Goal: Task Accomplishment & Management: Manage account settings

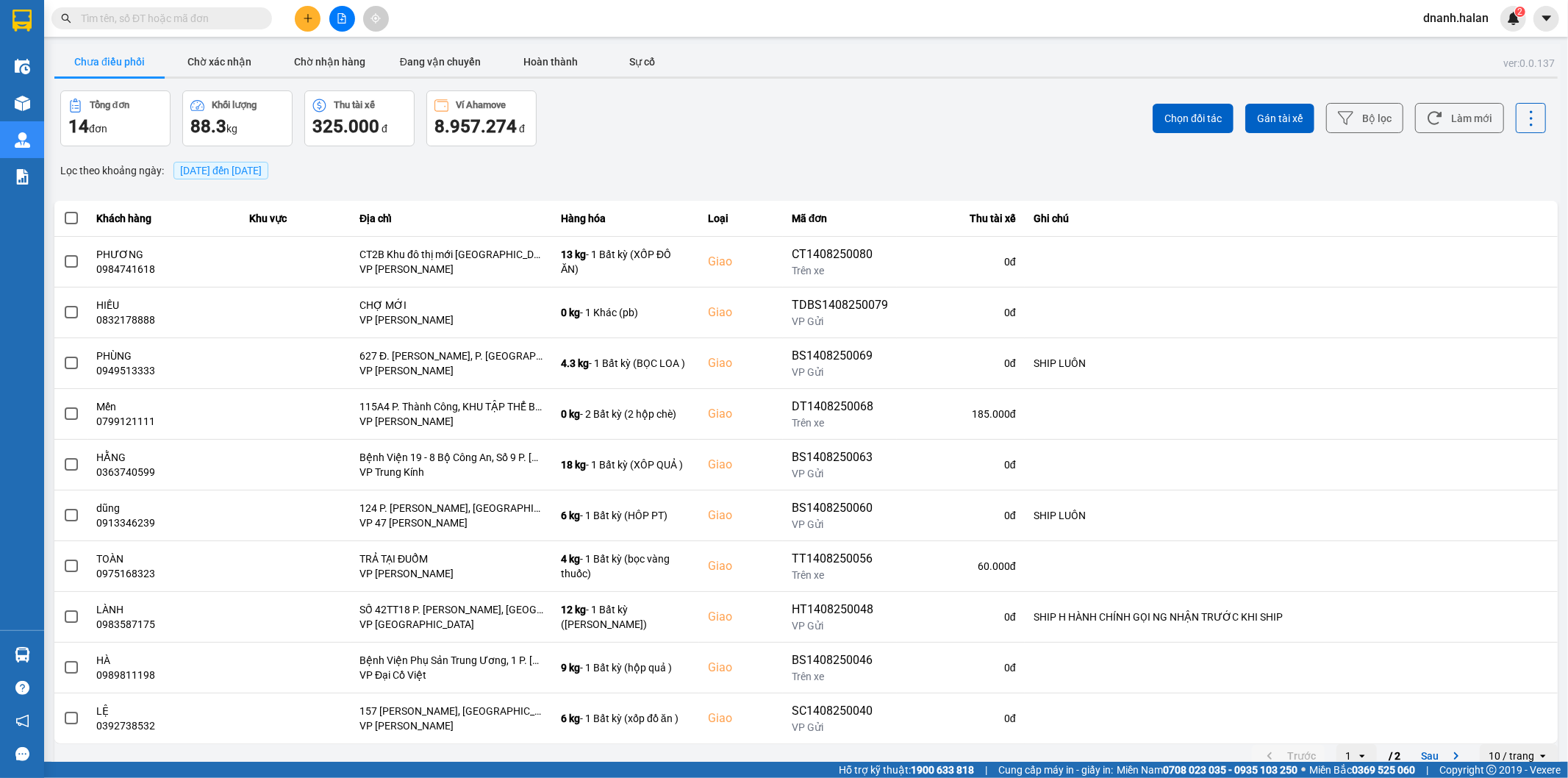
click at [1452, 15] on span "dnanh.halan" at bounding box center [1456, 18] width 89 height 18
click at [1444, 43] on span "Đăng xuất" at bounding box center [1466, 45] width 62 height 16
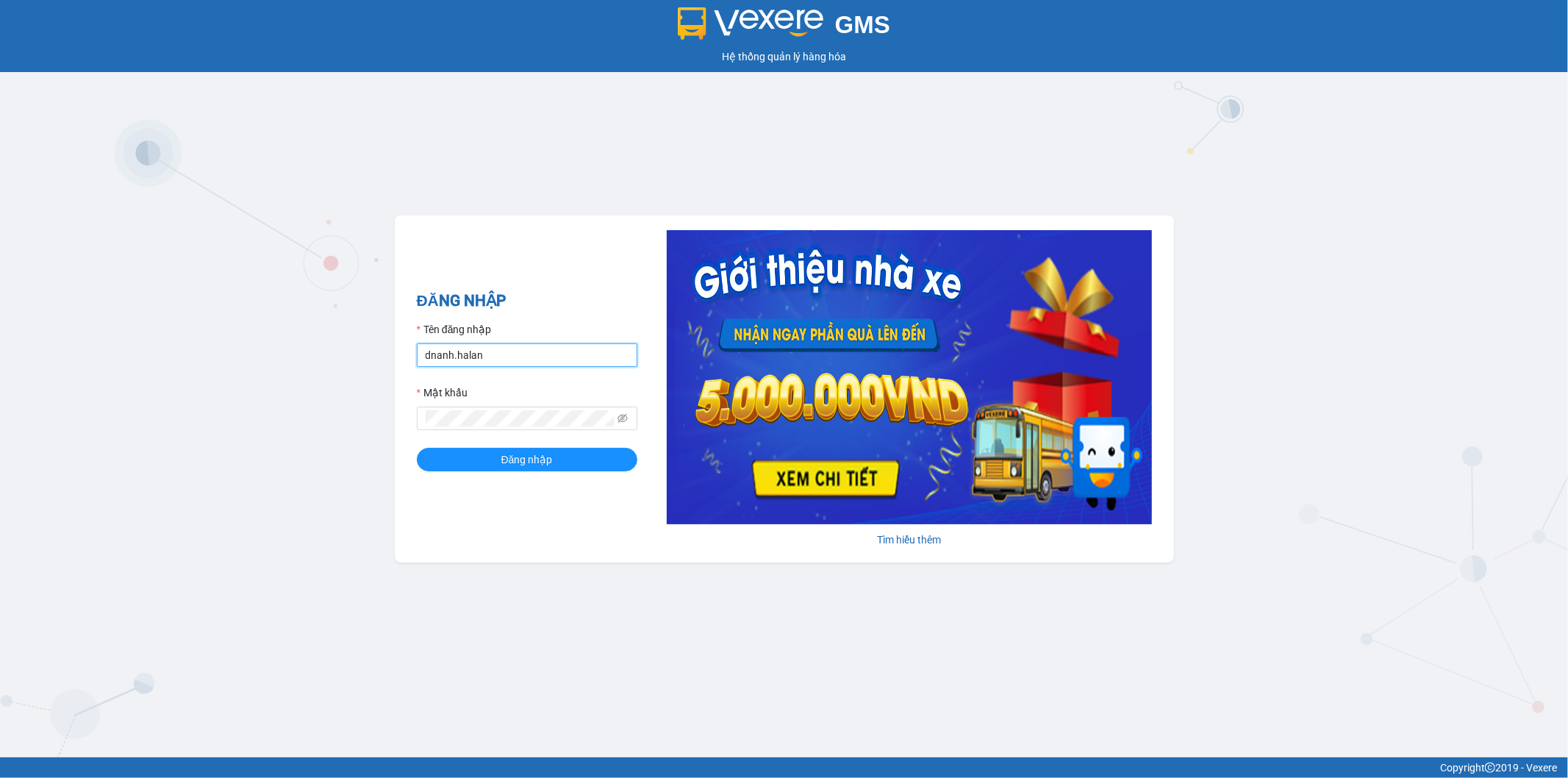
click at [466, 354] on input "dnanh.halan" at bounding box center [527, 355] width 220 height 24
type input "mthang.halan"
click at [421, 461] on button "Đăng nhập" at bounding box center [527, 460] width 220 height 24
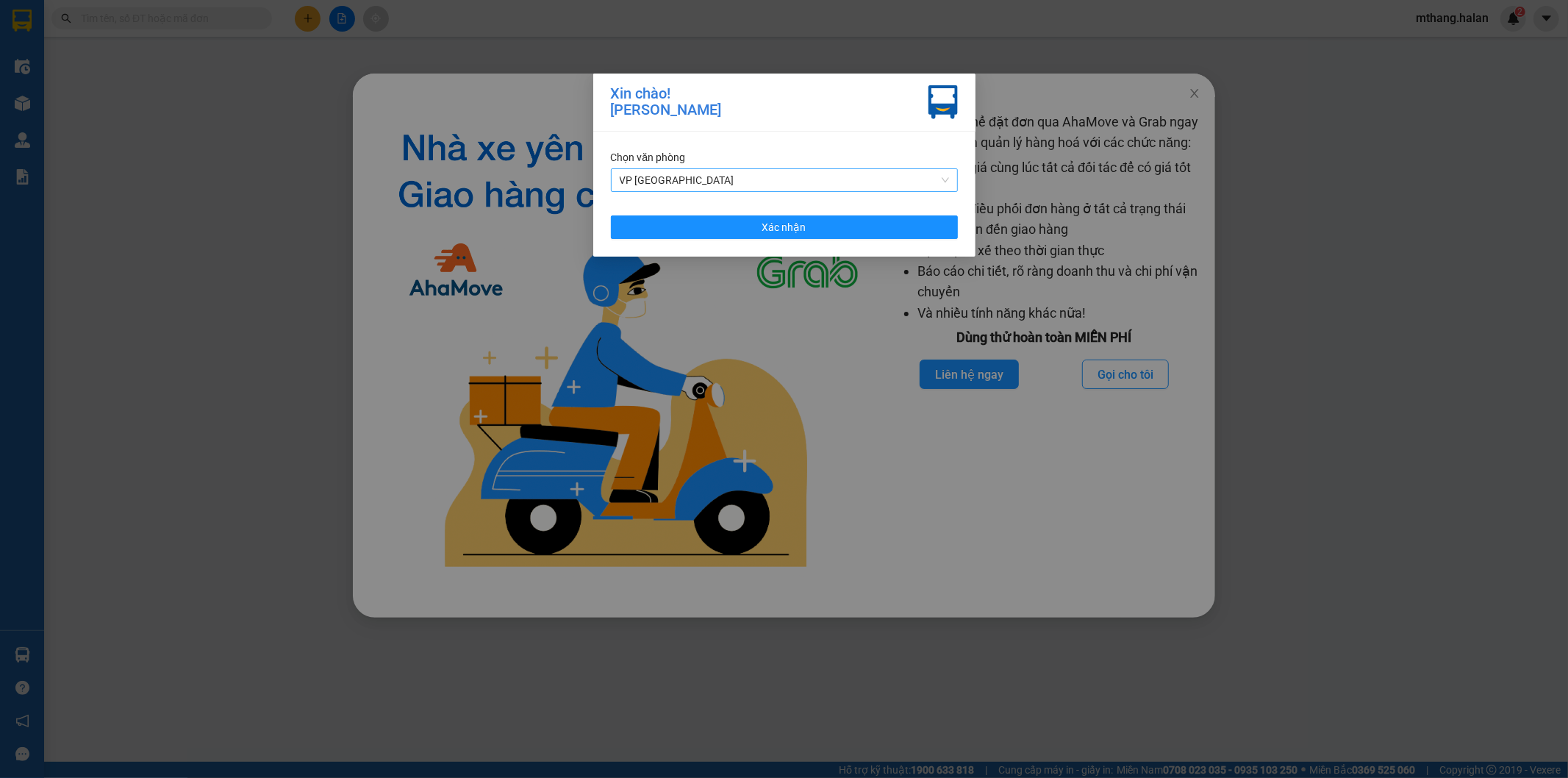
click at [691, 181] on span "VP Bắc Sơn" at bounding box center [784, 180] width 329 height 22
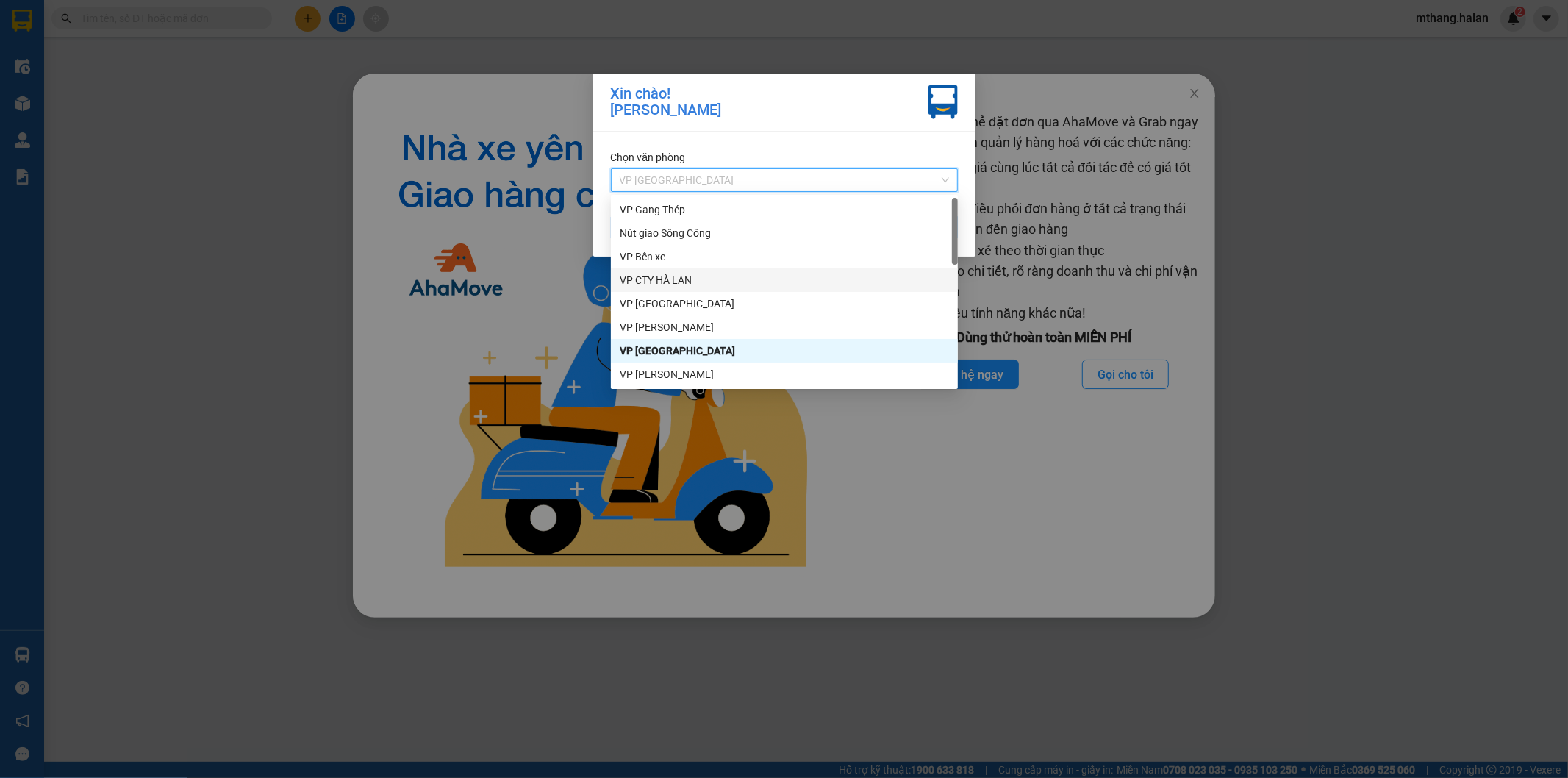
click at [683, 281] on div "VP CTY HÀ LAN" at bounding box center [784, 280] width 329 height 16
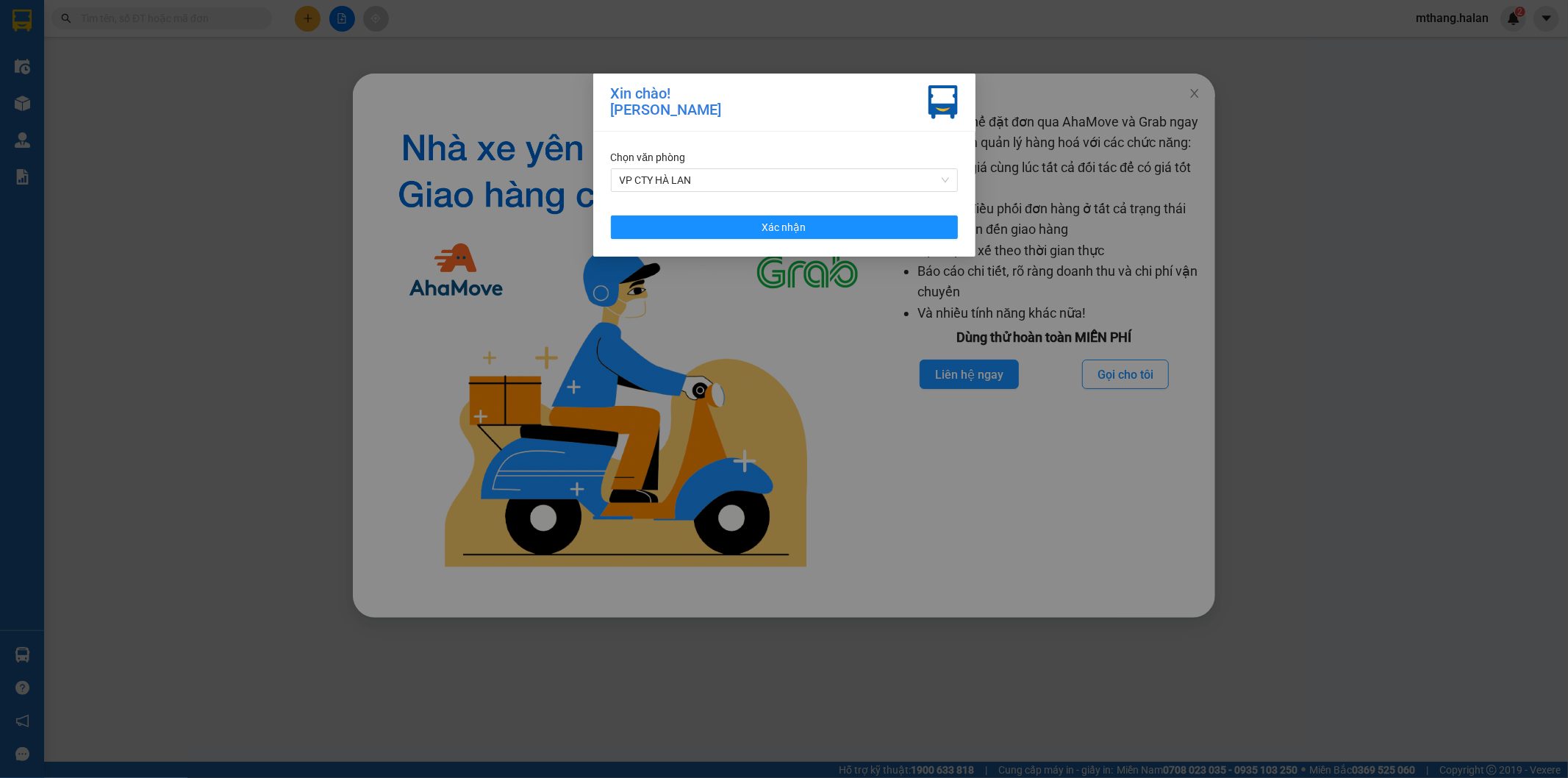
click at [750, 243] on div "Chọn văn phòng VP CTY HÀ LAN Xác nhận" at bounding box center [784, 194] width 382 height 125
click at [710, 216] on button "Xác nhận" at bounding box center [784, 228] width 347 height 24
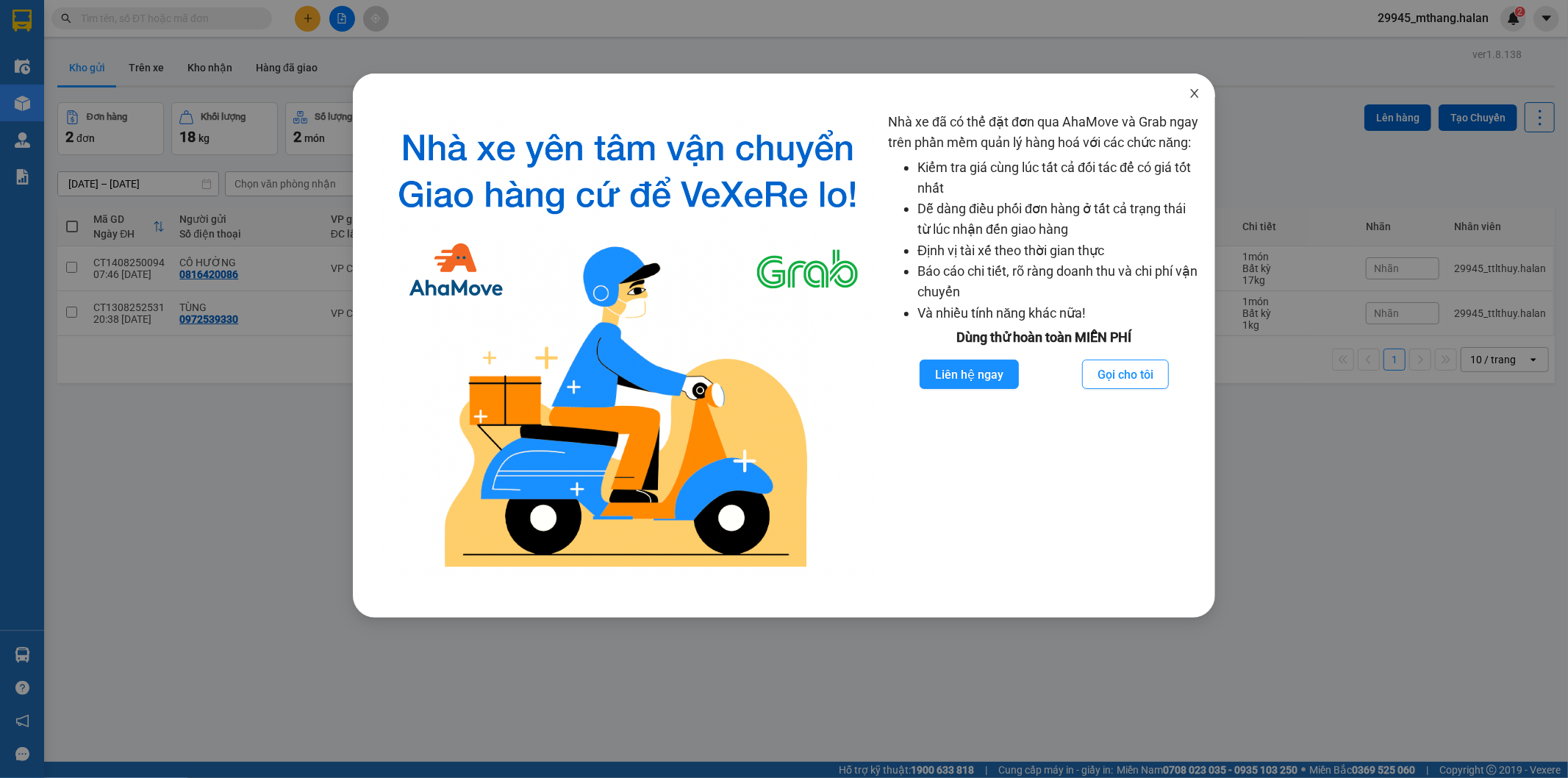
drag, startPoint x: 1189, startPoint y: 92, endPoint x: 689, endPoint y: 15, distance: 505.9
click at [1191, 92] on icon "close" at bounding box center [1194, 93] width 12 height 12
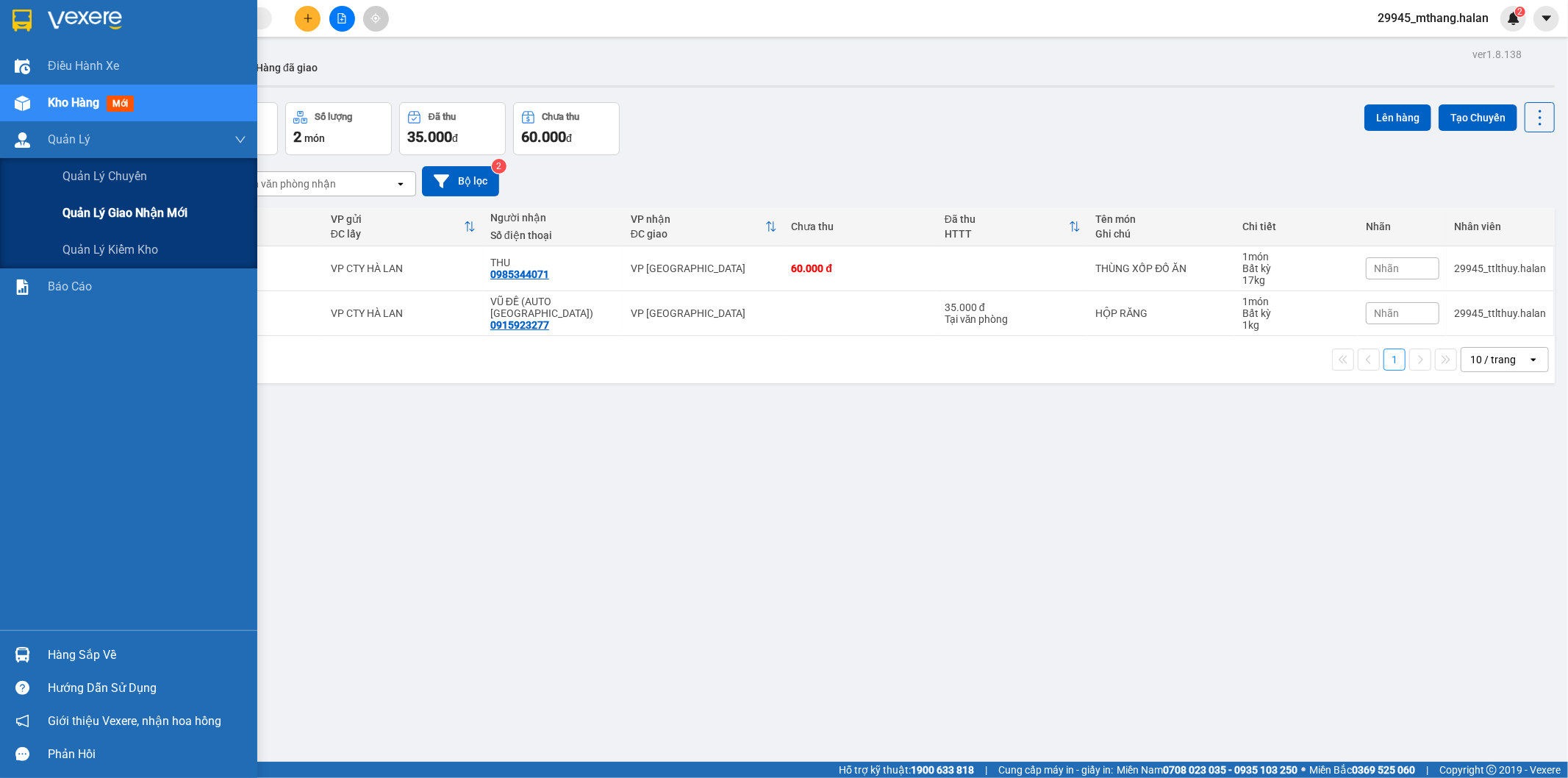
click at [158, 213] on span "Quản lý giao nhận mới" at bounding box center [125, 213] width 125 height 18
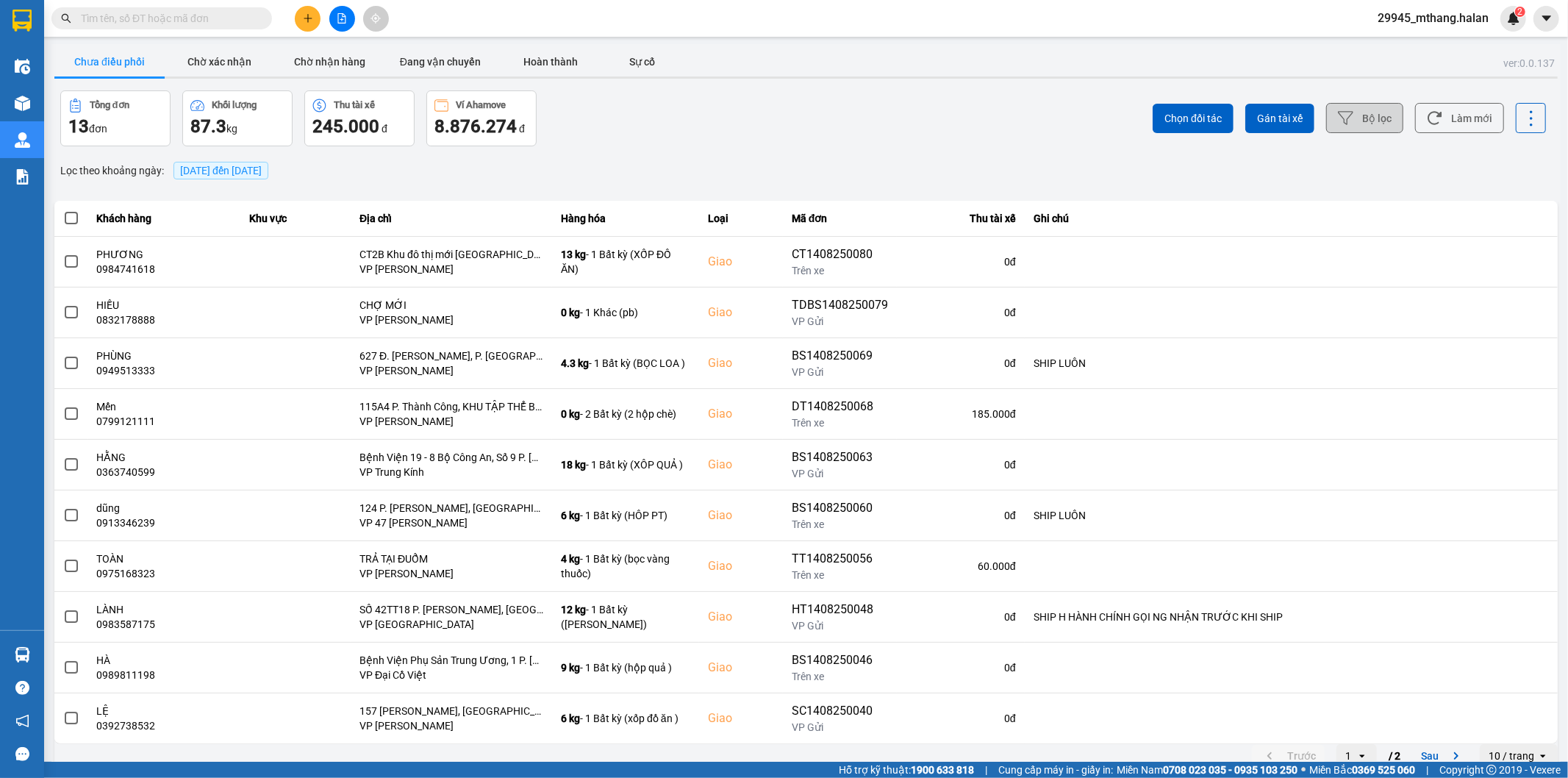
click at [1341, 122] on icon at bounding box center [1345, 118] width 15 height 15
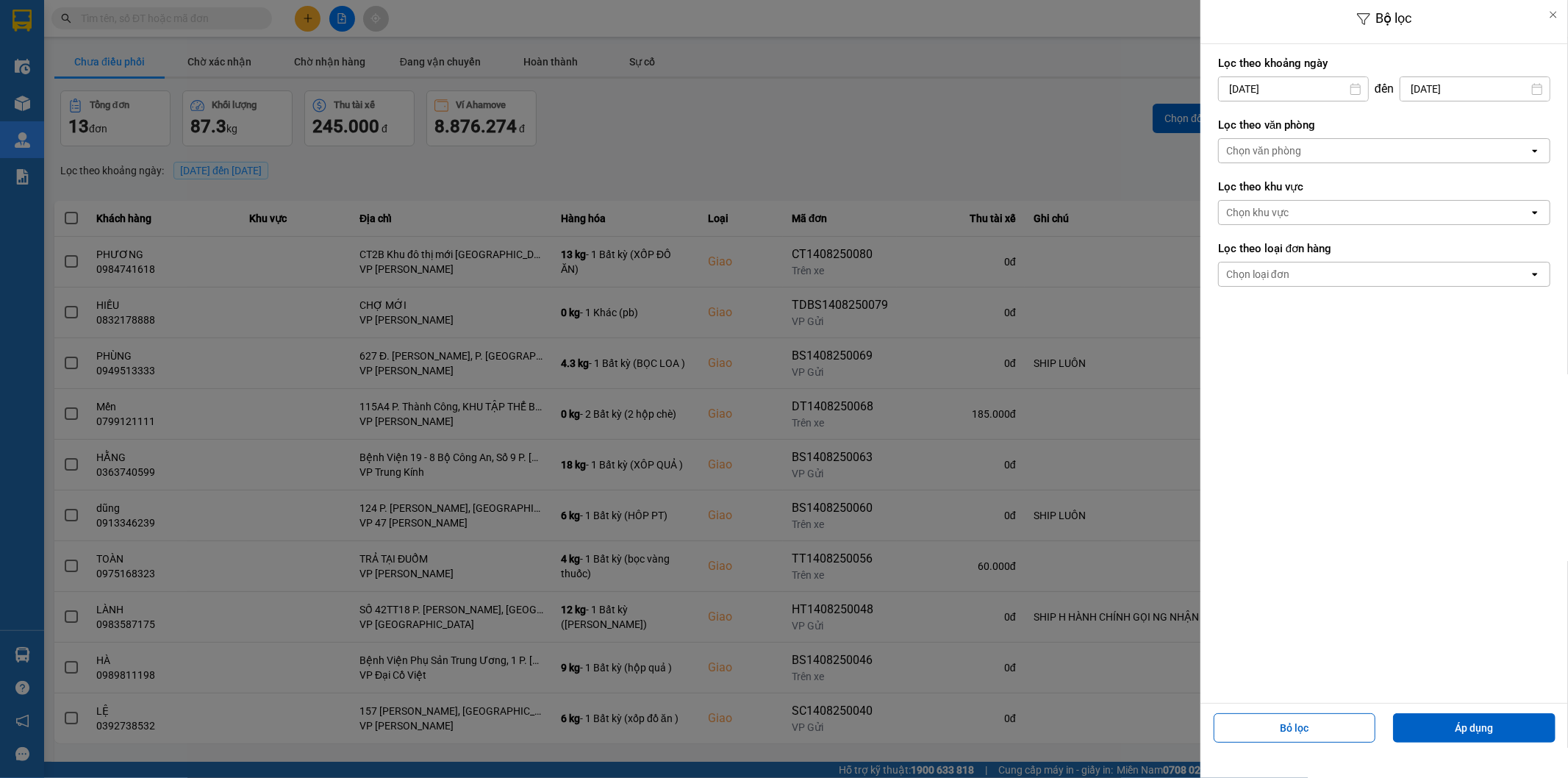
click at [1284, 85] on input "[DATE]" at bounding box center [1293, 89] width 150 height 24
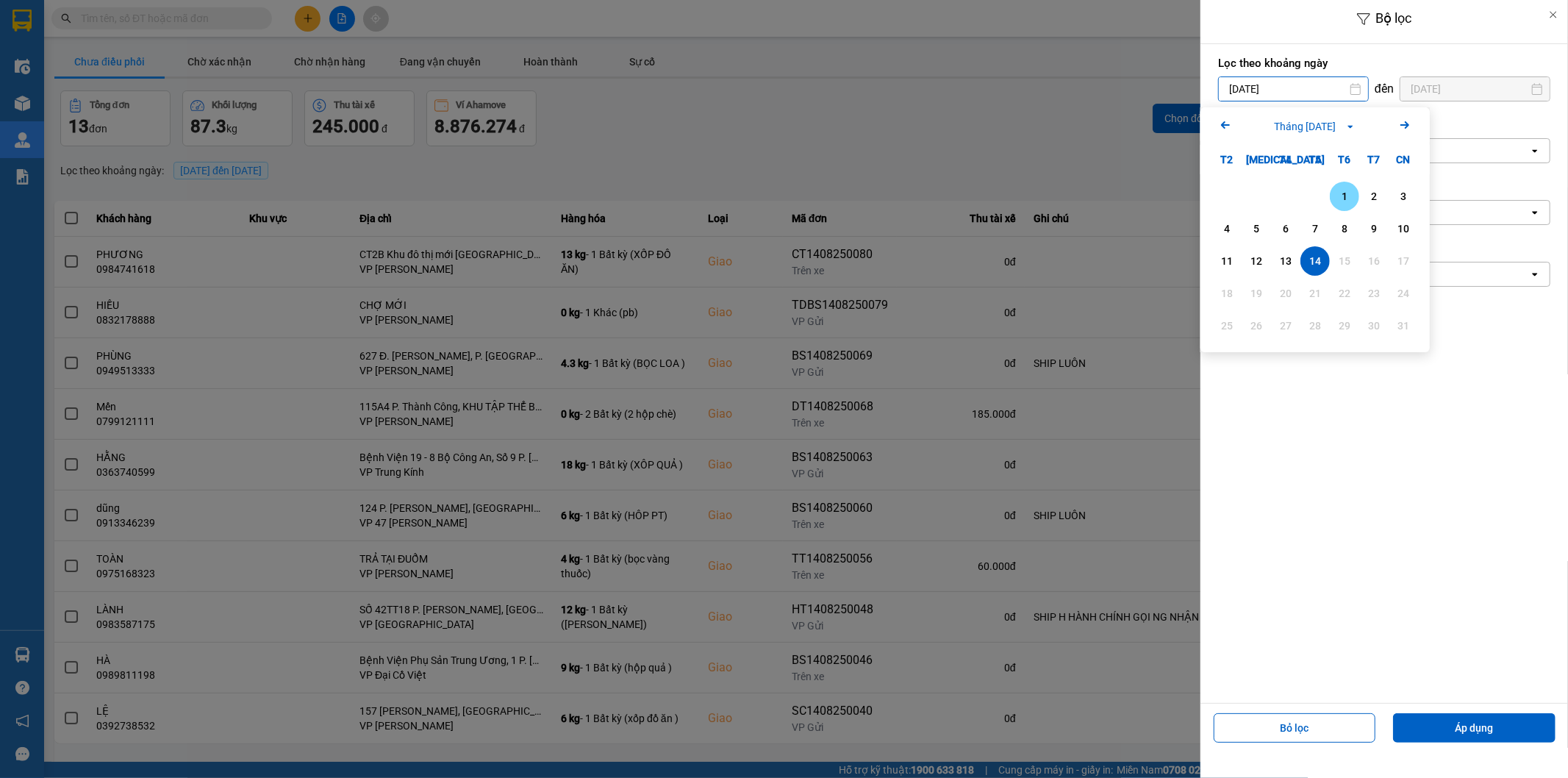
click at [1339, 192] on div "1" at bounding box center [1344, 196] width 21 height 17
type input "[DATE]"
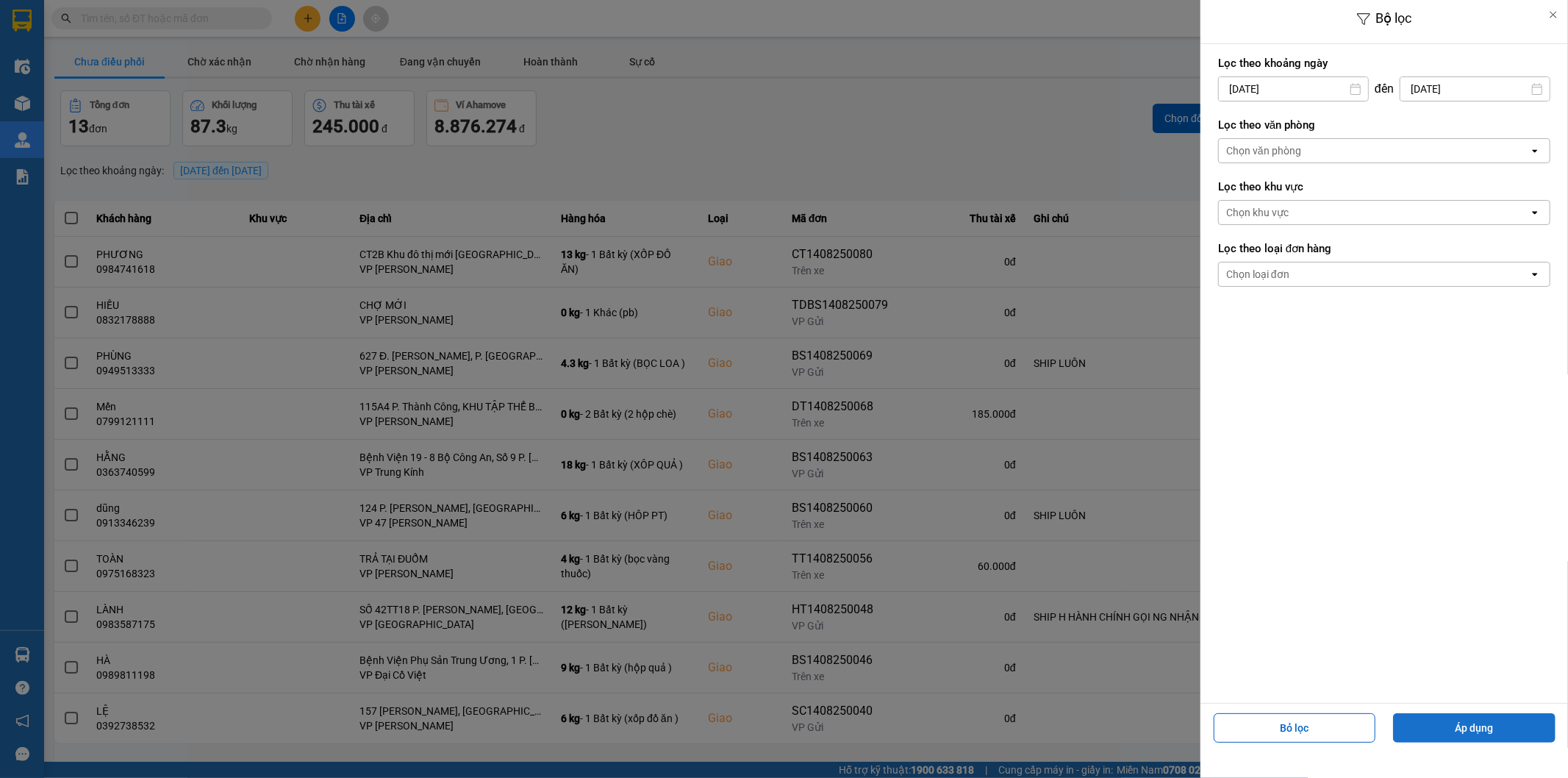
click at [1438, 736] on button "Áp dụng" at bounding box center [1474, 728] width 162 height 29
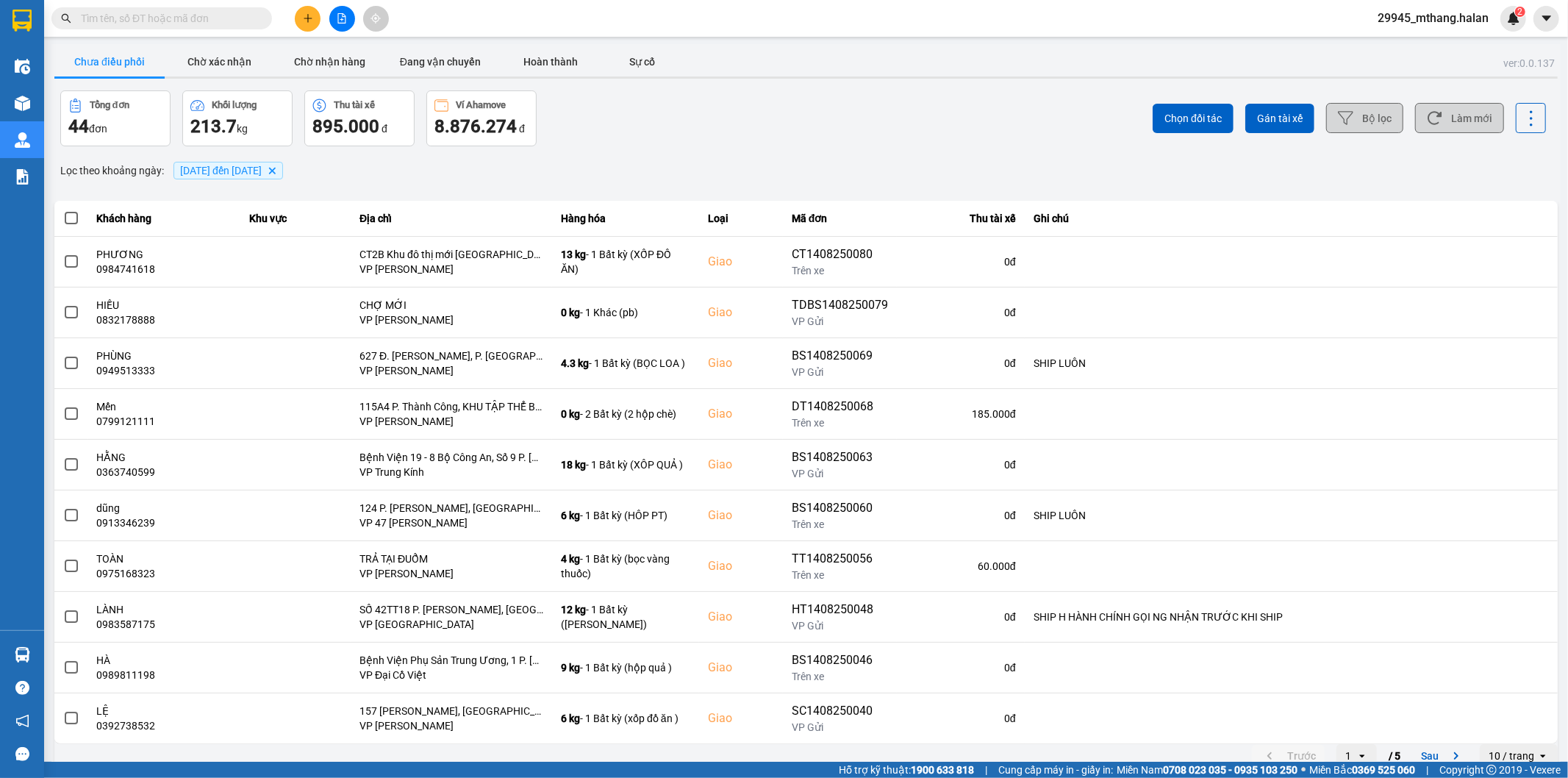
click at [1463, 120] on button "Làm mới" at bounding box center [1459, 118] width 89 height 30
click at [1428, 113] on icon at bounding box center [1434, 118] width 14 height 14
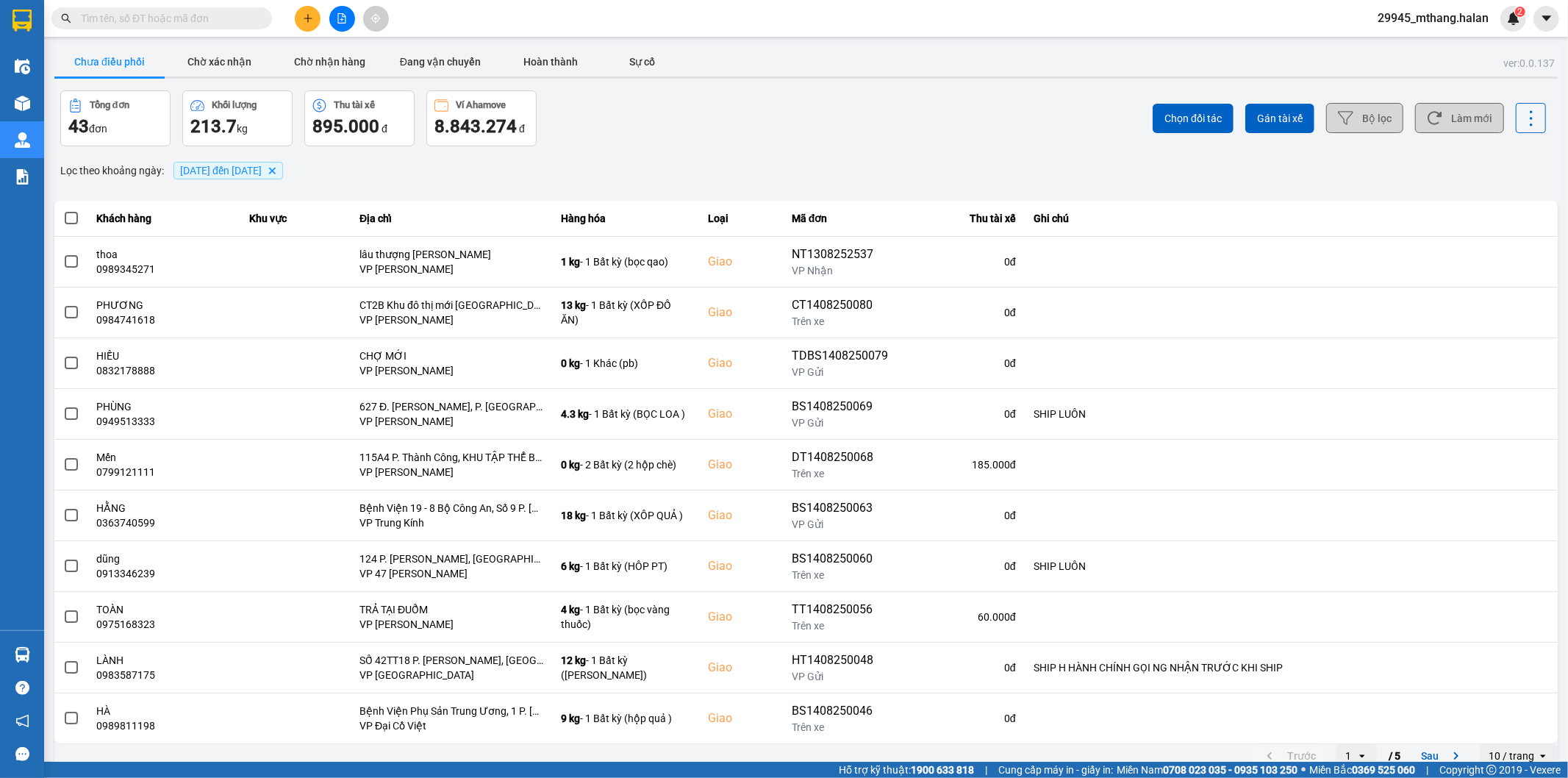
click at [655, 171] on div "Lọc theo khoảng ngày : [DATE] đến [DATE] [GEOGRAPHIC_DATA]" at bounding box center [806, 170] width 1503 height 25
click at [658, 115] on div "Tổng đơn 43 đơn Khối lượng 213.7 kg Thu tài xế 895.000 đ Ví Ahamove 8.843.274 đ" at bounding box center [431, 119] width 743 height 56
click at [1425, 109] on button "Làm mới" at bounding box center [1459, 118] width 89 height 30
click at [352, 59] on button "Chờ nhận hàng" at bounding box center [330, 62] width 111 height 29
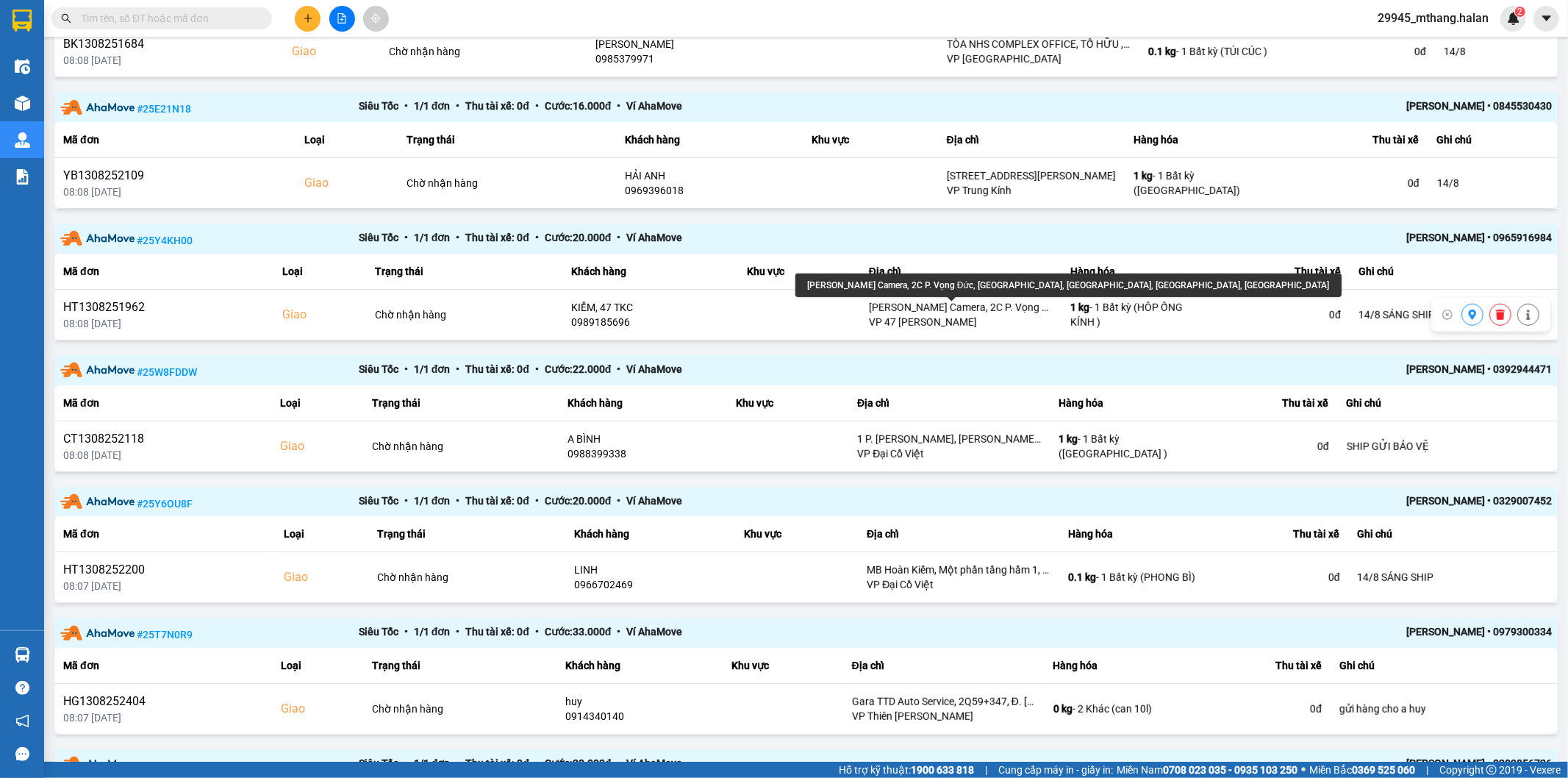
scroll to position [946, 0]
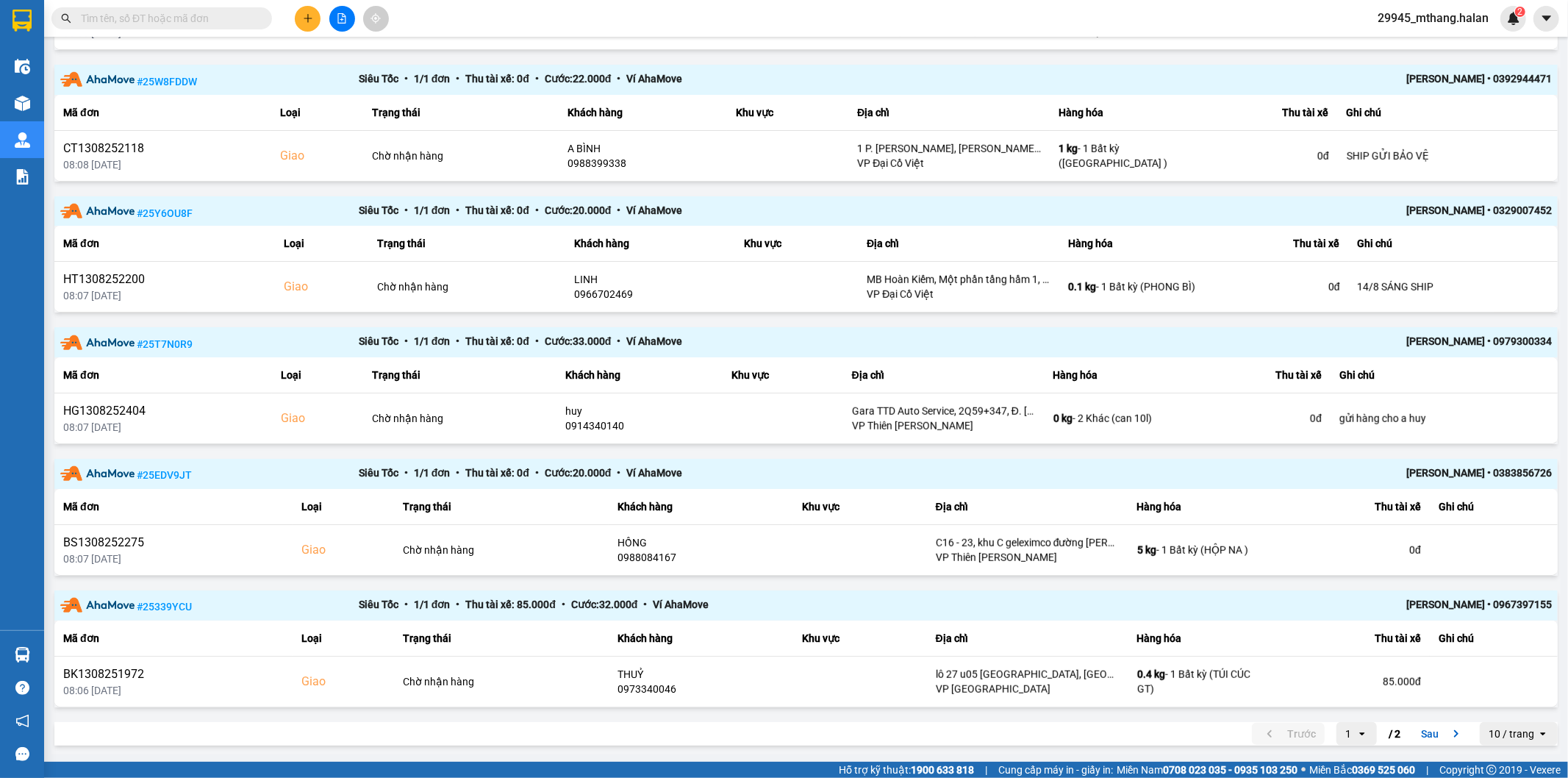
click at [158, 21] on input "text" at bounding box center [167, 18] width 173 height 16
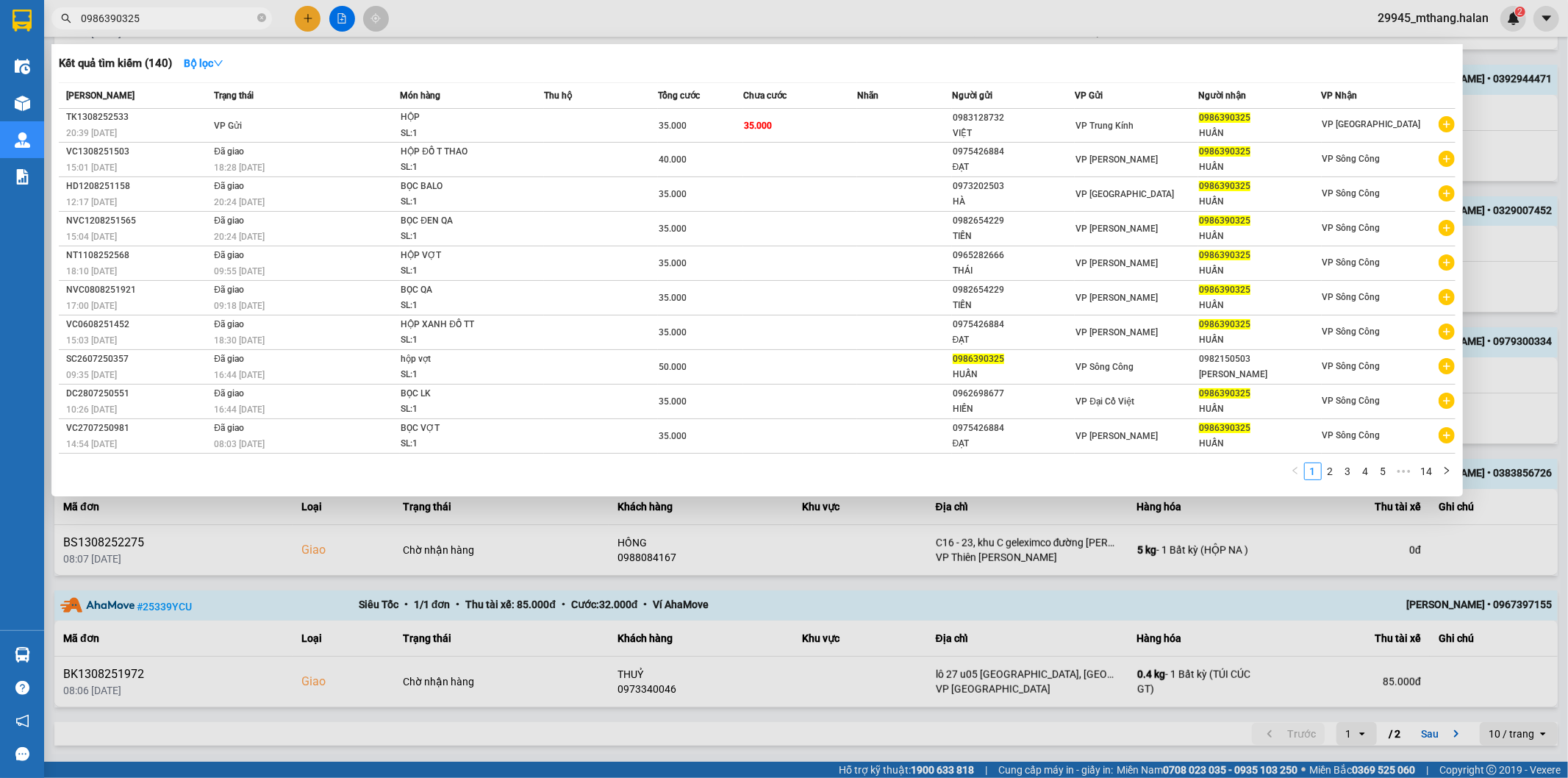
type input "0986390325"
click at [699, 118] on div "35.000" at bounding box center [701, 126] width 83 height 16
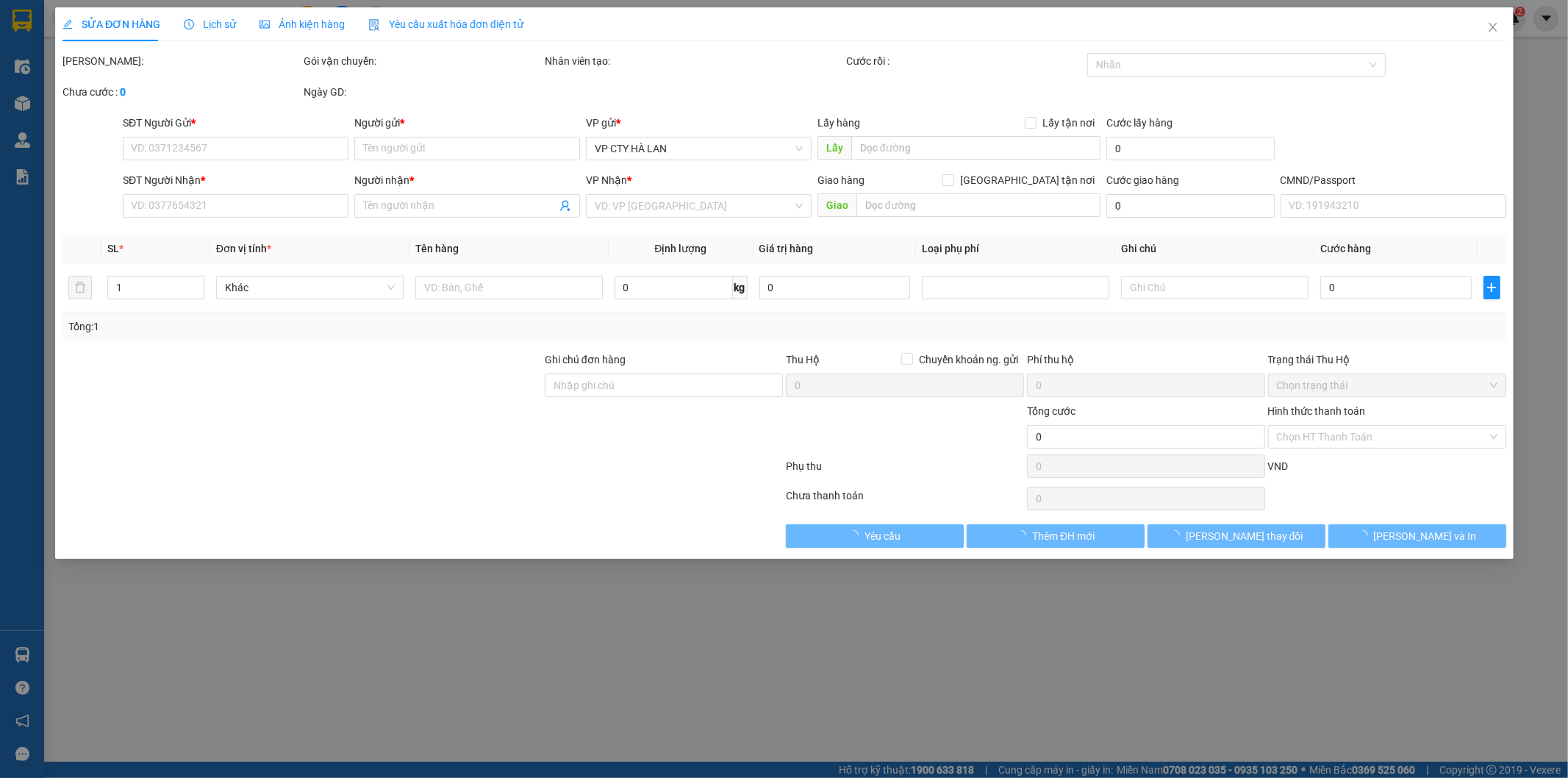
type input "0983128732"
type input "VIỆT"
type input "0986390325"
type input "HUẤN"
type input "35.000"
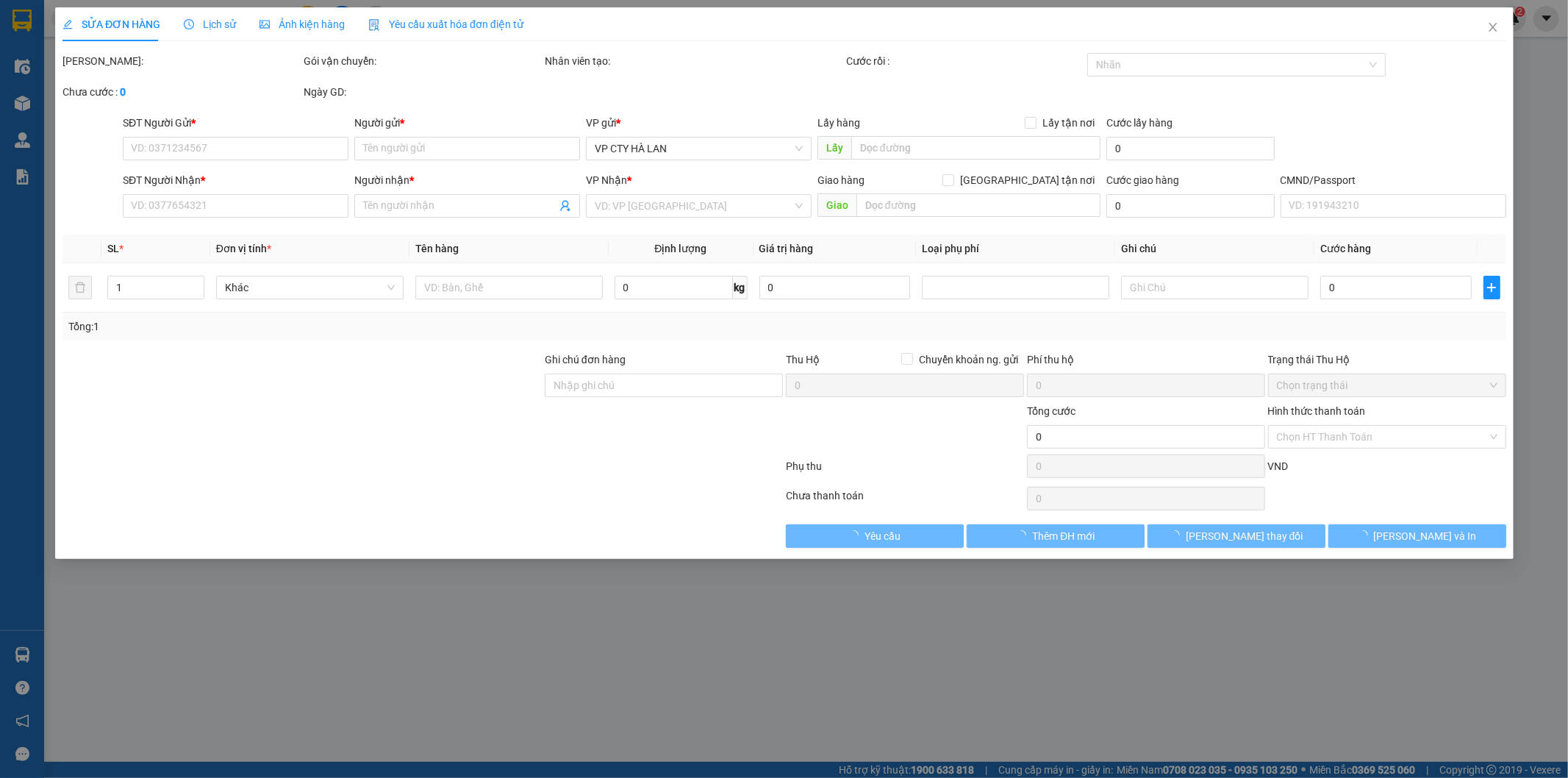
type input "35.000"
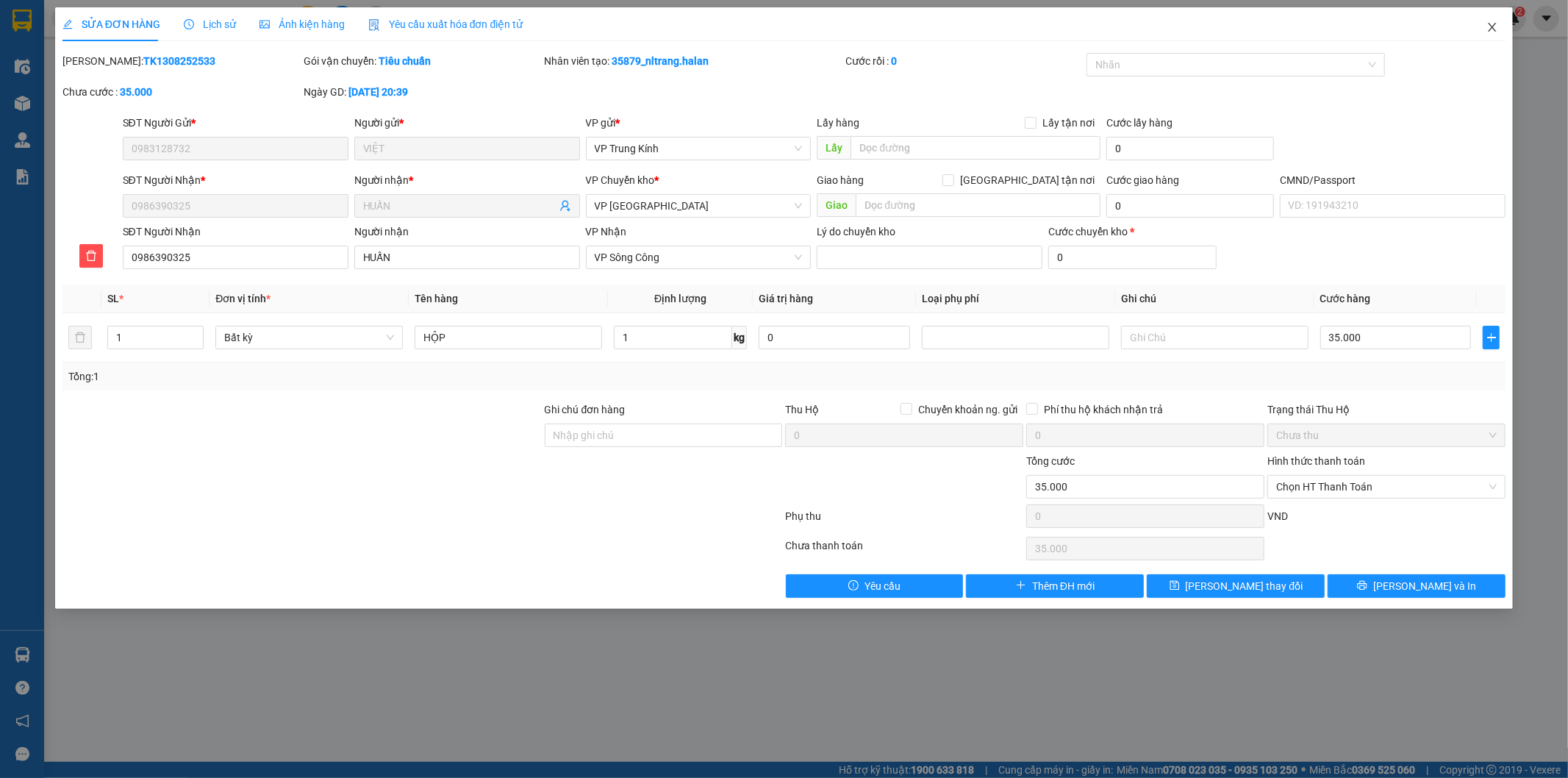
click at [1485, 33] on span "Close" at bounding box center [1492, 27] width 41 height 41
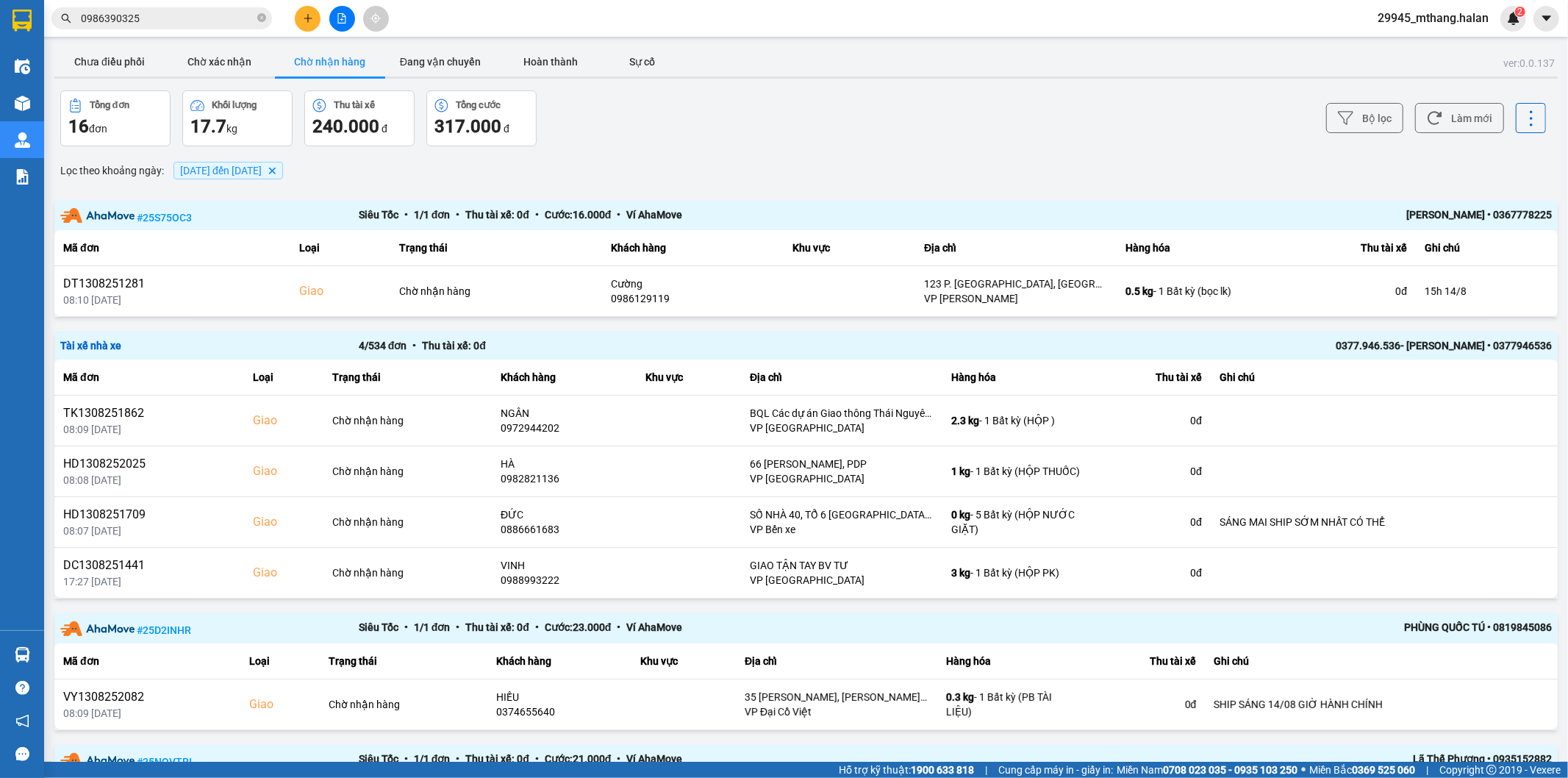
click at [1106, 135] on div "Bộ lọc Làm mới" at bounding box center [1175, 119] width 743 height 56
click at [408, 47] on button "Đang vận chuyển" at bounding box center [440, 62] width 111 height 29
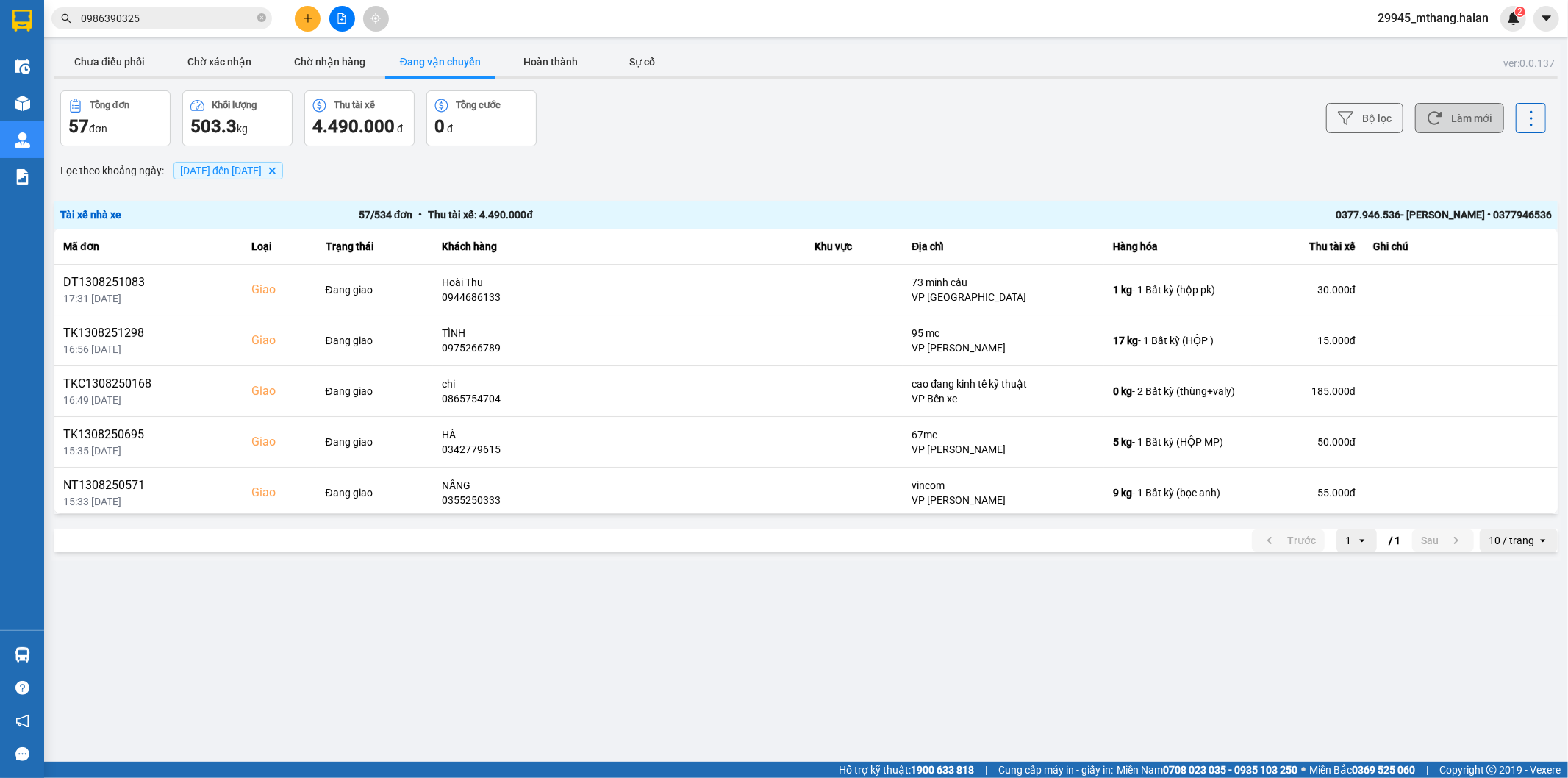
click at [1465, 112] on button "Làm mới" at bounding box center [1459, 118] width 89 height 30
click at [325, 61] on button "Chờ nhận hàng" at bounding box center [330, 62] width 111 height 29
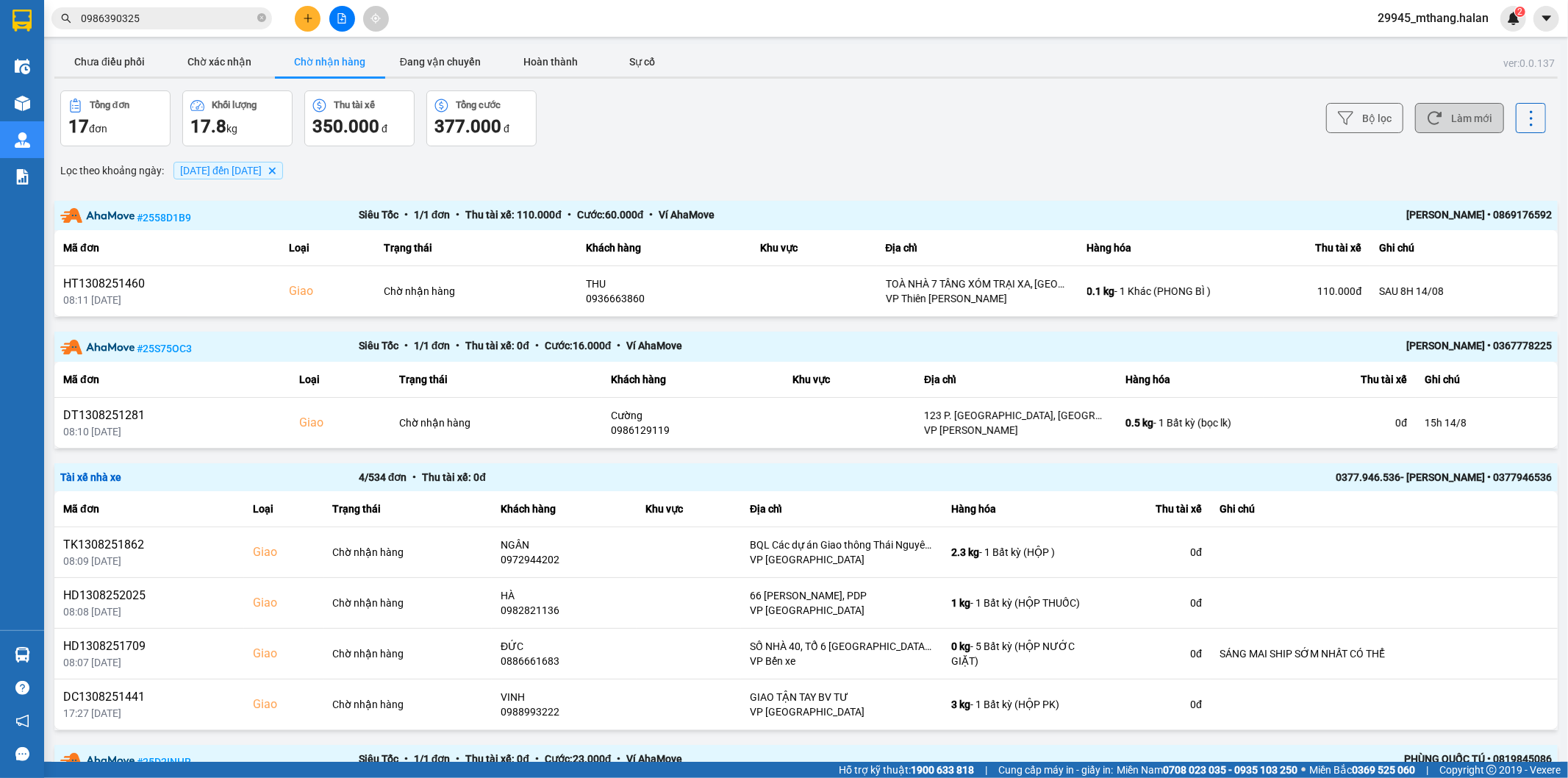
click at [1428, 123] on icon at bounding box center [1434, 118] width 15 height 15
click at [107, 56] on button "Chưa điều phối" at bounding box center [110, 62] width 111 height 29
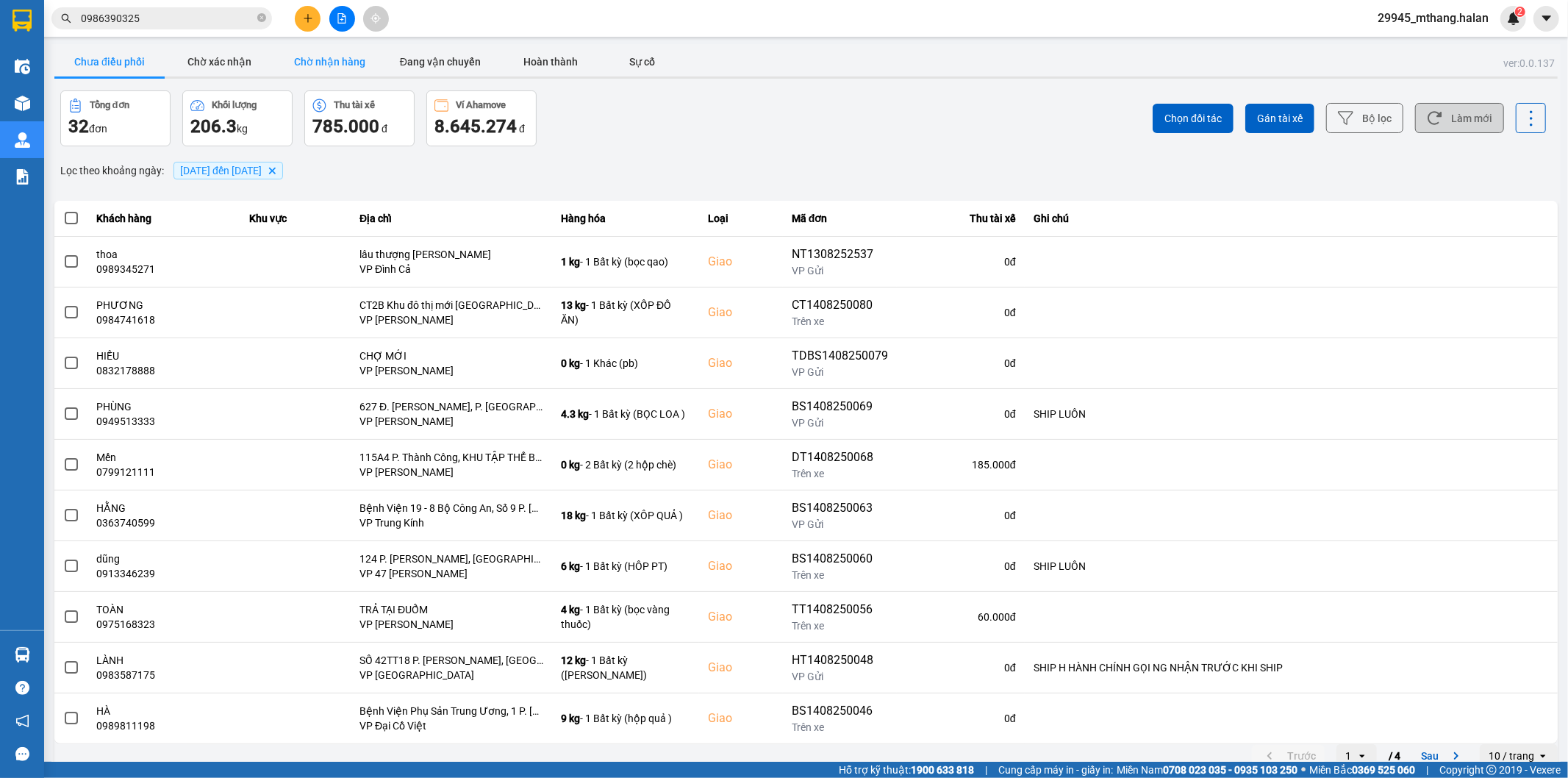
drag, startPoint x: 321, startPoint y: 57, endPoint x: 239, endPoint y: 64, distance: 82.3
click at [321, 57] on button "Chờ nhận hàng" at bounding box center [330, 62] width 111 height 29
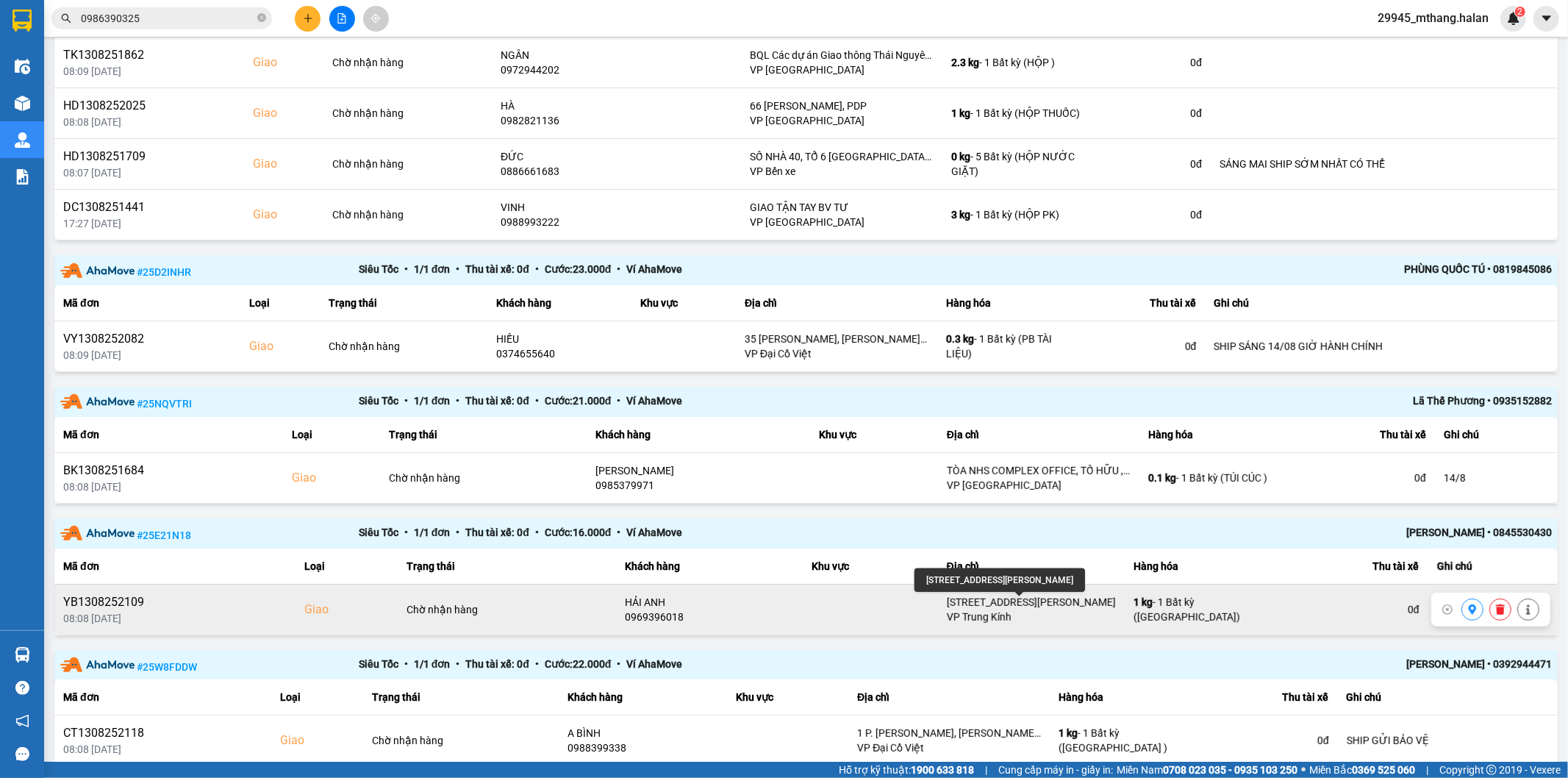
scroll to position [899, 0]
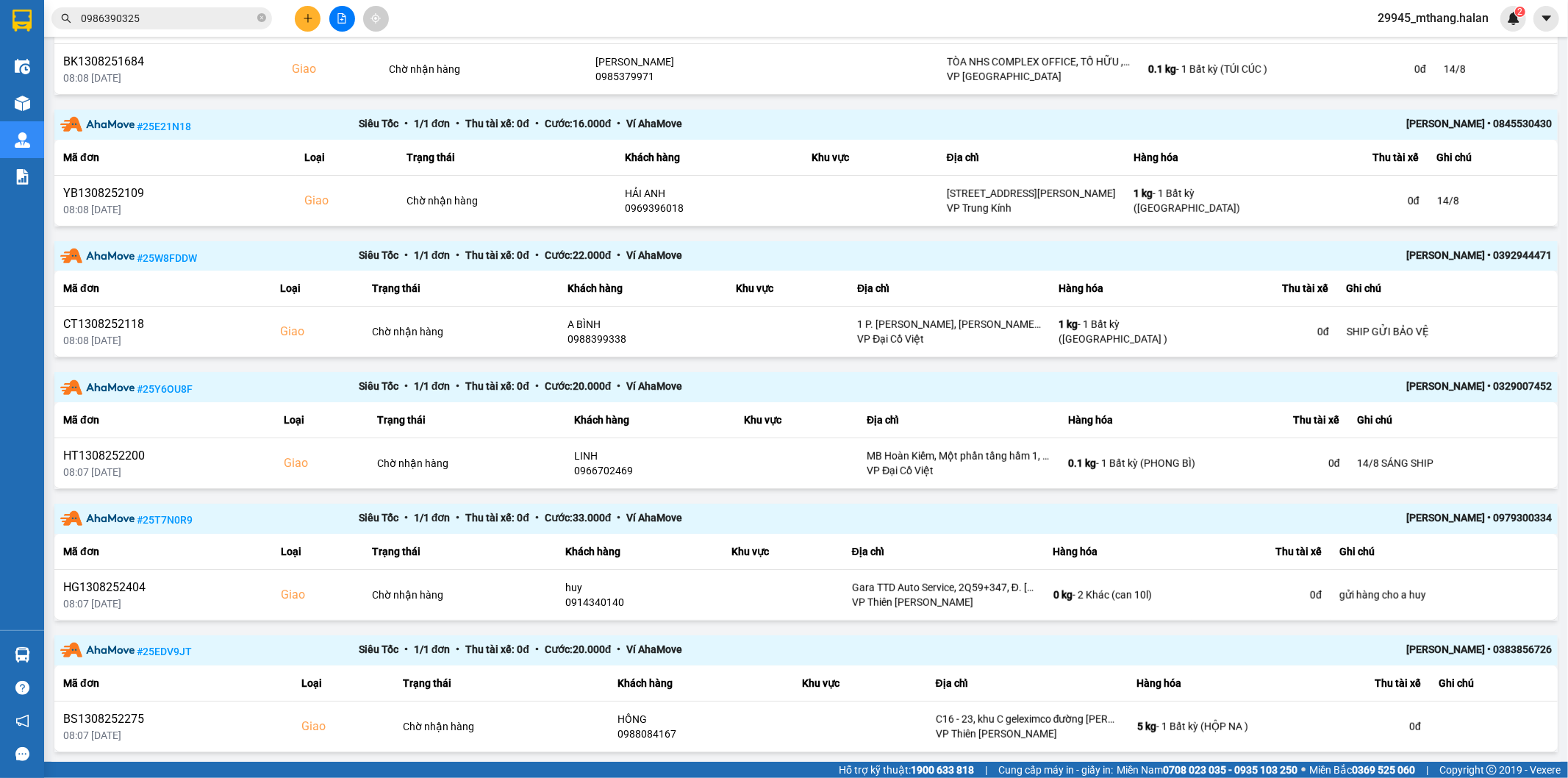
click at [223, 15] on input "0986390325" at bounding box center [167, 18] width 173 height 16
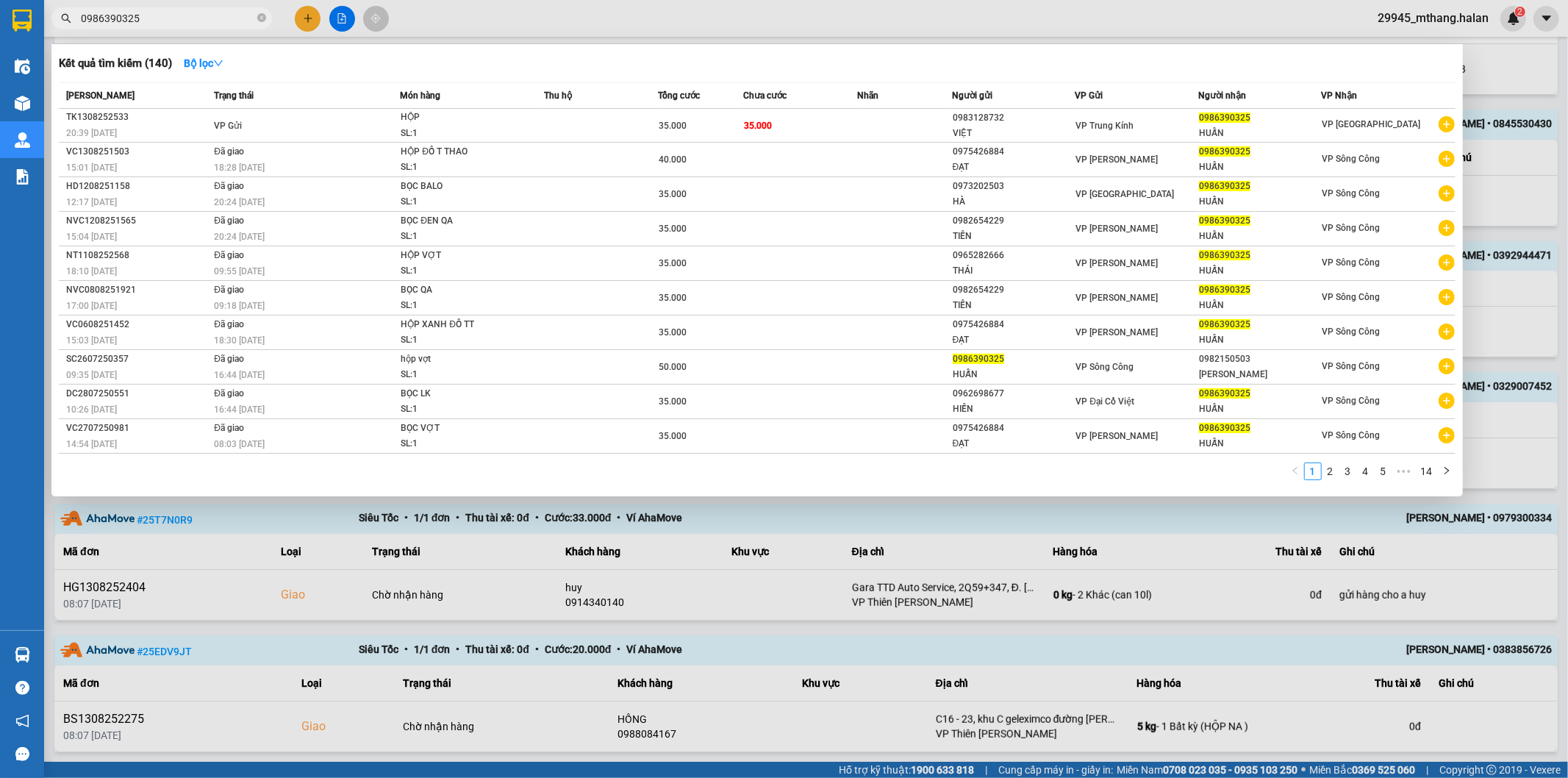
click at [223, 15] on input "0986390325" at bounding box center [167, 18] width 173 height 16
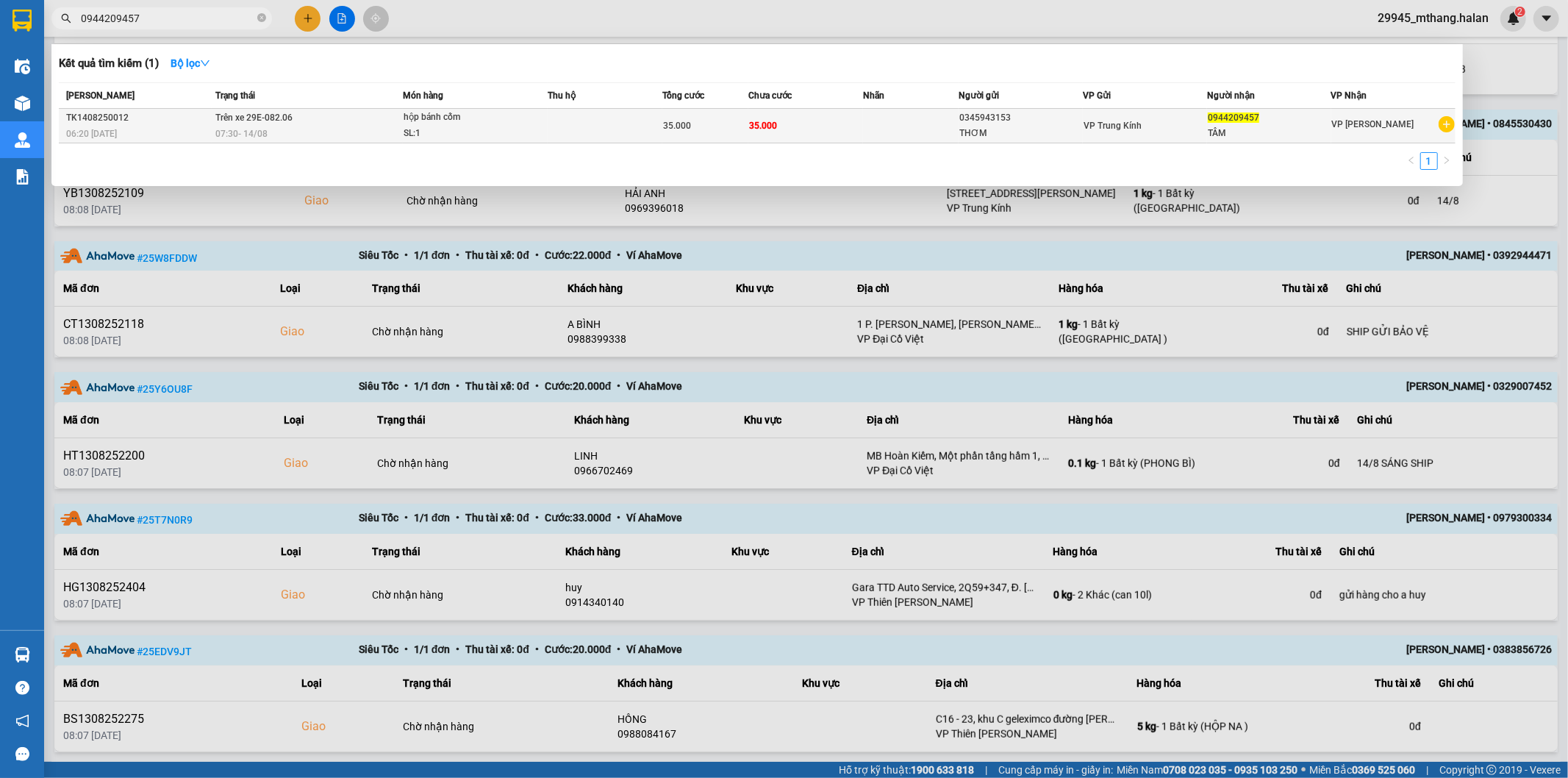
type input "0944209457"
click at [515, 125] on span "hộp bánh cốm SL: 1" at bounding box center [475, 125] width 144 height 32
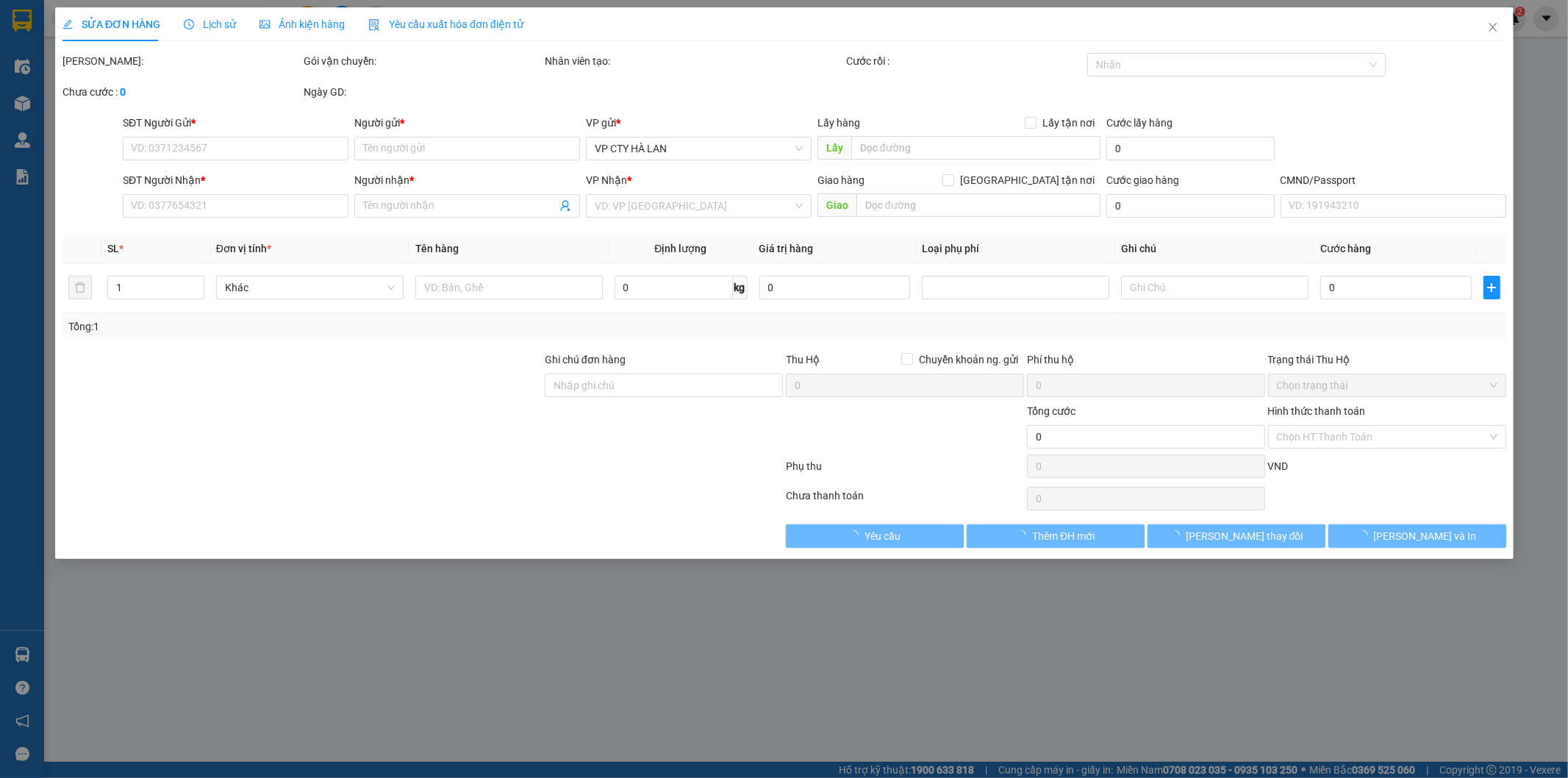
type input "0345943153"
type input "THƠM"
type input "0944209457"
type input "TÂM"
type input "35.000"
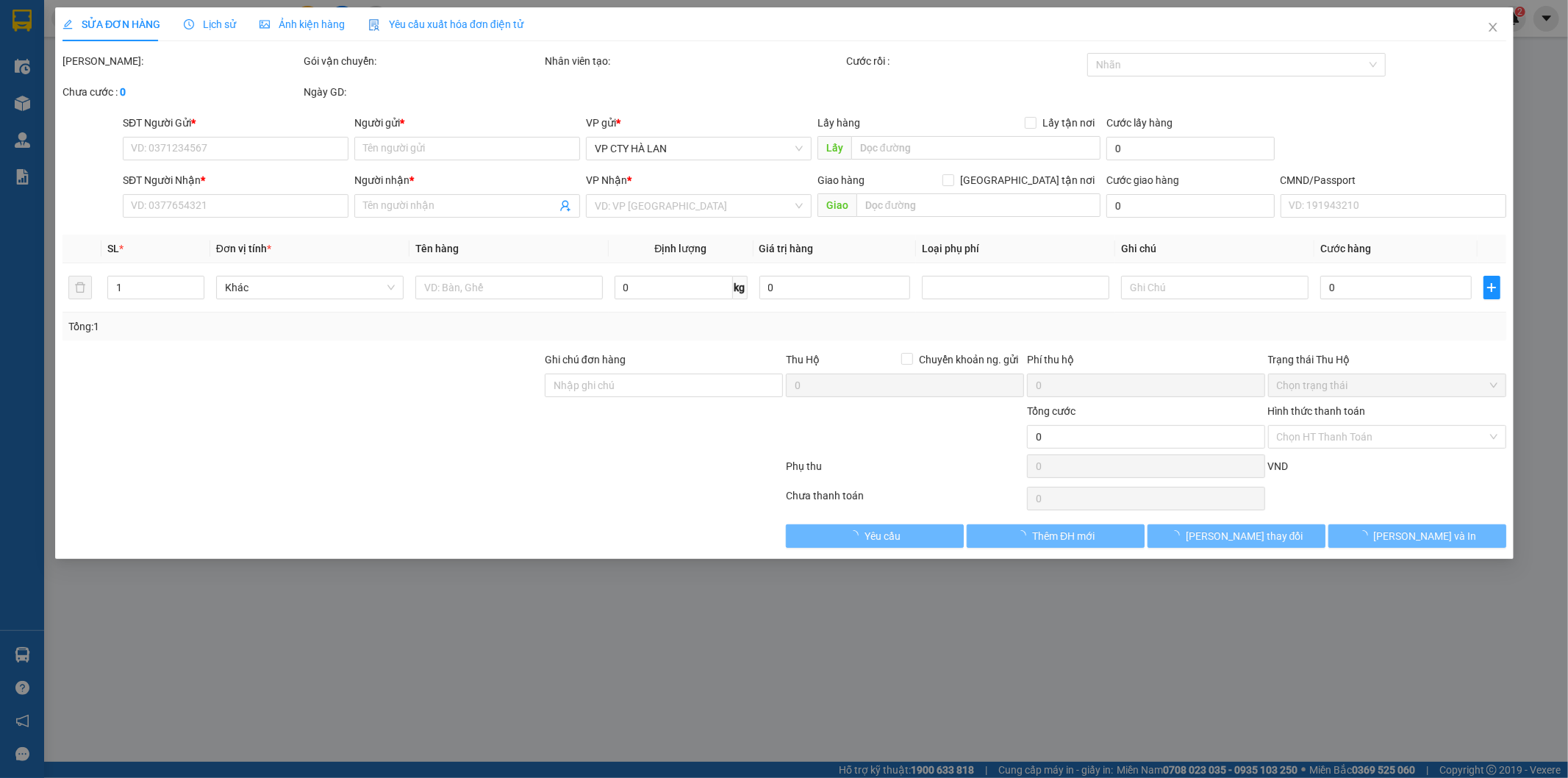
type input "35.000"
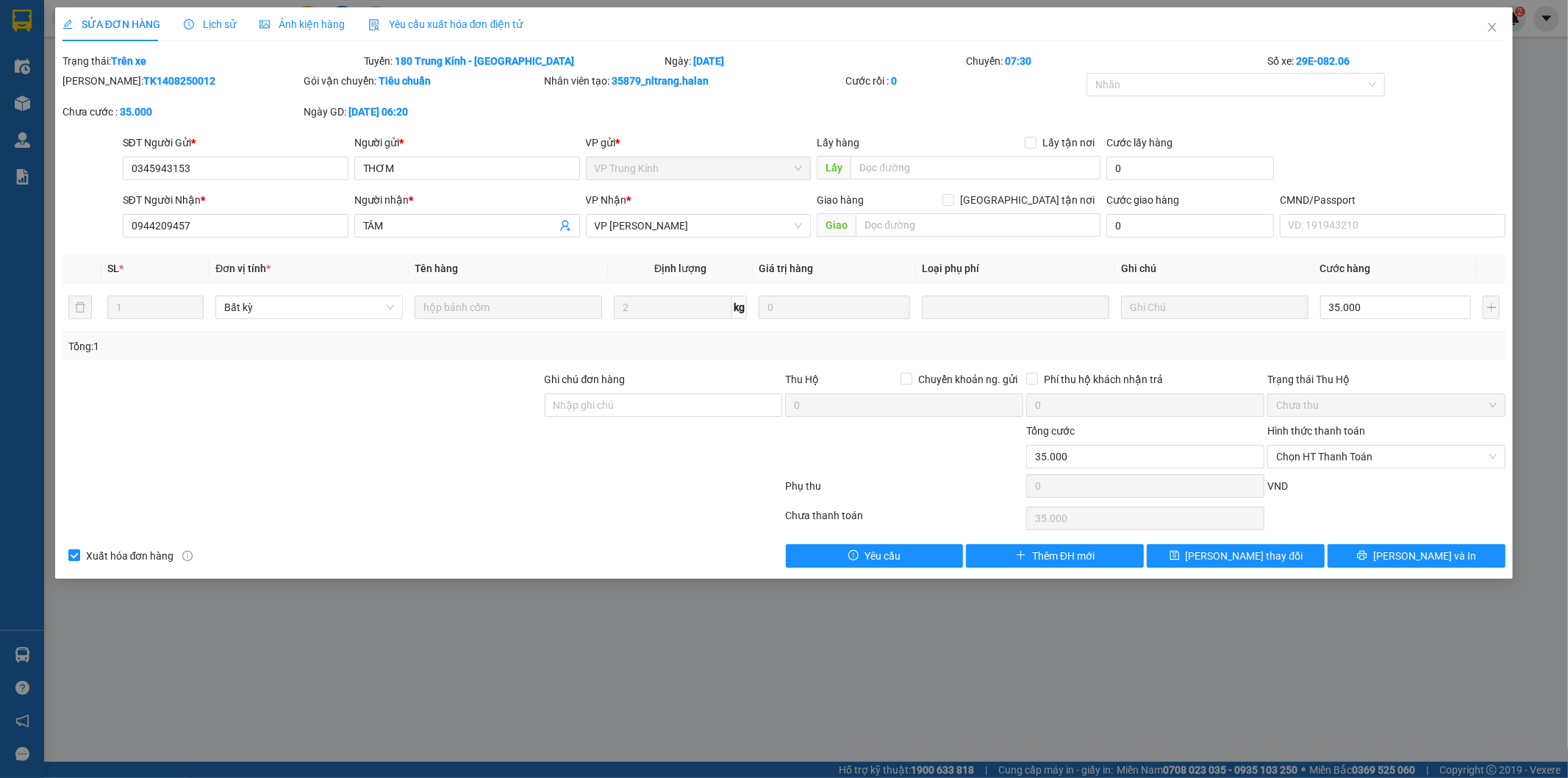
click at [216, 23] on span "Lịch sử" at bounding box center [210, 24] width 53 height 12
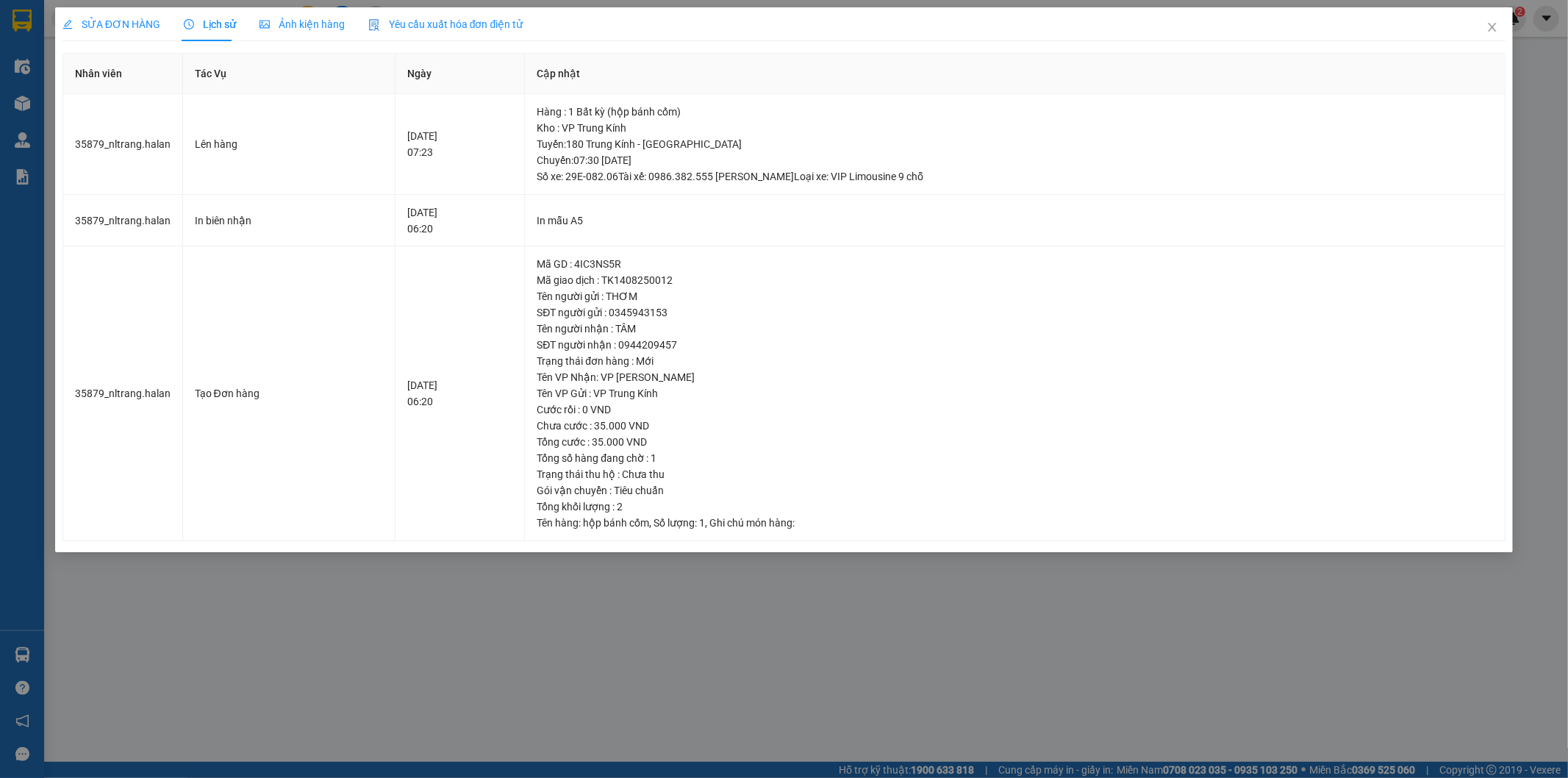
click at [106, 23] on span "SỬA ĐƠN HÀNG" at bounding box center [111, 24] width 98 height 12
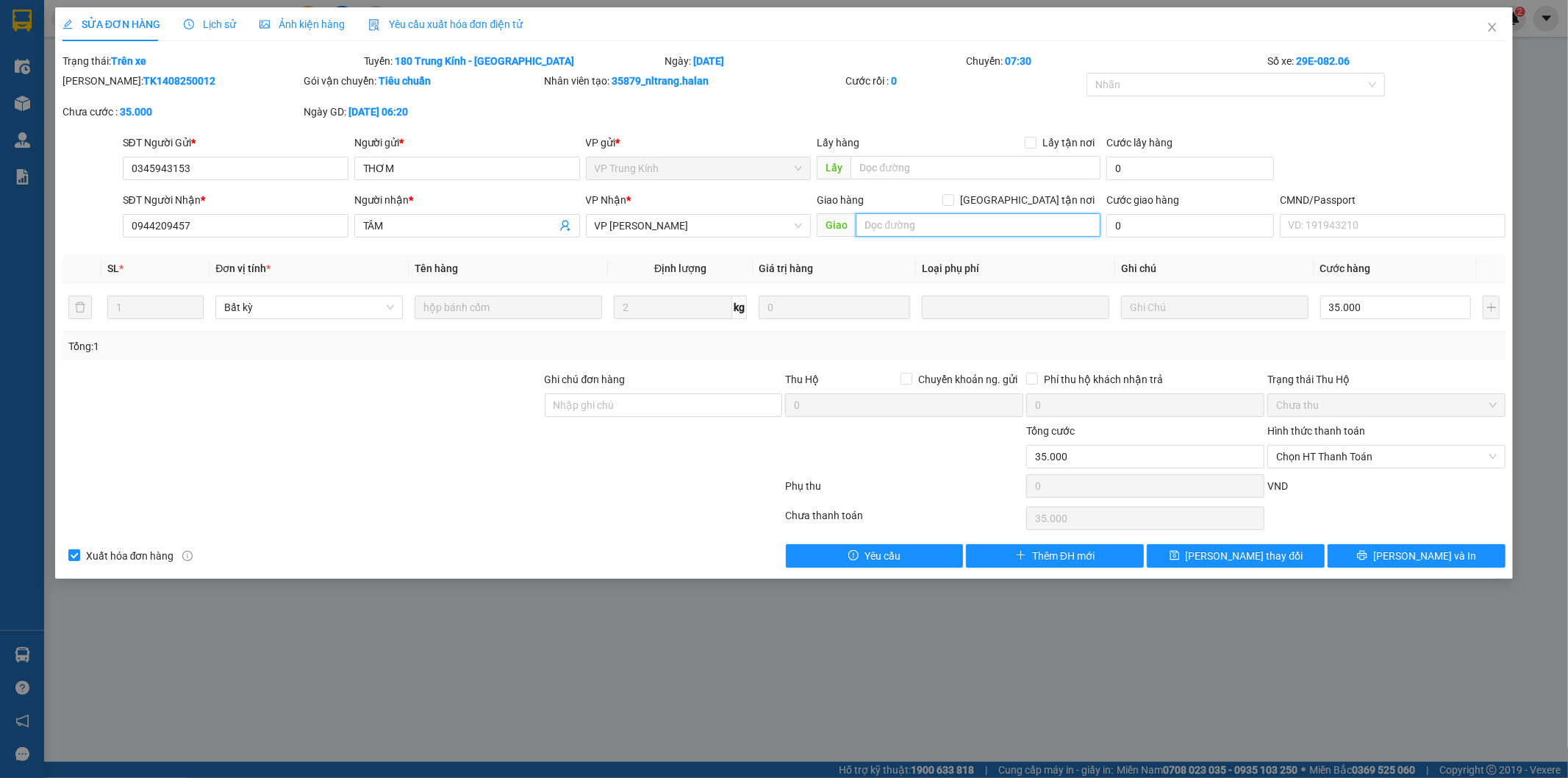
click at [1002, 227] on input "text" at bounding box center [978, 225] width 245 height 24
click at [1491, 23] on icon "close" at bounding box center [1492, 27] width 12 height 12
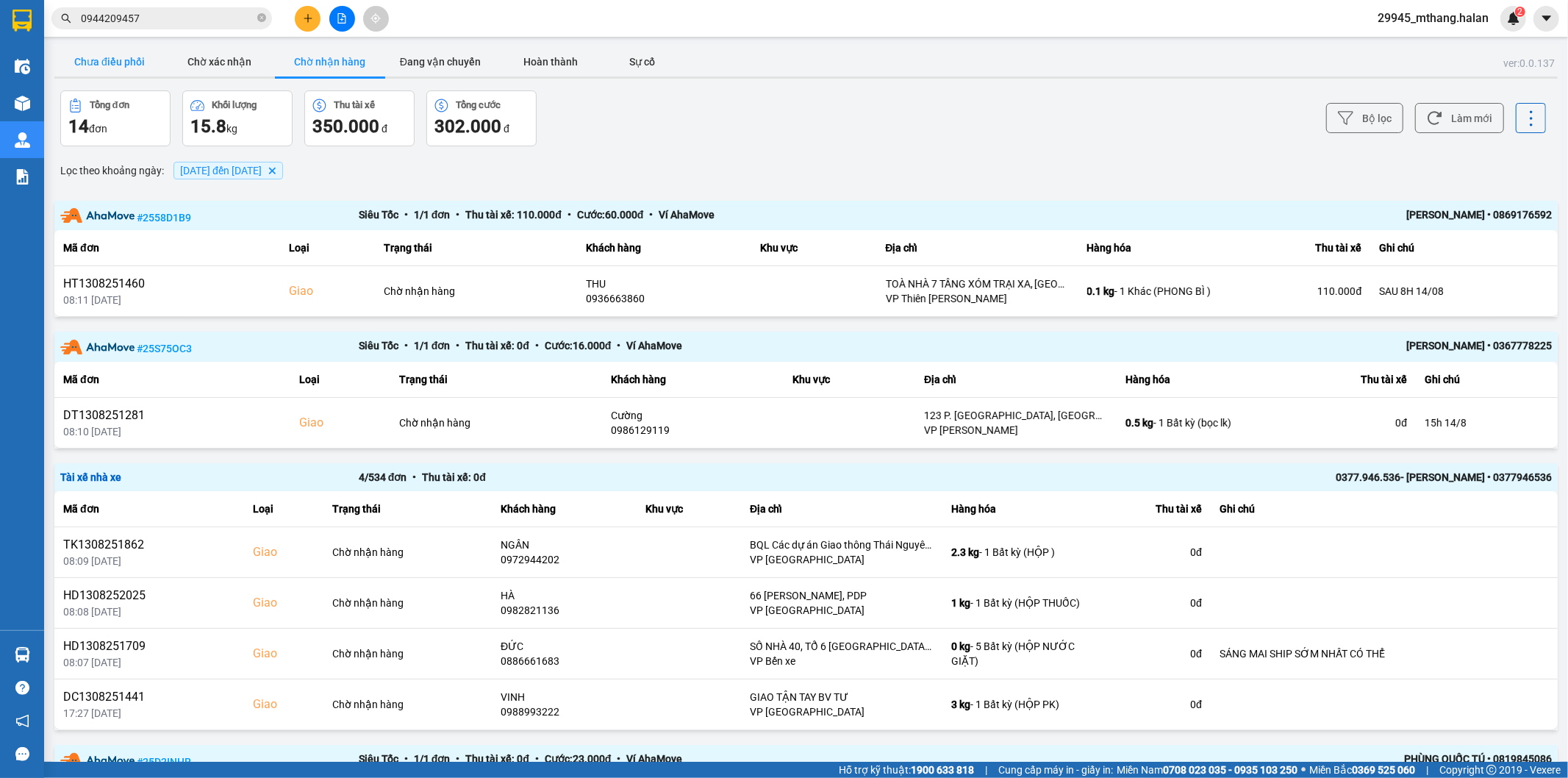
click at [97, 55] on button "Chưa điều phối" at bounding box center [110, 62] width 111 height 29
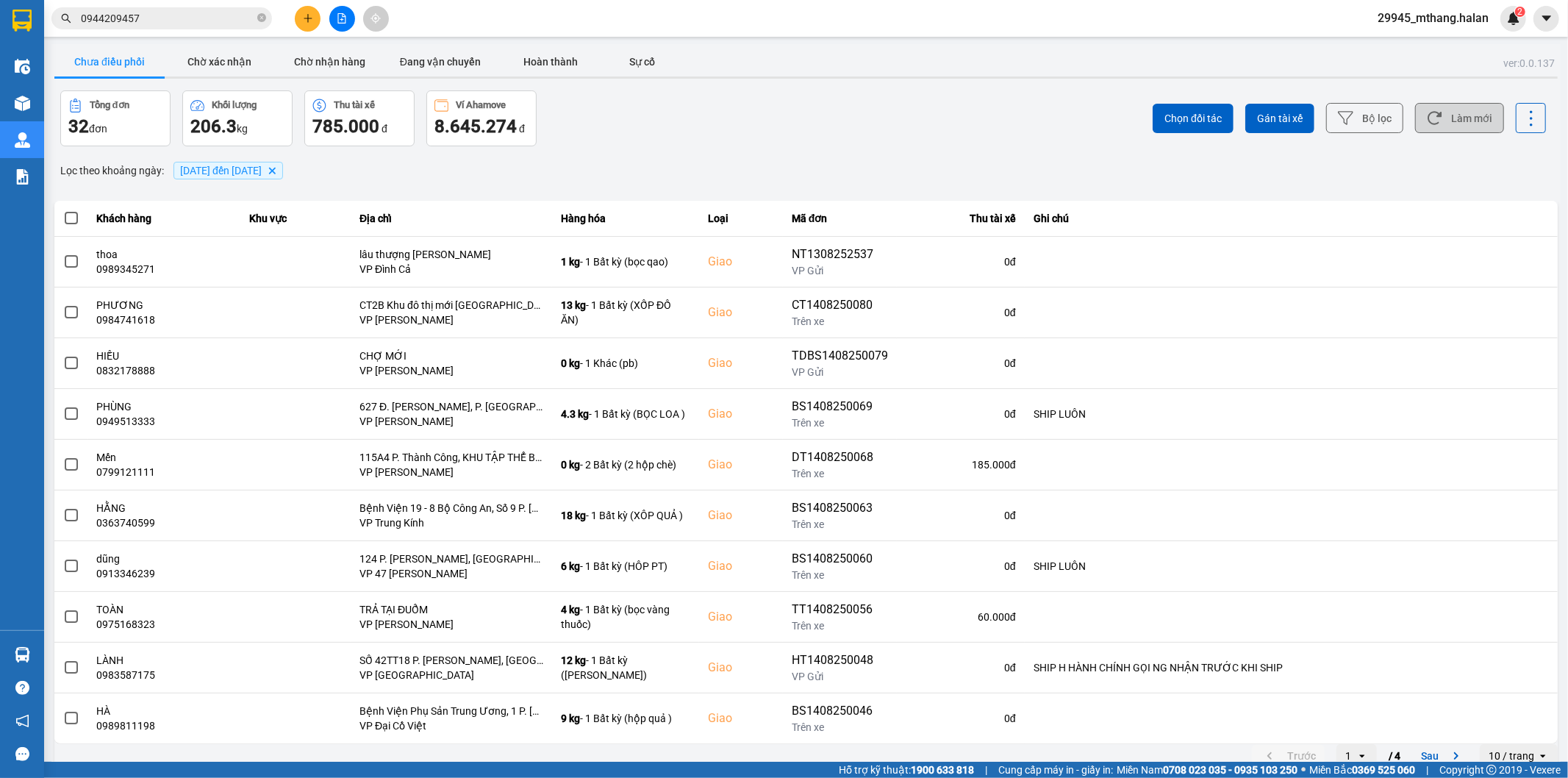
click at [1435, 129] on button "Làm mới" at bounding box center [1459, 118] width 89 height 30
click at [336, 63] on button "Chờ nhận hàng" at bounding box center [330, 62] width 111 height 29
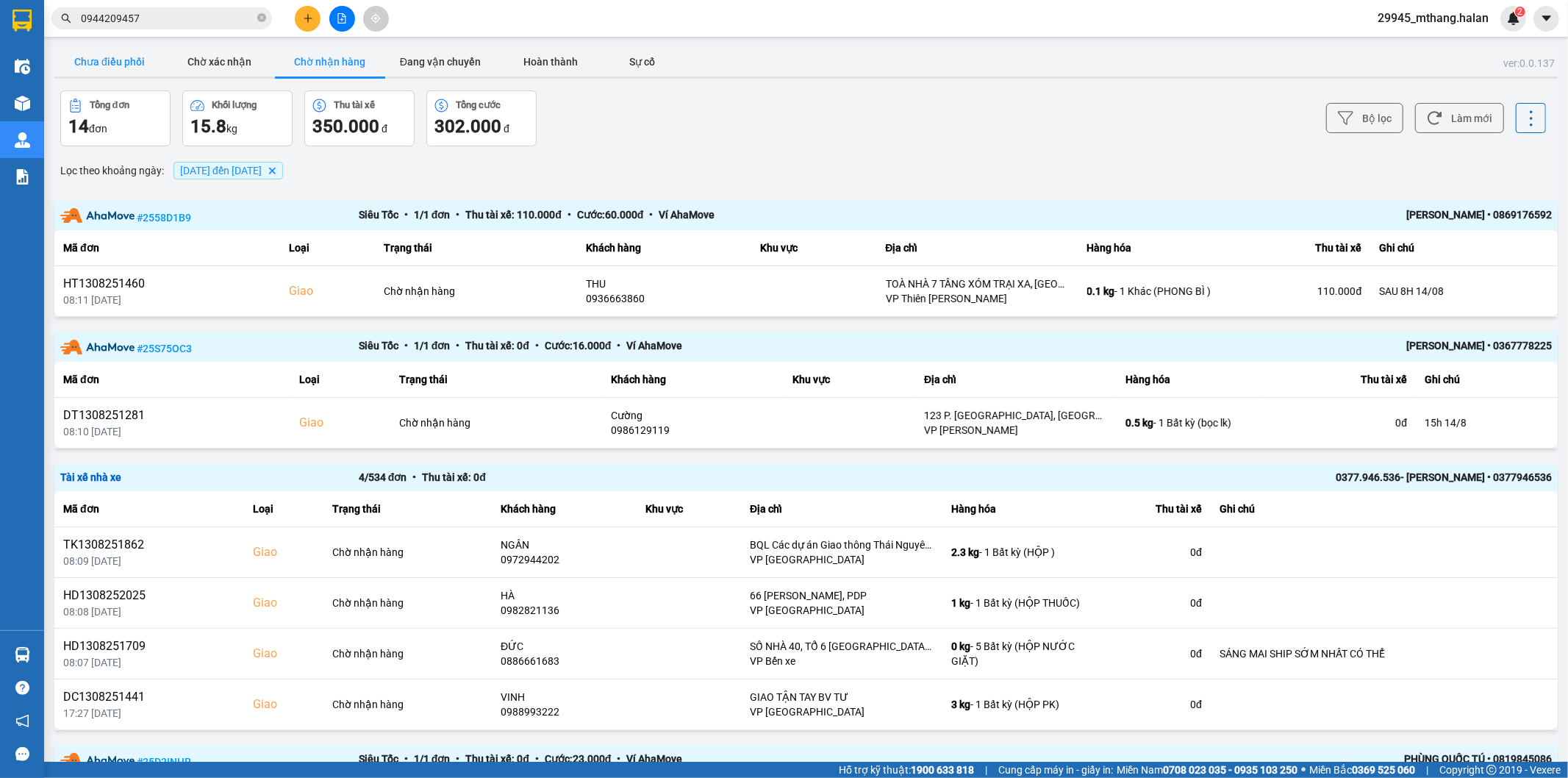
click at [122, 68] on button "Chưa điều phối" at bounding box center [110, 62] width 111 height 29
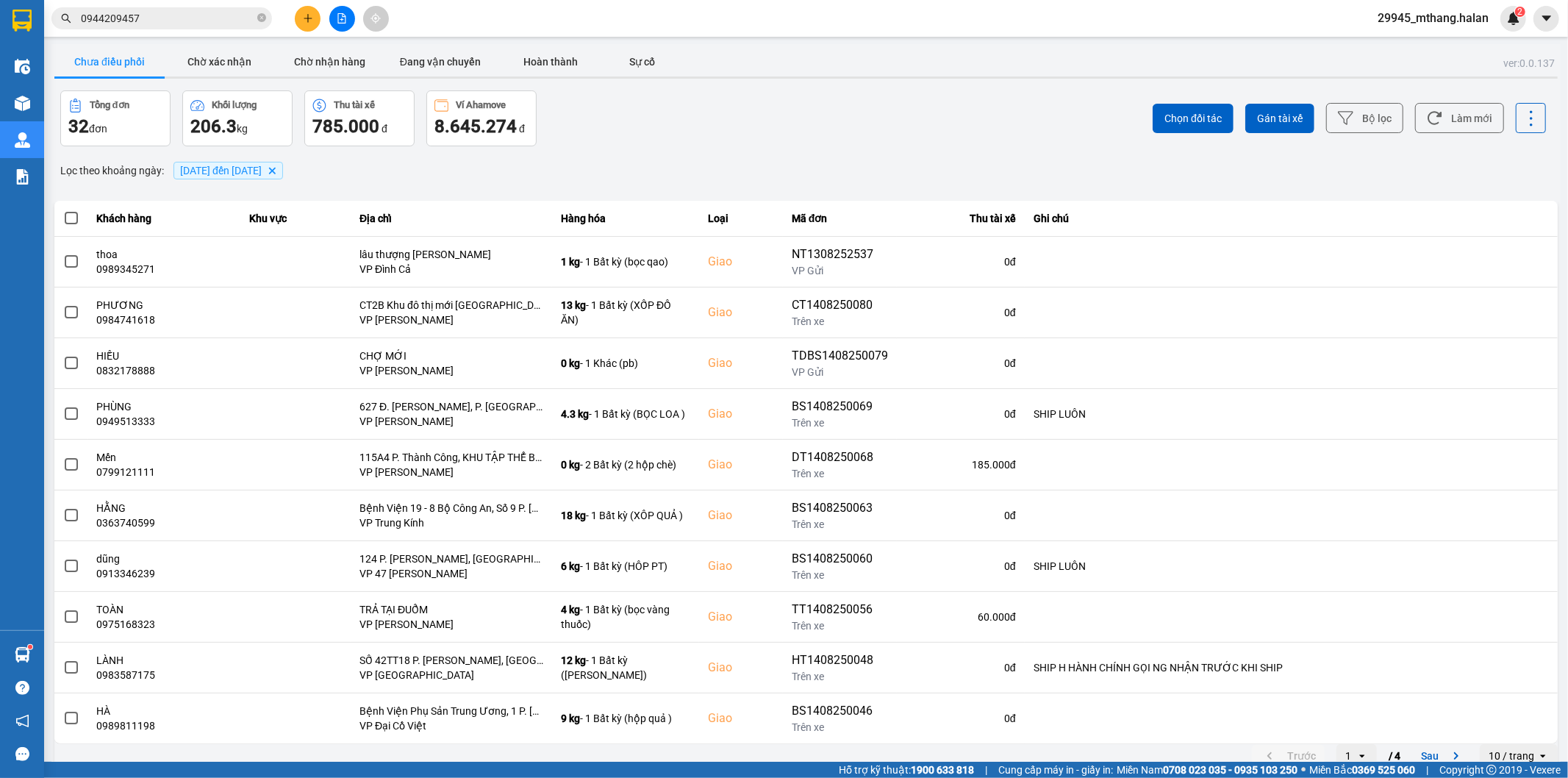
click at [169, 23] on input "0944209457" at bounding box center [167, 18] width 173 height 16
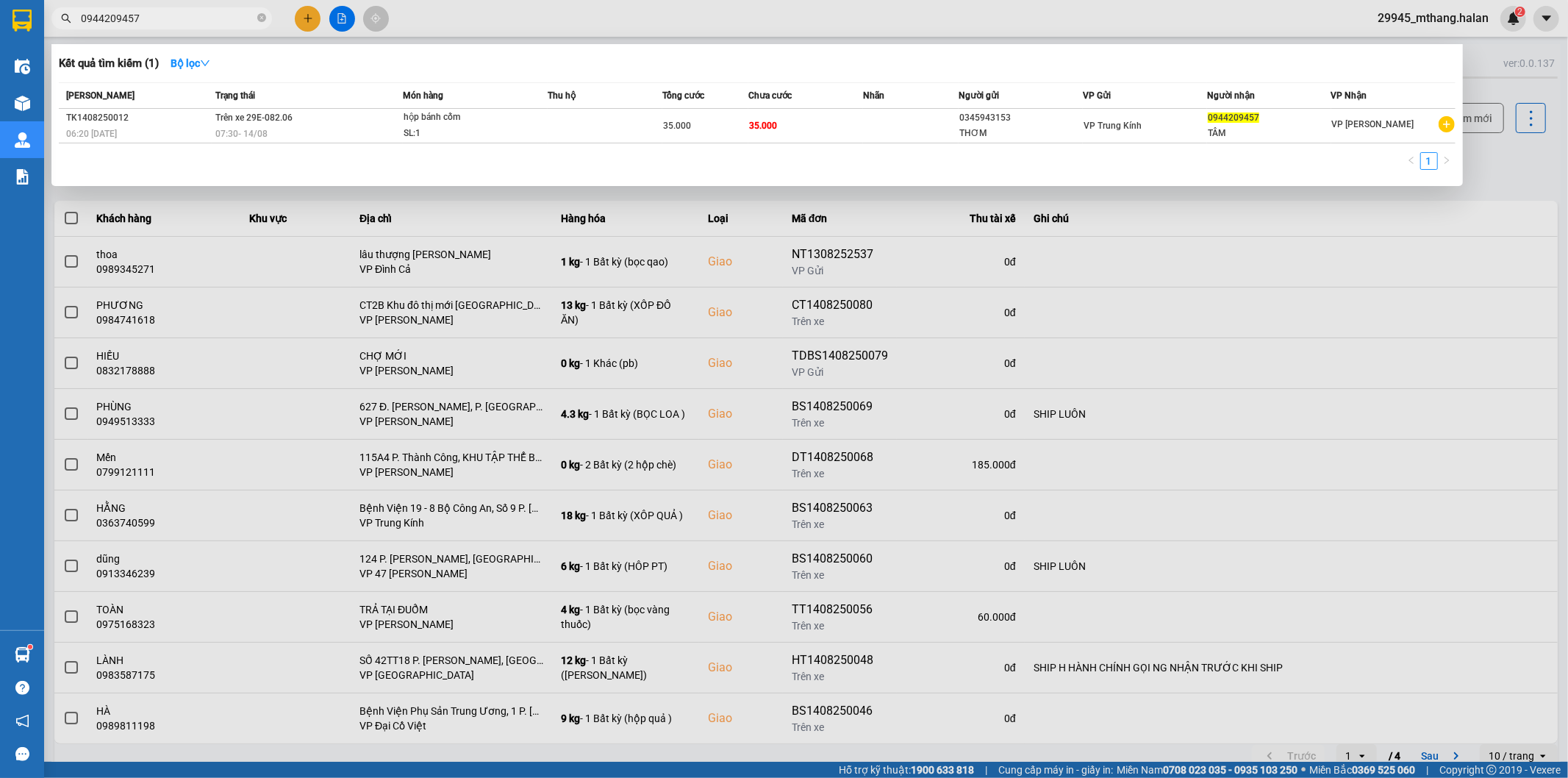
click at [169, 23] on input "0944209457" at bounding box center [167, 18] width 173 height 16
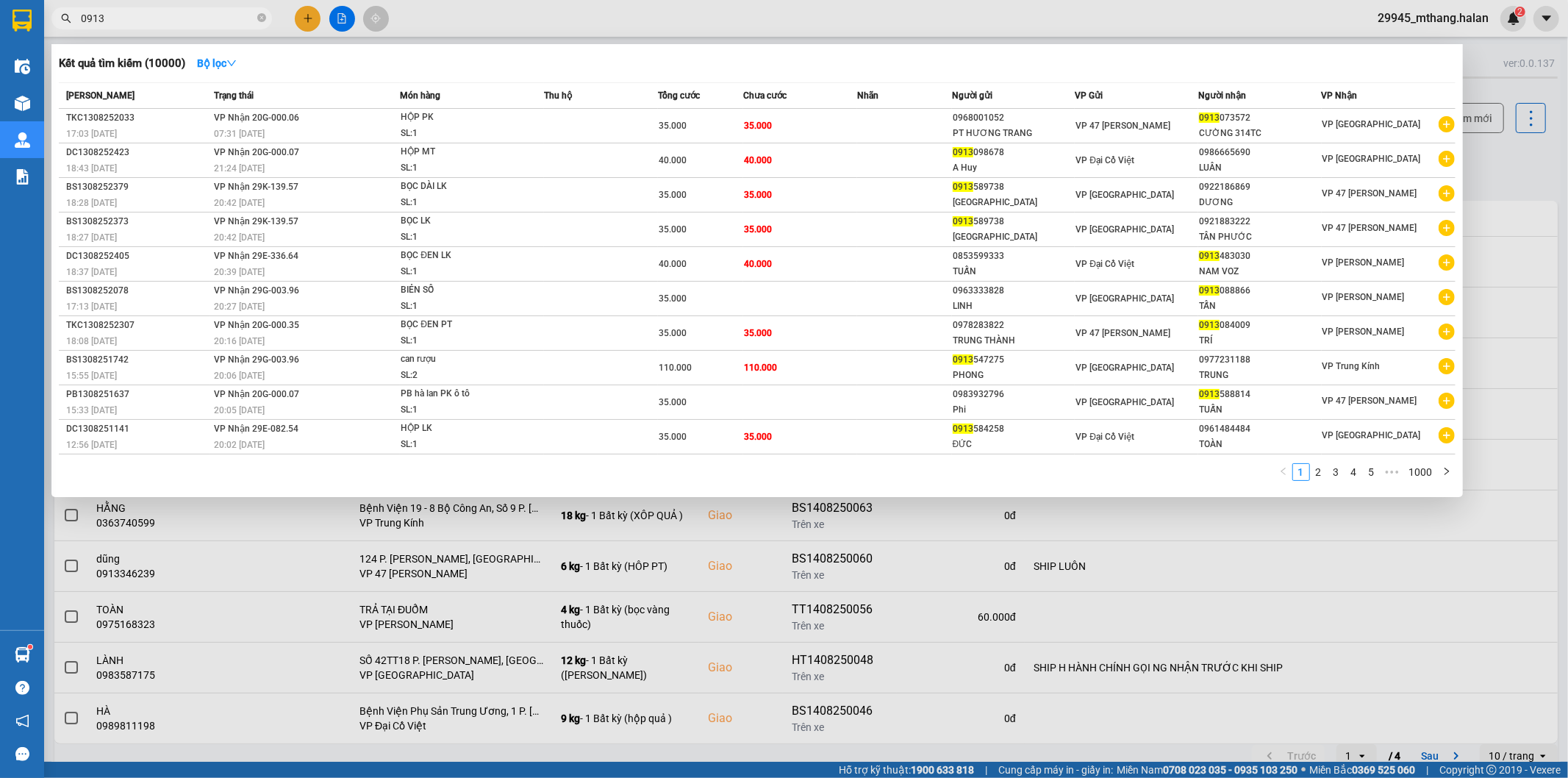
type input "0913"
click at [1511, 197] on div at bounding box center [784, 389] width 1568 height 778
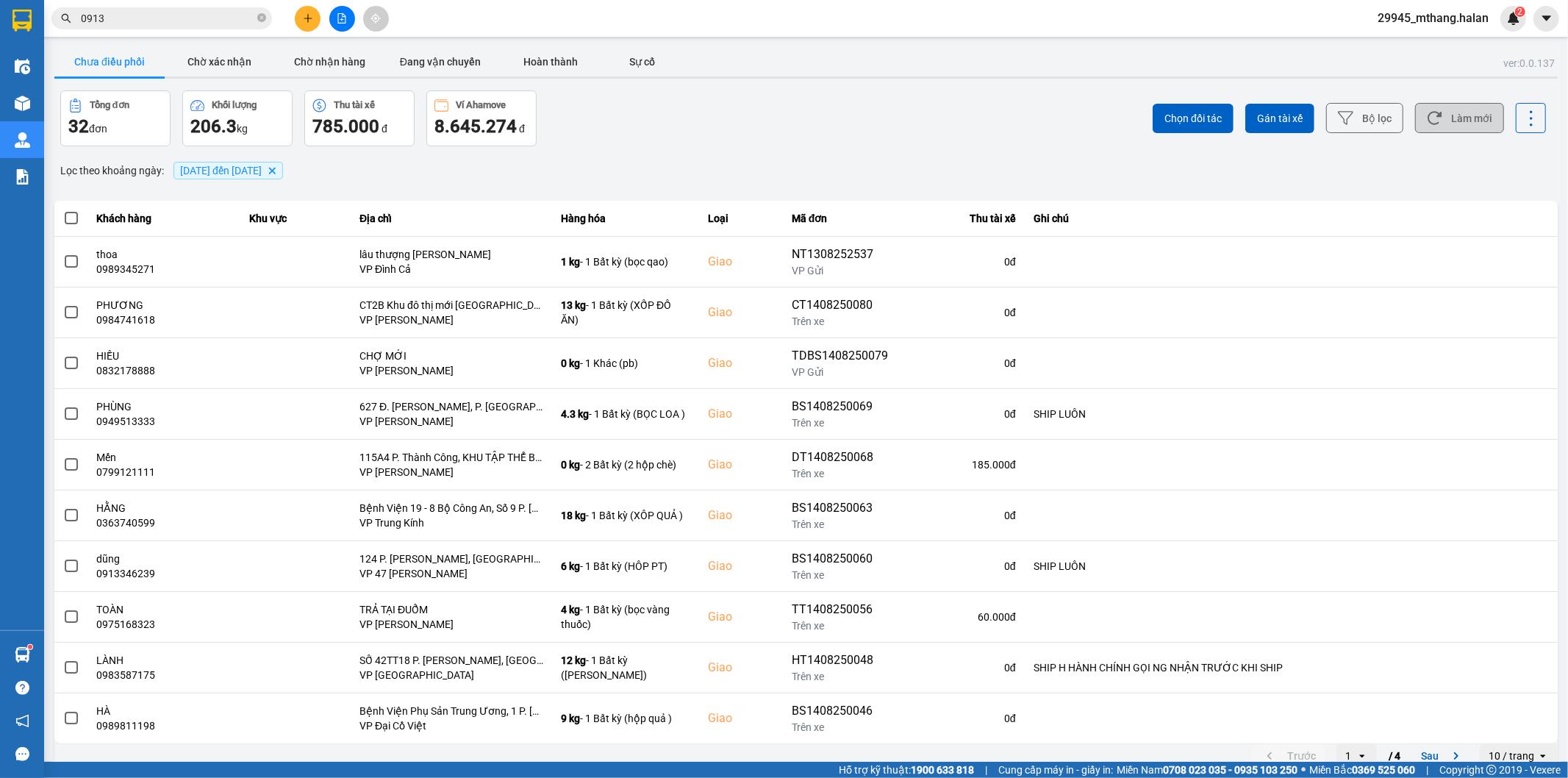
click at [1466, 121] on button "Làm mới" at bounding box center [1459, 118] width 89 height 30
click at [331, 63] on button "Chờ nhận hàng" at bounding box center [330, 62] width 111 height 29
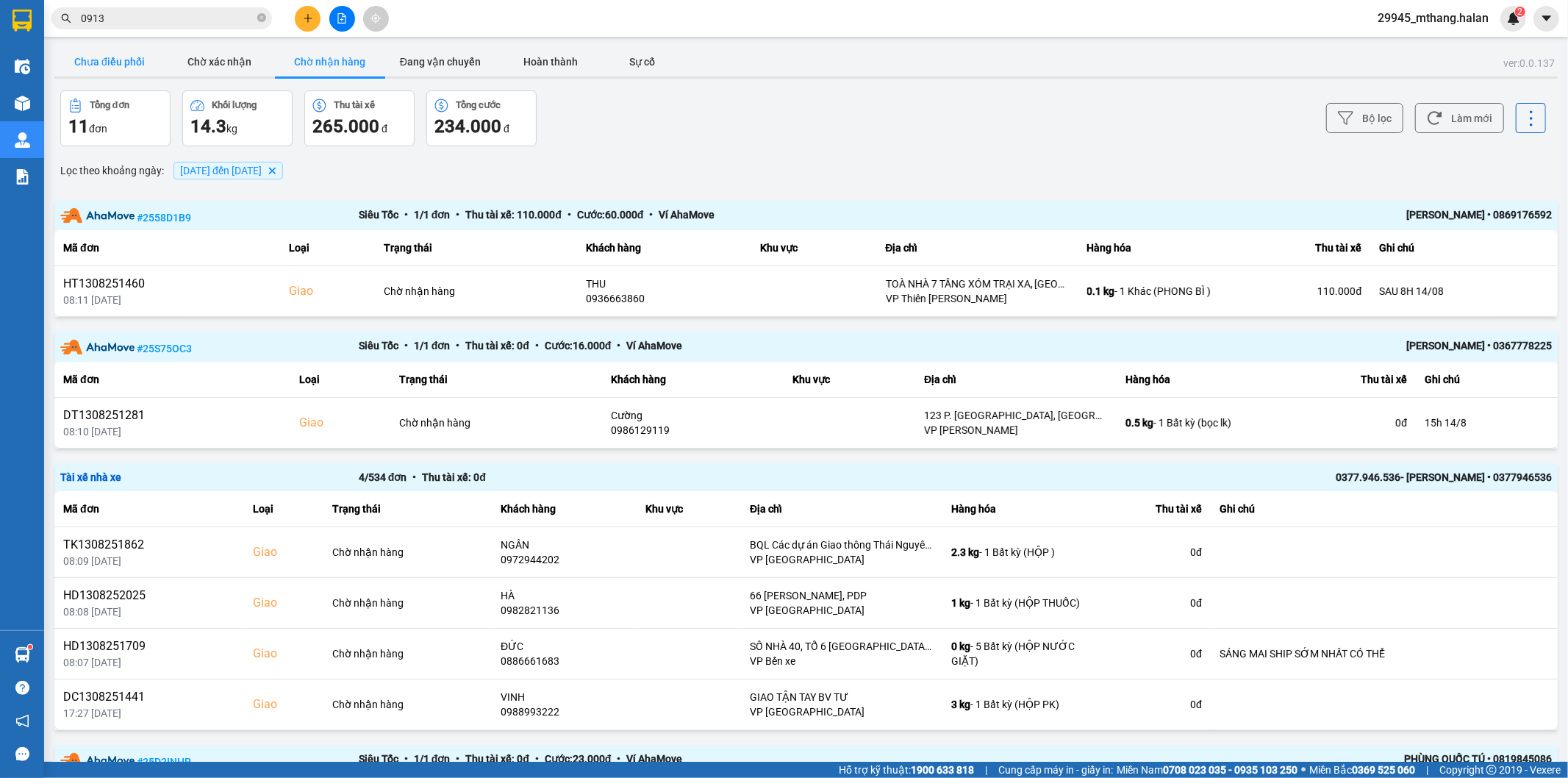
click at [105, 67] on button "Chưa điều phối" at bounding box center [110, 62] width 111 height 29
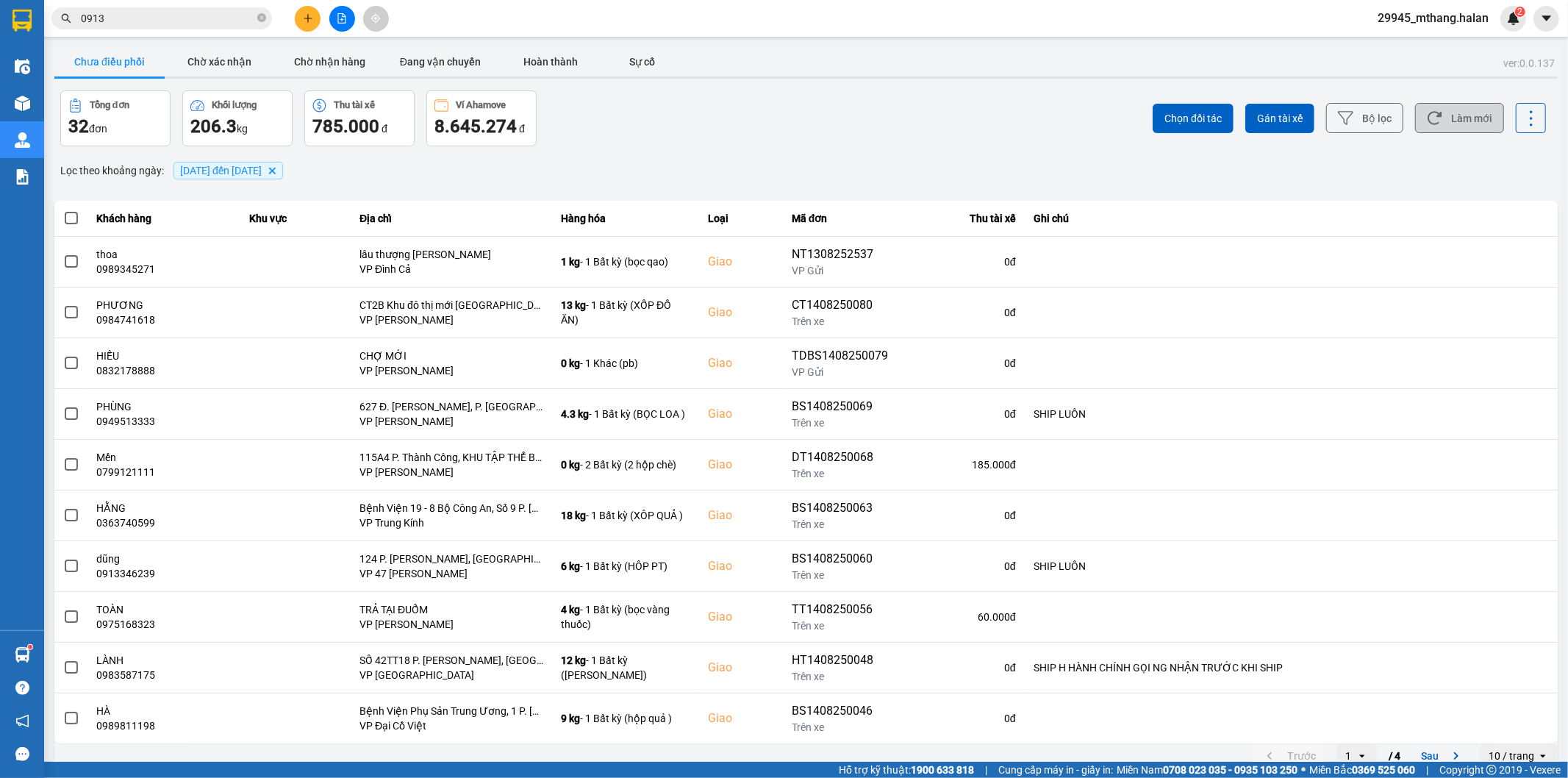
click at [1435, 112] on button "Làm mới" at bounding box center [1459, 118] width 89 height 30
click at [306, 22] on icon "plus" at bounding box center [307, 18] width 10 height 10
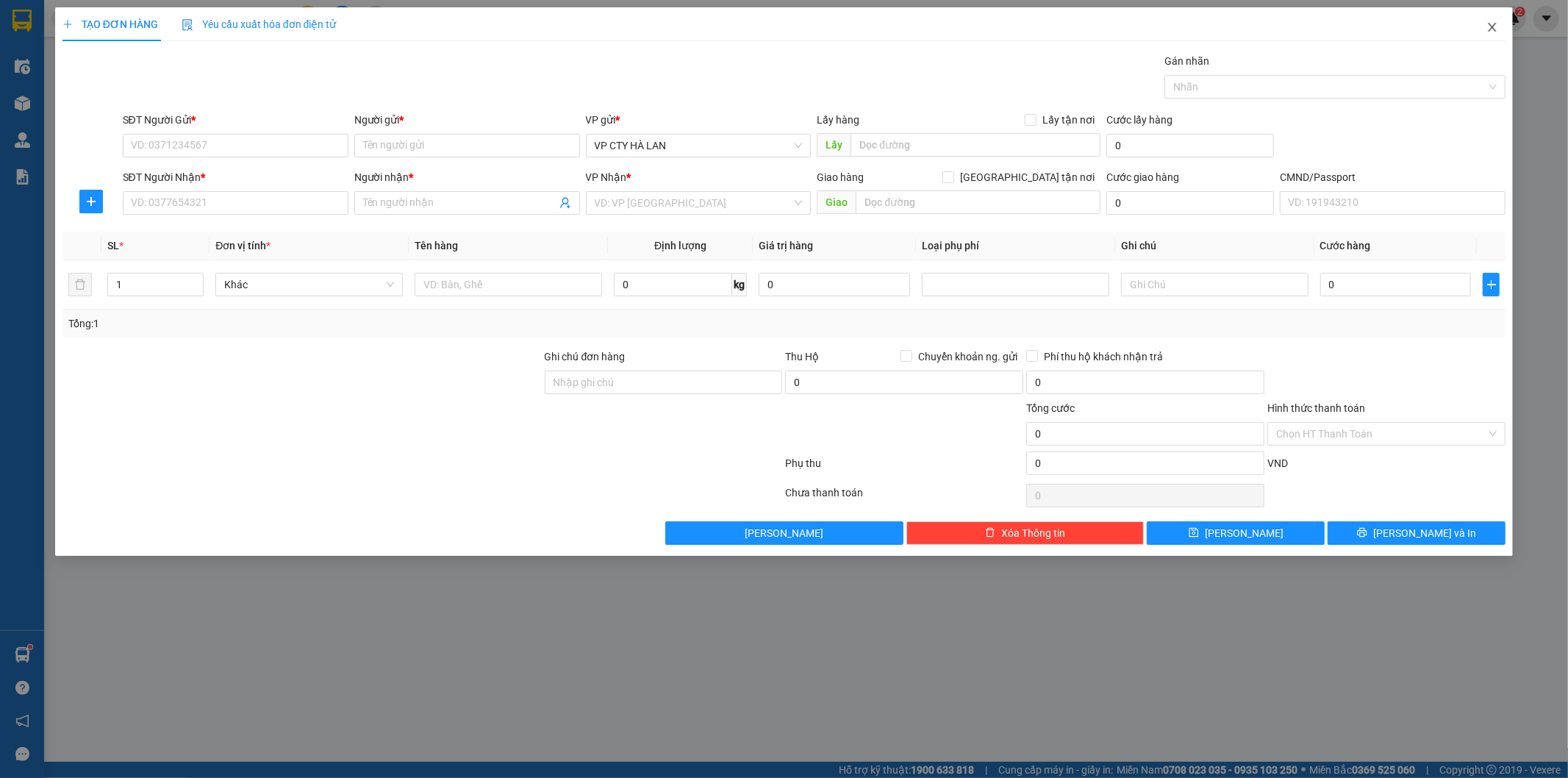
click at [1490, 31] on icon "close" at bounding box center [1492, 27] width 8 height 9
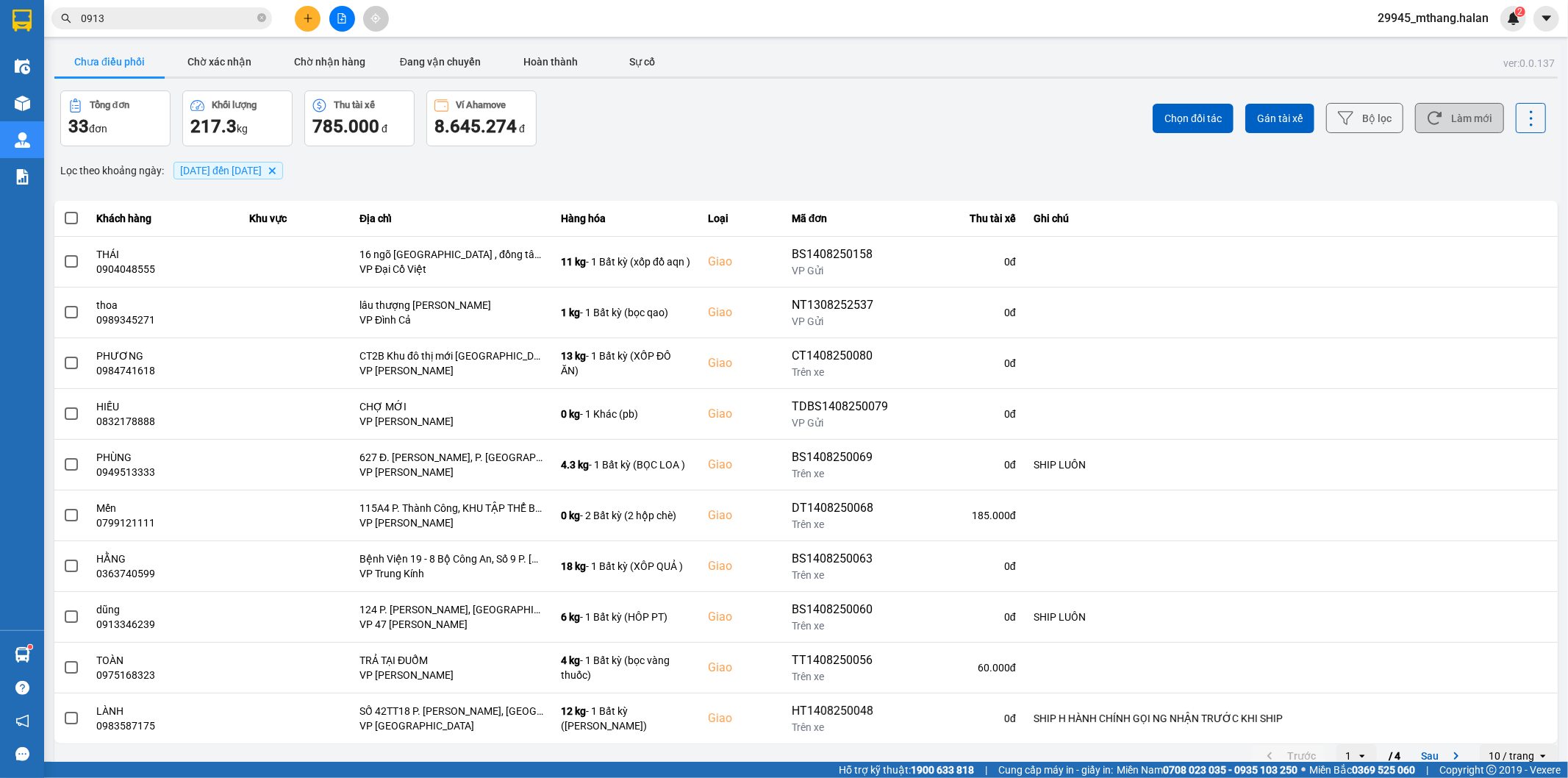
click at [1437, 120] on button "Làm mới" at bounding box center [1459, 118] width 89 height 30
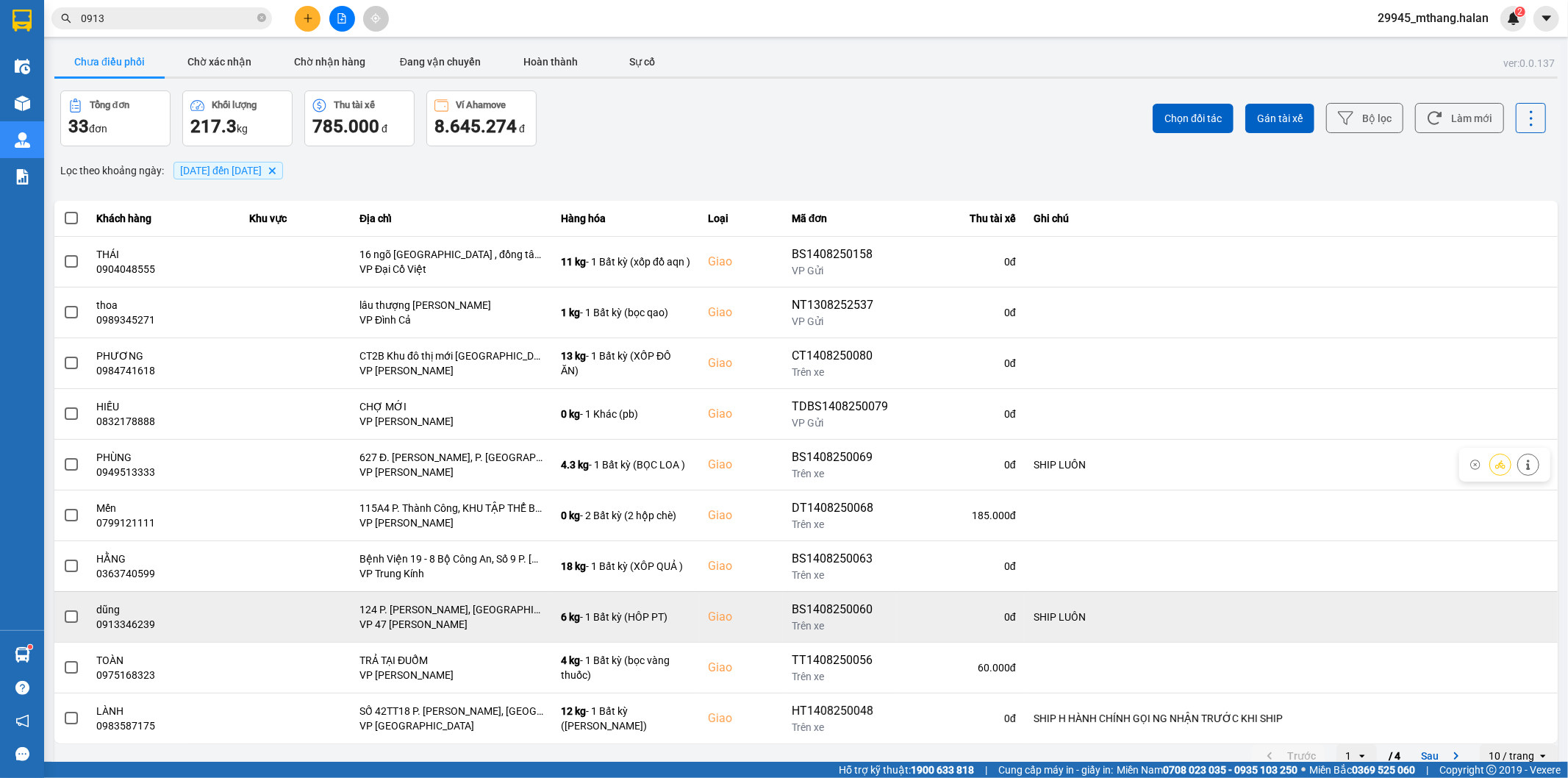
scroll to position [16, 0]
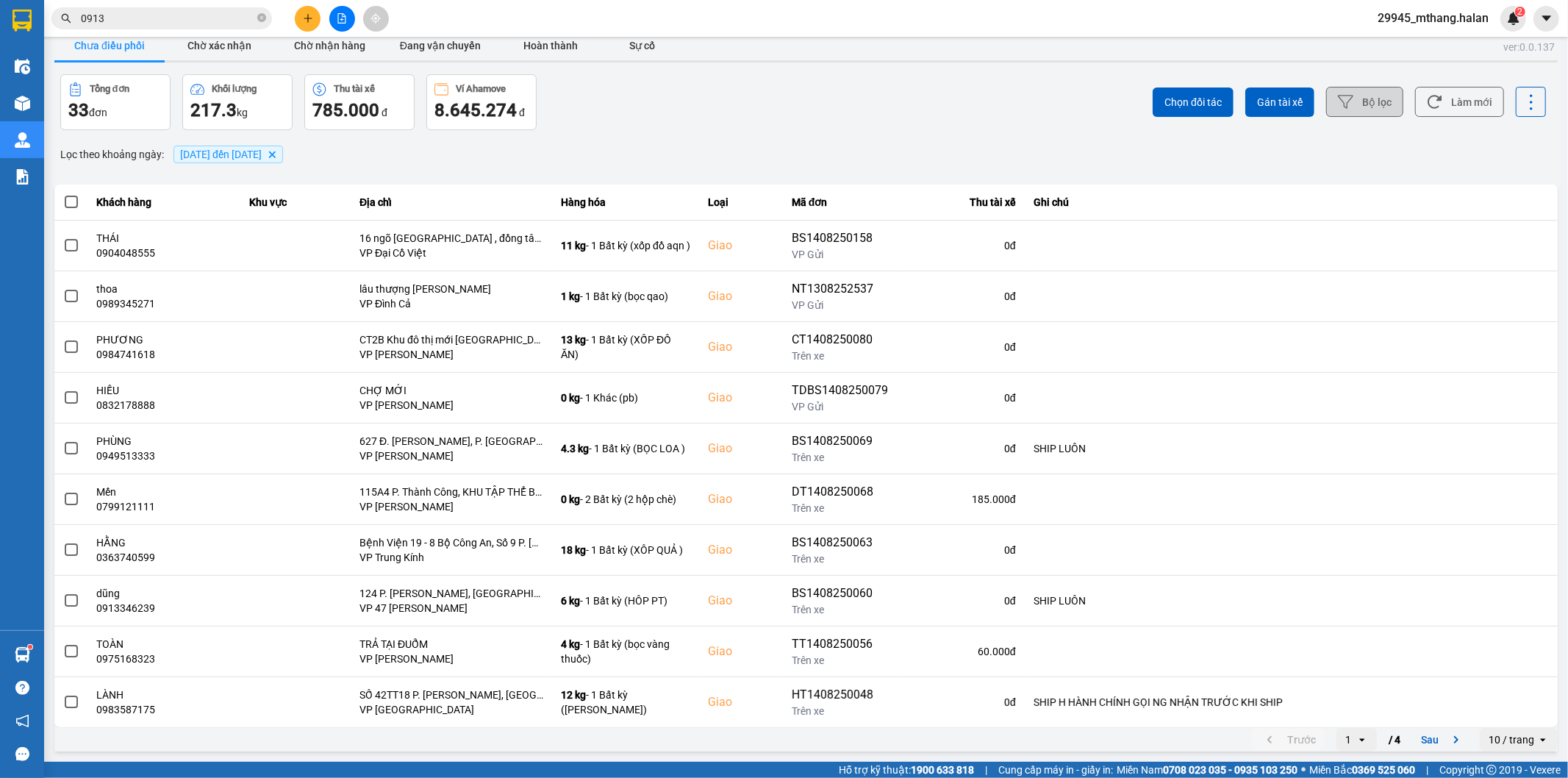
click at [1355, 100] on button "Bộ lọc" at bounding box center [1364, 102] width 77 height 30
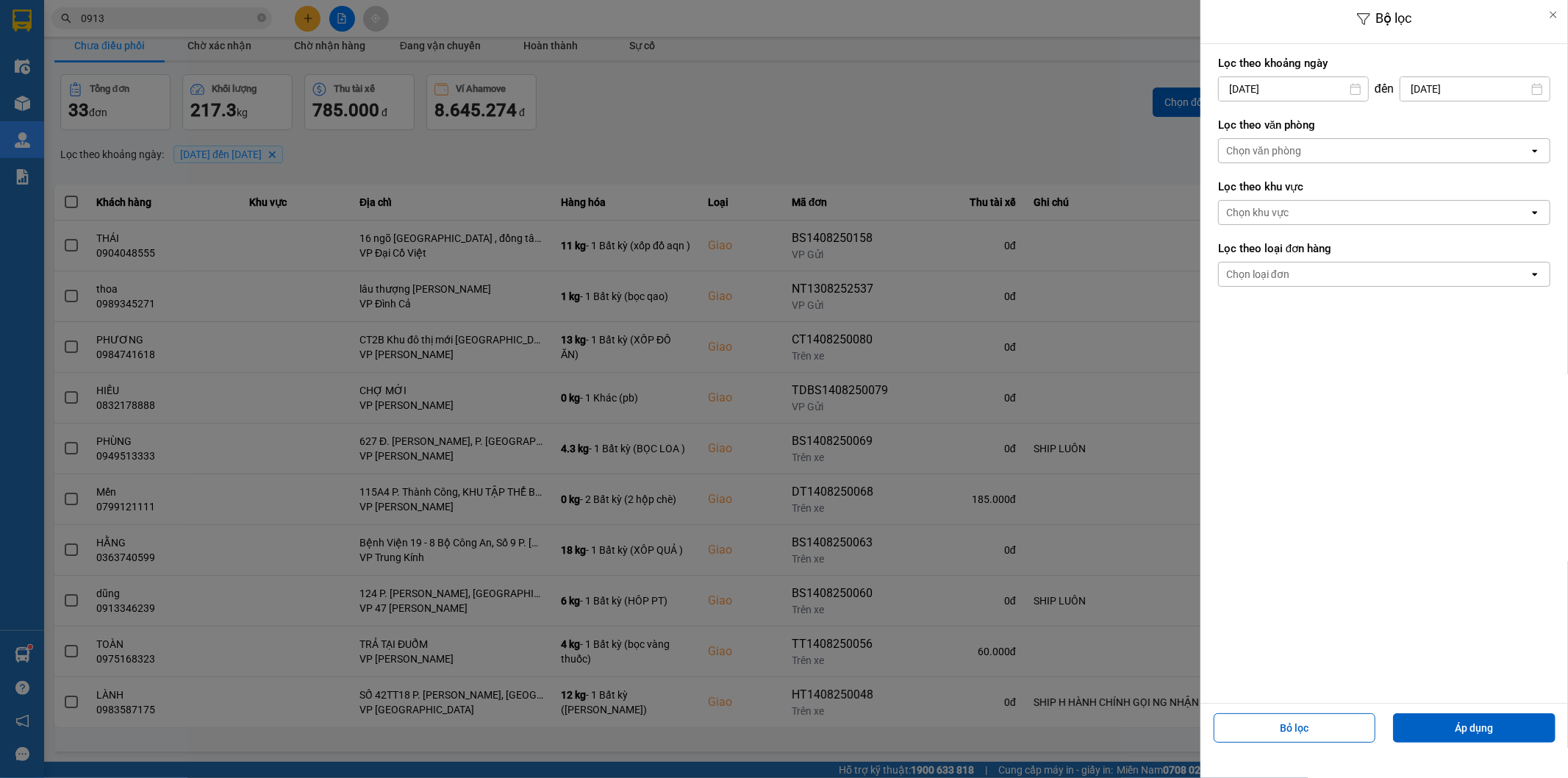
click at [1295, 83] on input "01/08/2025" at bounding box center [1293, 89] width 150 height 24
click at [904, 94] on div at bounding box center [784, 389] width 1568 height 778
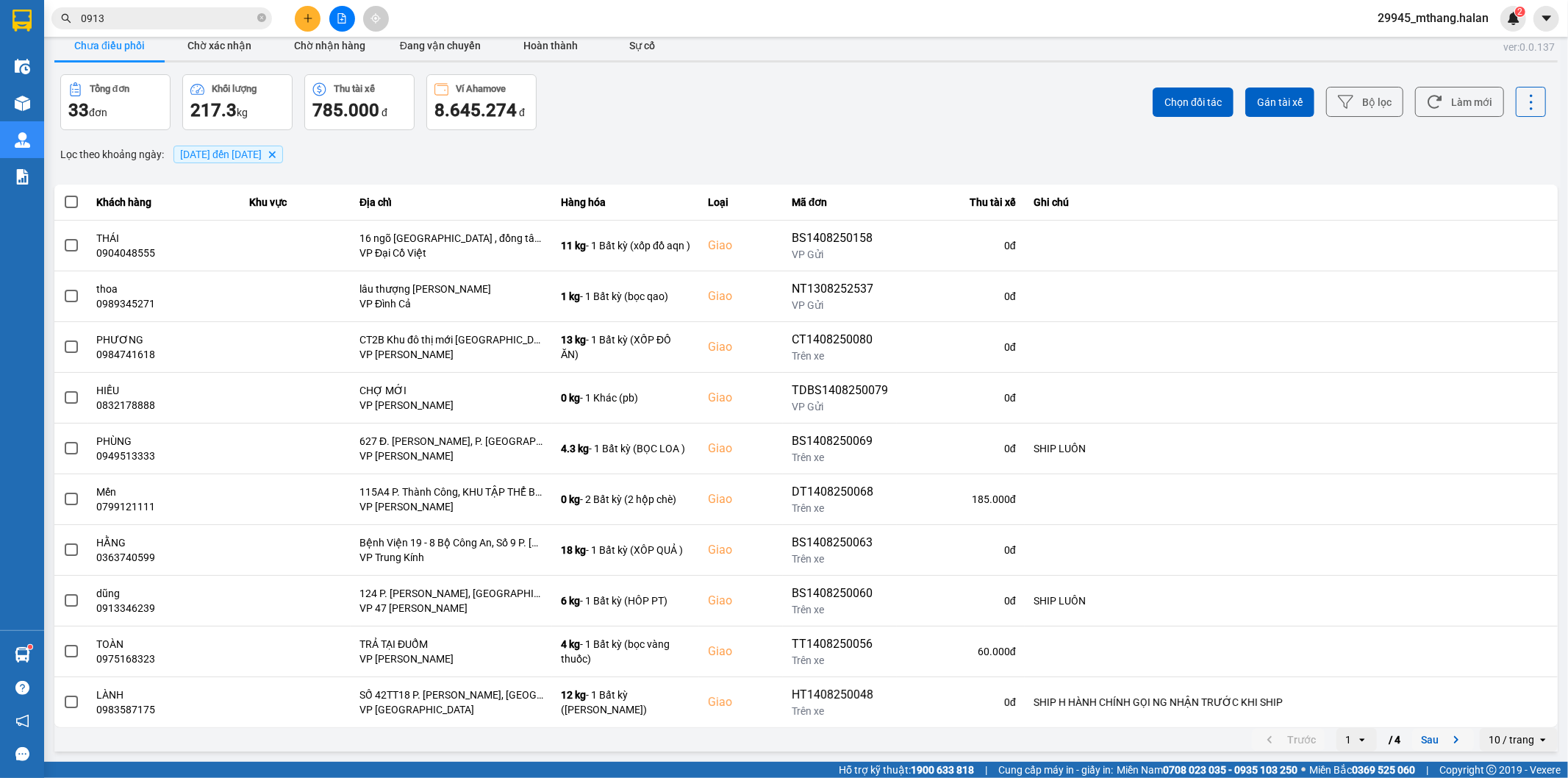
click at [1412, 743] on button "Sau" at bounding box center [1443, 740] width 62 height 22
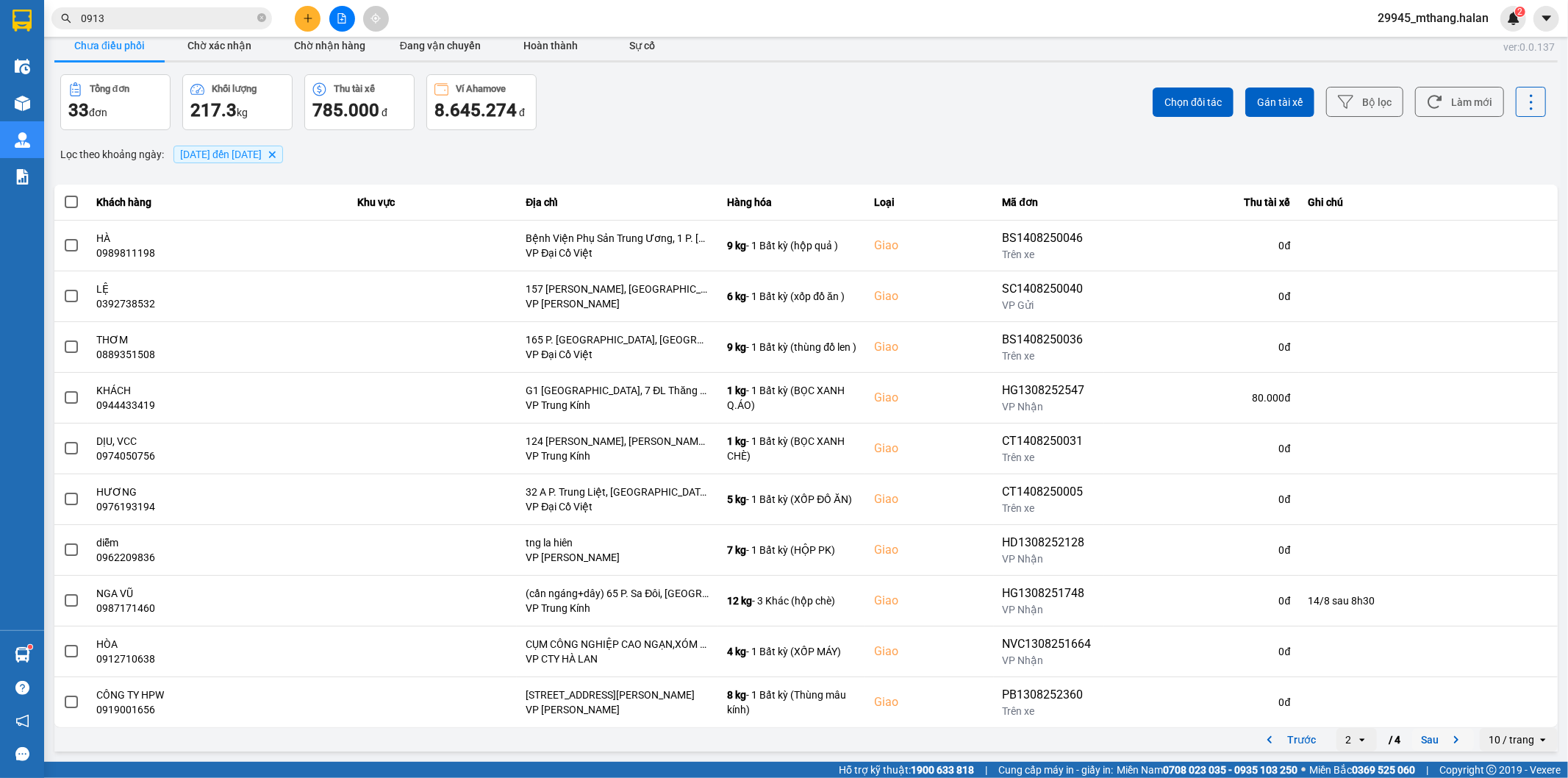
click at [1424, 748] on button "Sau" at bounding box center [1443, 740] width 62 height 22
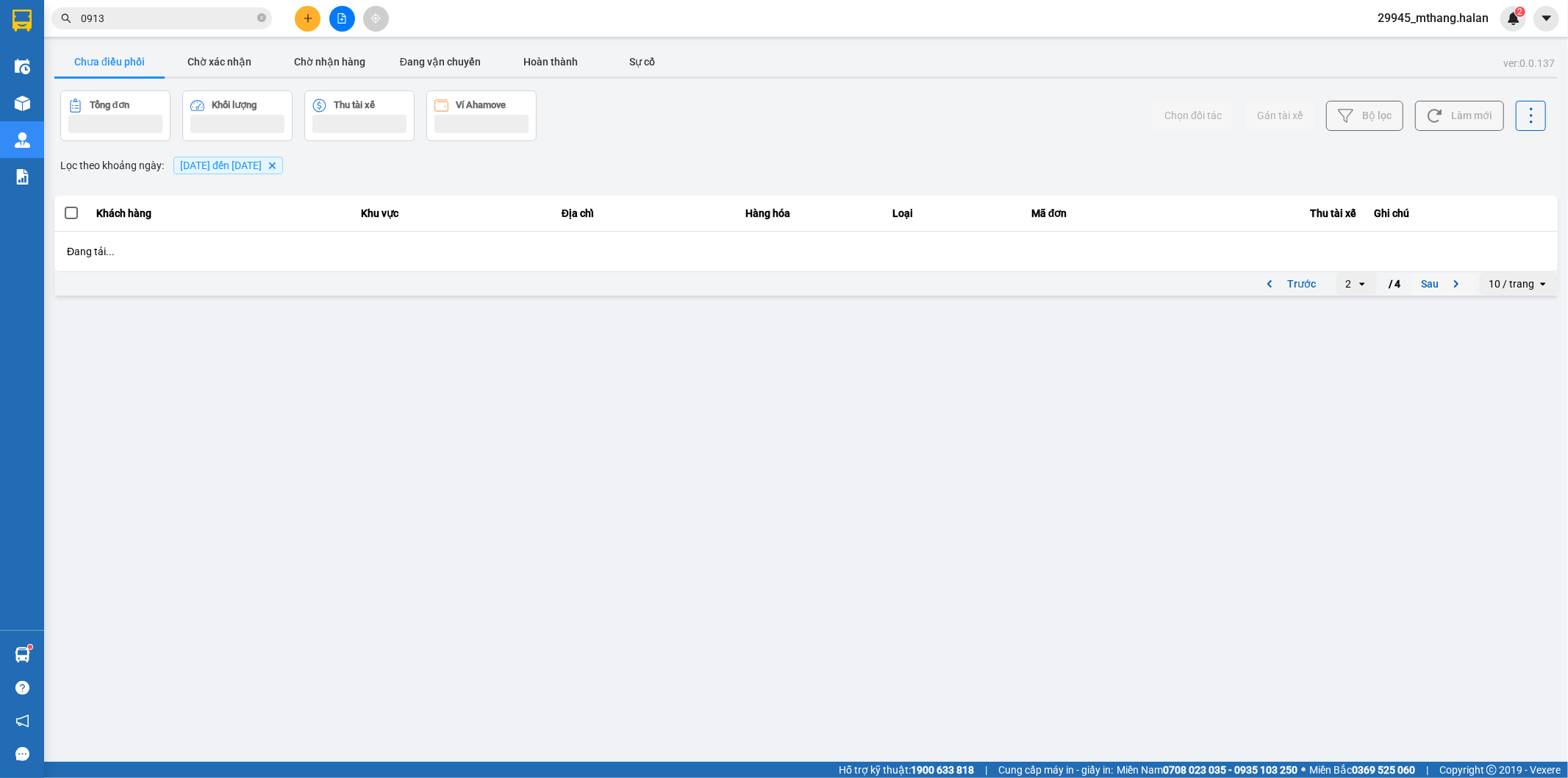
scroll to position [0, 0]
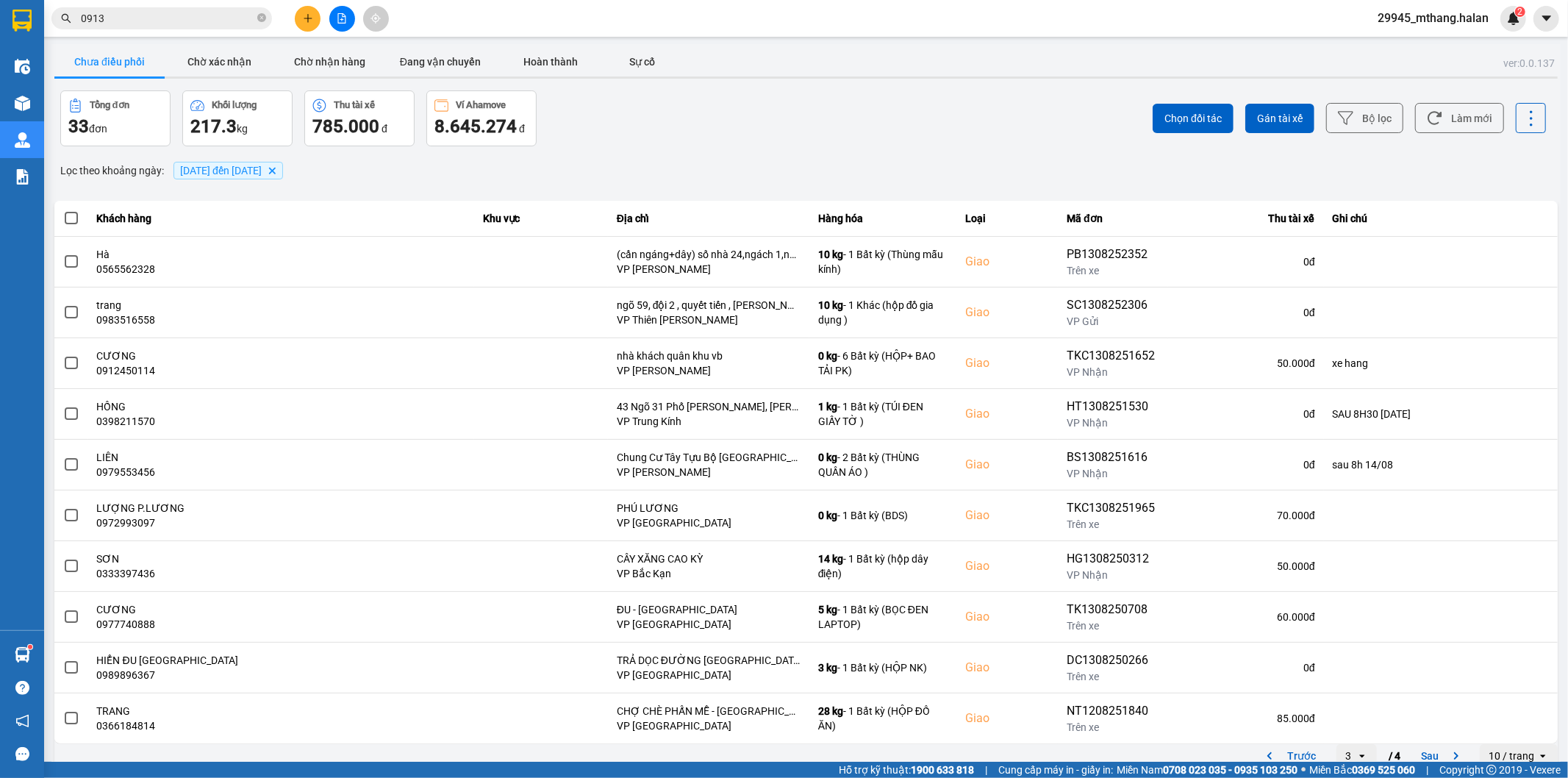
click at [638, 44] on div "ver: 0.0.137 Chưa điều phối Chờ xác nhận Chờ nhận hàng Đang vận chuyển Hoàn thà…" at bounding box center [806, 407] width 1509 height 726
click at [636, 57] on button "Sự cố" at bounding box center [642, 62] width 73 height 29
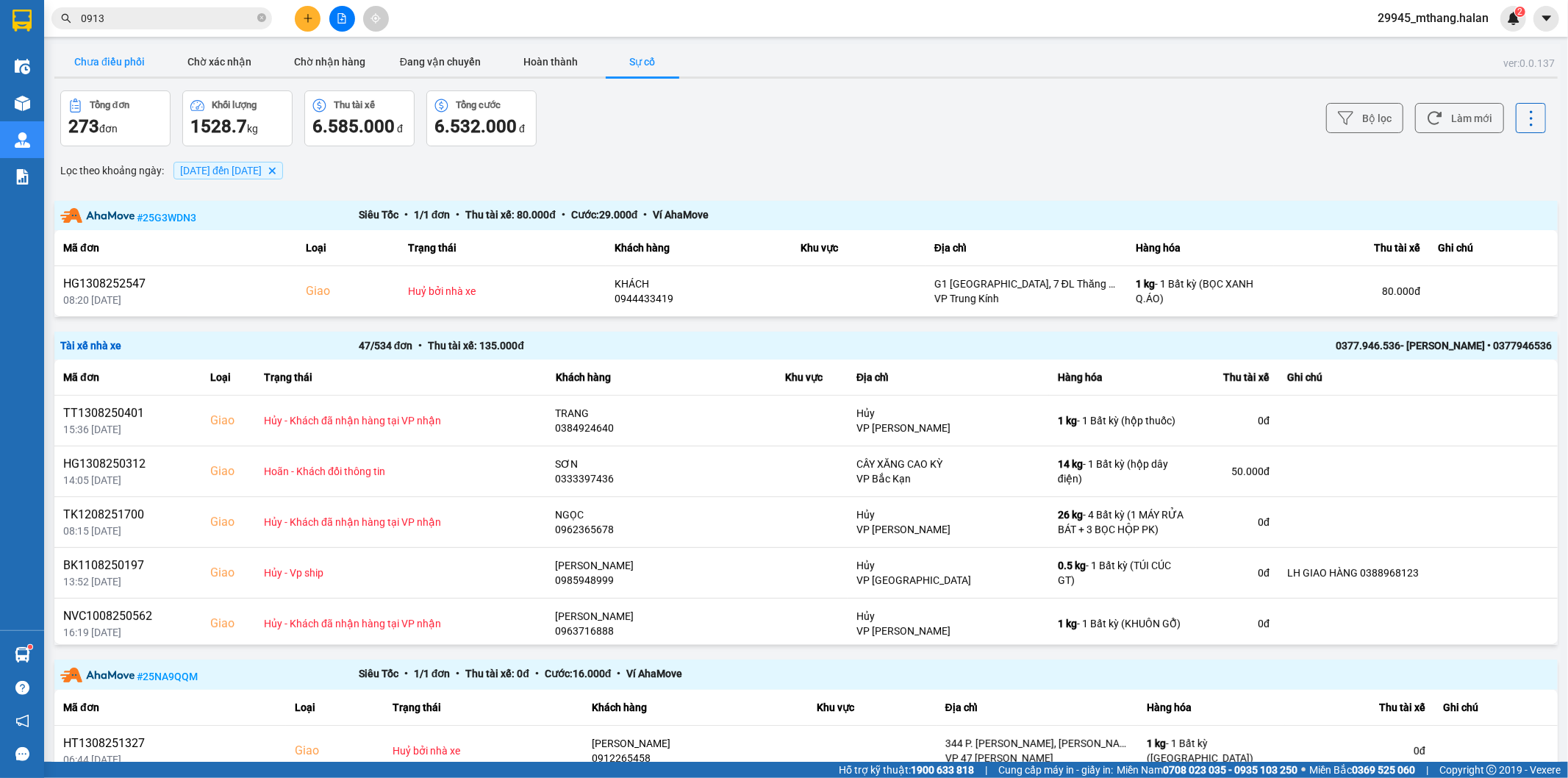
click at [93, 53] on button "Chưa điều phối" at bounding box center [110, 62] width 111 height 29
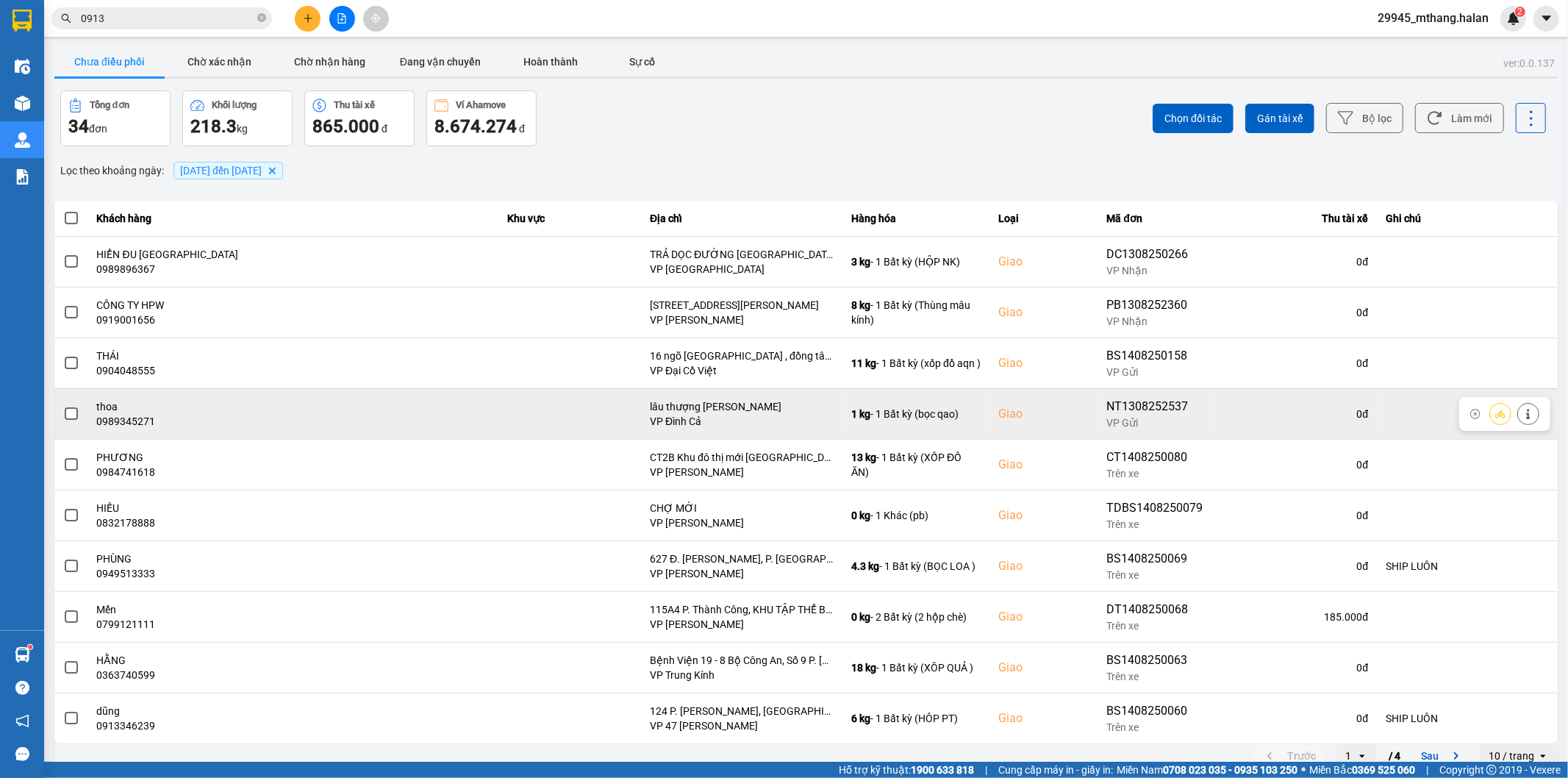
scroll to position [16, 0]
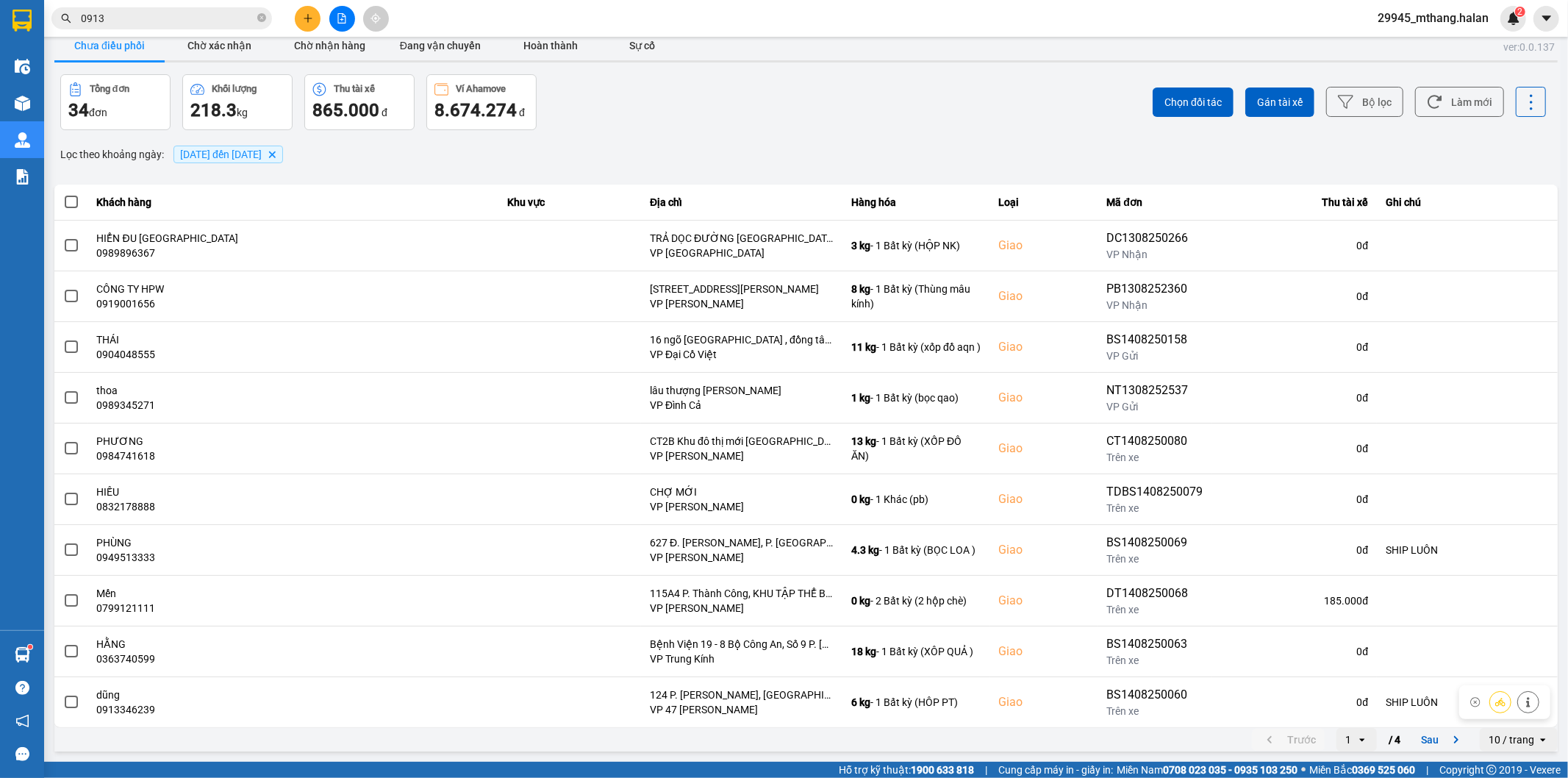
drag, startPoint x: 1345, startPoint y: 741, endPoint x: 1343, endPoint y: 732, distance: 9.2
click at [1356, 743] on icon "open" at bounding box center [1361, 739] width 12 height 12
click at [1333, 719] on li "4" at bounding box center [1344, 709] width 41 height 26
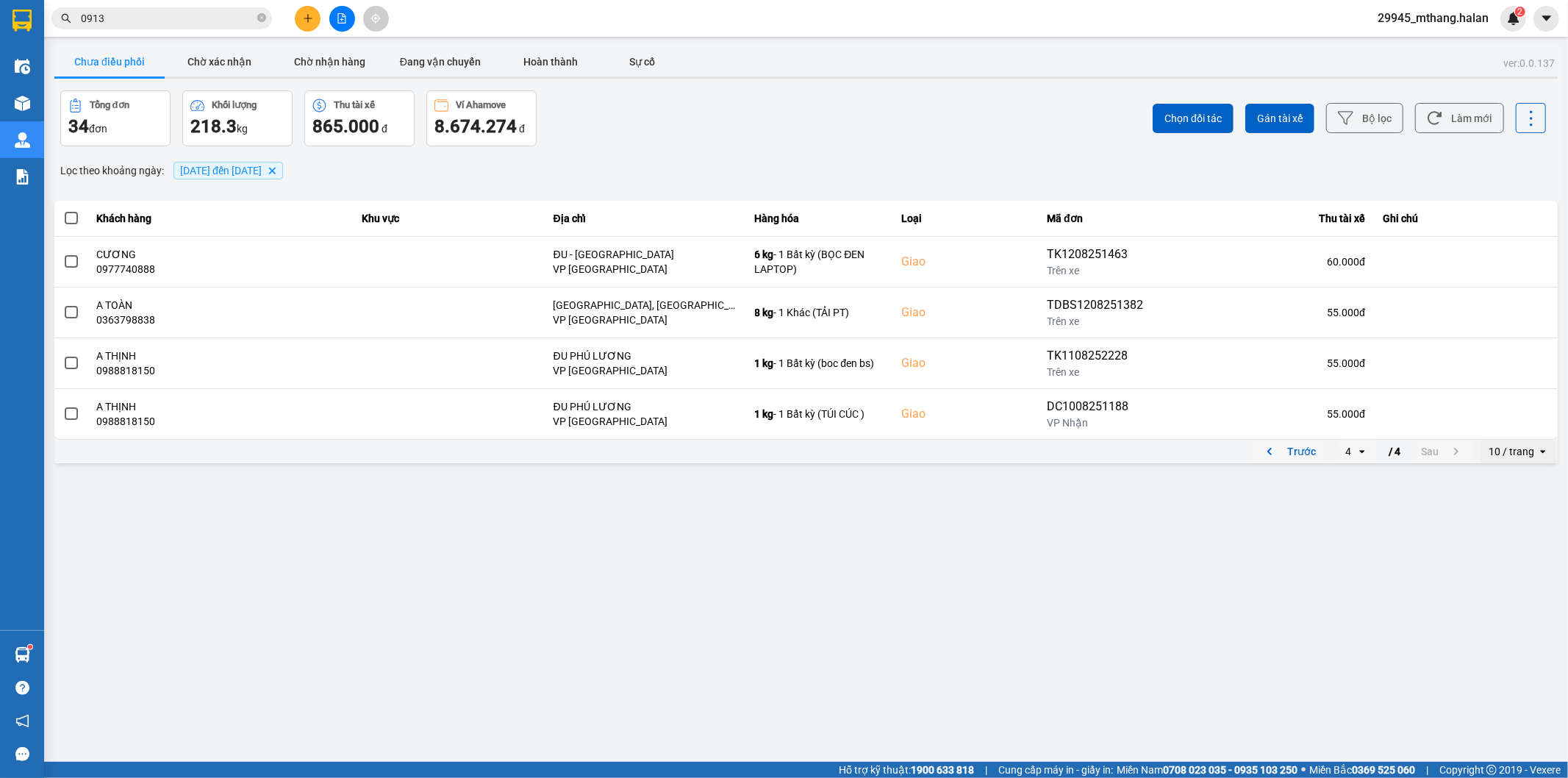
click at [1297, 460] on button "Trước" at bounding box center [1288, 452] width 73 height 22
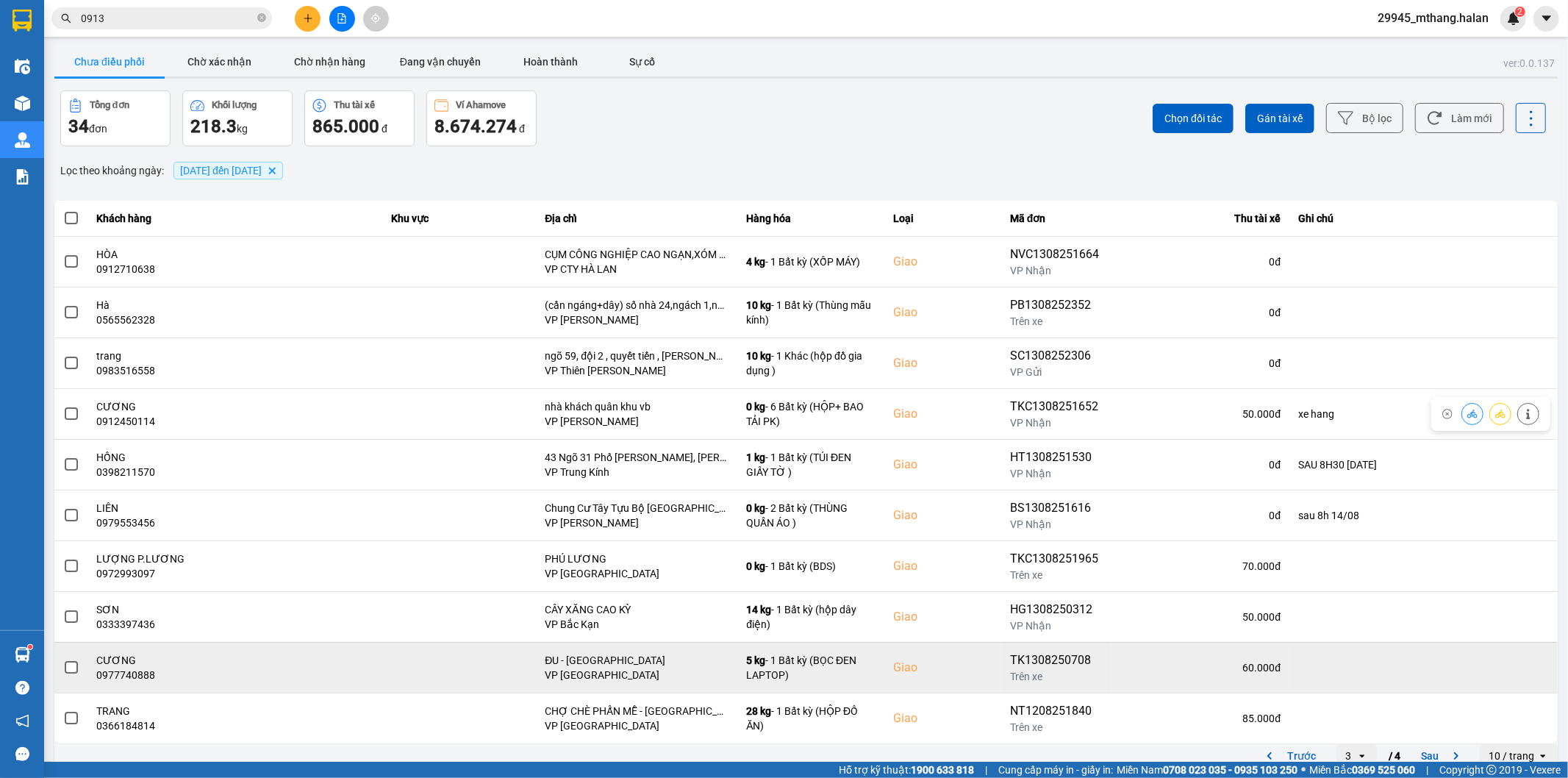
scroll to position [16, 0]
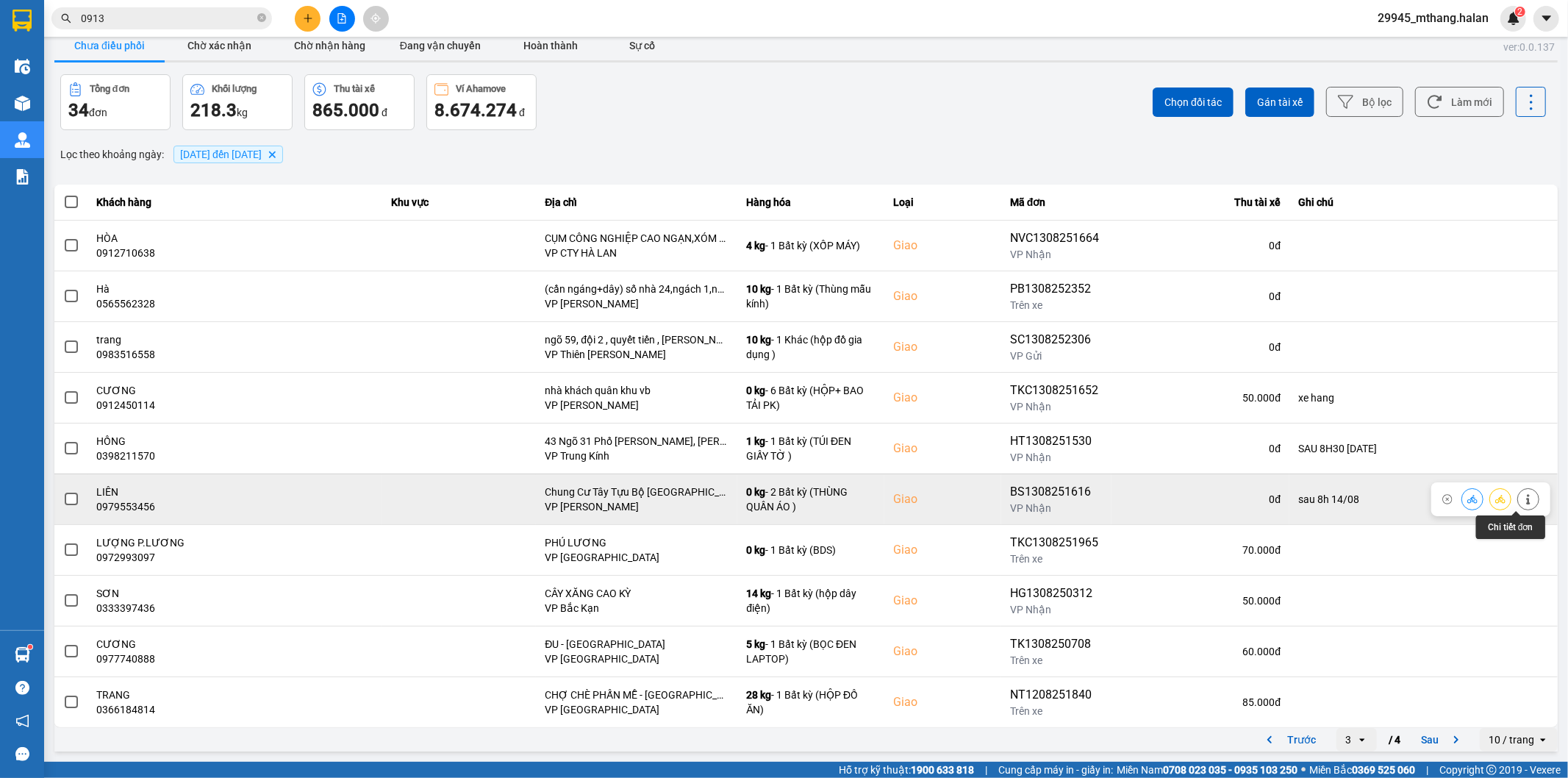
click at [1523, 497] on icon at bounding box center [1527, 499] width 10 height 10
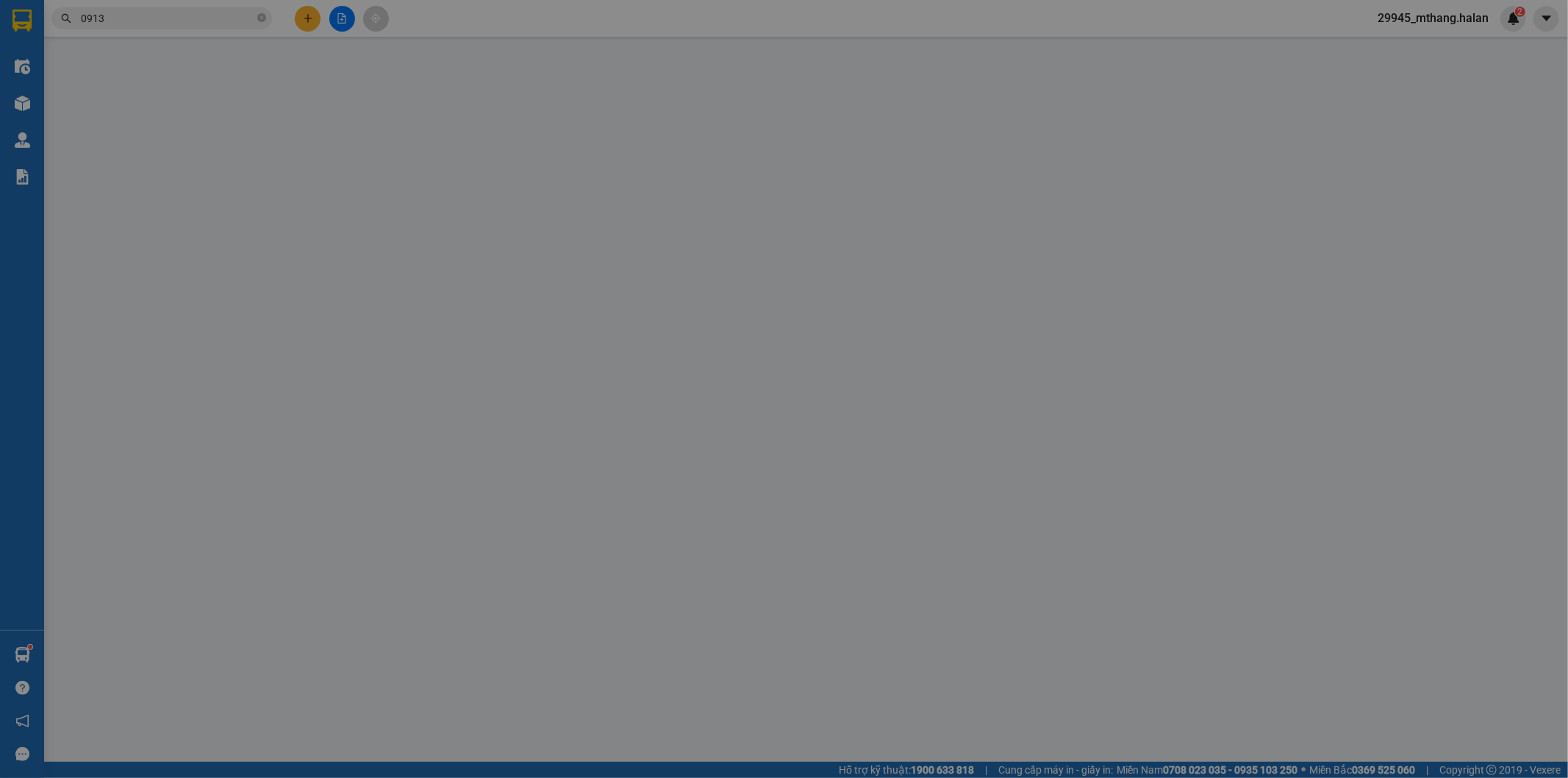
type input "0585011999"
type input "TRANG"
type input "0979553456"
type input "LIÊN"
checkbox input "true"
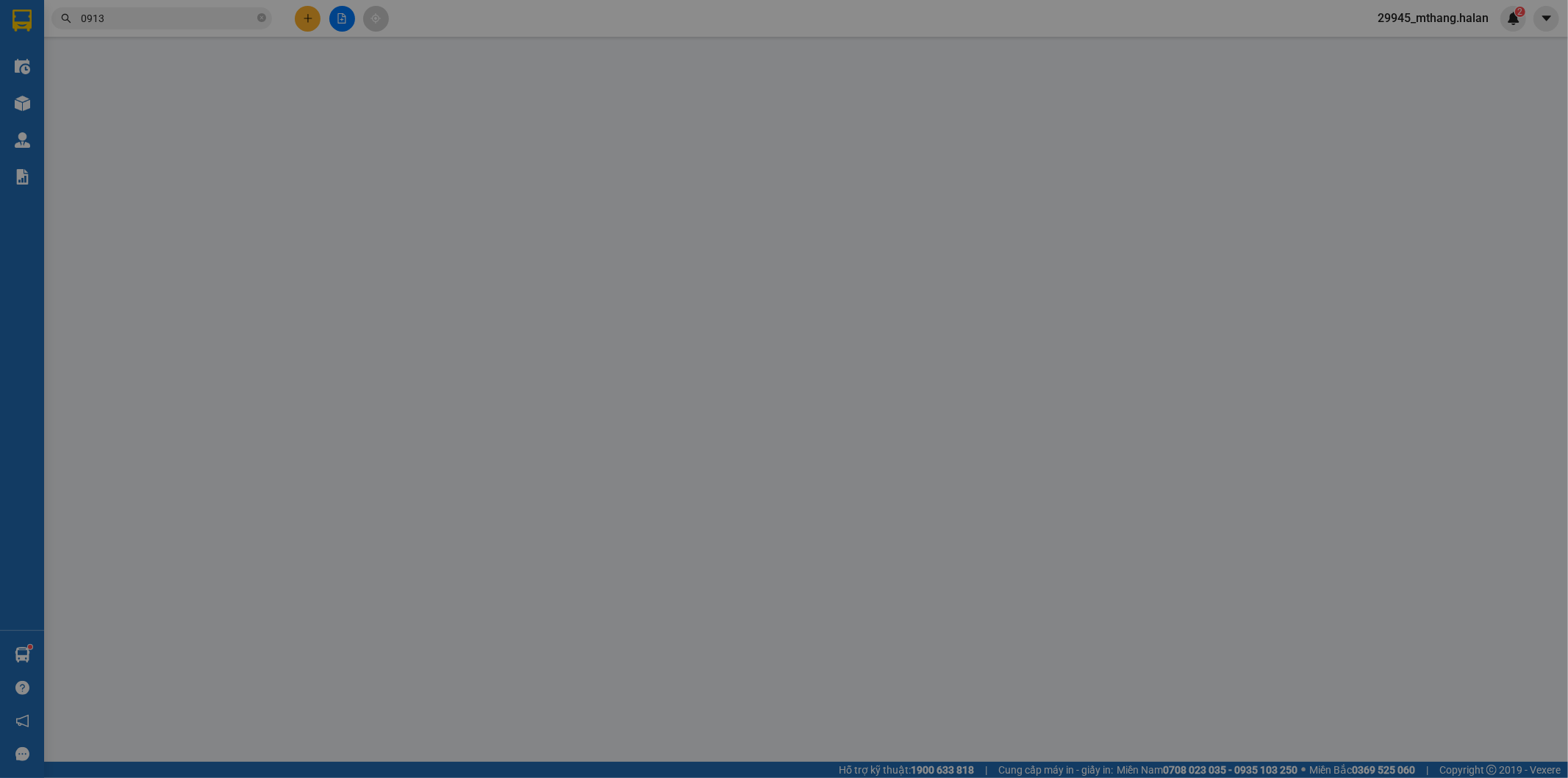
type input "Chung Cư Tây Tựu Bộ [GEOGRAPHIC_DATA], [GEOGRAPHIC_DATA], [GEOGRAPHIC_DATA], [G…"
type input "sau 8h 14/08"
type input "210.000"
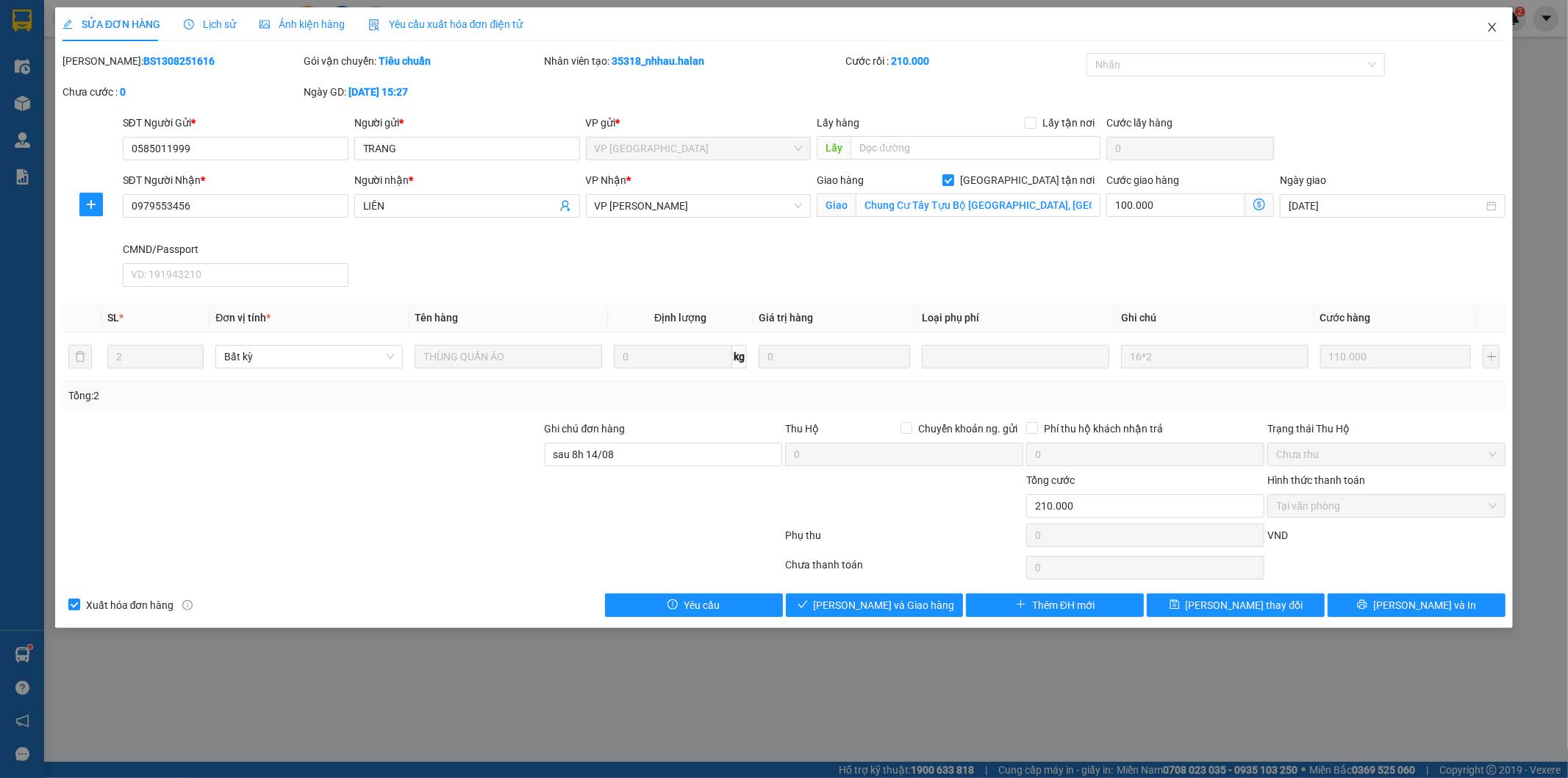
click at [1494, 31] on icon "close" at bounding box center [1492, 27] width 12 height 12
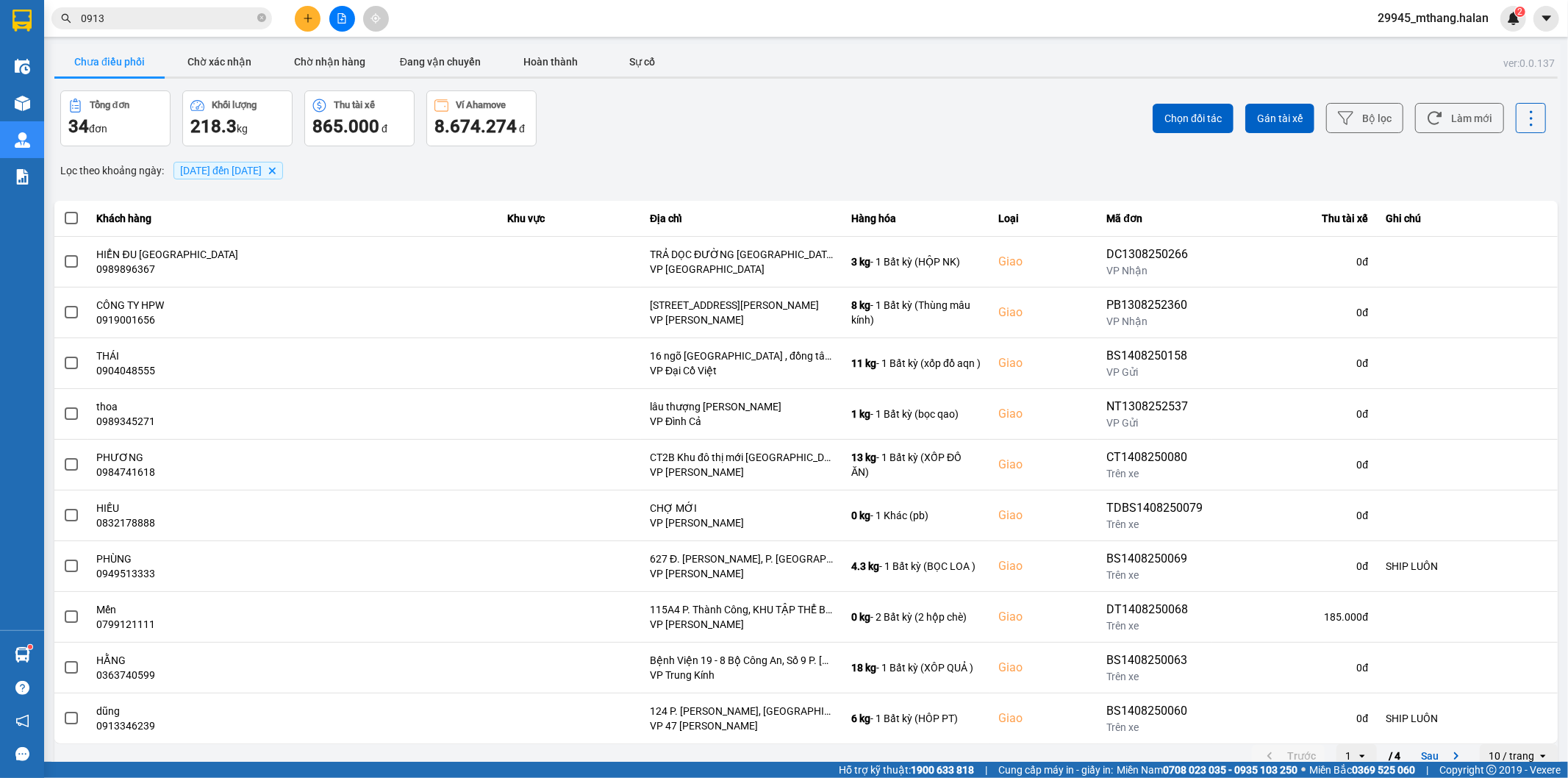
click at [169, 17] on input "0913" at bounding box center [167, 18] width 173 height 16
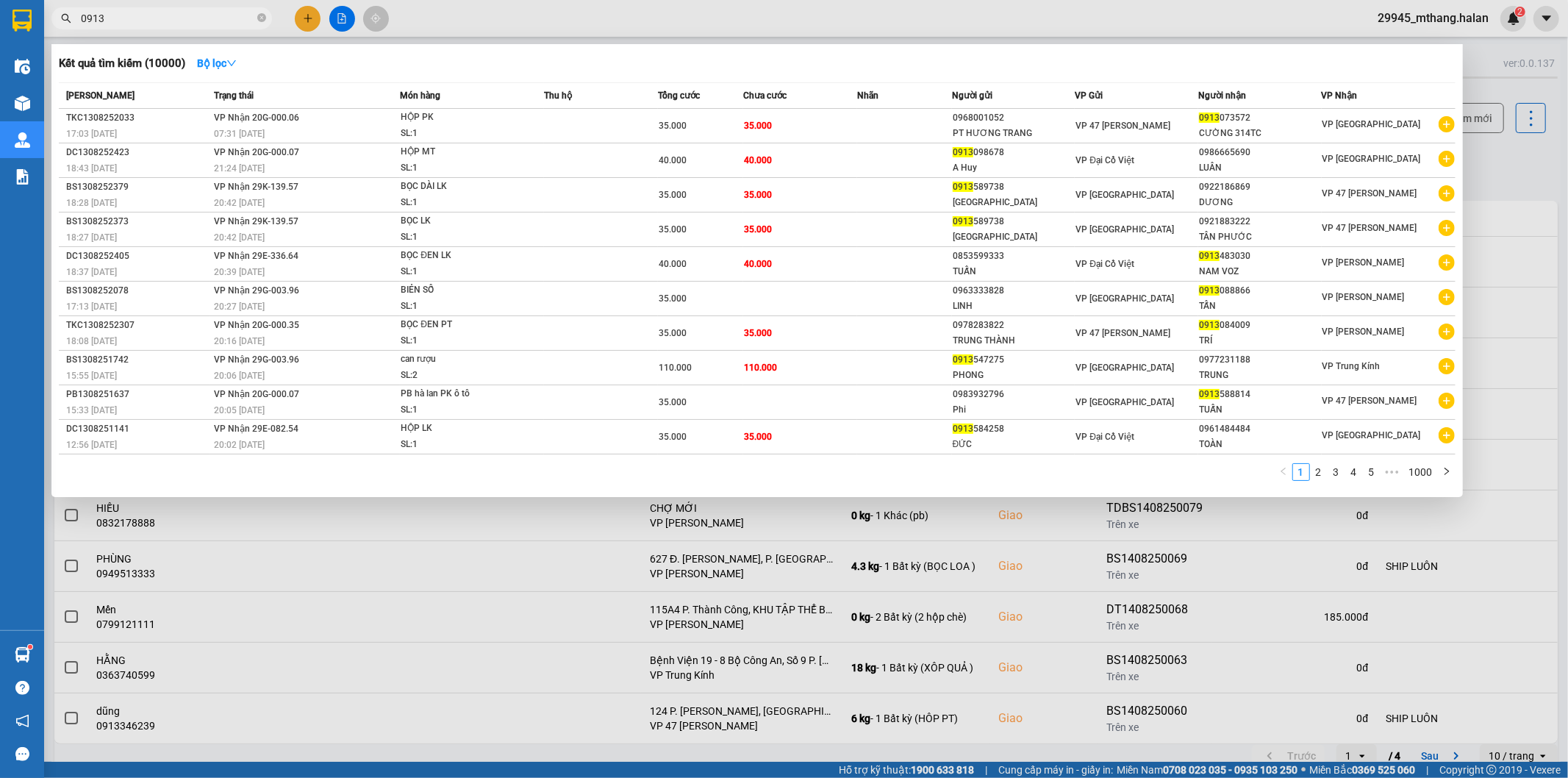
click at [169, 17] on input "0913" at bounding box center [167, 18] width 173 height 16
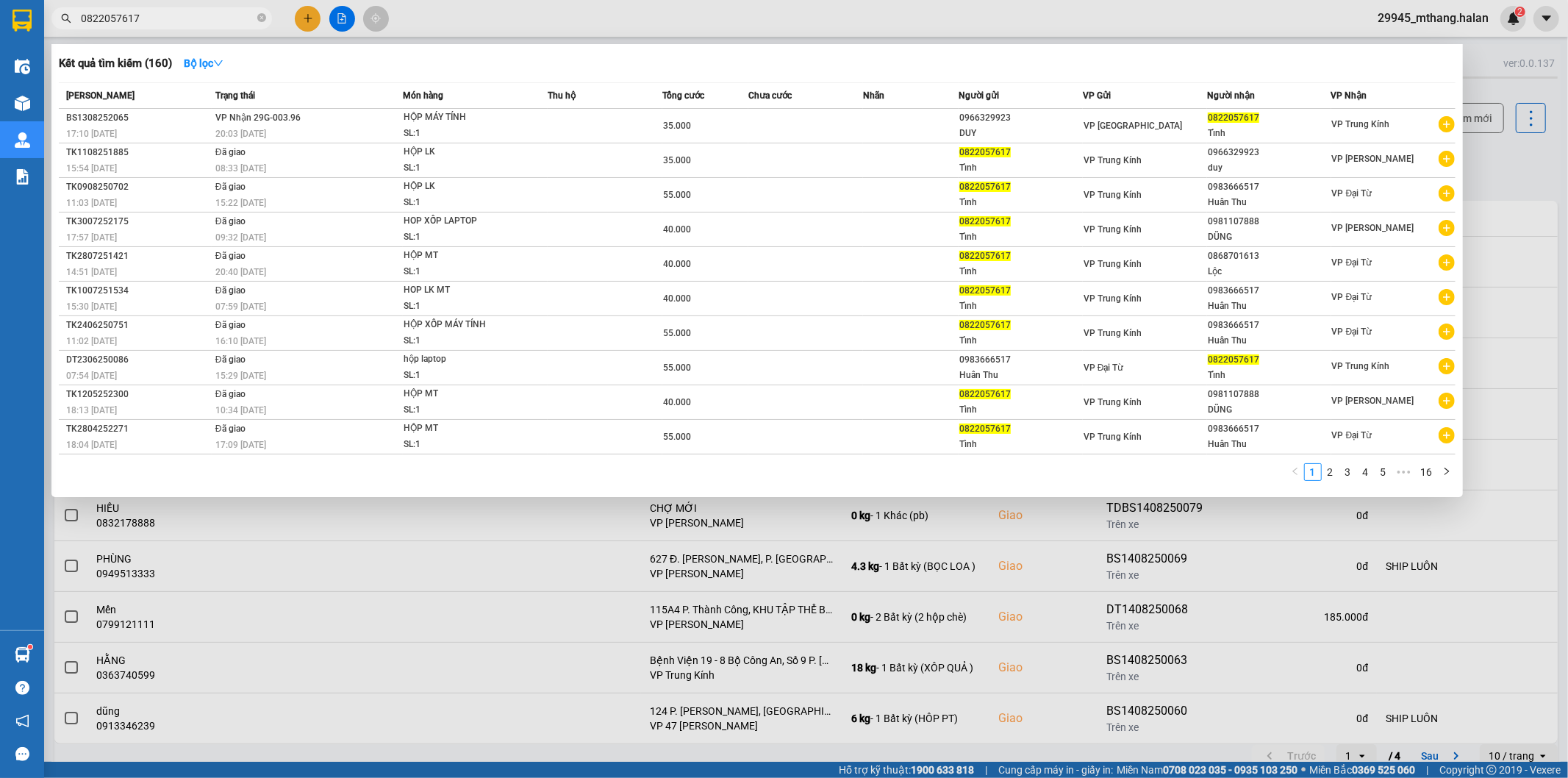
type input "0822057617"
click at [1506, 154] on div at bounding box center [784, 389] width 1568 height 778
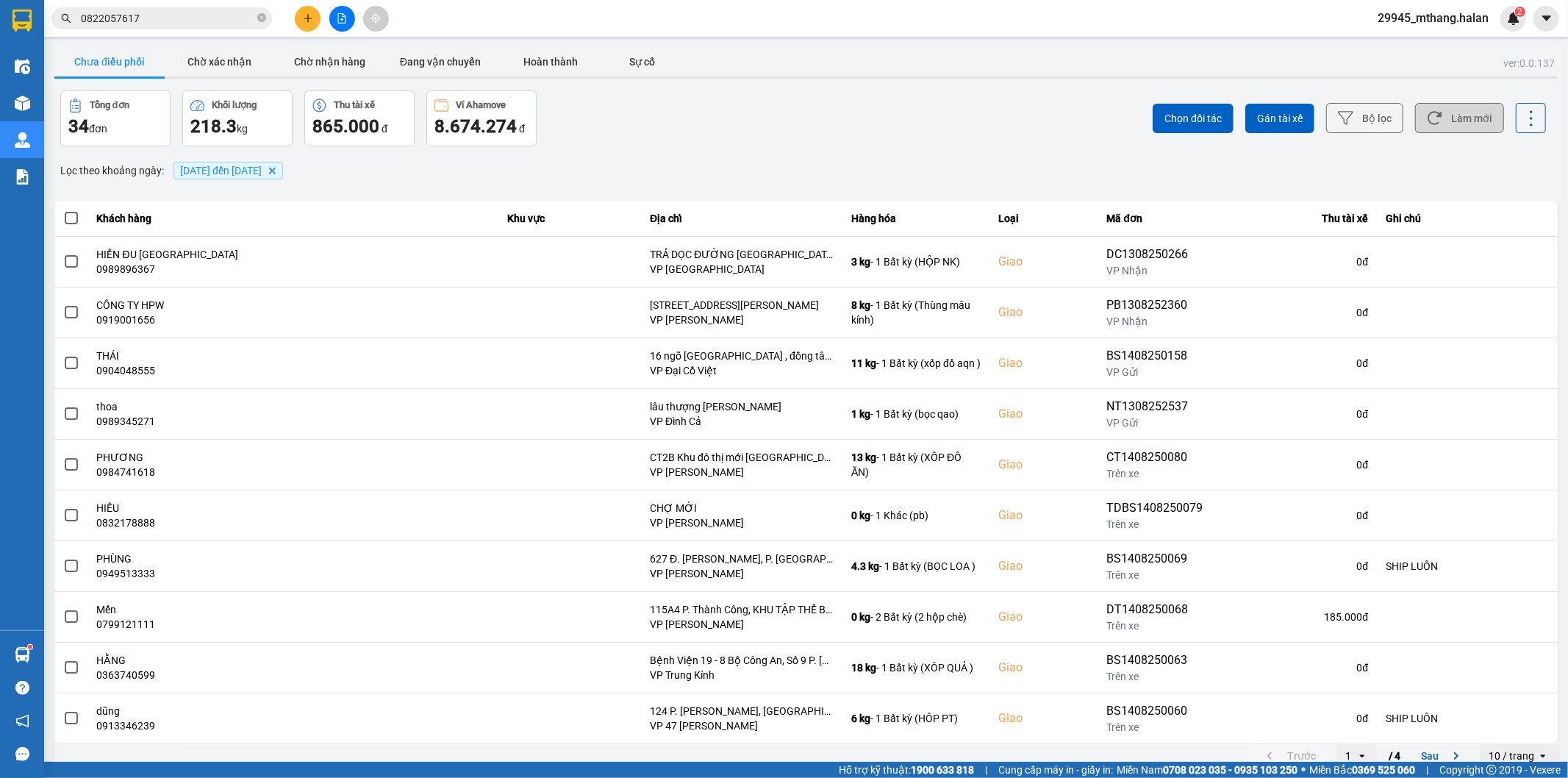
click at [1483, 112] on button "Làm mới" at bounding box center [1459, 118] width 89 height 30
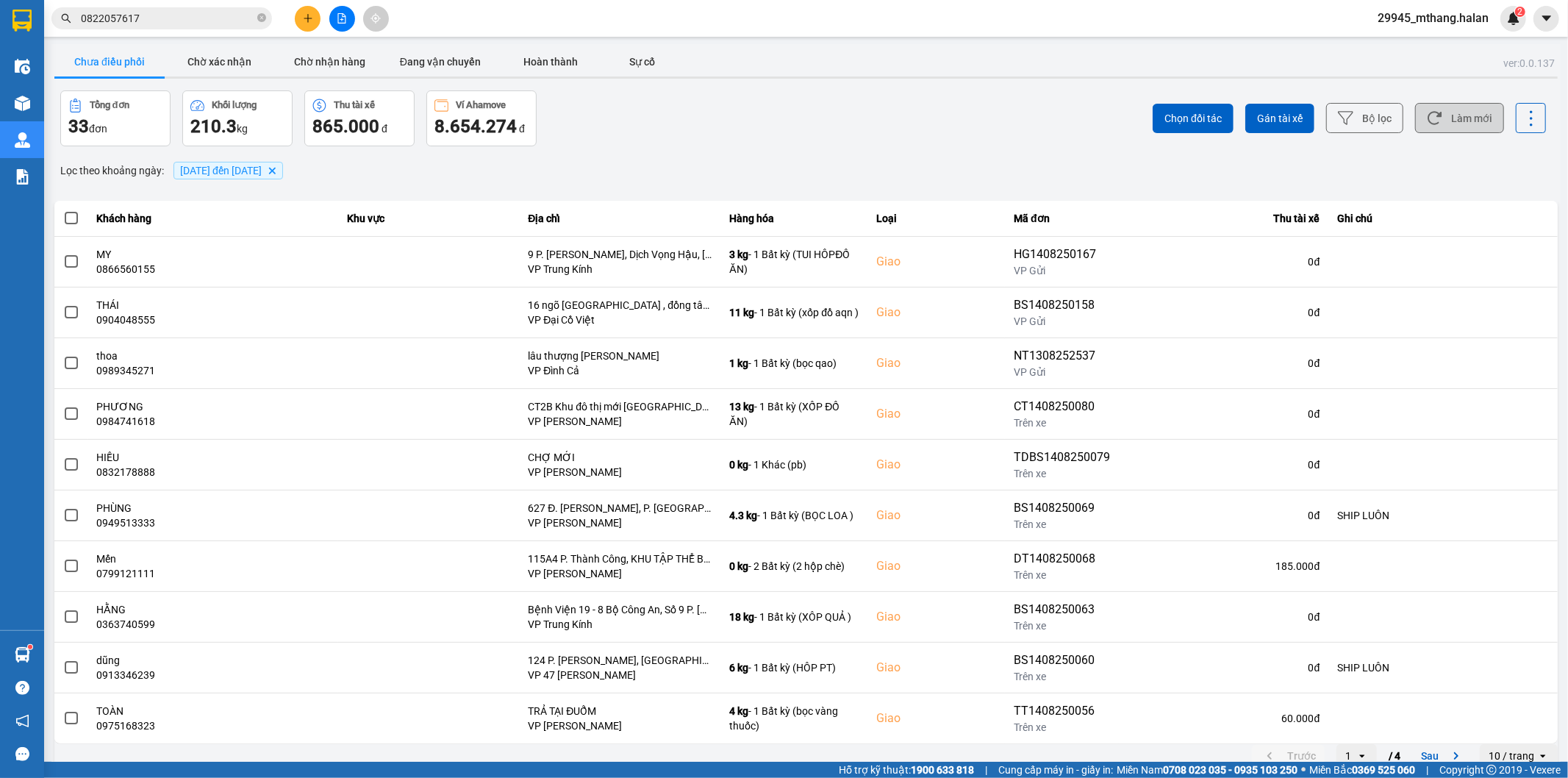
click at [1475, 116] on button "Làm mới" at bounding box center [1459, 118] width 89 height 30
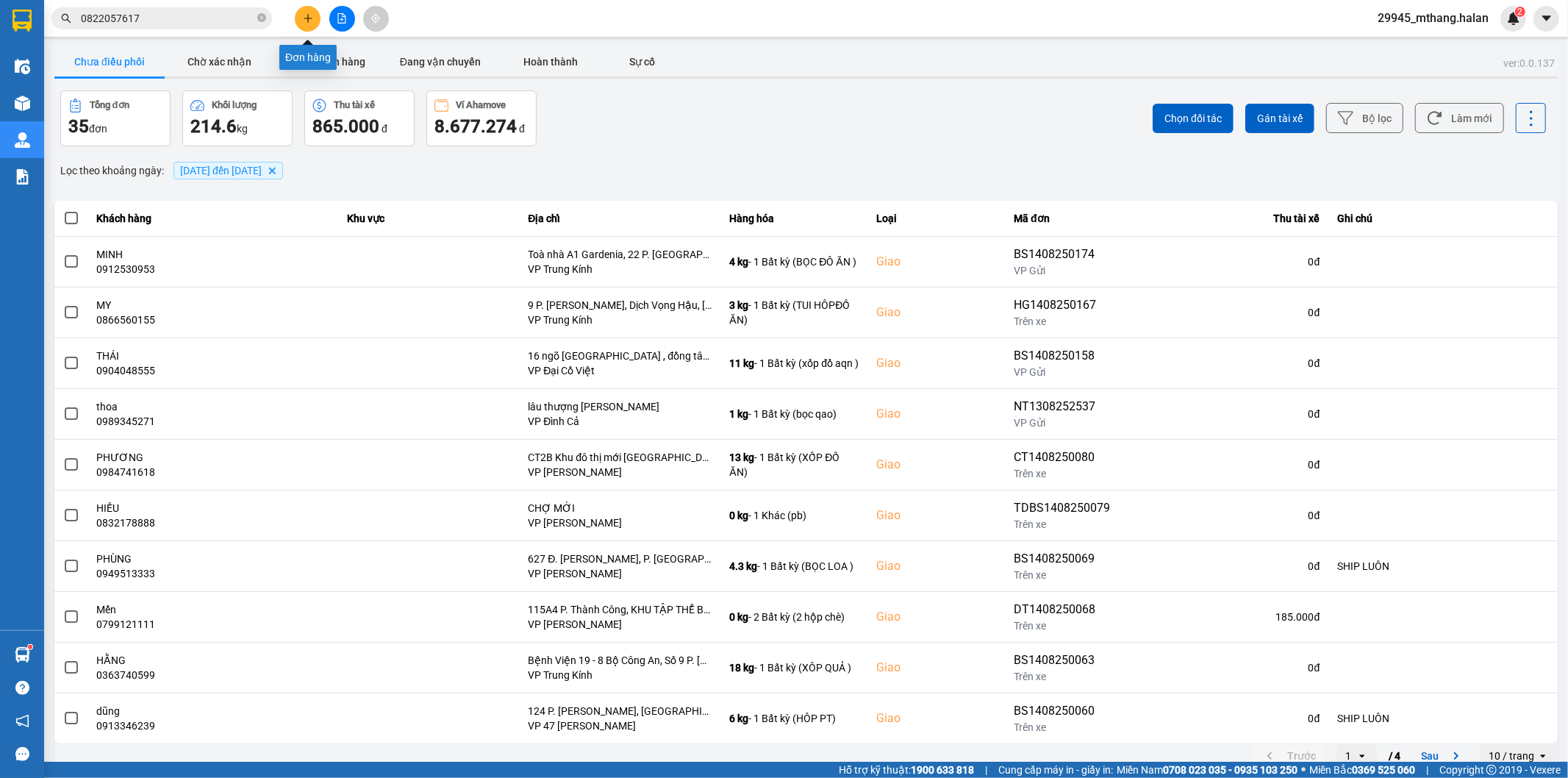
click at [309, 16] on icon "plus" at bounding box center [307, 18] width 10 height 10
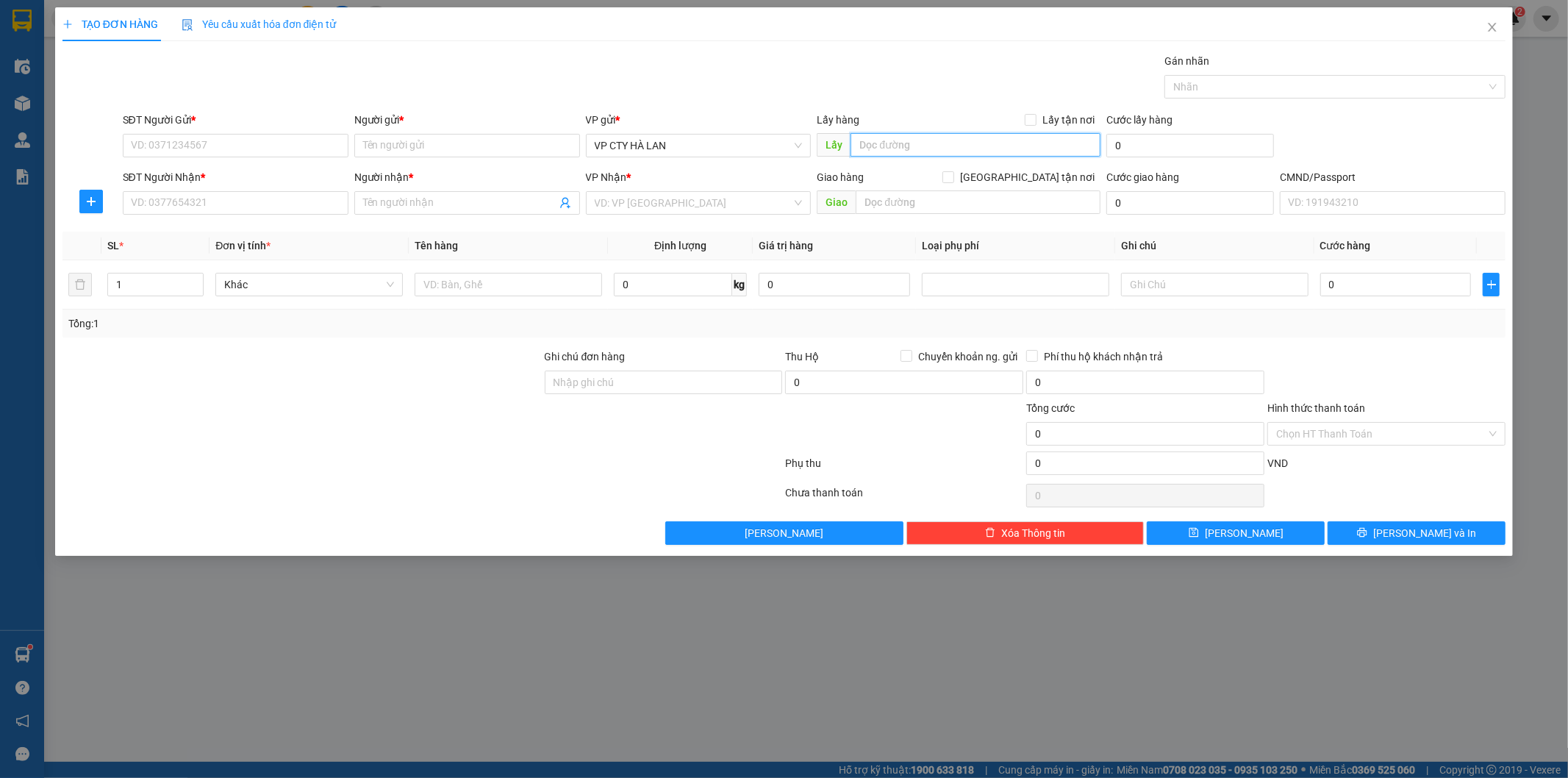
click at [912, 147] on input "text" at bounding box center [975, 145] width 250 height 24
paste input "No 21 Khu do thi moi Phap Van, Nơ 21, Tứ Hiệp, Hoàng Mai, Hà Nội, Việt Nam"
click at [706, 144] on span "VP CTY HÀ LAN" at bounding box center [699, 145] width 208 height 22
type input "No 21 Khu do thi moi Phap Van, Nơ 21, Tứ Hiệp, Hoàng Mai, Hà Nội, Việt Nam"
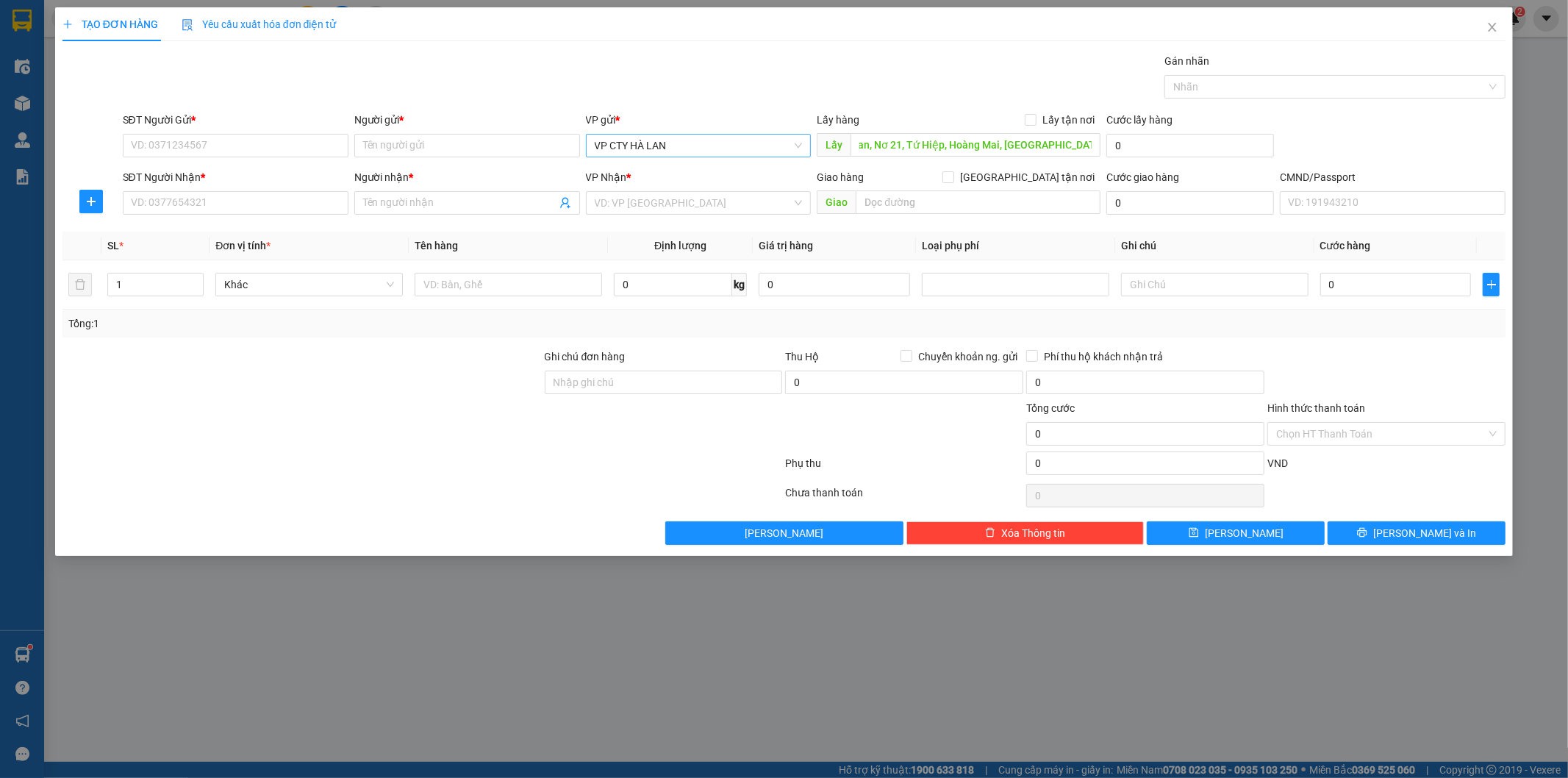
scroll to position [0, 0]
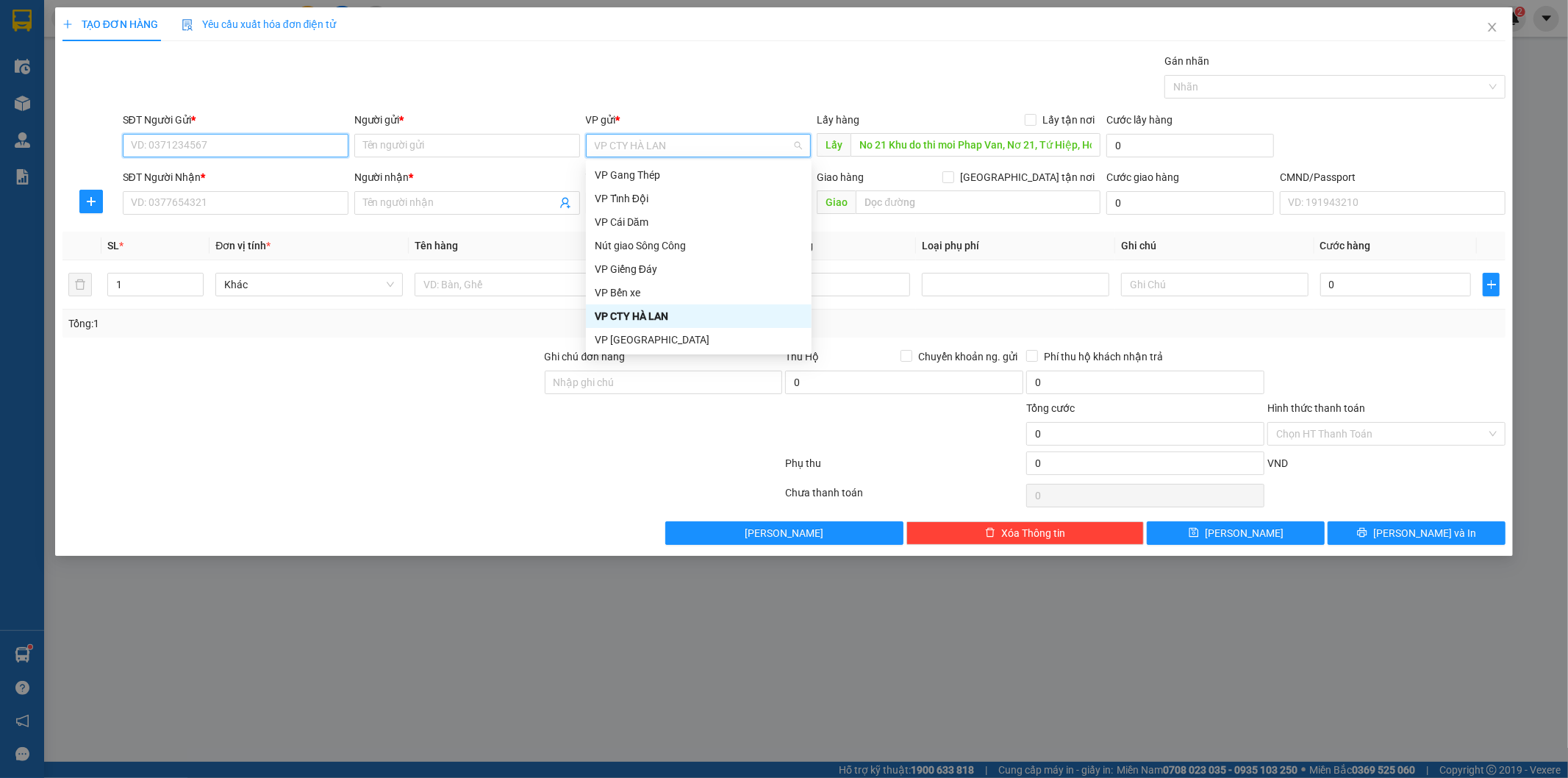
click at [229, 142] on input "SĐT Người Gửi *" at bounding box center [235, 146] width 226 height 24
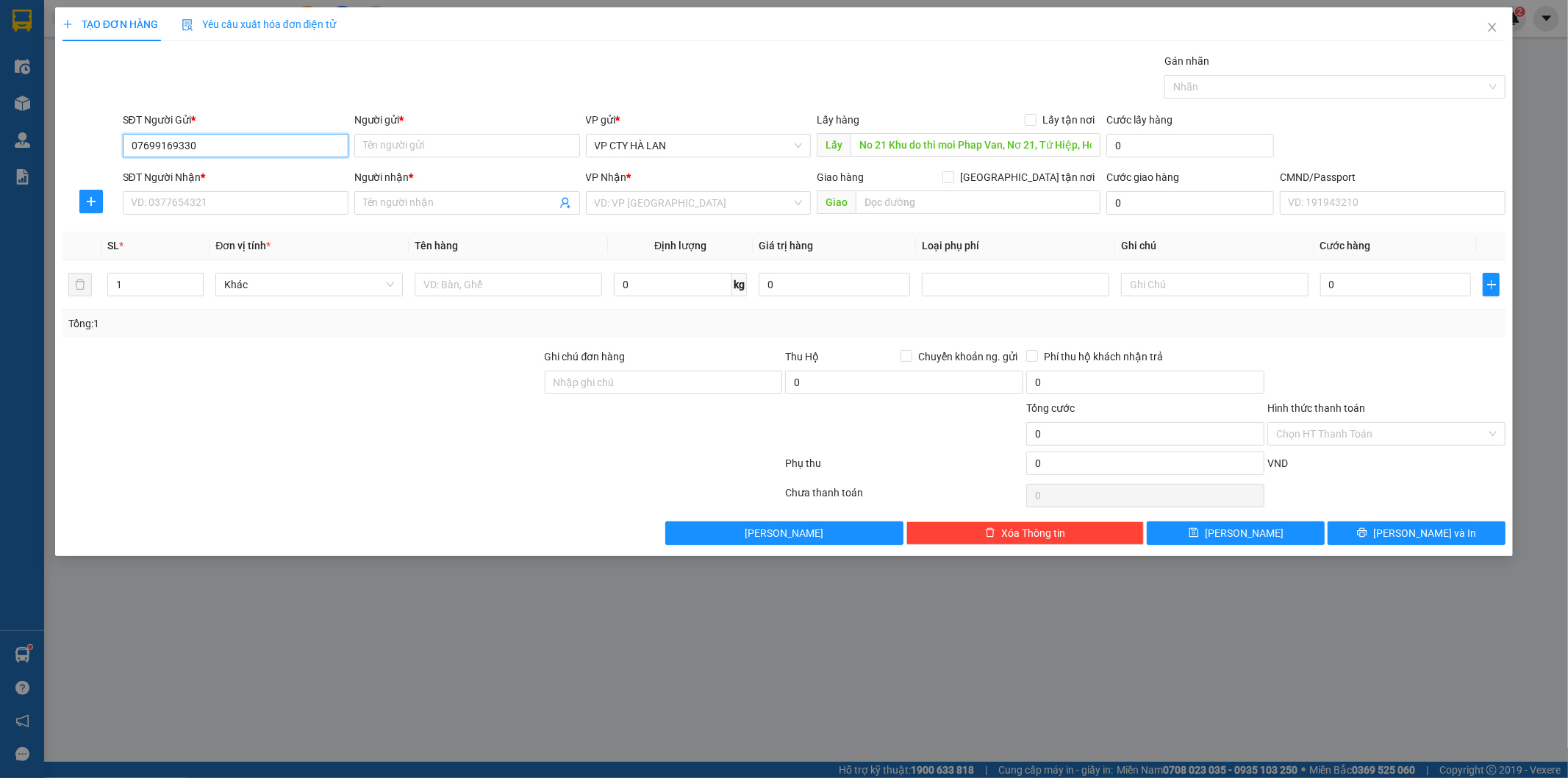
click at [170, 145] on input "07699169330" at bounding box center [235, 146] width 226 height 24
type input "0769919330"
click at [430, 138] on input "Người gửi *" at bounding box center [467, 146] width 226 height 24
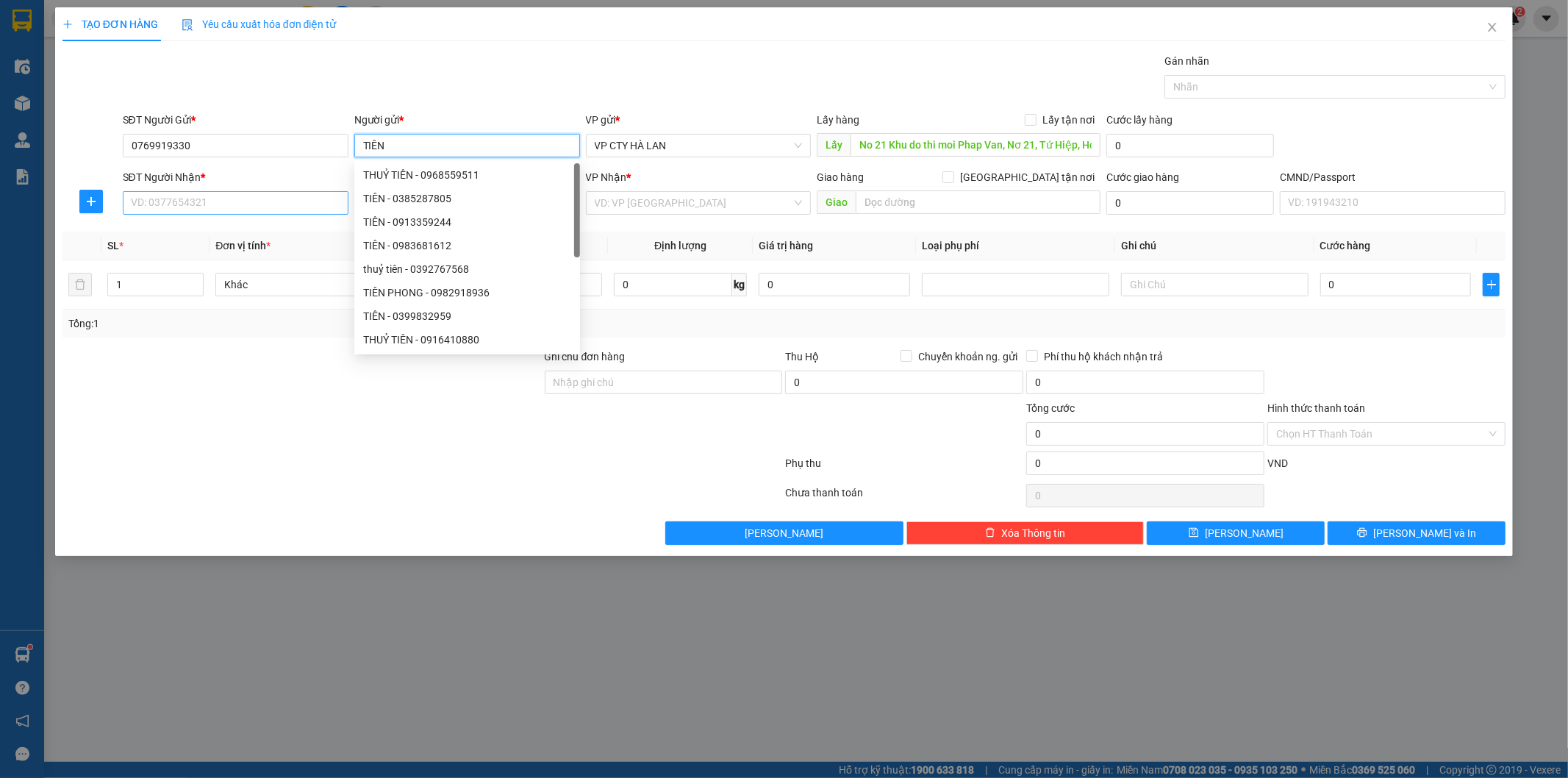
type input "TIÊN"
click at [225, 196] on input "SĐT Người Nhận *" at bounding box center [235, 203] width 226 height 24
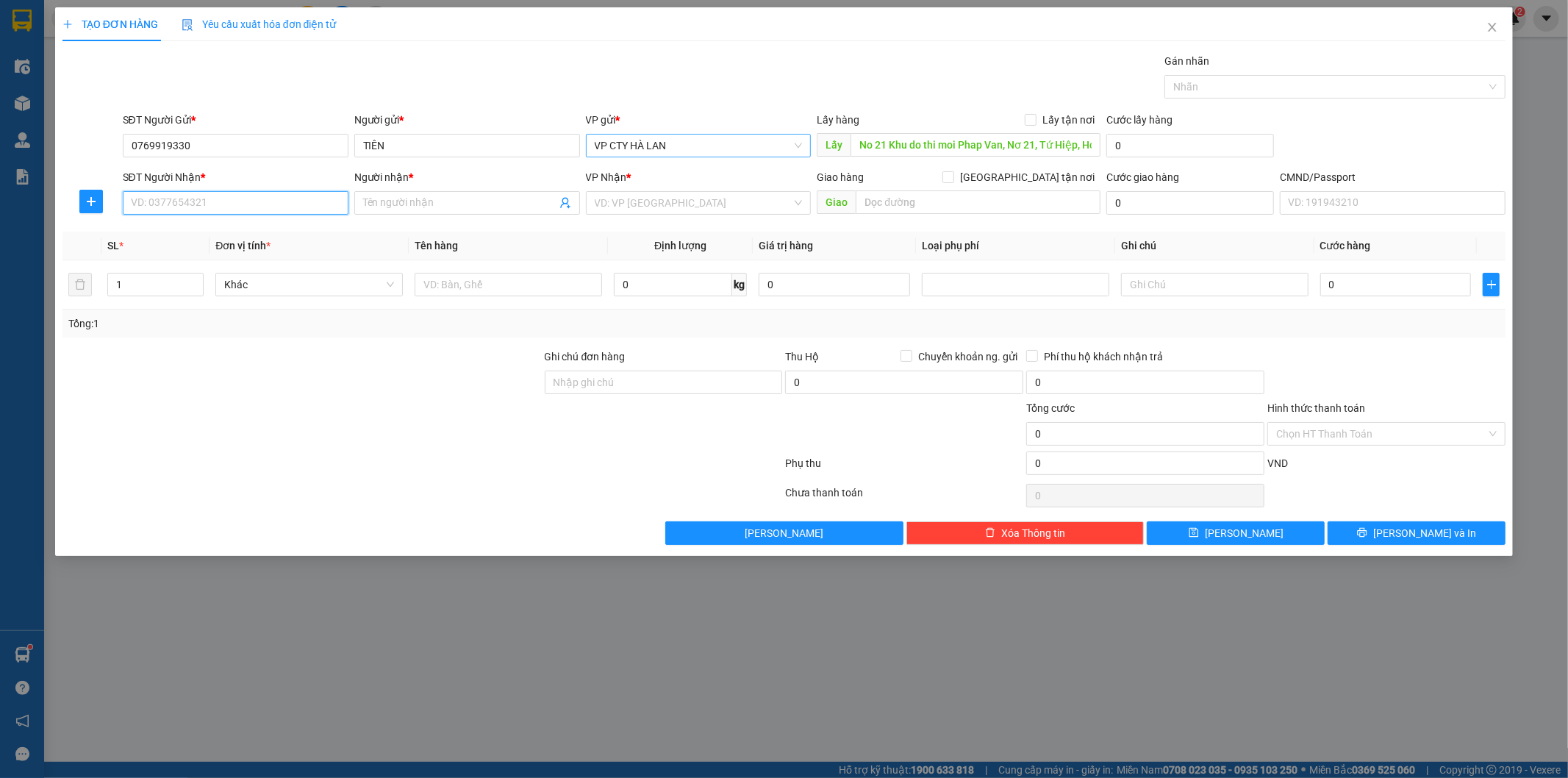
click at [660, 141] on span "VP CTY HÀ LAN" at bounding box center [699, 145] width 208 height 22
type input "8"
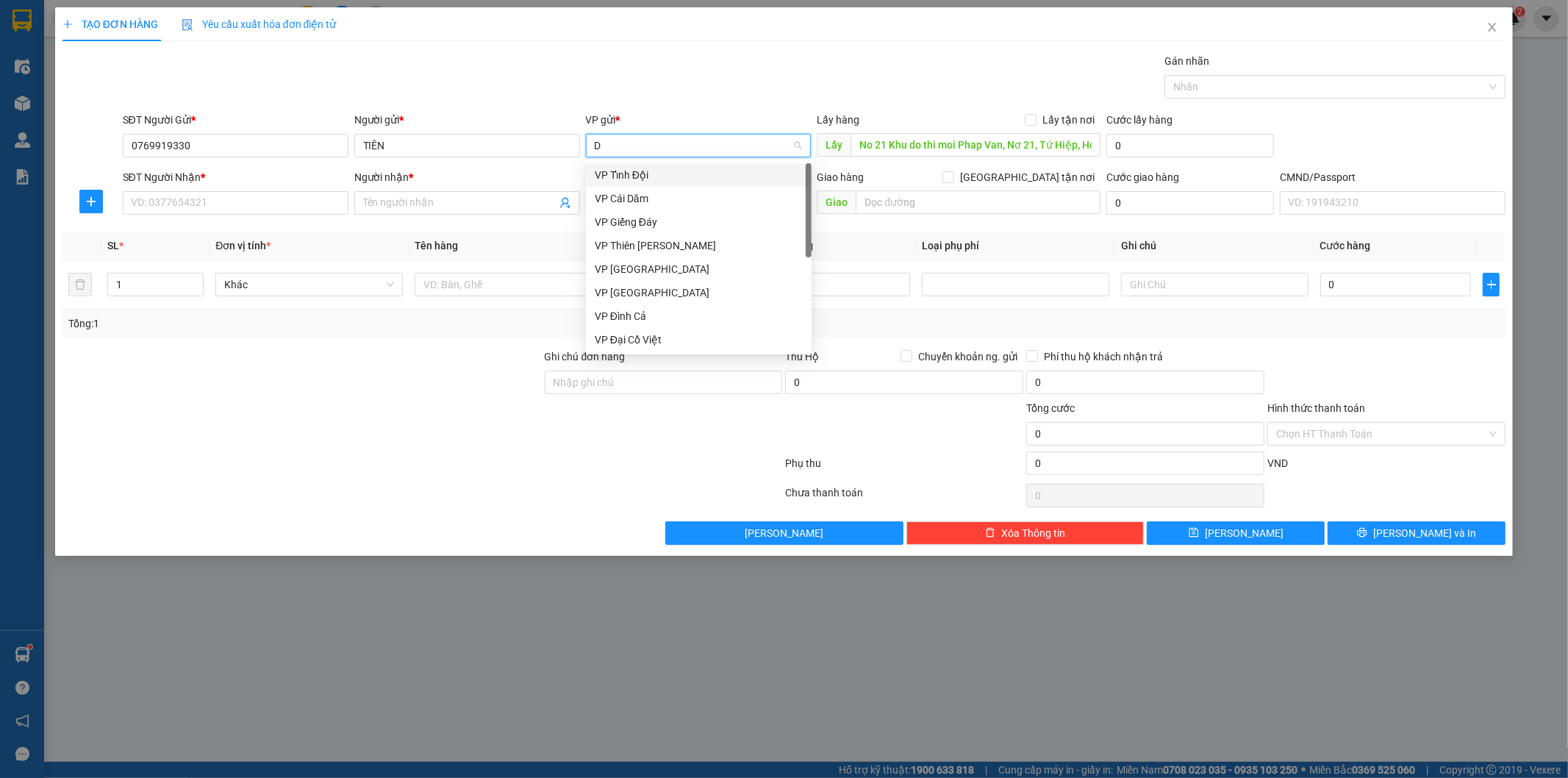
type input "D"
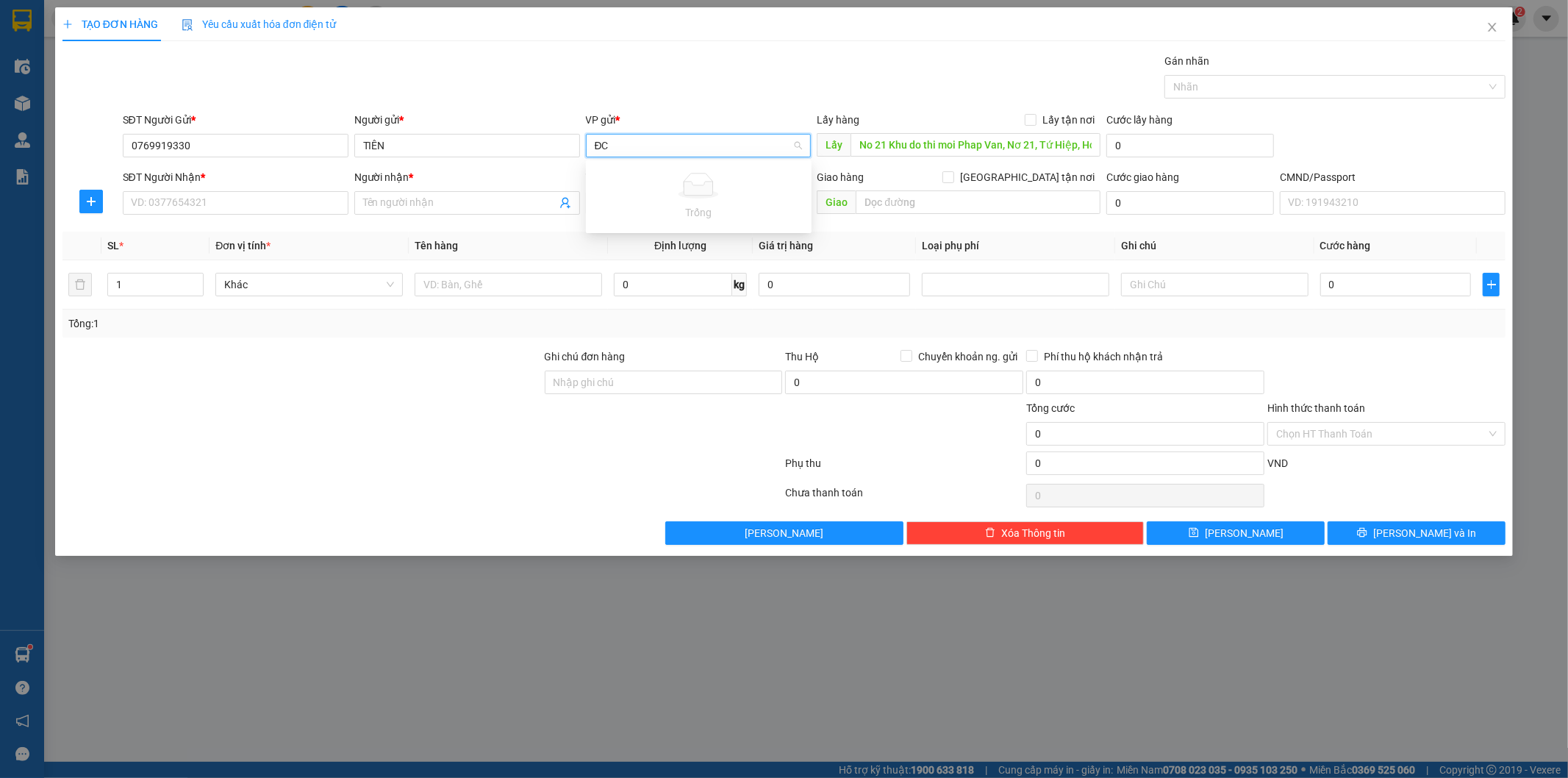
type input "Đ"
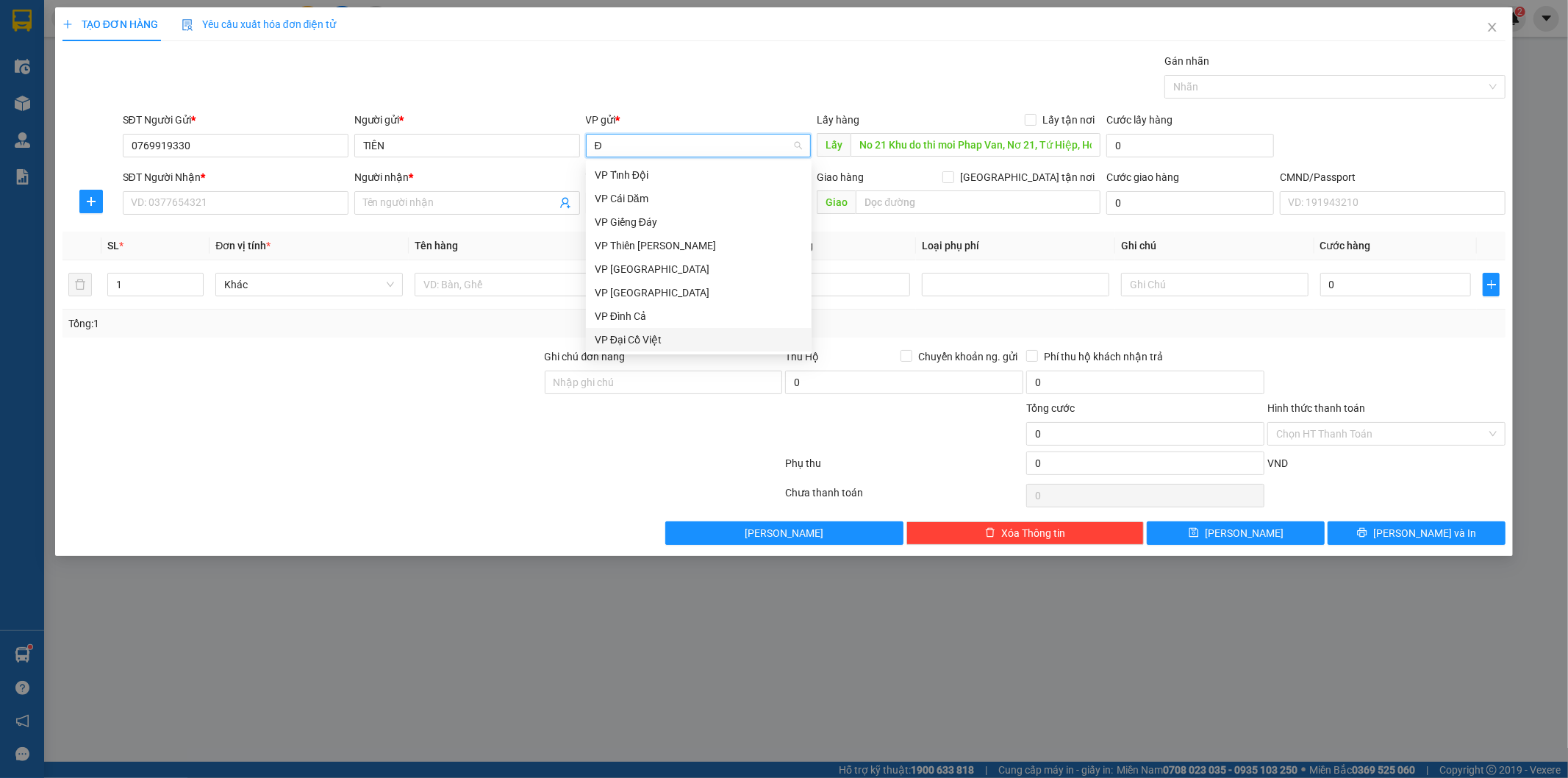
click at [652, 335] on div "VP Đại Cồ Việt" at bounding box center [699, 340] width 208 height 16
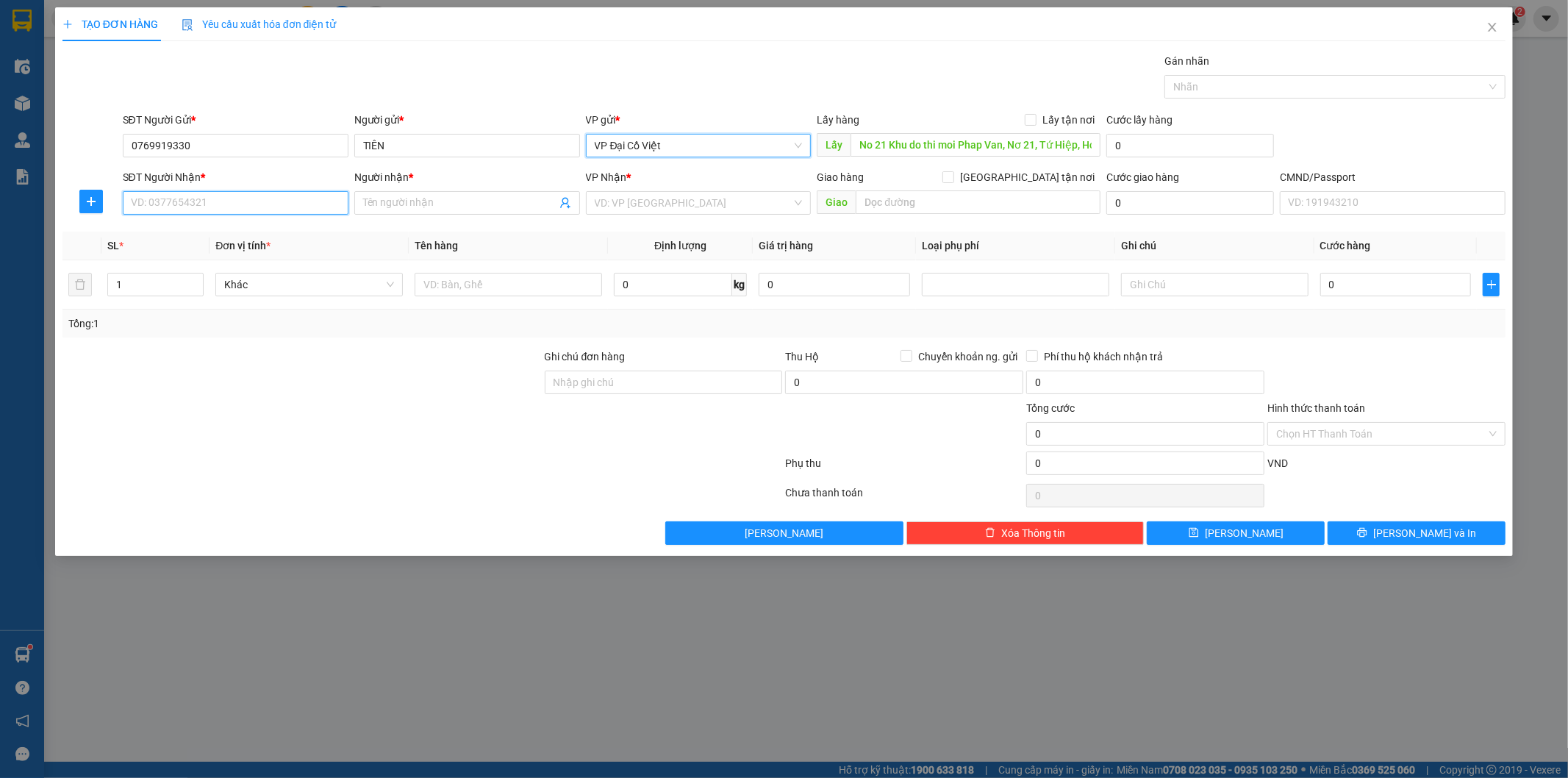
click at [228, 197] on input "SĐT Người Nhận *" at bounding box center [235, 203] width 226 height 24
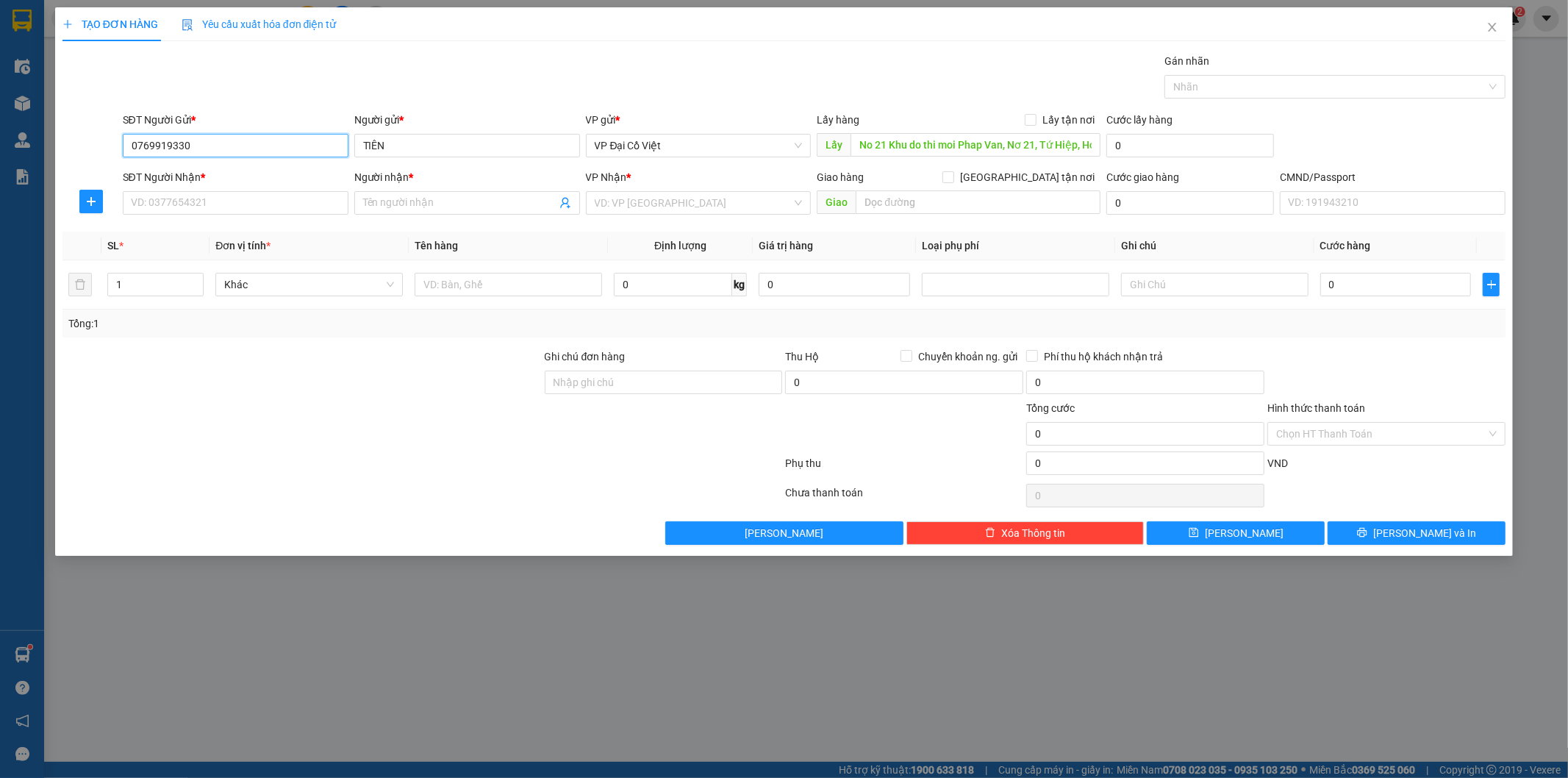
click at [222, 148] on input "0769919330" at bounding box center [235, 146] width 226 height 24
click at [211, 204] on input "SĐT Người Nhận *" at bounding box center [235, 203] width 226 height 24
paste input "0769919330"
type input "0769919330"
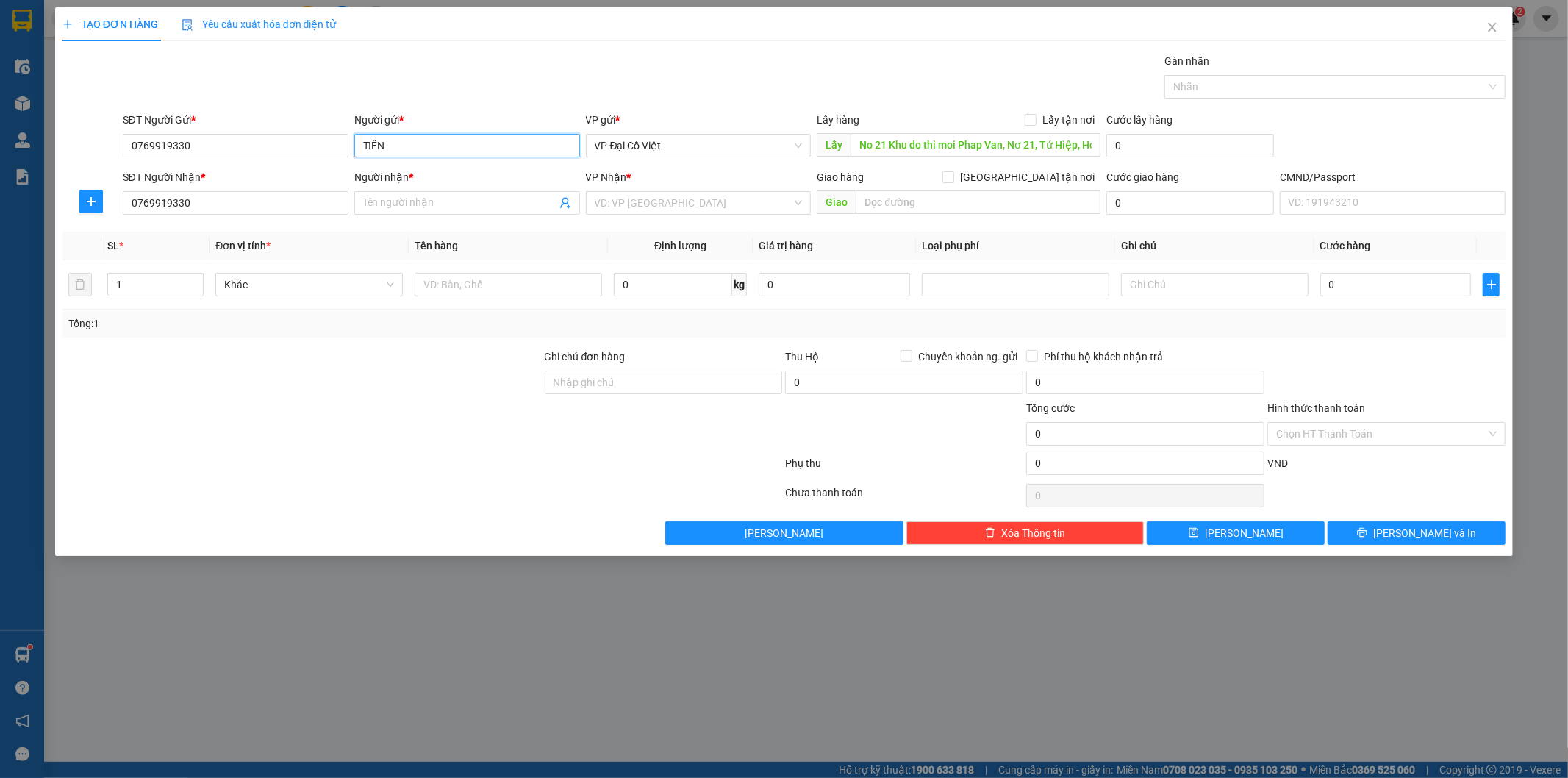
click at [413, 143] on input "TIÊN" at bounding box center [467, 146] width 226 height 24
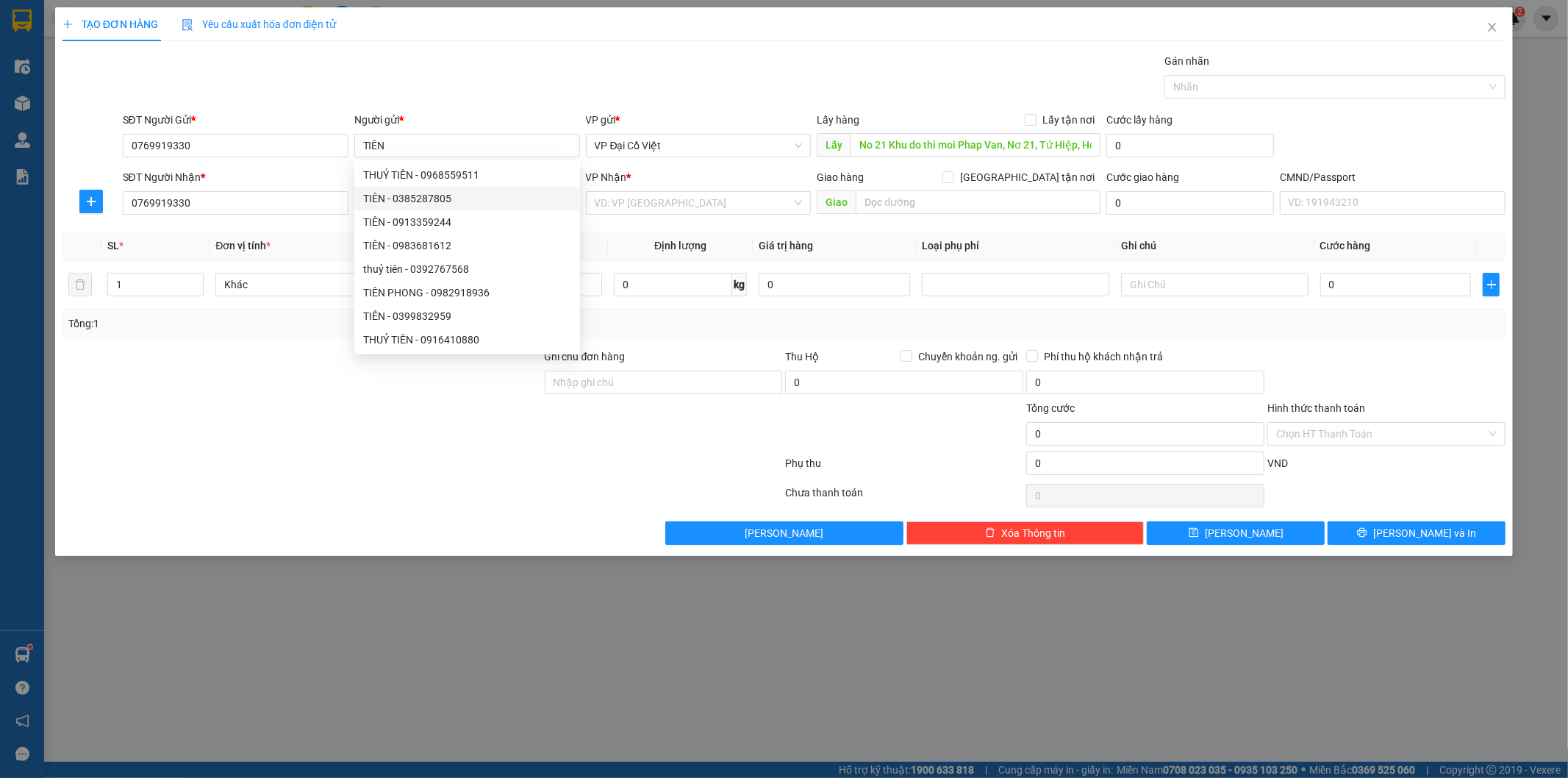
click at [280, 348] on div at bounding box center [302, 374] width 482 height 52
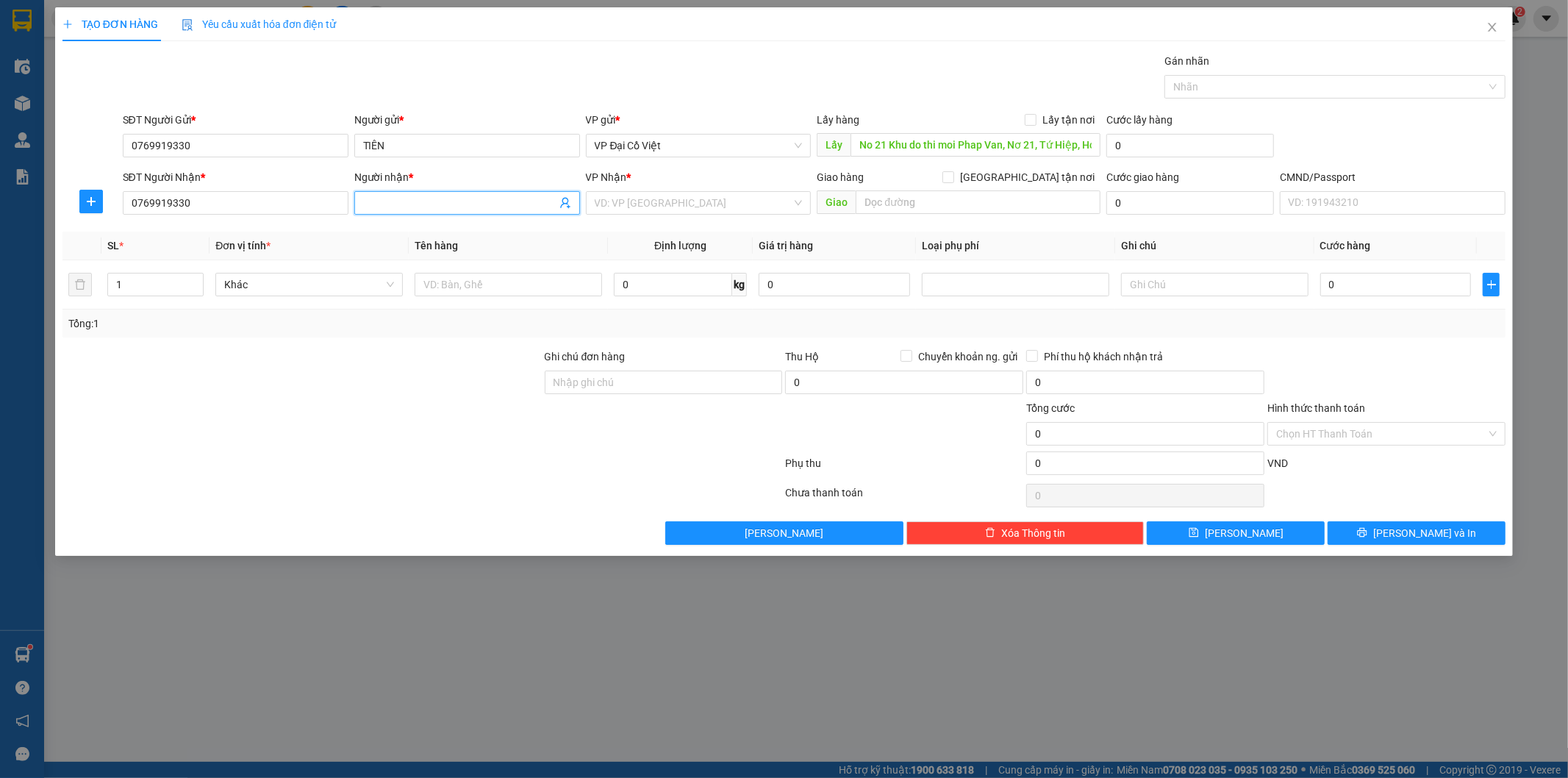
click at [410, 200] on input "Người nhận *" at bounding box center [460, 203] width 193 height 16
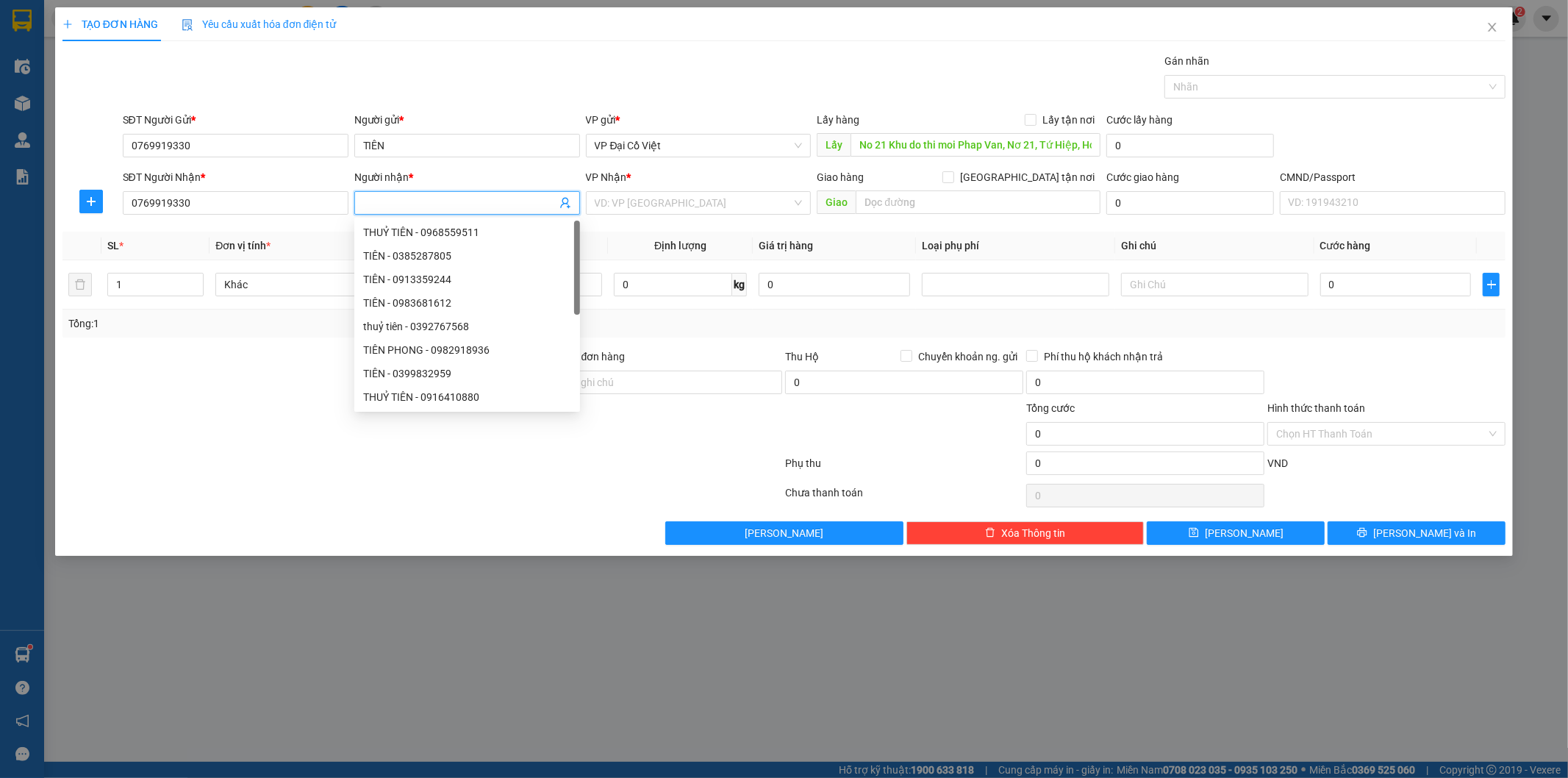
paste input "TIÊN"
type input "TIÊN"
click at [669, 206] on input "search" at bounding box center [693, 203] width 198 height 22
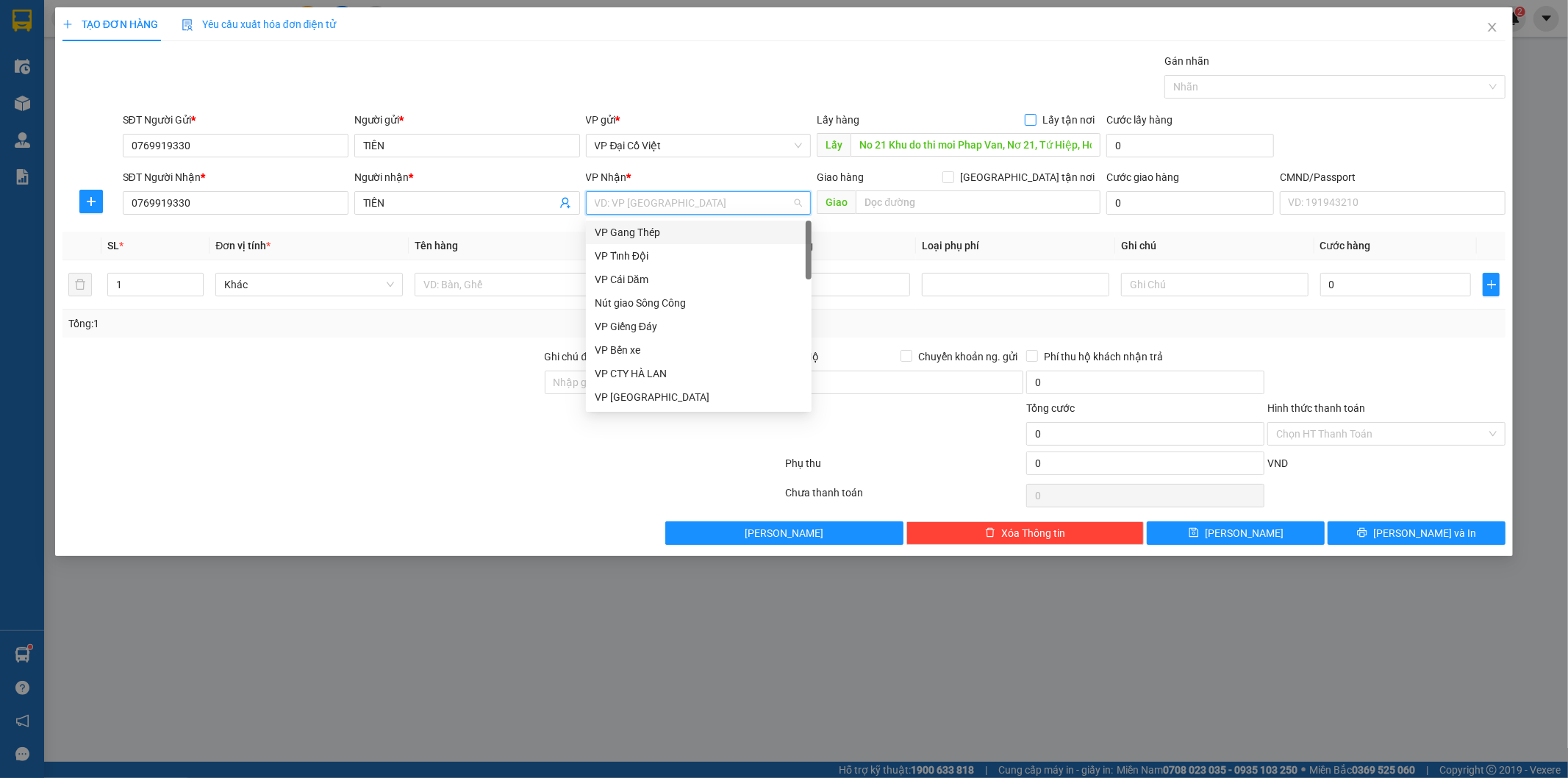
click at [1032, 119] on input "Lấy tận nơi" at bounding box center [1029, 119] width 10 height 10
checkbox input "true"
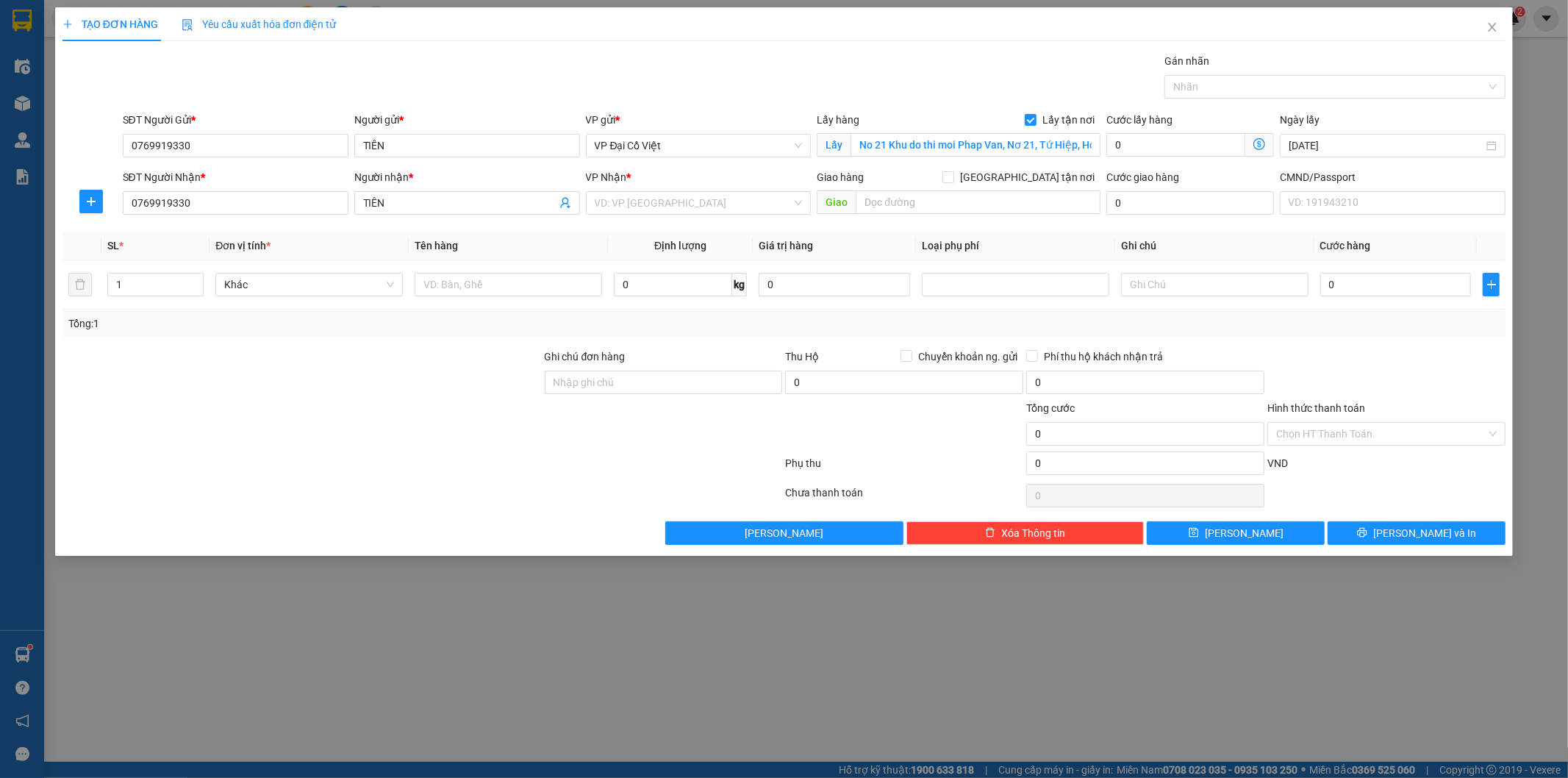
click at [1255, 143] on icon "dollar-circle" at bounding box center [1259, 143] width 12 height 12
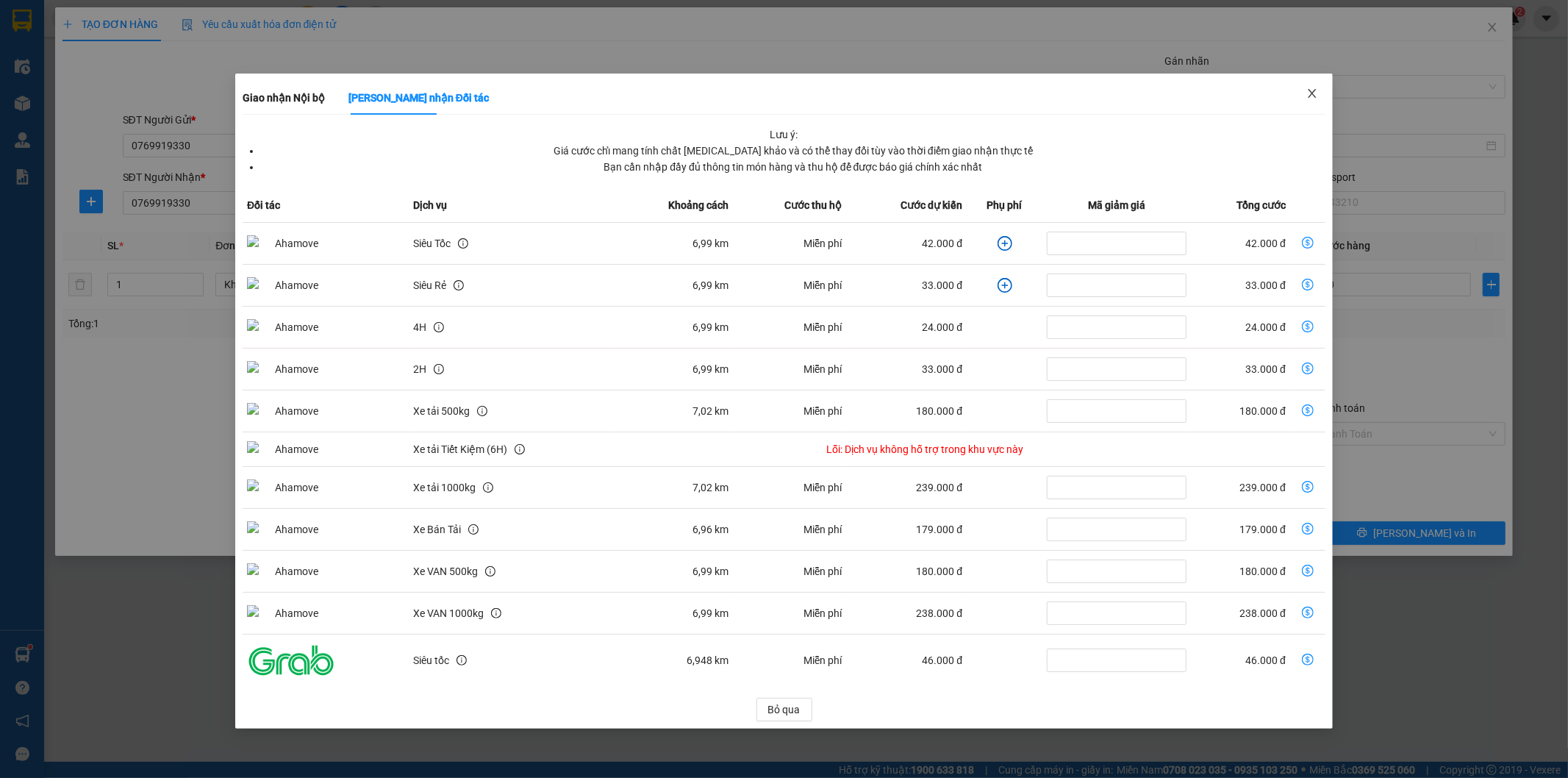
click at [1309, 88] on icon "close" at bounding box center [1312, 93] width 12 height 12
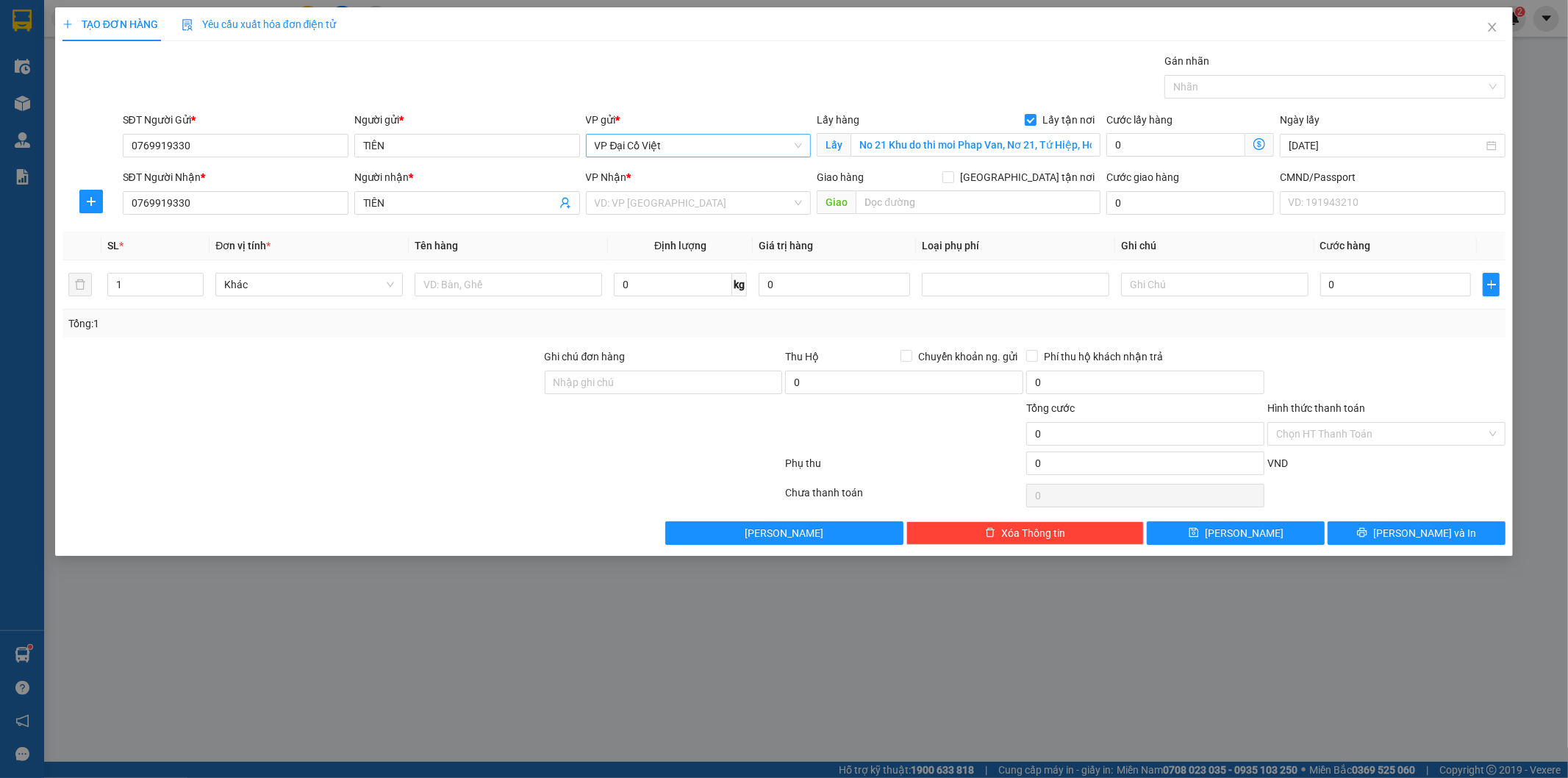
click at [725, 142] on span "VP Đại Cồ Việt" at bounding box center [699, 145] width 208 height 22
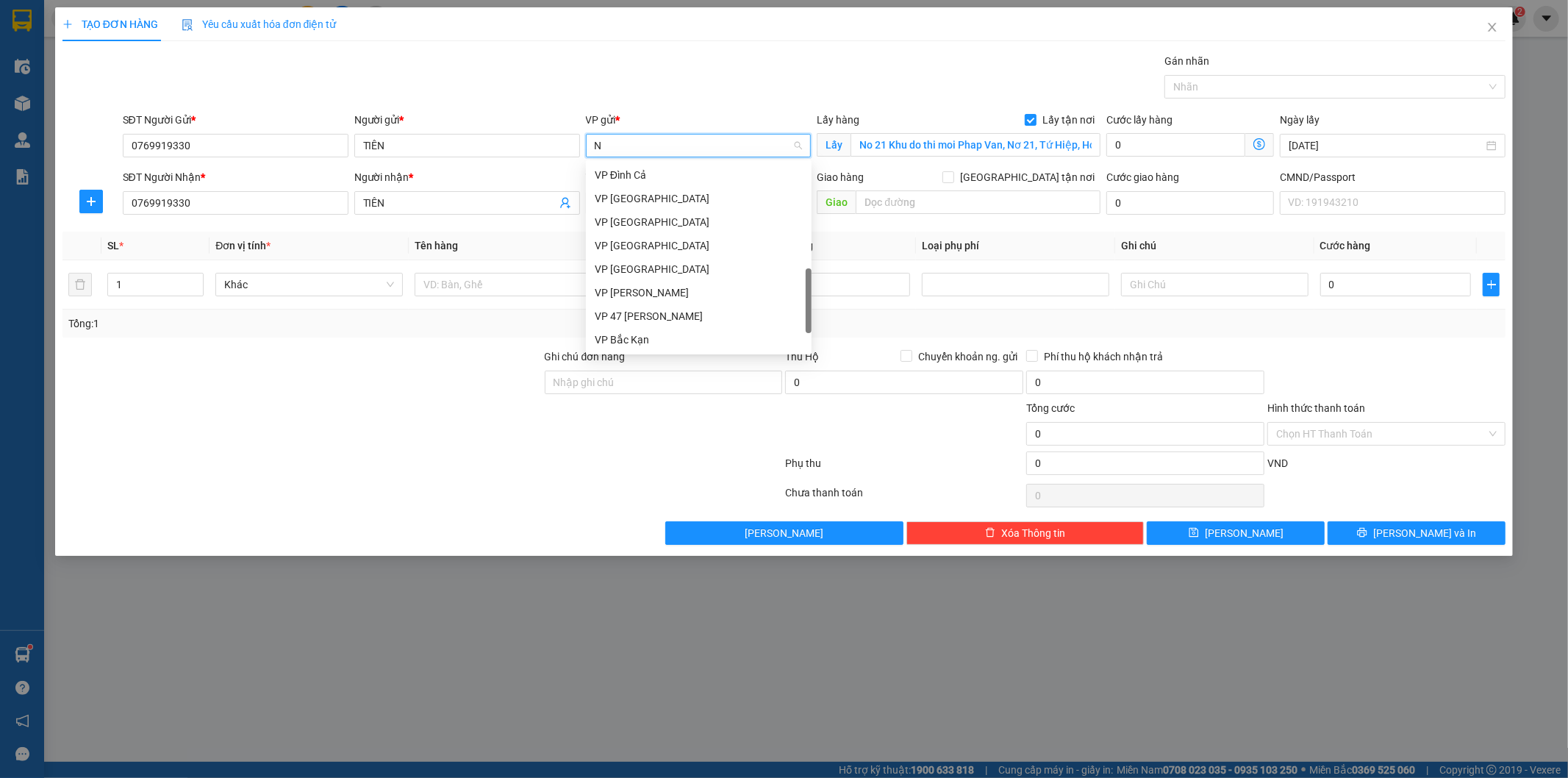
type input "NT"
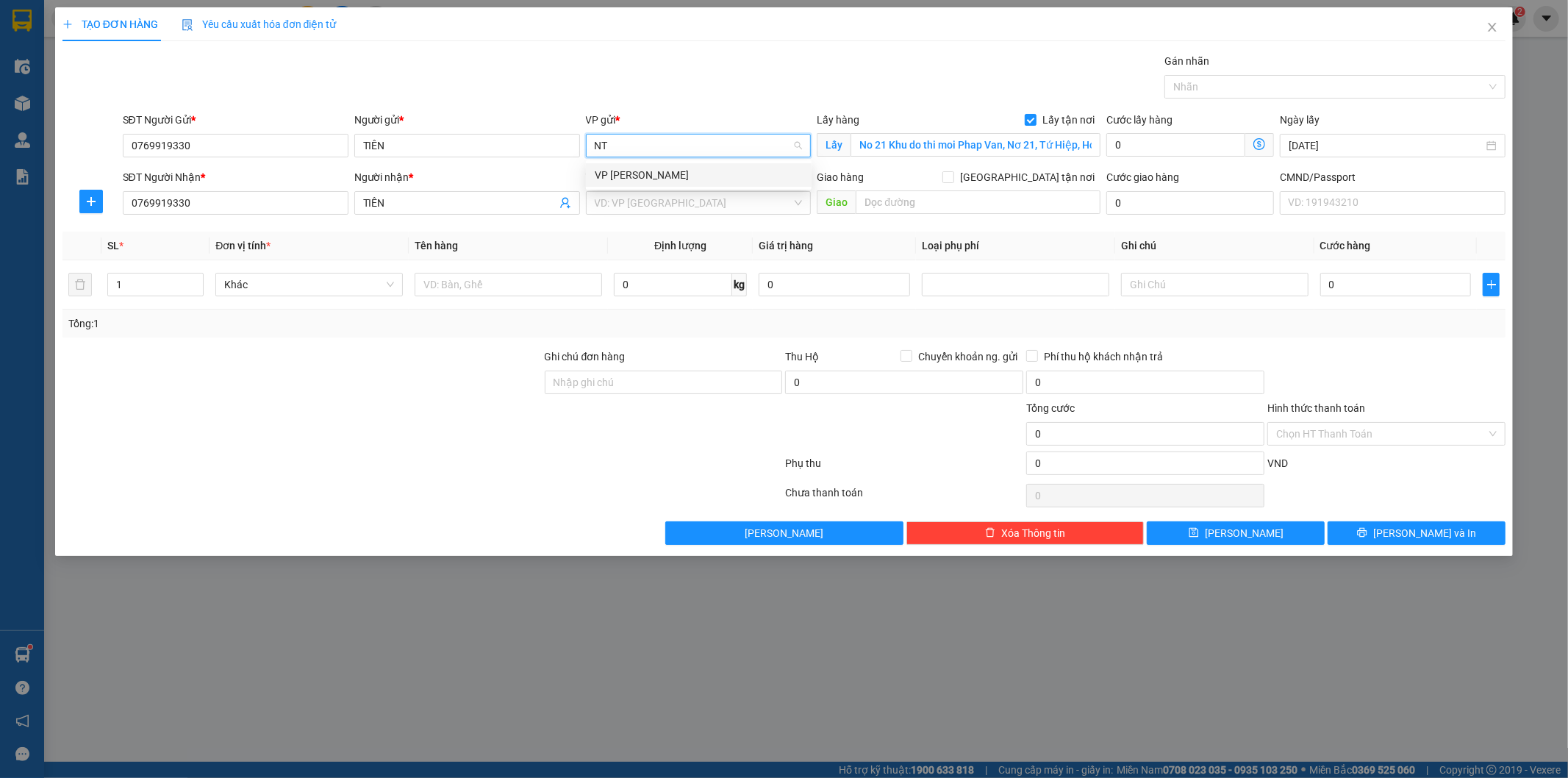
click at [713, 178] on div "VP [PERSON_NAME]" at bounding box center [699, 175] width 208 height 16
click at [1262, 147] on icon "dollar-circle" at bounding box center [1259, 143] width 12 height 12
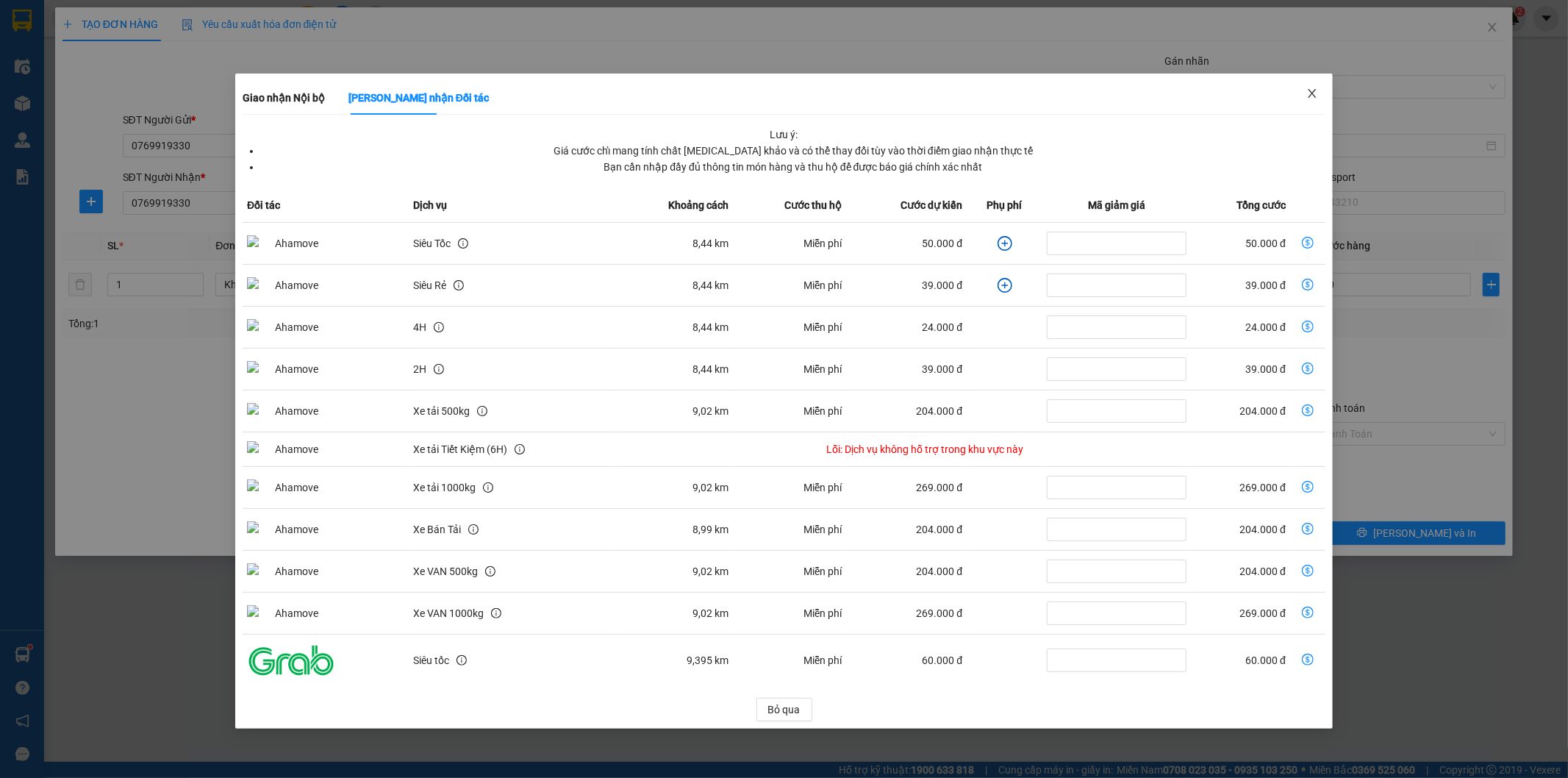
click at [1306, 94] on icon "close" at bounding box center [1312, 93] width 12 height 12
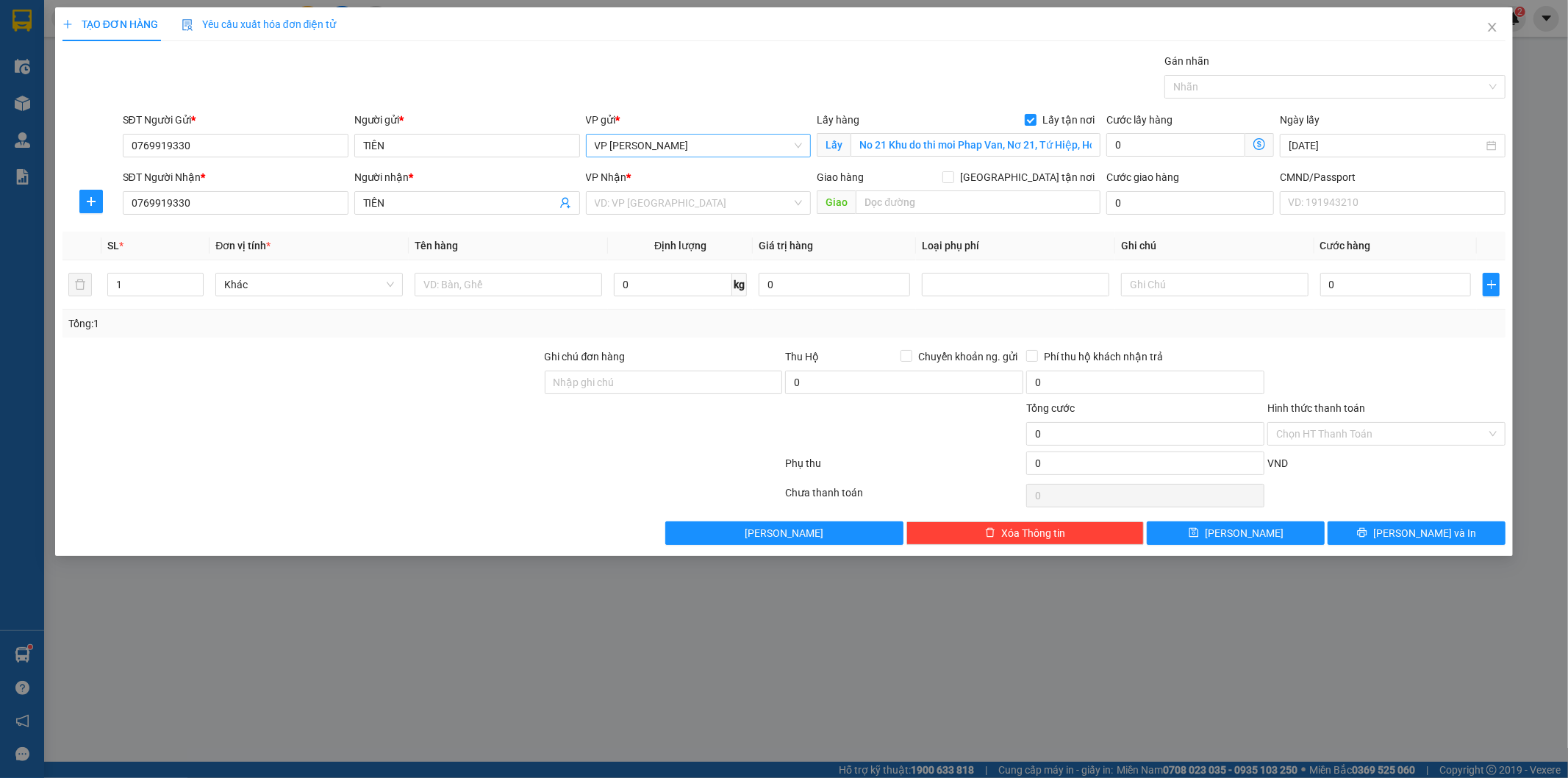
click at [651, 145] on span "VP [PERSON_NAME]" at bounding box center [699, 145] width 208 height 22
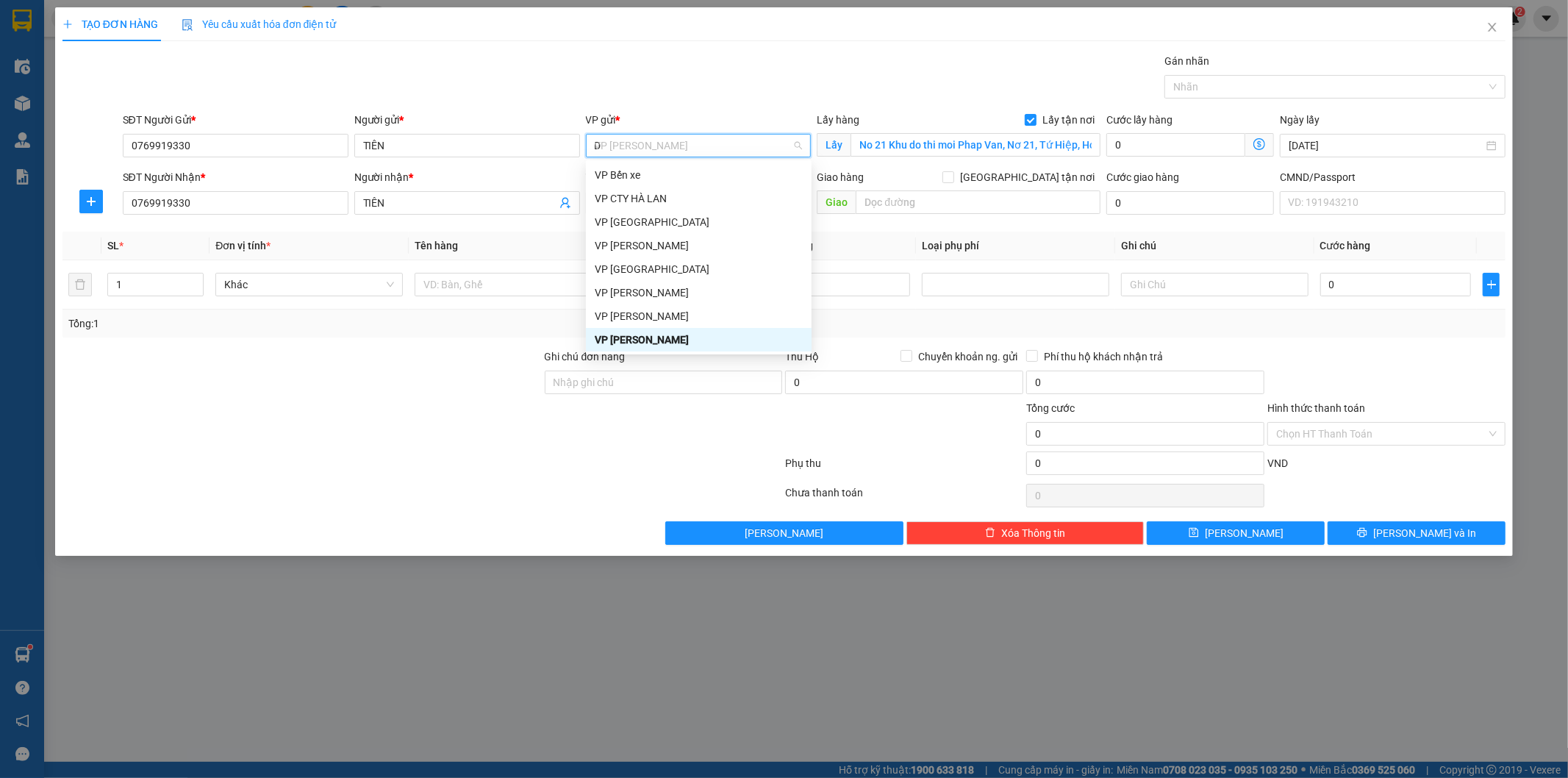
scroll to position [47, 0]
type input "DC"
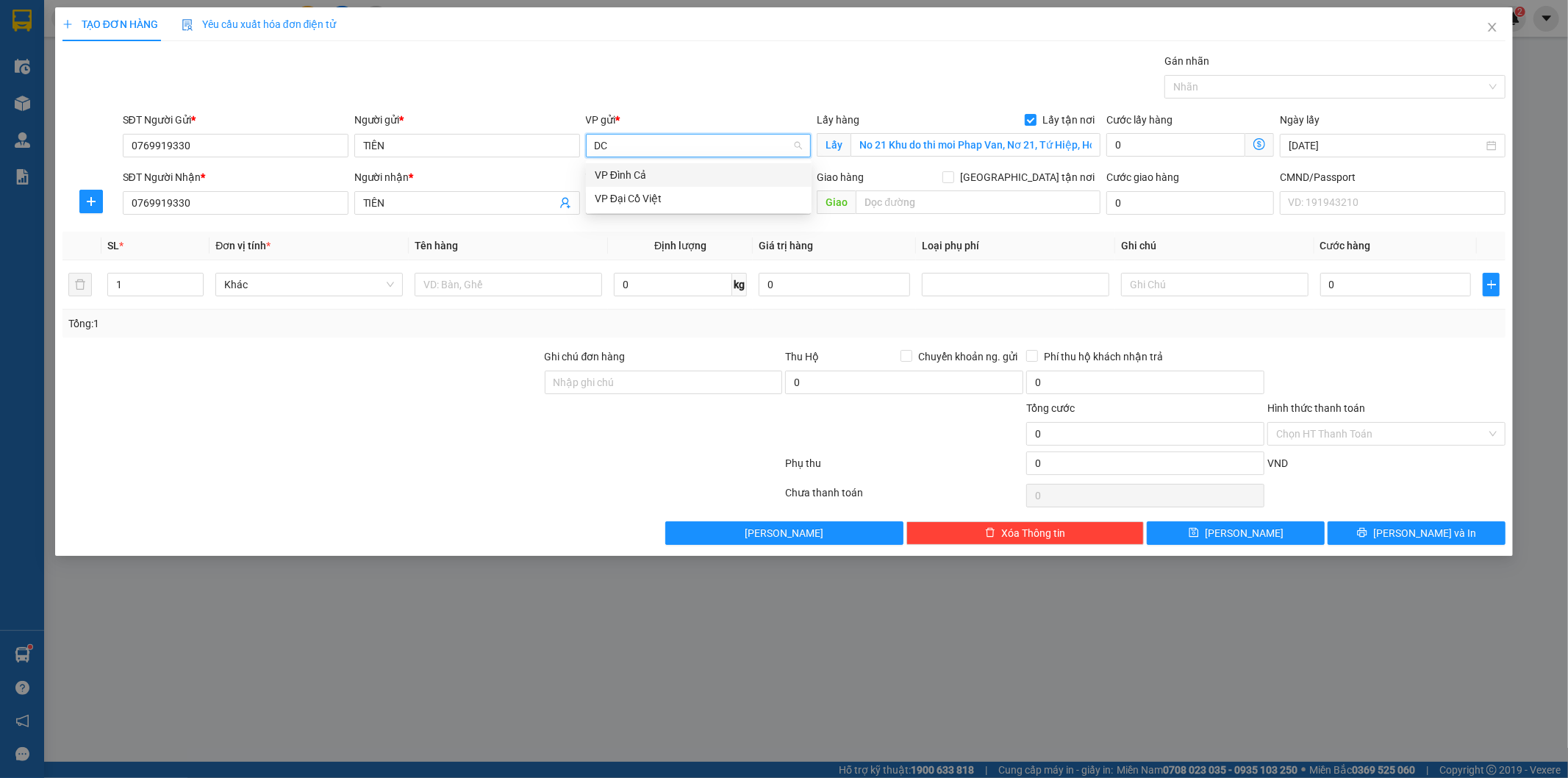
scroll to position [0, 0]
click at [616, 196] on div "VP Đại Cồ Việt" at bounding box center [699, 199] width 208 height 16
click at [1259, 144] on icon "dollar-circle" at bounding box center [1259, 143] width 12 height 12
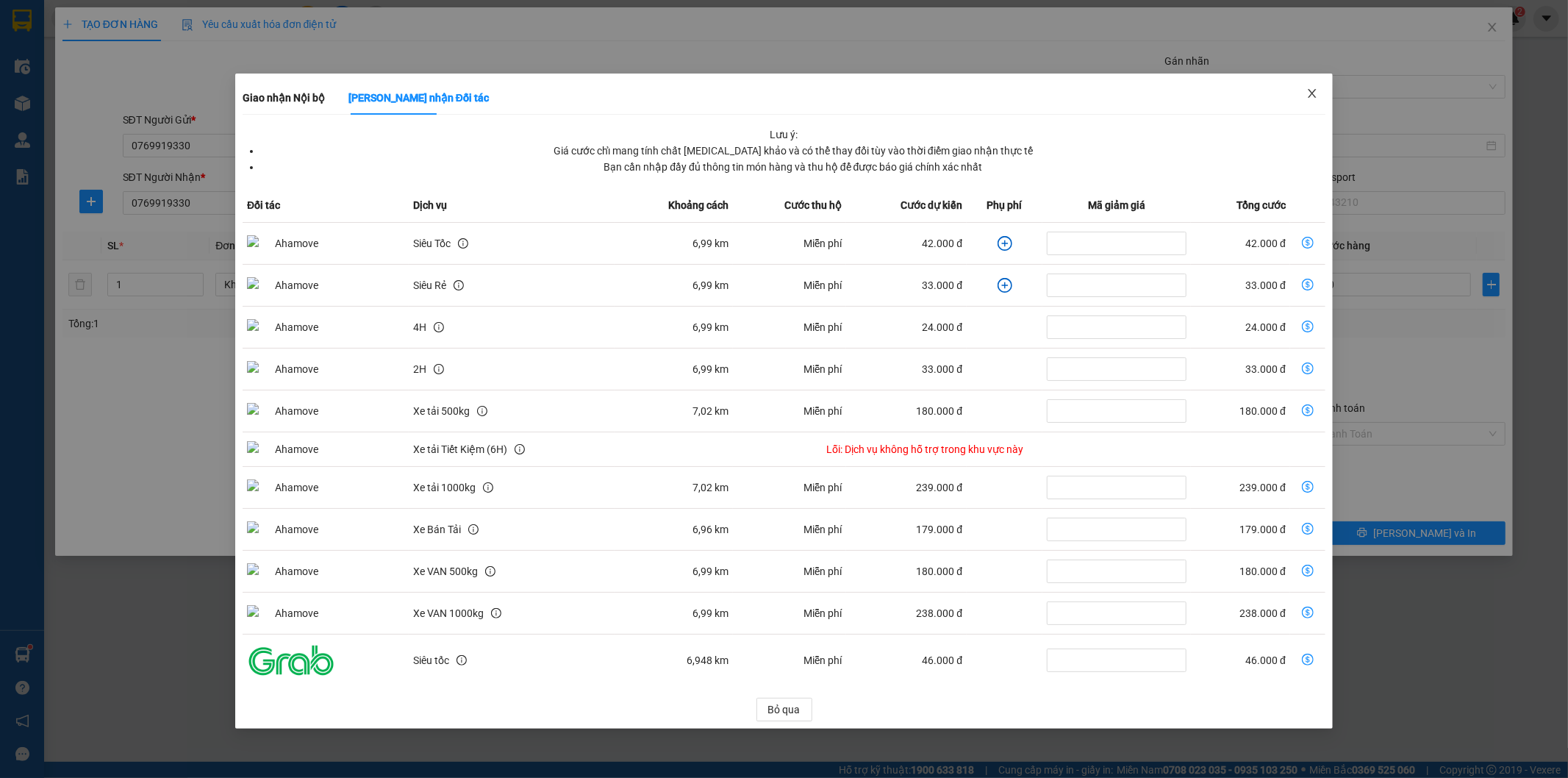
click at [1312, 94] on icon "close" at bounding box center [1312, 93] width 8 height 9
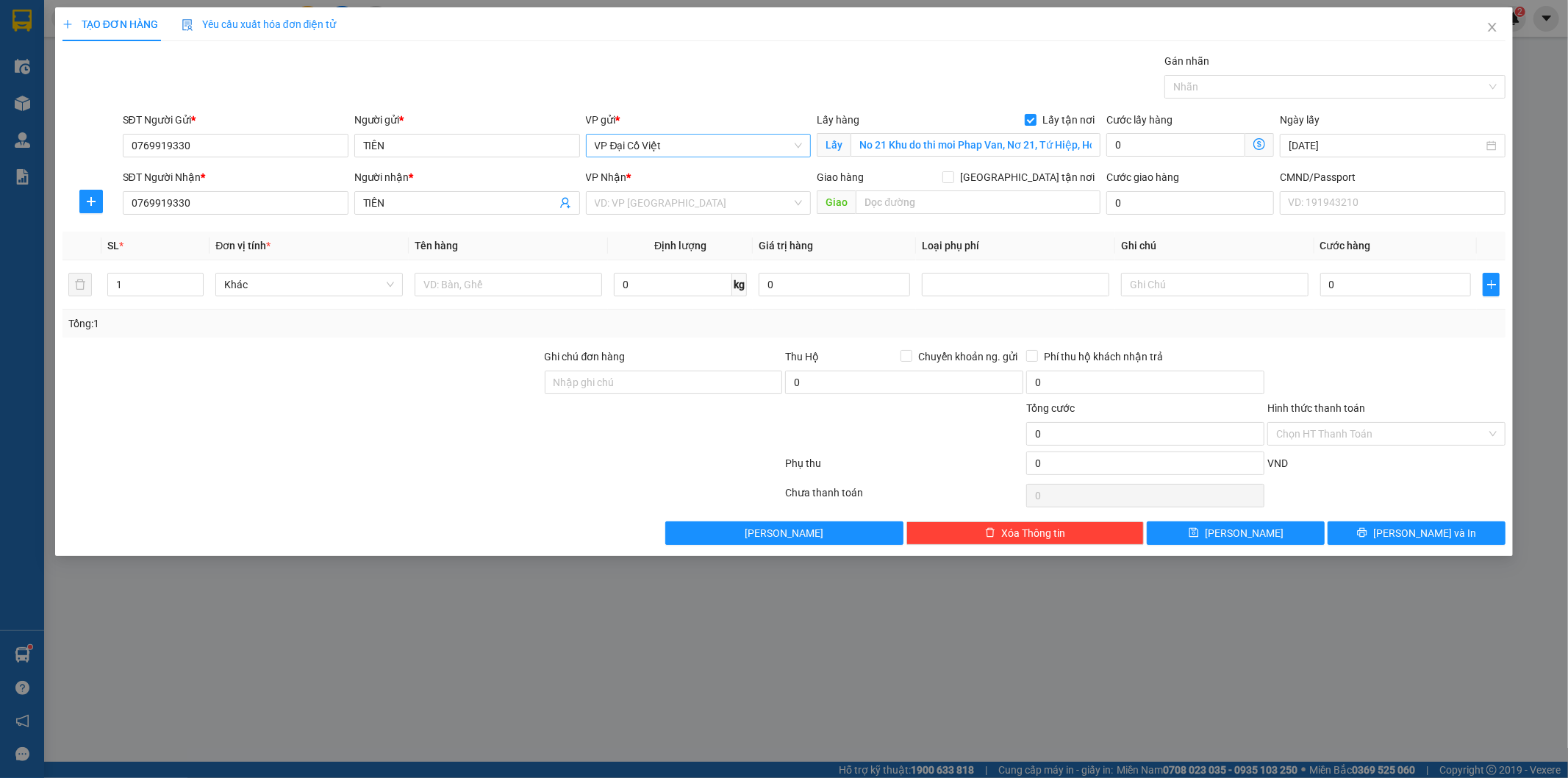
click at [733, 154] on span "VP Đại Cồ Việt" at bounding box center [699, 145] width 208 height 22
type input "TKC"
click at [726, 170] on div "VP 47 [PERSON_NAME]" at bounding box center [699, 175] width 208 height 16
click at [1258, 144] on icon "dollar-circle" at bounding box center [1259, 143] width 12 height 12
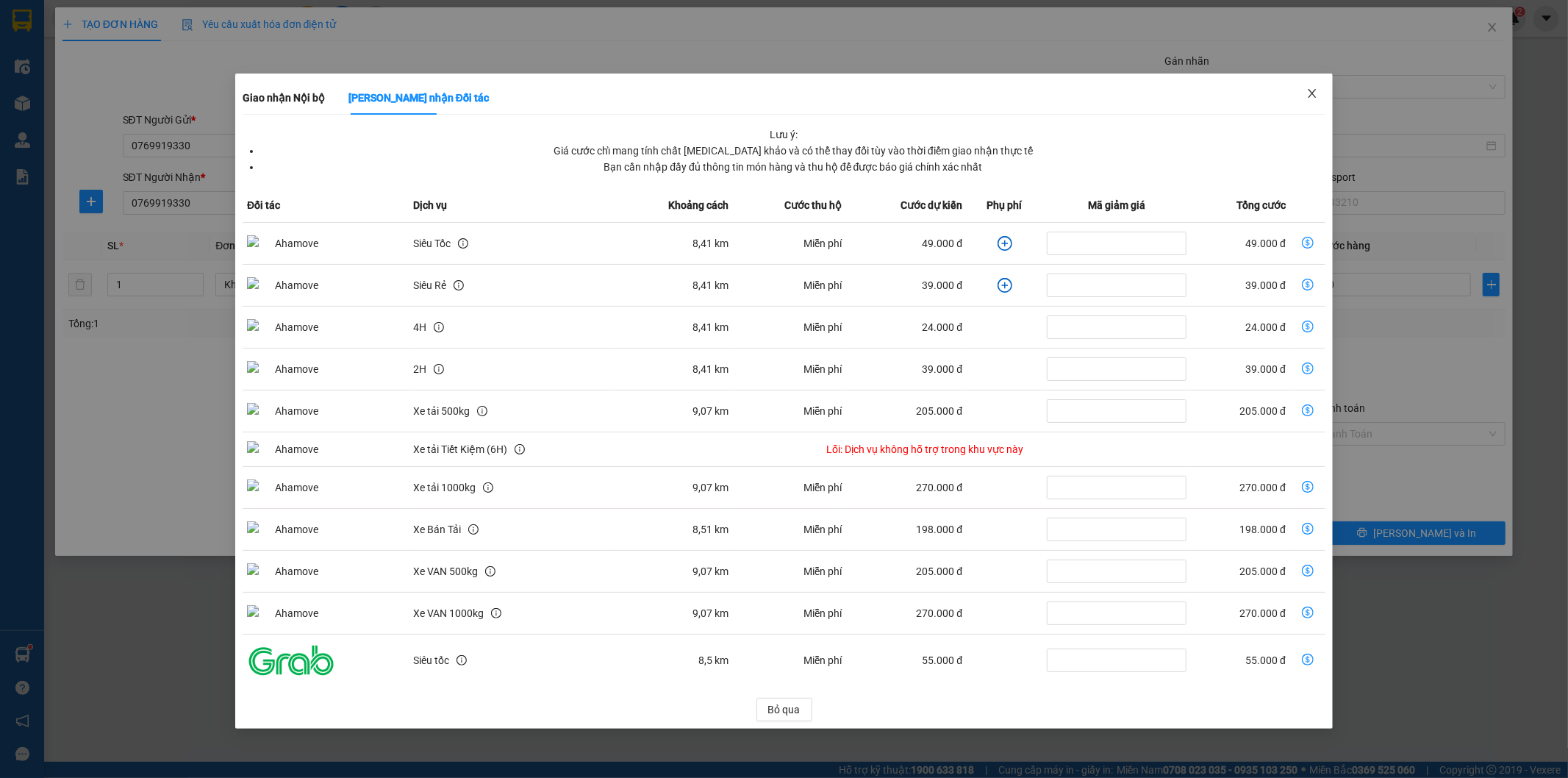
click at [1316, 94] on icon "close" at bounding box center [1312, 93] width 12 height 12
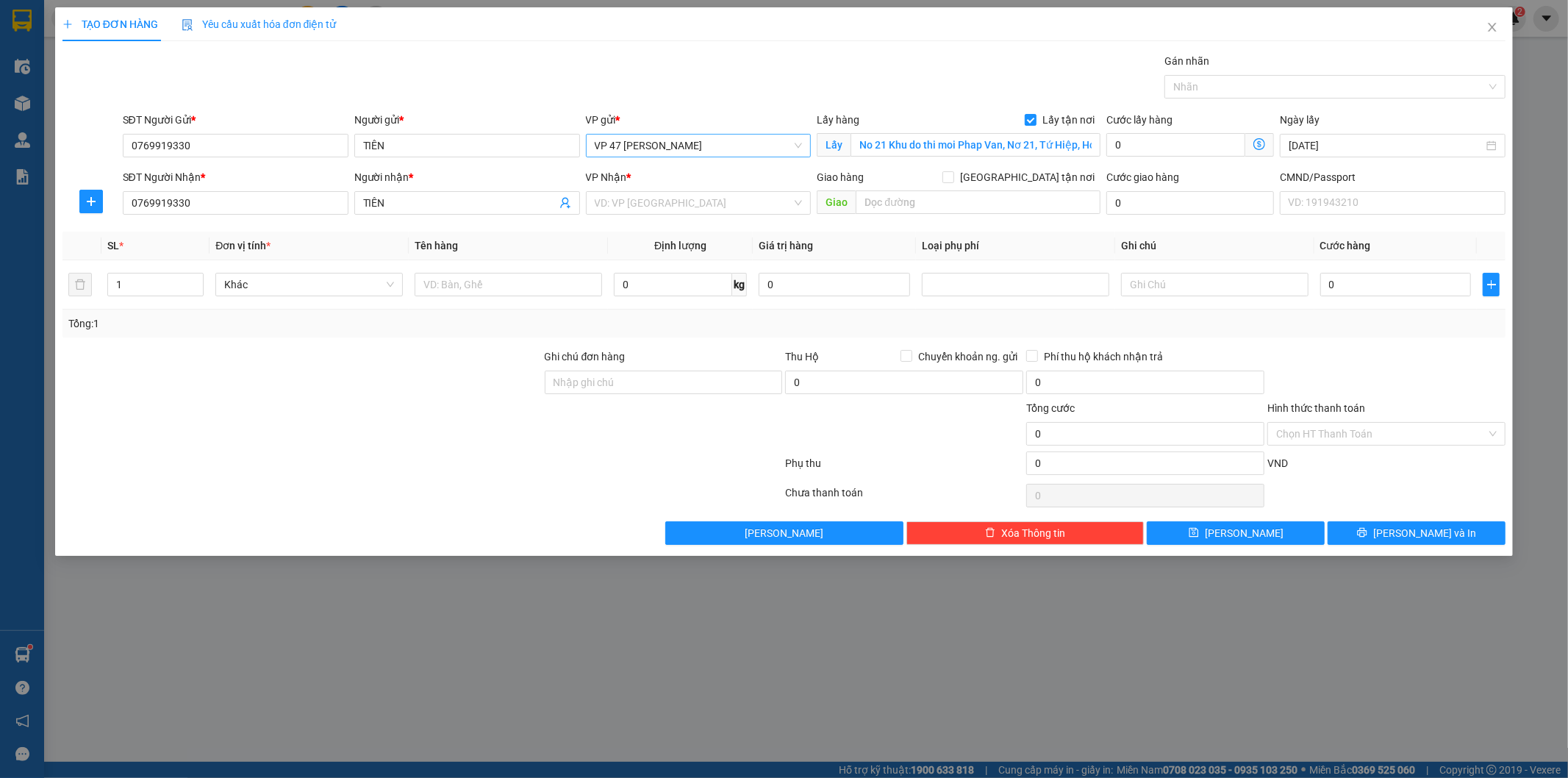
click at [669, 145] on span "VP 47 [PERSON_NAME]" at bounding box center [699, 145] width 208 height 22
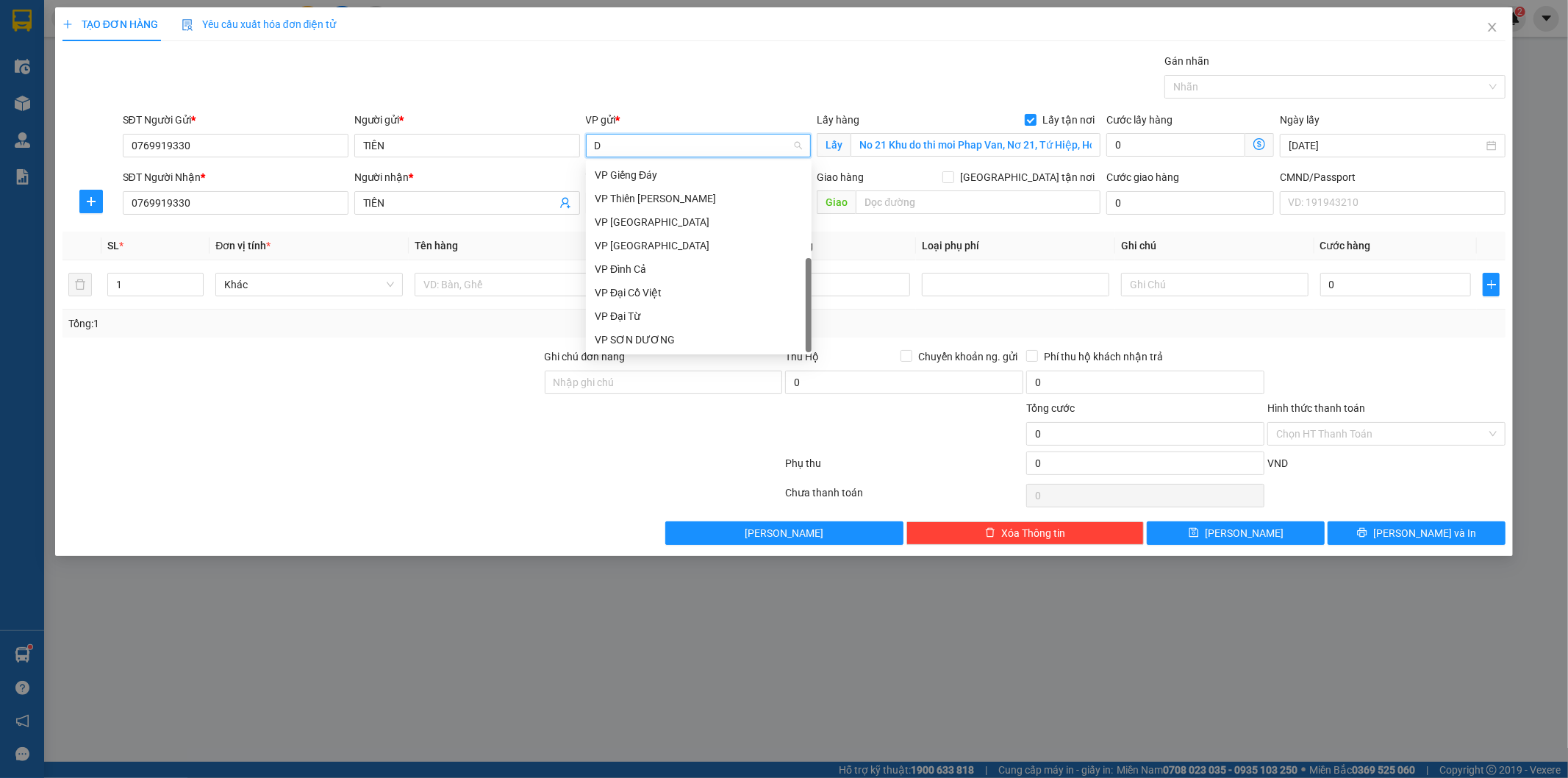
scroll to position [47, 0]
type input "D"
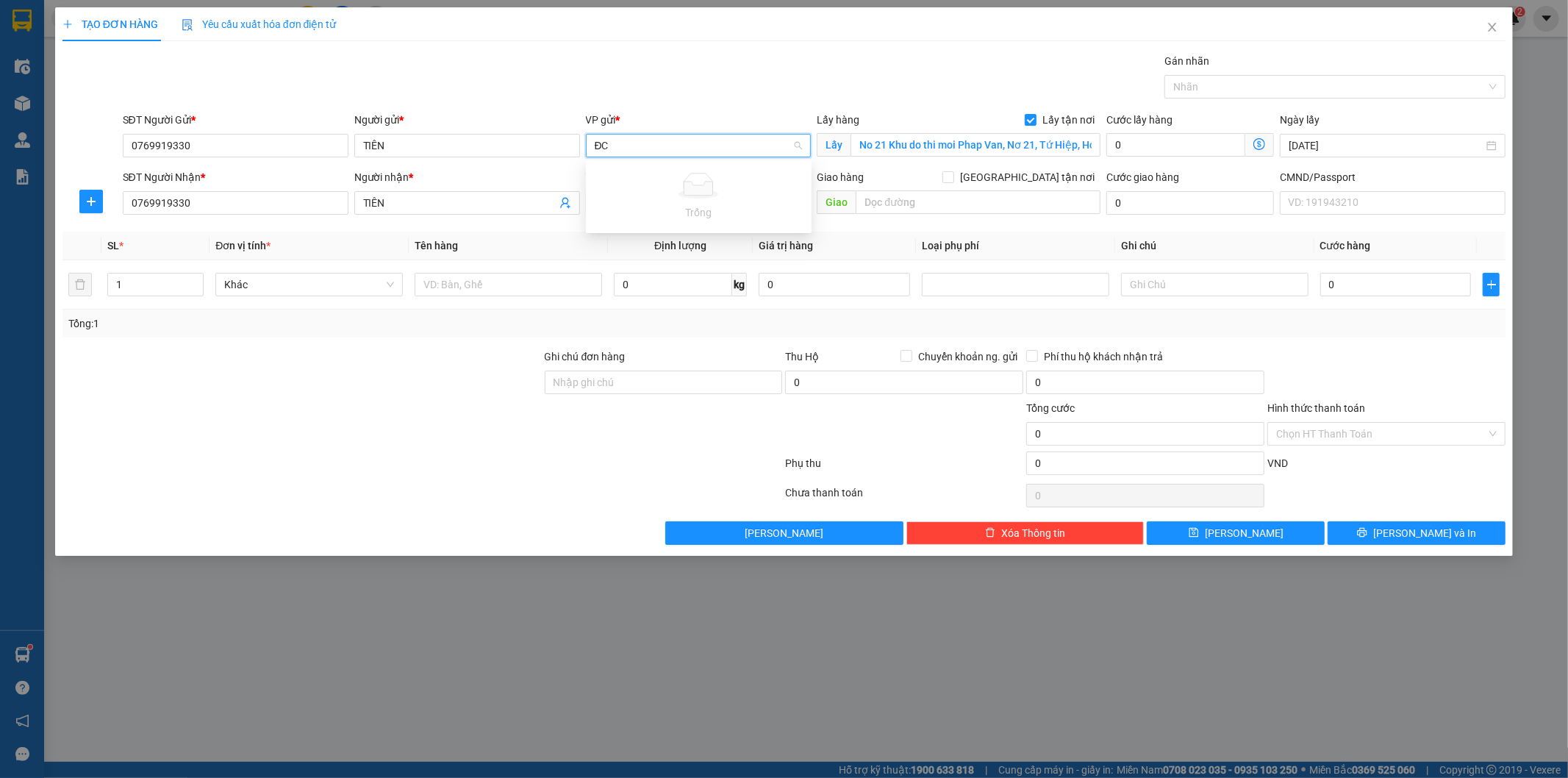
type input "Đ"
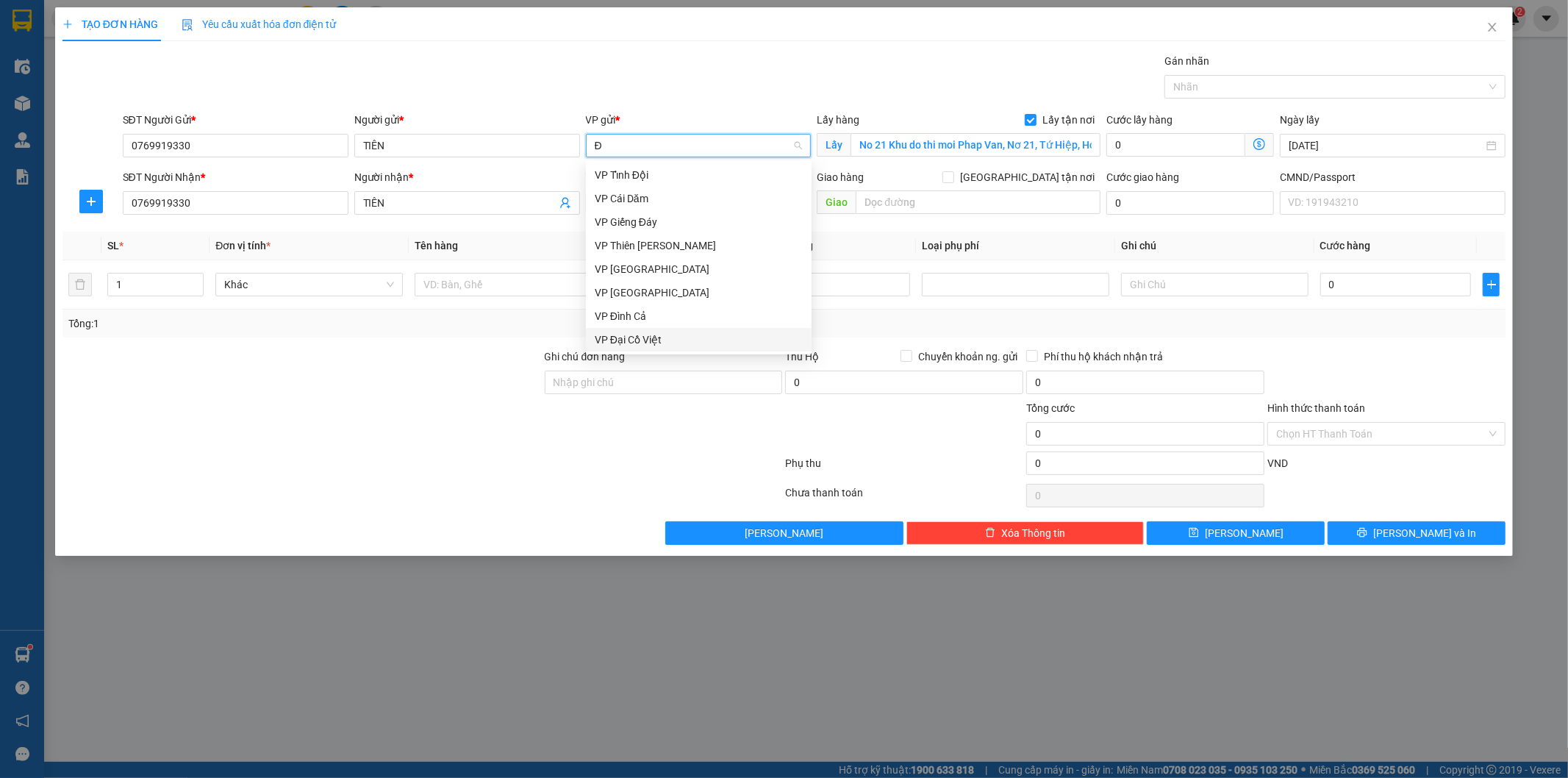
click at [655, 340] on div "VP Đại Cồ Việt" at bounding box center [699, 340] width 208 height 16
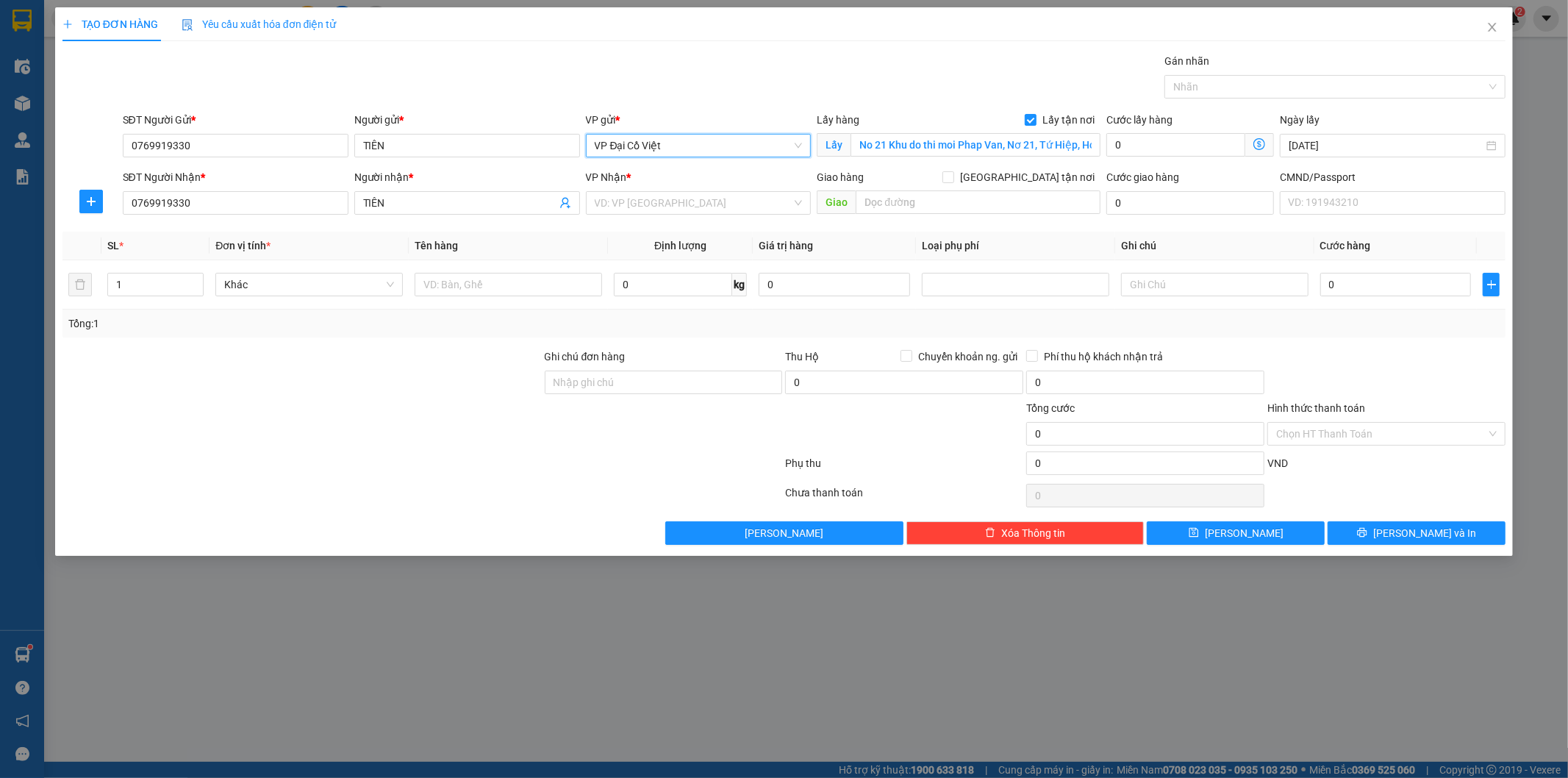
click at [1259, 145] on icon "dollar-circle" at bounding box center [1259, 143] width 12 height 12
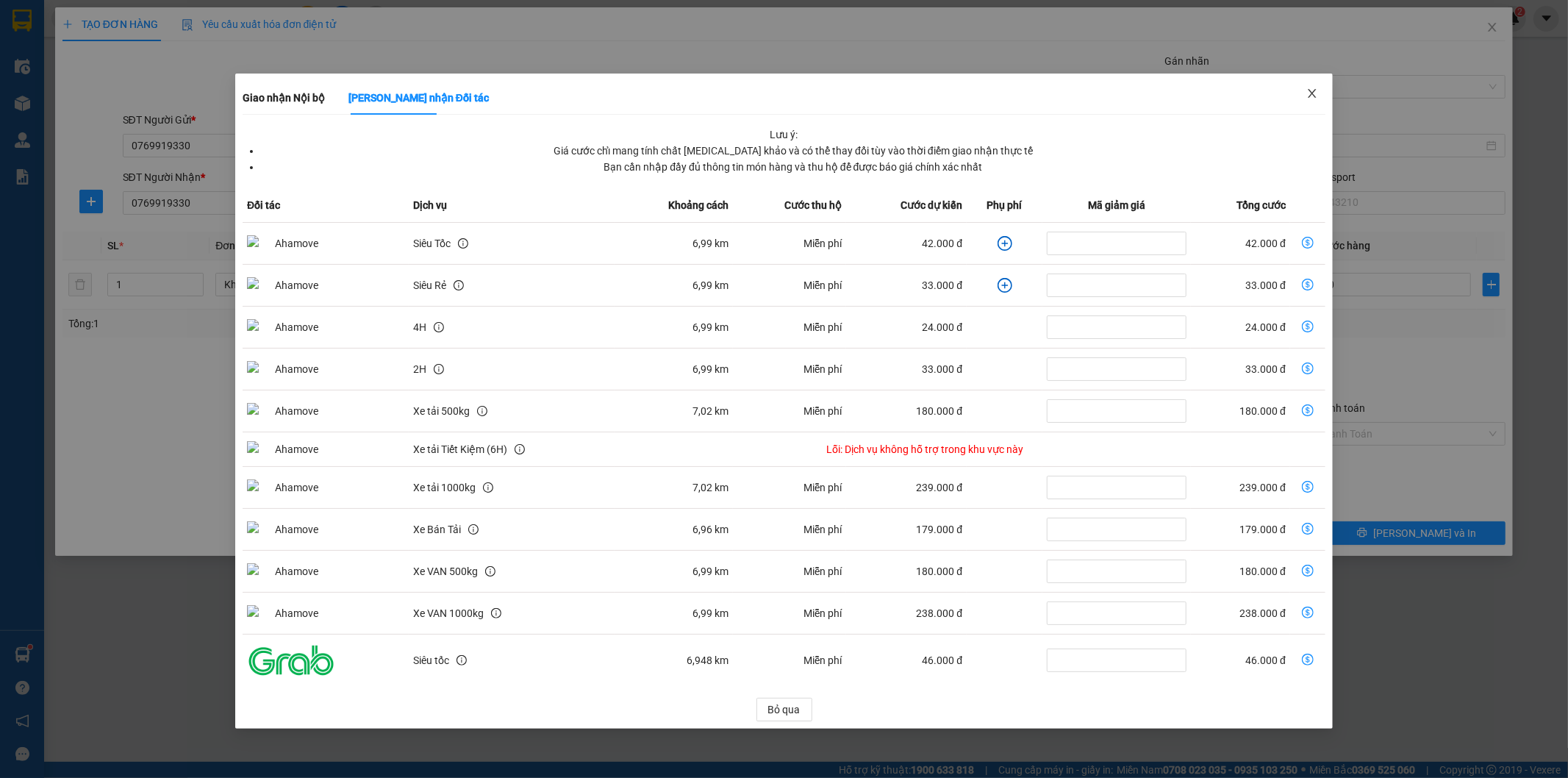
click at [1321, 92] on span "Close" at bounding box center [1312, 93] width 41 height 41
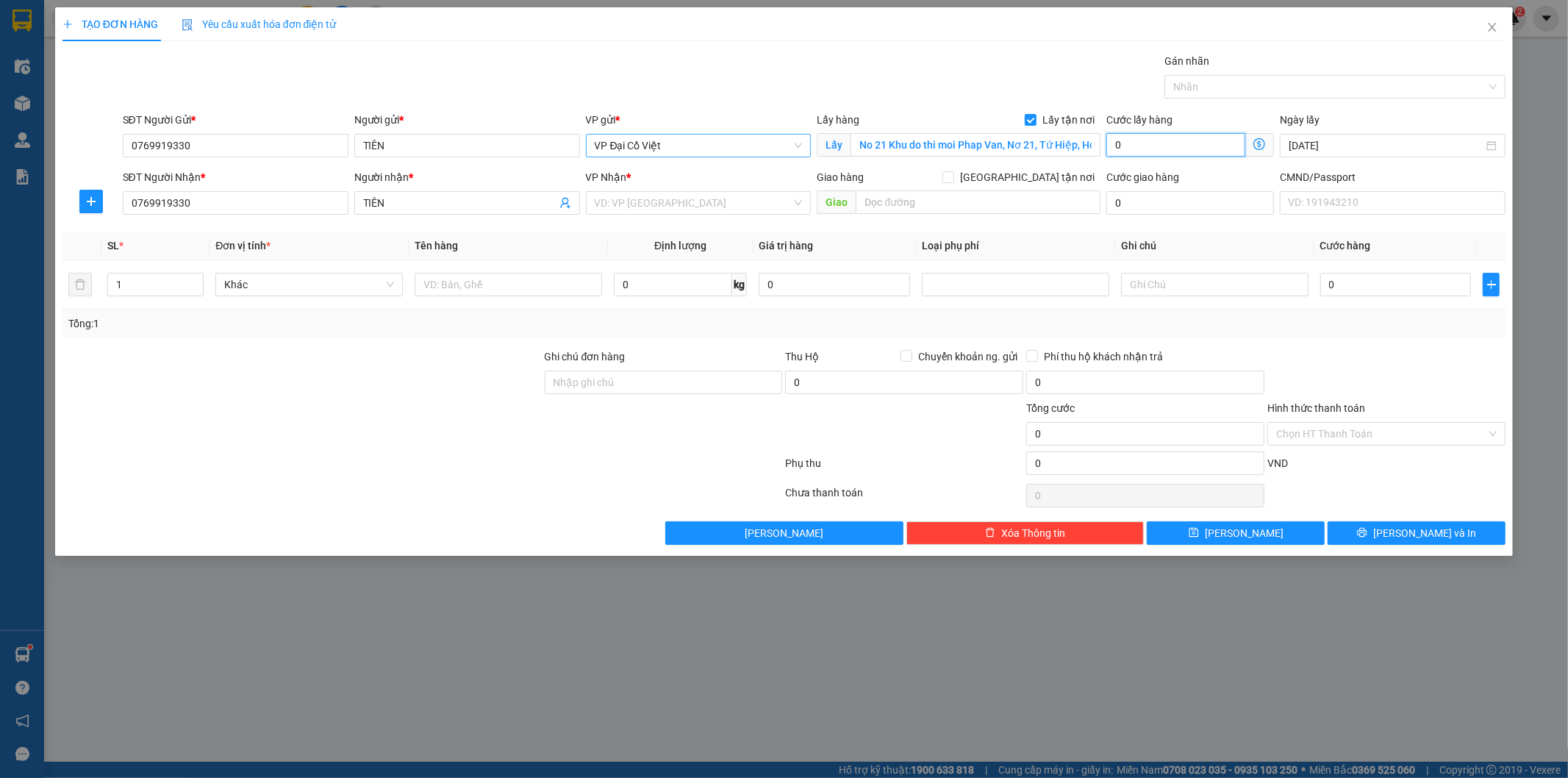
click at [1186, 147] on input "0" at bounding box center [1175, 145] width 139 height 24
type input "5"
type input "50"
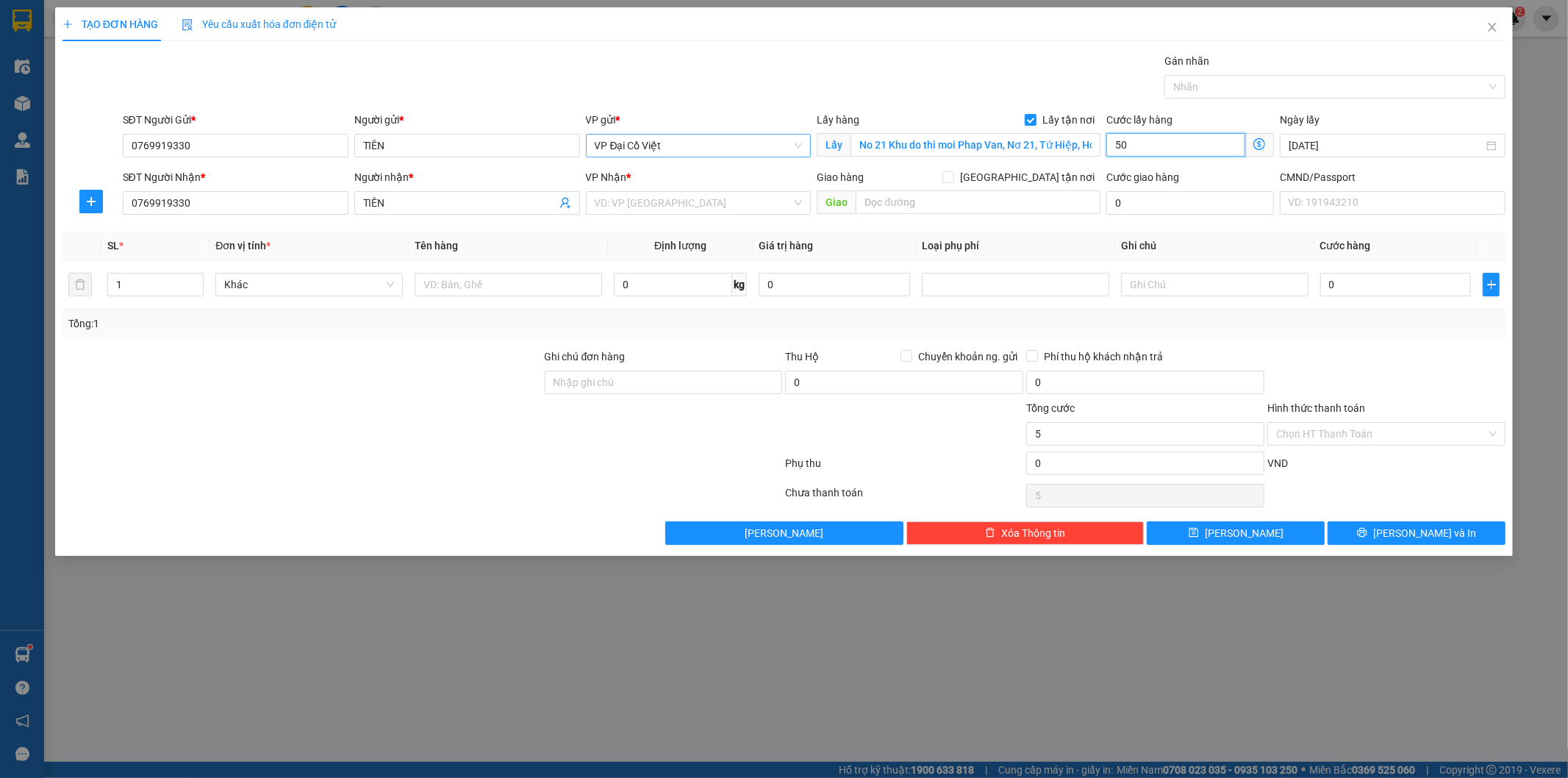
type input "50"
type input "50.000"
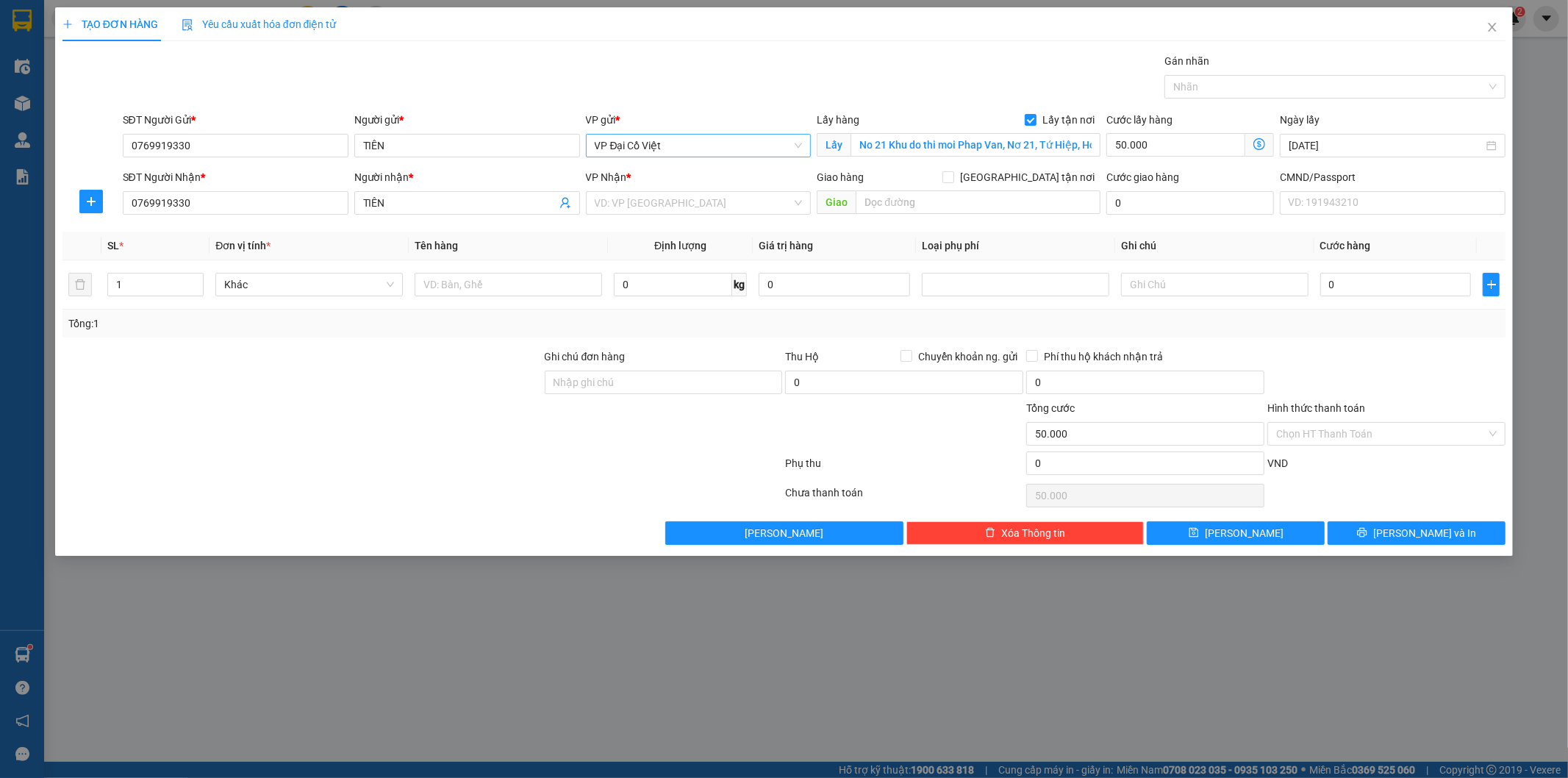
click at [869, 328] on div "Tổng: 1" at bounding box center [784, 324] width 1432 height 16
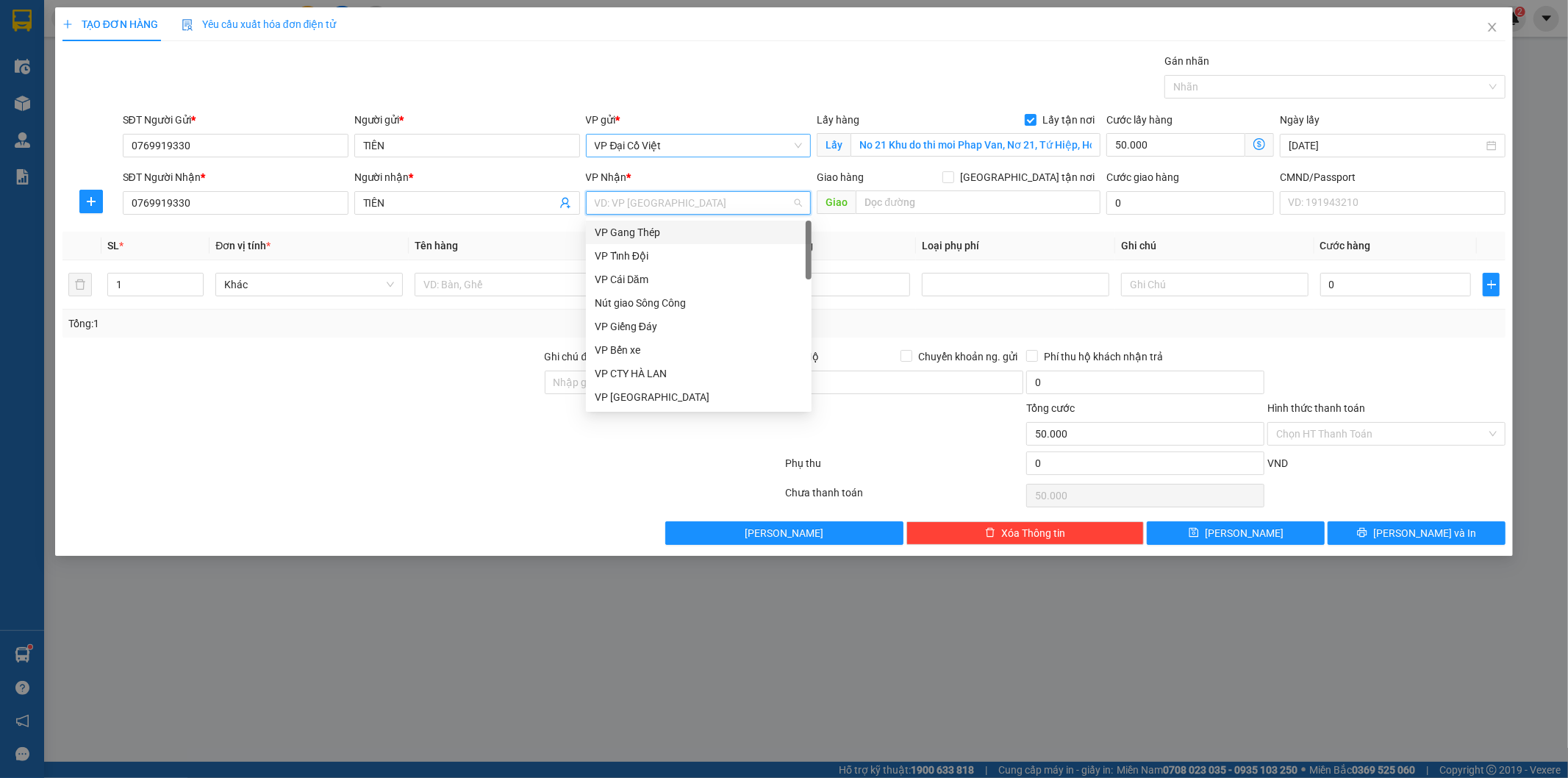
click at [679, 211] on input "search" at bounding box center [693, 203] width 198 height 22
type input "BAC"
click at [655, 236] on div "VP [GEOGRAPHIC_DATA]" at bounding box center [699, 232] width 208 height 16
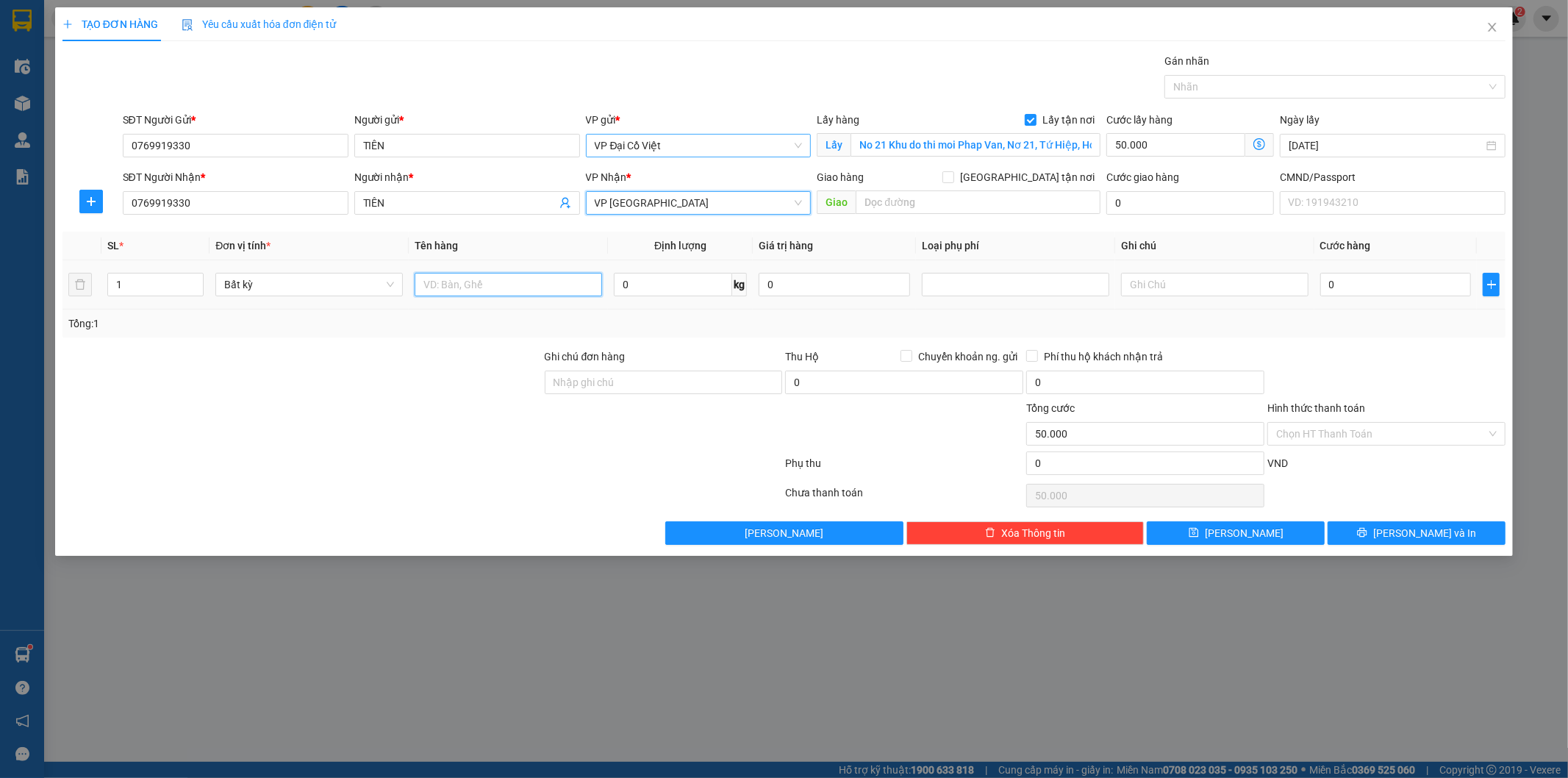
drag, startPoint x: 496, startPoint y: 287, endPoint x: 465, endPoint y: 364, distance: 83.0
click at [465, 364] on div "Transit Pickup Surcharge Ids Transit Deliver Surcharge Ids Transit Deliver Surc…" at bounding box center [784, 298] width 1444 height 492
type input "HỘP HOA"
click at [682, 278] on input "0" at bounding box center [673, 285] width 119 height 24
type input "5"
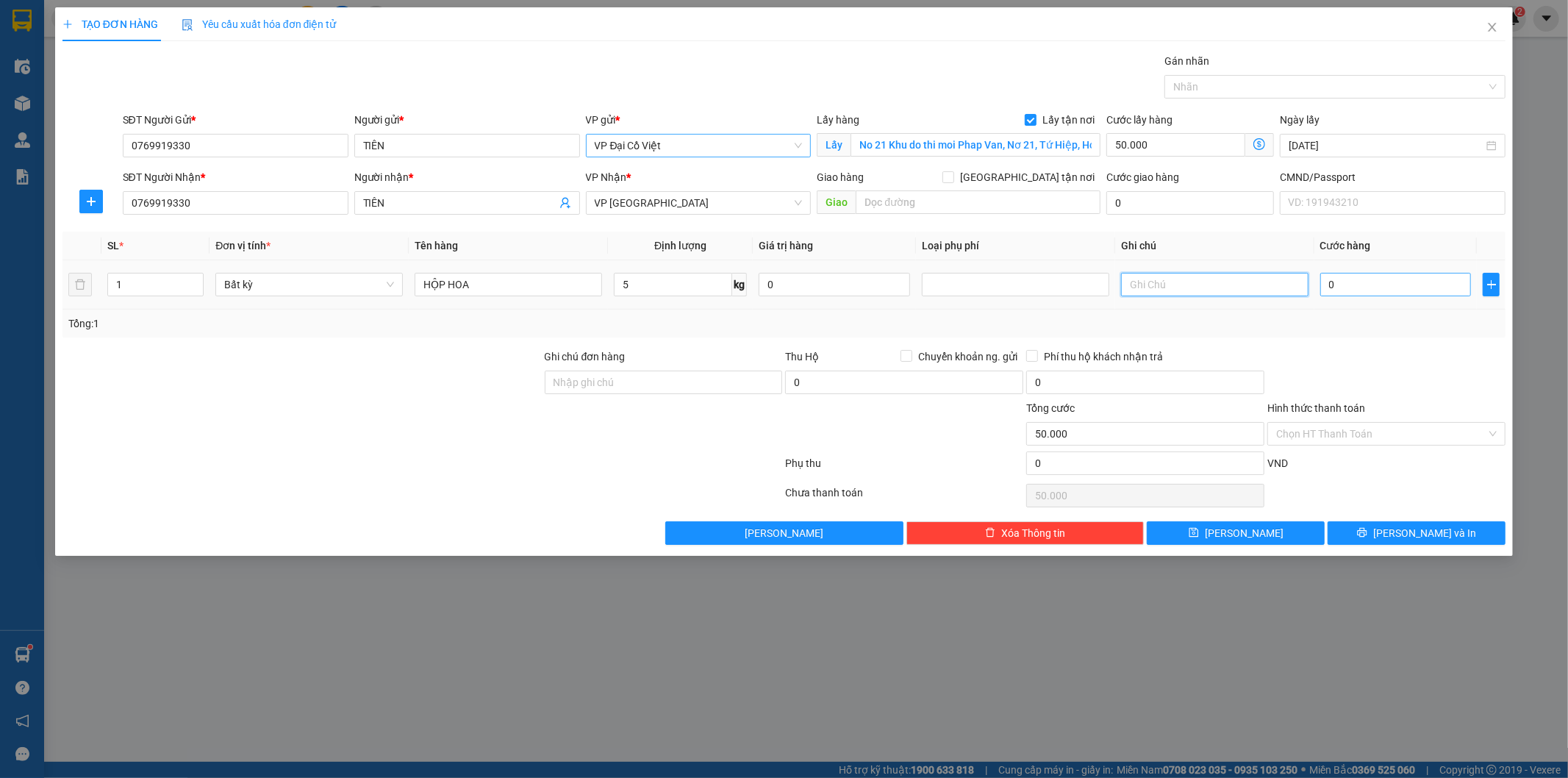
drag, startPoint x: 1207, startPoint y: 273, endPoint x: 1385, endPoint y: 291, distance: 178.9
click at [1208, 273] on input "text" at bounding box center [1215, 285] width 188 height 24
click at [1355, 277] on input "0" at bounding box center [1395, 285] width 151 height 24
type input "40.000"
type input "90.000"
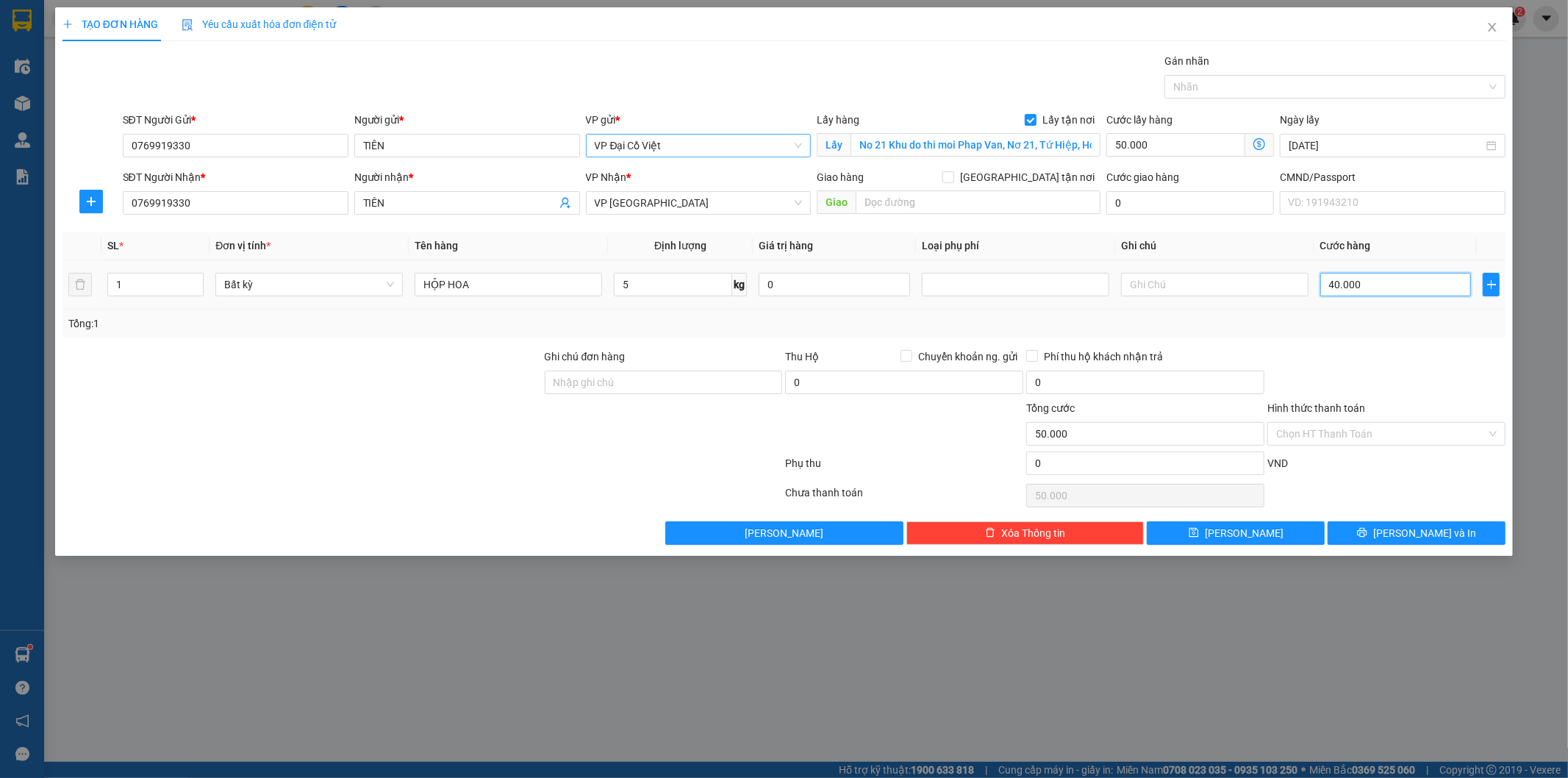
type input "90.000"
click at [1385, 291] on input "40.000" at bounding box center [1395, 285] width 151 height 24
click at [634, 381] on input "Ghi chú đơn hàng" at bounding box center [663, 383] width 238 height 24
click at [525, 462] on div at bounding box center [422, 466] width 723 height 29
click at [1429, 542] on button "[PERSON_NAME] và In" at bounding box center [1417, 533] width 178 height 24
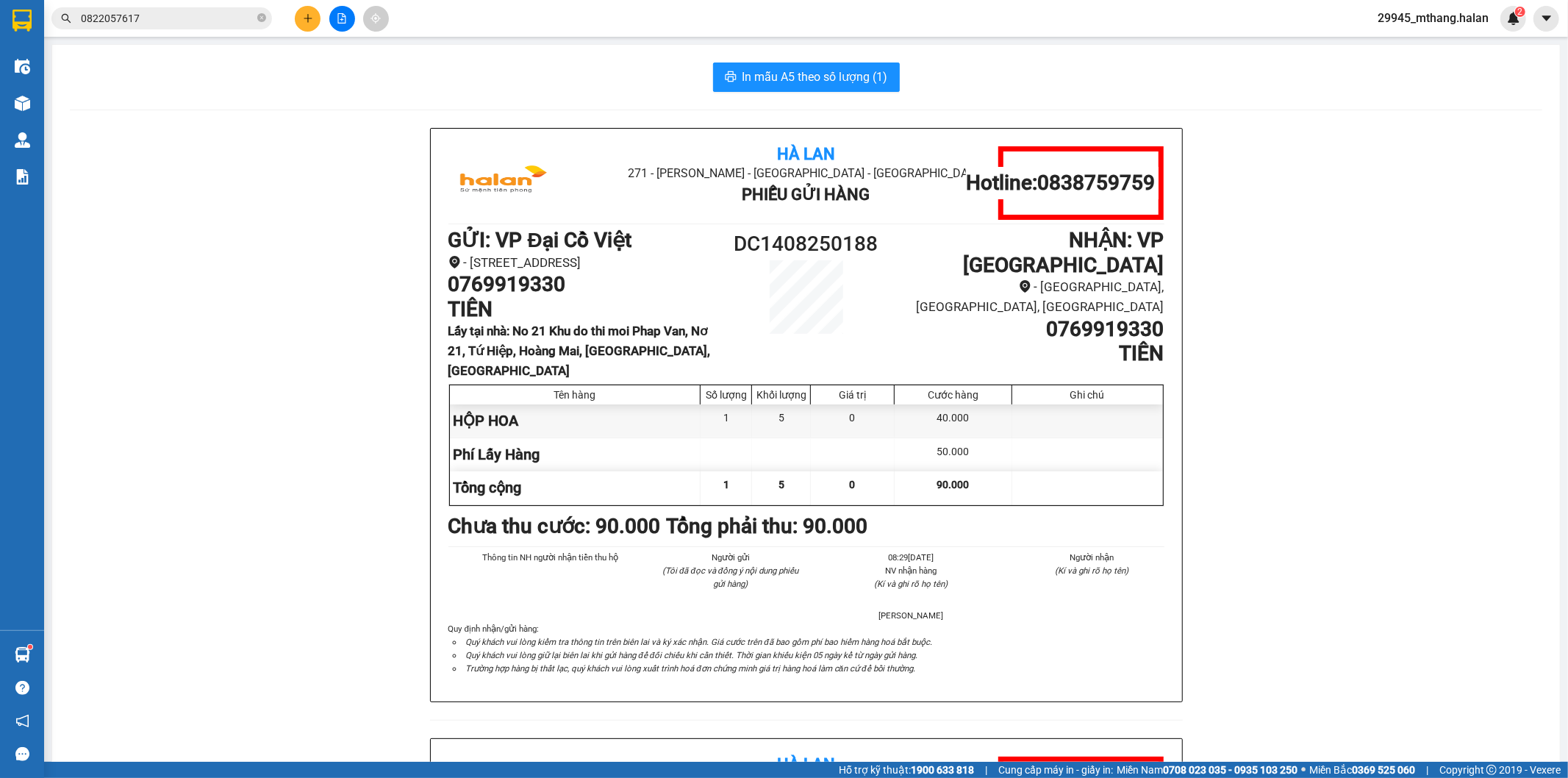
click at [363, 243] on div "Hà Lan 271 - Dương Tự Minh - Phường Tân Long - Thái Nguyên Phiếu Gửi Hàng Hotli…" at bounding box center [806, 738] width 1472 height 1220
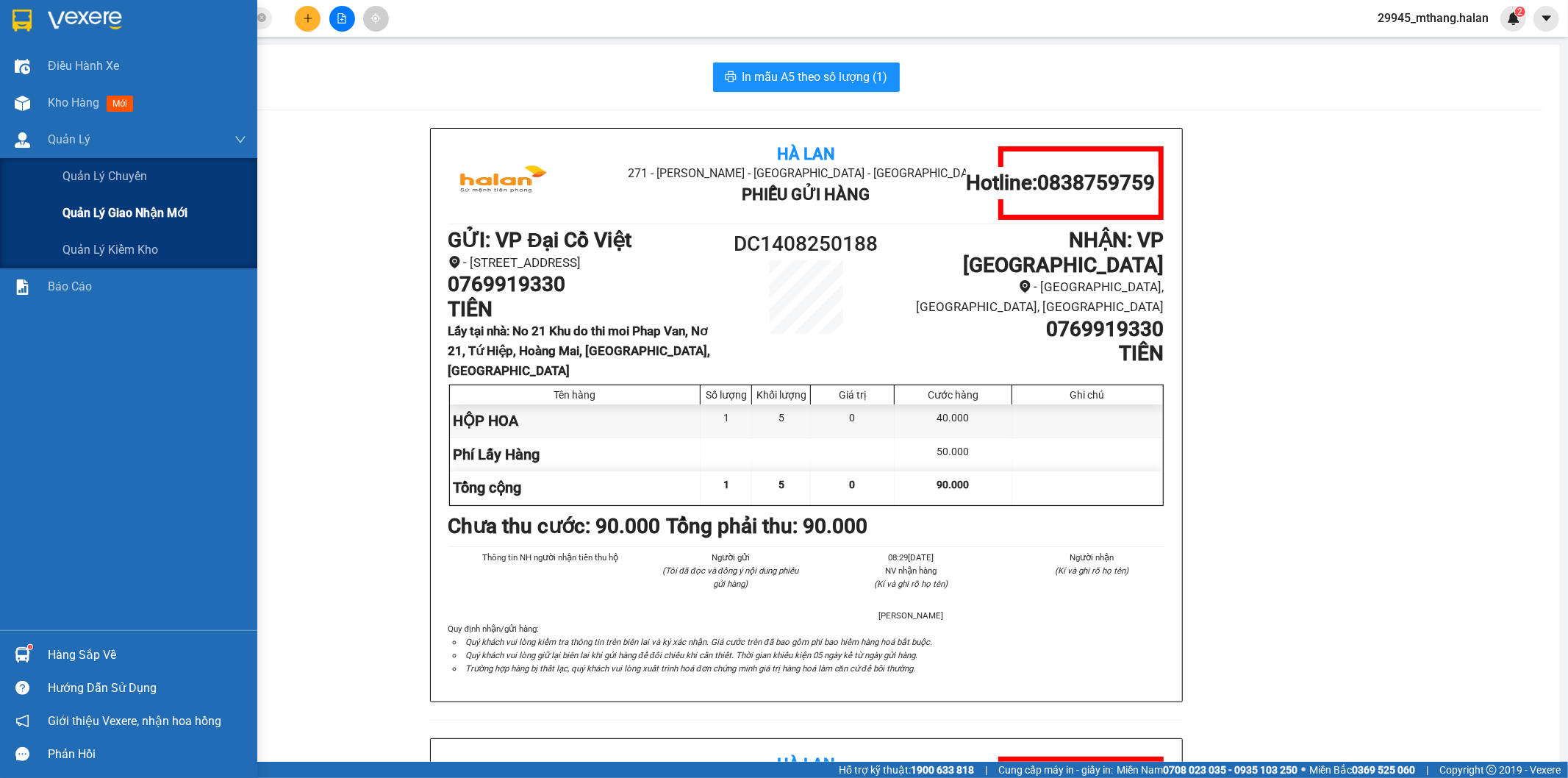
click at [161, 224] on div "Quản lý giao nhận mới" at bounding box center [154, 213] width 184 height 37
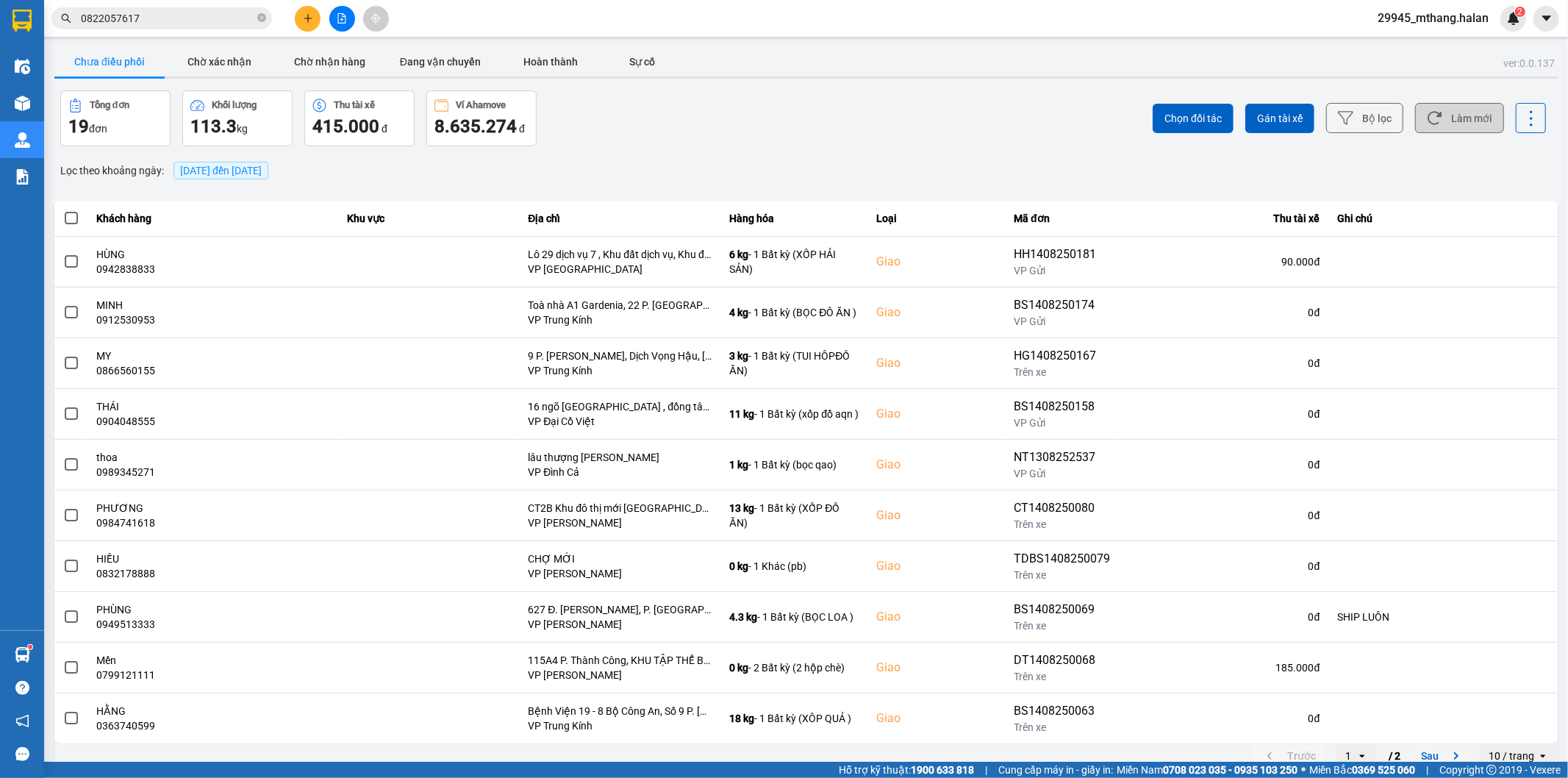
click at [1449, 104] on button "Làm mới" at bounding box center [1459, 118] width 89 height 30
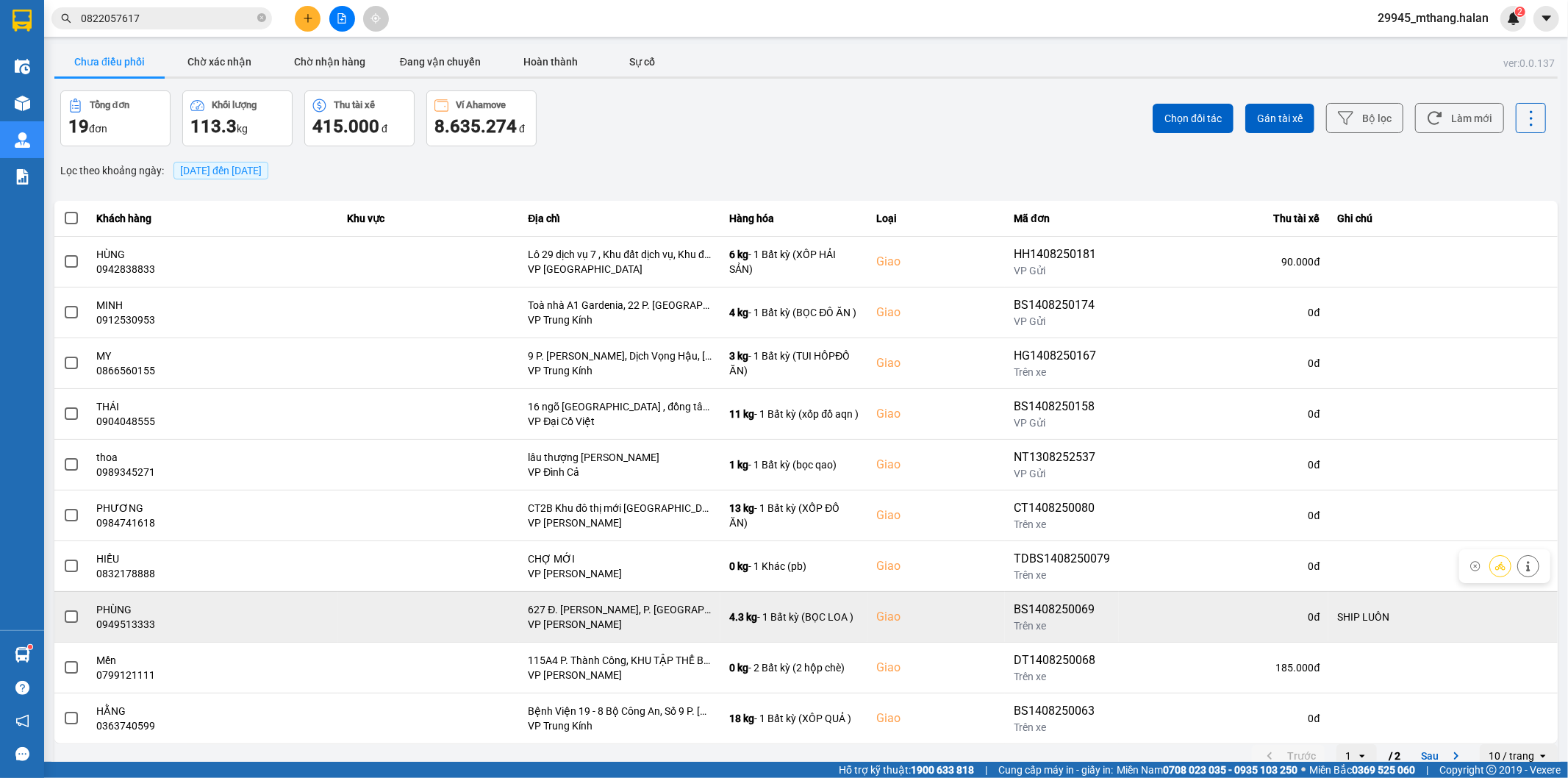
scroll to position [16, 0]
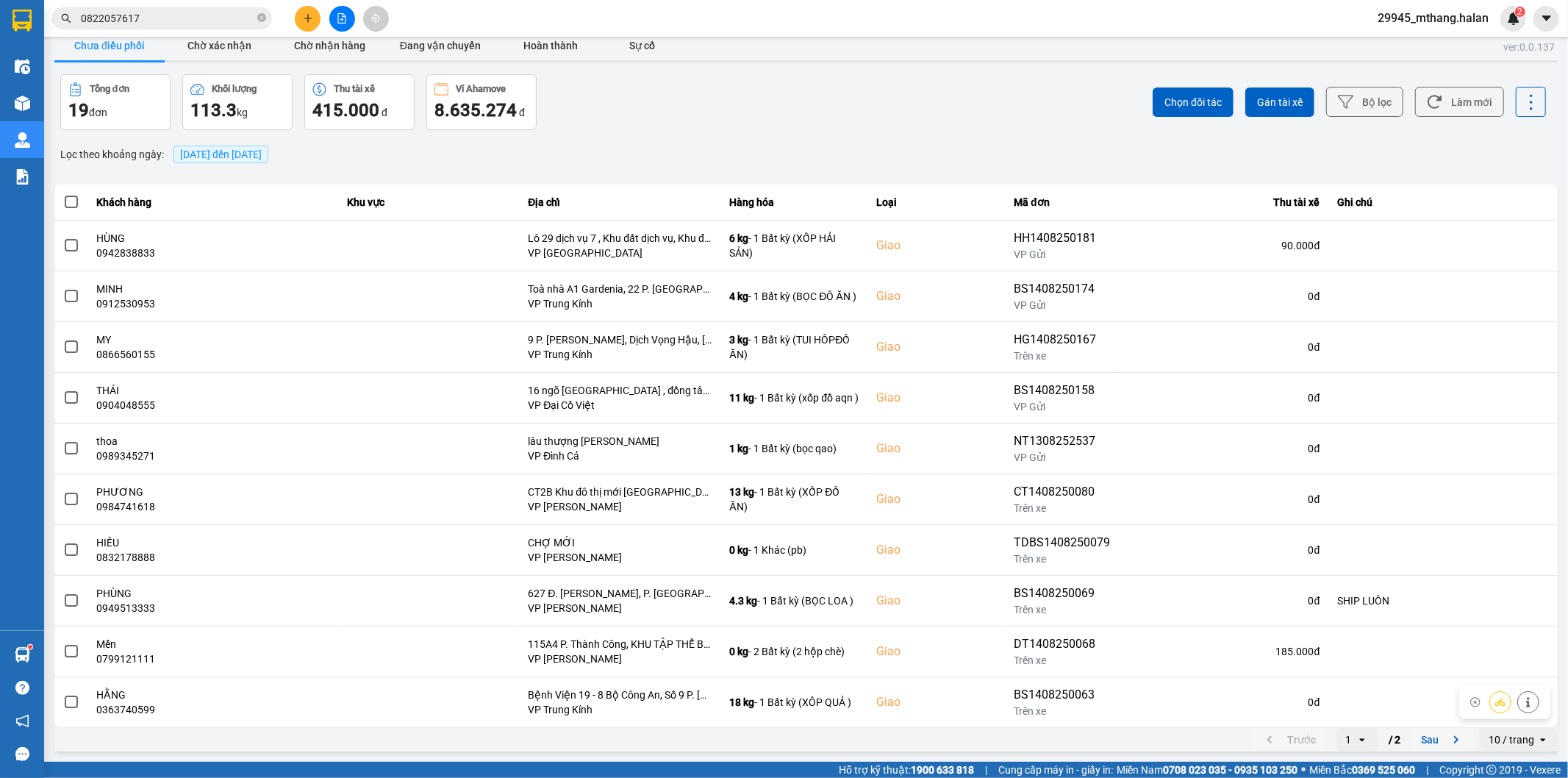
click at [1434, 738] on button "Sau" at bounding box center [1443, 740] width 62 height 22
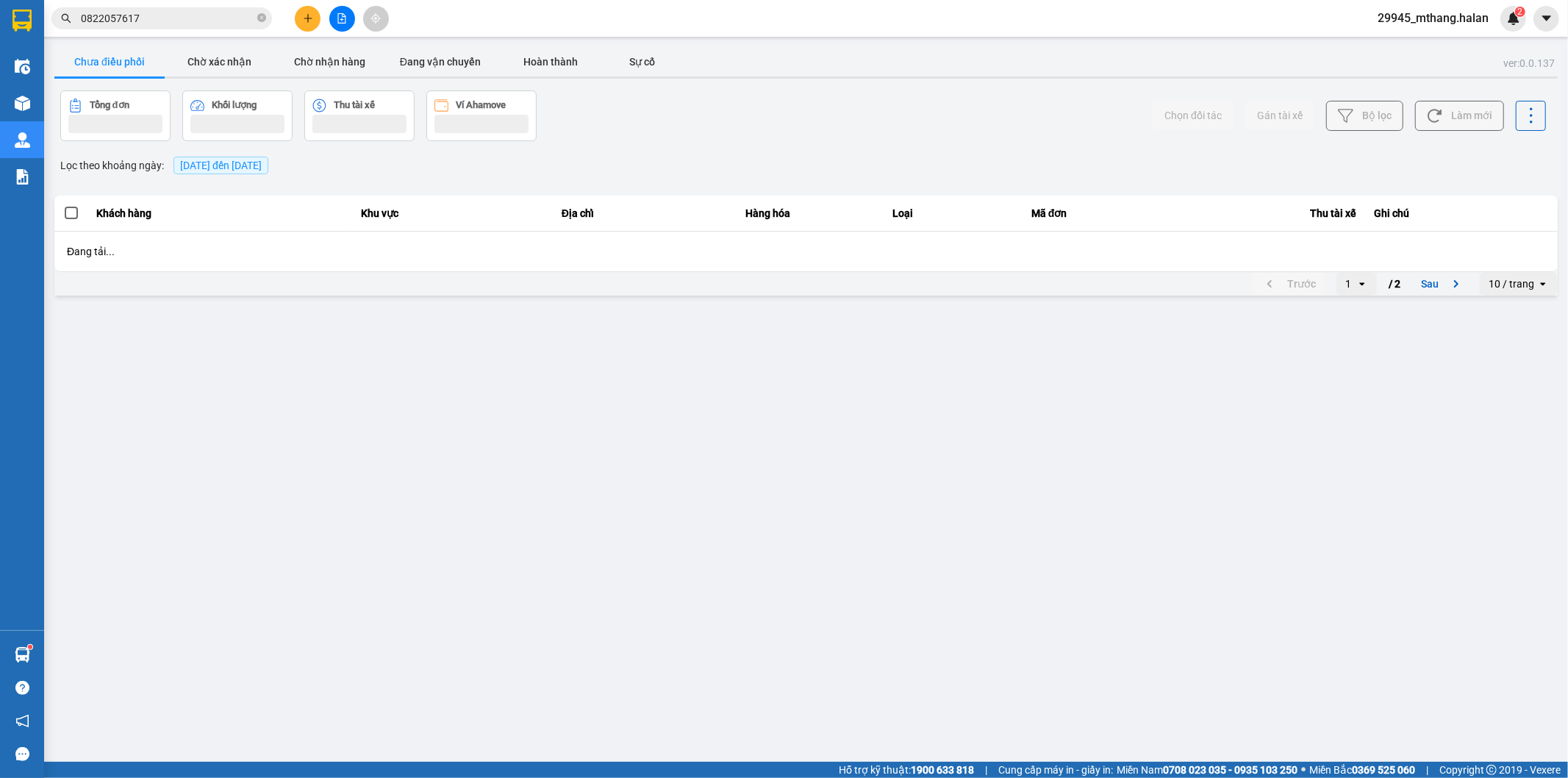
scroll to position [0, 0]
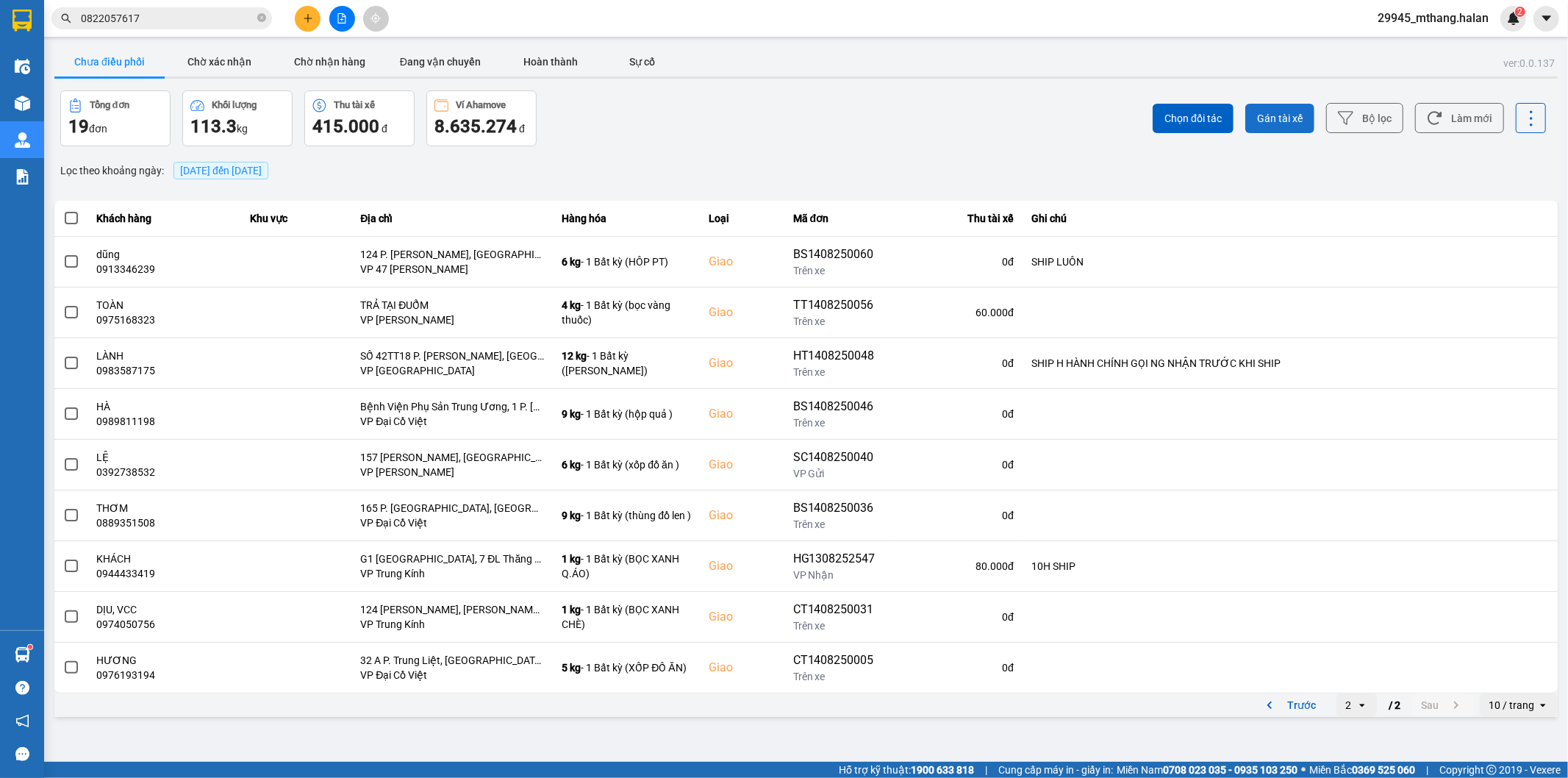
click at [1281, 109] on button "Gán tài xế" at bounding box center [1280, 118] width 69 height 29
click at [1376, 112] on button "Bộ lọc" at bounding box center [1364, 118] width 77 height 30
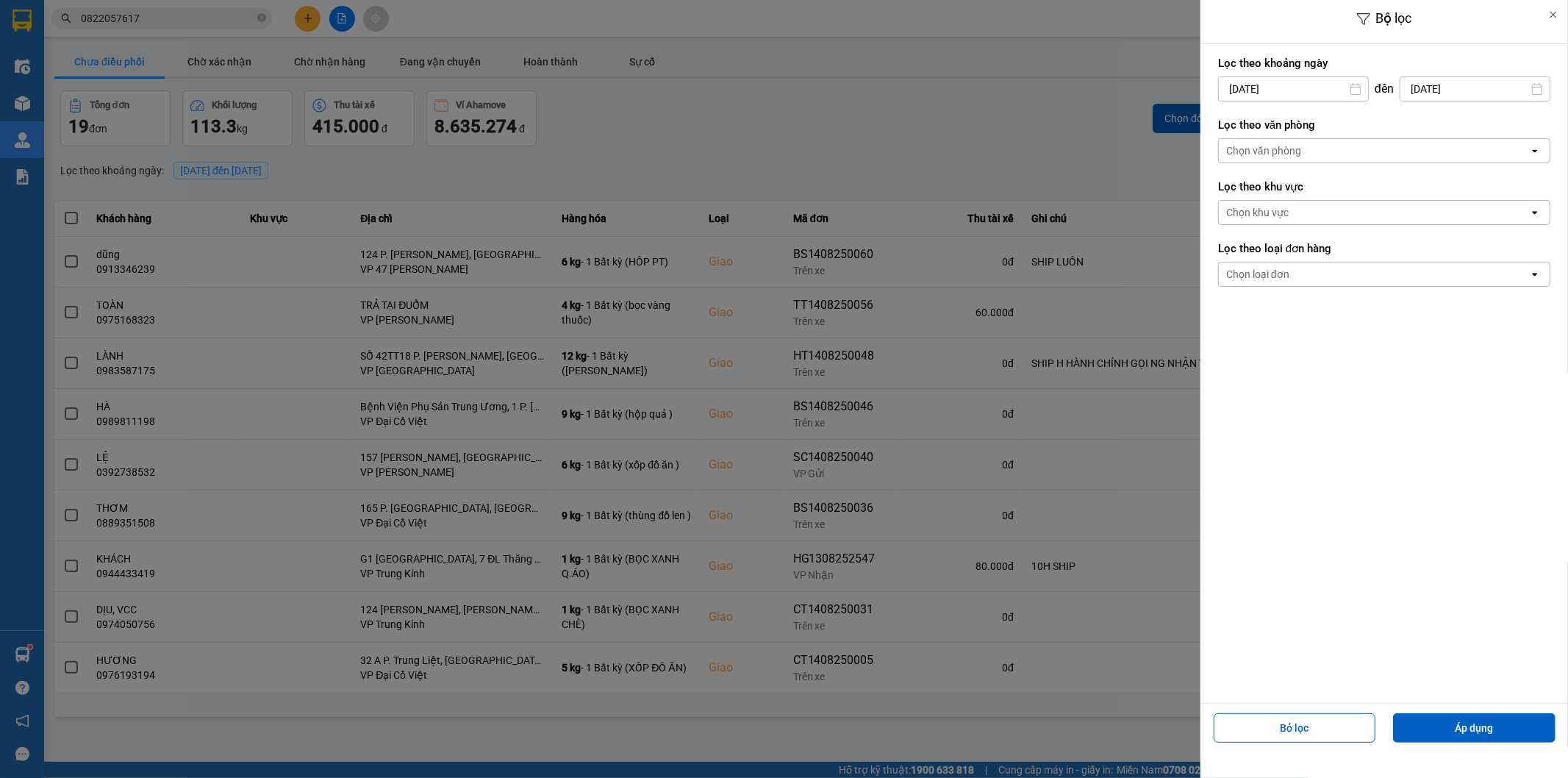
click at [1269, 91] on input "[DATE]" at bounding box center [1293, 89] width 150 height 24
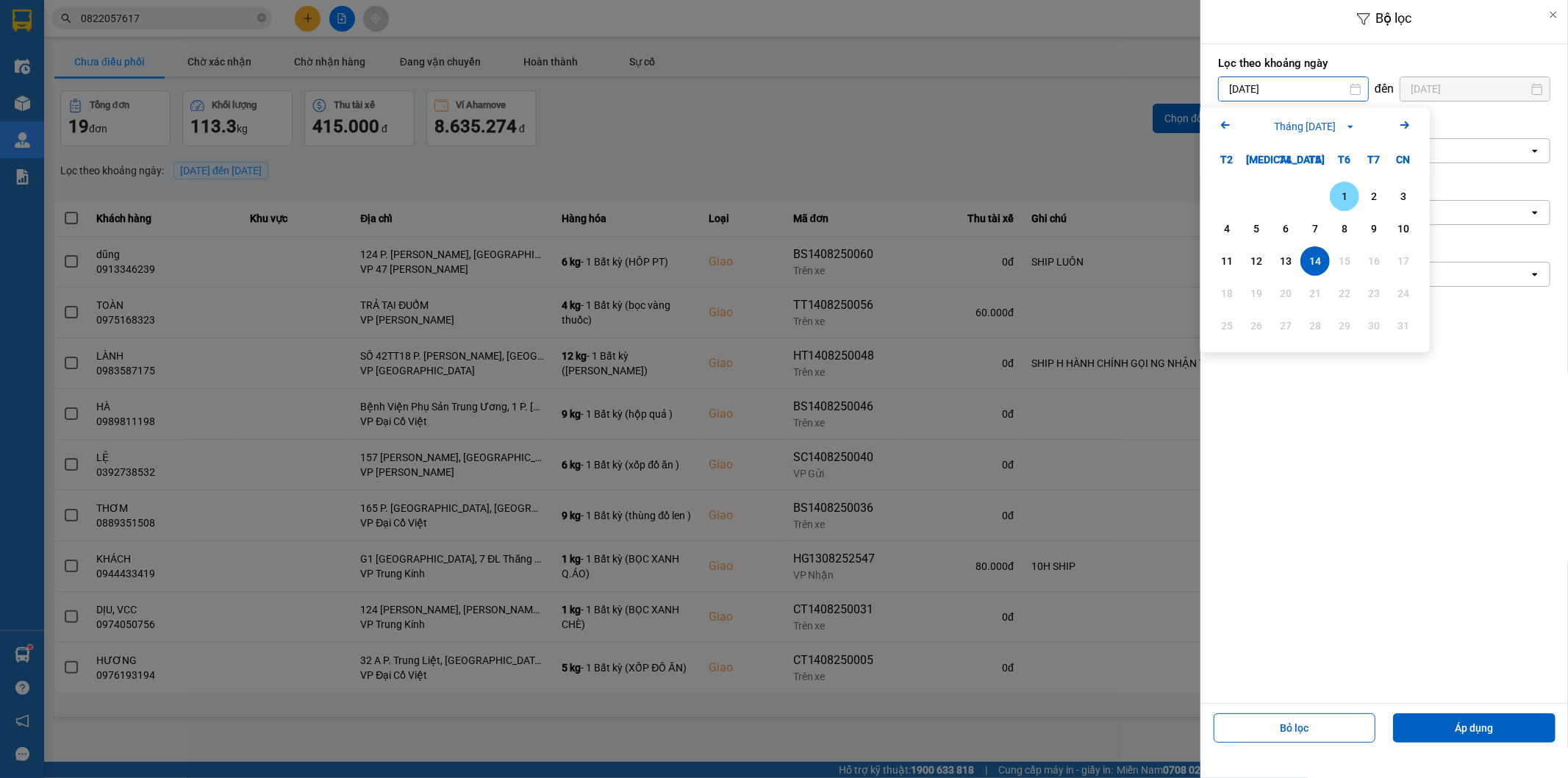
click at [1342, 201] on div "1" at bounding box center [1344, 196] width 21 height 17
type input "[DATE]"
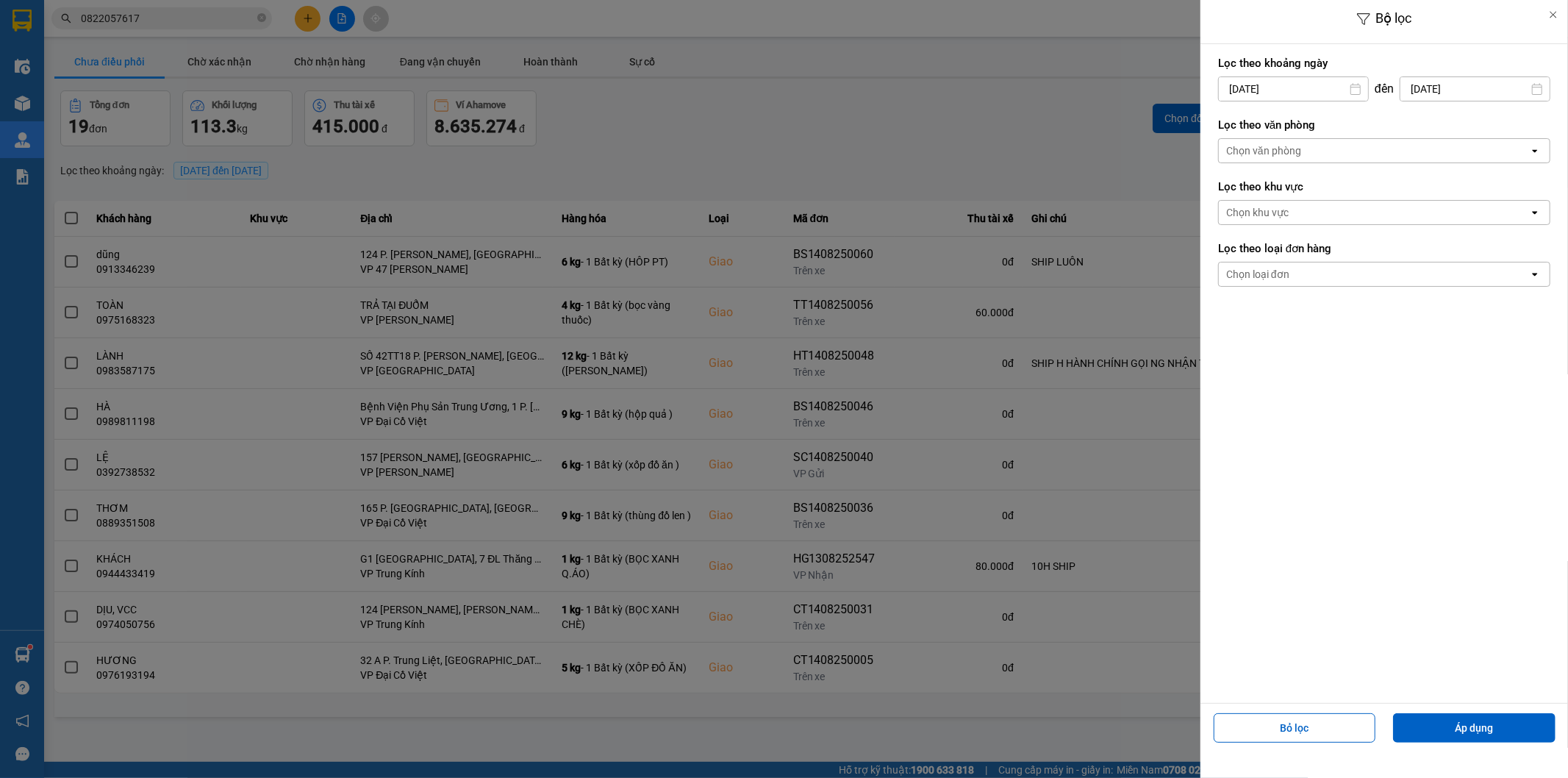
drag, startPoint x: 1457, startPoint y: 719, endPoint x: 1439, endPoint y: 710, distance: 20.1
click at [1457, 719] on button "Áp dụng" at bounding box center [1474, 728] width 162 height 29
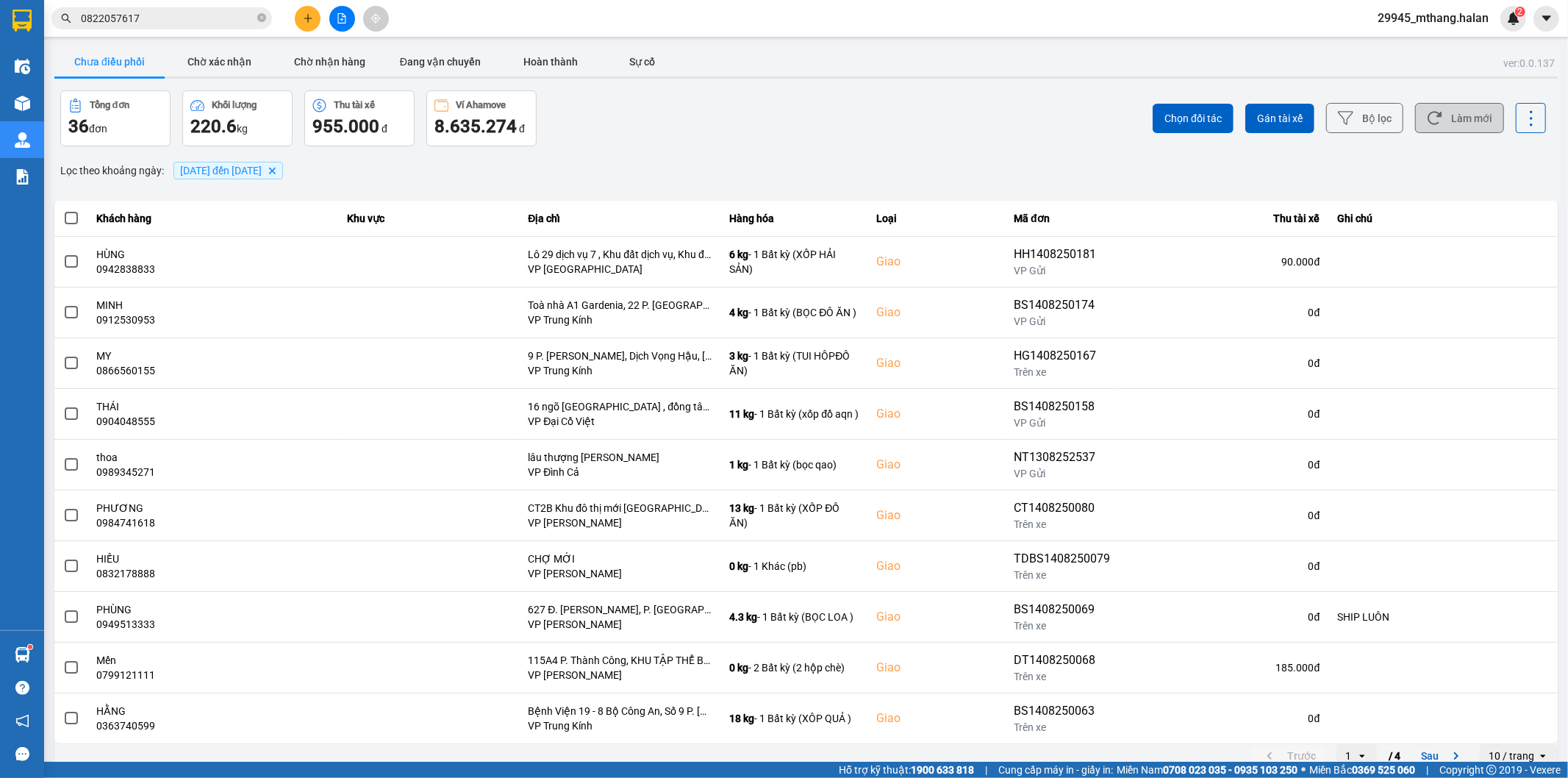
click at [1470, 115] on button "Làm mới" at bounding box center [1459, 118] width 89 height 30
click at [1463, 116] on button "Làm mới" at bounding box center [1459, 118] width 89 height 30
click at [1444, 122] on button "Làm mới" at bounding box center [1459, 118] width 89 height 30
click at [1436, 131] on button "Làm mới" at bounding box center [1459, 118] width 89 height 30
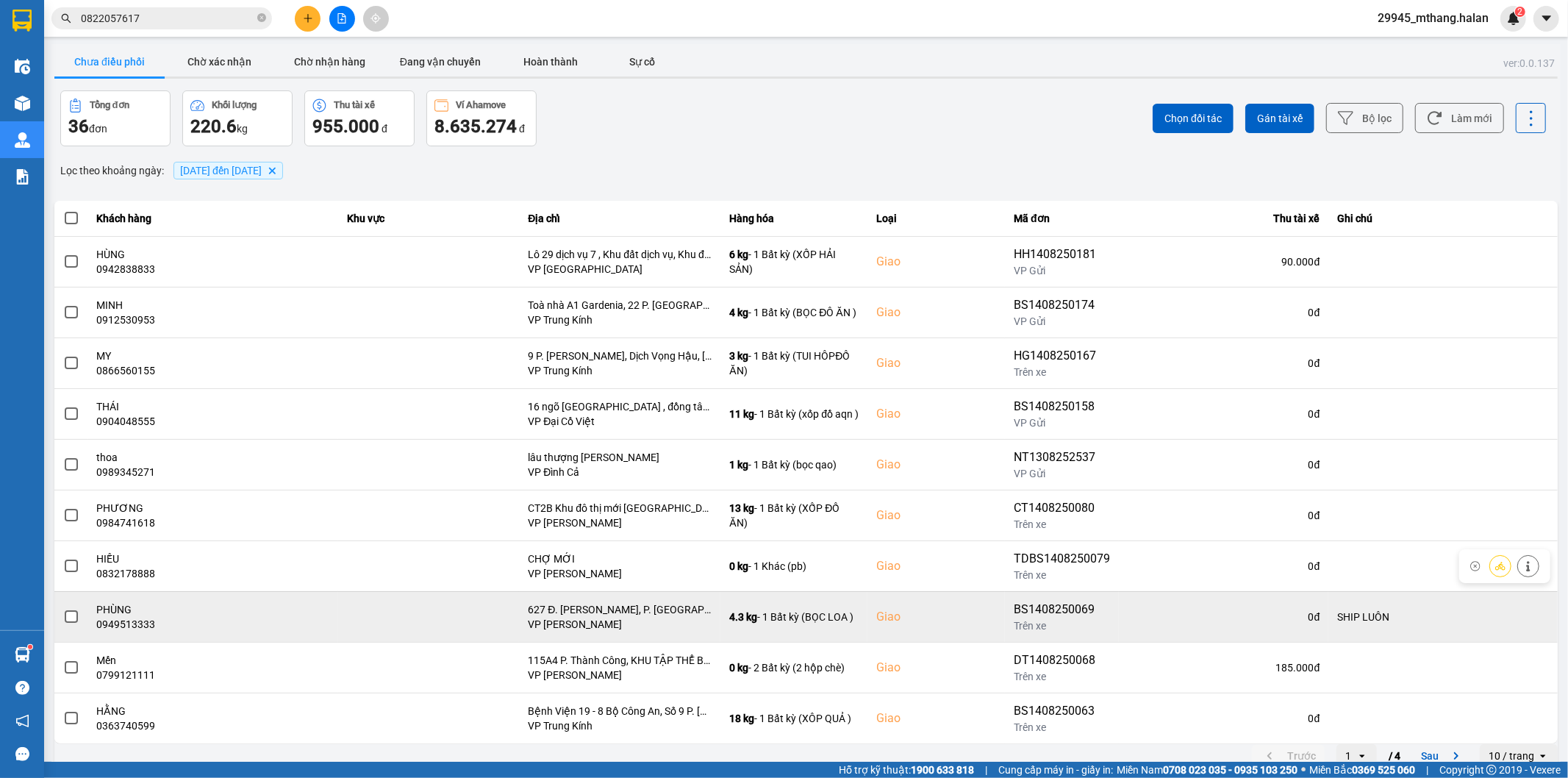
scroll to position [16, 0]
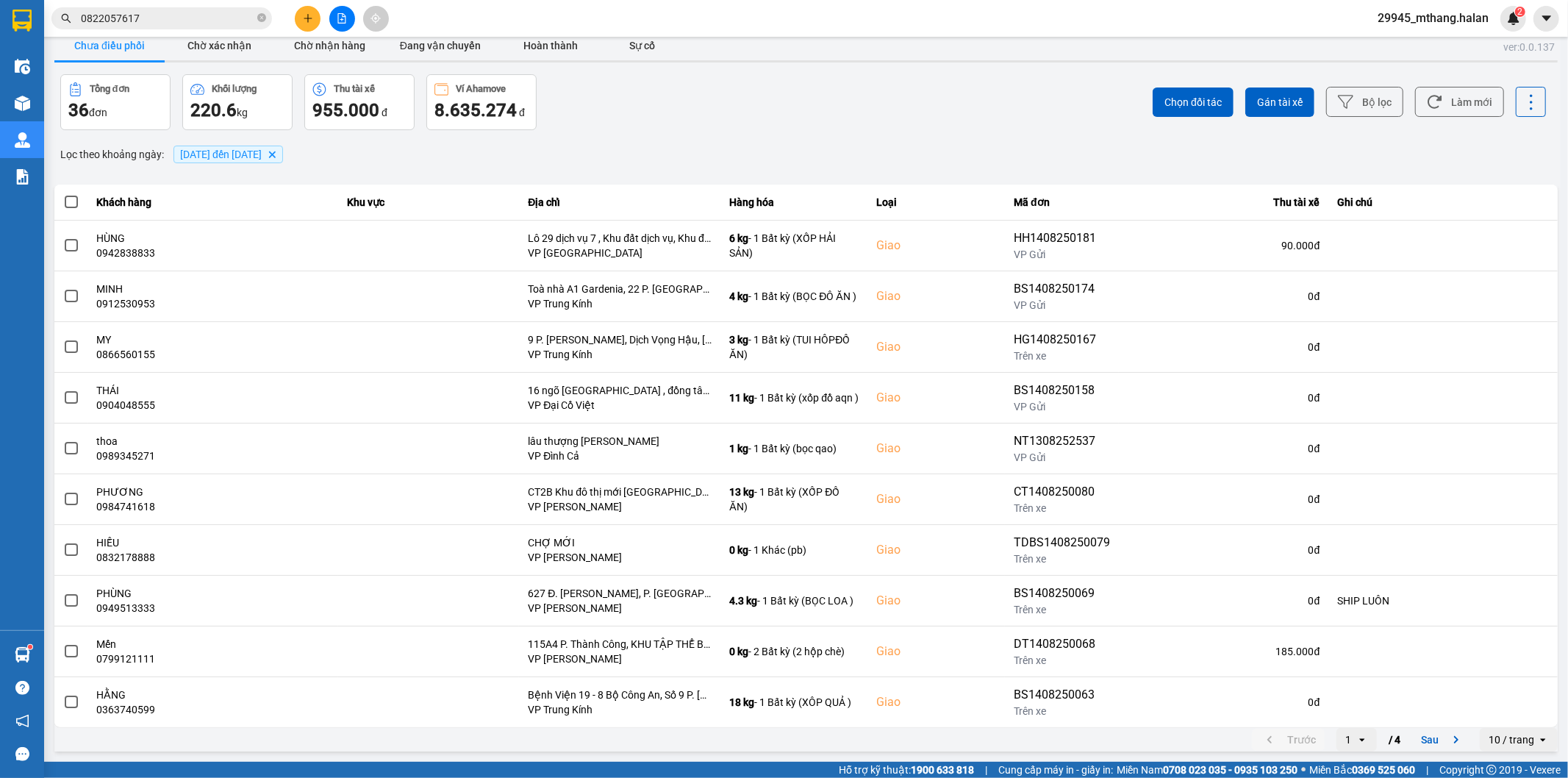
click at [683, 111] on div "Tổng đơn 36 đơn Khối lượng 220.6 kg Thu tài xế 955.000 đ Ví Ahamove 8.635.274 đ" at bounding box center [431, 102] width 743 height 56
click at [1476, 98] on button "Làm mới" at bounding box center [1459, 102] width 89 height 30
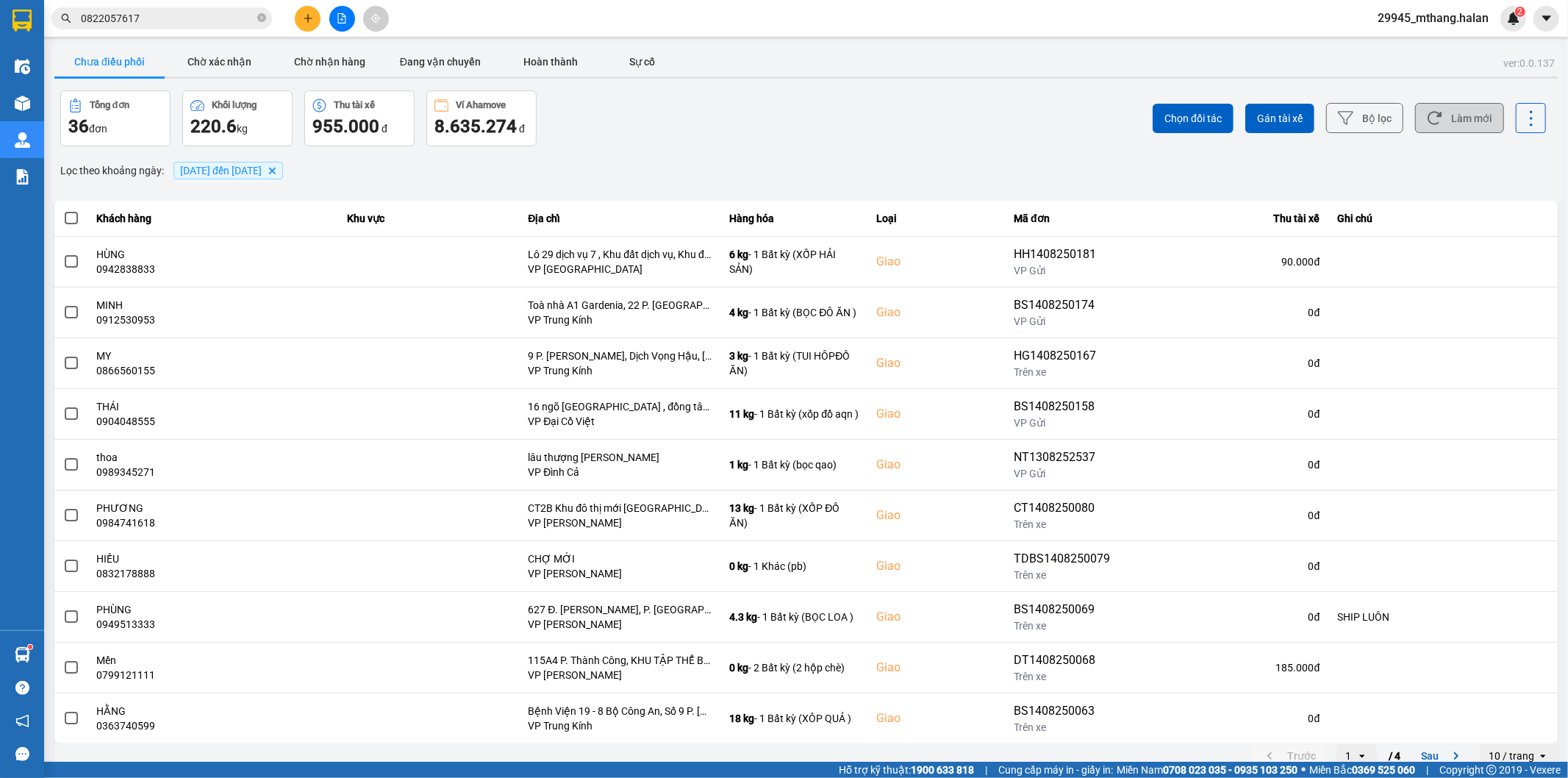
click at [1446, 118] on button "Làm mới" at bounding box center [1459, 118] width 89 height 30
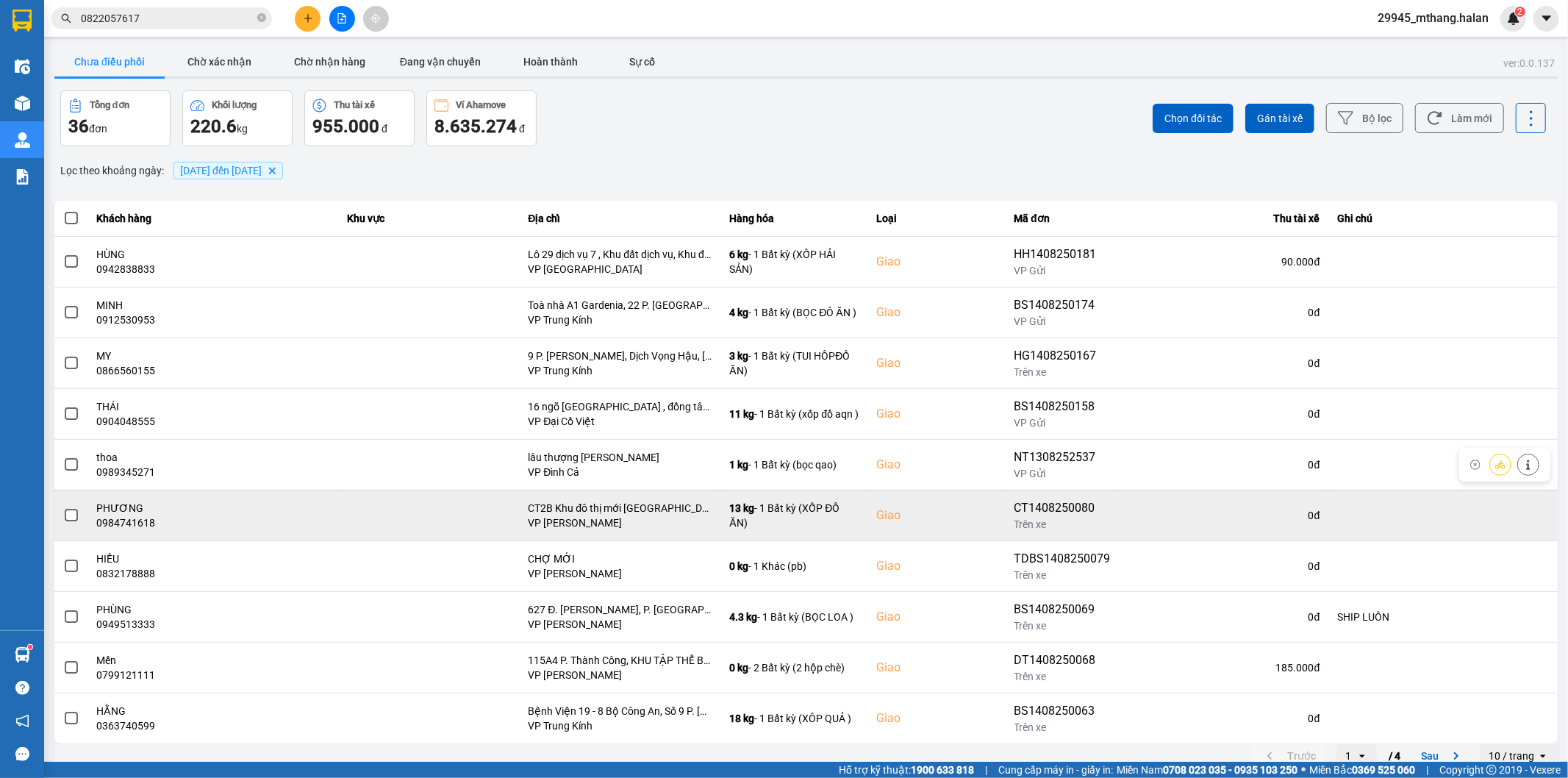
scroll to position [16, 0]
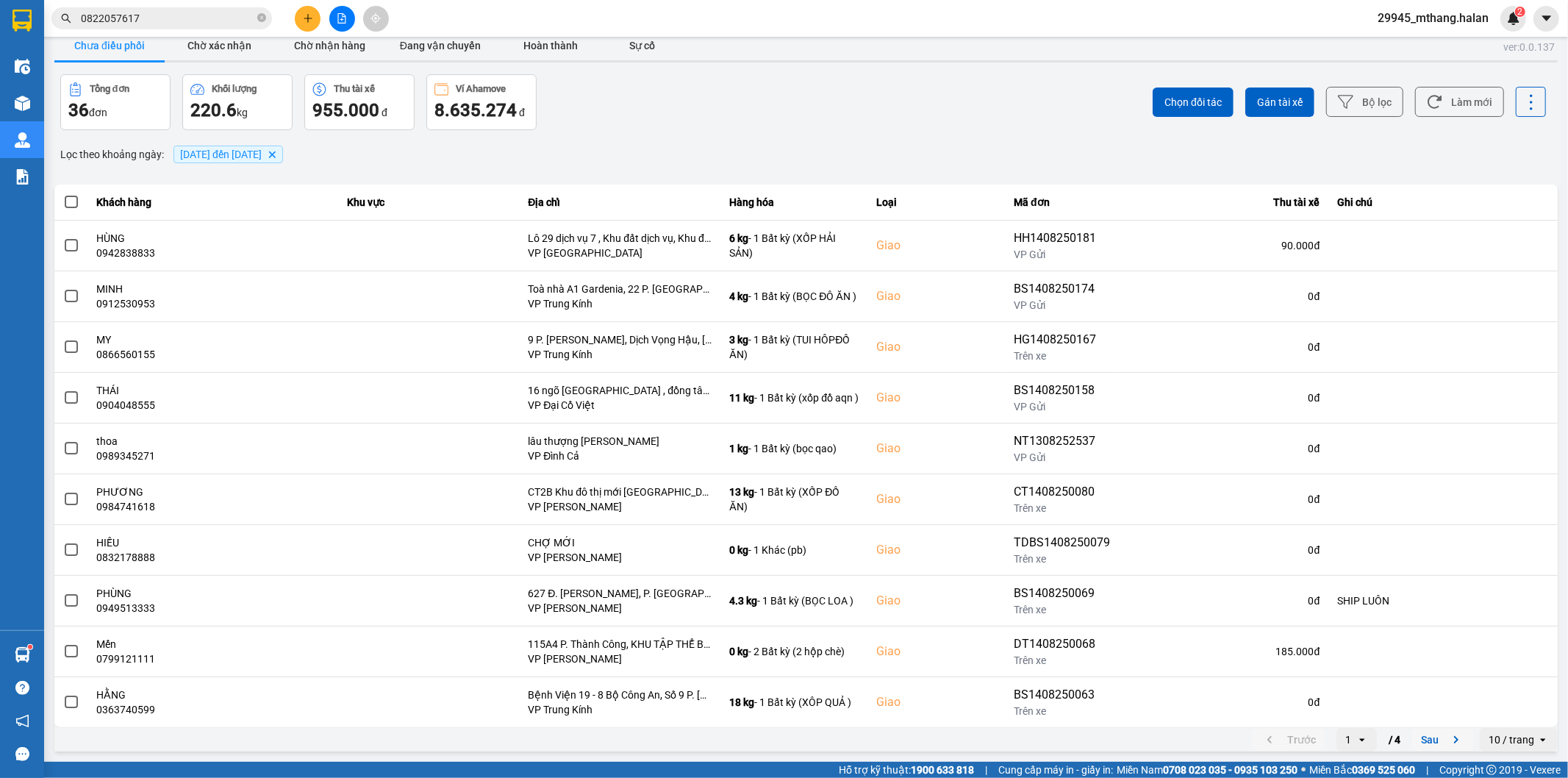
click at [1417, 741] on button "Sau" at bounding box center [1443, 740] width 62 height 22
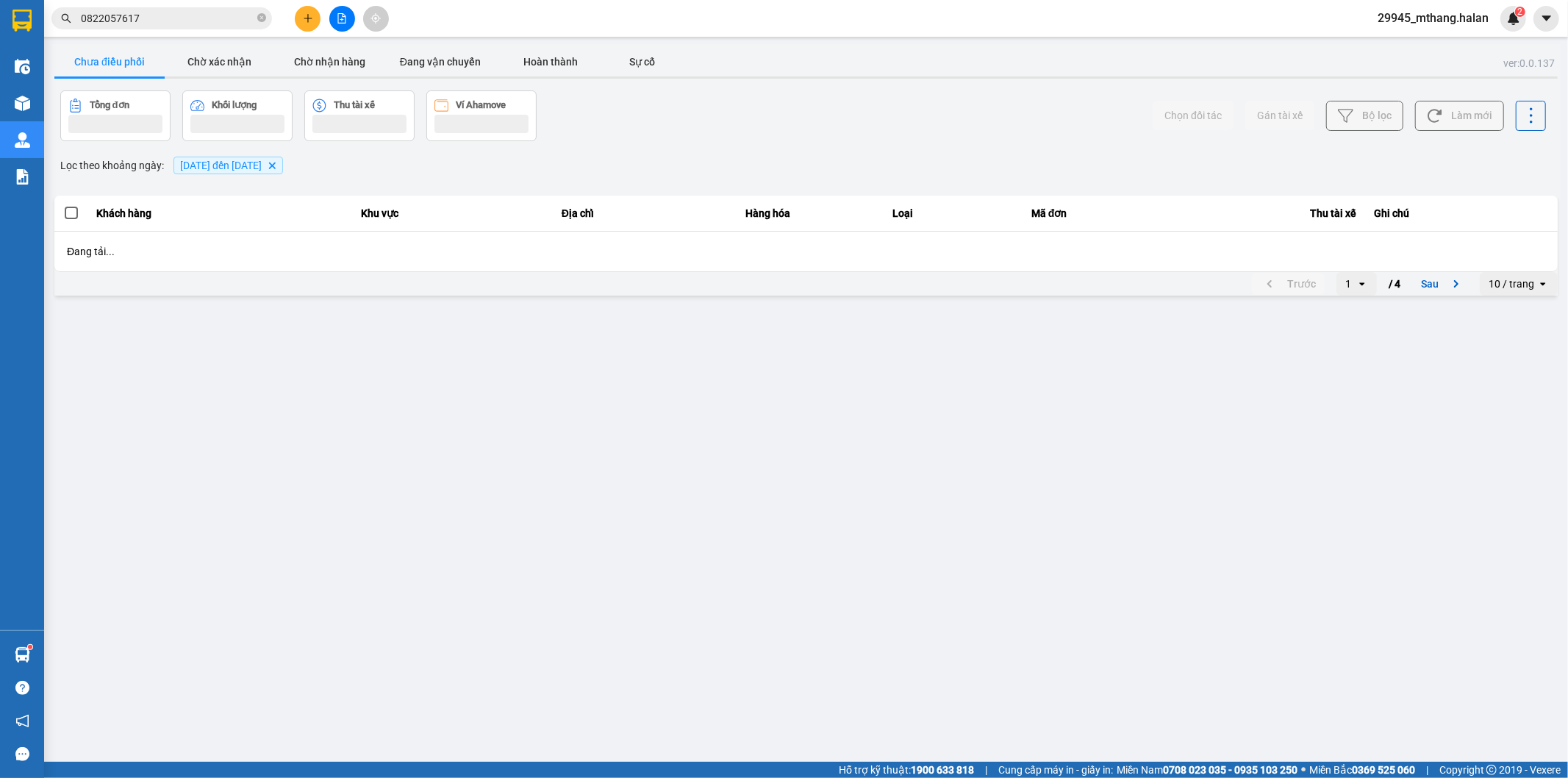
scroll to position [0, 0]
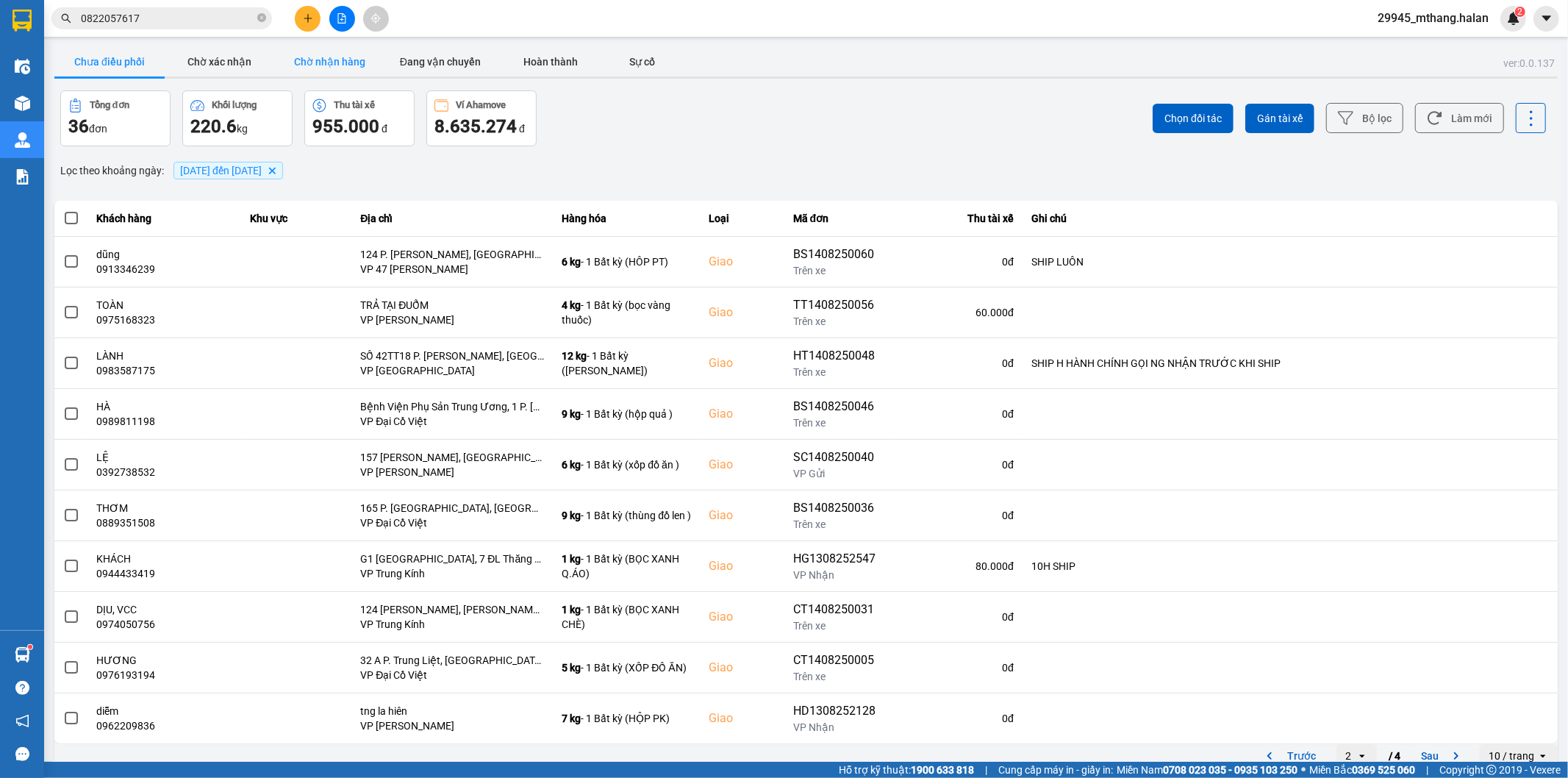
click at [344, 56] on button "Chờ nhận hàng" at bounding box center [330, 62] width 111 height 29
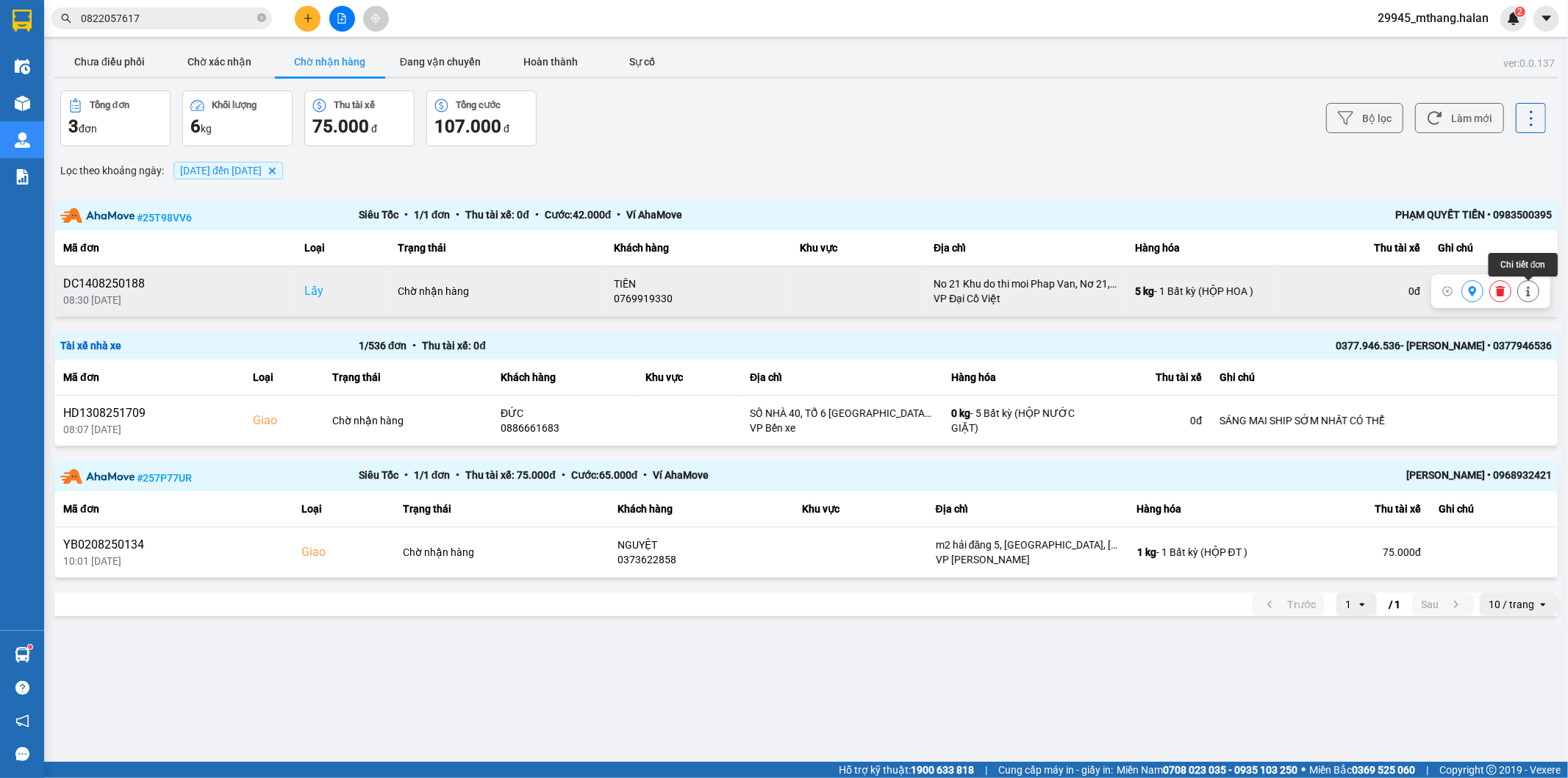
click at [1534, 296] on button at bounding box center [1528, 291] width 21 height 25
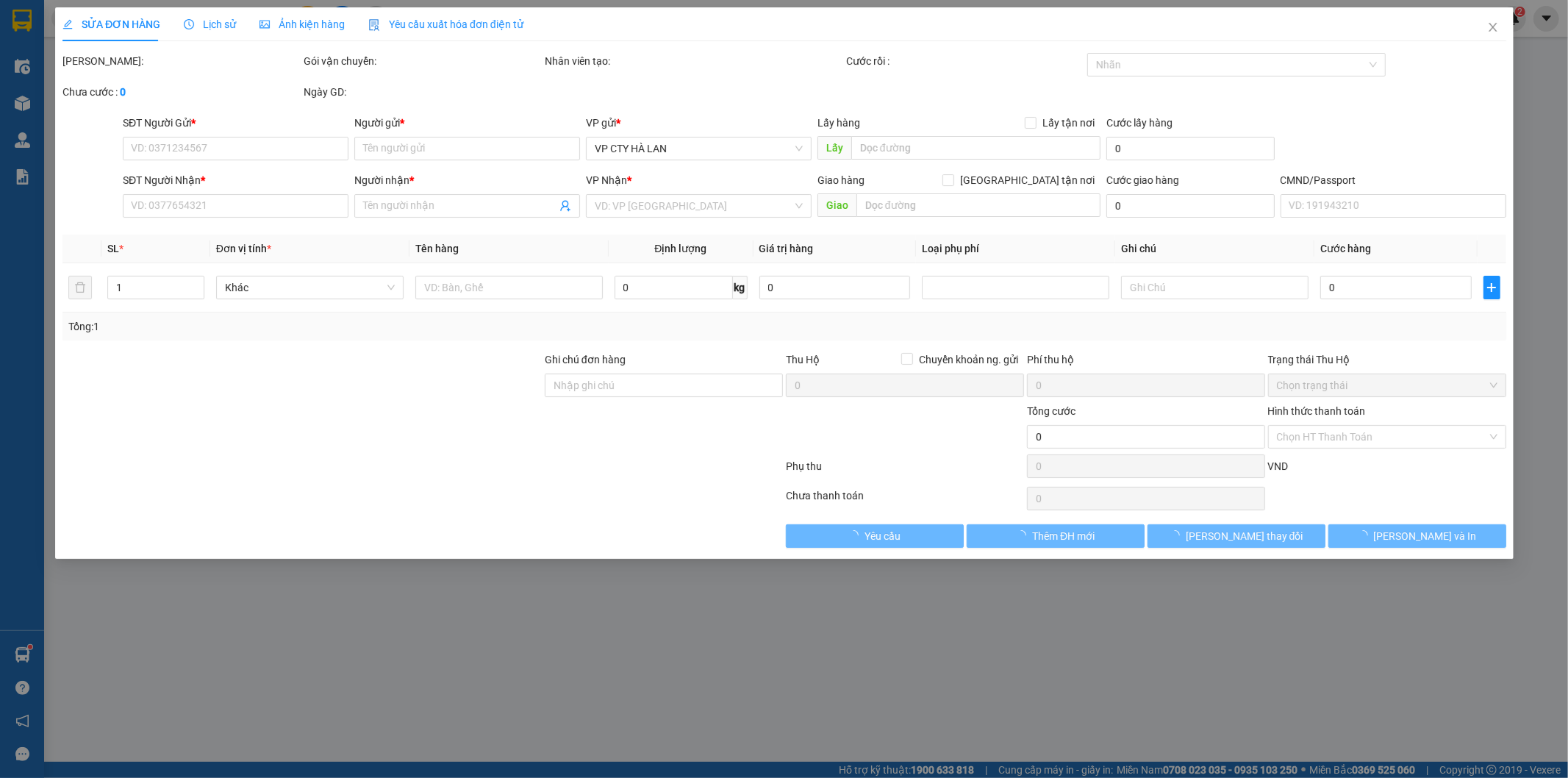
type input "0769919330"
type input "TIÊN"
checkbox input "true"
type input "No 21 Khu do thi moi Phap Van, Nơ 21, Tứ Hiệp, Hoàng Mai, Hà Nội, Việt Nam"
type input "0769919330"
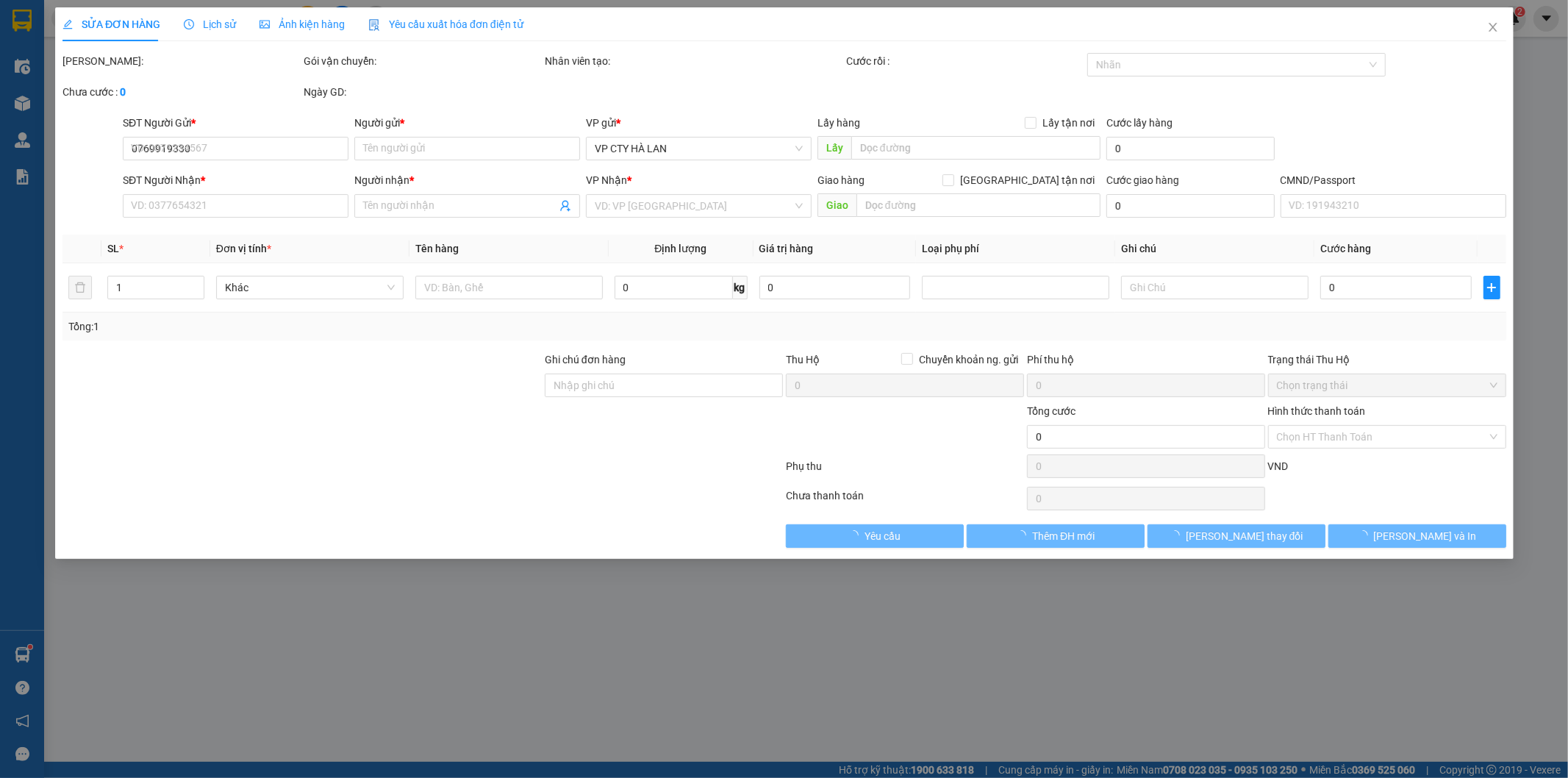
type input "TIÊN"
type input "90.000"
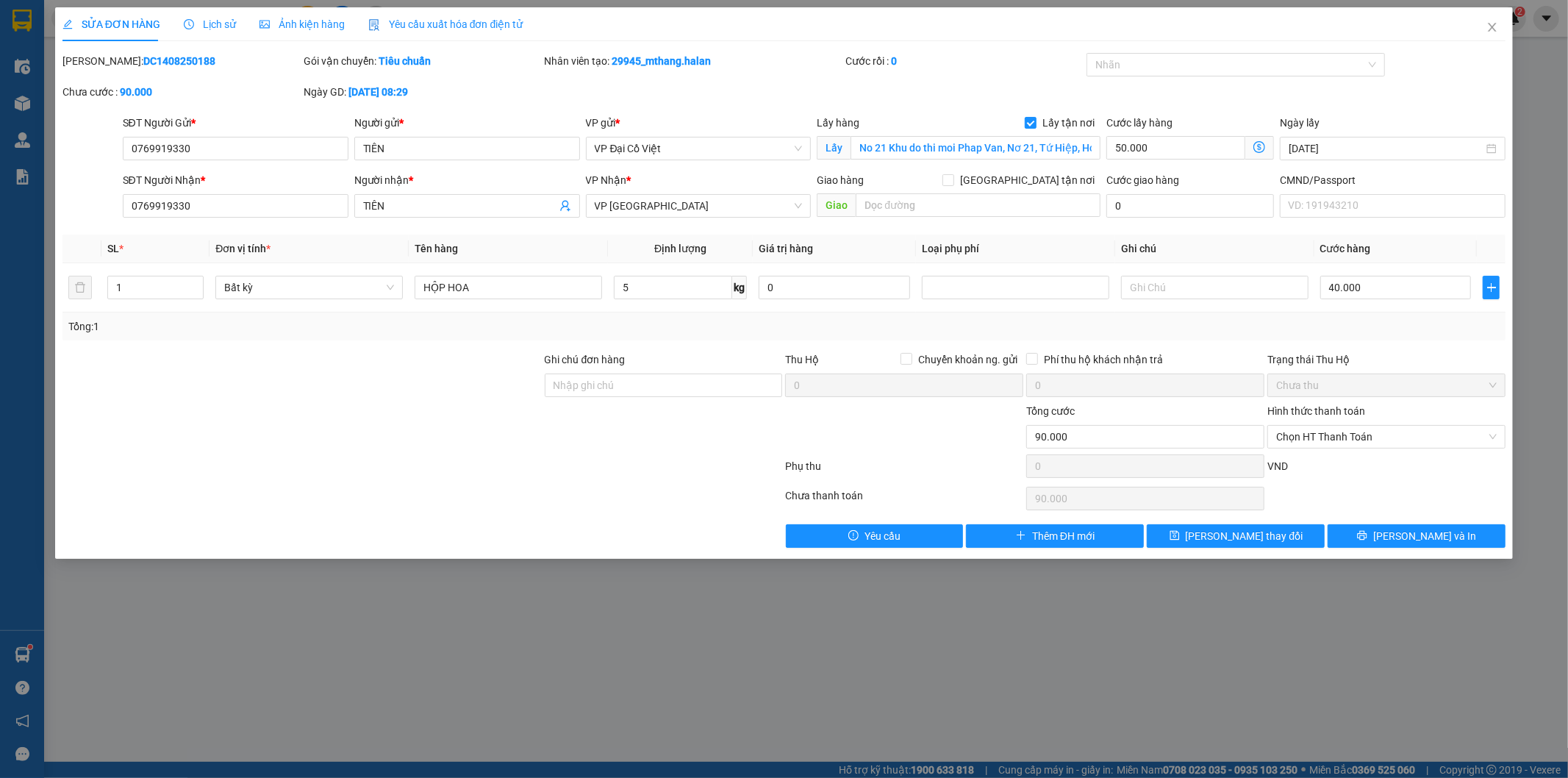
click at [1253, 149] on icon "dollar-circle" at bounding box center [1259, 147] width 12 height 12
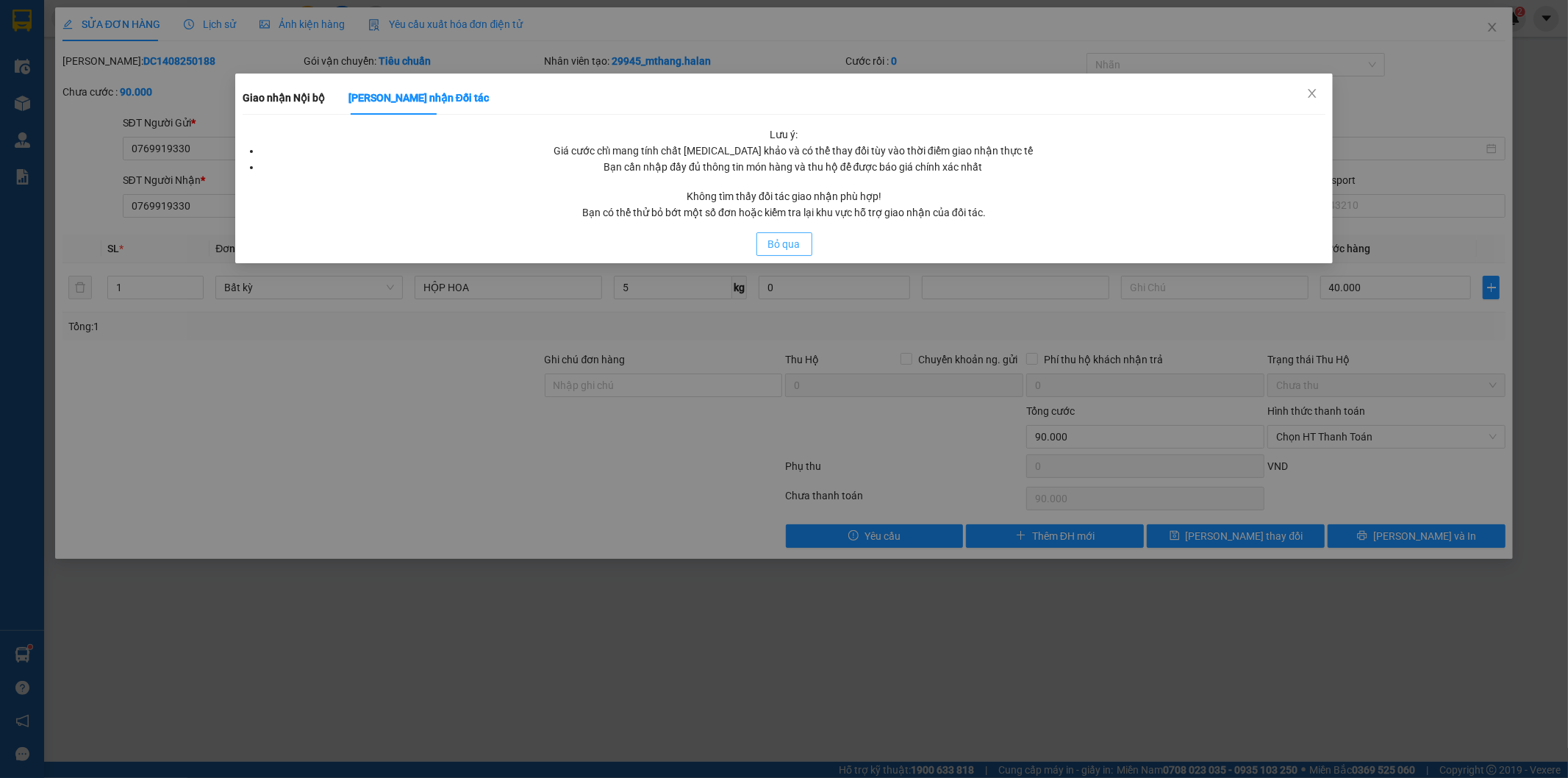
click at [794, 248] on span "Bỏ qua" at bounding box center [784, 244] width 33 height 16
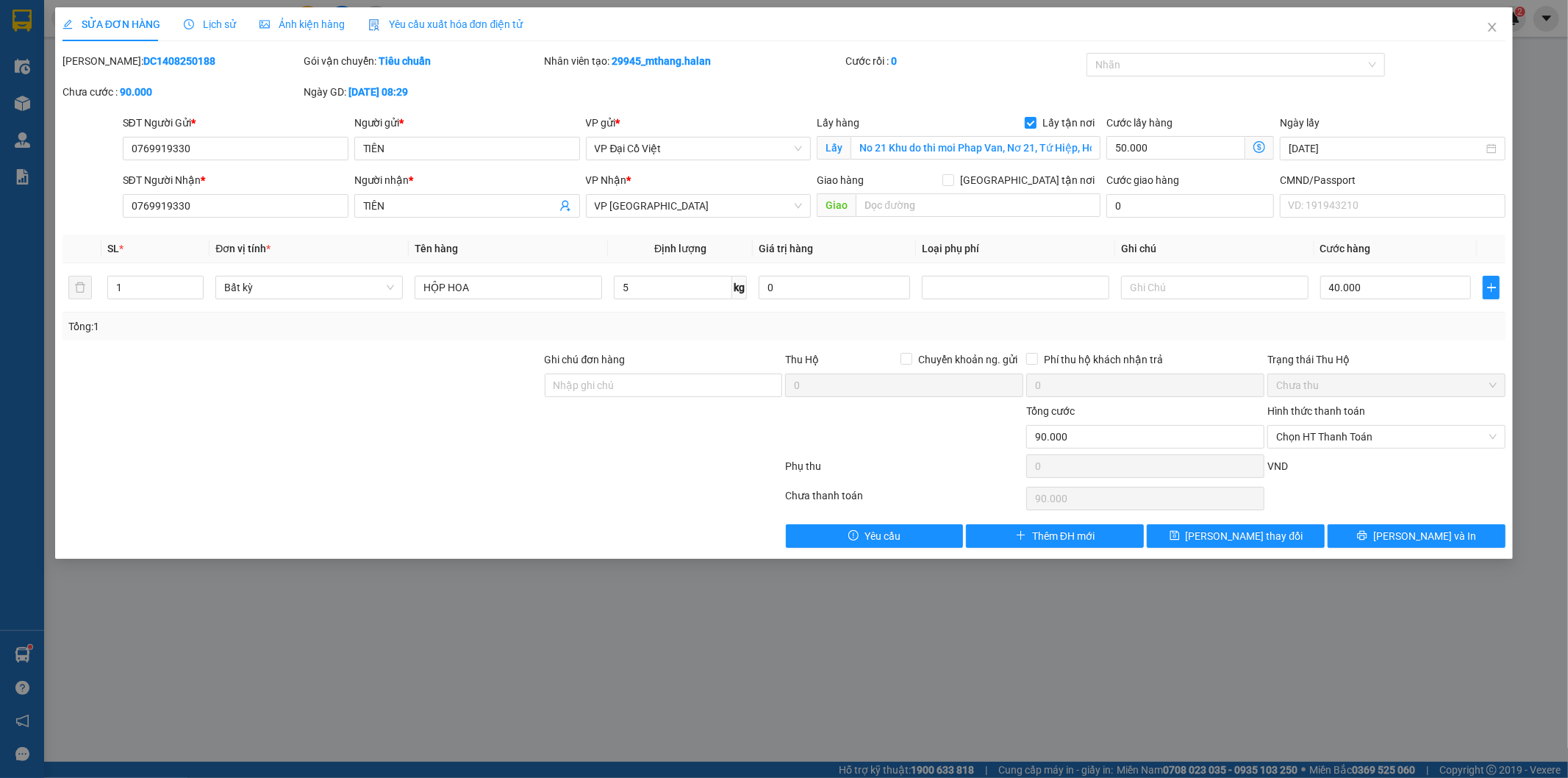
click at [1261, 150] on icon "dollar-circle" at bounding box center [1259, 147] width 12 height 12
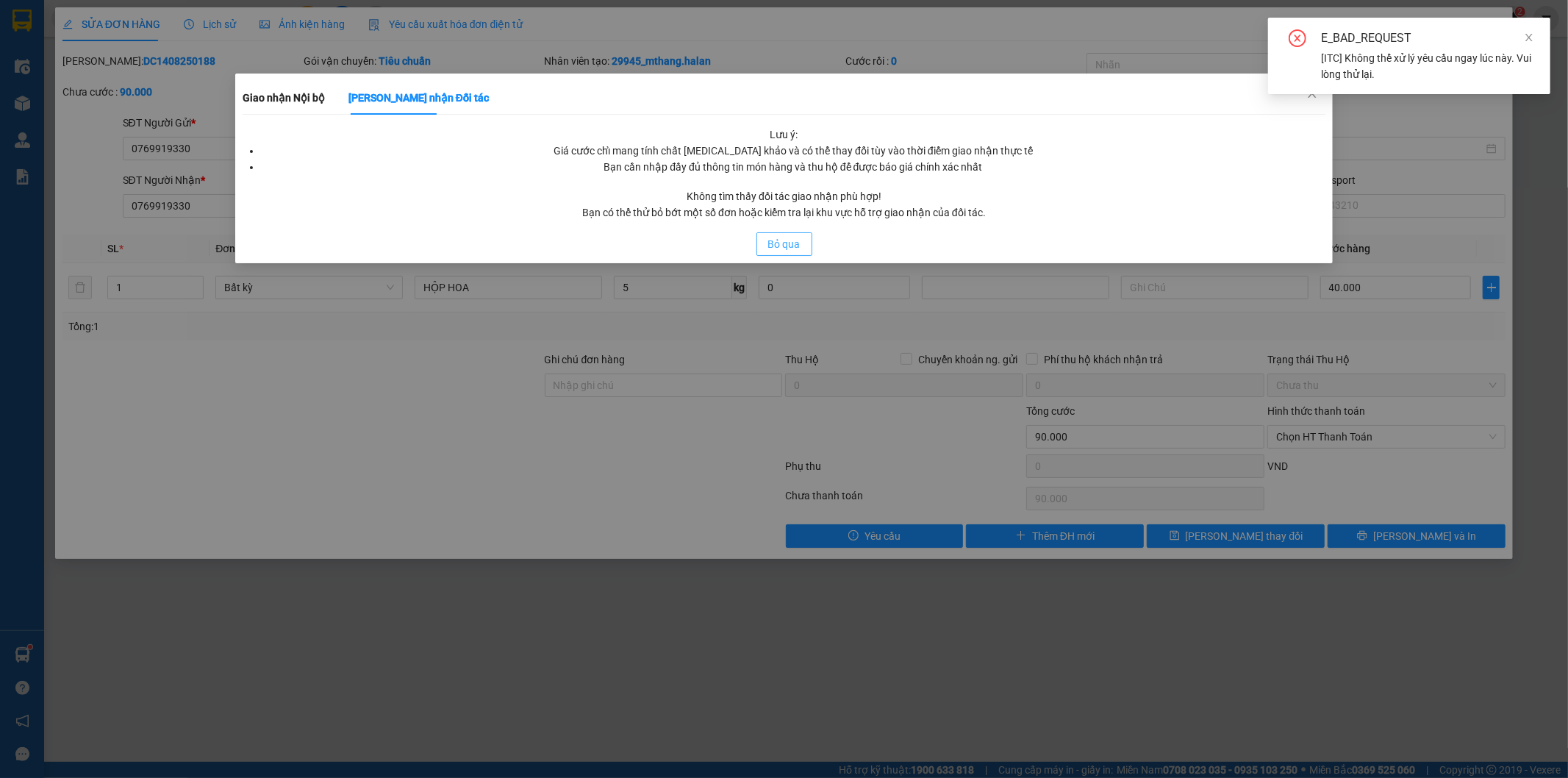
click at [801, 250] on button "Bỏ qua" at bounding box center [784, 244] width 56 height 24
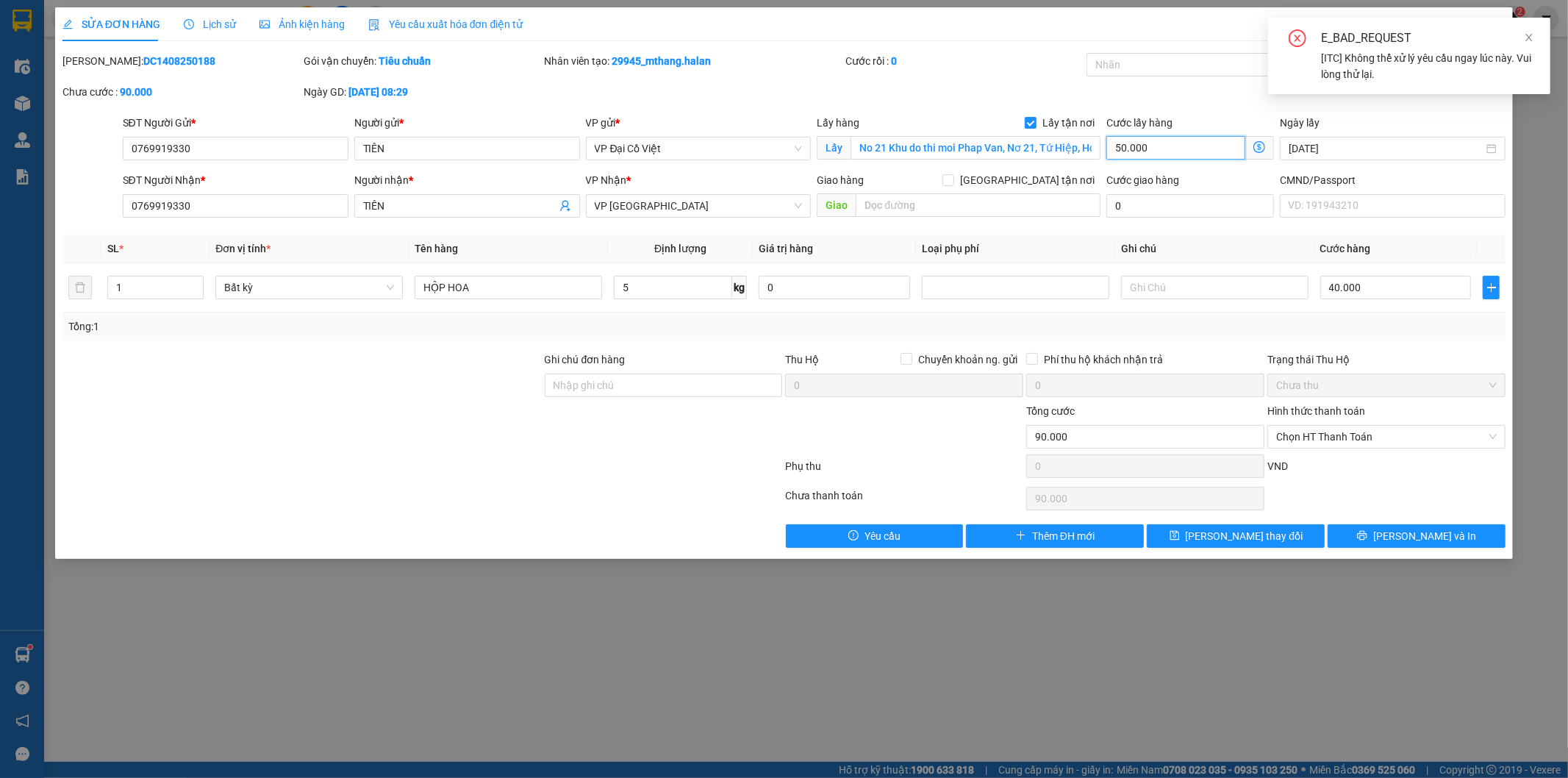
click at [1164, 145] on input "50.000" at bounding box center [1175, 148] width 139 height 24
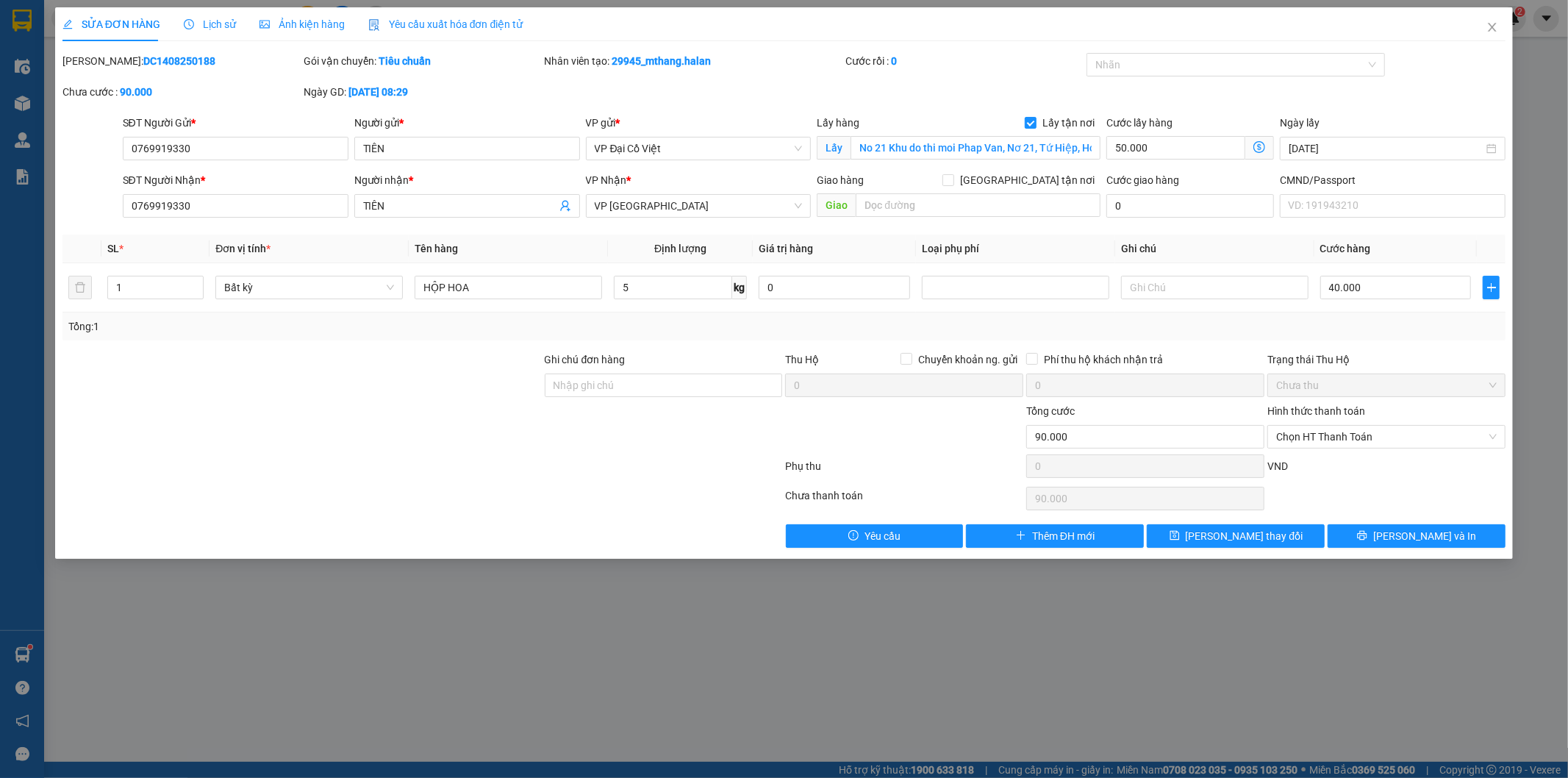
click at [1258, 145] on icon "dollar-circle" at bounding box center [1259, 147] width 12 height 12
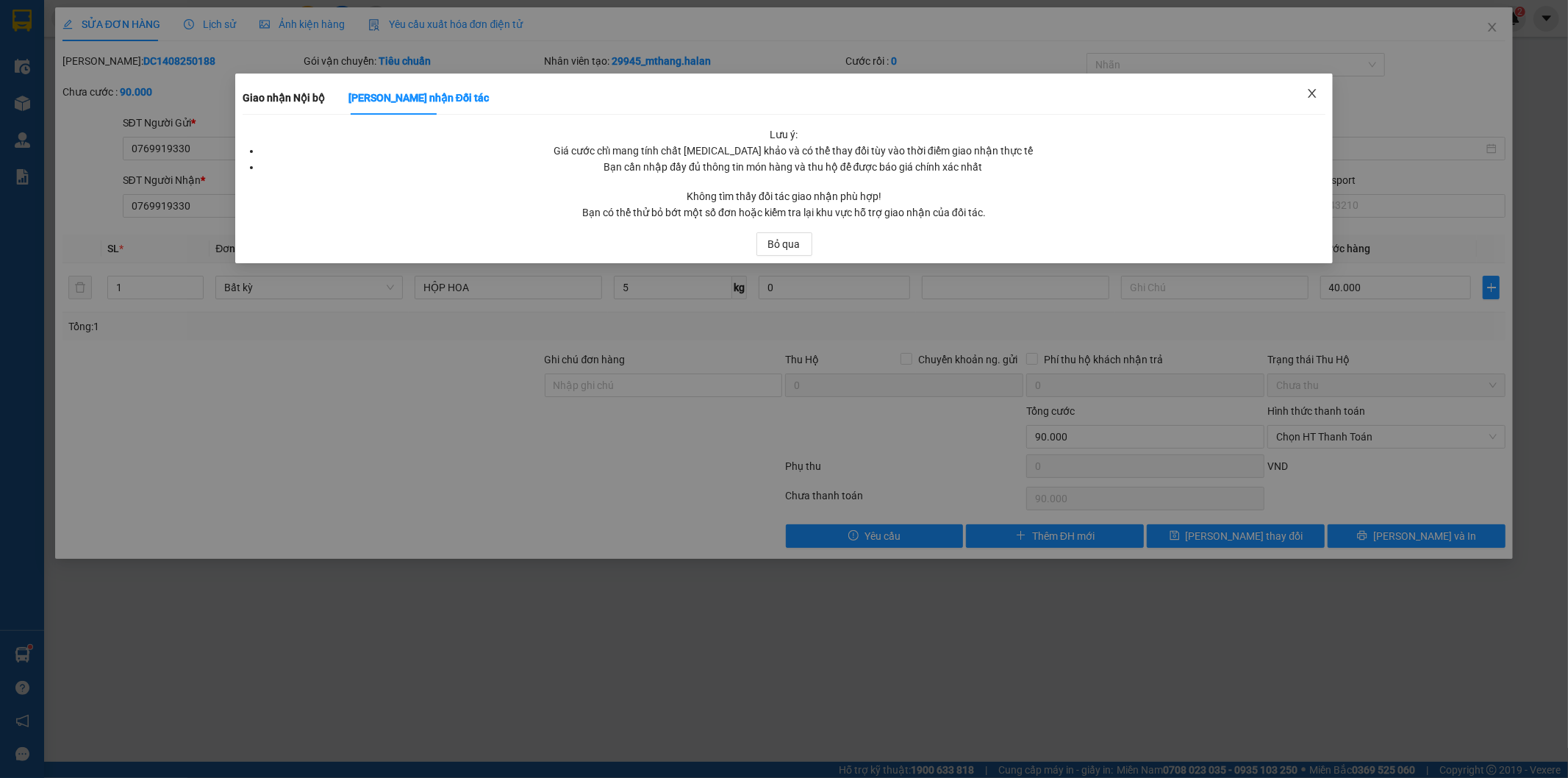
click at [1326, 91] on span "Close" at bounding box center [1312, 93] width 41 height 41
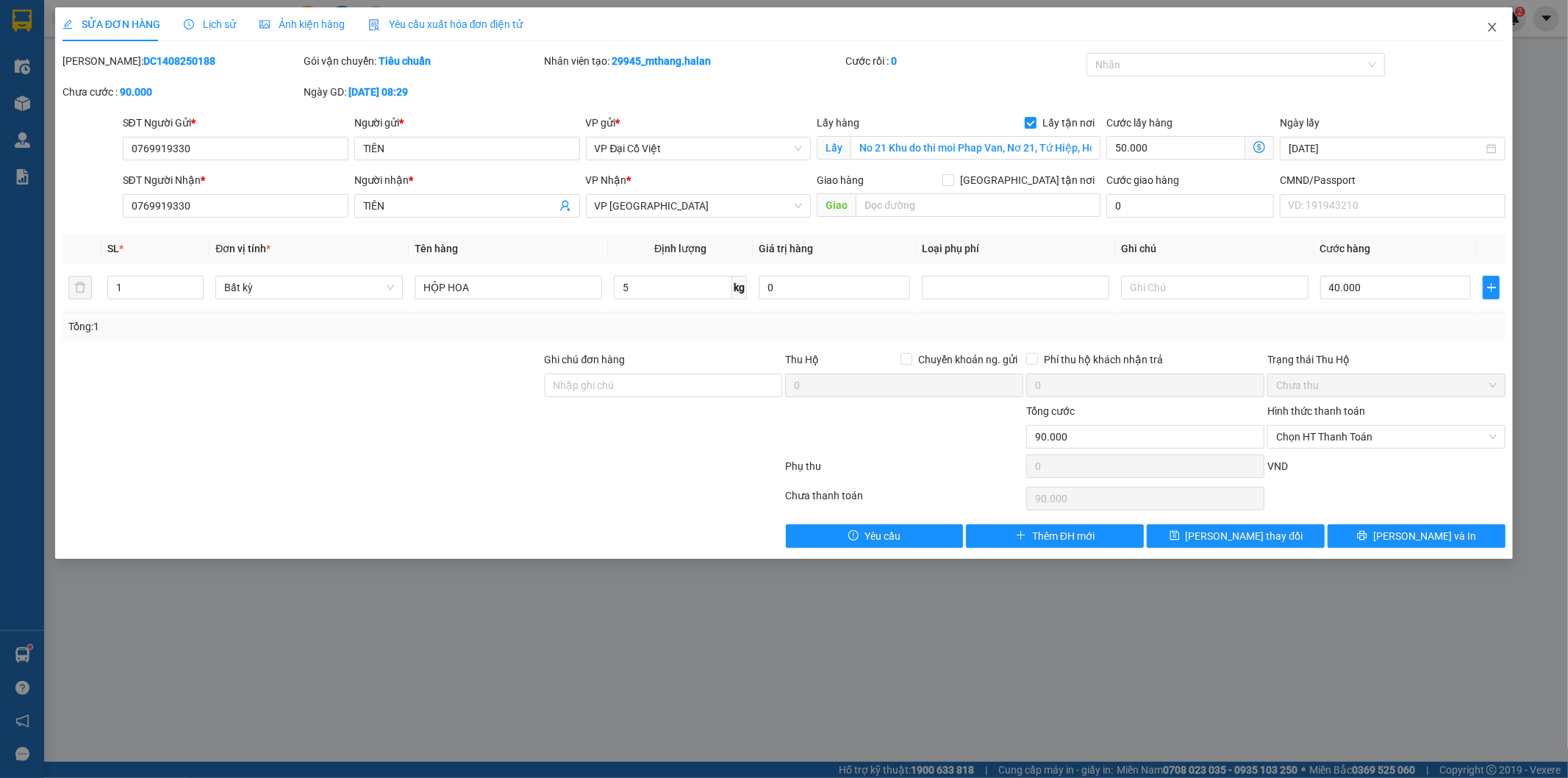
click at [1489, 24] on icon "close" at bounding box center [1492, 27] width 12 height 12
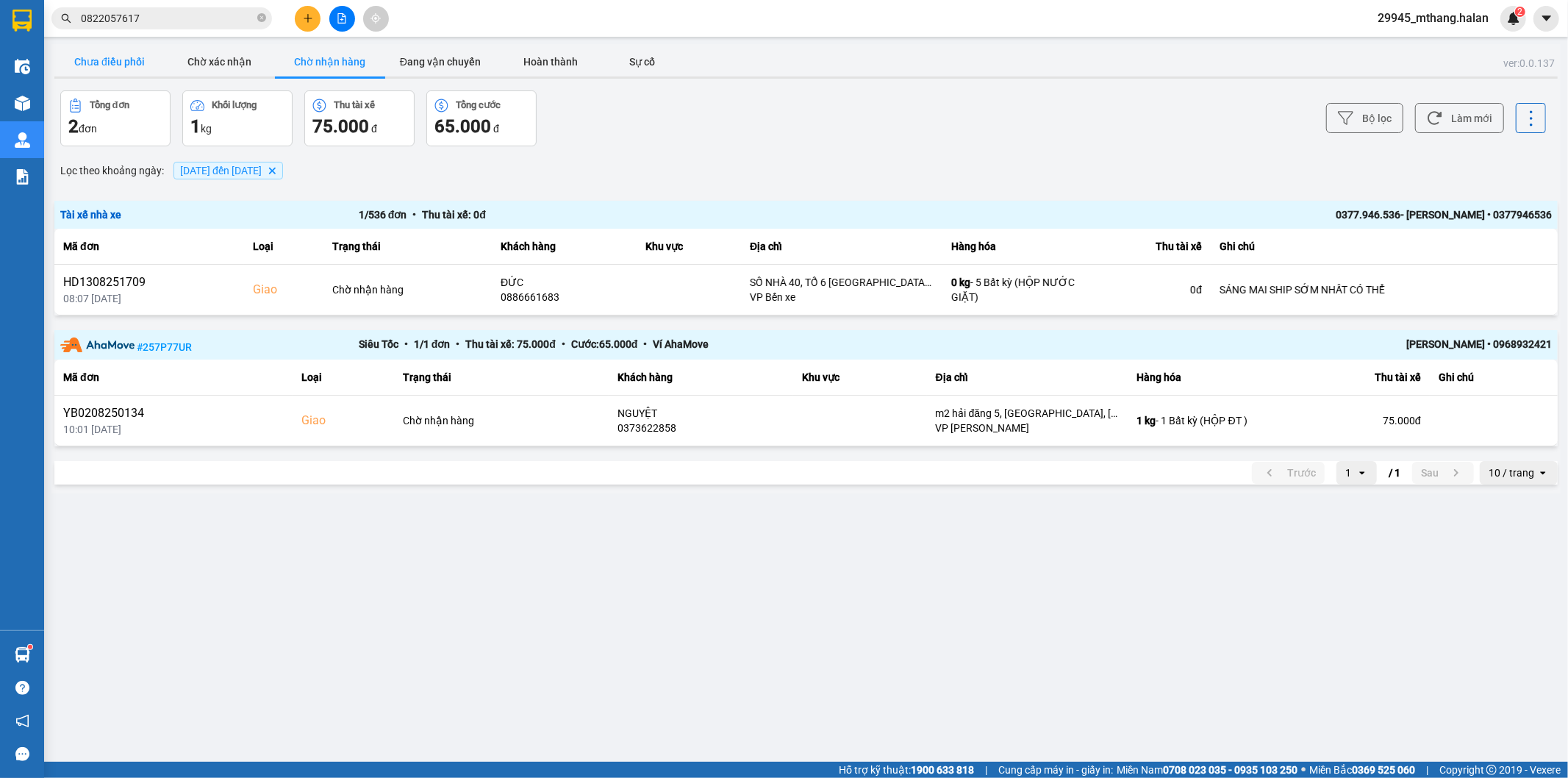
click at [121, 60] on button "Chưa điều phối" at bounding box center [110, 62] width 111 height 29
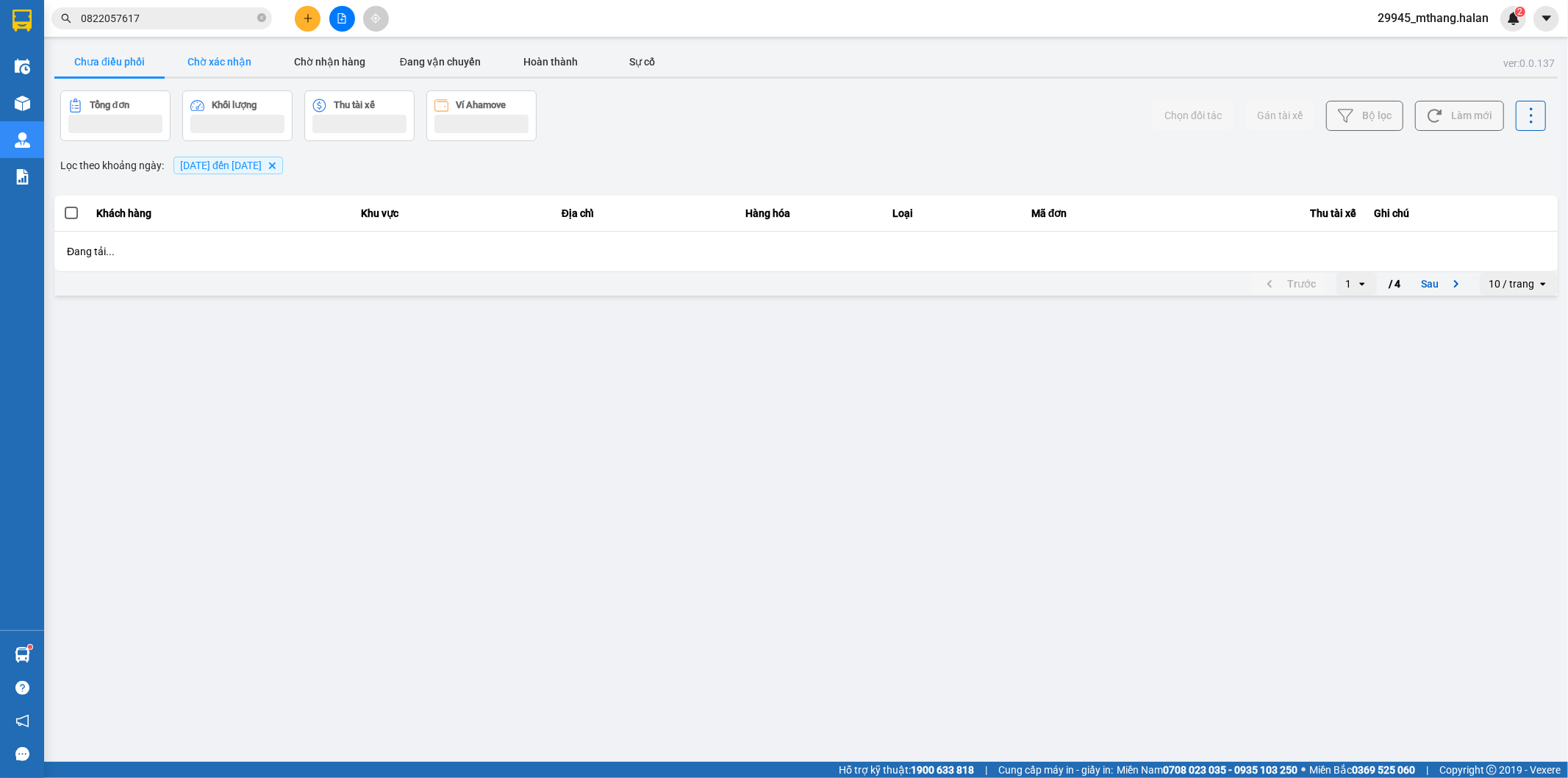
click at [216, 49] on button "Chờ xác nhận" at bounding box center [220, 62] width 111 height 29
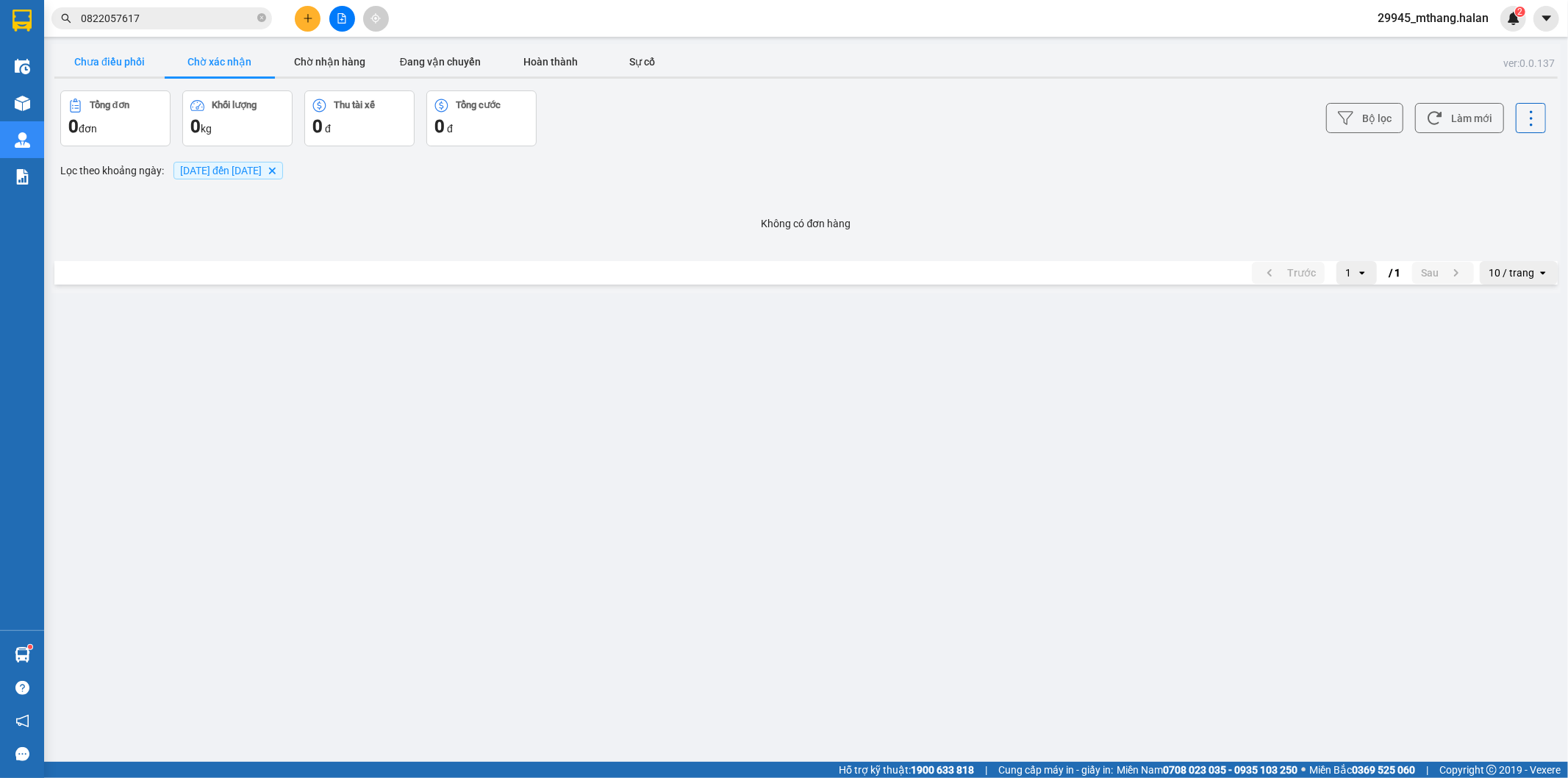
click at [89, 56] on button "Chưa điều phối" at bounding box center [110, 62] width 111 height 29
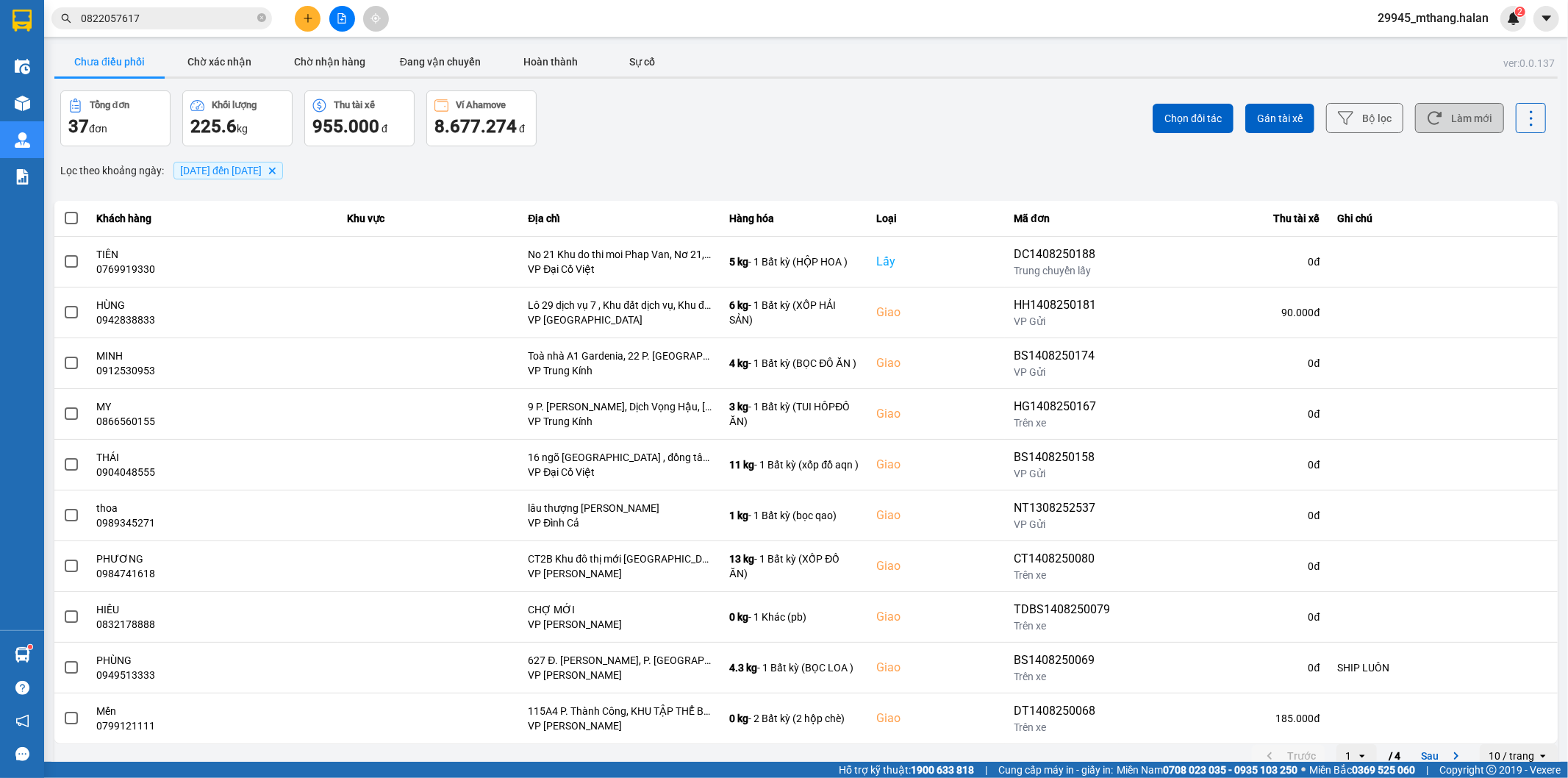
click at [1452, 121] on button "Làm mới" at bounding box center [1459, 118] width 89 height 30
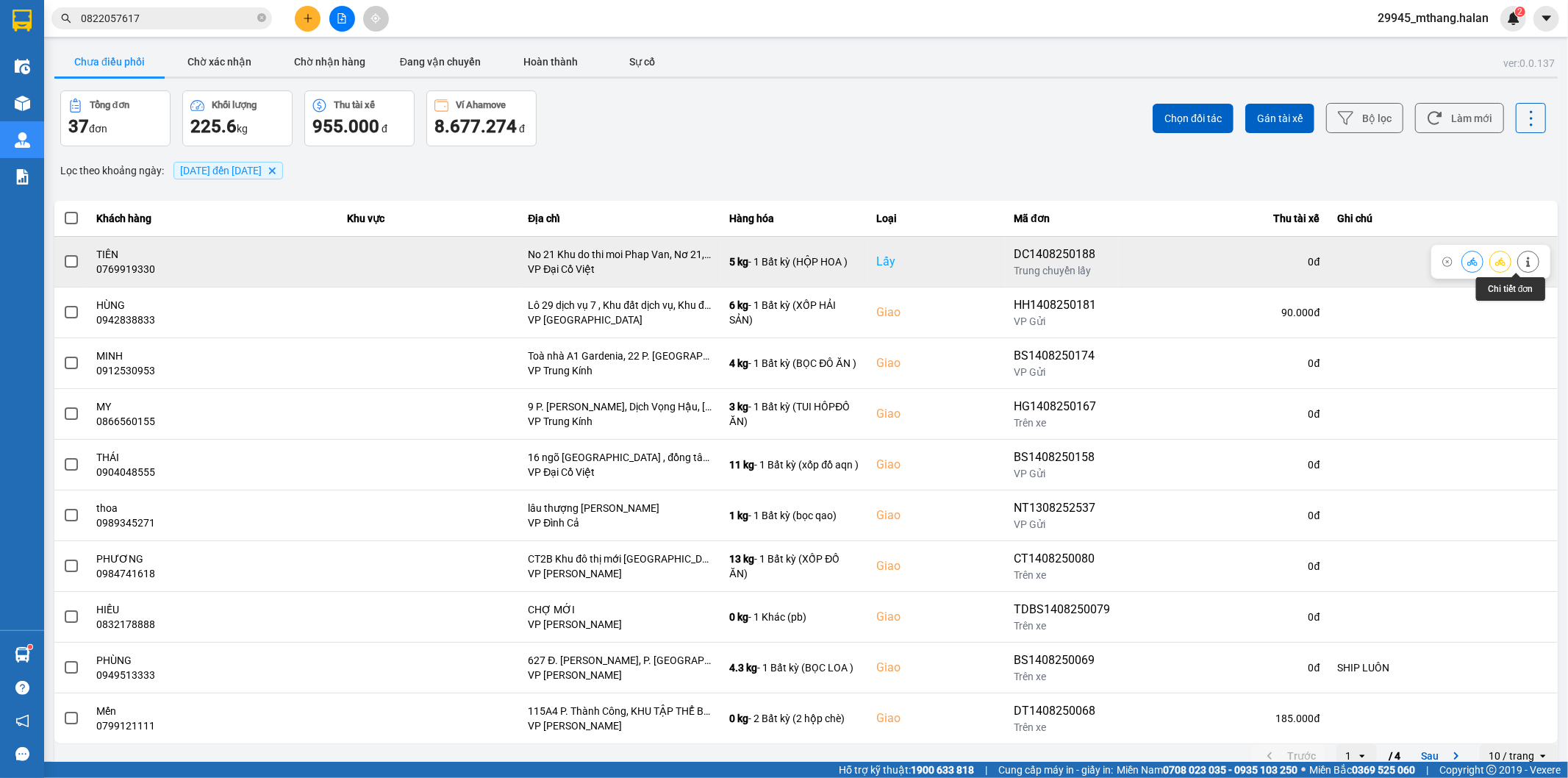
click at [1518, 268] on button at bounding box center [1528, 261] width 21 height 25
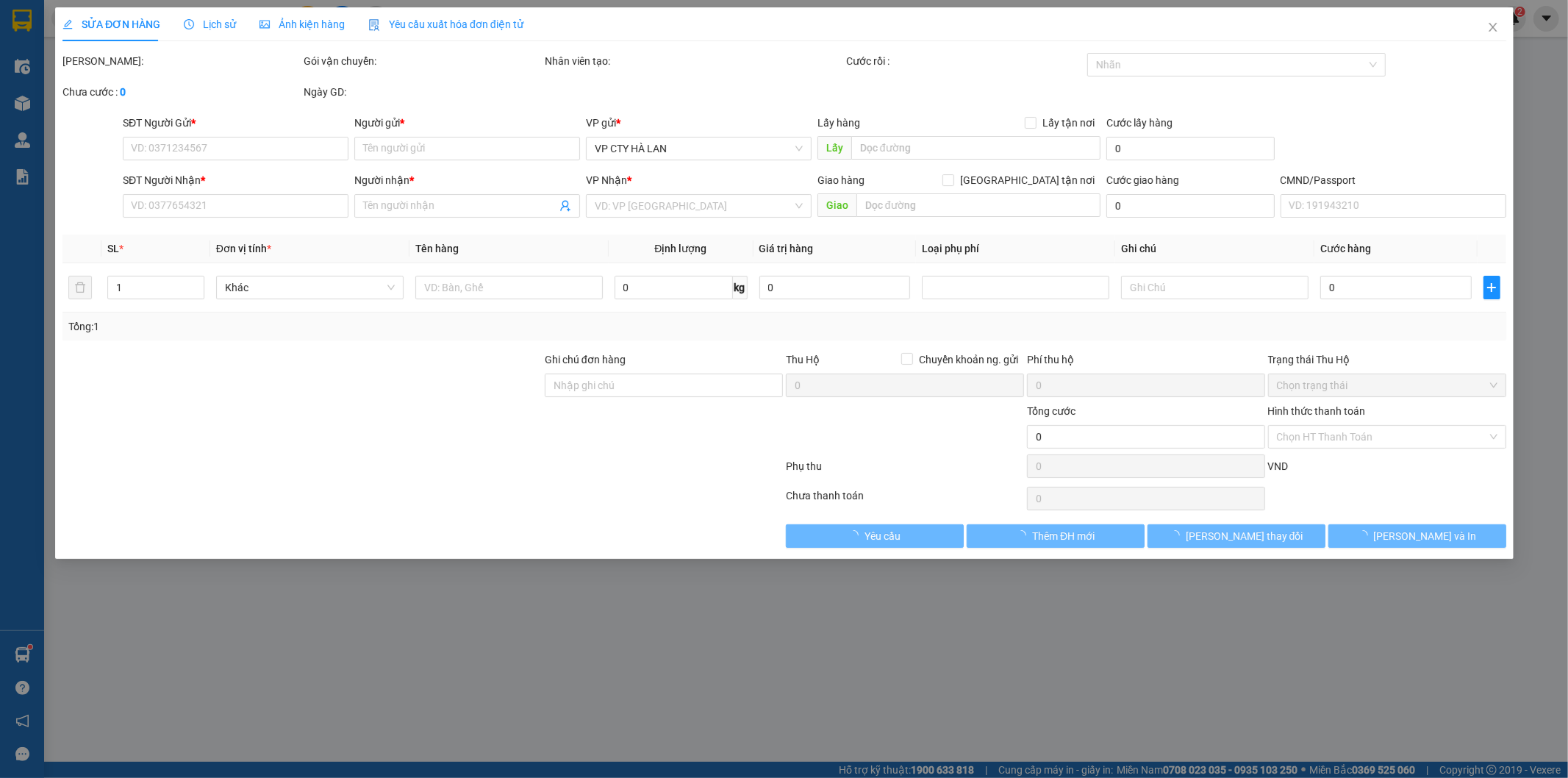
type input "0769919330"
type input "TIÊN"
checkbox input "true"
type input "No 21 Khu do thi moi Phap Van, Nơ 21, Tứ Hiệp, Hoàng Mai, Hà Nội, Việt Nam"
type input "0769919330"
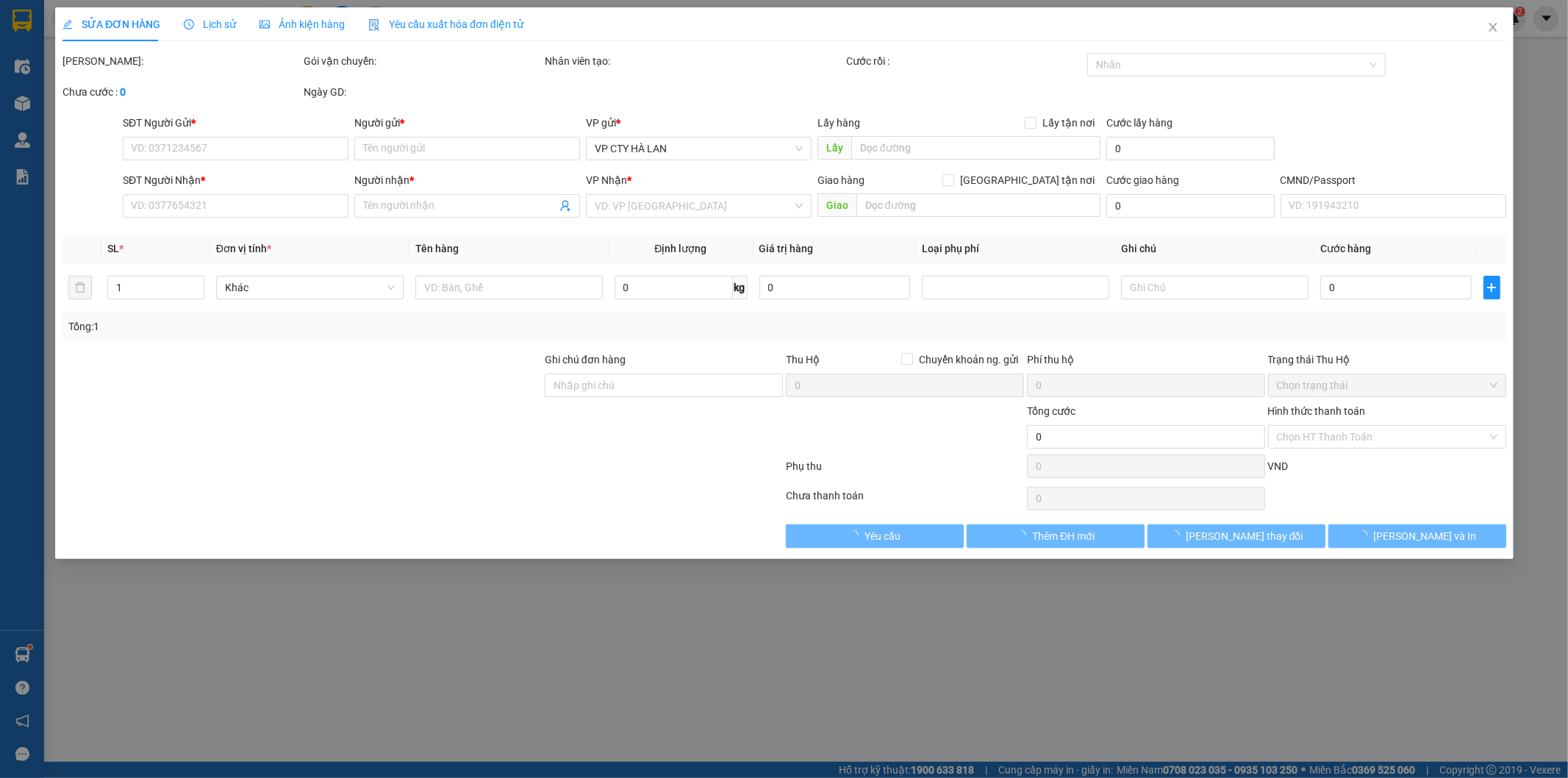
type input "TIÊN"
type input "90.000"
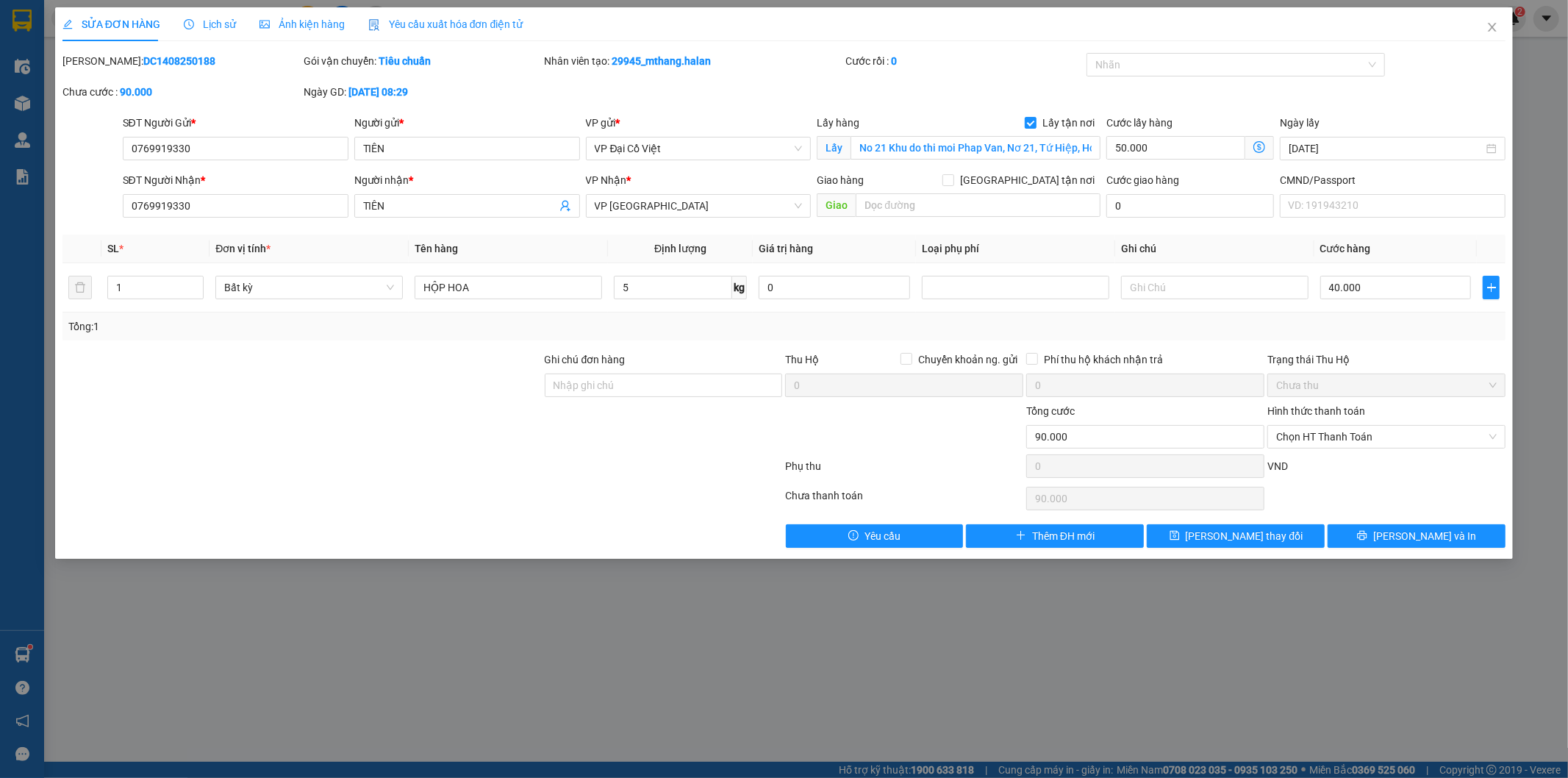
click at [1260, 150] on icon "dollar-circle" at bounding box center [1259, 147] width 12 height 12
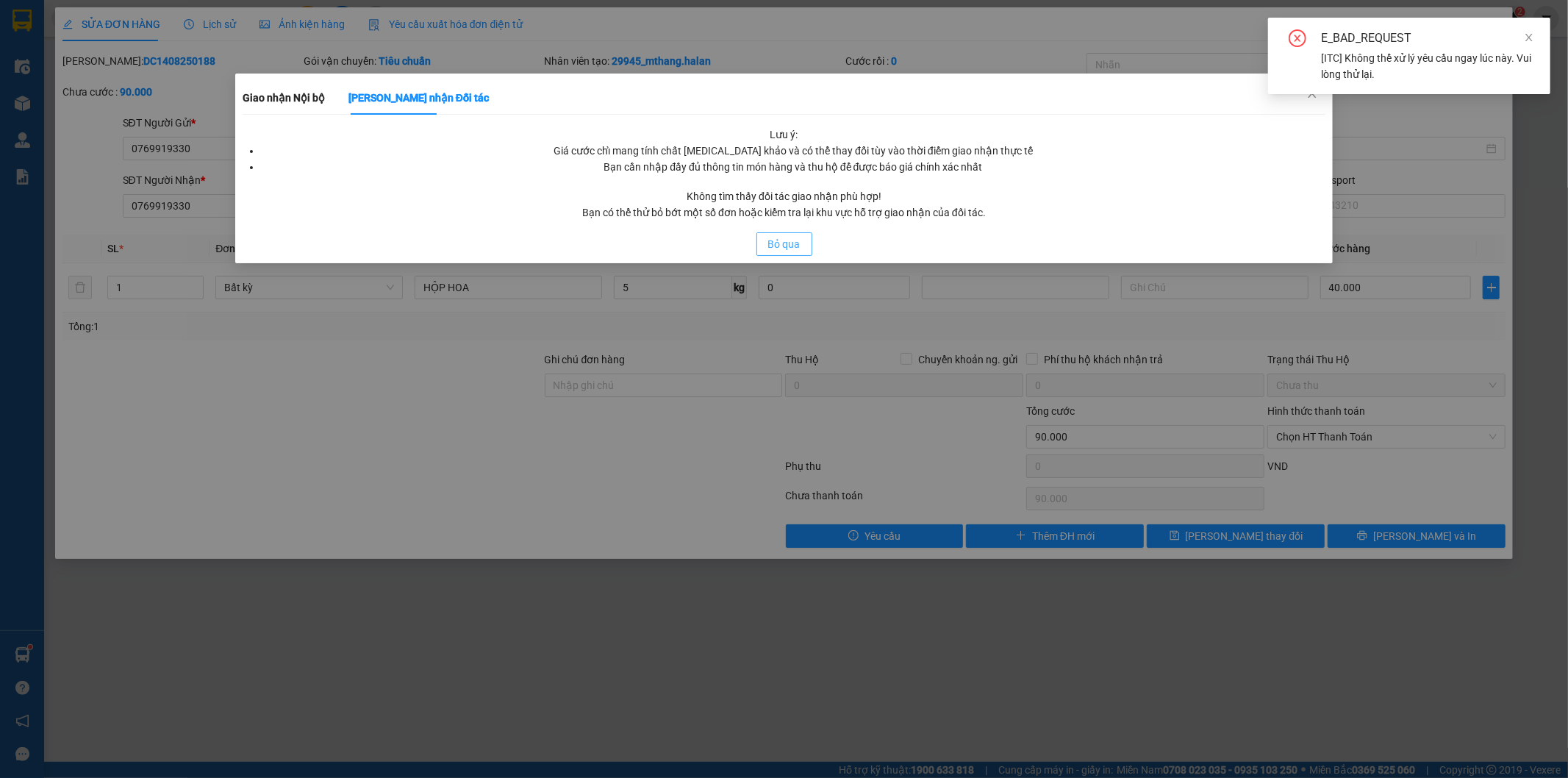
click at [769, 243] on span "Bỏ qua" at bounding box center [784, 244] width 33 height 16
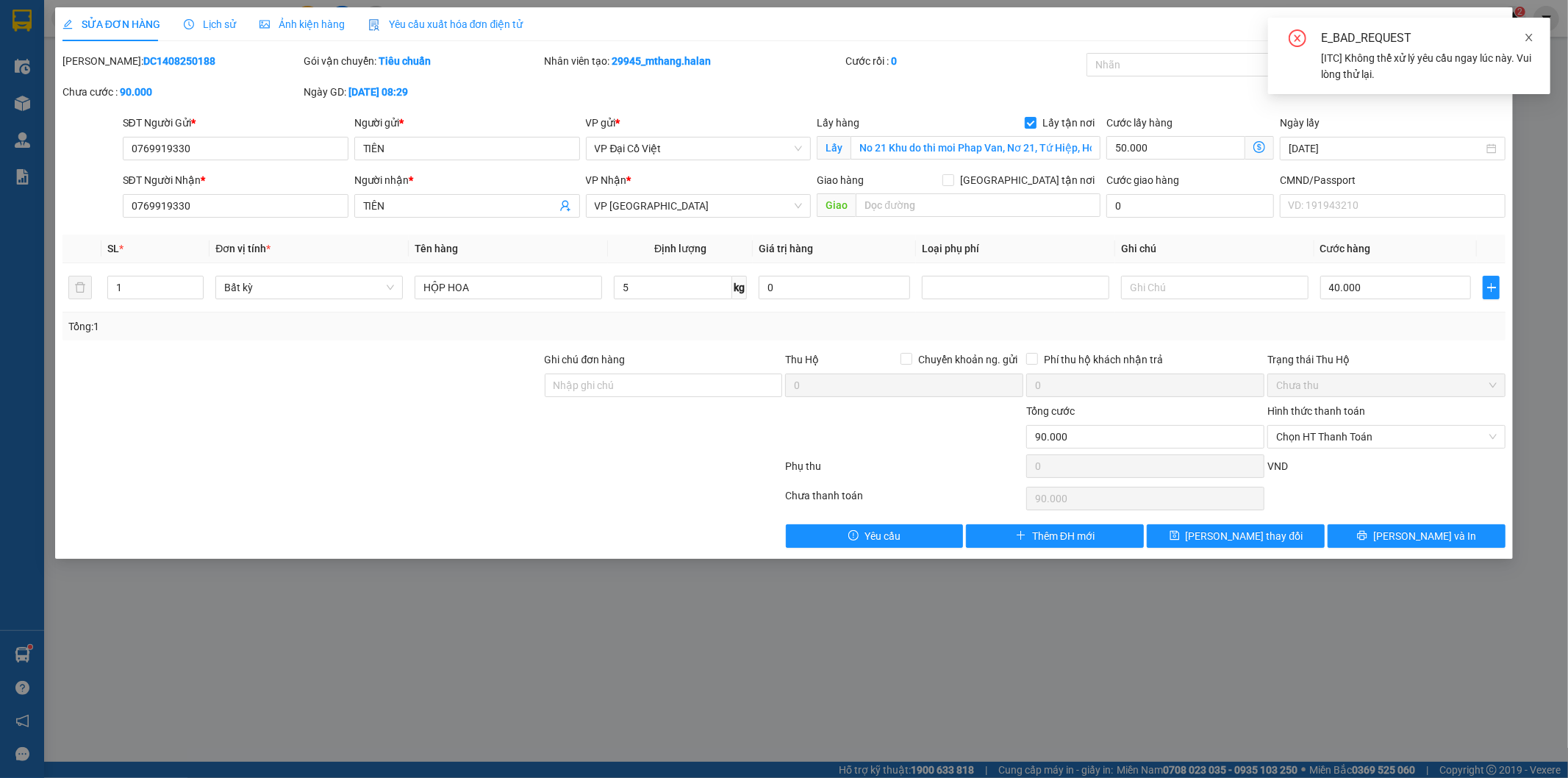
click at [1526, 37] on icon "close" at bounding box center [1528, 37] width 10 height 10
click at [1493, 24] on icon "close" at bounding box center [1492, 27] width 12 height 12
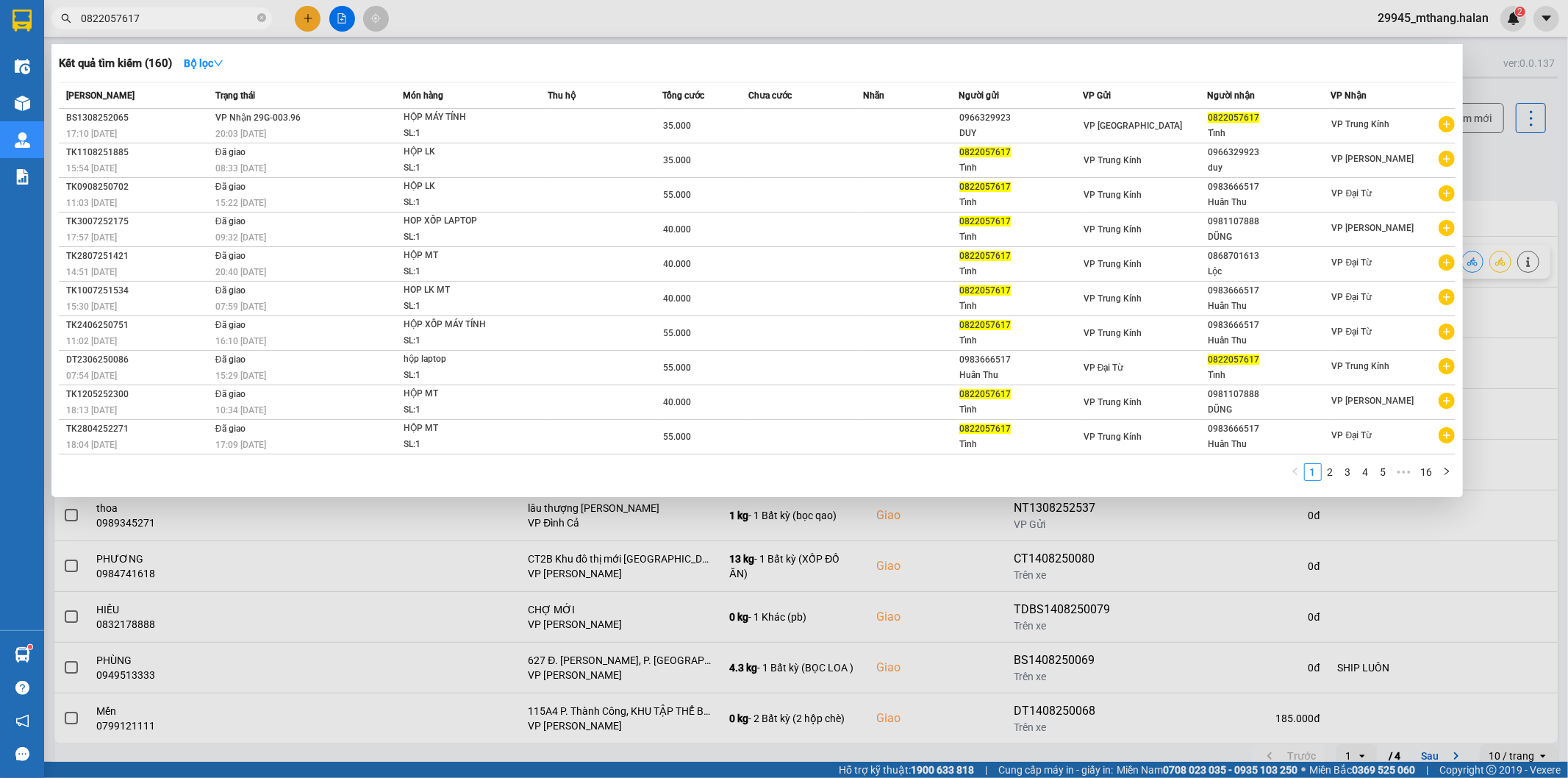
click at [207, 21] on input "0822057617" at bounding box center [167, 18] width 173 height 16
click at [1490, 173] on div at bounding box center [784, 389] width 1568 height 778
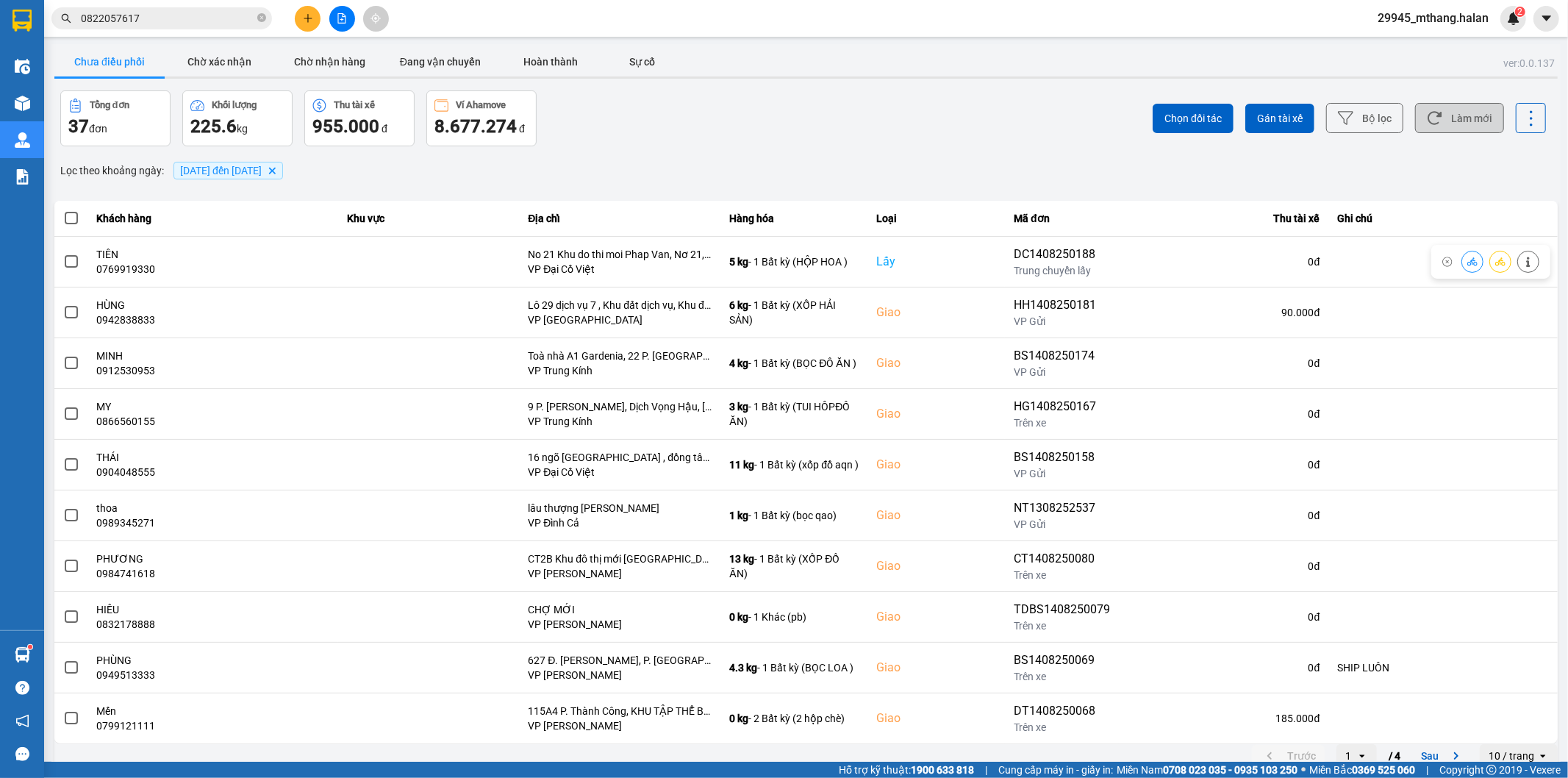
click at [1454, 115] on button "Làm mới" at bounding box center [1459, 118] width 89 height 30
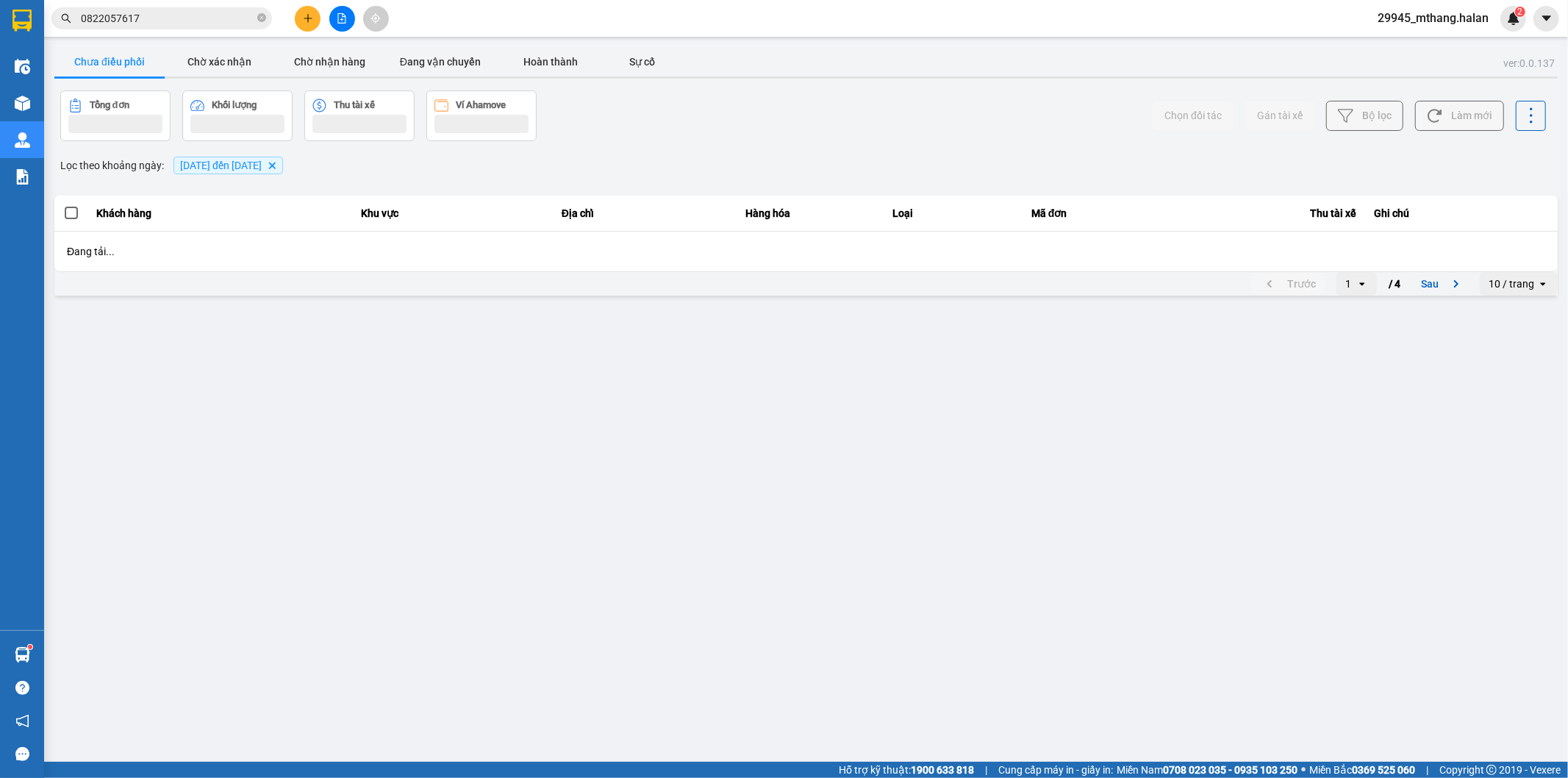
click at [1454, 115] on button "Làm mới" at bounding box center [1459, 115] width 89 height 30
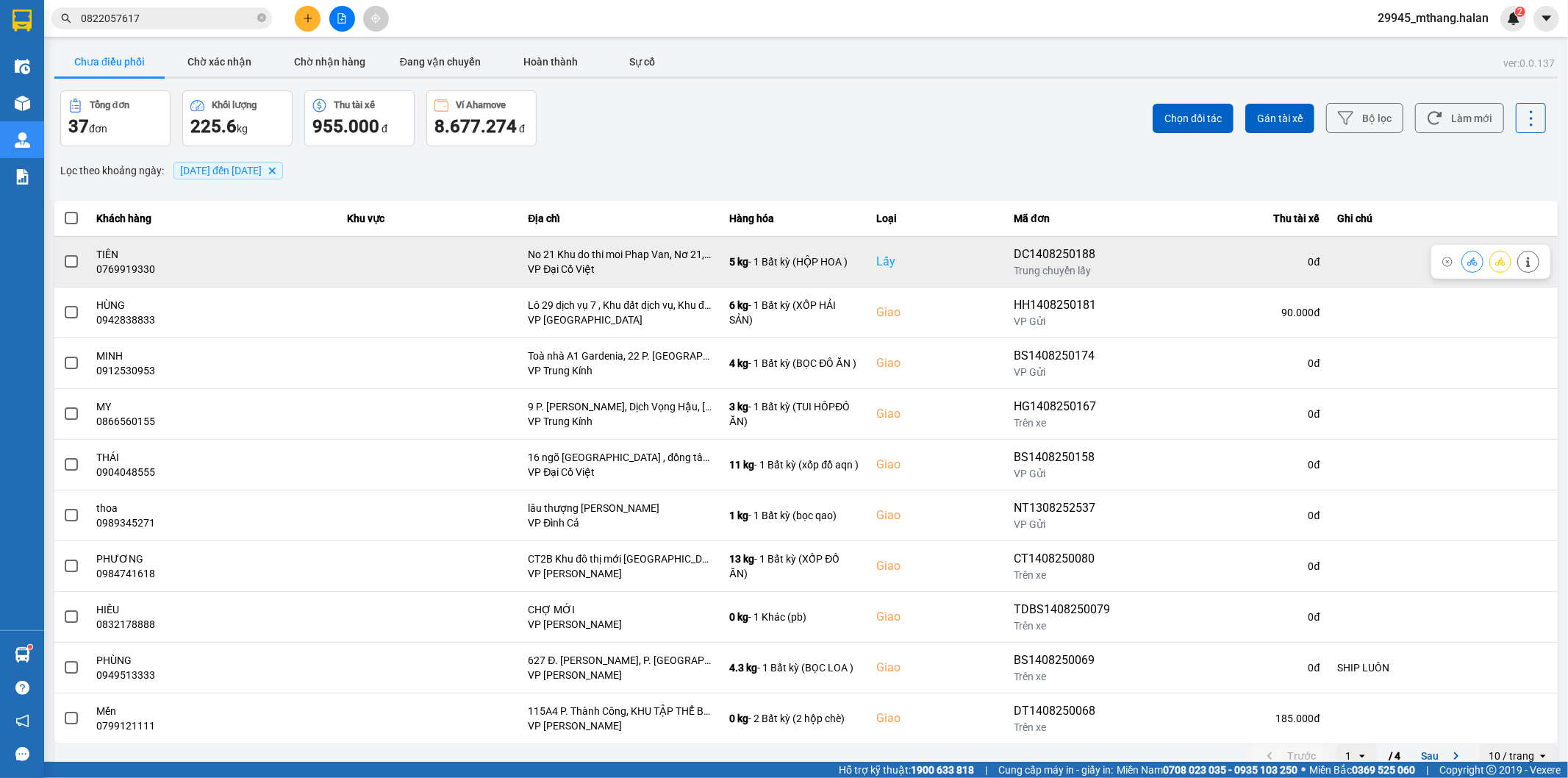
click at [1467, 266] on icon at bounding box center [1472, 261] width 10 height 10
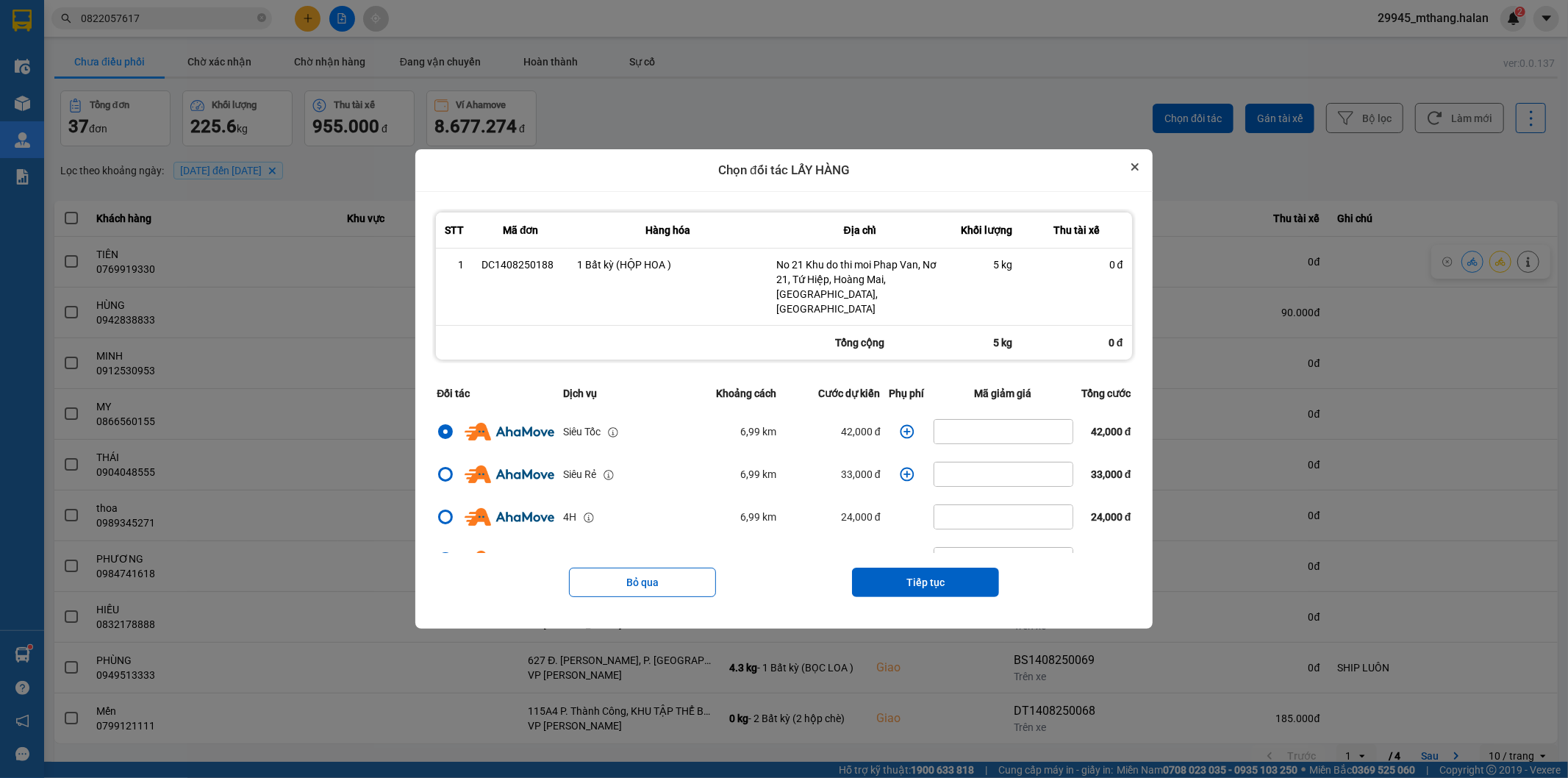
click at [1136, 173] on button "Close" at bounding box center [1134, 166] width 17 height 17
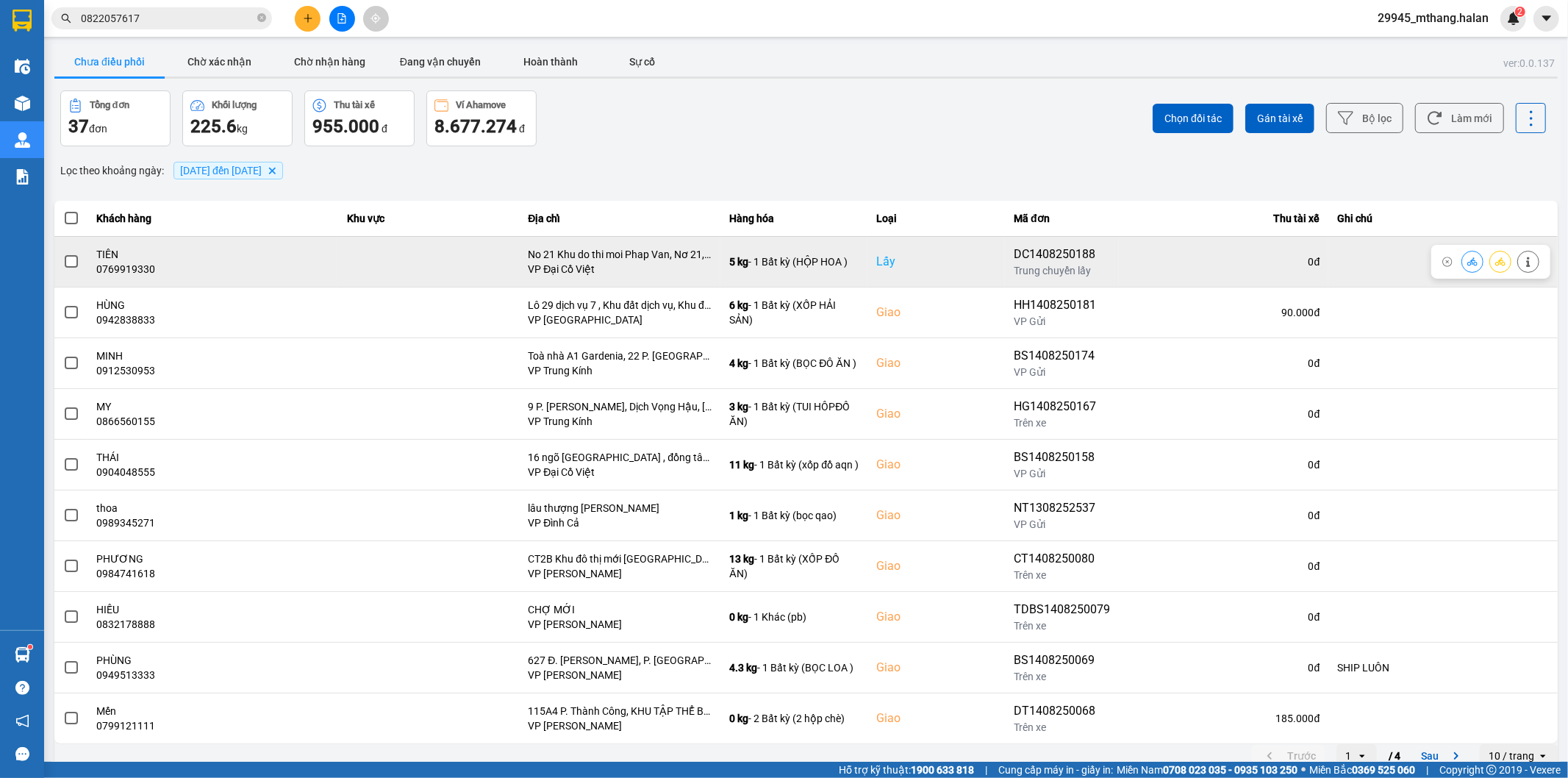
click at [1522, 259] on button at bounding box center [1528, 261] width 21 height 25
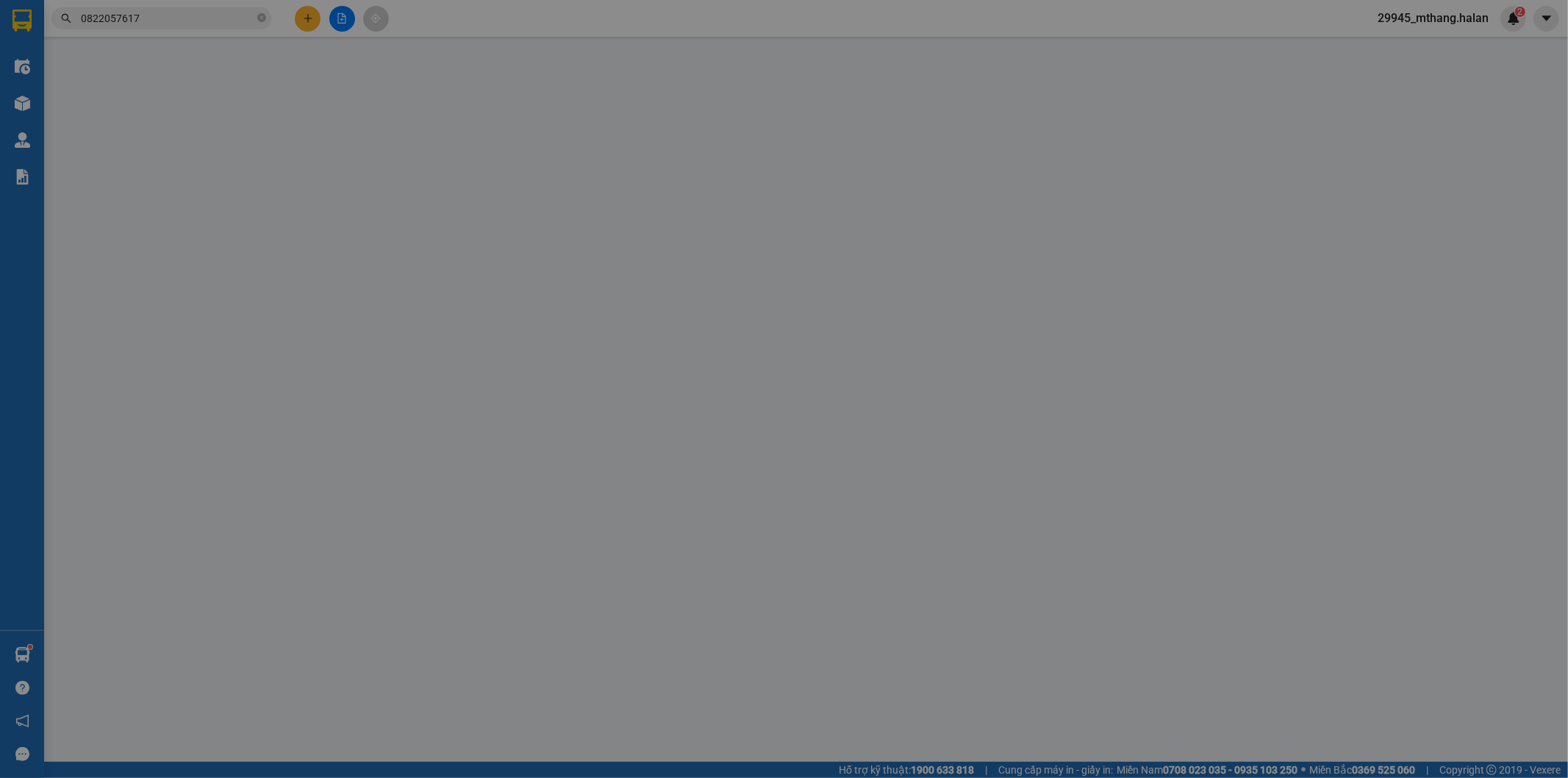
type input "0769919330"
type input "TIÊN"
checkbox input "true"
type input "No 21 Khu do thi moi Phap Van, Nơ 21, Tứ Hiệp, Hoàng Mai, Hà Nội, Việt Nam"
type input "0769919330"
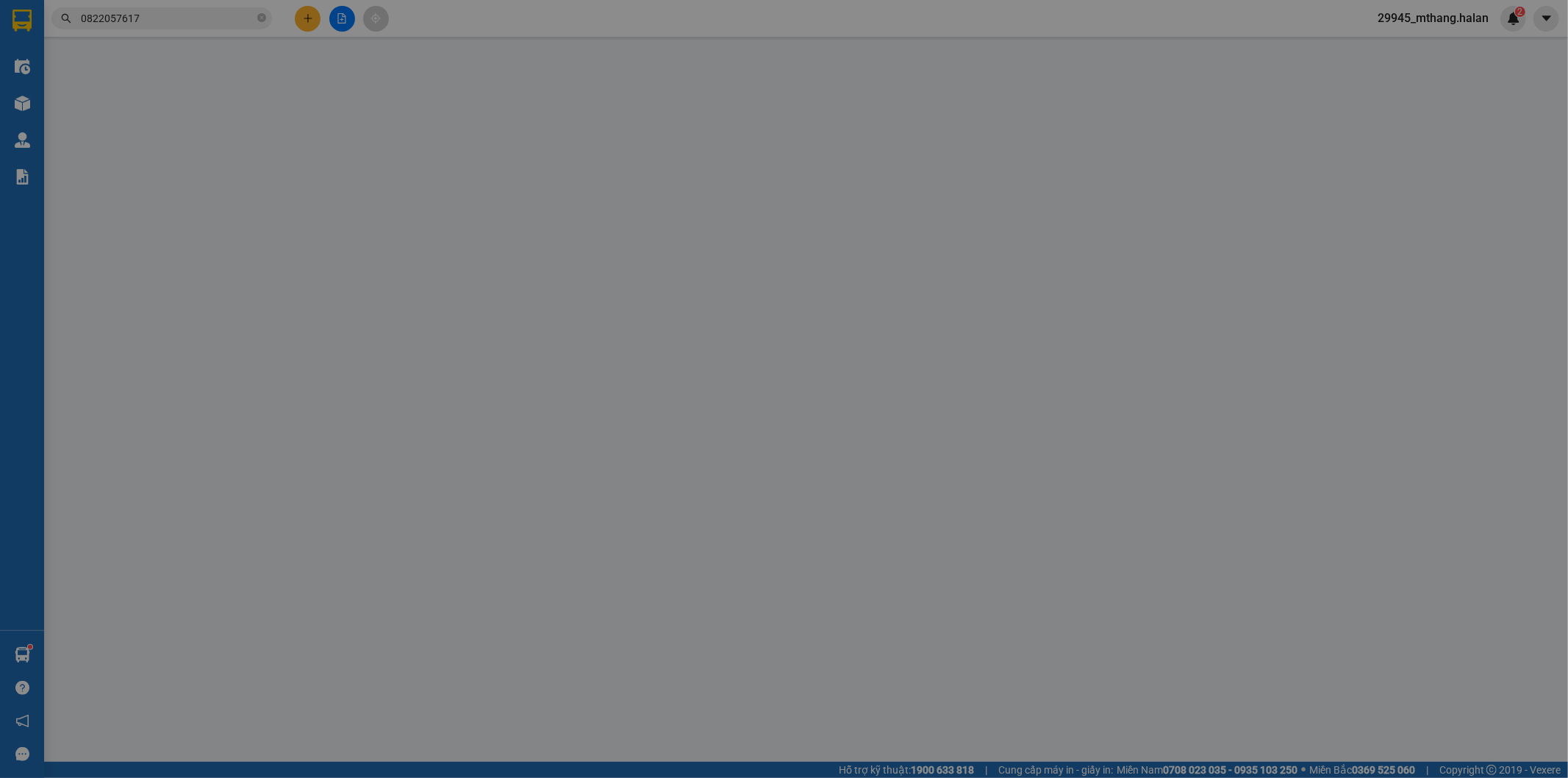
type input "TIÊN"
type input "90.000"
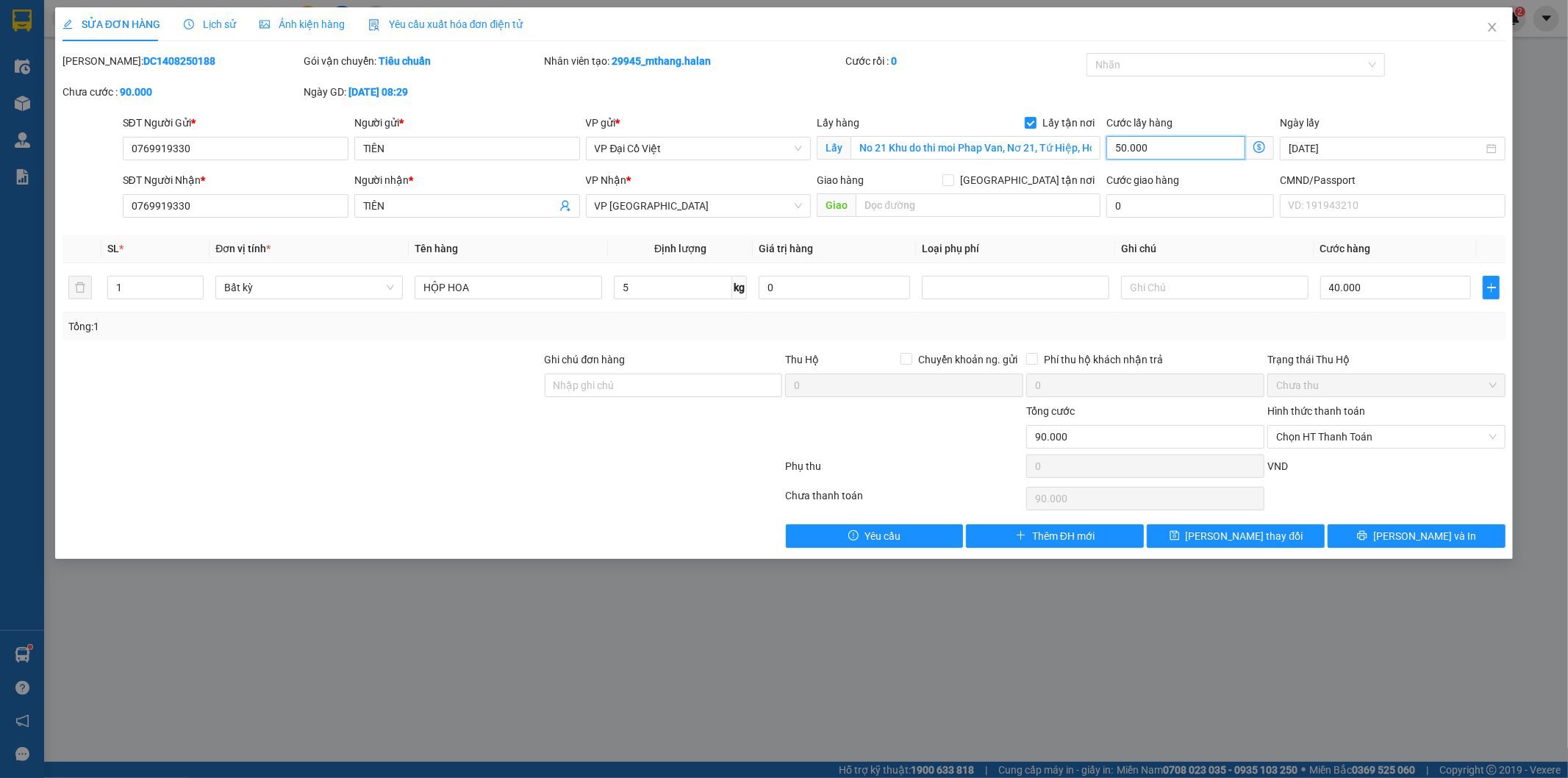
click at [1165, 155] on input "50.000" at bounding box center [1175, 148] width 139 height 24
type input "40.006"
type input "6"
type input "40.065"
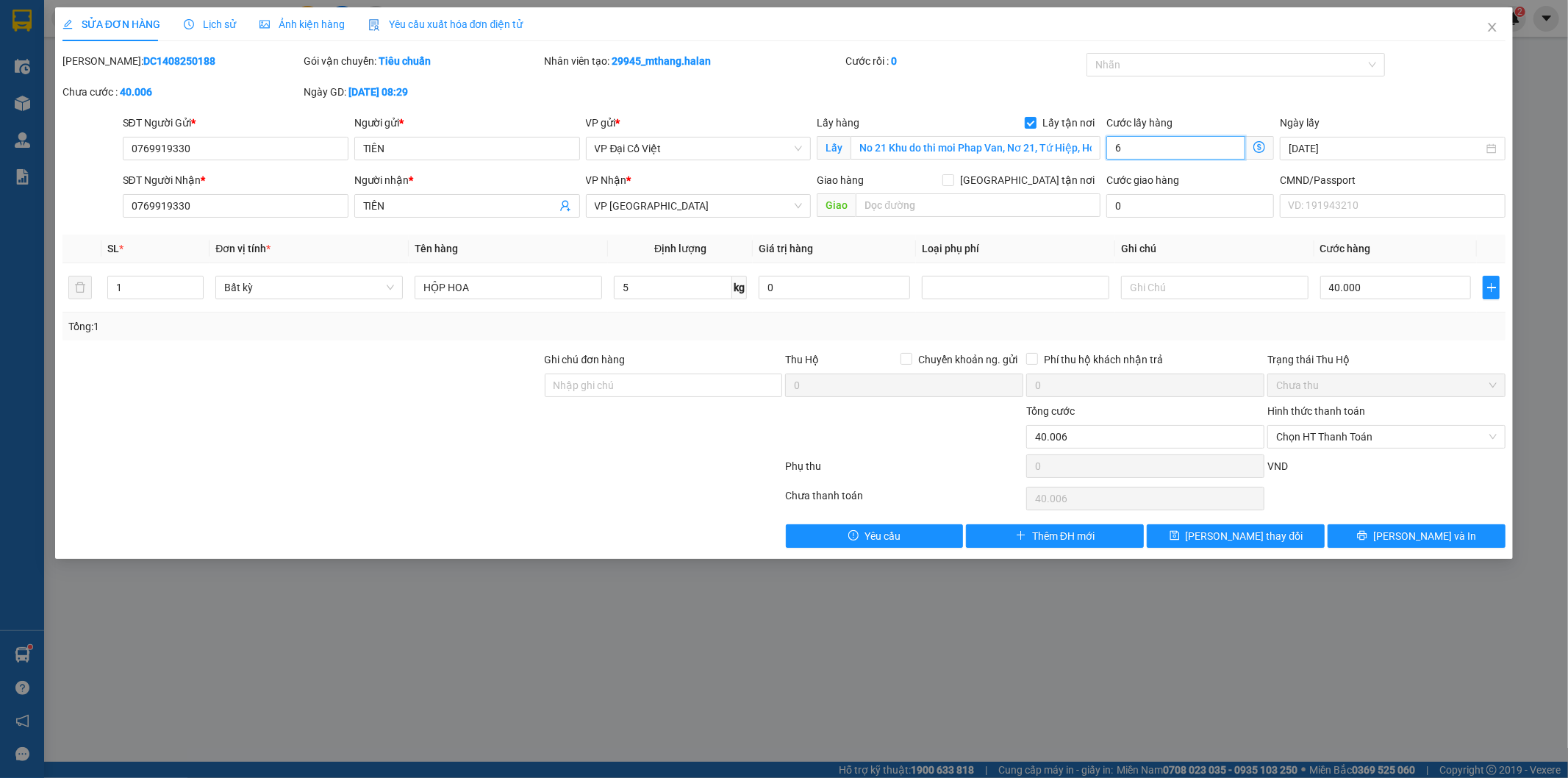
type input "40.065"
type input "65"
click at [1142, 233] on div "Total Paid Fee 0 Total UnPaid Fee 90.000 Cash Collection Total Fee Mã ĐH: DC140…" at bounding box center [784, 300] width 1444 height 495
type input "105.000"
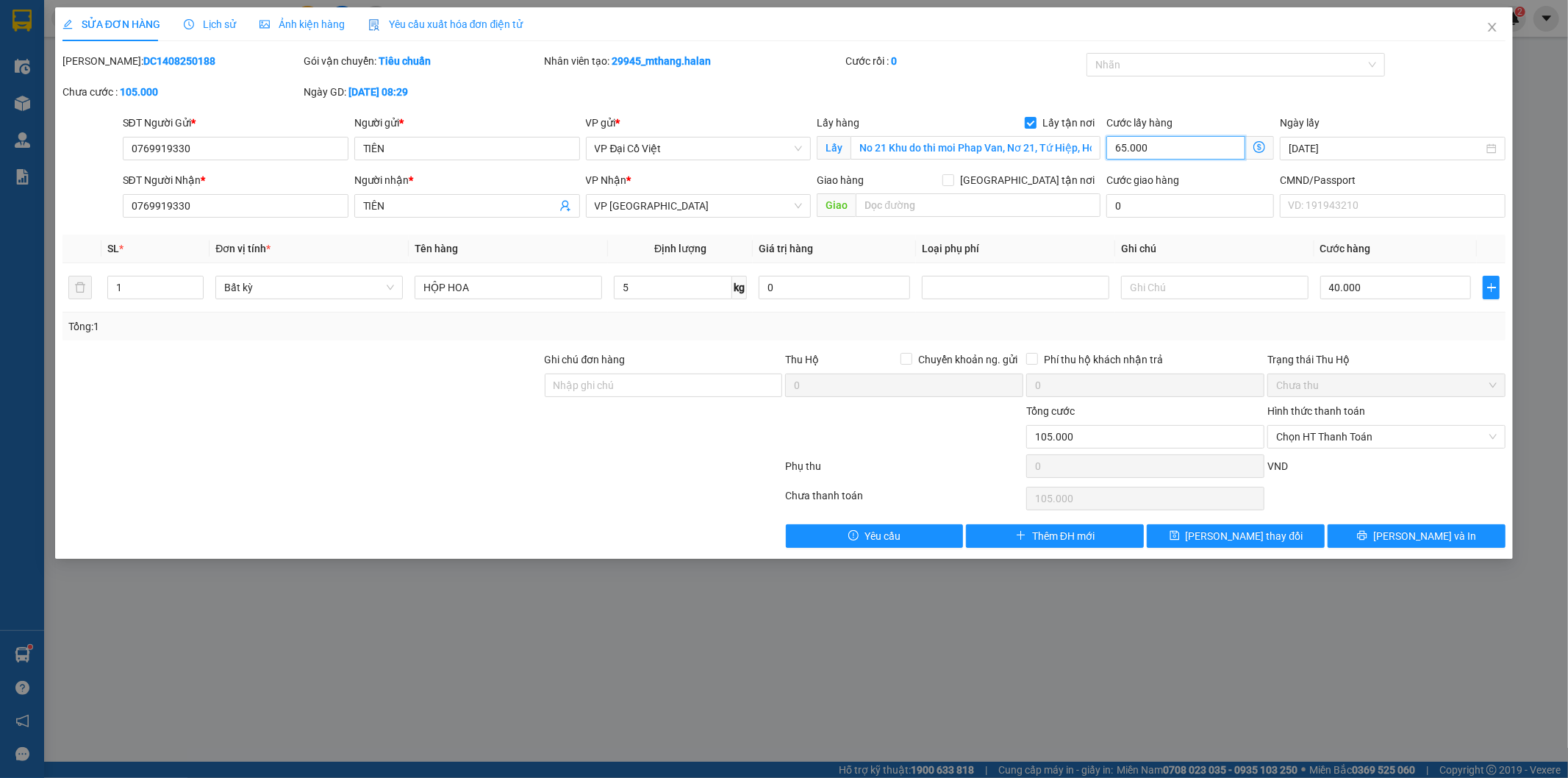
click at [1165, 148] on input "65.000" at bounding box center [1175, 148] width 139 height 24
type input "6"
type input "40.006"
type input "60"
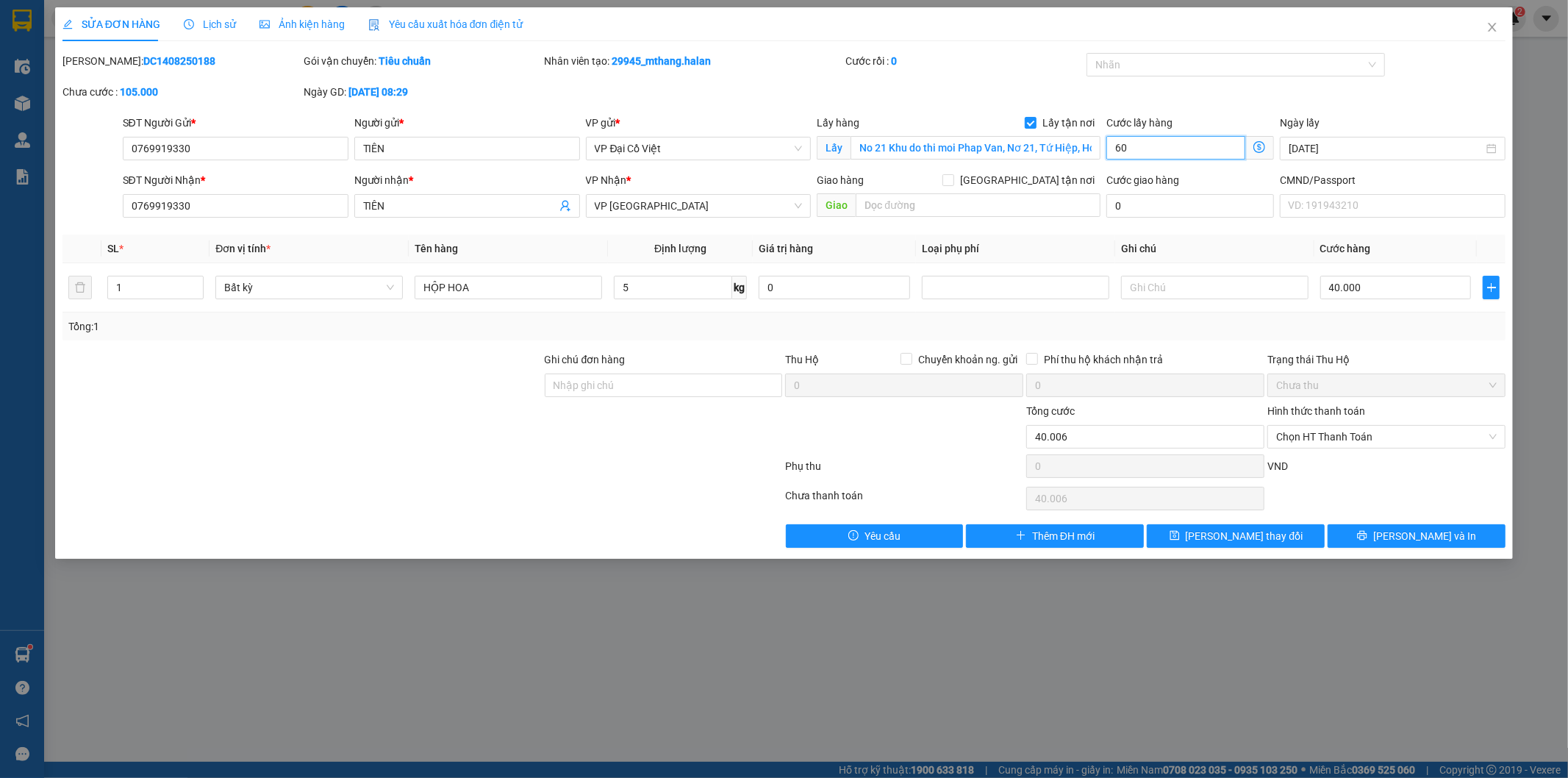
type input "40.060"
type input "60"
type input "100.000"
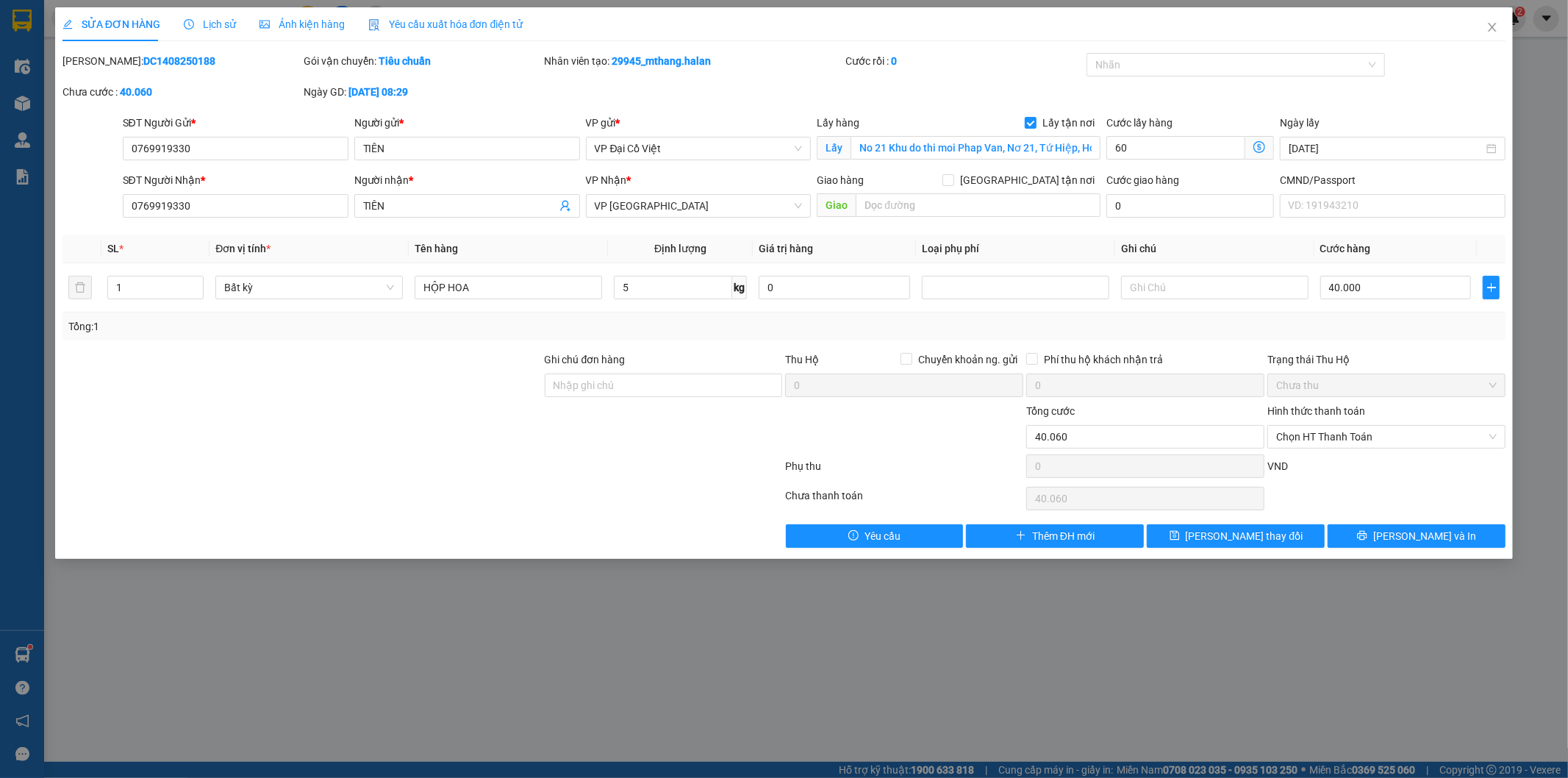
type input "60.000"
click at [1040, 231] on div "Total Paid Fee 0 Total UnPaid Fee 90.000 Cash Collection Total Fee Mã ĐH: DC140…" at bounding box center [784, 300] width 1444 height 495
click at [1169, 154] on input "60.000" at bounding box center [1175, 148] width 139 height 24
click at [1262, 148] on icon "dollar-circle" at bounding box center [1259, 147] width 12 height 12
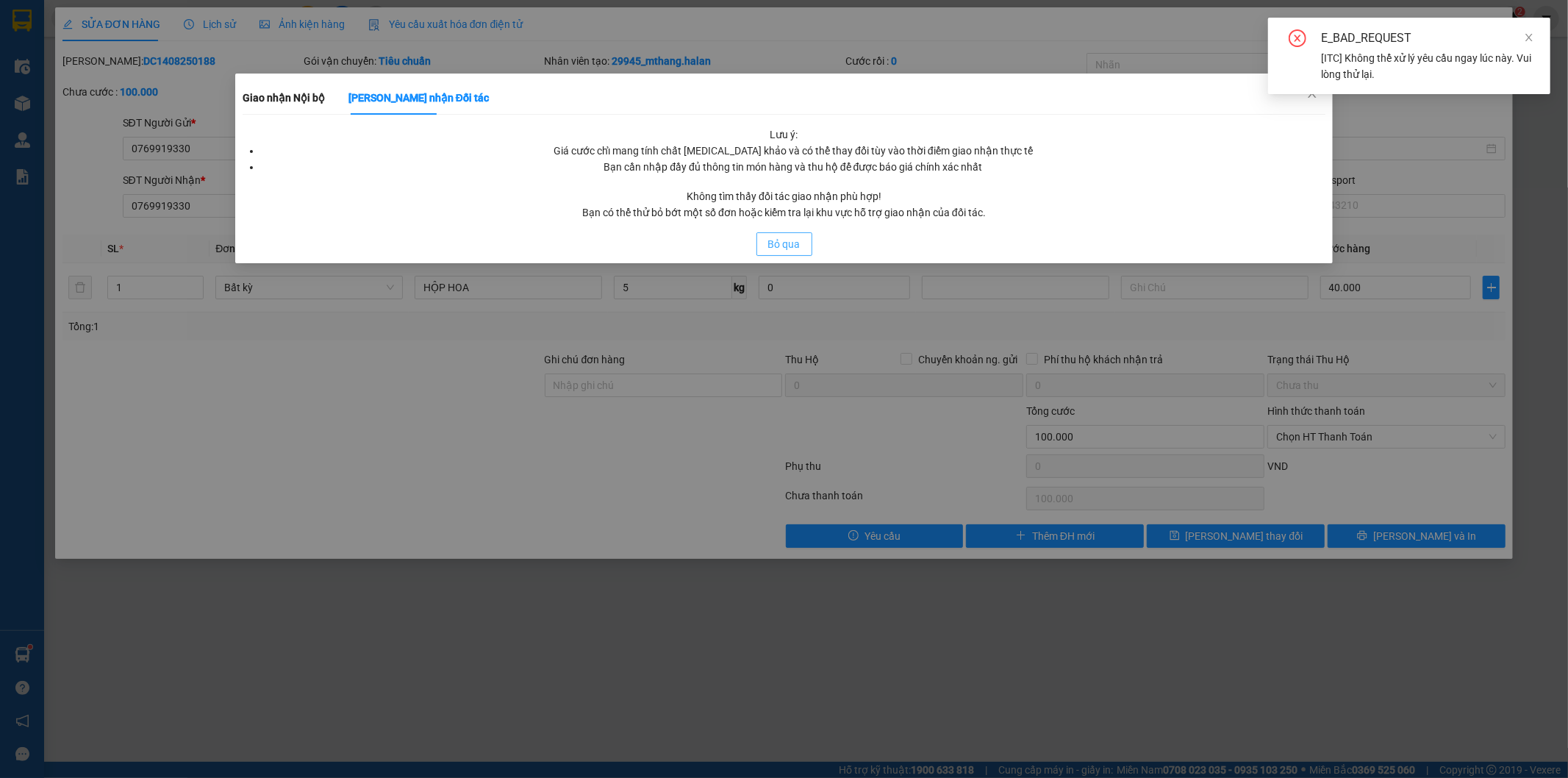
click at [783, 241] on span "Bỏ qua" at bounding box center [784, 244] width 33 height 16
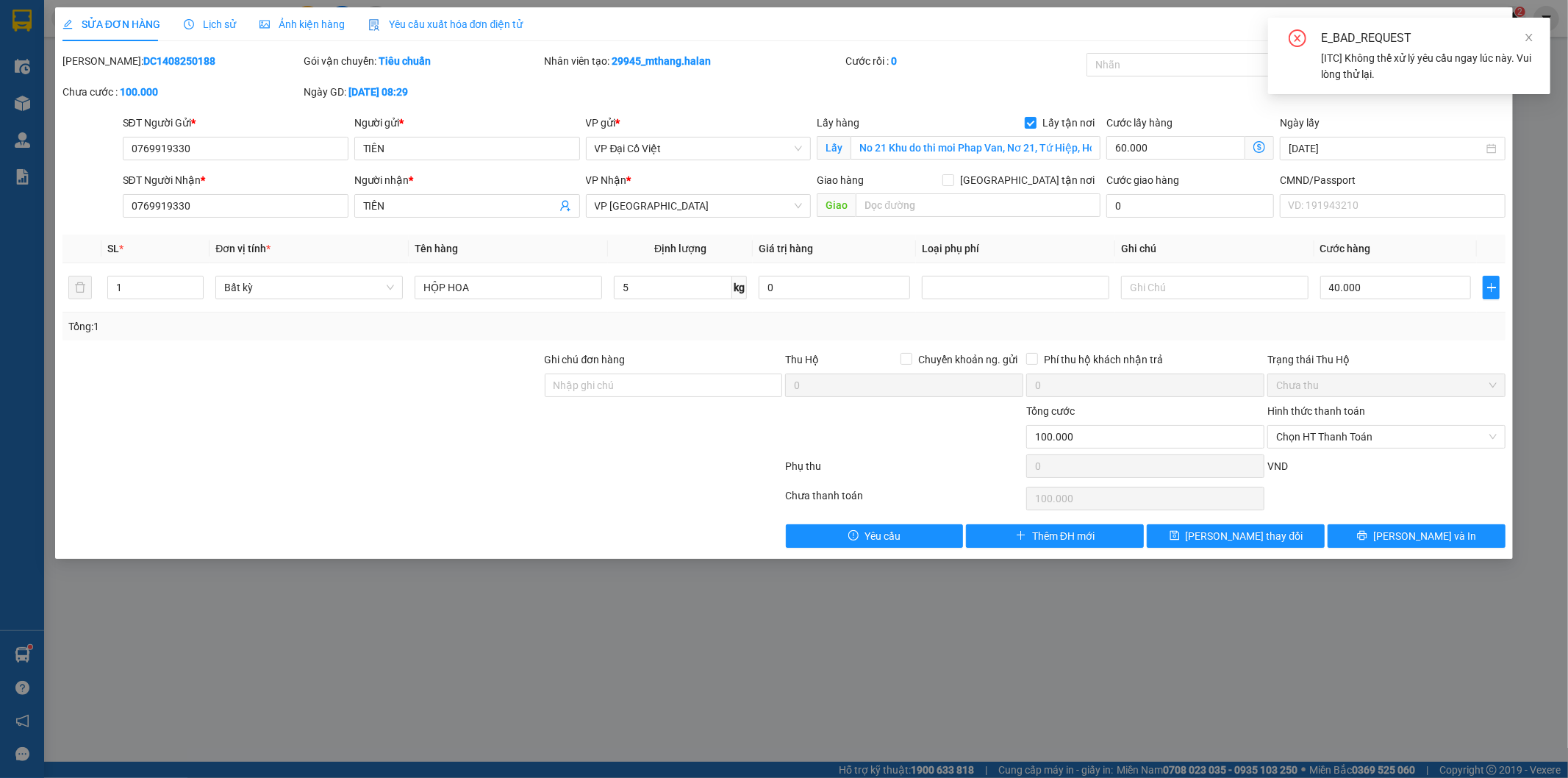
click at [1262, 146] on icon "dollar-circle" at bounding box center [1259, 147] width 12 height 12
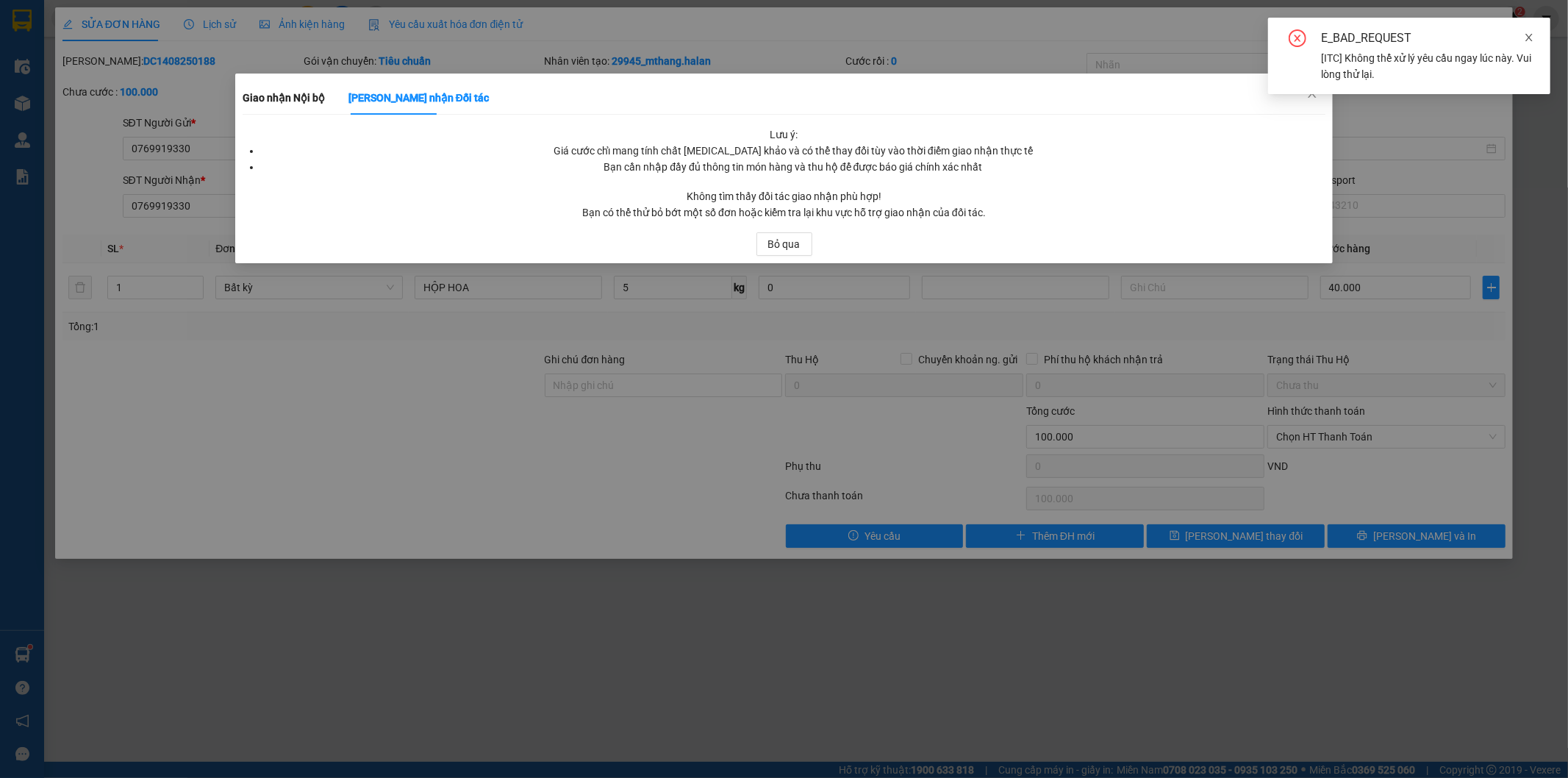
click at [1530, 39] on icon "close" at bounding box center [1529, 37] width 7 height 7
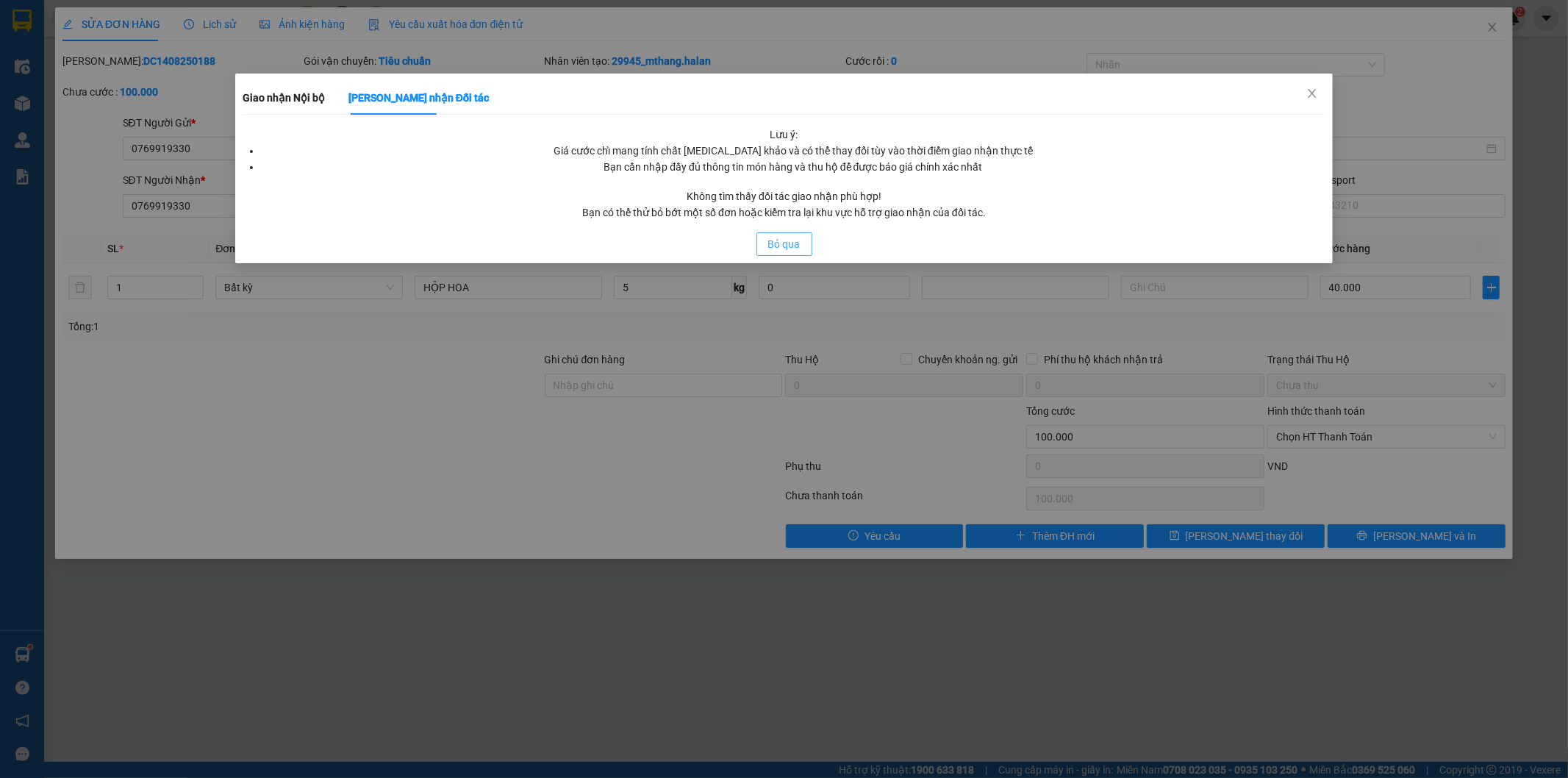
click at [769, 247] on span "Bỏ qua" at bounding box center [784, 244] width 33 height 16
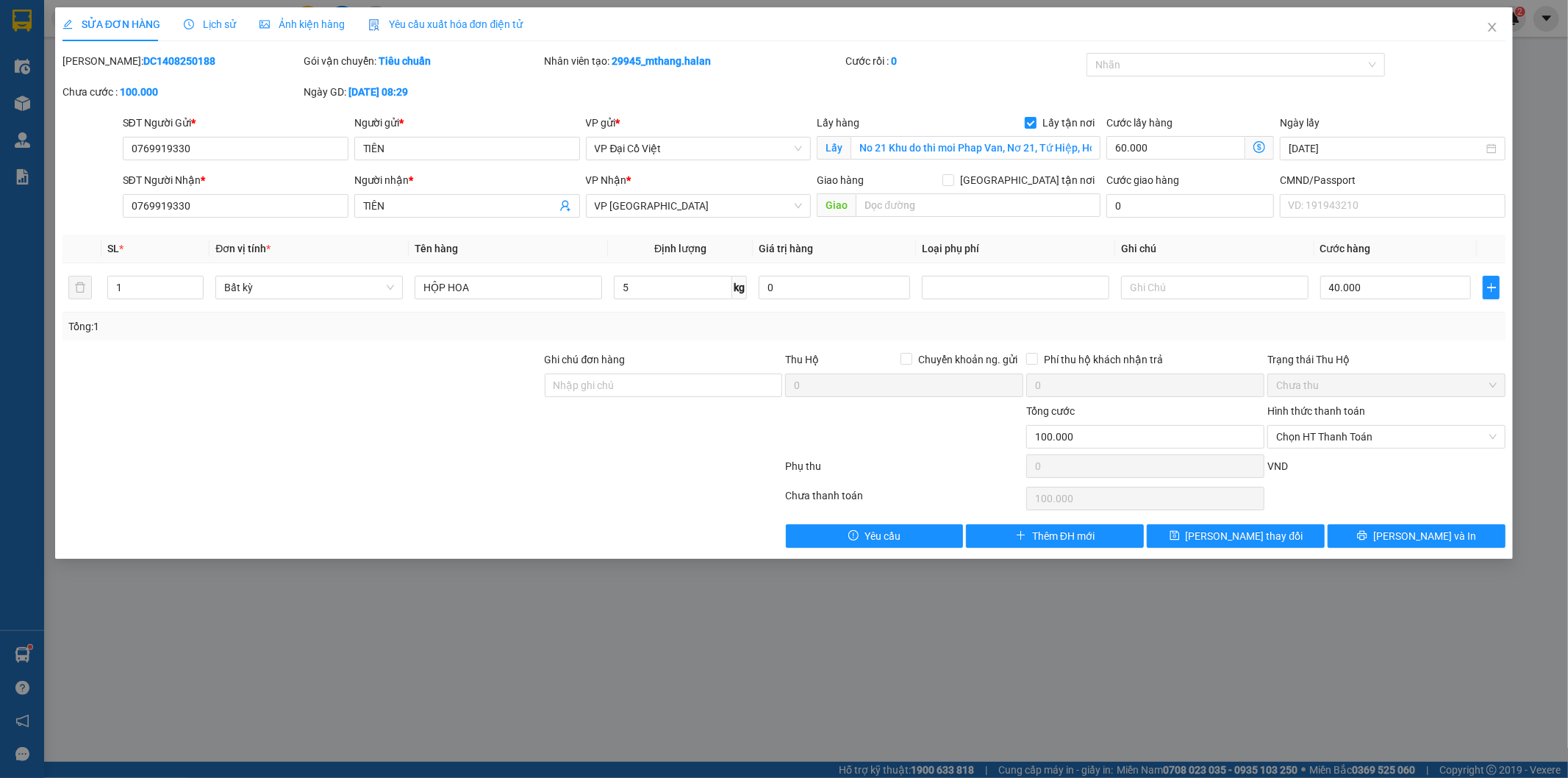
click at [1254, 148] on icon "dollar-circle" at bounding box center [1259, 147] width 12 height 12
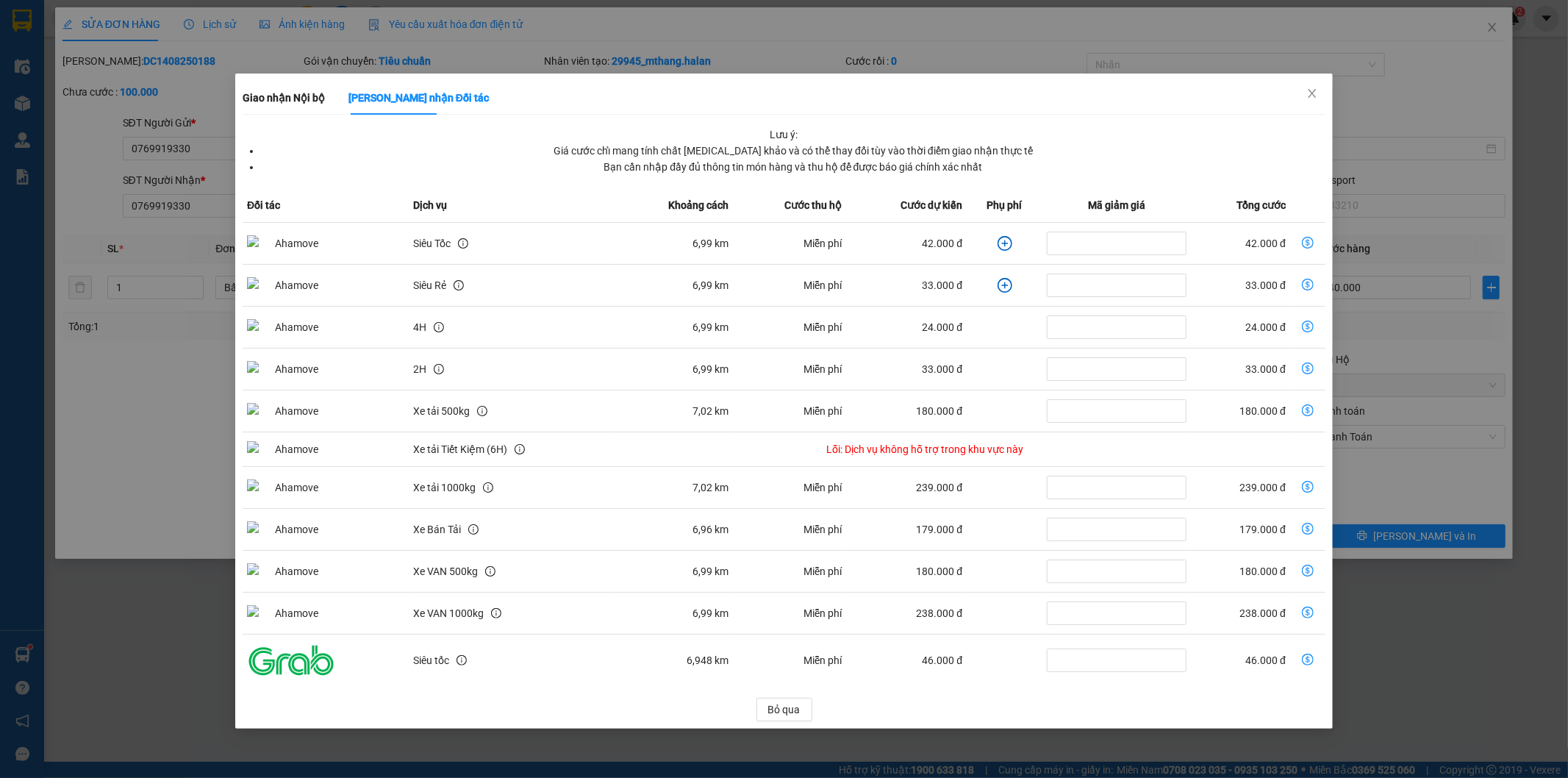
click at [997, 240] on icon "plus-circle" at bounding box center [1004, 243] width 15 height 15
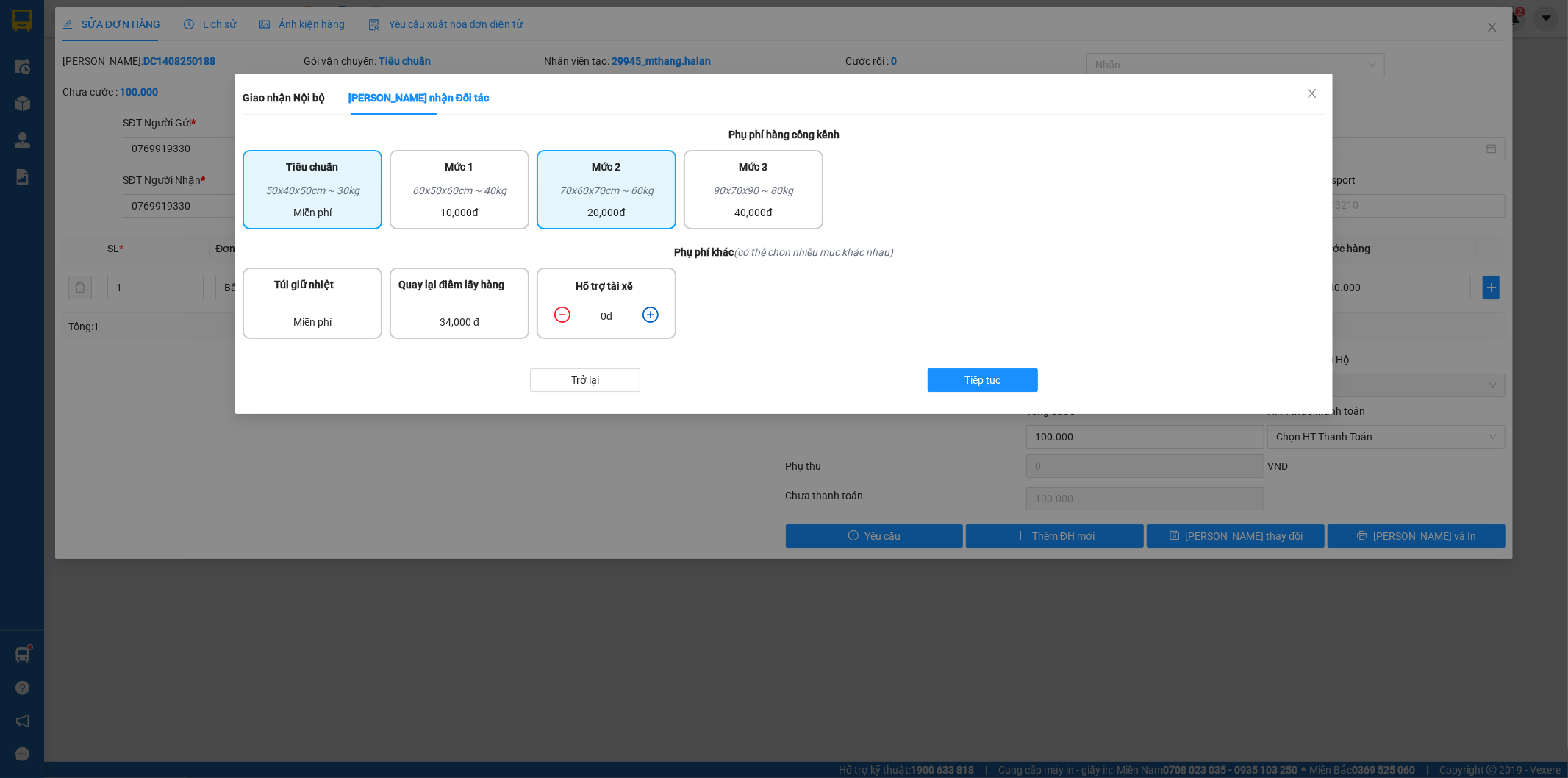
click at [584, 194] on div "70x60x70cm ~ 60kg" at bounding box center [606, 193] width 122 height 22
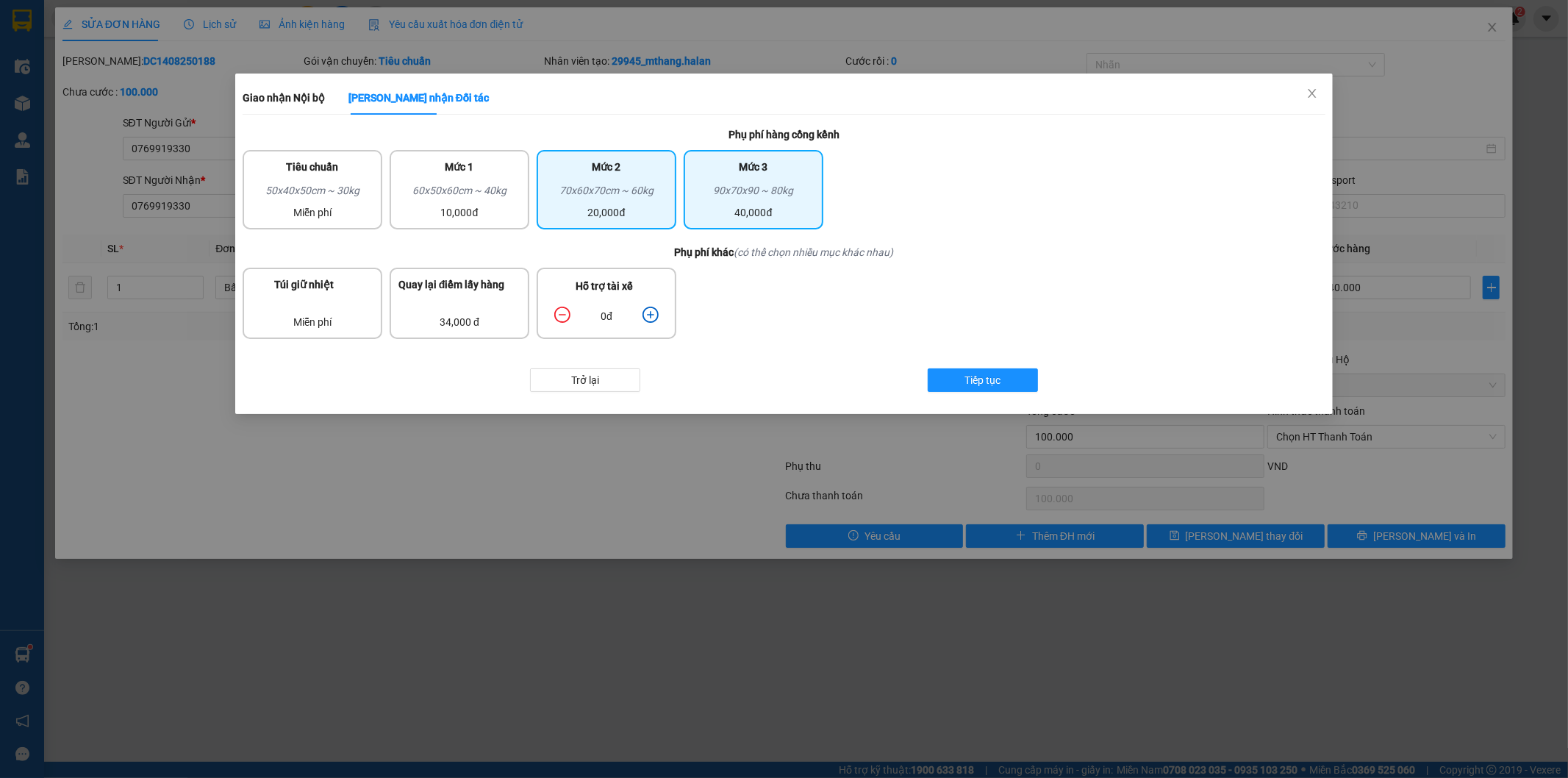
click at [761, 194] on div "90x70x90 ~ 80kg" at bounding box center [753, 193] width 122 height 22
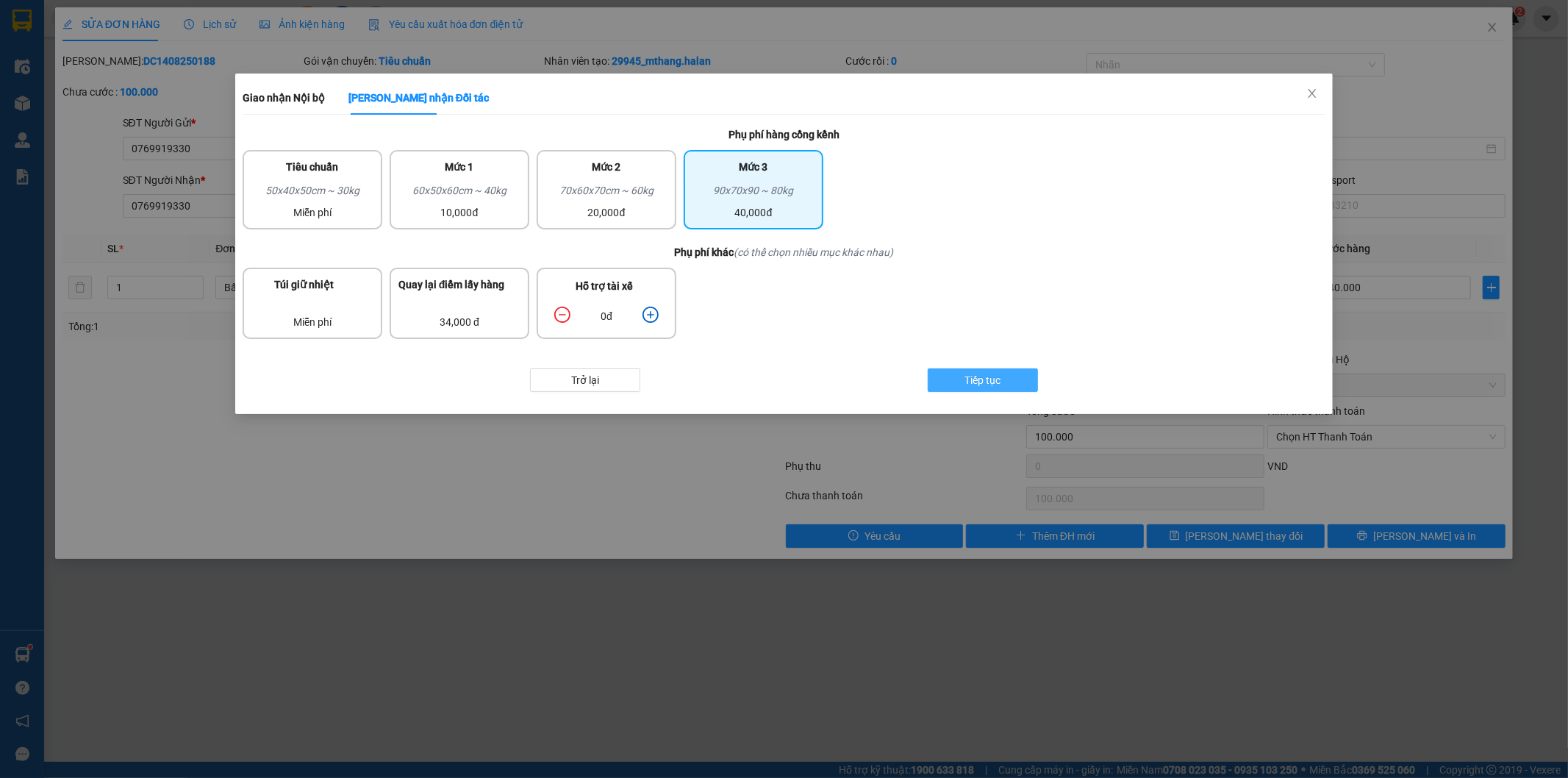
click at [1001, 372] on span "Tiếp tục" at bounding box center [983, 380] width 36 height 16
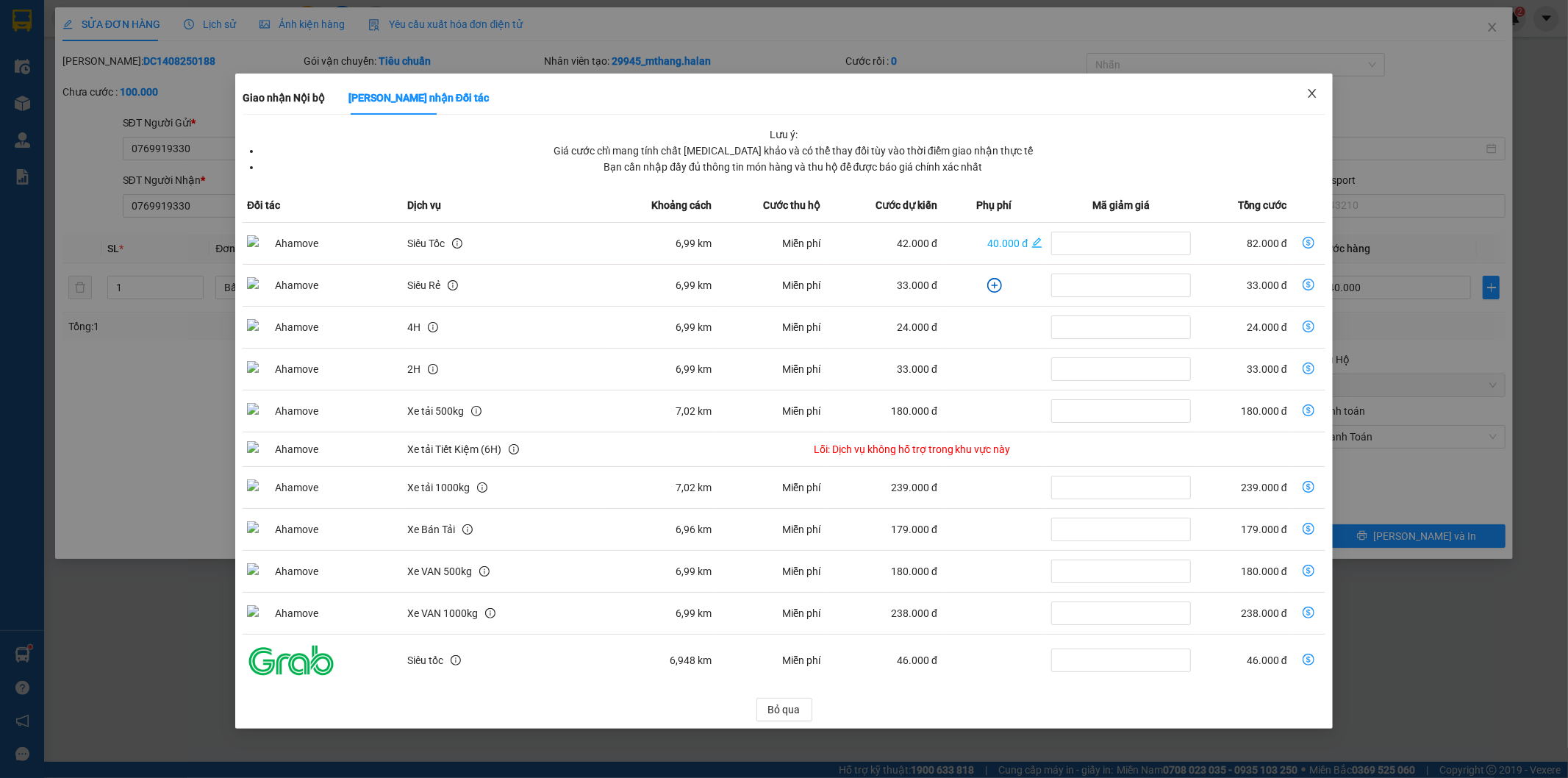
click at [1310, 97] on icon "close" at bounding box center [1312, 93] width 12 height 12
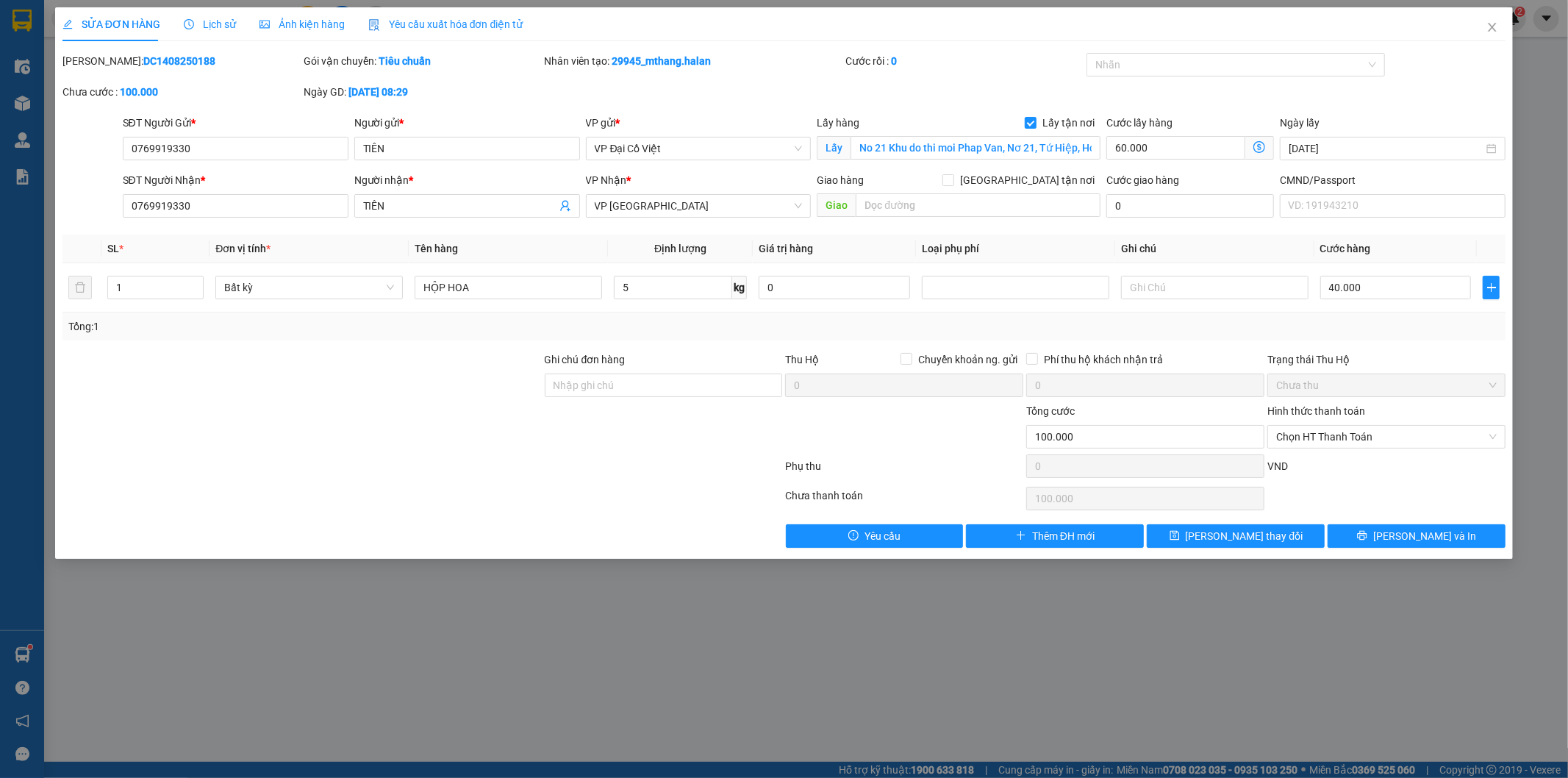
click at [1195, 160] on div "60.000 Giao nhận Nội bộ Giao nhận Đối tác Lưu ý: Giá cước chỉ mang tính chất th…" at bounding box center [1189, 149] width 168 height 24
click at [1192, 154] on input "60.000" at bounding box center [1175, 148] width 139 height 24
type input "40.009"
type input "90"
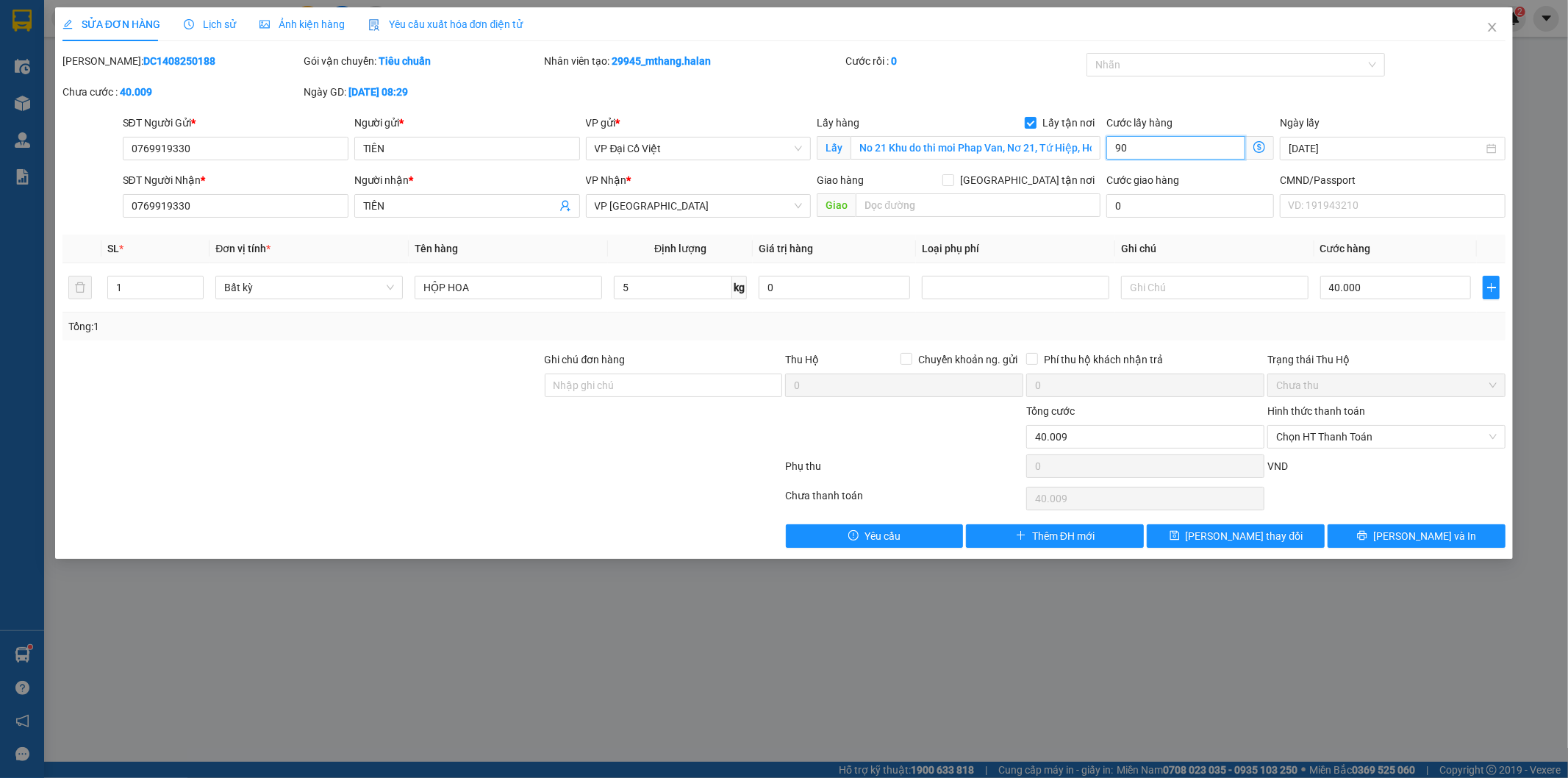
type input "40.090"
type input "90"
type input "130.000"
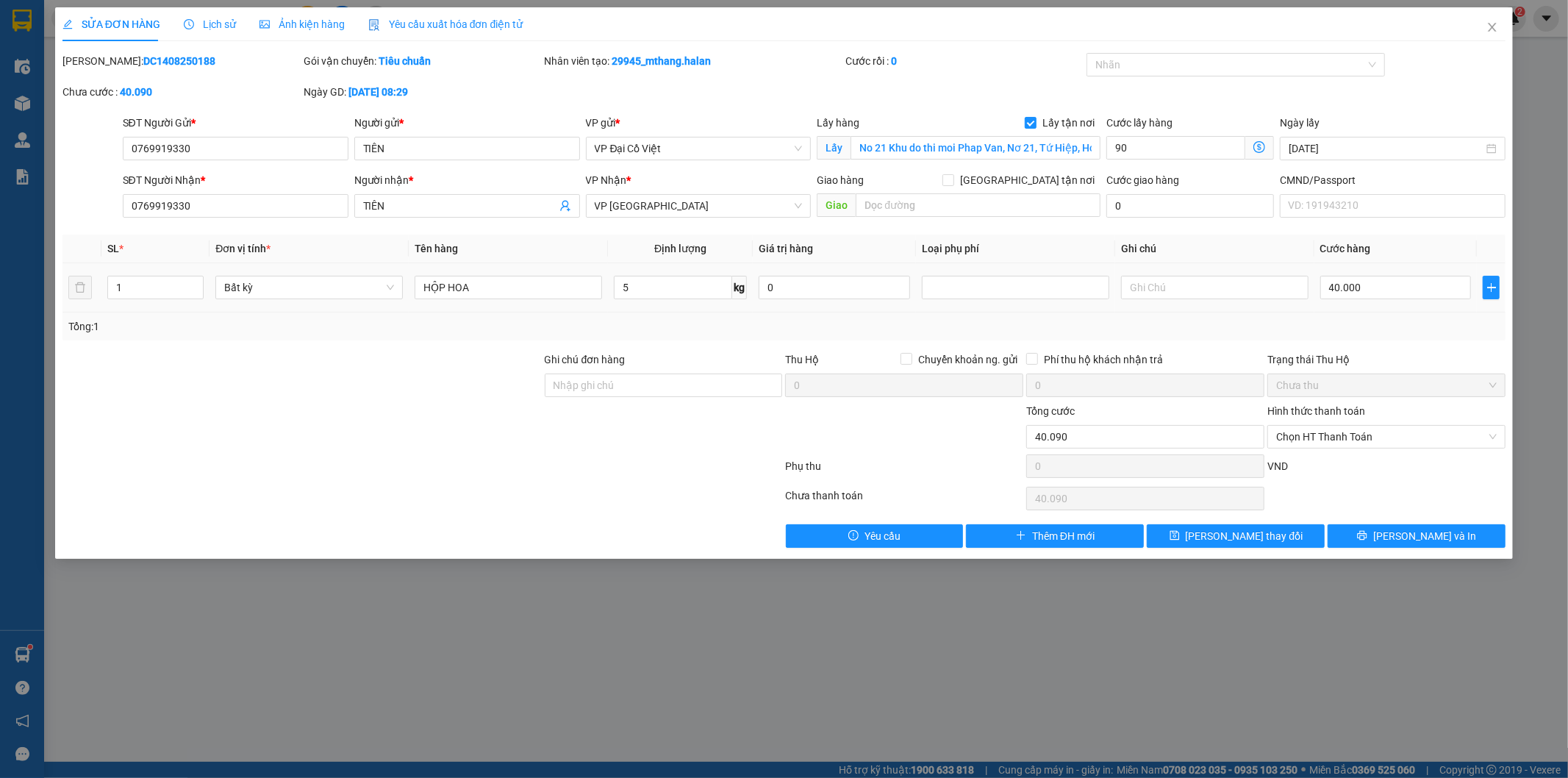
type input "90.000"
click at [983, 248] on th "Loại phụ phí" at bounding box center [1015, 249] width 199 height 29
drag, startPoint x: 1254, startPoint y: 144, endPoint x: 1239, endPoint y: 166, distance: 26.6
click at [1255, 145] on icon "dollar-circle" at bounding box center [1259, 147] width 12 height 12
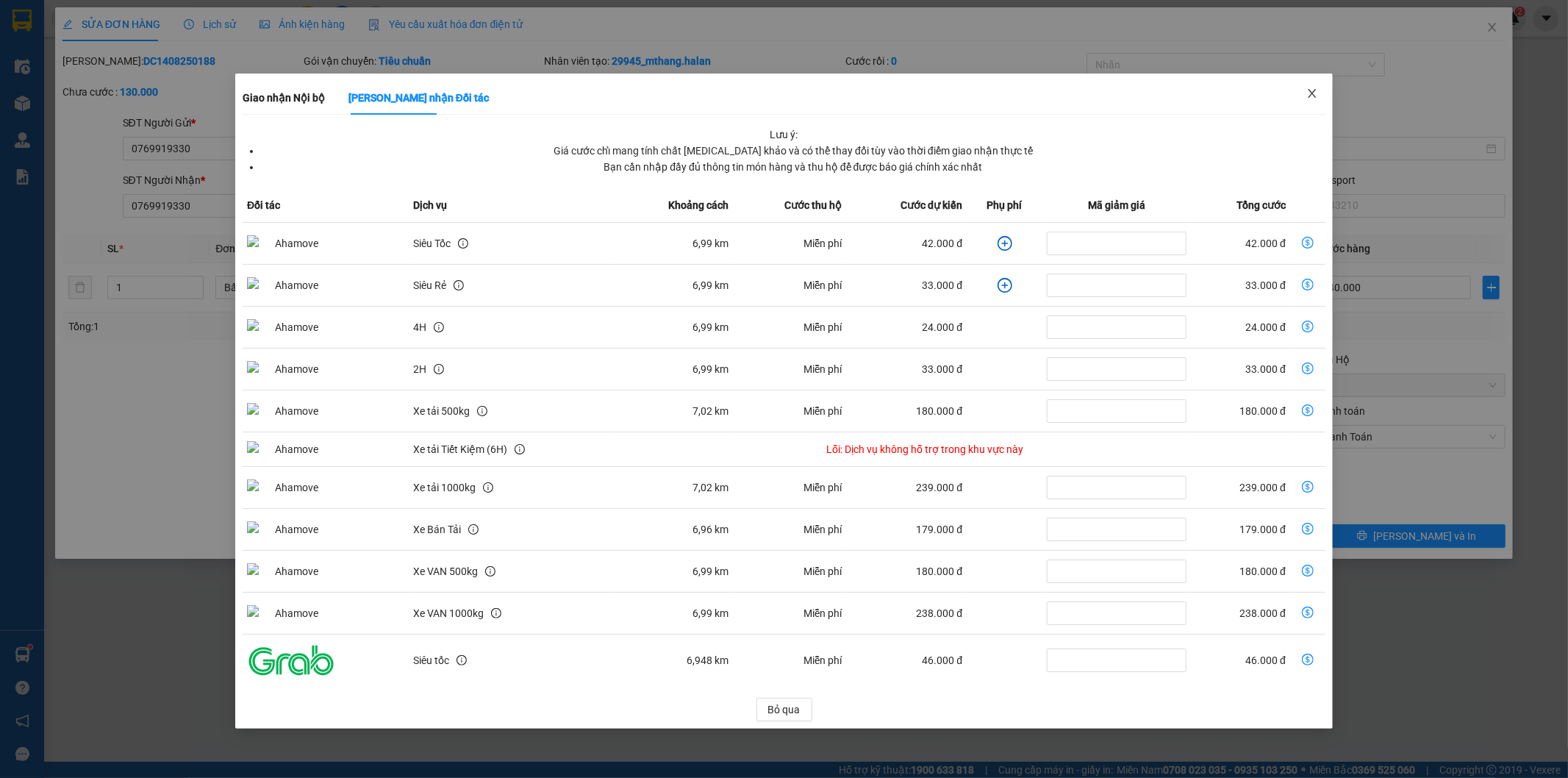
click at [1317, 91] on icon "close" at bounding box center [1312, 93] width 12 height 12
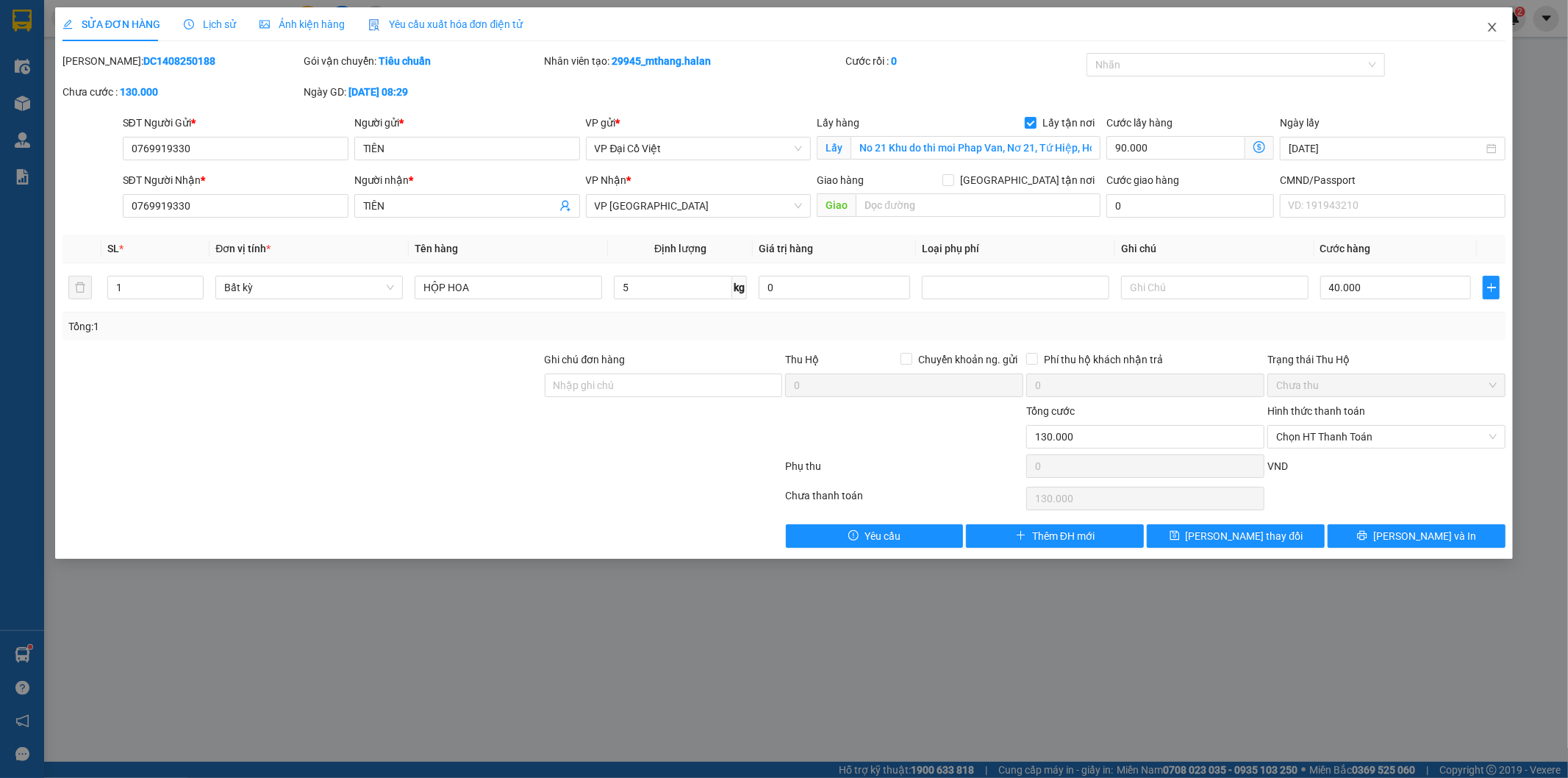
click at [1493, 27] on icon "close" at bounding box center [1492, 27] width 8 height 9
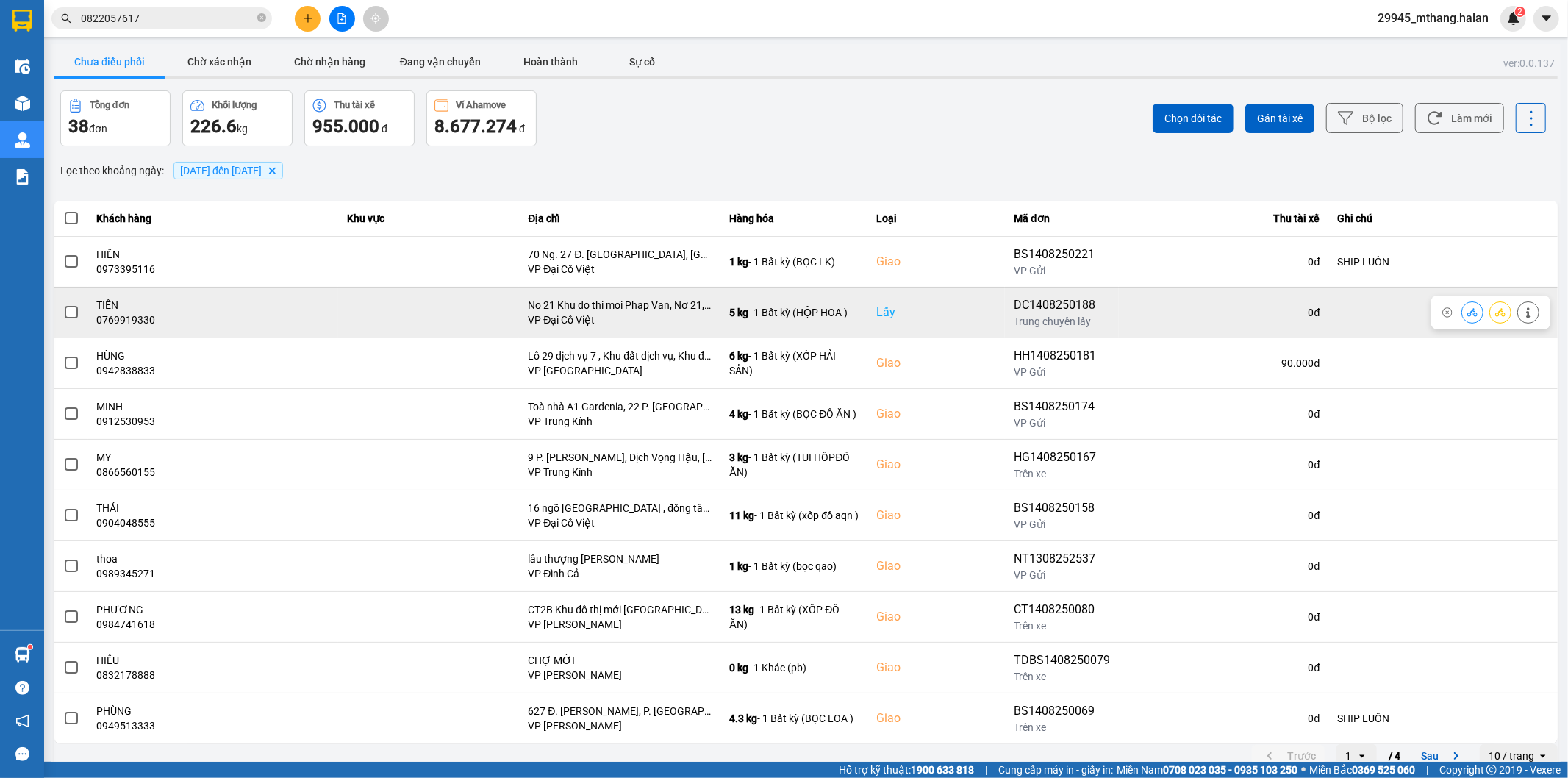
click at [1523, 311] on icon at bounding box center [1527, 312] width 10 height 10
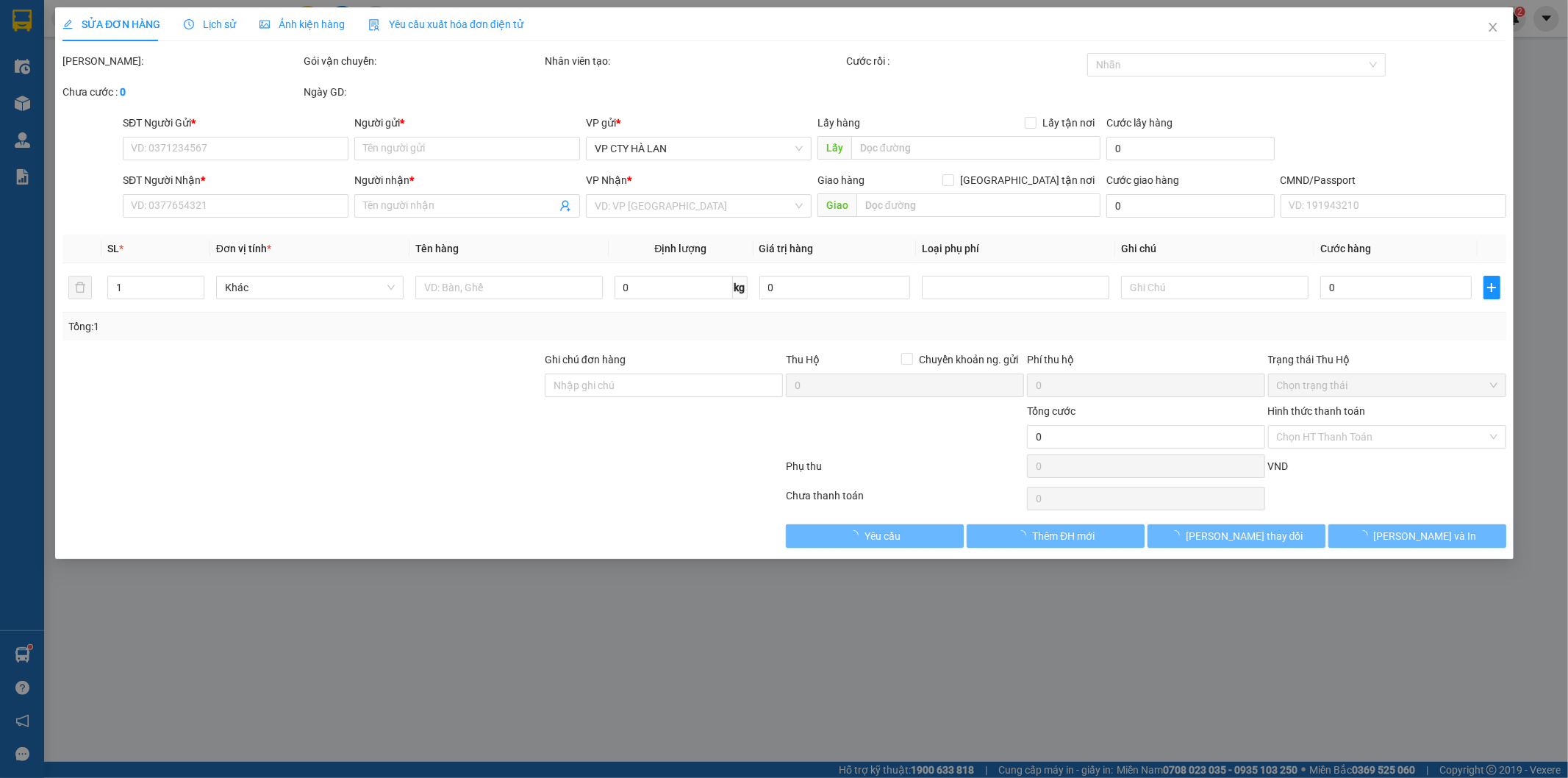
type input "0769919330"
type input "TIÊN"
checkbox input "true"
type input "No 21 Khu do thi moi Phap Van, Nơ 21, Tứ Hiệp, Hoàng Mai, Hà Nội, Việt Nam"
type input "0769919330"
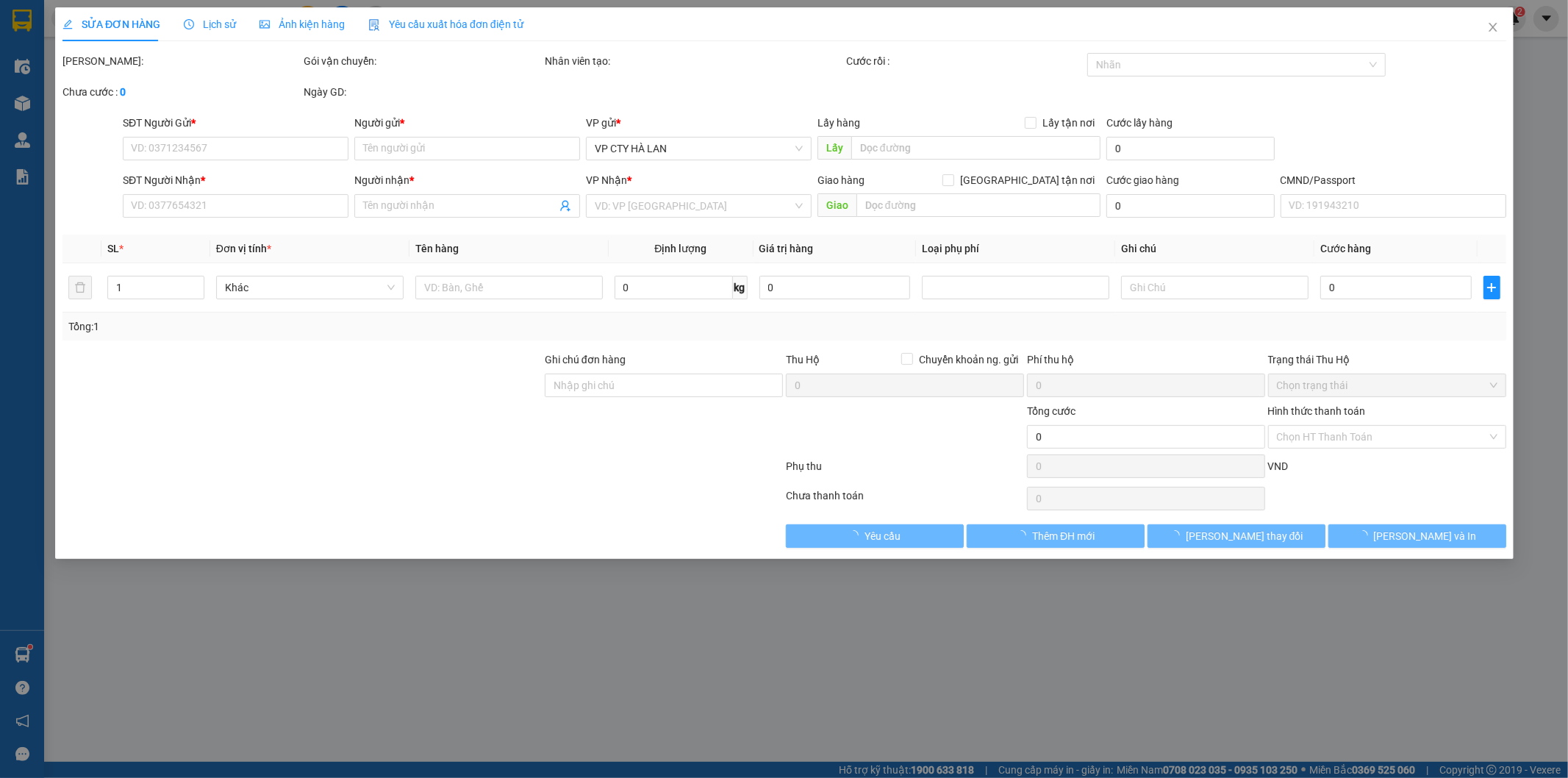
type input "TIÊN"
type input "90.000"
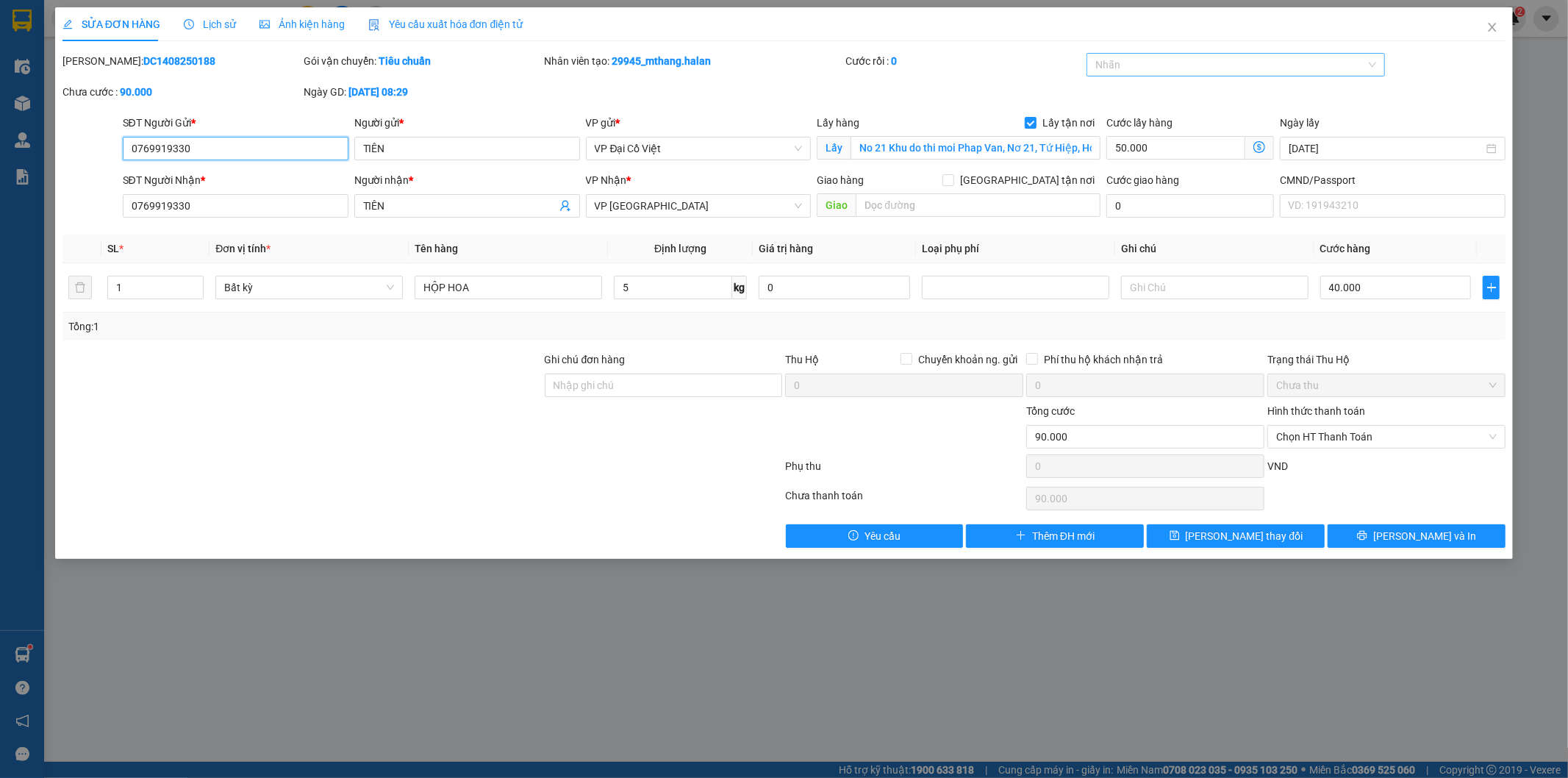
click at [1174, 61] on div at bounding box center [1228, 64] width 276 height 17
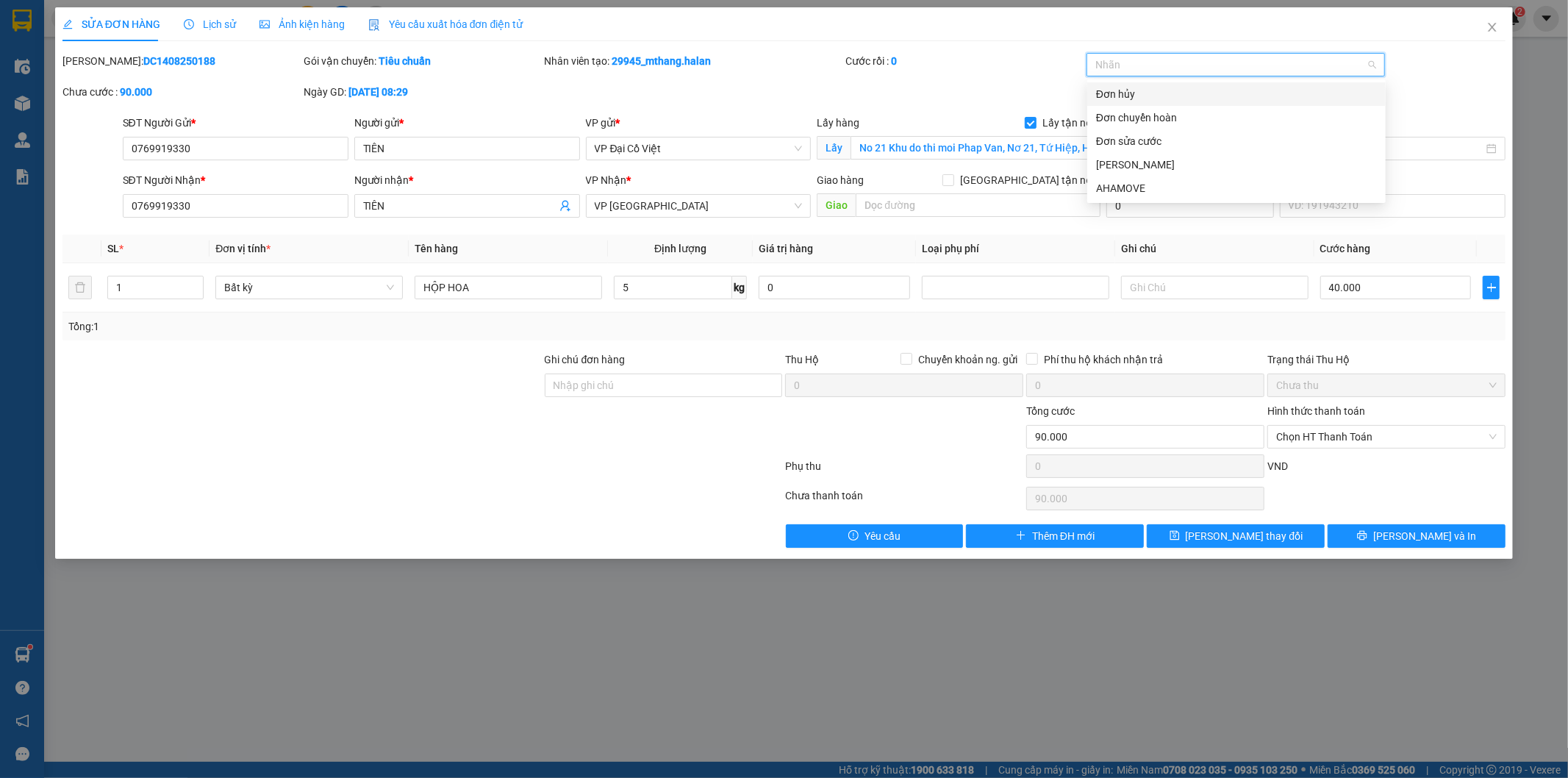
click at [1161, 94] on div "Đơn hủy" at bounding box center [1236, 94] width 281 height 16
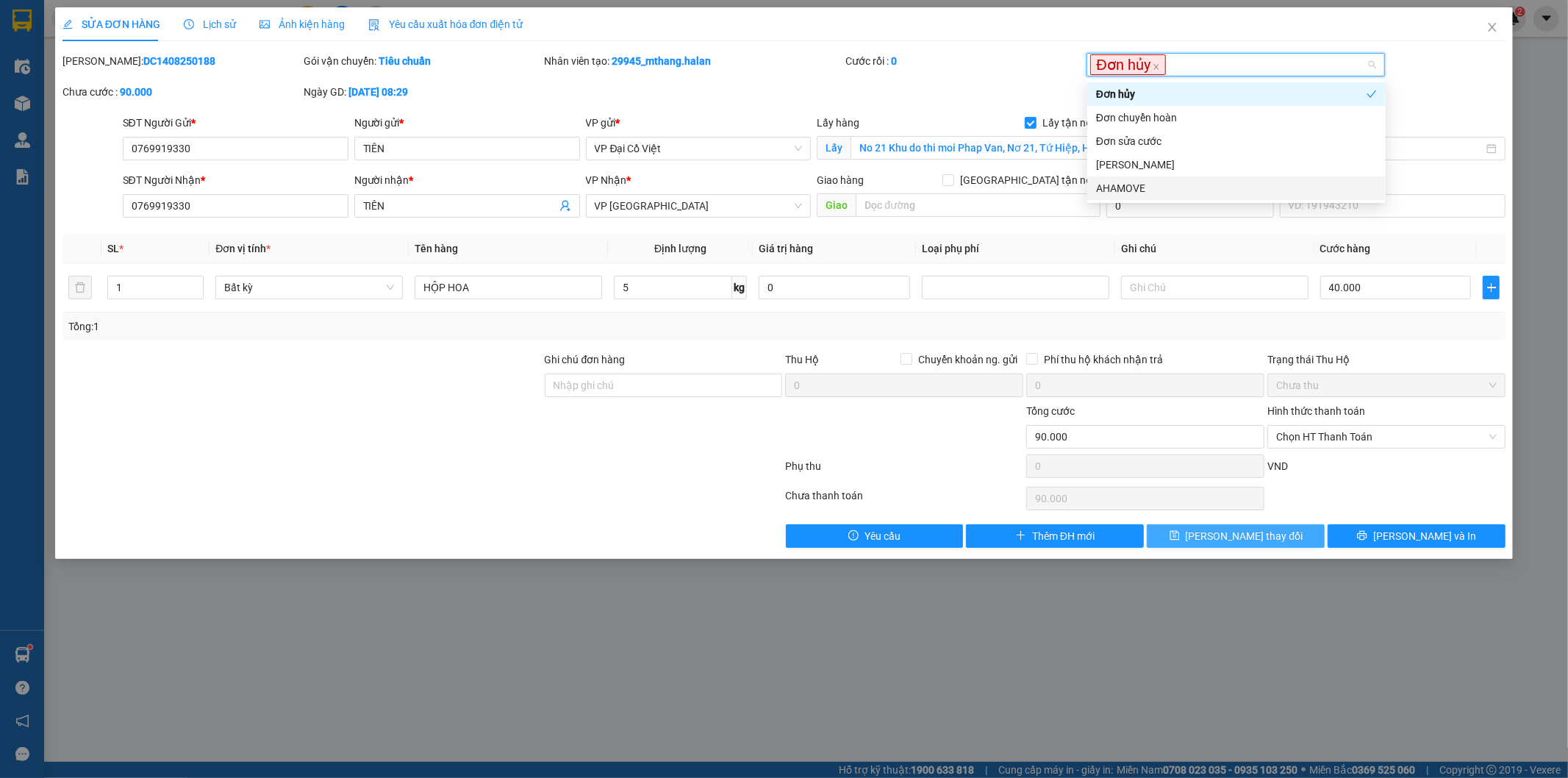
click at [1214, 535] on button "[PERSON_NAME] thay đổi" at bounding box center [1235, 536] width 178 height 24
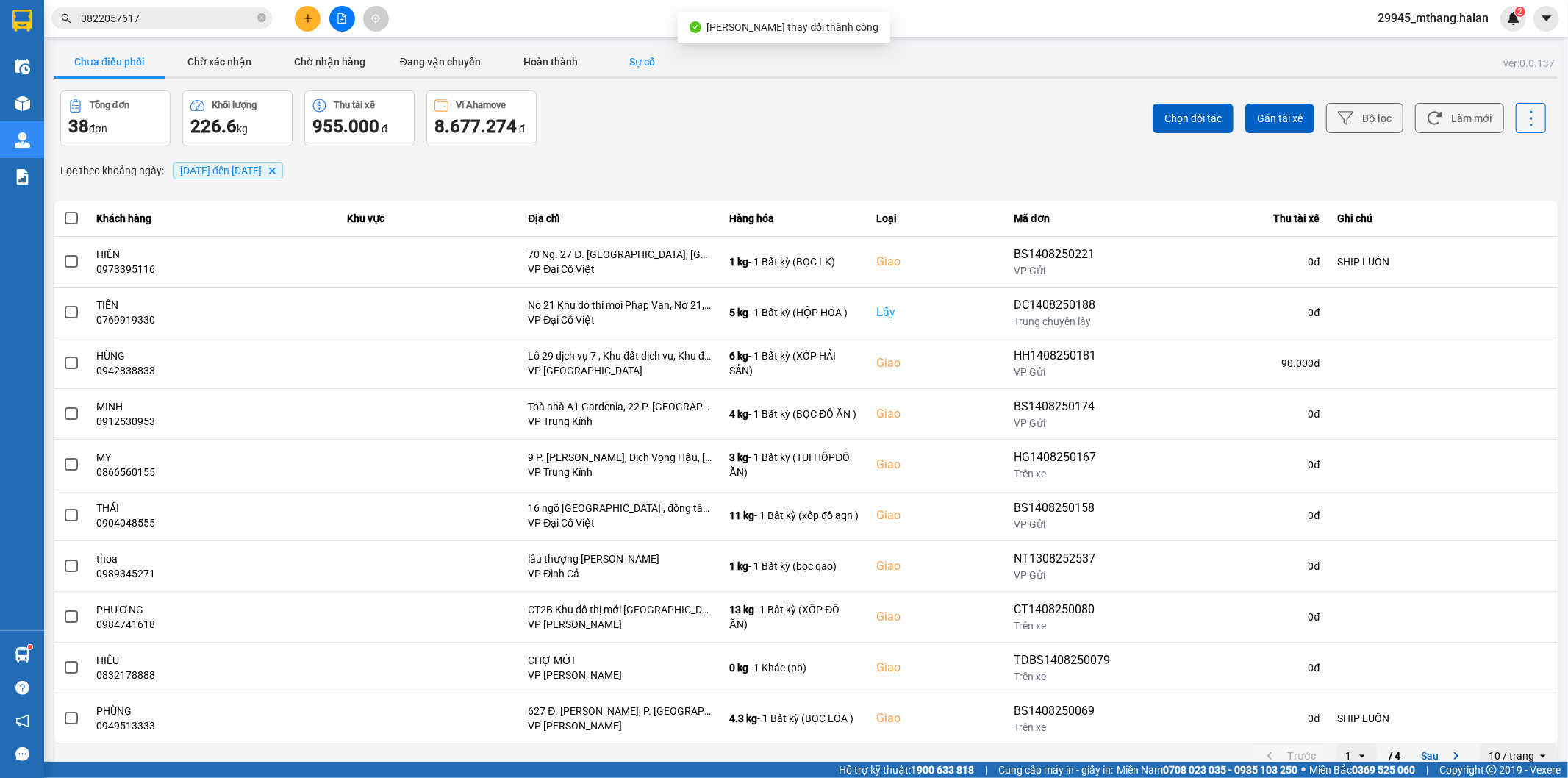
click at [671, 53] on button "Sự cố" at bounding box center [642, 62] width 73 height 29
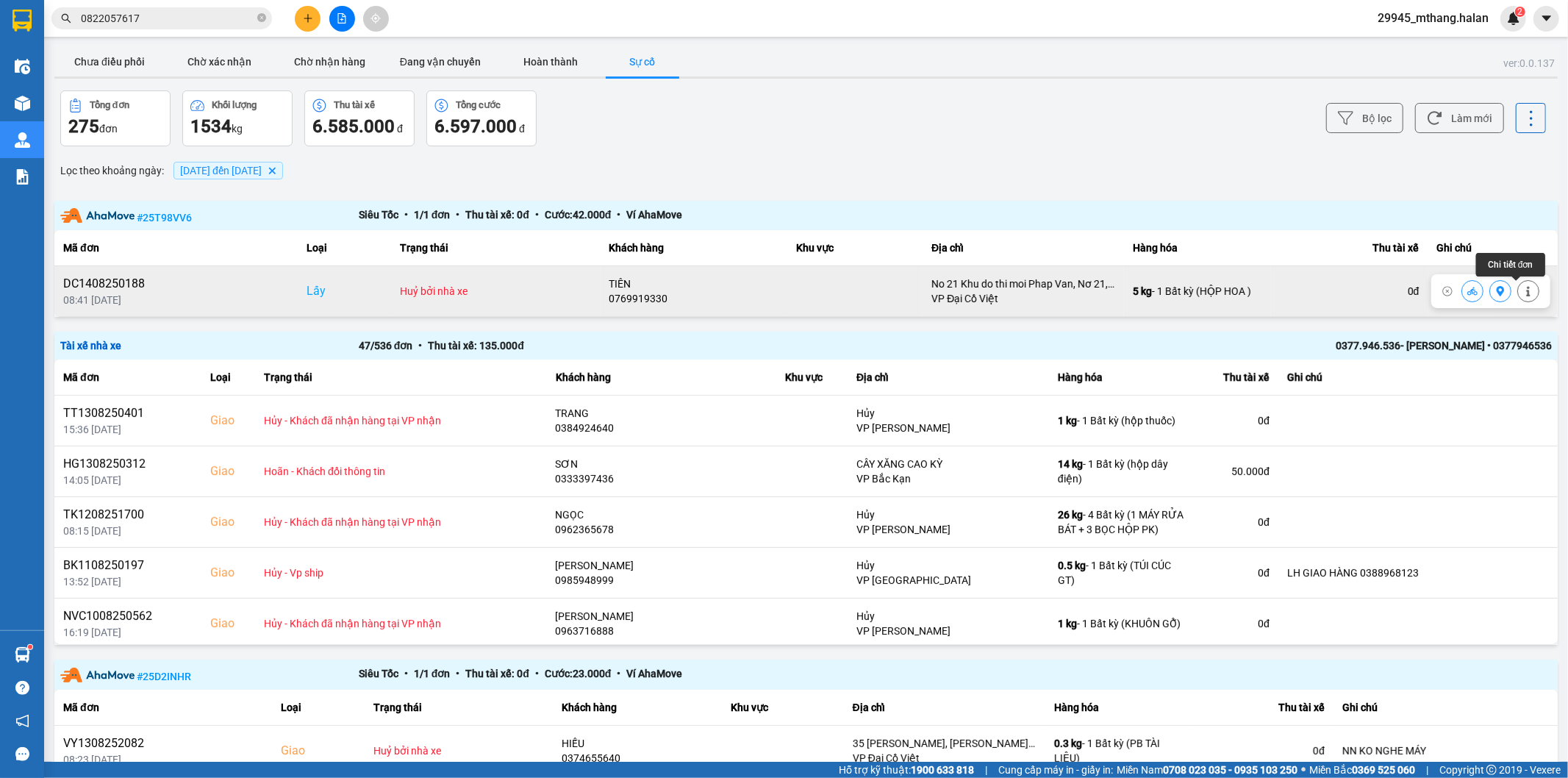
click at [1523, 294] on icon at bounding box center [1527, 290] width 10 height 10
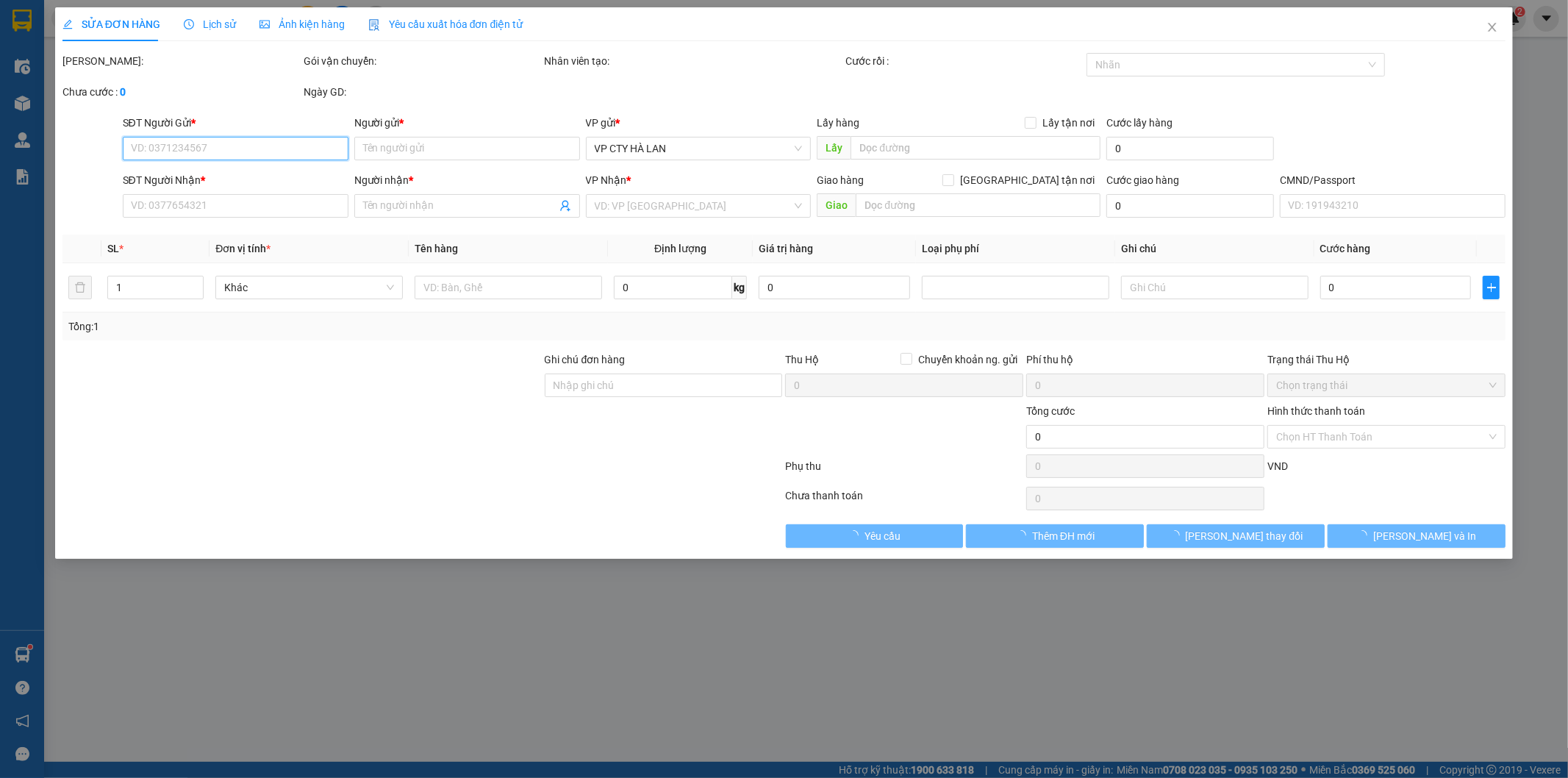
type input "0769919330"
type input "TIÊN"
checkbox input "true"
type input "No 21 Khu do thi moi Phap Van, Nơ 21, Tứ Hiệp, Hoàng Mai, Hà Nội, Việt Nam"
type input "0769919330"
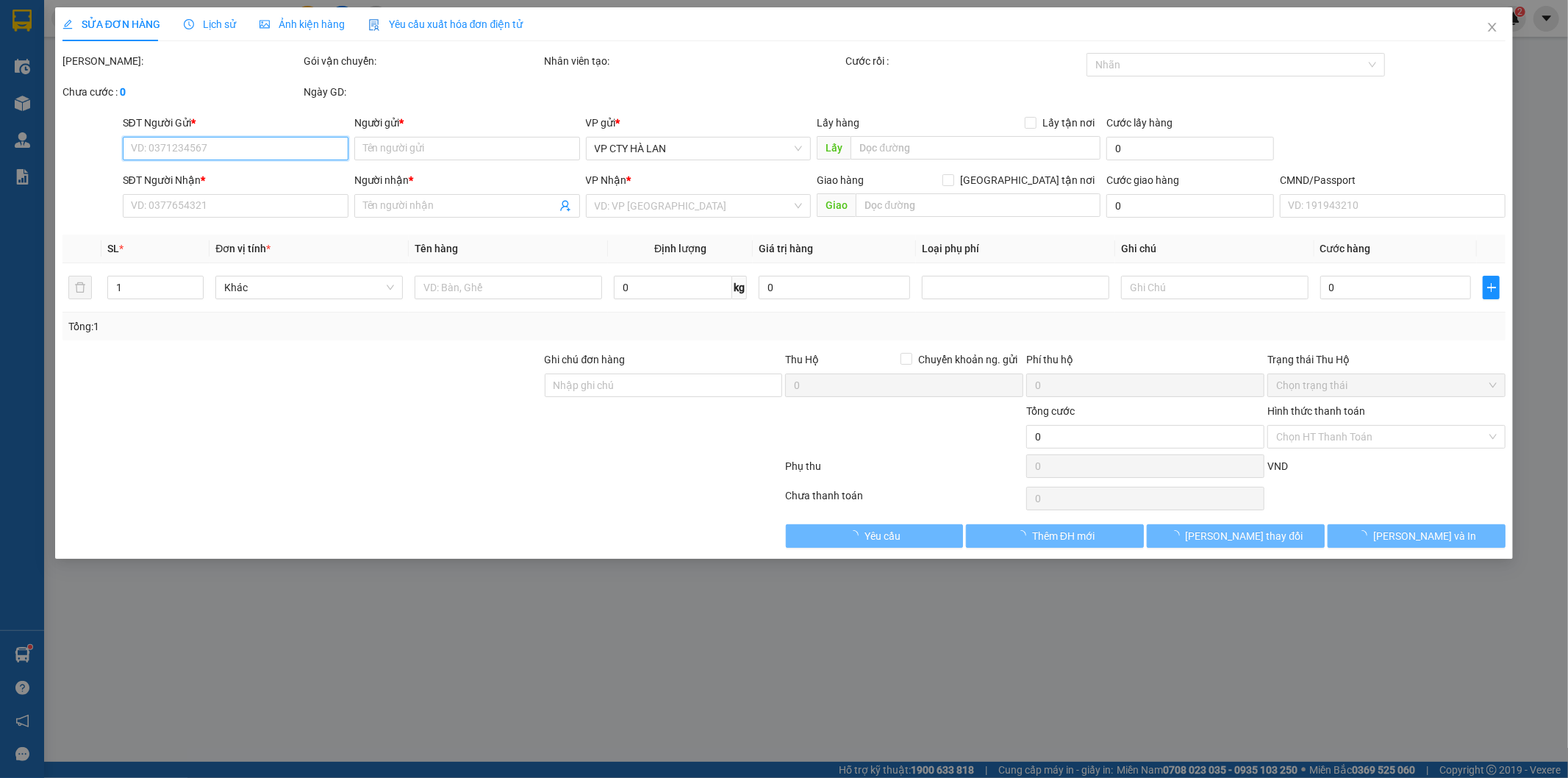
type input "TIÊN"
type input "90.000"
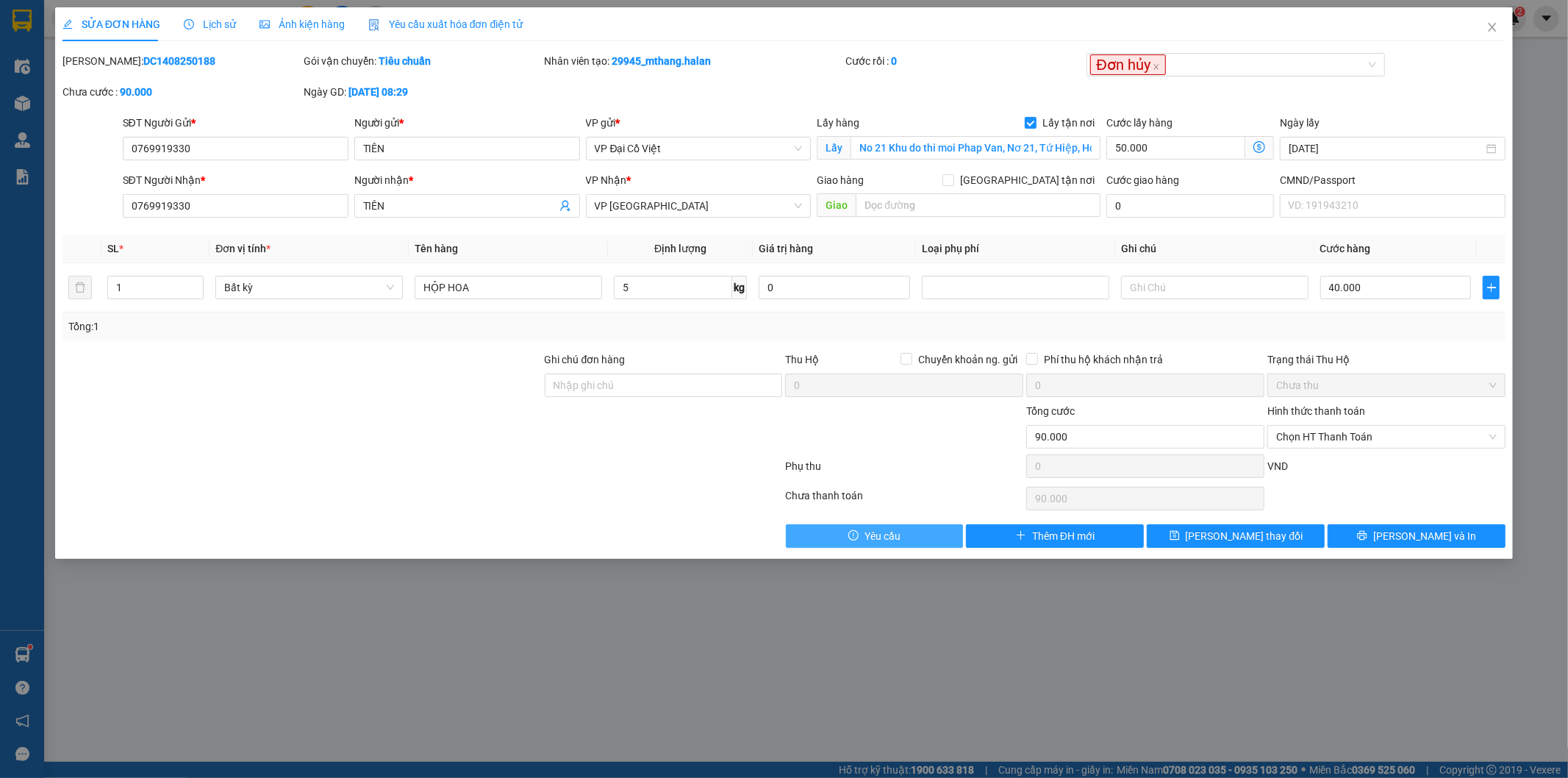
click at [908, 541] on button "Yêu cầu" at bounding box center [875, 536] width 178 height 24
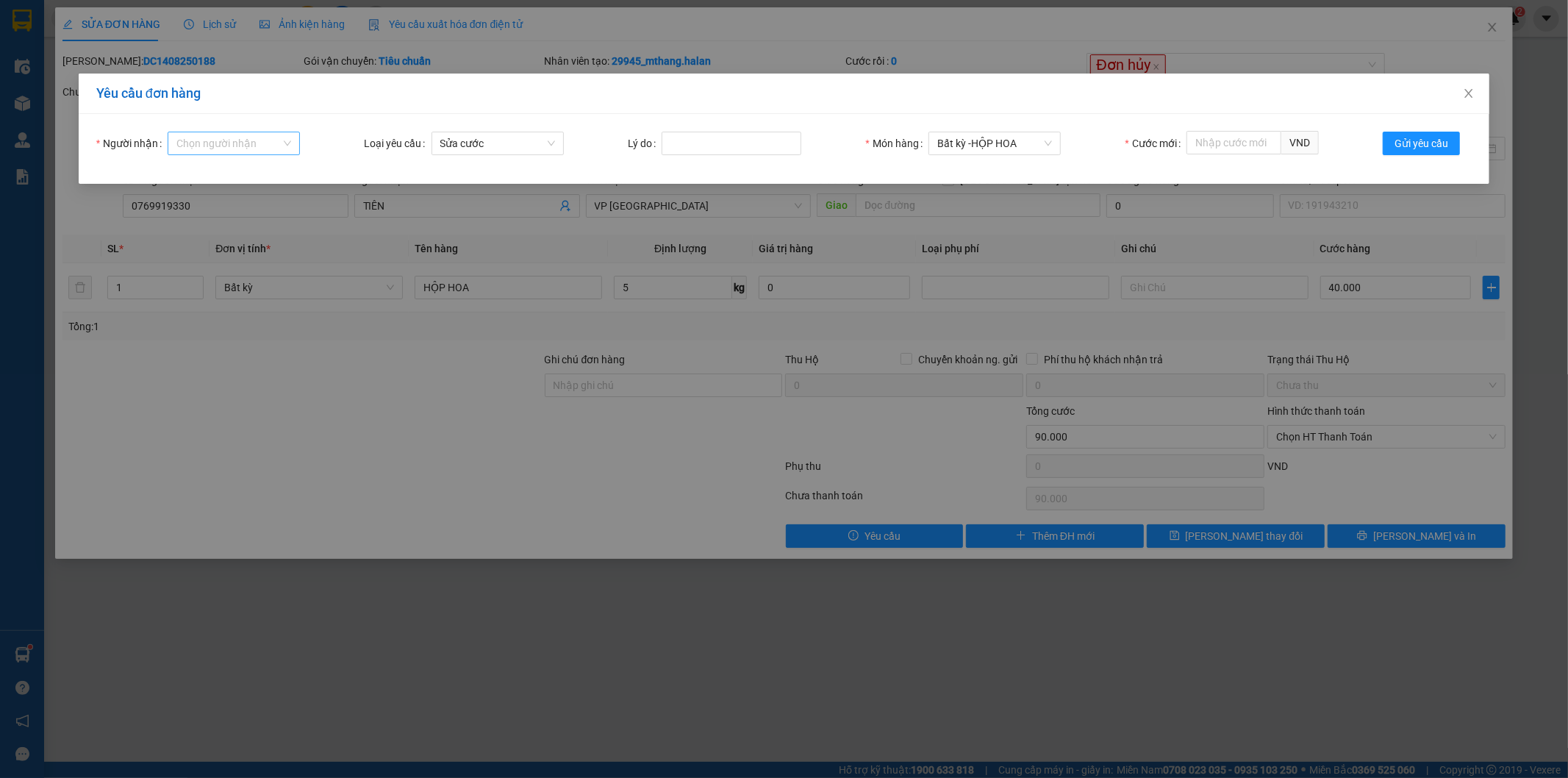
click at [231, 138] on input "Người nhận" at bounding box center [228, 143] width 104 height 22
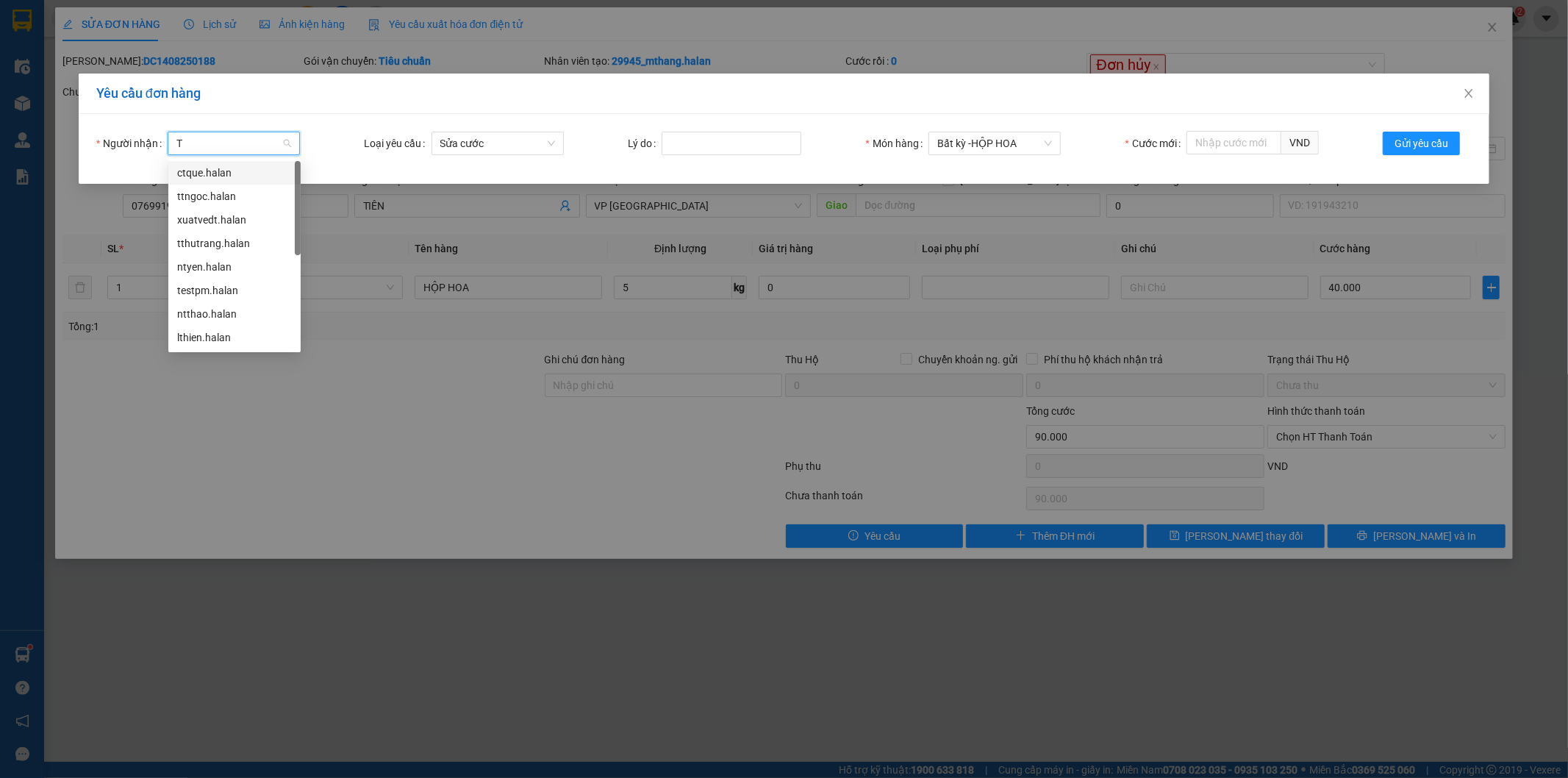
type input "TT"
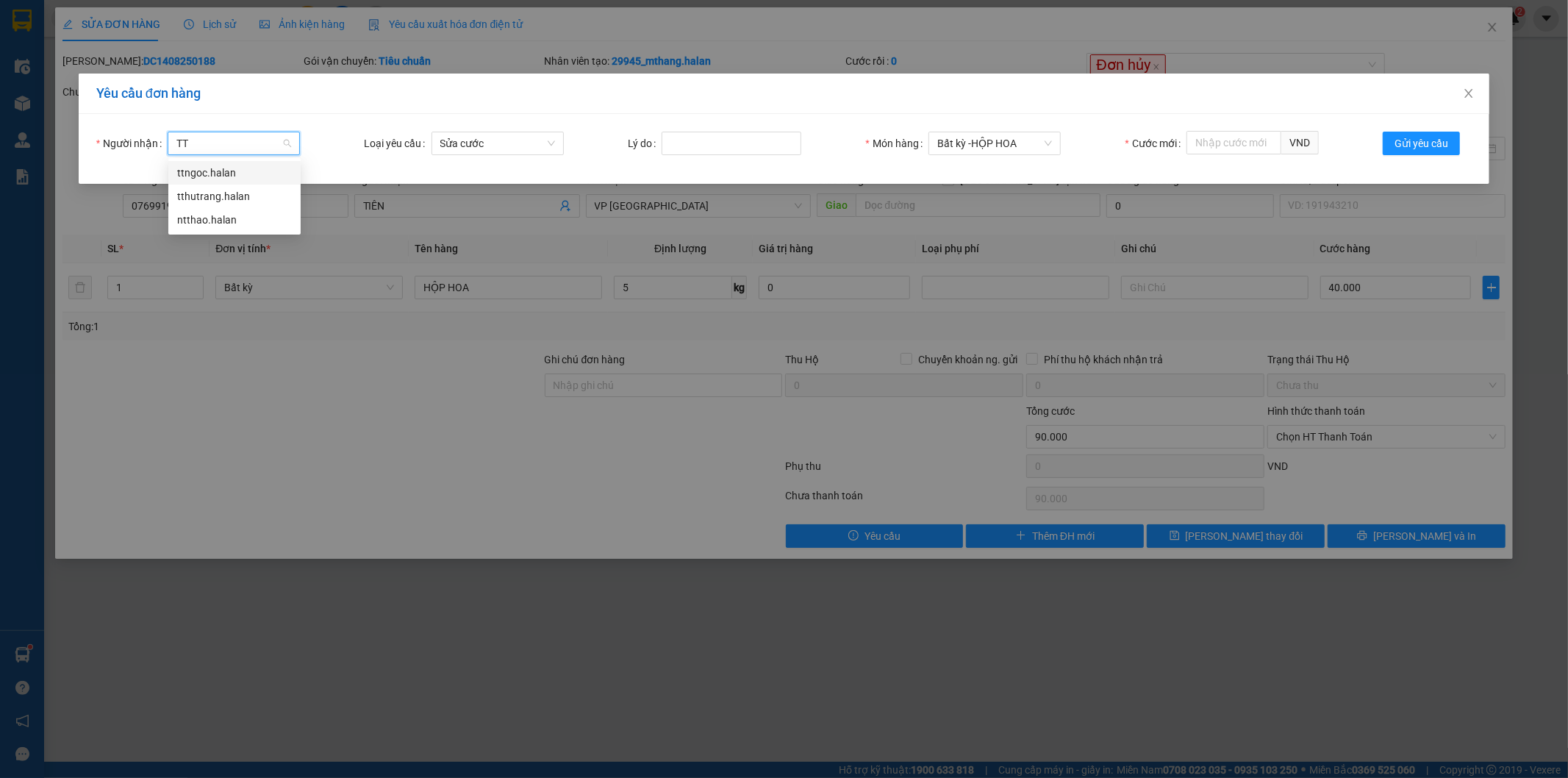
drag, startPoint x: 234, startPoint y: 145, endPoint x: 156, endPoint y: 145, distance: 78.0
click at [156, 145] on div "Người nhận TT Chọn người nhận" at bounding box center [198, 143] width 204 height 24
type input "T"
type input "LINH"
click at [219, 177] on div "tklinh.halan" at bounding box center [234, 173] width 115 height 16
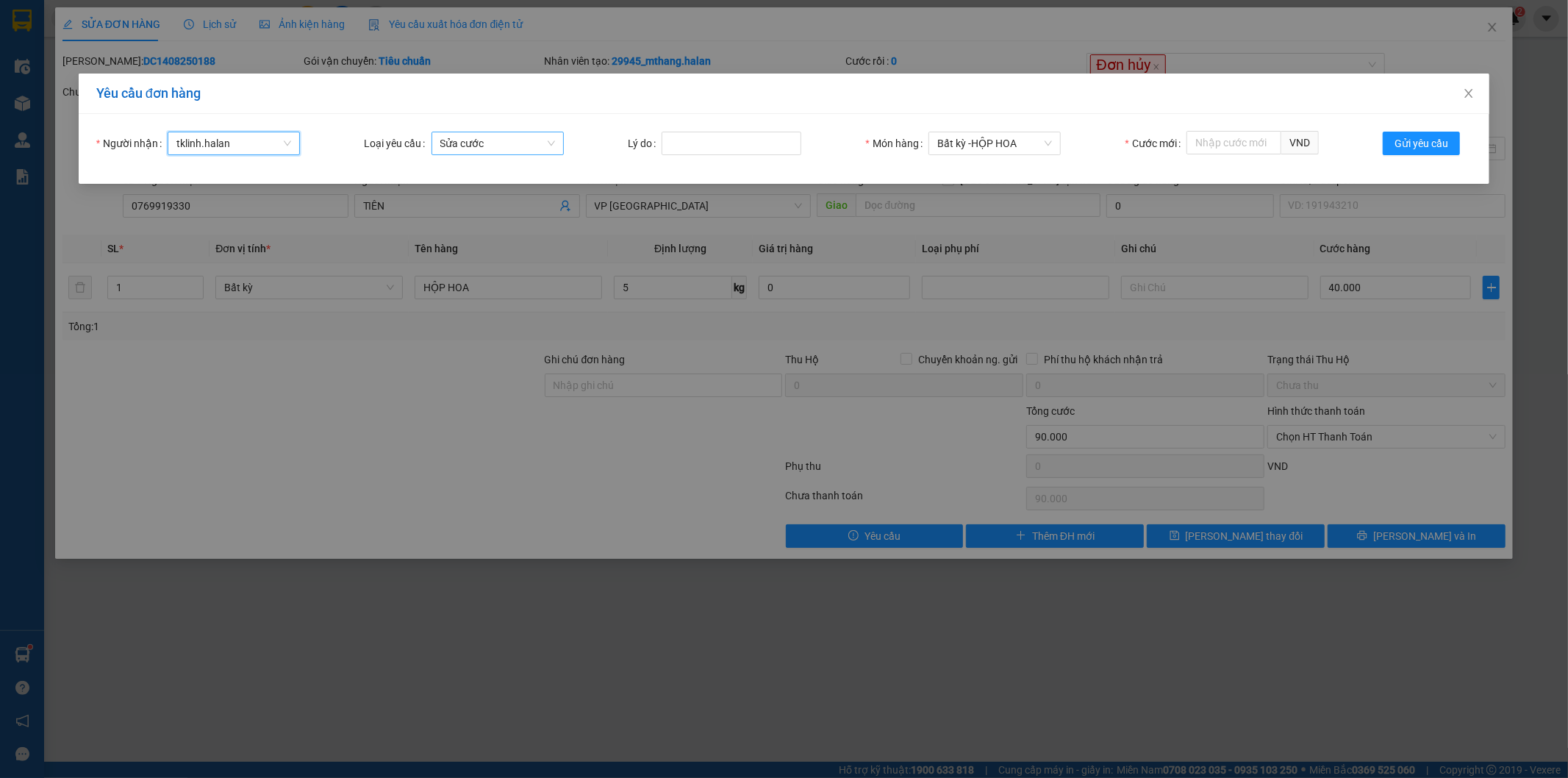
click at [520, 138] on span "Sửa cước" at bounding box center [498, 143] width 115 height 22
click at [469, 194] on div "Hủy lấy" at bounding box center [496, 197] width 115 height 16
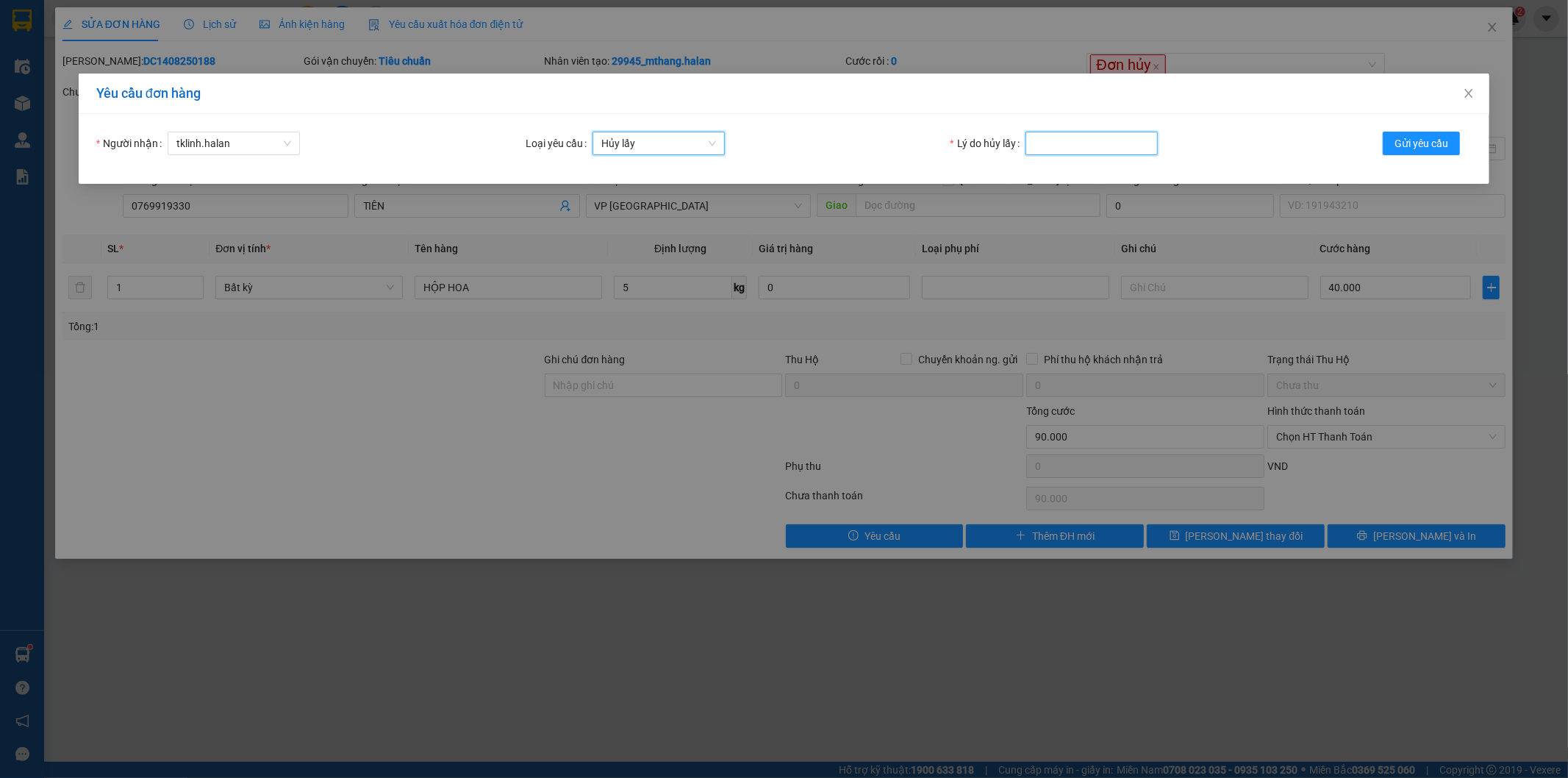
click at [1075, 140] on input "Lý do hủy lấy" at bounding box center [1091, 143] width 132 height 24
type input "KHÁCH MANG QUA VP"
click at [1421, 144] on span "Gửi yêu cầu" at bounding box center [1420, 143] width 53 height 16
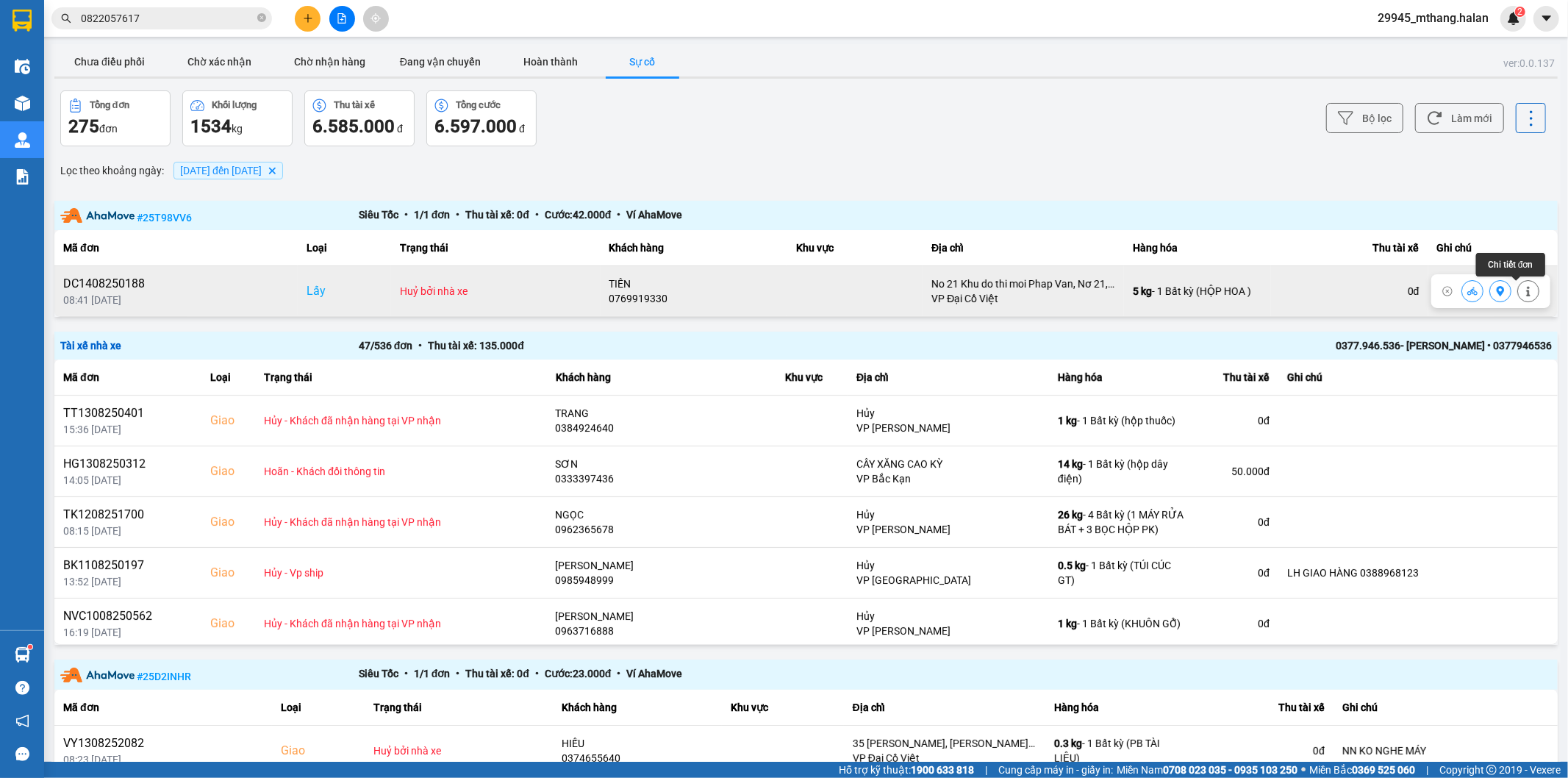
click at [1523, 291] on icon at bounding box center [1527, 290] width 10 height 10
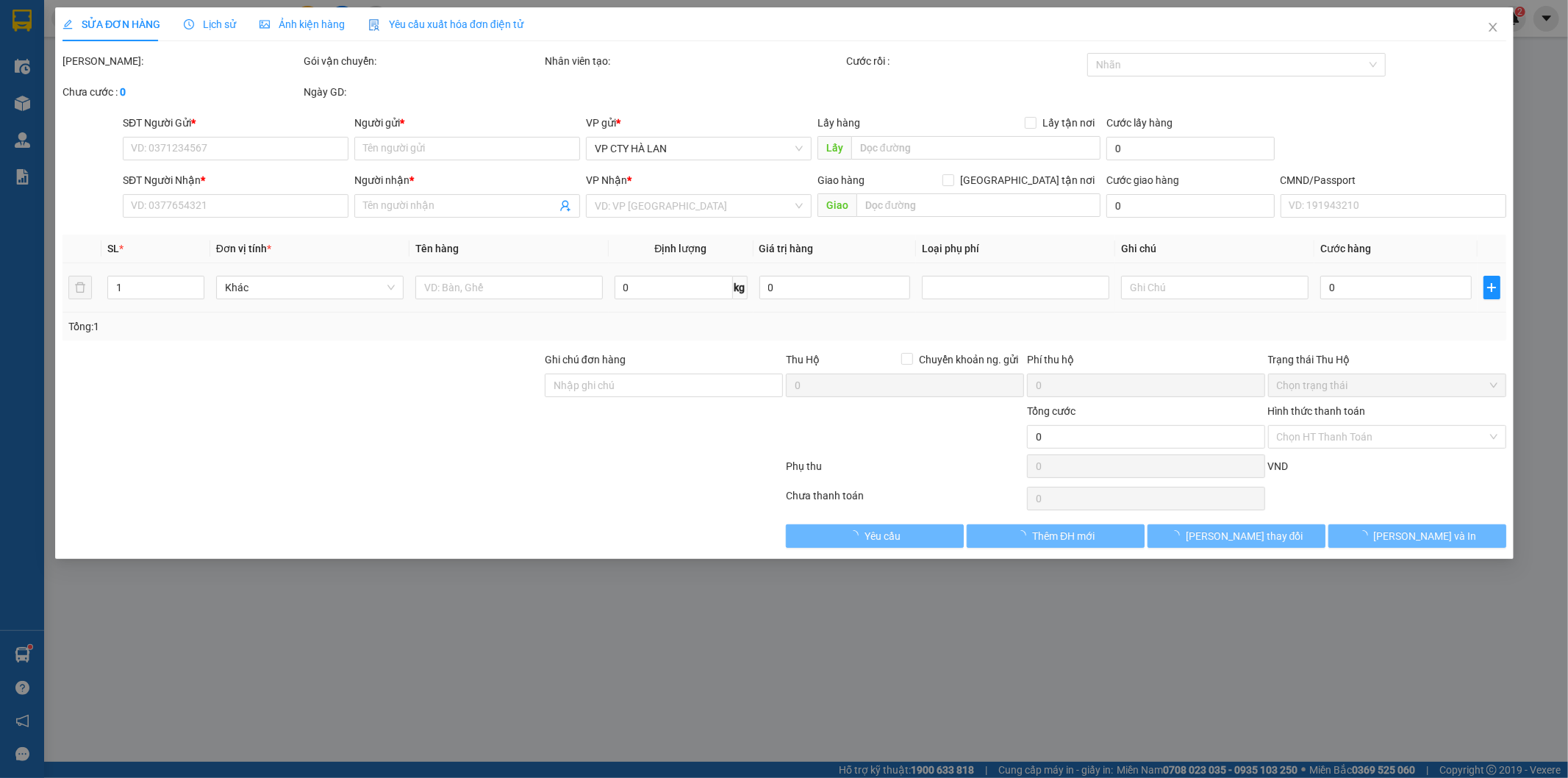
type input "0769919330"
type input "TIÊN"
checkbox input "true"
type input "No 21 Khu do thi moi Phap Van, Nơ 21, Tứ Hiệp, Hoàng Mai, Hà Nội, Việt Nam"
type input "0769919330"
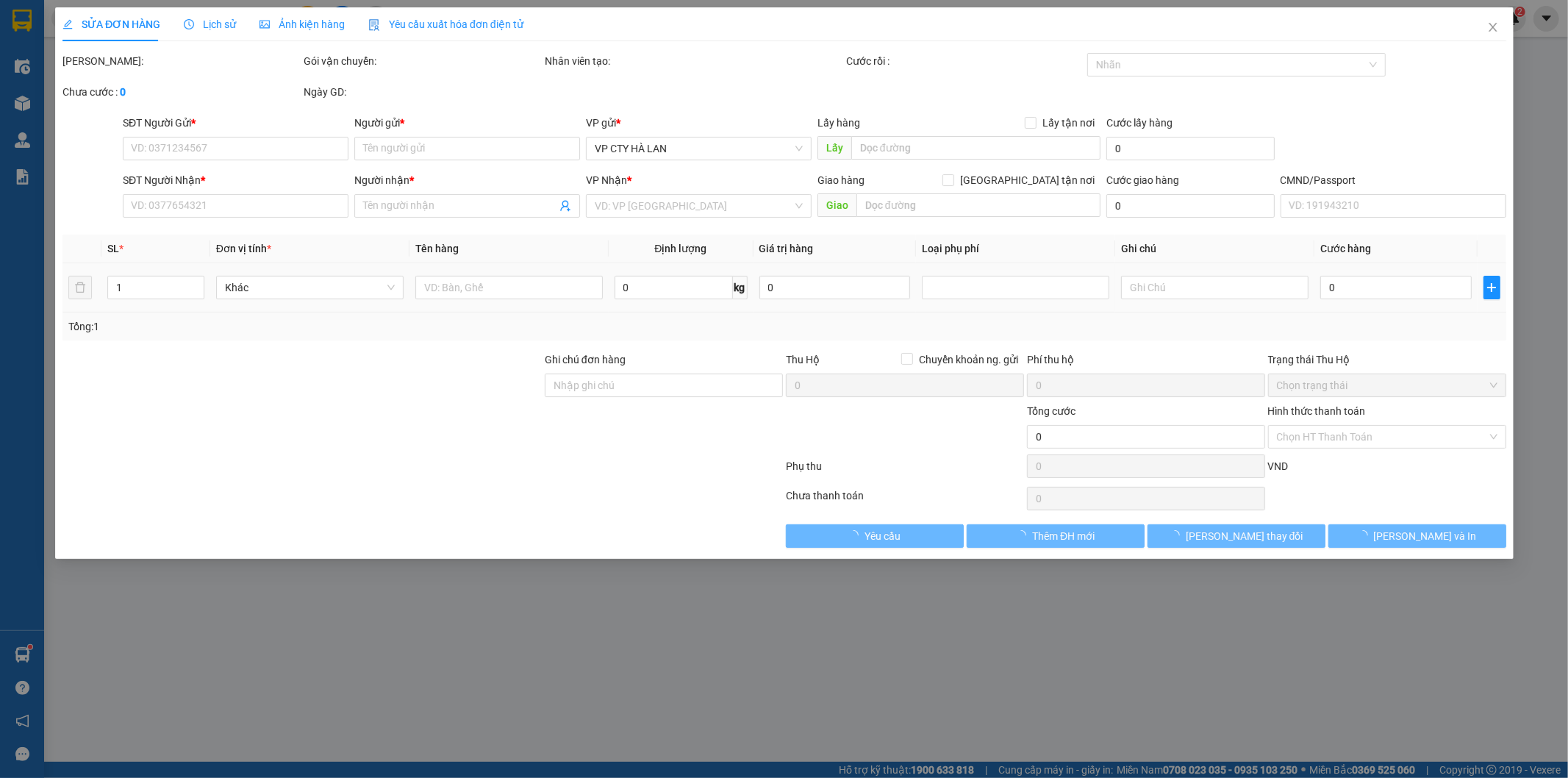
type input "TIÊN"
type input "90.000"
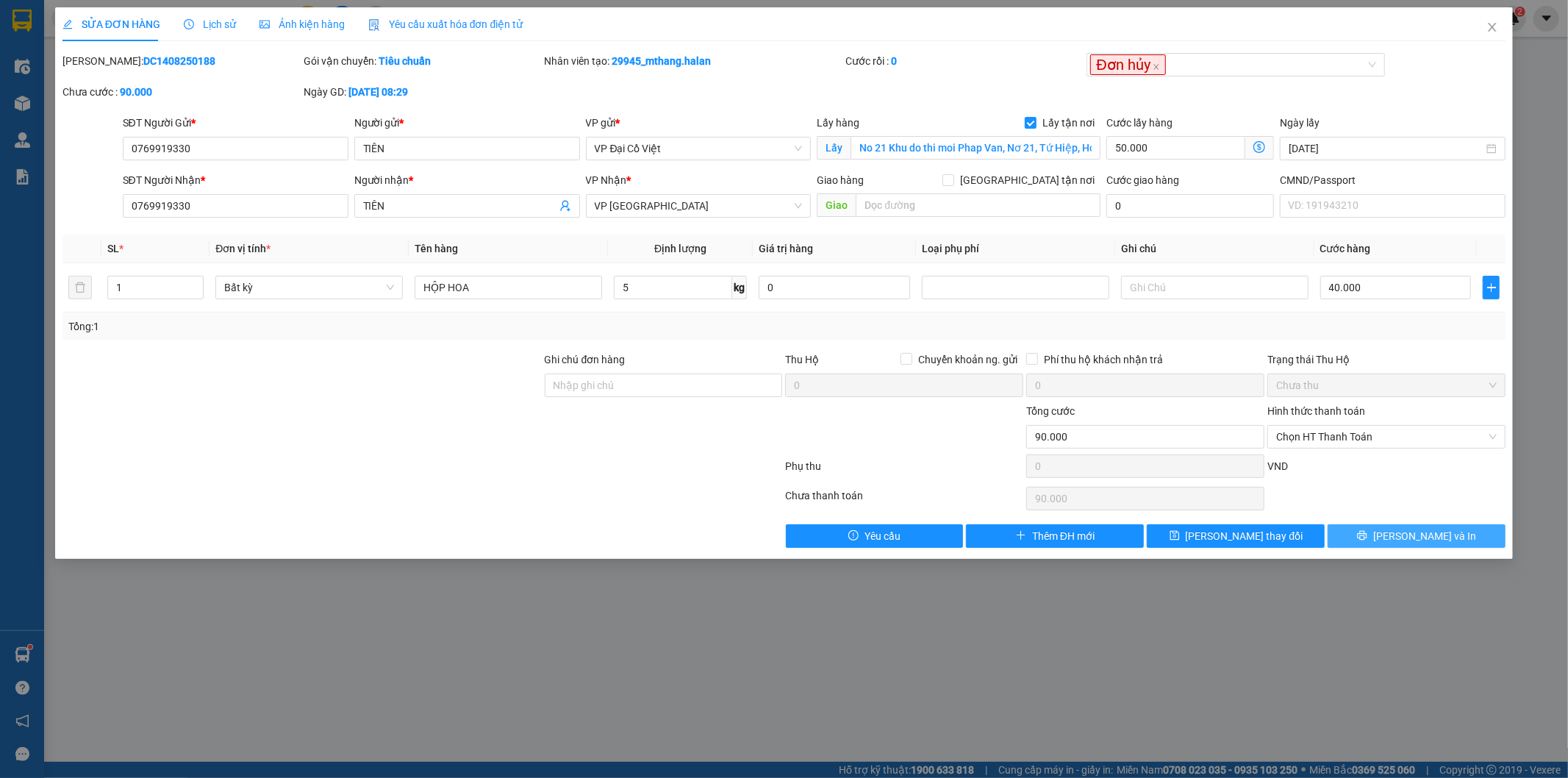
click at [1367, 540] on icon "printer" at bounding box center [1362, 536] width 10 height 10
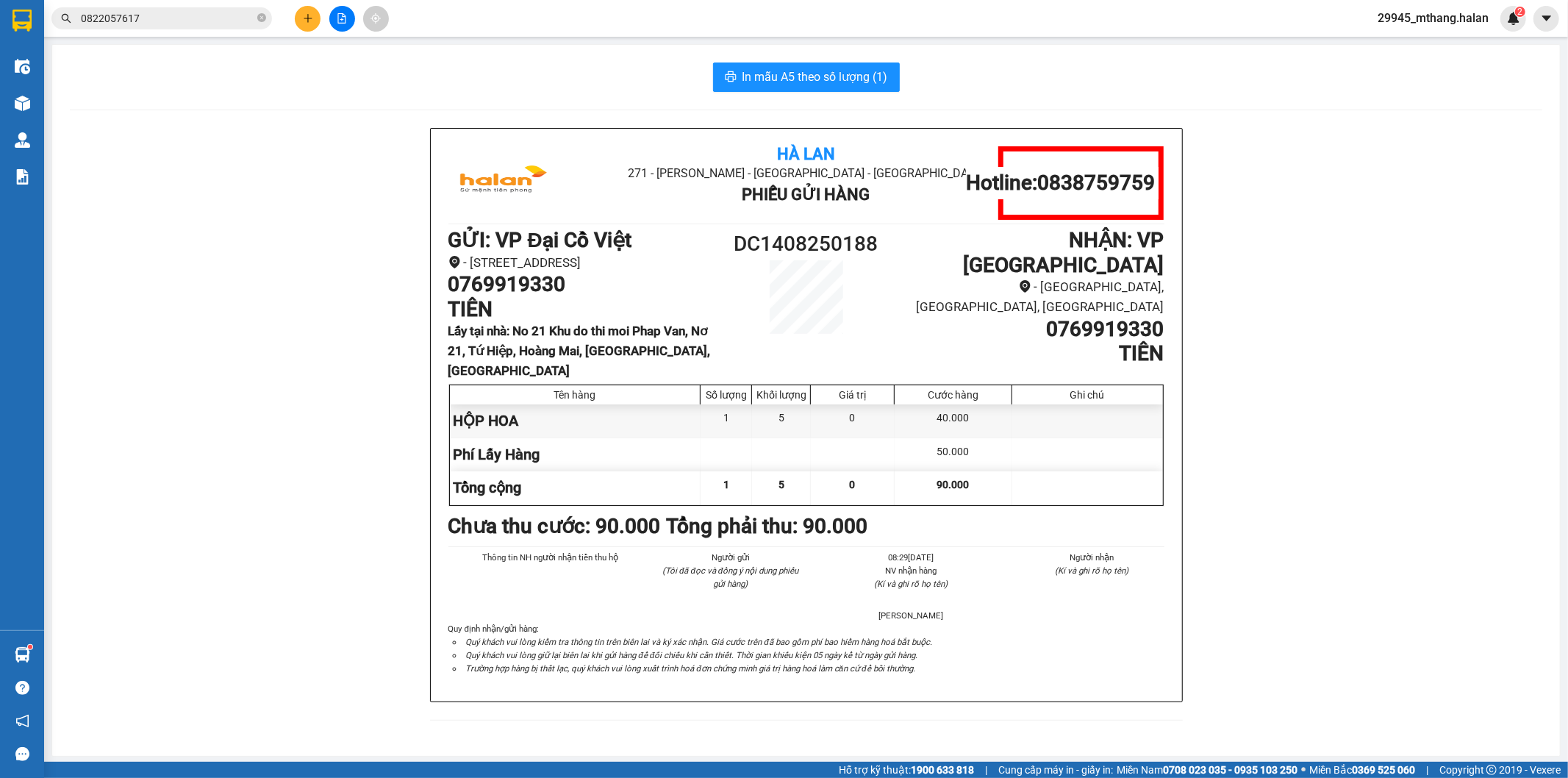
click at [315, 258] on div "Hà Lan 271 - Dương Tự Minh - Phường Tân Long - Thái Nguyên Phiếu Gửi Hàng Hotli…" at bounding box center [806, 433] width 1472 height 610
drag, startPoint x: 726, startPoint y: 243, endPoint x: 883, endPoint y: 237, distance: 157.1
click at [883, 237] on h1 "DC1408250188" at bounding box center [807, 244] width 179 height 33
copy h1 "DC1408250188"
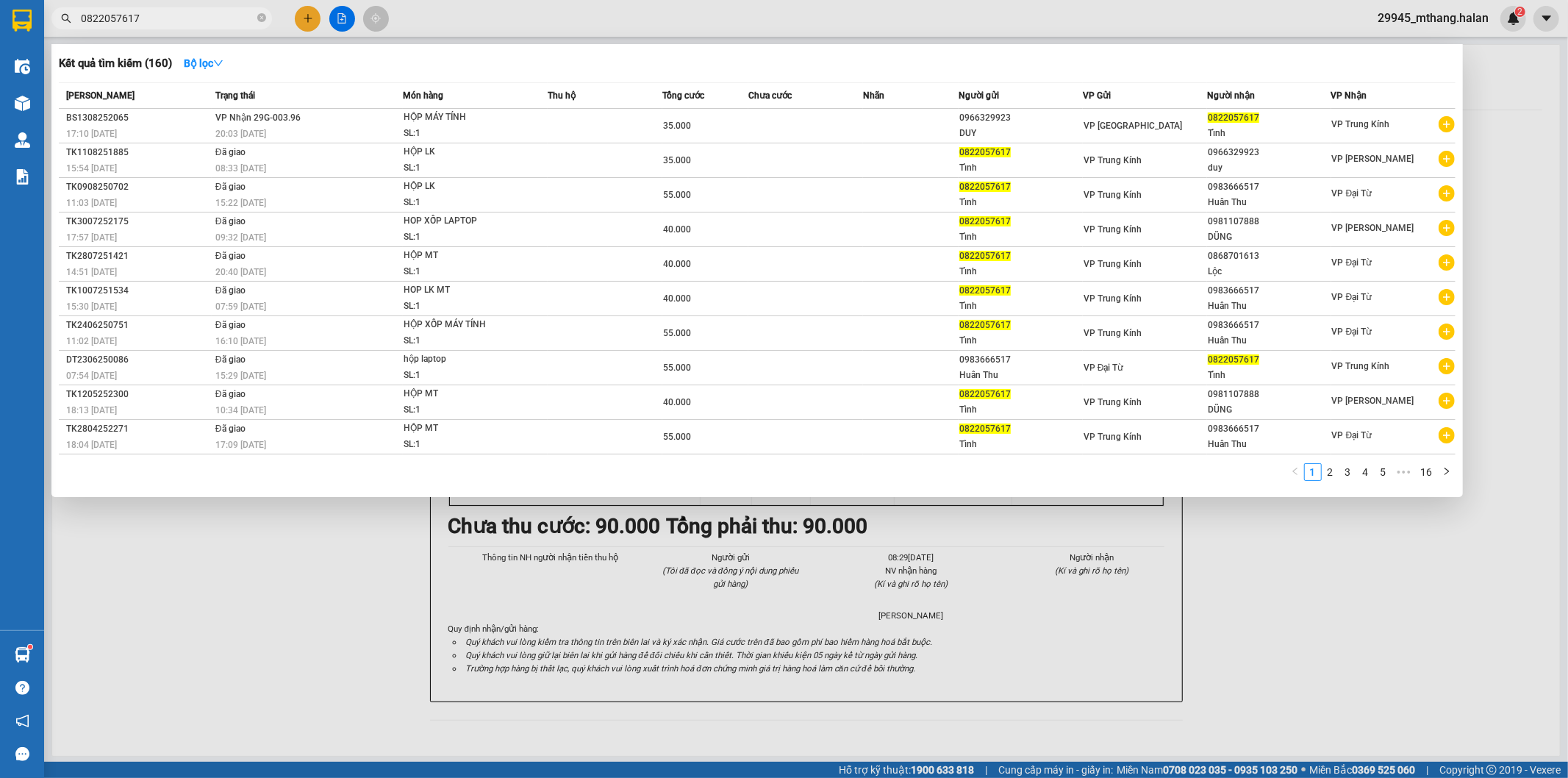
click at [180, 19] on input "0822057617" at bounding box center [167, 18] width 173 height 16
paste input "DC1408250188"
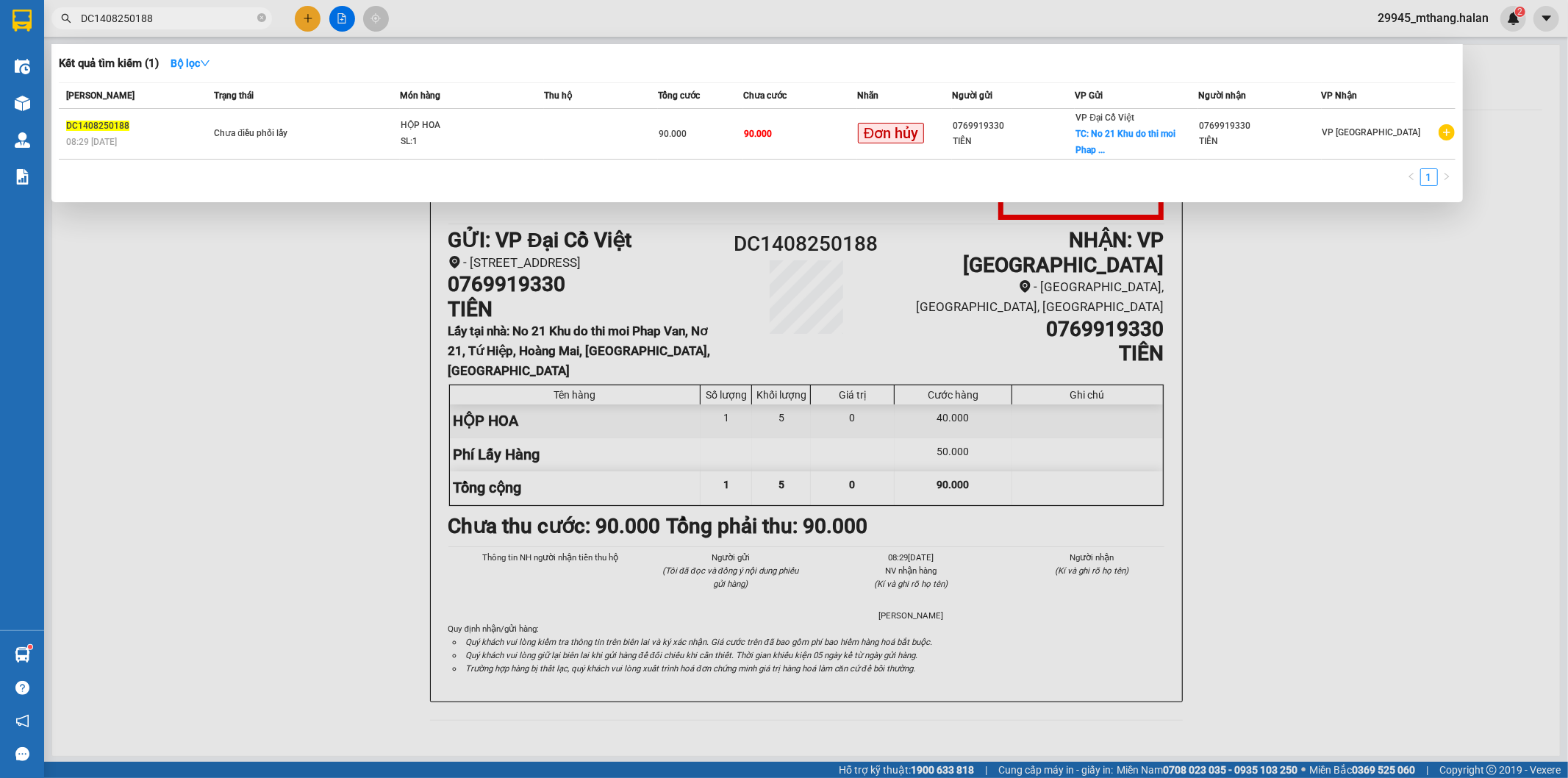
type input "DC1408250188"
click at [1534, 199] on div at bounding box center [784, 389] width 1568 height 778
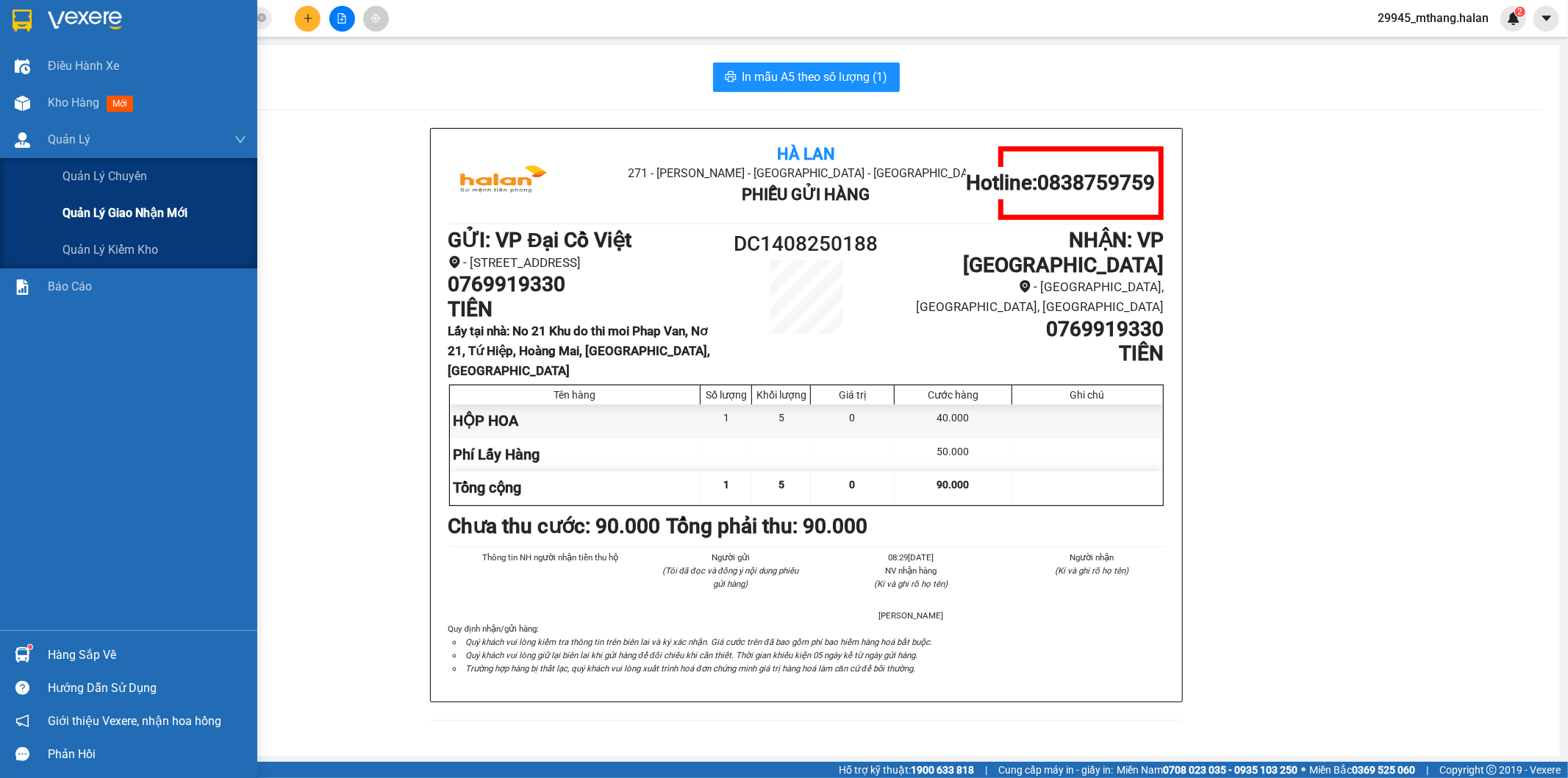
click at [166, 212] on span "Quản lý giao nhận mới" at bounding box center [125, 213] width 125 height 18
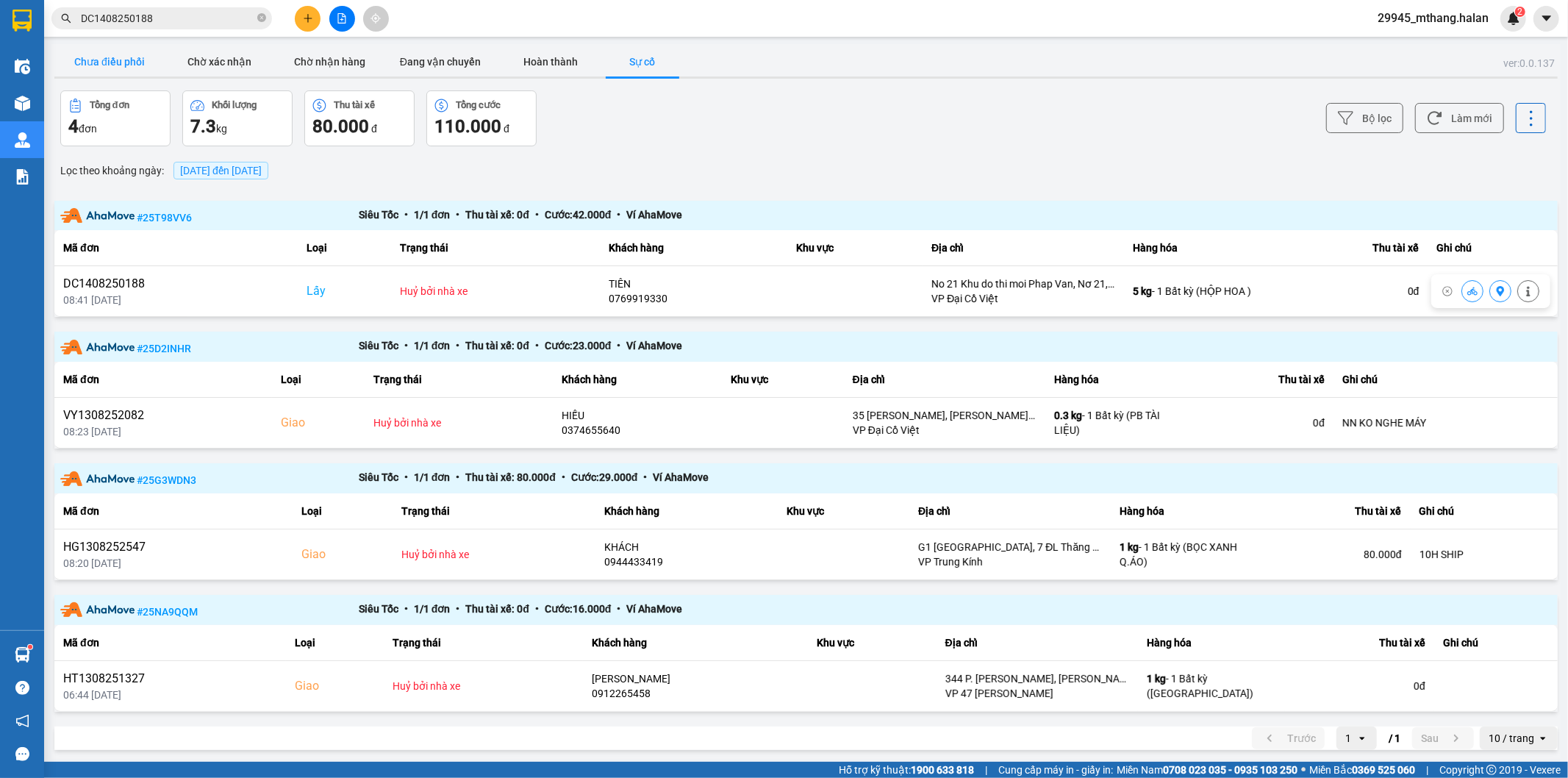
click at [96, 61] on button "Chưa điều phối" at bounding box center [110, 62] width 111 height 29
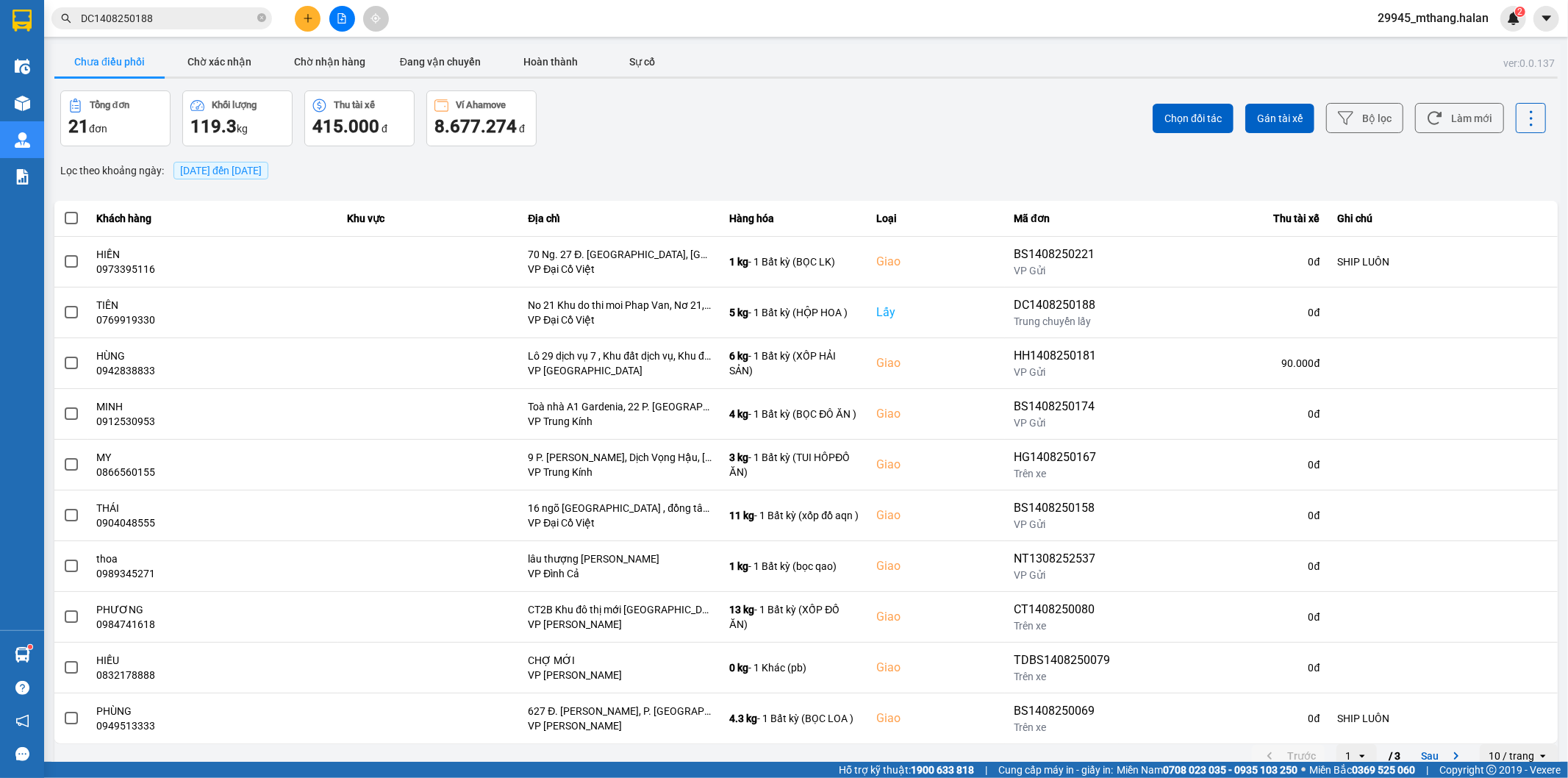
click at [191, 17] on input "DC1408250188" at bounding box center [167, 18] width 173 height 16
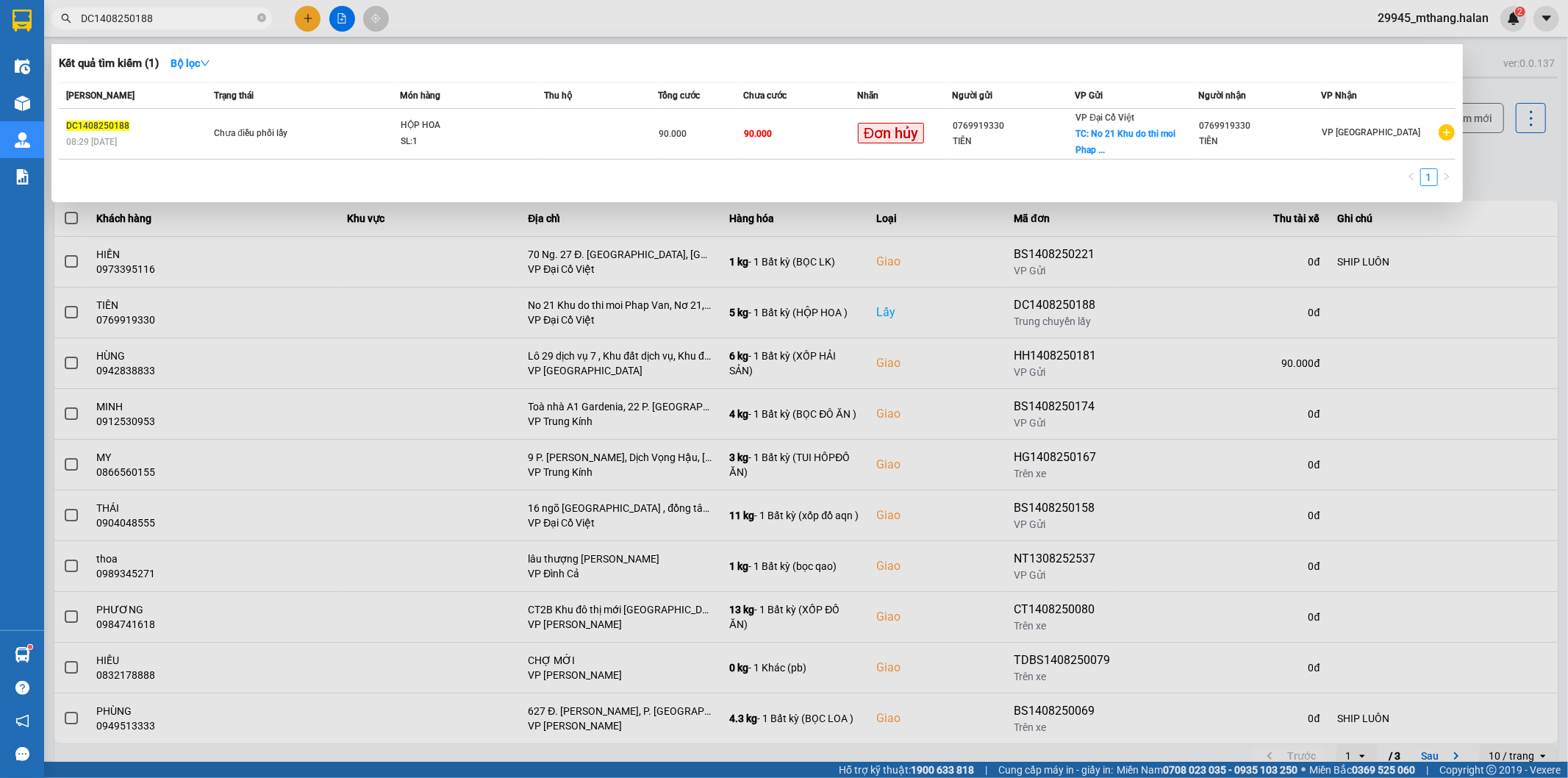
click at [1533, 168] on div at bounding box center [784, 389] width 1568 height 778
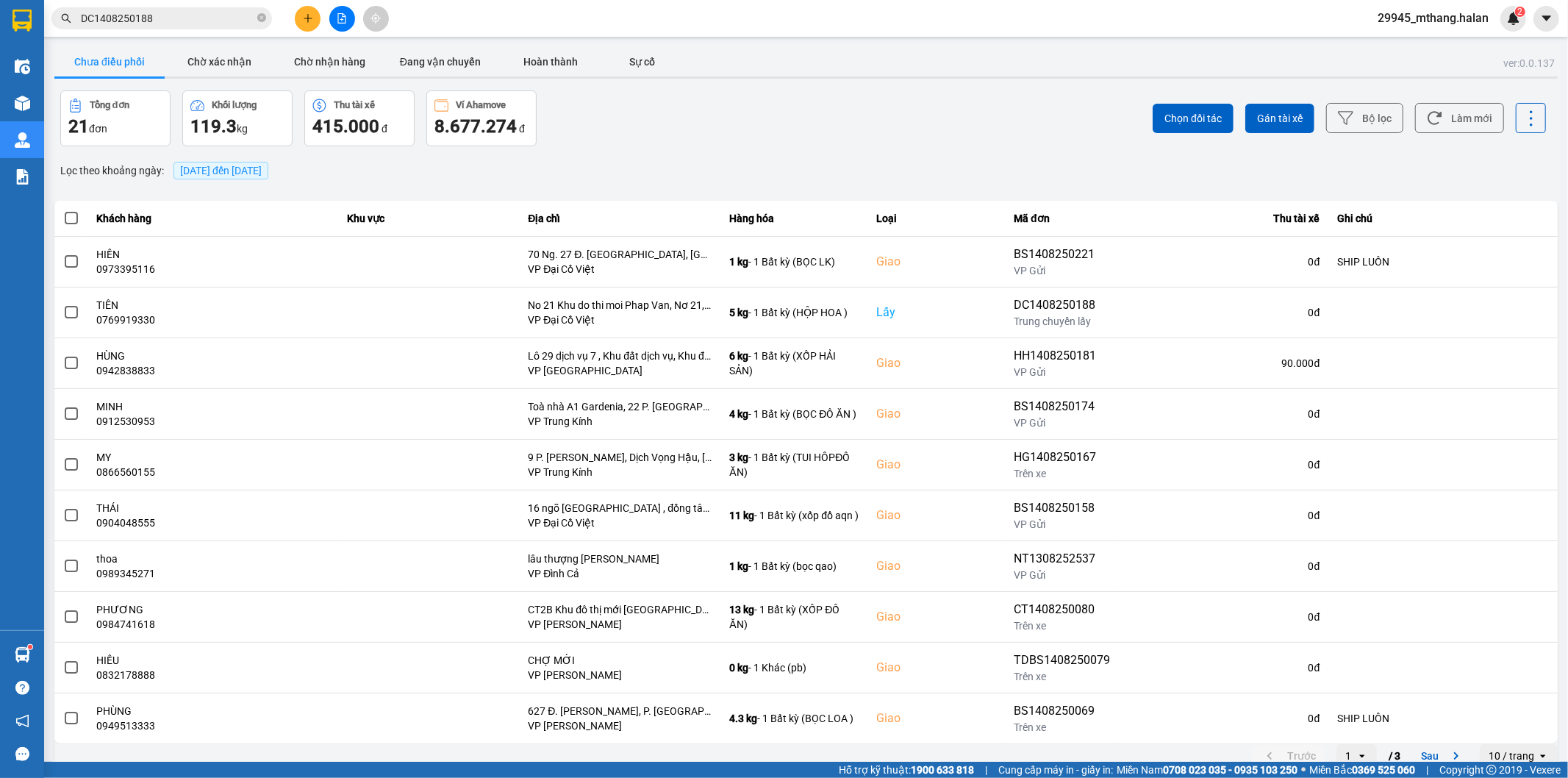
click at [169, 27] on span "DC1408250188" at bounding box center [161, 18] width 220 height 22
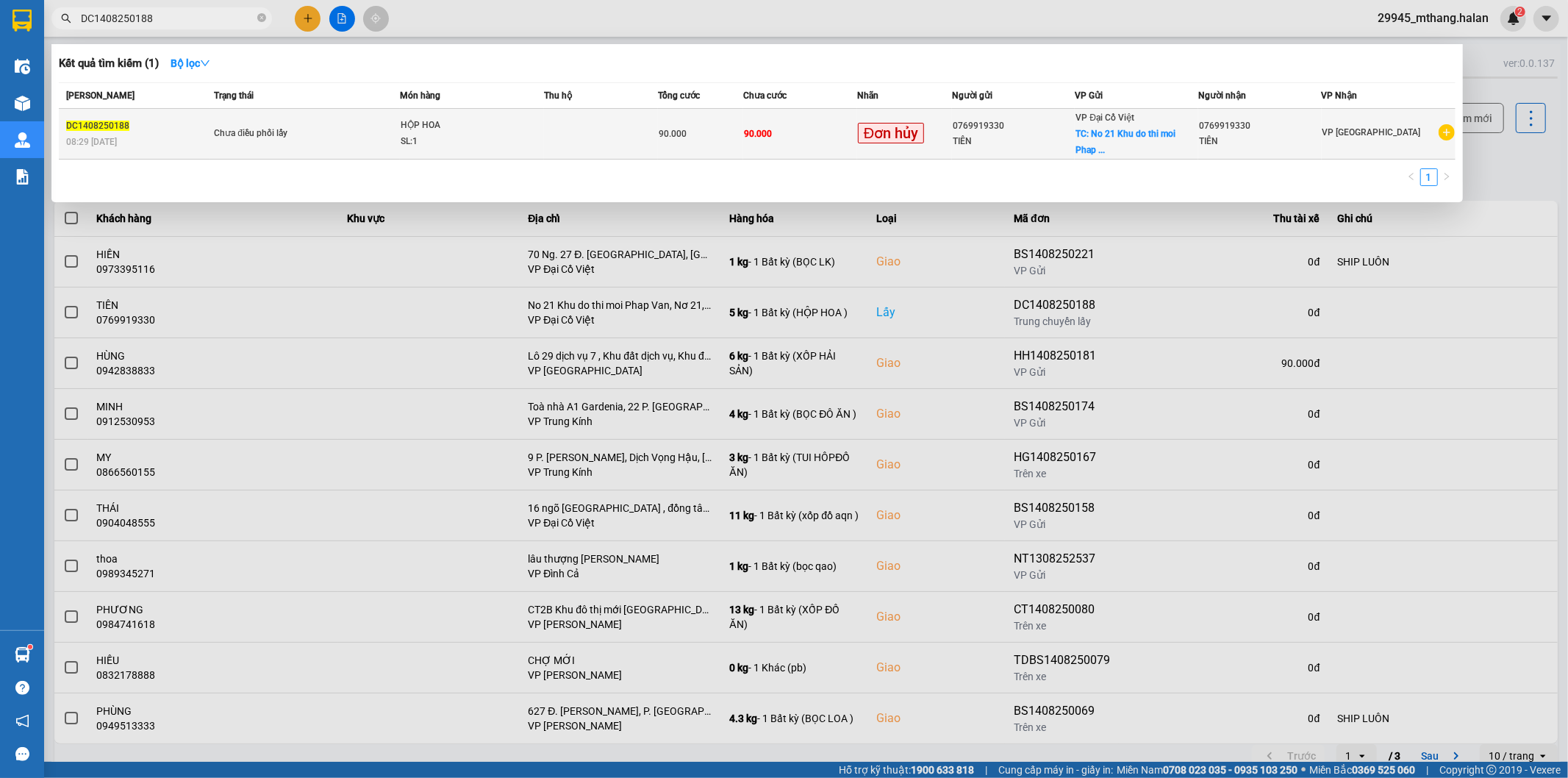
click at [702, 135] on div "90.000" at bounding box center [701, 134] width 83 height 16
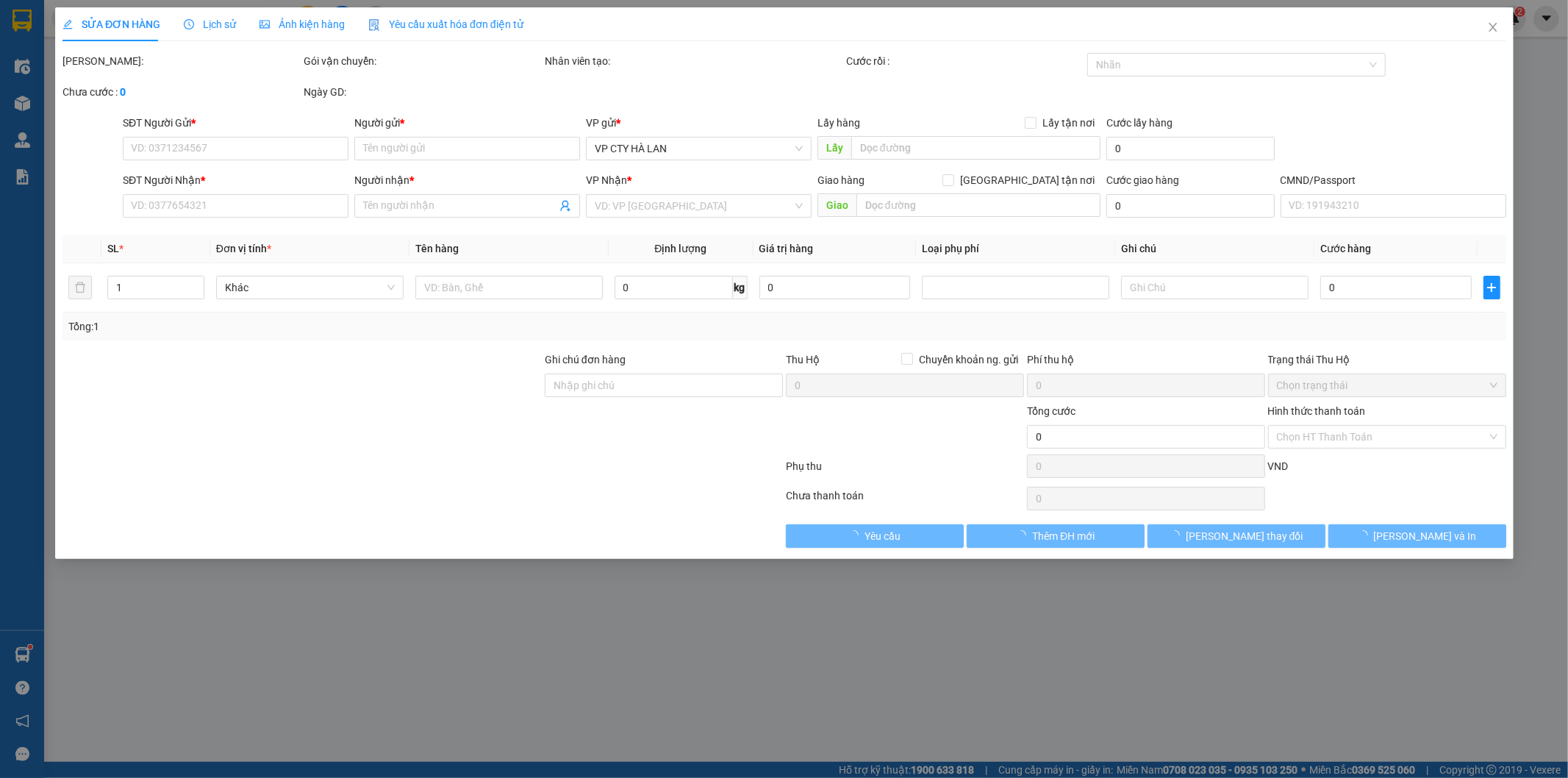
type input "0769919330"
type input "TIÊN"
type input "No 21 Khu do thi moi Phap Van, Nơ 21, Tứ Hiệp, Hoàng Mai, Hà Nội, Việt Nam"
type input "0769919330"
type input "TIÊN"
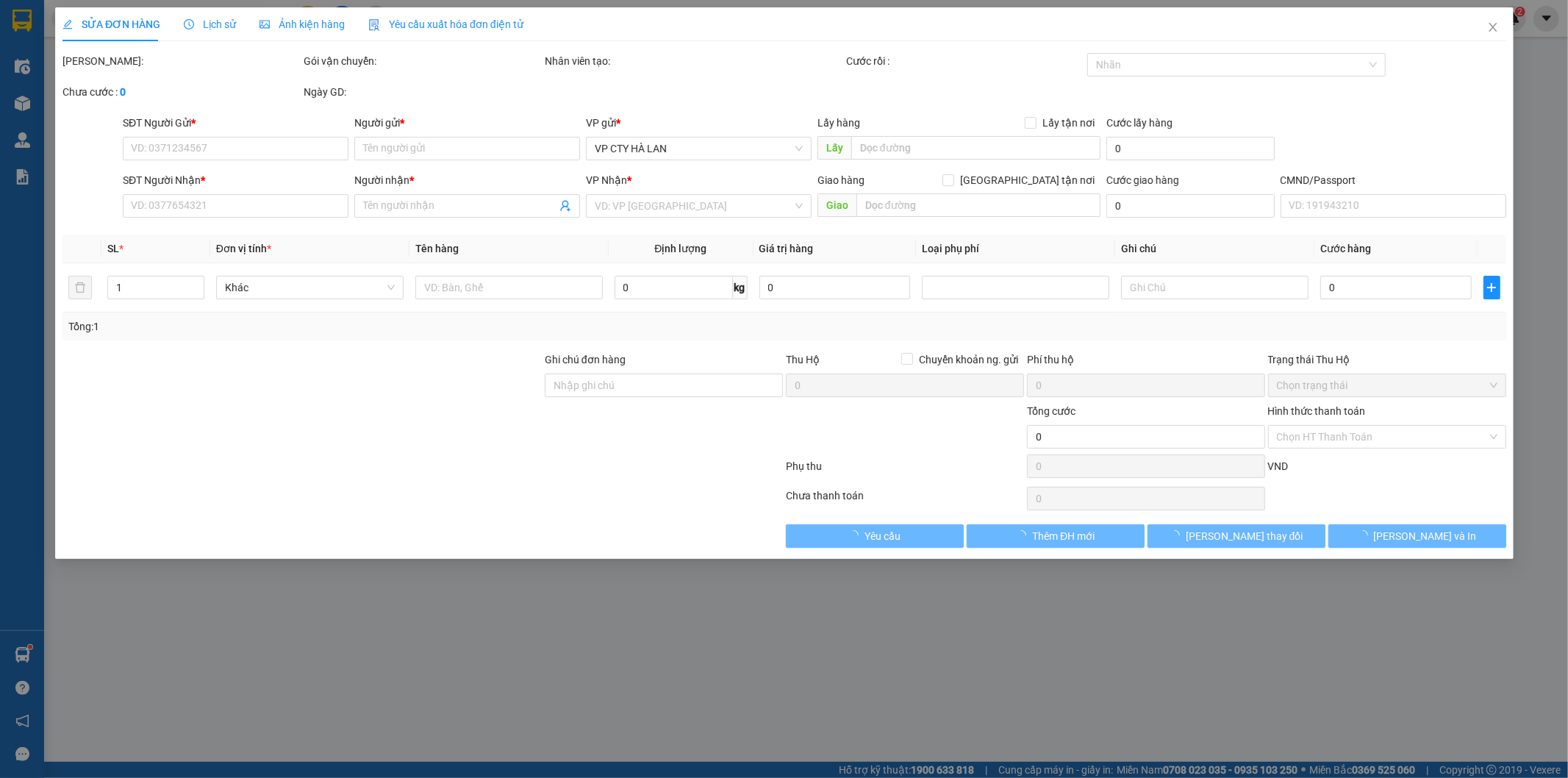
type input "40.000"
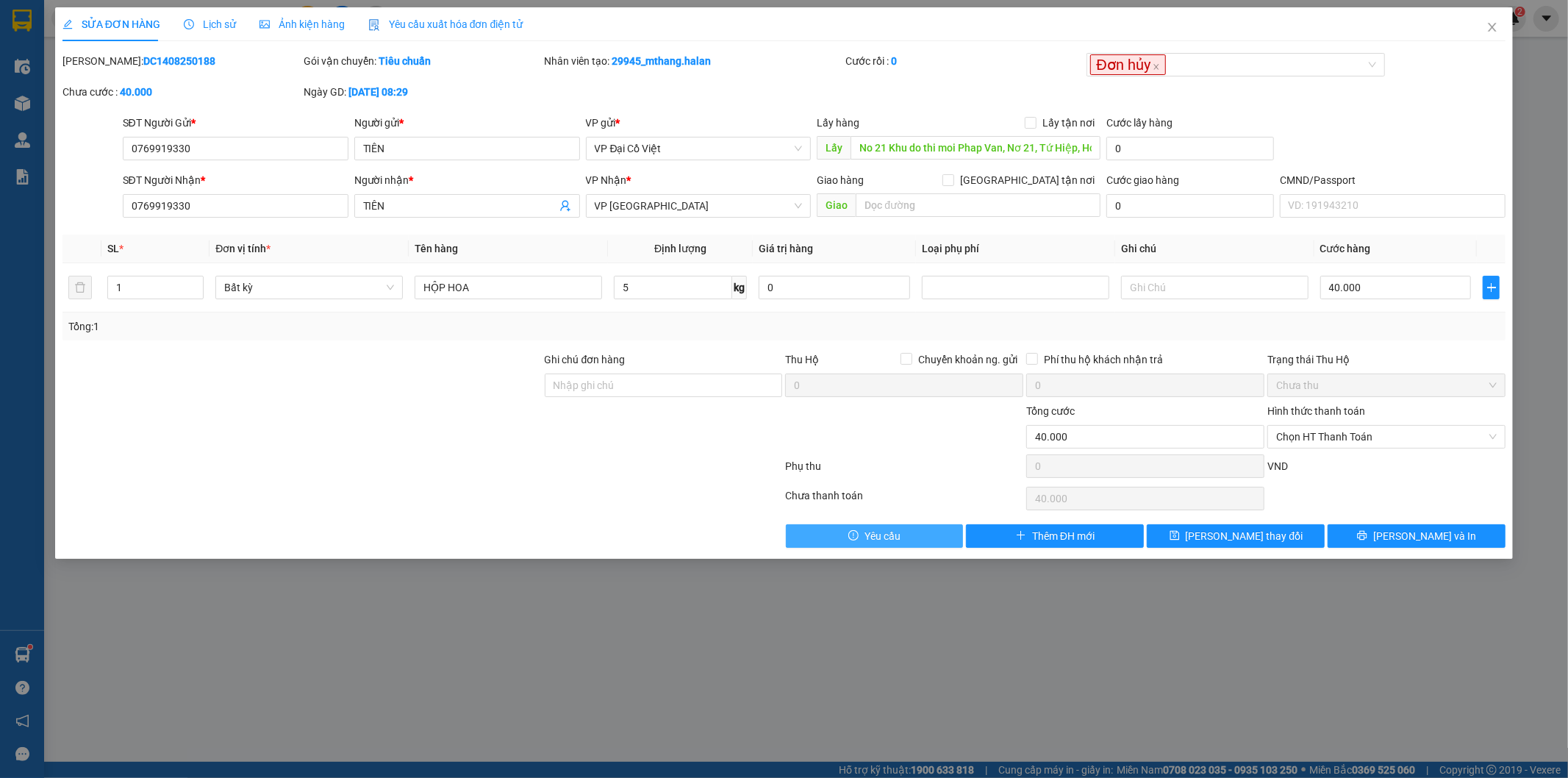
click at [906, 547] on button "Yêu cầu" at bounding box center [875, 536] width 178 height 24
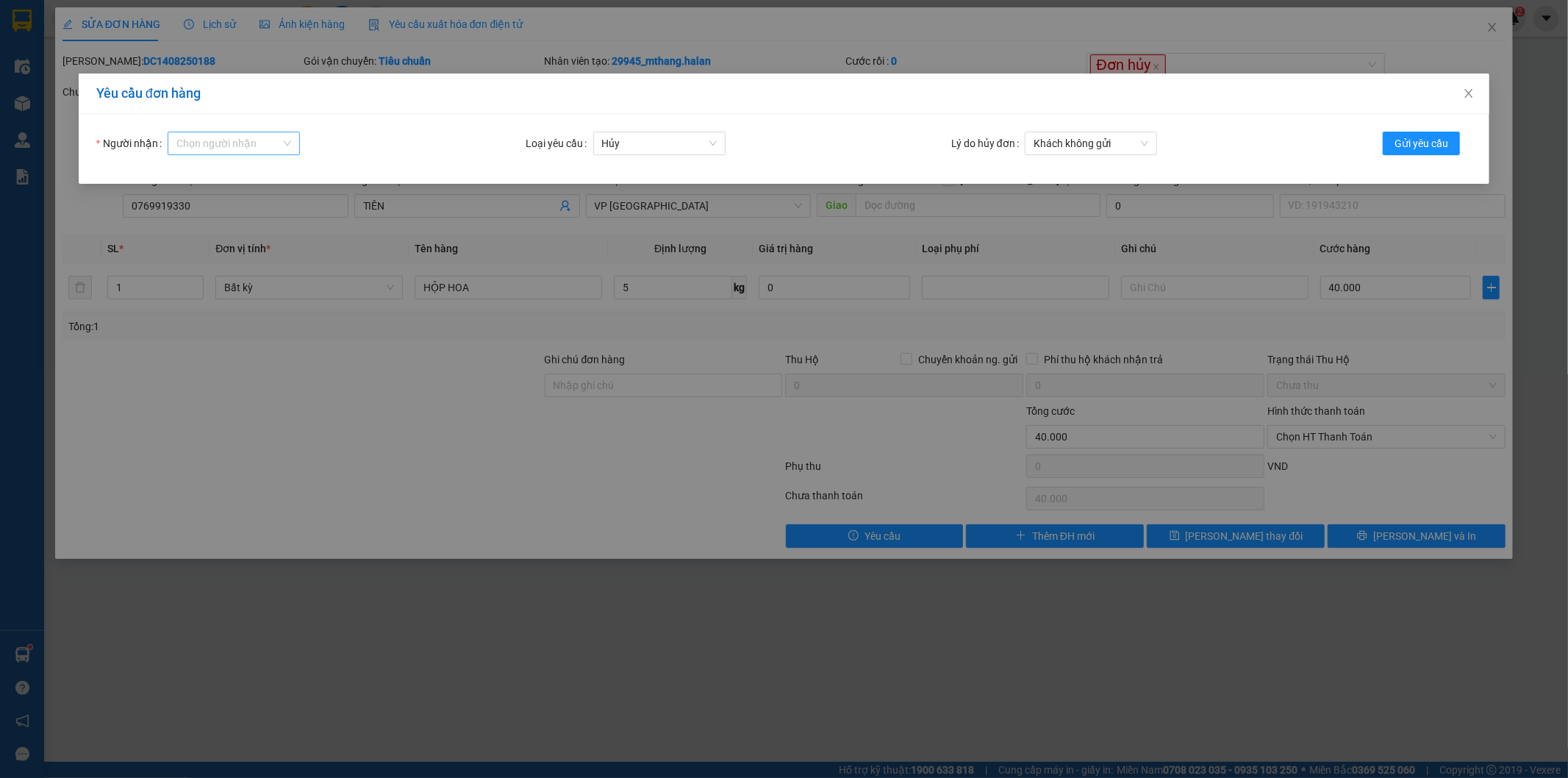
click at [223, 151] on input "Người nhận" at bounding box center [228, 143] width 104 height 22
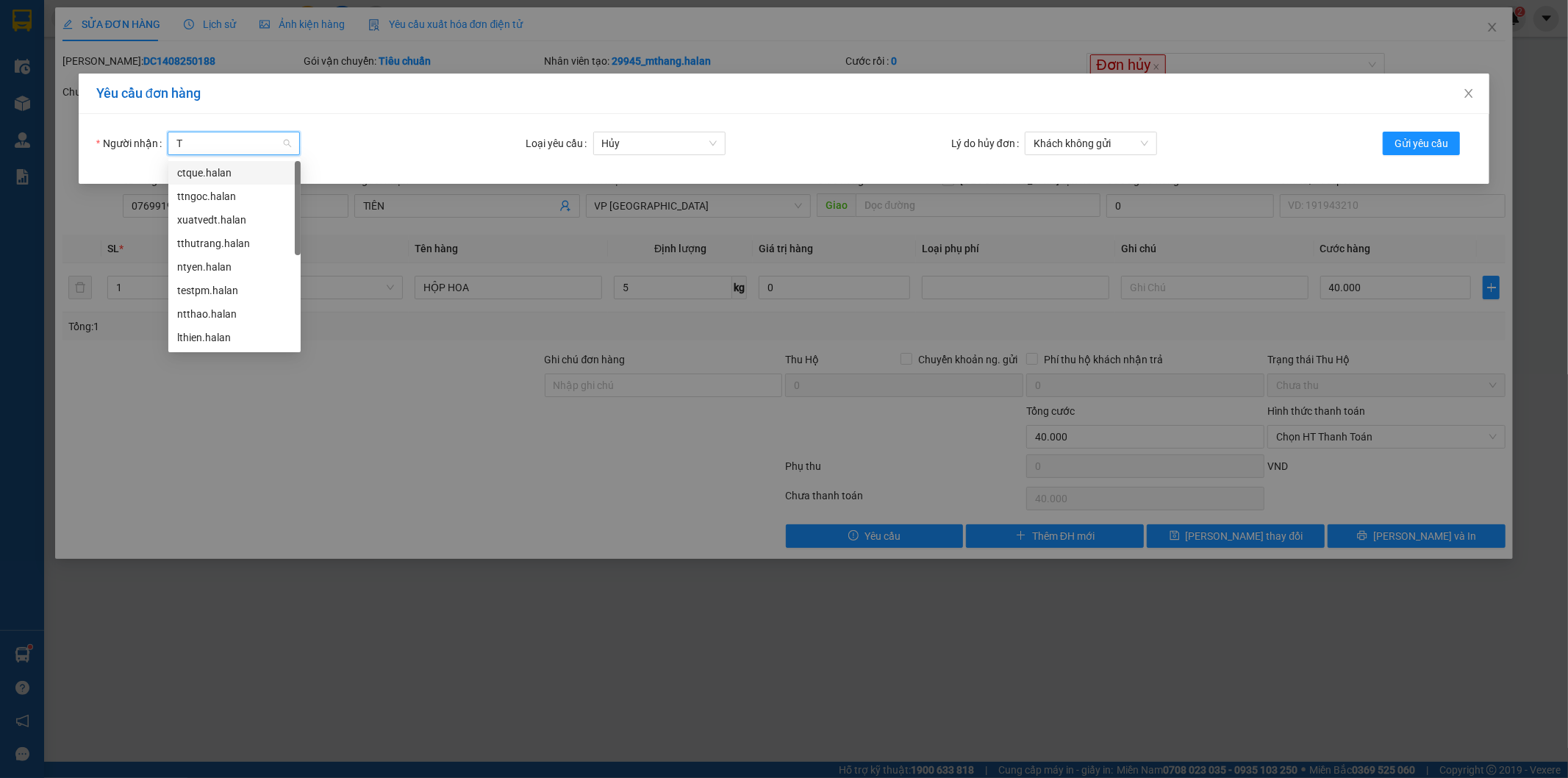
type input "TK"
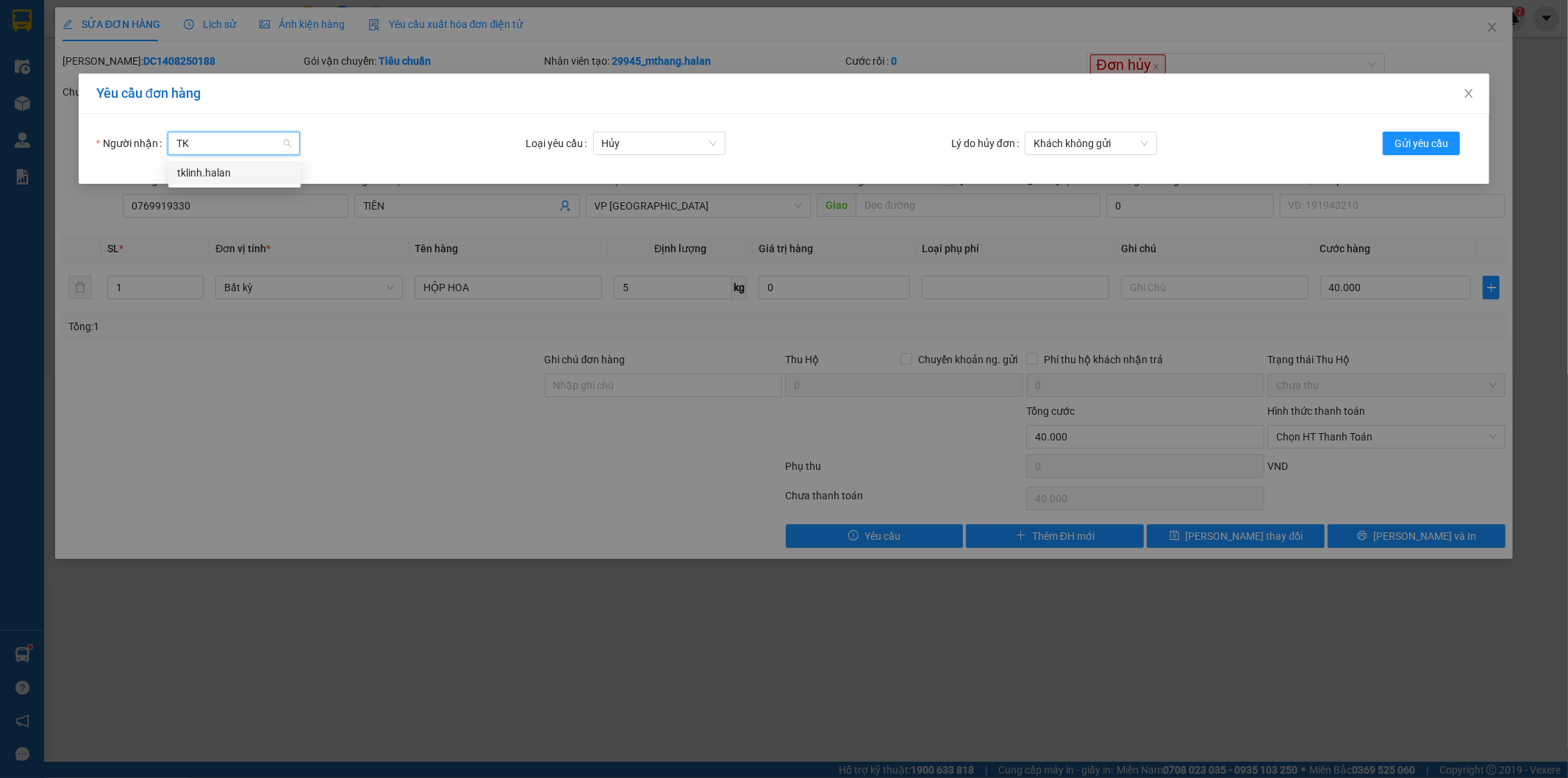
click at [216, 178] on div "tklinh.halan" at bounding box center [234, 173] width 115 height 16
click at [644, 151] on span "Hủy" at bounding box center [659, 143] width 115 height 22
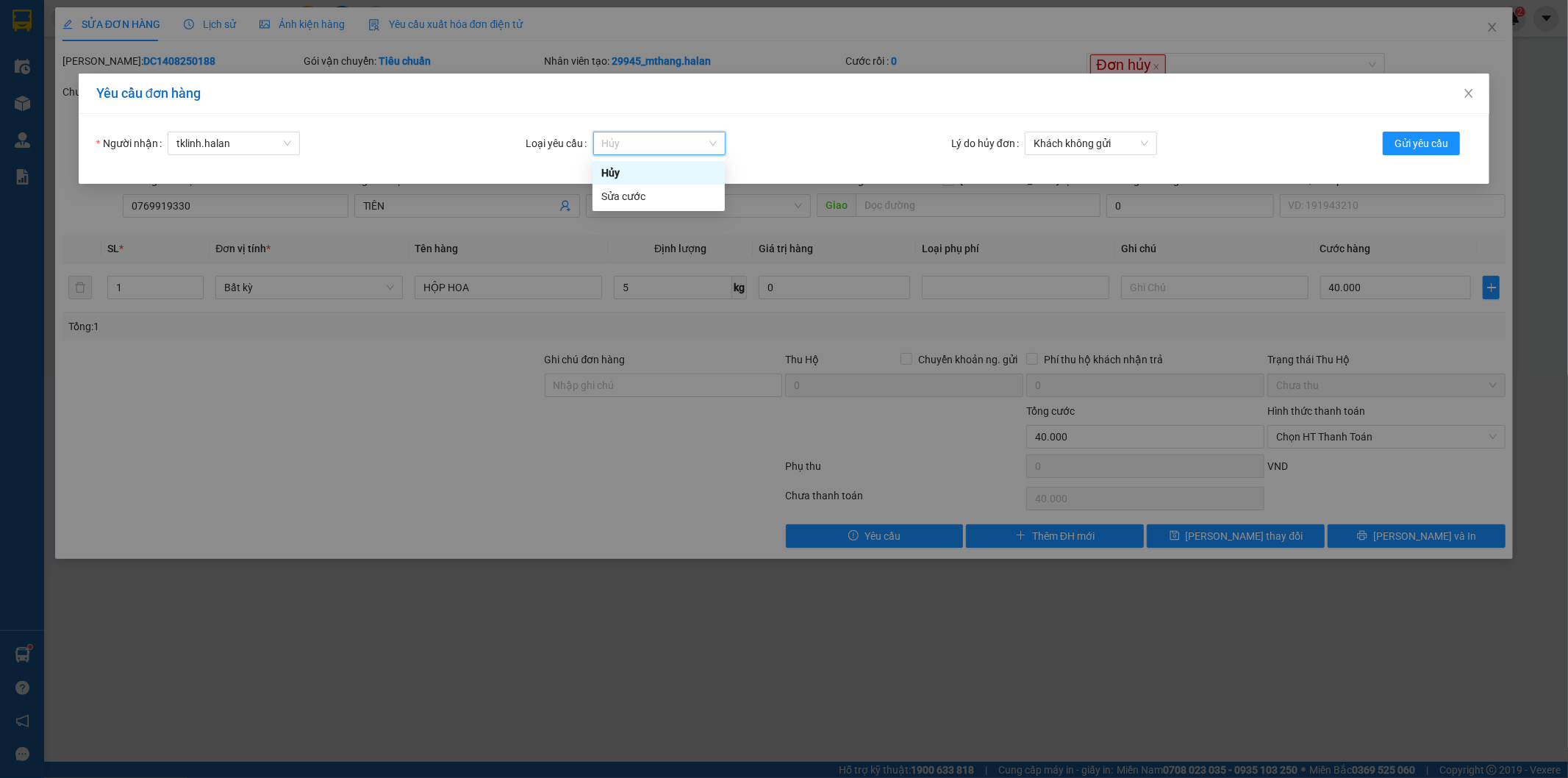
click at [790, 137] on form "Người nhận tklinh.halan Loại yêu cầu Hủy Lý do hủy đơn Khách không gửi Gửi yêu …" at bounding box center [784, 149] width 1376 height 34
click at [214, 146] on span "tklinh.halan" at bounding box center [234, 143] width 115 height 22
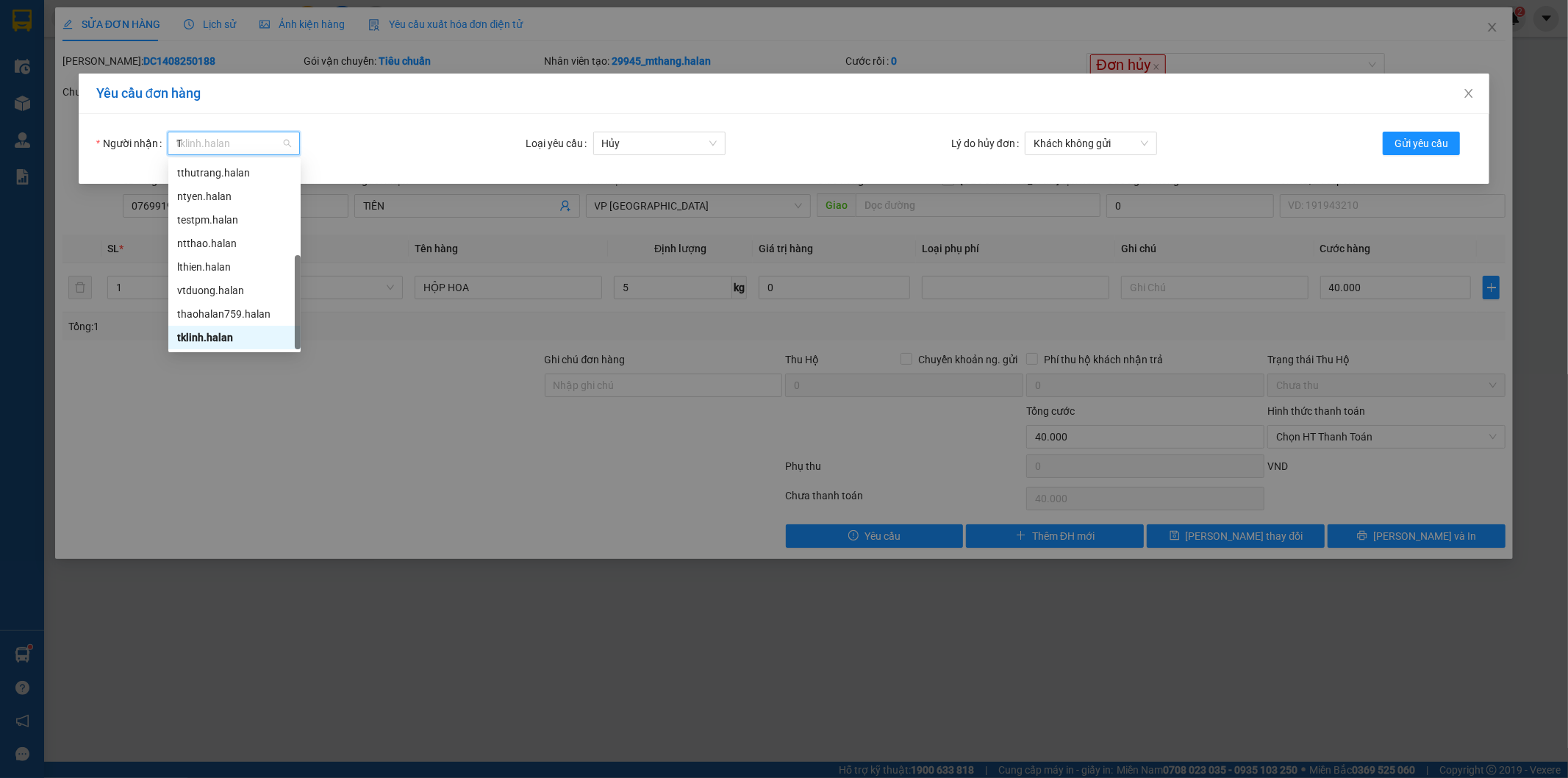
scroll to position [70, 0]
type input "THU"
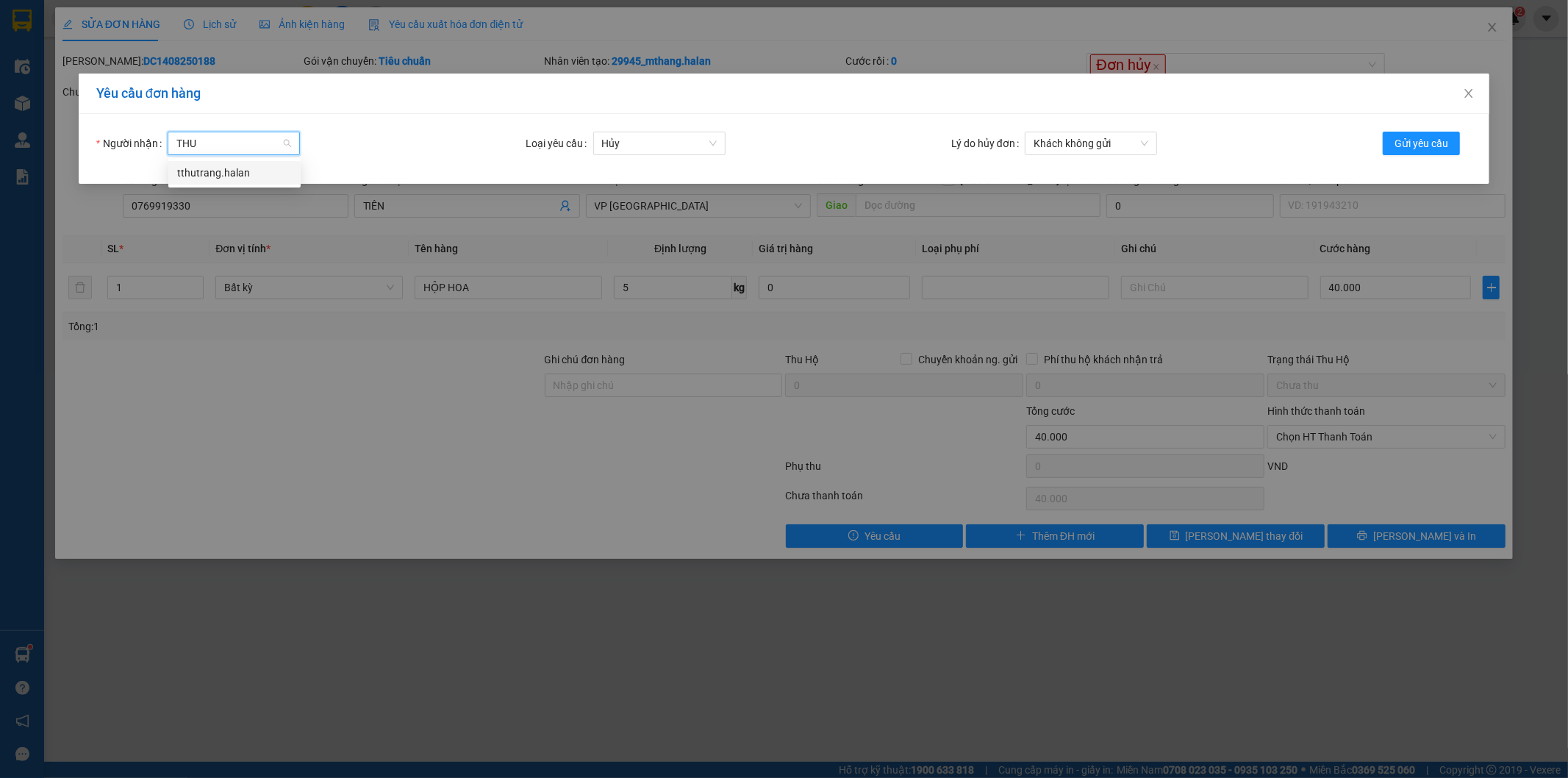
click at [239, 181] on div "tthutrang.halan" at bounding box center [235, 173] width 132 height 24
click at [1123, 136] on span "Khách không gửi" at bounding box center [1090, 143] width 115 height 22
click at [1060, 142] on span "Khách không gửi" at bounding box center [1090, 143] width 115 height 22
click at [1099, 141] on span "Khách không gửi" at bounding box center [1090, 143] width 115 height 22
click at [1258, 148] on form "Người nhận tthutrang.halan Loại yêu cầu Hủy Lý do hủy đơn Khách không gửi Khách…" at bounding box center [784, 149] width 1376 height 34
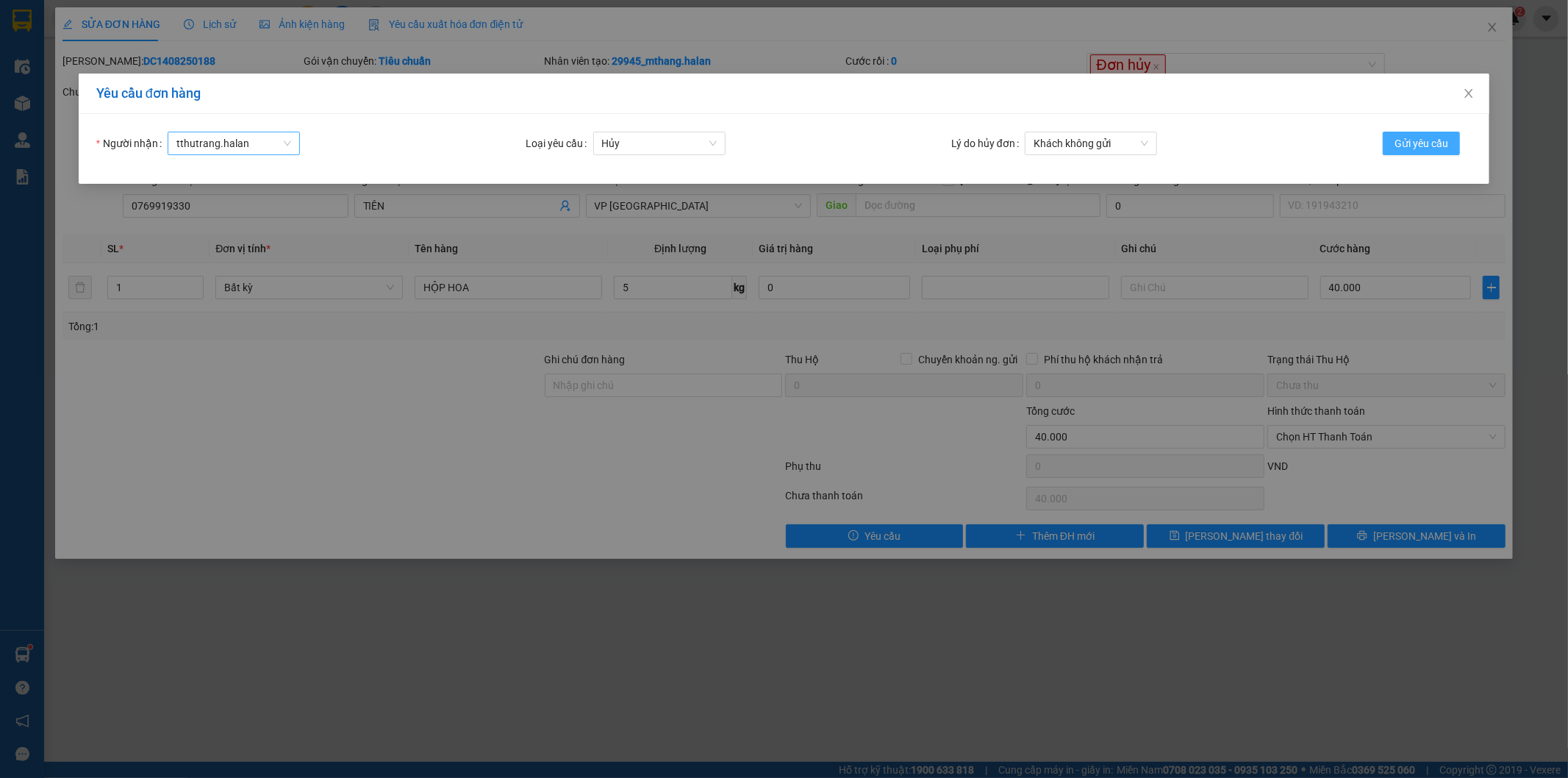
click at [1438, 144] on span "Gửi yêu cầu" at bounding box center [1420, 143] width 53 height 16
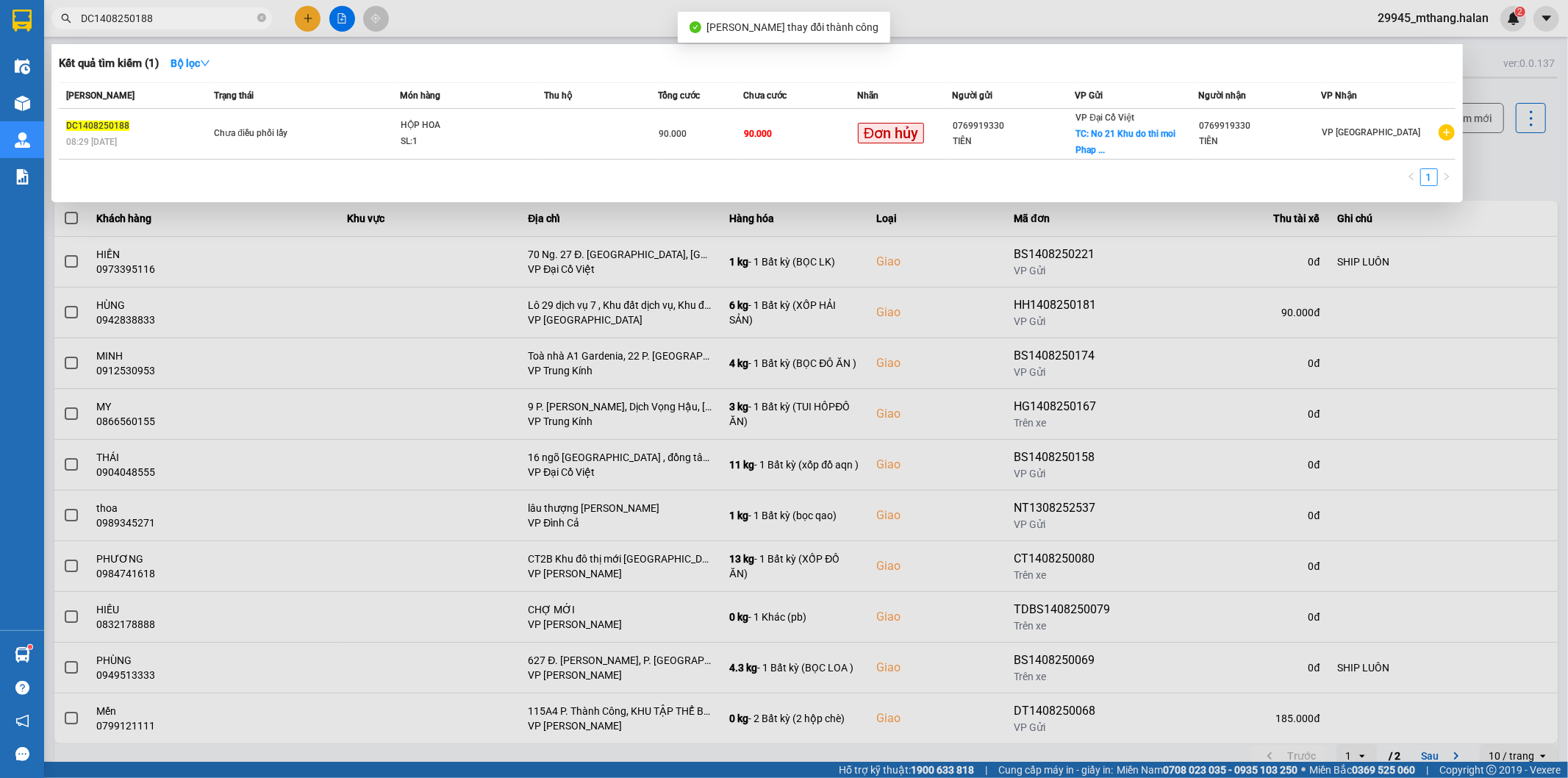
click at [187, 16] on input "DC1408250188" at bounding box center [167, 18] width 173 height 16
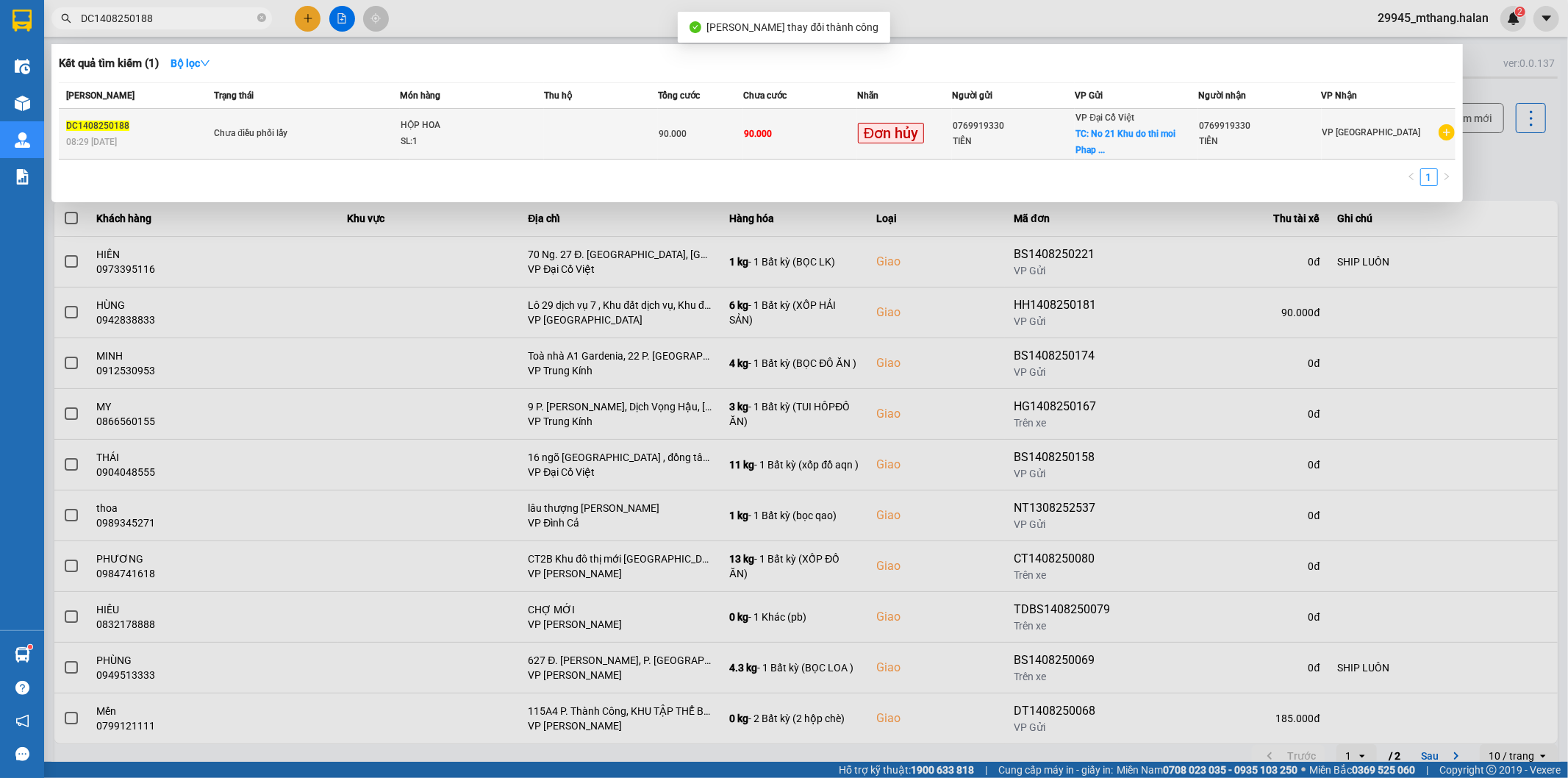
click at [510, 134] on div "SL: 1" at bounding box center [456, 142] width 111 height 16
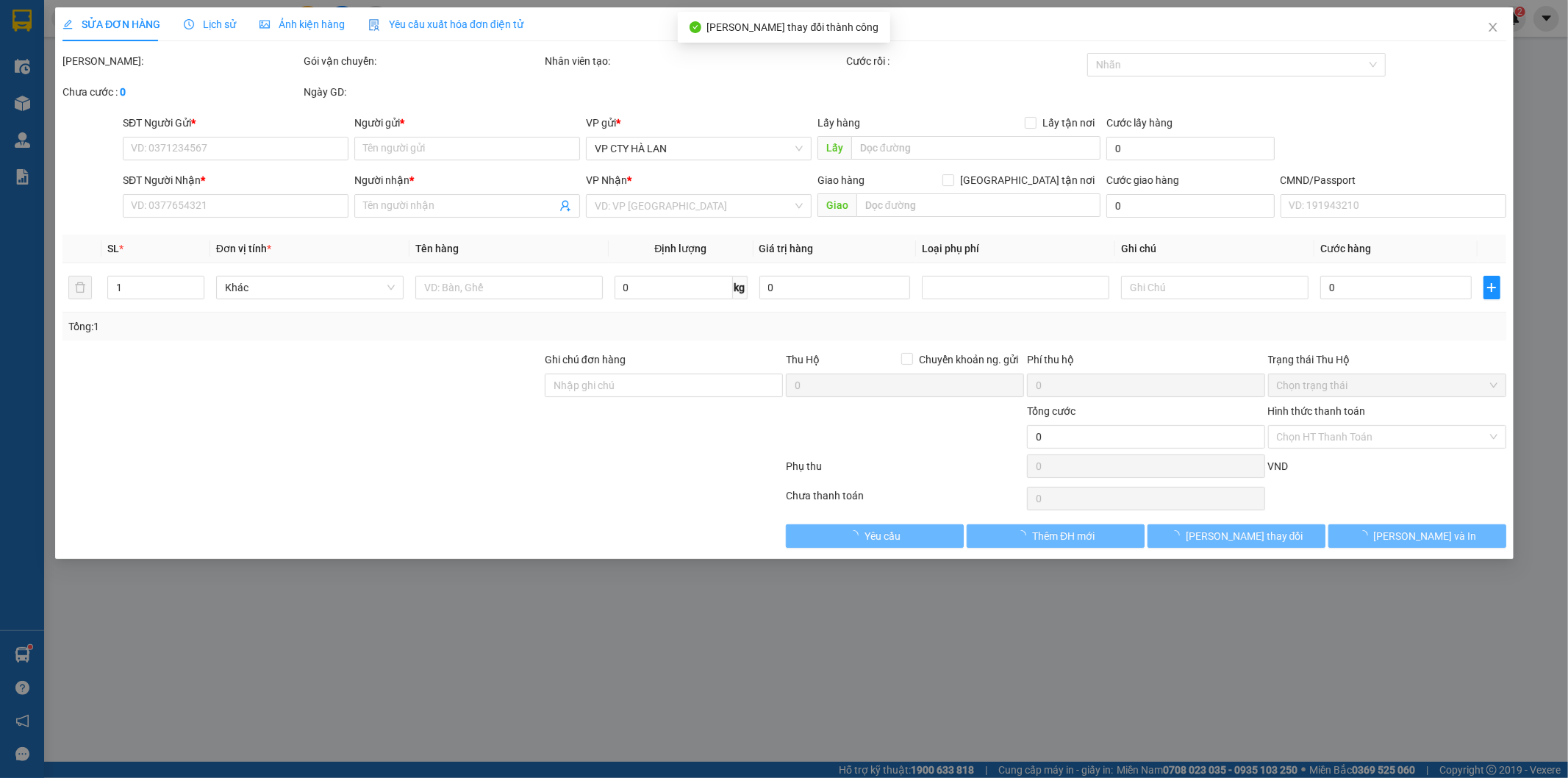
type input "0769919330"
type input "TIÊN"
type input "No 21 Khu do thi moi Phap Van, Nơ 21, Tứ Hiệp, Hoàng Mai, Hà Nội, Việt Nam"
type input "0769919330"
type input "TIÊN"
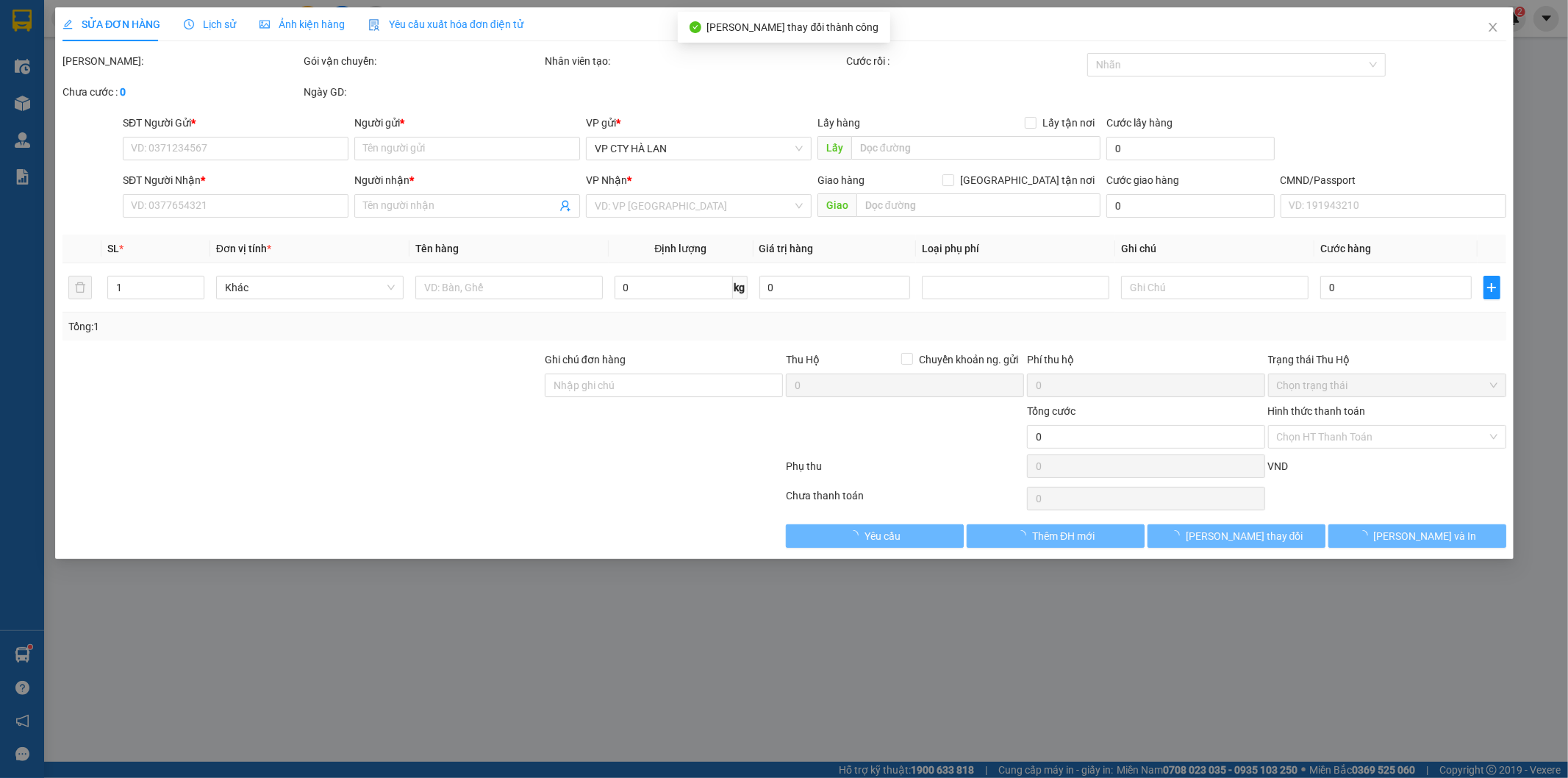
type input "40.000"
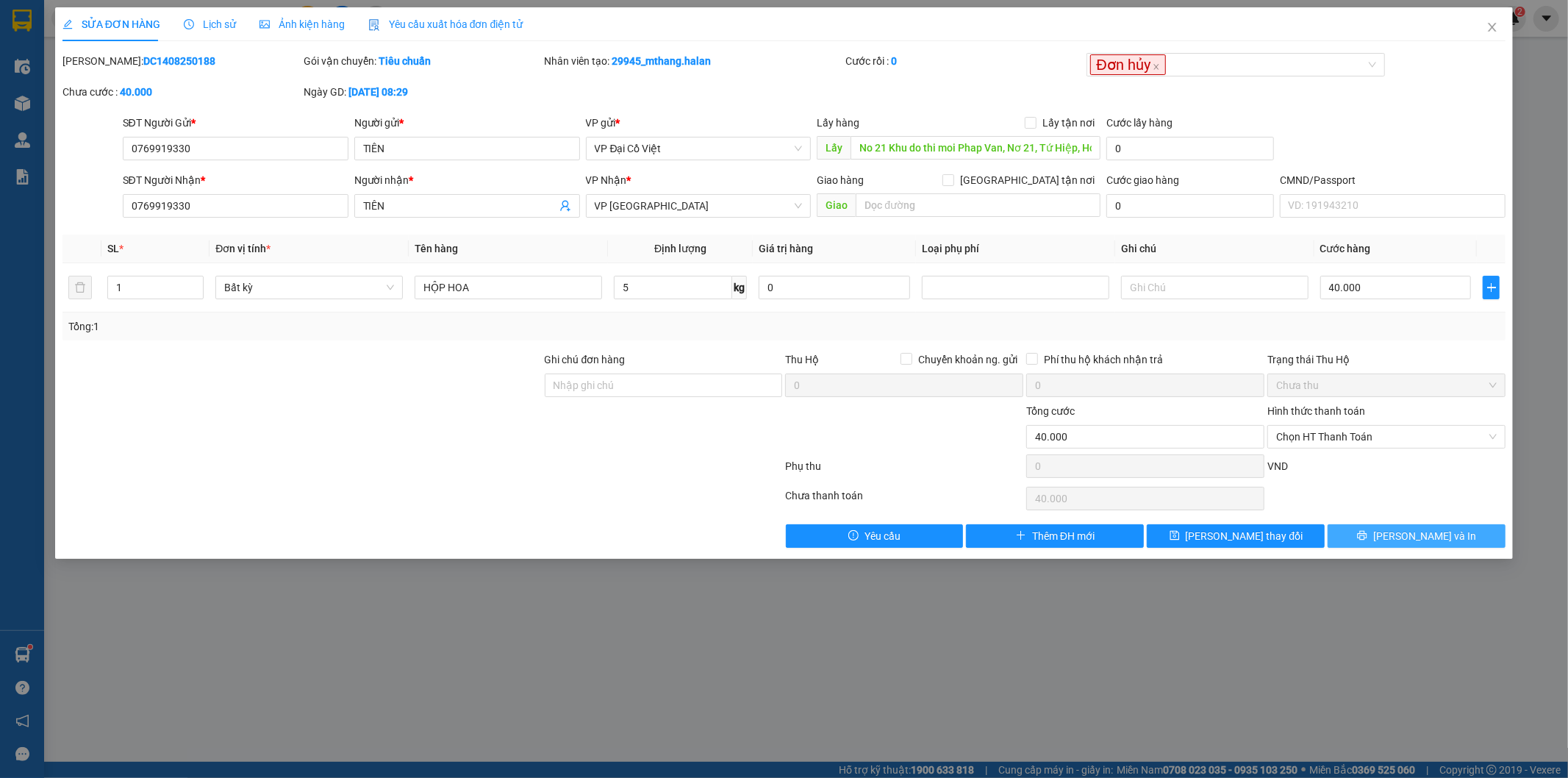
click at [1423, 538] on span "[PERSON_NAME] và In" at bounding box center [1425, 536] width 103 height 16
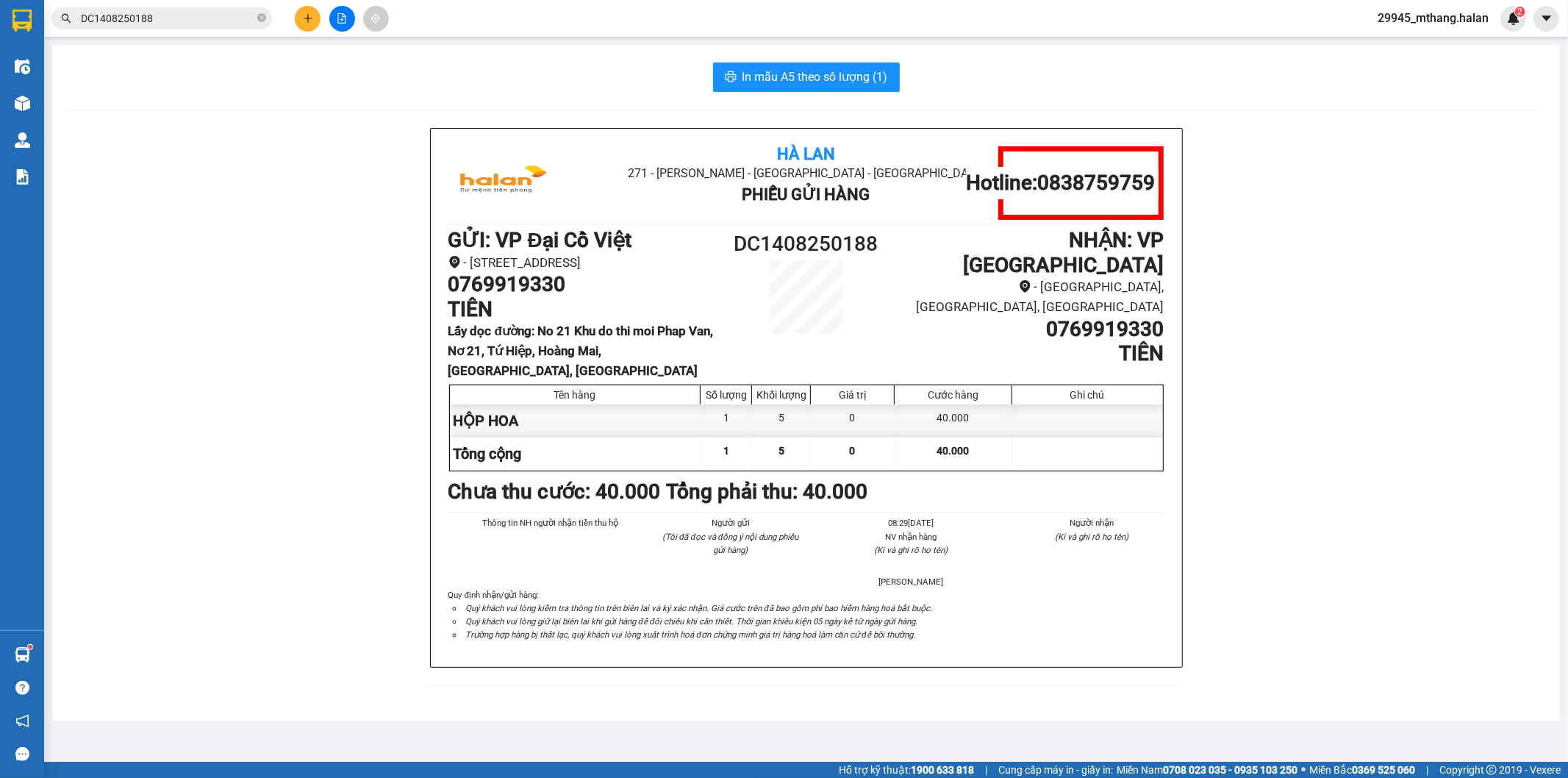
click at [340, 685] on div "Hà Lan 271 - Dương Tự Minh - Phường Tân Long - Thái Nguyên Phiếu Gửi Hàng Hotli…" at bounding box center [806, 415] width 1472 height 576
click at [315, 335] on div "Hà Lan 271 - Dương Tự Minh - Phường Tân Long - Thái Nguyên Phiếu Gửi Hàng Hotli…" at bounding box center [806, 415] width 1472 height 576
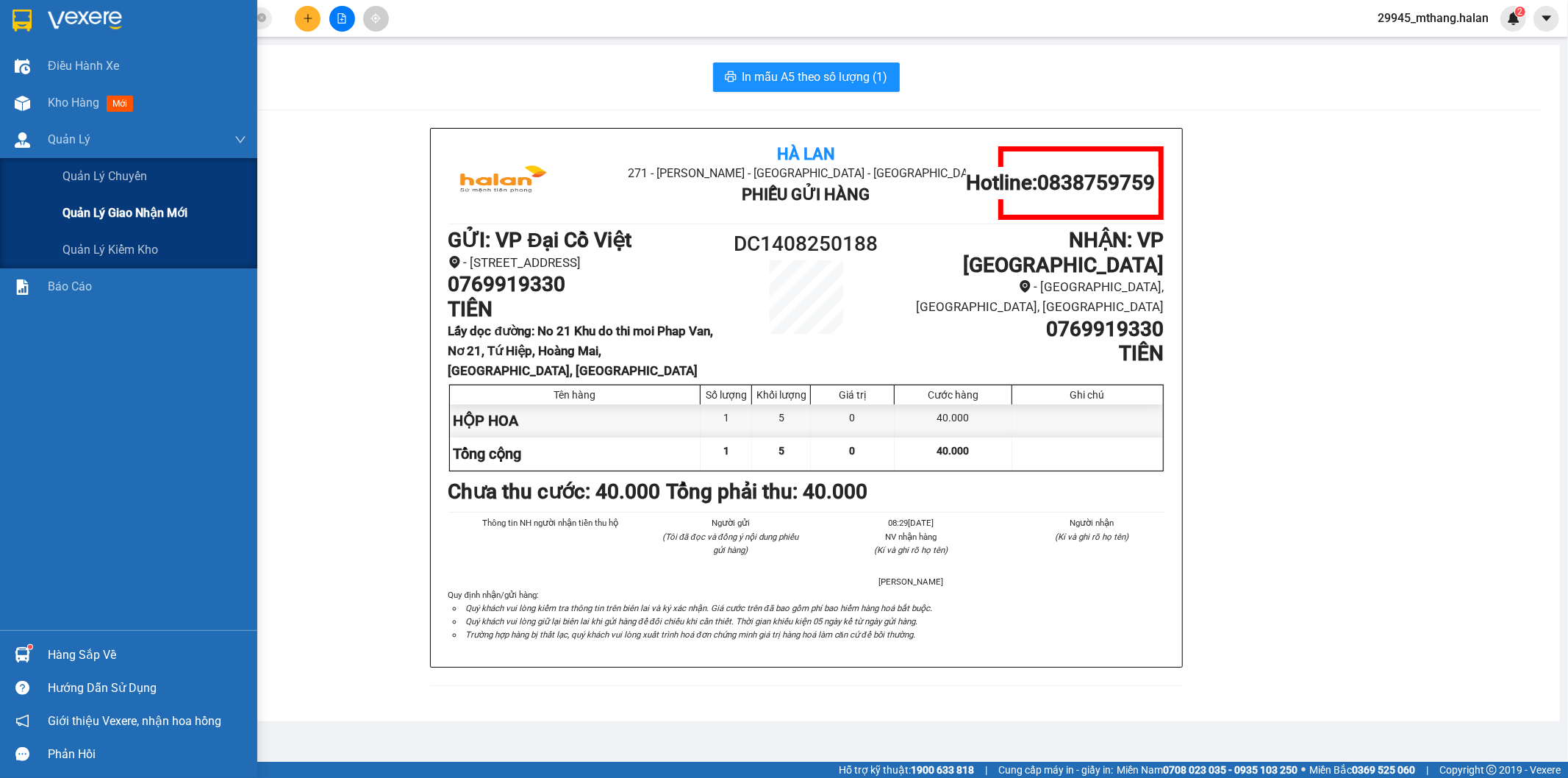
click at [178, 206] on span "Quản lý giao nhận mới" at bounding box center [125, 213] width 125 height 18
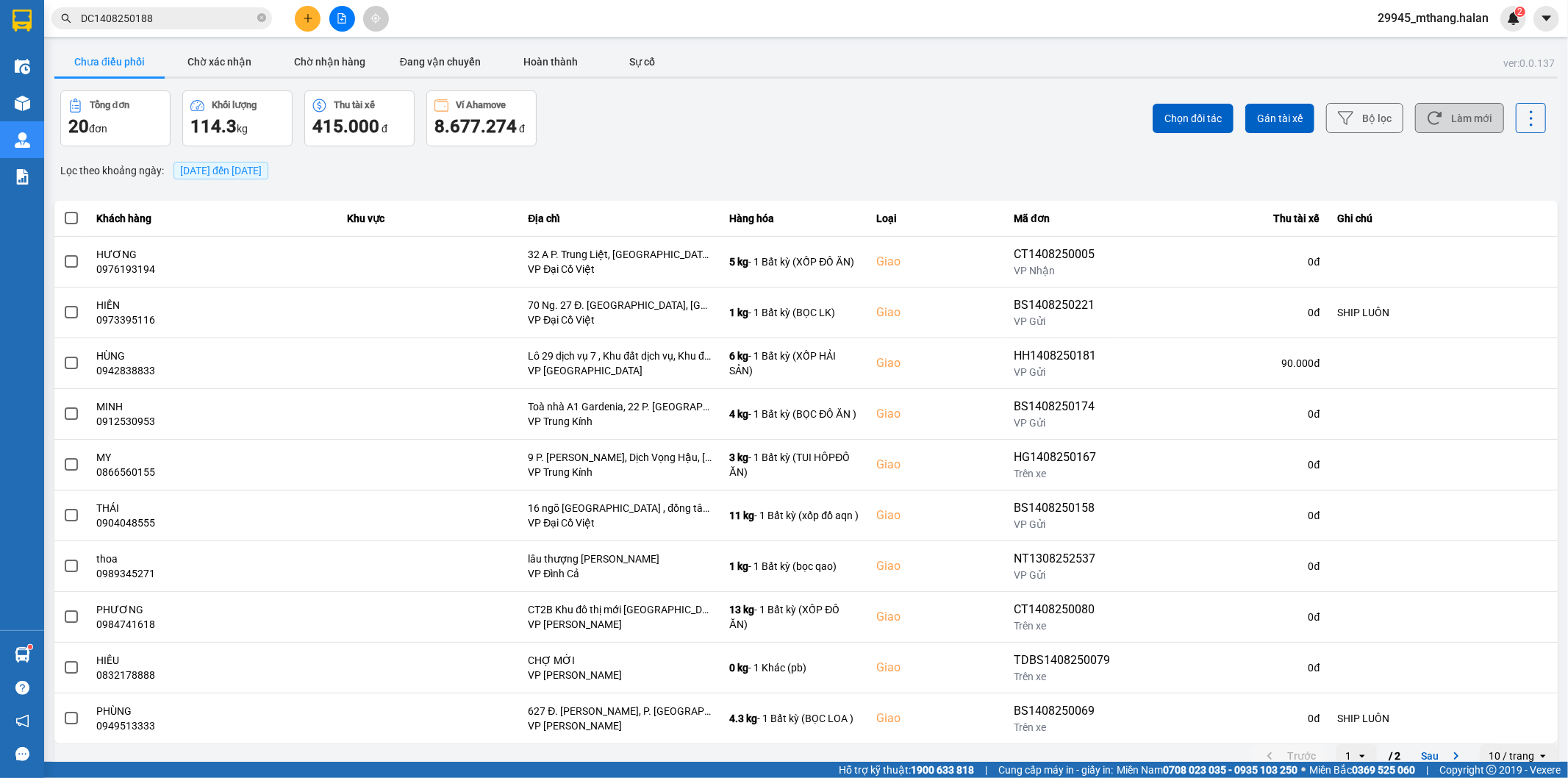
click at [1457, 107] on button "Làm mới" at bounding box center [1459, 118] width 89 height 30
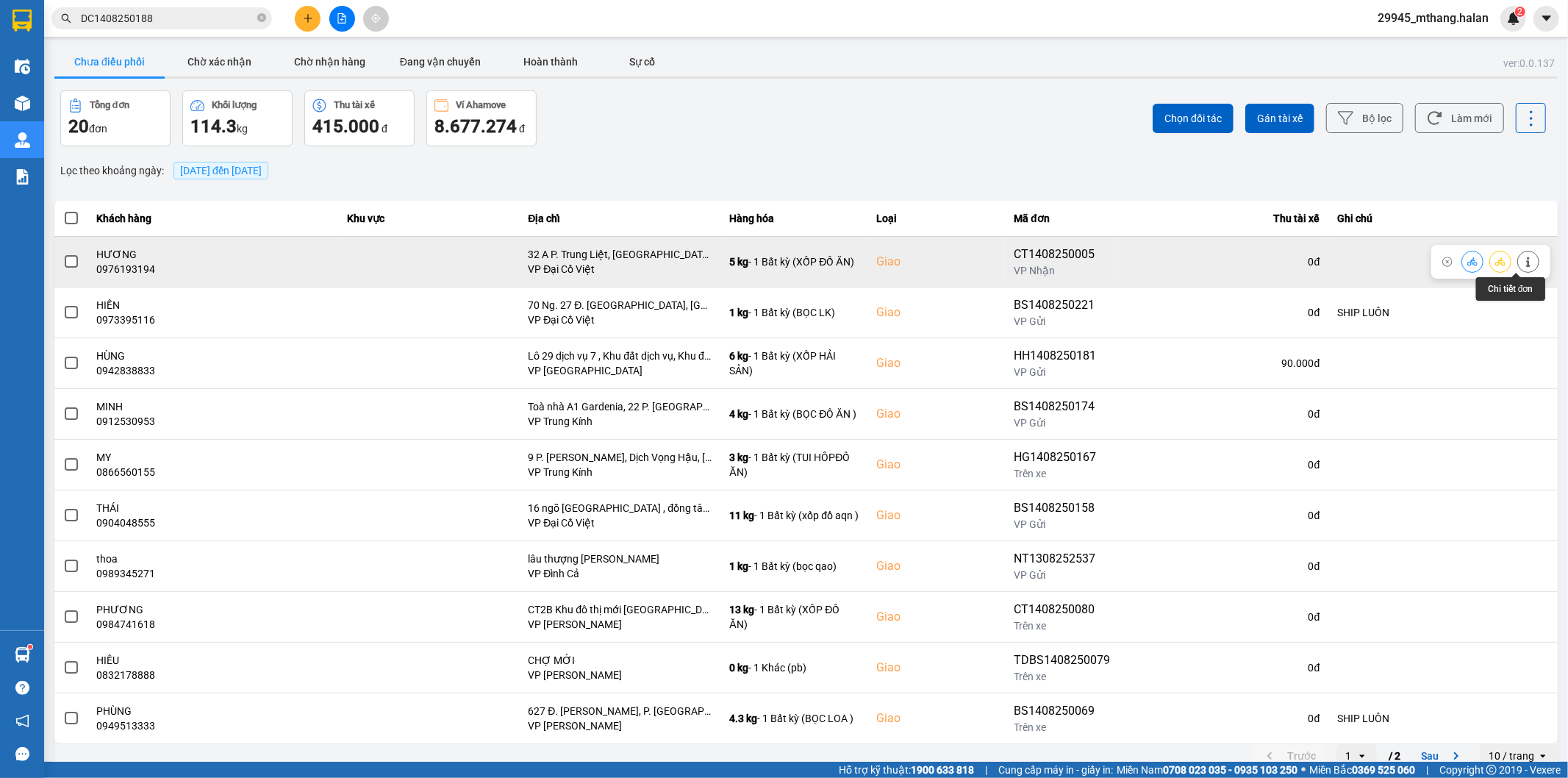
click at [1523, 263] on icon at bounding box center [1527, 261] width 10 height 10
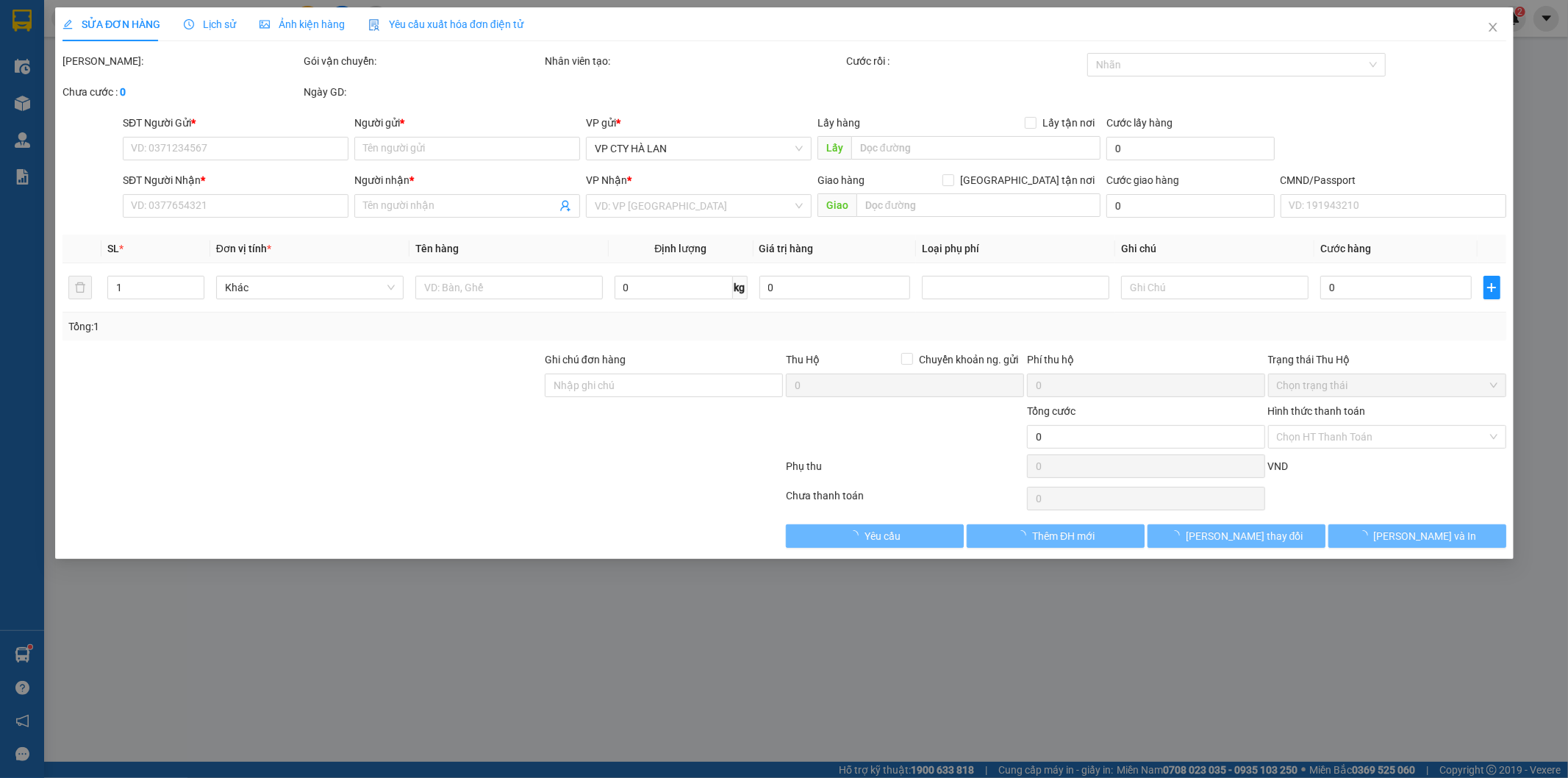
type input "0967439383"
type input "LÀ"
type input "0976193194"
type input "HƯƠNG"
checkbox input "true"
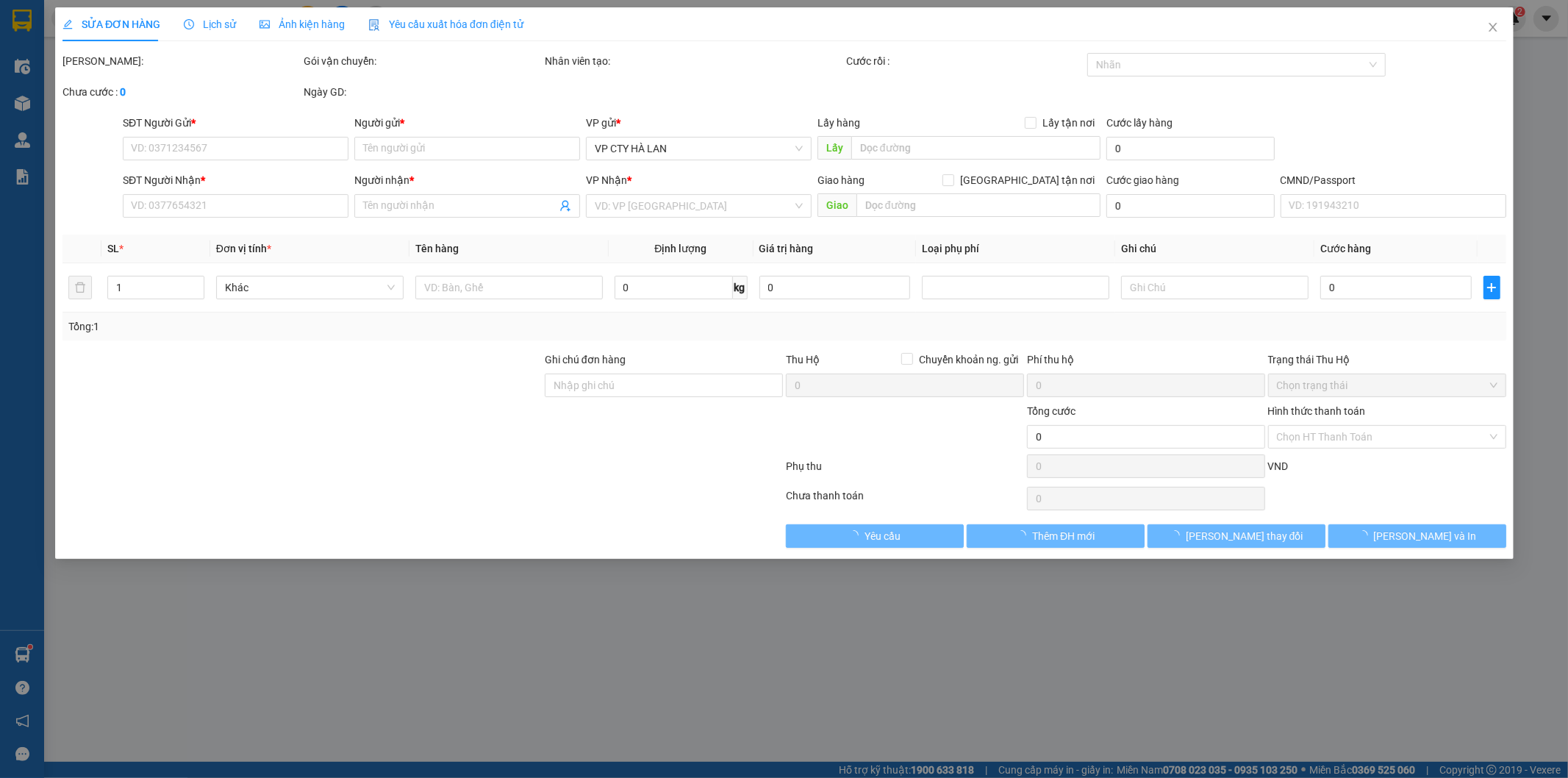
type input "32 A P. Trung Liệt, Trung Liệt, Đống Đa, Hà Nội, Việt Nam"
type input "80.000"
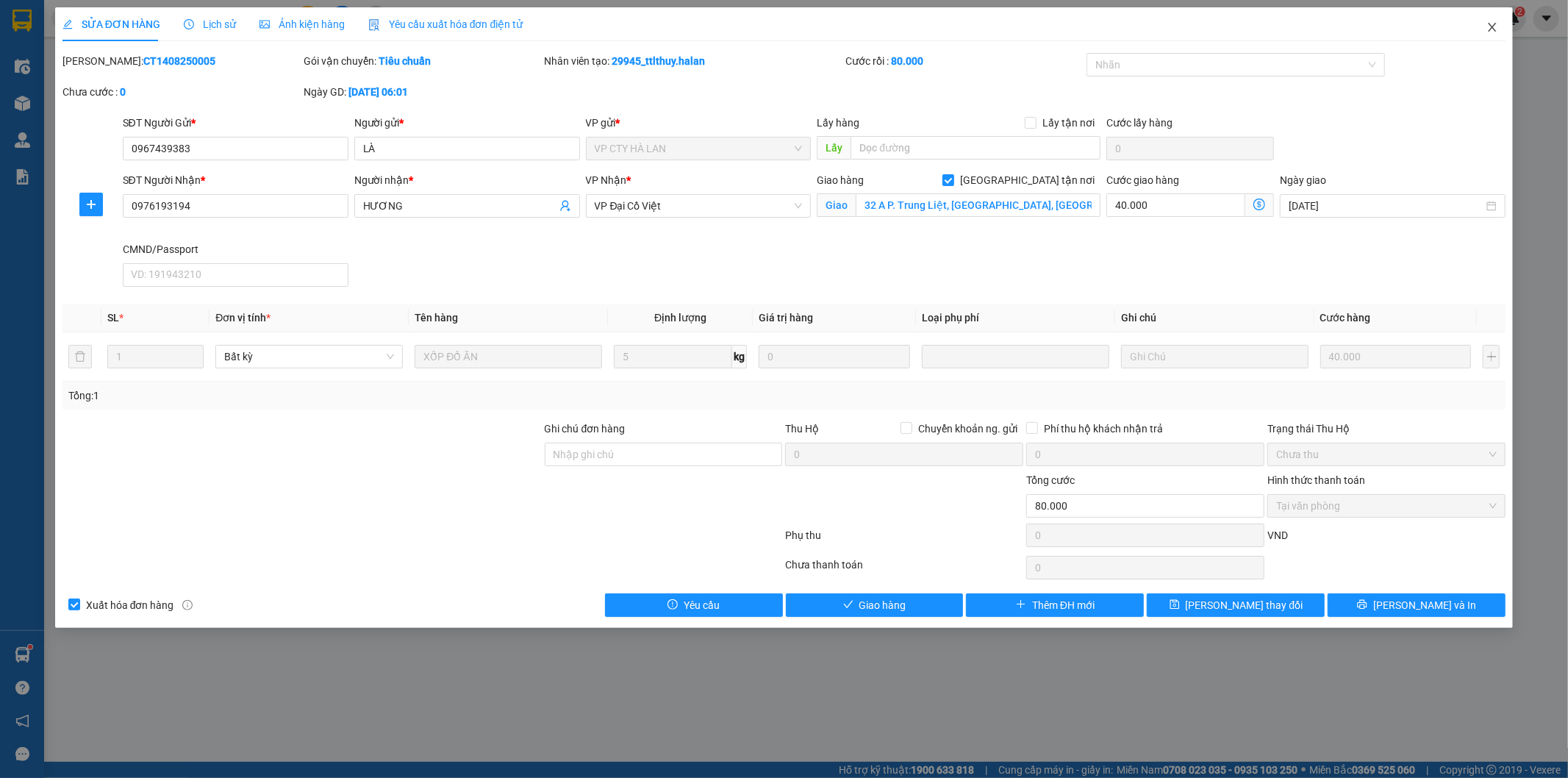
click at [1489, 26] on icon "close" at bounding box center [1492, 27] width 12 height 12
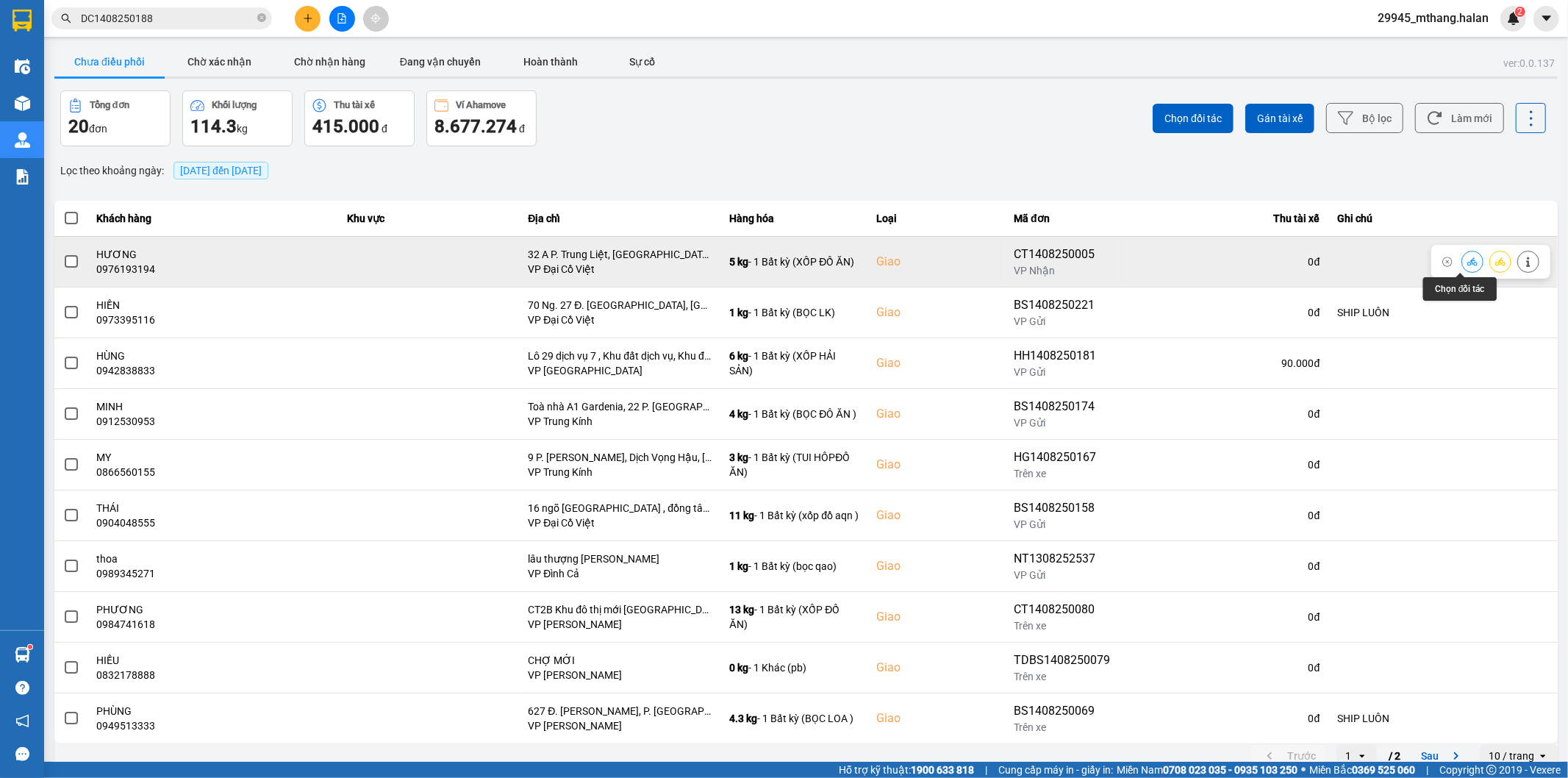
click at [1467, 263] on button at bounding box center [1472, 261] width 21 height 25
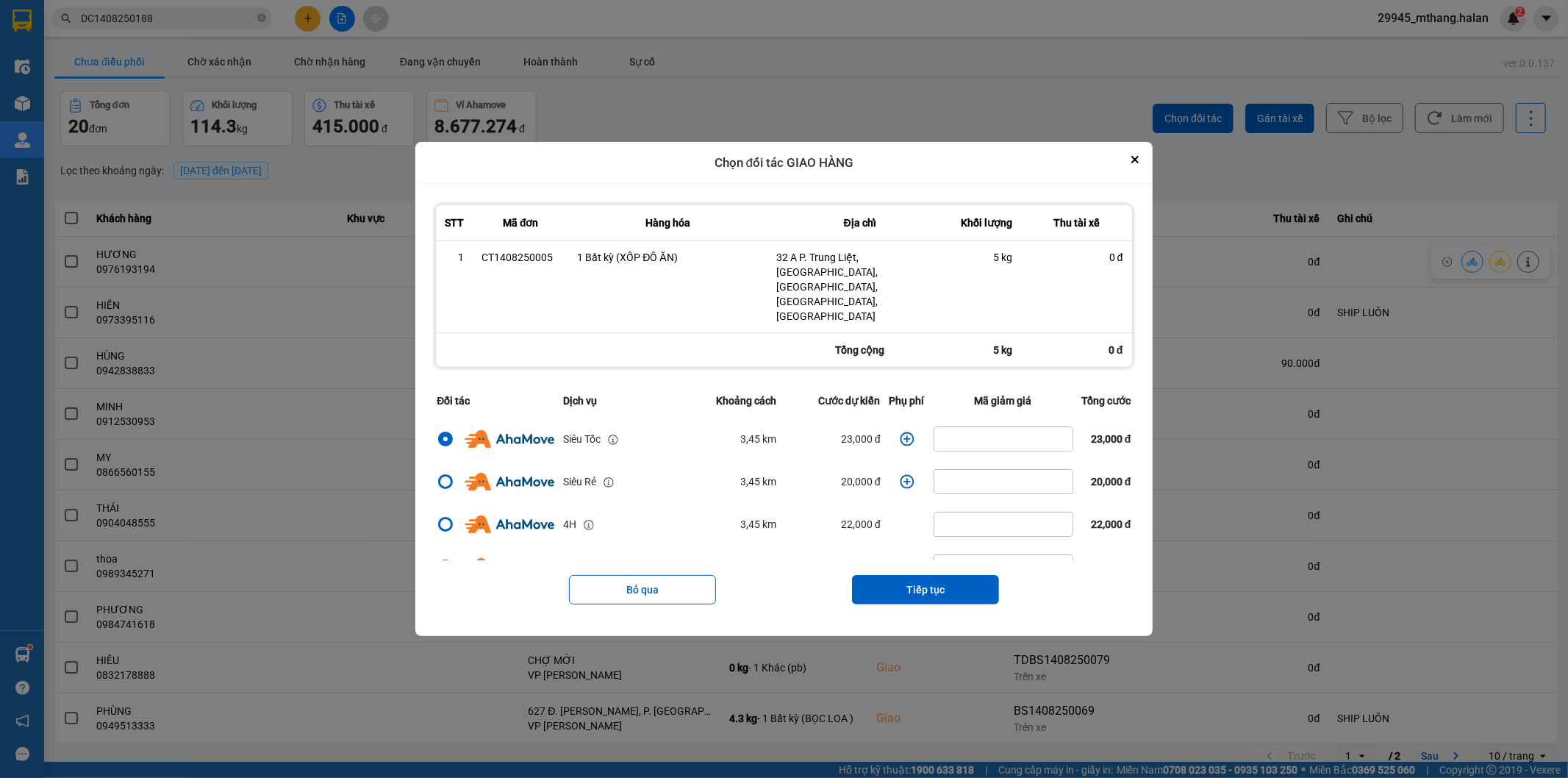
click at [900, 432] on icon "dialog" at bounding box center [907, 439] width 15 height 15
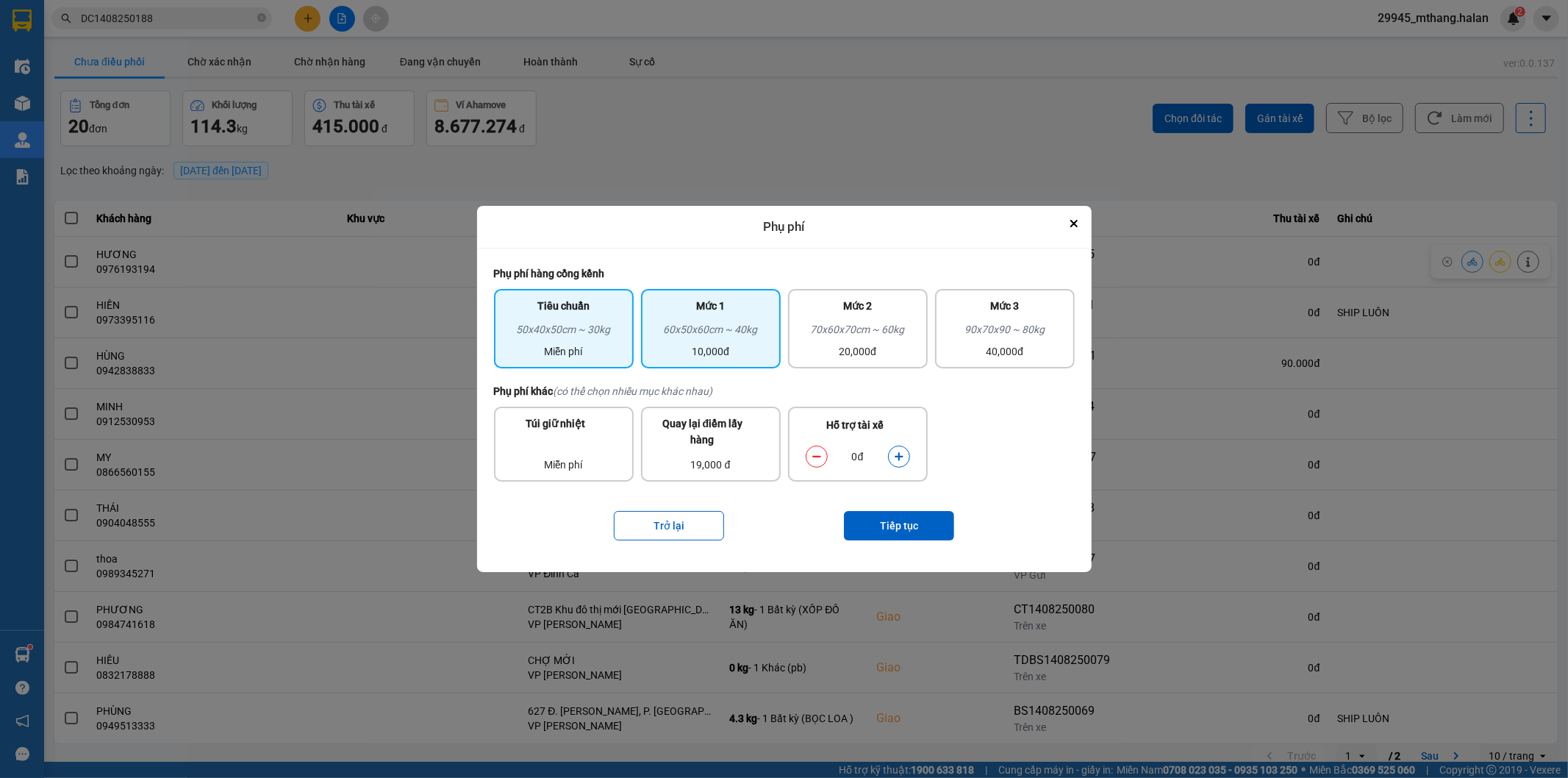
click at [760, 355] on div "10,000đ" at bounding box center [711, 352] width 122 height 16
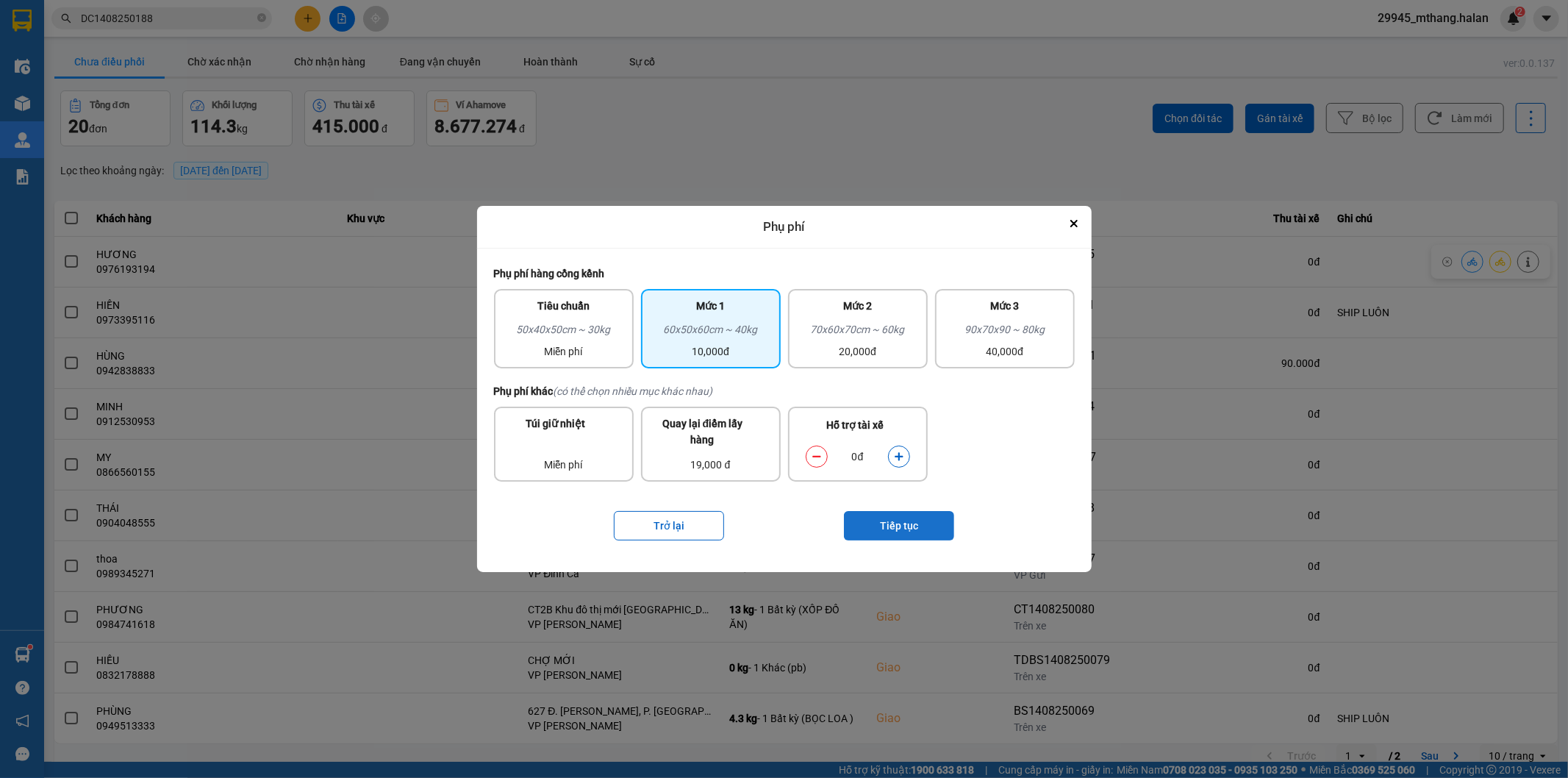
click at [917, 528] on button "Tiếp tục" at bounding box center [899, 526] width 111 height 29
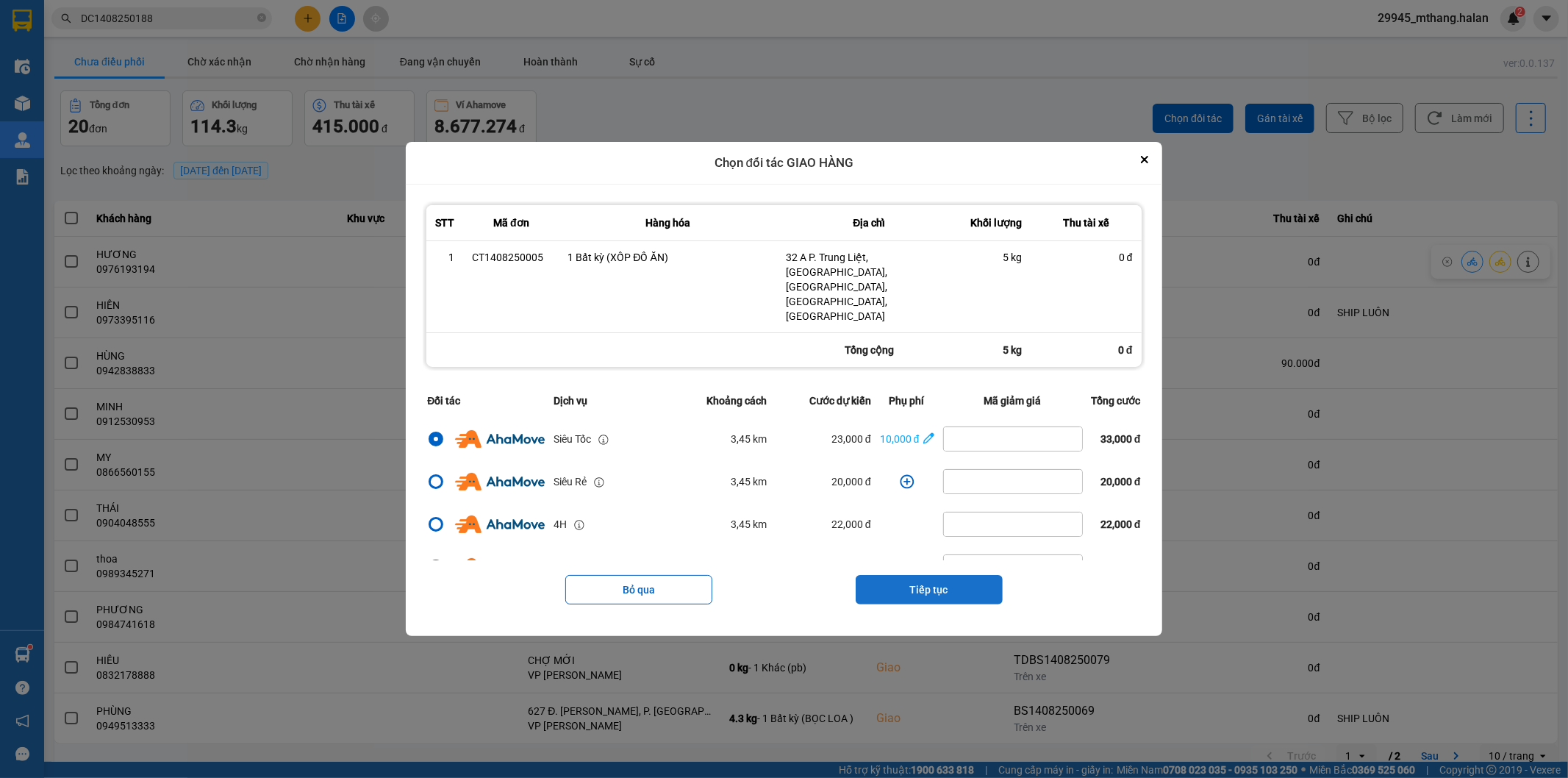
click at [951, 575] on button "Tiếp tục" at bounding box center [929, 589] width 147 height 29
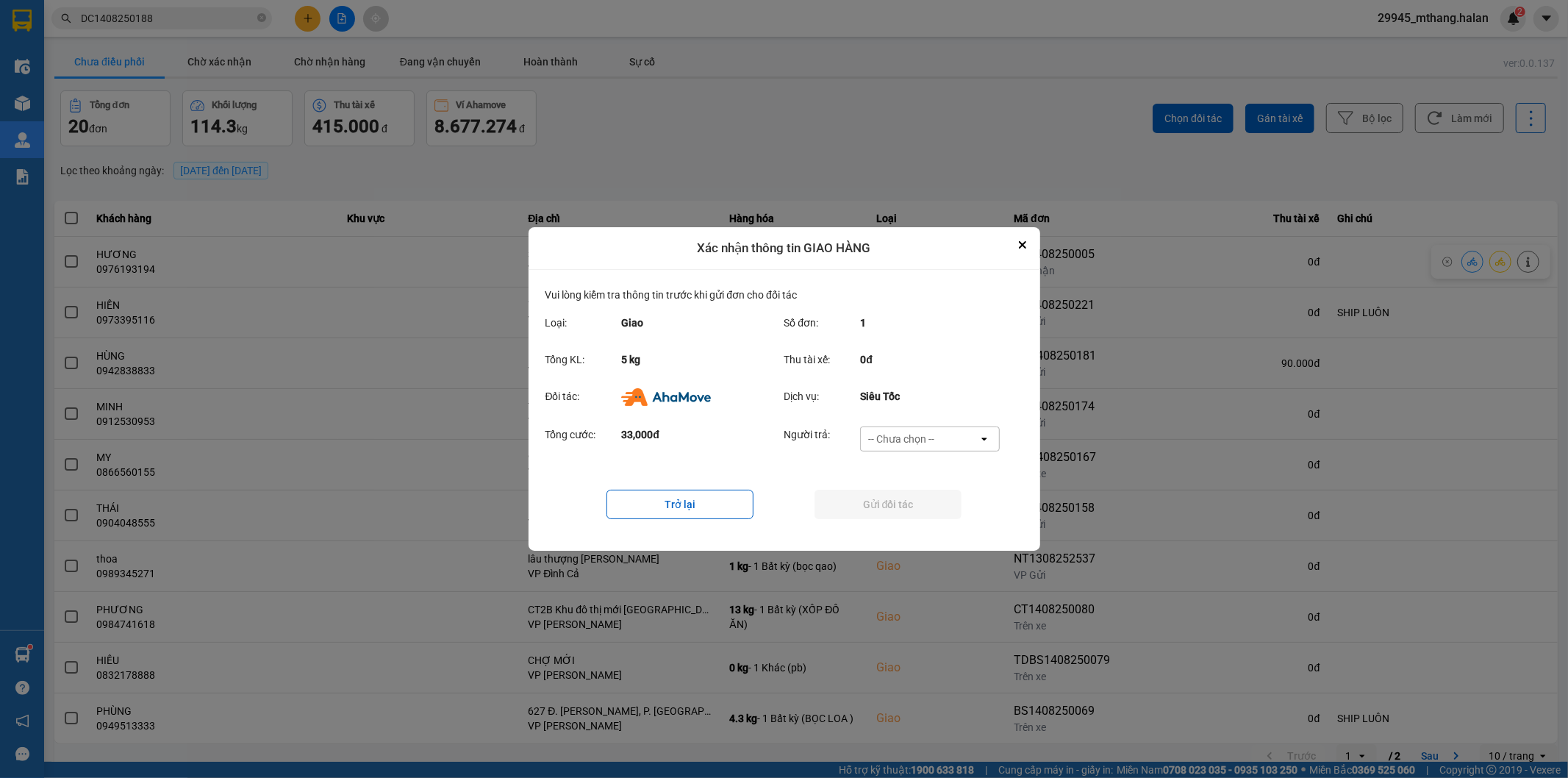
click at [915, 438] on div "-- Chưa chọn --" at bounding box center [901, 439] width 66 height 15
click at [897, 531] on div "Ví Ahamove" at bounding box center [930, 523] width 140 height 26
click at [867, 513] on button "Gửi đối tác" at bounding box center [888, 504] width 147 height 29
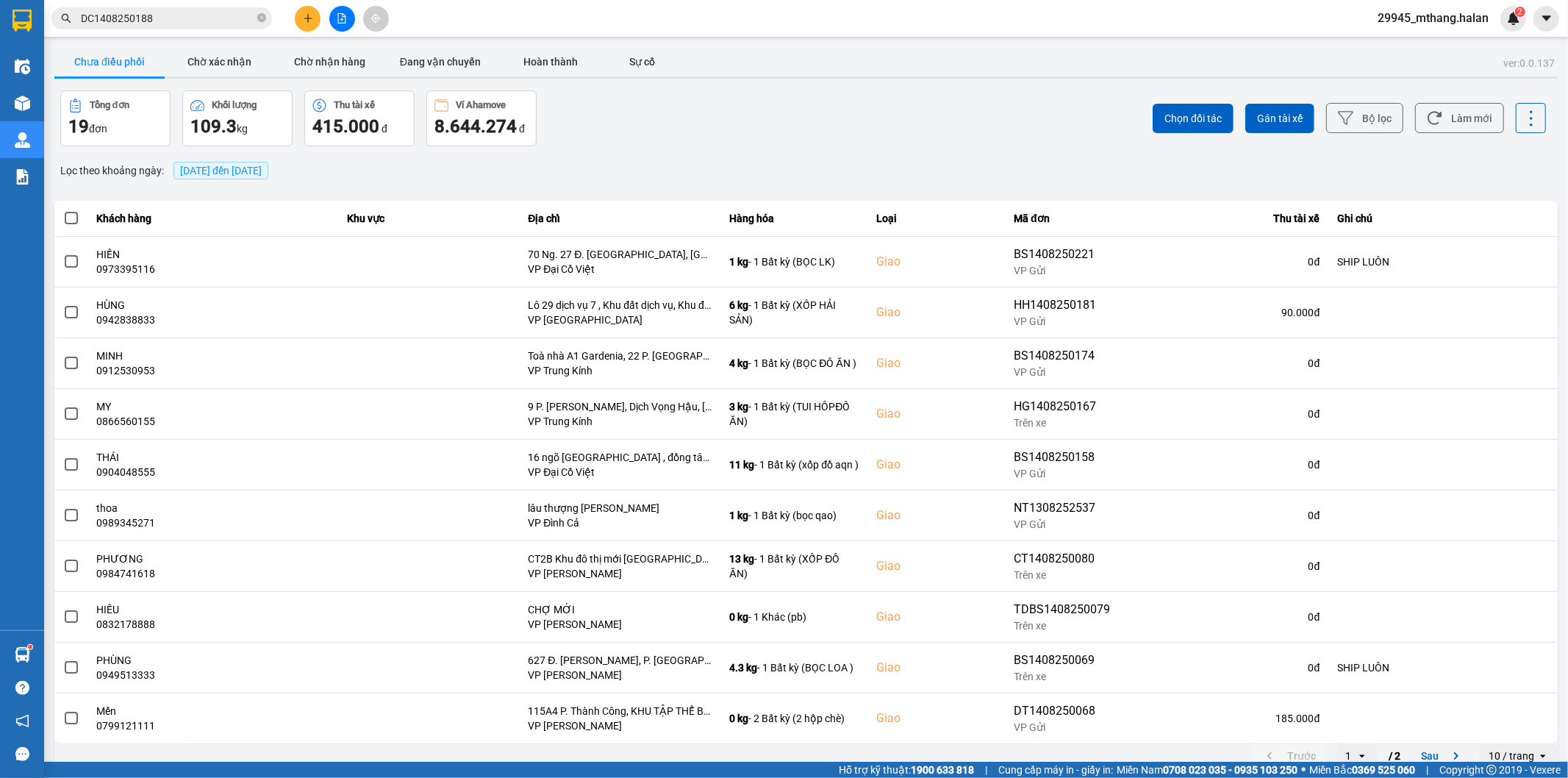
click at [616, 173] on div "Lọc theo khoảng ngày : 14/08/2025 đến 14/08/2025" at bounding box center [806, 170] width 1503 height 25
click at [647, 133] on div "Tổng đơn 19 đơn Khối lượng 109.3 kg Thu tài xế 415.000 đ Ví Ahamove 8.644.274 đ" at bounding box center [431, 119] width 743 height 56
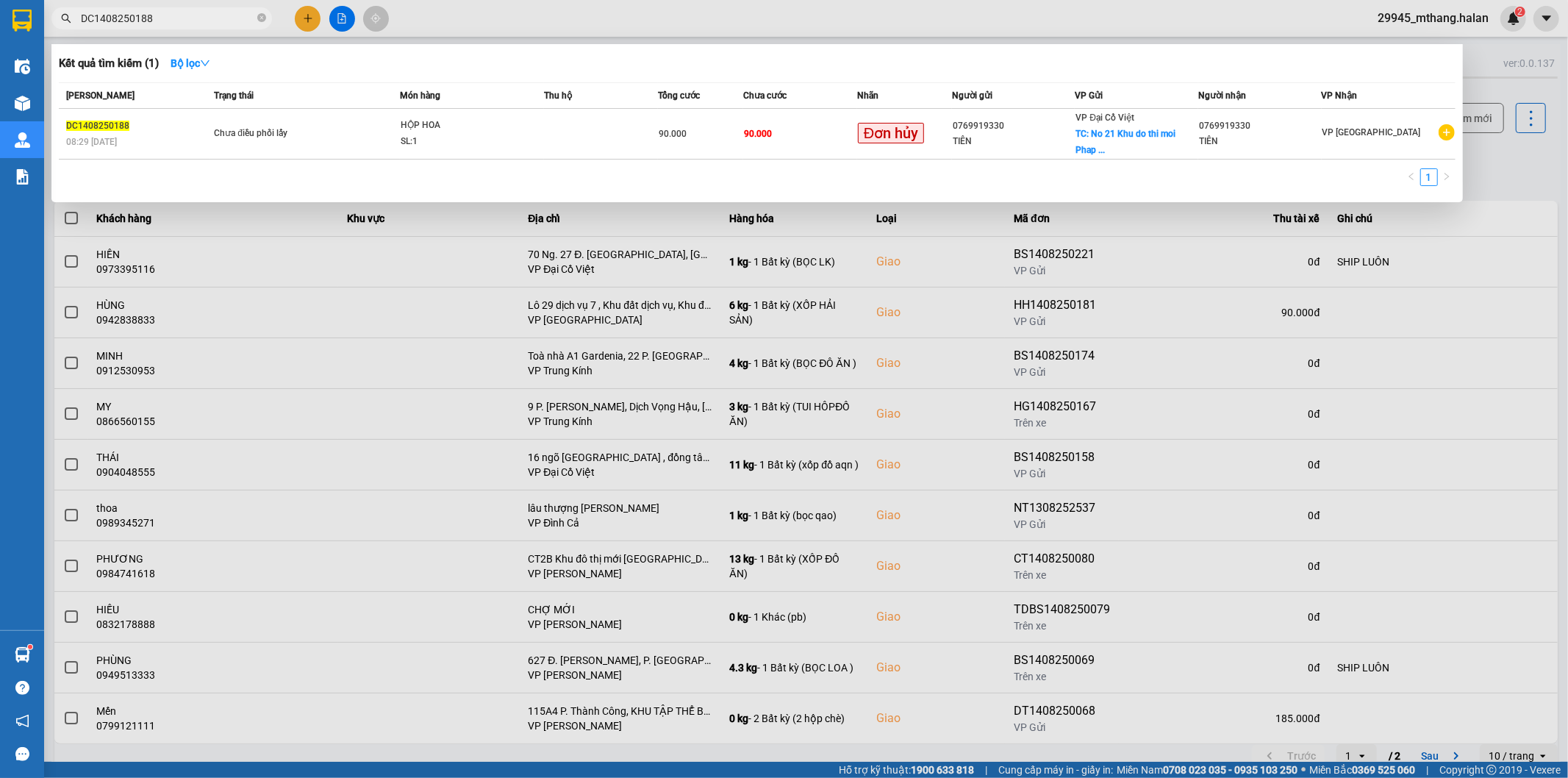
click at [191, 17] on input "DC1408250188" at bounding box center [167, 18] width 173 height 16
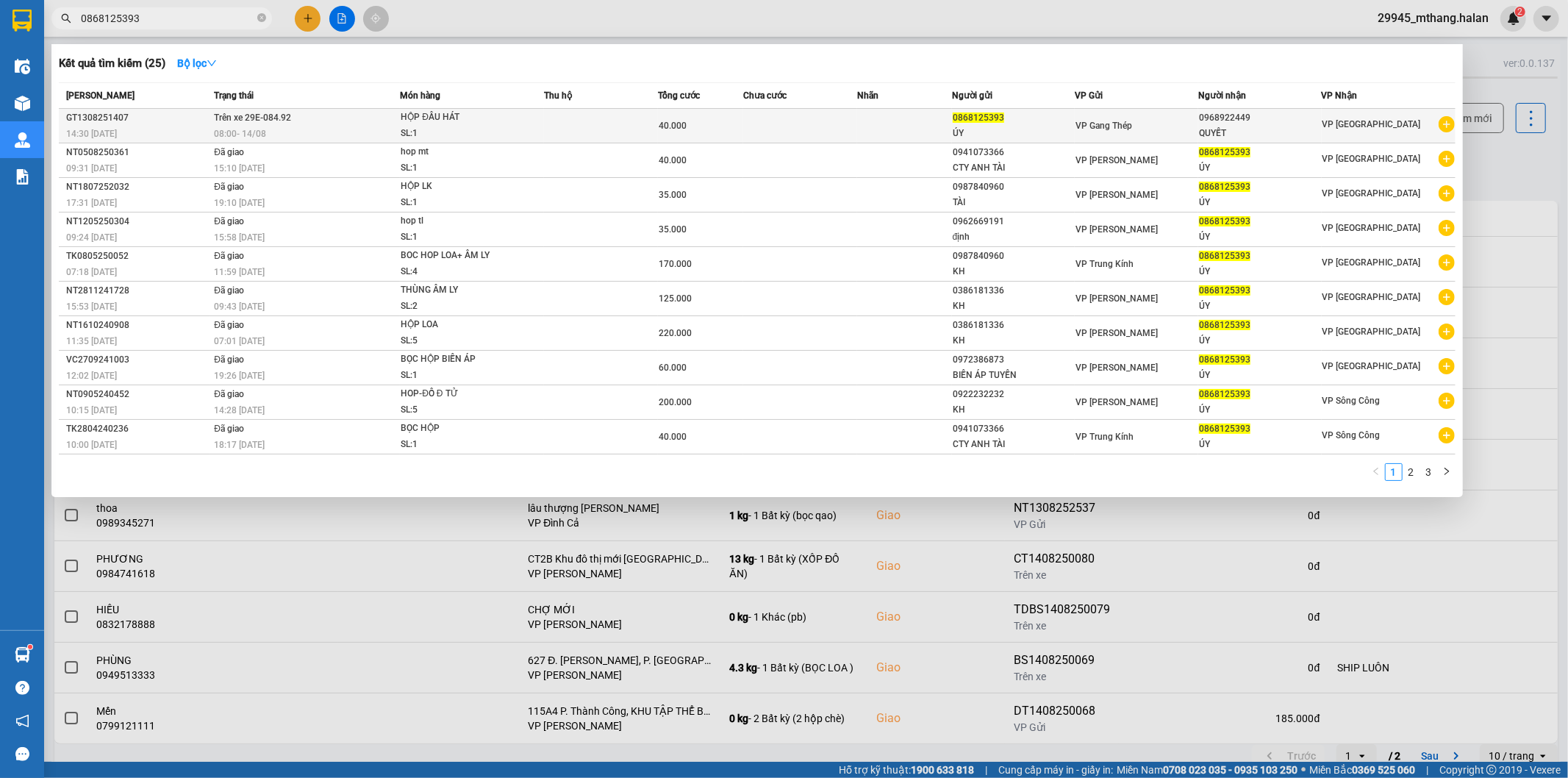
type input "0868125393"
click at [472, 125] on div "HỘP ĐẦU HÁT" at bounding box center [456, 118] width 111 height 16
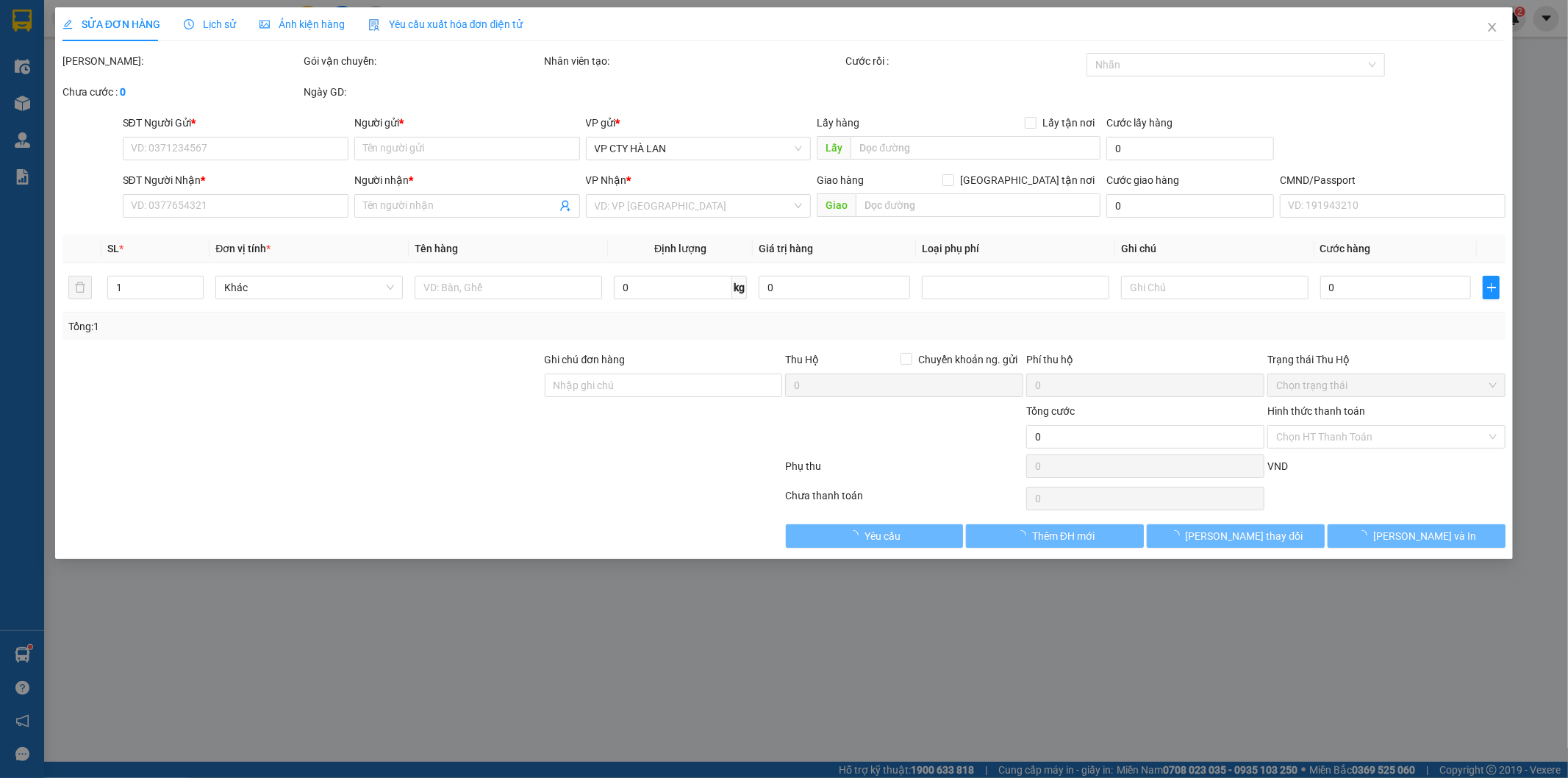
type input "0868125393"
type input "ÚY"
type input "0968922449"
type input "QUYẾT"
type input "40.000"
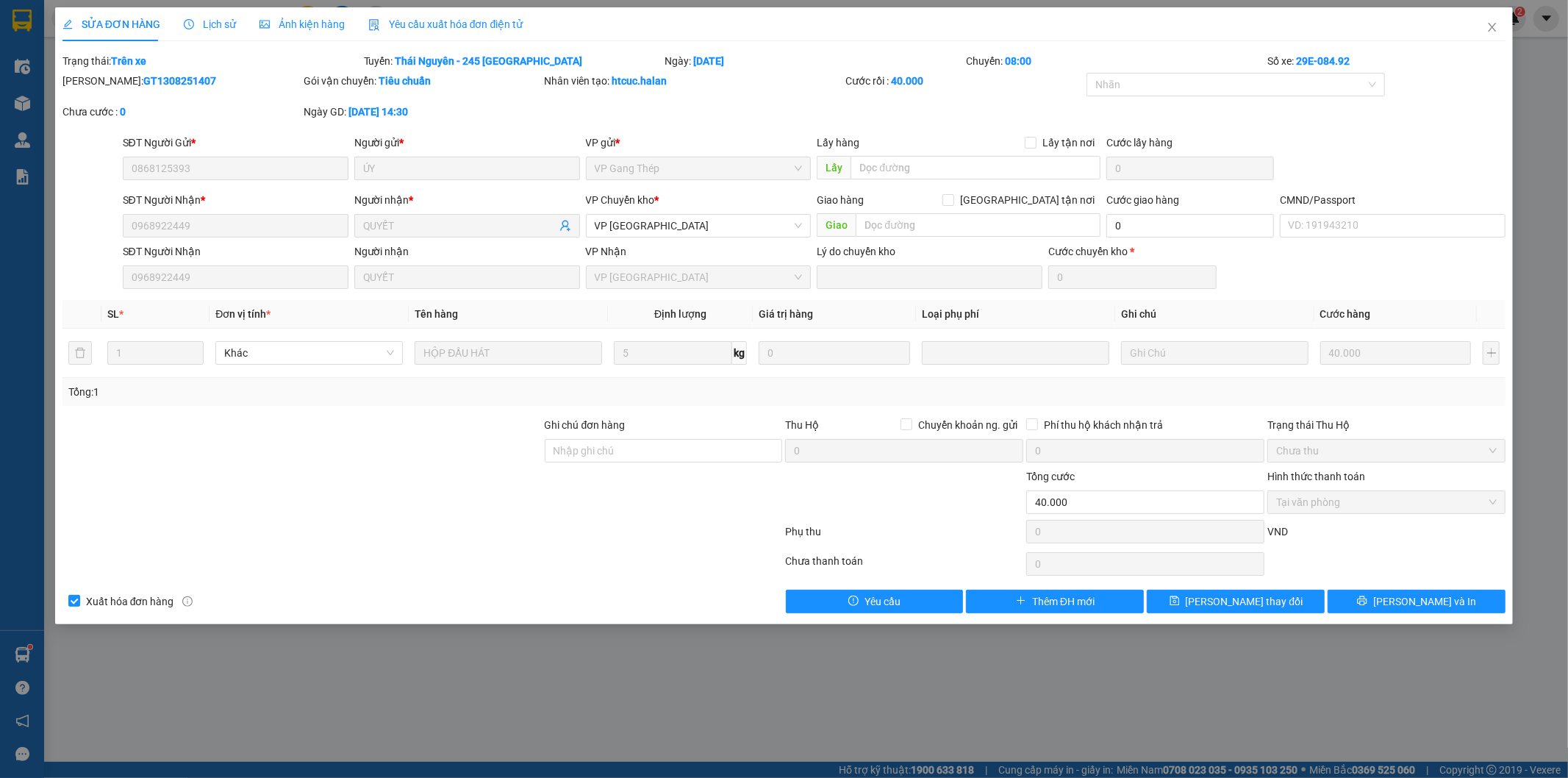
click at [216, 25] on span "Lịch sử" at bounding box center [210, 24] width 53 height 12
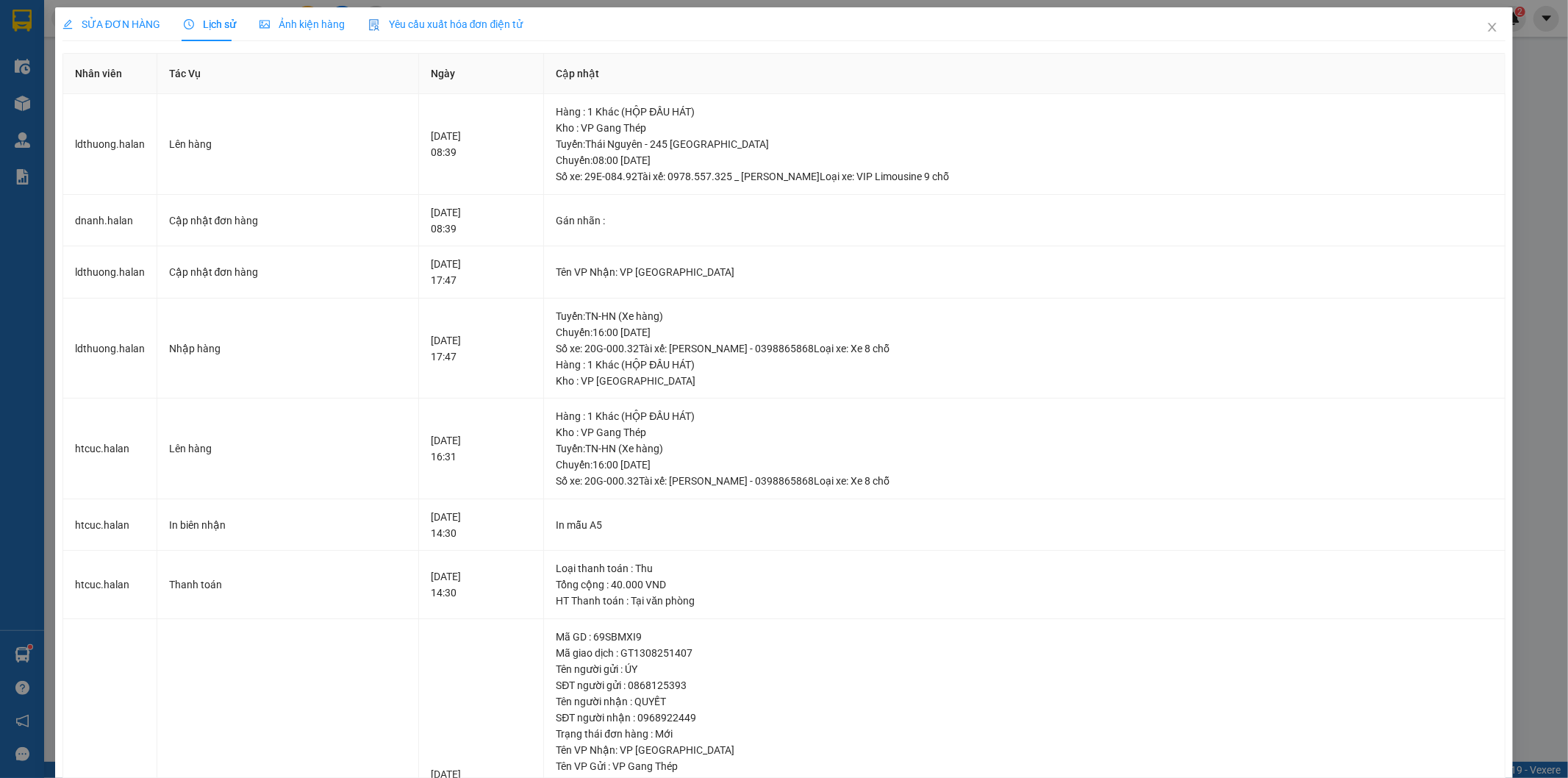
click at [119, 24] on span "SỬA ĐƠN HÀNG" at bounding box center [111, 24] width 98 height 12
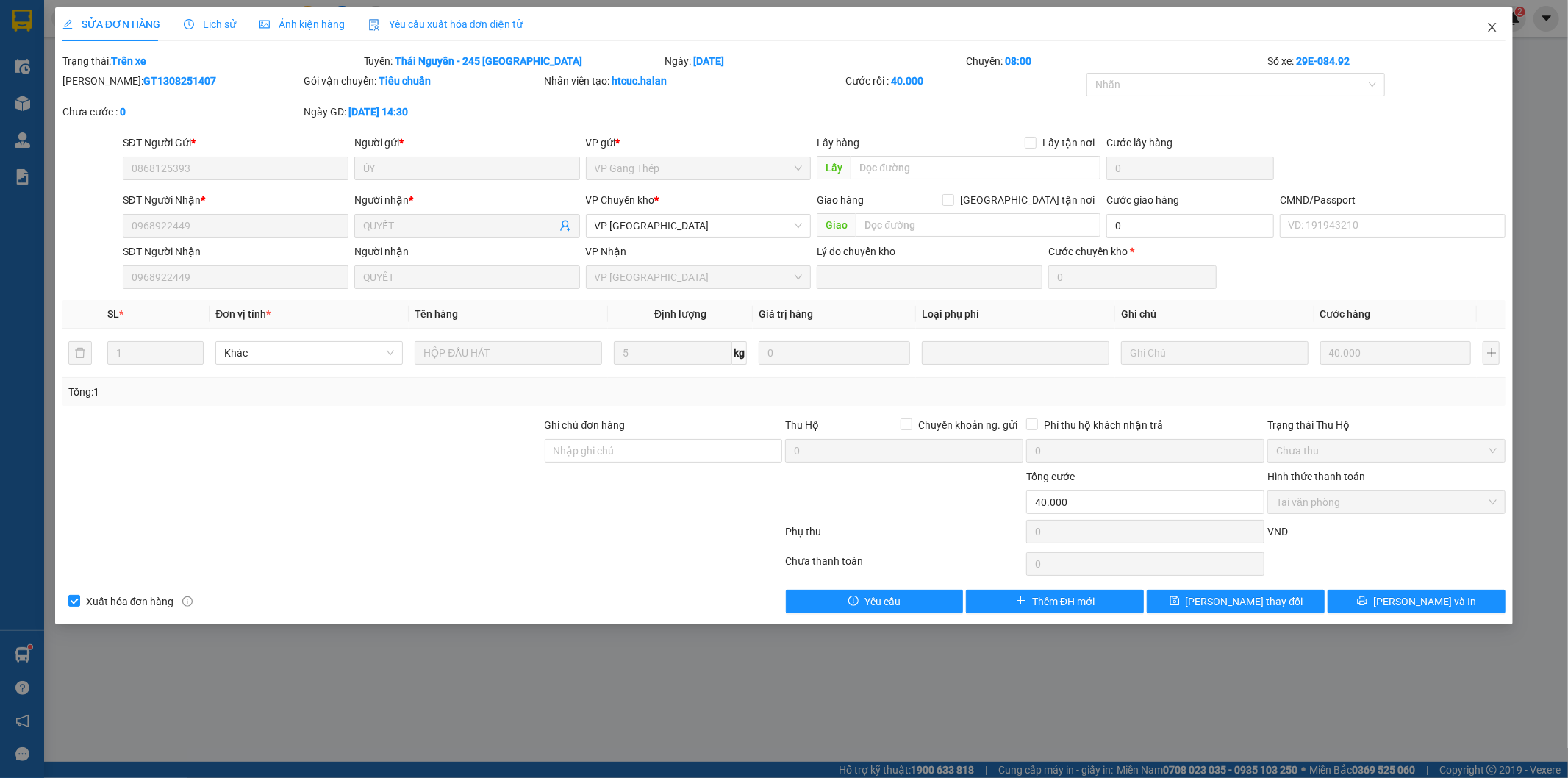
click at [1492, 25] on icon "close" at bounding box center [1492, 27] width 12 height 12
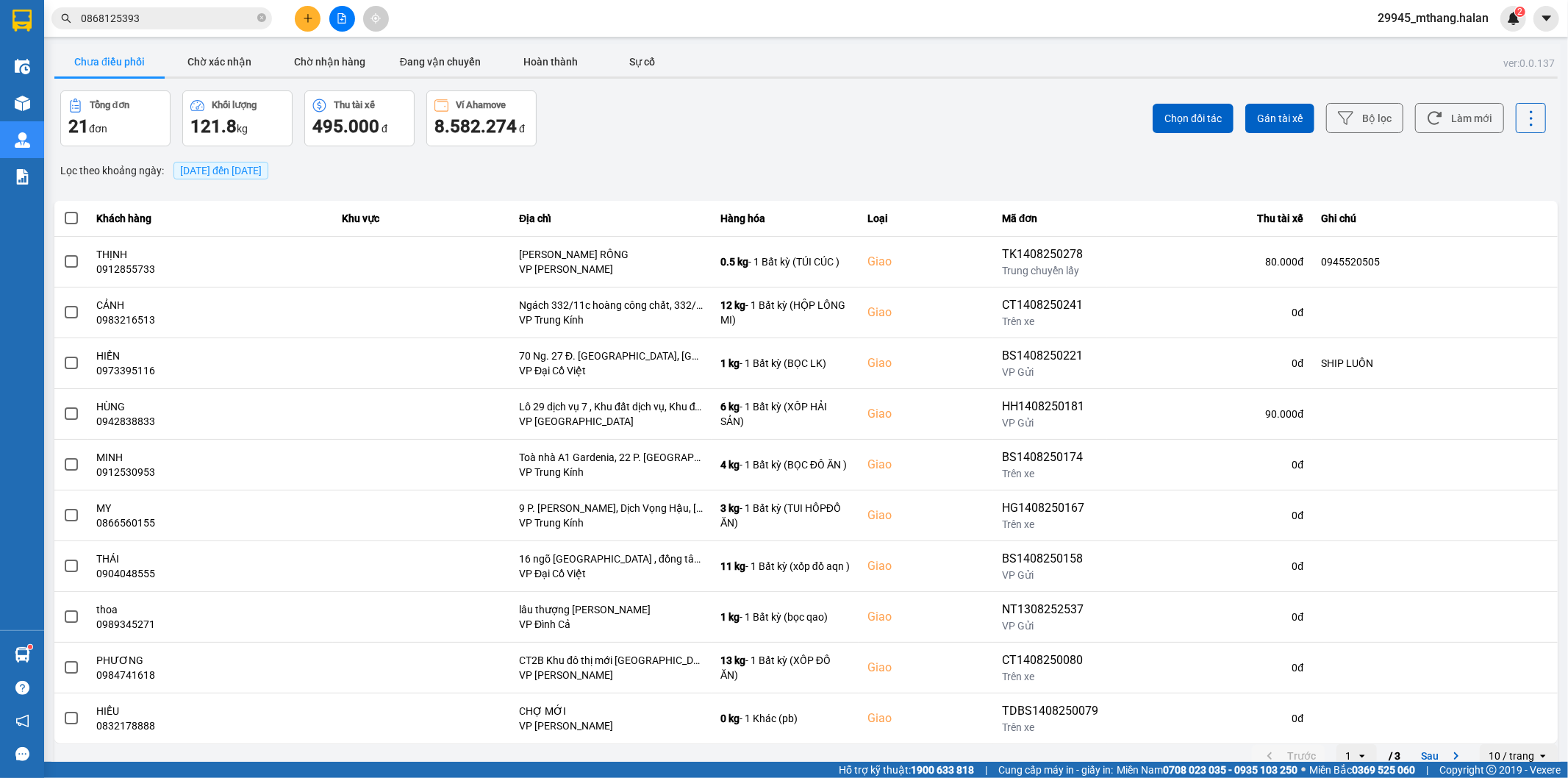
click at [189, 17] on input "0868125393" at bounding box center [167, 18] width 173 height 16
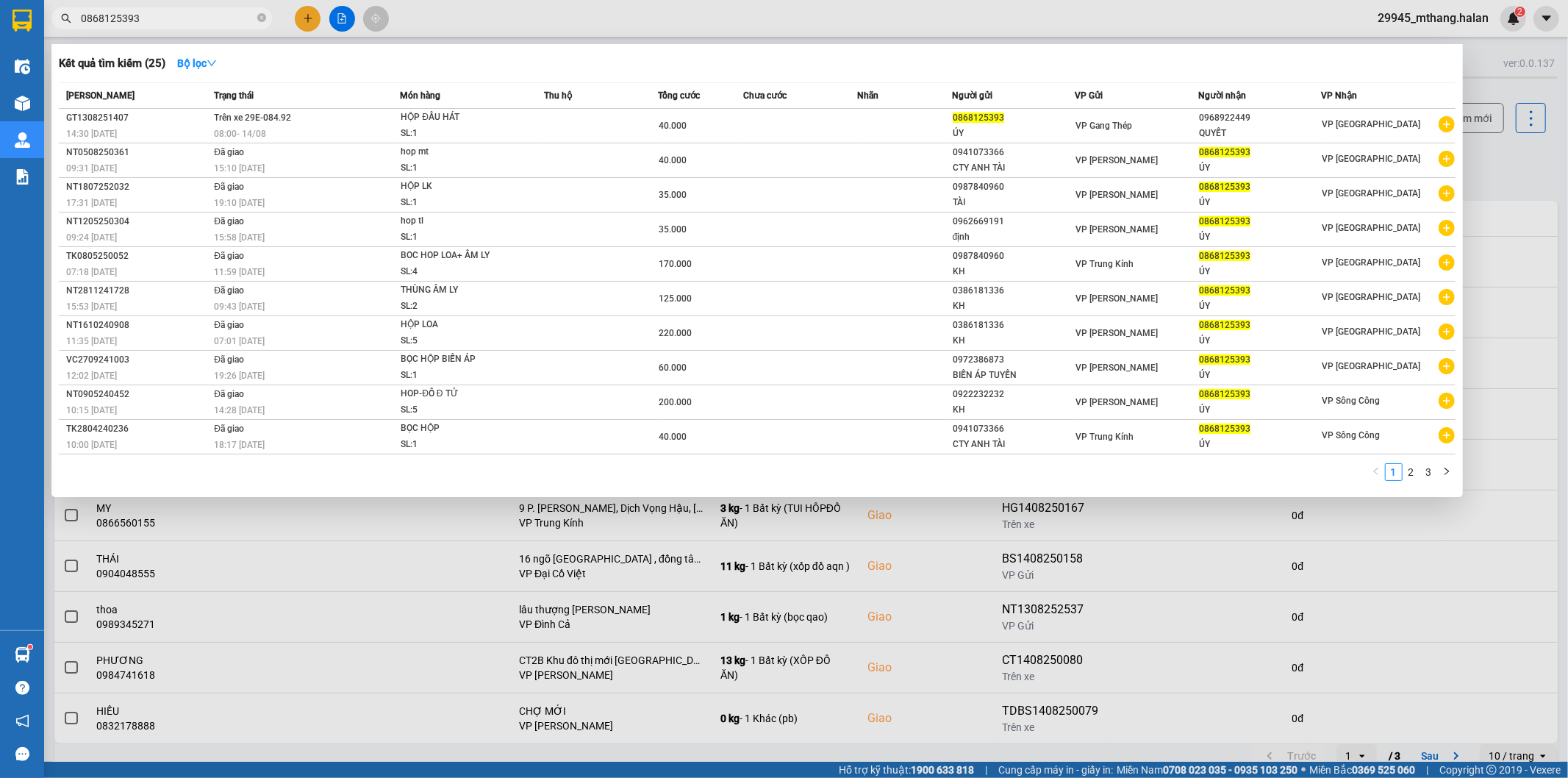
click at [1481, 164] on div at bounding box center [784, 389] width 1568 height 778
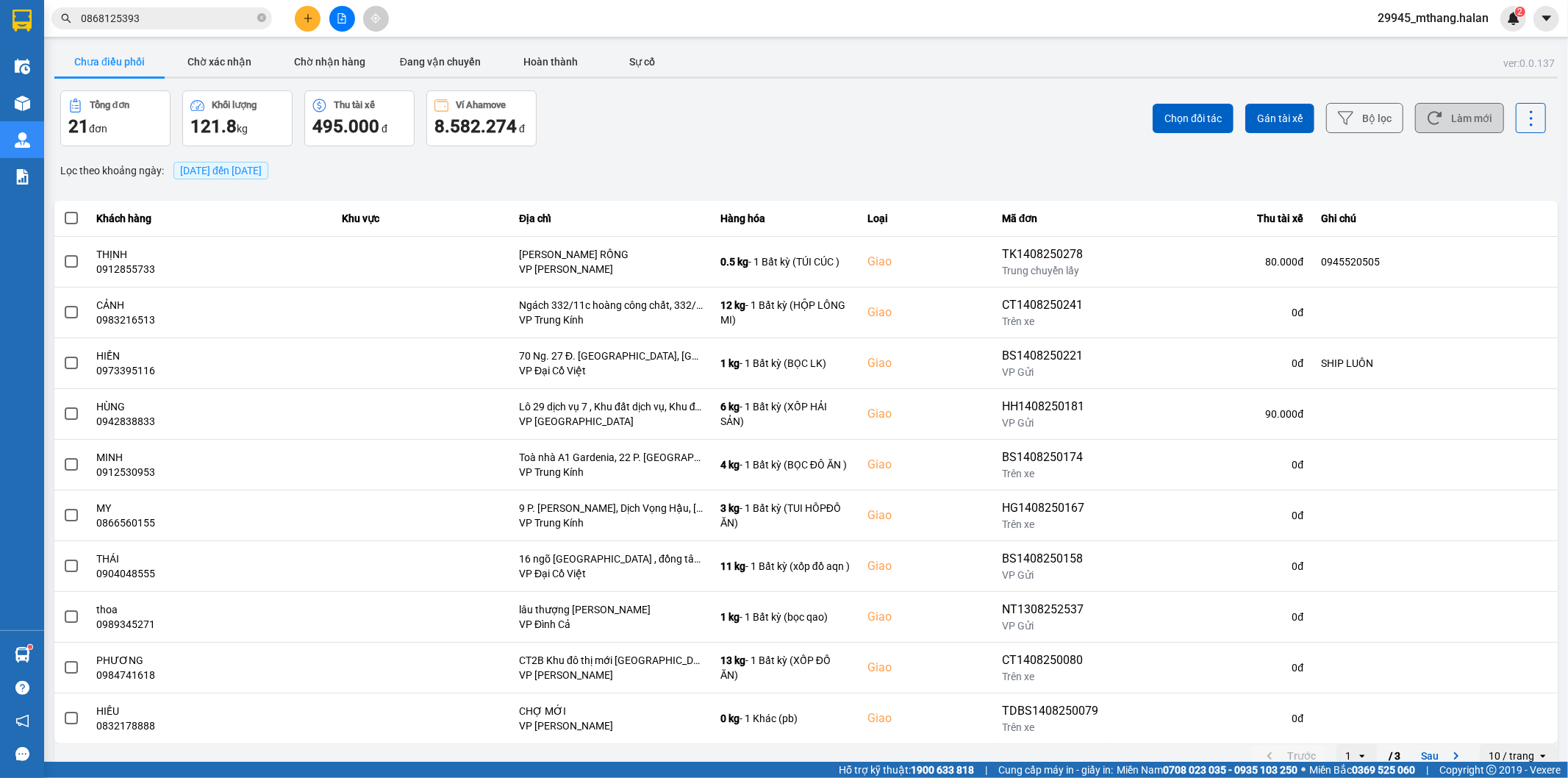
click at [1483, 116] on button "Làm mới" at bounding box center [1459, 118] width 89 height 30
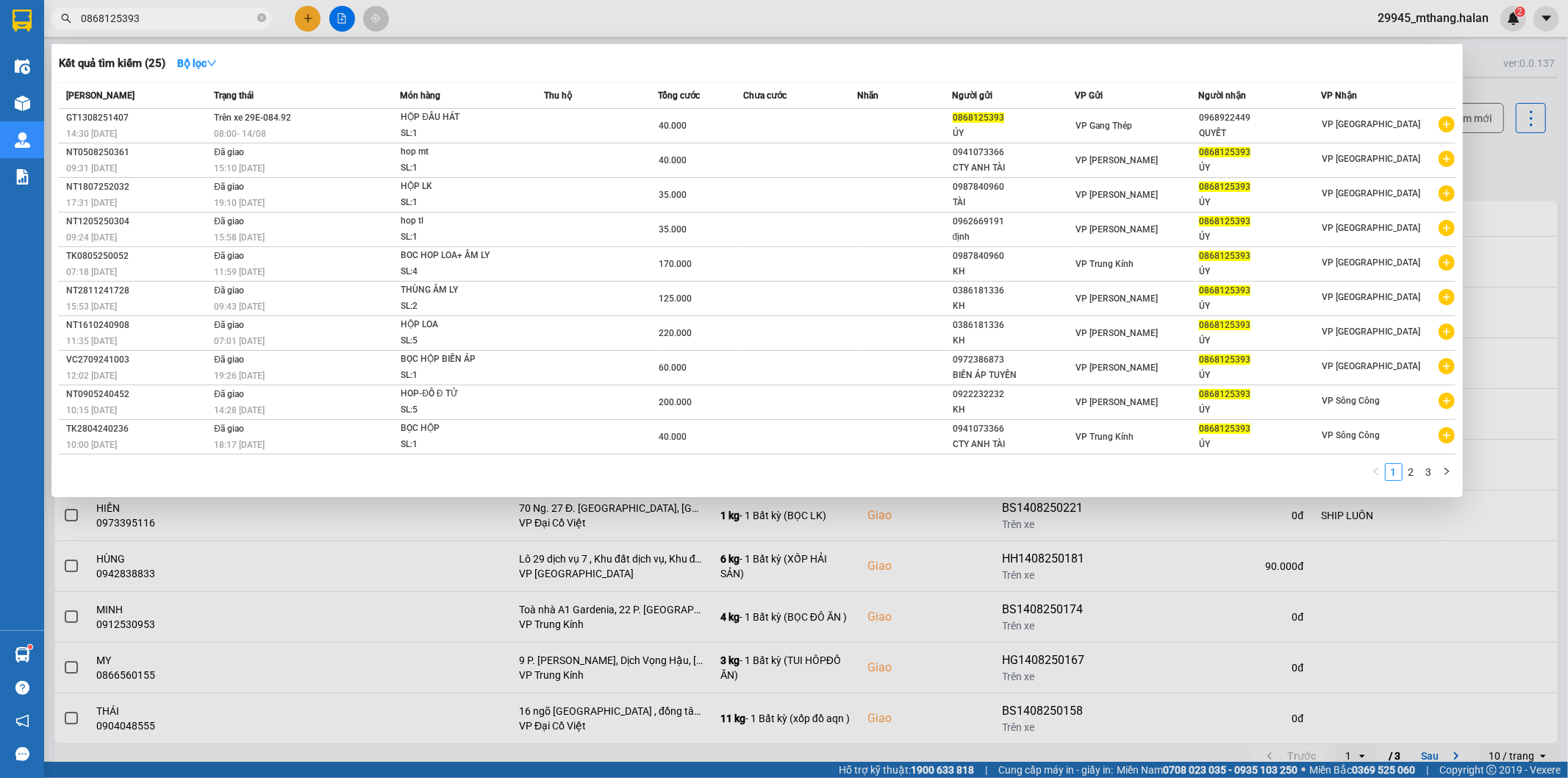
click at [192, 19] on input "0868125393" at bounding box center [167, 18] width 173 height 16
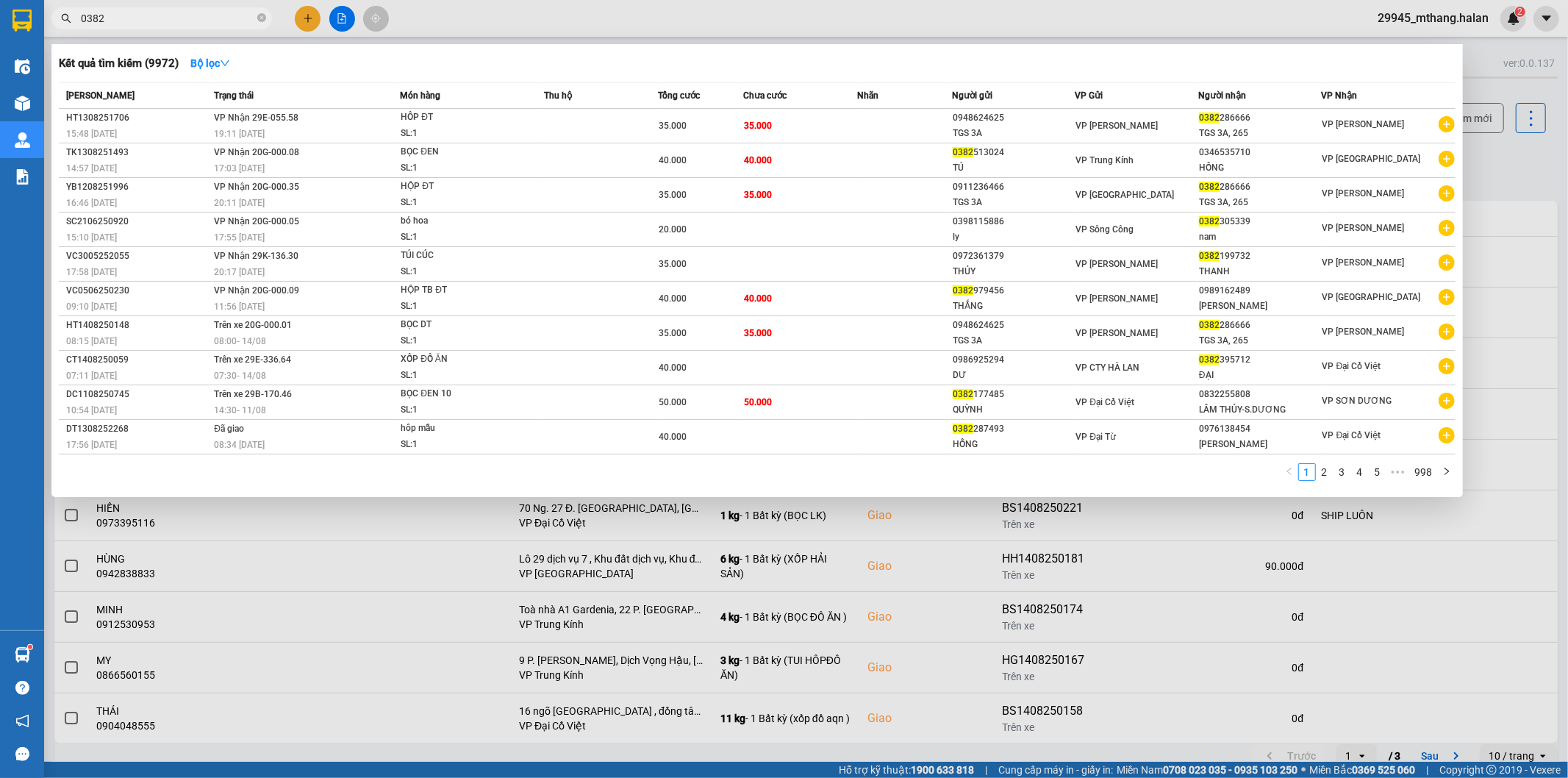
click at [192, 19] on input "0382" at bounding box center [167, 18] width 173 height 16
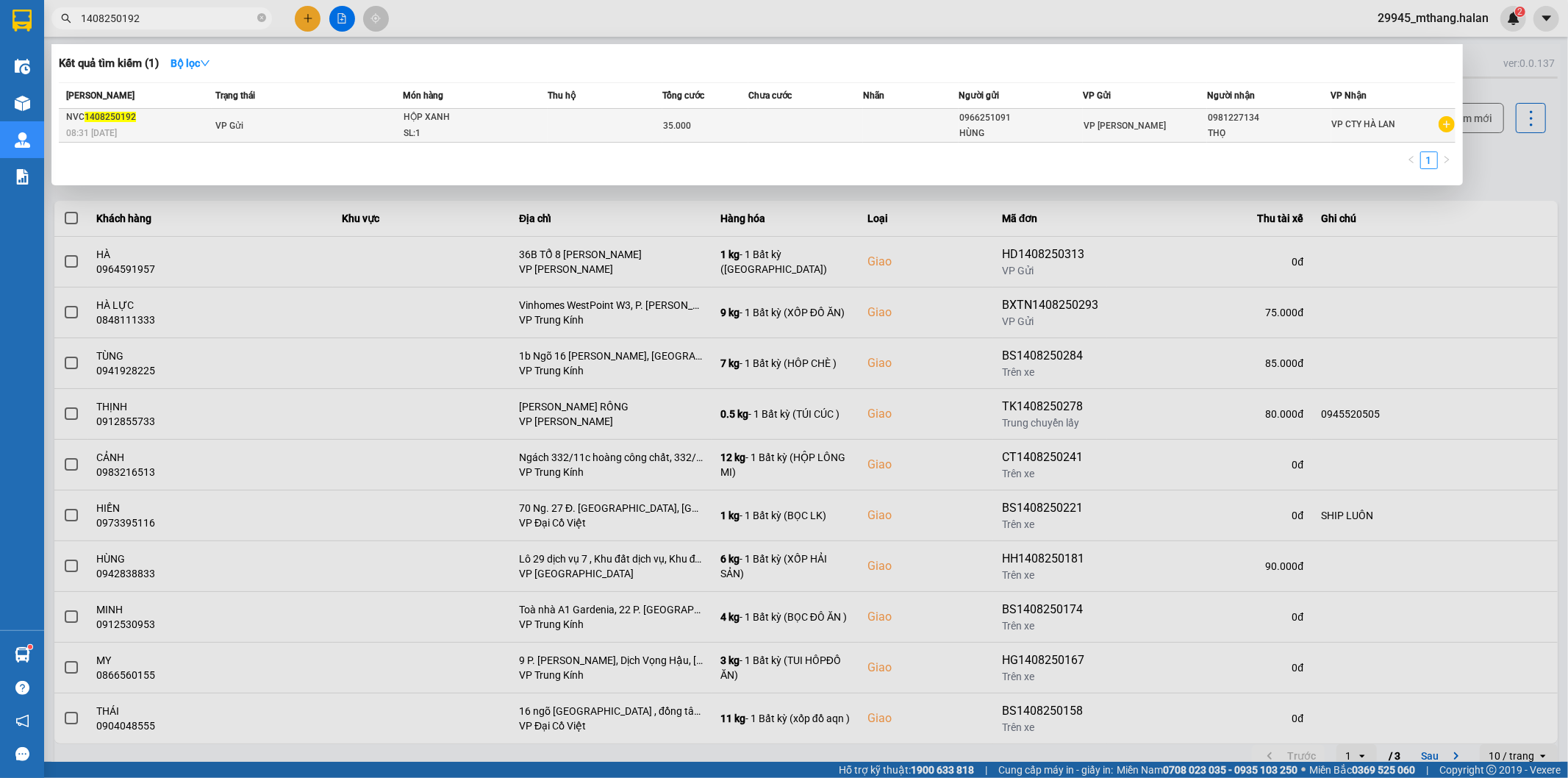
type input "1408250192"
click at [457, 122] on div "HỘP XANH" at bounding box center [459, 118] width 111 height 16
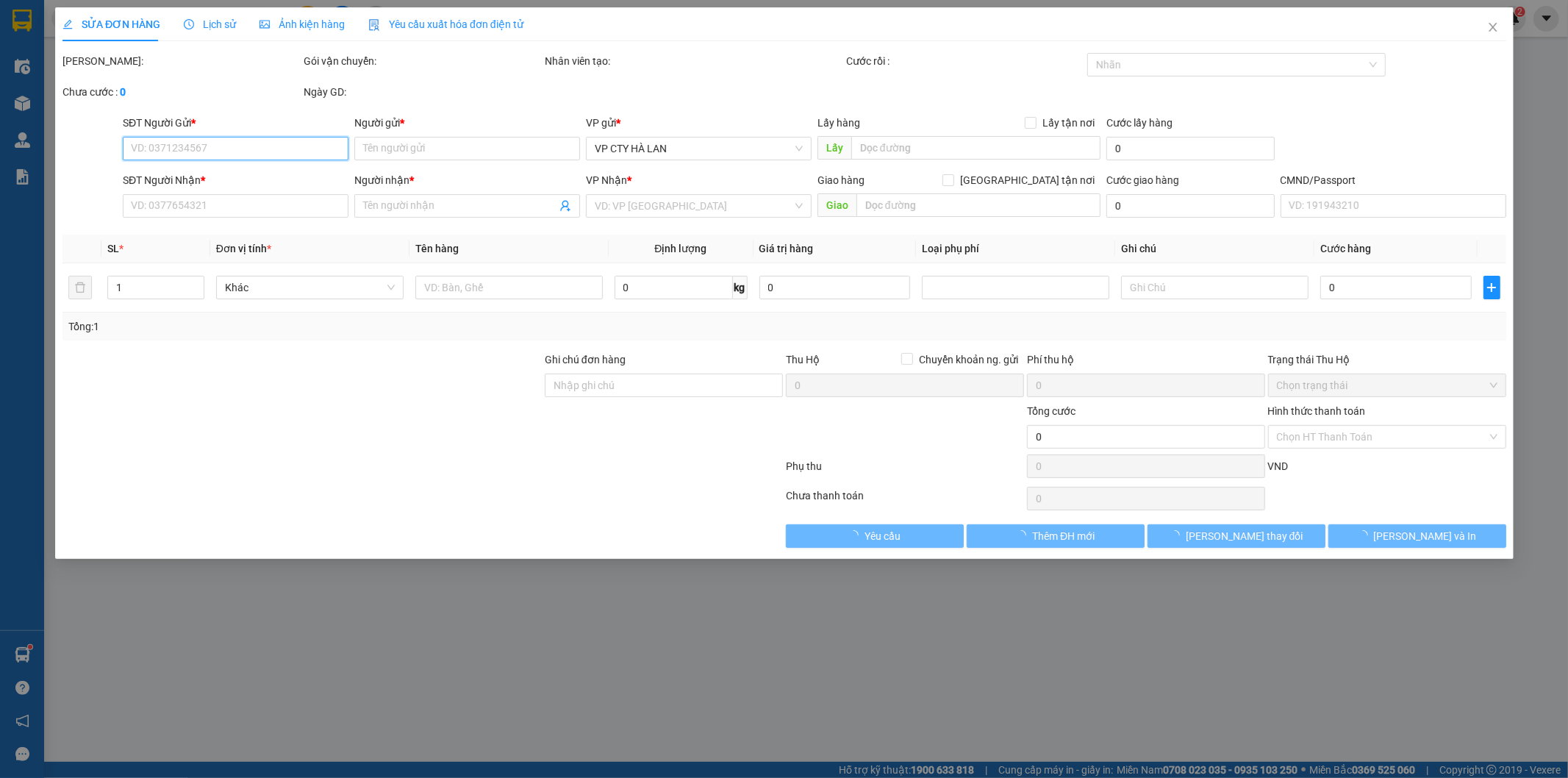
type input "0966251091"
type input "HÙNG"
type input "0981227134"
type input "THỌ"
type input "35.000"
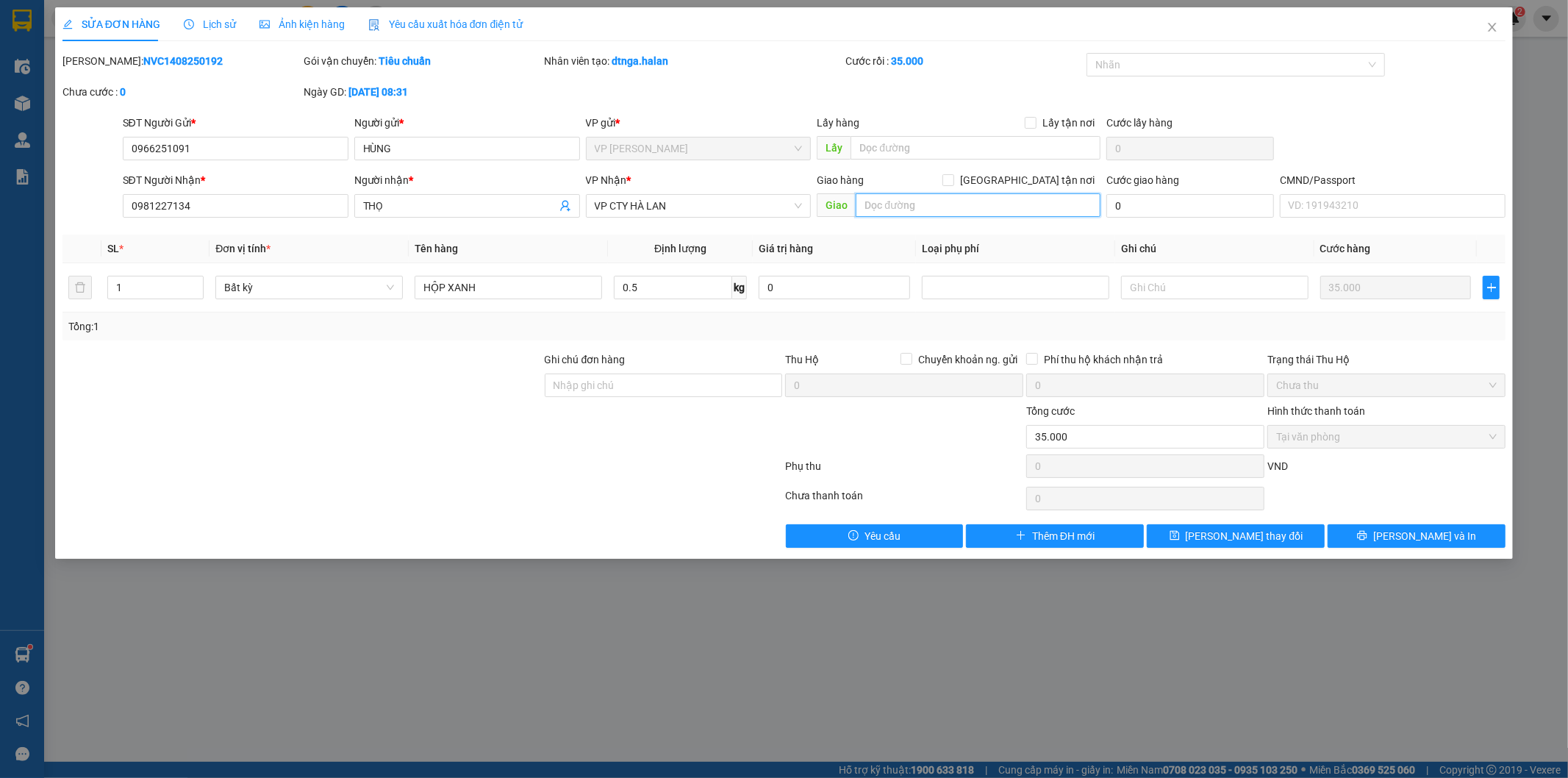
click at [914, 209] on input "text" at bounding box center [978, 205] width 245 height 24
click at [938, 211] on input "text" at bounding box center [978, 205] width 245 height 24
click at [1486, 33] on icon "close" at bounding box center [1492, 27] width 12 height 12
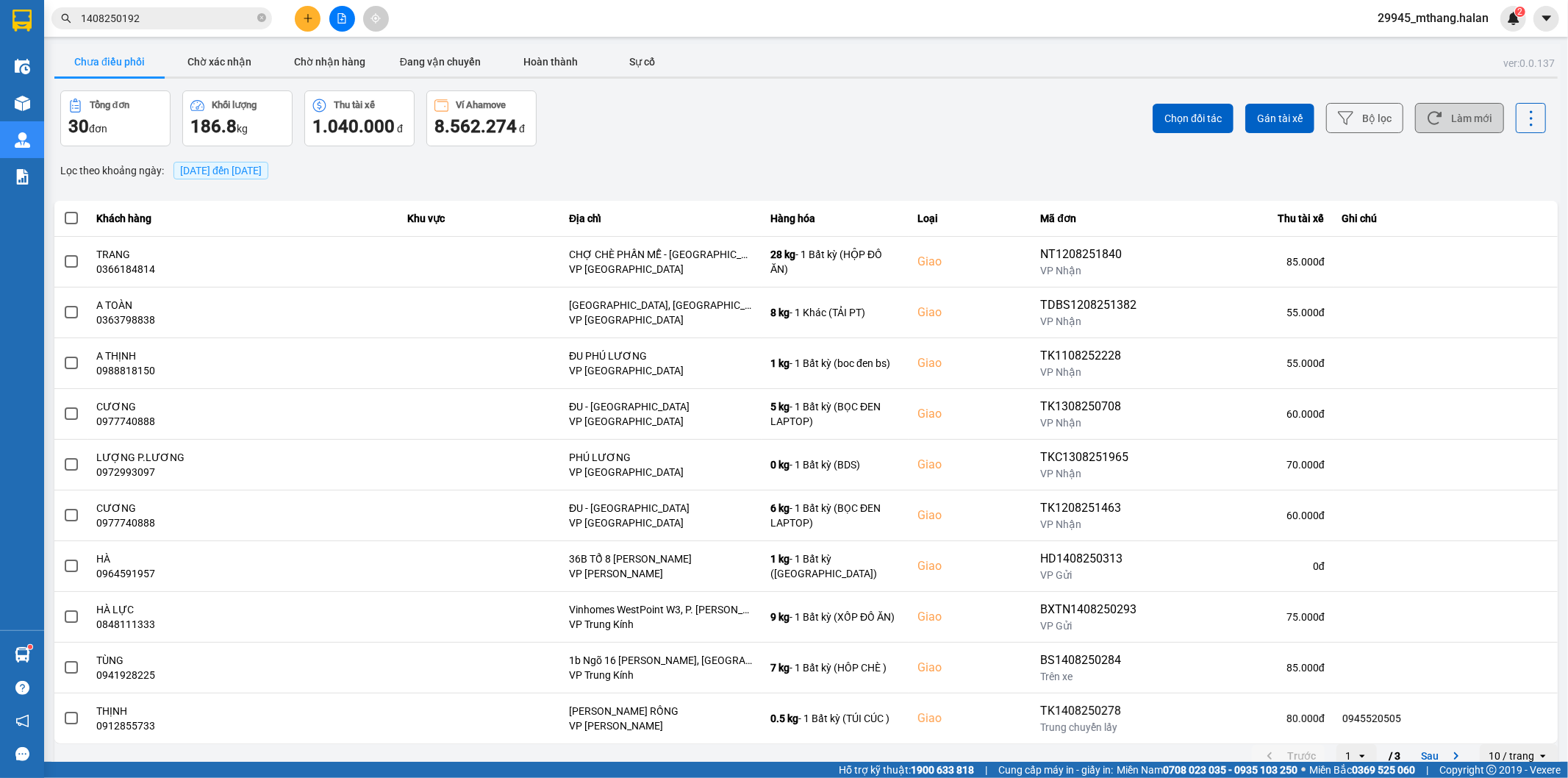
drag, startPoint x: 1447, startPoint y: 118, endPoint x: 1448, endPoint y: 127, distance: 9.1
click at [1445, 116] on button "Làm mới" at bounding box center [1459, 118] width 89 height 30
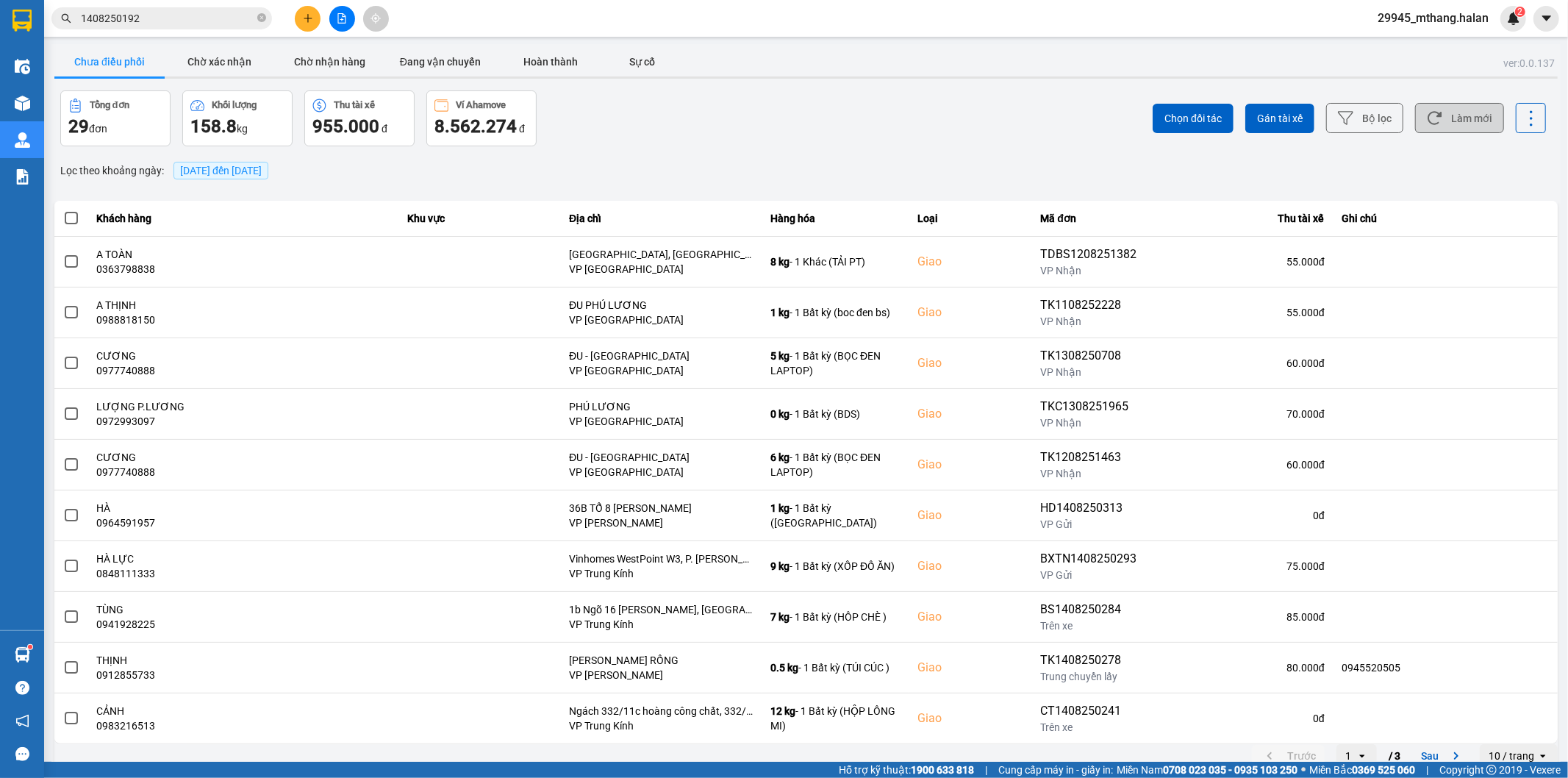
click at [1454, 128] on button "Làm mới" at bounding box center [1459, 118] width 89 height 30
click at [210, 19] on input "1408250192" at bounding box center [167, 18] width 173 height 16
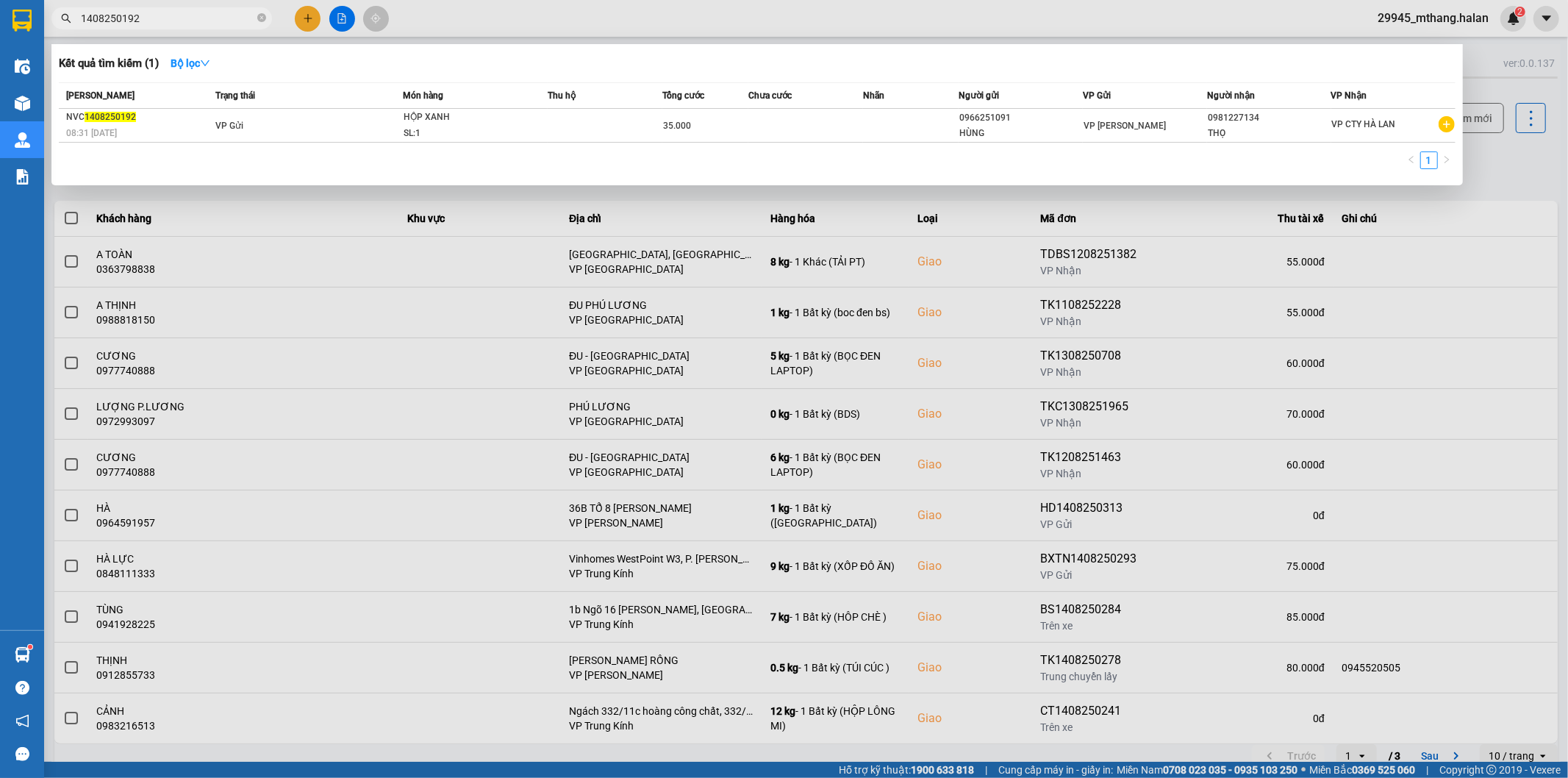
click at [210, 19] on input "1408250192" at bounding box center [167, 18] width 173 height 16
click at [1519, 165] on div at bounding box center [784, 389] width 1568 height 778
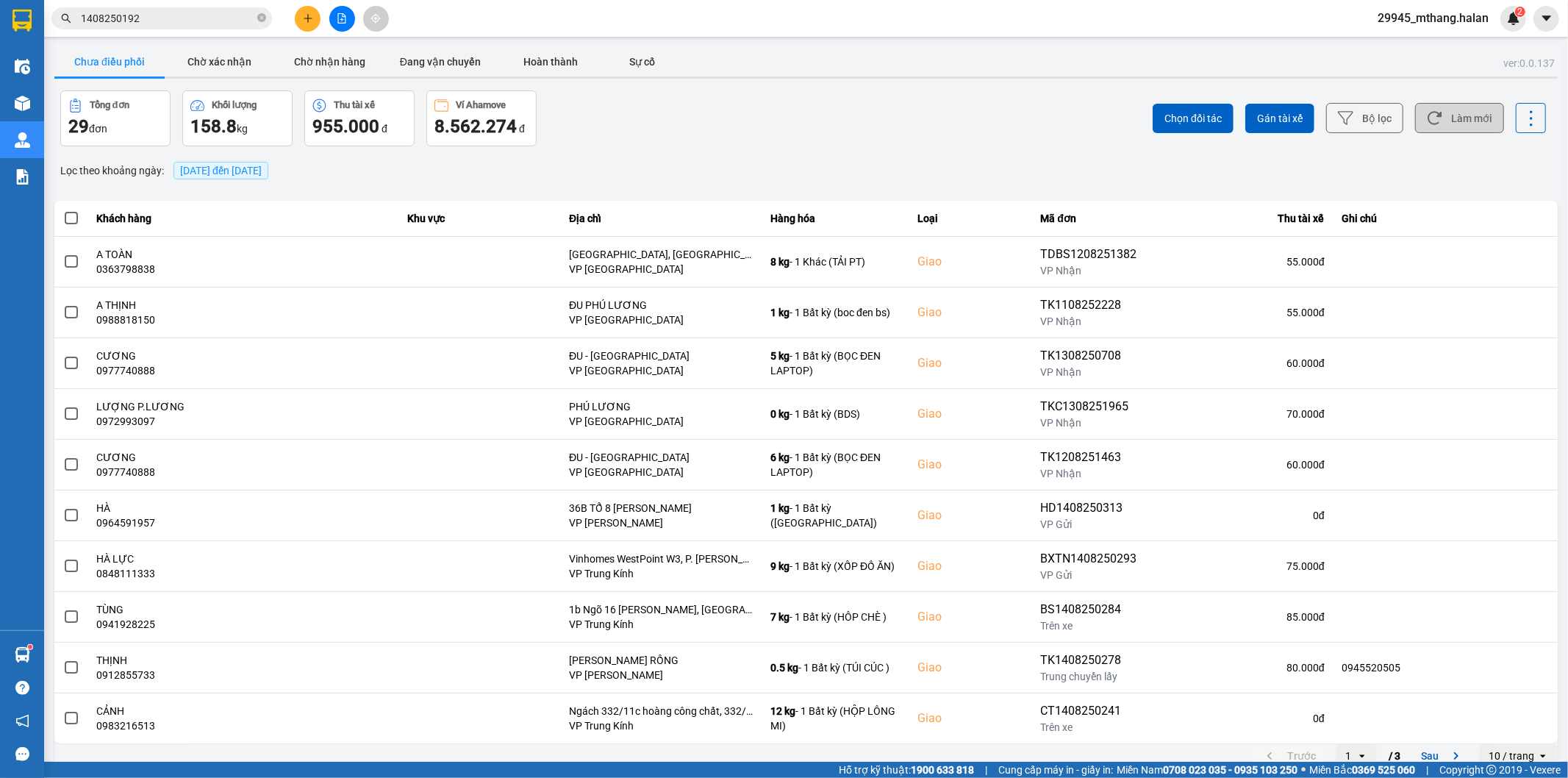
click at [1470, 126] on button "Làm mới" at bounding box center [1459, 118] width 89 height 30
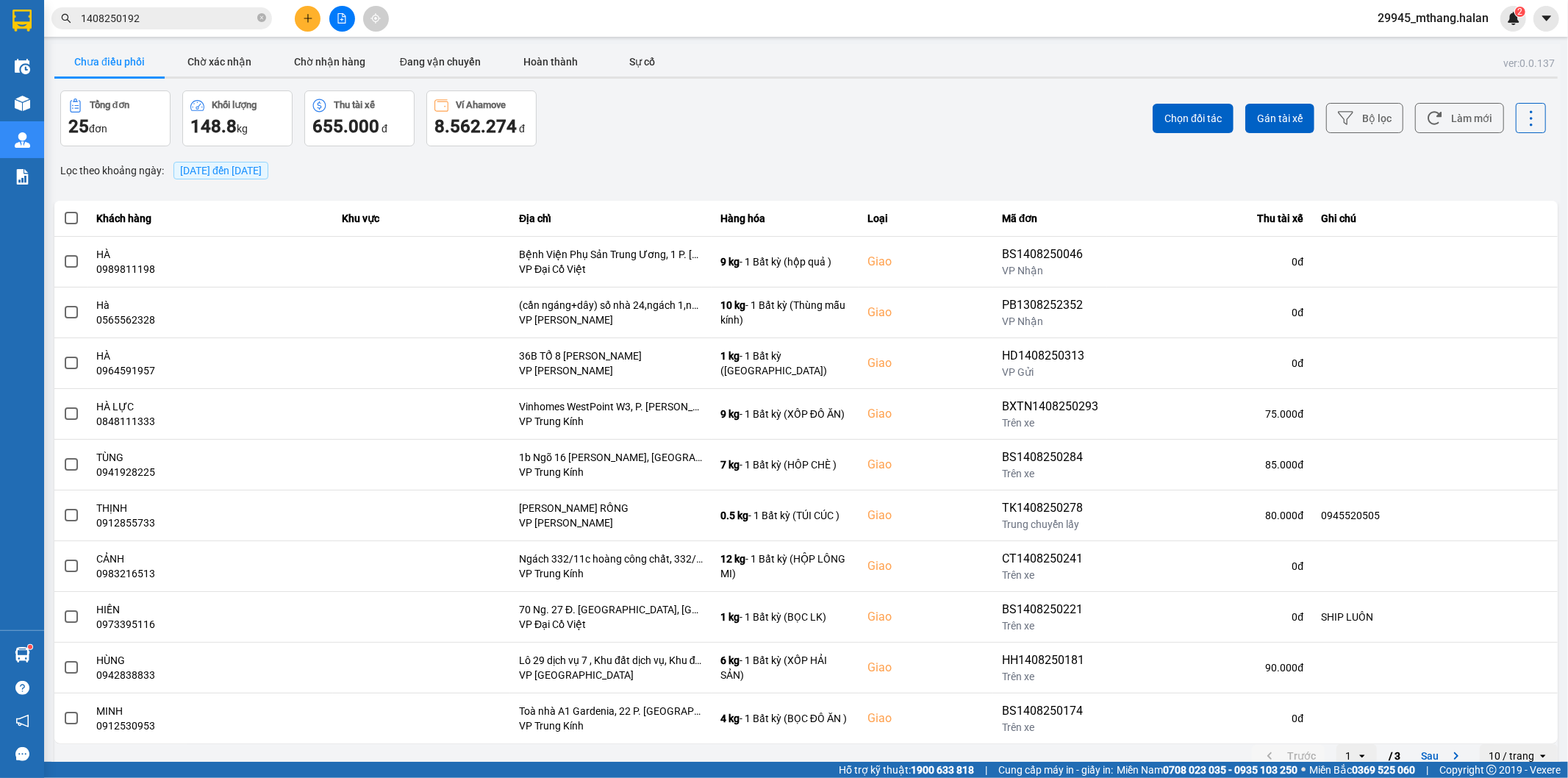
click at [160, 9] on span "1408250192" at bounding box center [161, 18] width 220 height 22
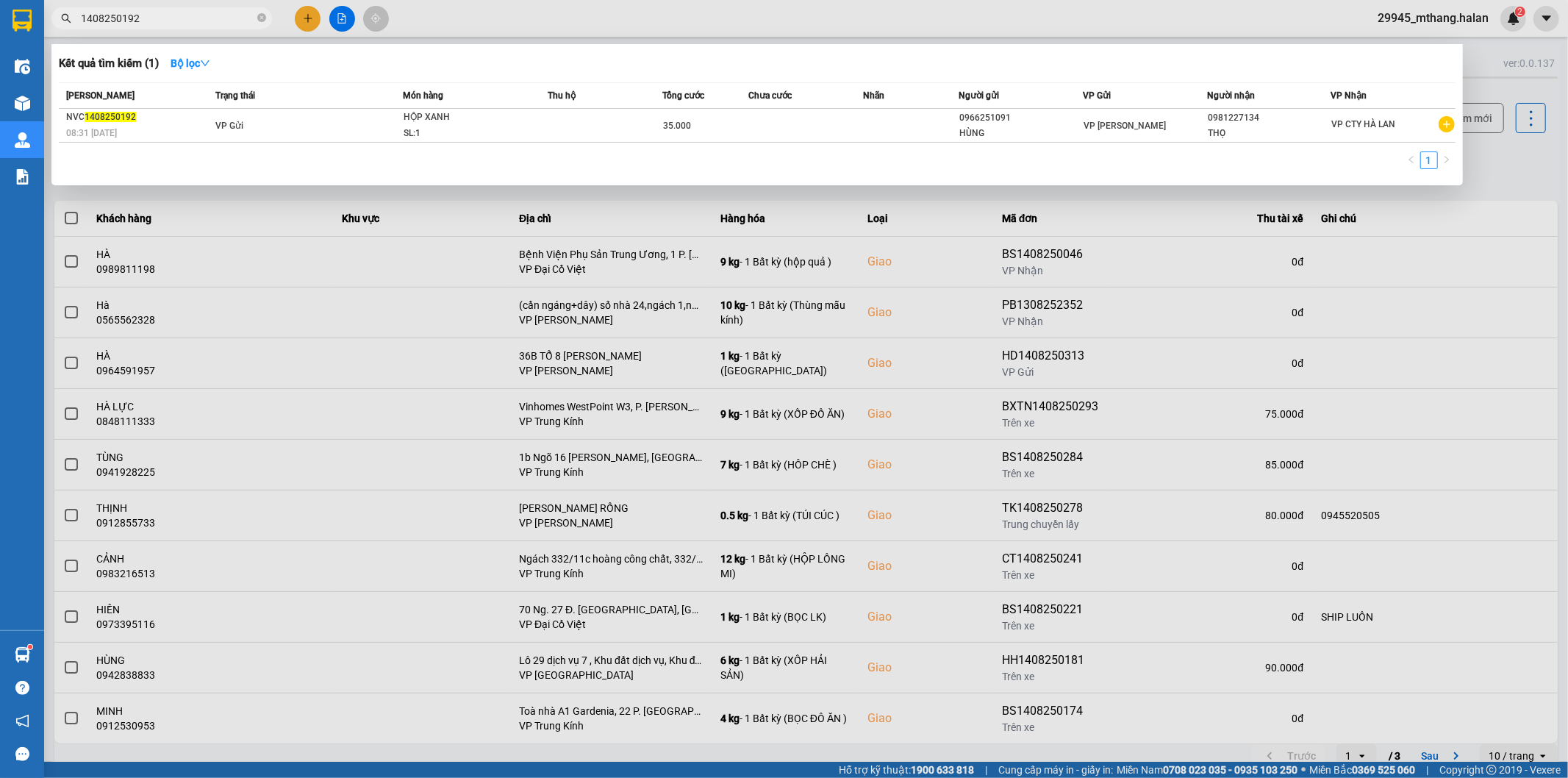
click at [160, 9] on span "1408250192" at bounding box center [161, 18] width 220 height 22
click at [158, 10] on input "1408250192" at bounding box center [167, 18] width 173 height 16
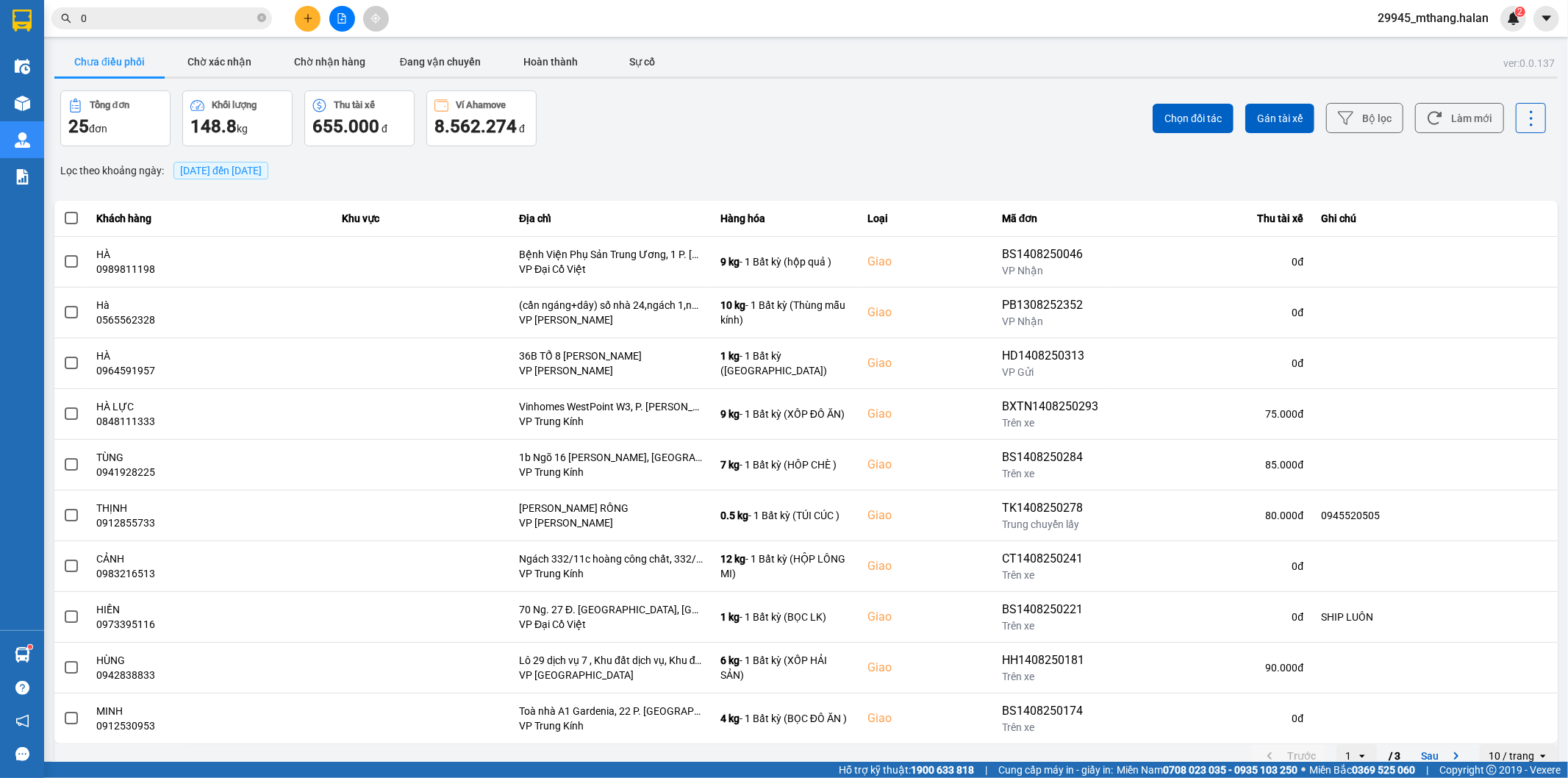
type input "0"
click at [1429, 122] on icon at bounding box center [1434, 118] width 15 height 15
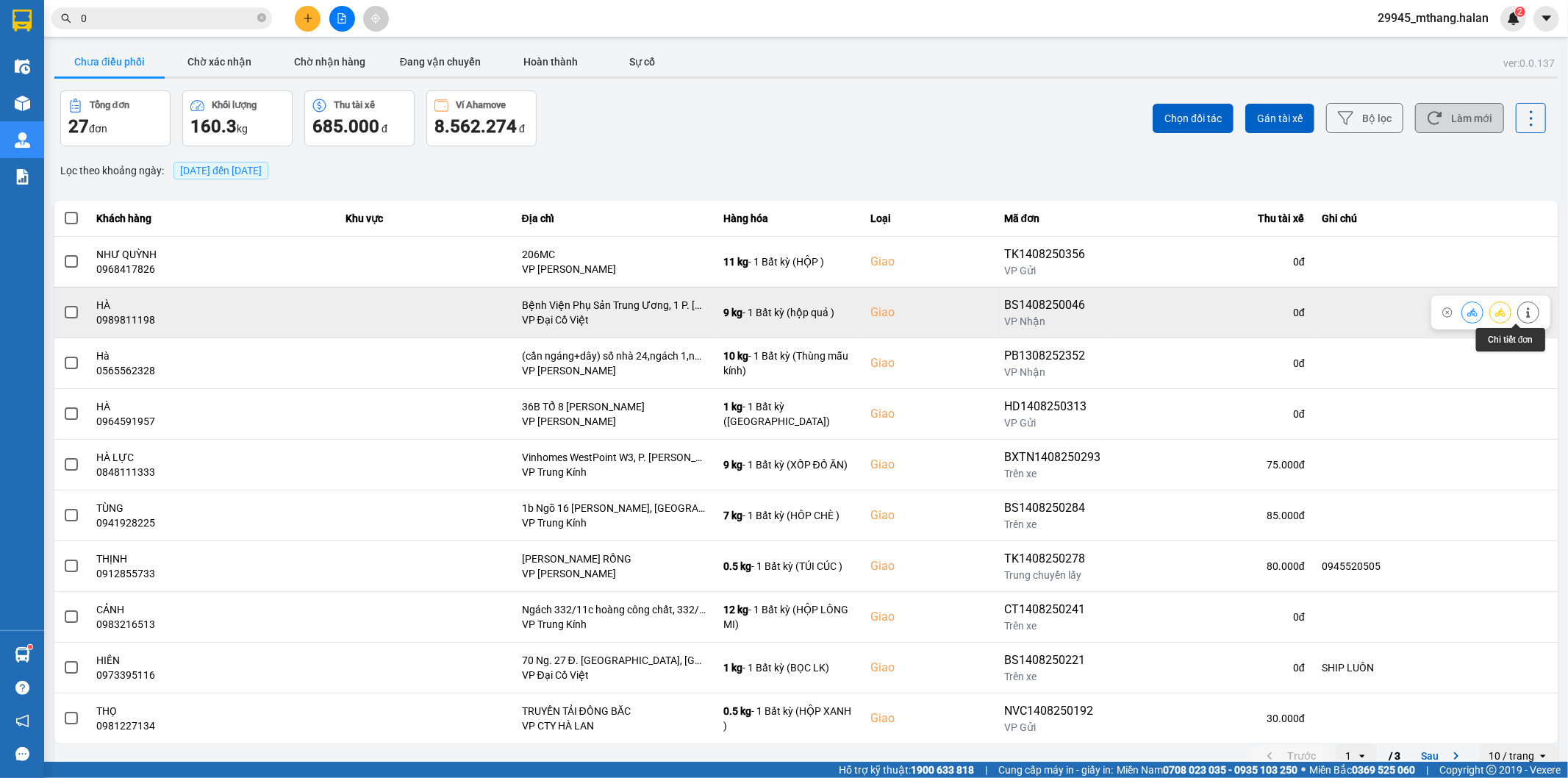
click at [1523, 314] on icon at bounding box center [1527, 312] width 10 height 10
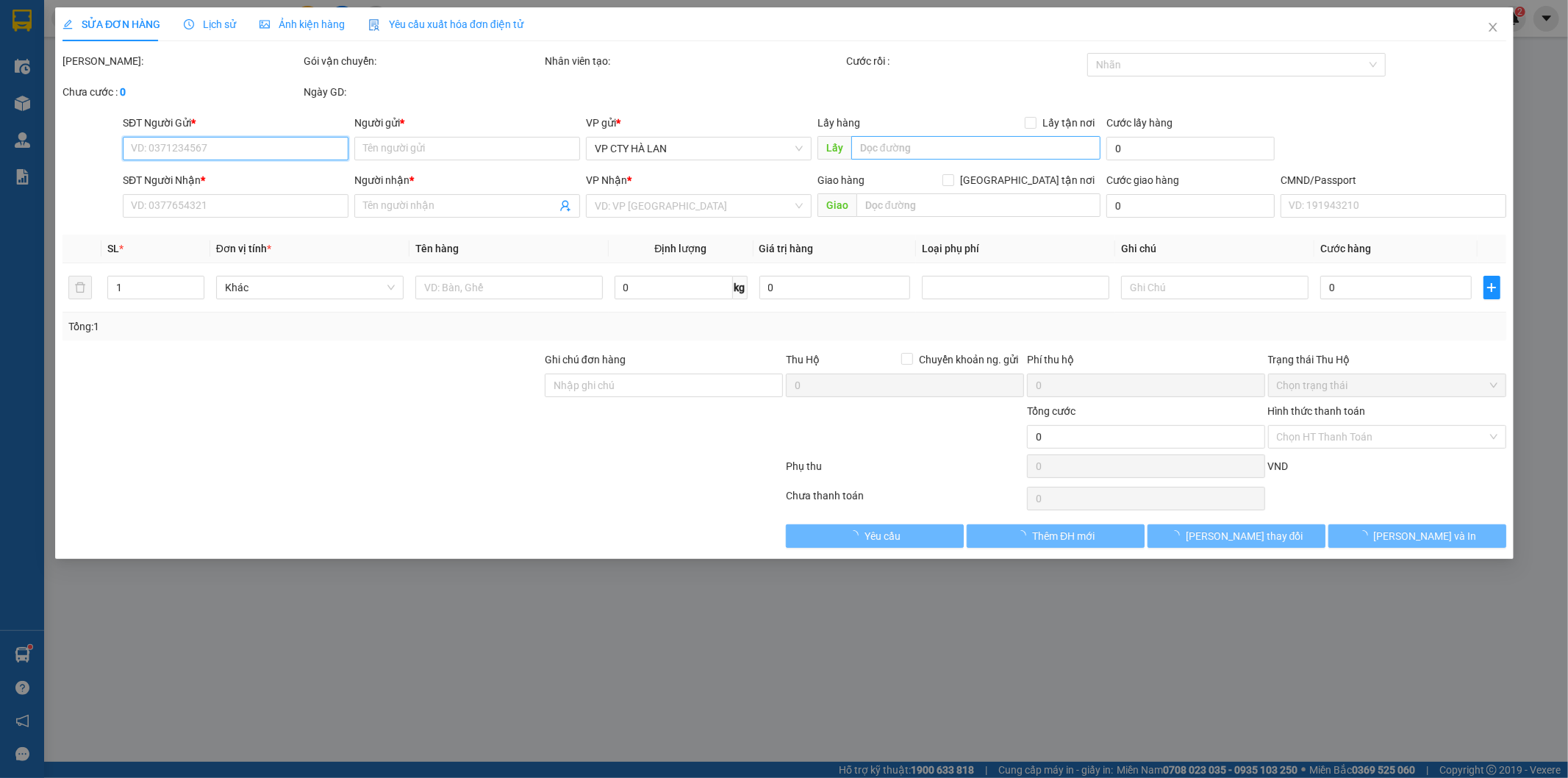
type input "0912436383"
type input "HÒA"
type input "0989811198"
type input "HÀ"
checkbox input "true"
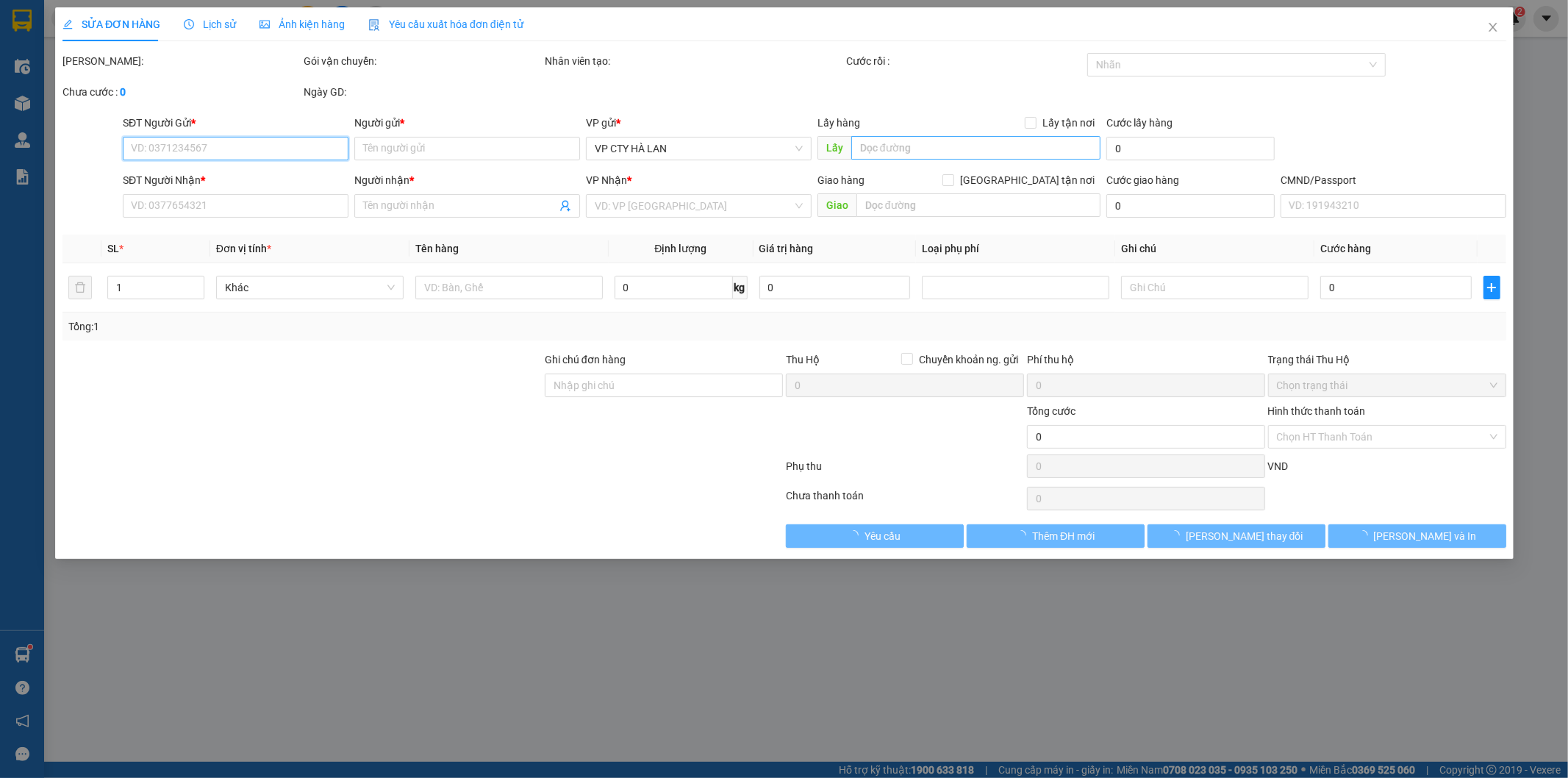
type input "Bệnh Viện Phụ Sản Trung Ương, 1 P. Triệu Quốc Đạt, Hàng Bông, Hoàn Kiếm, Hà Nội…"
type input "75.000"
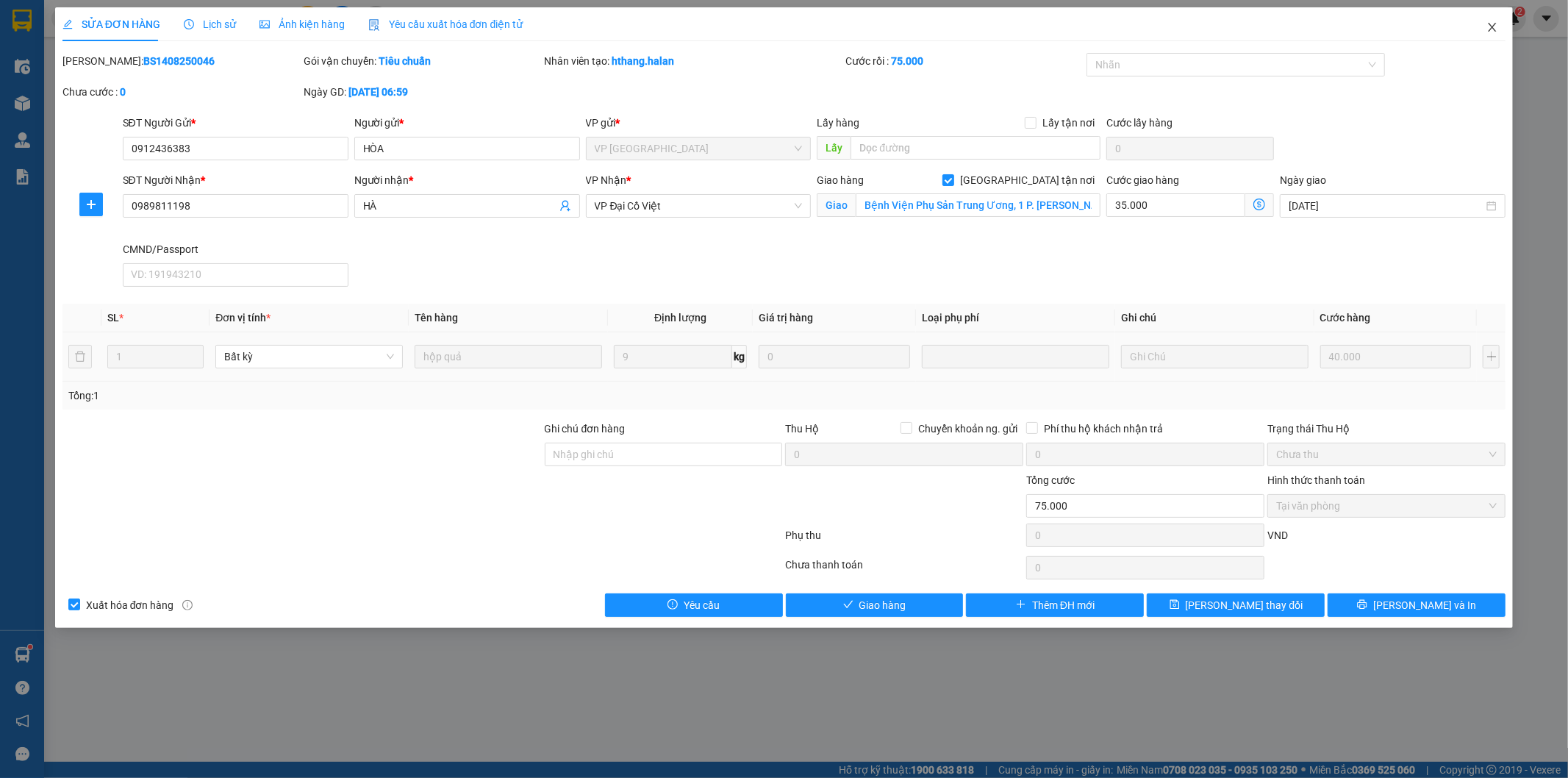
click at [1493, 25] on icon "close" at bounding box center [1492, 27] width 12 height 12
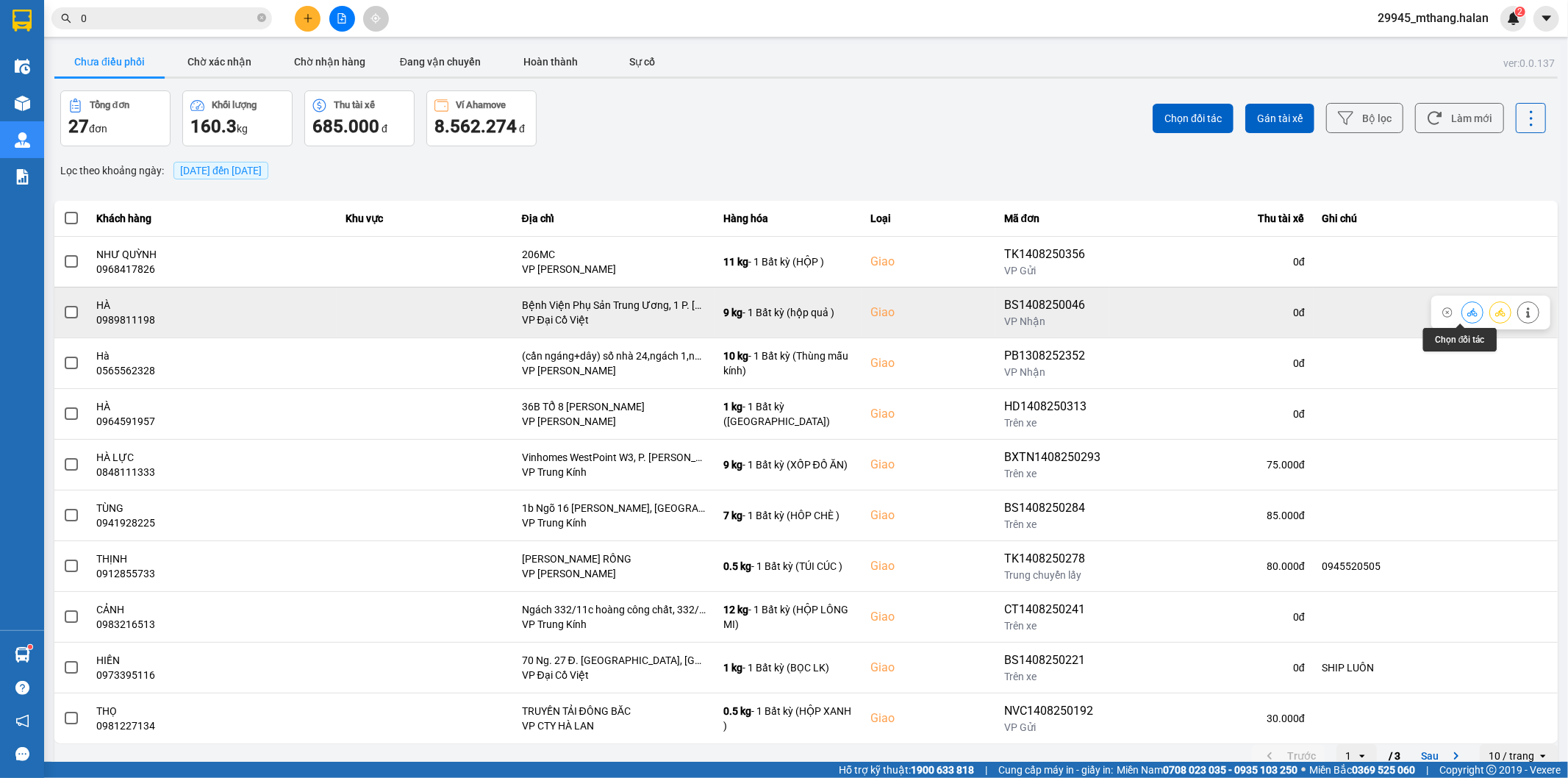
click at [1467, 311] on icon at bounding box center [1472, 312] width 10 height 10
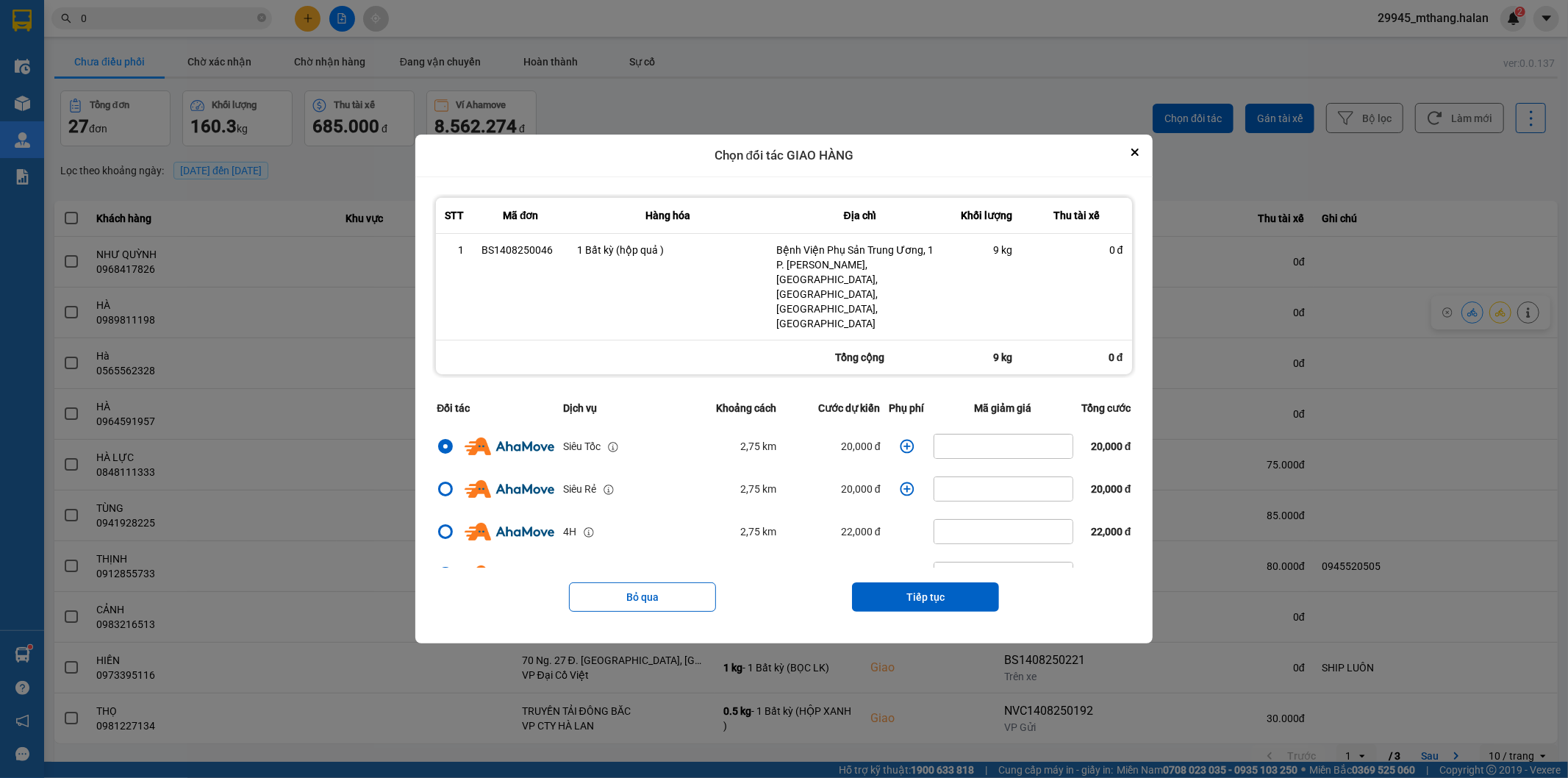
click at [901, 439] on icon "dialog" at bounding box center [907, 446] width 15 height 15
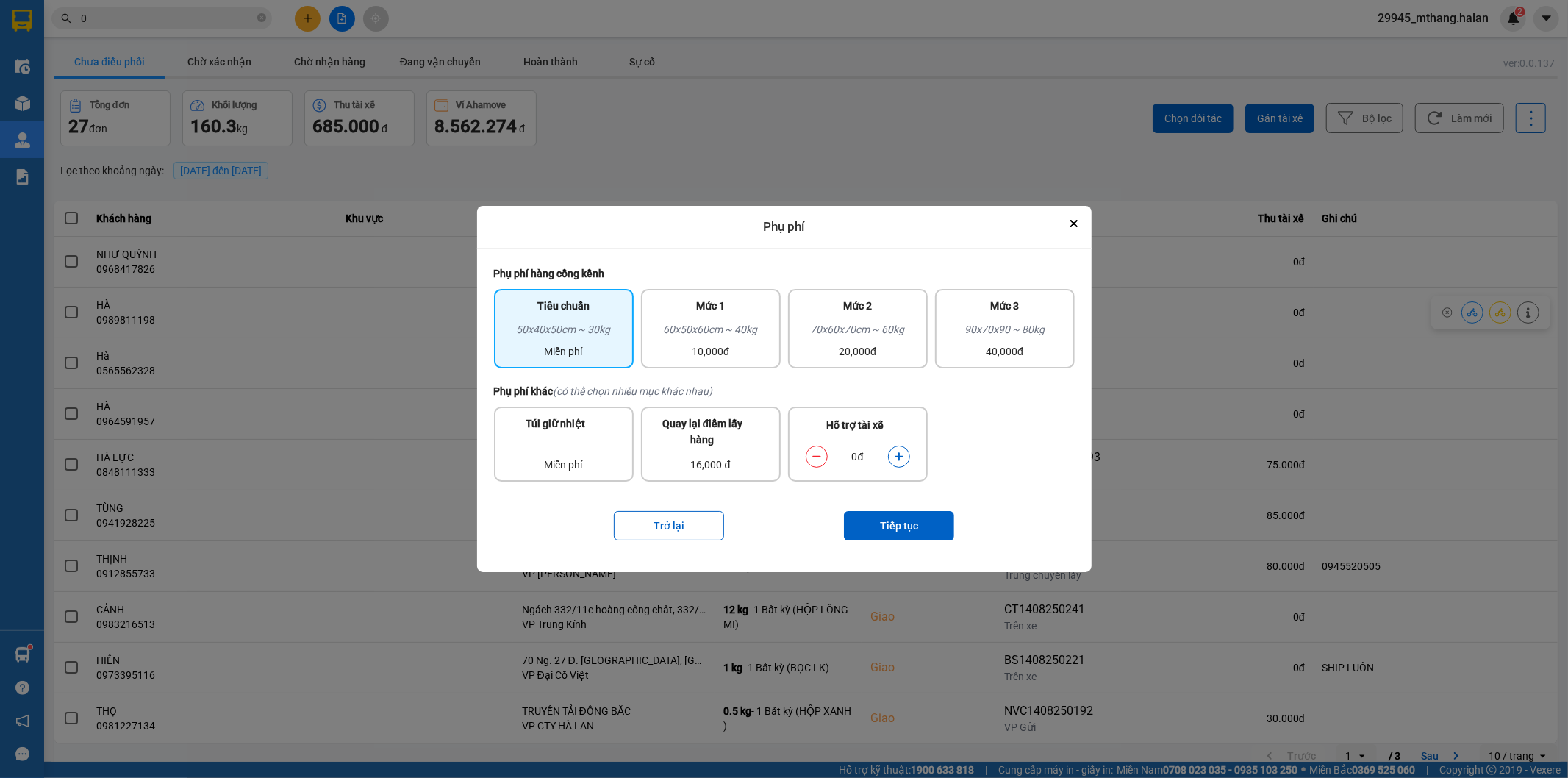
click at [908, 459] on button "dialog" at bounding box center [898, 456] width 21 height 25
click at [905, 549] on div "Trở lại Tiếp tục" at bounding box center [784, 525] width 581 height 59
click at [905, 530] on button "Tiếp tục" at bounding box center [899, 526] width 111 height 29
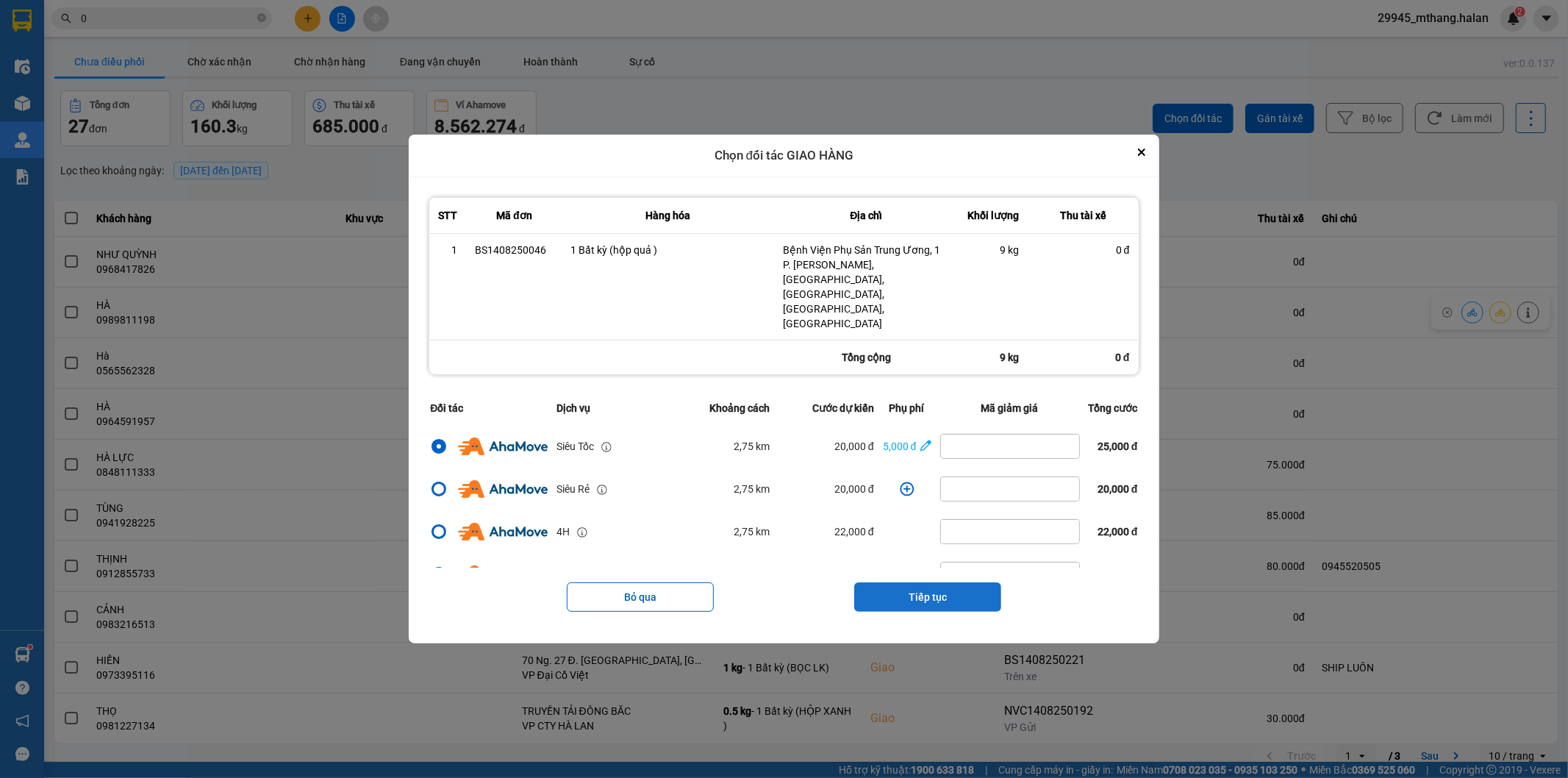
click at [915, 582] on button "Tiếp tục" at bounding box center [927, 597] width 147 height 29
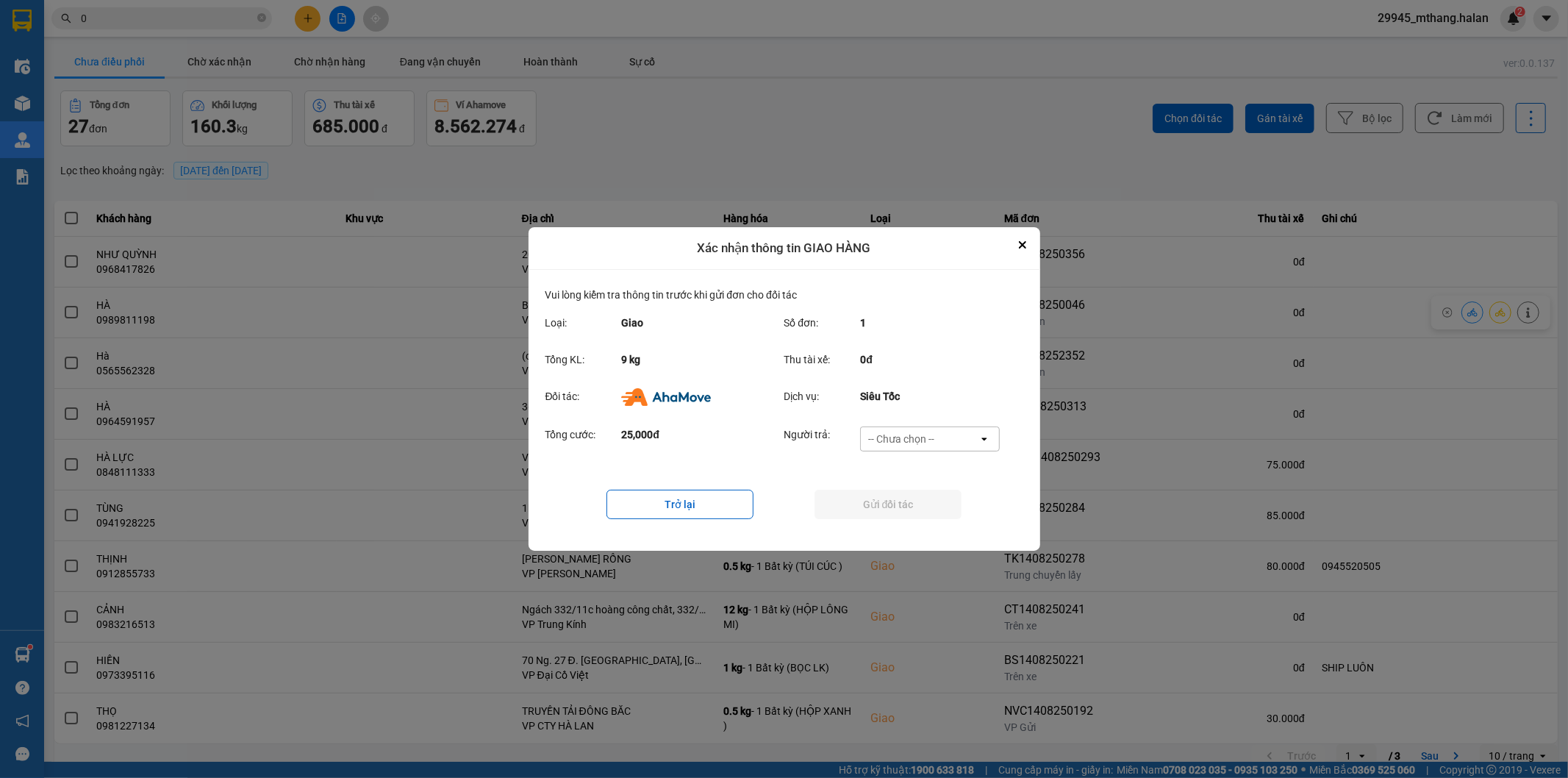
click at [914, 432] on div "-- Chưa chọn --" at bounding box center [901, 439] width 66 height 15
click at [919, 525] on span "Ví Ahamove" at bounding box center [902, 523] width 60 height 15
click at [880, 509] on button "Gửi đối tác" at bounding box center [888, 504] width 147 height 29
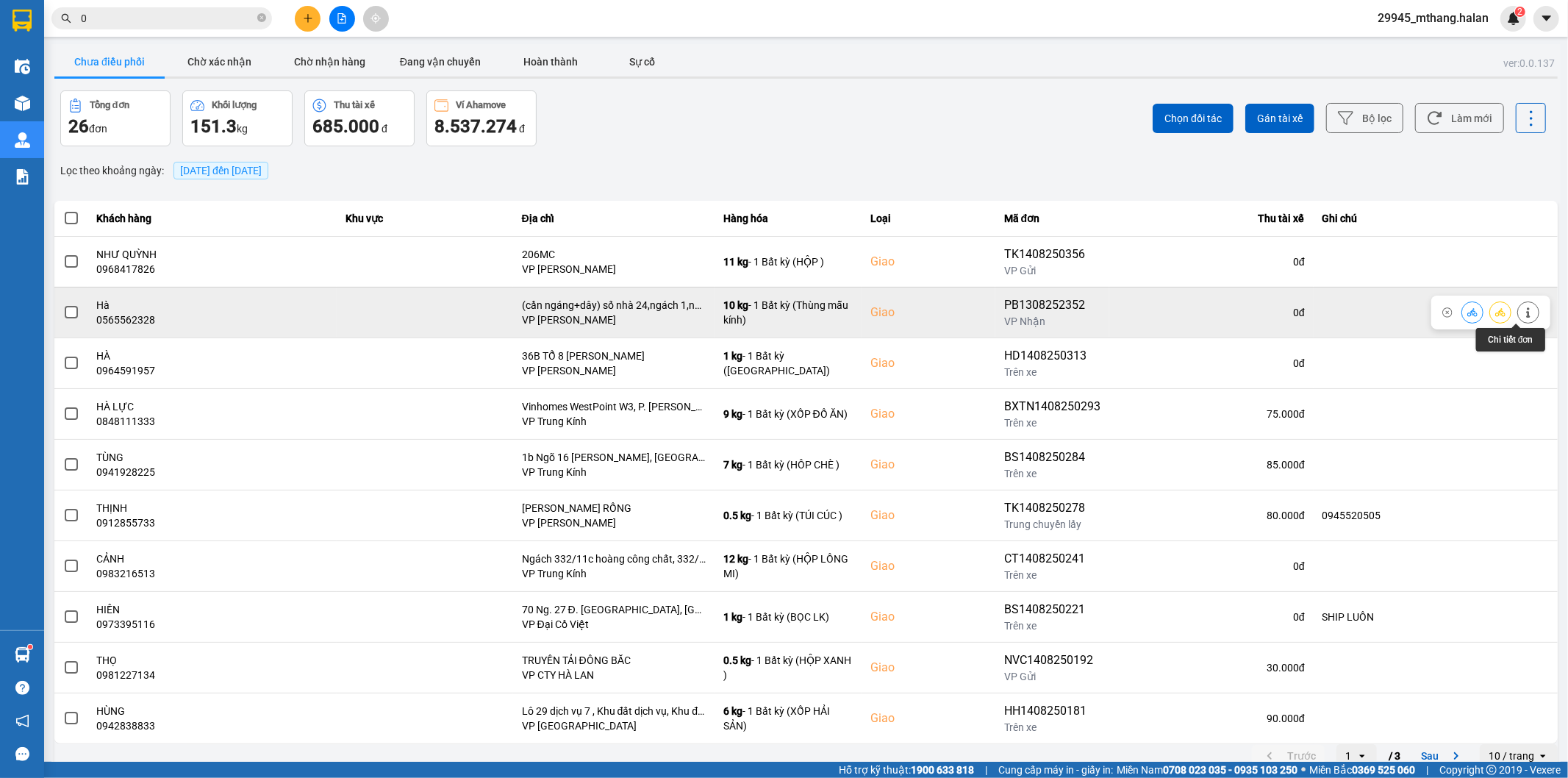
click at [1518, 319] on button at bounding box center [1528, 312] width 21 height 25
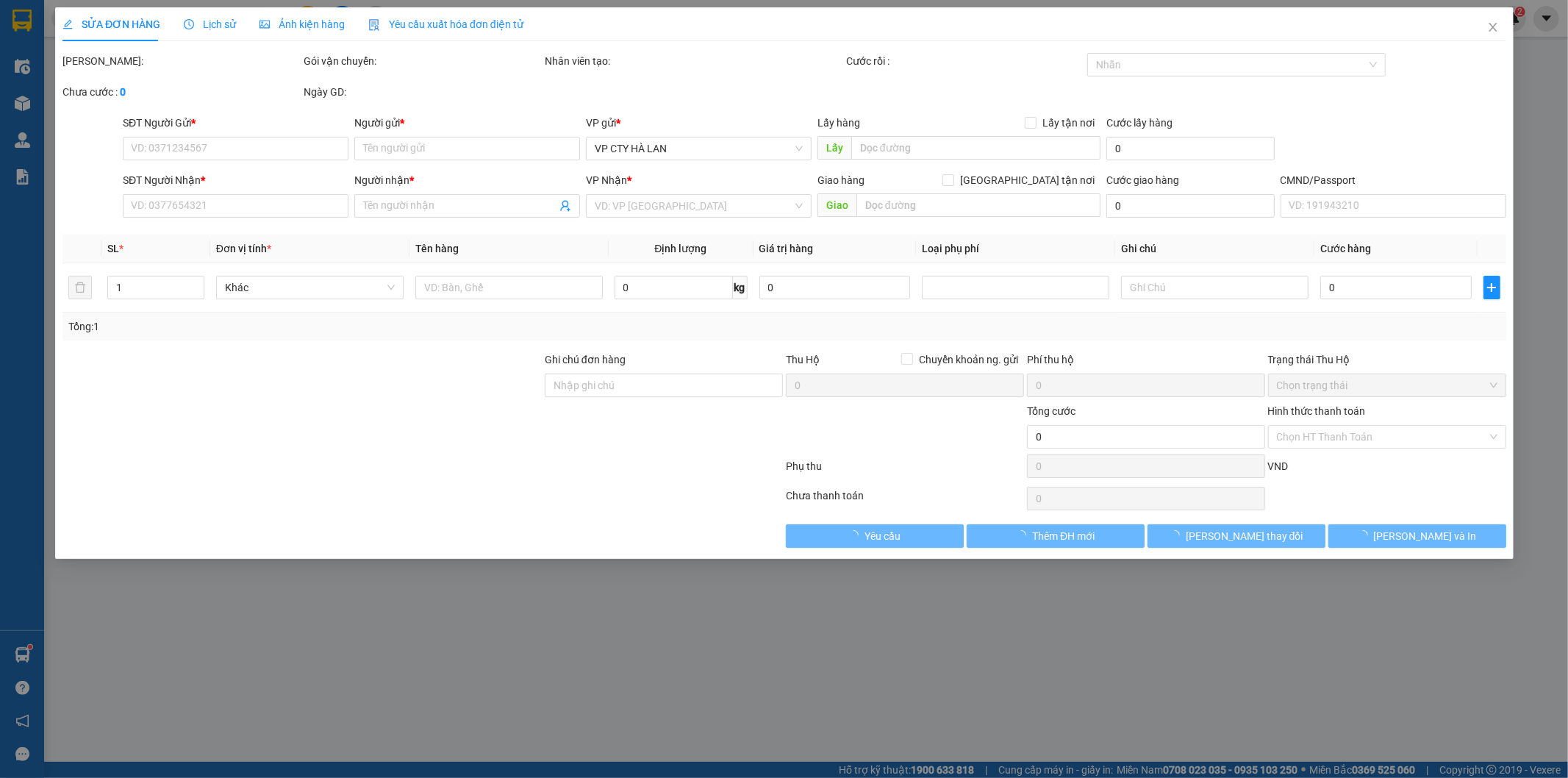
type input "0967701486"
type input "CHUNG"
type input "0565562328"
type input "Hà"
checkbox input "true"
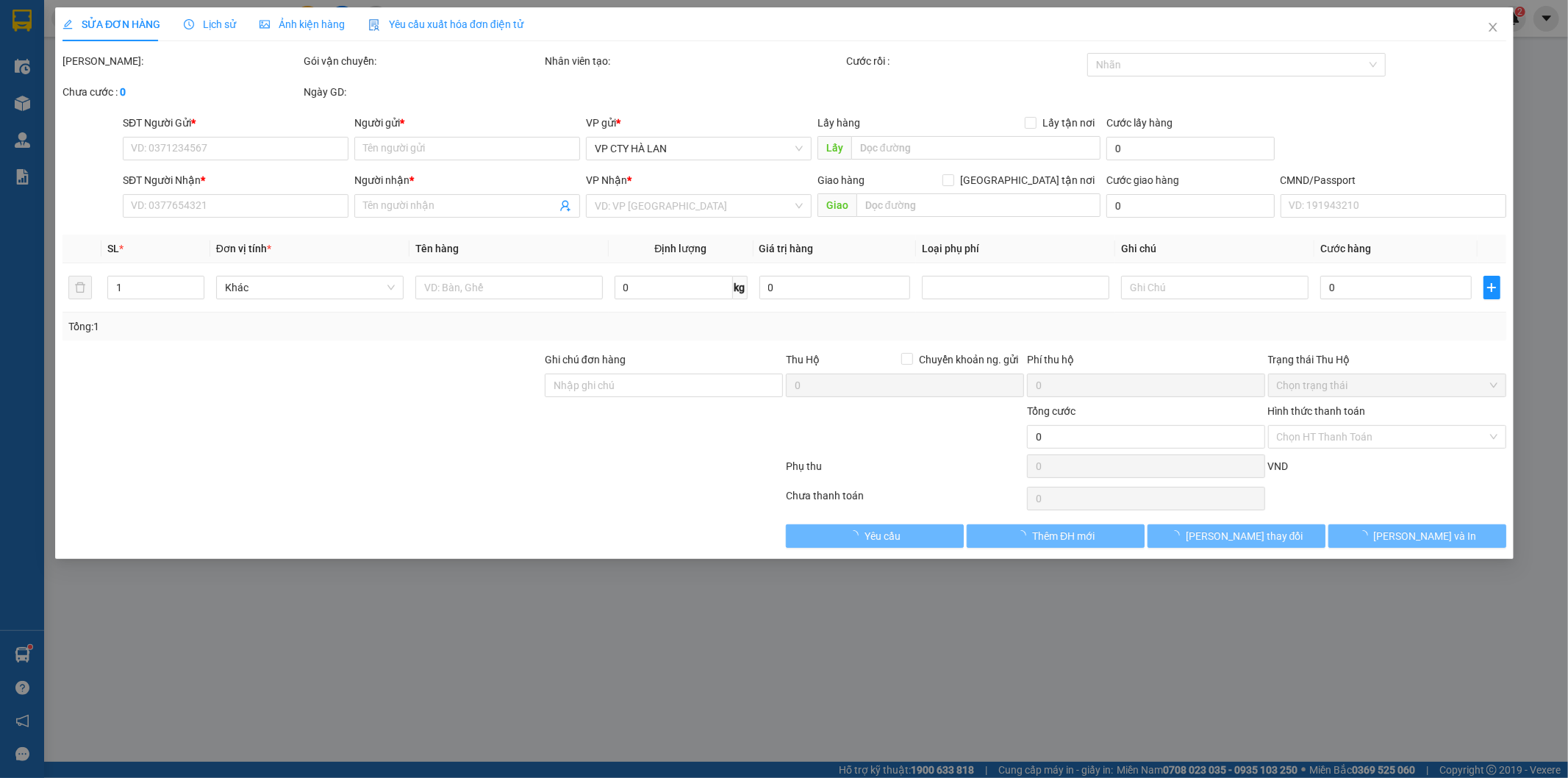
type input "(cần ngáng+dây) số nhà 24,ngách 1,ngõ 495,nguyễn trãi Thanh xuân nam,hà nội"
type input "70.000"
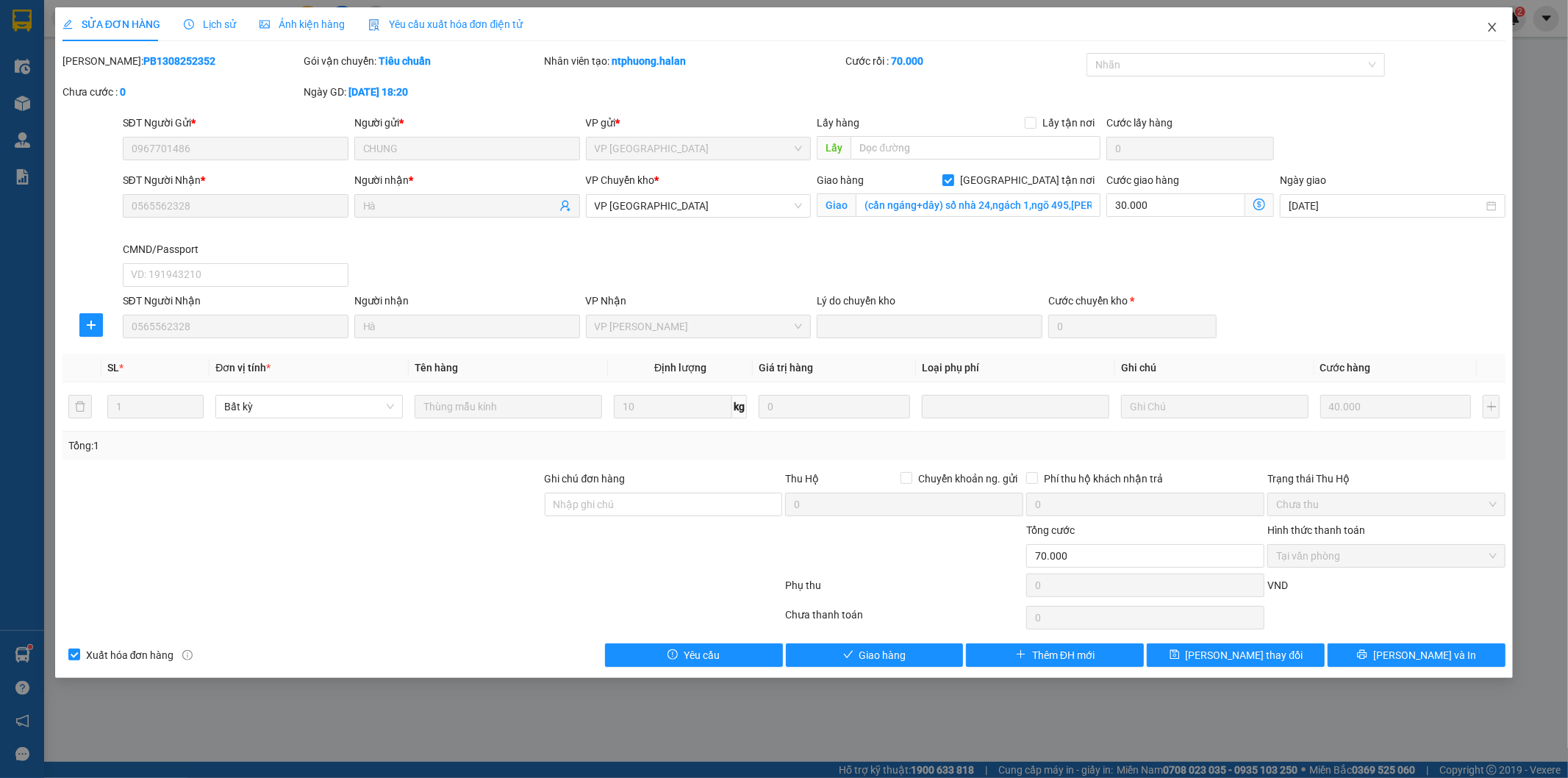
click at [1486, 25] on icon "close" at bounding box center [1492, 27] width 12 height 12
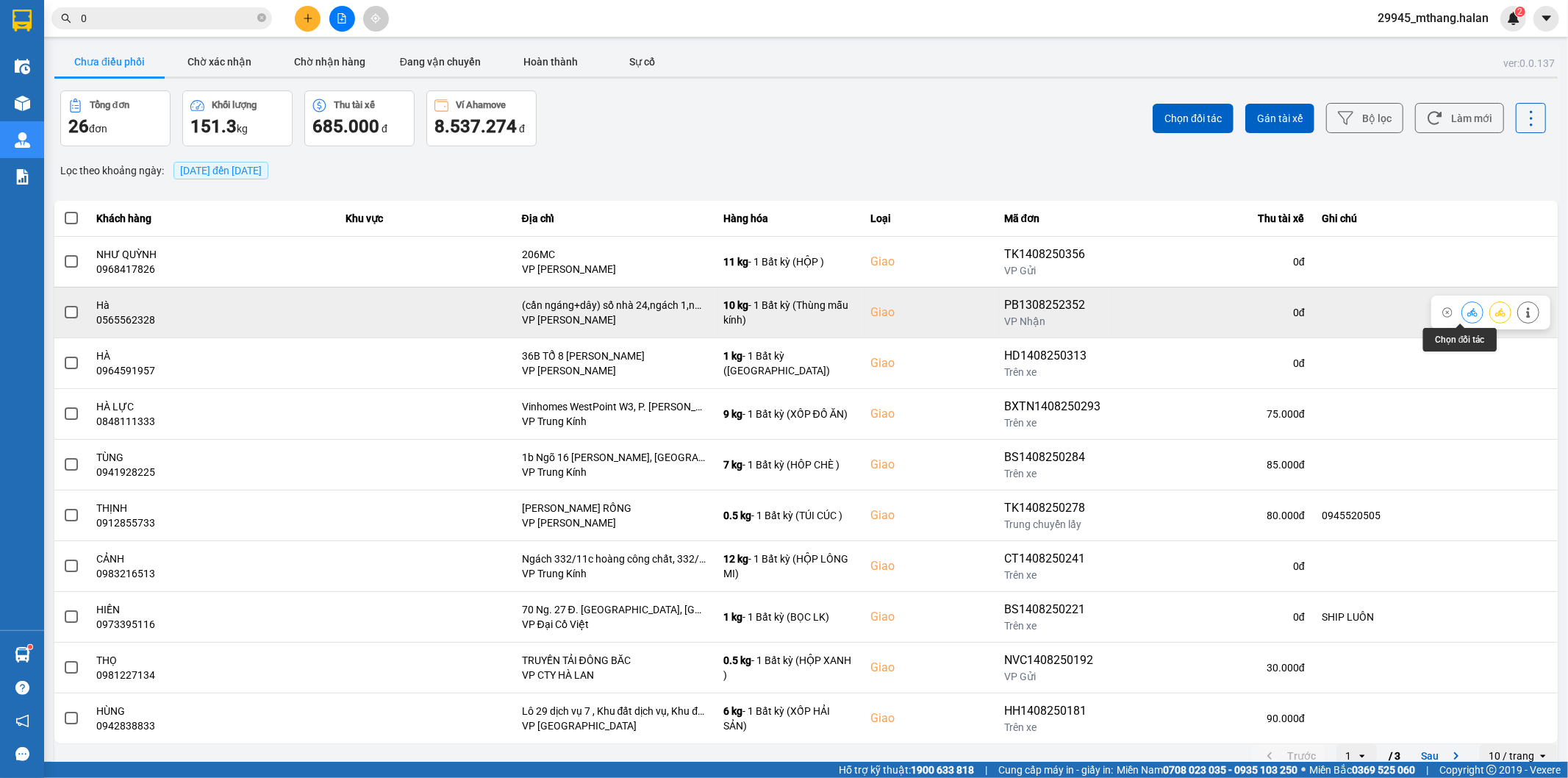
click at [1462, 318] on button at bounding box center [1472, 312] width 21 height 25
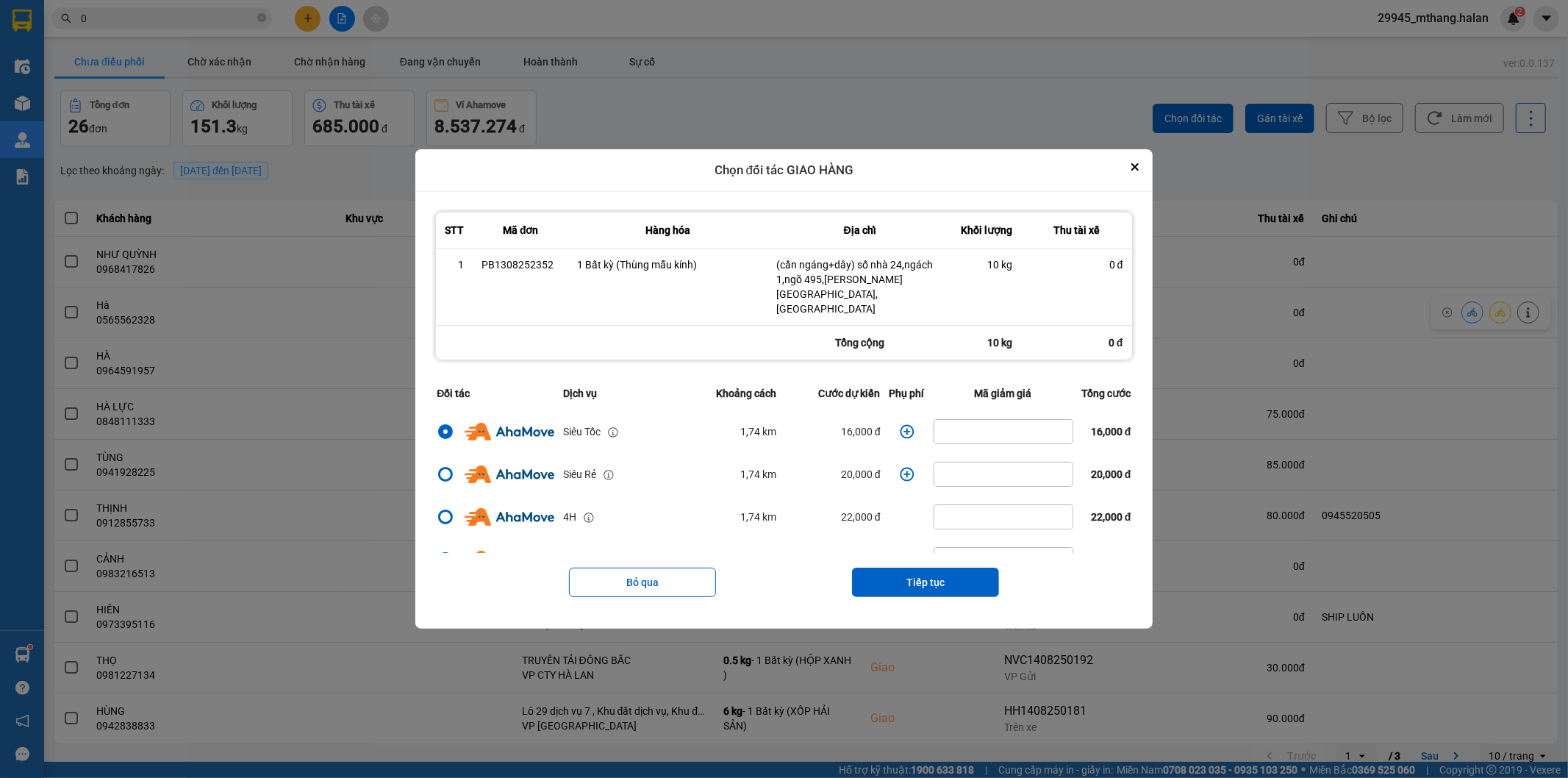
click at [900, 425] on icon "dialog" at bounding box center [907, 432] width 15 height 15
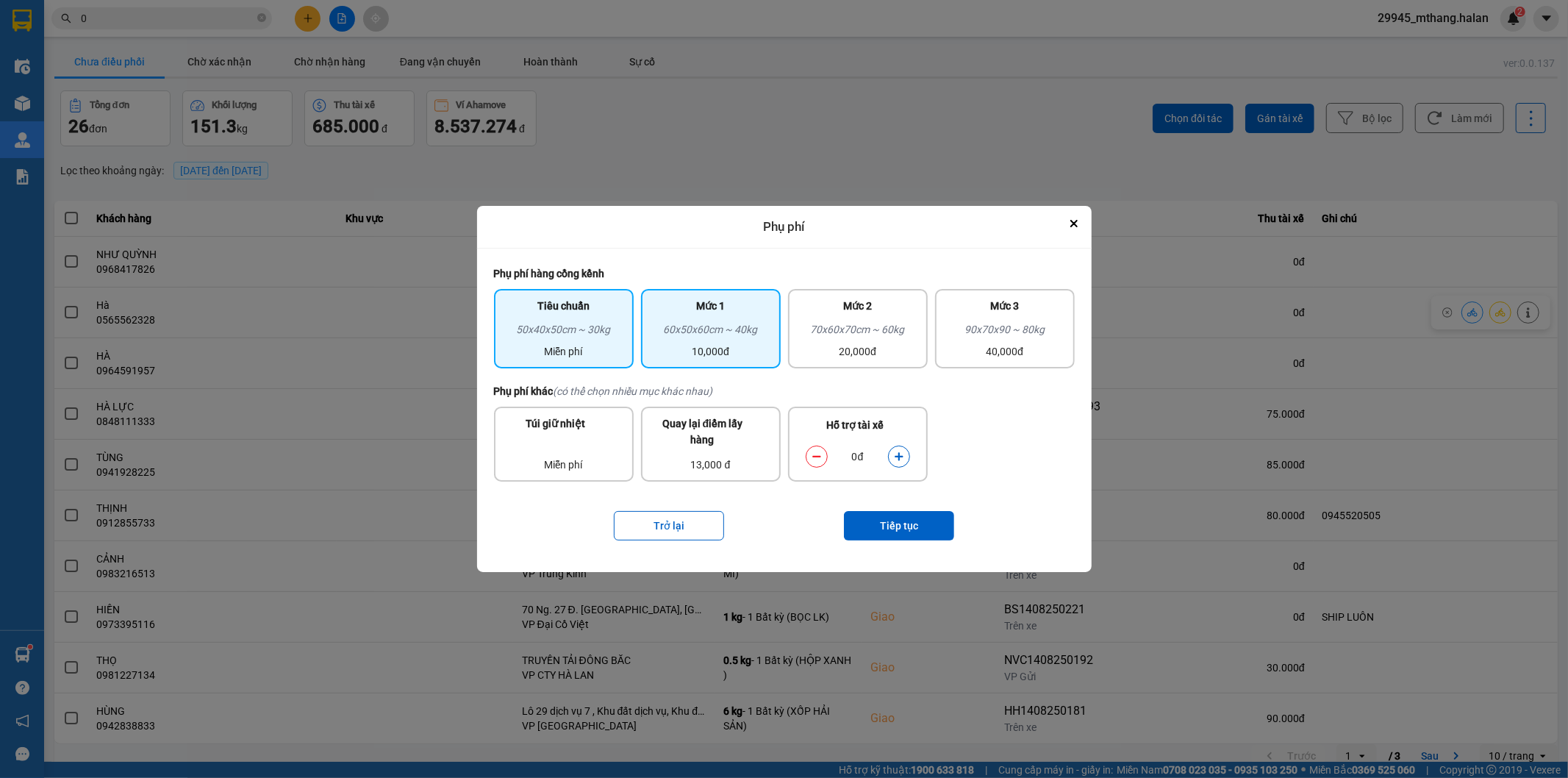
click at [707, 336] on div "60x50x60cm ~ 40kg" at bounding box center [711, 332] width 122 height 22
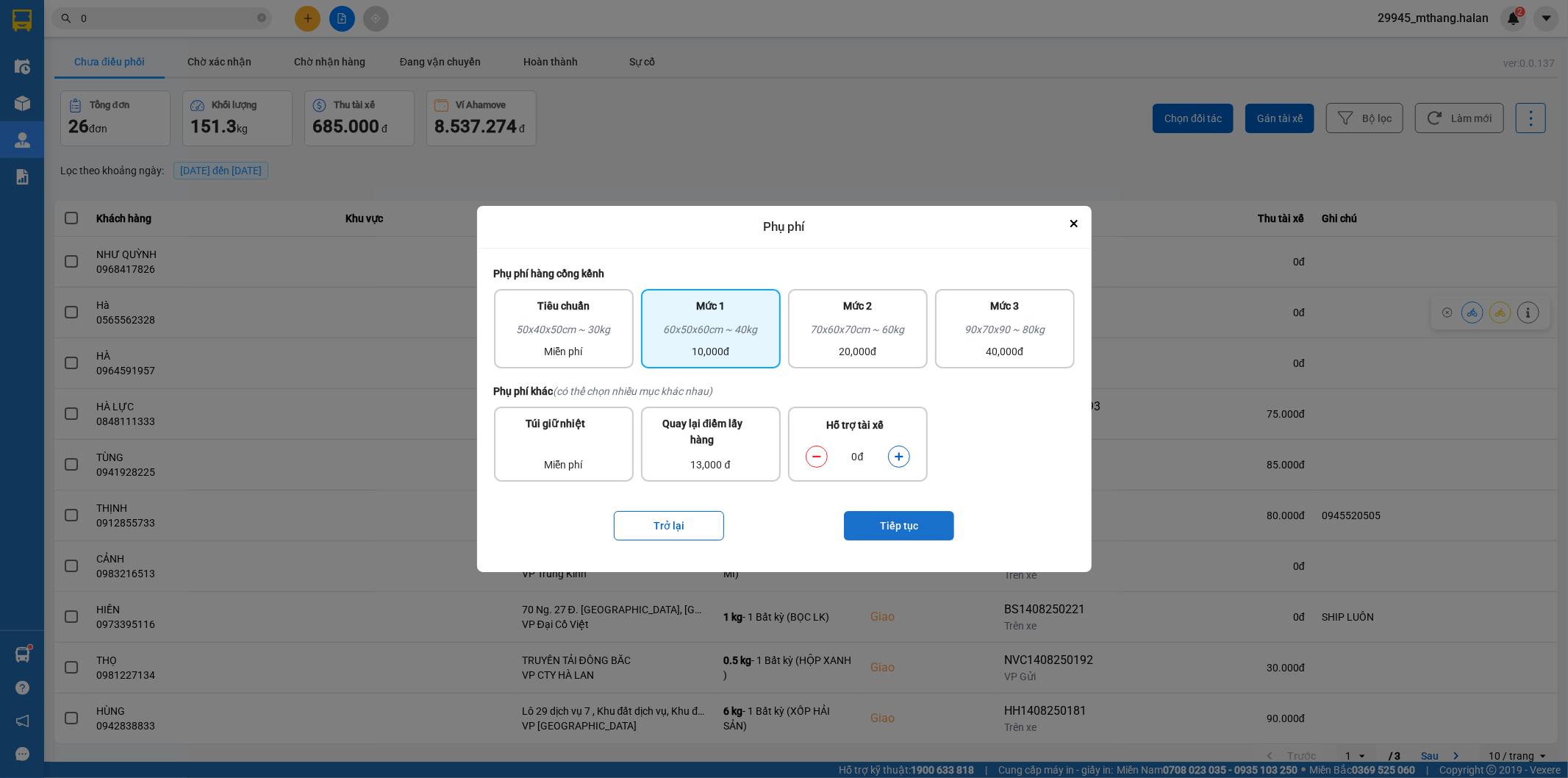
click at [908, 523] on button "Tiếp tục" at bounding box center [899, 526] width 111 height 29
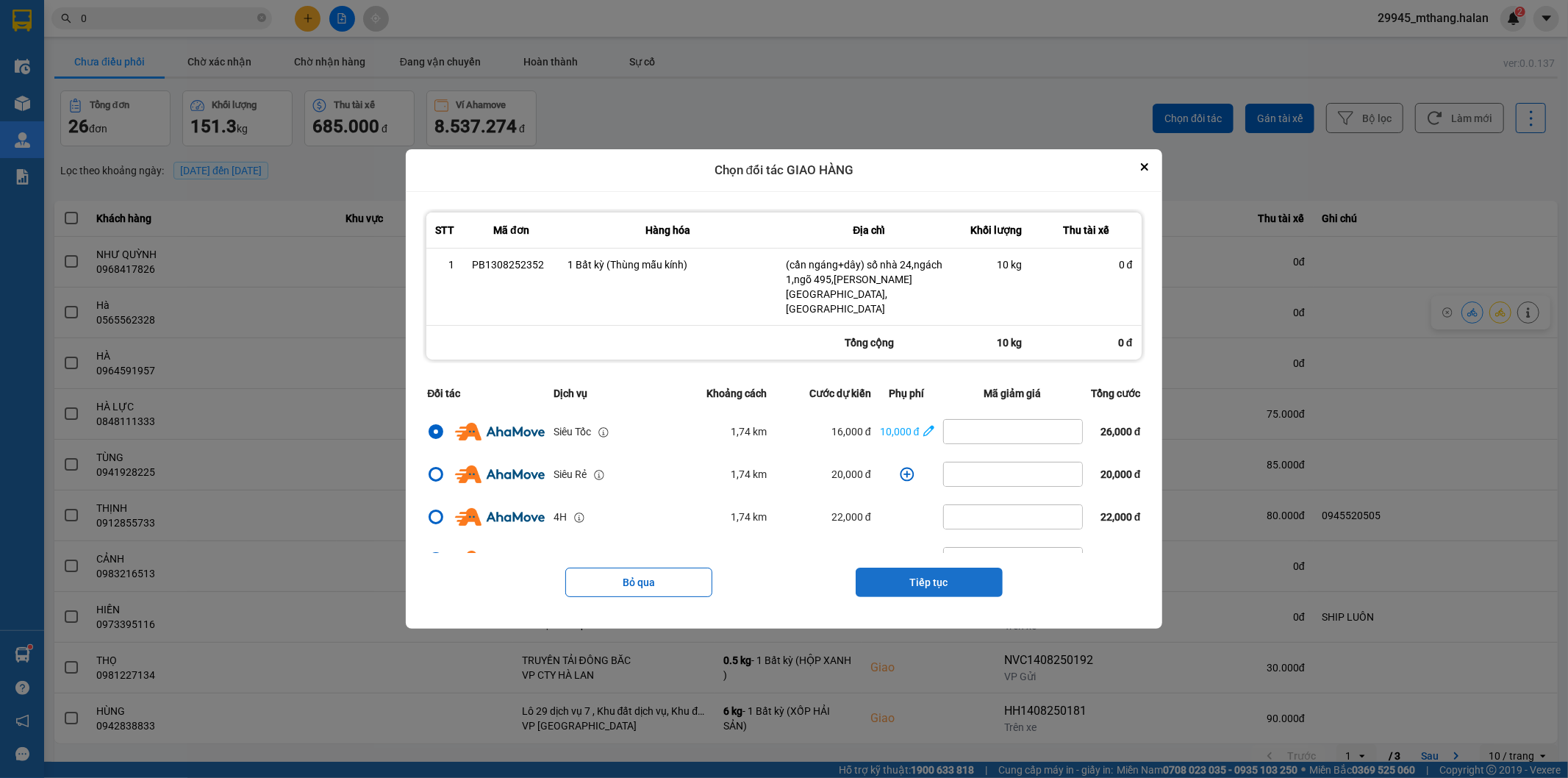
click at [934, 581] on button "Tiếp tục" at bounding box center [929, 582] width 147 height 29
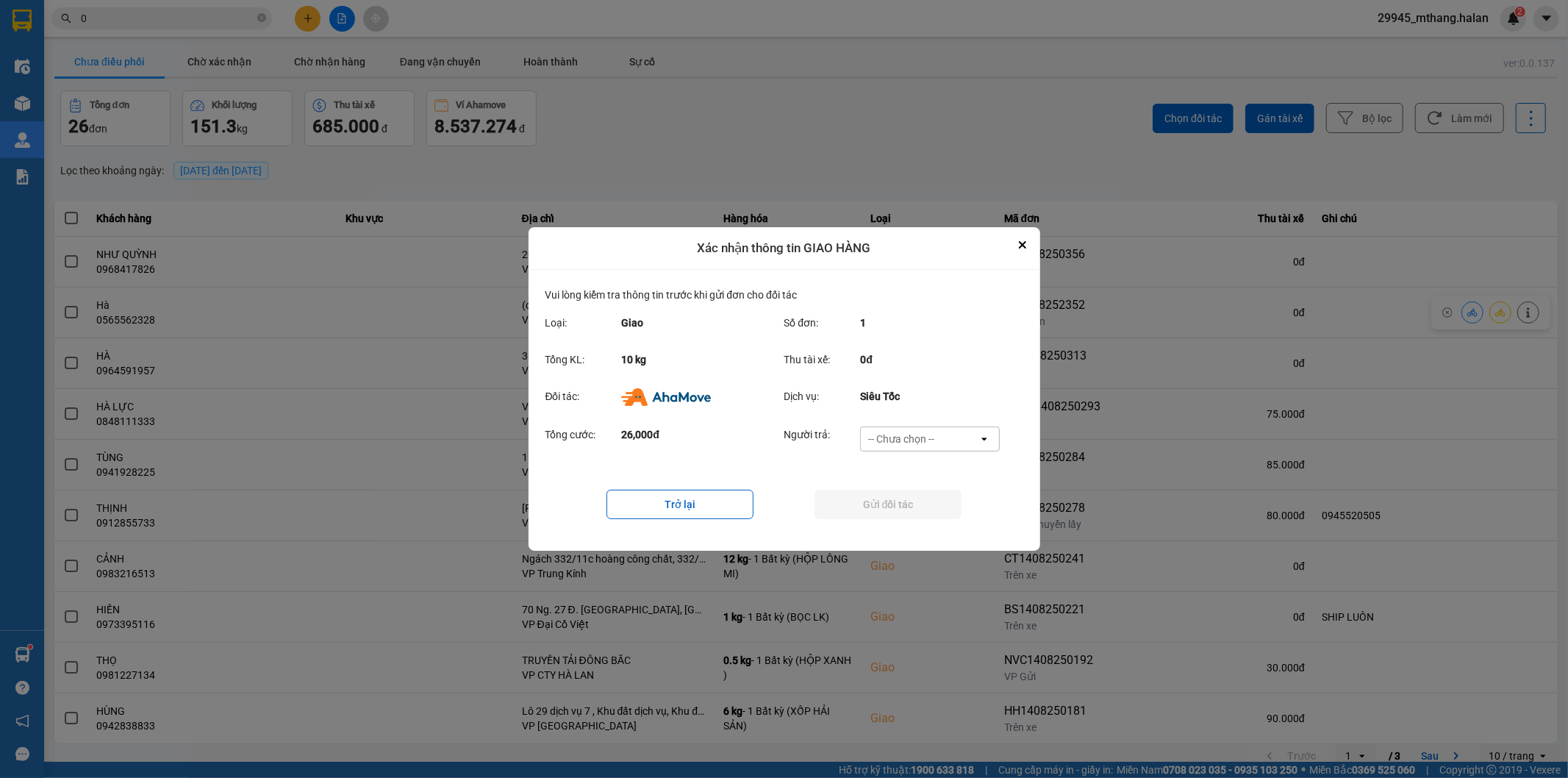
click at [896, 442] on div "-- Chưa chọn --" at bounding box center [901, 439] width 66 height 15
click at [885, 520] on span "Ví Ahamove" at bounding box center [902, 523] width 60 height 15
click at [861, 498] on button "Gửi đối tác" at bounding box center [888, 504] width 147 height 29
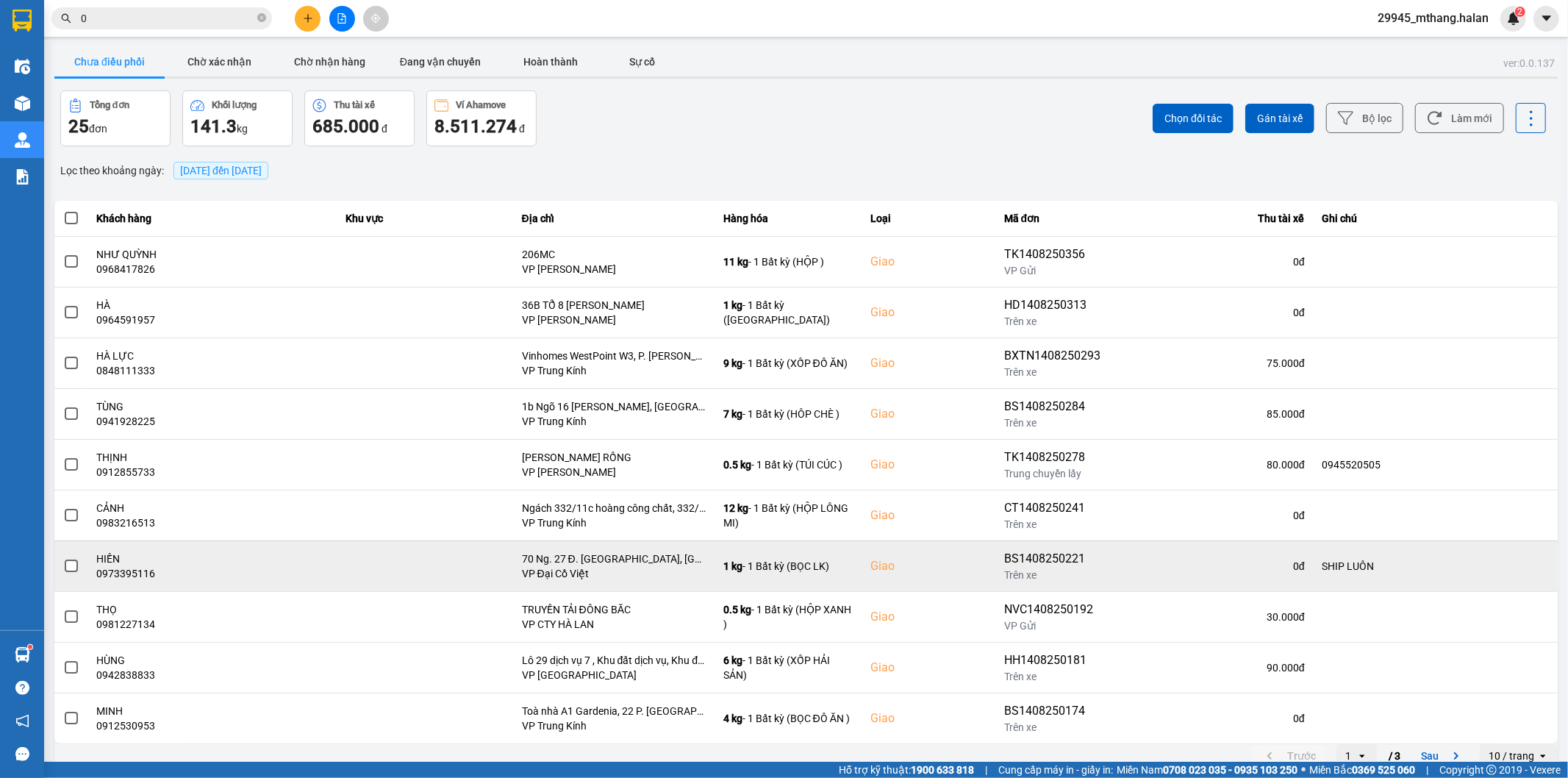
scroll to position [16, 0]
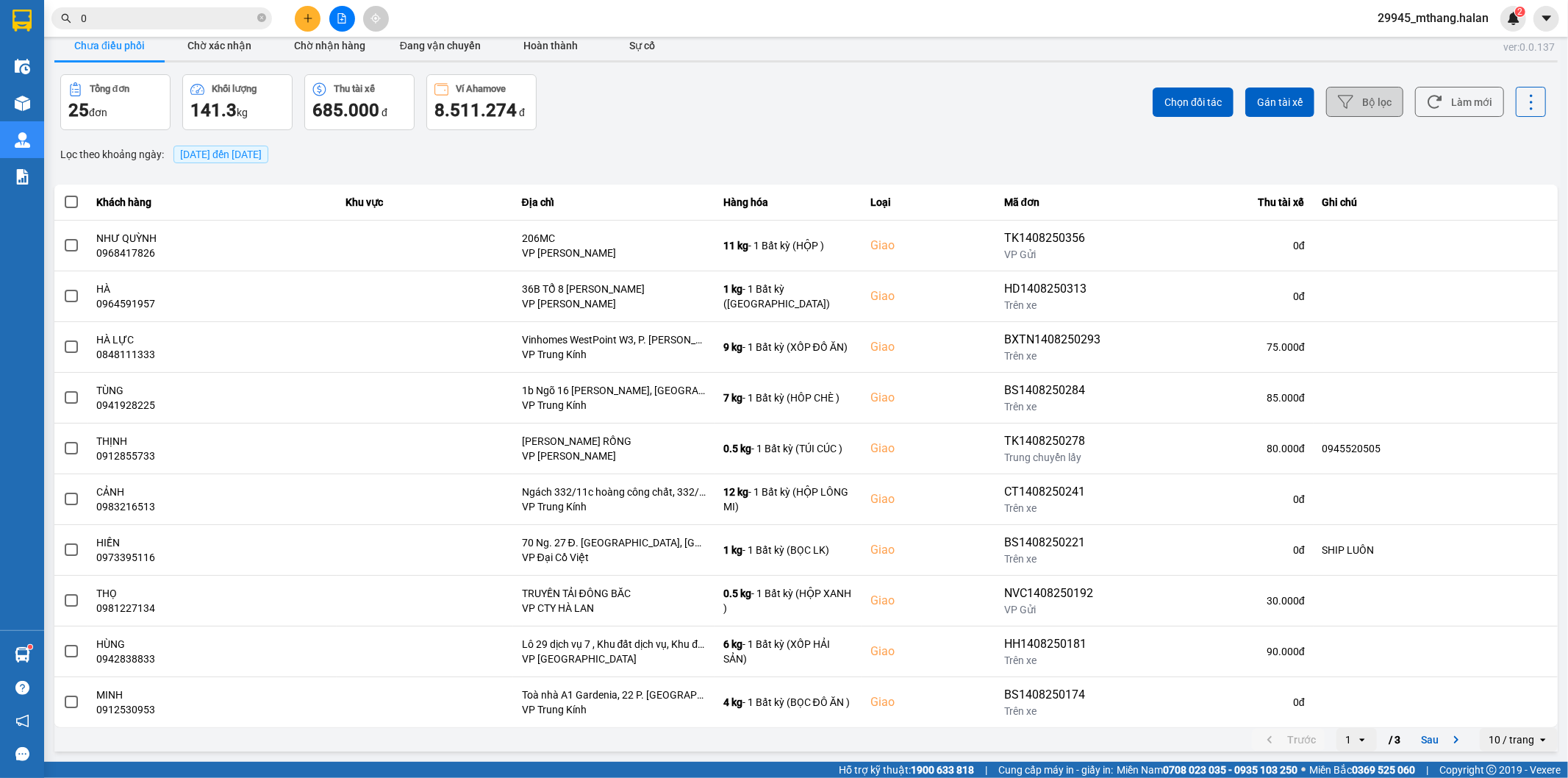
click at [1355, 111] on button "Bộ lọc" at bounding box center [1364, 102] width 77 height 30
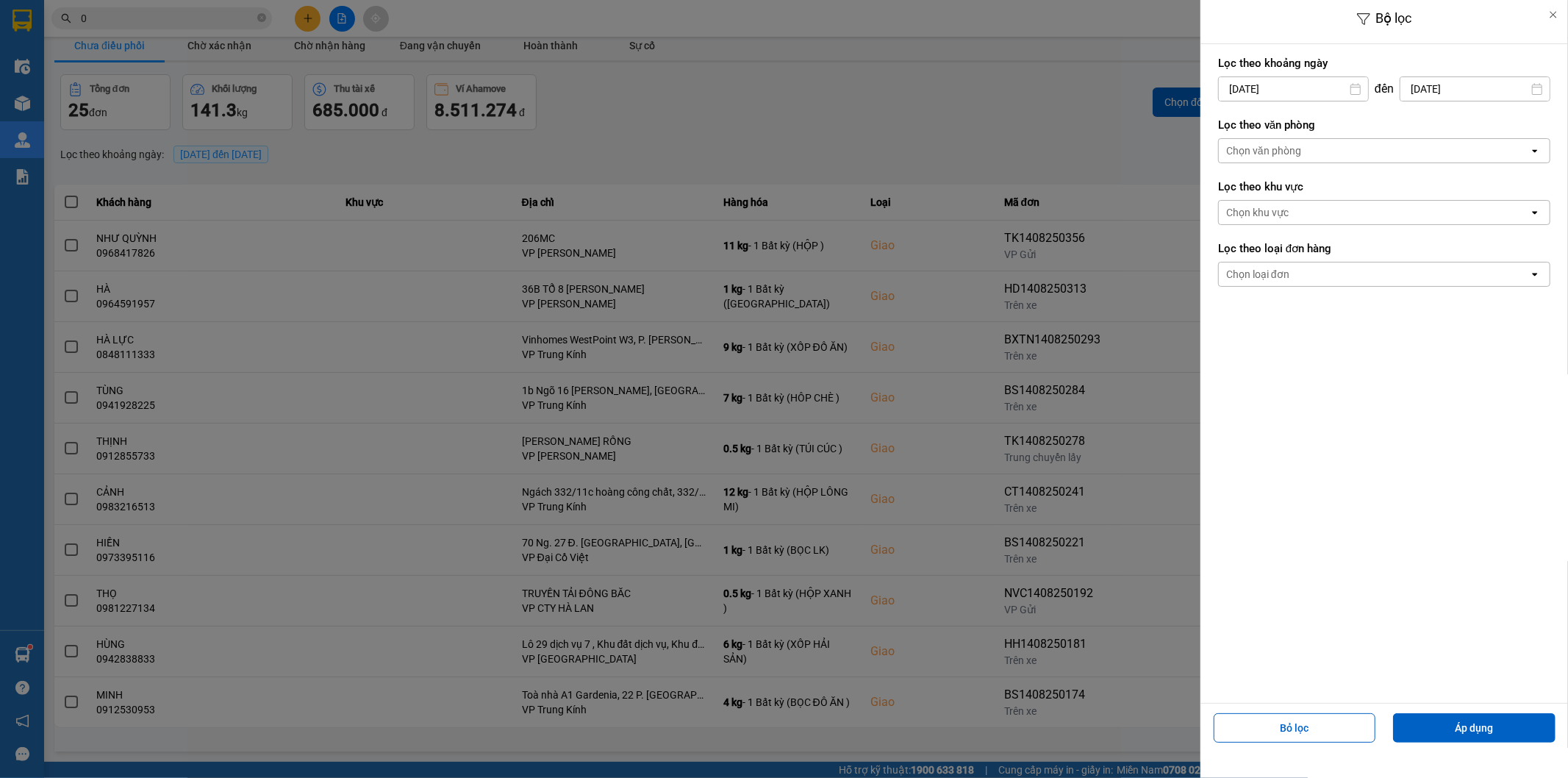
click at [1301, 83] on input "[DATE]" at bounding box center [1293, 89] width 150 height 24
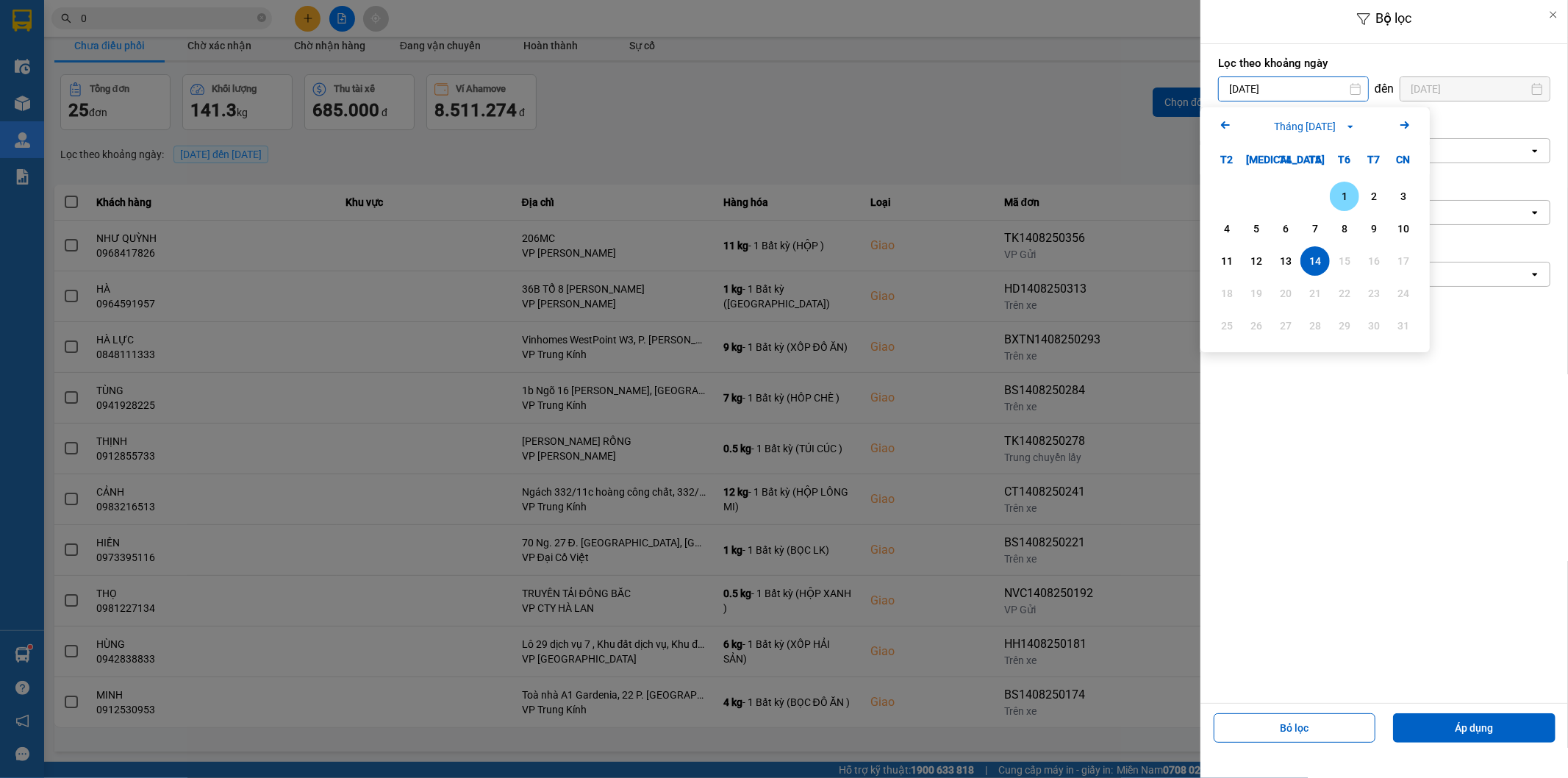
click at [1336, 191] on div "1" at bounding box center [1344, 196] width 21 height 17
type input "[DATE]"
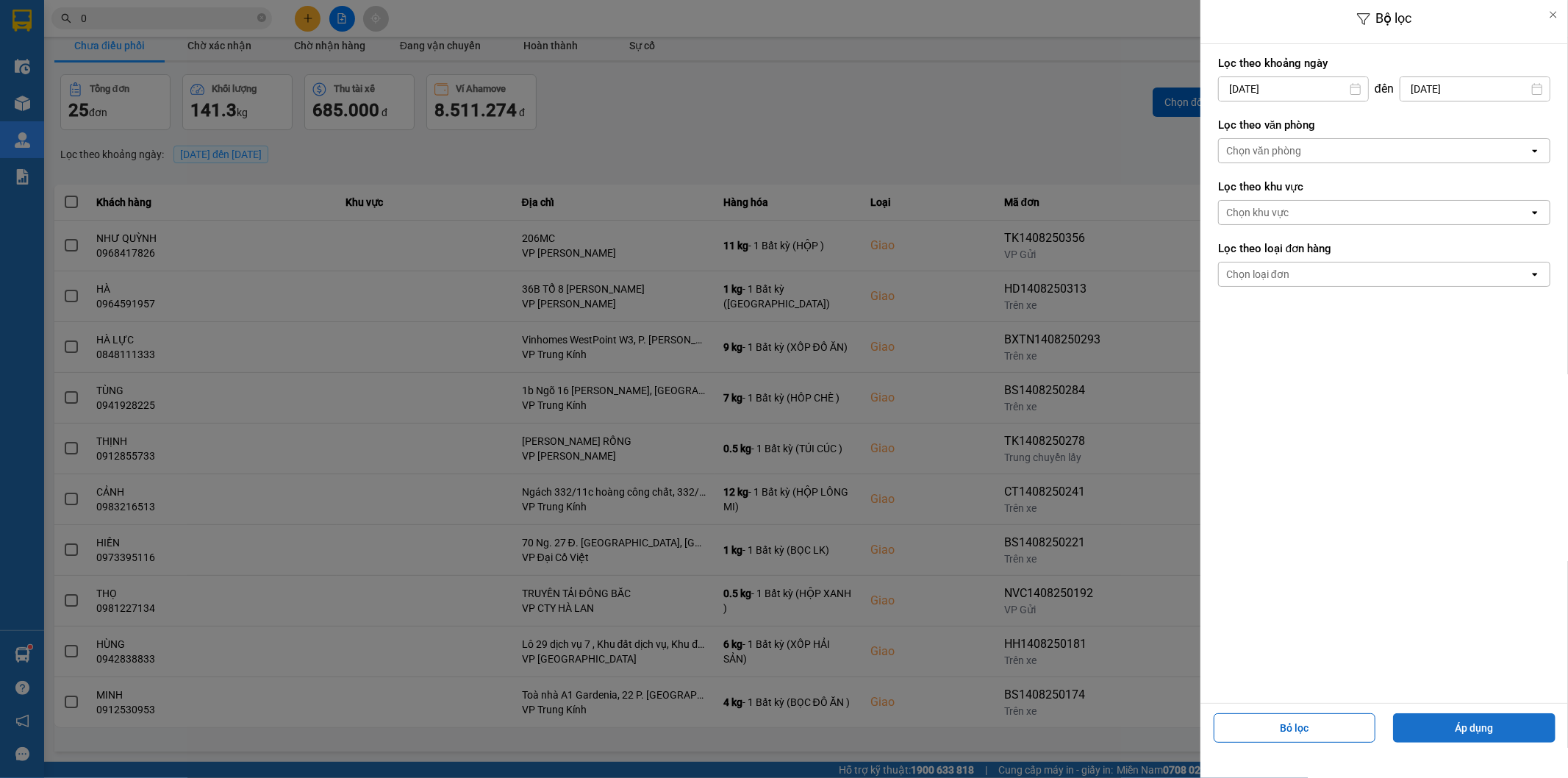
click at [1459, 730] on button "Áp dụng" at bounding box center [1474, 728] width 162 height 29
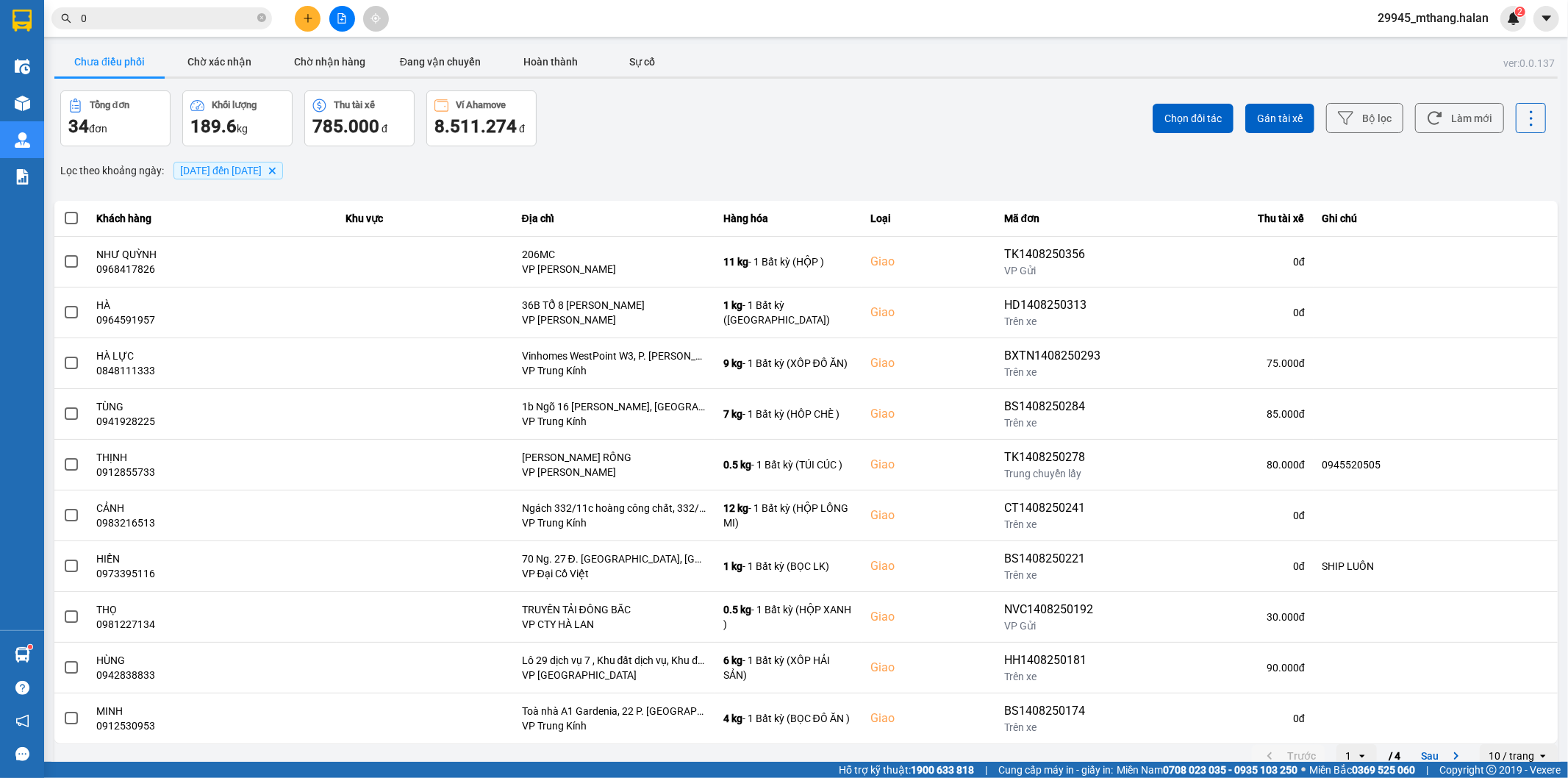
click at [160, 25] on input "0" at bounding box center [167, 18] width 173 height 16
click at [305, 17] on icon "plus" at bounding box center [307, 18] width 10 height 10
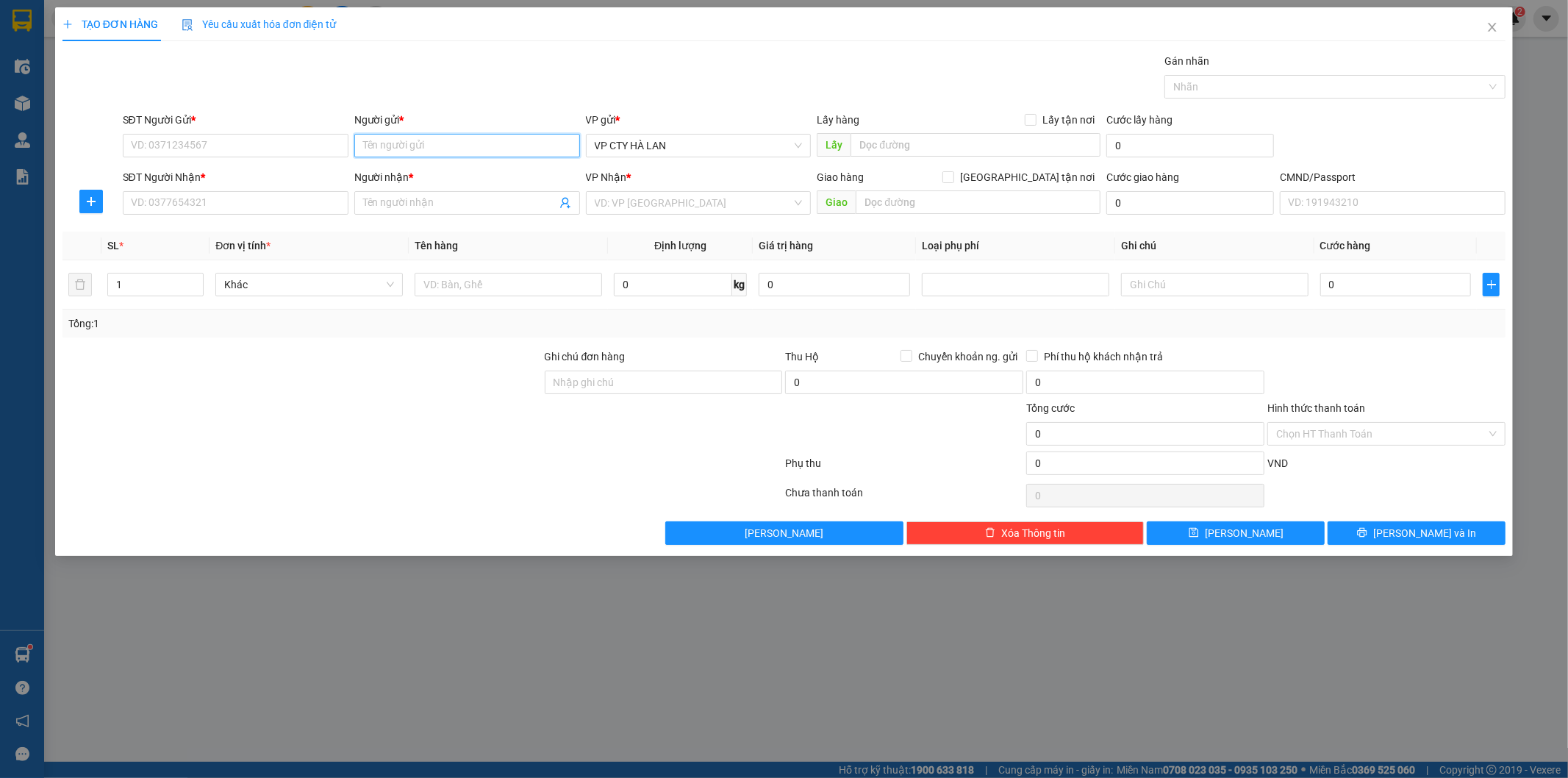
click at [414, 141] on input "Người gửi *" at bounding box center [467, 146] width 226 height 24
click at [948, 144] on input "text" at bounding box center [975, 145] width 250 height 24
paste input "Công Ty Tnhh Ngọc Linh, 34 P. Đại Từ, Đại Kim, Hoàng Mai, Hà Nội 100000, Việt N…"
type input "Công Ty Tnhh Ngọc Linh, 34 P. Đại Từ, Đại Kim, Hoàng Mai, Hà Nội 100000, Việt N…"
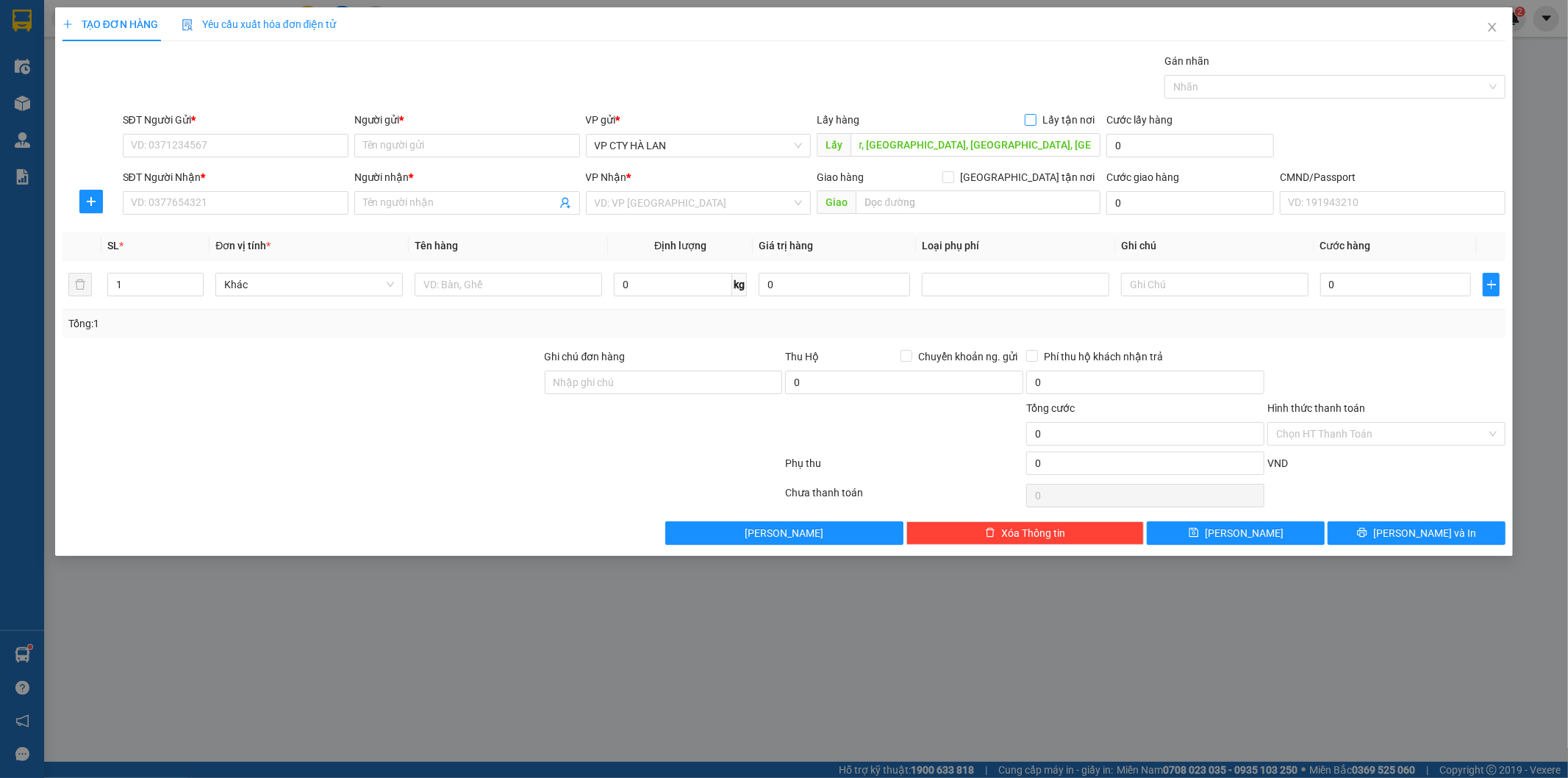
click at [1035, 119] on input "Lấy tận nơi" at bounding box center [1029, 119] width 10 height 10
checkbox input "true"
click at [691, 143] on span "VP CTY HÀ LAN" at bounding box center [699, 145] width 208 height 22
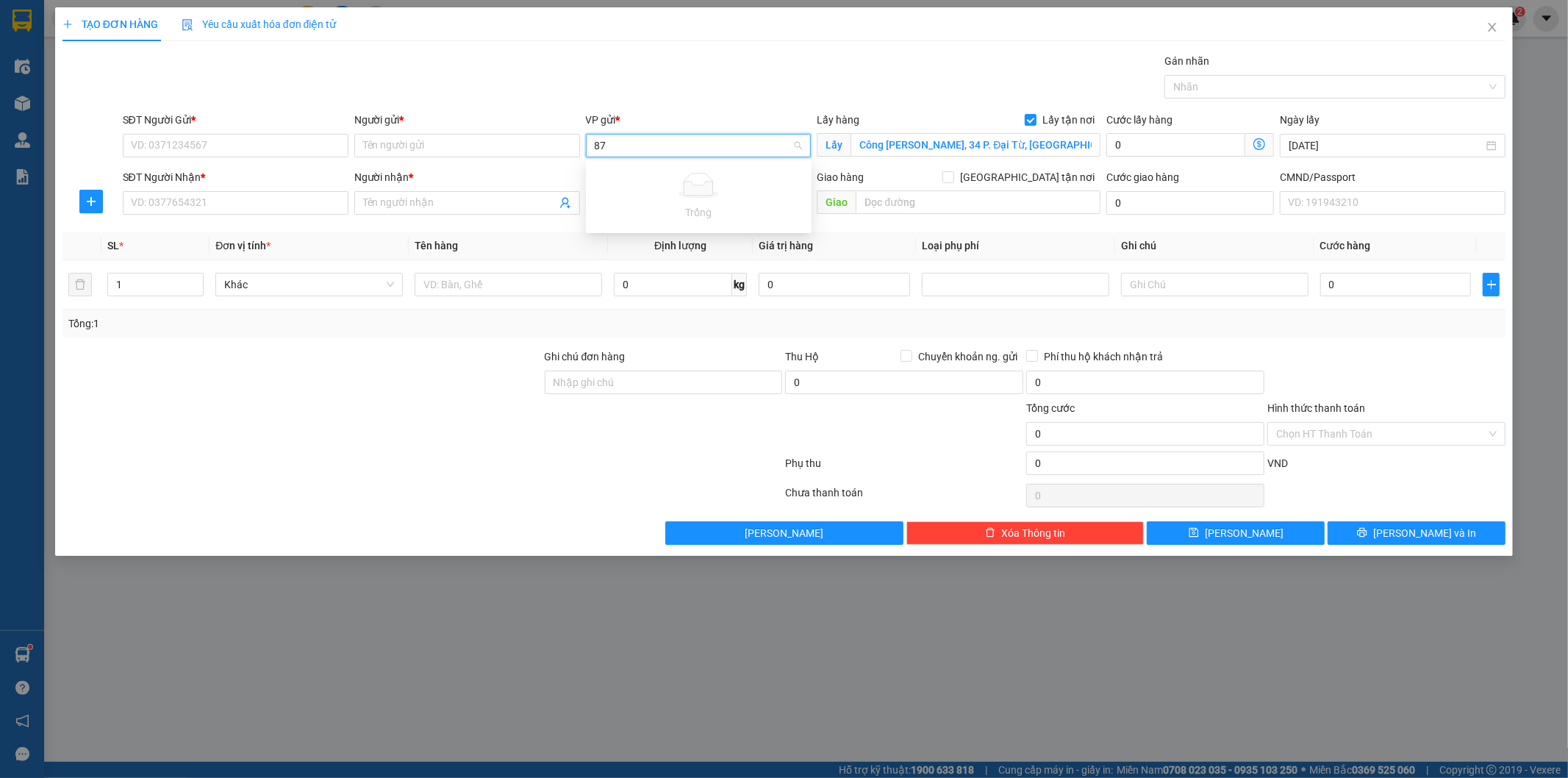
type input "8"
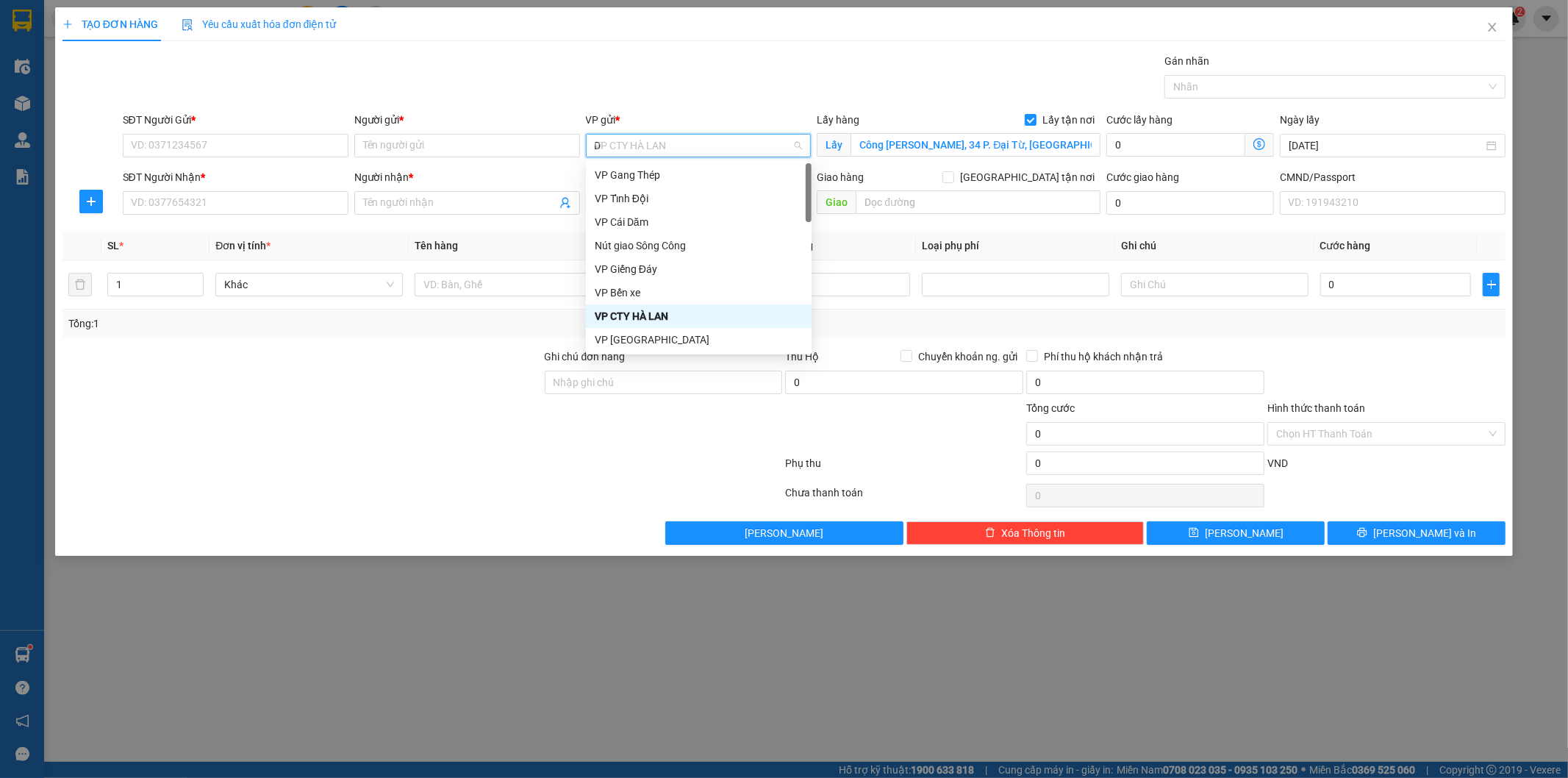
type input "D"
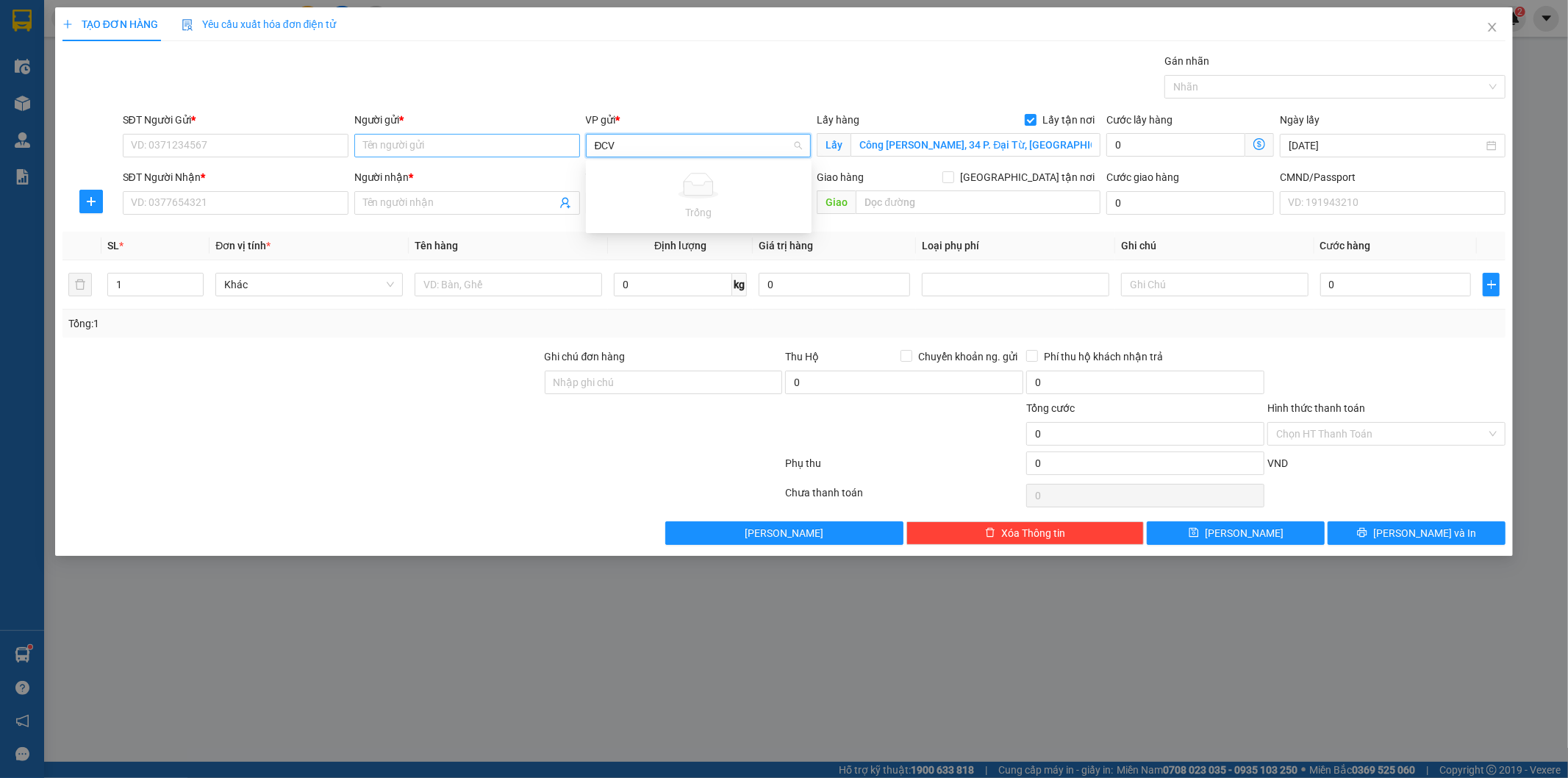
drag, startPoint x: 655, startPoint y: 143, endPoint x: 570, endPoint y: 142, distance: 85.0
click at [570, 142] on div "SĐT Người Gửi * VD: 0371234567 Người gửi * Tên người gửi VP gửi * ĐCV Lấy hàng …" at bounding box center [814, 137] width 1389 height 52
type input "D"
type input "Đ"
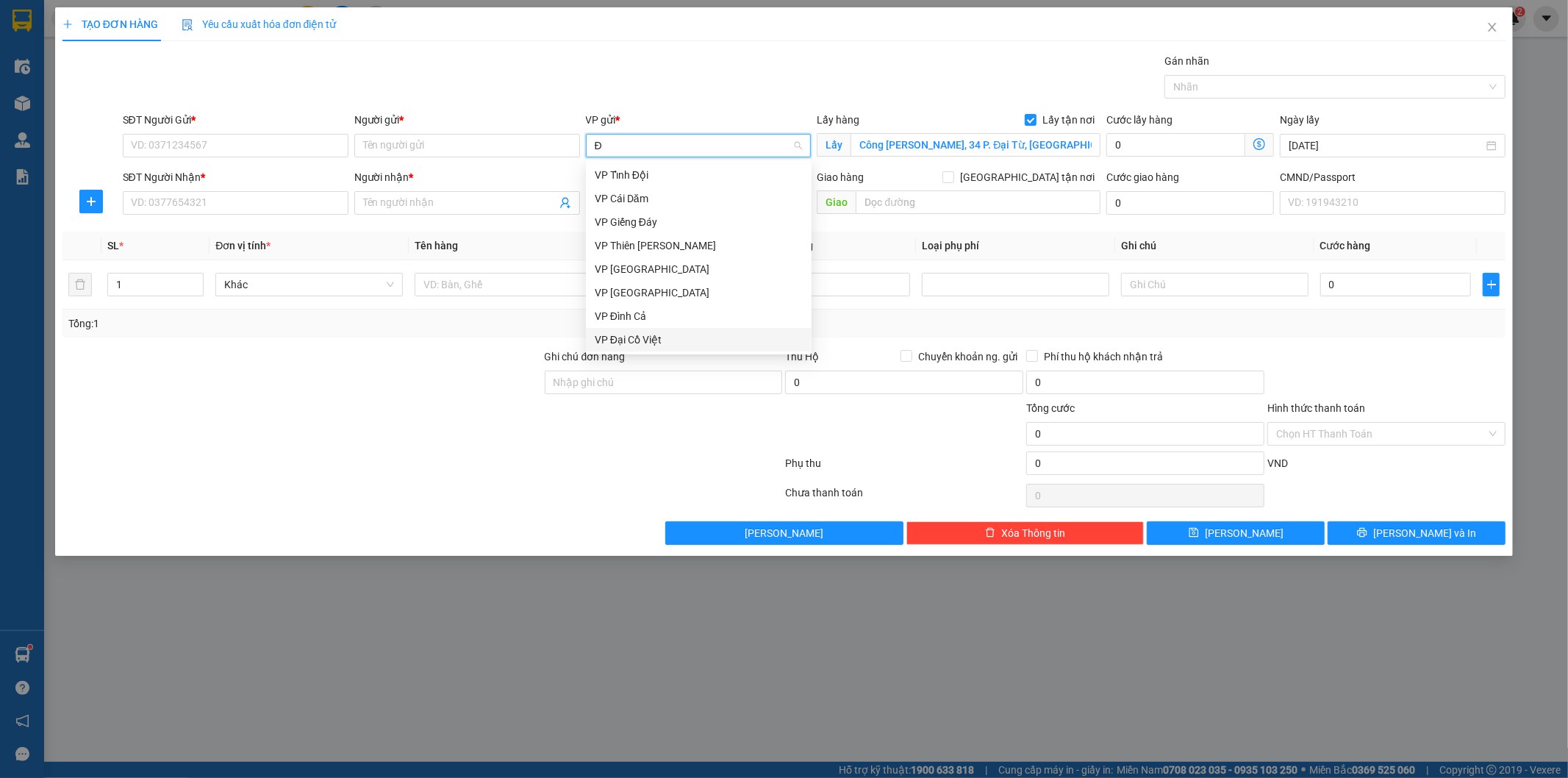
click at [667, 336] on div "VP Đại Cồ Việt" at bounding box center [699, 340] width 208 height 16
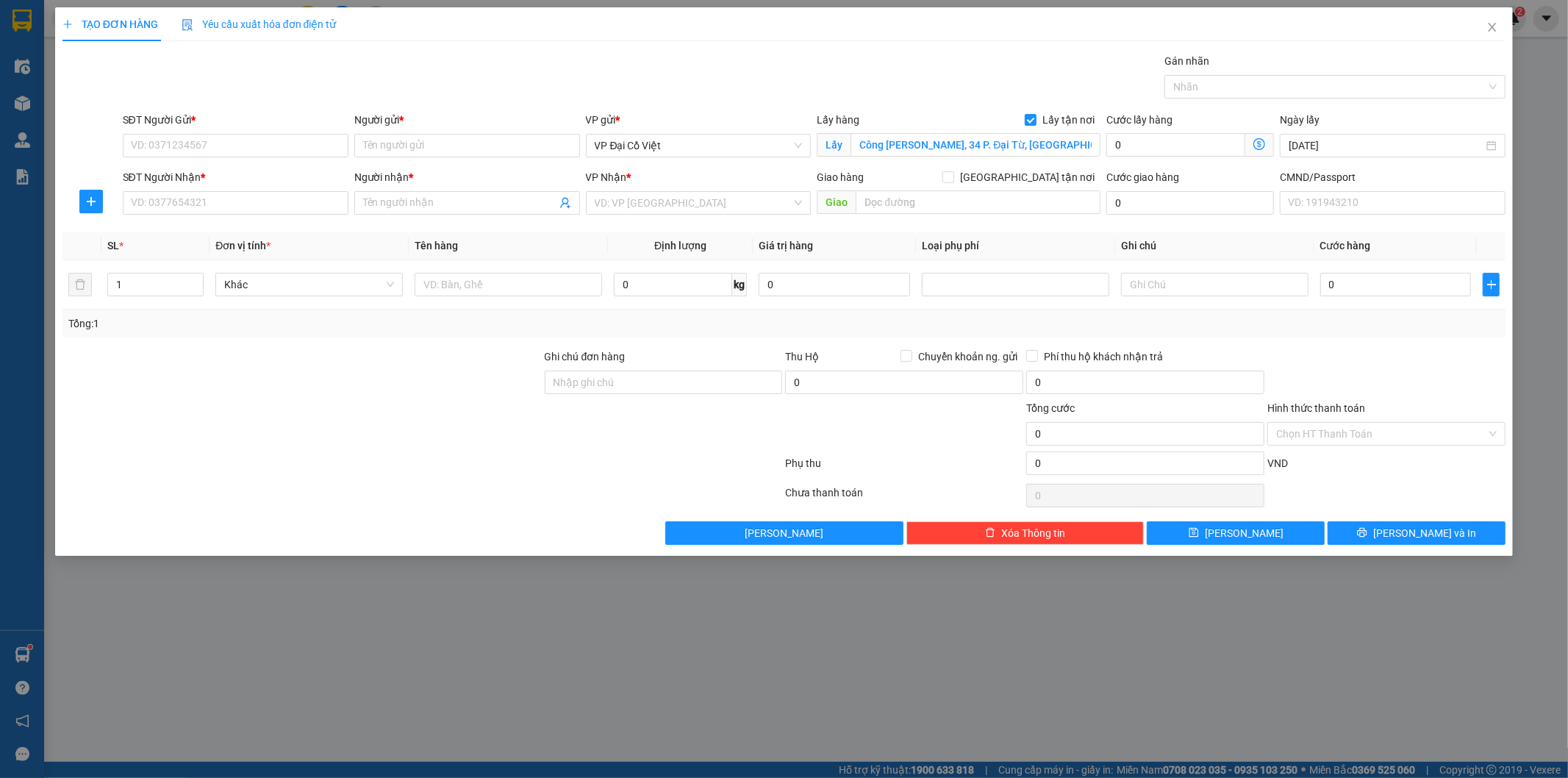
click at [1253, 142] on icon "dollar-circle" at bounding box center [1259, 143] width 12 height 12
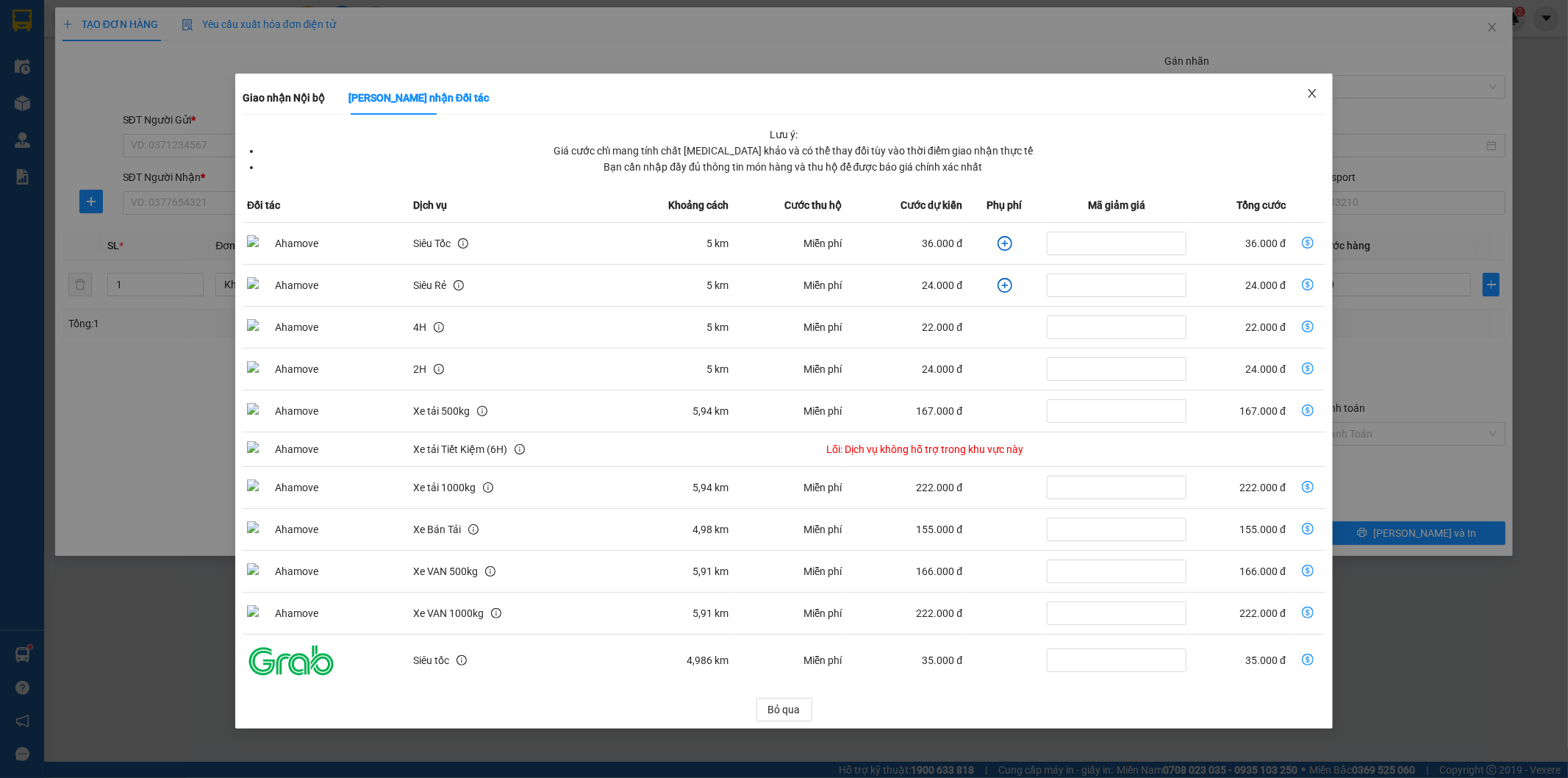
click at [1311, 92] on icon "close" at bounding box center [1312, 93] width 8 height 9
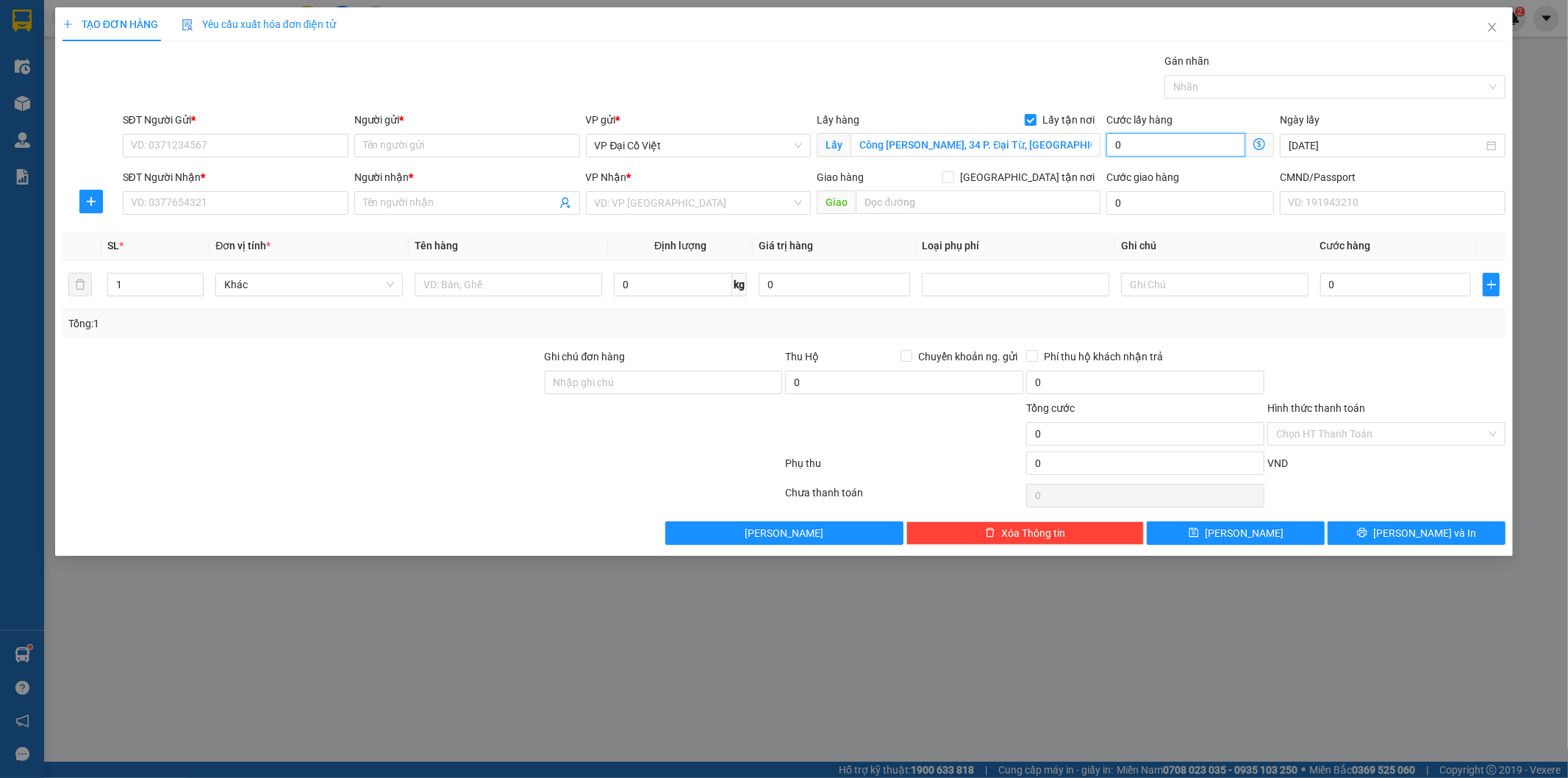
click at [1181, 142] on input "0" at bounding box center [1175, 145] width 139 height 24
type input "4"
drag, startPoint x: 1044, startPoint y: 223, endPoint x: 1023, endPoint y: 216, distance: 22.1
click at [1044, 223] on div "Transit Pickup Surcharge Ids Transit Deliver Surcharge Ids Transit Deliver Surc…" at bounding box center [784, 298] width 1444 height 492
click at [696, 141] on span "VP Đại Cồ Việt" at bounding box center [699, 145] width 208 height 22
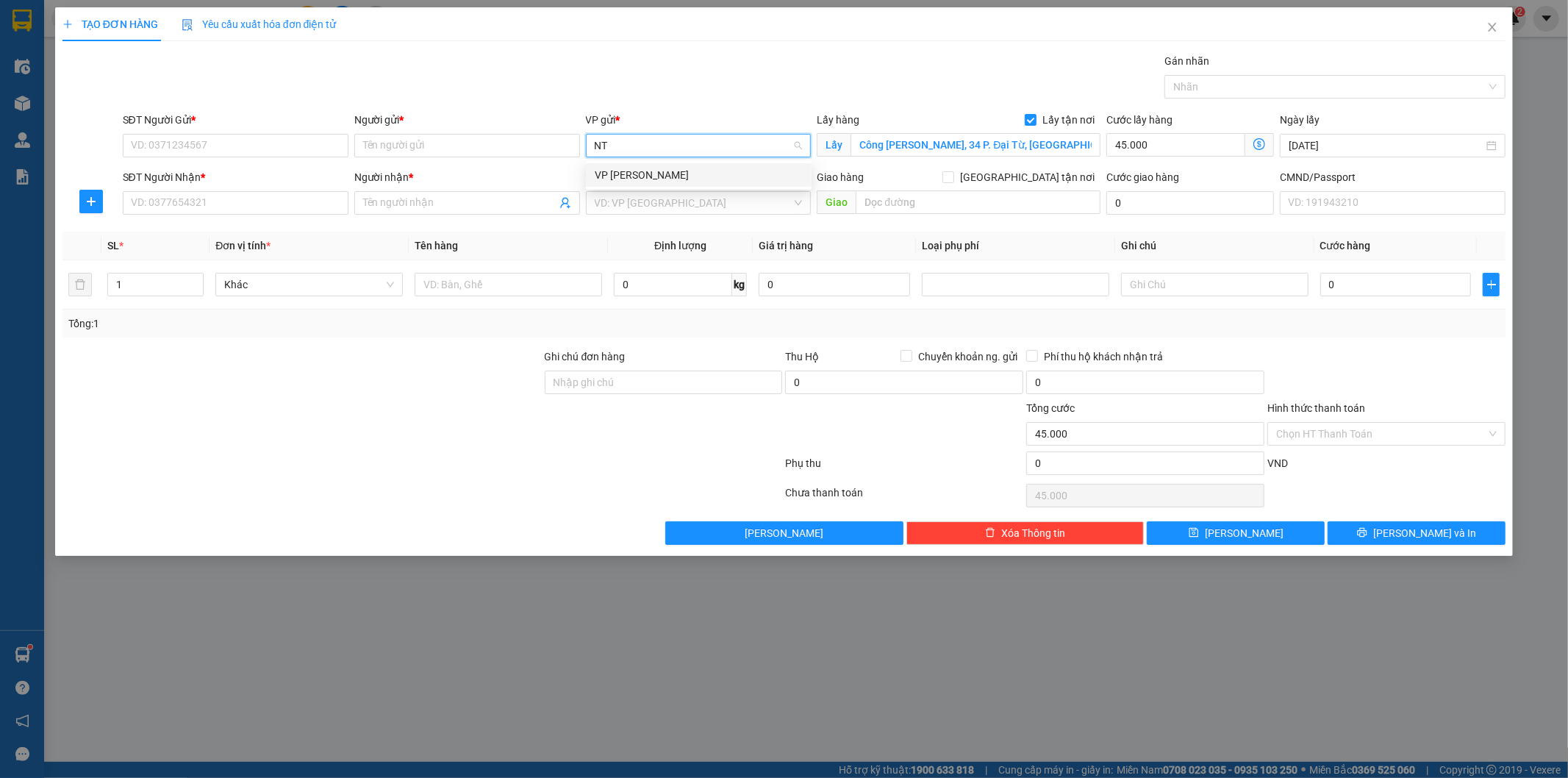
click at [678, 173] on div "VP [PERSON_NAME]" at bounding box center [699, 175] width 208 height 16
click at [317, 150] on input "SĐT Người Gửi *" at bounding box center [235, 146] width 226 height 24
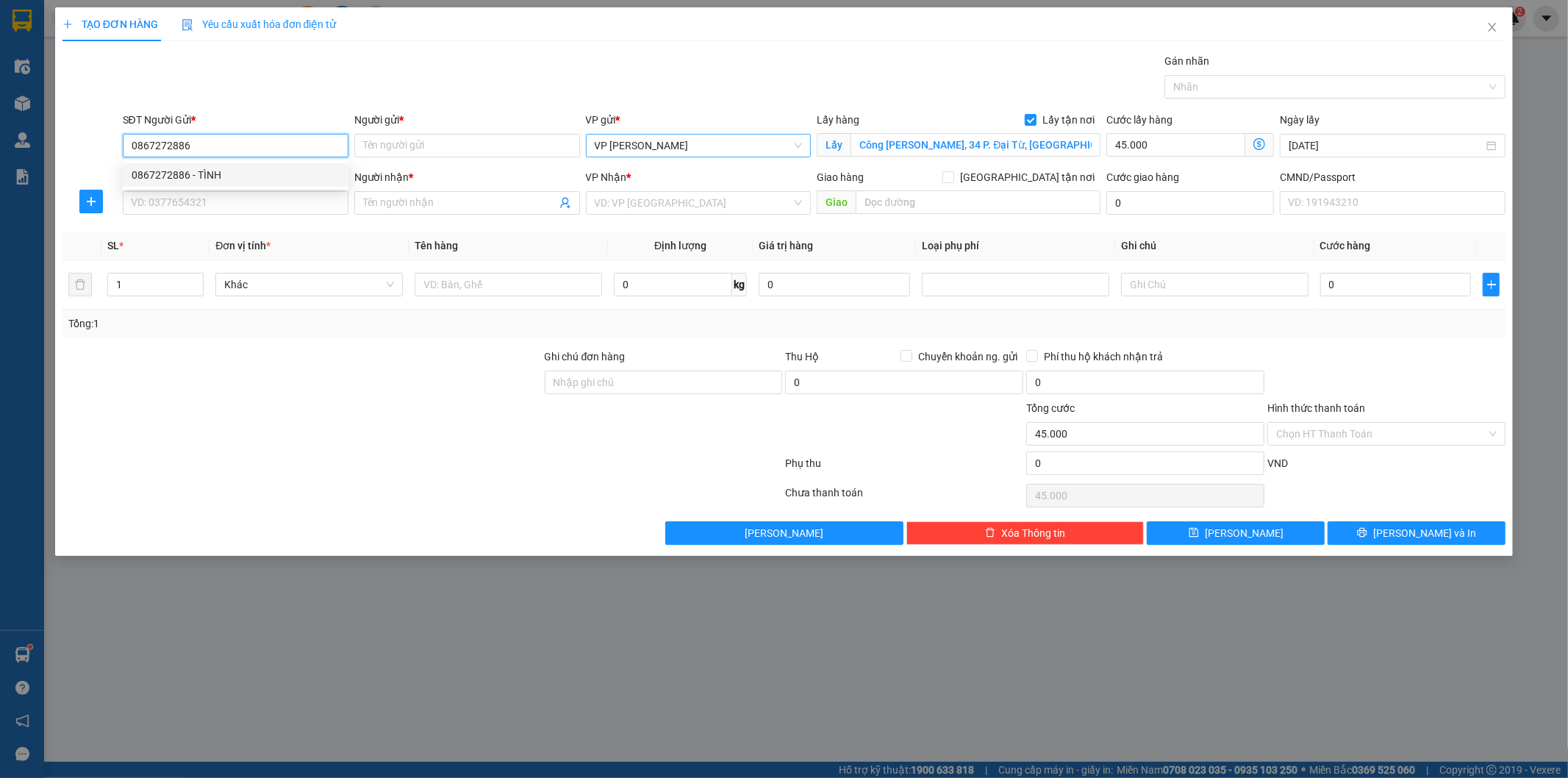
click at [211, 148] on input "0867272886" at bounding box center [235, 146] width 226 height 24
click at [226, 173] on div "0867272886 - TÌNH" at bounding box center [236, 175] width 208 height 16
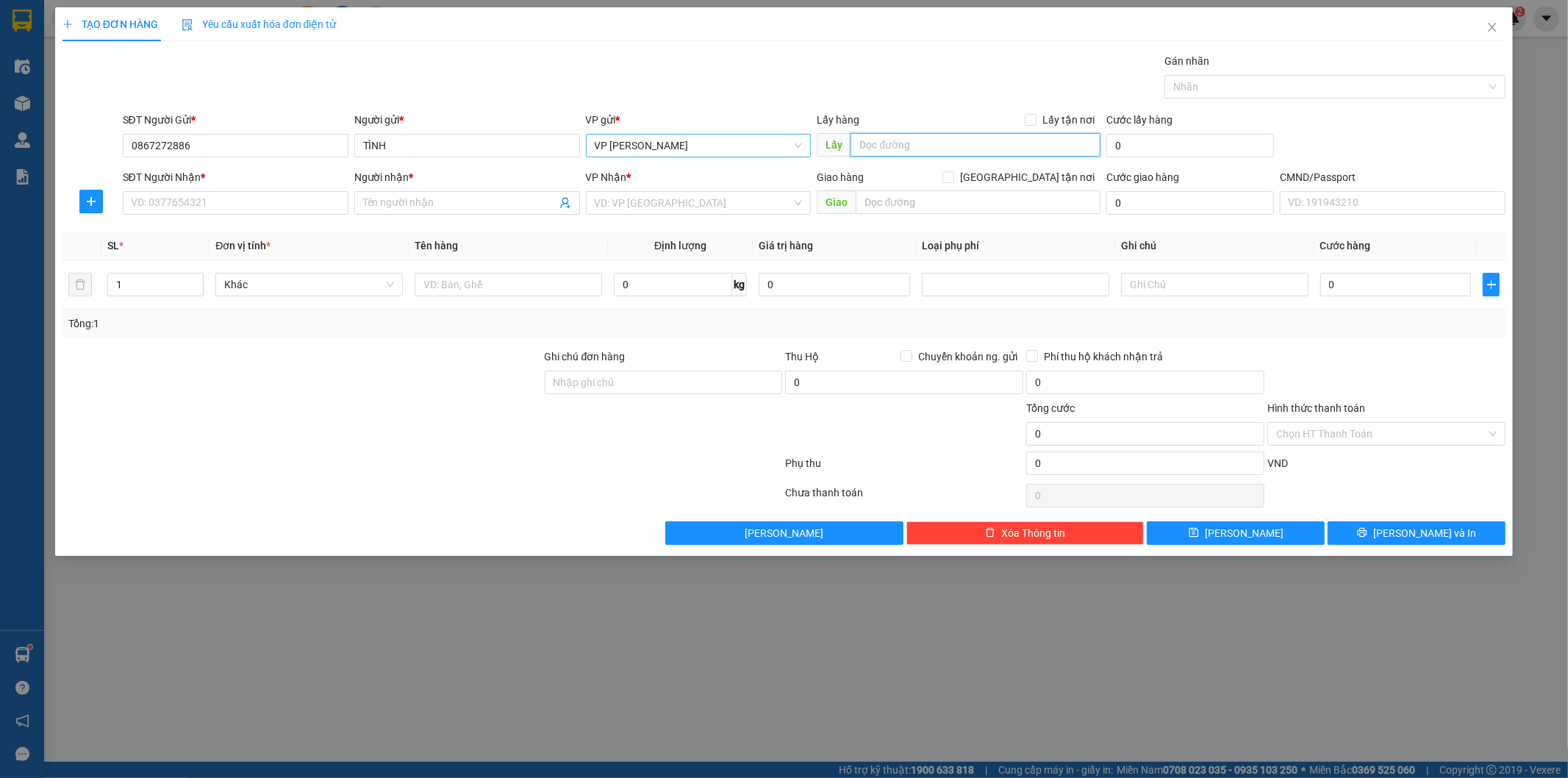
click at [913, 150] on input "text" at bounding box center [975, 145] width 250 height 24
paste input "Công Ty Tnhh Ngọc Linh, 34 P. Đại Từ, Đại Kim, Hoàng Mai, Hà Nội 100000, Việt N…"
click at [1031, 121] on input "Lấy tận nơi" at bounding box center [1029, 119] width 10 height 10
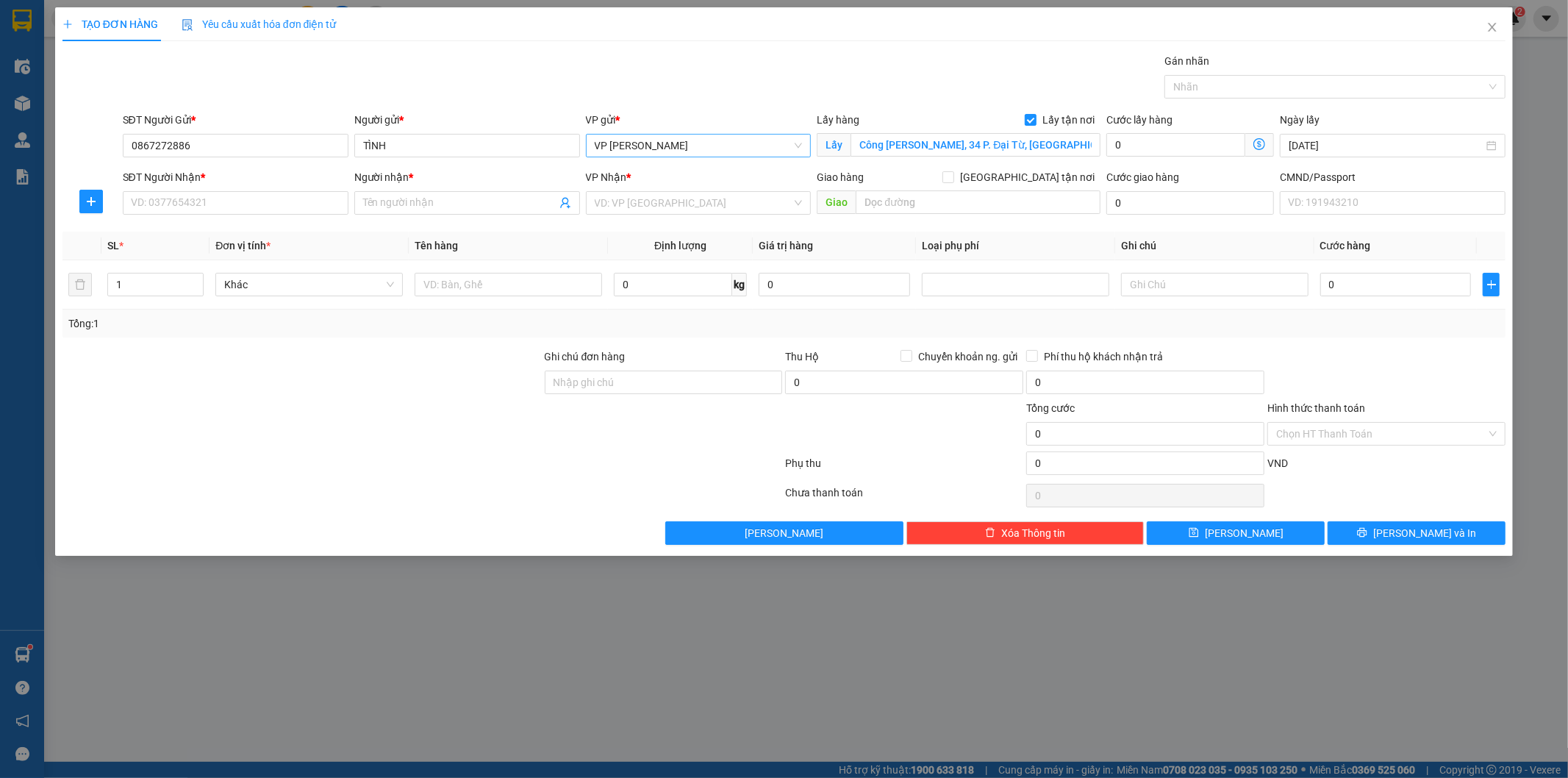
click at [1265, 146] on icon "dollar-circle" at bounding box center [1259, 143] width 12 height 12
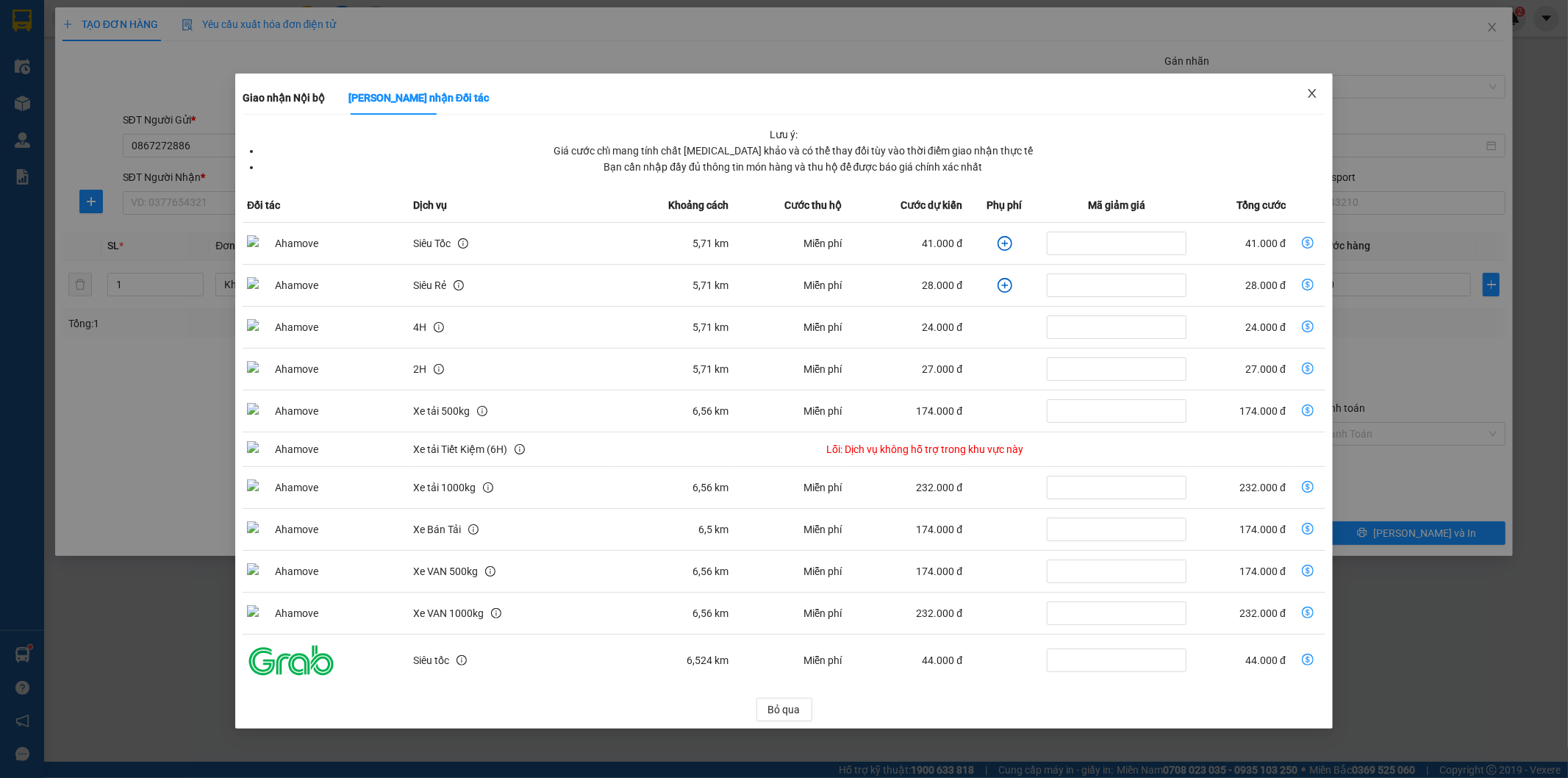
click at [1306, 88] on icon "close" at bounding box center [1312, 93] width 12 height 12
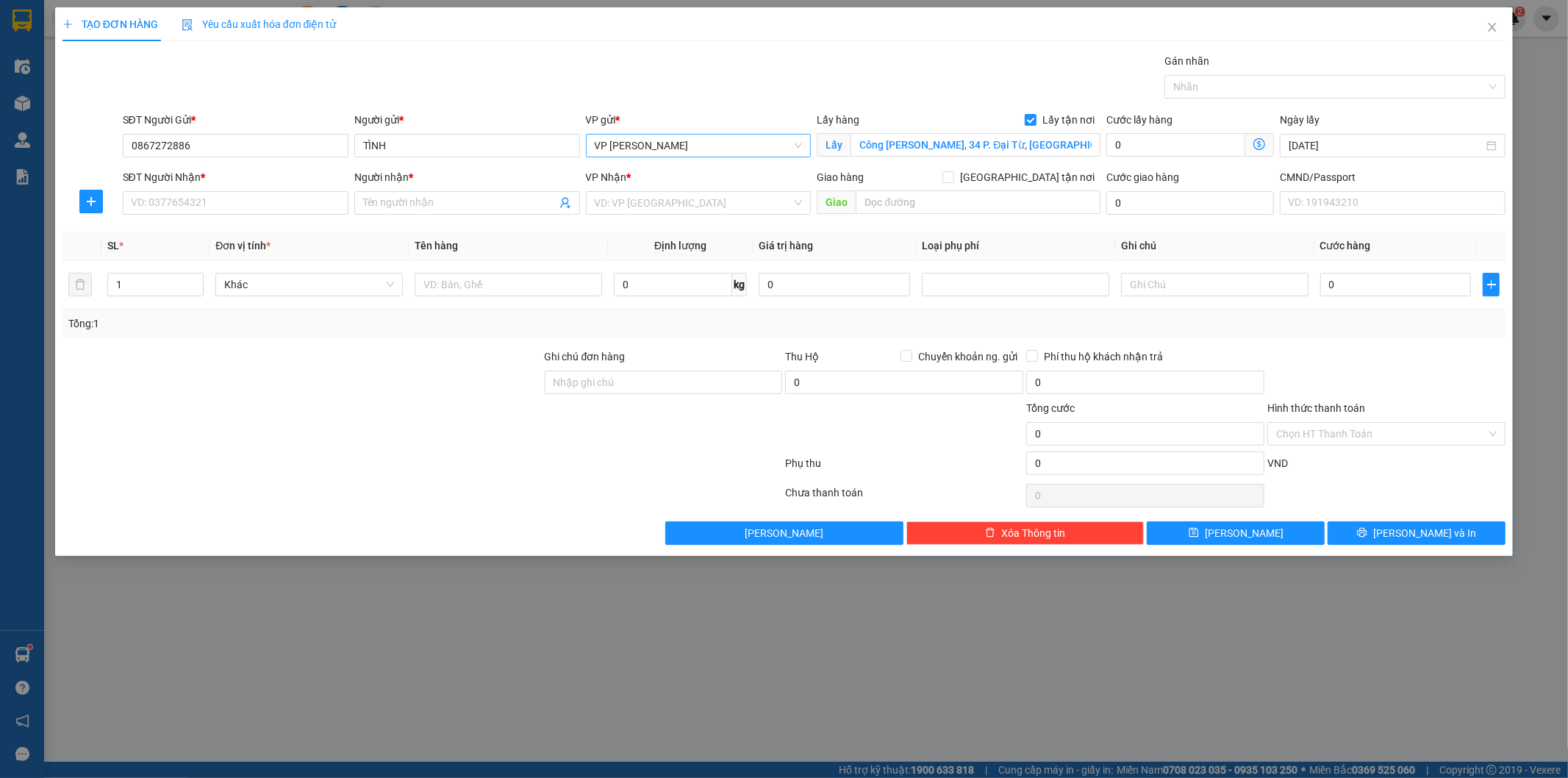
click at [751, 148] on span "VP [PERSON_NAME]" at bounding box center [699, 145] width 208 height 22
click at [681, 194] on div "VP Đại Cồ Việt" at bounding box center [699, 199] width 208 height 16
click at [1263, 143] on icon "dollar-circle" at bounding box center [1259, 143] width 12 height 12
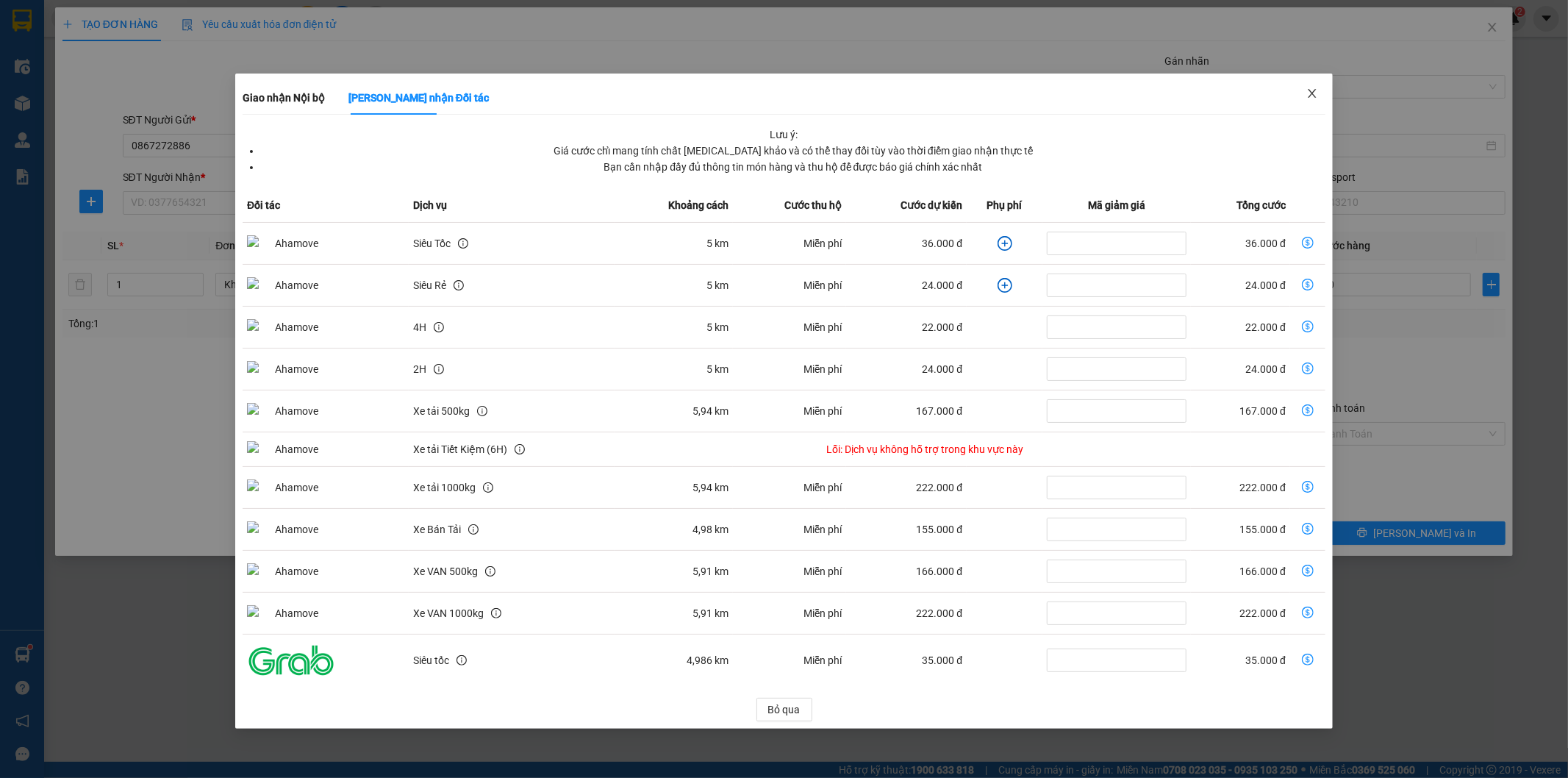
click at [1316, 92] on icon "close" at bounding box center [1312, 93] width 12 height 12
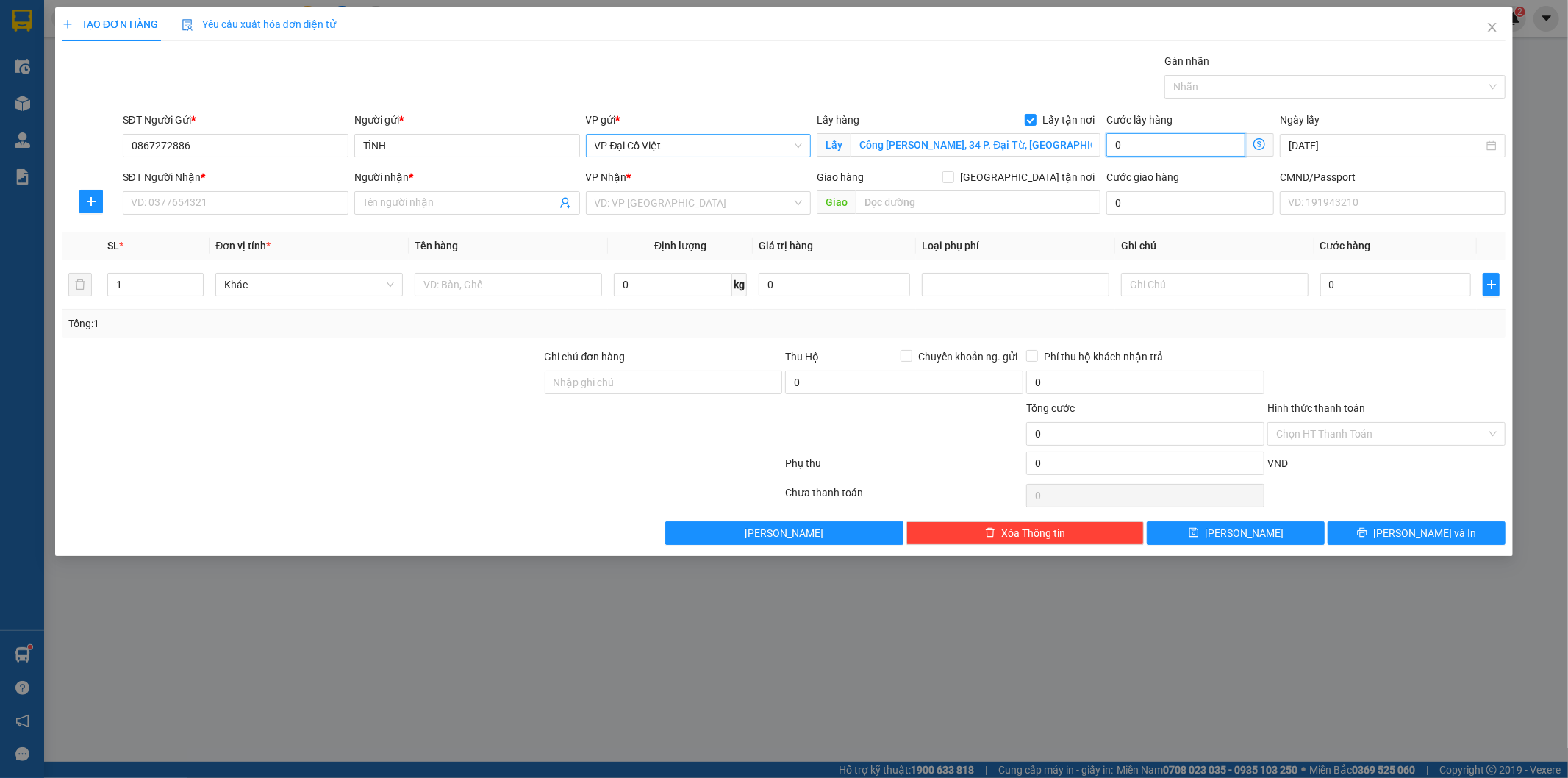
click at [1185, 136] on input "0" at bounding box center [1175, 145] width 139 height 24
click at [990, 231] on th "Loại phụ phí" at bounding box center [1015, 246] width 199 height 29
click at [160, 199] on input "SĐT Người Nhận *" at bounding box center [235, 203] width 226 height 24
click at [247, 225] on div "0988118933 - THÊM" at bounding box center [236, 232] width 208 height 16
click at [217, 202] on input "0988118933" at bounding box center [235, 203] width 226 height 24
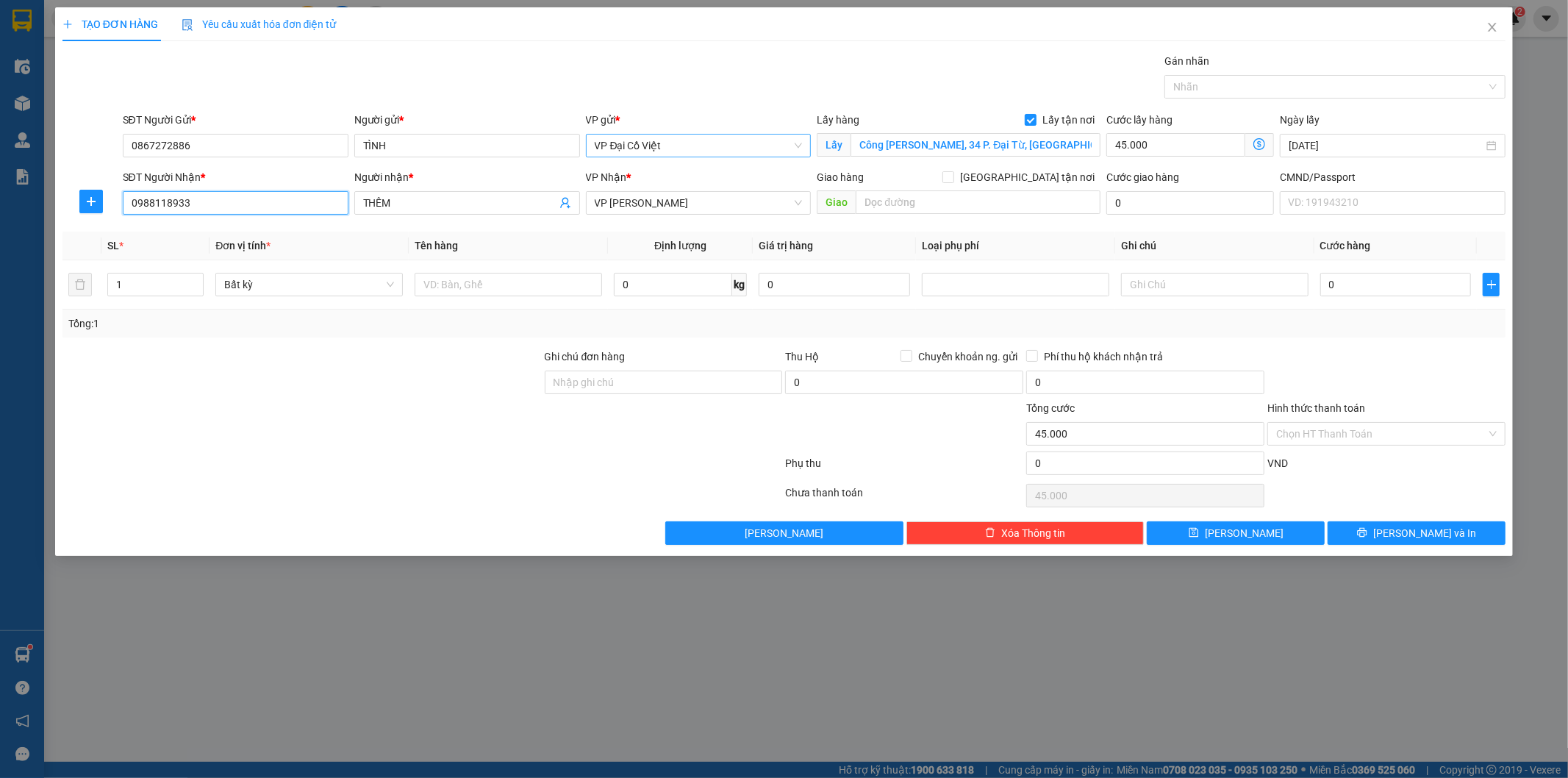
click at [217, 202] on input "0988118933" at bounding box center [235, 203] width 226 height 24
click at [273, 146] on input "0867272886" at bounding box center [235, 146] width 226 height 24
click at [247, 204] on input "0988118933" at bounding box center [235, 203] width 226 height 24
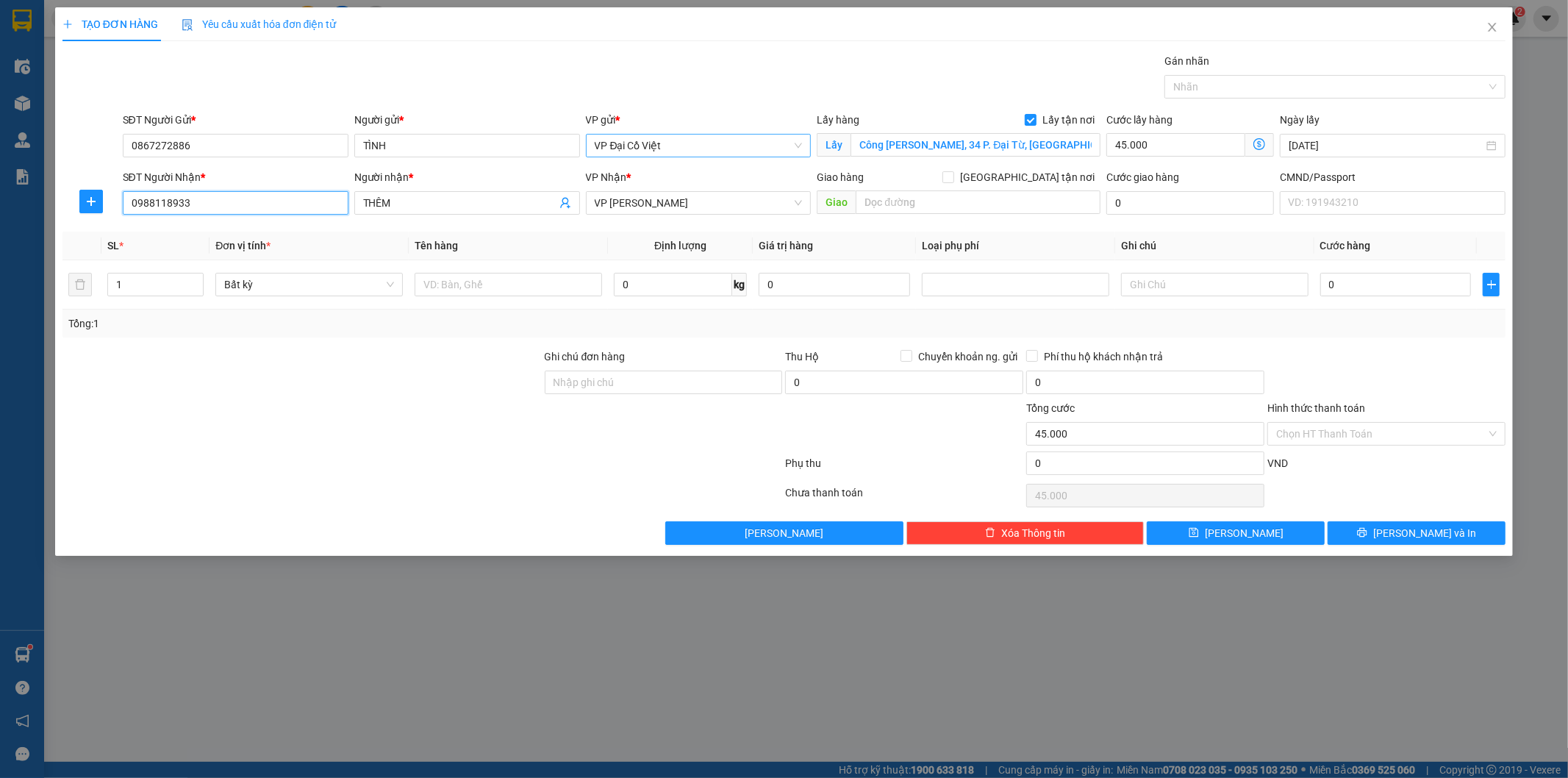
click at [243, 200] on input "0988118933" at bounding box center [235, 203] width 226 height 24
click at [518, 286] on input "text" at bounding box center [508, 285] width 188 height 24
click at [640, 292] on input "0" at bounding box center [673, 285] width 119 height 24
click at [1217, 282] on input "text" at bounding box center [1215, 285] width 188 height 24
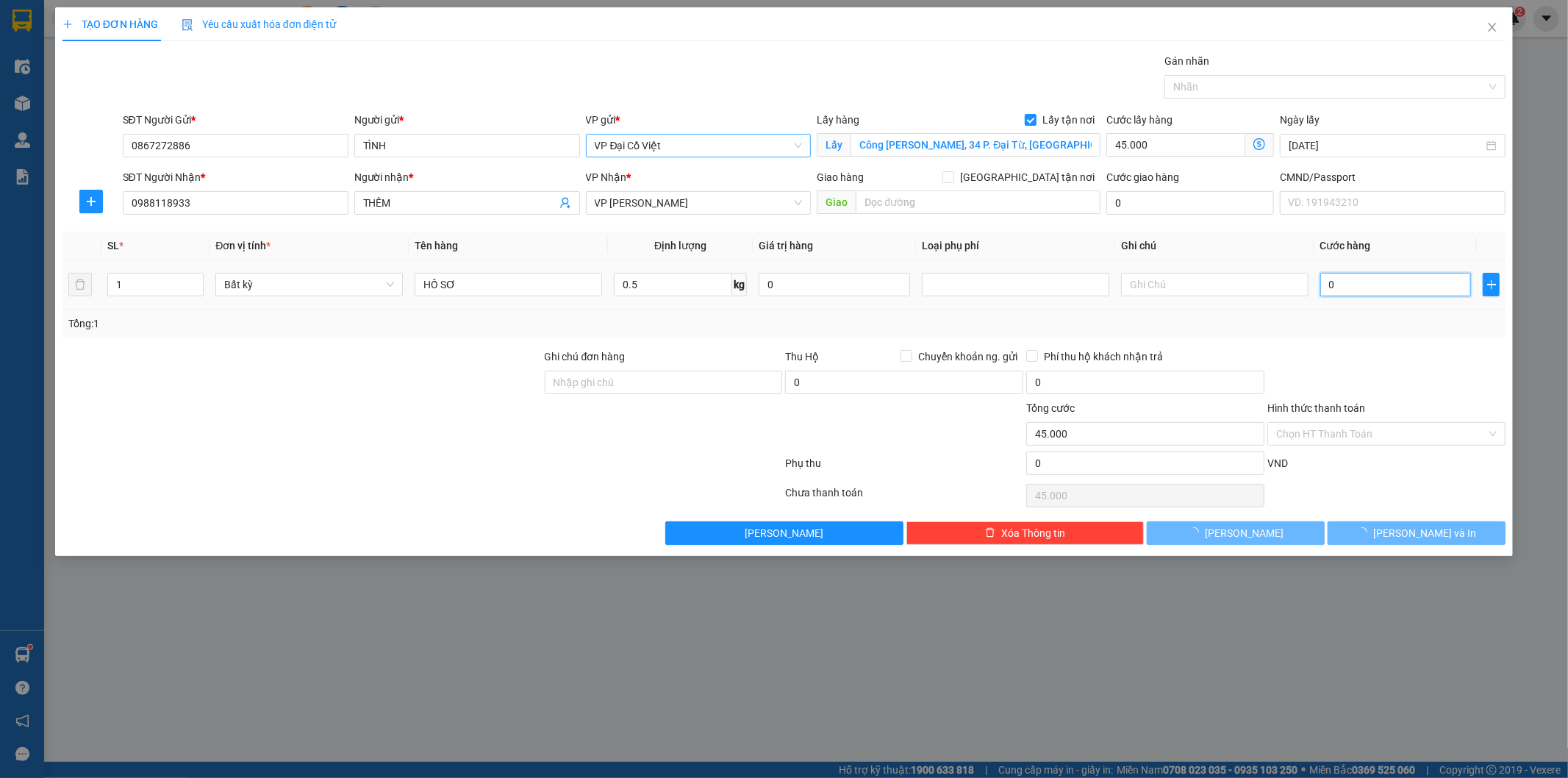
click at [1379, 277] on input "0" at bounding box center [1395, 285] width 151 height 24
click at [1379, 278] on input "35.000" at bounding box center [1395, 285] width 151 height 24
click at [1366, 327] on div "Tổng: 1" at bounding box center [784, 324] width 1432 height 16
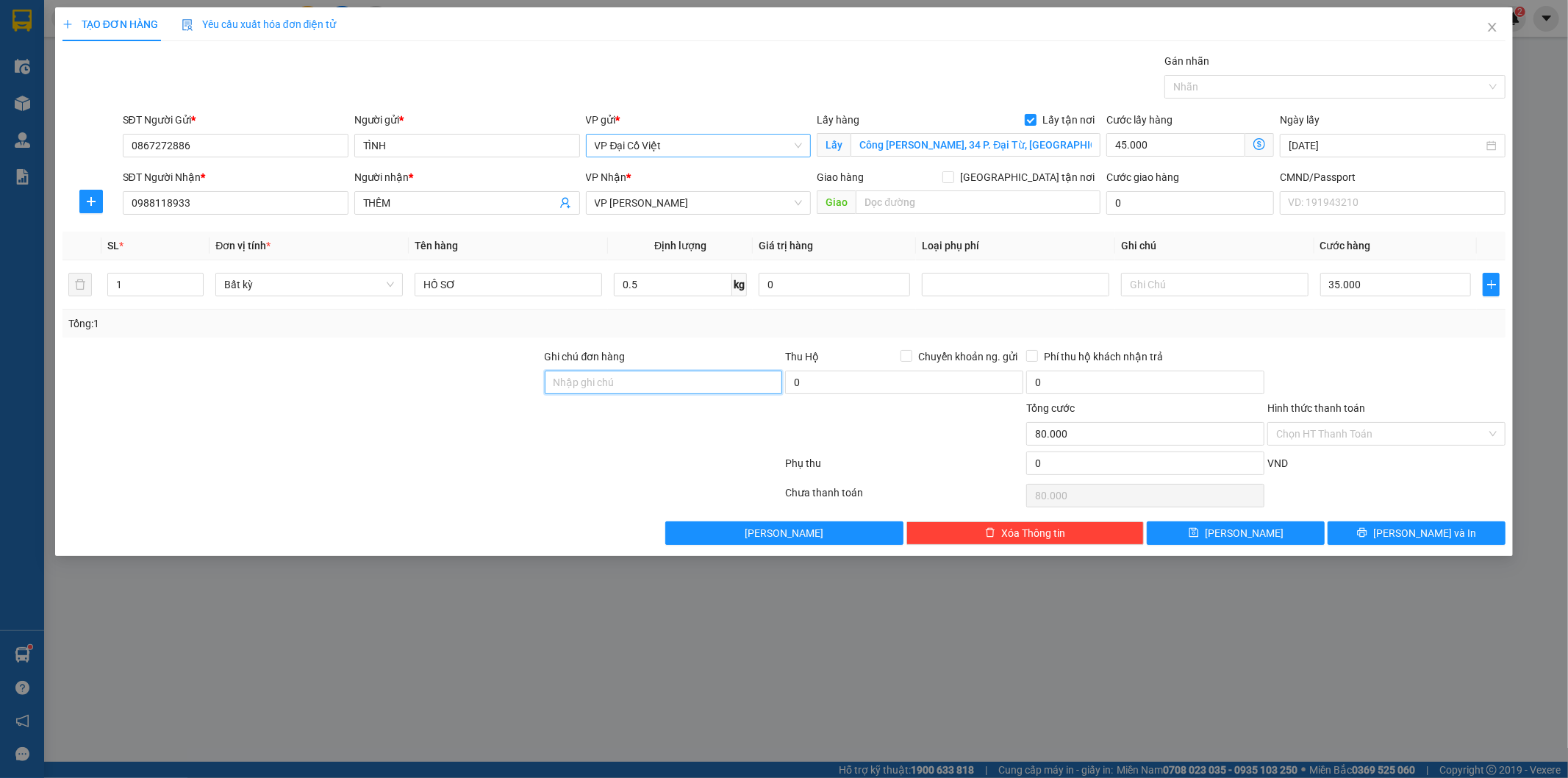
click at [627, 378] on input "Ghi chú đơn hàng" at bounding box center [663, 383] width 238 height 24
click at [250, 149] on input "0867272886" at bounding box center [235, 146] width 226 height 24
click at [247, 149] on input "0867272886" at bounding box center [235, 146] width 226 height 24
click at [441, 357] on div at bounding box center [302, 374] width 482 height 52
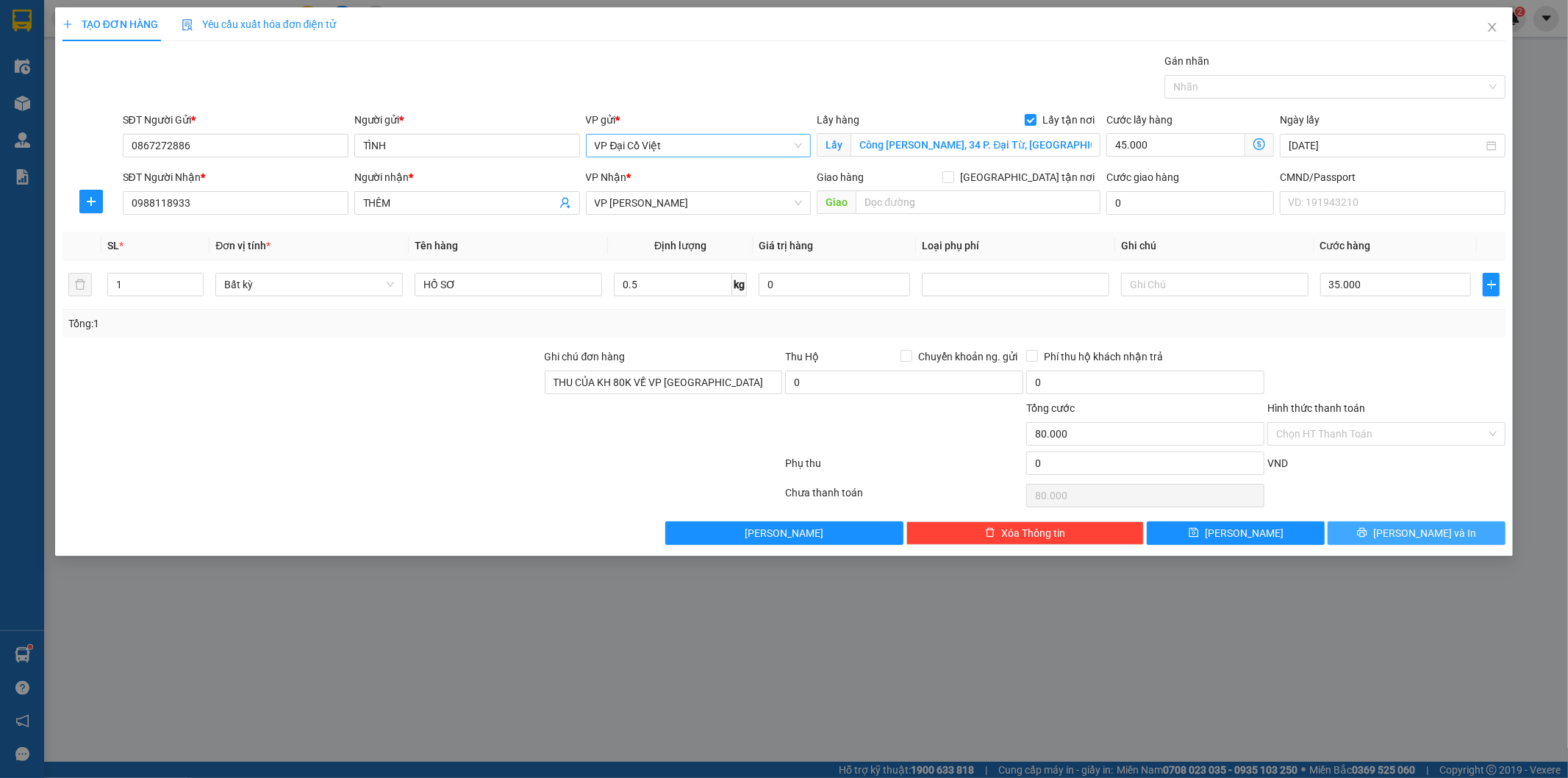
click at [1385, 534] on button "[PERSON_NAME] và In" at bounding box center [1417, 533] width 178 height 24
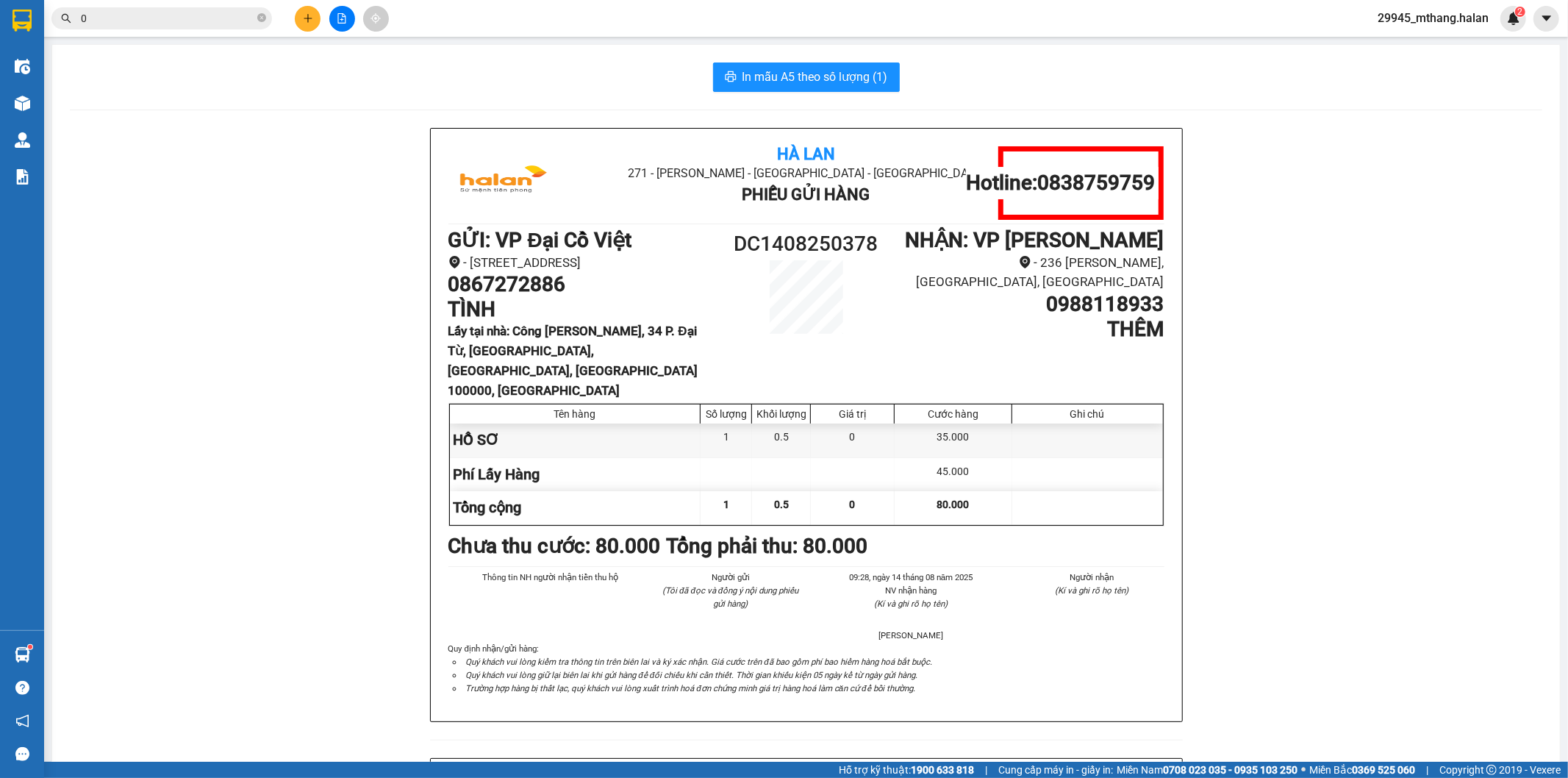
click at [333, 423] on div "Hà Lan 271 - Dương Tự Minh - Phường Tân Long - Thái Nguyên Phiếu Gửi Hàng Hotli…" at bounding box center [806, 757] width 1472 height 1259
drag, startPoint x: 443, startPoint y: 302, endPoint x: 582, endPoint y: 307, distance: 139.1
click at [582, 297] on h1 "0867272886" at bounding box center [583, 285] width 268 height 25
copy h1 "0867272886"
click at [292, 472] on div "Hà Lan 271 - Dương Tự Minh - Phường Tân Long - Thái Nguyên Phiếu Gửi Hàng Hotli…" at bounding box center [806, 757] width 1472 height 1259
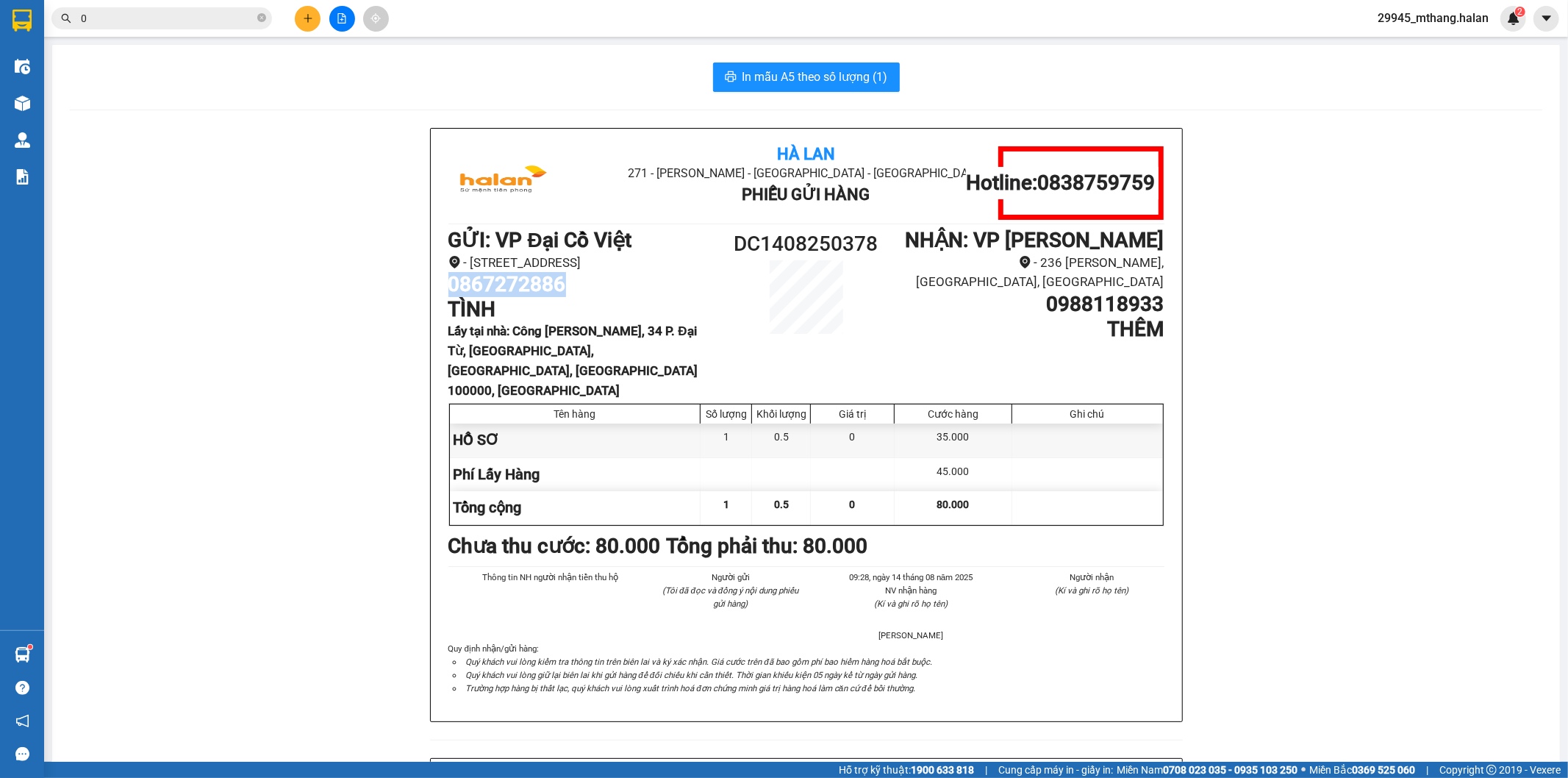
drag, startPoint x: 443, startPoint y: 301, endPoint x: 599, endPoint y: 306, distance: 156.1
click at [599, 297] on h1 "0867272886" at bounding box center [583, 285] width 268 height 25
copy h1 "0867272886"
click at [163, 238] on div "Hà Lan 271 - Dương Tự Minh - Phường Tân Long - Thái Nguyên Phiếu Gửi Hàng Hotli…" at bounding box center [806, 757] width 1472 height 1259
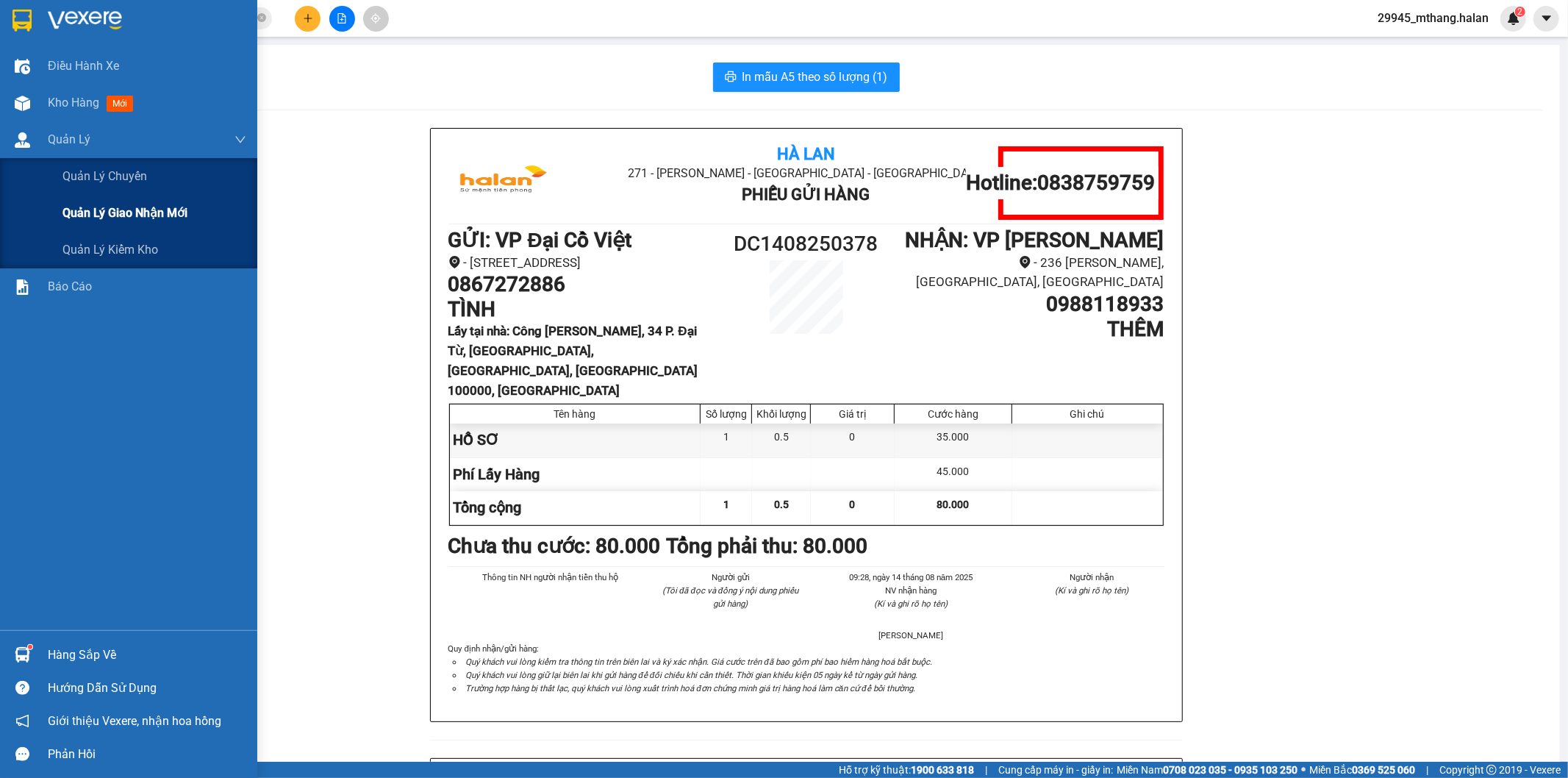
click at [186, 216] on span "Quản lý giao nhận mới" at bounding box center [125, 213] width 125 height 18
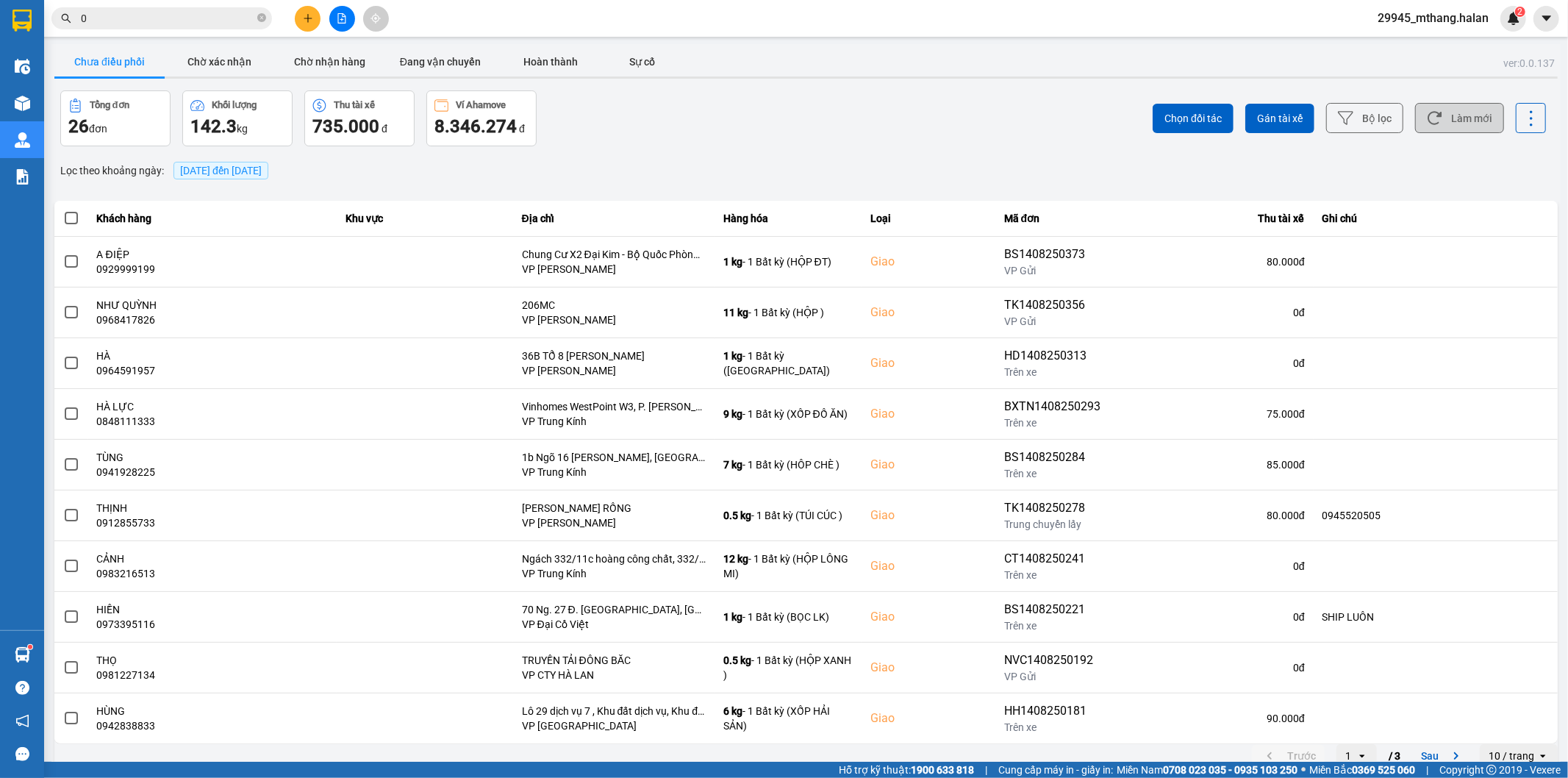
click at [1431, 132] on button "Làm mới" at bounding box center [1459, 118] width 89 height 30
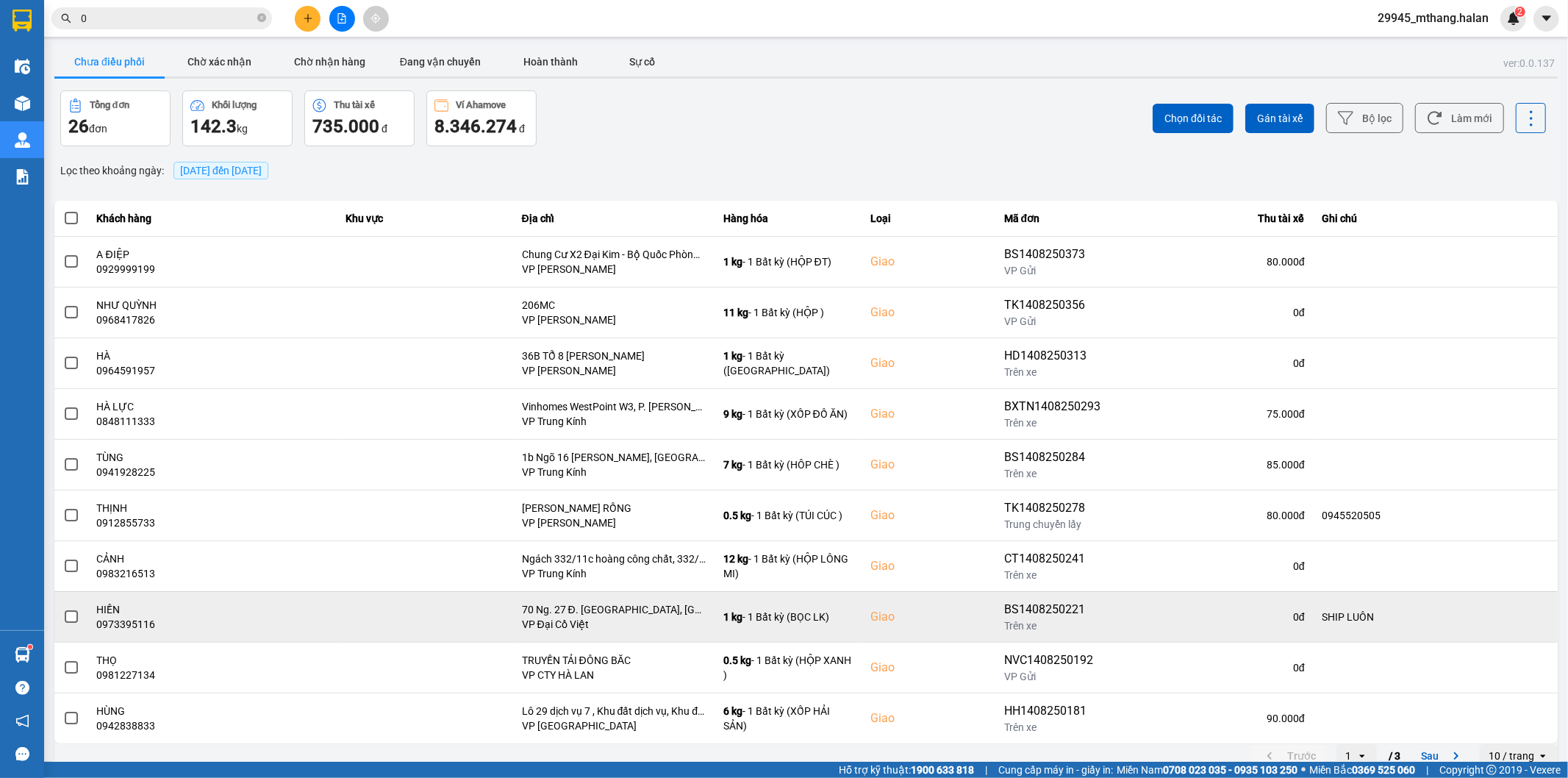
scroll to position [16, 0]
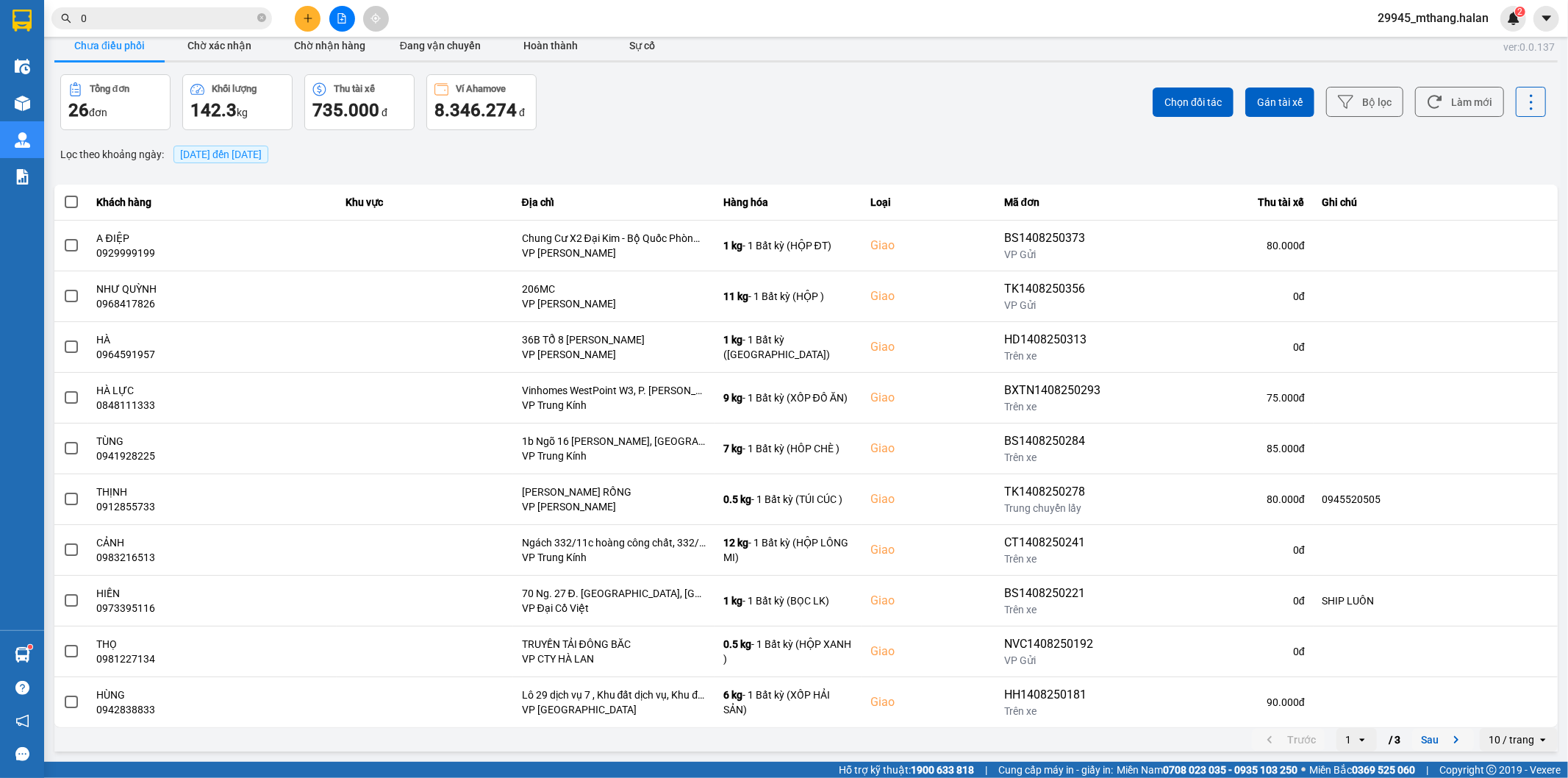
click at [1431, 735] on button "Sau" at bounding box center [1443, 740] width 62 height 22
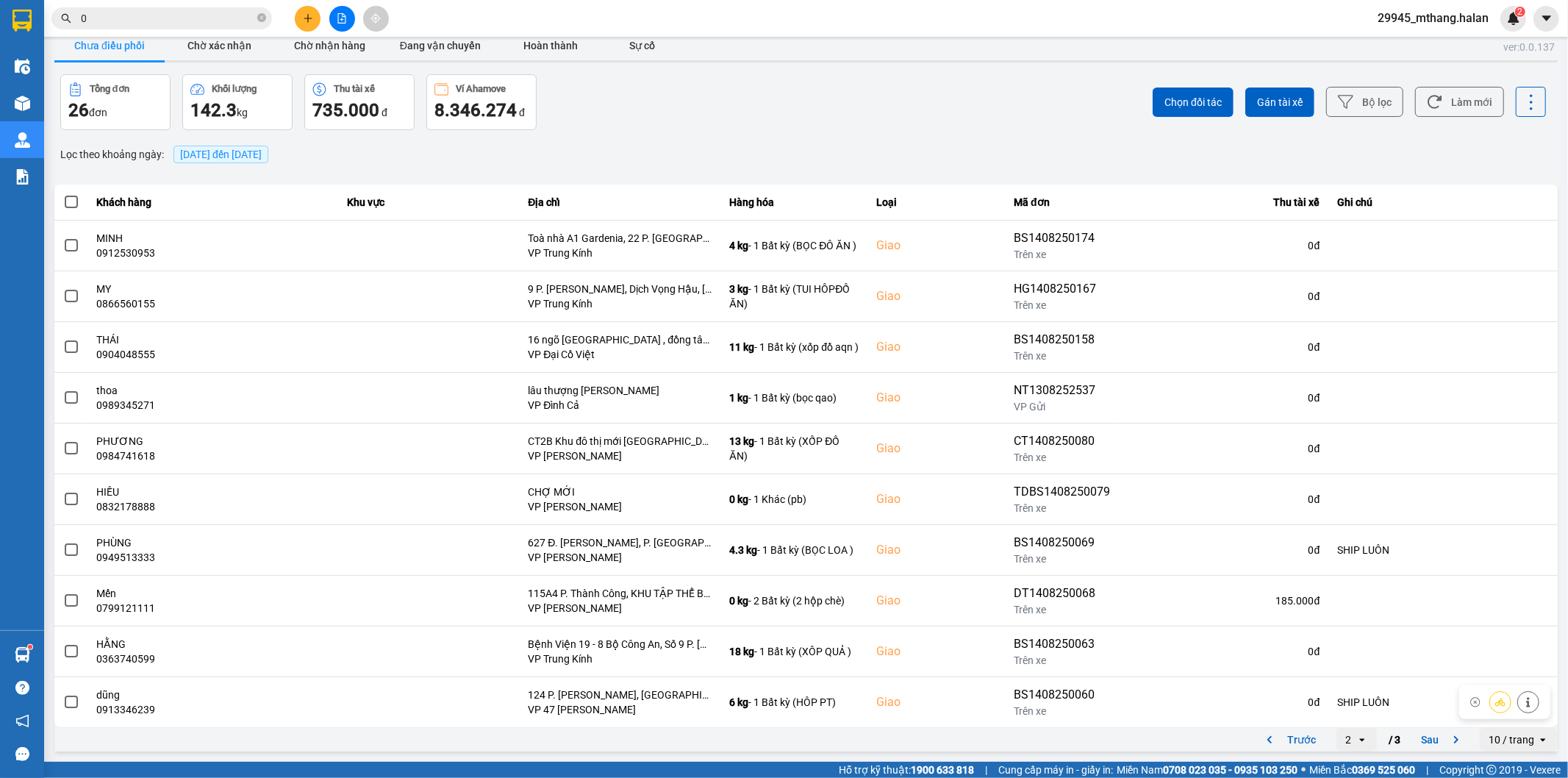
click at [1412, 744] on button "Sau" at bounding box center [1443, 740] width 62 height 22
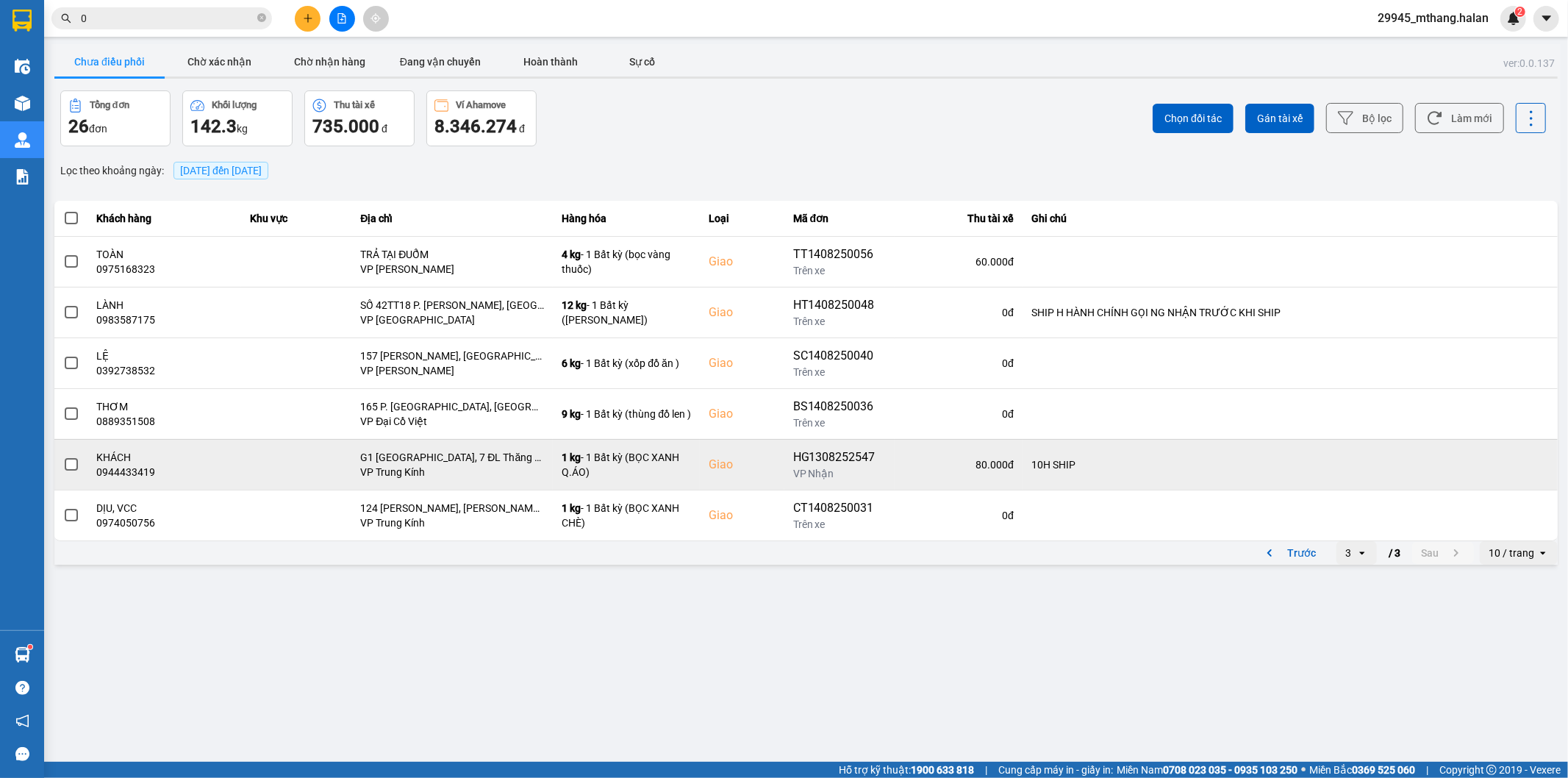
scroll to position [0, 0]
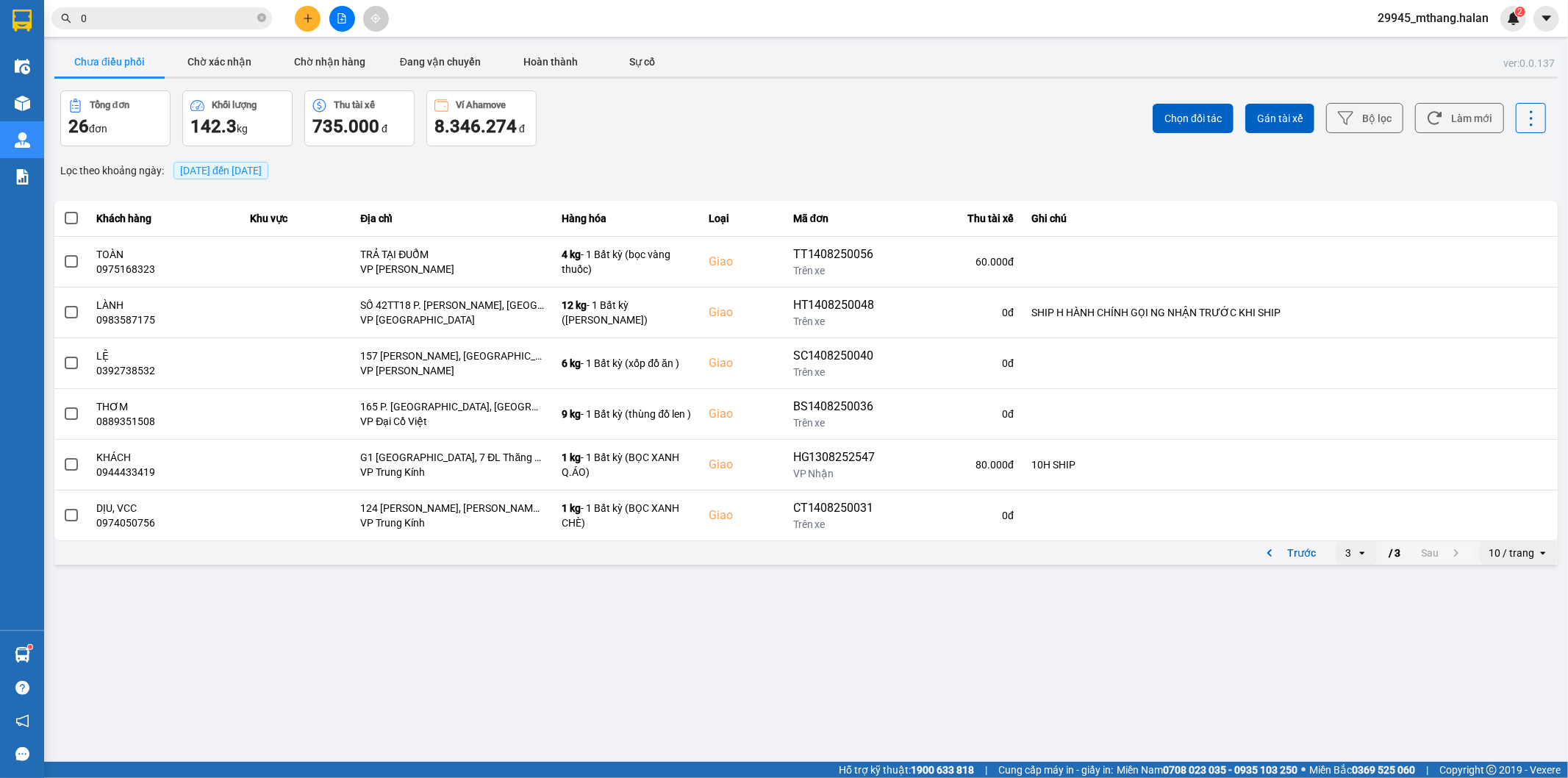
click at [1363, 547] on icon "open" at bounding box center [1361, 552] width 12 height 12
click at [1350, 577] on div "1" at bounding box center [1356, 584] width 17 height 15
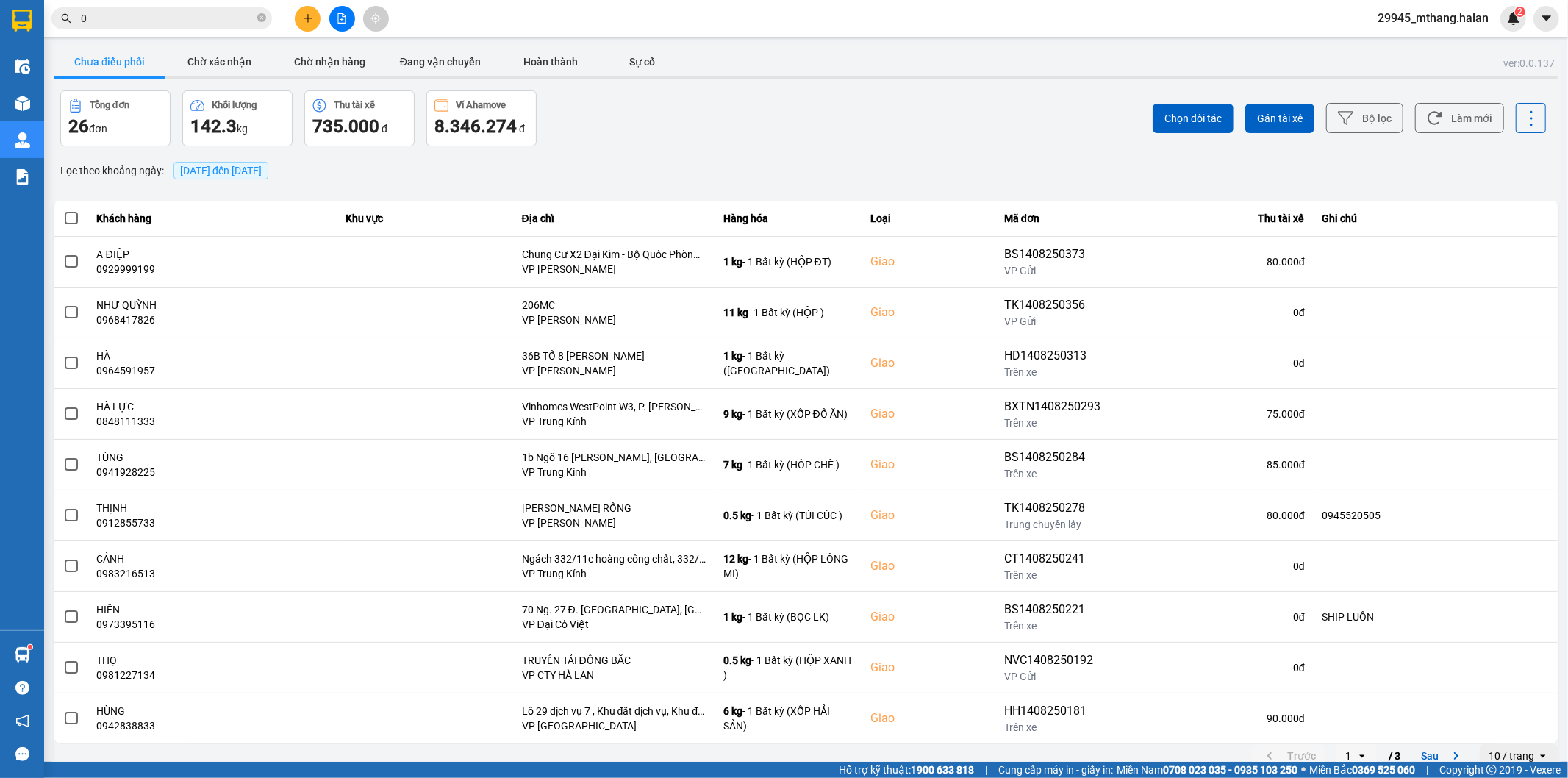
click at [1456, 134] on div "Chọn đối tác Gán tài xế Bộ lọc Làm mới" at bounding box center [1175, 119] width 743 height 56
click at [1456, 128] on button "Làm mới" at bounding box center [1459, 118] width 89 height 30
click at [237, 62] on button "Chờ xác nhận" at bounding box center [220, 62] width 111 height 29
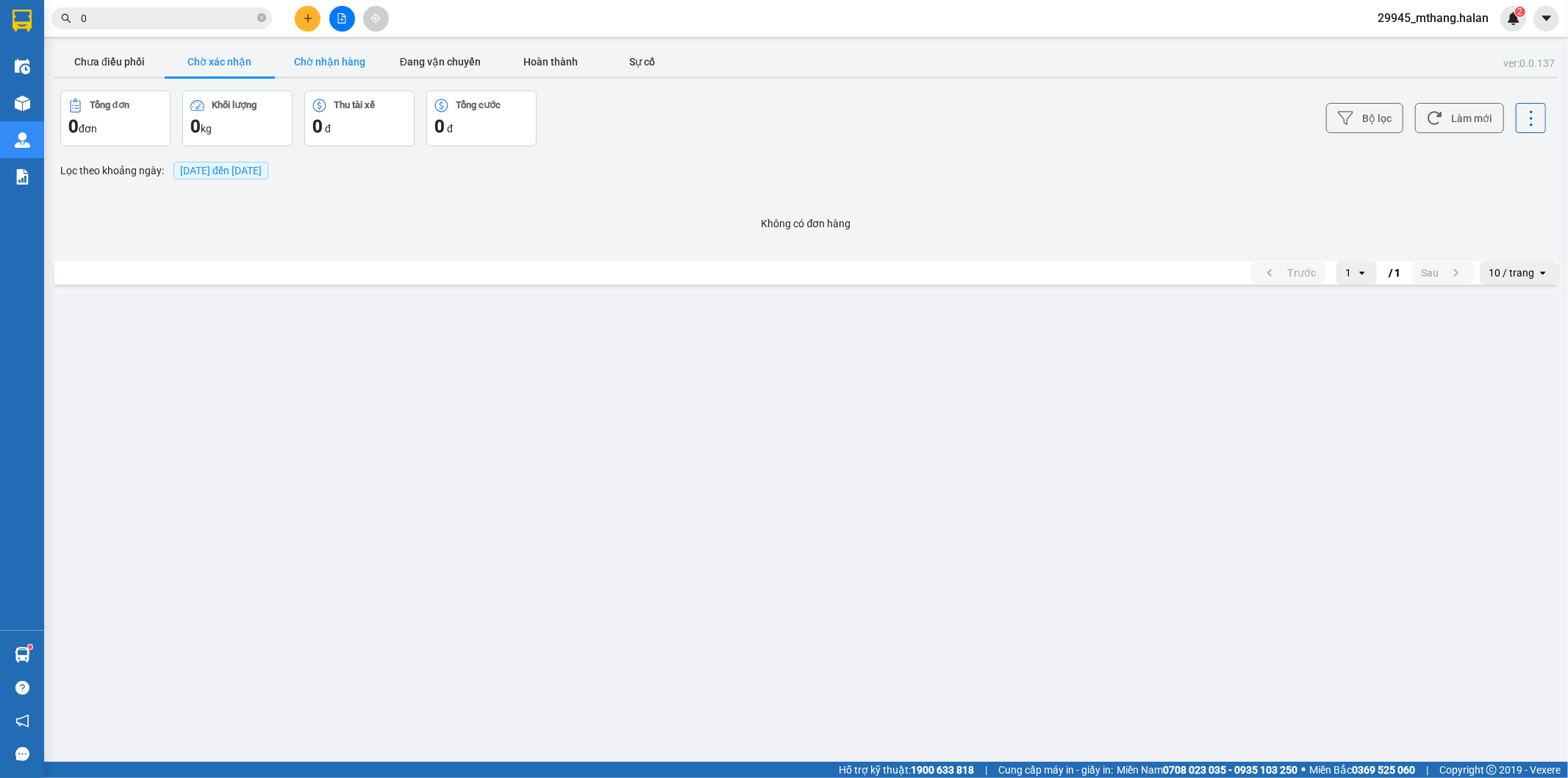
click at [356, 62] on button "Chờ nhận hàng" at bounding box center [330, 62] width 111 height 29
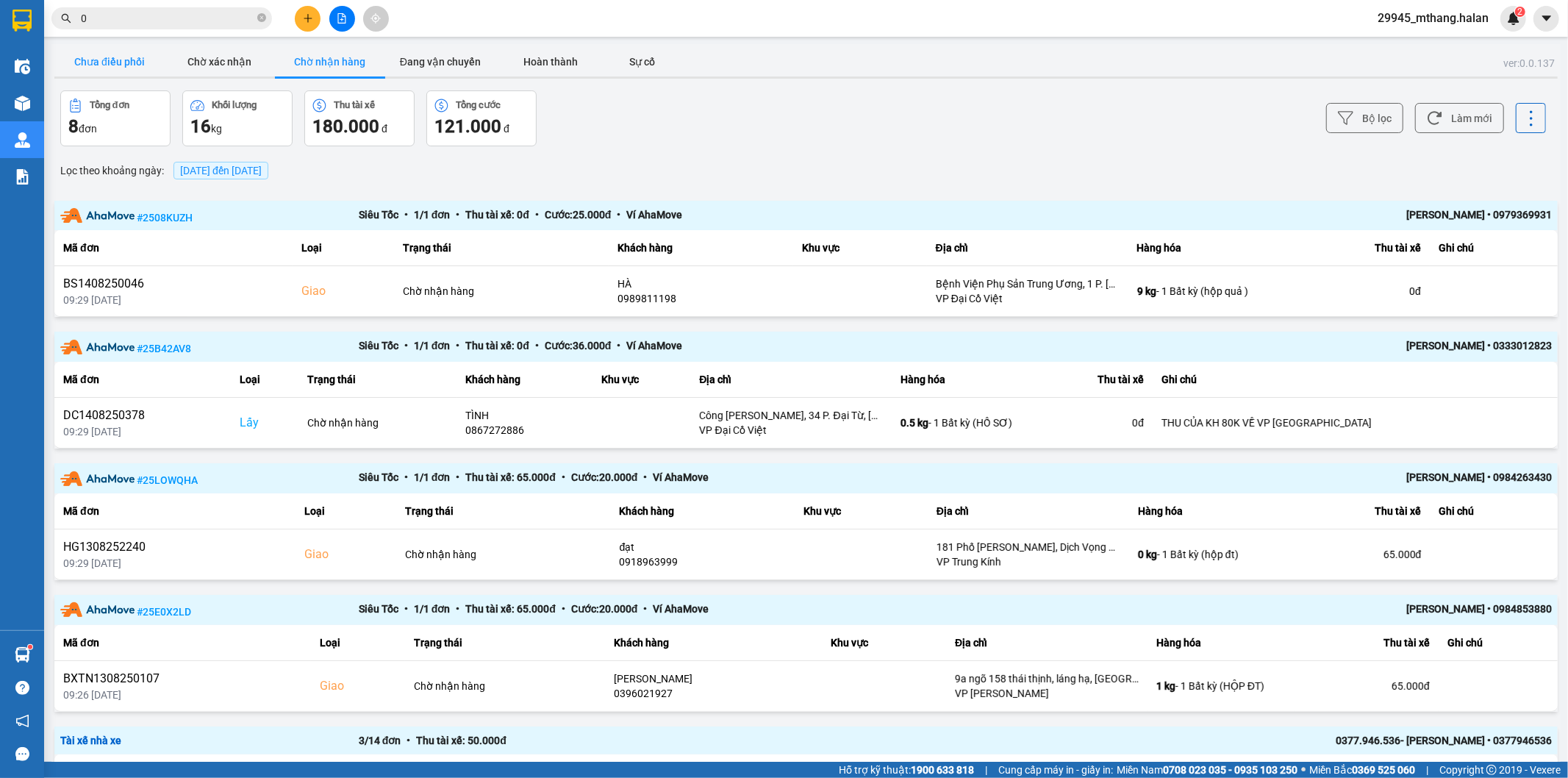
click at [91, 53] on button "Chưa điều phối" at bounding box center [110, 62] width 111 height 29
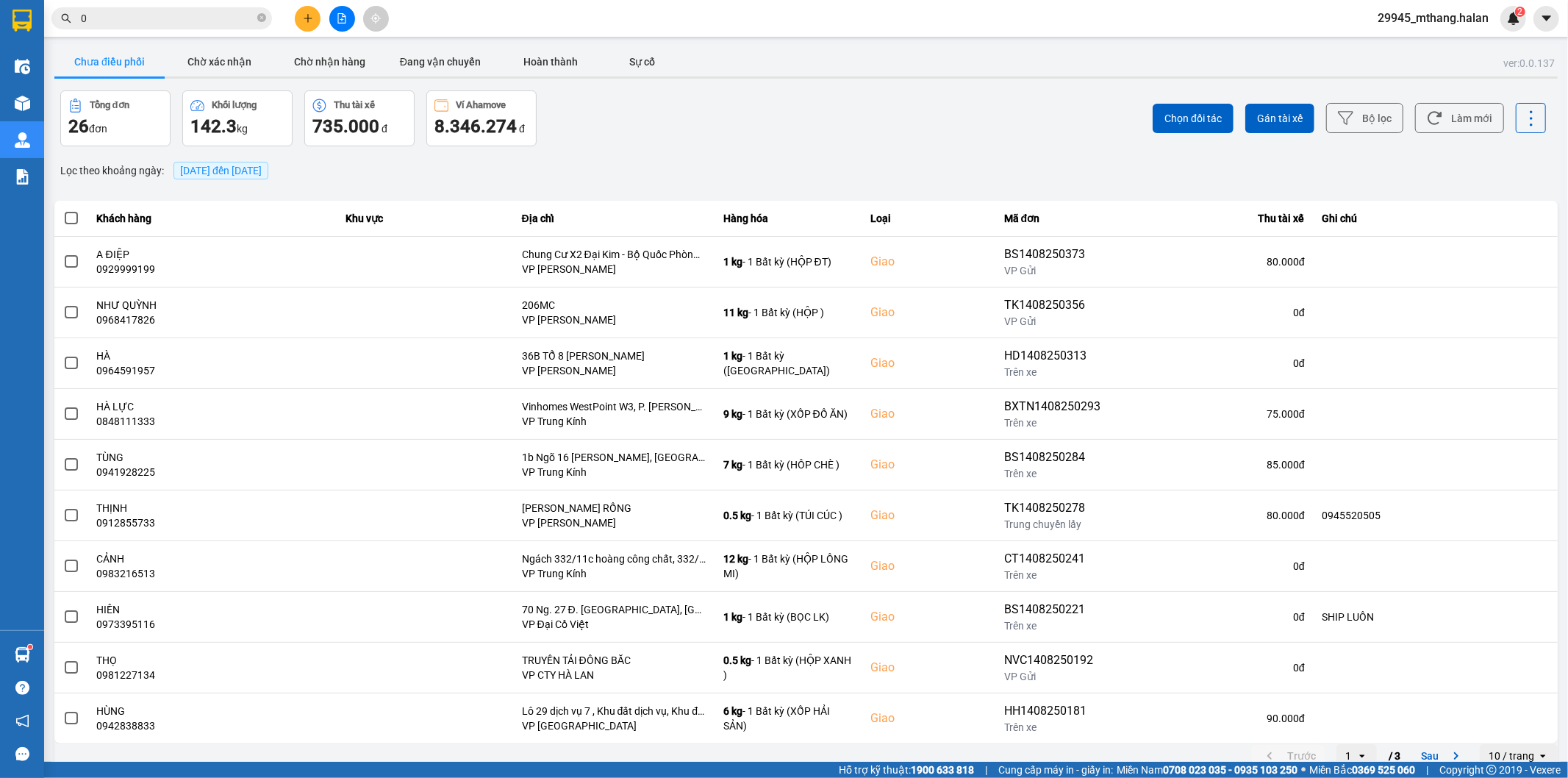
click at [189, 22] on input "0" at bounding box center [167, 18] width 173 height 16
click at [201, 57] on button "Chờ xác nhận" at bounding box center [220, 62] width 111 height 29
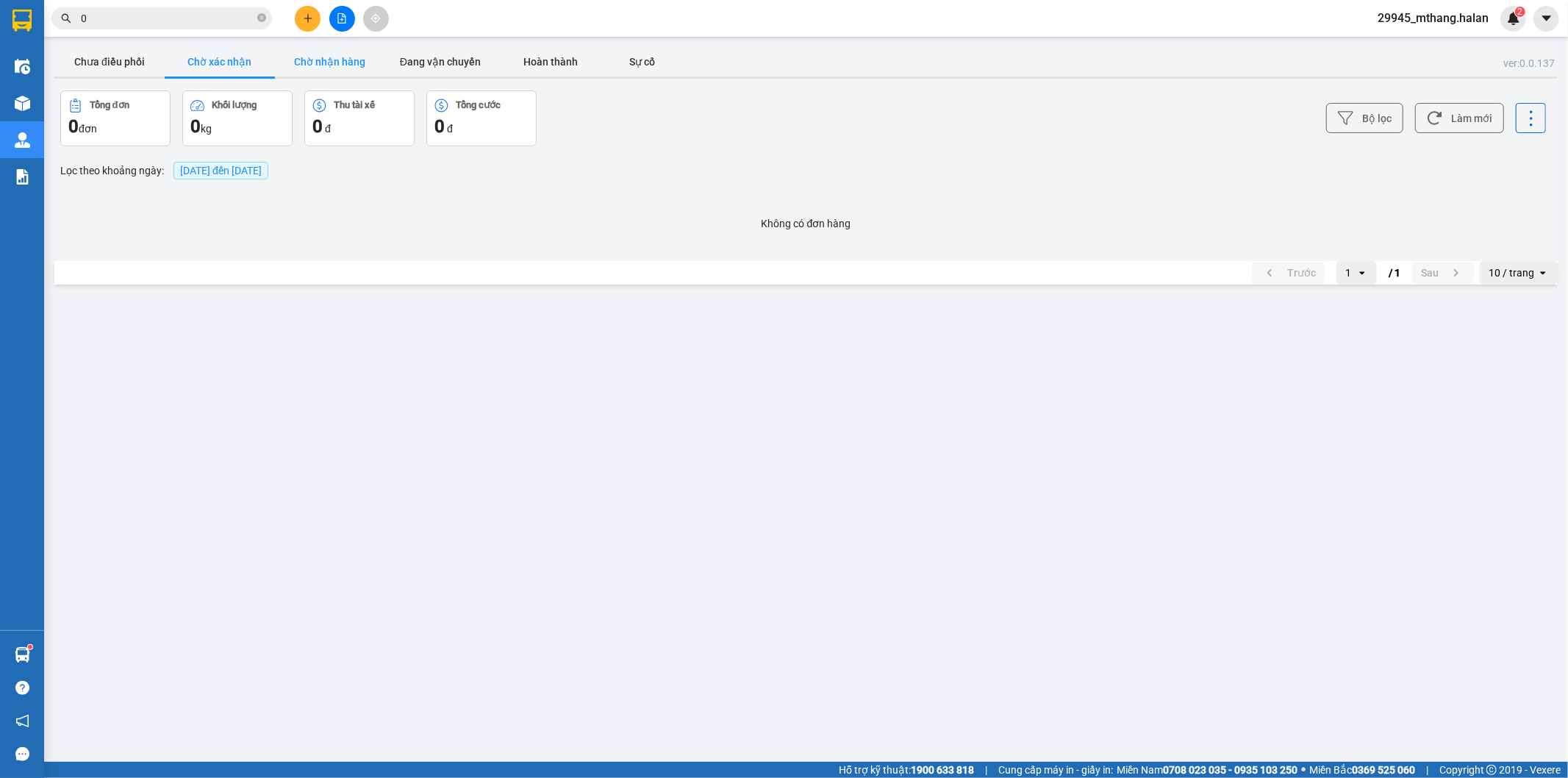
click at [356, 56] on button "Chờ nhận hàng" at bounding box center [330, 62] width 111 height 29
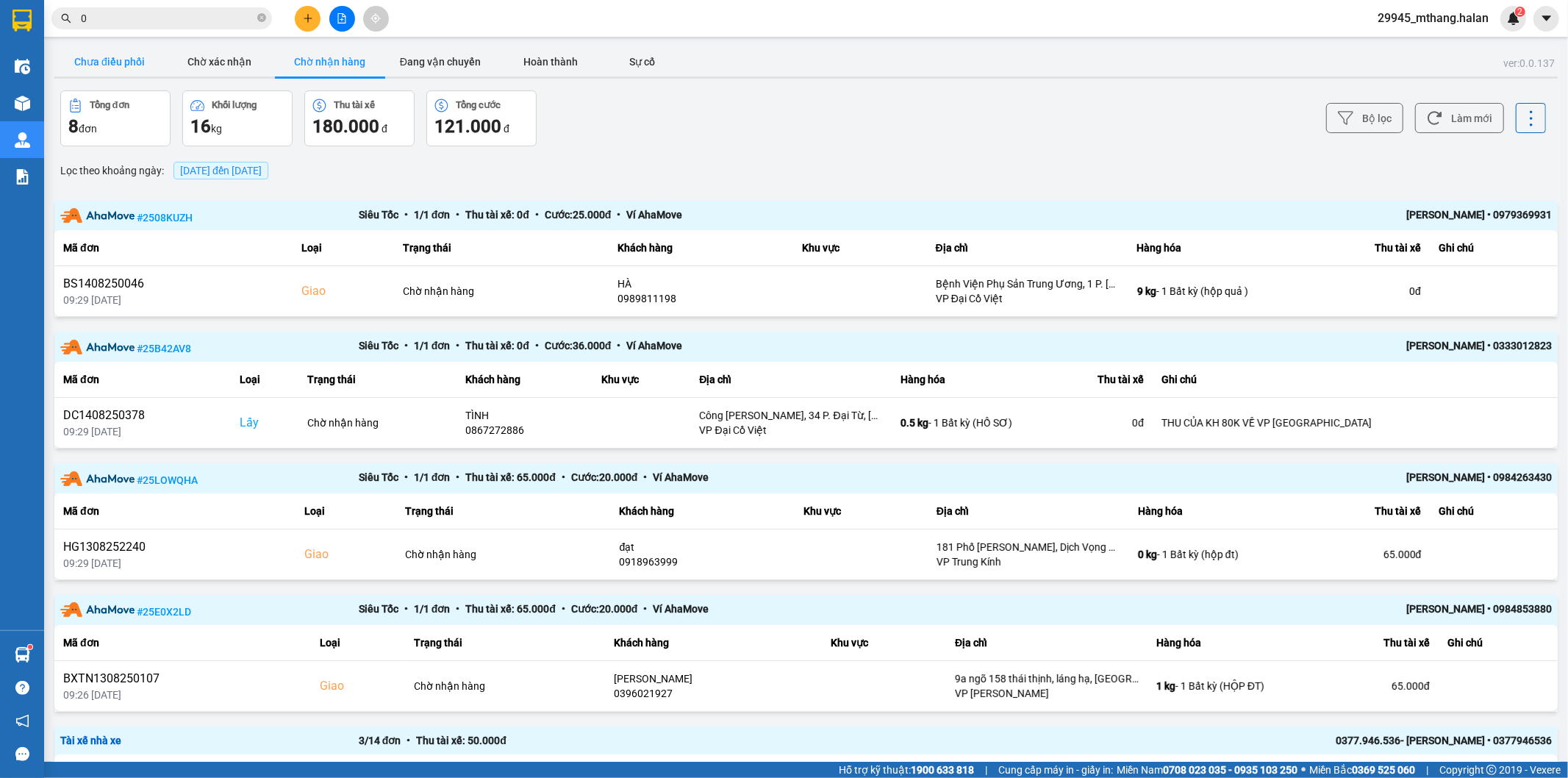
click at [115, 61] on button "Chưa điều phối" at bounding box center [110, 62] width 111 height 29
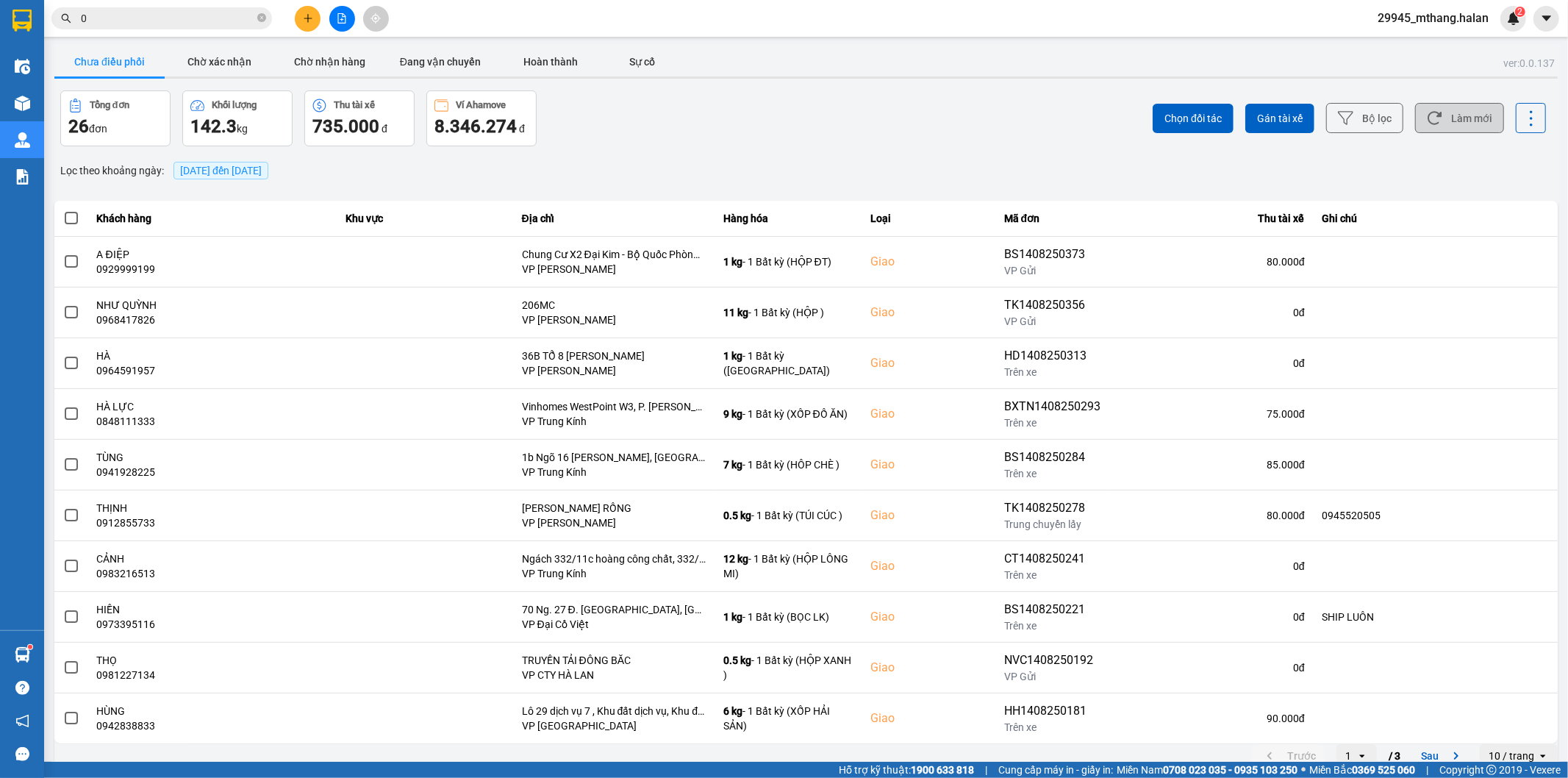
click at [1473, 125] on button "Làm mới" at bounding box center [1459, 118] width 89 height 30
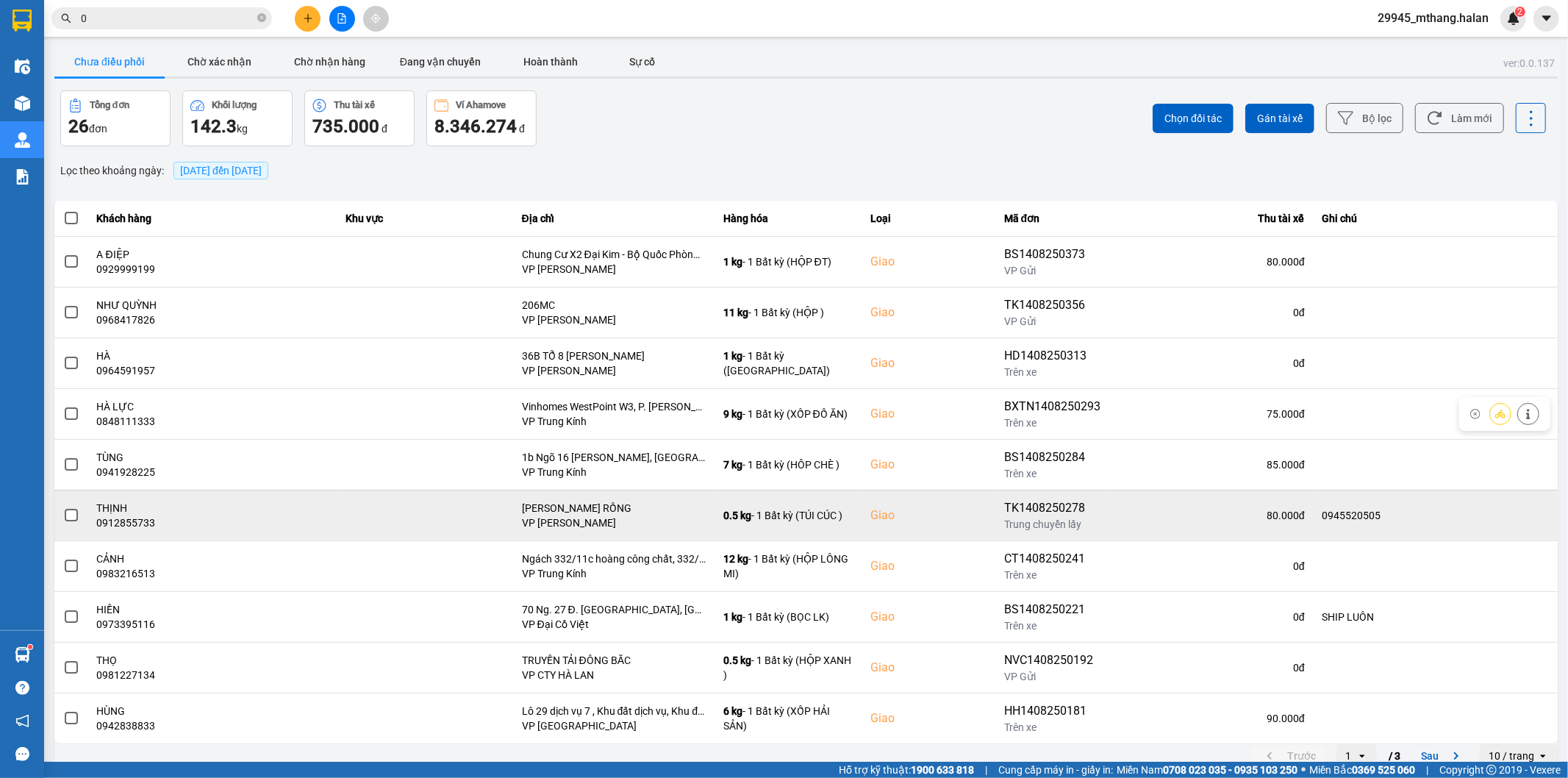
scroll to position [16, 0]
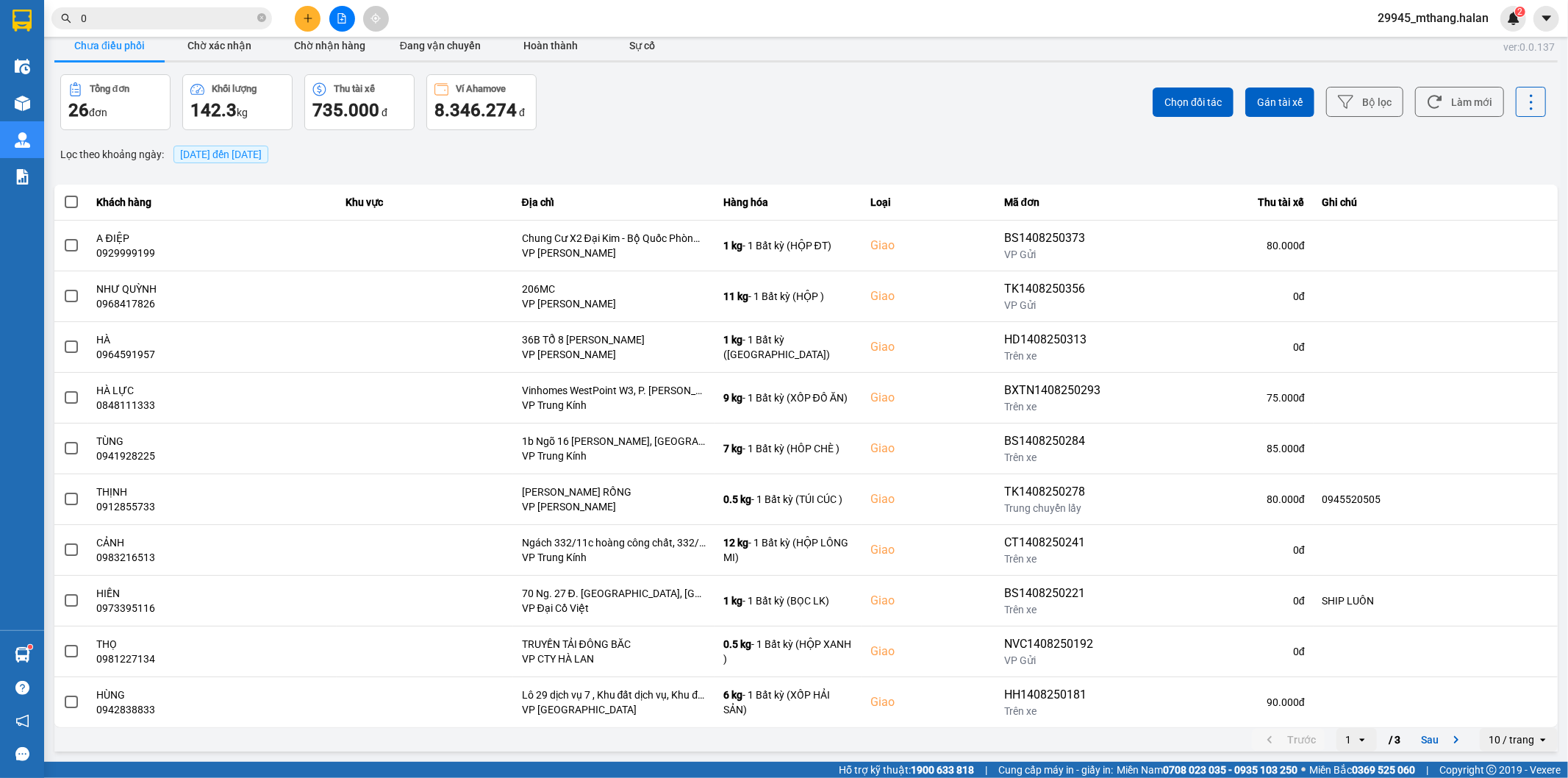
click at [121, 12] on input "0" at bounding box center [167, 18] width 173 height 16
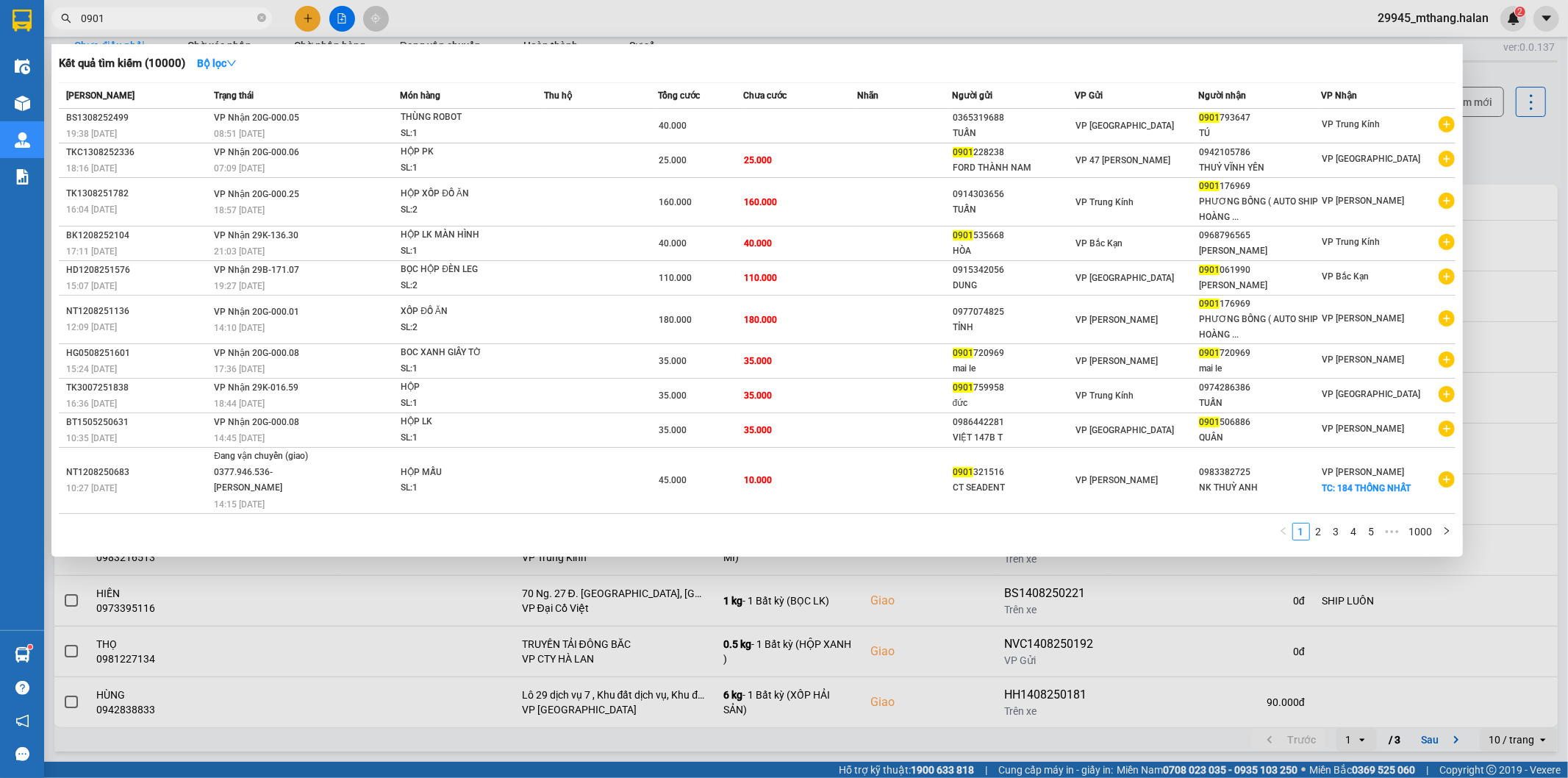
click at [1534, 143] on div at bounding box center [784, 389] width 1568 height 778
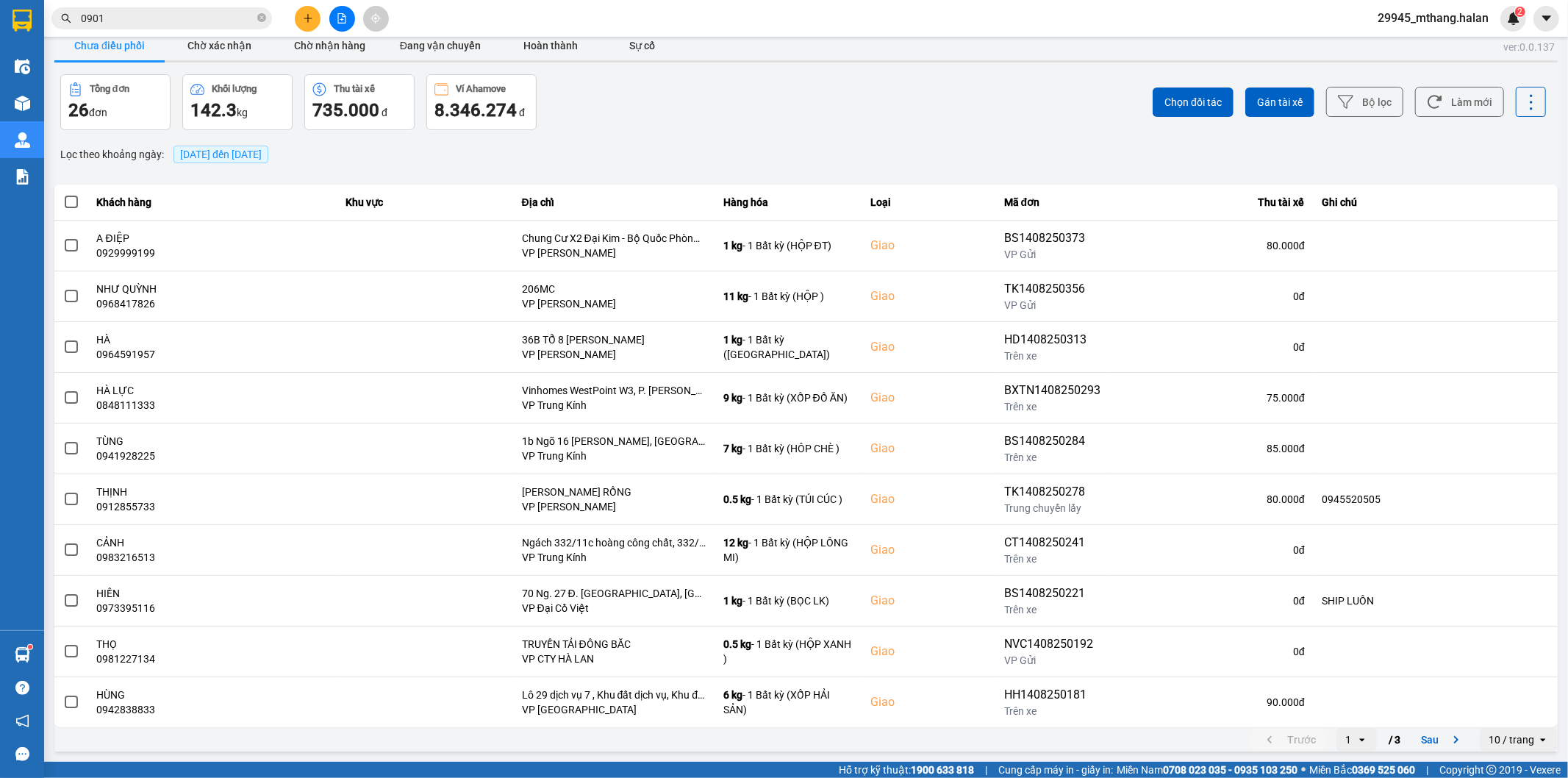
click at [1493, 115] on div "Chọn đối tác Gán tài xế Bộ lọc Làm mới" at bounding box center [1175, 102] width 743 height 56
click at [1487, 106] on button "Làm mới" at bounding box center [1459, 102] width 89 height 30
click at [1418, 743] on button "Sau" at bounding box center [1443, 740] width 62 height 22
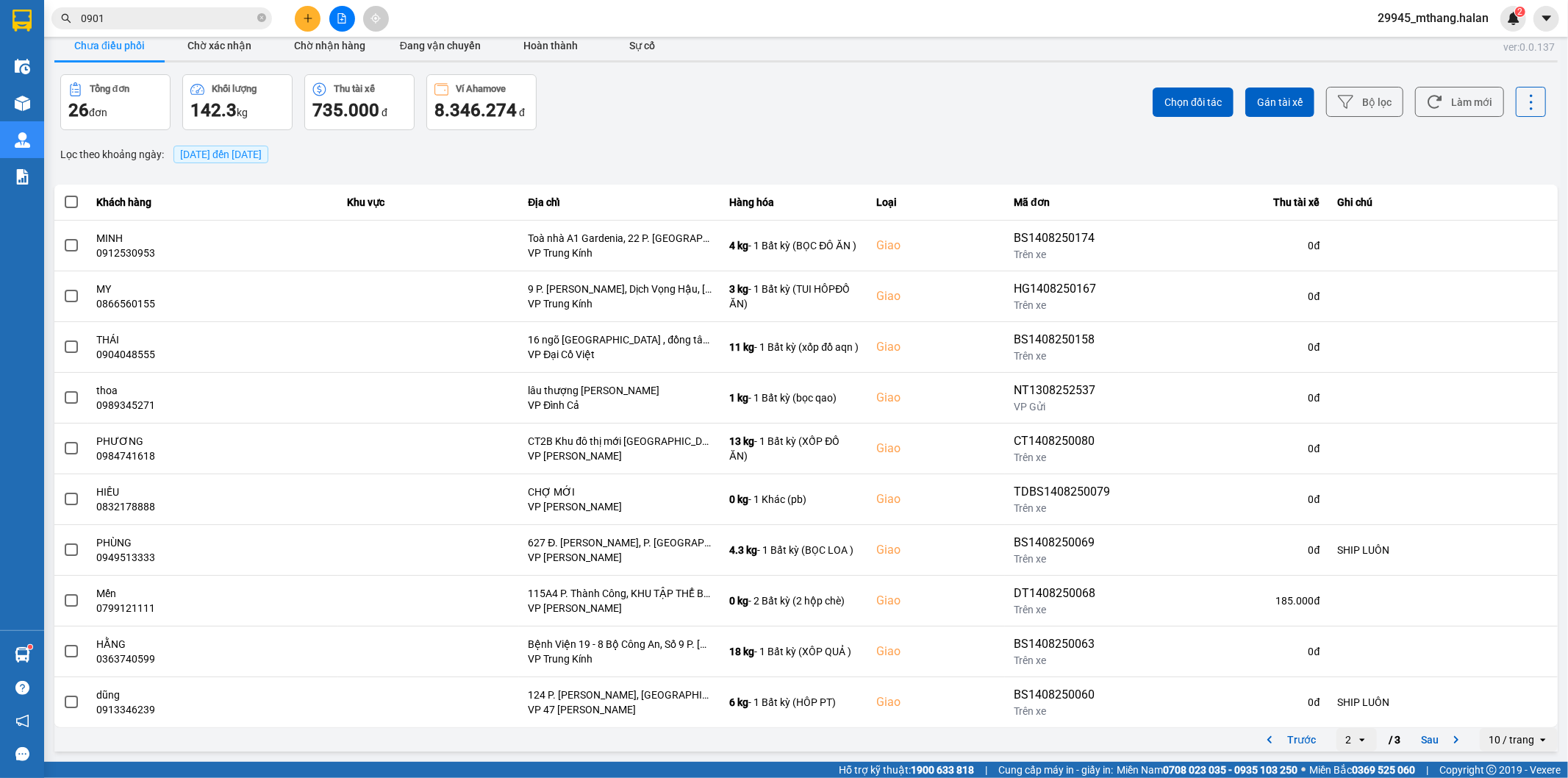
click at [566, 144] on div "Lọc theo khoảng ngày : 14/08/2025 đến 14/08/2025" at bounding box center [806, 155] width 1503 height 25
drag, startPoint x: 690, startPoint y: 126, endPoint x: 690, endPoint y: 154, distance: 28.0
click at [690, 126] on div "Tổng đơn 26 đơn Khối lượng 142.3 kg Thu tài xế 735.000 đ Ví Ahamove 8.346.274 đ" at bounding box center [431, 102] width 743 height 56
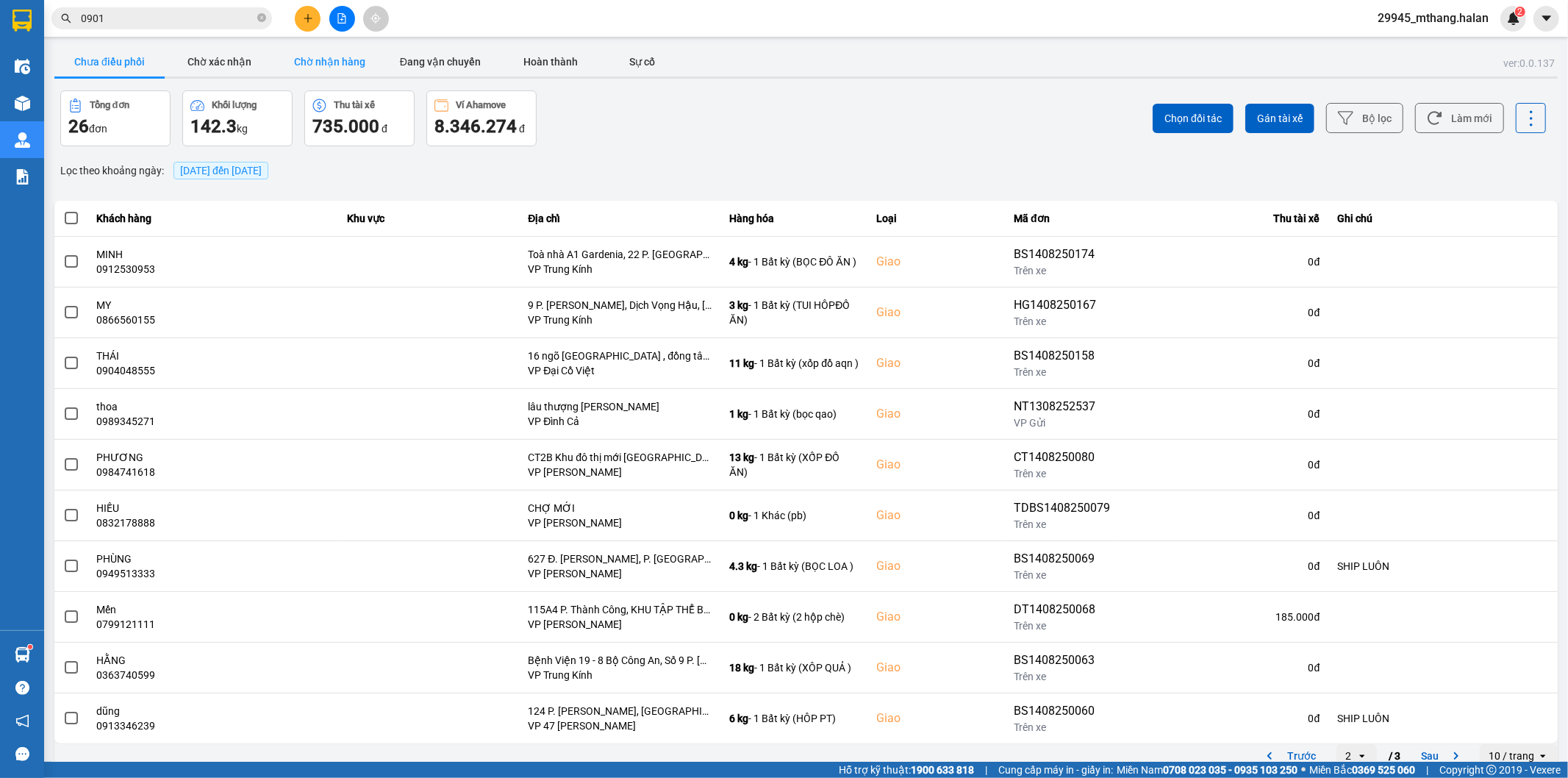
click at [360, 50] on button "Chờ nhận hàng" at bounding box center [330, 62] width 111 height 29
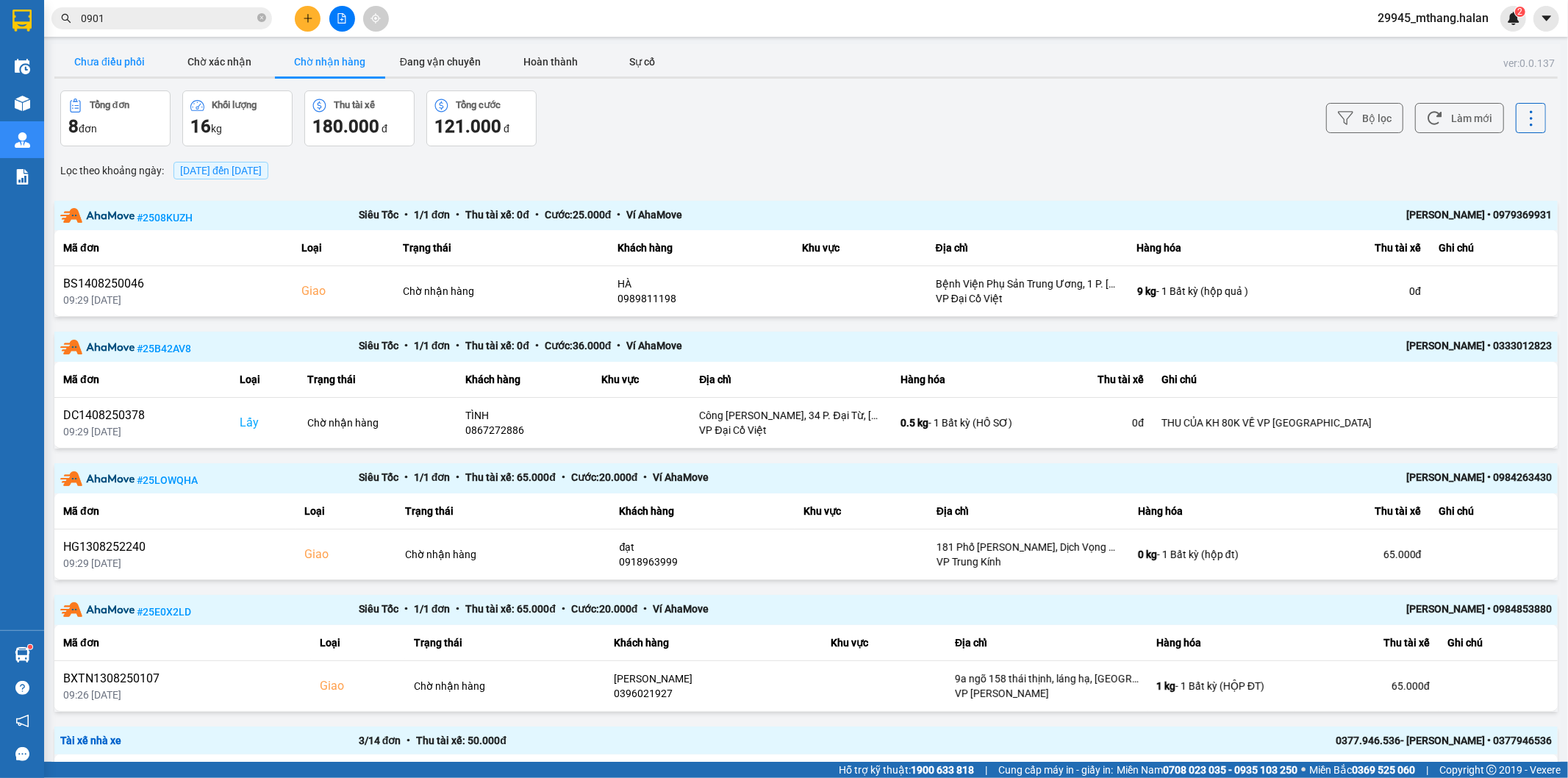
click at [123, 66] on button "Chưa điều phối" at bounding box center [110, 62] width 111 height 29
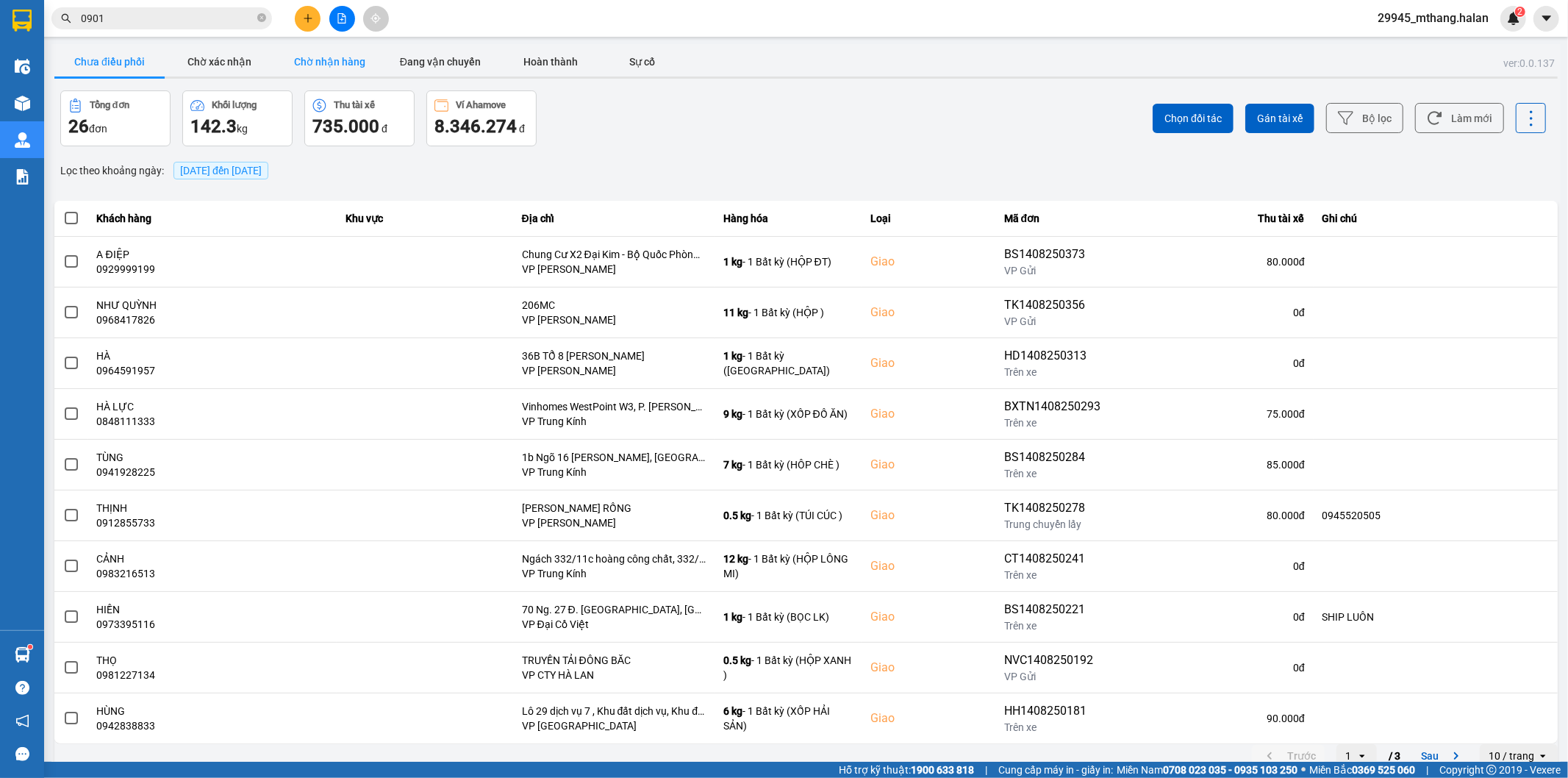
click at [333, 60] on button "Chờ nhận hàng" at bounding box center [330, 62] width 111 height 29
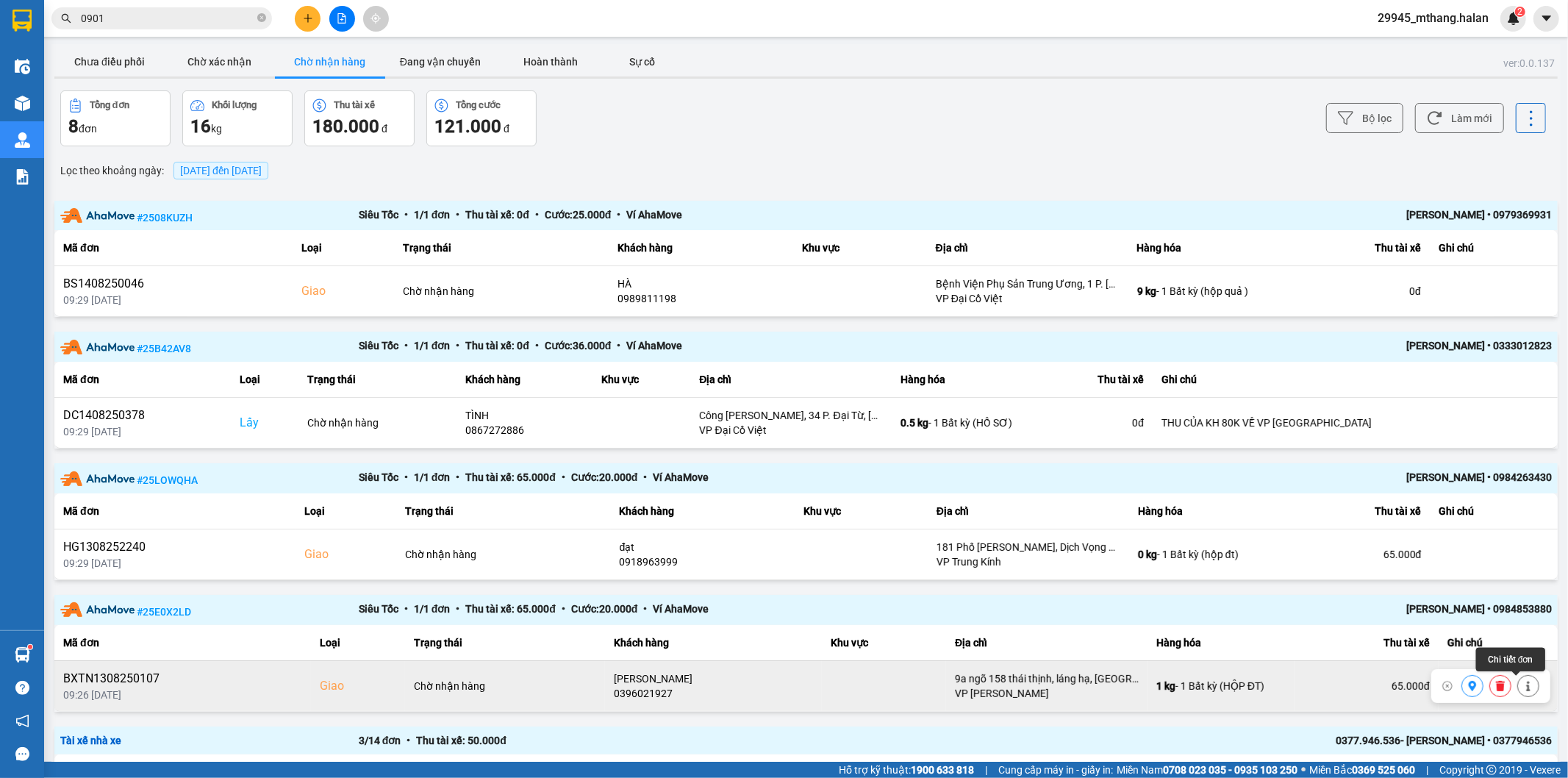
click at [1523, 691] on icon at bounding box center [1527, 686] width 10 height 10
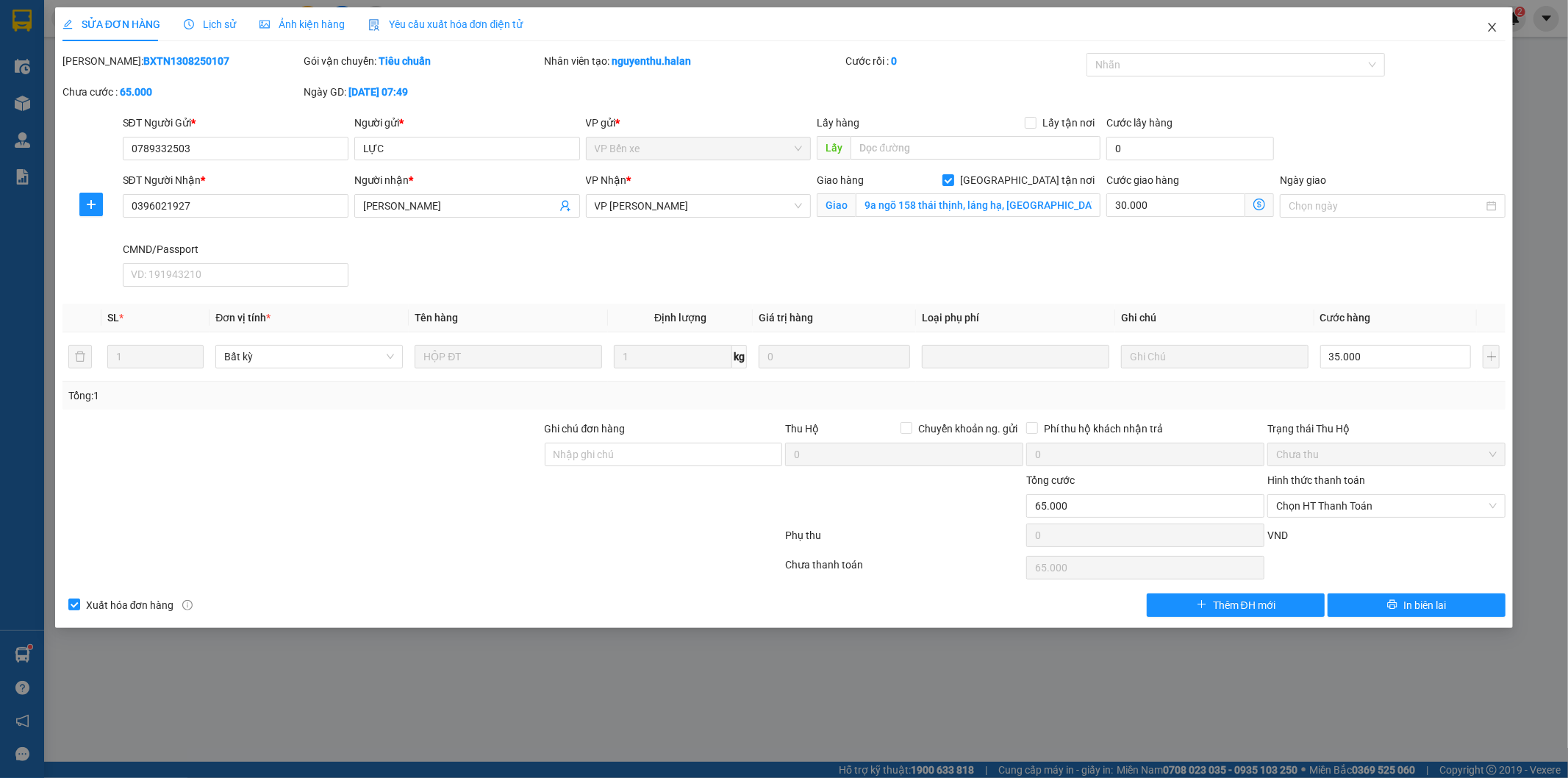
click at [1492, 31] on icon "close" at bounding box center [1492, 27] width 12 height 12
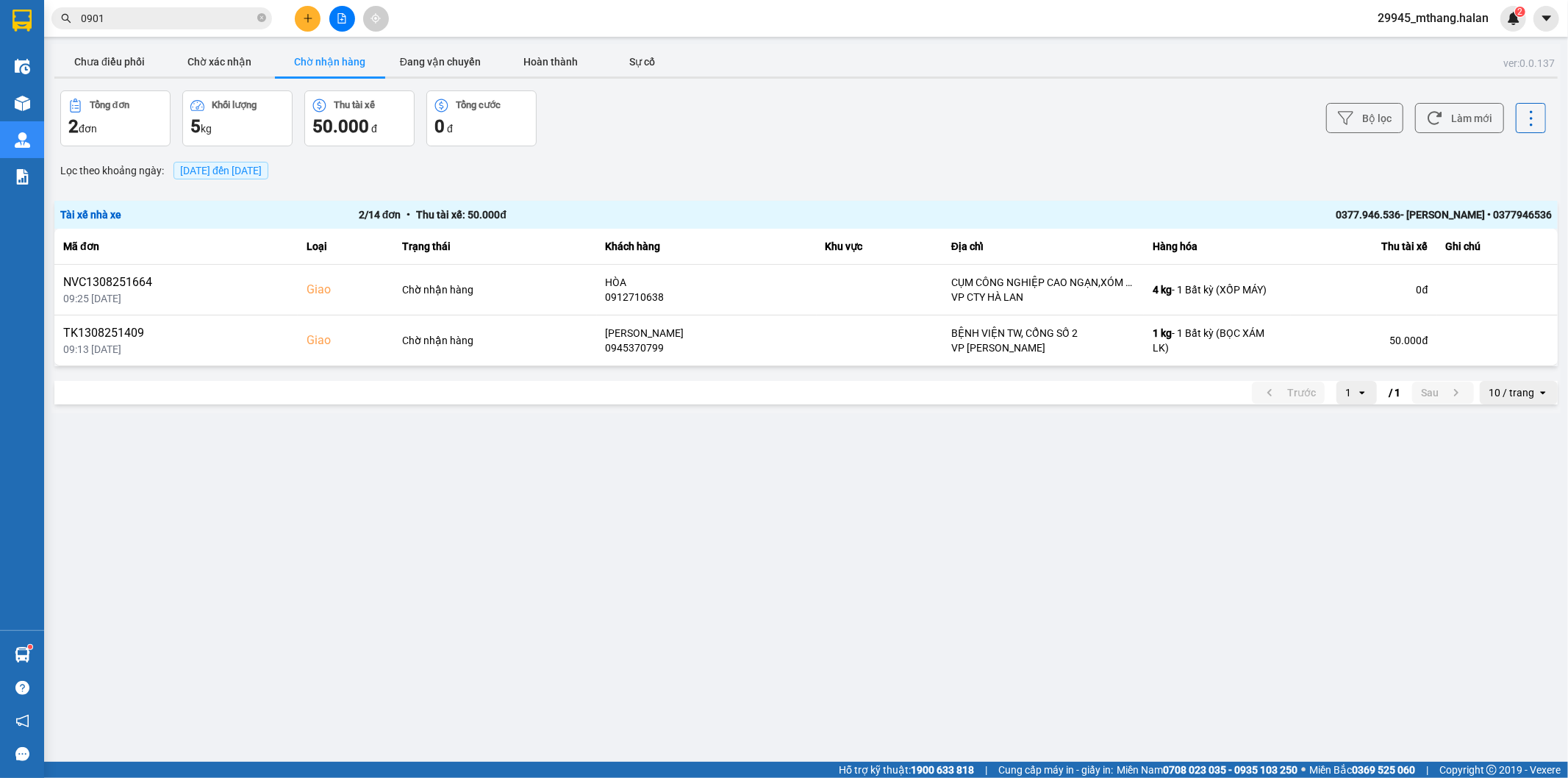
click at [142, 19] on input "0901" at bounding box center [167, 18] width 173 height 16
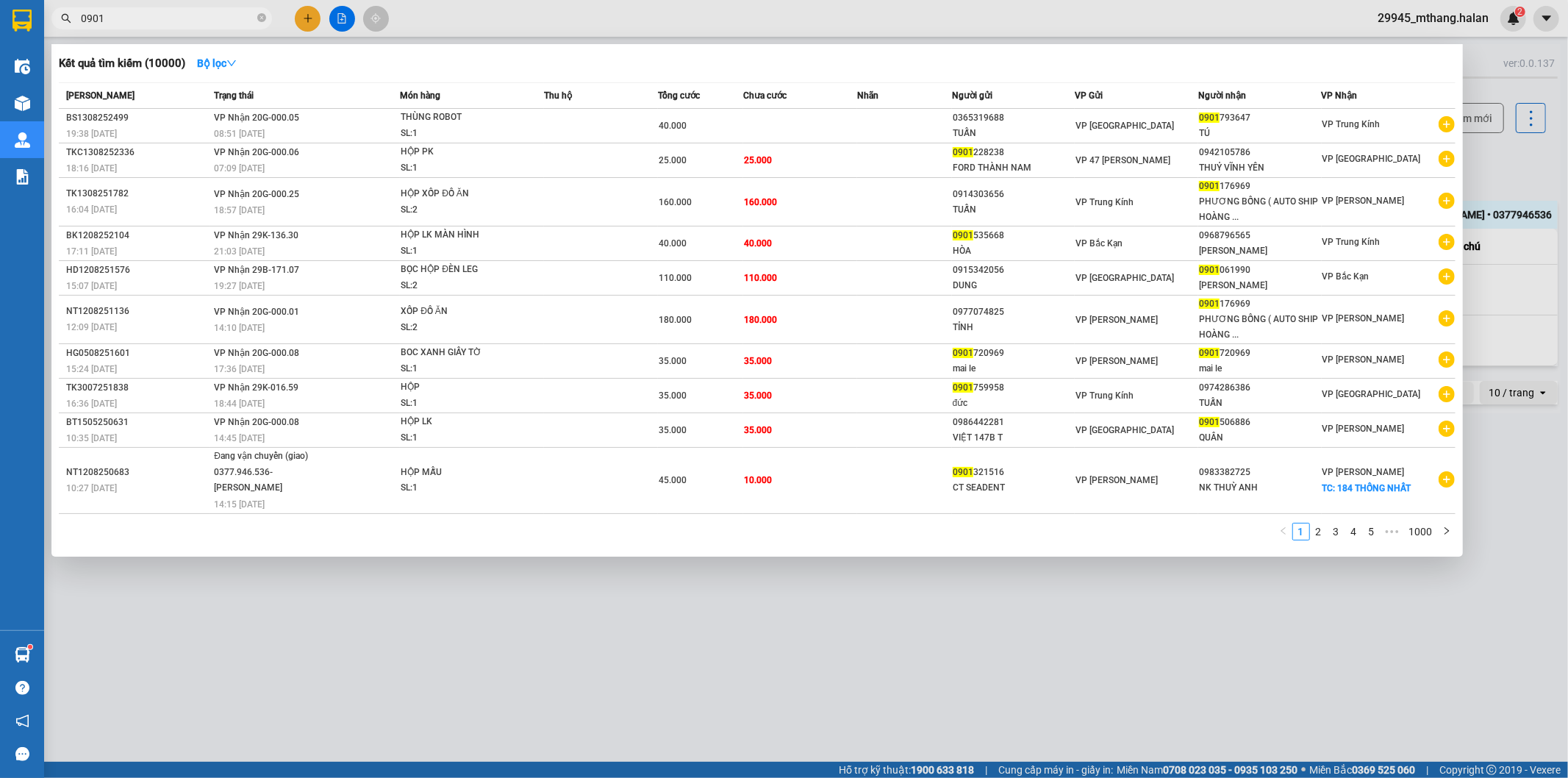
click at [142, 19] on input "0901" at bounding box center [167, 18] width 173 height 16
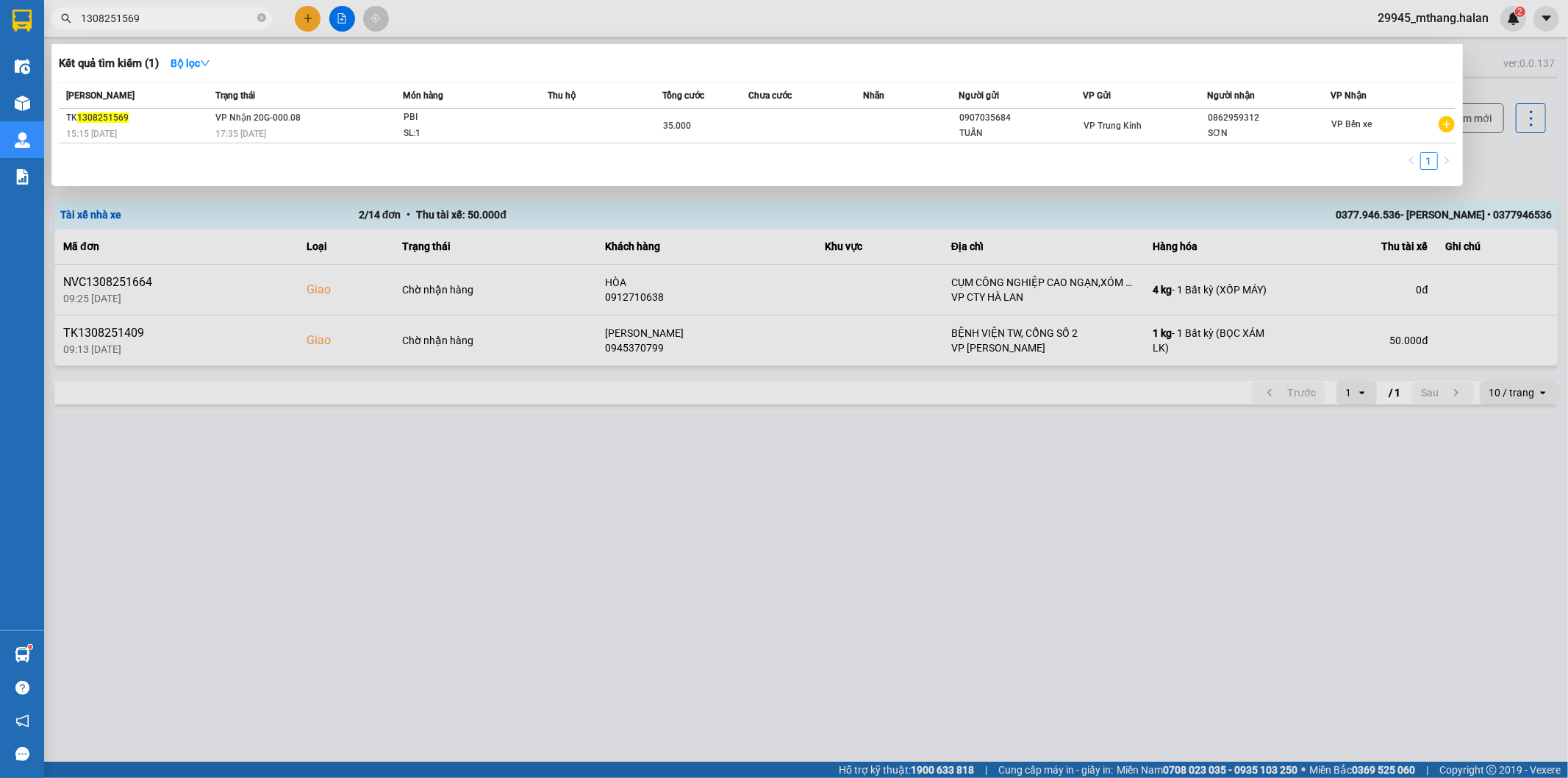
click at [411, 530] on div at bounding box center [784, 389] width 1568 height 778
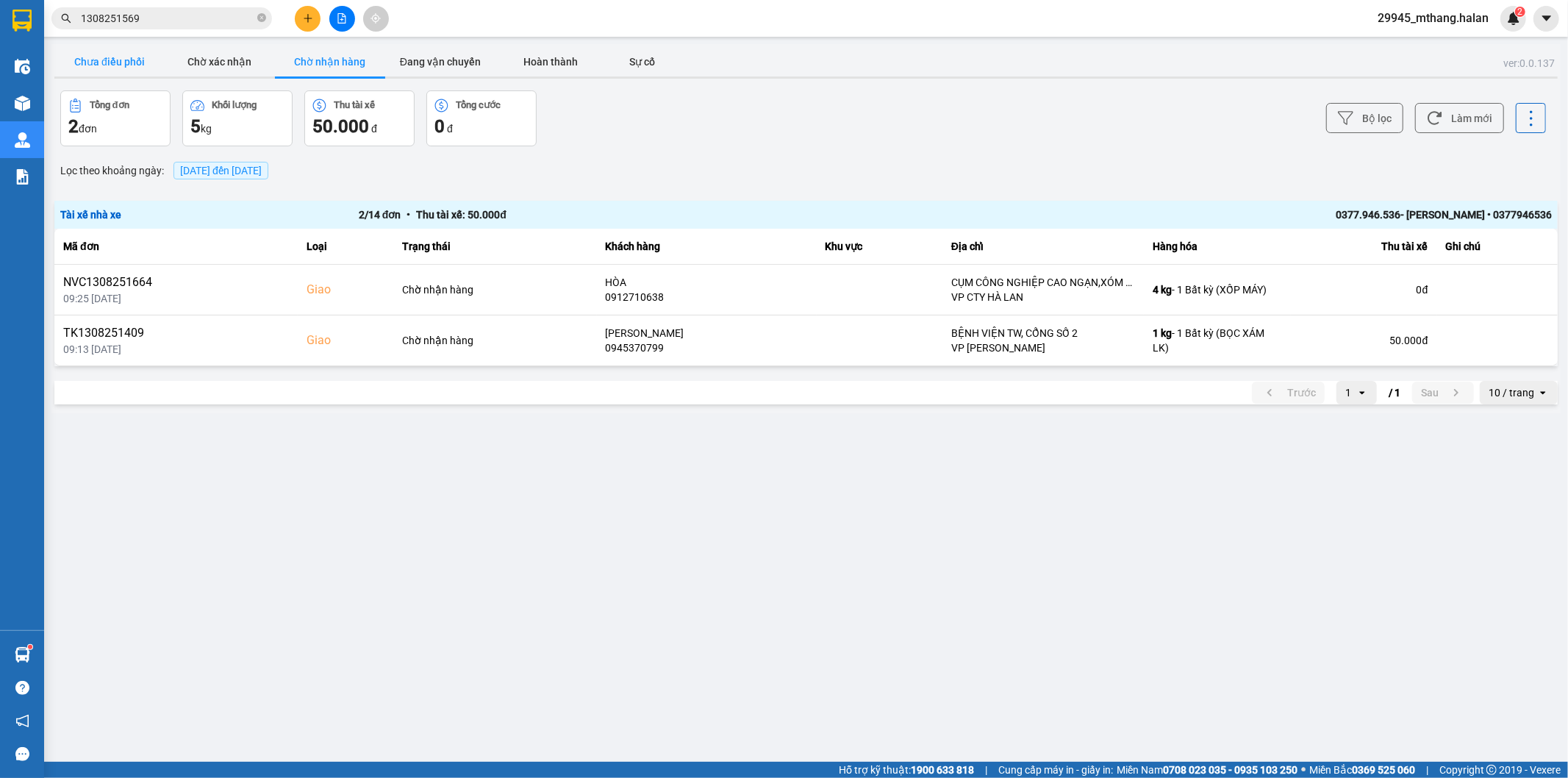
click at [119, 72] on button "Chưa điều phối" at bounding box center [110, 62] width 111 height 29
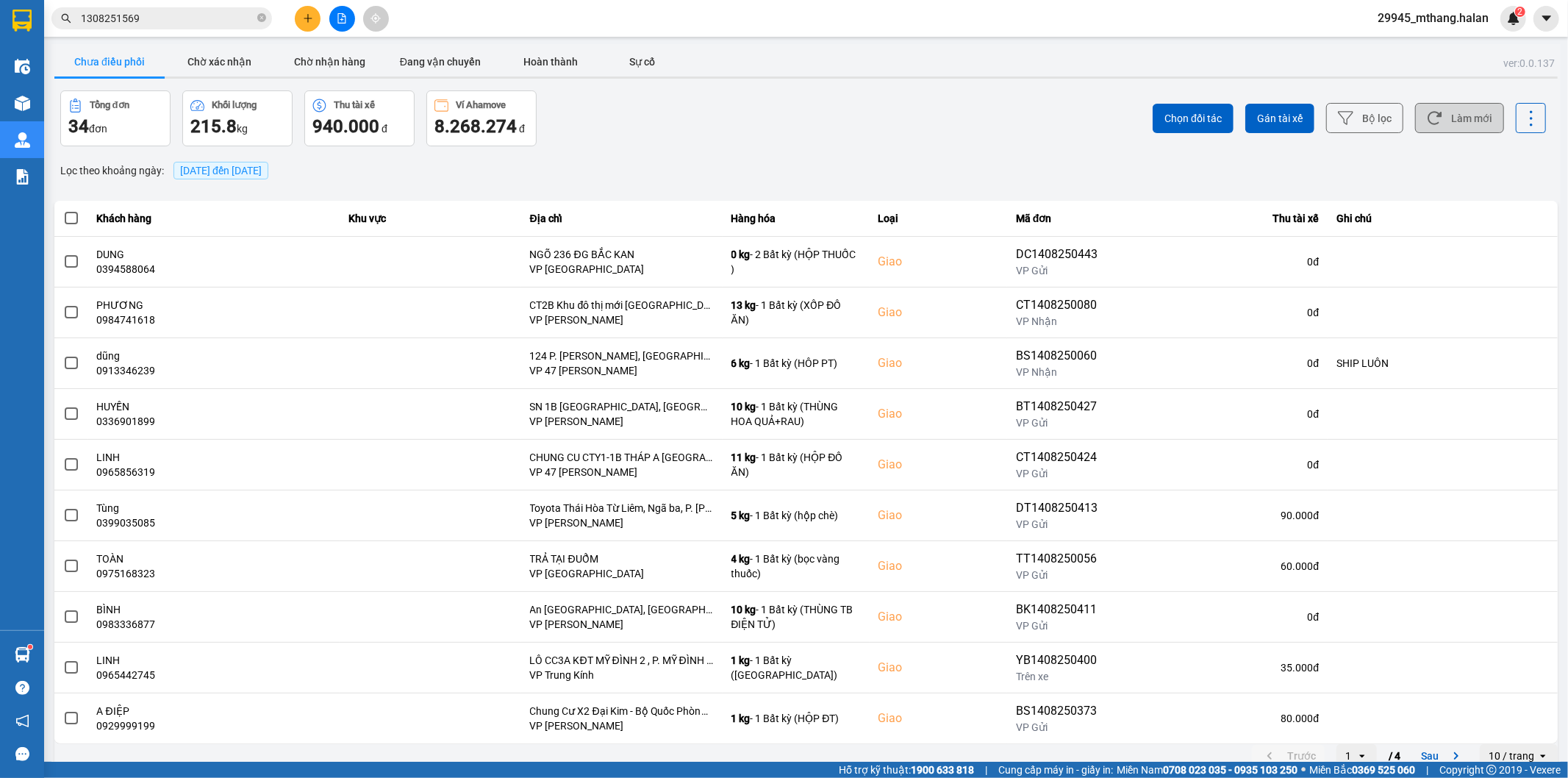
click at [1456, 122] on button "Làm mới" at bounding box center [1459, 118] width 89 height 30
click at [1465, 111] on button "Làm mới" at bounding box center [1459, 118] width 89 height 30
click at [1428, 118] on icon at bounding box center [1434, 118] width 15 height 15
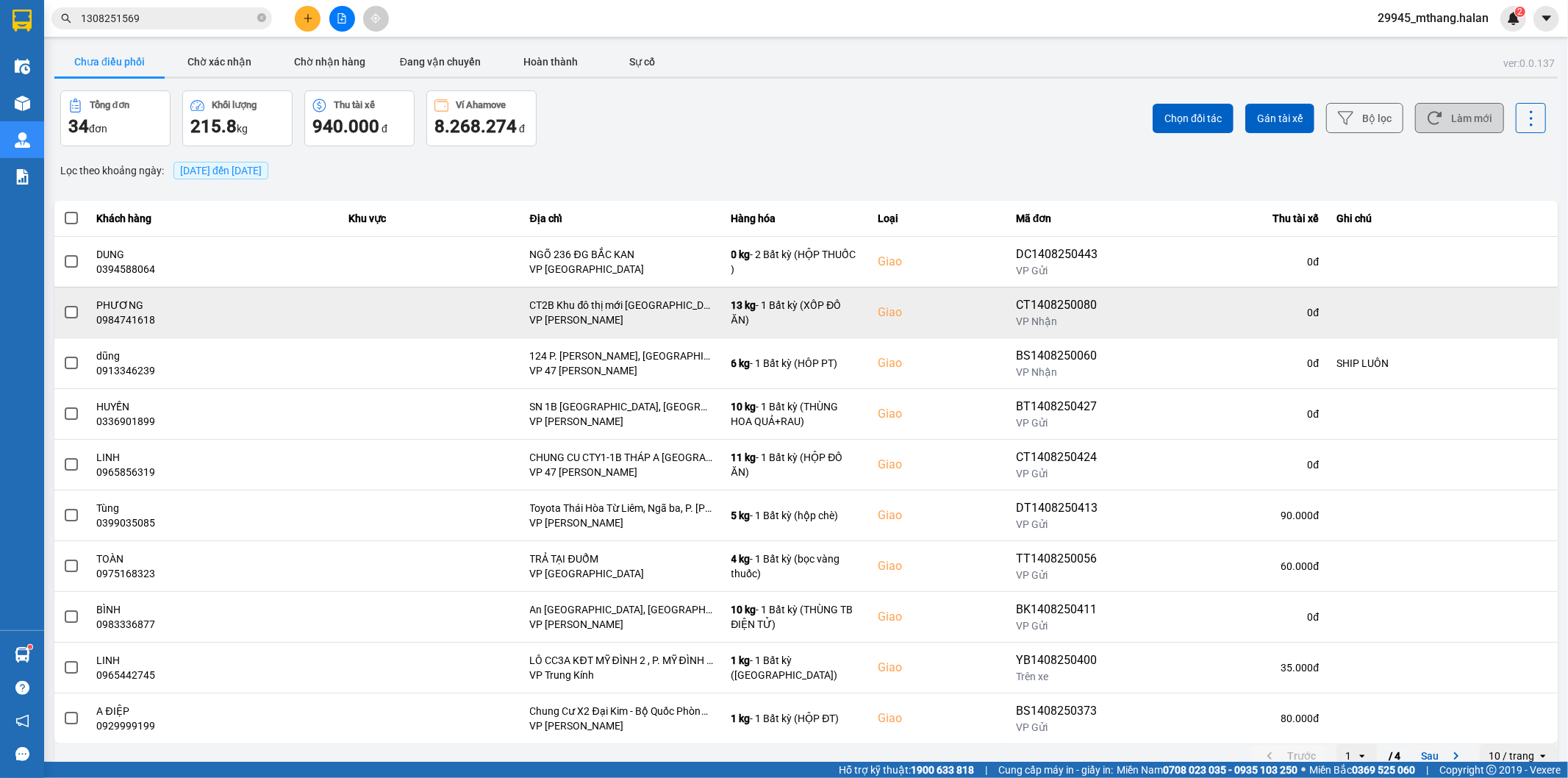
scroll to position [16, 0]
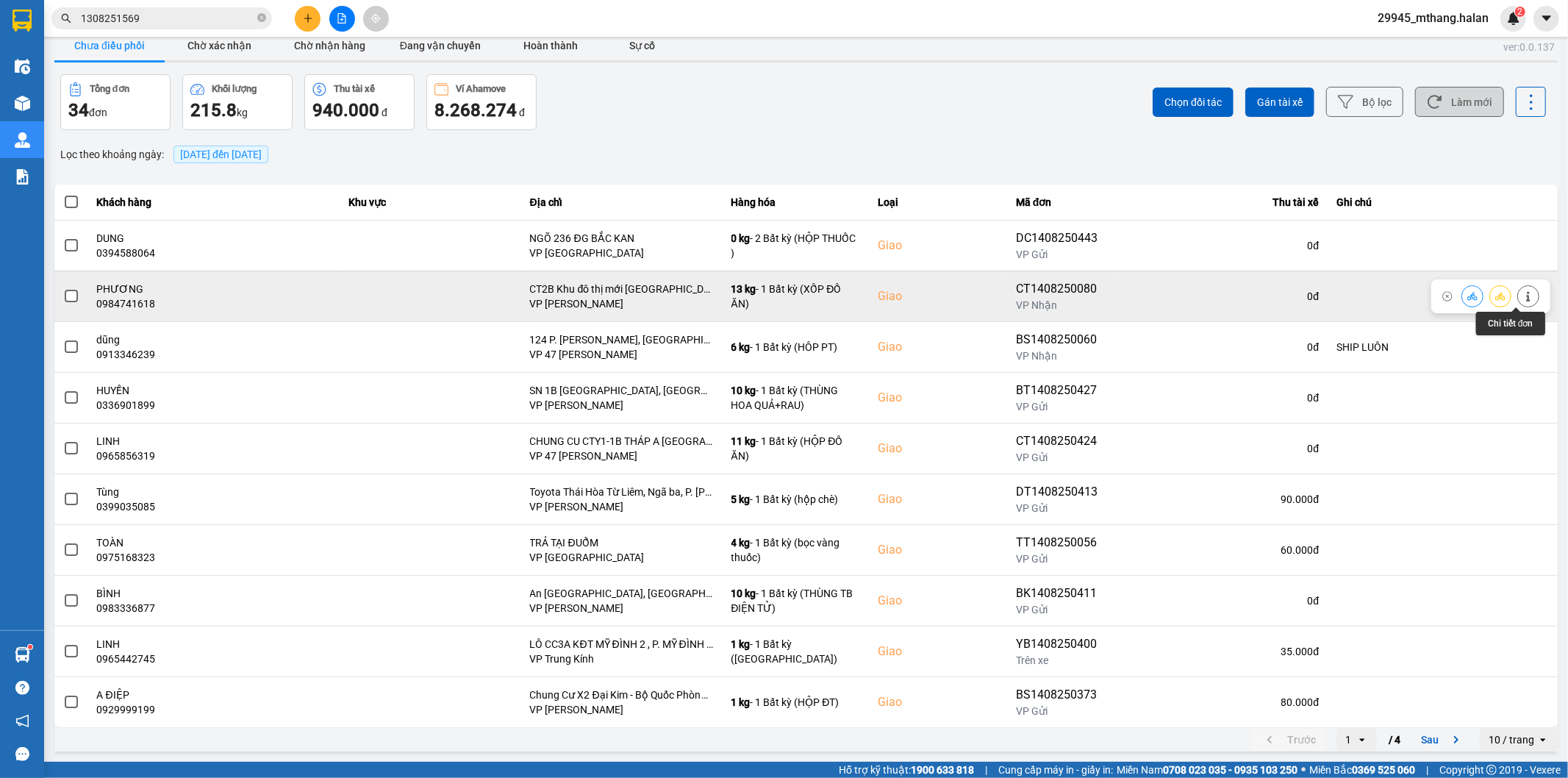
click at [1526, 296] on icon at bounding box center [1528, 296] width 4 height 10
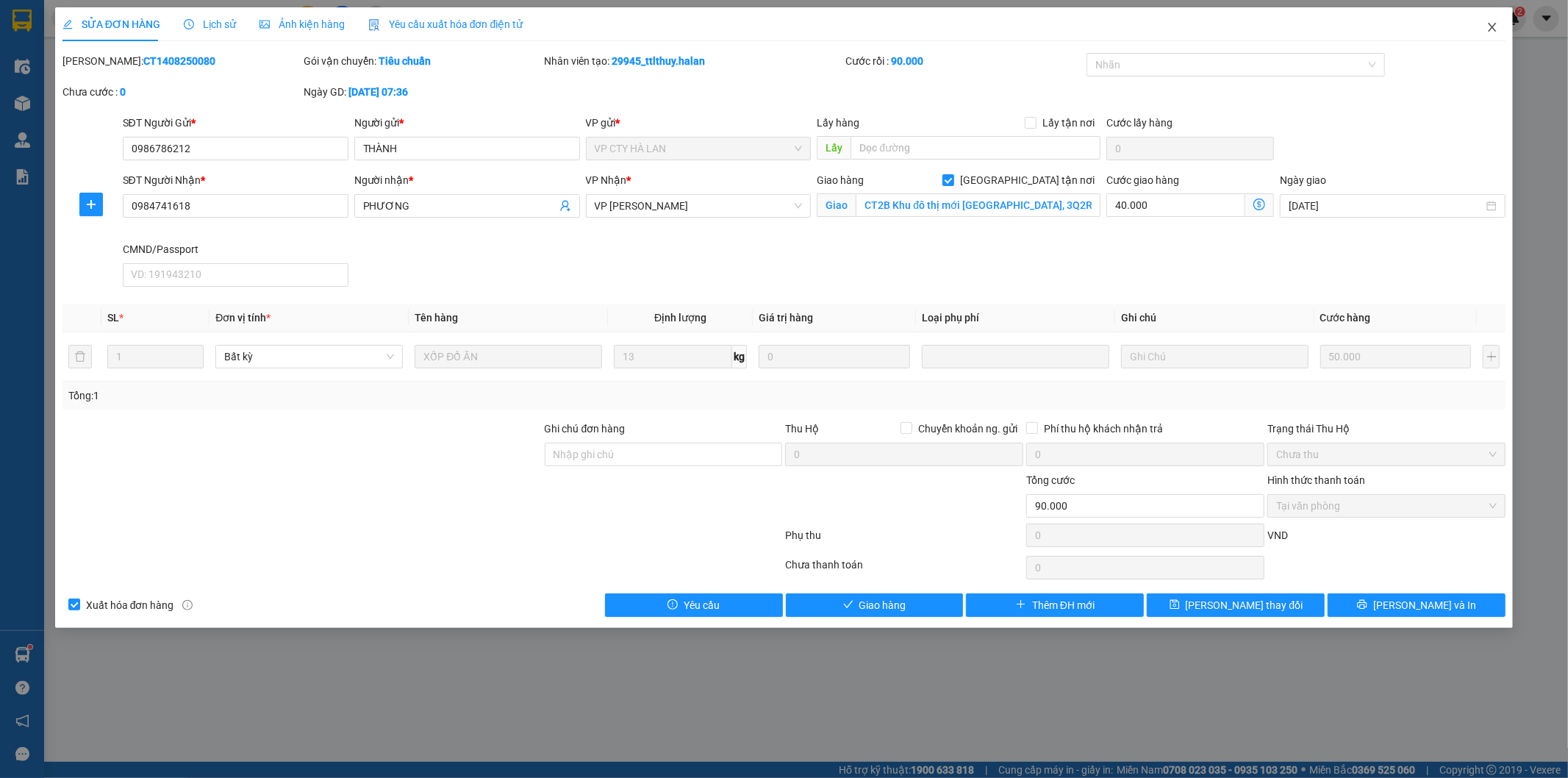
click at [1486, 23] on icon "close" at bounding box center [1492, 27] width 12 height 12
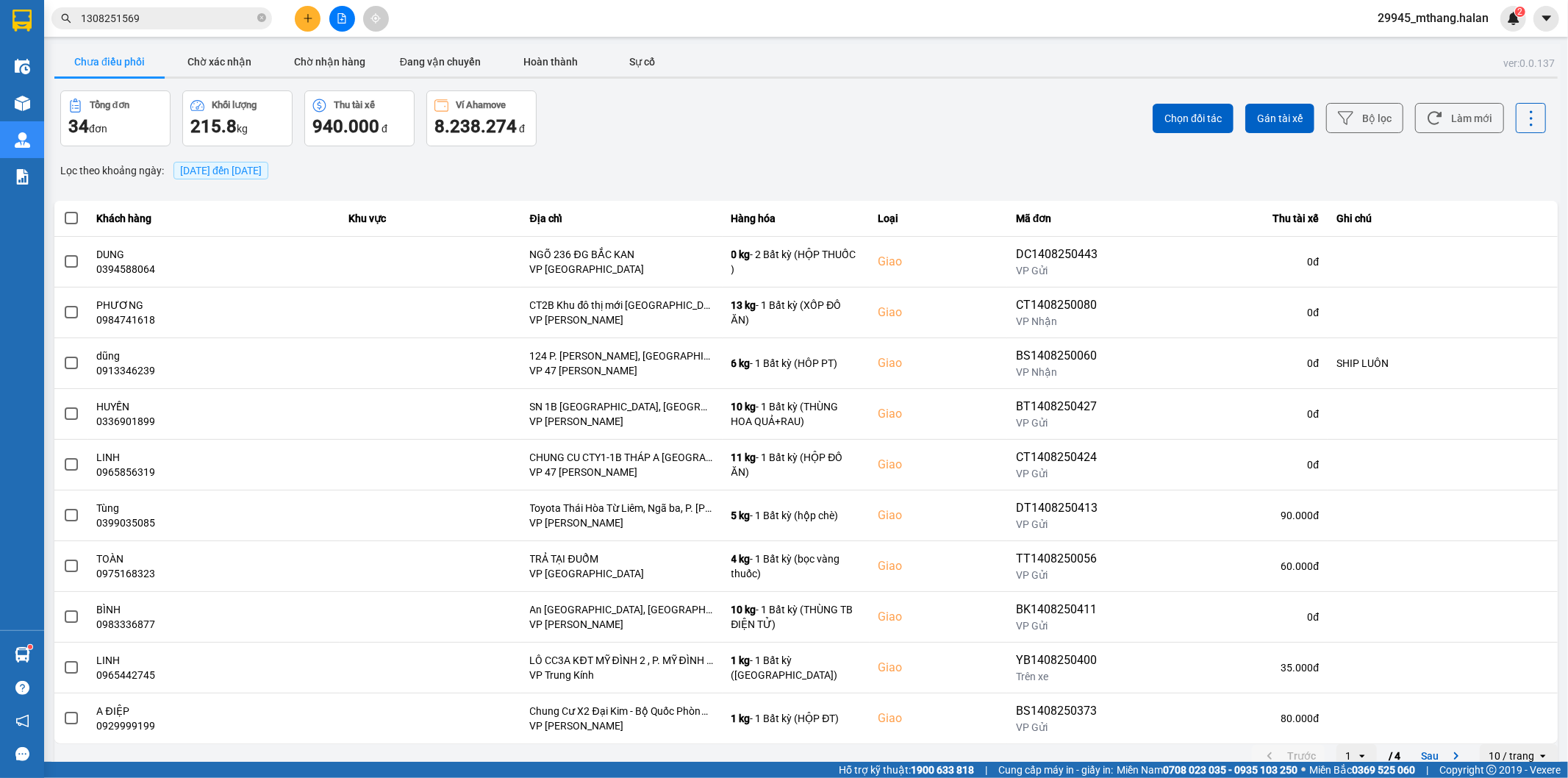
drag, startPoint x: 616, startPoint y: 140, endPoint x: 698, endPoint y: 131, distance: 82.5
click at [616, 140] on div "Tổng đơn 34 đơn Khối lượng 215.8 kg Thu tài xế 940.000 đ Ví Ahamove 8.238.274 đ" at bounding box center [431, 119] width 743 height 56
click at [1461, 122] on button "Làm mới" at bounding box center [1459, 118] width 89 height 30
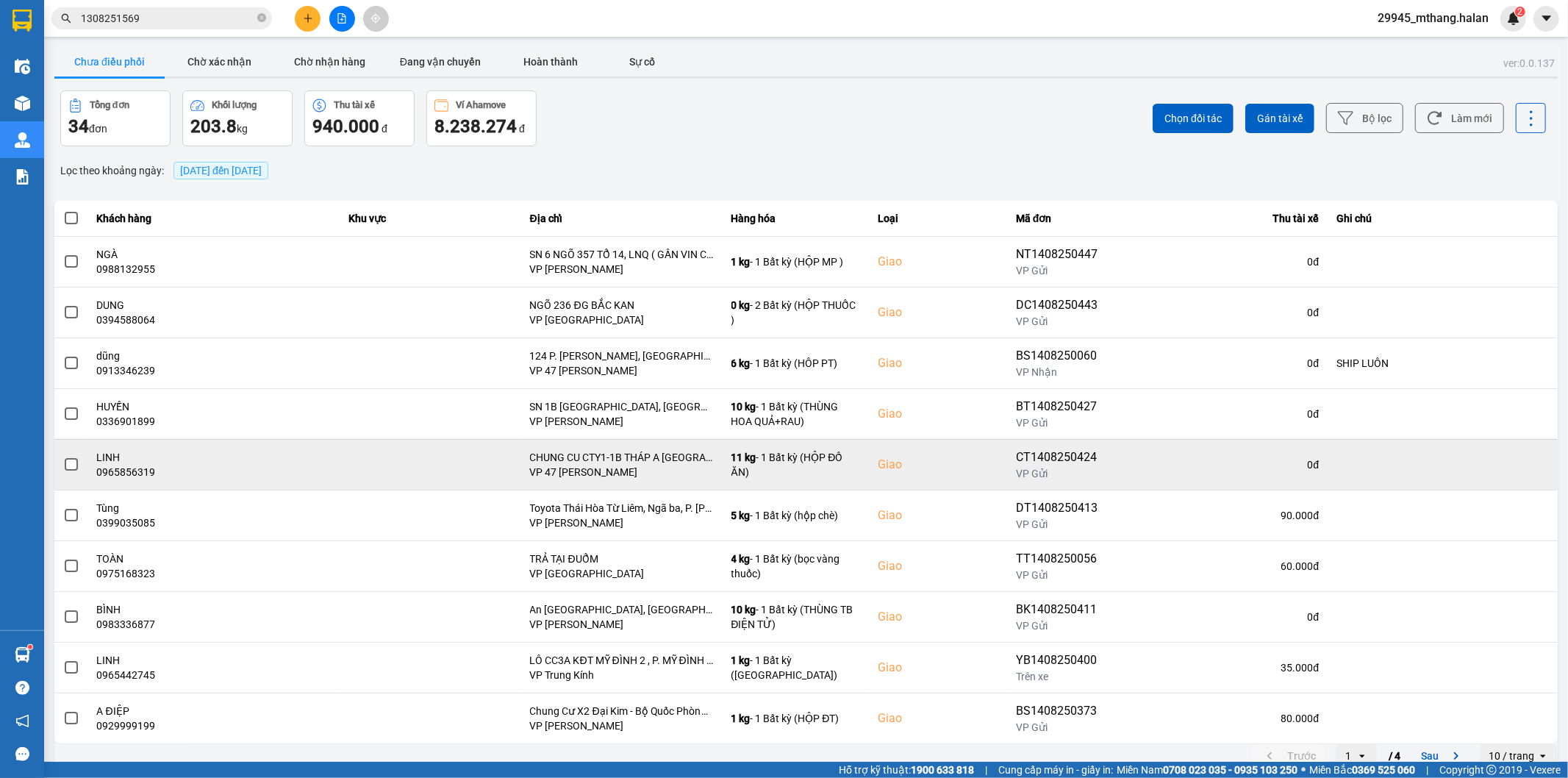
scroll to position [16, 0]
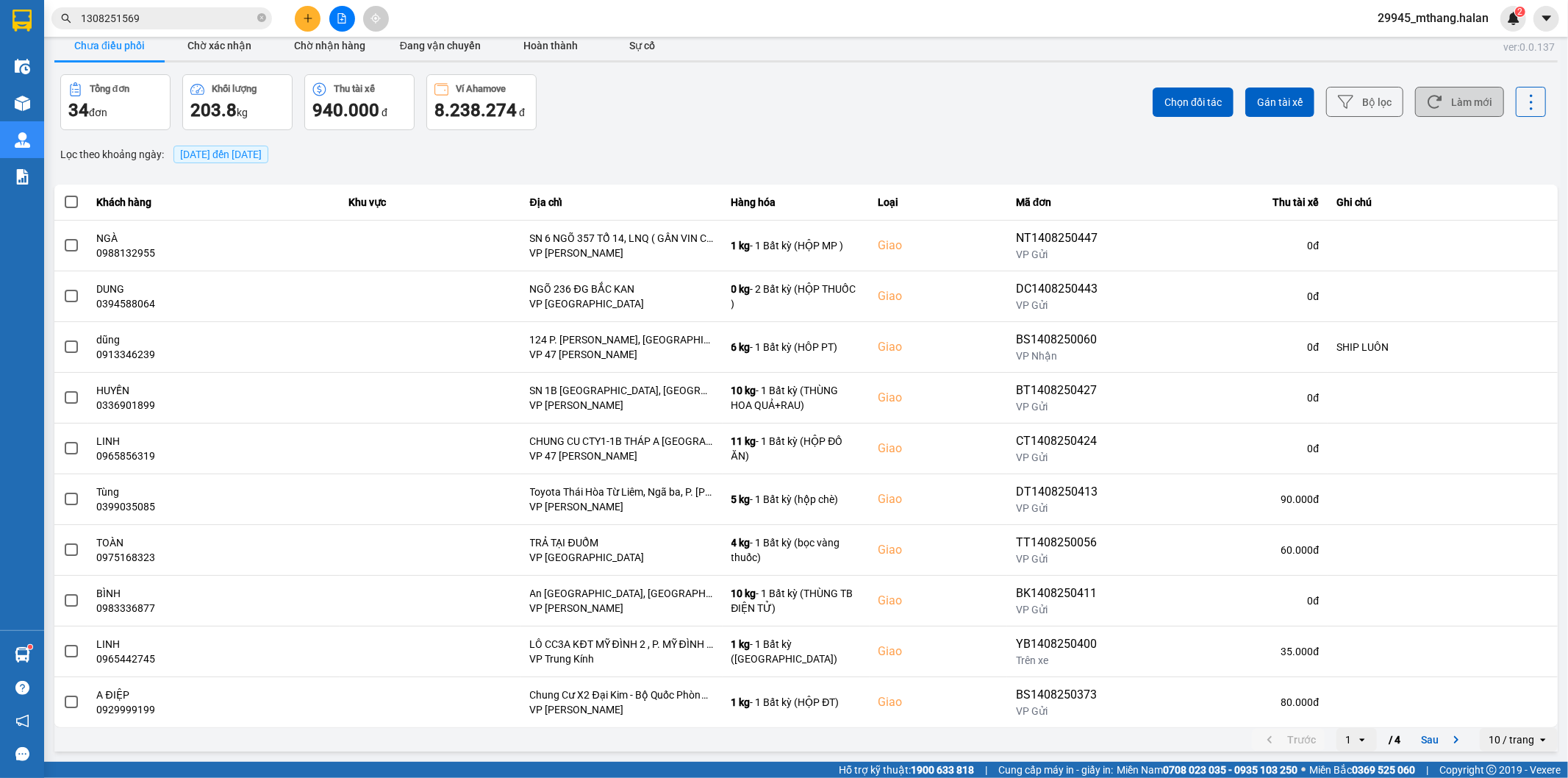
click at [1431, 115] on button "Làm mới" at bounding box center [1459, 102] width 89 height 30
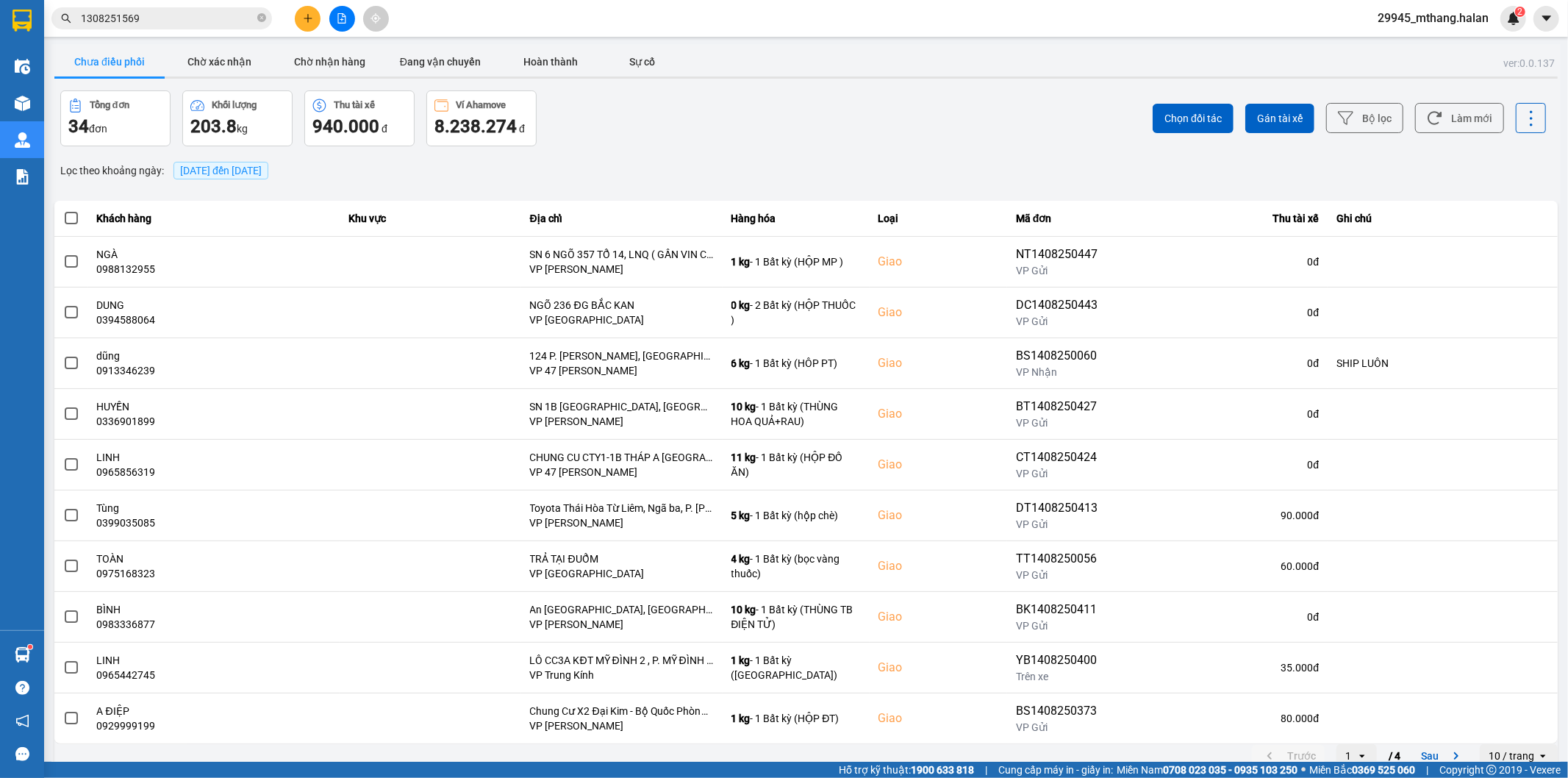
drag, startPoint x: 647, startPoint y: 138, endPoint x: 790, endPoint y: 138, distance: 143.0
click at [647, 138] on div "Tổng đơn 34 đơn Khối lượng 203.8 kg Thu tài xế 940.000 đ Ví Ahamove 8.238.274 đ" at bounding box center [431, 119] width 743 height 56
click at [1454, 106] on button "Làm mới" at bounding box center [1459, 118] width 89 height 30
click at [213, 15] on input "1308251569" at bounding box center [167, 18] width 173 height 16
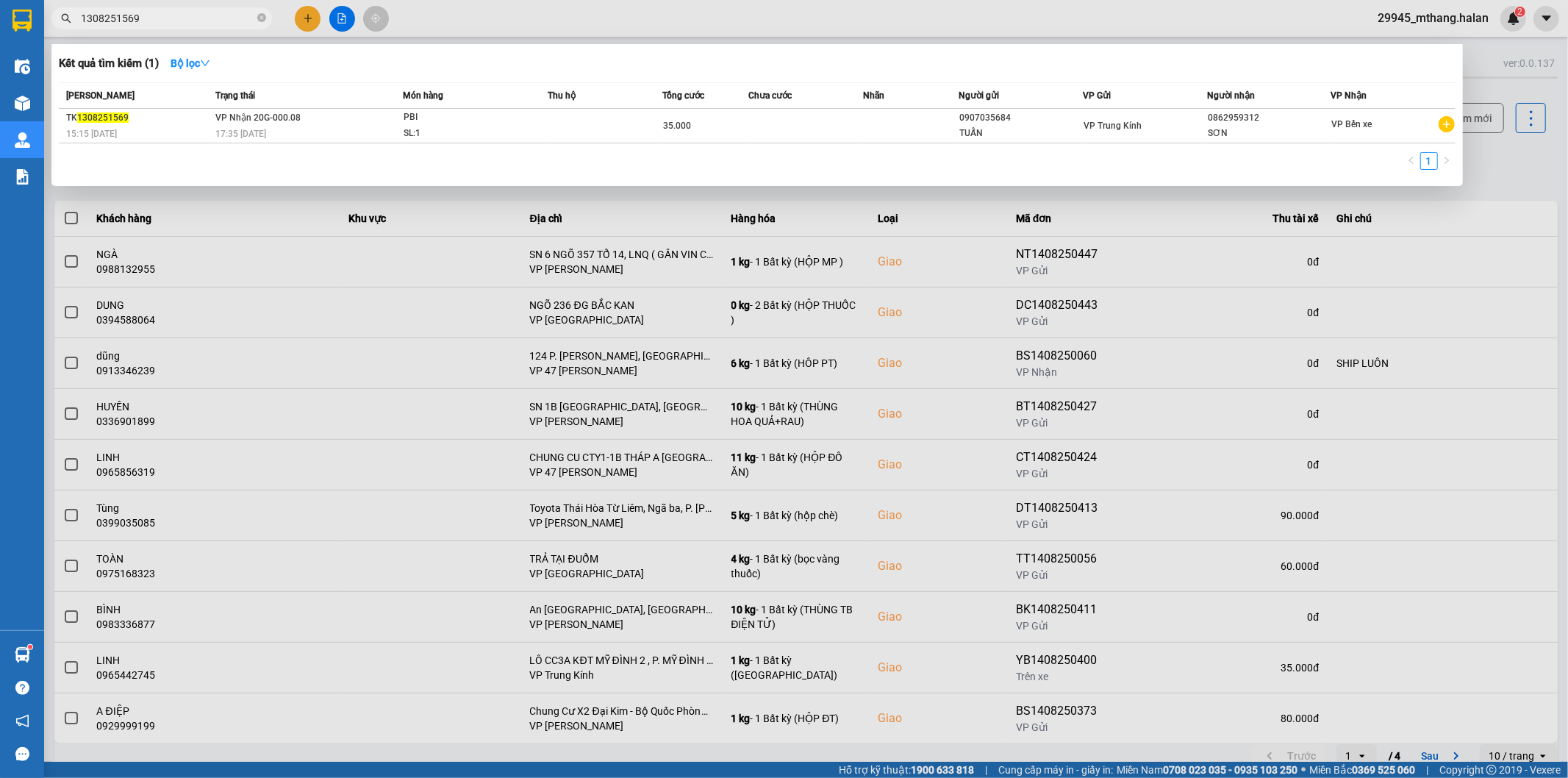
click at [213, 15] on input "1308251569" at bounding box center [167, 18] width 173 height 16
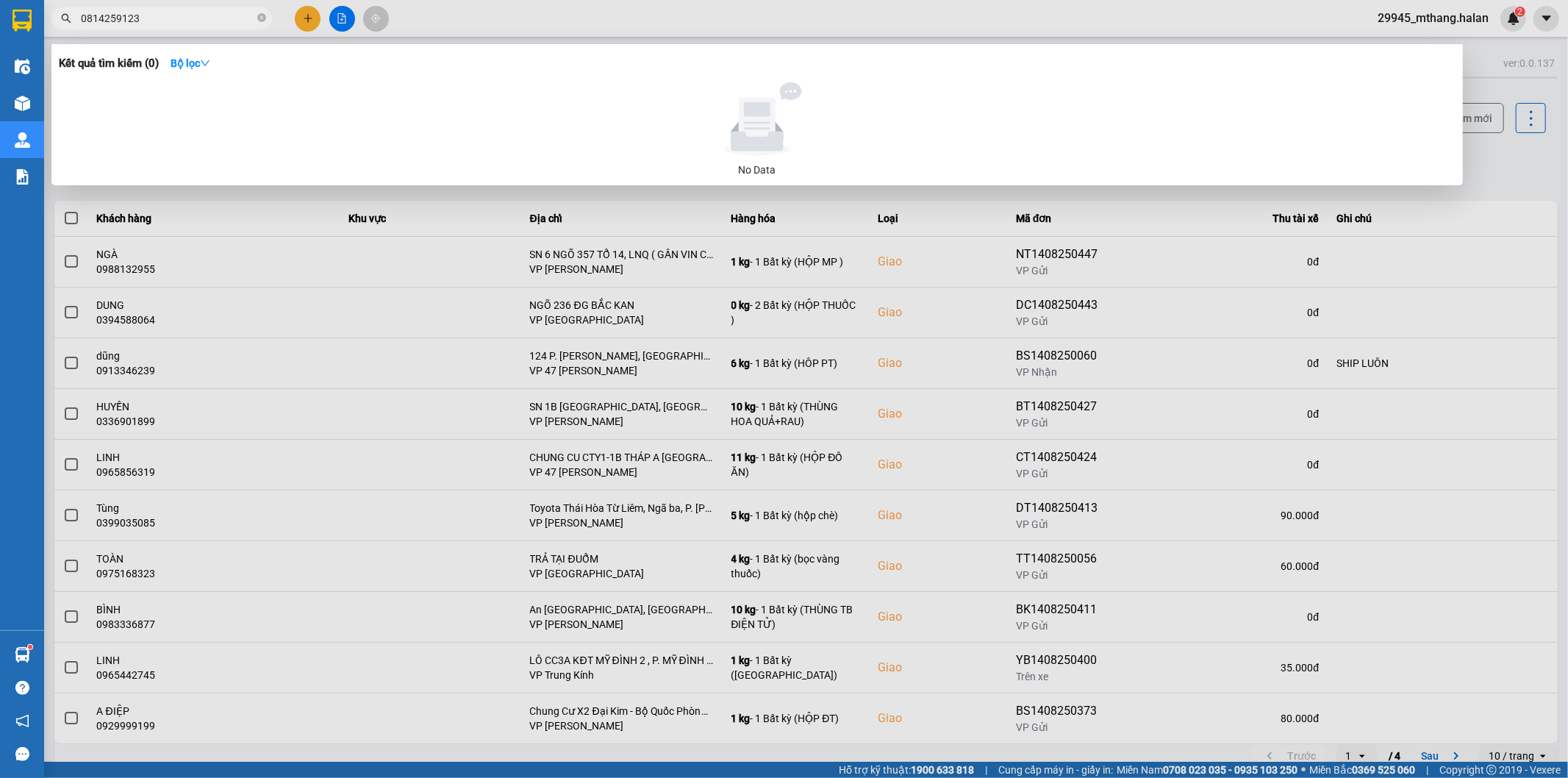
click at [213, 15] on input "0814259123" at bounding box center [167, 18] width 173 height 16
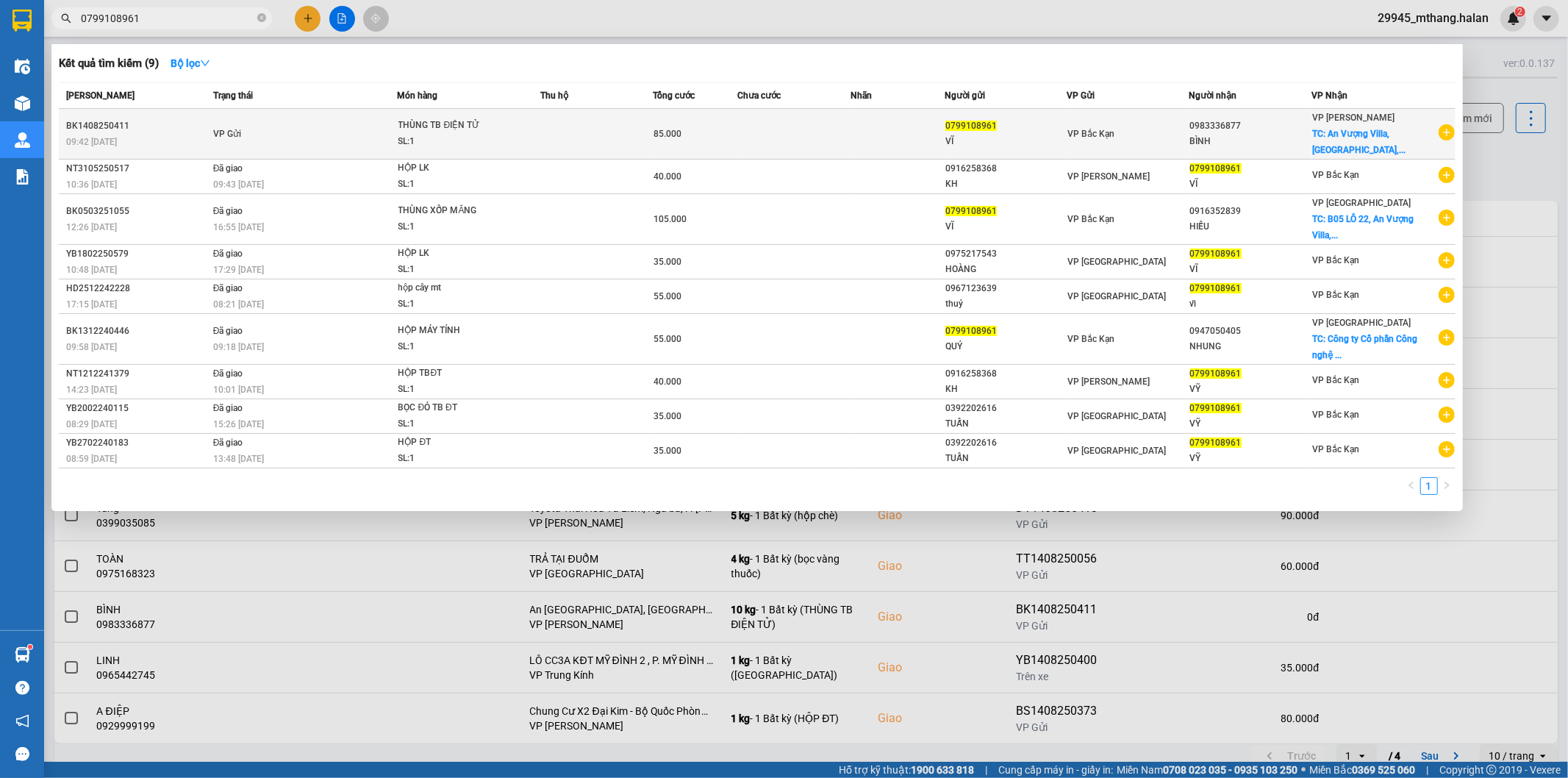
click at [865, 143] on td at bounding box center [897, 134] width 94 height 51
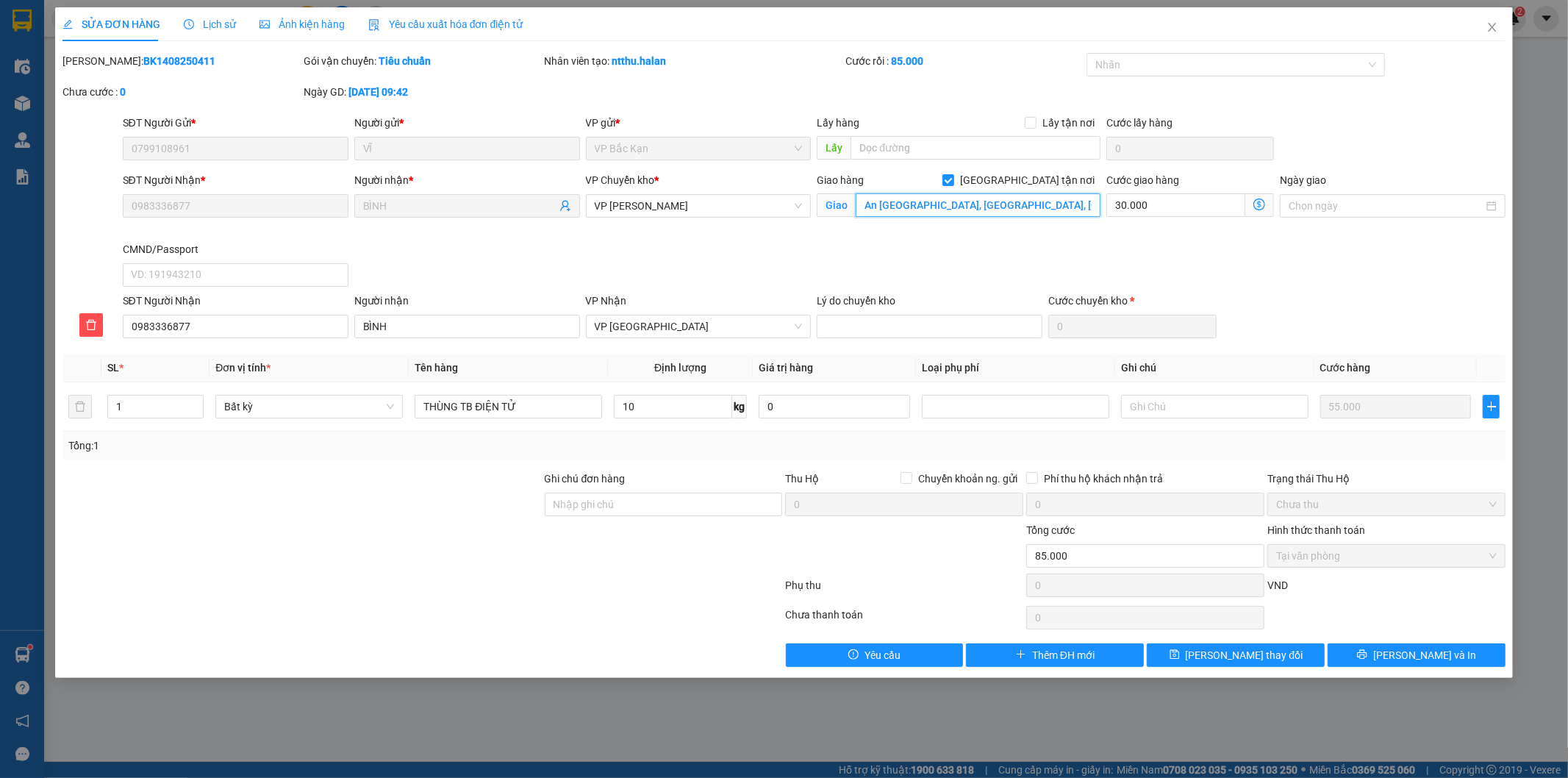
click at [1048, 204] on input "An [GEOGRAPHIC_DATA], [GEOGRAPHIC_DATA], [GEOGRAPHIC_DATA], [GEOGRAPHIC_DATA], …" at bounding box center [978, 205] width 245 height 24
click at [995, 204] on input "An [GEOGRAPHIC_DATA], [GEOGRAPHIC_DATA], [GEOGRAPHIC_DATA], [GEOGRAPHIC_DATA], …" at bounding box center [978, 205] width 245 height 24
drag, startPoint x: 924, startPoint y: 203, endPoint x: 829, endPoint y: 204, distance: 95.0
click at [829, 204] on span "Giao An Vượng Villa, Dương Nội, Hà Đông, Hà Nội, Việt Nam" at bounding box center [958, 205] width 284 height 24
click at [605, 499] on input "Ghi chú đơn hàng" at bounding box center [663, 504] width 238 height 24
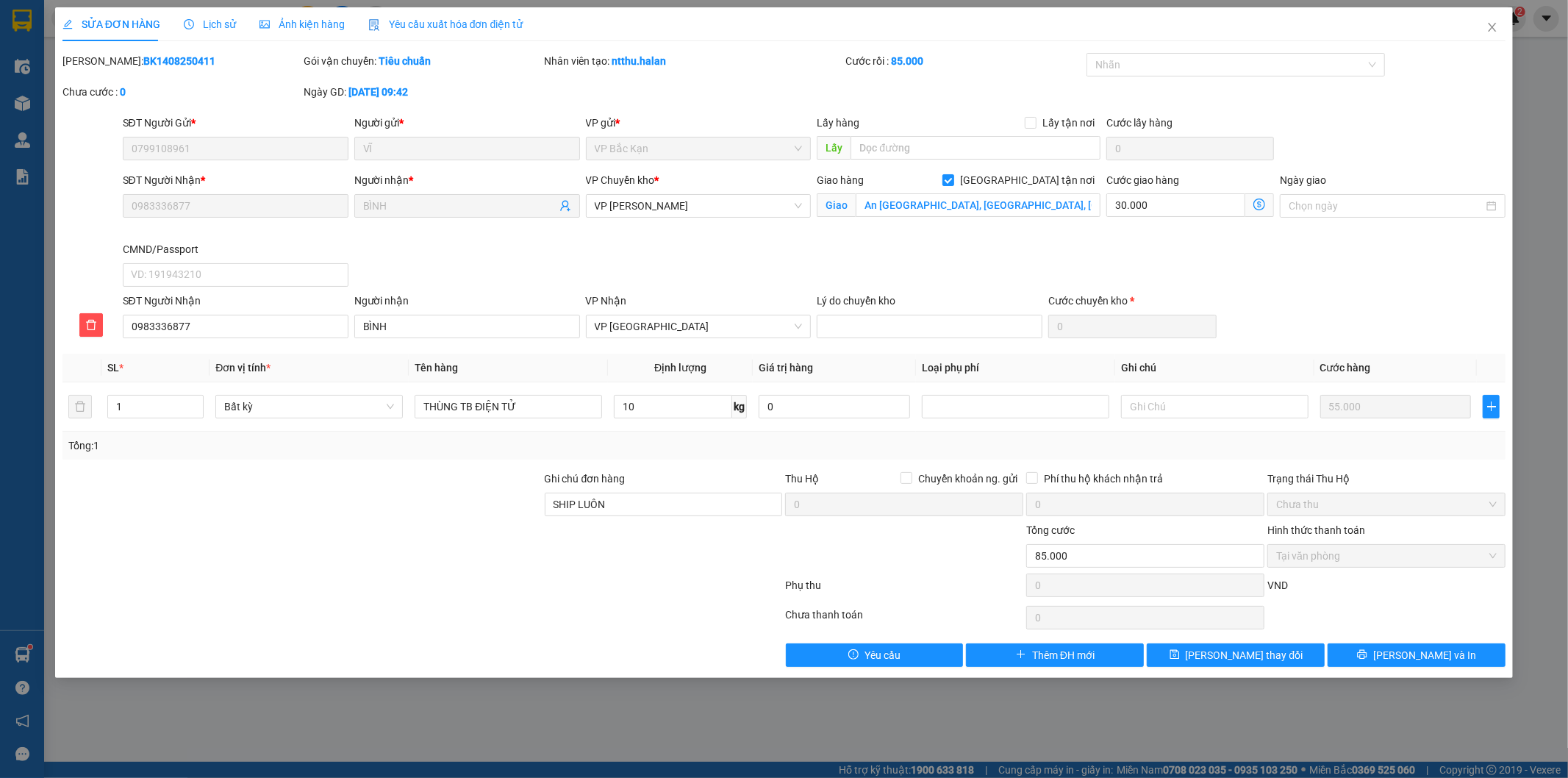
click at [480, 597] on div at bounding box center [422, 588] width 723 height 29
click at [615, 500] on input "SHIP LUÔN" at bounding box center [663, 504] width 238 height 24
drag, startPoint x: 615, startPoint y: 500, endPoint x: 458, endPoint y: 500, distance: 157.0
click at [458, 500] on div "Ghi chú đơn hàng SHIP LUÔN Thu Hộ Chuyển khoản ng. gửi 0 Phí thu hộ khách nhận …" at bounding box center [784, 496] width 1447 height 52
click at [1490, 30] on icon "close" at bounding box center [1492, 27] width 8 height 9
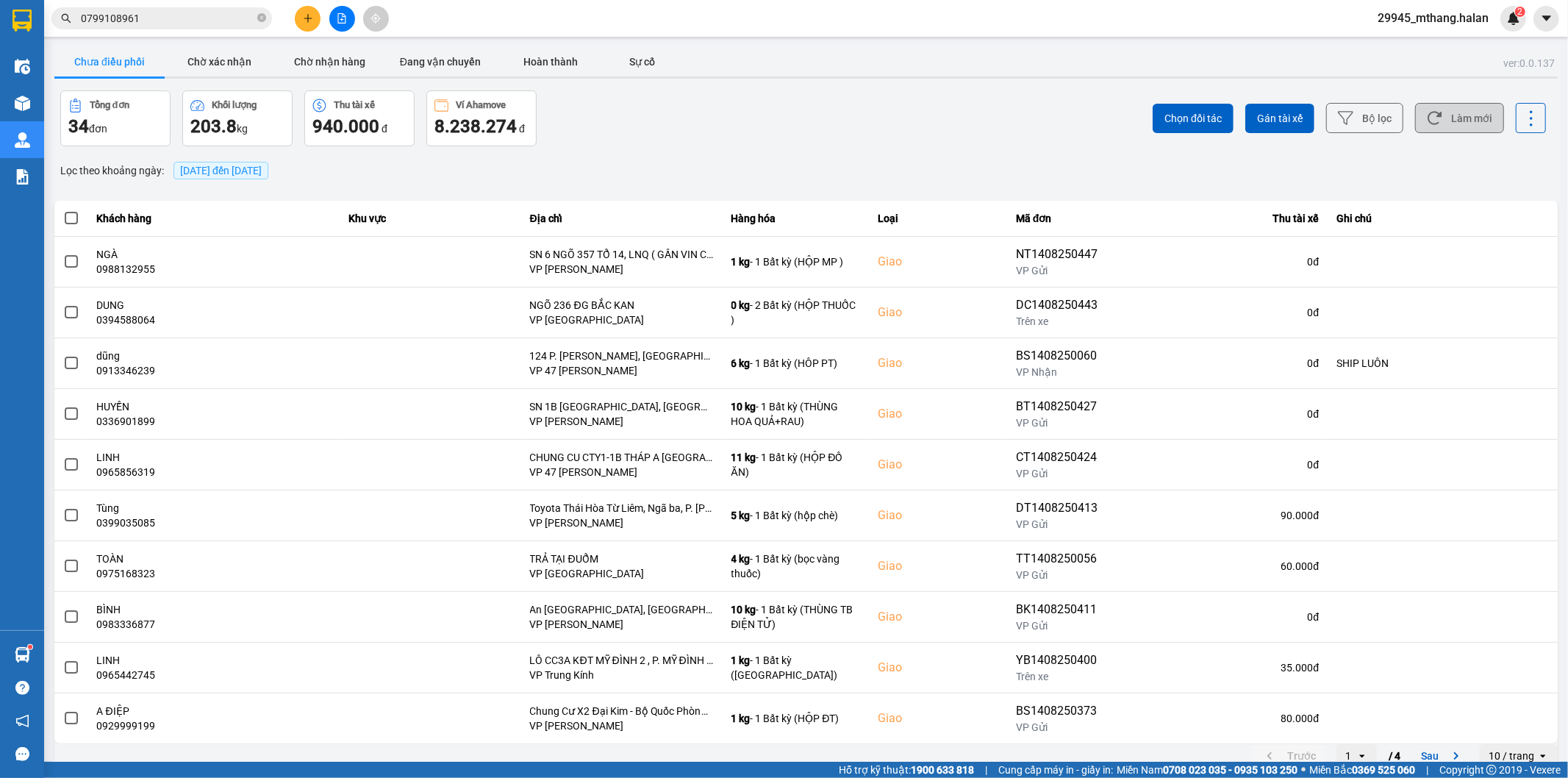
click at [1429, 119] on icon at bounding box center [1434, 118] width 15 height 15
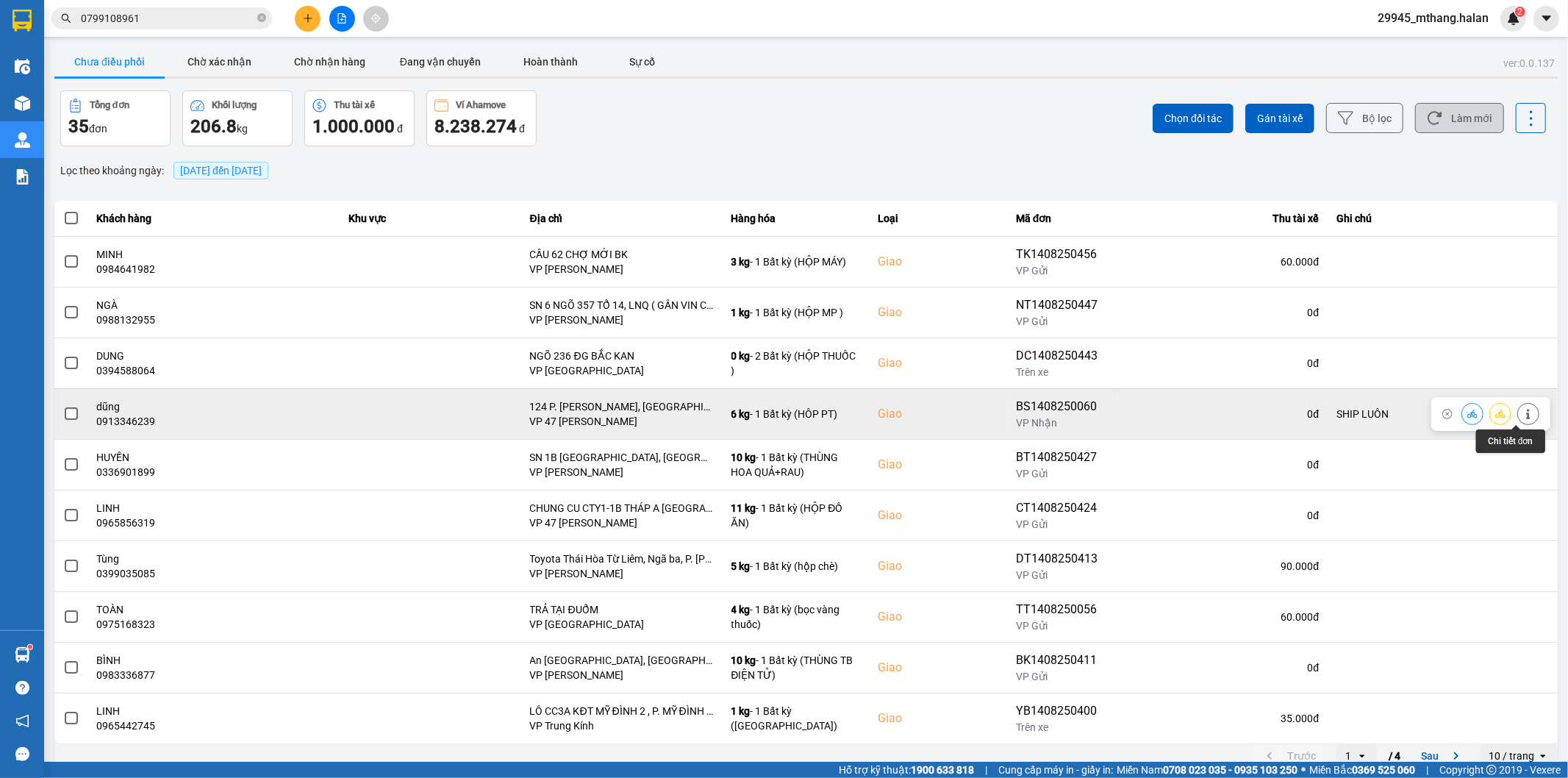
click at [1523, 413] on icon at bounding box center [1527, 413] width 10 height 10
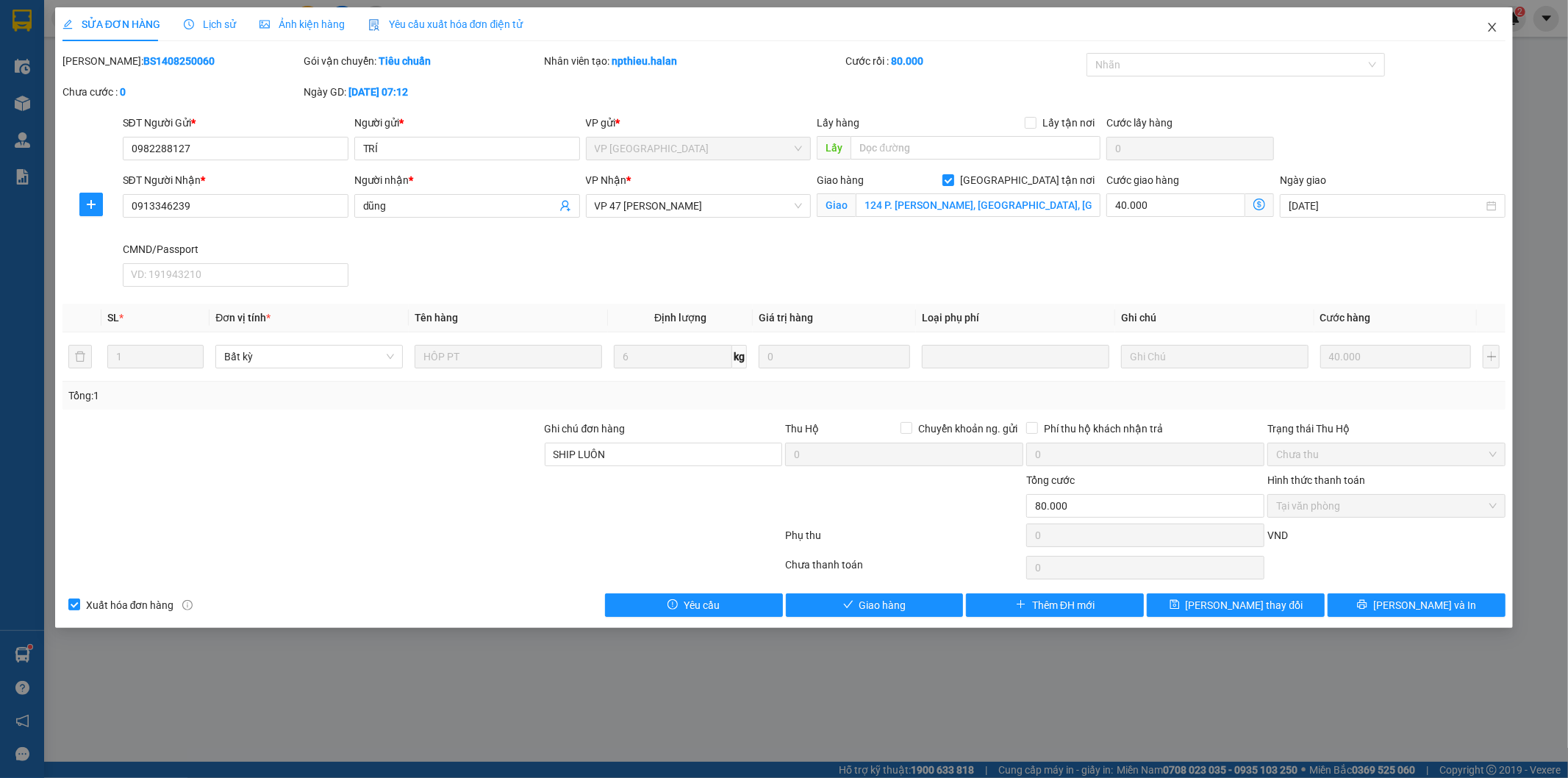
click at [1495, 25] on icon "close" at bounding box center [1492, 27] width 12 height 12
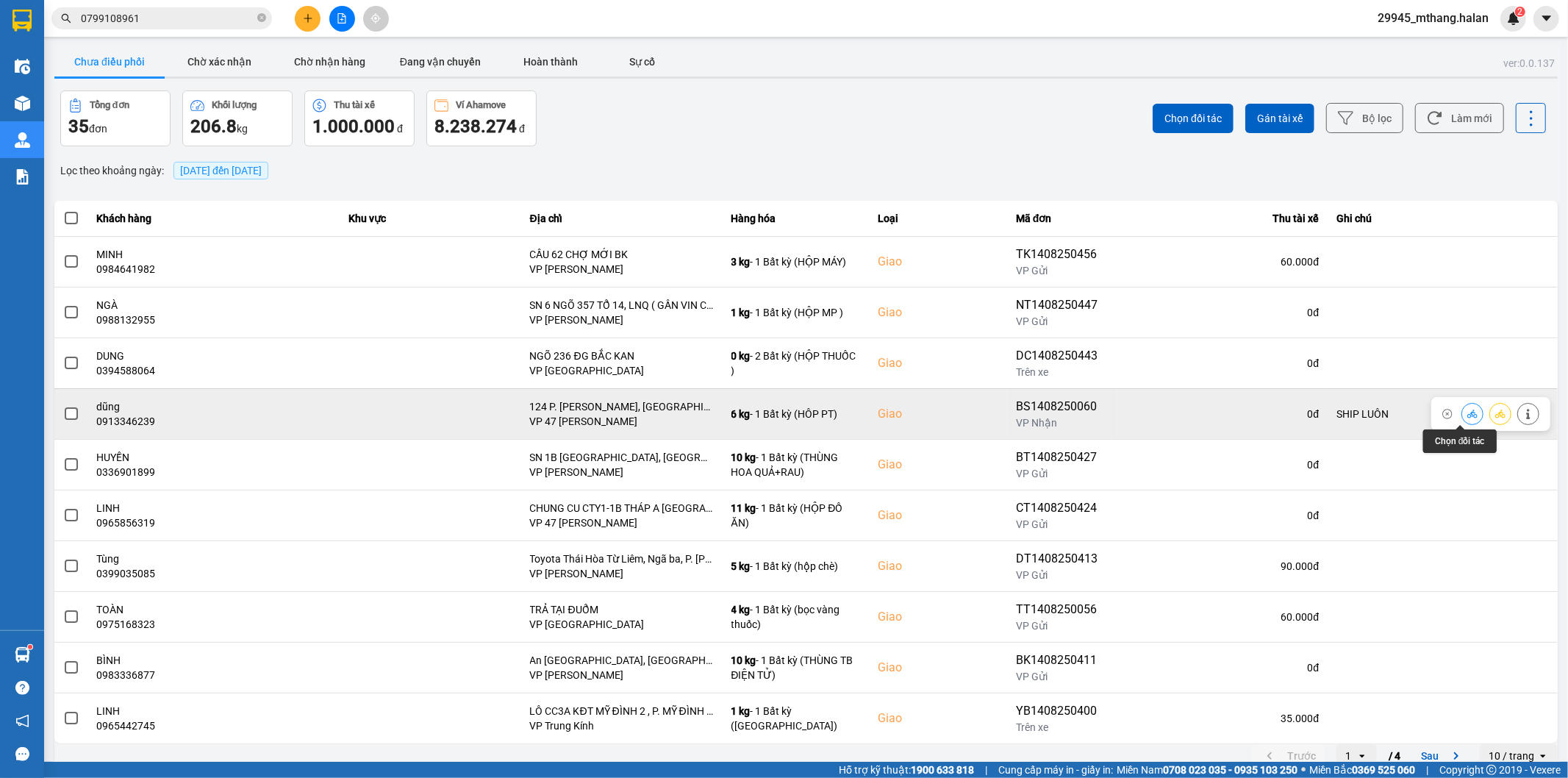
click at [1467, 415] on icon at bounding box center [1472, 413] width 10 height 8
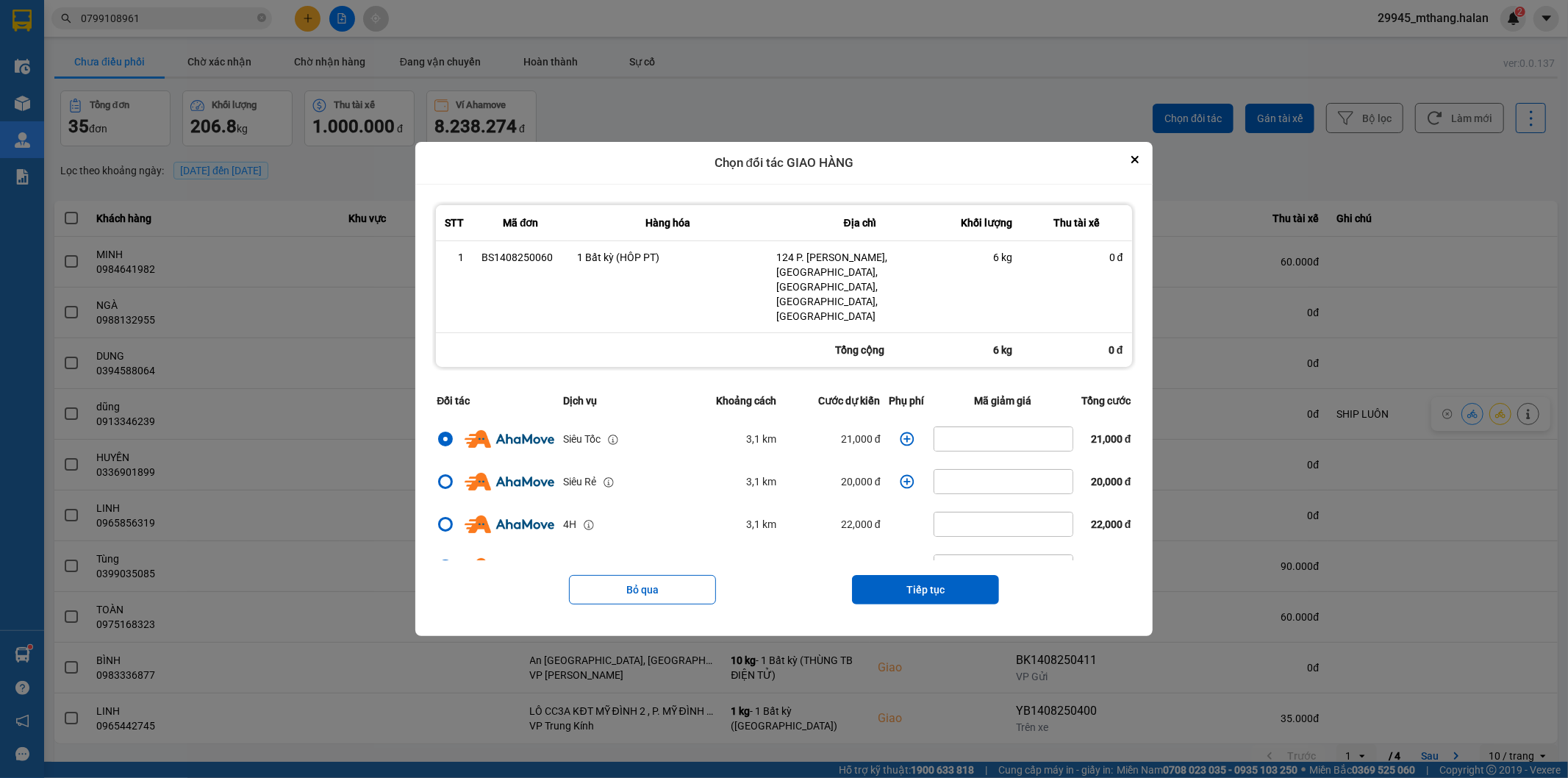
click at [900, 432] on icon "dialog" at bounding box center [907, 439] width 15 height 15
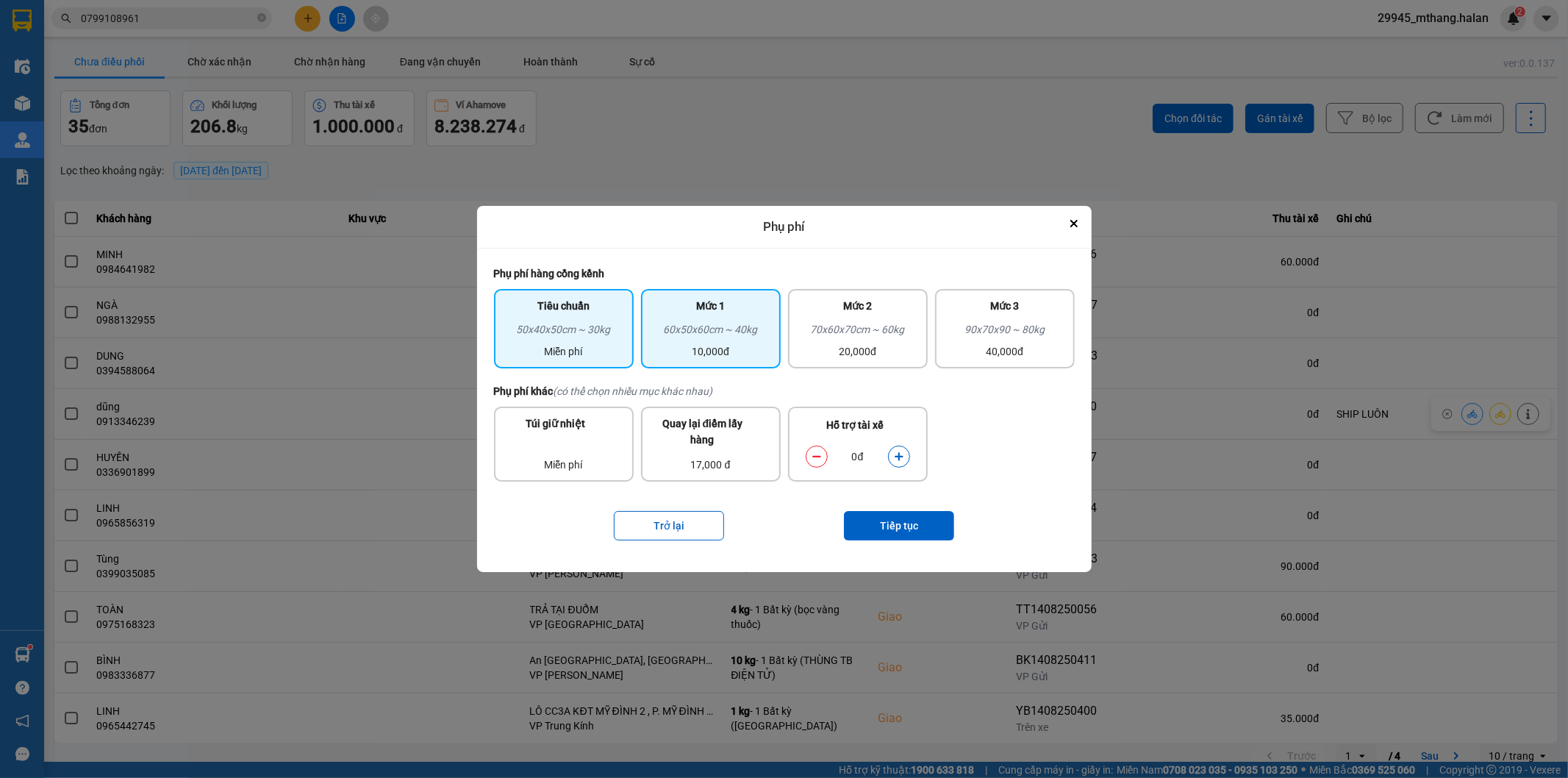
click at [716, 338] on div "60x50x60cm ~ 40kg" at bounding box center [711, 332] width 122 height 22
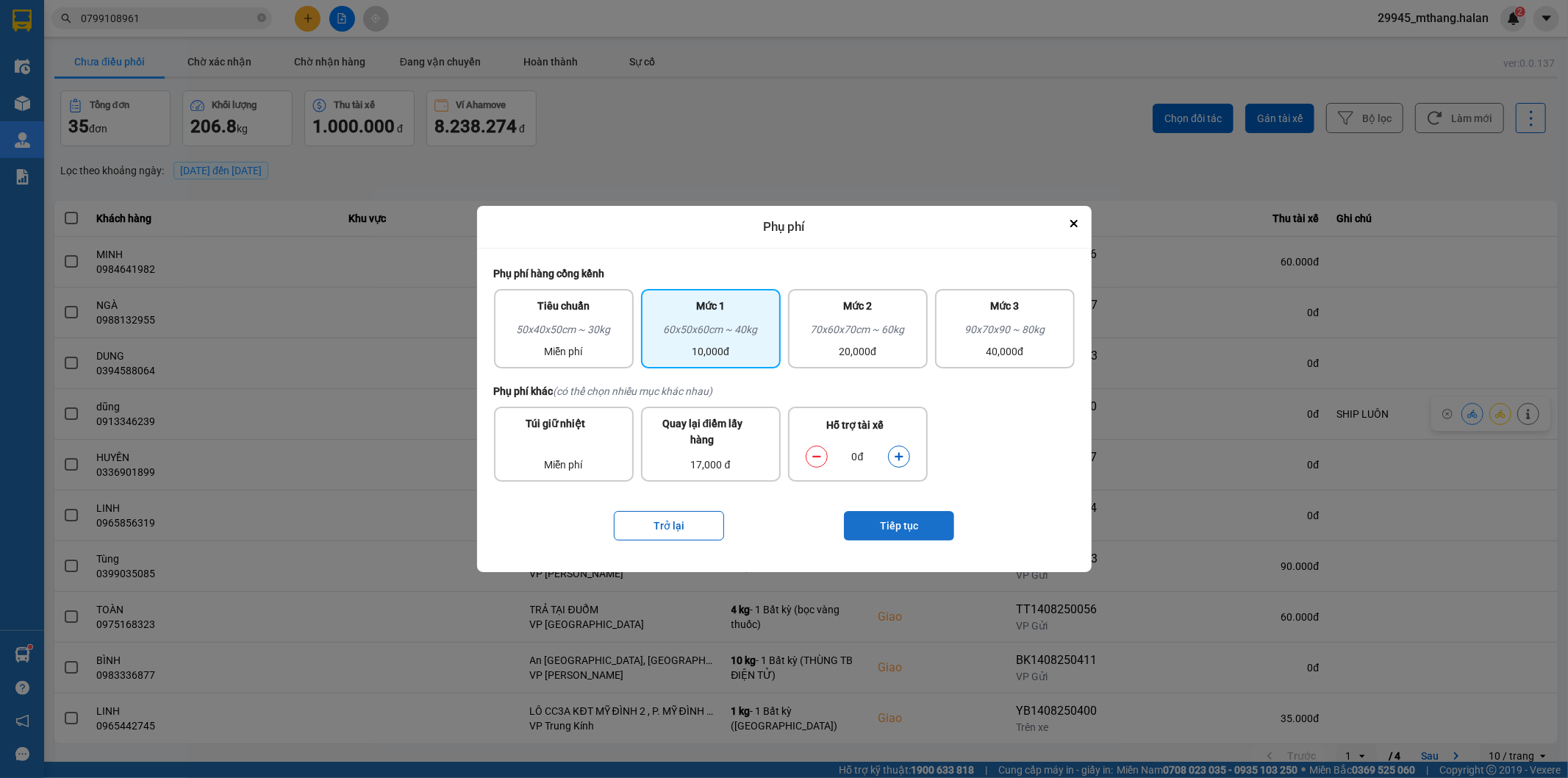
click at [893, 524] on button "Tiếp tục" at bounding box center [899, 526] width 111 height 29
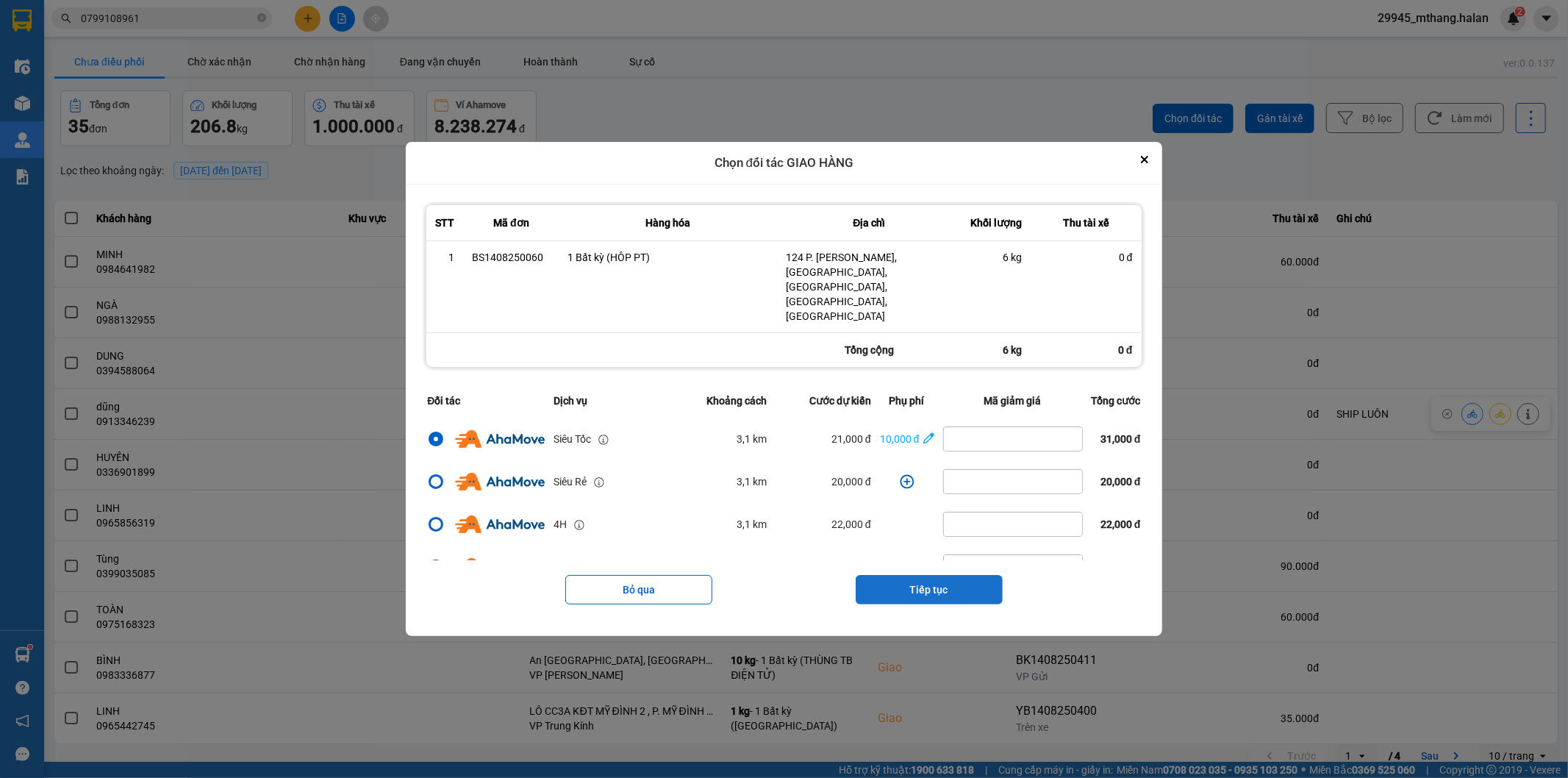
click at [916, 575] on button "Tiếp tục" at bounding box center [929, 589] width 147 height 29
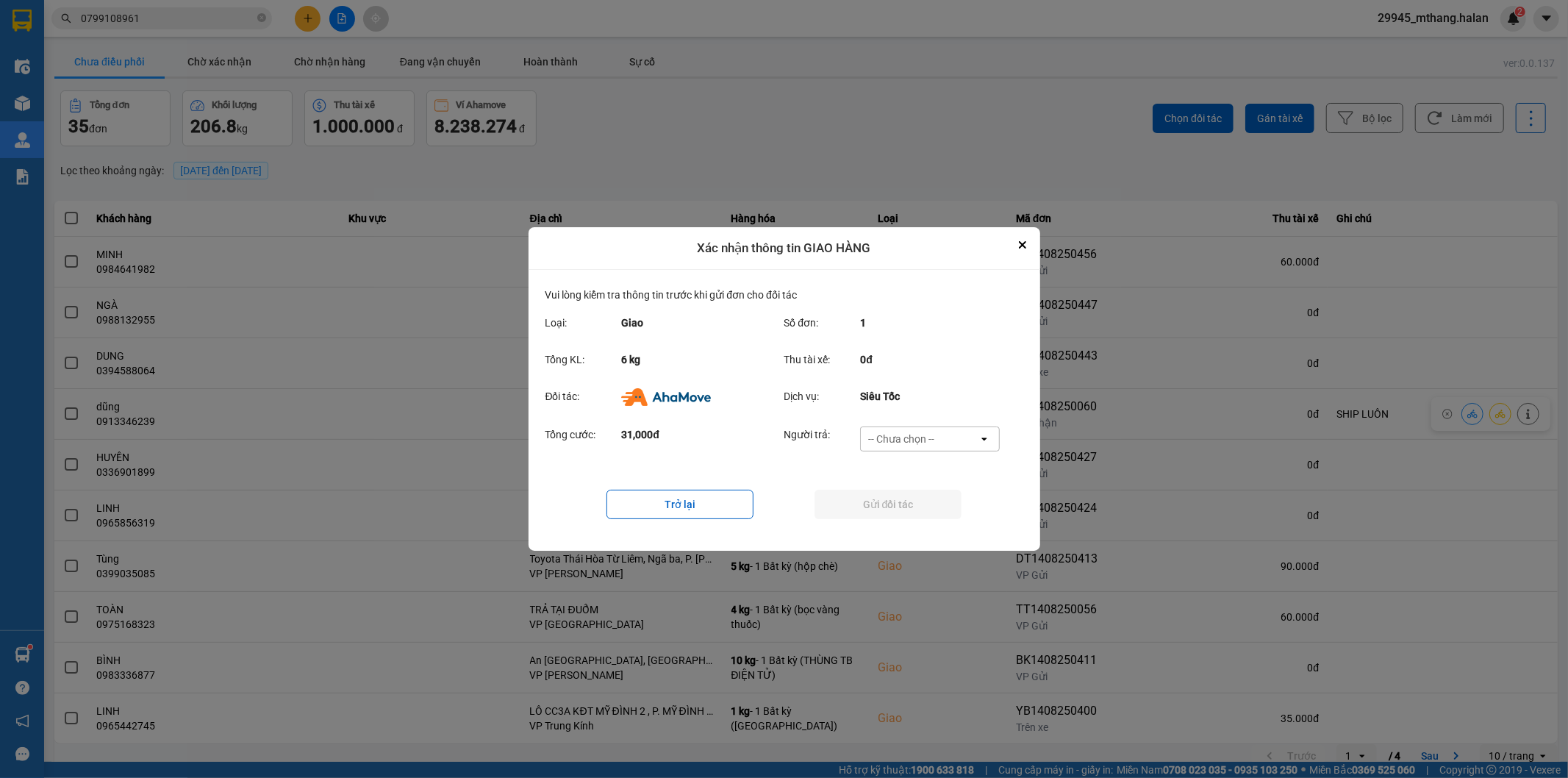
click at [919, 437] on div "-- Chưa chọn --" at bounding box center [901, 439] width 66 height 15
drag, startPoint x: 917, startPoint y: 527, endPoint x: 857, endPoint y: 504, distance: 64.3
click at [915, 527] on span "Ví Ahamove" at bounding box center [902, 523] width 60 height 15
click at [857, 504] on button "Gửi đối tác" at bounding box center [888, 504] width 147 height 29
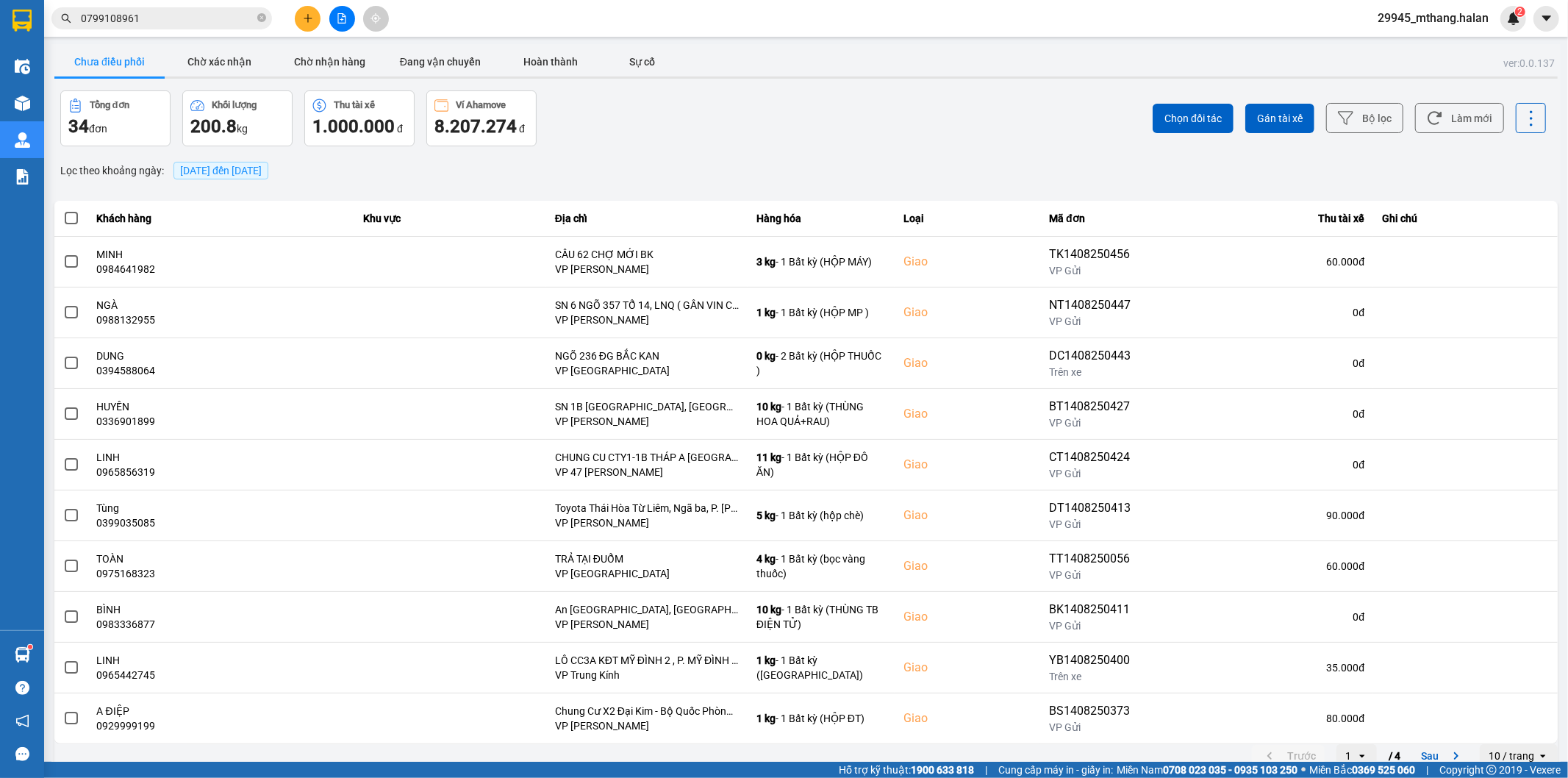
click at [655, 141] on div "Tổng đơn 34 đơn Khối lượng 200.8 kg Thu tài xế 1.000.000 đ Ví Ahamove 8.207.274…" at bounding box center [431, 119] width 743 height 56
click at [1457, 120] on button "Làm mới" at bounding box center [1459, 118] width 89 height 30
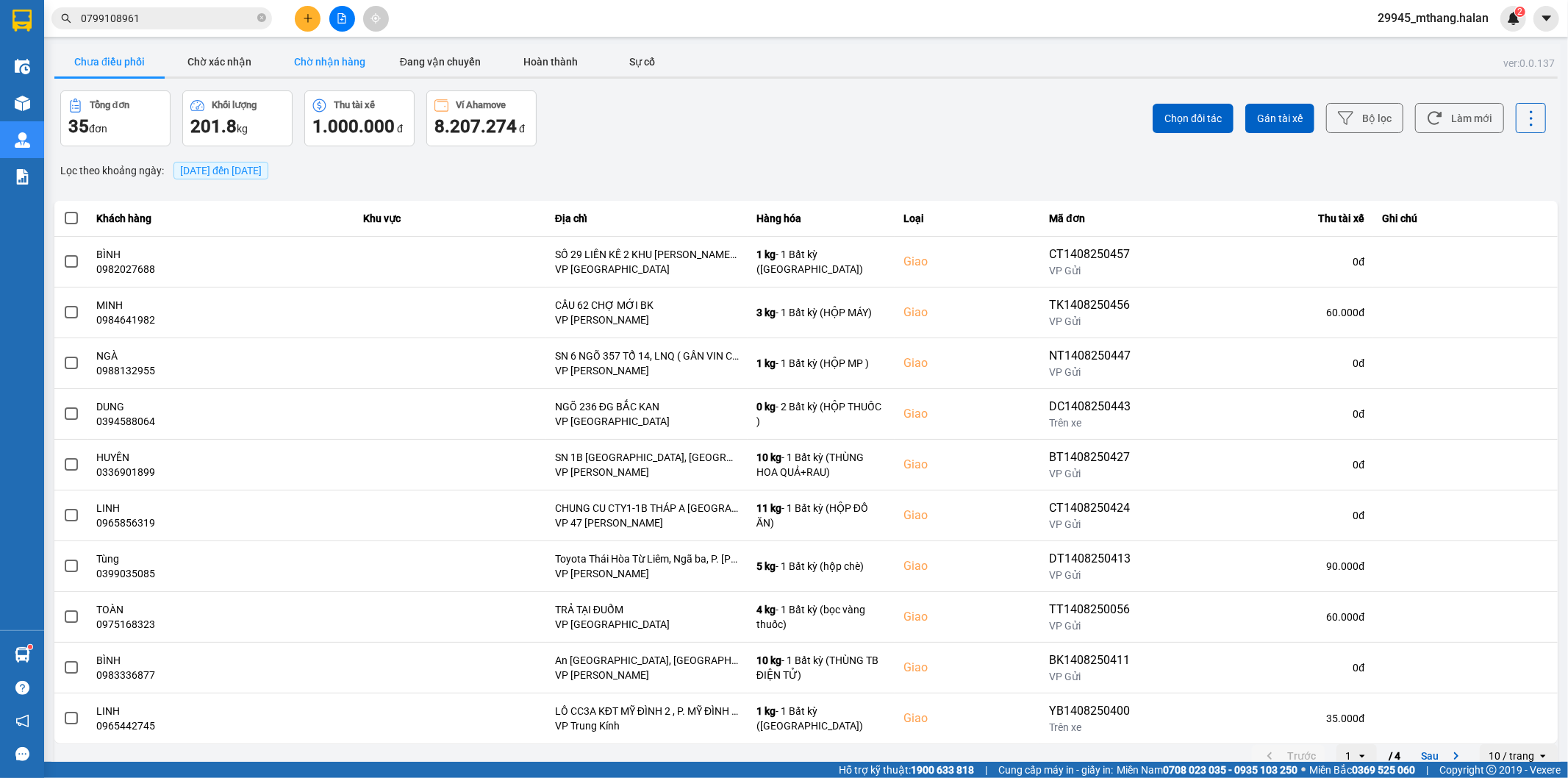
click at [348, 62] on button "Chờ nhận hàng" at bounding box center [330, 62] width 111 height 29
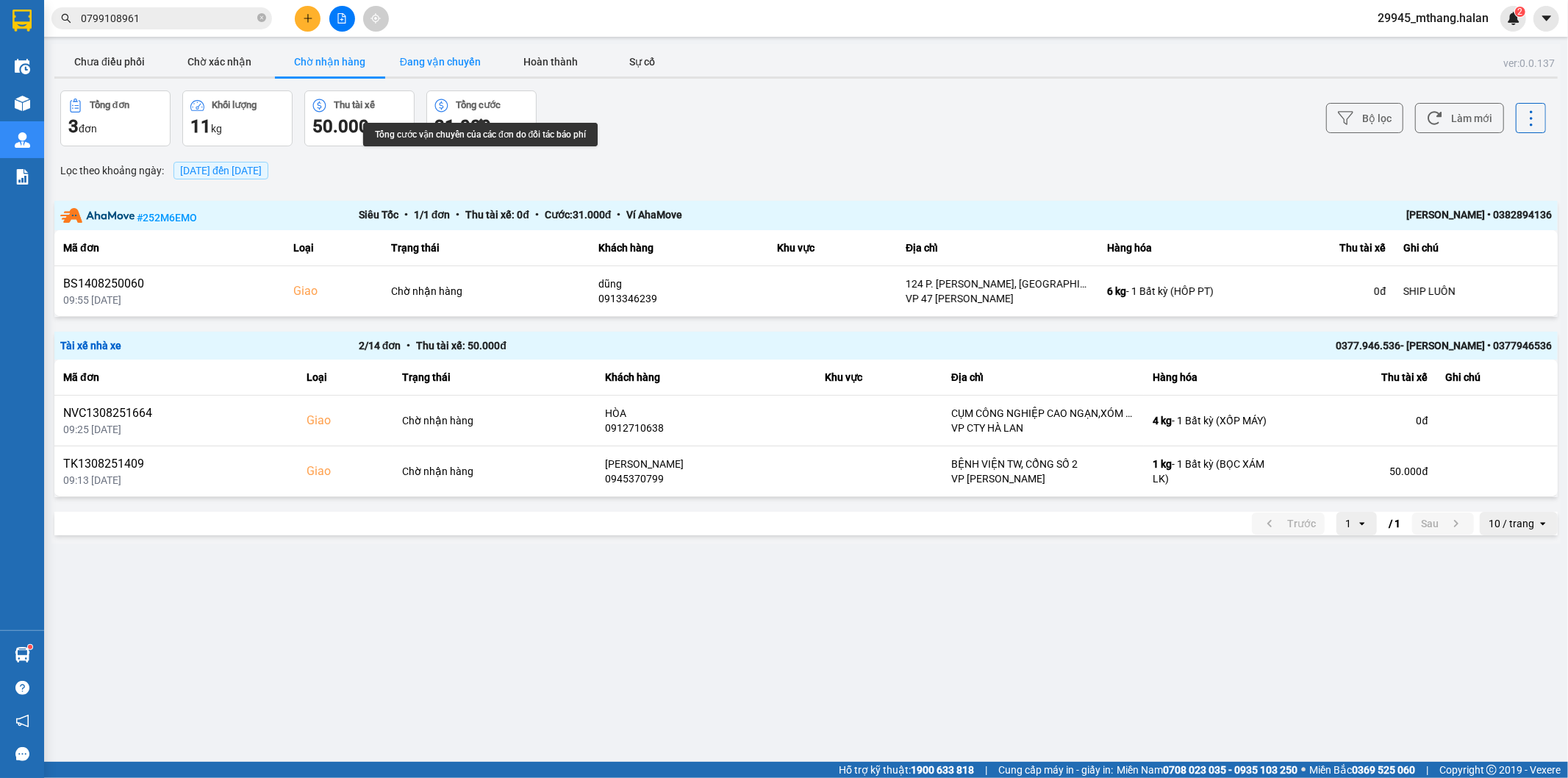
click at [460, 53] on button "Đang vận chuyển" at bounding box center [440, 62] width 111 height 29
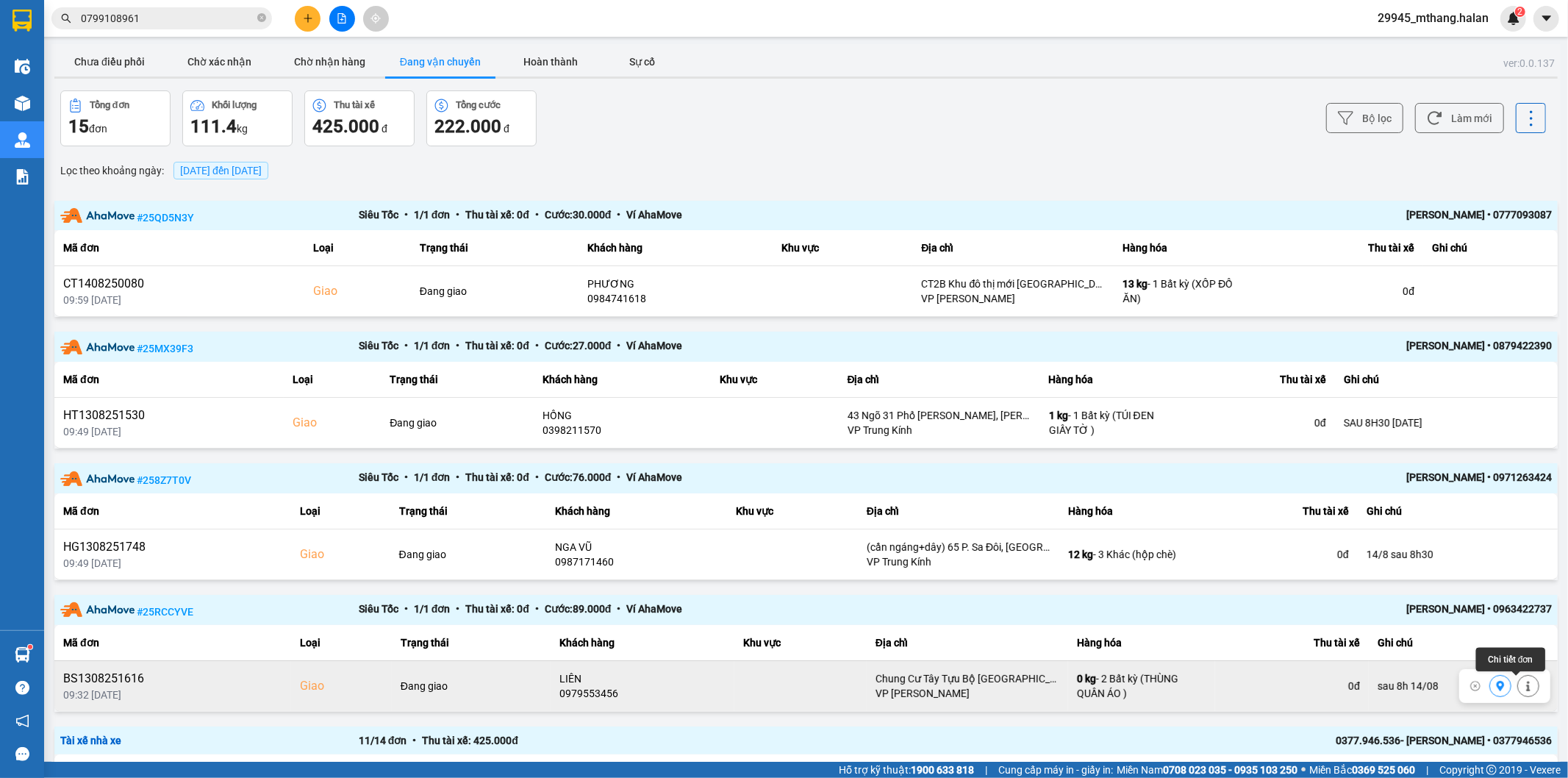
click at [1523, 686] on icon at bounding box center [1527, 686] width 10 height 10
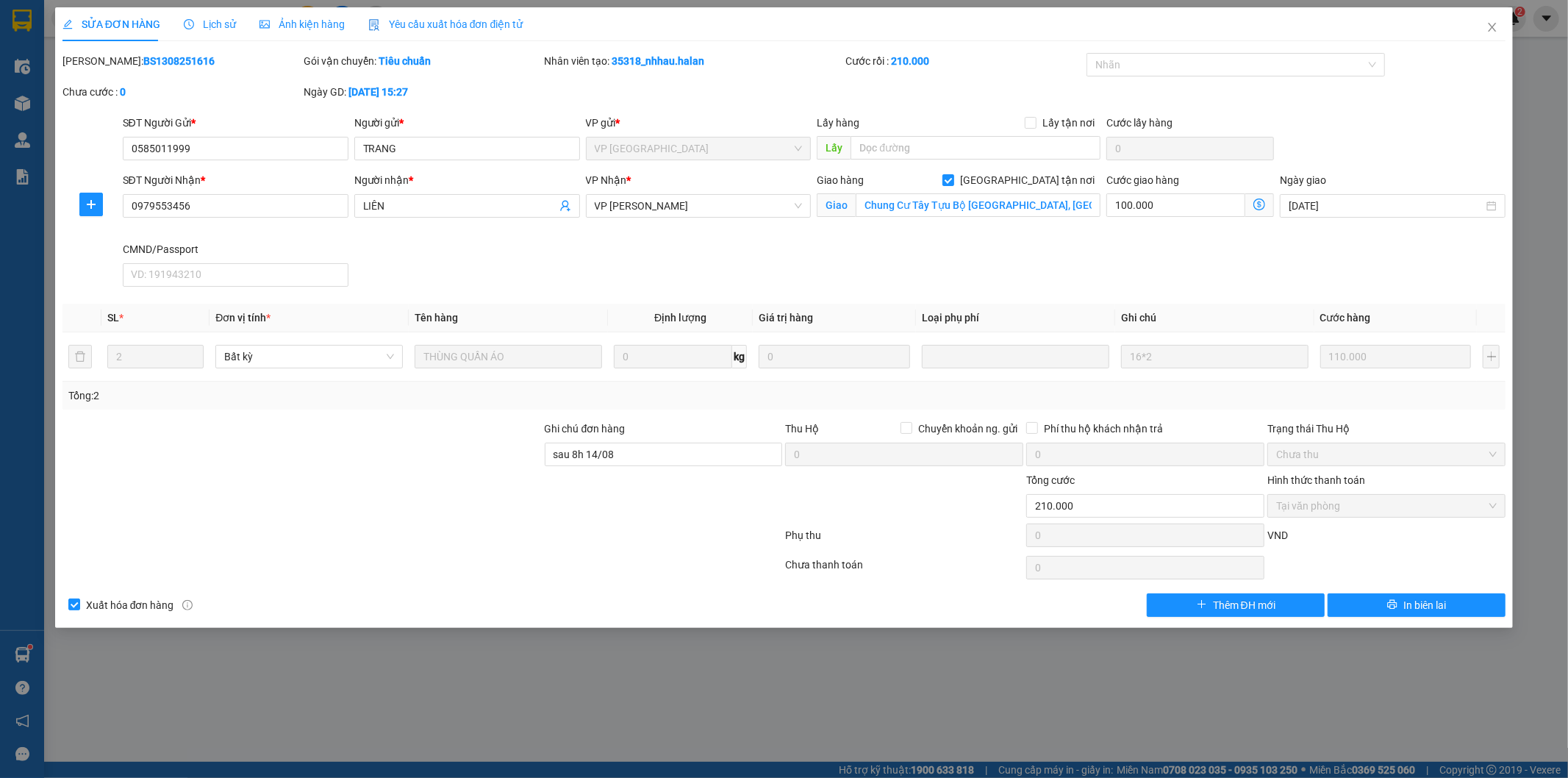
click at [1260, 208] on icon "dollar-circle" at bounding box center [1259, 204] width 12 height 12
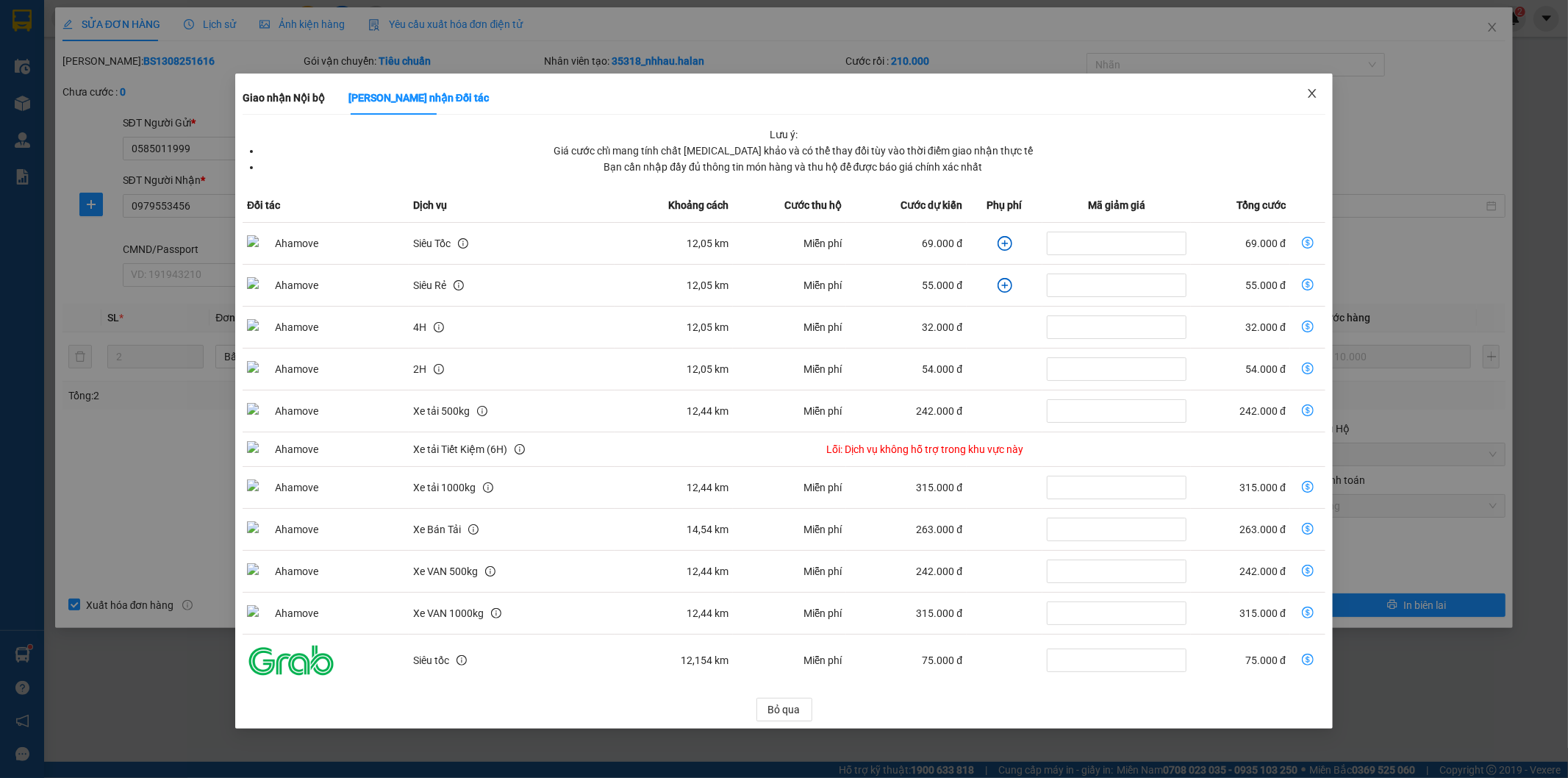
click at [1309, 92] on icon "close" at bounding box center [1312, 93] width 8 height 9
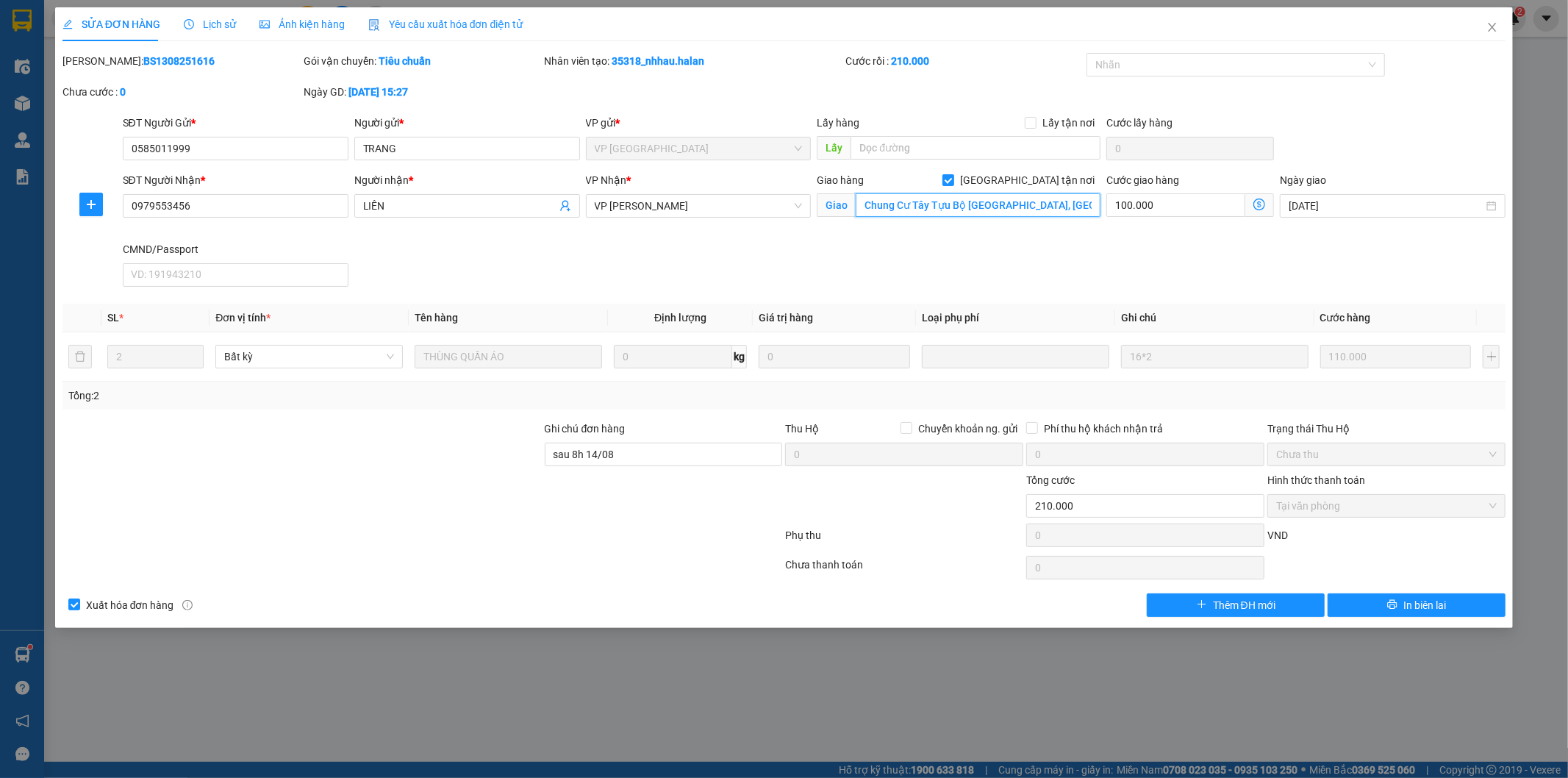
click at [949, 203] on input "Chung Cư Tây Tựu Bộ Quốc Phòng, Tây Tựu, Từ Liêm, Hà Nội, Việt Nam" at bounding box center [978, 205] width 245 height 24
click at [1053, 284] on div "SĐT Người Nhận * 0979553456 Người nhận * LIÊN VP Nhận * VP Võ Chí Công Giao hàn…" at bounding box center [814, 232] width 1389 height 121
click at [243, 150] on input "0585011999" at bounding box center [235, 149] width 226 height 24
click at [239, 210] on input "0979553456" at bounding box center [235, 206] width 226 height 24
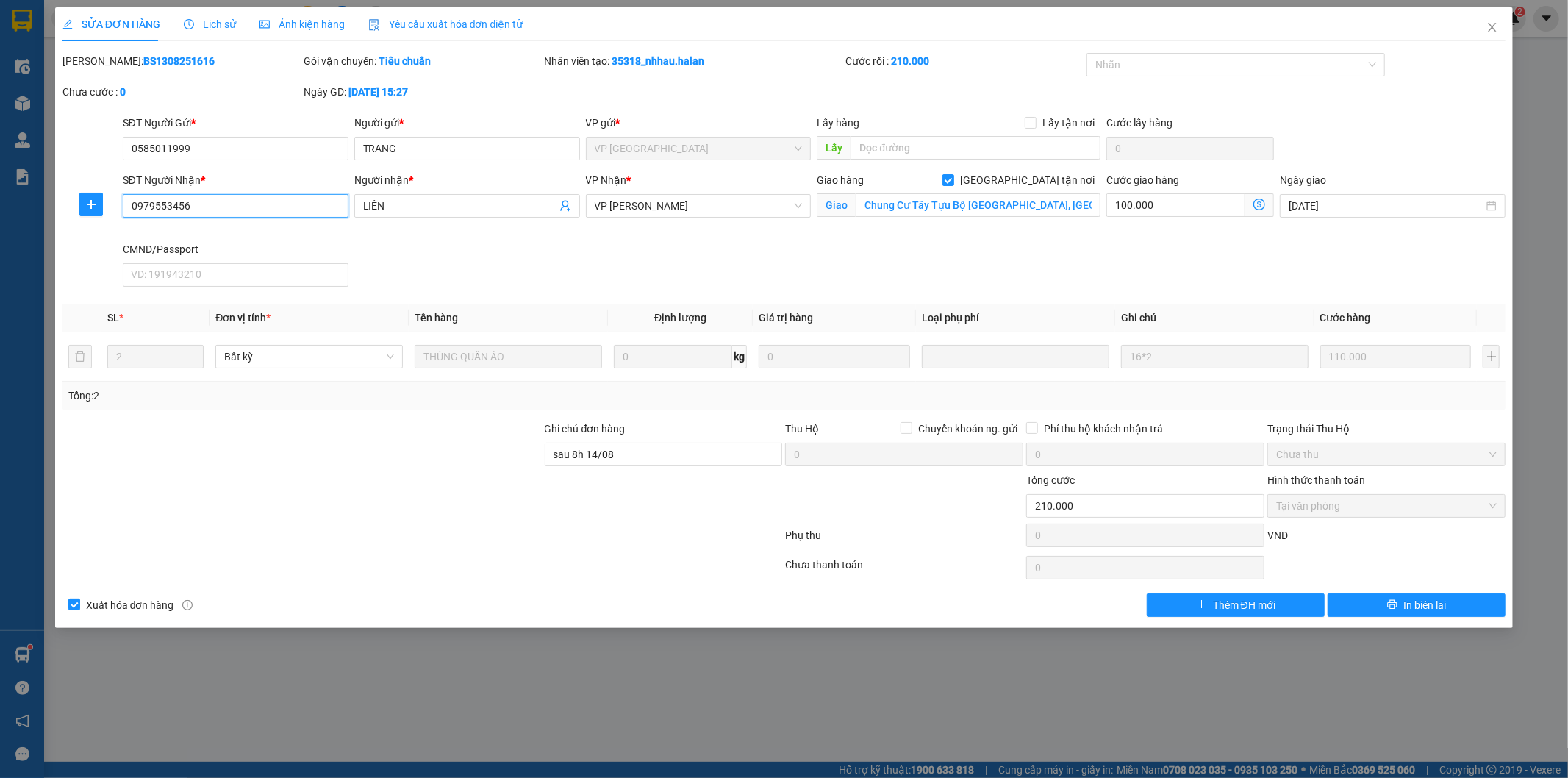
click at [239, 210] on input "0979553456" at bounding box center [235, 206] width 226 height 24
click at [498, 265] on div "SĐT Người Nhận * 0979553456 0979553456 Người nhận * LIÊN VP Nhận * VP Võ Chí Cô…" at bounding box center [814, 232] width 1389 height 121
click at [1484, 23] on span "Close" at bounding box center [1492, 27] width 41 height 41
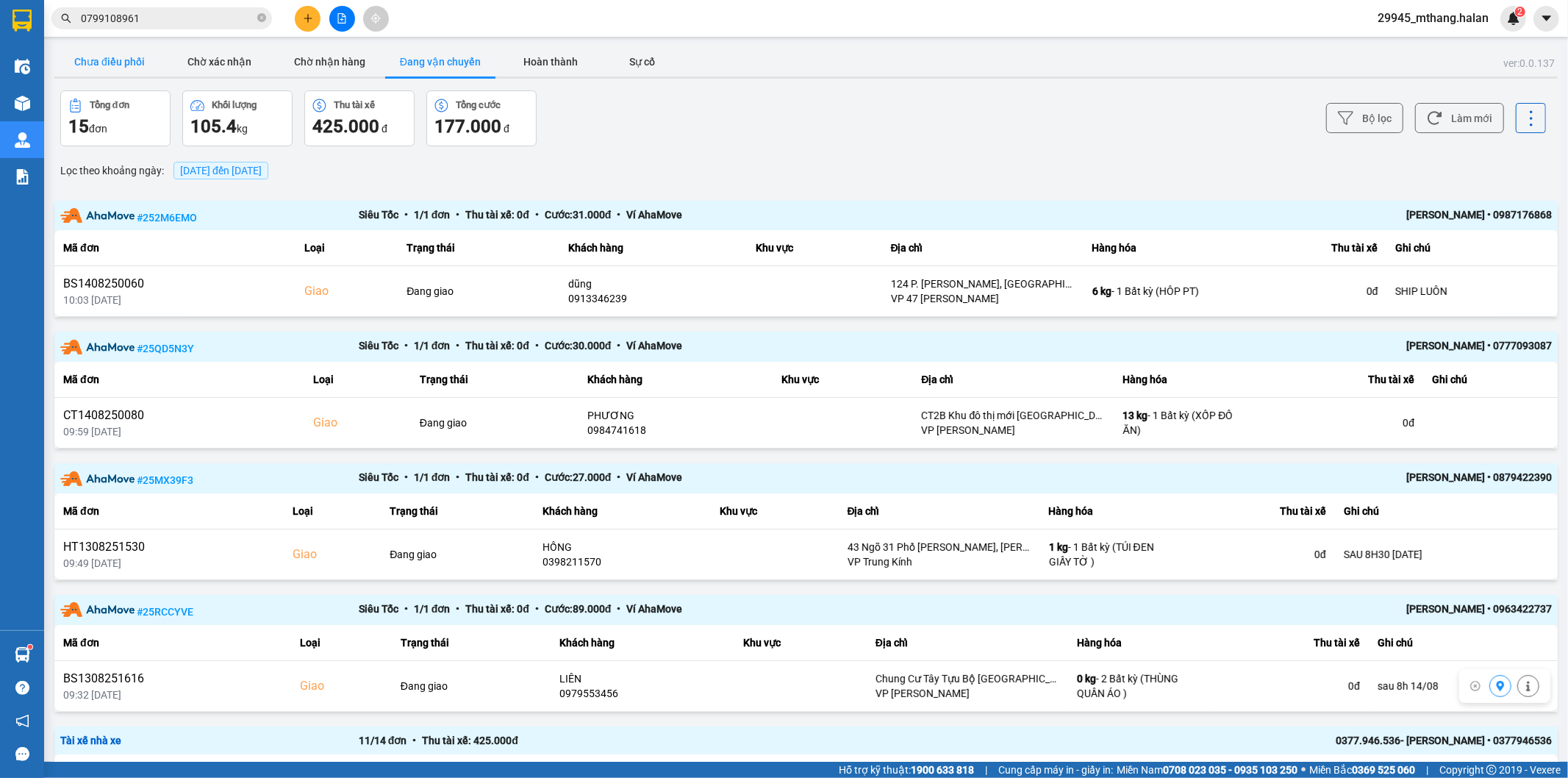
click at [123, 60] on button "Chưa điều phối" at bounding box center [110, 62] width 111 height 29
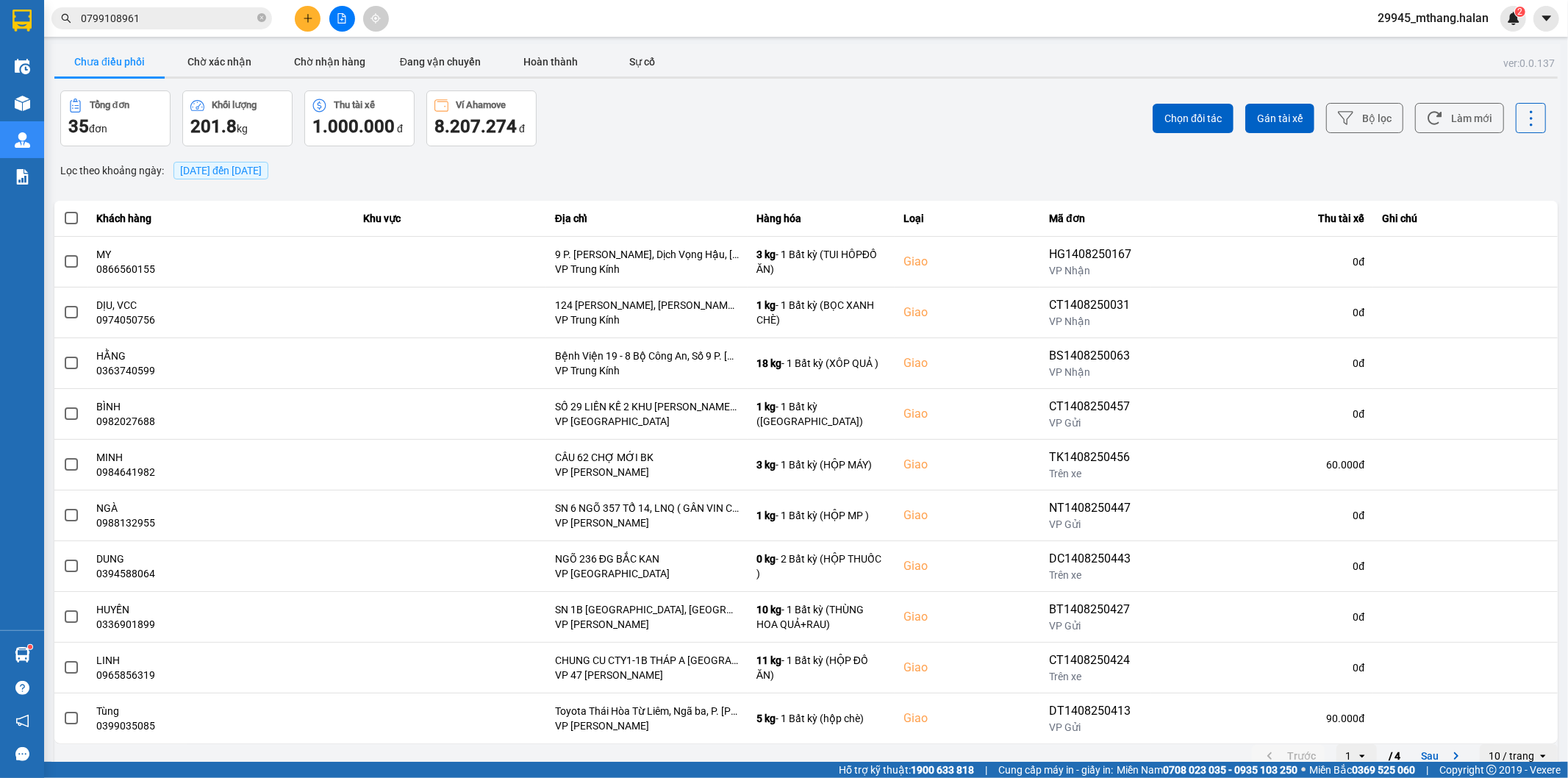
click at [187, 21] on input "0799108961" at bounding box center [167, 18] width 173 height 16
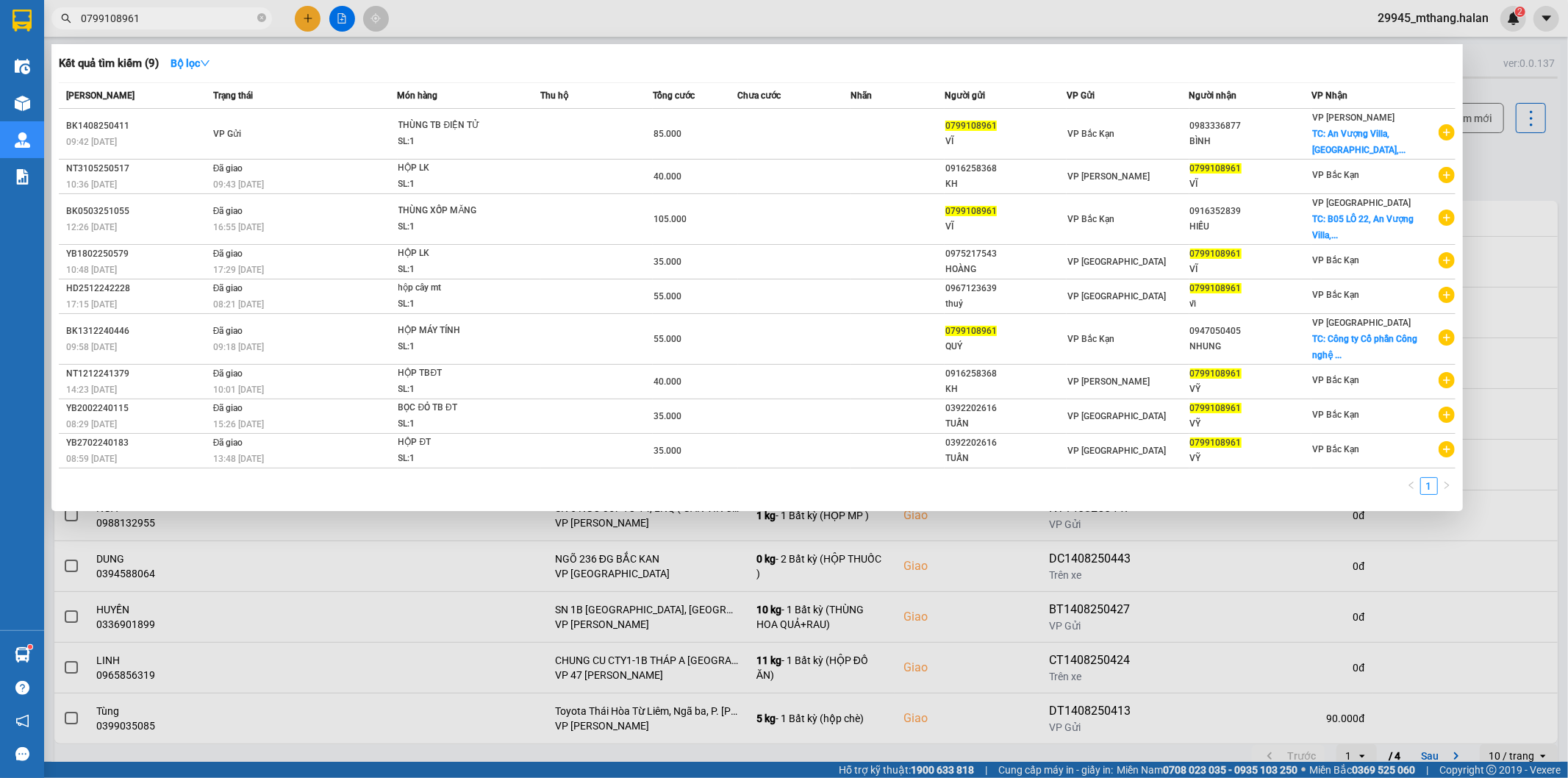
click at [187, 21] on input "0799108961" at bounding box center [167, 18] width 173 height 16
click at [187, 19] on input "0799108961" at bounding box center [167, 18] width 173 height 16
click at [1496, 165] on div at bounding box center [784, 389] width 1568 height 778
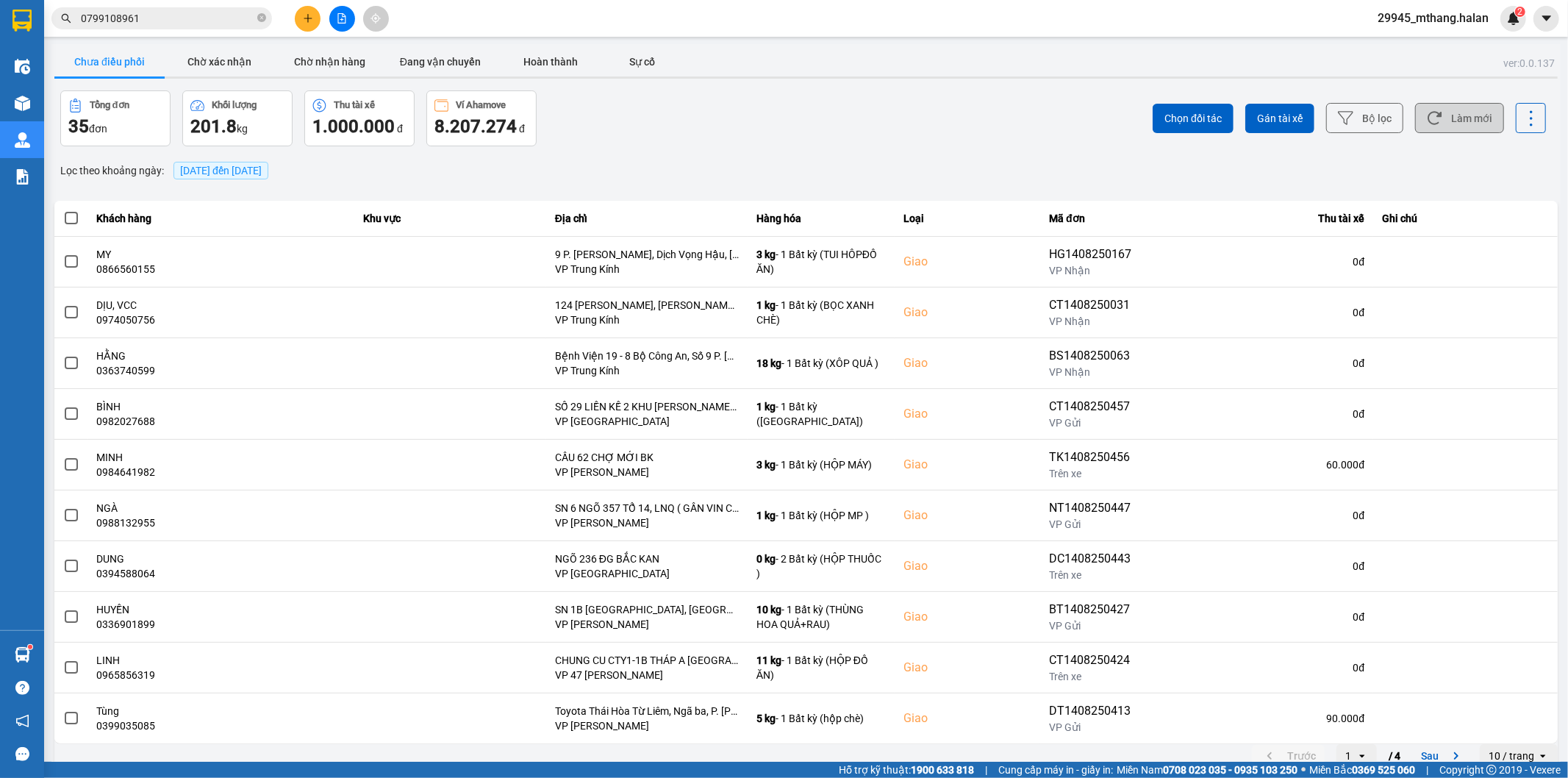
click at [1460, 118] on button "Làm mới" at bounding box center [1459, 118] width 89 height 30
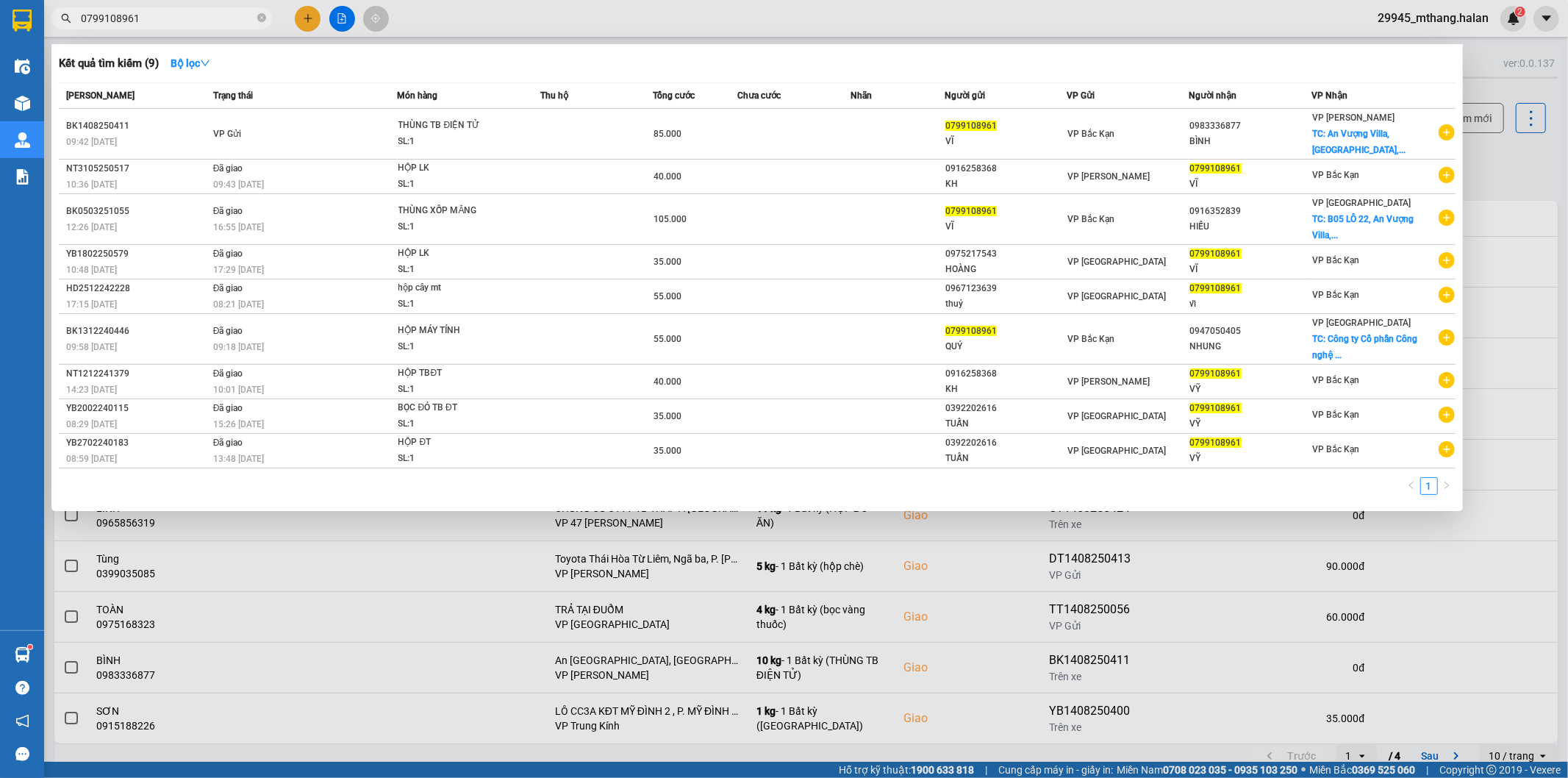
click at [161, 21] on input "0799108961" at bounding box center [167, 18] width 173 height 16
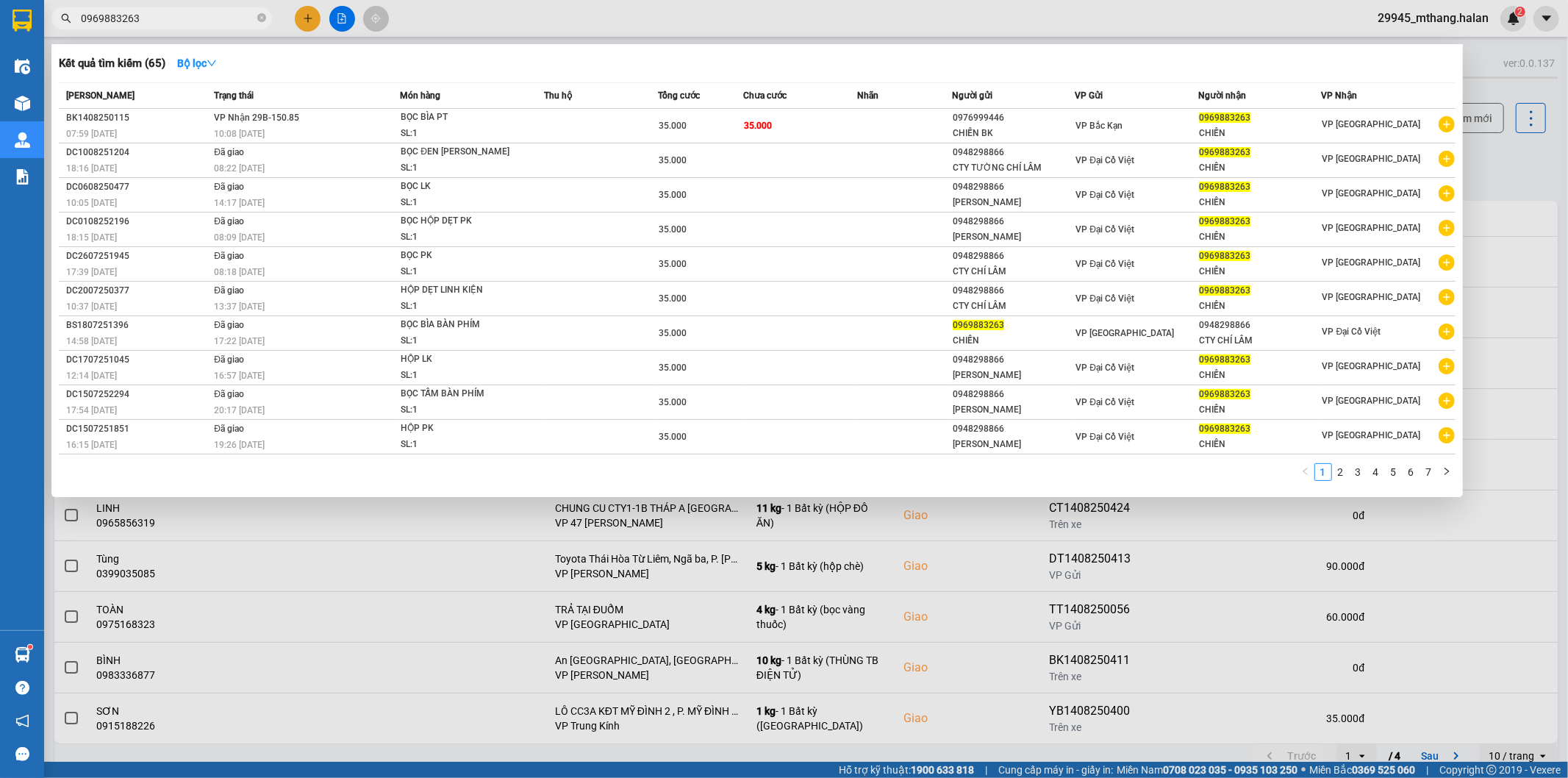
click at [1511, 181] on div at bounding box center [784, 389] width 1568 height 778
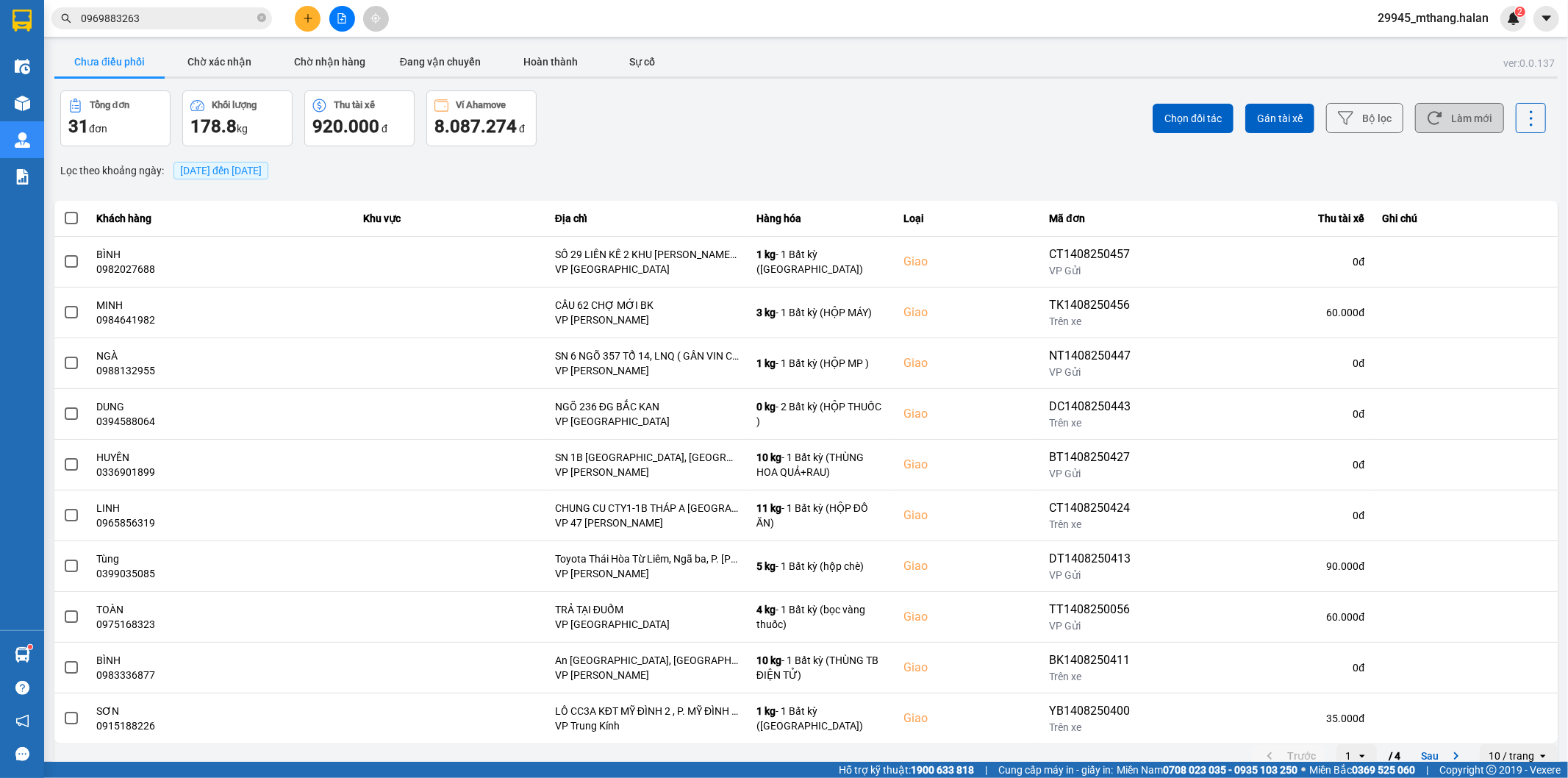
click at [1441, 122] on button "Làm mới" at bounding box center [1459, 118] width 89 height 30
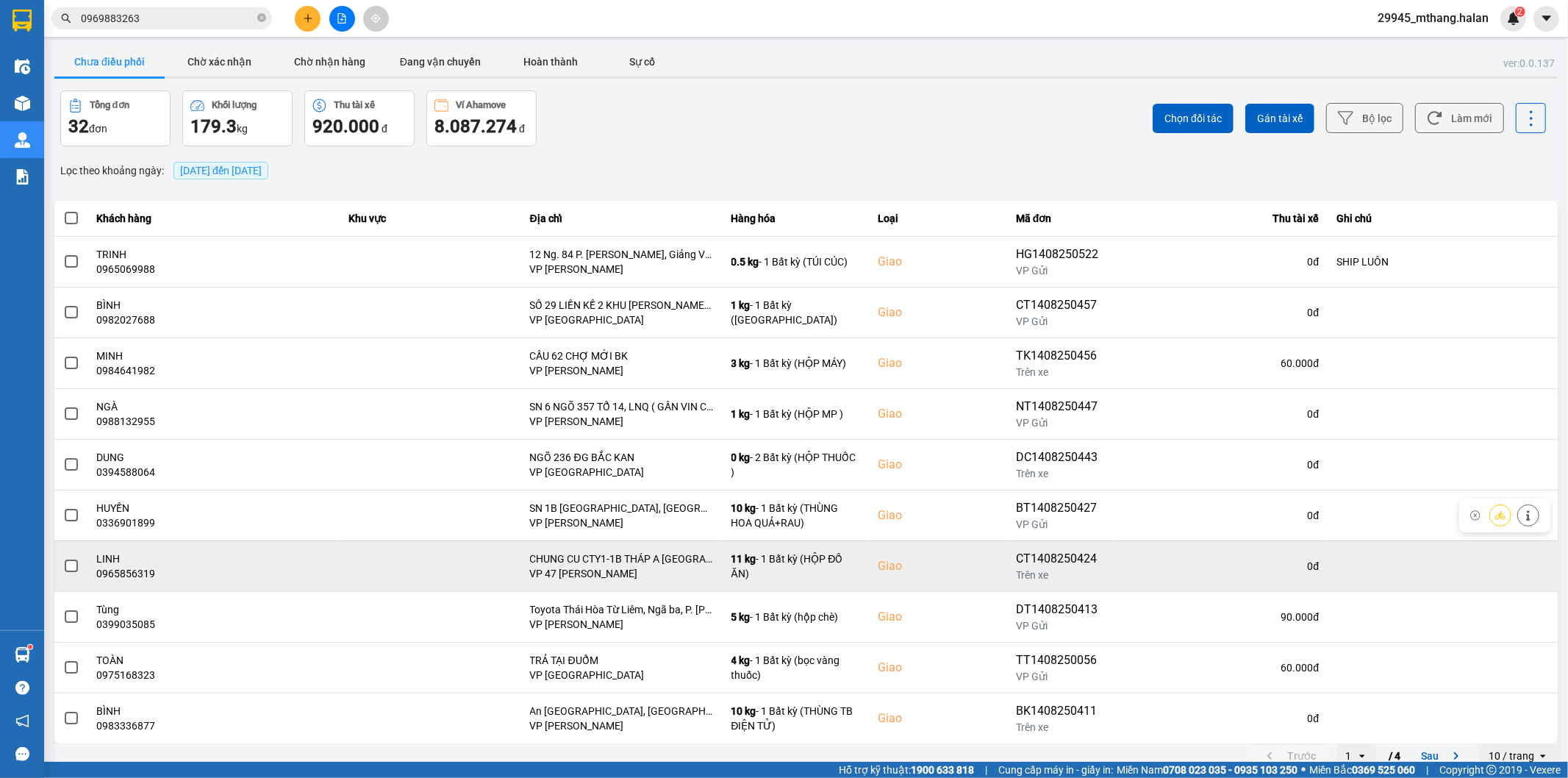
scroll to position [16, 0]
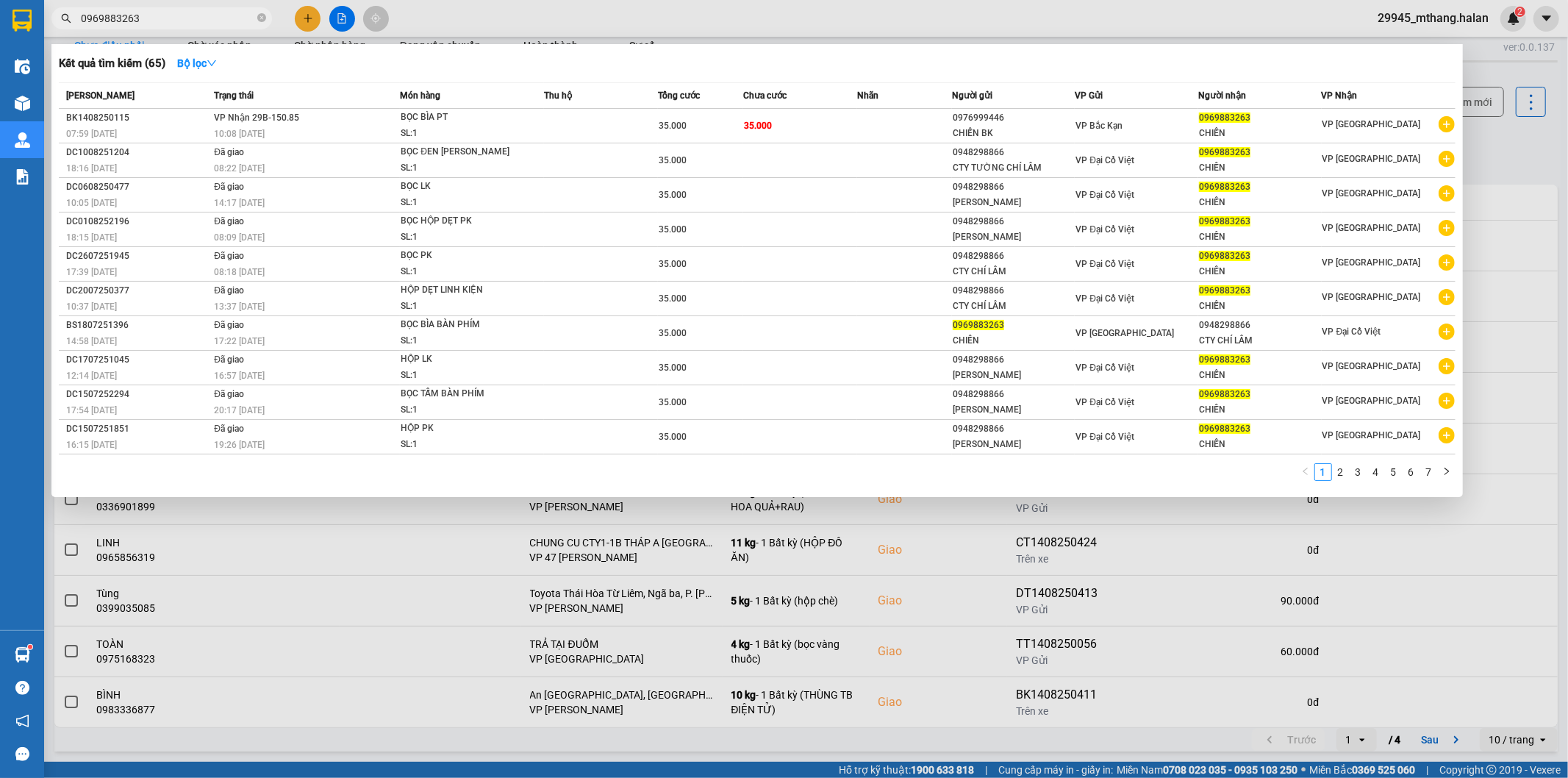
click at [191, 17] on input "0969883263" at bounding box center [167, 18] width 173 height 16
click at [180, 17] on input "0969883263" at bounding box center [167, 18] width 173 height 16
click at [525, 14] on div at bounding box center [784, 389] width 1568 height 778
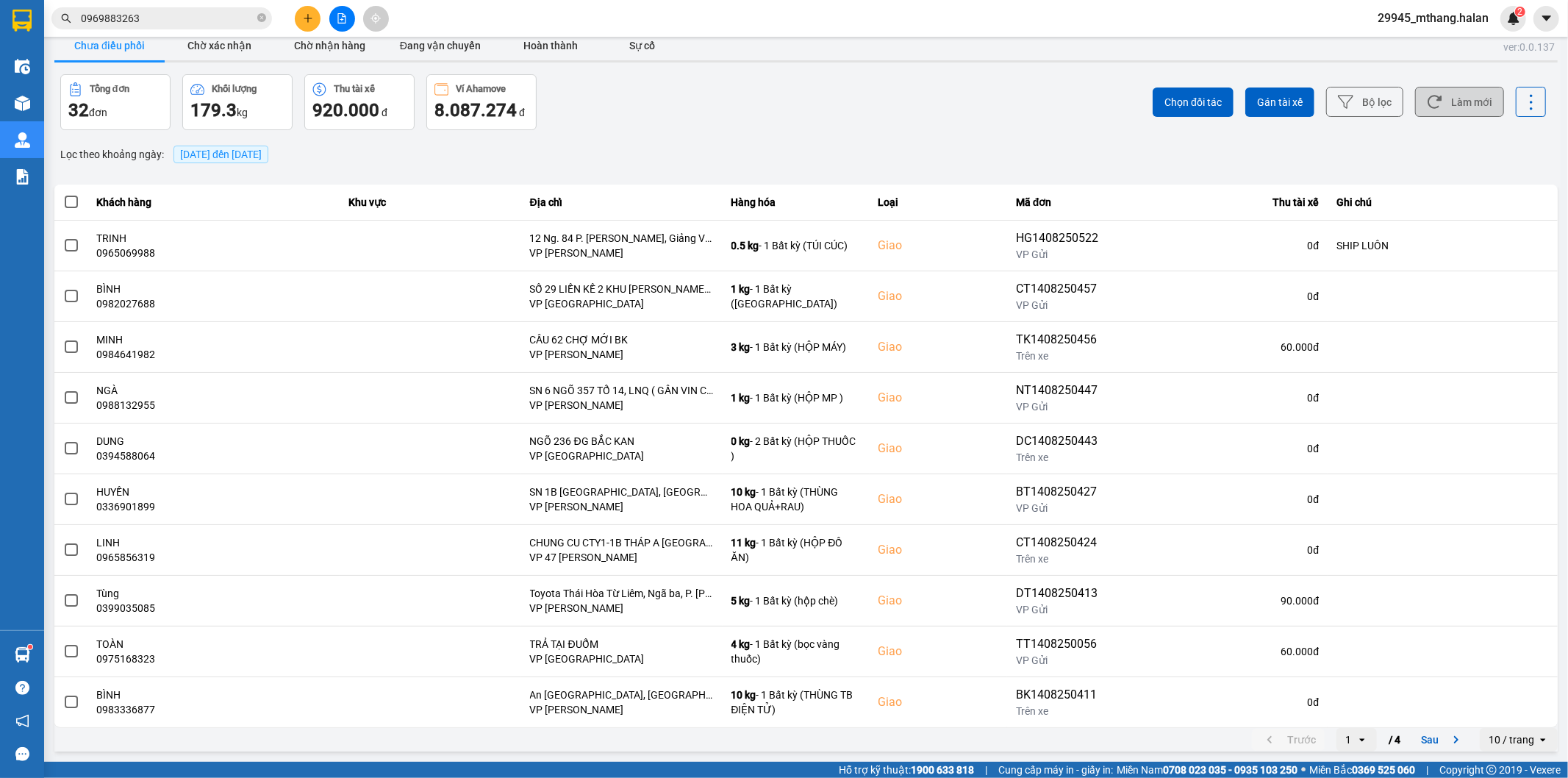
click at [1451, 103] on button "Làm mới" at bounding box center [1459, 102] width 89 height 30
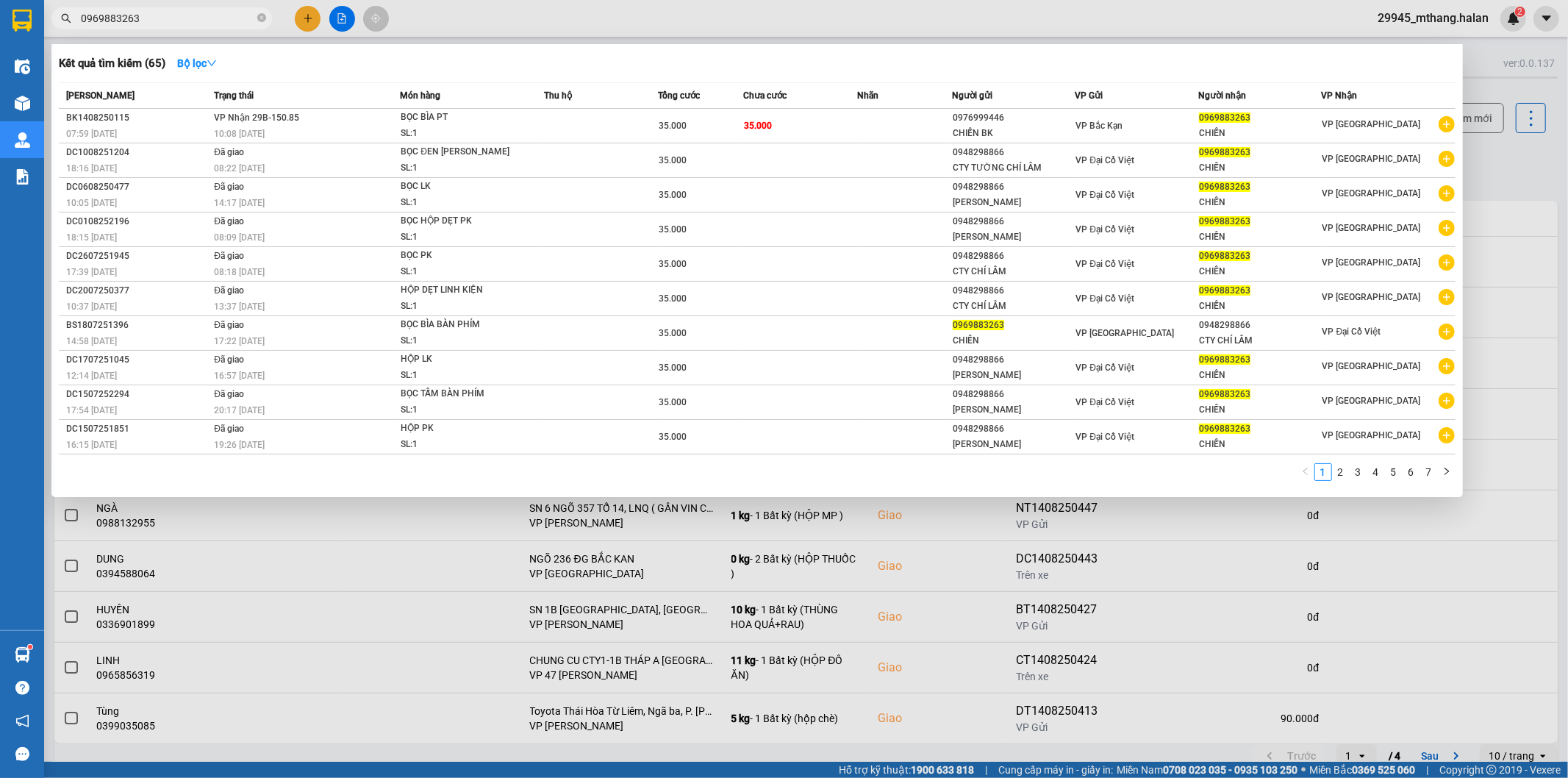
click at [200, 21] on input "0969883263" at bounding box center [167, 18] width 173 height 16
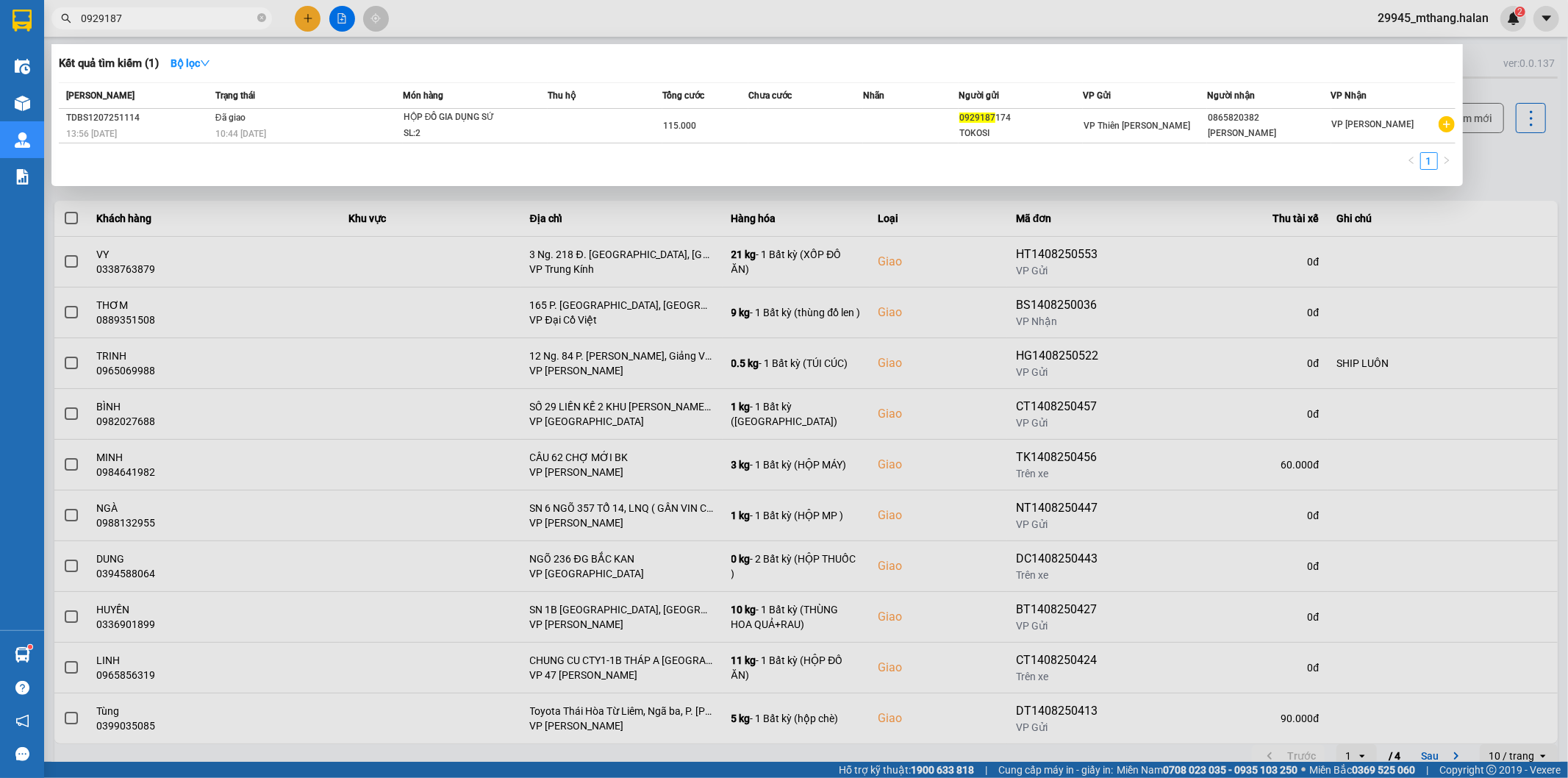
click at [1533, 152] on div at bounding box center [784, 389] width 1568 height 778
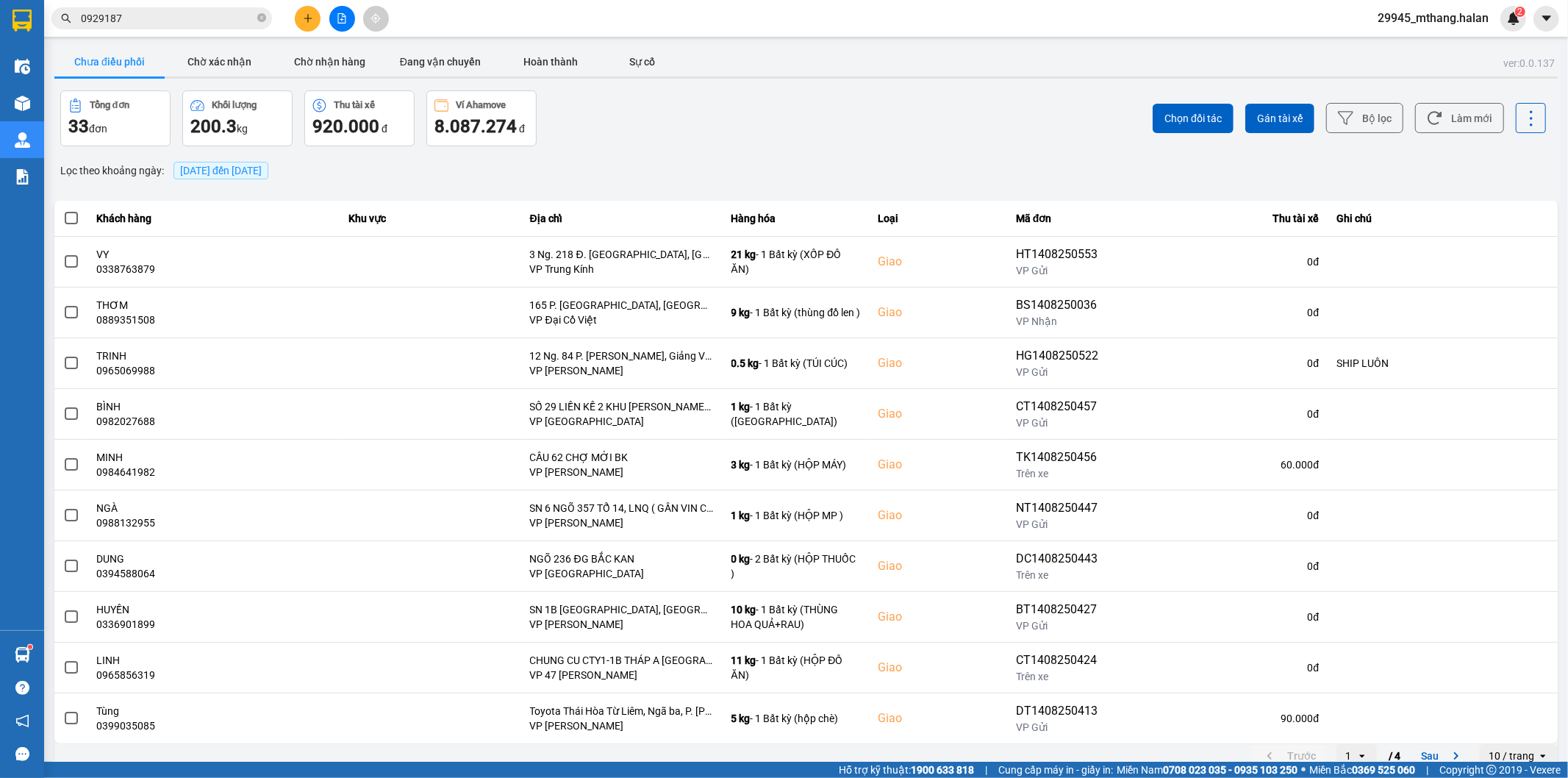
click at [207, 19] on input "0929187" at bounding box center [167, 18] width 173 height 16
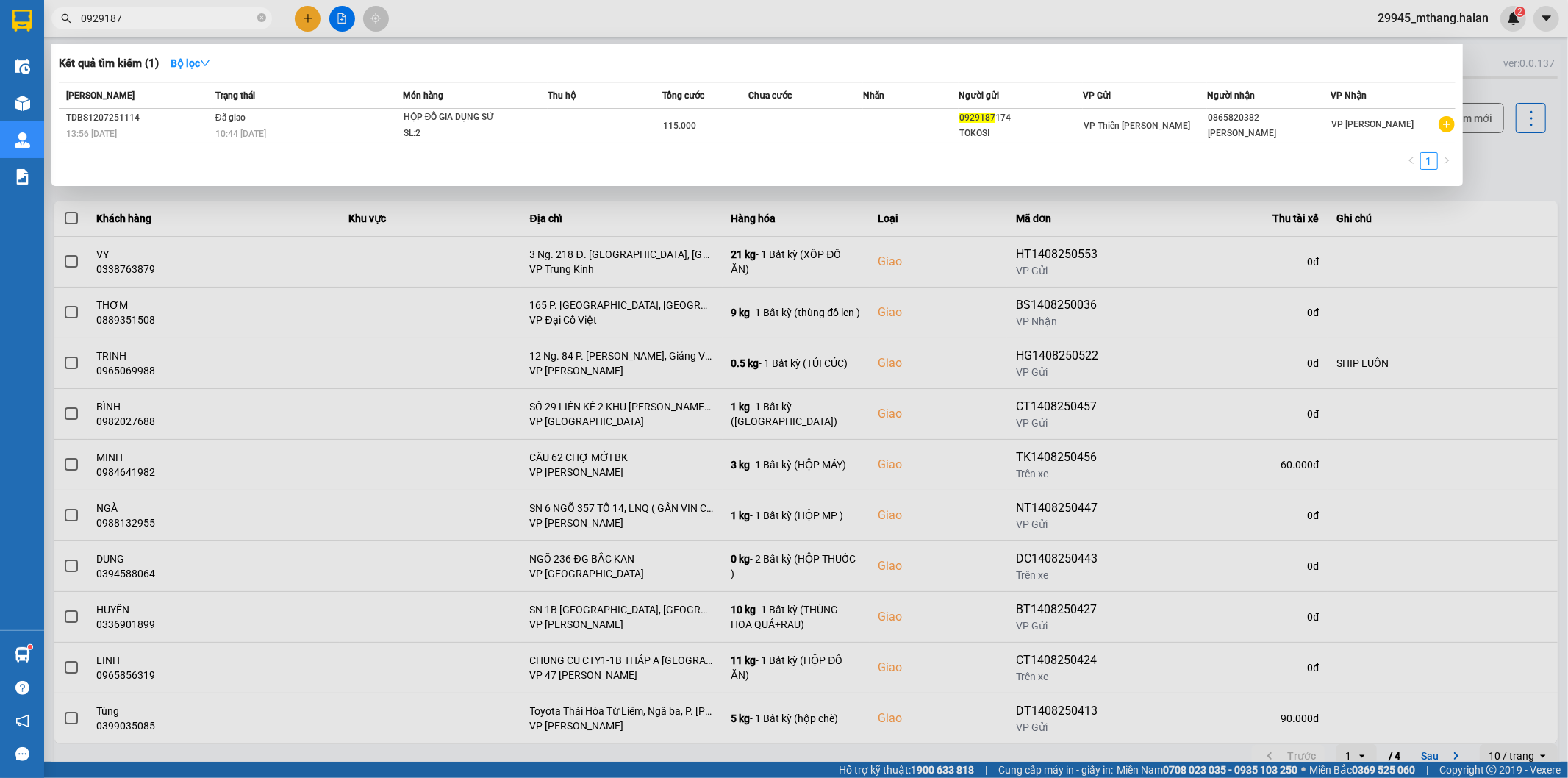
click at [207, 19] on input "0929187" at bounding box center [167, 18] width 173 height 16
click at [177, 15] on input "0929187" at bounding box center [167, 18] width 173 height 16
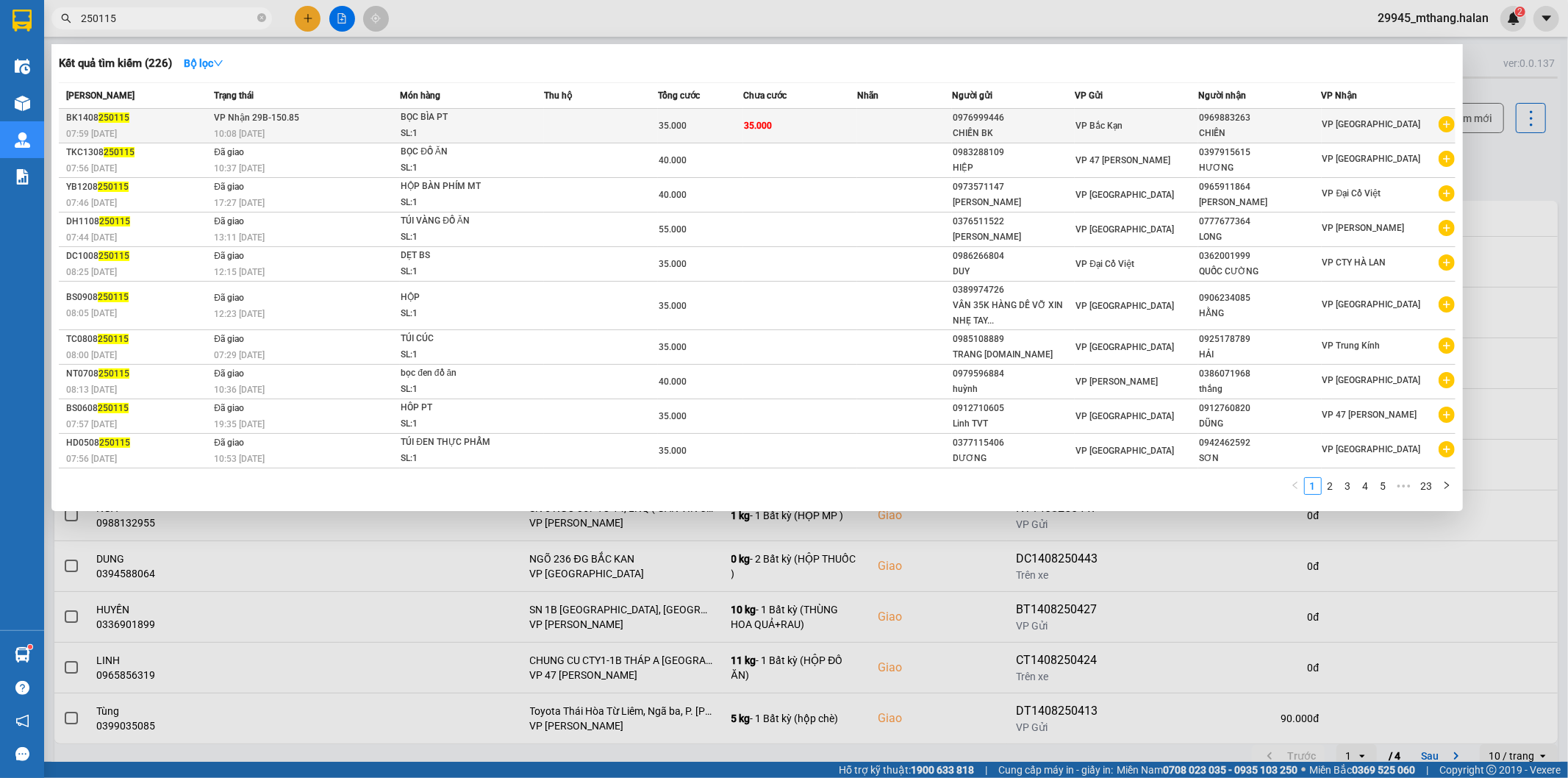
click at [560, 125] on td at bounding box center [601, 126] width 114 height 34
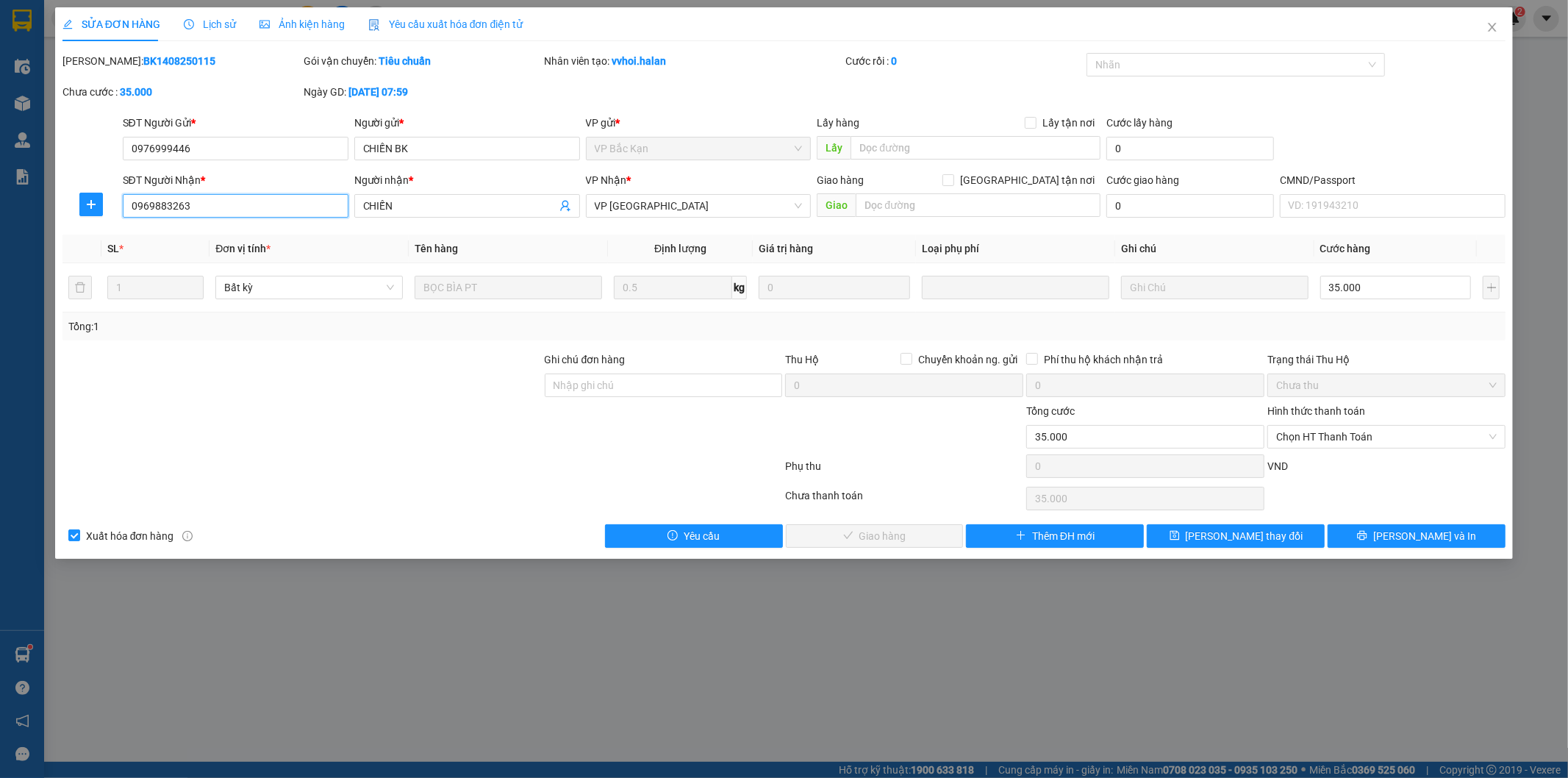
click at [247, 204] on input "0969883263" at bounding box center [235, 206] width 226 height 24
click at [1490, 25] on icon "close" at bounding box center [1492, 27] width 8 height 9
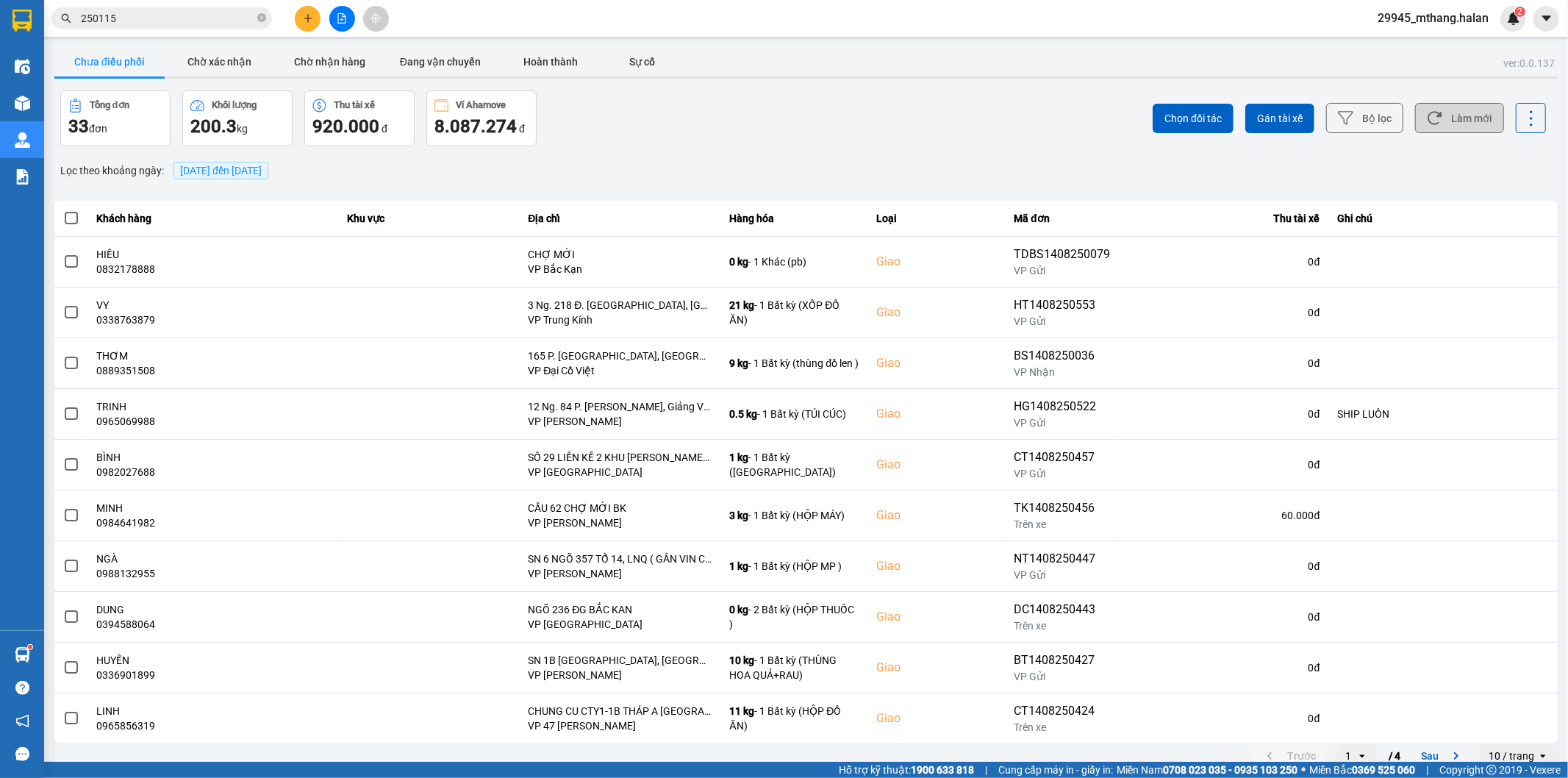
click at [1454, 119] on button "Làm mới" at bounding box center [1459, 118] width 89 height 30
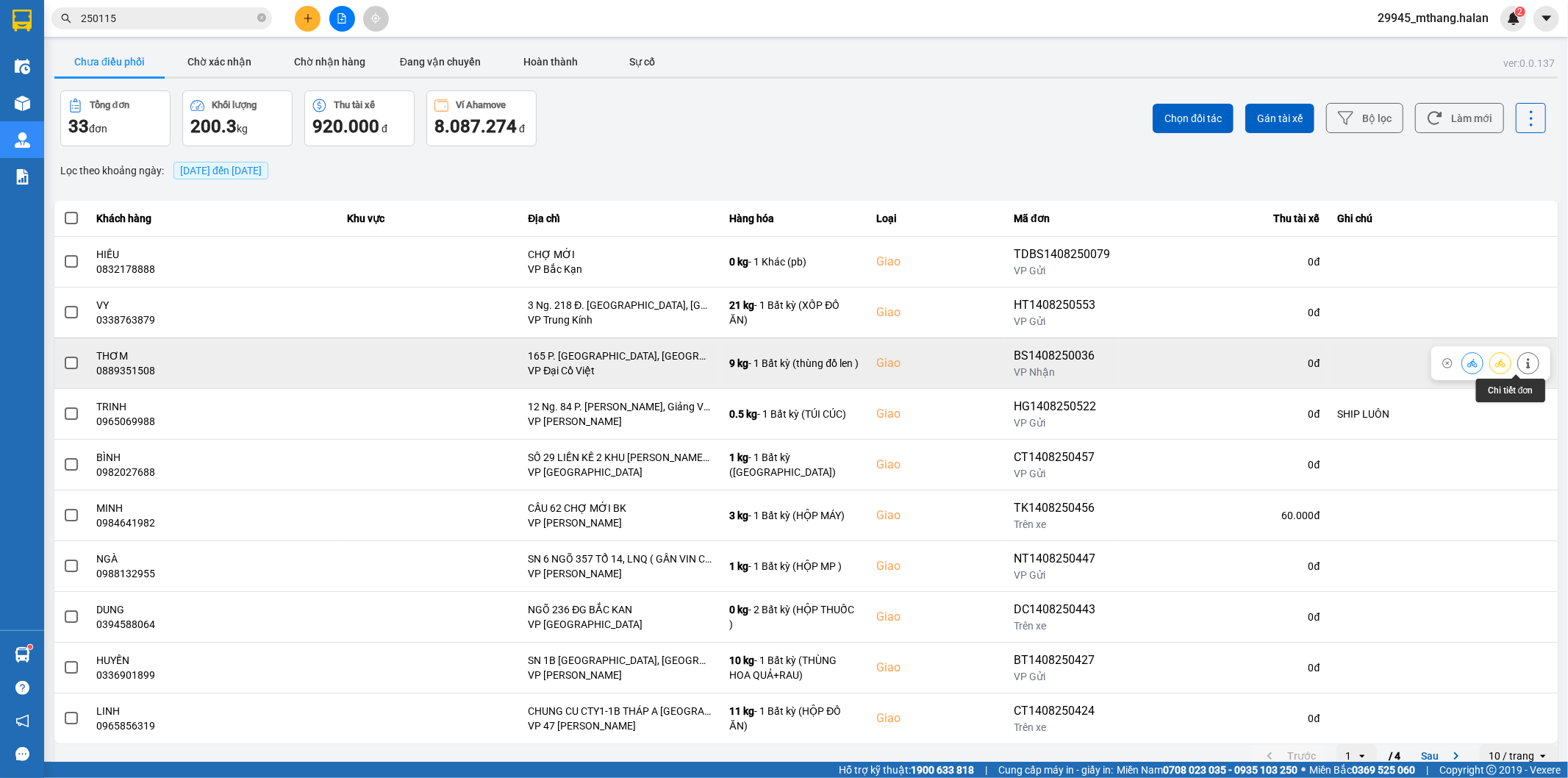
click at [1523, 360] on icon at bounding box center [1527, 363] width 10 height 10
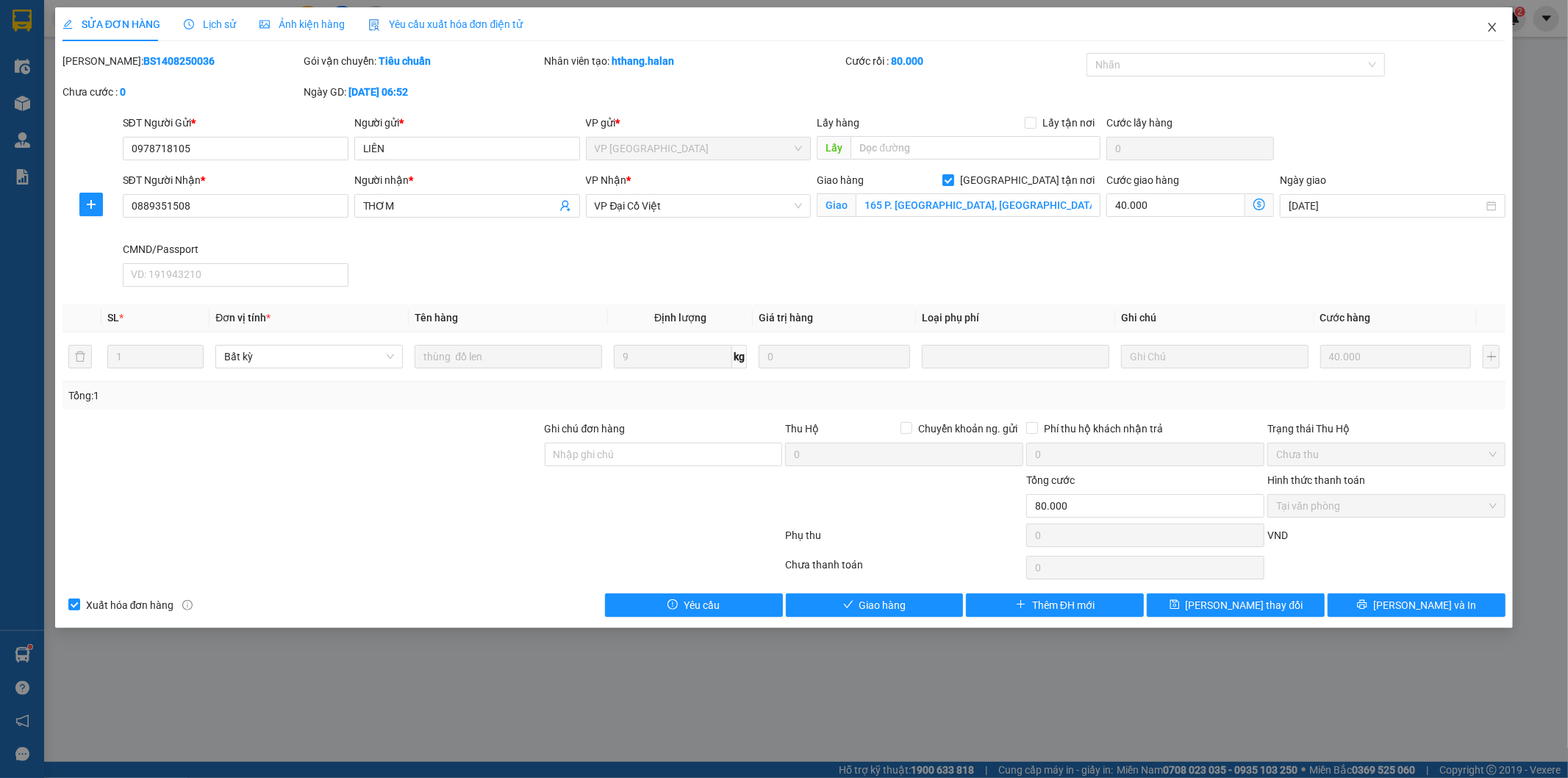
click at [1499, 24] on span "Close" at bounding box center [1492, 27] width 41 height 41
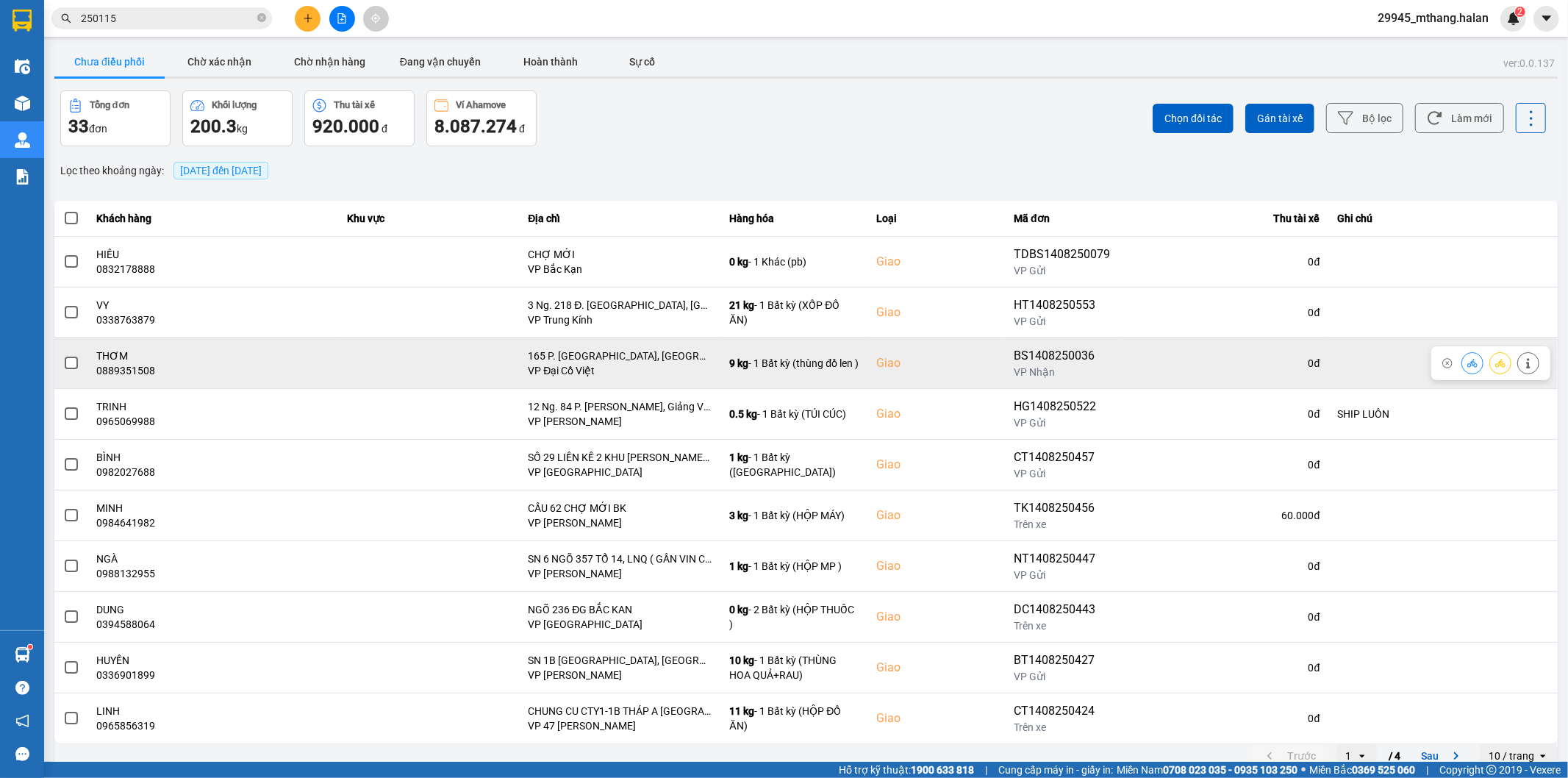
click at [1467, 363] on icon at bounding box center [1472, 363] width 10 height 10
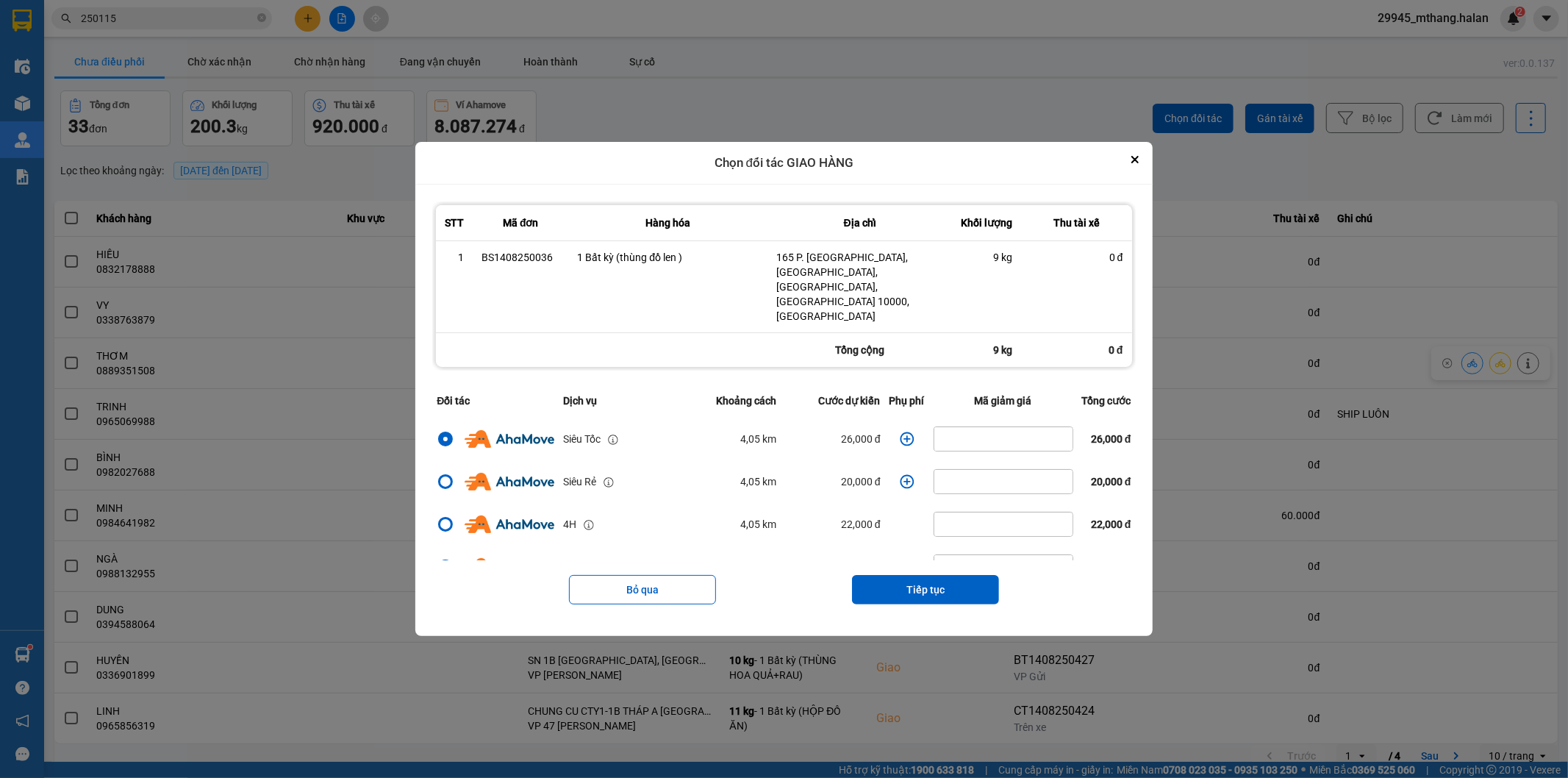
click at [900, 432] on icon "dialog" at bounding box center [907, 439] width 15 height 15
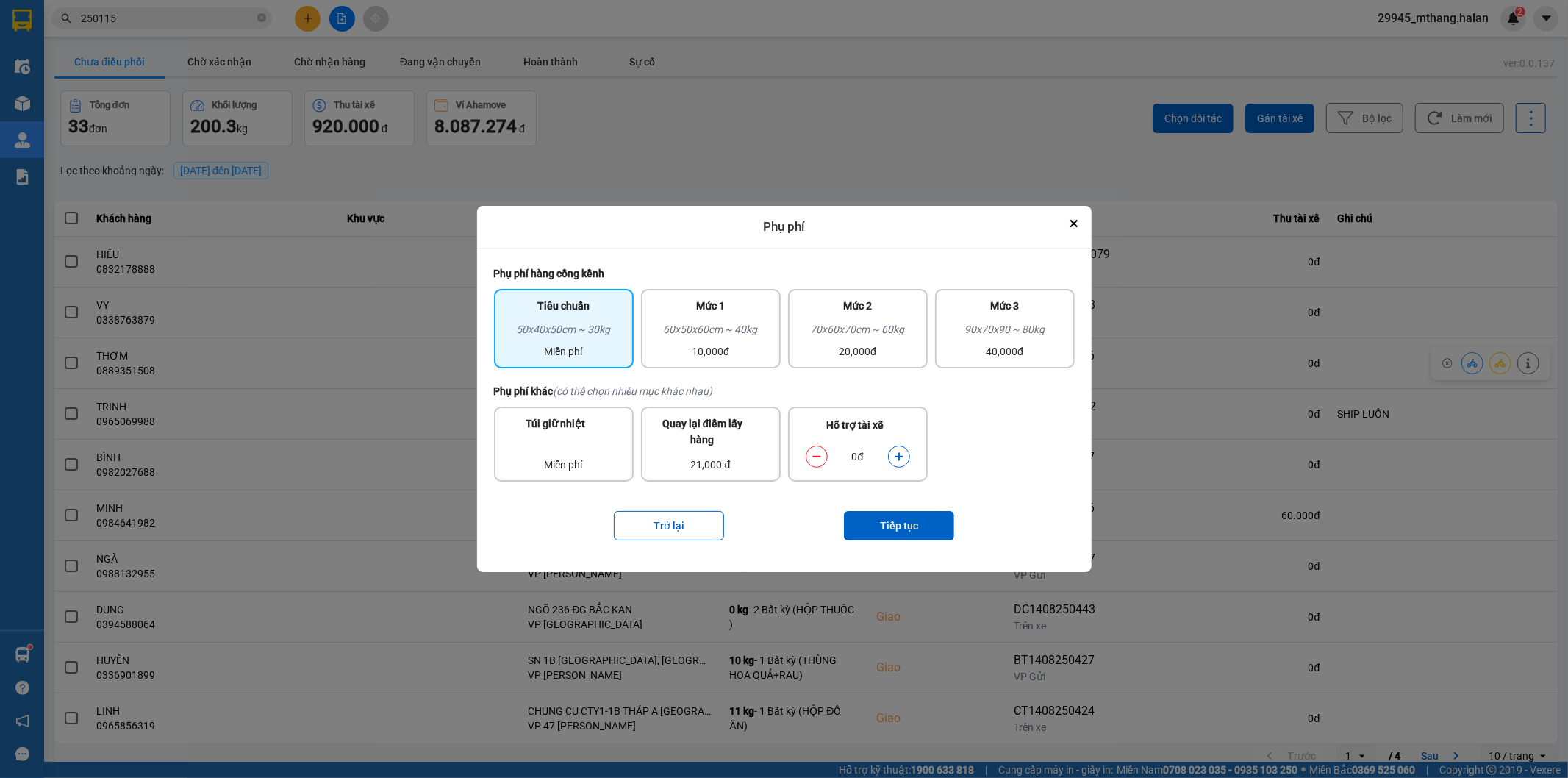
drag, startPoint x: 895, startPoint y: 453, endPoint x: 903, endPoint y: 476, distance: 24.4
click at [897, 453] on icon "dialog" at bounding box center [898, 456] width 10 height 10
click at [896, 523] on button "Tiếp tục" at bounding box center [899, 526] width 111 height 29
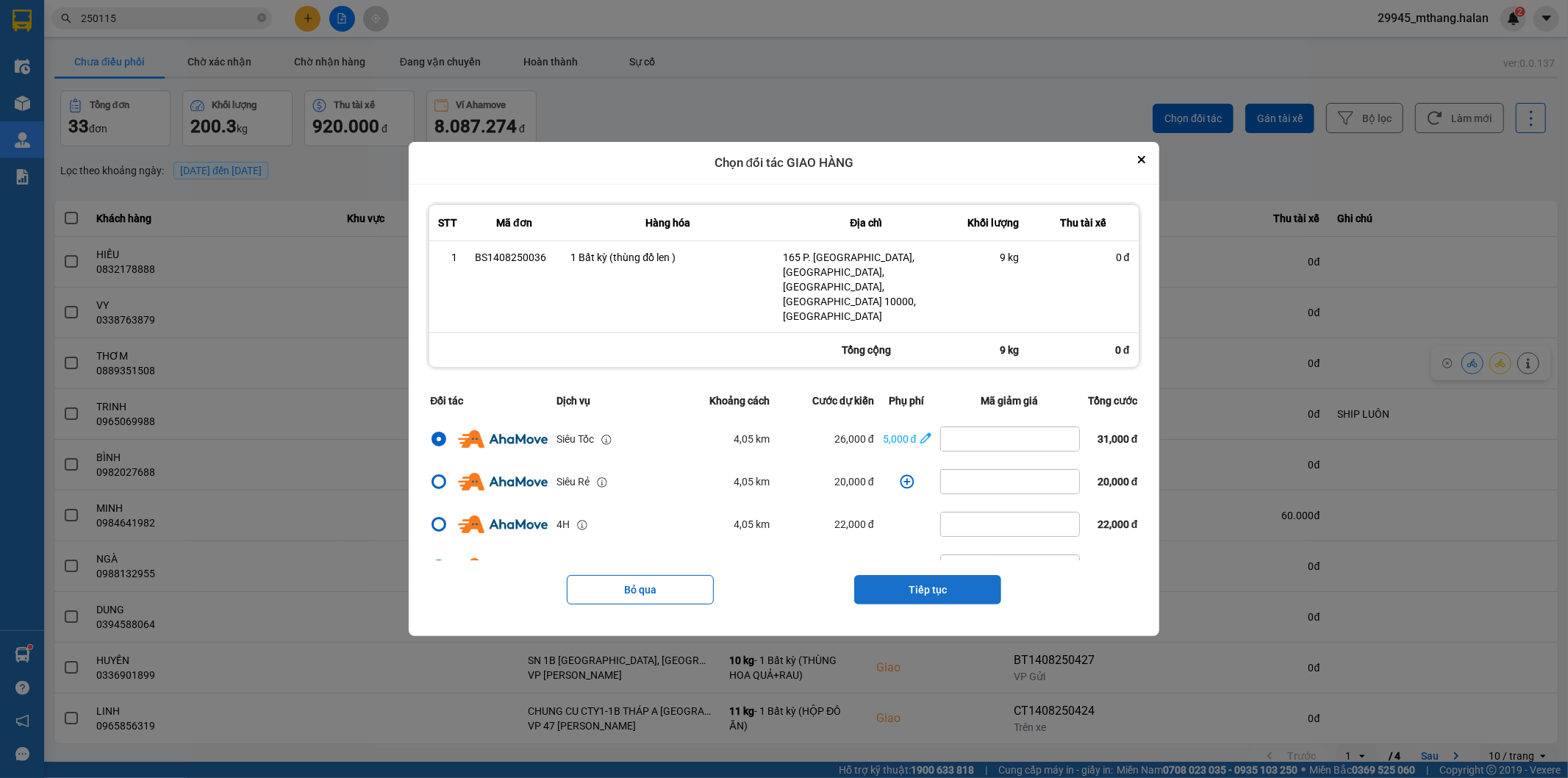
drag, startPoint x: 934, startPoint y: 574, endPoint x: 926, endPoint y: 549, distance: 26.2
click at [934, 575] on button "Tiếp tục" at bounding box center [927, 589] width 147 height 29
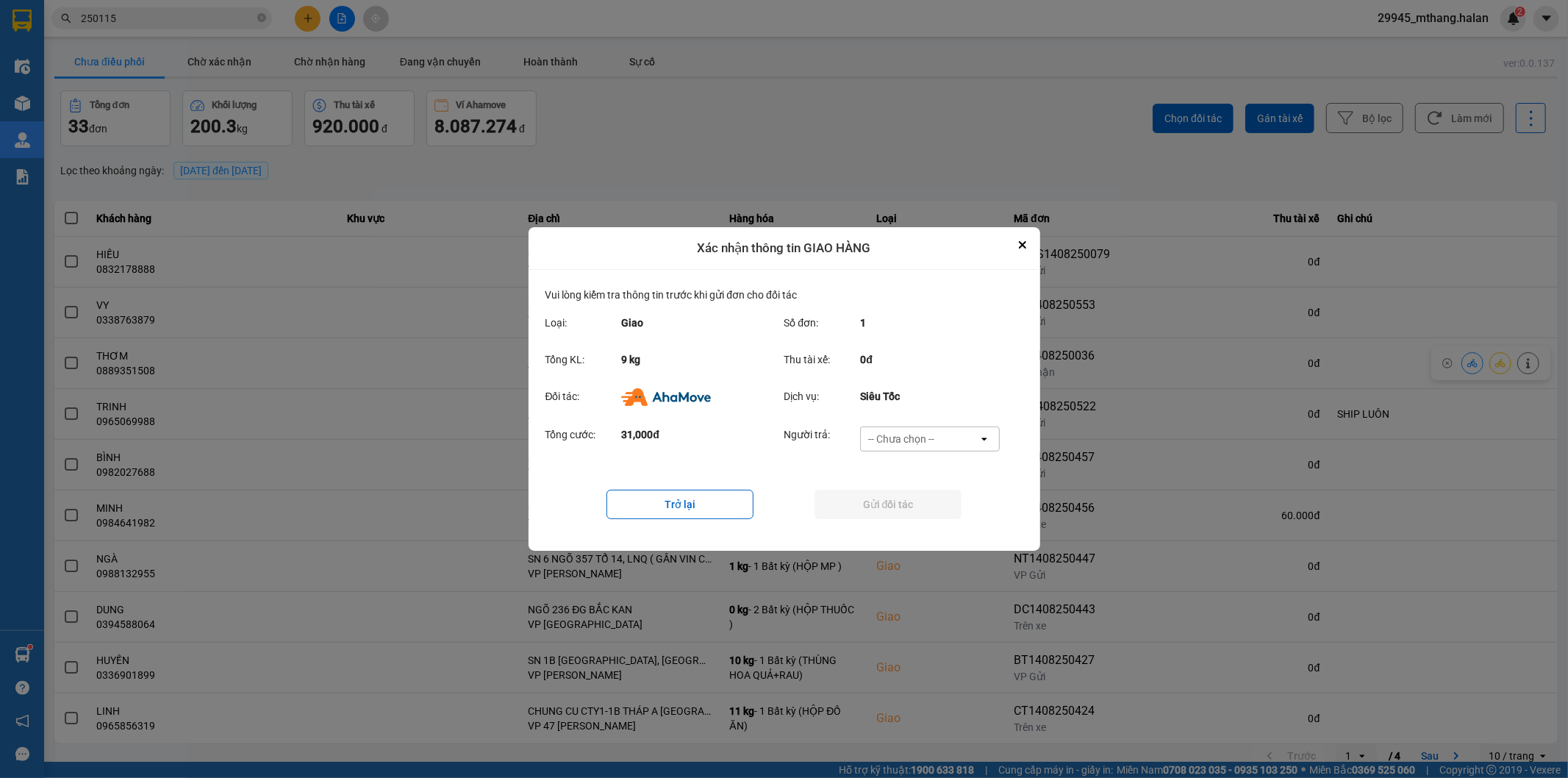
drag, startPoint x: 858, startPoint y: 440, endPoint x: 897, endPoint y: 531, distance: 99.0
click at [857, 443] on div "Người trả:" at bounding box center [822, 439] width 76 height 25
click at [905, 449] on div "-- Chưa chọn --" at bounding box center [920, 439] width 118 height 24
click at [893, 517] on span "Ví Ahamove" at bounding box center [902, 523] width 60 height 15
click at [881, 501] on button "Gửi đối tác" at bounding box center [888, 504] width 147 height 29
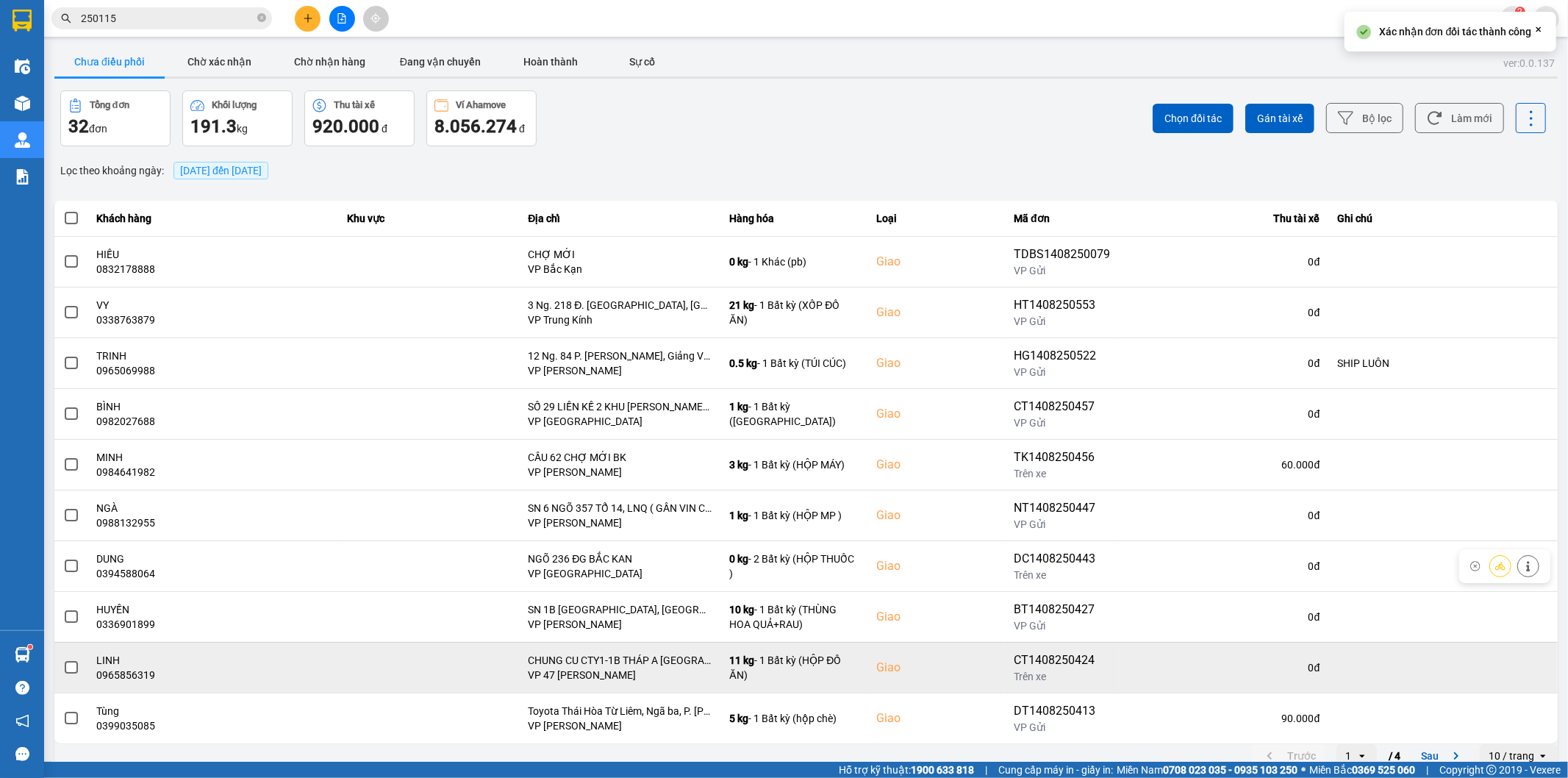
scroll to position [16, 0]
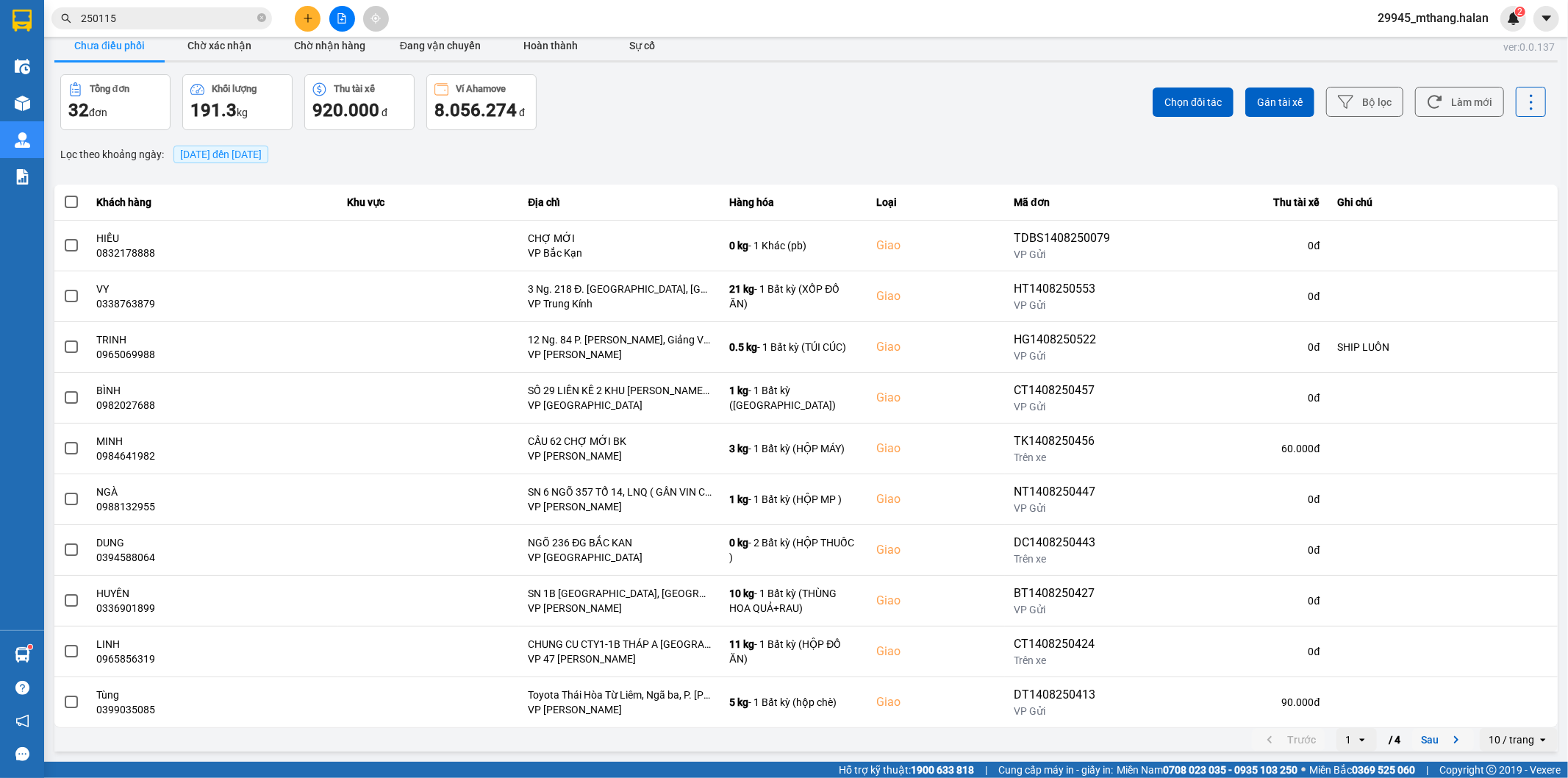
click at [1420, 748] on button "Sau" at bounding box center [1443, 740] width 62 height 22
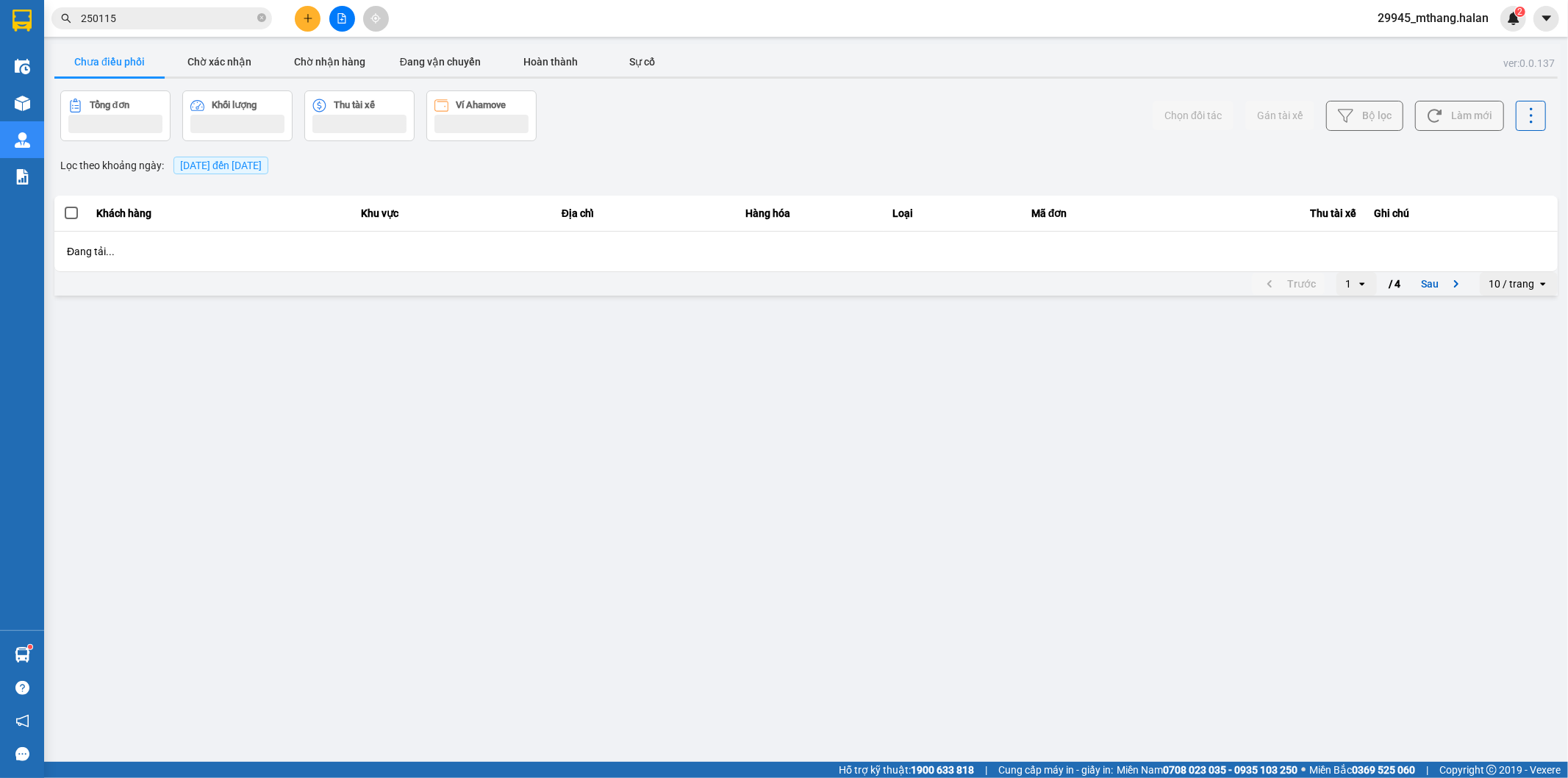
scroll to position [0, 0]
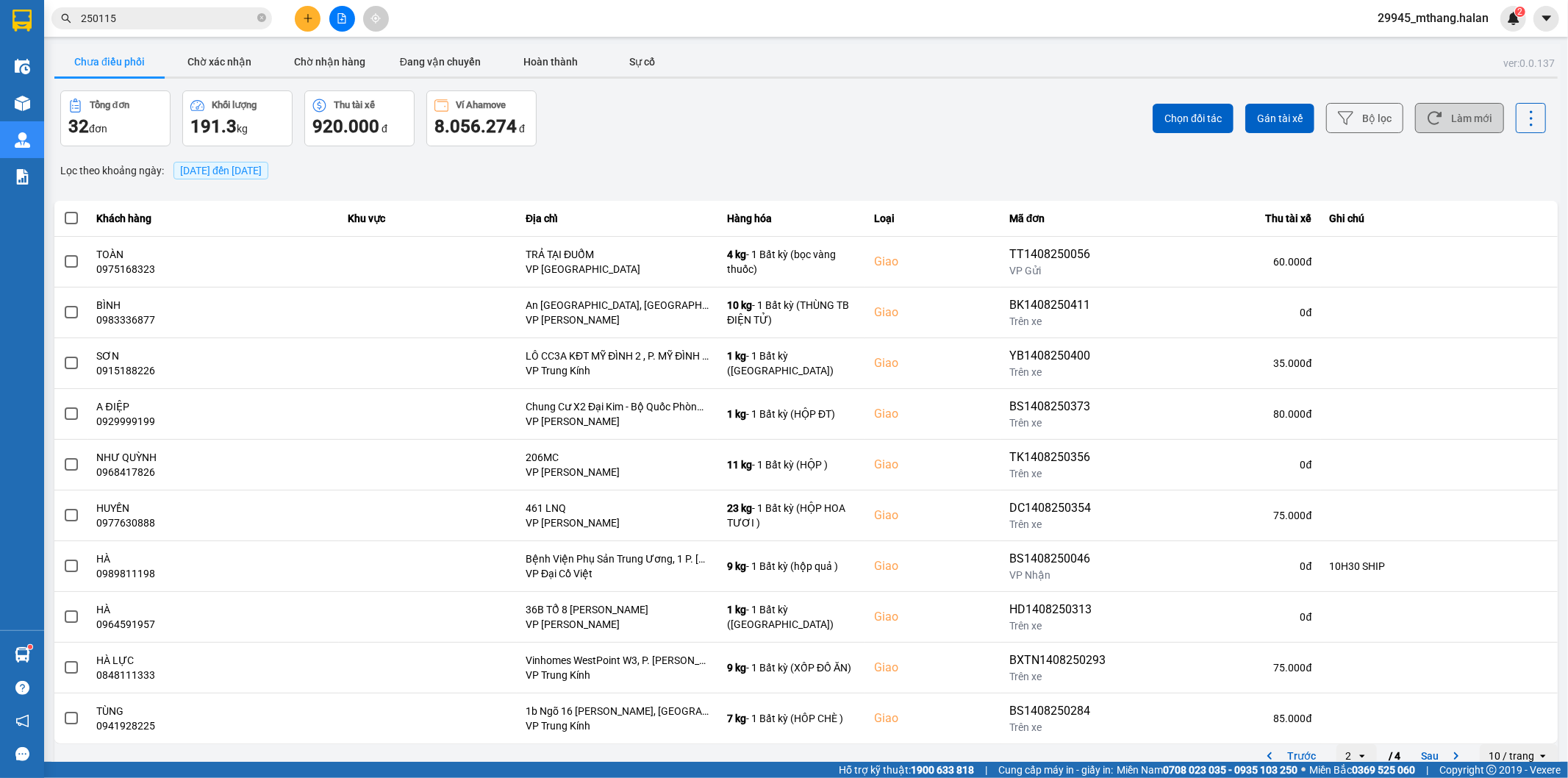
click at [1428, 119] on icon at bounding box center [1434, 118] width 14 height 14
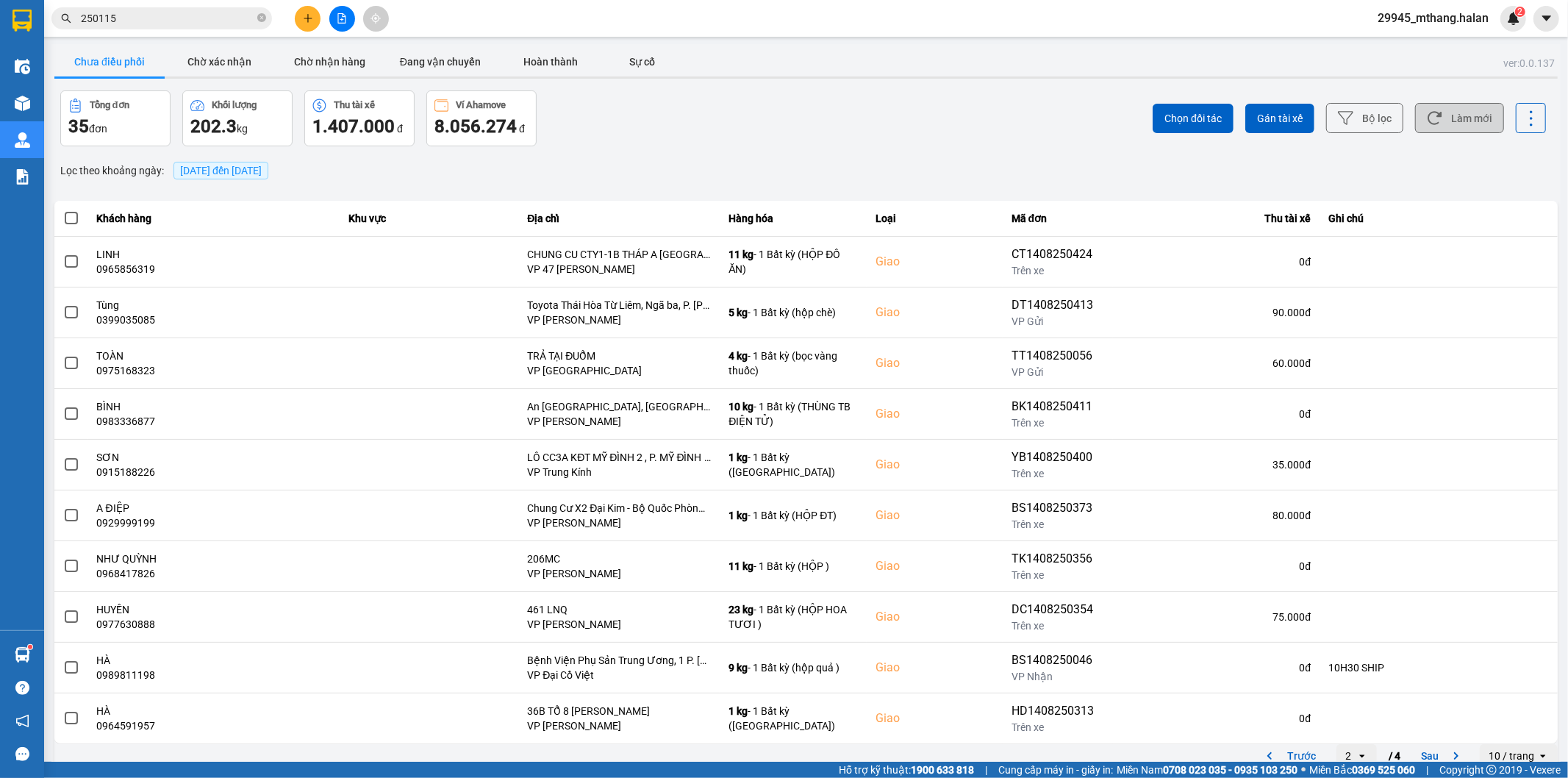
click at [1460, 122] on button "Làm mới" at bounding box center [1459, 118] width 89 height 30
click at [189, 15] on input "250115" at bounding box center [167, 18] width 173 height 16
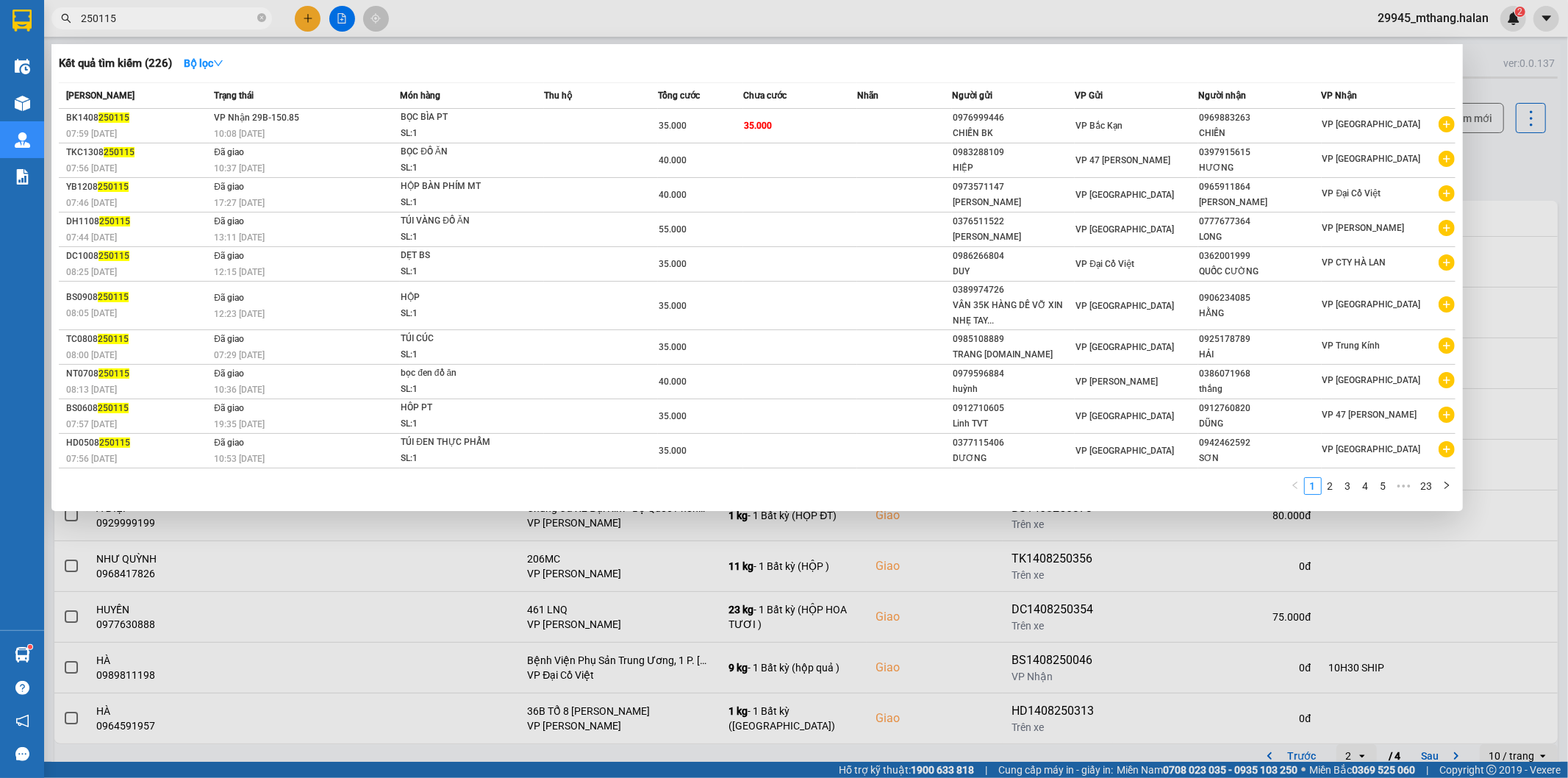
click at [189, 15] on input "250115" at bounding box center [167, 18] width 173 height 16
click at [1515, 158] on div at bounding box center [784, 389] width 1568 height 778
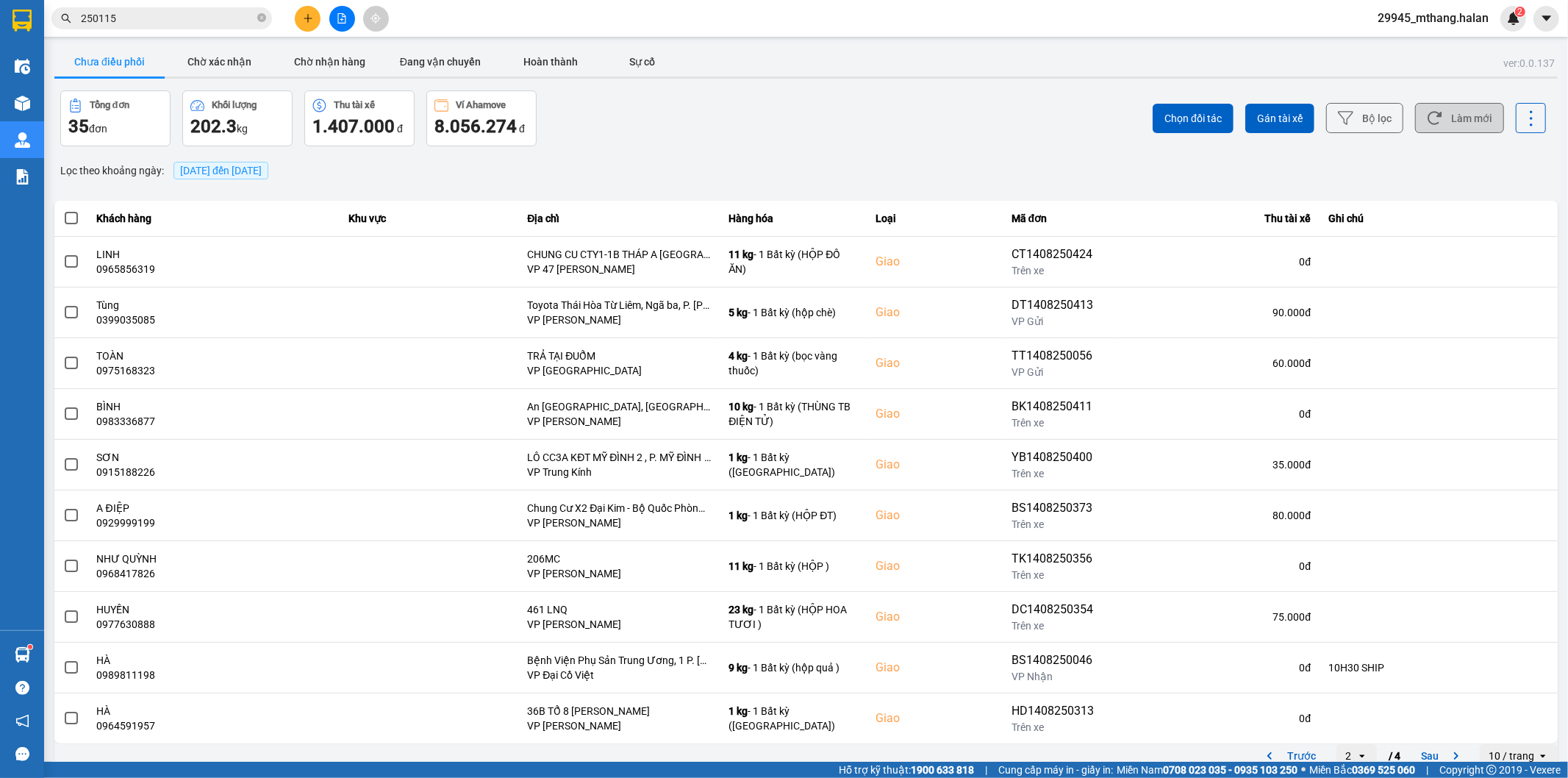
click at [1449, 111] on button "Làm mới" at bounding box center [1459, 118] width 89 height 30
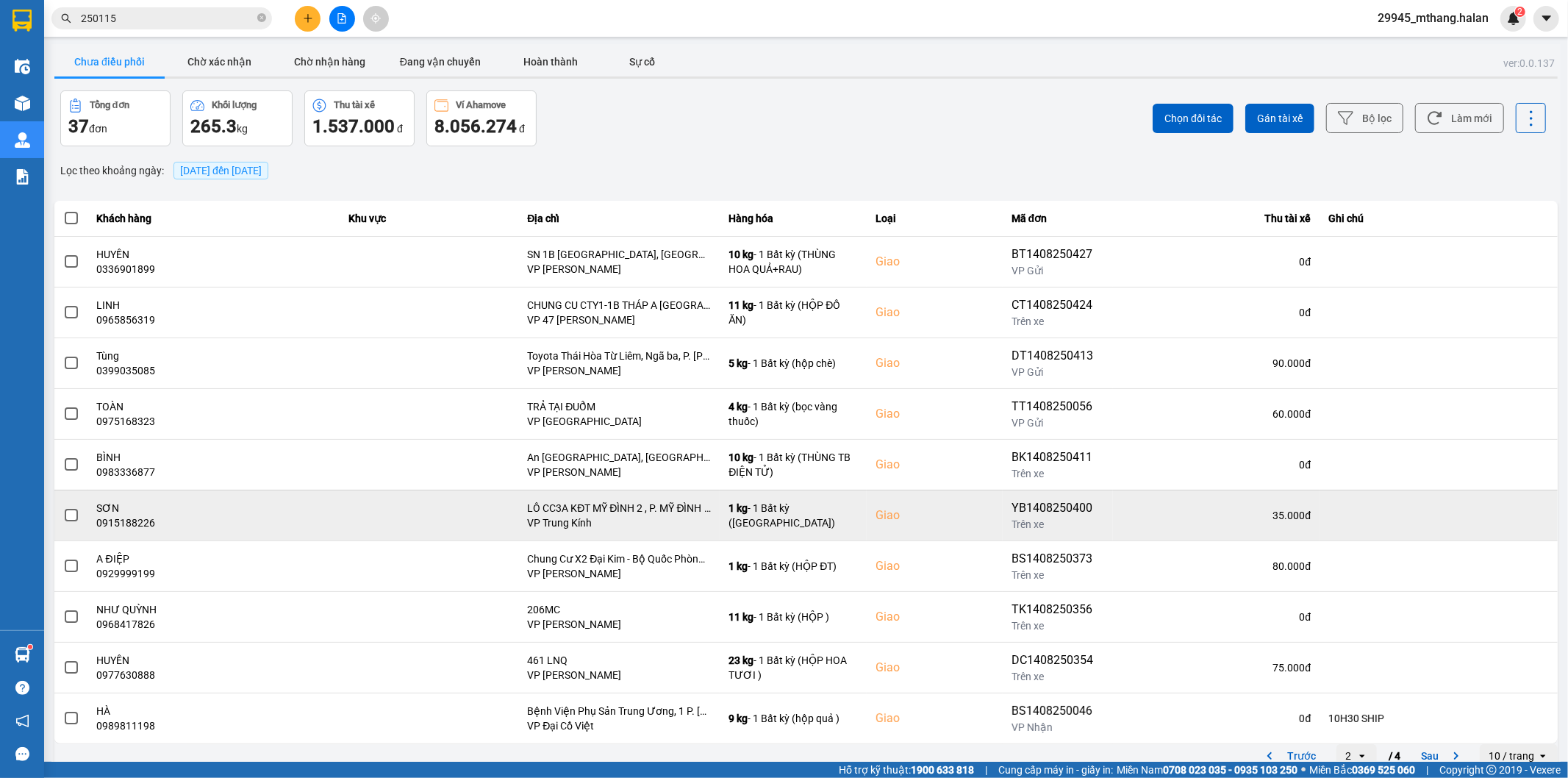
scroll to position [16, 0]
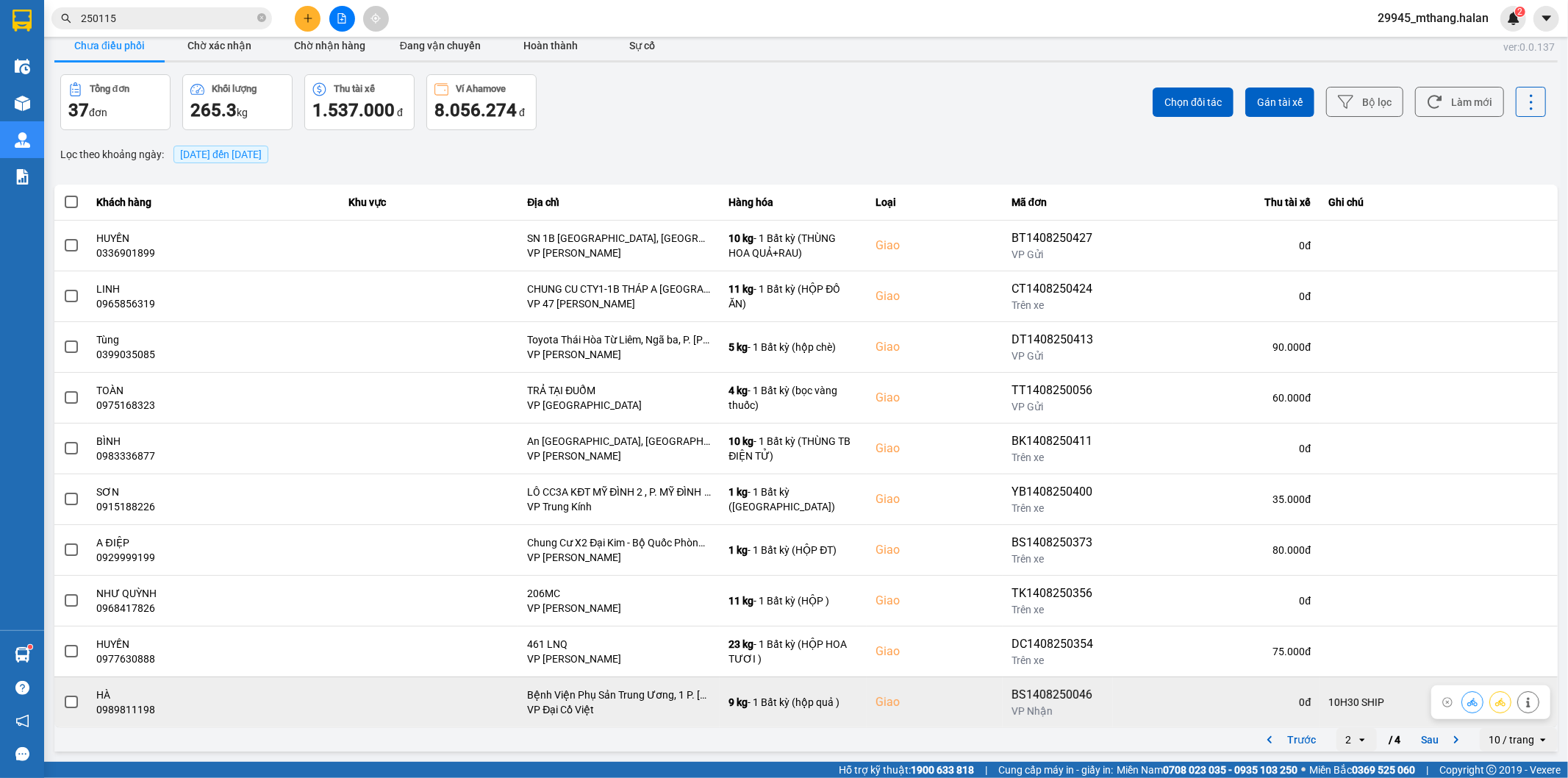
click at [1522, 703] on button at bounding box center [1528, 702] width 21 height 25
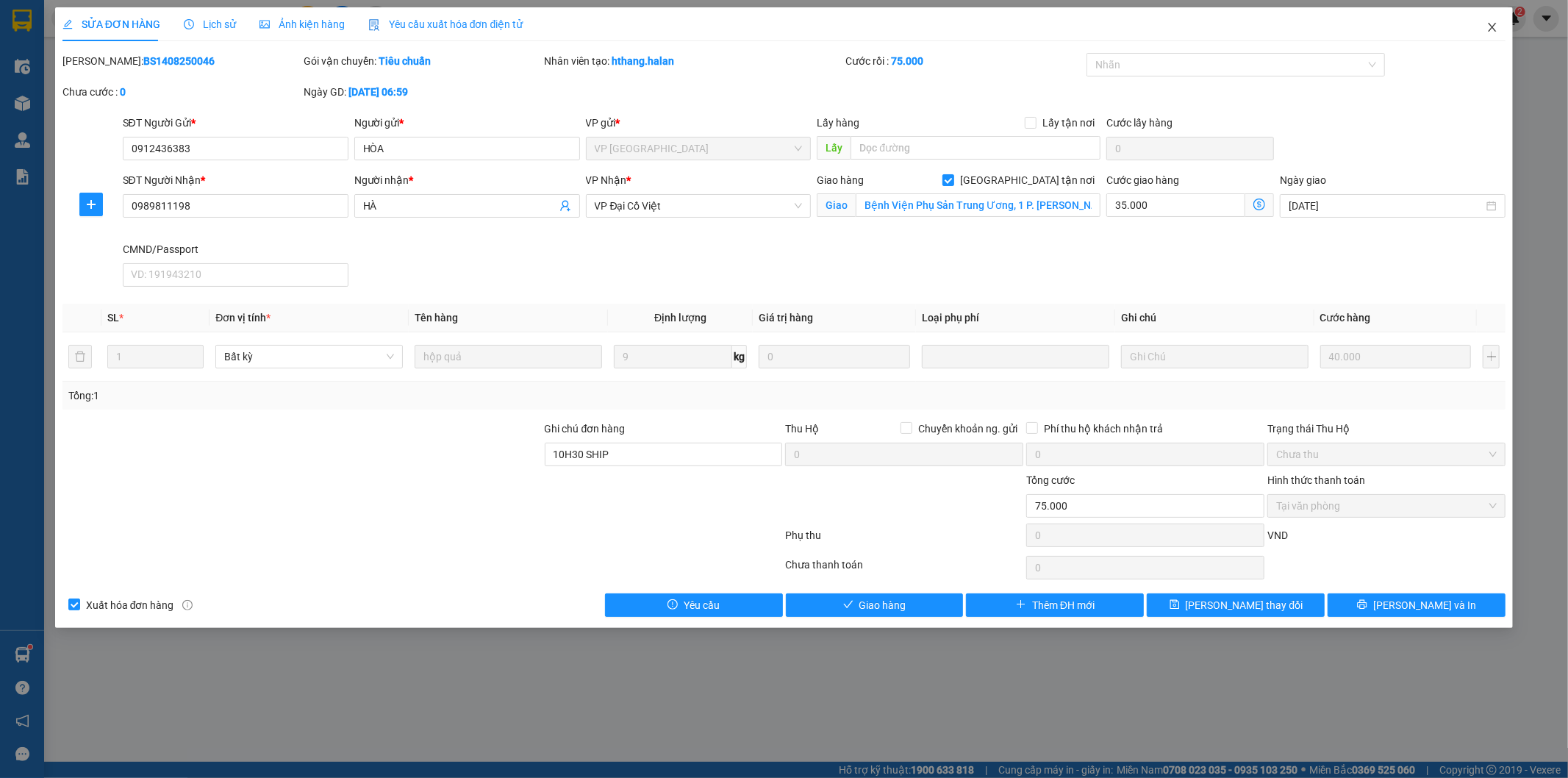
click at [1495, 26] on icon "close" at bounding box center [1492, 27] width 12 height 12
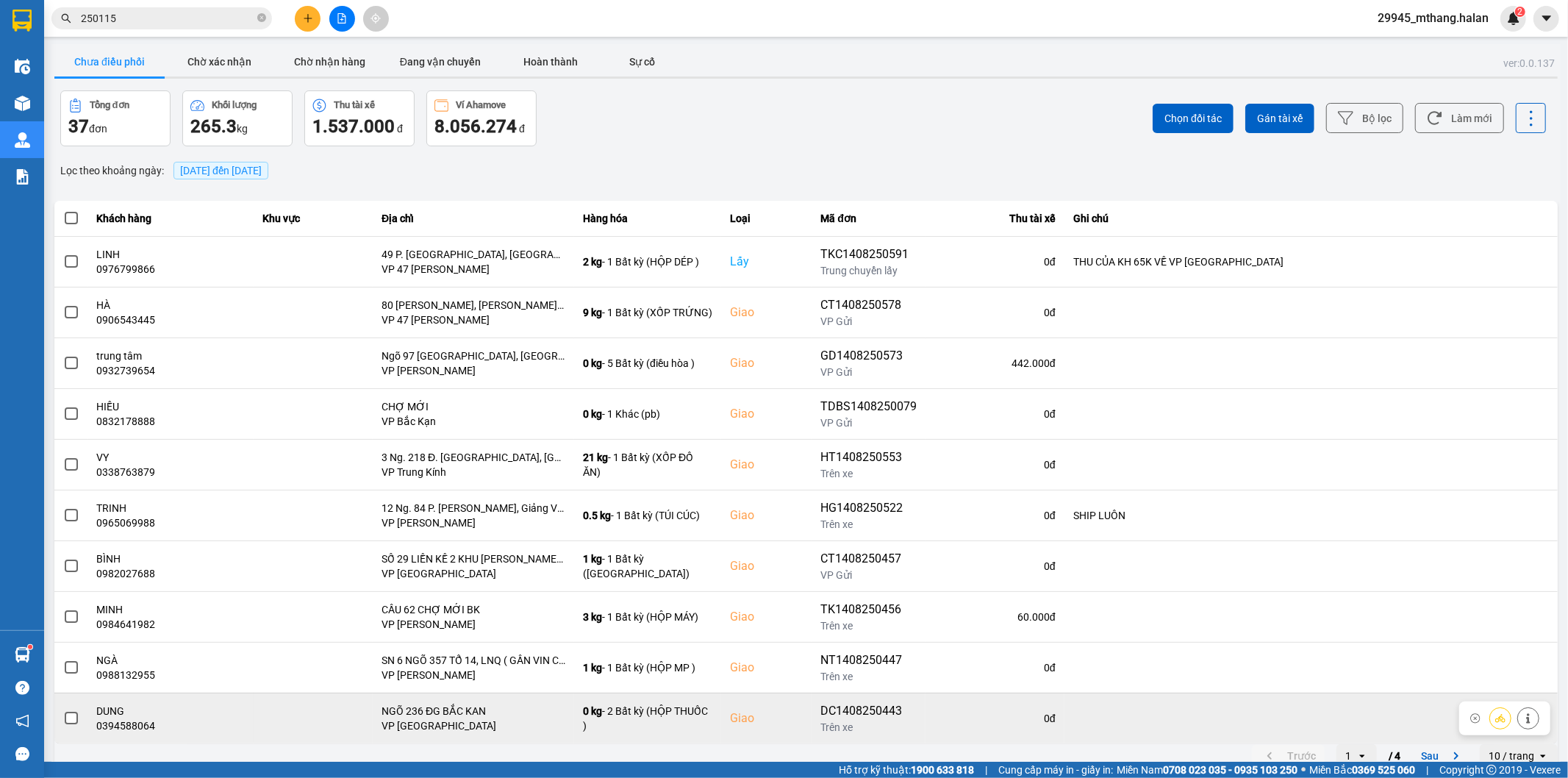
scroll to position [16, 0]
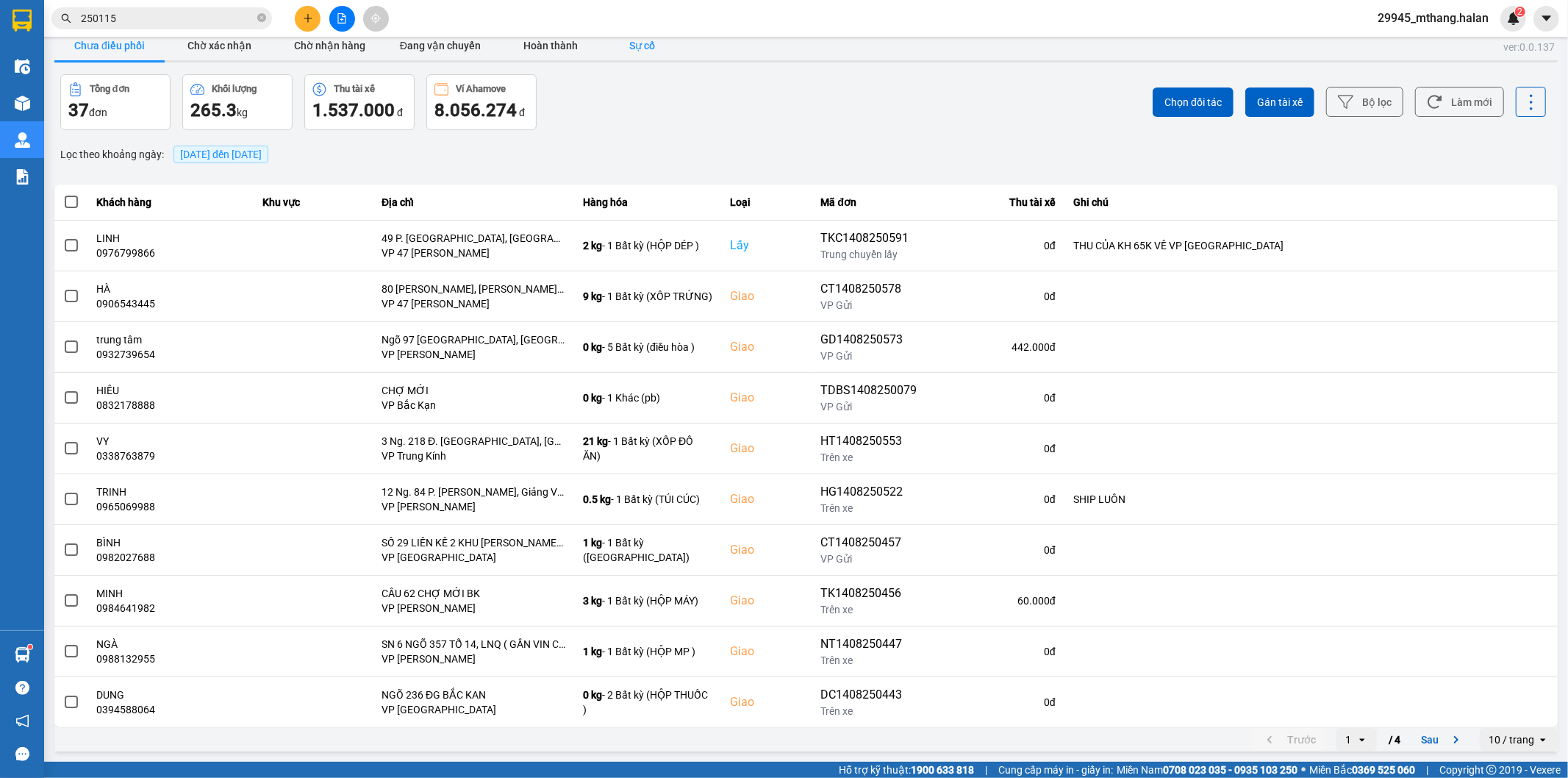
click at [645, 53] on button "Sự cố" at bounding box center [642, 45] width 73 height 29
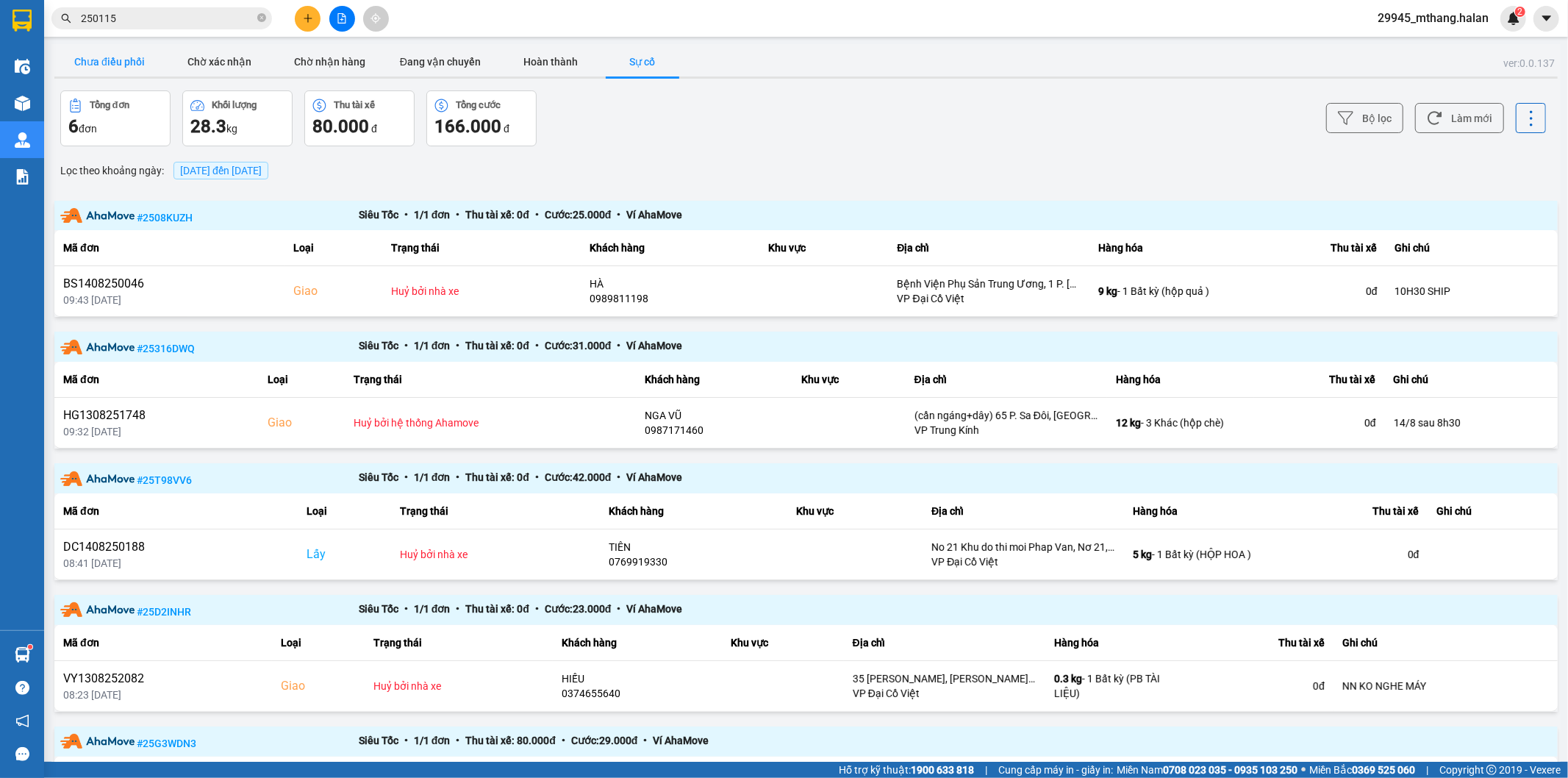
click at [126, 62] on button "Chưa điều phối" at bounding box center [110, 62] width 111 height 29
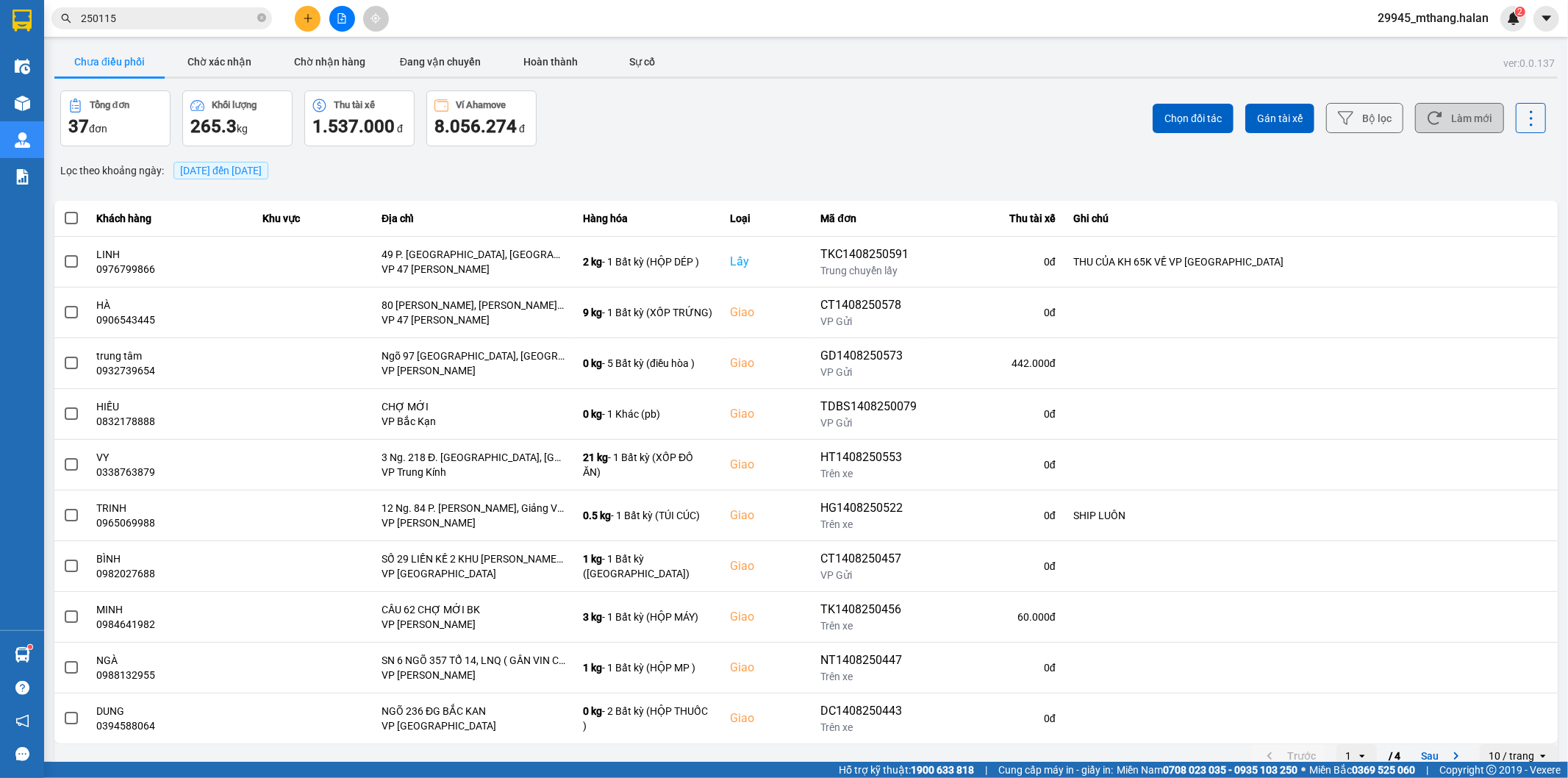
click at [1471, 108] on button "Làm mới" at bounding box center [1459, 118] width 89 height 30
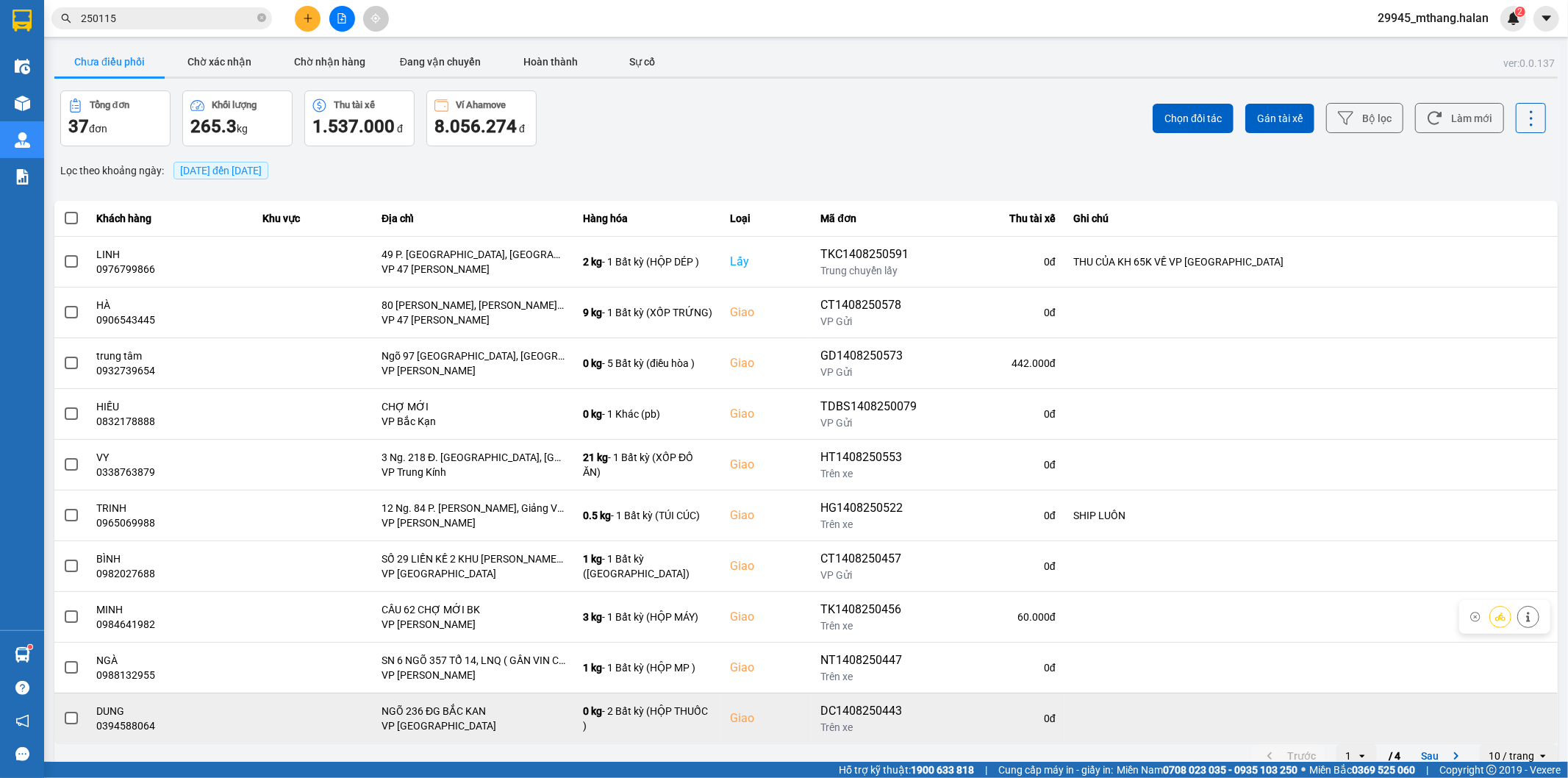
scroll to position [16, 0]
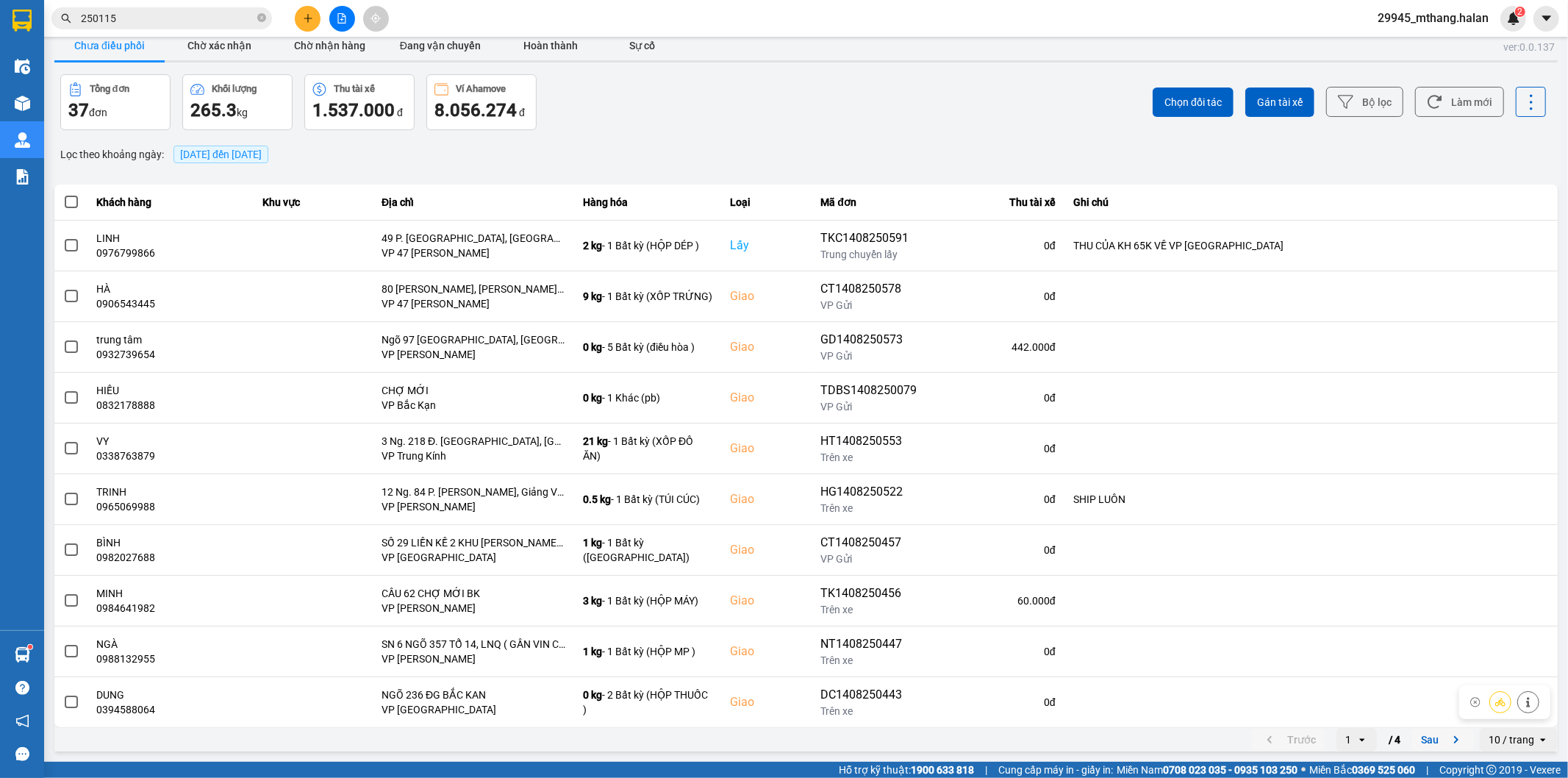
click at [1432, 741] on button "Sau" at bounding box center [1443, 740] width 62 height 22
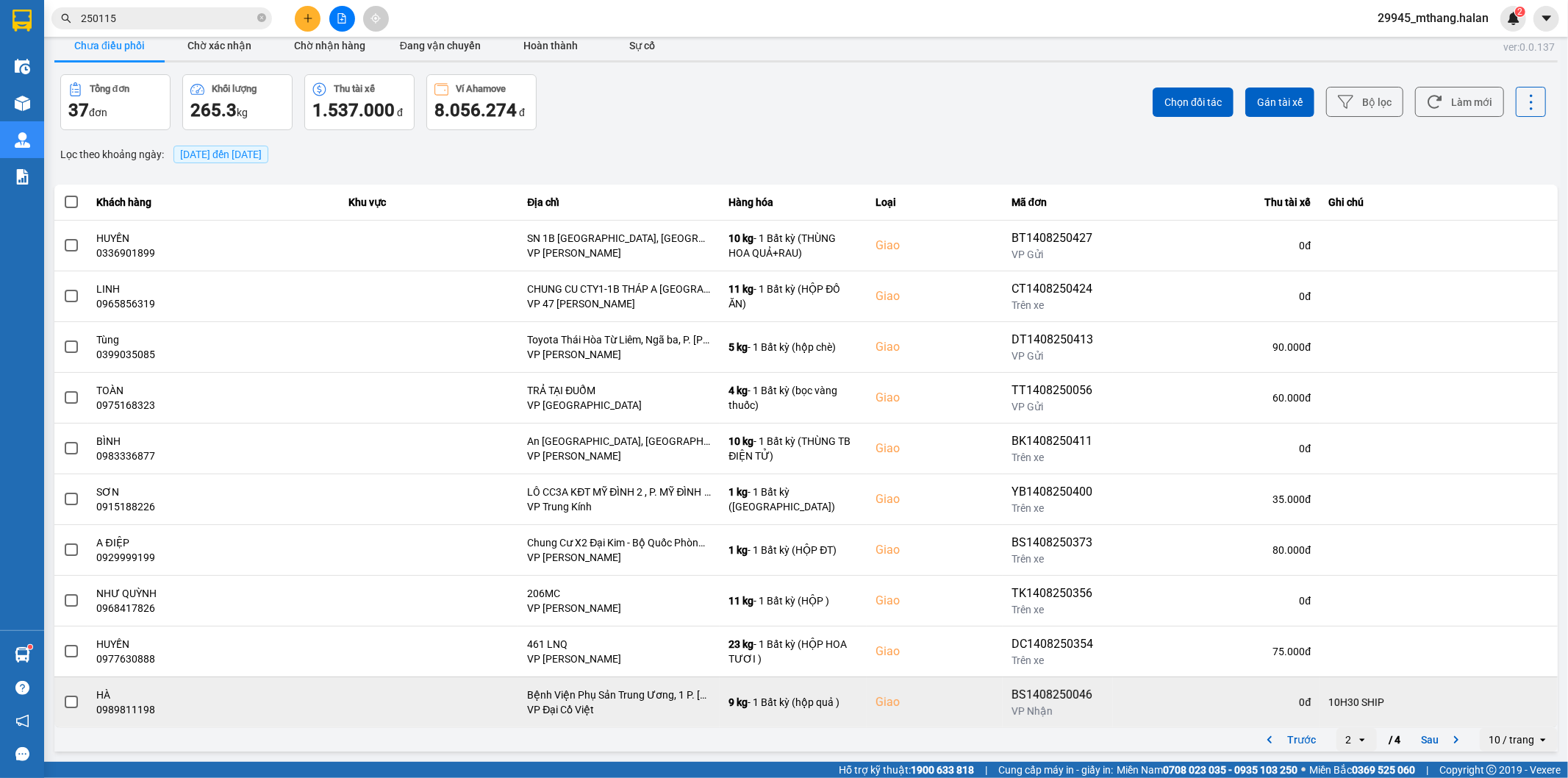
scroll to position [0, 0]
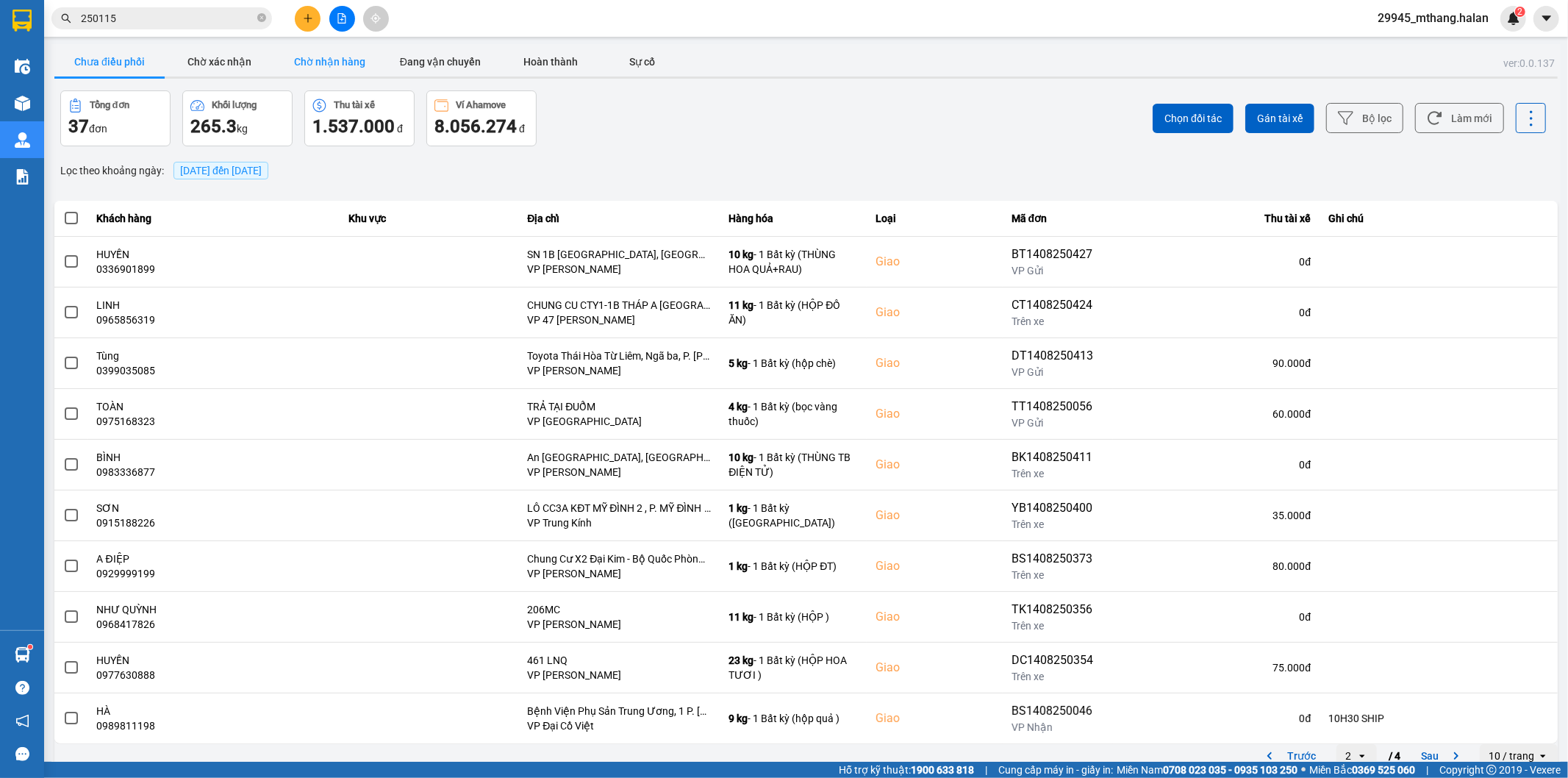
click at [344, 57] on button "Chờ nhận hàng" at bounding box center [330, 62] width 111 height 29
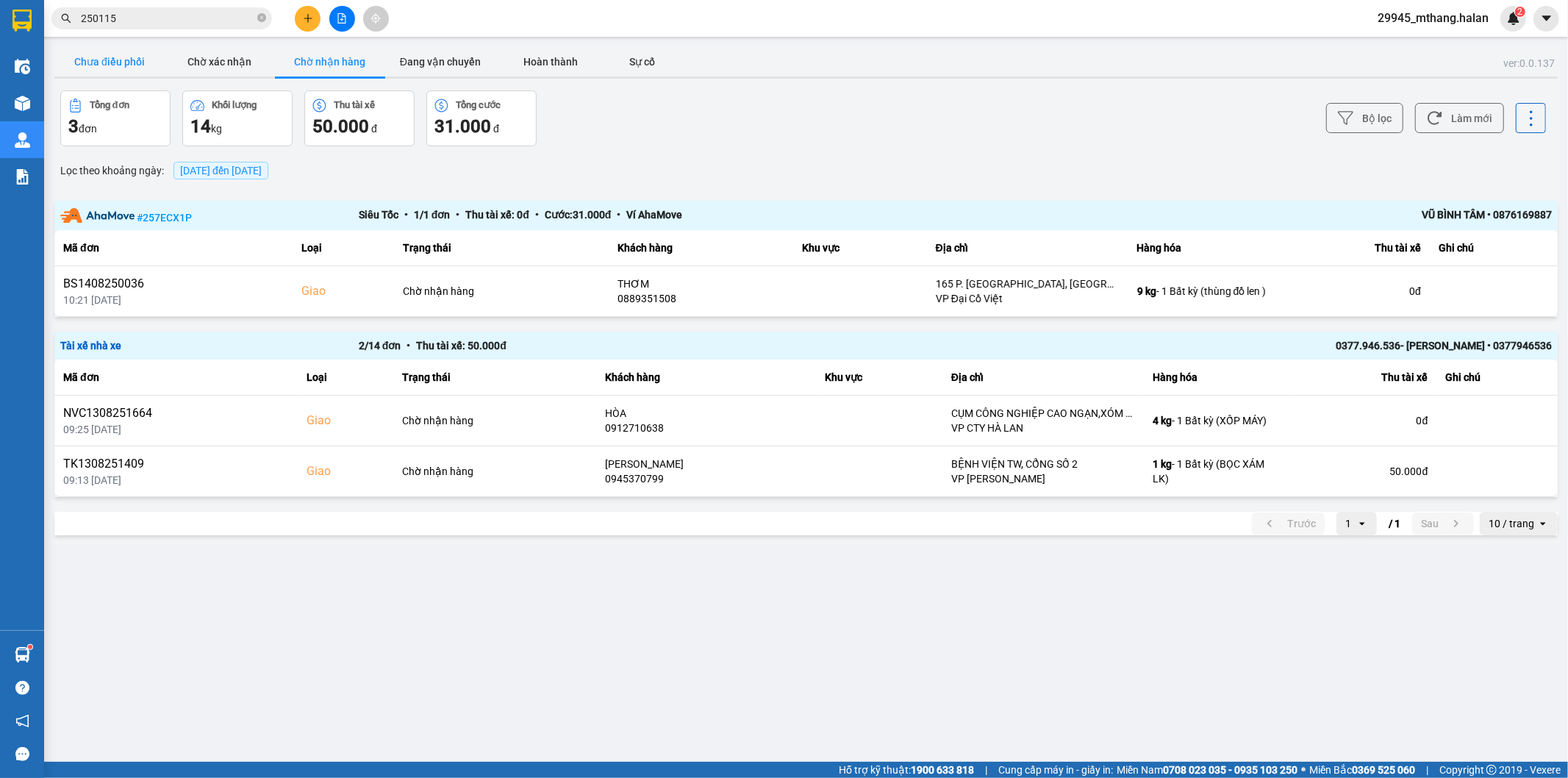
click at [68, 60] on button "Chưa điều phối" at bounding box center [110, 62] width 111 height 29
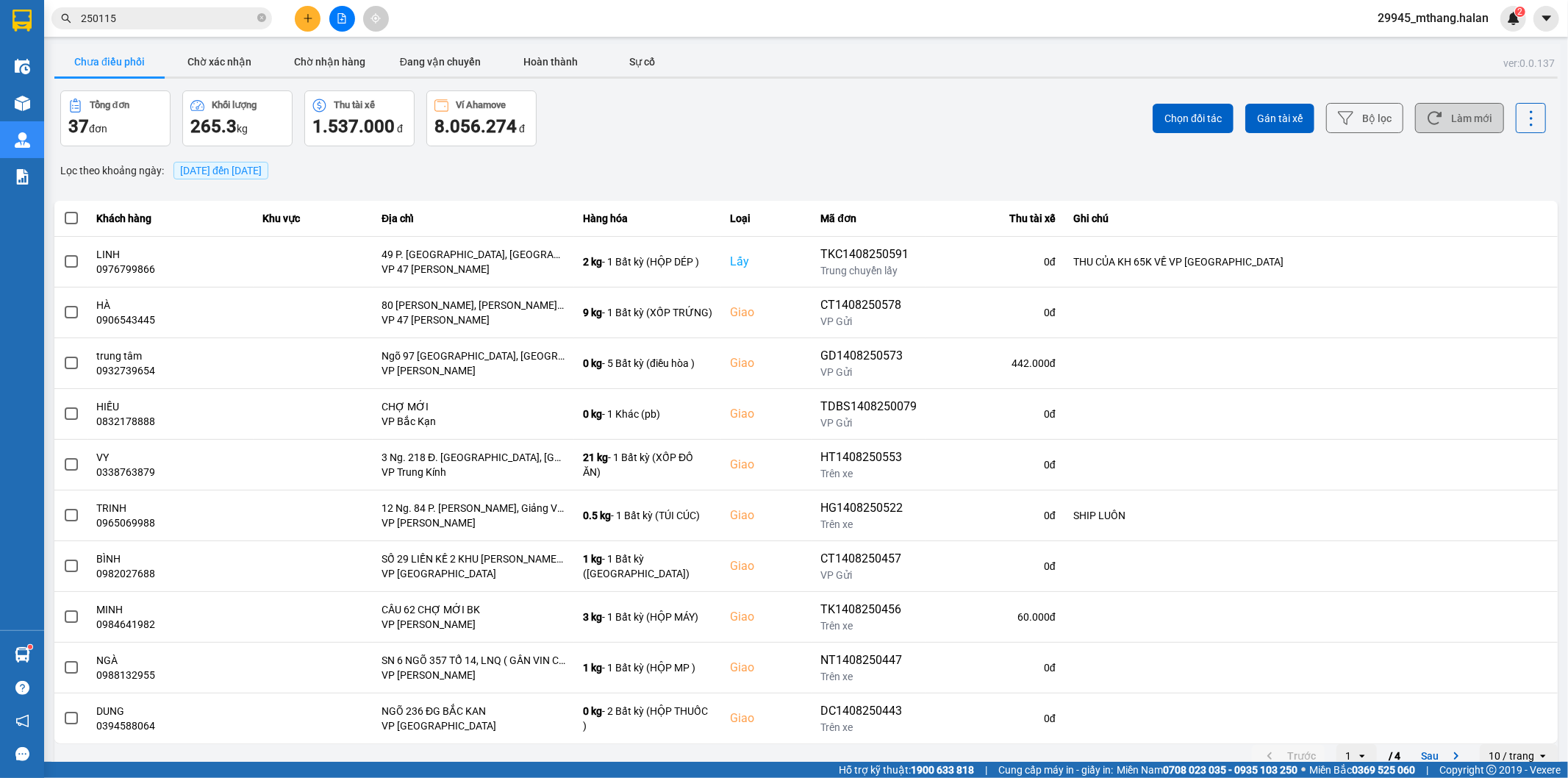
click at [1460, 121] on button "Làm mới" at bounding box center [1459, 118] width 89 height 30
click at [1447, 119] on button "Làm mới" at bounding box center [1459, 118] width 89 height 30
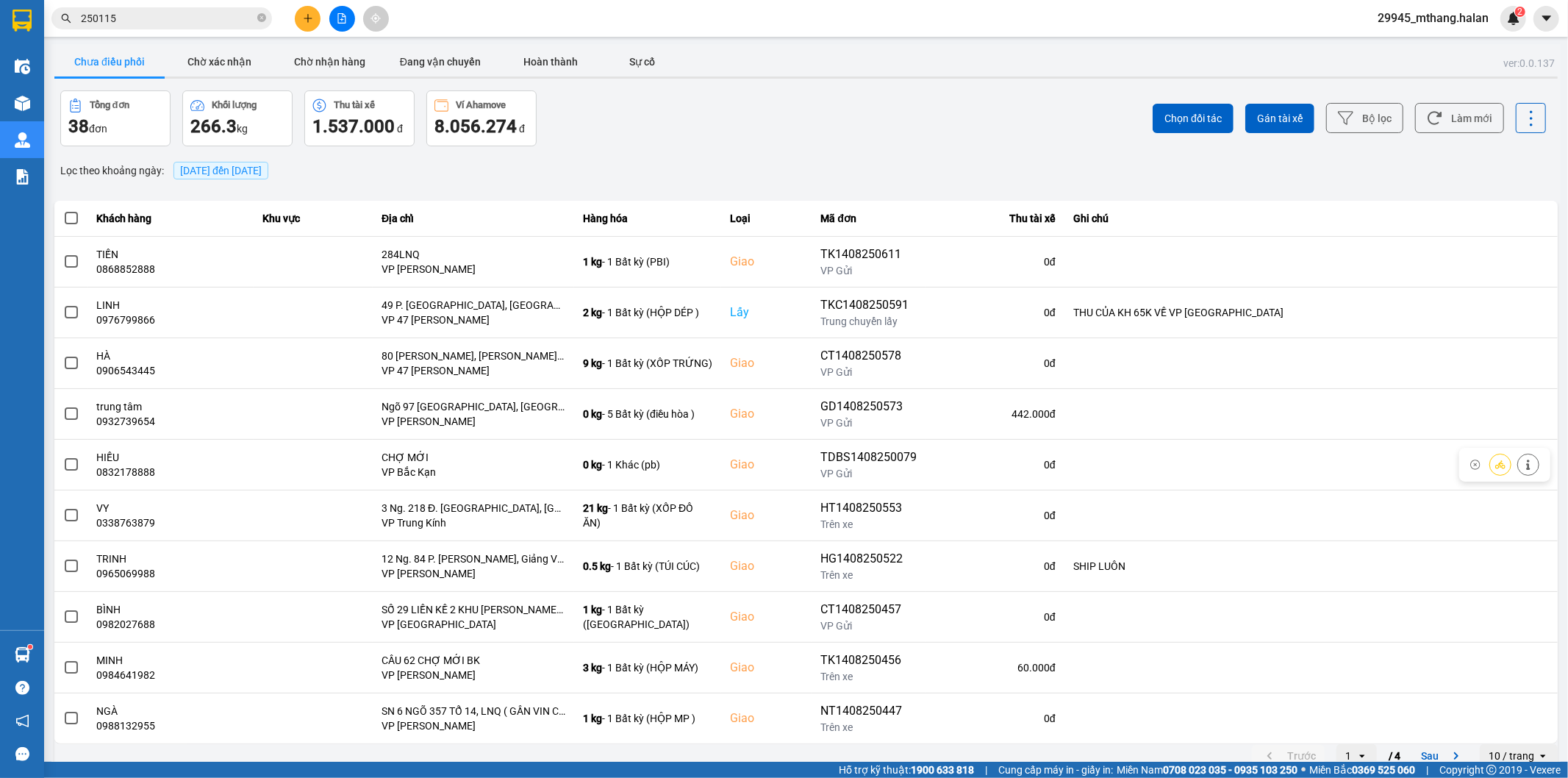
scroll to position [16, 0]
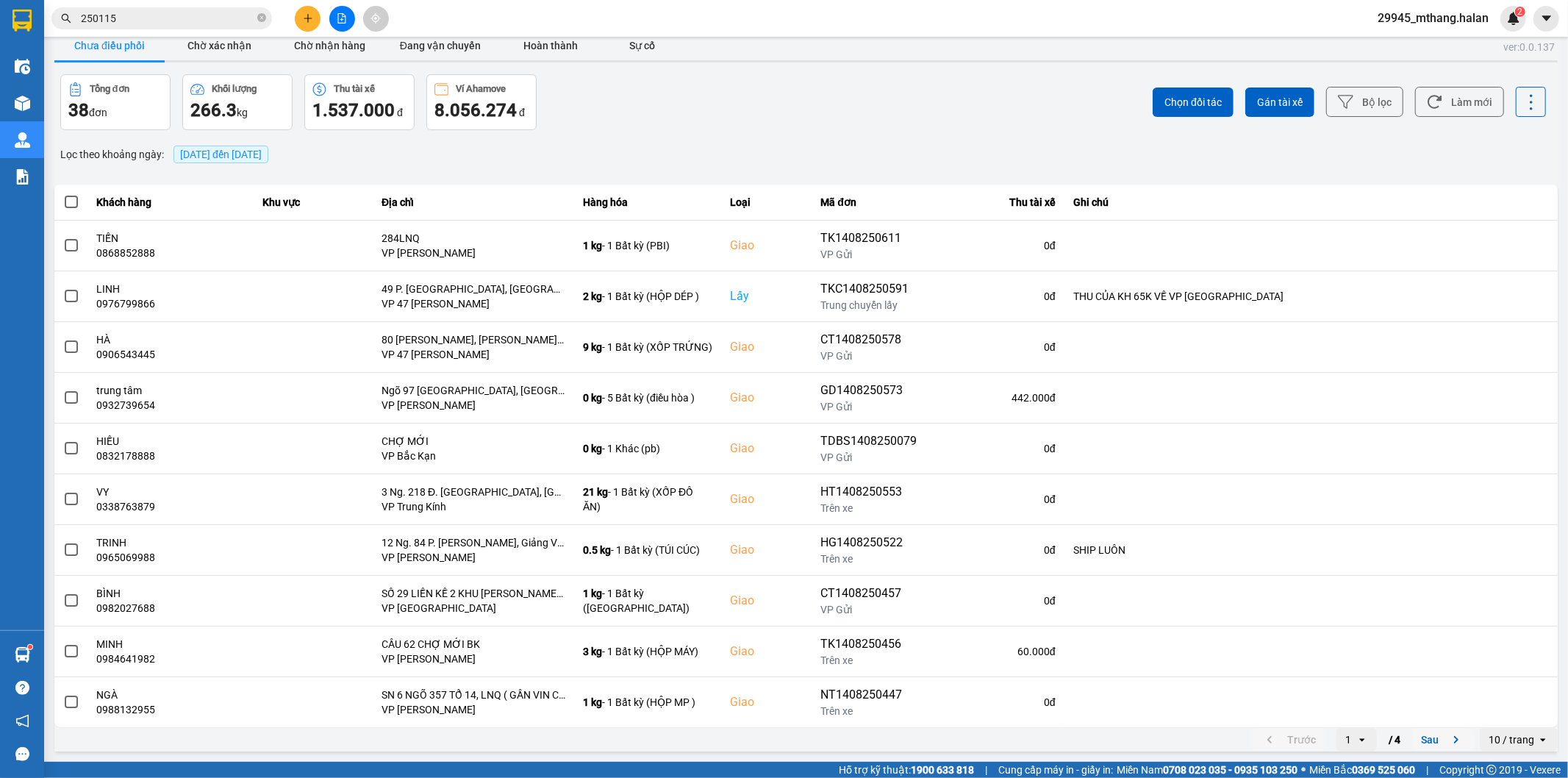
click at [1416, 744] on button "Sau" at bounding box center [1443, 740] width 62 height 22
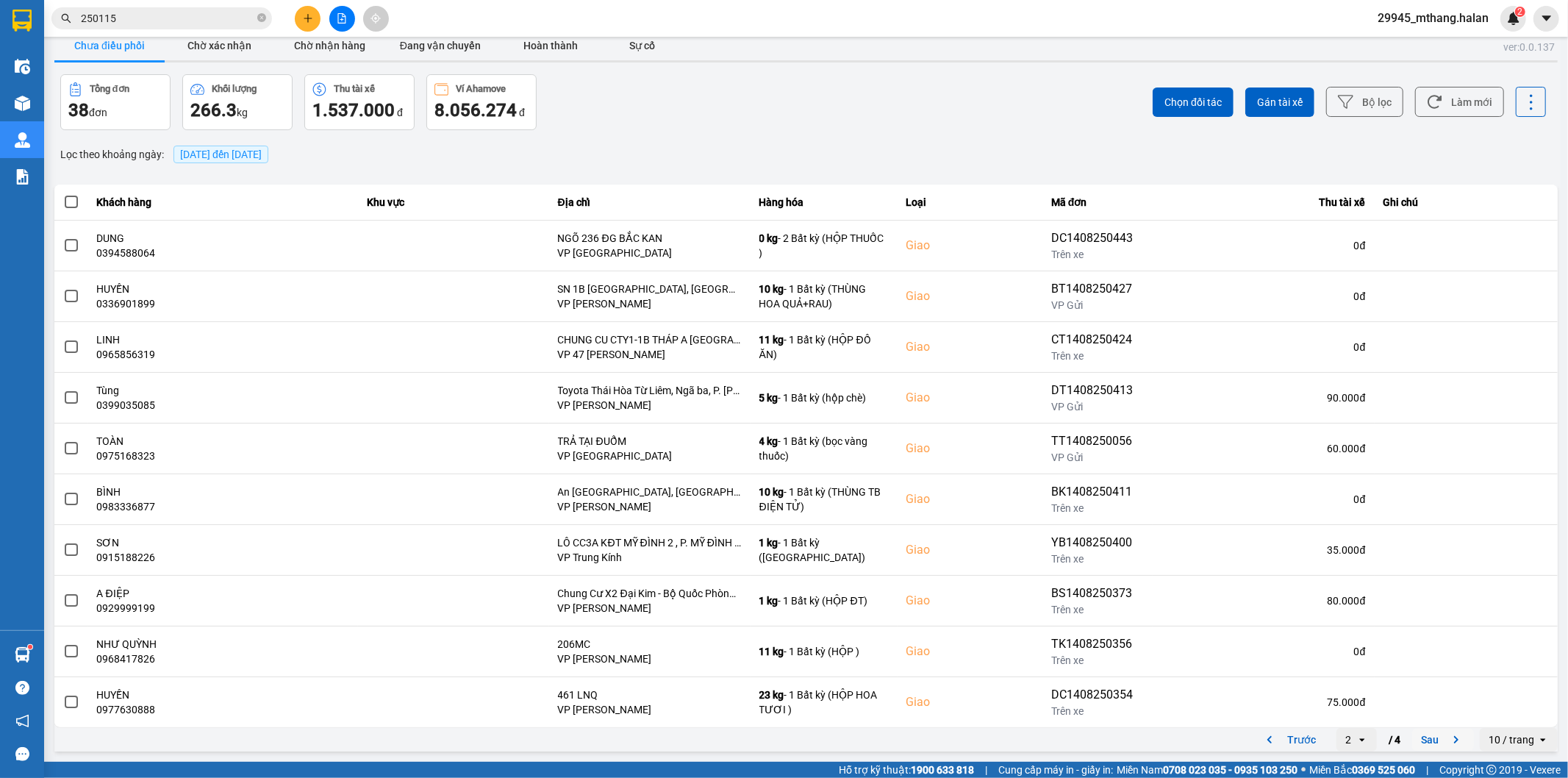
click at [1421, 746] on button "Sau" at bounding box center [1443, 740] width 62 height 22
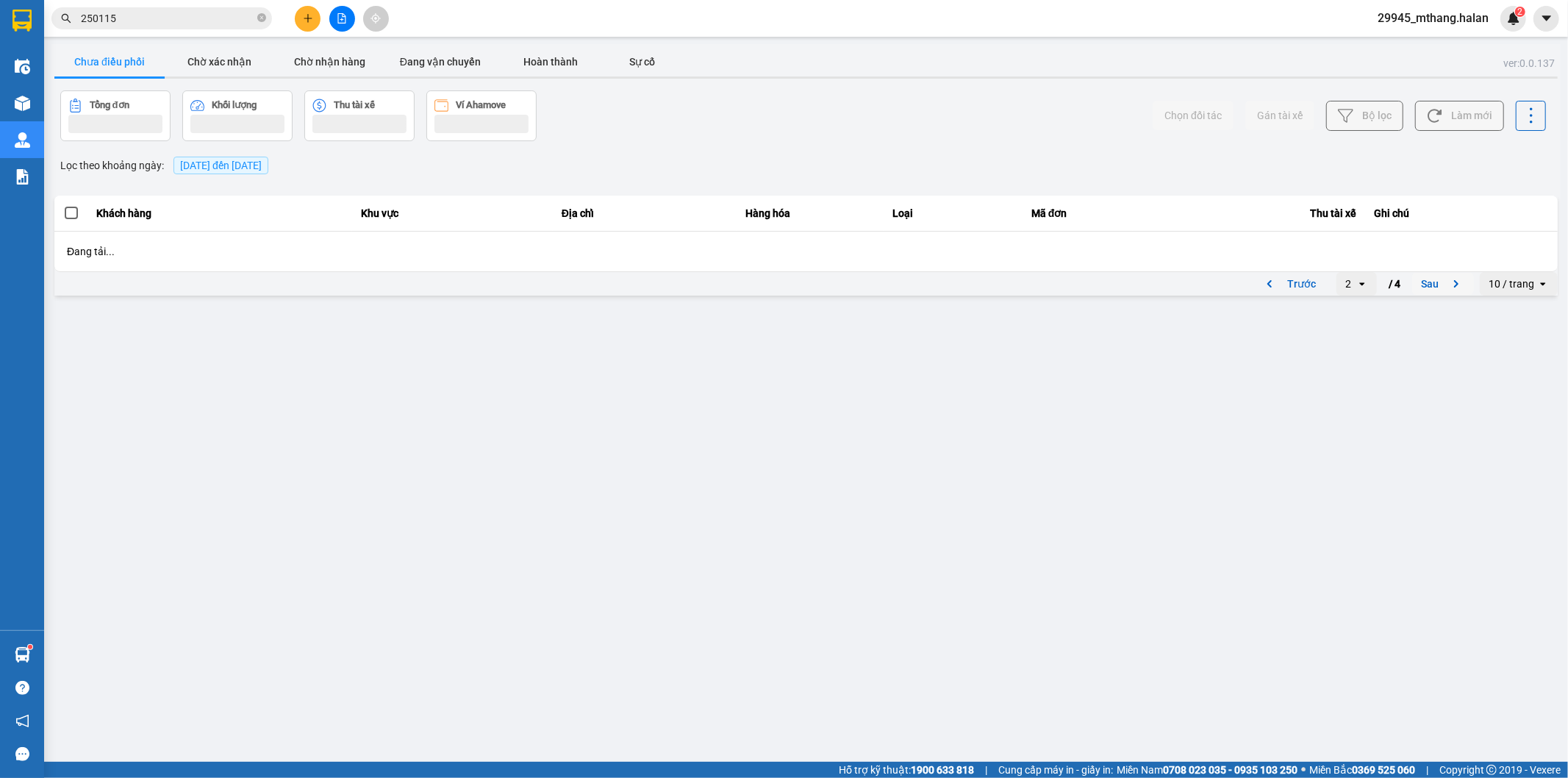
scroll to position [0, 0]
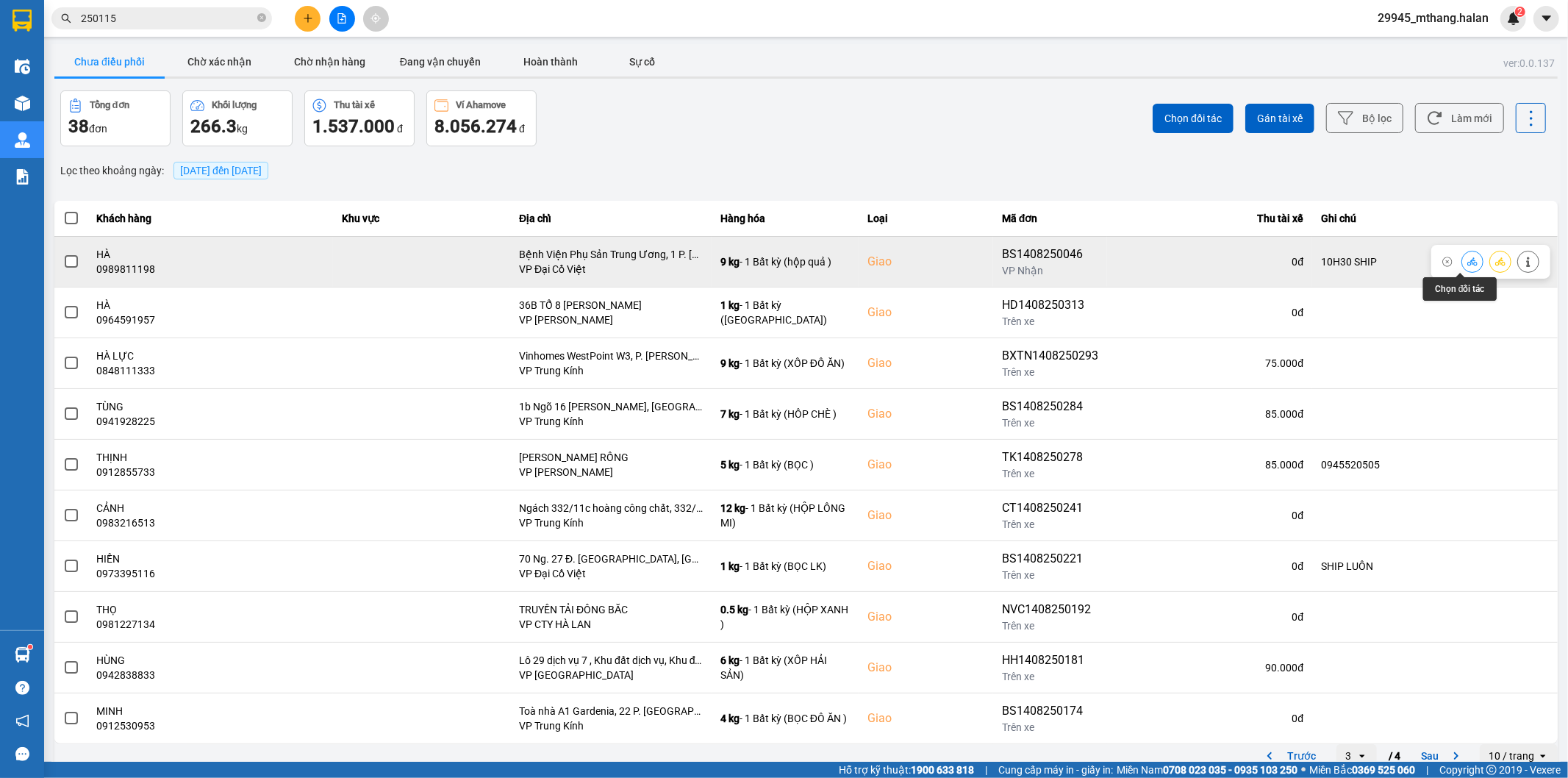
click at [1467, 262] on icon at bounding box center [1472, 261] width 10 height 10
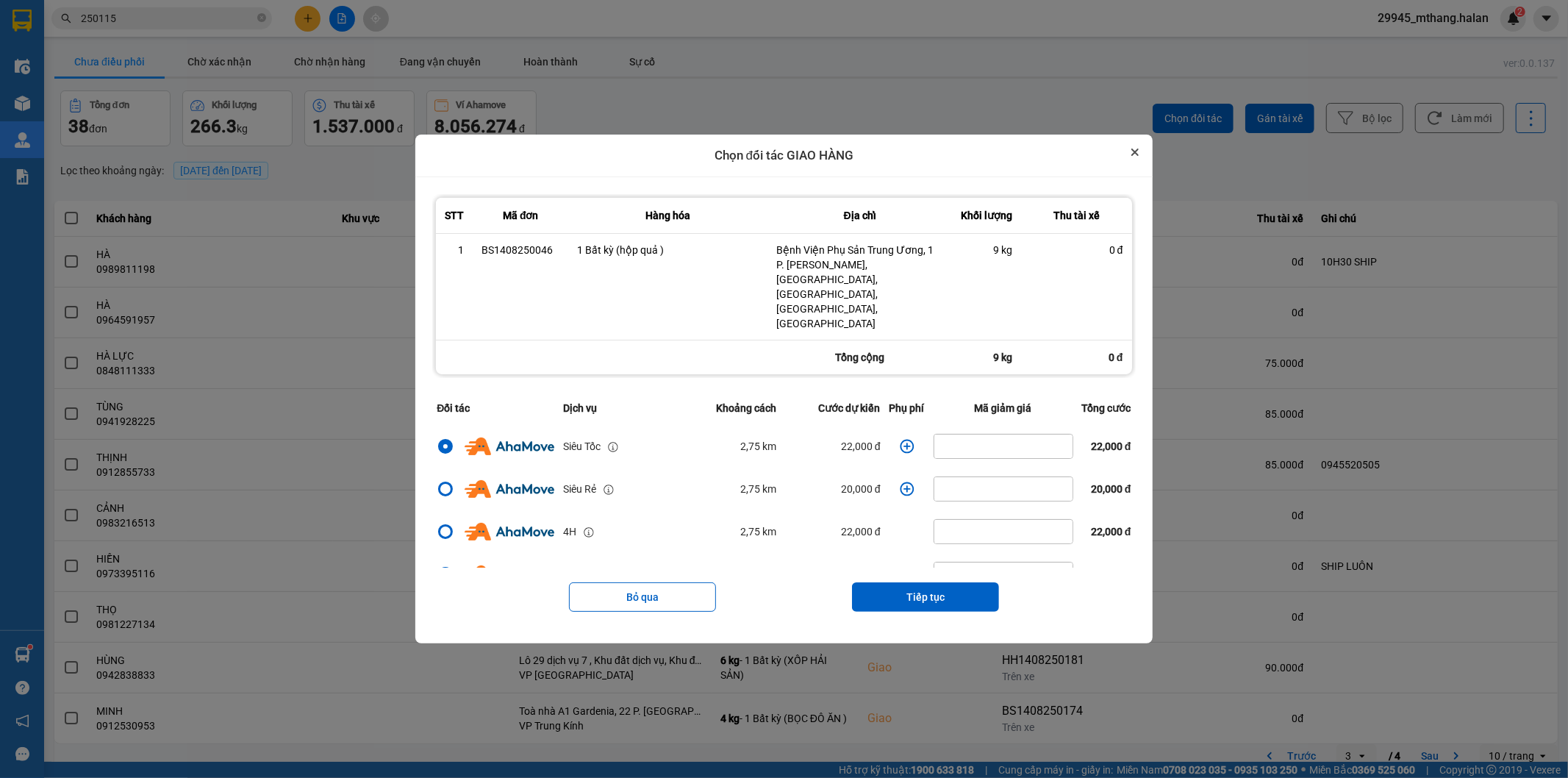
click at [1138, 156] on icon "Close" at bounding box center [1135, 152] width 7 height 7
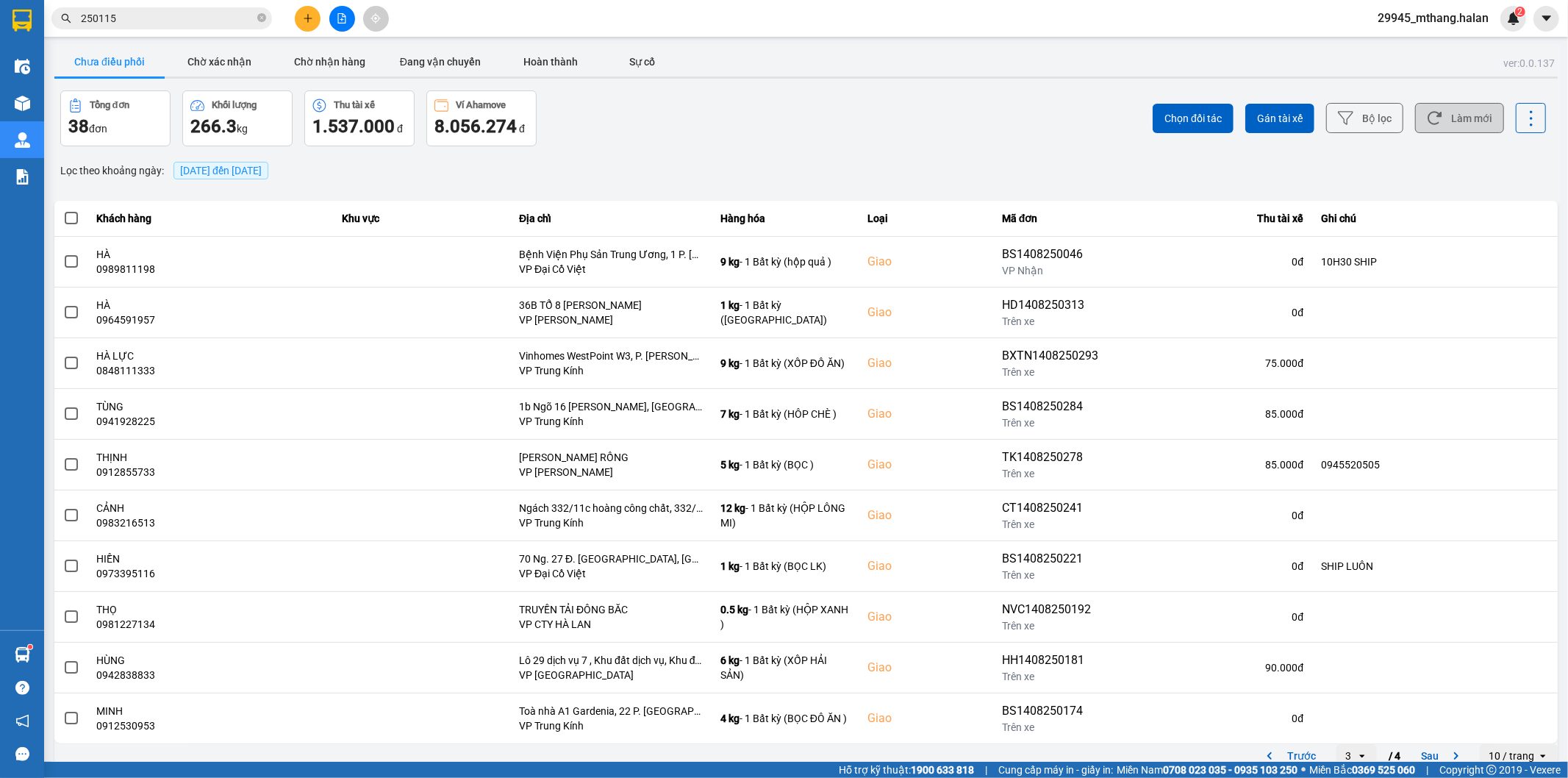
click at [1473, 107] on button "Làm mới" at bounding box center [1459, 118] width 89 height 30
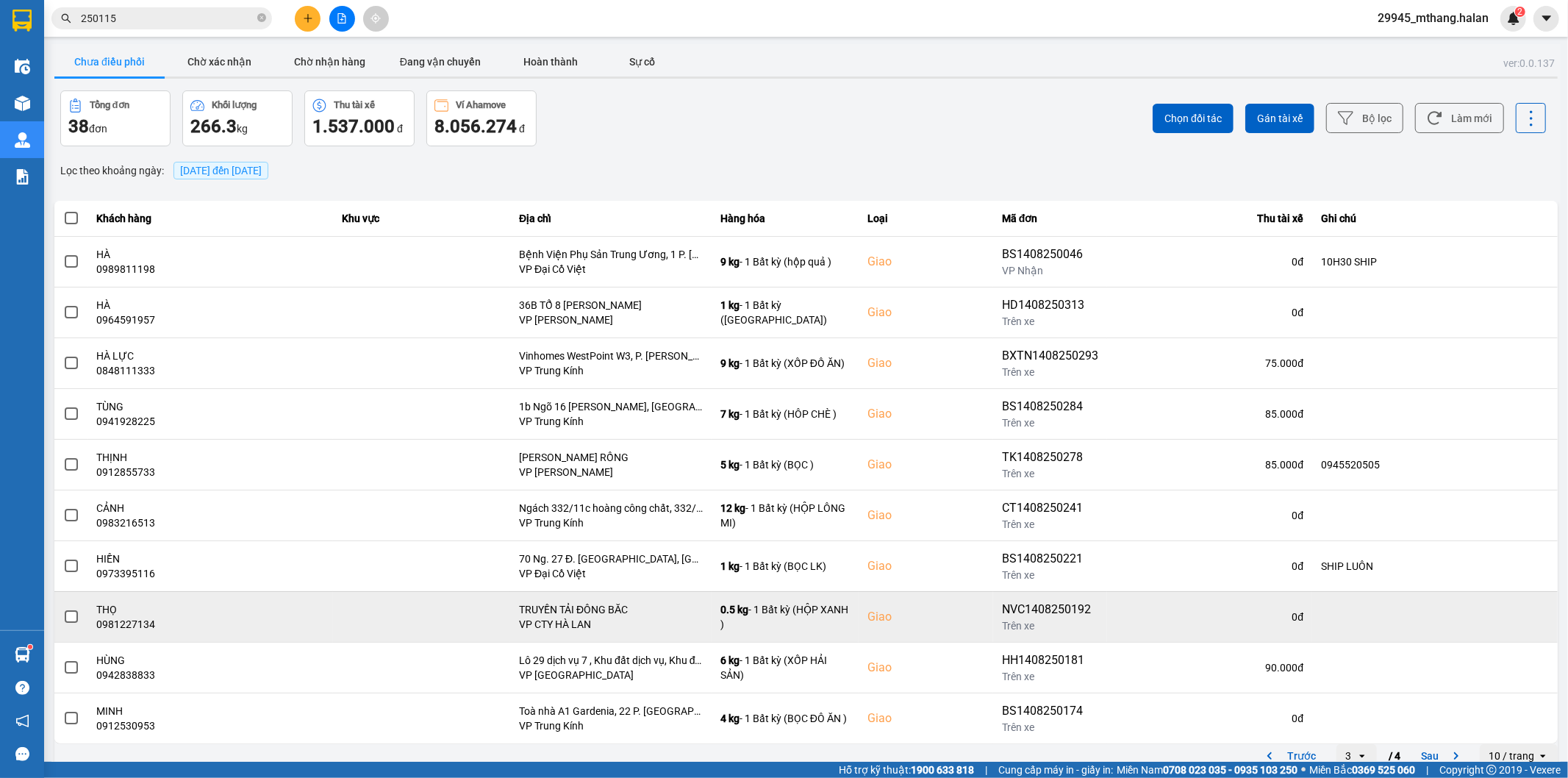
scroll to position [16, 0]
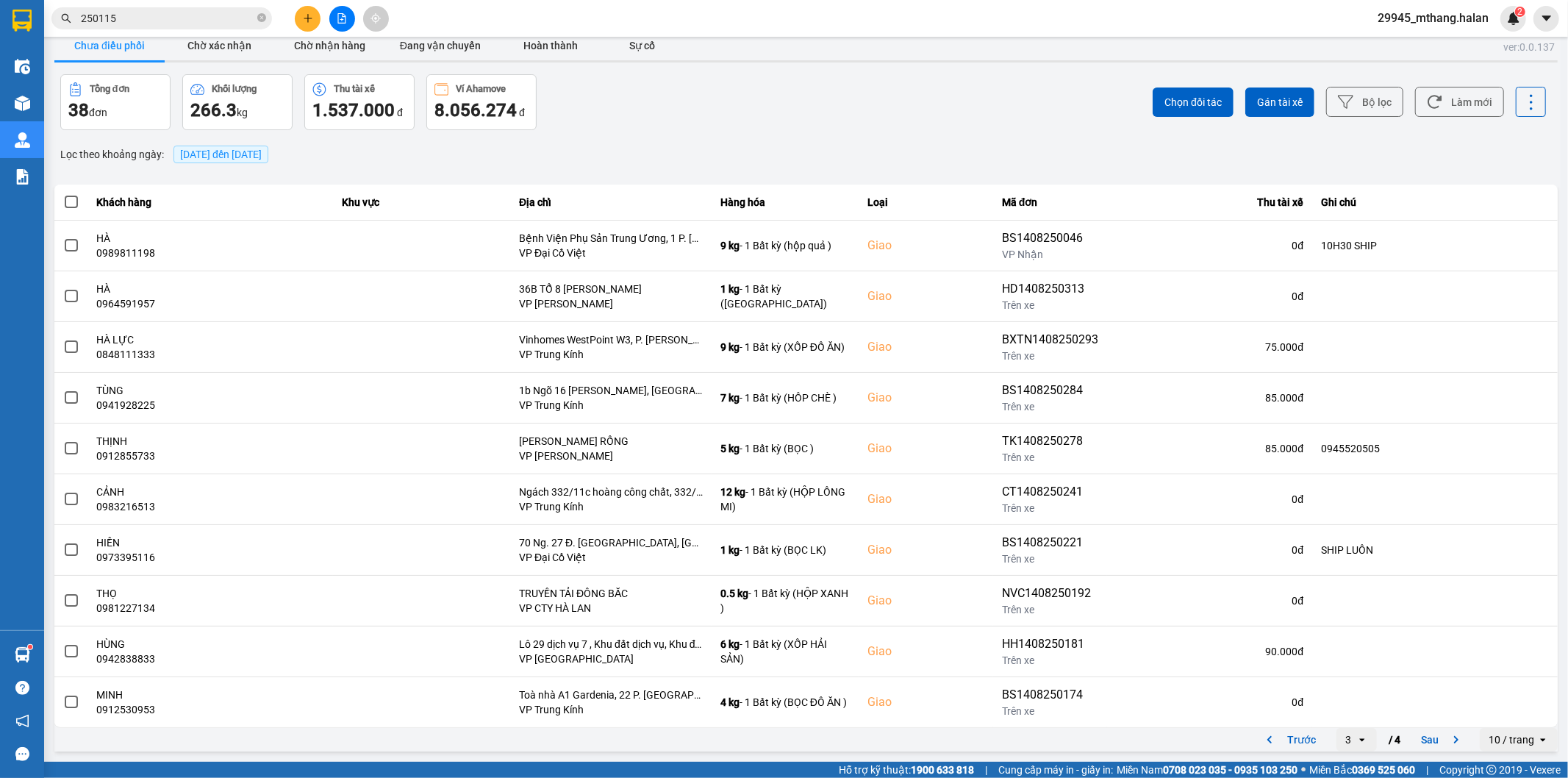
drag, startPoint x: 1334, startPoint y: 741, endPoint x: 1336, endPoint y: 729, distance: 12.2
click at [1345, 740] on div "3" at bounding box center [1348, 740] width 5 height 15
click at [1341, 633] on div "1" at bounding box center [1344, 630] width 17 height 15
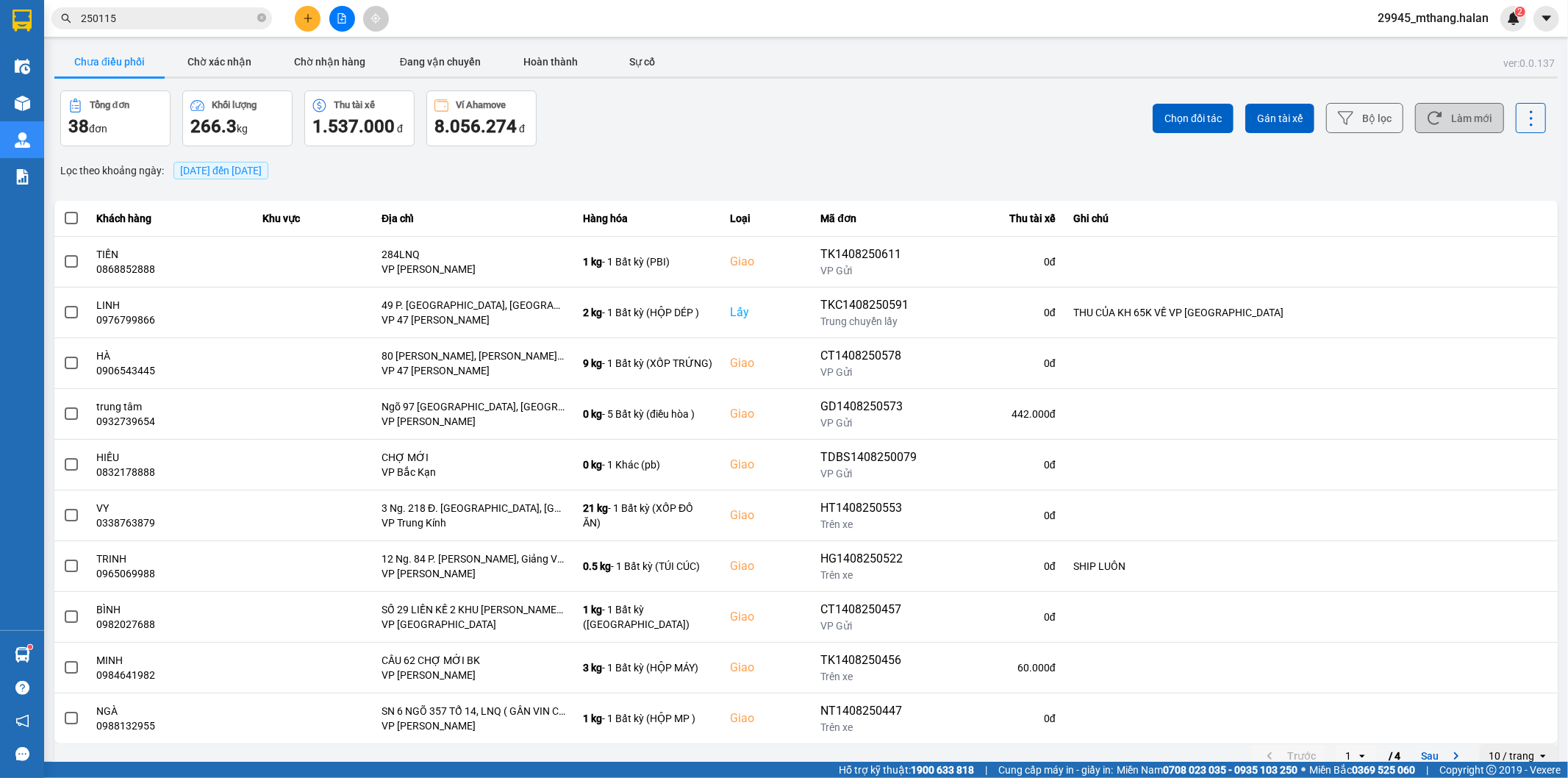
click at [1460, 114] on button "Làm mới" at bounding box center [1459, 118] width 89 height 30
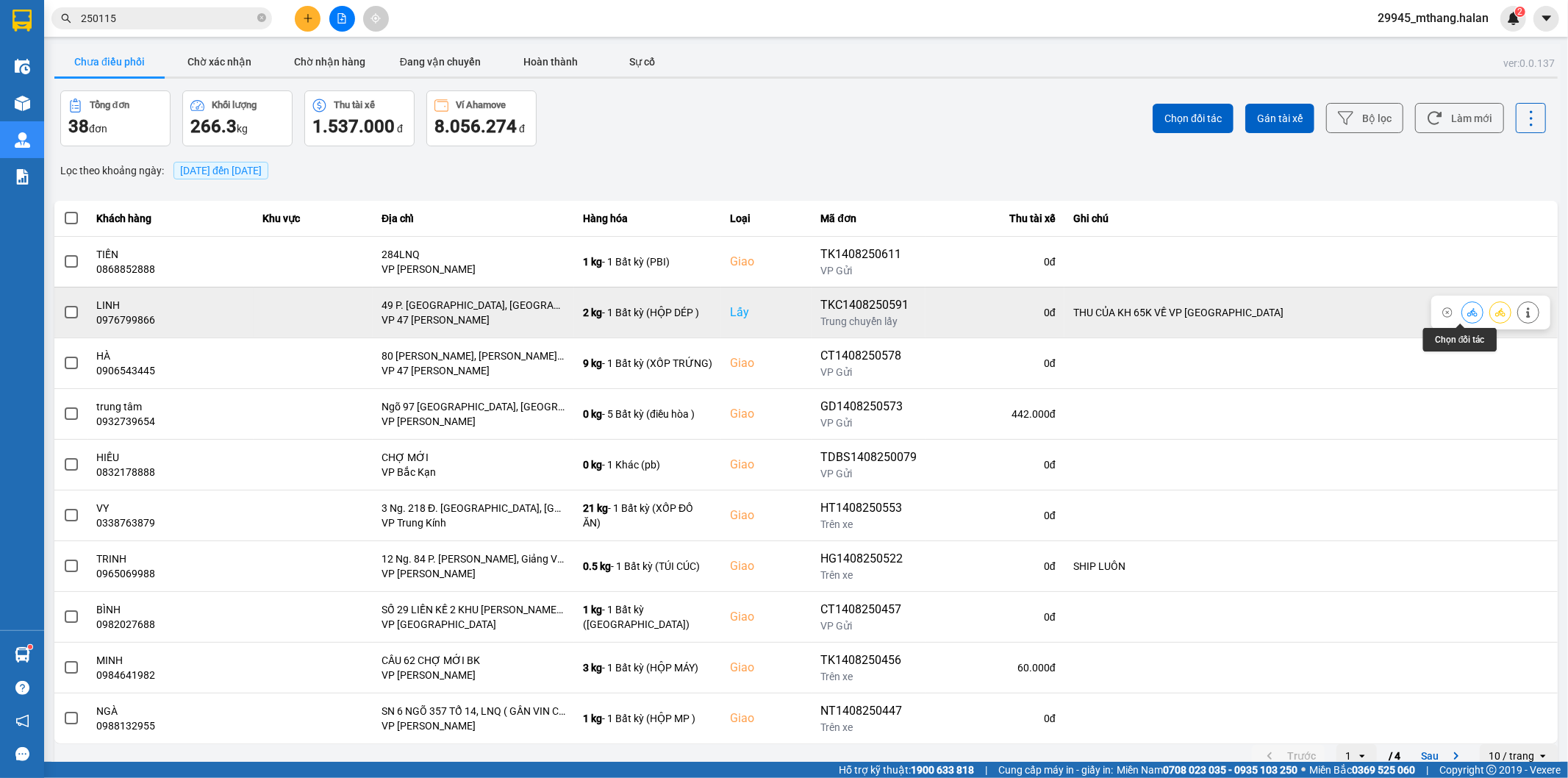
click at [1467, 309] on icon at bounding box center [1472, 312] width 10 height 10
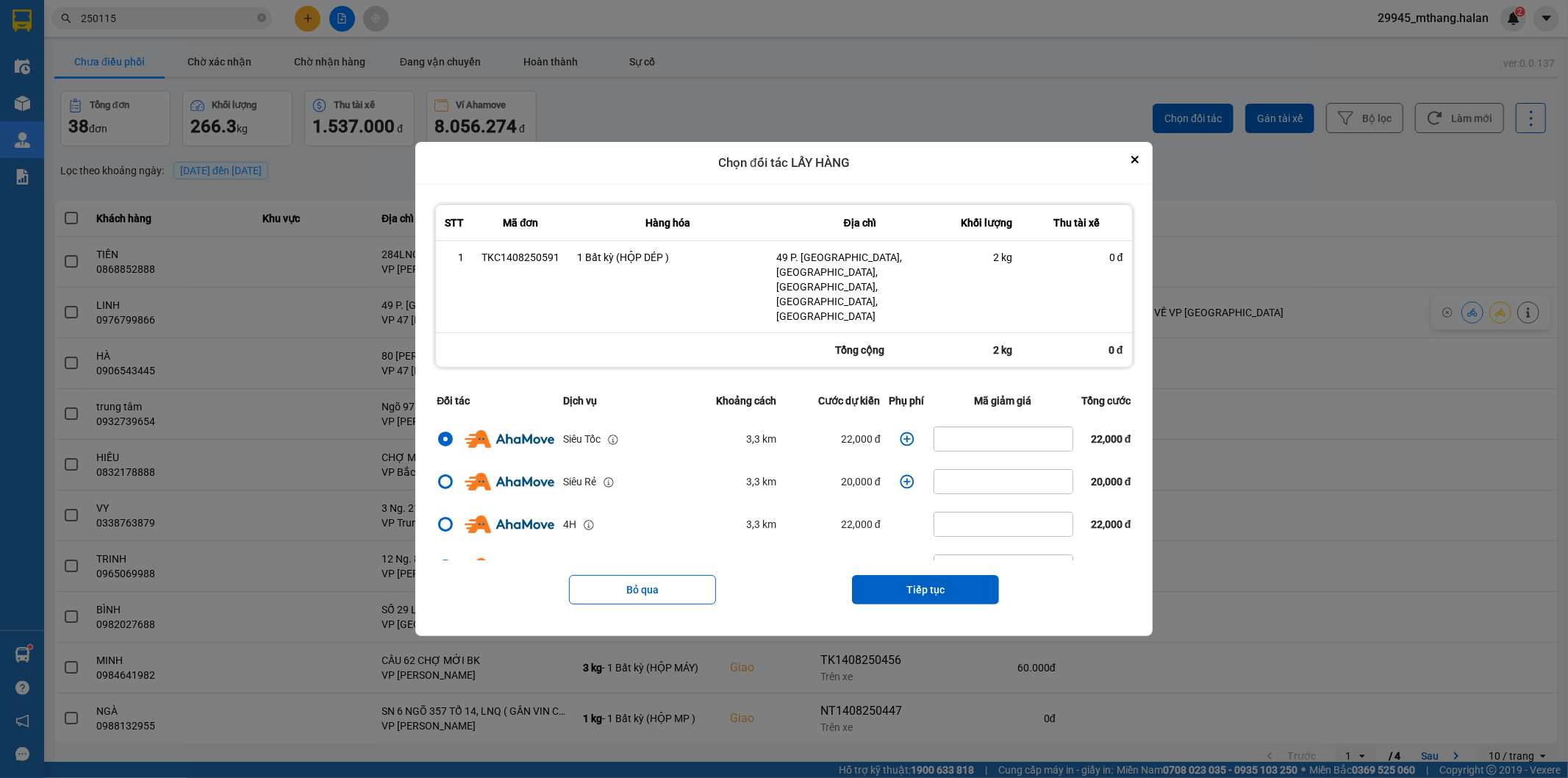
click at [923, 575] on button "Tiếp tục" at bounding box center [925, 589] width 147 height 29
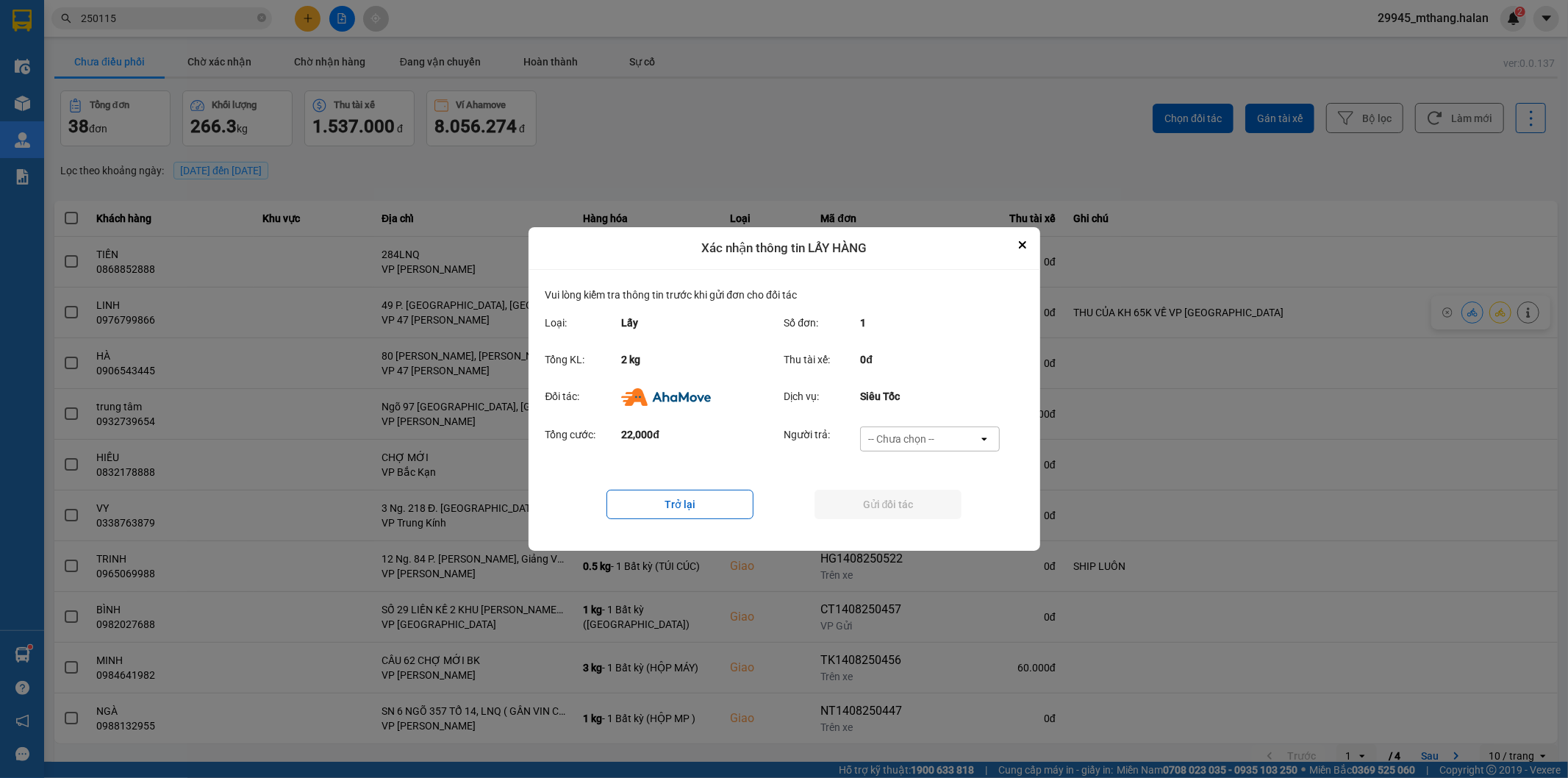
click at [912, 445] on div "-- Chưa chọn --" at bounding box center [901, 439] width 66 height 15
click at [907, 533] on div "Ví Ahamove" at bounding box center [930, 523] width 140 height 26
click at [887, 517] on button "Gửi đối tác" at bounding box center [888, 504] width 147 height 29
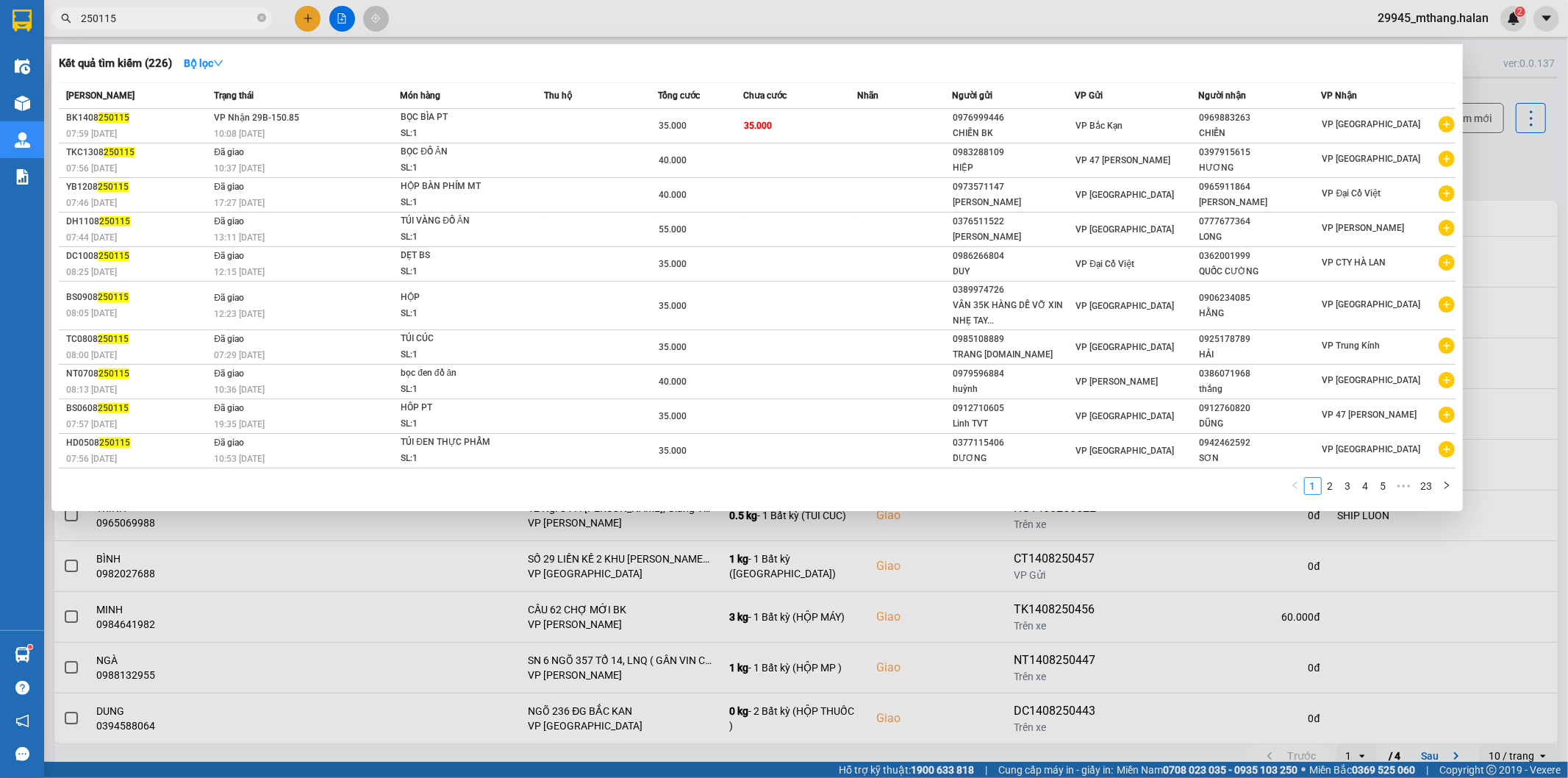
click at [149, 15] on input "250115" at bounding box center [167, 18] width 173 height 16
click at [1519, 165] on div at bounding box center [784, 389] width 1568 height 778
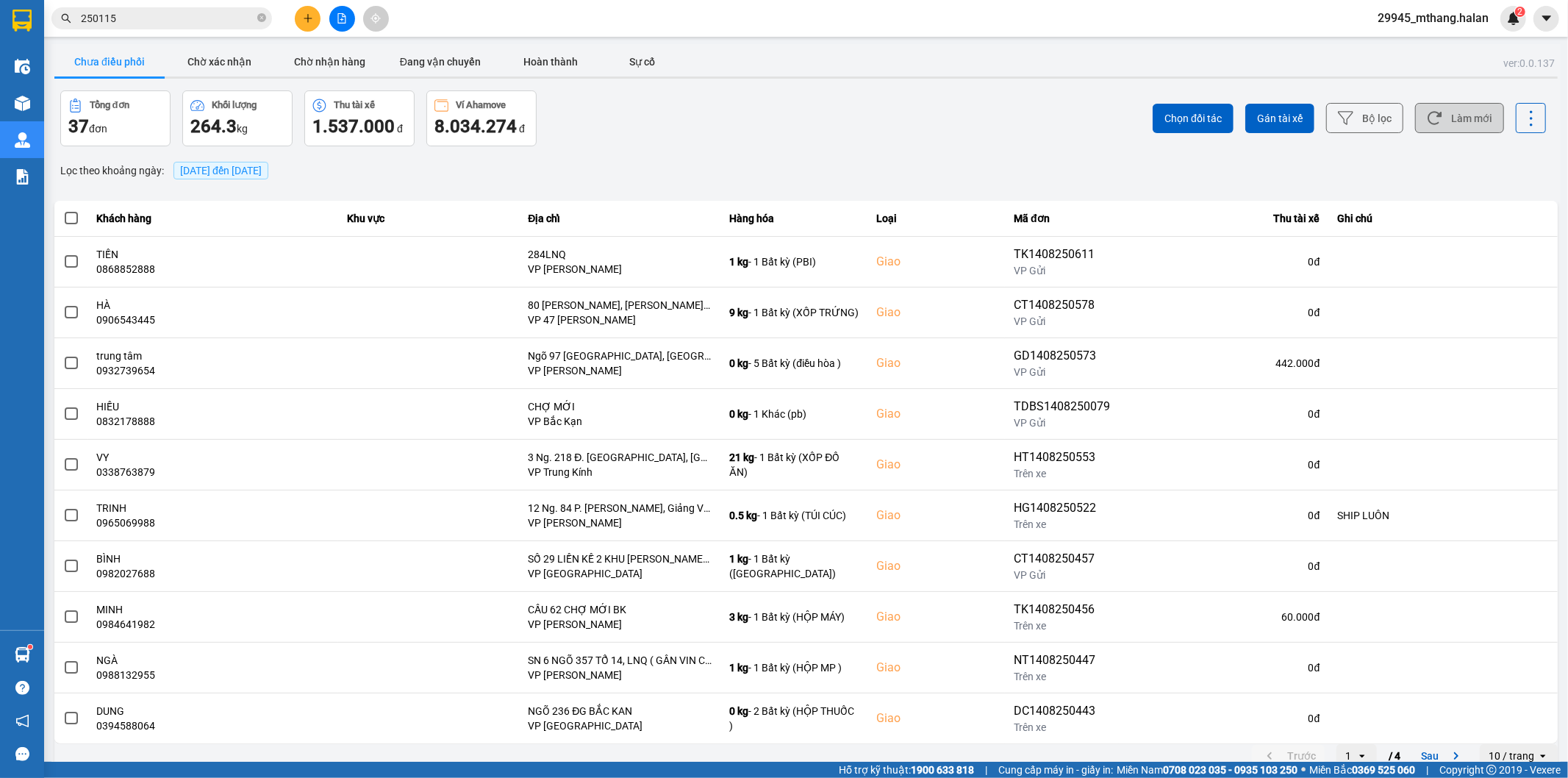
click at [1461, 123] on button "Làm mới" at bounding box center [1459, 118] width 89 height 30
click at [1432, 118] on button "Làm mới" at bounding box center [1459, 118] width 89 height 30
click at [165, 22] on input "250115" at bounding box center [167, 18] width 173 height 16
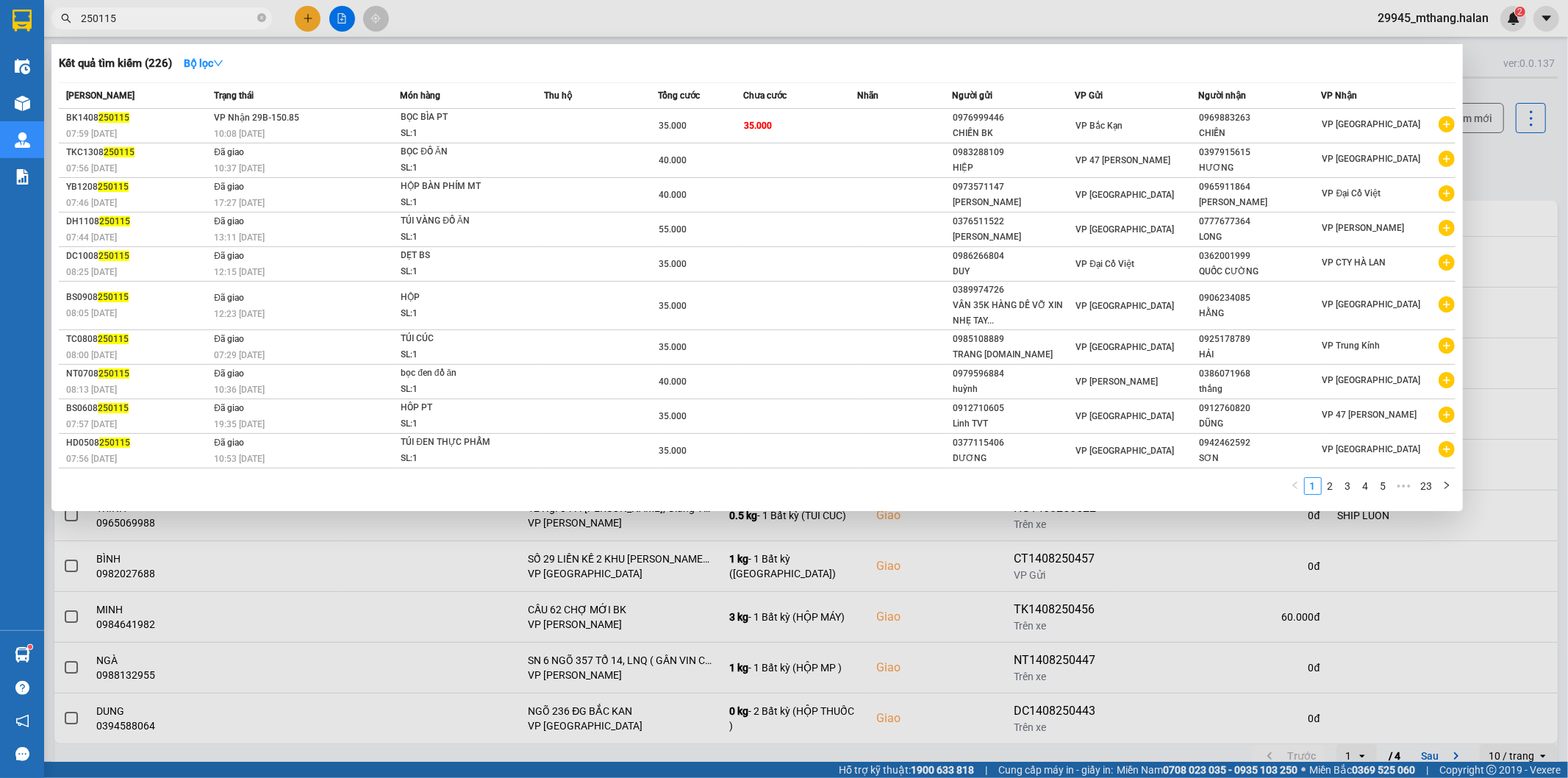
click at [165, 22] on input "250115" at bounding box center [167, 18] width 173 height 16
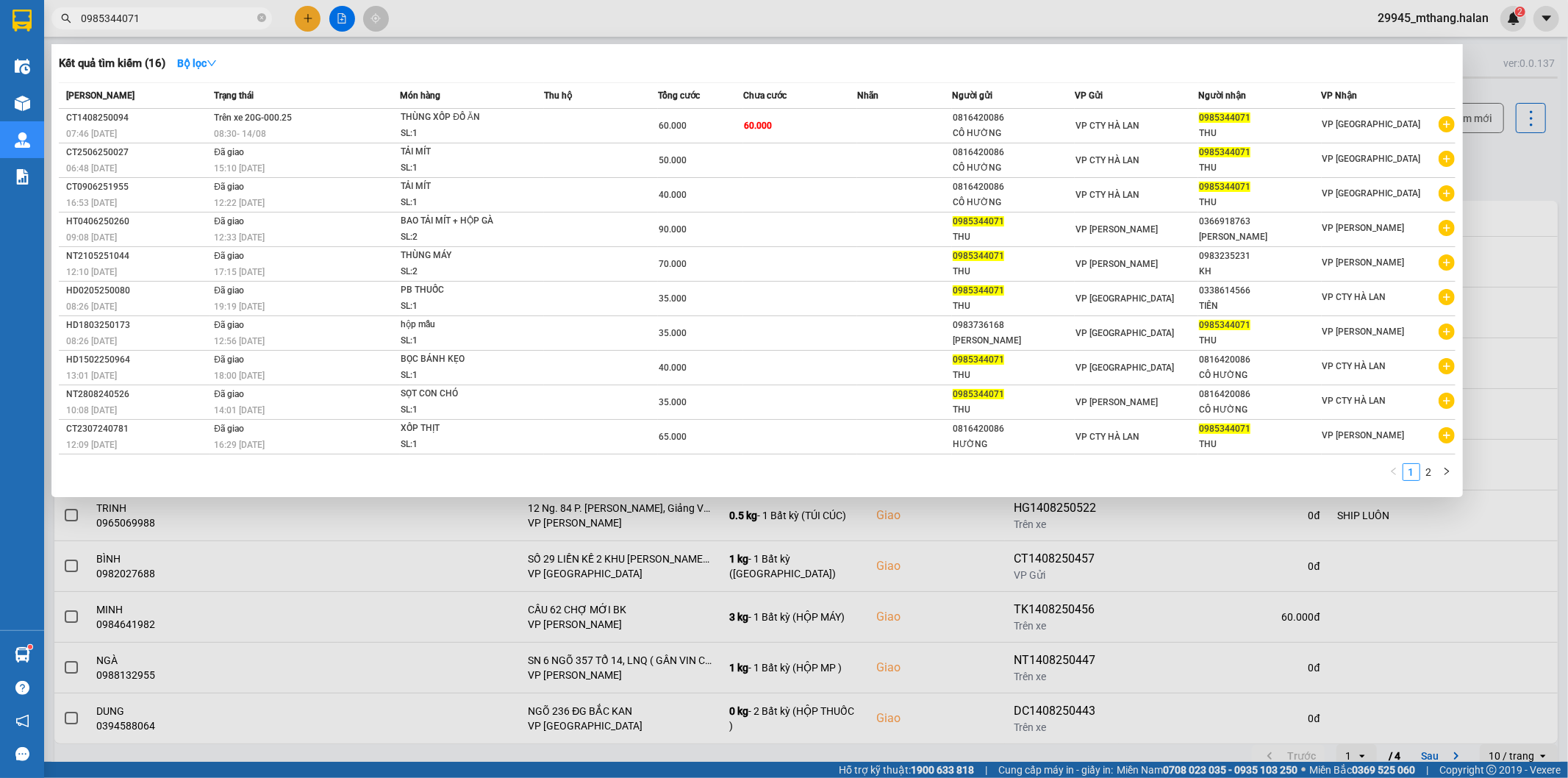
click at [1529, 159] on div at bounding box center [784, 389] width 1568 height 778
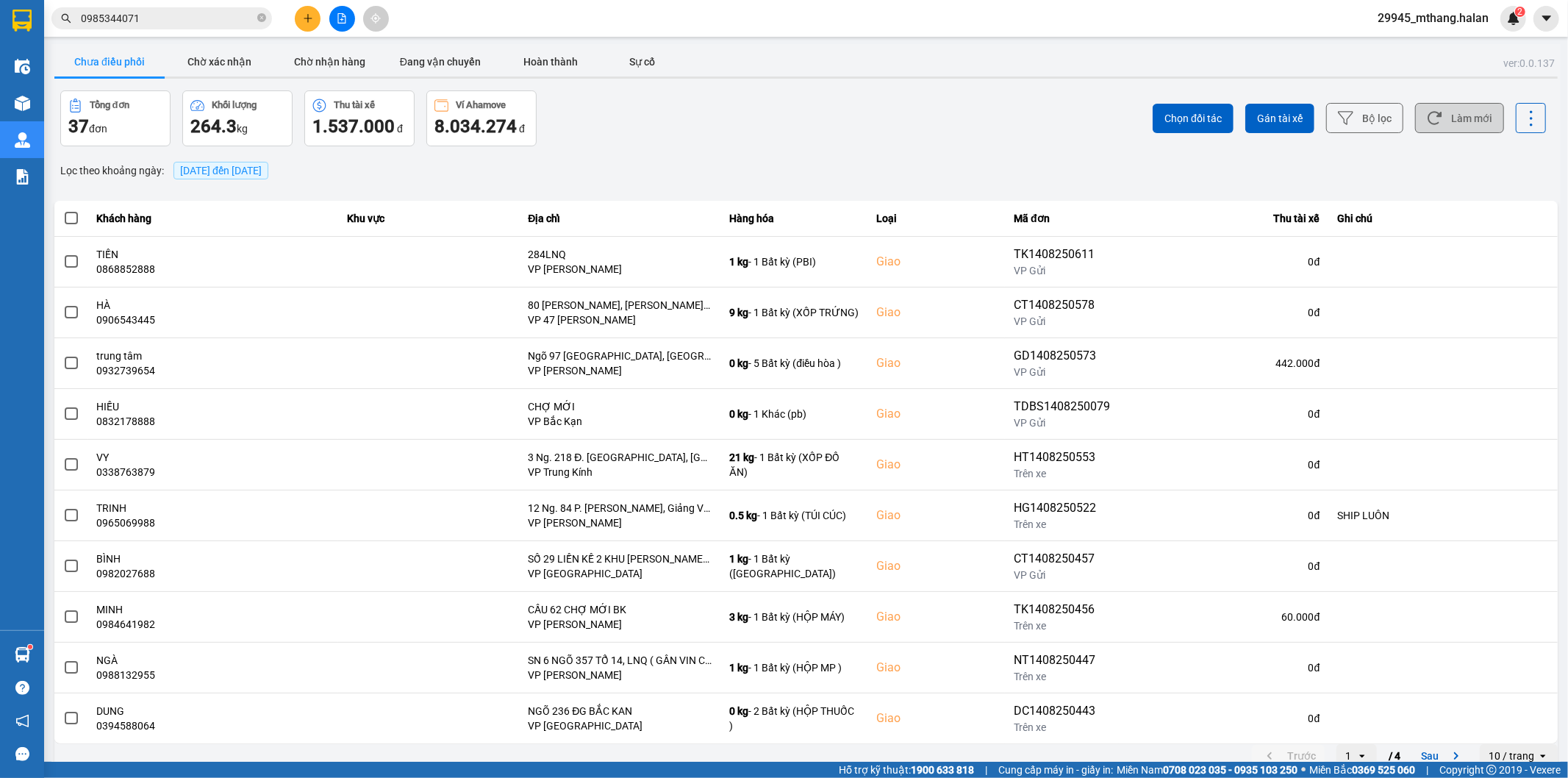
click at [1460, 119] on button "Làm mới" at bounding box center [1459, 118] width 89 height 30
click at [179, 24] on input "0985344071" at bounding box center [167, 18] width 173 height 16
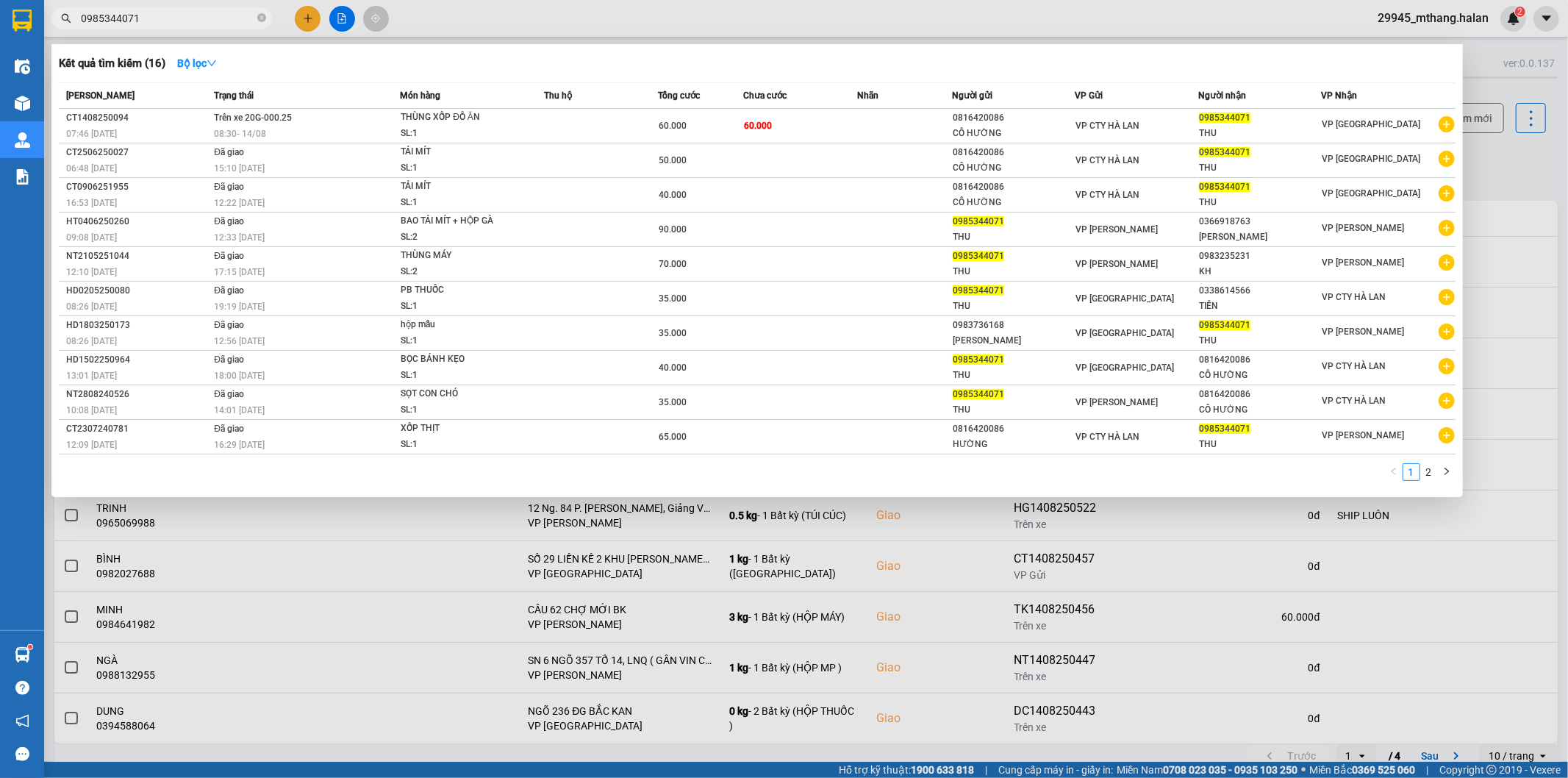
click at [179, 24] on input "0985344071" at bounding box center [167, 18] width 173 height 16
click at [538, 13] on div at bounding box center [784, 389] width 1568 height 778
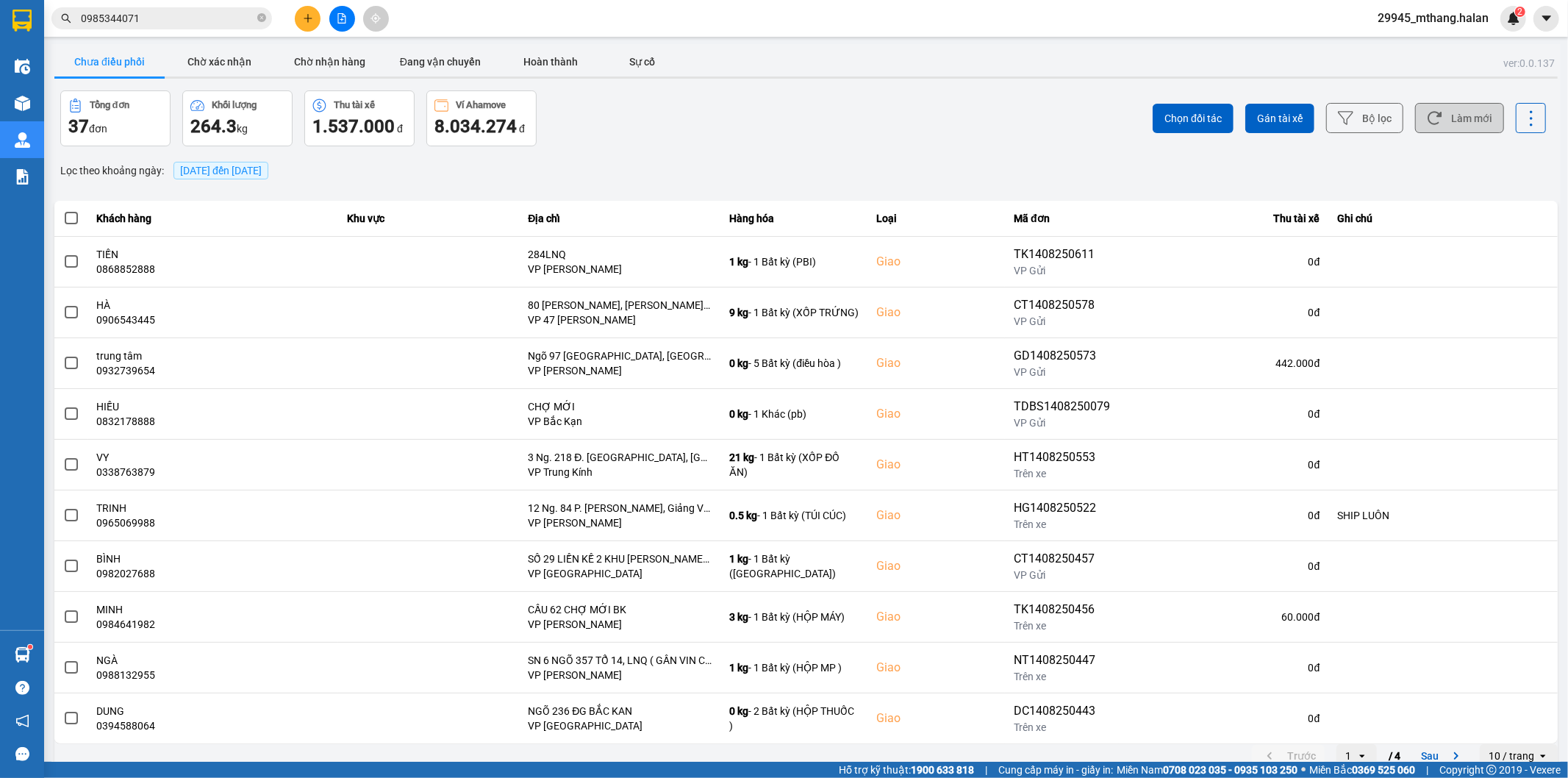
click at [1452, 122] on button "Làm mới" at bounding box center [1459, 118] width 89 height 30
click at [1451, 116] on button "Làm mới" at bounding box center [1459, 118] width 89 height 30
click at [1463, 115] on button "Làm mới" at bounding box center [1459, 118] width 89 height 30
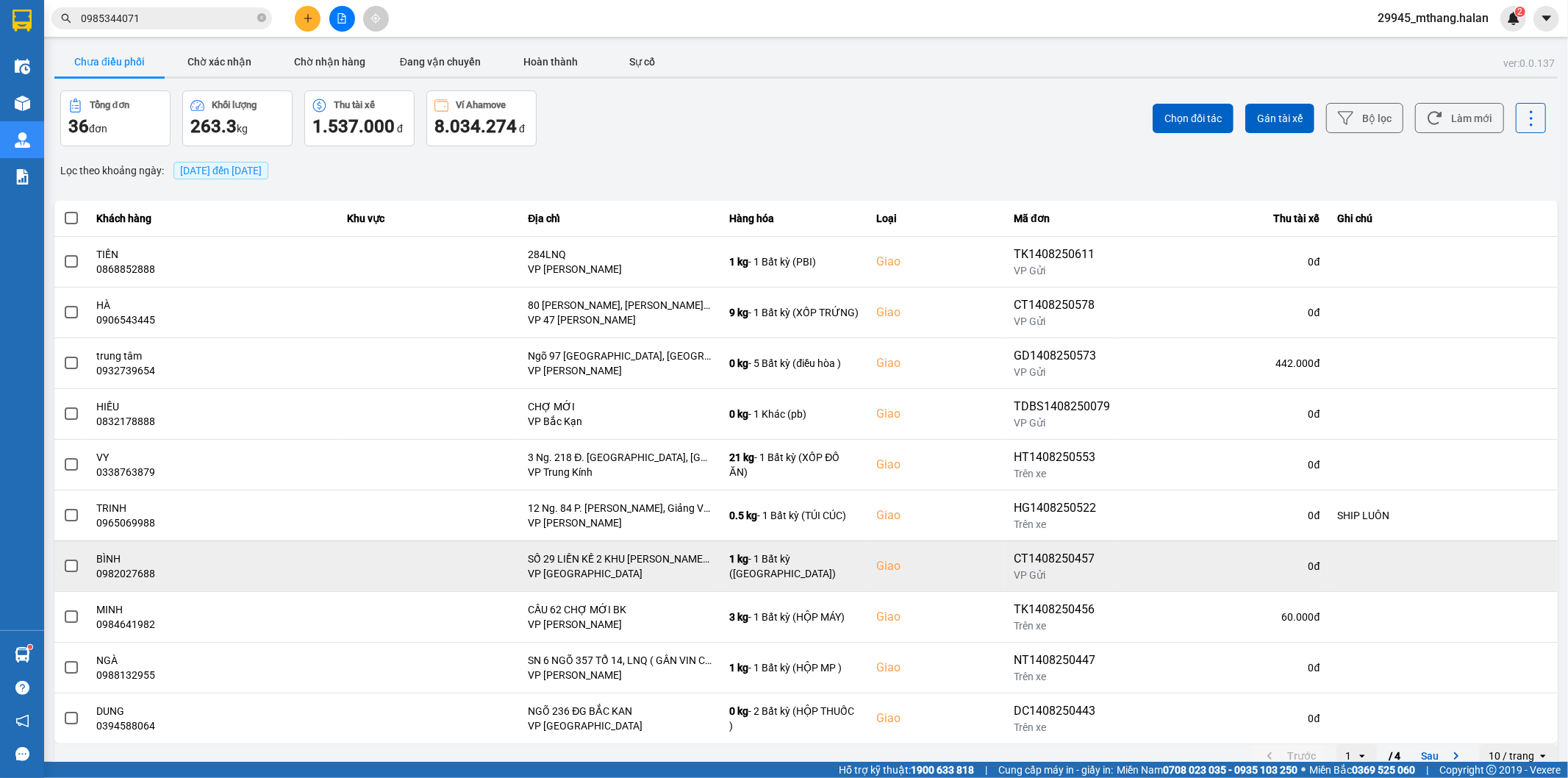
scroll to position [16, 0]
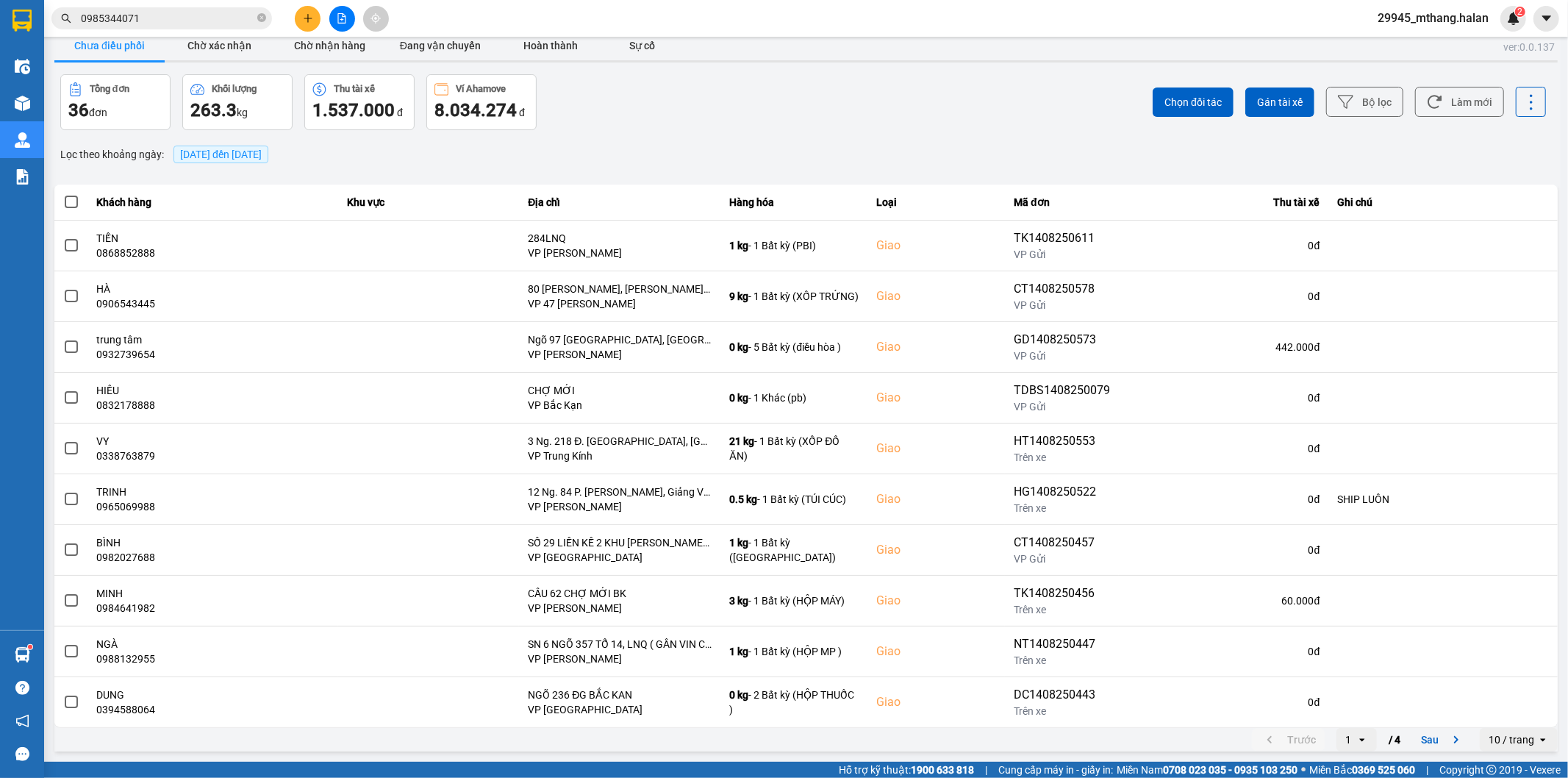
click at [612, 95] on div "Tổng đơn 36 đơn Khối lượng 263.3 kg Thu tài xế 1.537.000 đ Ví Ahamove 8.034.274…" at bounding box center [431, 102] width 743 height 56
click at [187, 21] on input "0985344071" at bounding box center [167, 18] width 173 height 16
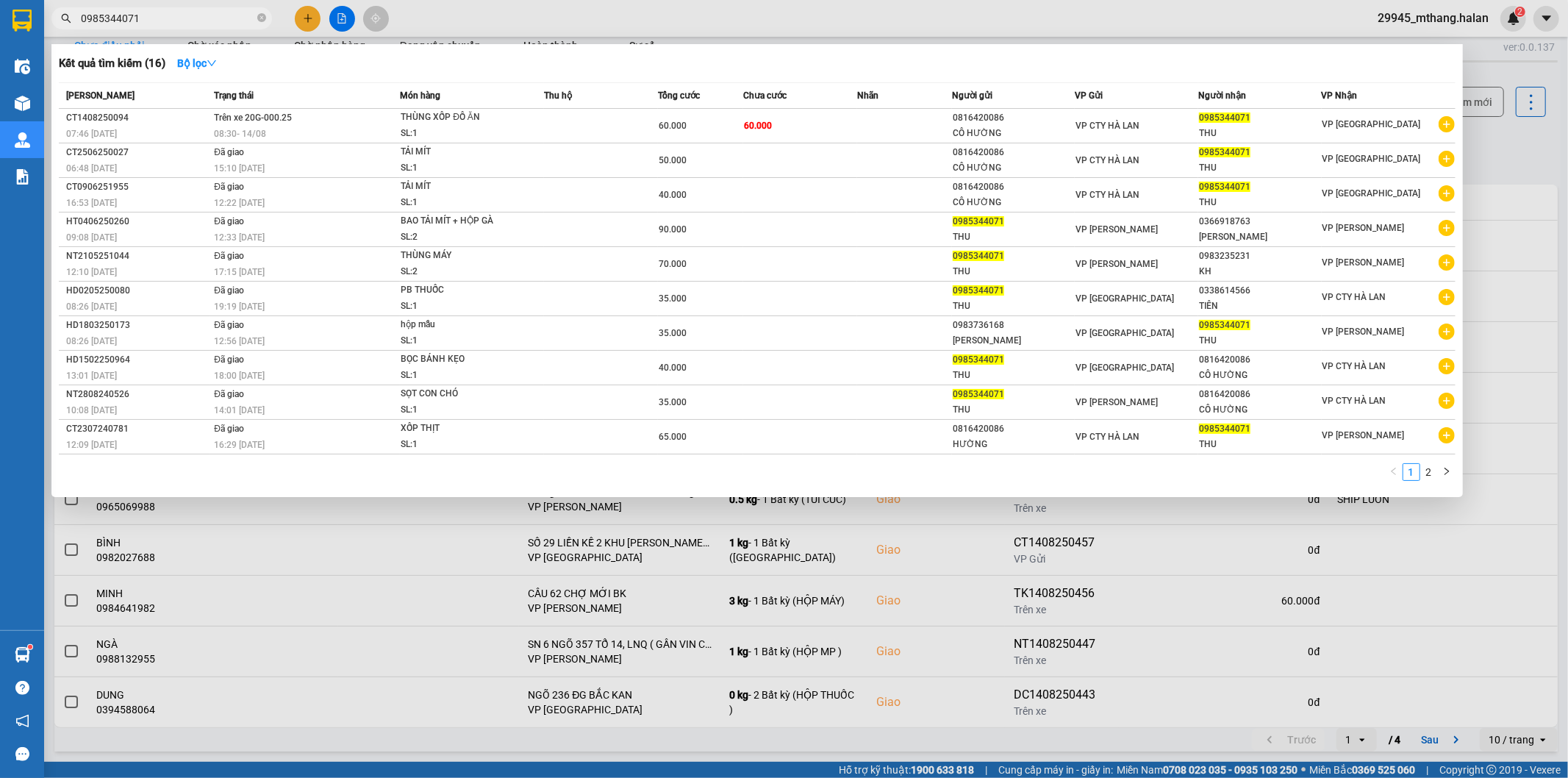
click at [187, 21] on input "0985344071" at bounding box center [167, 18] width 173 height 16
click at [1497, 156] on div at bounding box center [784, 389] width 1568 height 778
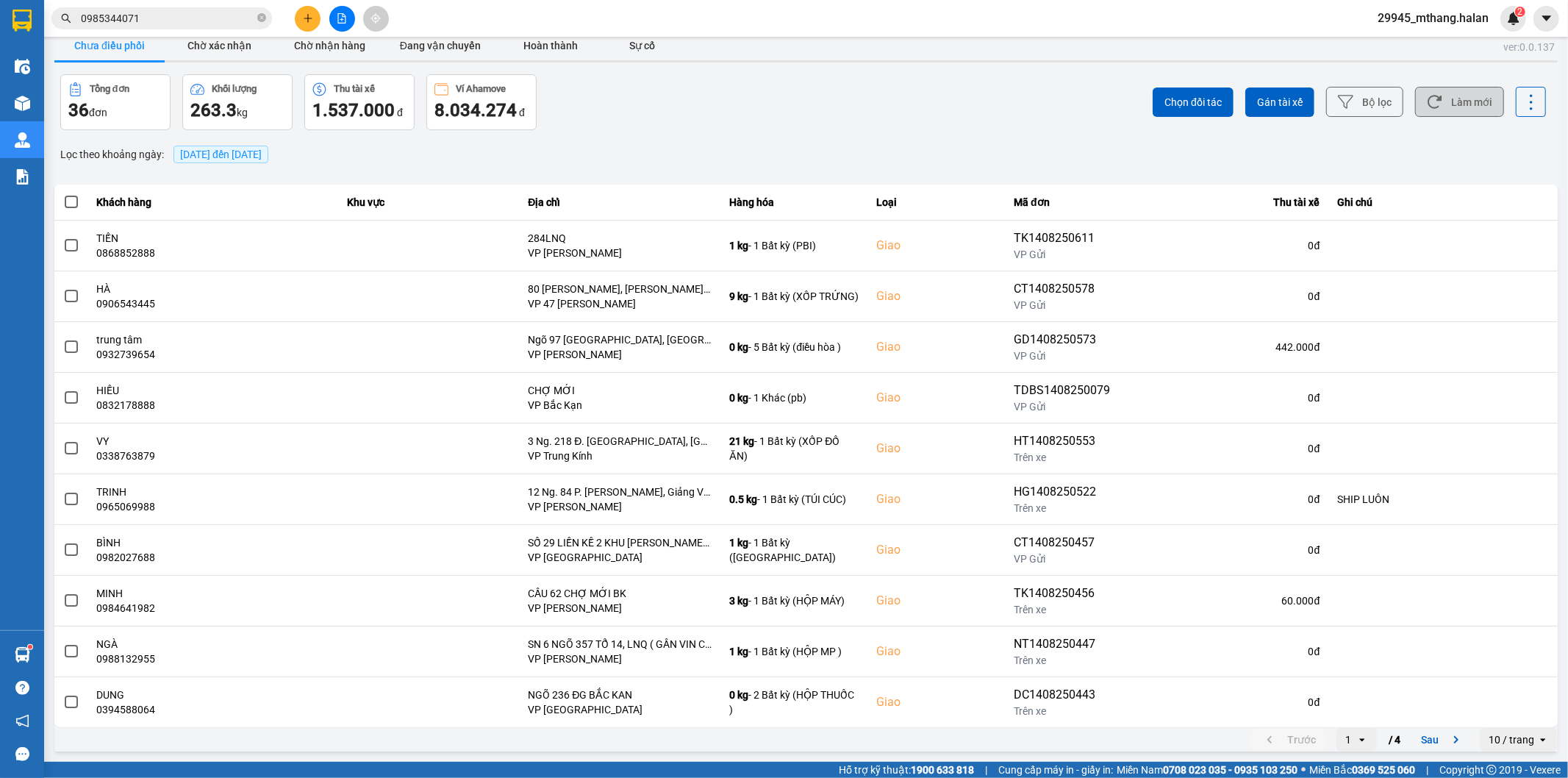
click at [1470, 100] on button "Làm mới" at bounding box center [1459, 102] width 89 height 30
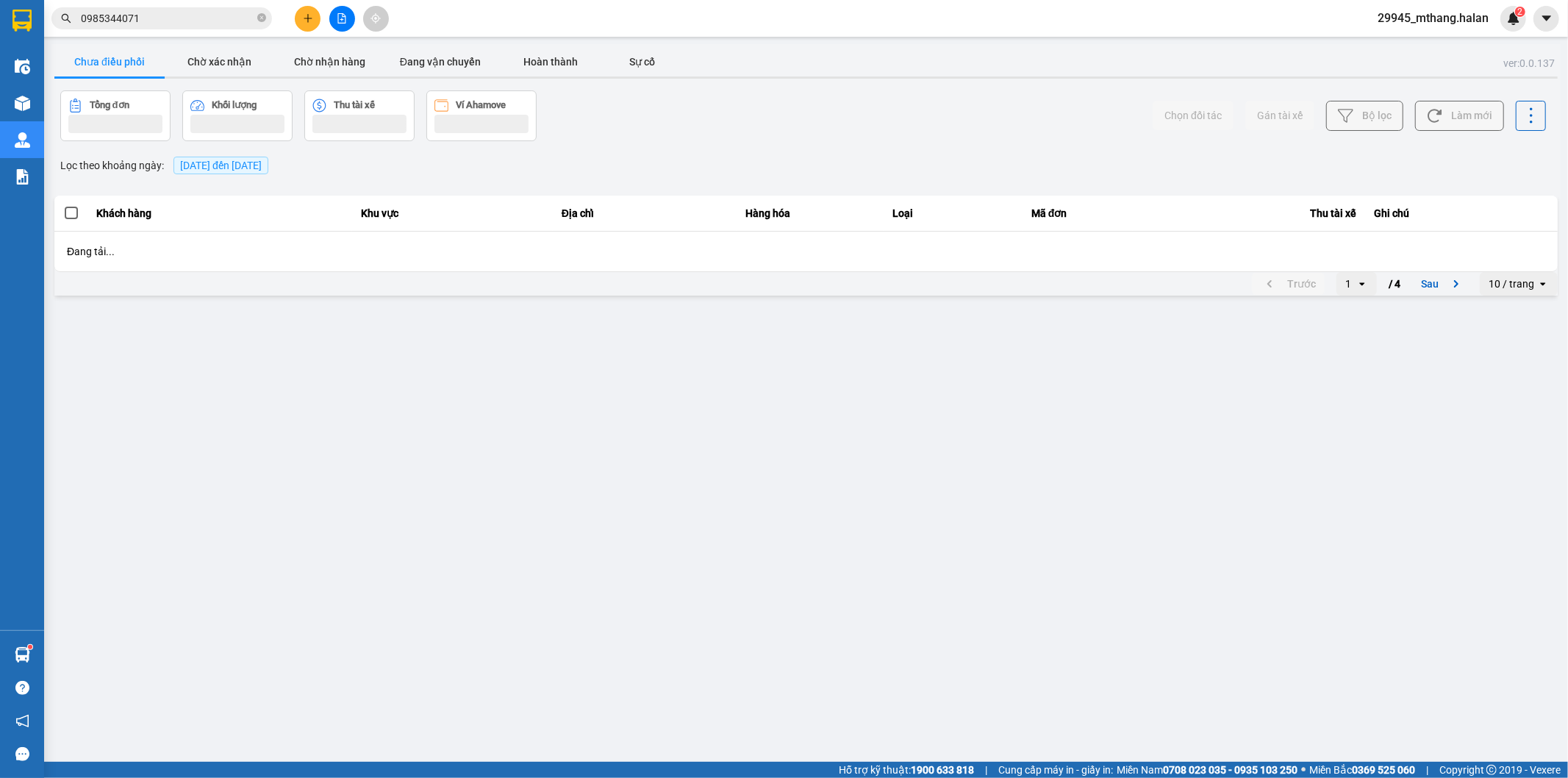
scroll to position [0, 0]
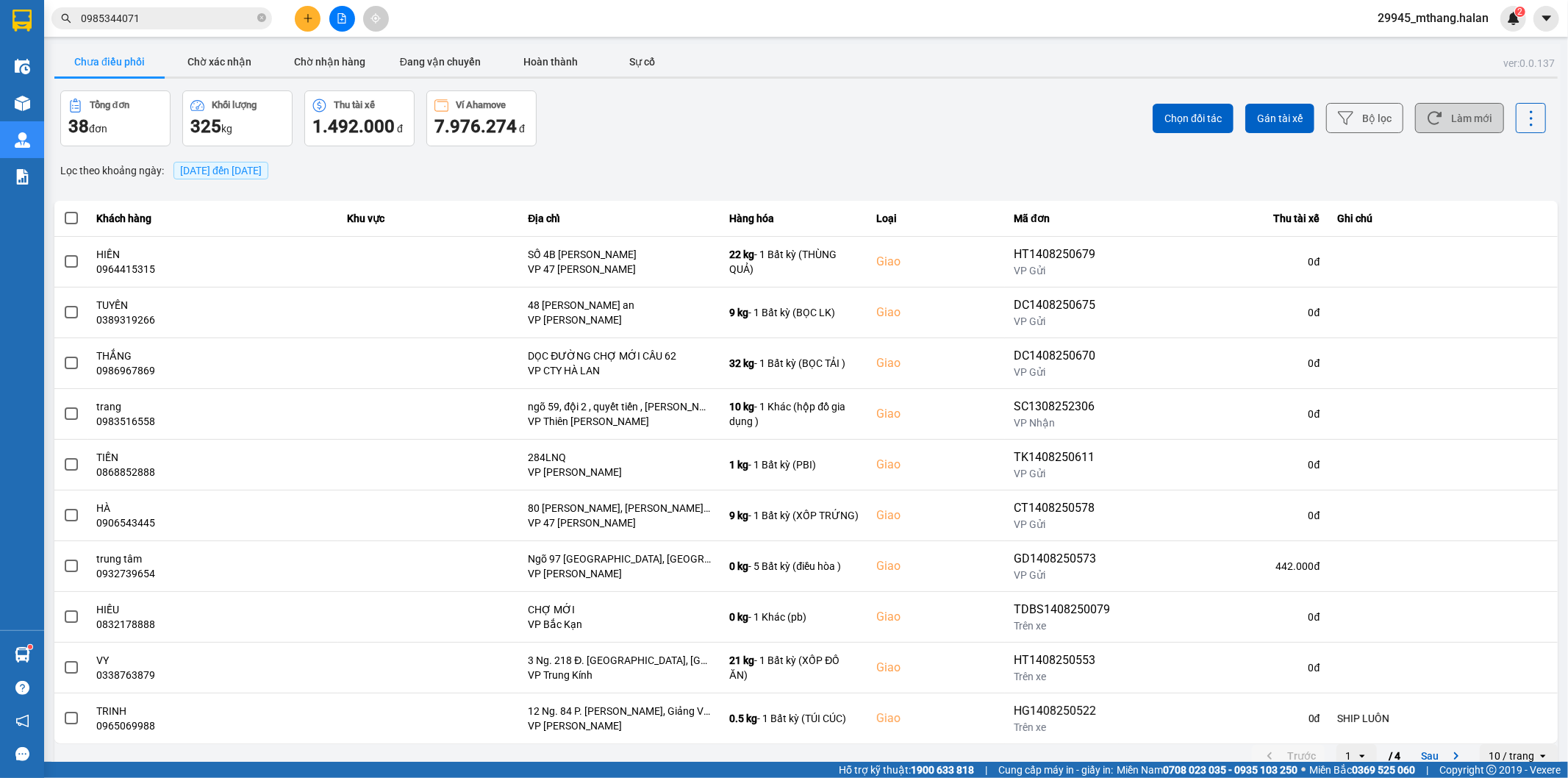
click at [1473, 120] on button "Làm mới" at bounding box center [1459, 118] width 89 height 30
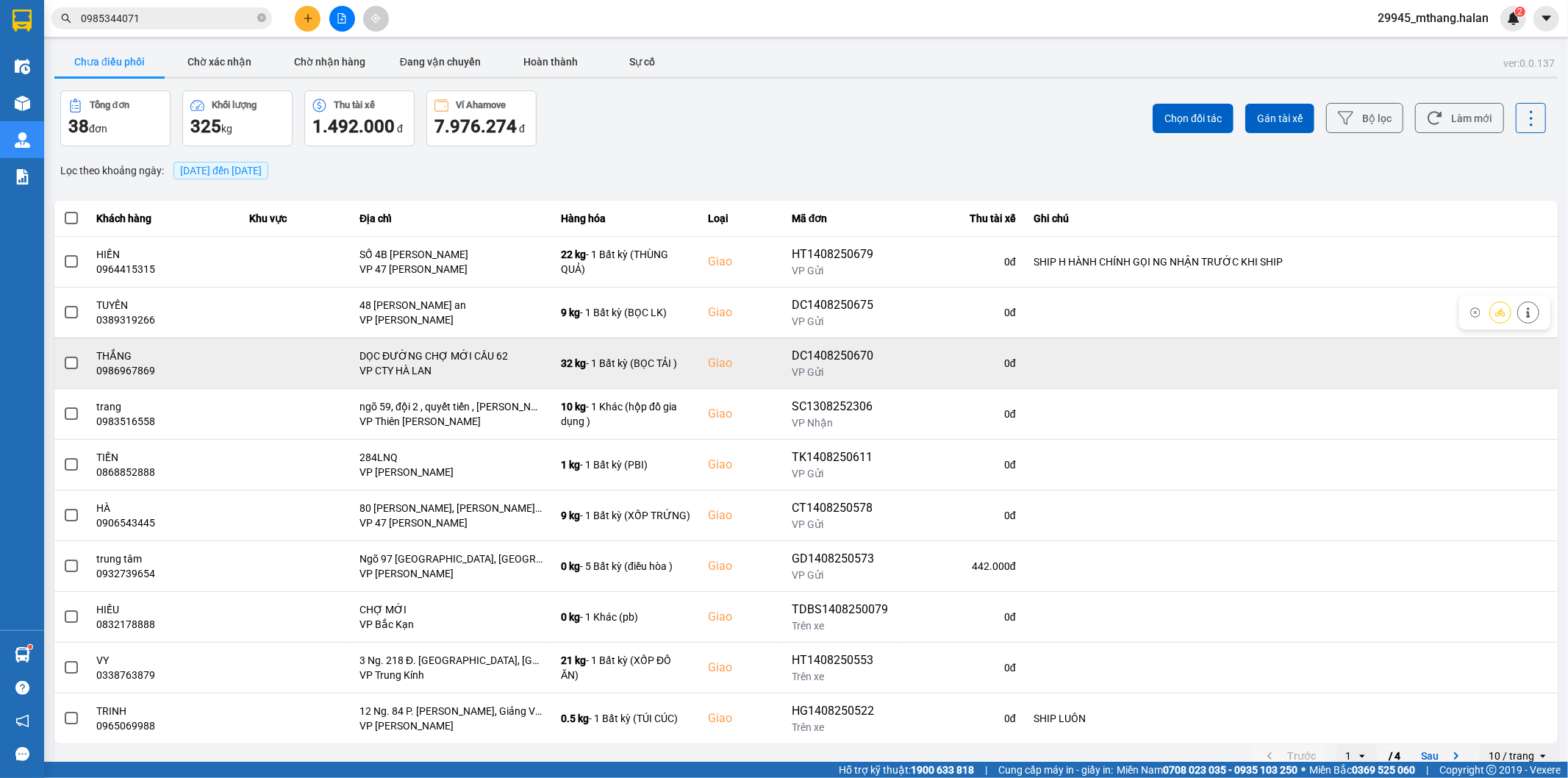
scroll to position [16, 0]
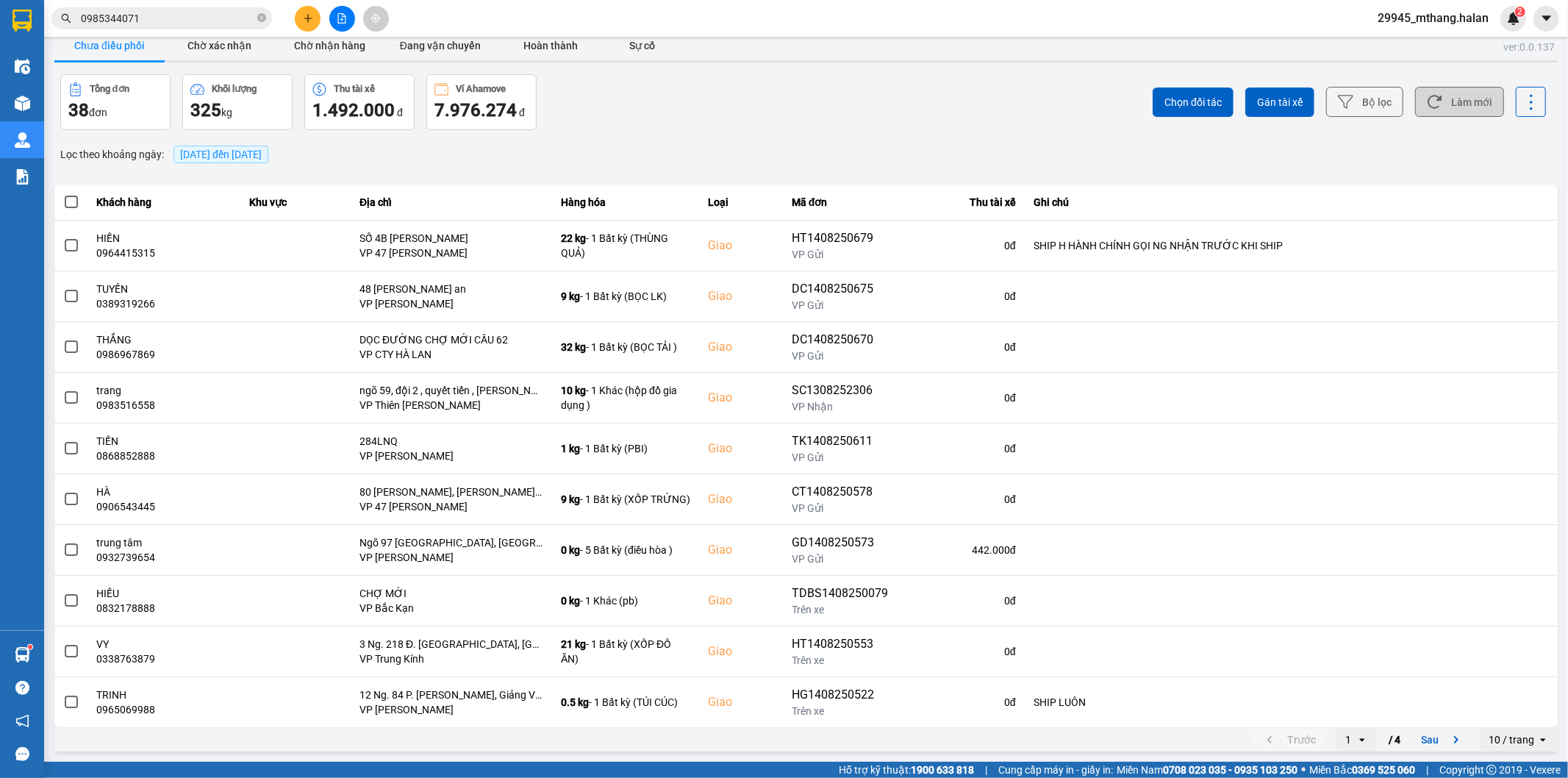
click at [1437, 104] on button "Làm mới" at bounding box center [1459, 102] width 89 height 30
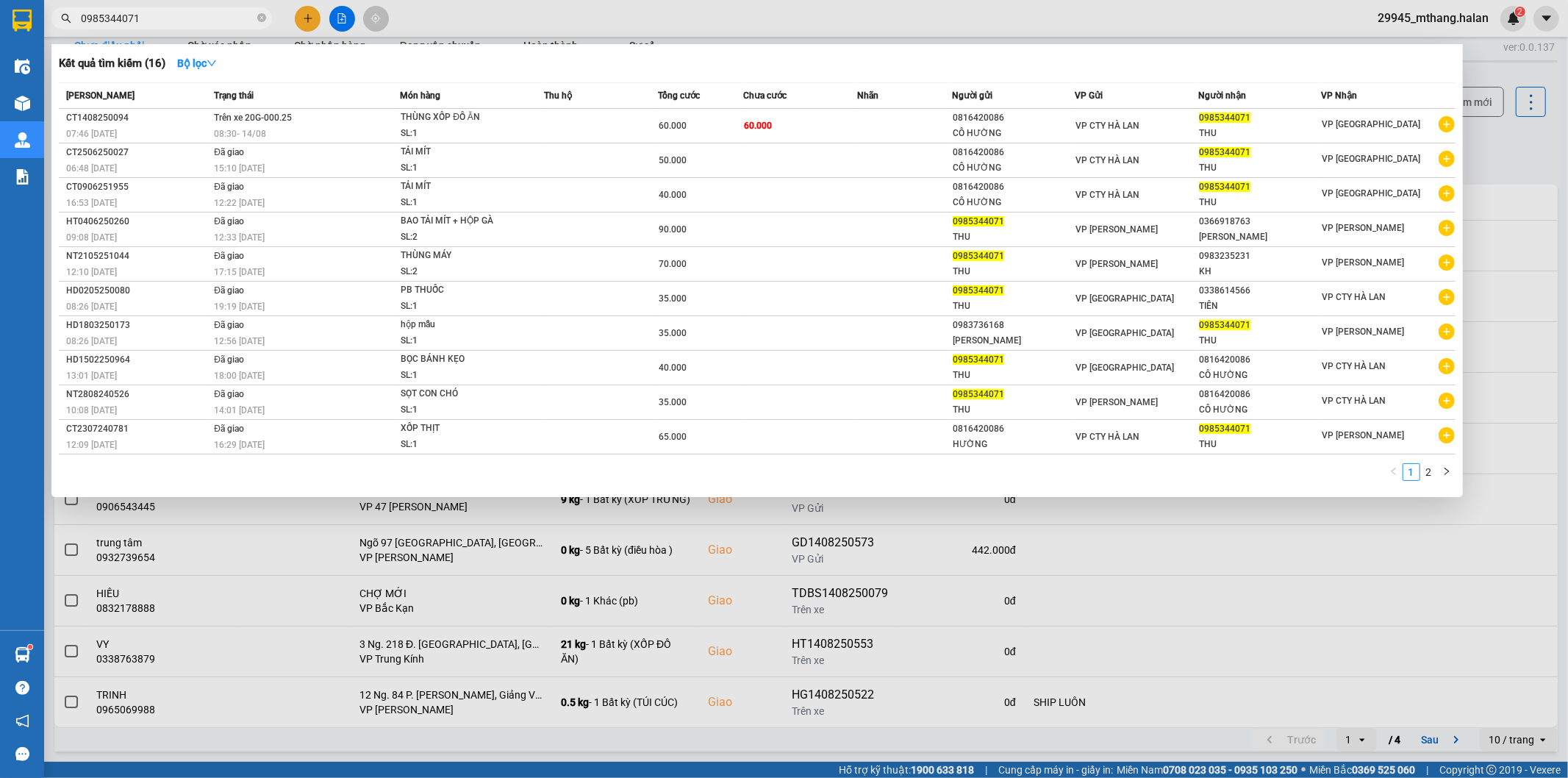
click at [187, 19] on input "0985344071" at bounding box center [167, 18] width 173 height 16
click at [1501, 161] on div at bounding box center [784, 389] width 1568 height 778
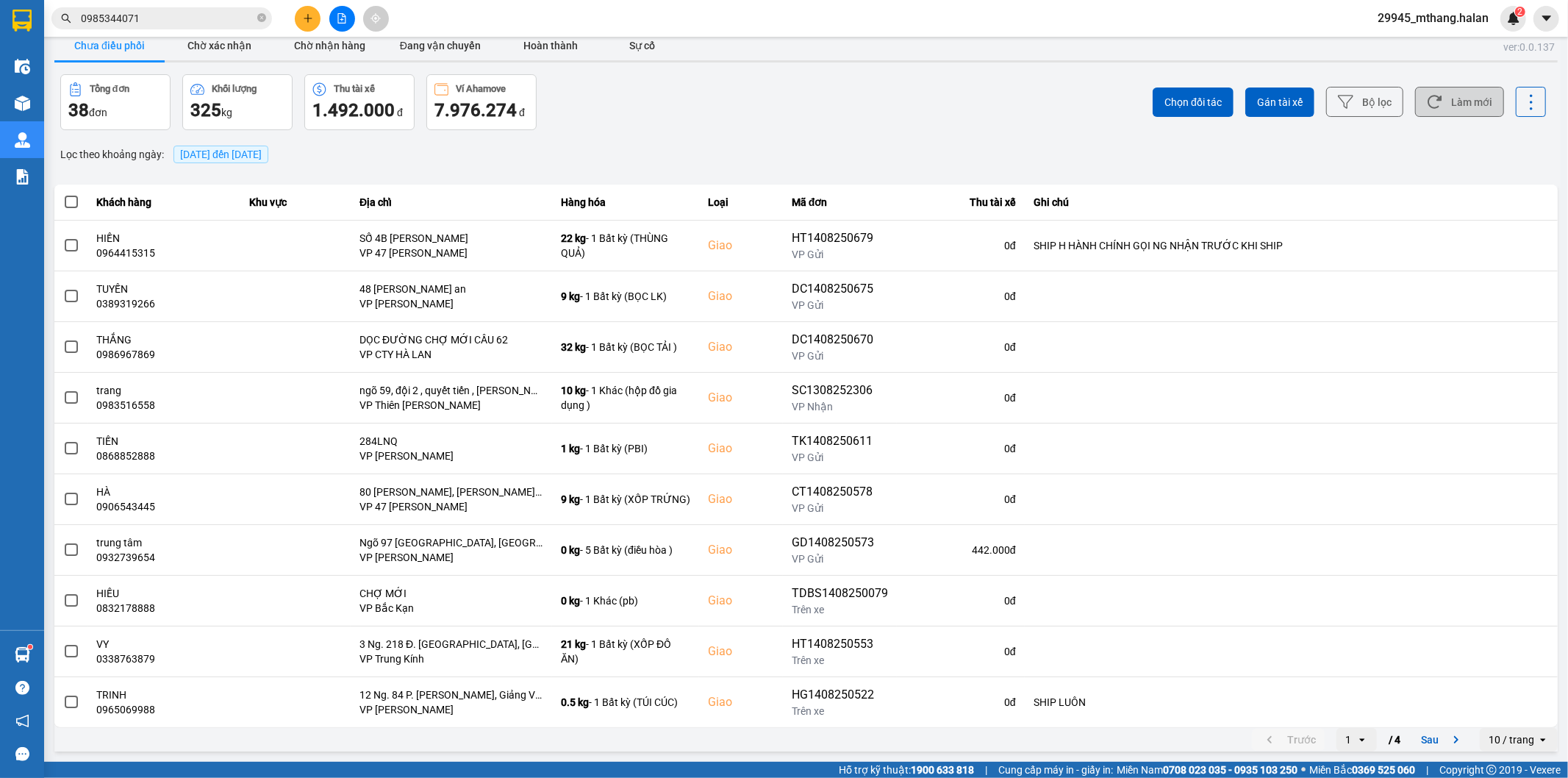
click at [1474, 115] on button "Làm mới" at bounding box center [1459, 102] width 89 height 30
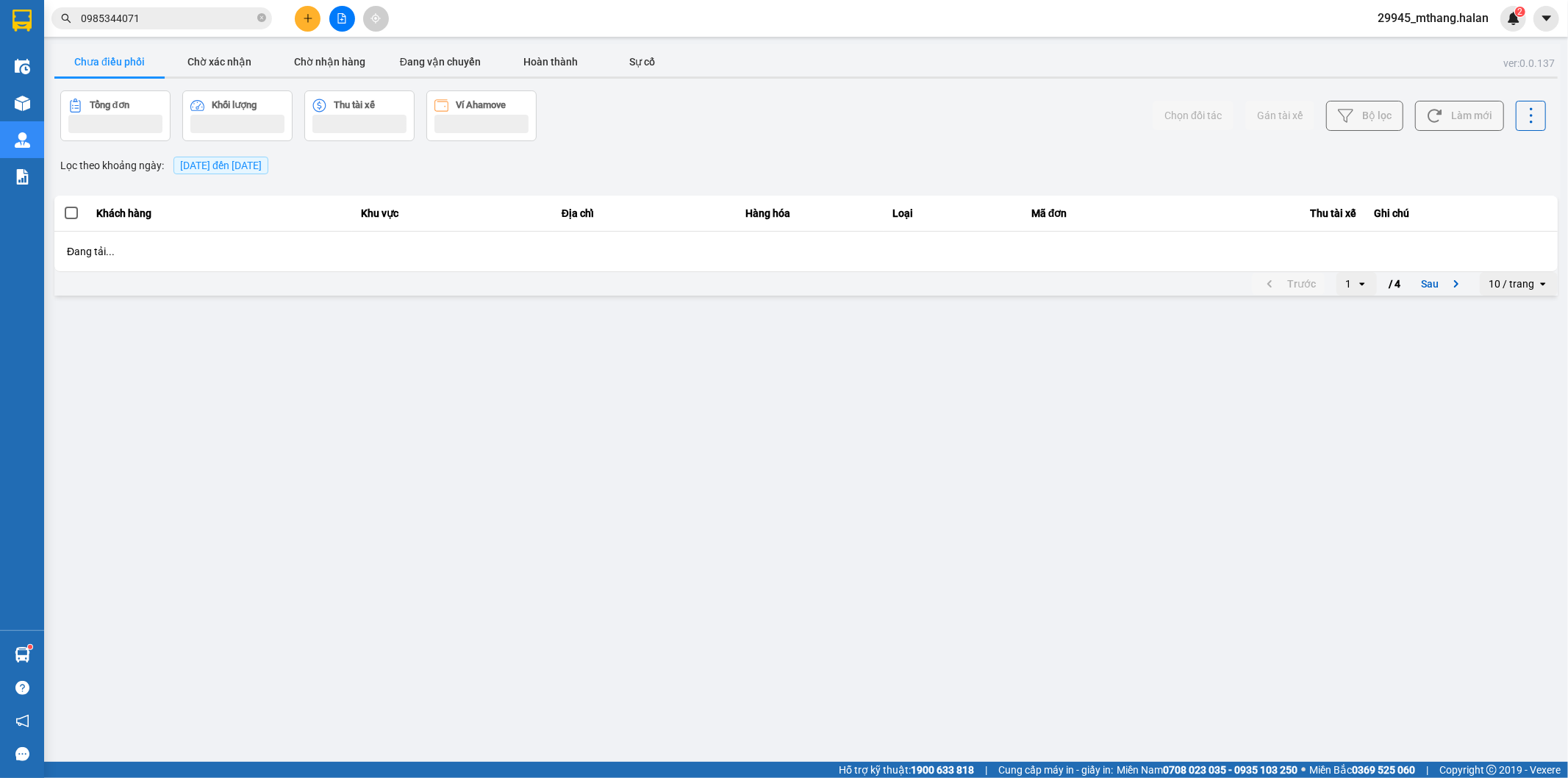
scroll to position [0, 0]
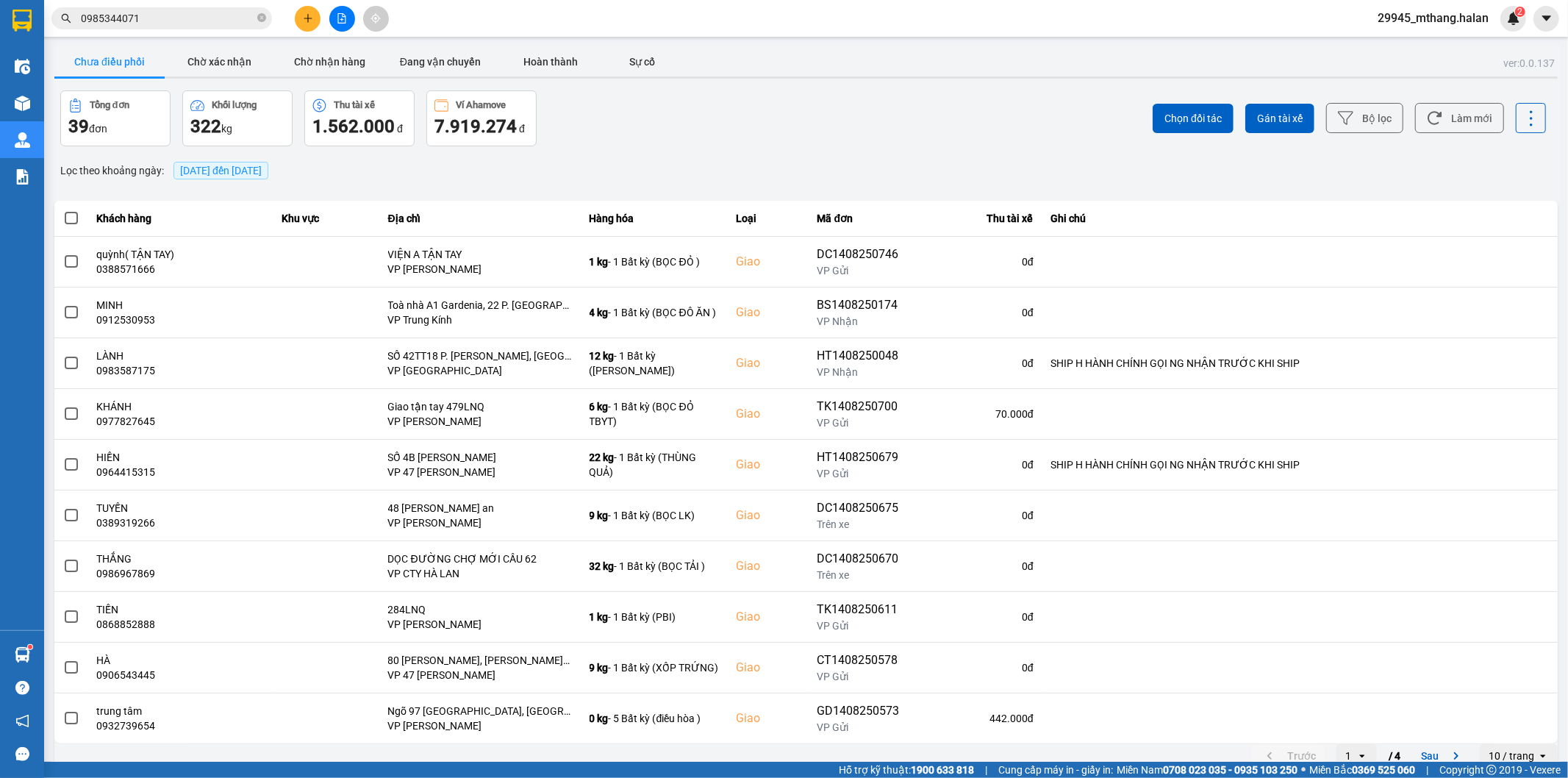
click at [202, 17] on input "0985344071" at bounding box center [167, 18] width 173 height 16
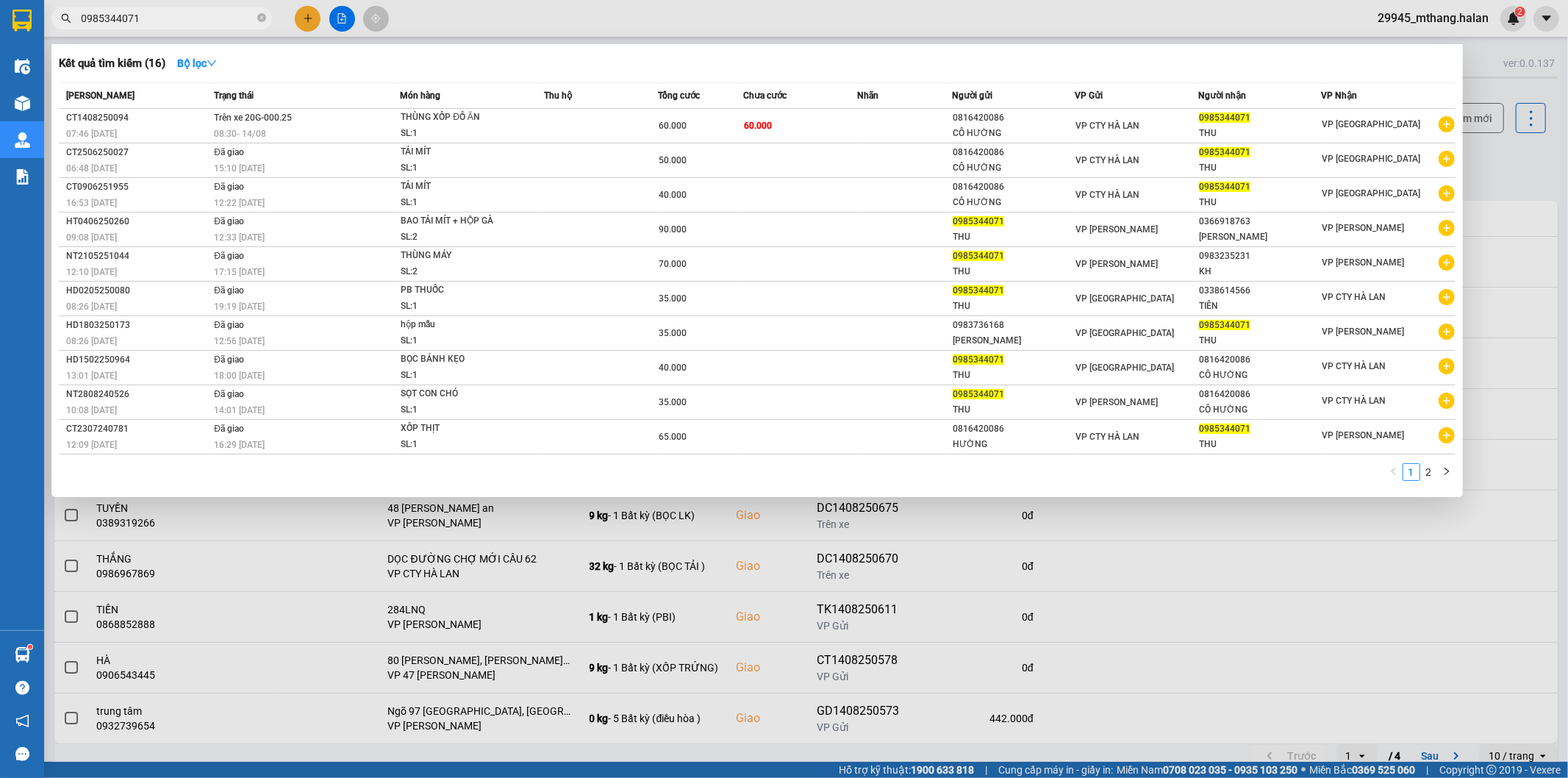
click at [202, 17] on input "0985344071" at bounding box center [167, 18] width 173 height 16
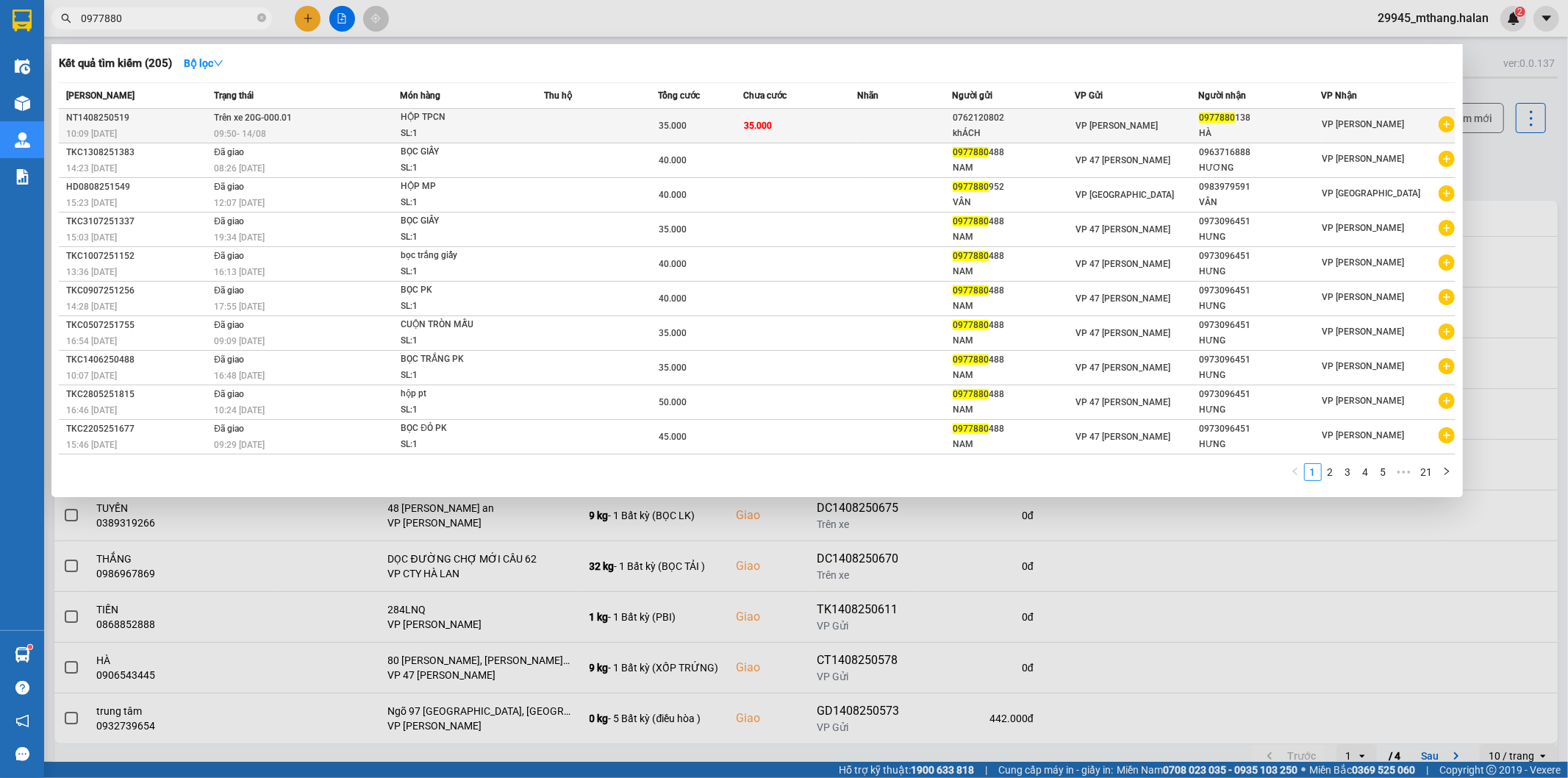
click at [326, 138] on div "09:50 - 14/08" at bounding box center [306, 134] width 185 height 16
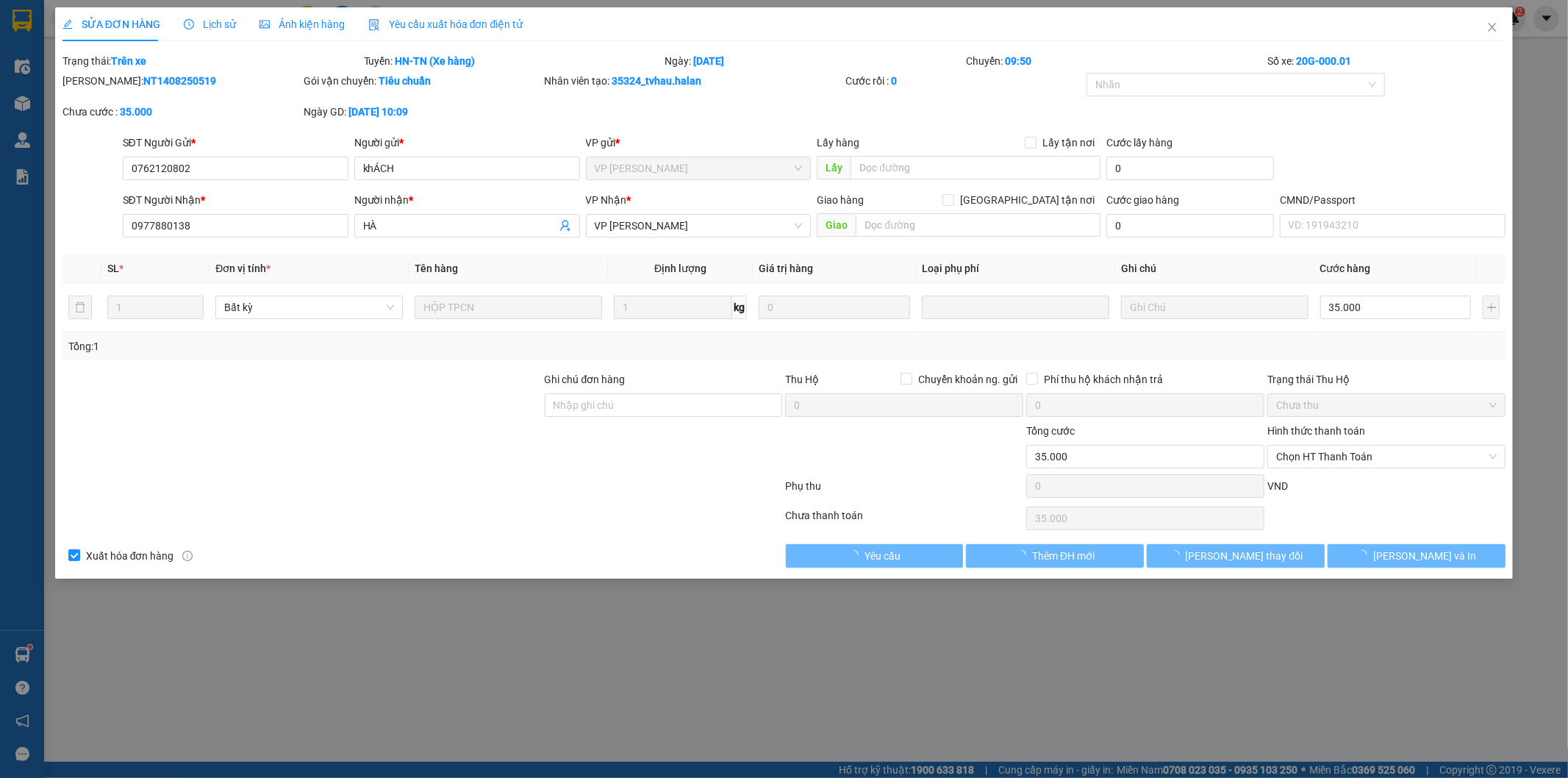
click at [208, 20] on span "Lịch sử" at bounding box center [210, 24] width 53 height 12
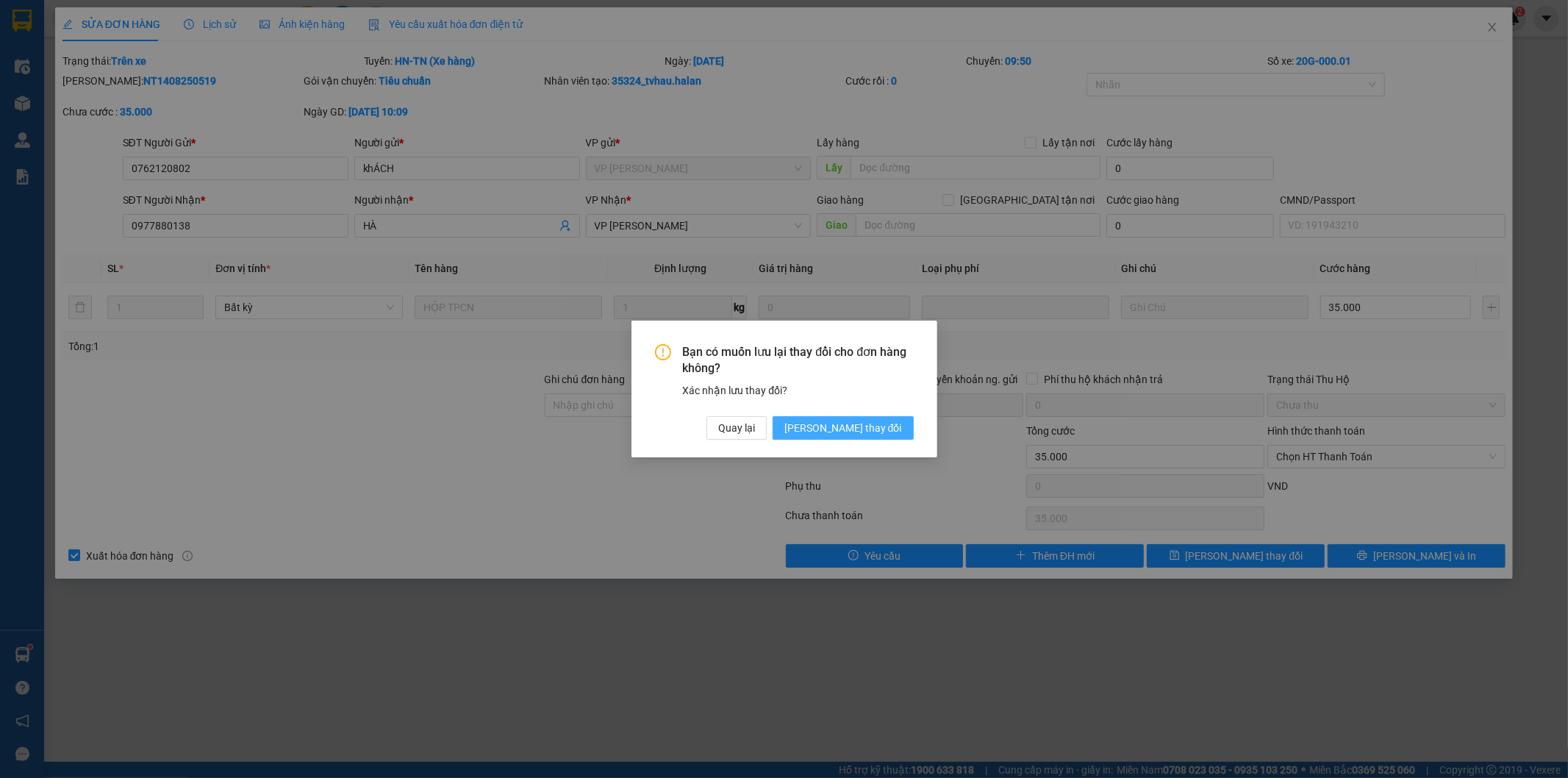
click at [850, 424] on span "[PERSON_NAME] thay đổi" at bounding box center [843, 428] width 118 height 16
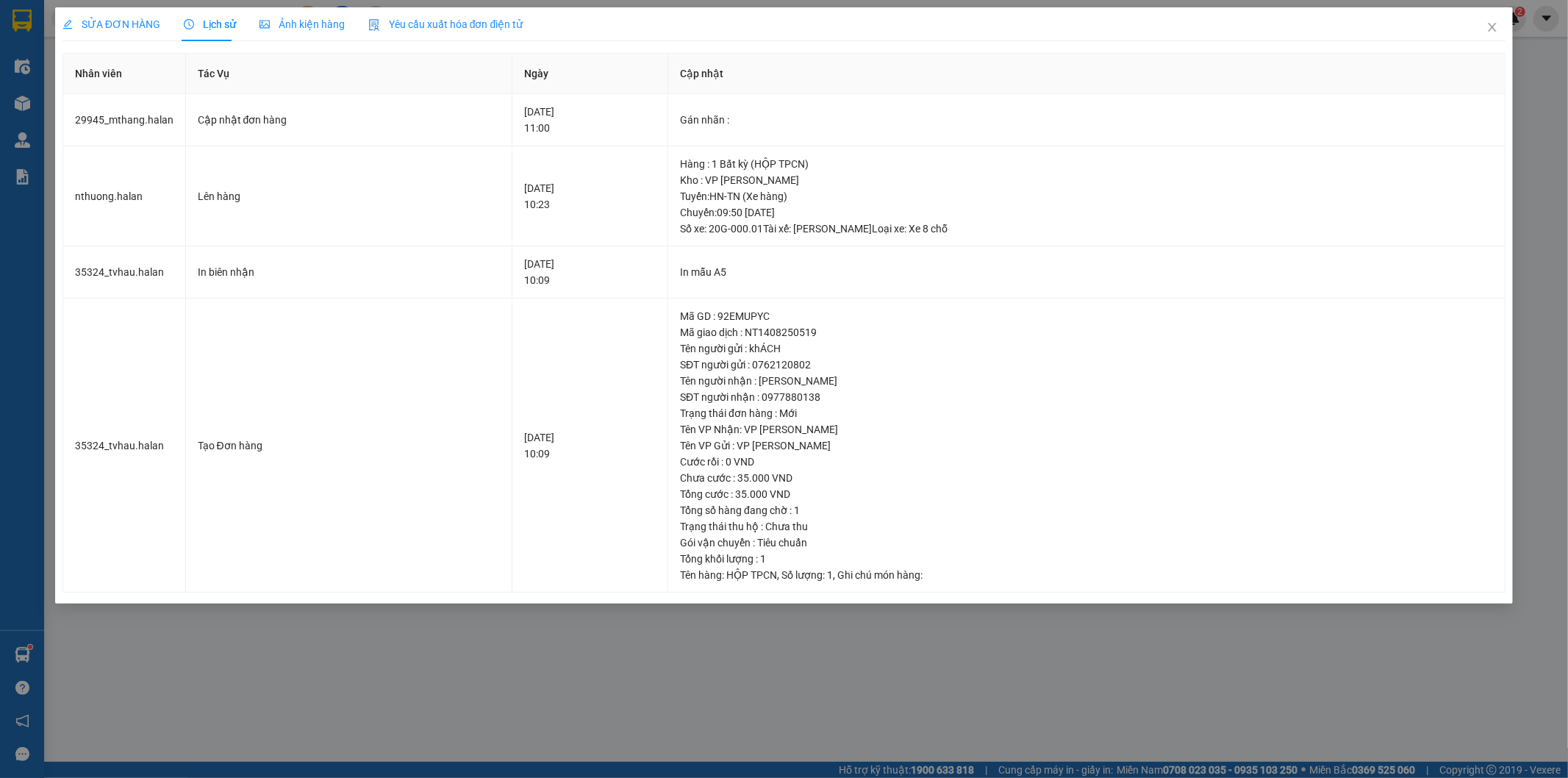
click at [126, 14] on div "SỬA ĐƠN HÀNG" at bounding box center [111, 24] width 98 height 34
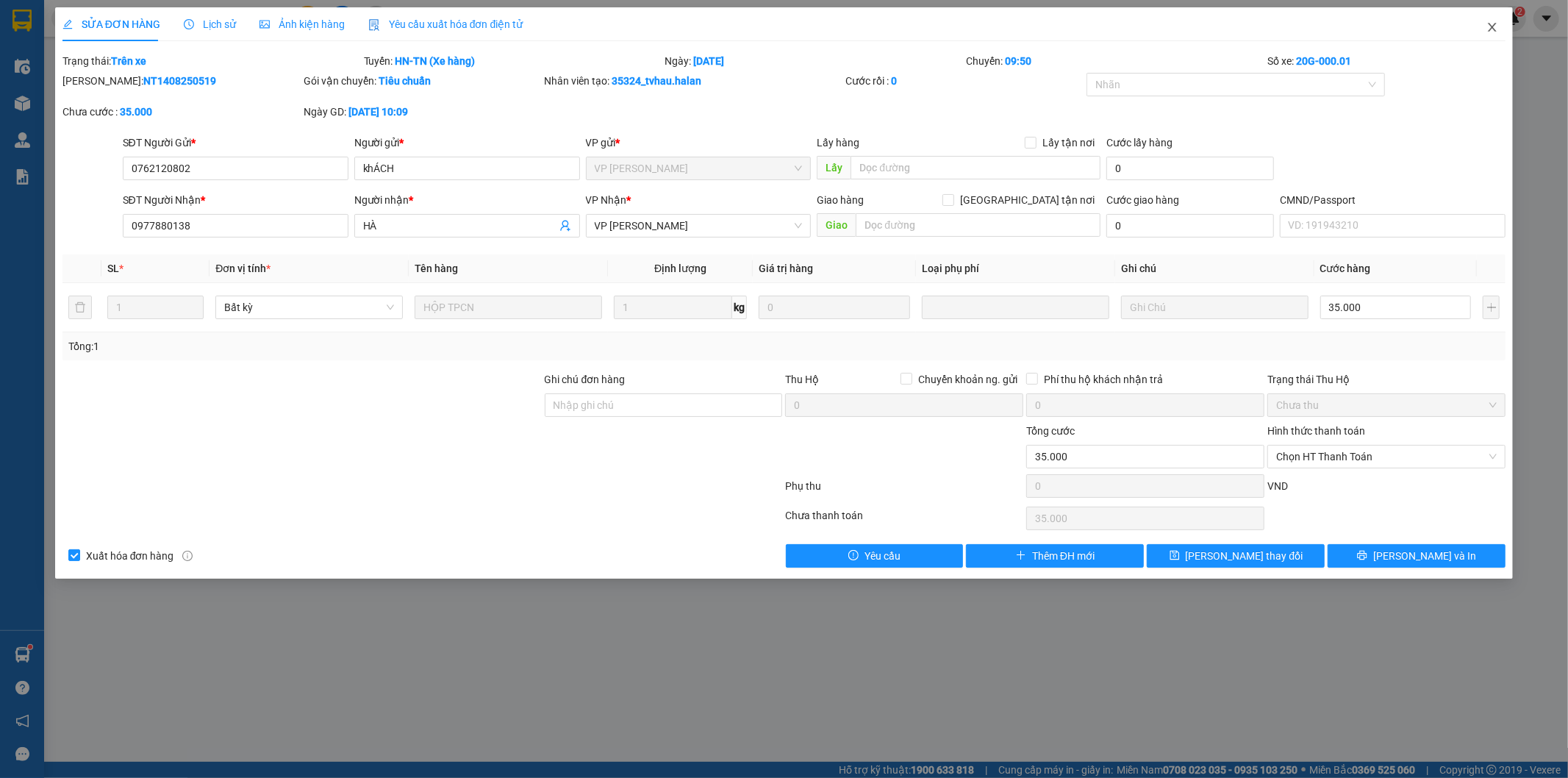
click at [1486, 23] on span "Close" at bounding box center [1492, 27] width 41 height 41
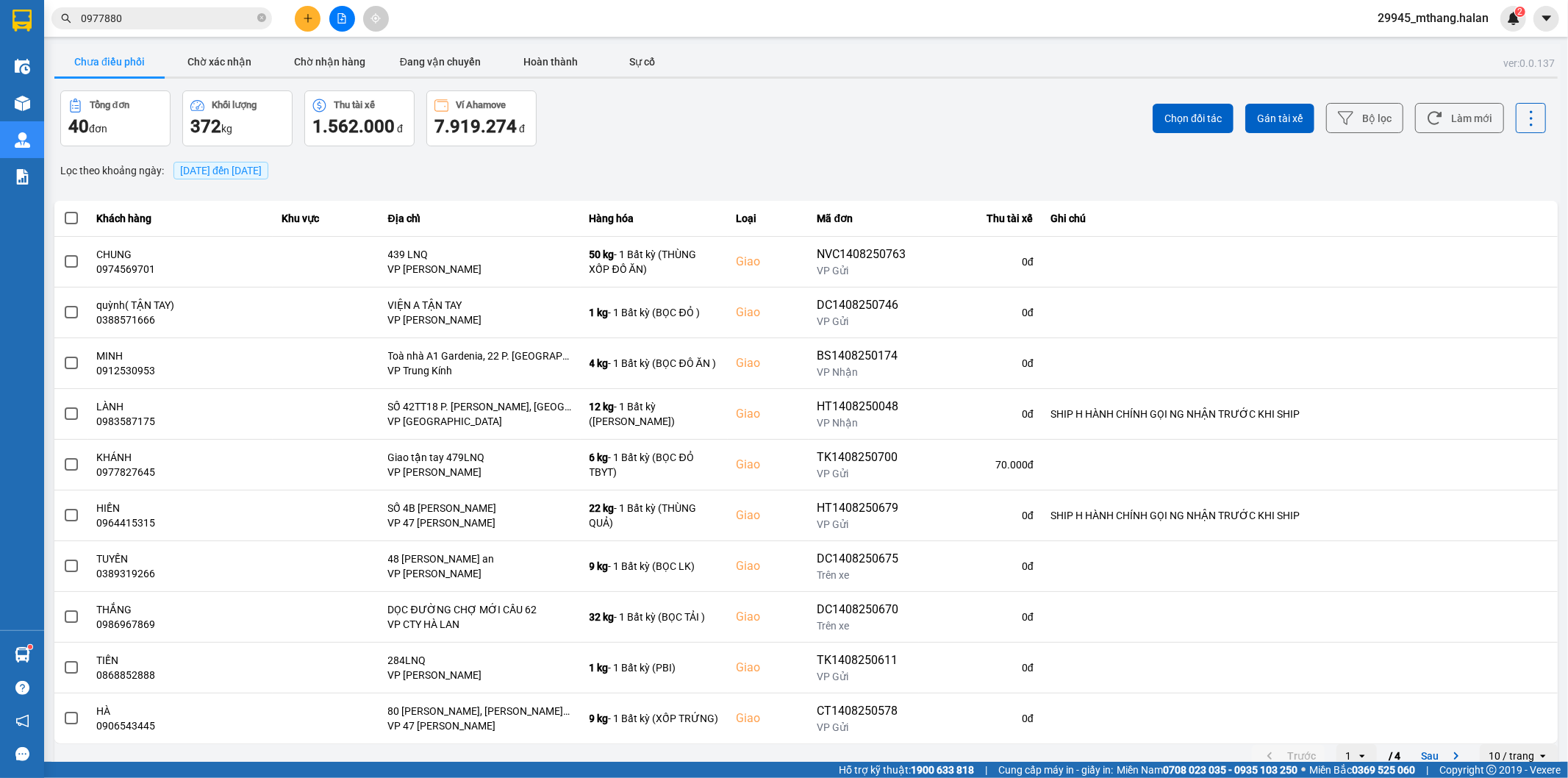
click at [154, 13] on input "0977880" at bounding box center [167, 18] width 173 height 16
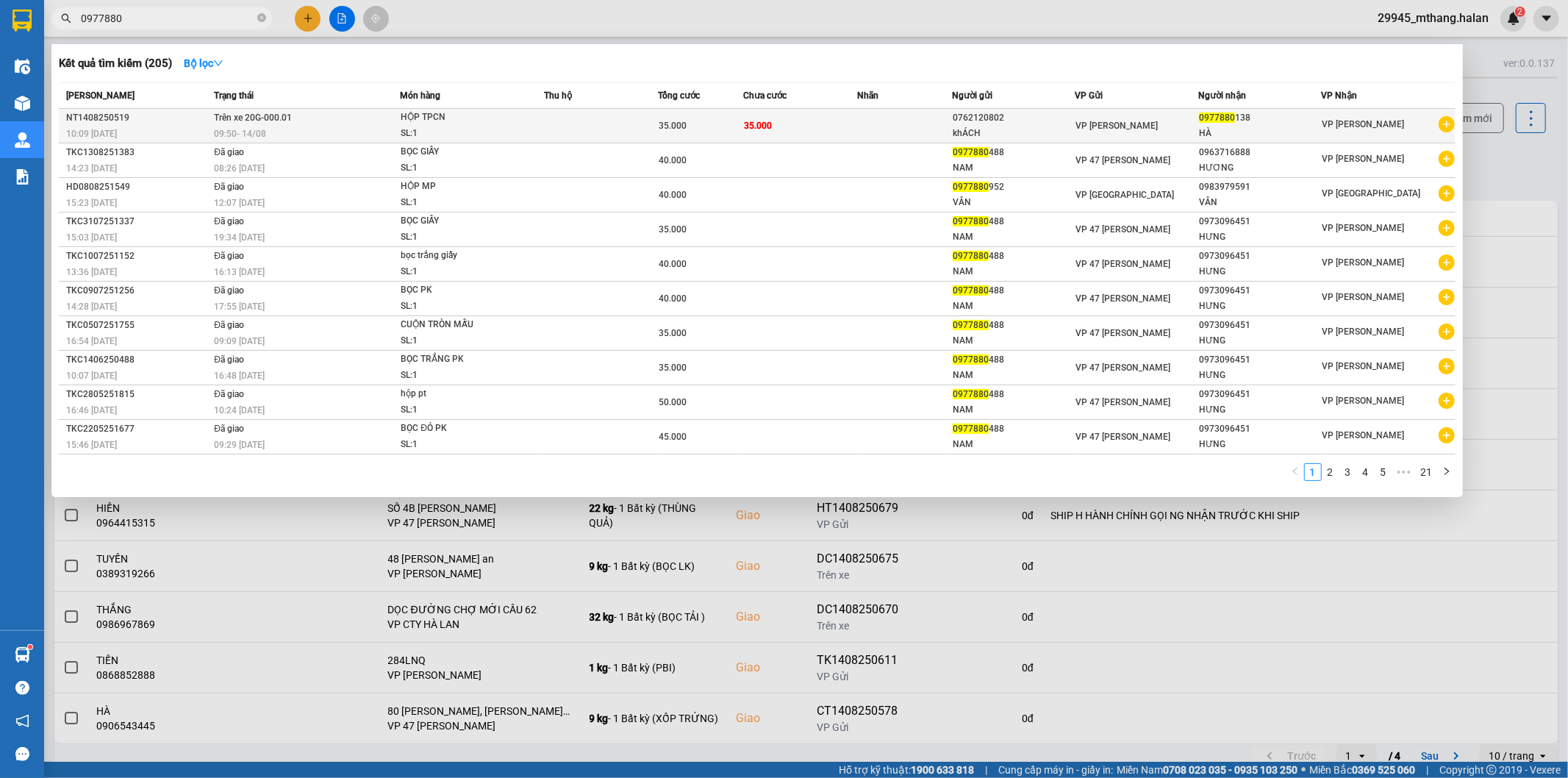
click at [317, 126] on div "09:50 - 14/08" at bounding box center [306, 134] width 185 height 16
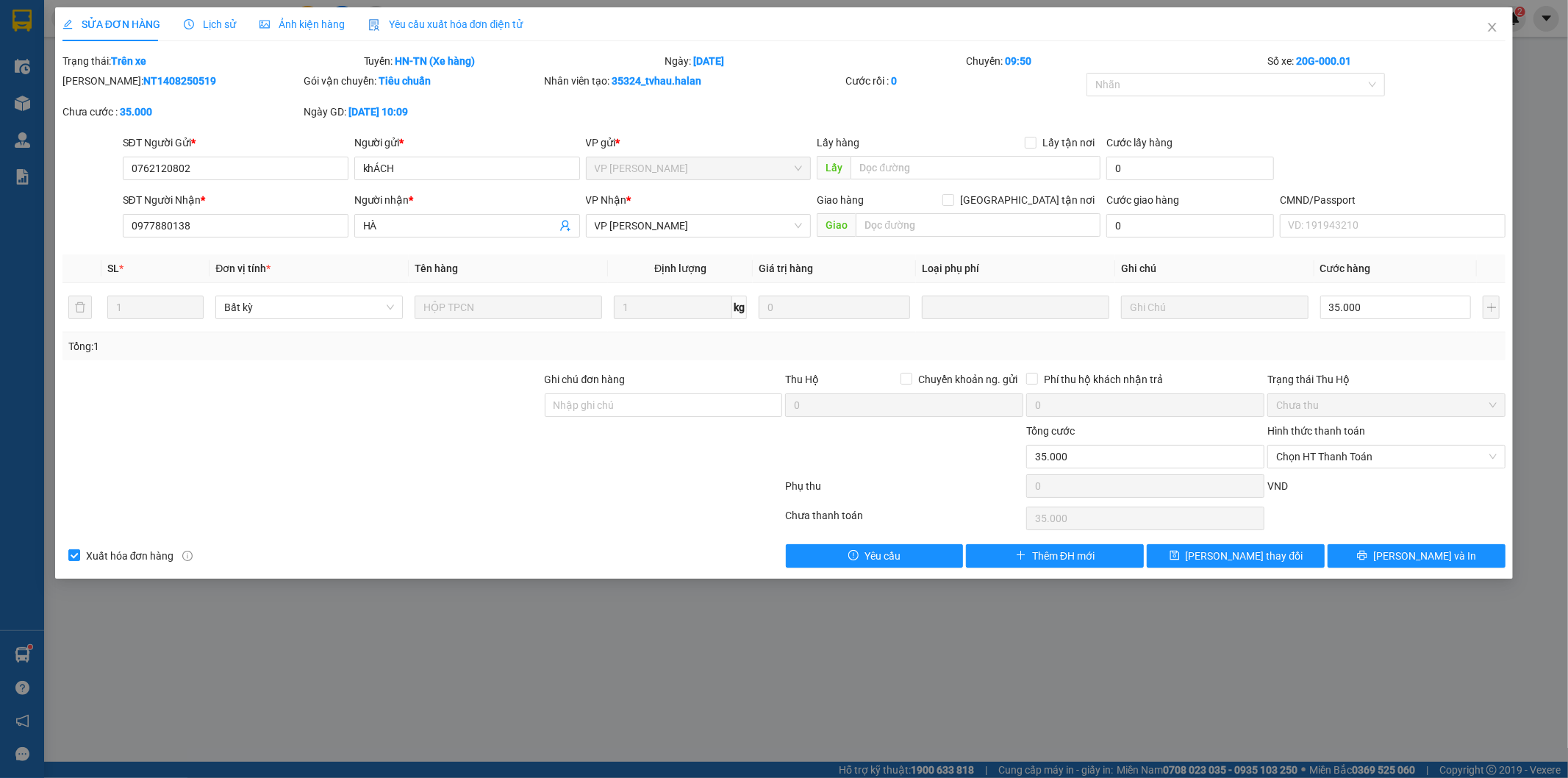
click at [211, 28] on span "Lịch sử" at bounding box center [210, 24] width 53 height 12
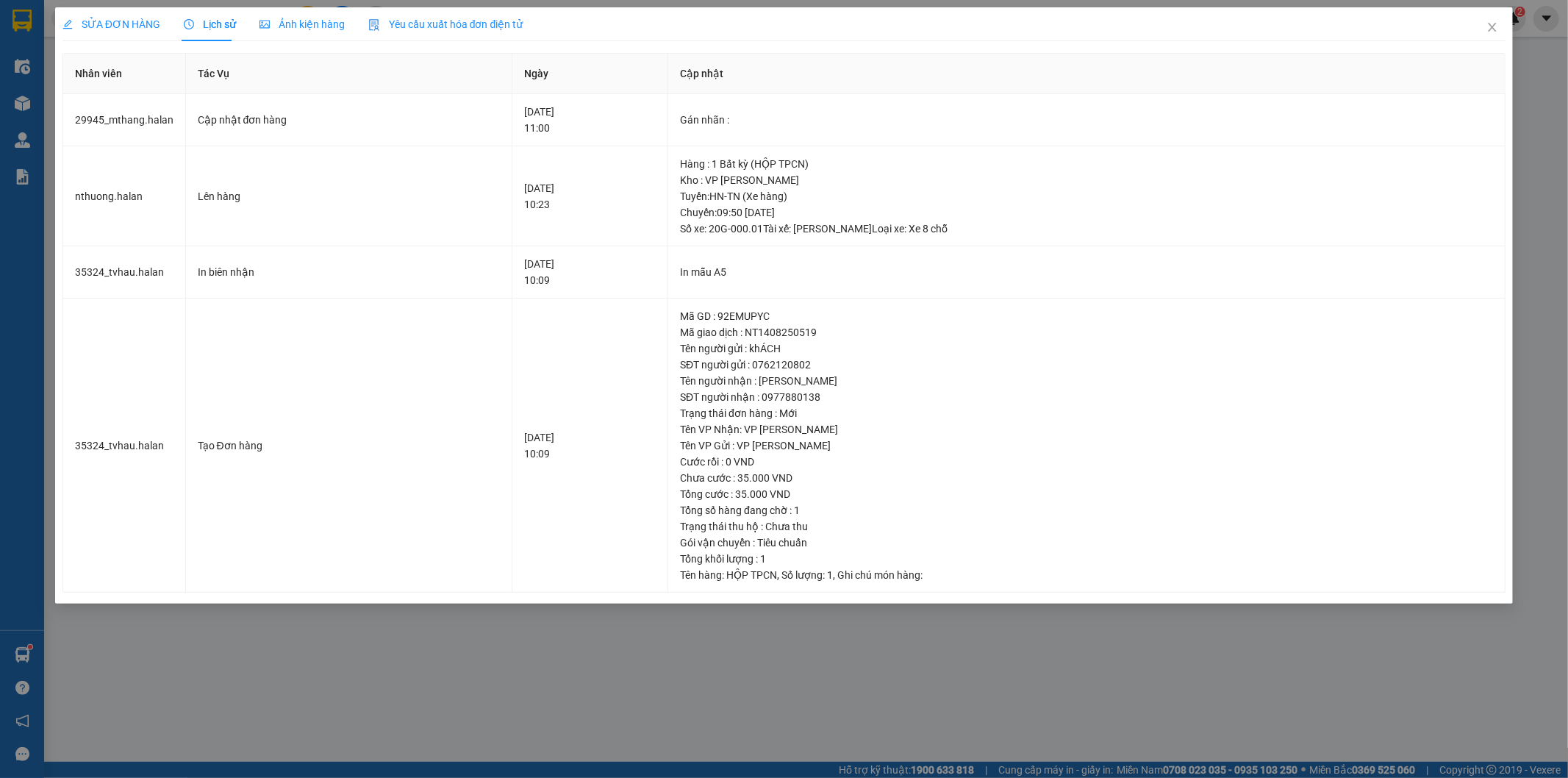
click at [134, 28] on span "SỬA ĐƠN HÀNG" at bounding box center [111, 24] width 98 height 12
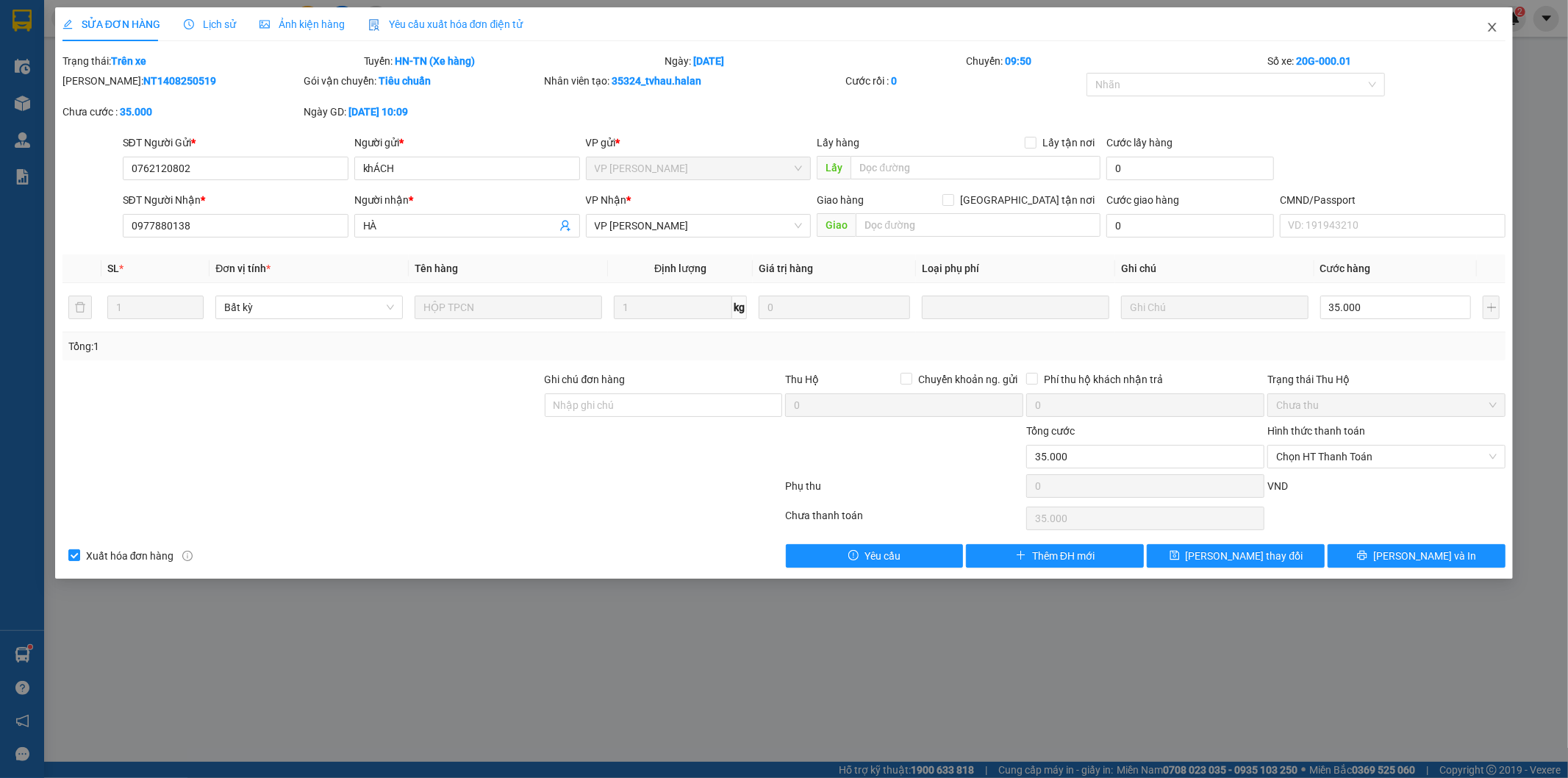
click at [1488, 26] on icon "close" at bounding box center [1492, 27] width 12 height 12
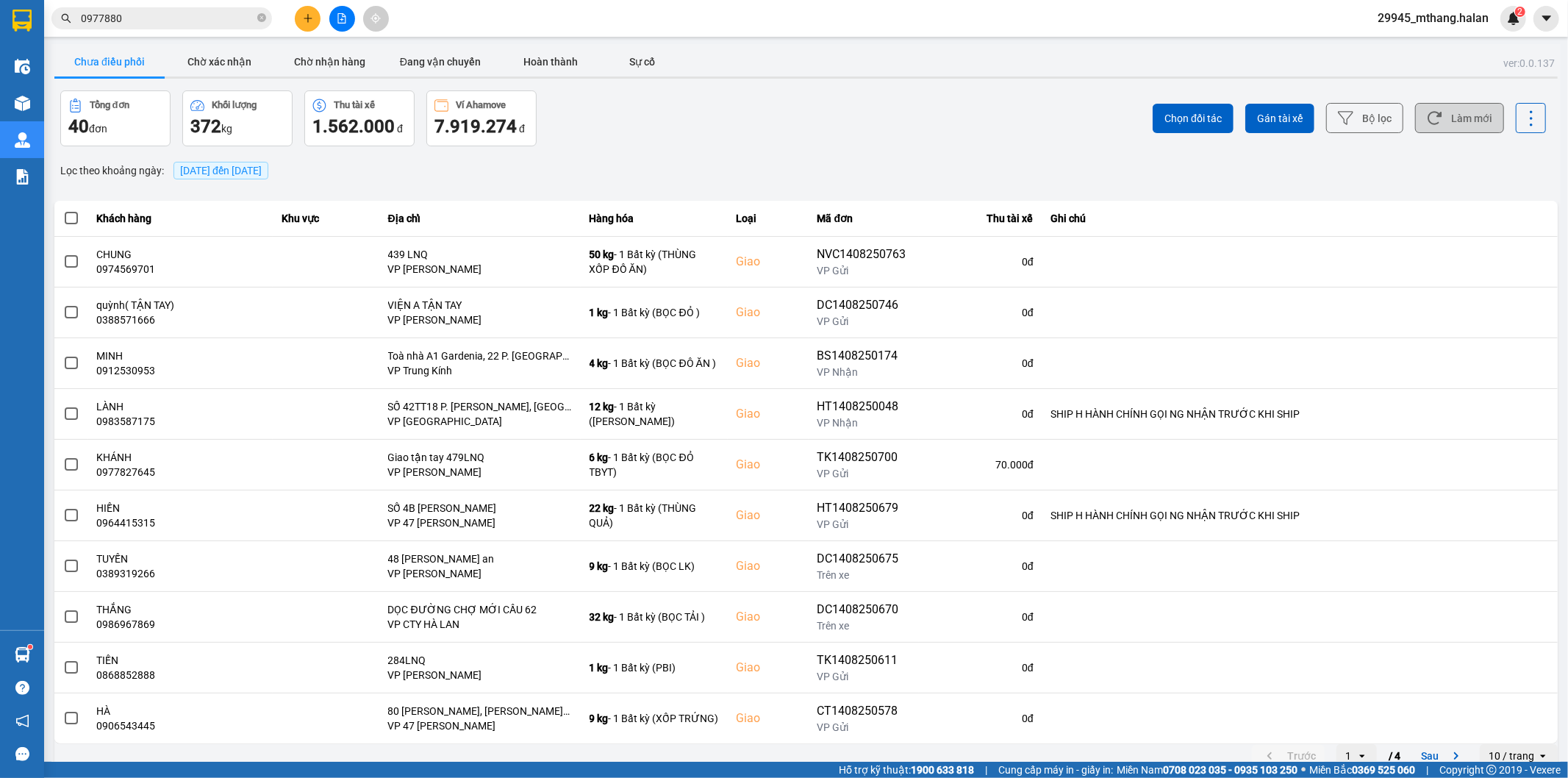
click at [1452, 105] on button "Làm mới" at bounding box center [1459, 118] width 89 height 30
click at [151, 21] on input "0977880" at bounding box center [167, 18] width 173 height 16
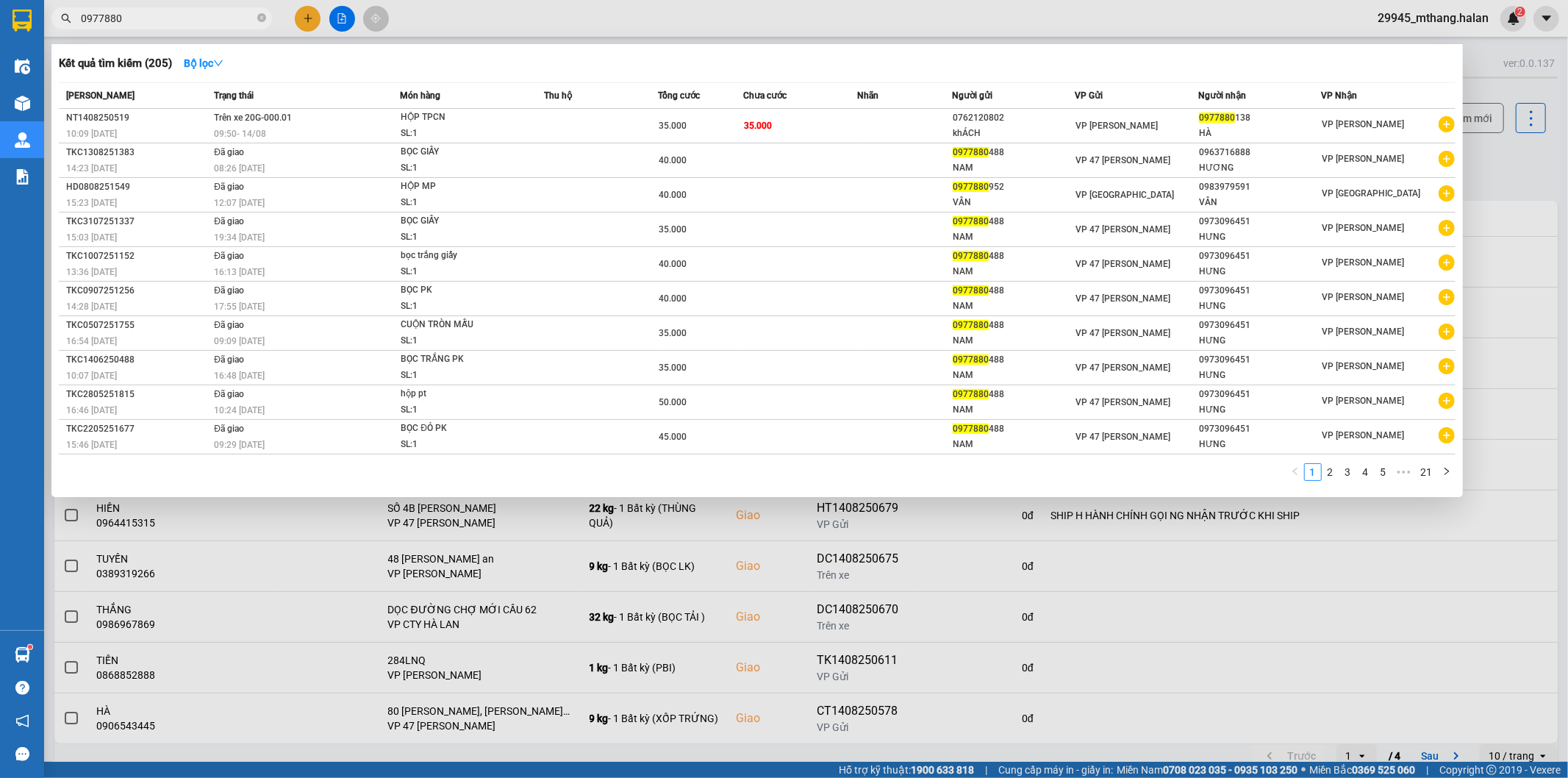
click at [151, 21] on input "0977880" at bounding box center [167, 18] width 173 height 16
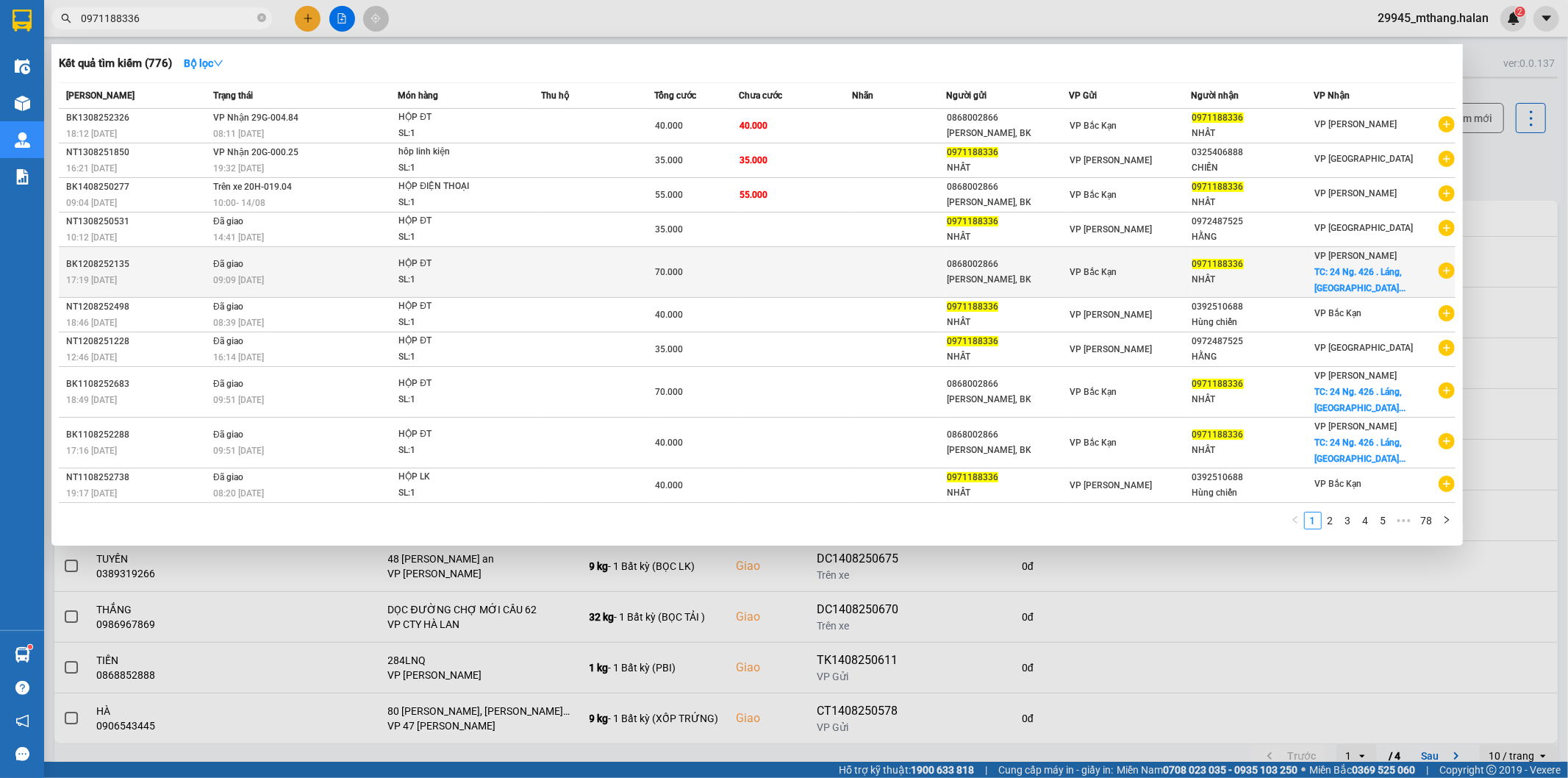
click at [987, 284] on div "[PERSON_NAME], BK" at bounding box center [1008, 279] width 121 height 15
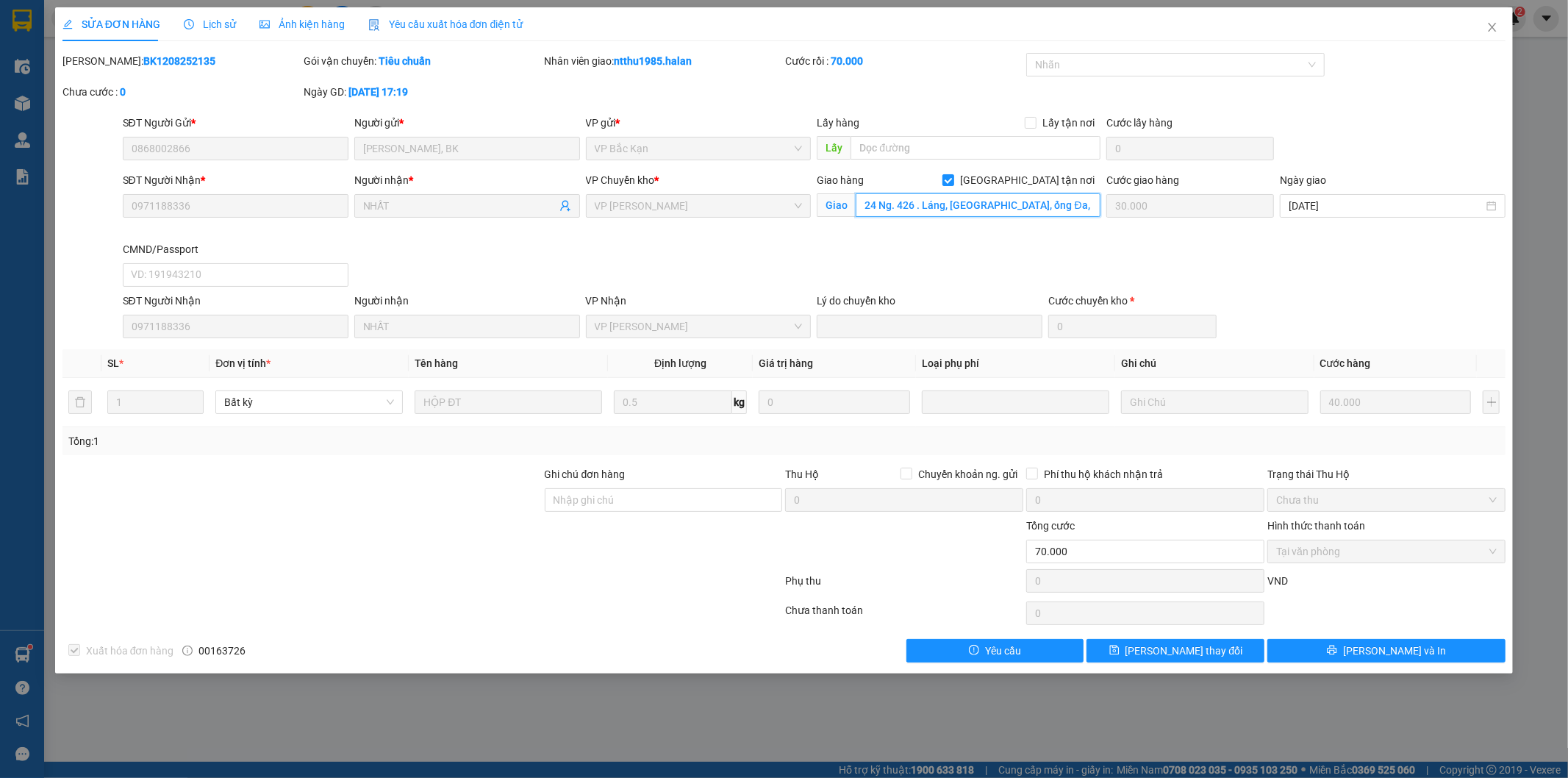
click at [929, 206] on input "24 Ng. 426 . Láng, [GEOGRAPHIC_DATA], ống Đa, [GEOGRAPHIC_DATA]" at bounding box center [978, 205] width 245 height 24
click at [1497, 26] on icon "close" at bounding box center [1492, 27] width 12 height 12
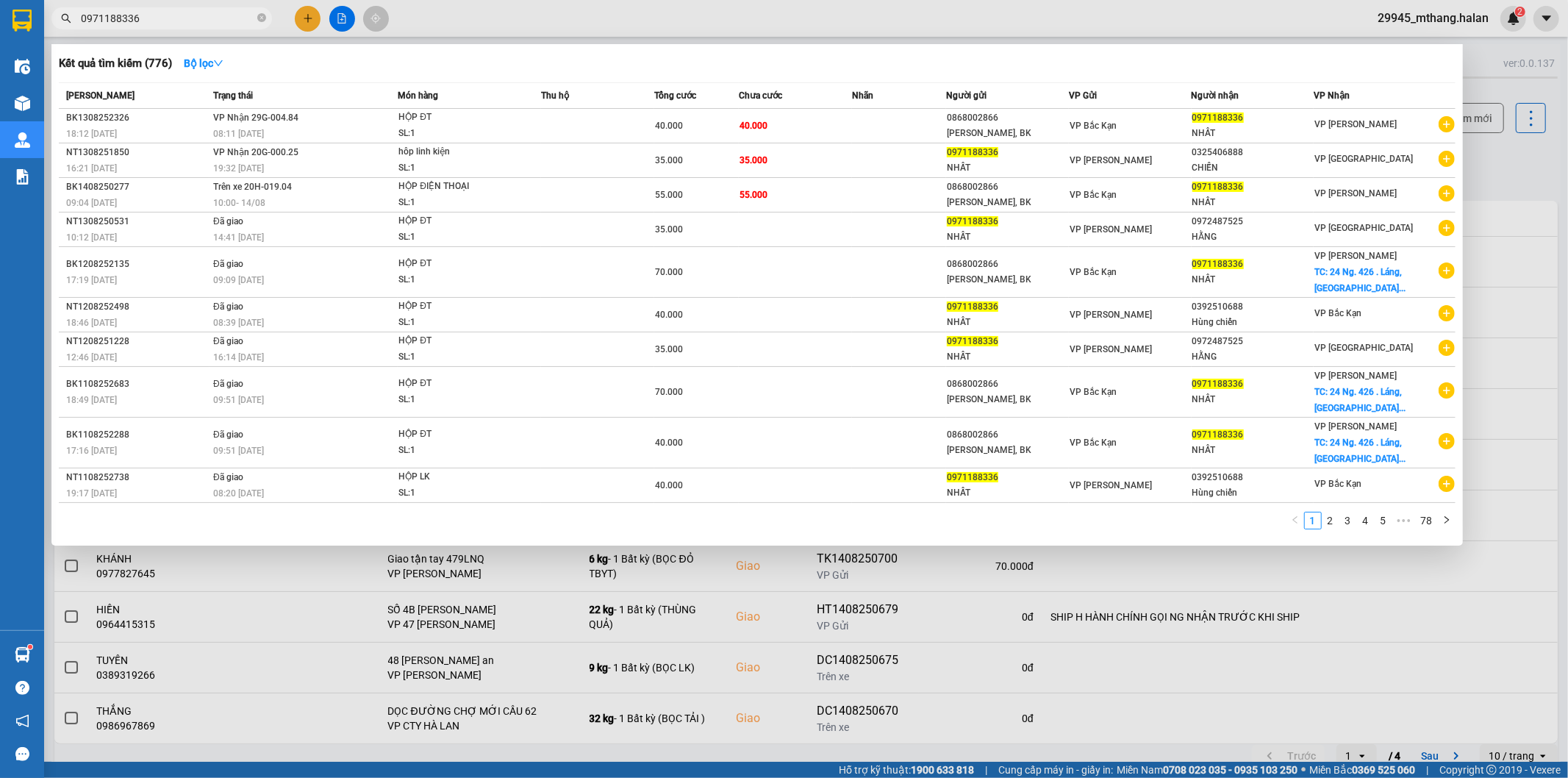
click at [189, 22] on input "0971188336" at bounding box center [167, 18] width 173 height 16
click at [469, 122] on div "HỘP ĐT" at bounding box center [454, 118] width 111 height 16
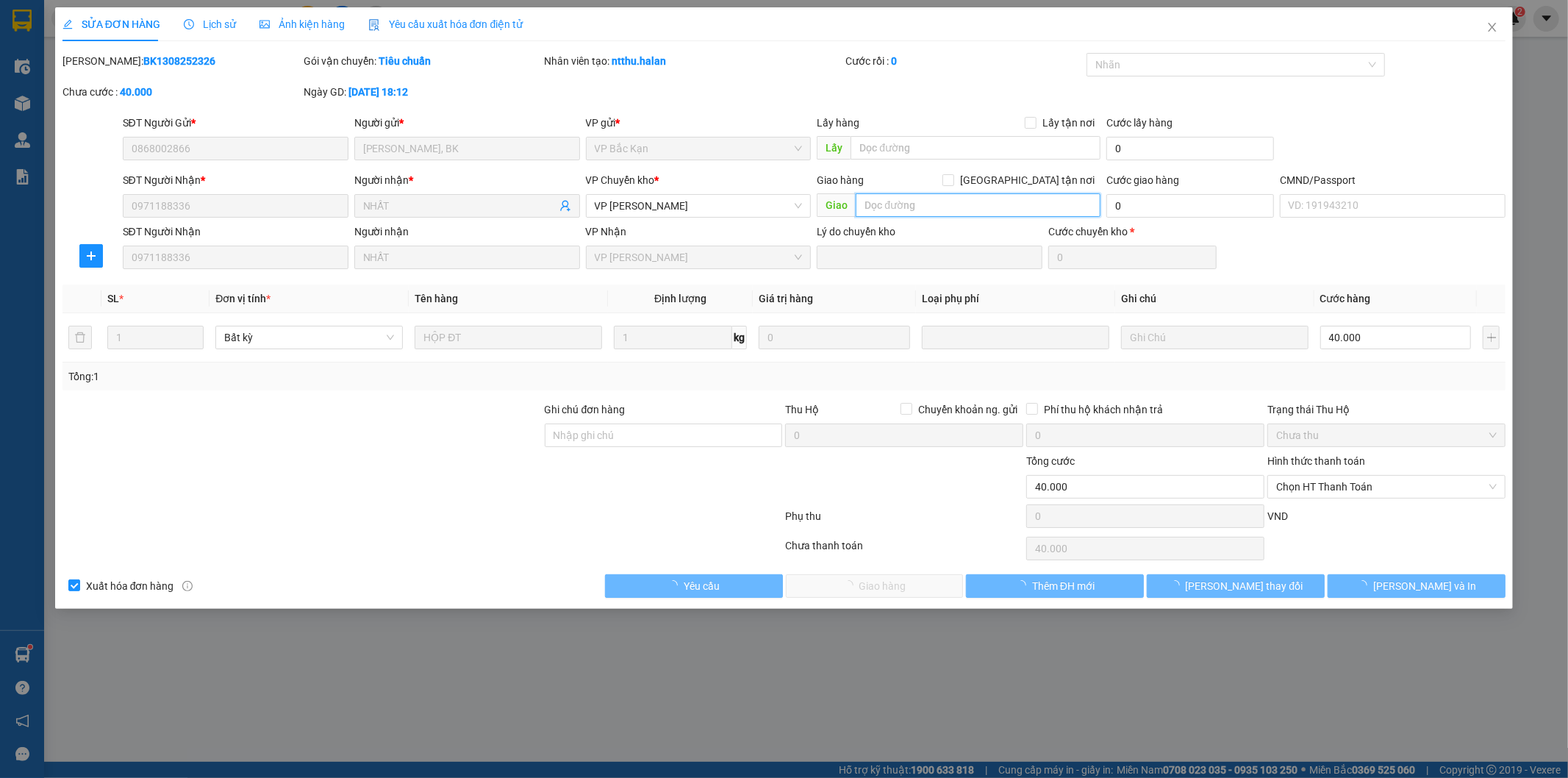
click at [924, 197] on input "text" at bounding box center [978, 205] width 245 height 24
paste input "24 Ng. 426 . Láng, [GEOGRAPHIC_DATA], ống Đa, [GEOGRAPHIC_DATA]"
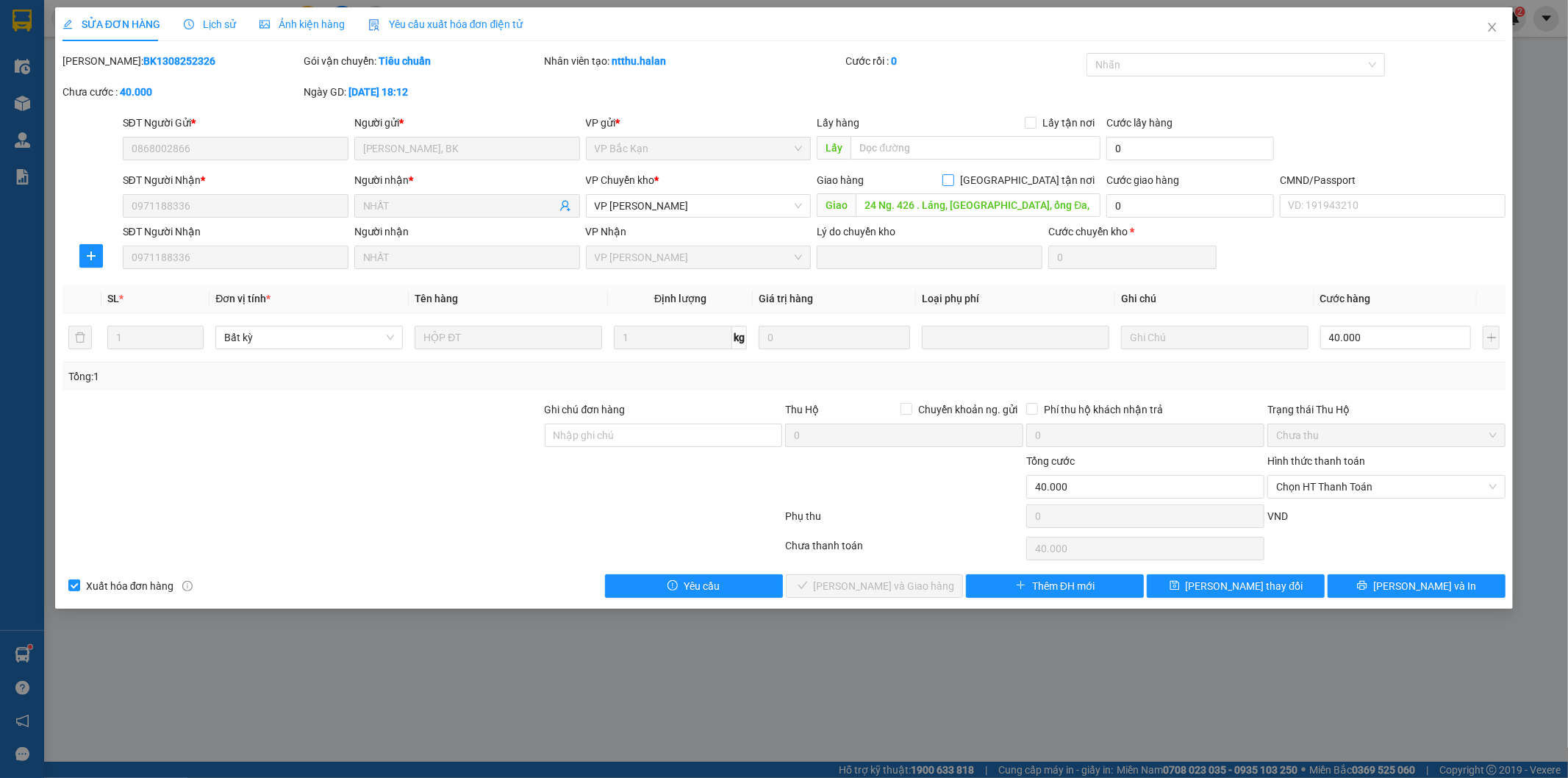
click at [954, 179] on span at bounding box center [948, 180] width 12 height 12
click at [953, 179] on input "[GEOGRAPHIC_DATA] tận nơi" at bounding box center [947, 179] width 10 height 10
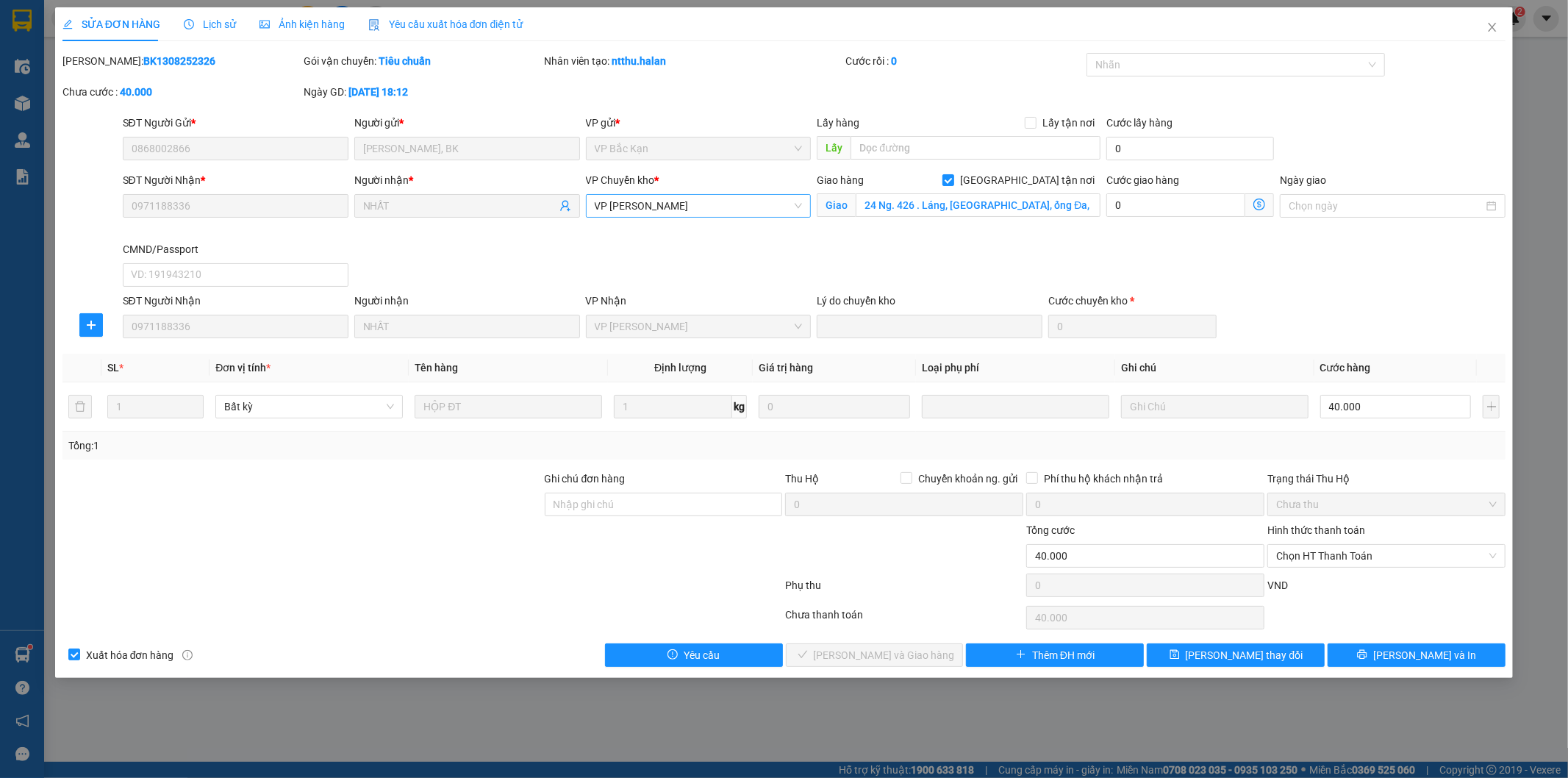
click at [686, 202] on span "VP [PERSON_NAME]" at bounding box center [699, 206] width 208 height 22
drag, startPoint x: 635, startPoint y: 239, endPoint x: 696, endPoint y: 229, distance: 61.8
click at [637, 238] on div "VP [PERSON_NAME]" at bounding box center [699, 236] width 208 height 16
click at [1258, 204] on icon "dollar-circle" at bounding box center [1259, 204] width 12 height 12
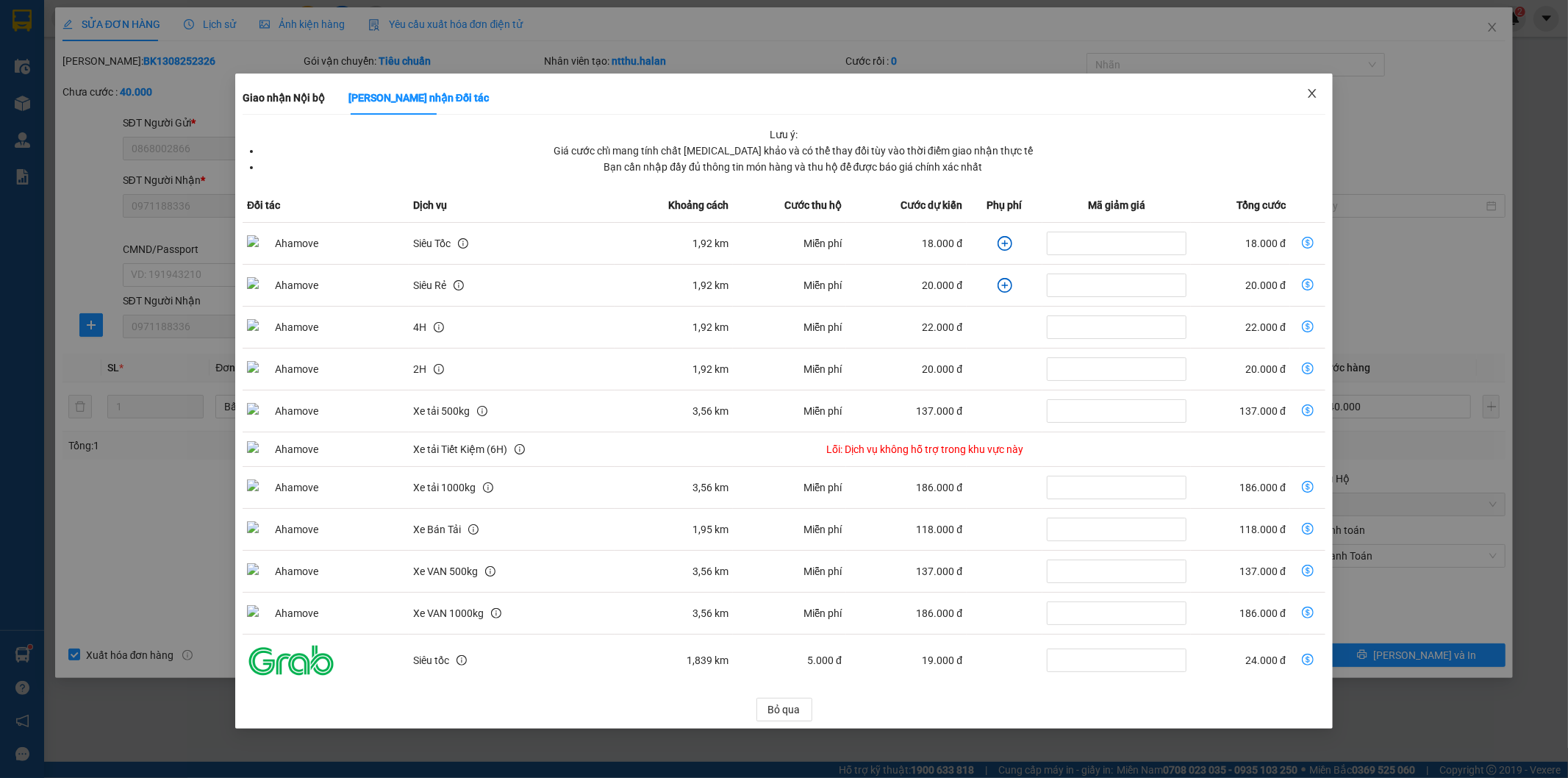
click at [1314, 92] on icon "close" at bounding box center [1312, 93] width 8 height 9
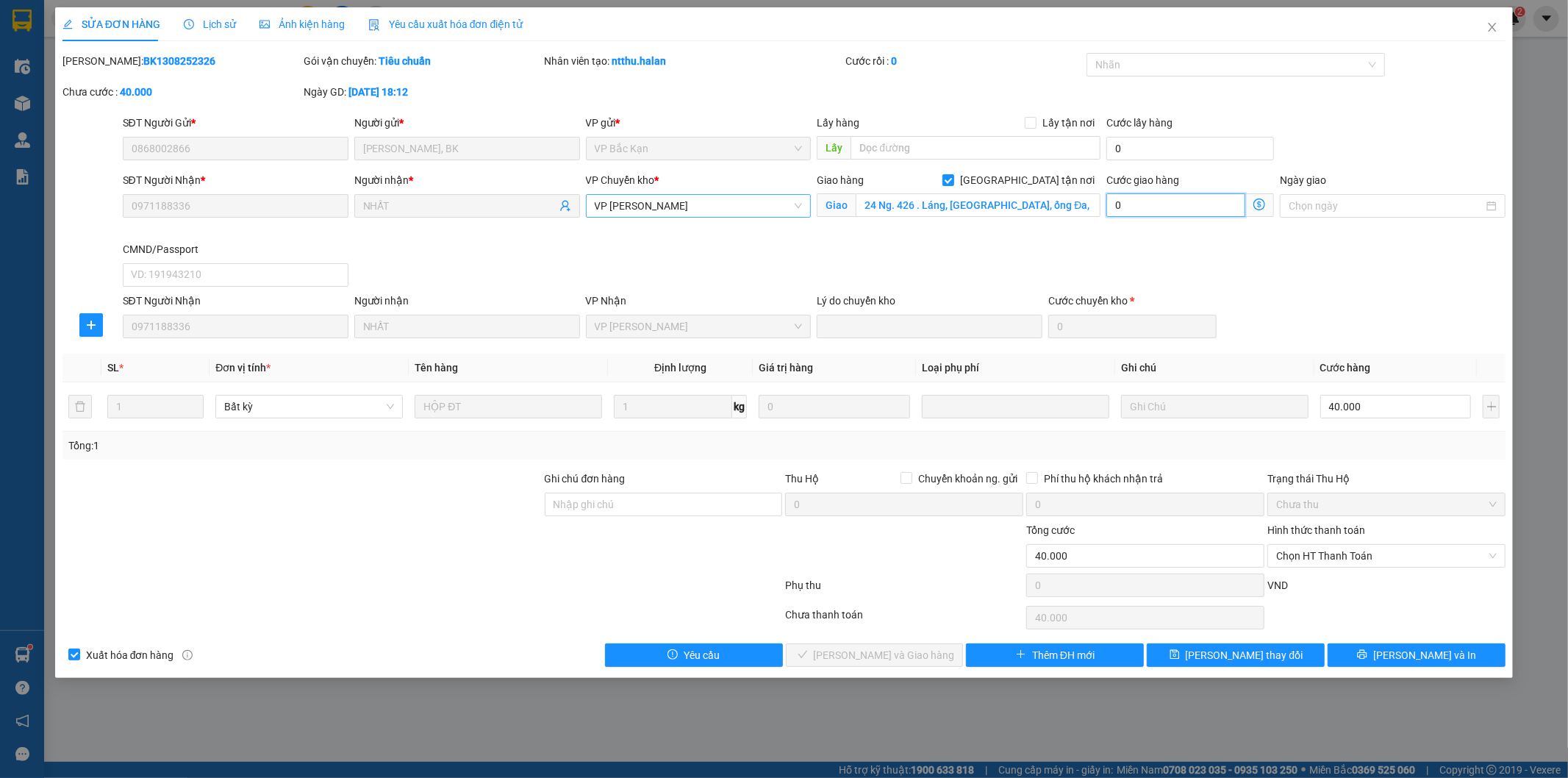
click at [1184, 209] on input "0" at bounding box center [1175, 205] width 139 height 24
click at [1036, 263] on div "SĐT Người Nhận * 0971188336 Người nhận * NHẤT VP Chuyển kho * VP [PERSON_NAME] …" at bounding box center [814, 232] width 1389 height 121
click at [1250, 651] on span "[PERSON_NAME] thay đổi" at bounding box center [1244, 656] width 118 height 16
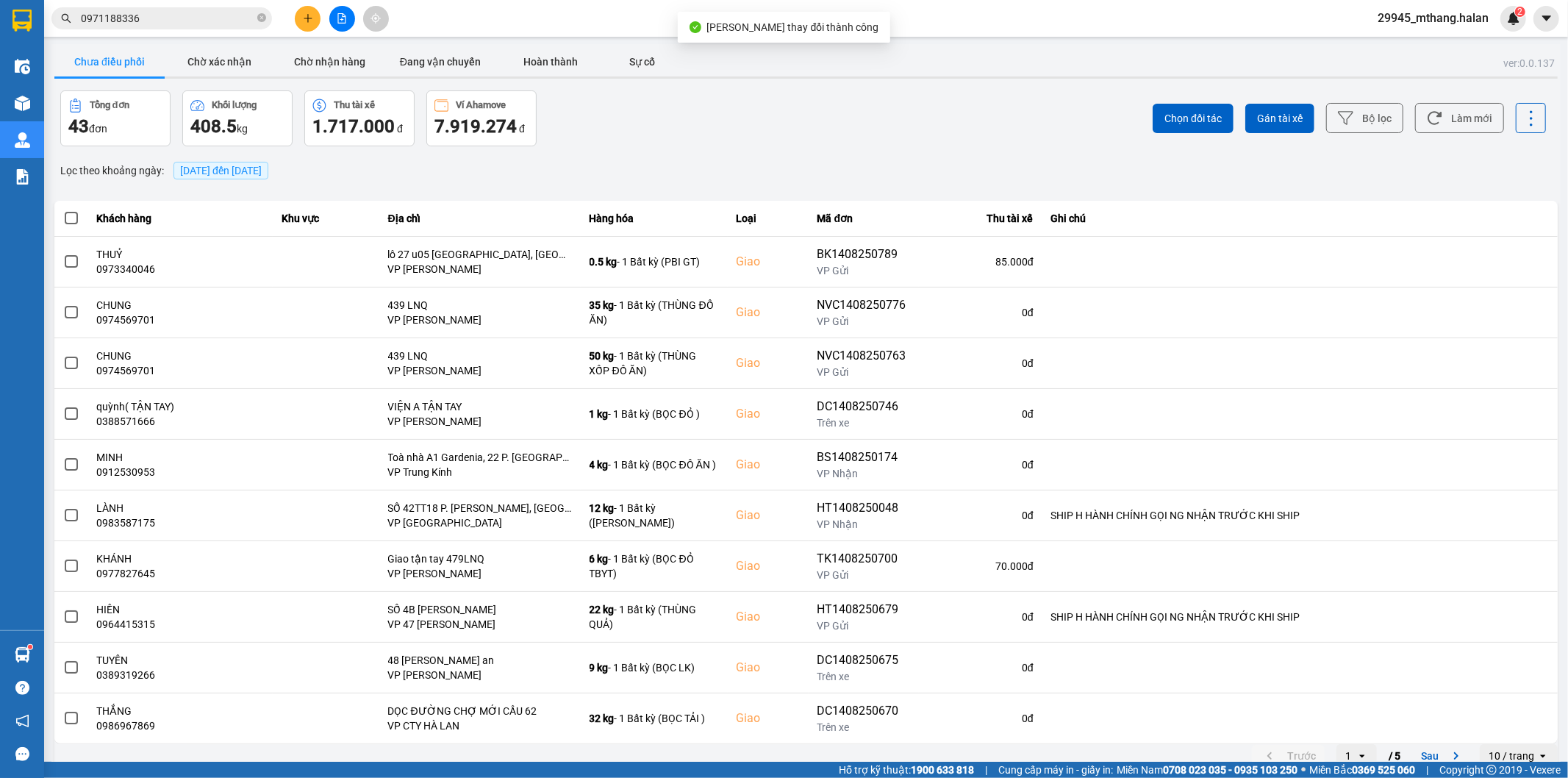
drag, startPoint x: 208, startPoint y: 16, endPoint x: 218, endPoint y: 41, distance: 26.9
click at [207, 16] on input "0971188336" at bounding box center [167, 18] width 173 height 16
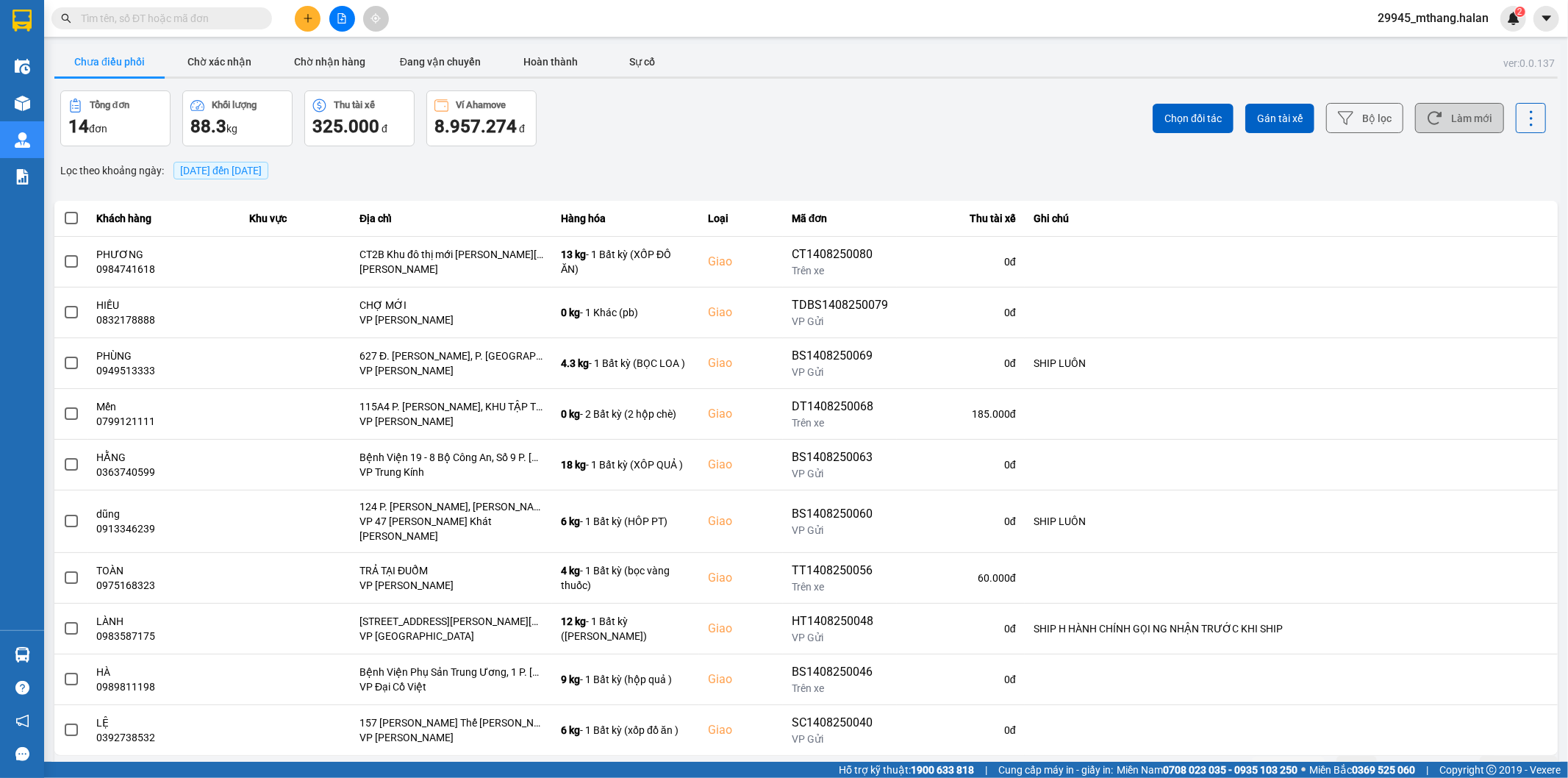
click at [1415, 118] on button "Làm mới" at bounding box center [1459, 118] width 89 height 30
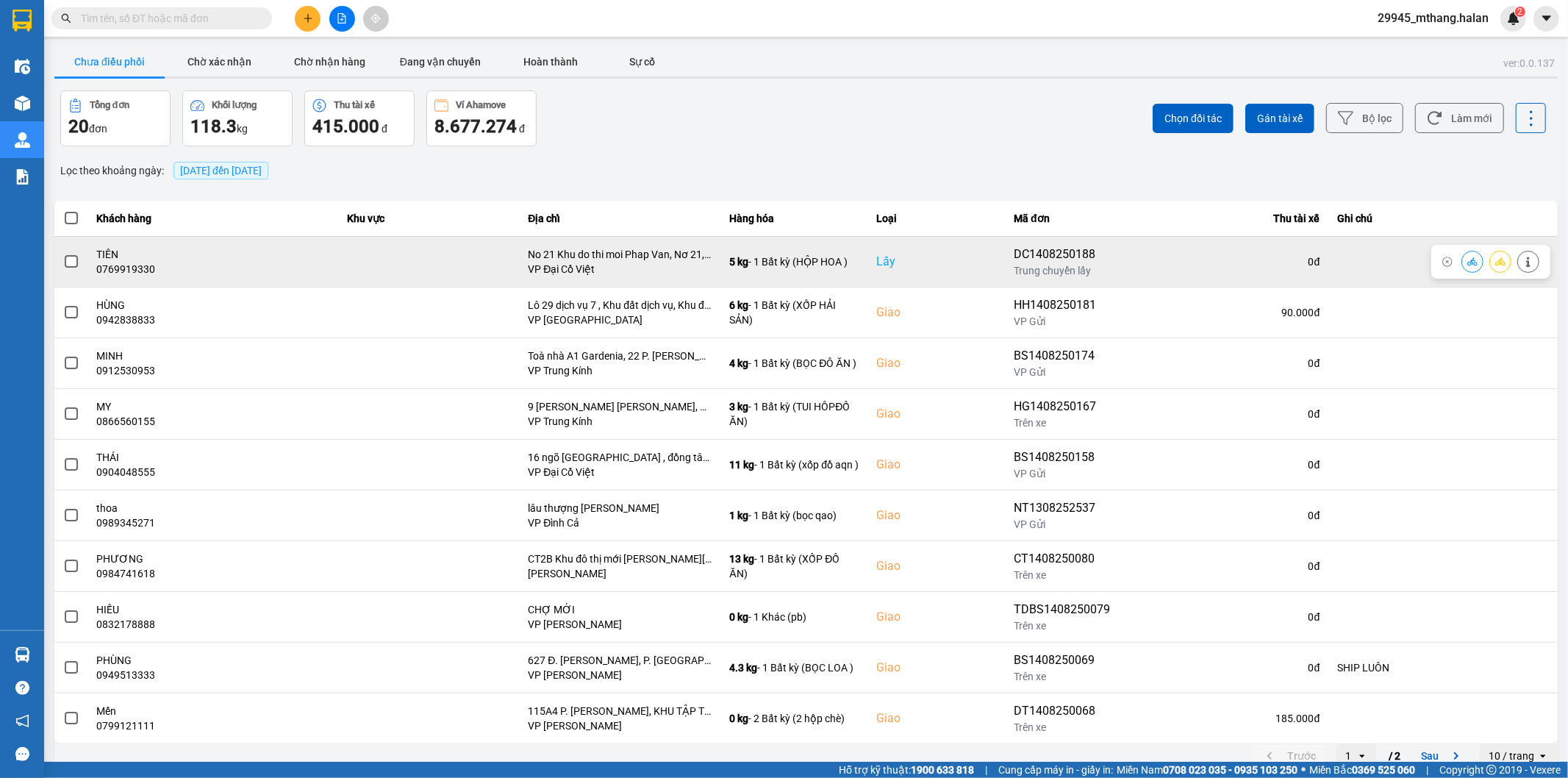
click at [1467, 267] on icon at bounding box center [1472, 261] width 10 height 10
click at [1467, 263] on icon at bounding box center [1472, 261] width 10 height 10
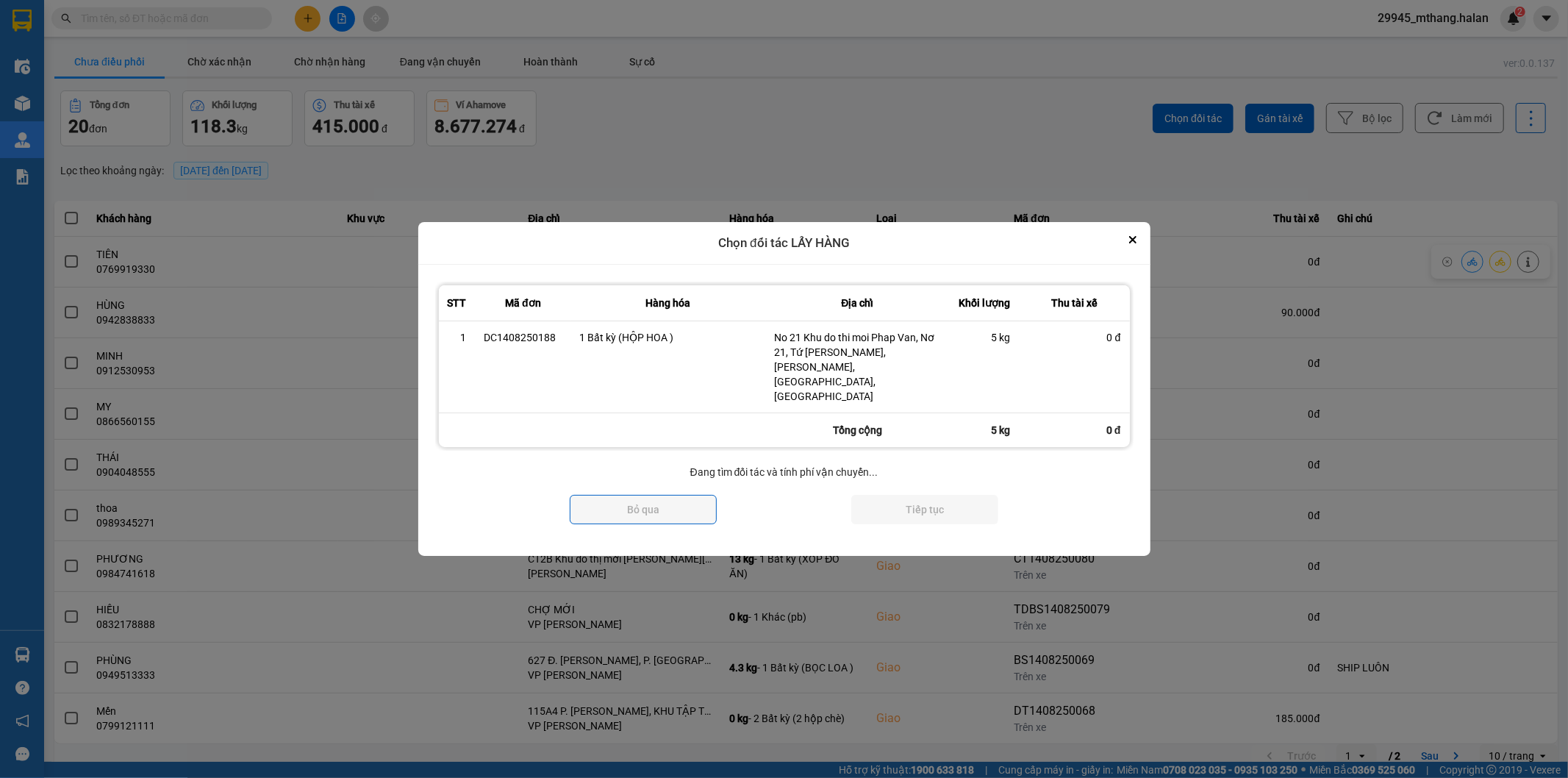
click at [1459, 261] on div at bounding box center [784, 389] width 1568 height 778
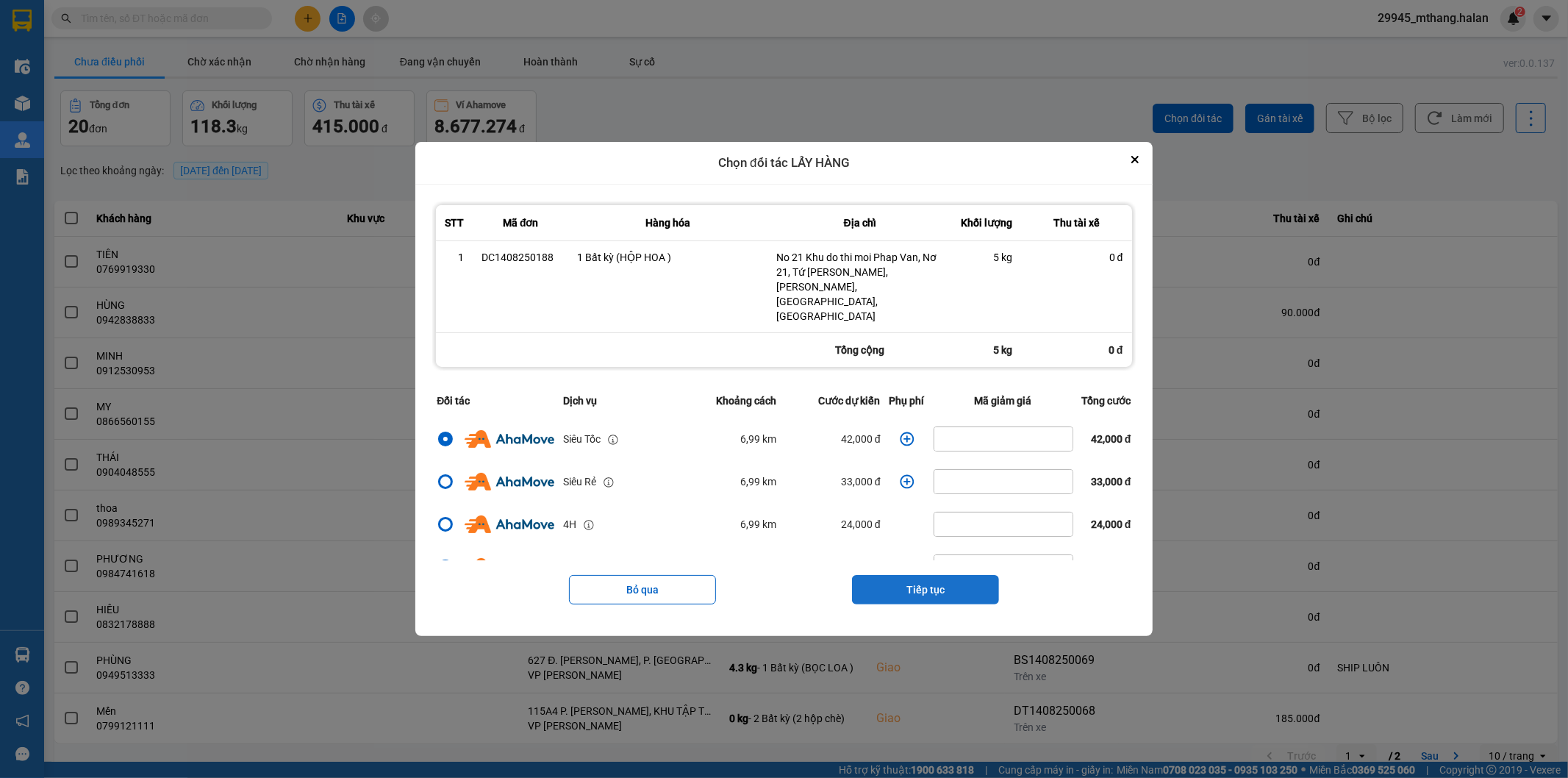
click at [944, 575] on button "Tiếp tục" at bounding box center [925, 589] width 147 height 29
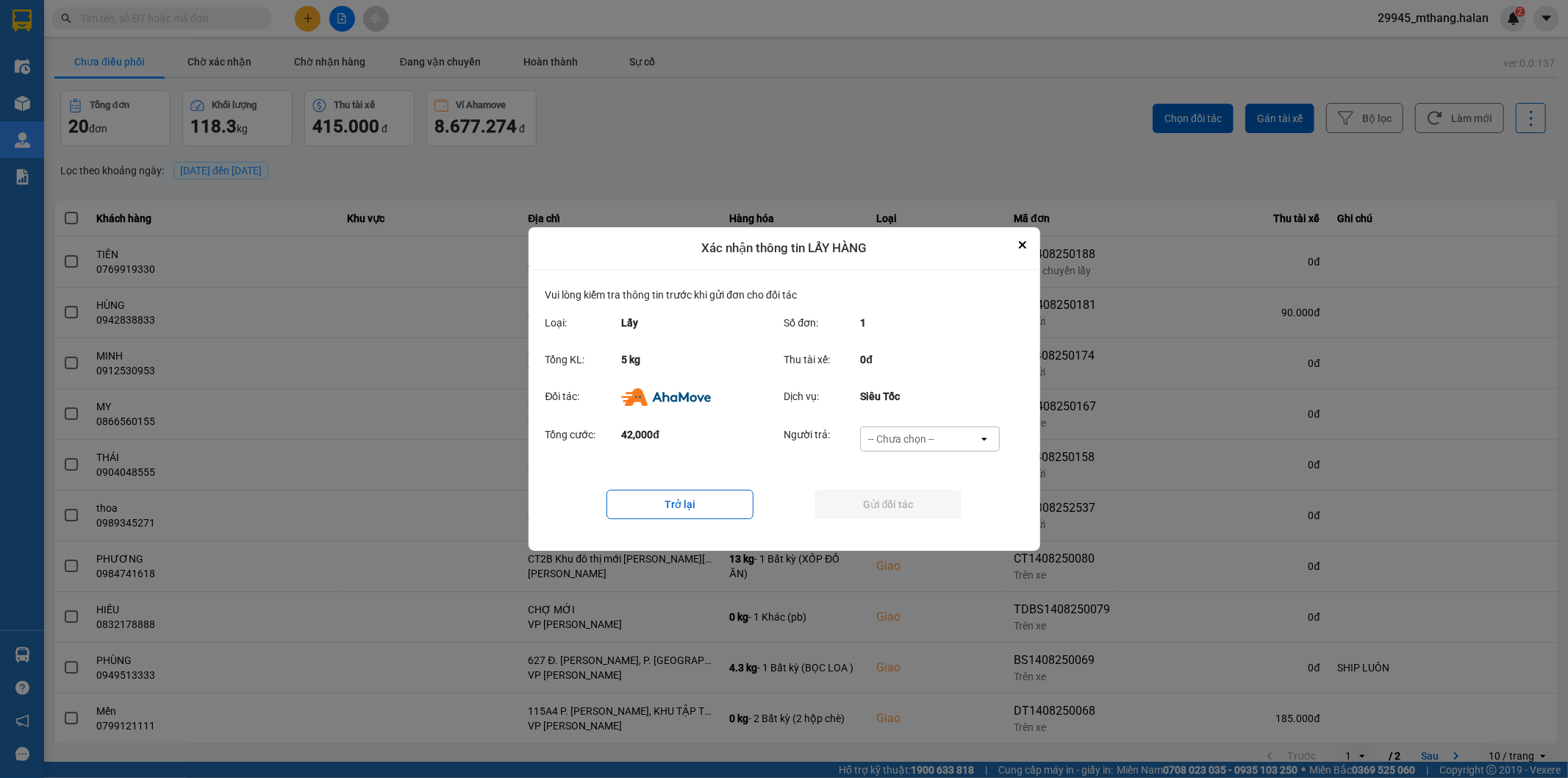
click at [921, 436] on div "-- Chưa chọn --" at bounding box center [901, 439] width 66 height 15
drag, startPoint x: 888, startPoint y: 539, endPoint x: 846, endPoint y: 500, distance: 57.3
click at [887, 539] on ul "Khách hàng Nhà xe trả tiền mặt Ví Ahamove" at bounding box center [930, 497] width 140 height 92
click at [895, 520] on span "Ví Ahamove" at bounding box center [902, 523] width 60 height 15
click at [880, 508] on button "Gửi đối tác" at bounding box center [888, 504] width 147 height 29
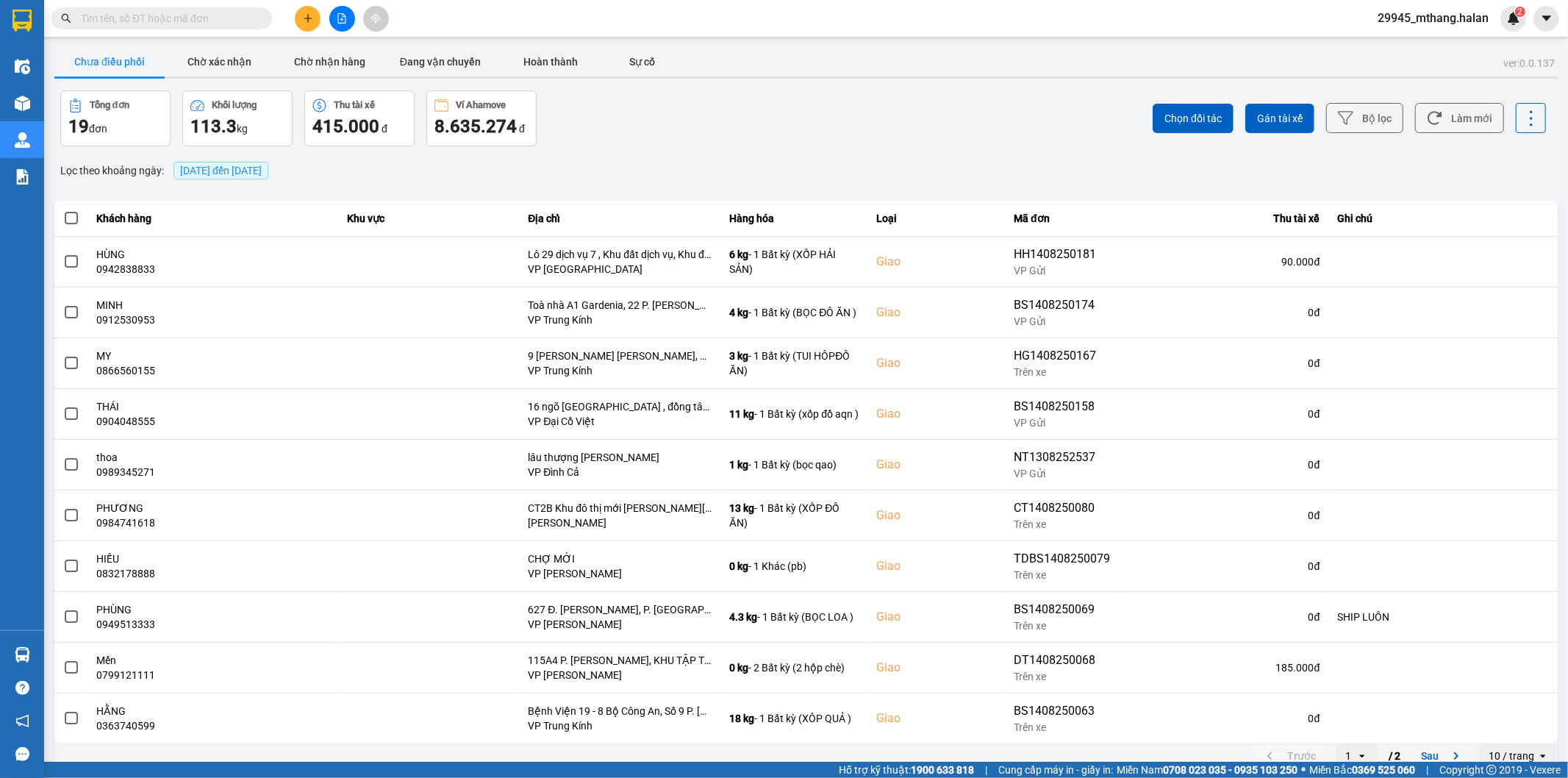
click at [123, 15] on input "text" at bounding box center [167, 18] width 173 height 16
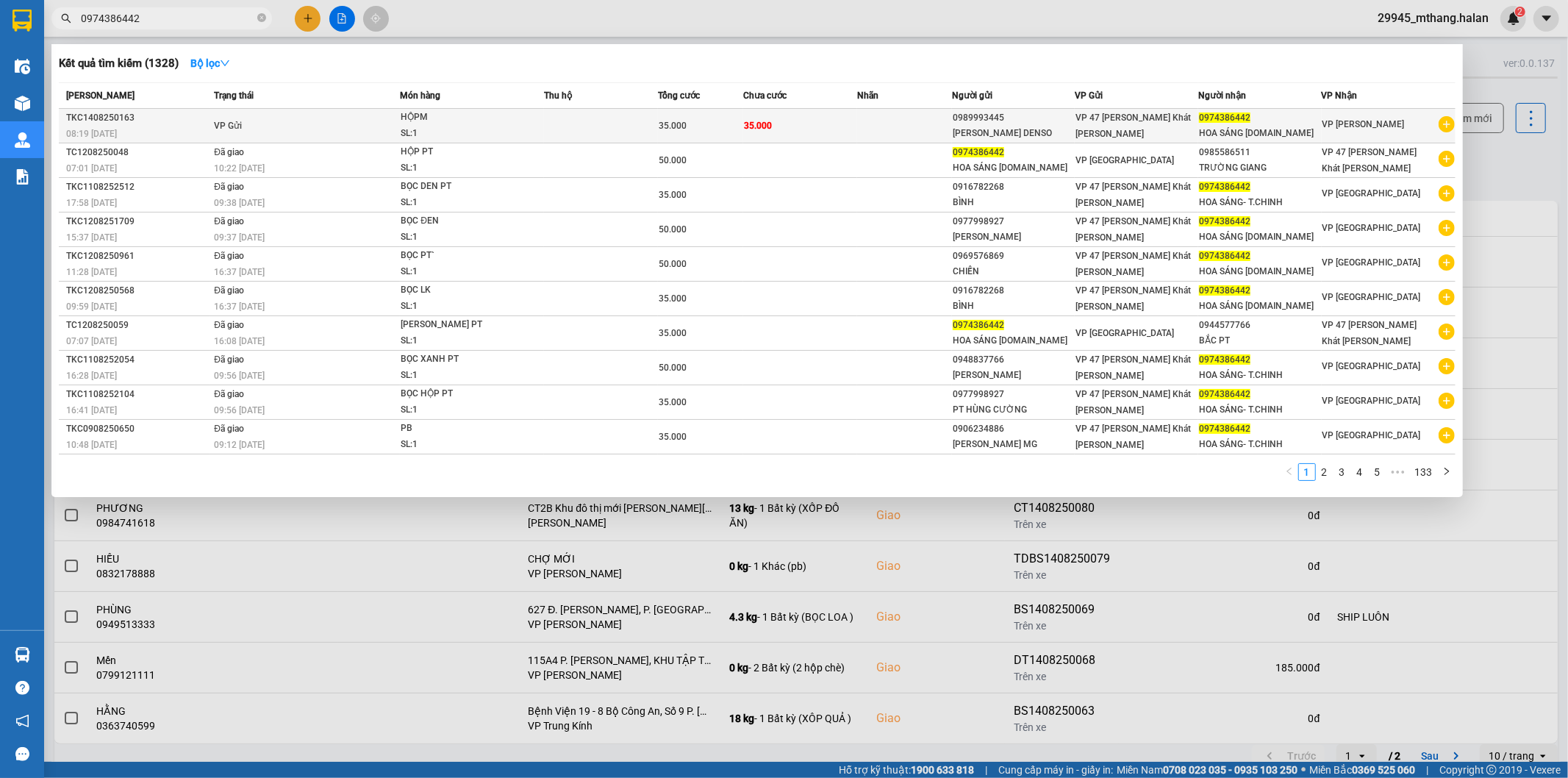
type input "0974386442"
click at [537, 122] on span "HỘPM SL: 1" at bounding box center [471, 125] width 142 height 32
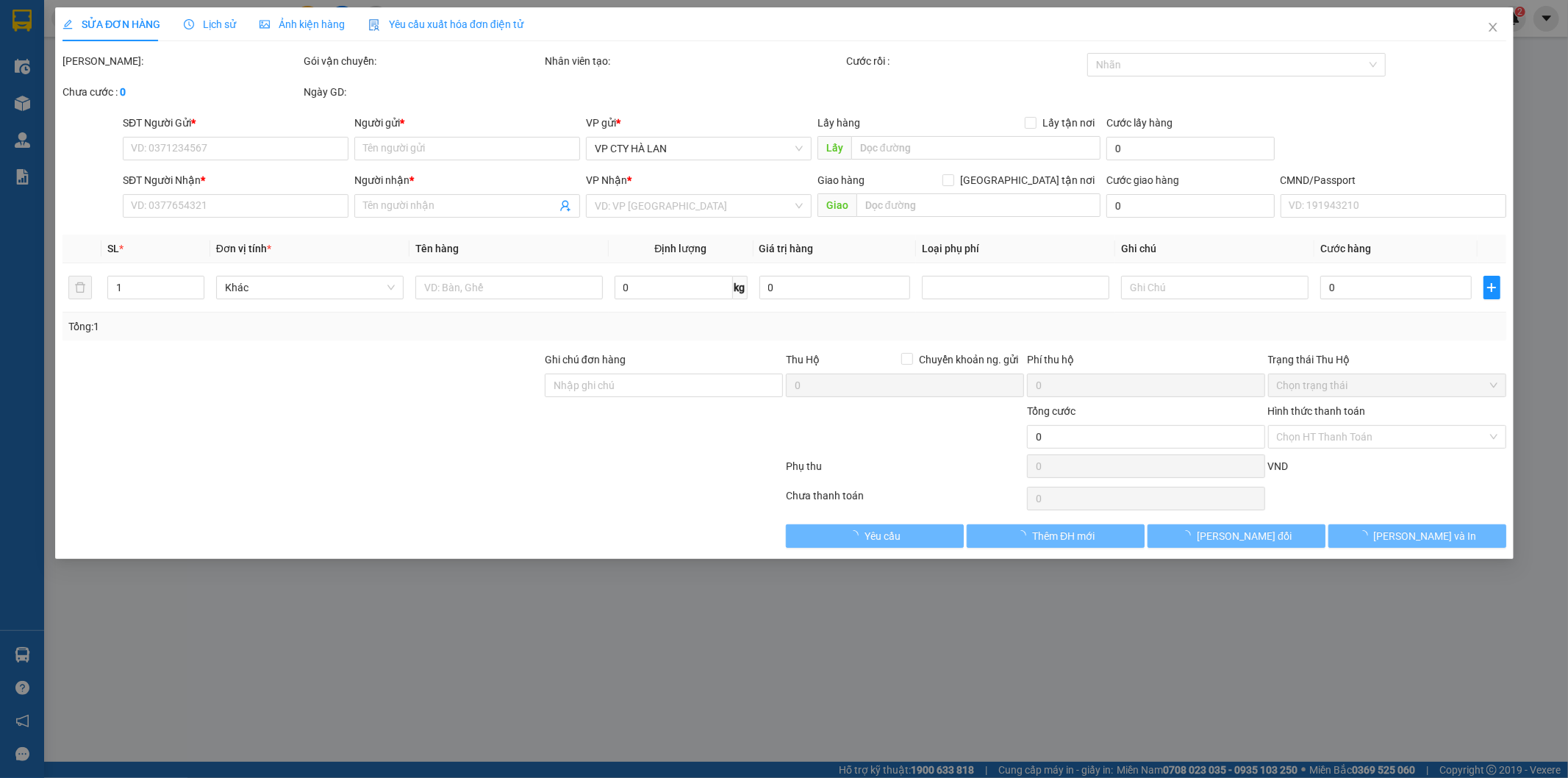
type input "0989993445"
type input "HIẾU DENSO"
type input "0974386442"
type input "HOA SÁNG 314.TC"
type input "35.000"
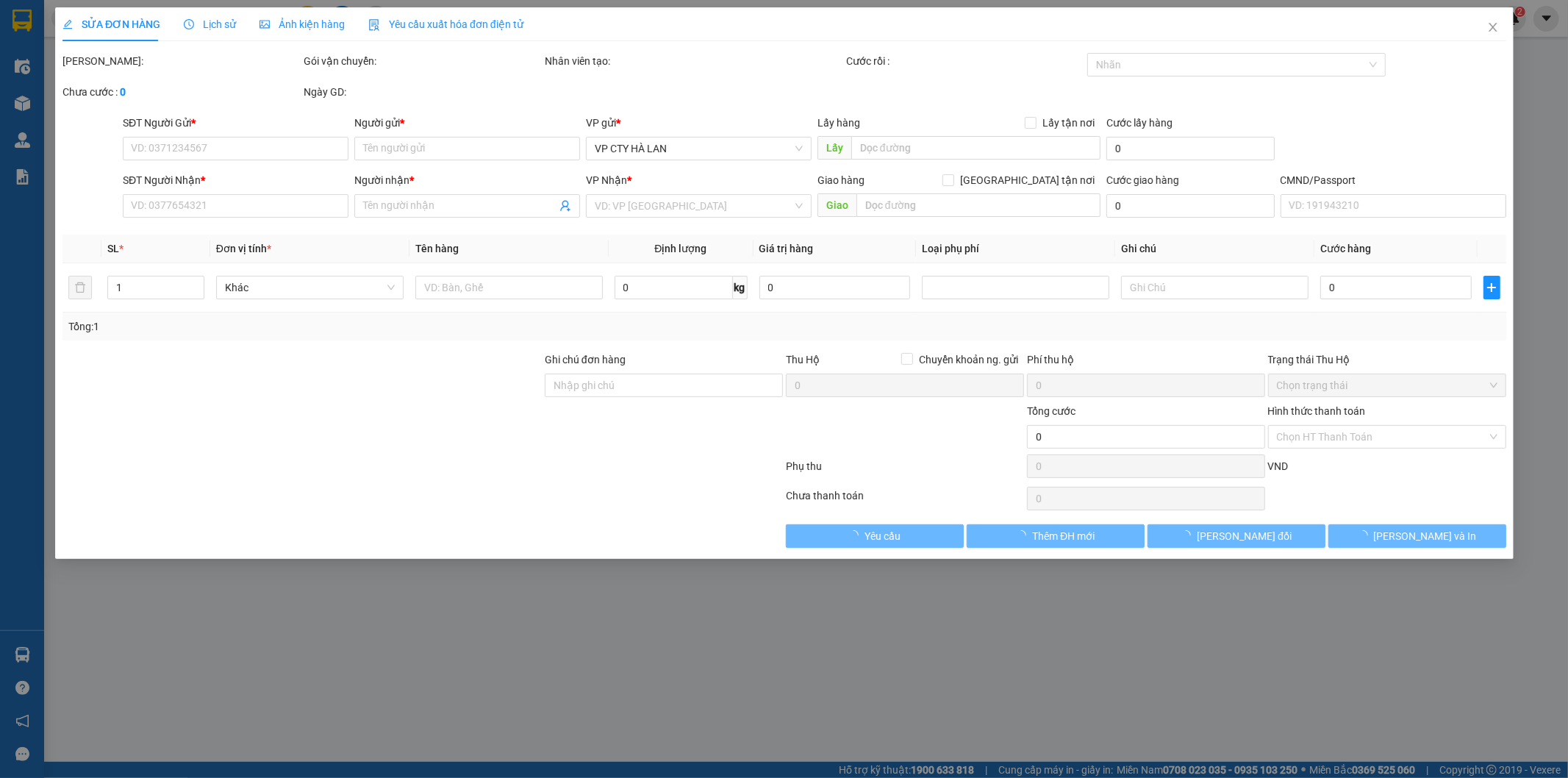
type input "35.000"
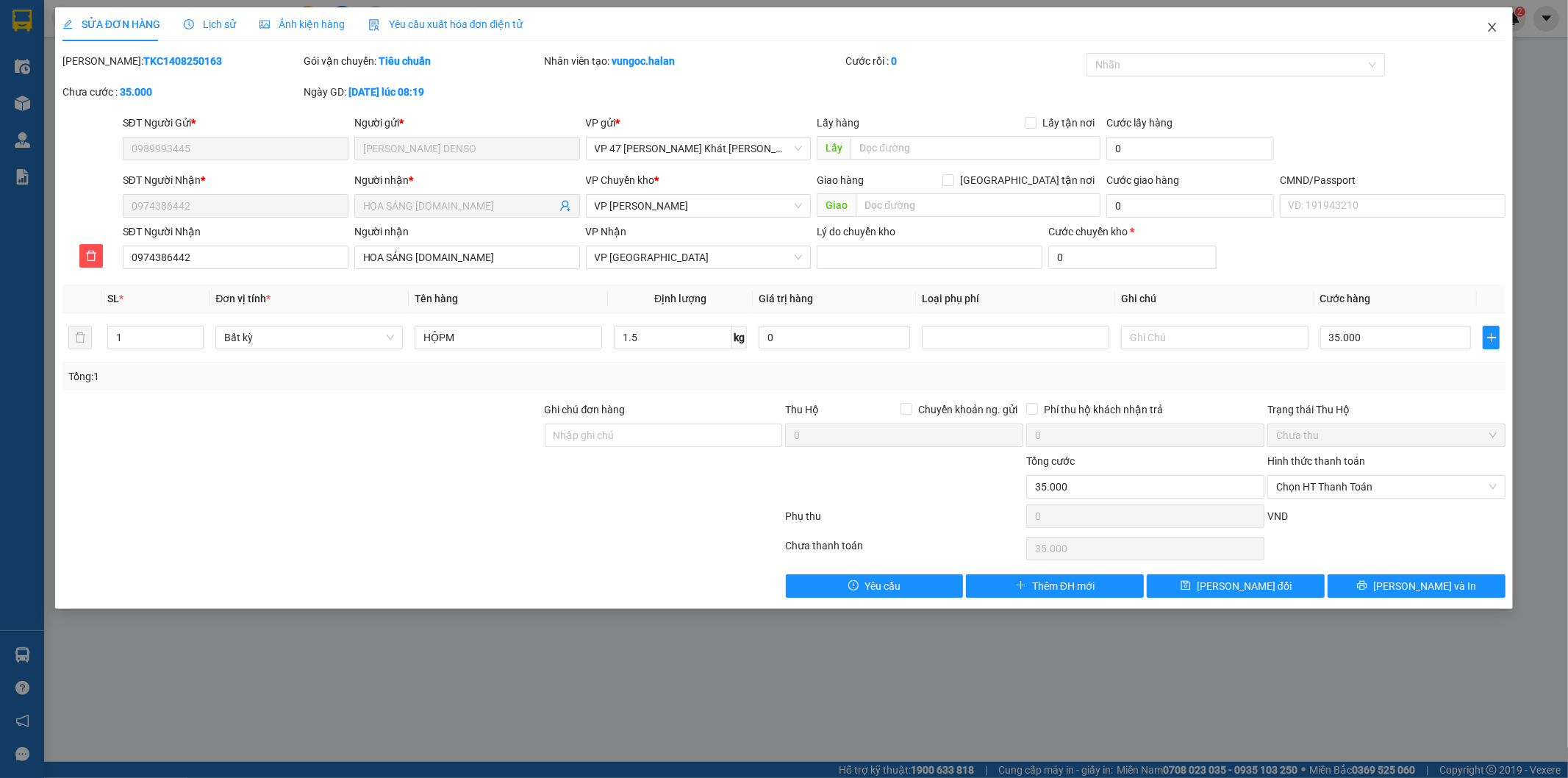
click at [1494, 27] on icon "close" at bounding box center [1492, 27] width 12 height 12
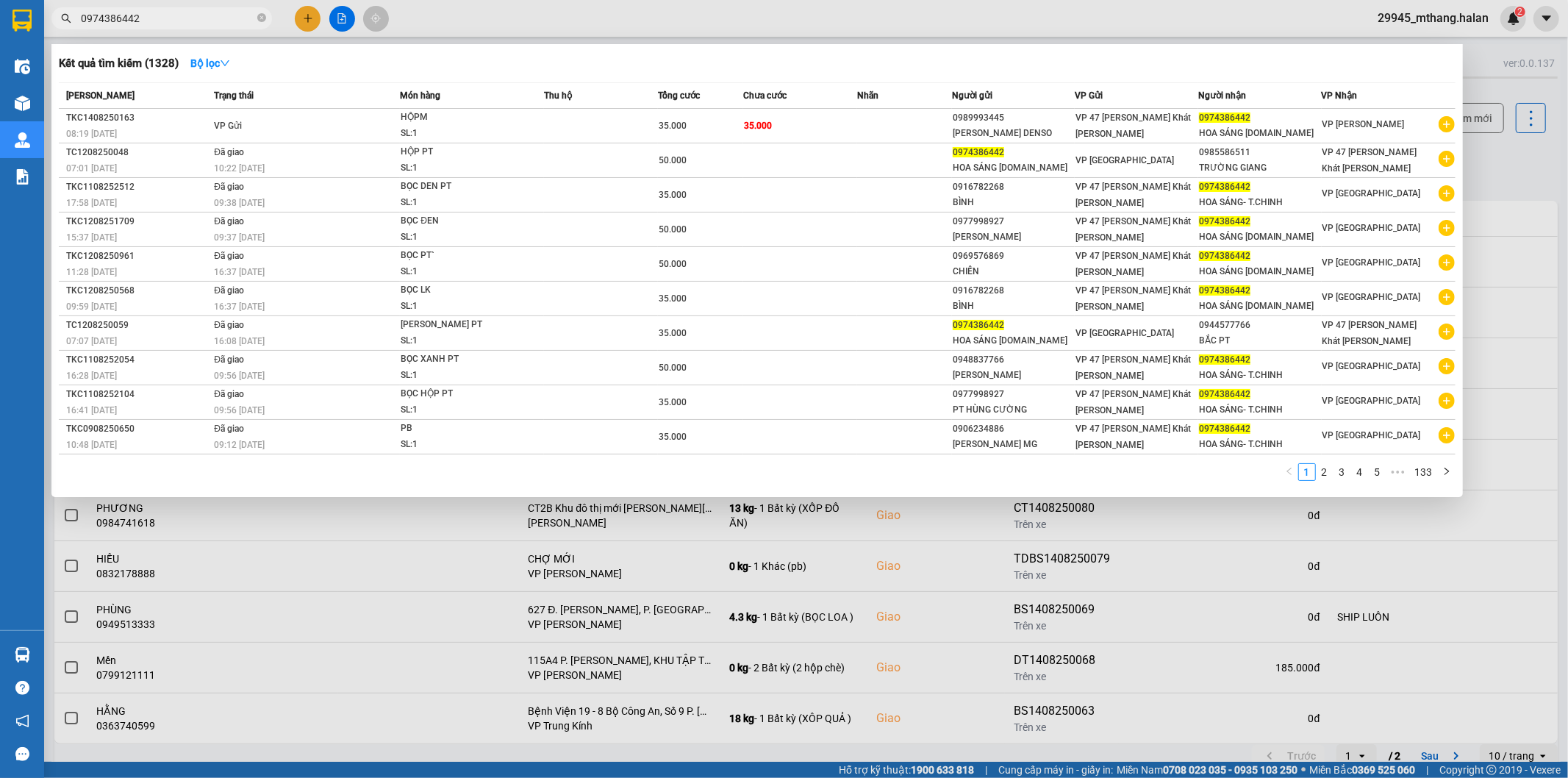
click at [179, 16] on input "0974386442" at bounding box center [167, 18] width 173 height 16
click at [1507, 160] on div at bounding box center [784, 389] width 1568 height 778
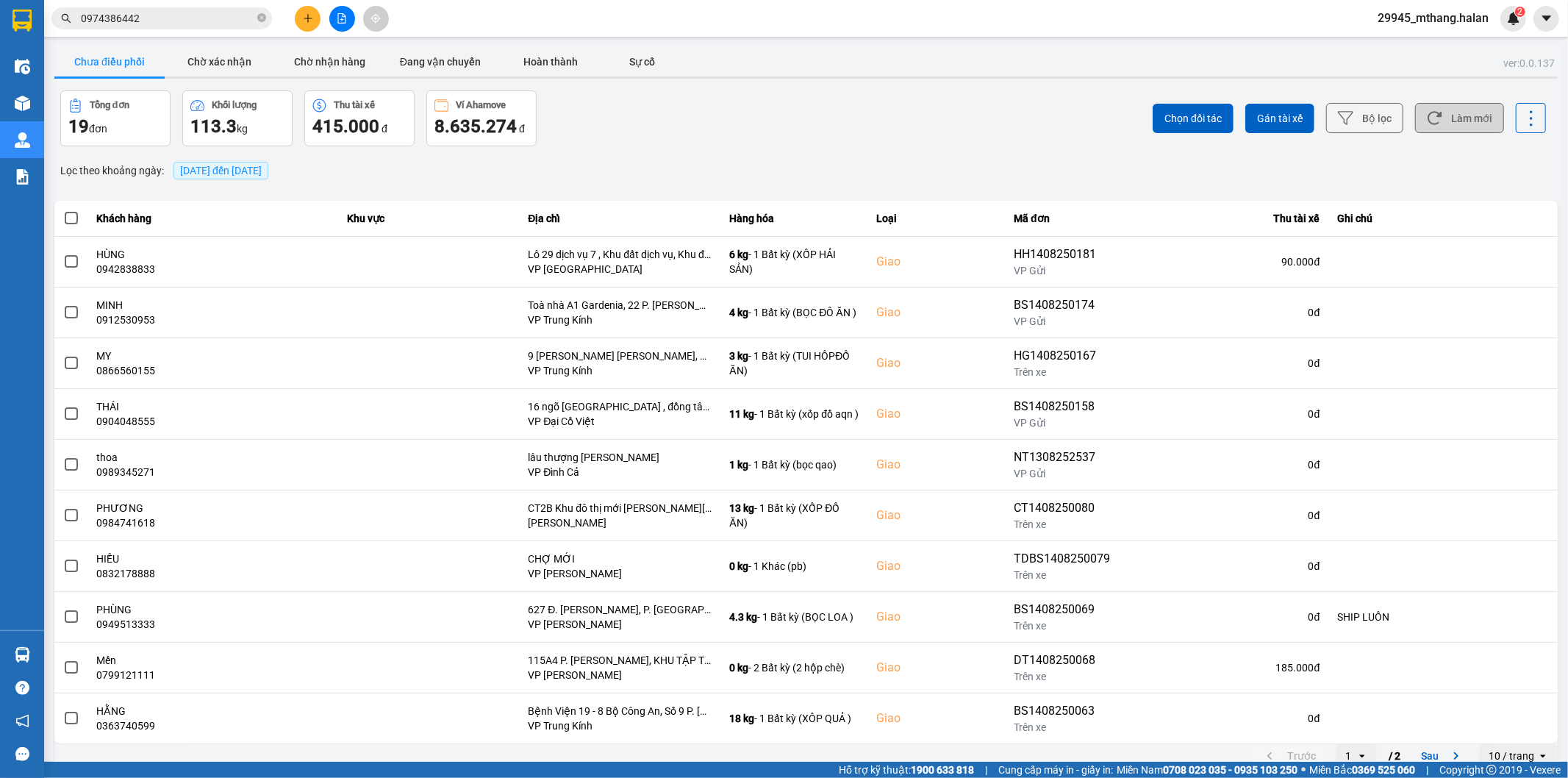
click at [1427, 118] on icon at bounding box center [1434, 118] width 15 height 15
click at [167, 15] on input "0974386442" at bounding box center [167, 18] width 173 height 16
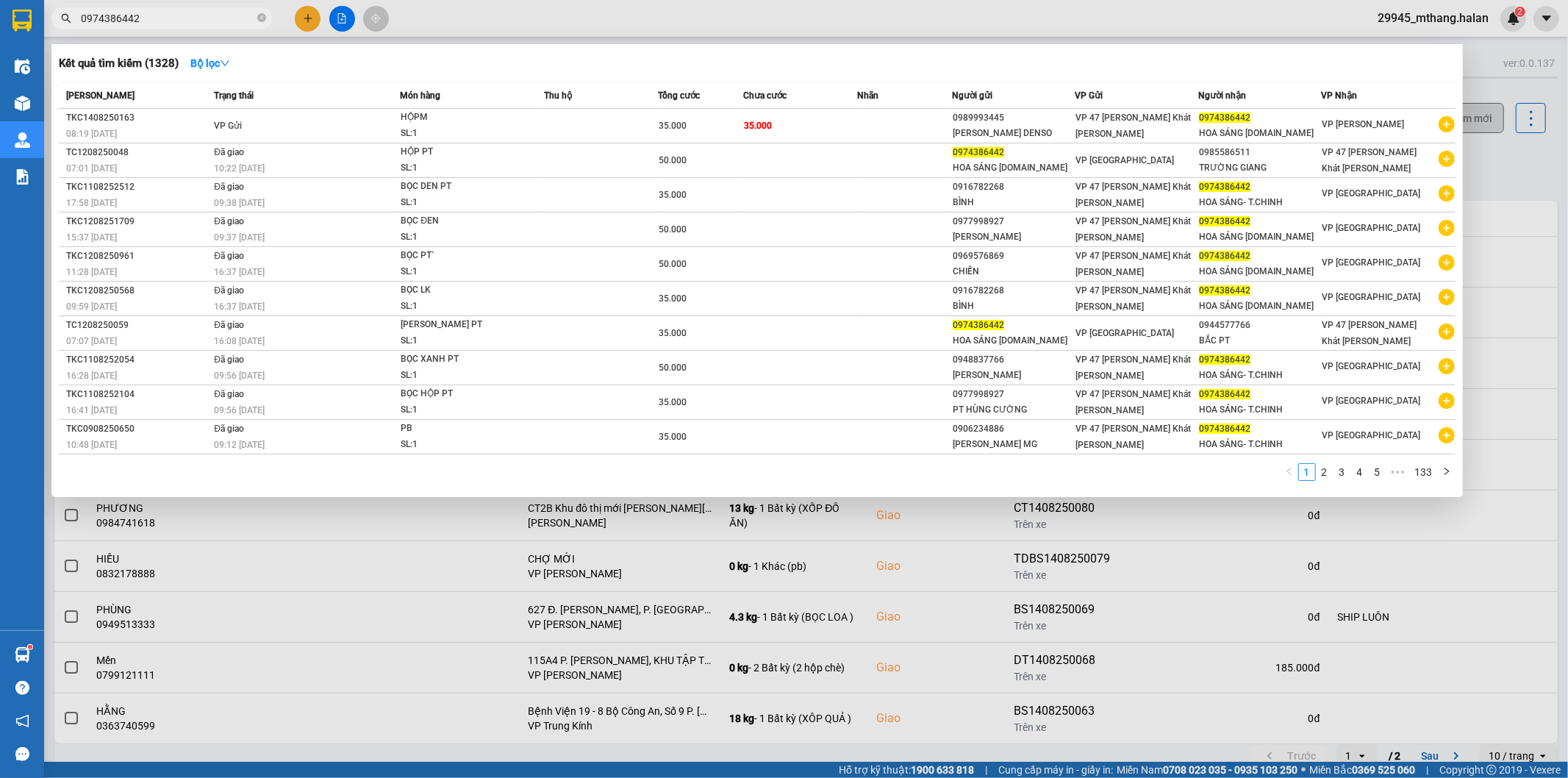
click at [167, 15] on input "0974386442" at bounding box center [167, 18] width 173 height 16
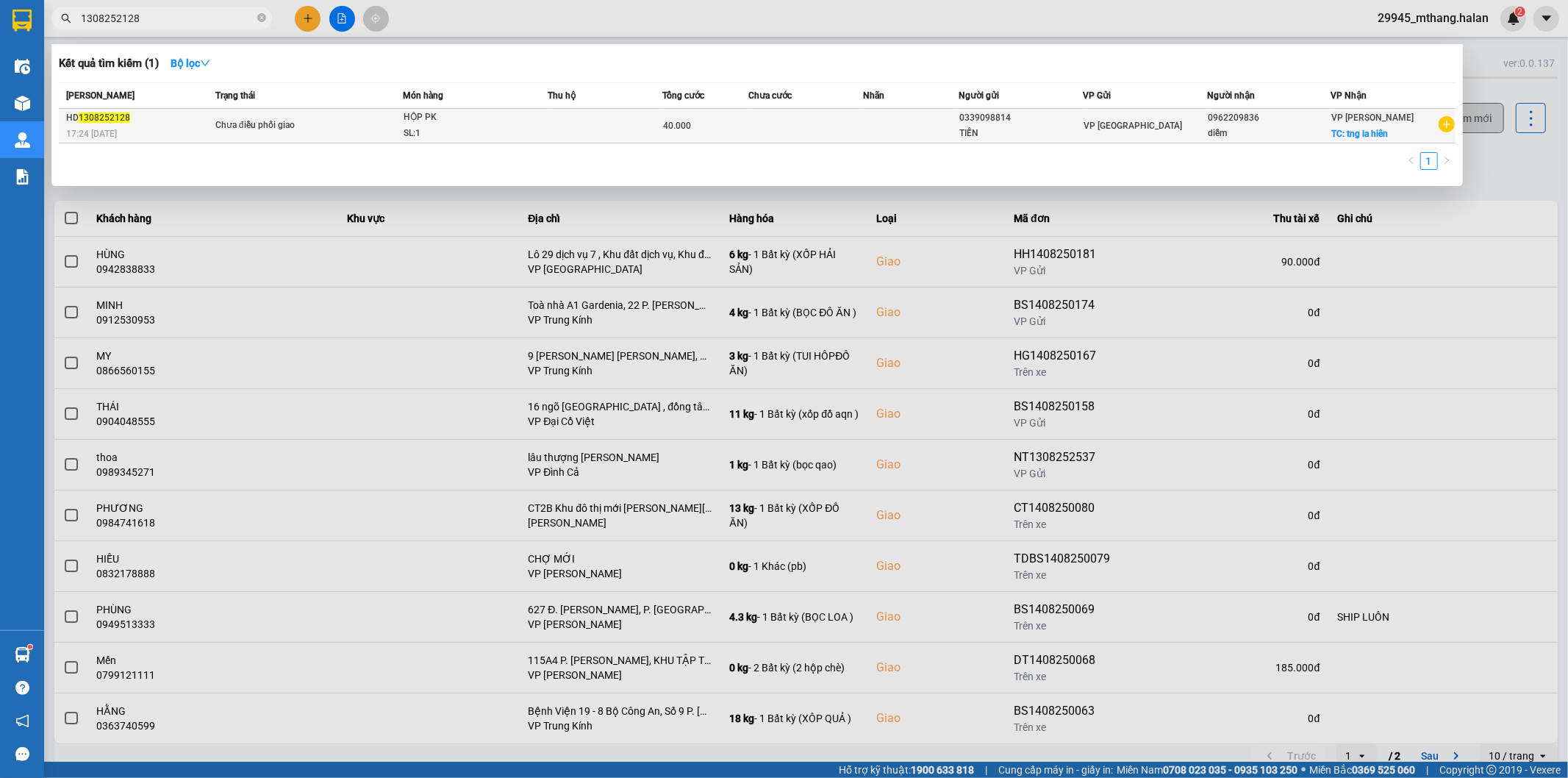
type input "1308252128"
click at [596, 123] on td at bounding box center [605, 126] width 115 height 34
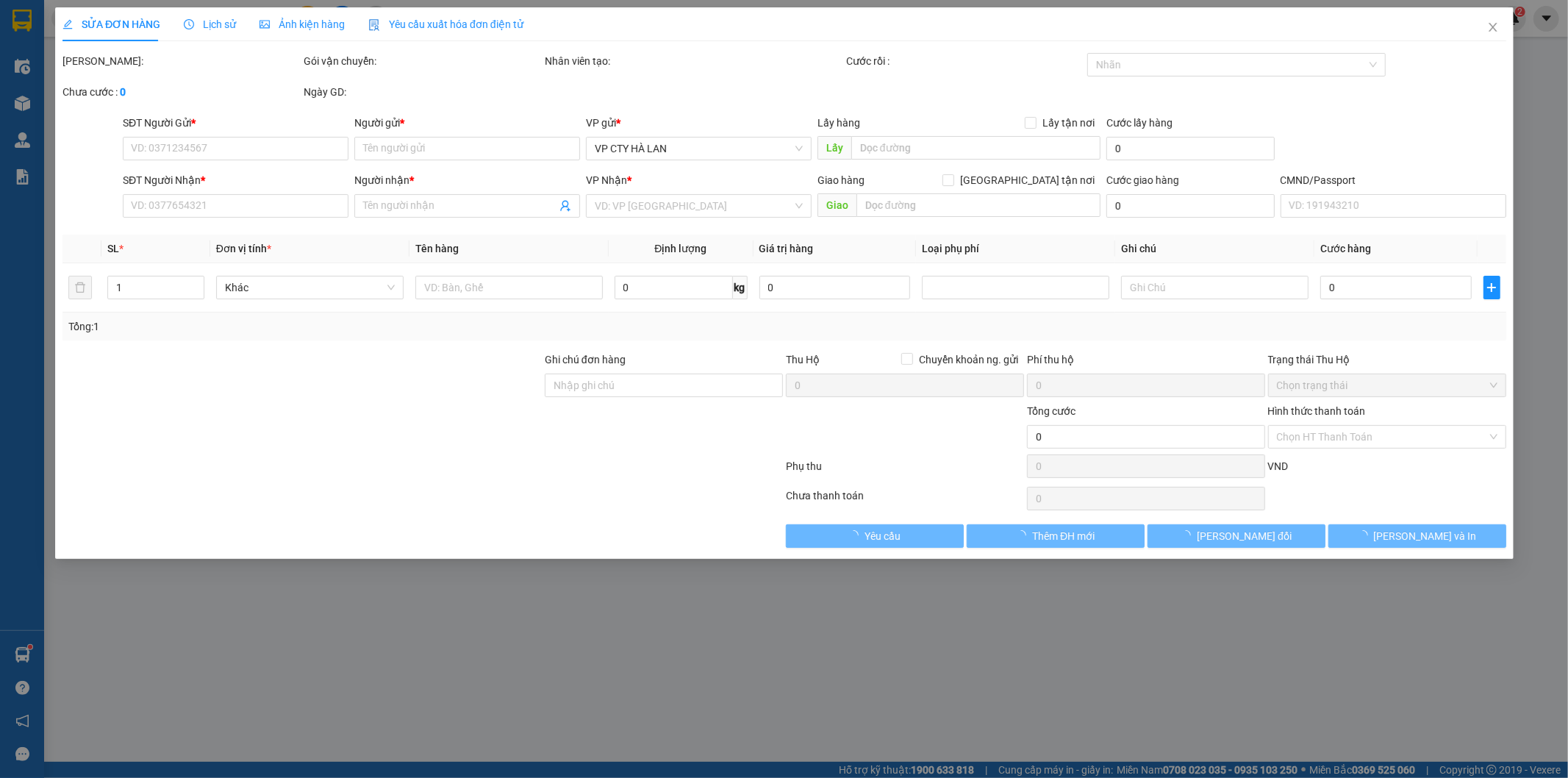
type input "0339098814"
type input "TIẾN"
type input "0962209836"
type input "diễm"
checkbox input "true"
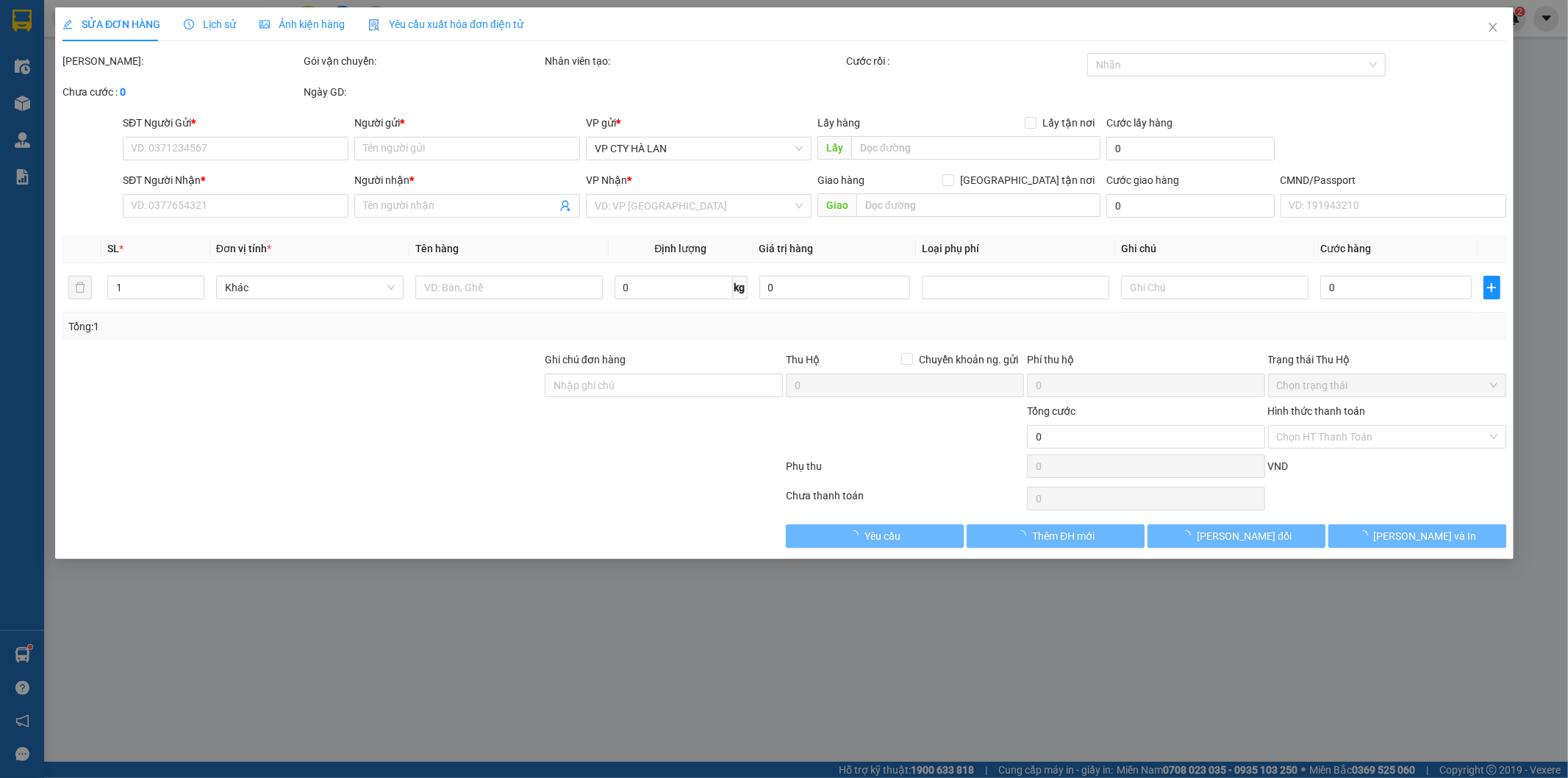
type input "tng la hiên"
type input "40.000"
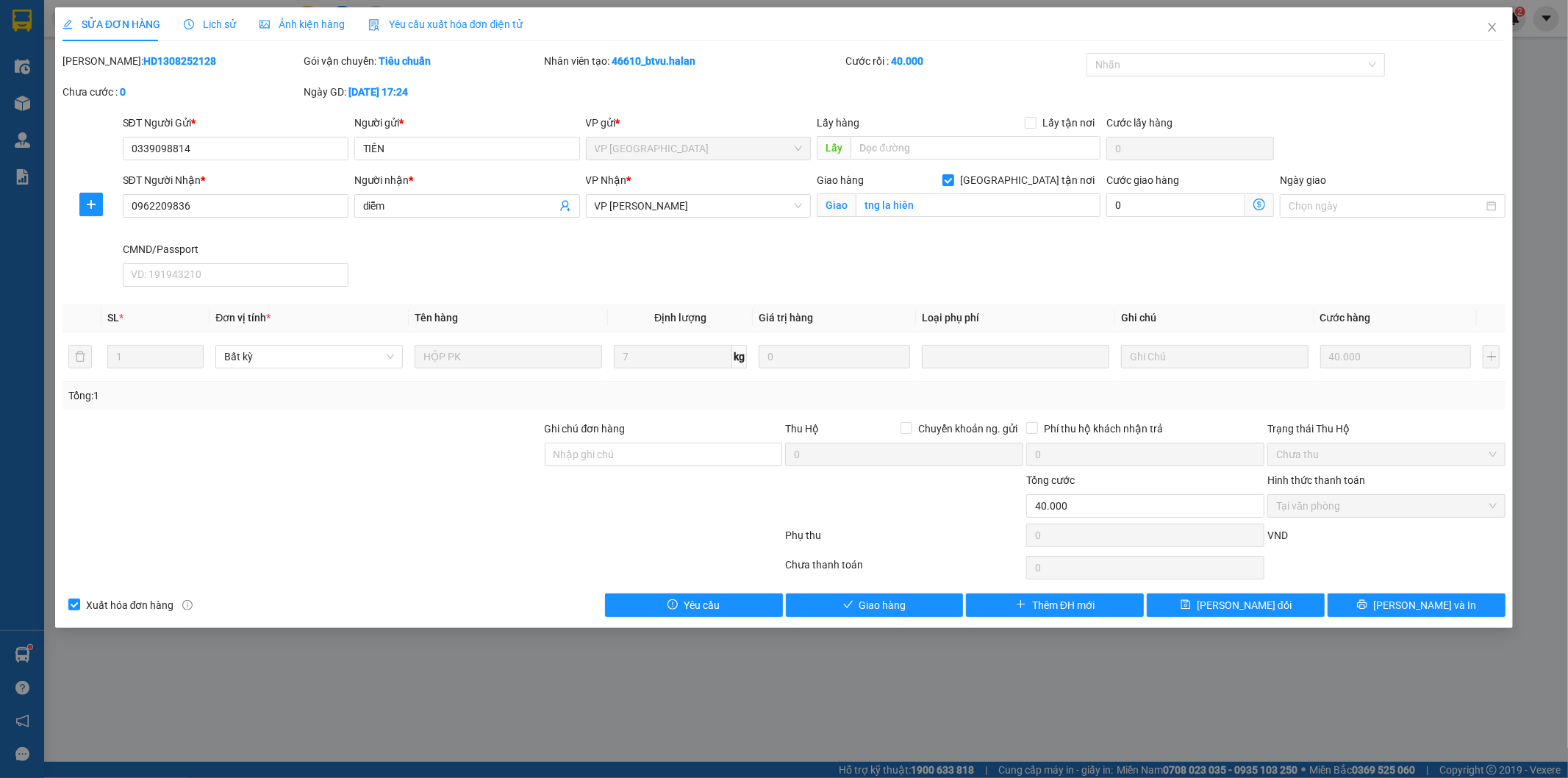
click at [214, 24] on span "Lịch sử" at bounding box center [210, 24] width 53 height 12
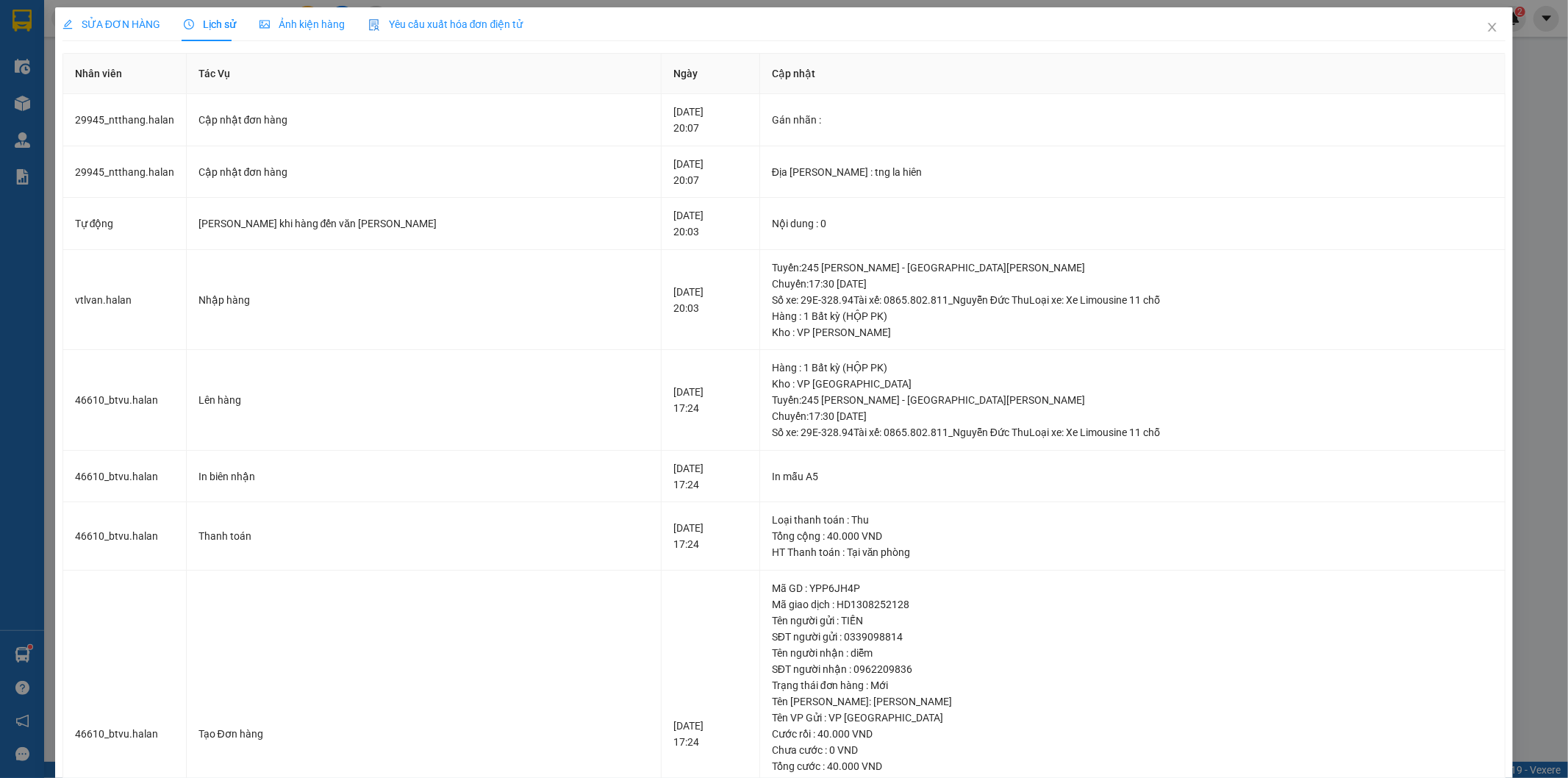
click at [136, 23] on span "SỬA ĐƠN HÀNG" at bounding box center [111, 24] width 98 height 12
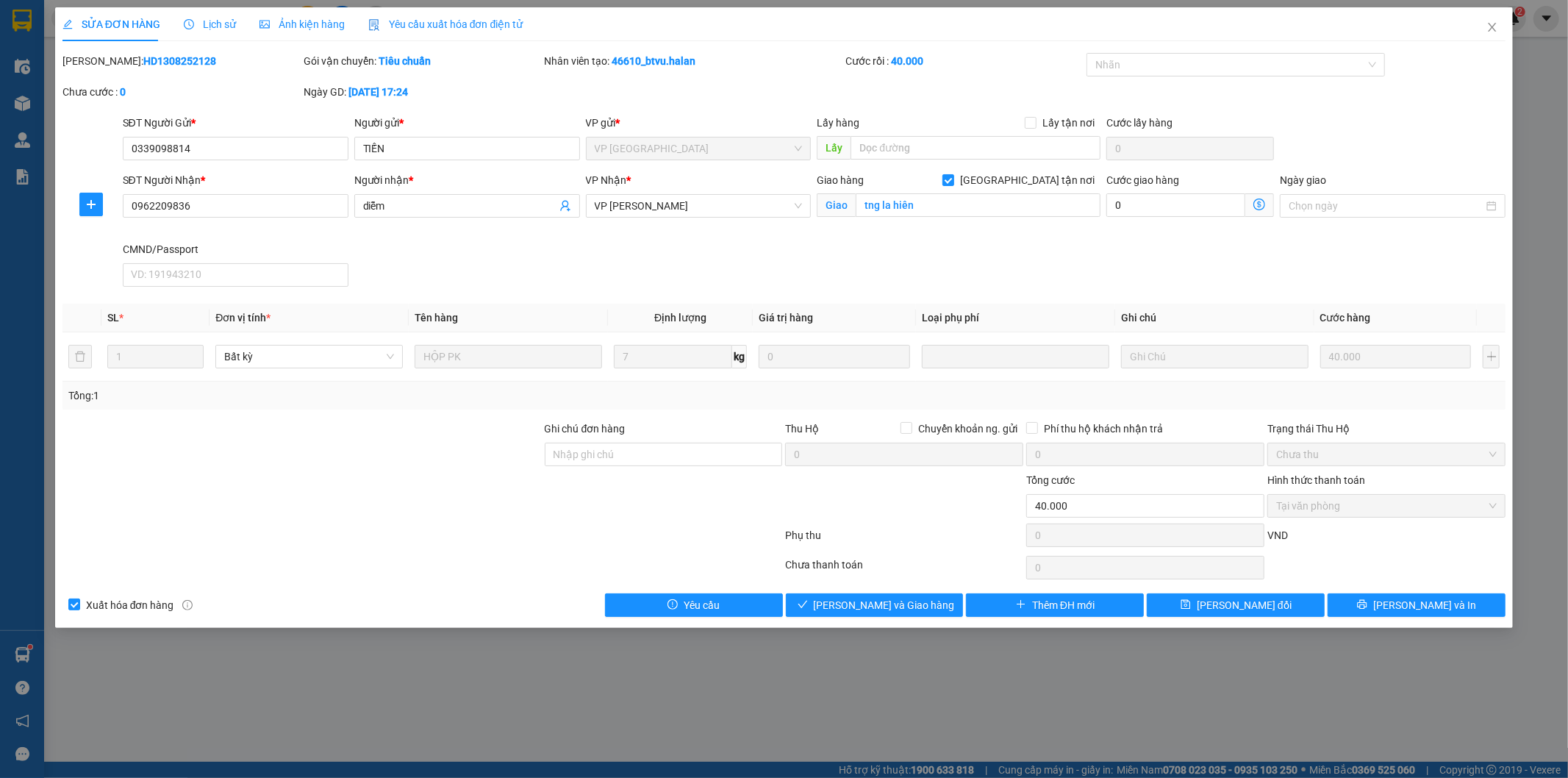
click at [201, 28] on span "Lịch sử" at bounding box center [210, 24] width 53 height 12
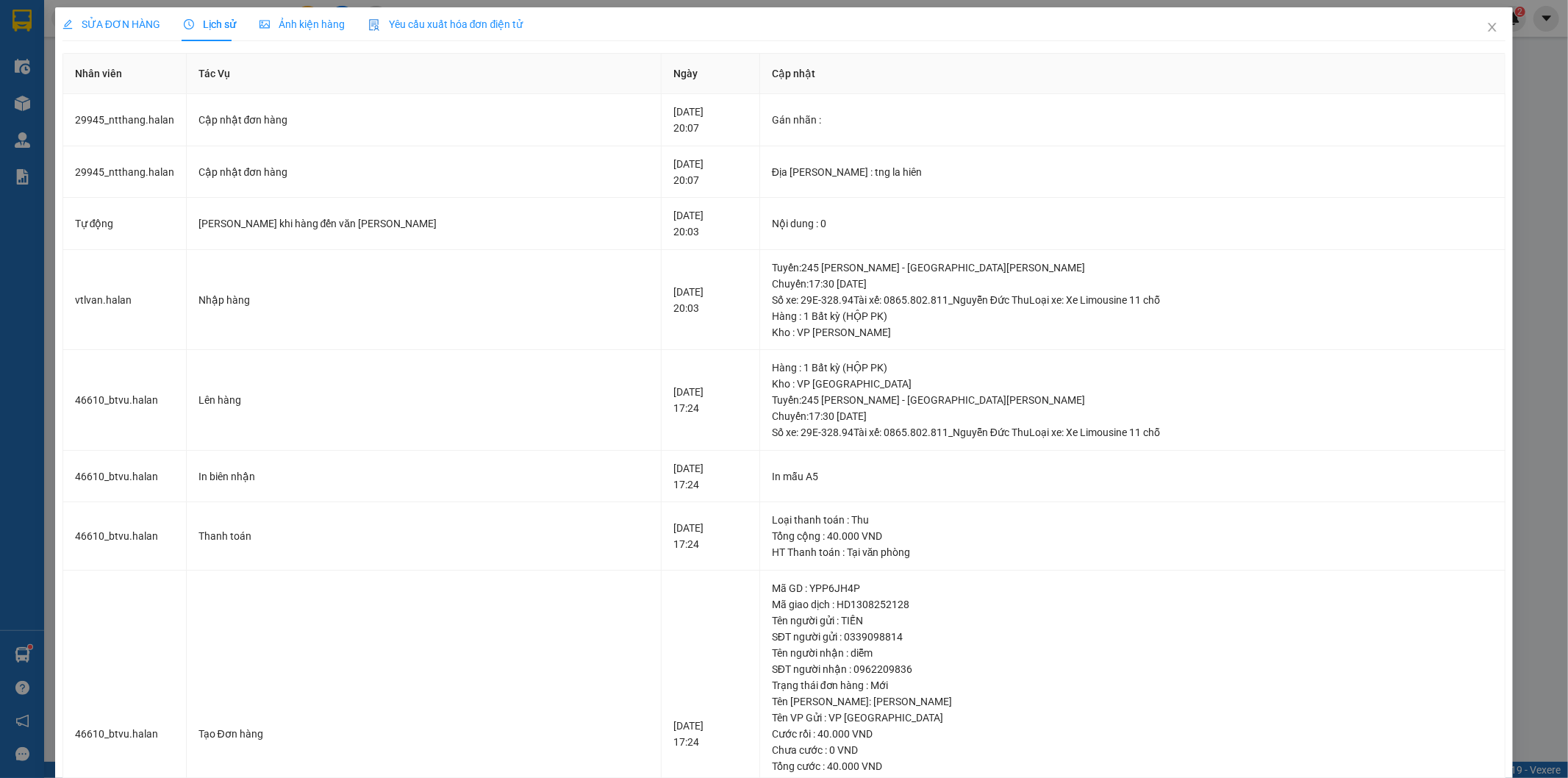
click at [112, 25] on span "SỬA ĐƠN HÀNG" at bounding box center [111, 24] width 98 height 12
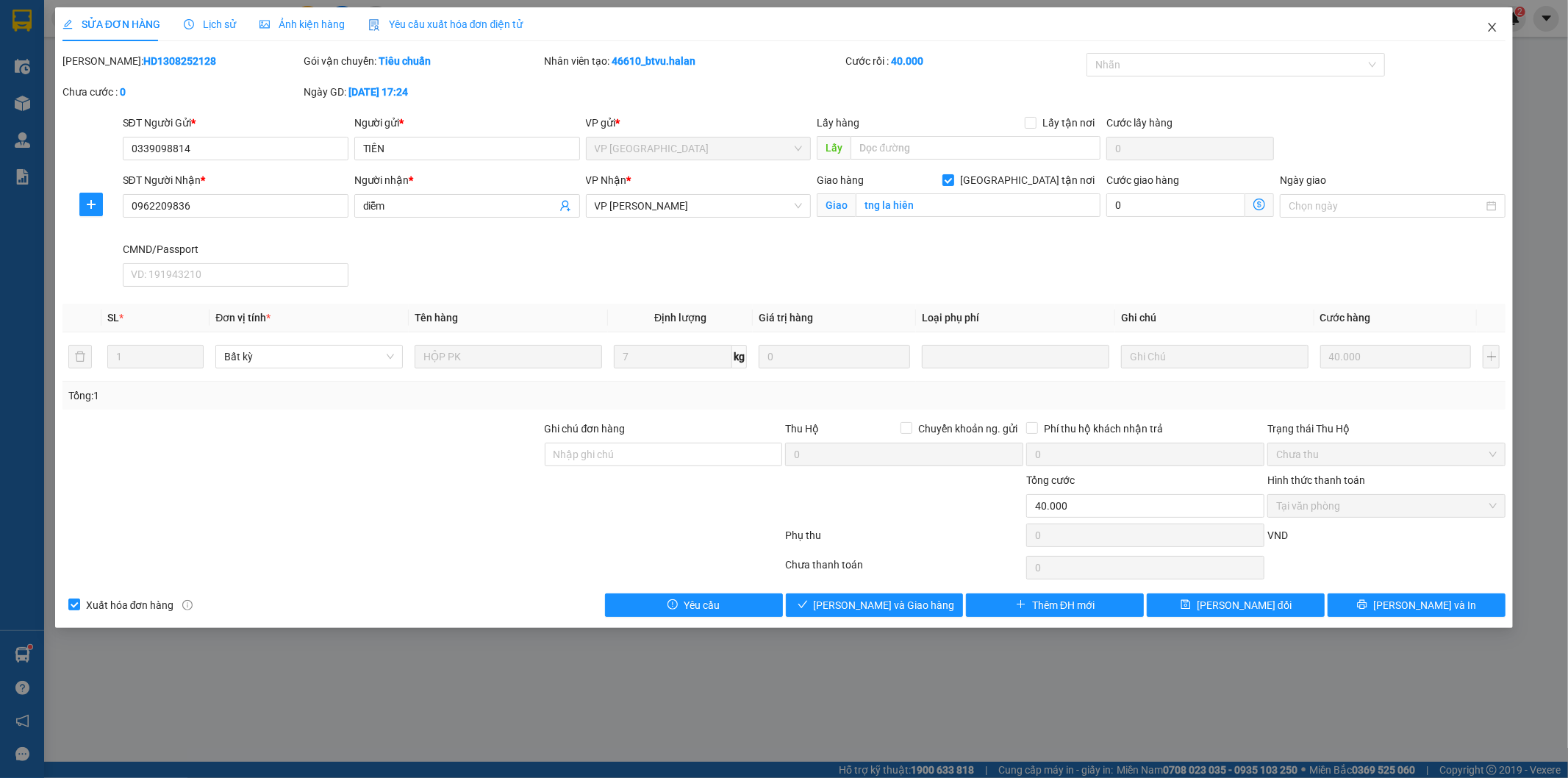
click at [1489, 25] on icon "close" at bounding box center [1492, 27] width 8 height 9
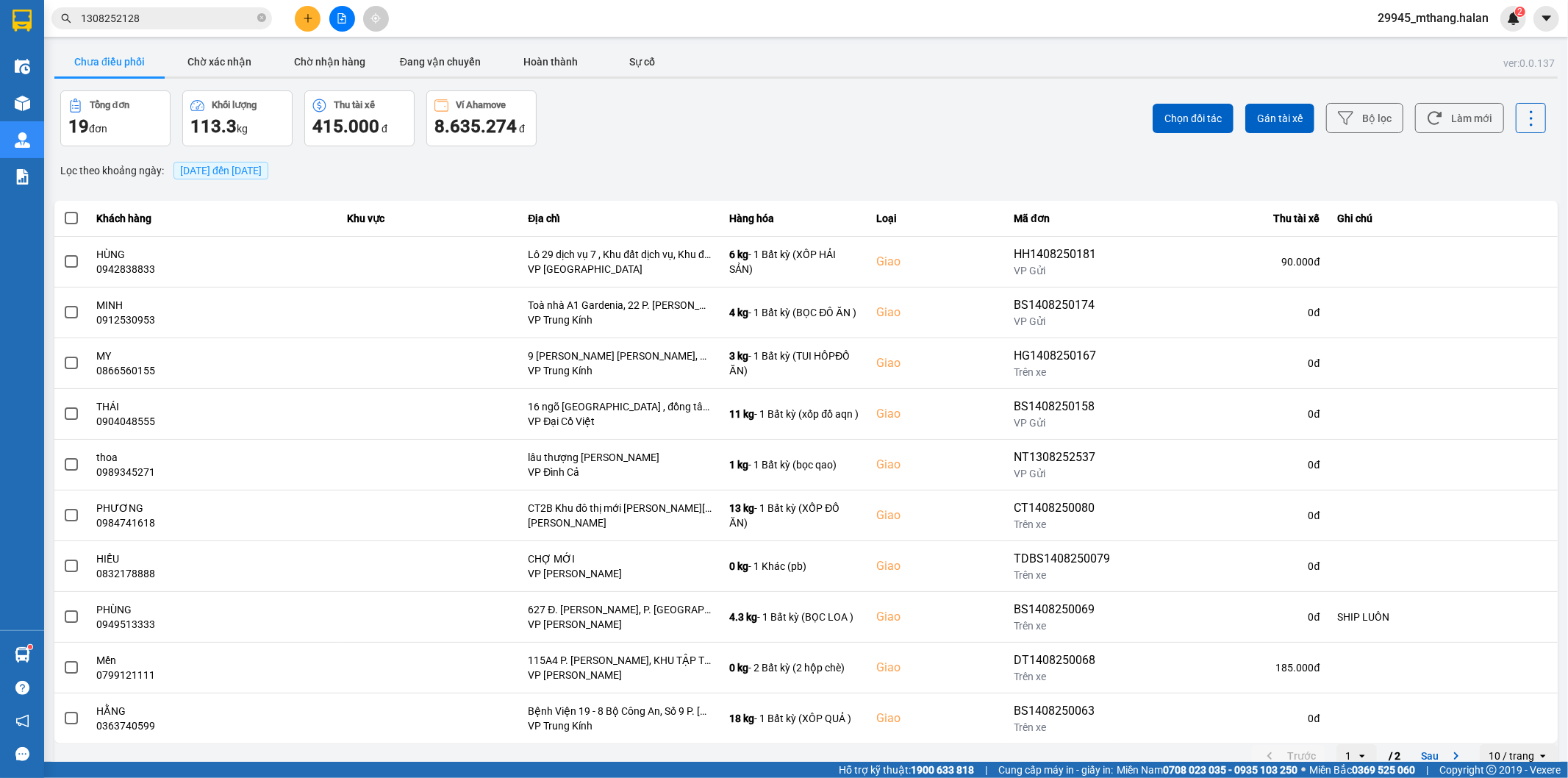
click at [184, 20] on input "1308252128" at bounding box center [167, 18] width 173 height 16
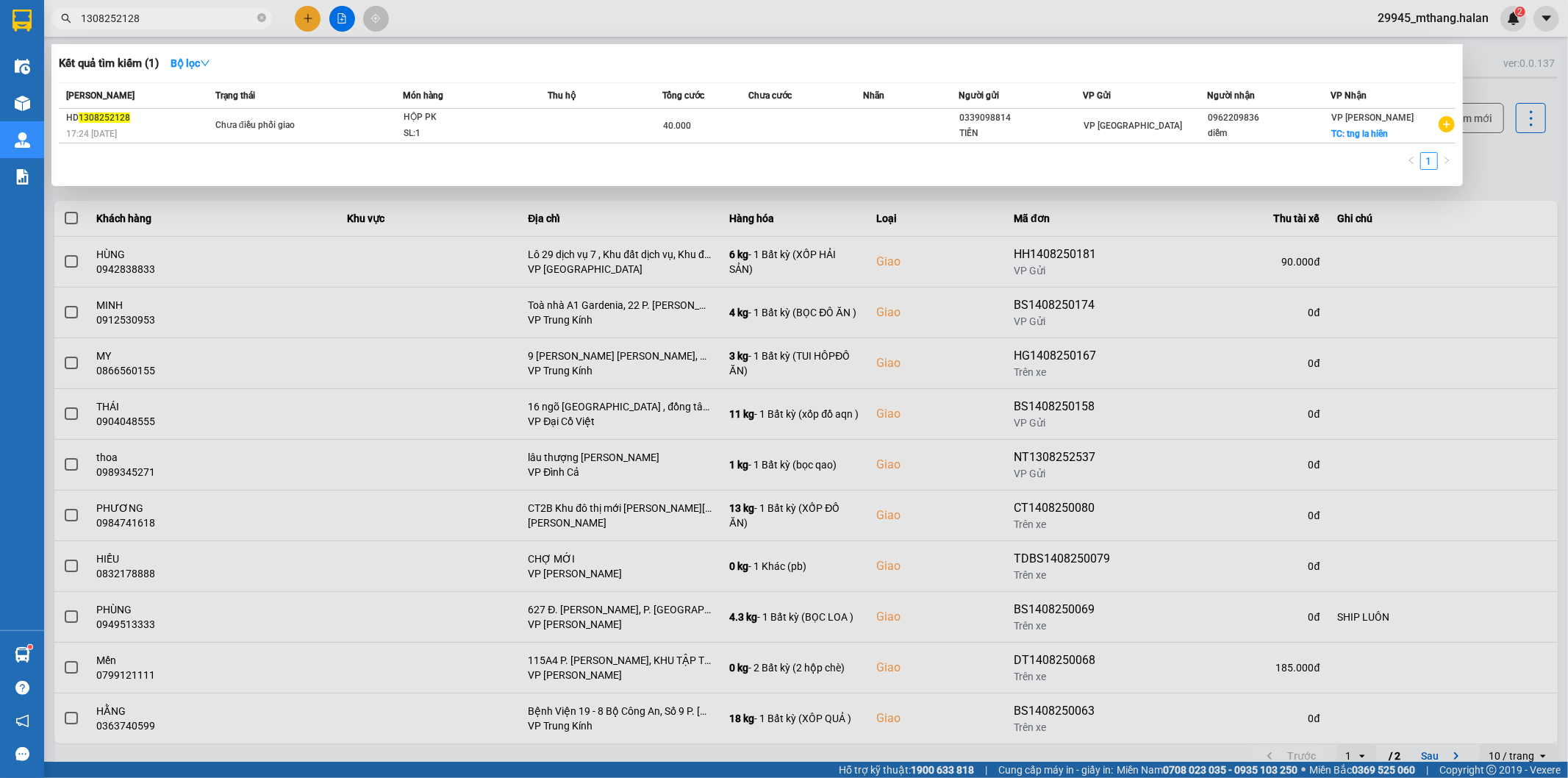
click at [184, 20] on input "1308252128" at bounding box center [167, 18] width 173 height 16
click at [1483, 179] on div at bounding box center [784, 389] width 1568 height 778
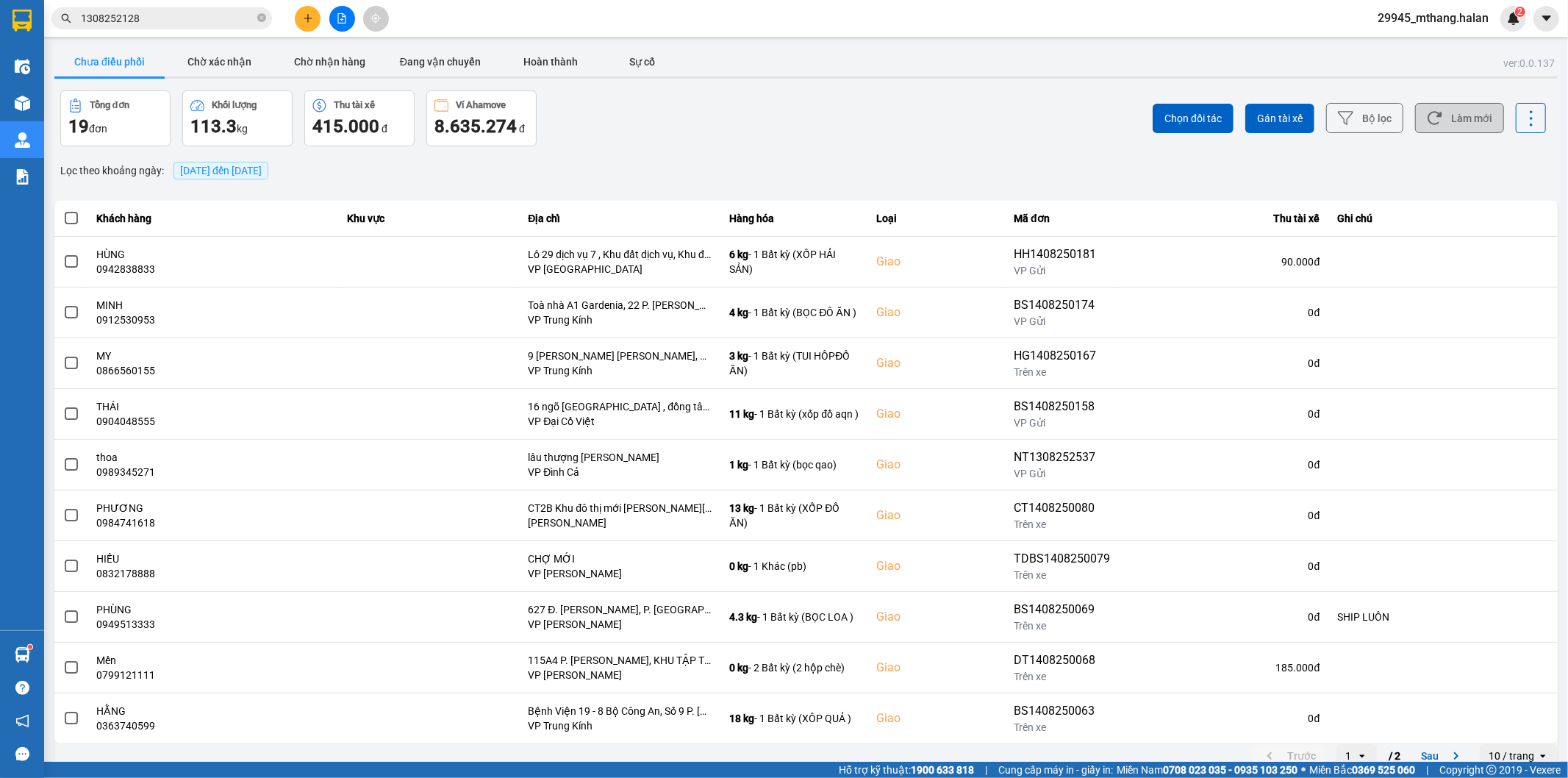
click at [1460, 114] on button "Làm mới" at bounding box center [1459, 118] width 89 height 30
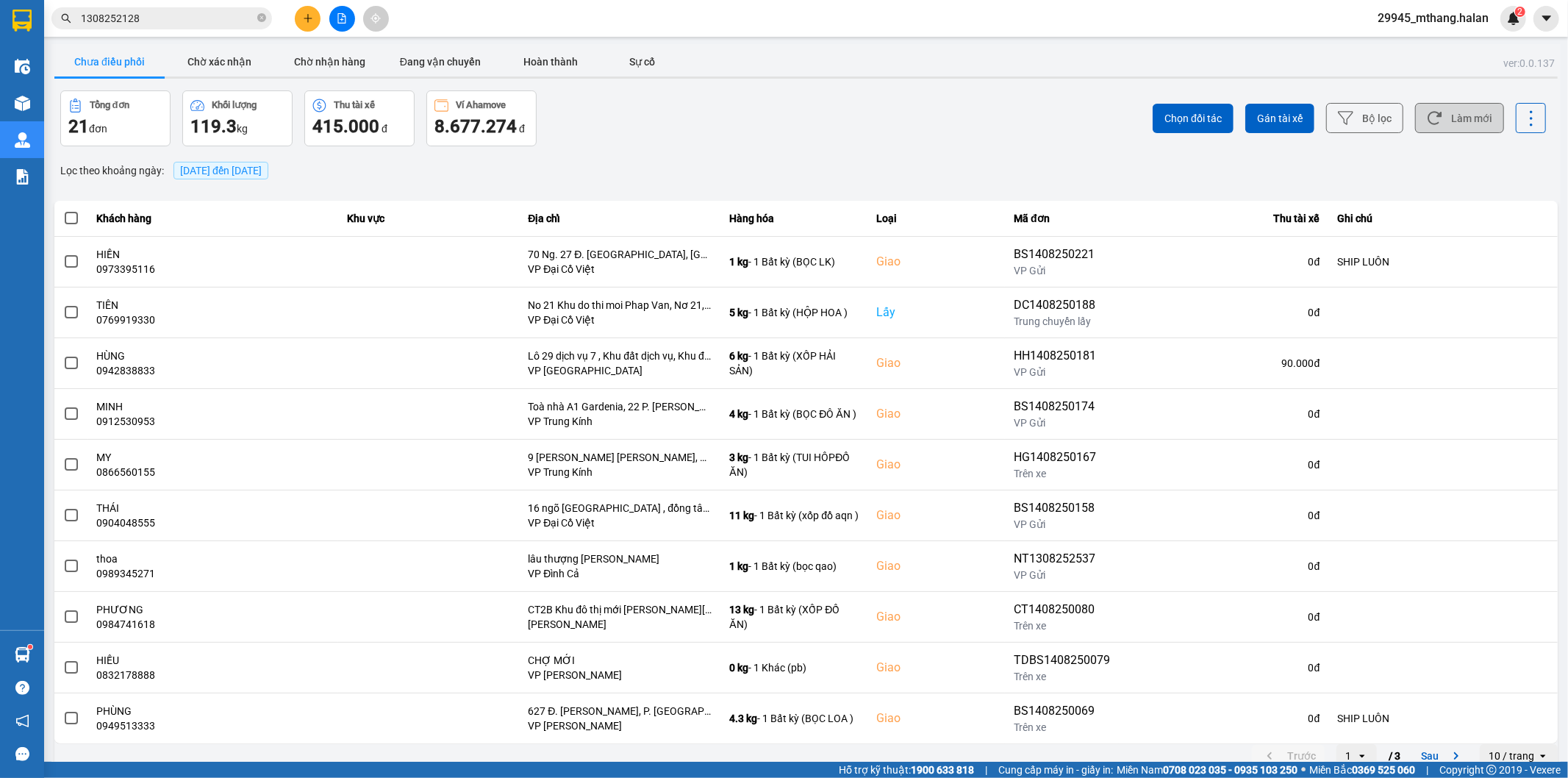
click at [1461, 122] on button "Làm mới" at bounding box center [1459, 118] width 89 height 30
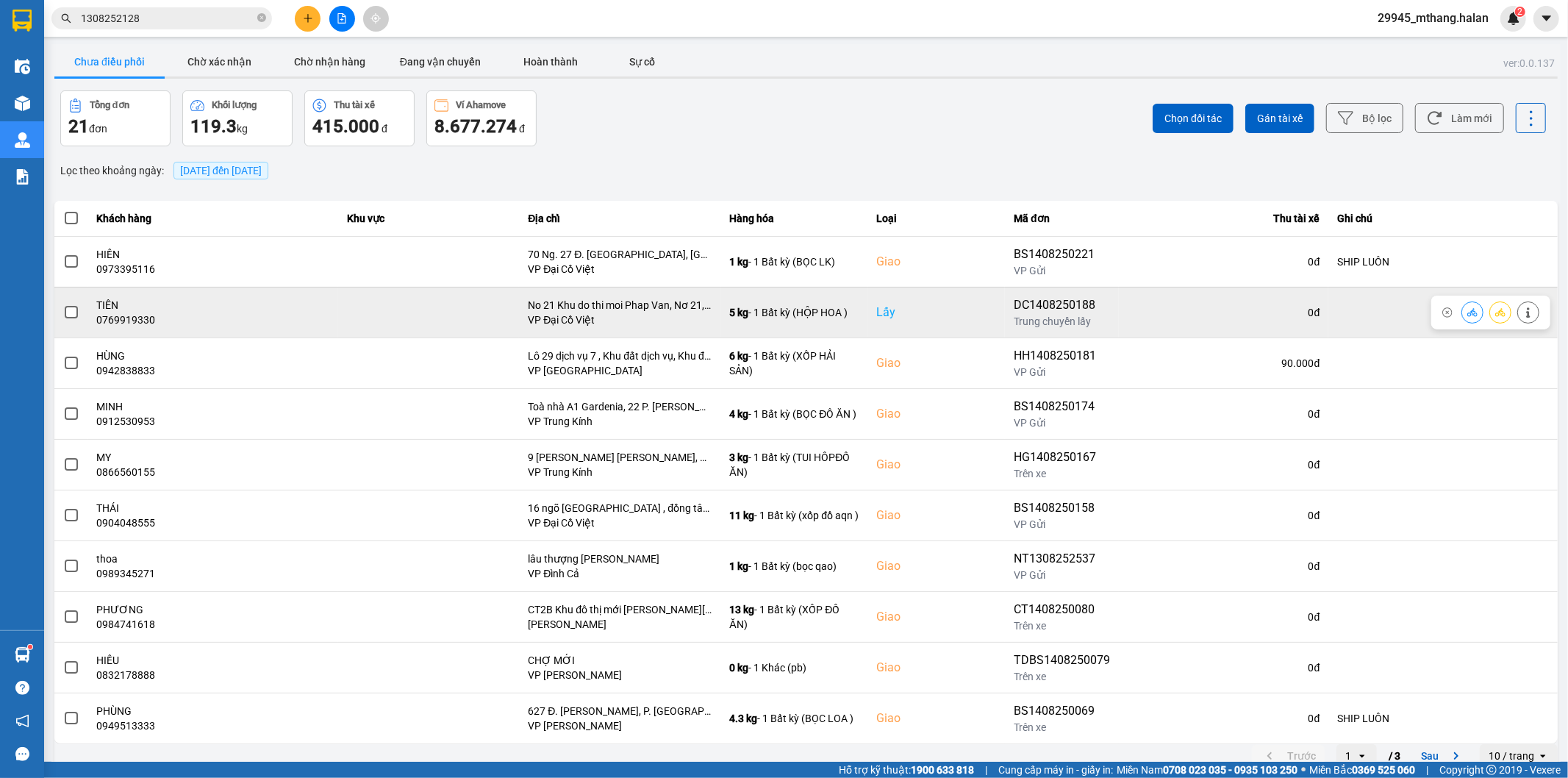
click at [1523, 316] on icon at bounding box center [1527, 312] width 10 height 10
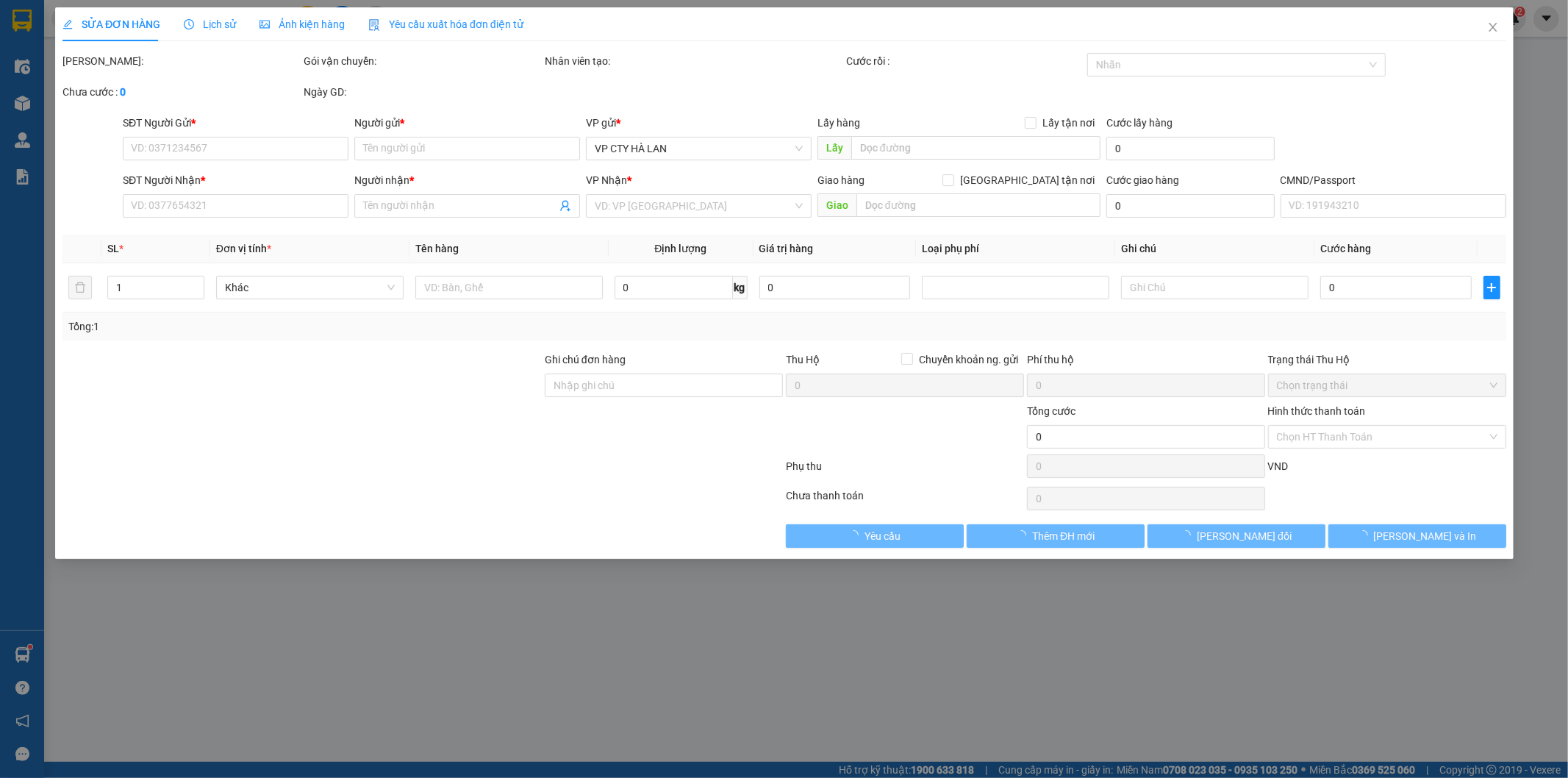
type input "0769919330"
type input "TIÊN"
checkbox input "true"
type input "No 21 Khu do thi moi Phap Van, Nơ 21, Tứ Hiệp, Hoàng Mai, Hà Nội, Việt Nam"
type input "0769919330"
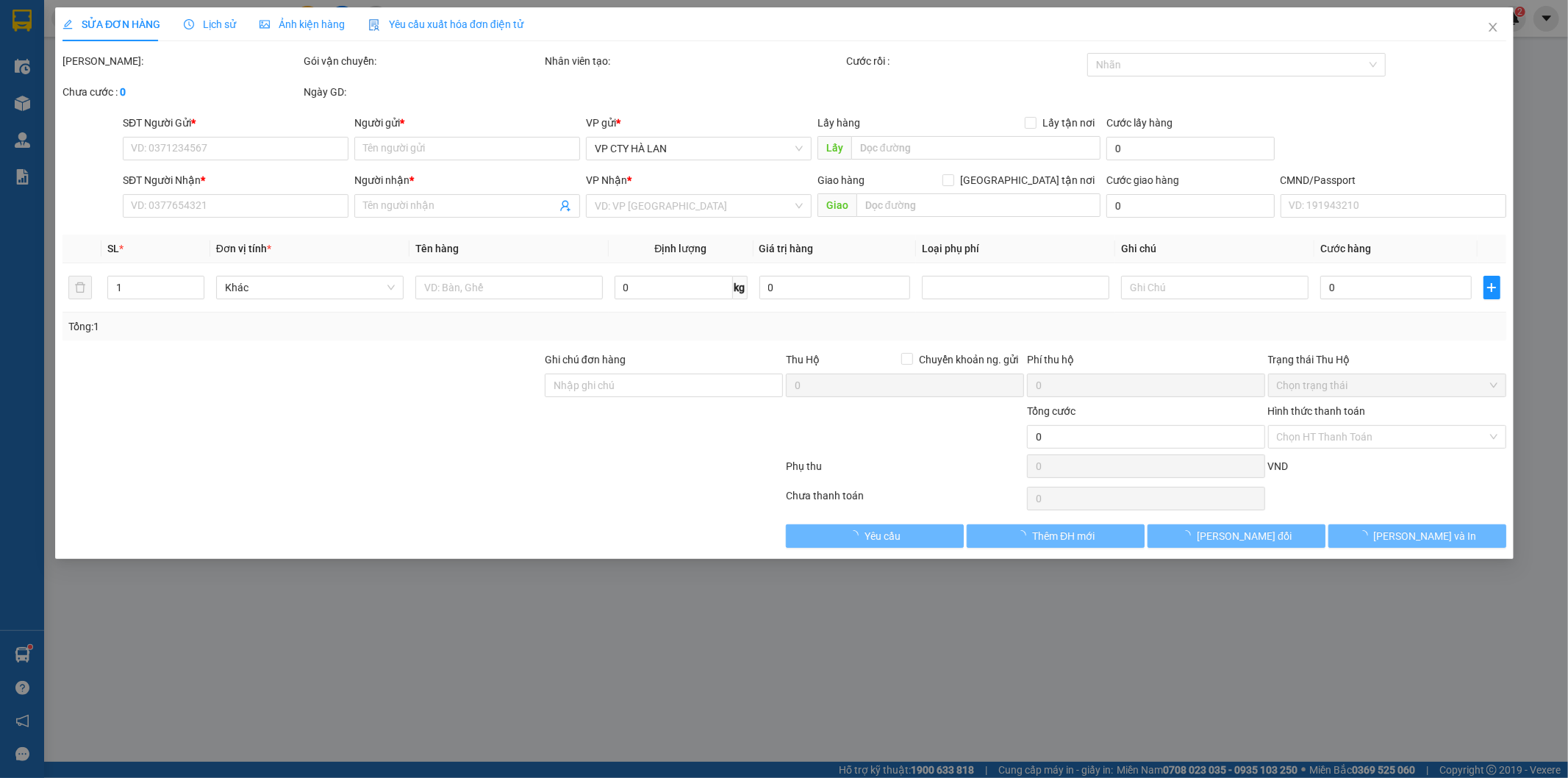
type input "TIÊN"
type input "90.000"
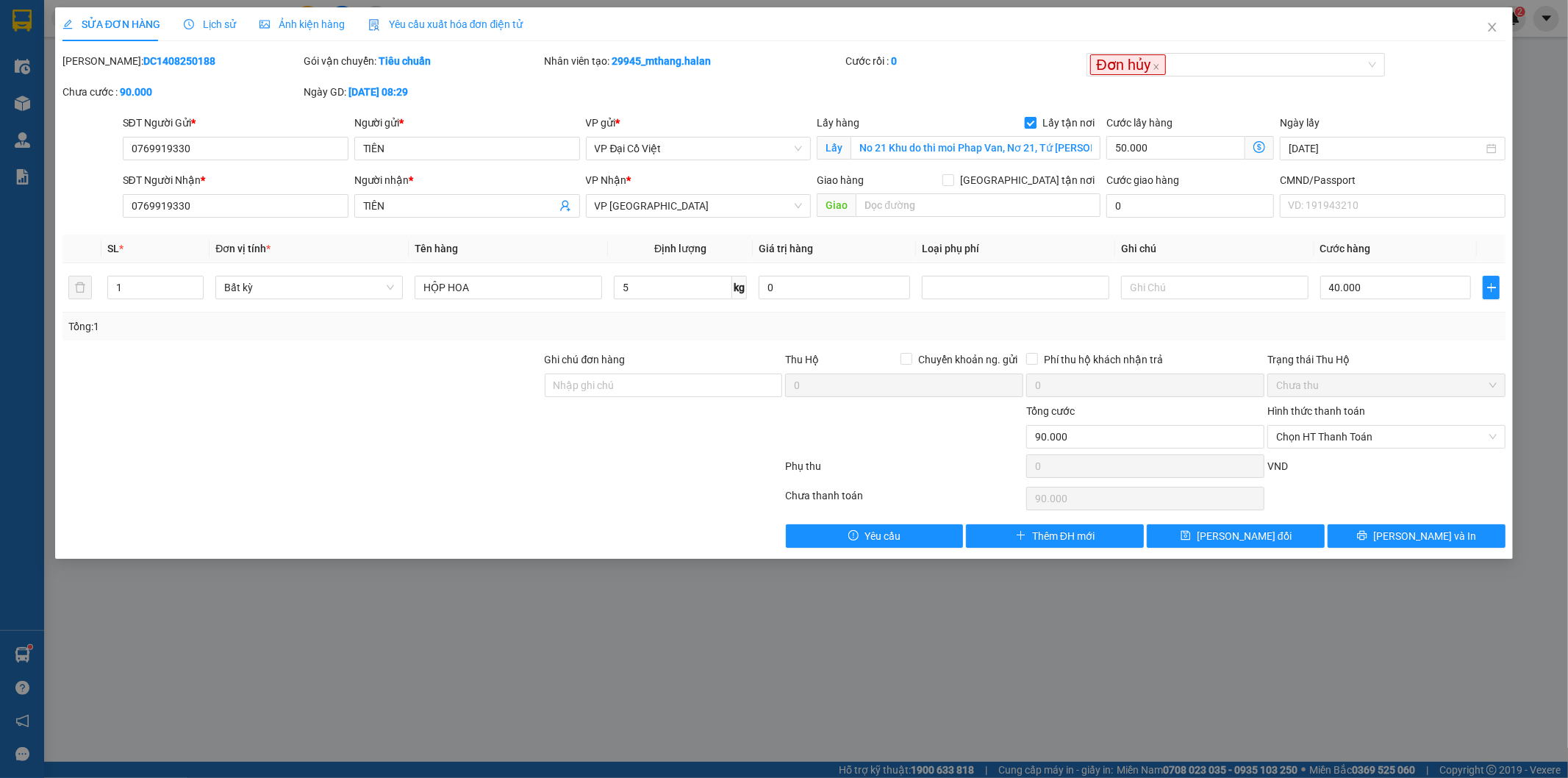
click at [1032, 122] on input "Lấy tận nơi" at bounding box center [1029, 122] width 10 height 10
checkbox input "false"
click at [1157, 151] on input "50.000" at bounding box center [1189, 149] width 168 height 24
type input "40.000"
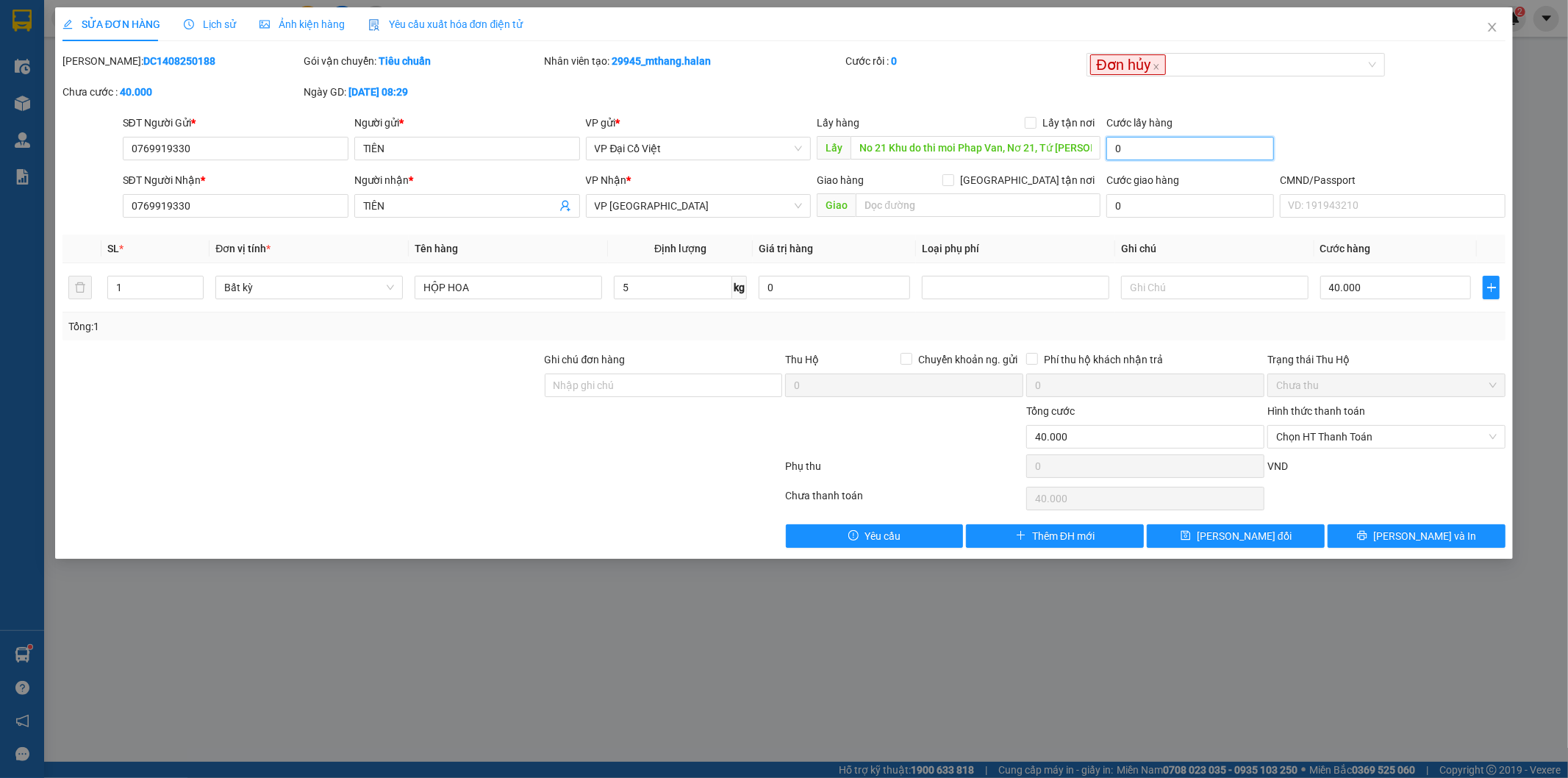
type input "0"
click at [1382, 150] on div "SĐT Người Gửi * 0769919330 Người gửi * TIÊN VP gửi * VP Đại Cồ Việt Lấy hàng Lấ…" at bounding box center [814, 141] width 1389 height 52
click at [1248, 544] on span "[PERSON_NAME] thay đổi" at bounding box center [1244, 536] width 95 height 16
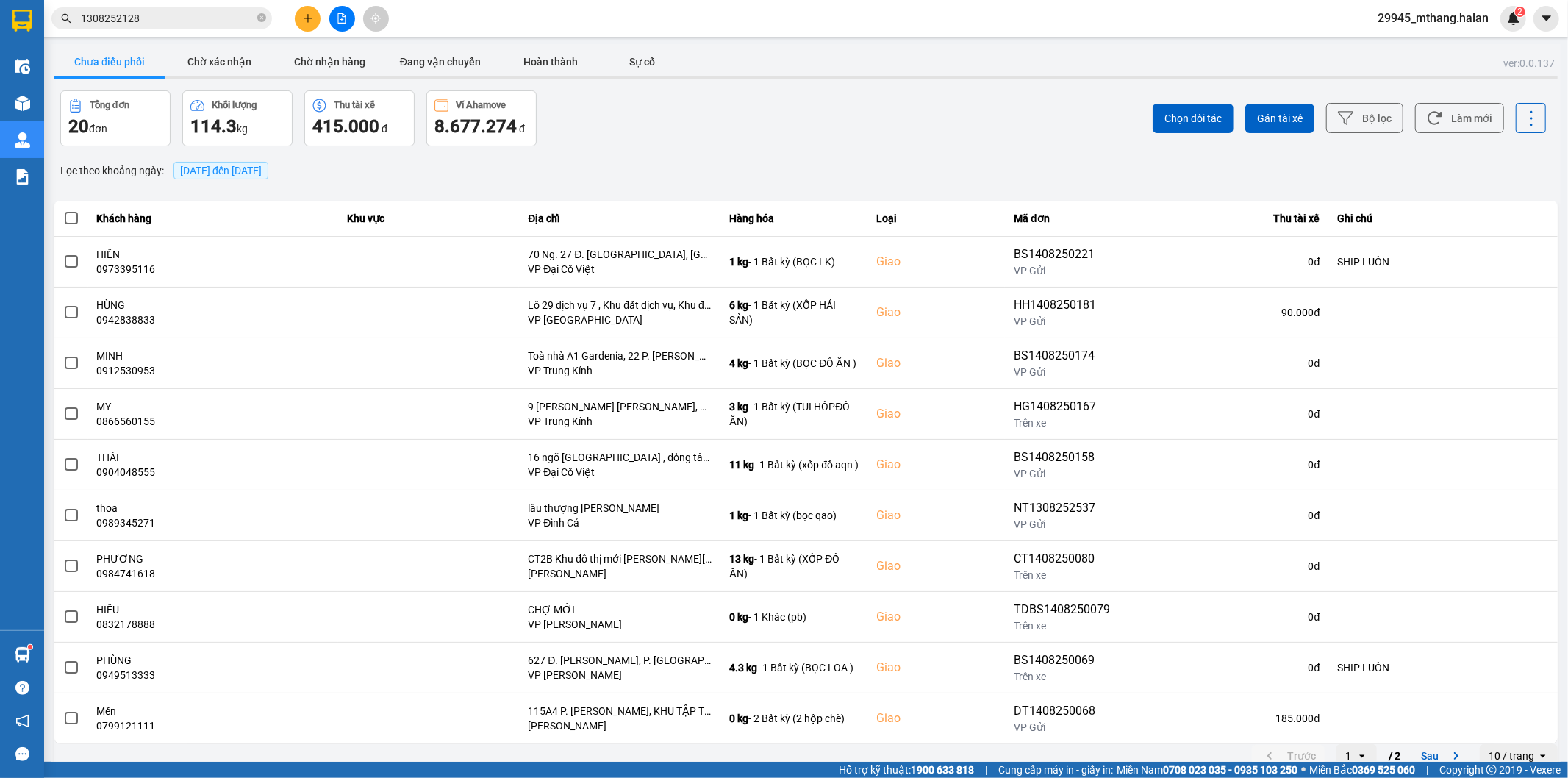
click at [150, 19] on input "1308252128" at bounding box center [167, 18] width 173 height 16
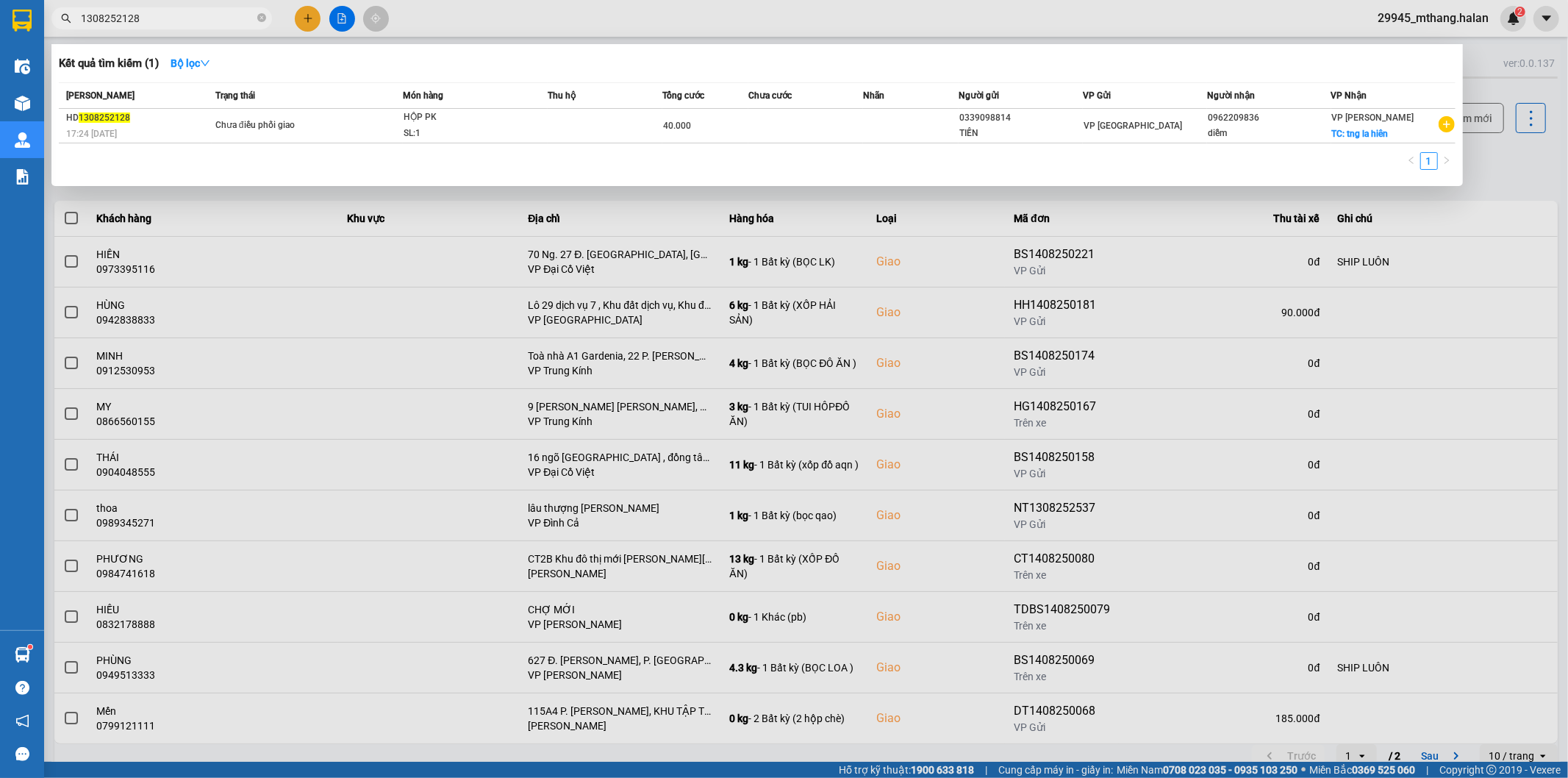
click at [150, 19] on input "1308252128" at bounding box center [167, 18] width 173 height 16
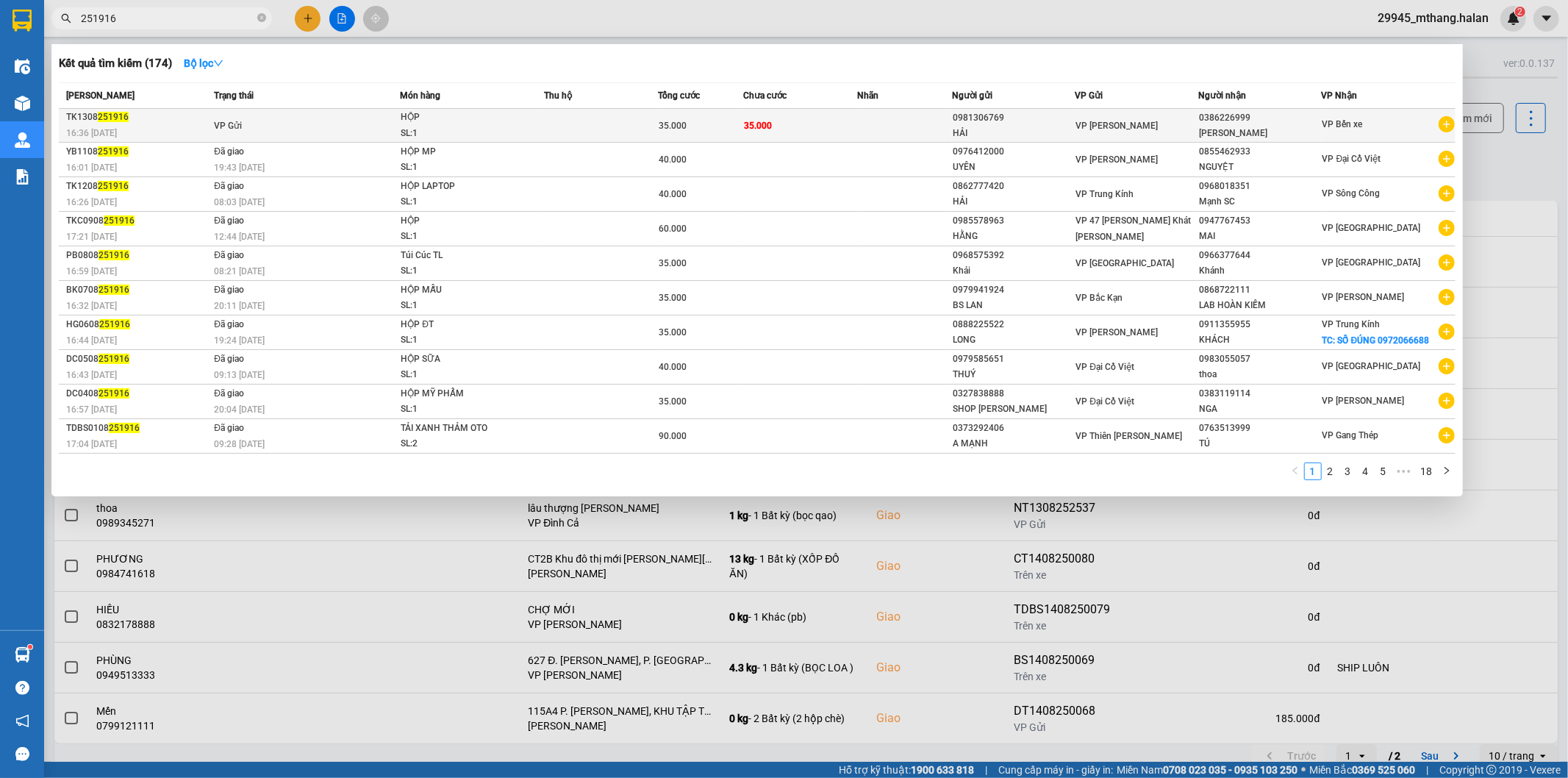
type input "251916"
click at [885, 127] on td at bounding box center [905, 125] width 95 height 34
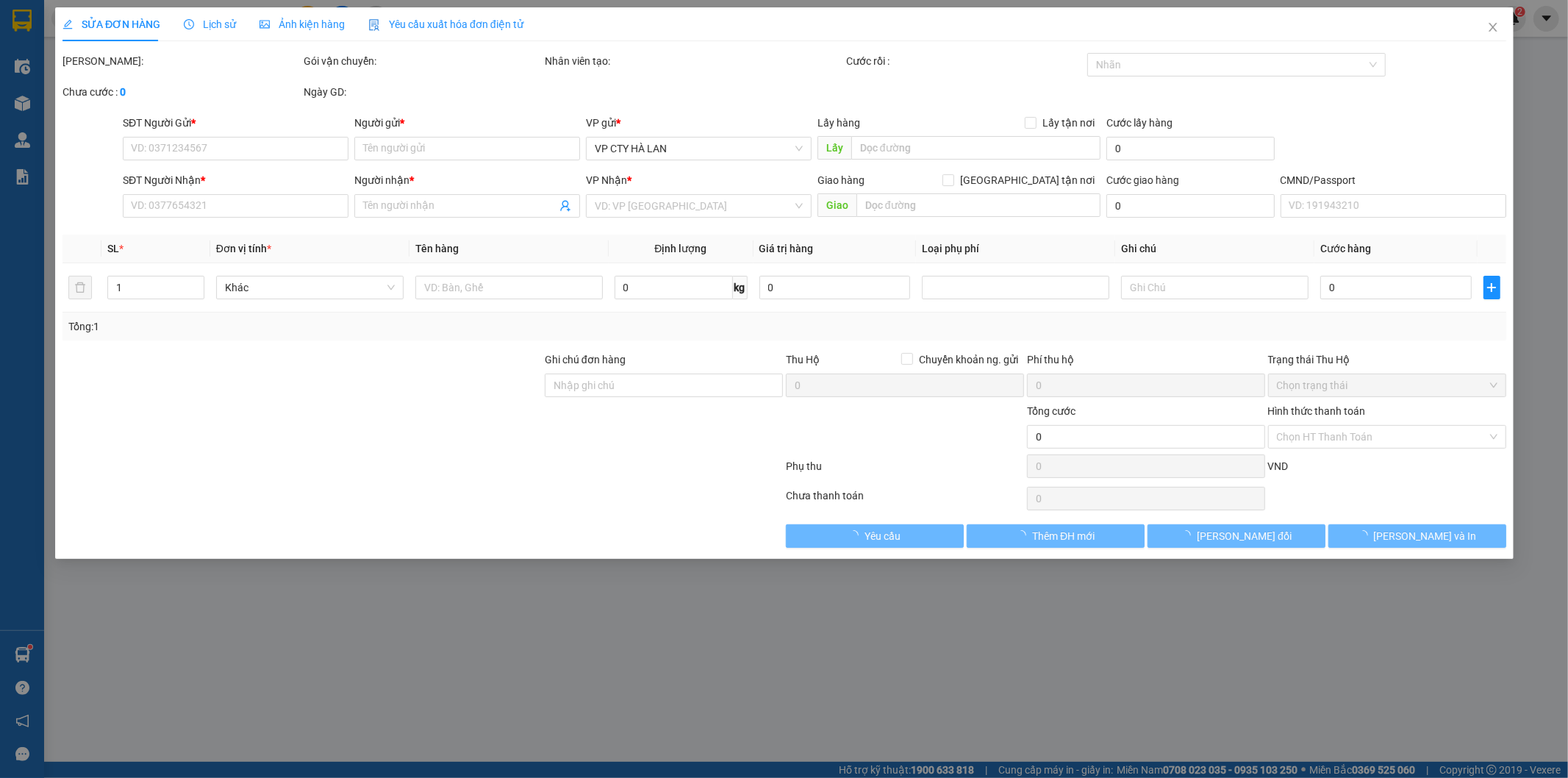
type input "0981306769"
type input "HẢI"
type input "0386226999"
type input "THUẬN THANH"
type input "35.000"
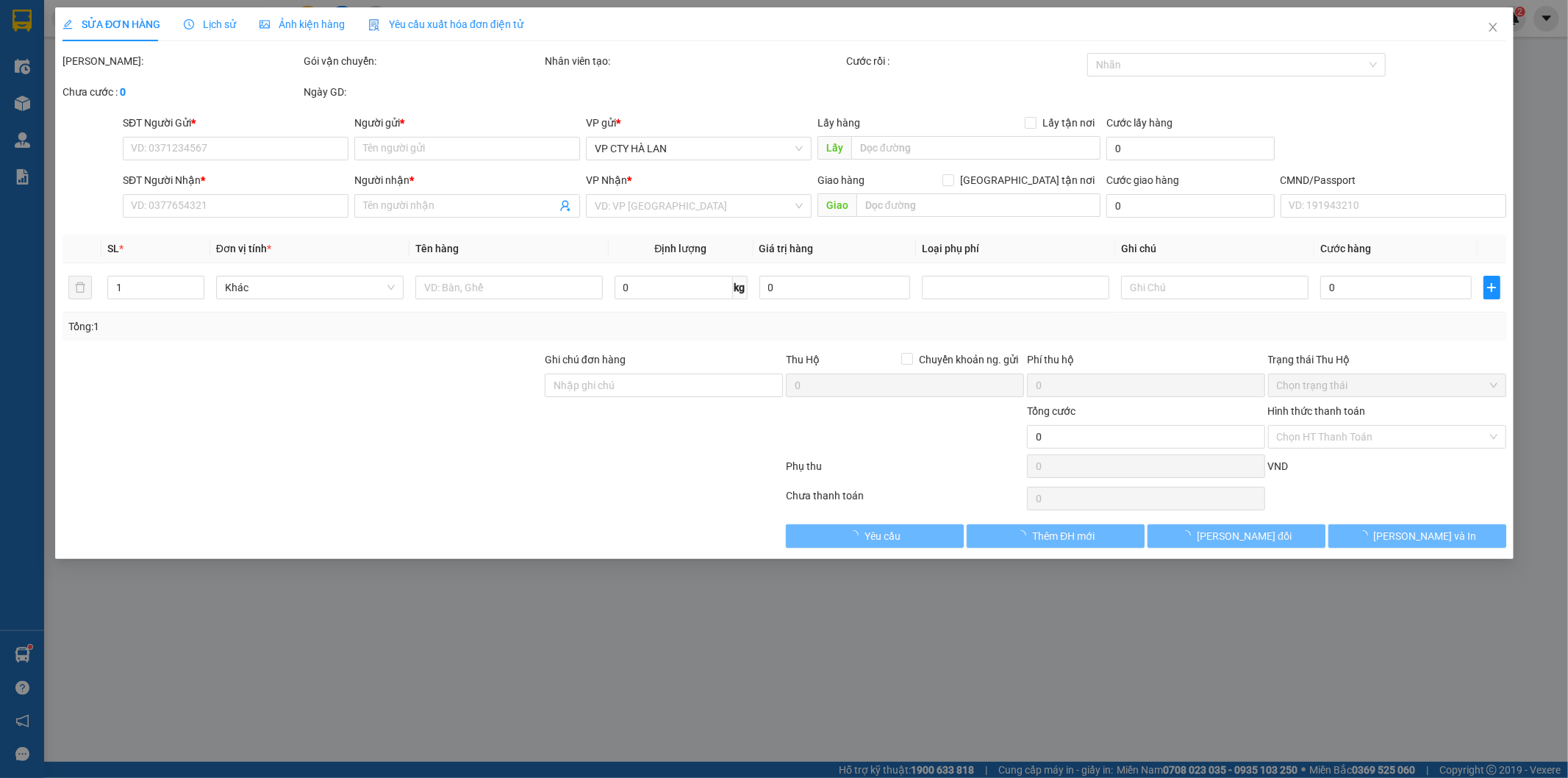
type input "35.000"
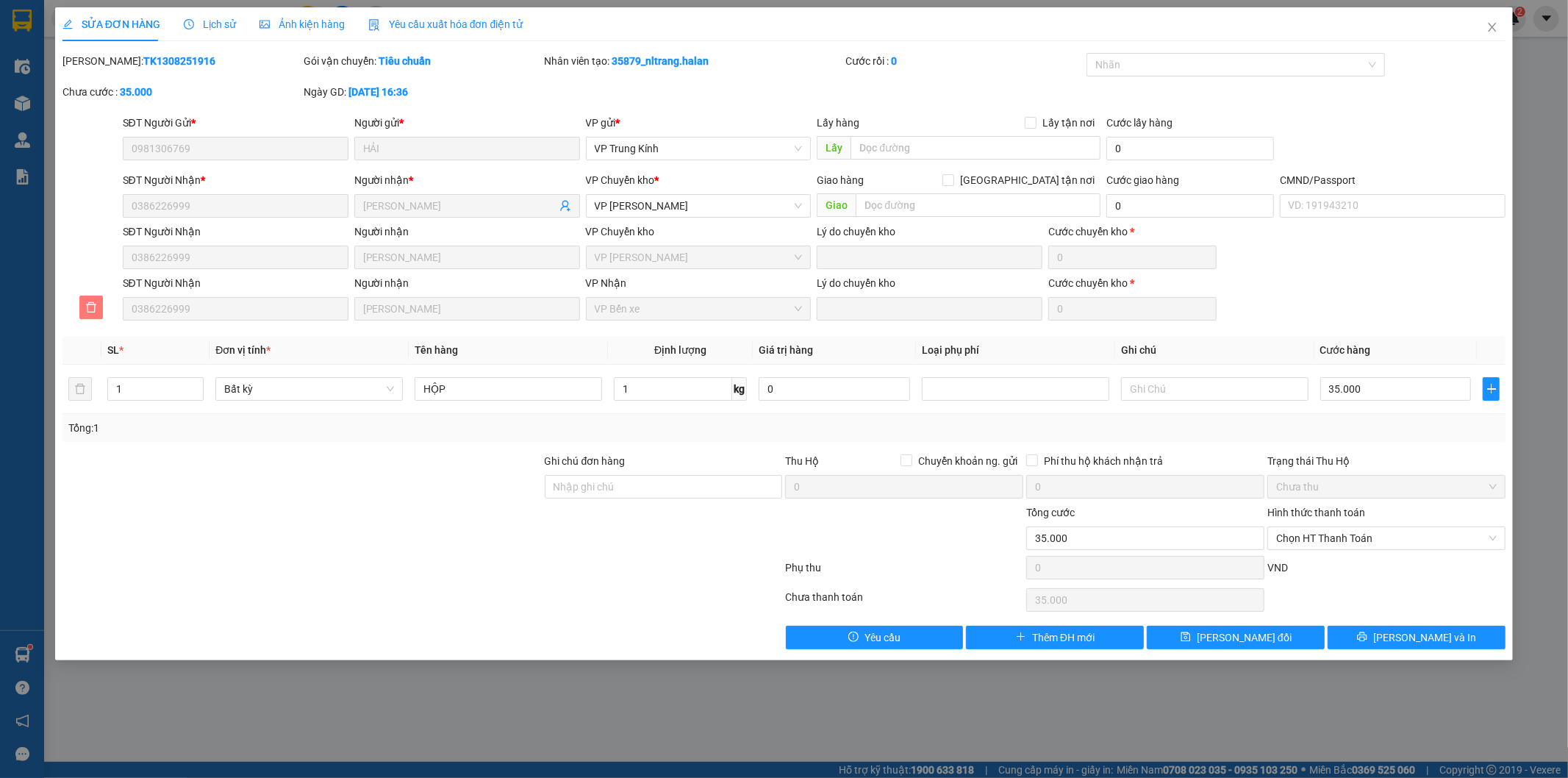
drag, startPoint x: 85, startPoint y: 306, endPoint x: 635, endPoint y: 363, distance: 552.9
click at [87, 306] on icon "delete" at bounding box center [91, 306] width 12 height 12
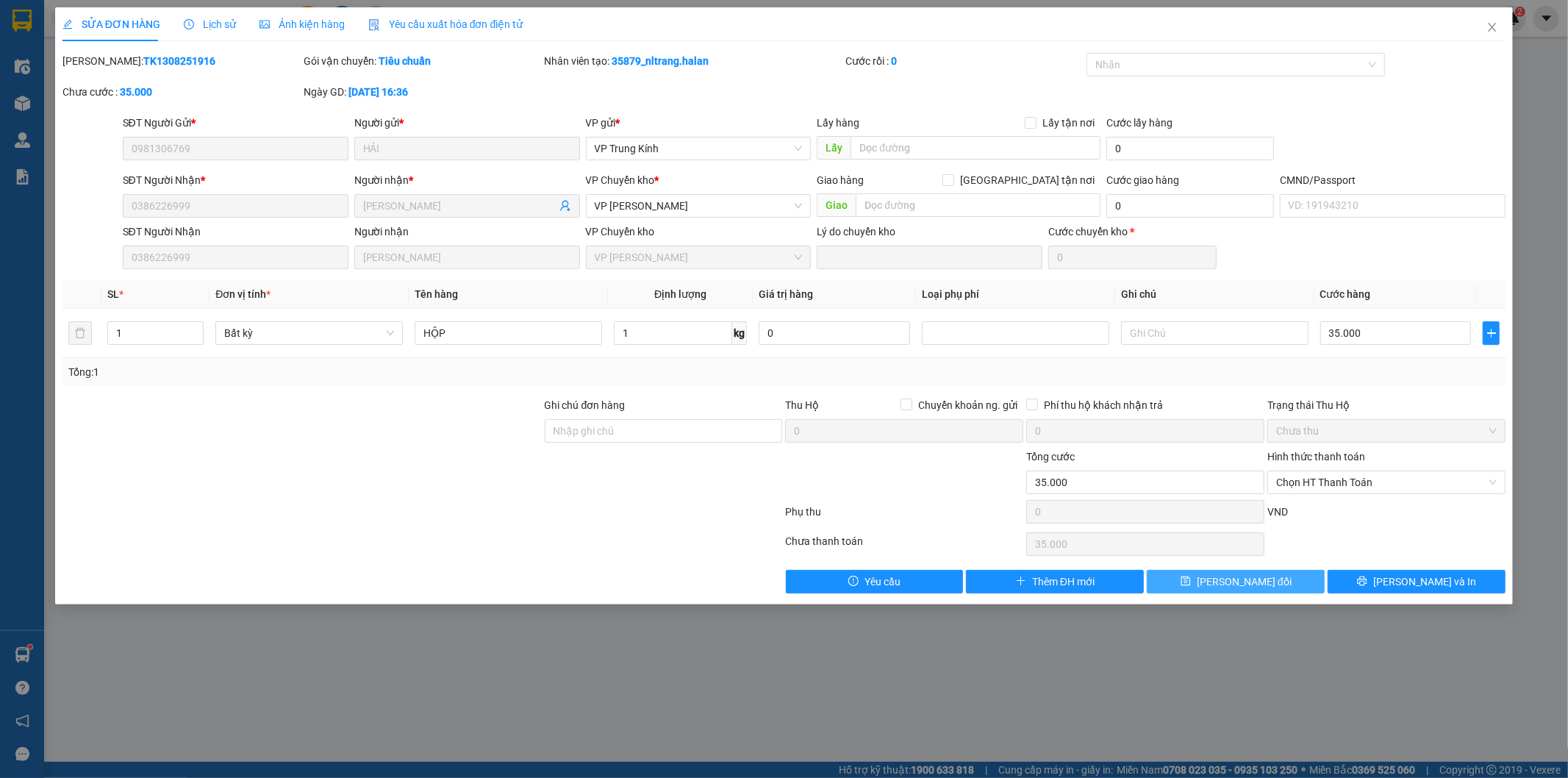
click at [1219, 574] on span "[PERSON_NAME] thay đổi" at bounding box center [1244, 582] width 95 height 16
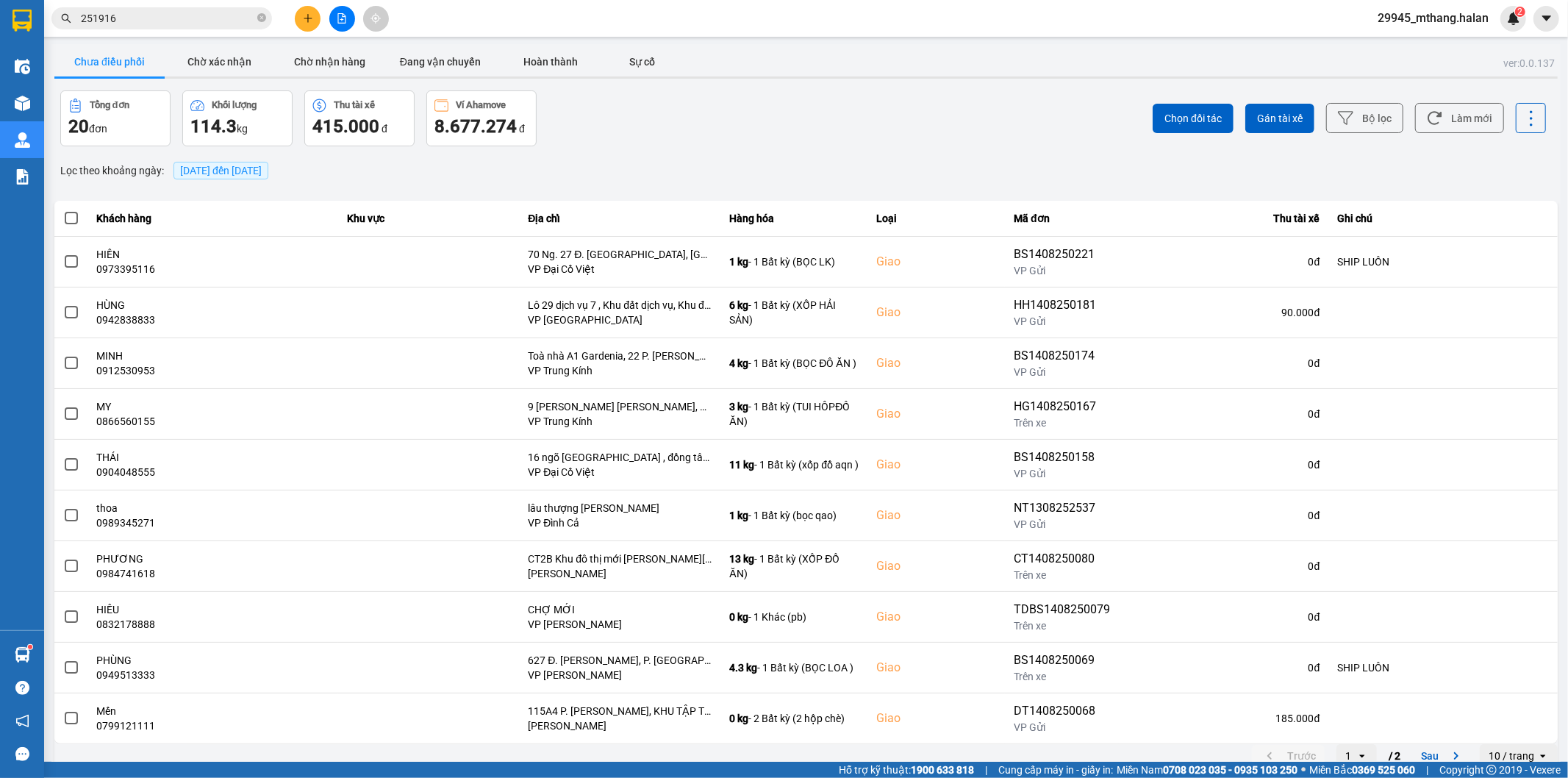
click at [186, 26] on span "251916" at bounding box center [161, 18] width 220 height 22
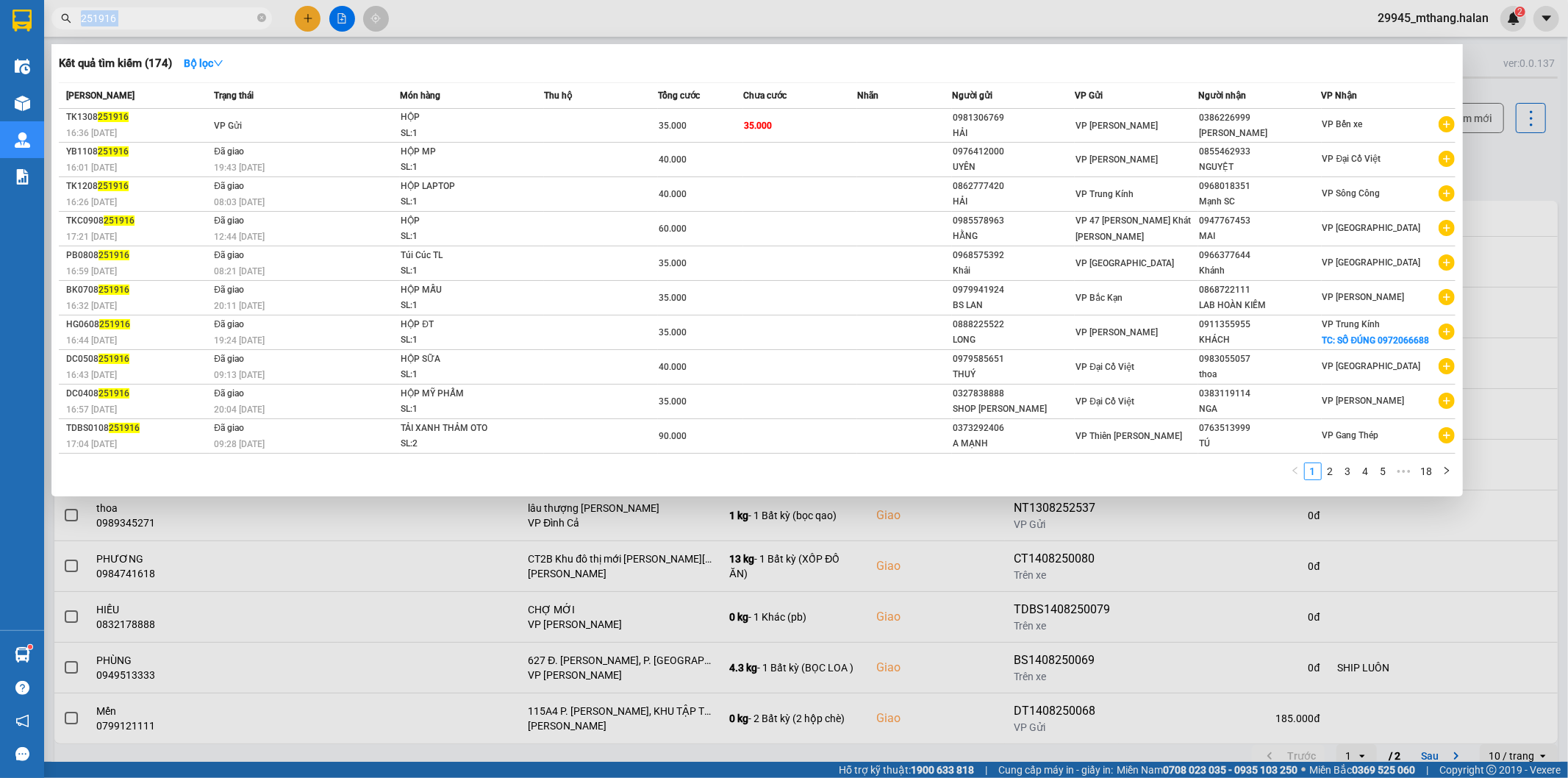
click at [186, 26] on span "251916" at bounding box center [161, 18] width 220 height 22
click at [170, 17] on input "251916" at bounding box center [167, 18] width 173 height 16
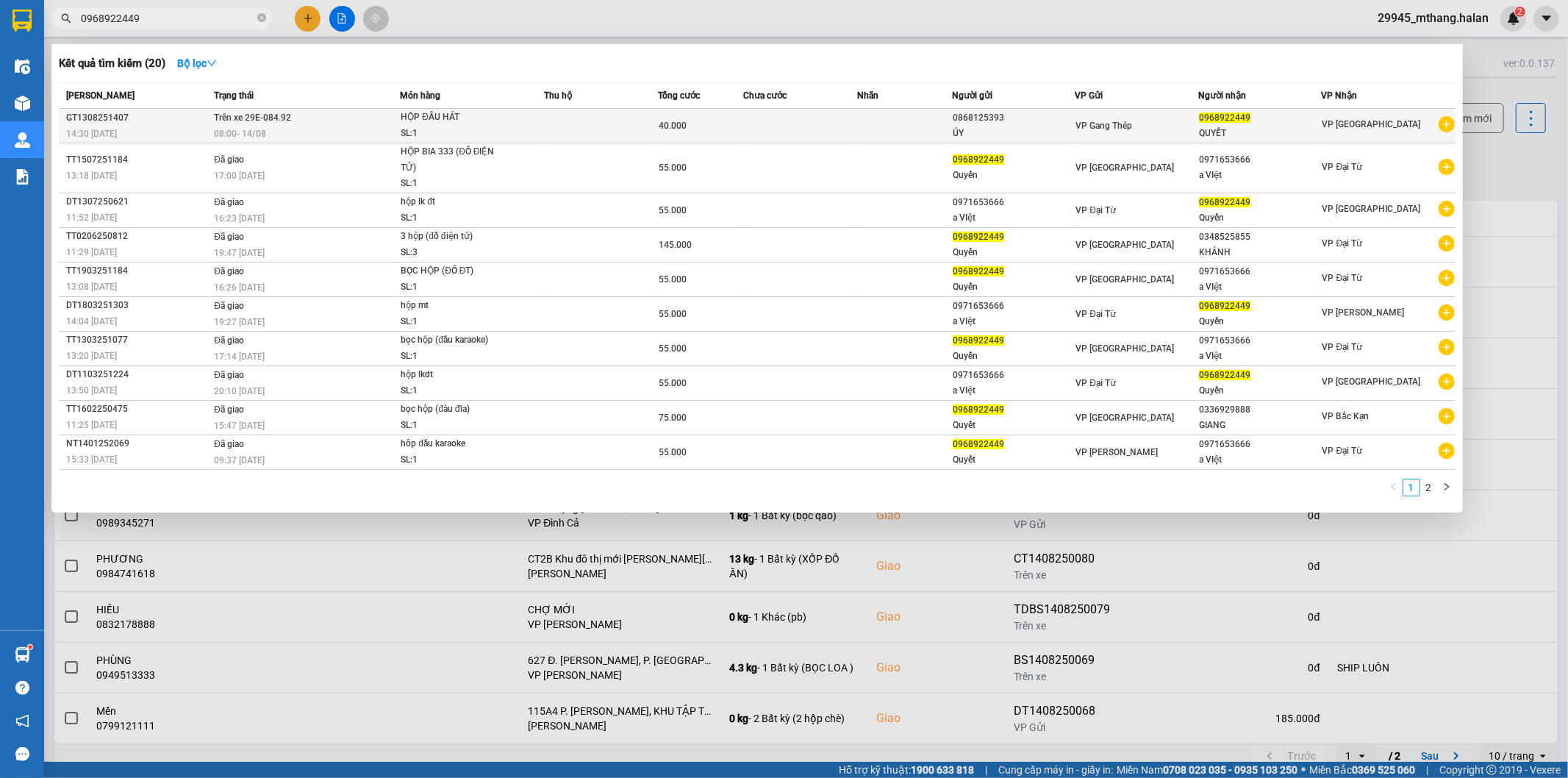
type input "0968922449"
click at [584, 126] on td at bounding box center [601, 126] width 114 height 34
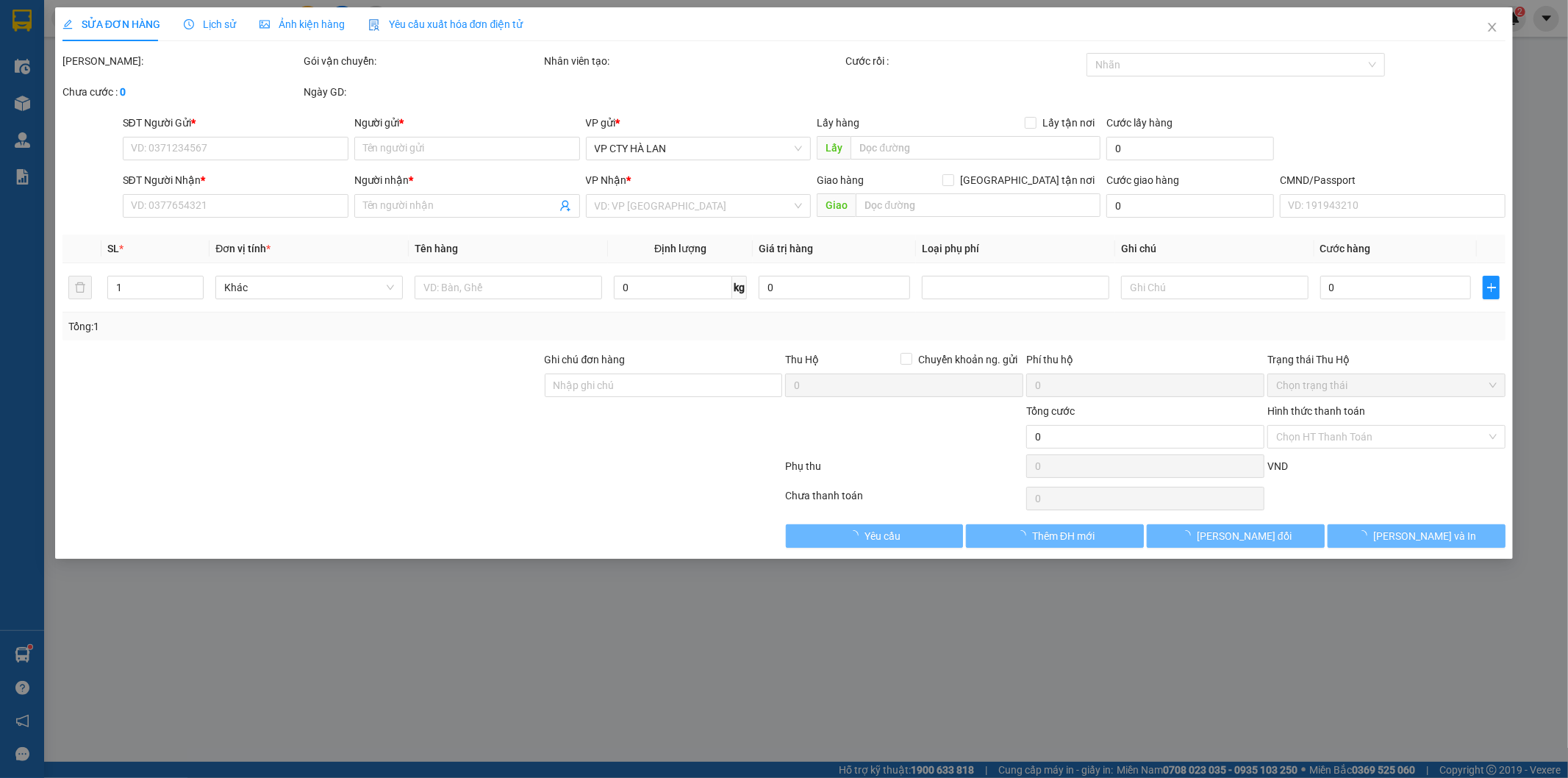
type input "0868125393"
type input "ÚY"
type input "0968922449"
type input "QUYẾT"
type input "40.000"
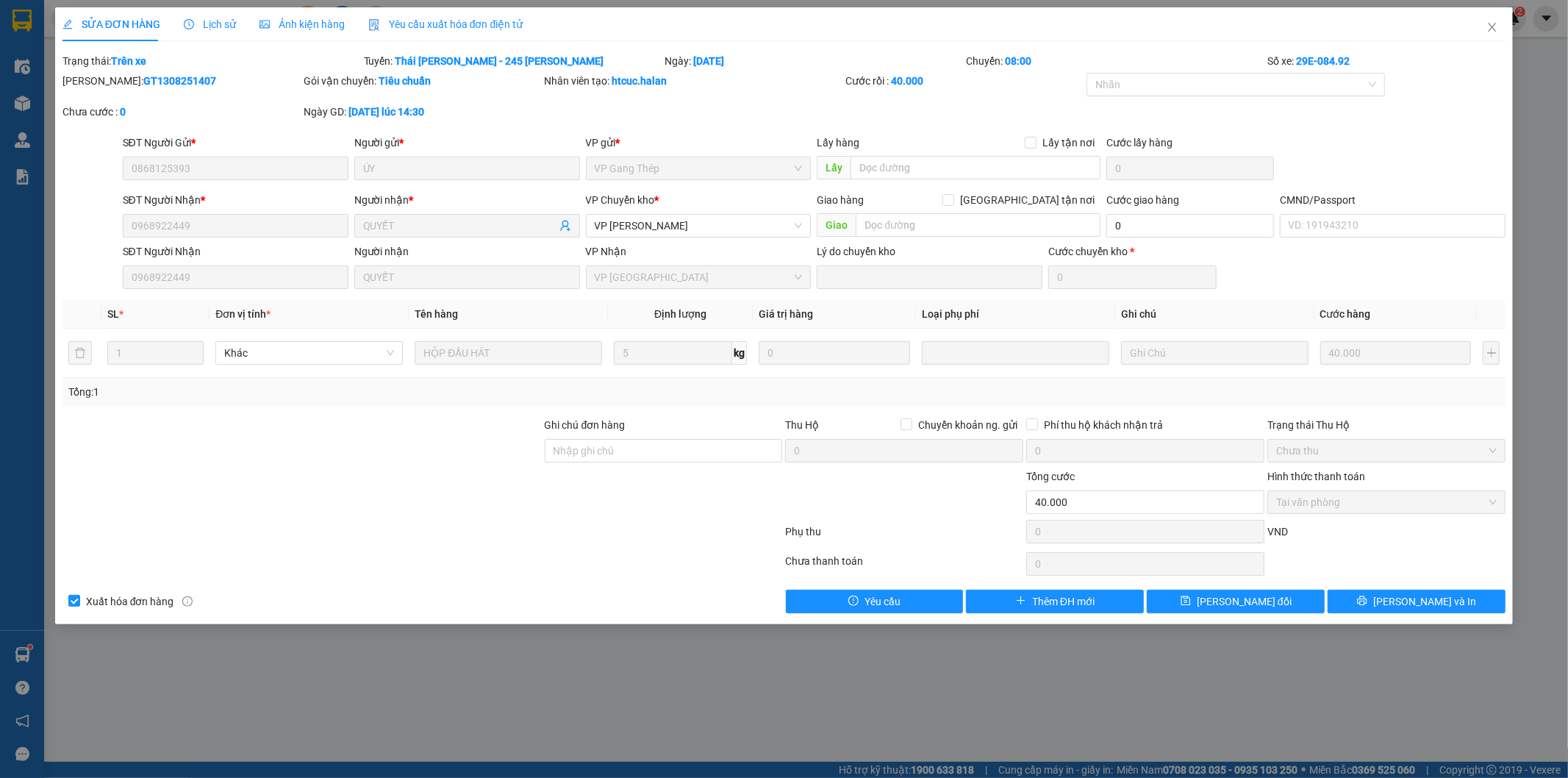
click at [213, 25] on span "Lịch sử" at bounding box center [210, 24] width 53 height 12
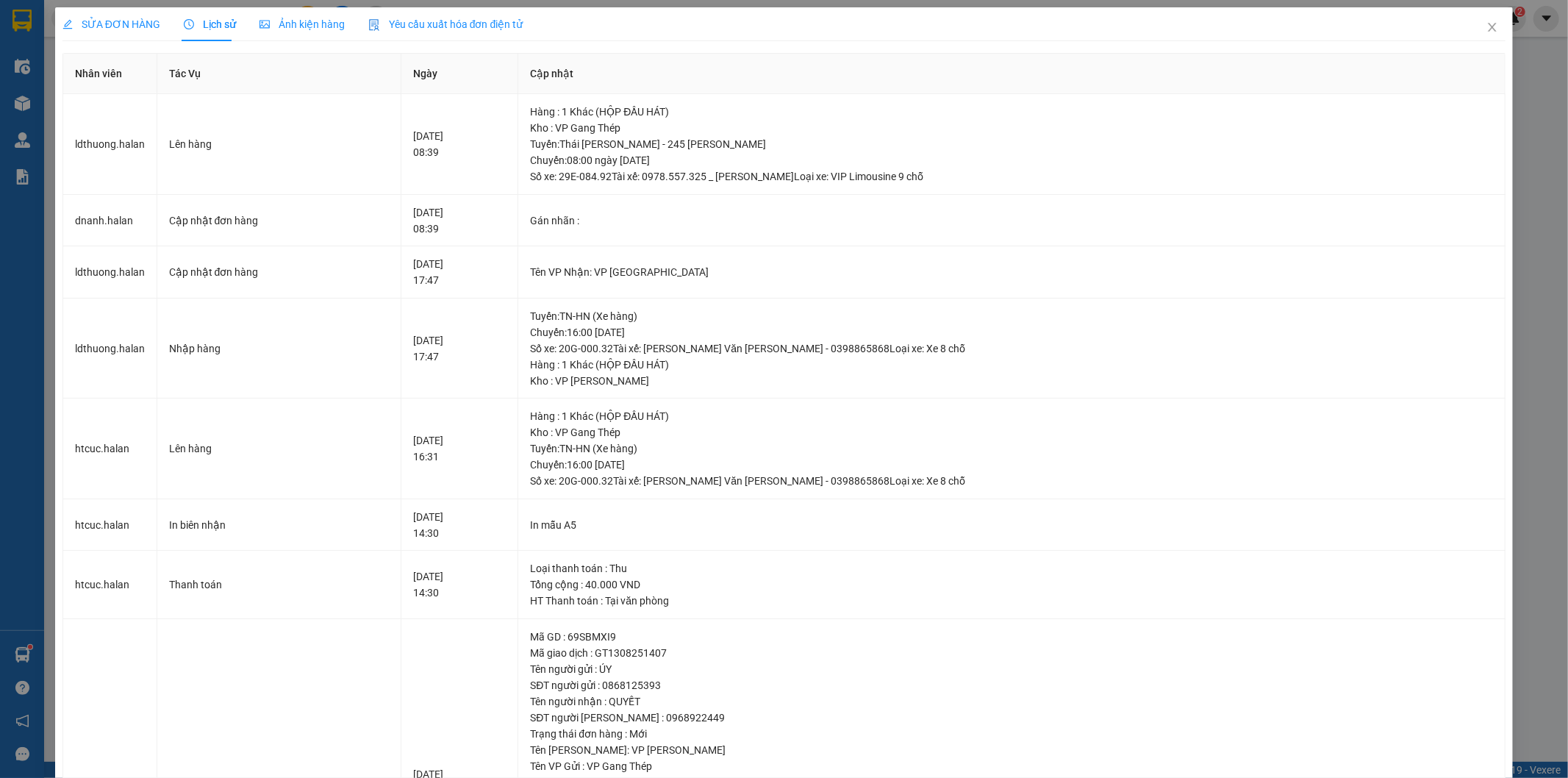
click at [123, 23] on span "SỬA ĐƠN HÀNG" at bounding box center [111, 24] width 98 height 12
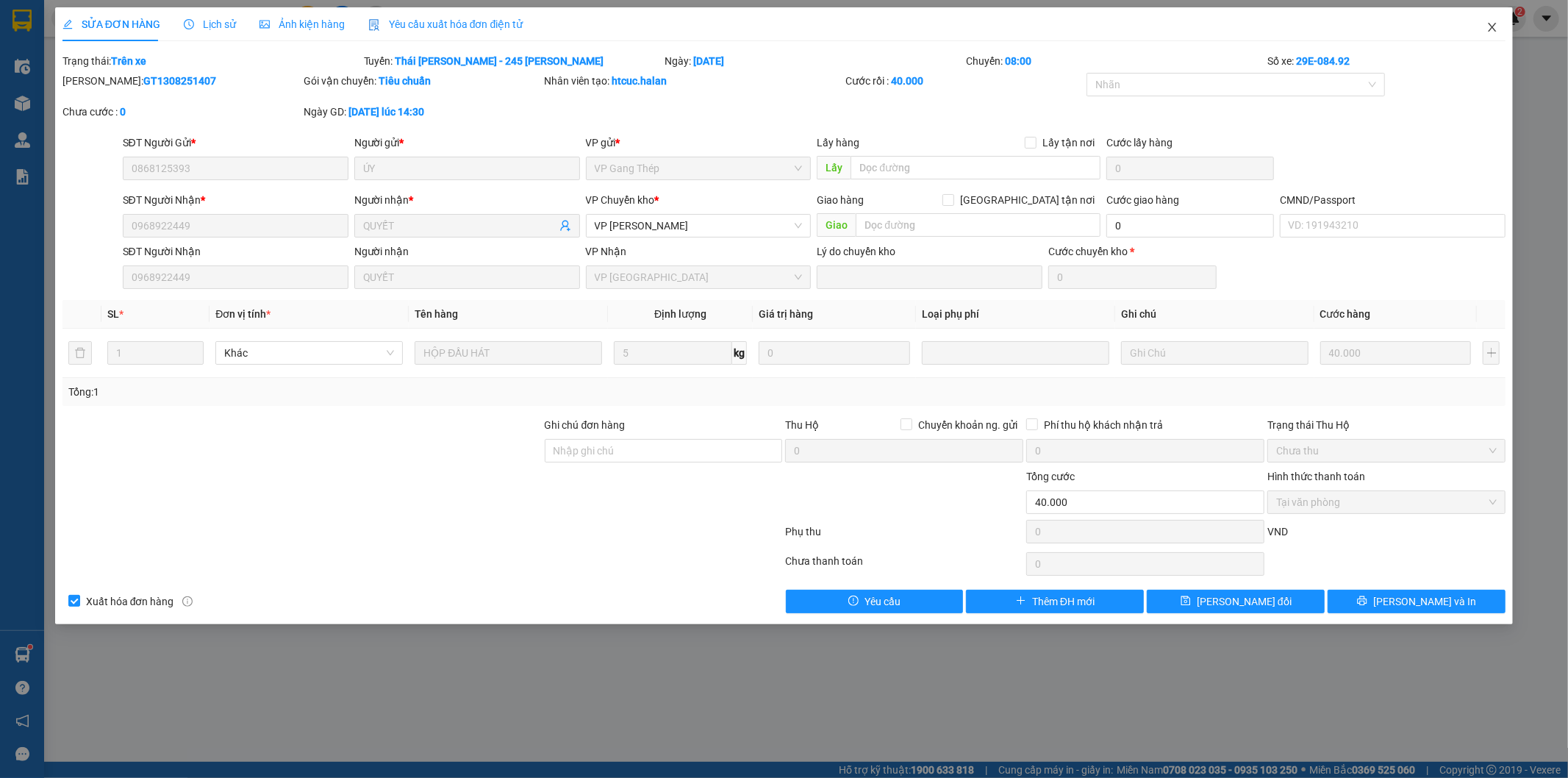
click at [1493, 21] on span "Close" at bounding box center [1492, 27] width 41 height 41
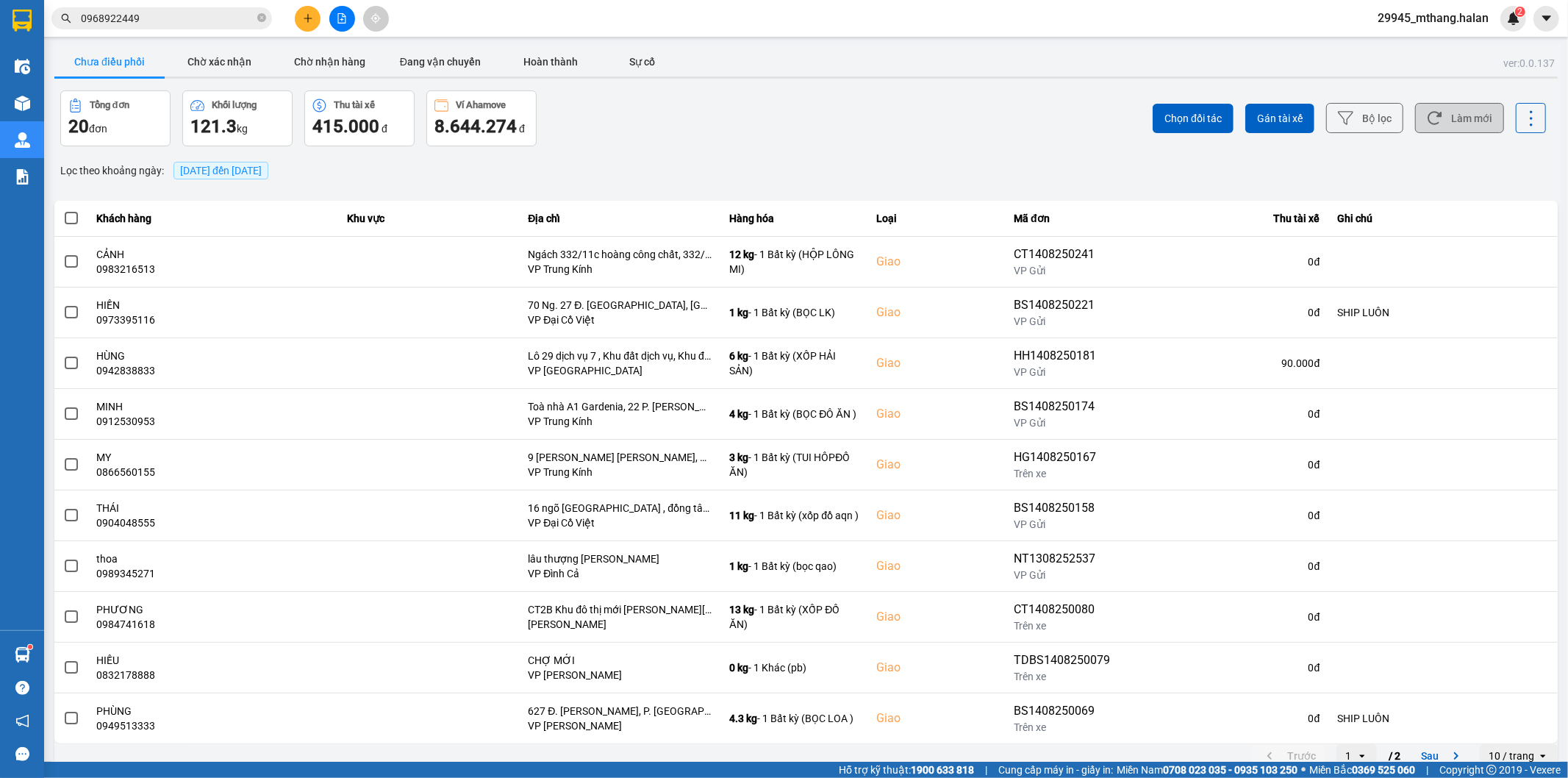
click at [1433, 122] on button "Làm mới" at bounding box center [1459, 118] width 89 height 30
drag, startPoint x: 677, startPoint y: 158, endPoint x: 644, endPoint y: 180, distance: 39.7
click at [677, 158] on div "Lọc theo khoảng ngày : 14/08/2025 đến 14/08/2025" at bounding box center [806, 170] width 1503 height 25
click at [208, 19] on input "0968922449" at bounding box center [167, 18] width 173 height 16
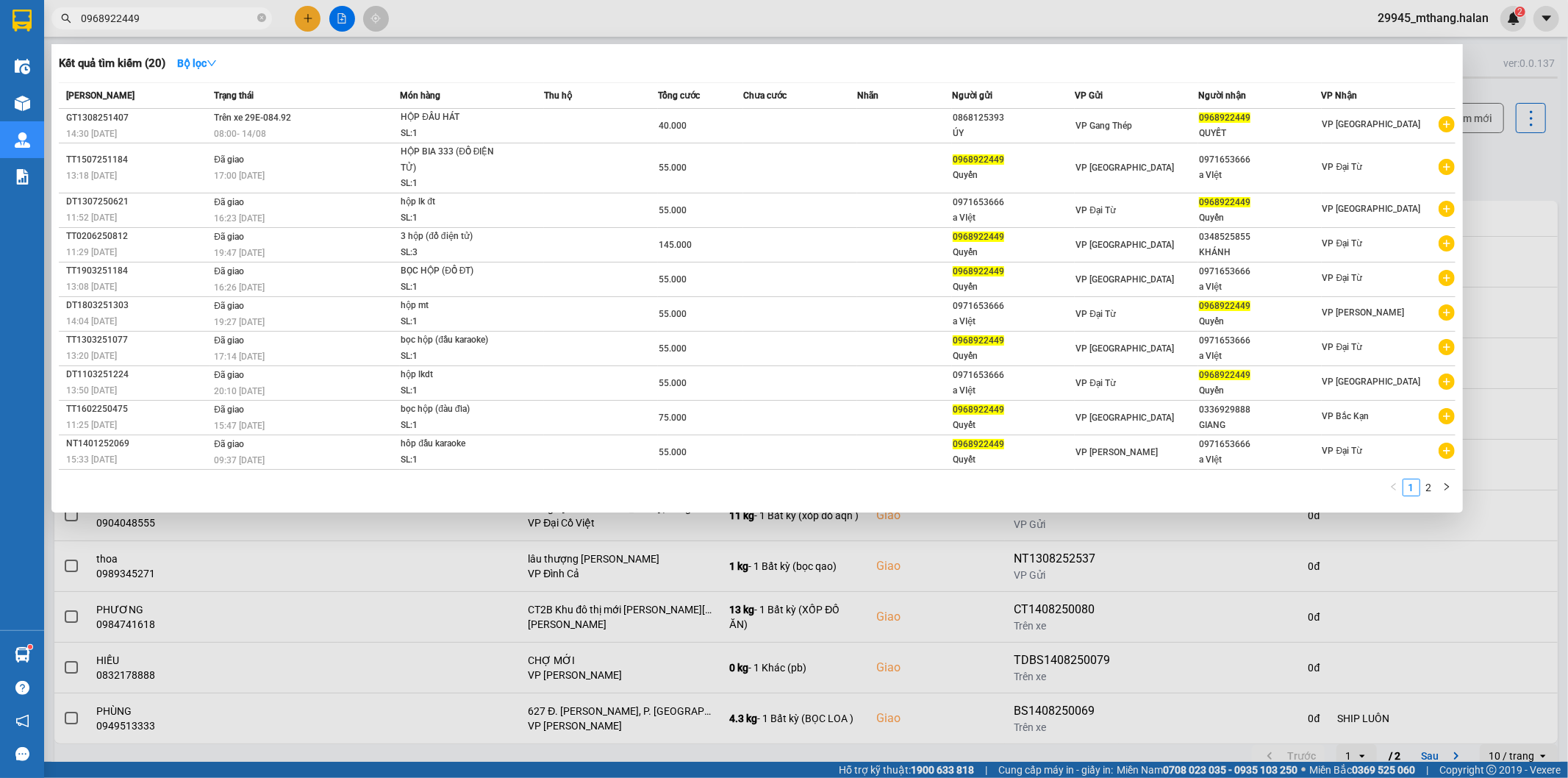
click at [208, 19] on input "0968922449" at bounding box center [167, 18] width 173 height 16
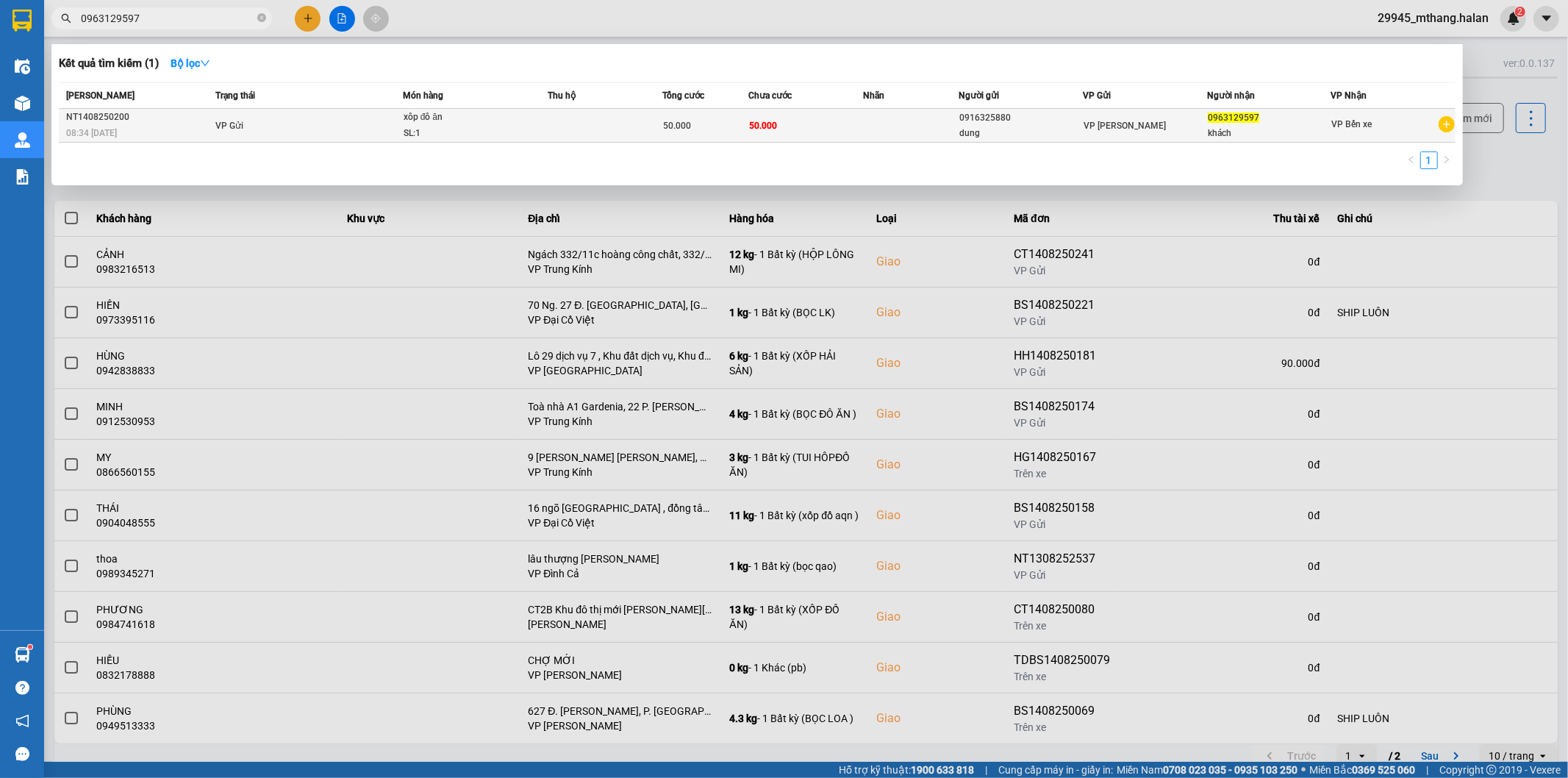
type input "0963129597"
click at [454, 126] on div "SL: 1" at bounding box center [459, 134] width 111 height 16
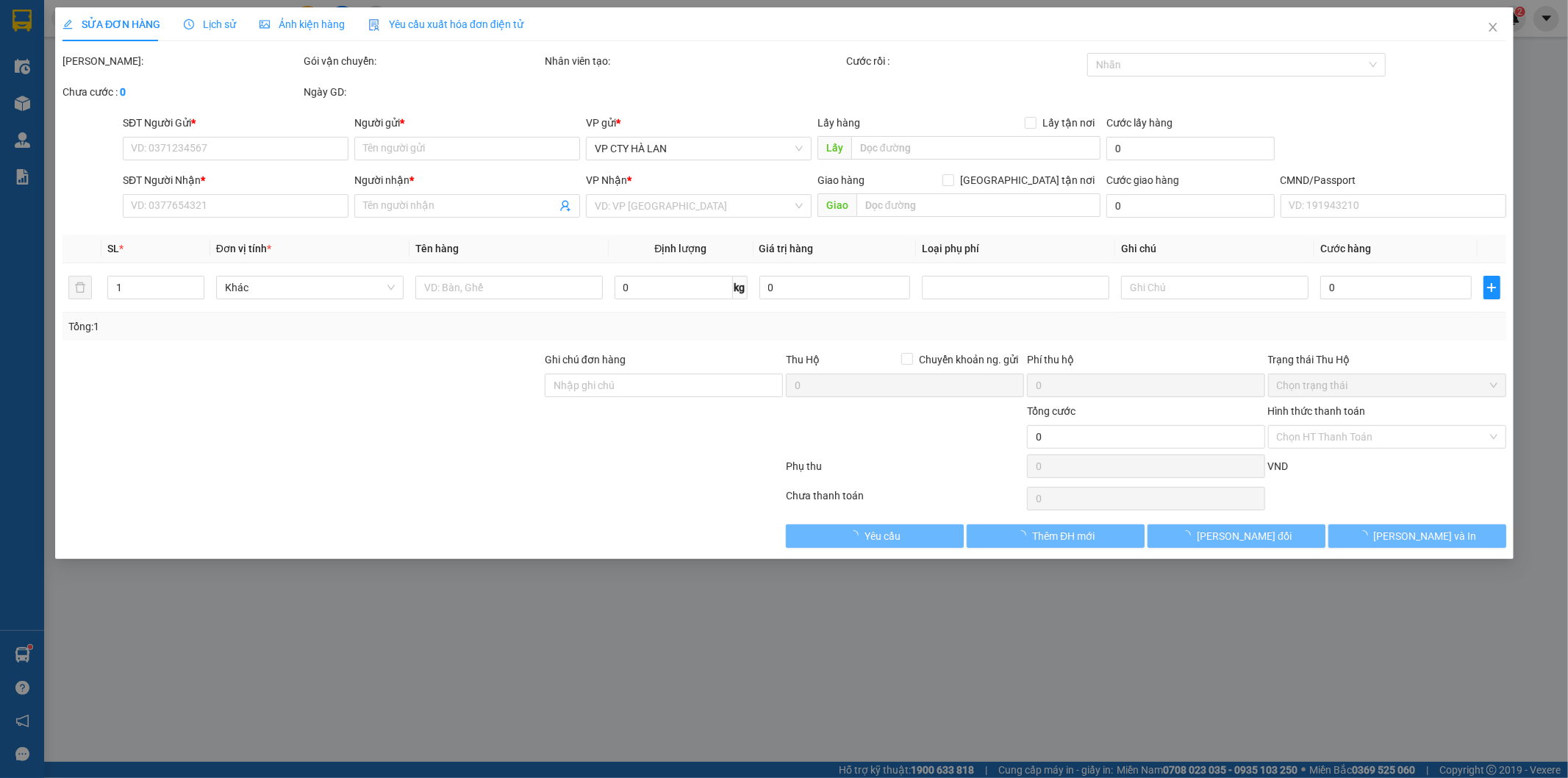
type input "0916325880"
type input "dung"
type input "0963129597"
type input "khách"
type input "50.000"
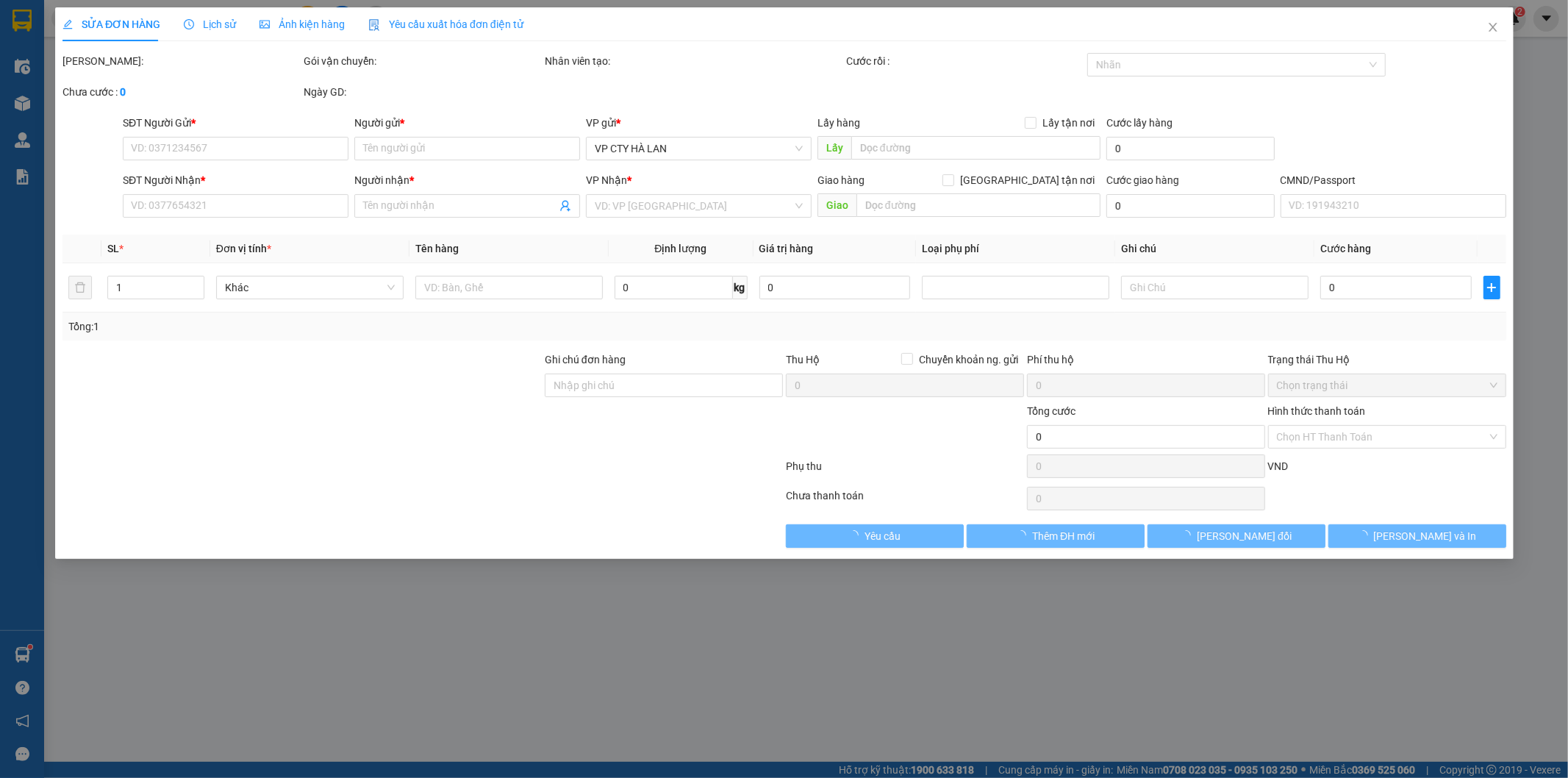
type input "50.000"
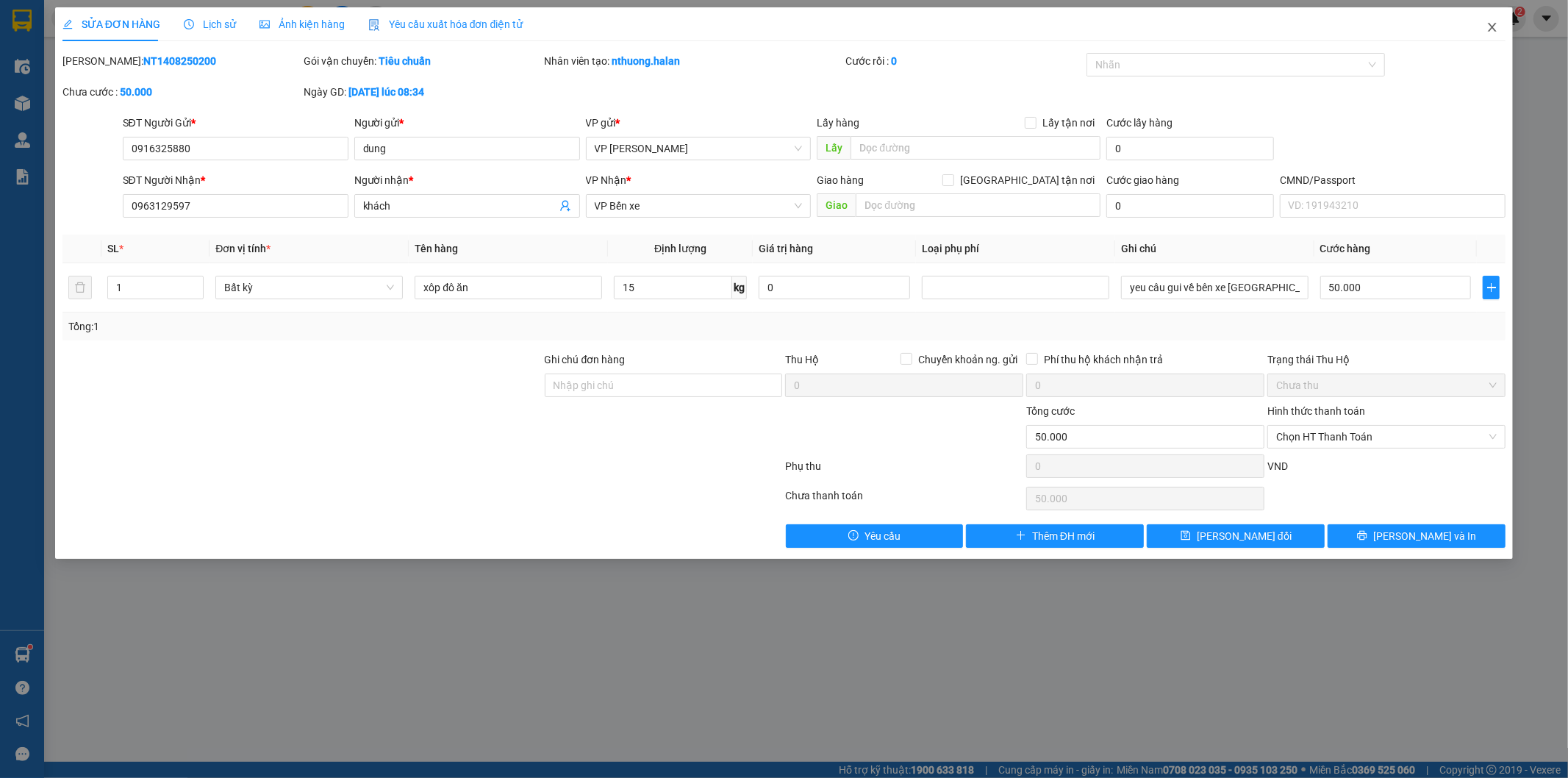
click at [1494, 27] on icon "close" at bounding box center [1492, 27] width 12 height 12
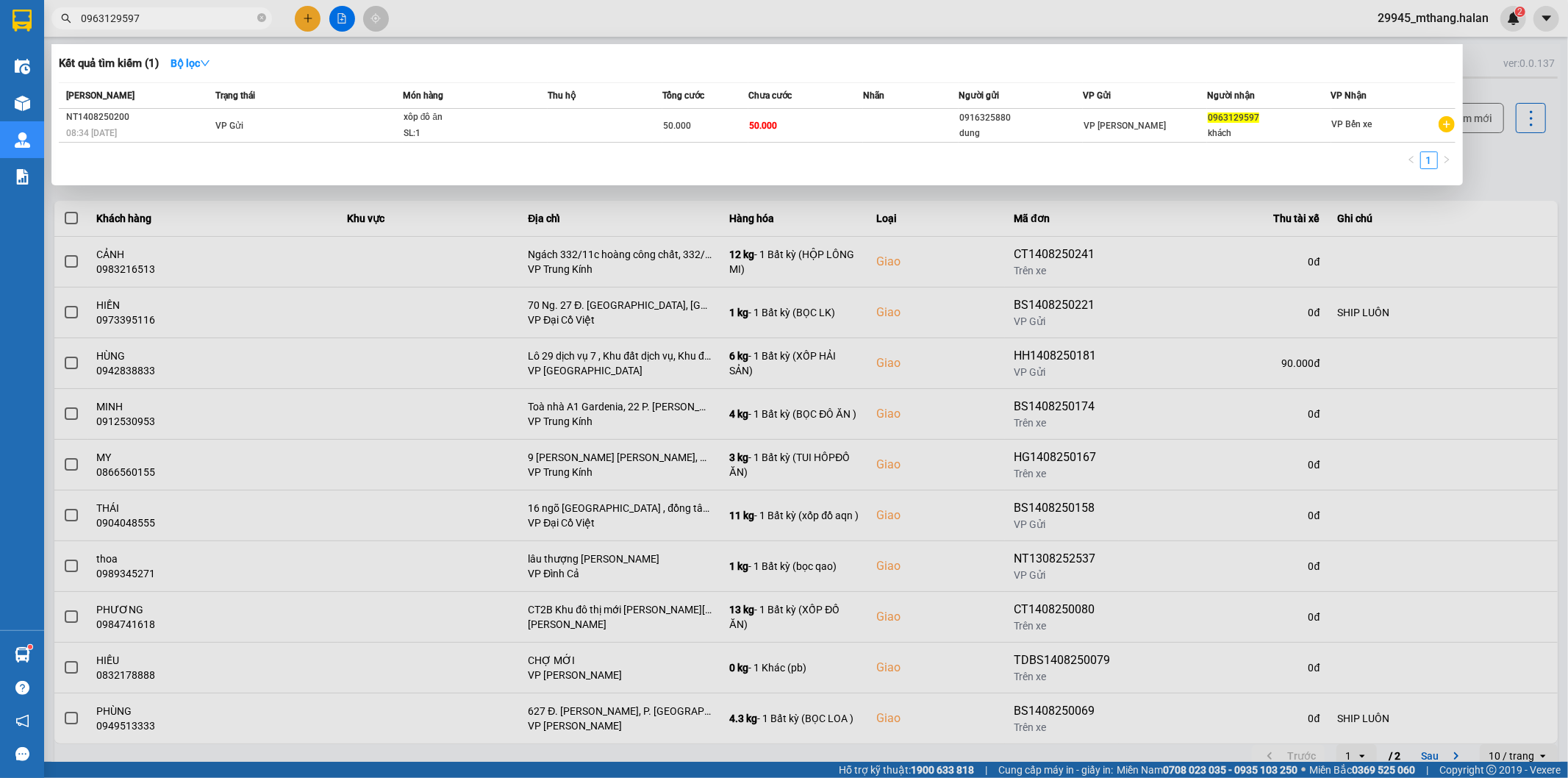
click at [203, 19] on input "0963129597" at bounding box center [167, 18] width 173 height 16
click at [608, 123] on td at bounding box center [605, 125] width 115 height 34
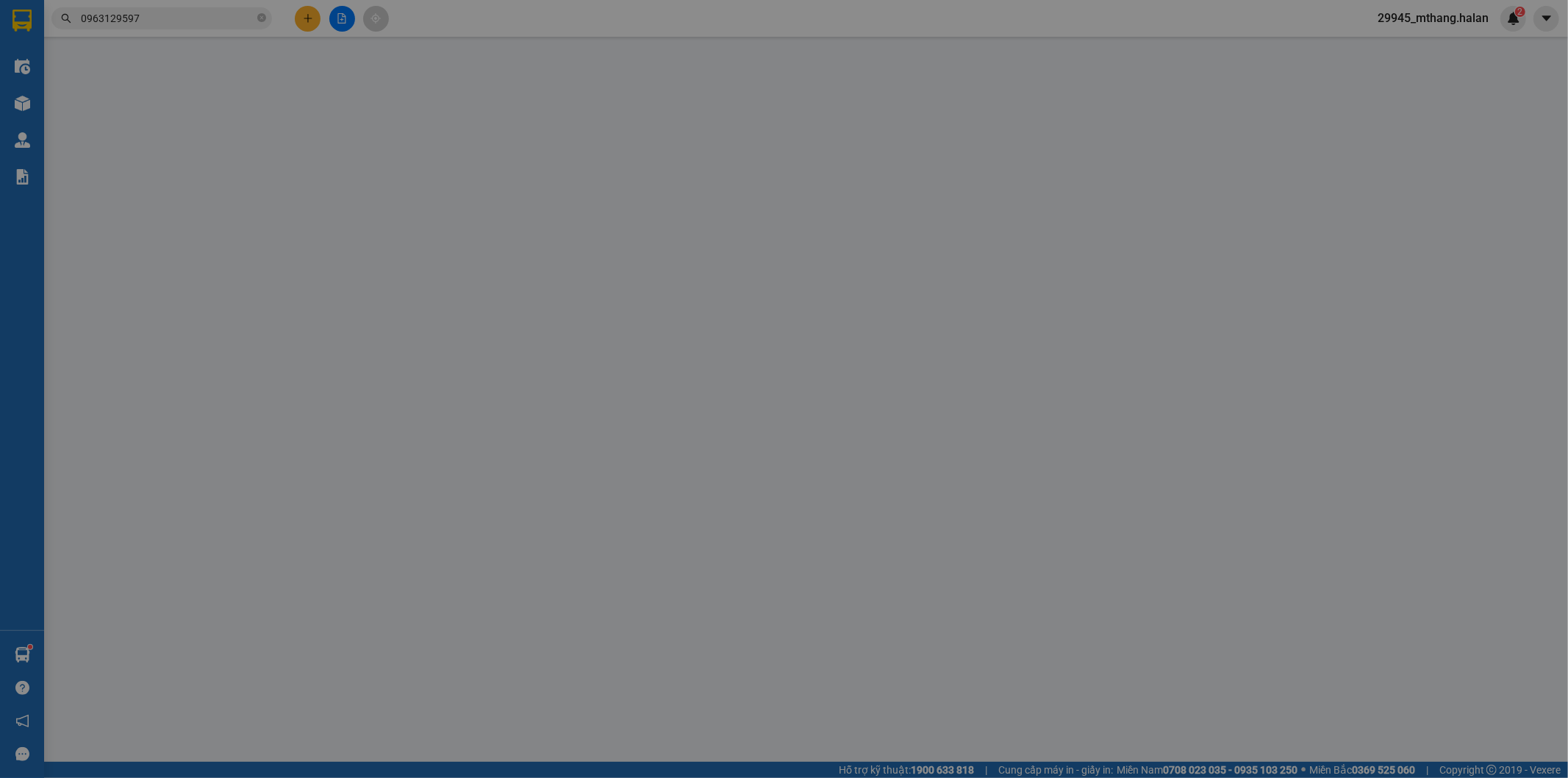
type input "0916325880"
type input "dung"
type input "0963129597"
type input "khách"
type input "50.000"
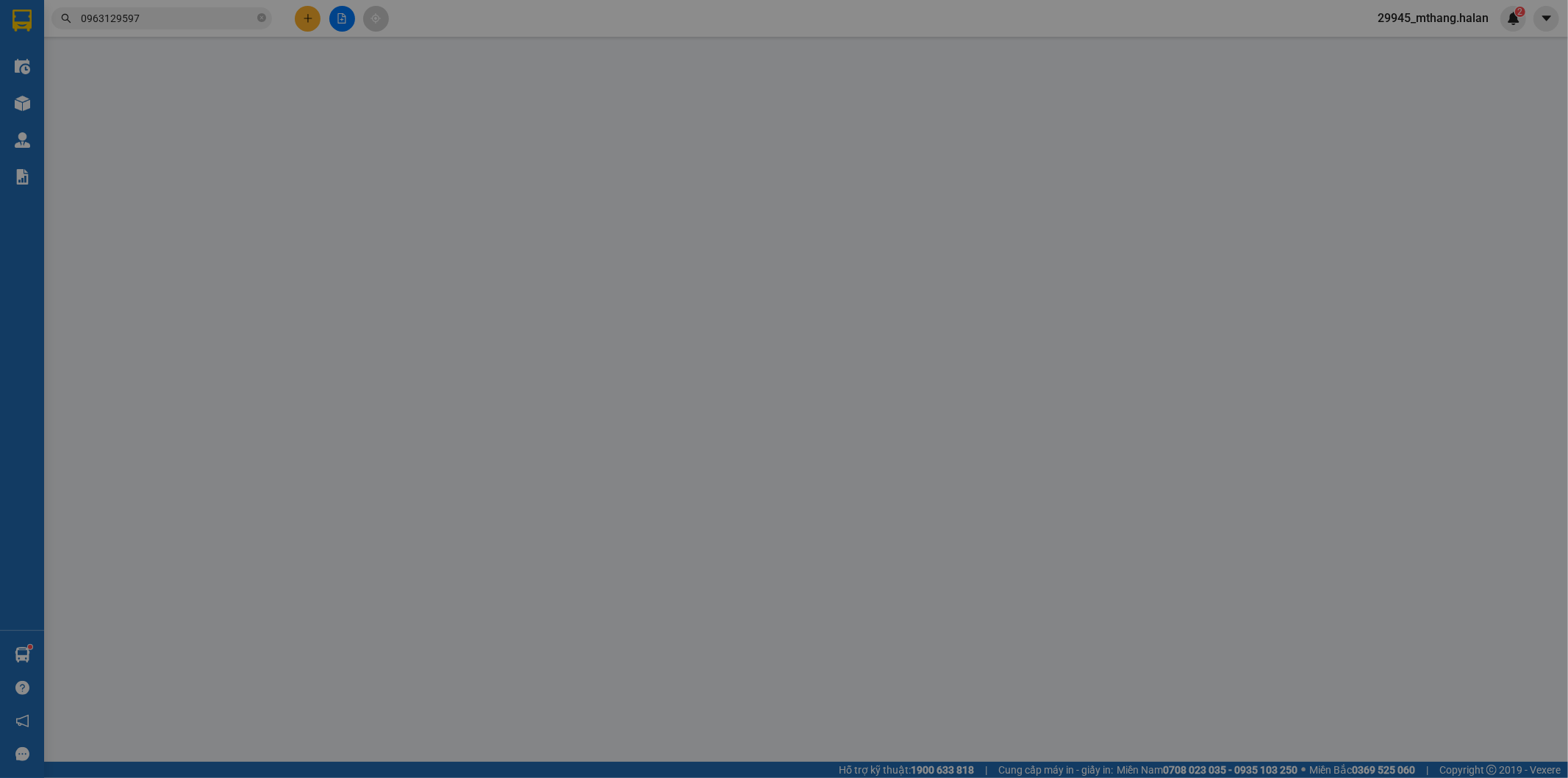
type input "50.000"
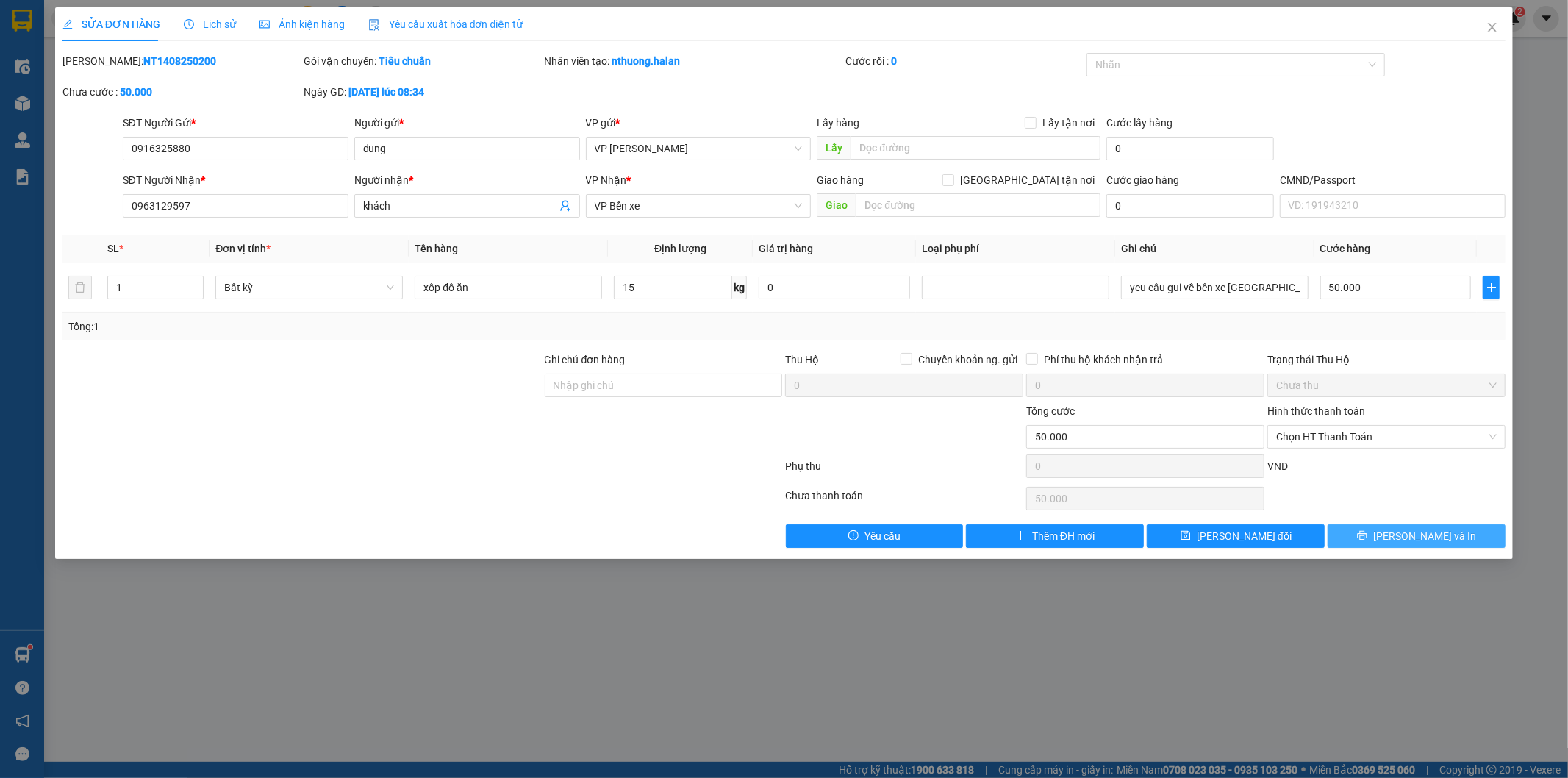
click at [1408, 527] on button "[PERSON_NAME] và In" at bounding box center [1417, 536] width 178 height 24
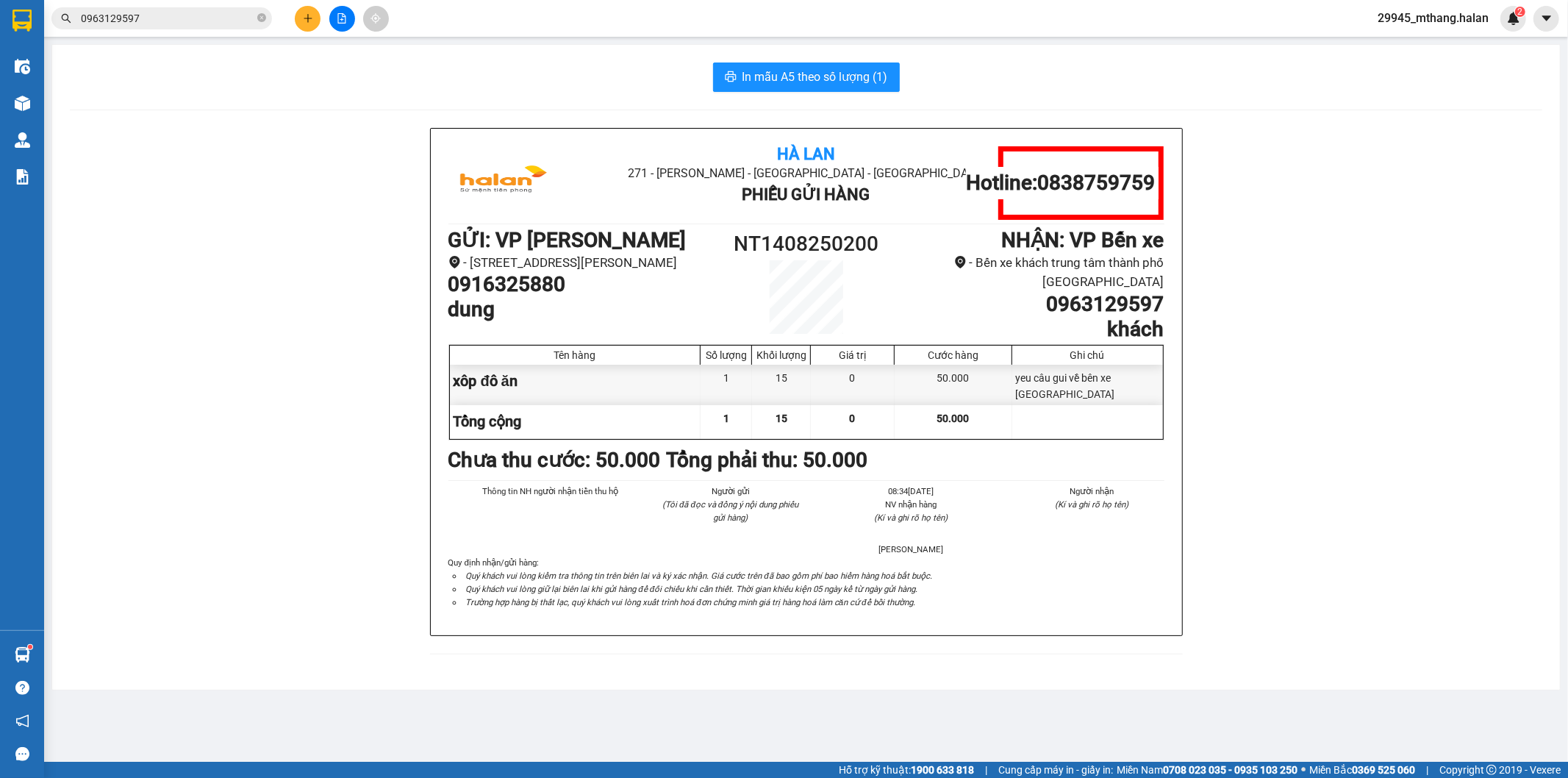
click at [143, 325] on div "Hà Lan 271 - Dương Tự Minh - Phường Tân Long - Thái Nguyên Phiếu Gửi Hàng Hotli…" at bounding box center [806, 400] width 1472 height 544
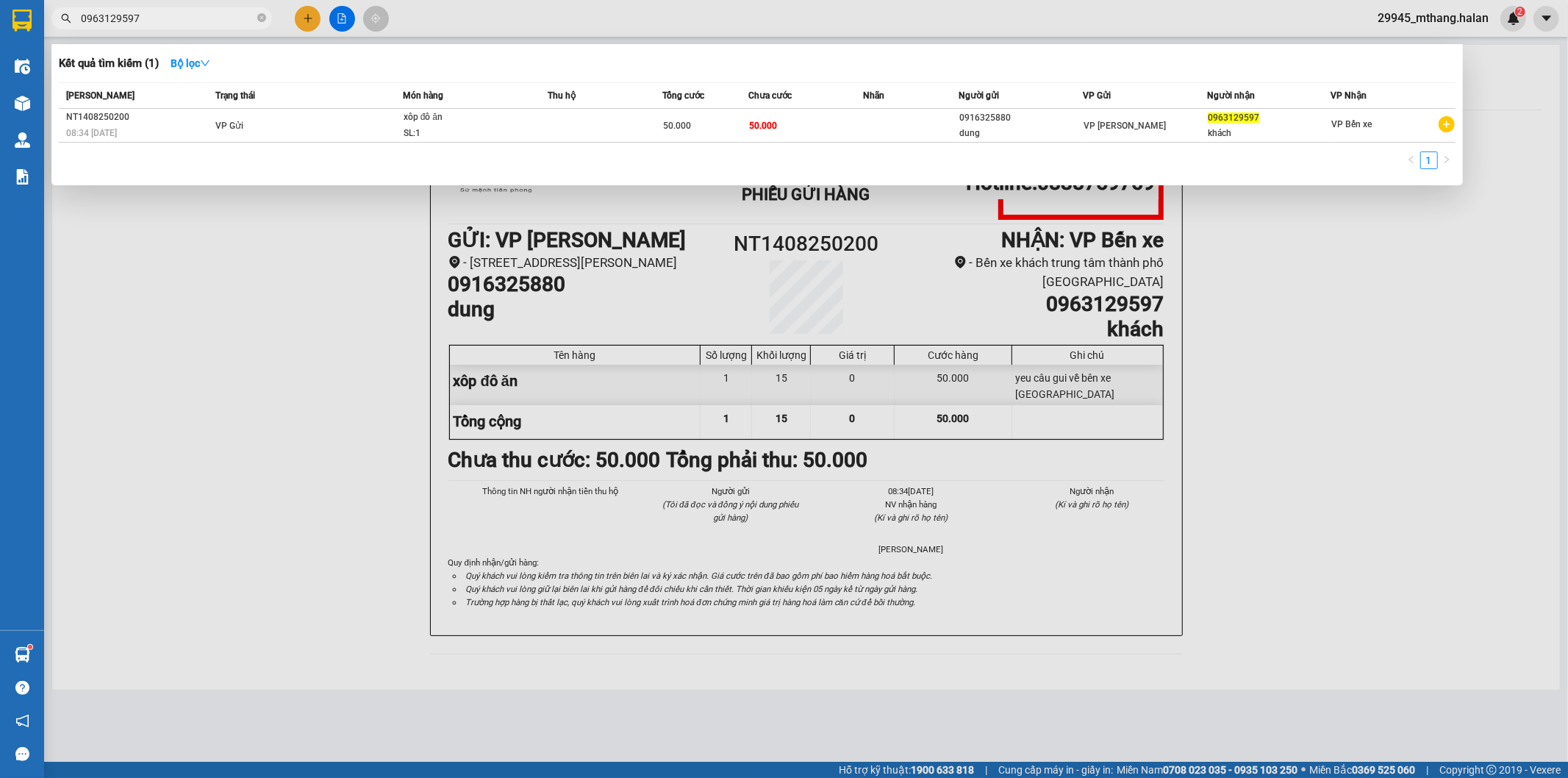
click at [189, 12] on input "0963129597" at bounding box center [167, 18] width 173 height 16
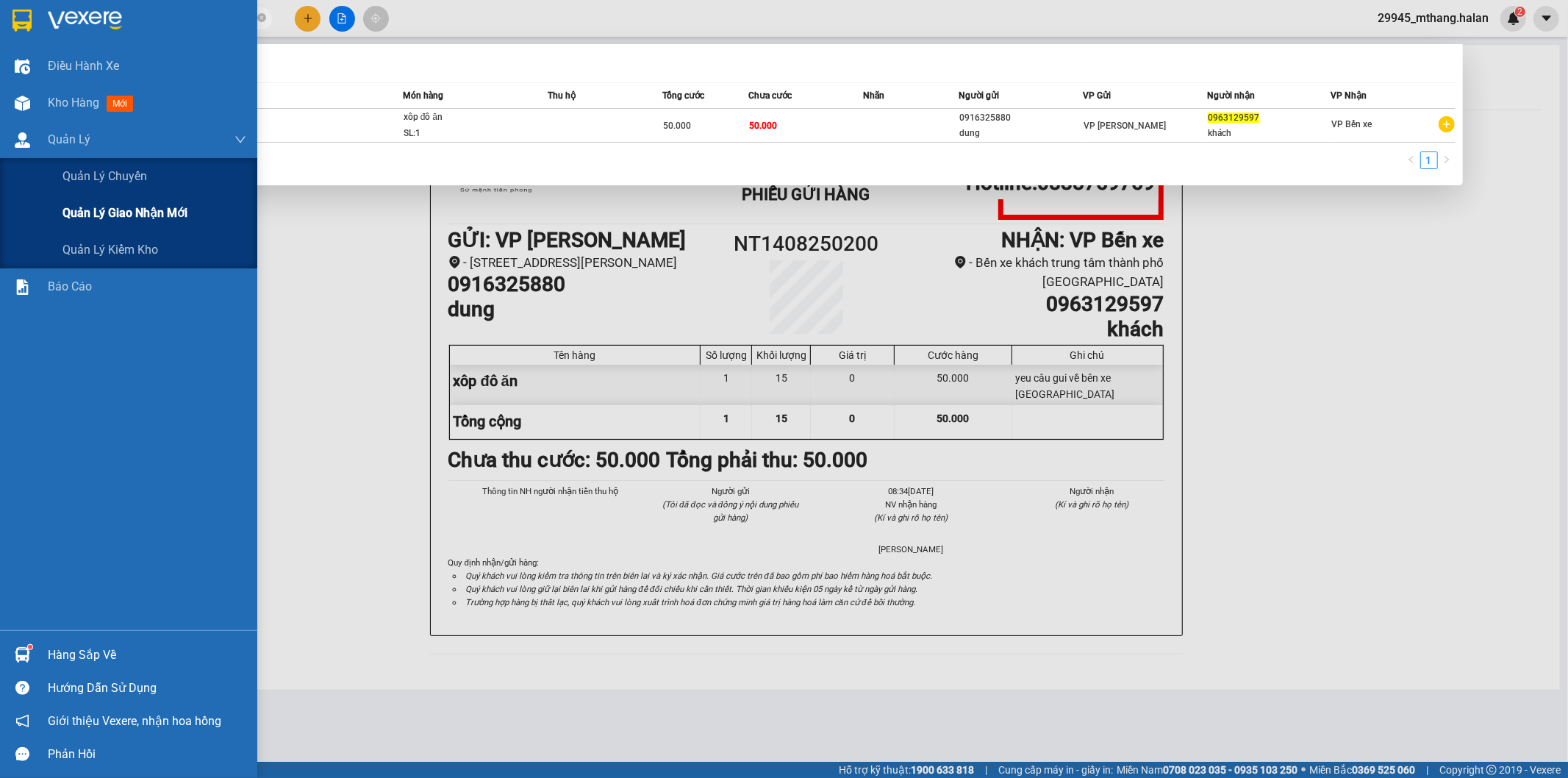
click at [169, 223] on div "Quản lý giao nhận mới" at bounding box center [154, 213] width 184 height 37
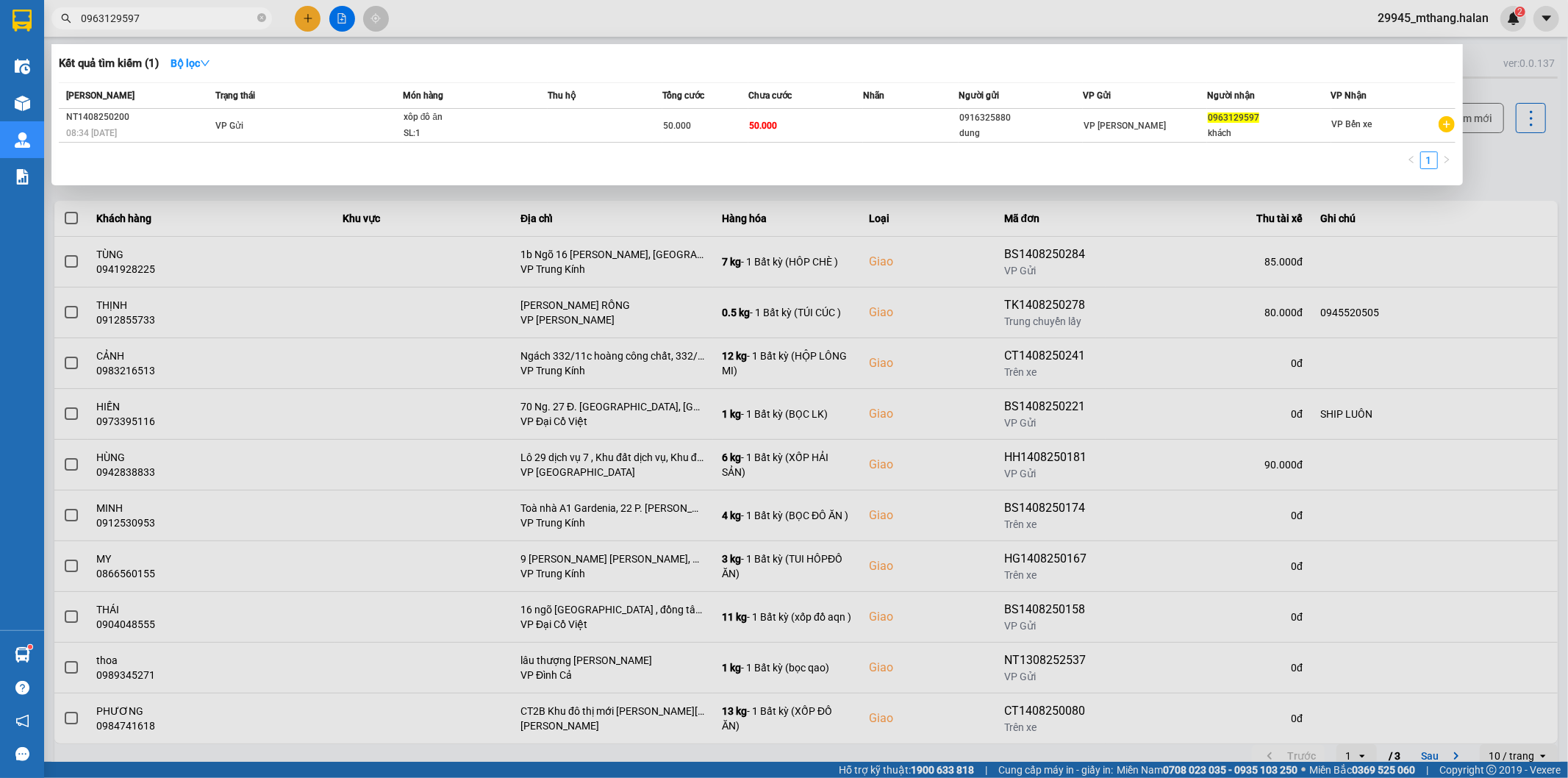
click at [1511, 165] on div at bounding box center [784, 389] width 1568 height 778
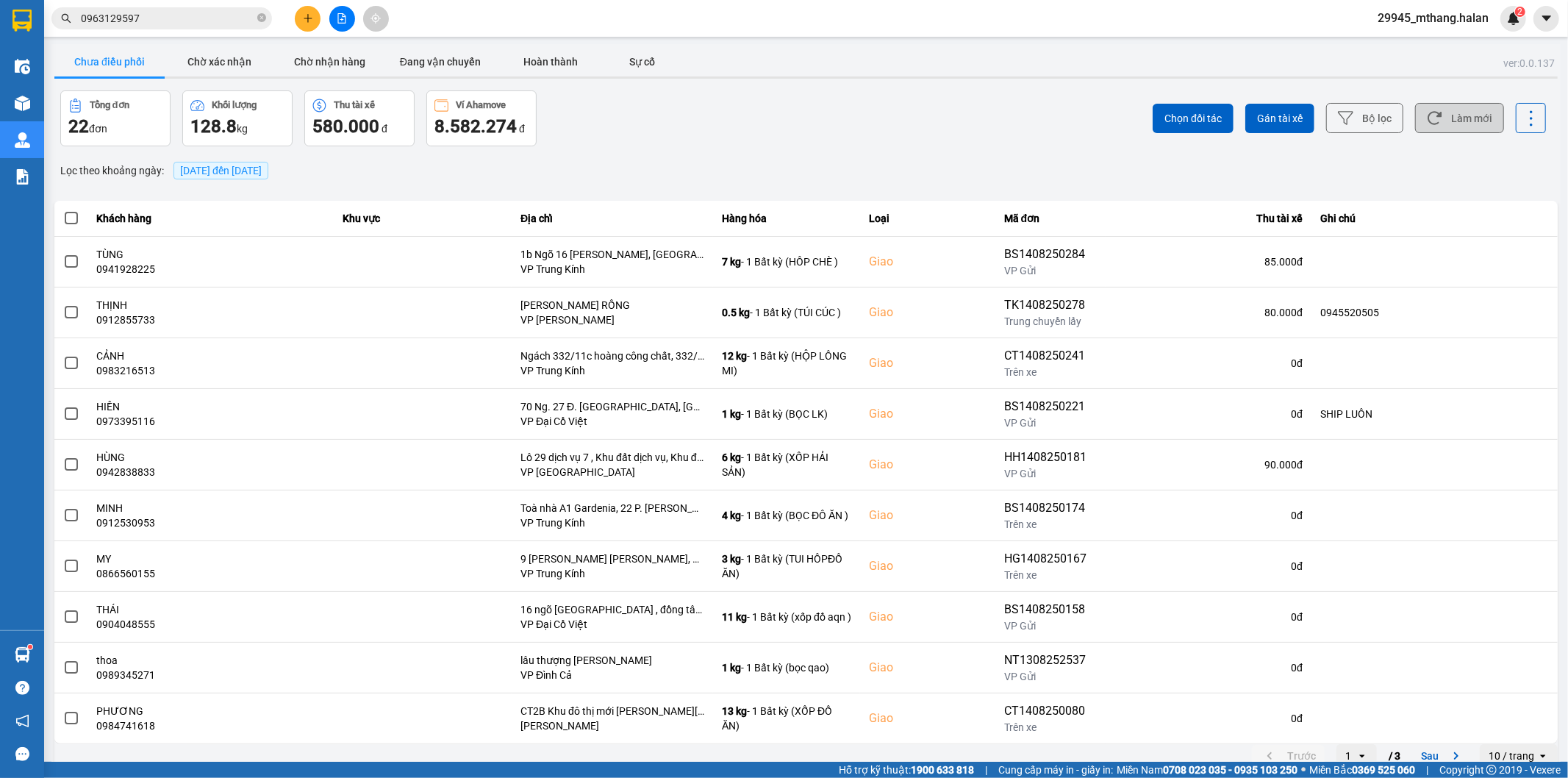
click at [1447, 106] on button "Làm mới" at bounding box center [1459, 118] width 89 height 30
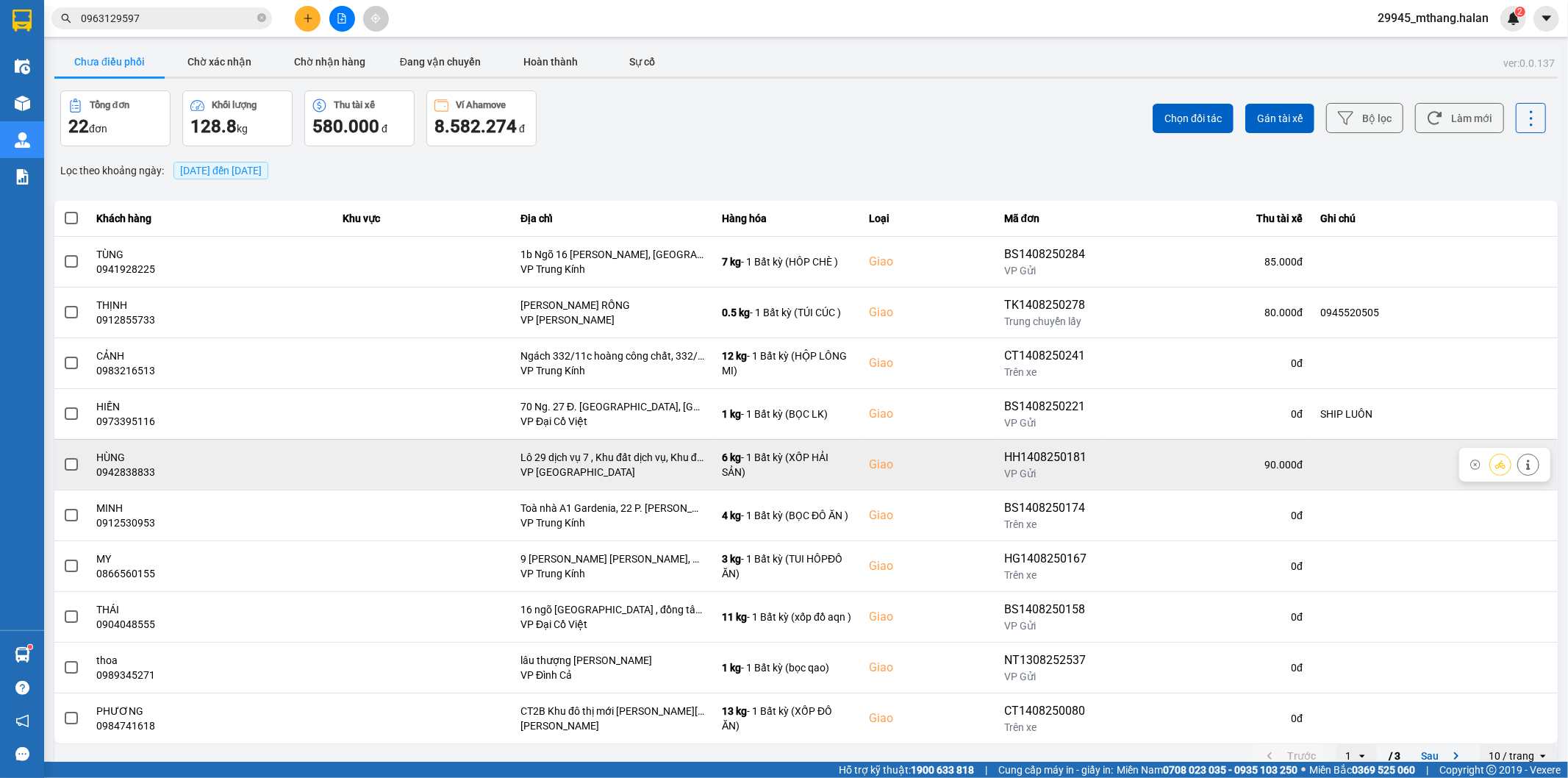
scroll to position [16, 0]
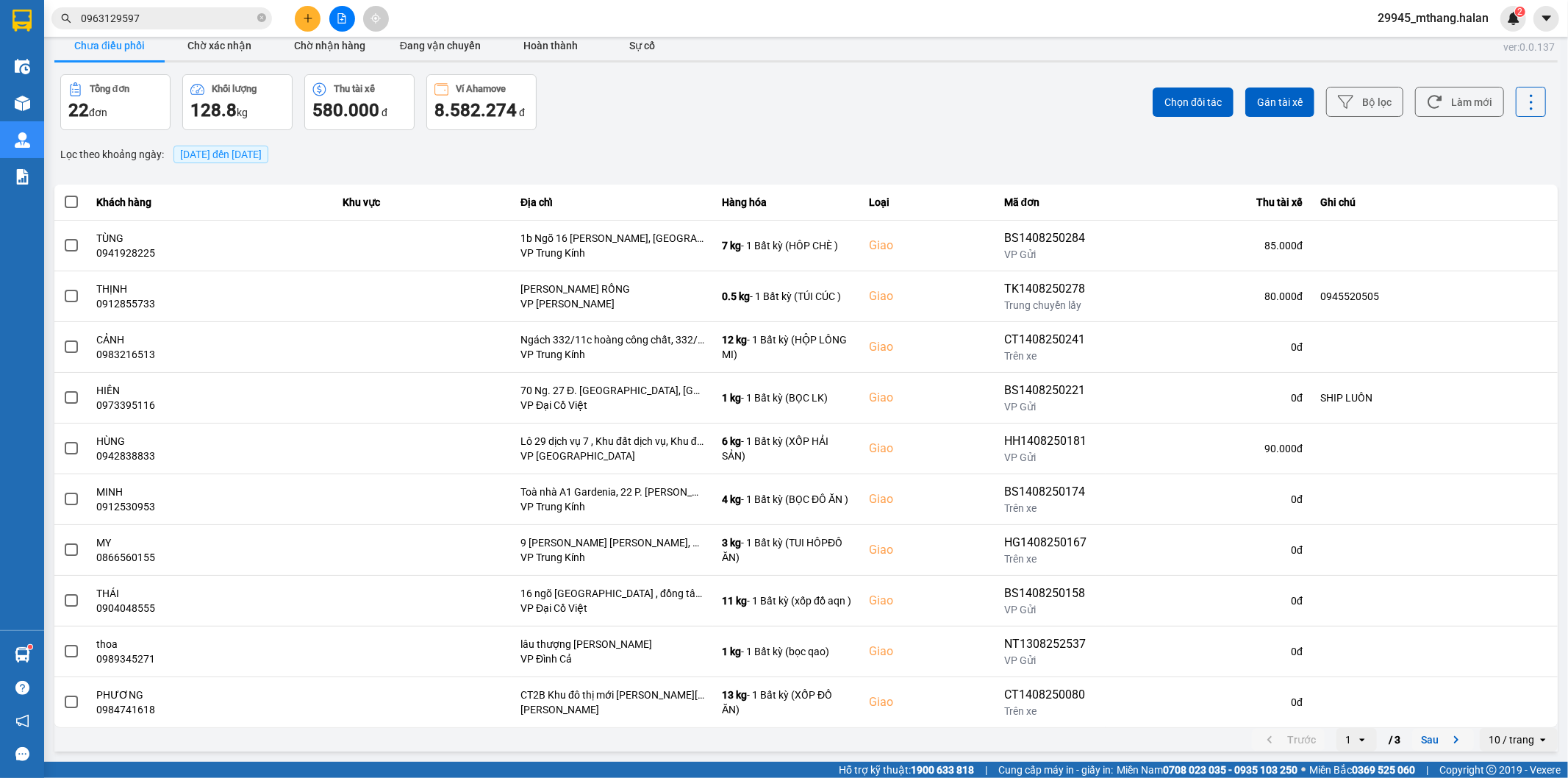
click at [1414, 739] on button "Sau" at bounding box center [1443, 740] width 62 height 22
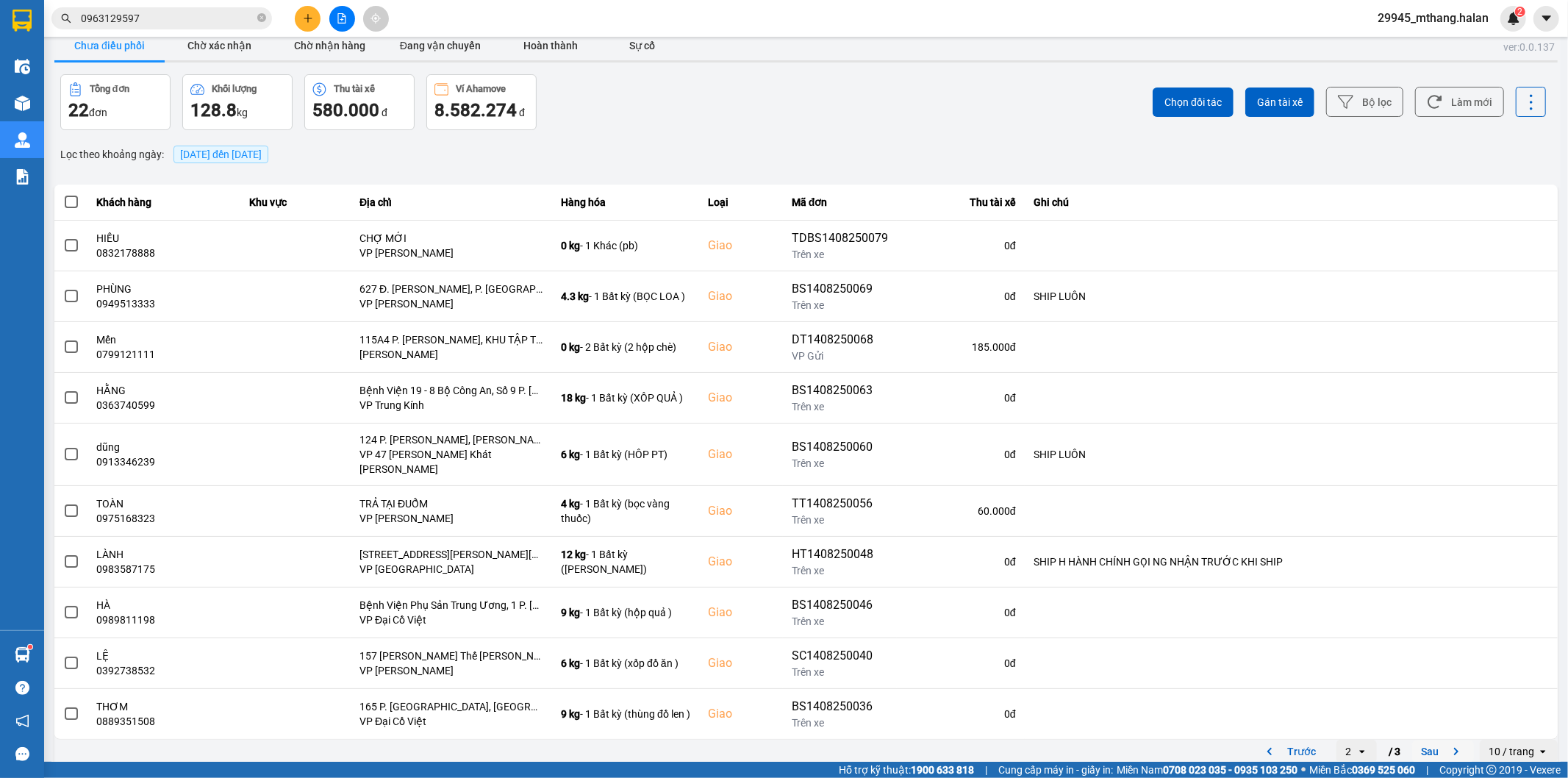
click at [1427, 741] on button "Sau" at bounding box center [1443, 752] width 62 height 22
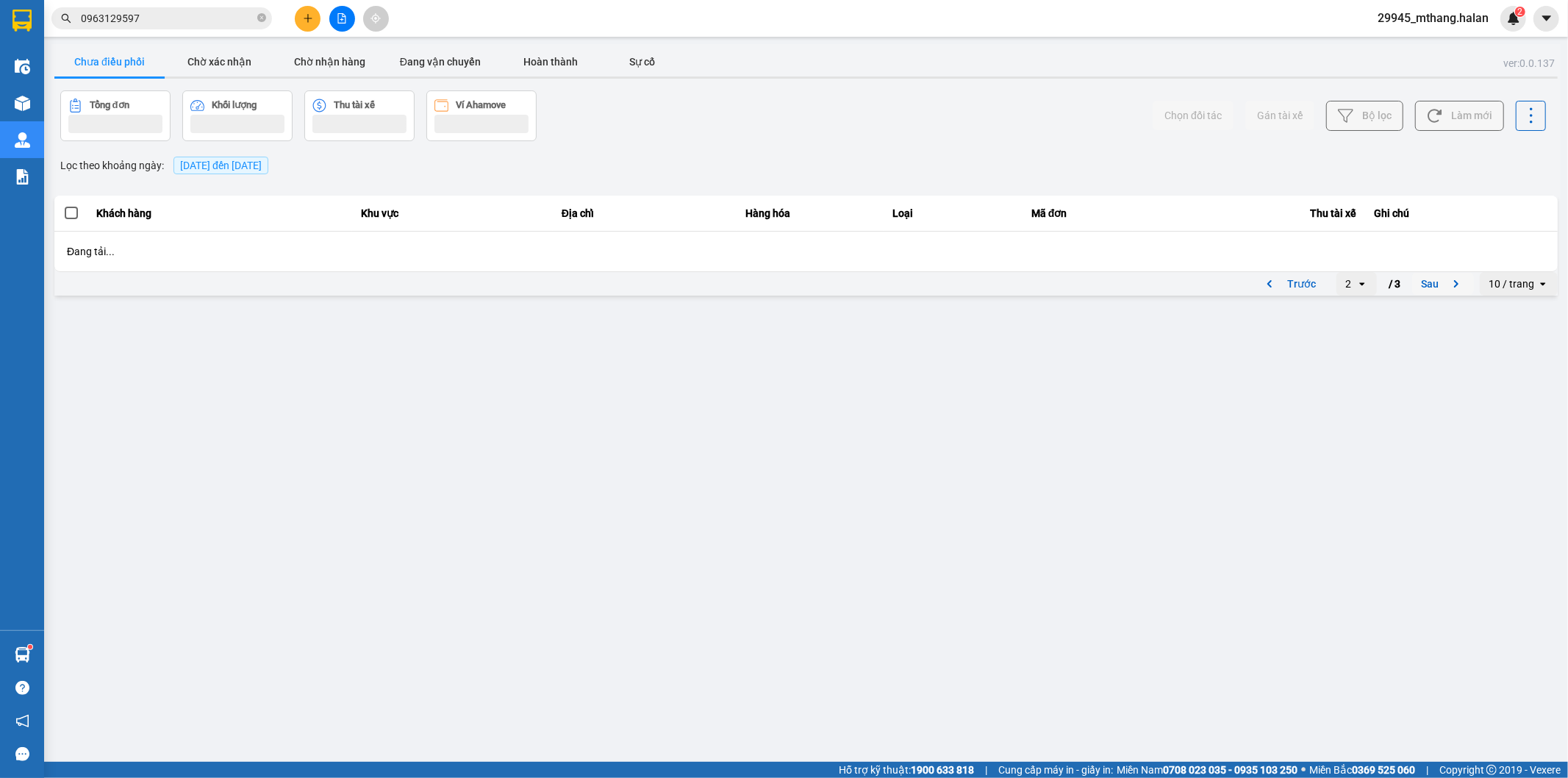
scroll to position [0, 0]
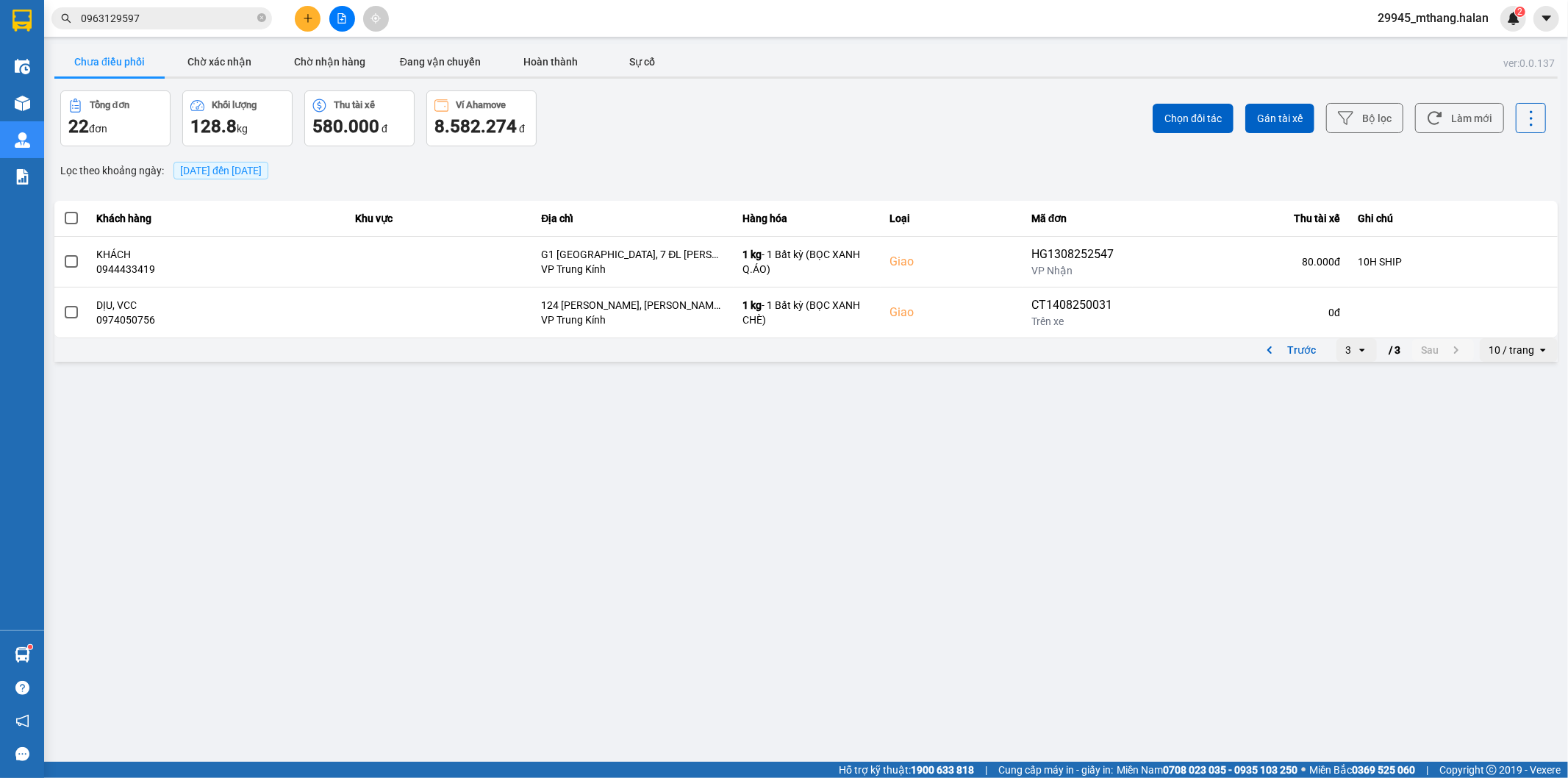
click at [1350, 348] on div "3" at bounding box center [1348, 350] width 5 height 15
click at [1354, 379] on div "1" at bounding box center [1356, 381] width 17 height 15
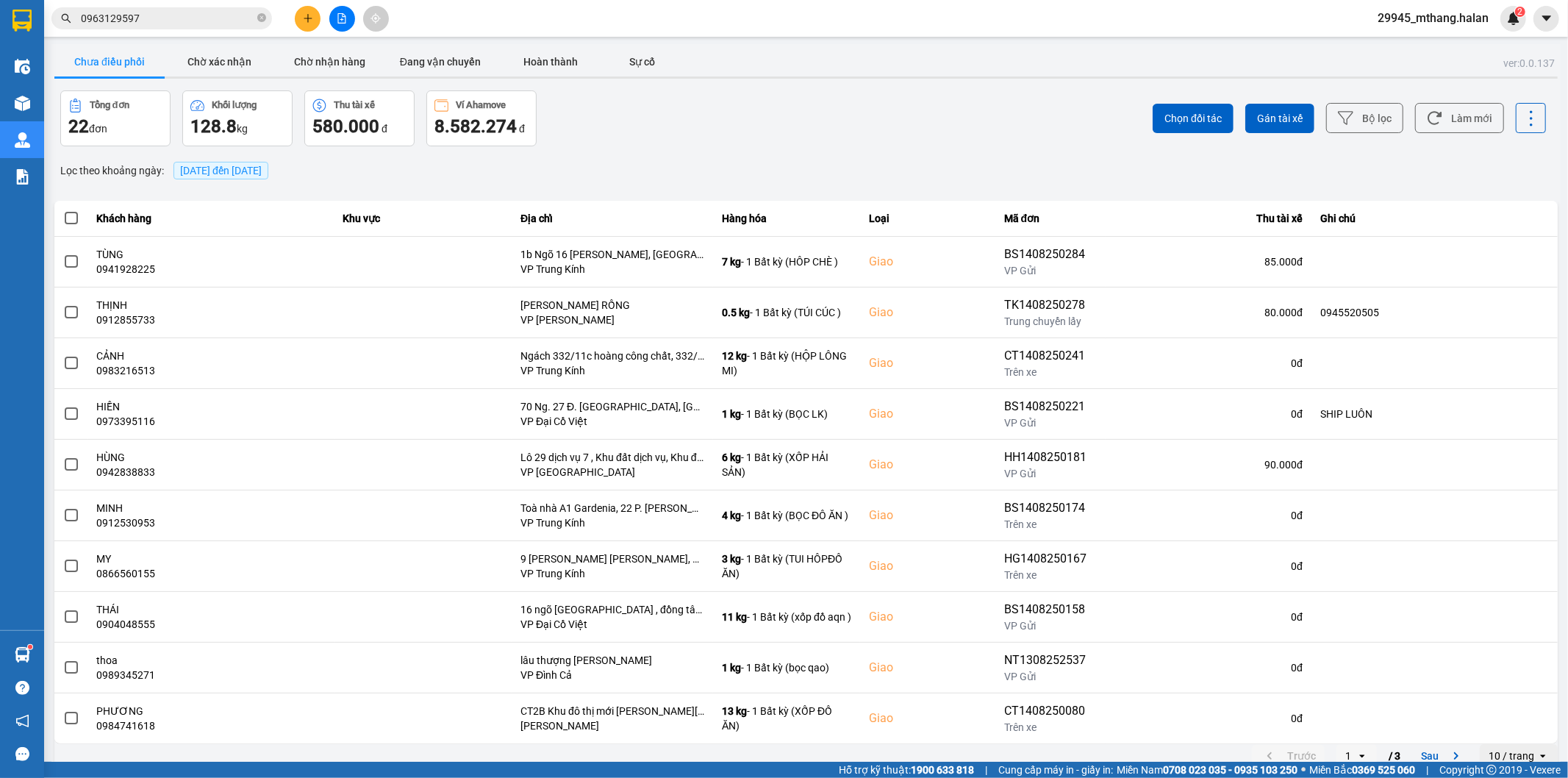
click at [192, 12] on input "0963129597" at bounding box center [167, 18] width 173 height 16
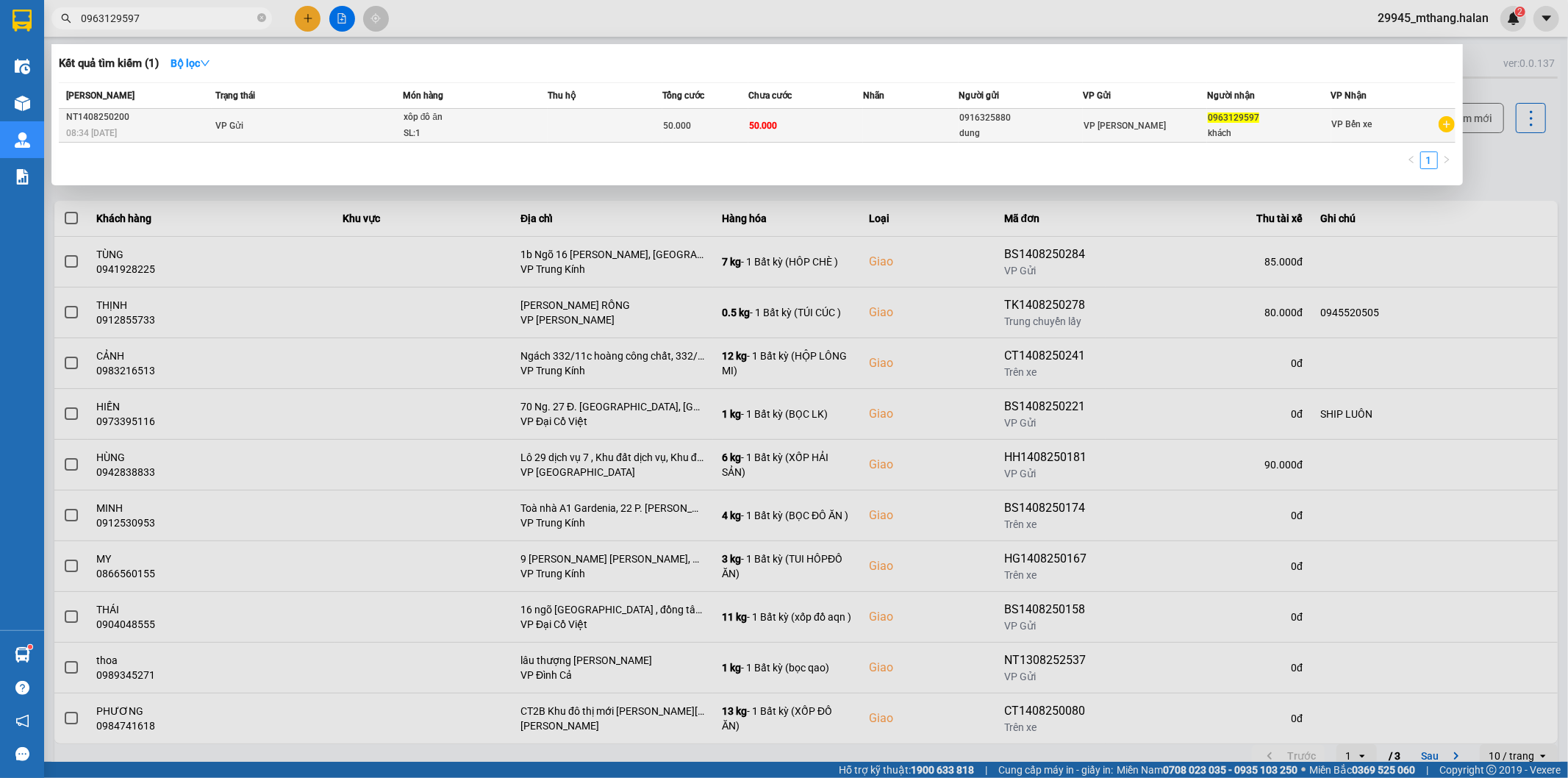
click at [1232, 122] on div "0963129597" at bounding box center [1268, 118] width 122 height 15
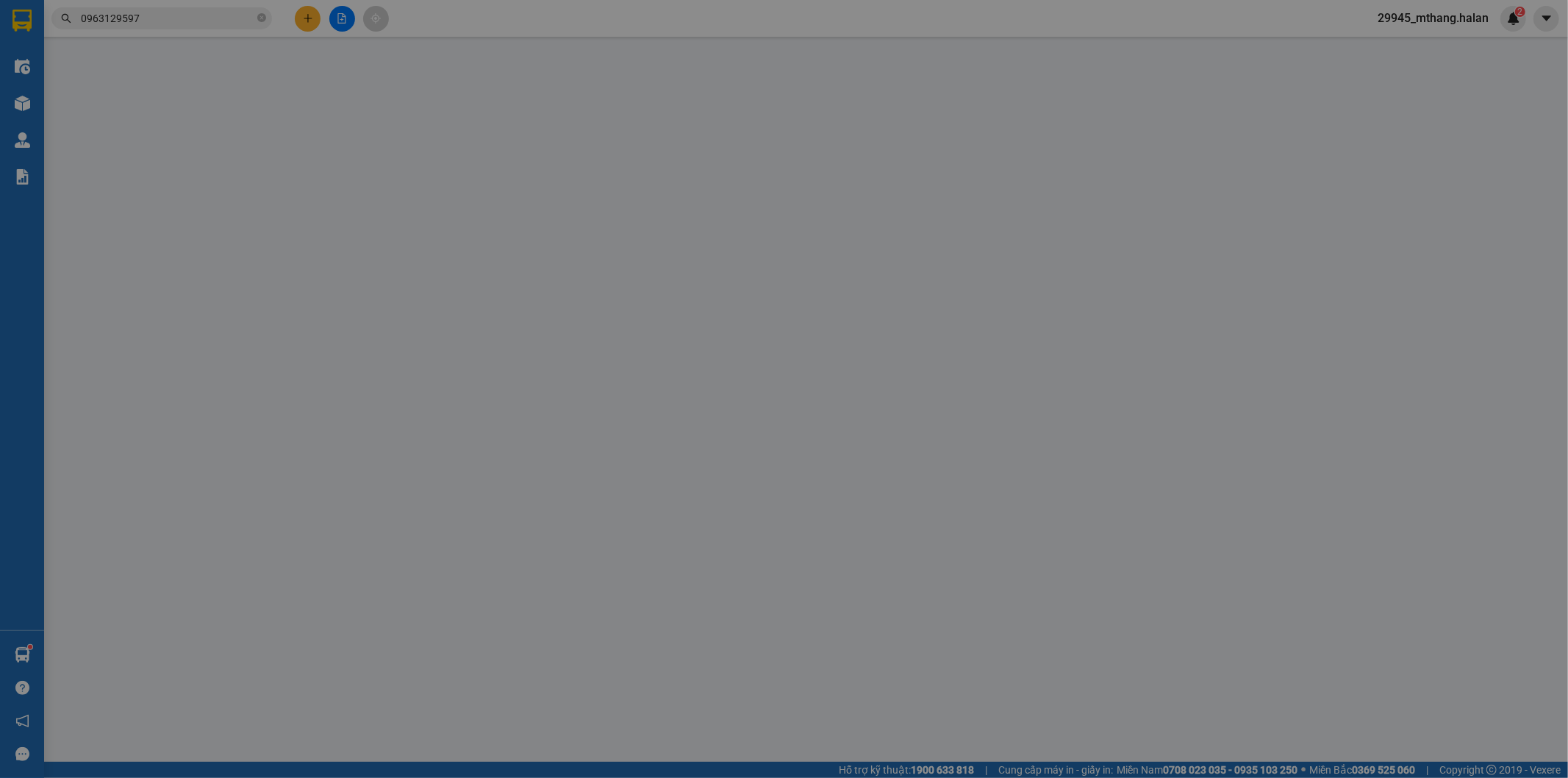
type input "0916325880"
type input "dung"
type input "0963129597"
type input "khách"
type input "50.000"
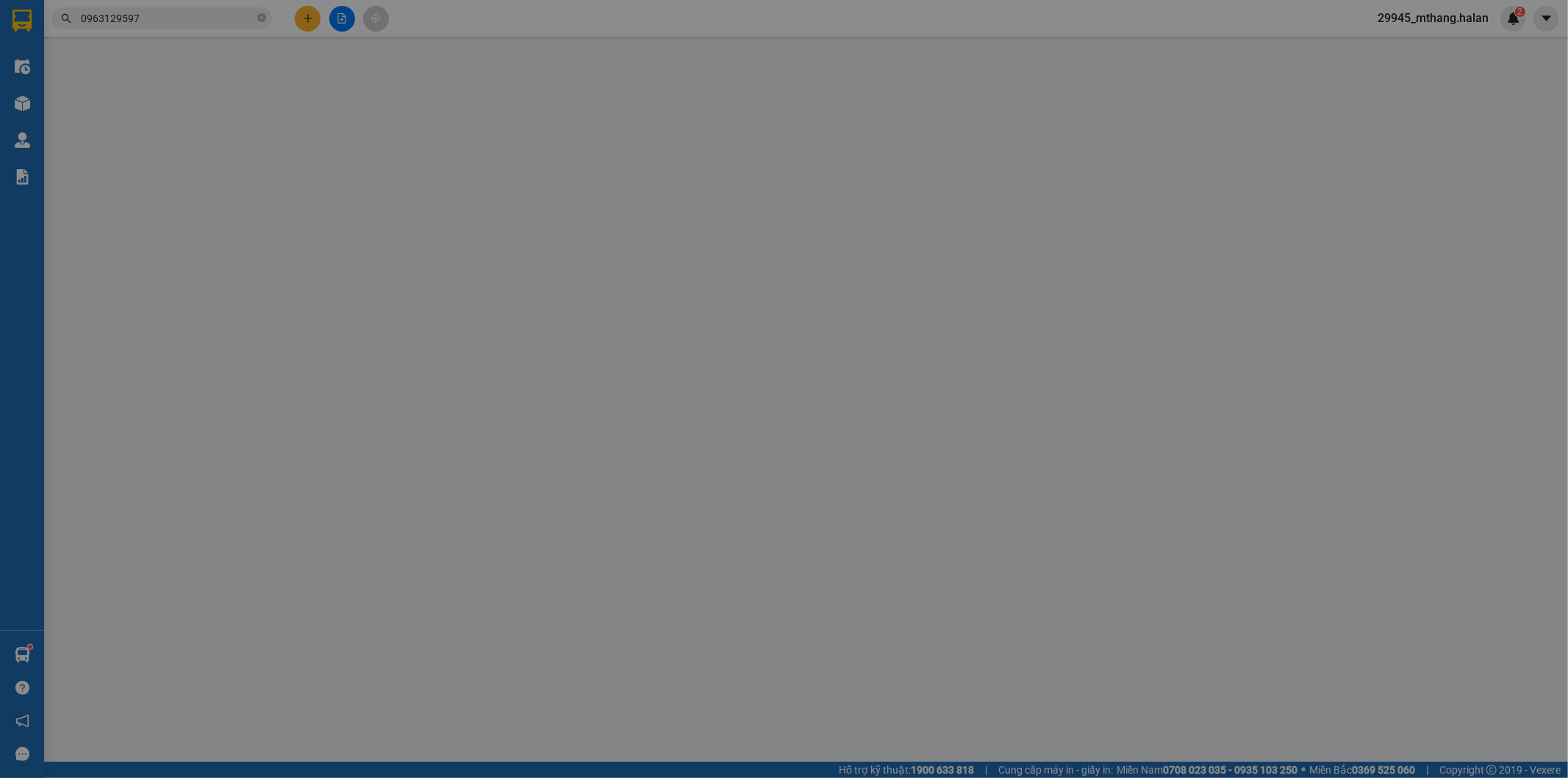
type input "50.000"
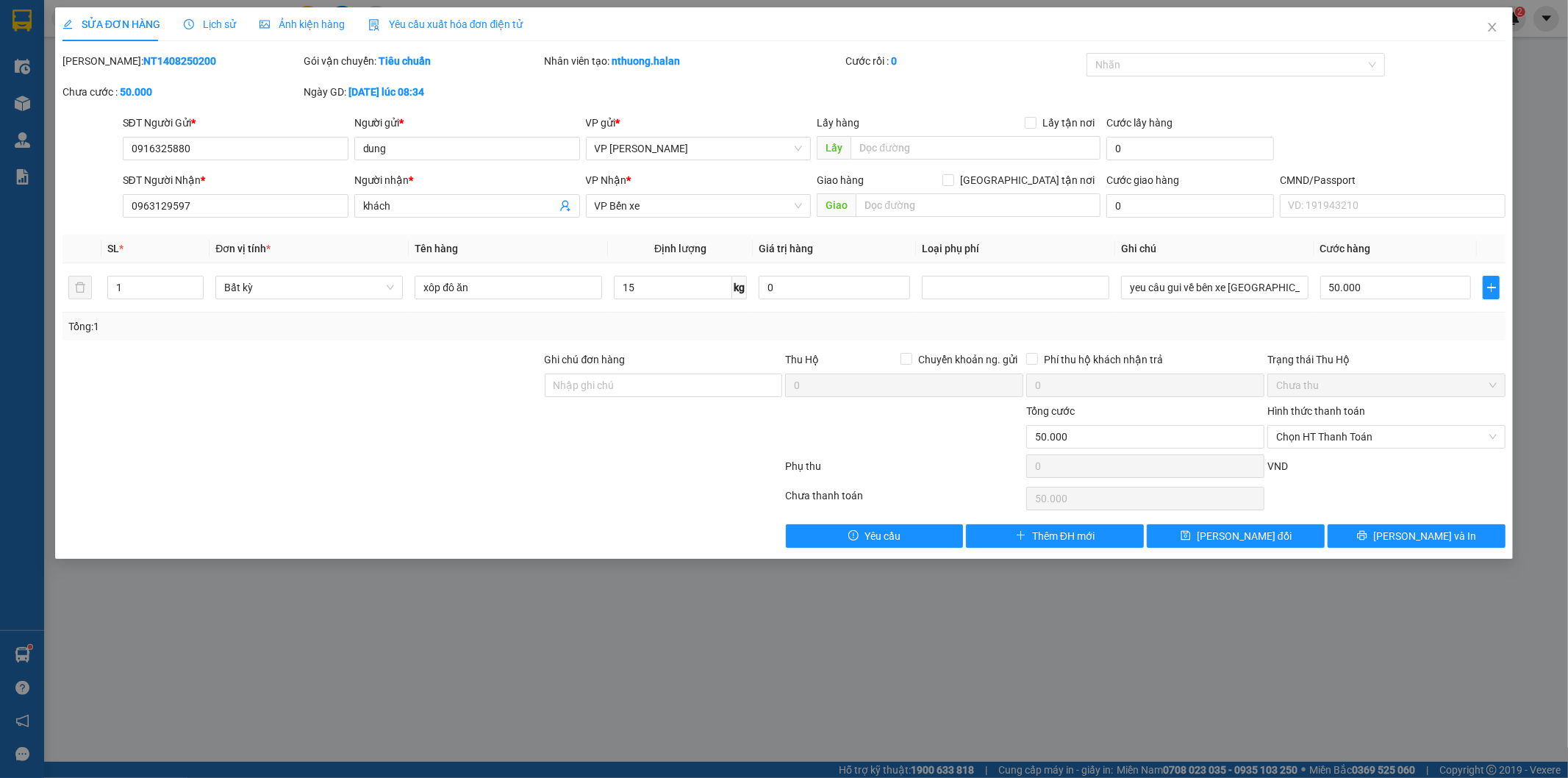
click at [231, 31] on div "SỬA ĐƠN HÀNG Lịch sử Ảnh kiện hàng Yêu cầu xuất hóa đơn điện tử" at bounding box center [293, 24] width 460 height 34
click at [212, 26] on span "Lịch sử" at bounding box center [210, 24] width 53 height 12
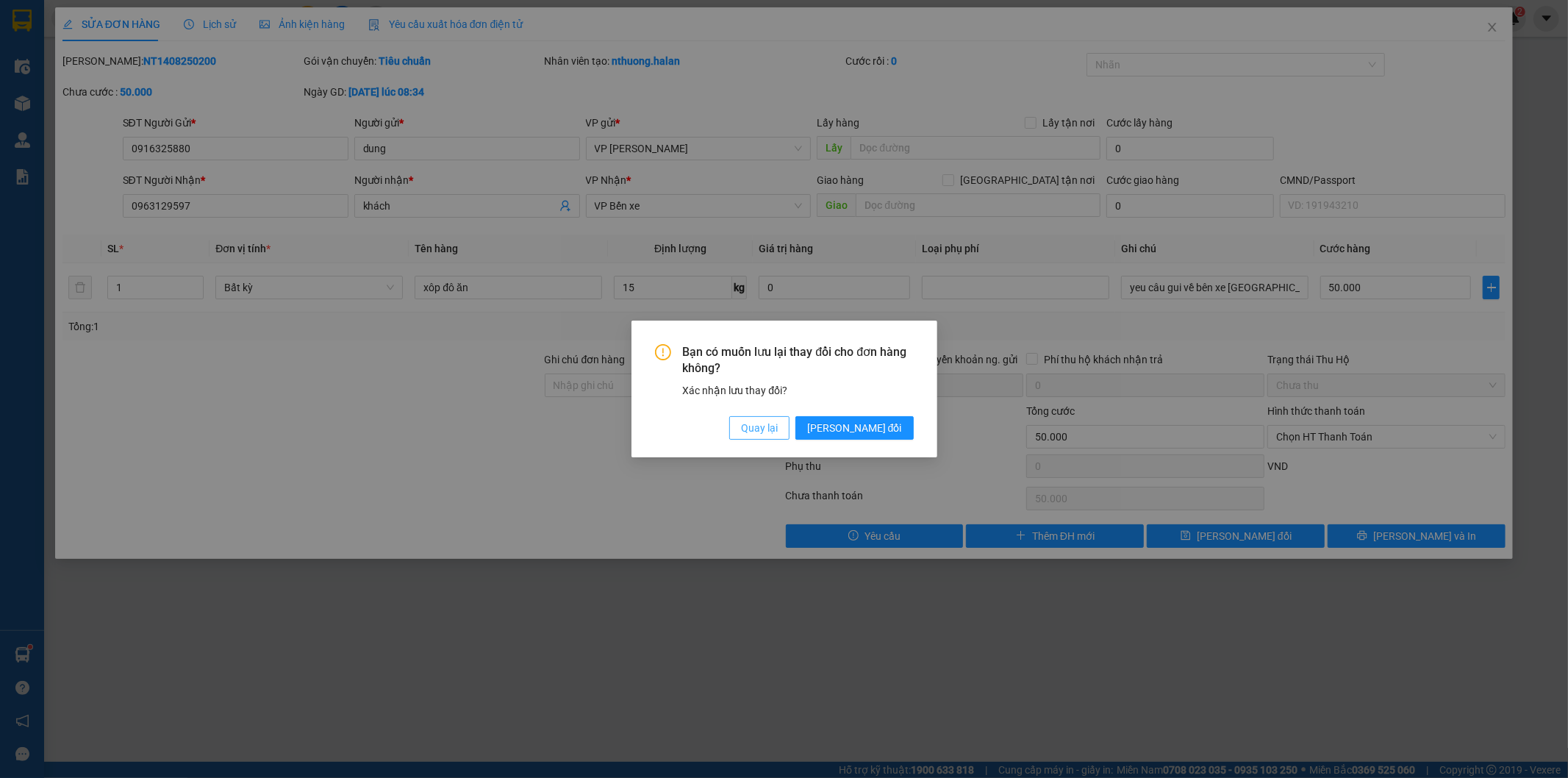
click at [778, 421] on span "Quay lại" at bounding box center [759, 428] width 37 height 16
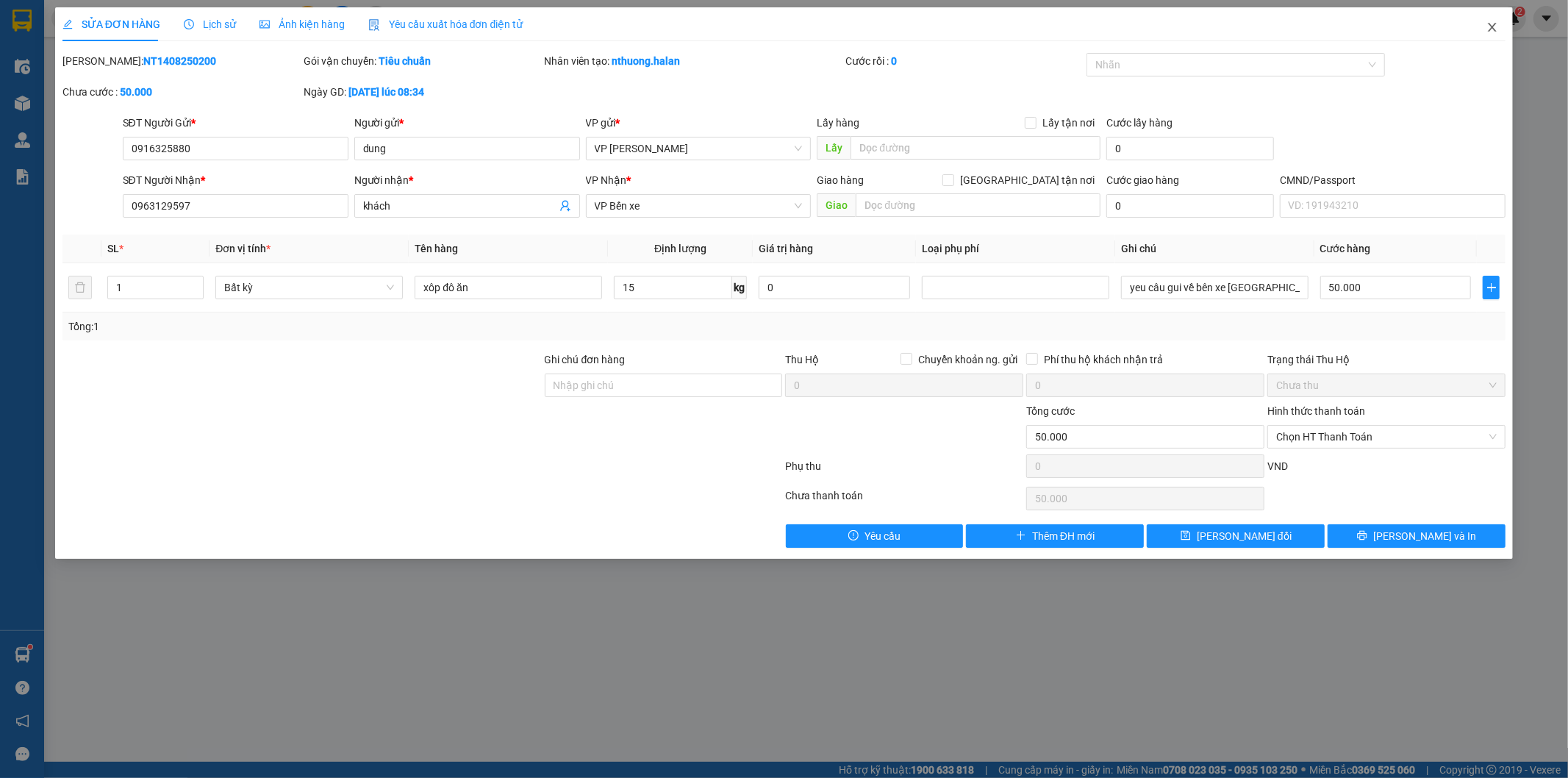
click at [1491, 20] on span "Close" at bounding box center [1492, 27] width 41 height 41
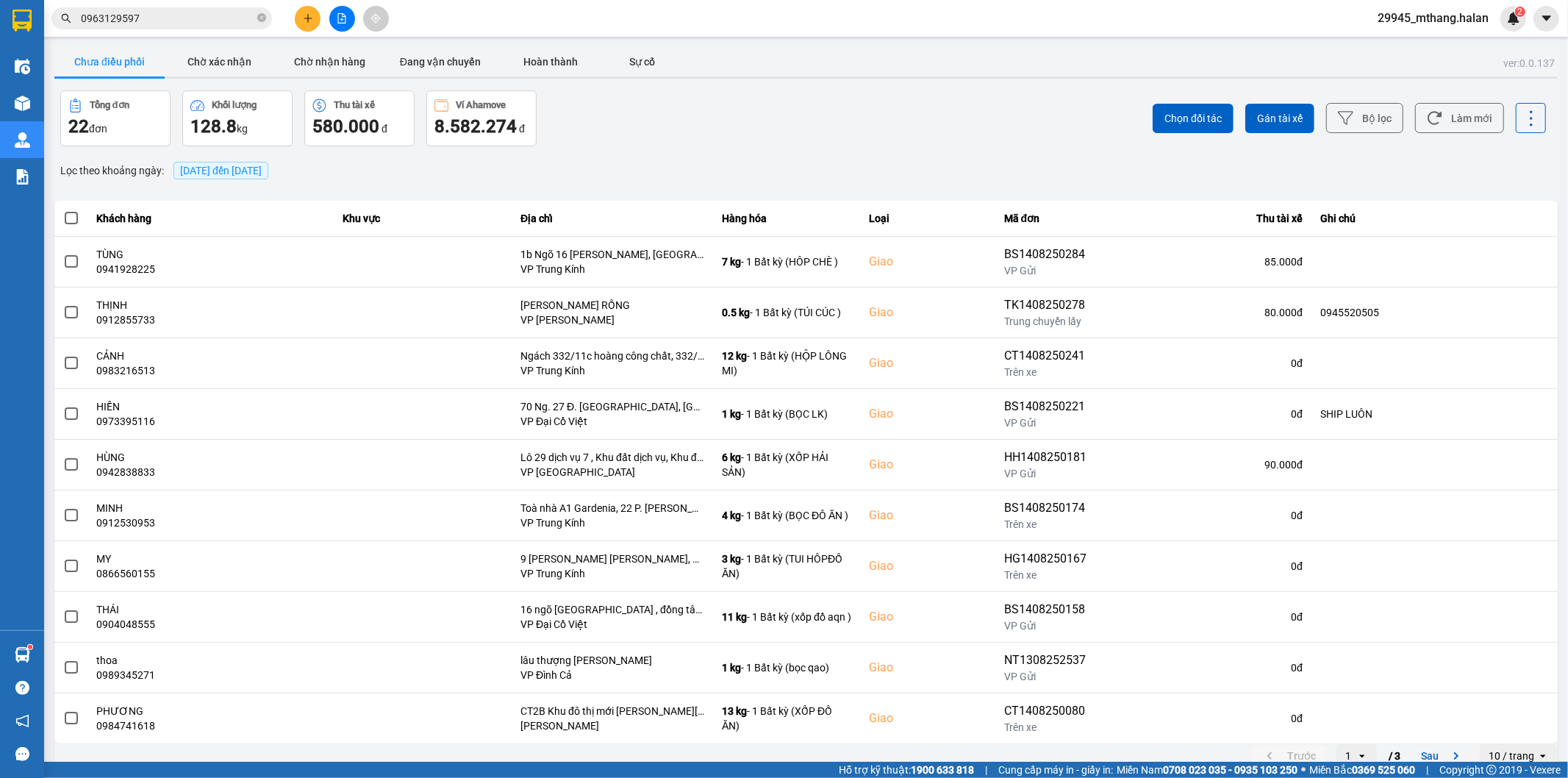
click at [189, 15] on input "0963129597" at bounding box center [167, 18] width 173 height 16
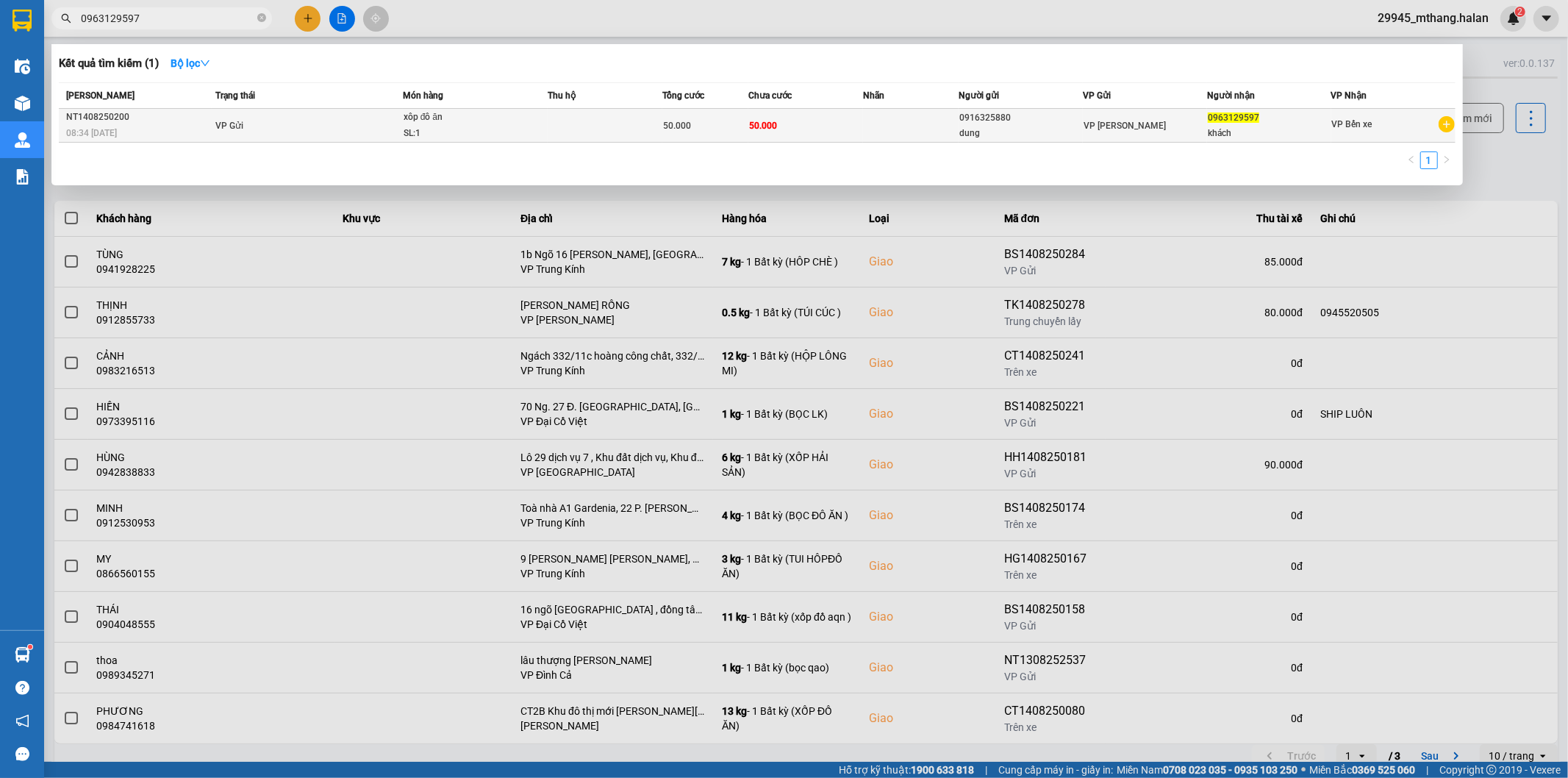
click at [224, 125] on span "VP Gửi" at bounding box center [229, 125] width 28 height 10
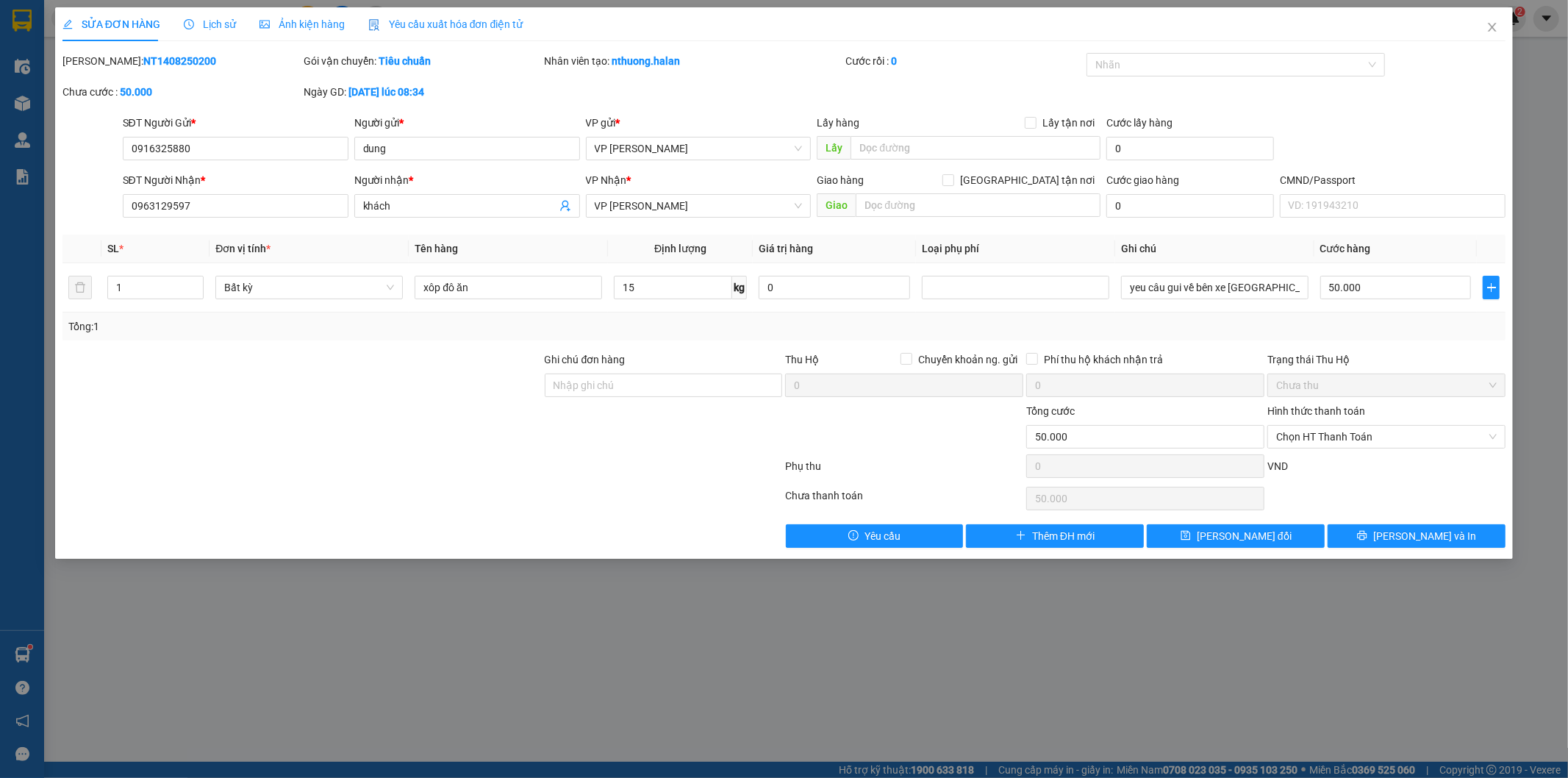
click at [191, 18] on span "Lịch sử" at bounding box center [210, 24] width 53 height 12
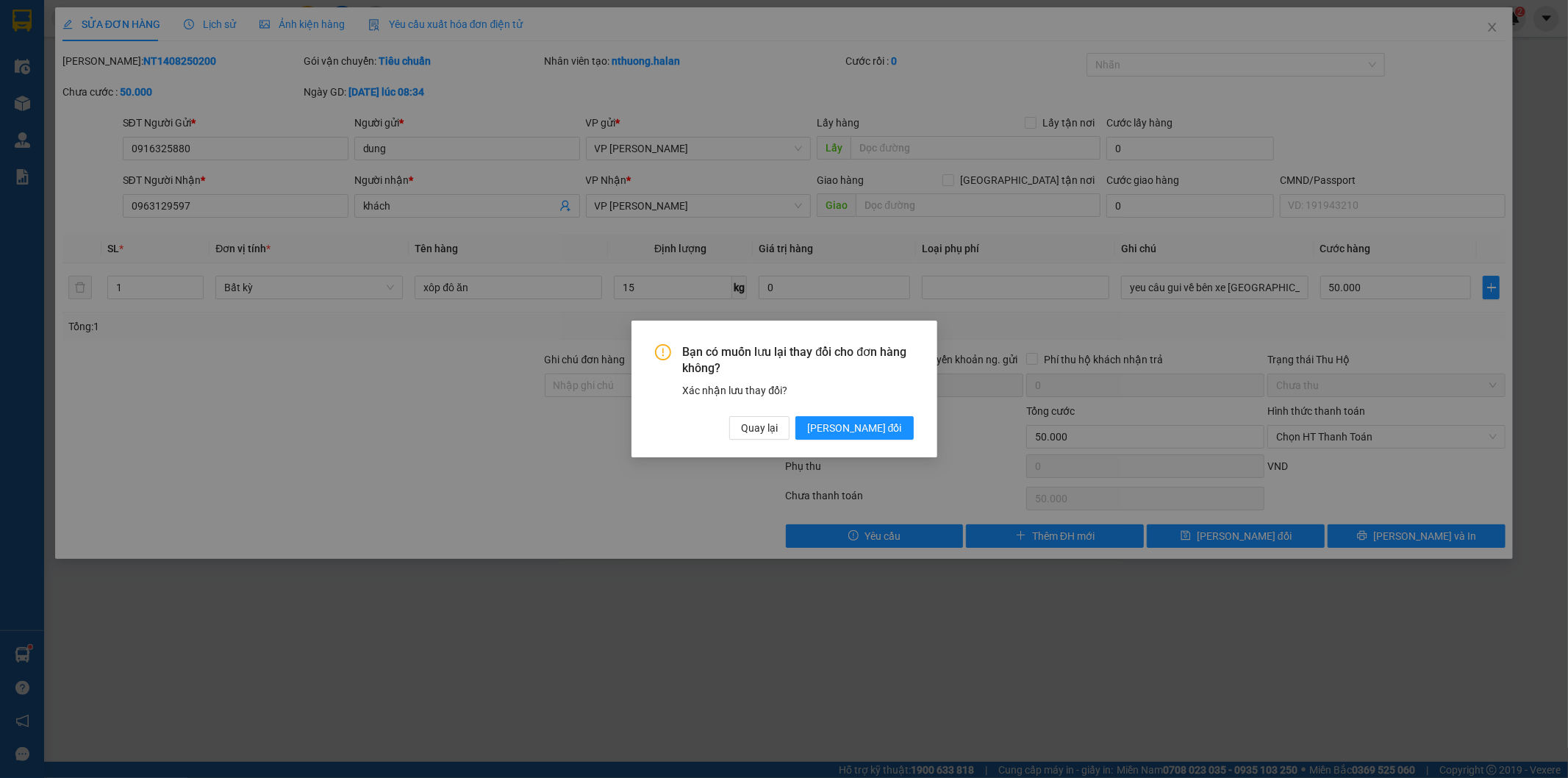
click at [804, 442] on div "Bạn có muốn lưu lại thay đổi cho đơn hàng không? Xác nhận lưu thay đổi? Quay lạ…" at bounding box center [784, 390] width 305 height 138
click at [854, 421] on span "[PERSON_NAME] thay đổi" at bounding box center [854, 428] width 95 height 16
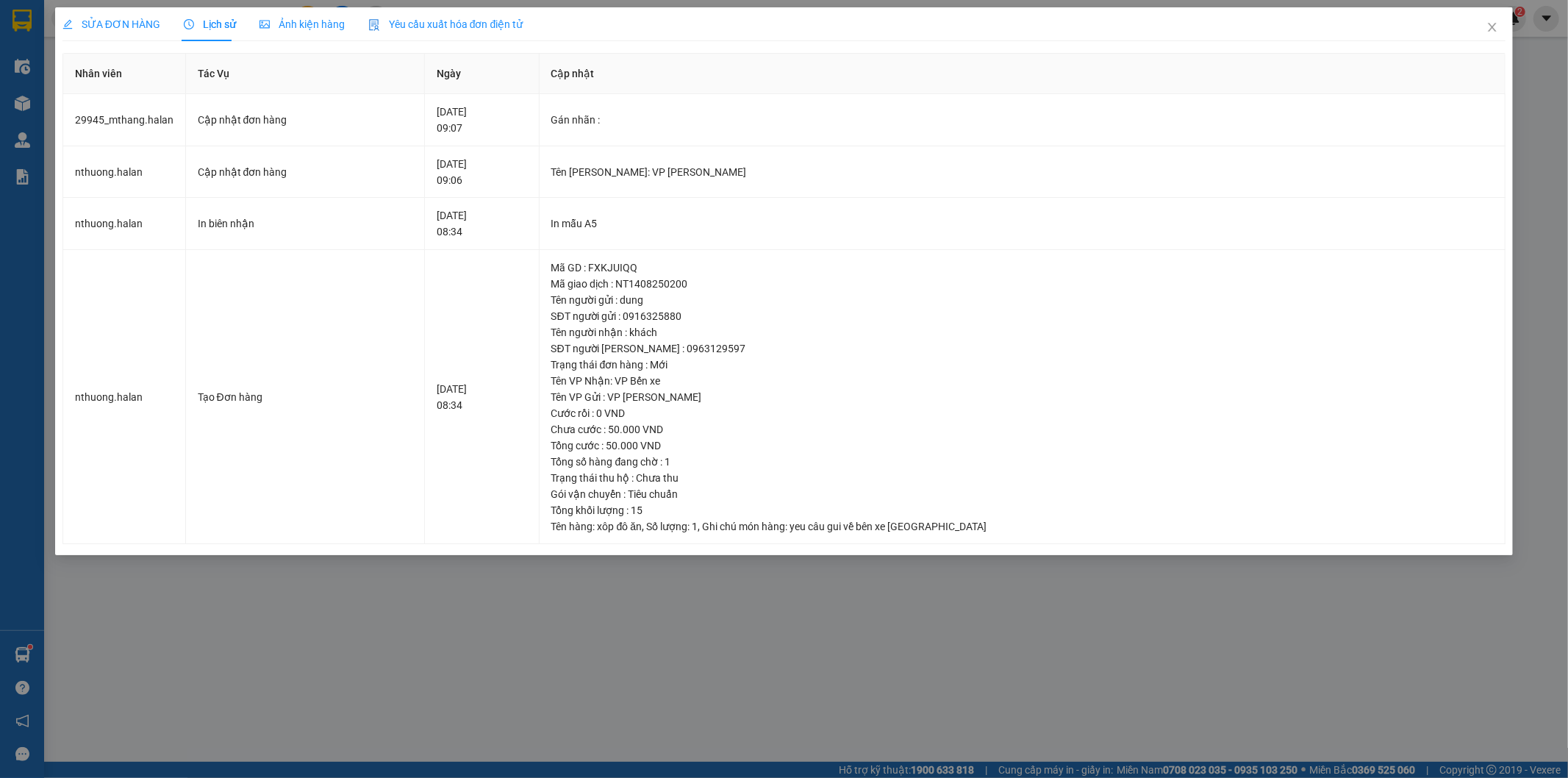
click at [109, 22] on span "SỬA ĐƠN HÀNG" at bounding box center [111, 24] width 98 height 12
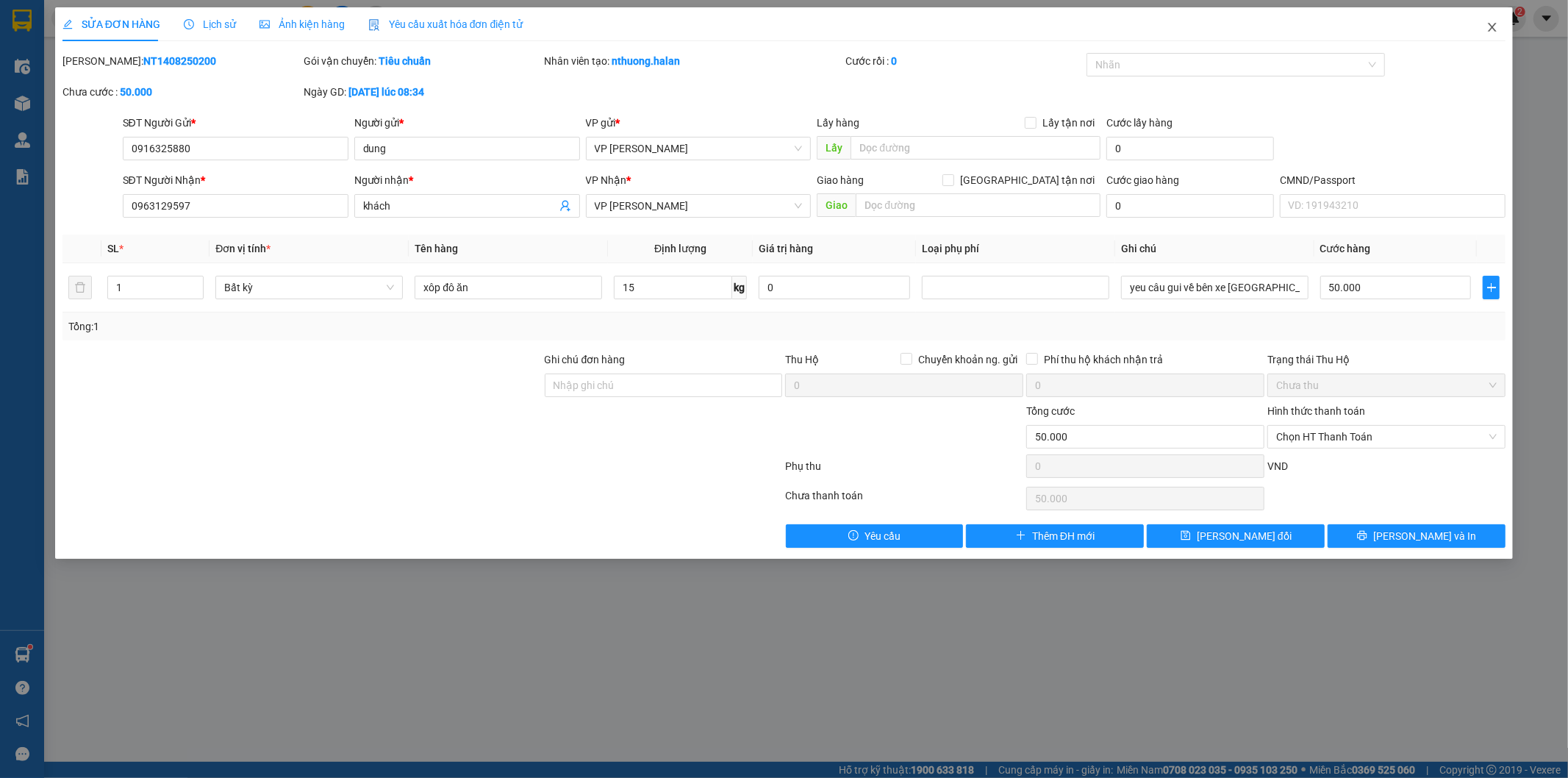
click at [1495, 28] on icon "close" at bounding box center [1492, 27] width 12 height 12
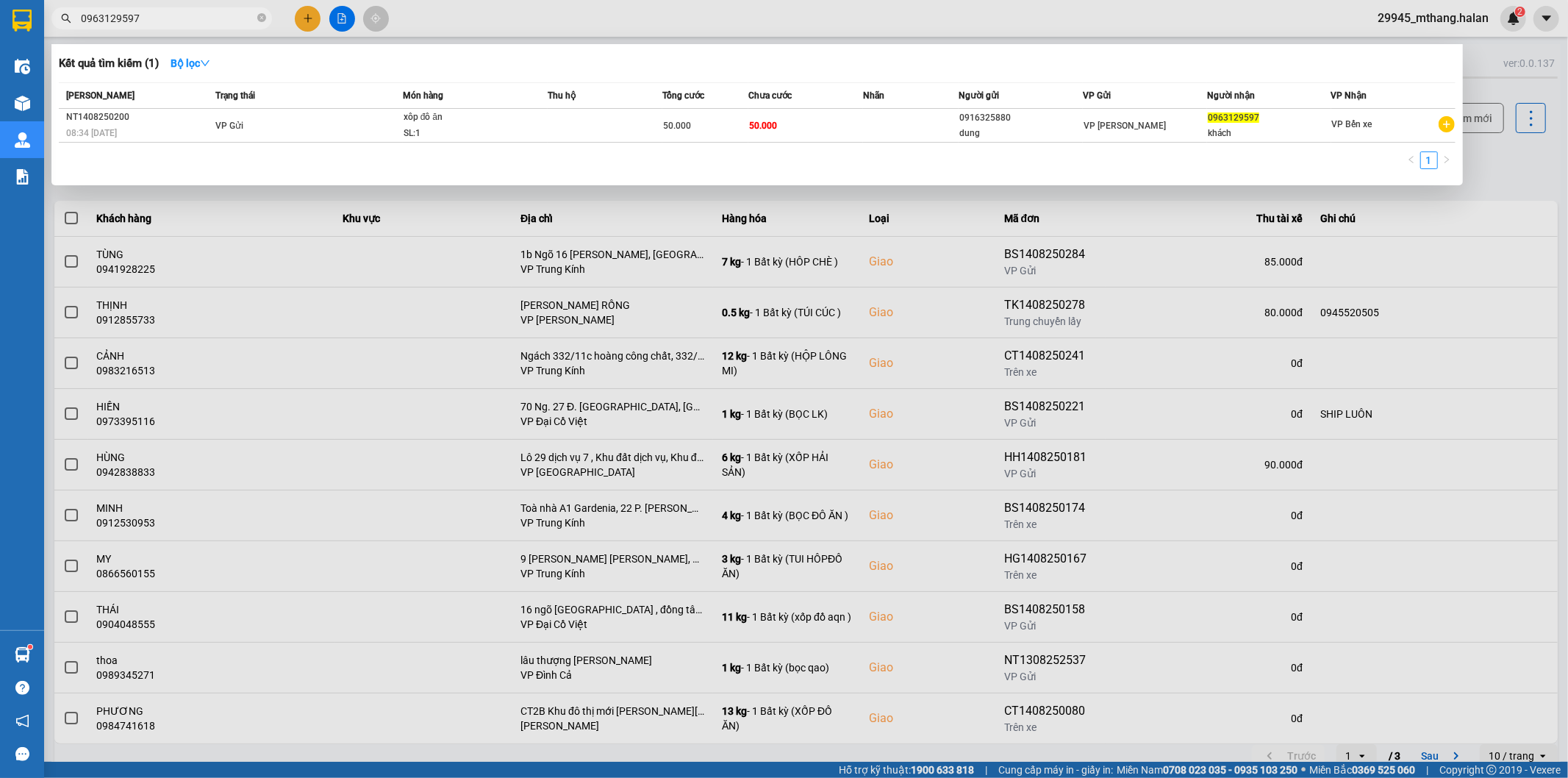
click at [208, 18] on input "0963129597" at bounding box center [167, 18] width 173 height 16
click at [1540, 158] on div at bounding box center [784, 389] width 1568 height 778
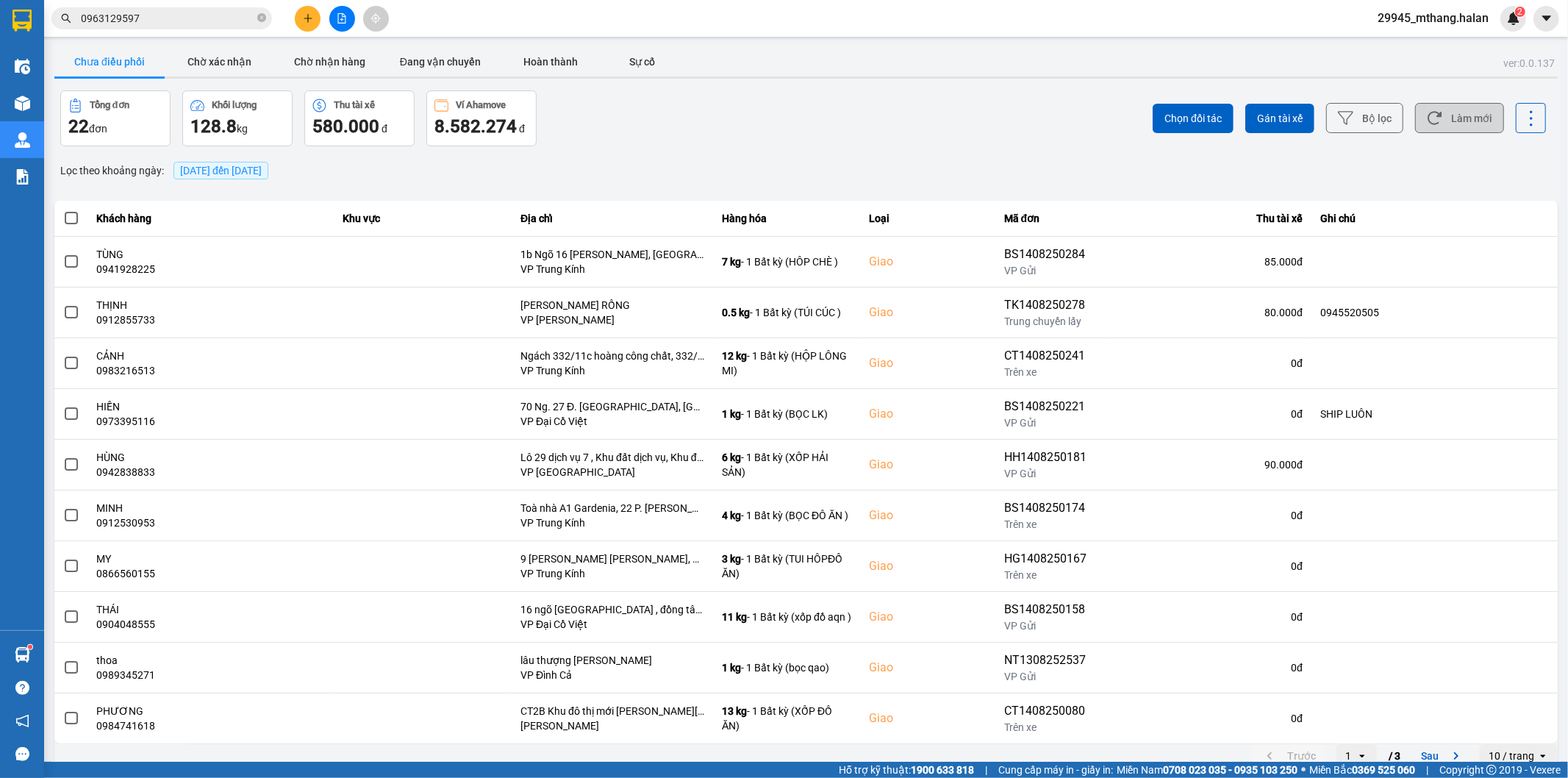
click at [1445, 116] on button "Làm mới" at bounding box center [1459, 118] width 89 height 30
click at [181, 16] on input "0963129597" at bounding box center [167, 18] width 173 height 16
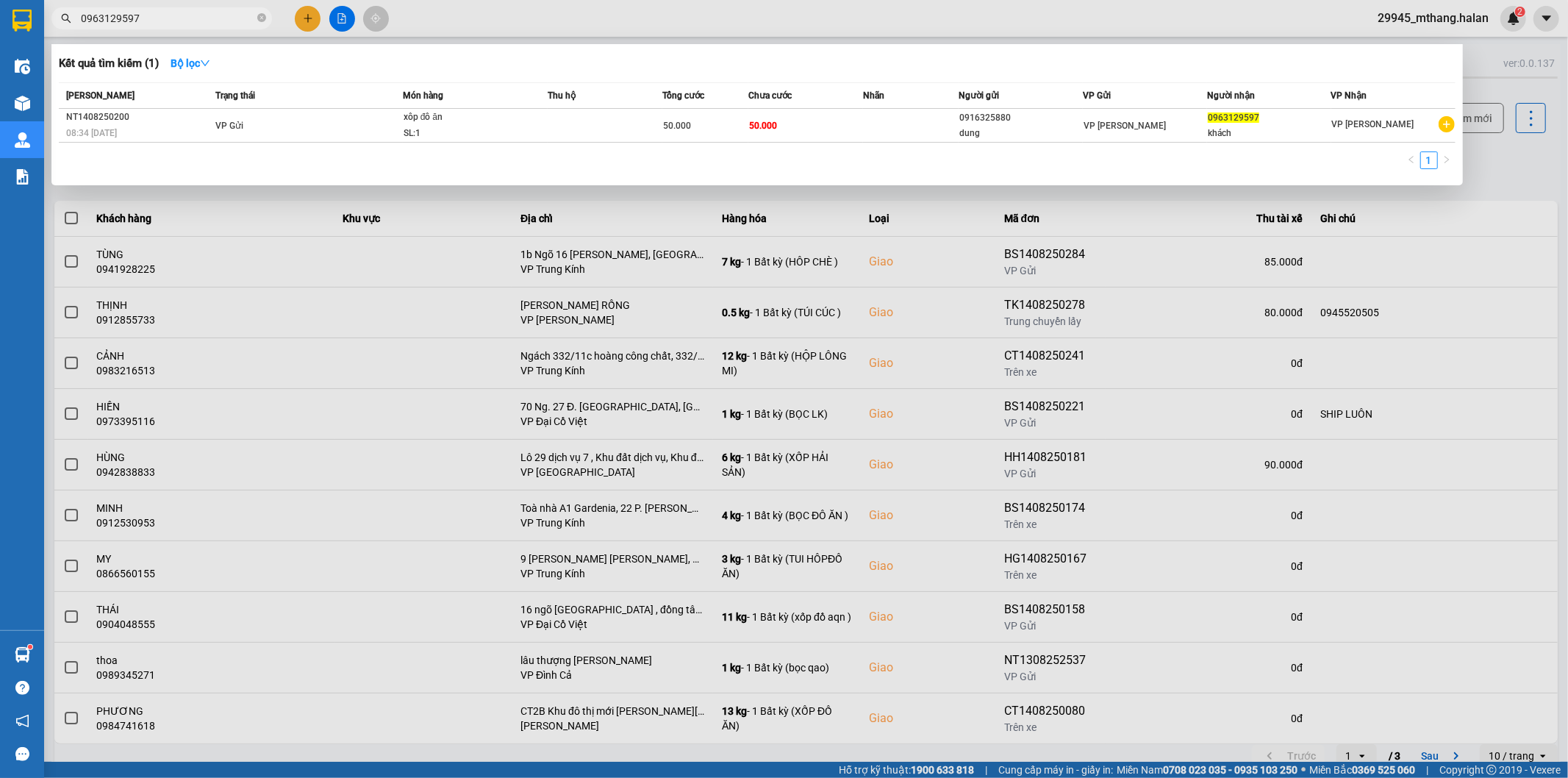
click at [181, 16] on input "0963129597" at bounding box center [167, 18] width 173 height 16
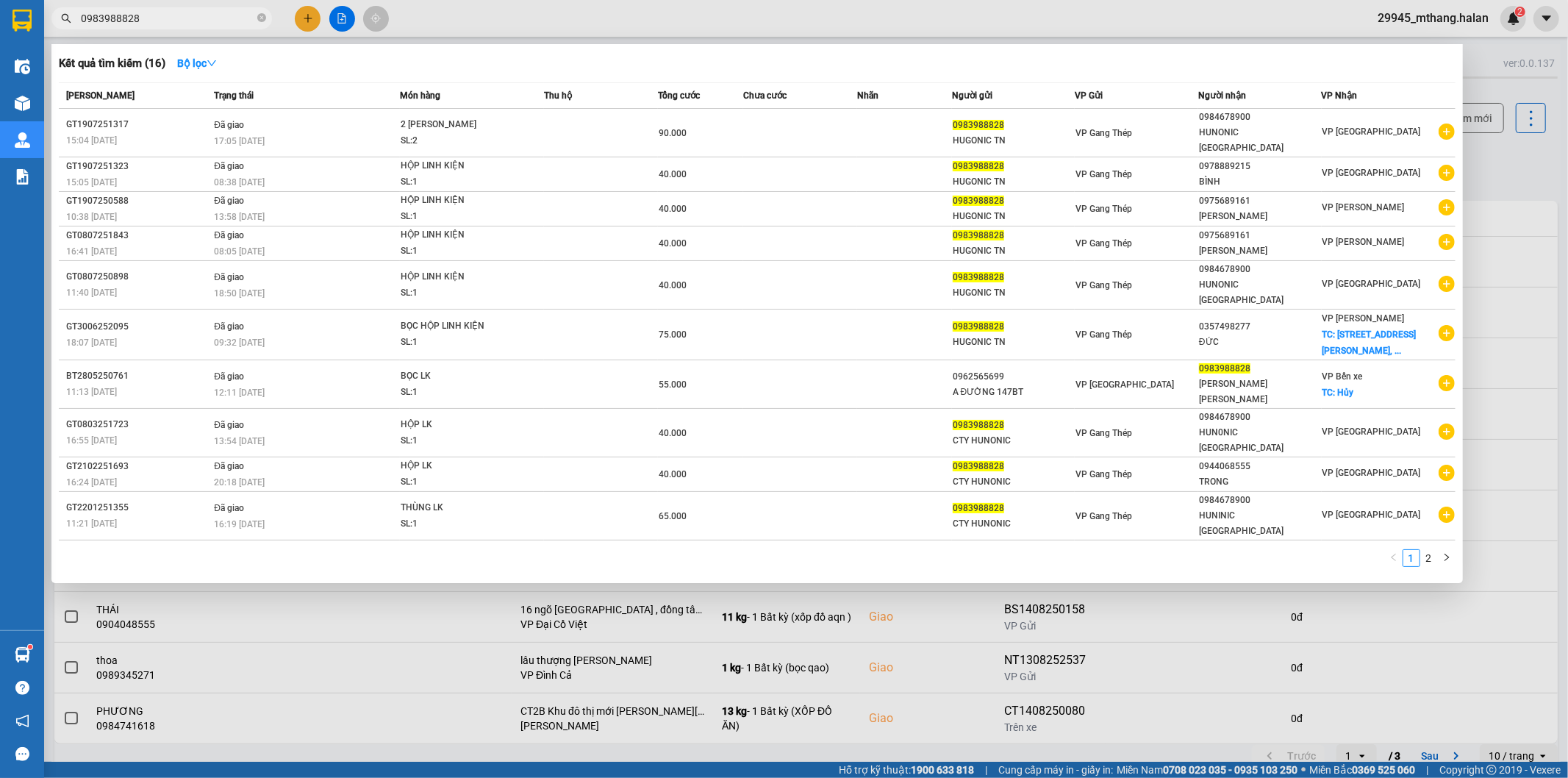
click at [192, 21] on input "0983988828" at bounding box center [167, 18] width 173 height 16
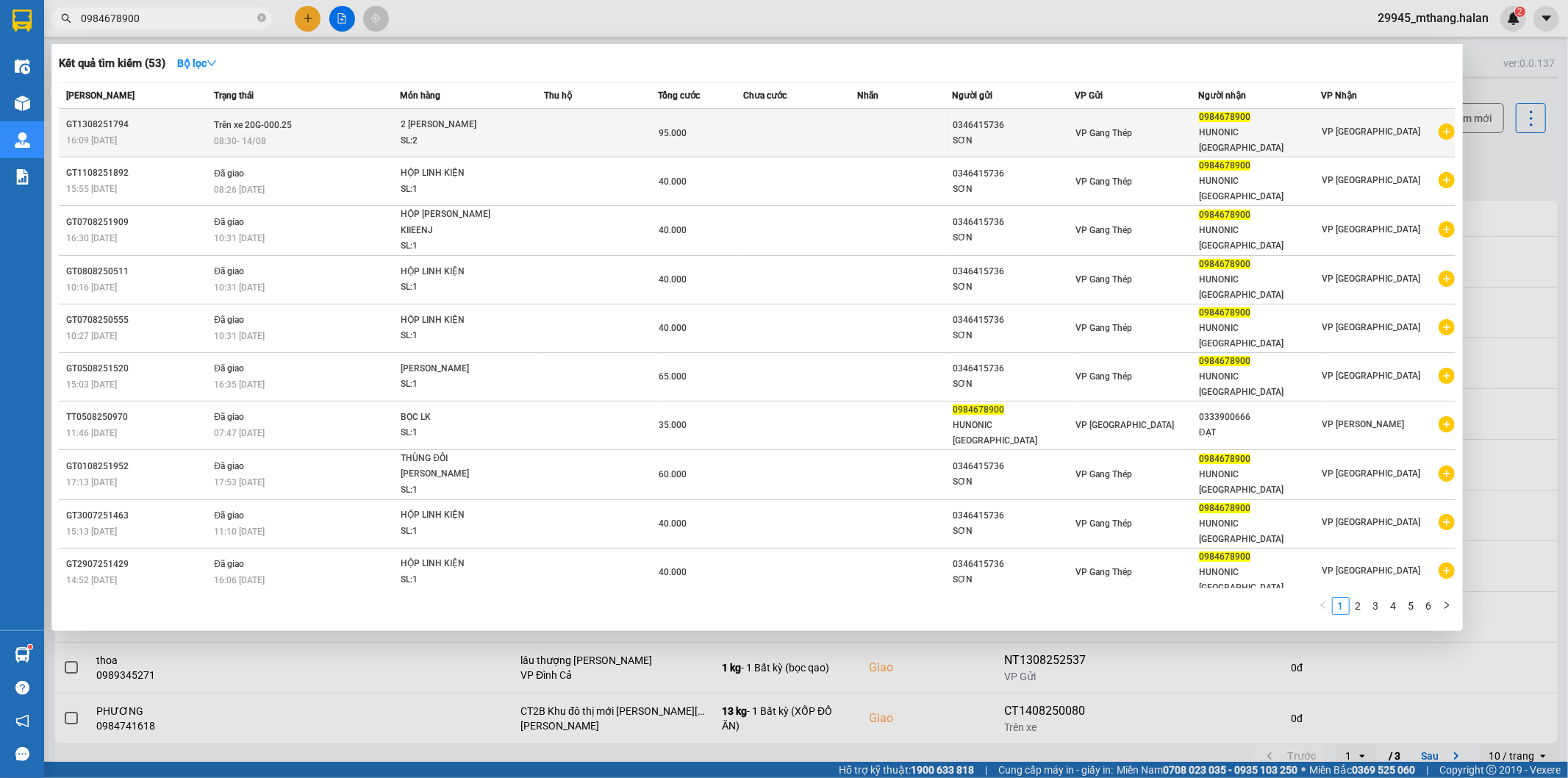
type input "0984678900"
click at [785, 131] on td at bounding box center [800, 133] width 114 height 49
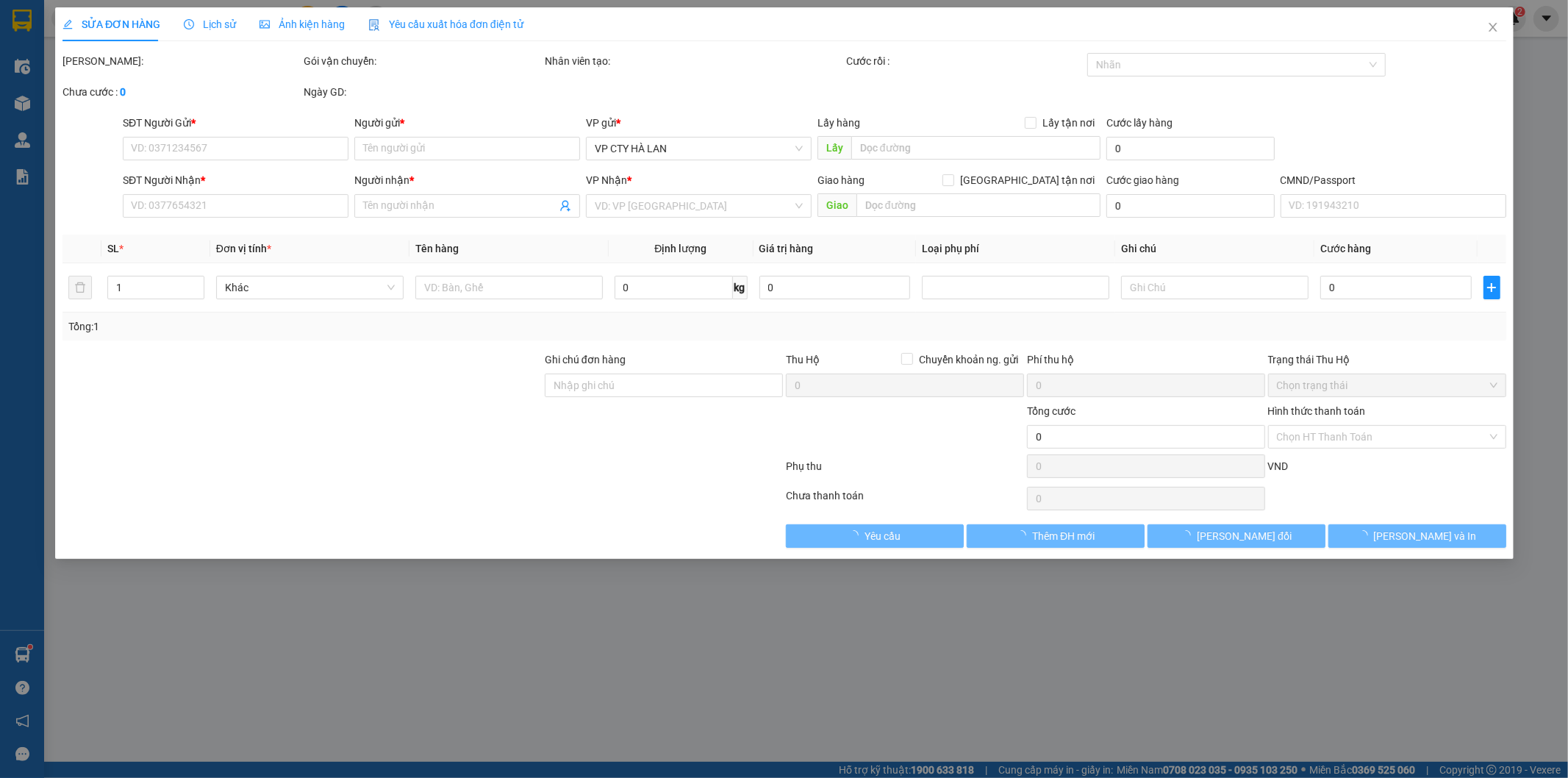
type input "0346415736"
type input "SƠN"
type input "0984678900"
type input "HUNONIC HÀ NỘI"
type input "95.000"
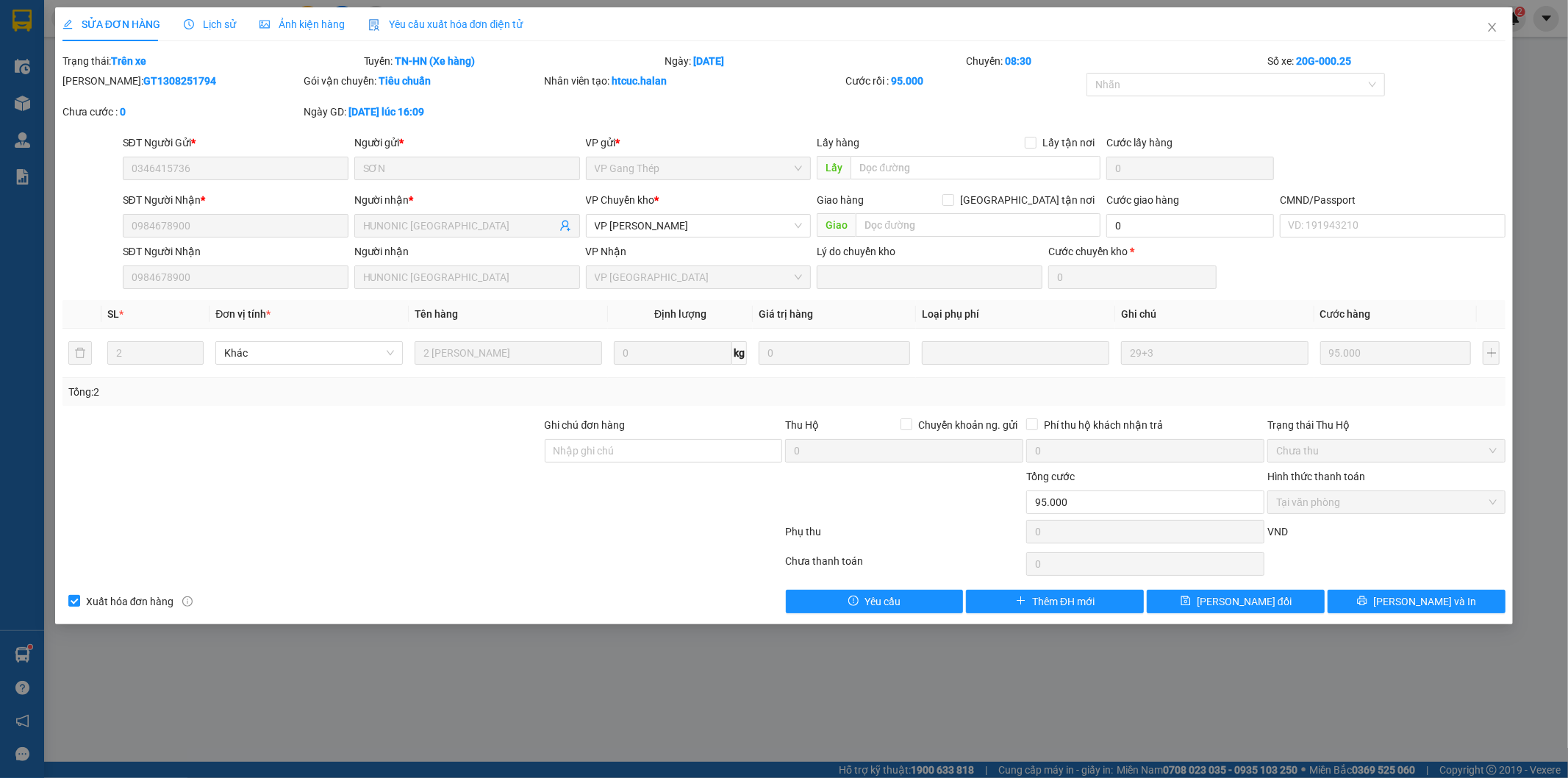
click at [216, 25] on span "Lịch sử" at bounding box center [210, 24] width 53 height 12
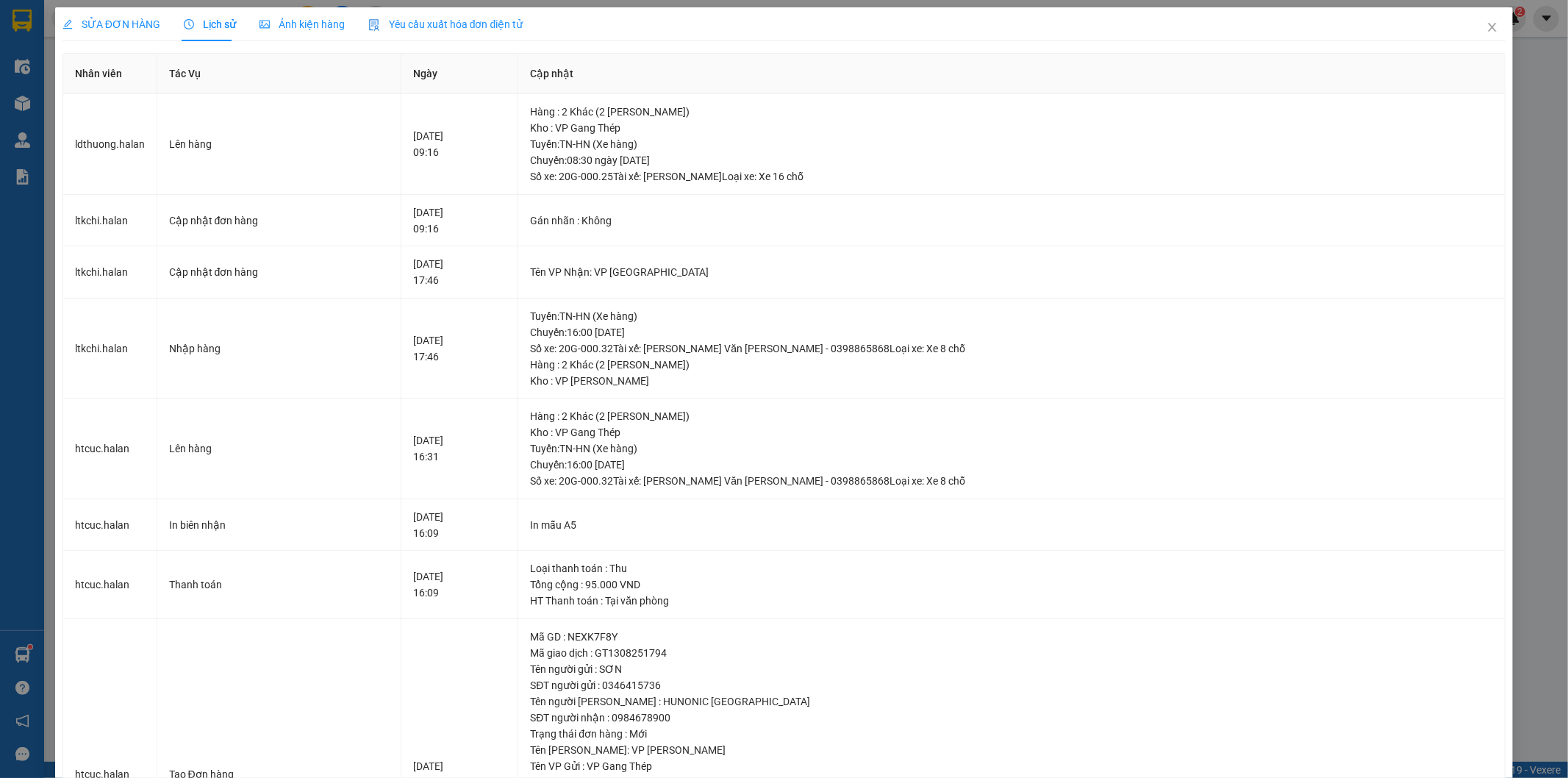
click at [108, 24] on span "SỬA ĐƠN HÀNG" at bounding box center [111, 24] width 98 height 12
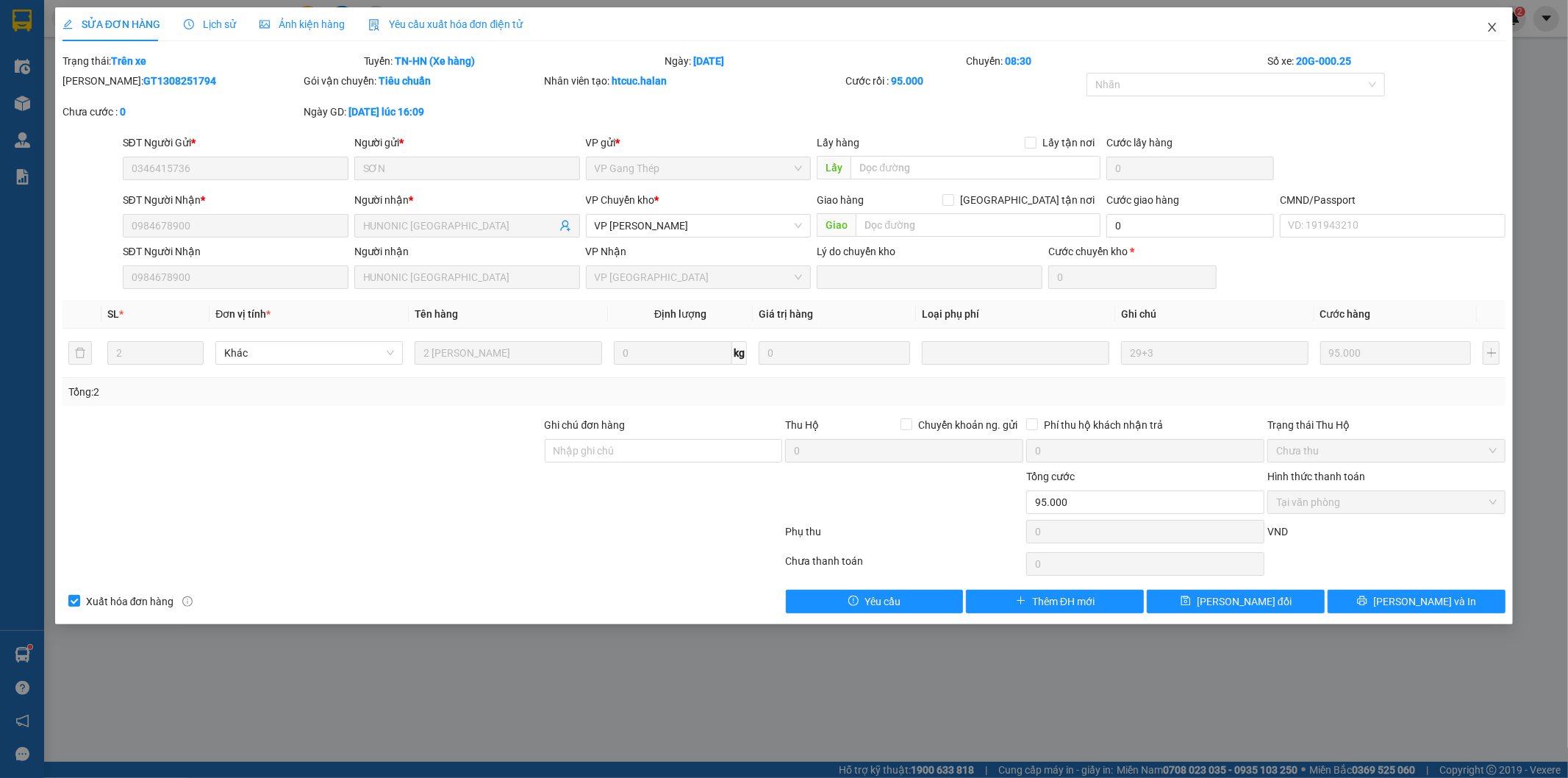
click at [1491, 25] on icon "close" at bounding box center [1492, 27] width 8 height 9
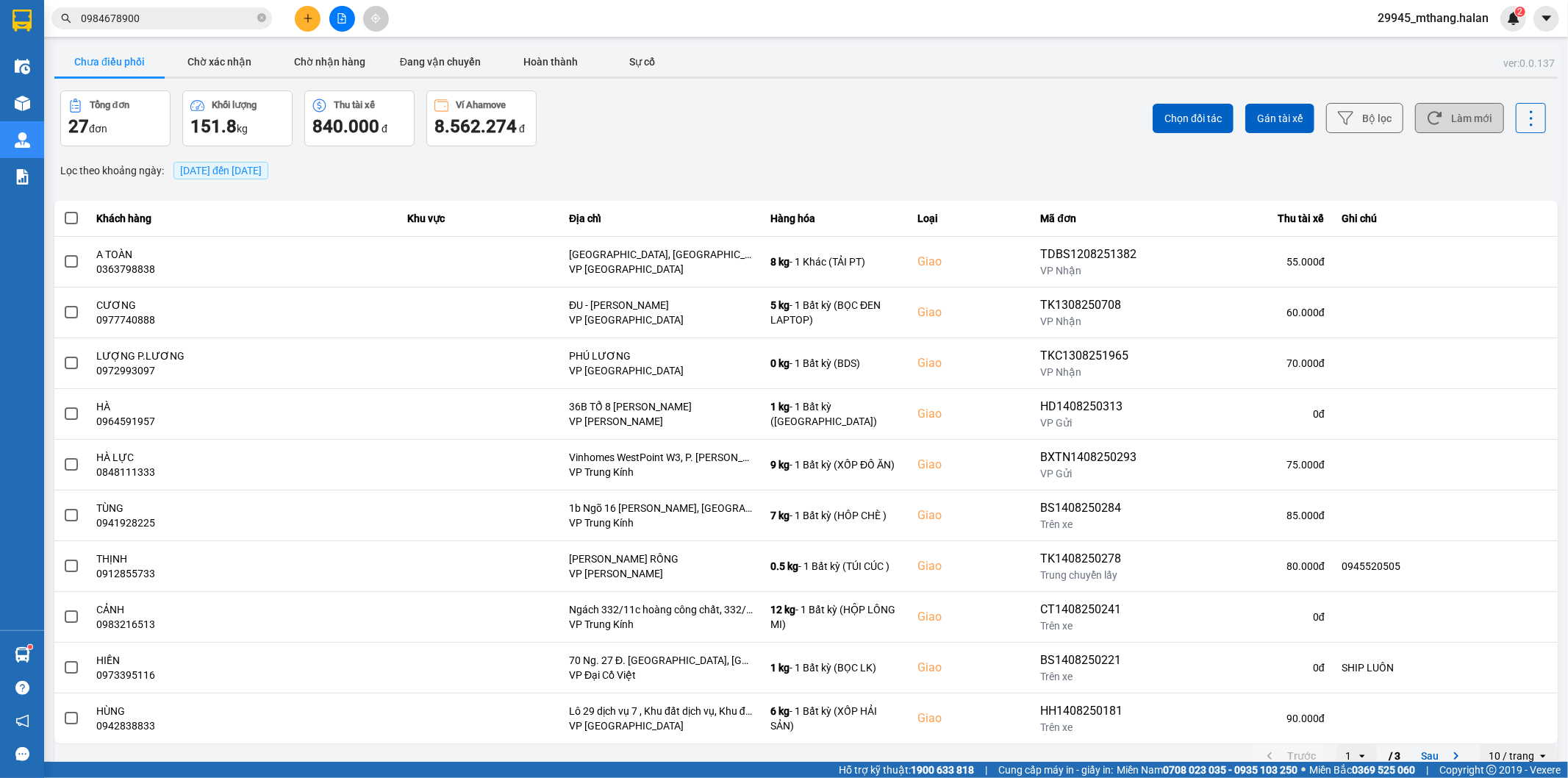
click at [1454, 105] on button "Làm mới" at bounding box center [1459, 118] width 89 height 30
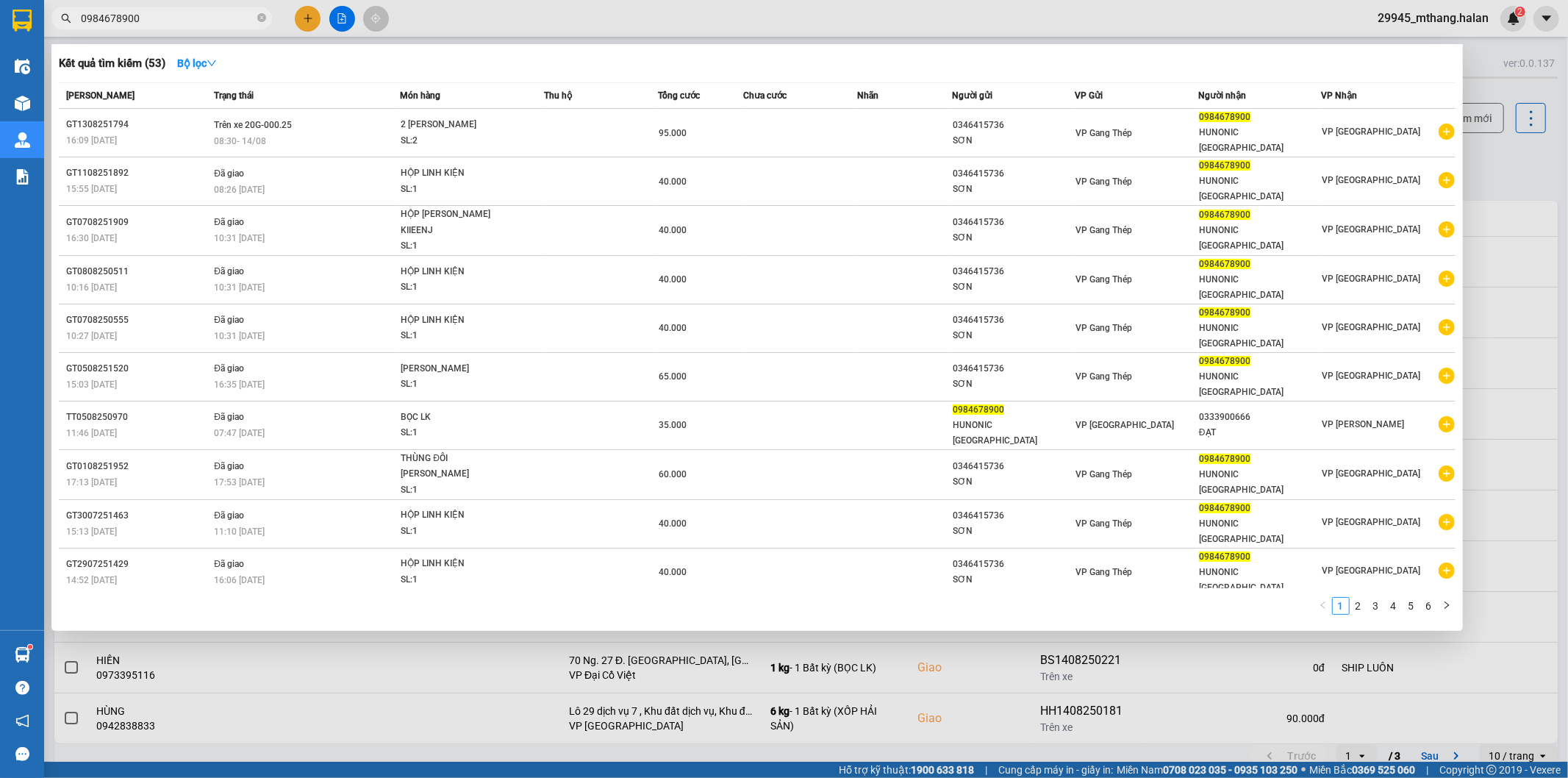
click at [193, 22] on input "0984678900" at bounding box center [167, 18] width 173 height 16
click at [1515, 166] on div at bounding box center [784, 389] width 1568 height 778
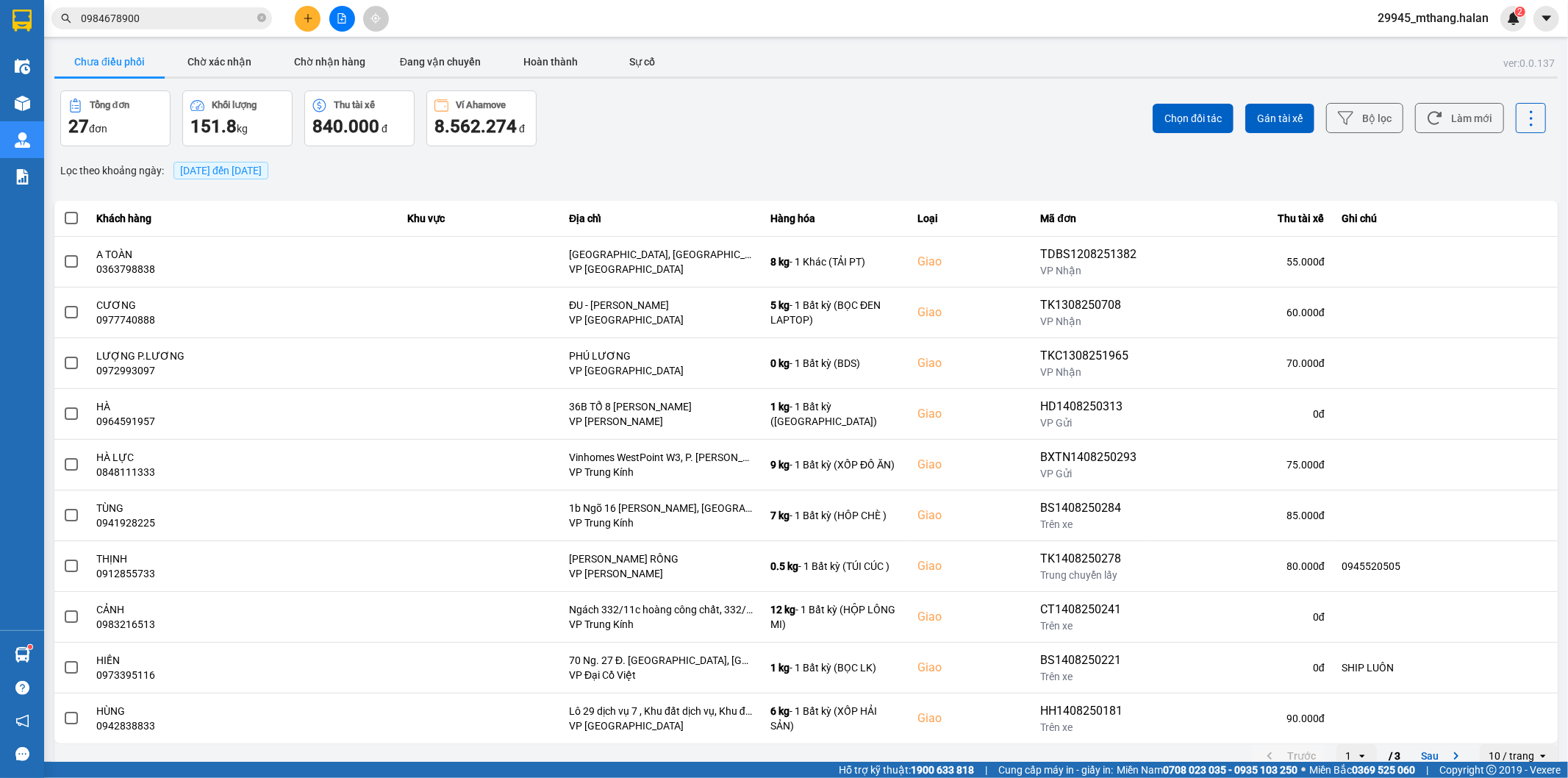
click at [160, 17] on input "0984678900" at bounding box center [167, 18] width 173 height 16
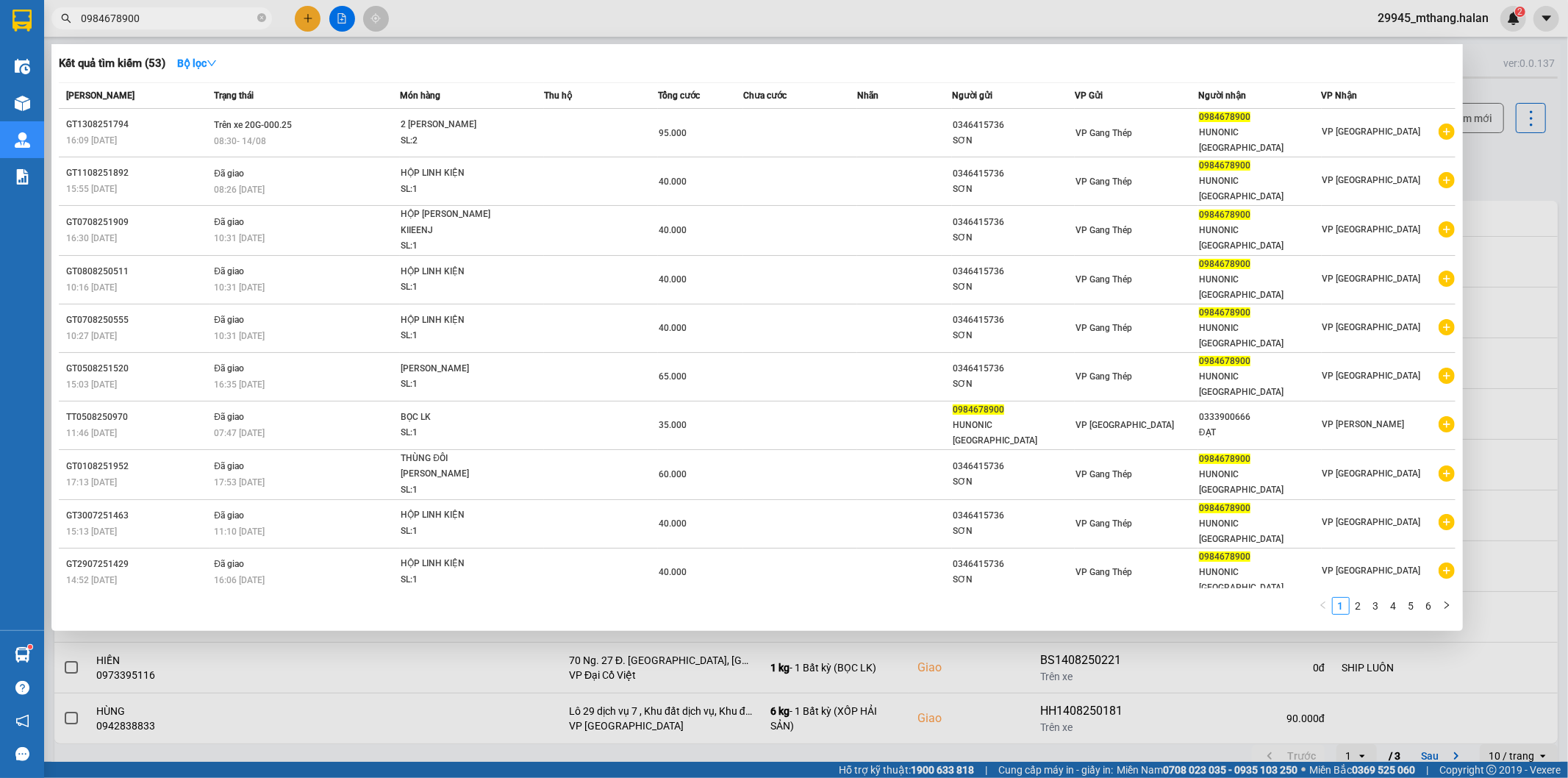
click at [160, 17] on input "0984678900" at bounding box center [167, 18] width 173 height 16
paste input "867272886"
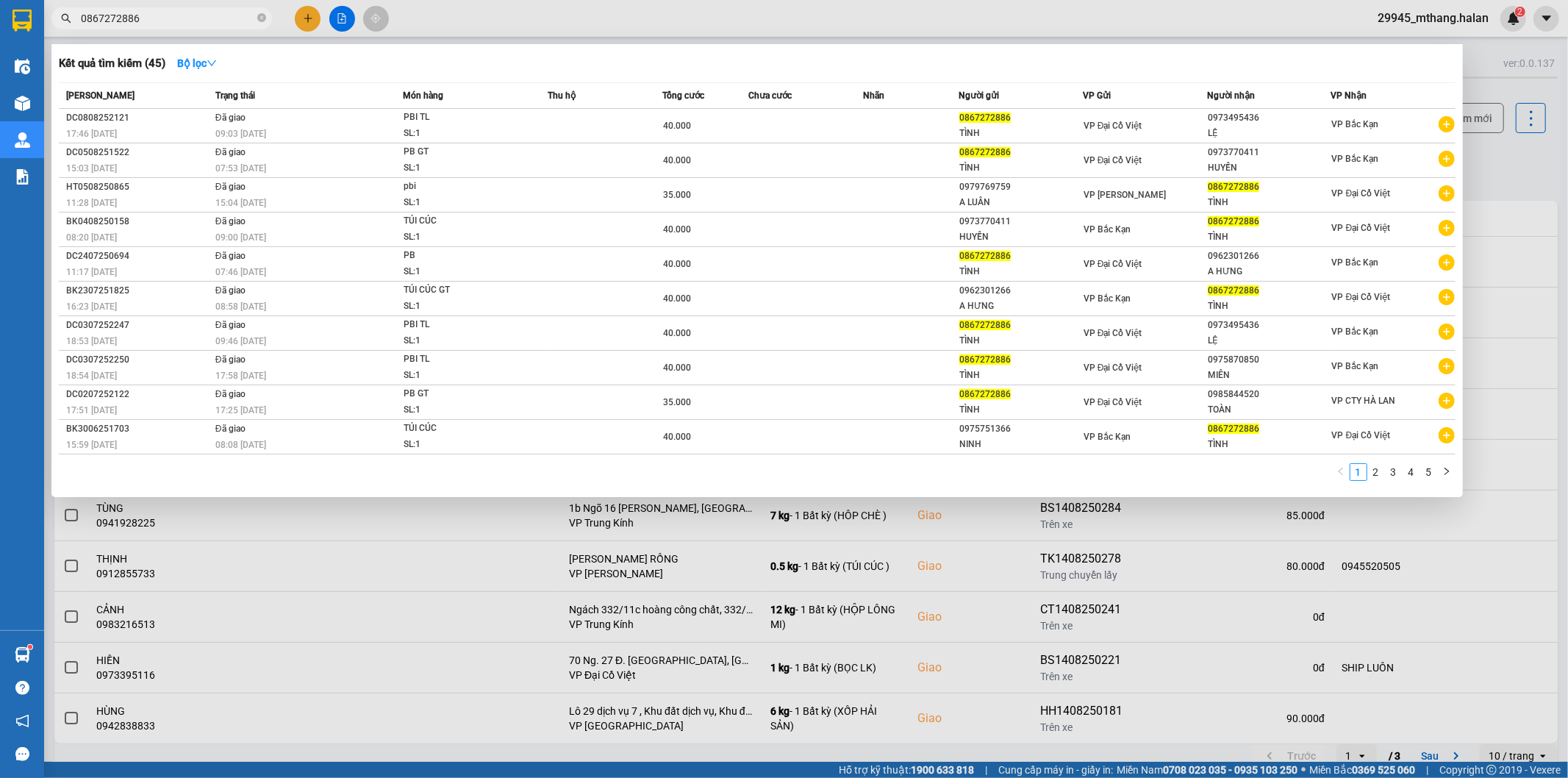
click at [180, 17] on input "0867272886" at bounding box center [167, 18] width 173 height 16
paste input "988118933"
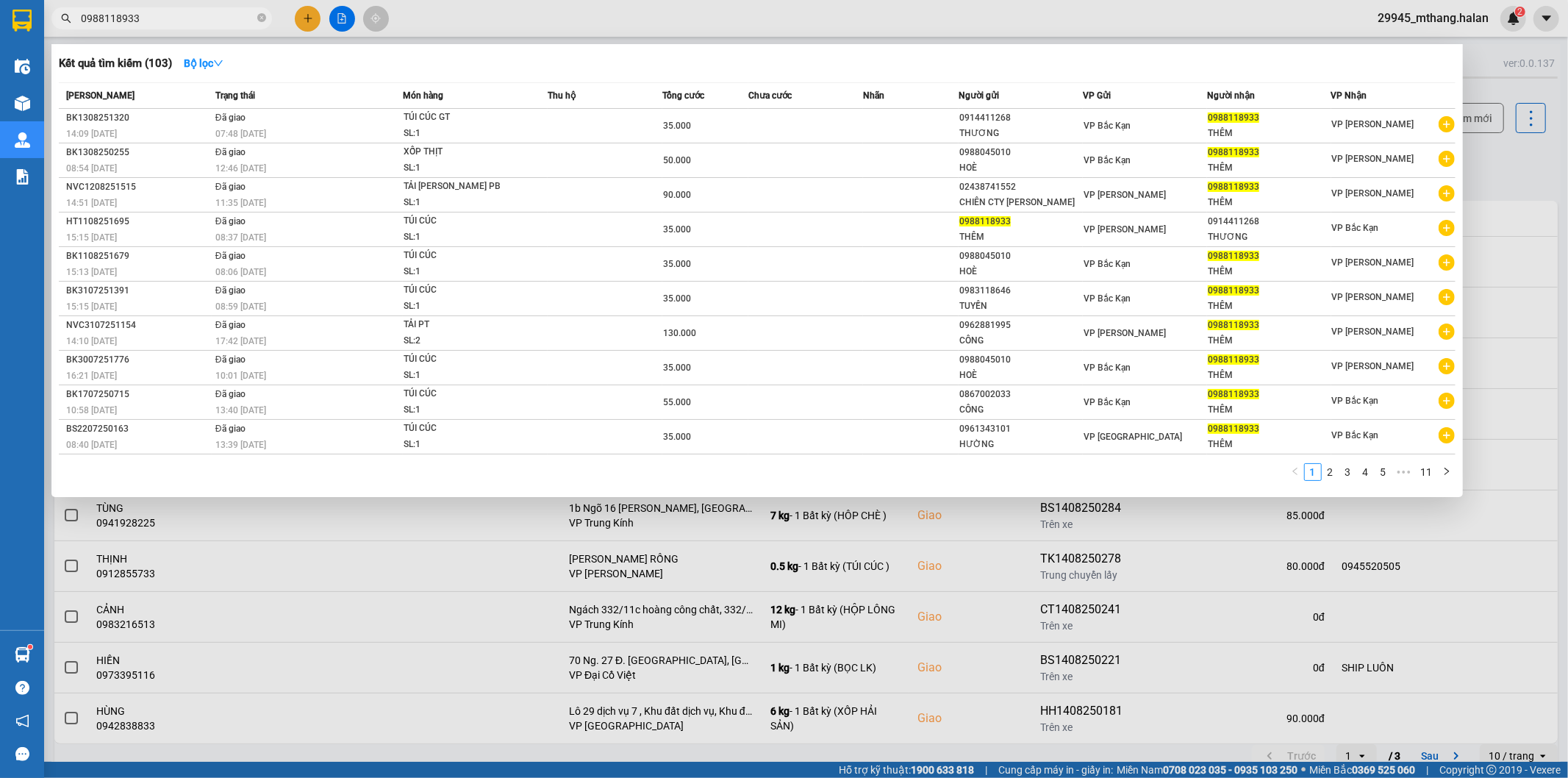
type input "0988118933"
click at [1539, 170] on div at bounding box center [784, 389] width 1568 height 778
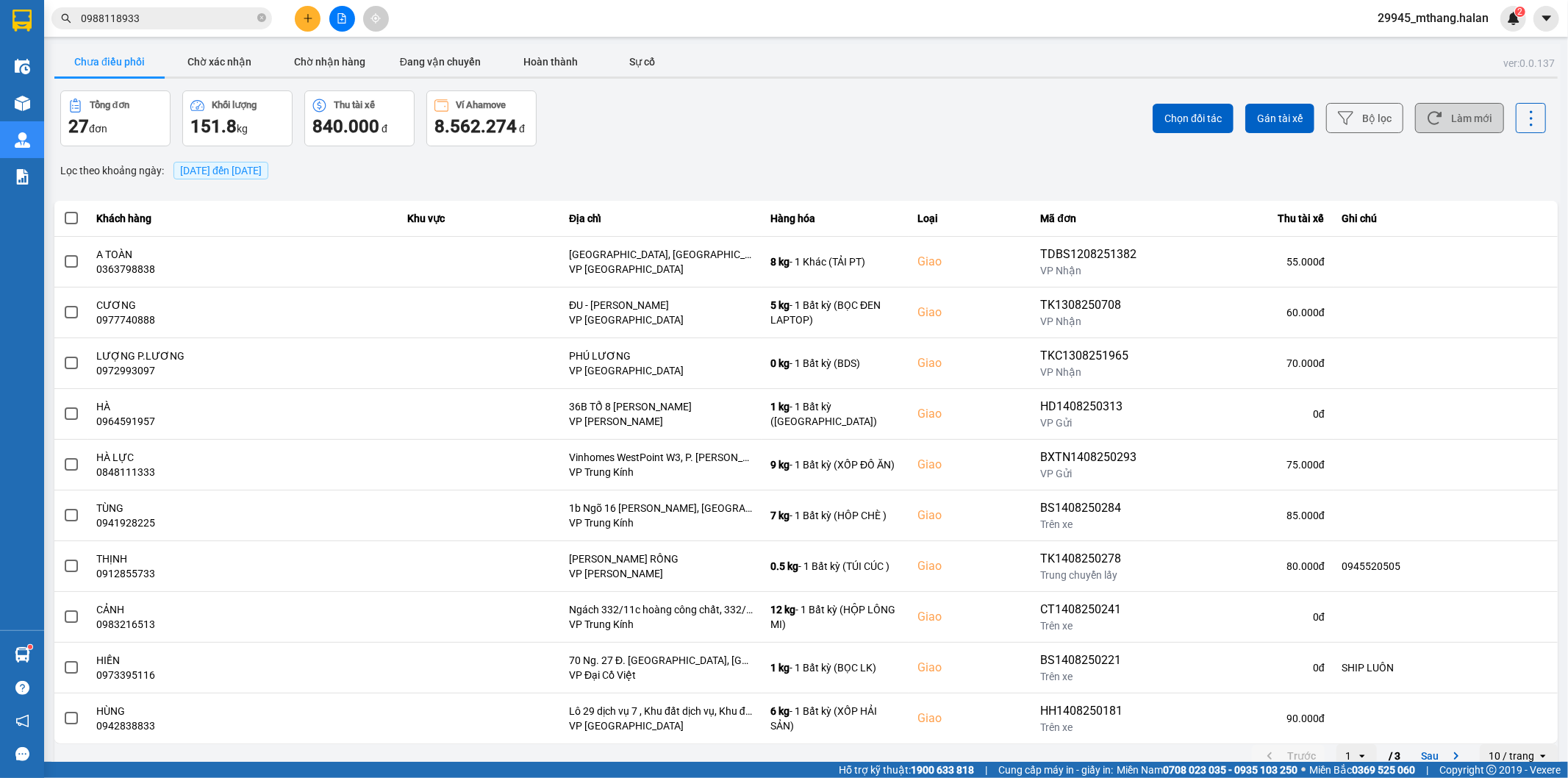
click at [1437, 122] on button "Làm mới" at bounding box center [1459, 118] width 89 height 30
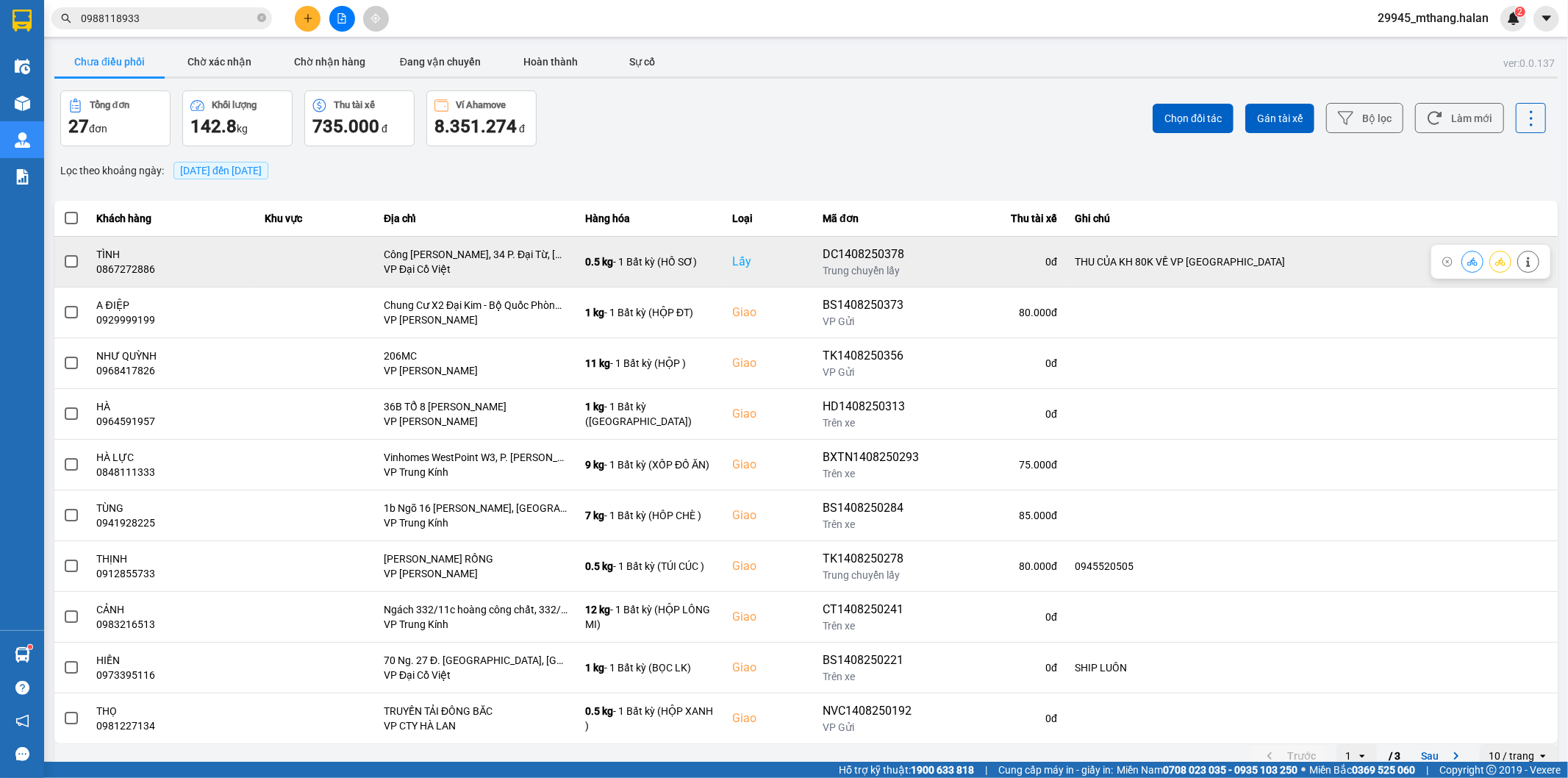
click at [1466, 262] on button at bounding box center [1472, 261] width 21 height 25
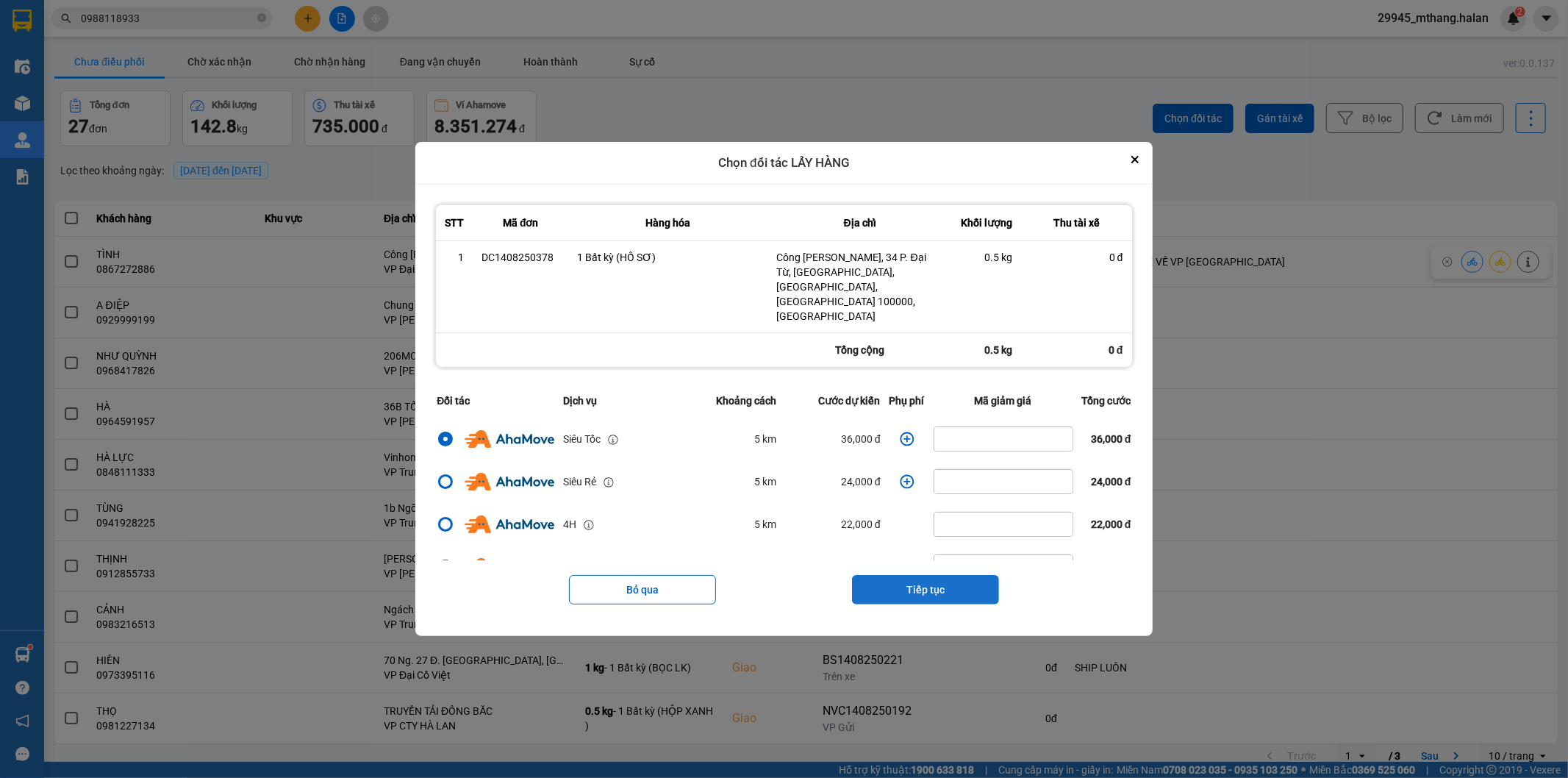
click at [915, 575] on button "Tiếp tục" at bounding box center [925, 589] width 147 height 29
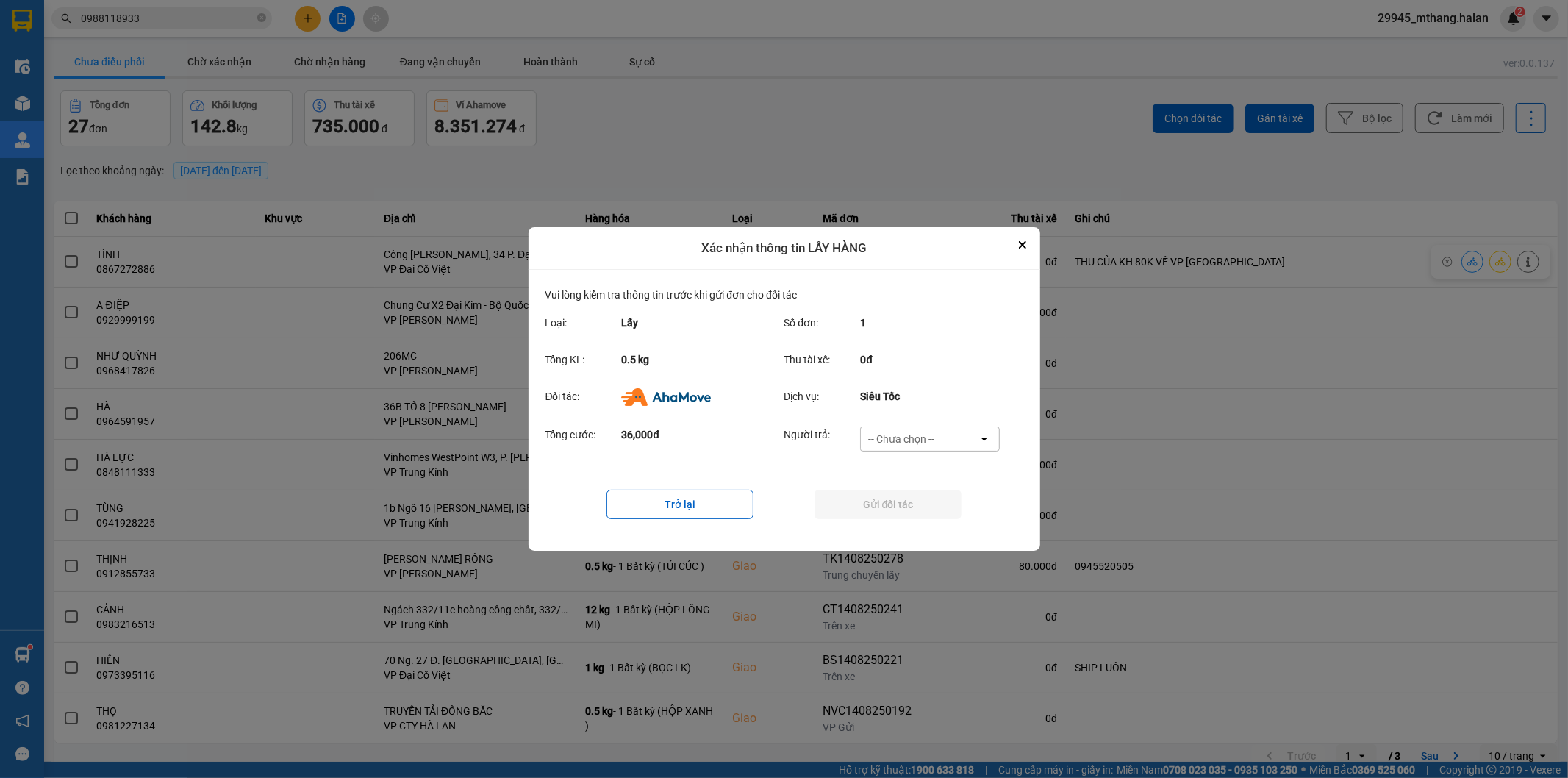
click at [897, 444] on div "-- Chưa chọn --" at bounding box center [901, 439] width 66 height 15
drag, startPoint x: 881, startPoint y: 540, endPoint x: 870, endPoint y: 522, distance: 21.1
click at [882, 540] on ul "Khách hàng Nhà xe trả tiền mặt Ví Ahamove" at bounding box center [930, 497] width 140 height 92
click at [864, 517] on div "Ví Ahamove" at bounding box center [930, 523] width 140 height 26
click at [818, 500] on button "Gửi đối tác" at bounding box center [888, 504] width 147 height 29
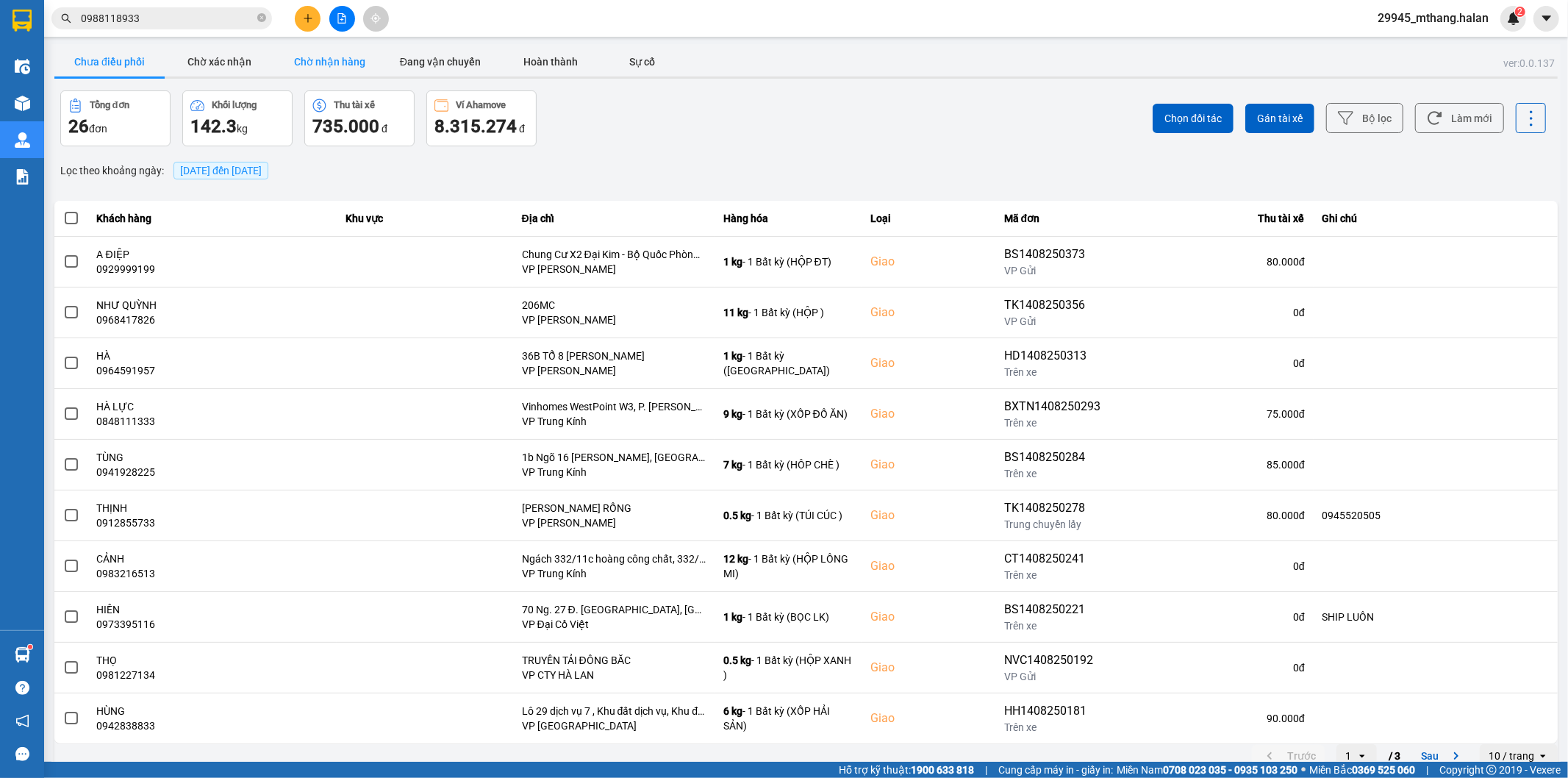
click at [319, 50] on button "Chờ nhận hàng" at bounding box center [330, 62] width 111 height 29
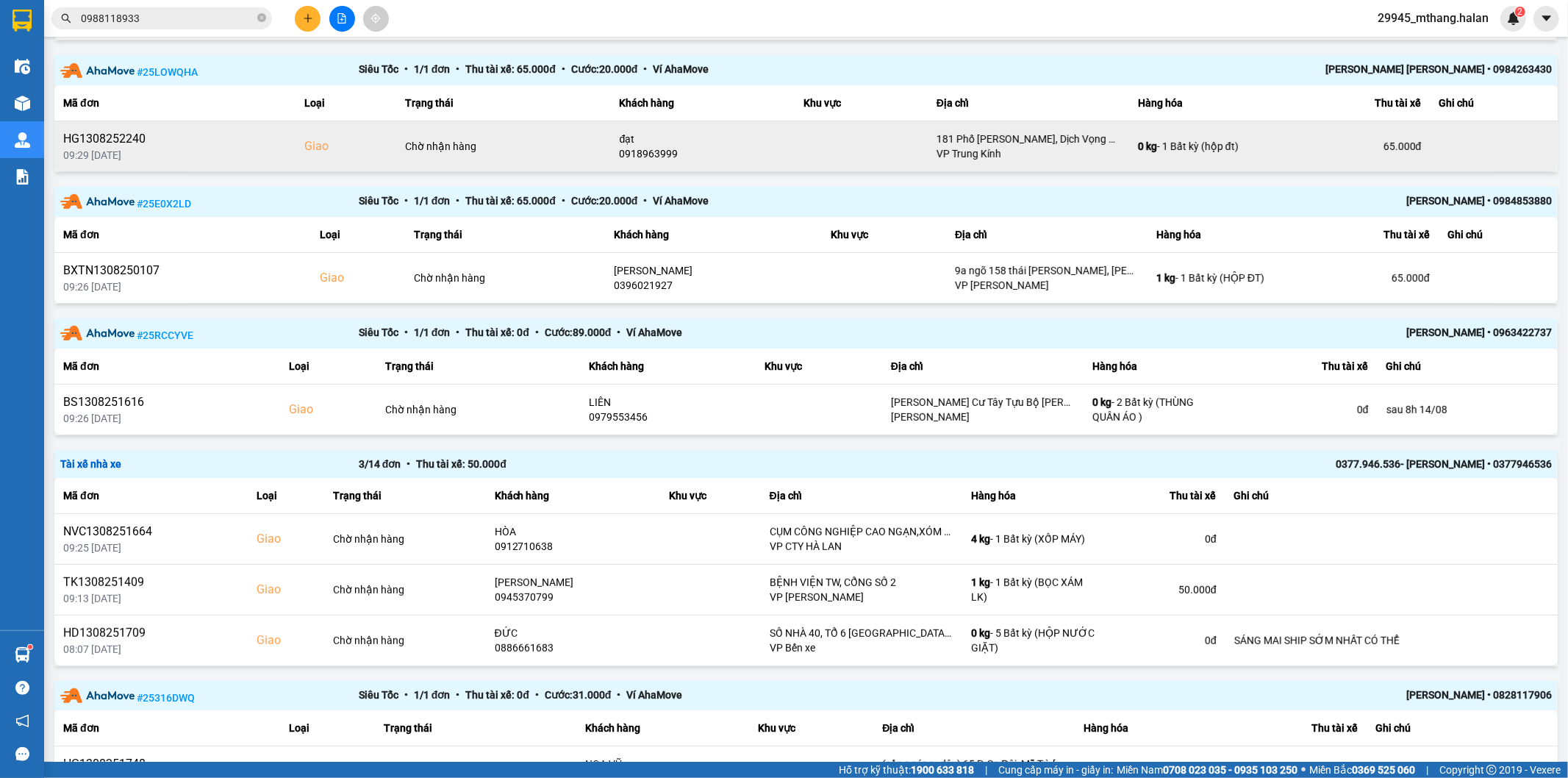
scroll to position [763, 0]
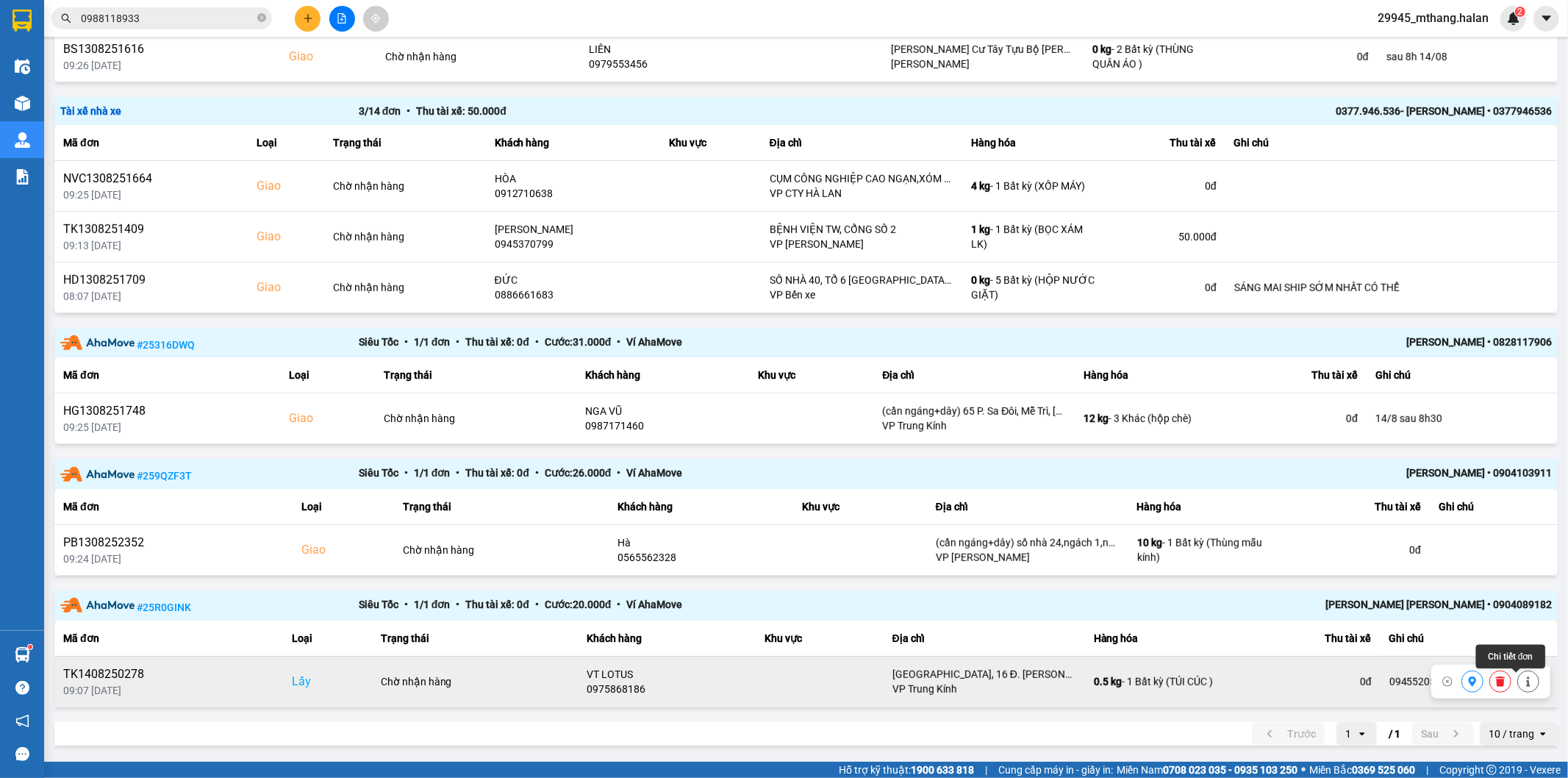
click at [1523, 680] on icon at bounding box center [1527, 681] width 10 height 10
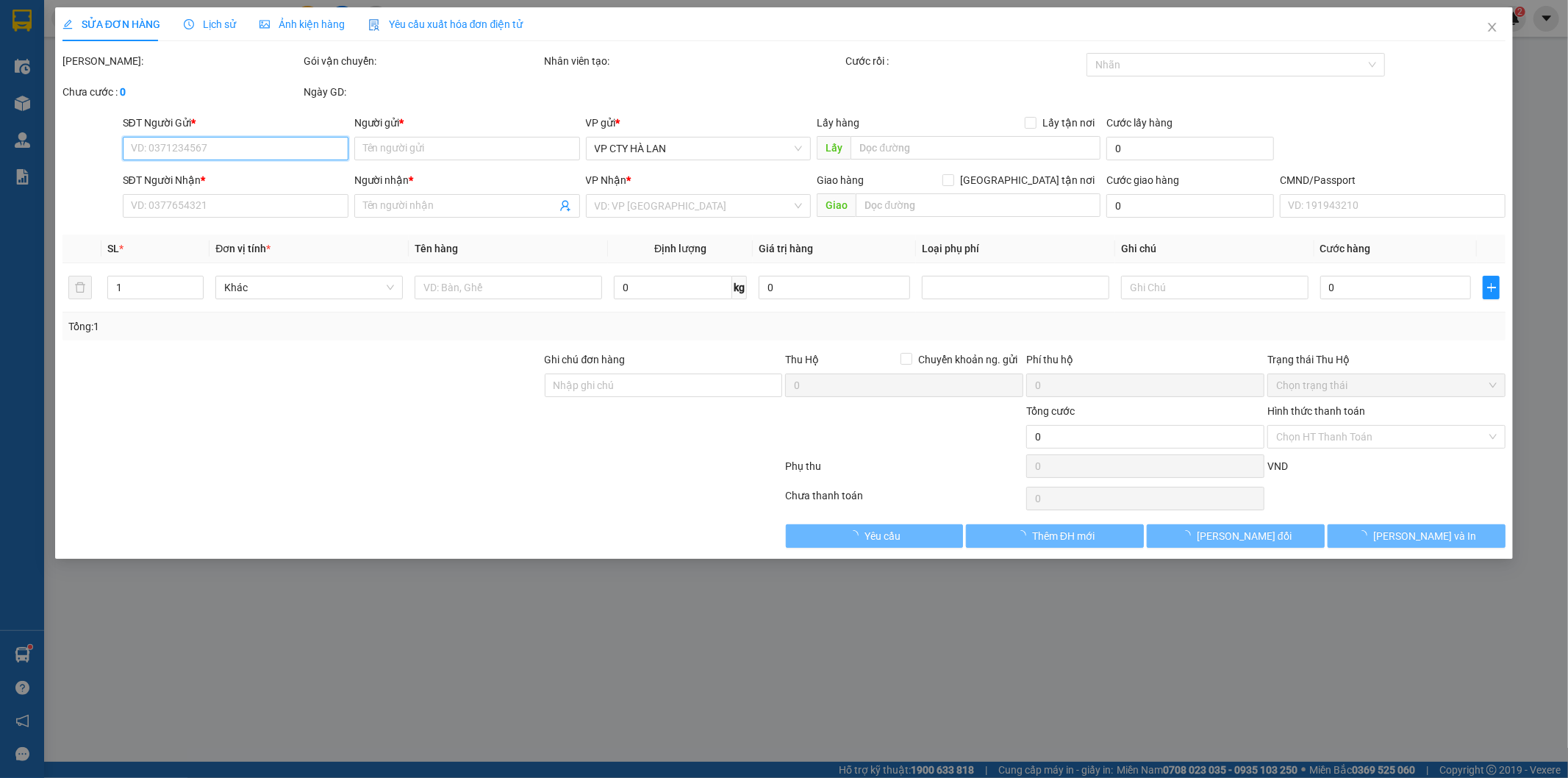
type input "0975868186"
type input "VT LOTUS"
checkbox input "true"
type input "Sunshine Center, 16 Đ. PHẠM HÙNG, Mỹ Đình, Nam Từ Liêm, Hà Nội, Việt Nam"
type input "0912855733"
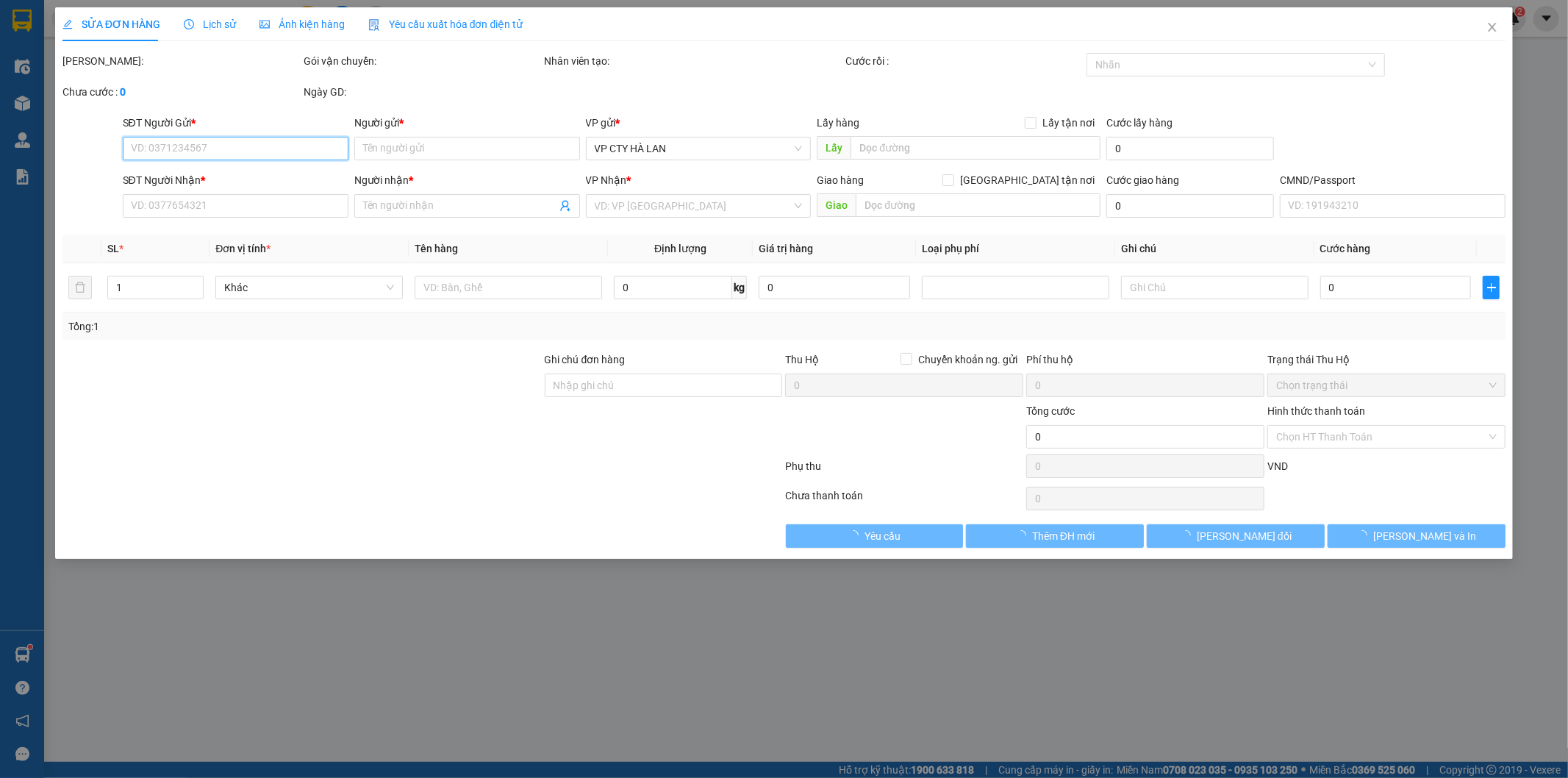
type input "THỊNH"
checkbox input "true"
type input "[PERSON_NAME] RỒNG"
type input "0945520505"
type input "80.000"
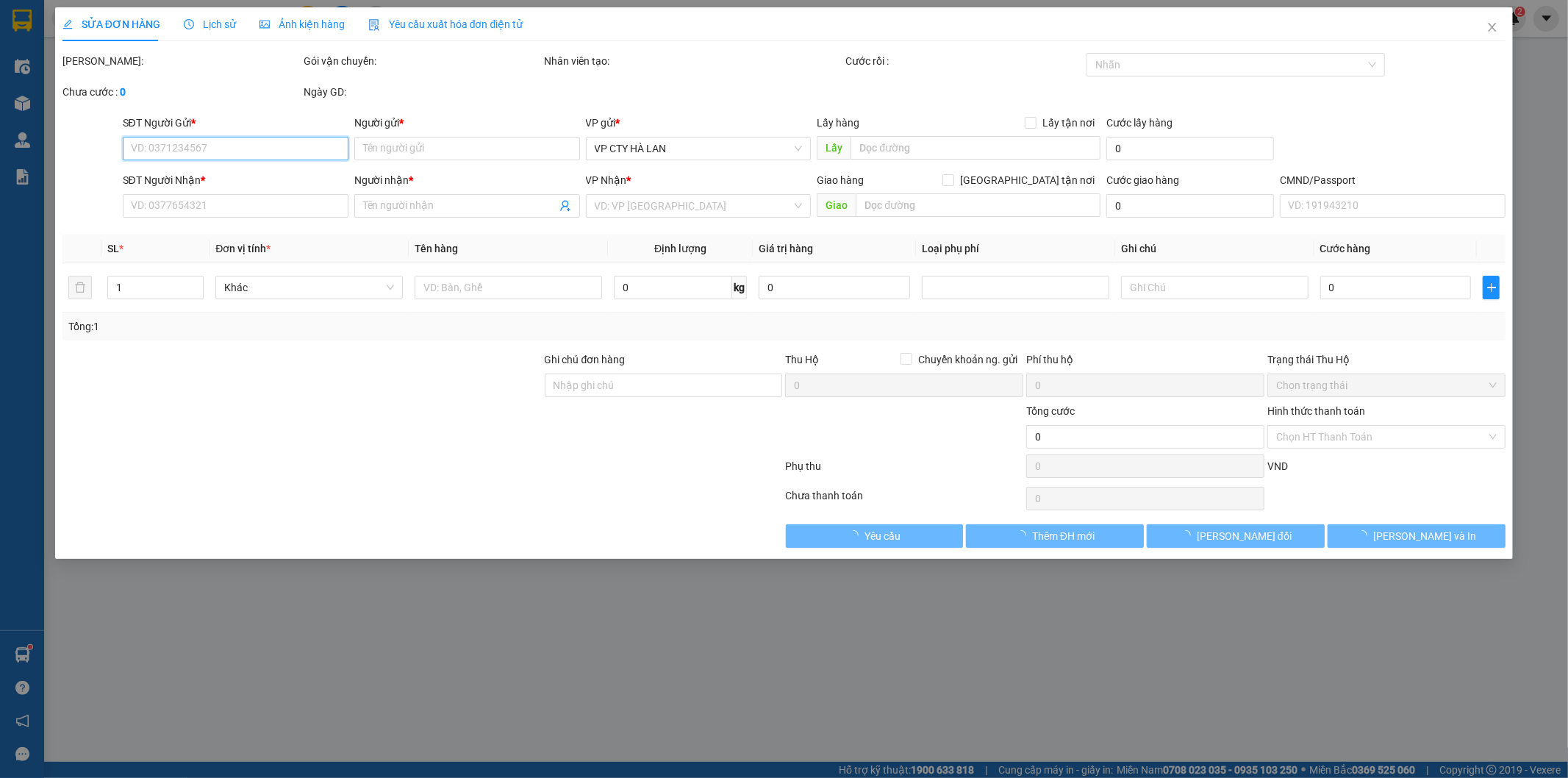
type input "80.000"
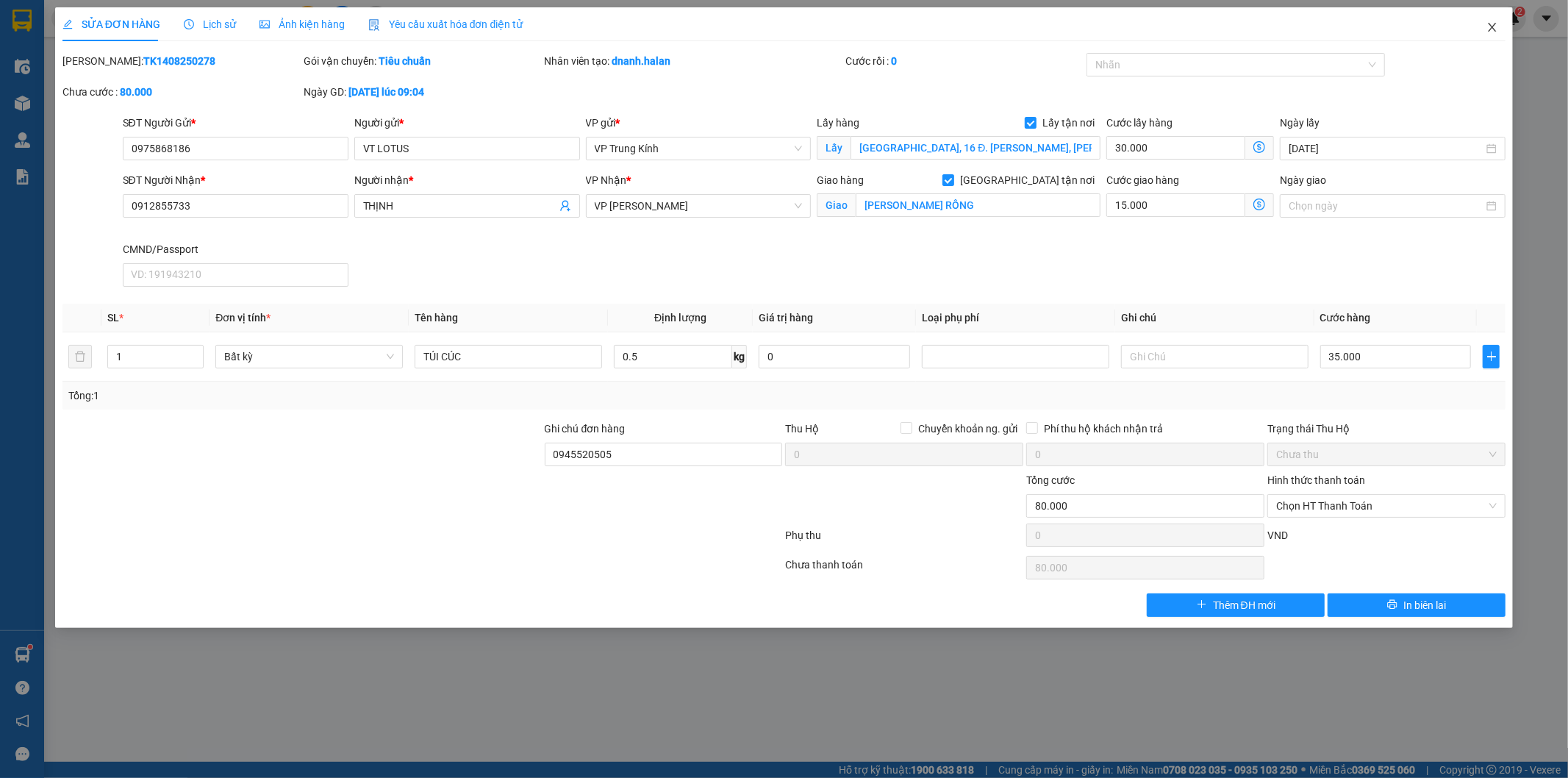
click at [1490, 25] on icon "close" at bounding box center [1492, 27] width 8 height 9
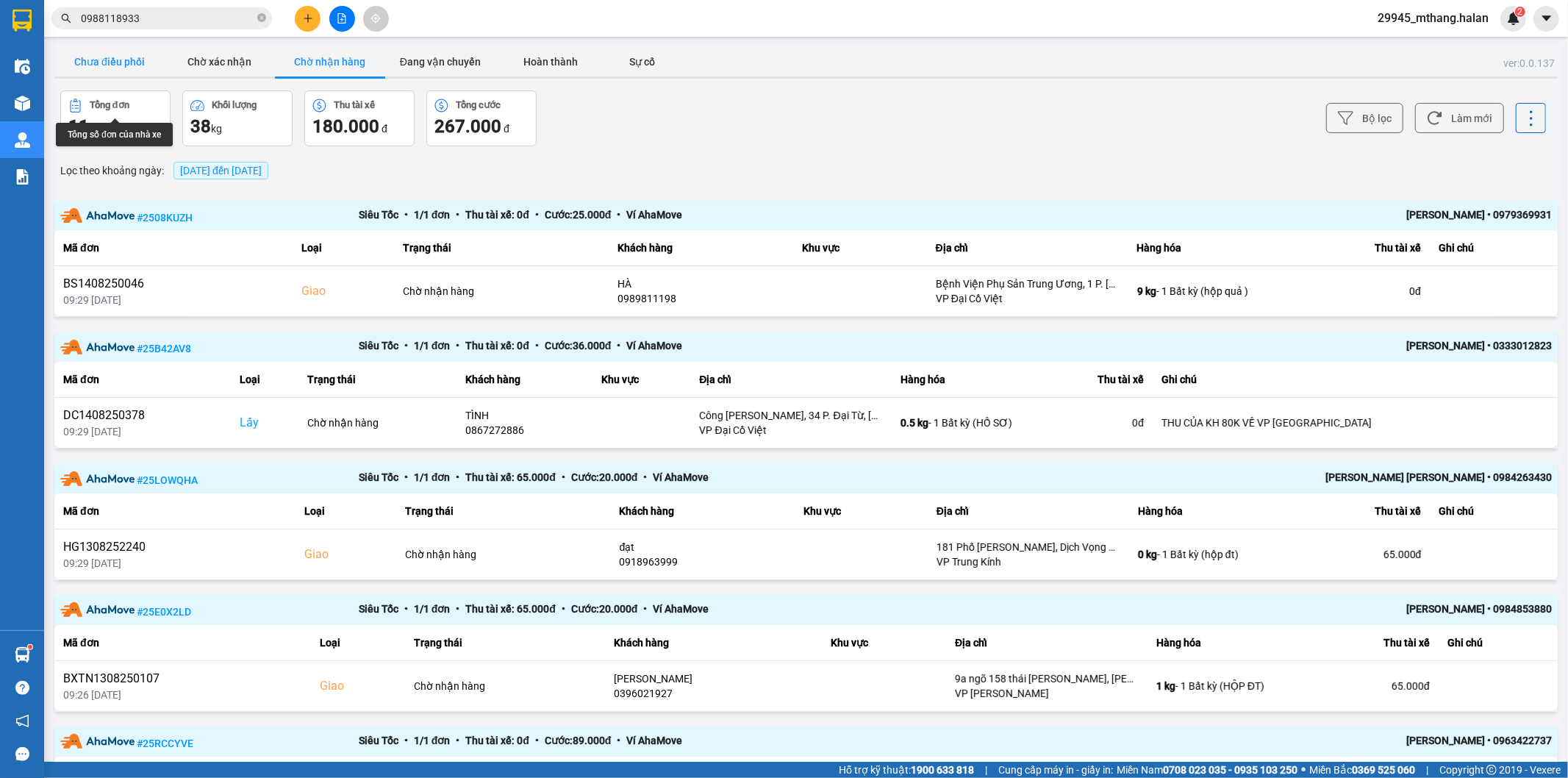
click at [109, 54] on button "Chưa điều phối" at bounding box center [110, 62] width 111 height 29
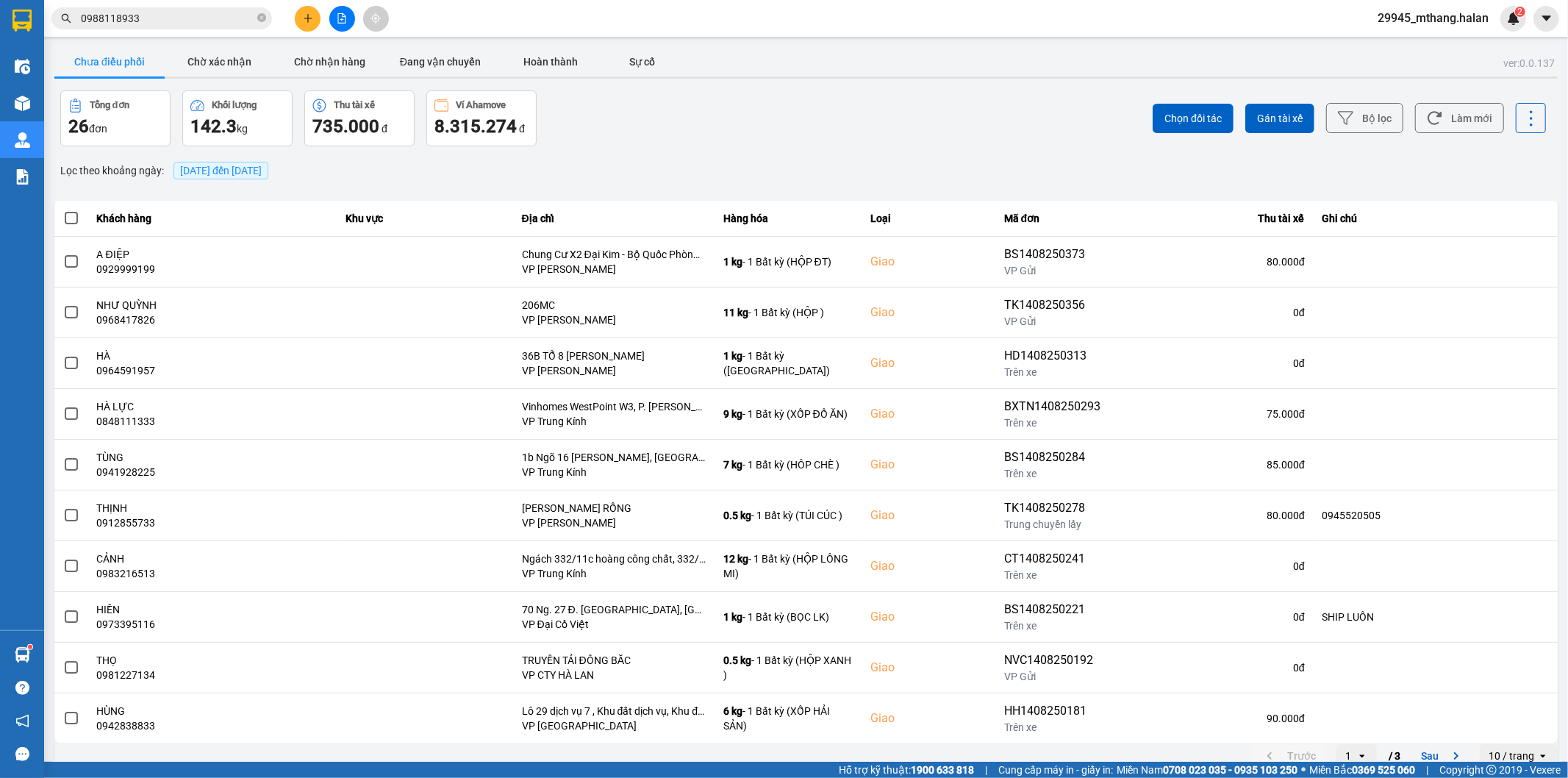
click at [185, 15] on input "0988118933" at bounding box center [167, 18] width 173 height 16
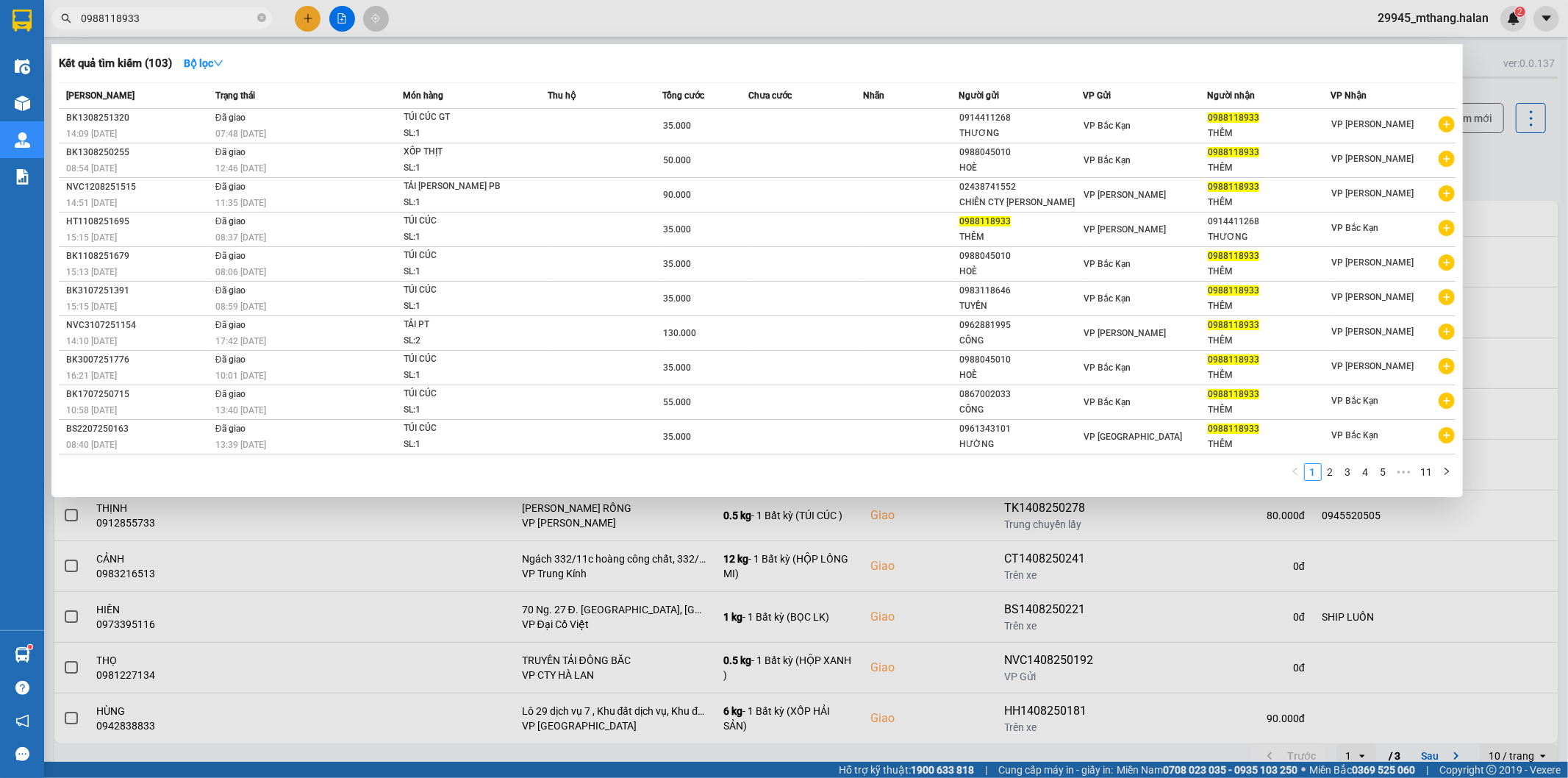
click at [185, 15] on input "0988118933" at bounding box center [167, 18] width 173 height 16
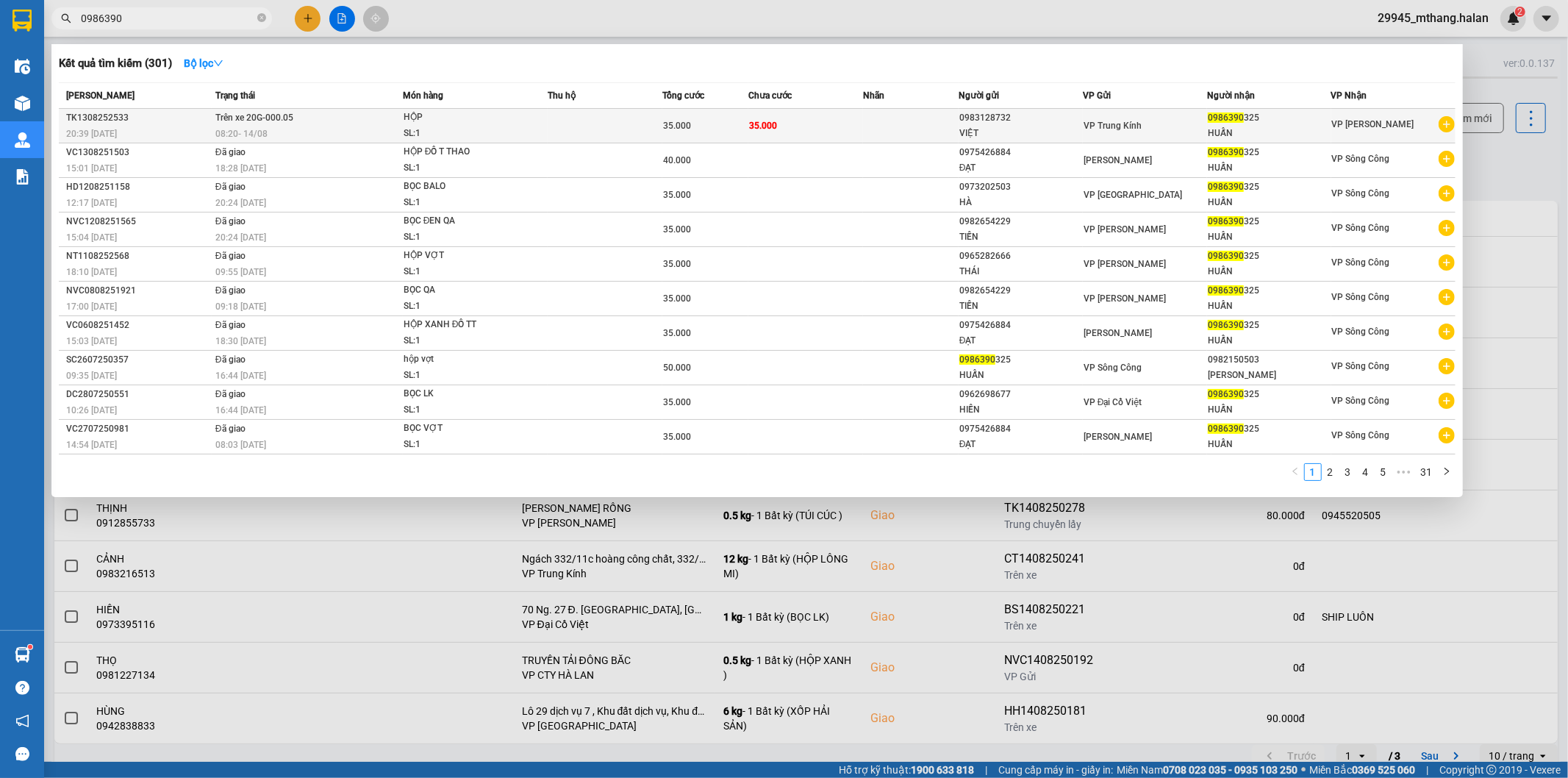
type input "0986390"
click at [596, 128] on td at bounding box center [605, 126] width 115 height 34
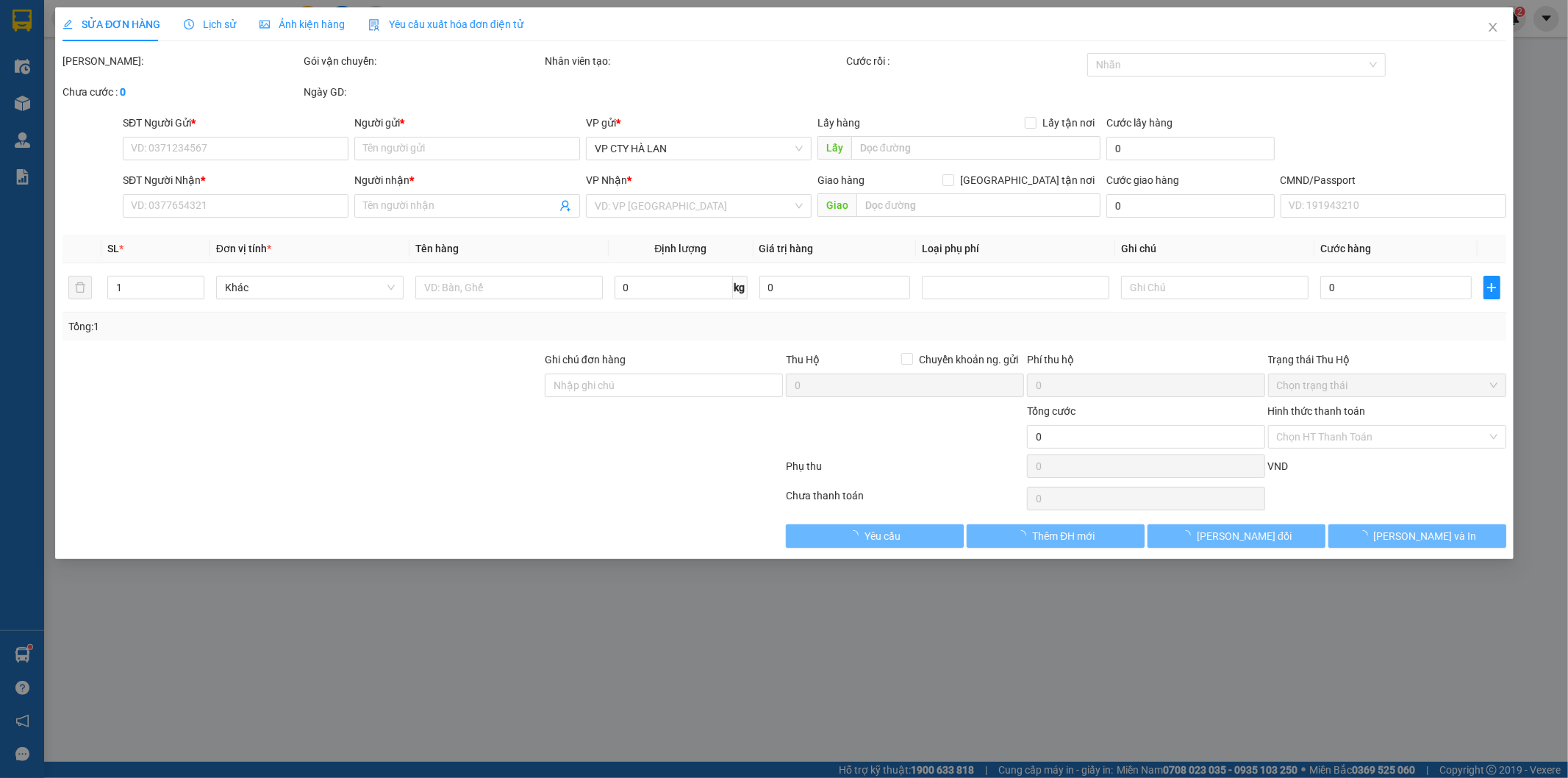
type input "0983128732"
type input "VIỆT"
type input "0986390325"
type input "HUẤN"
type input "35.000"
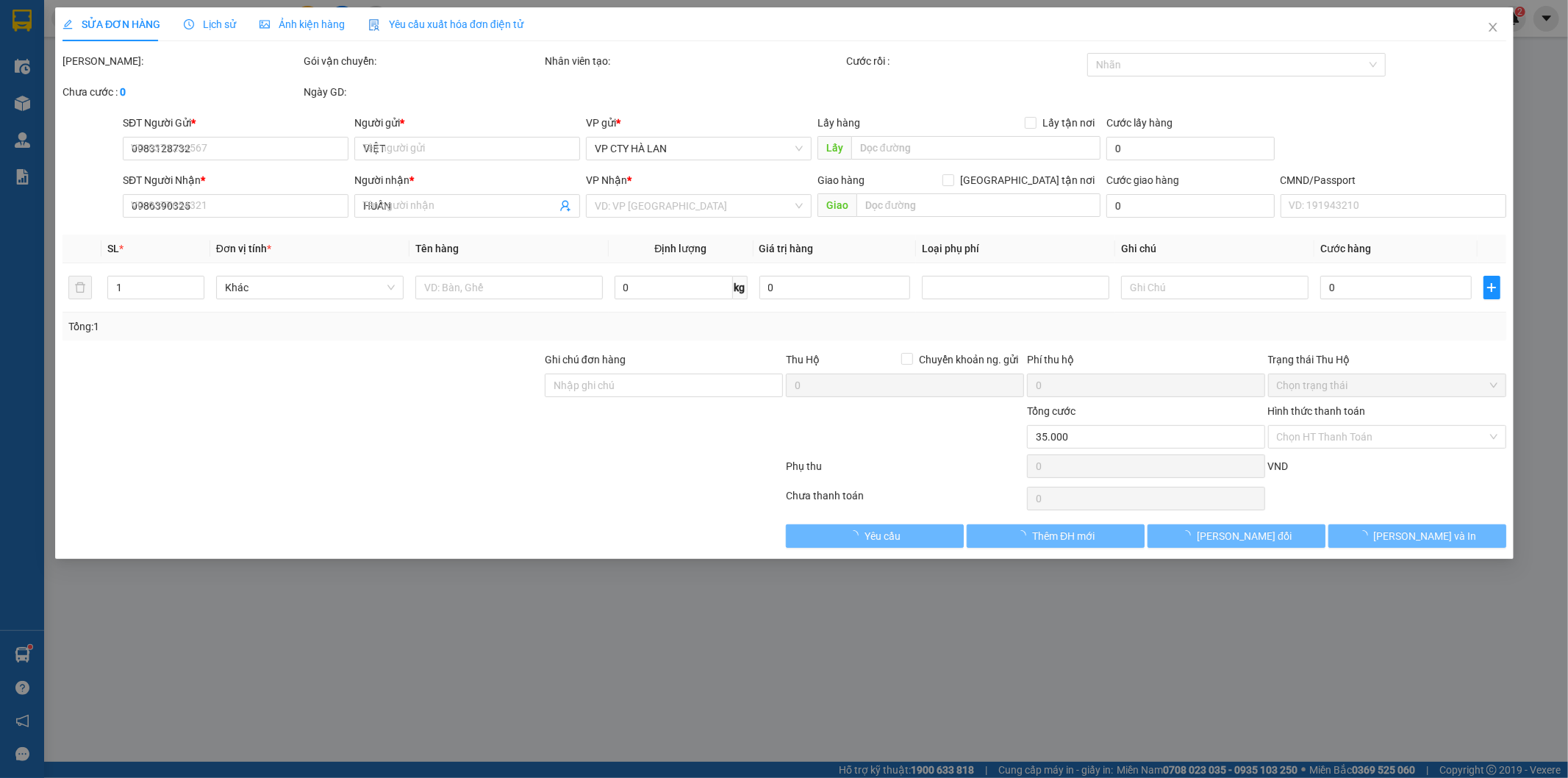
type input "35.000"
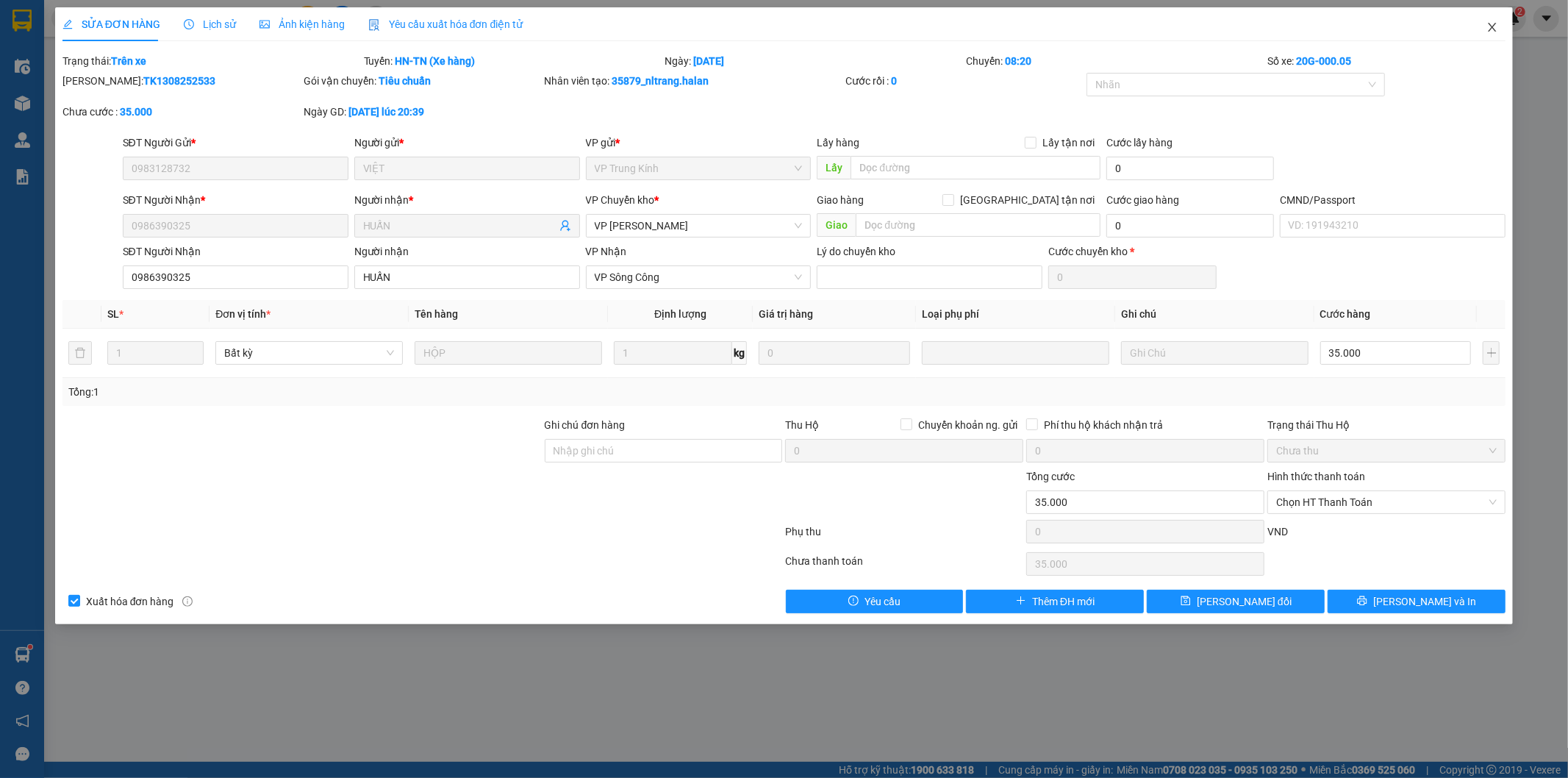
click at [1482, 26] on span "Close" at bounding box center [1492, 27] width 41 height 41
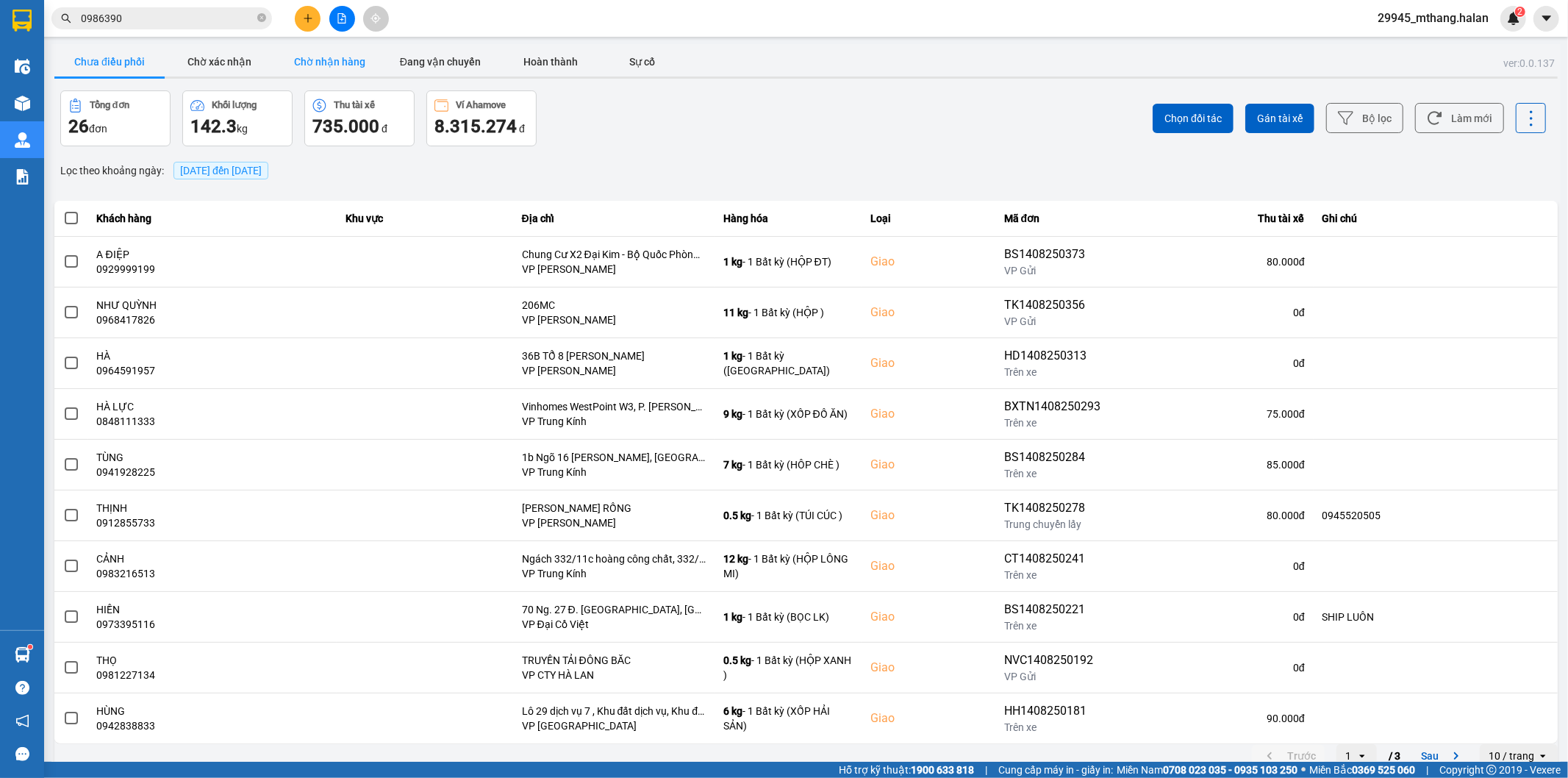
click at [317, 60] on button "Chờ nhận hàng" at bounding box center [330, 62] width 111 height 29
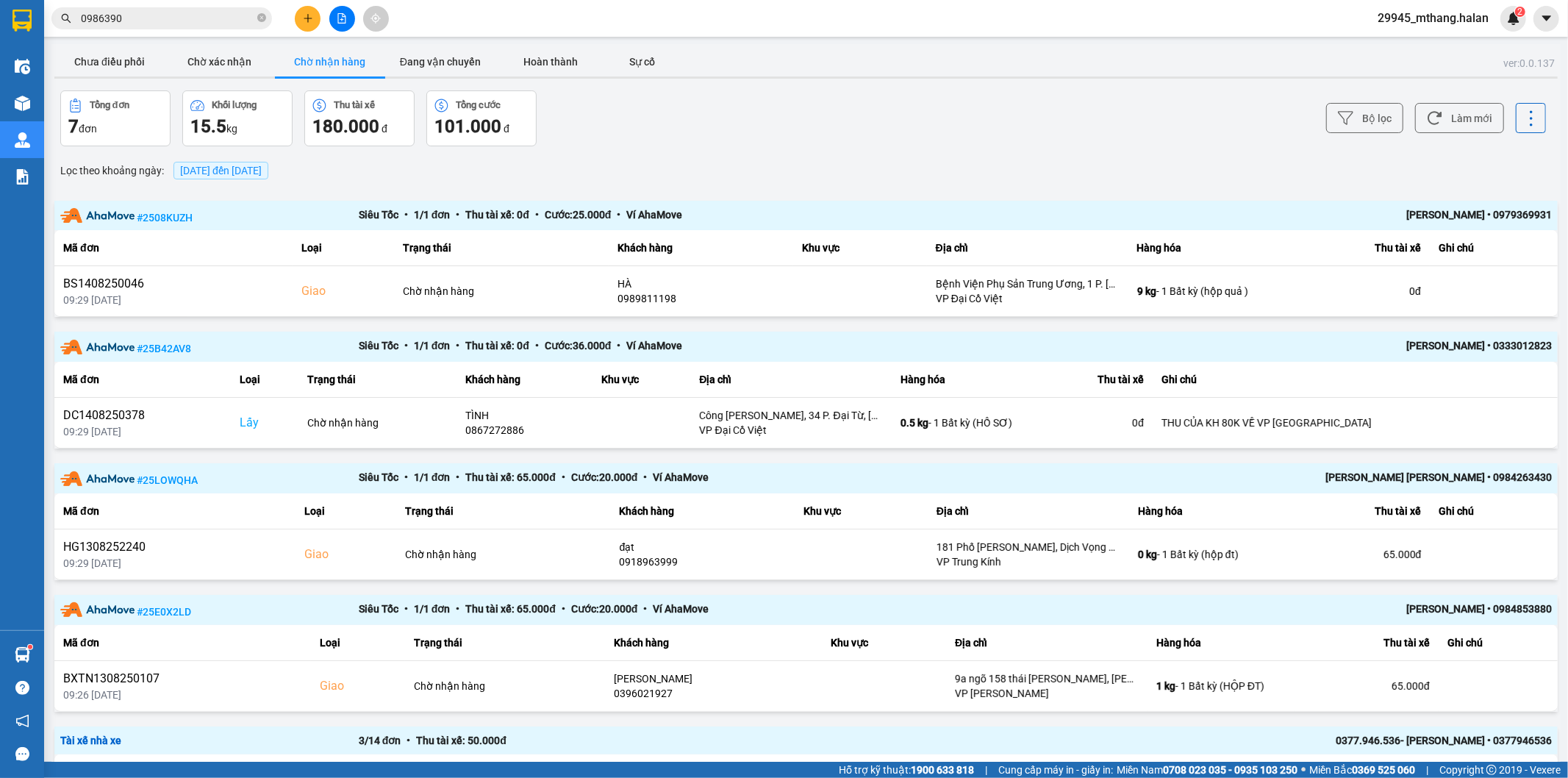
scroll to position [236, 0]
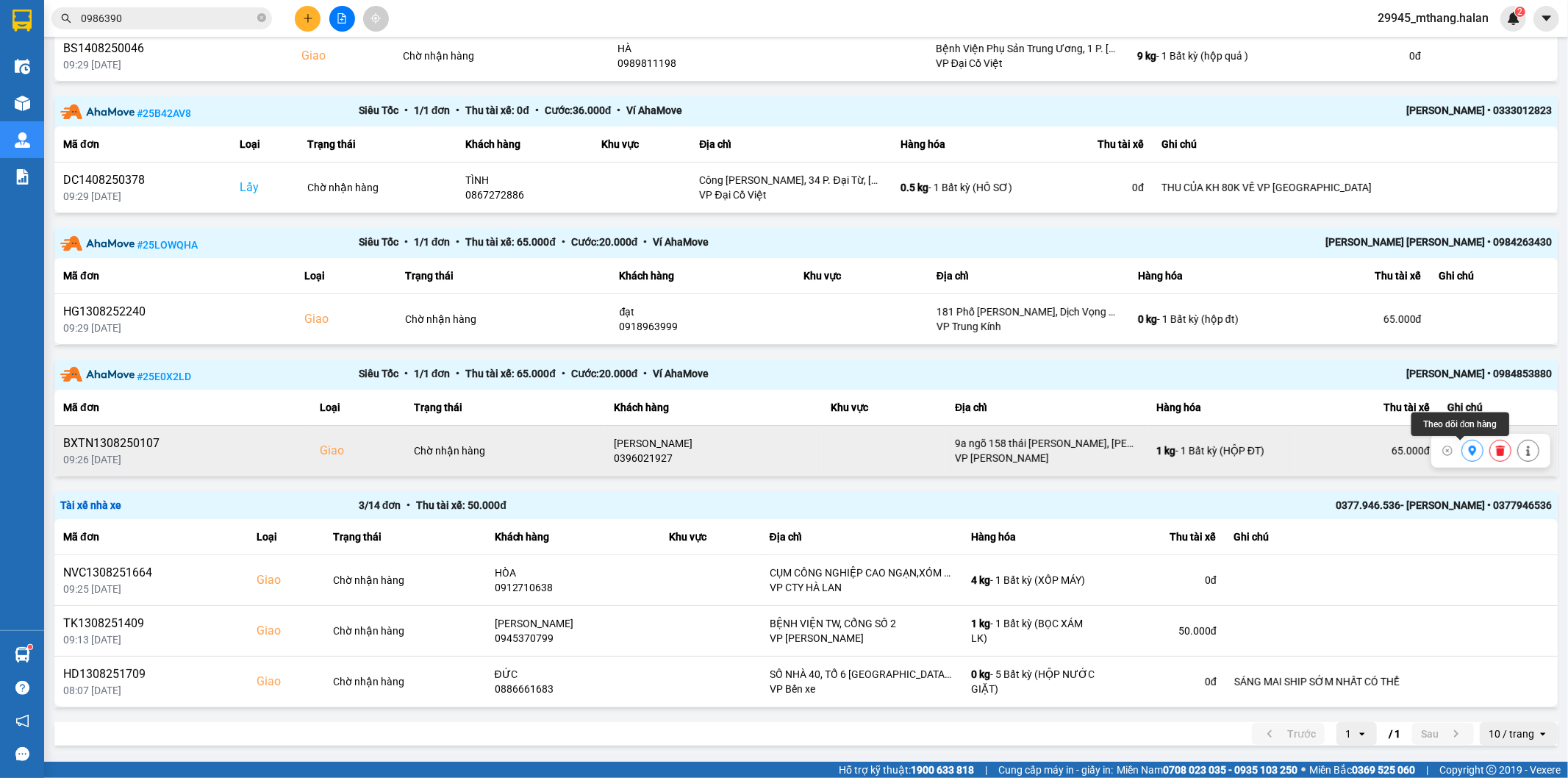
click at [1467, 452] on icon at bounding box center [1472, 450] width 10 height 10
click at [1523, 445] on icon at bounding box center [1527, 450] width 10 height 10
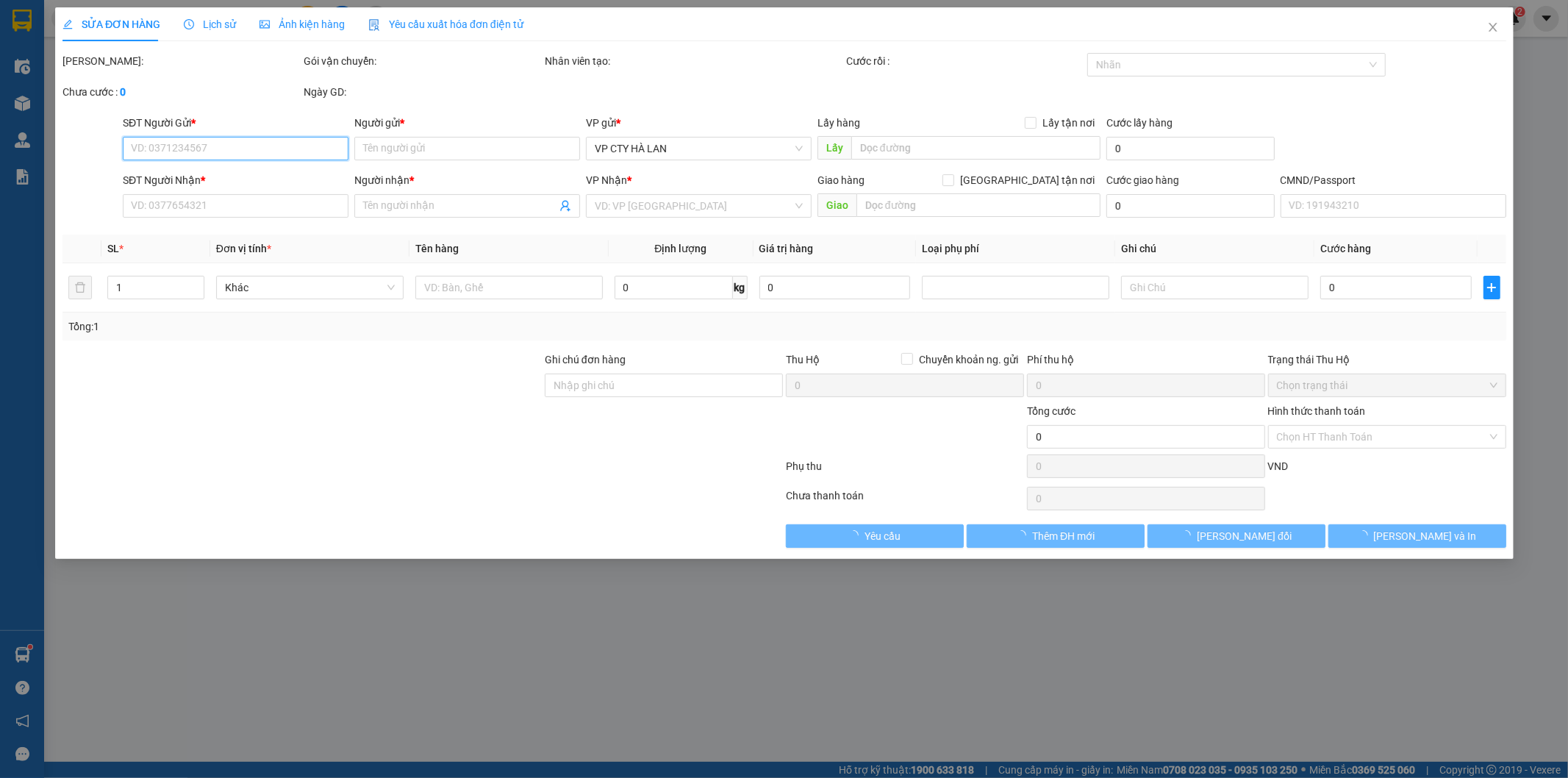
type input "0789332503"
type input "LỰC"
type input "0396021927"
type input "PHẠM THẾ"
checkbox input "true"
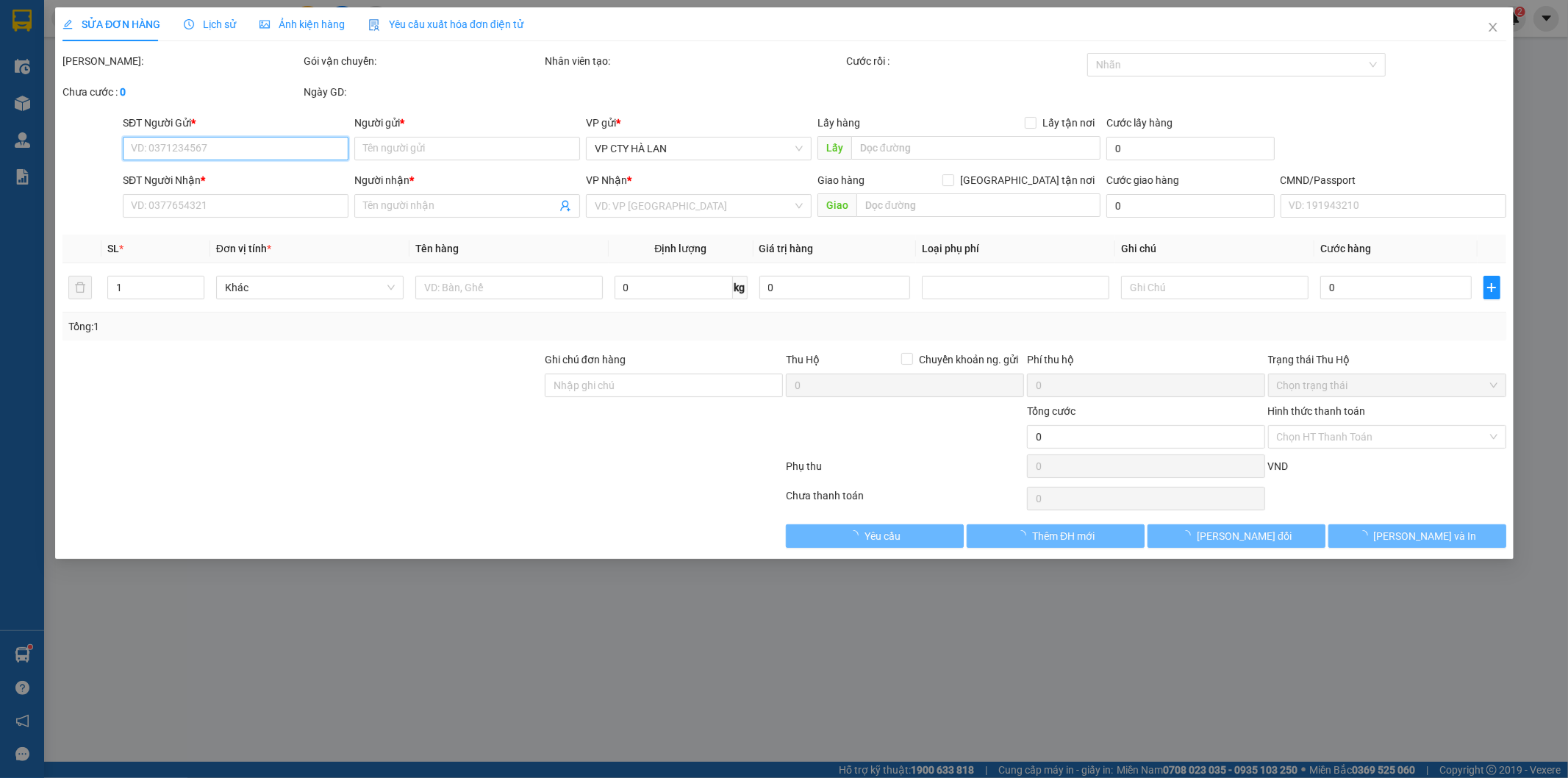
type input "9a ngõ 158 thái thịnh, láng hạ, đống đa, hà nội"
type input "65.000"
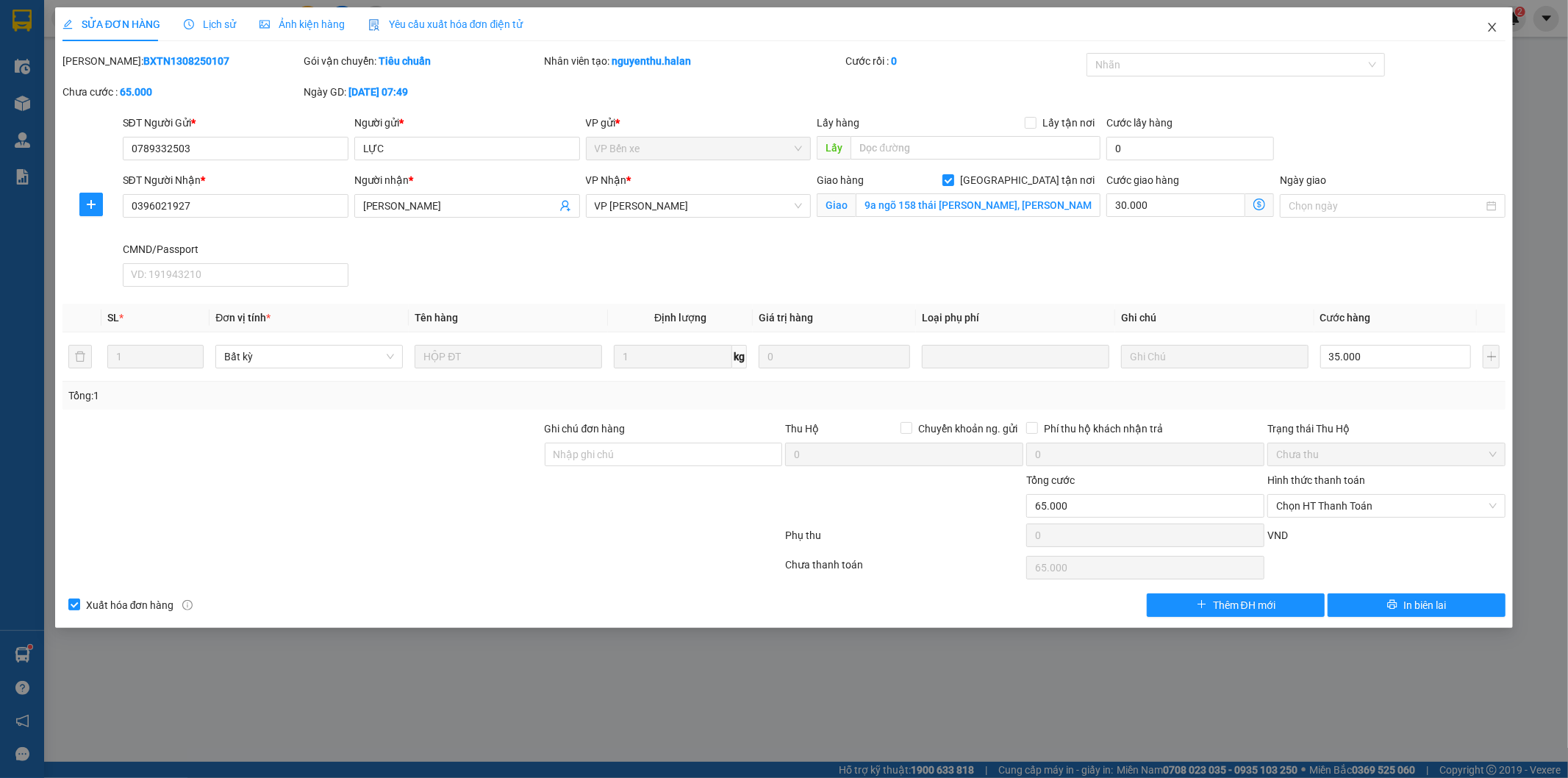
click at [1490, 27] on icon "close" at bounding box center [1492, 27] width 12 height 12
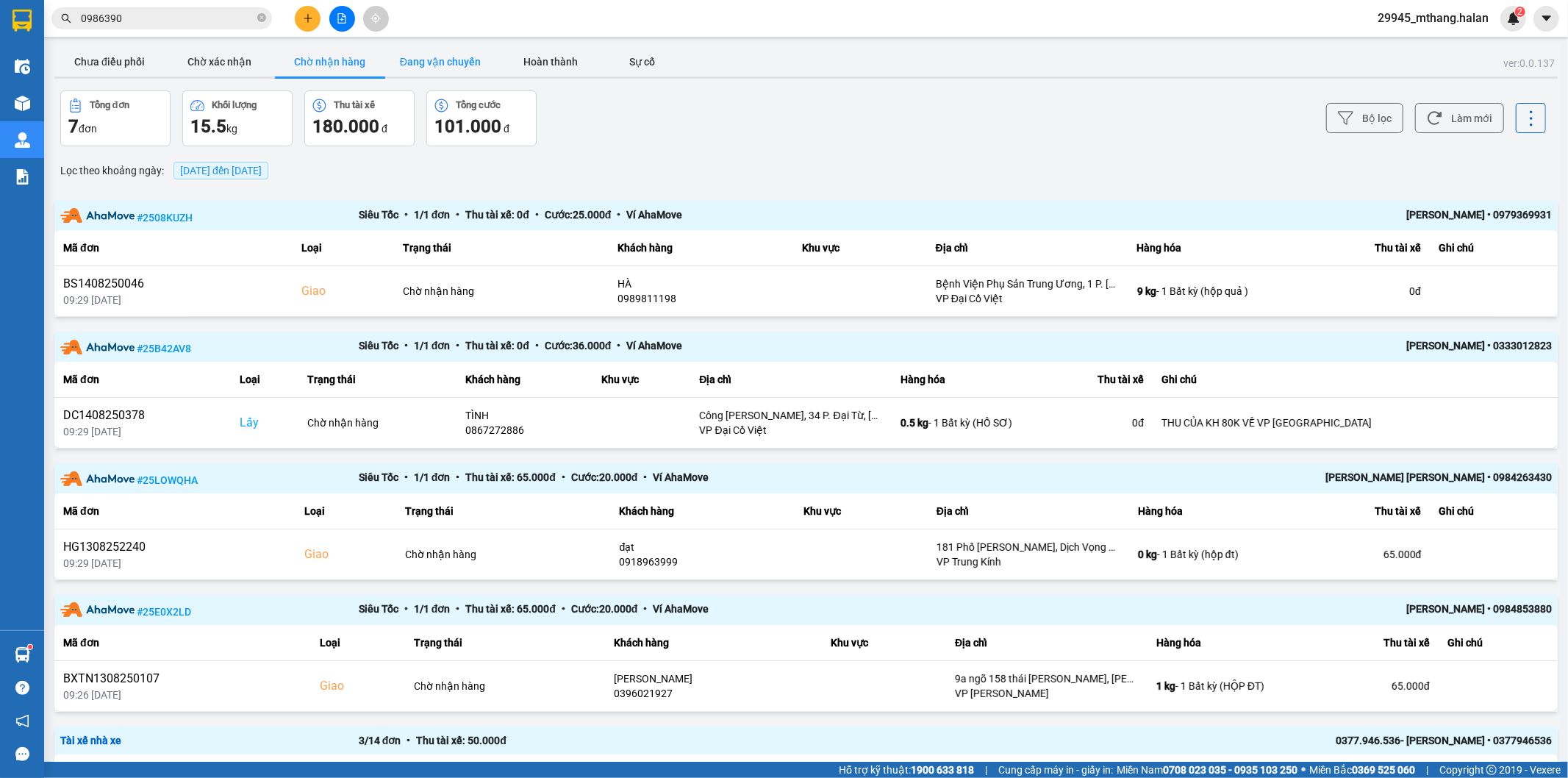
click at [445, 68] on button "Đang vận chuyển" at bounding box center [440, 62] width 111 height 29
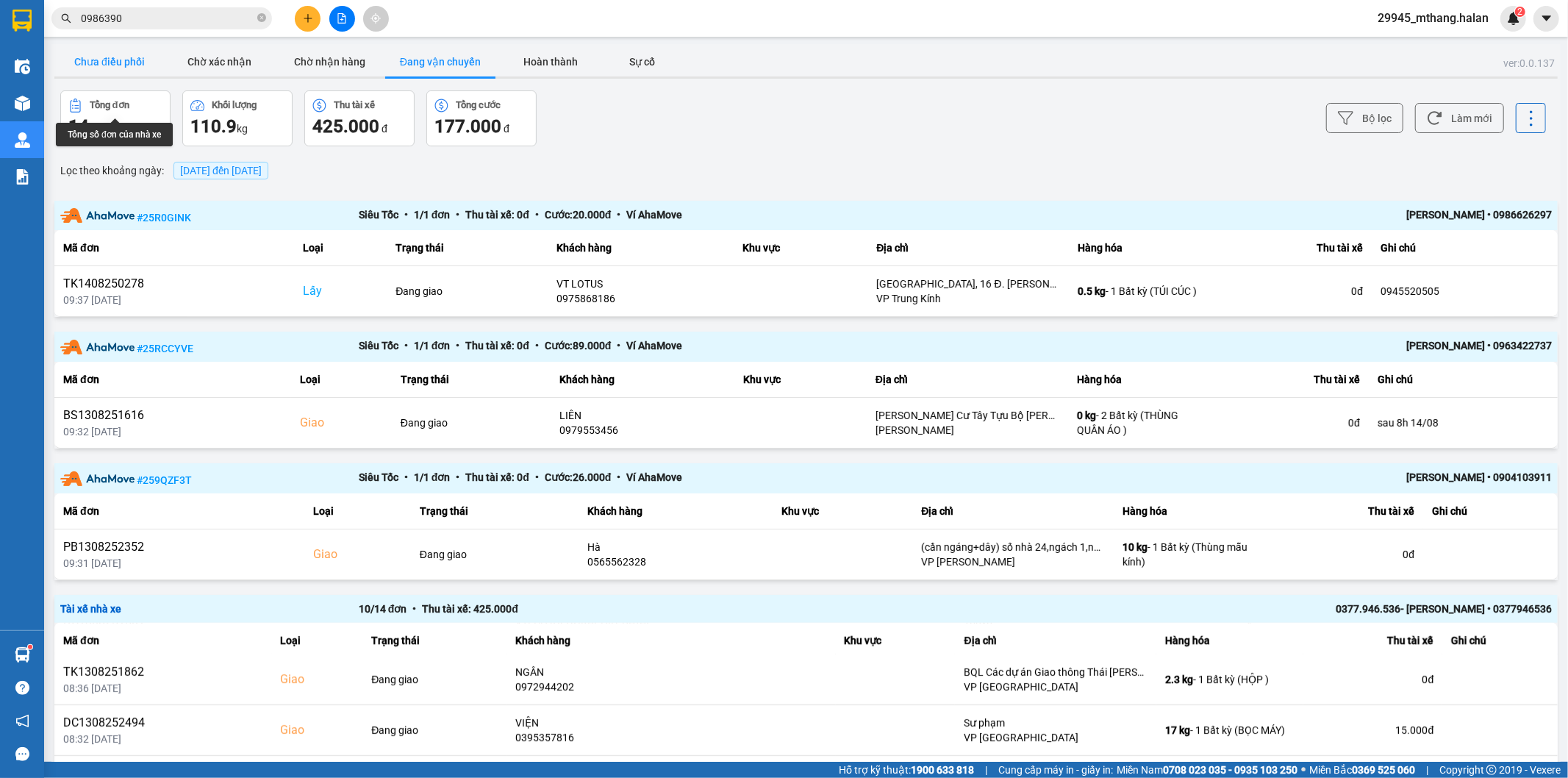
click at [125, 49] on button "Chưa điều phối" at bounding box center [110, 62] width 111 height 29
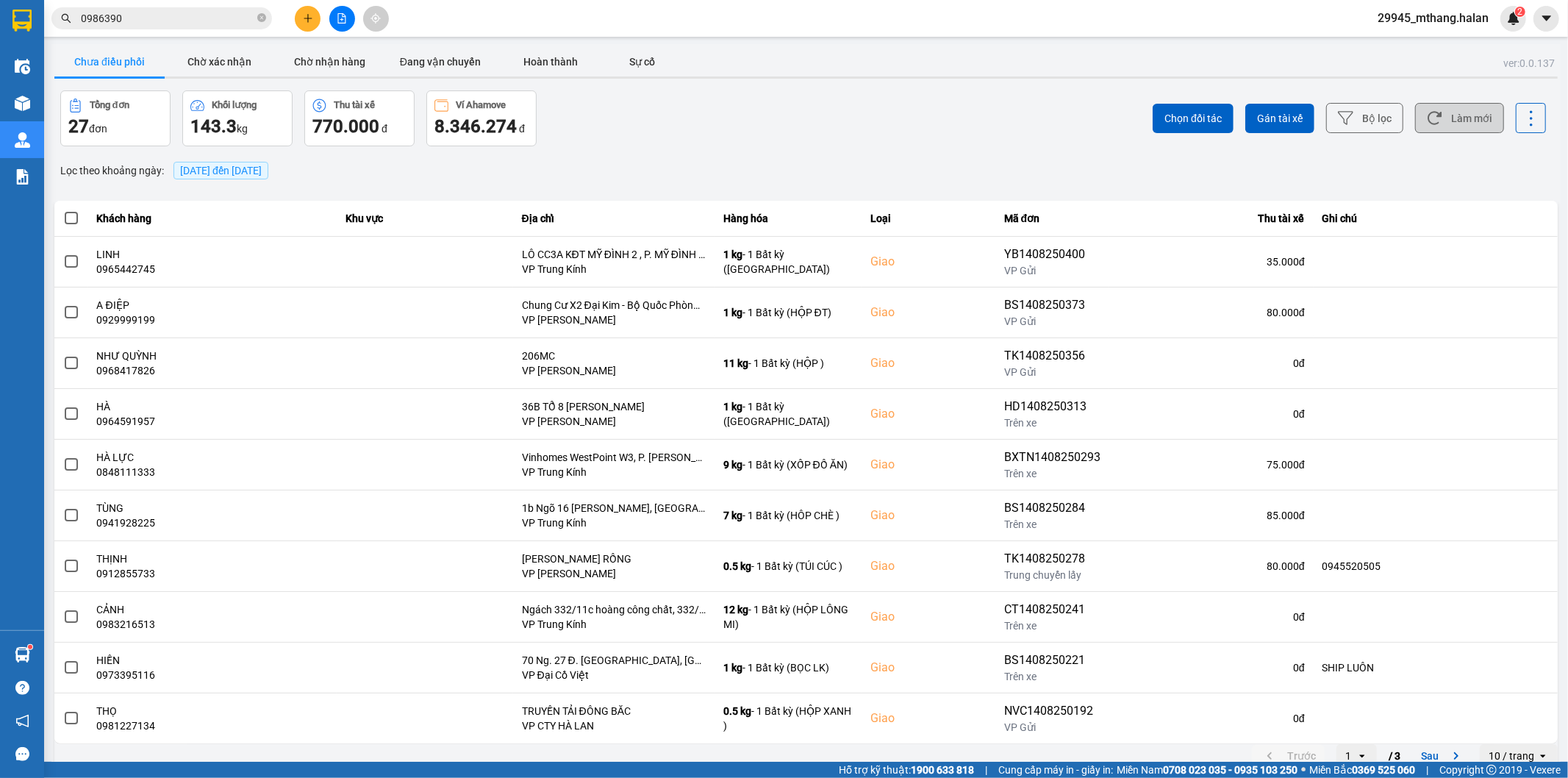
click at [1427, 118] on icon at bounding box center [1434, 118] width 15 height 15
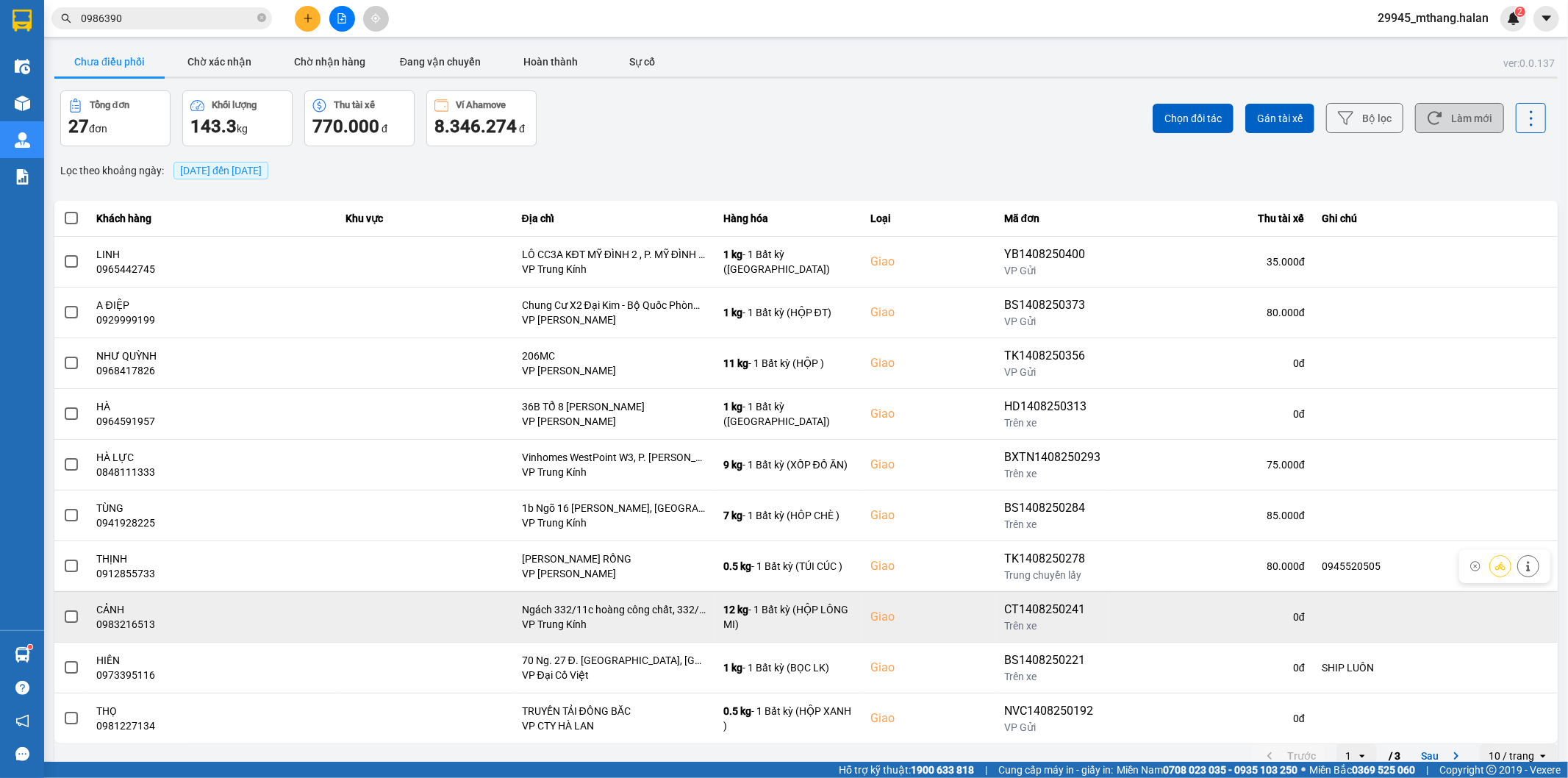
scroll to position [16, 0]
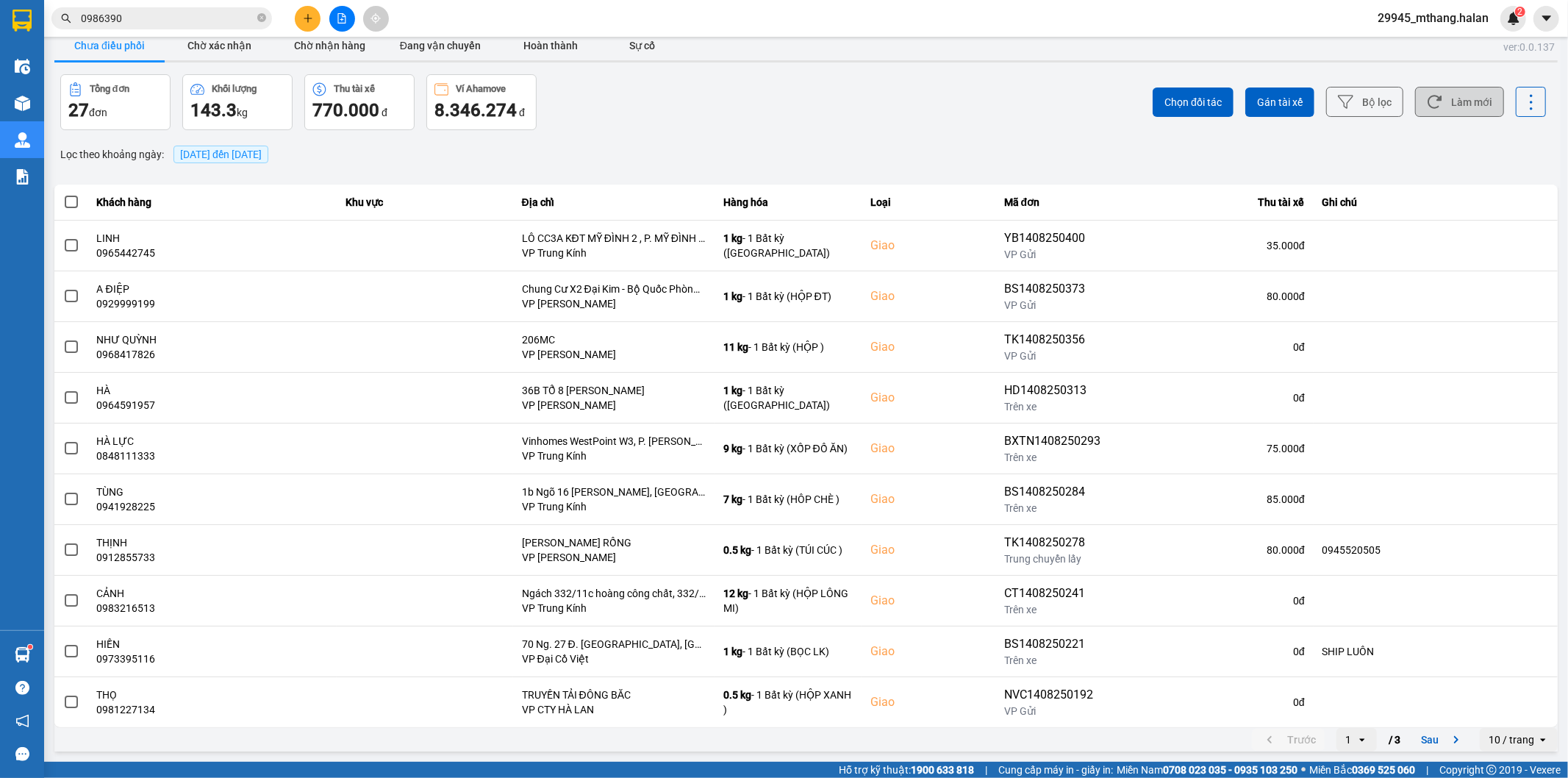
click at [1449, 115] on button "Làm mới" at bounding box center [1459, 102] width 89 height 30
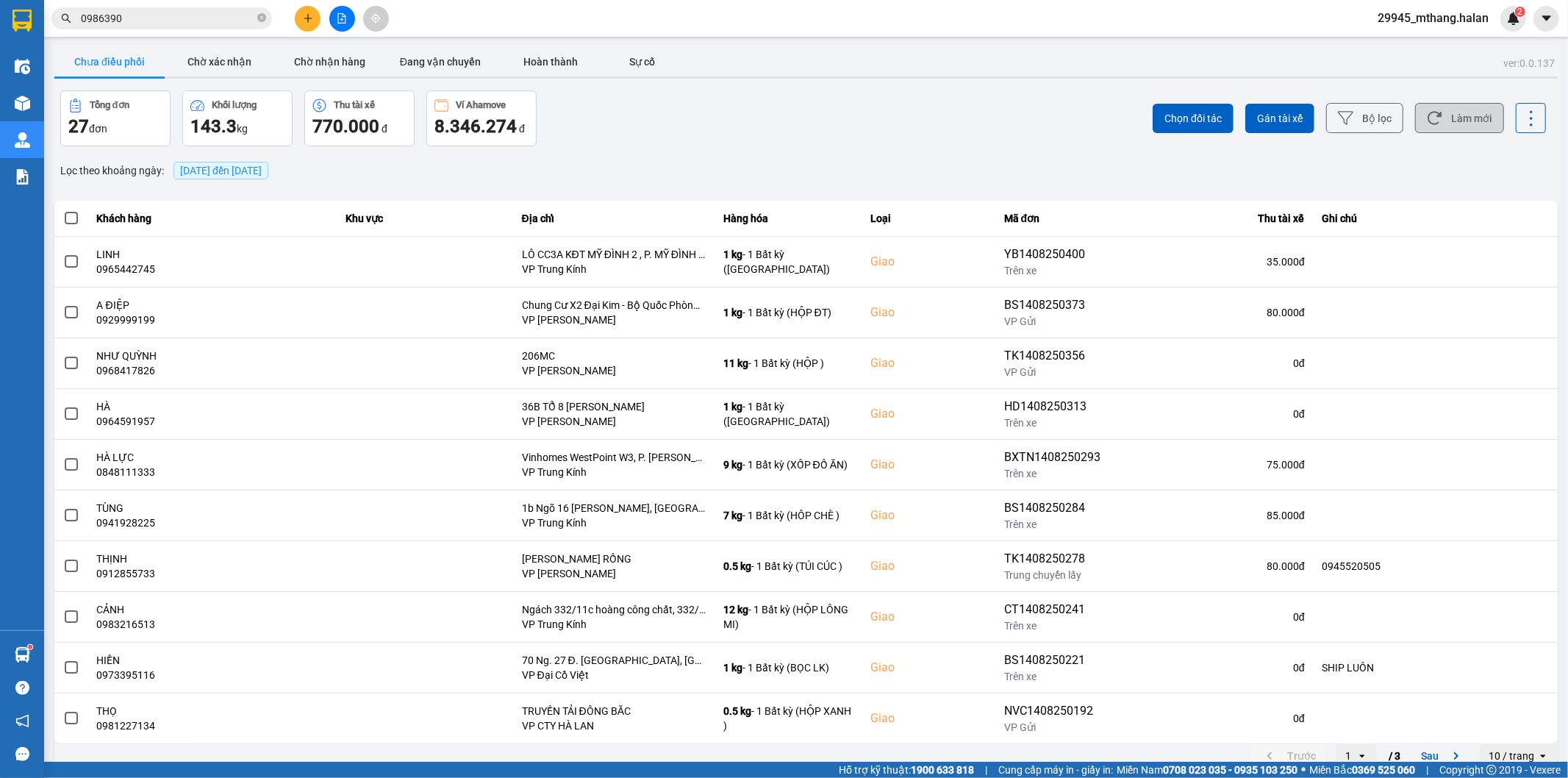
click at [1437, 126] on button "Làm mới" at bounding box center [1459, 118] width 89 height 30
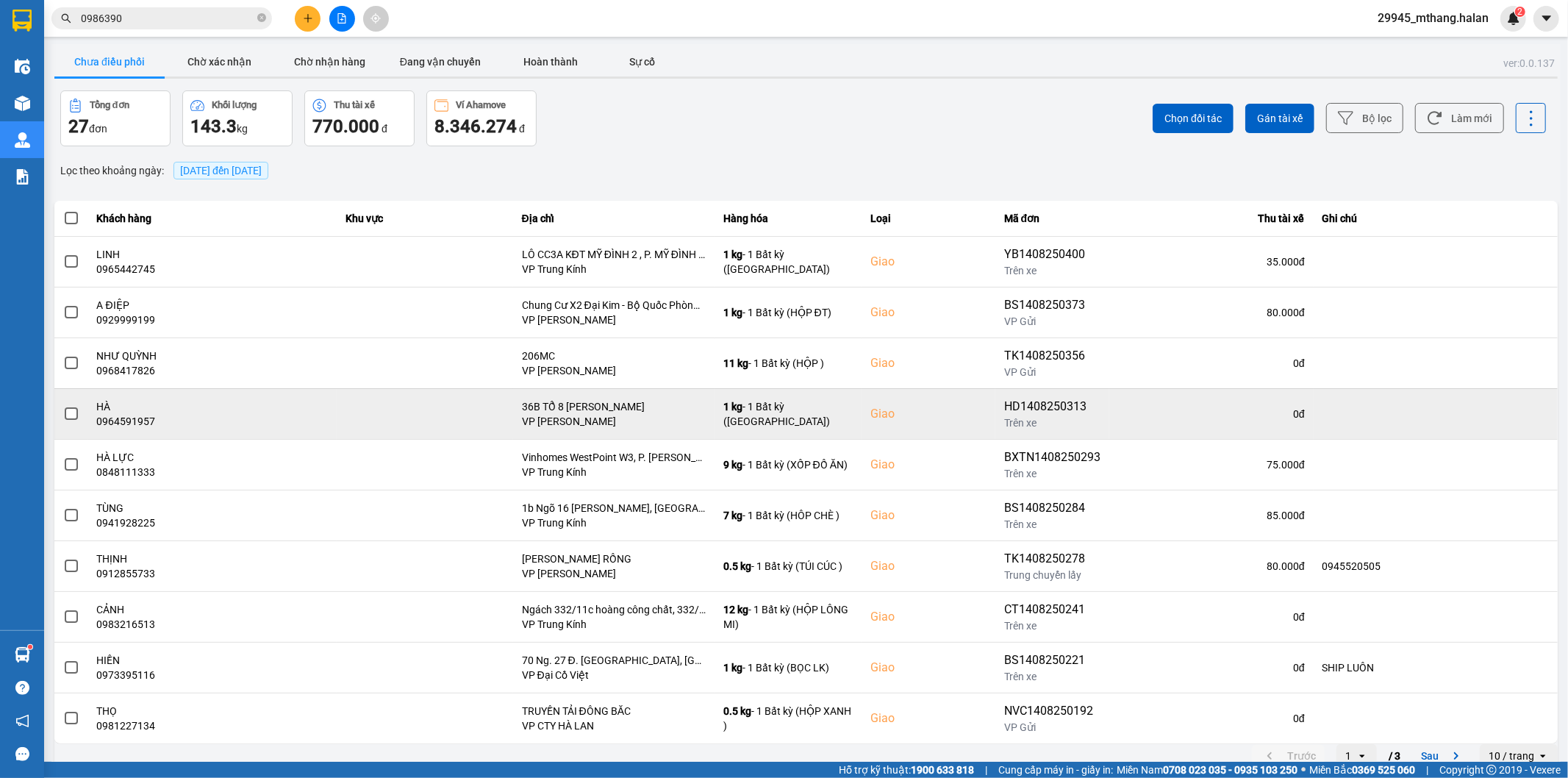
scroll to position [16, 0]
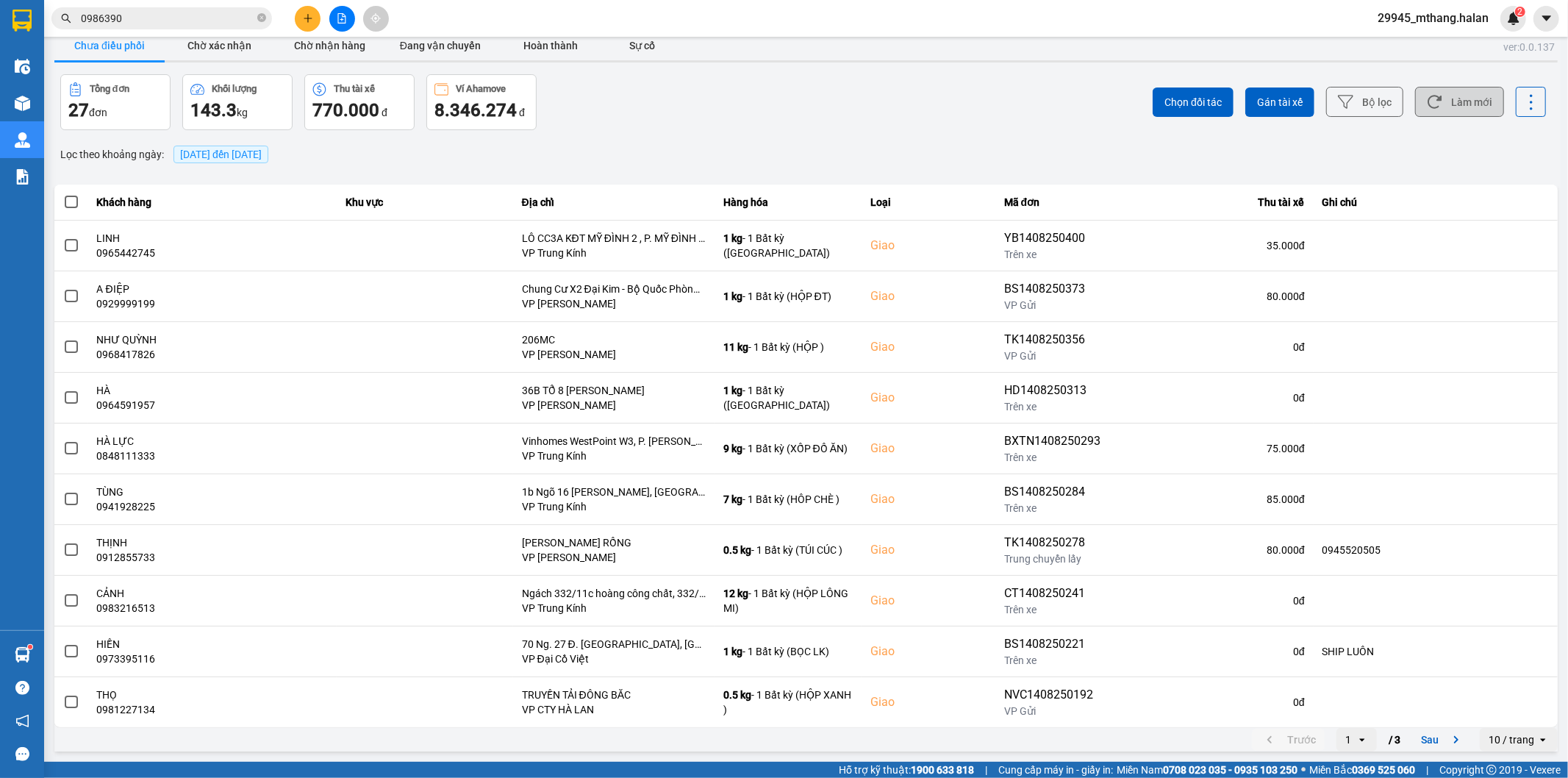
click at [1460, 87] on button "Làm mới" at bounding box center [1459, 102] width 89 height 30
click at [651, 151] on div "Lọc theo khoảng ngày : 14/08/2025 đến 14/08/2025" at bounding box center [806, 155] width 1503 height 25
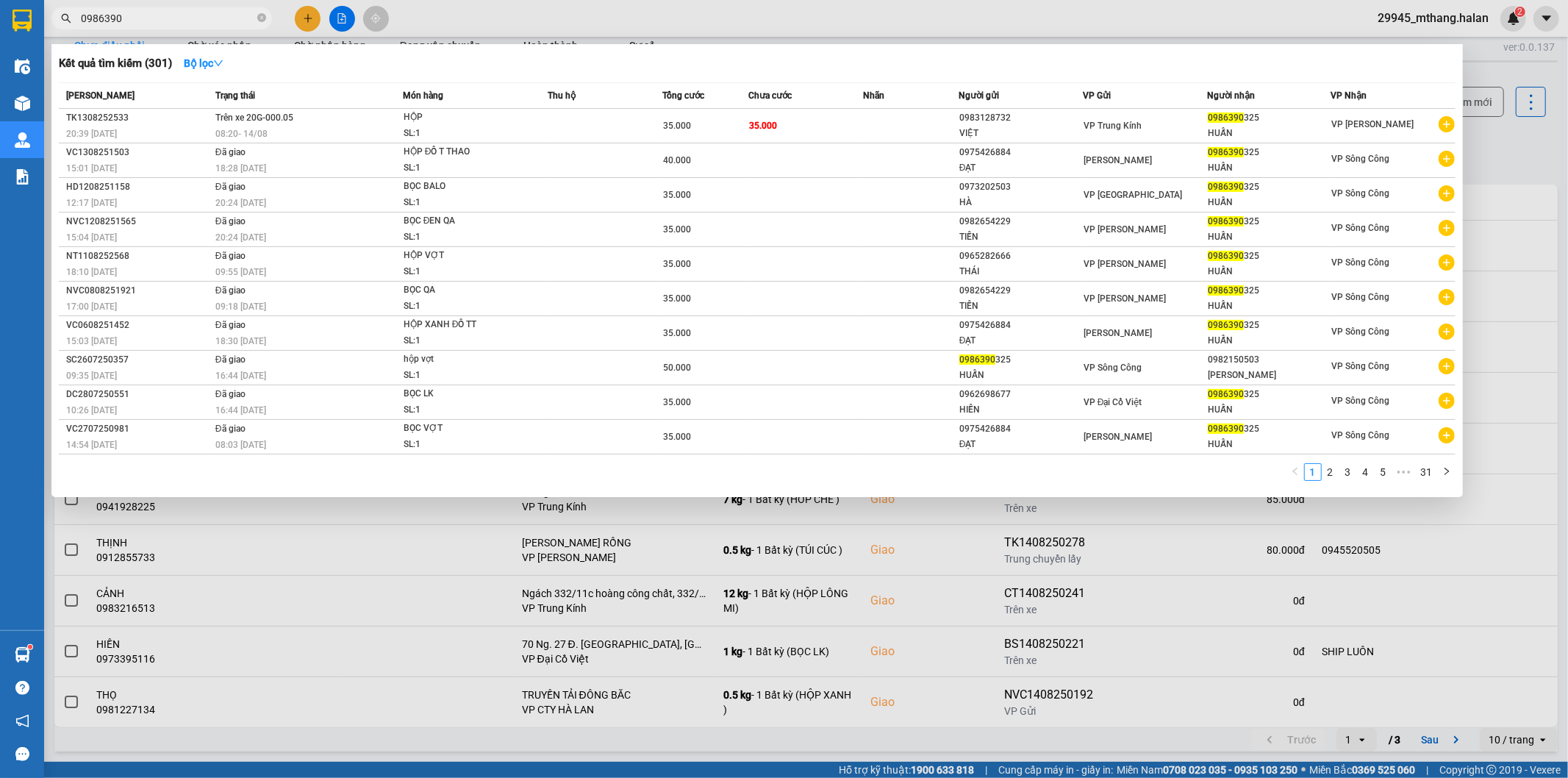
click at [168, 16] on input "0986390" at bounding box center [167, 18] width 173 height 16
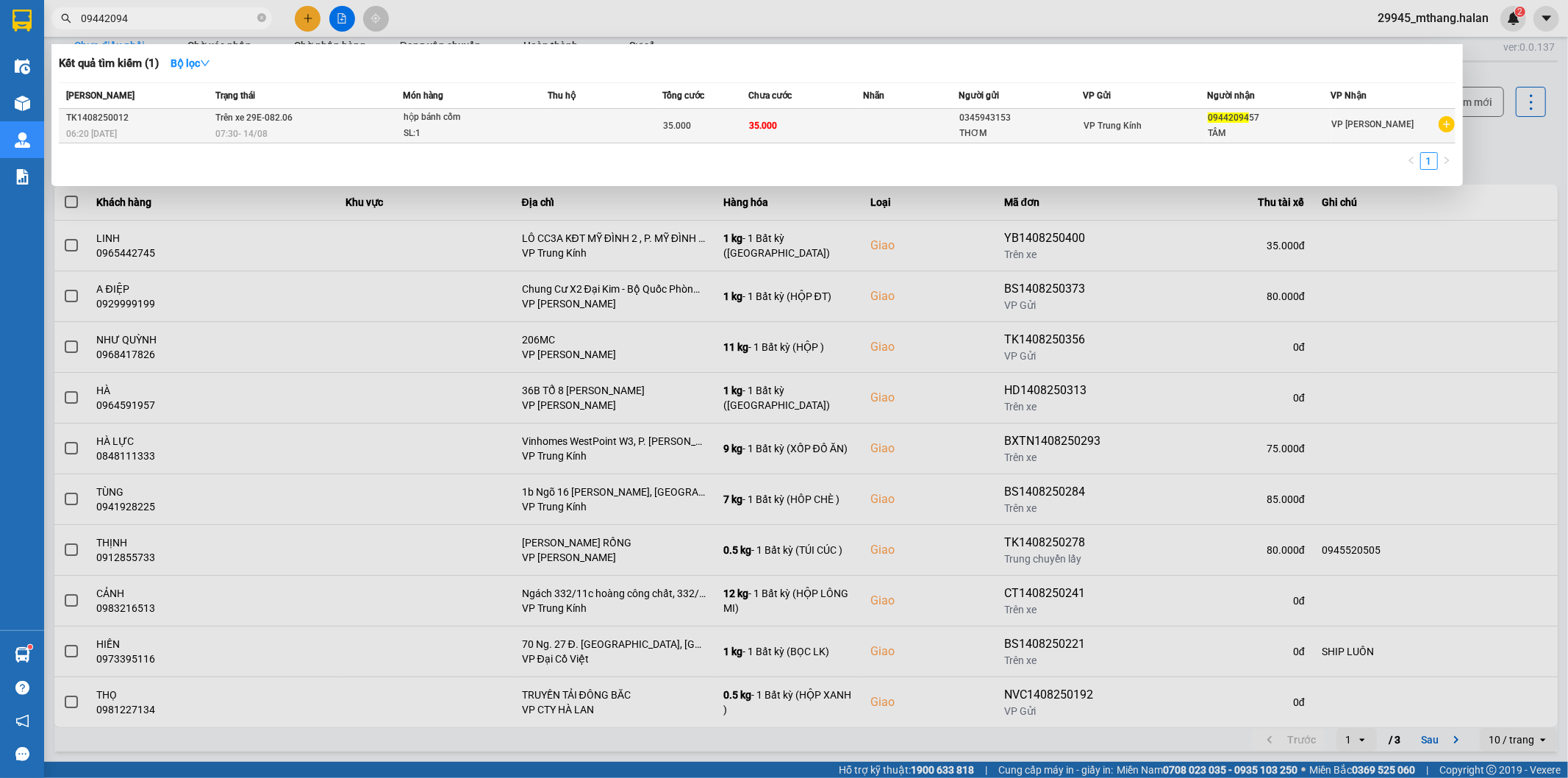
type input "09442094"
click at [356, 126] on div "07:30 - 14/08" at bounding box center [309, 134] width 187 height 16
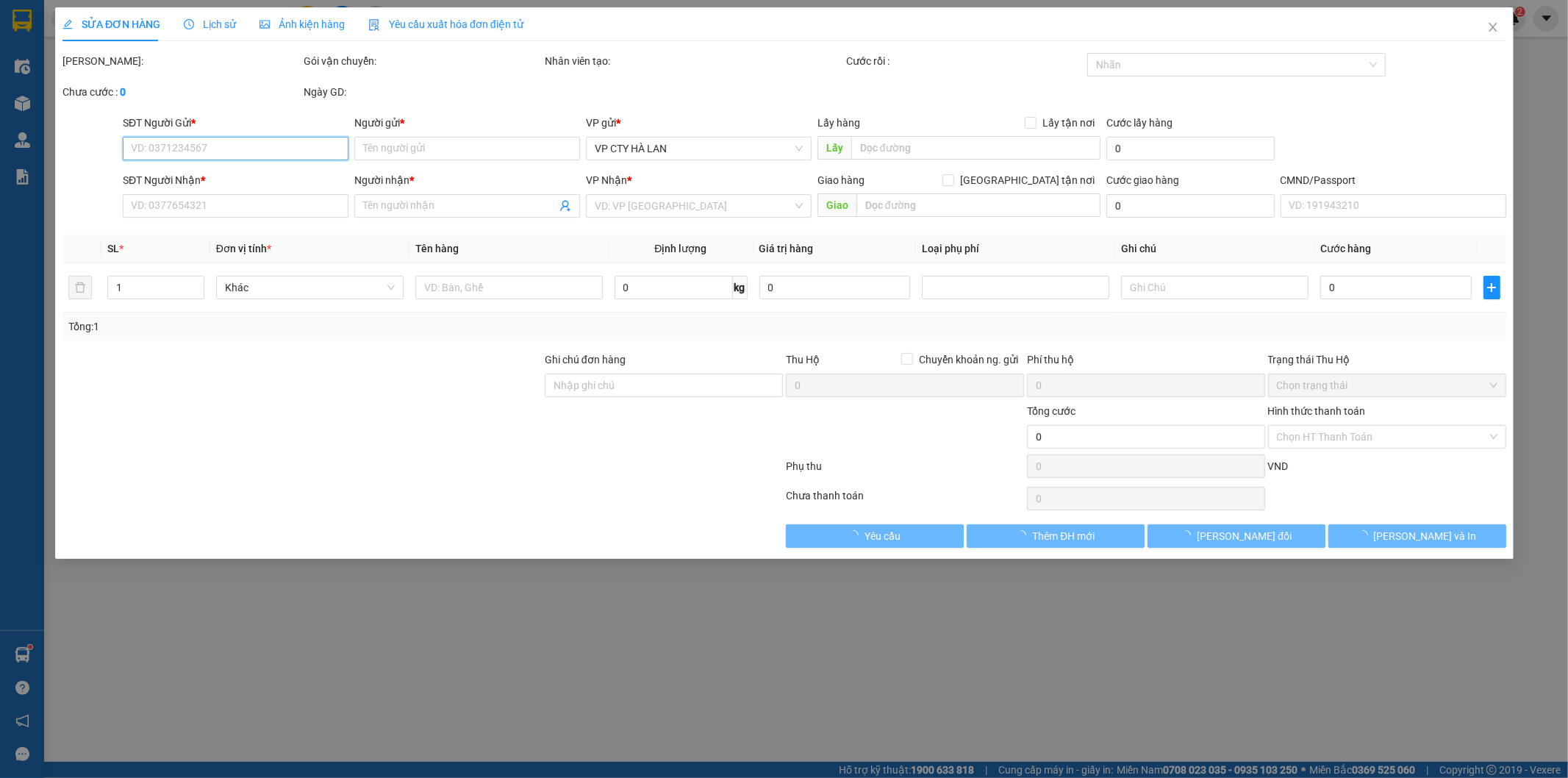
type input "0345943153"
type input "THƠM"
type input "0944209457"
type input "TÂM"
type input "35.000"
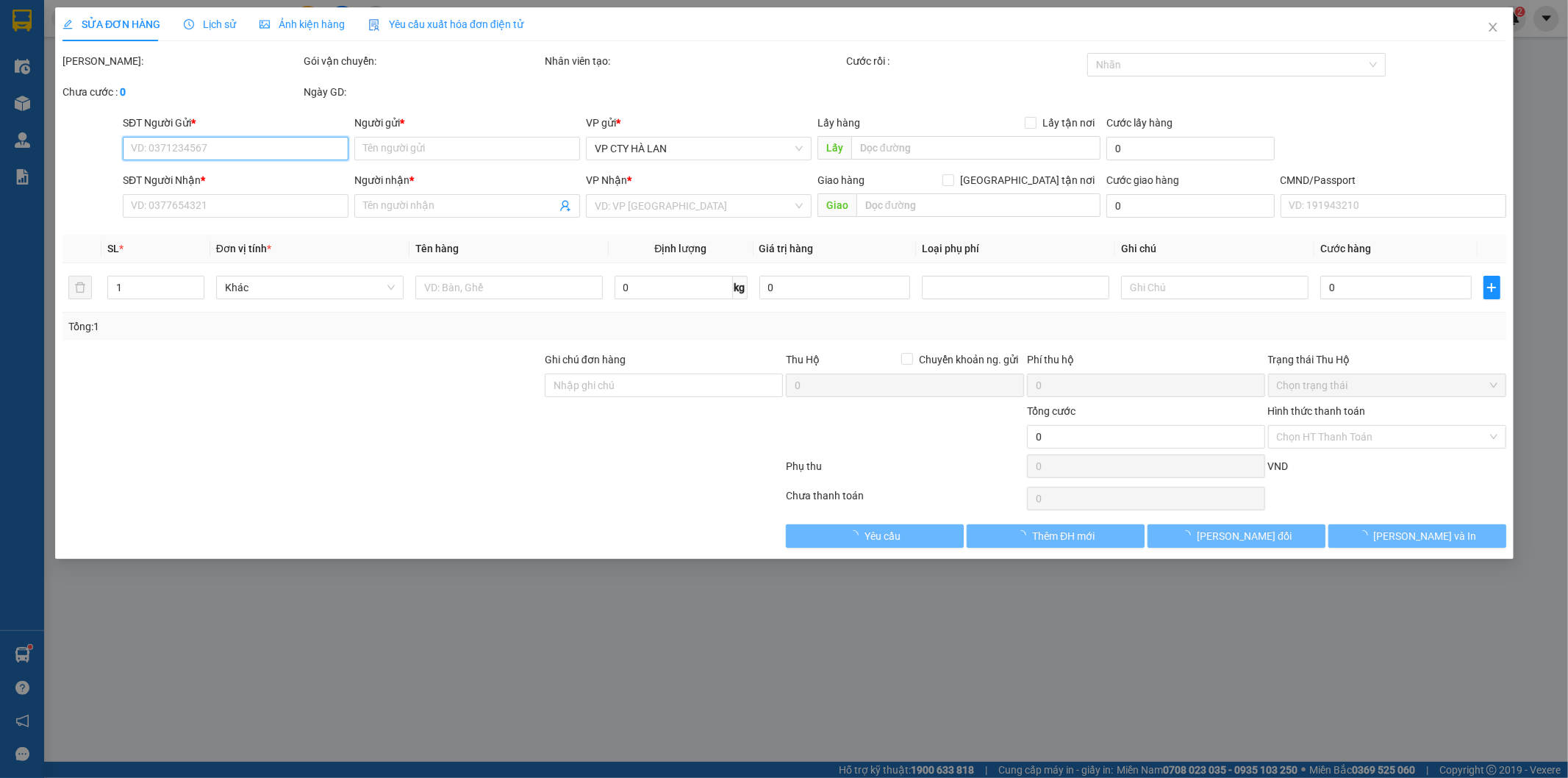
type input "35.000"
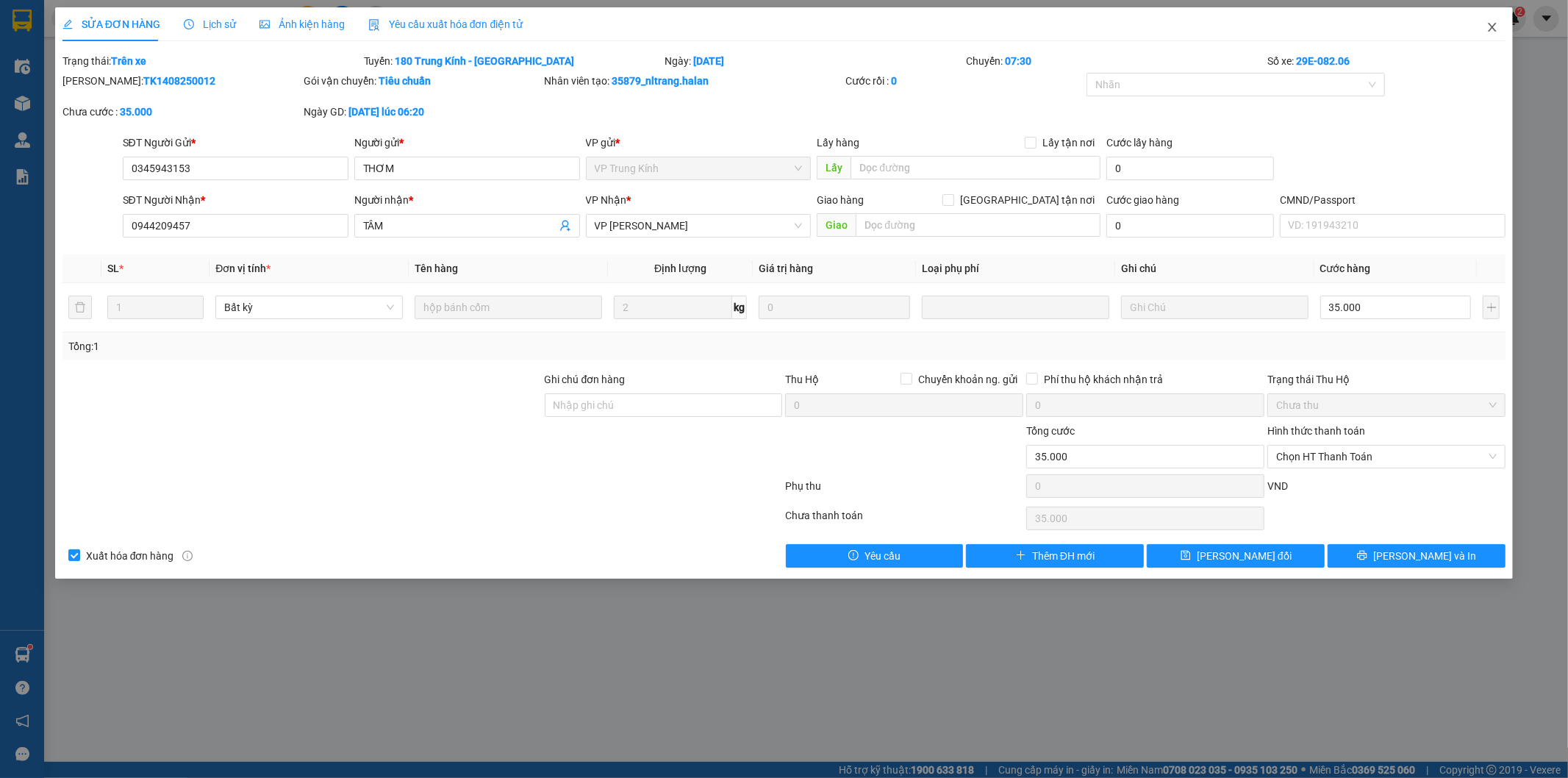
click at [1486, 26] on icon "close" at bounding box center [1492, 27] width 12 height 12
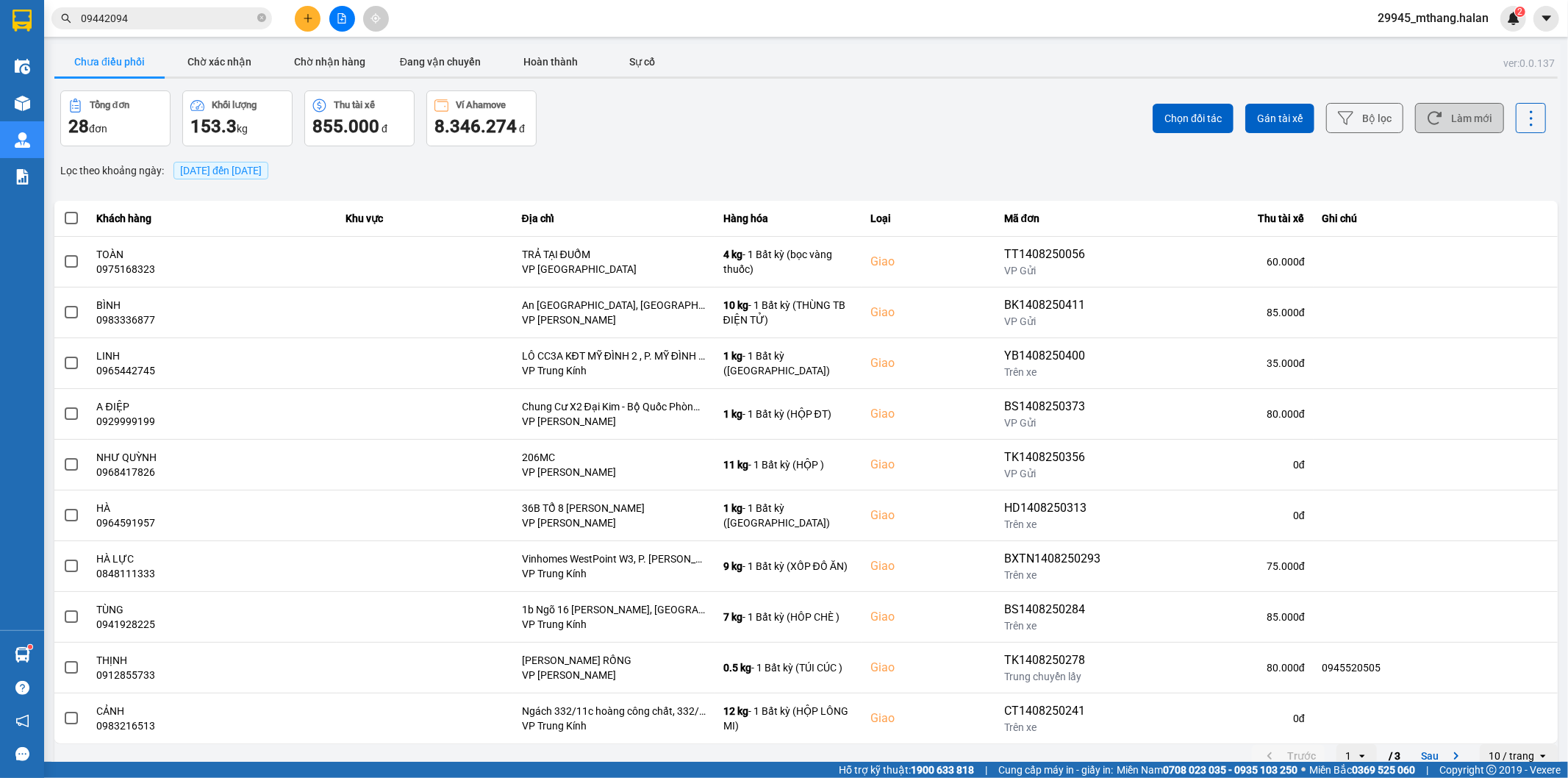
click at [1437, 126] on button "Làm mới" at bounding box center [1459, 118] width 89 height 30
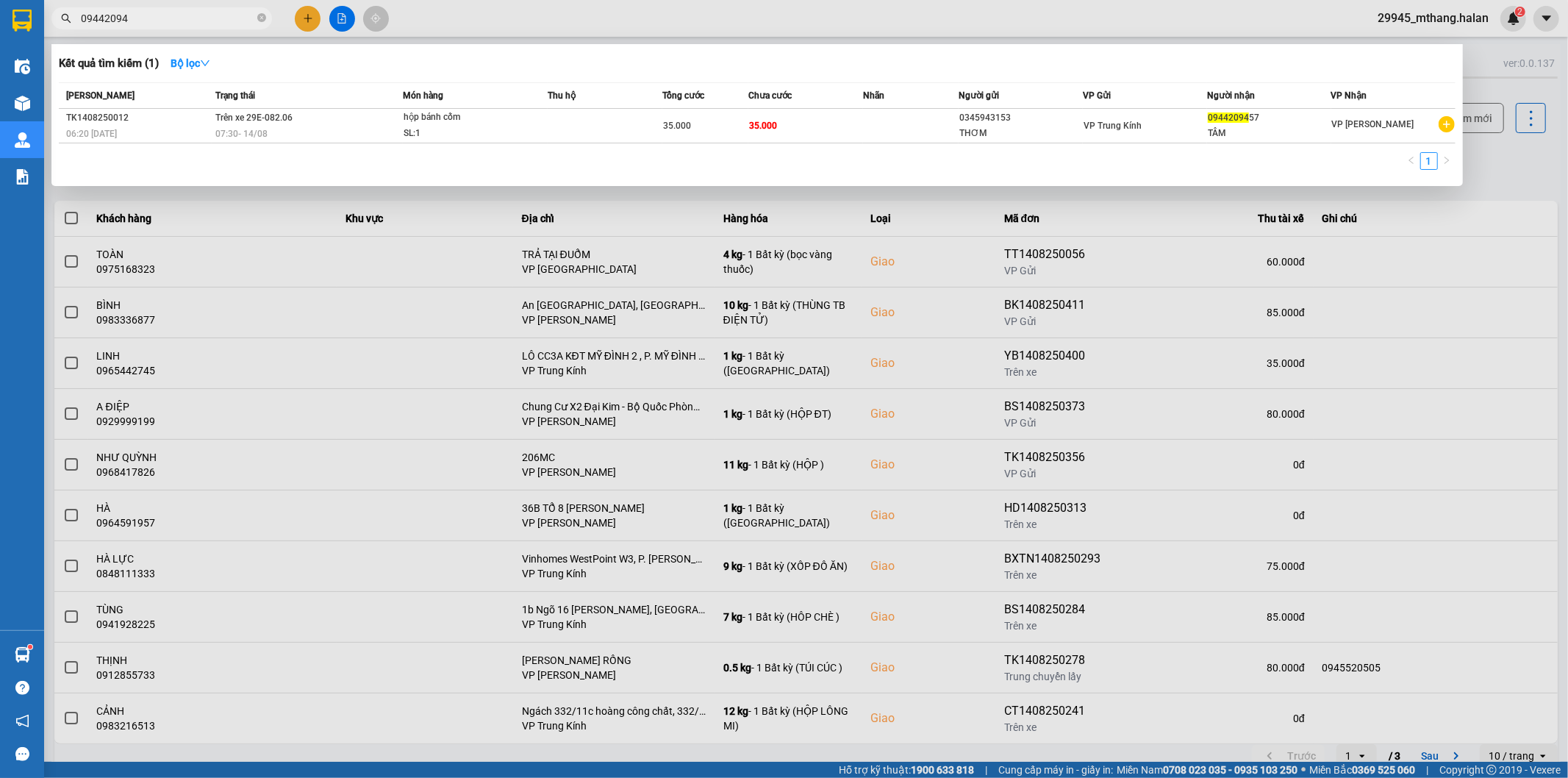
click at [166, 21] on input "09442094" at bounding box center [167, 18] width 173 height 16
click at [411, 131] on div "SL: 1" at bounding box center [459, 134] width 111 height 16
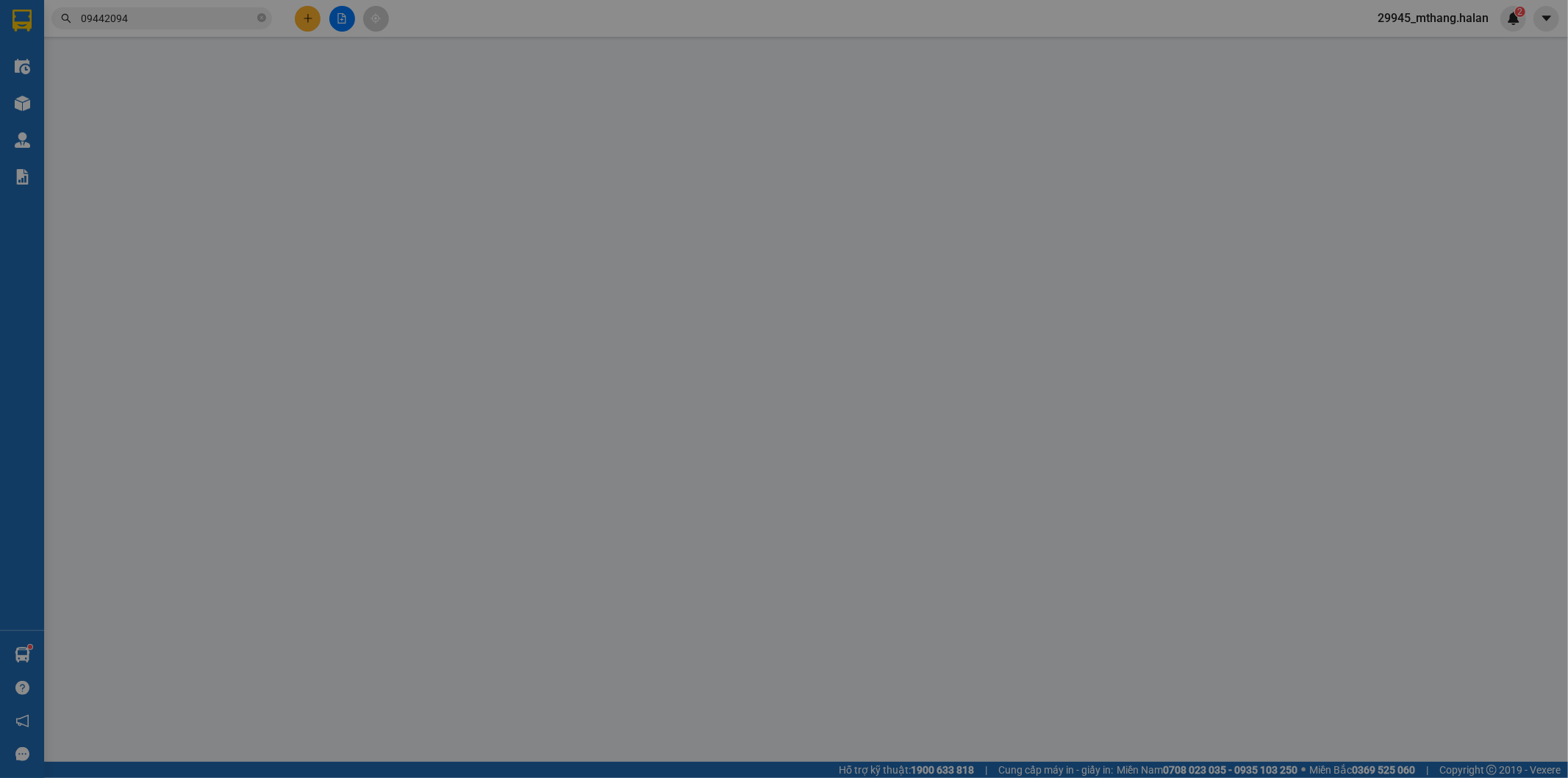
type input "0345943153"
type input "THƠM"
type input "0944209457"
type input "TÂM"
type input "35.000"
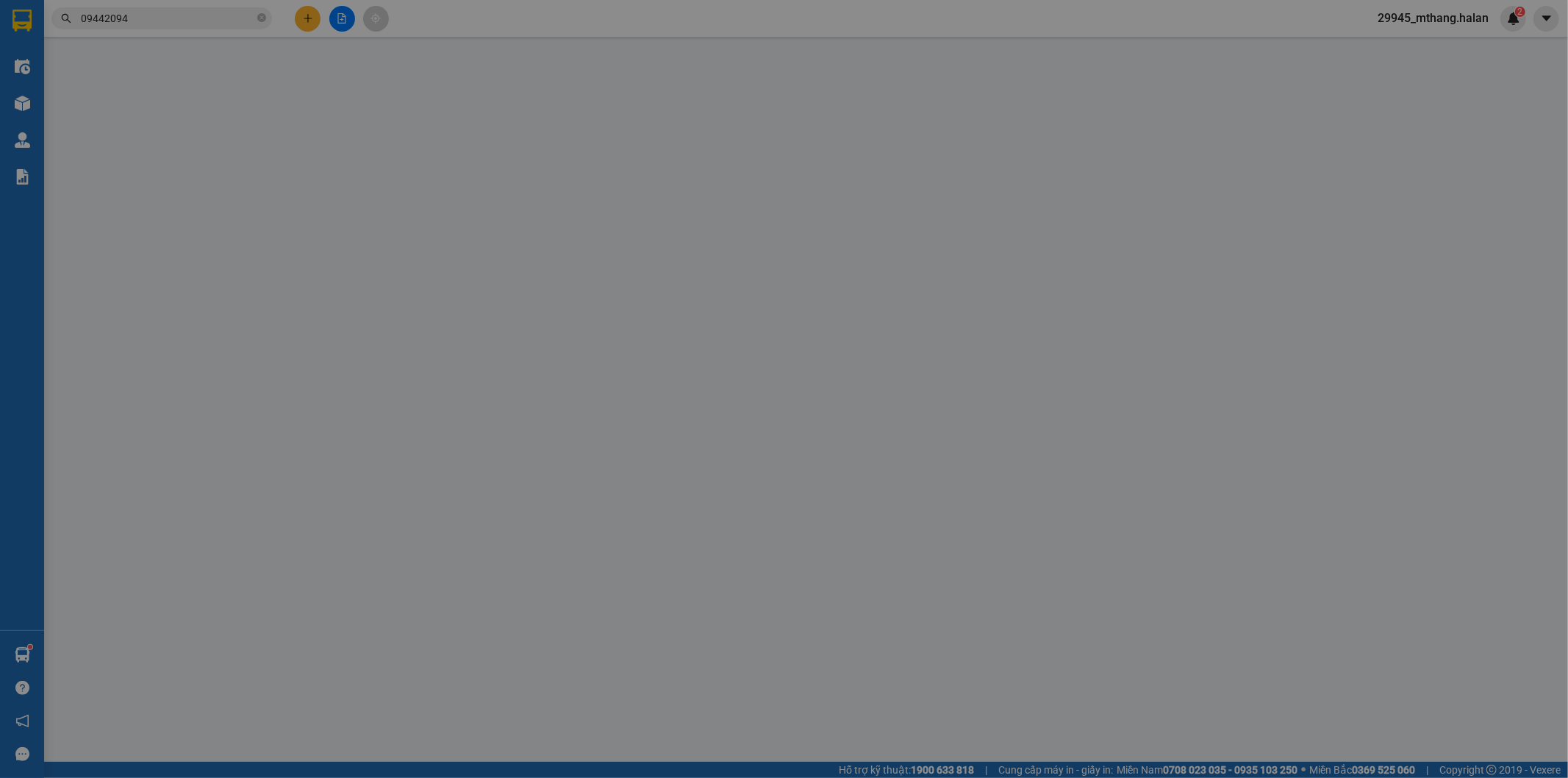
type input "35.000"
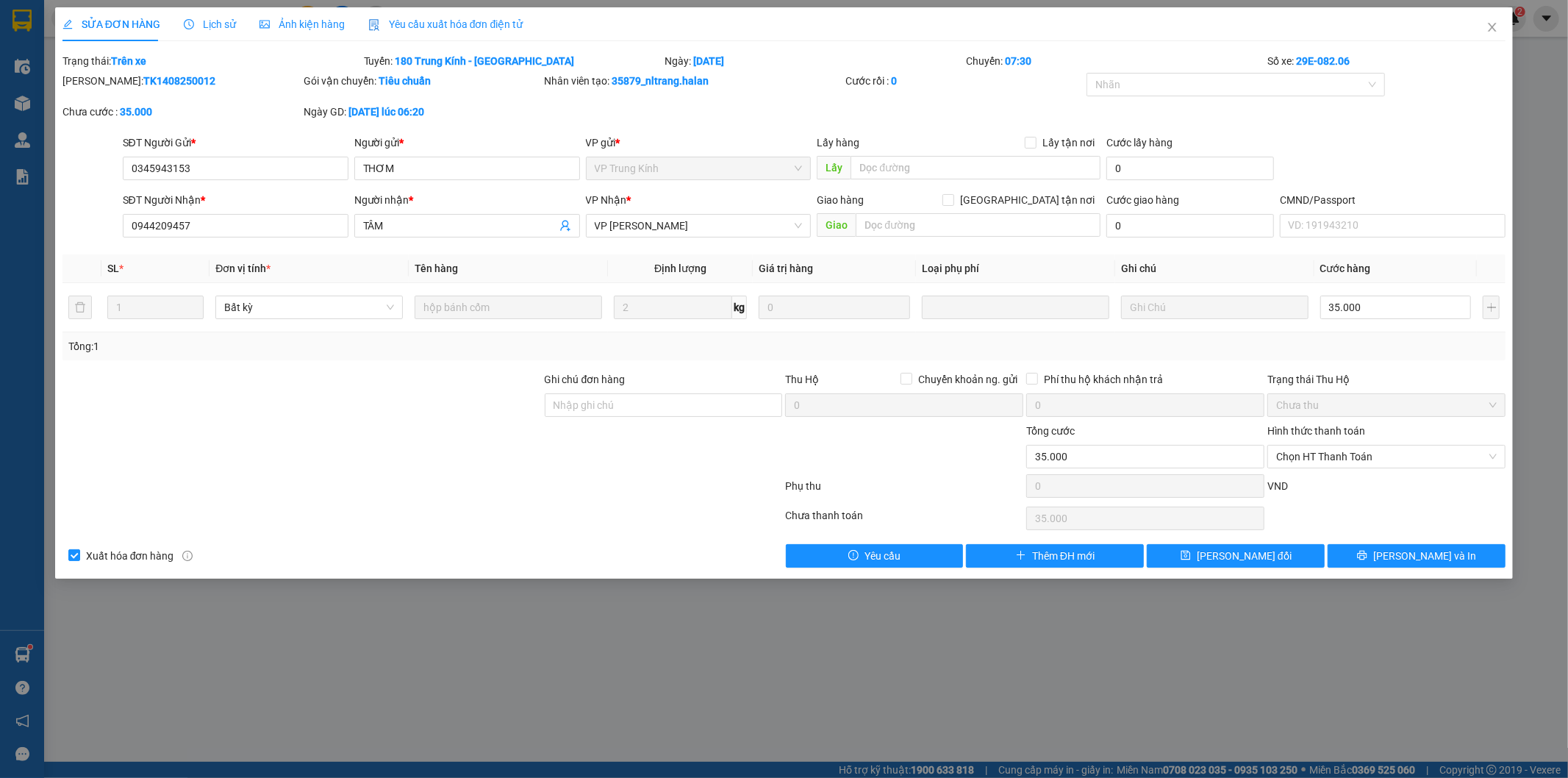
click at [210, 24] on span "Lịch sử" at bounding box center [210, 24] width 53 height 12
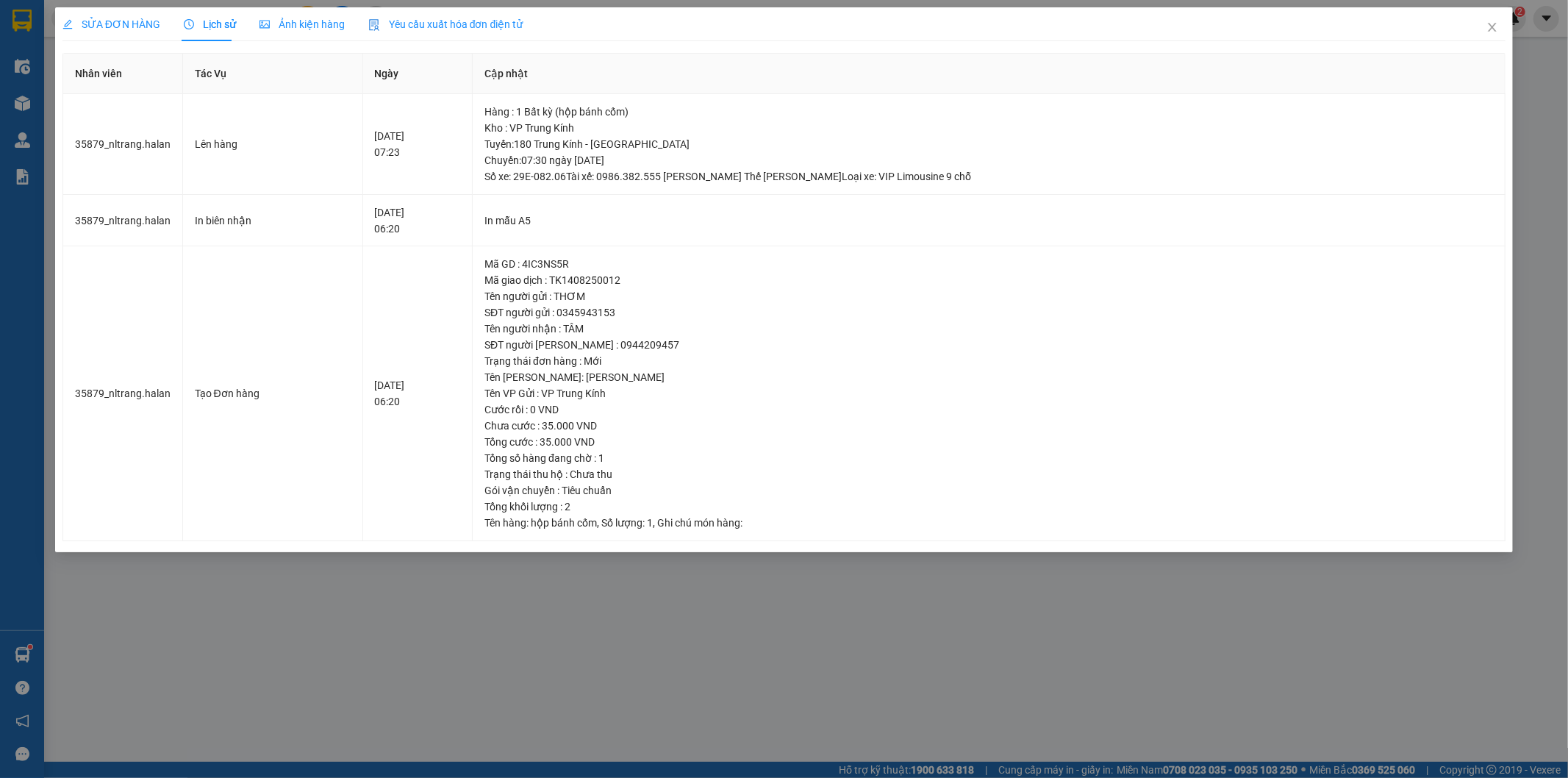
click at [92, 27] on span "SỬA ĐƠN HÀNG" at bounding box center [111, 24] width 98 height 12
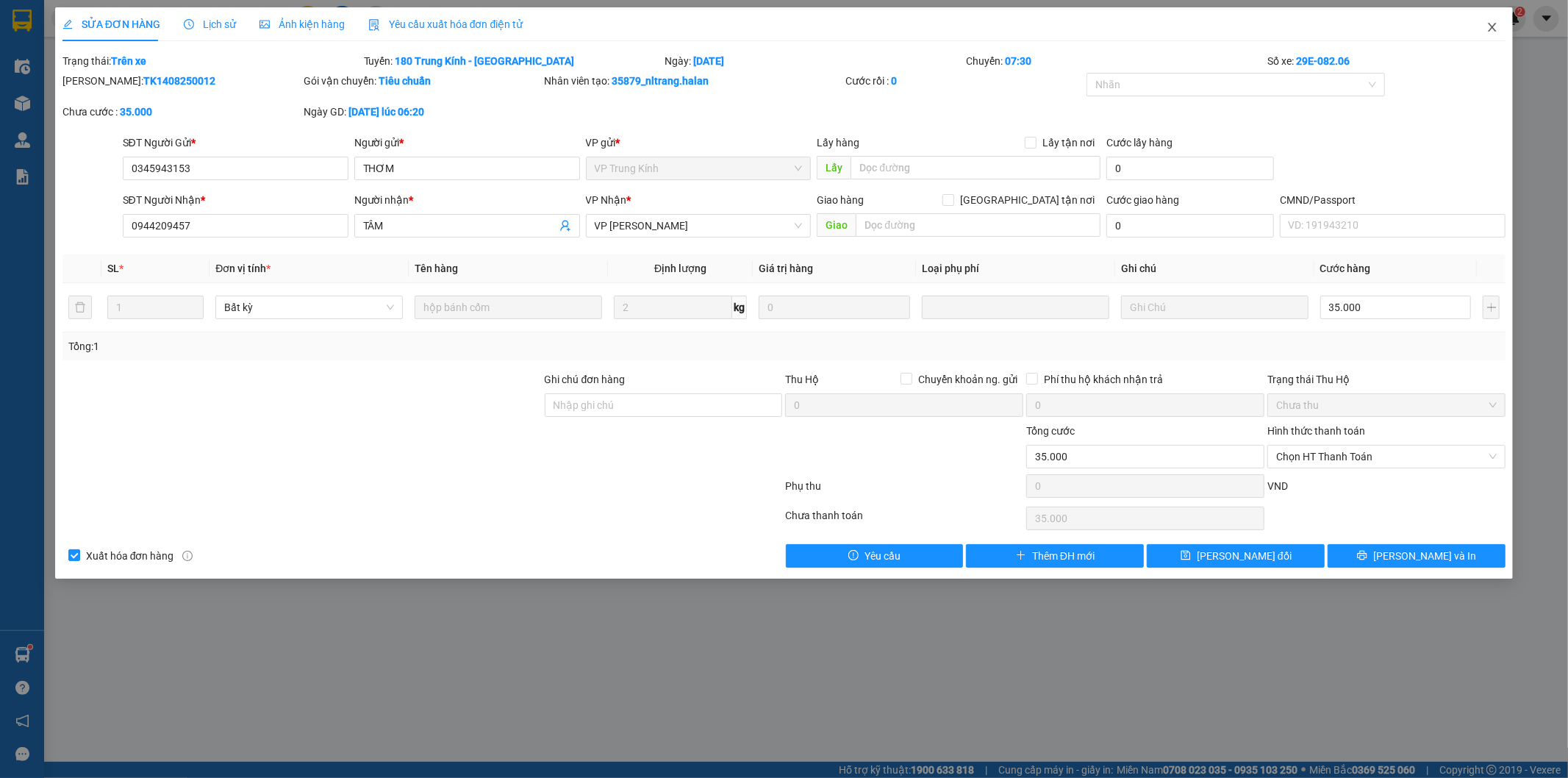
click at [1487, 28] on icon "close" at bounding box center [1492, 27] width 12 height 12
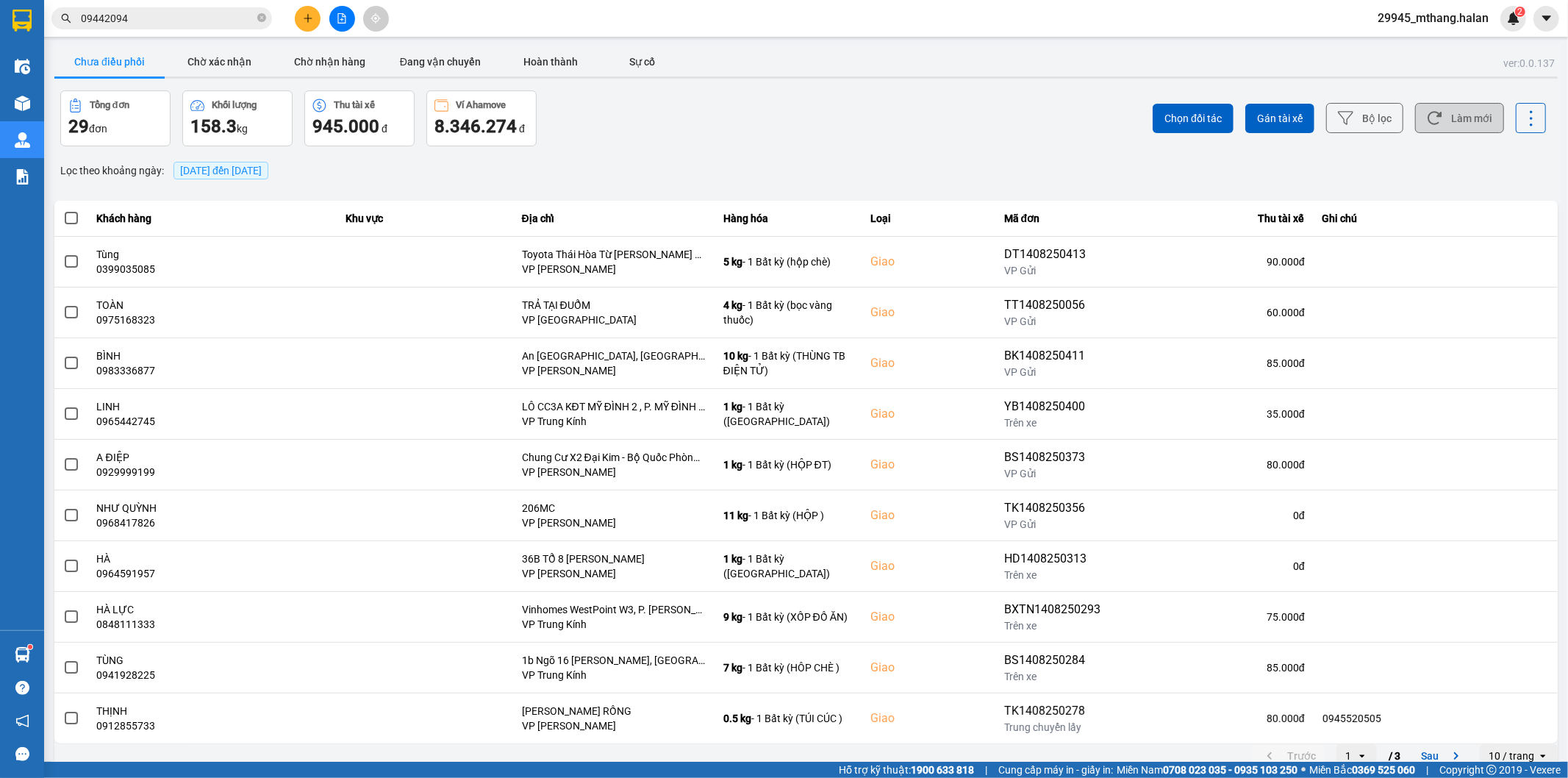
click at [1423, 108] on button "Làm mới" at bounding box center [1459, 118] width 89 height 30
click at [199, 66] on button "Chờ xác nhận" at bounding box center [220, 62] width 111 height 29
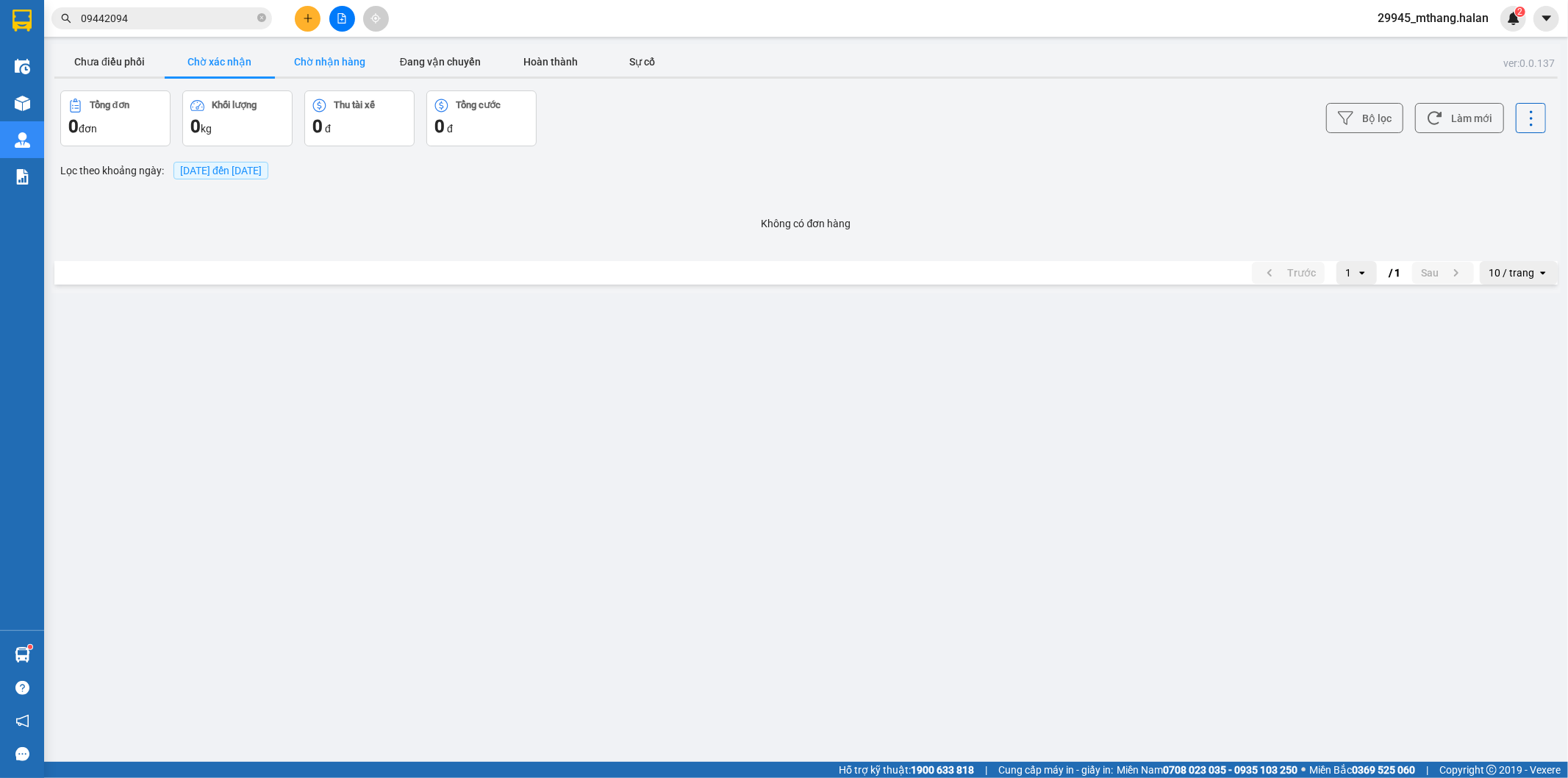
click at [336, 70] on button "Chờ nhận hàng" at bounding box center [330, 62] width 111 height 29
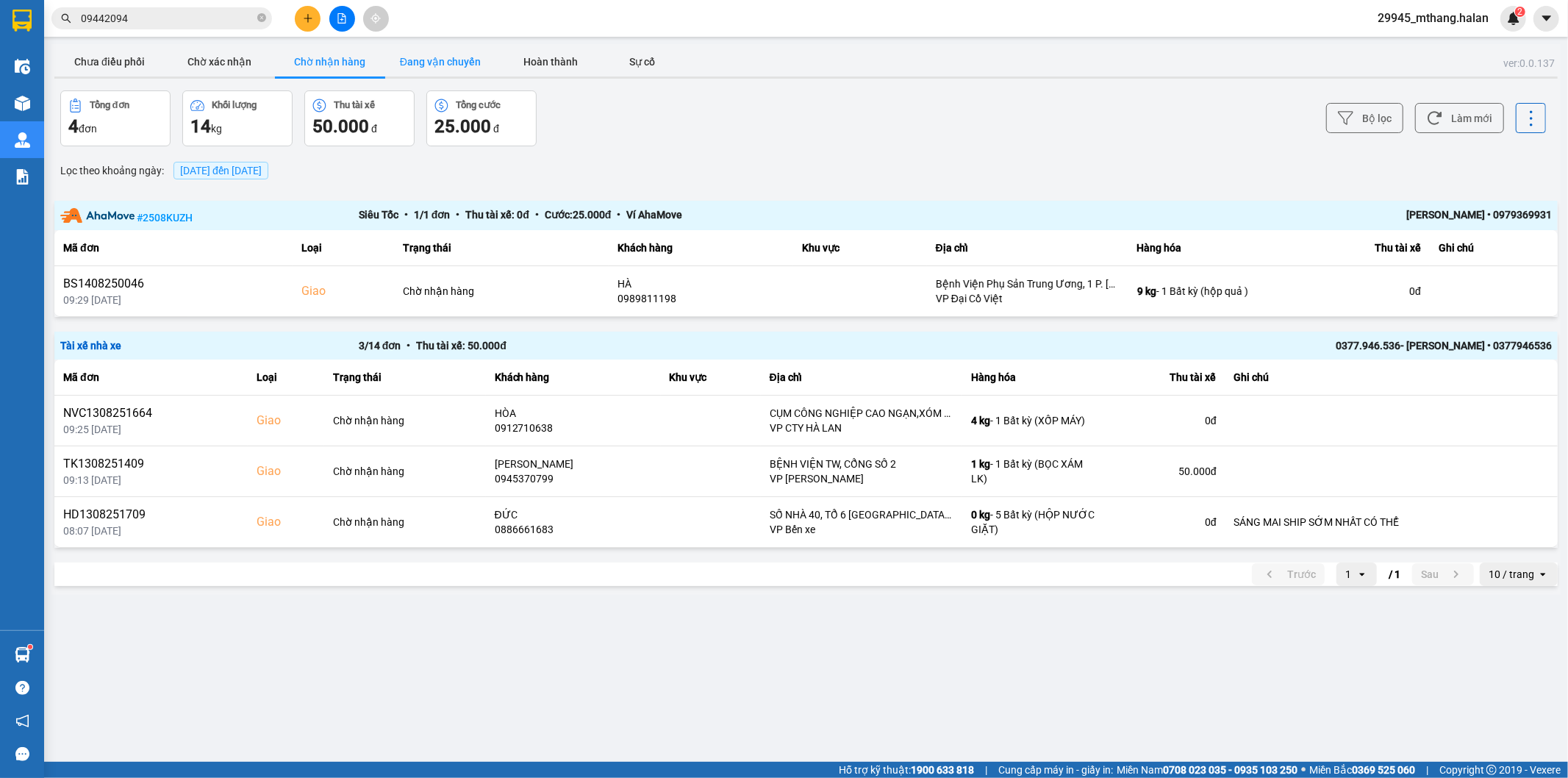
drag, startPoint x: 467, startPoint y: 64, endPoint x: 453, endPoint y: 64, distance: 14.0
click at [469, 64] on button "Đang vận chuyển" at bounding box center [440, 62] width 111 height 29
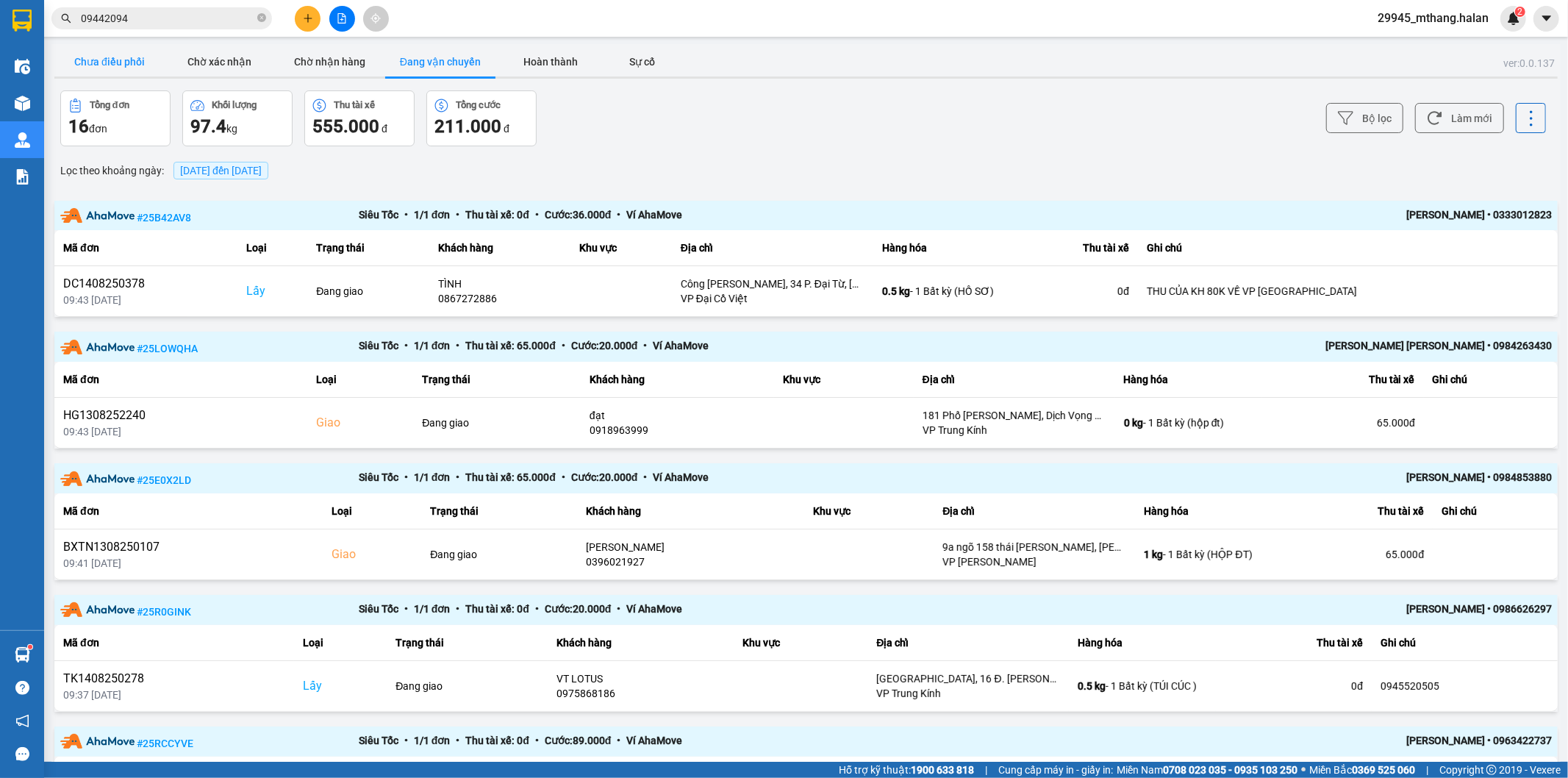
click at [108, 70] on button "Chưa điều phối" at bounding box center [110, 62] width 111 height 29
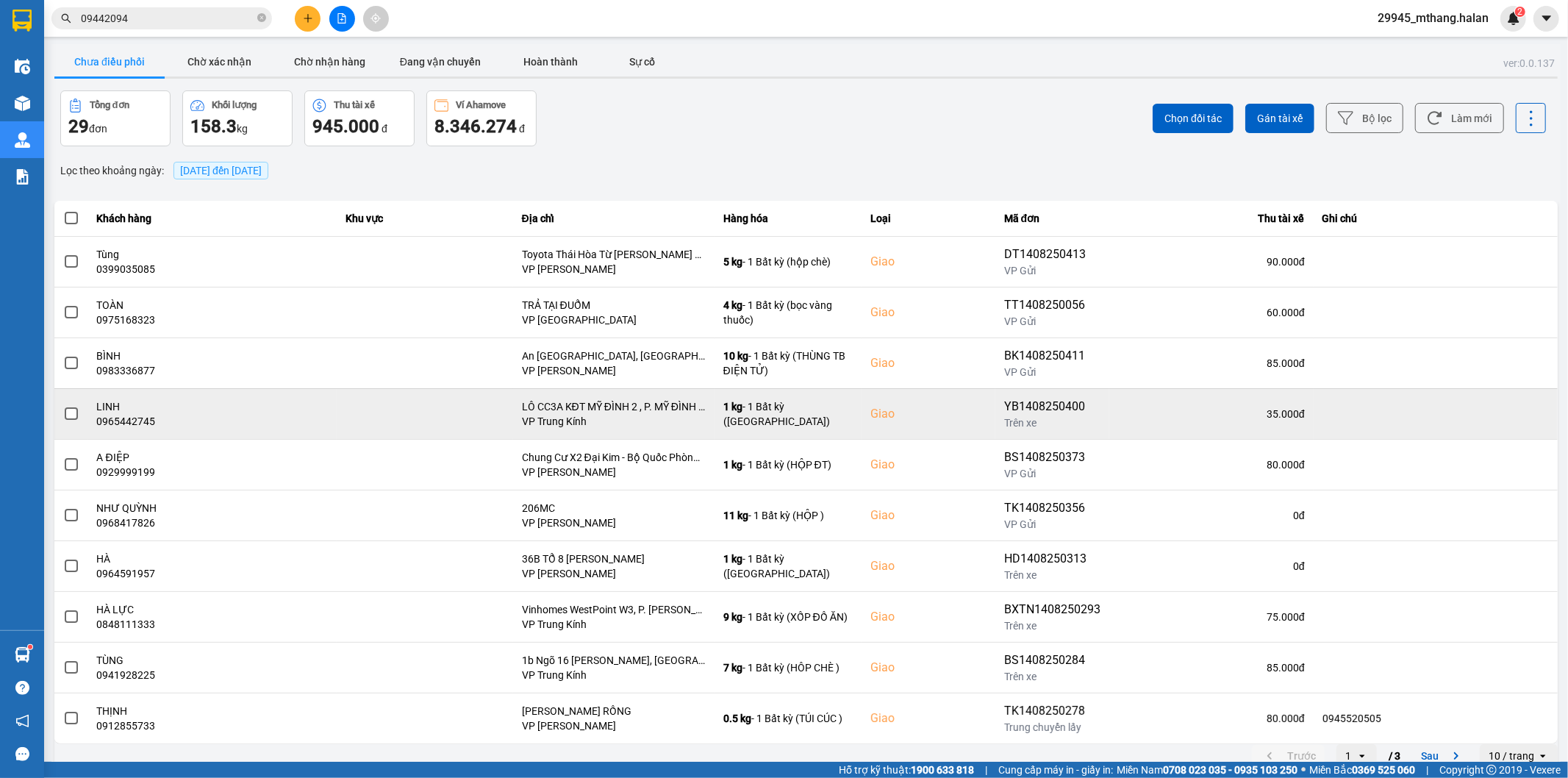
scroll to position [16, 0]
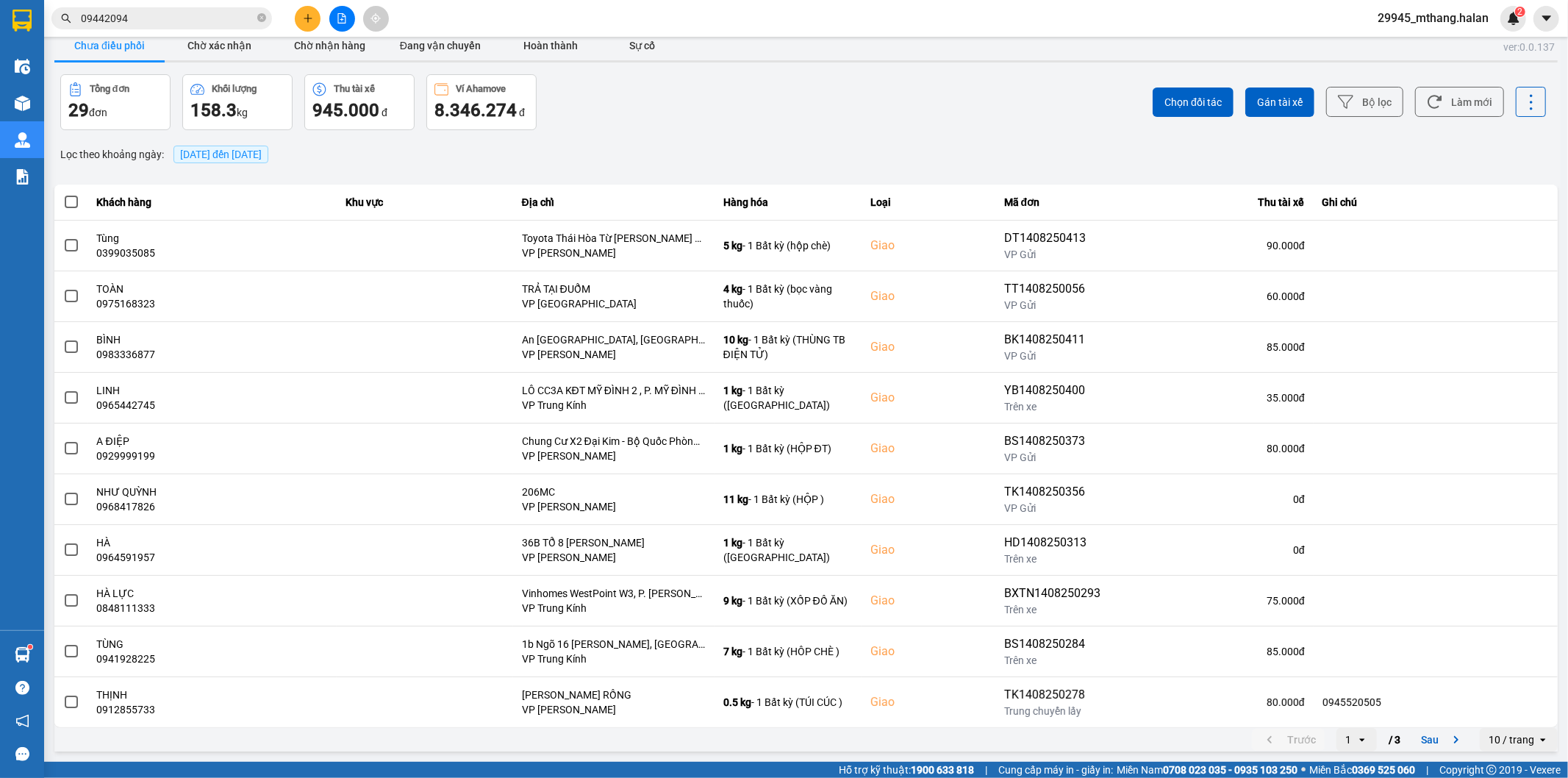
click at [1231, 112] on div "Chọn đối tác Gán tài xế Bộ lọc Làm mới" at bounding box center [1175, 102] width 743 height 56
click at [1258, 105] on span "Gán tài xế" at bounding box center [1280, 102] width 45 height 15
click at [953, 115] on div "Chọn đối tác Gán tài xế Bộ lọc Làm mới" at bounding box center [1175, 102] width 743 height 56
click at [1343, 100] on button "Bộ lọc" at bounding box center [1364, 102] width 77 height 30
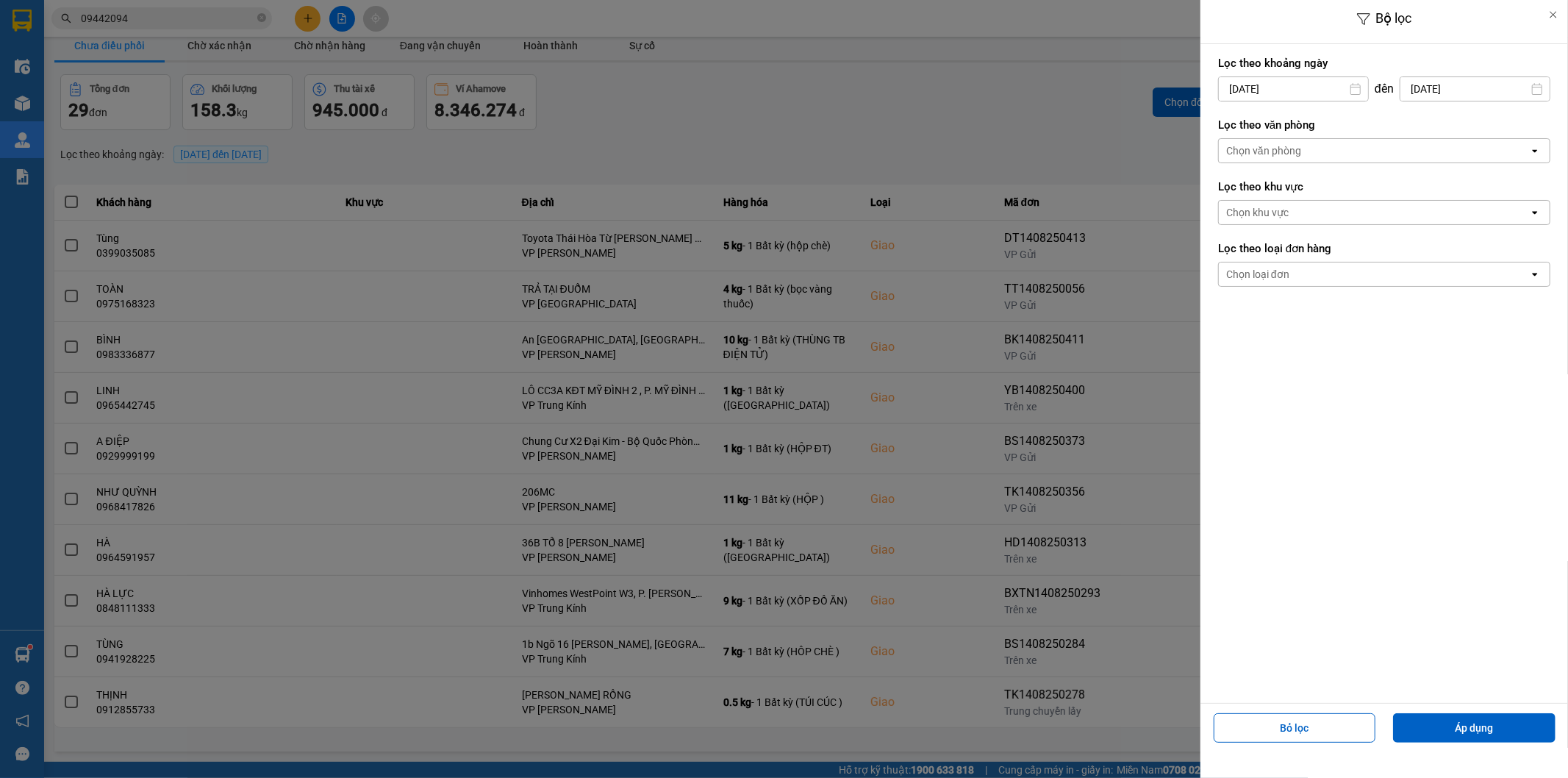
click at [1277, 750] on div "Bộ lọc Lọc theo khoảng ngày 14/08/2025 Press the down arrow key to interact wit…" at bounding box center [806, 754] width 1509 height 0
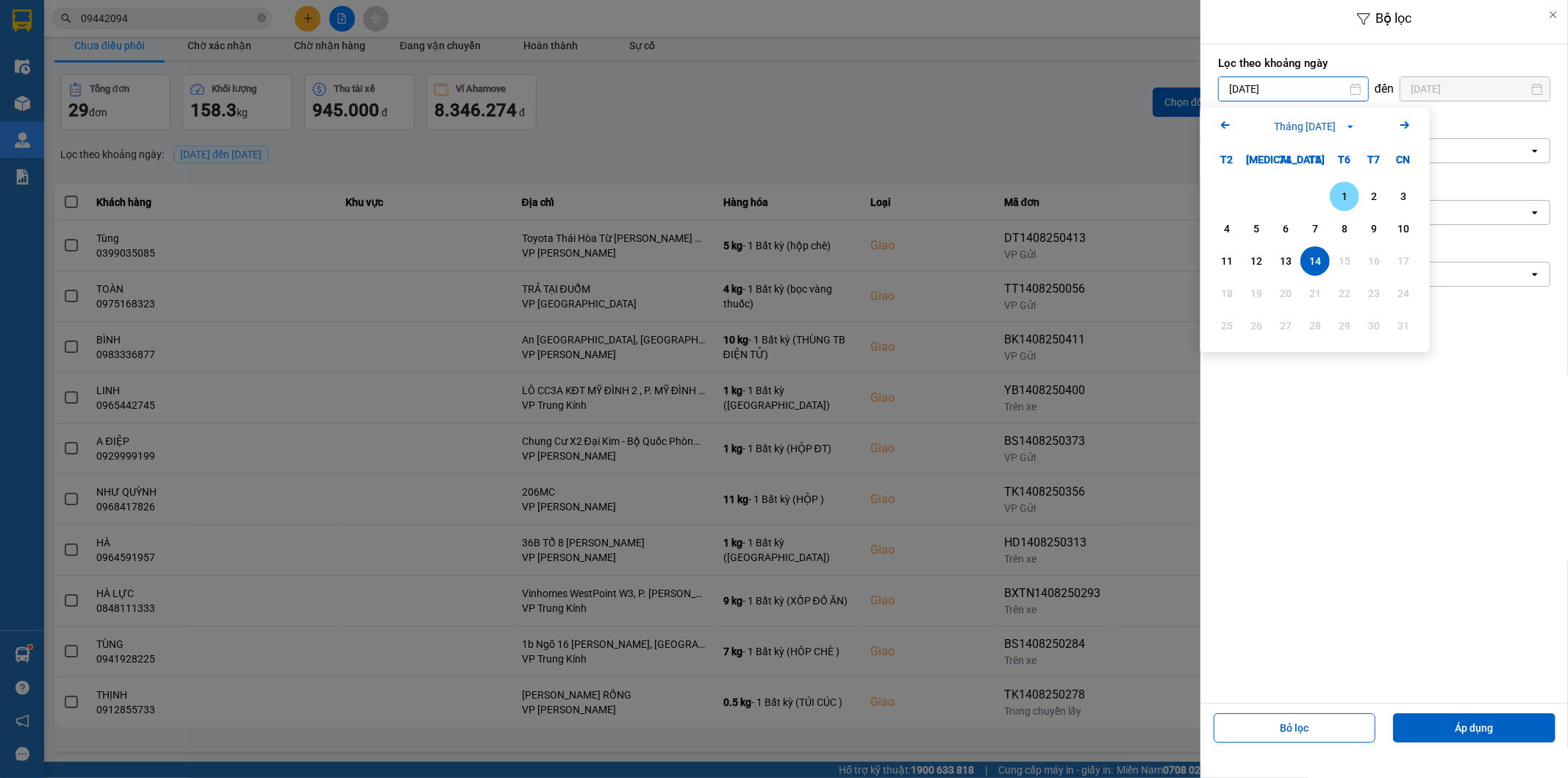
click at [1349, 204] on div "1" at bounding box center [1344, 196] width 21 height 17
type input "[DATE]"
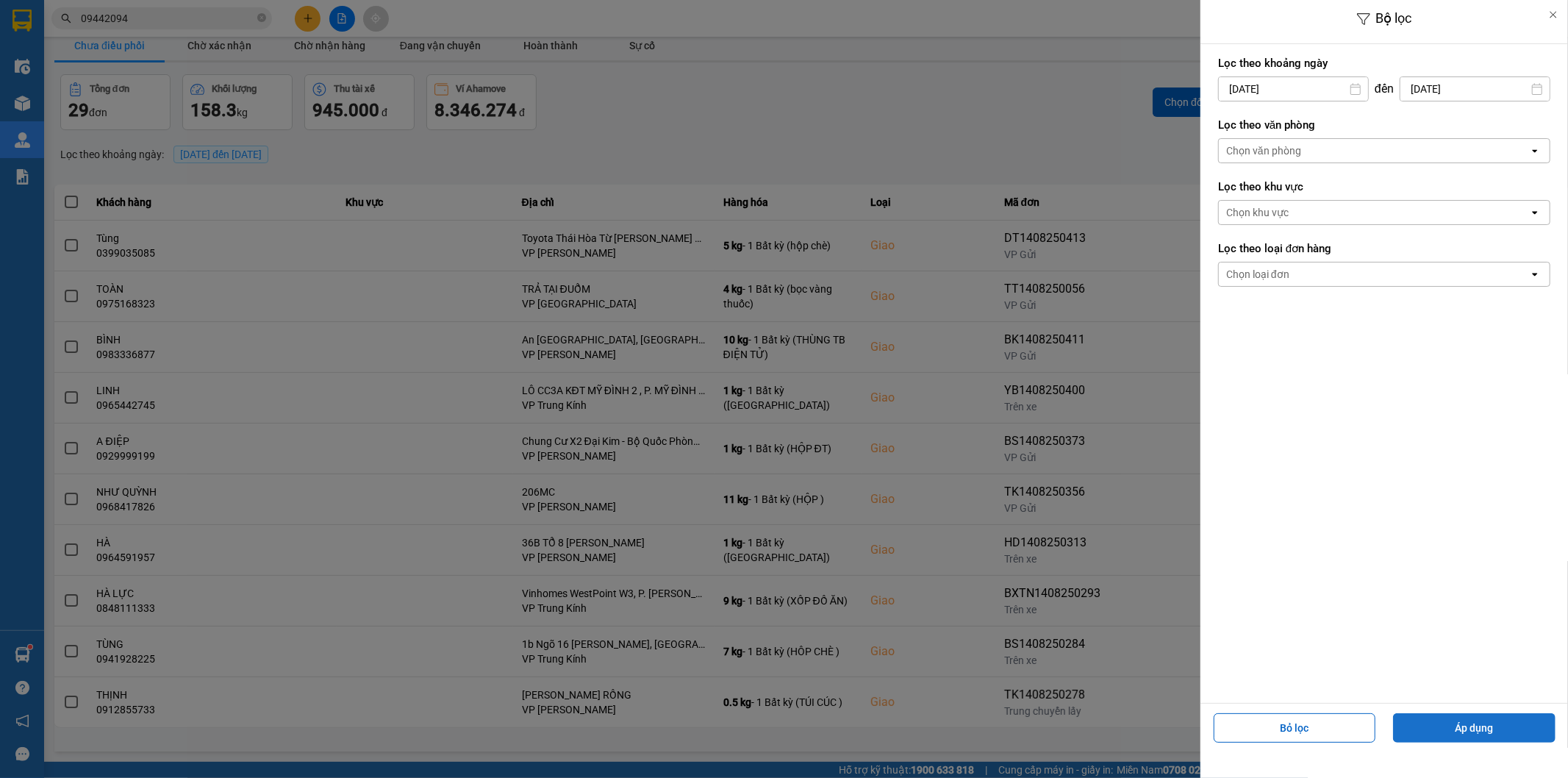
click at [1445, 721] on button "Áp dụng" at bounding box center [1474, 728] width 162 height 29
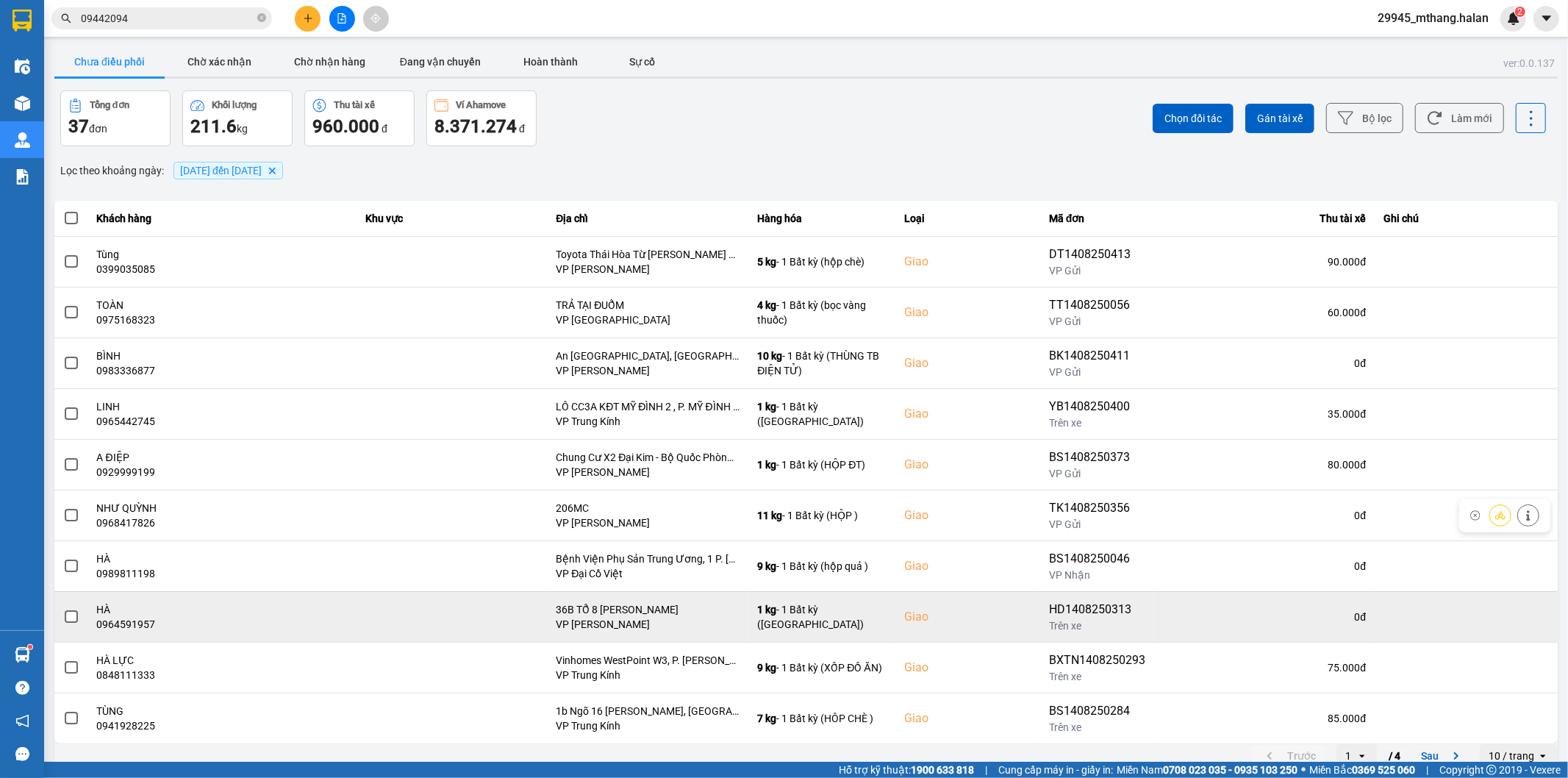
scroll to position [16, 0]
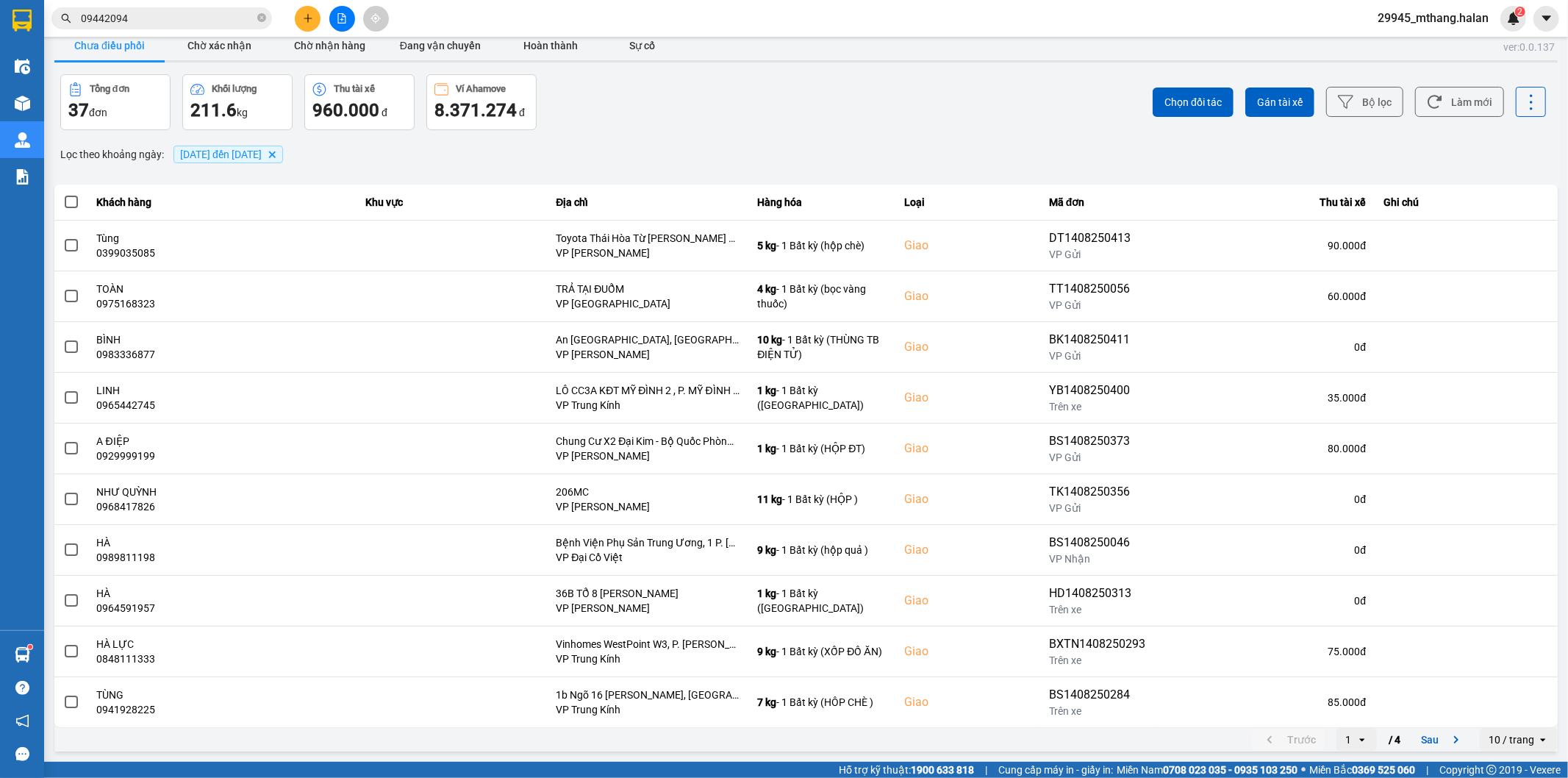
click at [1356, 741] on icon "open" at bounding box center [1361, 739] width 12 height 12
click at [1334, 714] on li "4" at bounding box center [1344, 709] width 41 height 26
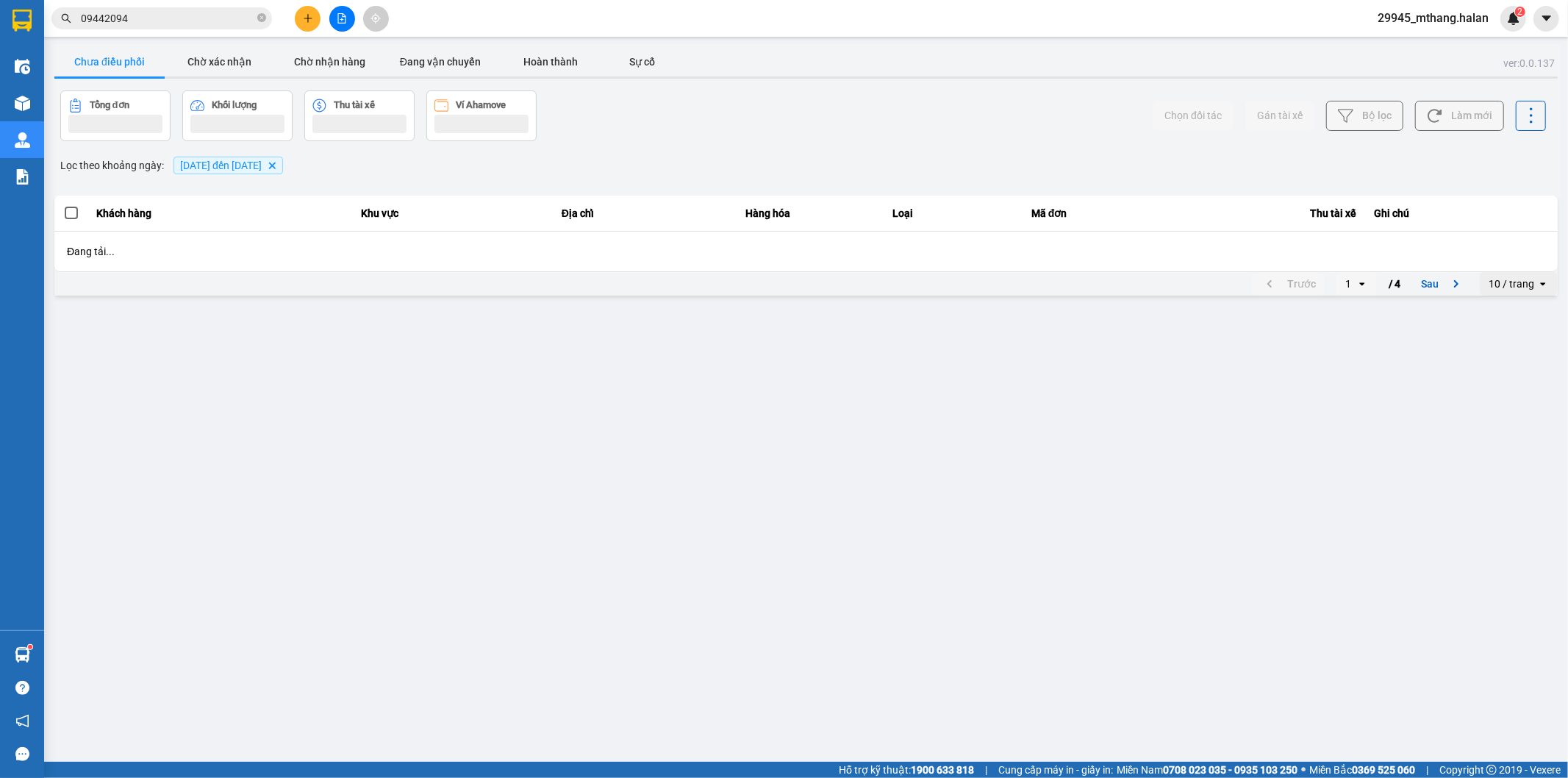
scroll to position [0, 0]
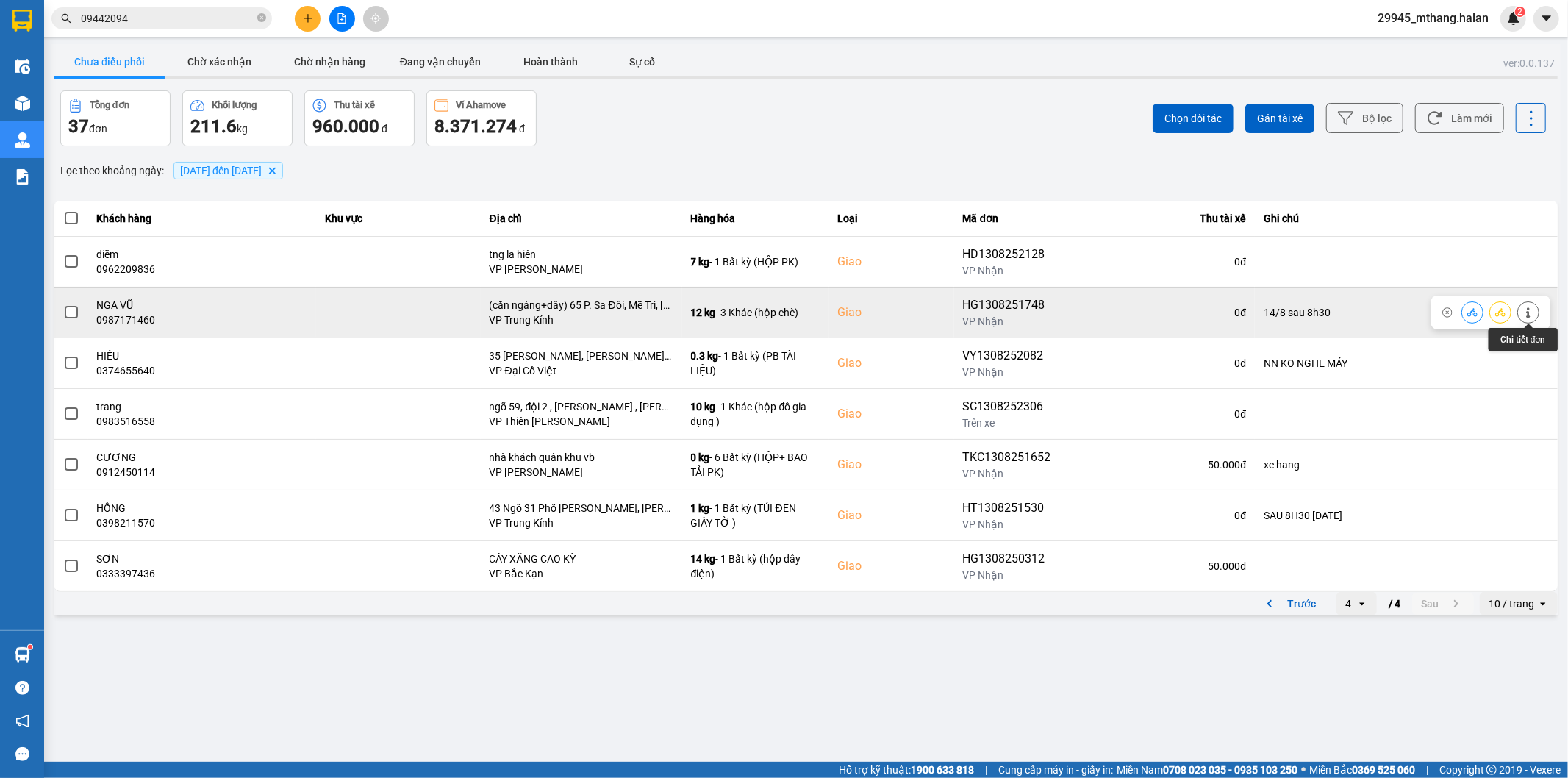
click at [1524, 312] on icon at bounding box center [1527, 312] width 10 height 10
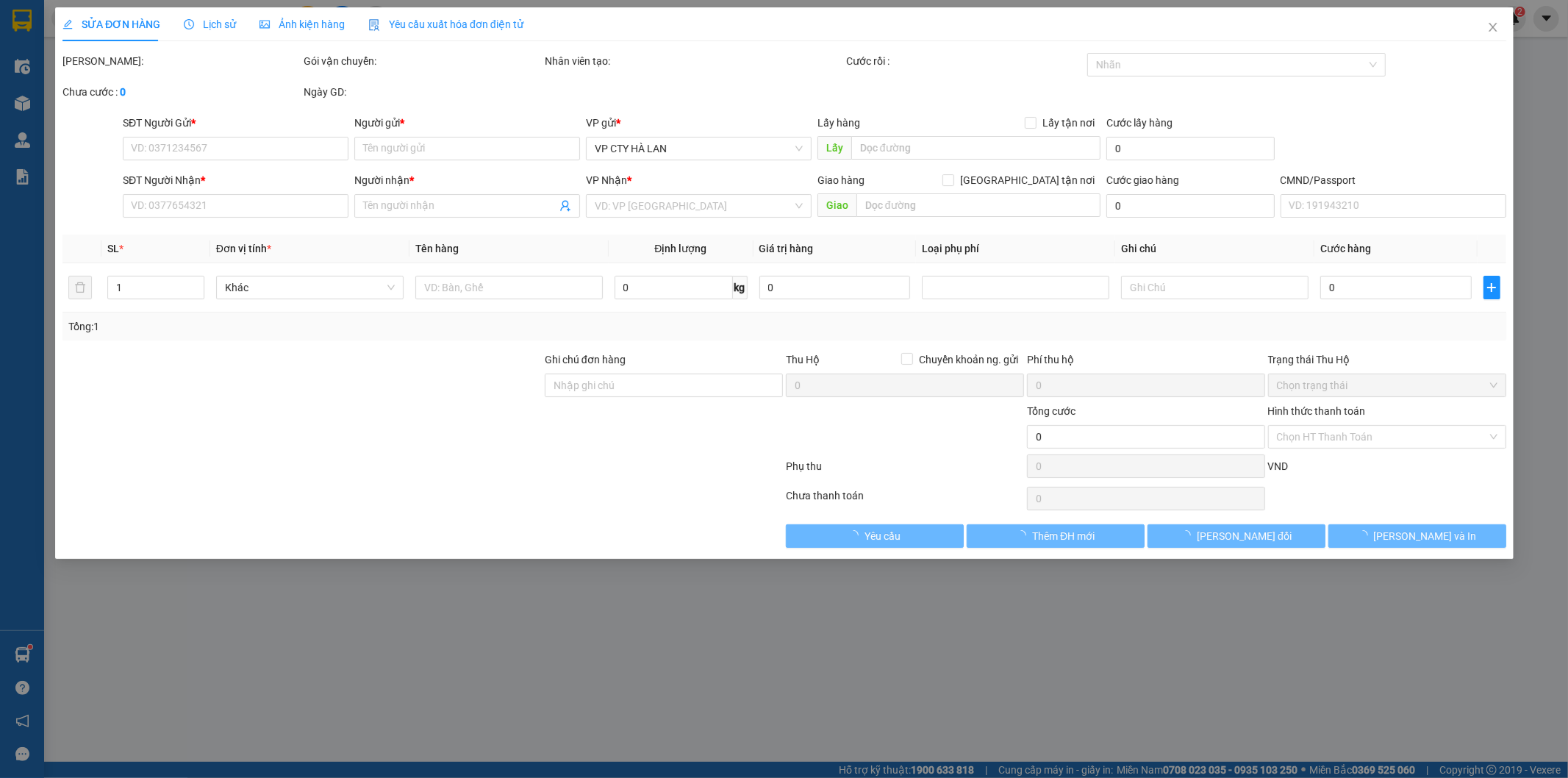
type input "0965316255"
type input "an"
type input "0987171460"
type input "NGA VŨ"
checkbox input "true"
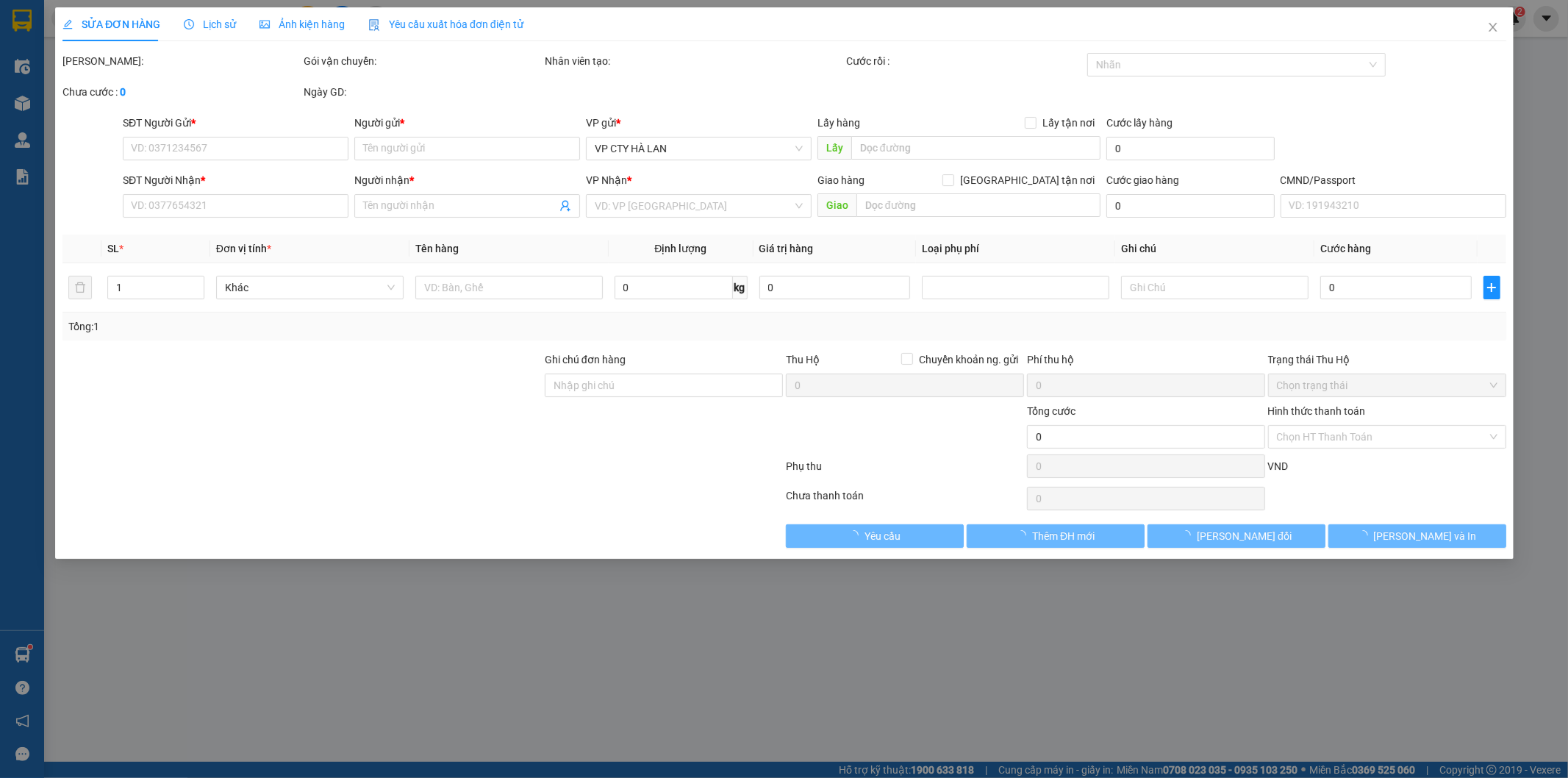
type input "(cần ngáng+dây) 65 P. Sa Đôi, Mễ Trì, Nam Từ Liêm, Hà Nội, Việt Nam"
type input "14/8 sau 8h30"
type input "205.000"
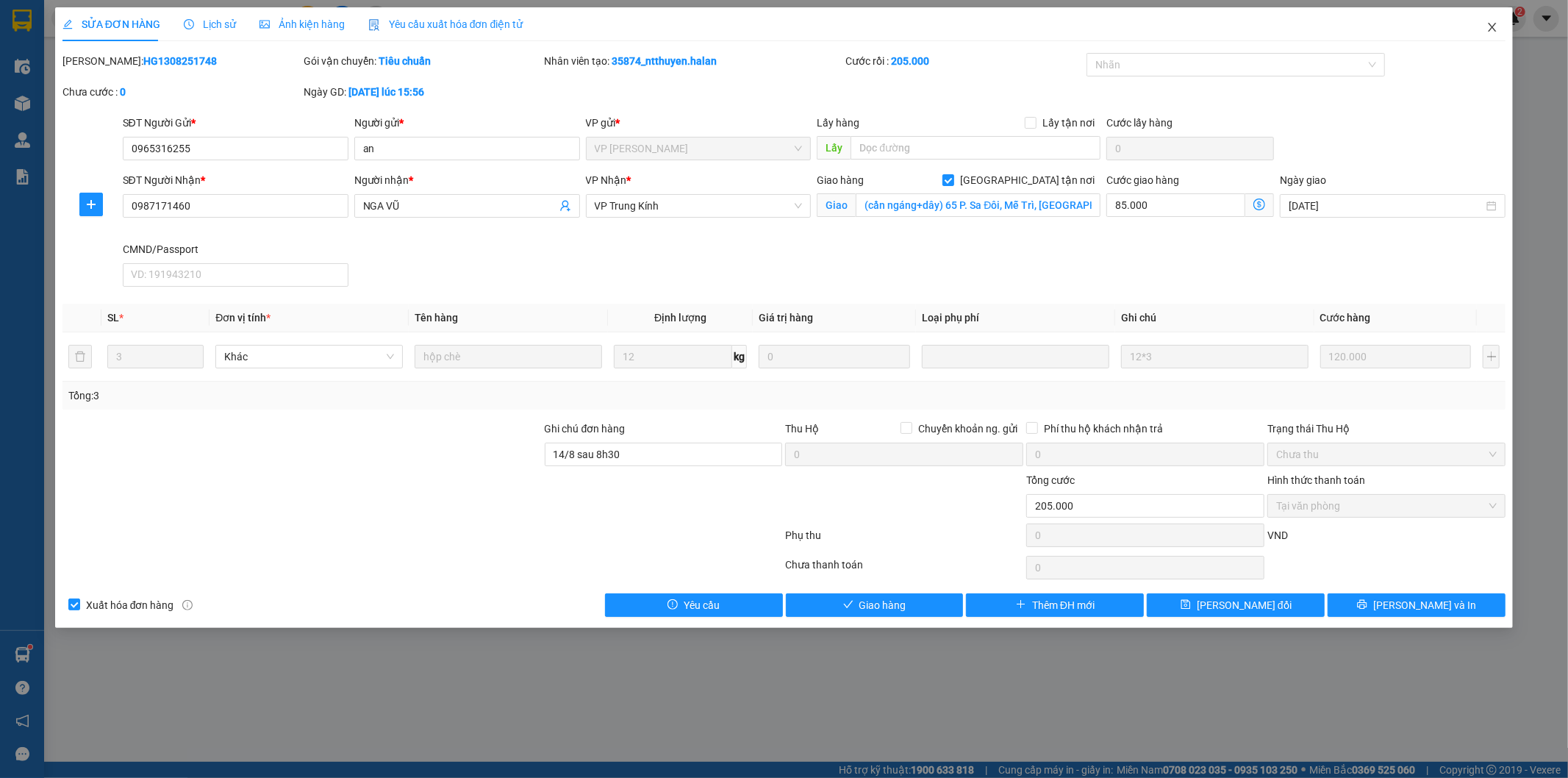
click at [1491, 26] on icon "close" at bounding box center [1492, 27] width 8 height 9
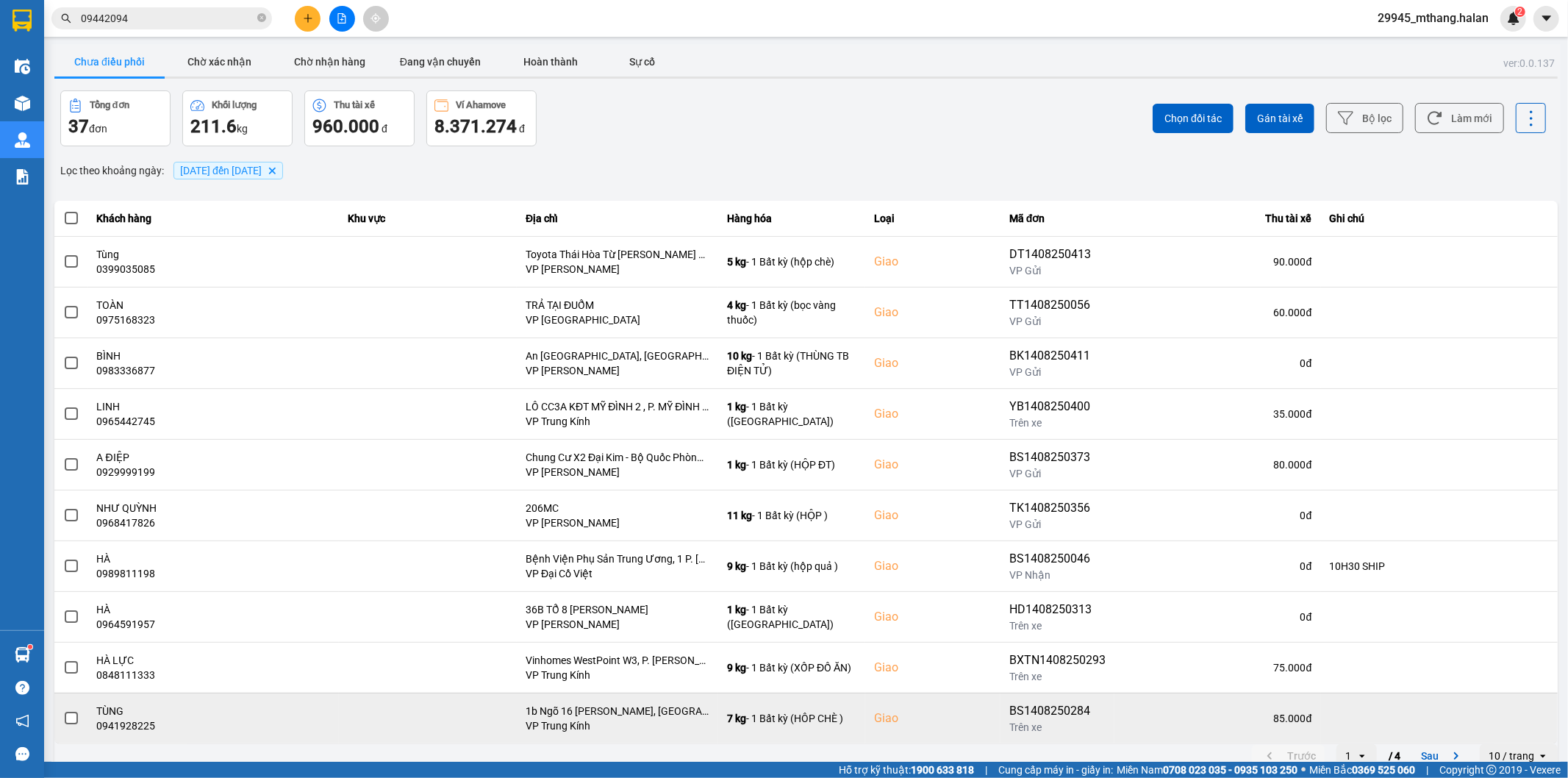
scroll to position [16, 0]
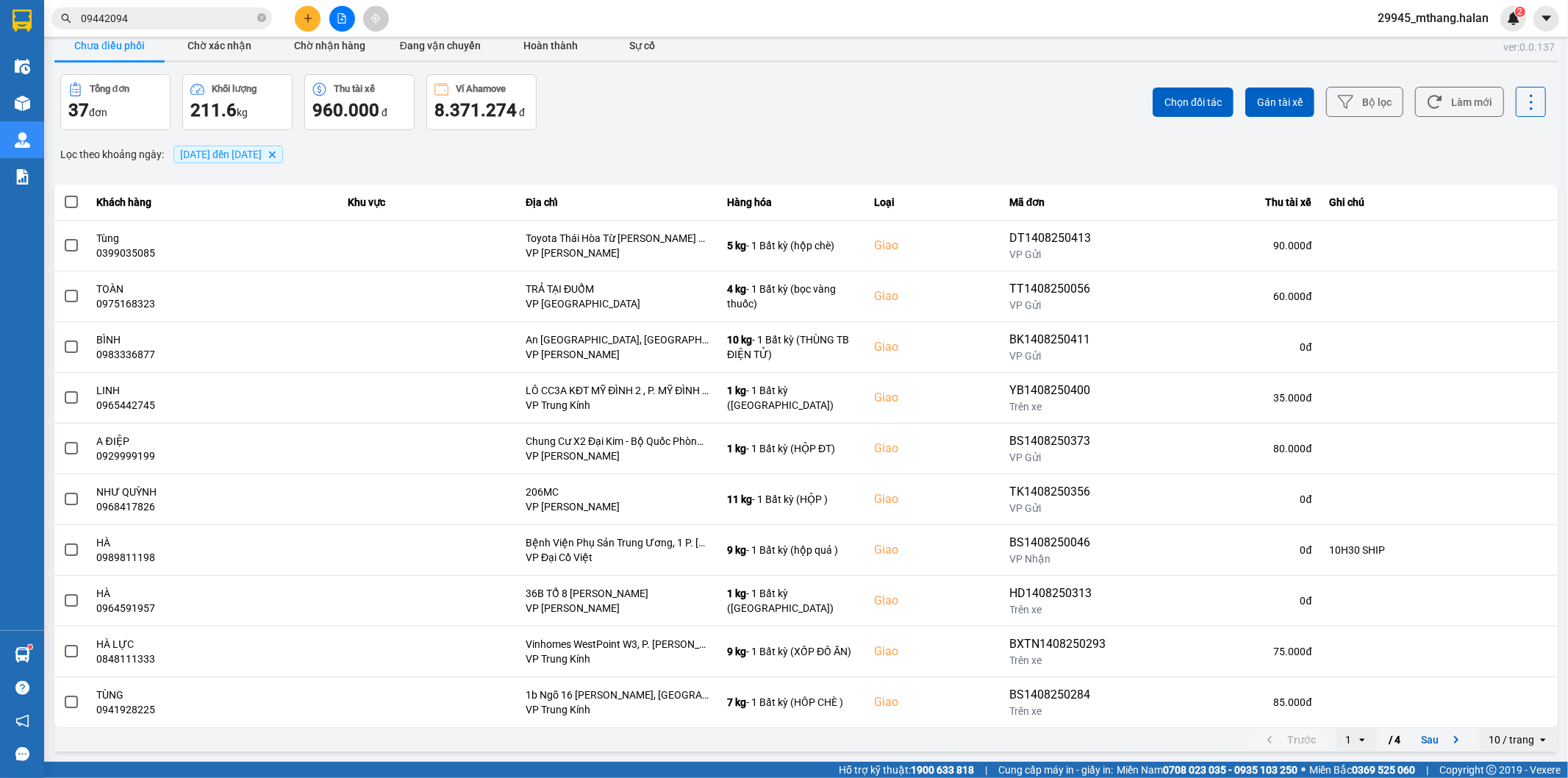
click at [1356, 744] on icon "open" at bounding box center [1361, 739] width 12 height 12
drag, startPoint x: 1331, startPoint y: 695, endPoint x: 1335, endPoint y: 701, distance: 7.2
click at [1334, 699] on ul "1 2 3 4" at bounding box center [1344, 670] width 41 height 118
click at [1335, 706] on li "4" at bounding box center [1344, 709] width 41 height 26
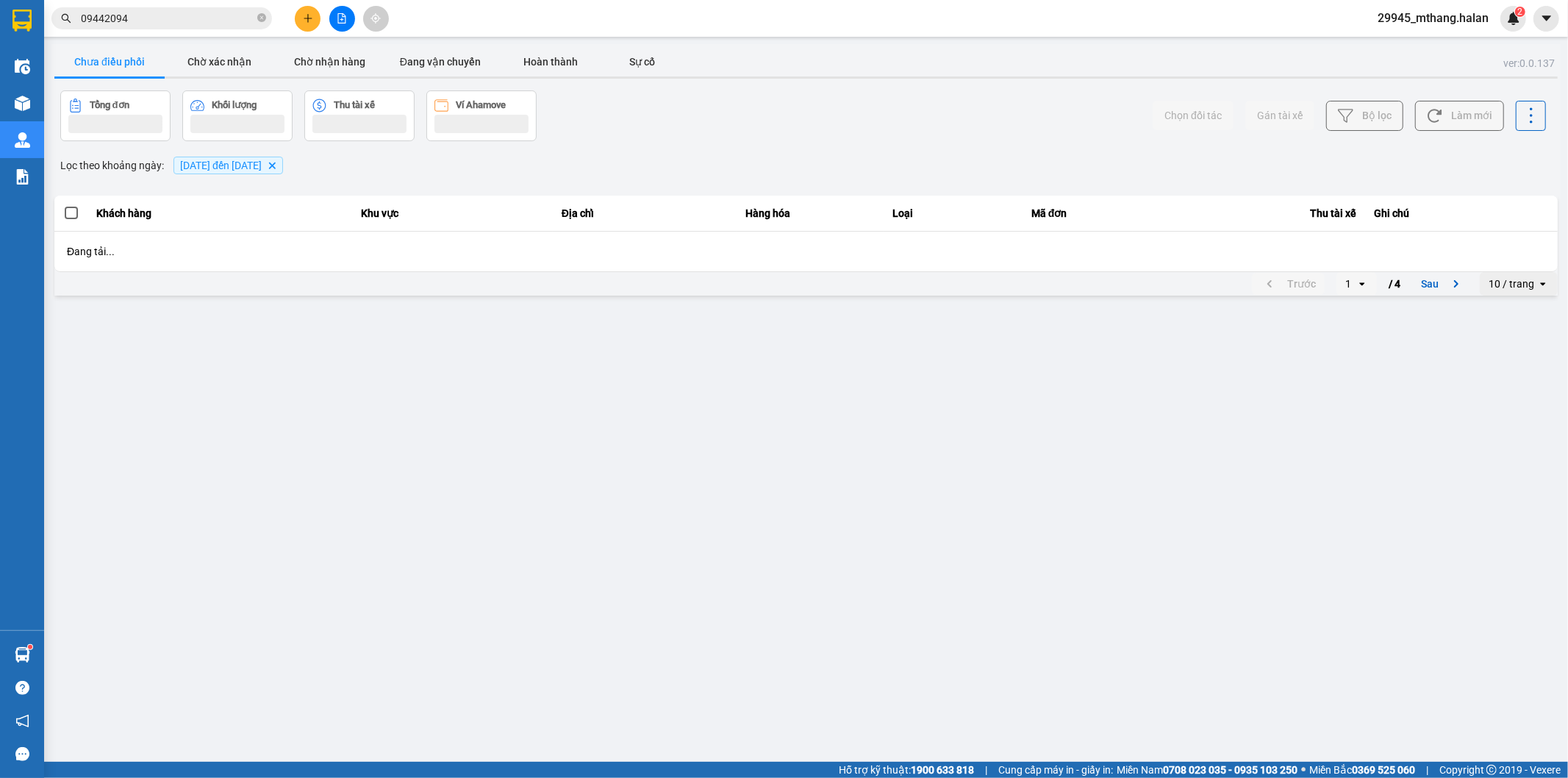
scroll to position [0, 0]
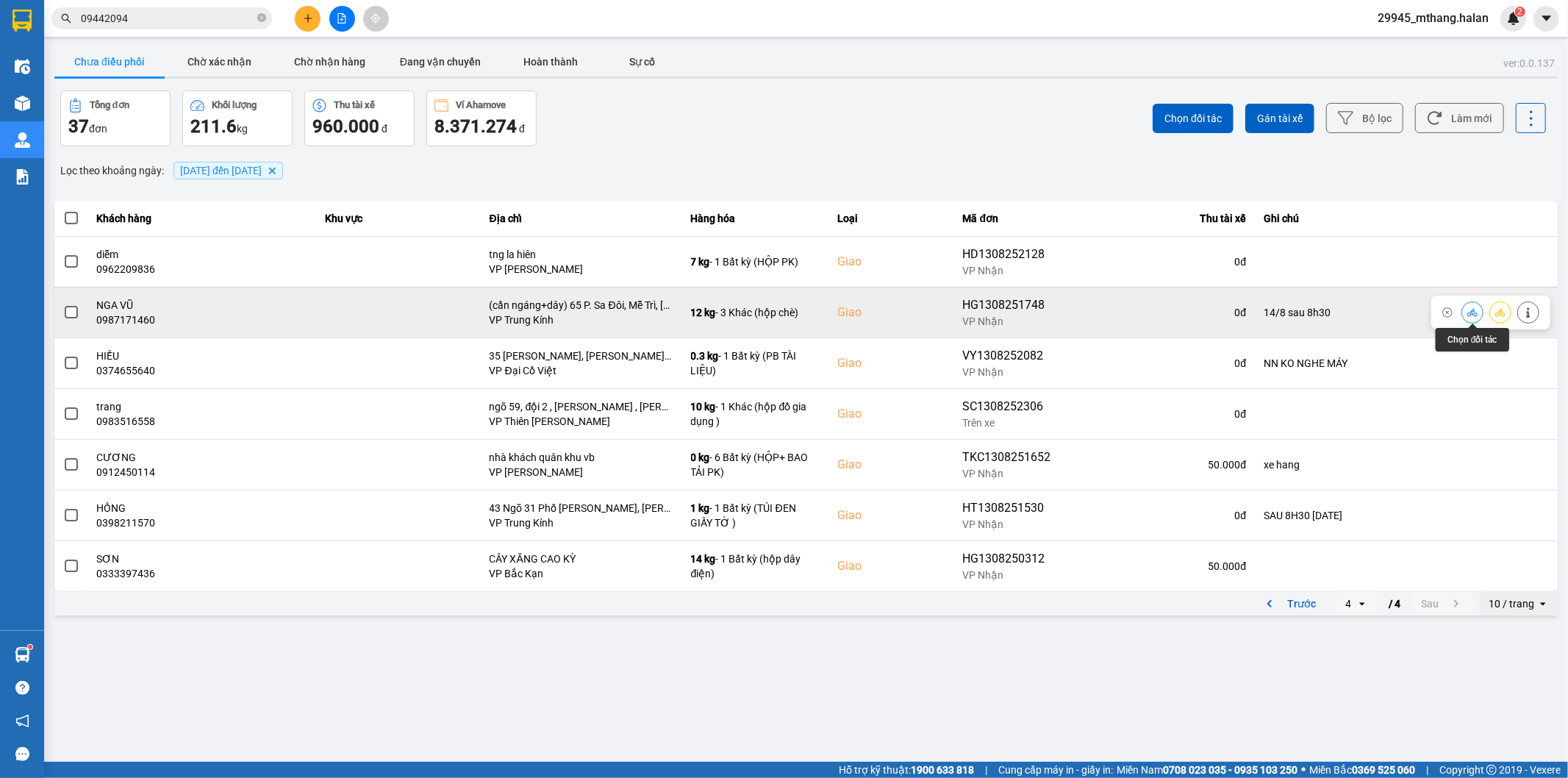
click at [1474, 310] on icon at bounding box center [1472, 312] width 10 height 10
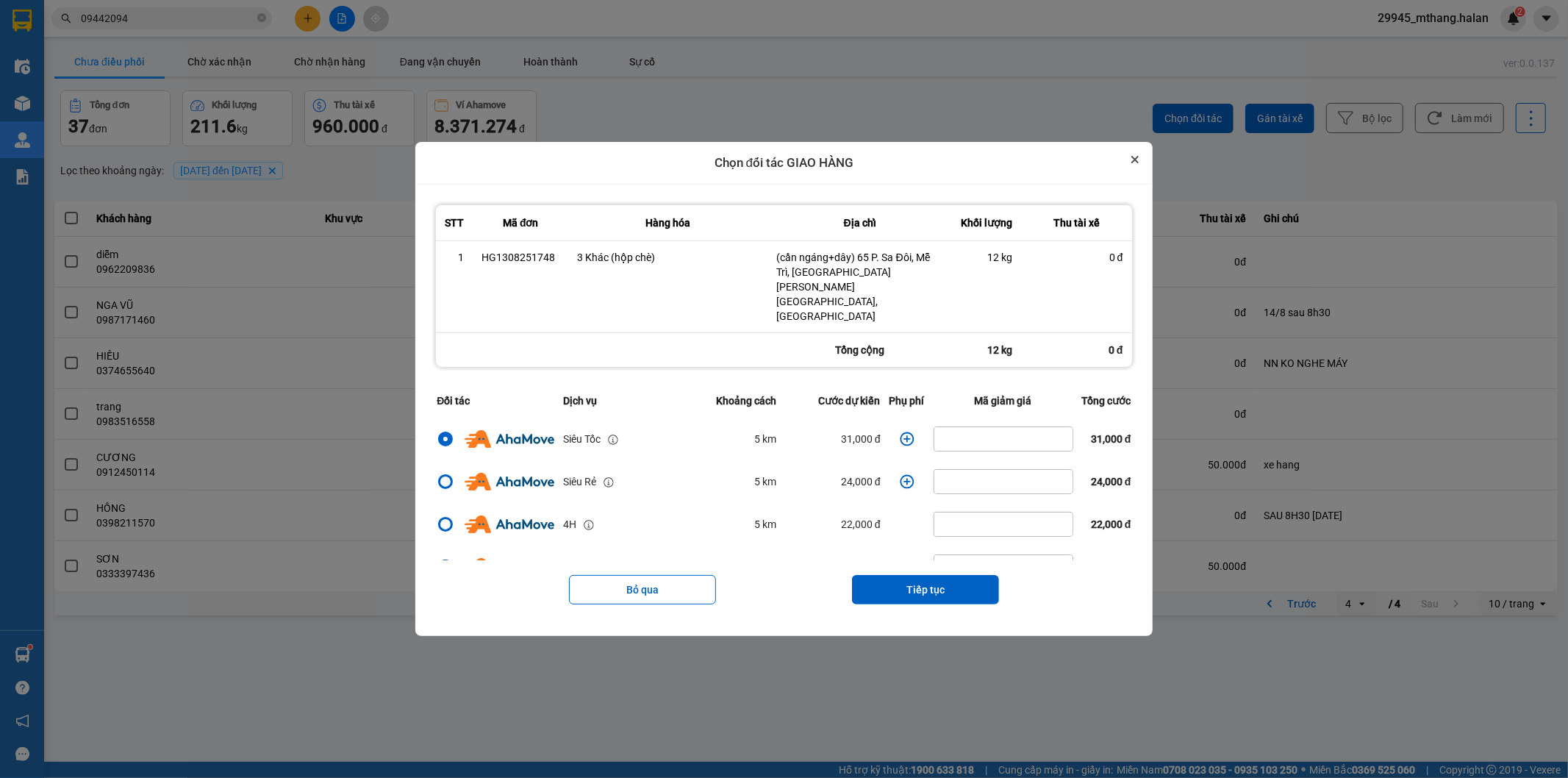
click at [1137, 169] on button "Close" at bounding box center [1134, 159] width 17 height 17
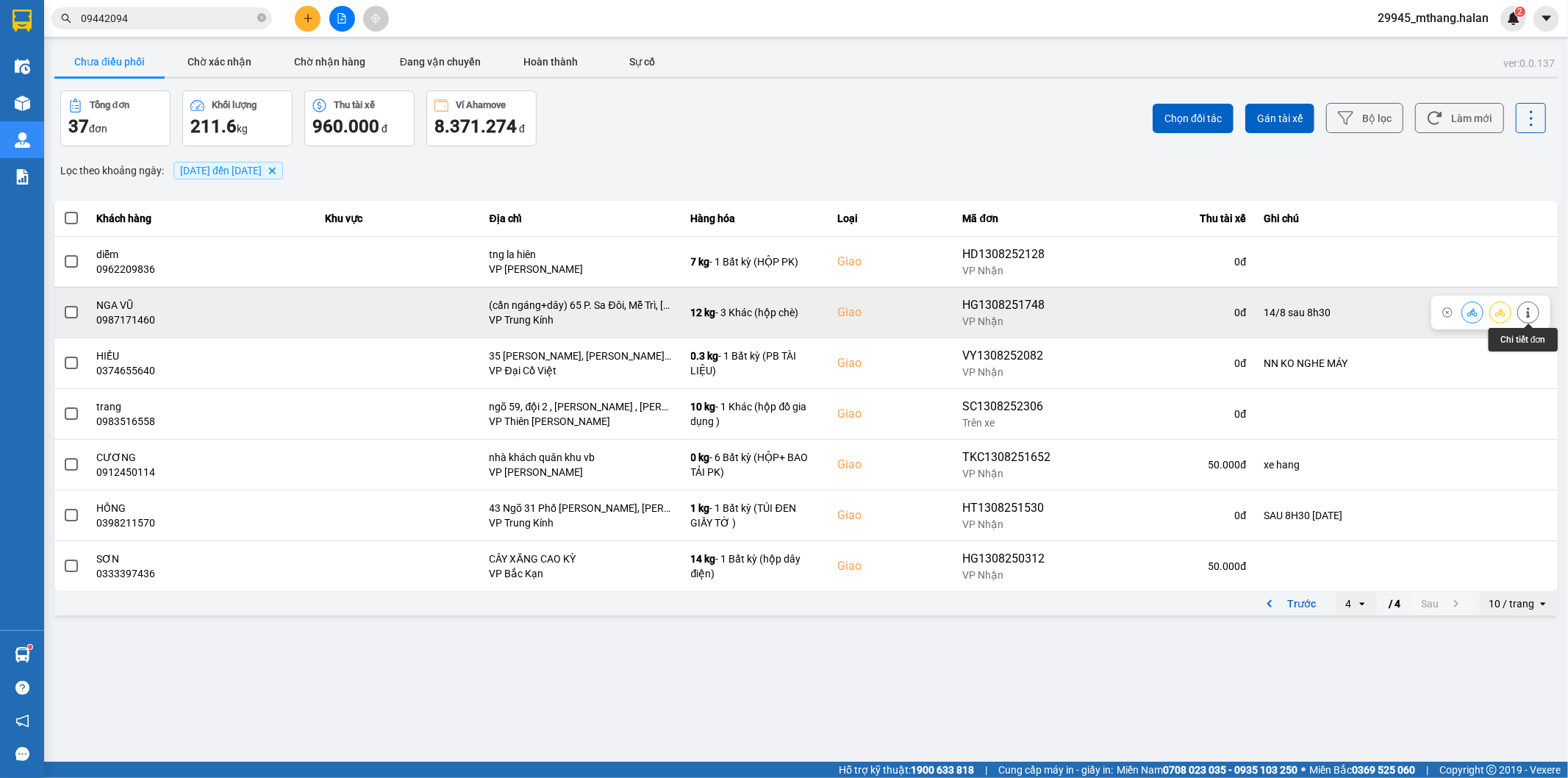
click at [1523, 310] on icon at bounding box center [1527, 312] width 10 height 10
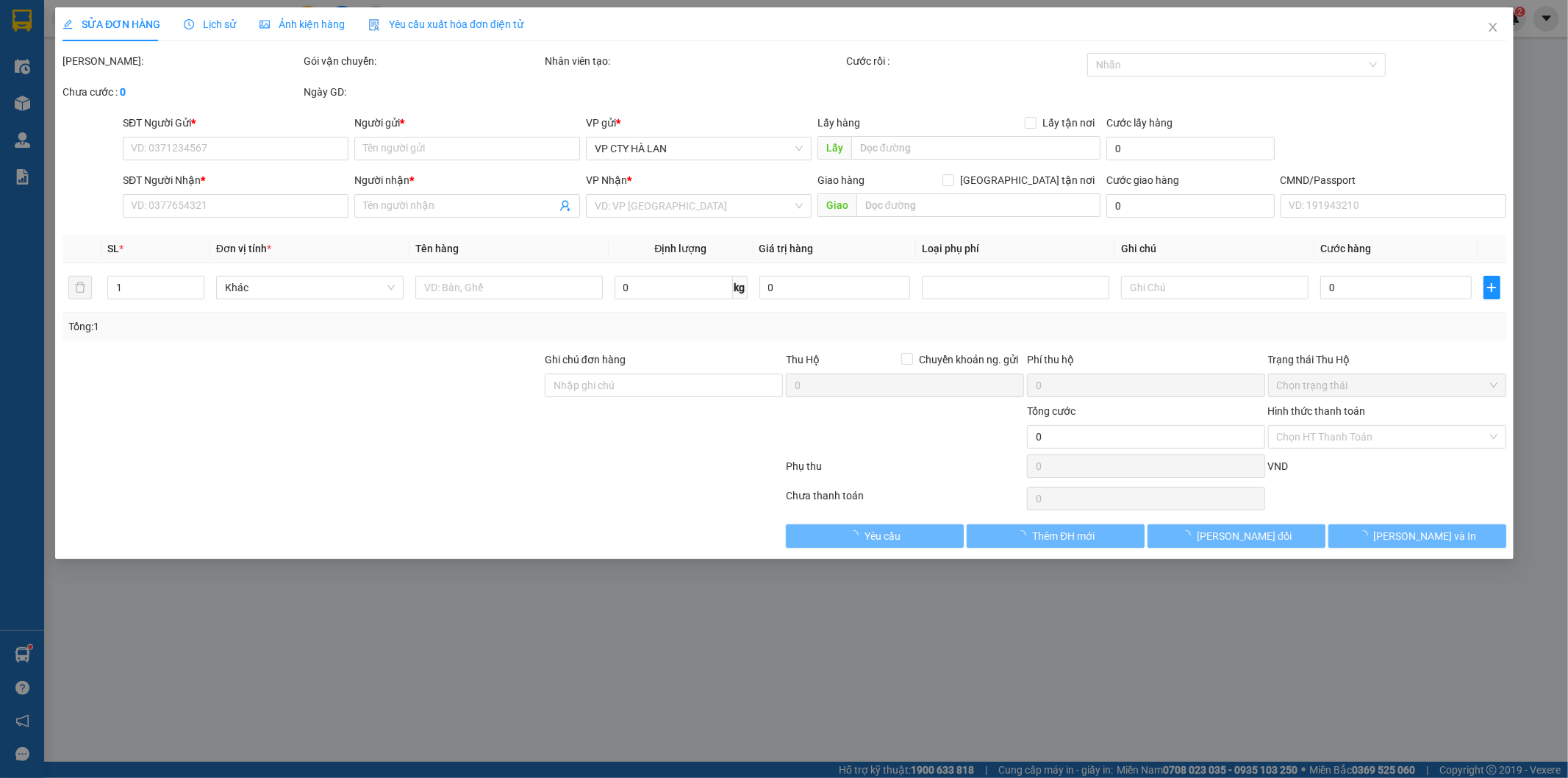
type input "0965316255"
type input "an"
type input "0987171460"
type input "NGA VŨ"
checkbox input "true"
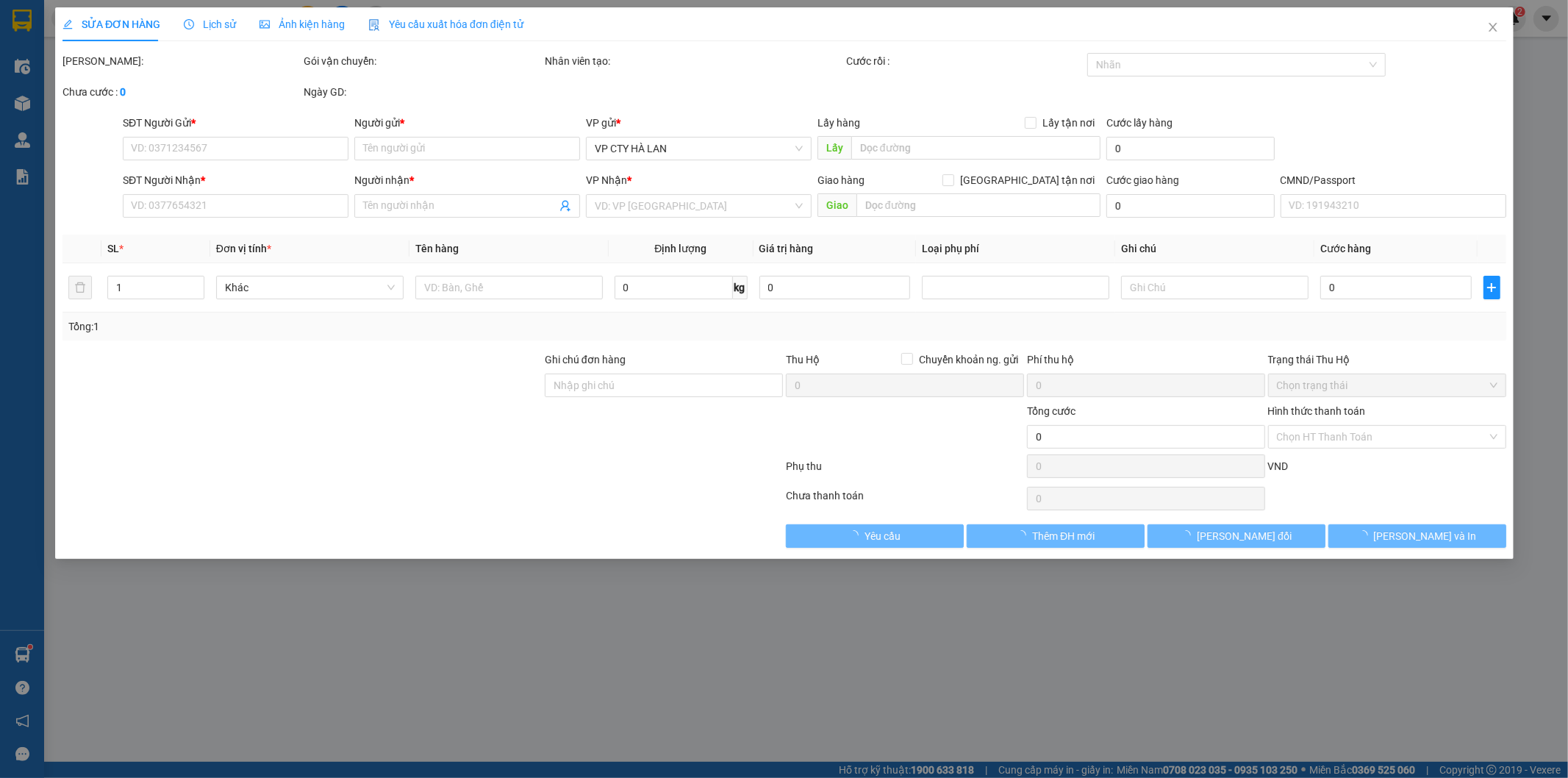
type input "(cần ngáng+dây) 65 P. Sa Đôi, Mễ Trì, Nam Từ Liêm, Hà Nội, Việt Nam"
type input "14/8 sau 8h30"
type input "205.000"
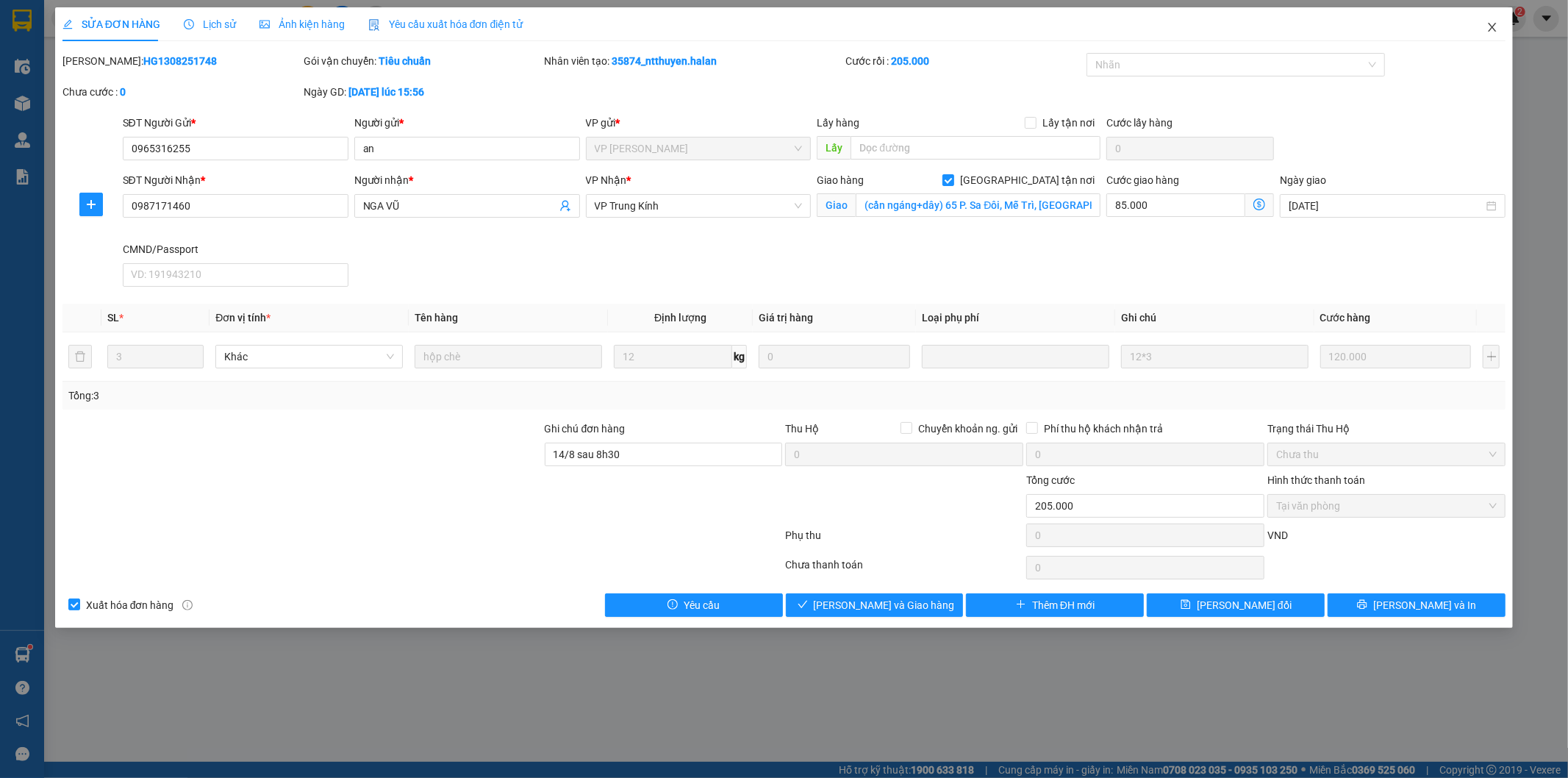
click at [1492, 25] on icon "close" at bounding box center [1492, 27] width 12 height 12
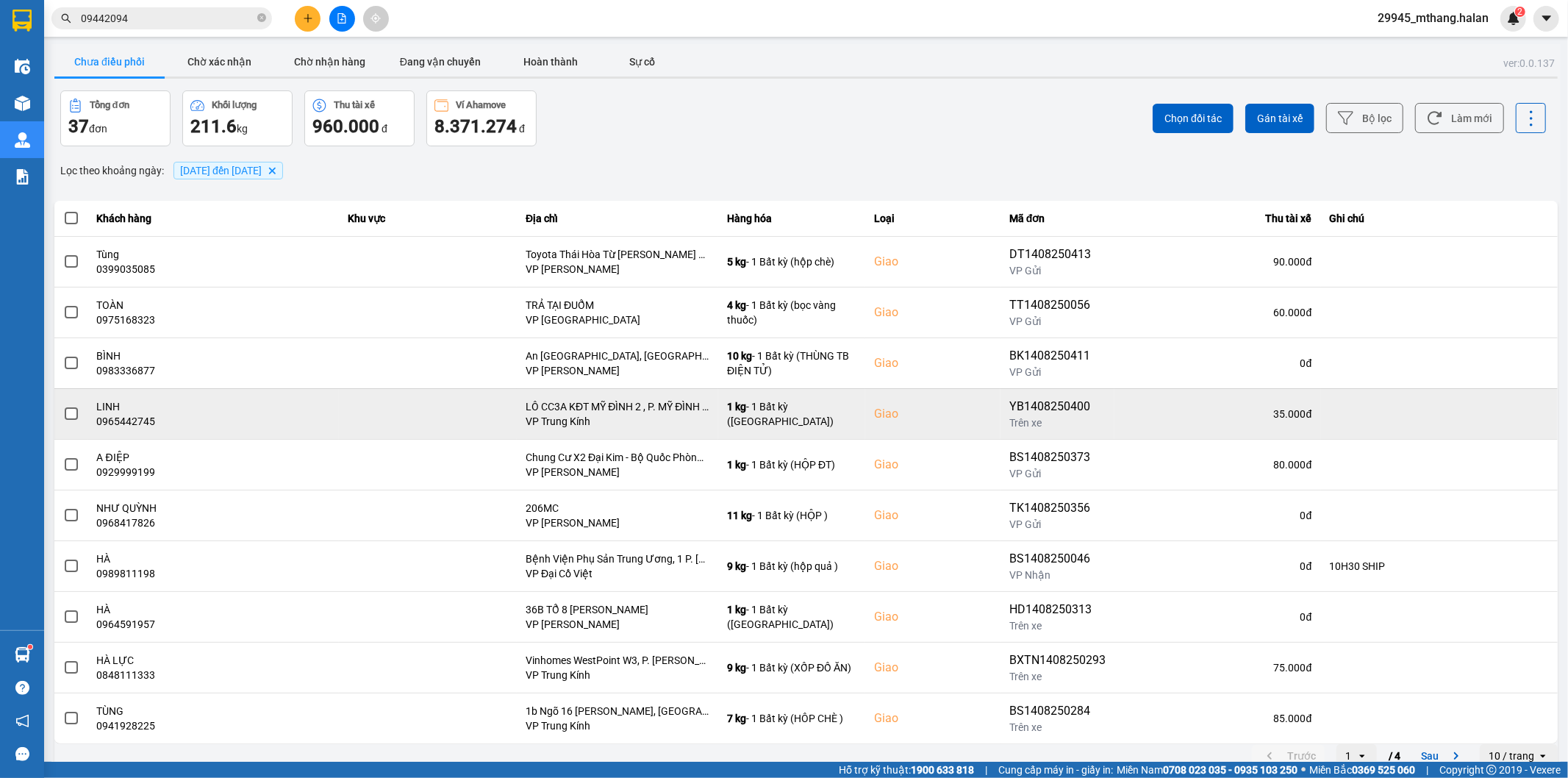
scroll to position [16, 0]
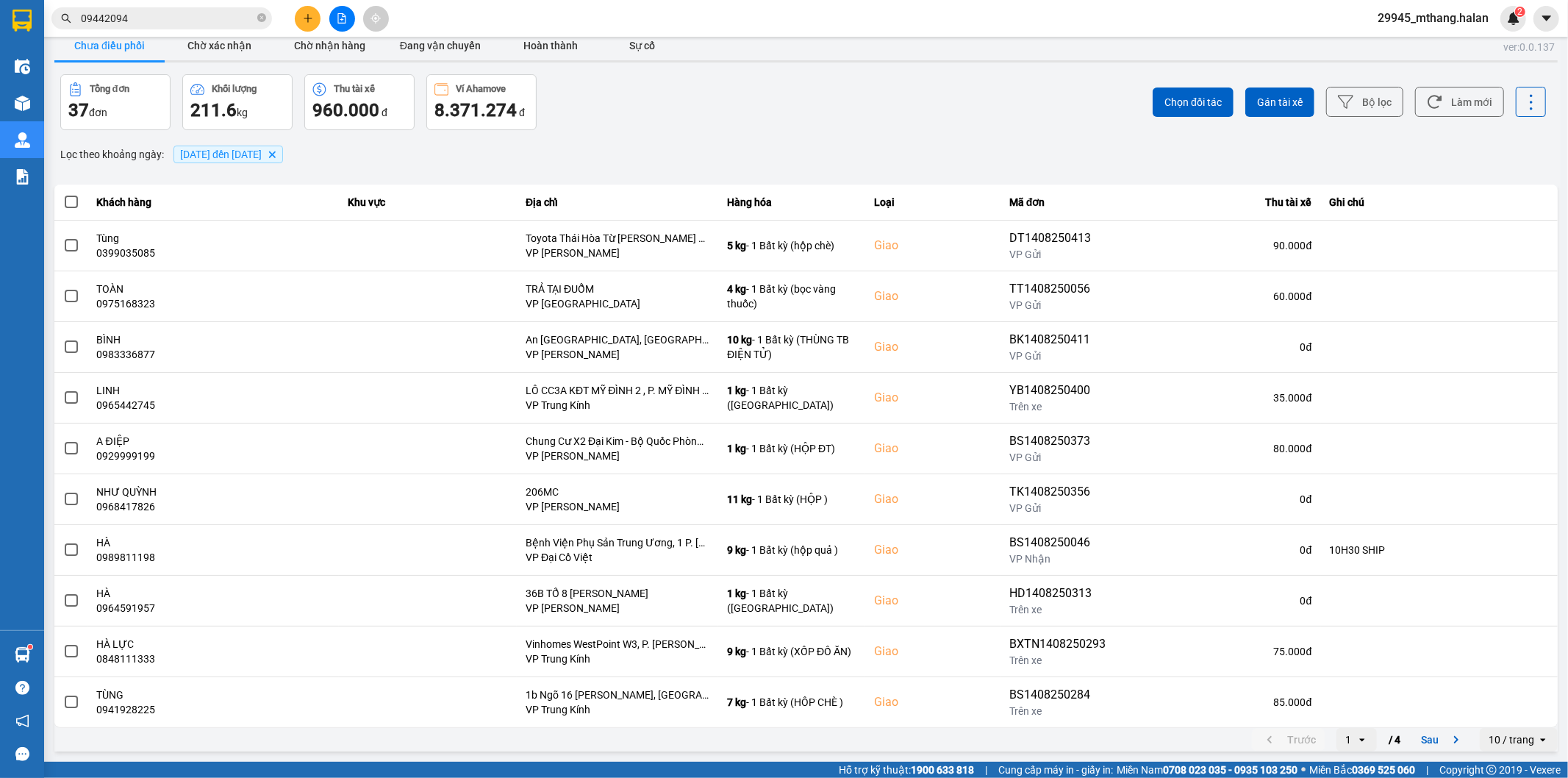
click at [1341, 737] on div "1" at bounding box center [1346, 740] width 20 height 24
click at [1340, 714] on div "4" at bounding box center [1344, 709] width 17 height 15
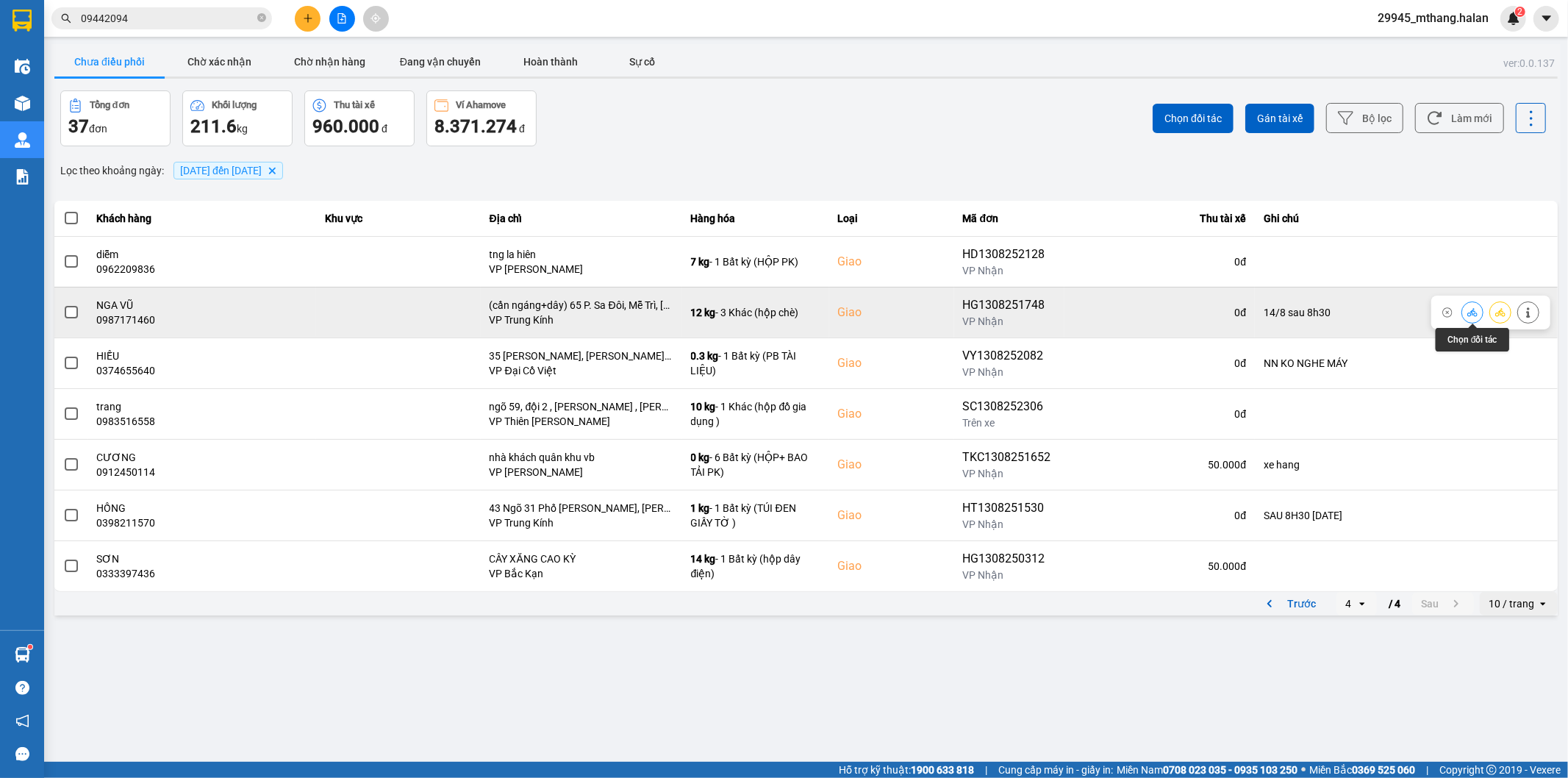
click at [1467, 313] on icon at bounding box center [1472, 312] width 10 height 10
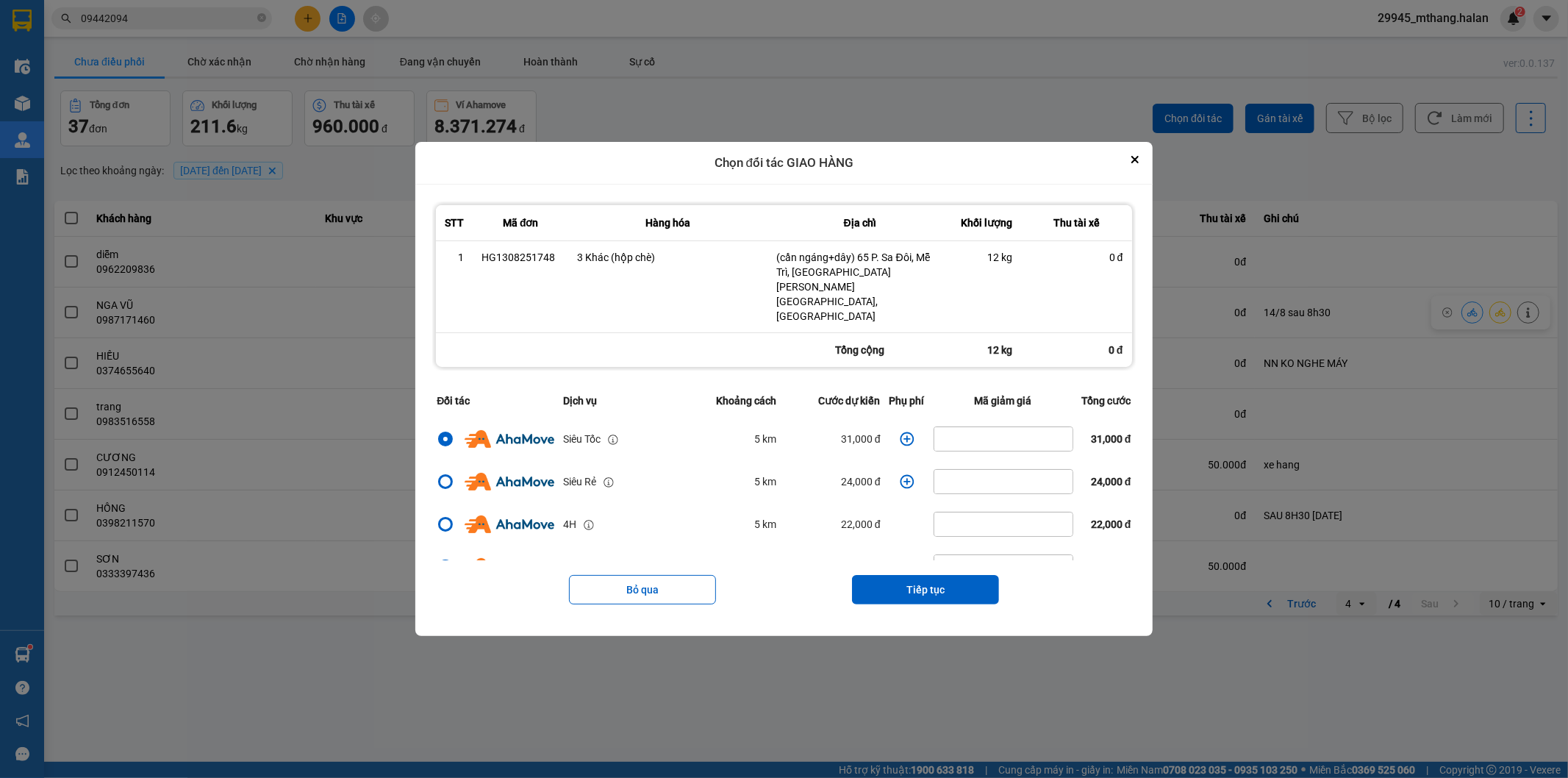
click at [900, 432] on icon "dialog" at bounding box center [906, 438] width 14 height 14
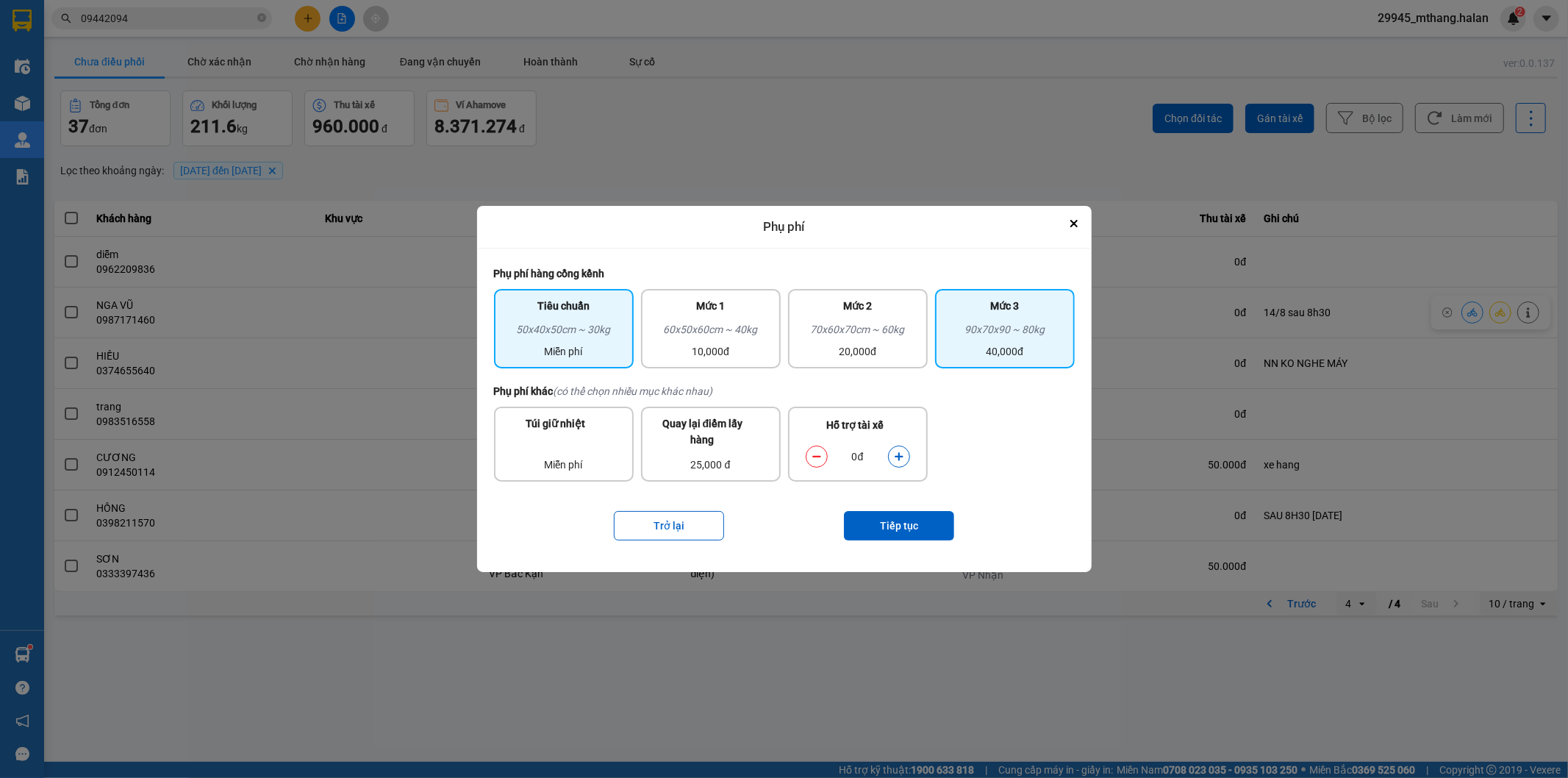
click at [1048, 349] on div "40,000đ" at bounding box center [1004, 352] width 122 height 16
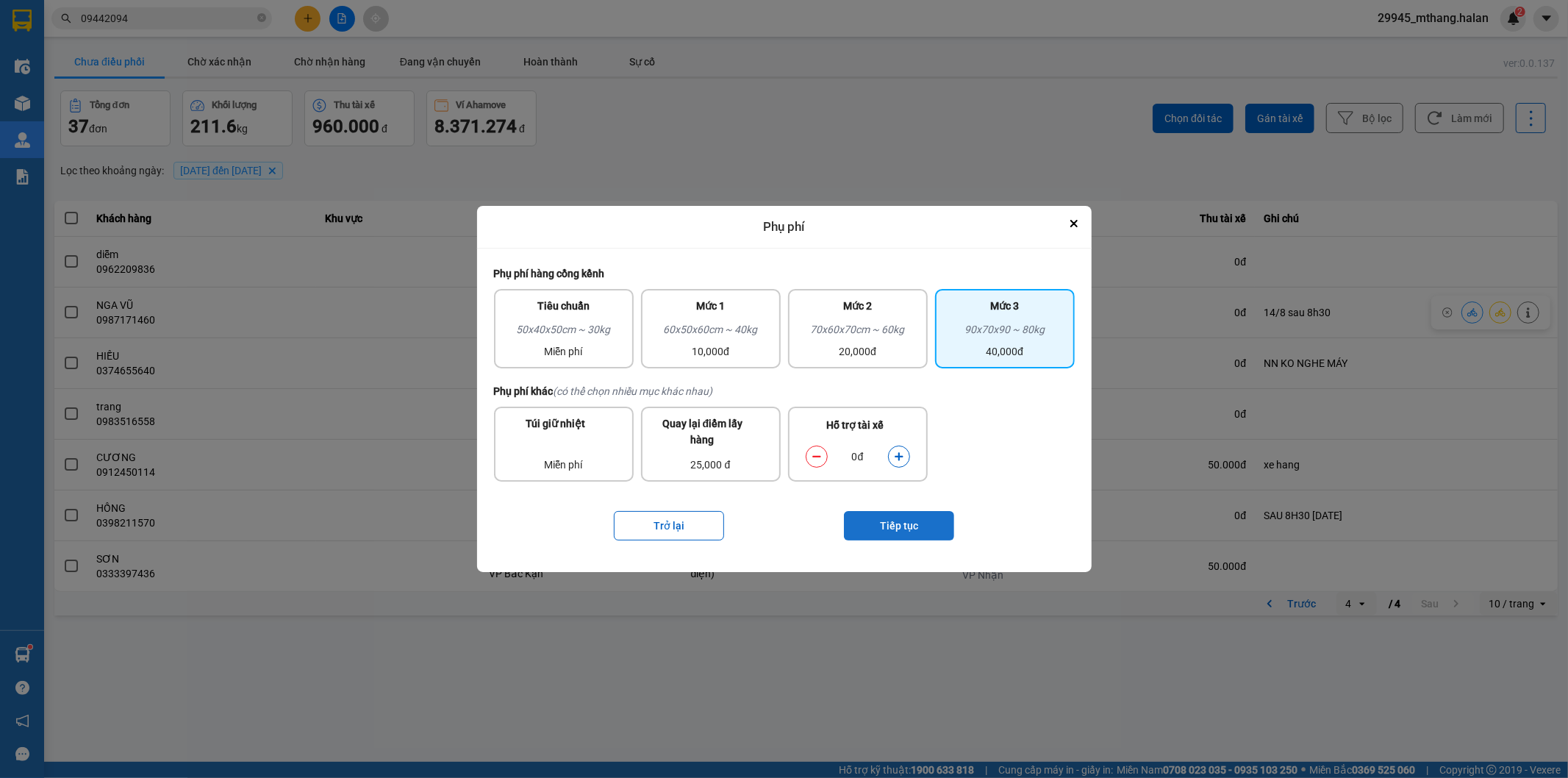
click at [904, 531] on button "Tiếp tục" at bounding box center [899, 526] width 111 height 29
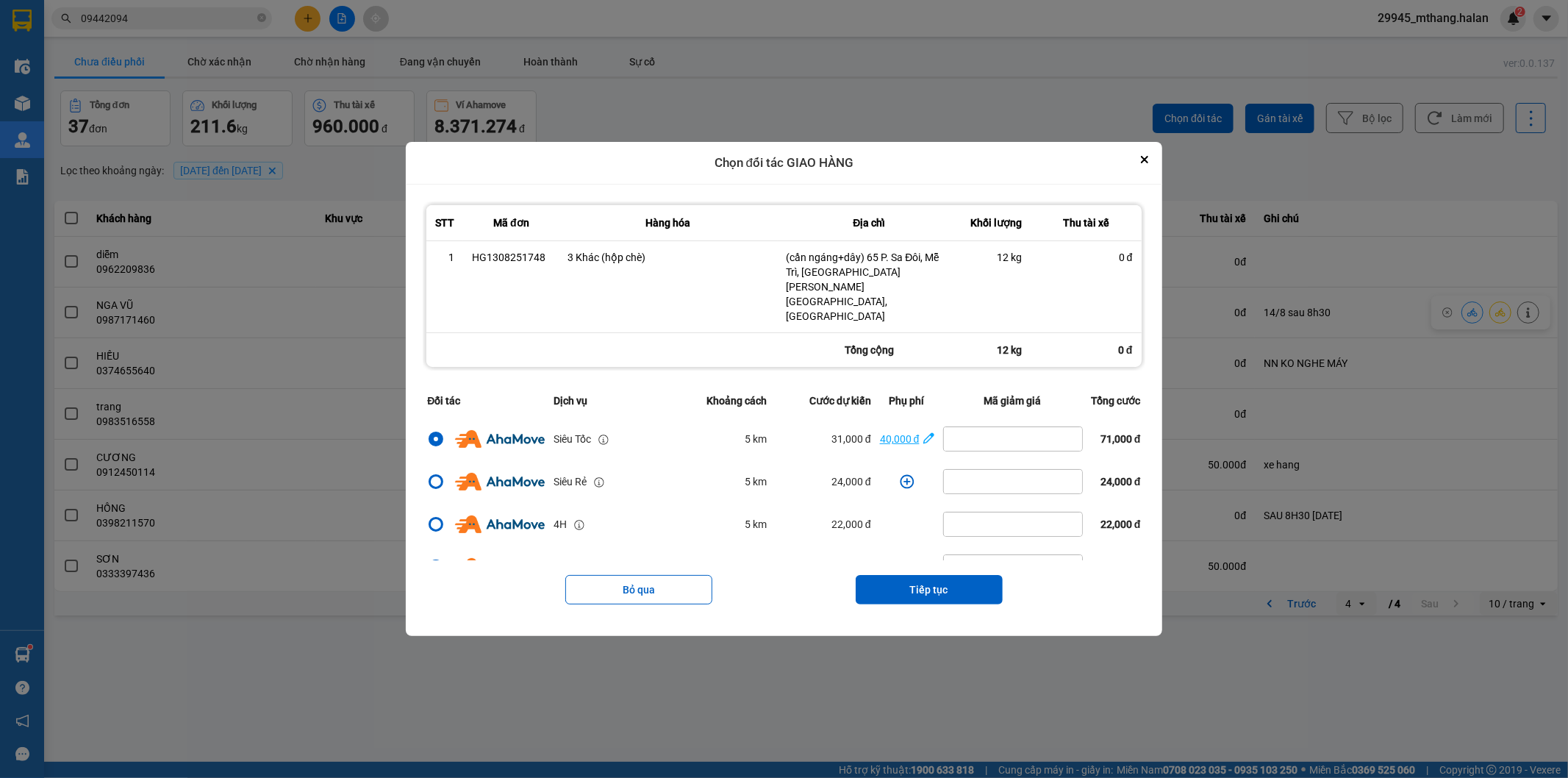
click at [914, 431] on span "40,000 đ" at bounding box center [907, 439] width 54 height 16
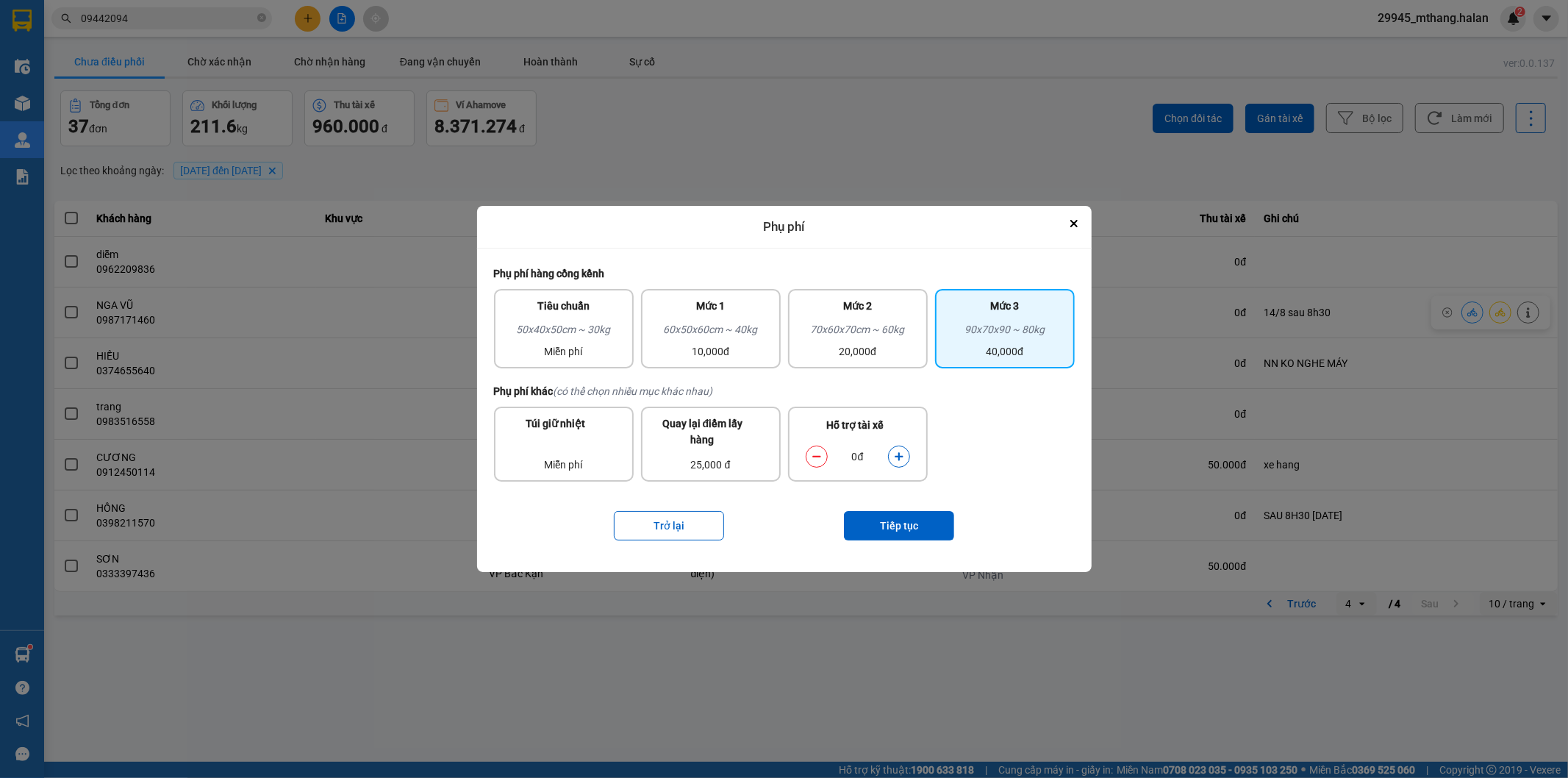
click at [897, 454] on icon "dialog" at bounding box center [898, 456] width 10 height 10
click at [899, 557] on div "Phụ phí hàng cồng kềnh Tiêu chuẩn 50x40x50cm ~ 30kg Miễn phí Mức 1 60x50x60cm ~…" at bounding box center [784, 410] width 593 height 301
click at [921, 537] on button "Tiếp tục" at bounding box center [899, 526] width 111 height 29
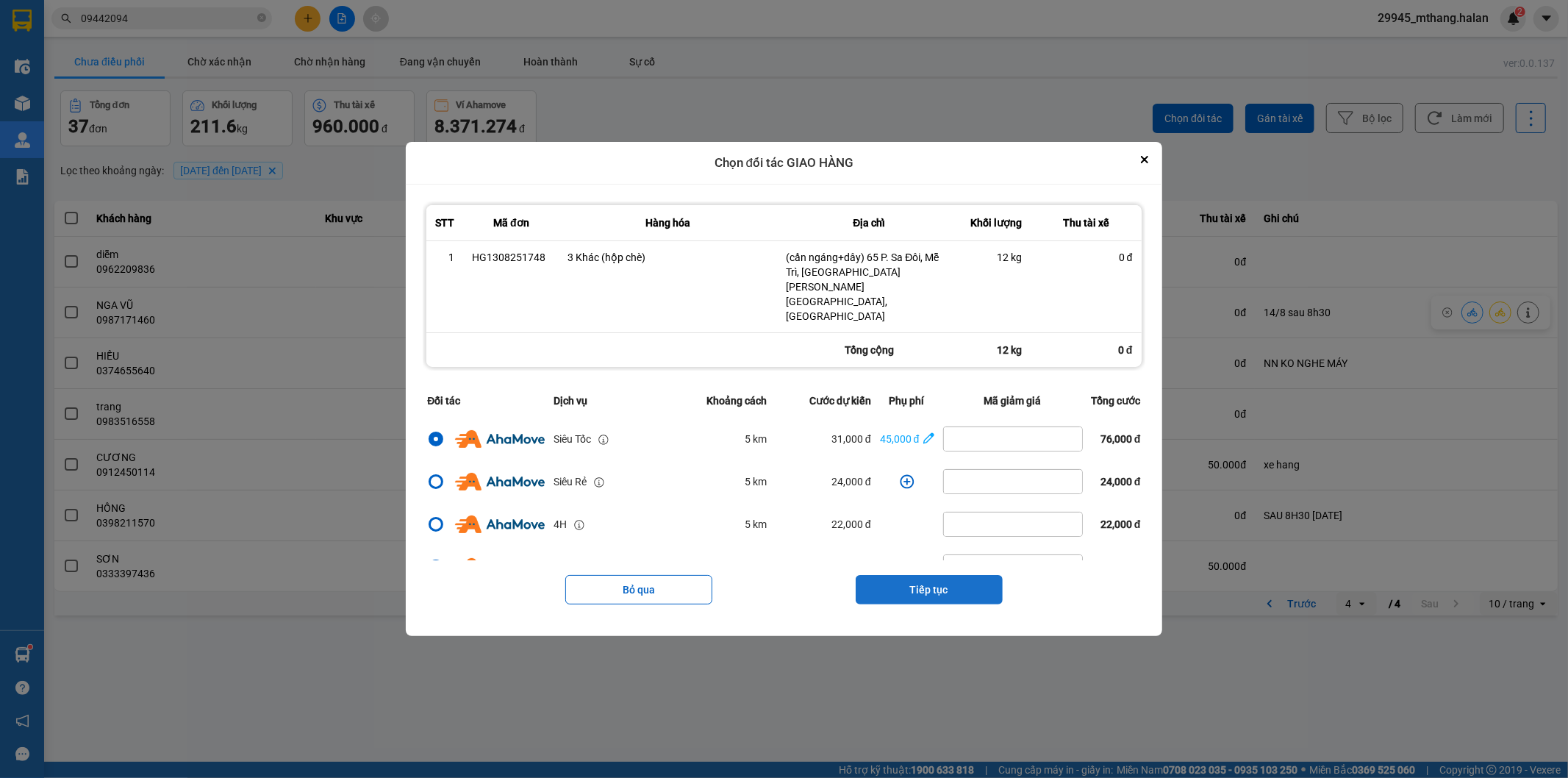
click at [934, 575] on button "Tiếp tục" at bounding box center [929, 589] width 147 height 29
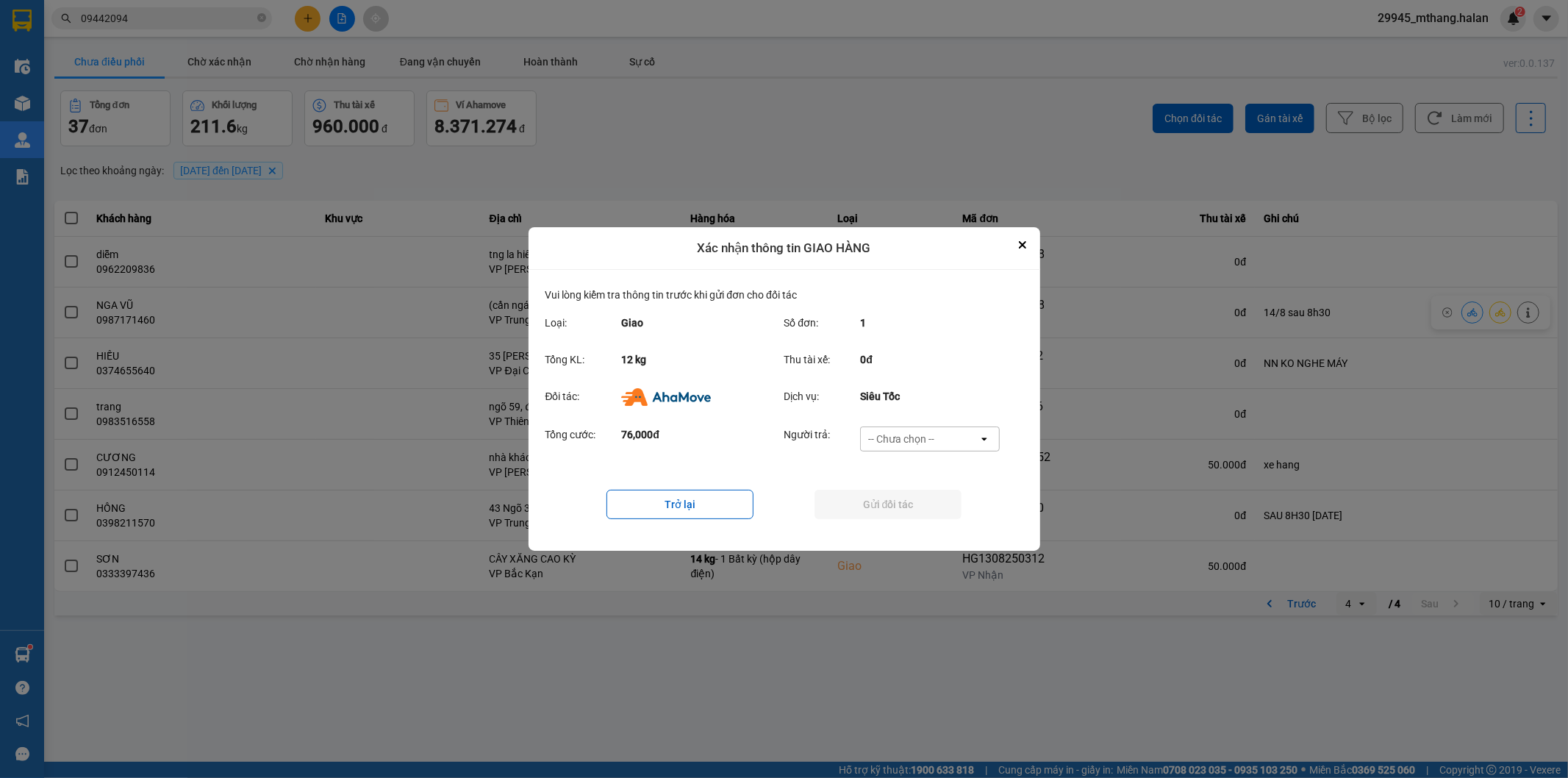
click at [944, 436] on div "-- Chưa chọn --" at bounding box center [920, 439] width 118 height 24
drag, startPoint x: 934, startPoint y: 523, endPoint x: 890, endPoint y: 511, distance: 45.6
click at [931, 523] on div "Ví Ahamove" at bounding box center [930, 523] width 140 height 26
click at [885, 511] on button "Gửi đối tác" at bounding box center [888, 504] width 147 height 29
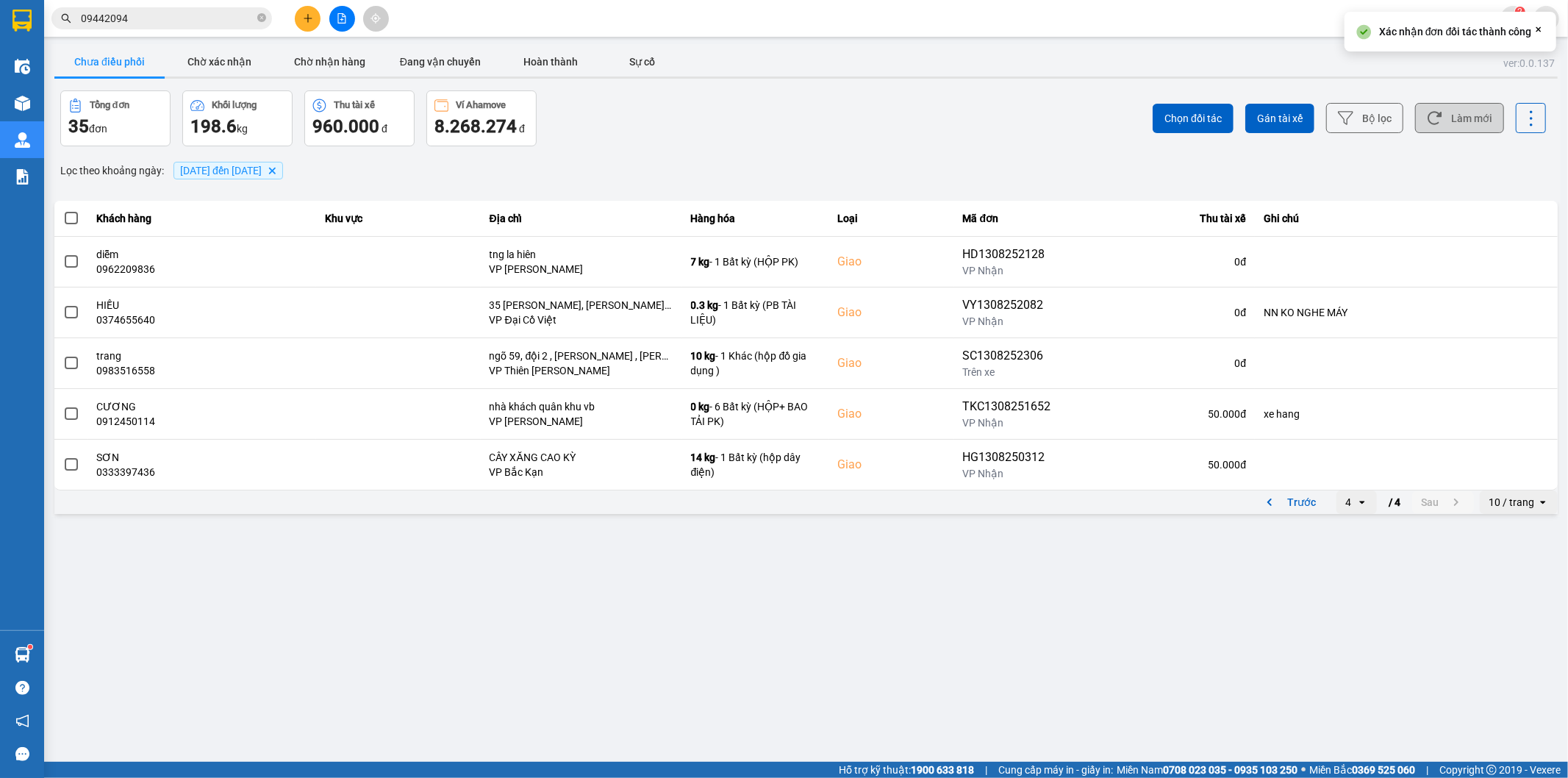
click at [1461, 112] on button "Làm mới" at bounding box center [1459, 118] width 89 height 30
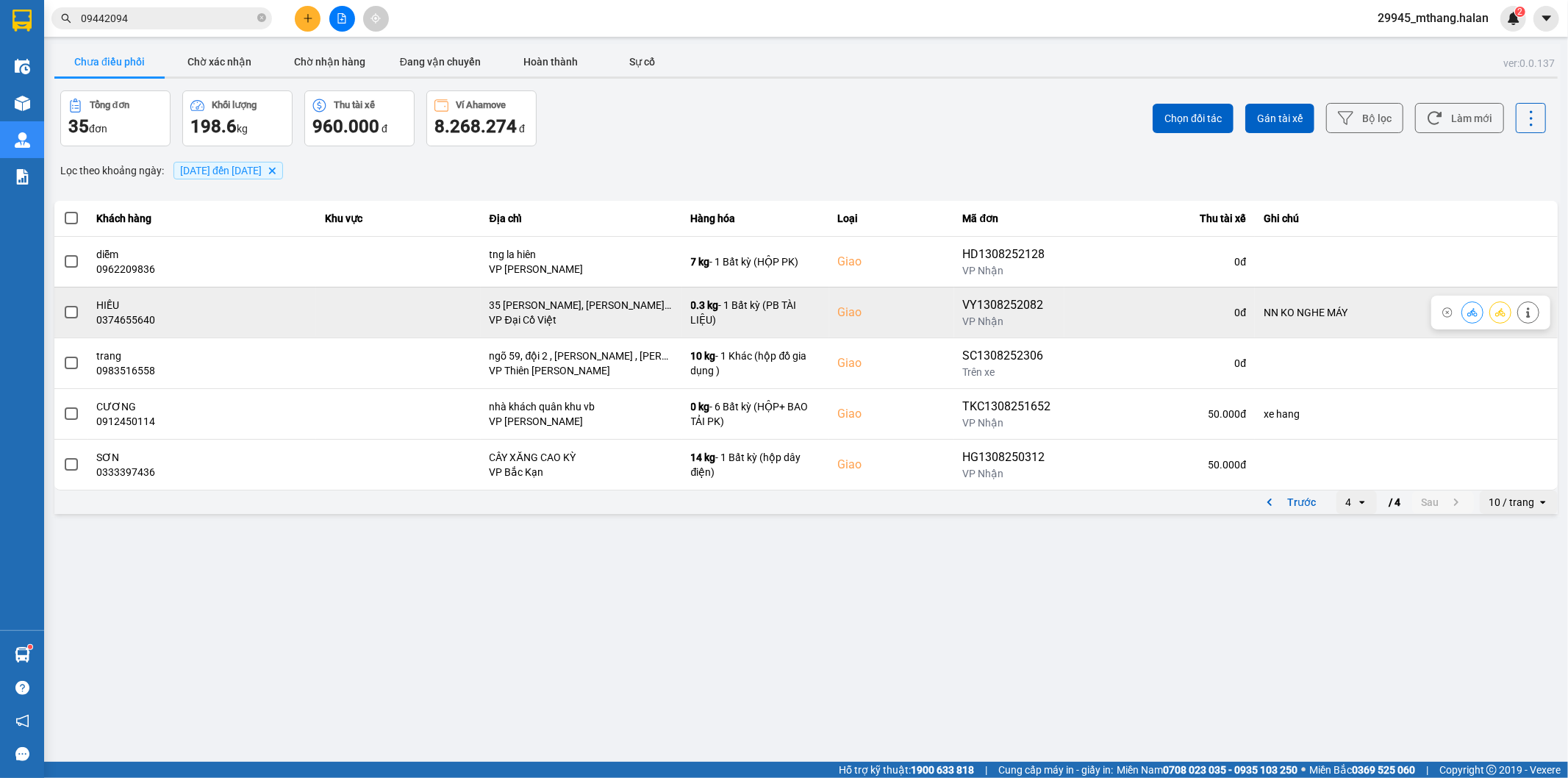
click at [1526, 317] on icon at bounding box center [1528, 312] width 4 height 10
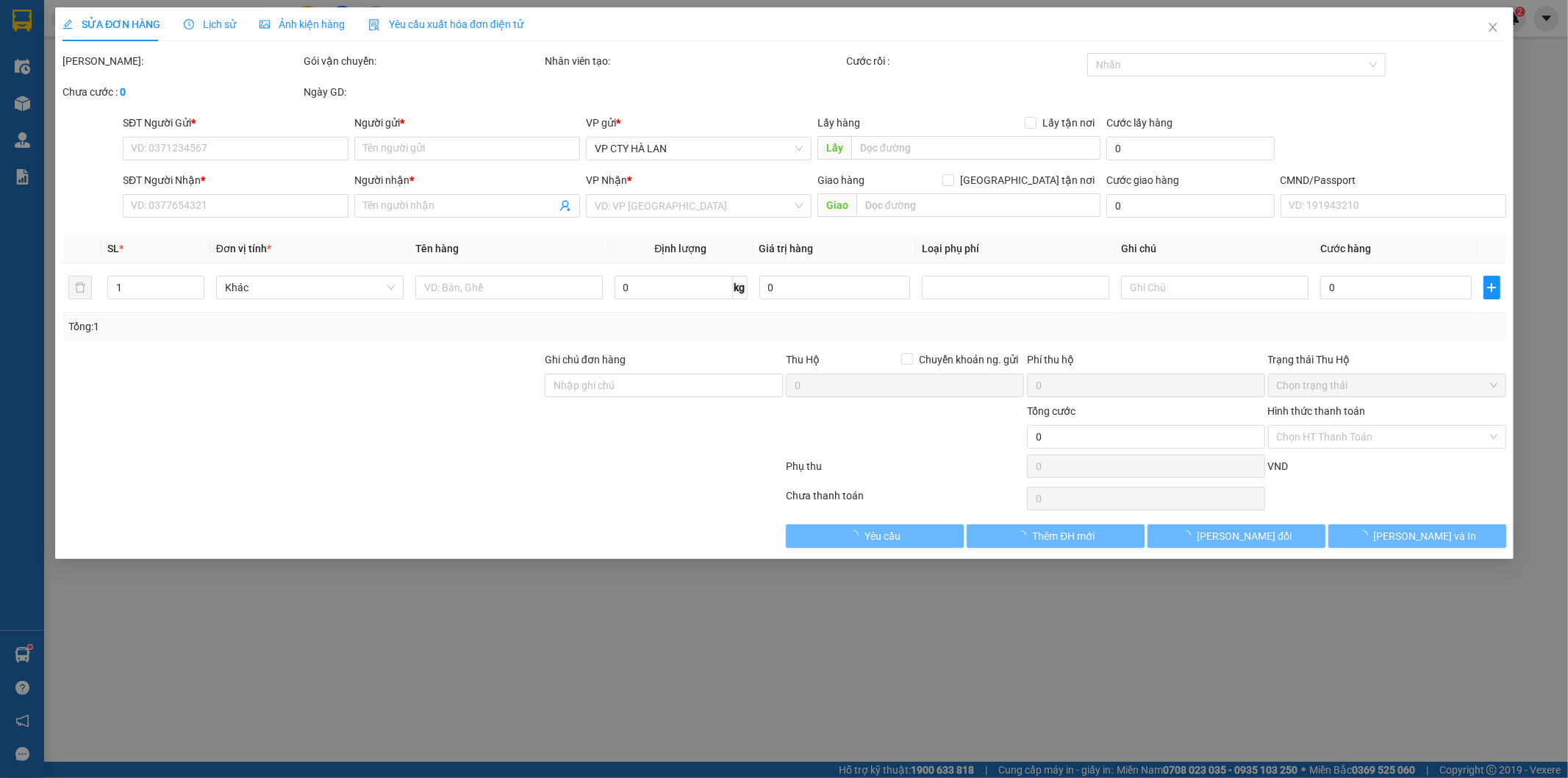
type input "0984180114"
type input "HIỂN"
type input "0374655640"
type input "HIẾU"
checkbox input "true"
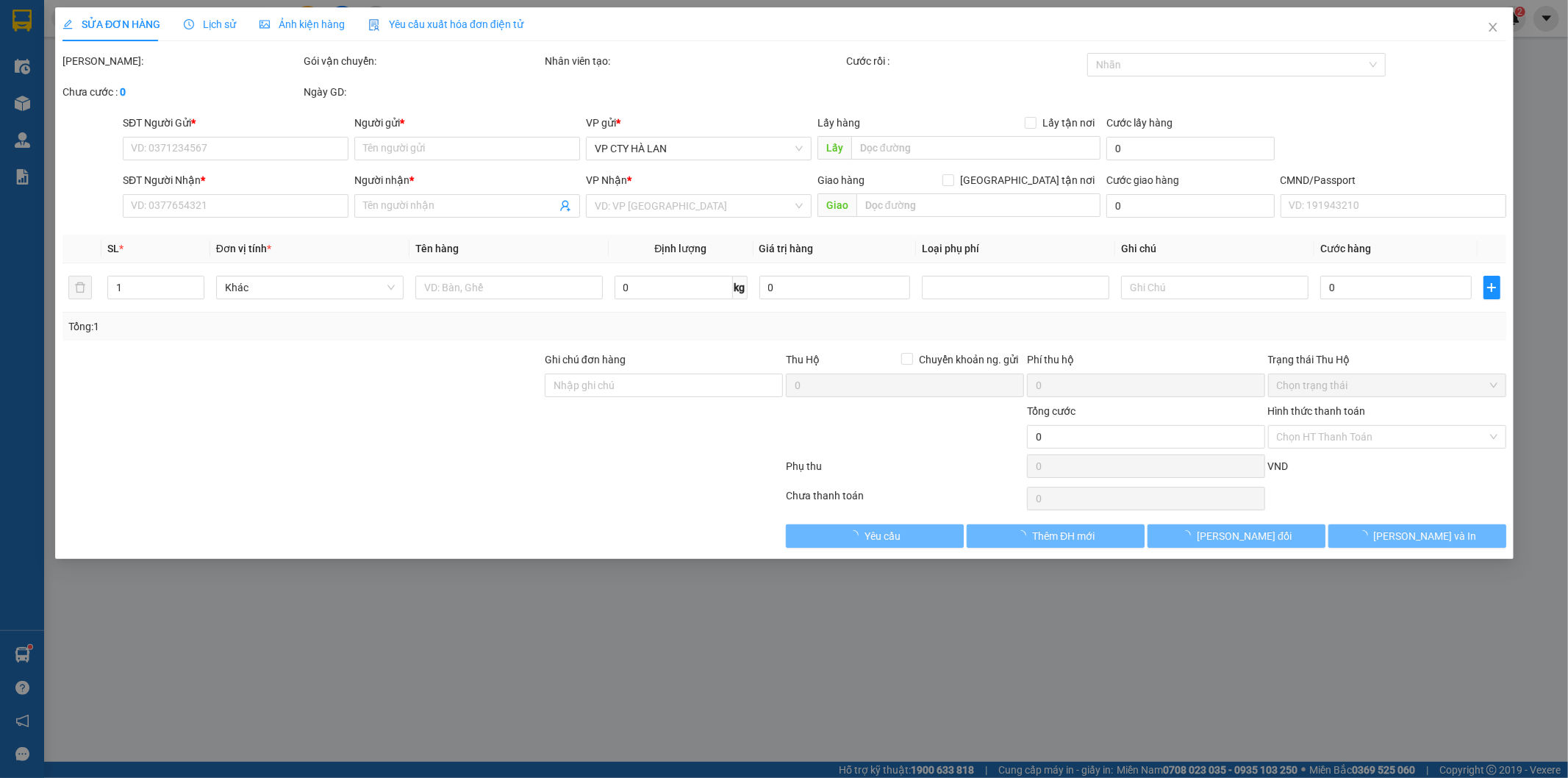
type input "35 Đoàn Thị Điểm, Văn Miếu – Quốc Tử Giám, Đống Đa, Hà Nội 084024, Việt Nam"
type input "NN KO NGHE MÁY"
type input "60.000"
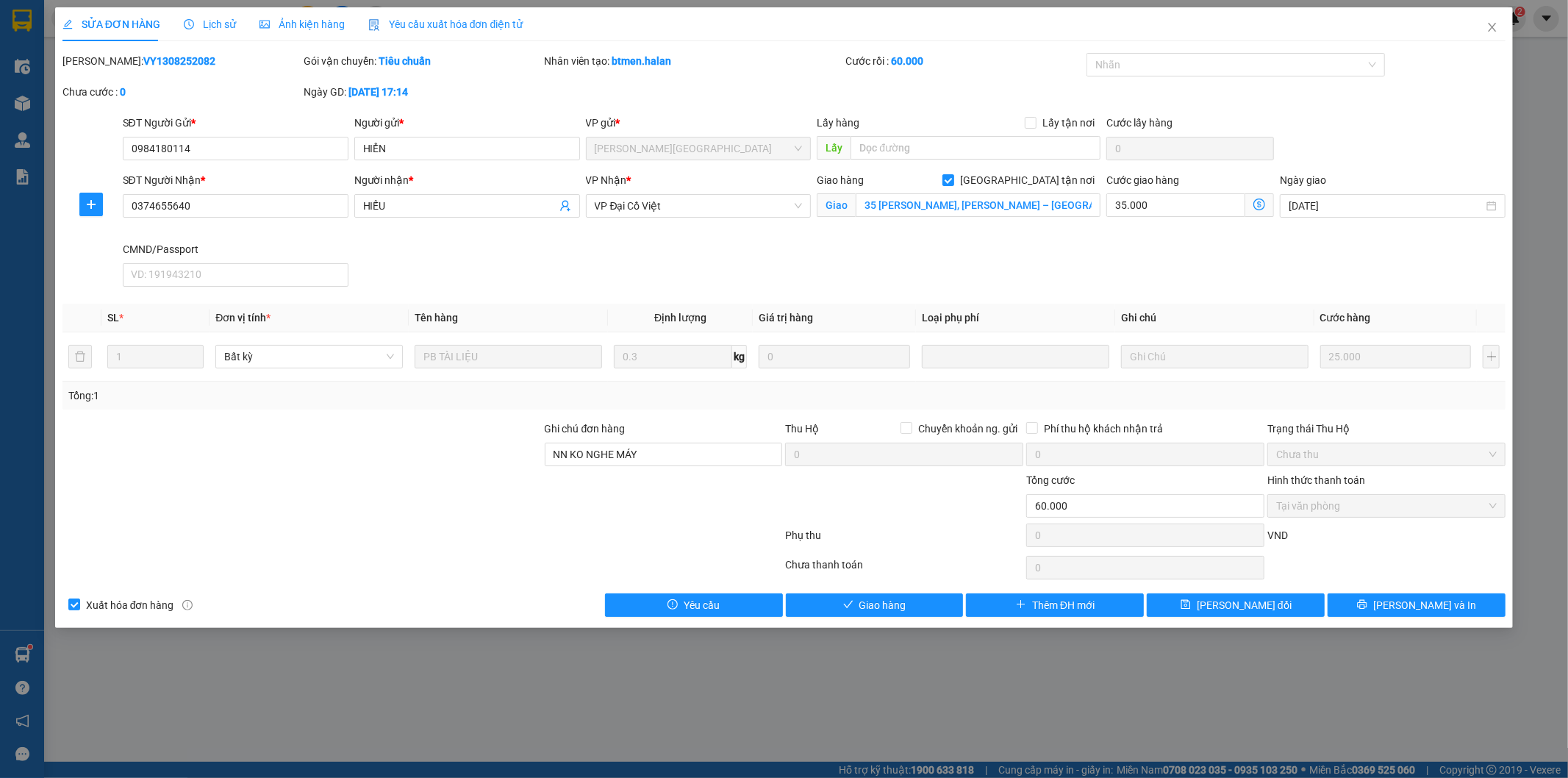
click at [216, 25] on span "Lịch sử" at bounding box center [210, 24] width 53 height 12
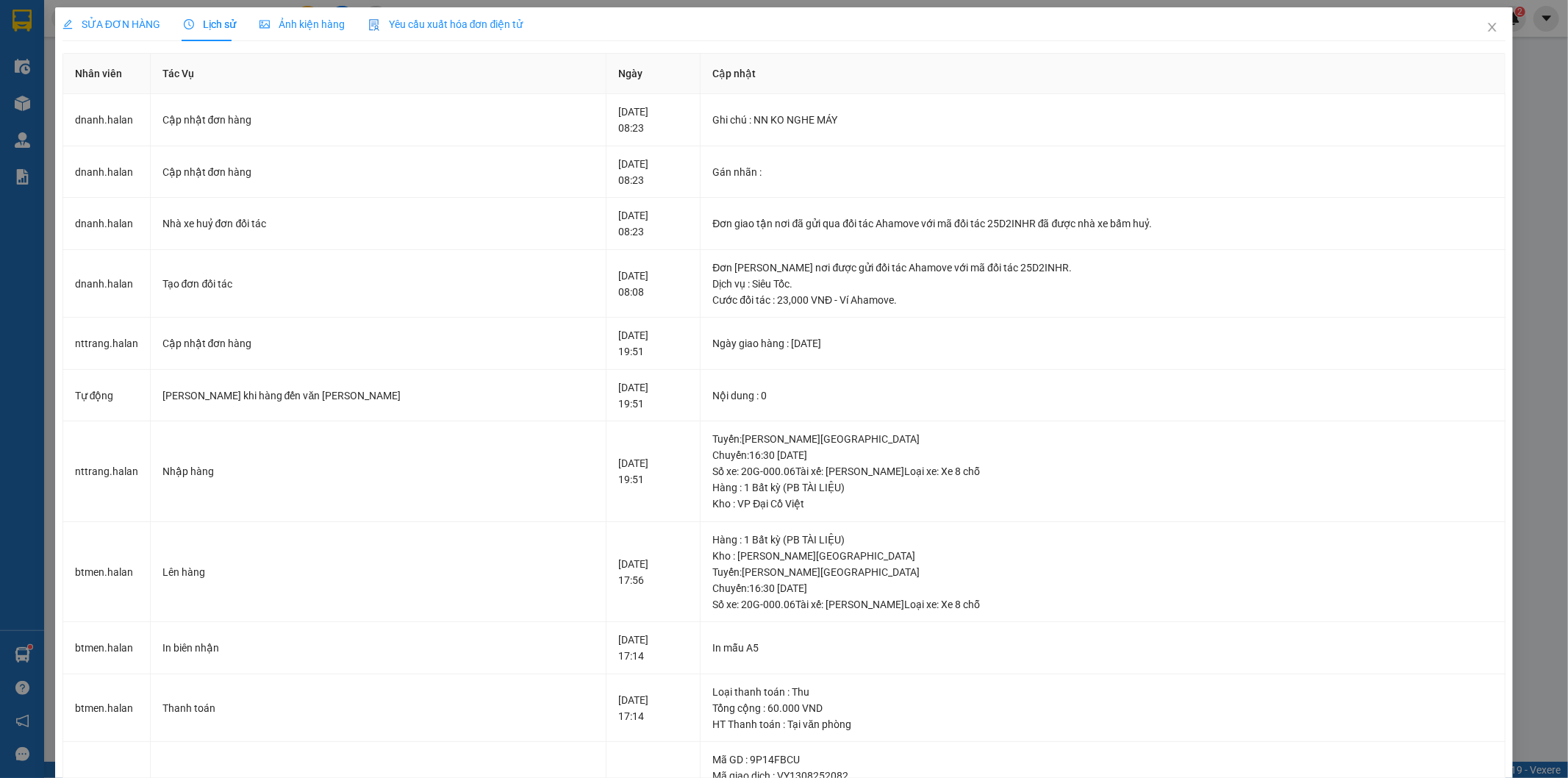
click at [135, 30] on span "SỬA ĐƠN HÀNG" at bounding box center [111, 24] width 98 height 12
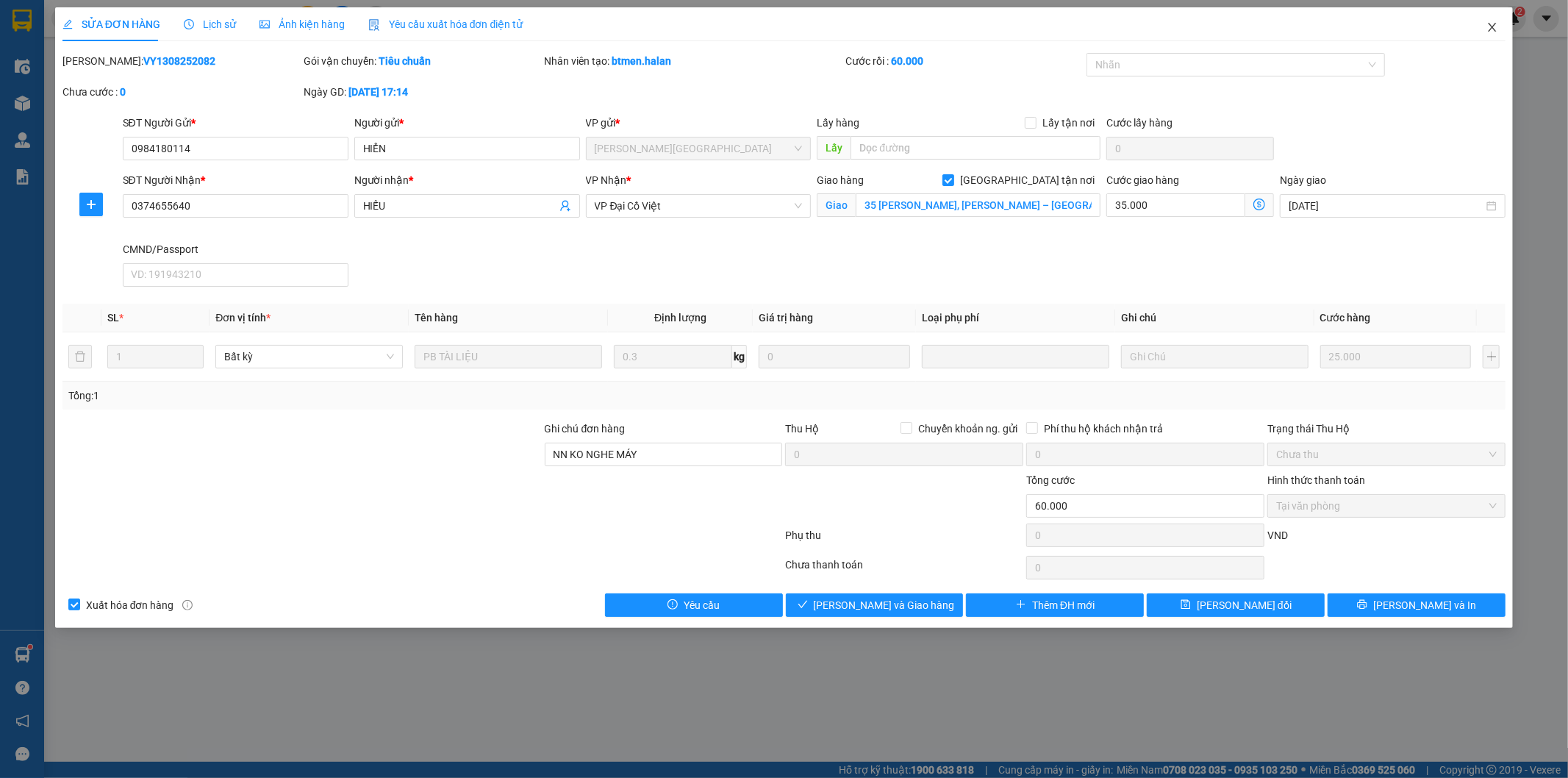
click at [1491, 24] on icon "close" at bounding box center [1492, 27] width 12 height 12
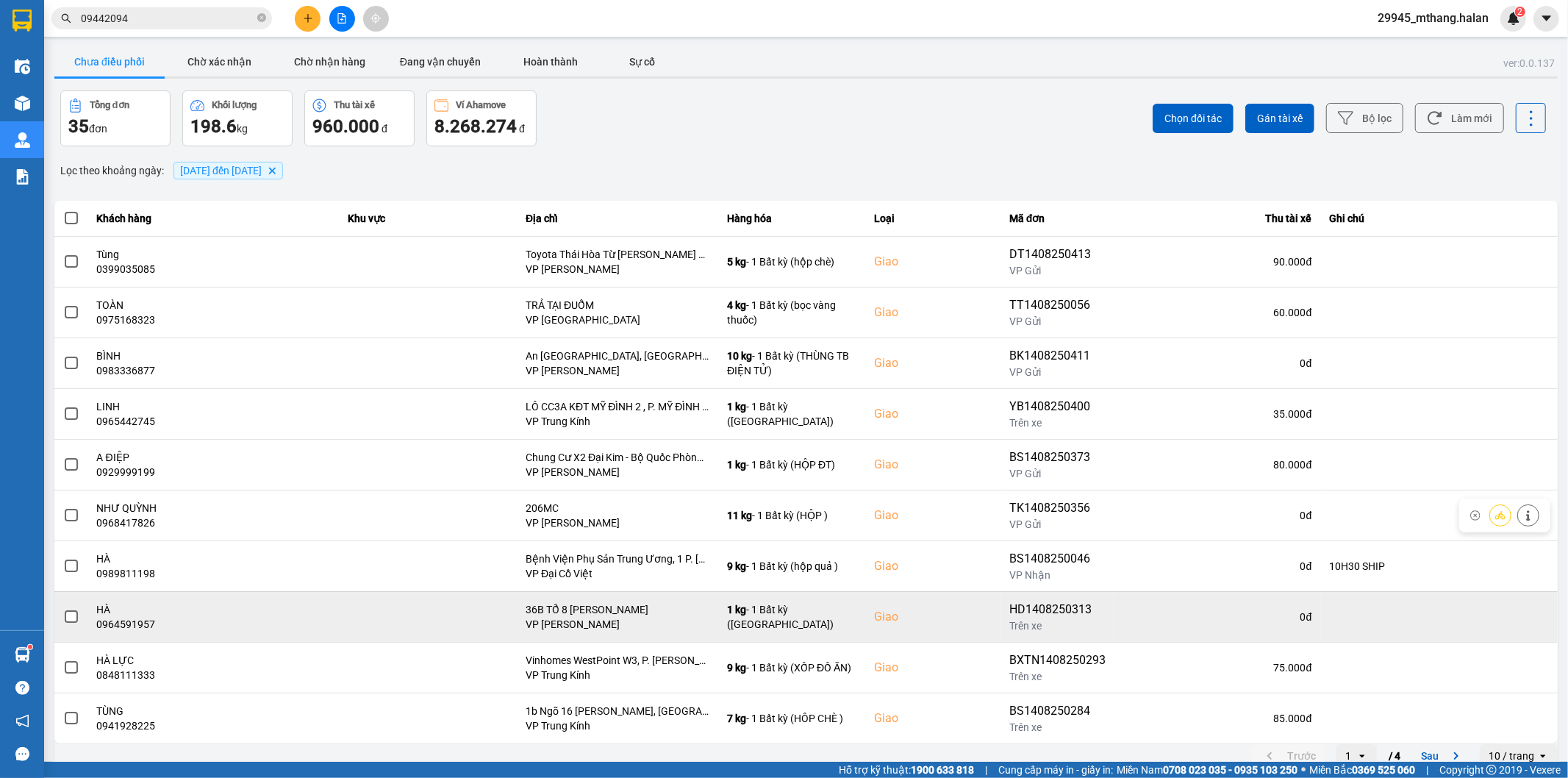
scroll to position [16, 0]
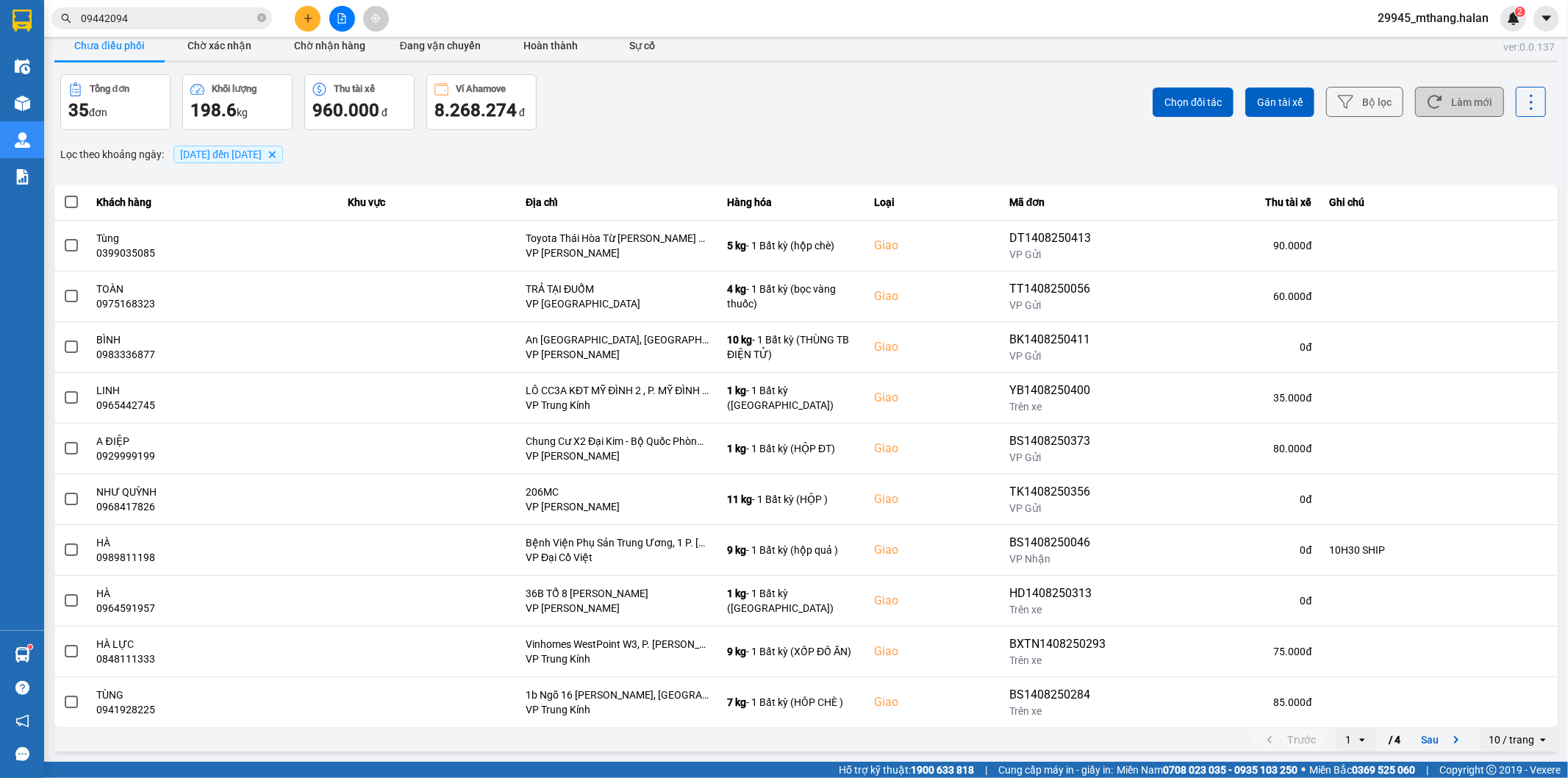
click at [1486, 111] on button "Làm mới" at bounding box center [1459, 102] width 89 height 30
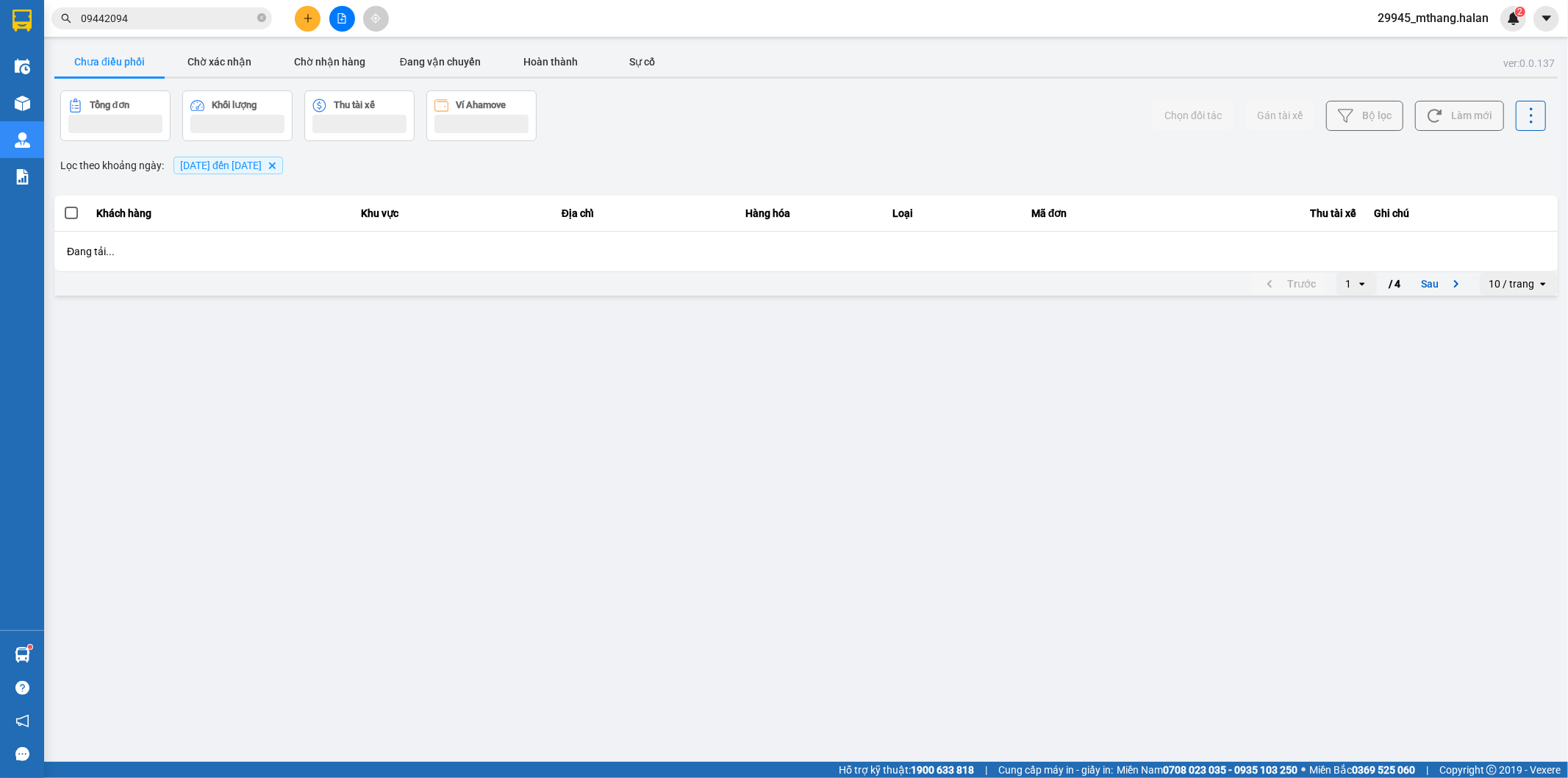
scroll to position [0, 0]
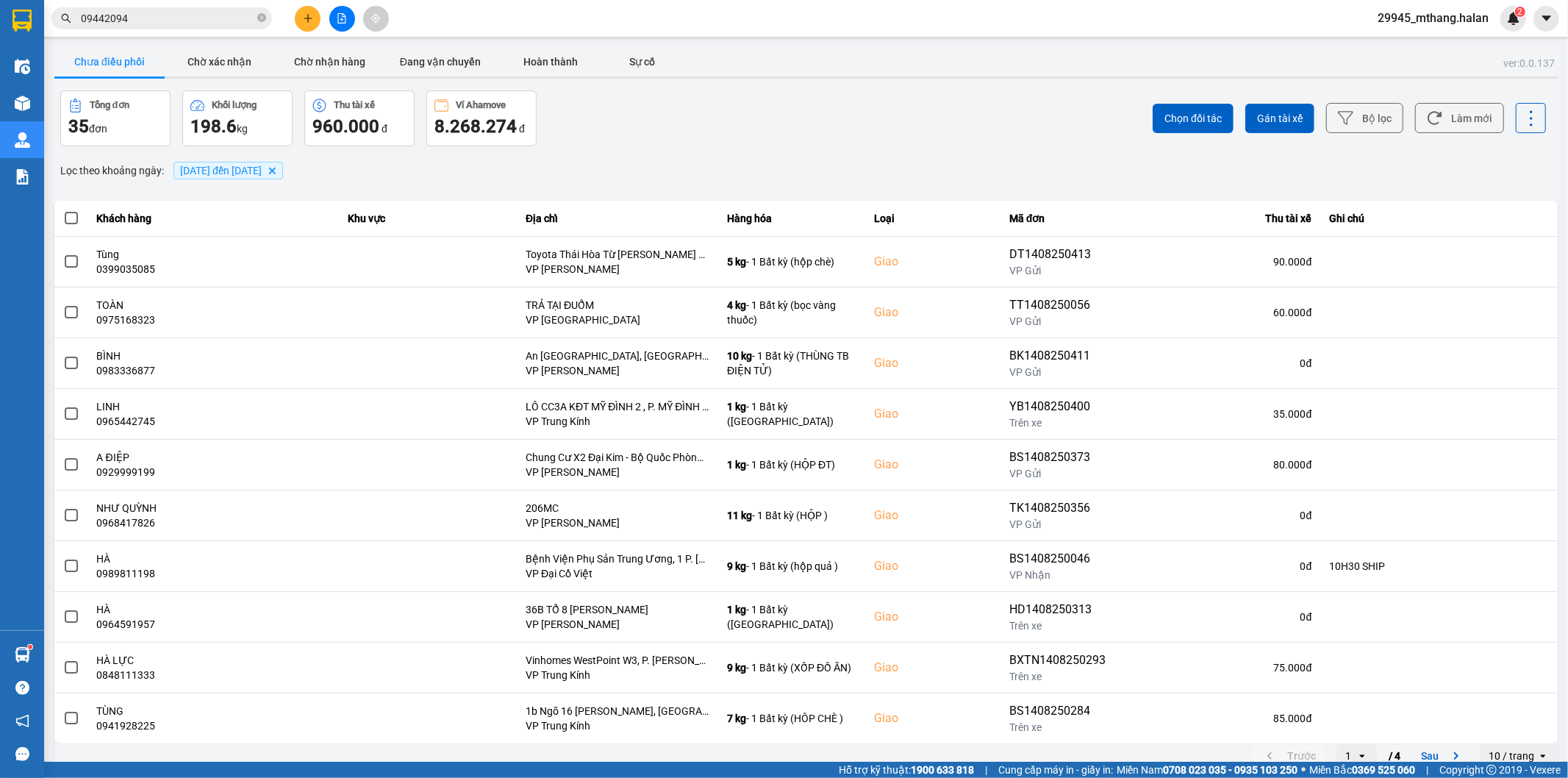
click at [310, 20] on icon "plus" at bounding box center [307, 18] width 10 height 10
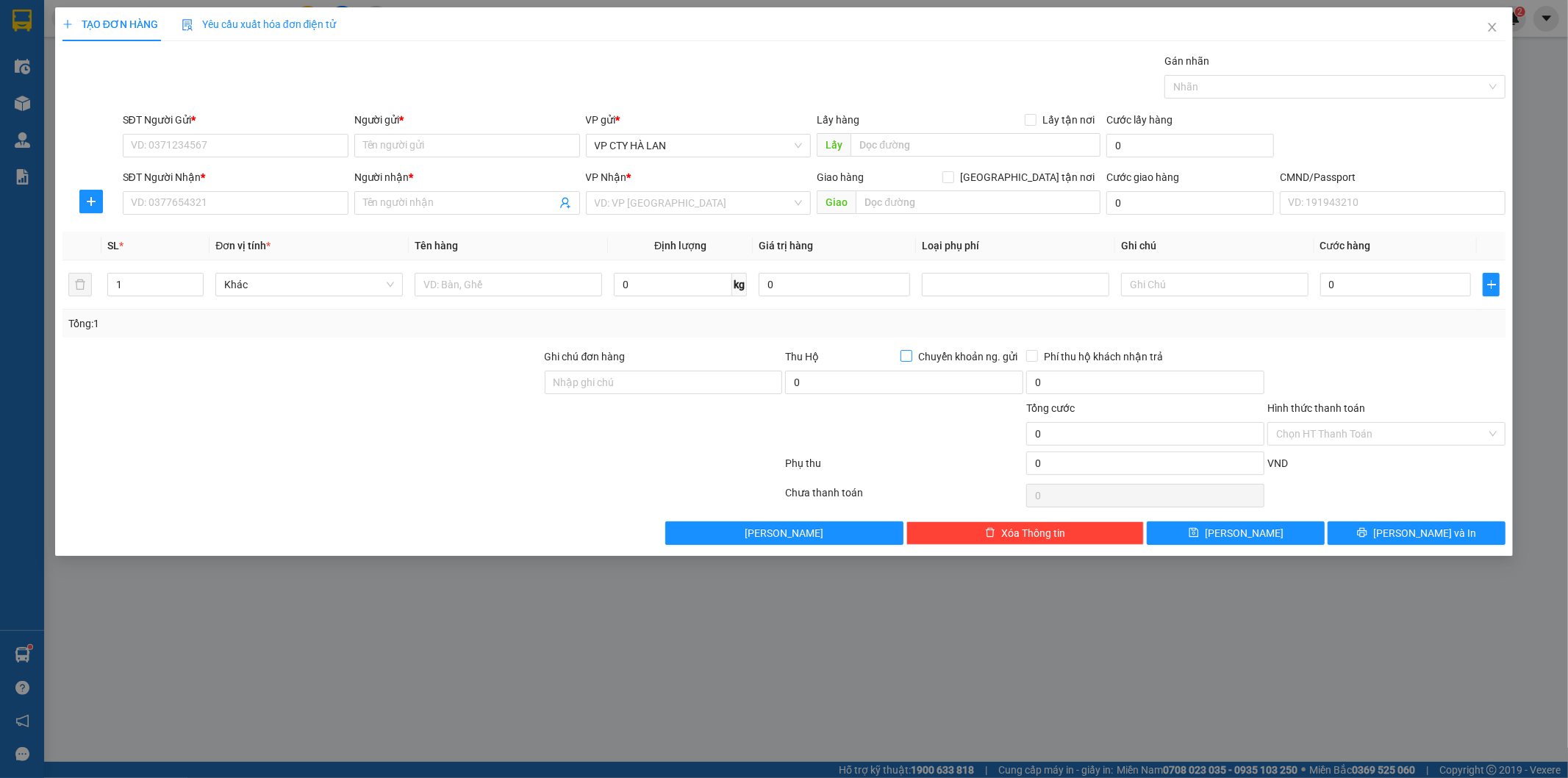
click at [907, 357] on input "Chuyển khoản ng. gửi" at bounding box center [905, 355] width 10 height 10
checkbox input "true"
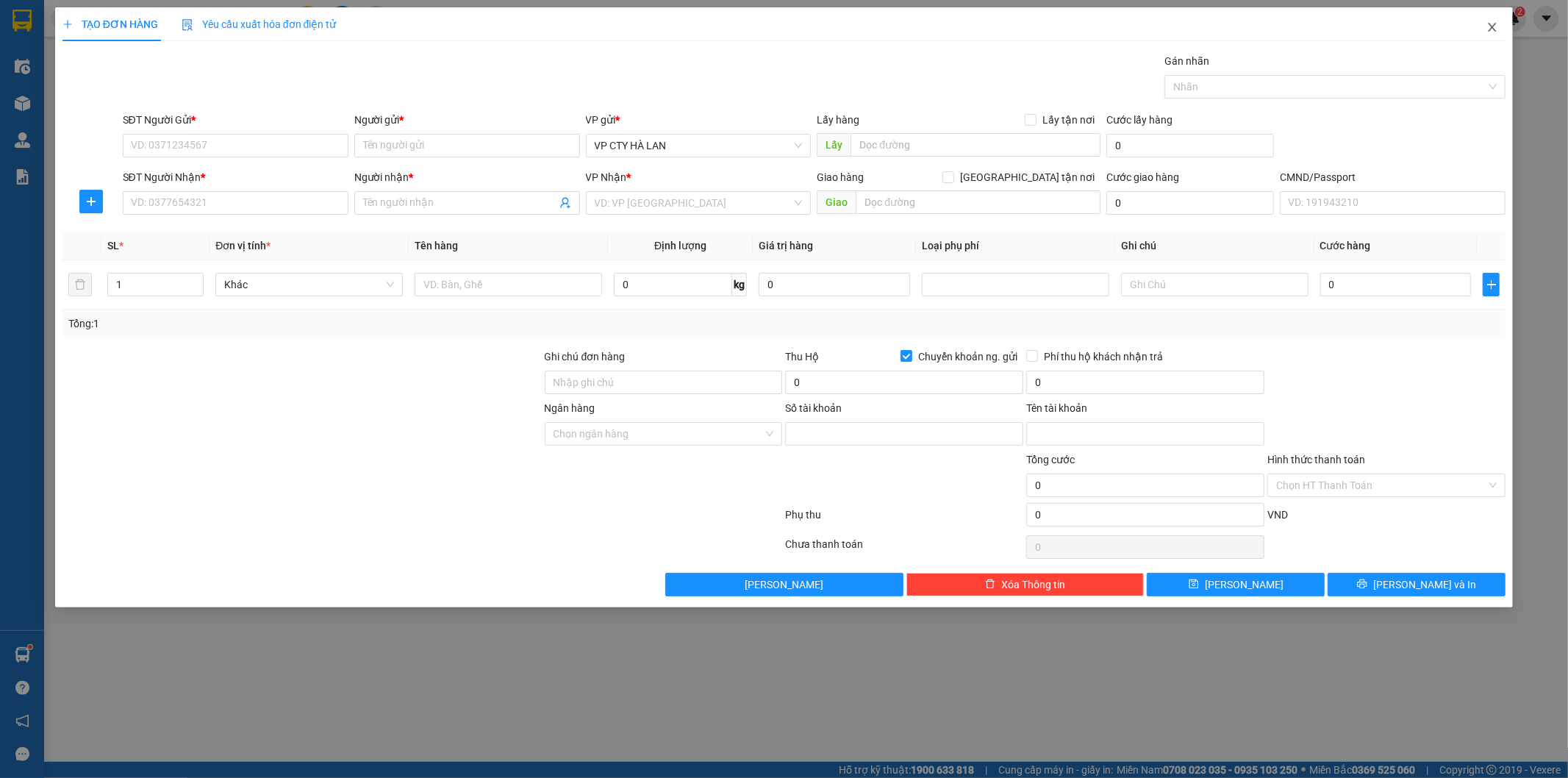
click at [1493, 26] on icon "close" at bounding box center [1492, 27] width 12 height 12
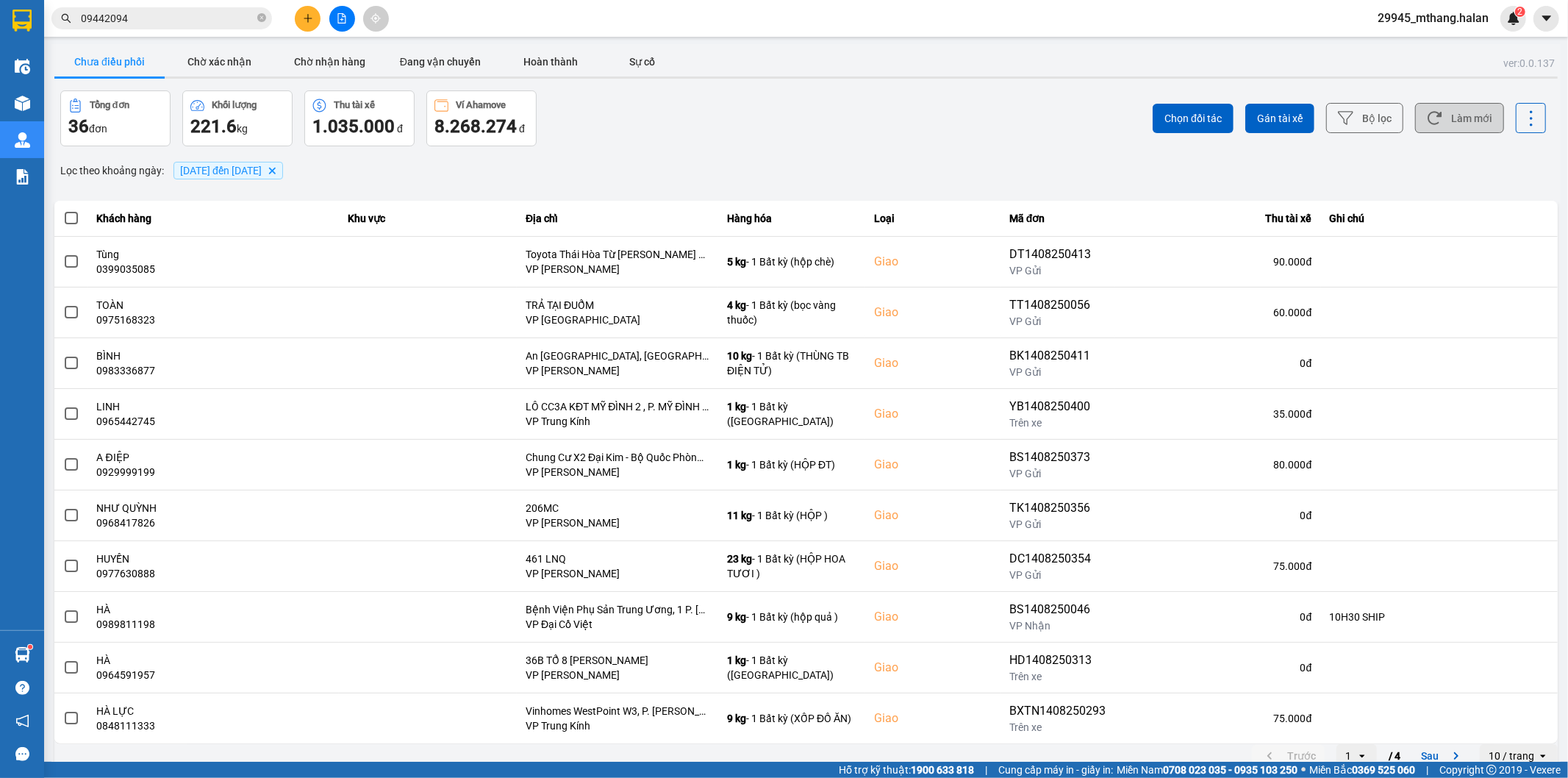
click at [1442, 112] on button "Làm mới" at bounding box center [1459, 118] width 89 height 30
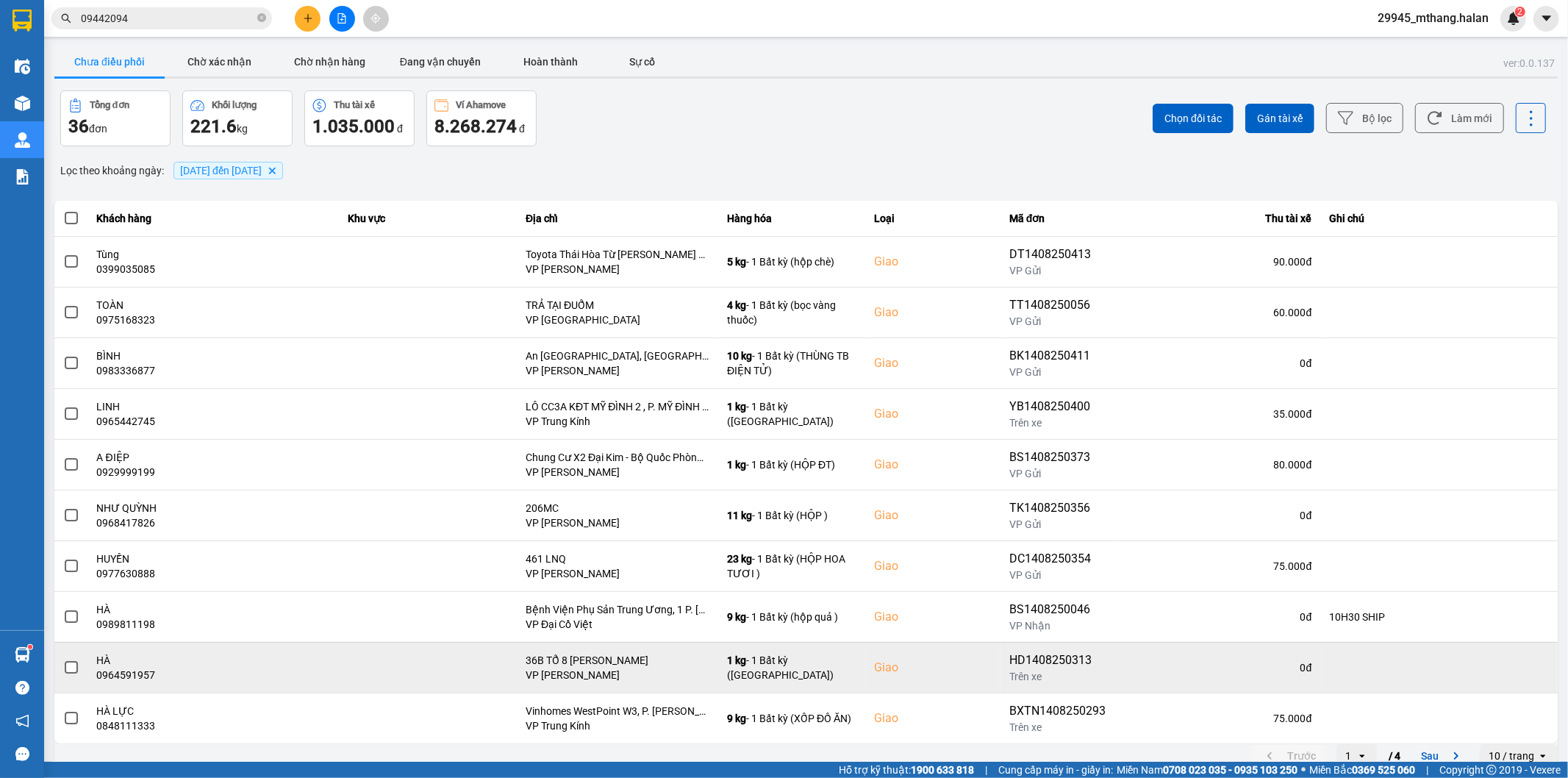
scroll to position [16, 0]
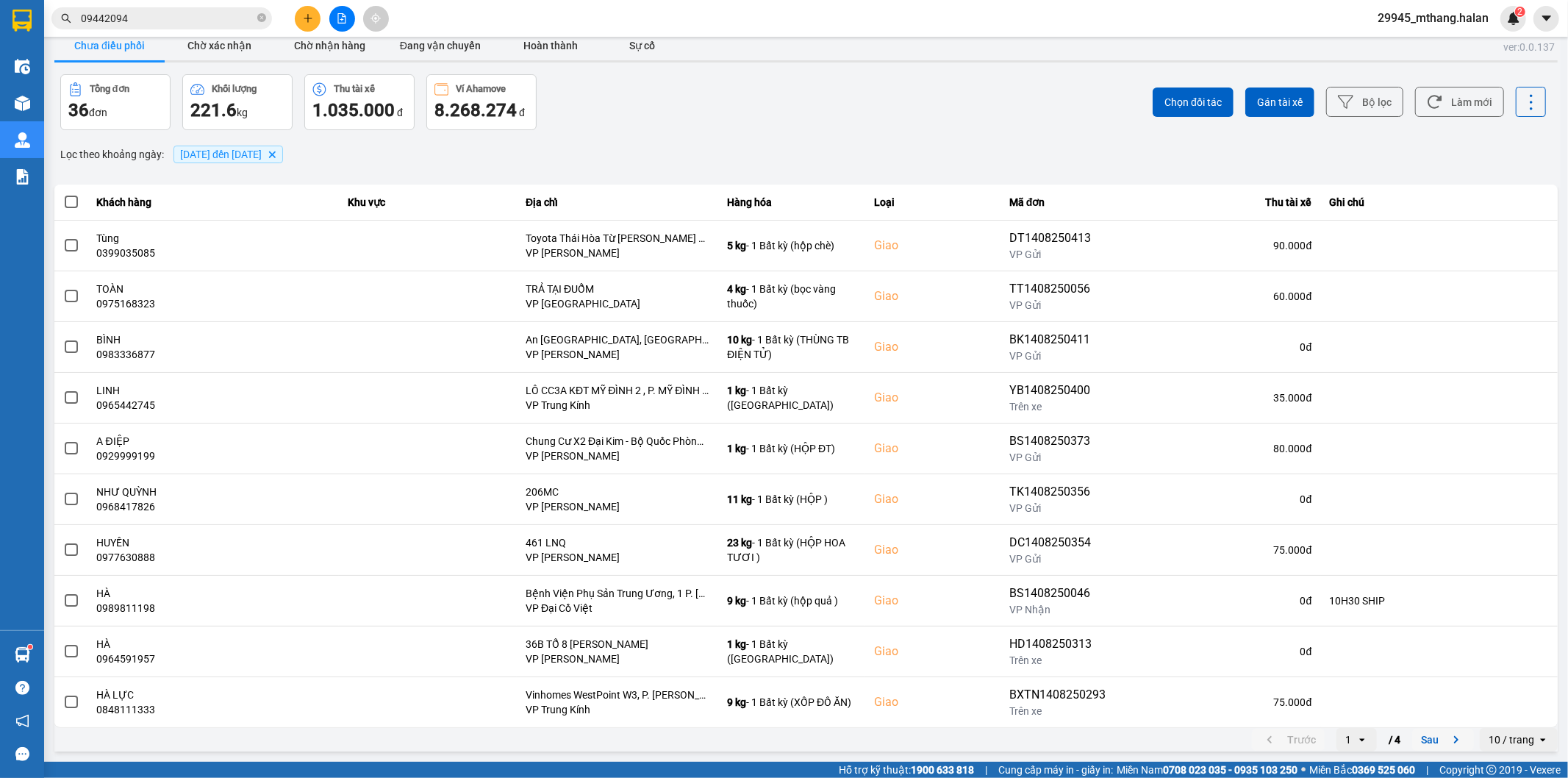
click at [1417, 744] on button "Sau" at bounding box center [1443, 740] width 62 height 22
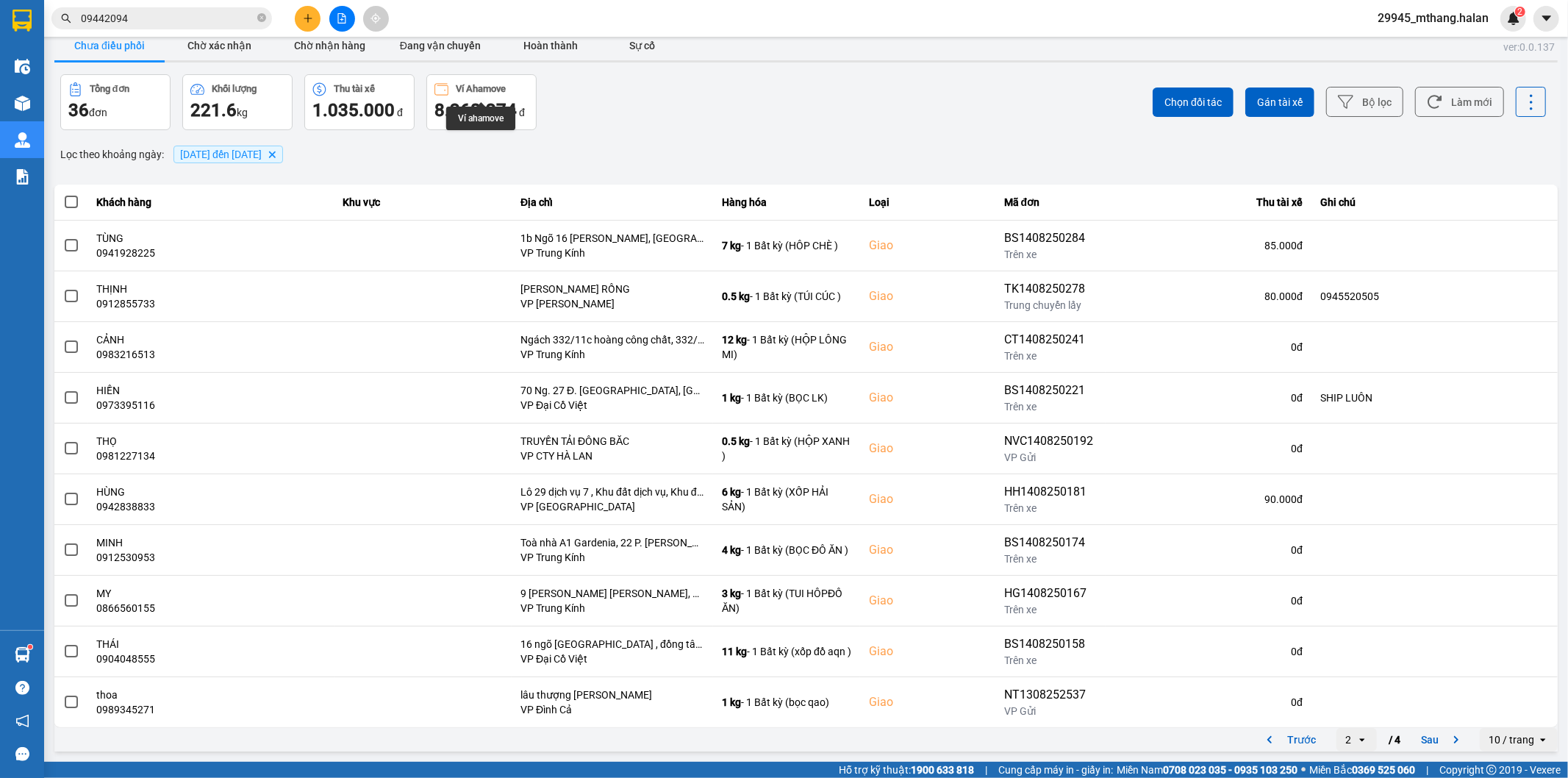
drag, startPoint x: 620, startPoint y: 99, endPoint x: 721, endPoint y: 93, distance: 101.2
click at [620, 99] on div "Tổng đơn 36 đơn Khối lượng 221.6 kg Thu tài xế 1.035.000 đ Ví Ahamove 8.268.274…" at bounding box center [431, 102] width 743 height 56
click at [163, 20] on input "09442094" at bounding box center [167, 18] width 173 height 16
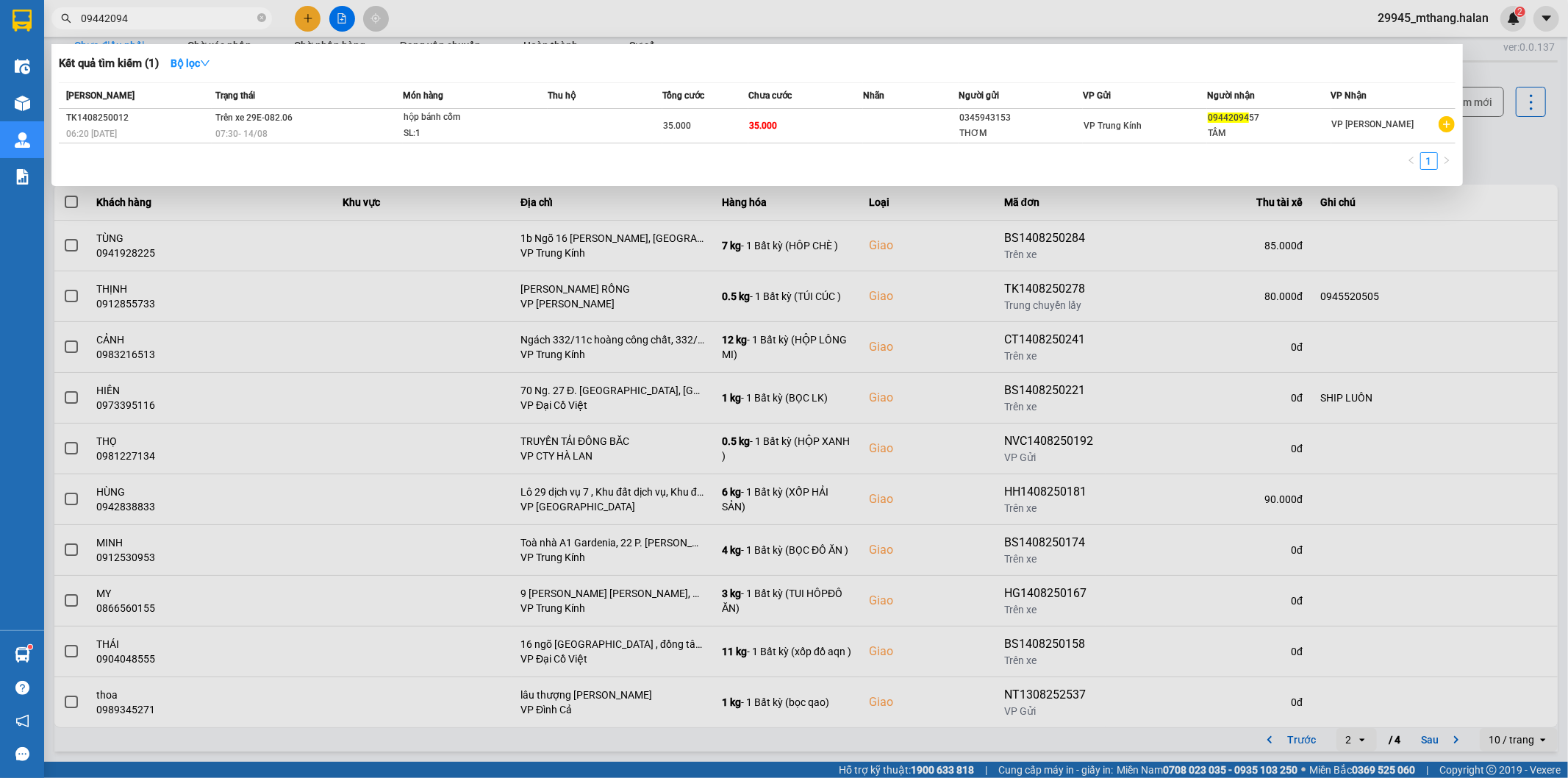
click at [163, 20] on input "09442094" at bounding box center [167, 18] width 173 height 16
click at [1481, 142] on div at bounding box center [784, 389] width 1568 height 778
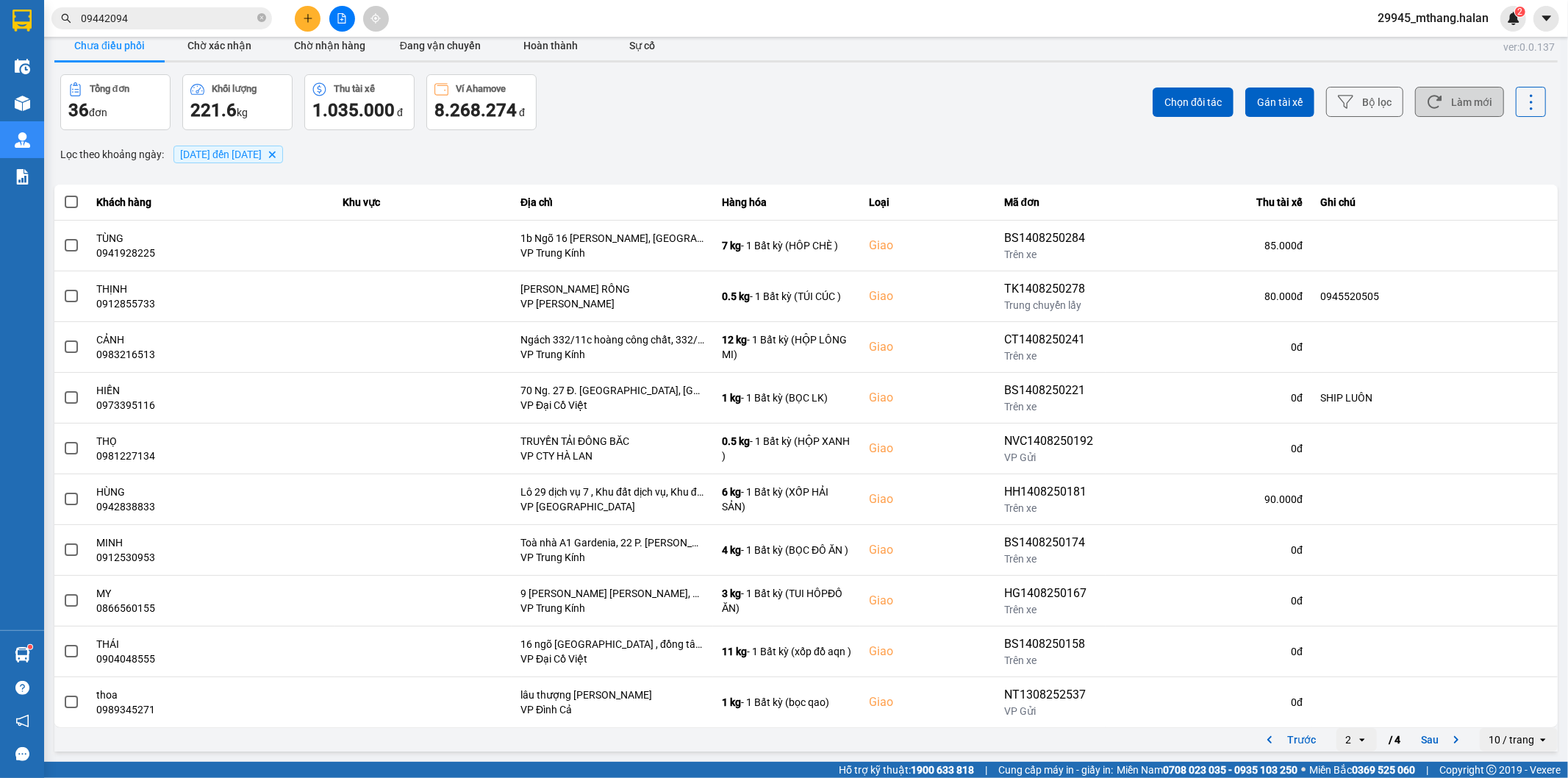
click at [1453, 106] on button "Làm mới" at bounding box center [1459, 102] width 89 height 30
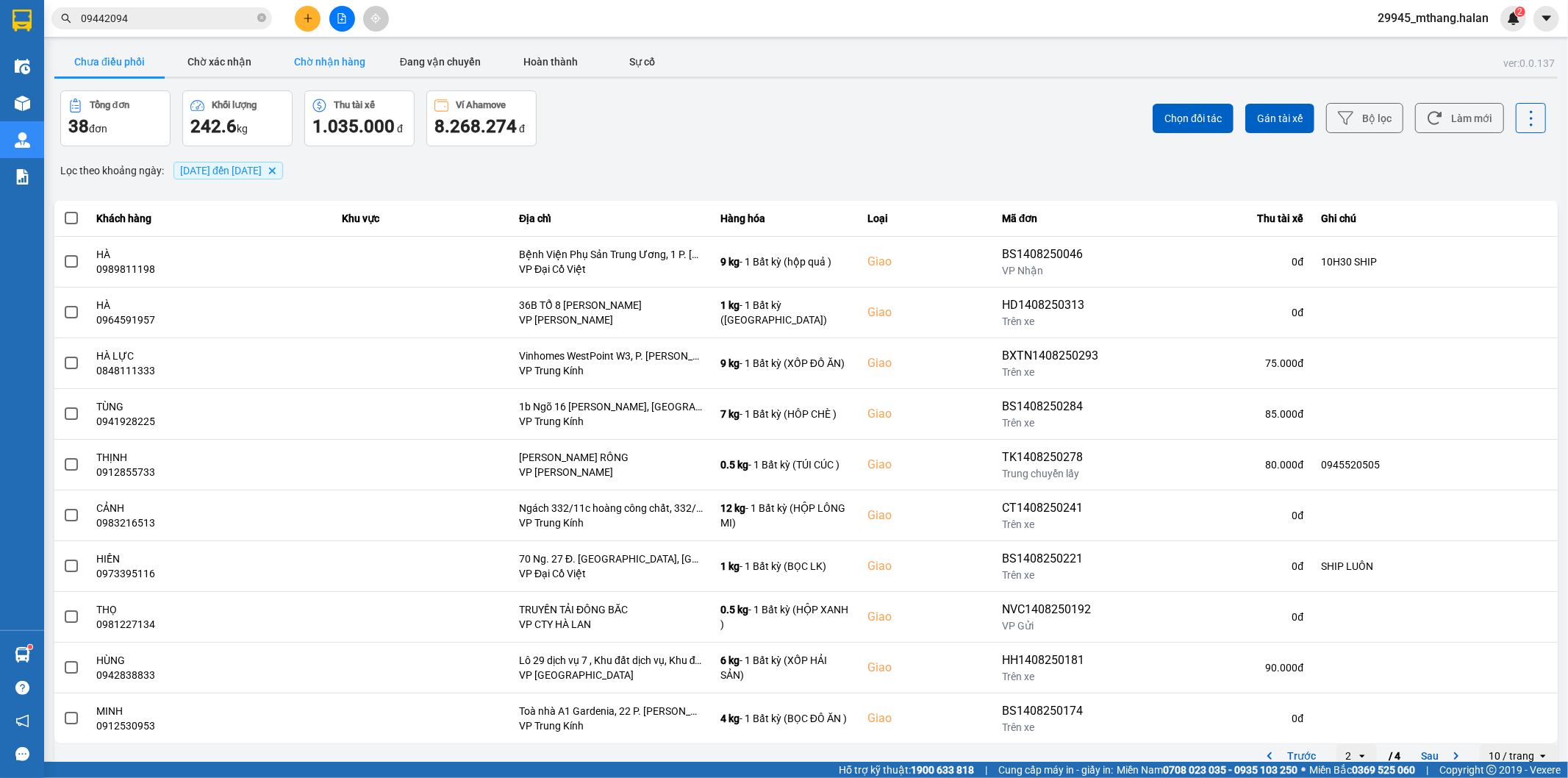
click at [321, 60] on button "Chờ nhận hàng" at bounding box center [330, 62] width 111 height 29
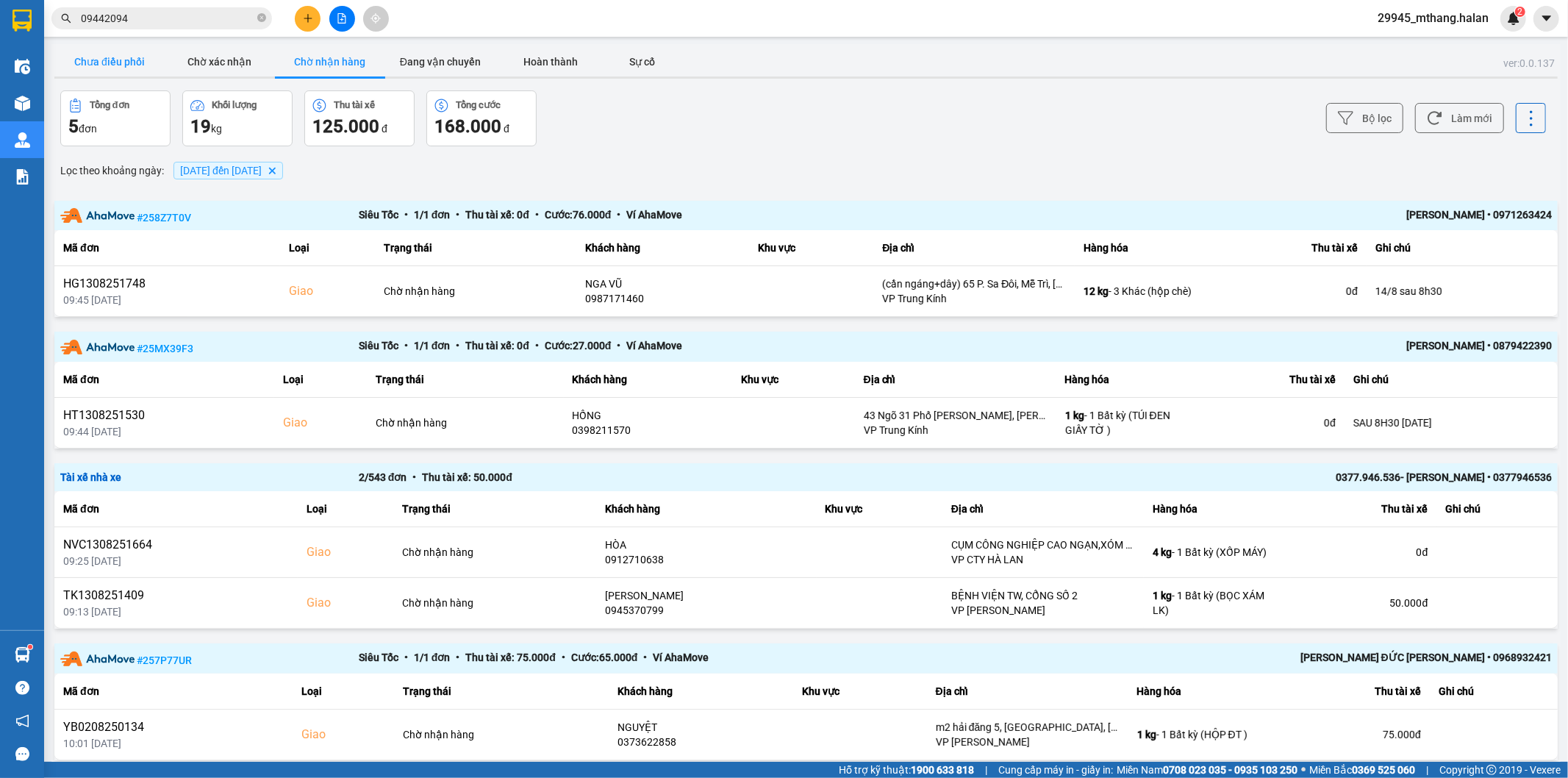
click at [126, 63] on button "Chưa điều phối" at bounding box center [110, 62] width 111 height 29
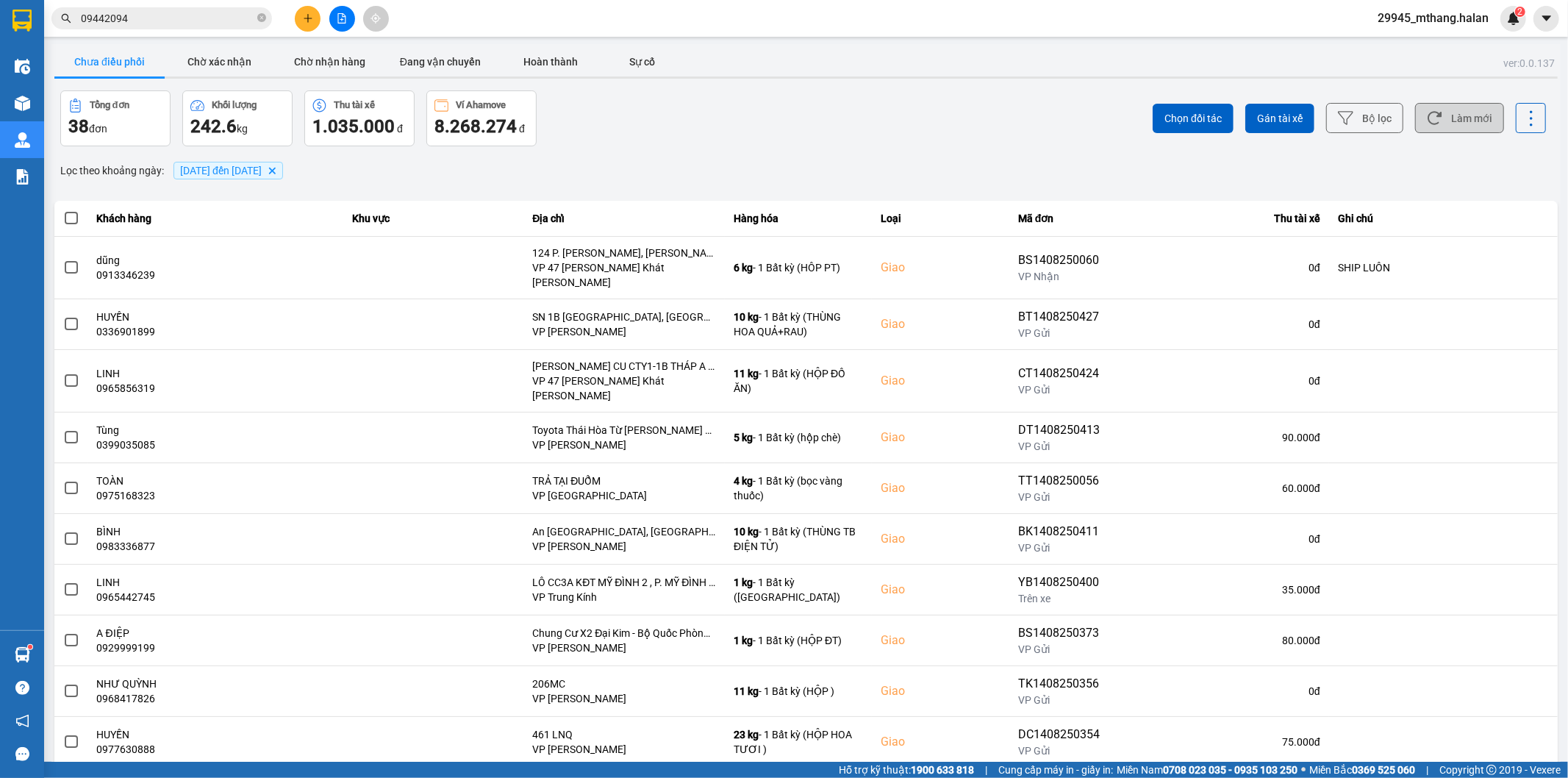
click at [1477, 116] on button "Làm mới" at bounding box center [1459, 118] width 89 height 30
click at [334, 60] on button "Chờ nhận hàng" at bounding box center [330, 62] width 111 height 29
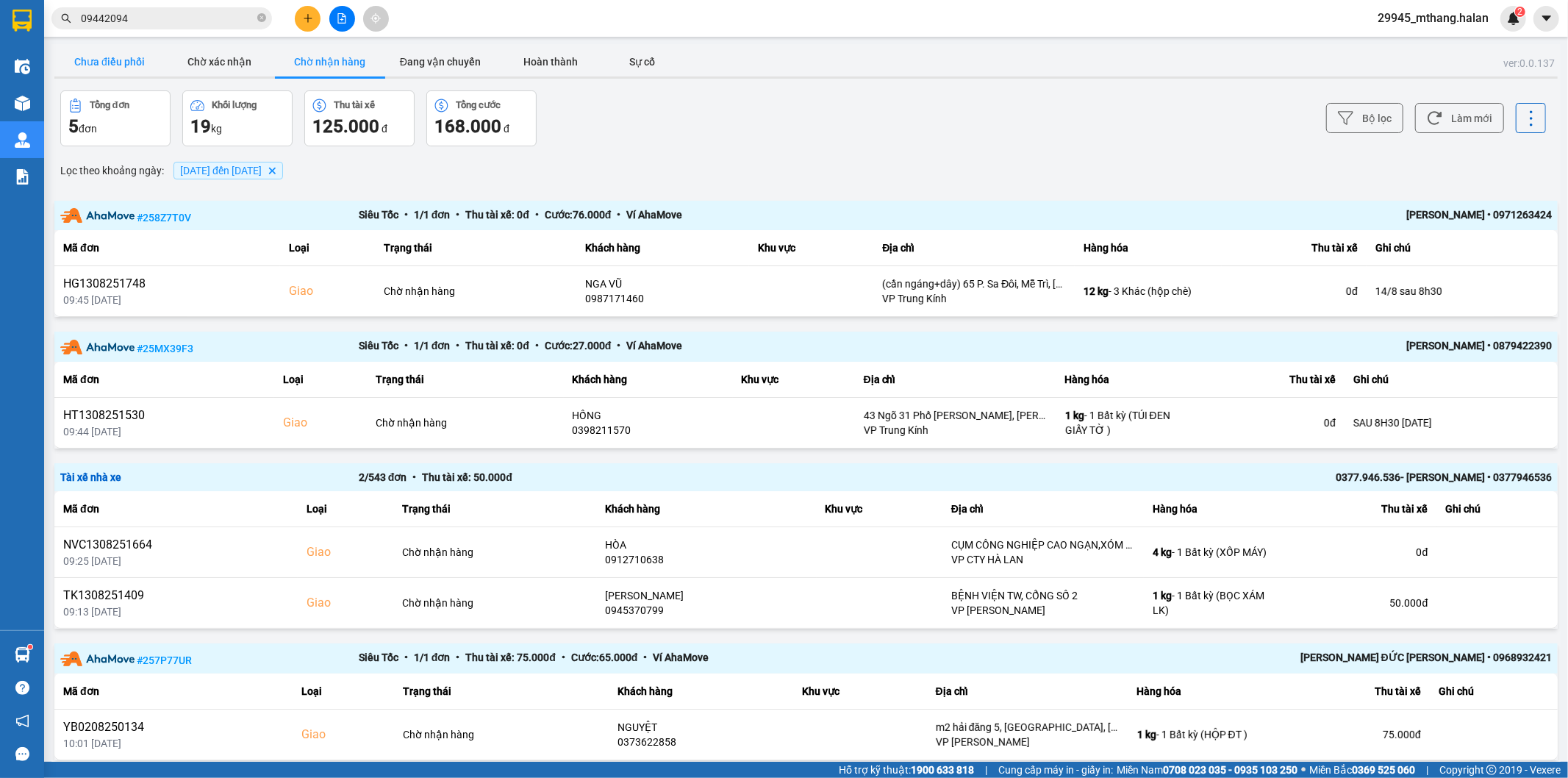
click at [92, 61] on button "Chưa điều phối" at bounding box center [110, 62] width 111 height 29
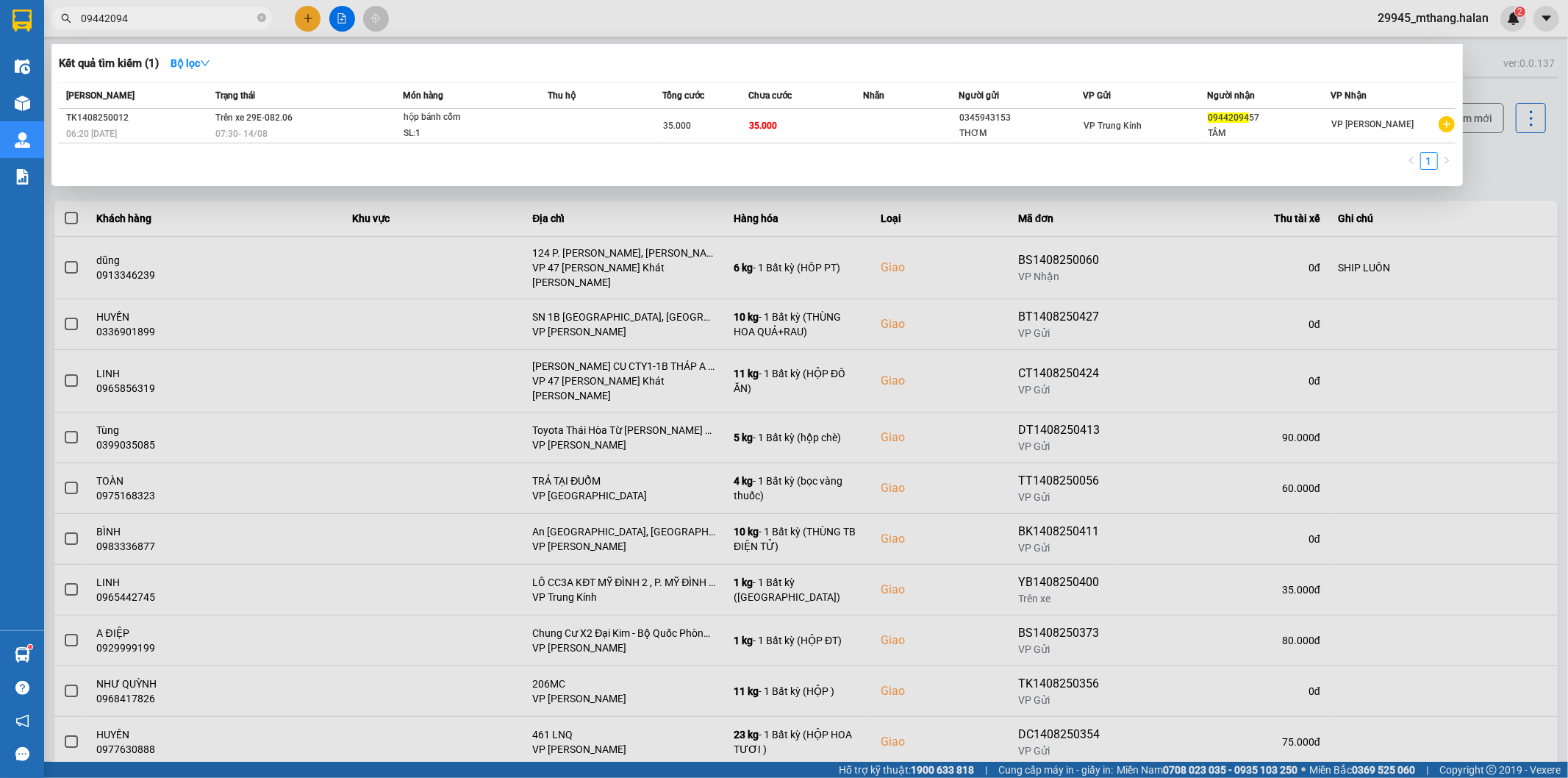
click at [200, 21] on input "09442094" at bounding box center [167, 18] width 173 height 16
click at [1515, 185] on div at bounding box center [784, 389] width 1568 height 778
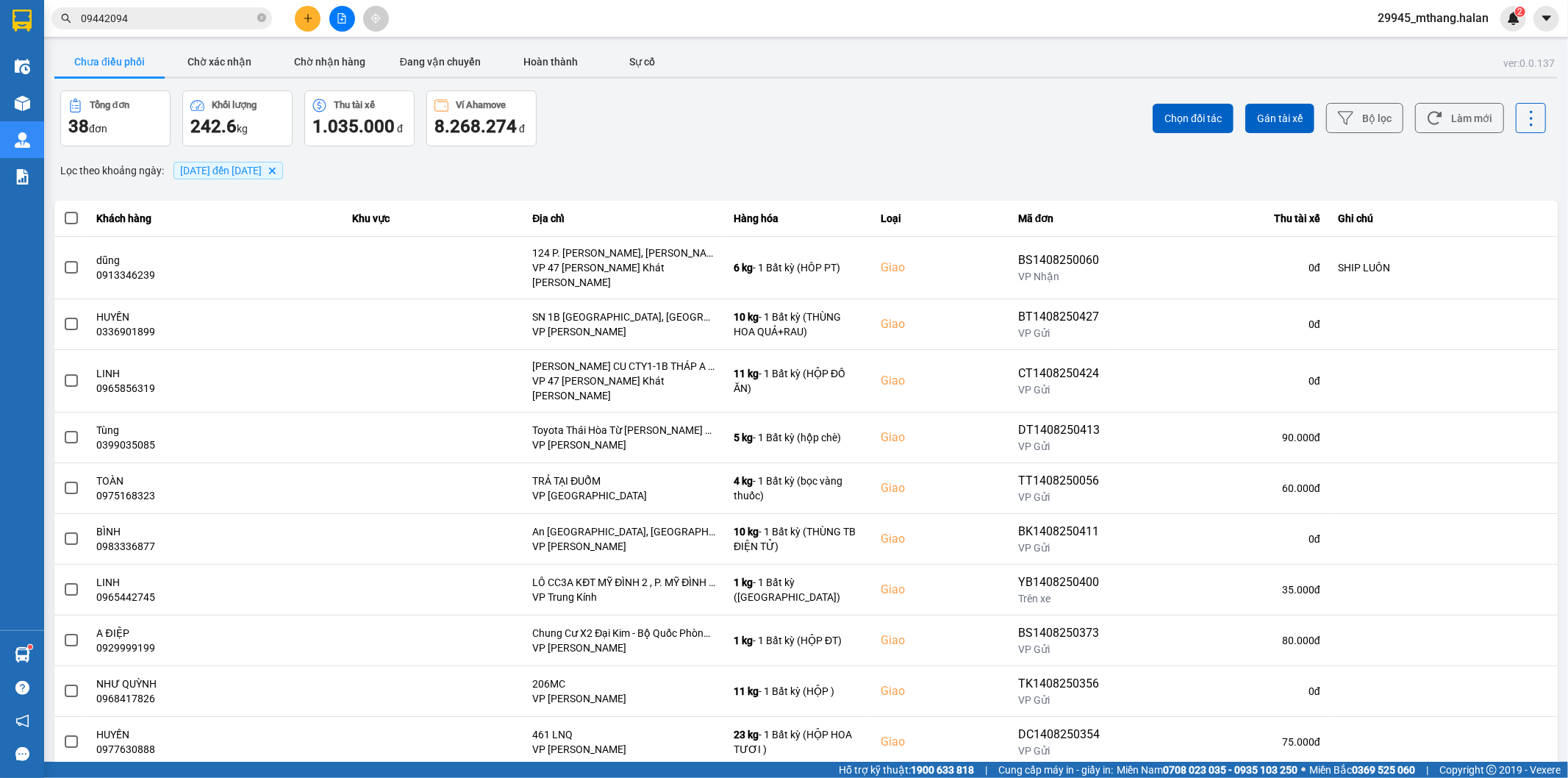
click at [974, 130] on div "Chọn đối tác Gán tài xế Bộ lọc Làm mới" at bounding box center [1175, 119] width 743 height 56
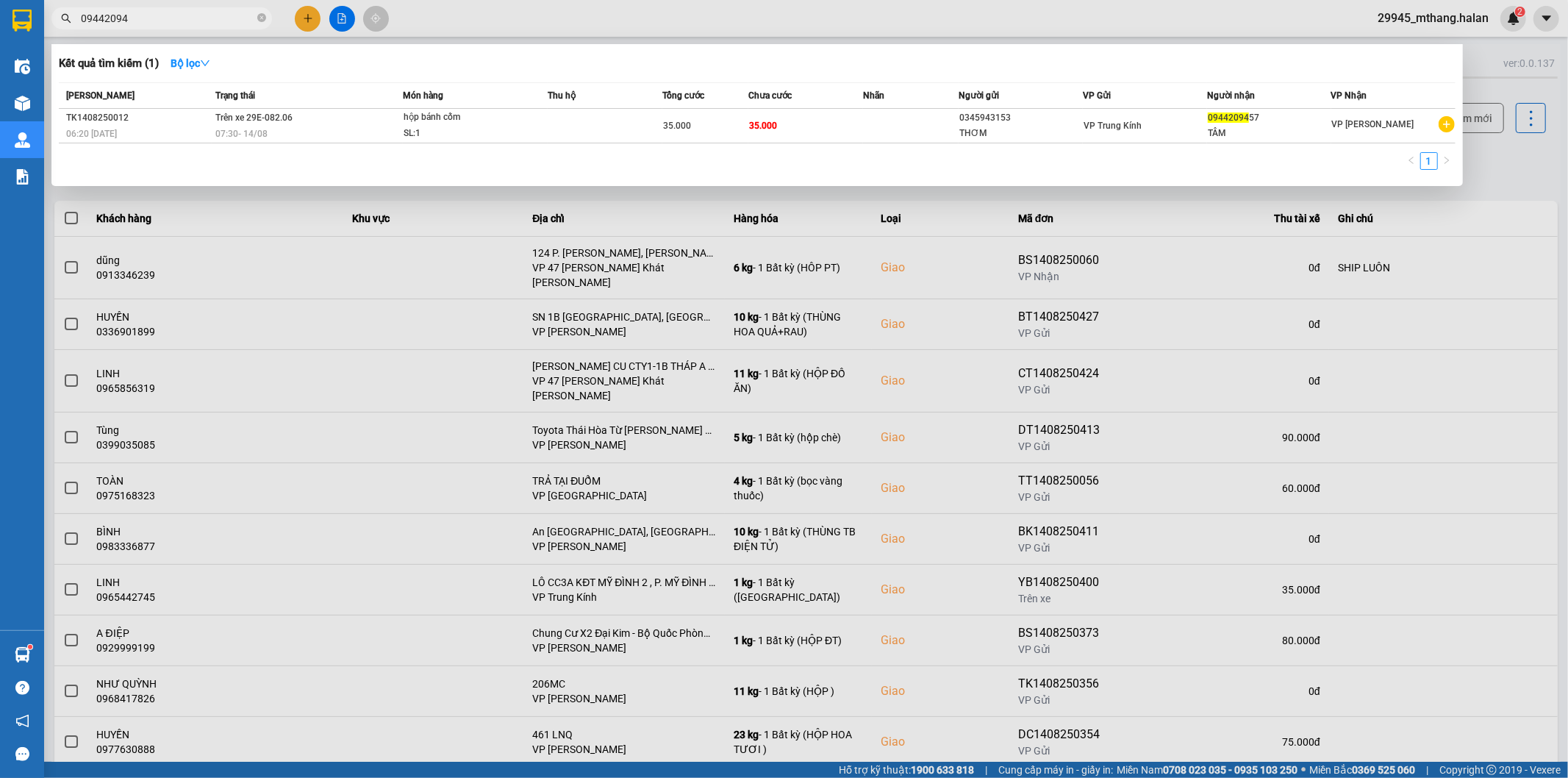
click at [166, 22] on input "09442094" at bounding box center [167, 18] width 173 height 16
paste input "585011999"
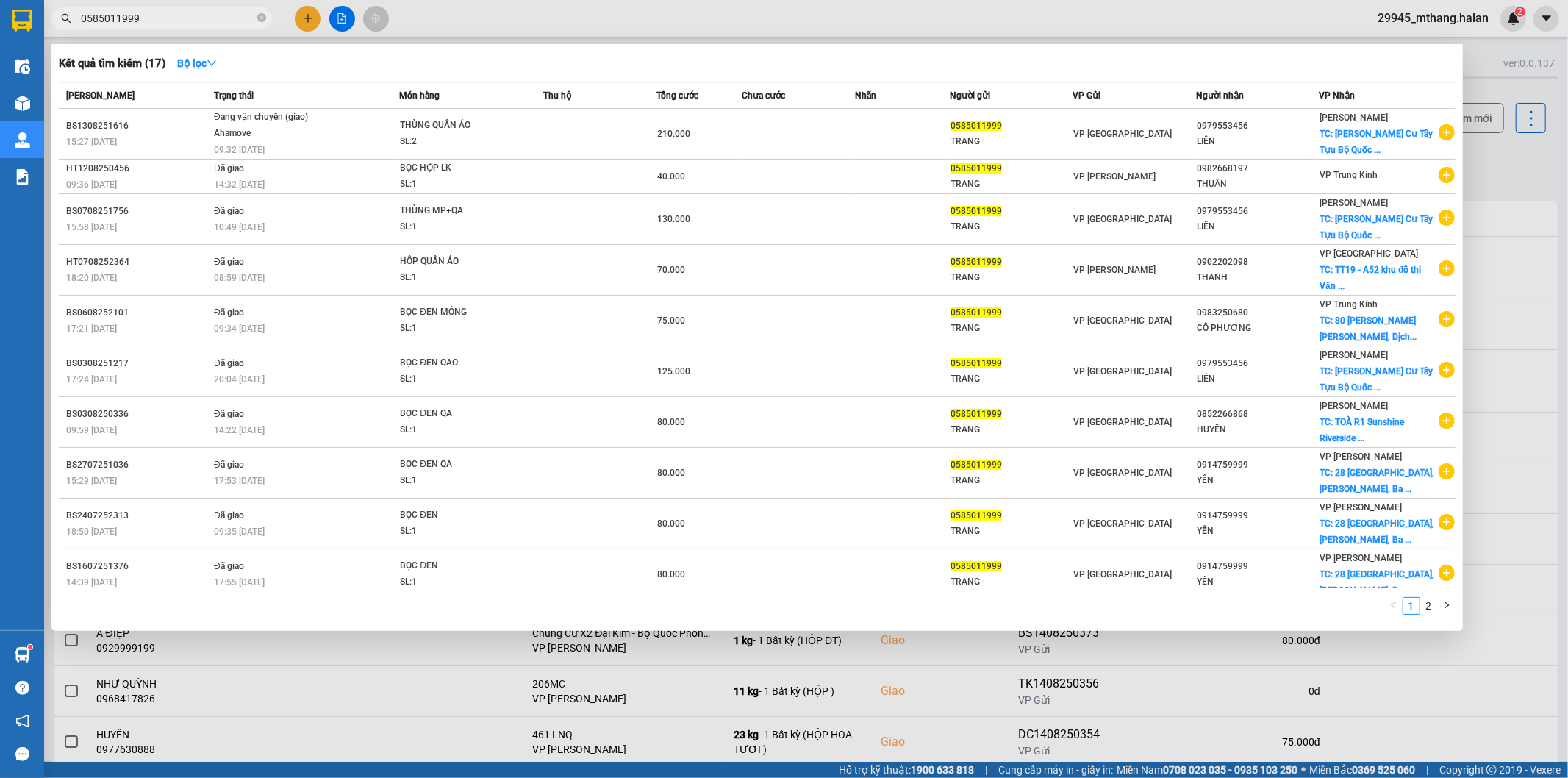
click at [159, 19] on input "0585011999" at bounding box center [167, 18] width 173 height 16
paste input "979553456"
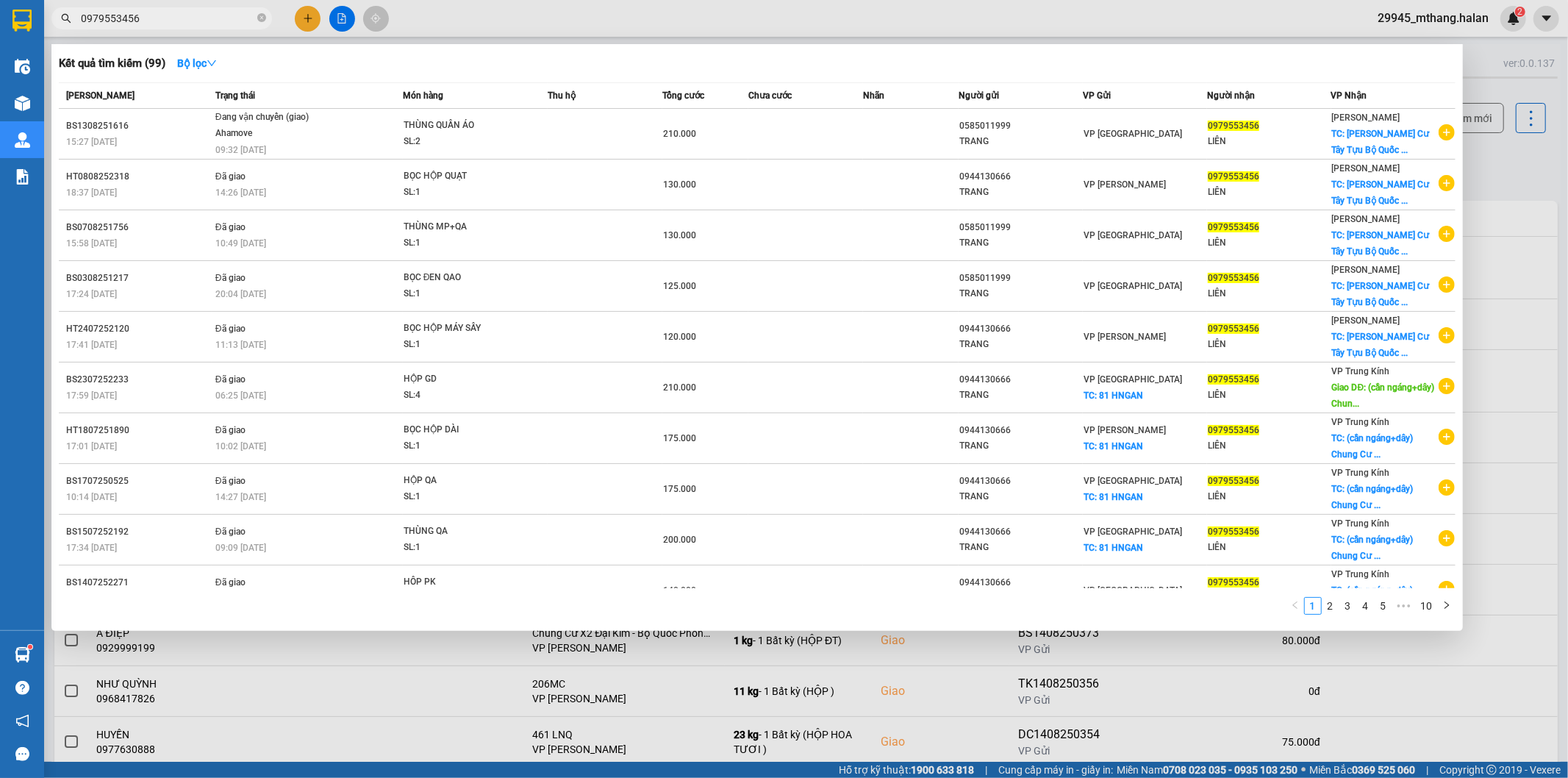
click at [1529, 155] on div at bounding box center [784, 389] width 1568 height 778
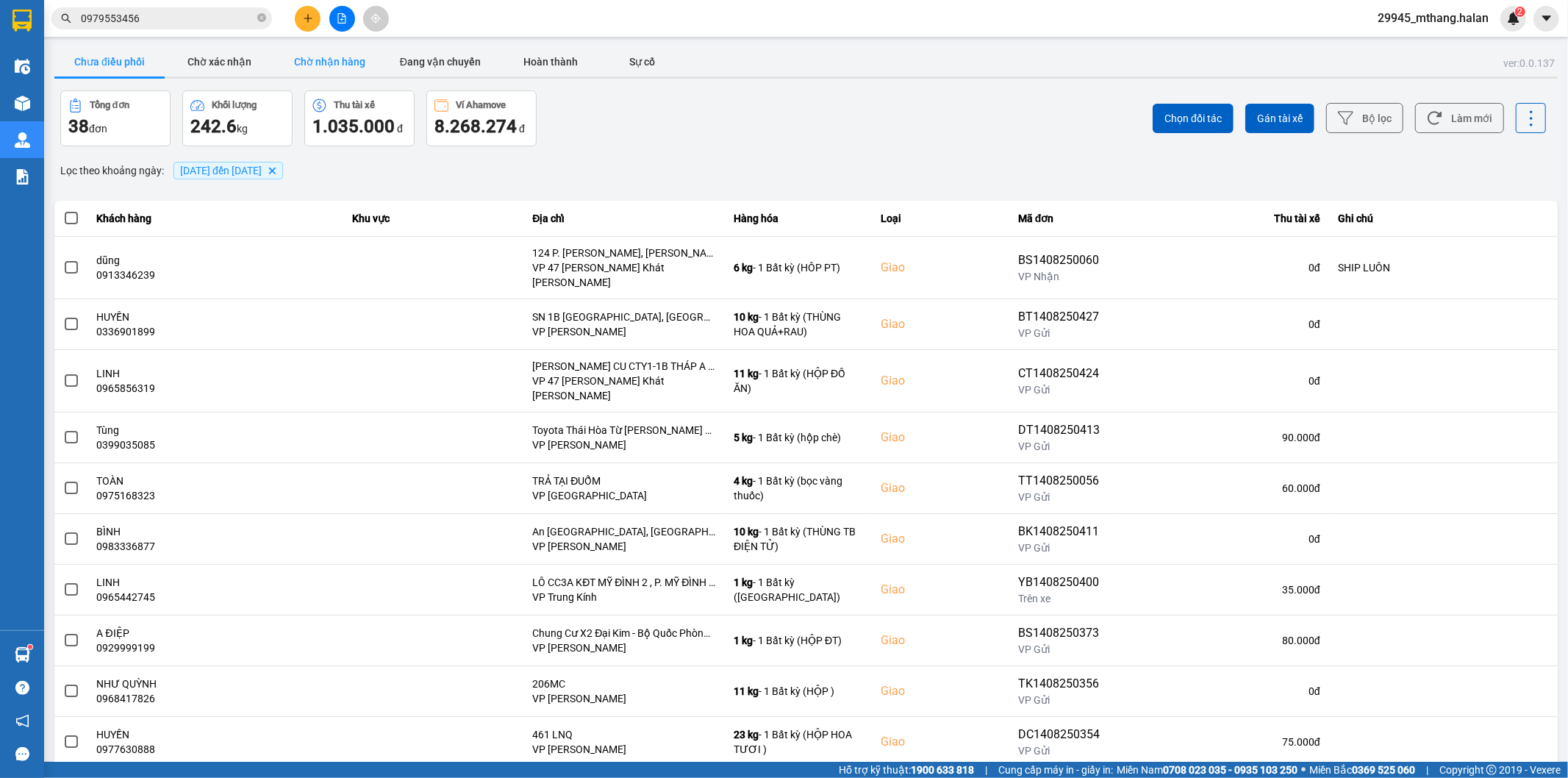
click at [324, 56] on button "Chờ nhận hàng" at bounding box center [330, 62] width 111 height 29
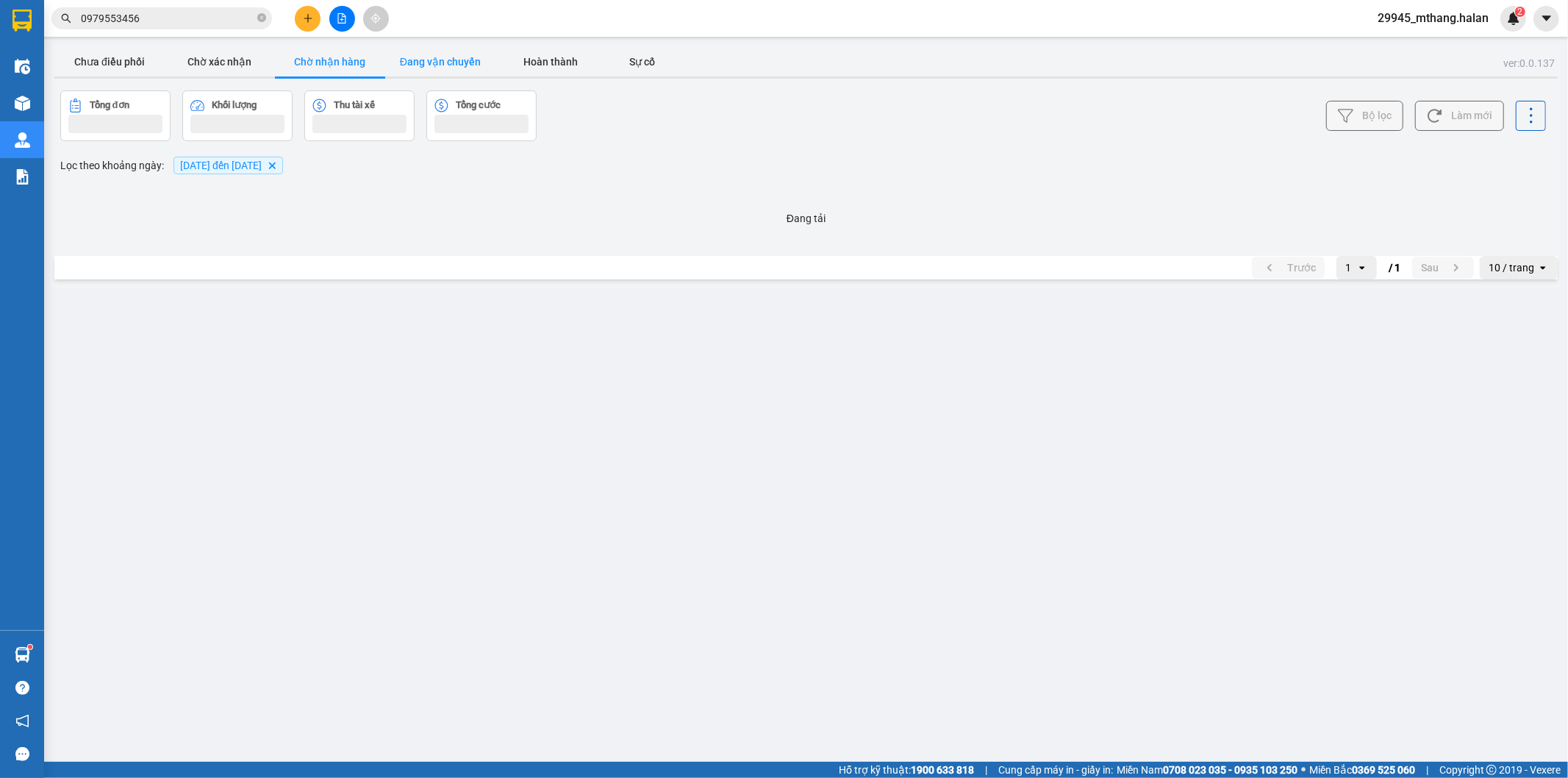
click at [424, 53] on button "Đang vận chuyển" at bounding box center [440, 62] width 111 height 29
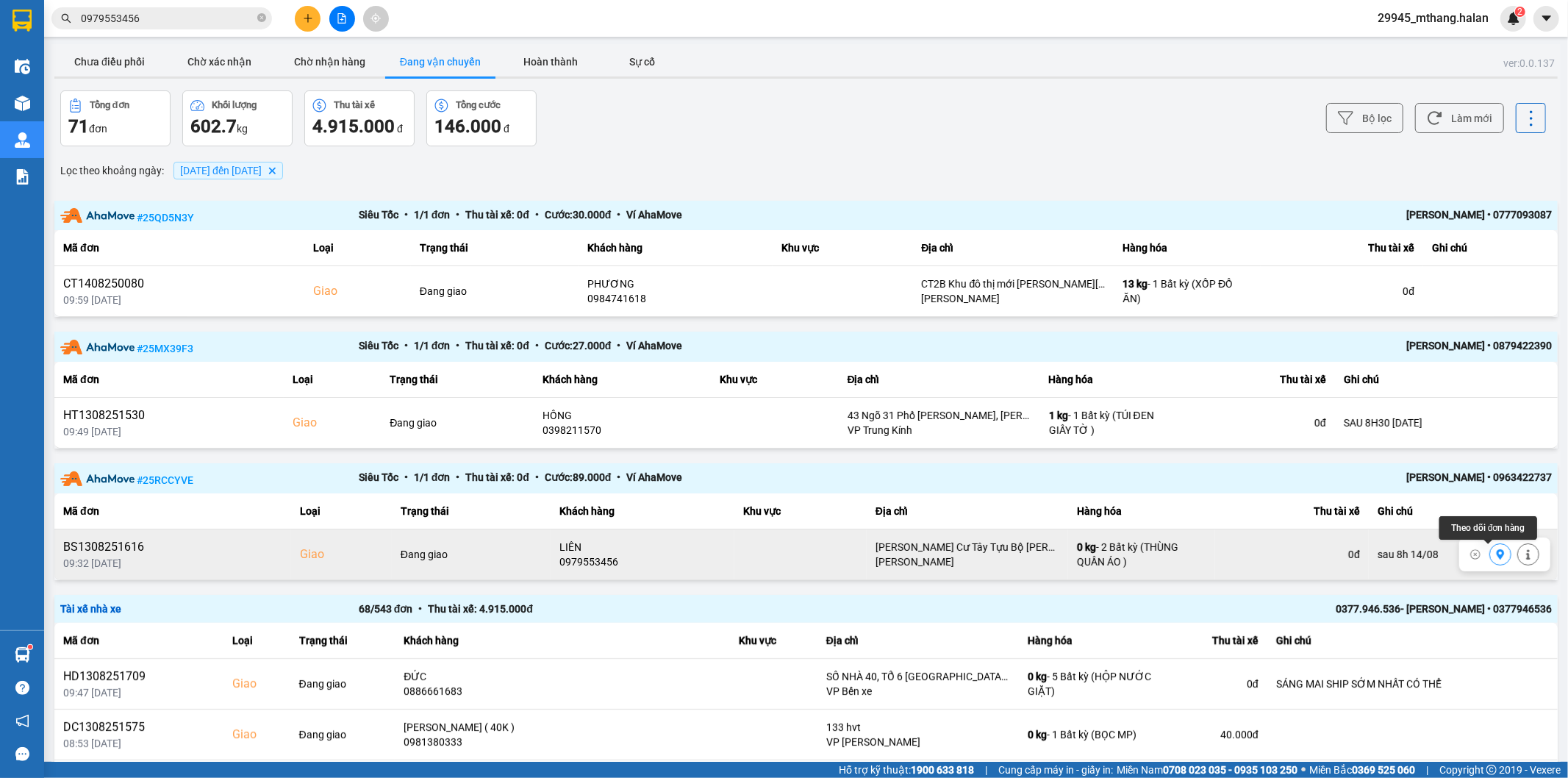
click at [1496, 553] on icon at bounding box center [1500, 554] width 8 height 10
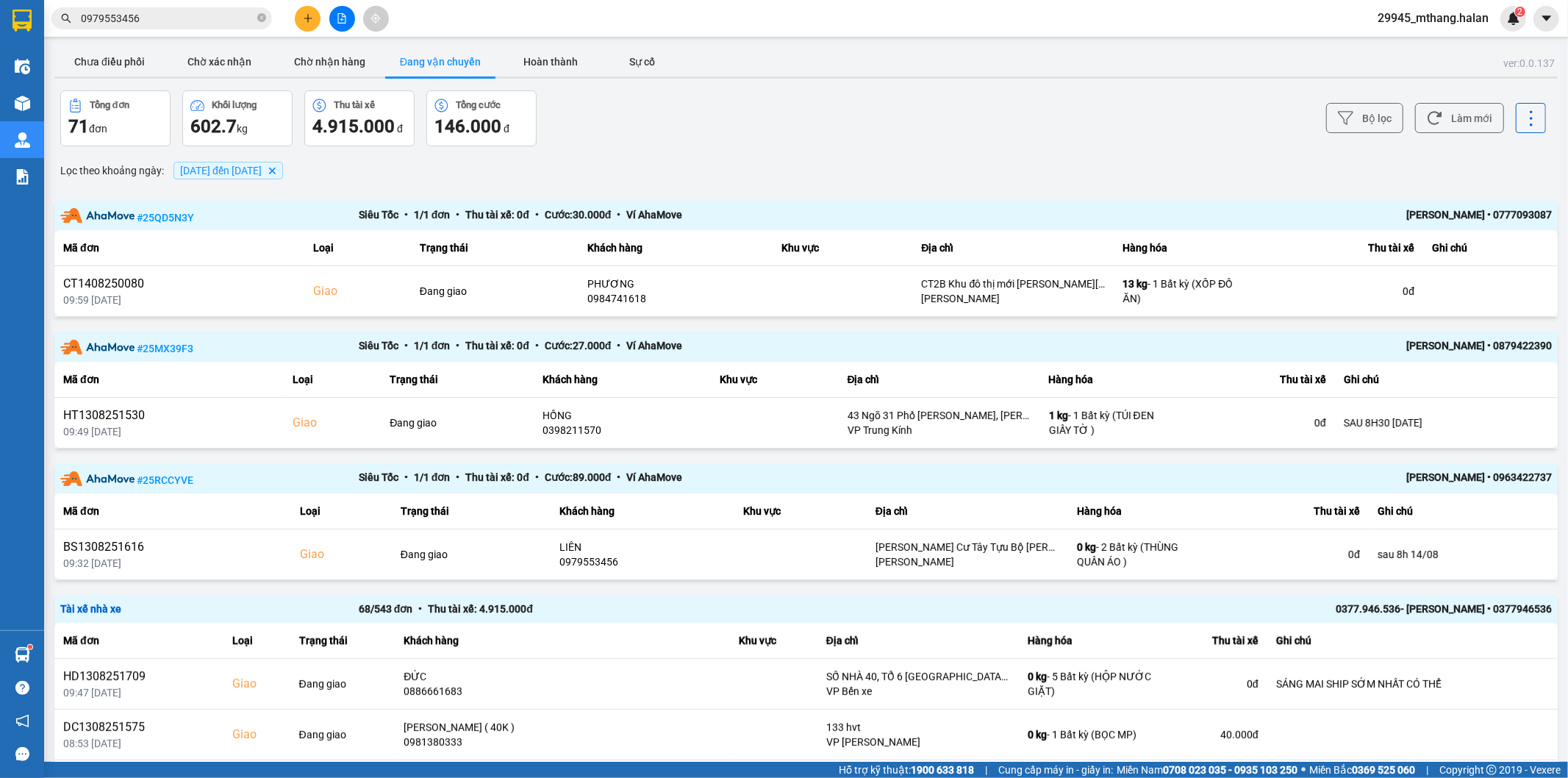
click at [204, 17] on input "0979553456" at bounding box center [167, 18] width 173 height 16
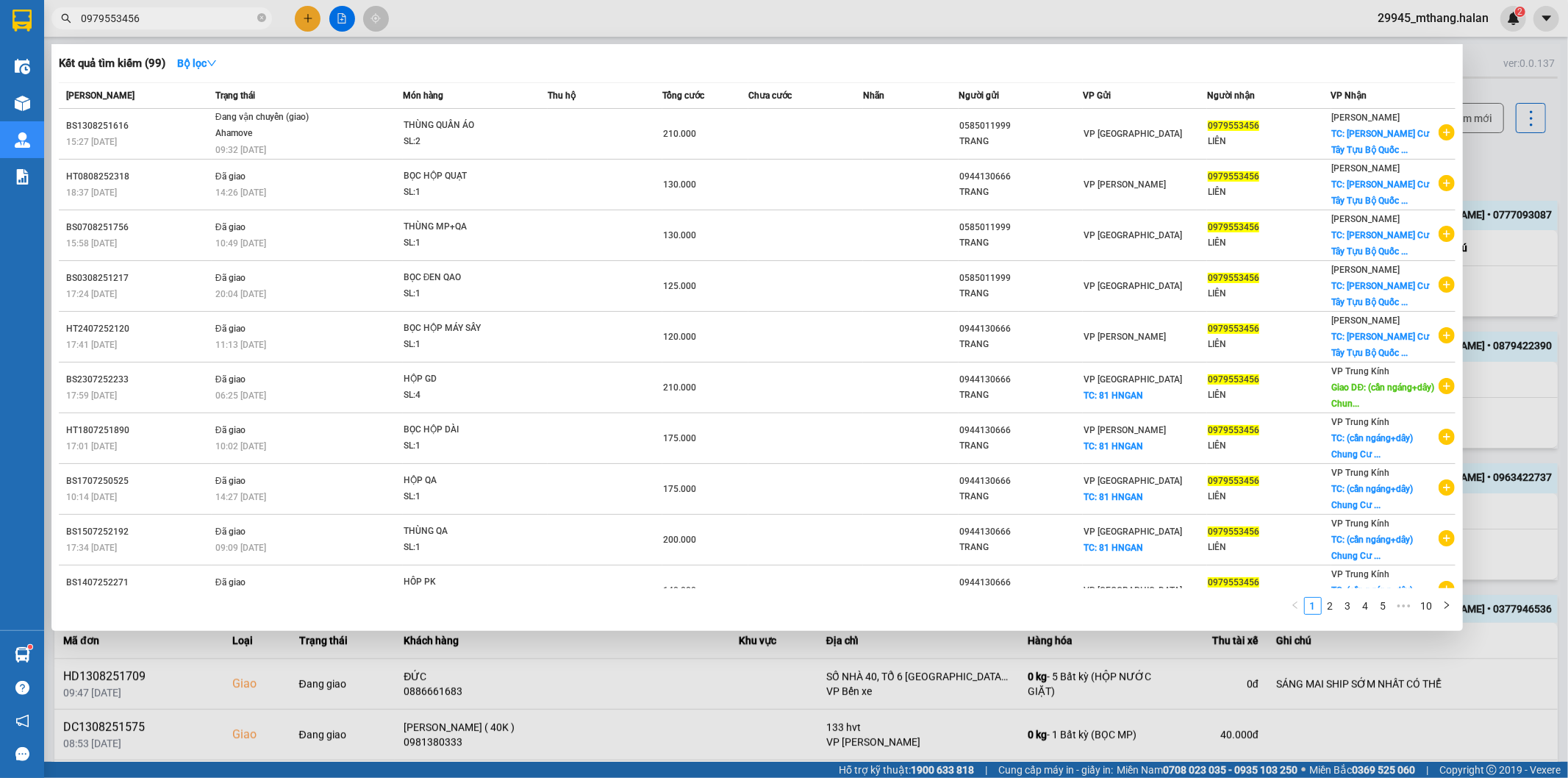
click at [204, 17] on input "0979553456" at bounding box center [167, 18] width 173 height 16
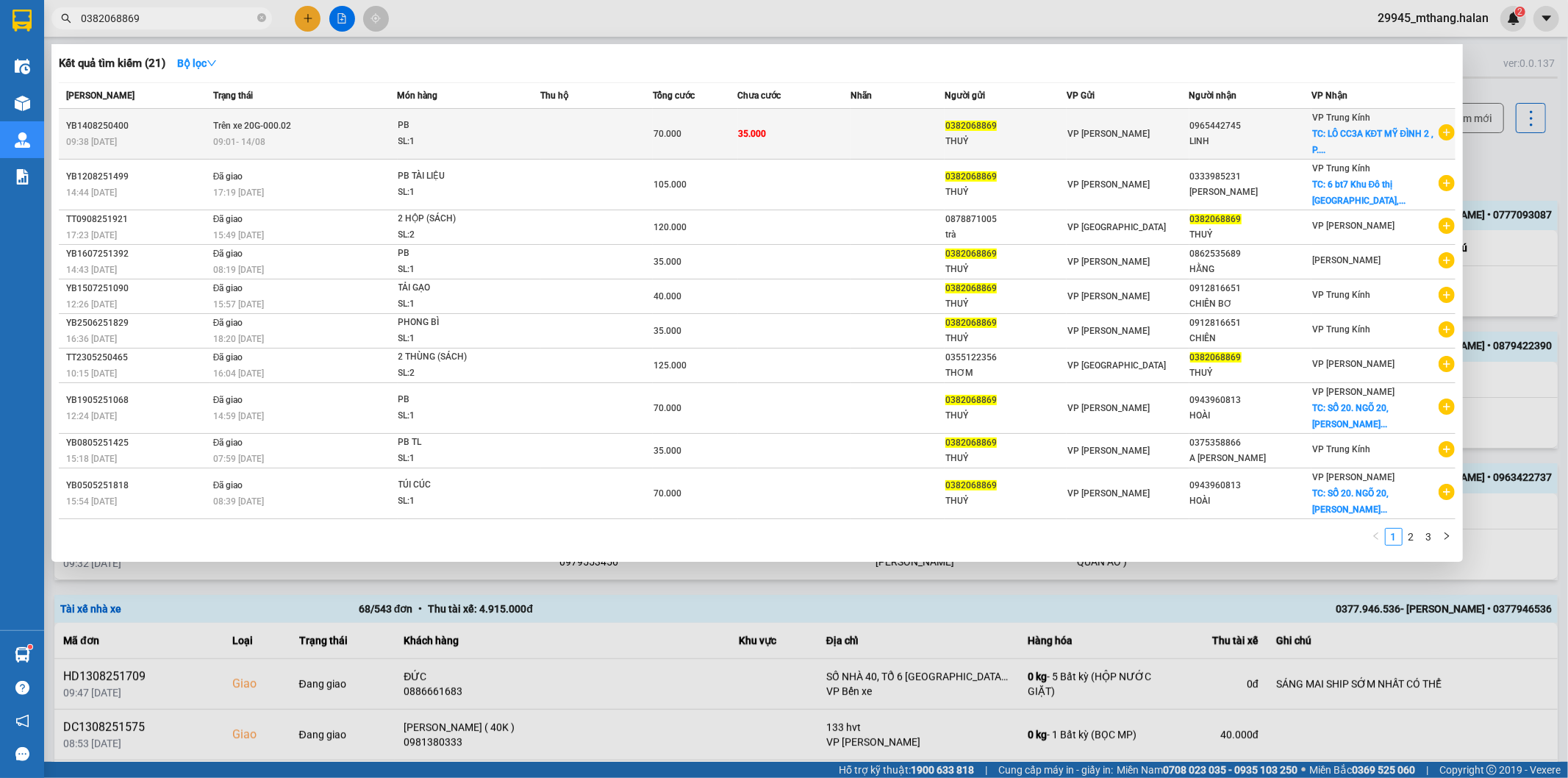
type input "0382068869"
click at [1062, 134] on div "THUỶ" at bounding box center [1005, 141] width 121 height 15
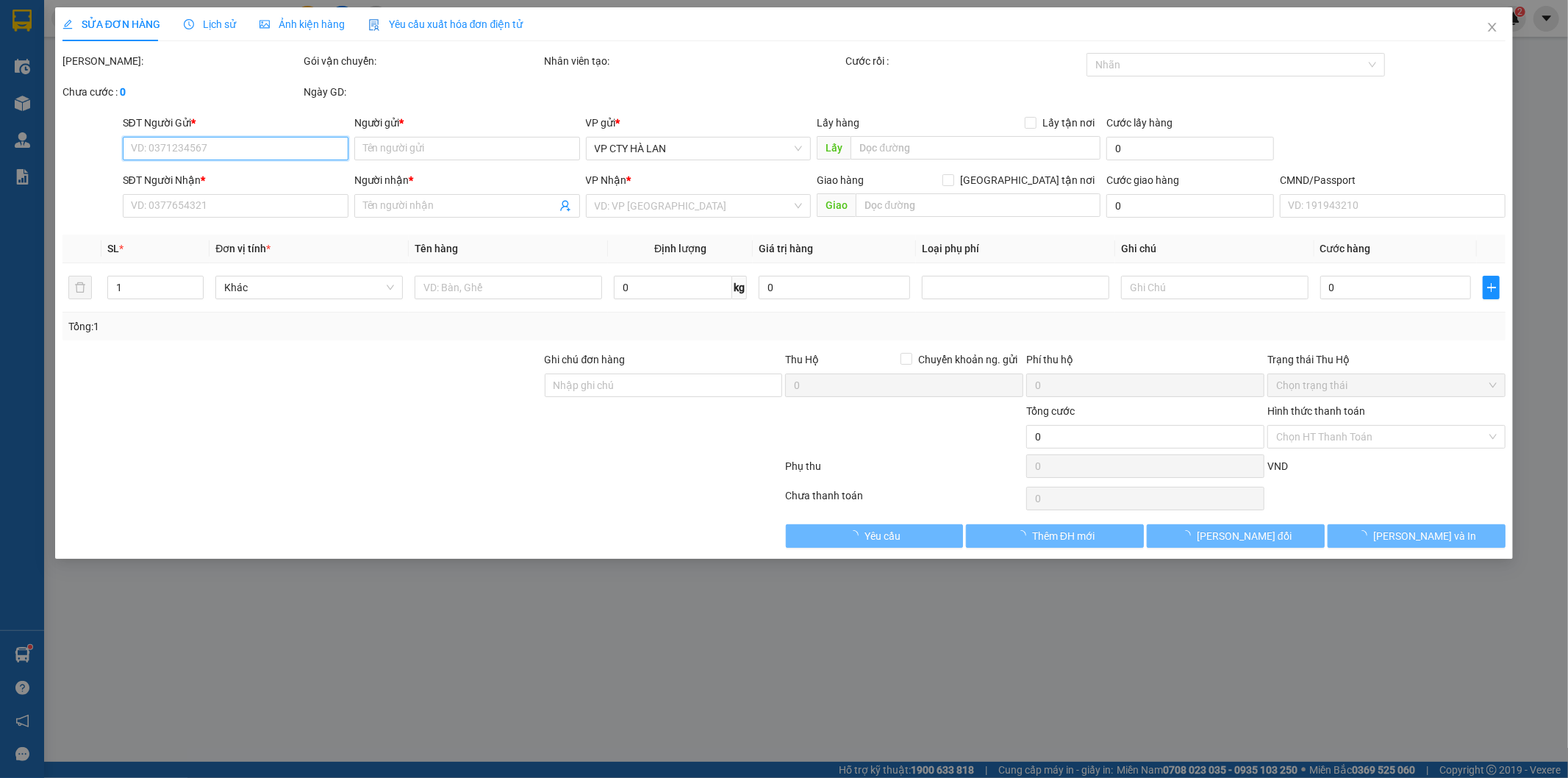
type input "0382068869"
type input "THUỶ"
type input "0965442745"
type input "LINH"
checkbox input "true"
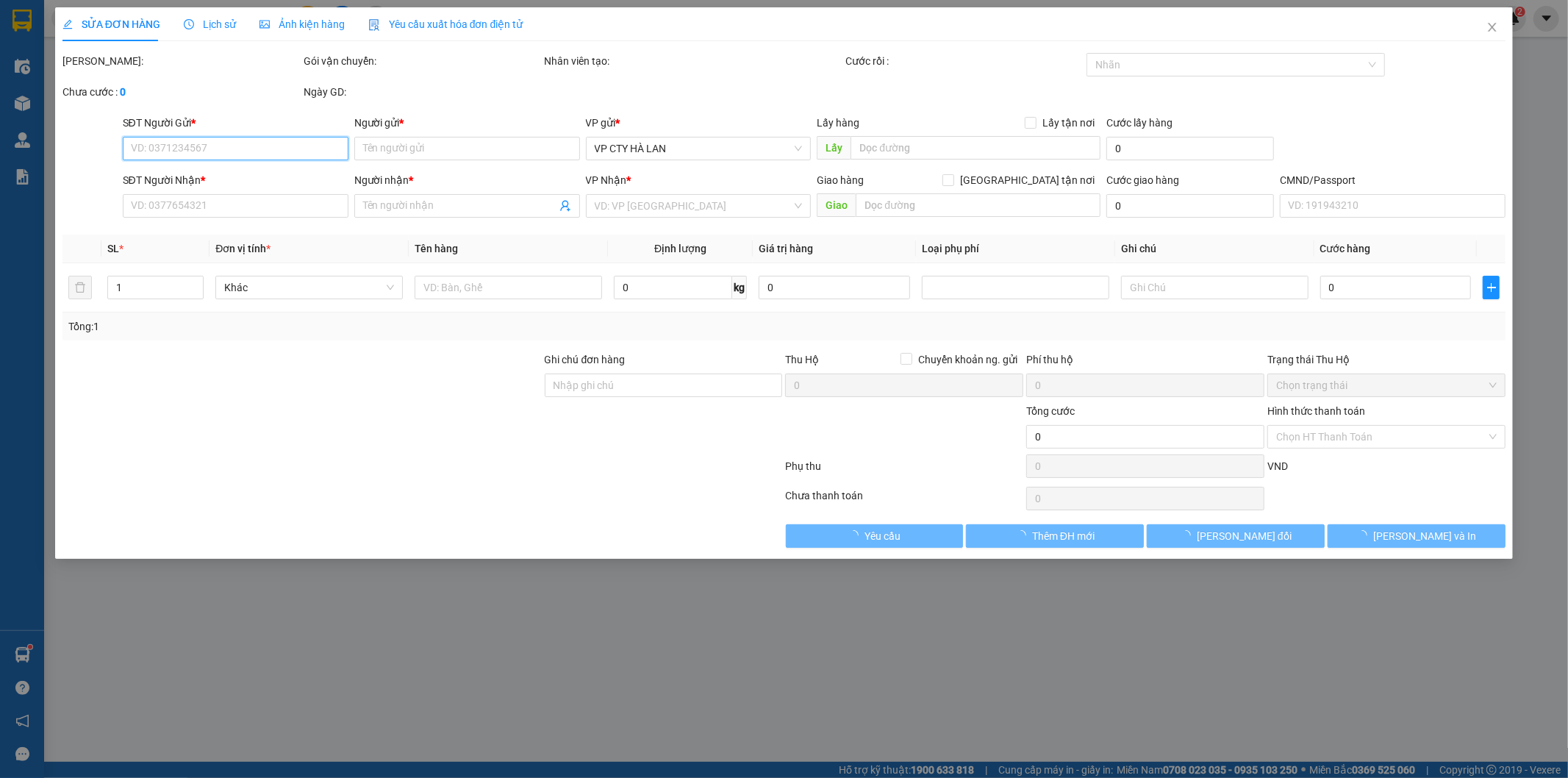
type input "LÔ CC3A KĐT MỸ ĐÌNH 2 , P. MỸ ĐÌNH 2, Q.NAM TỪ LIÊM, [GEOGRAPHIC_DATA]"
type input "70.000"
type input "35.000"
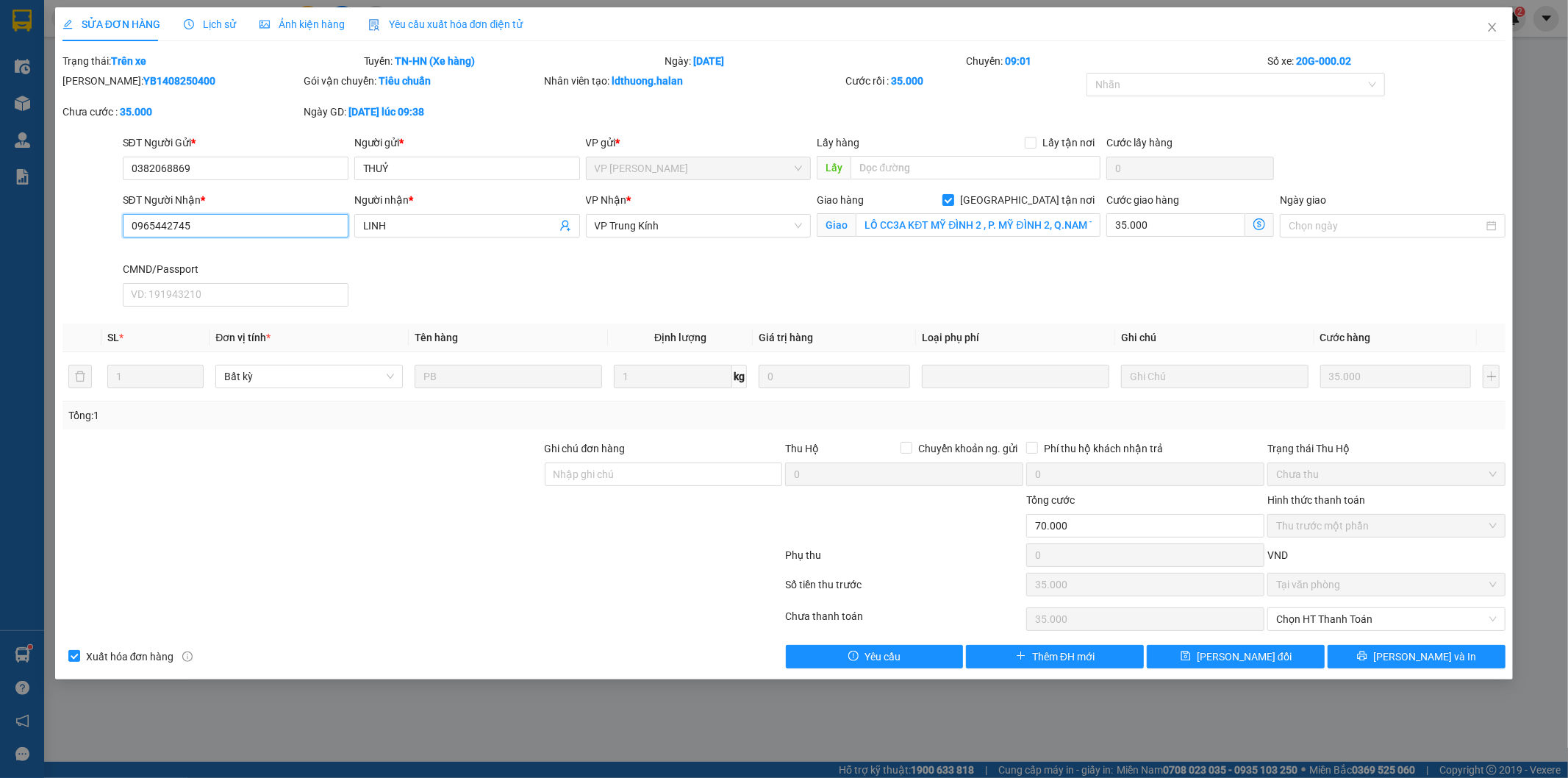
click at [234, 228] on input "0965442745" at bounding box center [235, 226] width 226 height 24
type input "0915188226"
click at [958, 222] on input "LÔ CC3A KĐT MỸ ĐÌNH 2 , P. MỸ ĐÌNH 2, Q.NAM TỪ LIÊM, [GEOGRAPHIC_DATA]" at bounding box center [978, 225] width 245 height 24
click at [1030, 222] on input "LÔ CC3A KĐT MỸ ĐÌNH 2 , P. MỸ ĐÌNH 2, Q.NAM TỪ LIÊM, [GEOGRAPHIC_DATA]" at bounding box center [978, 225] width 245 height 24
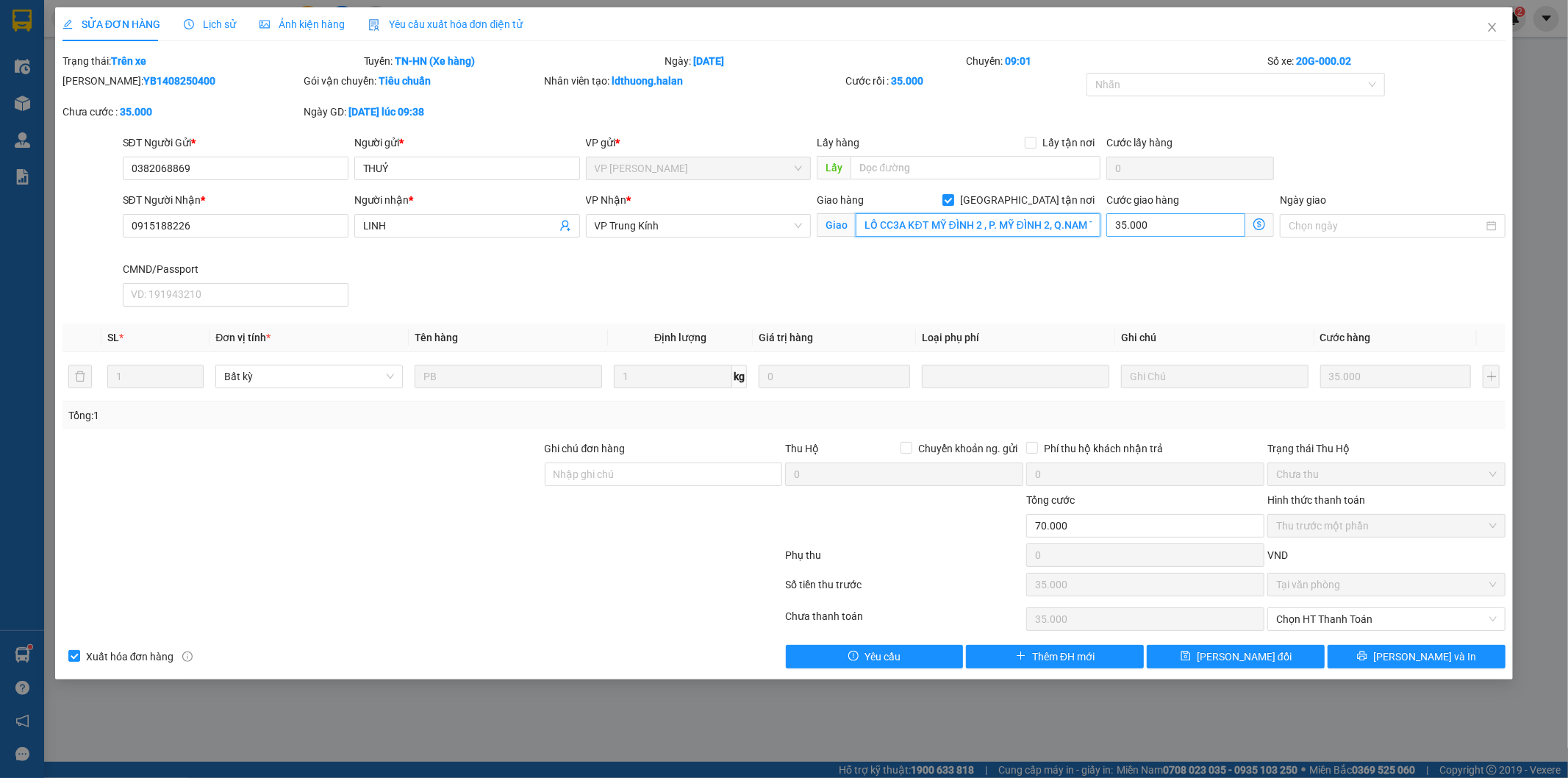
scroll to position [0, 83]
drag, startPoint x: 1045, startPoint y: 226, endPoint x: 1110, endPoint y: 227, distance: 65.0
click at [1110, 227] on div "SĐT Người Nhận * 0915188226 Người nhận * LINH VP Nhận * VP Trung Kính Giao hàng…" at bounding box center [814, 252] width 1389 height 121
click at [1021, 225] on input "LÔ CC3A KĐT MỸ ĐÌNH 2 , P. MỸ ĐÌNH 2, Q.NAM TỪ LIÊM, [GEOGRAPHIC_DATA]" at bounding box center [978, 225] width 245 height 24
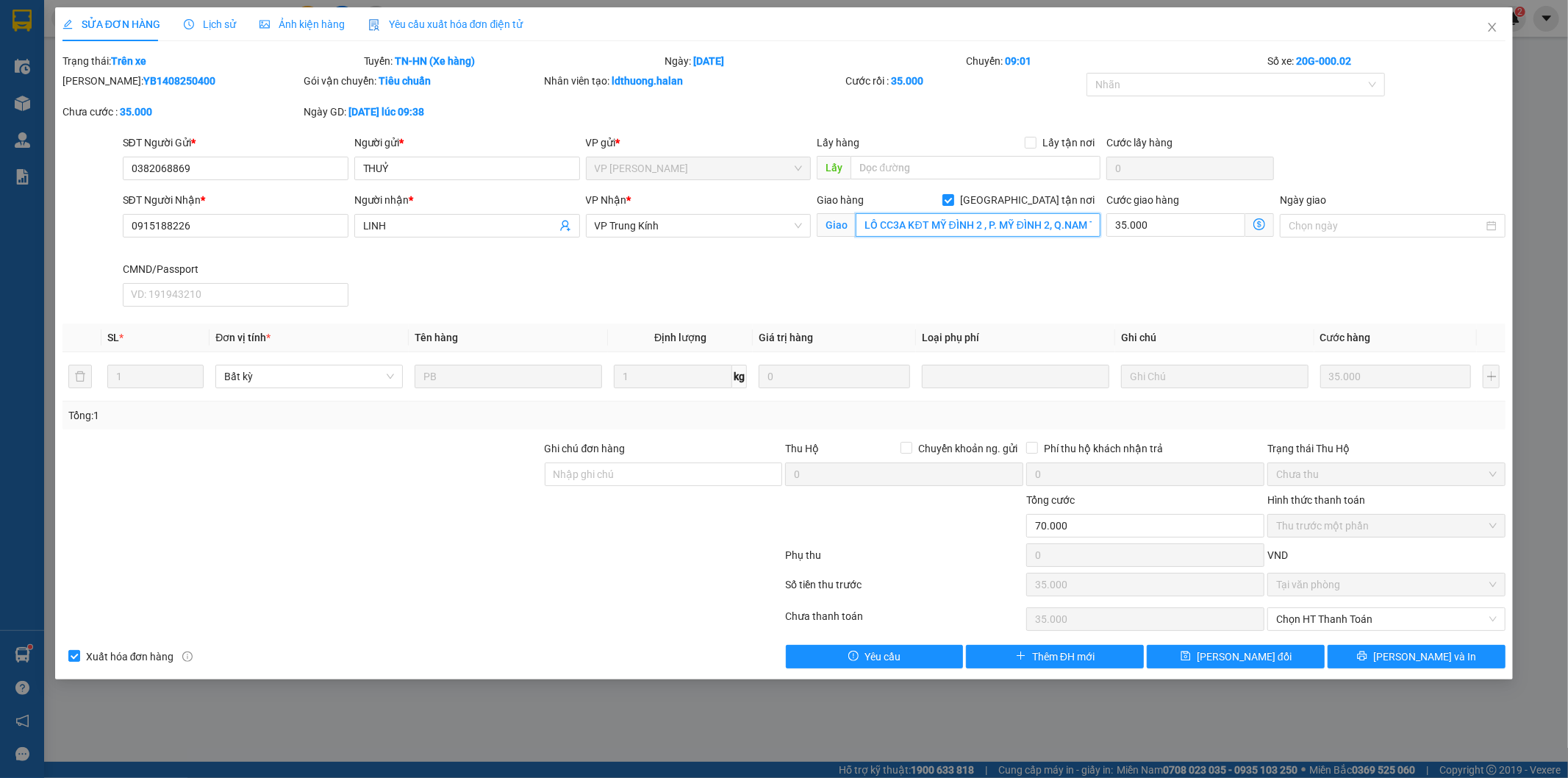
drag, startPoint x: 1017, startPoint y: 227, endPoint x: 815, endPoint y: 236, distance: 202.2
click at [809, 237] on div "SĐT Người Nhận * 0915188226 Người nhận * LINH VP Nhận * VP Trung Kính Giao hàng…" at bounding box center [814, 252] width 1389 height 121
click at [231, 224] on input "0915188226" at bounding box center [235, 226] width 226 height 24
click at [399, 226] on input "LINH" at bounding box center [460, 226] width 193 height 16
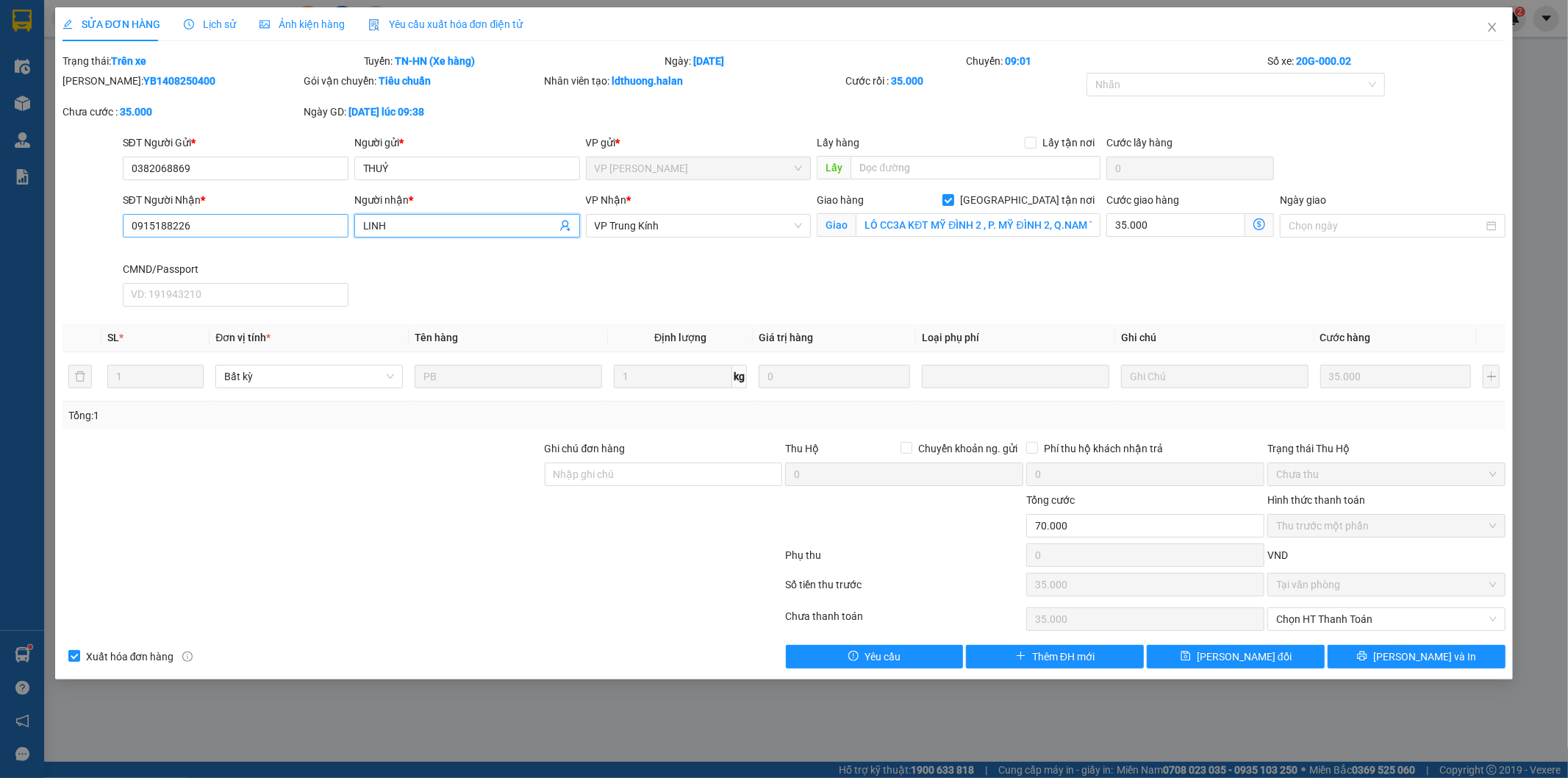
drag, startPoint x: 399, startPoint y: 226, endPoint x: 344, endPoint y: 221, distance: 55.2
click at [344, 221] on div "SĐT Người Nhận * 0915188226 Người nhận * LINH LINH VP Nhận * VP Trung Kính Giao…" at bounding box center [814, 252] width 1389 height 121
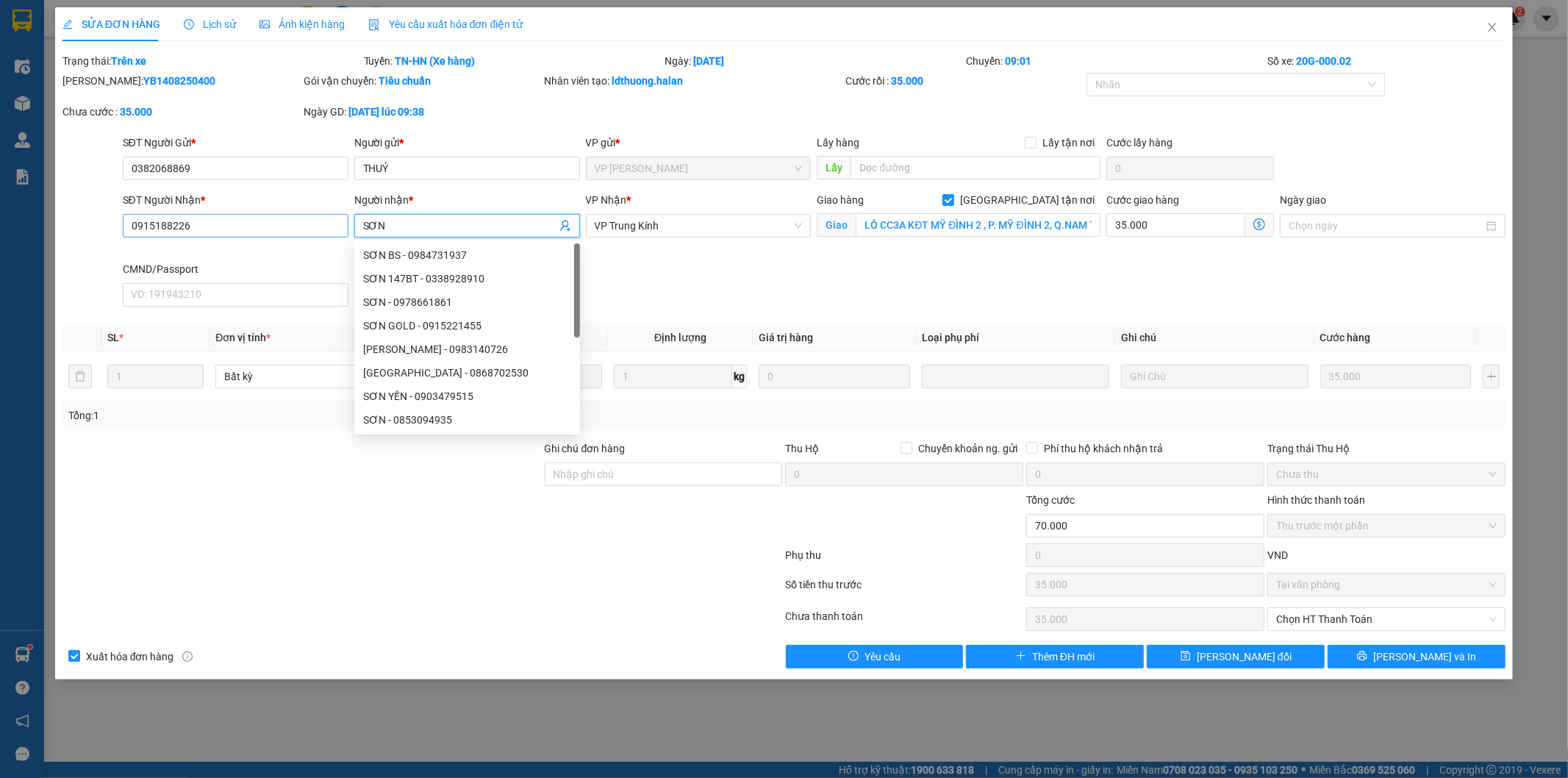
type input "SƠN"
click at [218, 229] on input "0915188226" at bounding box center [235, 226] width 226 height 24
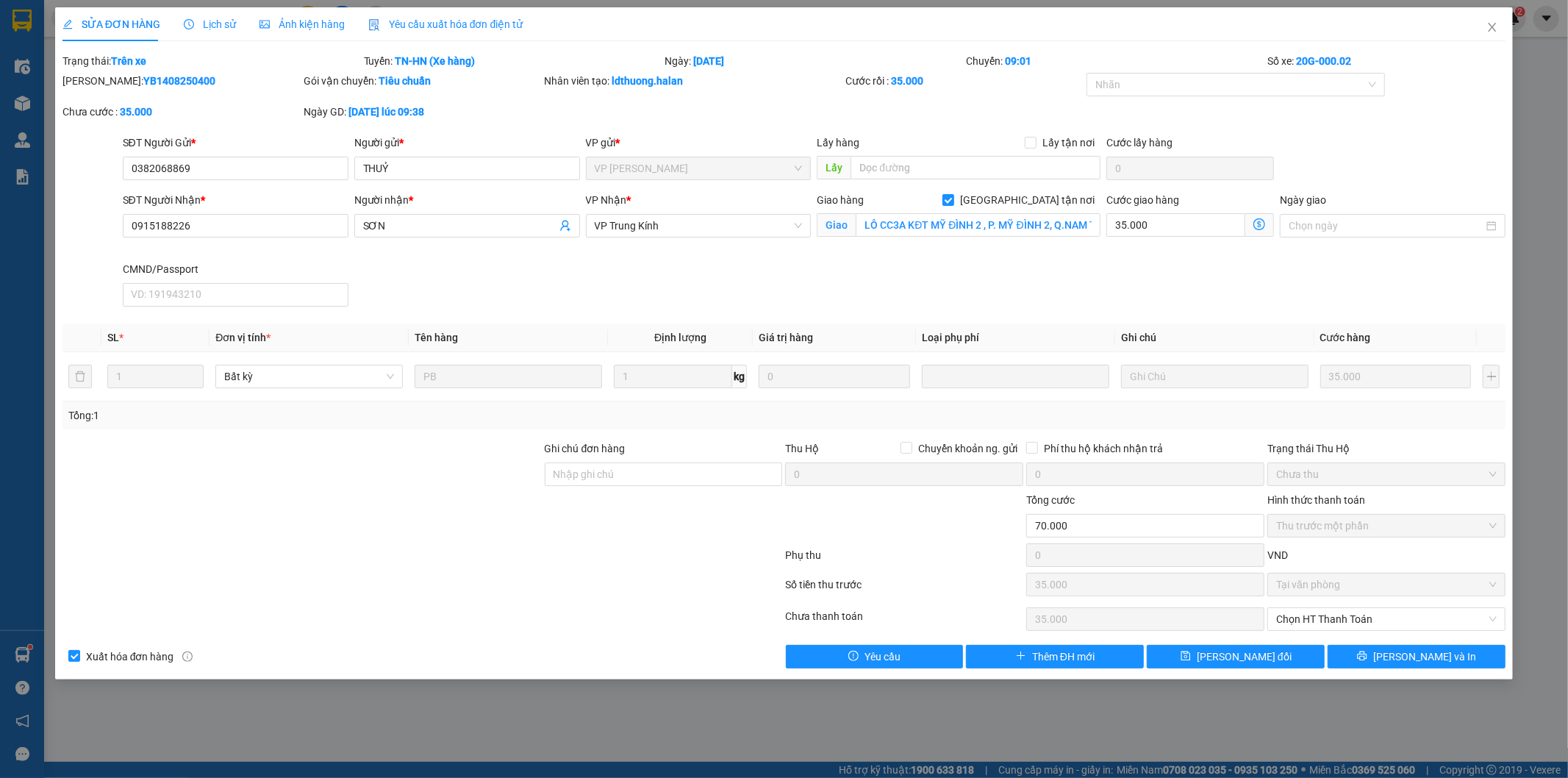
click at [194, 19] on span "Lịch sử" at bounding box center [210, 24] width 53 height 12
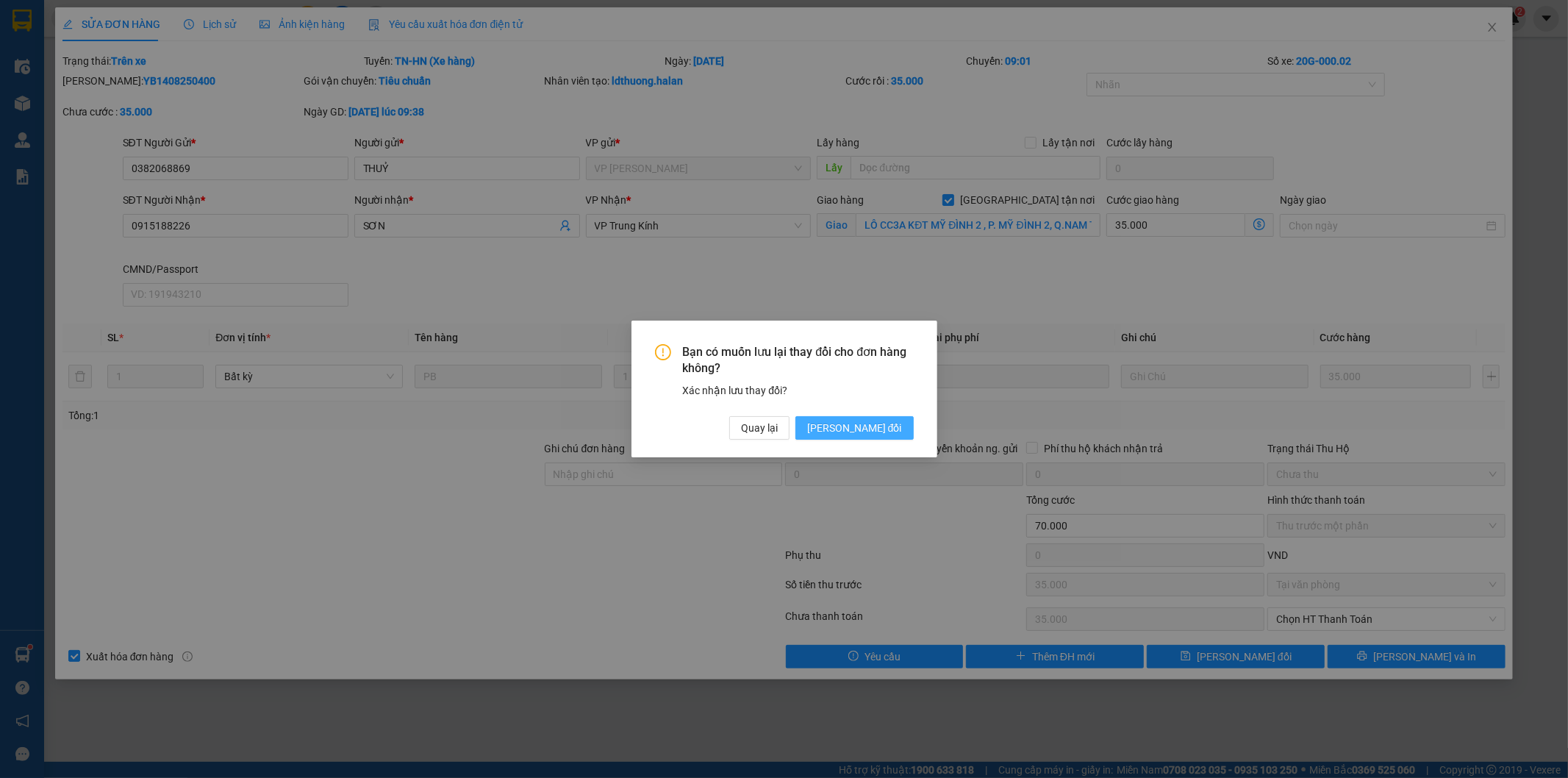
click at [862, 426] on span "[PERSON_NAME] thay đổi" at bounding box center [854, 428] width 95 height 16
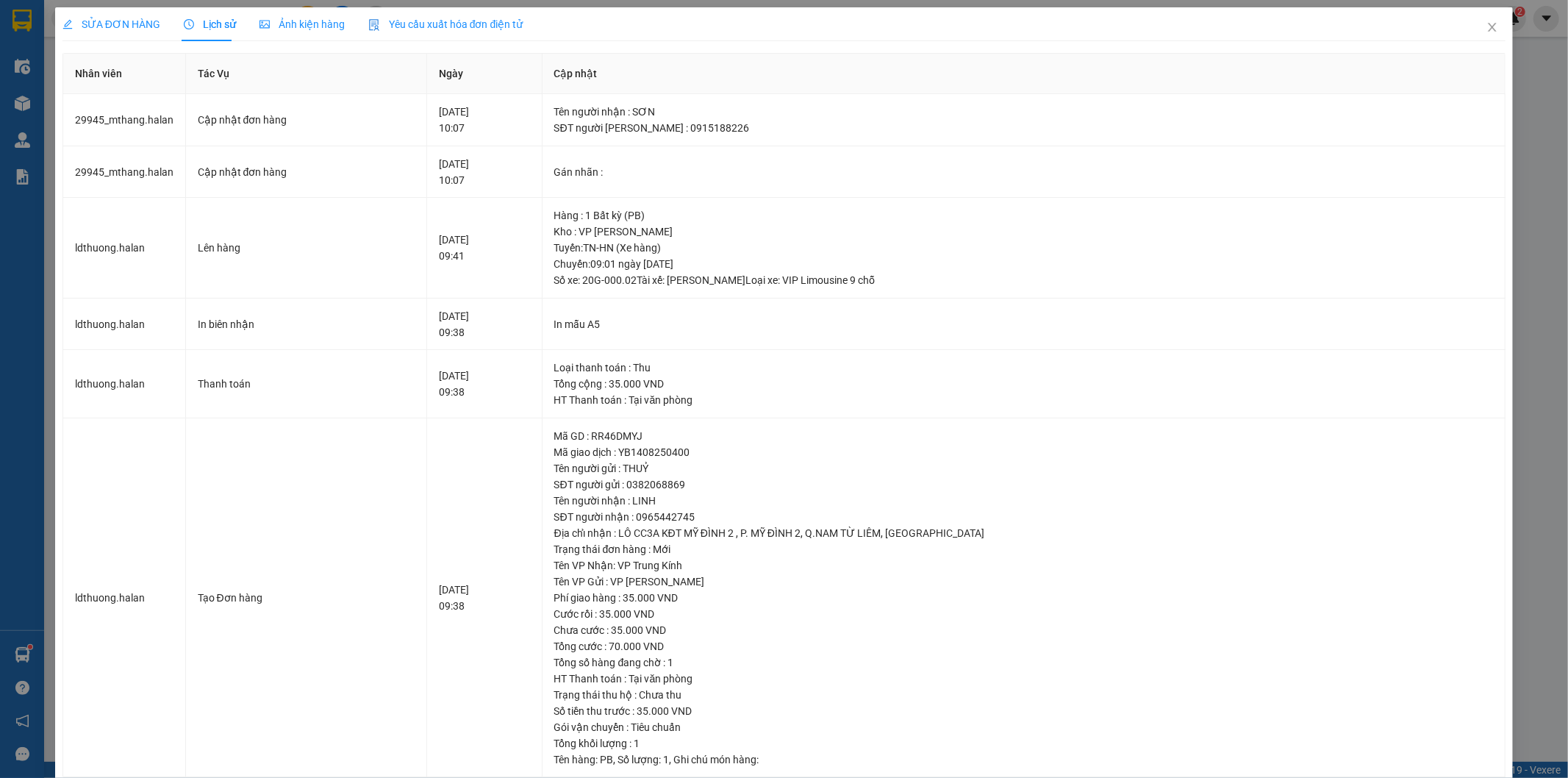
click at [126, 29] on span "SỬA ĐƠN HÀNG" at bounding box center [111, 24] width 98 height 12
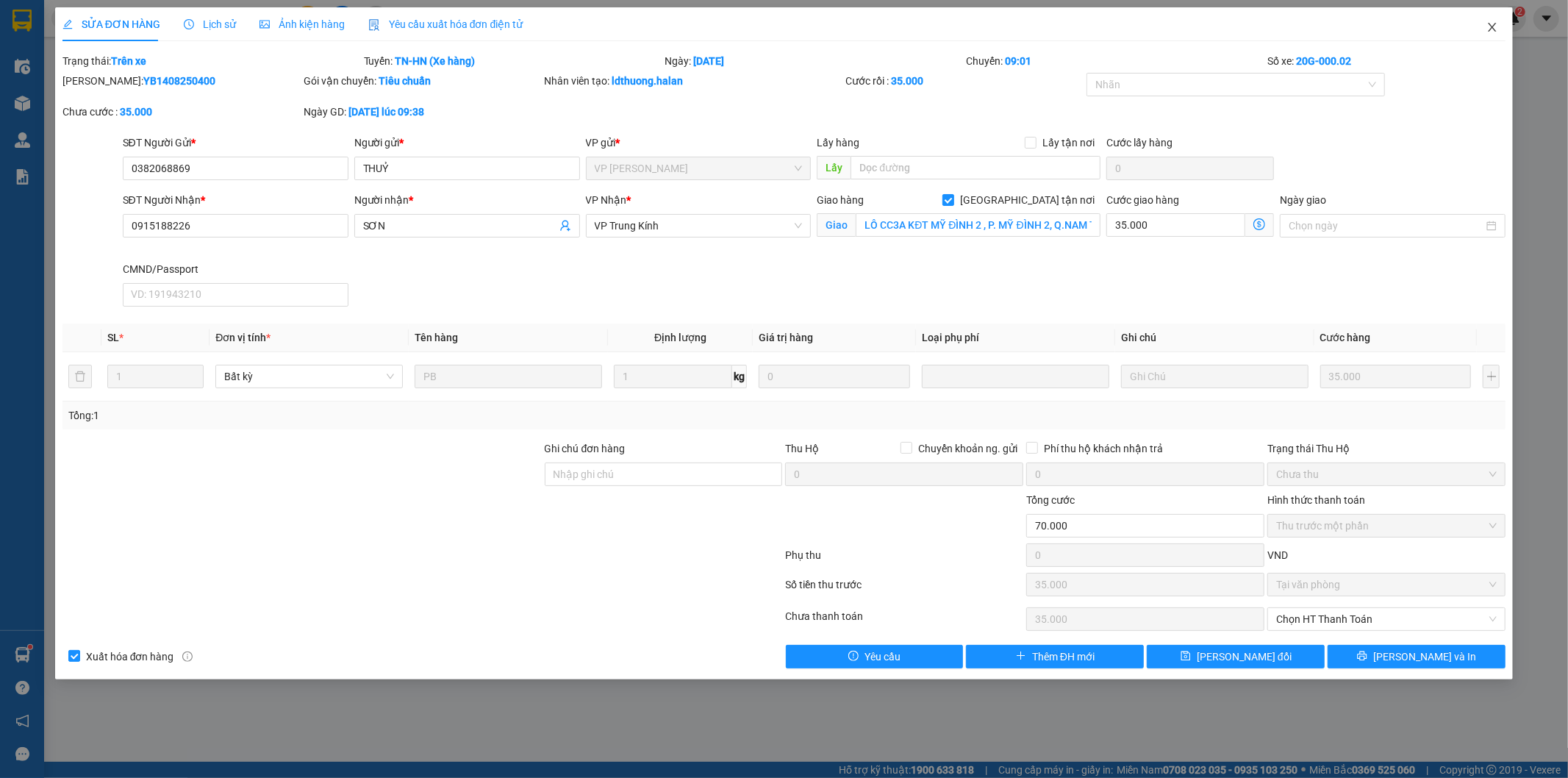
click at [1488, 28] on icon "close" at bounding box center [1492, 27] width 12 height 12
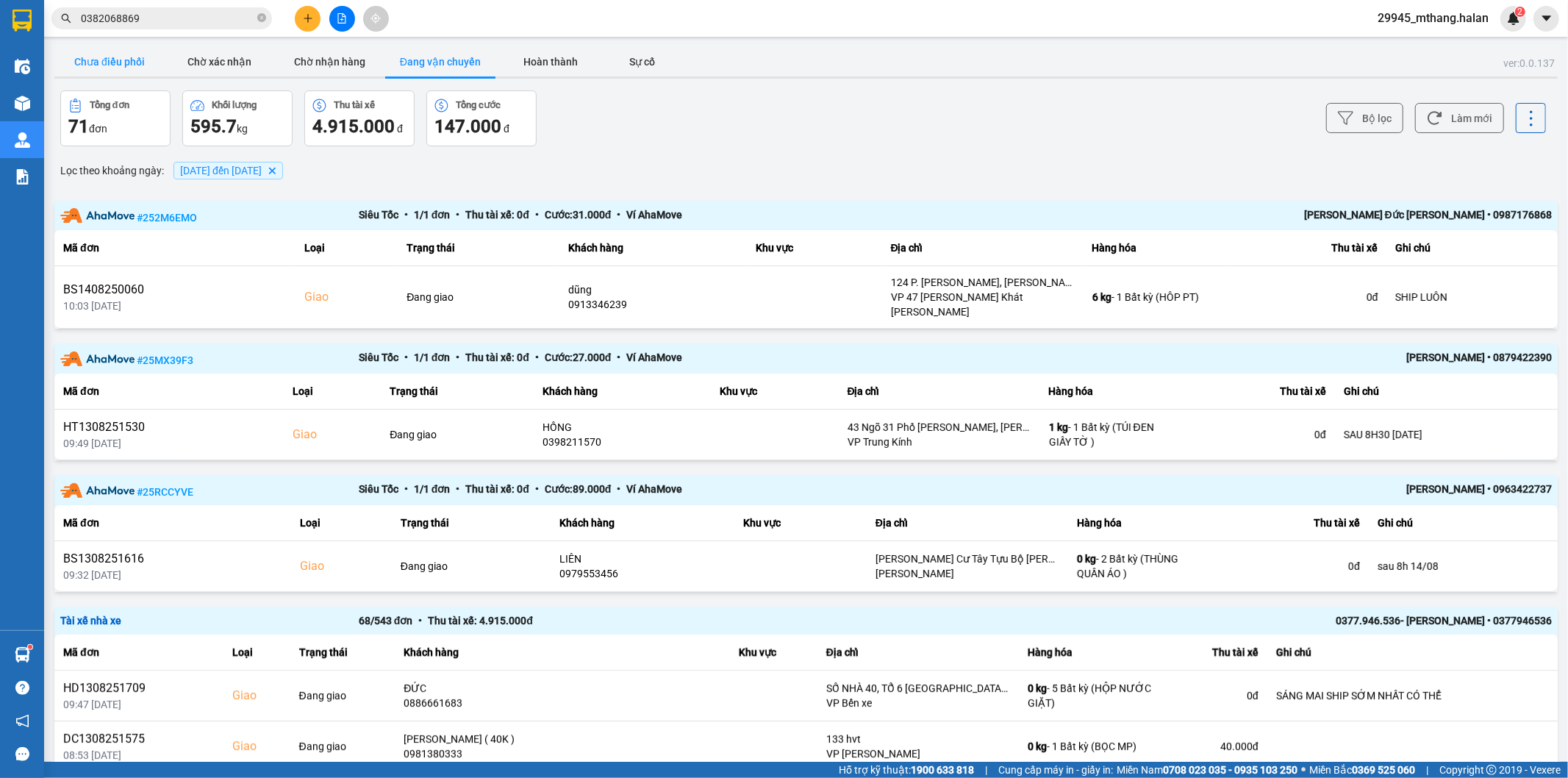
click at [140, 69] on button "Chưa điều phối" at bounding box center [110, 62] width 111 height 29
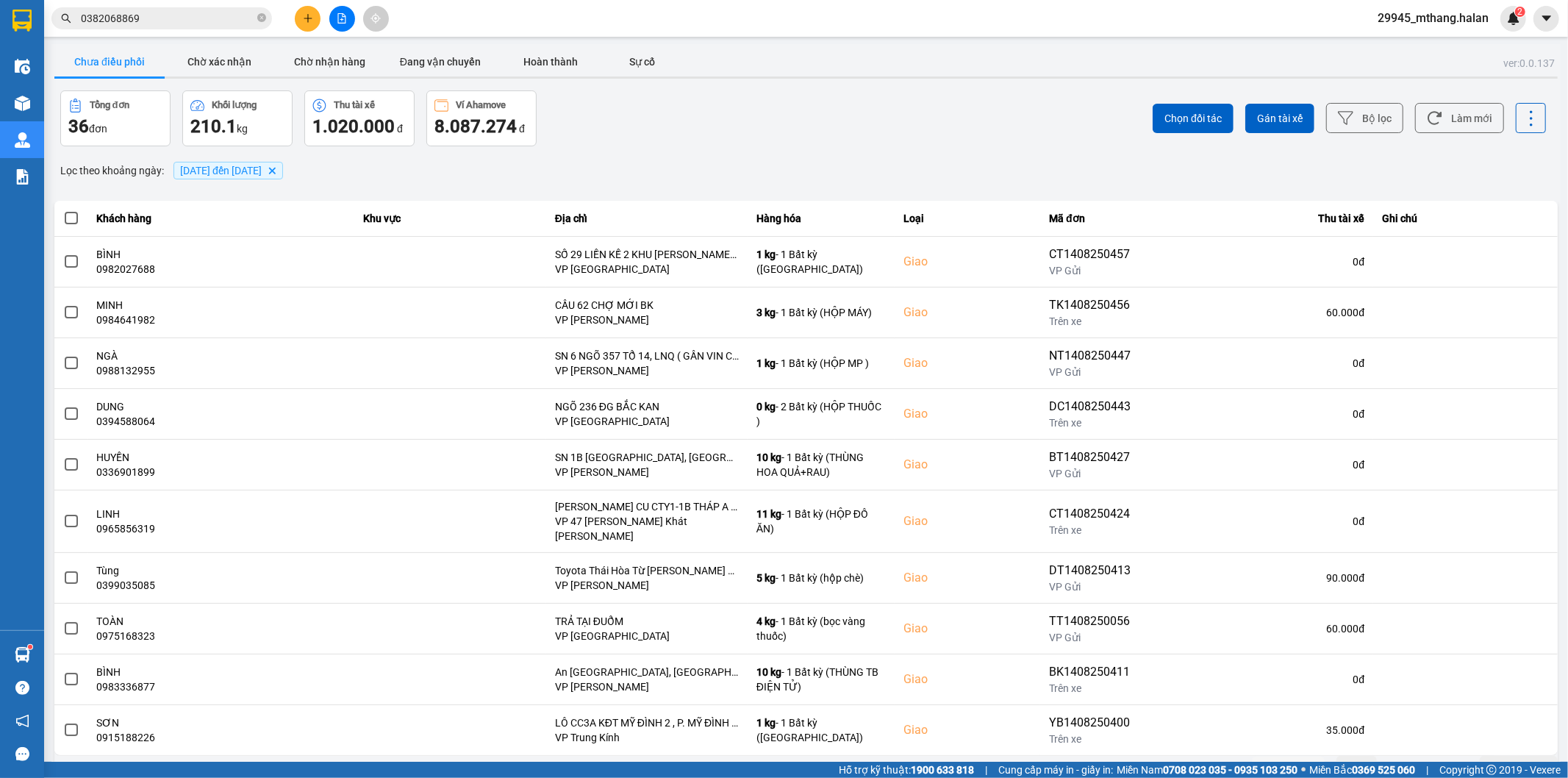
click at [208, 27] on span "0382068869" at bounding box center [161, 18] width 220 height 22
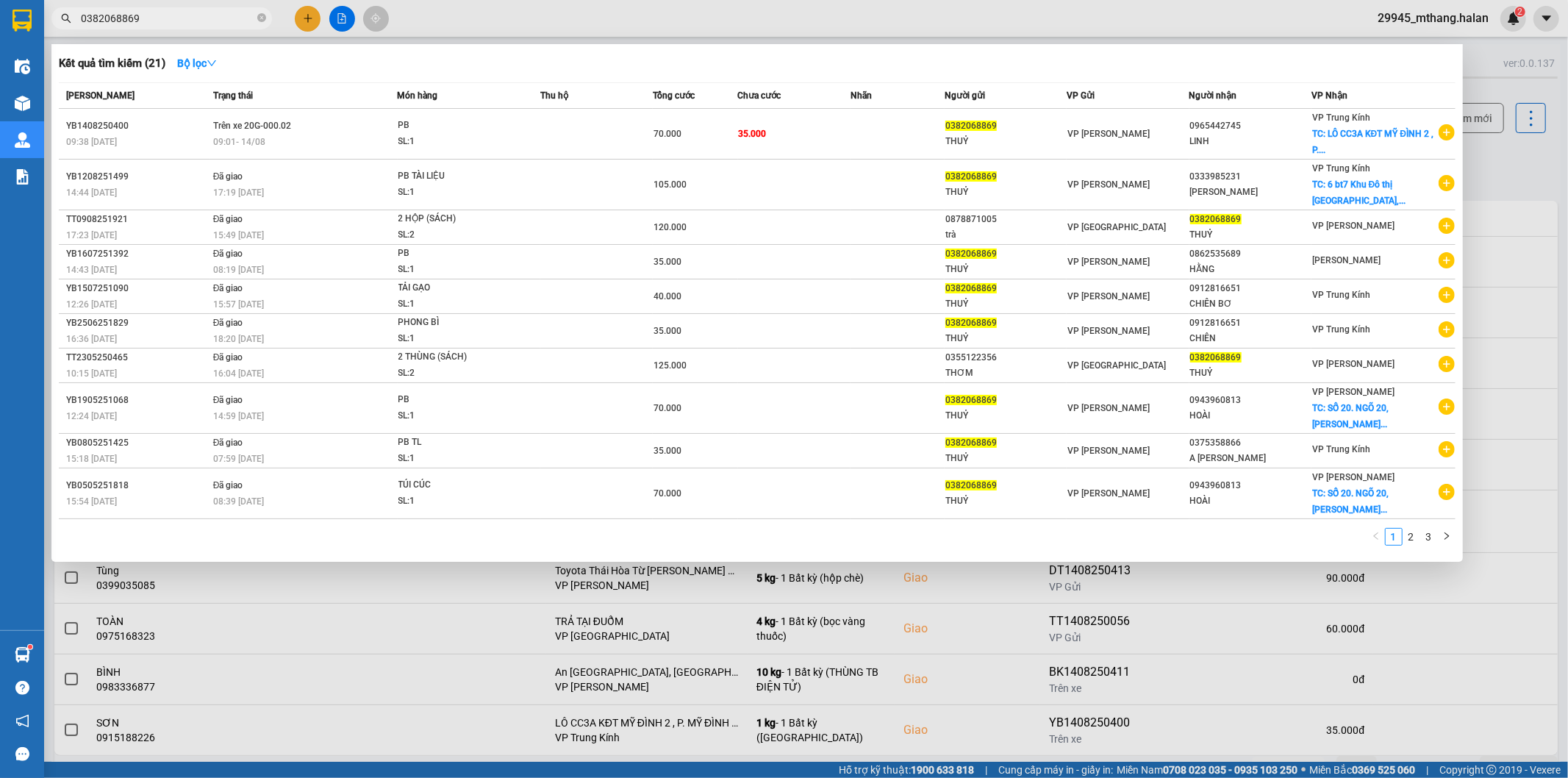
click at [204, 16] on input "0382068869" at bounding box center [167, 18] width 173 height 16
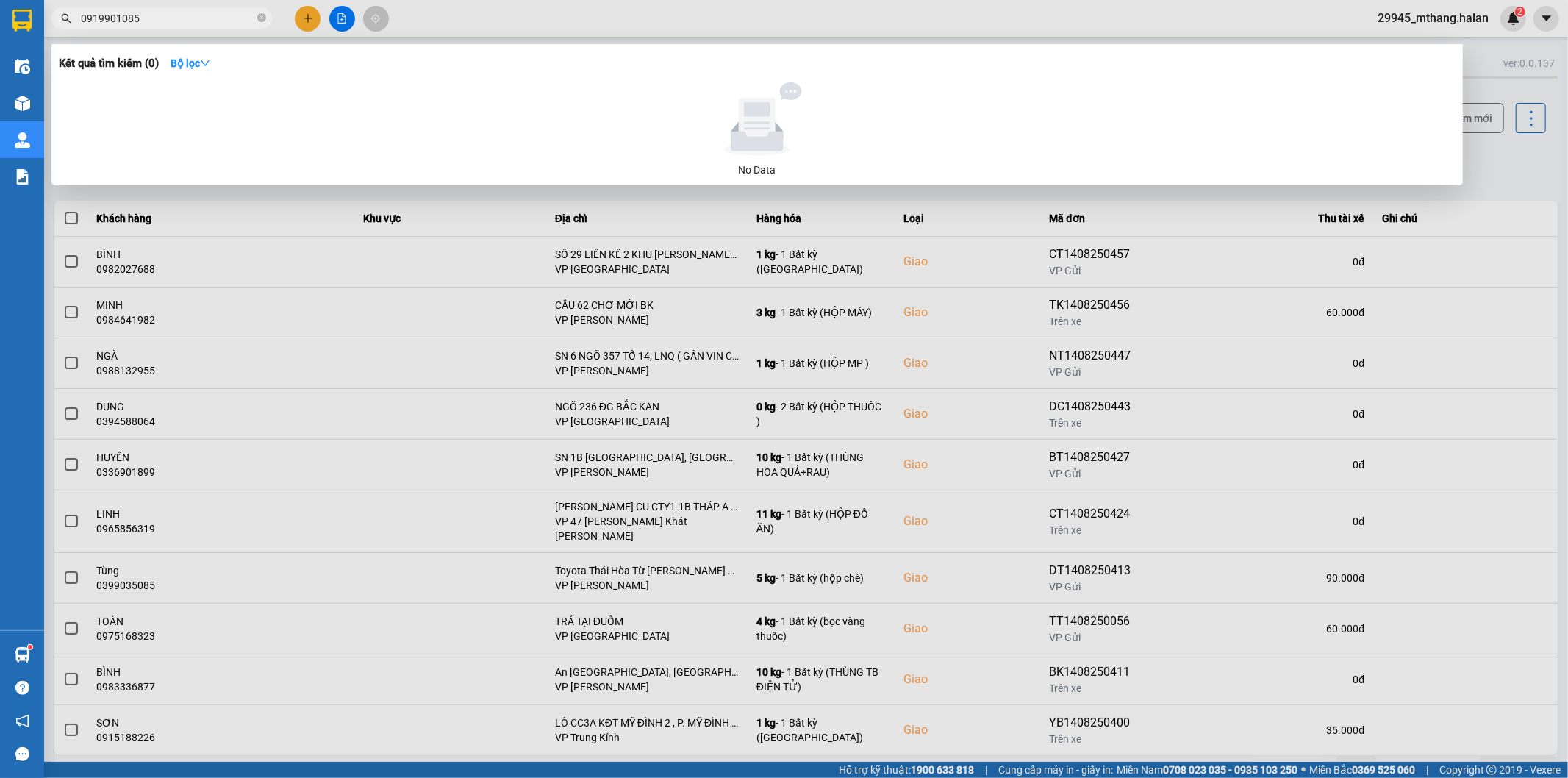
click at [113, 15] on input "0919901085" at bounding box center [167, 18] width 173 height 16
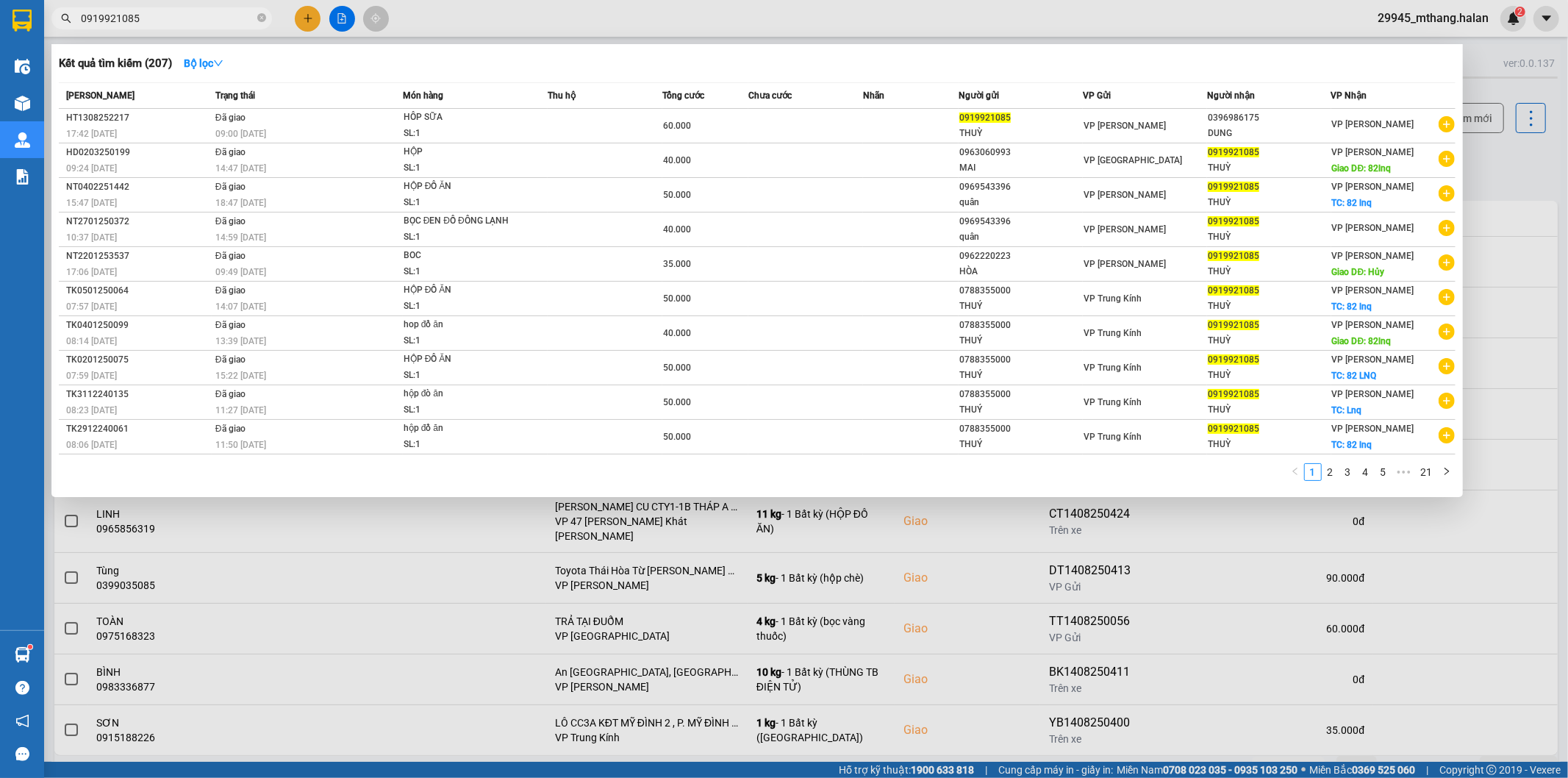
click at [153, 16] on input "0919921085" at bounding box center [167, 18] width 173 height 16
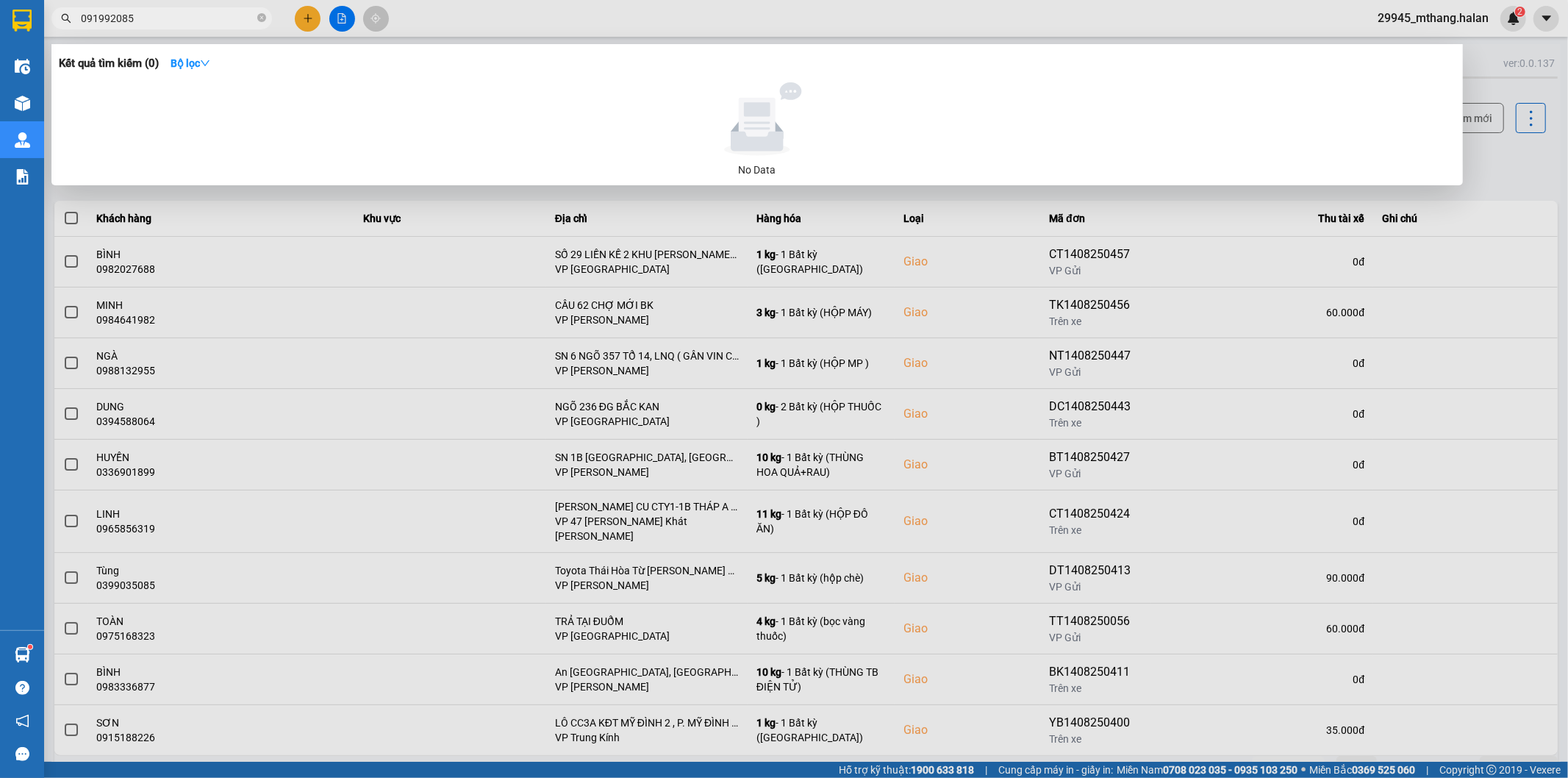
click at [112, 17] on input "091992085" at bounding box center [167, 18] width 173 height 16
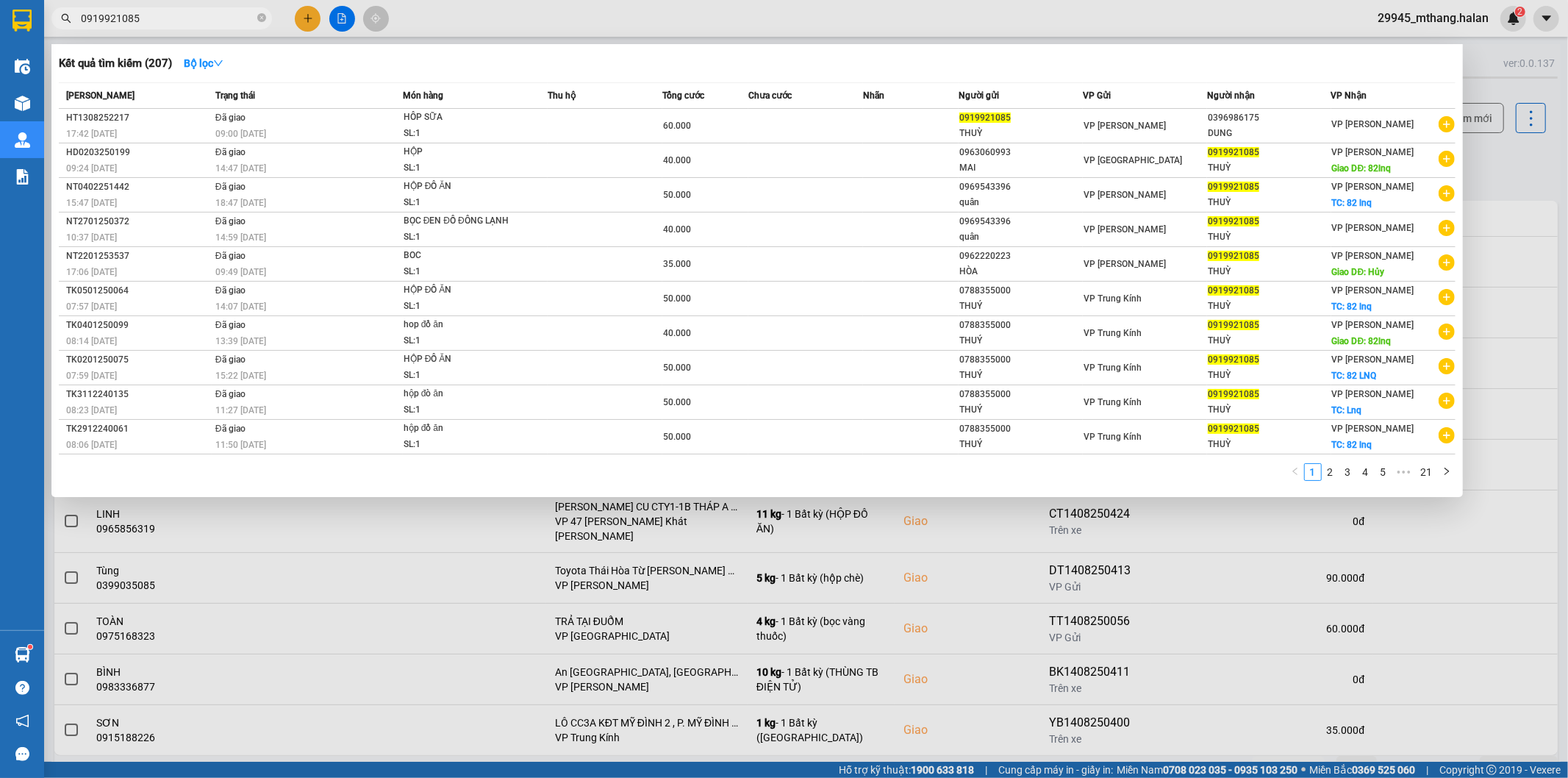
type input "0919921085"
click at [1504, 157] on div at bounding box center [784, 389] width 1568 height 778
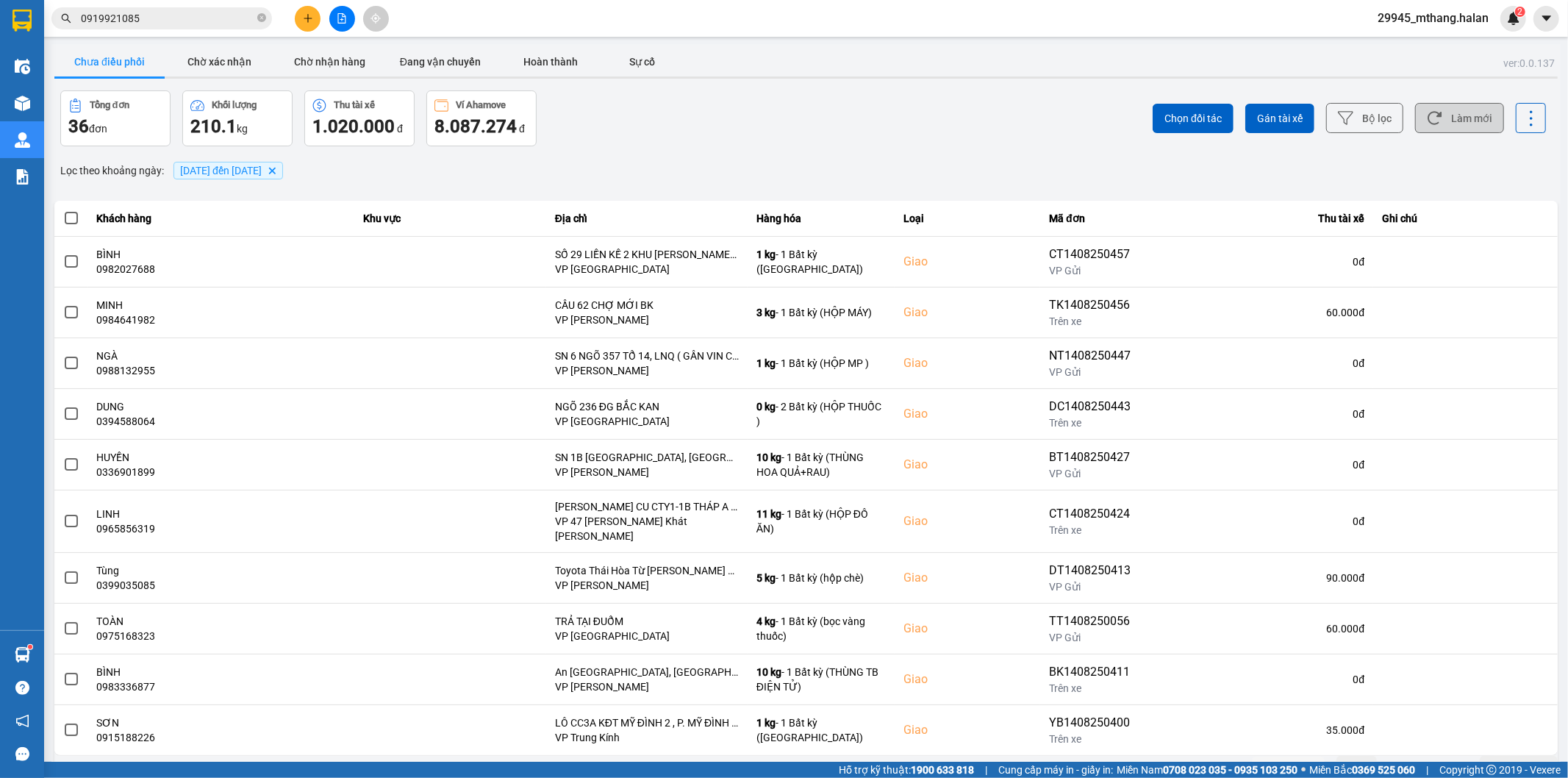
click at [1458, 119] on button "Làm mới" at bounding box center [1459, 118] width 89 height 30
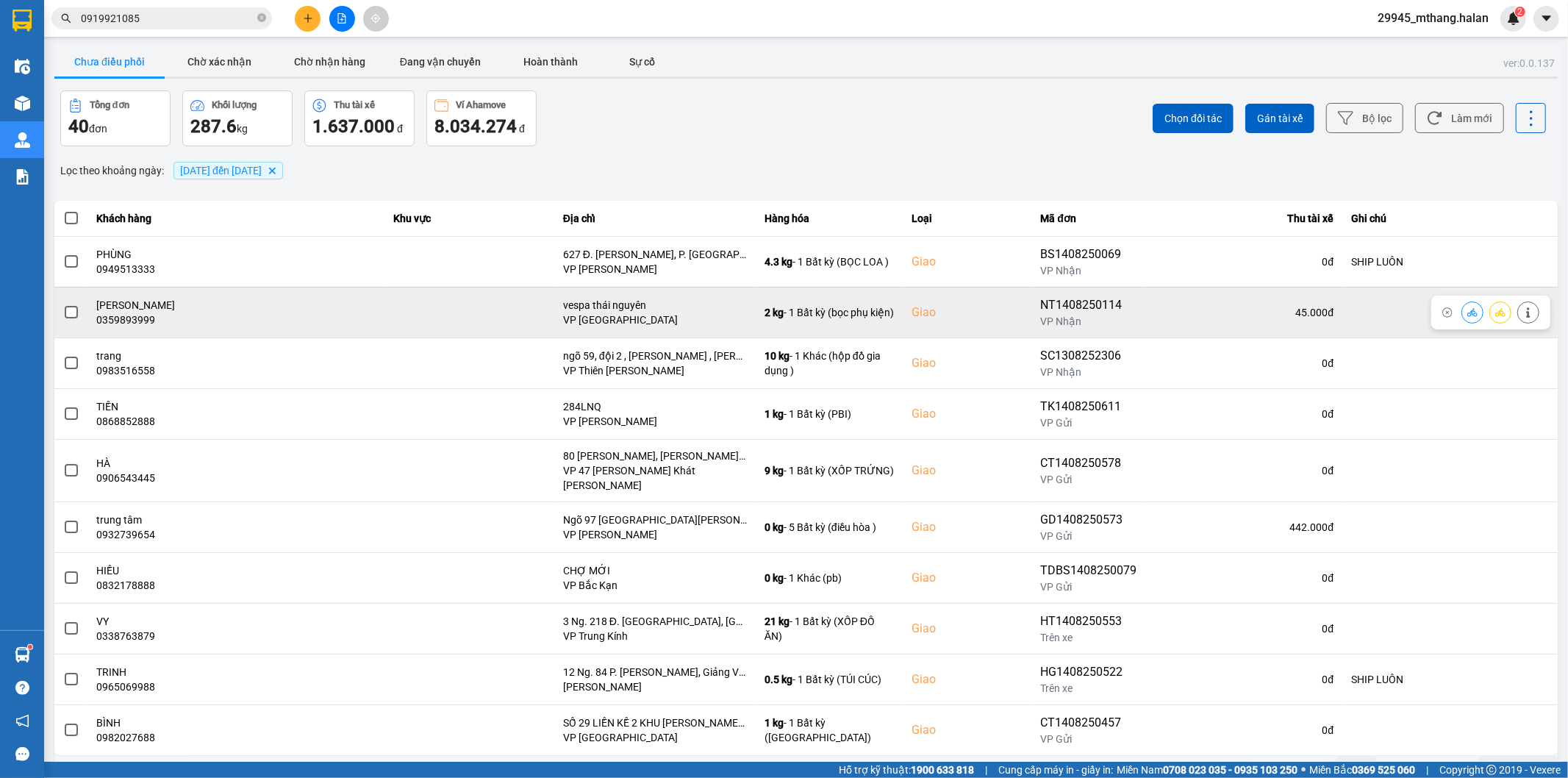
click at [72, 316] on span at bounding box center [71, 312] width 14 height 14
click at [63, 305] on input "checkbox" at bounding box center [63, 305] width 0 height 0
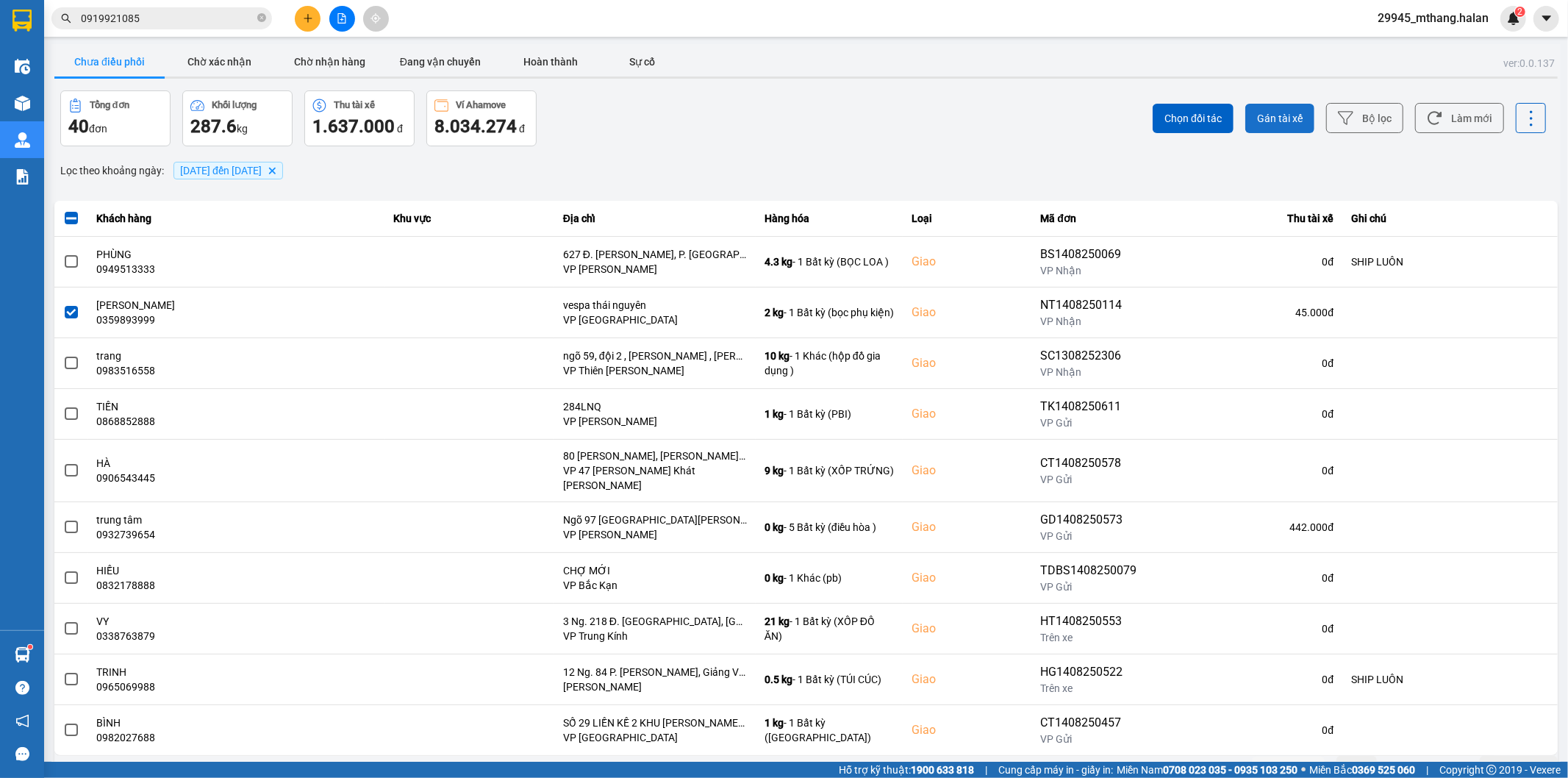
click at [1276, 115] on span "Gán tài xế" at bounding box center [1280, 118] width 45 height 15
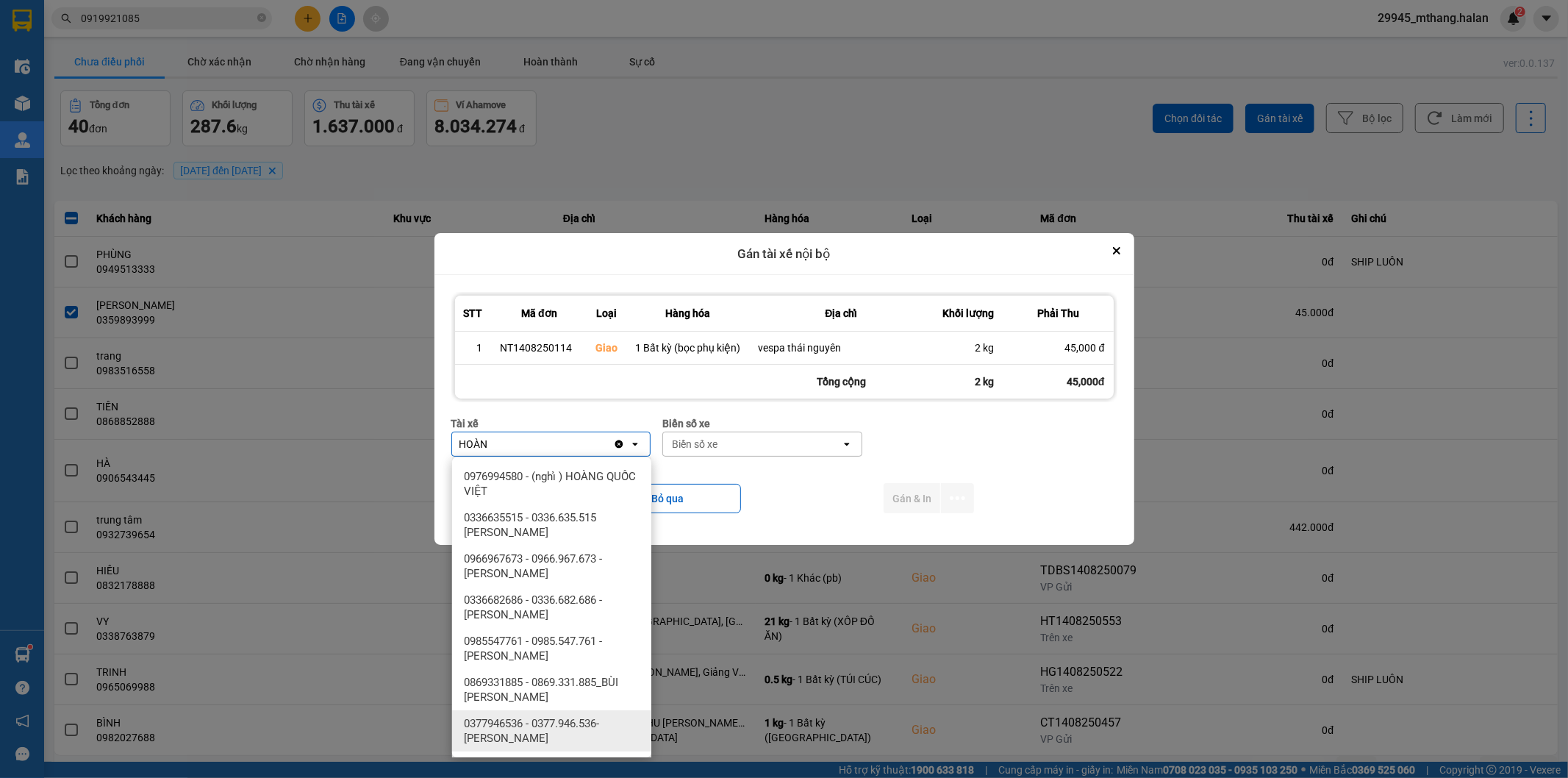
type input "HOÀN"
click at [537, 734] on span "0377946536 - 0377.946.536- Đào Duy Hoàn" at bounding box center [555, 731] width 181 height 29
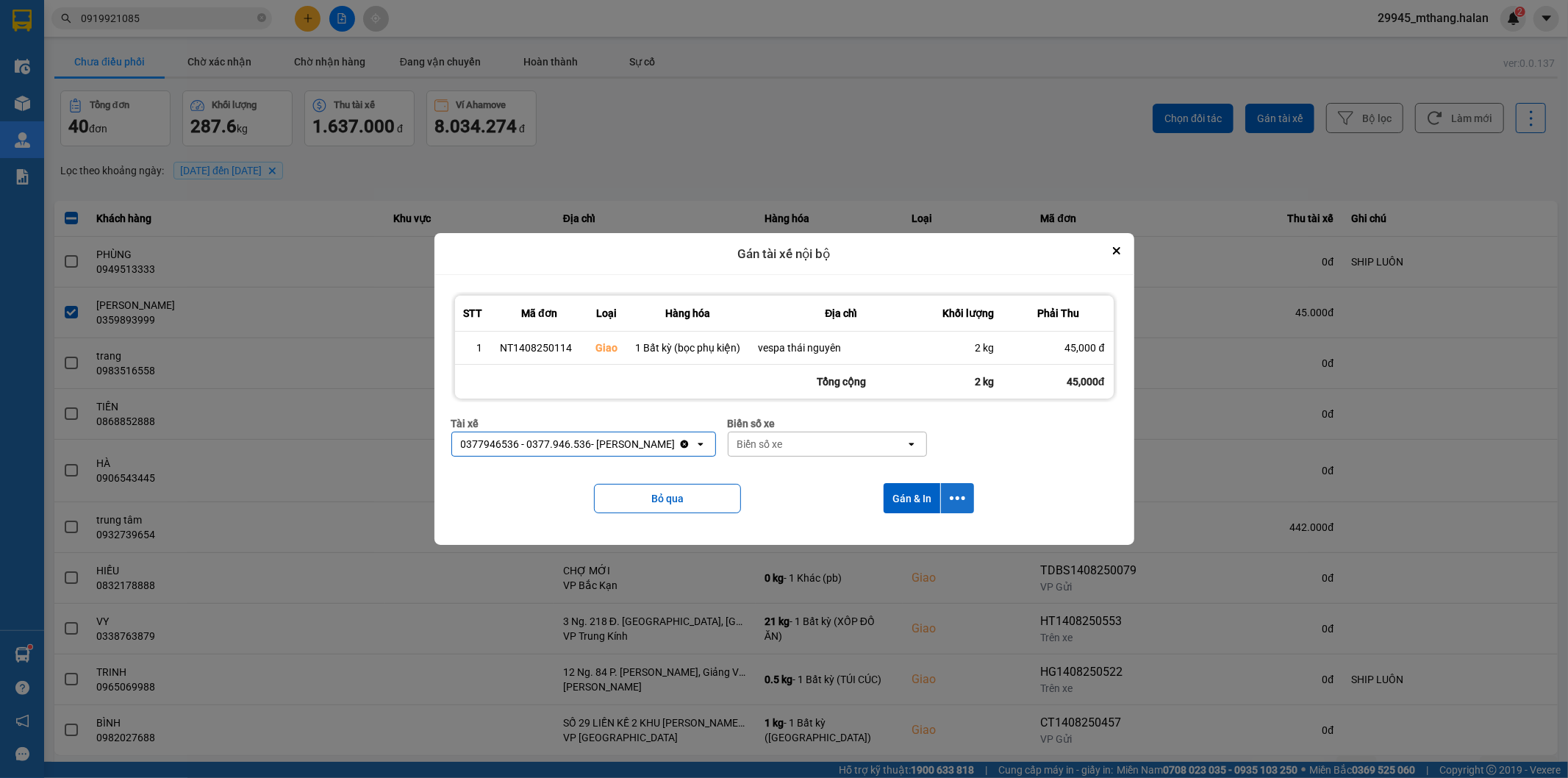
click at [952, 502] on icon "dialog" at bounding box center [957, 498] width 15 height 15
click at [903, 547] on li "Chỉ gán tài" at bounding box center [918, 539] width 111 height 26
click at [967, 499] on button "dialog" at bounding box center [957, 498] width 33 height 30
click at [893, 534] on span "Chỉ gán tài" at bounding box center [899, 539] width 49 height 15
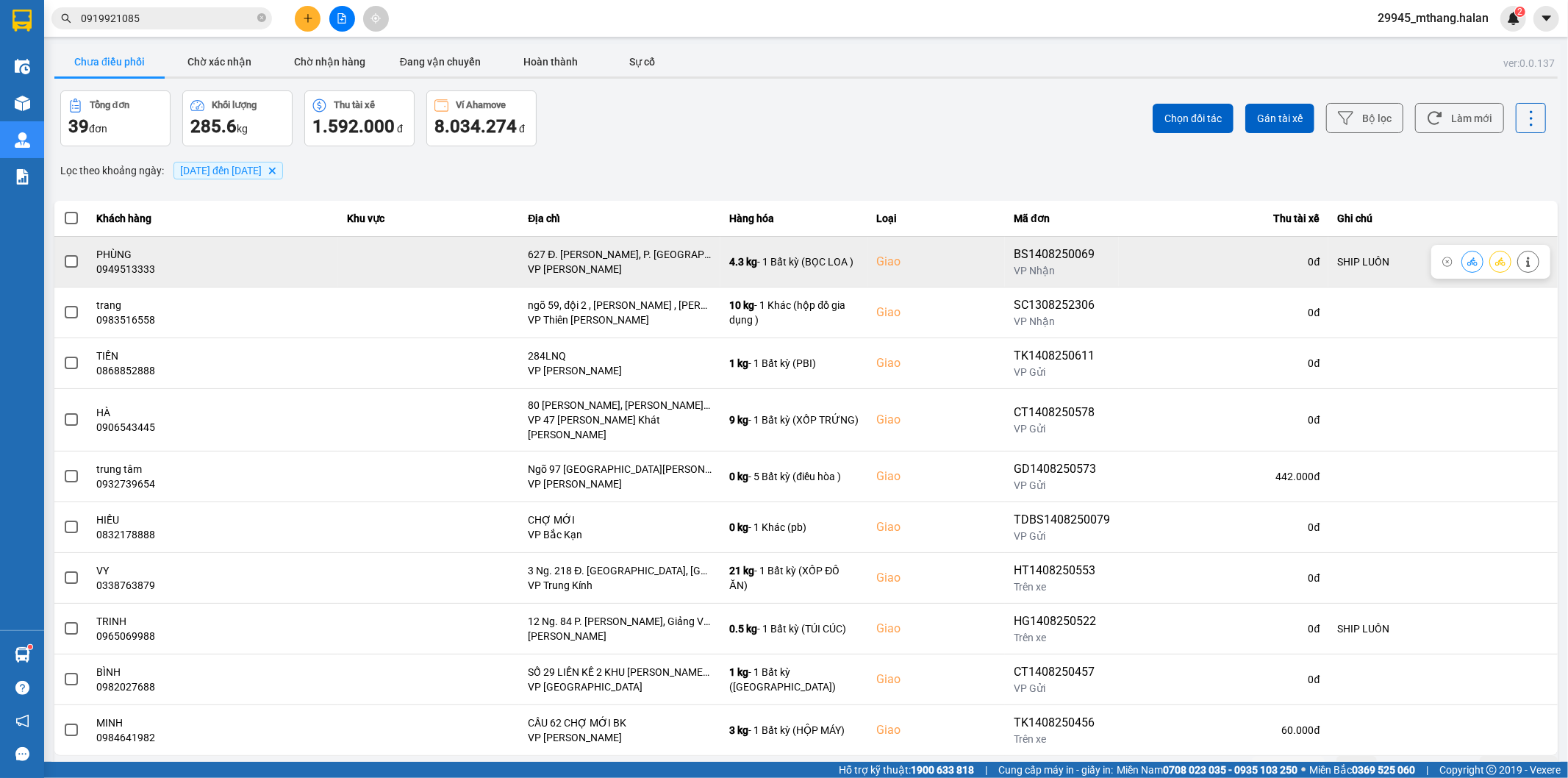
click at [1523, 263] on icon at bounding box center [1527, 261] width 10 height 10
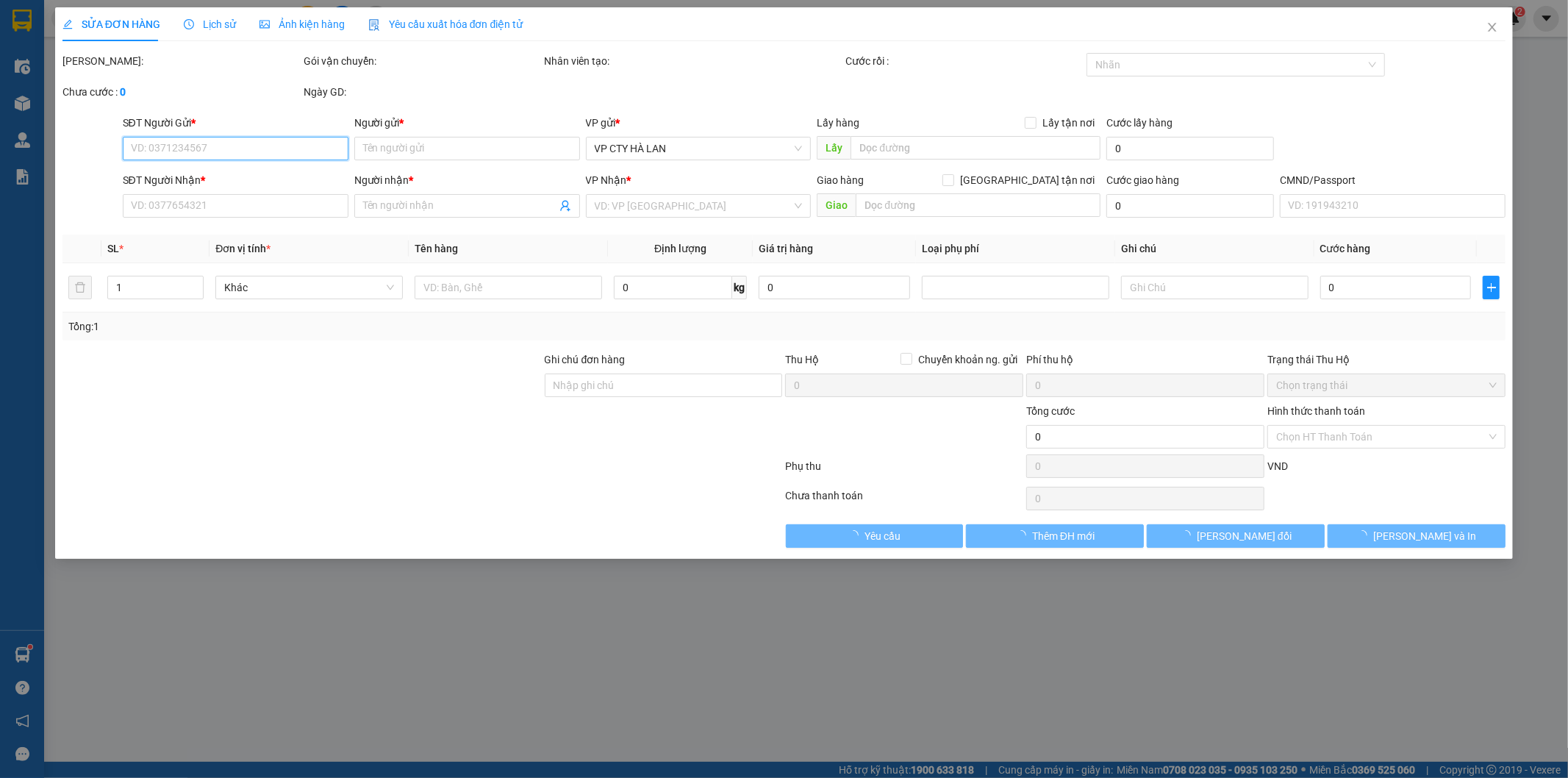
type input "0988686186"
type input "tùng"
type input "0949513333"
type input "PHÙNG"
checkbox input "true"
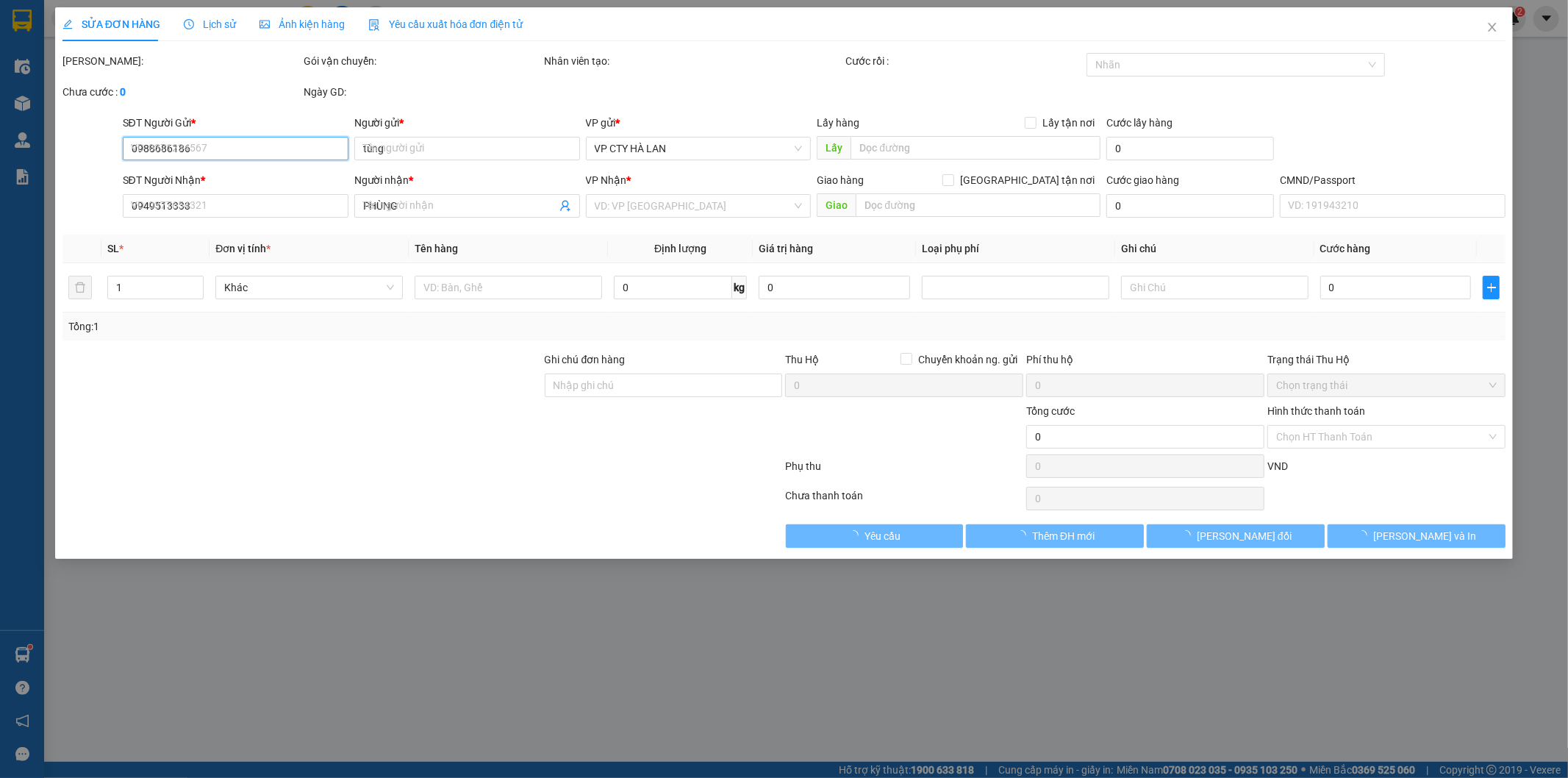
type input "627 Đ. Nguyễn Trãi, P. Văn Quán, Hà Đông, Hà Nội, Việt Nam"
type input "SHIP LUÔN"
type input "85.000"
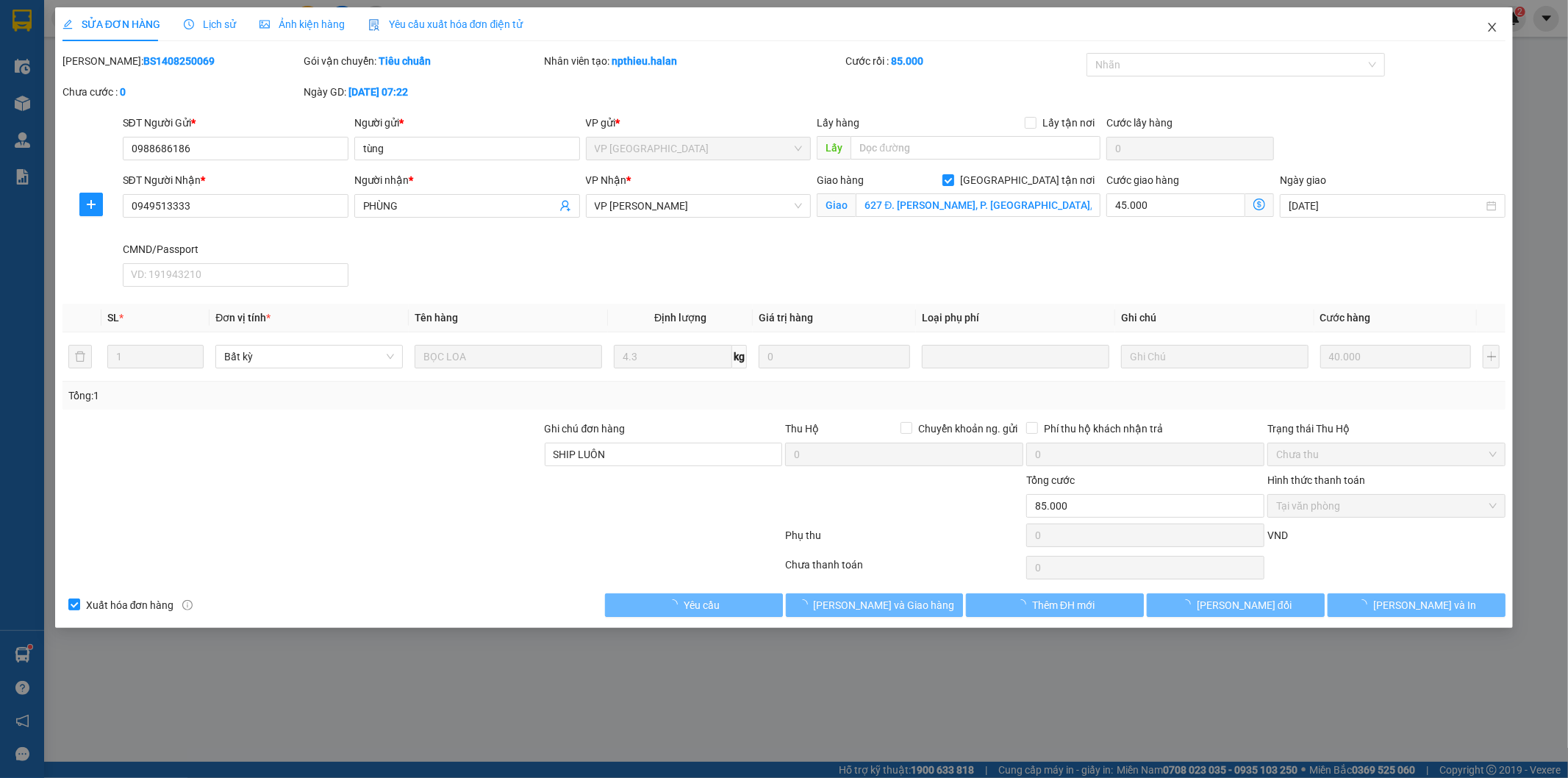
click at [1496, 23] on icon "close" at bounding box center [1492, 27] width 12 height 12
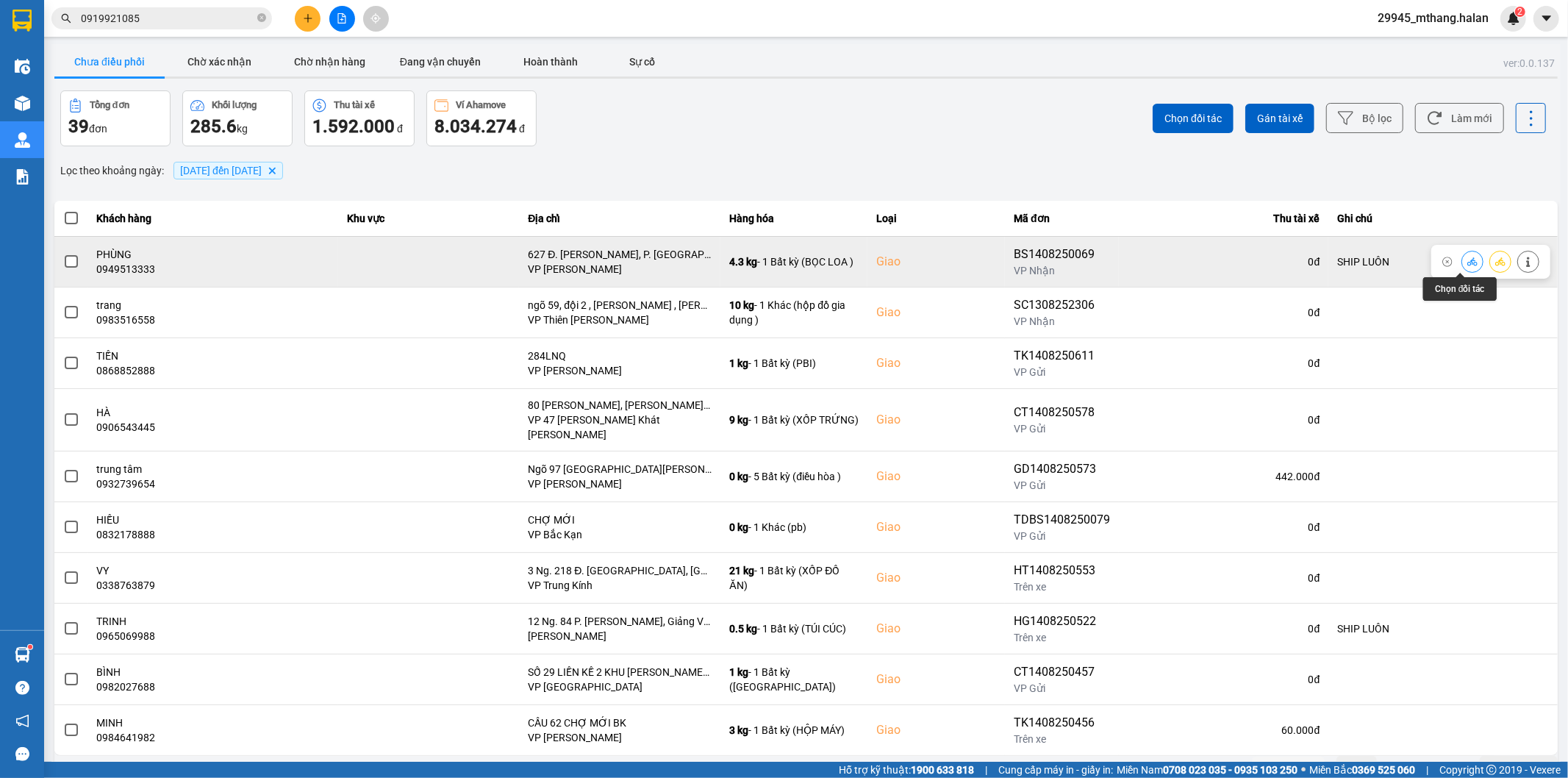
click at [1467, 262] on icon at bounding box center [1472, 261] width 10 height 10
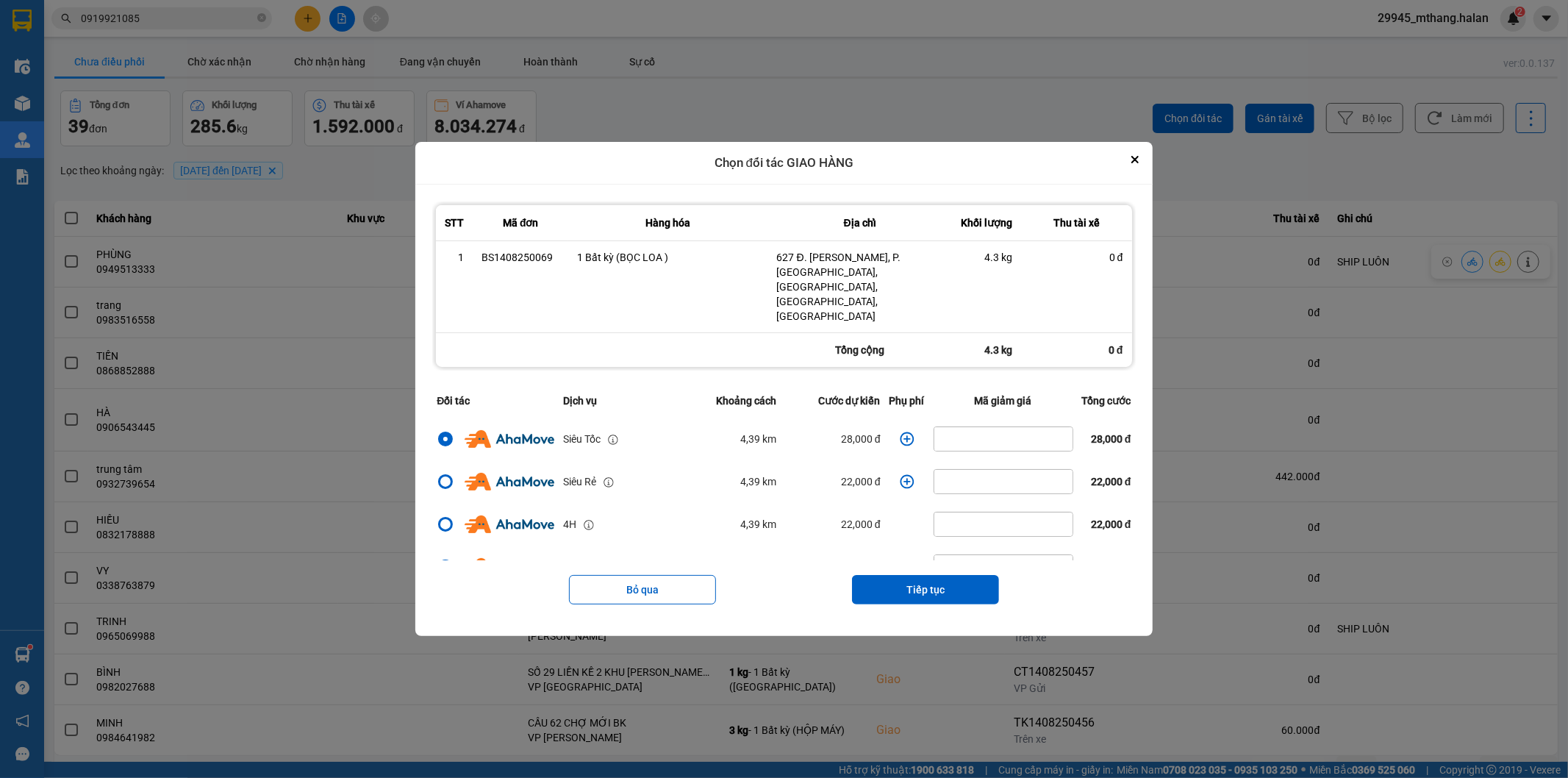
click at [900, 432] on icon "dialog" at bounding box center [907, 439] width 15 height 15
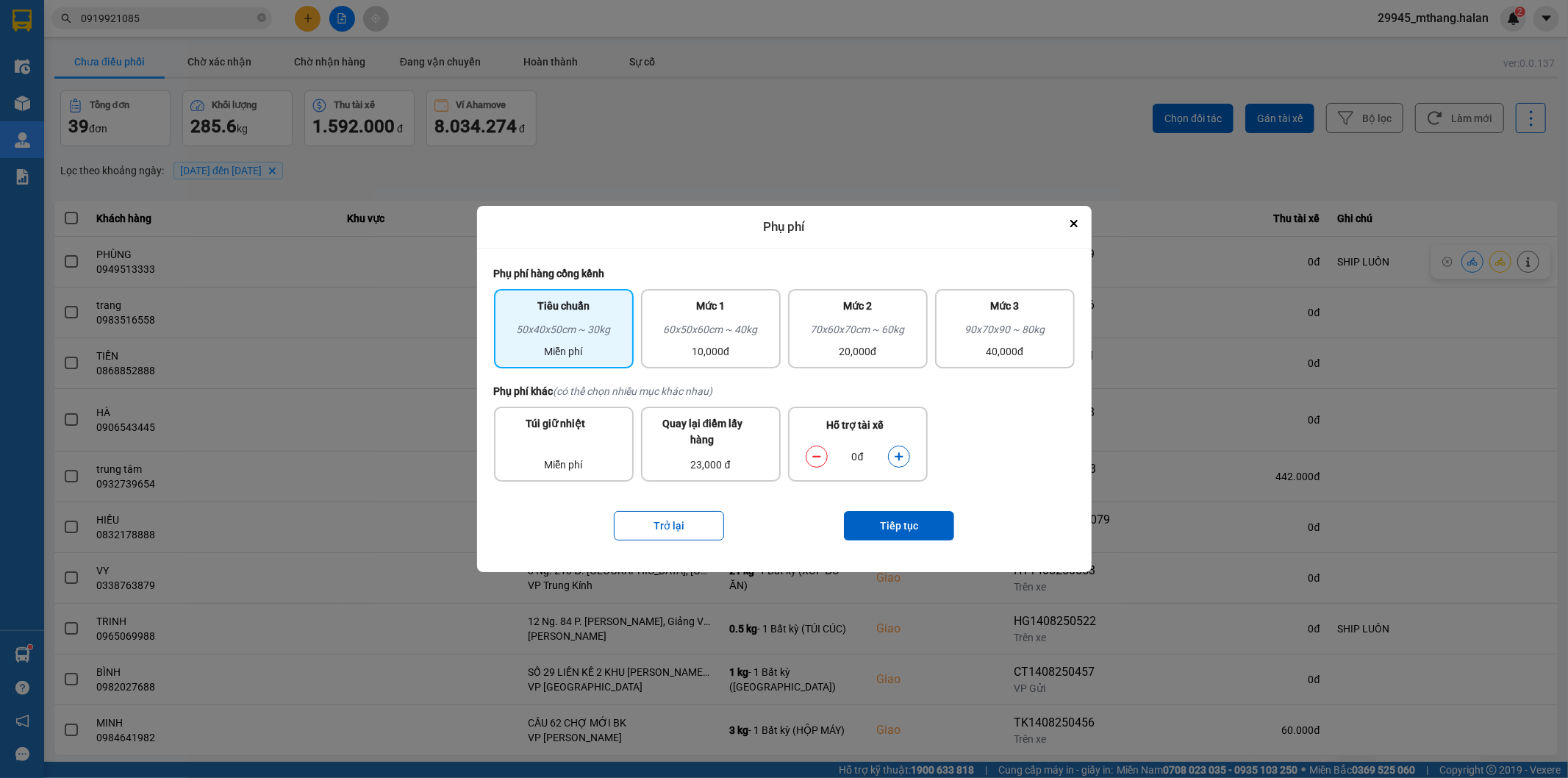
click at [895, 454] on icon "dialog" at bounding box center [898, 456] width 10 height 10
click at [909, 537] on button "Tiếp tục" at bounding box center [899, 526] width 111 height 29
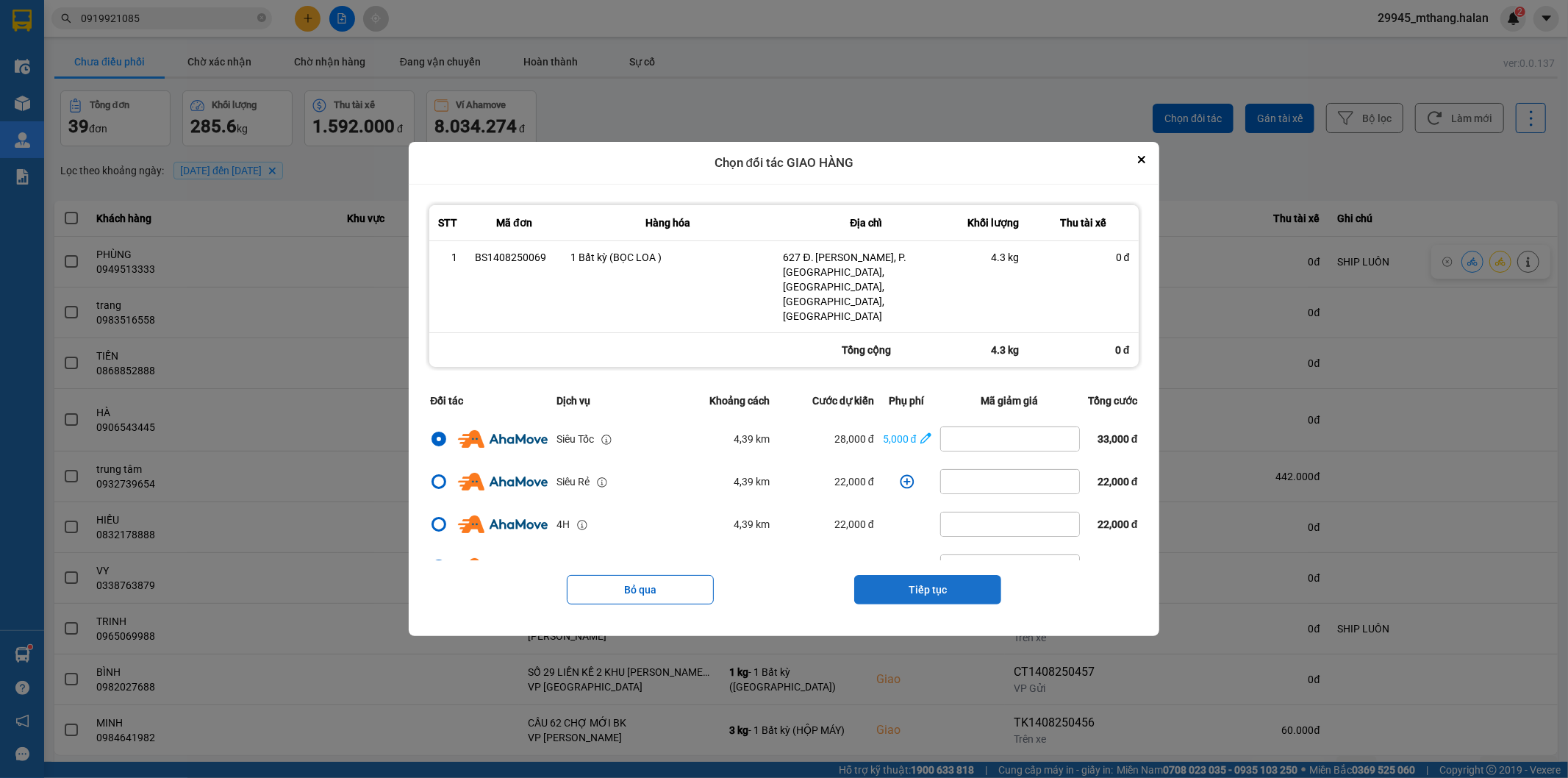
click at [910, 575] on button "Tiếp tục" at bounding box center [927, 589] width 147 height 29
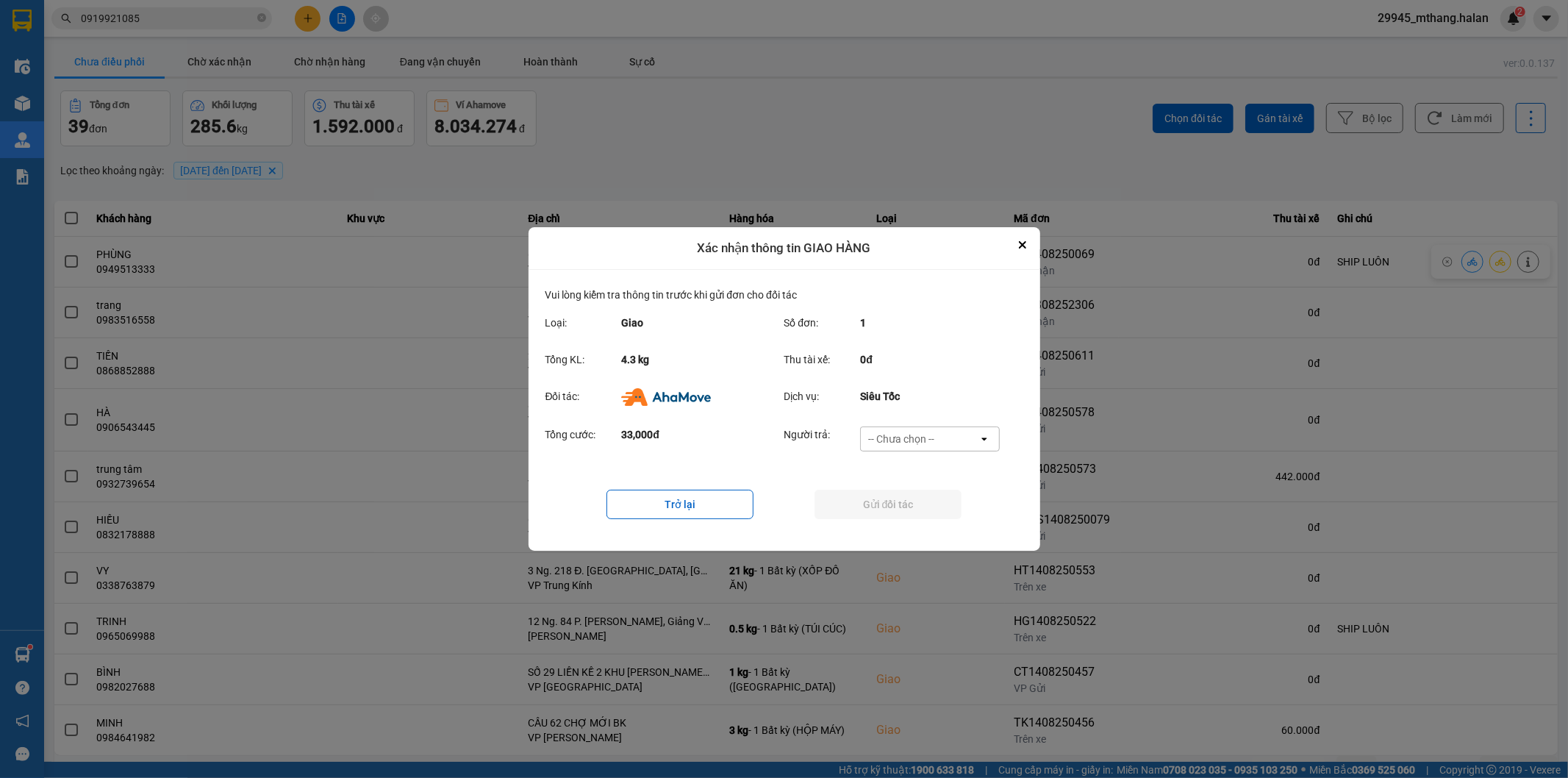
click at [926, 442] on div "-- Chưa chọn --" at bounding box center [901, 439] width 66 height 15
click at [898, 526] on span "Ví Ahamove" at bounding box center [902, 523] width 60 height 15
click at [862, 520] on div "Trở lại Gửi đối tác" at bounding box center [784, 504] width 478 height 59
click at [865, 503] on button "Gửi đối tác" at bounding box center [888, 504] width 147 height 29
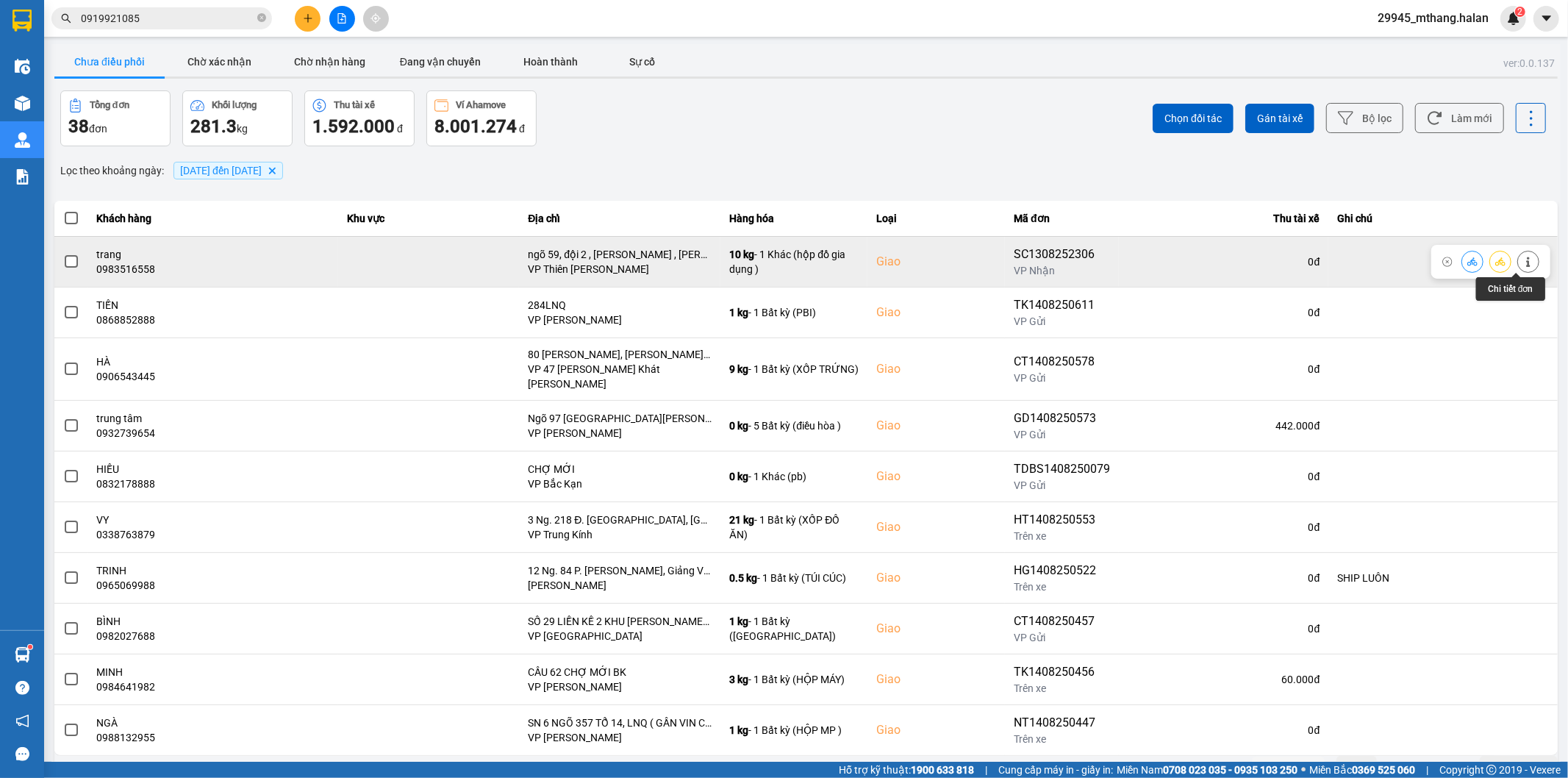
click at [1522, 263] on button at bounding box center [1528, 261] width 21 height 25
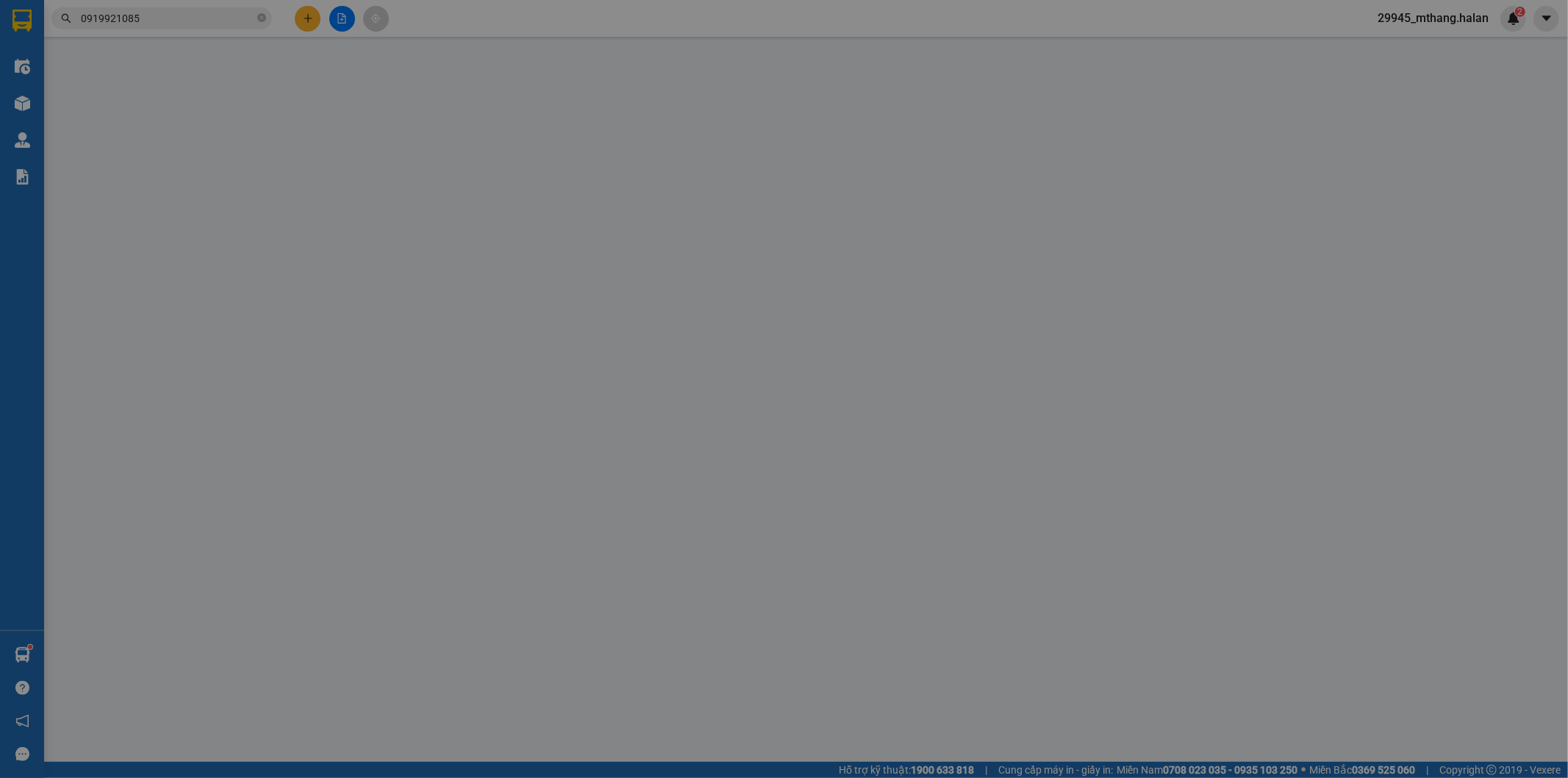
type input "0989165709"
type input "cước"
type input "0983516558"
type input "trang"
checkbox input "true"
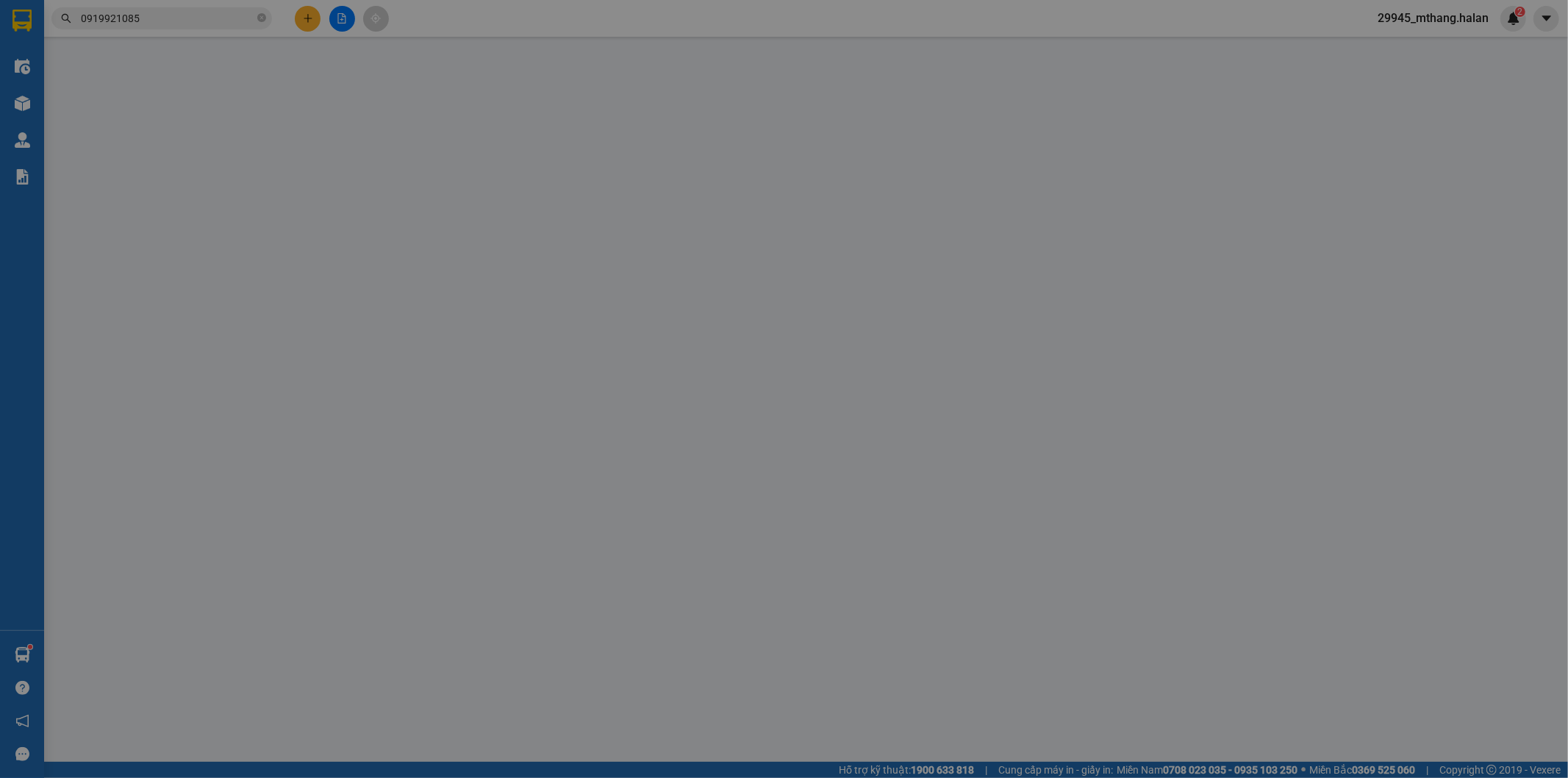
type input "ngõ 59, đội 2 , quyết tiến , vân côn , hoài đức , hn"
type input "105.000"
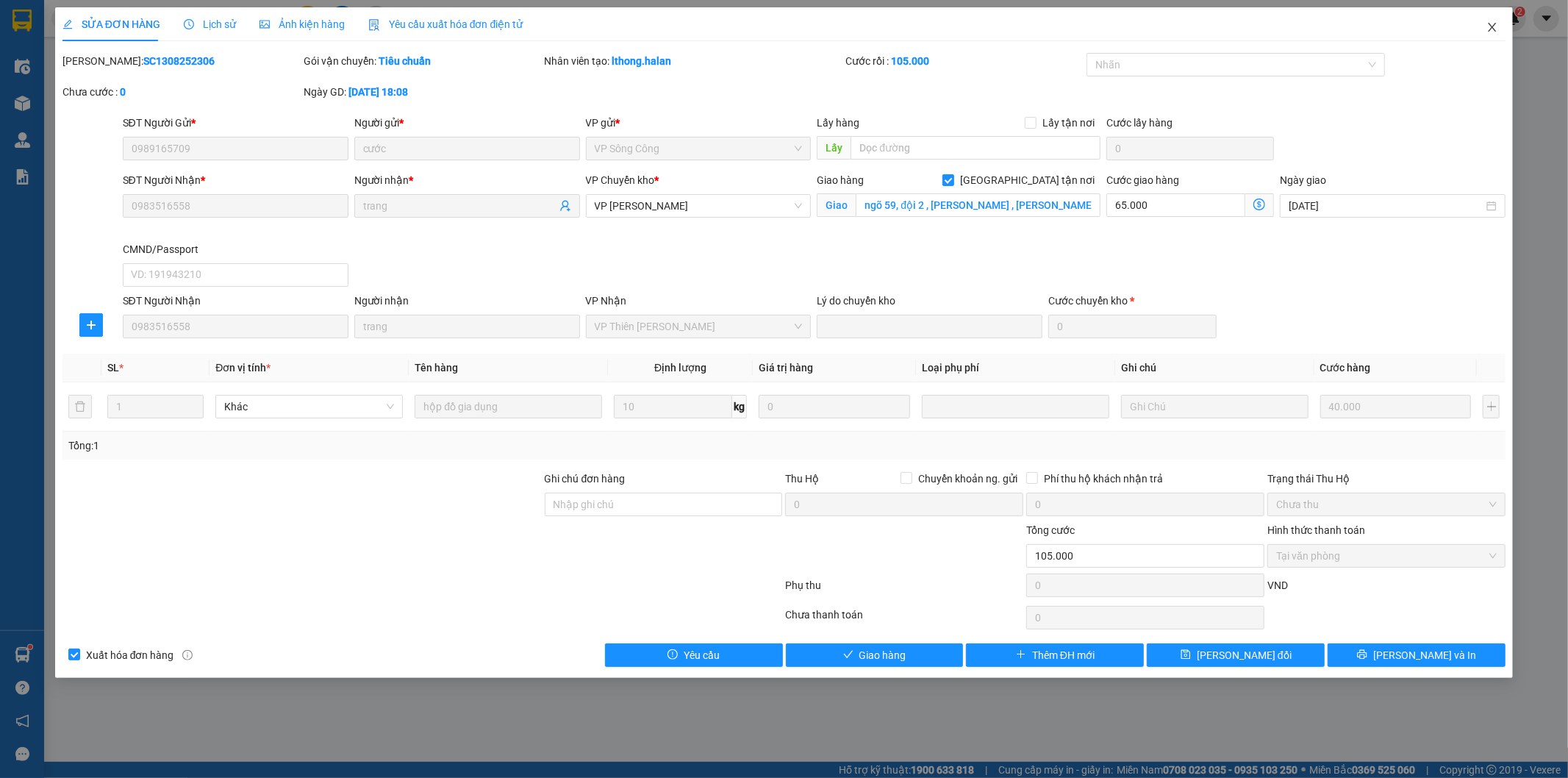
click at [1493, 29] on icon "close" at bounding box center [1492, 27] width 8 height 9
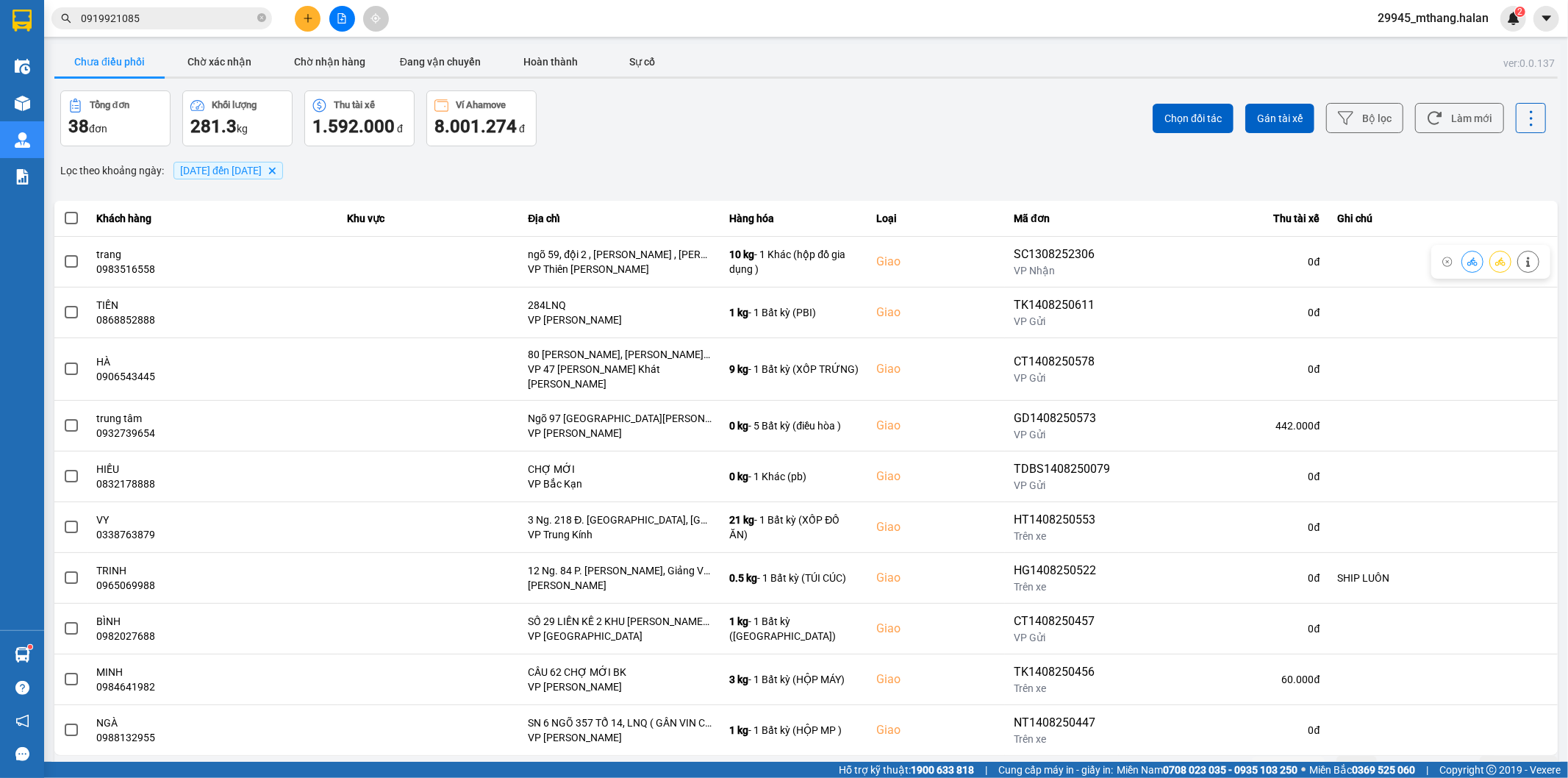
click at [180, 22] on input "0919921085" at bounding box center [167, 18] width 173 height 16
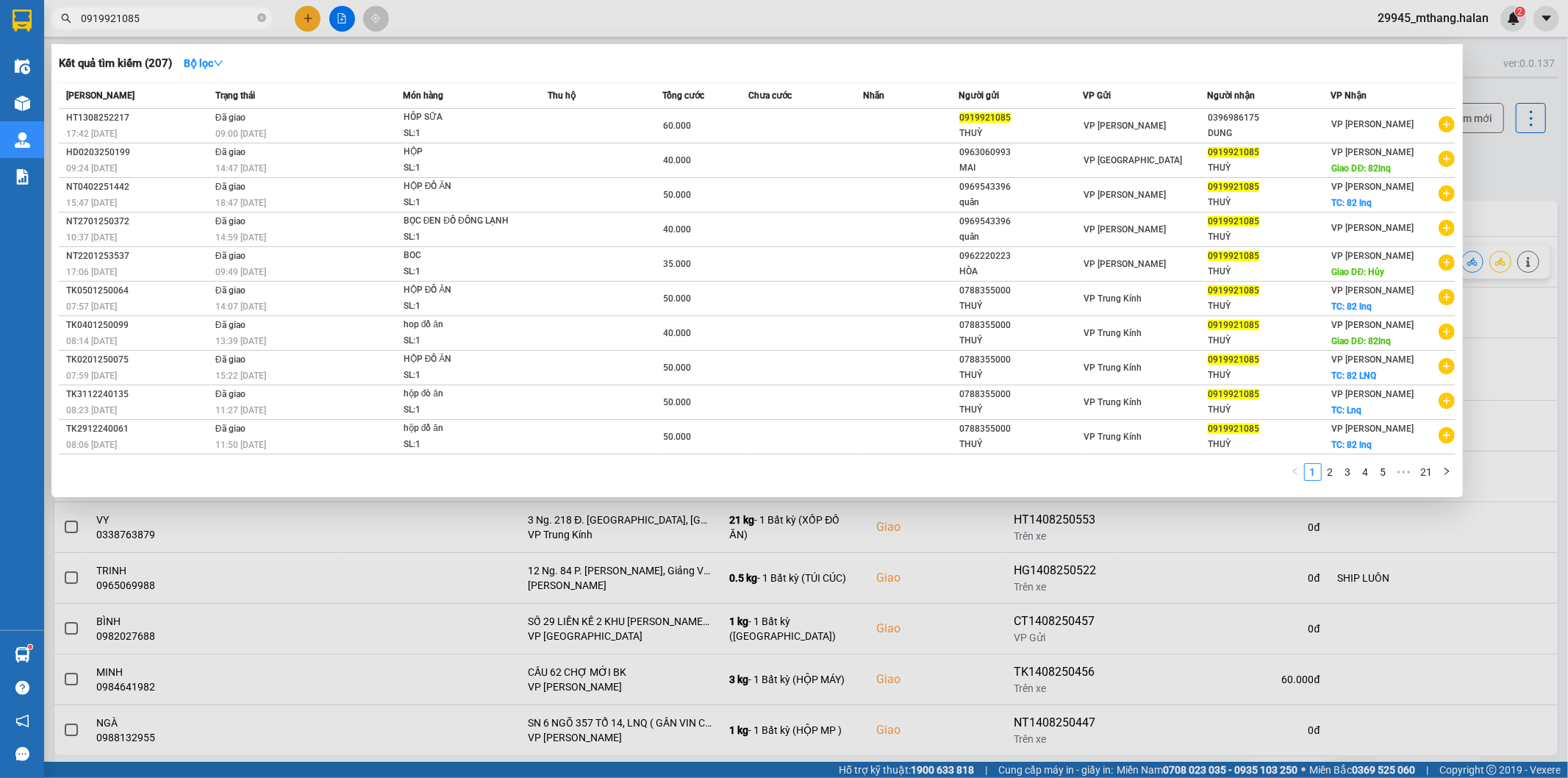
click at [180, 22] on input "0919921085" at bounding box center [167, 18] width 173 height 16
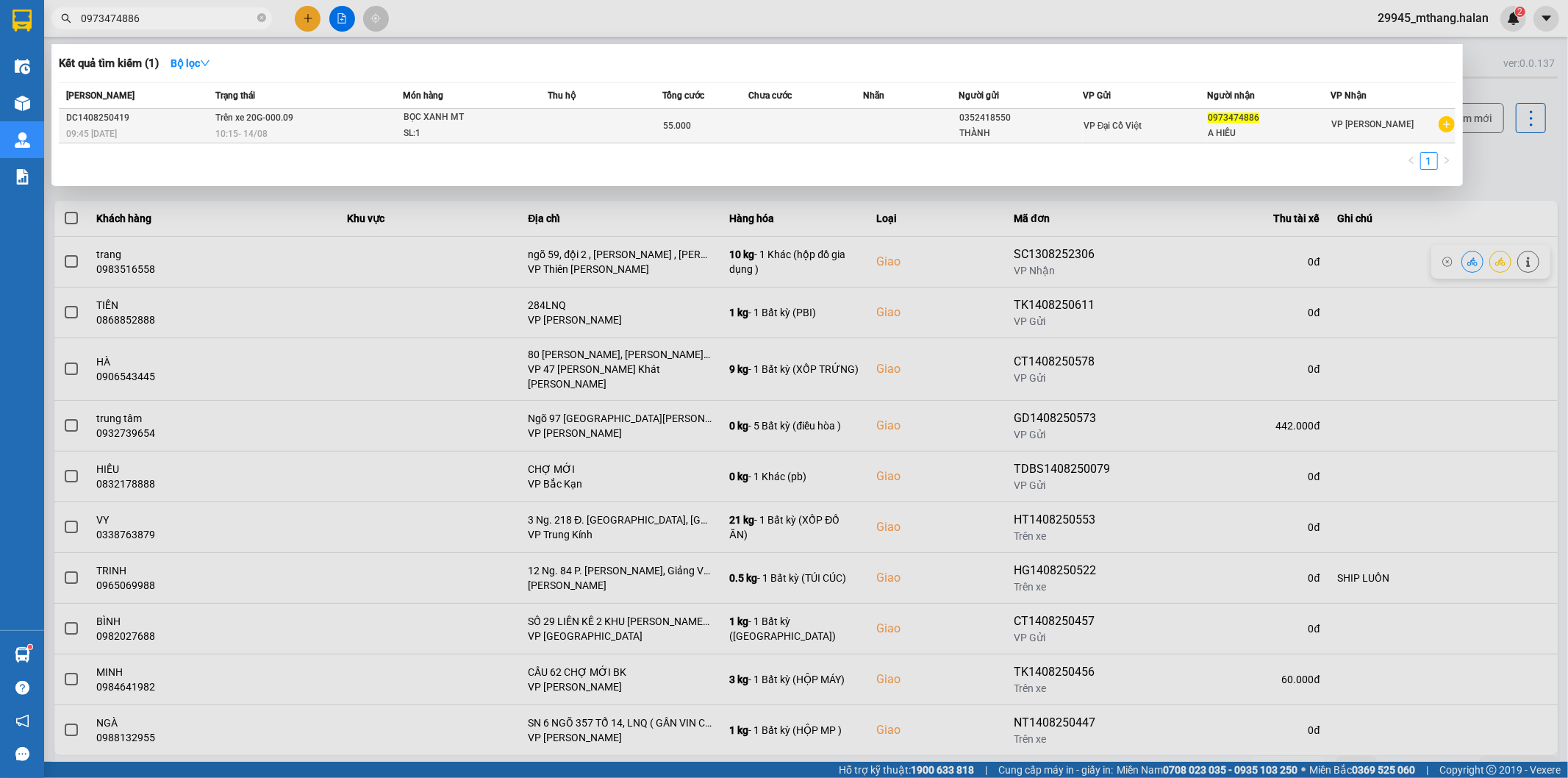
type input "0973474886"
click at [1064, 133] on div "THÀNH" at bounding box center [1020, 133] width 122 height 15
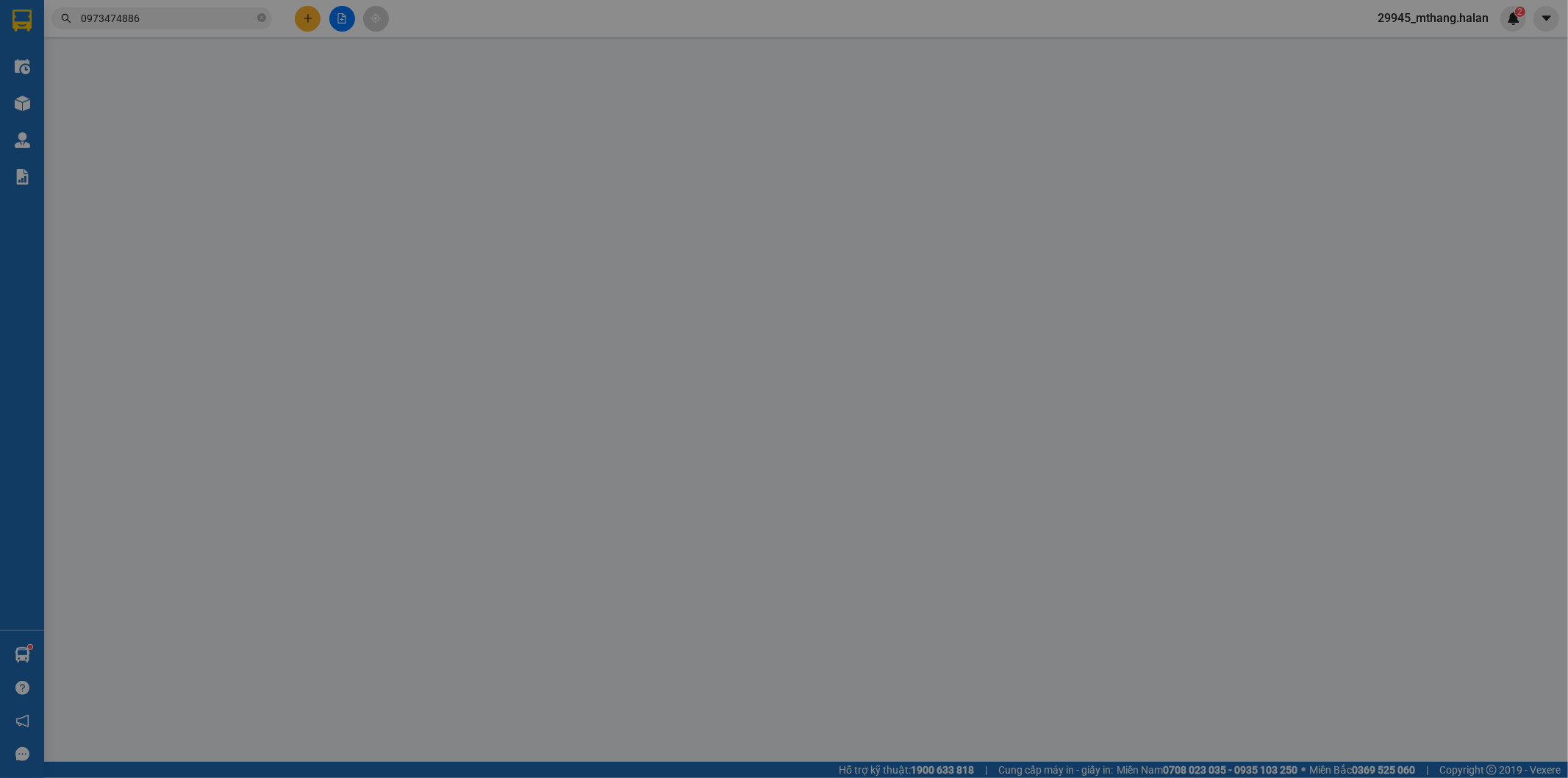
type input "0352418550"
type input "THÀNH"
type input "0973474886"
type input "A HIẾU"
type input "55.000"
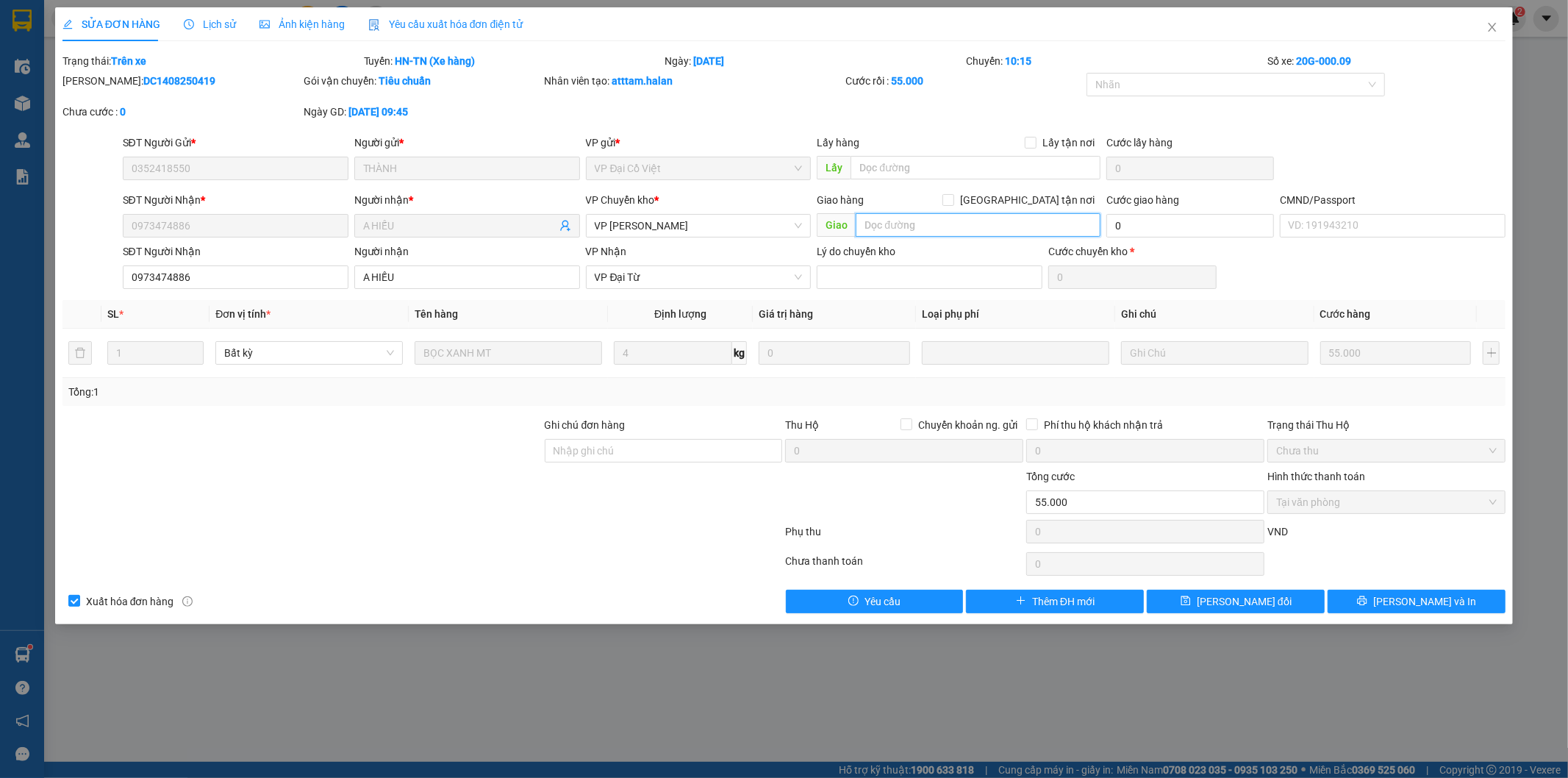
click at [895, 229] on input "text" at bounding box center [978, 225] width 245 height 24
type input "NÚI PHÁO"
click at [953, 196] on input "[GEOGRAPHIC_DATA] tận nơi" at bounding box center [947, 199] width 10 height 10
checkbox input "true"
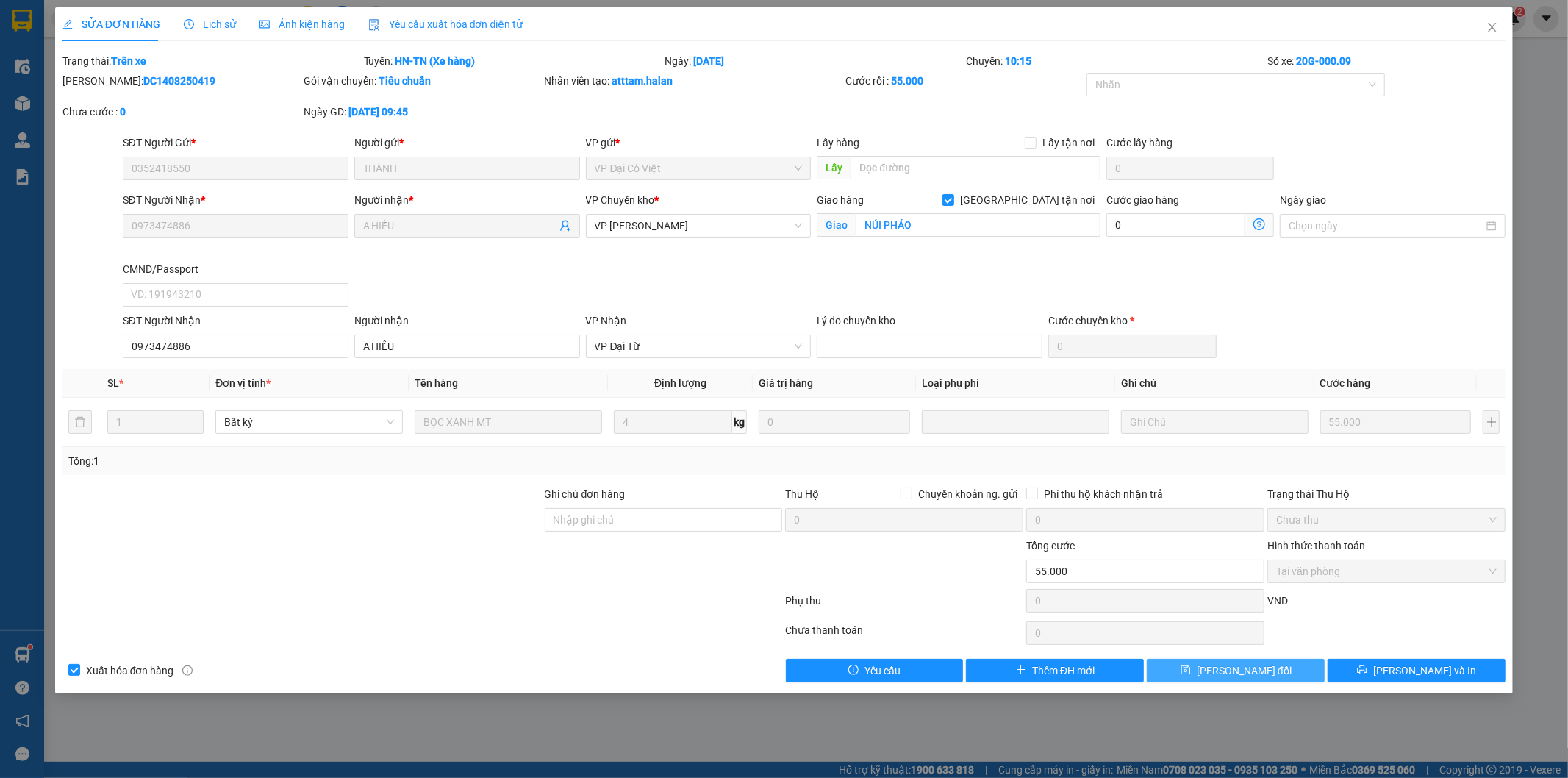
drag, startPoint x: 1236, startPoint y: 669, endPoint x: 1244, endPoint y: 669, distance: 8.0
click at [1236, 669] on span "[PERSON_NAME] thay đổi" at bounding box center [1244, 671] width 95 height 16
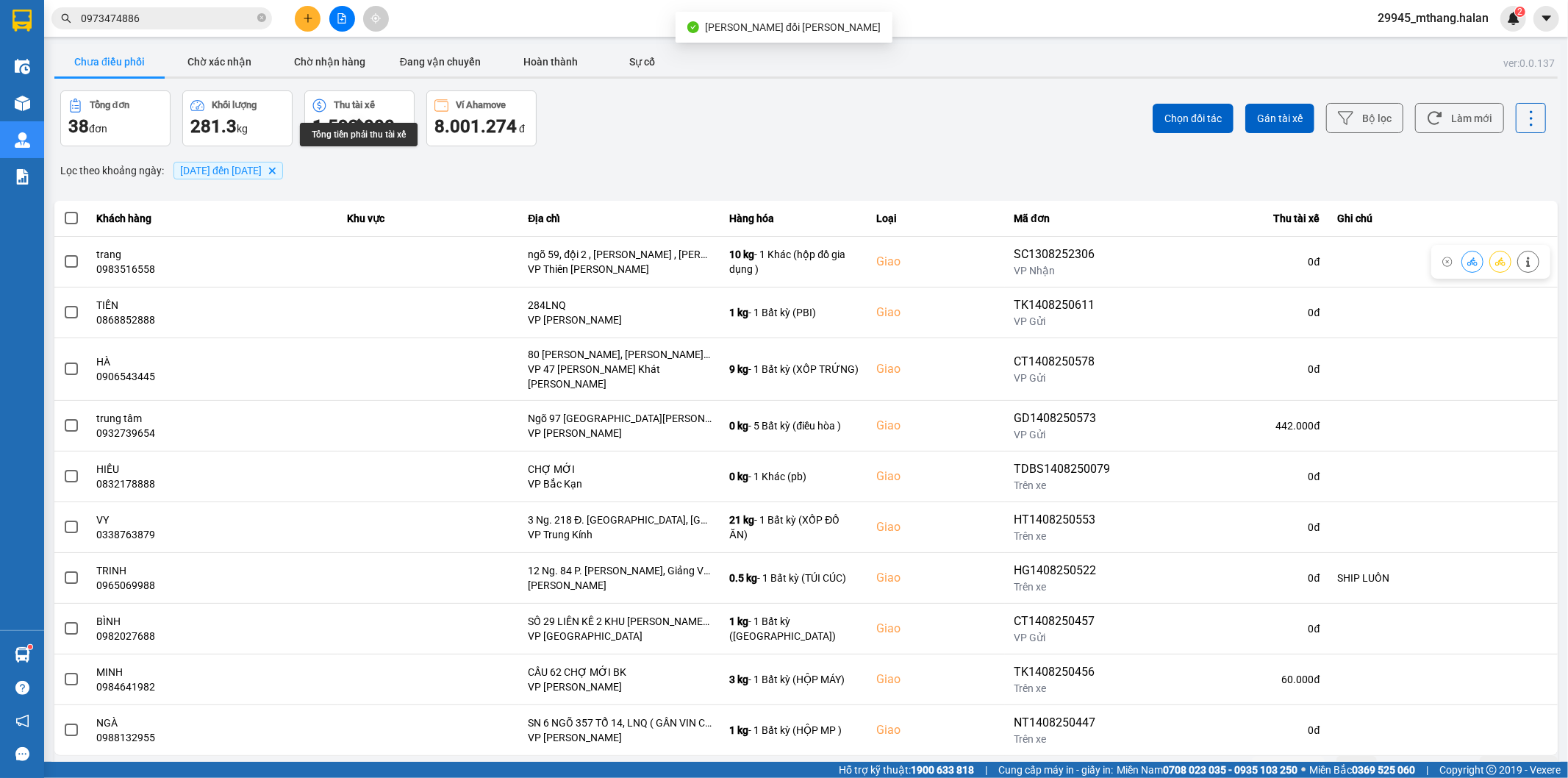
click at [184, 23] on input "0973474886" at bounding box center [167, 18] width 173 height 16
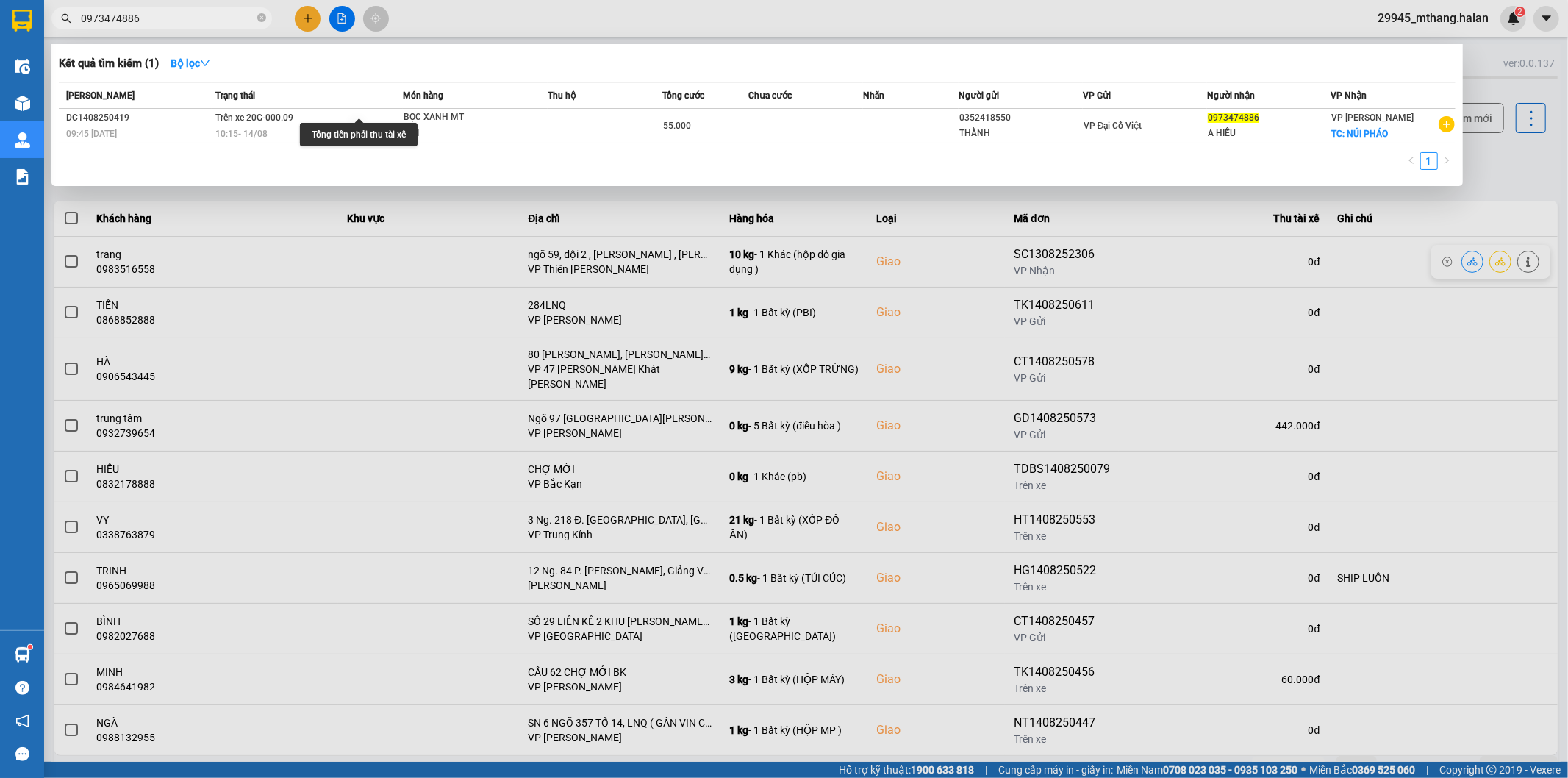
click at [1523, 182] on div at bounding box center [784, 389] width 1568 height 778
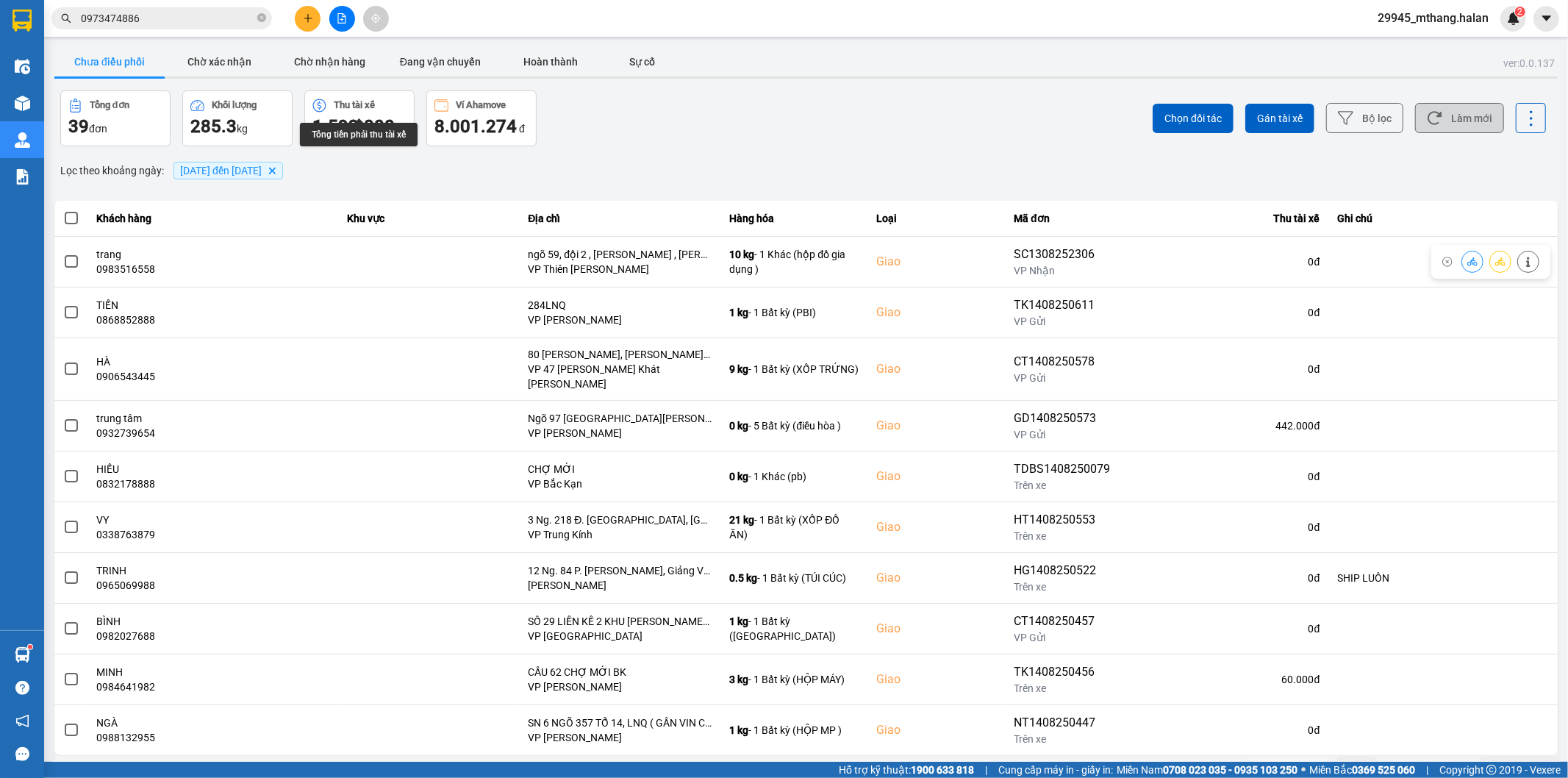
click at [1458, 119] on button "Làm mới" at bounding box center [1459, 118] width 89 height 30
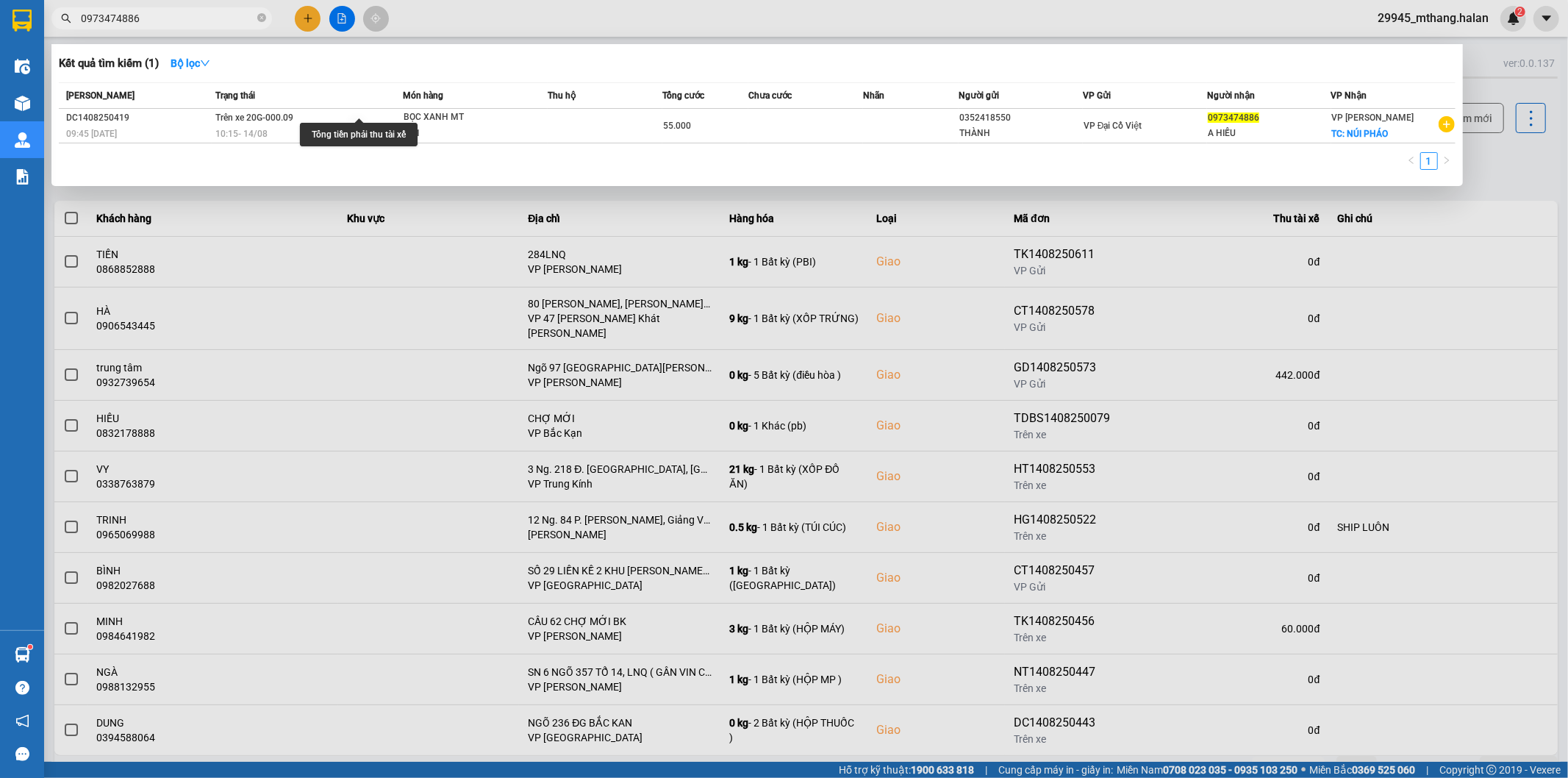
click at [166, 20] on input "0973474886" at bounding box center [167, 18] width 173 height 16
click at [484, 179] on div "1" at bounding box center [757, 165] width 1397 height 26
click at [1496, 170] on div at bounding box center [784, 389] width 1568 height 778
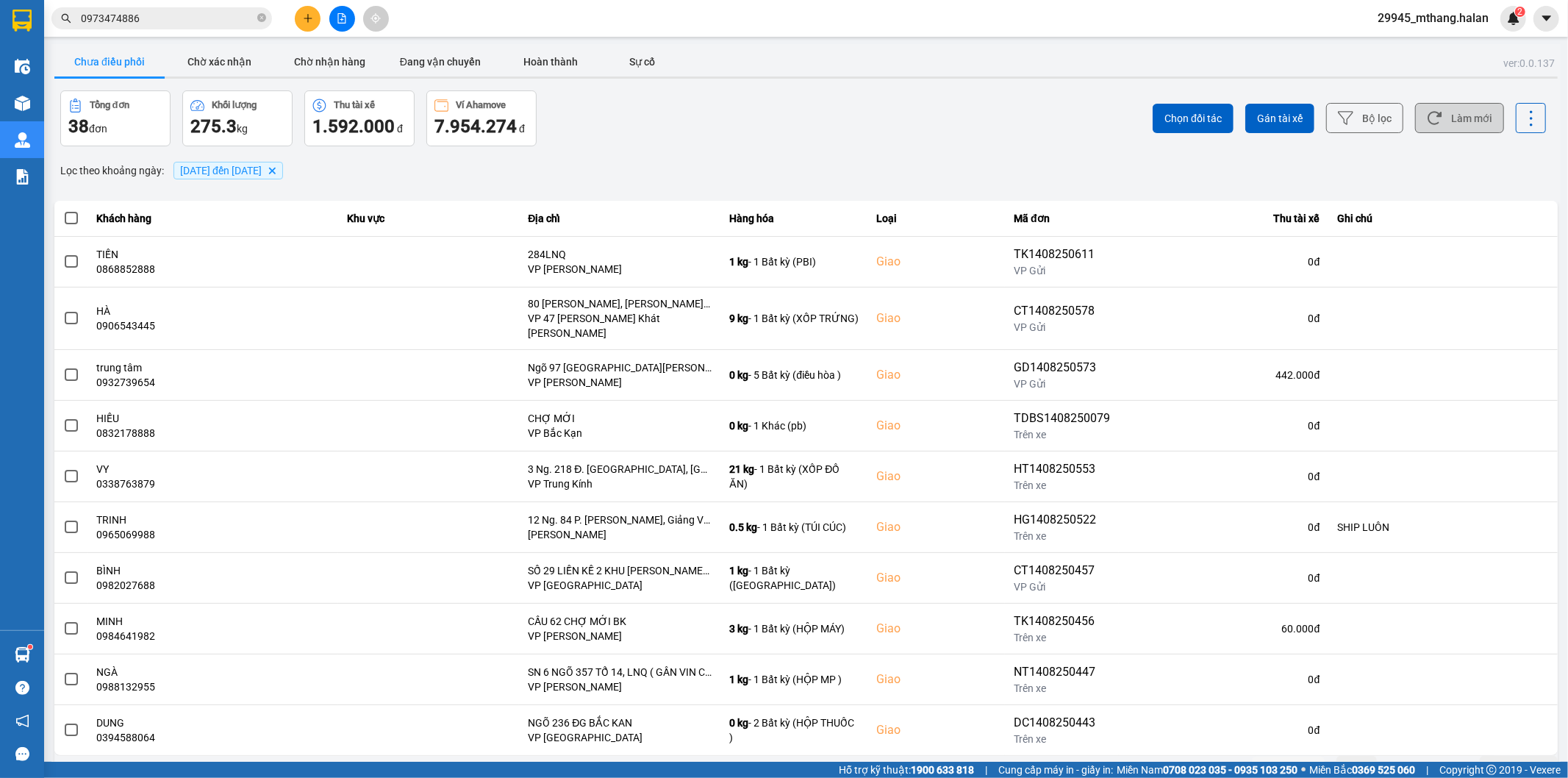
click at [1460, 121] on button "Làm mới" at bounding box center [1459, 118] width 89 height 30
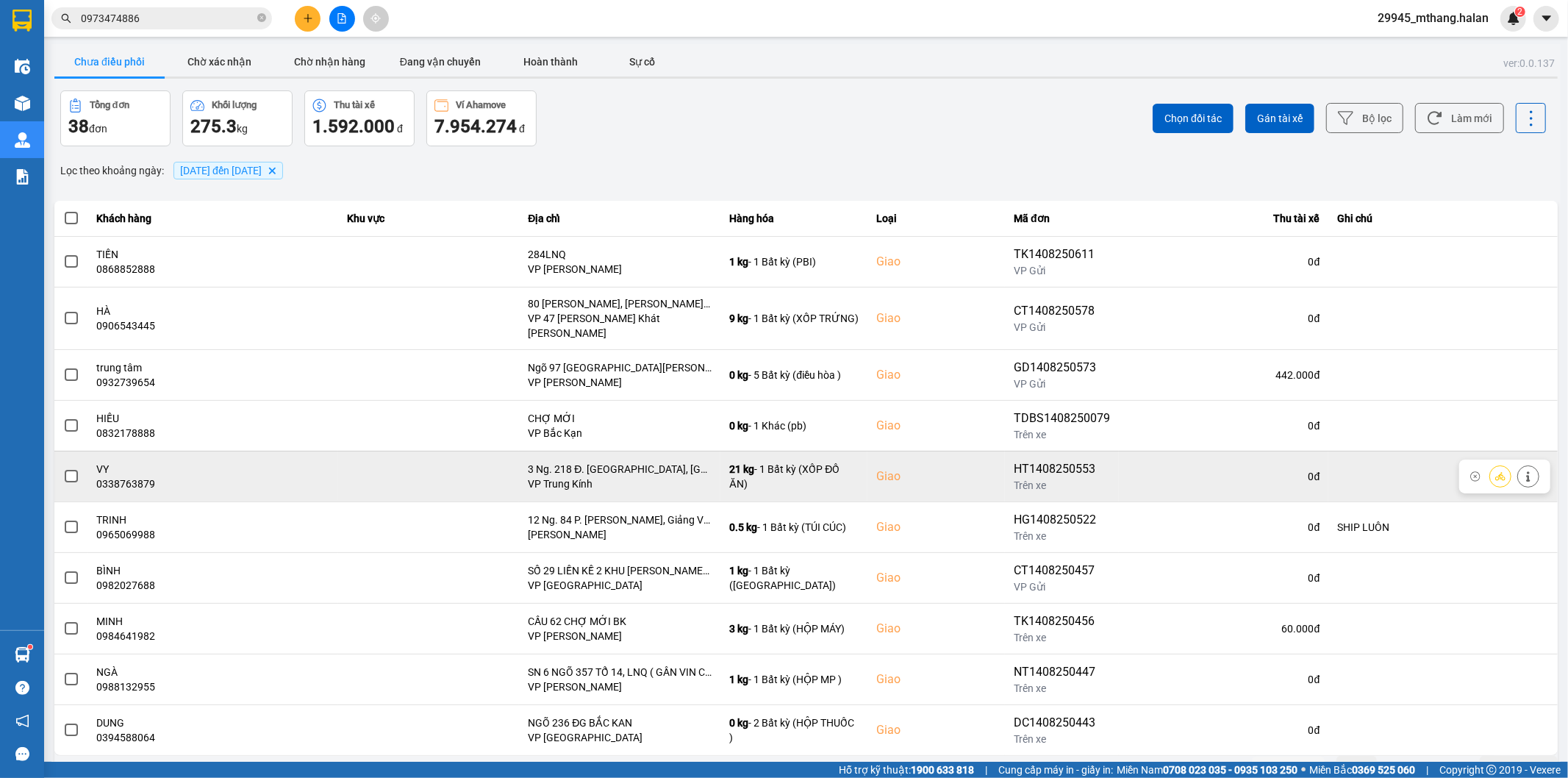
scroll to position [16, 0]
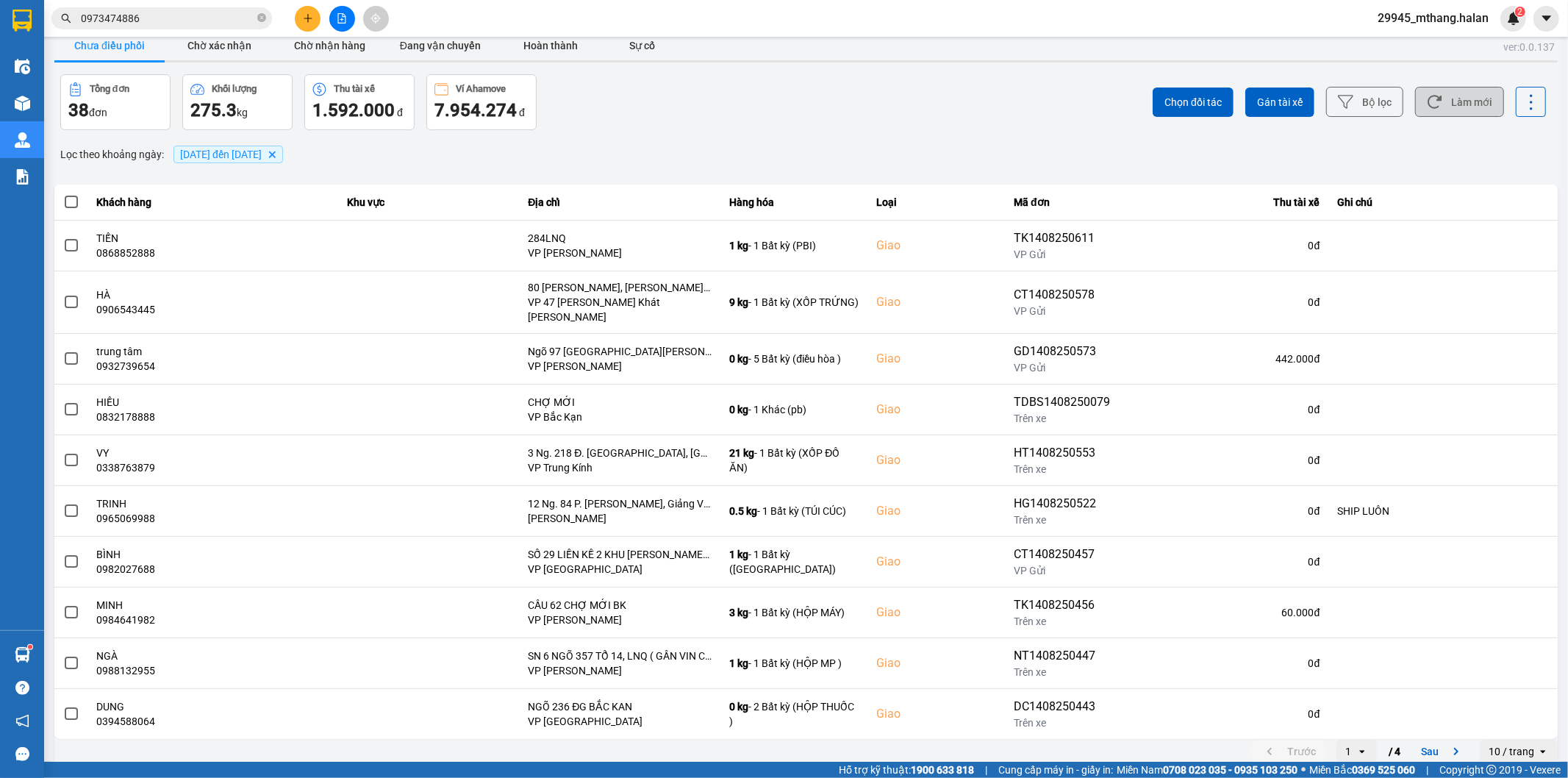
click at [1446, 103] on button "Làm mới" at bounding box center [1459, 102] width 89 height 30
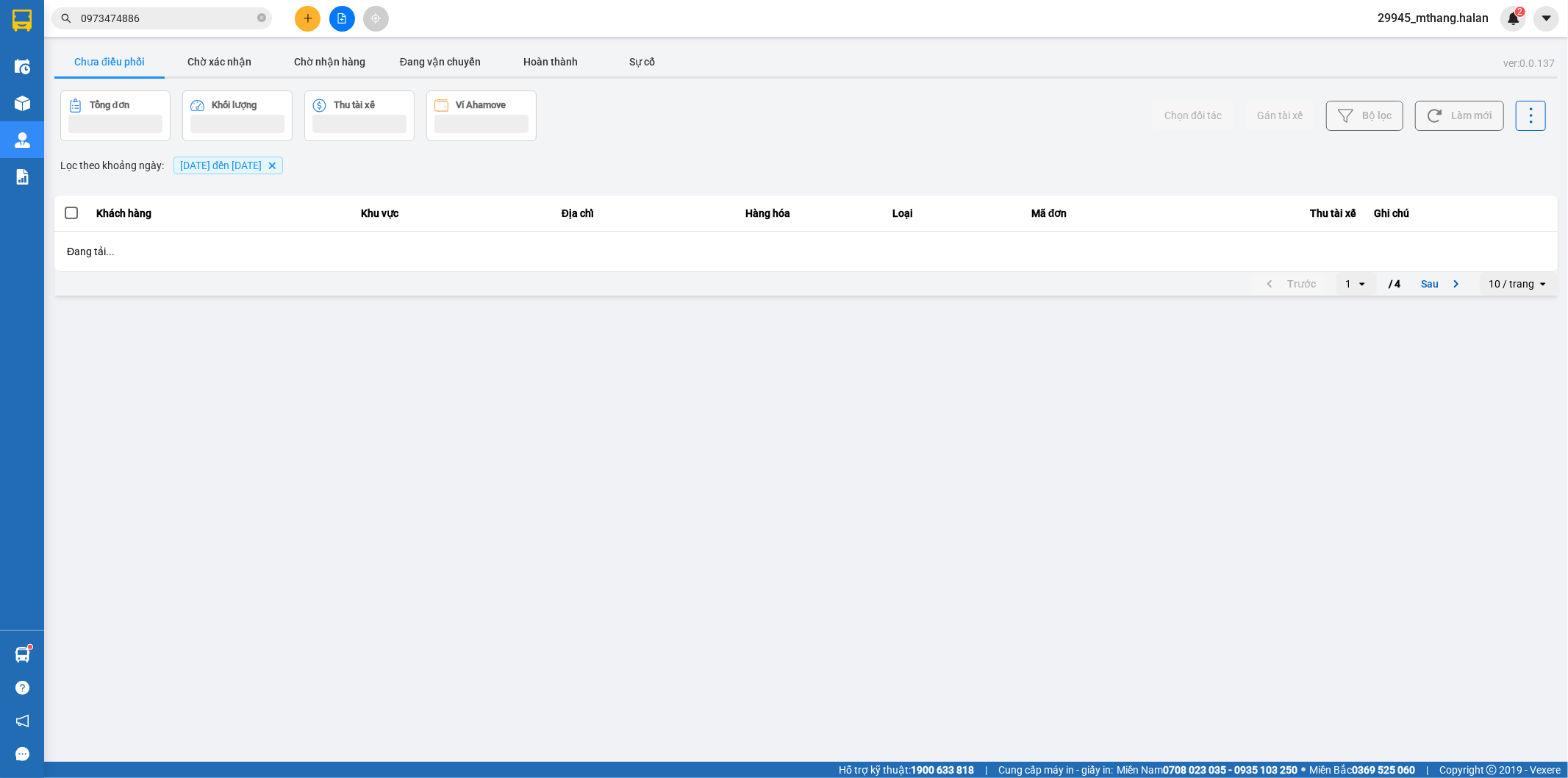
scroll to position [0, 0]
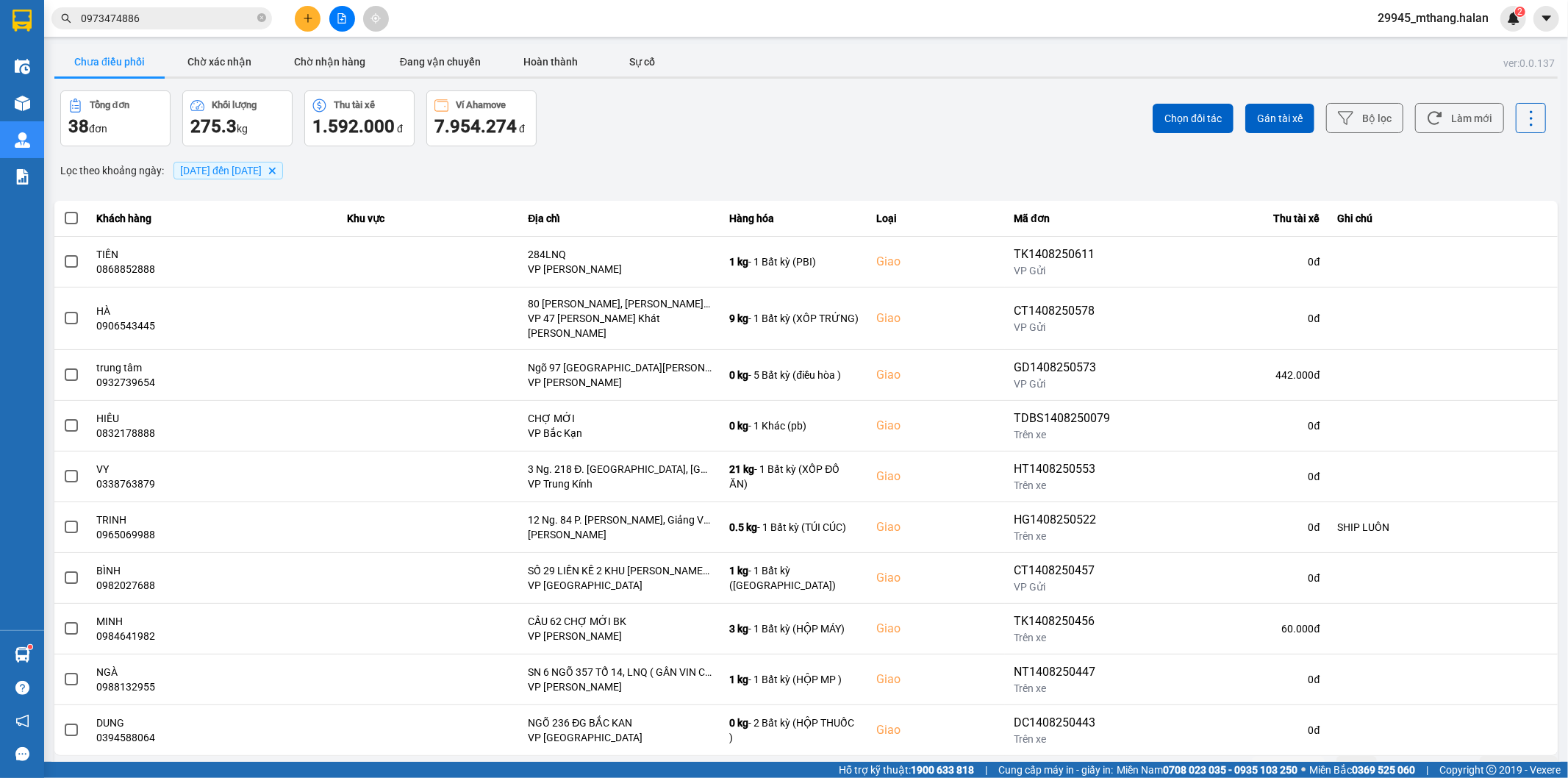
click at [174, 15] on input "0973474886" at bounding box center [167, 18] width 173 height 16
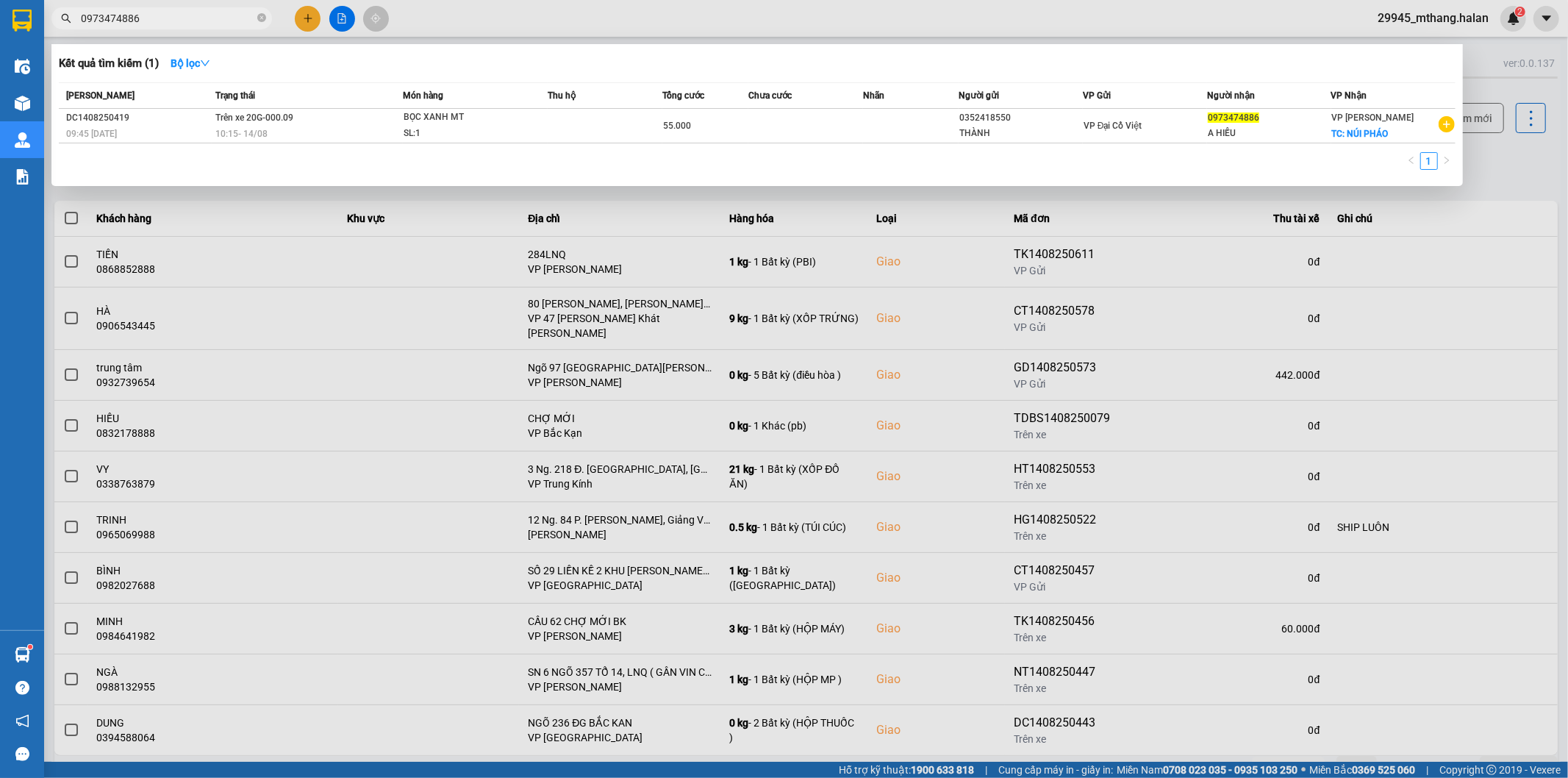
click at [174, 15] on input "0973474886" at bounding box center [167, 18] width 173 height 16
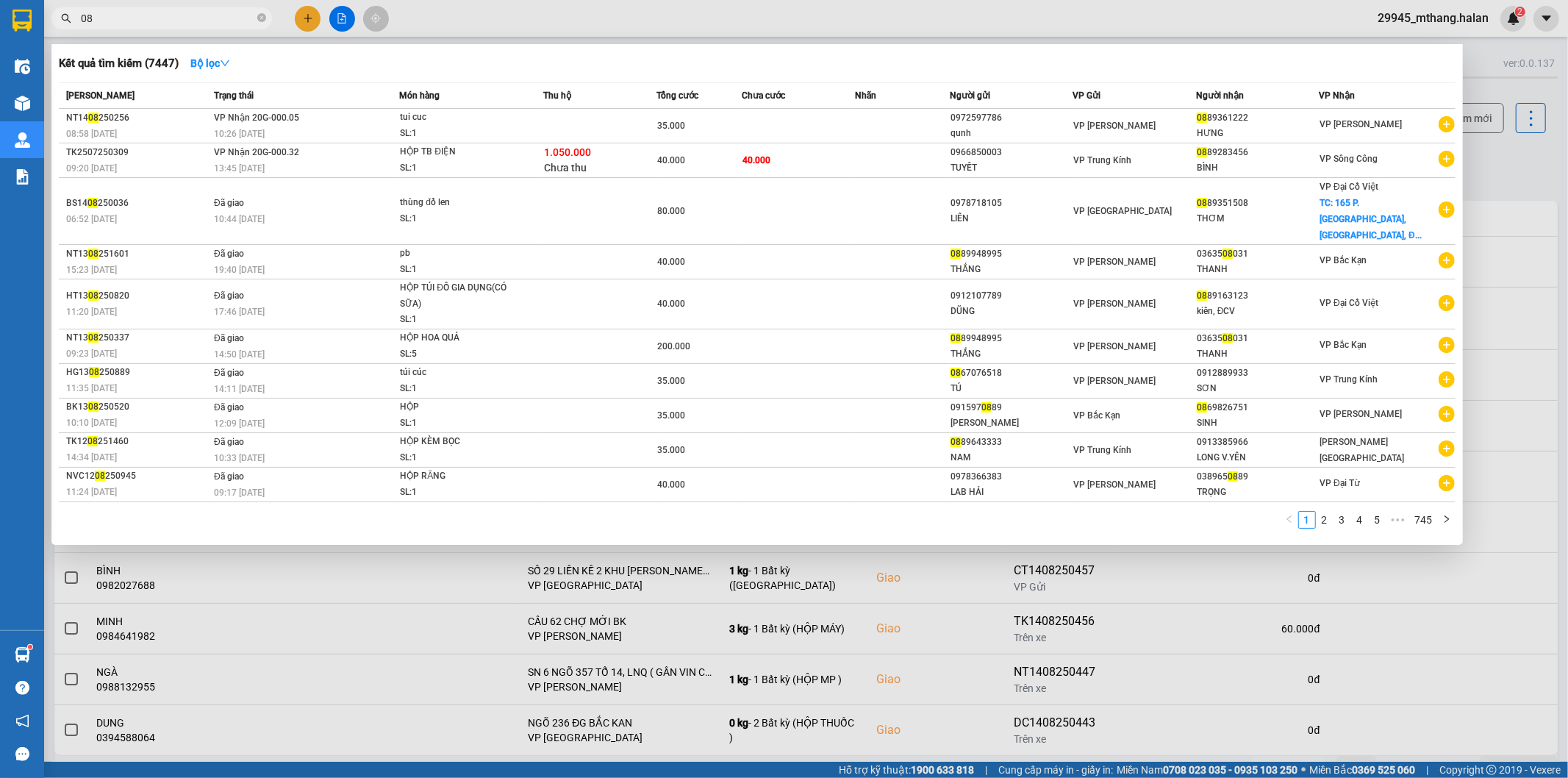
type input "0"
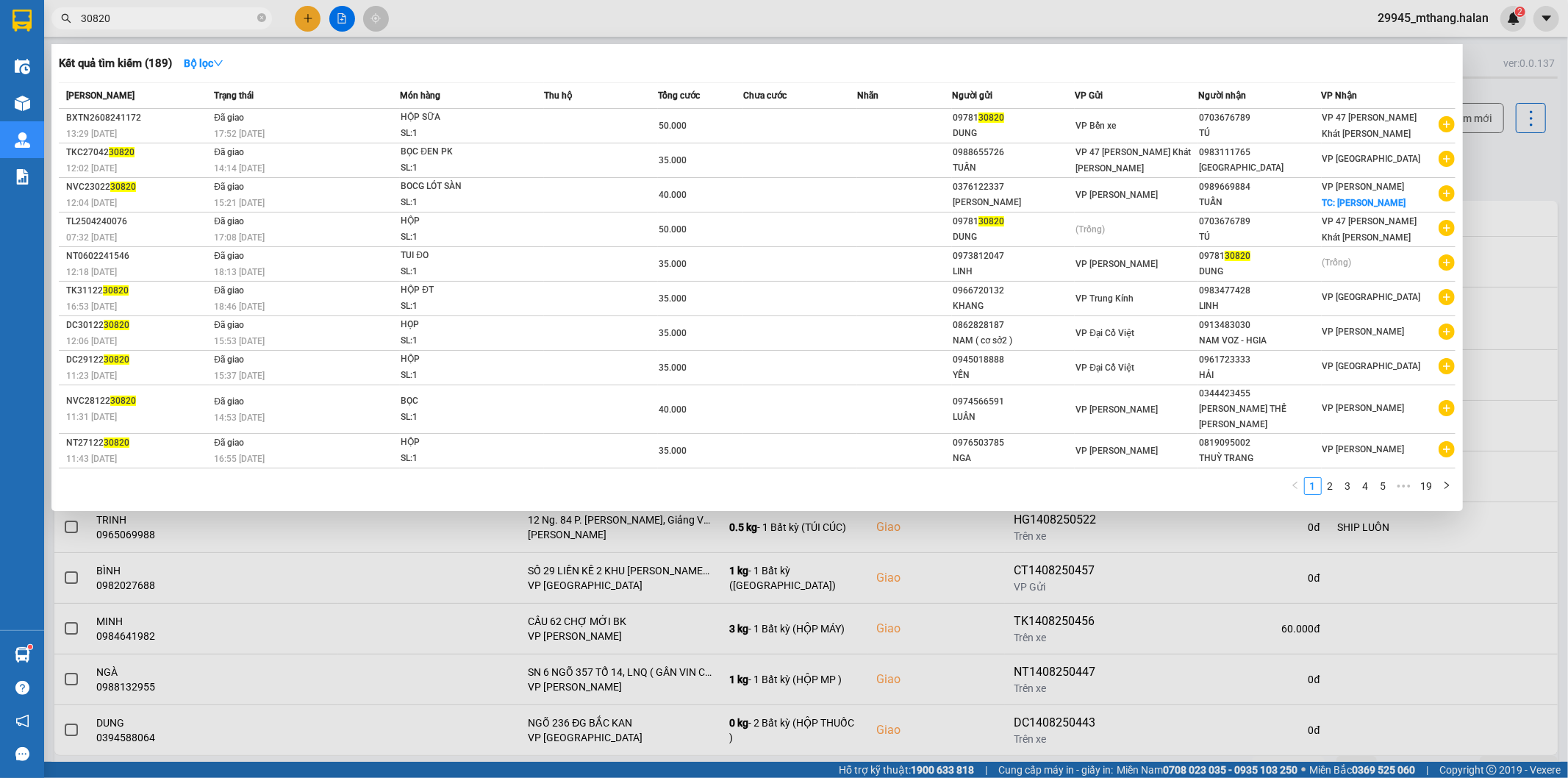
click at [80, 18] on span "30820" at bounding box center [161, 18] width 220 height 22
click at [82, 15] on input "30820" at bounding box center [167, 18] width 173 height 16
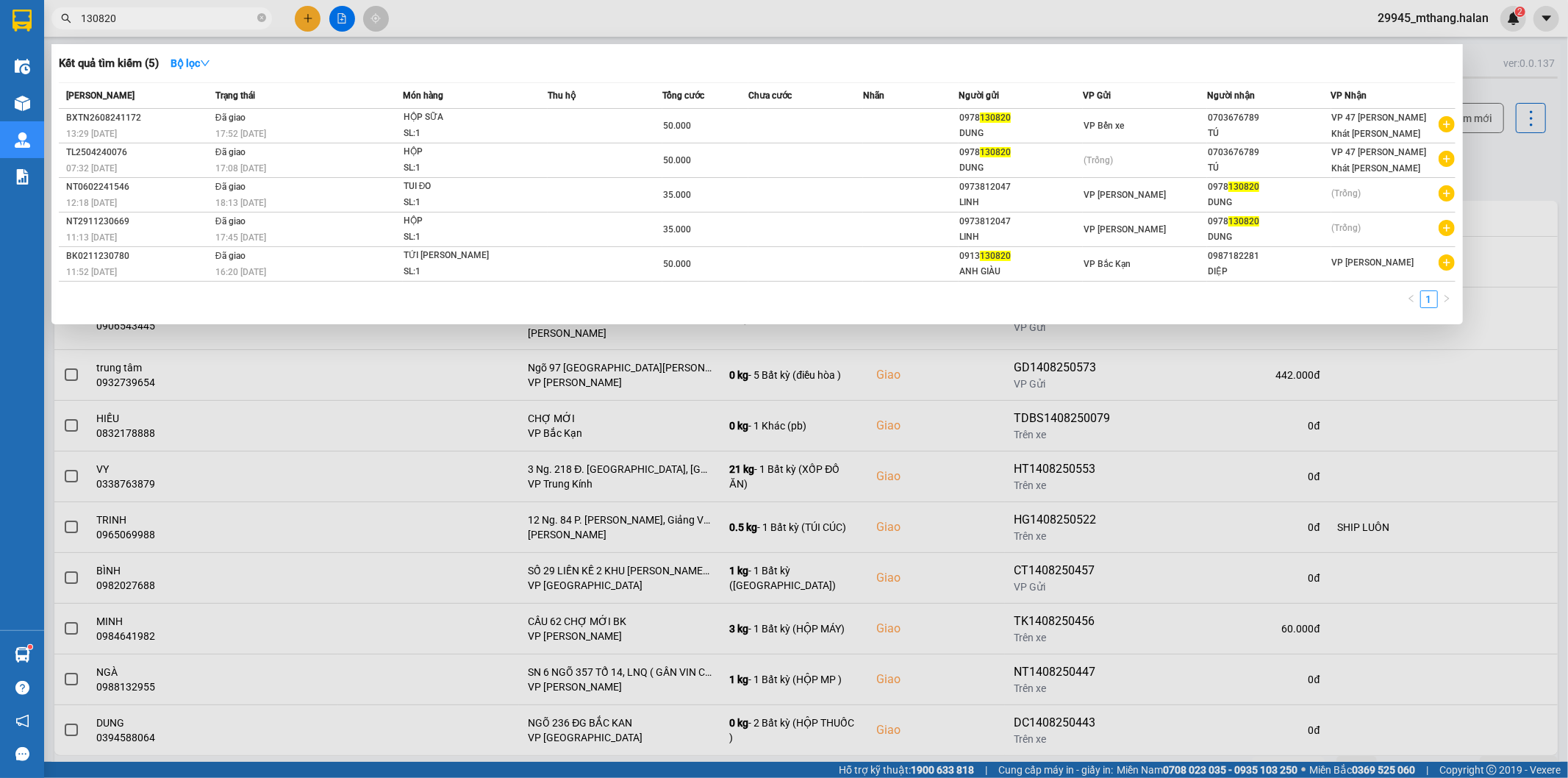
click at [131, 17] on input "130820" at bounding box center [167, 18] width 173 height 16
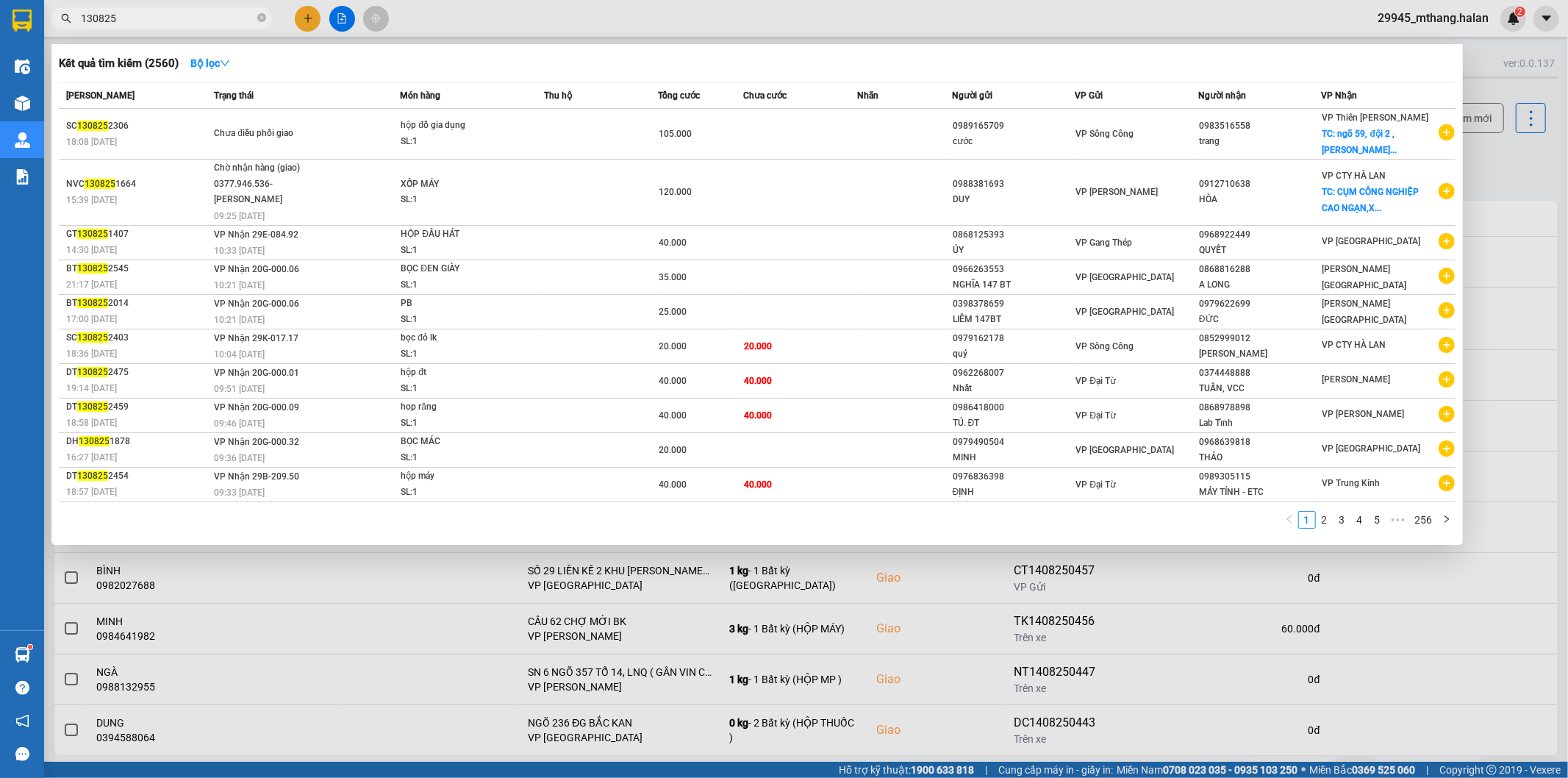
type input "130825"
click at [1523, 155] on div at bounding box center [784, 389] width 1568 height 778
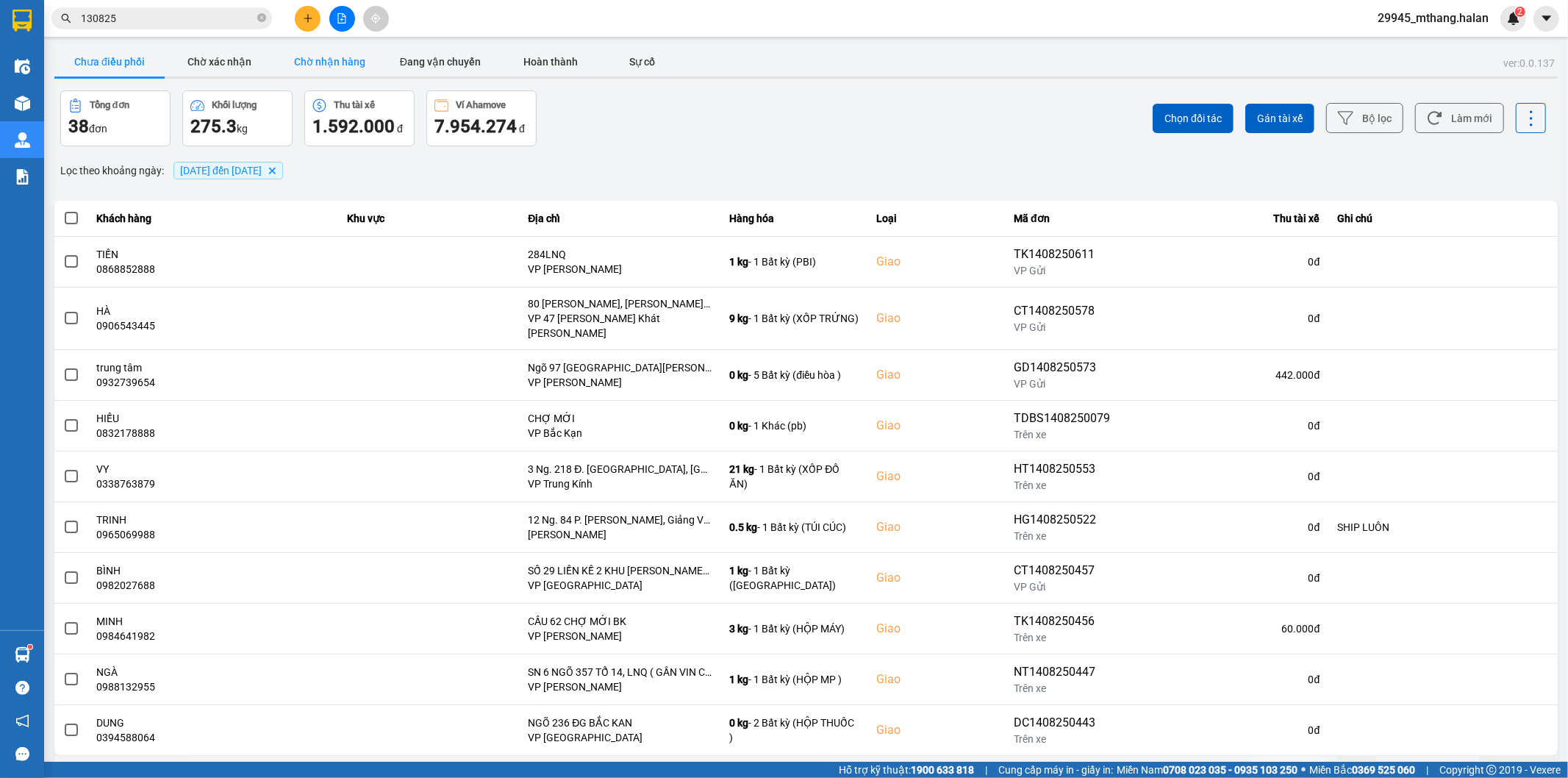
click at [336, 60] on button "Chờ nhận hàng" at bounding box center [330, 62] width 111 height 29
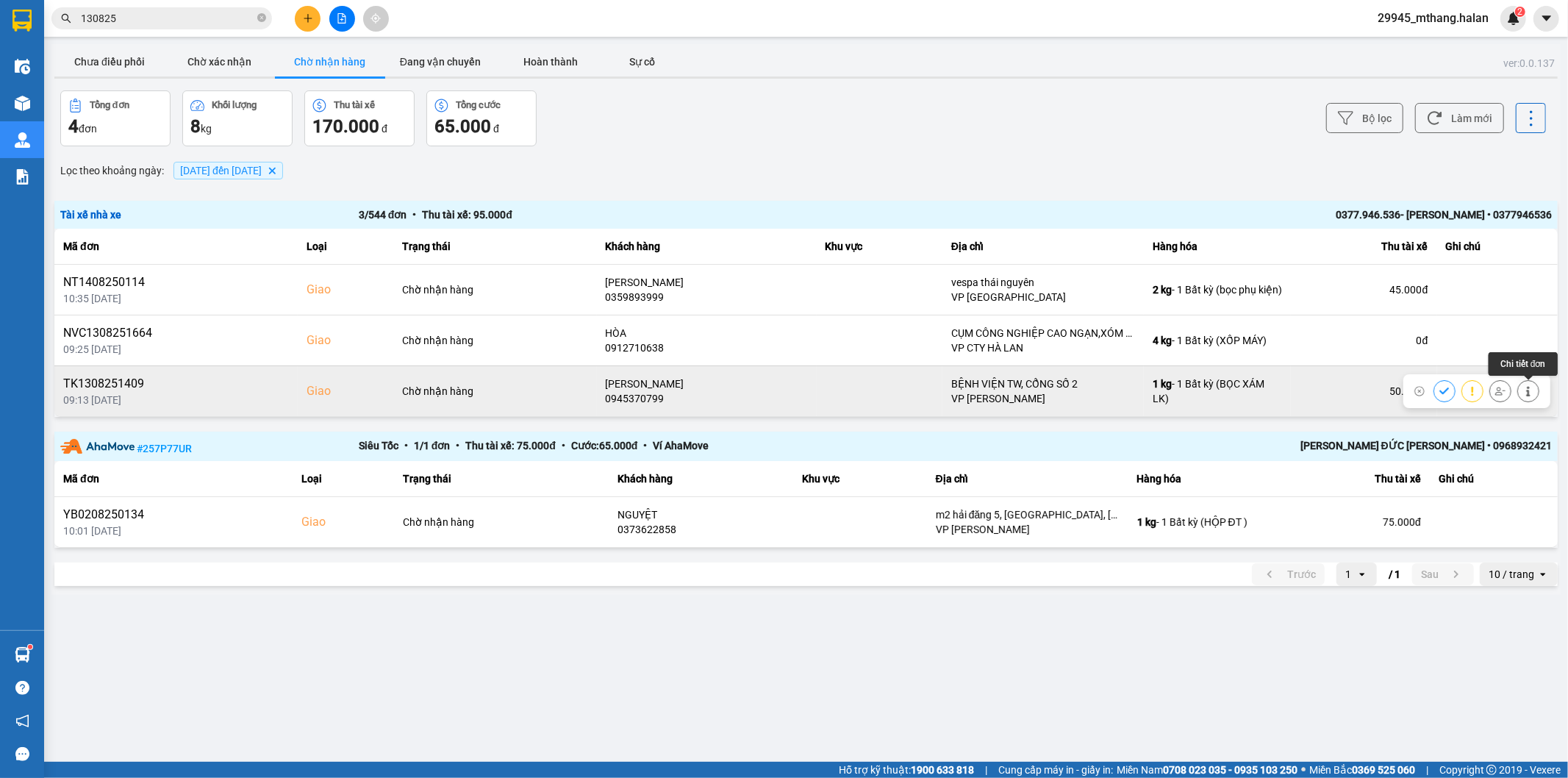
click at [1530, 391] on icon at bounding box center [1527, 391] width 10 height 10
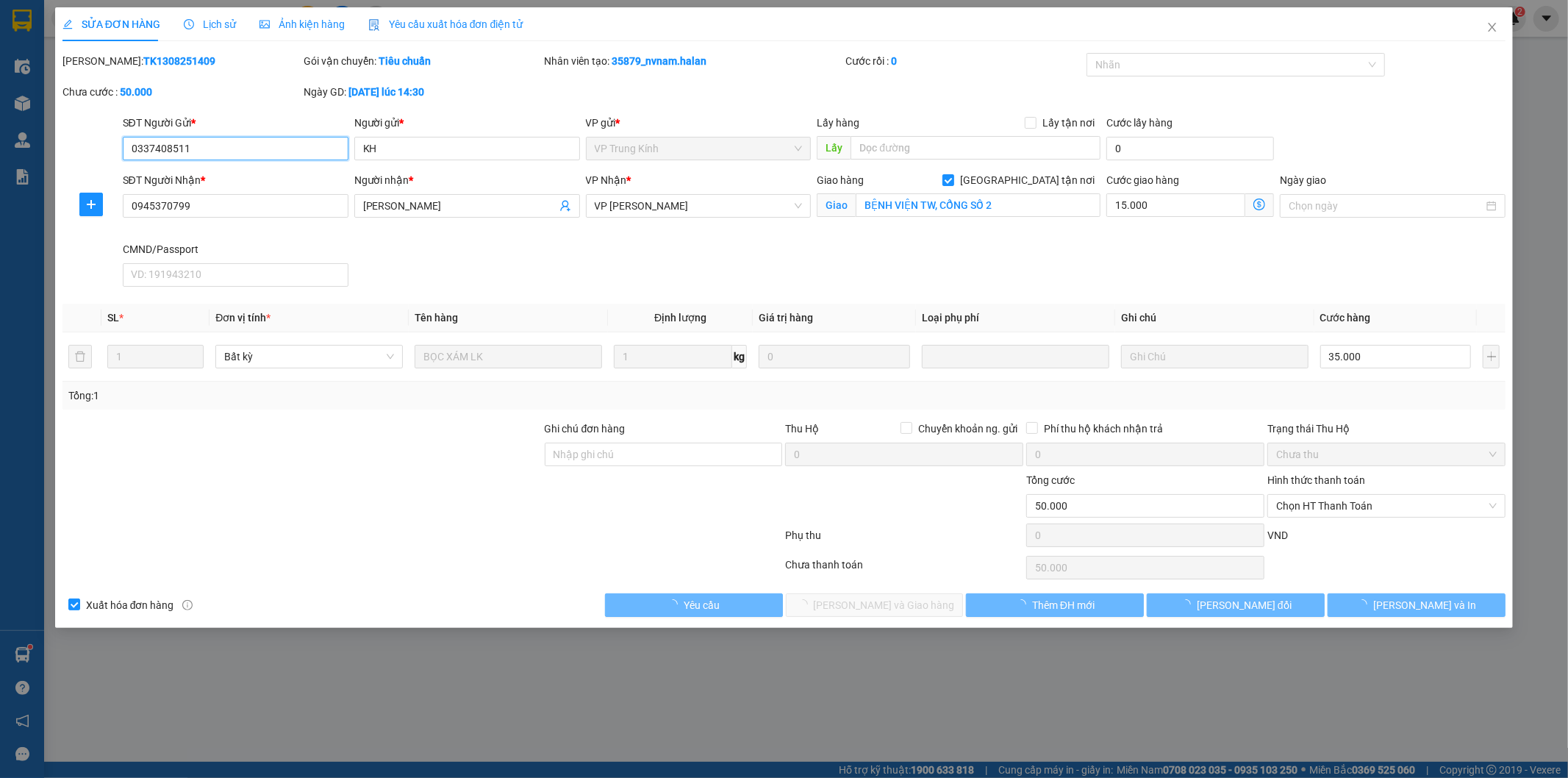
type input "0337408511"
type input "KH"
type input "0945370799"
type input "[PERSON_NAME]"
checkbox input "true"
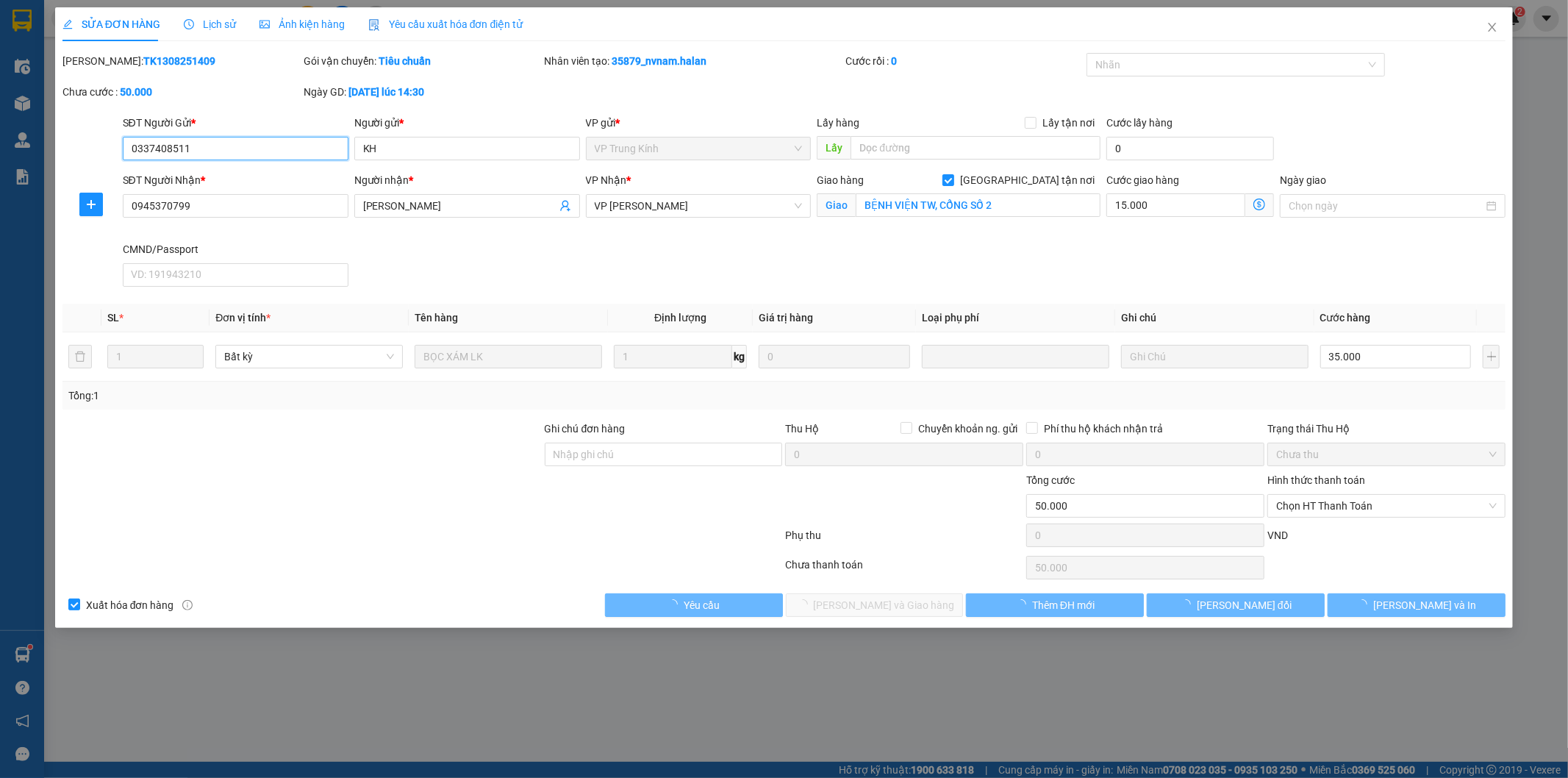
type input "BỆNH VIỆN TW, CỔNG SỐ 2"
type input "50.000"
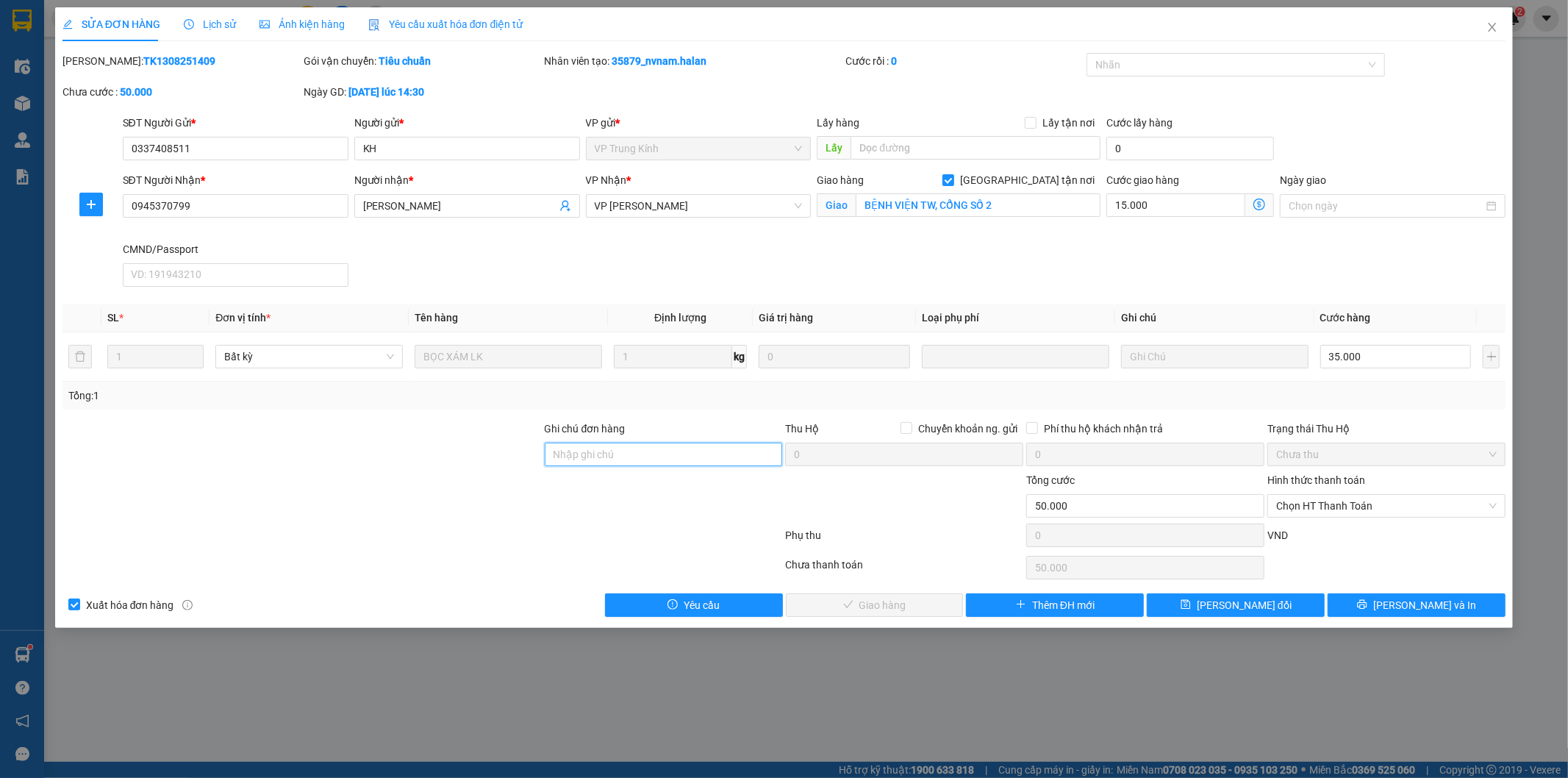
click at [612, 452] on input "Ghi chú đơn hàng" at bounding box center [663, 454] width 238 height 24
type input "SHIP GẤP"
click at [1254, 598] on span "[PERSON_NAME] thay đổi" at bounding box center [1244, 605] width 95 height 16
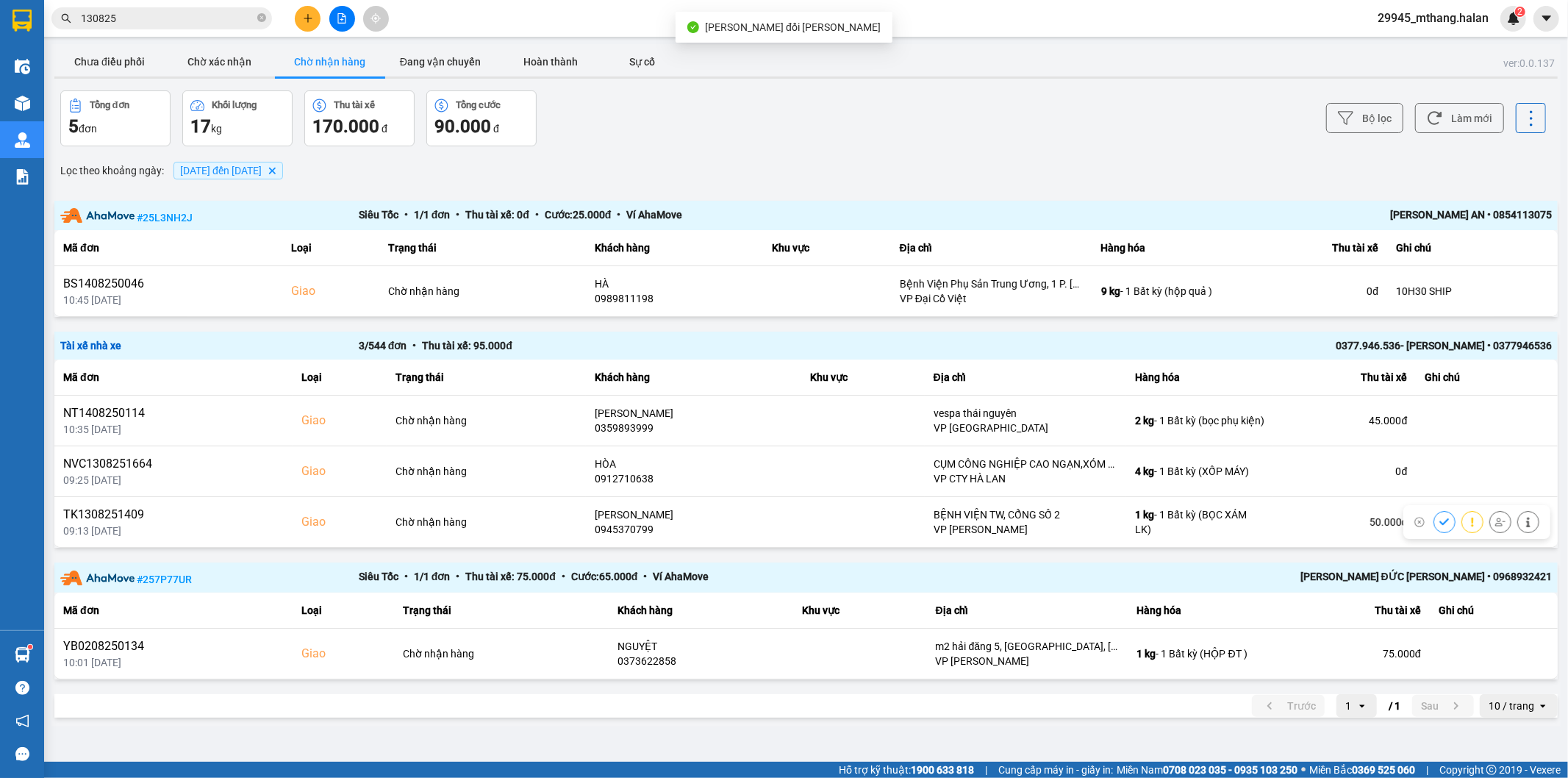
click at [189, 19] on input "130825" at bounding box center [167, 18] width 173 height 16
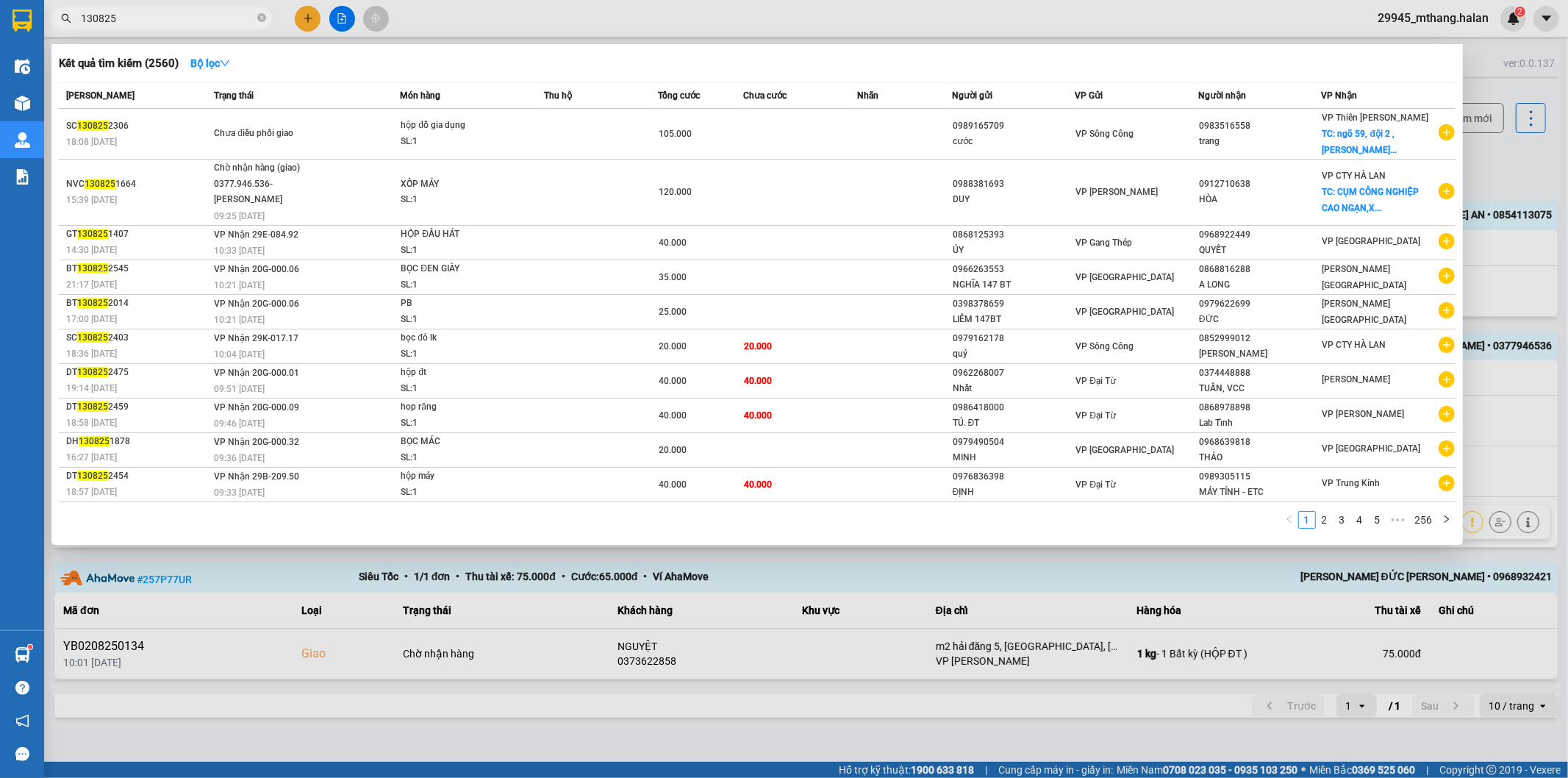
click at [1486, 155] on div at bounding box center [784, 389] width 1568 height 778
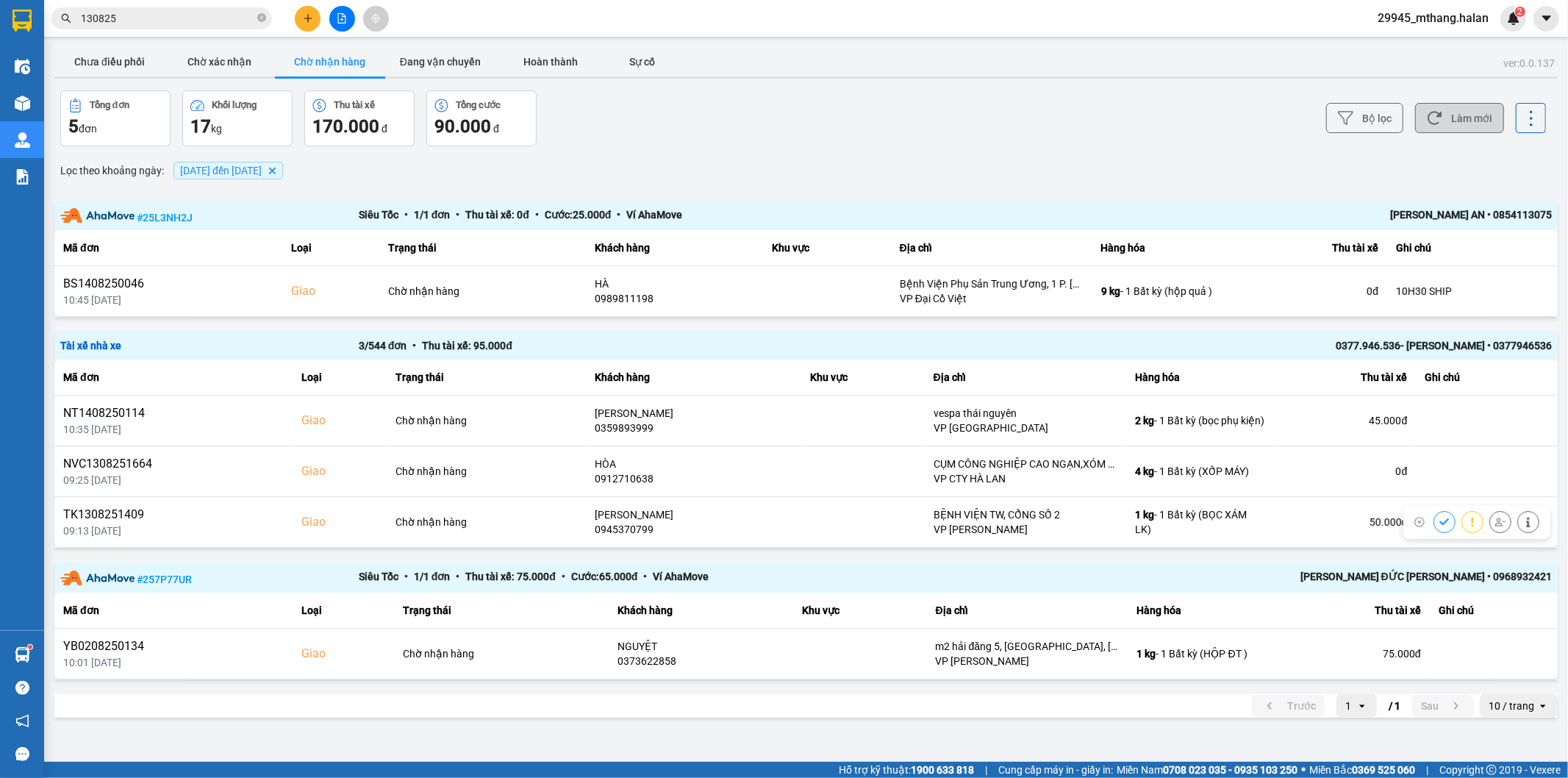
click at [1454, 106] on button "Làm mới" at bounding box center [1459, 118] width 89 height 30
click at [119, 66] on button "Chưa điều phối" at bounding box center [110, 62] width 111 height 29
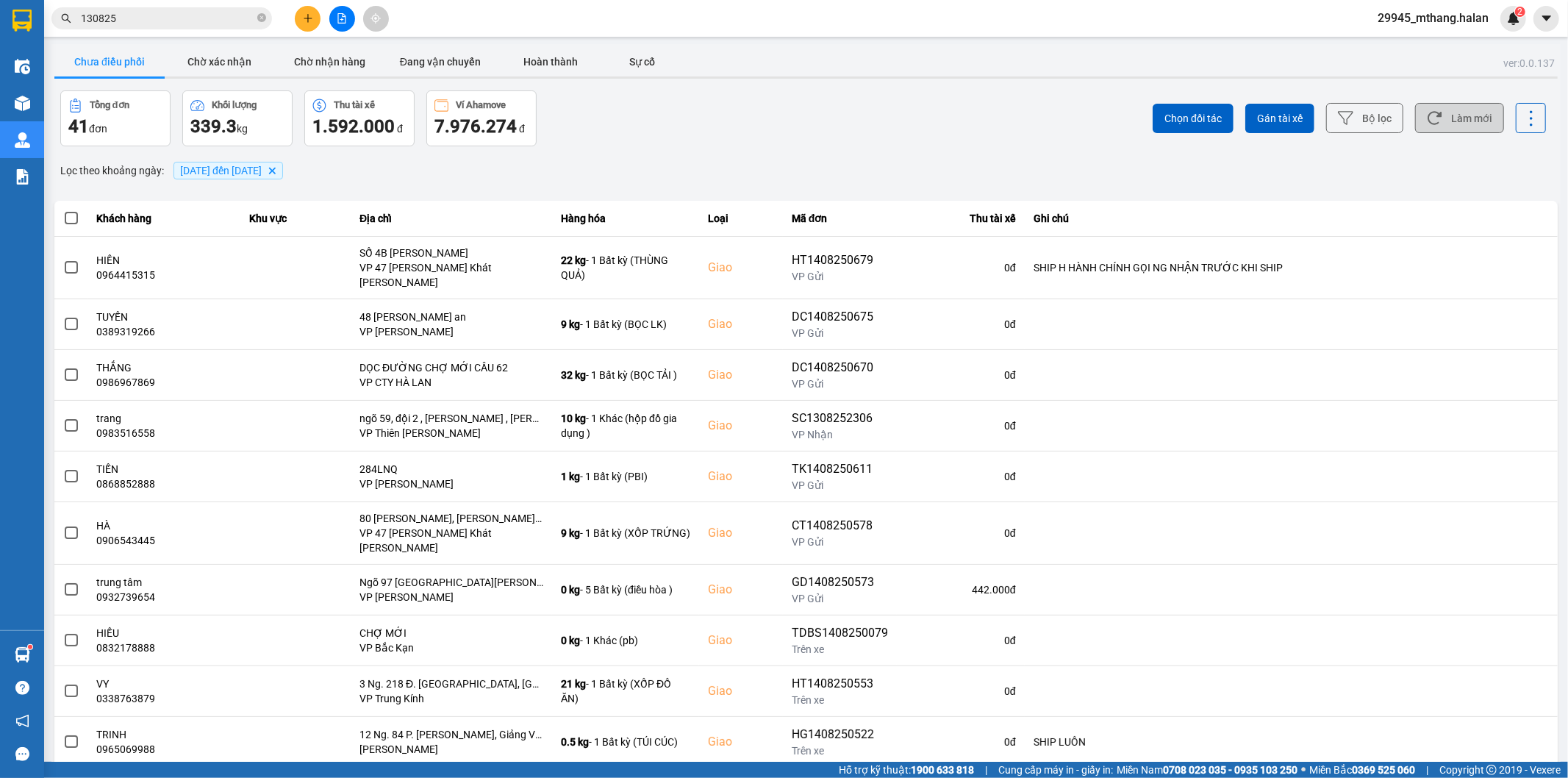
click at [1457, 107] on button "Làm mới" at bounding box center [1459, 118] width 89 height 30
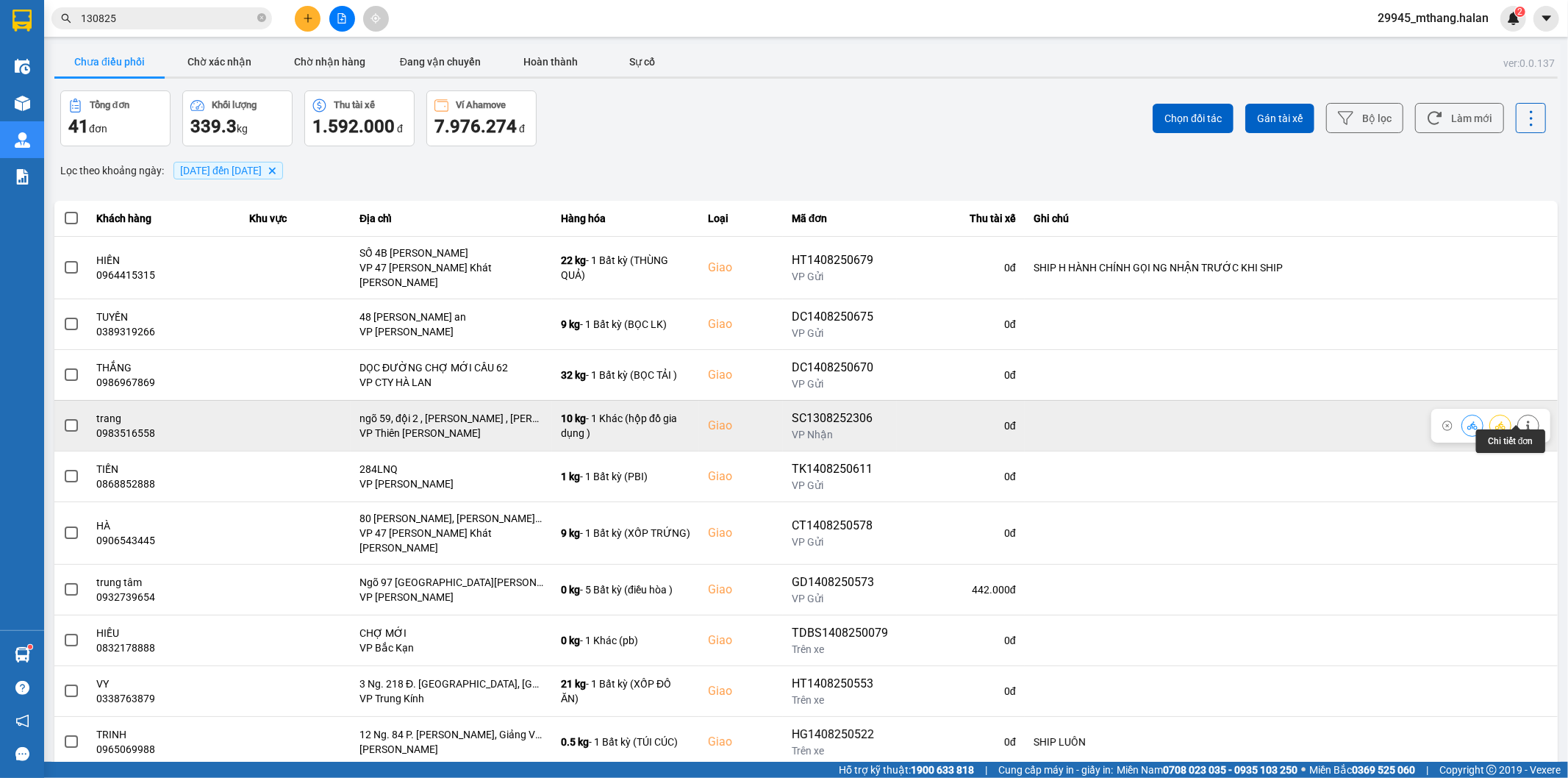
click at [1523, 421] on icon at bounding box center [1527, 425] width 10 height 10
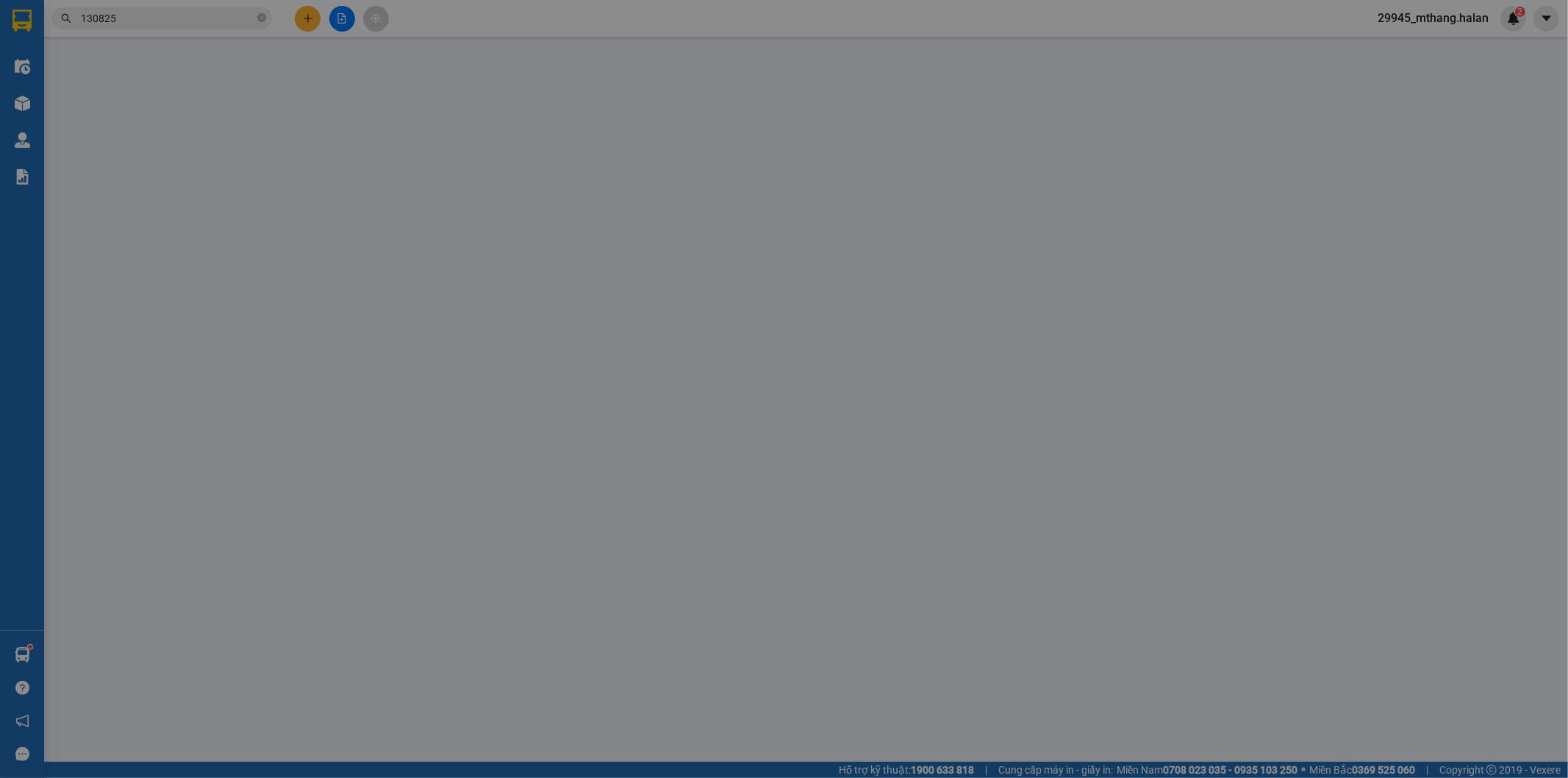
type input "0989165709"
type input "cước"
type input "0983516558"
type input "trang"
checkbox input "true"
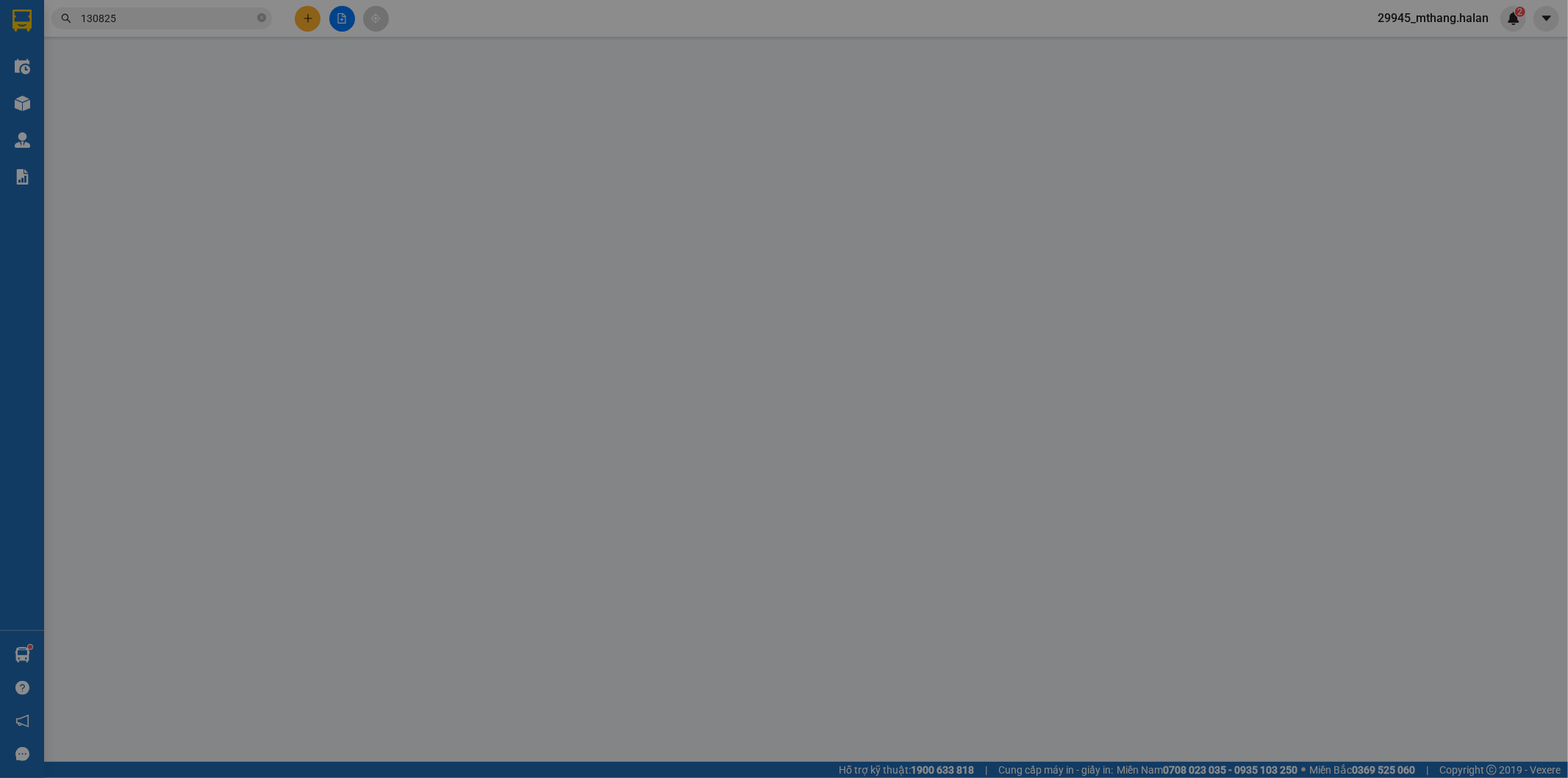
type input "ngõ 59, đội 2 , quyết tiến , vân côn , hoài đức , hn"
type input "105.000"
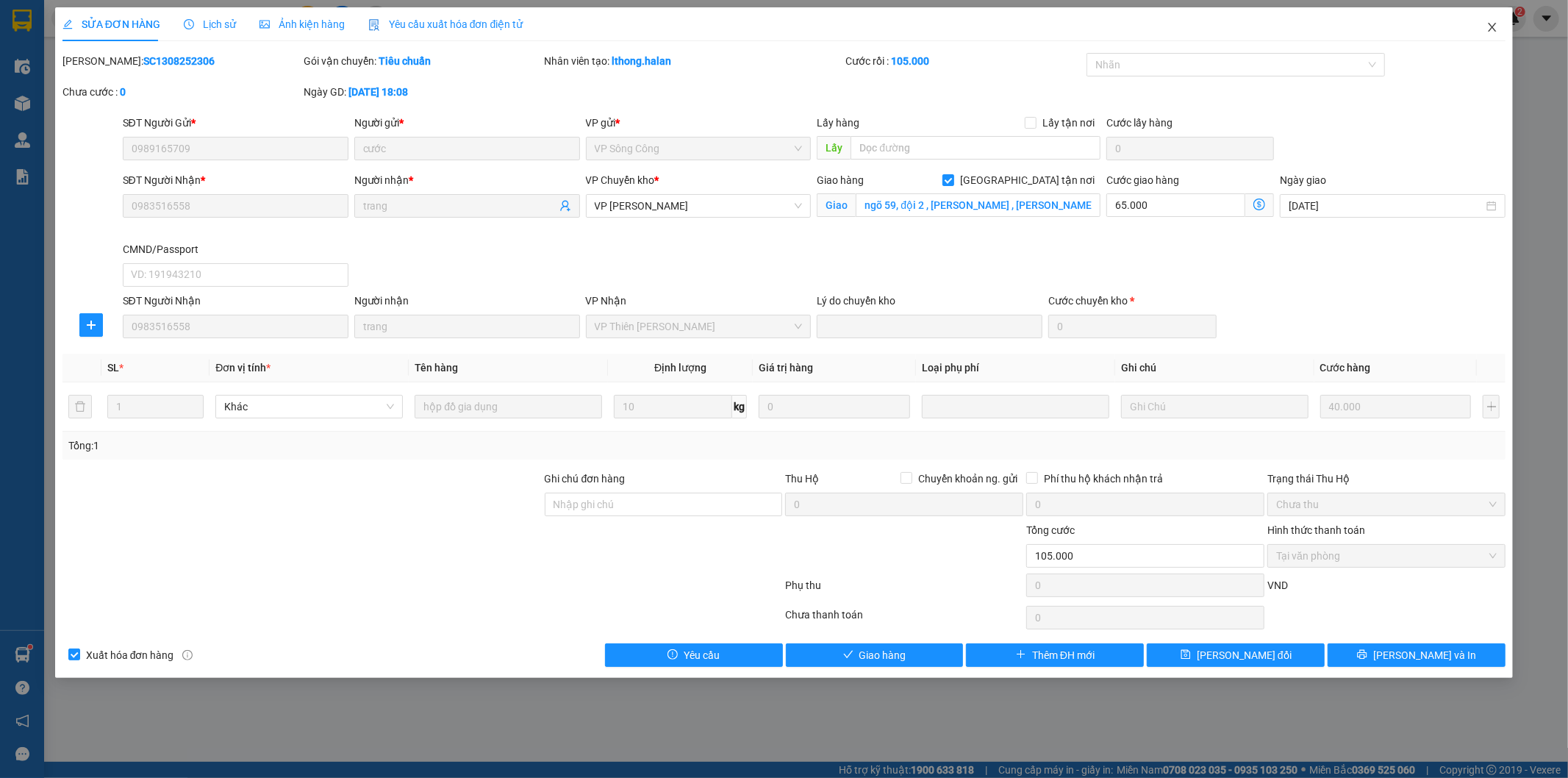
click at [1489, 24] on icon "close" at bounding box center [1492, 27] width 8 height 9
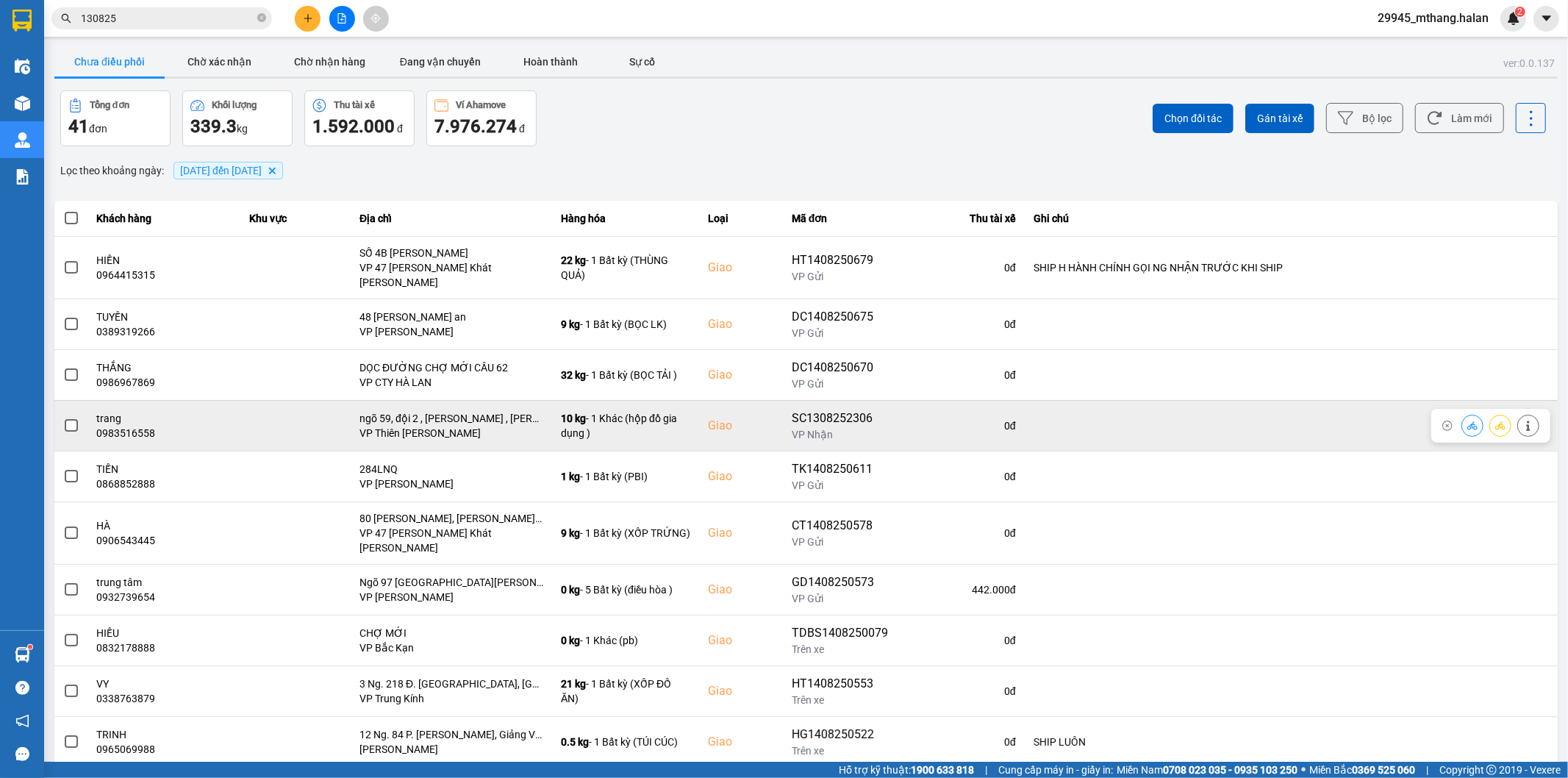
click at [1467, 421] on icon at bounding box center [1472, 425] width 10 height 10
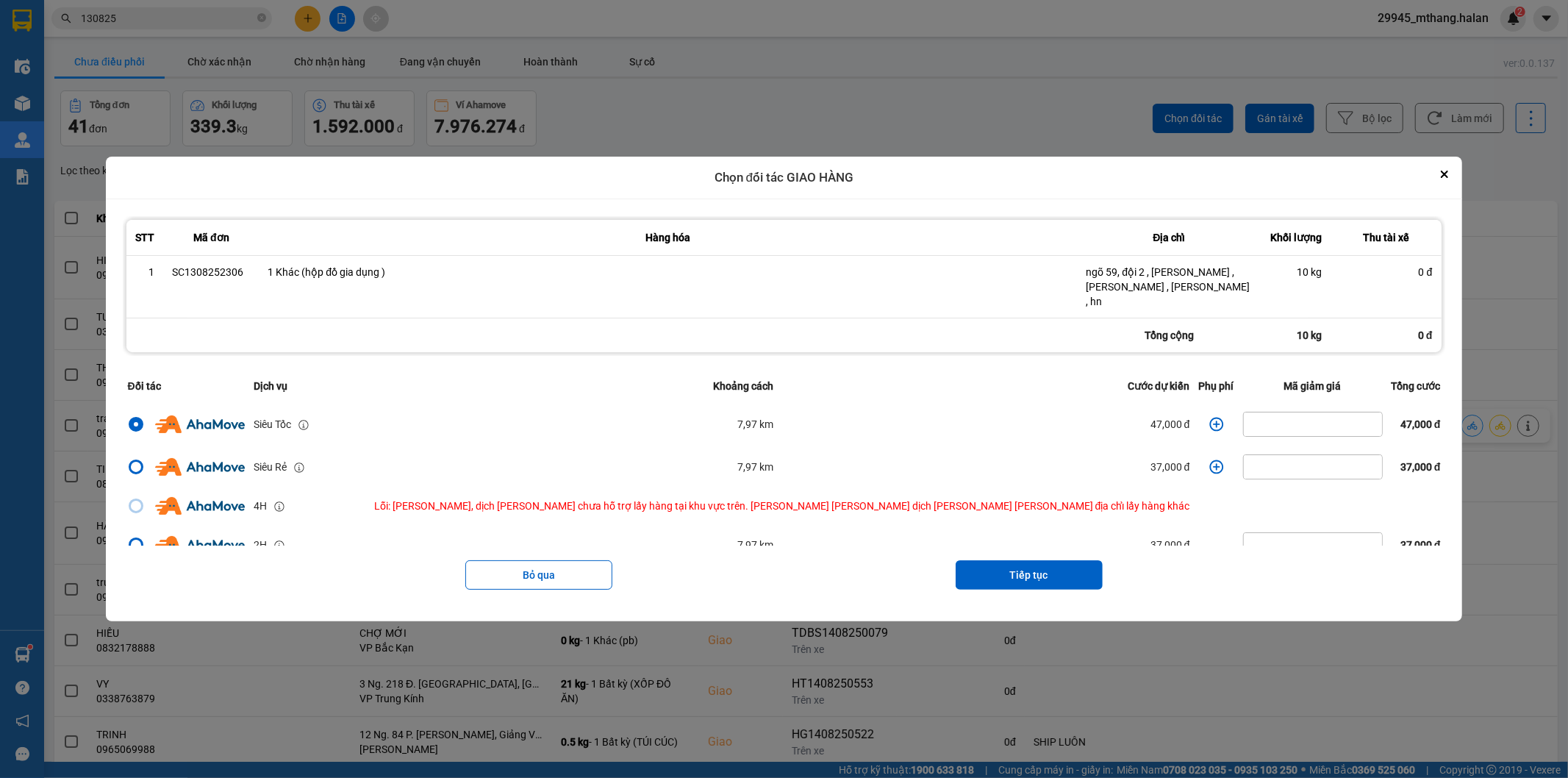
click at [1209, 417] on icon "dialog" at bounding box center [1215, 423] width 14 height 14
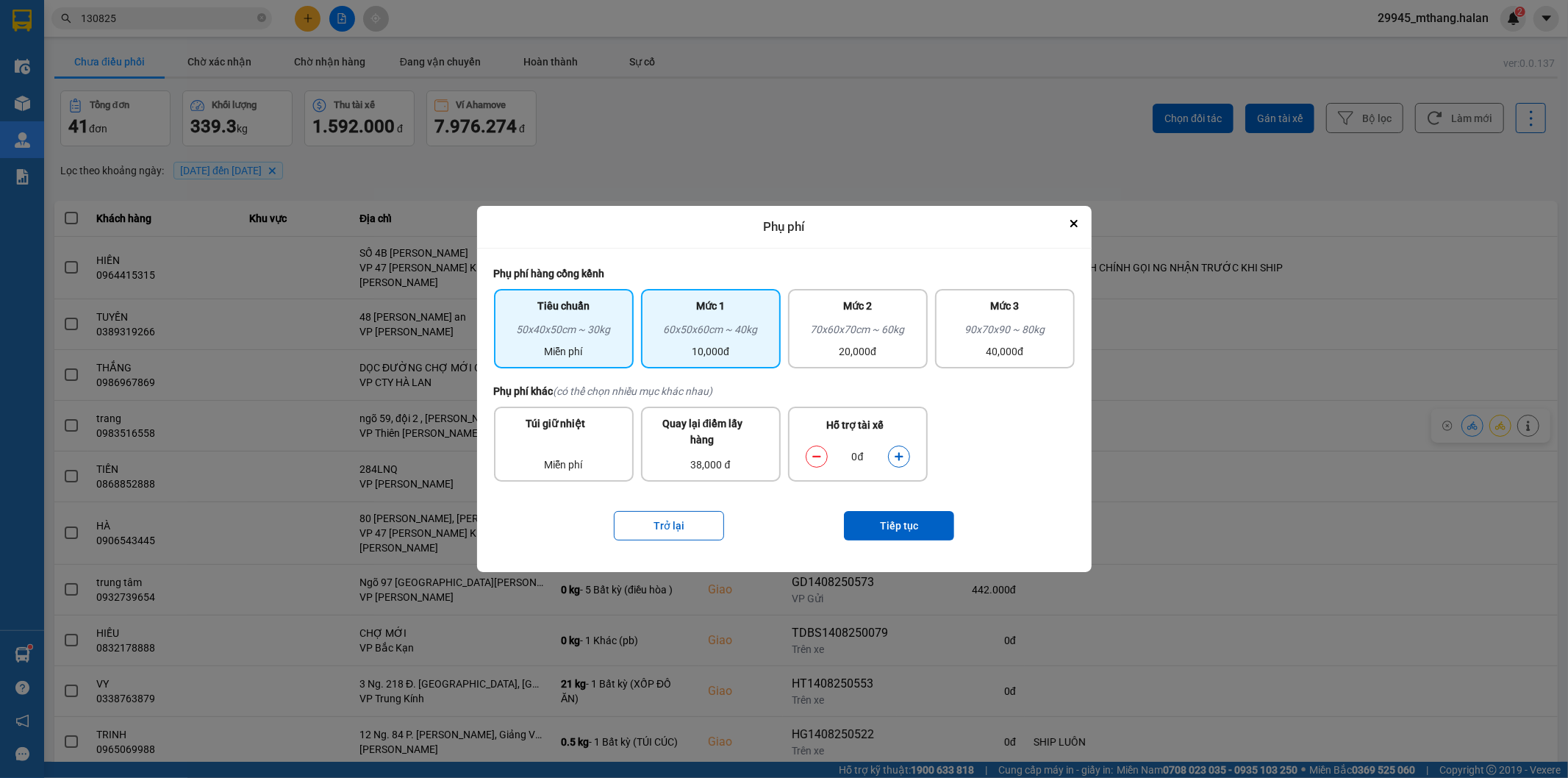
click at [718, 336] on div "60x50x60cm ~ 40kg" at bounding box center [711, 332] width 122 height 22
click at [908, 460] on div "dialog" at bounding box center [899, 456] width 22 height 22
click at [901, 453] on icon "dialog" at bounding box center [898, 456] width 10 height 10
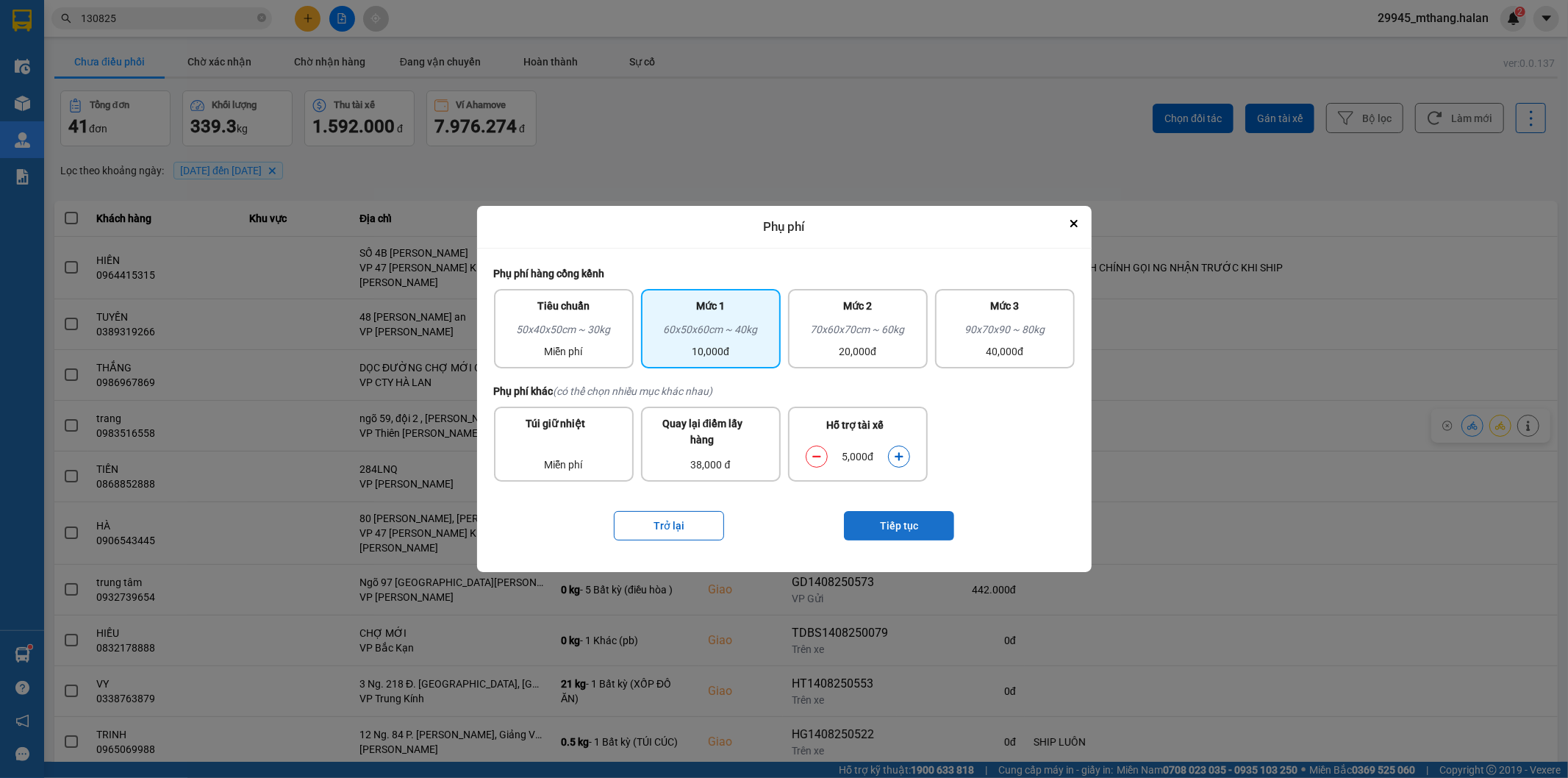
click at [898, 532] on button "Tiếp tục" at bounding box center [899, 526] width 111 height 29
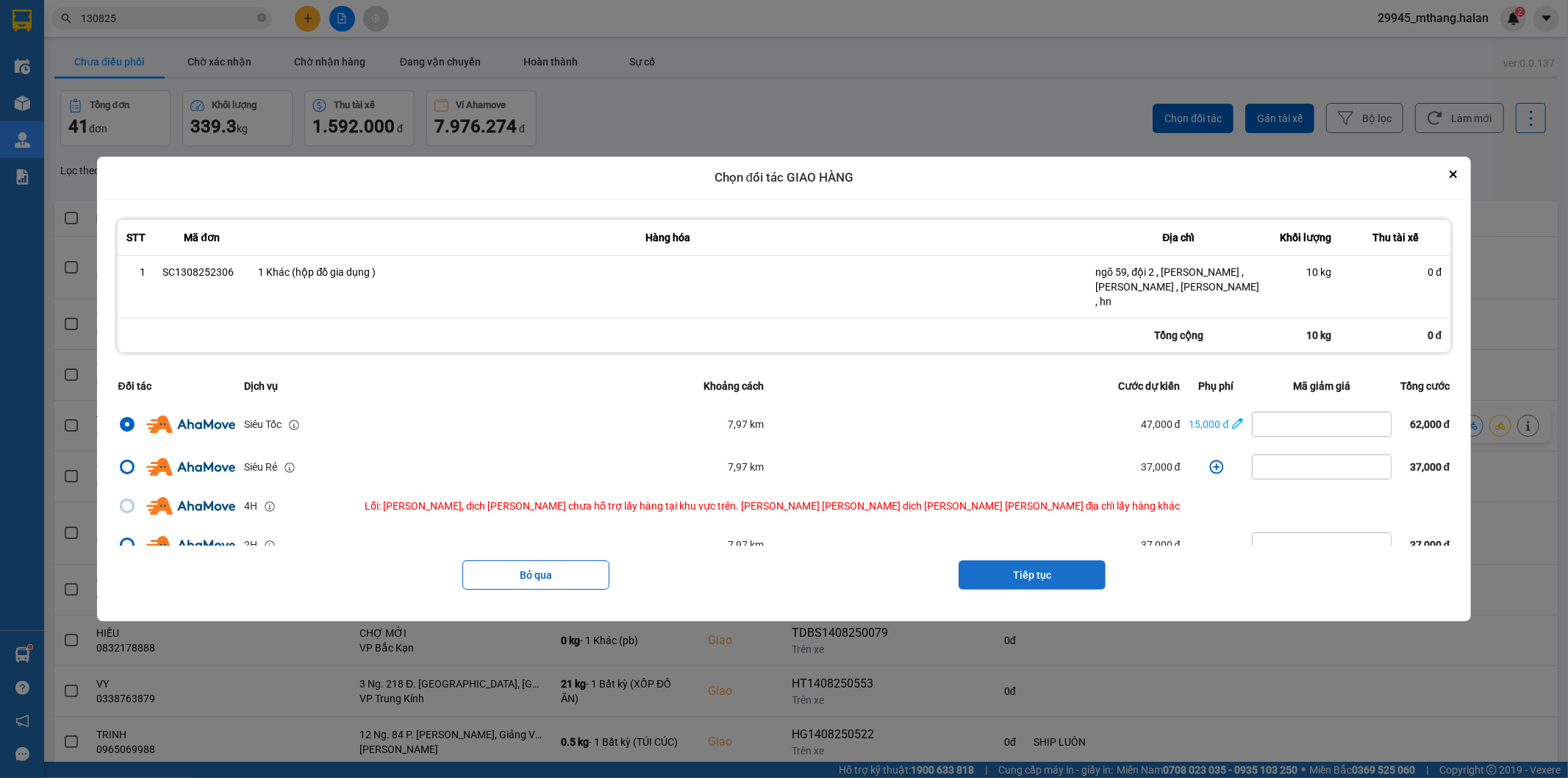
click at [982, 566] on button "Tiếp tục" at bounding box center [1031, 575] width 147 height 29
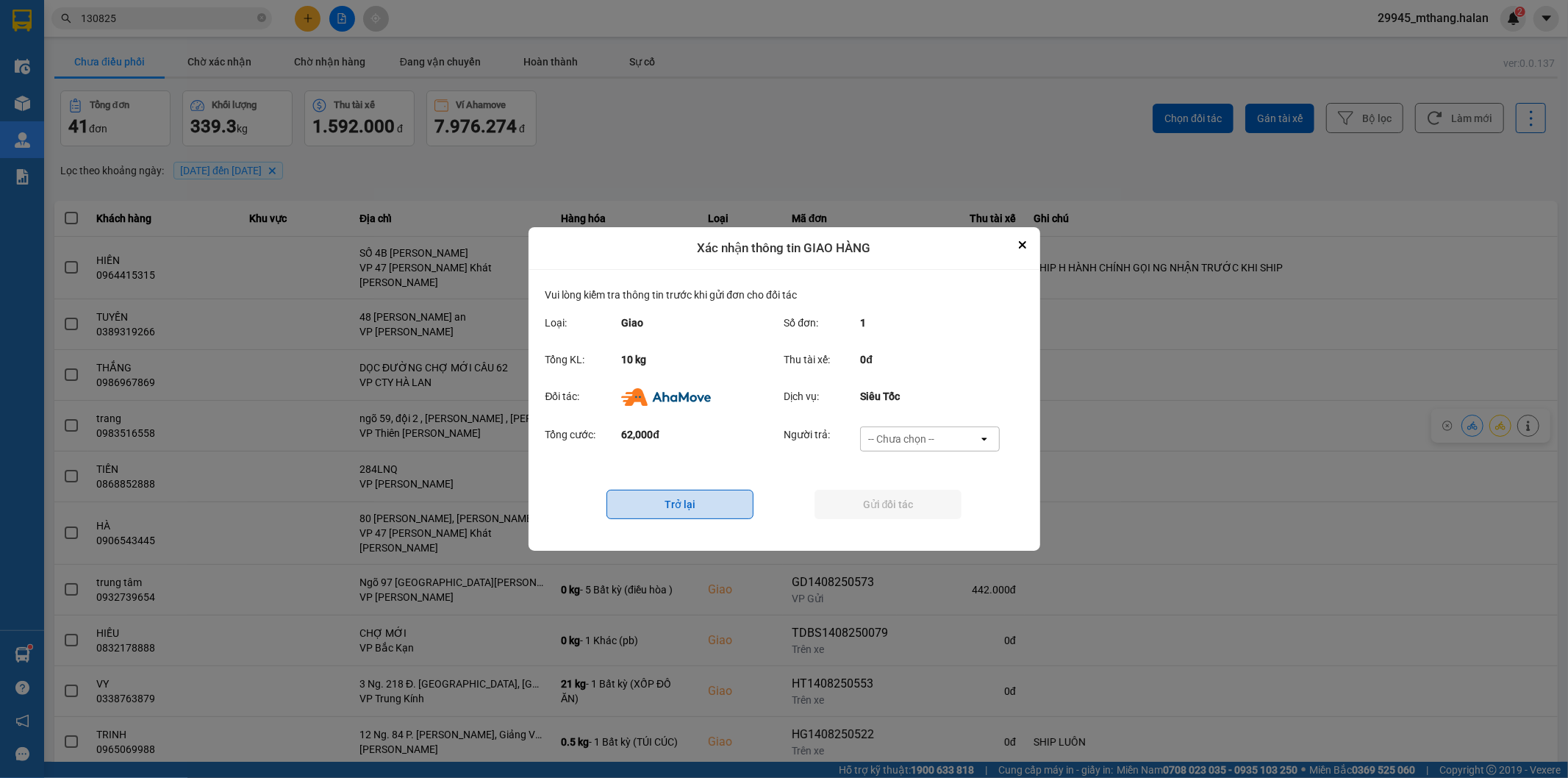
click at [682, 501] on button "Trở lại" at bounding box center [680, 504] width 147 height 29
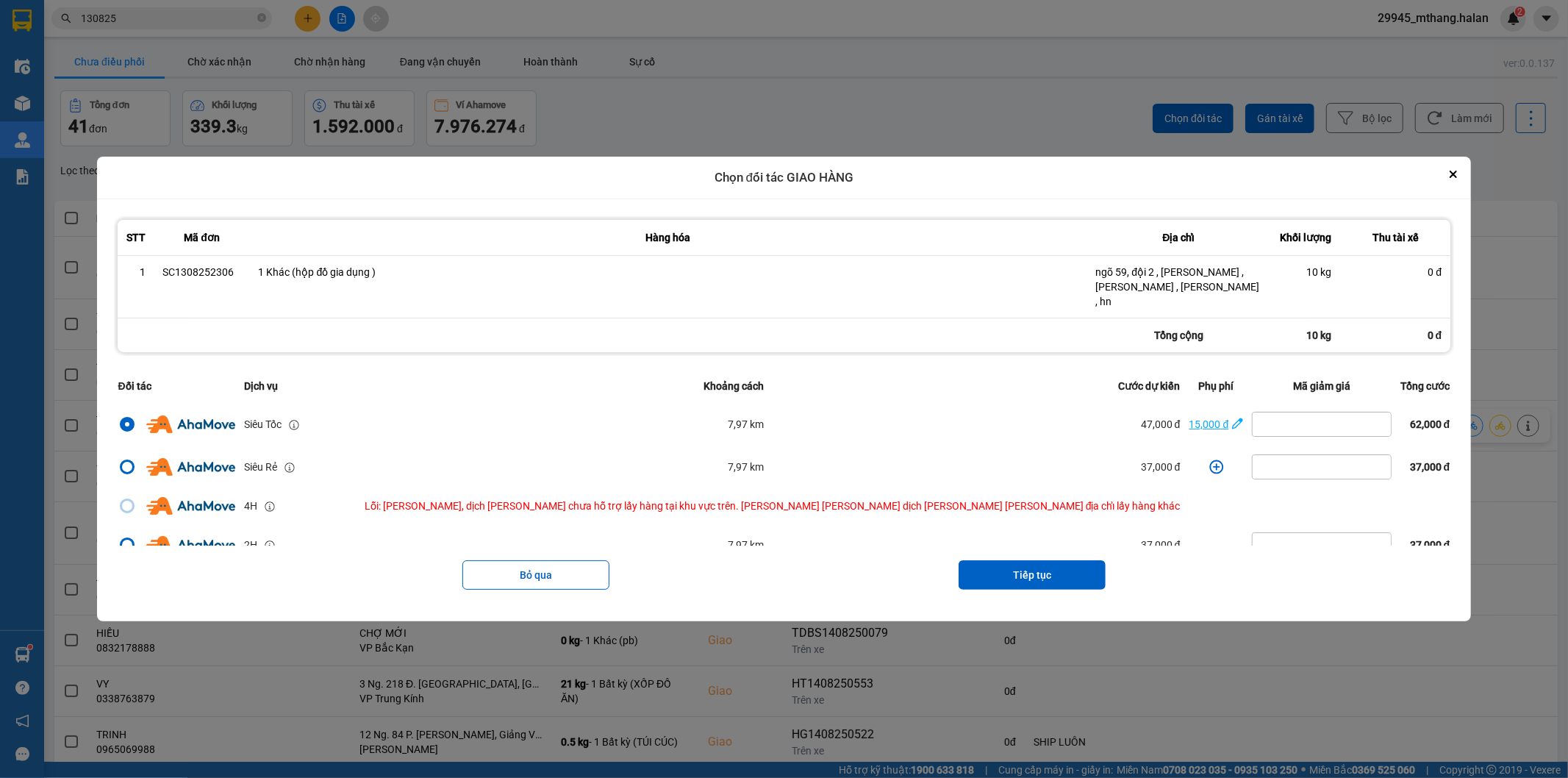
click at [1189, 418] on div "15,000 đ" at bounding box center [1209, 424] width 40 height 16
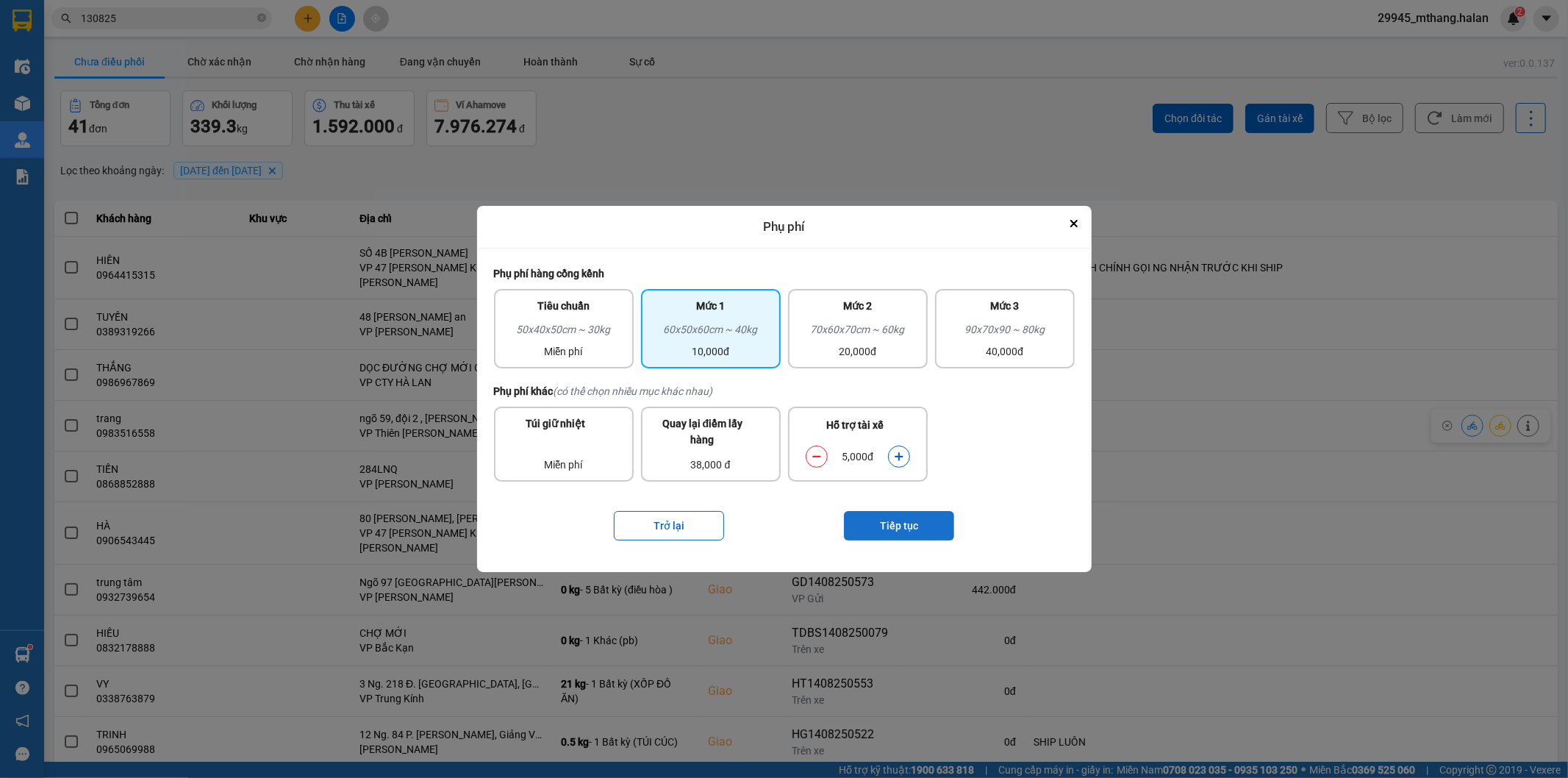
drag, startPoint x: 820, startPoint y: 457, endPoint x: 885, endPoint y: 515, distance: 87.1
click at [819, 457] on icon "dialog" at bounding box center [816, 456] width 10 height 10
click at [894, 520] on button "Tiếp tục" at bounding box center [899, 526] width 111 height 29
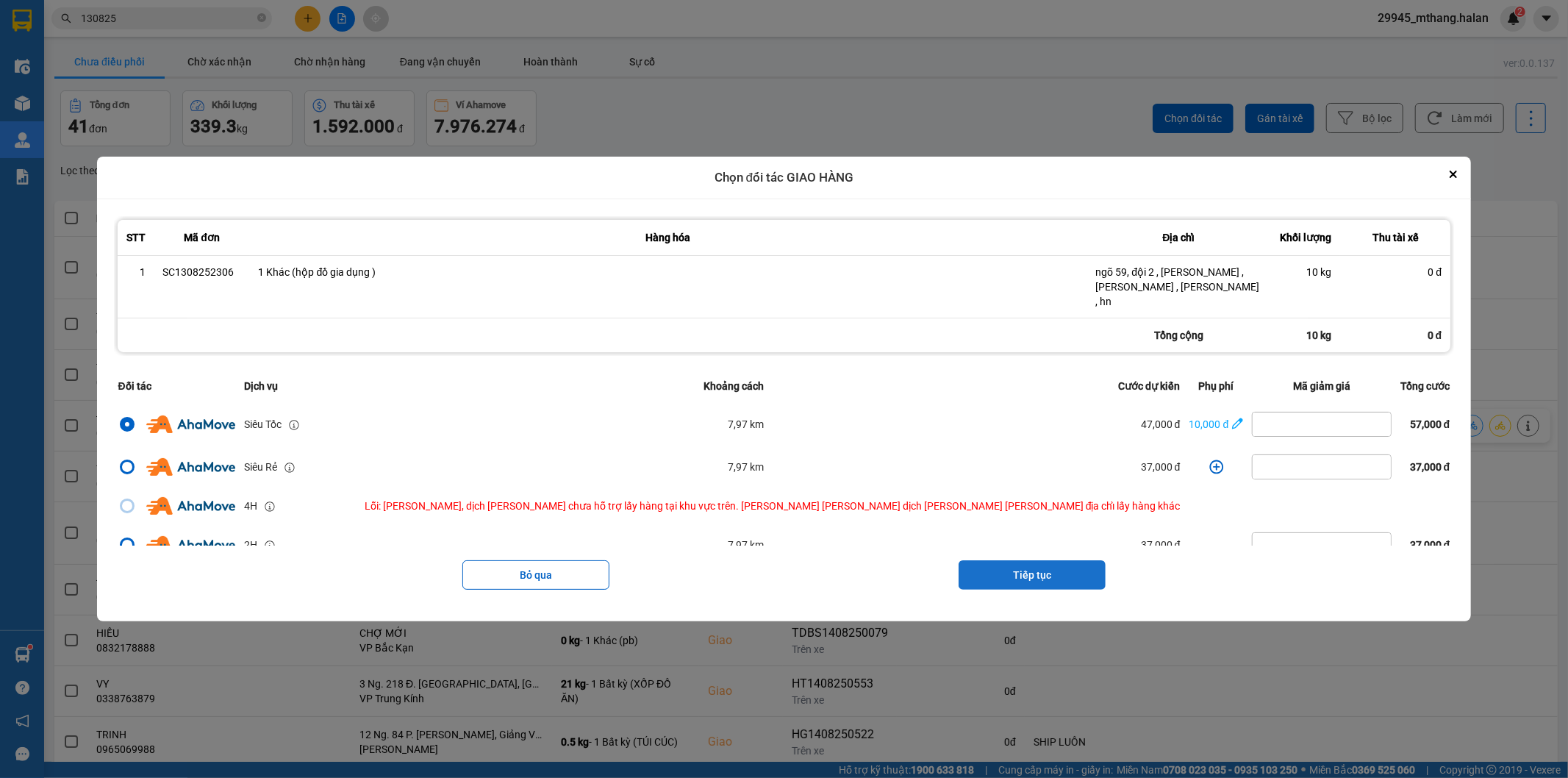
click at [985, 568] on button "Tiếp tục" at bounding box center [1031, 575] width 147 height 29
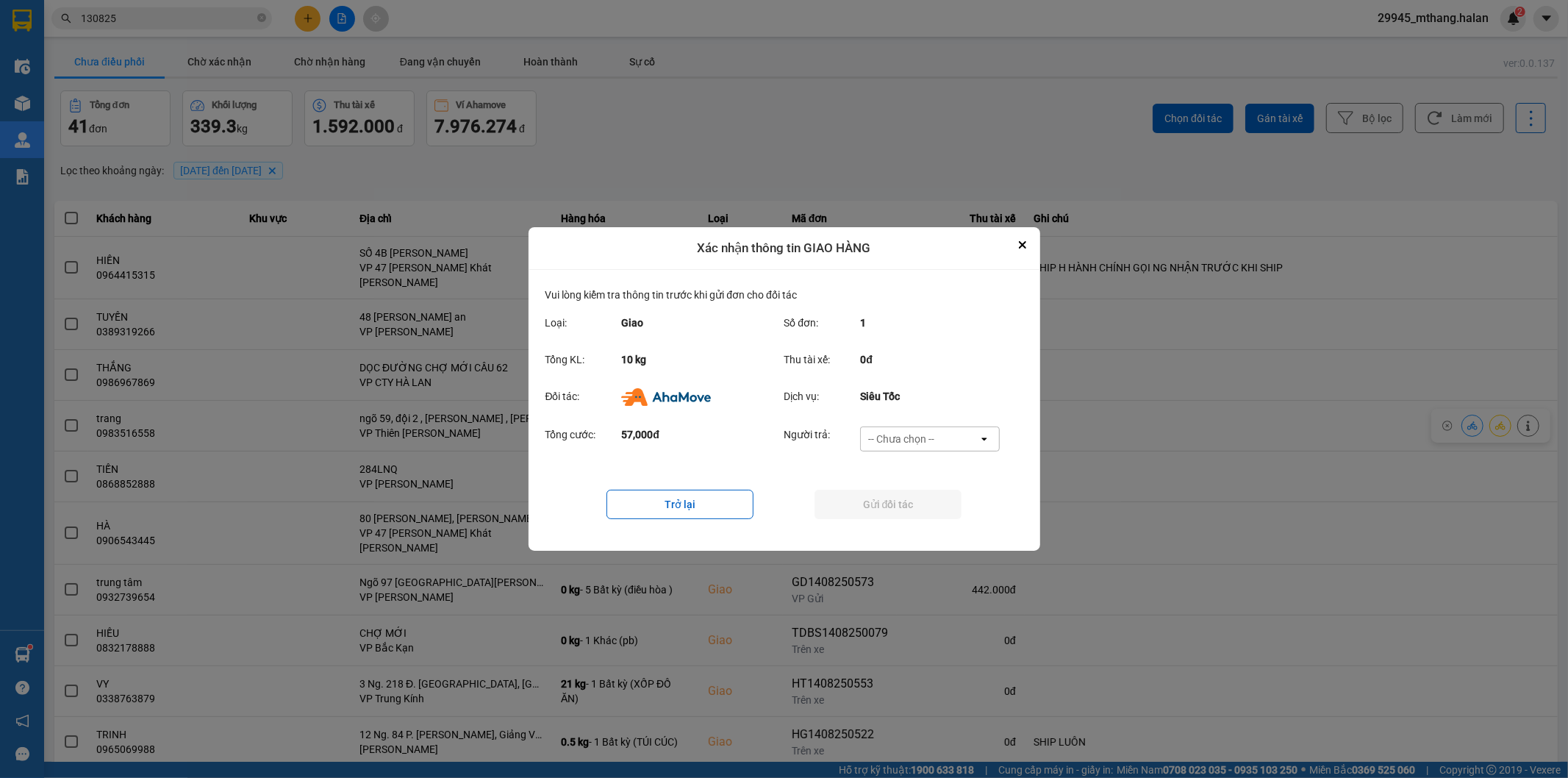
click at [944, 445] on div "-- Chưa chọn --" at bounding box center [920, 439] width 118 height 24
click at [944, 508] on div "Nhà xe trả tiền mặt" at bounding box center [930, 497] width 140 height 26
click at [928, 427] on div "Nhà xe trả tiền mặt" at bounding box center [920, 439] width 118 height 24
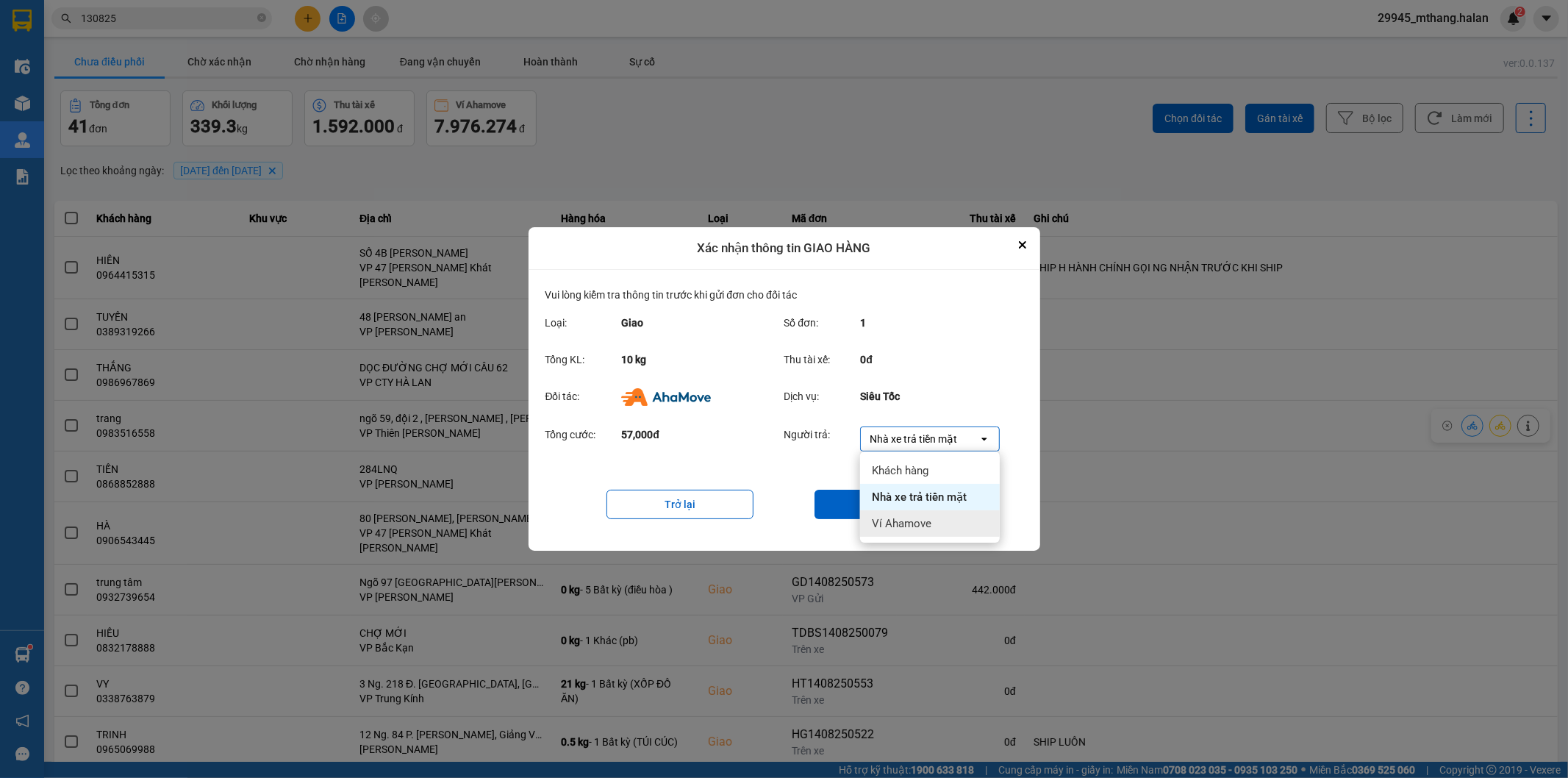
click at [915, 516] on span "Ví Ahamove" at bounding box center [902, 523] width 60 height 15
click at [853, 488] on div "Trở lại Gửi đối tác" at bounding box center [784, 504] width 478 height 59
click at [855, 505] on button "Gửi đối tác" at bounding box center [888, 504] width 147 height 29
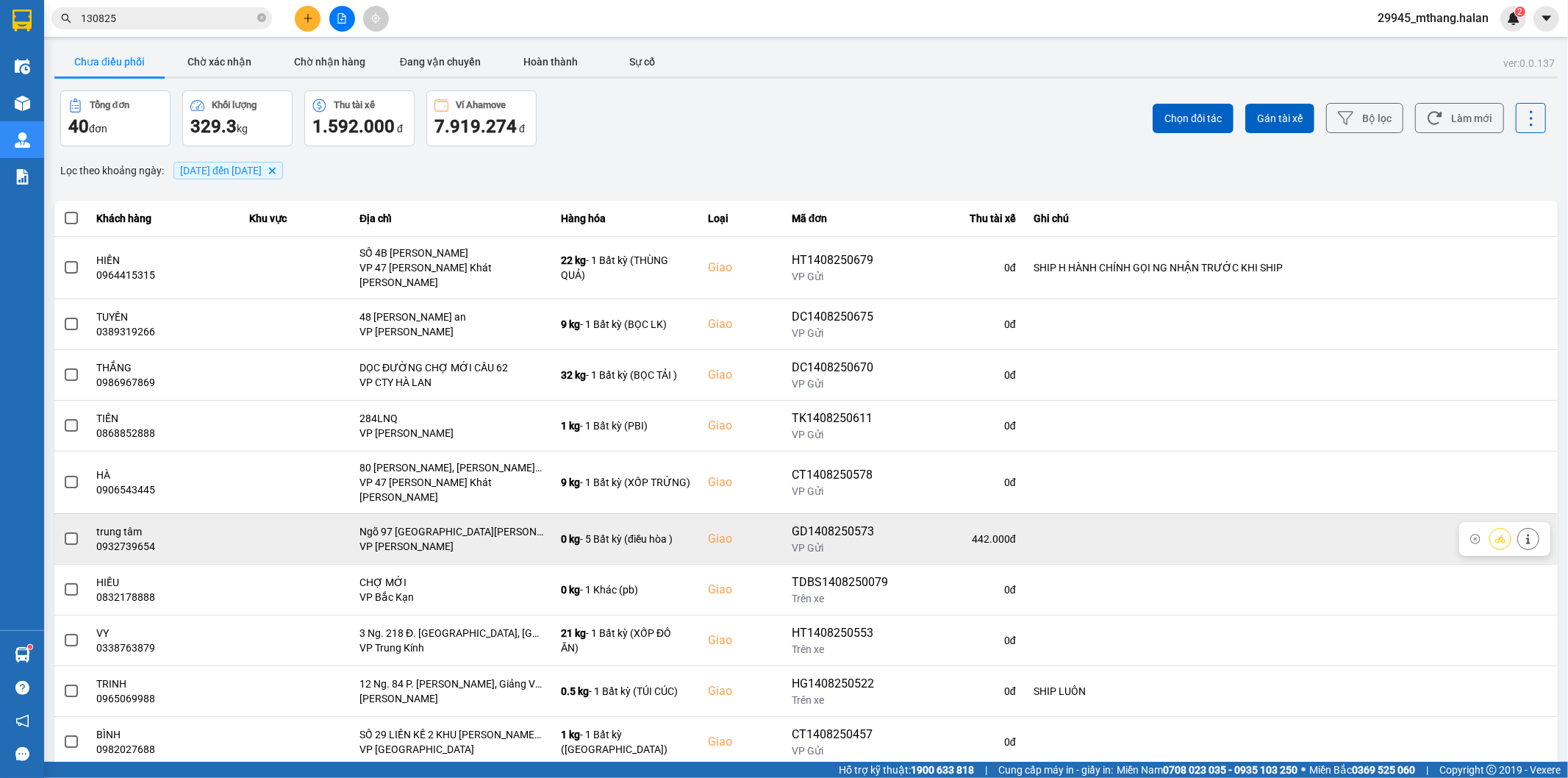
scroll to position [16, 0]
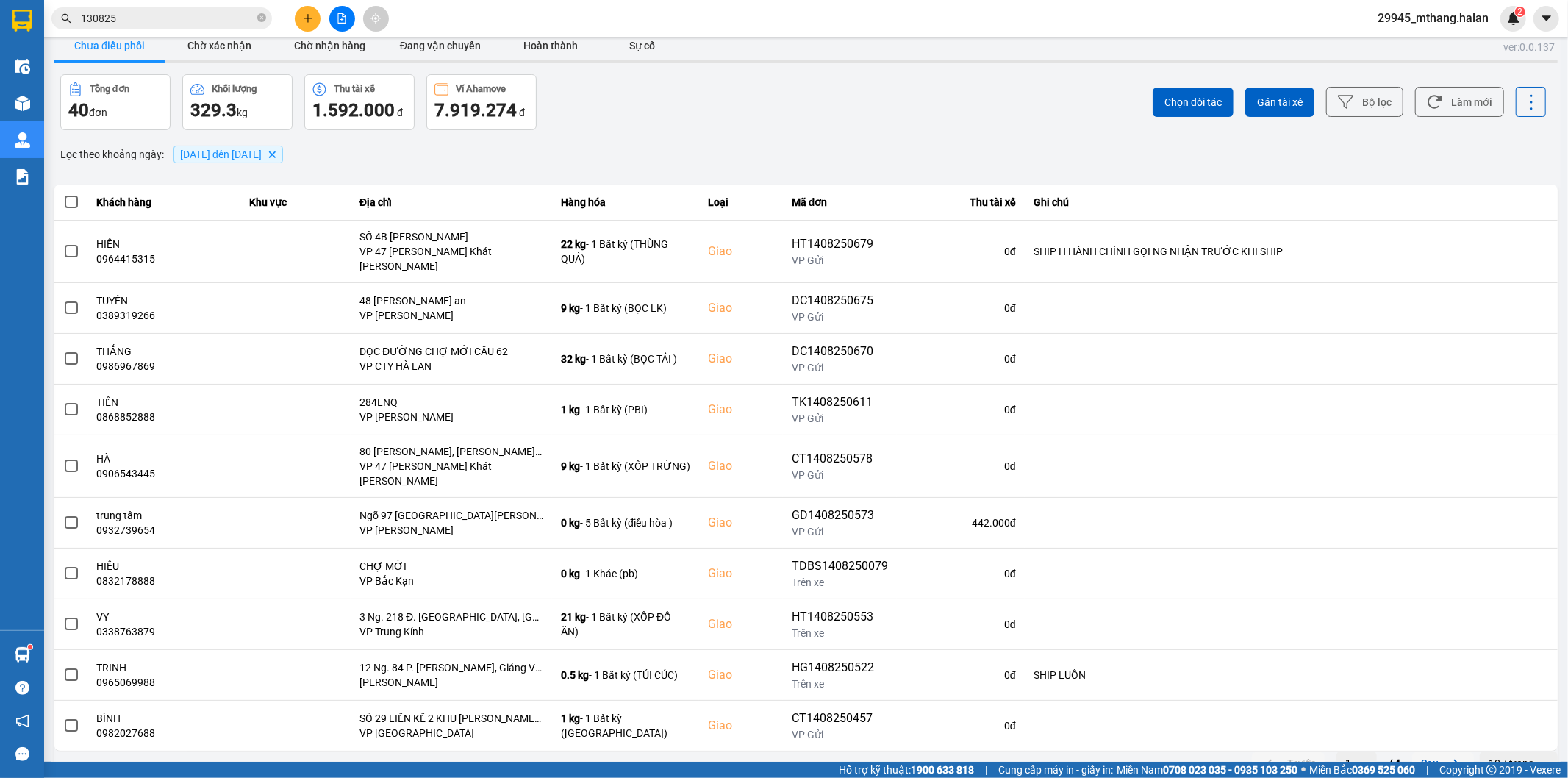
click at [1422, 750] on button "Sau" at bounding box center [1443, 763] width 62 height 22
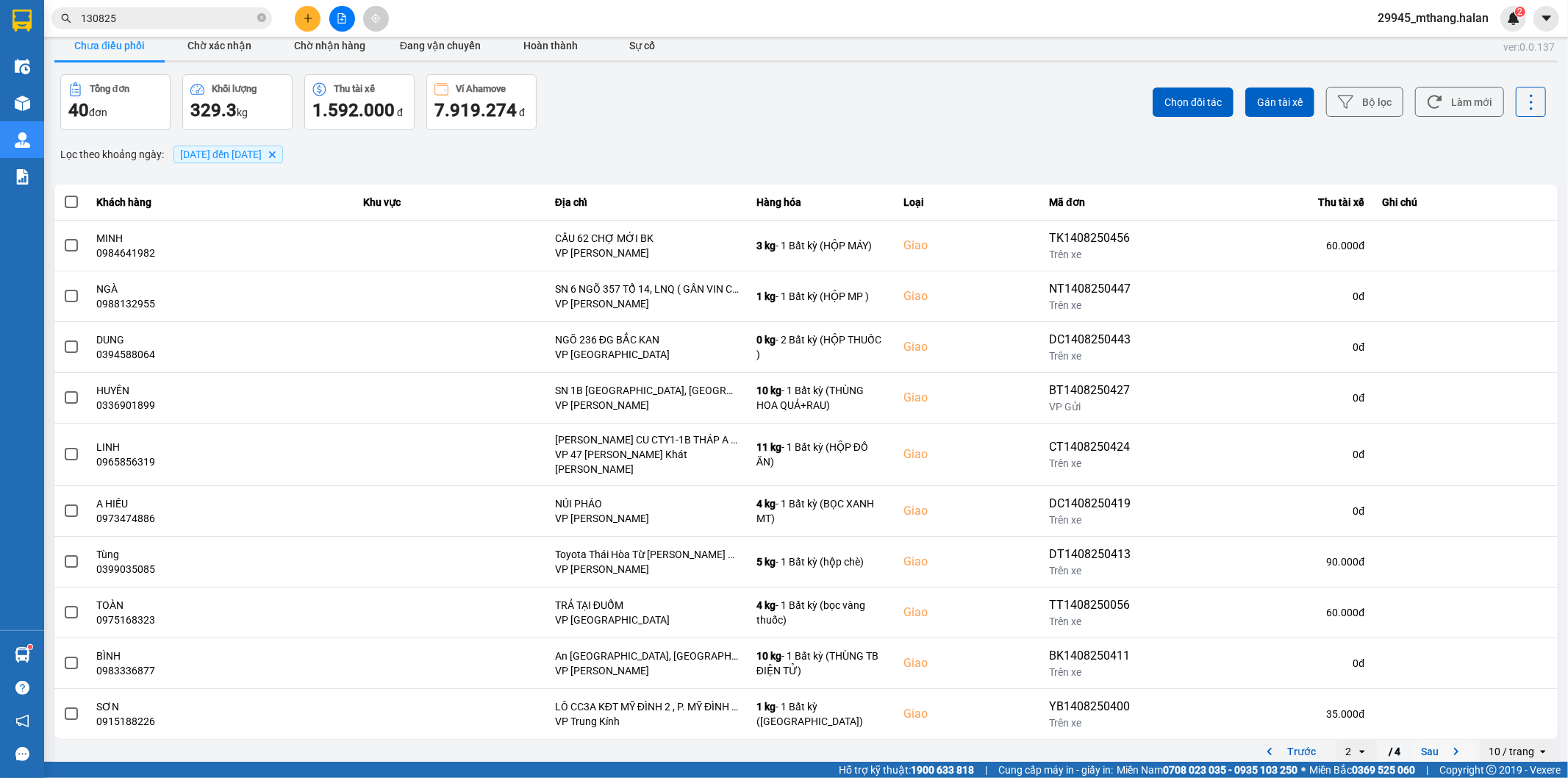
click at [1418, 741] on button "Sau" at bounding box center [1443, 752] width 62 height 22
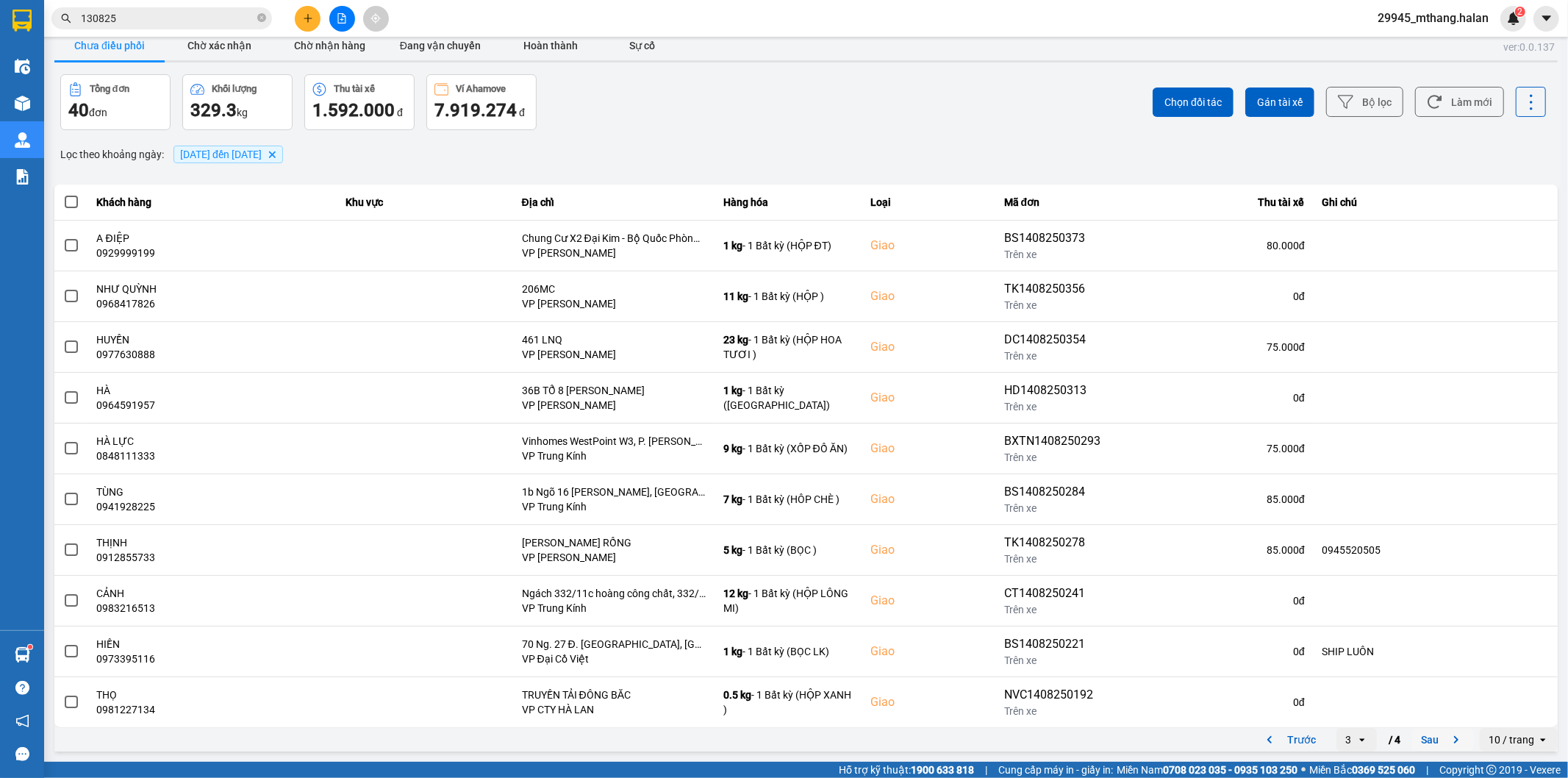
click at [1413, 739] on button "Sau" at bounding box center [1443, 740] width 62 height 22
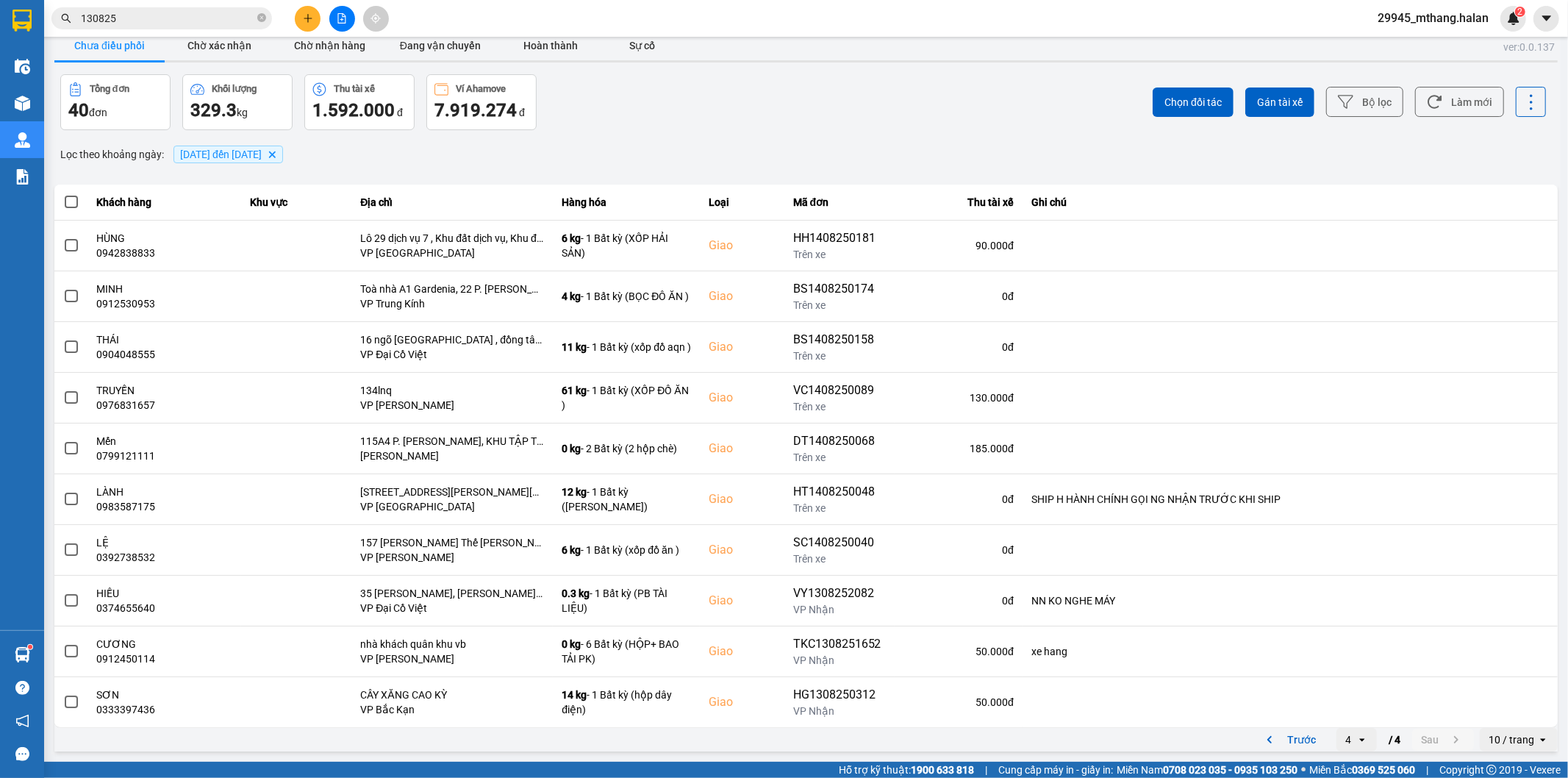
click at [1359, 740] on icon at bounding box center [1361, 739] width 5 height 3
click at [1339, 625] on div "1" at bounding box center [1344, 630] width 17 height 15
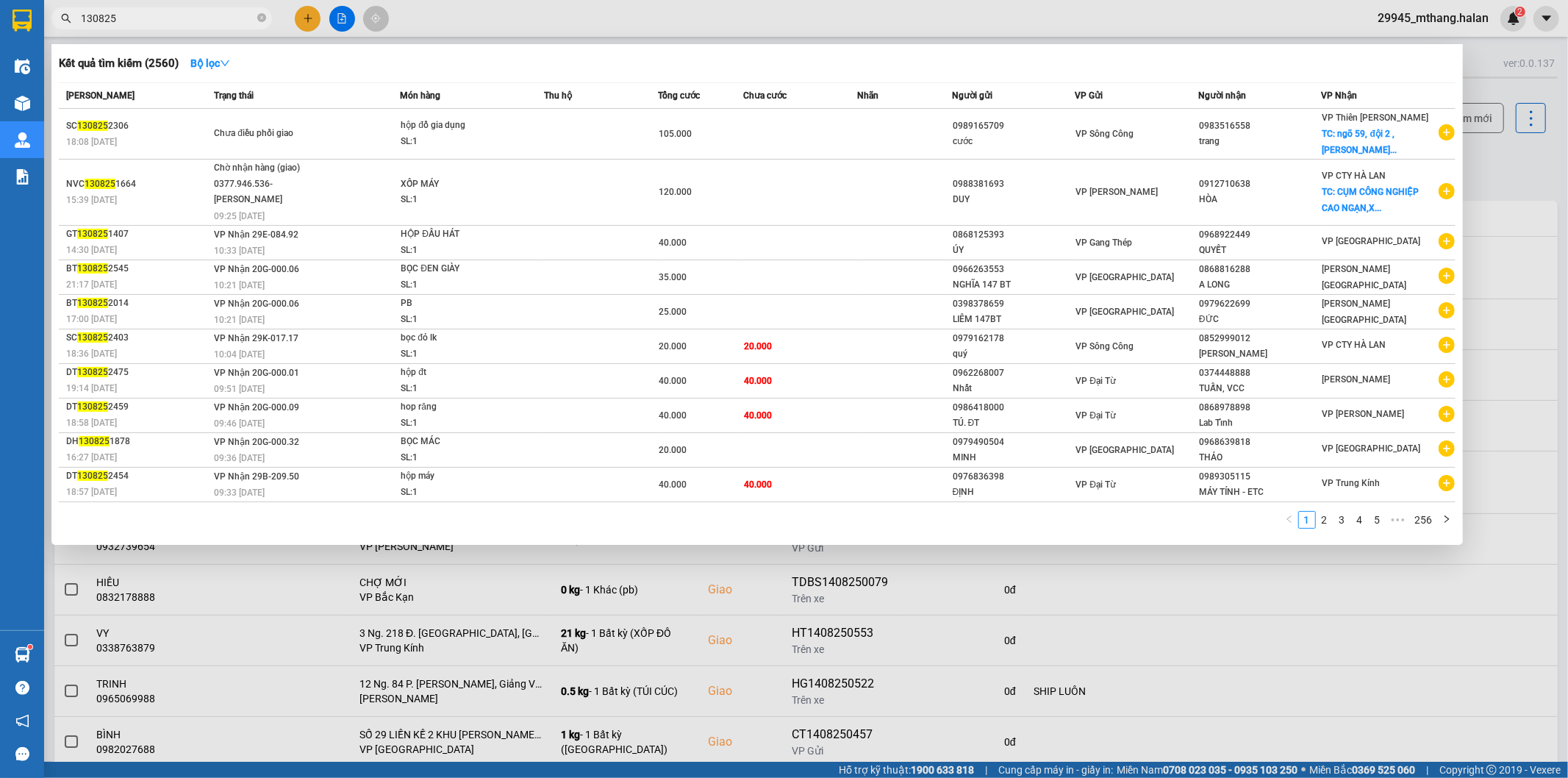
click at [200, 24] on input "130825" at bounding box center [167, 18] width 173 height 16
click at [159, 22] on input "130825" at bounding box center [167, 18] width 173 height 16
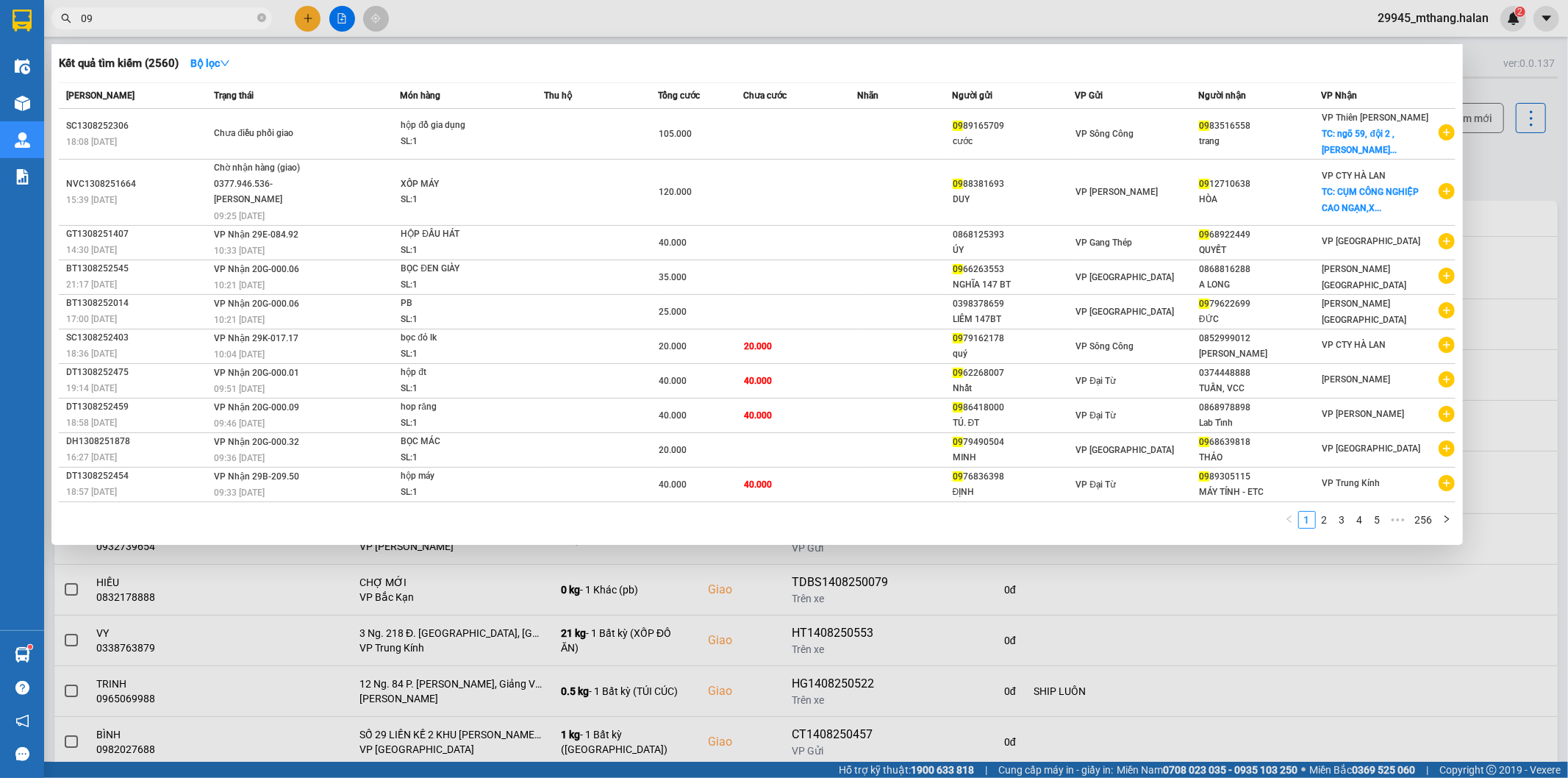
type input "0"
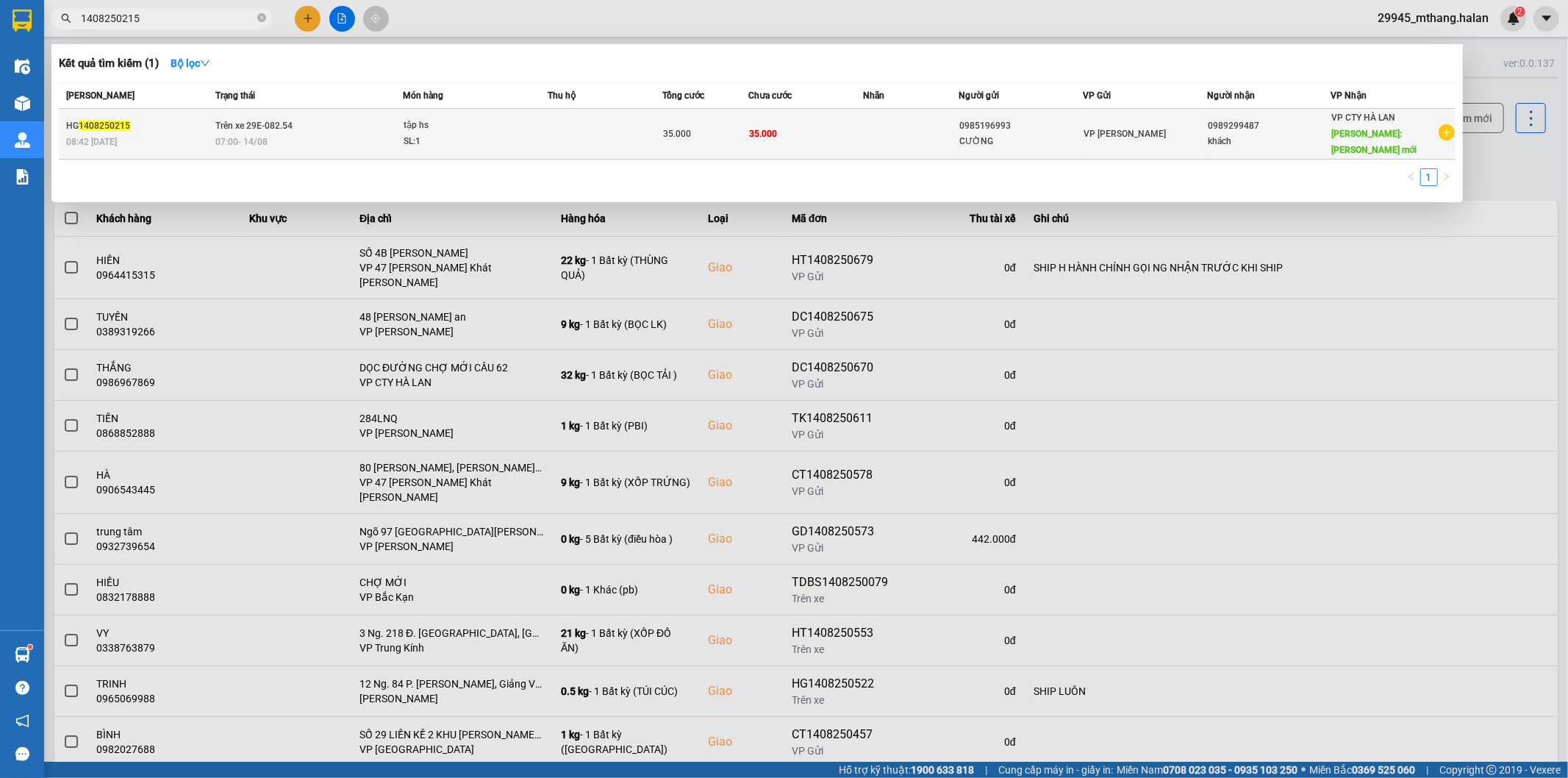
type input "1408250215"
click at [1162, 129] on div "VP [PERSON_NAME]" at bounding box center [1144, 134] width 122 height 16
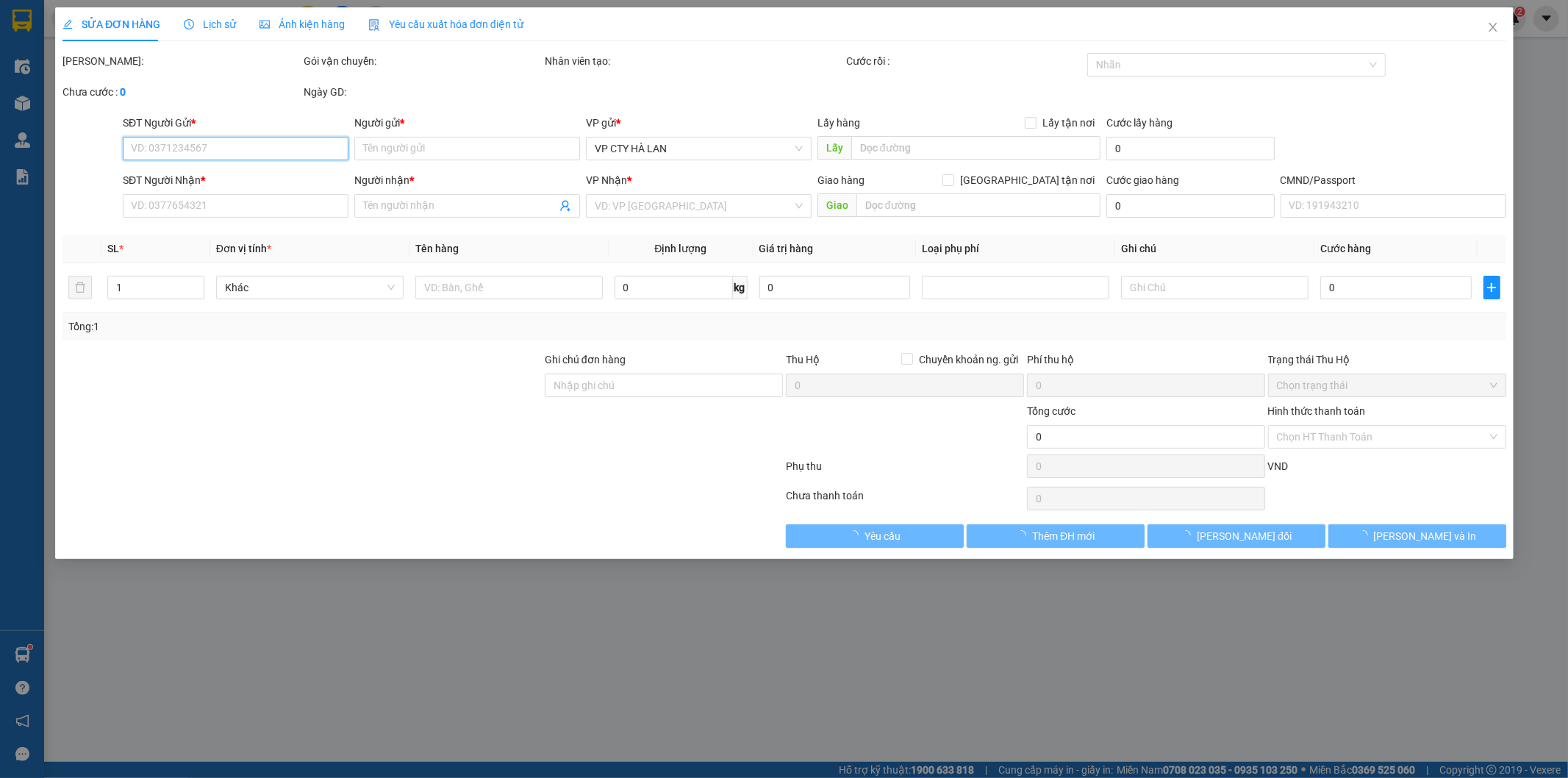
type input "0985196993"
type input "CƯỜNG"
type input "0989299487"
type input "khách"
type input "thanh bình chợ mới"
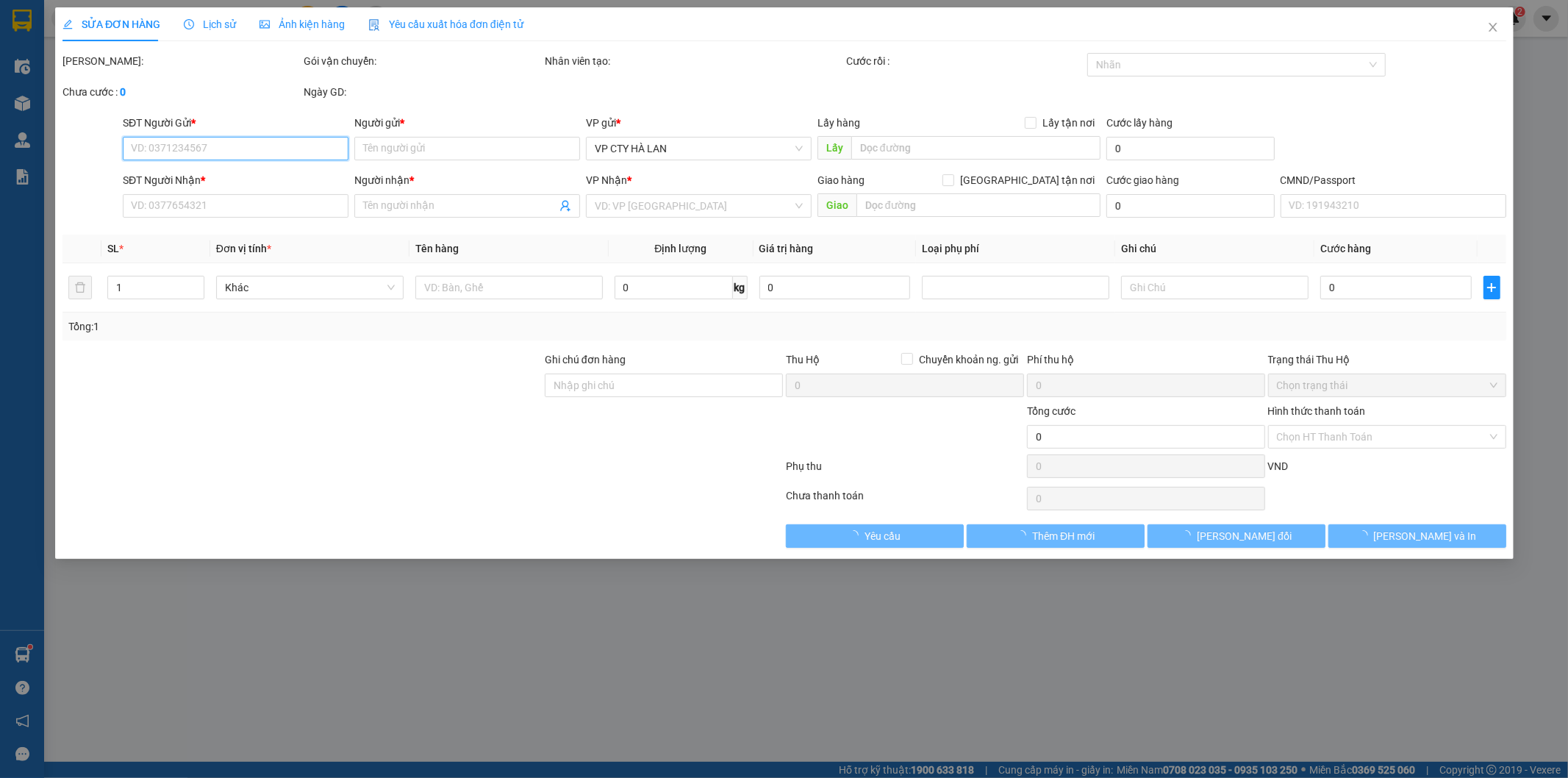
type input "35.000"
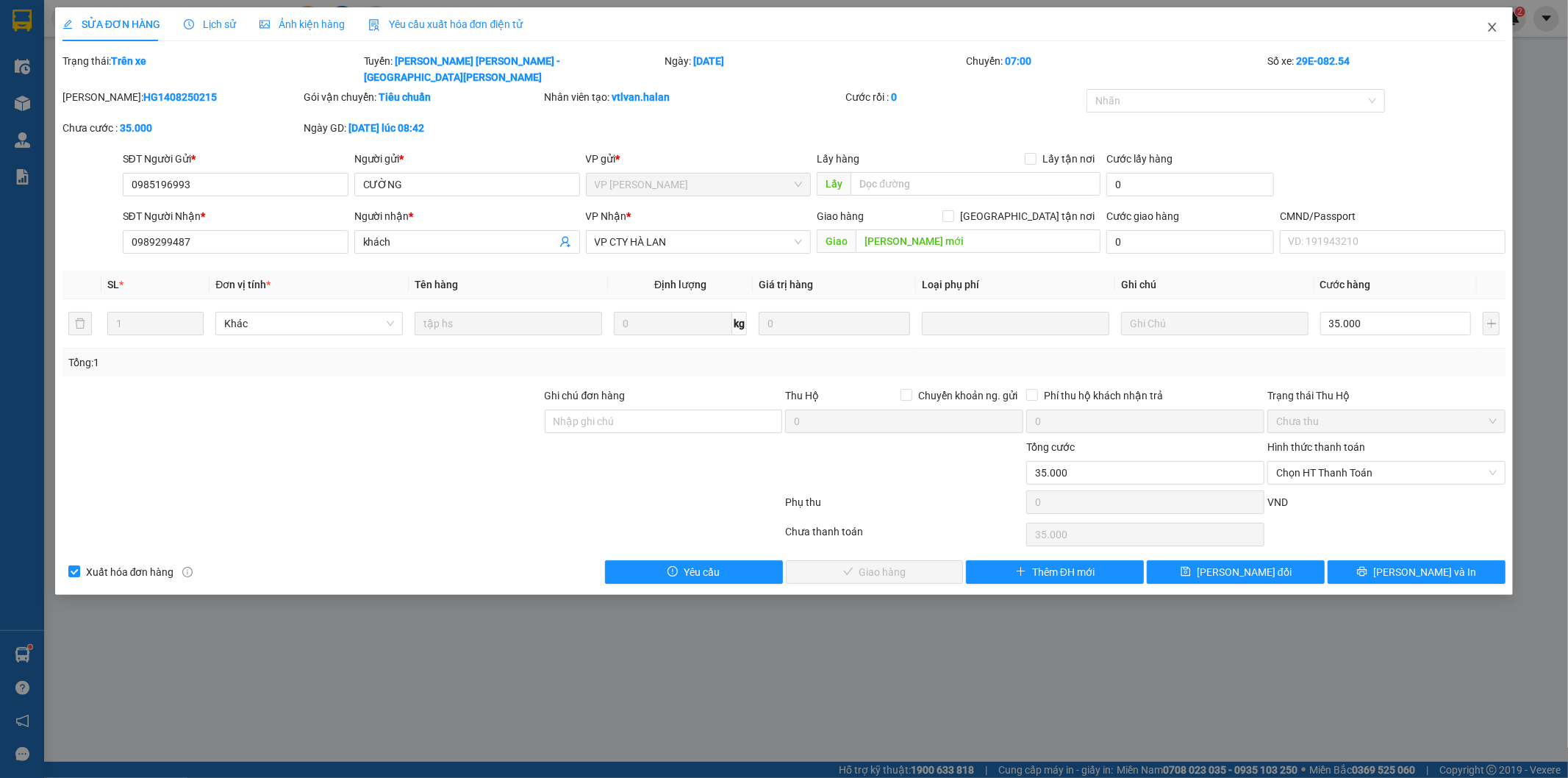
click at [1490, 28] on icon "close" at bounding box center [1492, 27] width 12 height 12
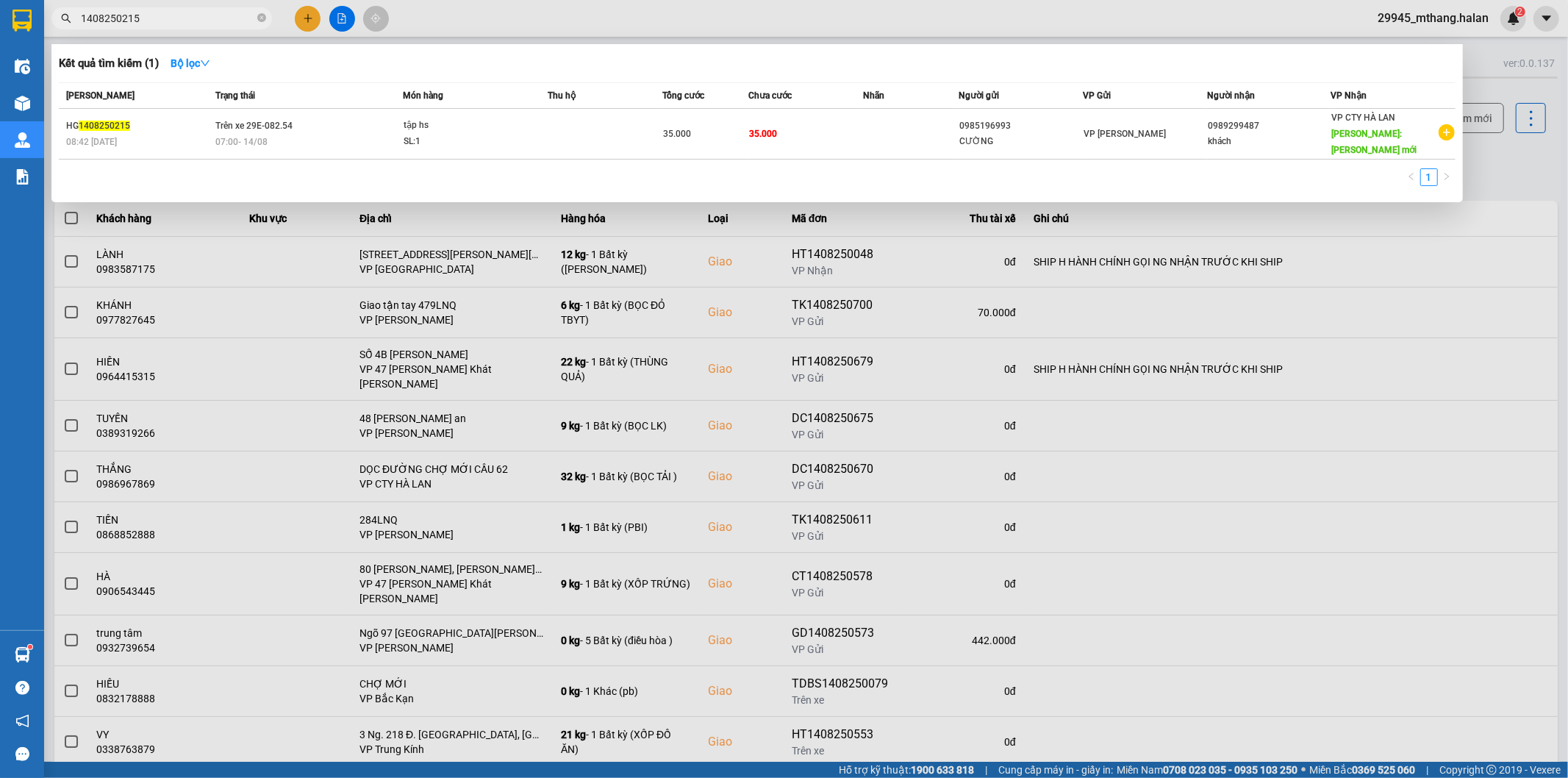
click at [161, 18] on input "1408250215" at bounding box center [167, 18] width 173 height 16
click at [156, 15] on input "1408250215" at bounding box center [167, 18] width 173 height 16
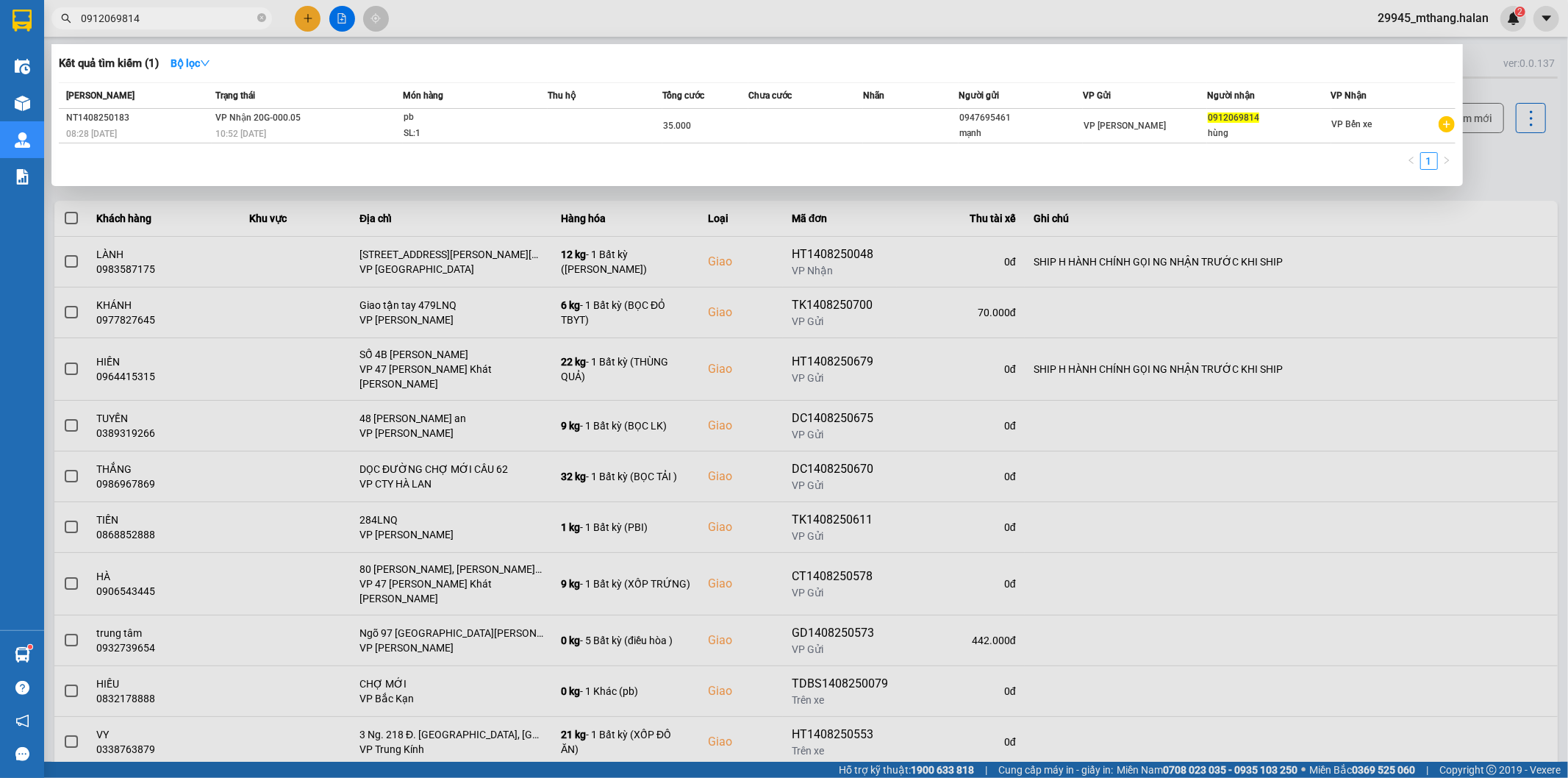
type input "0912069814"
click at [1511, 177] on div at bounding box center [784, 389] width 1568 height 778
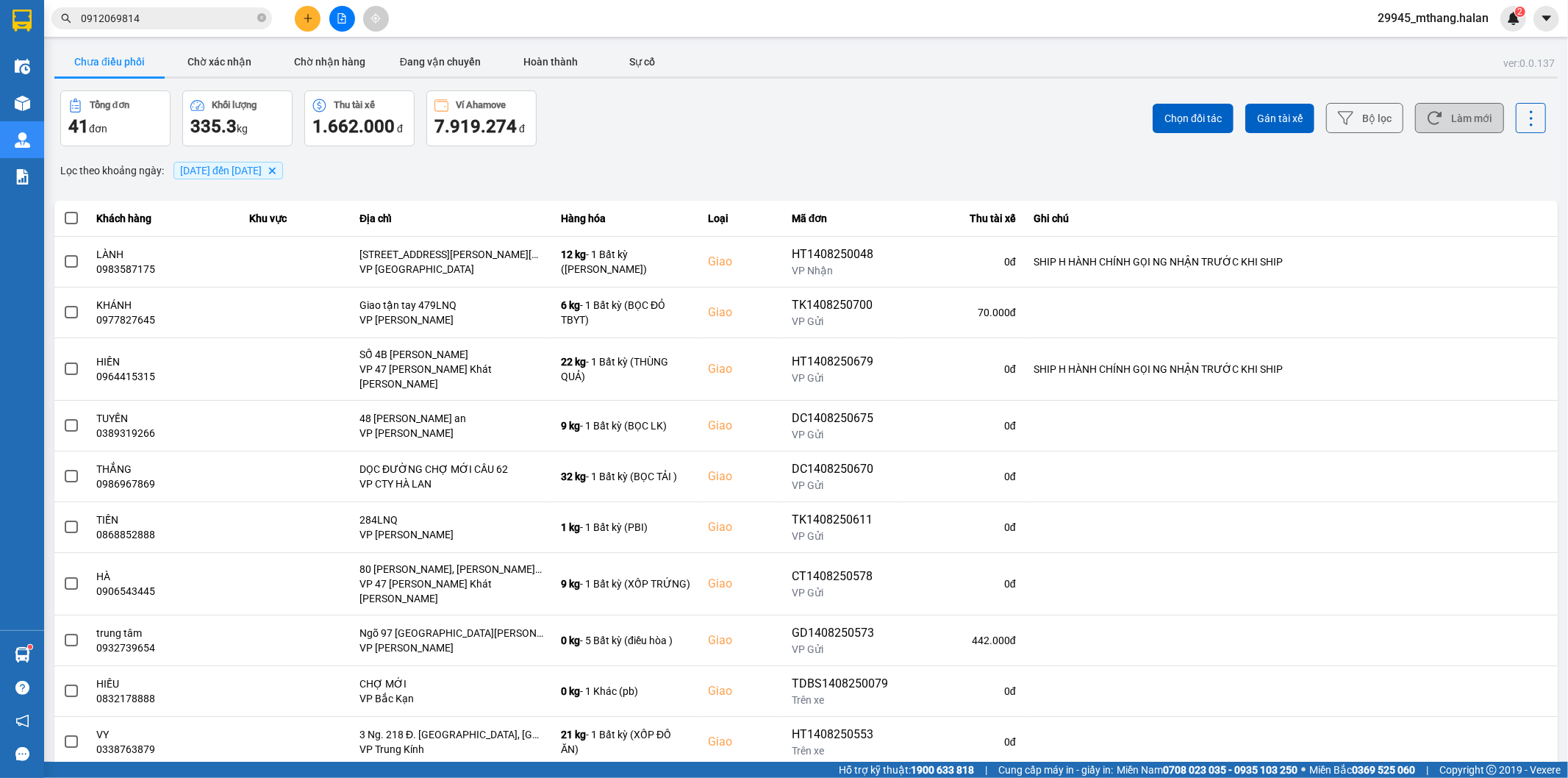
click at [1467, 122] on button "Làm mới" at bounding box center [1459, 118] width 89 height 30
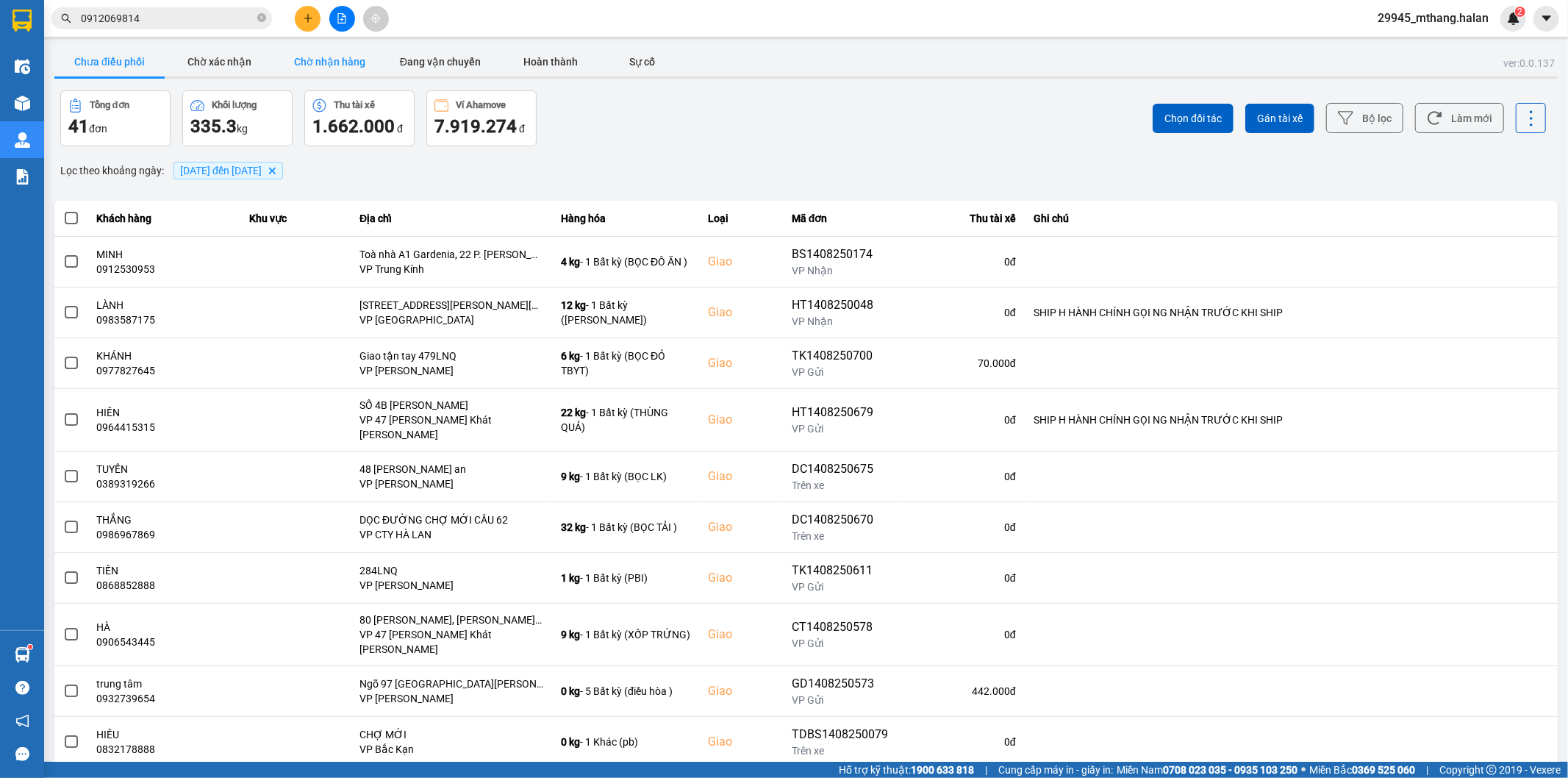
click at [302, 61] on button "Chờ nhận hàng" at bounding box center [330, 62] width 111 height 29
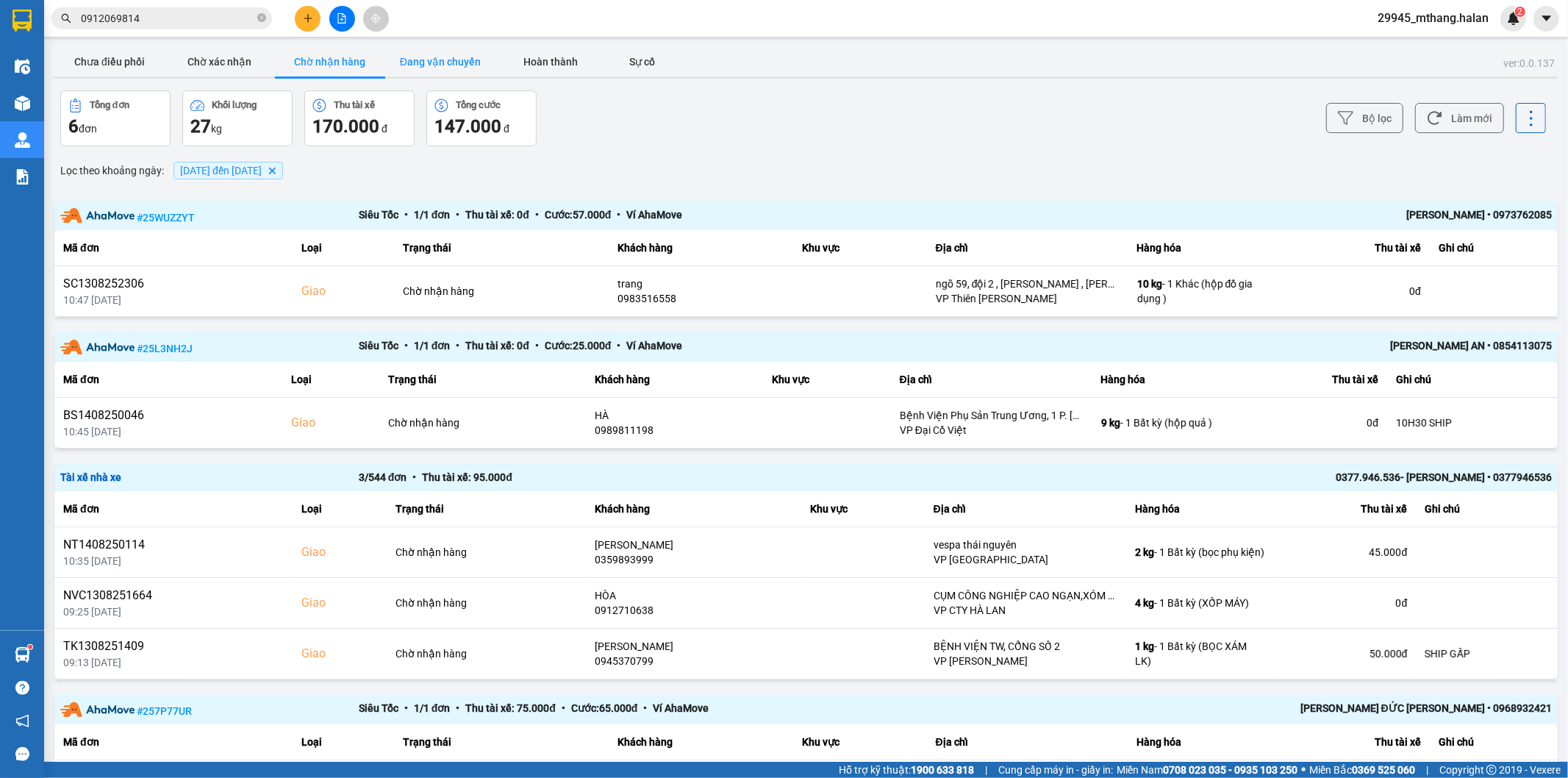
click at [444, 68] on button "Đang vận chuyển" at bounding box center [440, 62] width 111 height 29
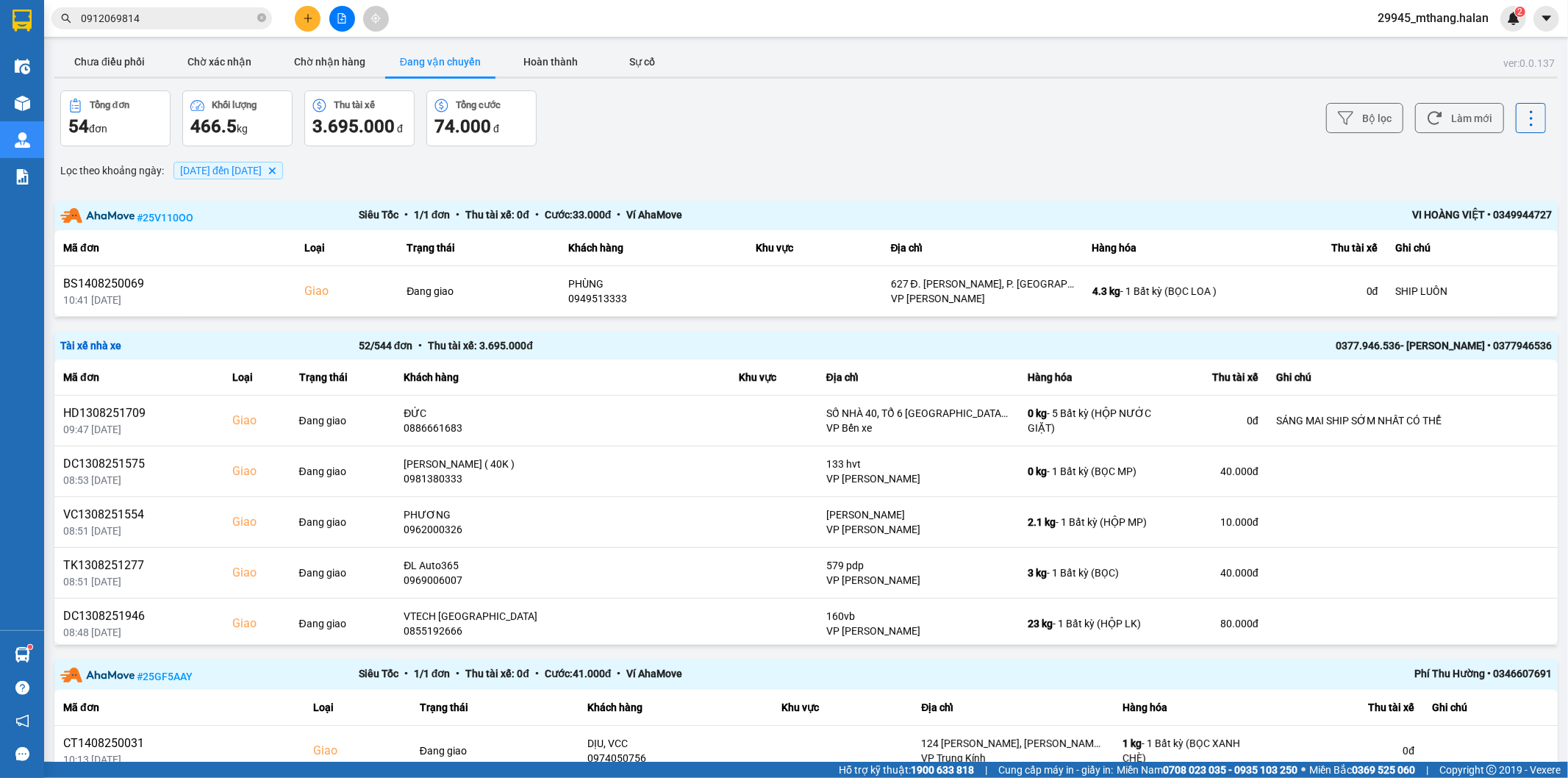
scroll to position [69, 0]
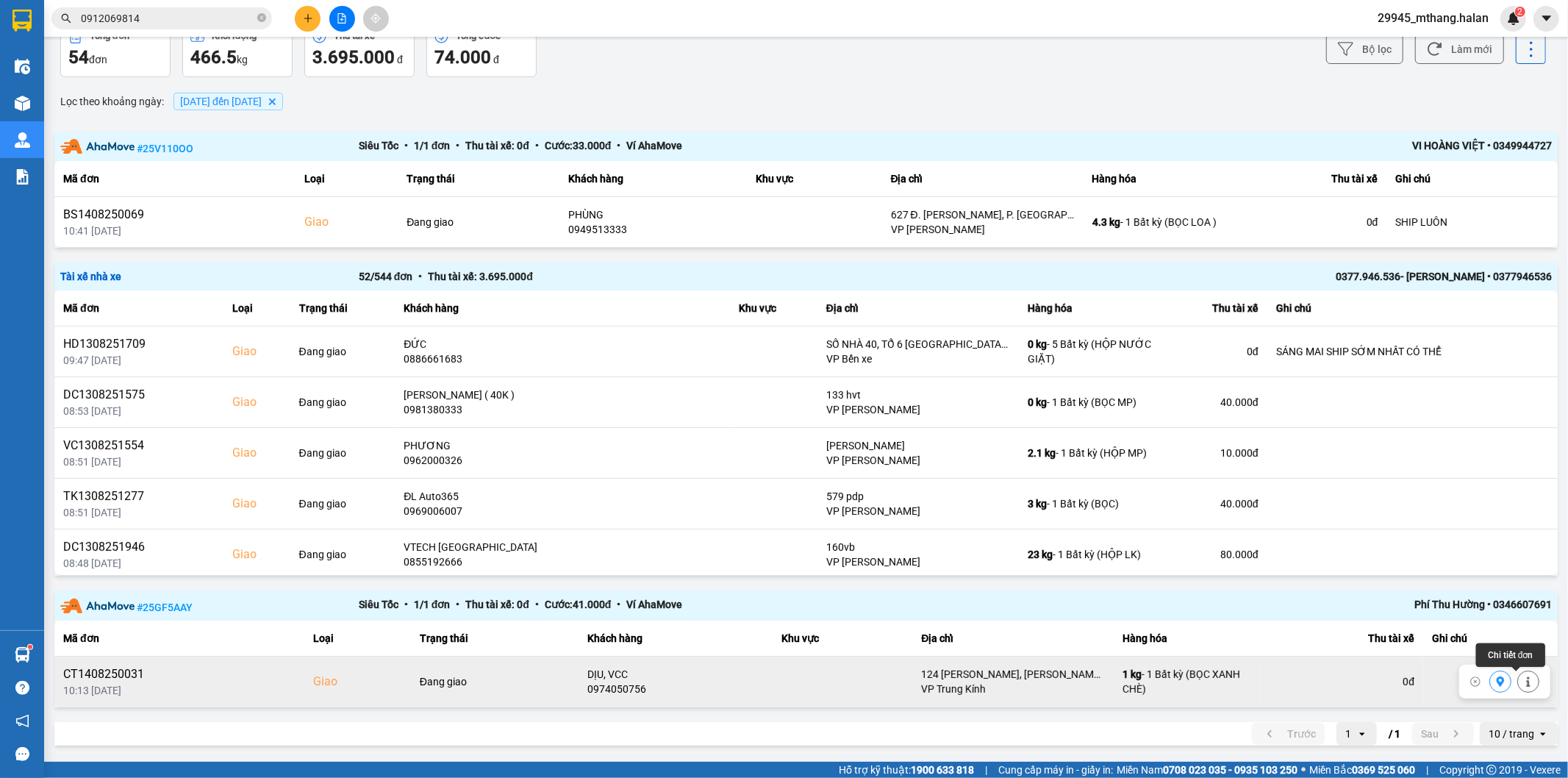
click at [1523, 679] on icon at bounding box center [1527, 681] width 10 height 10
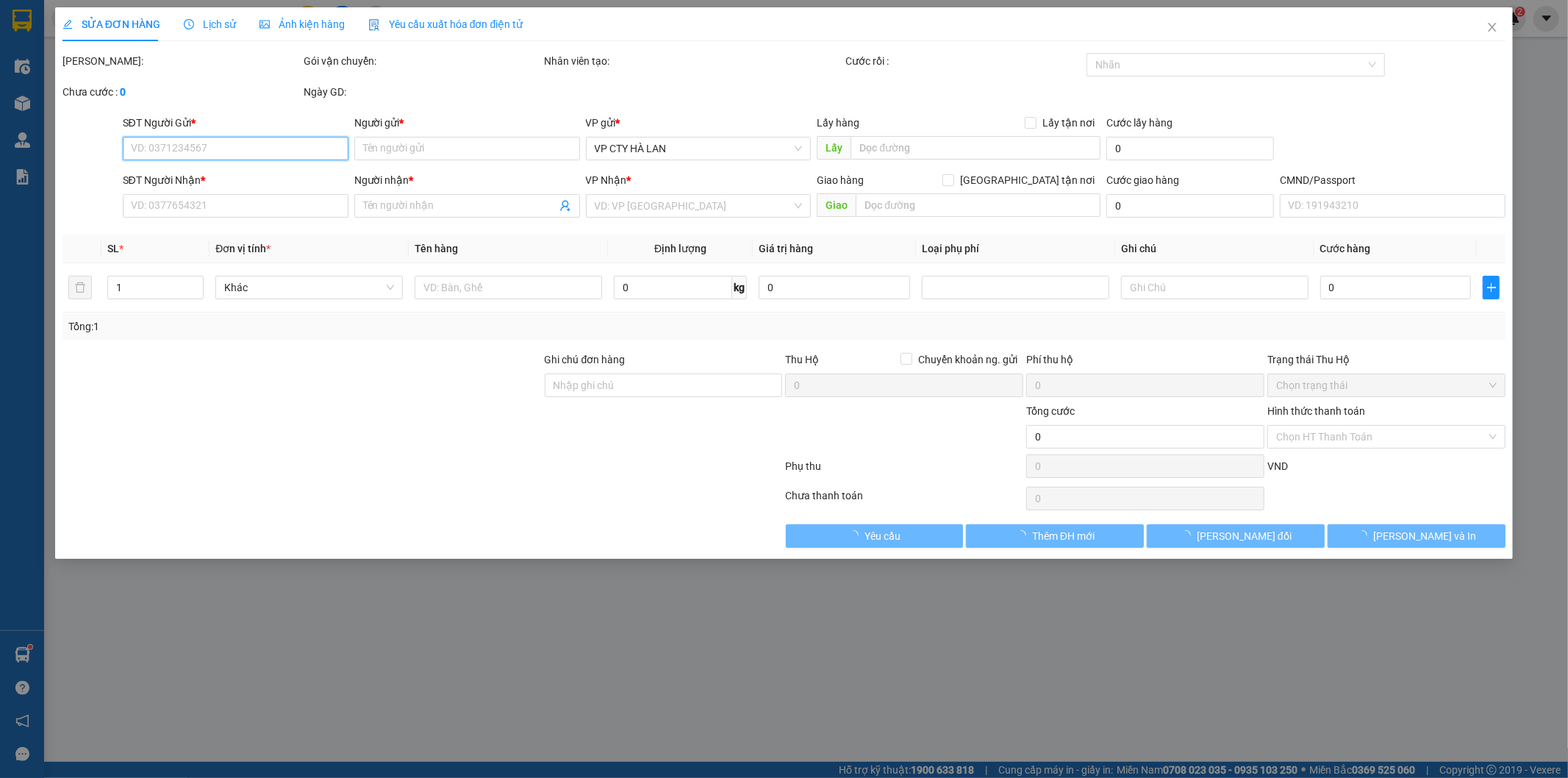
type input "0982972088"
type input "THƯƠNG"
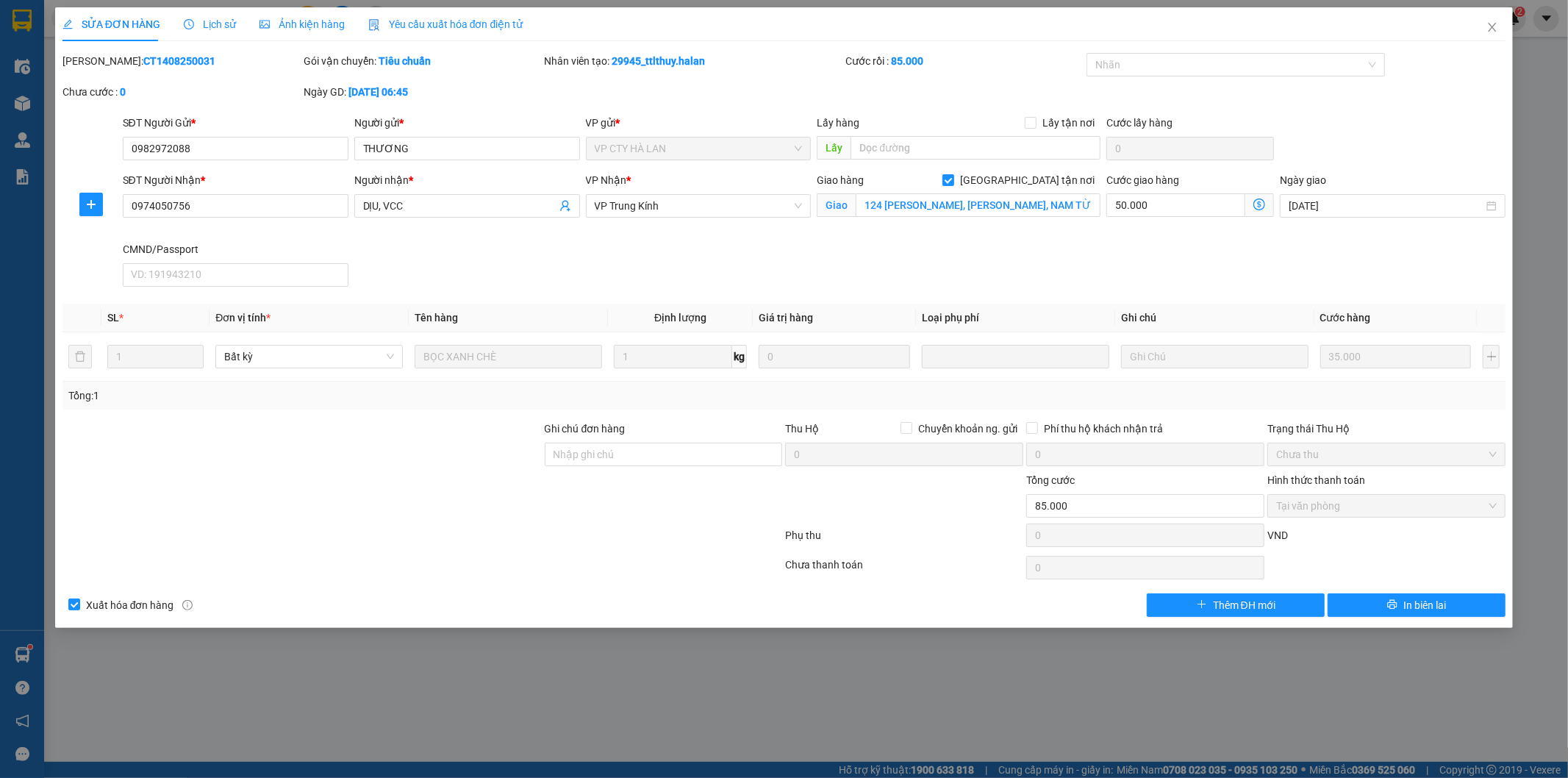
click at [208, 25] on span "Lịch sử" at bounding box center [210, 24] width 53 height 12
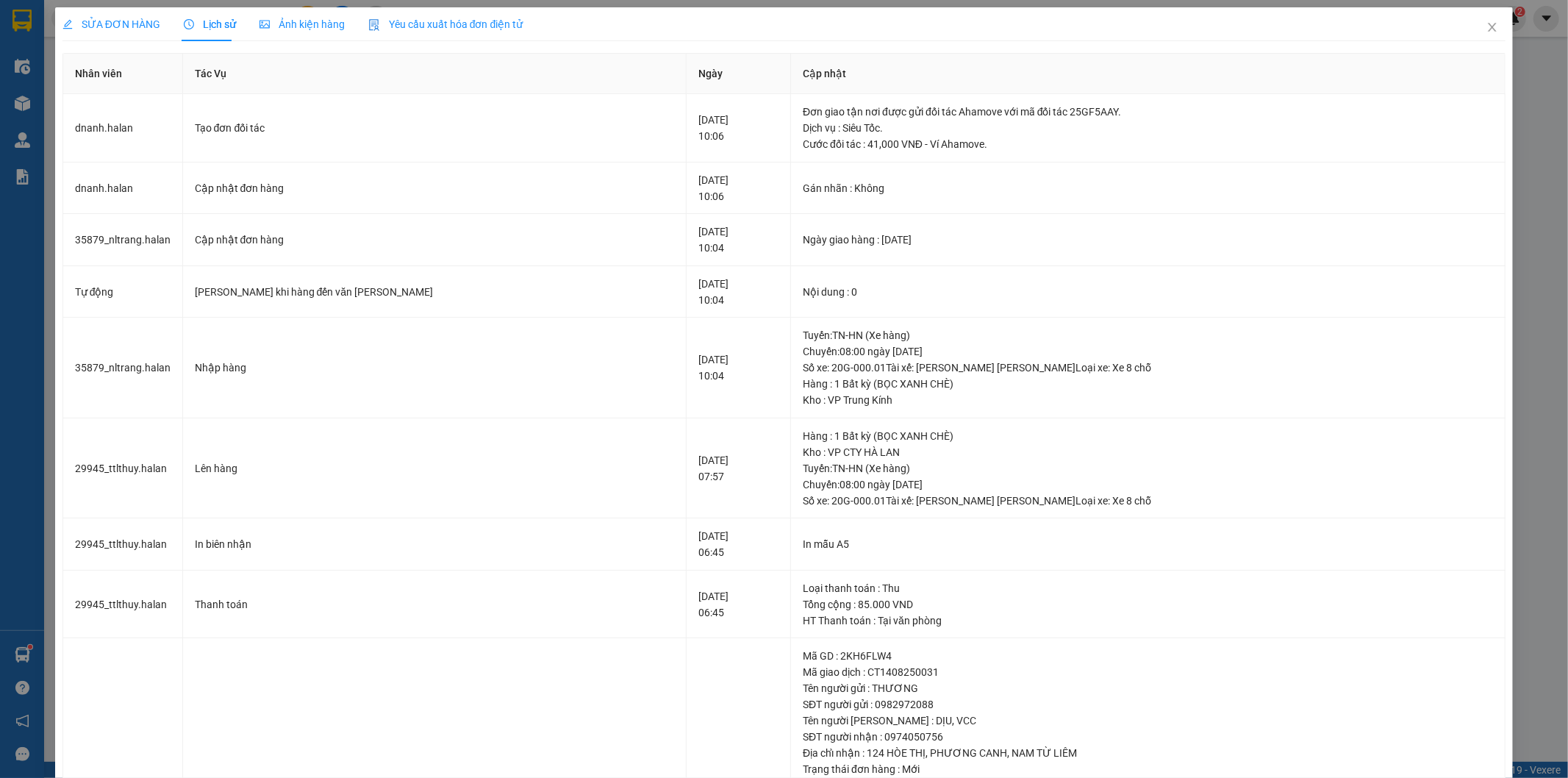
click at [134, 24] on span "SỬA ĐƠN HÀNG" at bounding box center [111, 24] width 98 height 12
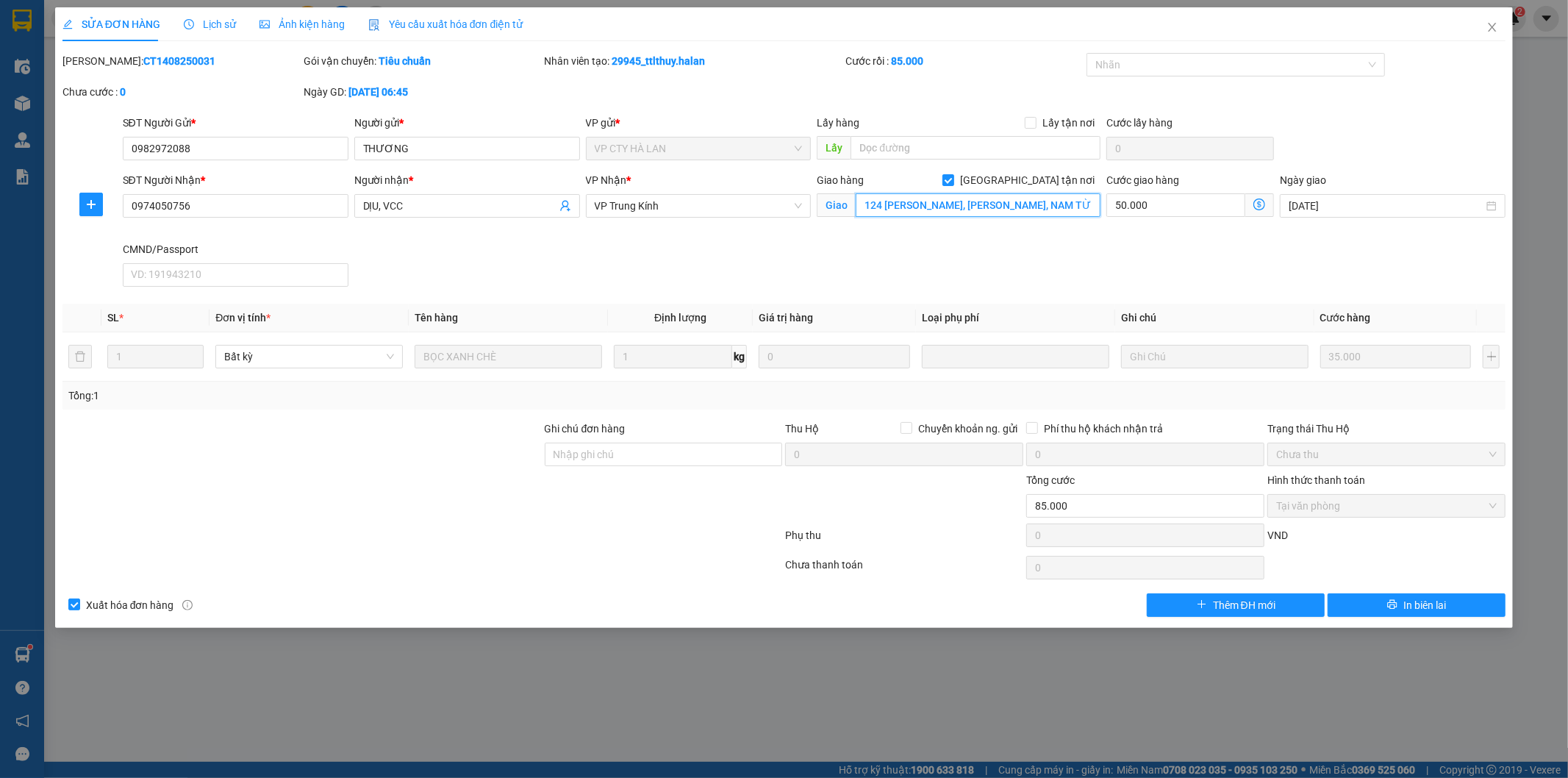
click at [988, 211] on input "124 HÒE THỊ, PHƯƠNG CANH, NAM TỪ LIÊM" at bounding box center [978, 205] width 245 height 24
click at [1491, 24] on icon "close" at bounding box center [1492, 27] width 12 height 12
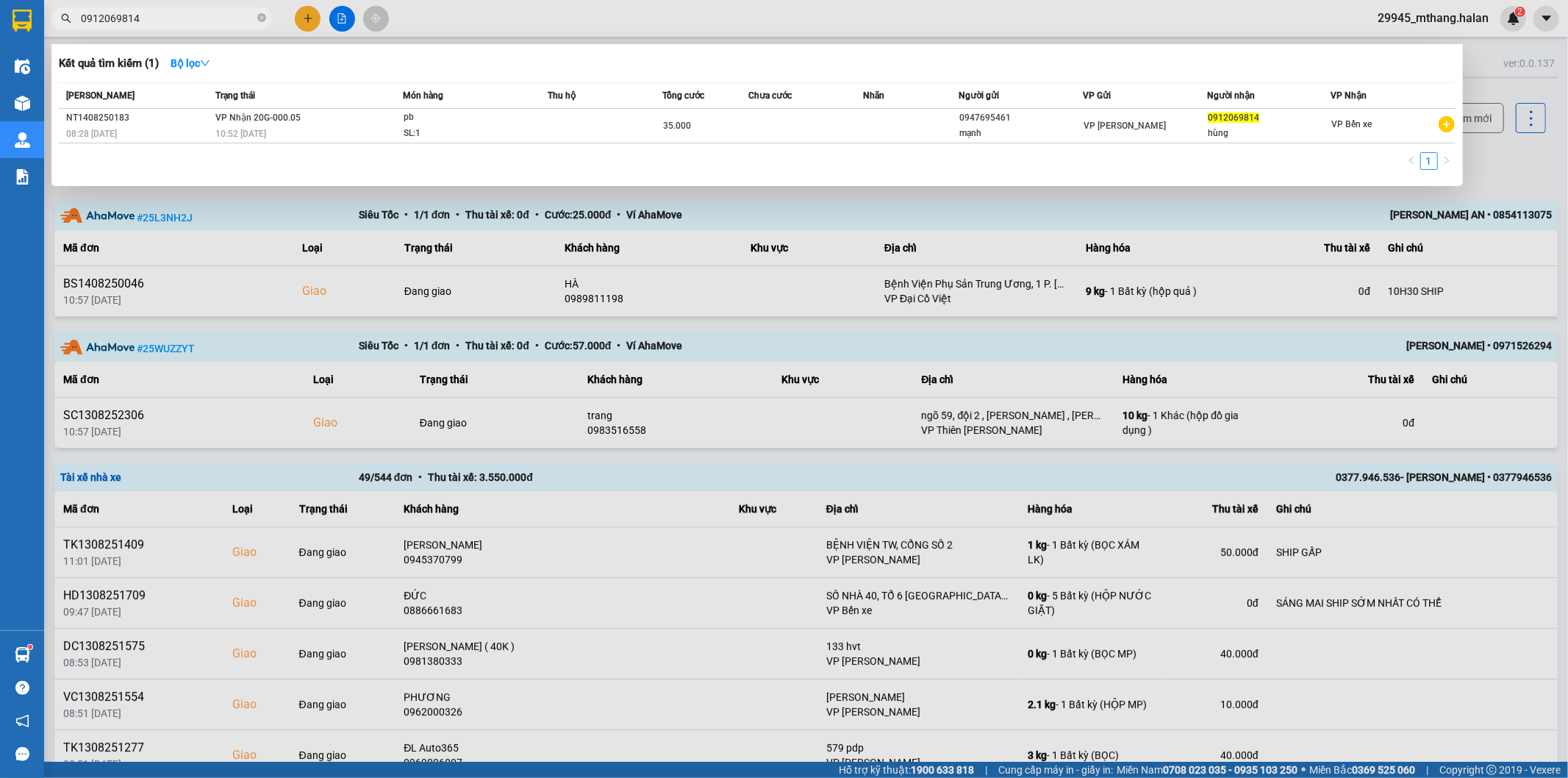
click at [158, 15] on input "0912069814" at bounding box center [167, 18] width 173 height 16
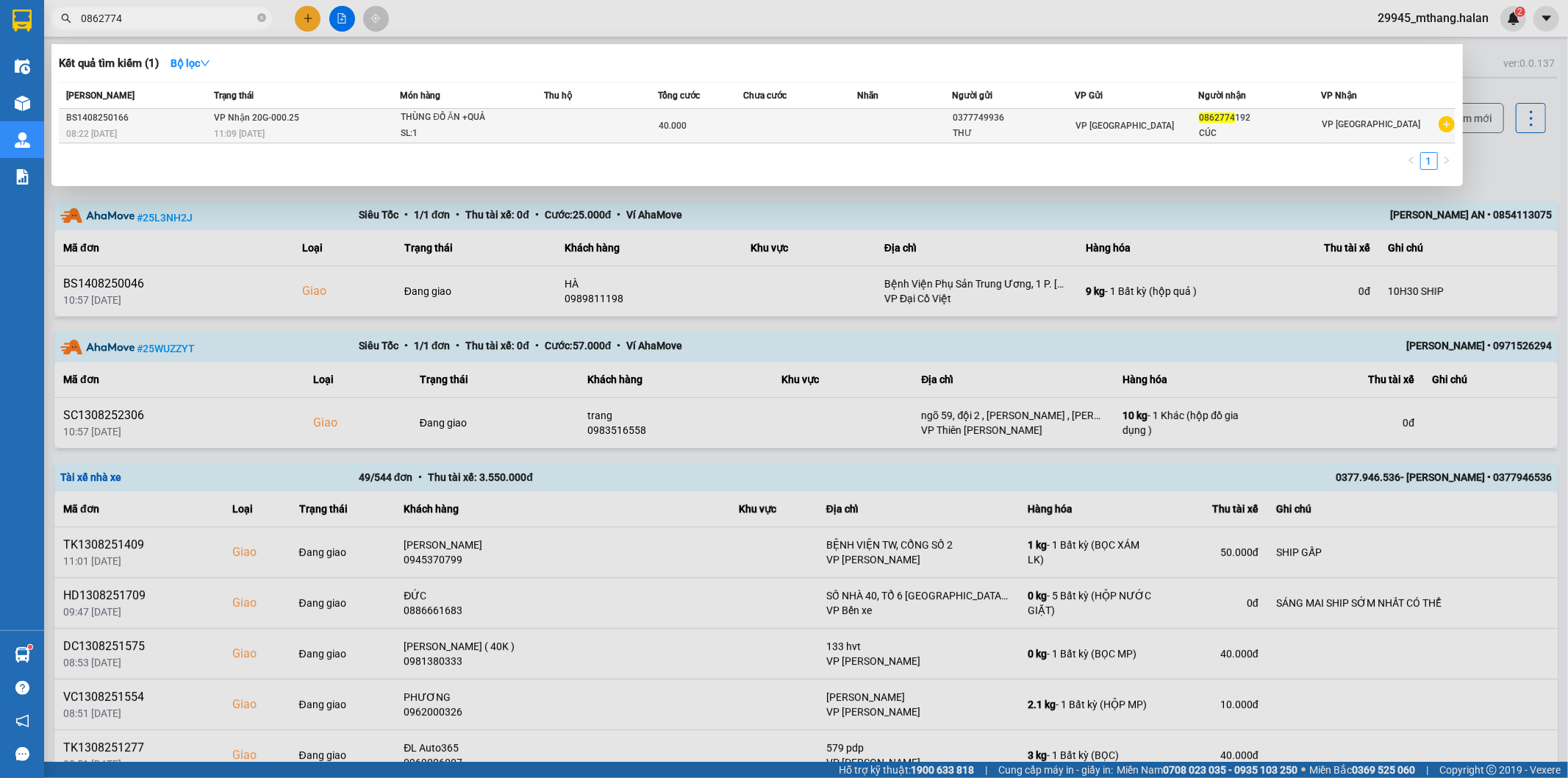
click at [670, 127] on span "40.000" at bounding box center [673, 125] width 28 height 10
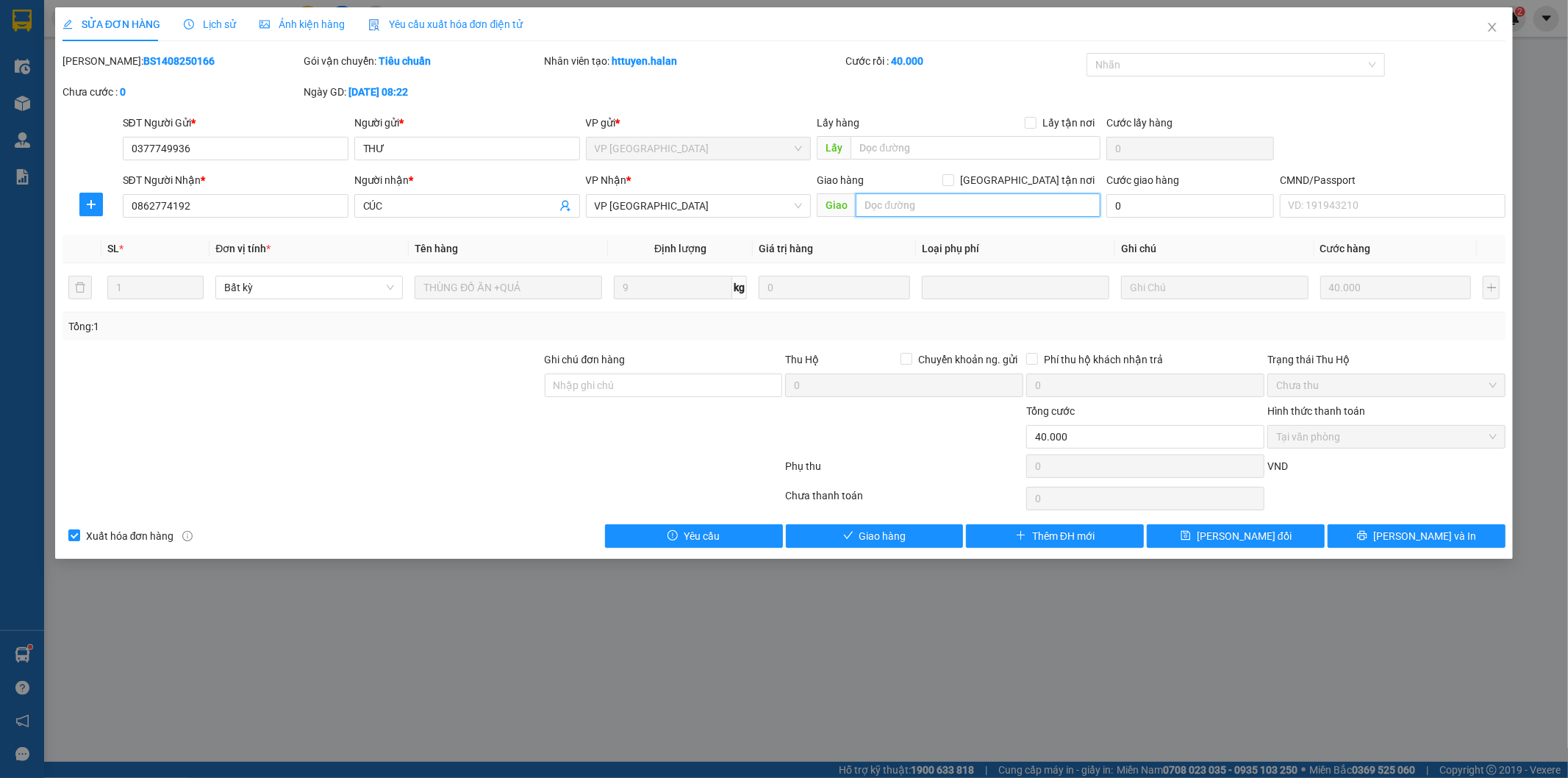
click at [965, 208] on input "text" at bounding box center [978, 205] width 245 height 24
click at [915, 201] on input "text" at bounding box center [978, 205] width 245 height 24
paste input "Geleximco Lê Trọng Tấn, A22Khu A Geleximco, Đ. Lê Trọng Tấn, Dương Kinh, Hoài Đ…"
drag, startPoint x: 927, startPoint y: 203, endPoint x: 795, endPoint y: 199, distance: 132.1
click at [795, 199] on div "SĐT Người Nhận * 0862774192 Người nhận * CÚC VP Nhận * VP Hà Đông Giao hàng Gia…" at bounding box center [814, 198] width 1389 height 52
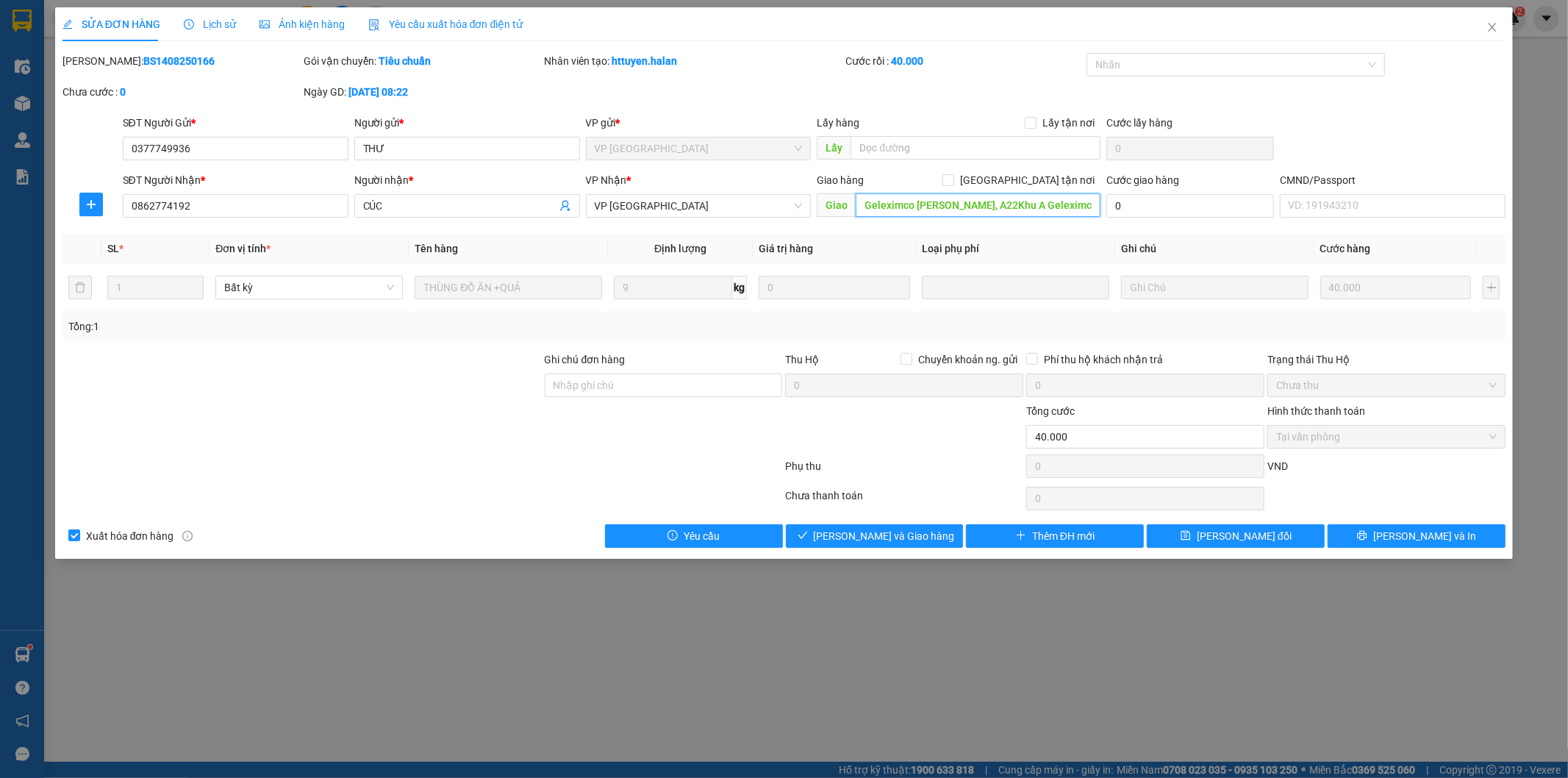
click at [904, 206] on input "Geleximco Lê Trọng Tấn, A22Khu A Geleximco, Đ. Lê Trọng Tấn, Dương Kinh, Hoài Đ…" at bounding box center [978, 205] width 245 height 24
click at [863, 203] on input "Geleximco Lê Trọng Tấn, A22Khu A Geleximco, Đ. Lê Trọng Tấn, Dương Kinh, Hoài Đ…" at bounding box center [978, 205] width 245 height 24
click at [1001, 208] on input "16 D25 Geleximco Lê Trọng Tấn, A22Khu A Geleximco, Đ. Lê Trọng Tấn, Dương Kinh,…" at bounding box center [978, 205] width 245 height 24
drag, startPoint x: 1012, startPoint y: 206, endPoint x: 931, endPoint y: 209, distance: 81.1
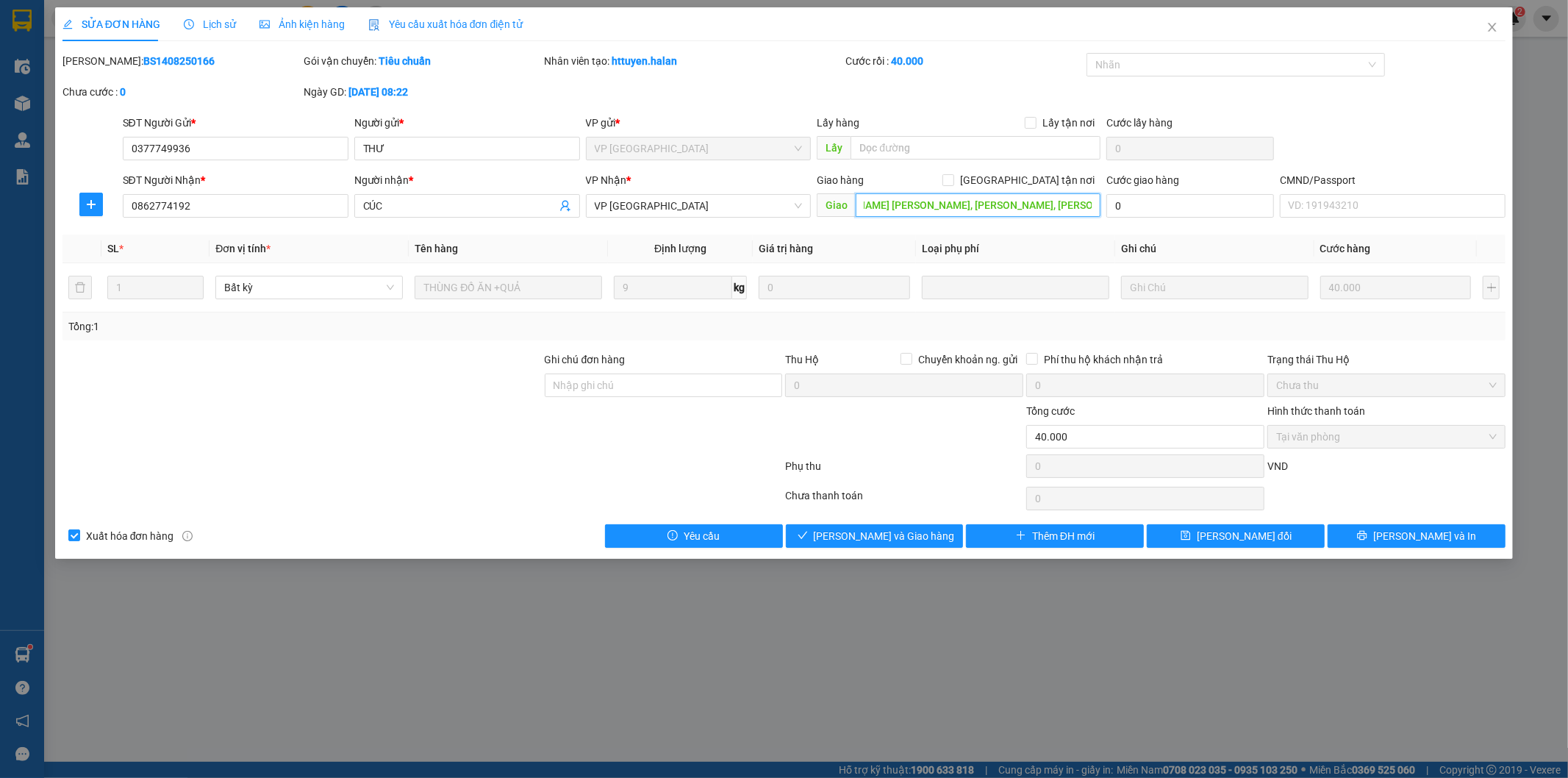
click at [931, 209] on input "16 D25 Geleximco Lê Trọng Tấn, A22Khu A Geleximco, Đ. Lê Trọng Tấn, Dương Kinh,…" at bounding box center [978, 205] width 245 height 24
drag, startPoint x: 992, startPoint y: 200, endPoint x: 821, endPoint y: 212, distance: 171.4
click at [821, 212] on span "Giao 16 D25 Geleximco Lê Trọng Tấn, Hoài Đức, Hà Nội 100000, Việt Nam" at bounding box center [958, 205] width 284 height 24
click at [953, 201] on input "16 D25 Geleximco Lê Trọng Tấn, Hoài Đức, Hà Nội 100000, Việt Nam" at bounding box center [978, 205] width 245 height 24
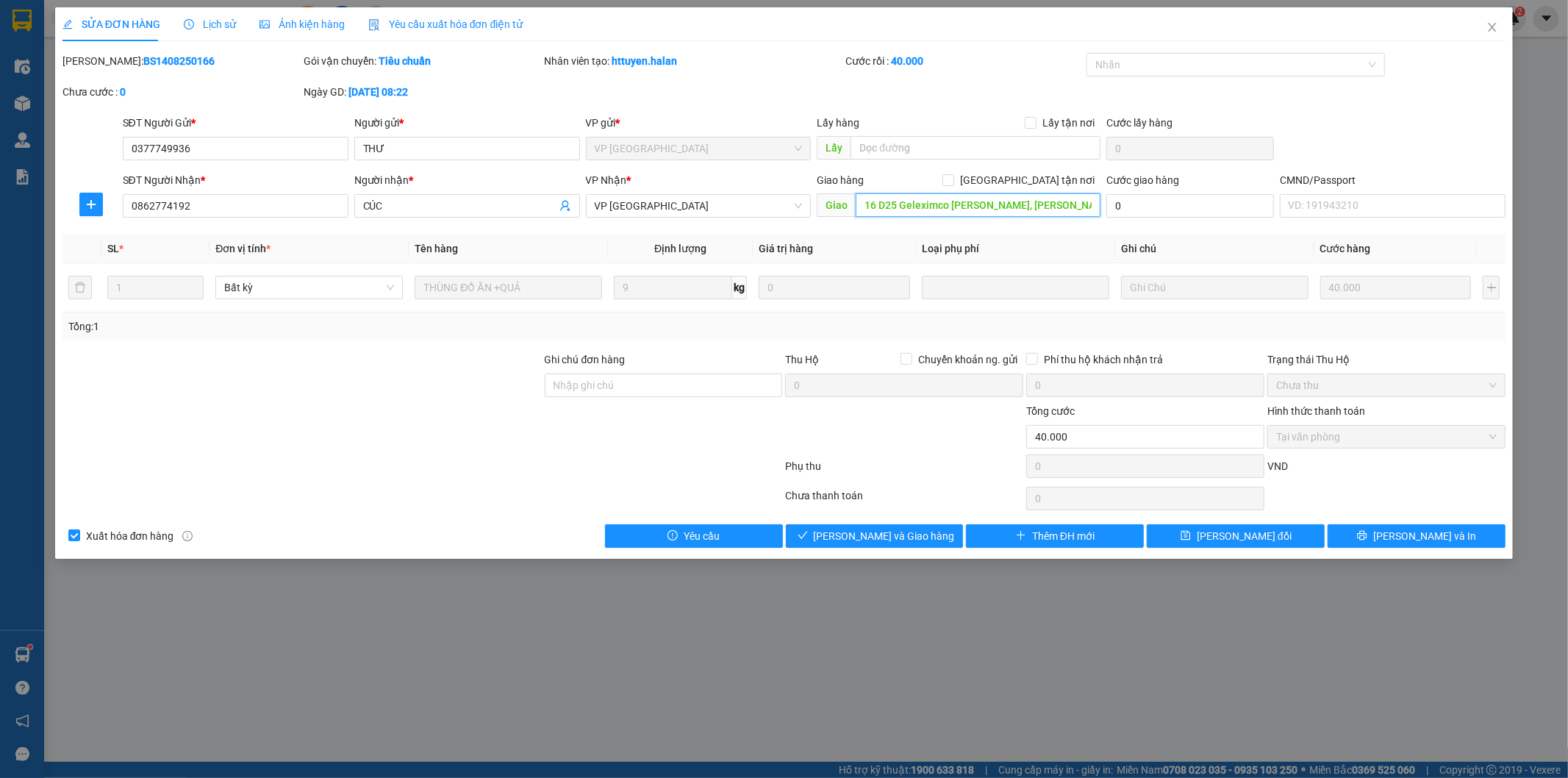
click at [978, 206] on input "16 D25 Geleximco Lê Trọng Tấn, Hoài Đức, Hà Nội 100000, Việt Nam" at bounding box center [978, 205] width 245 height 24
drag, startPoint x: 1002, startPoint y: 204, endPoint x: 1092, endPoint y: 204, distance: 90.0
click at [1092, 204] on input "16 D25 Geleximco Lê Trọng Tấn, Hoài Đức, Hà Nội 100000, Việt Nam" at bounding box center [978, 205] width 245 height 24
click at [953, 179] on input "[GEOGRAPHIC_DATA] tận nơi" at bounding box center [947, 179] width 10 height 10
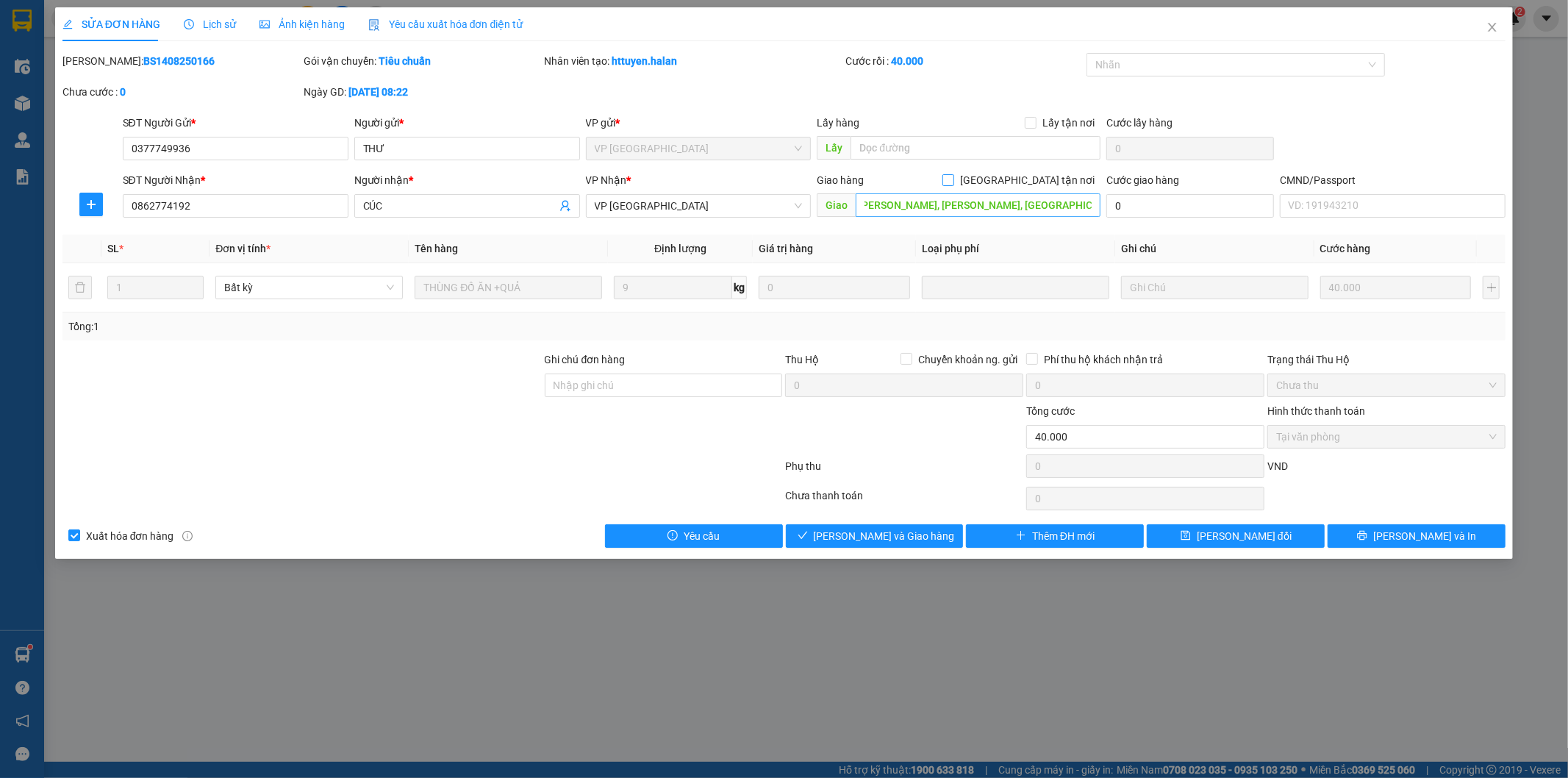
scroll to position [0, 0]
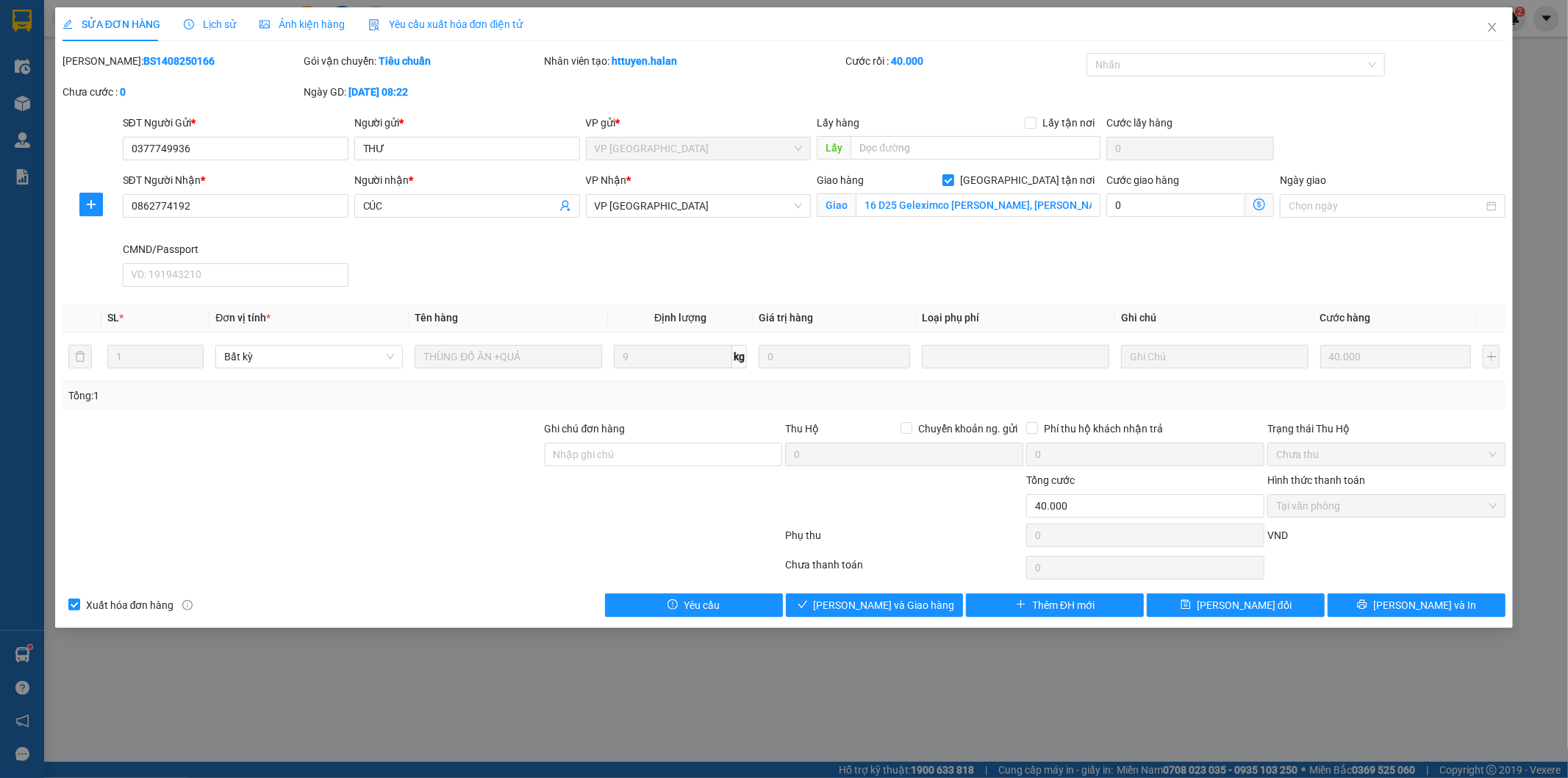
click at [1263, 201] on icon "dollar-circle" at bounding box center [1259, 204] width 12 height 12
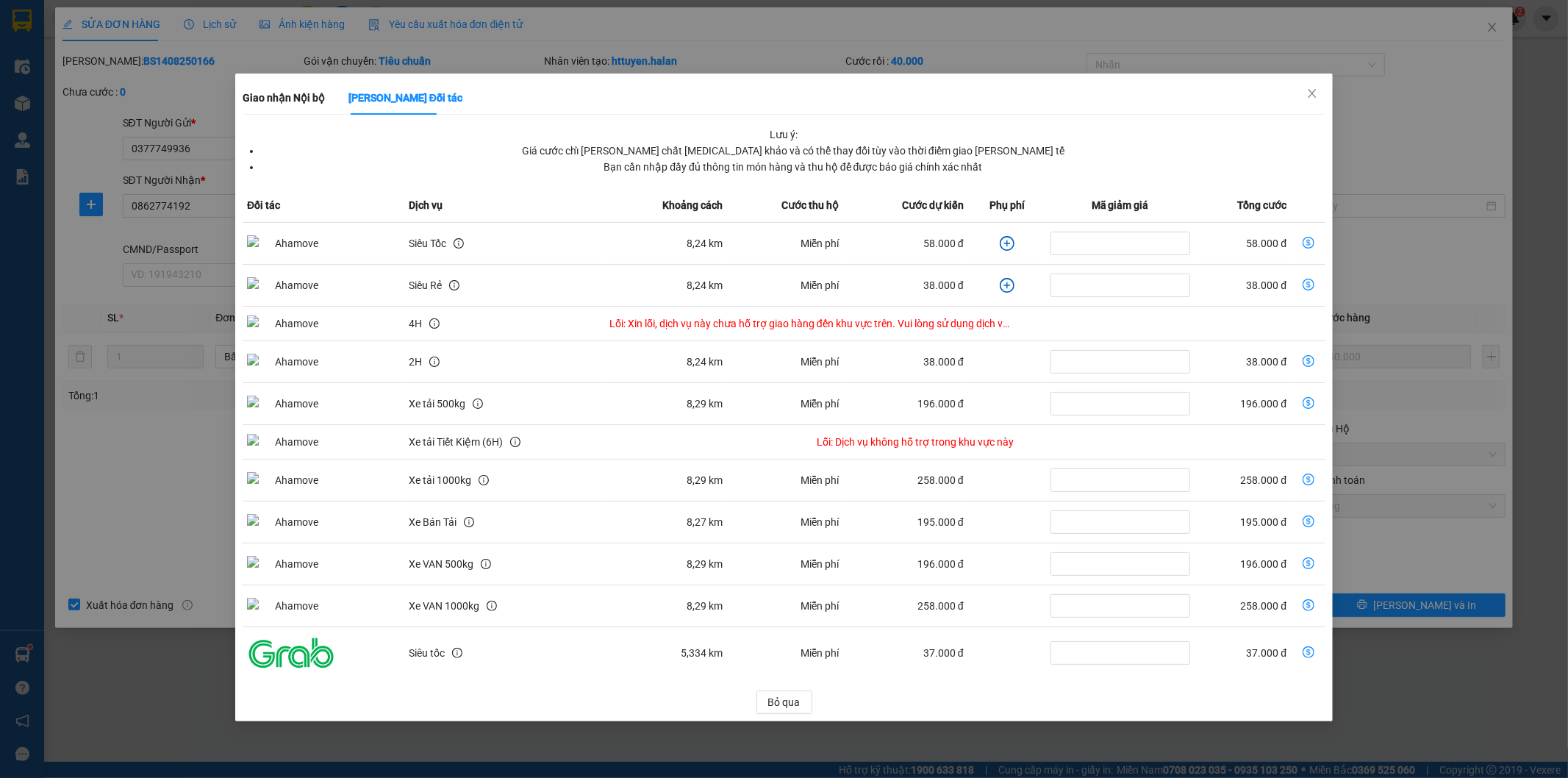
click at [1002, 239] on icon "plus-circle" at bounding box center [1007, 243] width 15 height 15
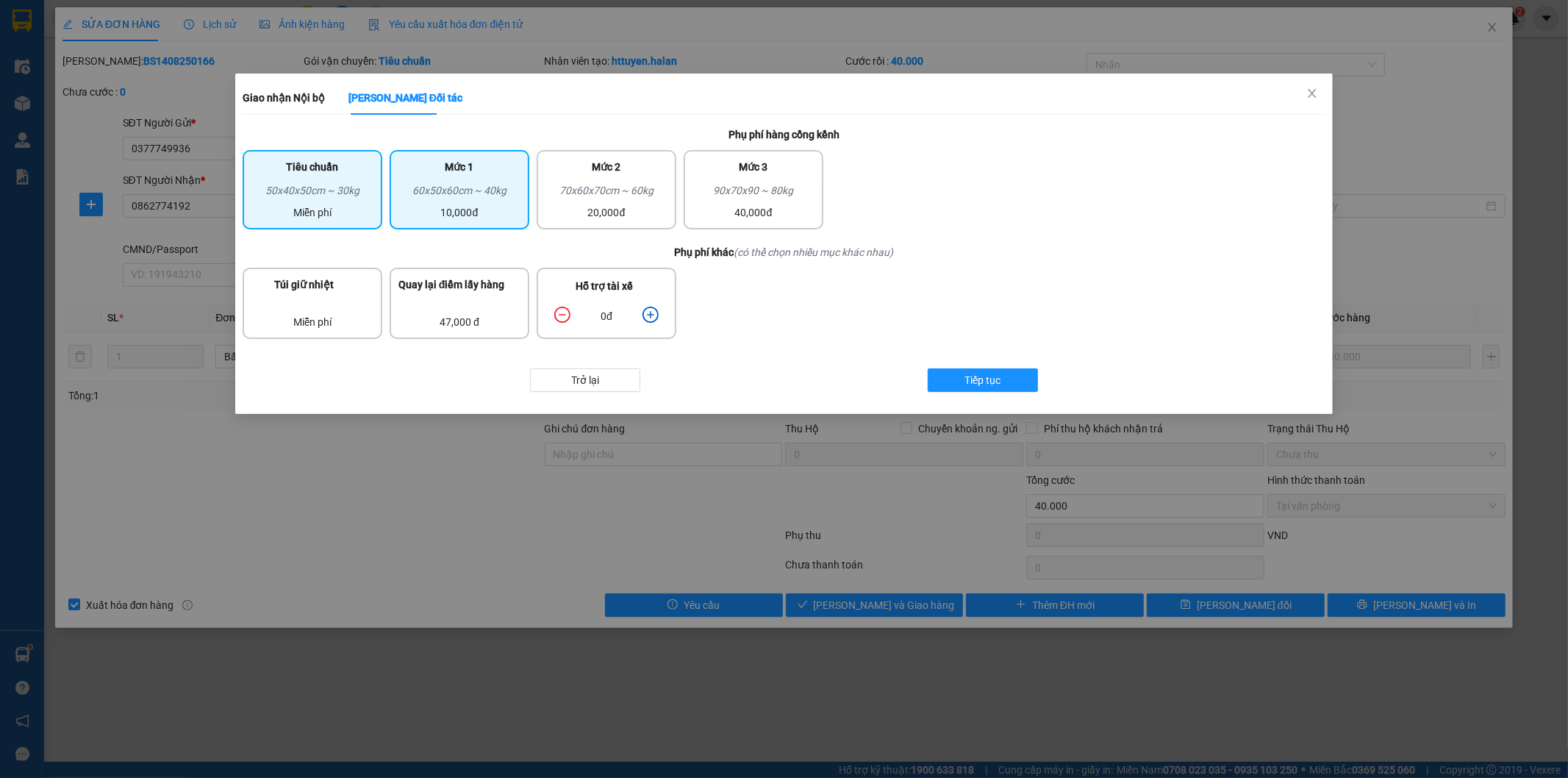
click at [420, 197] on div "60x50x60cm ~ 40kg" at bounding box center [460, 193] width 122 height 22
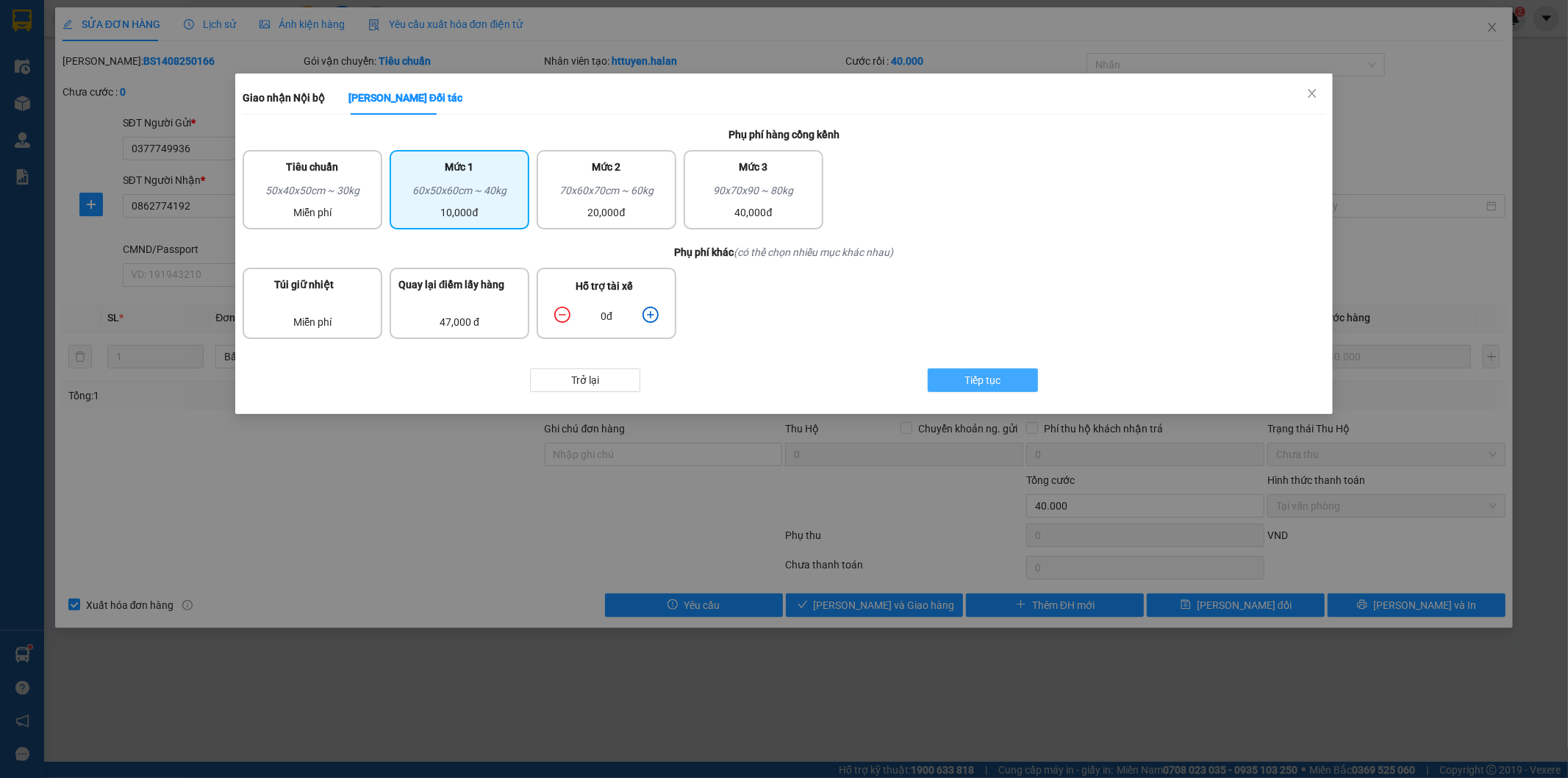
click at [979, 374] on span "Tiếp tục" at bounding box center [983, 380] width 36 height 16
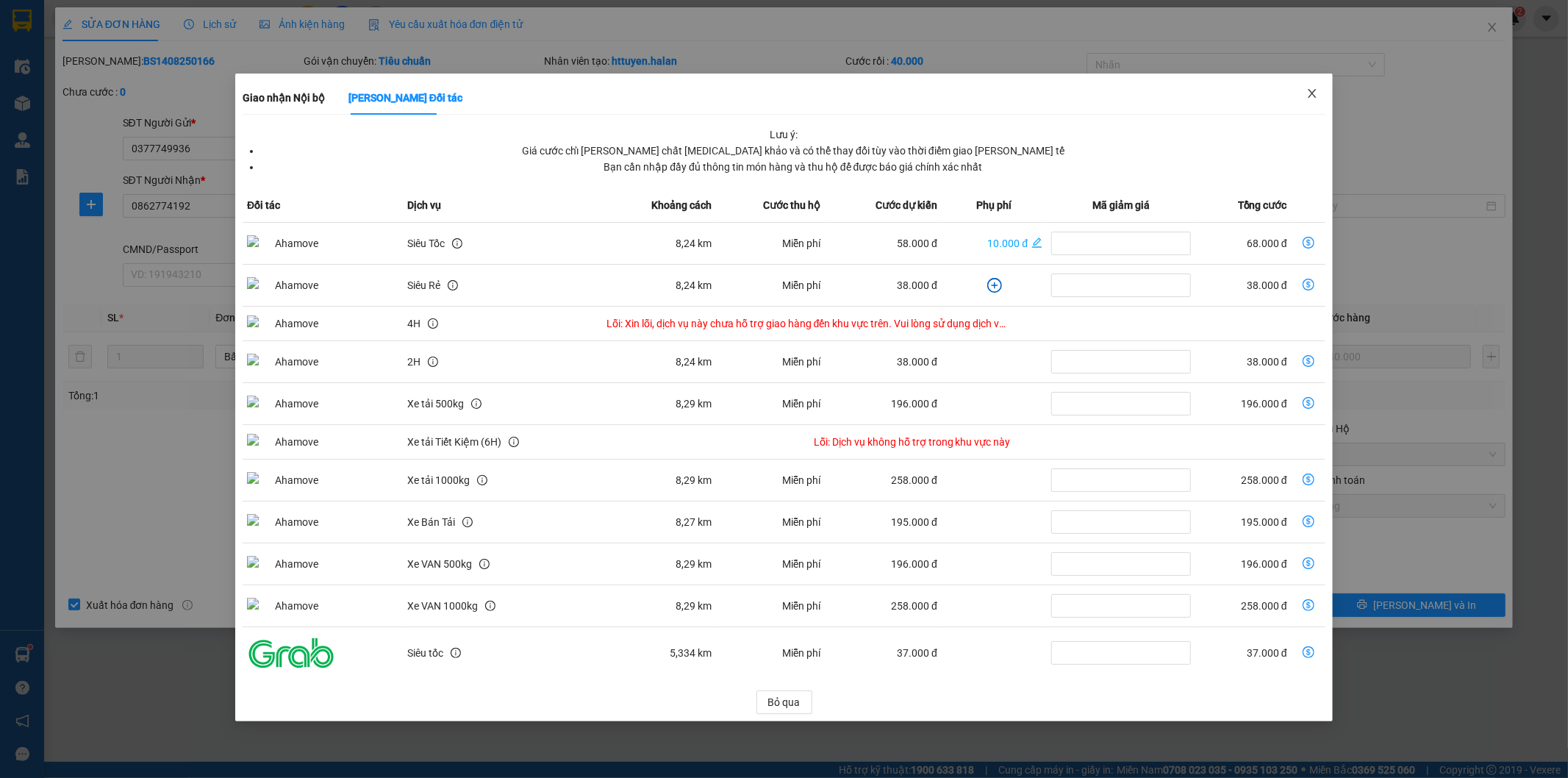
click at [1311, 92] on icon "close" at bounding box center [1312, 93] width 12 height 12
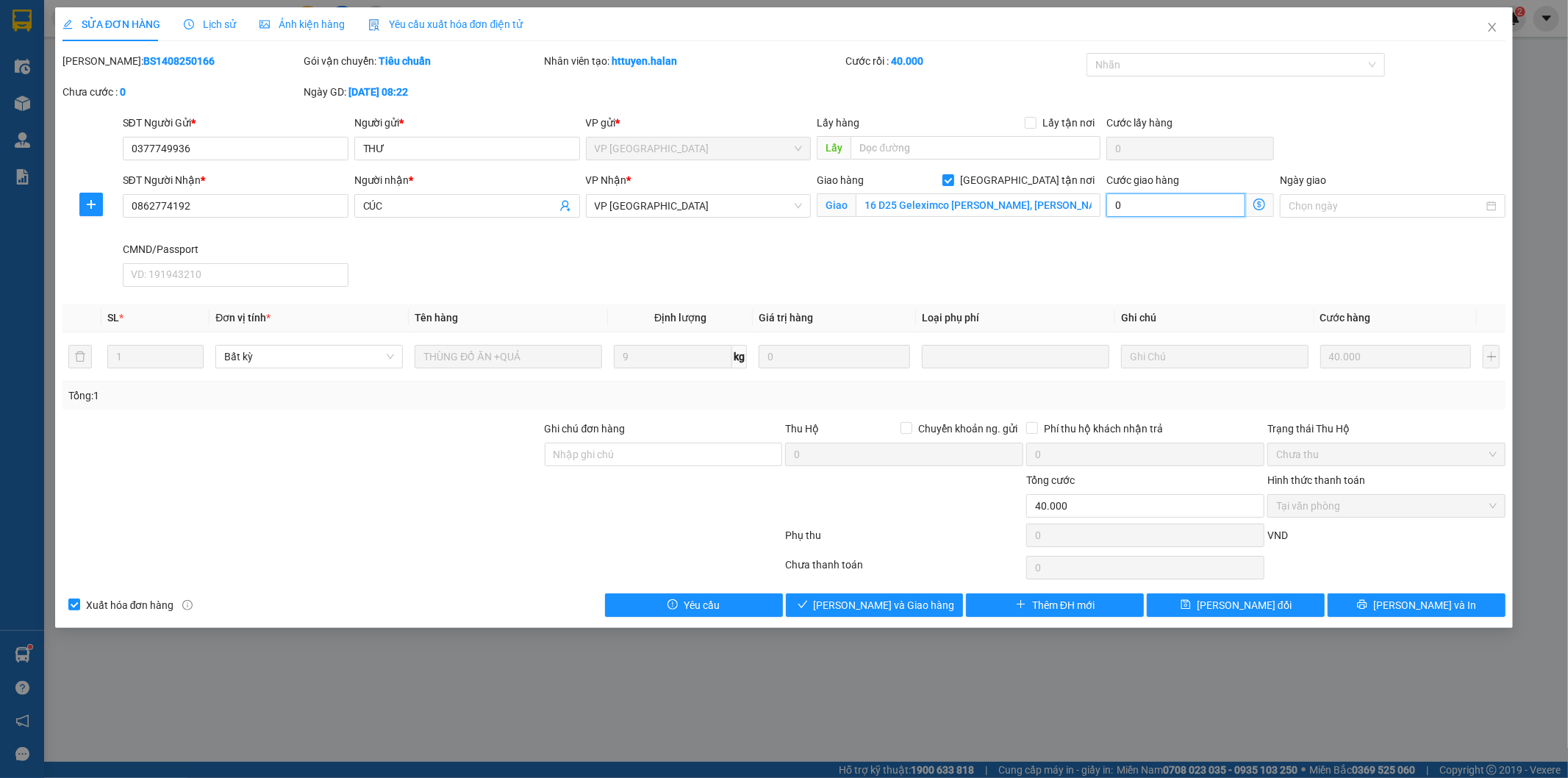
click at [1193, 207] on input "0" at bounding box center [1175, 205] width 139 height 24
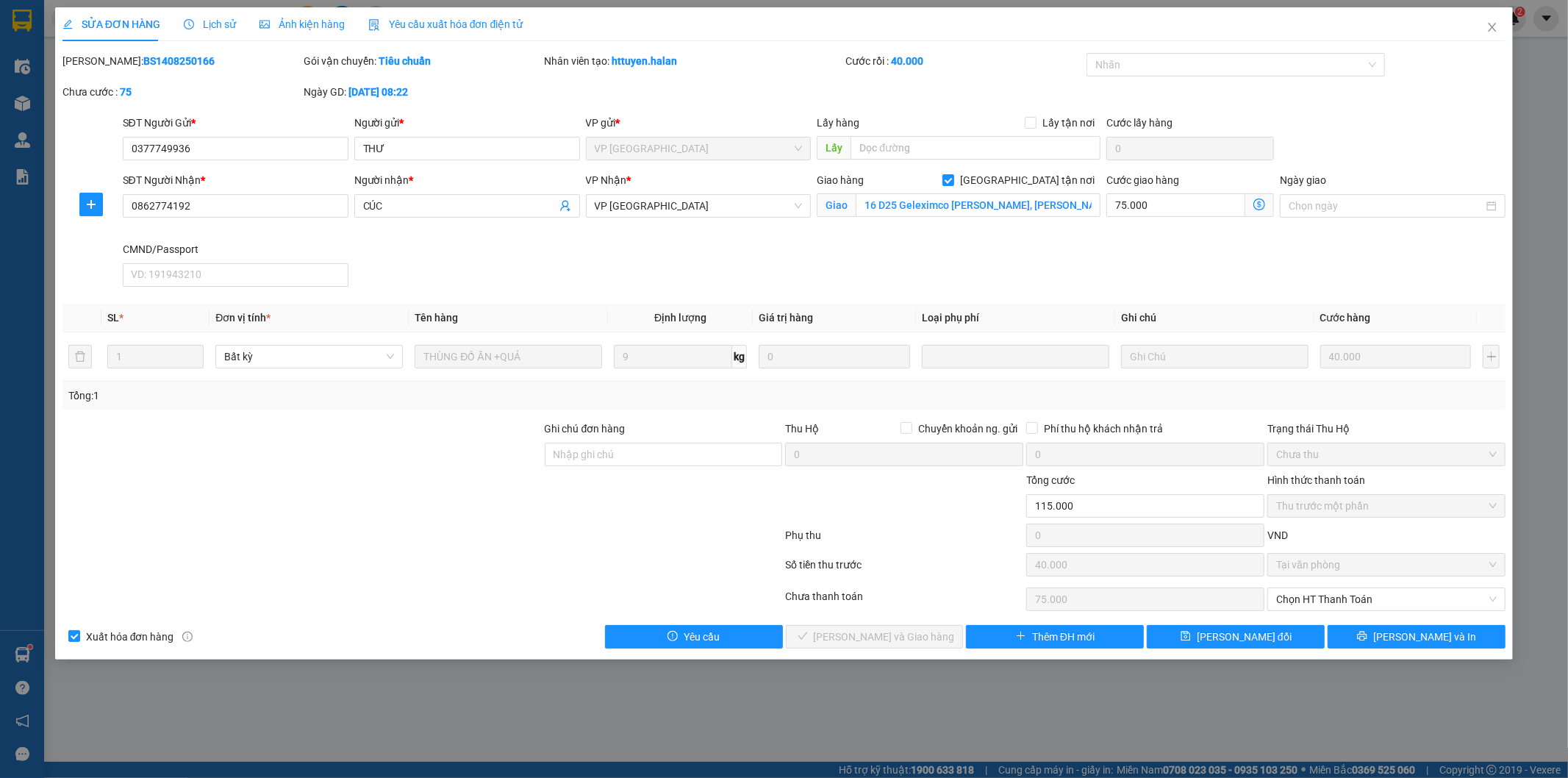
click at [1092, 245] on div "SĐT Người Nhận * 0862774192 Người nhận * CÚC VP Nhận * VP Hà Đông Giao hàng Gia…" at bounding box center [814, 232] width 1389 height 121
click at [881, 204] on input "16 D25 Geleximco Lê Trọng Tấn, Hoài Đức, Hà Nội 100000, Việt Nam" at bounding box center [978, 205] width 245 height 24
click at [885, 206] on input "16 D25 Geleximco Lê Trọng Tấn, Hoài Đức, Hà Nội 100000, Việt Nam" at bounding box center [978, 205] width 245 height 24
click at [927, 210] on input "16 D25 Geleximco Lê Trọng Tấn, Hoài Đức, Hà Nội 100000, Việt Nam" at bounding box center [978, 205] width 245 height 24
drag, startPoint x: 877, startPoint y: 202, endPoint x: 1012, endPoint y: 203, distance: 135.0
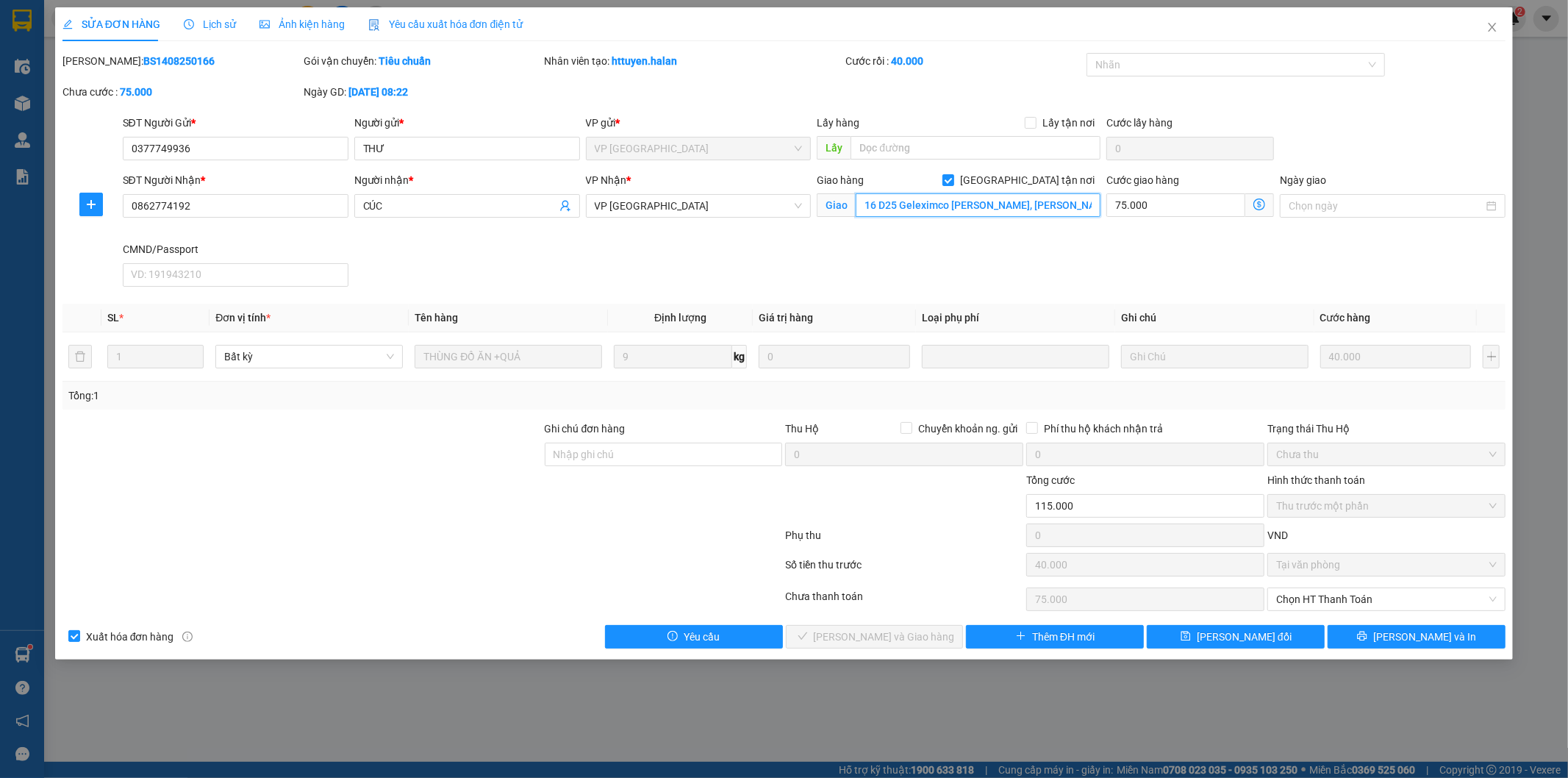
click at [1012, 203] on input "16 D25 Geleximco Lê Trọng Tấn, Hoài Đức, Hà Nội 100000, Việt Nam" at bounding box center [978, 205] width 245 height 24
click at [1189, 275] on div "SĐT Người Nhận * 0862774192 Người nhận * CÚC VP Nhận * VP Hà Đông Giao hàng Gia…" at bounding box center [814, 232] width 1389 height 121
click at [983, 204] on input "16 D25 Geleximco Lê Trọng Tấn, Hoài Đức, Hà Nội 100000, Việt Nam" at bounding box center [978, 205] width 245 height 24
click at [909, 206] on input "16 D25 Geleximco Lê Trọng Tấn, Hoài Đức, Hà Nội 100000, Việt Nam" at bounding box center [978, 205] width 245 height 24
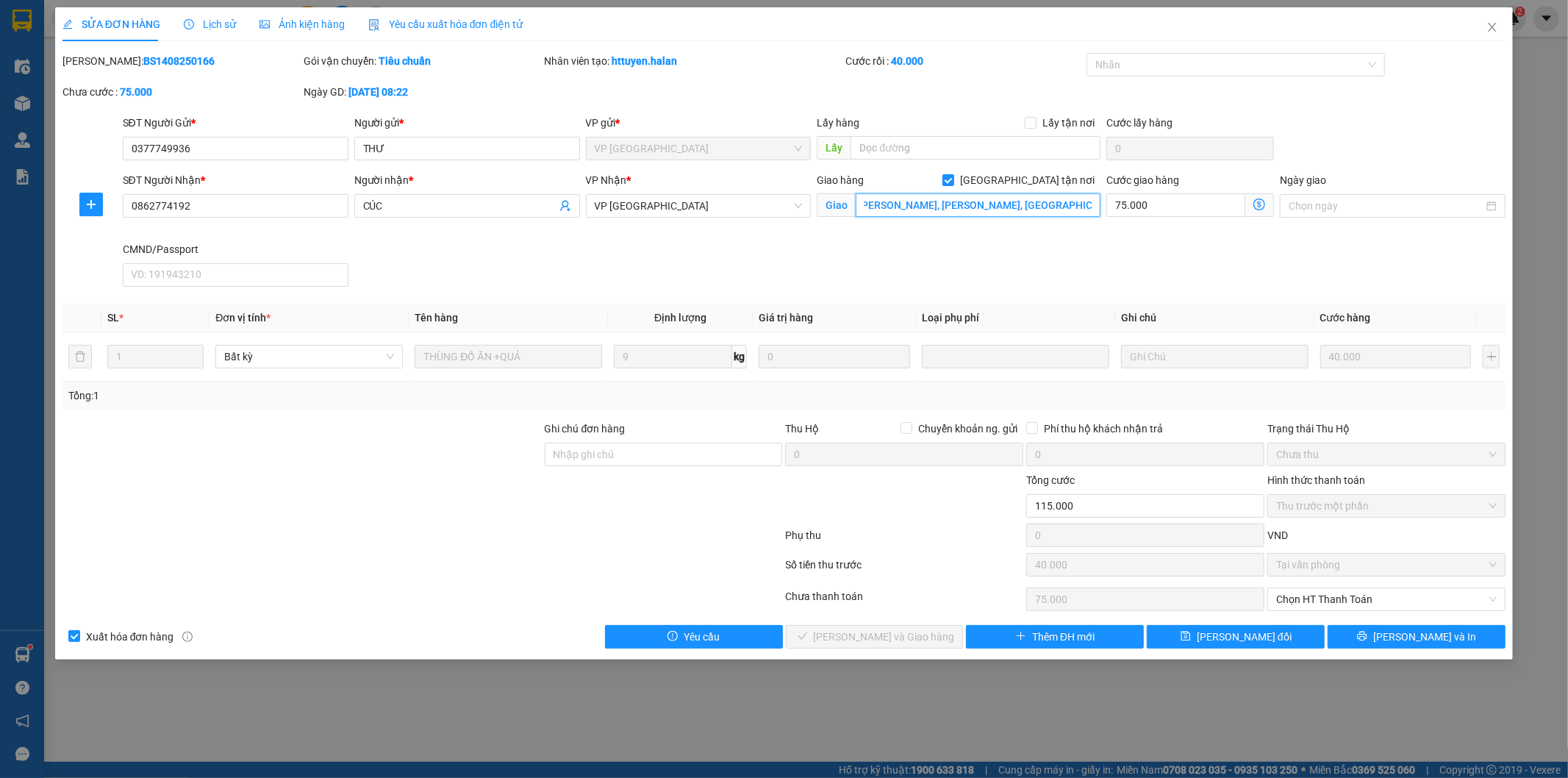
drag, startPoint x: 895, startPoint y: 204, endPoint x: 1004, endPoint y: 212, distance: 109.3
click at [1004, 212] on input "16 D25 Geleximco Lê Trọng Tấn, Hoài Đức, Hà Nội 100000, Việt Nam" at bounding box center [978, 205] width 245 height 24
click at [992, 204] on input "16 D25 Geleximco Lê Trọng Tấn, Hoài Đức, Hà Nội 100000, Việt Nam" at bounding box center [978, 205] width 245 height 24
click at [957, 207] on input "16 D25 Geleximco Lê Trọng Tấn, Hoài Đức, Hà Nội 100000, Việt Nam" at bounding box center [978, 205] width 245 height 24
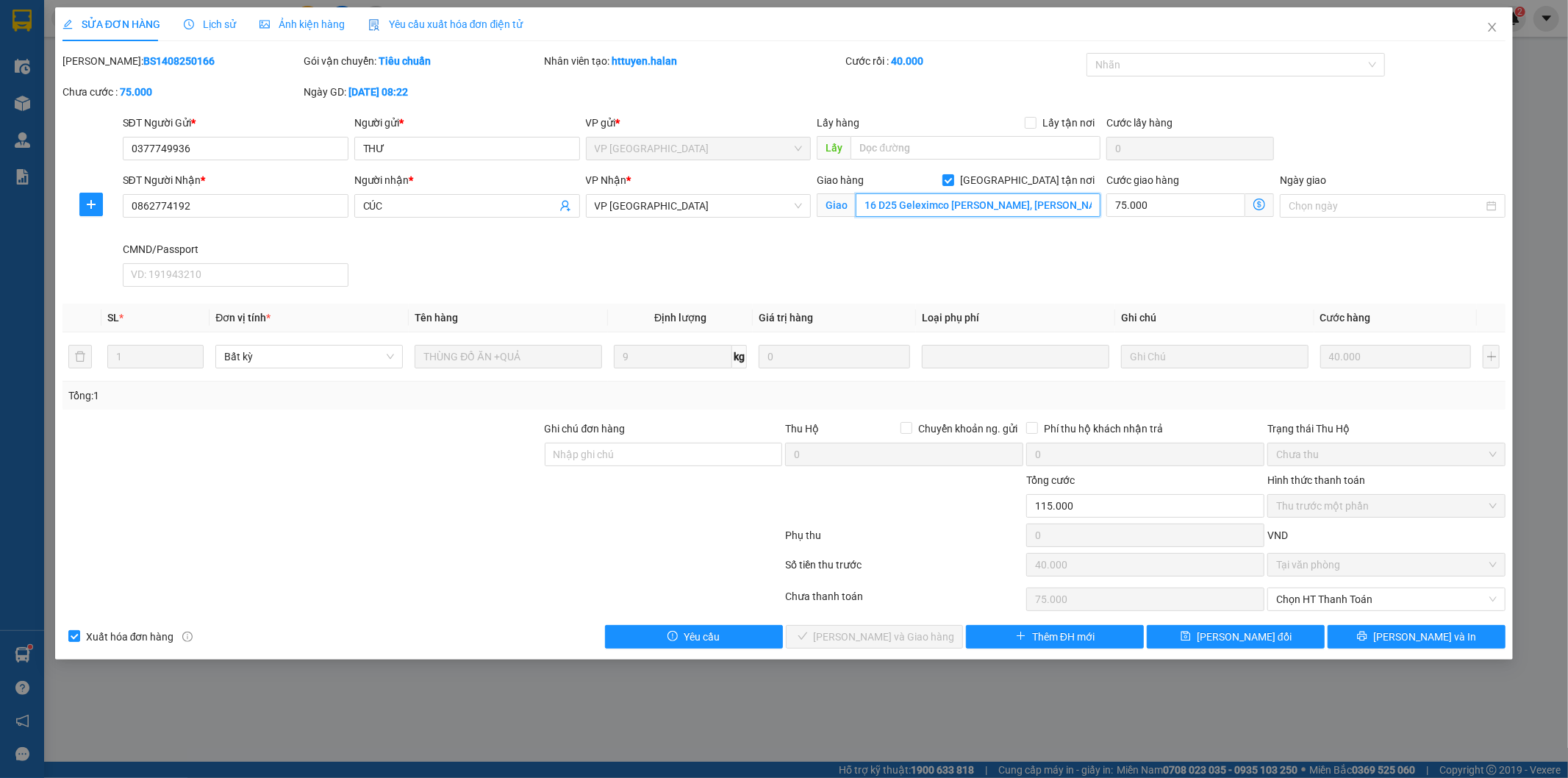
click at [1004, 206] on input "16 D25 Geleximco Lê Trọng Tấn, Hoài Đức, Hà Nội 100000, Việt Nam" at bounding box center [978, 205] width 245 height 24
drag, startPoint x: 1023, startPoint y: 203, endPoint x: 1101, endPoint y: 209, distance: 78.2
click at [1101, 209] on div "Giao hàng Giao tận nơi Giao 16 D25 Geleximco Lê Trọng Tấn, Hoài Đức, Hà Nội 100…" at bounding box center [959, 207] width 290 height 69
click at [1029, 202] on input "16 D25 Geleximco Lê Trọng Tấn, Hoài Đức, Hà Nội 100000, Việt Nam" at bounding box center [978, 205] width 245 height 24
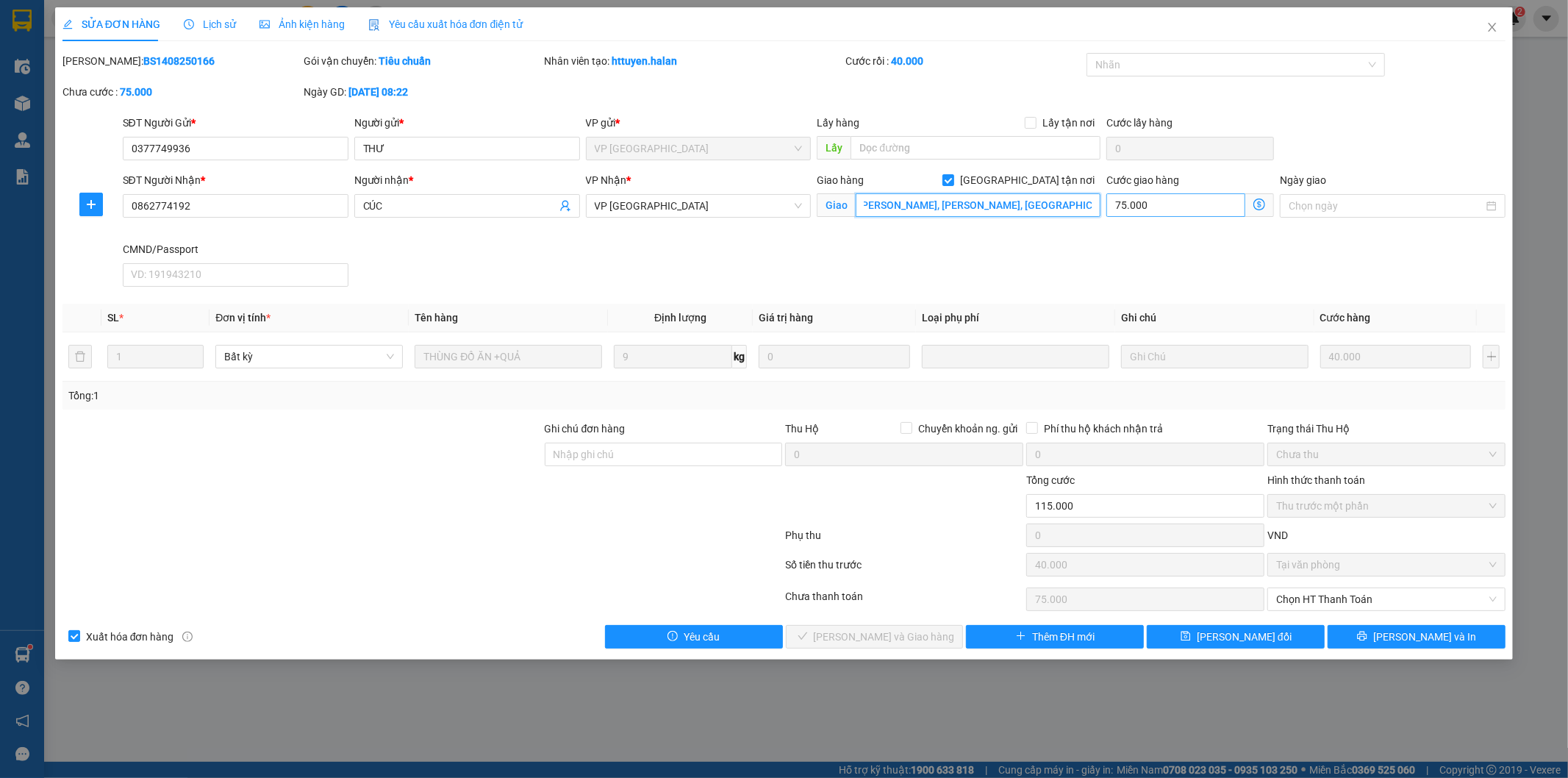
drag, startPoint x: 1009, startPoint y: 204, endPoint x: 1115, endPoint y: 207, distance: 106.0
click at [1115, 207] on div "SĐT Người Nhận * 0862774192 Người nhận * CÚC VP Nhận * VP Hà Đông Giao hàng Gia…" at bounding box center [814, 232] width 1389 height 121
drag, startPoint x: 1051, startPoint y: 206, endPoint x: 832, endPoint y: 197, distance: 219.2
click at [832, 197] on span "Giao 16 D25 Geleximco Lê Trọng Tấn, Hoài Đức, Hà Nội" at bounding box center [958, 205] width 284 height 24
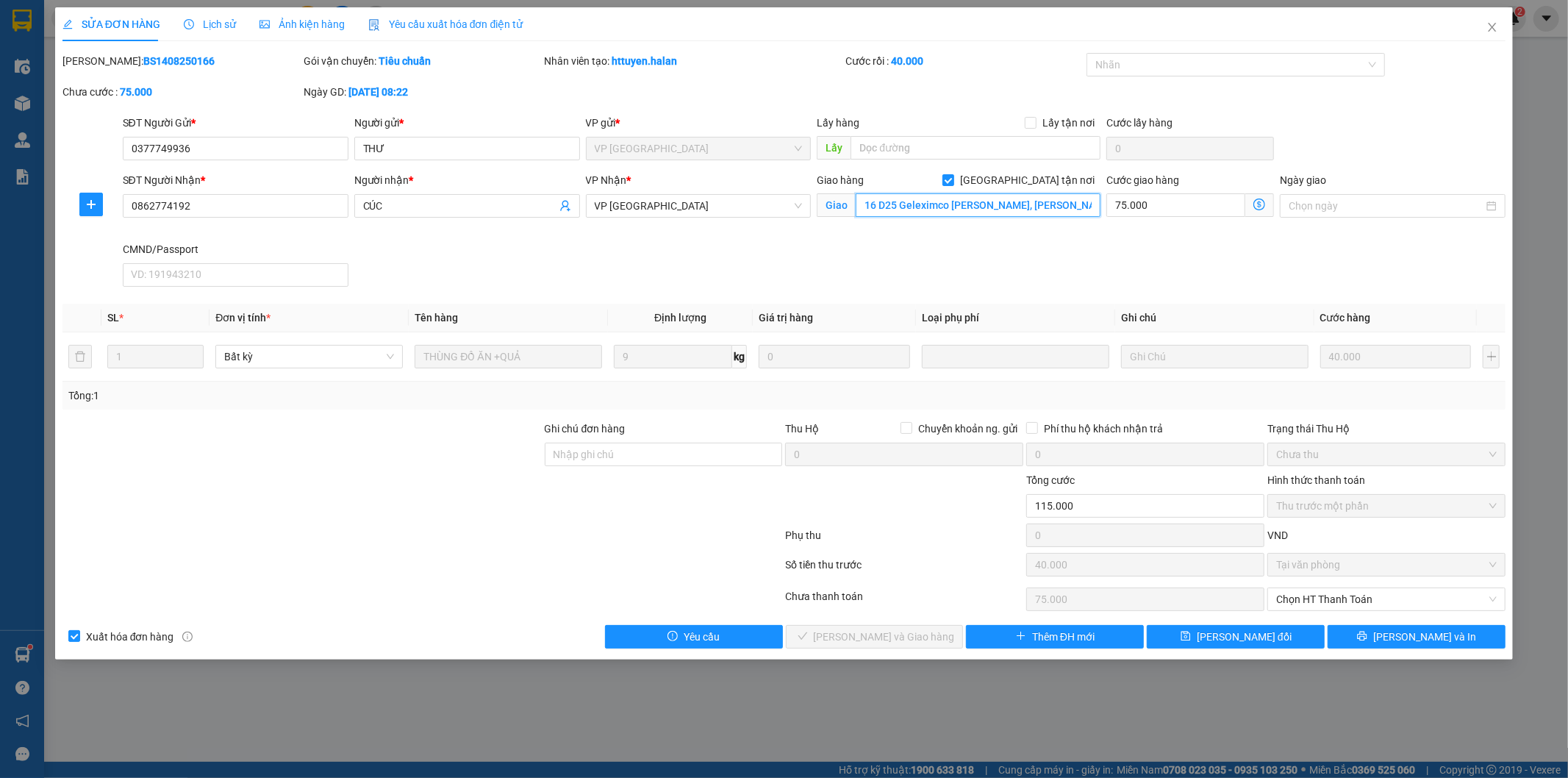
click at [938, 197] on input "16 D25 Geleximco [PERSON_NAME], [PERSON_NAME], [GEOGRAPHIC_DATA]" at bounding box center [978, 205] width 245 height 24
click at [611, 456] on input "Ghi chú đơn hàng" at bounding box center [663, 454] width 238 height 24
drag, startPoint x: 567, startPoint y: 453, endPoint x: 529, endPoint y: 449, distance: 38.2
click at [529, 449] on div "Ghi chú đơn hàng KH KHÁCH TRƯỚC KHI SHIP Thu Hộ Chuyển khoản ng. gửi 0 Phí thu …" at bounding box center [784, 446] width 1447 height 52
click at [1232, 640] on span "[PERSON_NAME] thay đổi" at bounding box center [1244, 637] width 95 height 16
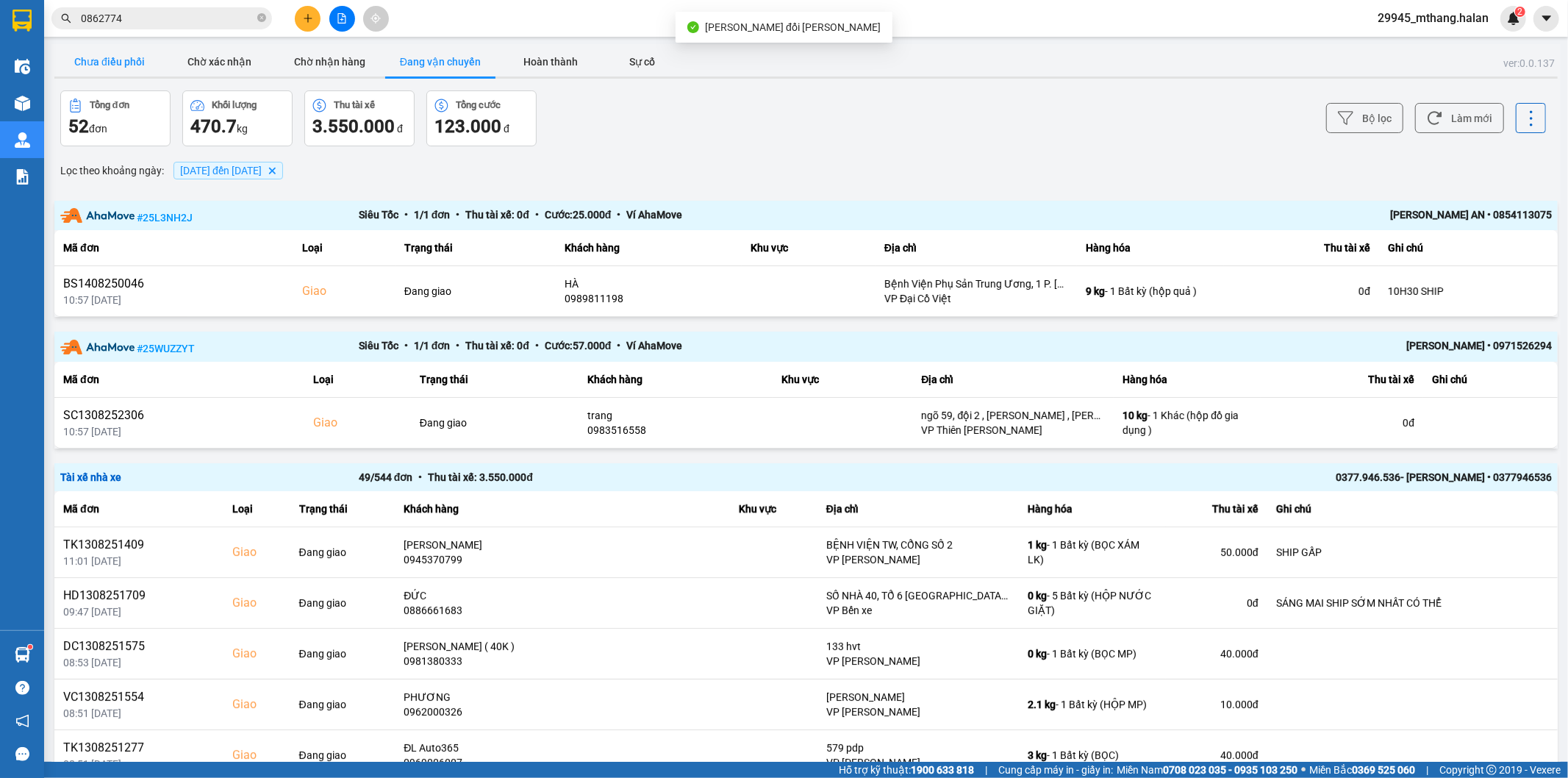
click at [125, 56] on button "Chưa điều phối" at bounding box center [110, 62] width 111 height 29
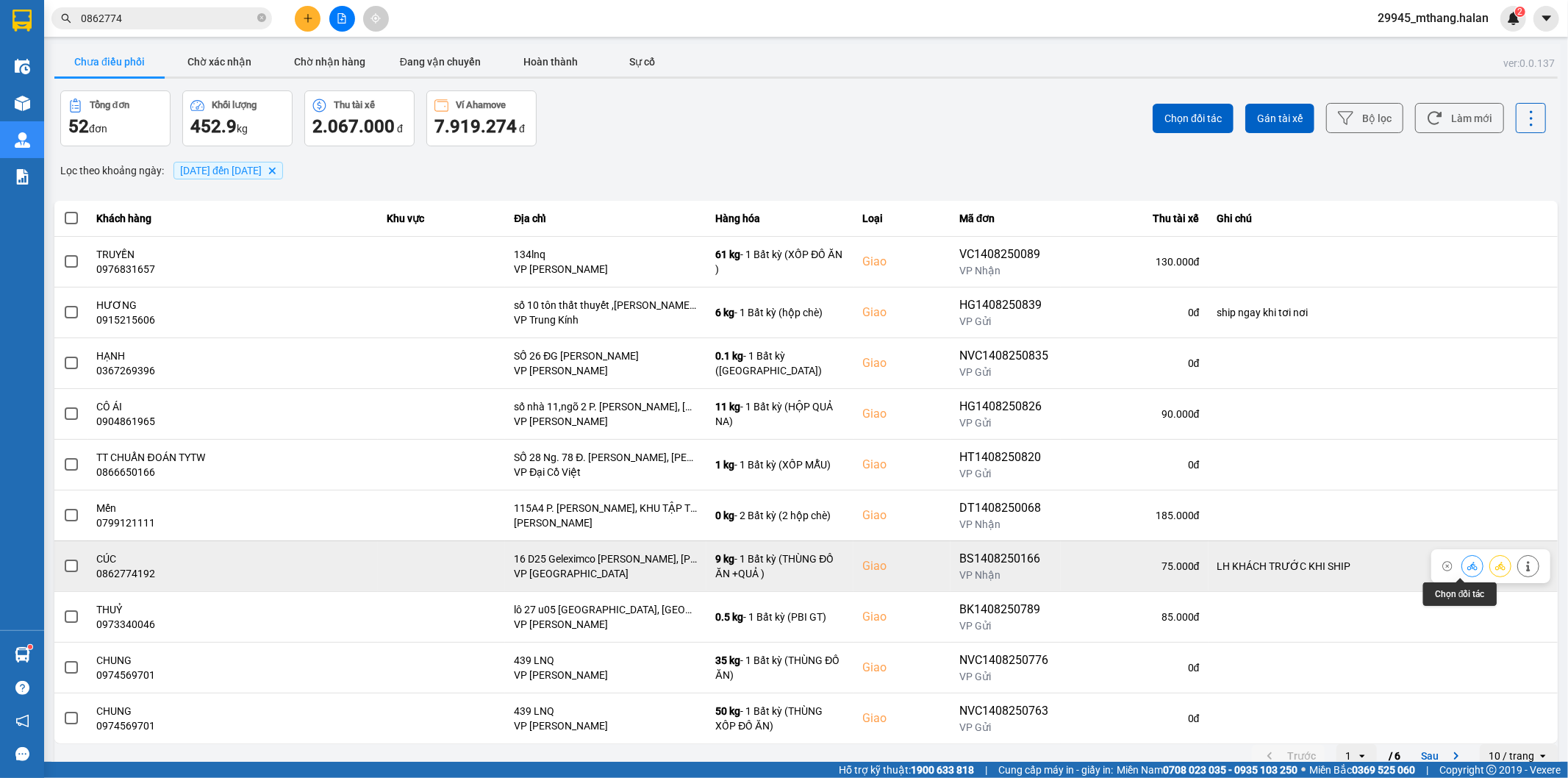
click at [1467, 569] on icon at bounding box center [1472, 566] width 10 height 10
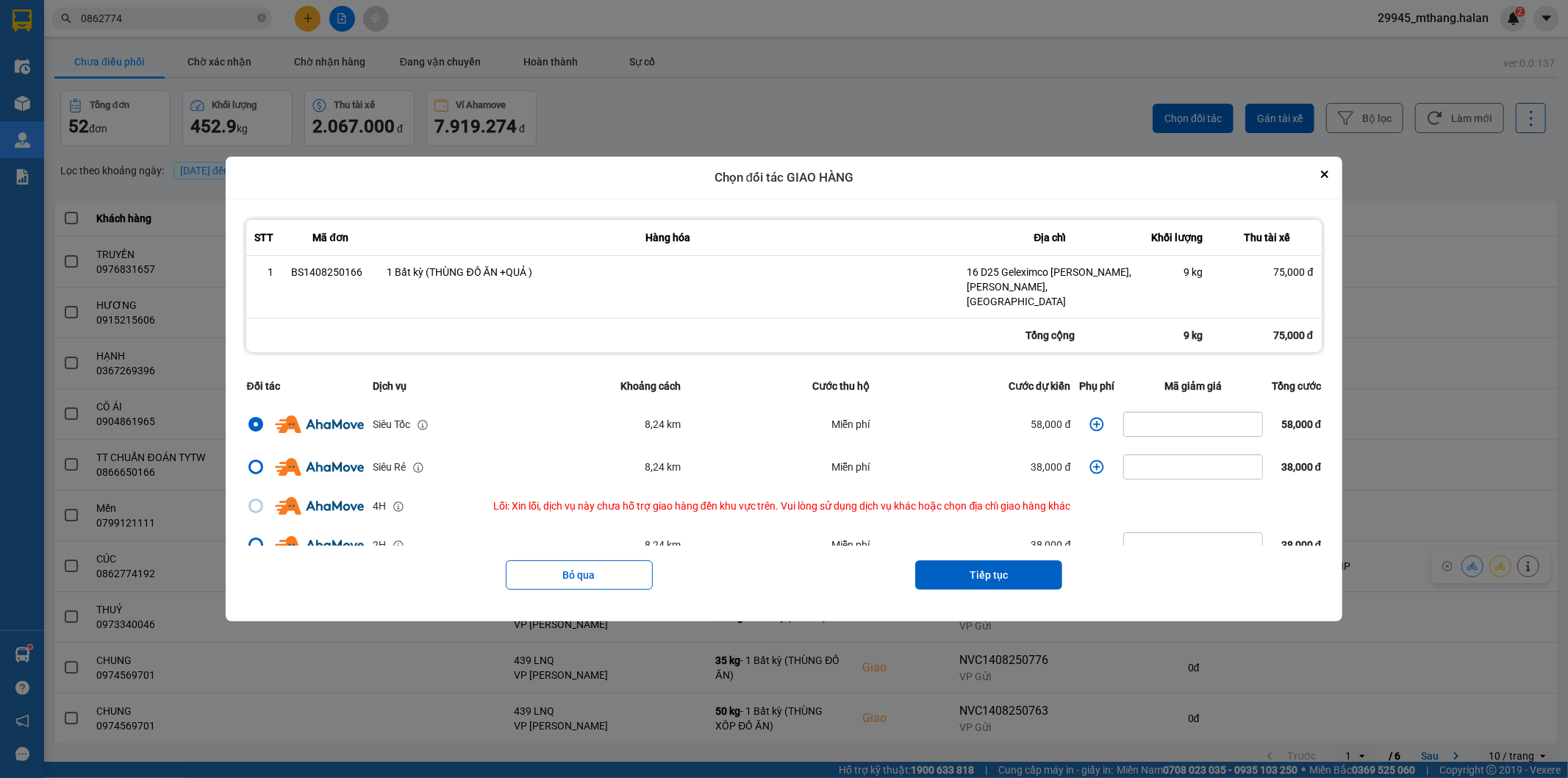
click at [1095, 417] on icon "dialog" at bounding box center [1097, 424] width 15 height 15
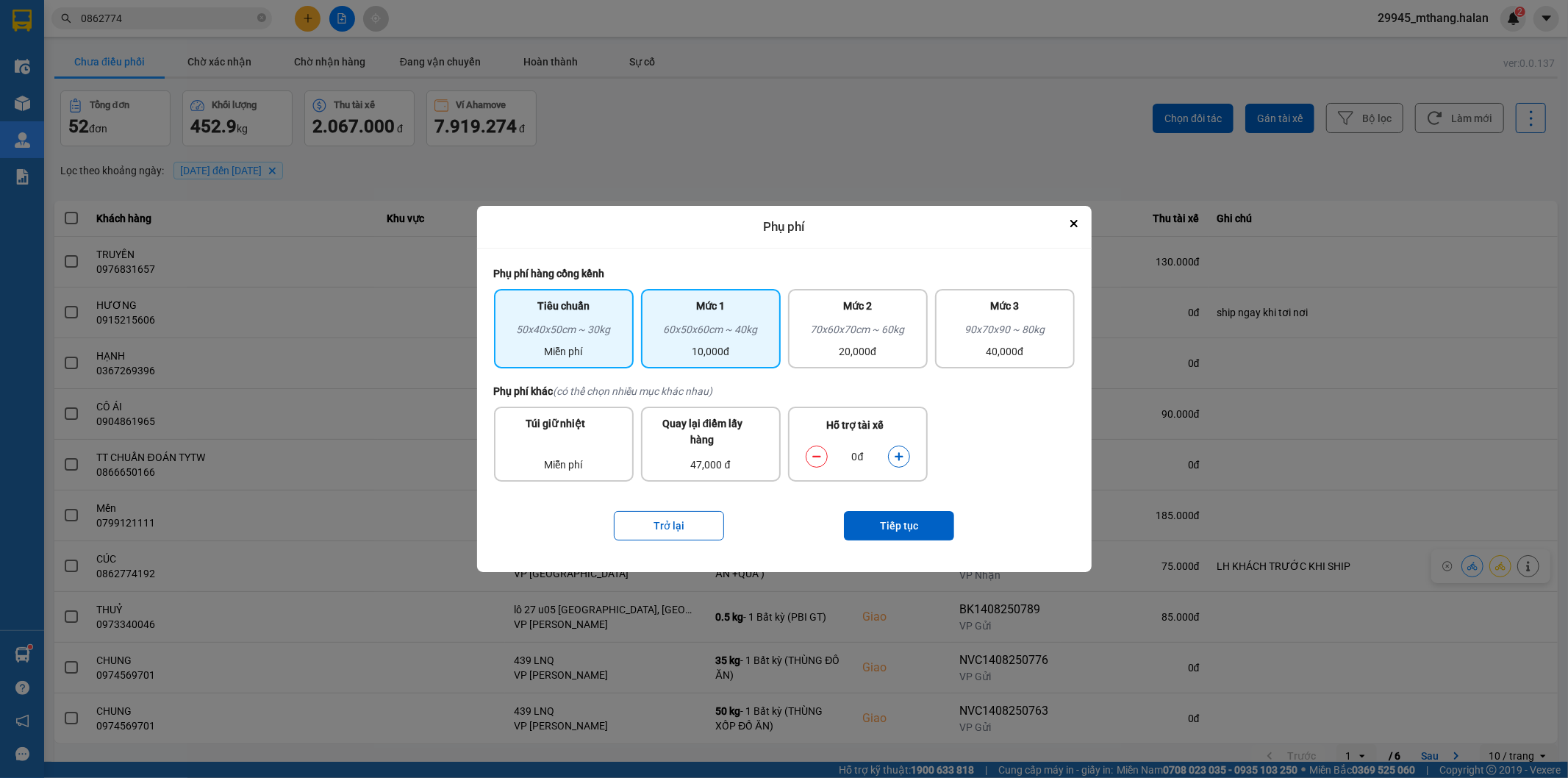
click at [723, 343] on div "60x50x60cm ~ 40kg" at bounding box center [711, 332] width 122 height 22
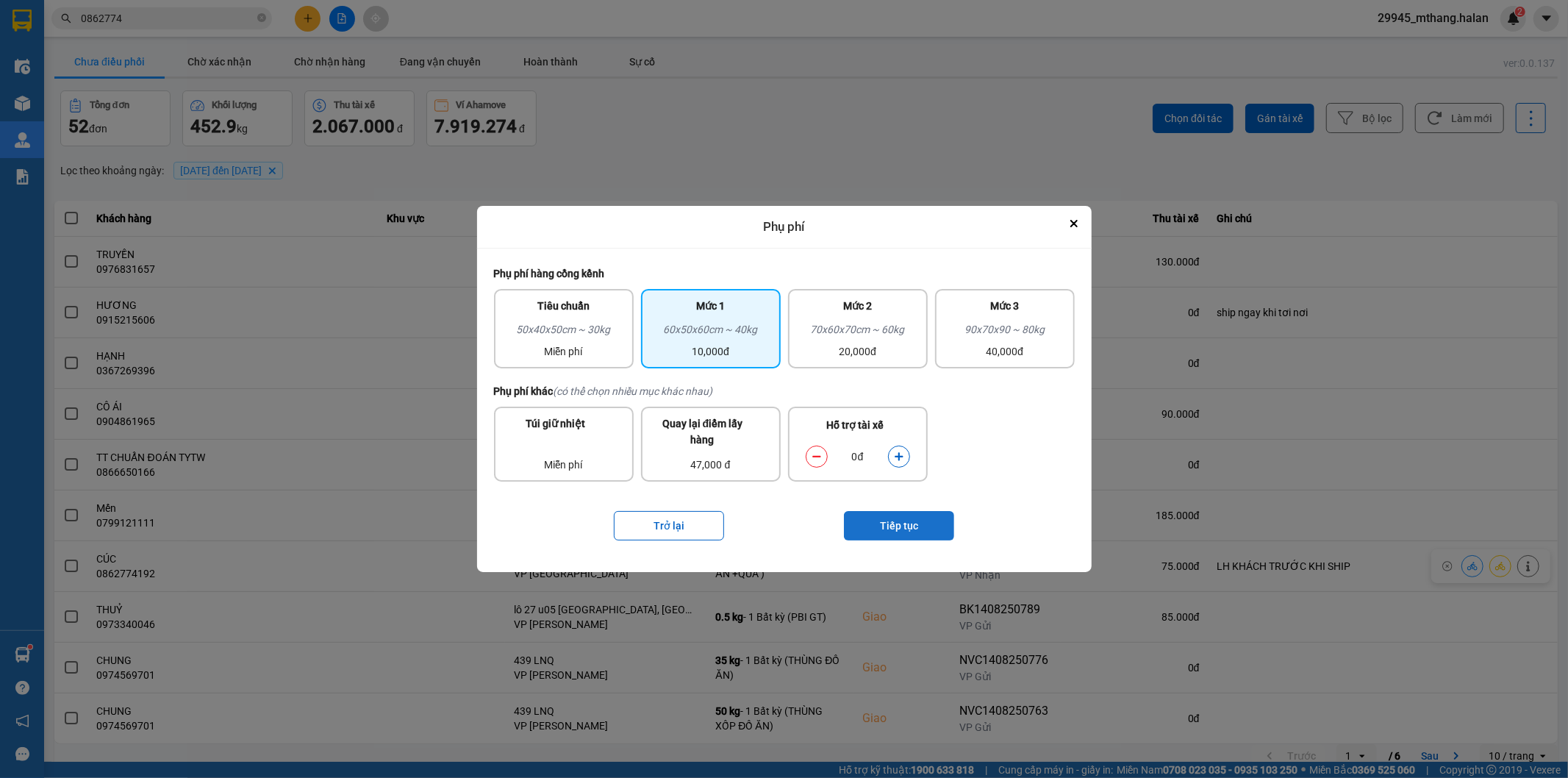
click at [889, 523] on button "Tiếp tục" at bounding box center [899, 526] width 111 height 29
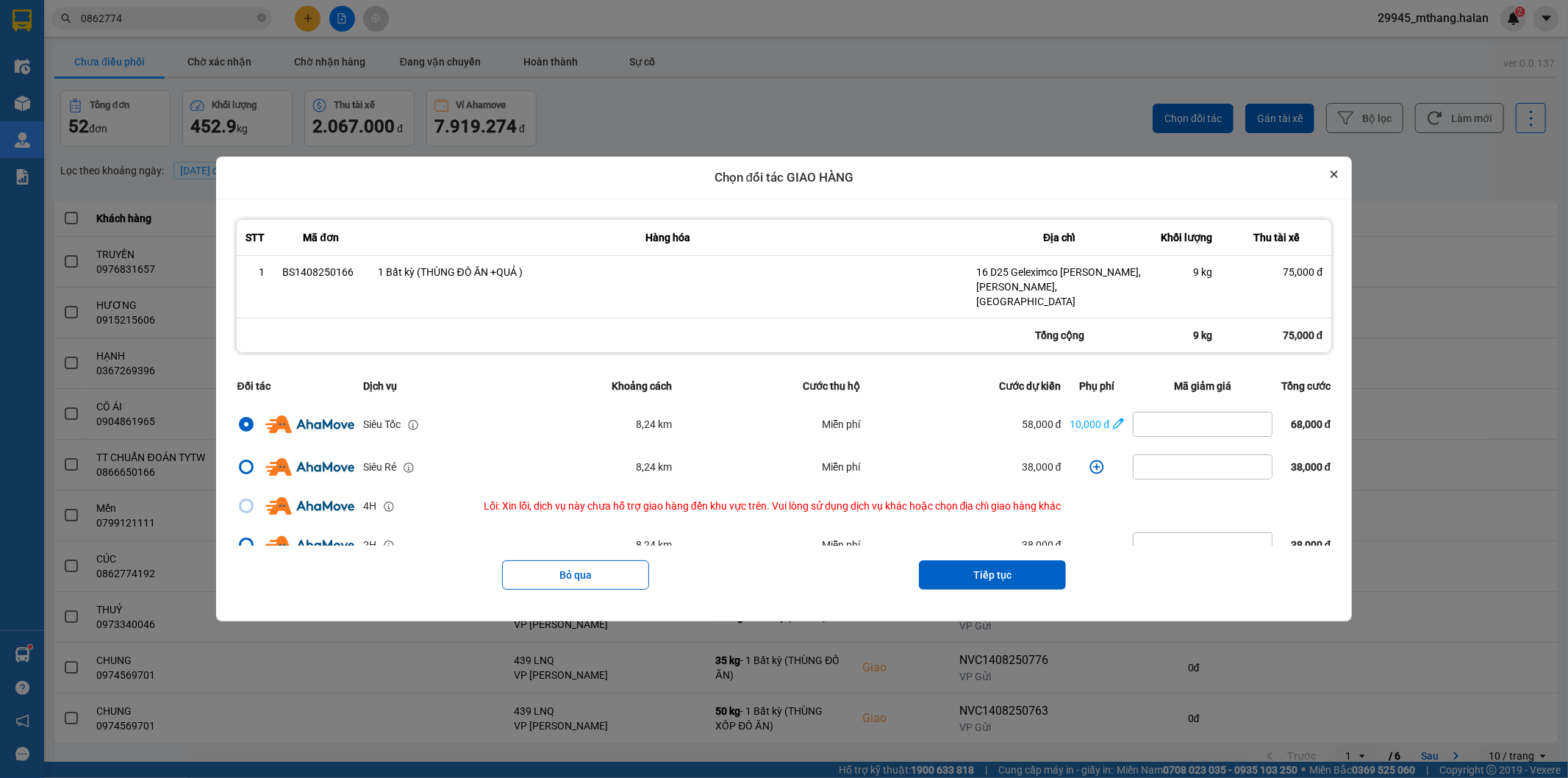
click at [1343, 177] on button "Close" at bounding box center [1333, 173] width 17 height 17
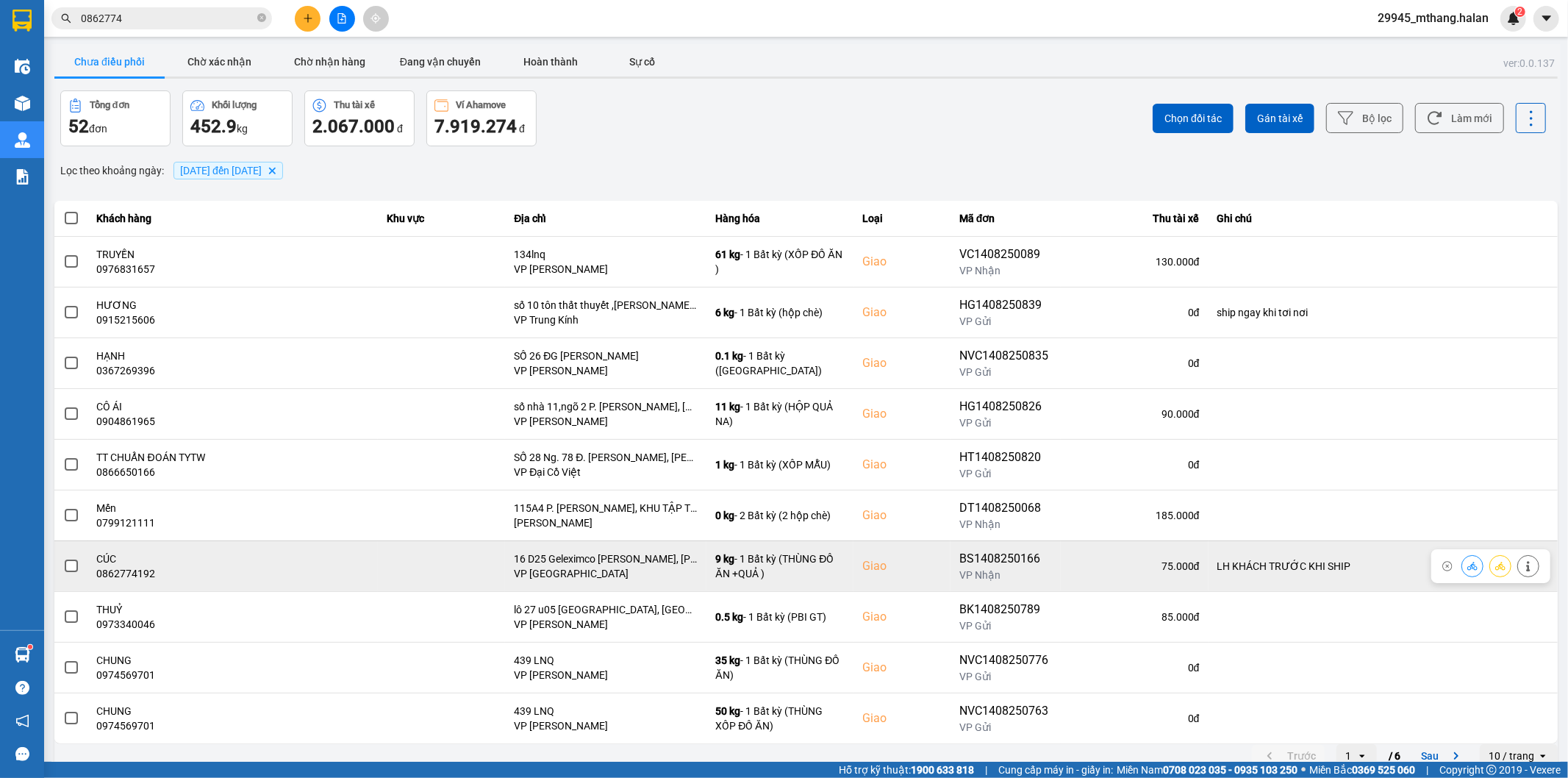
click at [1462, 569] on button at bounding box center [1472, 566] width 21 height 25
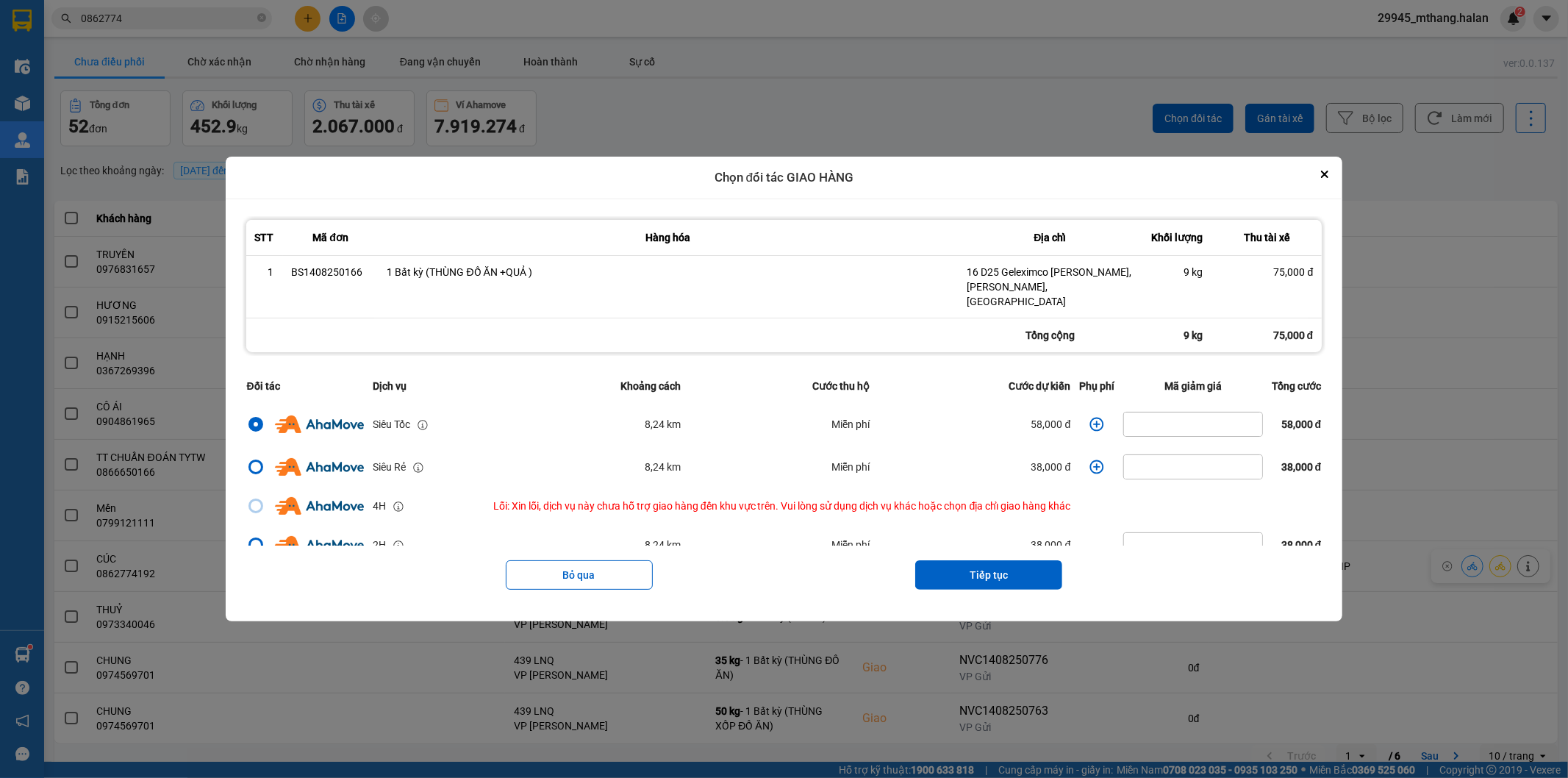
drag, startPoint x: 1089, startPoint y: 416, endPoint x: 1079, endPoint y: 414, distance: 10.2
click at [1089, 417] on icon "dialog" at bounding box center [1097, 424] width 15 height 15
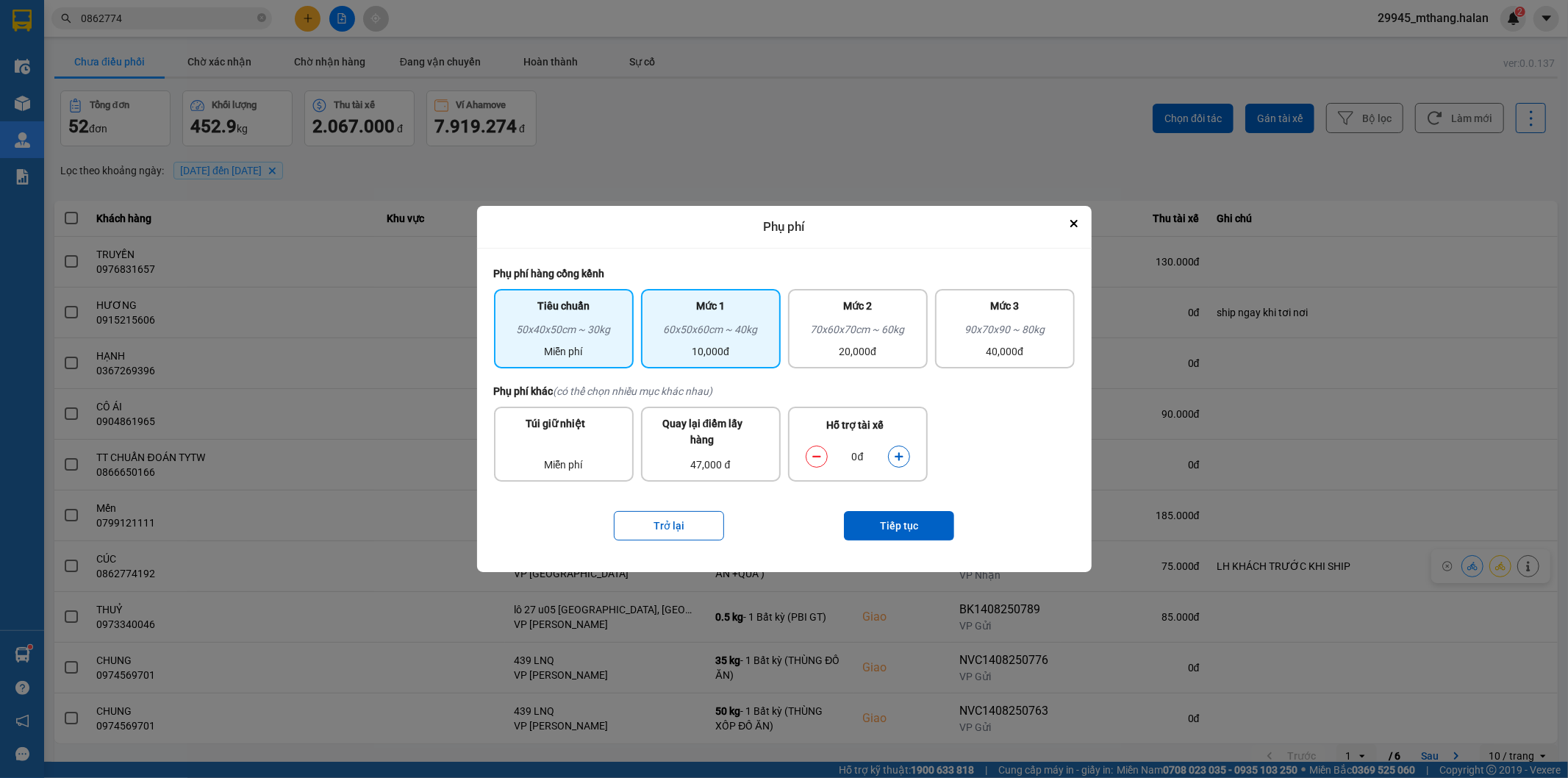
drag, startPoint x: 710, startPoint y: 333, endPoint x: 944, endPoint y: 562, distance: 327.4
click at [711, 336] on div "60x50x60cm ~ 40kg" at bounding box center [711, 332] width 122 height 22
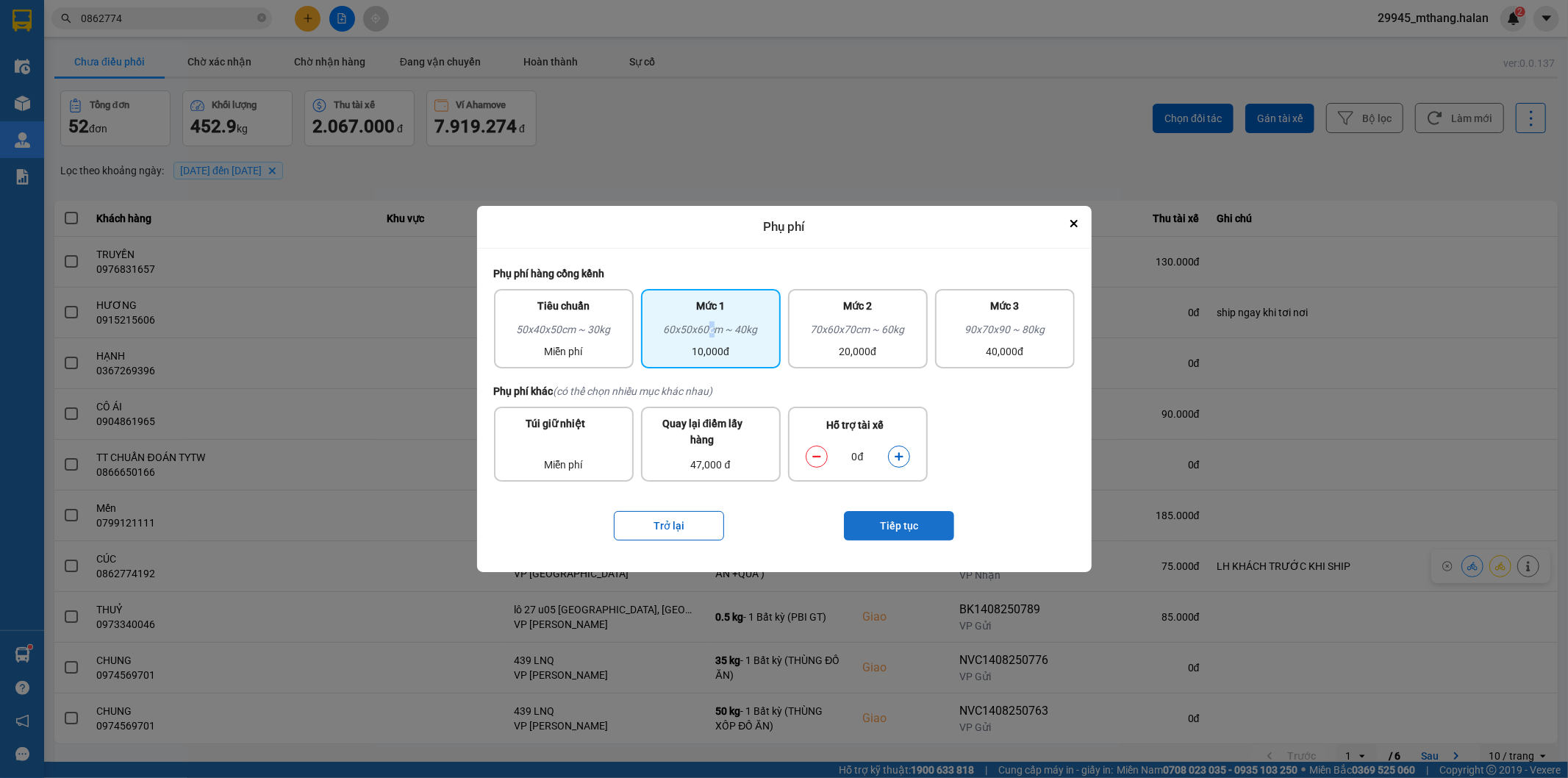
click at [900, 533] on button "Tiếp tục" at bounding box center [899, 526] width 111 height 29
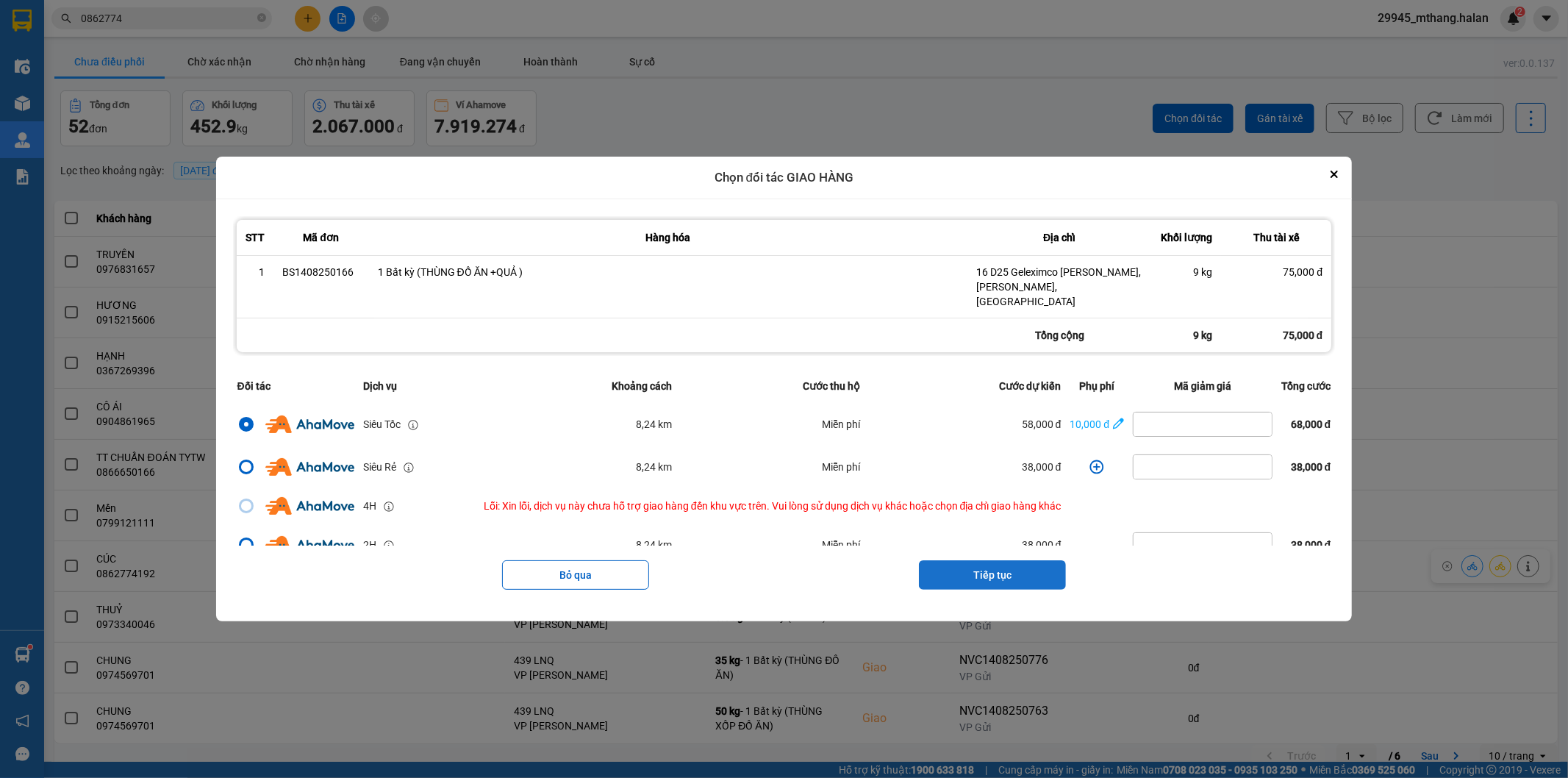
click at [966, 575] on button "Tiếp tục" at bounding box center [992, 575] width 147 height 29
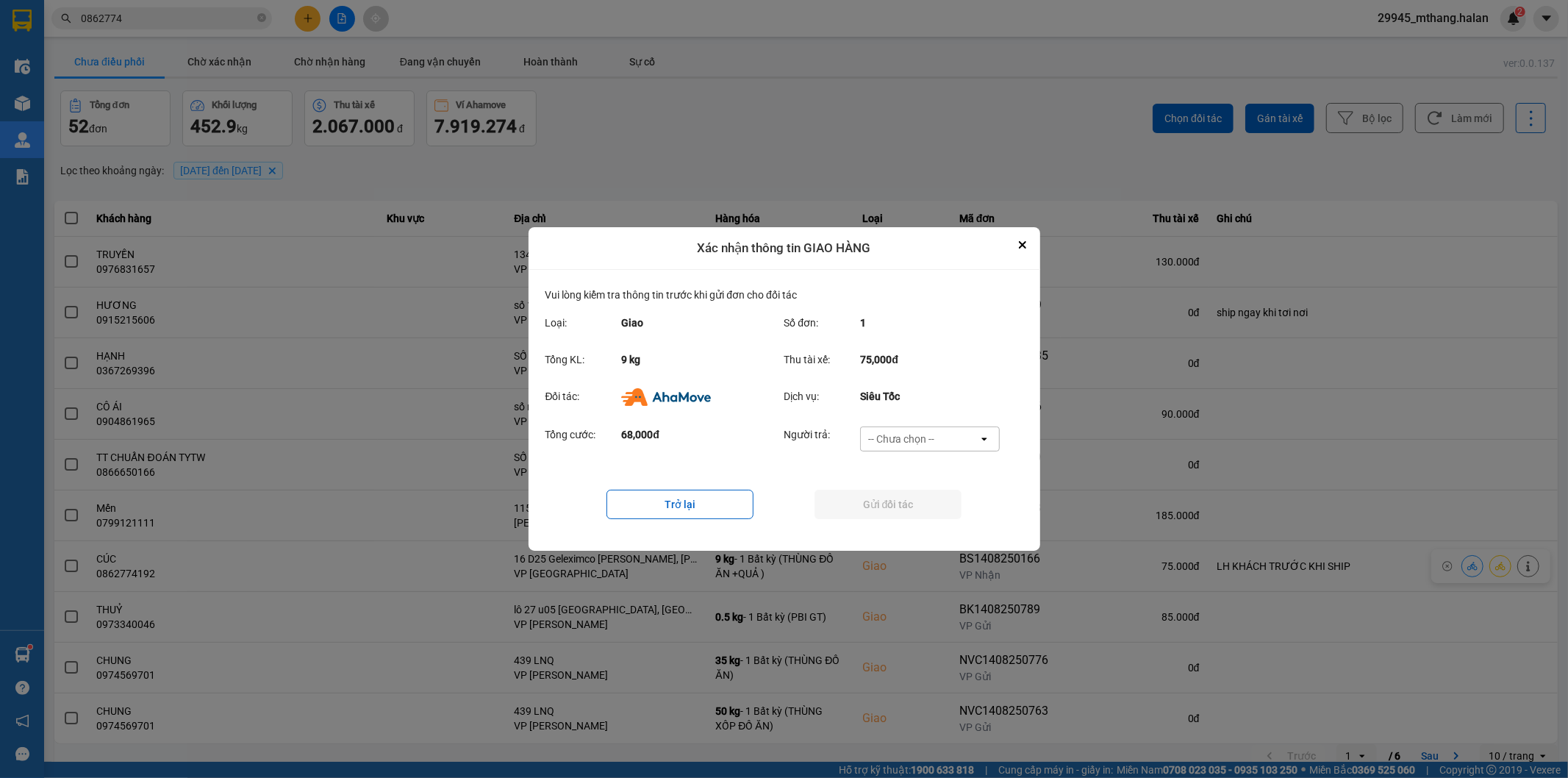
click at [912, 436] on div "-- Chưa chọn --" at bounding box center [901, 439] width 66 height 15
click at [904, 520] on span "Ví Ahamove" at bounding box center [902, 523] width 60 height 15
click at [878, 508] on button "Gửi đối tác" at bounding box center [888, 504] width 147 height 29
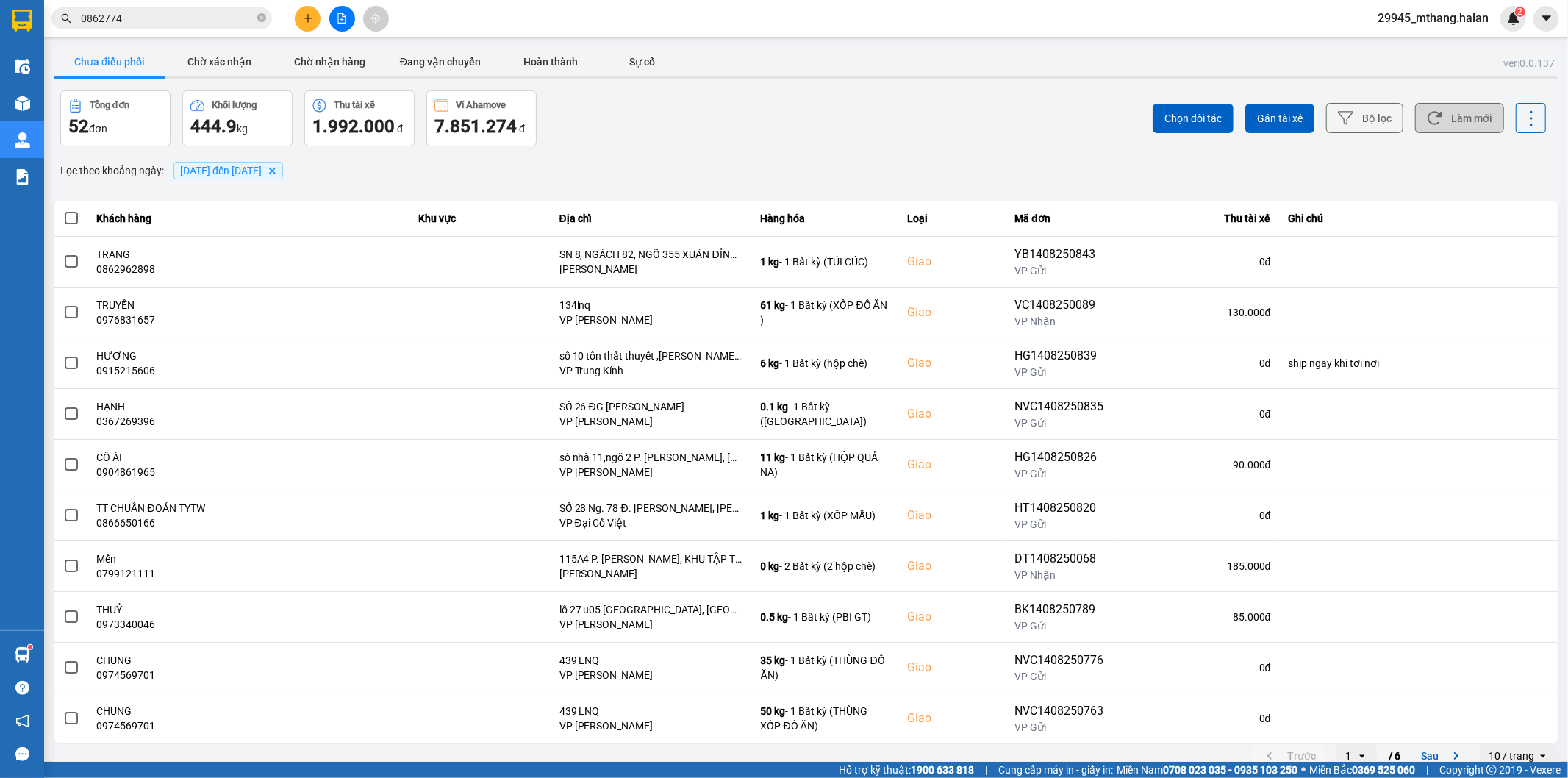
click at [1427, 116] on icon at bounding box center [1434, 118] width 15 height 15
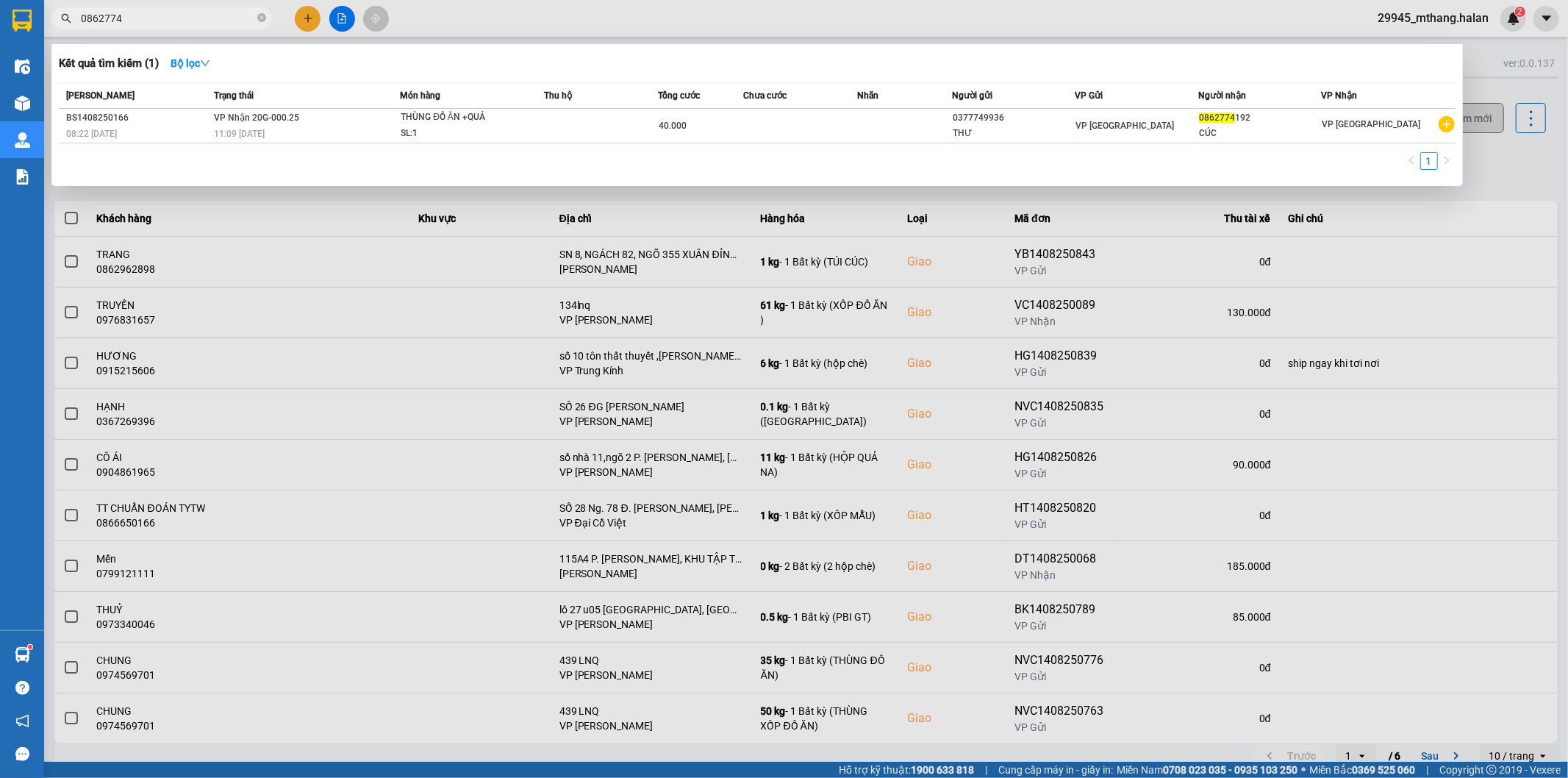
click at [131, 19] on input "0862774" at bounding box center [167, 18] width 173 height 16
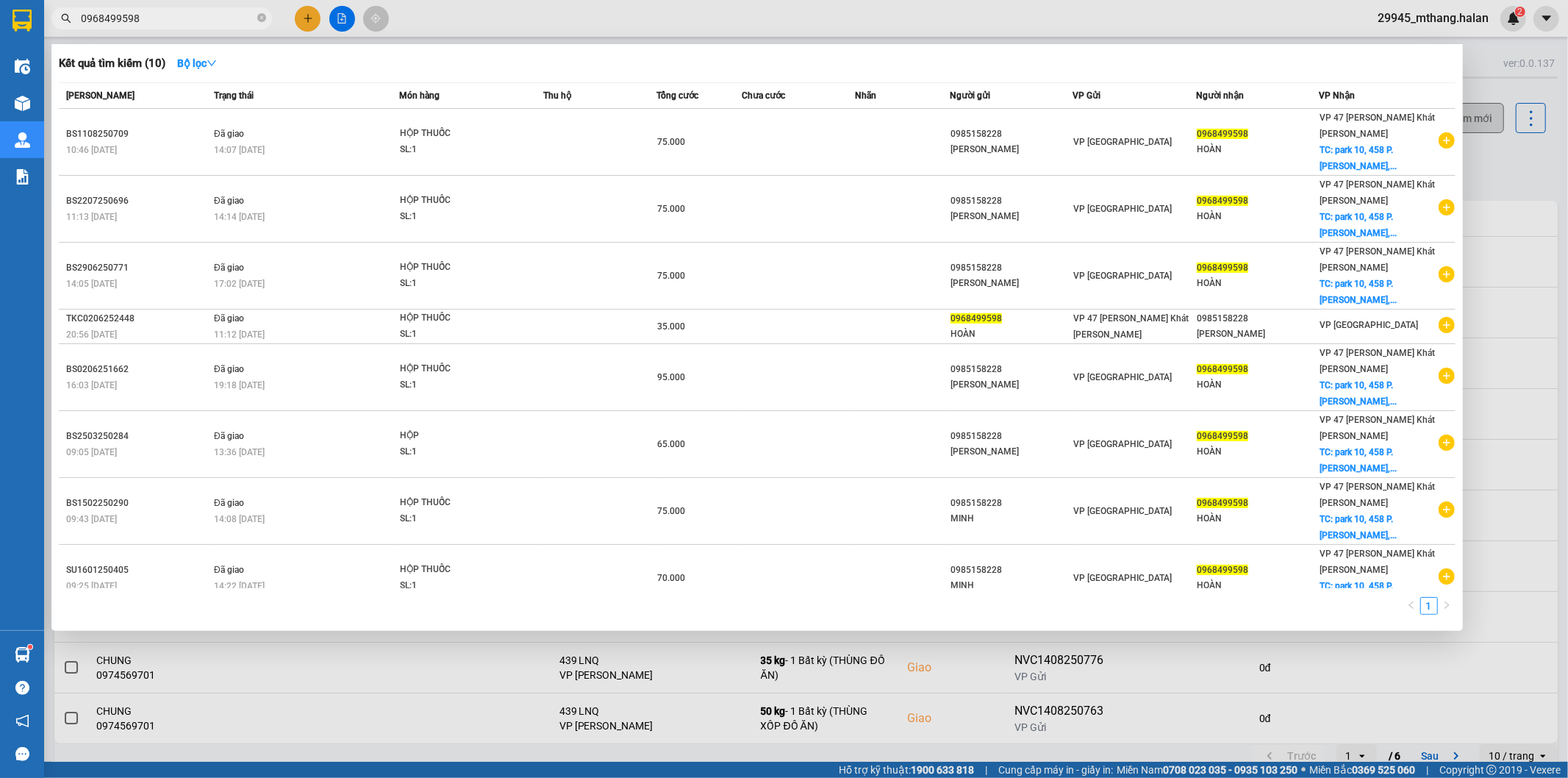
click at [1505, 167] on div at bounding box center [784, 389] width 1568 height 778
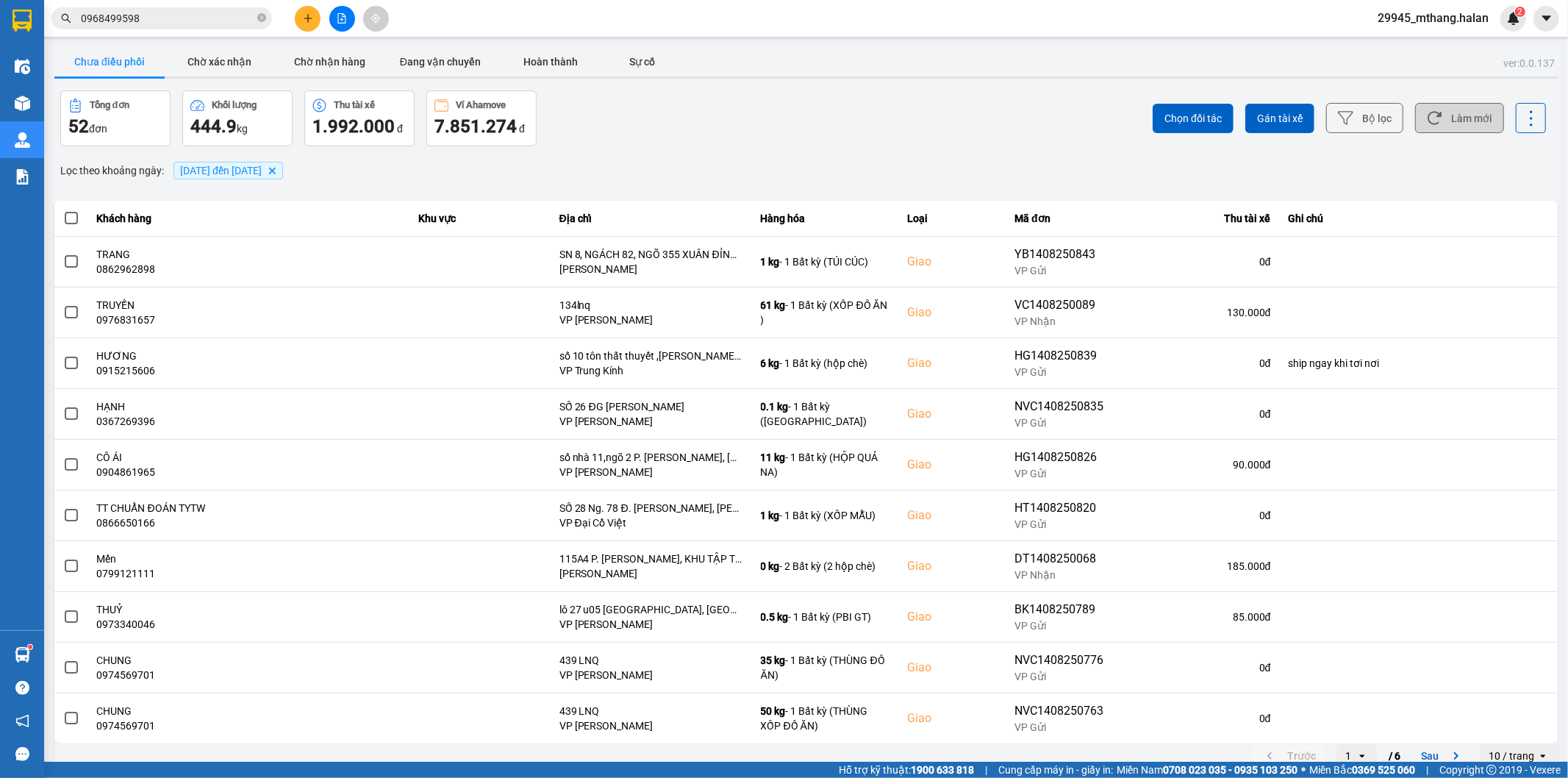
click at [1457, 118] on button "Làm mới" at bounding box center [1459, 118] width 89 height 30
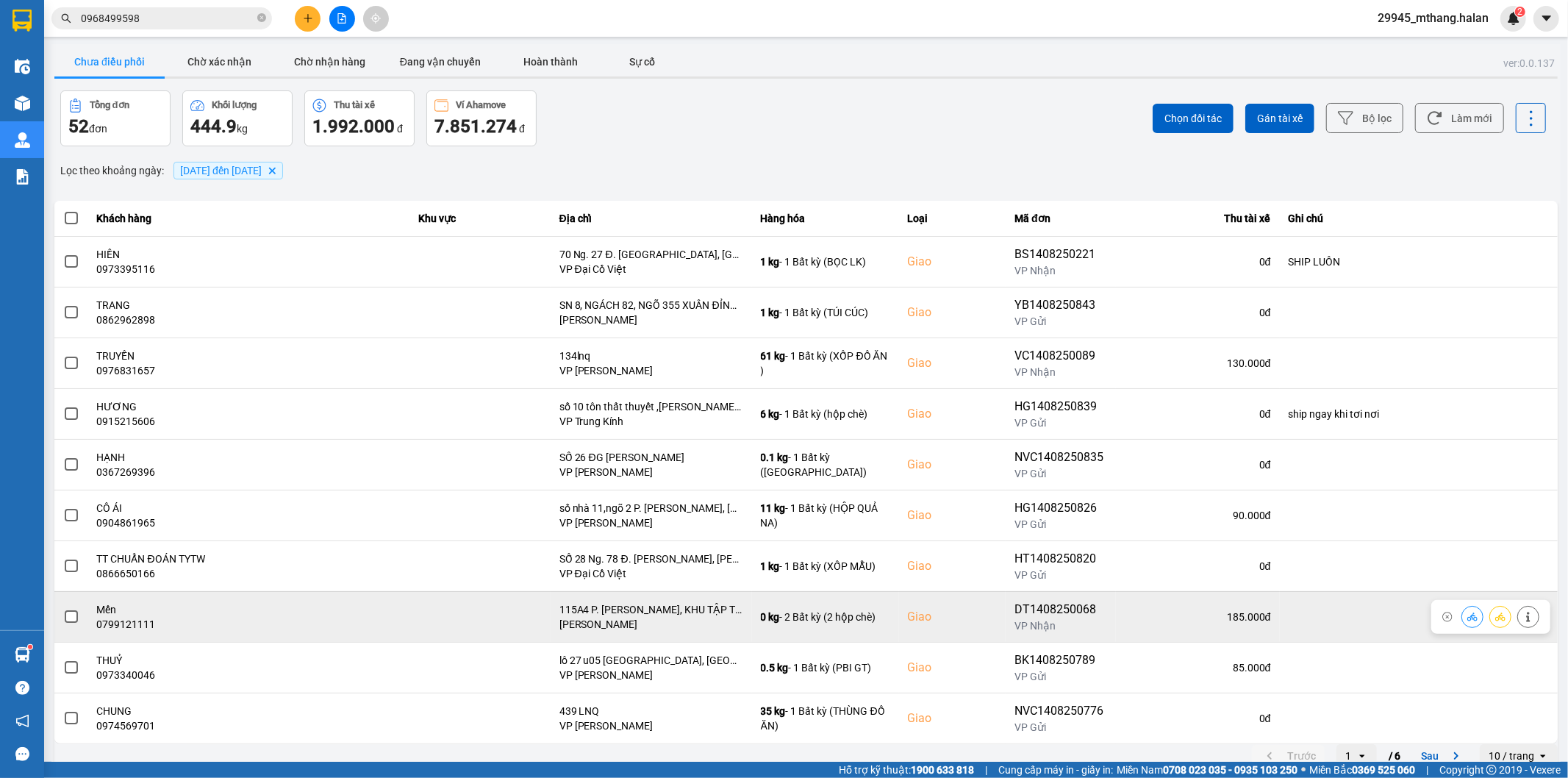
scroll to position [16, 0]
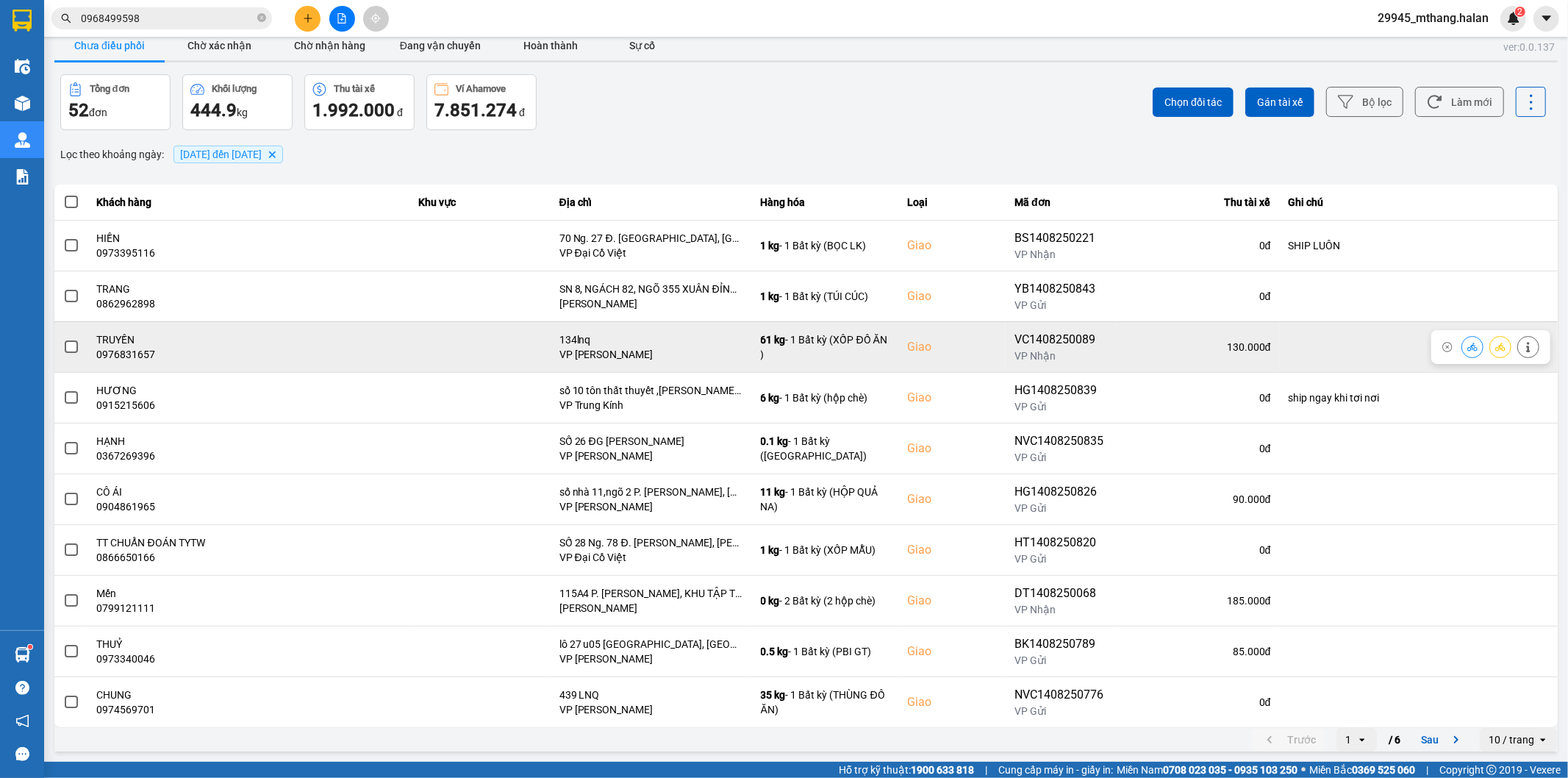
click at [72, 348] on span at bounding box center [71, 346] width 14 height 14
click at [63, 339] on input "checkbox" at bounding box center [63, 339] width 0 height 0
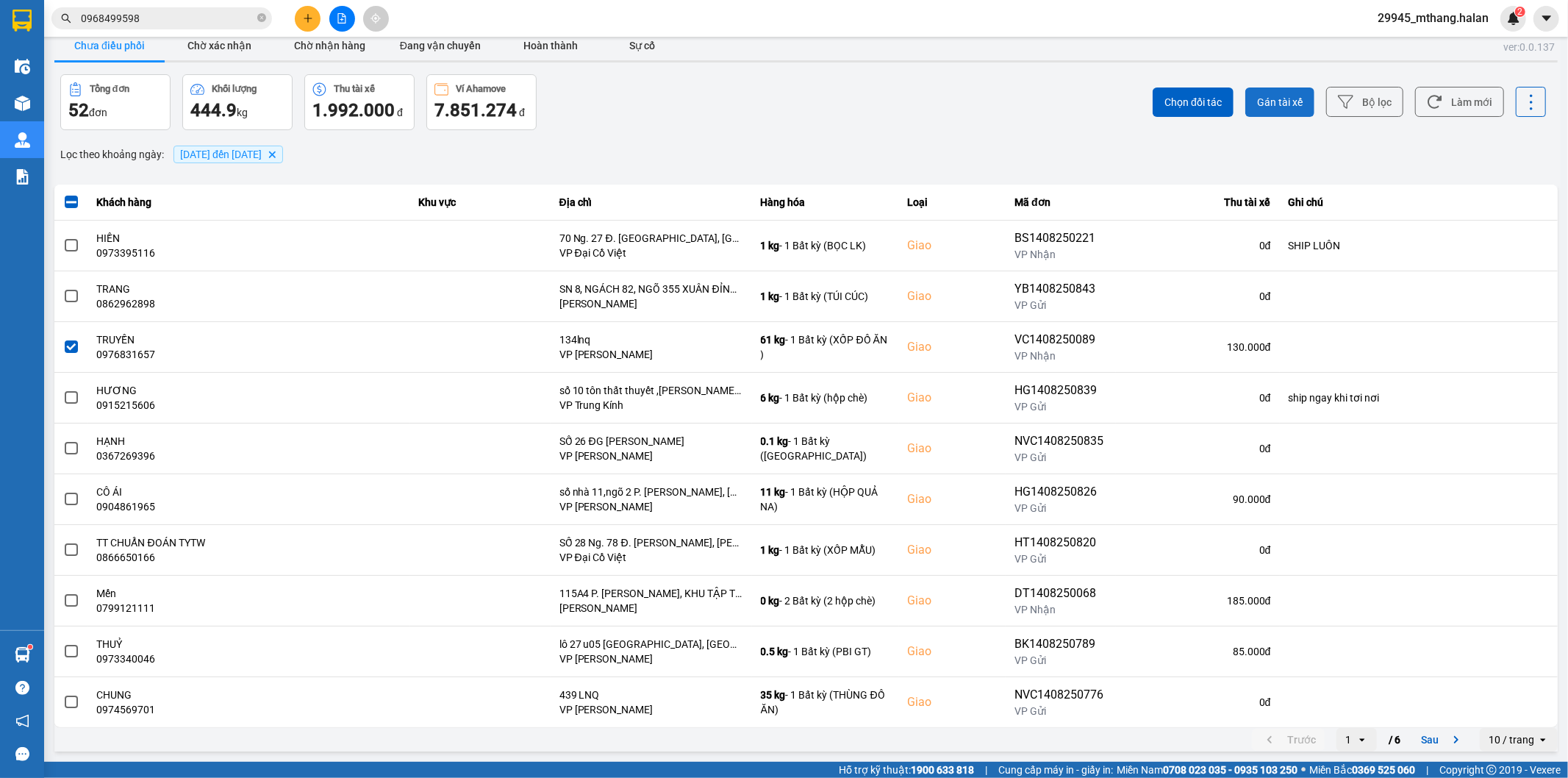
click at [1282, 103] on span "Gán tài xế" at bounding box center [1280, 102] width 45 height 15
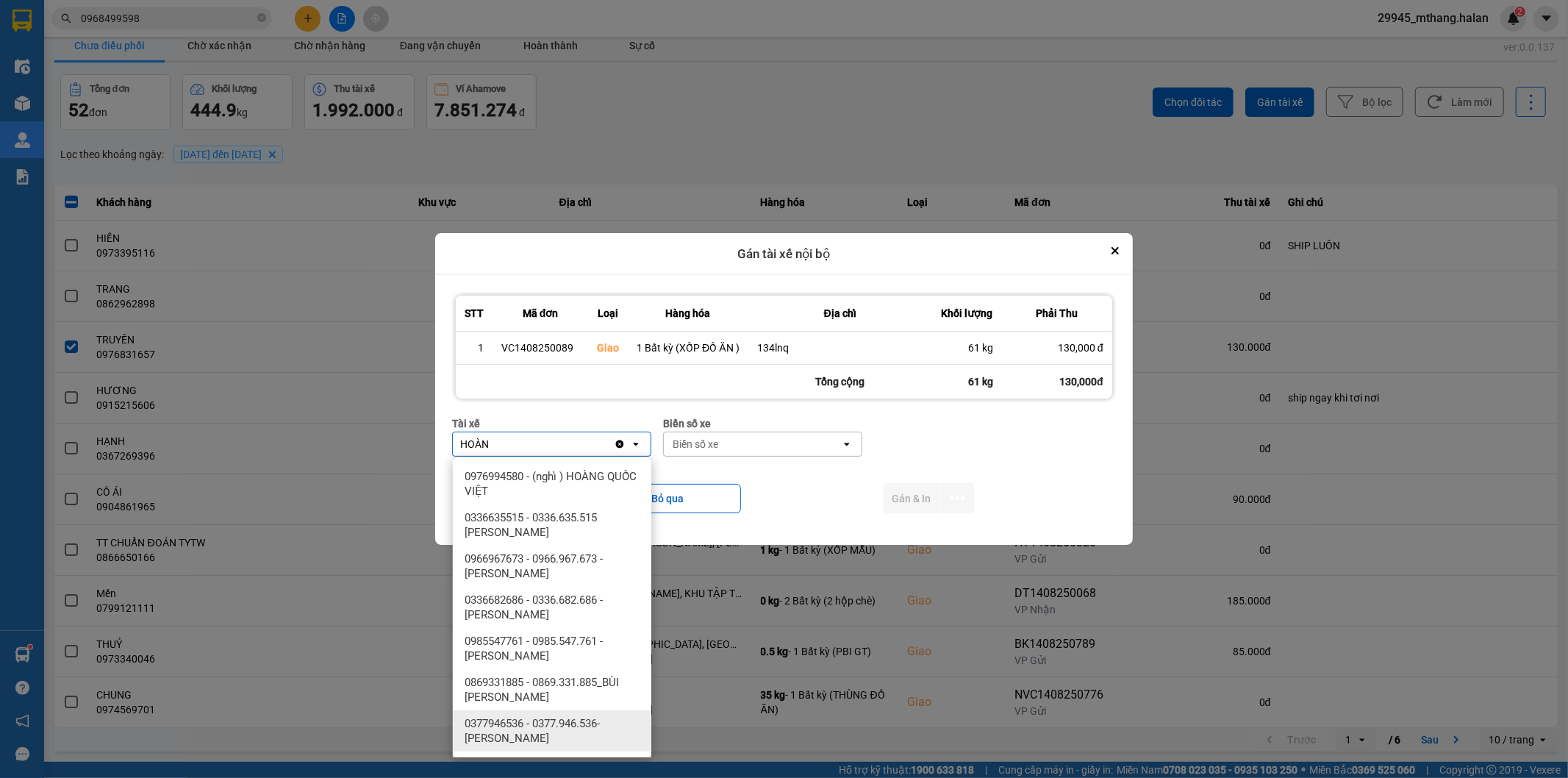
drag, startPoint x: 492, startPoint y: 734, endPoint x: 496, endPoint y: 712, distance: 22.4
click at [497, 728] on span "0377946536 - 0377.946.536- Đào Duy Hoàn" at bounding box center [555, 731] width 180 height 29
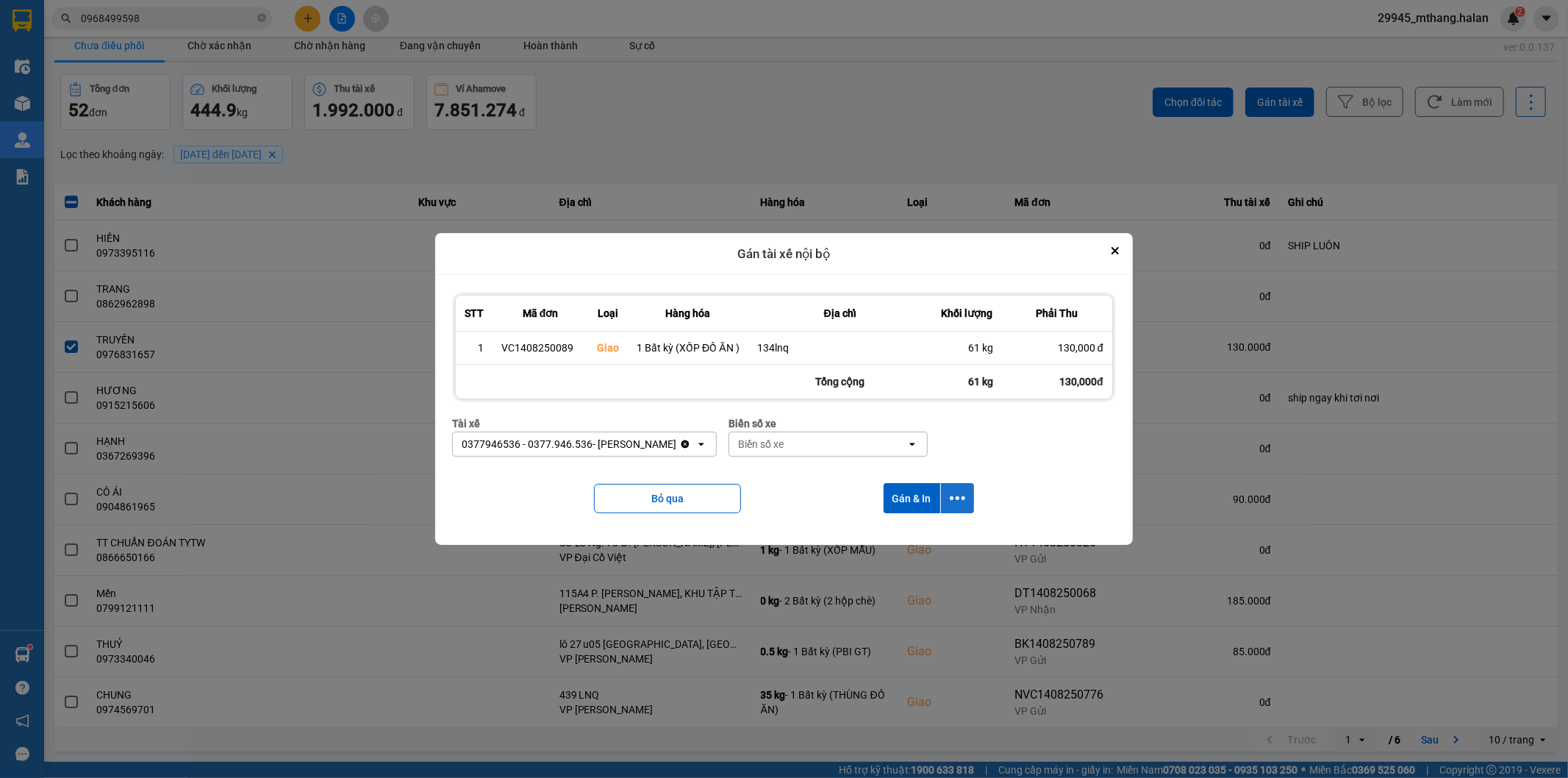
click at [958, 502] on icon "dialog" at bounding box center [957, 498] width 15 height 15
click at [909, 542] on span "Chỉ gán tài" at bounding box center [899, 539] width 49 height 15
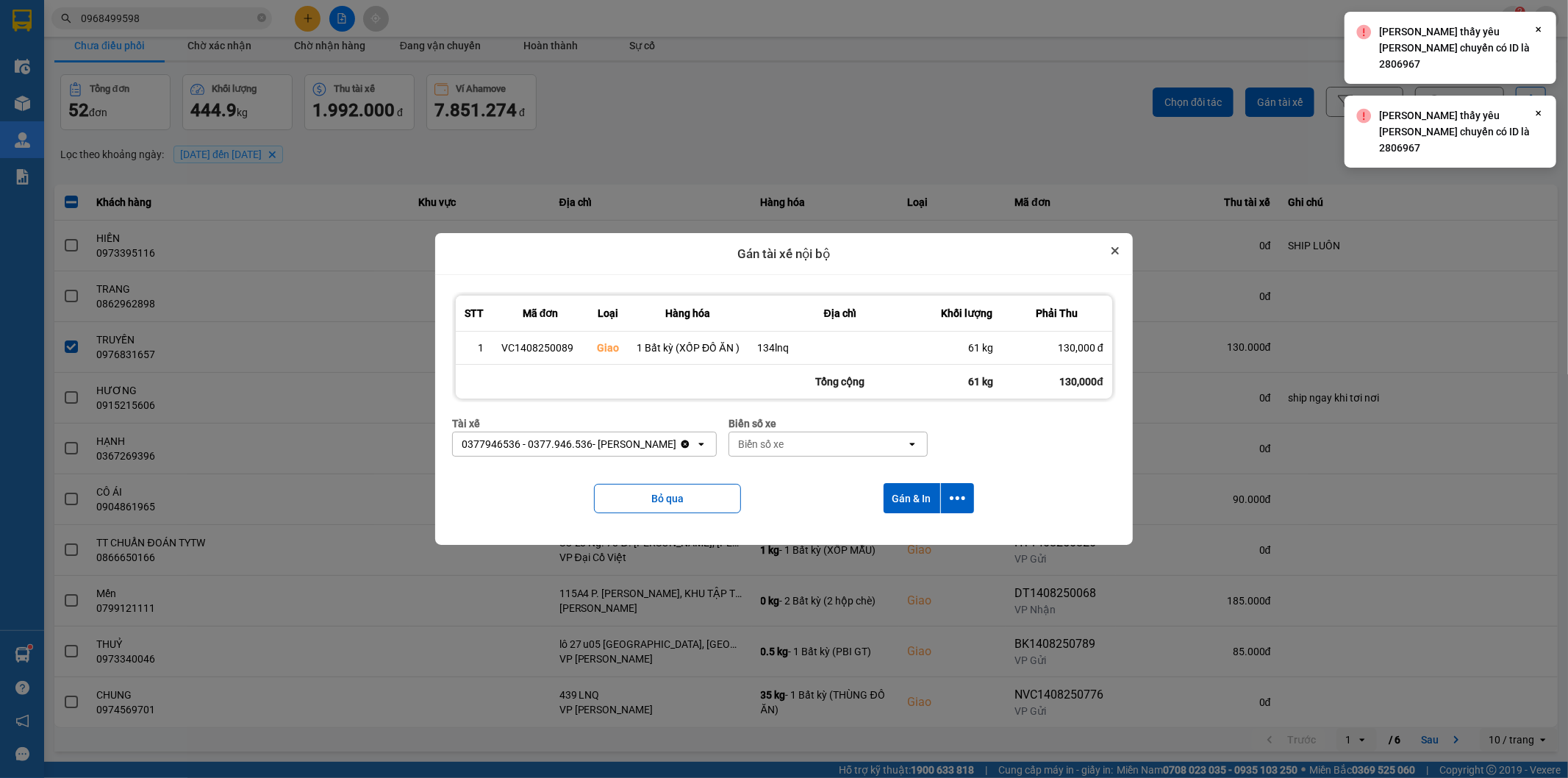
click at [1114, 248] on icon "Close" at bounding box center [1115, 250] width 7 height 7
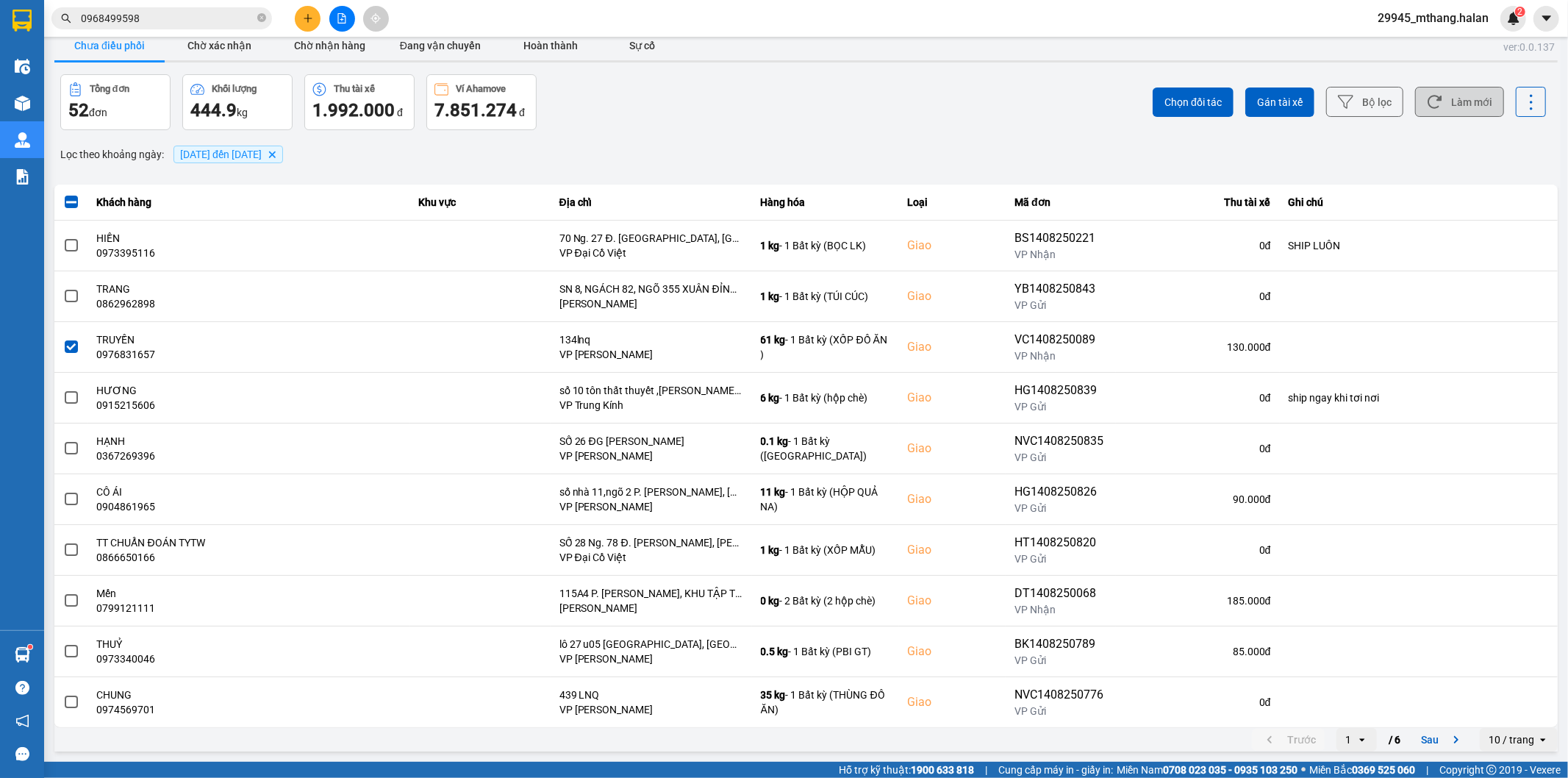
click at [1467, 93] on button "Làm mới" at bounding box center [1459, 102] width 89 height 30
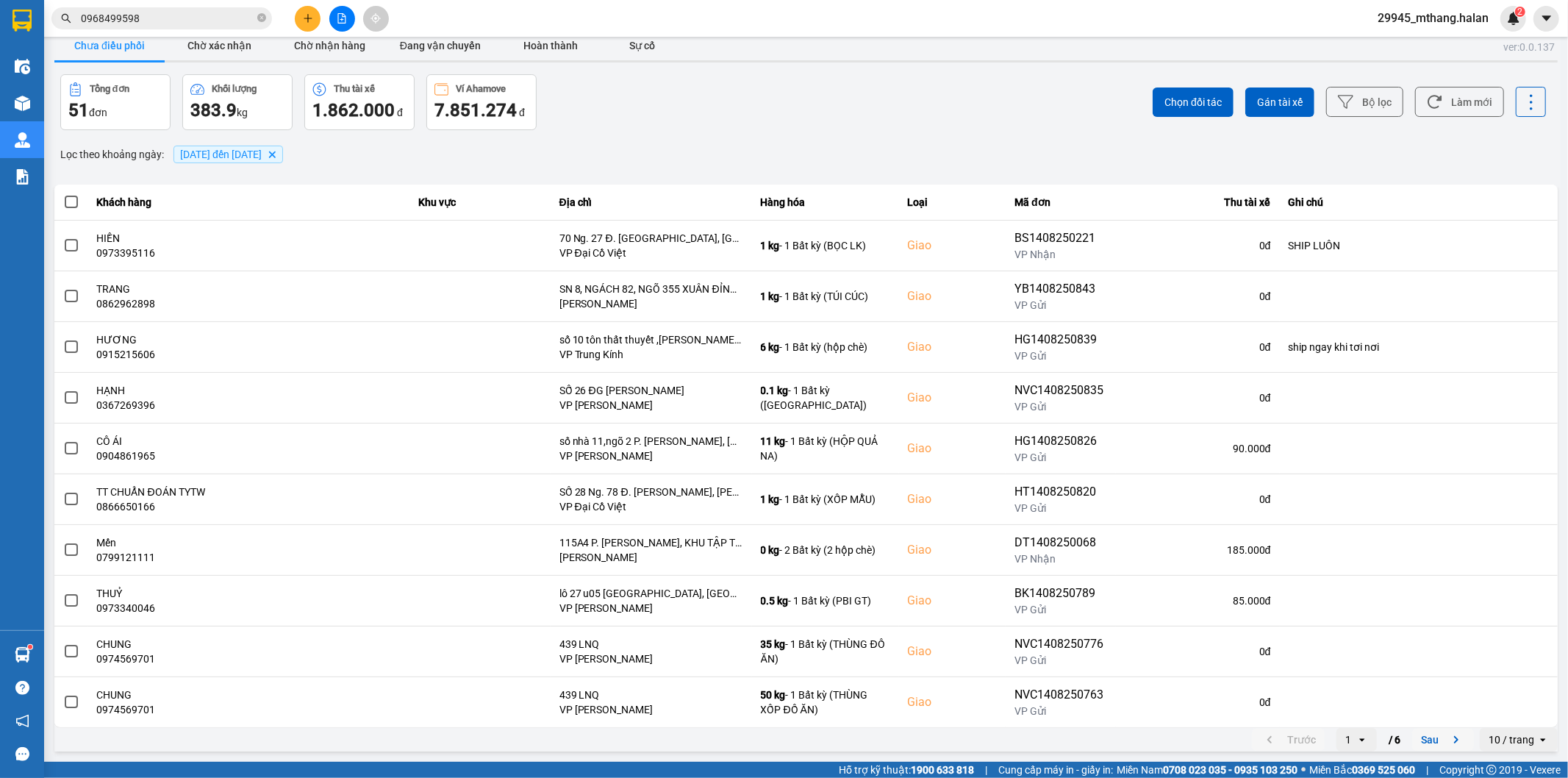
drag, startPoint x: 1445, startPoint y: 737, endPoint x: 1429, endPoint y: 738, distance: 16.0
click at [1447, 738] on icon "next page. current page 1 / 6" at bounding box center [1456, 739] width 17 height 17
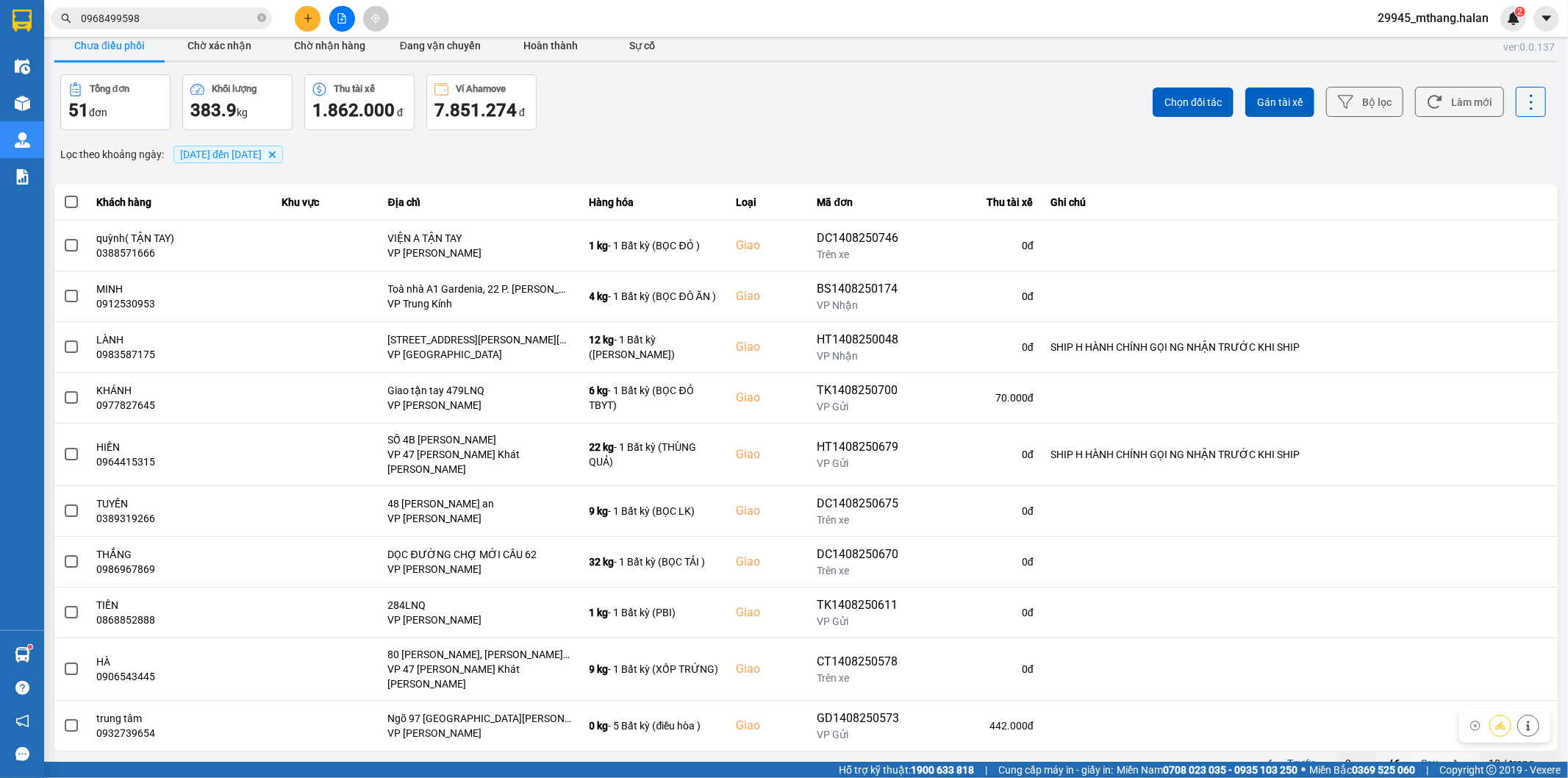
click at [1419, 750] on button "Sau" at bounding box center [1443, 763] width 62 height 22
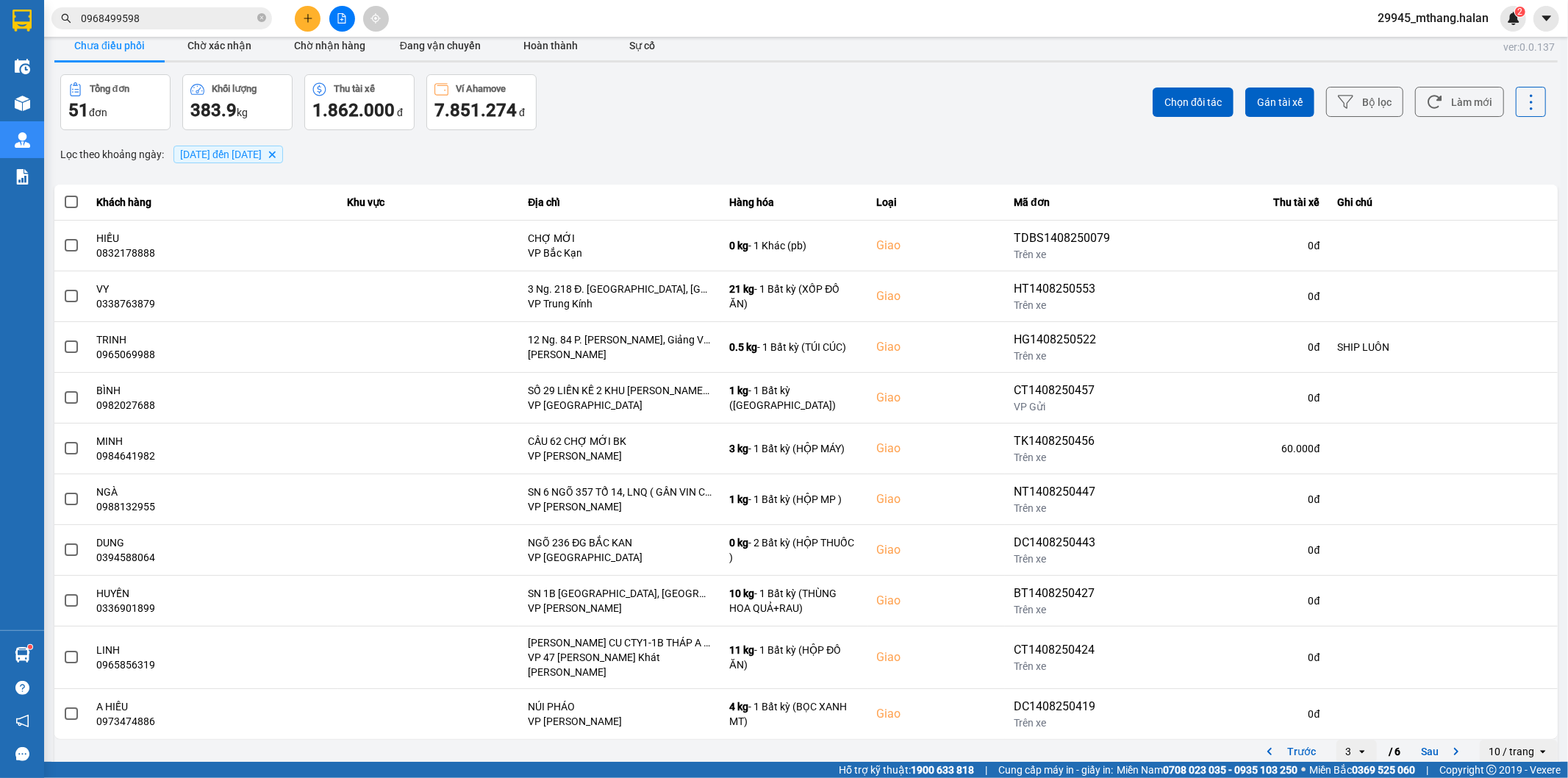
drag, startPoint x: 1423, startPoint y: 747, endPoint x: 1408, endPoint y: 747, distance: 15.0
click at [1423, 747] on button "Sau" at bounding box center [1443, 752] width 62 height 22
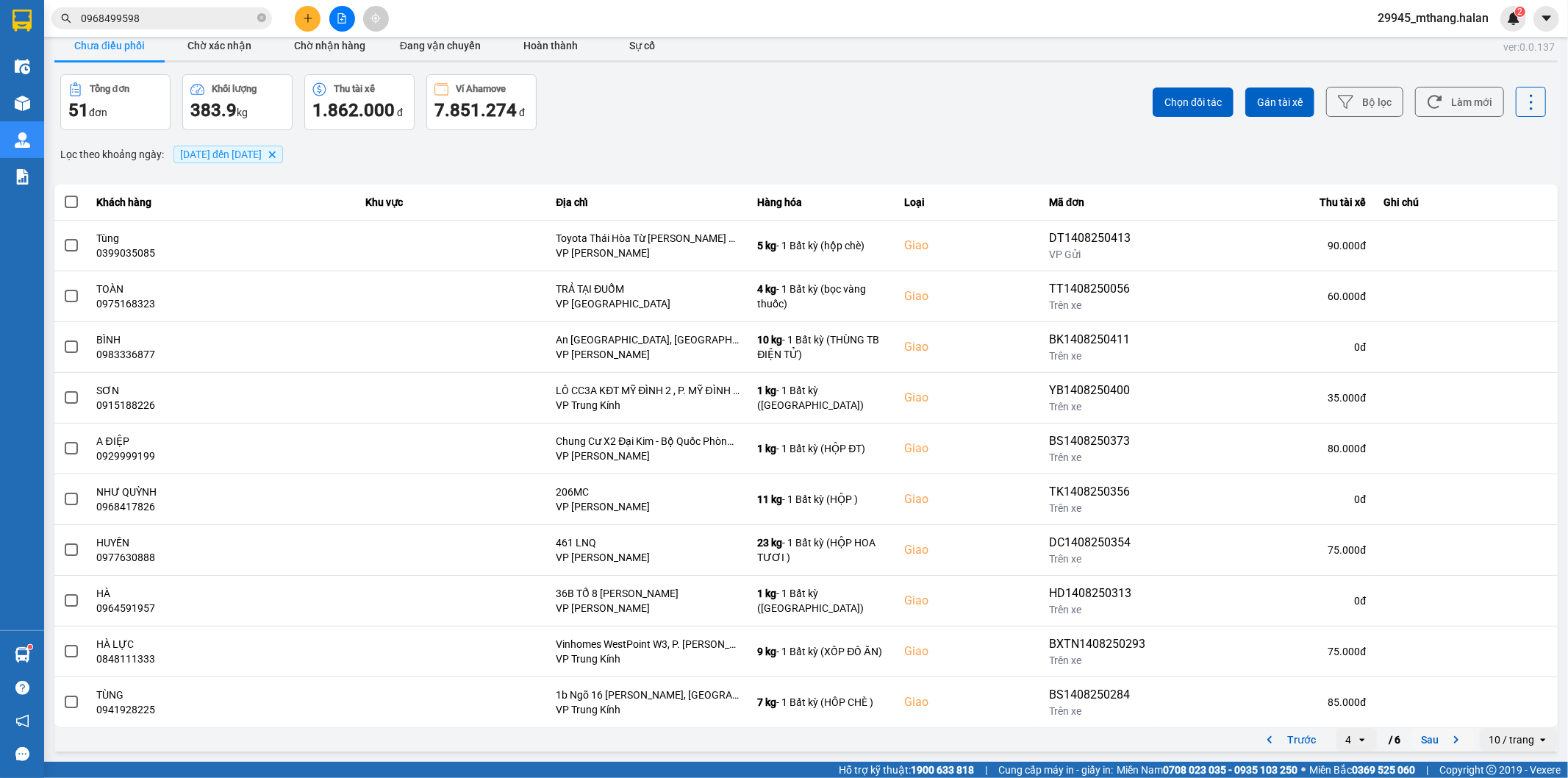
click at [1430, 744] on button "Sau" at bounding box center [1443, 740] width 62 height 22
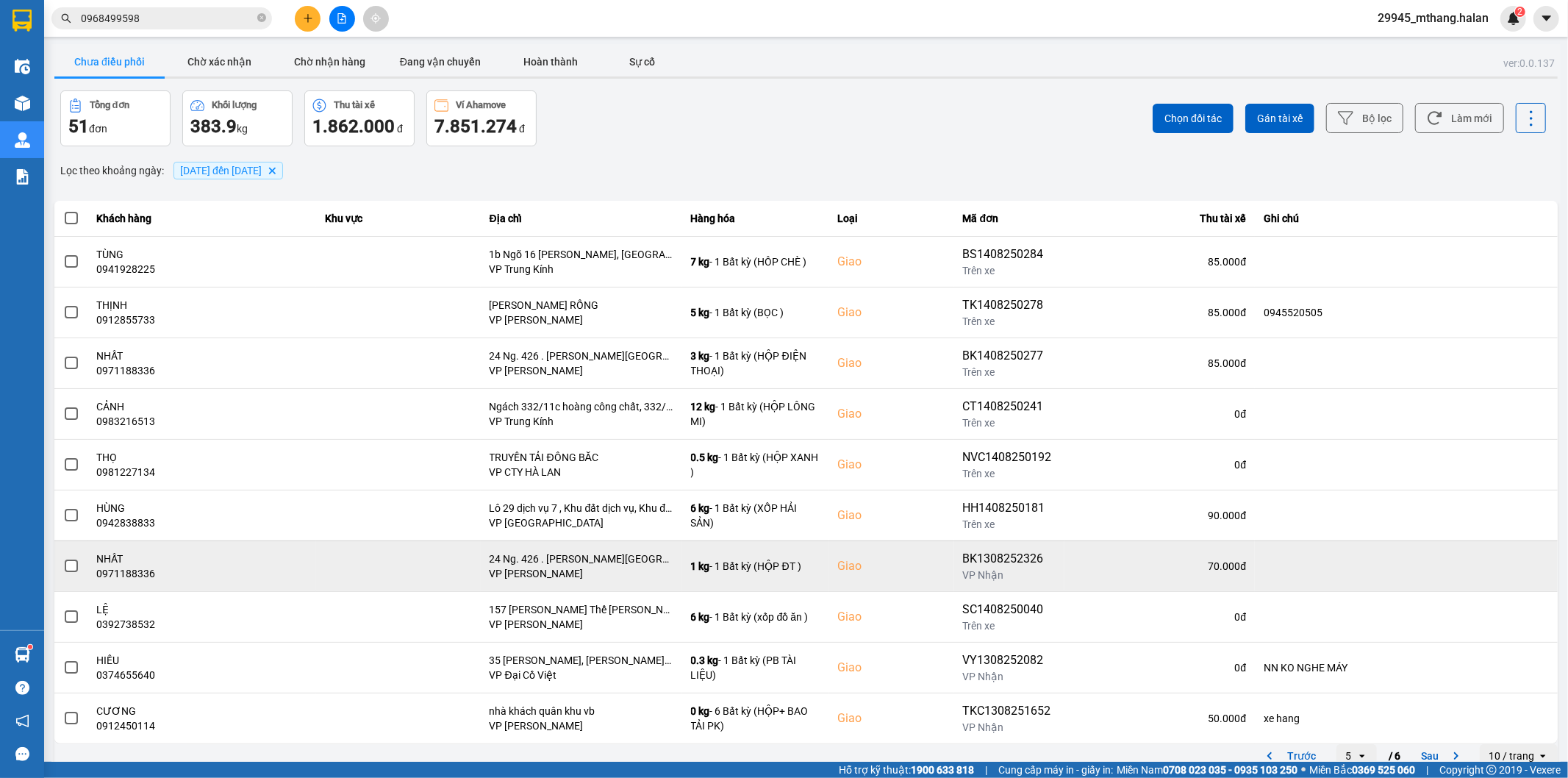
click at [76, 567] on span at bounding box center [71, 566] width 14 height 14
click at [63, 559] on input "checkbox" at bounding box center [63, 559] width 0 height 0
click at [1467, 568] on icon at bounding box center [1472, 566] width 10 height 8
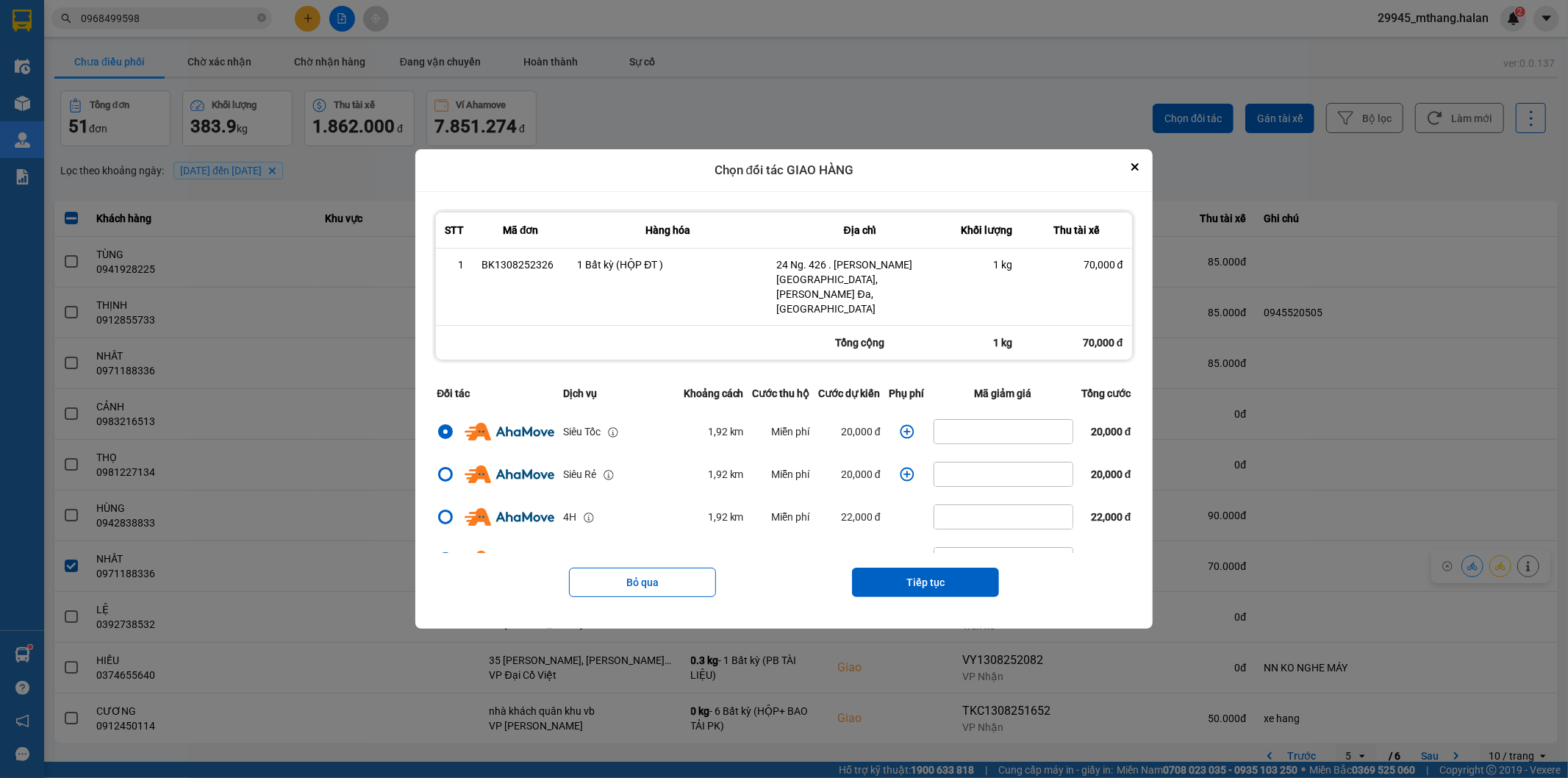
drag, startPoint x: 931, startPoint y: 578, endPoint x: 930, endPoint y: 568, distance: 10.0
click at [931, 576] on button "Tiếp tục" at bounding box center [925, 582] width 147 height 29
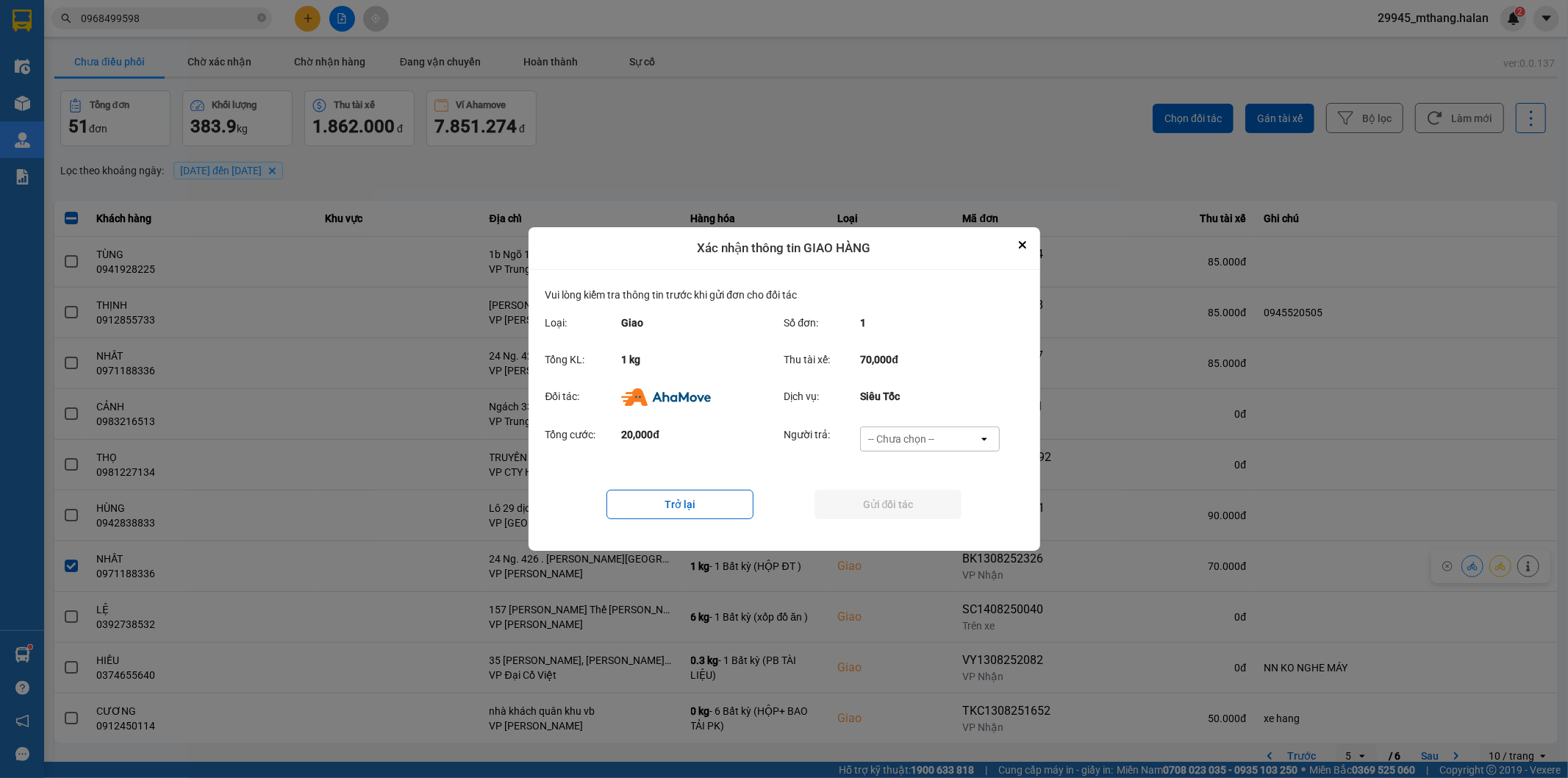
click at [915, 442] on div "-- Chưa chọn --" at bounding box center [901, 439] width 66 height 15
drag, startPoint x: 893, startPoint y: 531, endPoint x: 887, endPoint y: 519, distance: 13.4
click at [893, 525] on div "Ví Ahamove" at bounding box center [930, 523] width 140 height 26
click at [873, 509] on button "Gửi đối tác" at bounding box center [888, 504] width 147 height 29
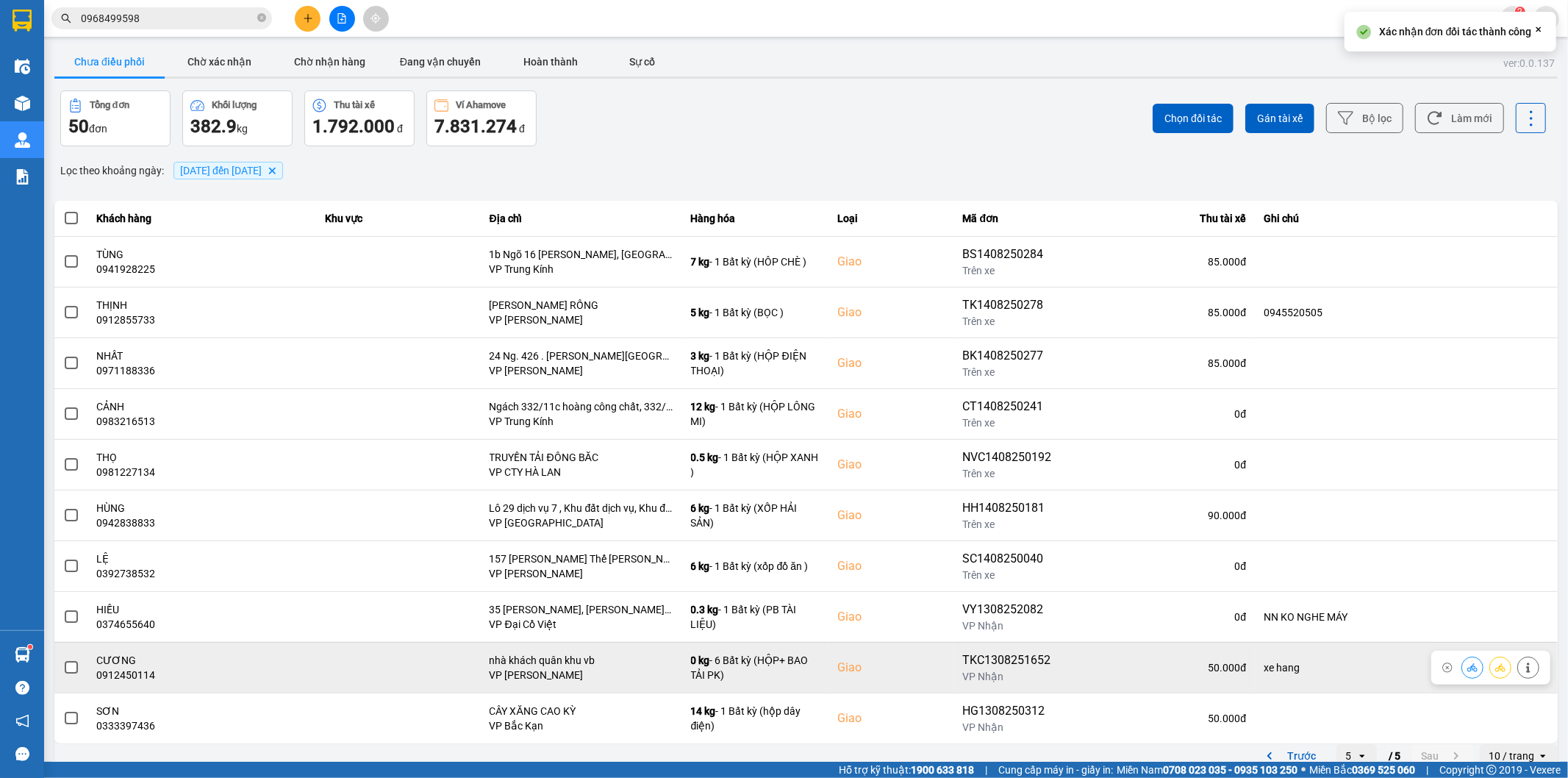
scroll to position [16, 0]
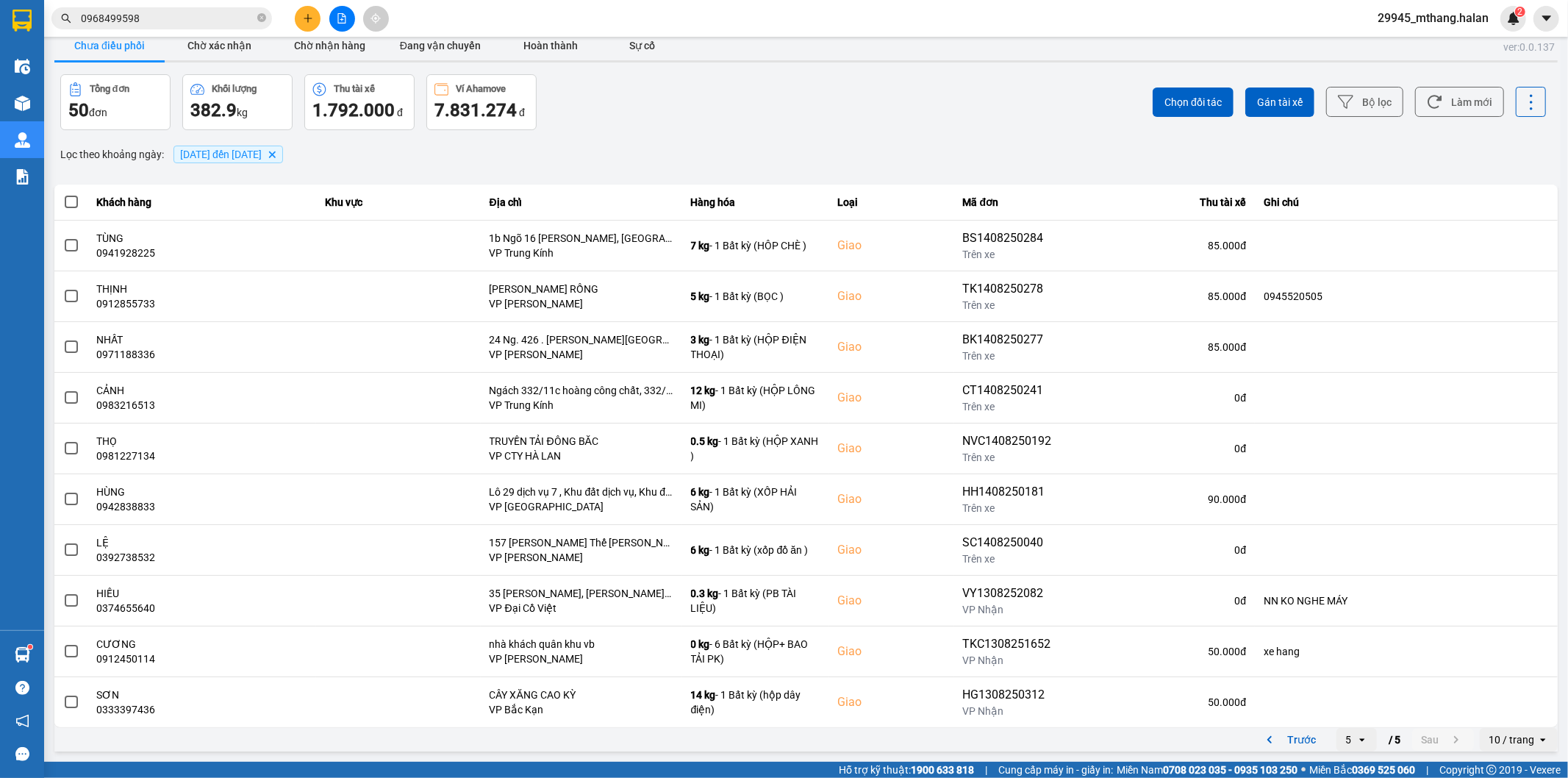
click at [1356, 737] on icon "open" at bounding box center [1361, 739] width 12 height 12
click at [1341, 608] on div "1" at bounding box center [1344, 604] width 17 height 15
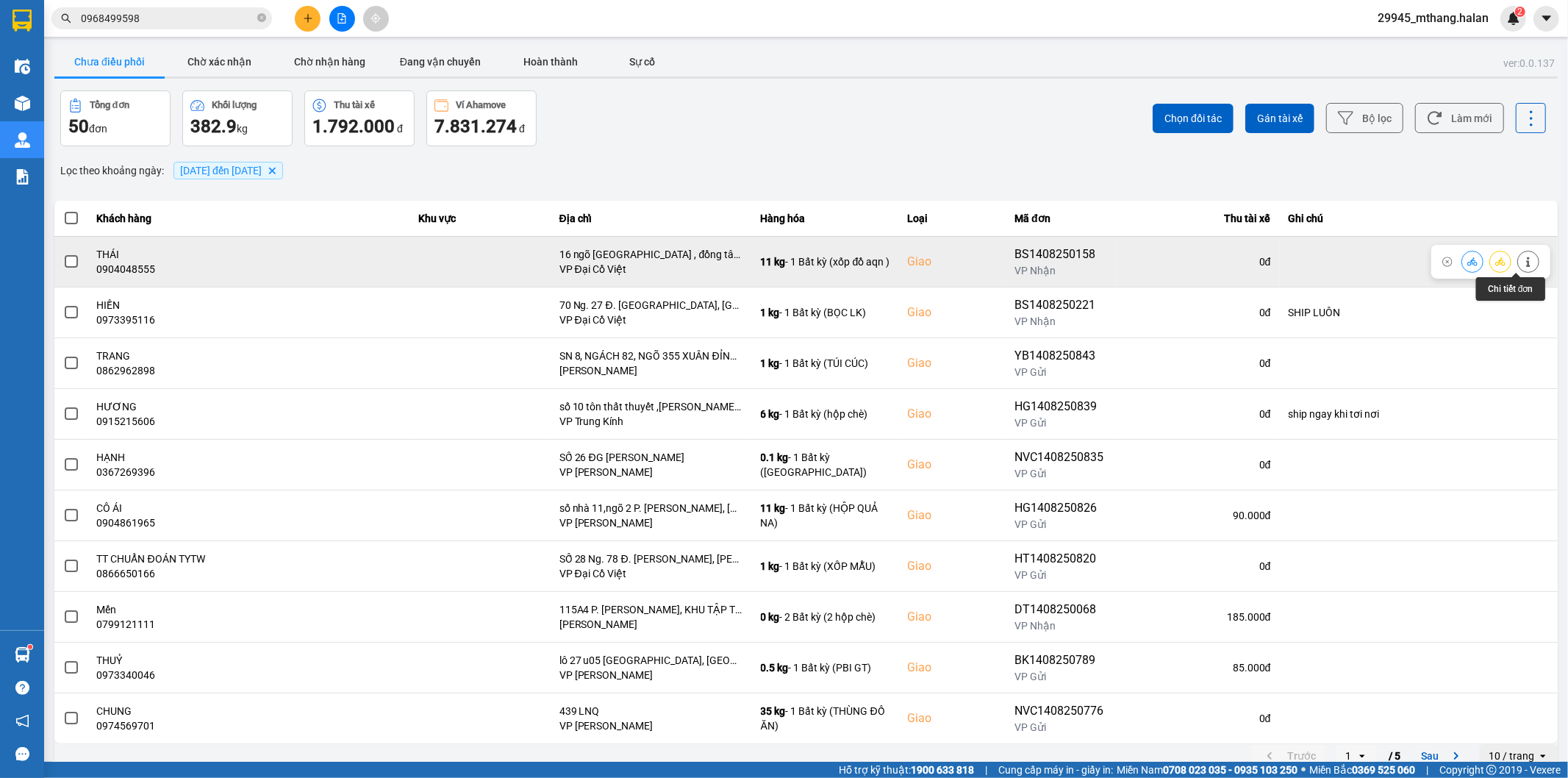
click at [1524, 261] on button at bounding box center [1528, 261] width 21 height 25
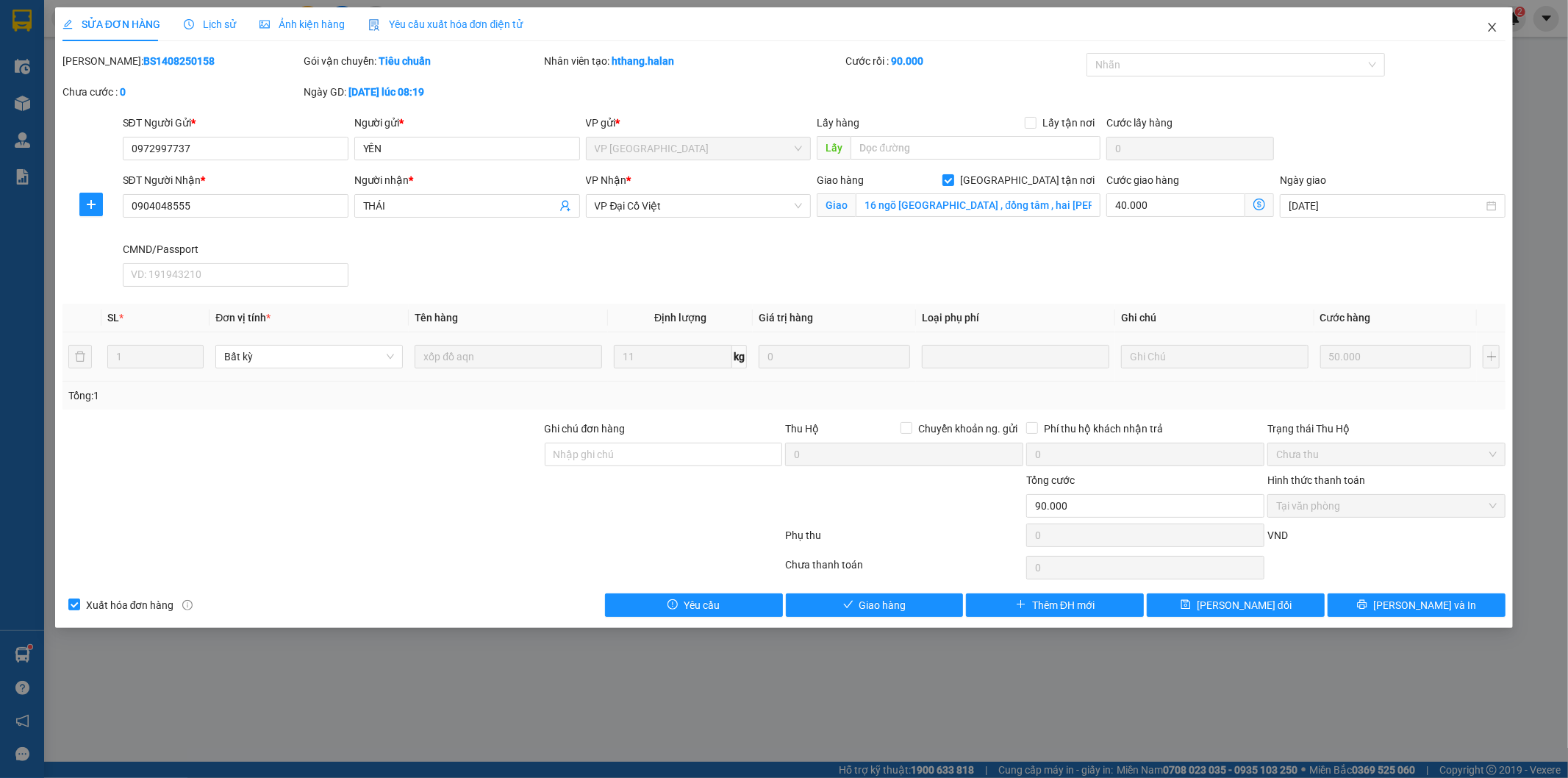
click at [1491, 25] on icon "close" at bounding box center [1492, 27] width 8 height 9
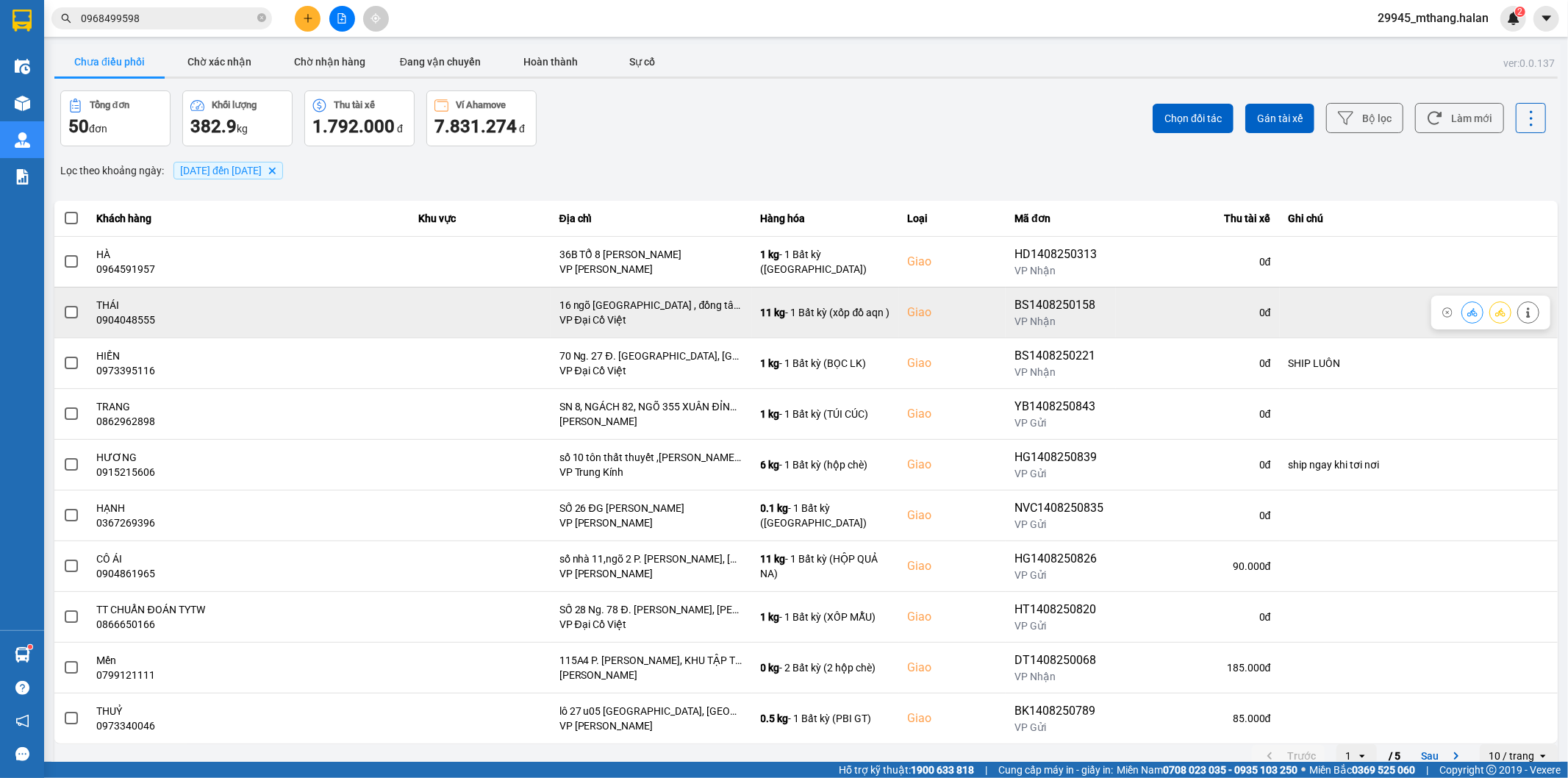
click at [1467, 313] on icon at bounding box center [1472, 312] width 10 height 10
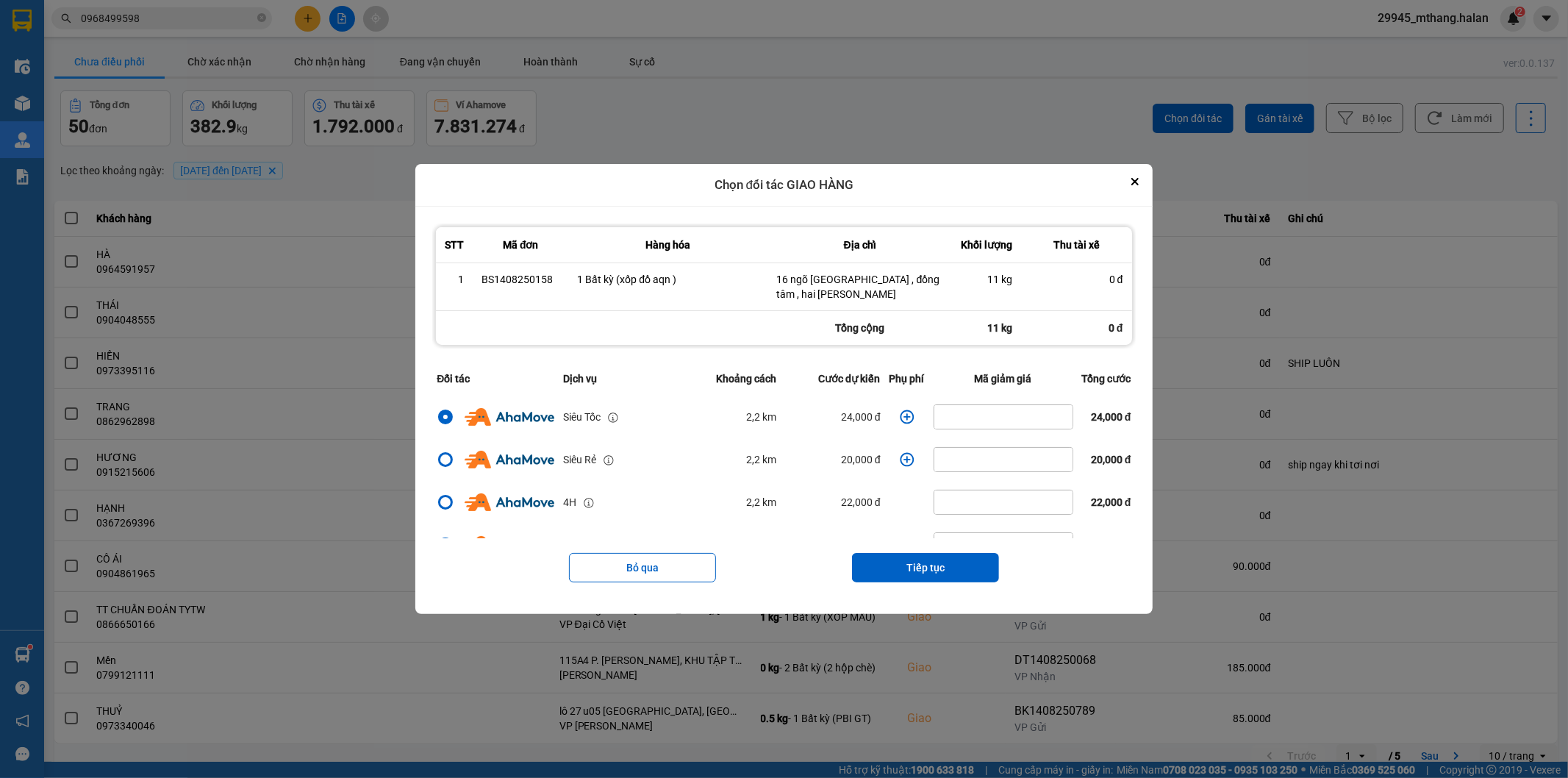
click at [900, 419] on icon "dialog" at bounding box center [906, 416] width 14 height 14
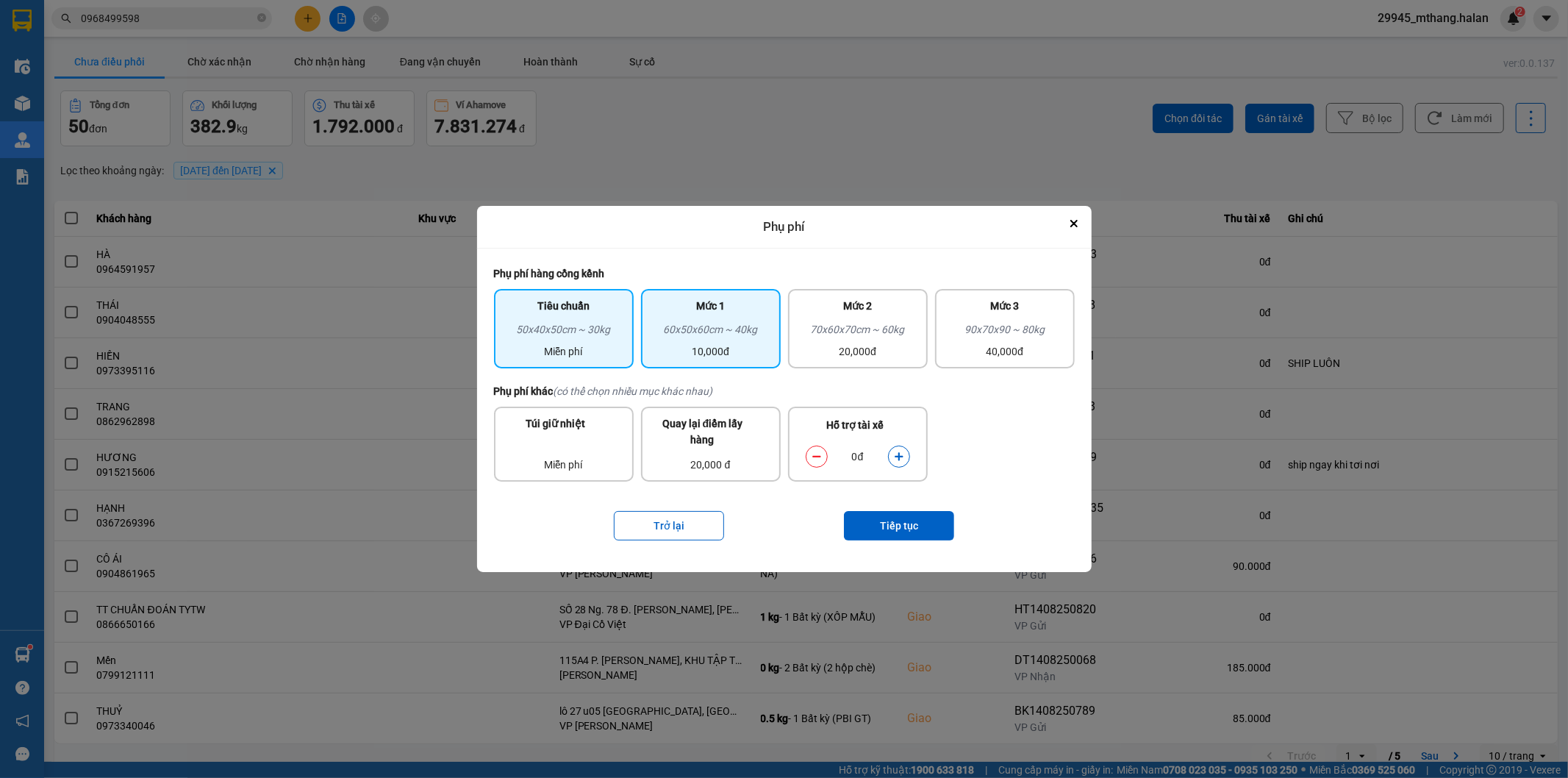
click at [725, 334] on div "60x50x60cm ~ 40kg" at bounding box center [711, 332] width 122 height 22
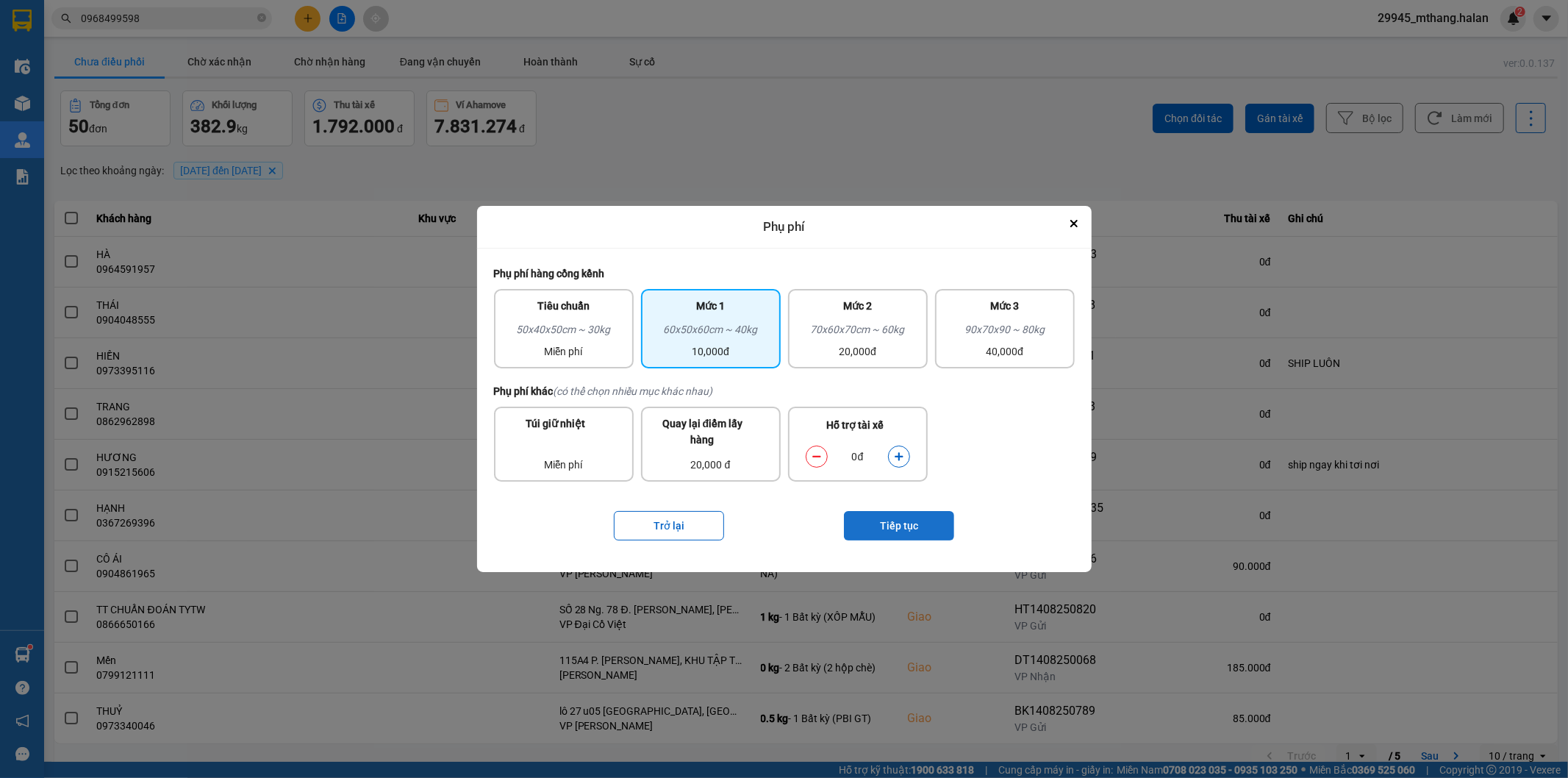
click at [887, 520] on button "Tiếp tục" at bounding box center [899, 526] width 111 height 29
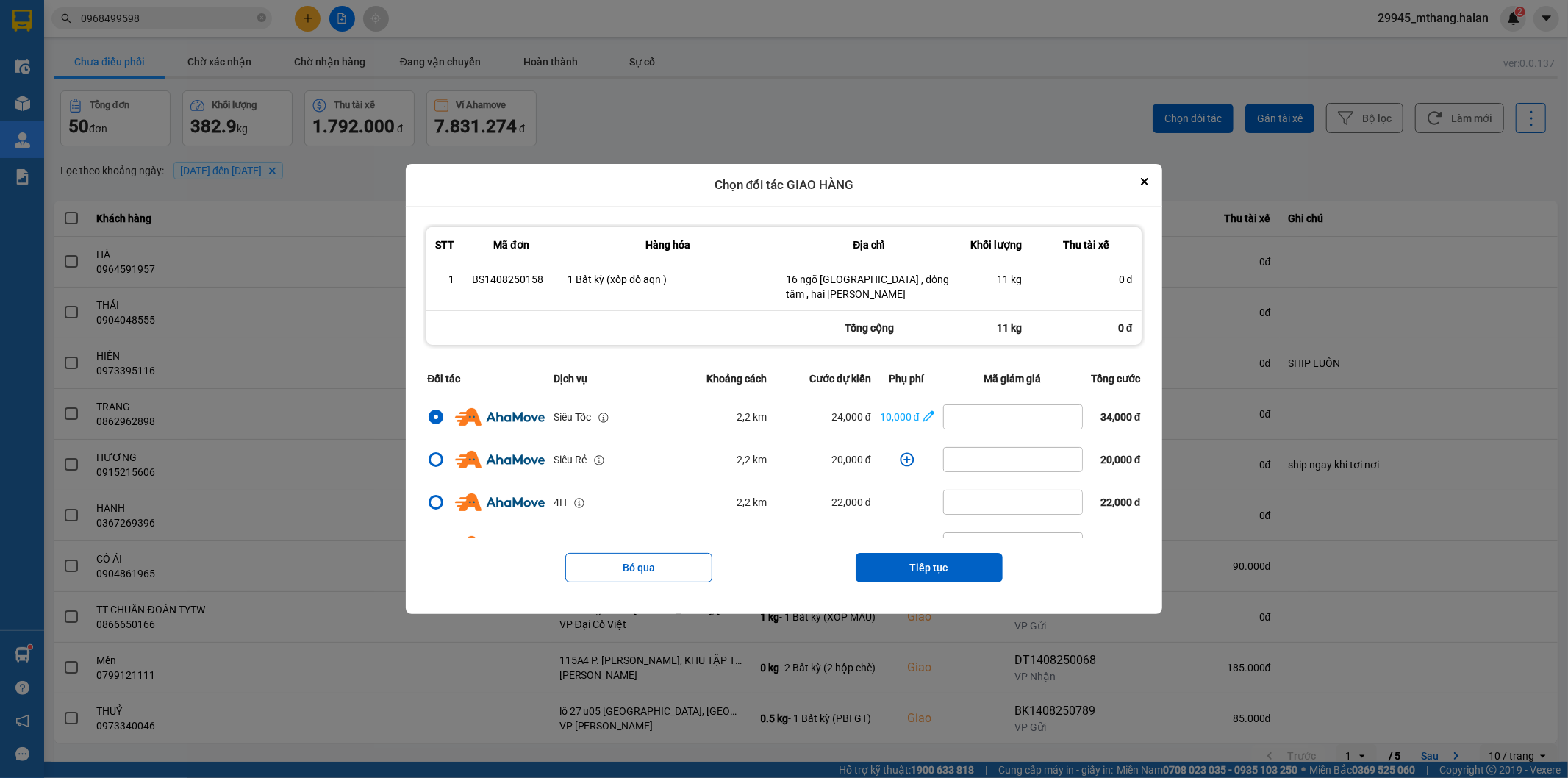
drag, startPoint x: 934, startPoint y: 579, endPoint x: 924, endPoint y: 541, distance: 39.3
click at [934, 578] on button "Tiếp tục" at bounding box center [929, 568] width 147 height 29
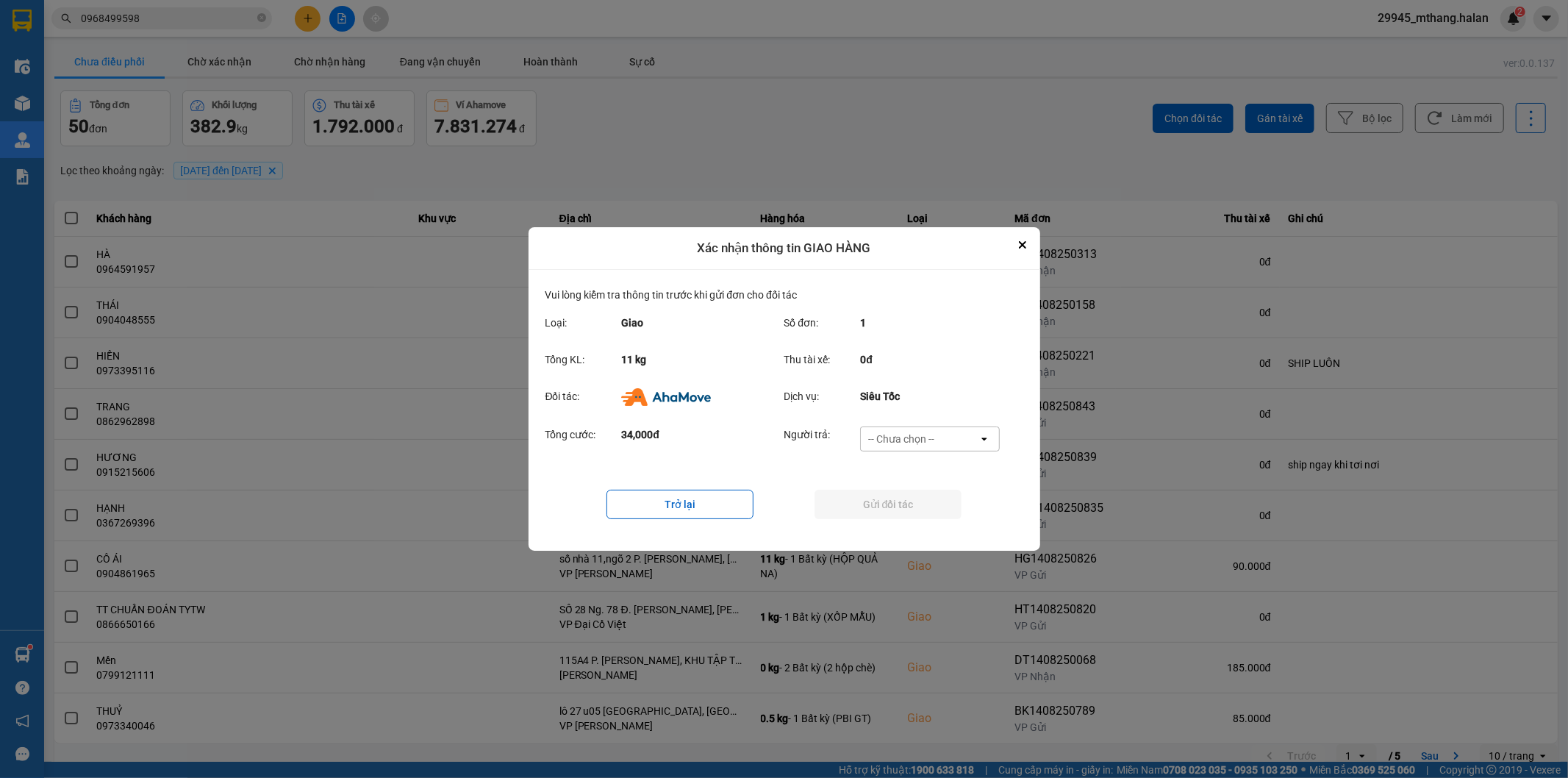
drag, startPoint x: 916, startPoint y: 430, endPoint x: 910, endPoint y: 443, distance: 14.3
click at [915, 430] on div "-- Chưa chọn --" at bounding box center [920, 439] width 118 height 24
drag, startPoint x: 896, startPoint y: 526, endPoint x: 833, endPoint y: 511, distance: 64.8
click at [893, 527] on span "Ví Ahamove" at bounding box center [902, 523] width 60 height 15
click at [833, 511] on button "Gửi đối tác" at bounding box center [888, 504] width 147 height 29
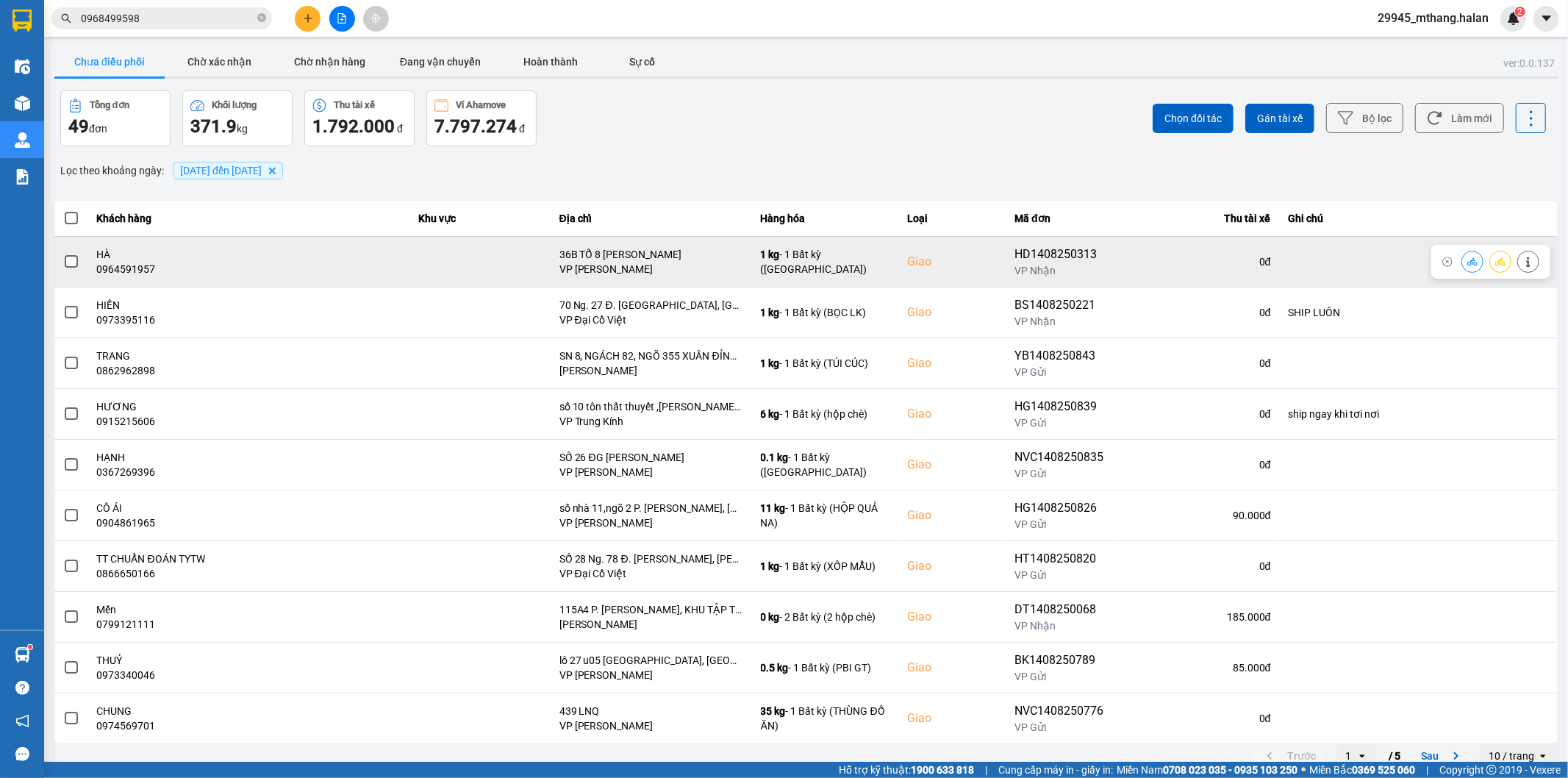
click at [70, 263] on span at bounding box center [71, 261] width 14 height 14
click at [63, 254] on input "checkbox" at bounding box center [63, 254] width 0 height 0
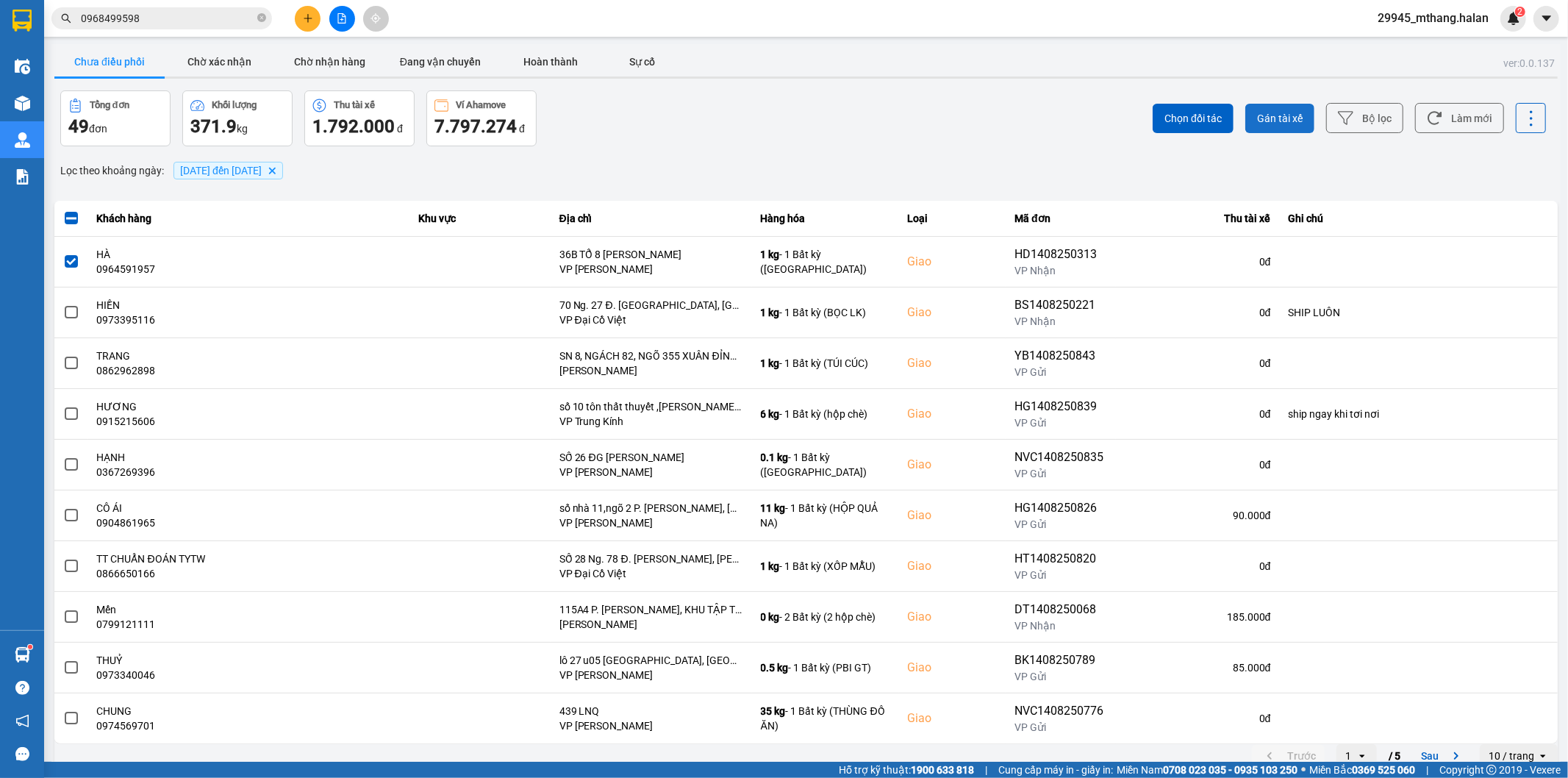
click at [1267, 119] on span "Gán tài xế" at bounding box center [1280, 118] width 45 height 15
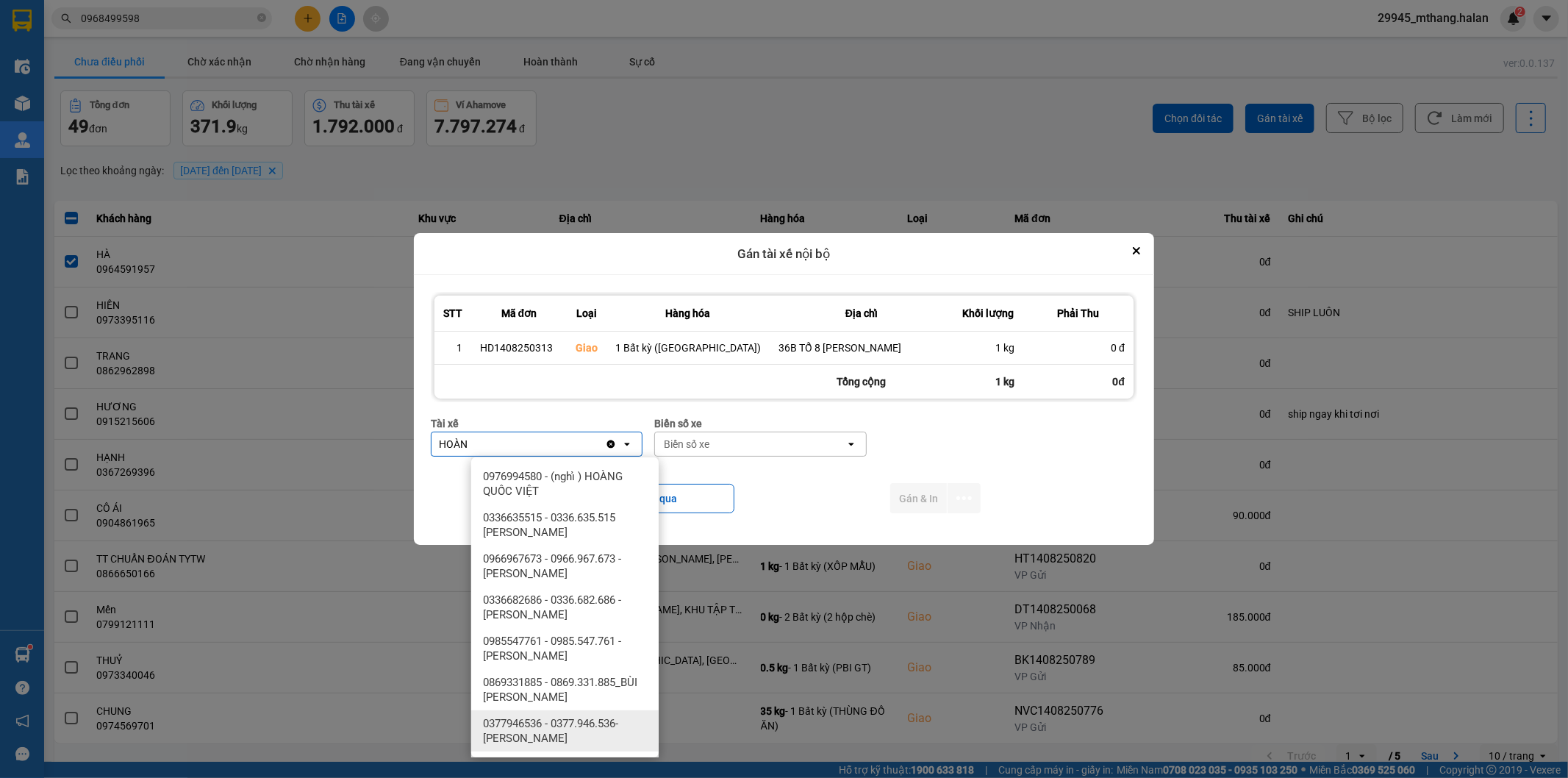
click at [568, 721] on span "0377946536 - 0377.946.536- Đào Duy Hoàn" at bounding box center [567, 731] width 169 height 29
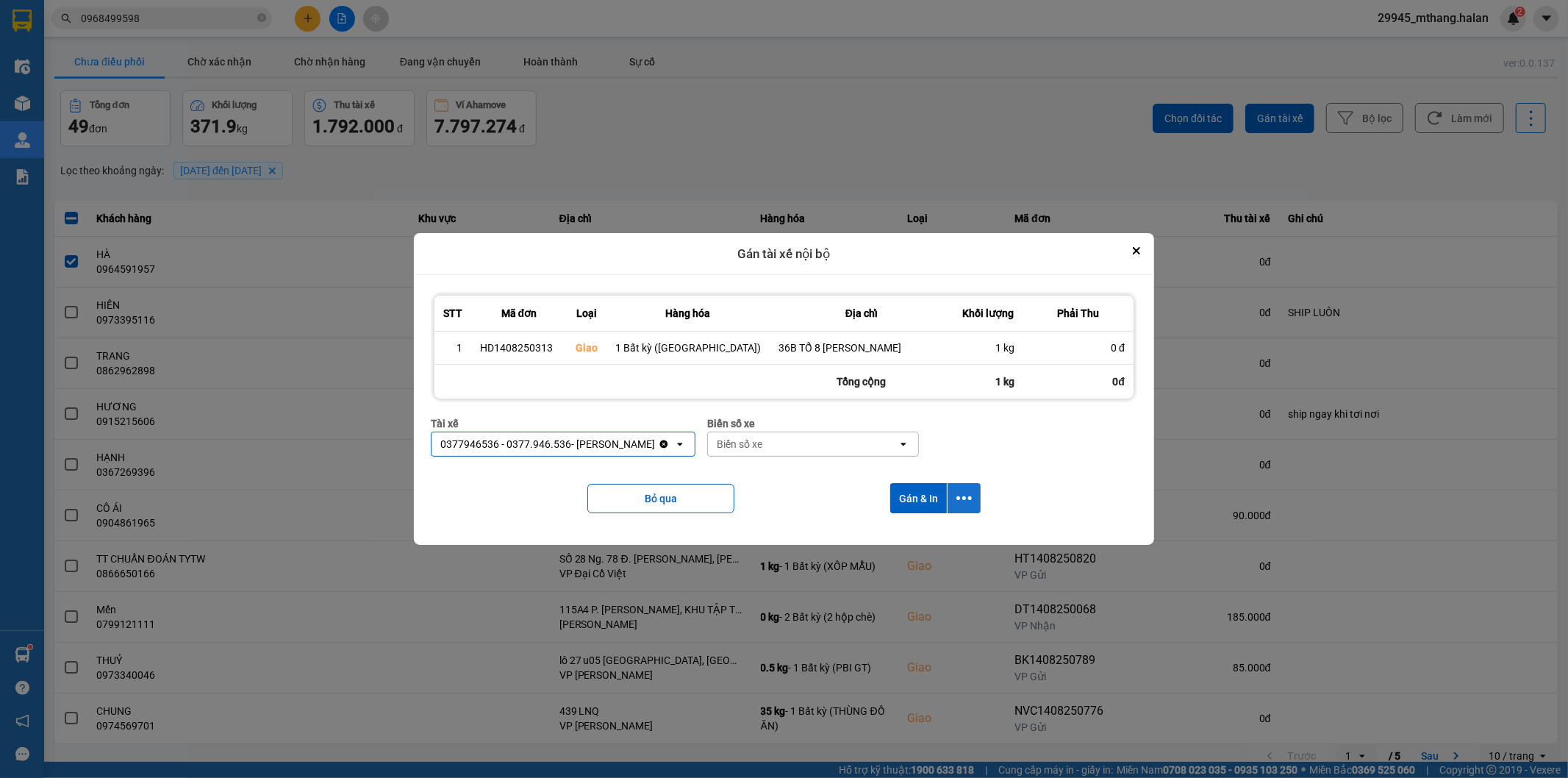
click at [956, 494] on icon "dialog" at bounding box center [963, 498] width 15 height 15
click at [885, 537] on span "Chỉ gán tài" at bounding box center [893, 539] width 49 height 15
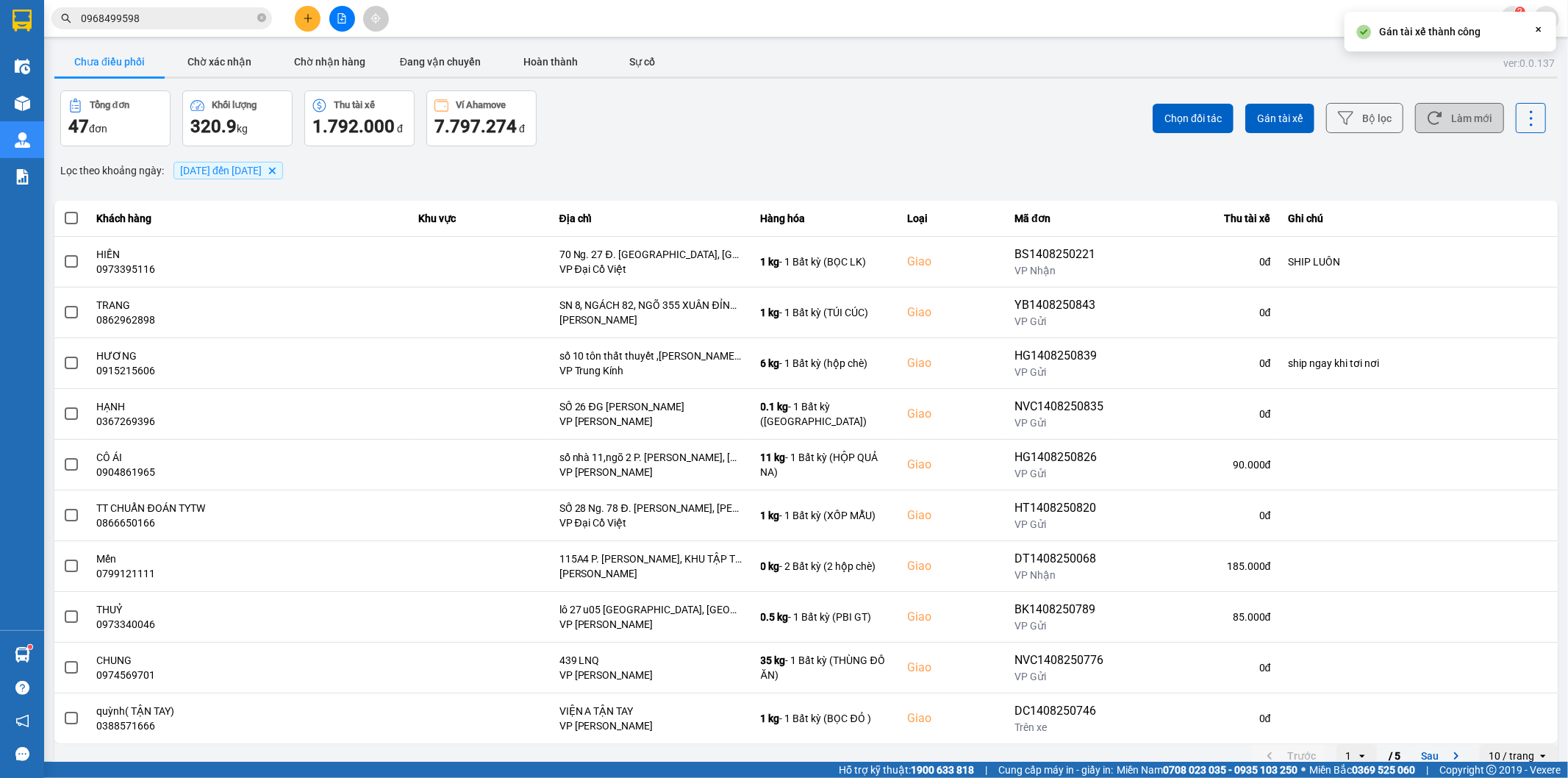
click at [1459, 111] on button "Làm mới" at bounding box center [1459, 118] width 89 height 30
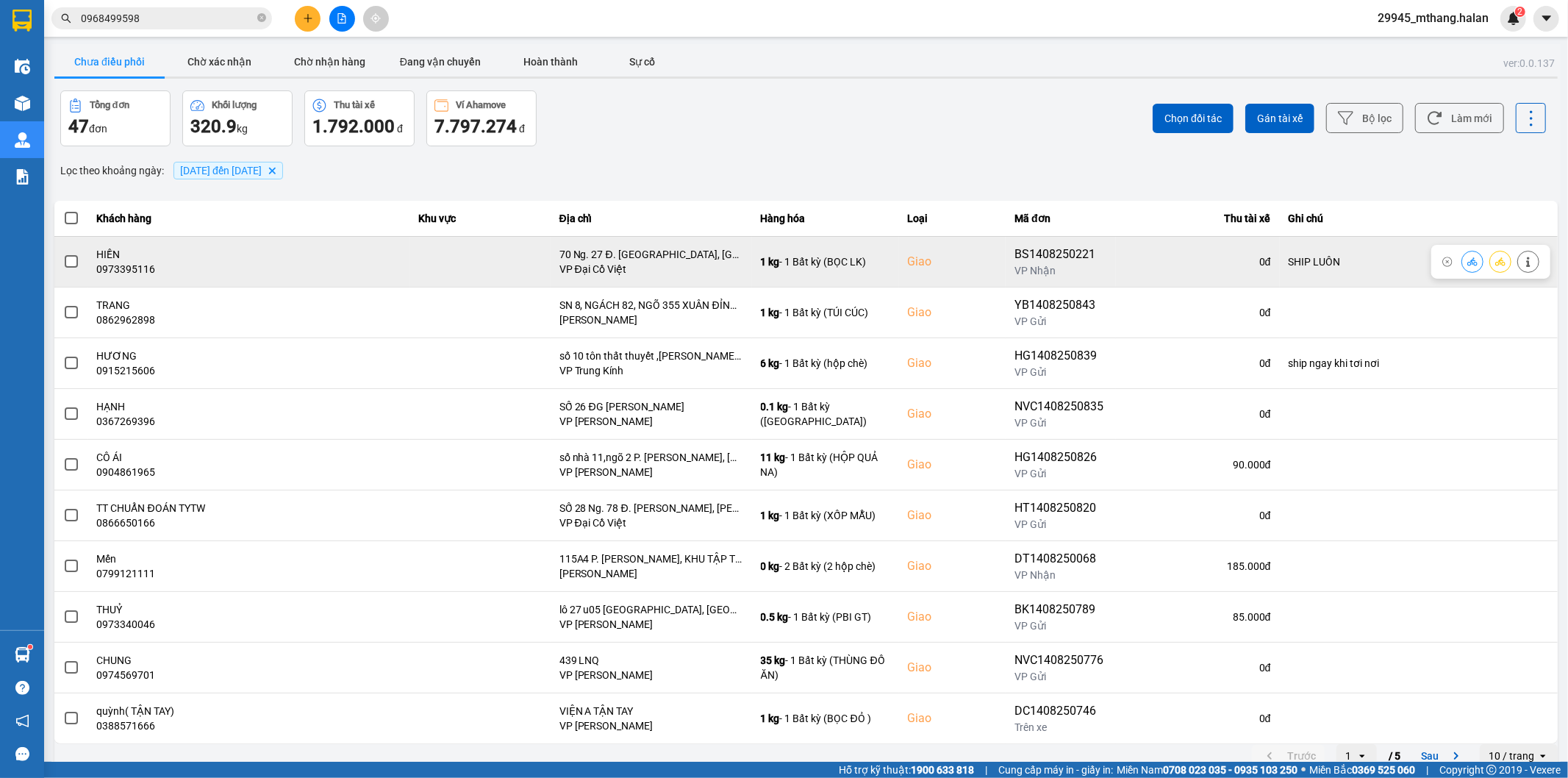
click at [1523, 263] on icon at bounding box center [1527, 261] width 10 height 10
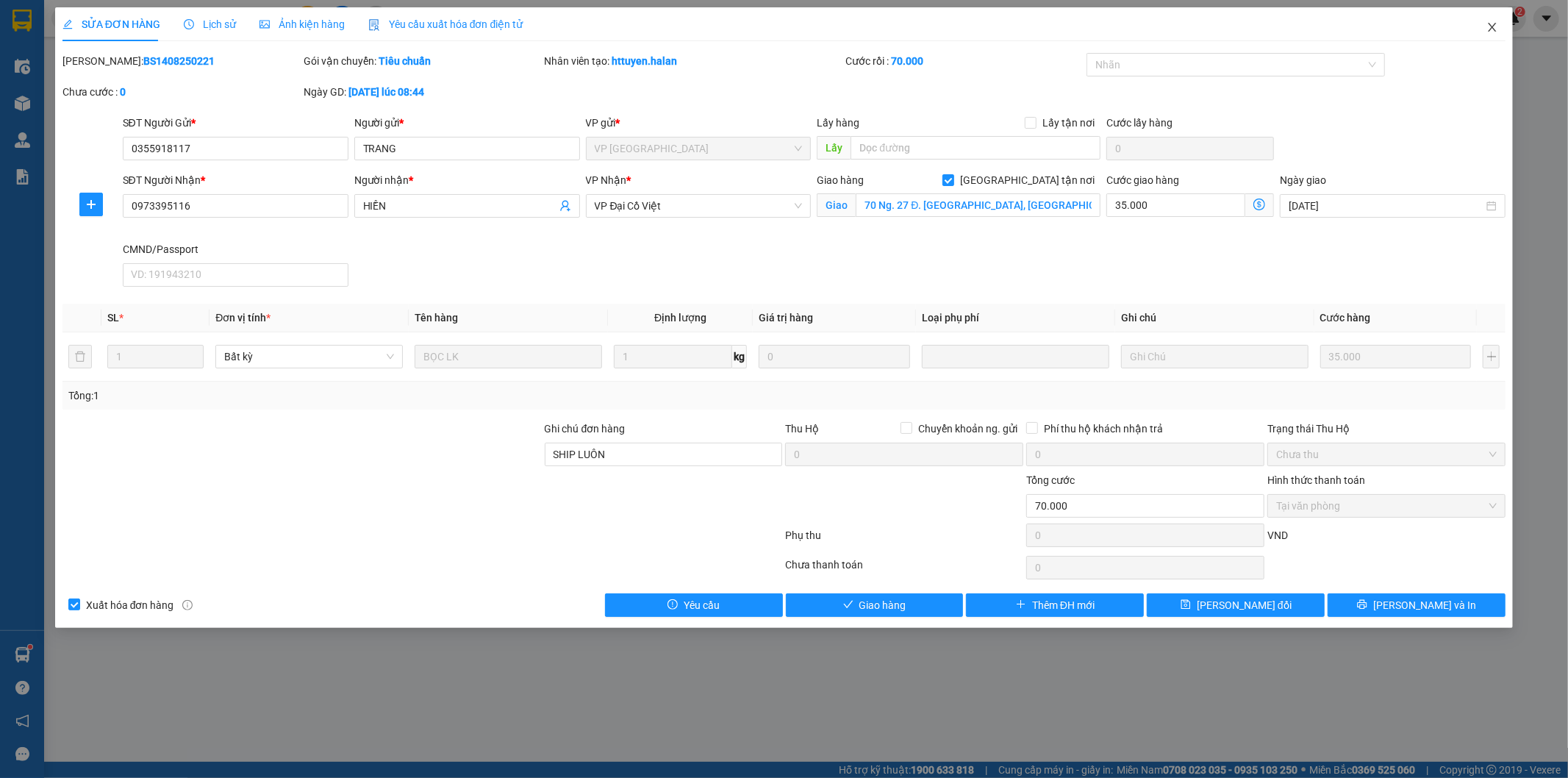
click at [1491, 25] on icon "close" at bounding box center [1492, 27] width 12 height 12
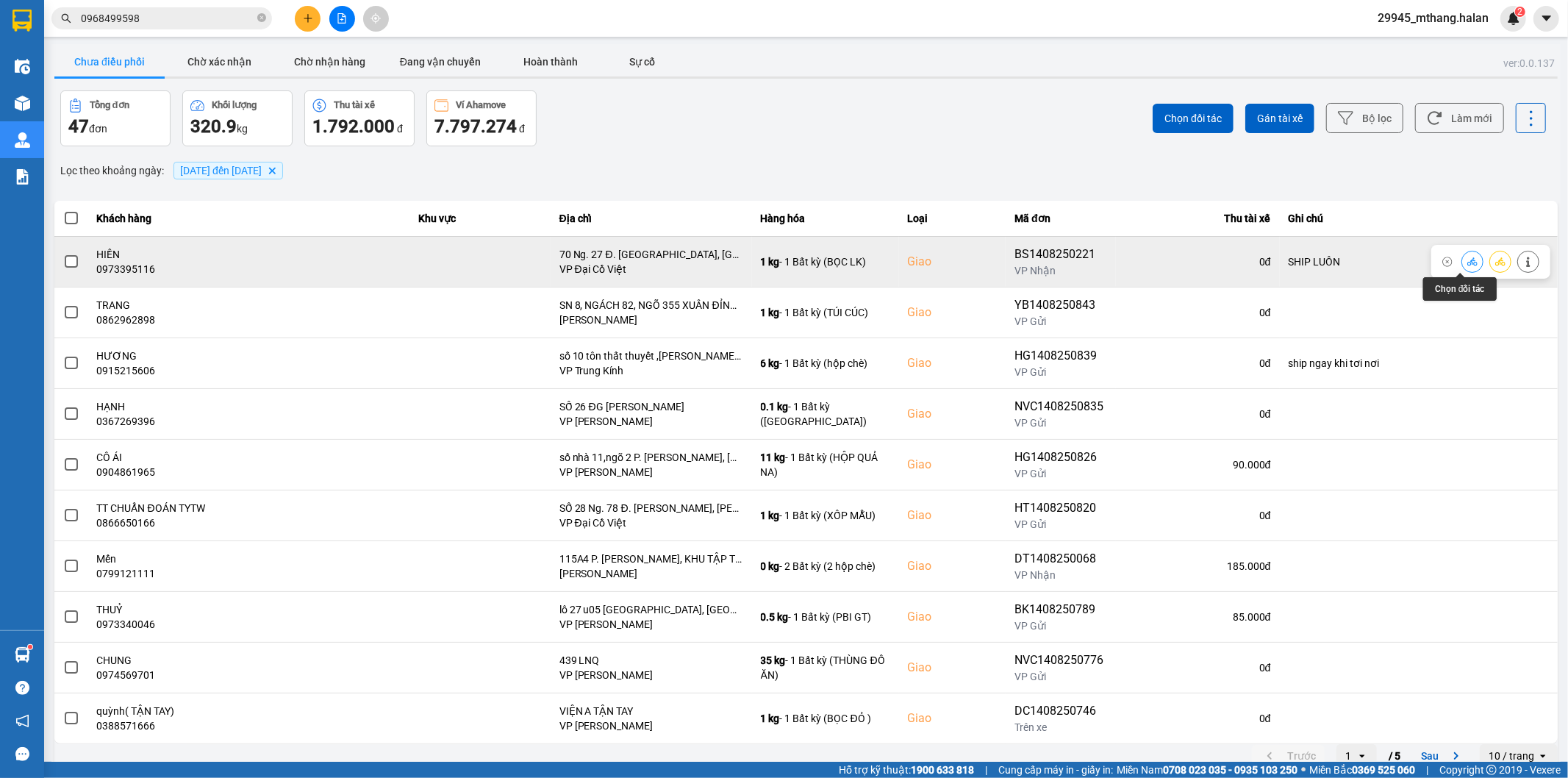
click at [1467, 259] on icon at bounding box center [1472, 261] width 10 height 10
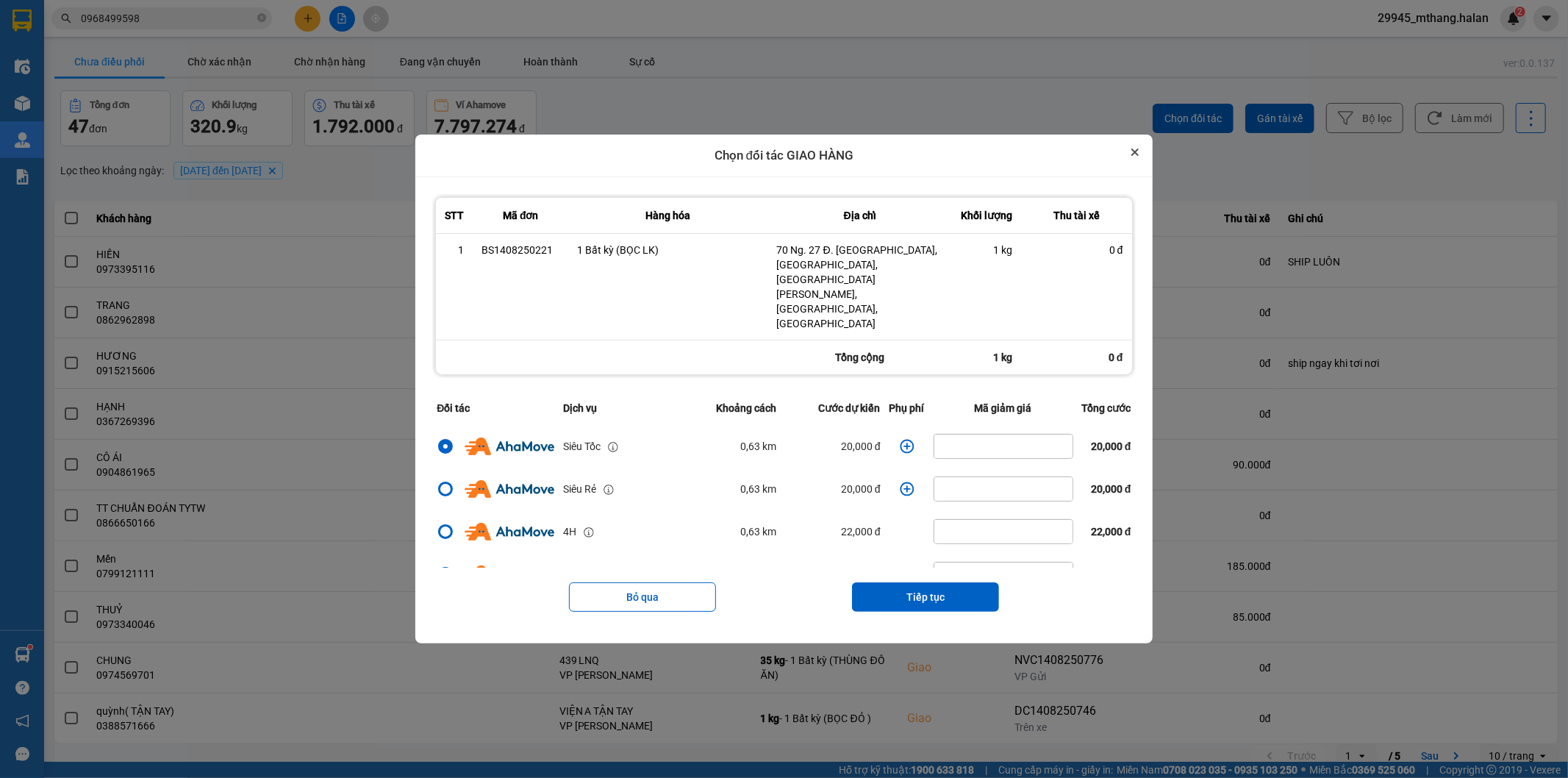
click at [1138, 156] on icon "Close" at bounding box center [1135, 152] width 7 height 7
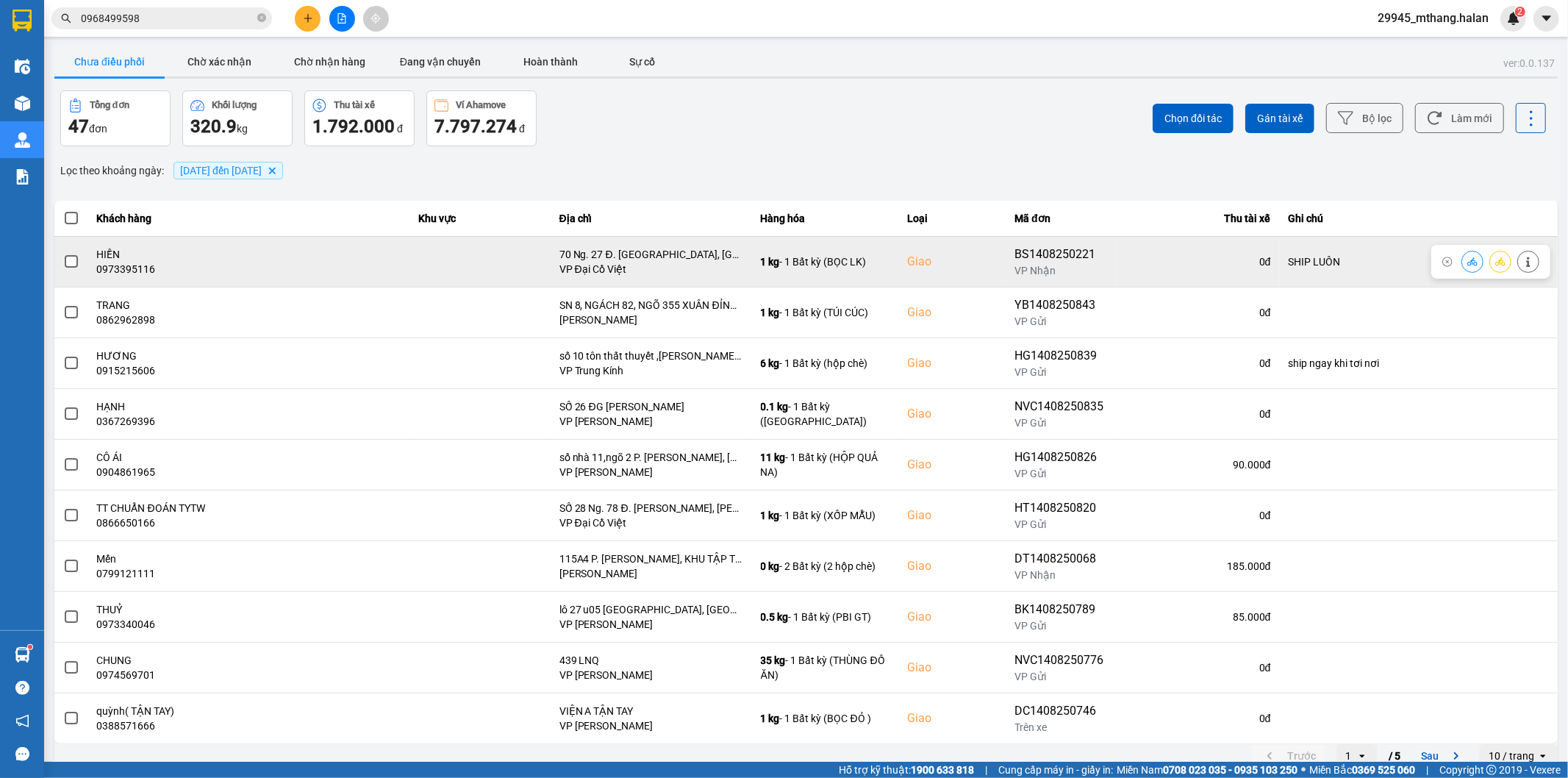
click at [1467, 263] on icon at bounding box center [1472, 261] width 10 height 8
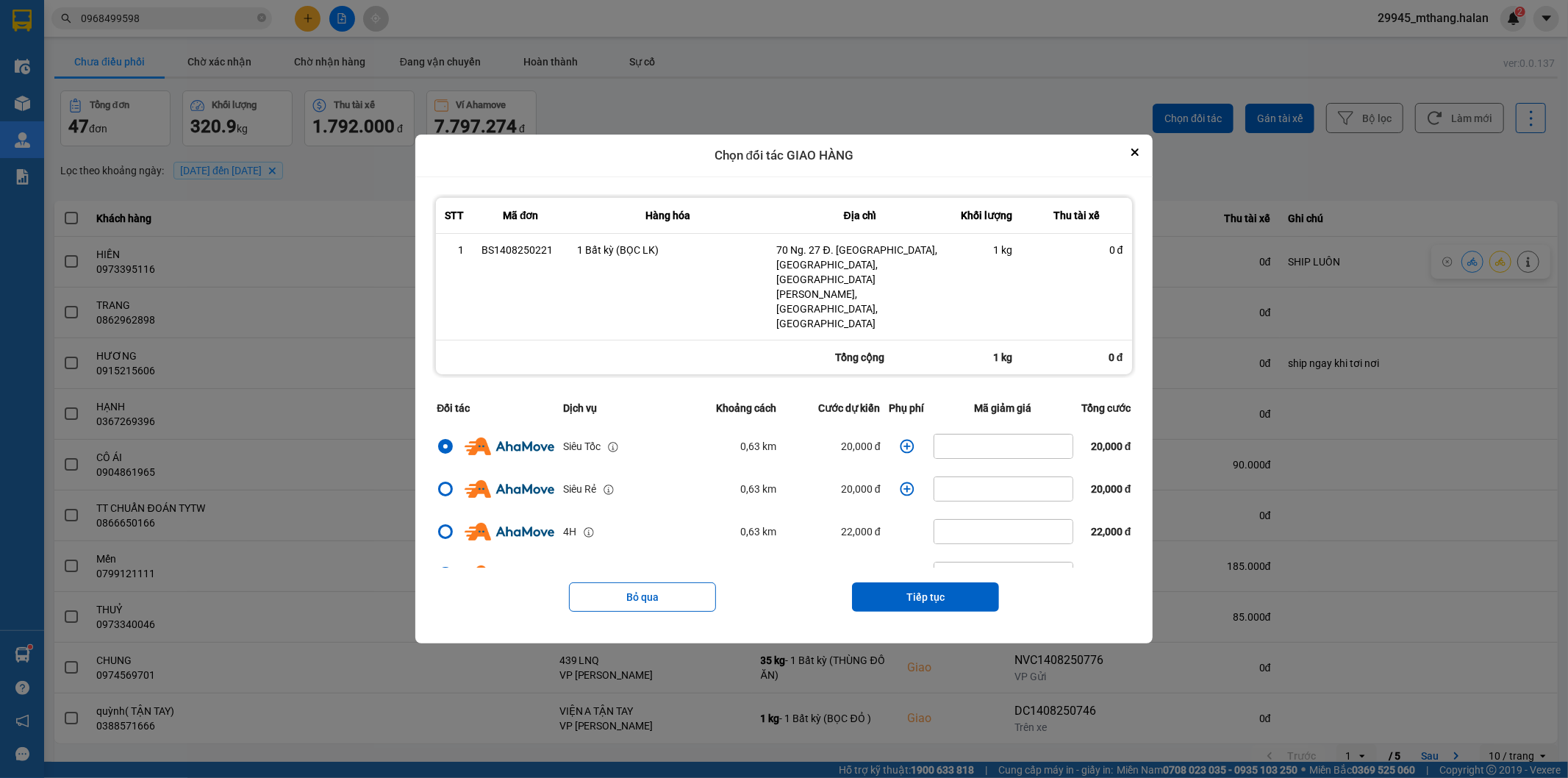
click at [900, 439] on icon "dialog" at bounding box center [906, 445] width 14 height 14
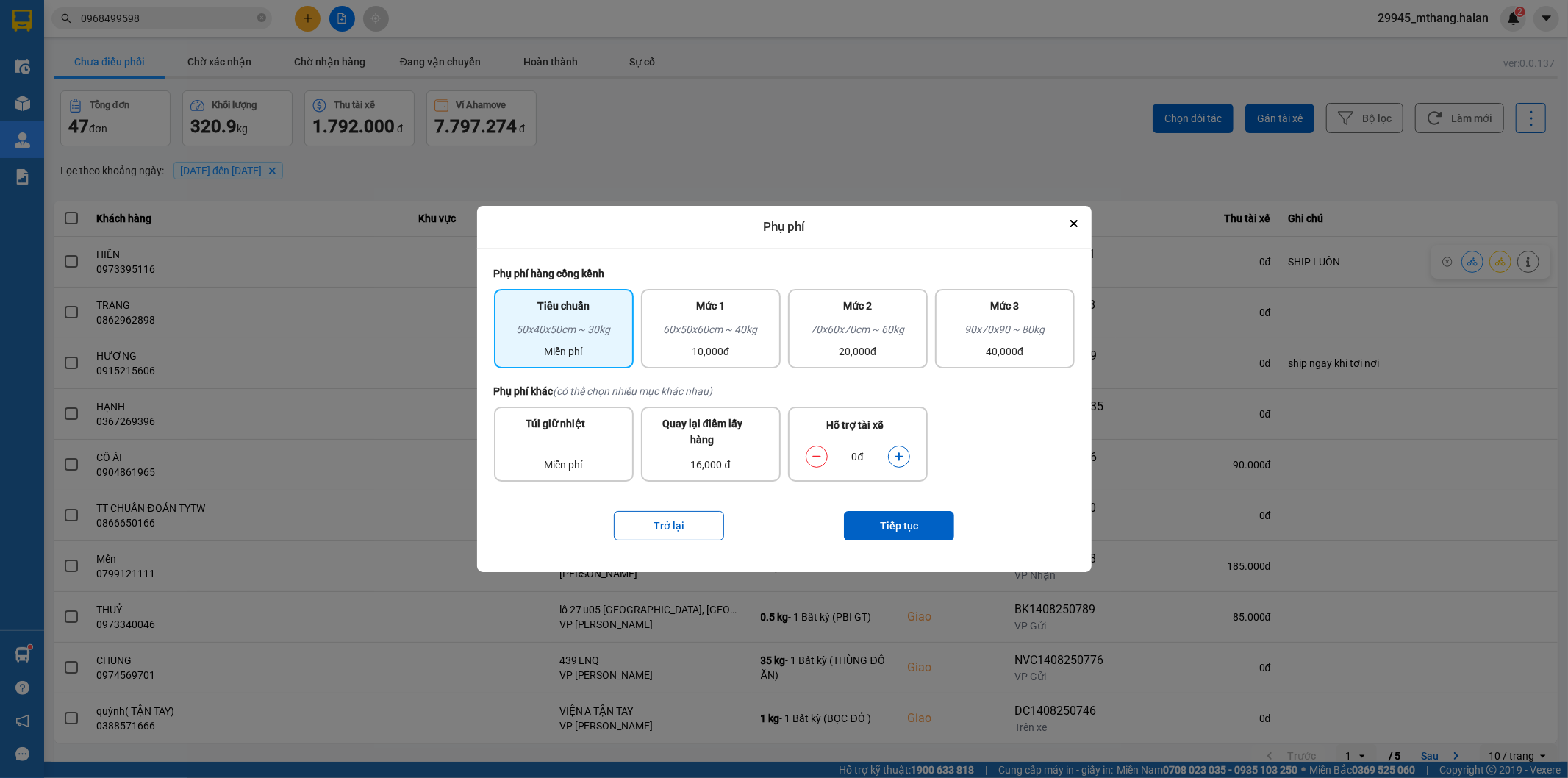
click at [896, 453] on icon "dialog" at bounding box center [898, 456] width 10 height 10
click at [893, 524] on button "Tiếp tục" at bounding box center [899, 526] width 111 height 29
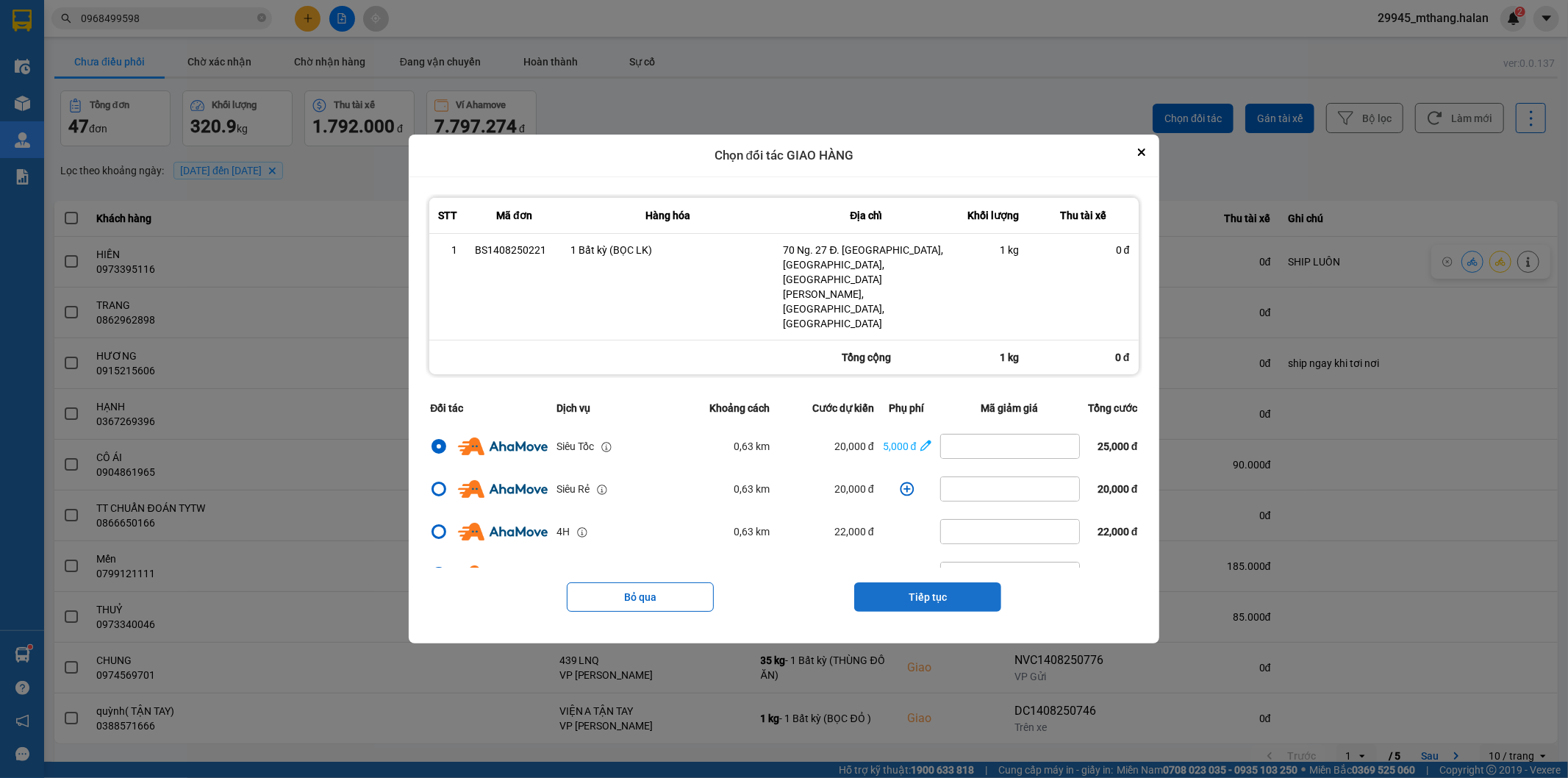
click at [915, 582] on button "Tiếp tục" at bounding box center [927, 597] width 147 height 29
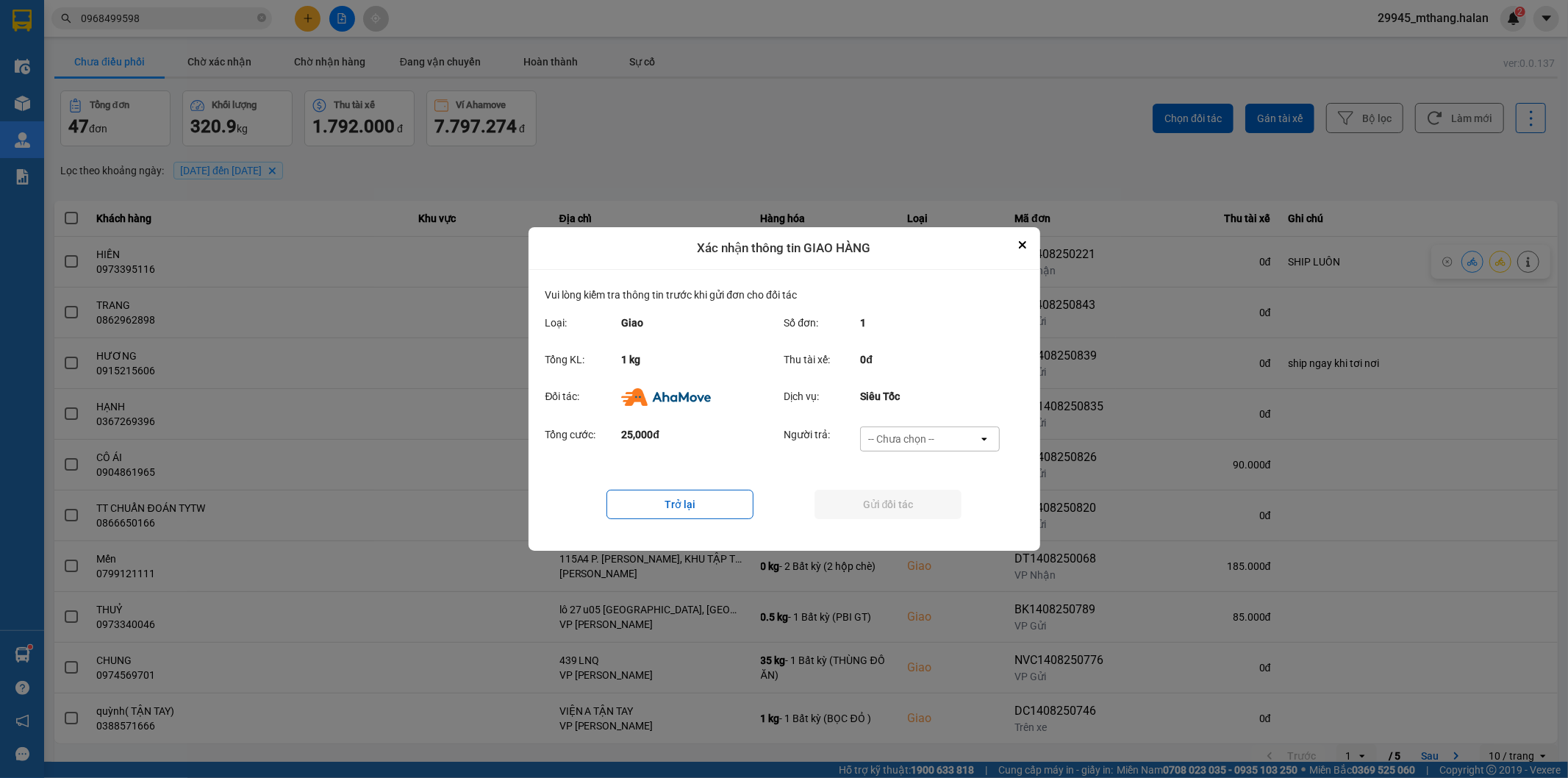
click at [897, 433] on div "-- Chưa chọn --" at bounding box center [901, 439] width 66 height 15
drag, startPoint x: 878, startPoint y: 518, endPoint x: 827, endPoint y: 497, distance: 55.2
click at [876, 517] on span "Ví Ahamove" at bounding box center [902, 523] width 60 height 15
click at [826, 497] on button "Gửi đối tác" at bounding box center [888, 504] width 147 height 29
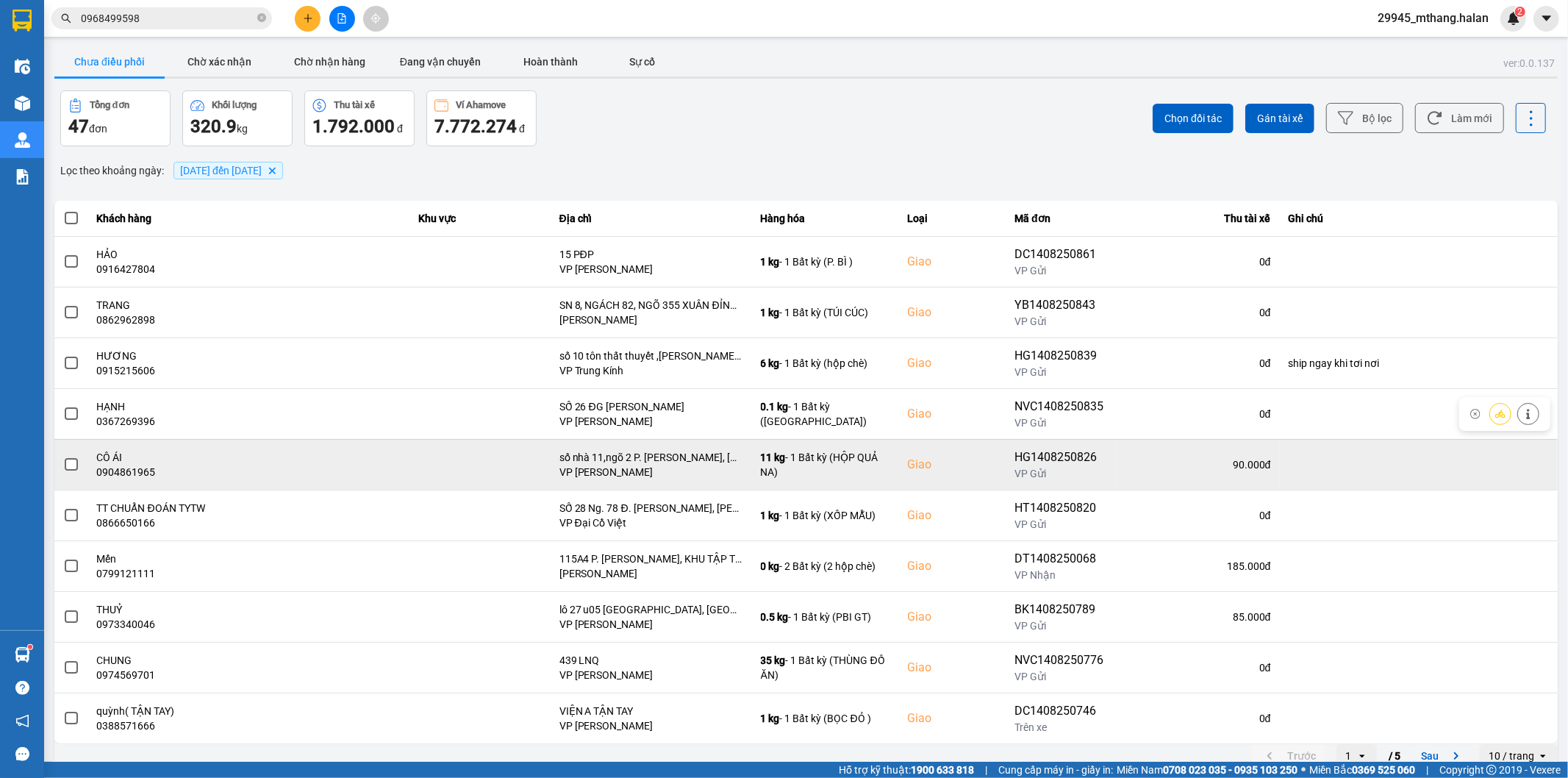
scroll to position [16, 0]
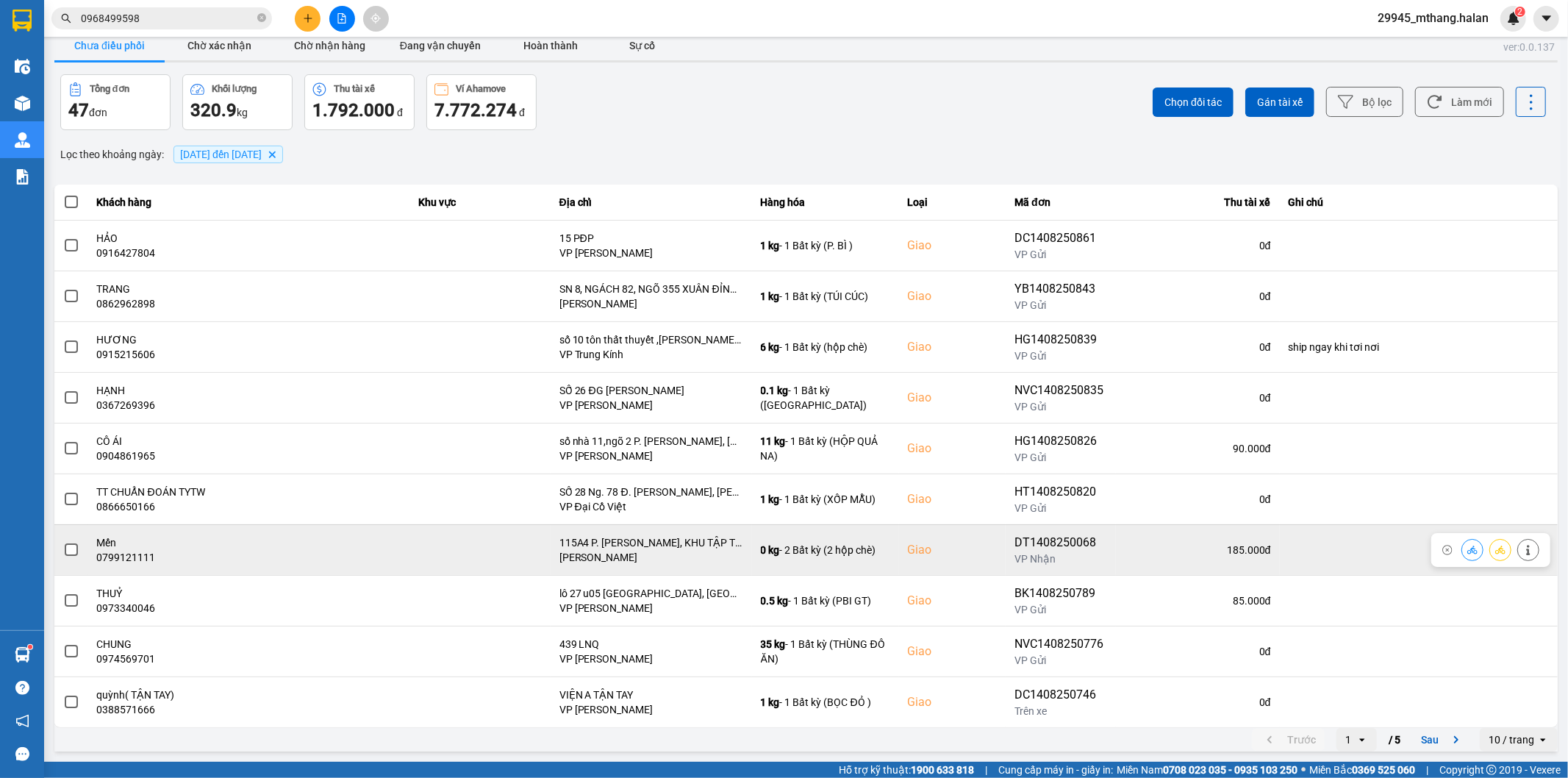
click at [1526, 549] on icon at bounding box center [1528, 549] width 4 height 10
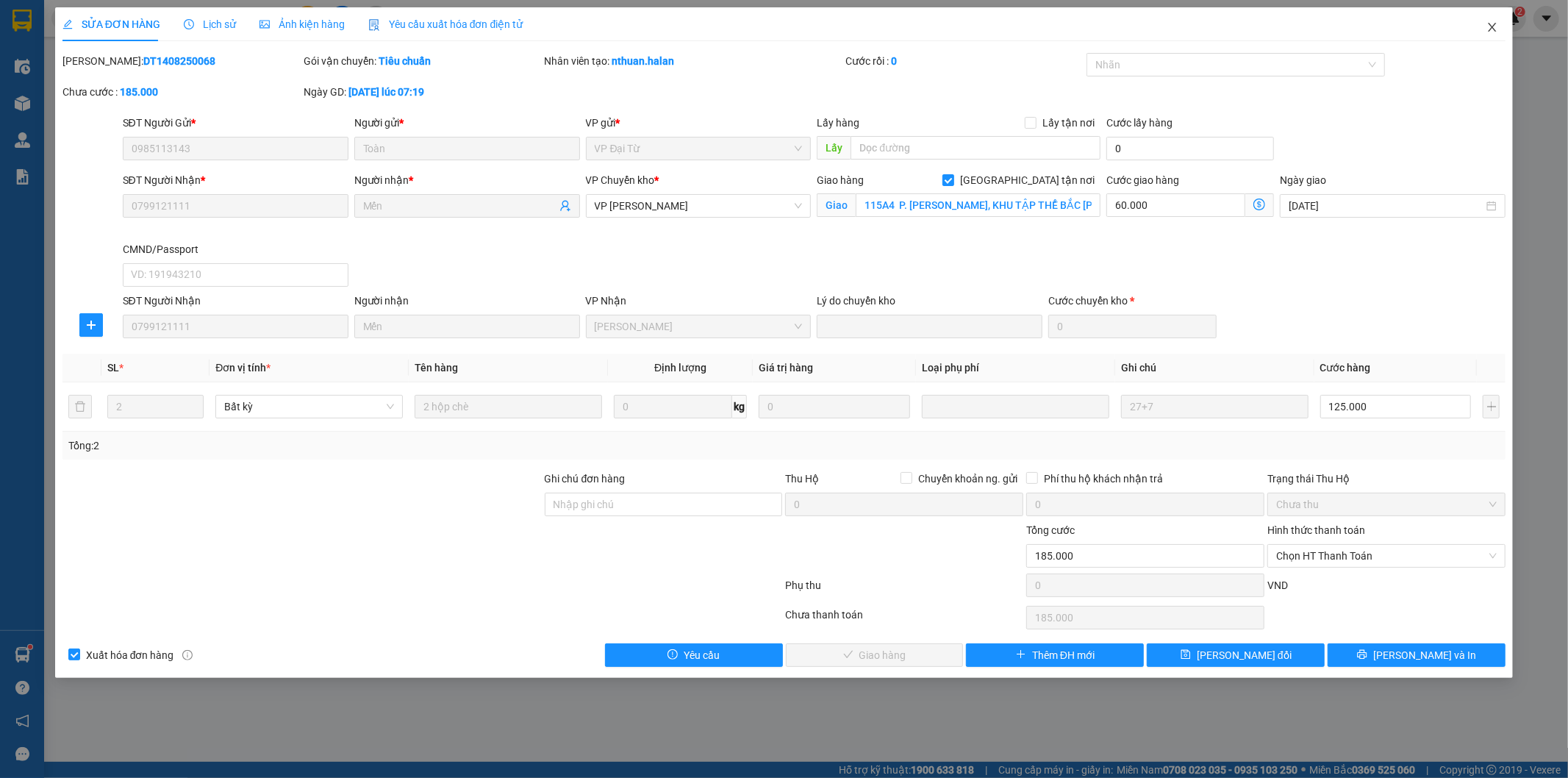
click at [1488, 27] on icon "close" at bounding box center [1492, 27] width 12 height 12
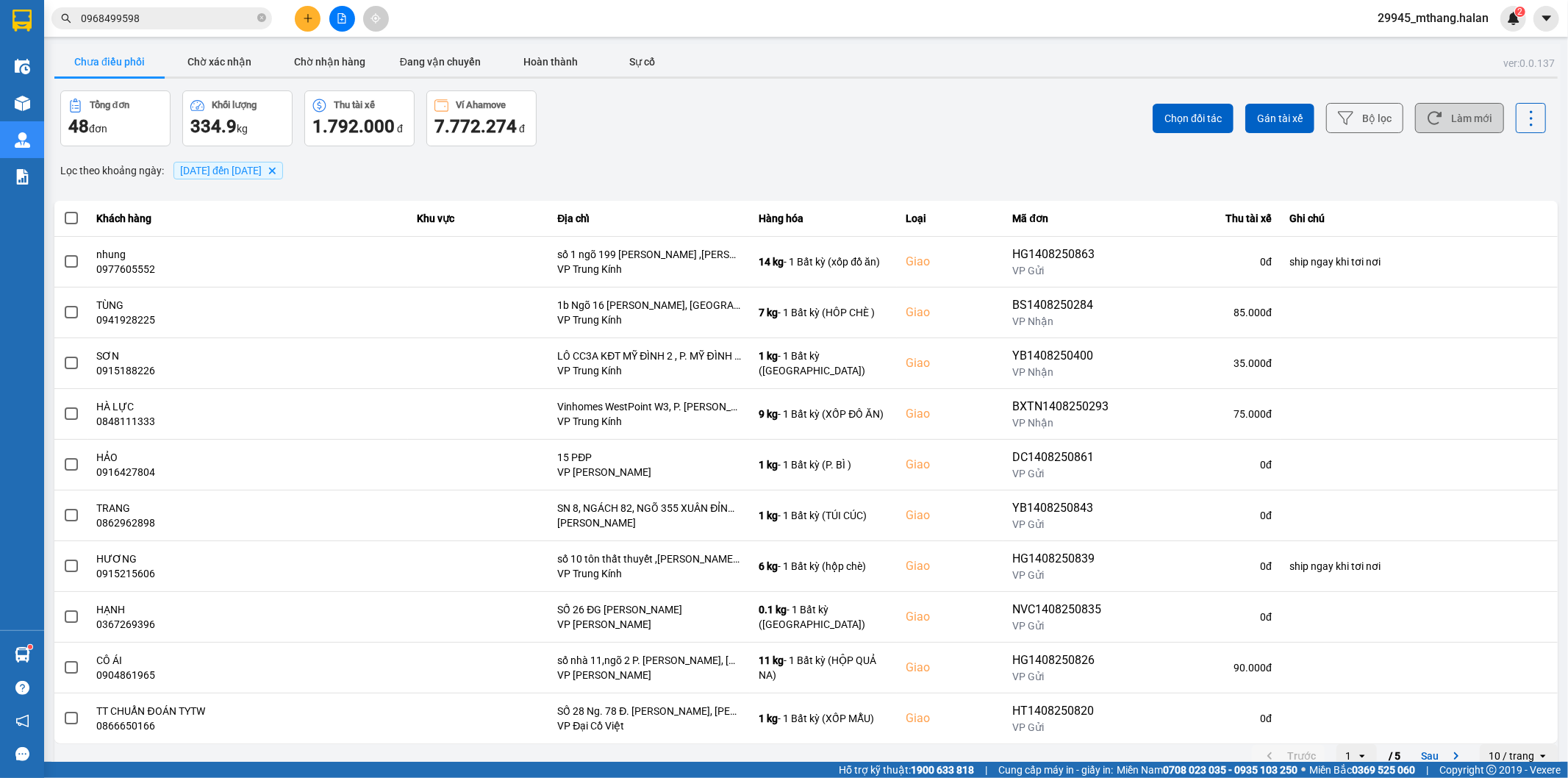
click at [1454, 120] on button "Làm mới" at bounding box center [1459, 118] width 89 height 30
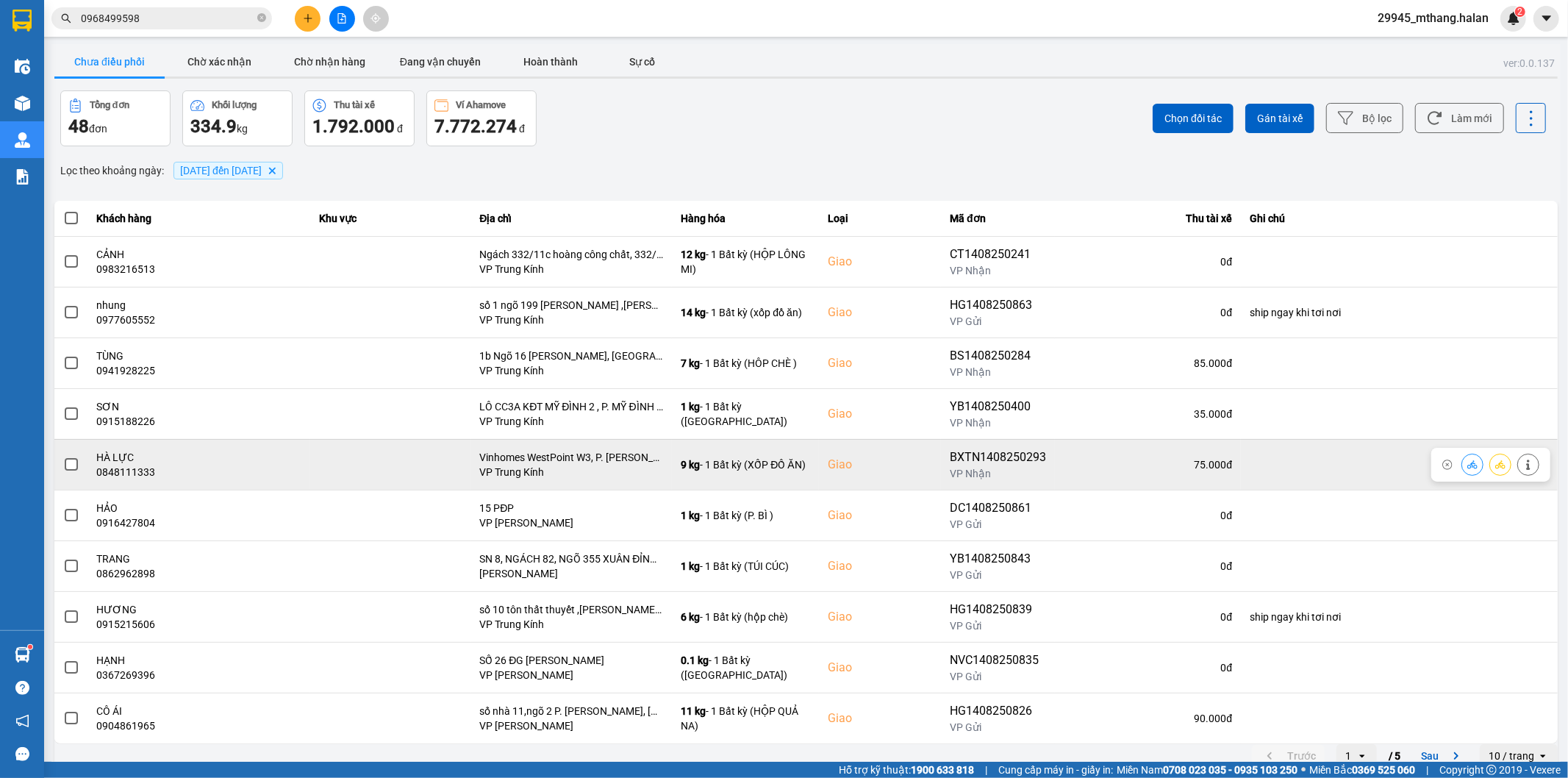
click at [1523, 463] on icon at bounding box center [1527, 464] width 10 height 10
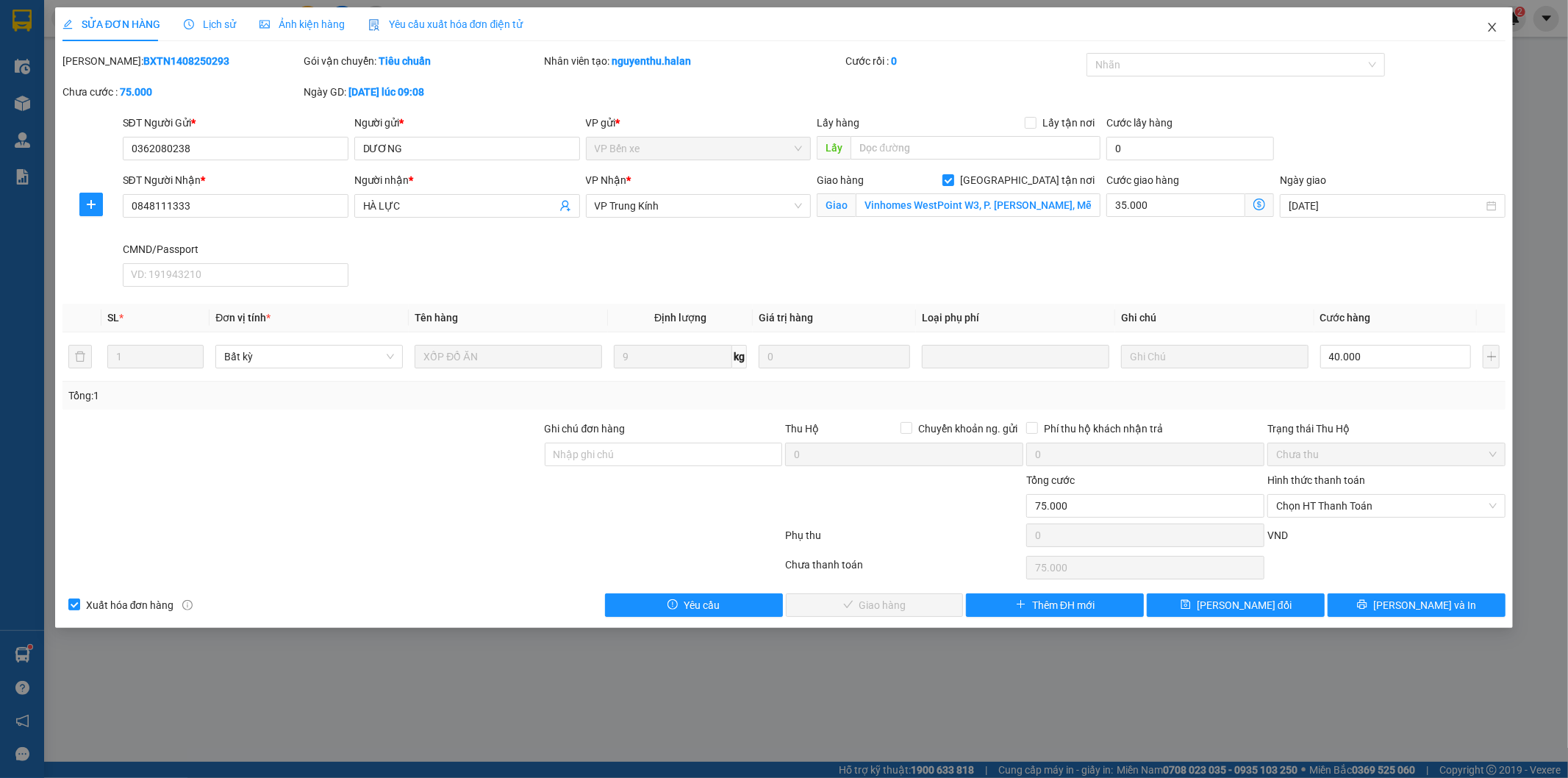
click at [1492, 24] on icon "close" at bounding box center [1492, 27] width 12 height 12
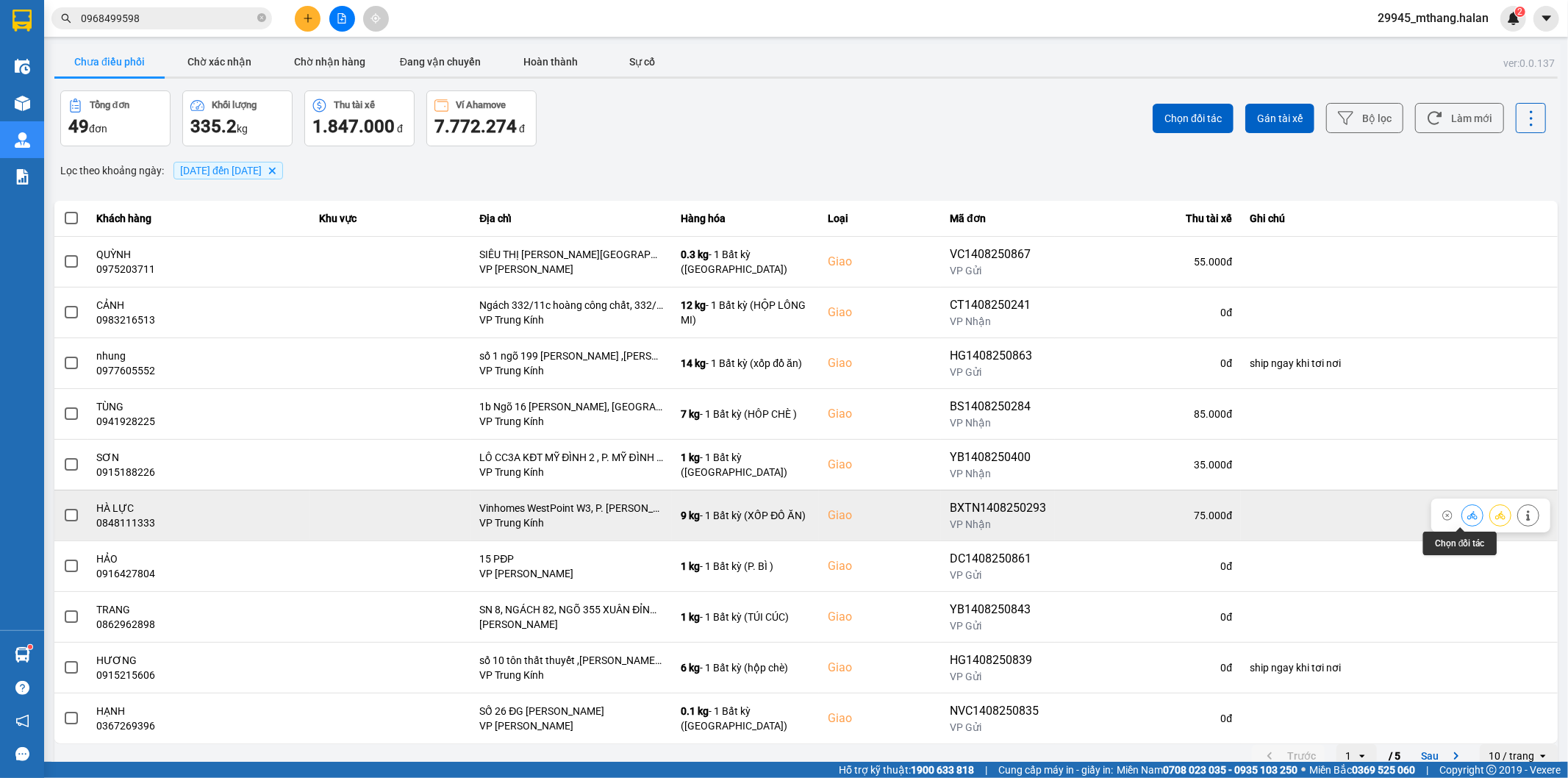
click at [1467, 511] on icon at bounding box center [1472, 515] width 10 height 10
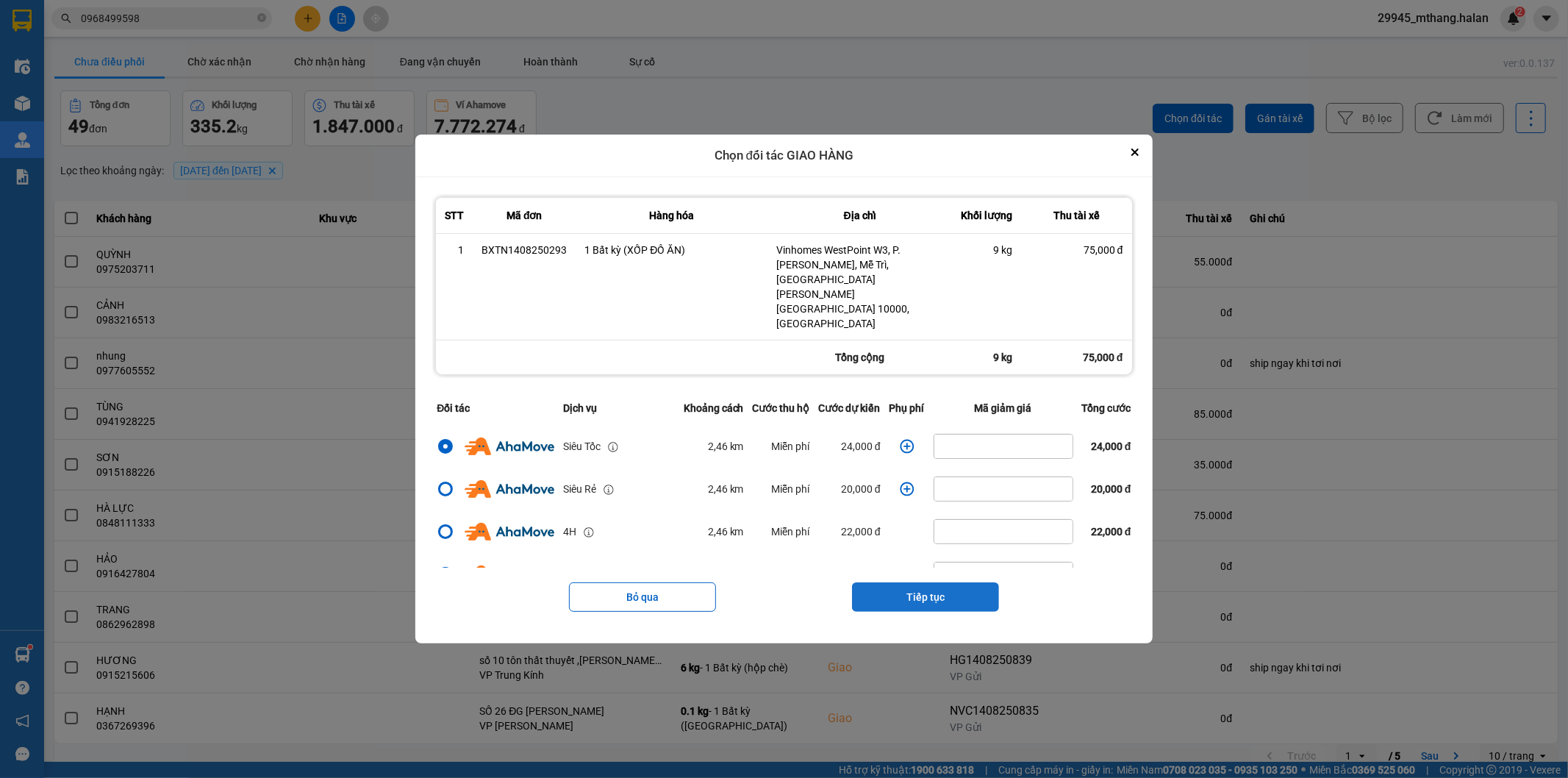
click at [900, 583] on button "Tiếp tục" at bounding box center [925, 597] width 147 height 29
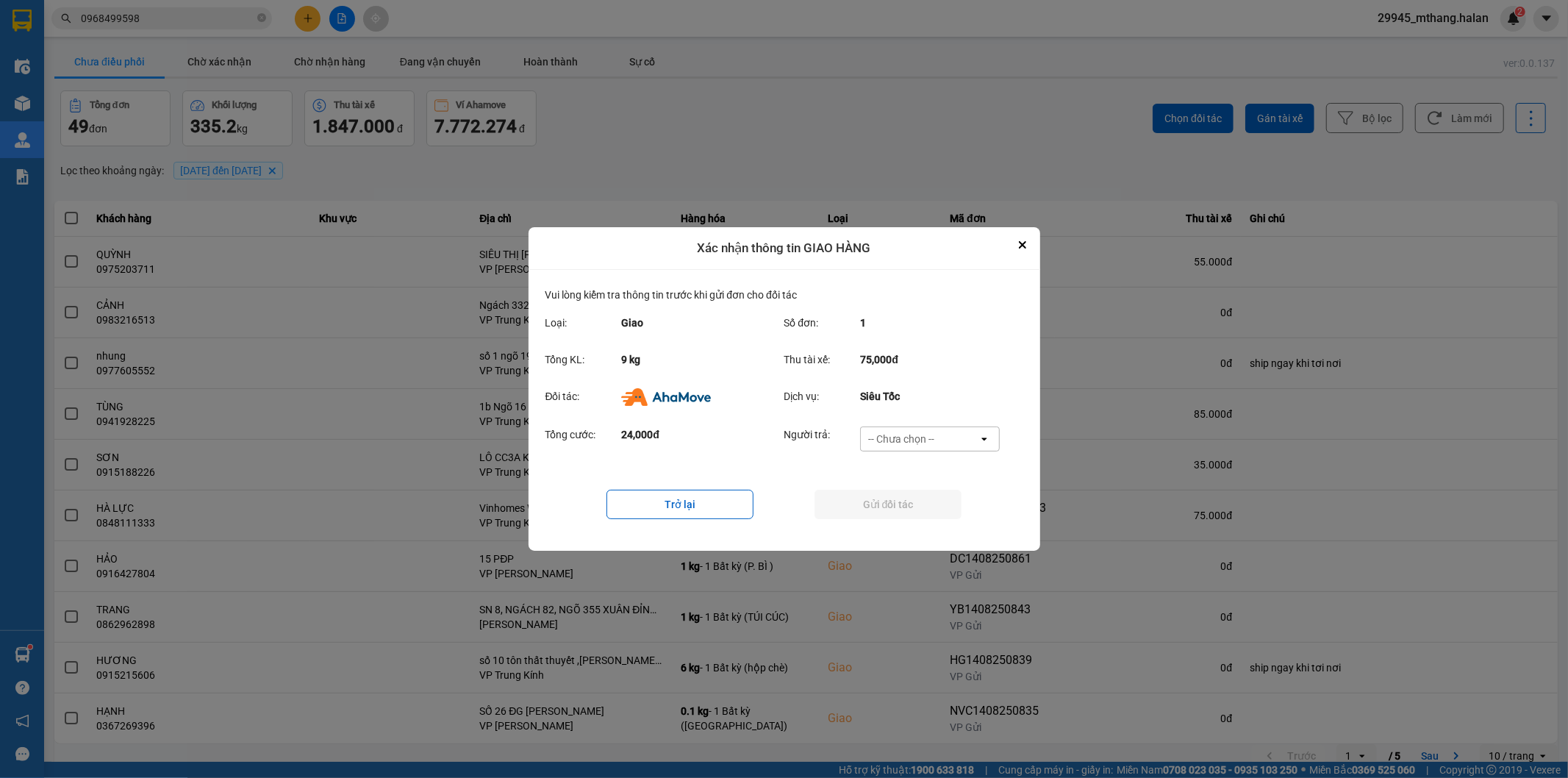
click at [902, 445] on div "-- Chưa chọn --" at bounding box center [901, 439] width 66 height 15
click at [878, 520] on span "Ví Ahamove" at bounding box center [902, 523] width 60 height 15
click at [842, 506] on button "Gửi đối tác" at bounding box center [888, 504] width 147 height 29
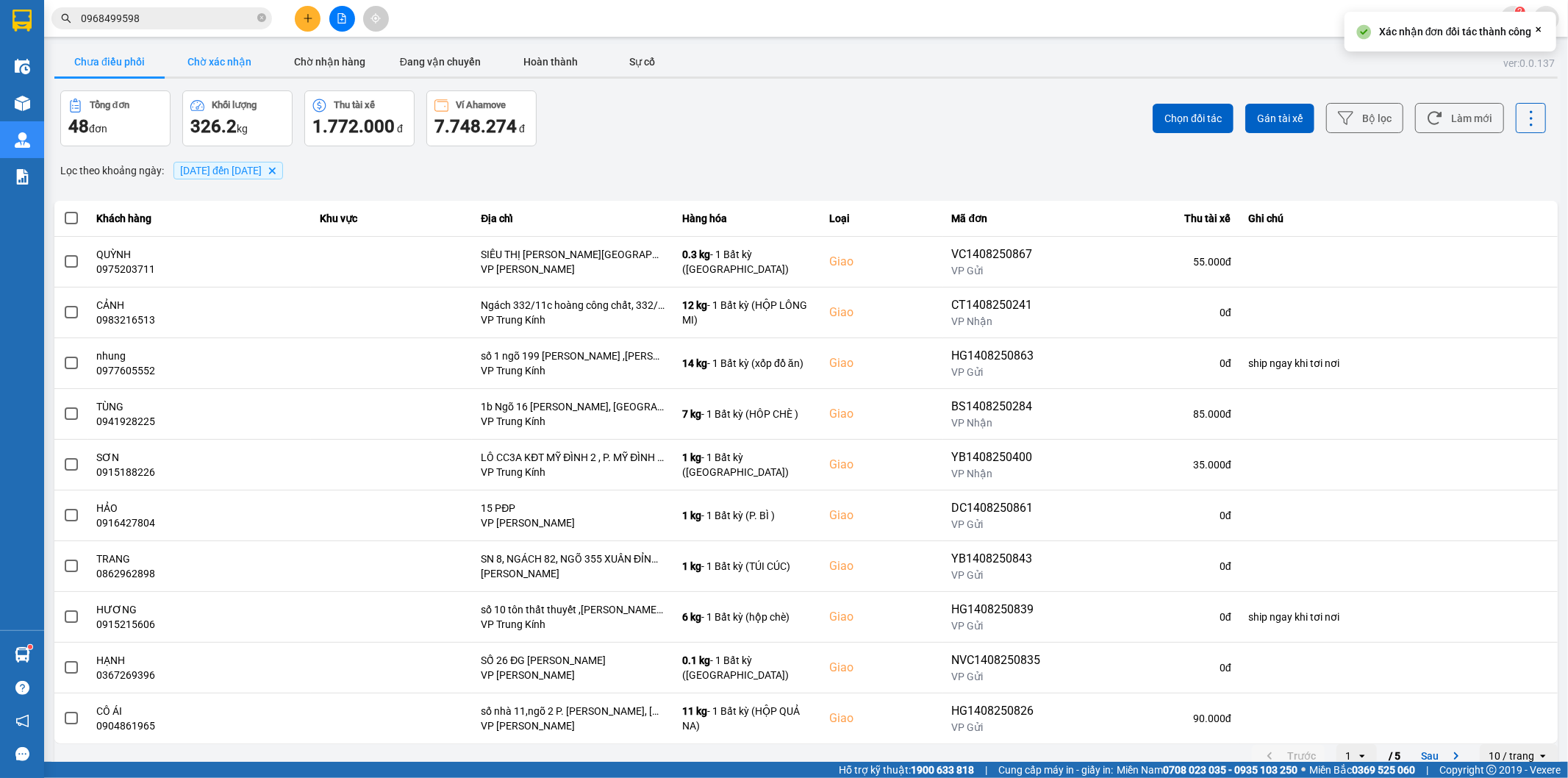
click at [216, 48] on button "Chờ xác nhận" at bounding box center [220, 62] width 111 height 29
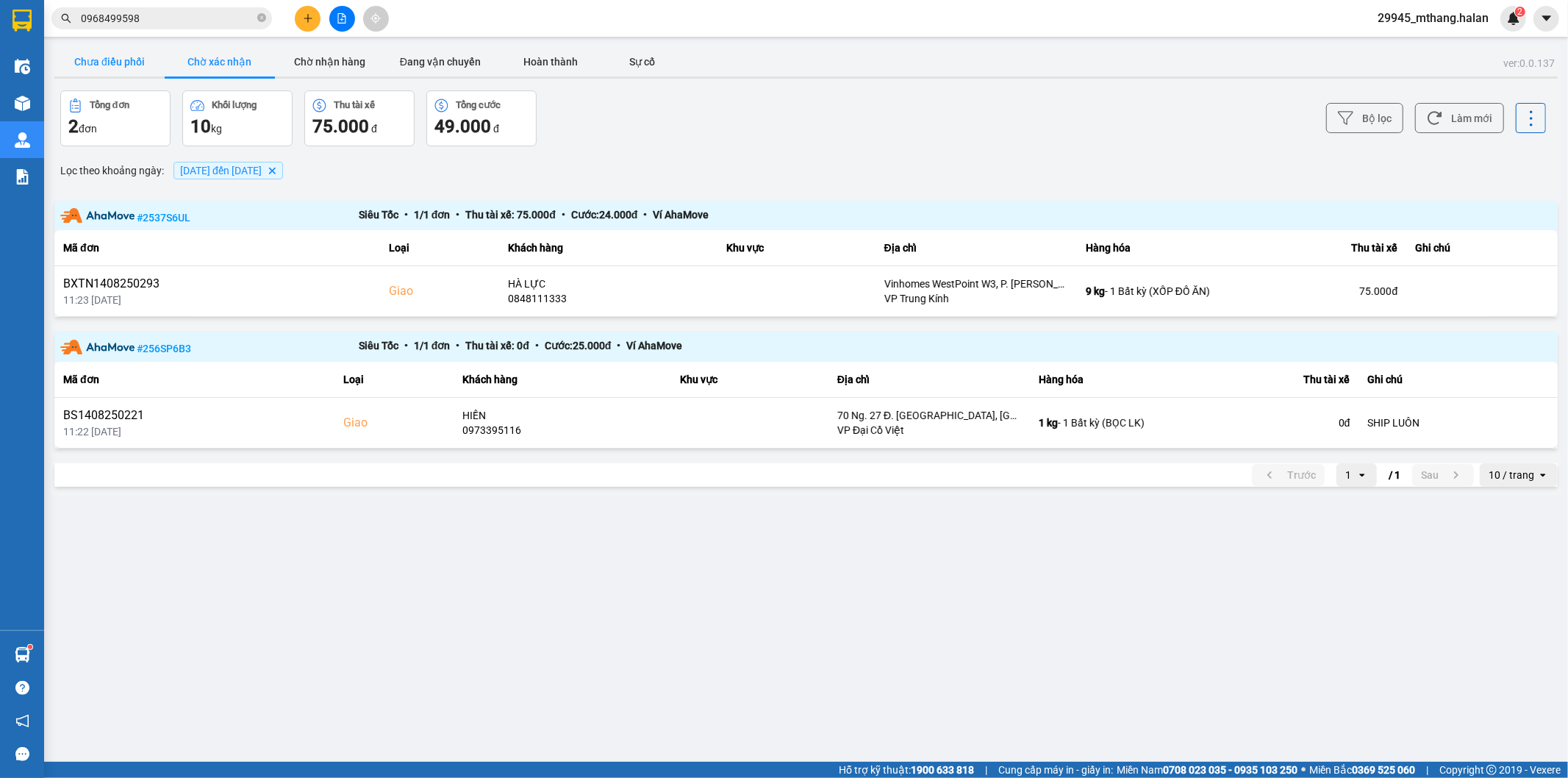
click at [118, 62] on button "Chưa điều phối" at bounding box center [110, 62] width 111 height 29
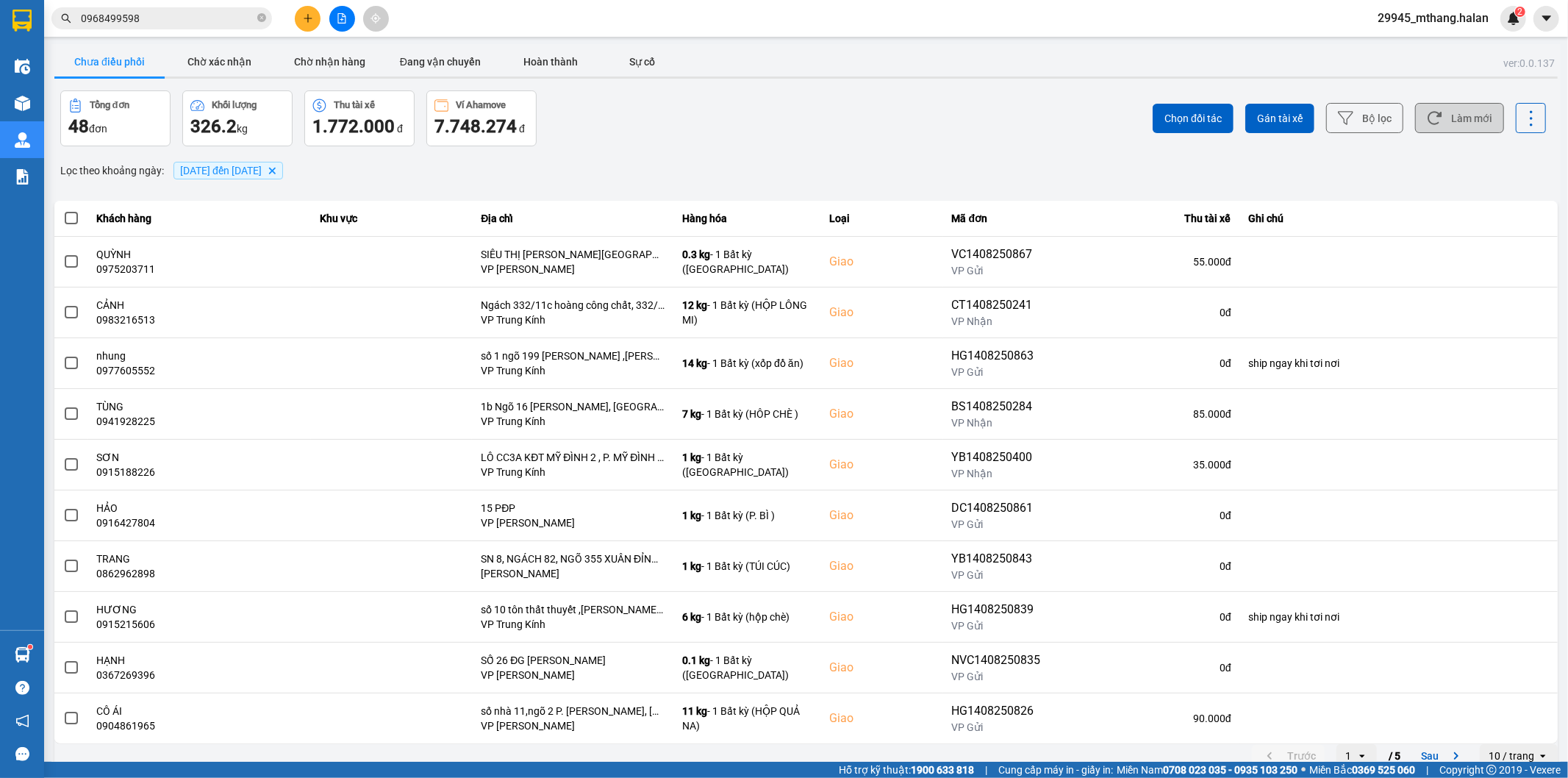
click at [1472, 119] on button "Làm mới" at bounding box center [1459, 118] width 89 height 30
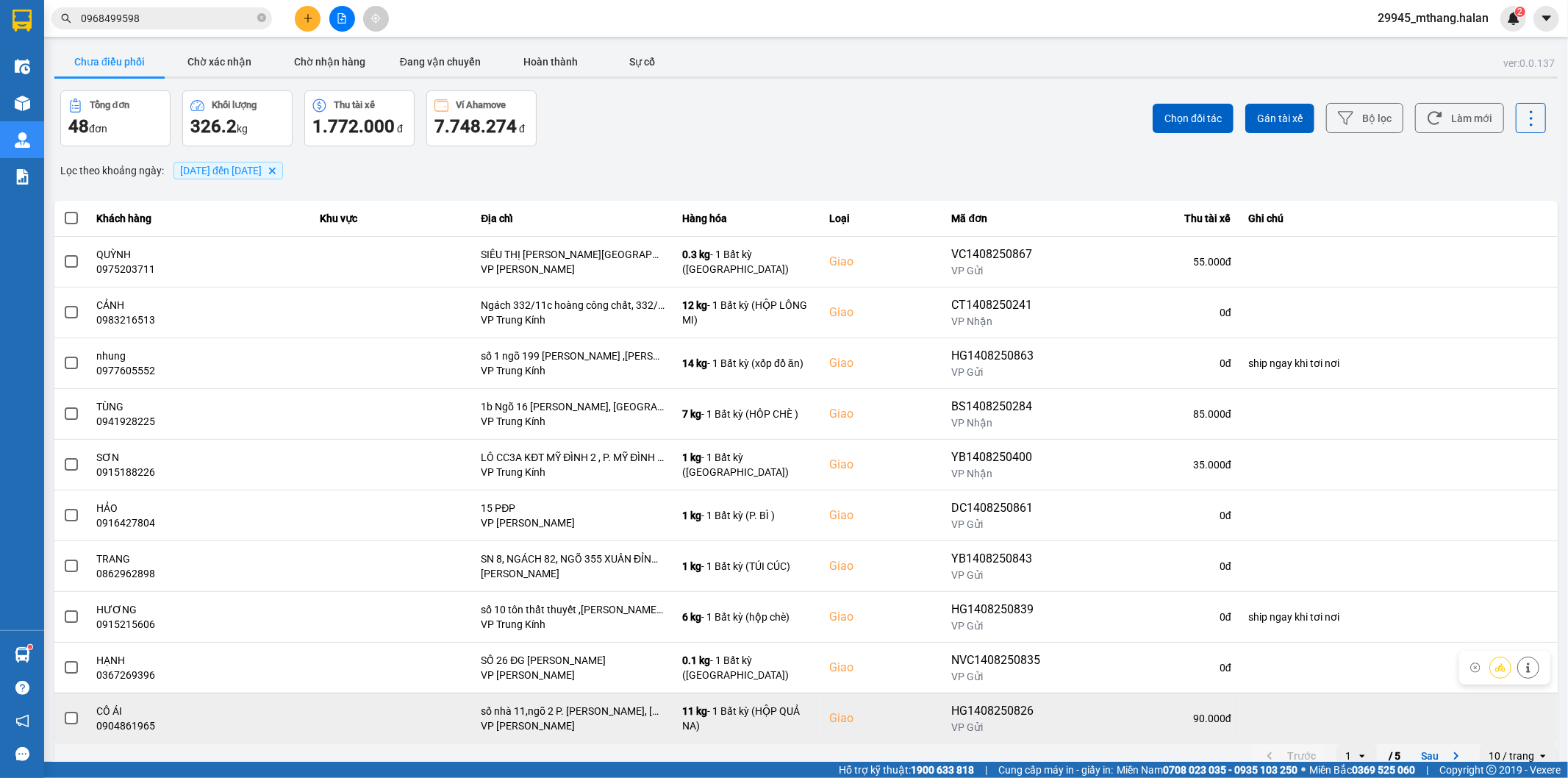
scroll to position [16, 0]
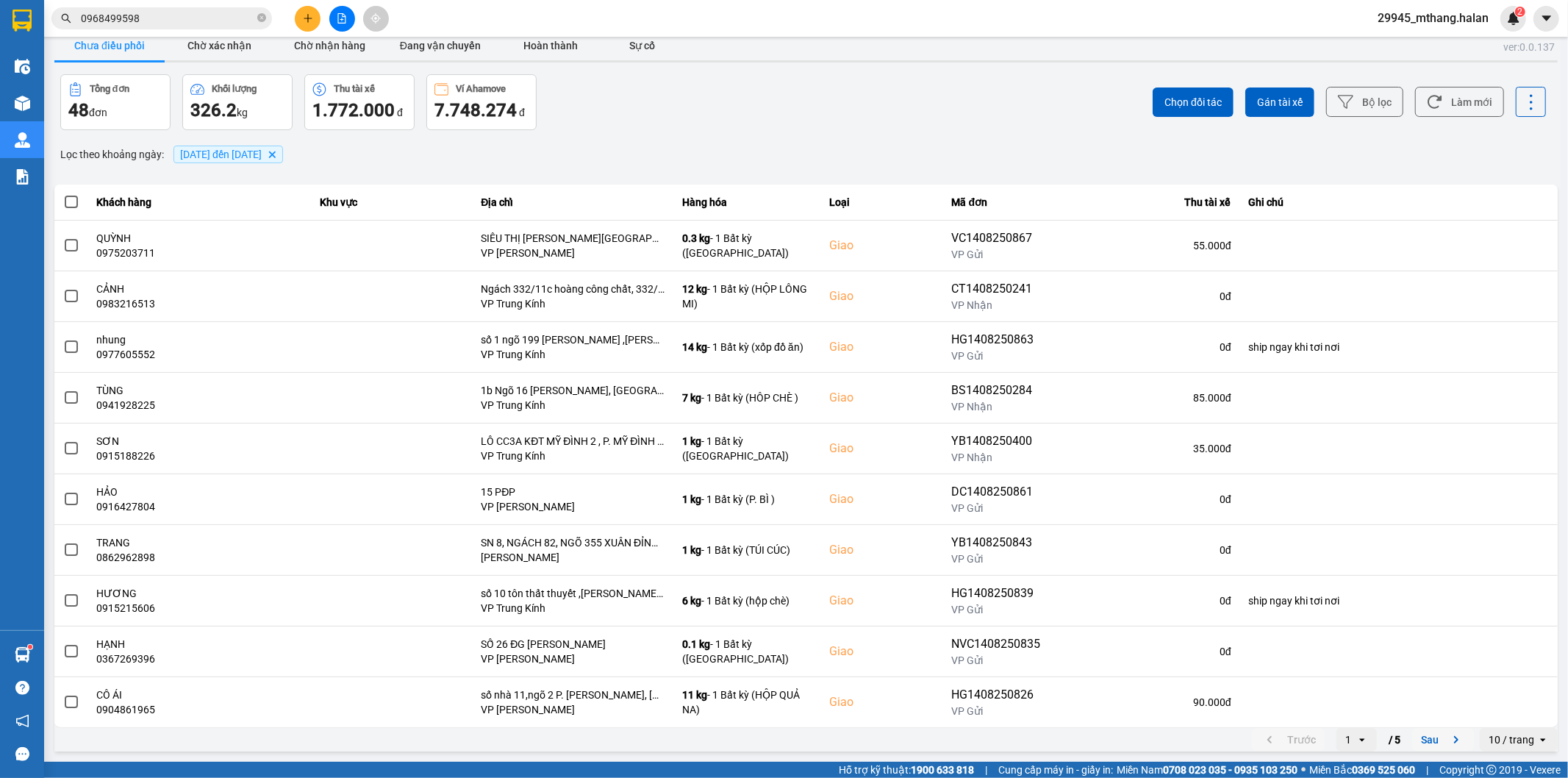
click at [1434, 741] on button "Sau" at bounding box center [1443, 740] width 62 height 22
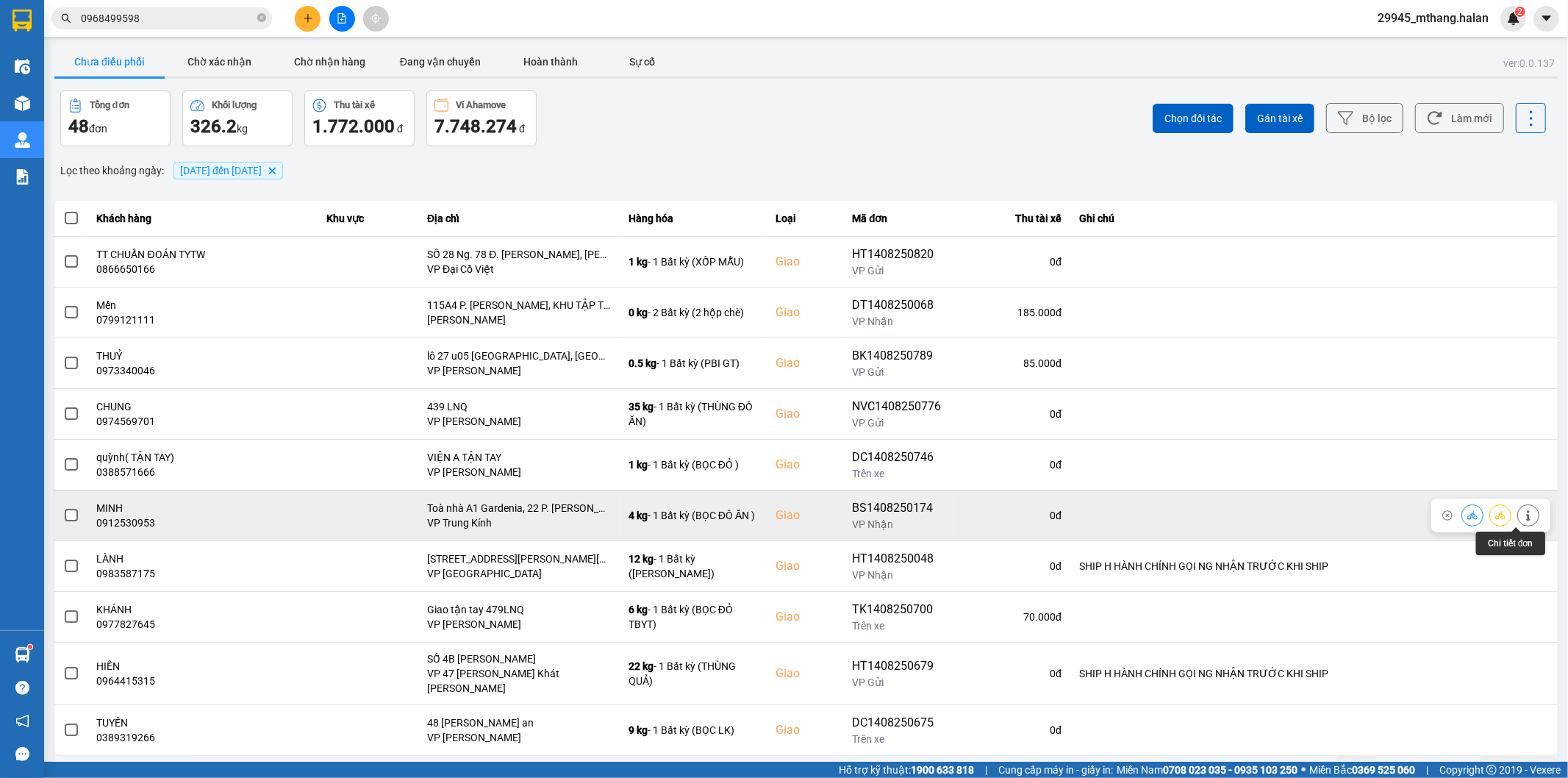
click at [1526, 516] on icon at bounding box center [1528, 515] width 4 height 10
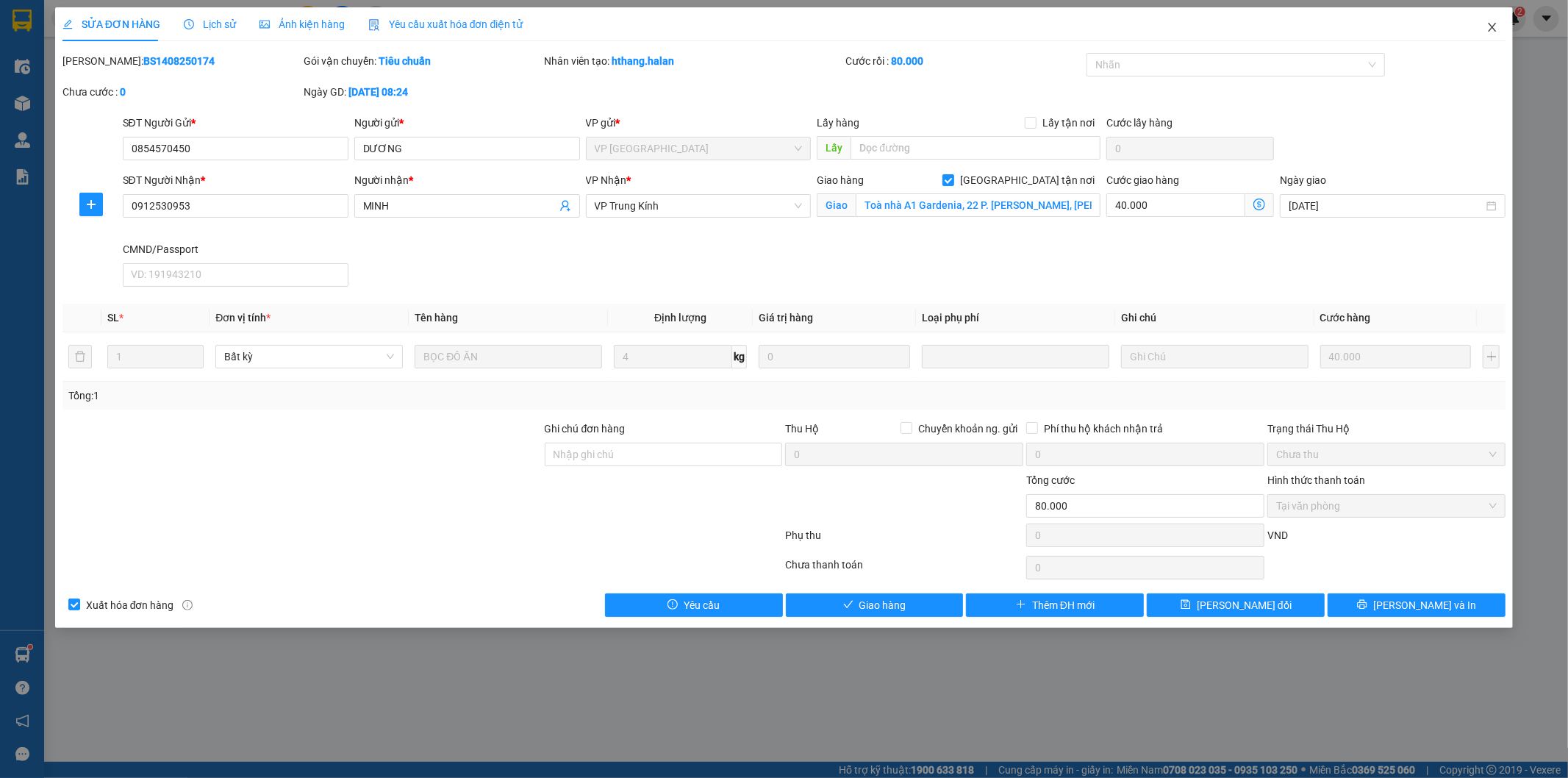
click at [1495, 27] on icon "close" at bounding box center [1492, 27] width 12 height 12
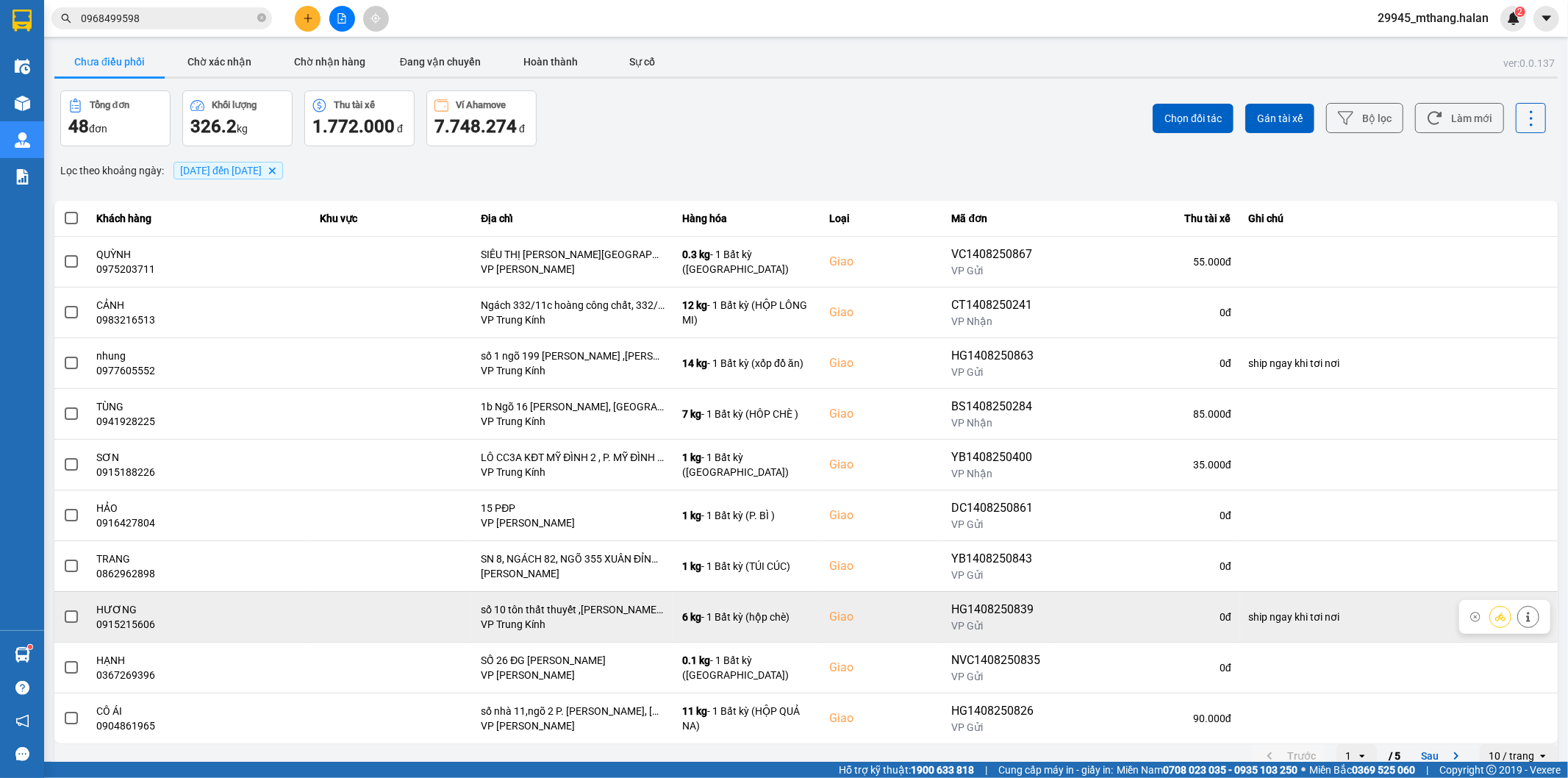
scroll to position [16, 0]
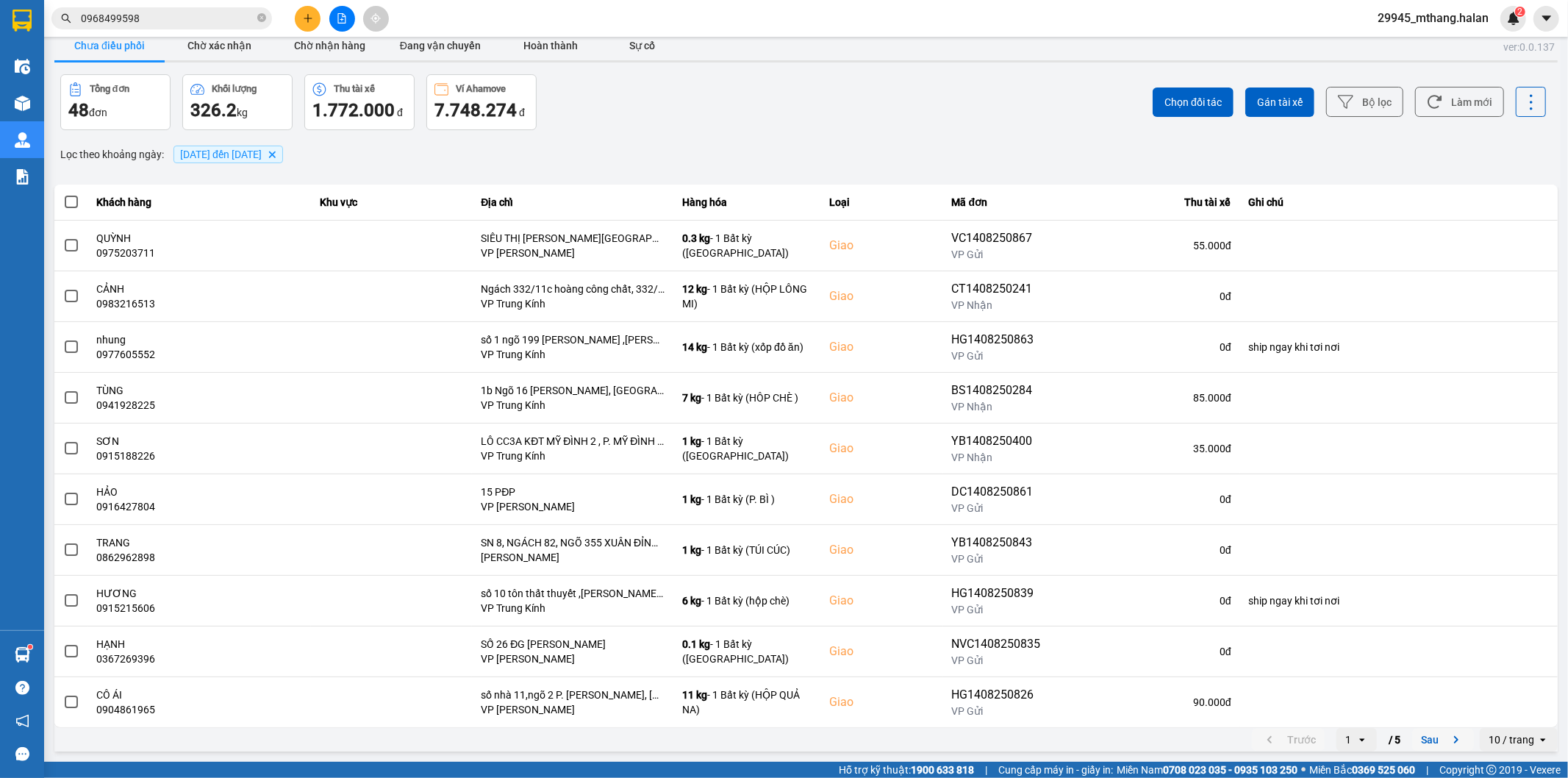
click at [1412, 738] on button "Sau" at bounding box center [1443, 740] width 62 height 22
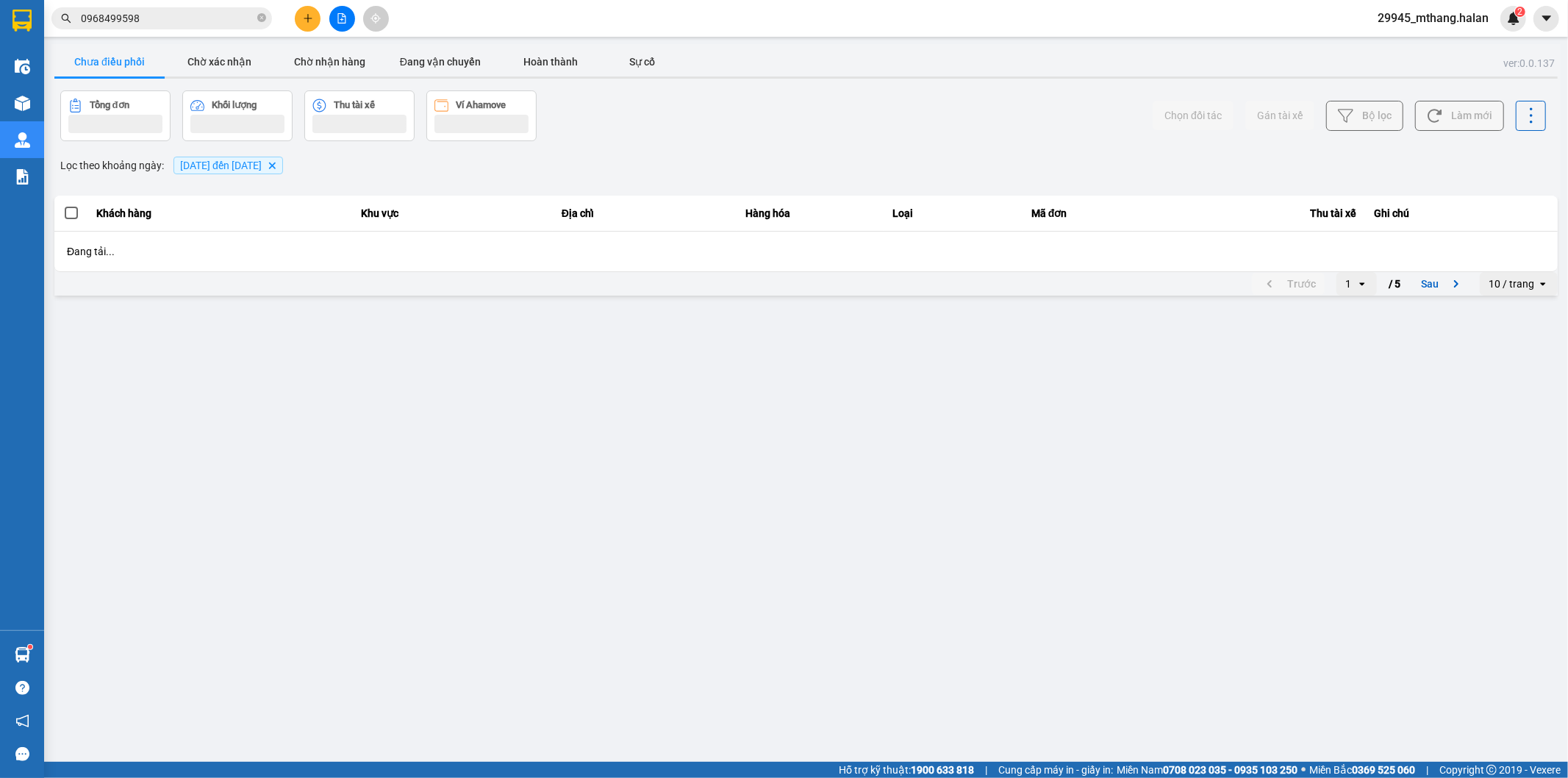
scroll to position [0, 0]
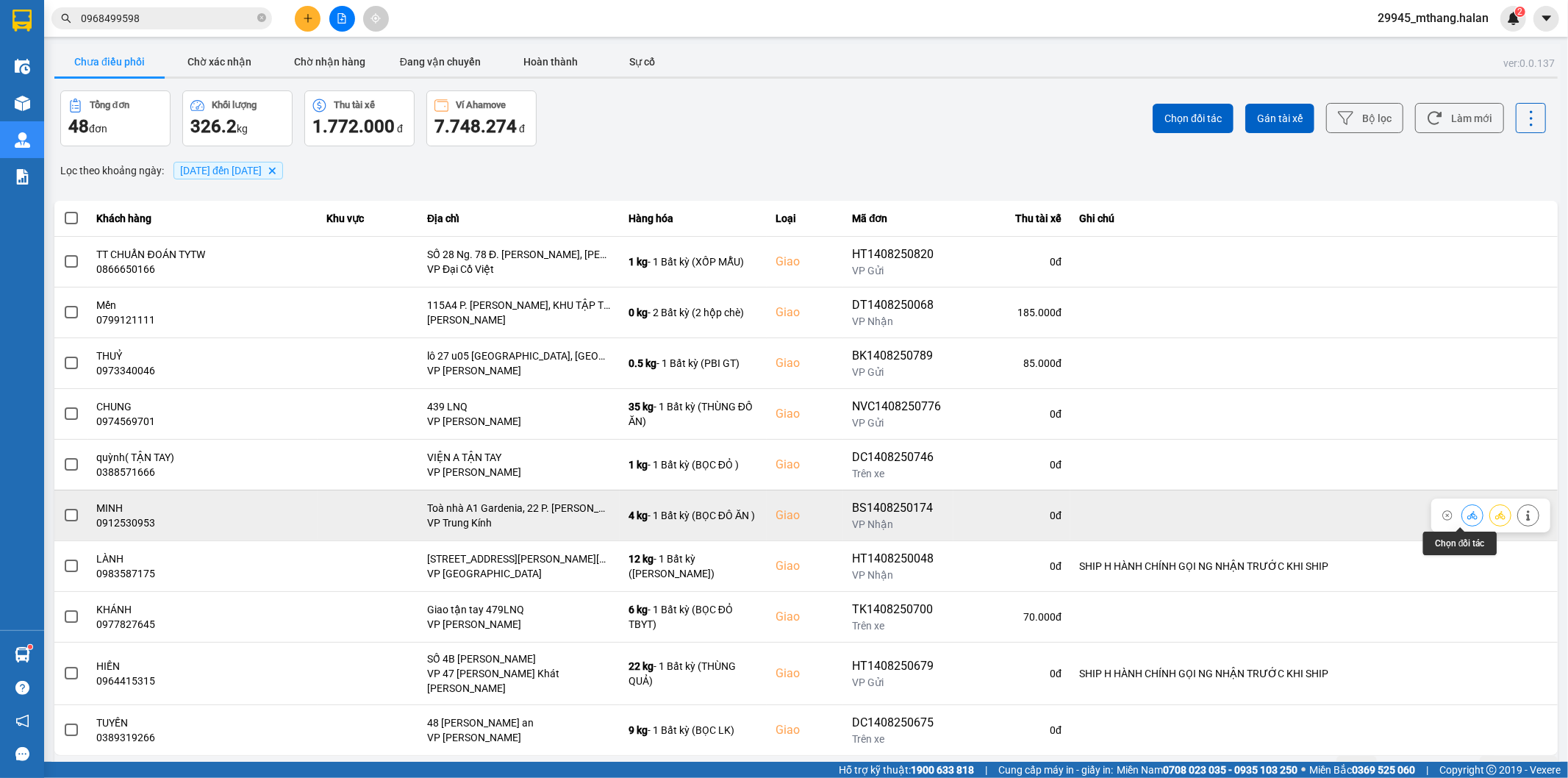
click at [1467, 515] on icon at bounding box center [1472, 515] width 10 height 10
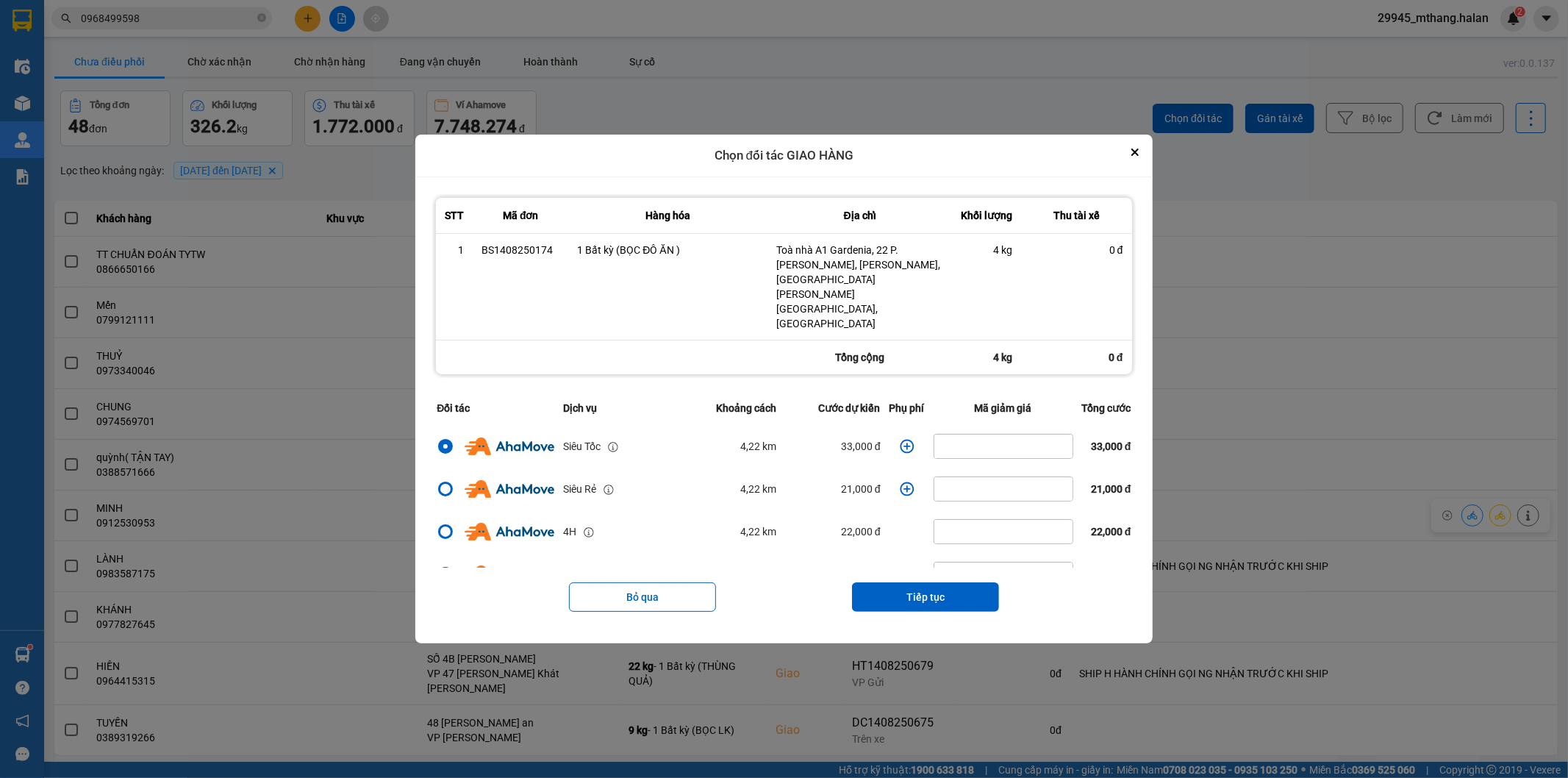
drag, startPoint x: 906, startPoint y: 583, endPoint x: 891, endPoint y: 541, distance: 44.6
click at [906, 582] on button "Tiếp tục" at bounding box center [925, 597] width 147 height 29
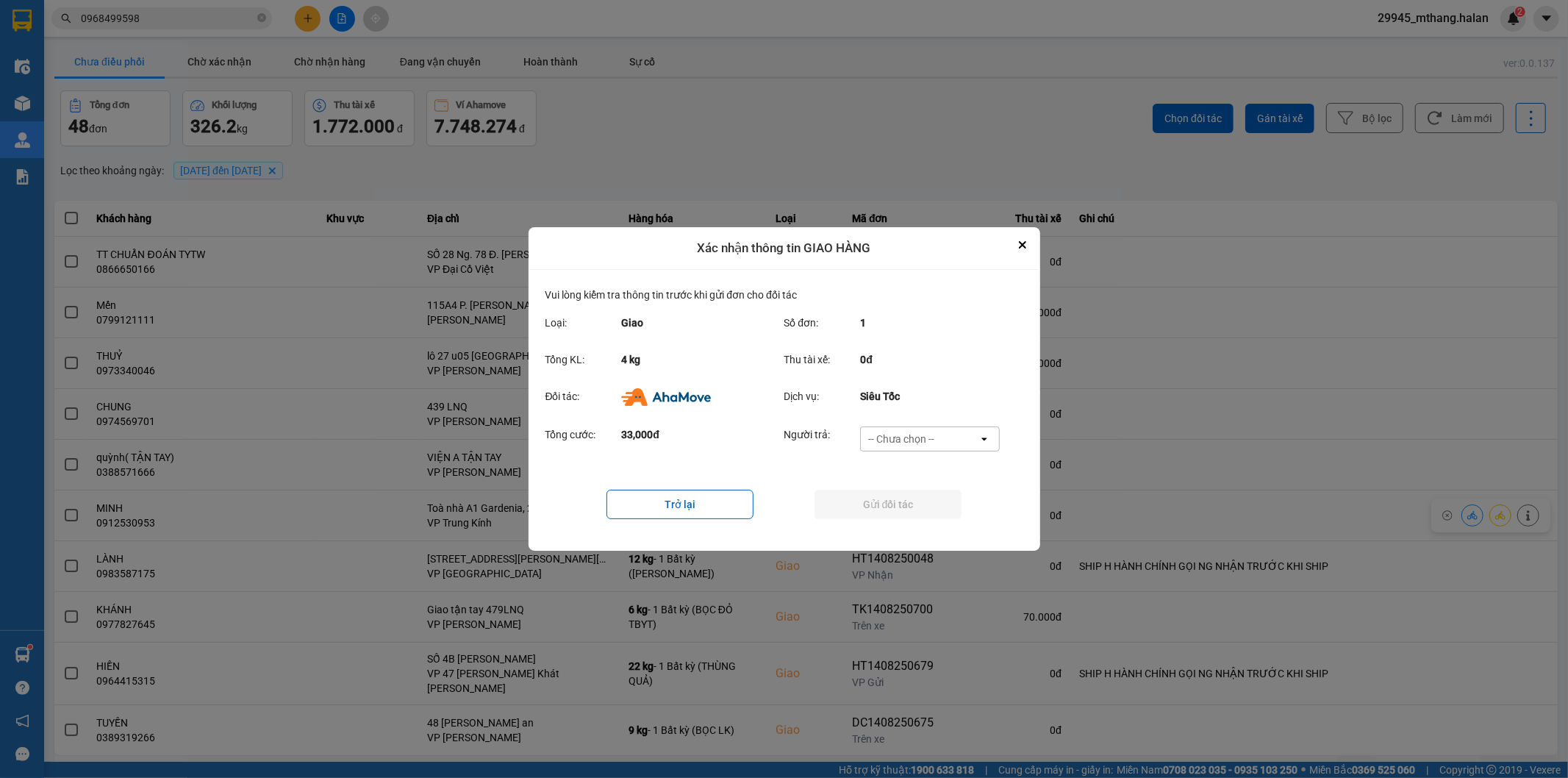
click at [894, 432] on div "-- Chưa chọn --" at bounding box center [901, 439] width 66 height 15
click at [893, 523] on span "Ví Ahamove" at bounding box center [902, 523] width 60 height 15
click at [841, 501] on button "Gửi đối tác" at bounding box center [888, 504] width 147 height 29
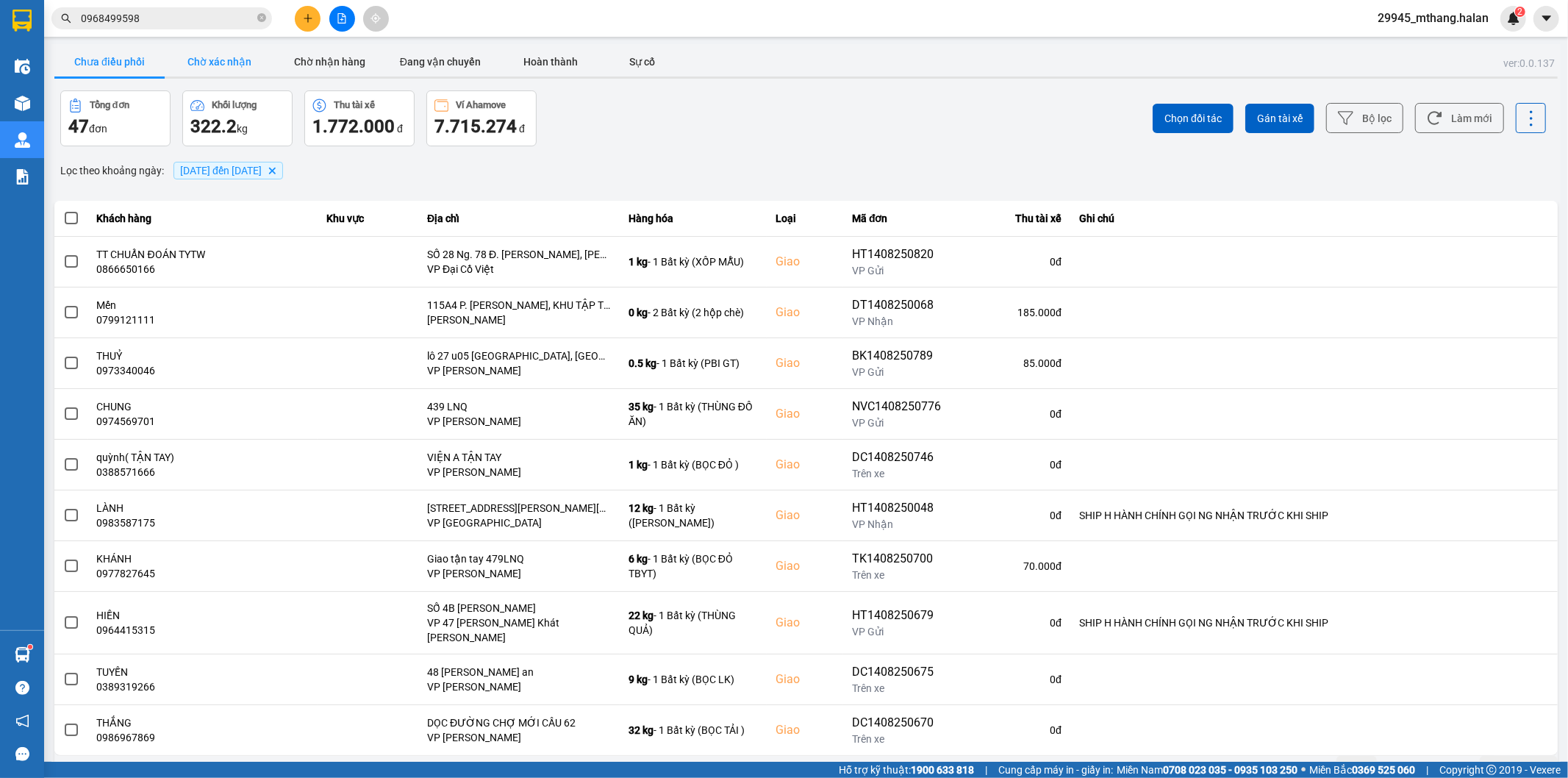
click at [202, 53] on button "Chờ xác nhận" at bounding box center [220, 62] width 111 height 29
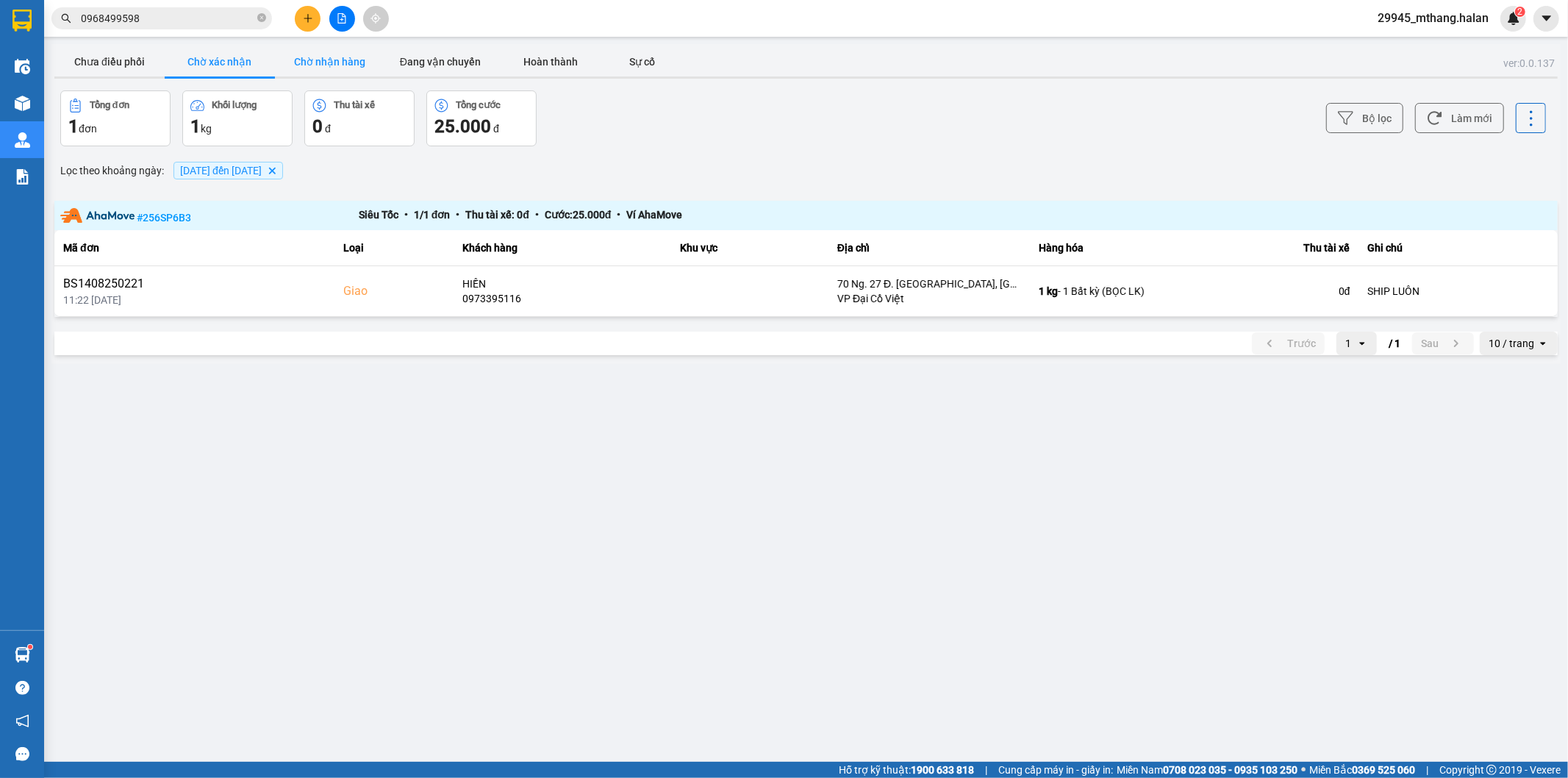
click at [353, 52] on button "Chờ nhận hàng" at bounding box center [330, 62] width 111 height 29
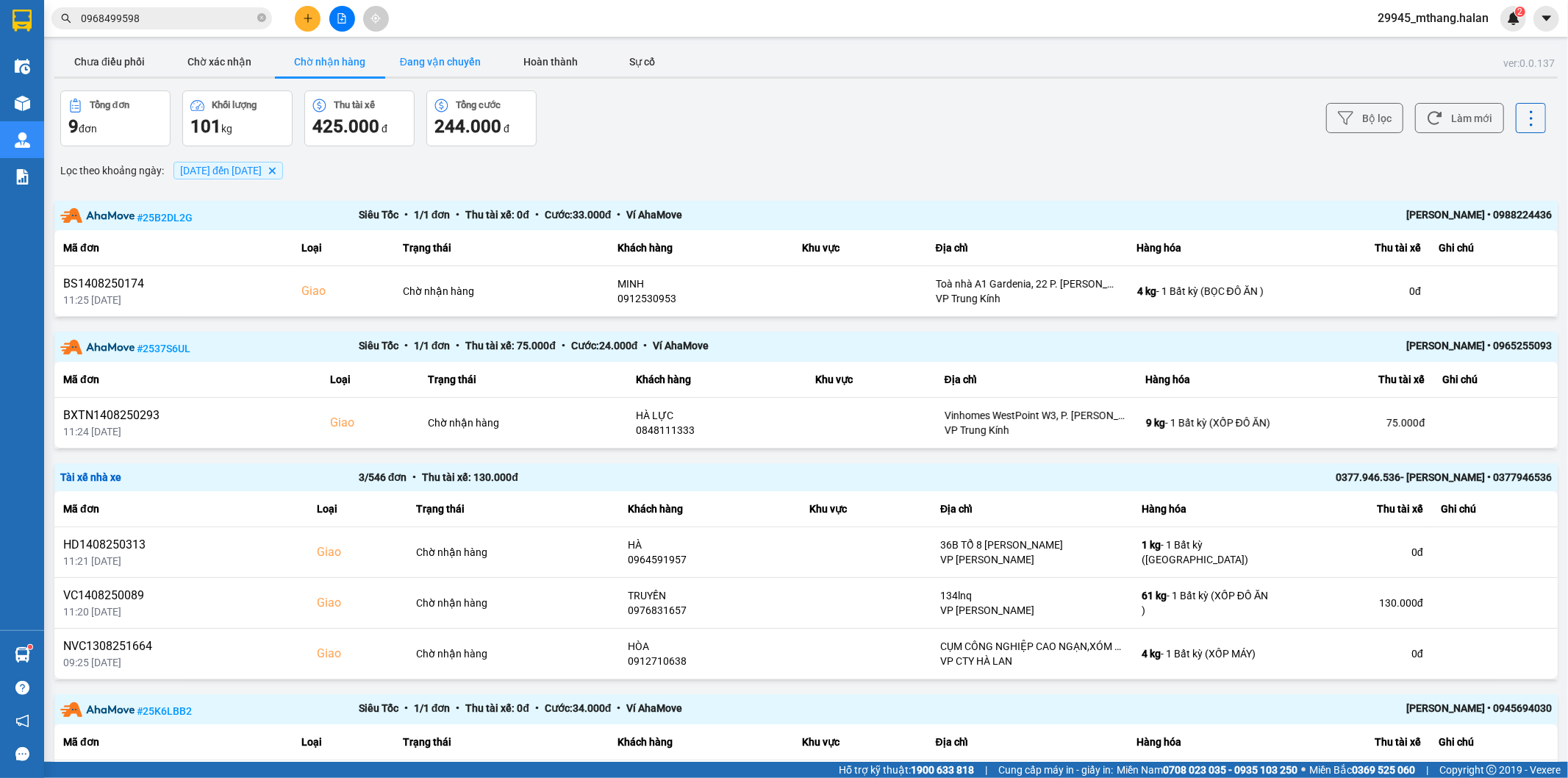
click at [414, 60] on button "Đang vận chuyển" at bounding box center [440, 62] width 111 height 29
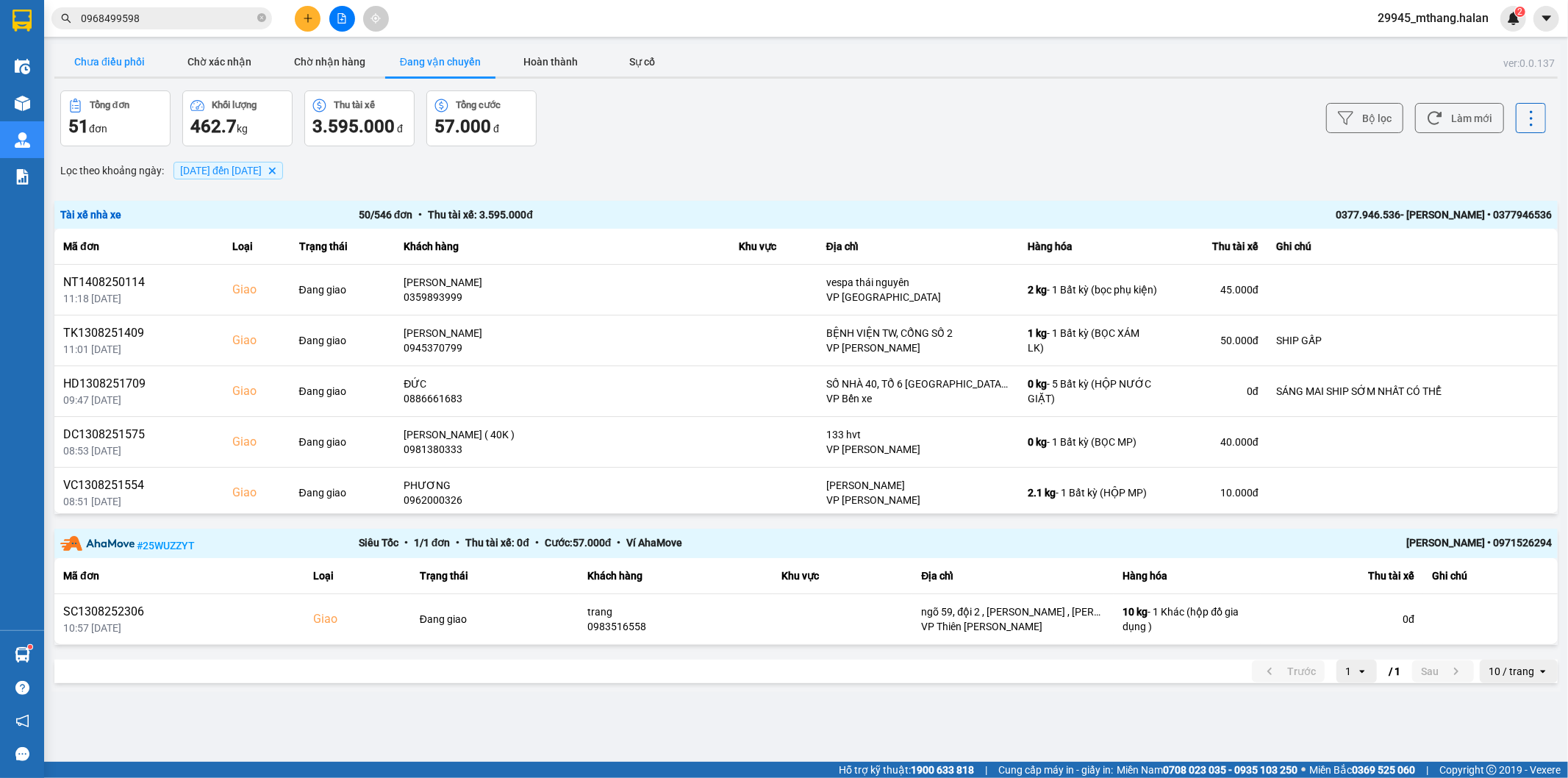
click at [121, 64] on button "Chưa điều phối" at bounding box center [110, 62] width 111 height 29
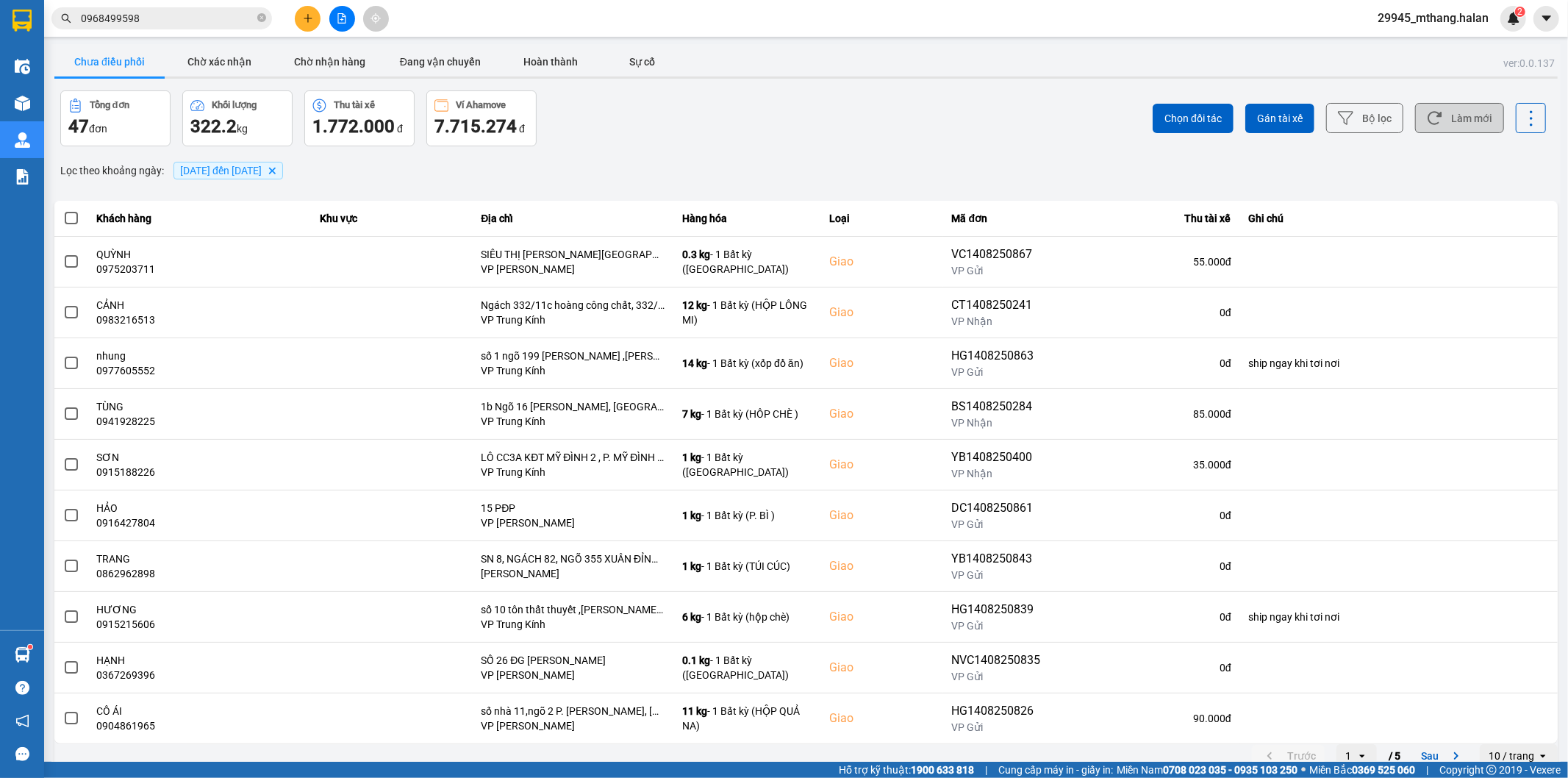
click at [1446, 127] on button "Làm mới" at bounding box center [1459, 118] width 89 height 30
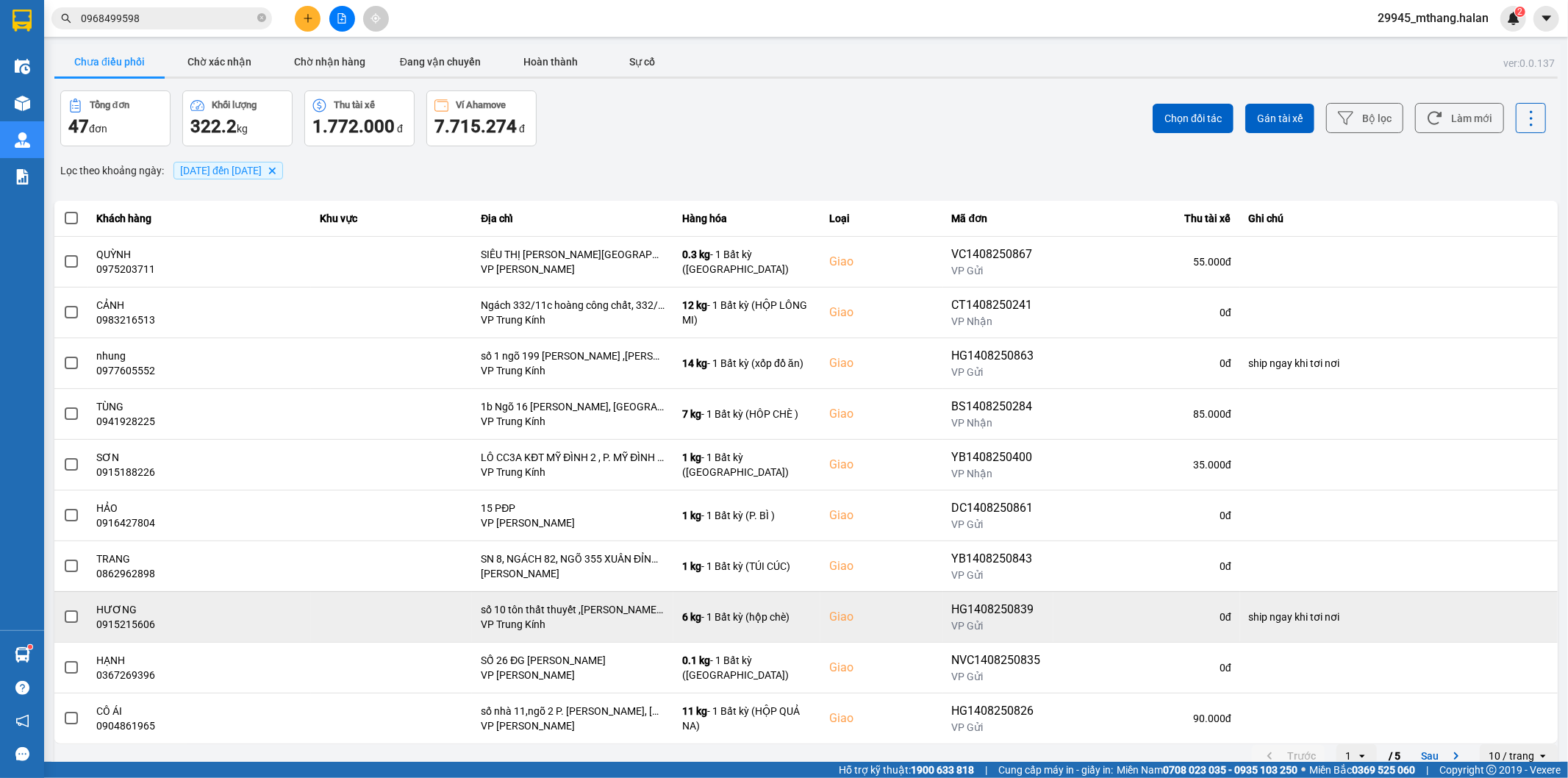
scroll to position [16, 0]
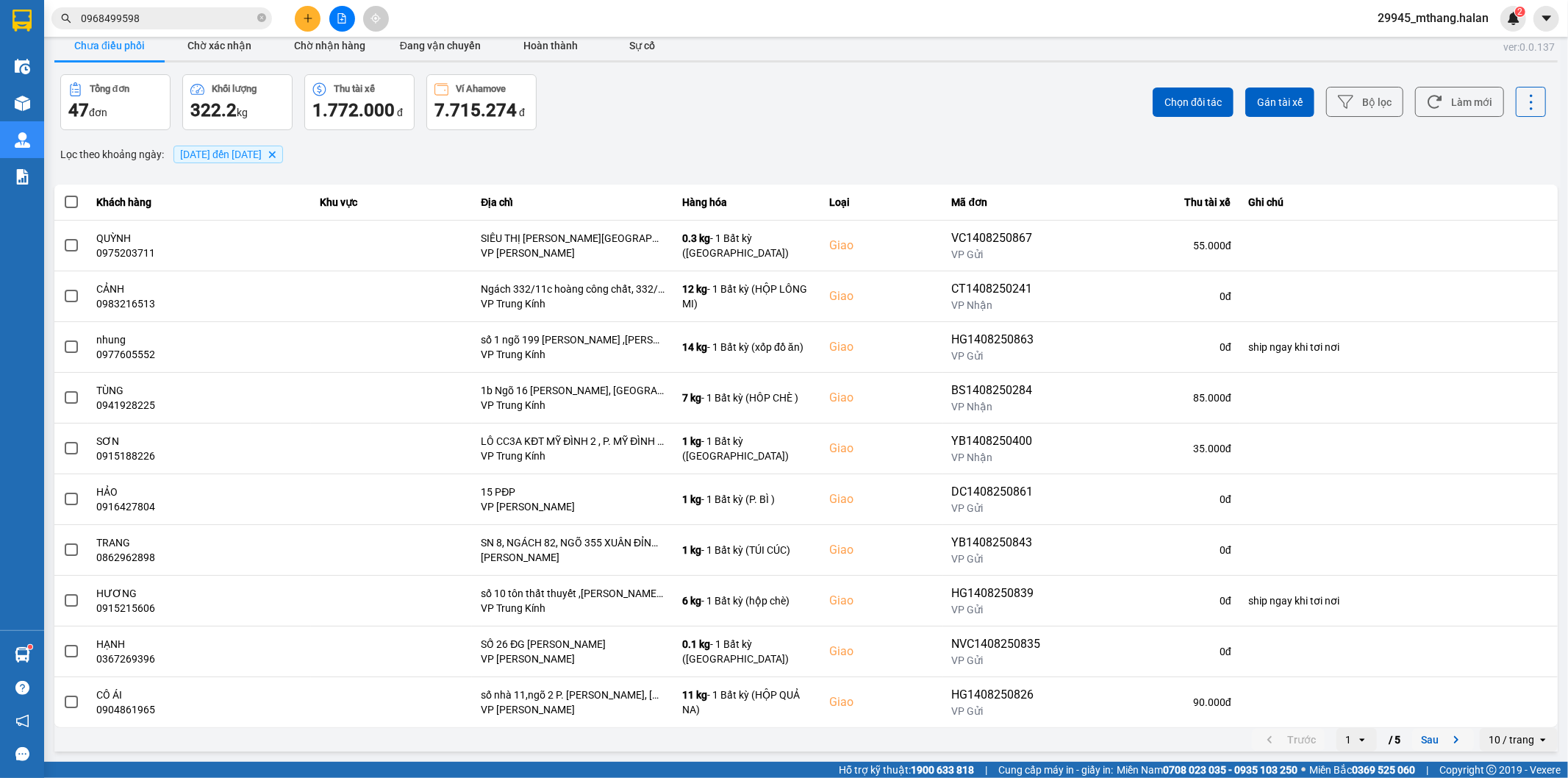
click at [1415, 741] on button "Sau" at bounding box center [1443, 740] width 62 height 22
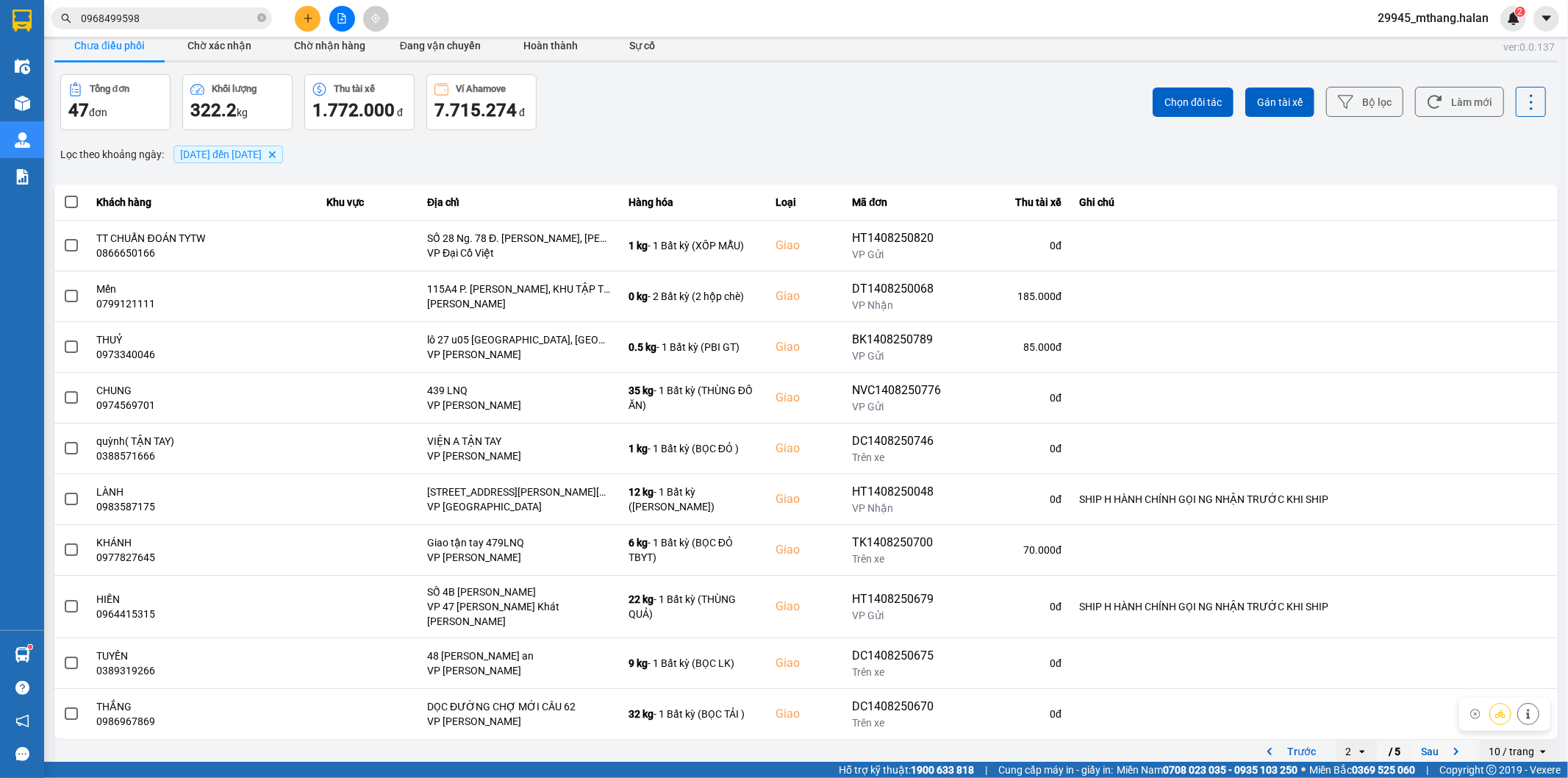
click at [1414, 744] on button "Sau" at bounding box center [1443, 752] width 62 height 22
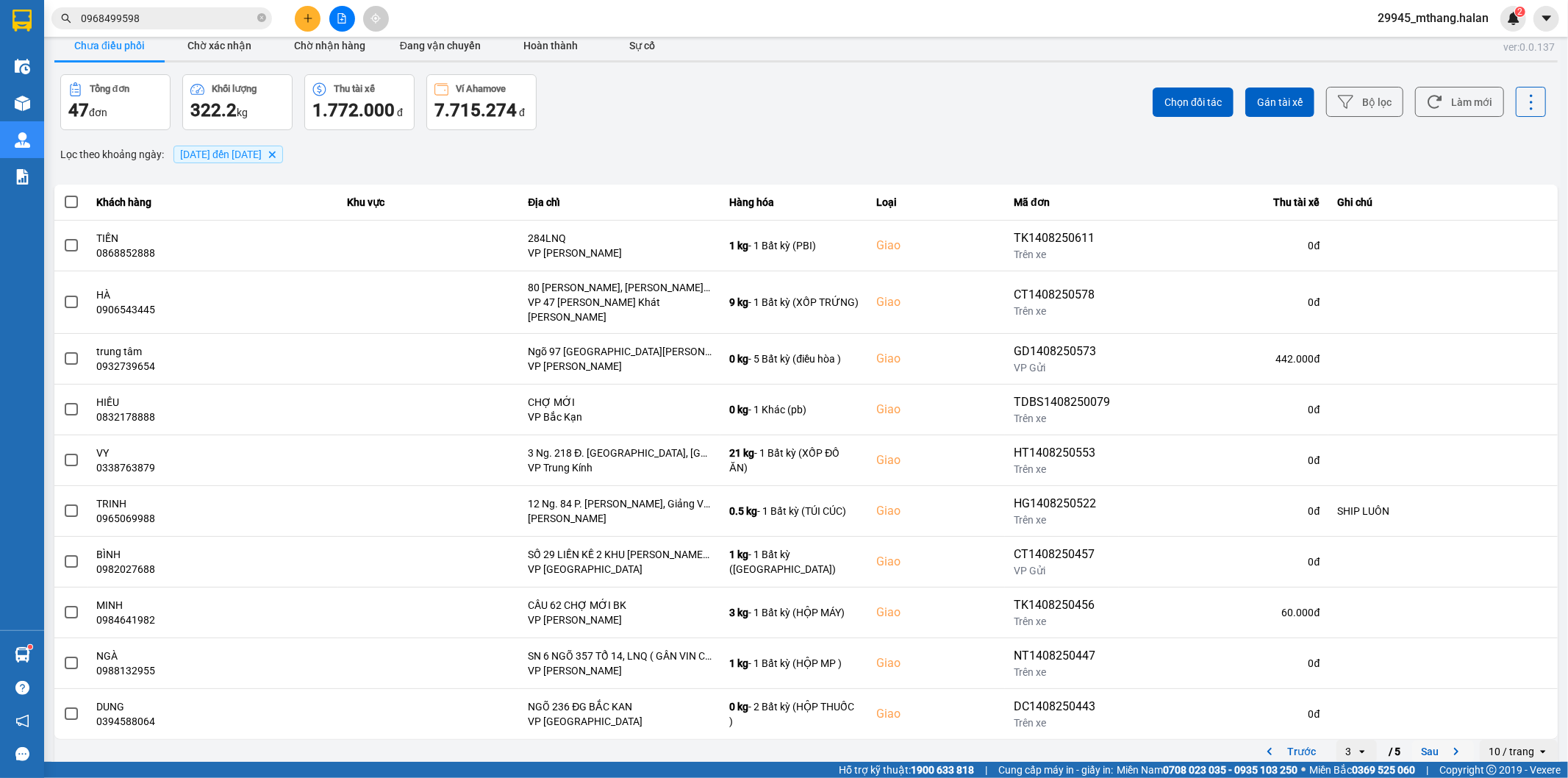
click at [1415, 741] on button "Sau" at bounding box center [1443, 752] width 62 height 22
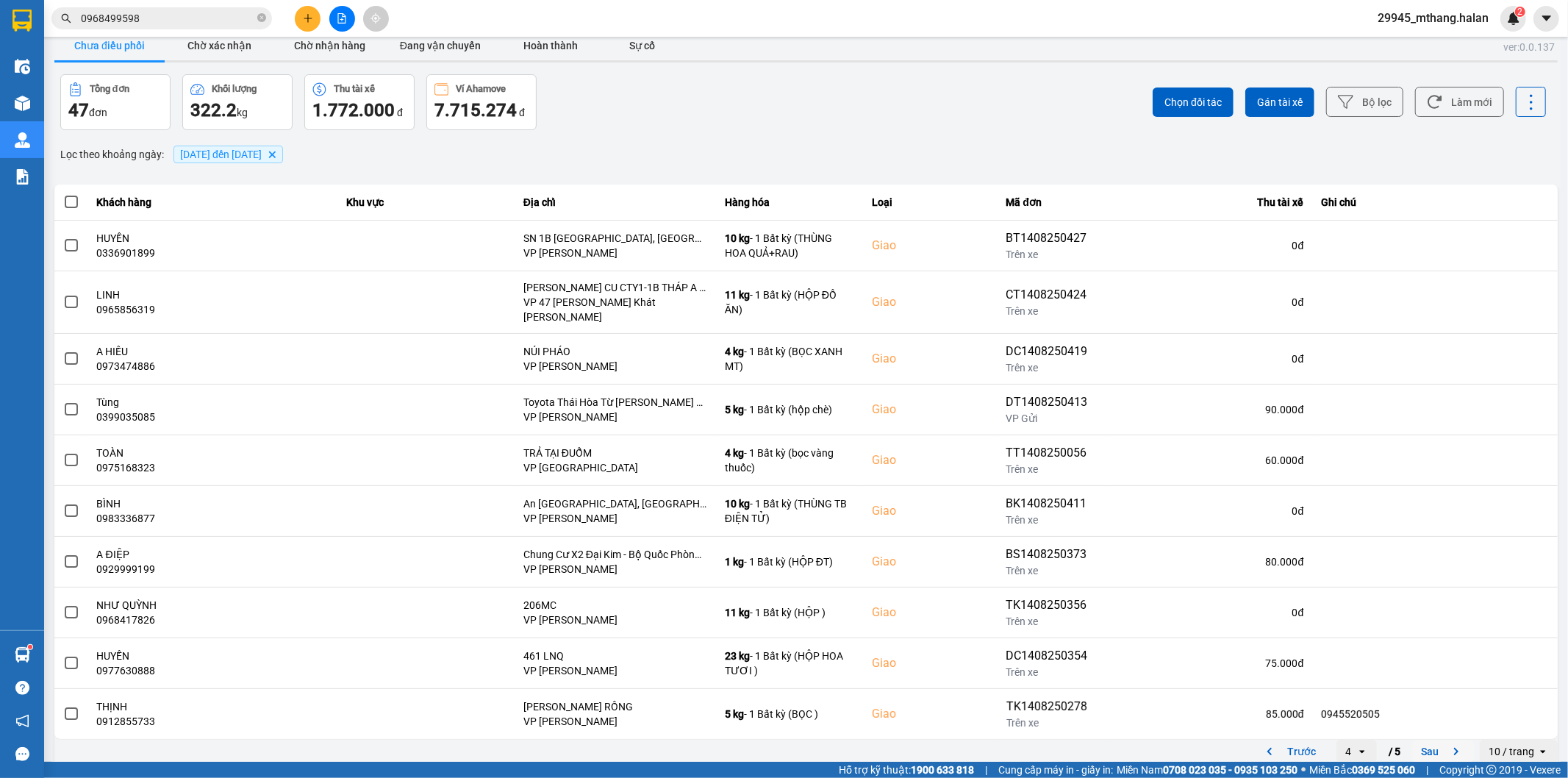
click at [1426, 744] on button "Sau" at bounding box center [1443, 752] width 62 height 22
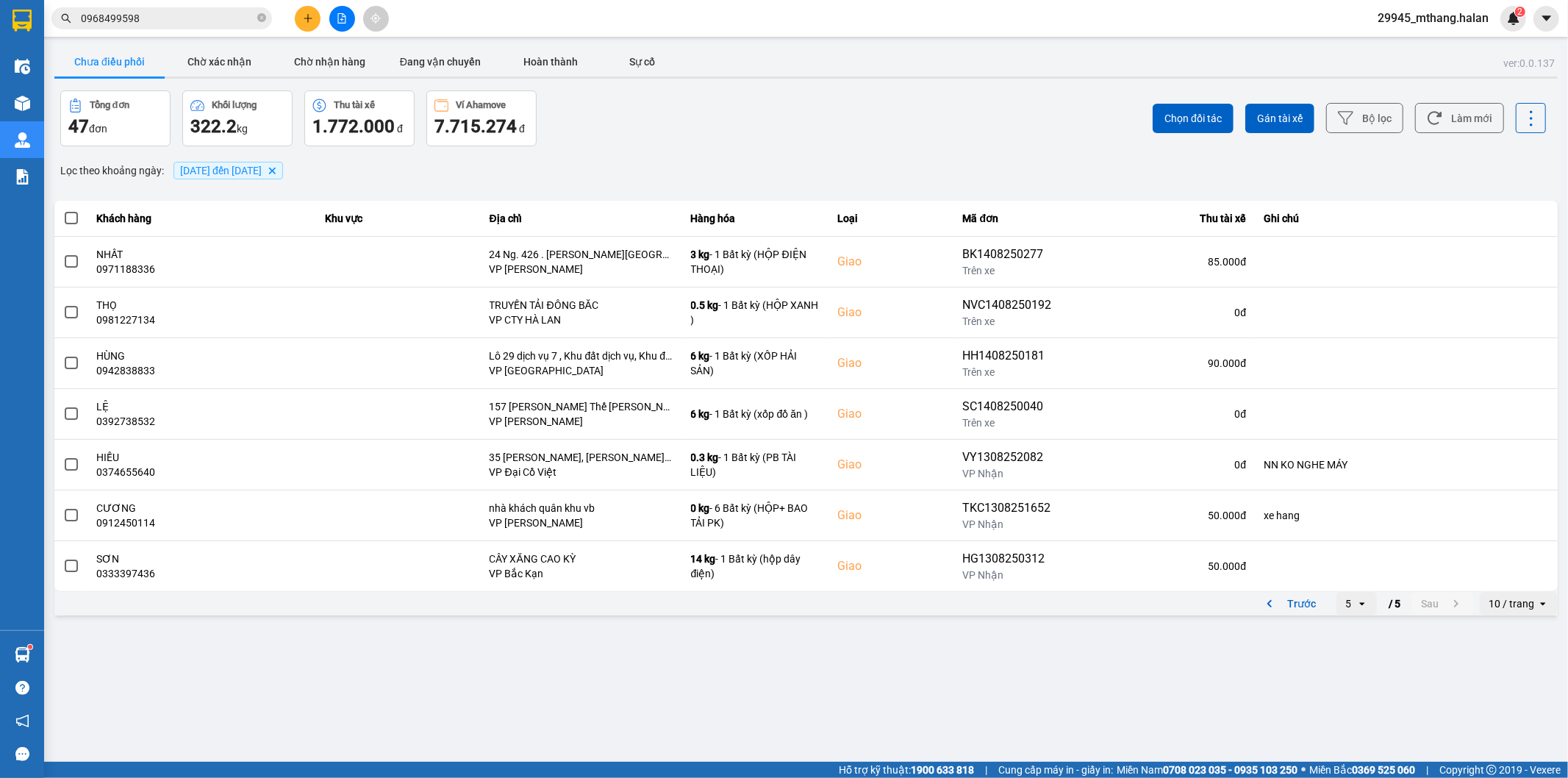
click at [1353, 605] on div "5" at bounding box center [1346, 604] width 20 height 24
click at [1343, 638] on li "1" at bounding box center [1356, 635] width 41 height 26
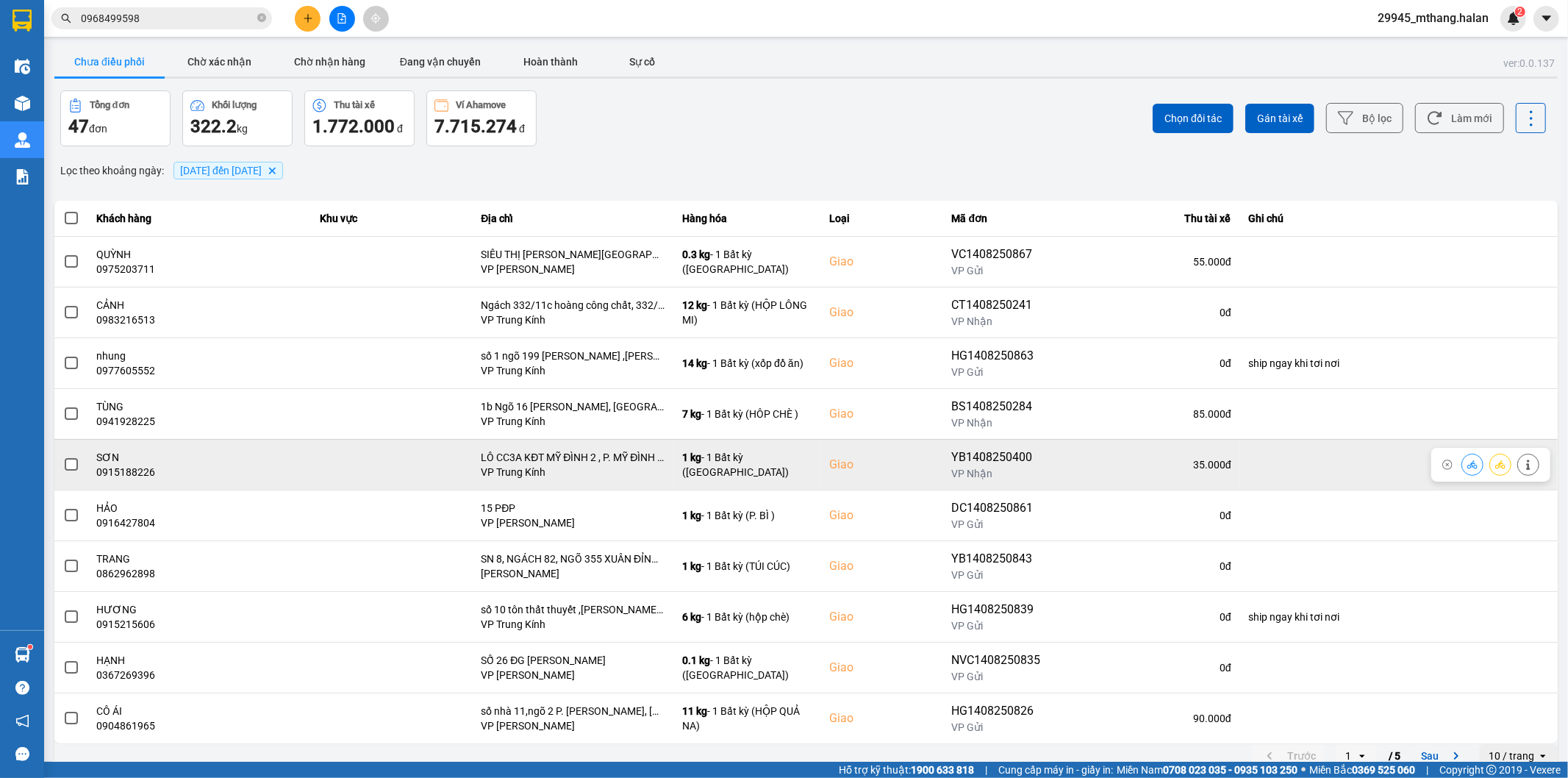
scroll to position [16, 0]
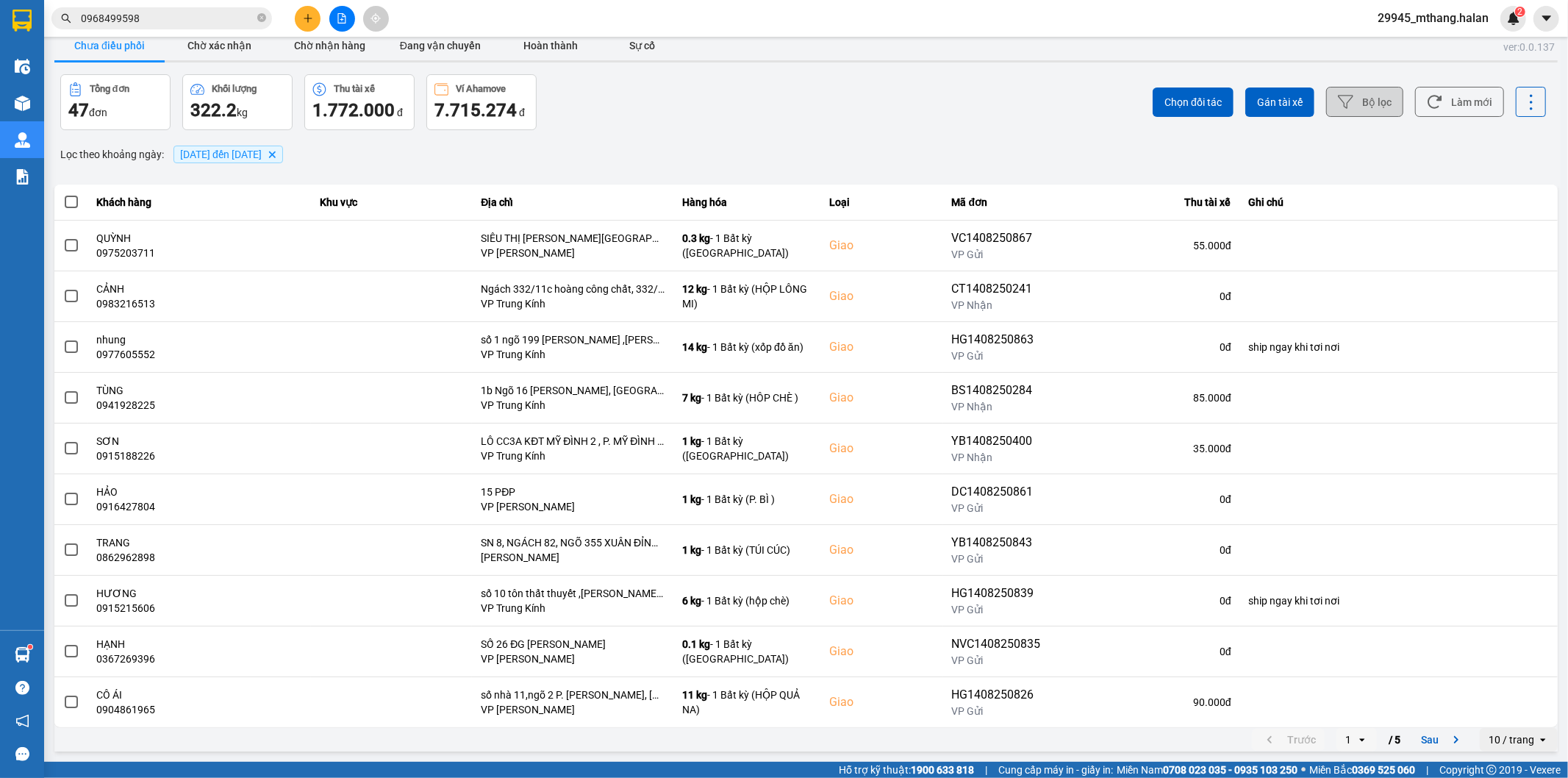
click at [1379, 99] on button "Bộ lọc" at bounding box center [1364, 102] width 77 height 30
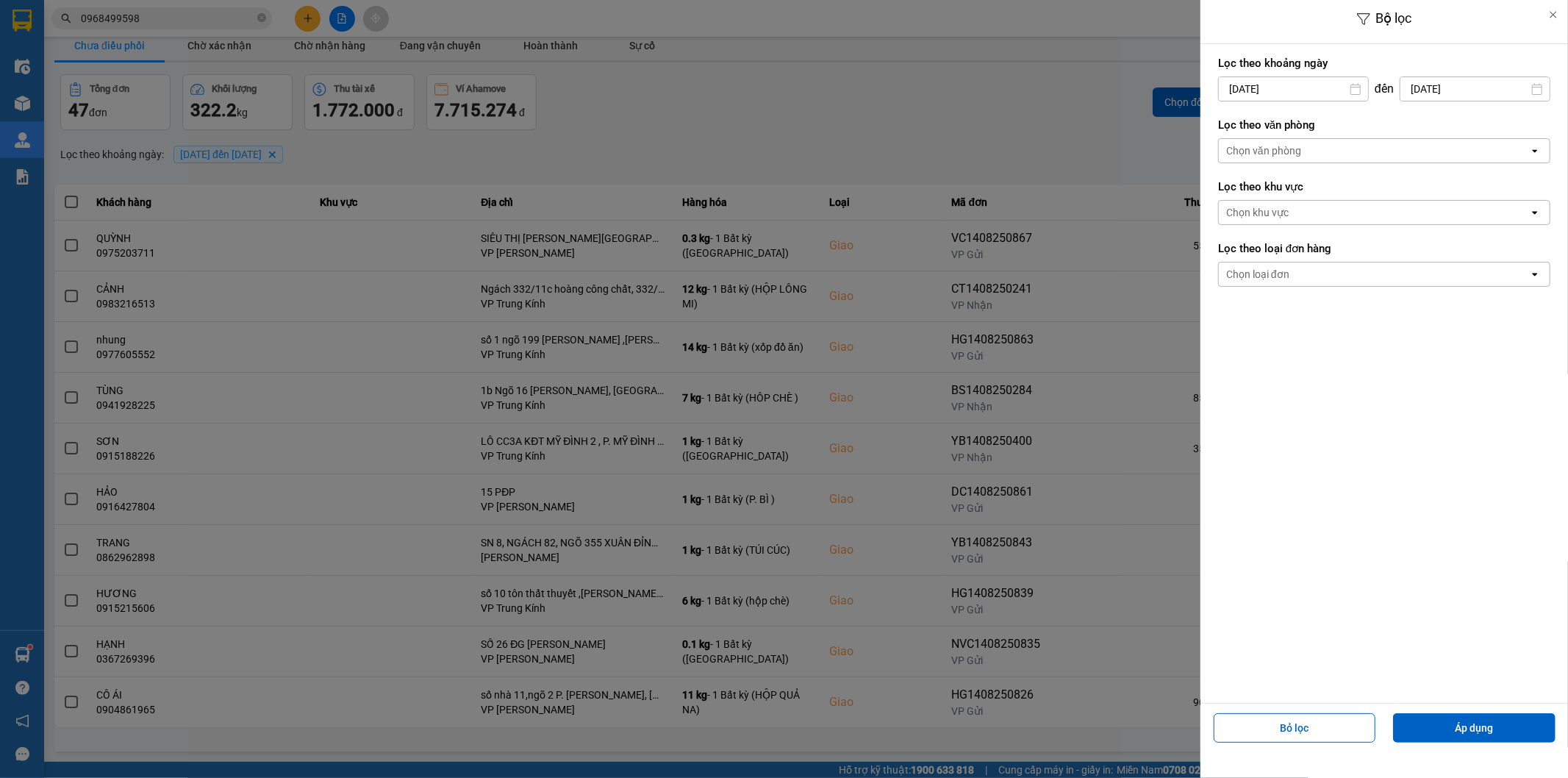
click at [916, 105] on div at bounding box center [784, 389] width 1568 height 778
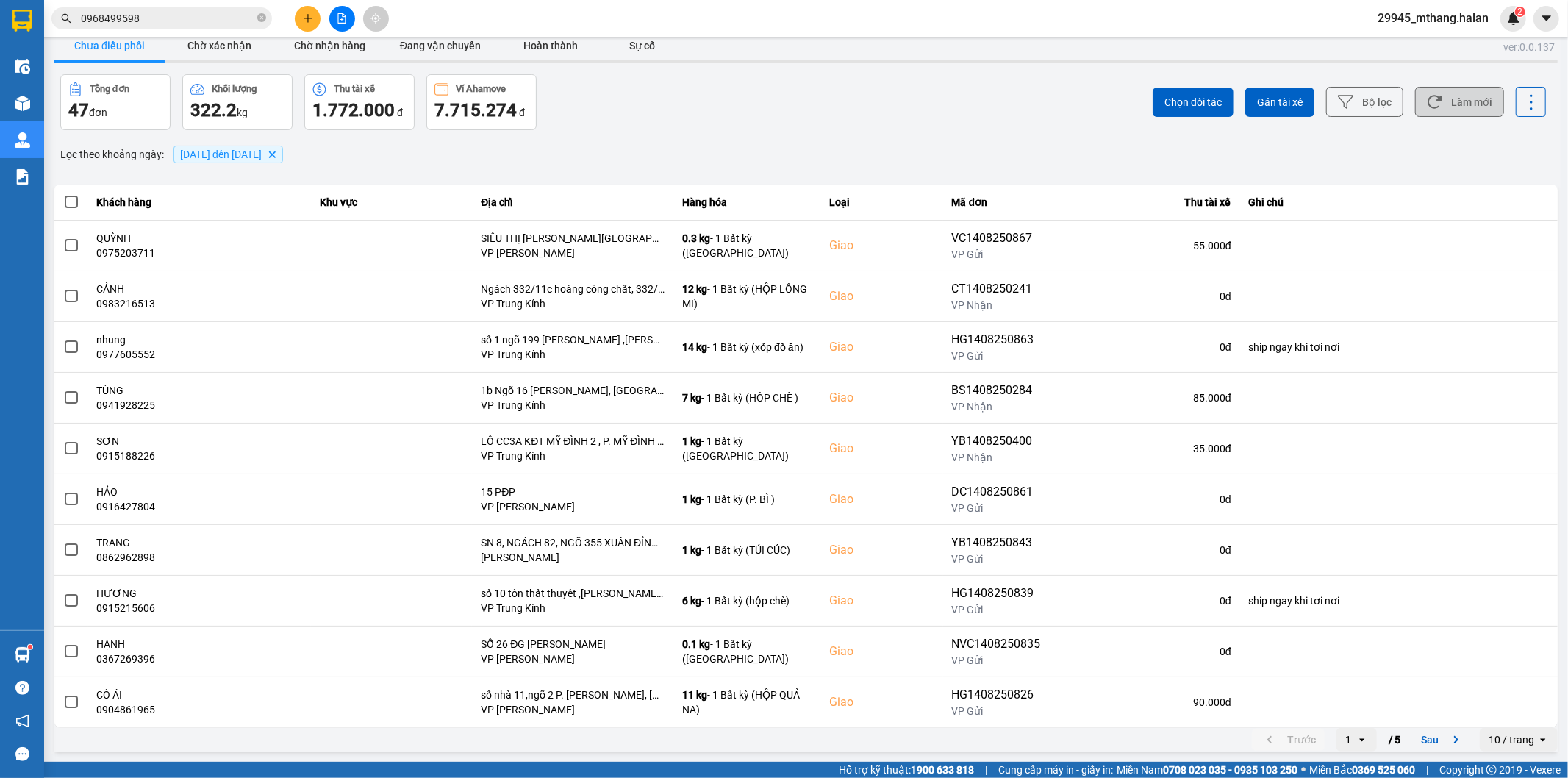
click at [1431, 105] on button "Làm mới" at bounding box center [1459, 102] width 89 height 30
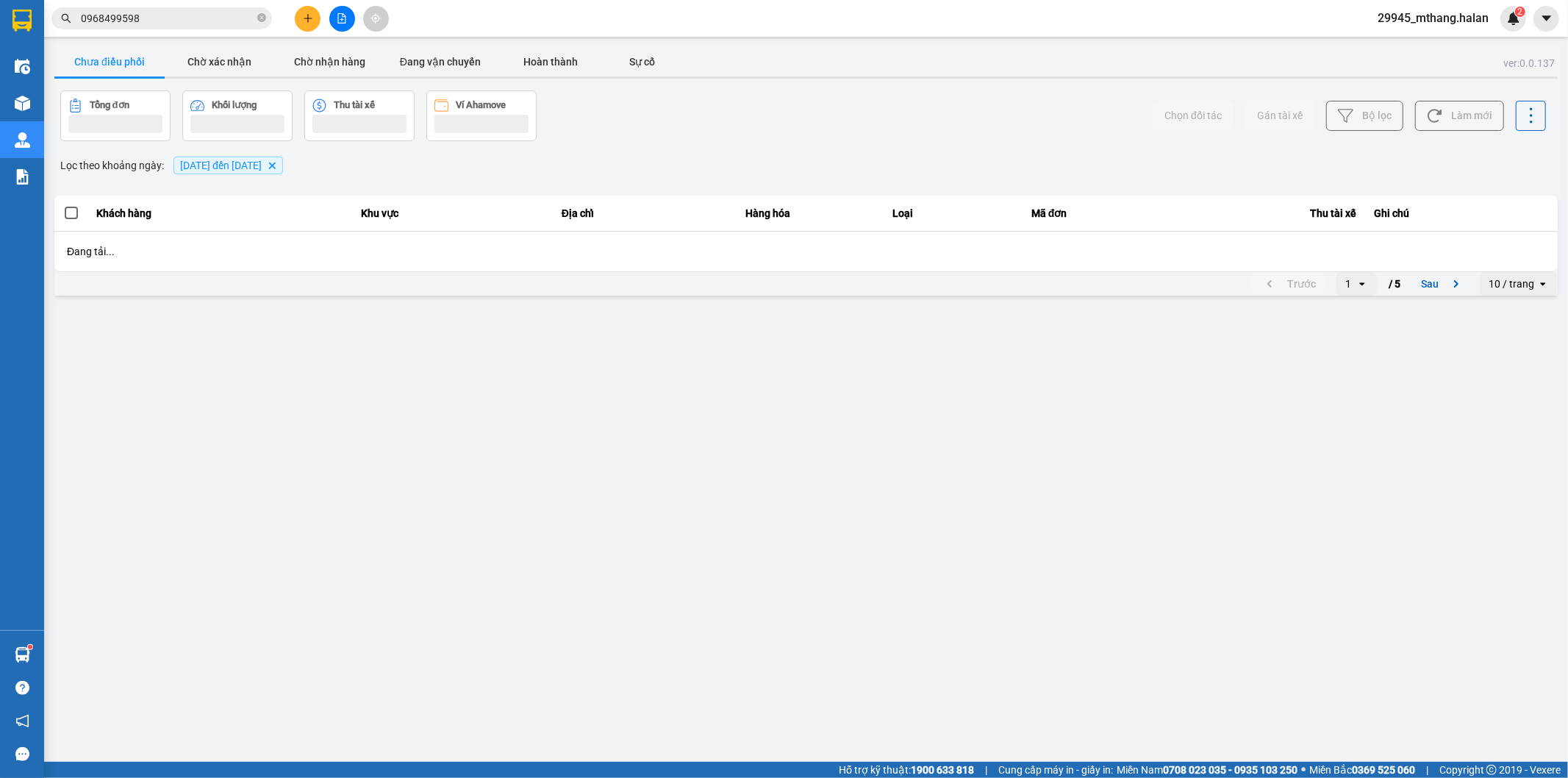
scroll to position [0, 0]
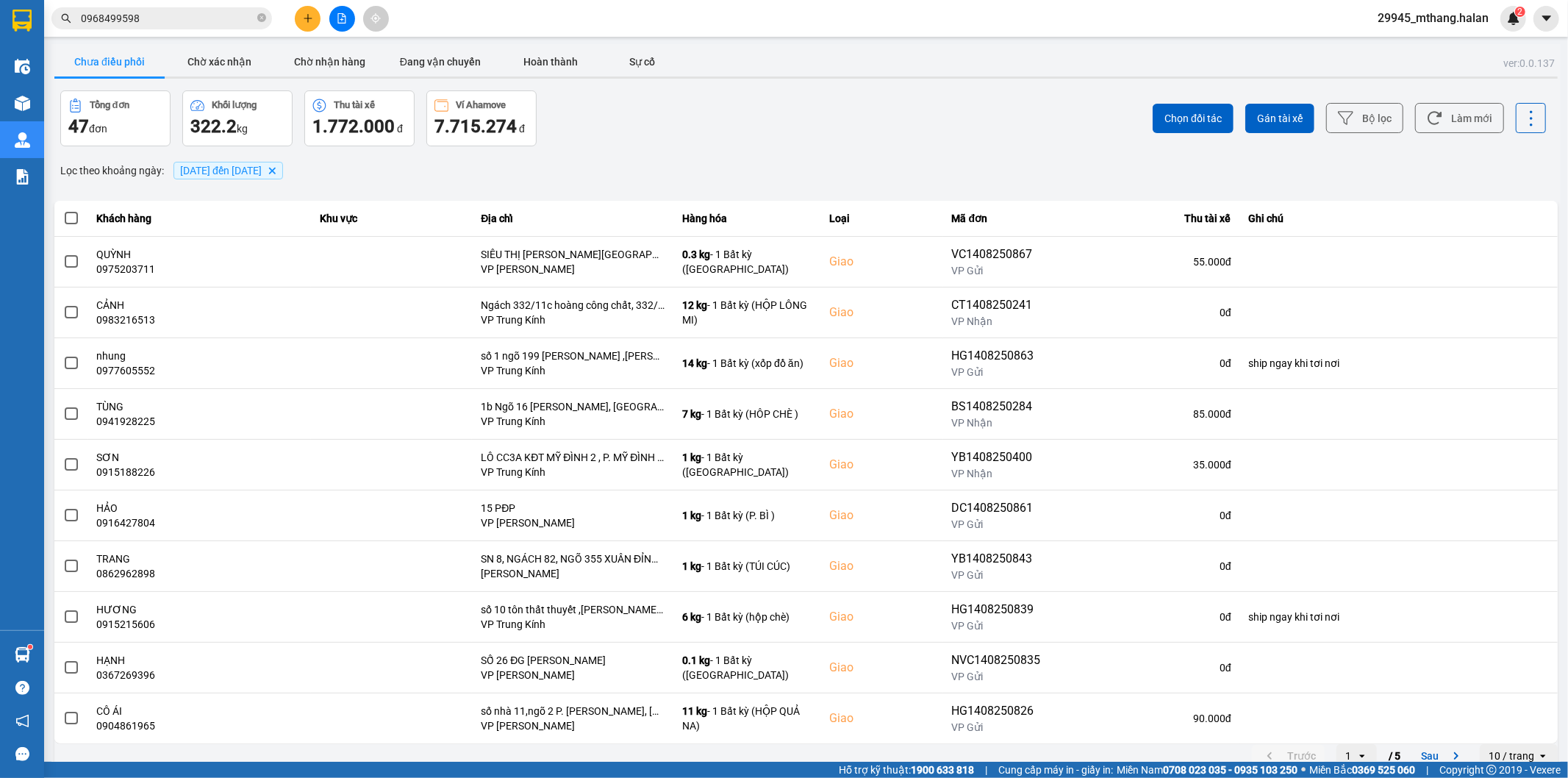
click at [473, 164] on div "Lọc theo khoảng ngày : 01/08/2025 đến 14/08/2025 Delete" at bounding box center [806, 170] width 1503 height 25
click at [109, 53] on button "Chưa điều phối" at bounding box center [110, 62] width 111 height 29
click at [78, 59] on button "Chưa điều phối" at bounding box center [110, 62] width 111 height 29
click at [1445, 122] on button "Làm mới" at bounding box center [1459, 118] width 89 height 30
click at [189, 15] on input "0968499598" at bounding box center [167, 18] width 173 height 16
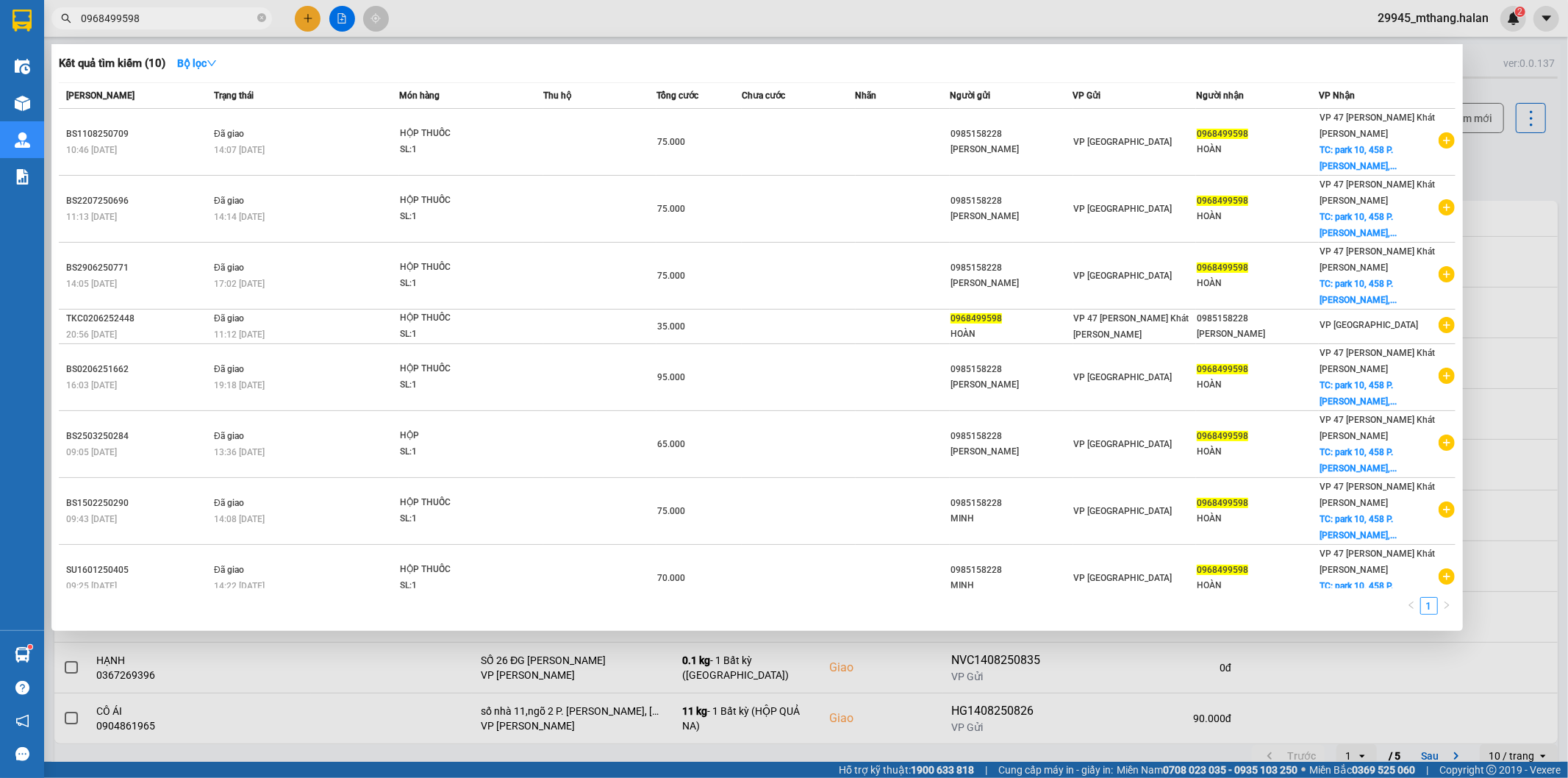
click at [189, 15] on input "0968499598" at bounding box center [167, 18] width 173 height 16
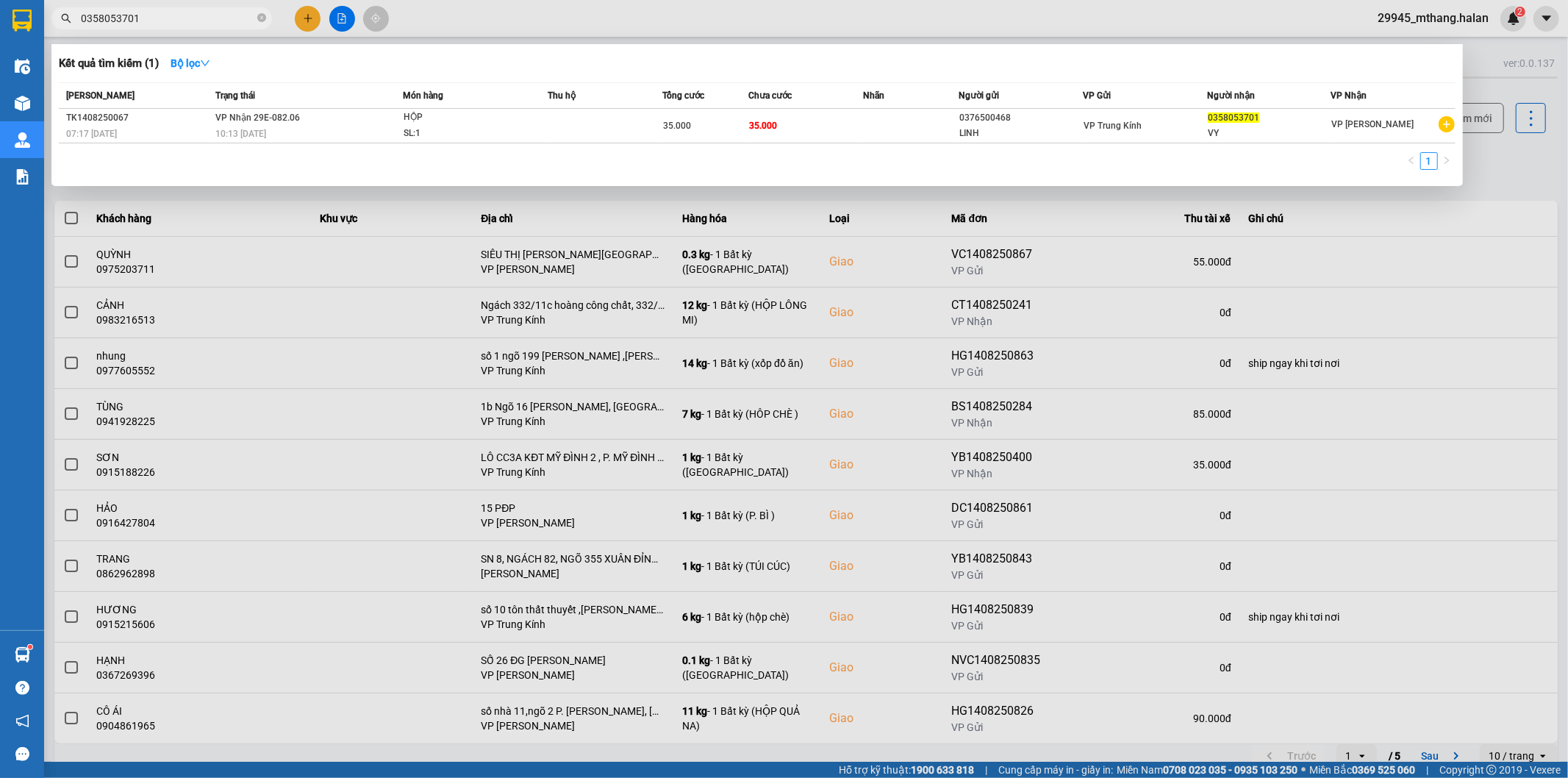
click at [184, 10] on input "0358053701" at bounding box center [167, 18] width 173 height 16
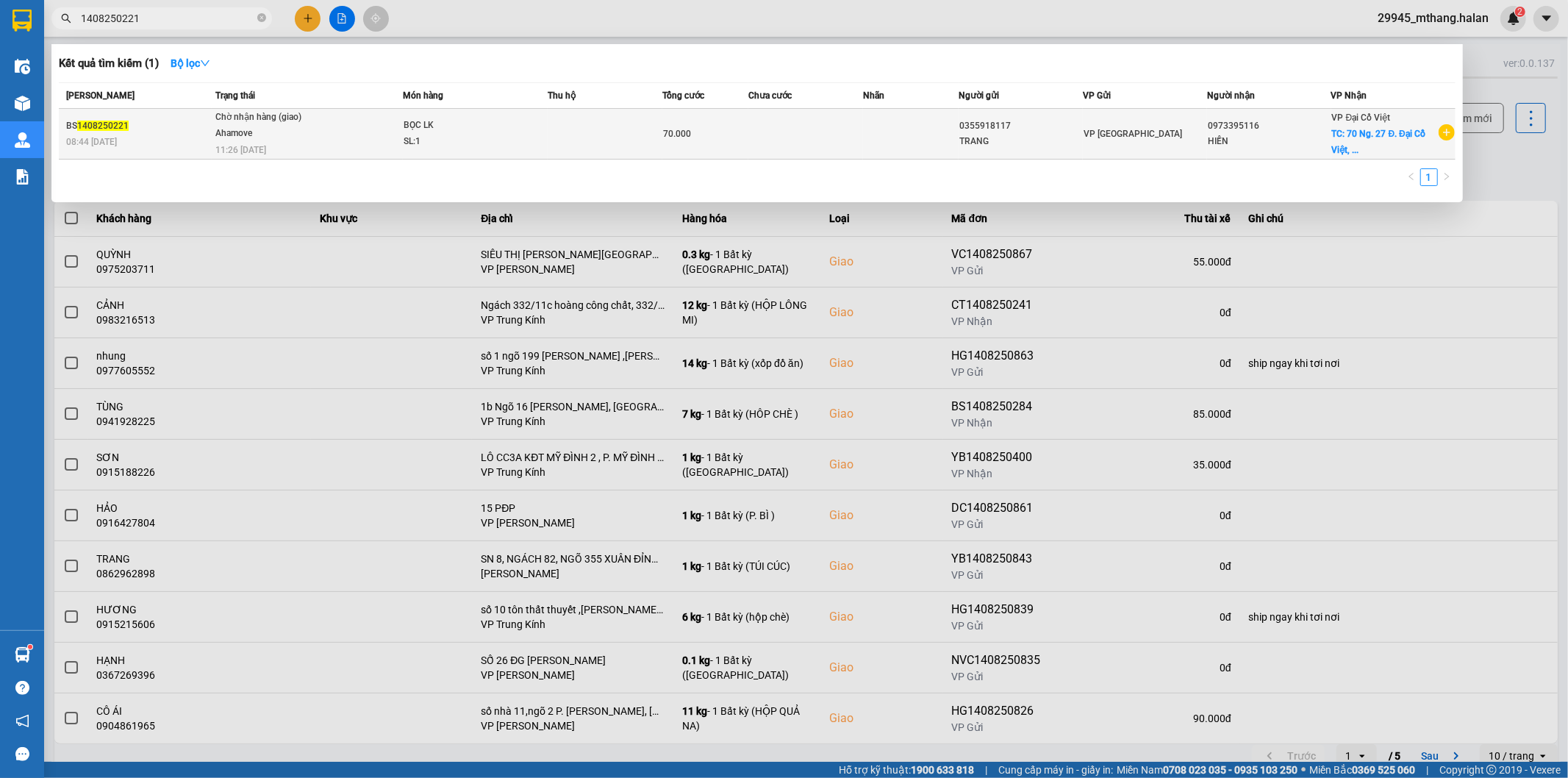
click at [826, 130] on td at bounding box center [806, 134] width 115 height 51
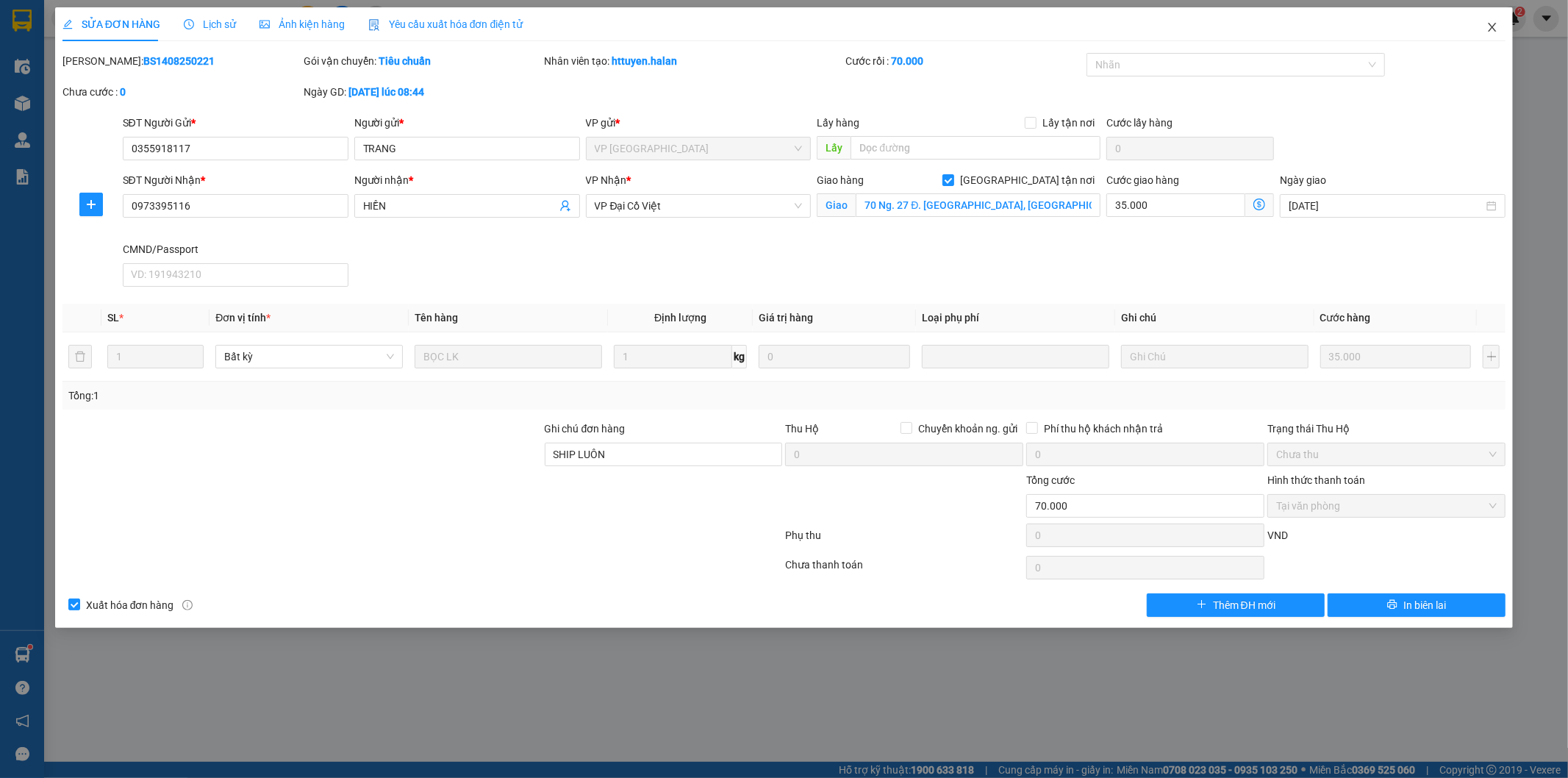
click at [1495, 25] on icon "close" at bounding box center [1492, 27] width 8 height 9
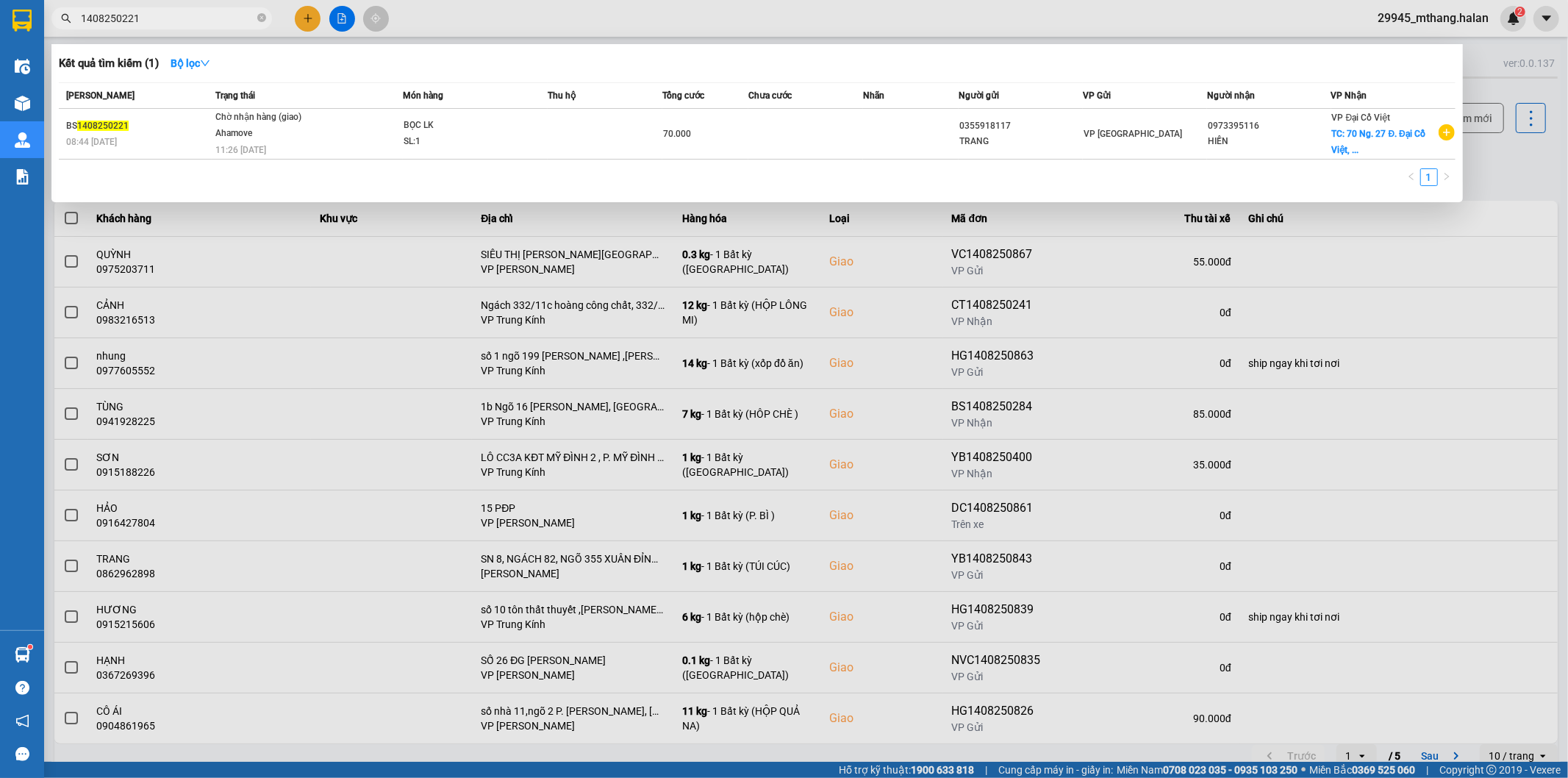
click at [217, 15] on input "1408250221" at bounding box center [167, 18] width 173 height 16
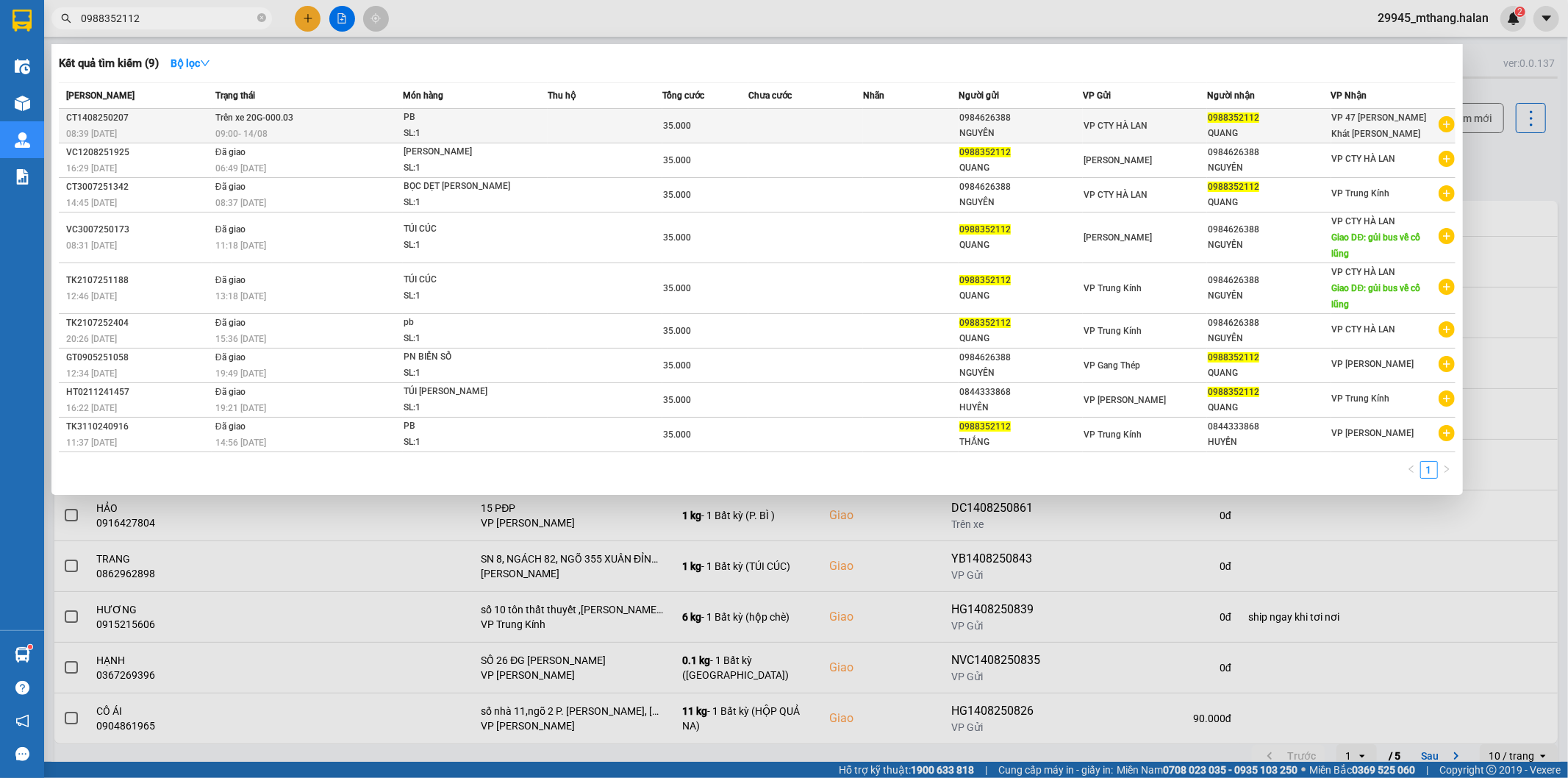
click at [638, 128] on td at bounding box center [605, 126] width 115 height 34
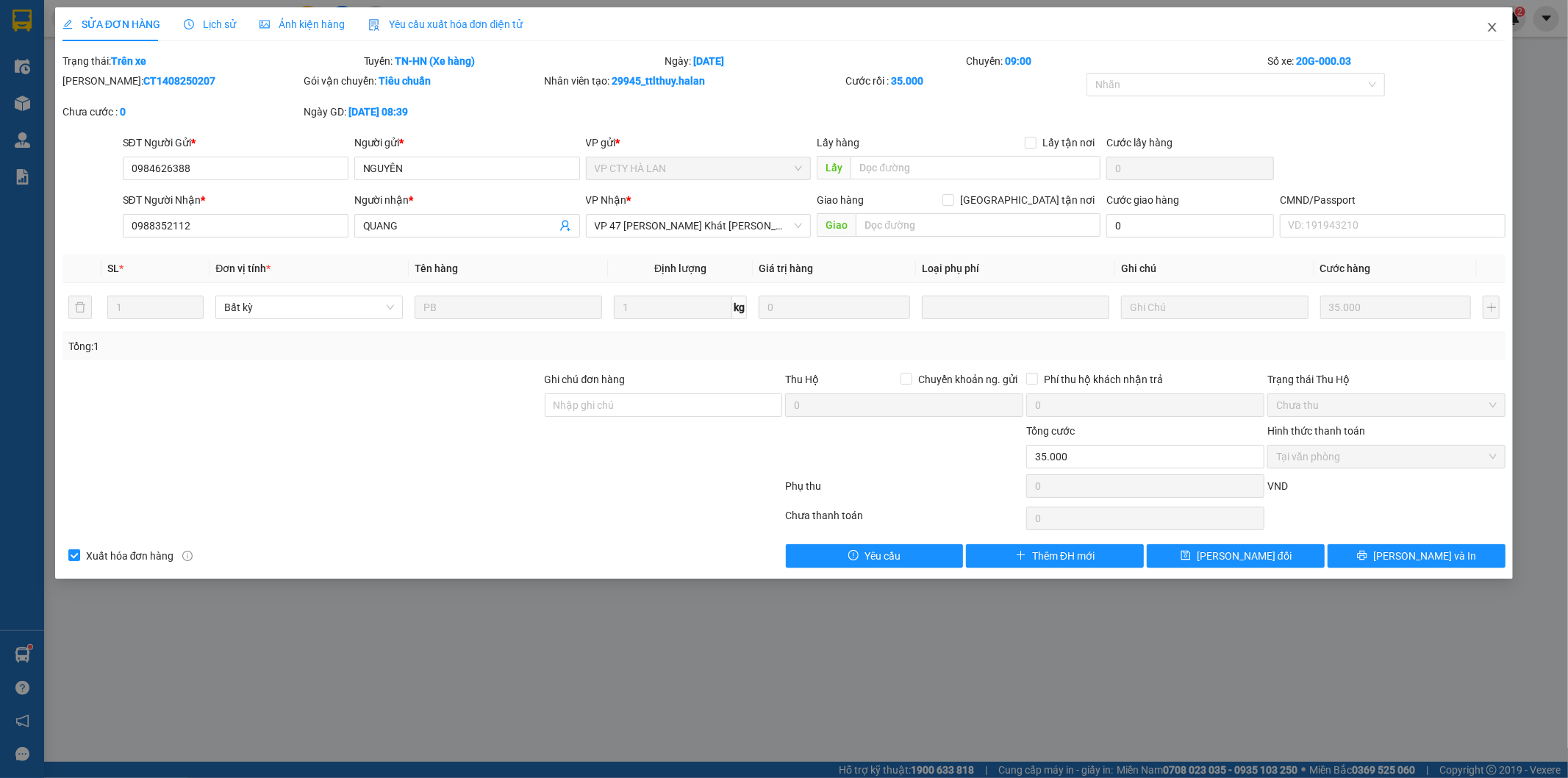
click at [1495, 25] on icon "close" at bounding box center [1492, 27] width 12 height 12
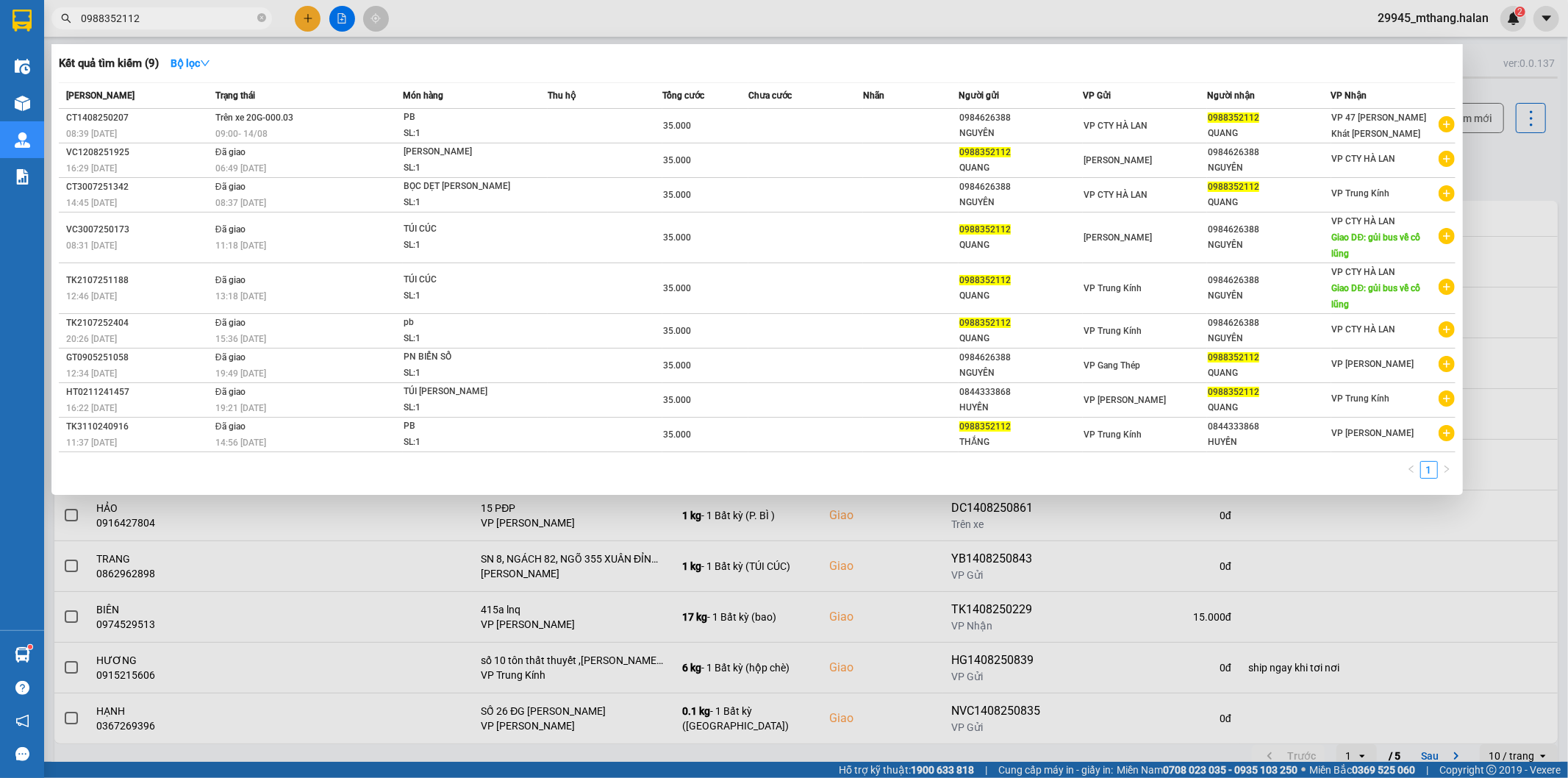
click at [177, 18] on input "0988352112" at bounding box center [167, 18] width 173 height 16
click at [181, 16] on input "0988352112" at bounding box center [167, 18] width 173 height 16
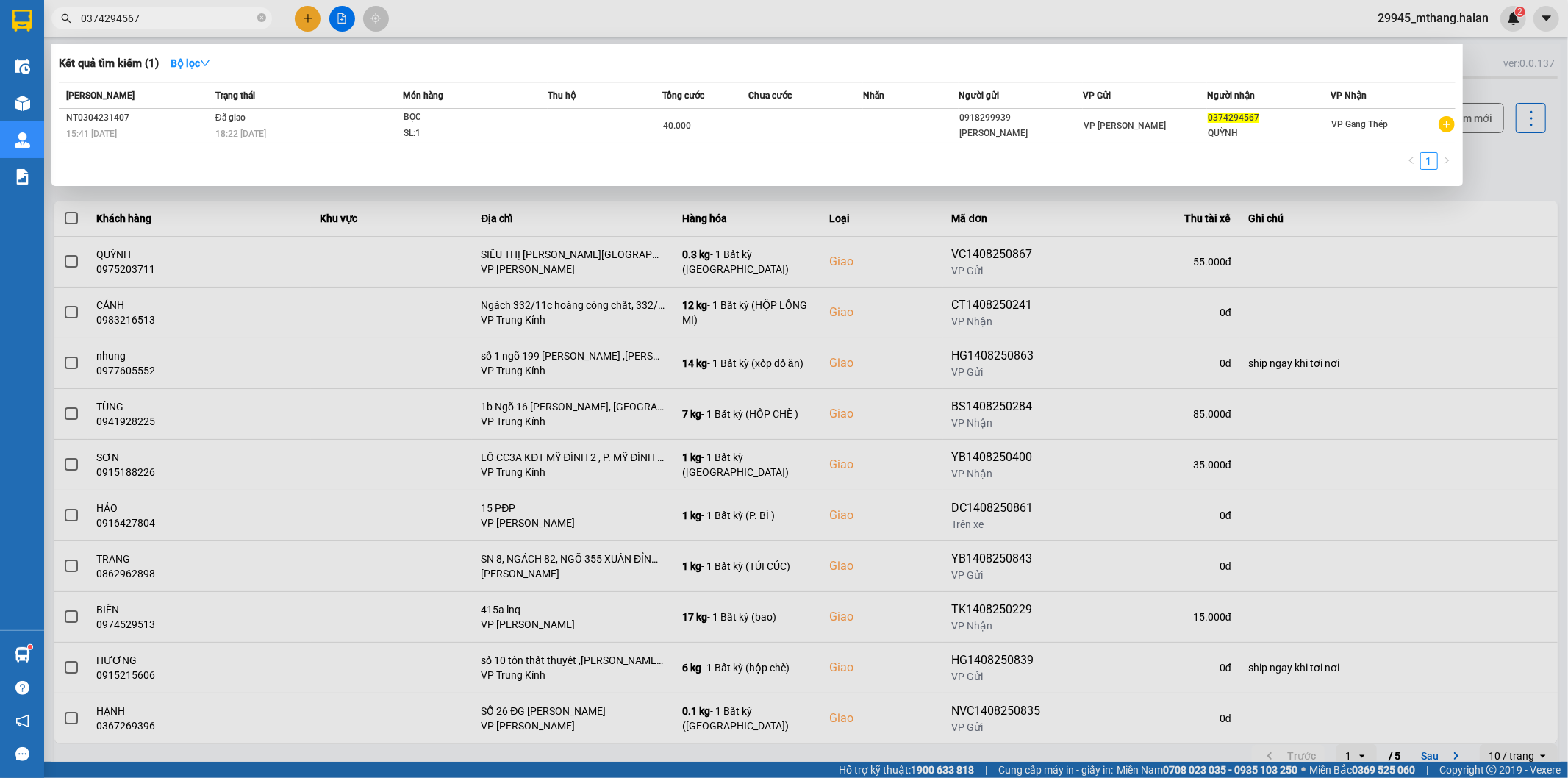
click at [181, 16] on input "0374294567" at bounding box center [167, 18] width 173 height 16
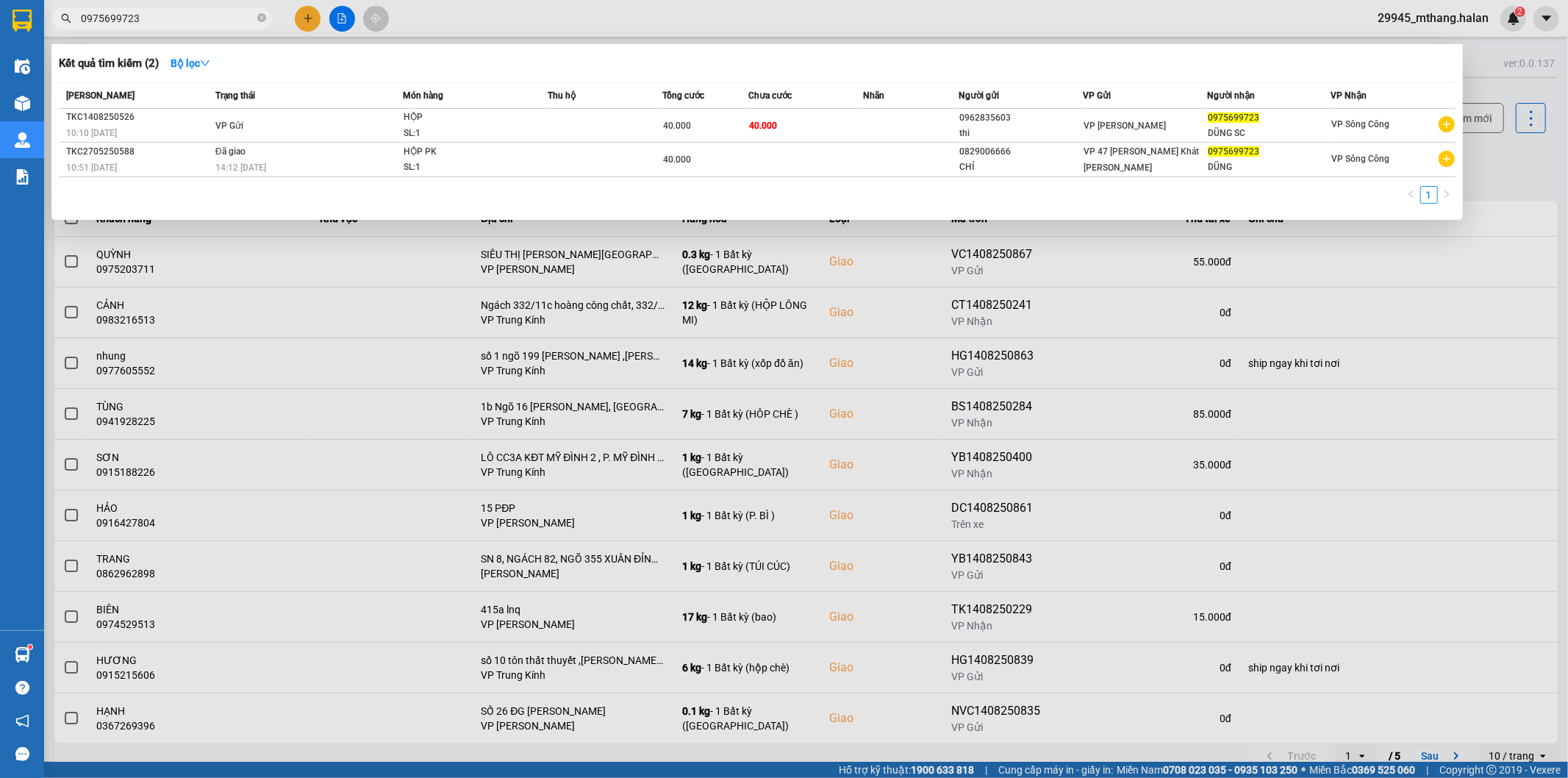
click at [1496, 203] on div at bounding box center [784, 389] width 1568 height 778
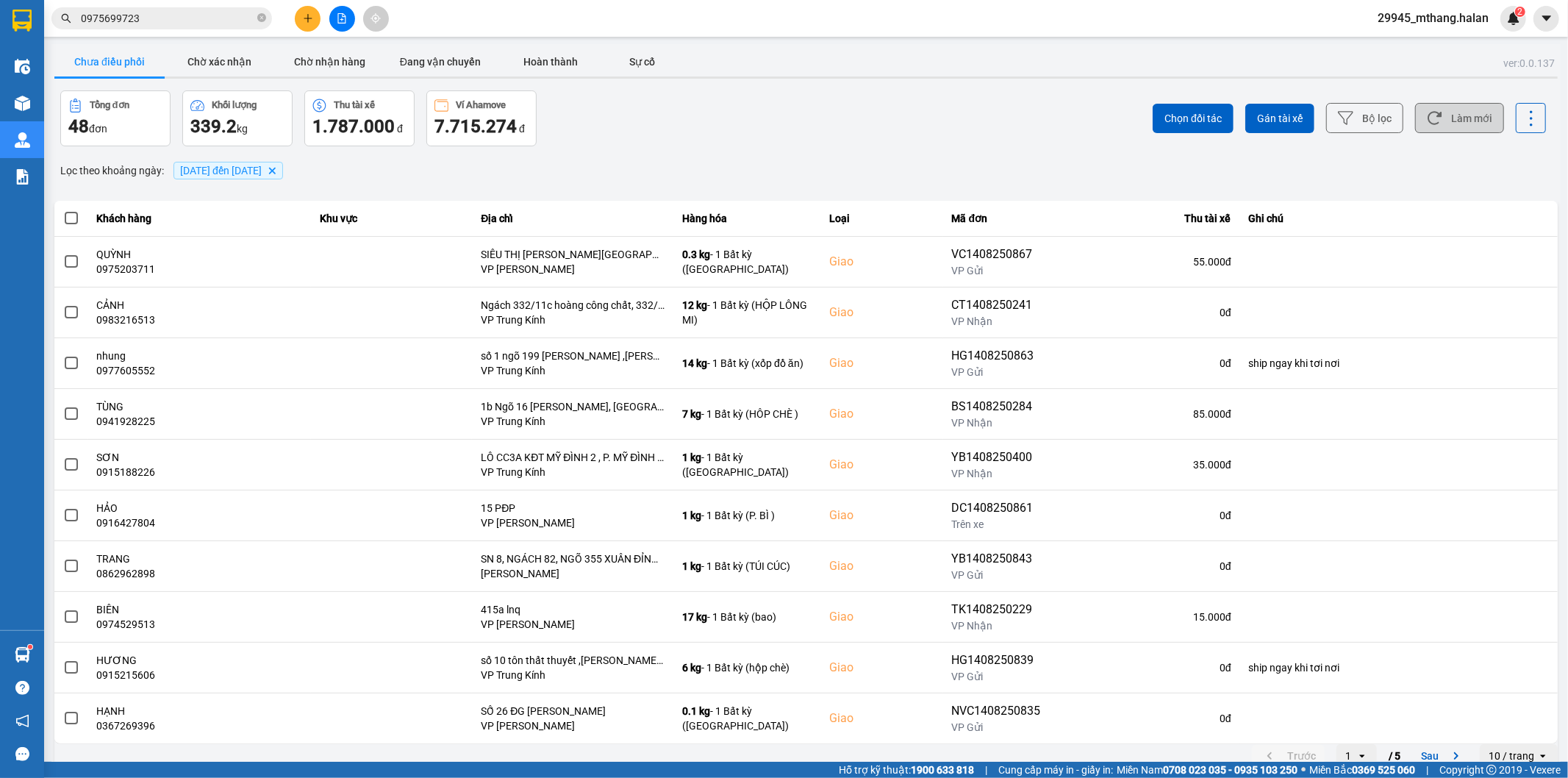
click at [1457, 112] on button "Làm mới" at bounding box center [1459, 118] width 89 height 30
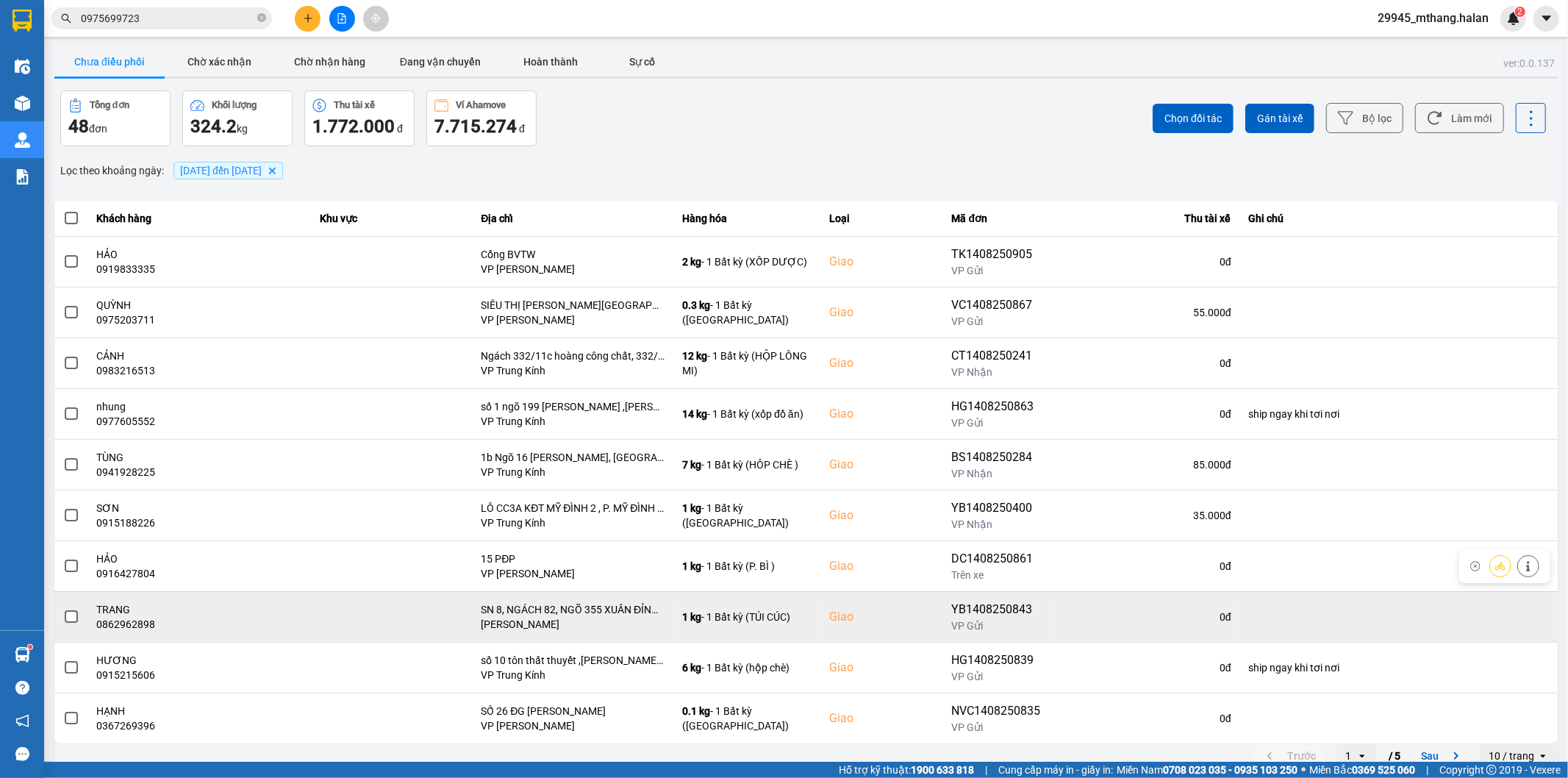
scroll to position [16, 0]
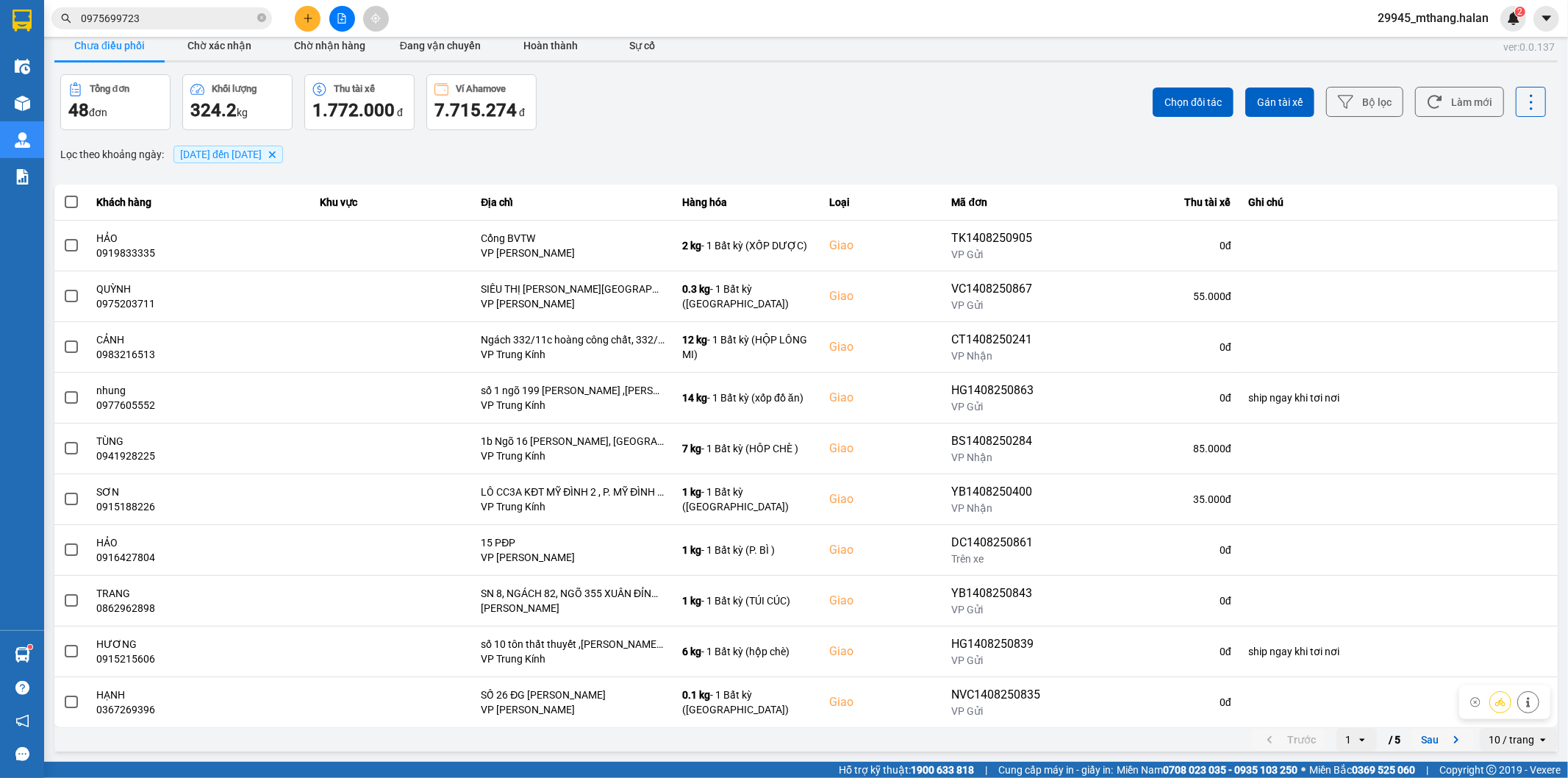
click at [1422, 734] on button "Sau" at bounding box center [1443, 740] width 62 height 22
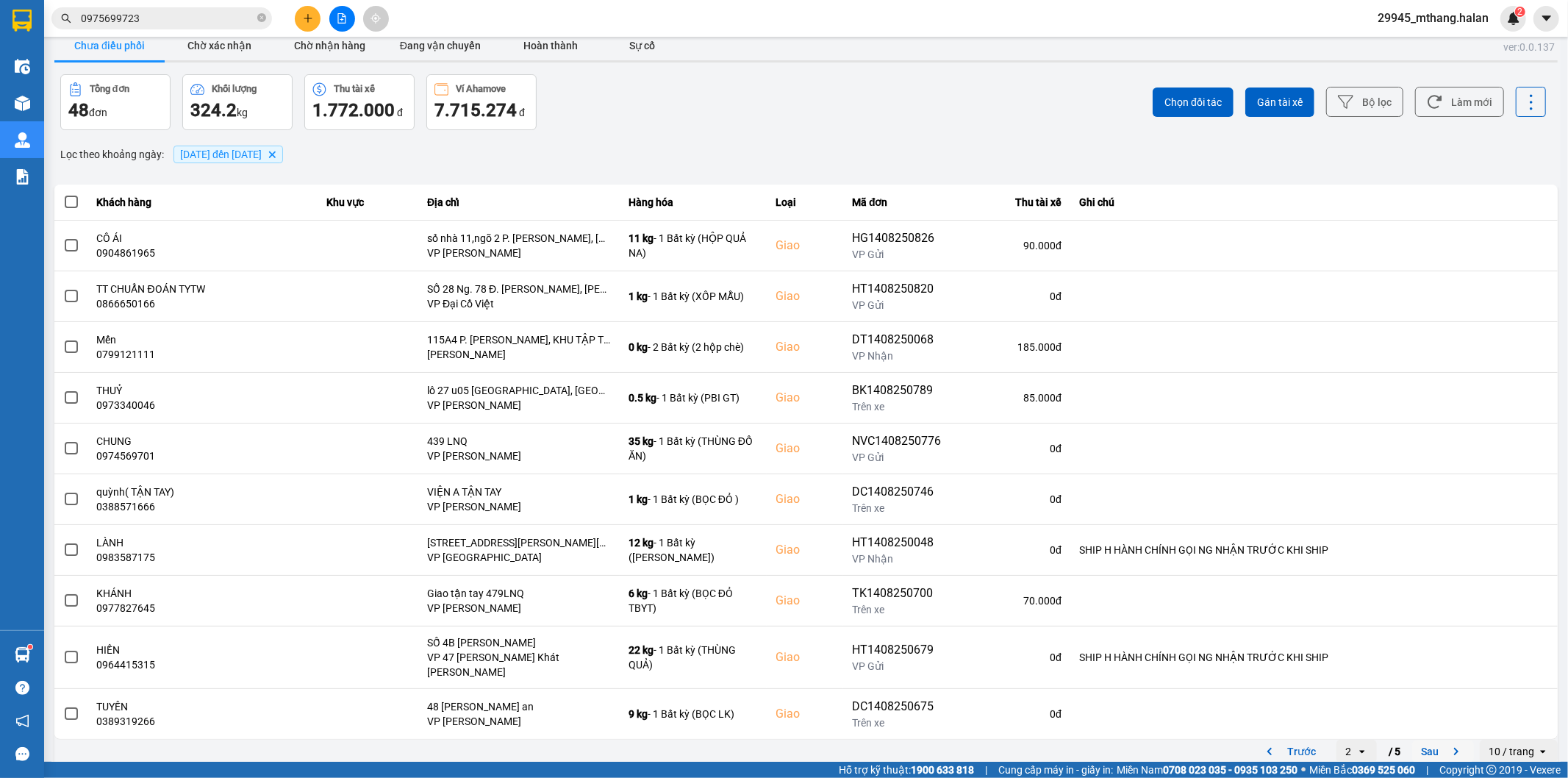
click at [1418, 741] on button "Sau" at bounding box center [1443, 752] width 62 height 22
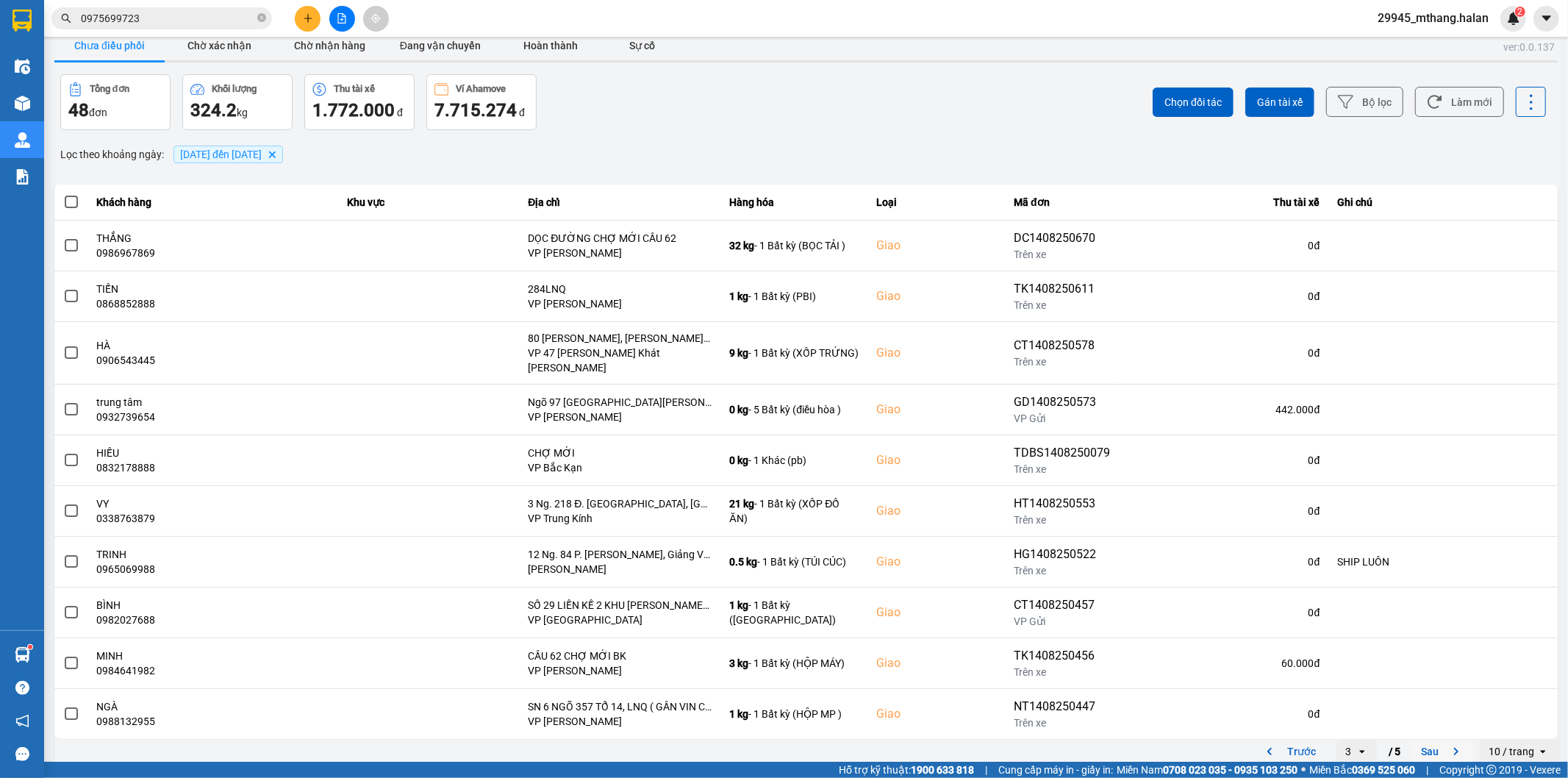
click at [1420, 747] on button "Sau" at bounding box center [1443, 752] width 62 height 22
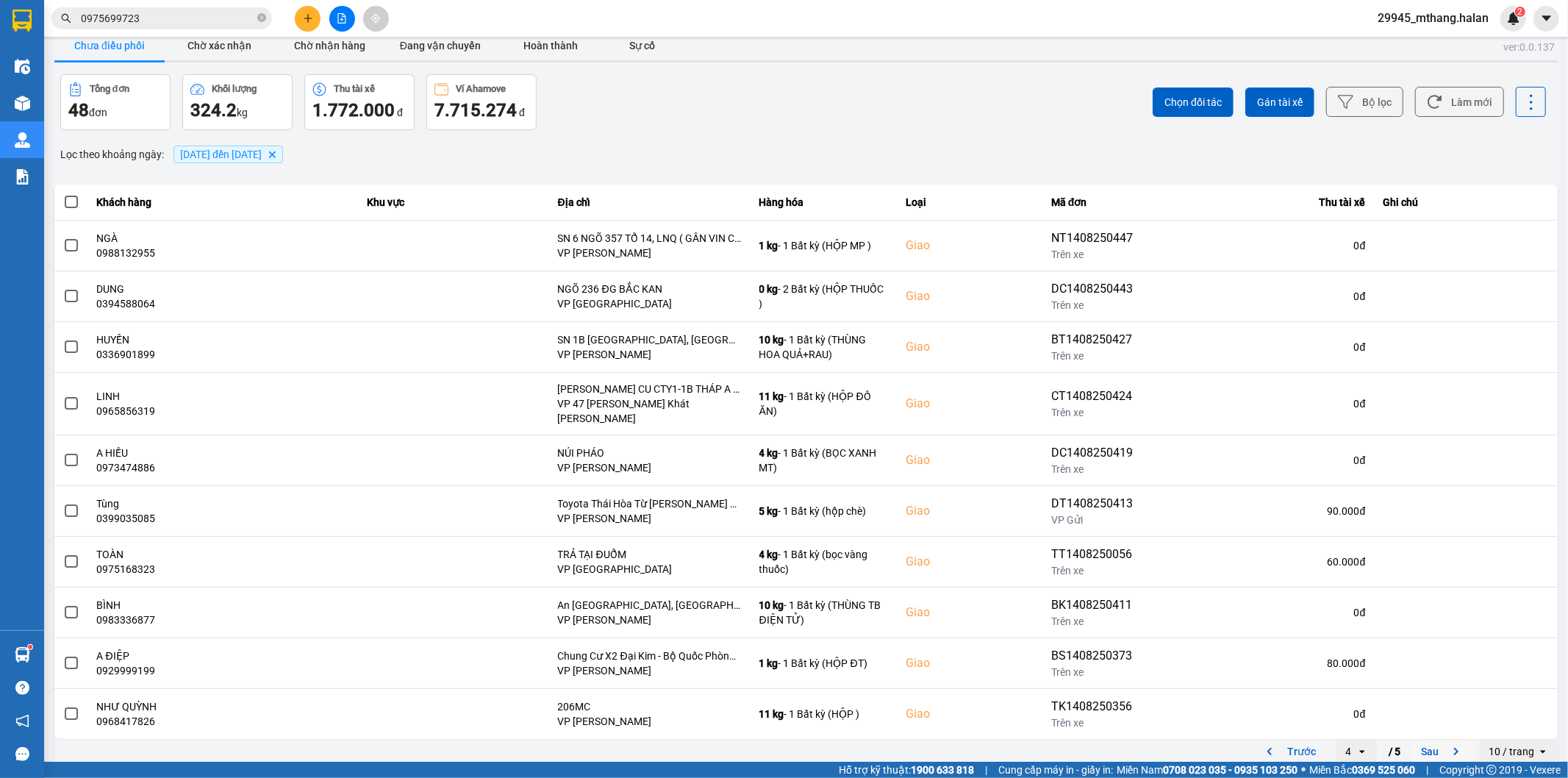
click at [1432, 741] on button "Sau" at bounding box center [1443, 752] width 62 height 22
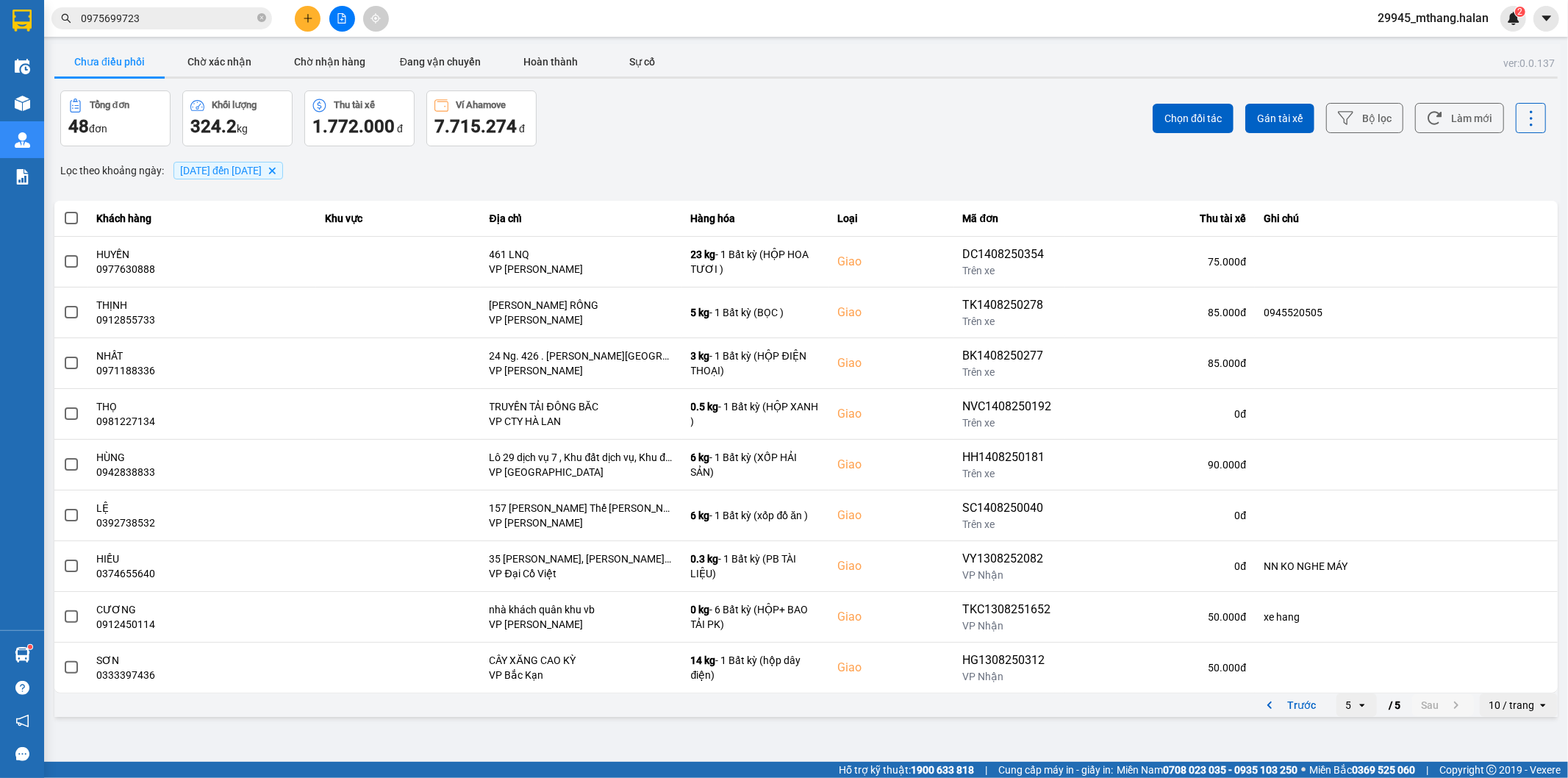
click at [1354, 711] on div "5" at bounding box center [1346, 705] width 20 height 24
click at [1343, 567] on li "1" at bounding box center [1356, 569] width 41 height 26
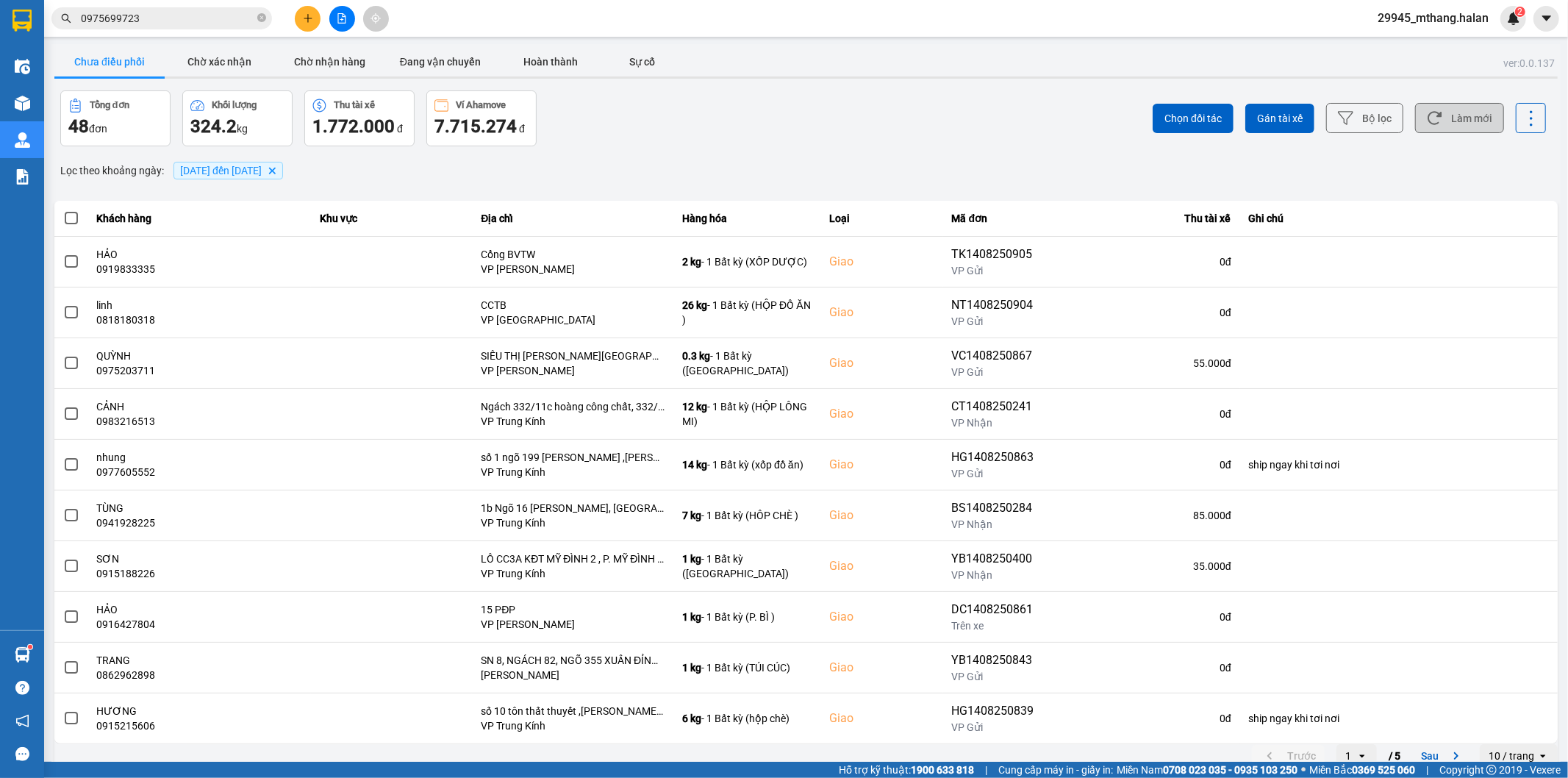
drag, startPoint x: 1476, startPoint y: 118, endPoint x: 1443, endPoint y: 118, distance: 33.0
click at [1475, 118] on button "Làm mới" at bounding box center [1459, 118] width 89 height 30
click at [180, 15] on input "0975699723" at bounding box center [167, 18] width 173 height 16
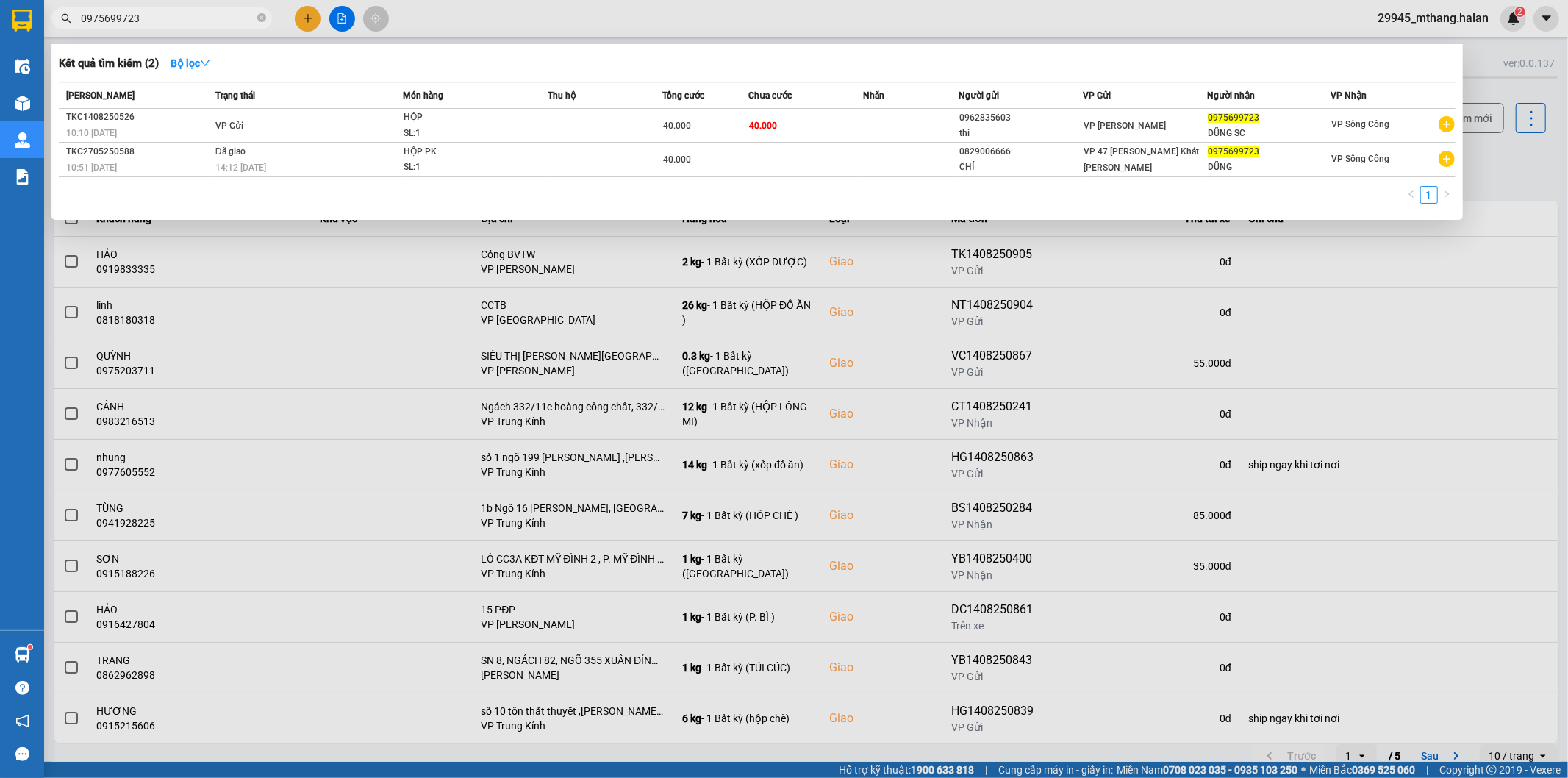
click at [180, 15] on input "0975699723" at bounding box center [167, 18] width 173 height 16
click at [1502, 179] on div at bounding box center [784, 389] width 1568 height 778
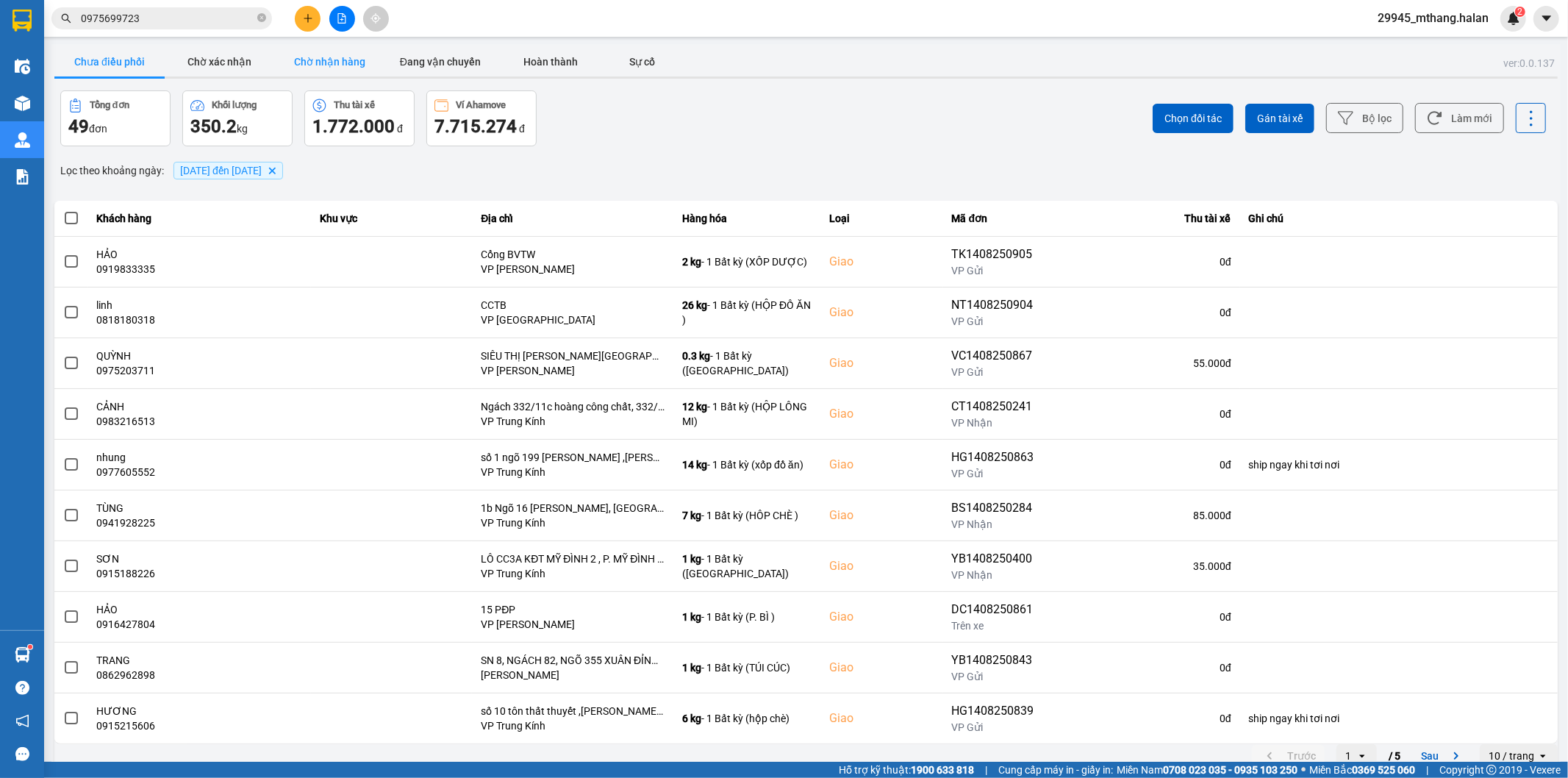
click at [329, 64] on button "Chờ nhận hàng" at bounding box center [330, 62] width 111 height 29
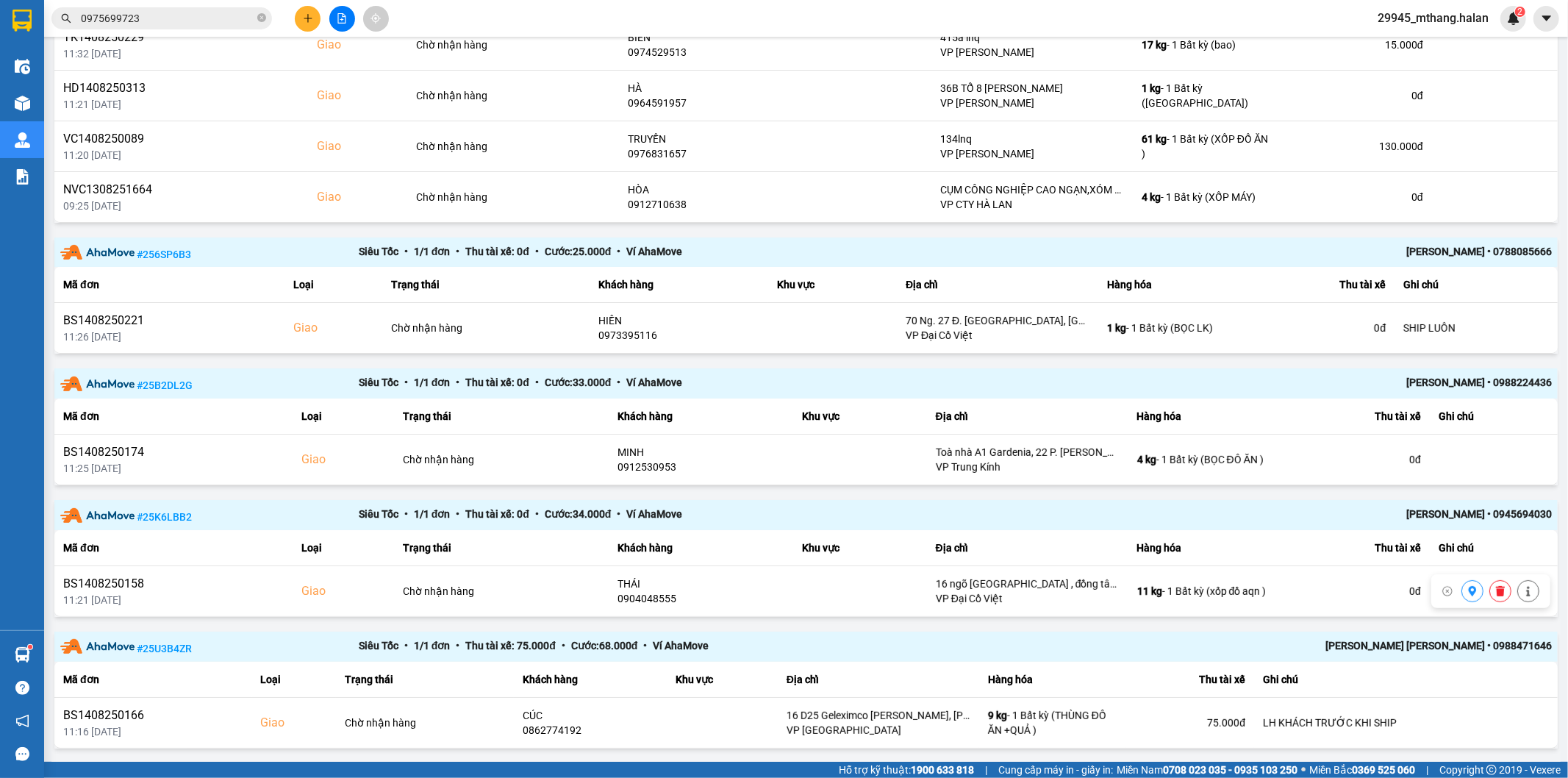
scroll to position [419, 0]
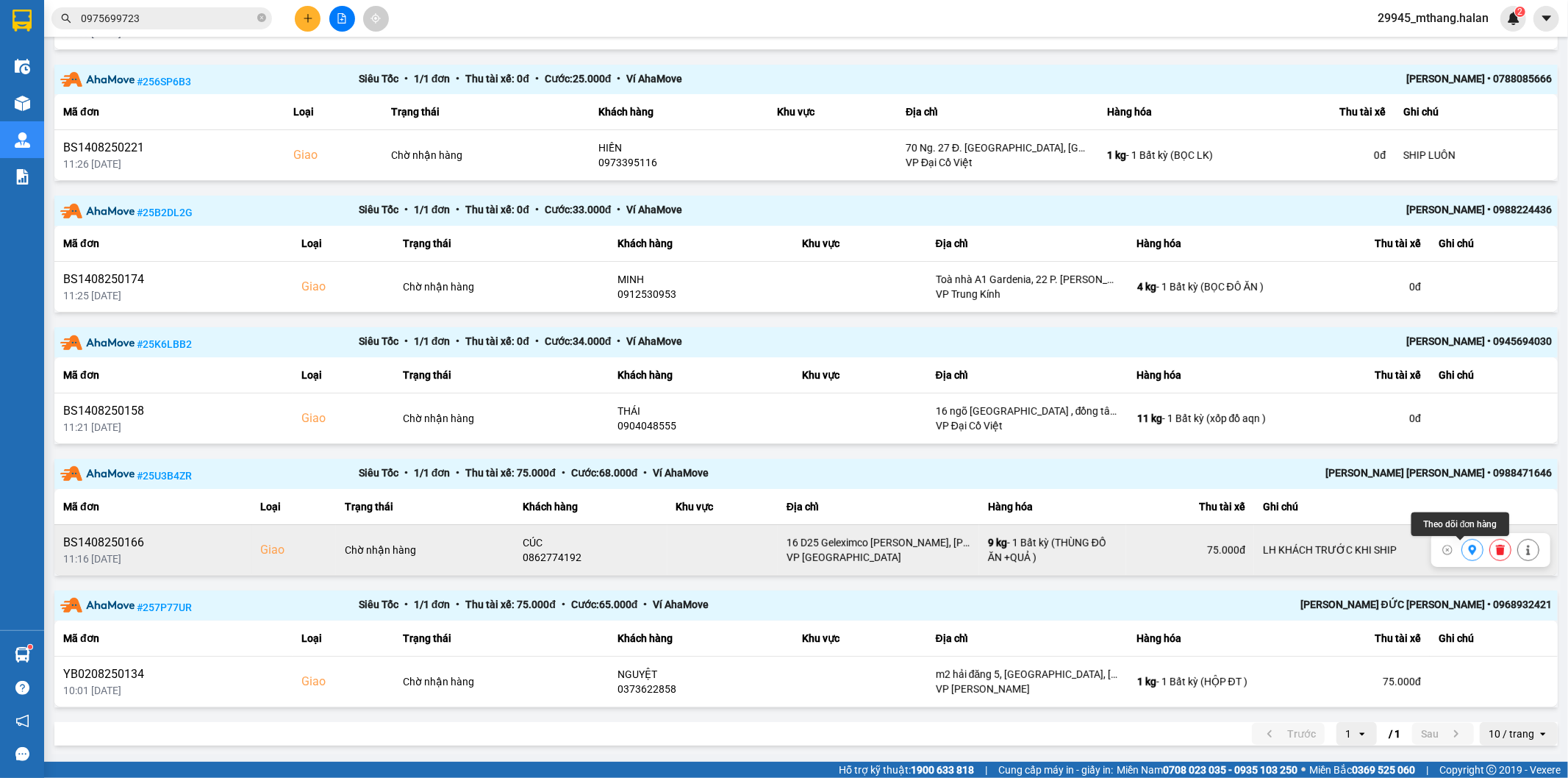
click at [1467, 549] on icon at bounding box center [1472, 549] width 10 height 10
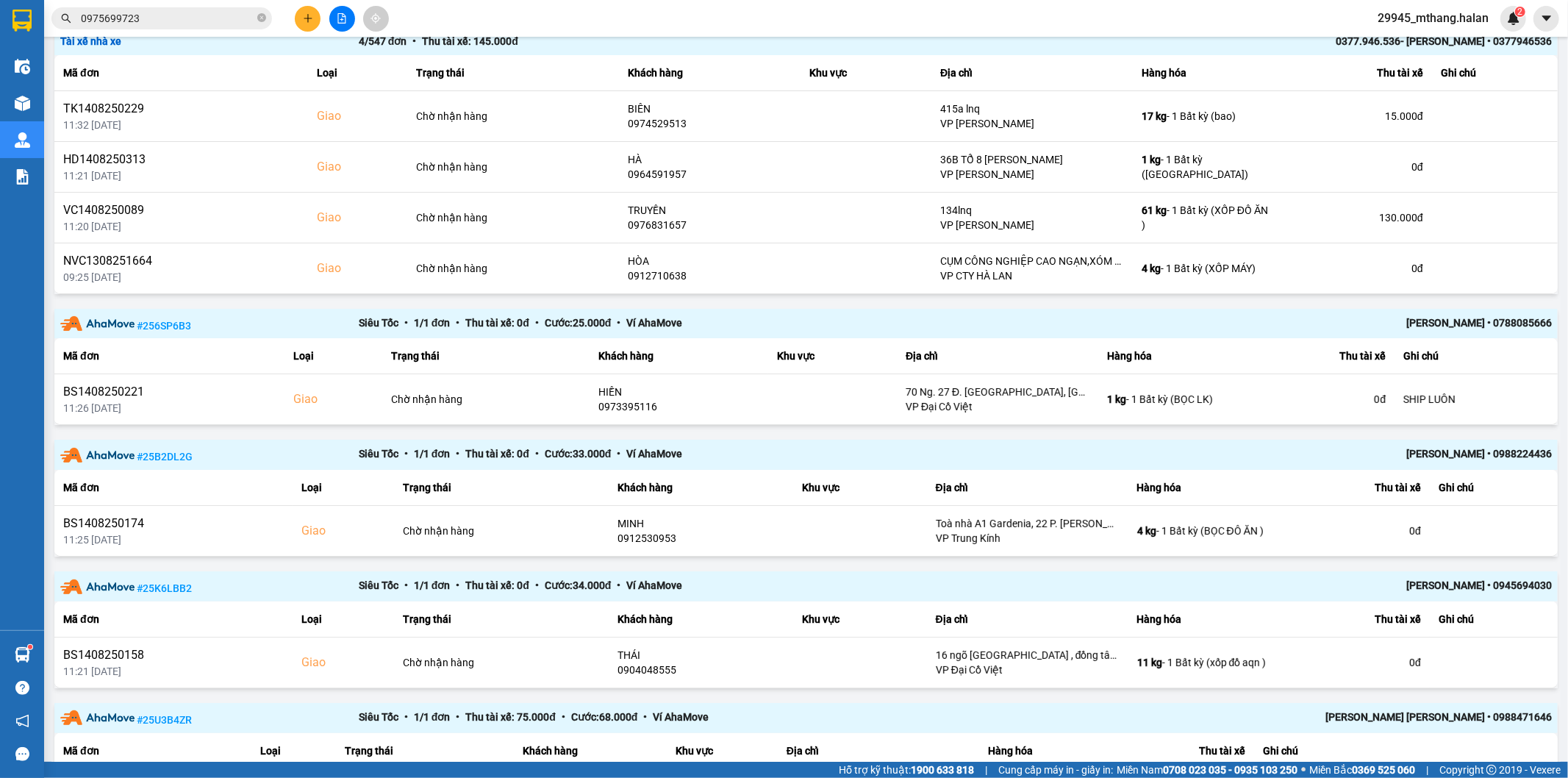
scroll to position [0, 0]
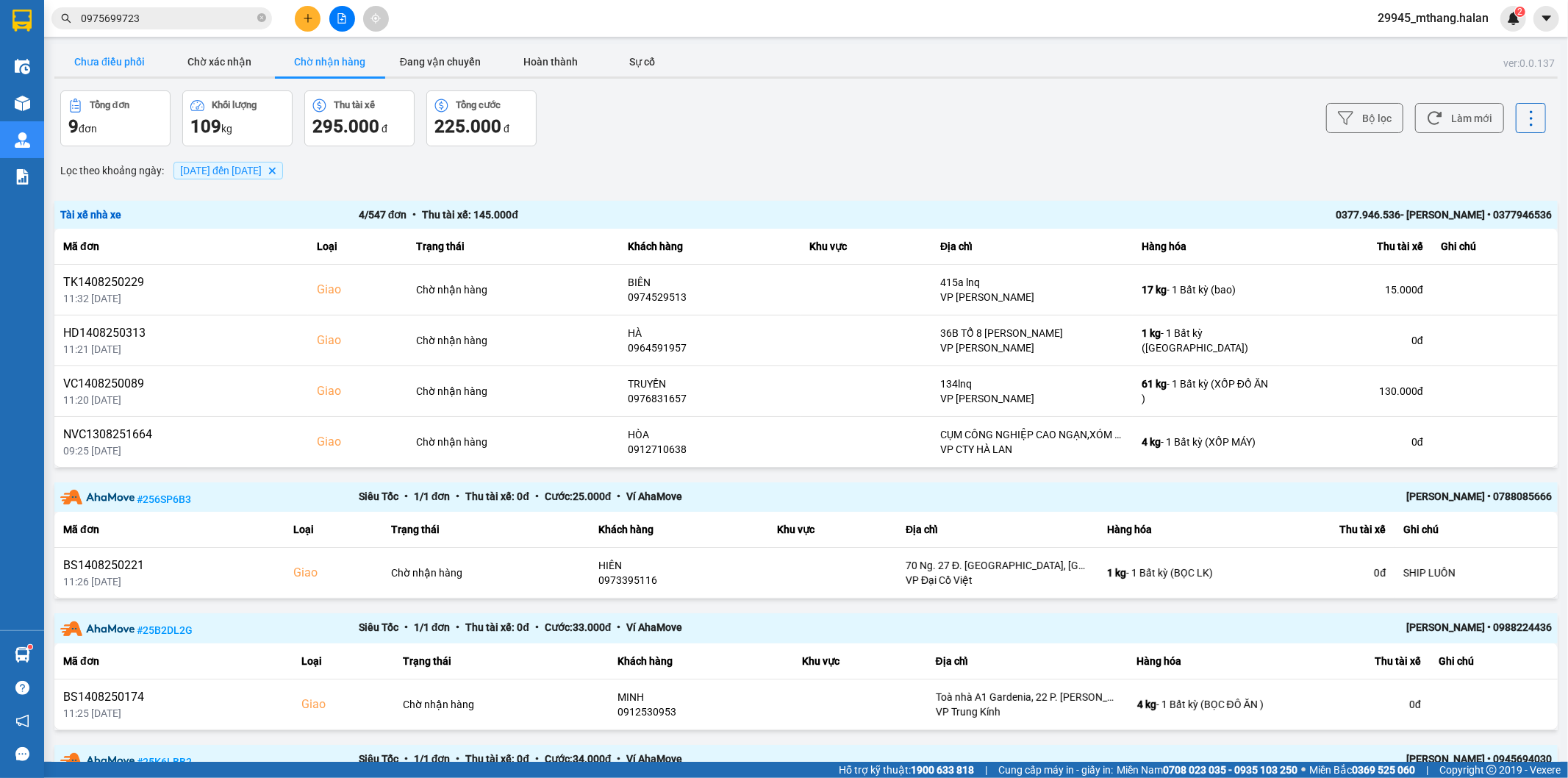
click at [103, 64] on button "Chưa điều phối" at bounding box center [110, 62] width 111 height 29
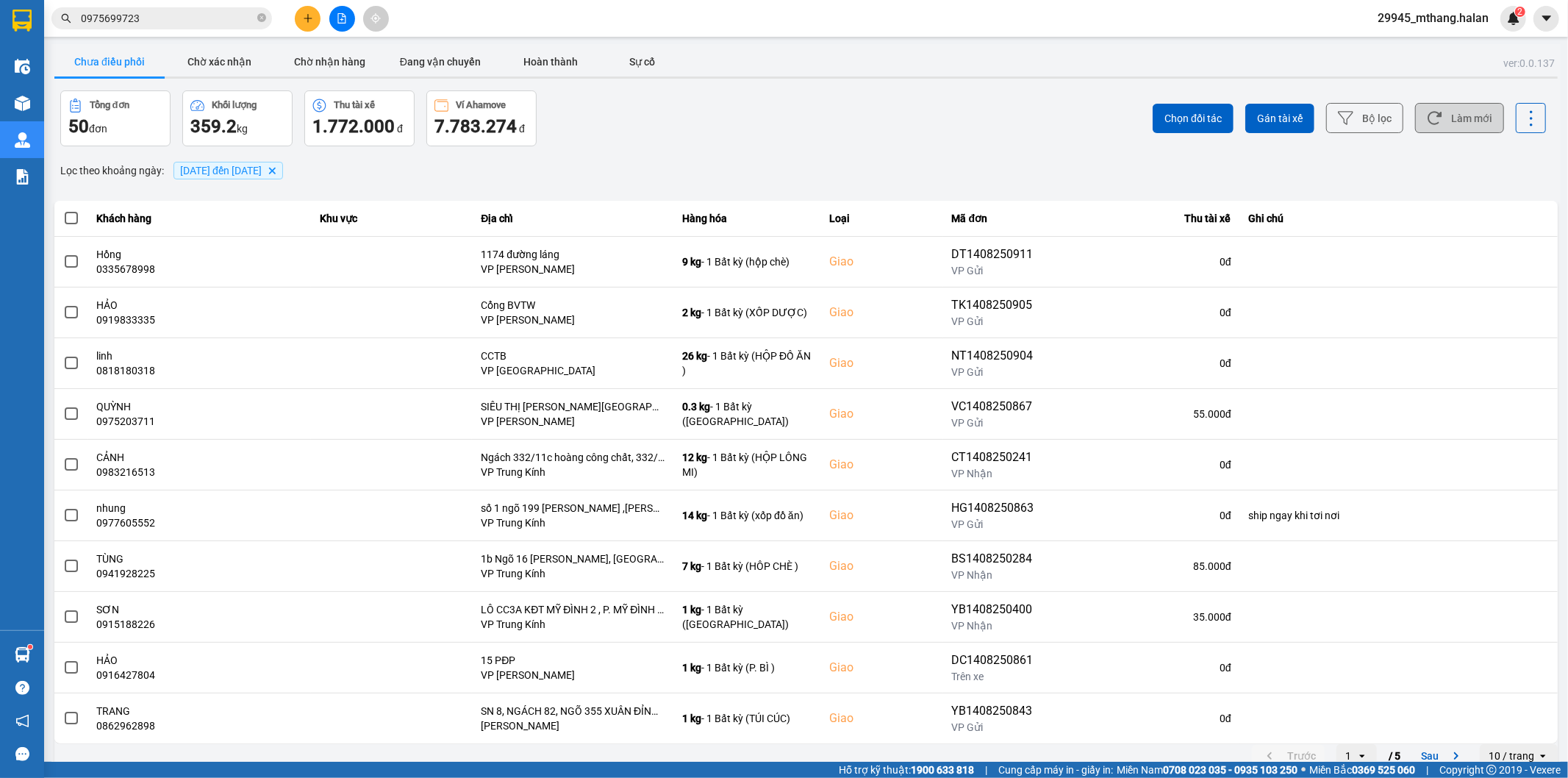
click at [1452, 133] on button "Làm mới" at bounding box center [1459, 118] width 89 height 30
click at [740, 126] on div "Tổng đơn 50 đơn Khối lượng 359.2 kg Thu tài xế 1.772.000 đ Ví Ahamove 7.783.274…" at bounding box center [431, 119] width 743 height 56
click at [1470, 119] on button "Làm mới" at bounding box center [1459, 118] width 89 height 30
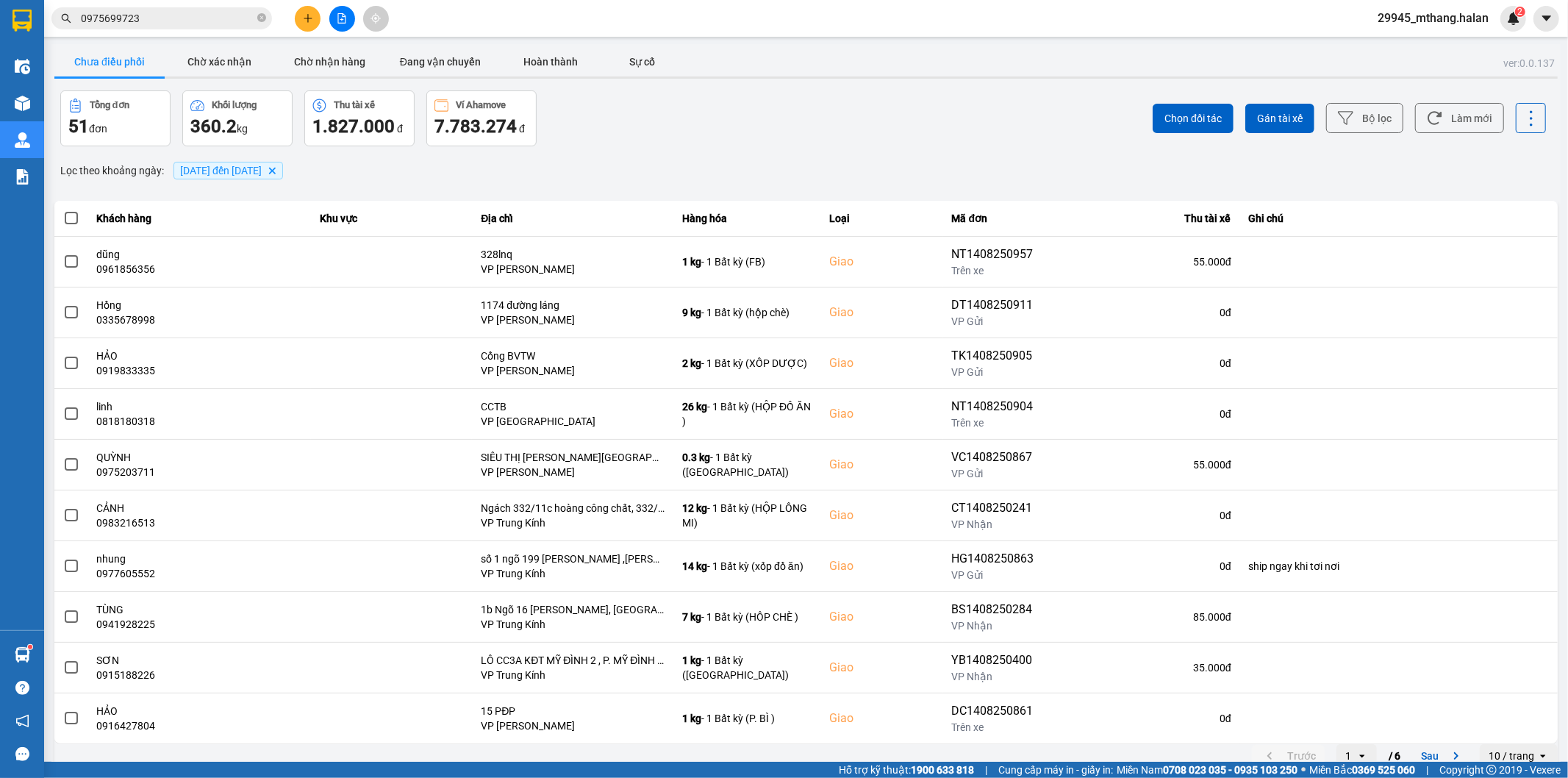
click at [1418, 134] on div "Chọn đối tác Gán tài xế Bộ lọc Làm mới" at bounding box center [1175, 119] width 743 height 56
click at [1476, 119] on button "Làm mới" at bounding box center [1459, 118] width 89 height 30
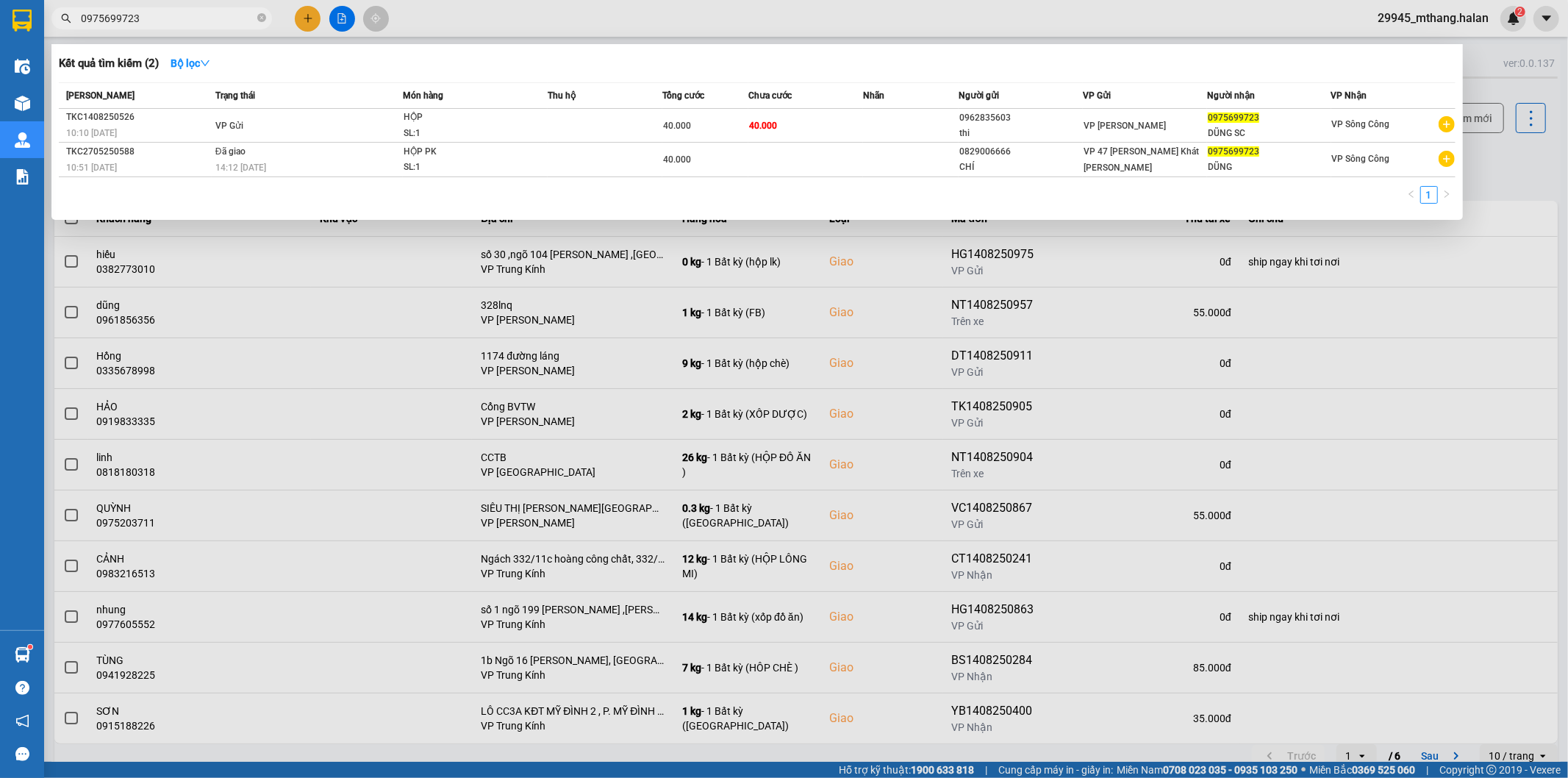
click at [161, 16] on input "0975699723" at bounding box center [167, 18] width 173 height 16
click at [160, 16] on input "0975699723" at bounding box center [167, 18] width 173 height 16
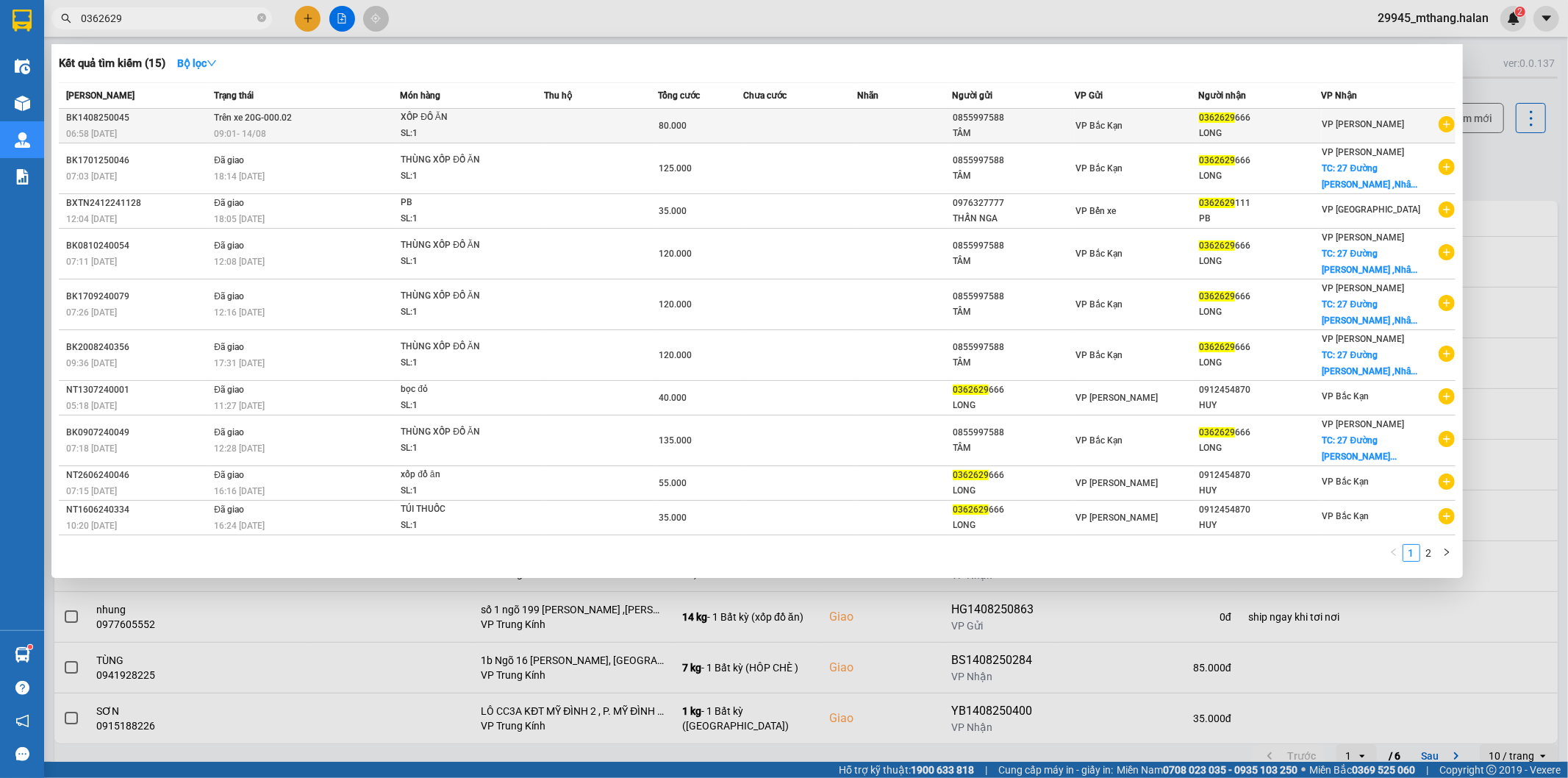
click at [336, 122] on td "Trên xe 20G-000.02 09:01 - 14/08" at bounding box center [305, 126] width 189 height 34
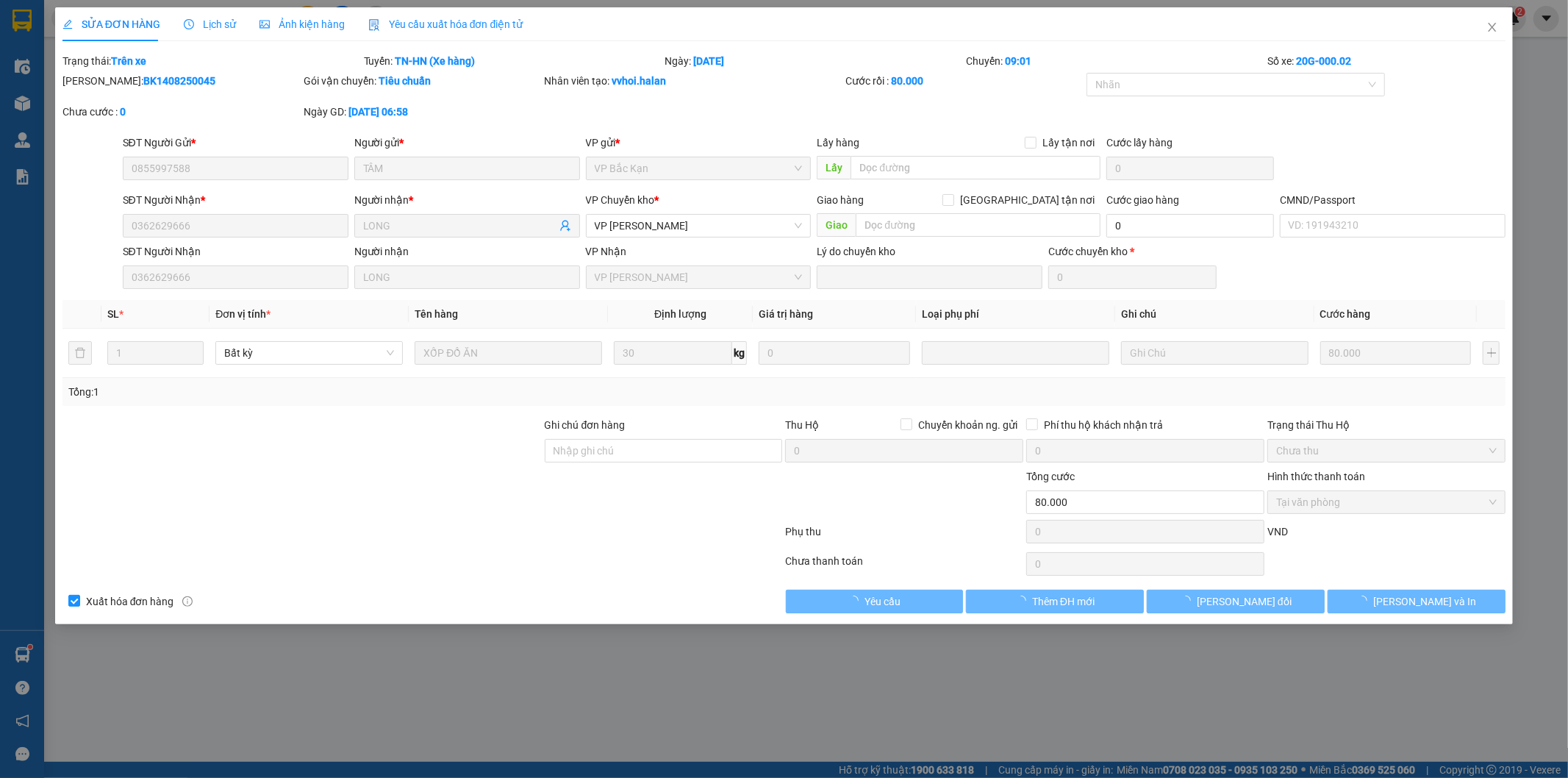
click at [216, 27] on span "Lịch sử" at bounding box center [210, 24] width 53 height 12
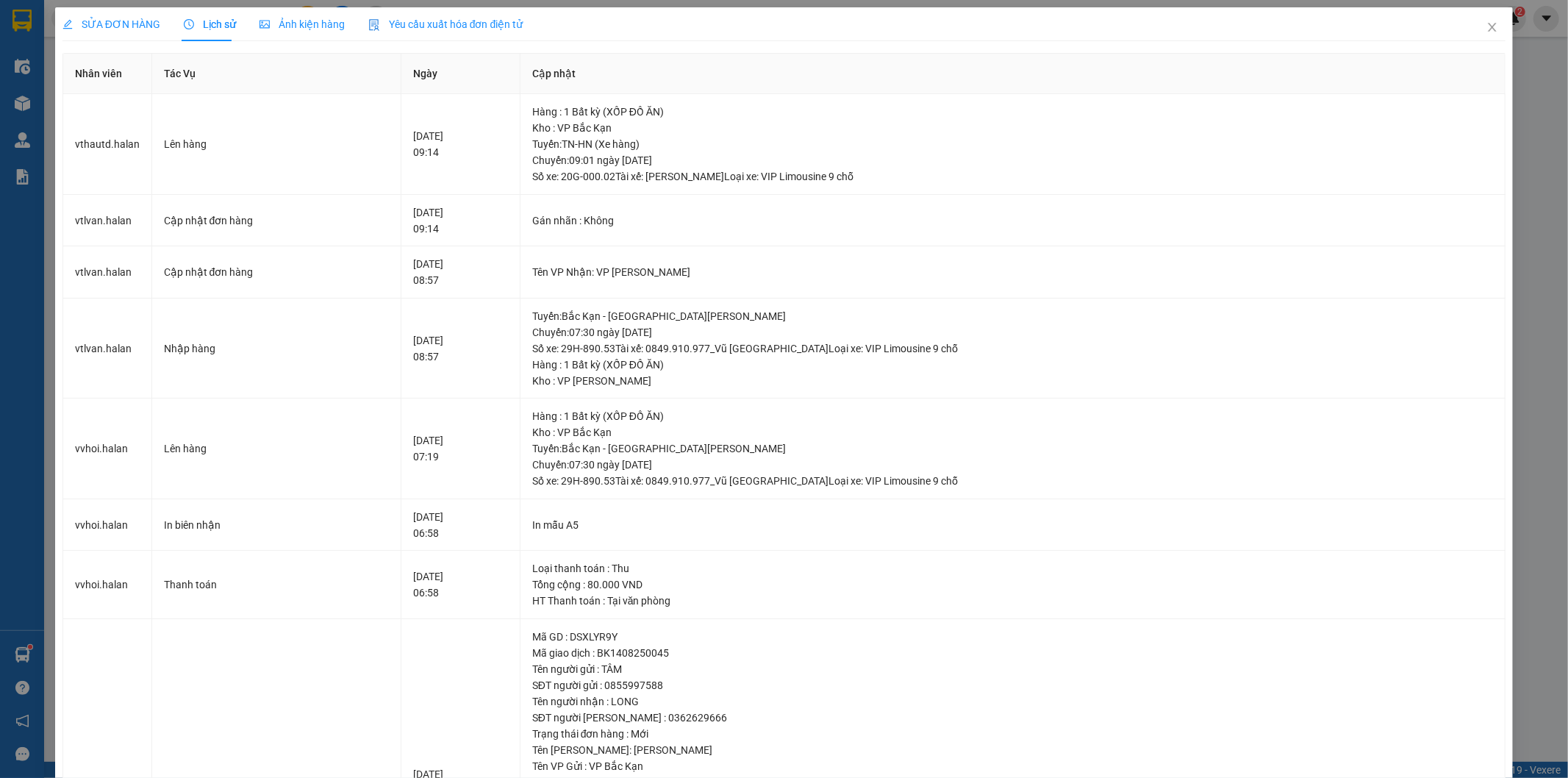
click at [128, 25] on span "SỬA ĐƠN HÀNG" at bounding box center [111, 24] width 98 height 12
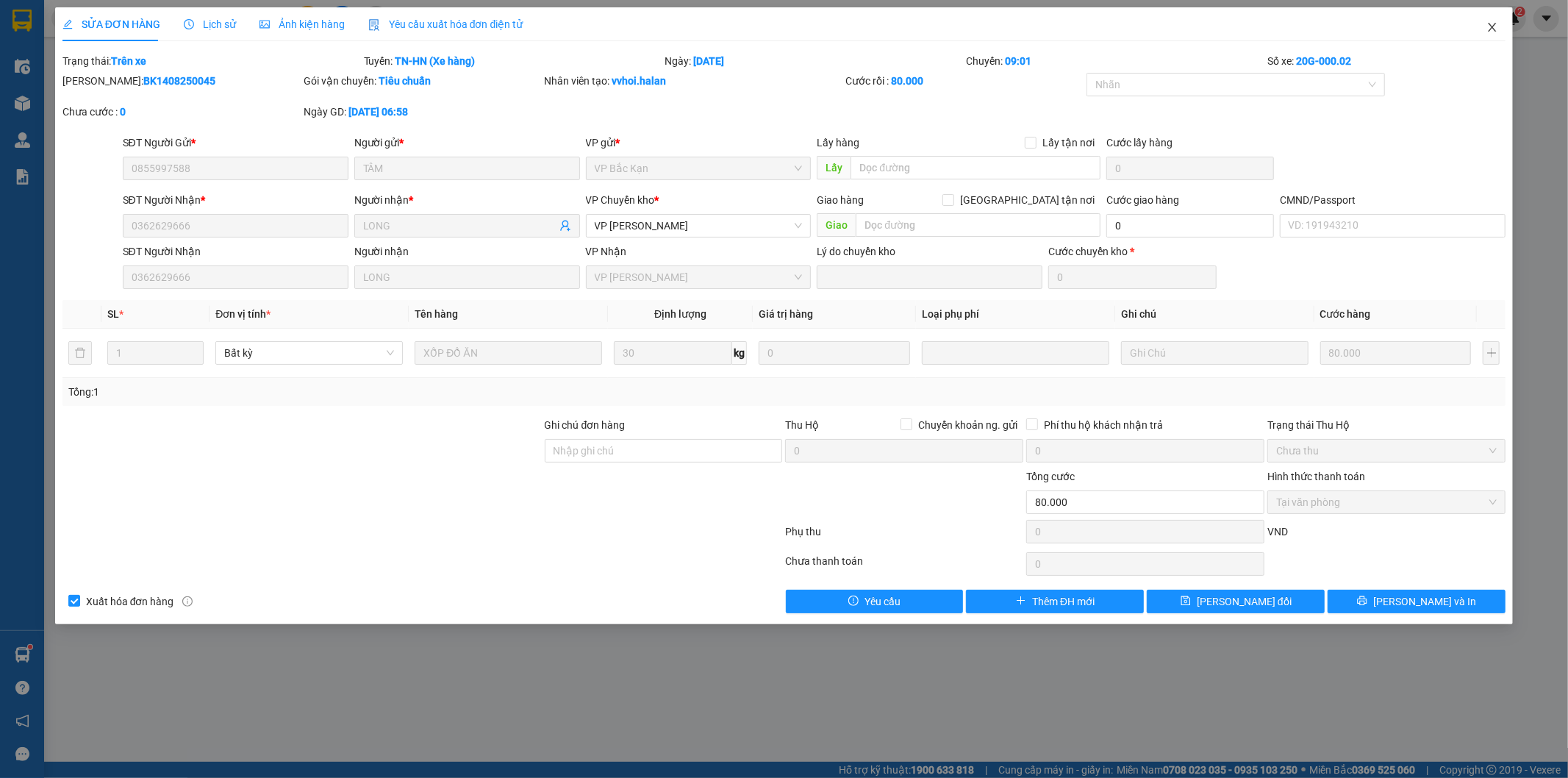
click at [1489, 28] on icon "close" at bounding box center [1492, 27] width 12 height 12
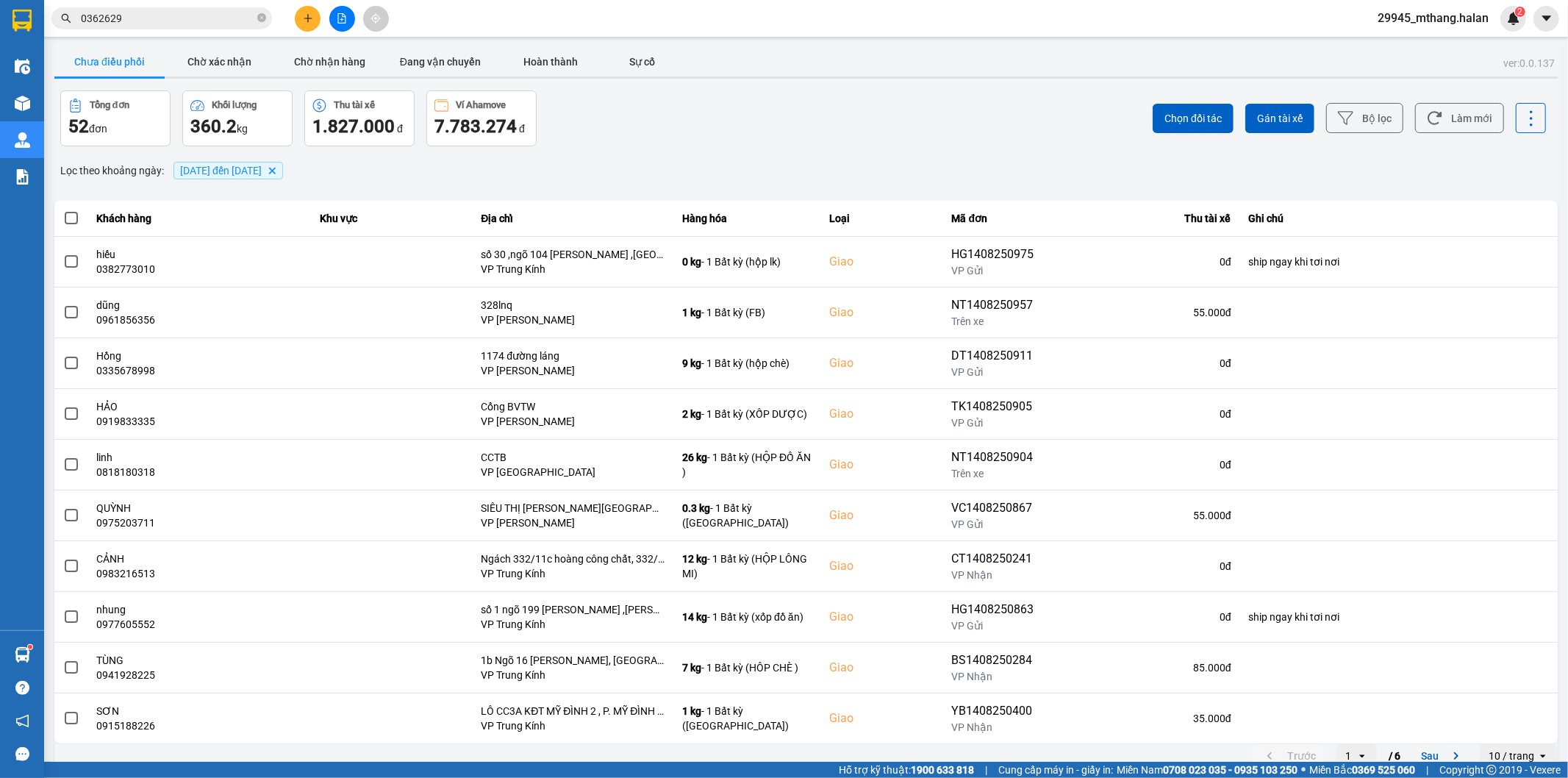
click at [201, 20] on input "0362629" at bounding box center [167, 18] width 173 height 16
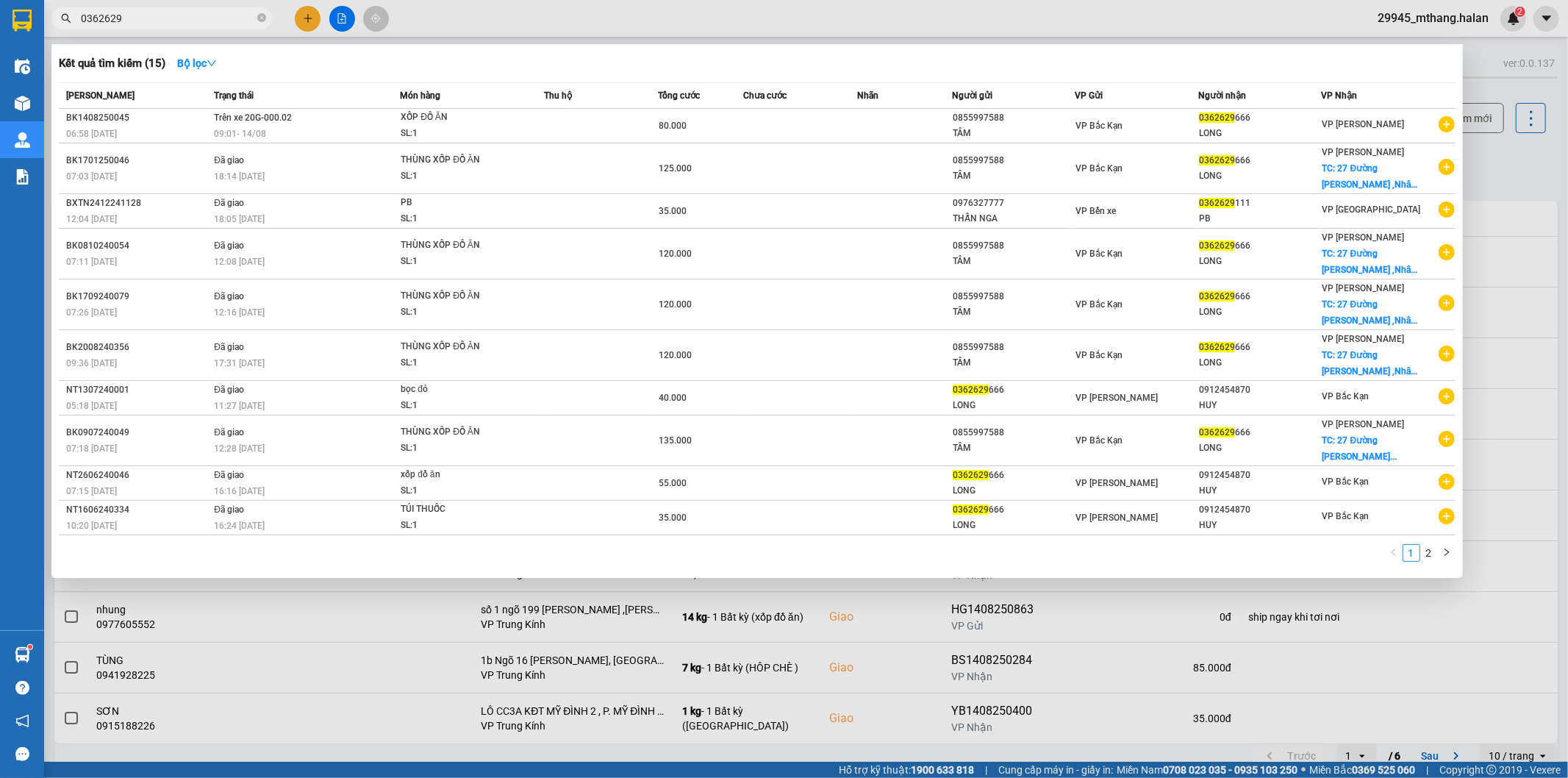
click at [1500, 166] on div at bounding box center [784, 389] width 1568 height 778
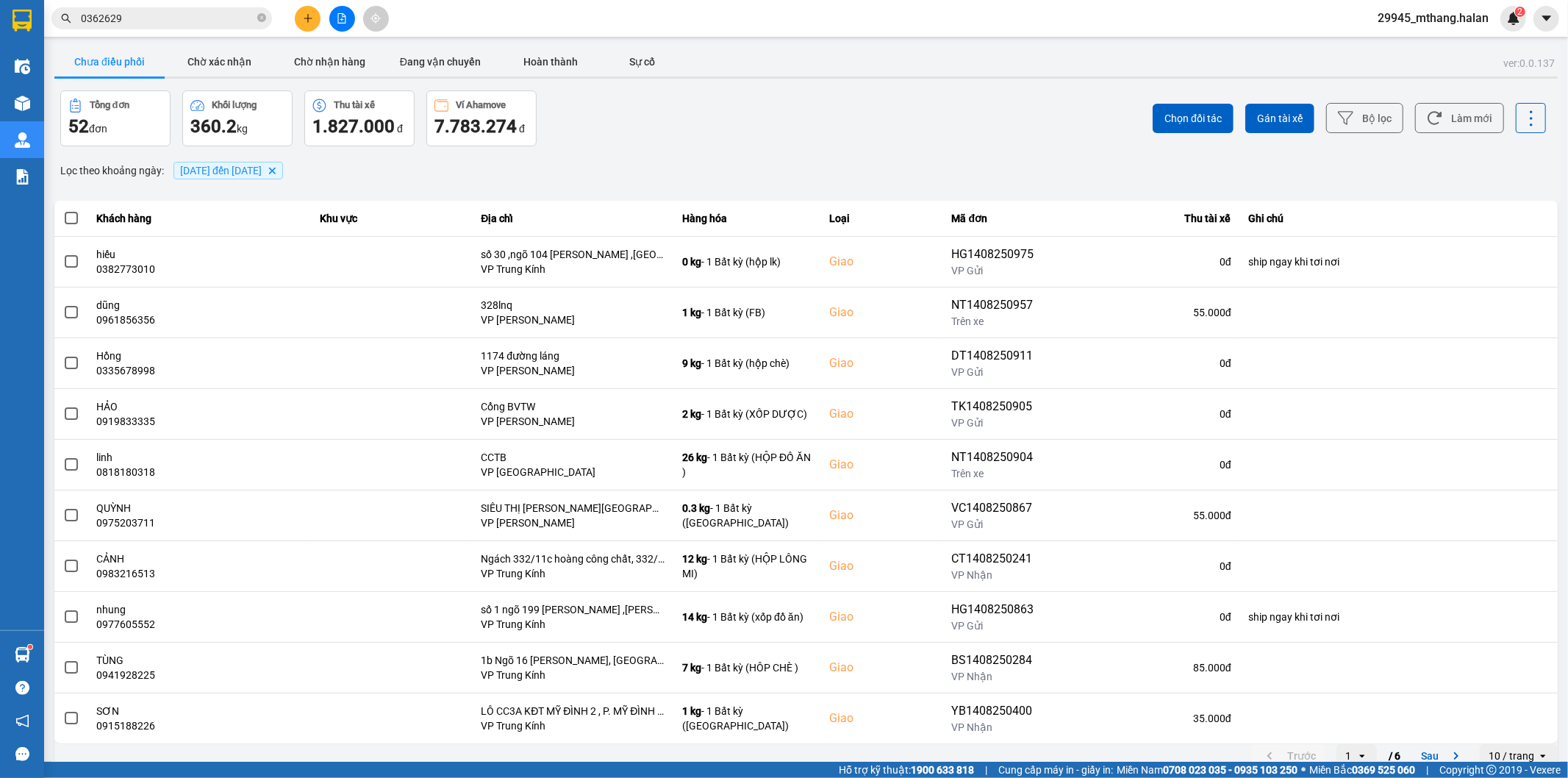
click at [1438, 102] on div "Chọn đối tác Gán tài xế Bộ lọc Làm mới" at bounding box center [1175, 119] width 743 height 56
click at [1444, 115] on button "Làm mới" at bounding box center [1459, 118] width 89 height 30
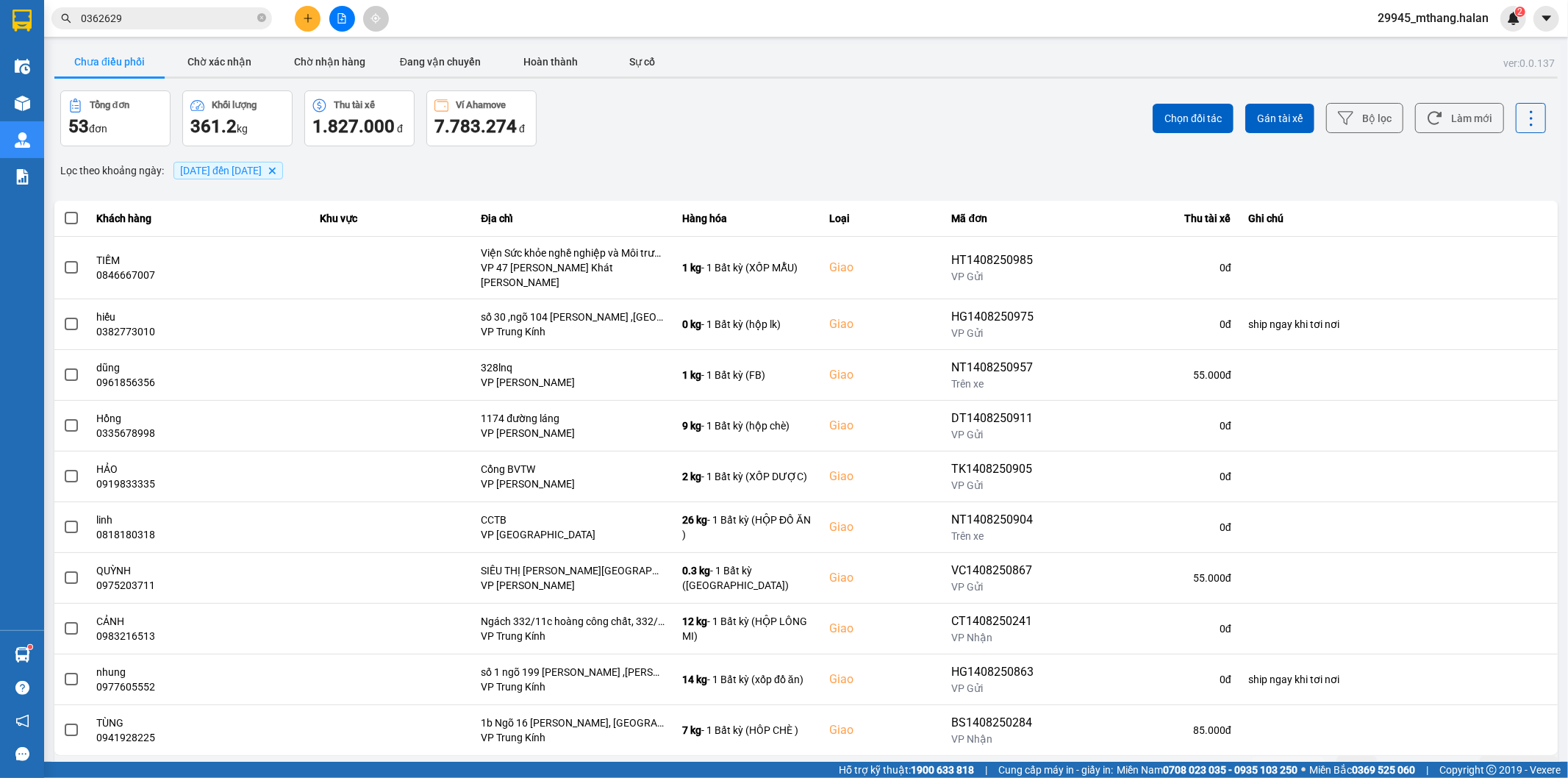
click at [151, 17] on input "0362629" at bounding box center [167, 18] width 173 height 16
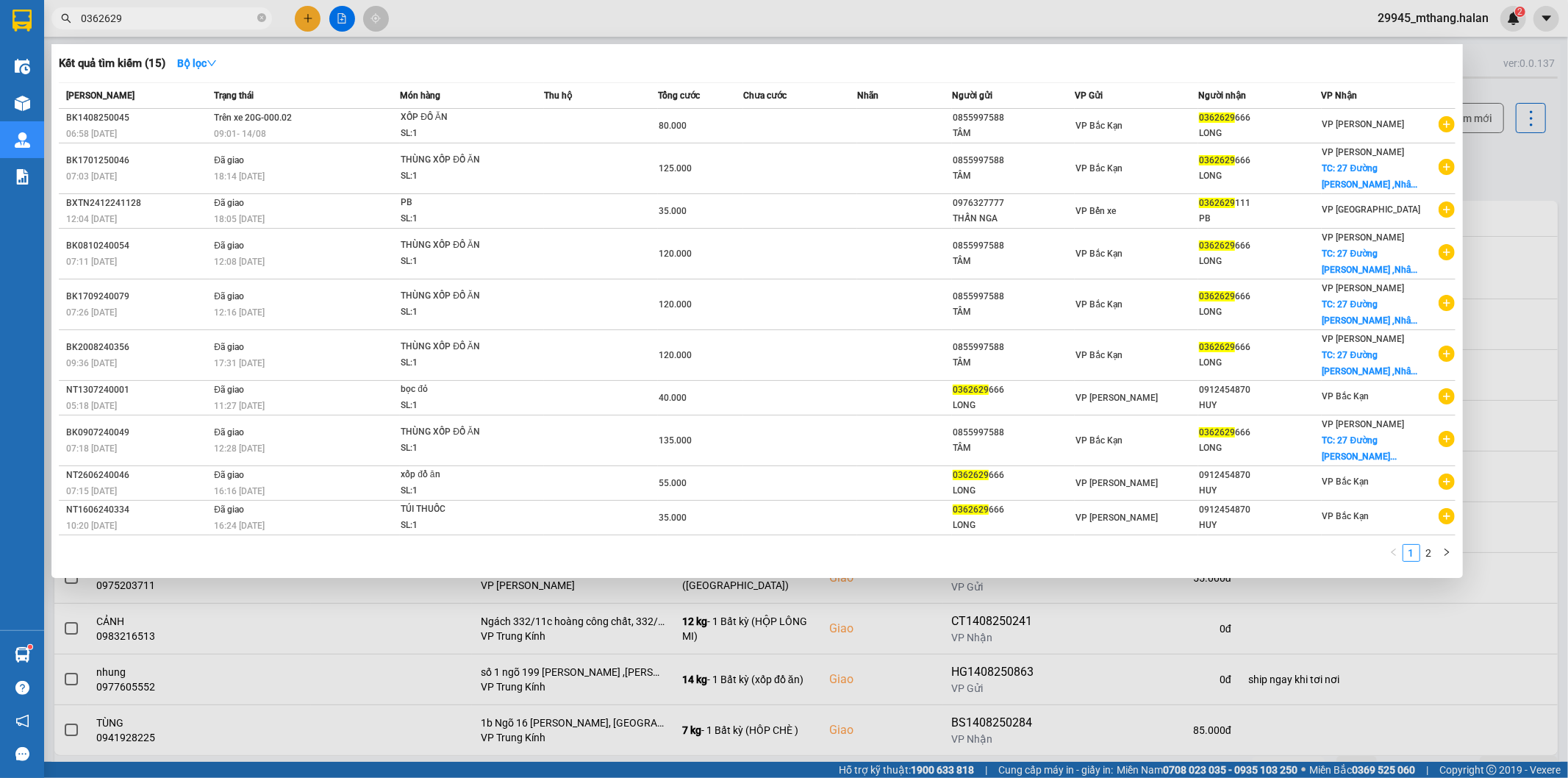
click at [151, 17] on input "0362629" at bounding box center [167, 18] width 173 height 16
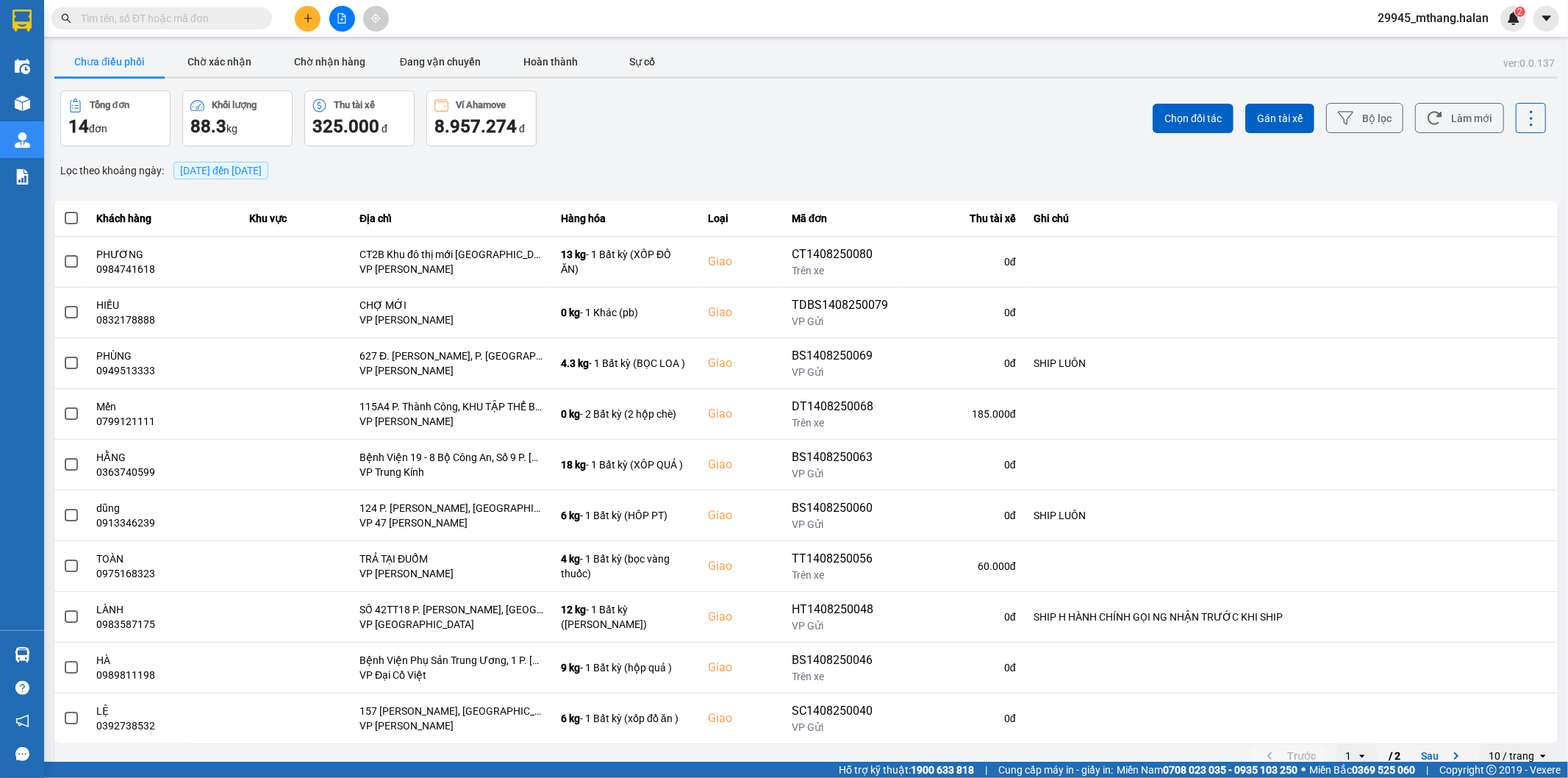
click at [184, 25] on input "text" at bounding box center [167, 18] width 173 height 16
click at [1437, 118] on button "Làm mới" at bounding box center [1459, 118] width 89 height 30
click at [1474, 122] on button "Làm mới" at bounding box center [1459, 118] width 89 height 30
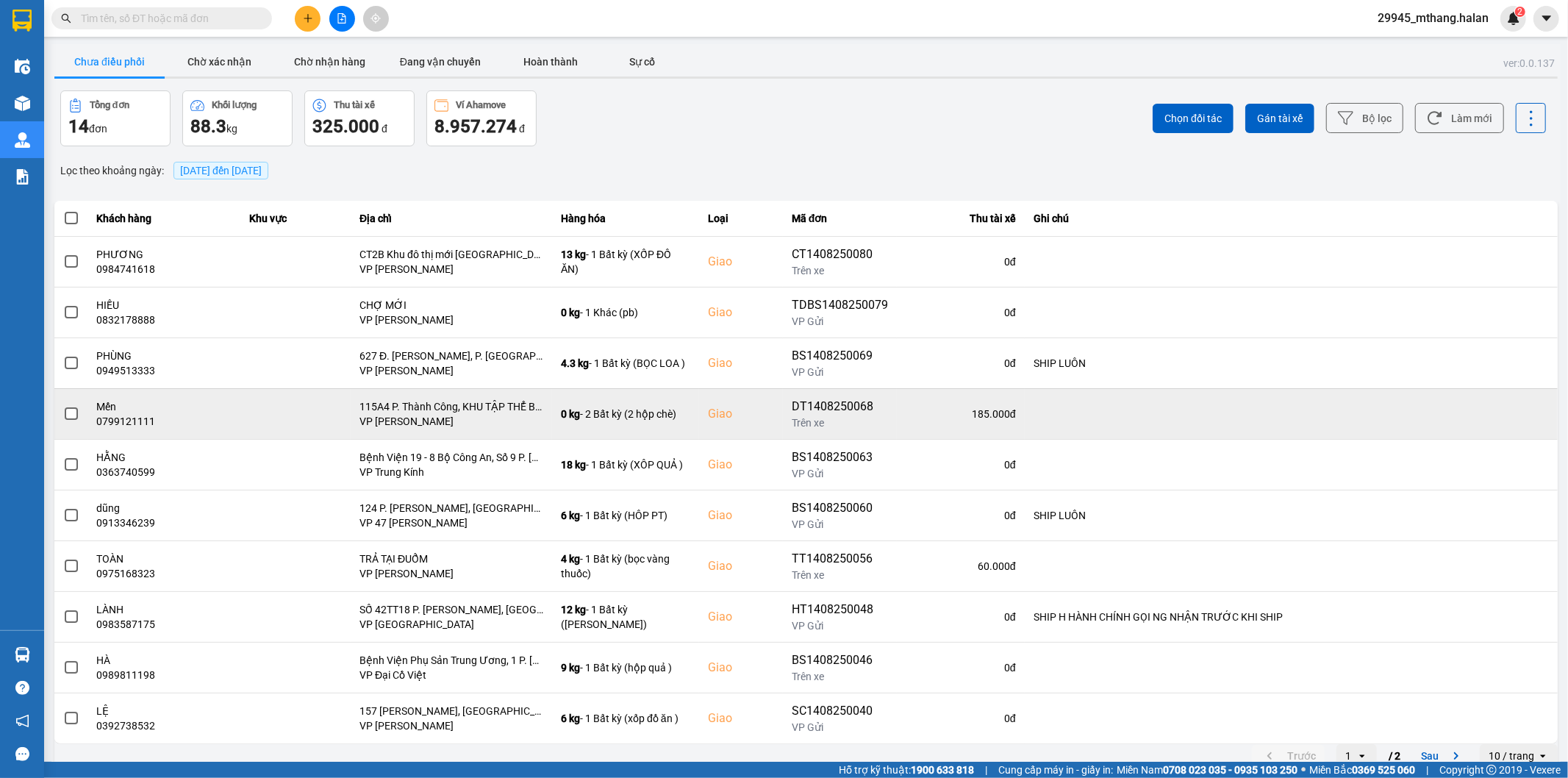
scroll to position [16, 0]
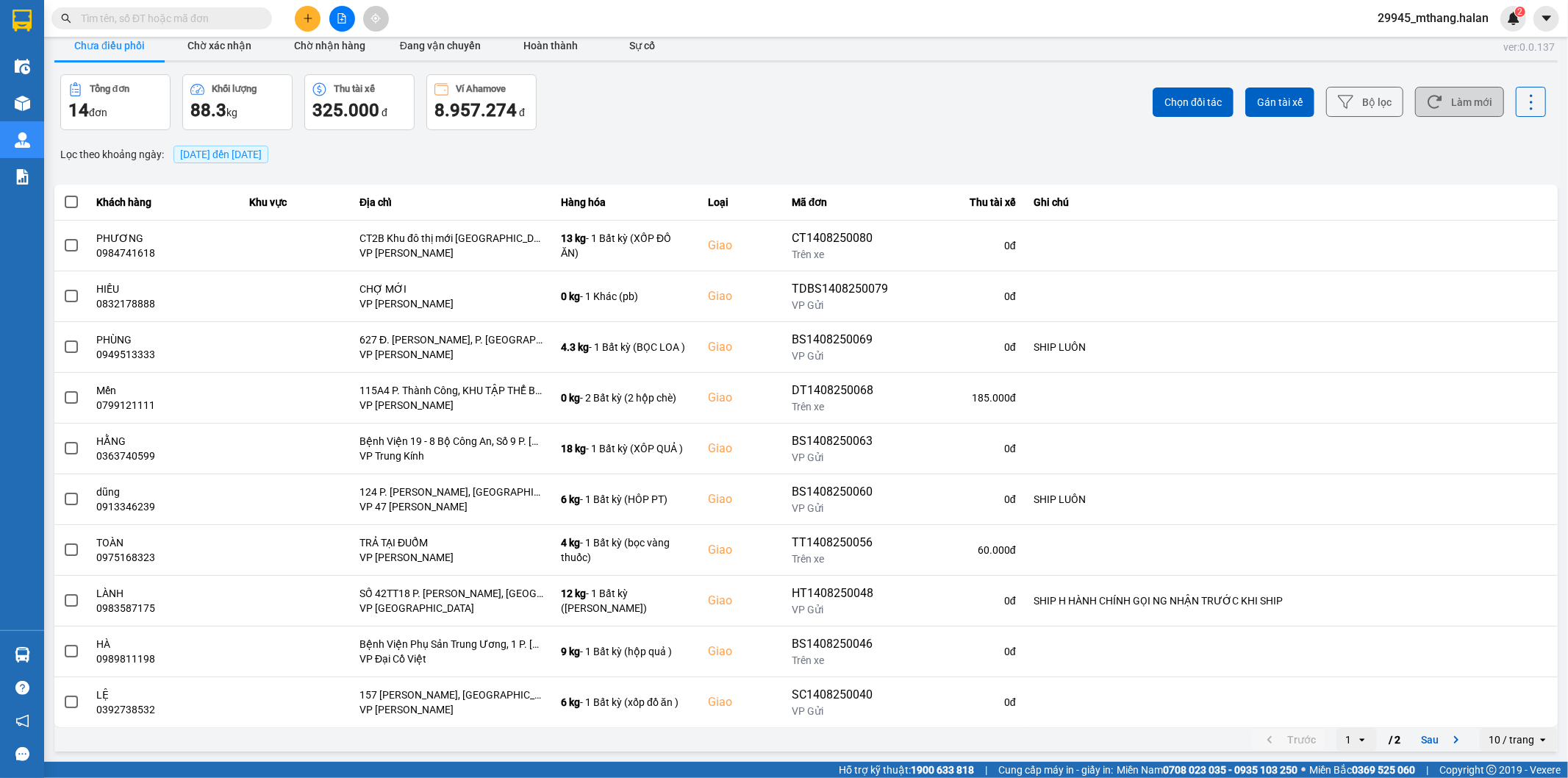
click at [1452, 112] on button "Làm mới" at bounding box center [1459, 102] width 89 height 30
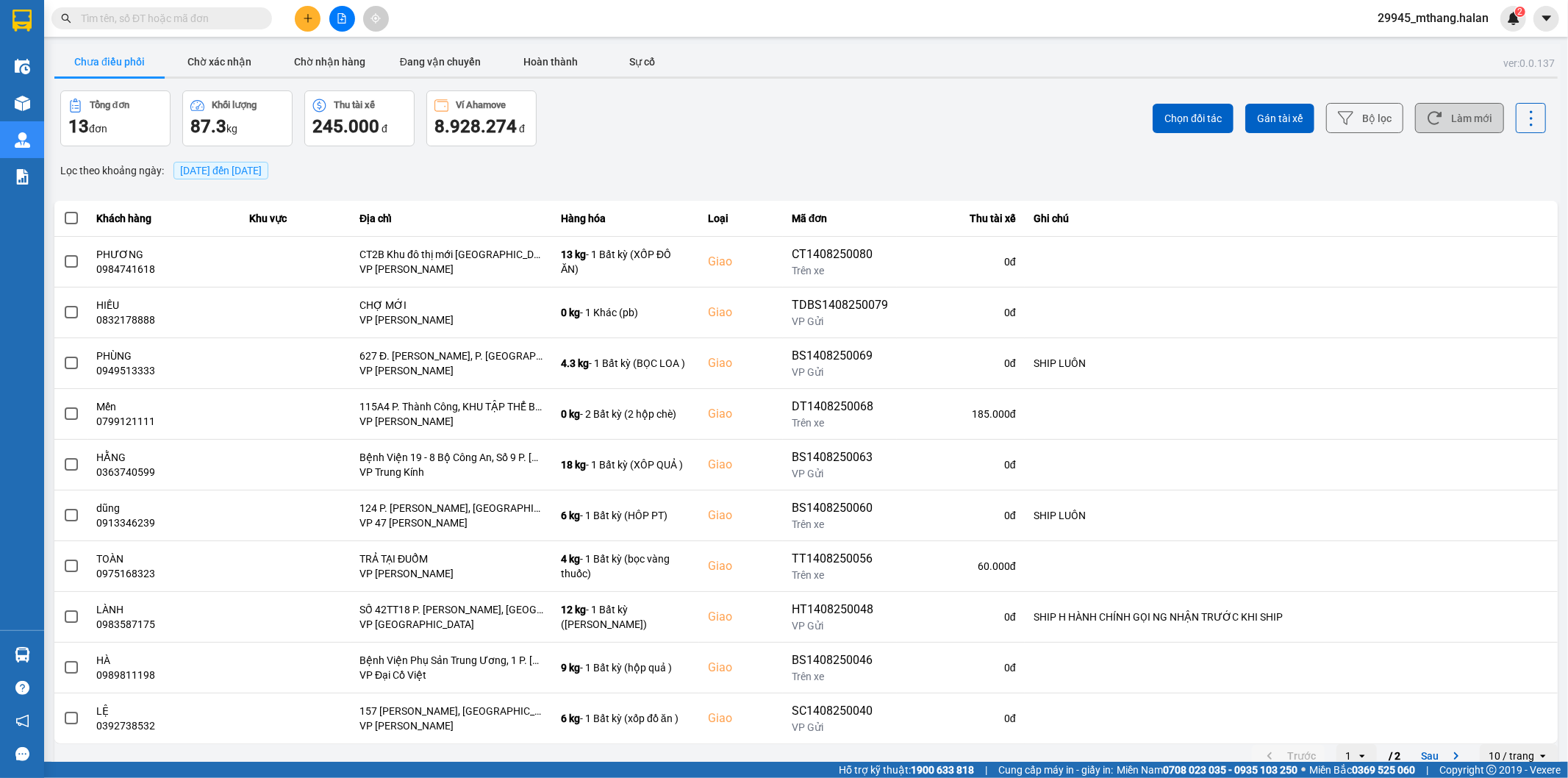
click at [1452, 112] on button "Làm mới" at bounding box center [1459, 118] width 89 height 30
click at [210, 49] on button "Chờ xác nhận" at bounding box center [220, 62] width 111 height 29
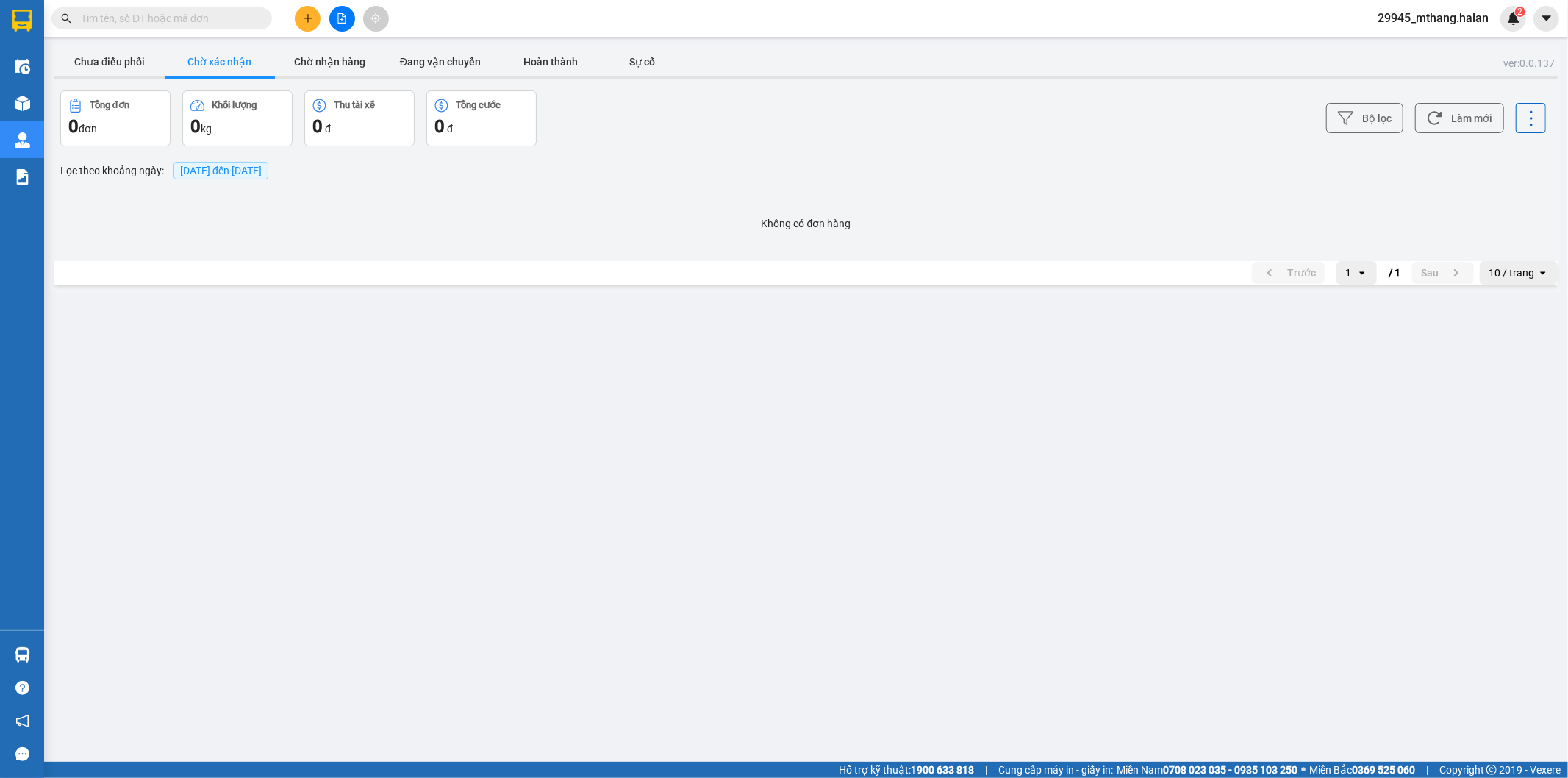
click at [295, 79] on div "Chưa điều phối Chờ xác nhận Chờ nhận hàng Đang vận chuyển Hoàn thành Sự cố" at bounding box center [806, 63] width 1503 height 33
click at [305, 68] on button "Chờ nhận hàng" at bounding box center [330, 62] width 111 height 29
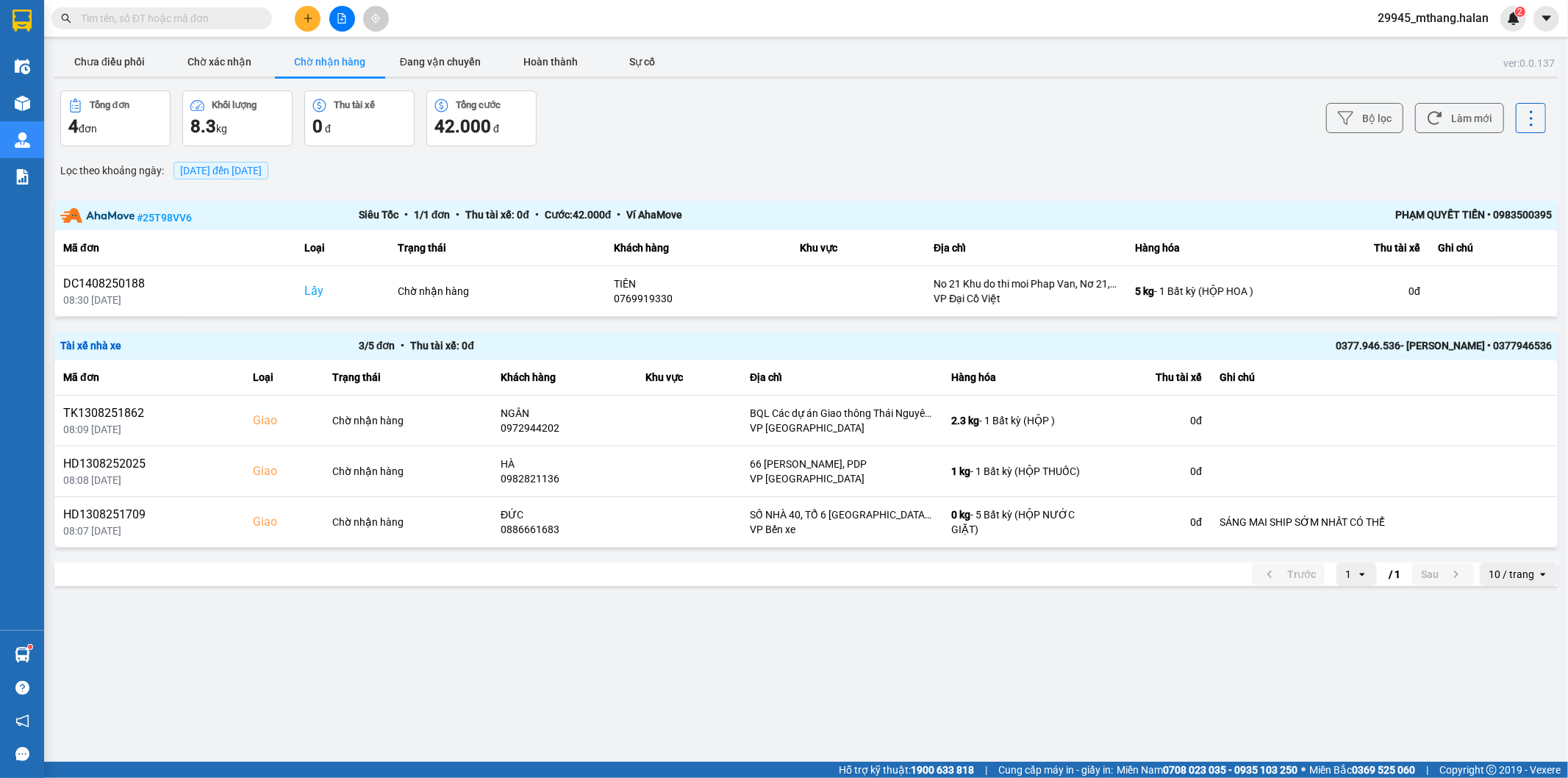
click at [180, 17] on input "text" at bounding box center [167, 18] width 173 height 16
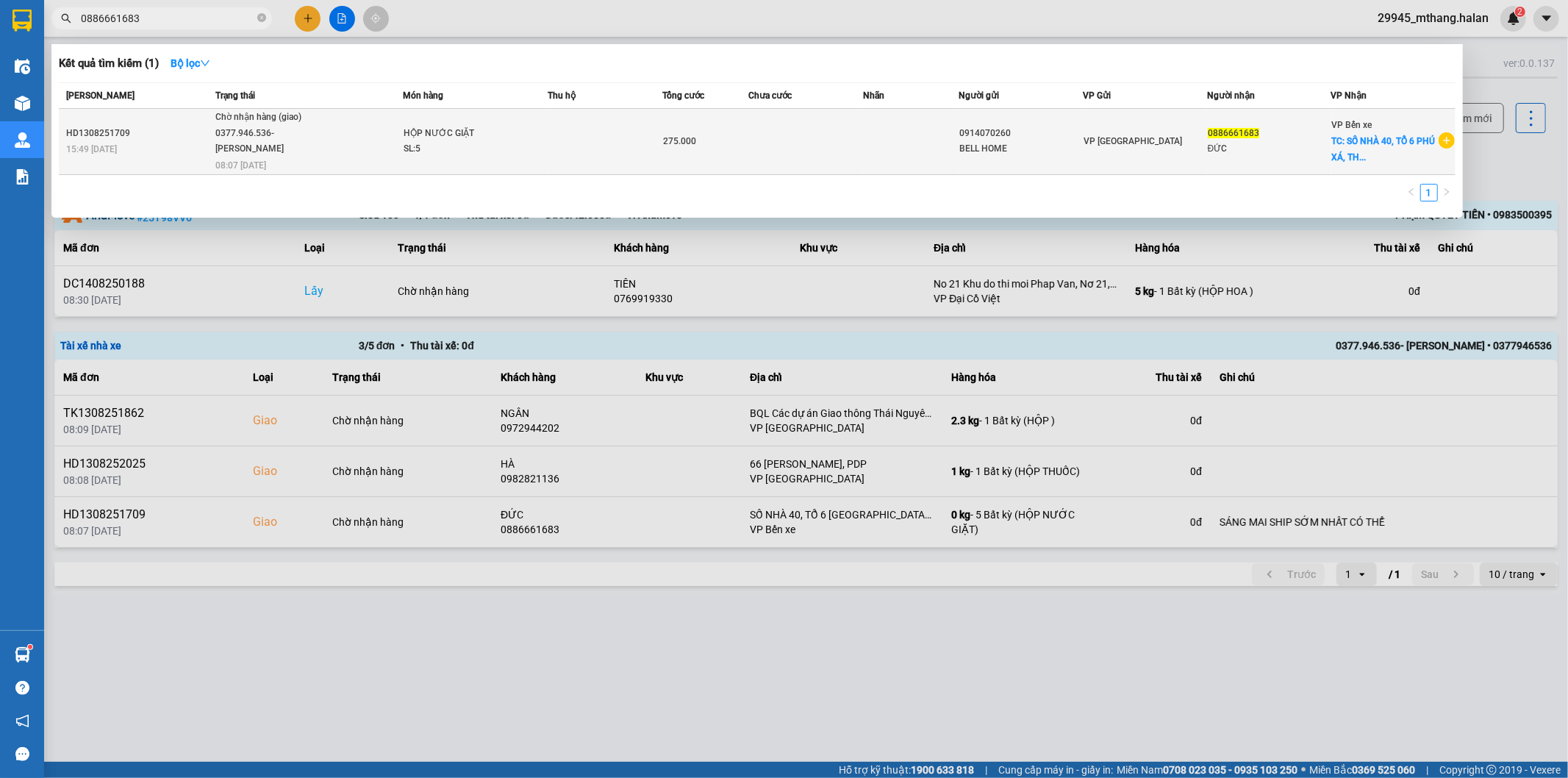
type input "0886661683"
click at [790, 153] on td at bounding box center [806, 141] width 115 height 66
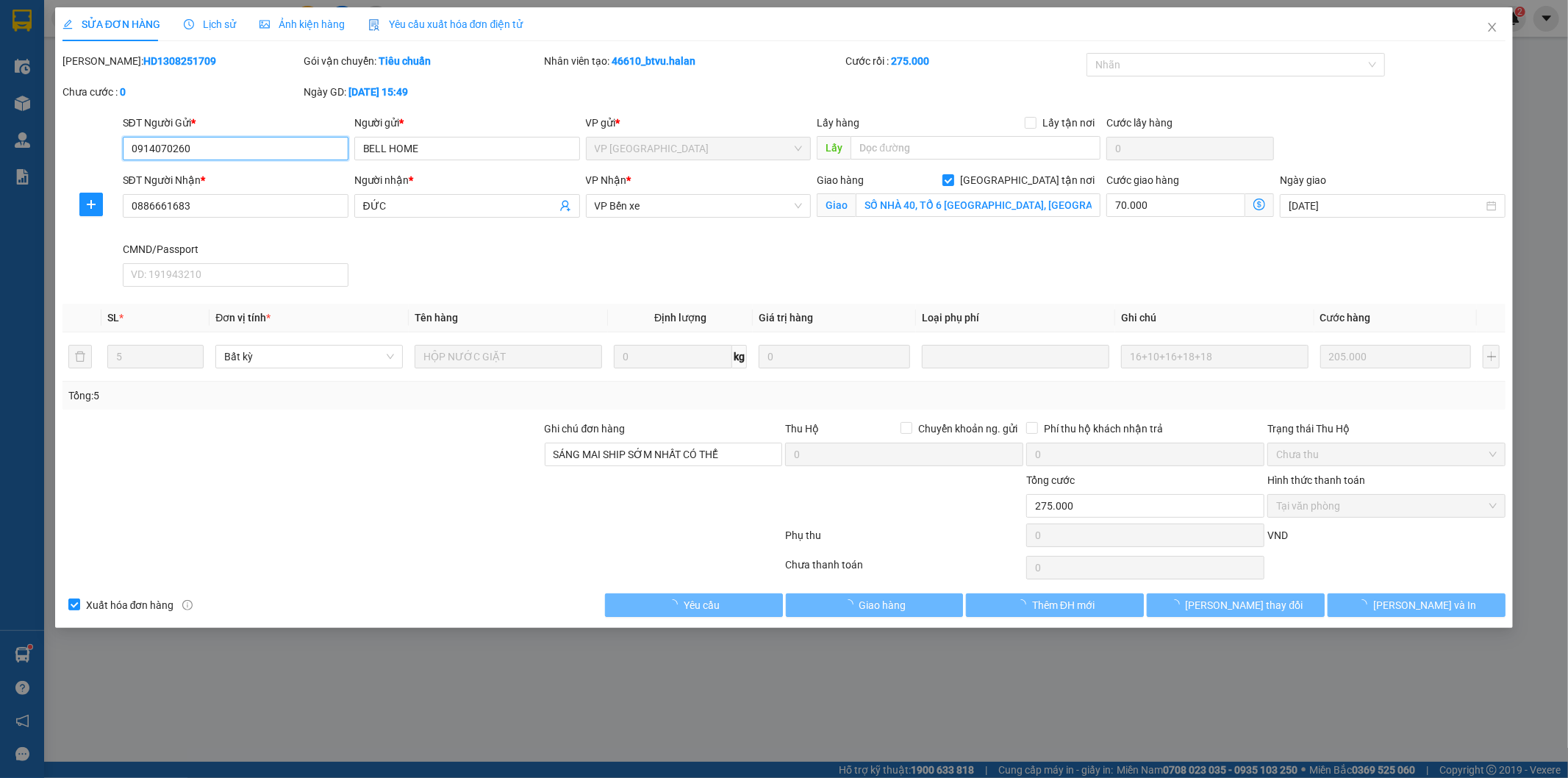
type input "0914070260"
type input "BELL HOME"
type input "0886661683"
type input "ĐỨC"
checkbox input "true"
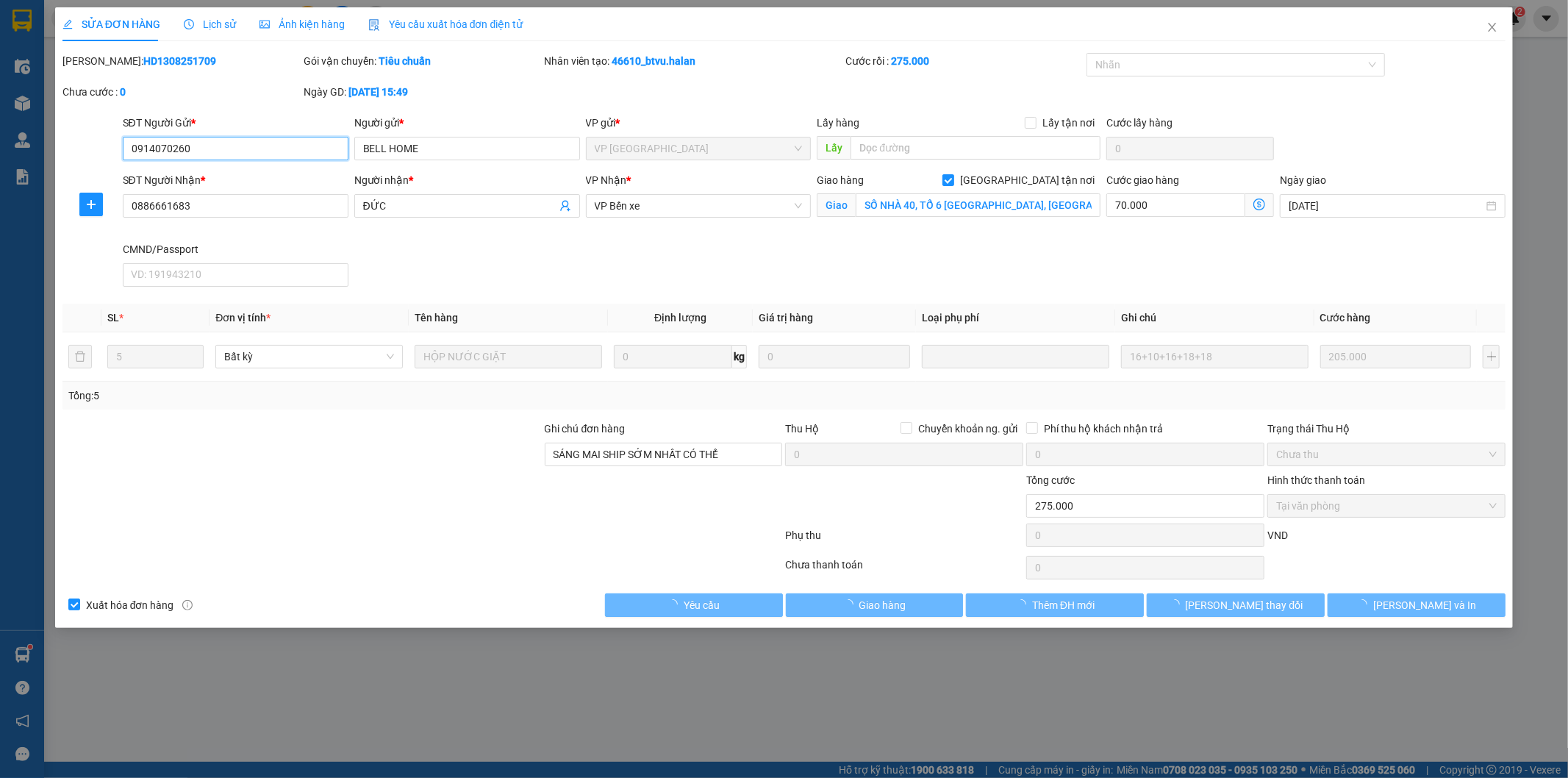
type input "SỐ NHÀ 40, TỔ 6 [GEOGRAPHIC_DATA], [GEOGRAPHIC_DATA]"
type input "SÁNG MAI SHIP SỚM NHẤT CÓ THỂ"
type input "275.000"
click at [216, 25] on span "Lịch sử" at bounding box center [210, 24] width 53 height 12
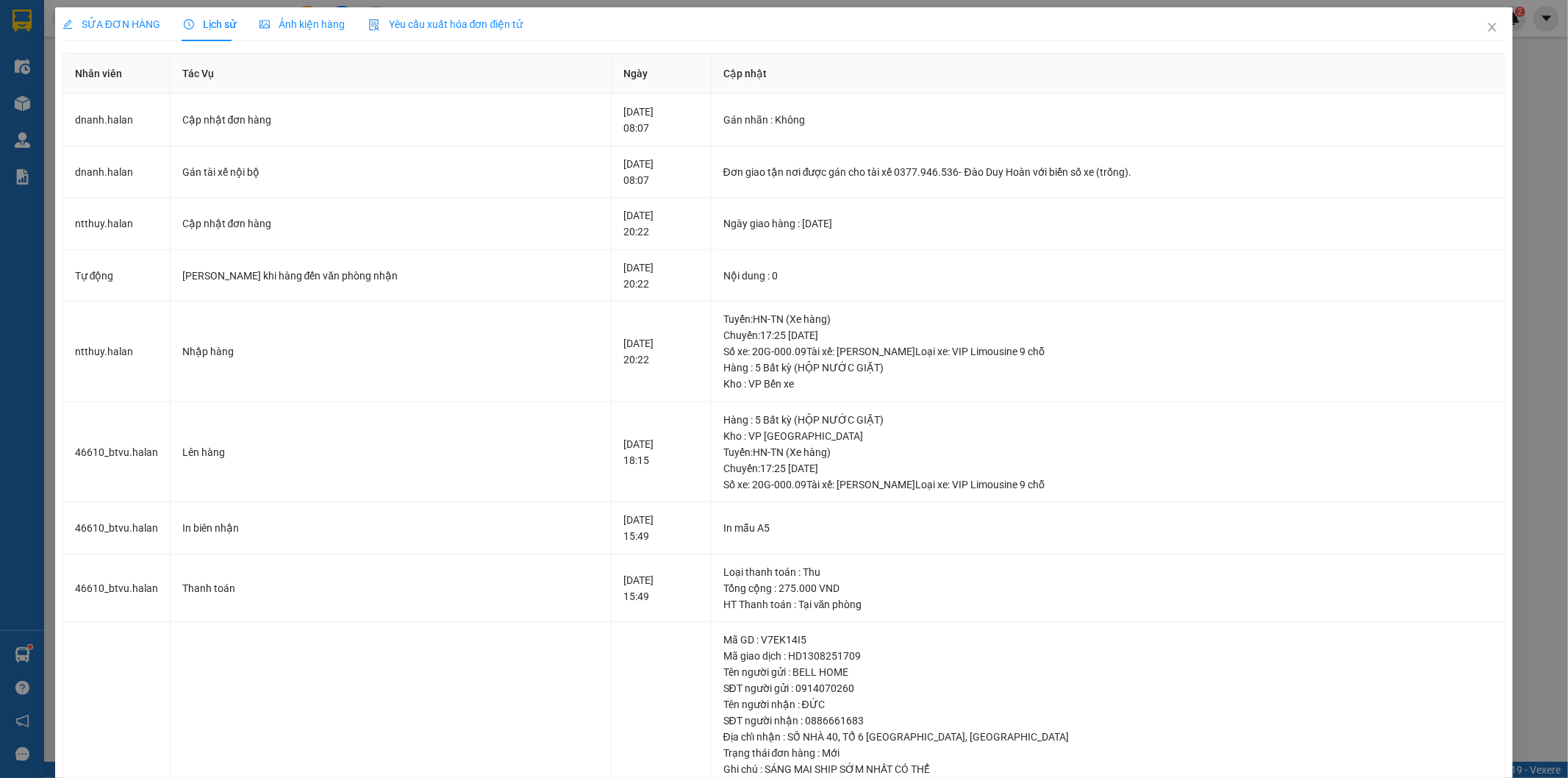
drag, startPoint x: 120, startPoint y: 29, endPoint x: 740, endPoint y: 14, distance: 620.2
click at [120, 28] on span "SỬA ĐƠN HÀNG" at bounding box center [111, 24] width 98 height 12
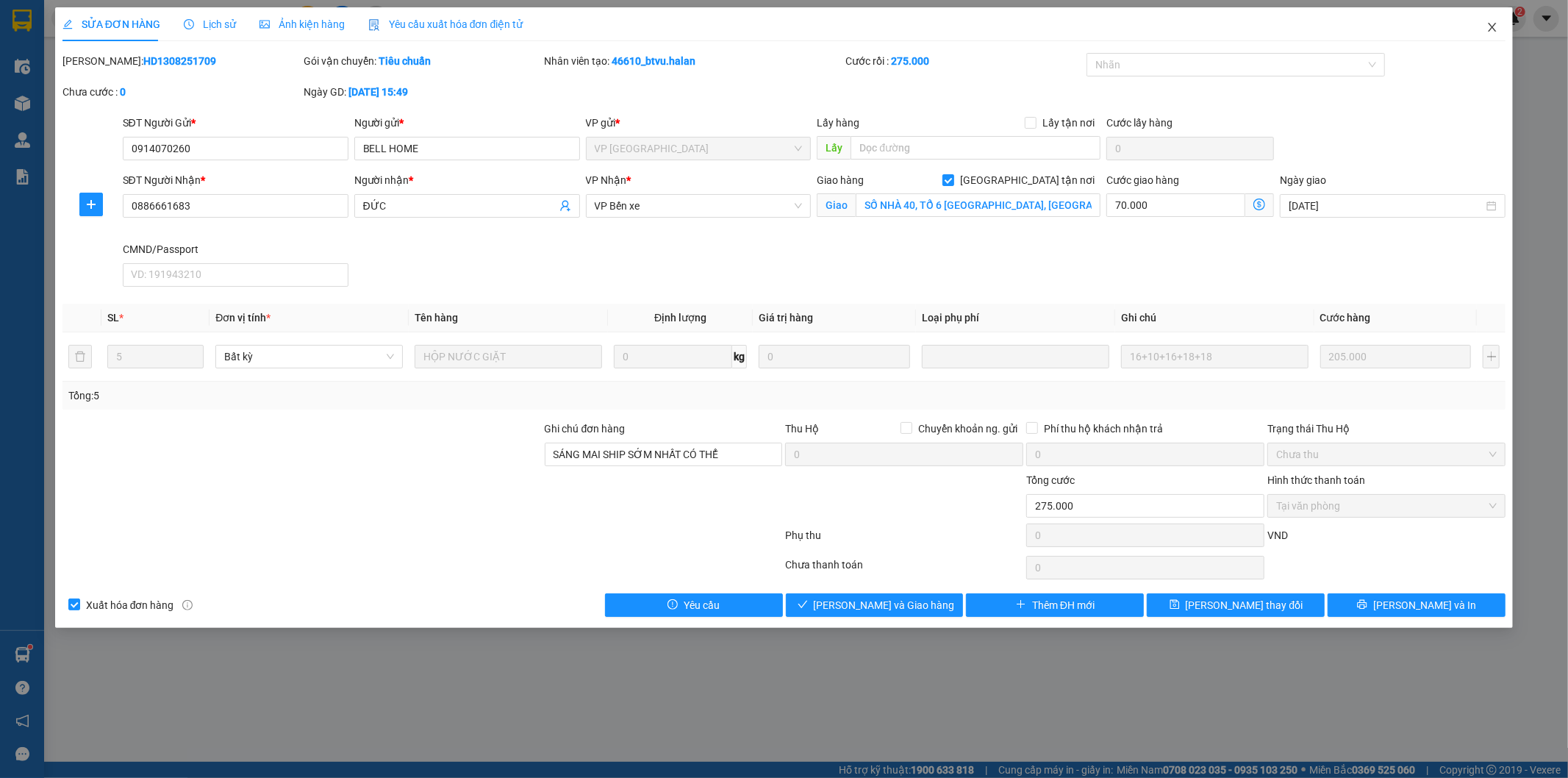
click at [1495, 29] on icon "close" at bounding box center [1492, 27] width 12 height 12
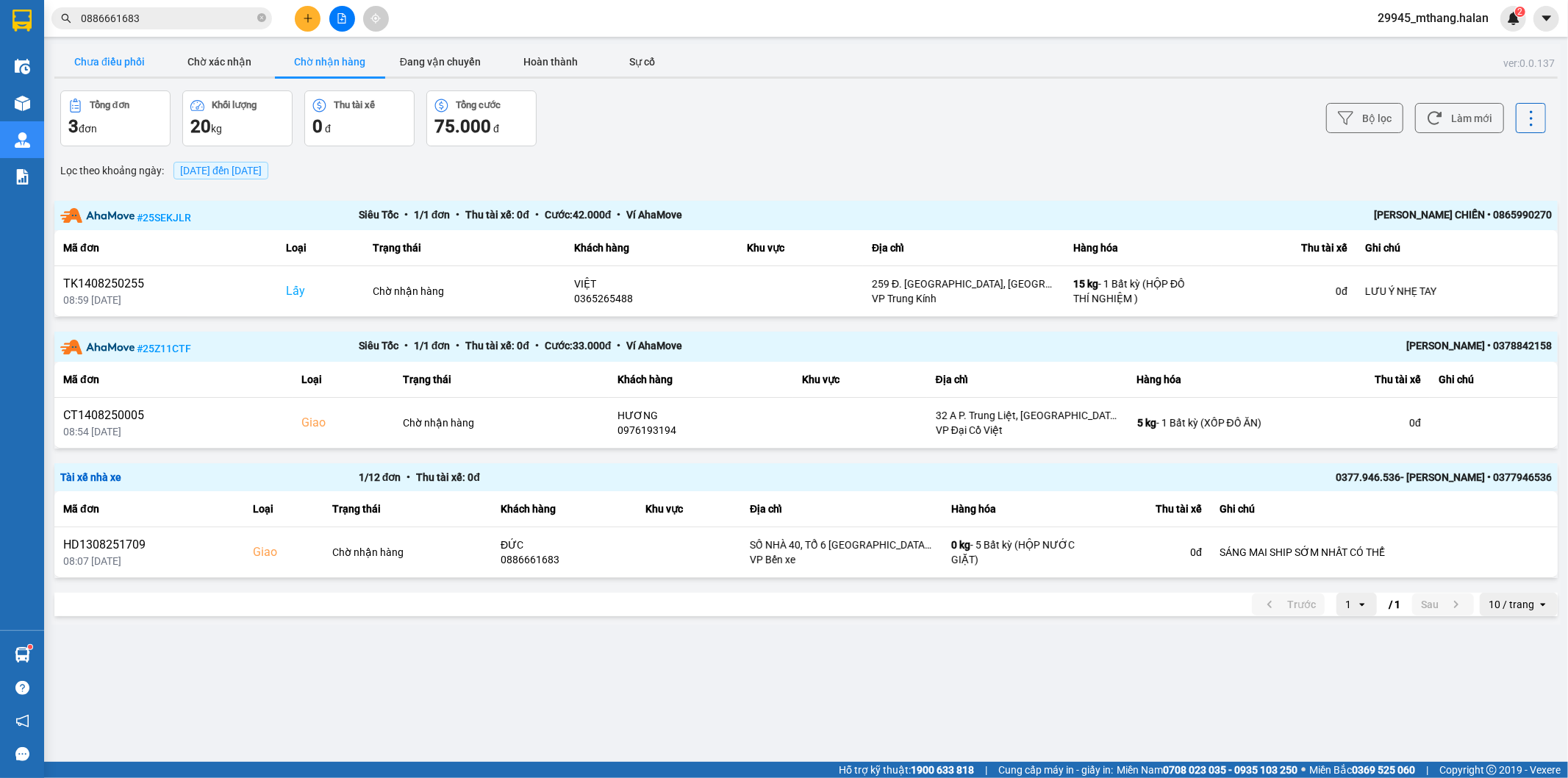
drag, startPoint x: 103, startPoint y: 62, endPoint x: 153, endPoint y: 55, distance: 50.5
click at [104, 62] on button "Chưa điều phối" at bounding box center [110, 62] width 111 height 29
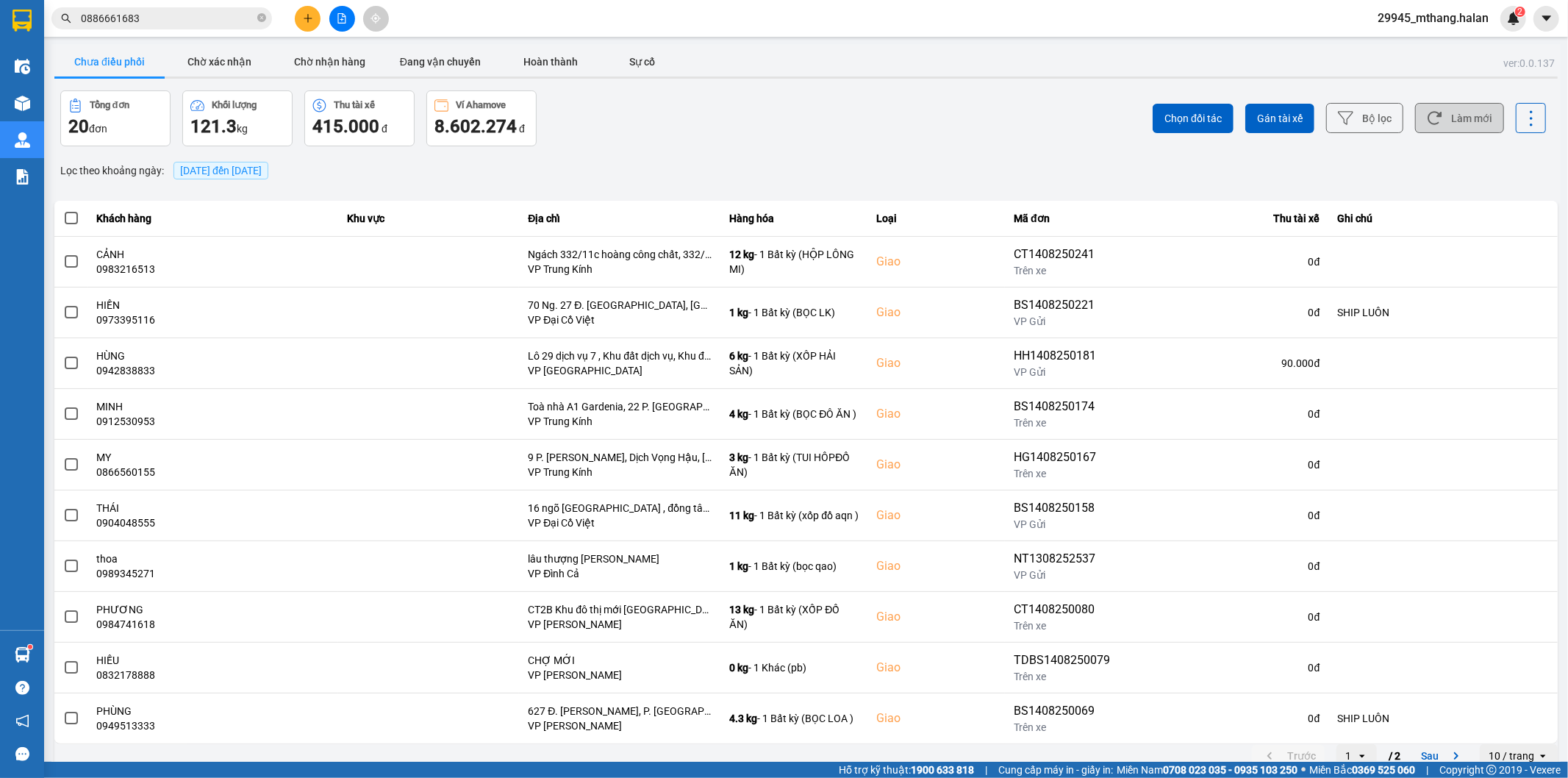
click at [1471, 114] on button "Làm mới" at bounding box center [1459, 118] width 89 height 30
click at [226, 14] on input "0886661683" at bounding box center [167, 18] width 173 height 16
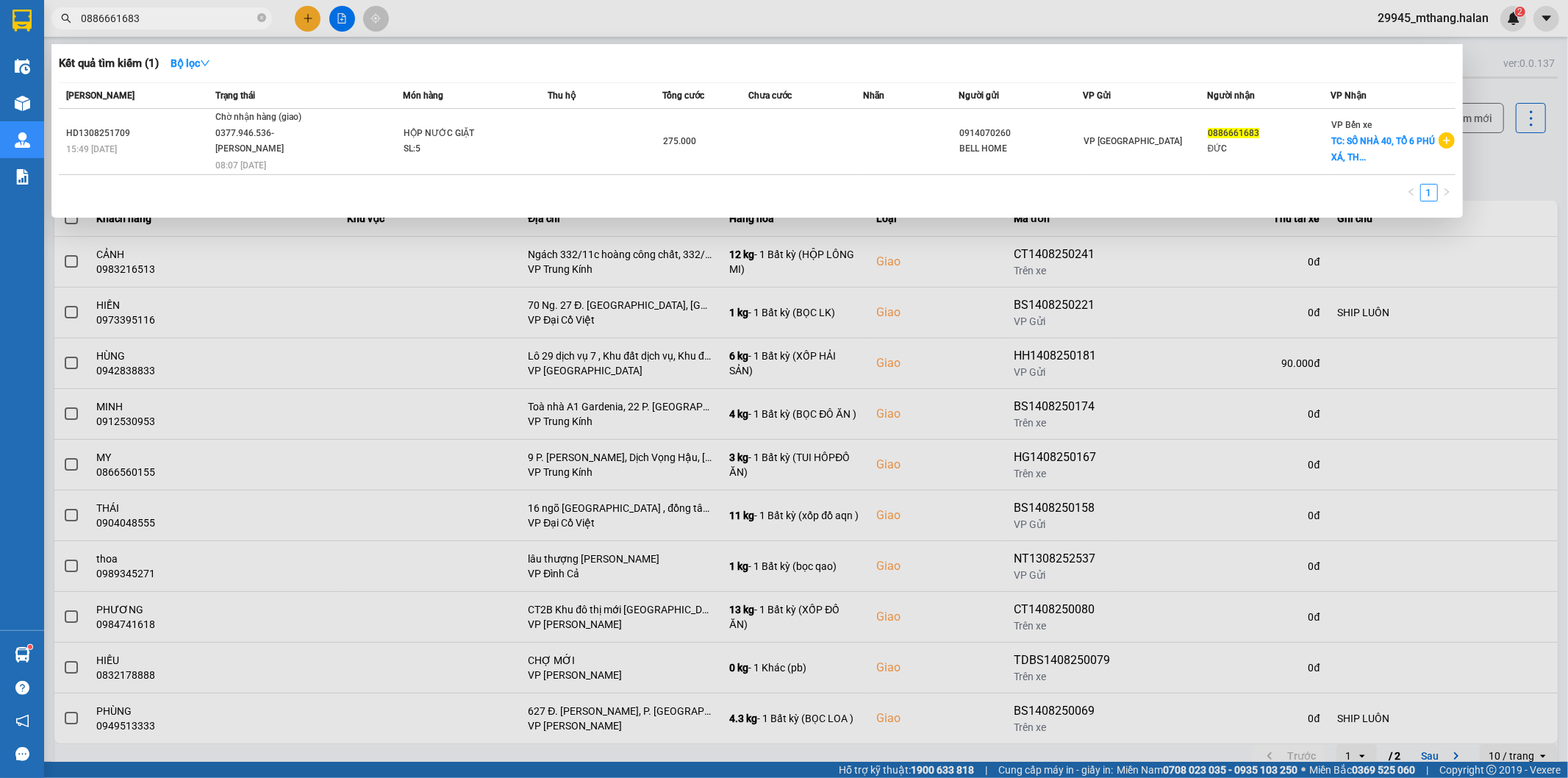
click at [226, 14] on input "0886661683" at bounding box center [167, 18] width 173 height 16
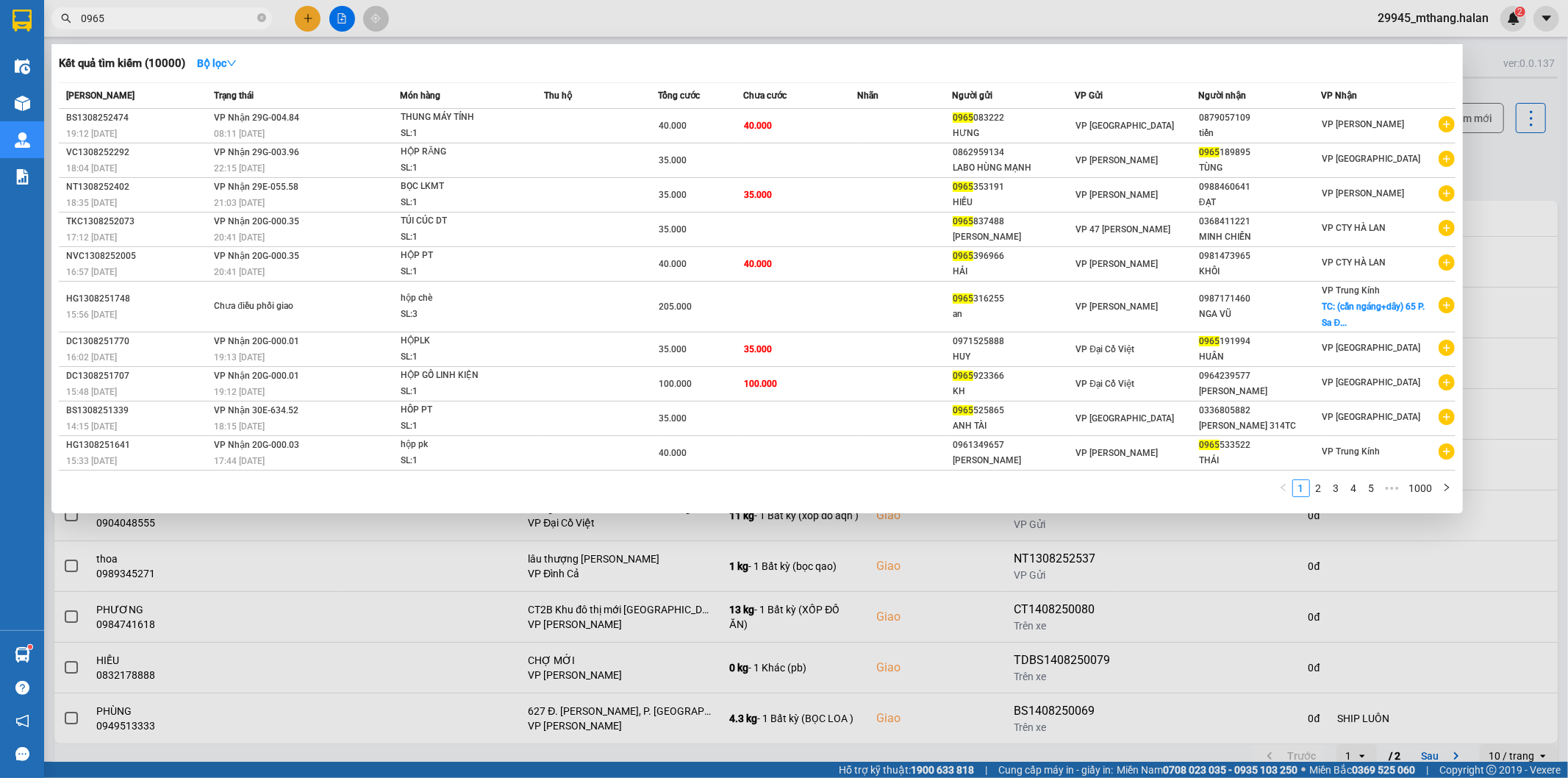
click at [1515, 178] on div at bounding box center [784, 389] width 1568 height 778
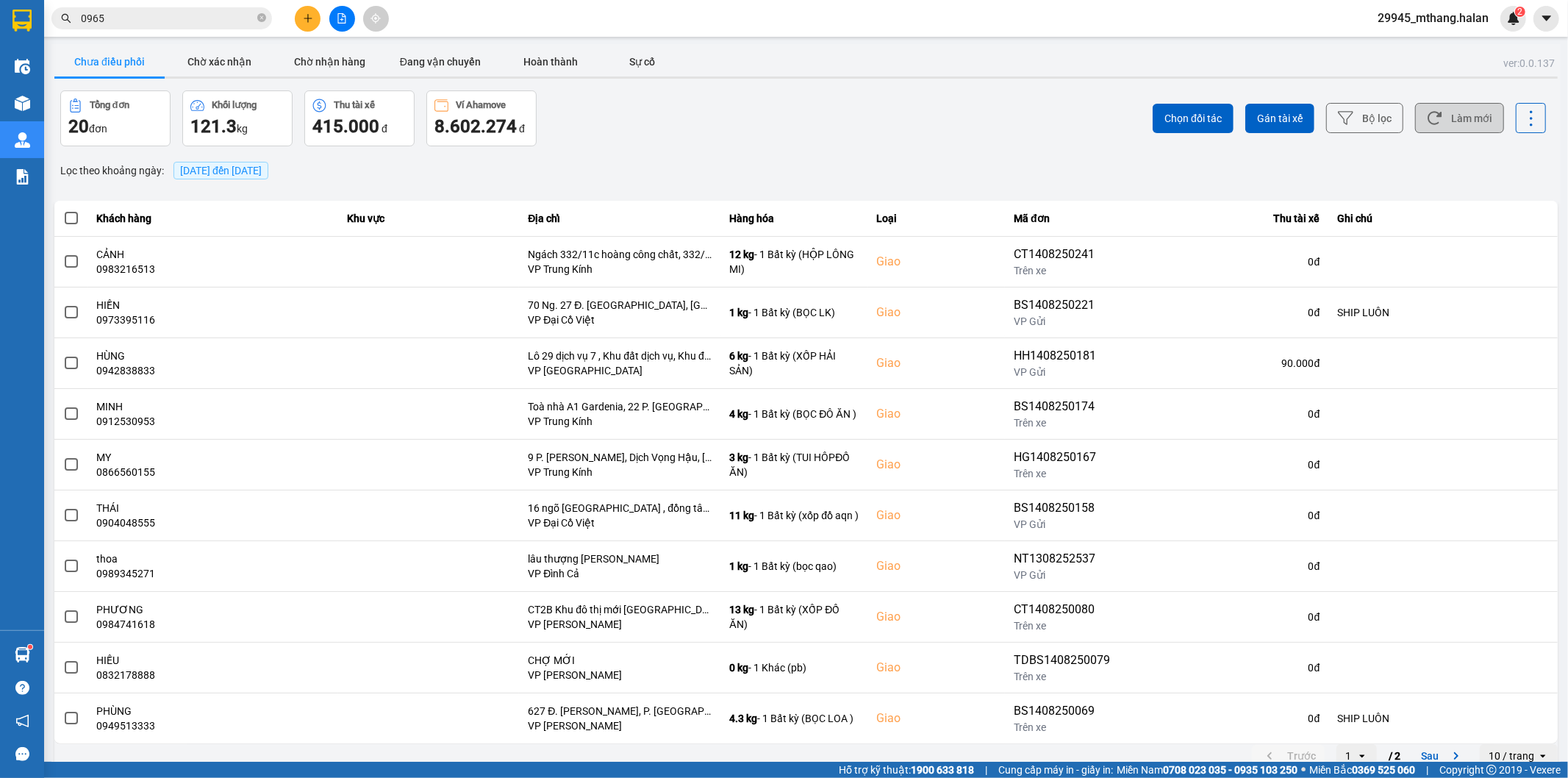
click at [1472, 106] on button "Làm mới" at bounding box center [1459, 118] width 89 height 30
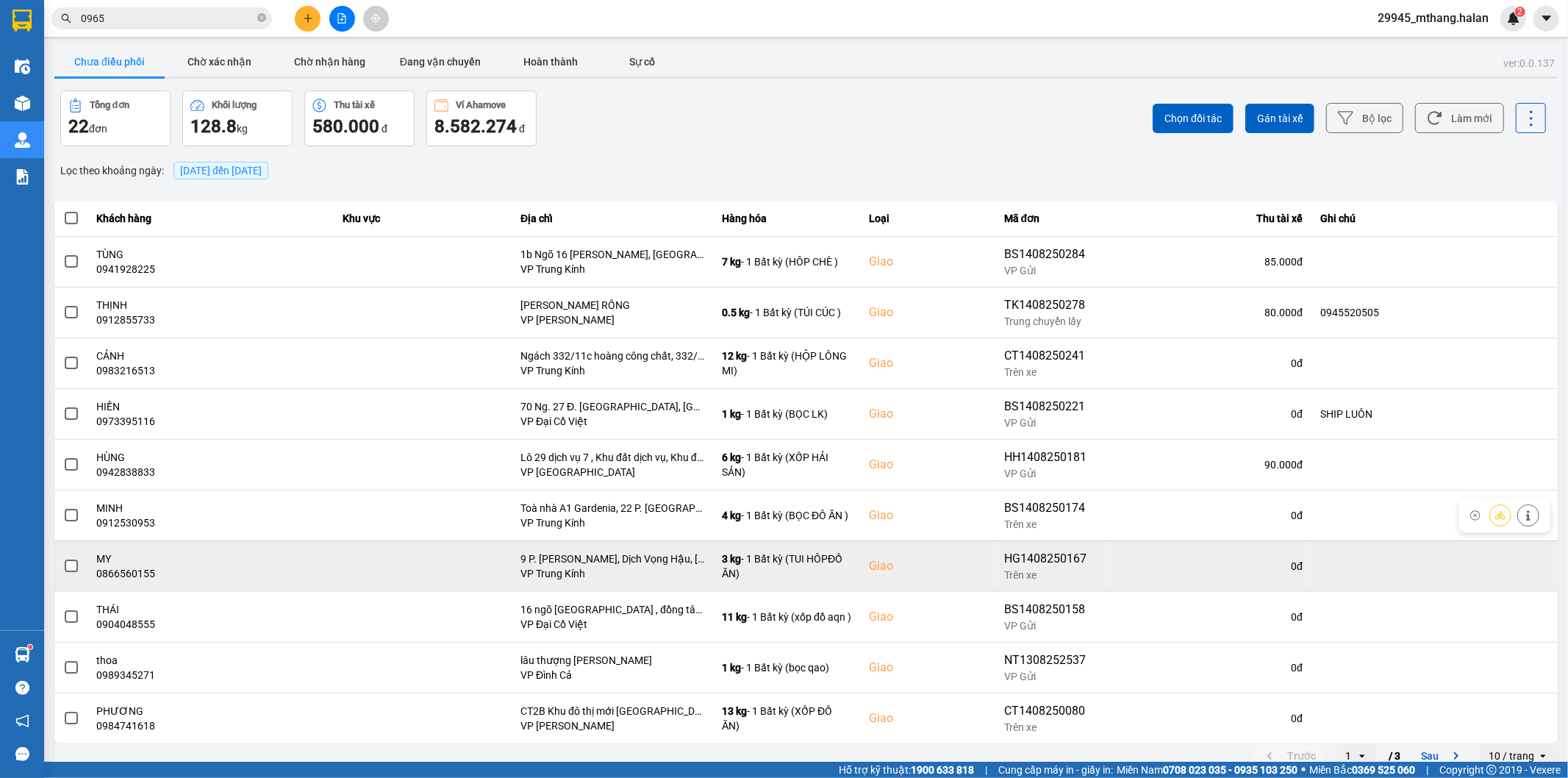
scroll to position [16, 0]
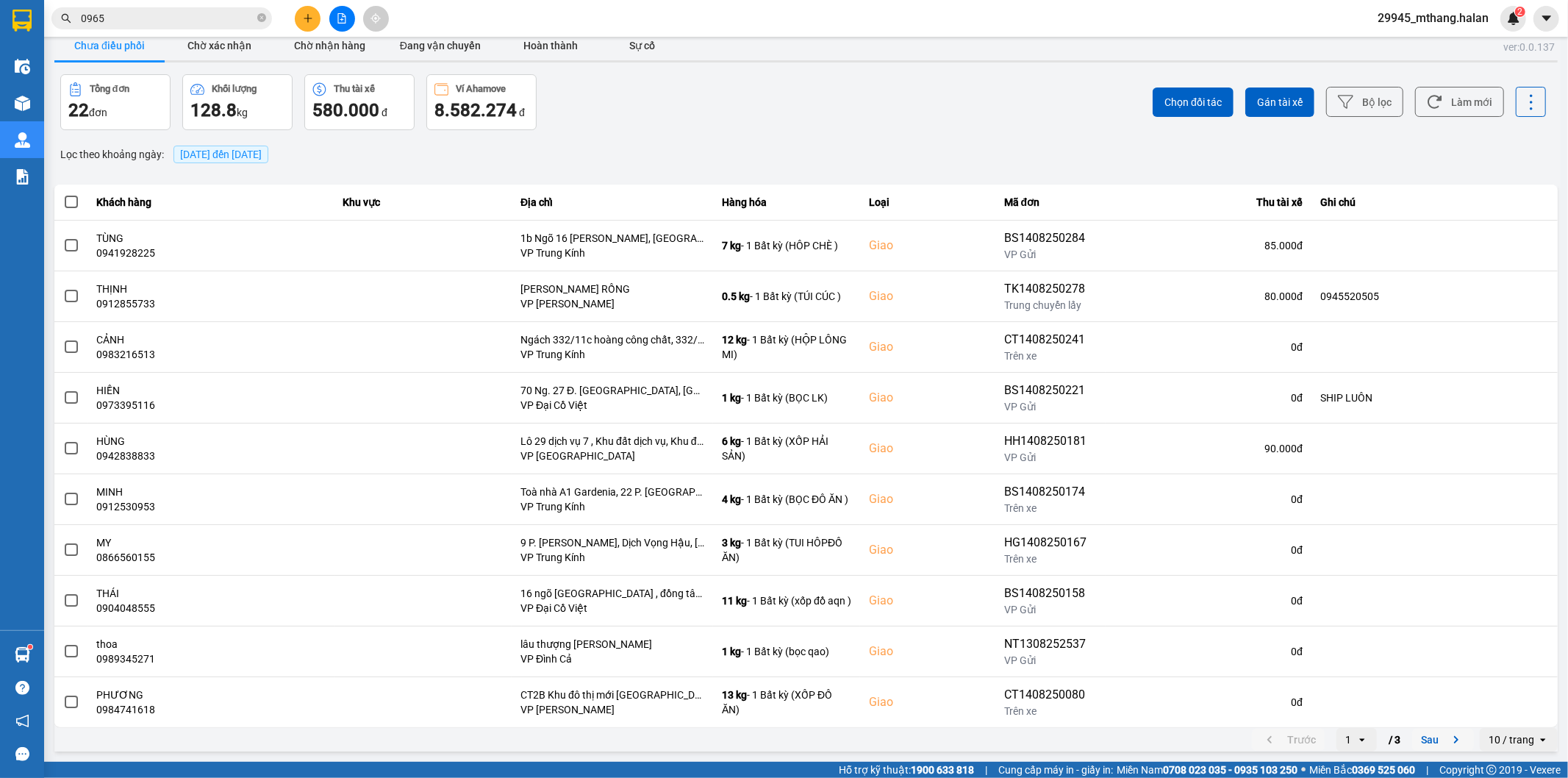
click at [1427, 741] on button "Sau" at bounding box center [1443, 740] width 62 height 22
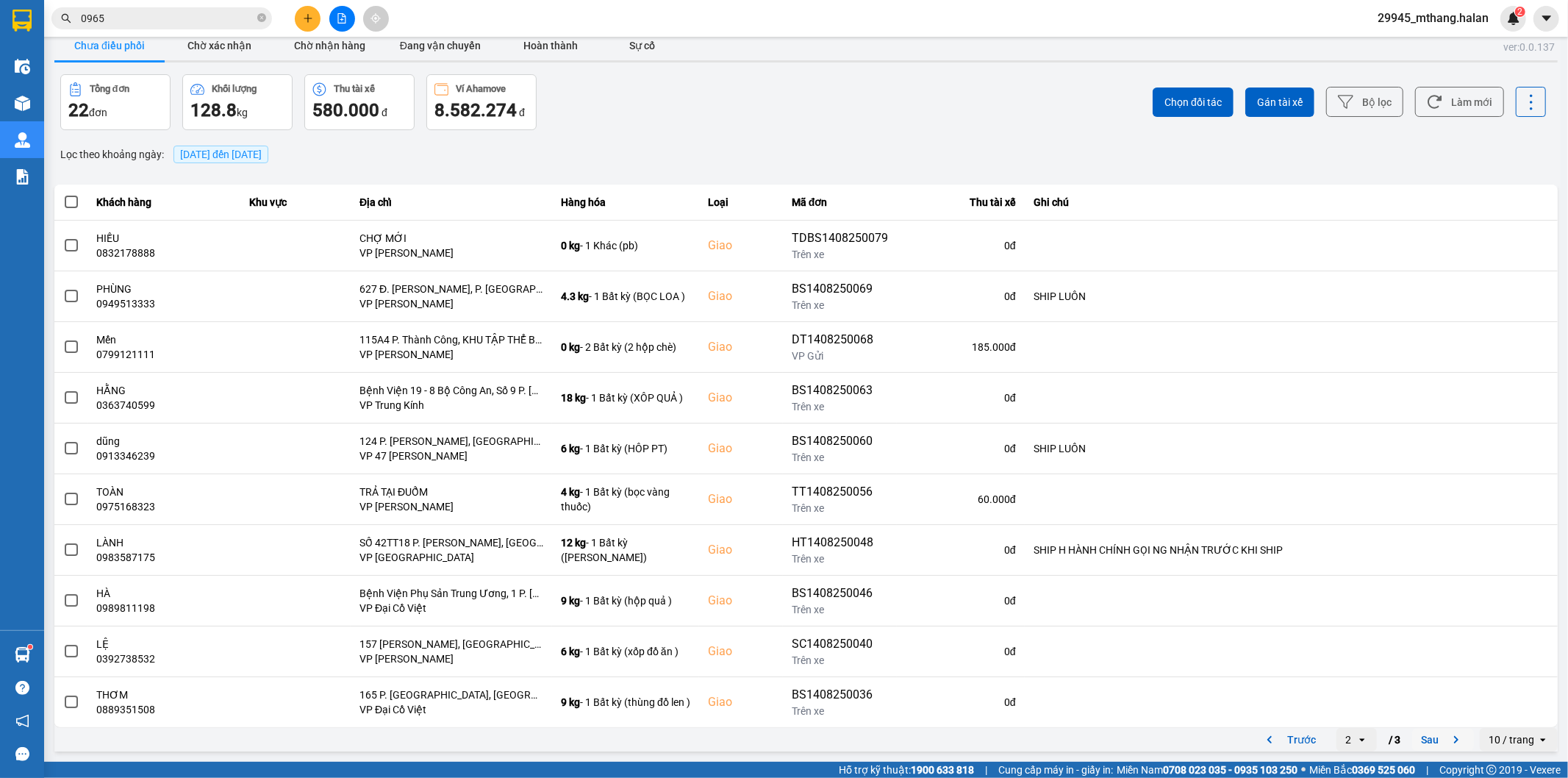
click at [1447, 734] on icon "next page. current page 2 / 3" at bounding box center [1456, 739] width 17 height 17
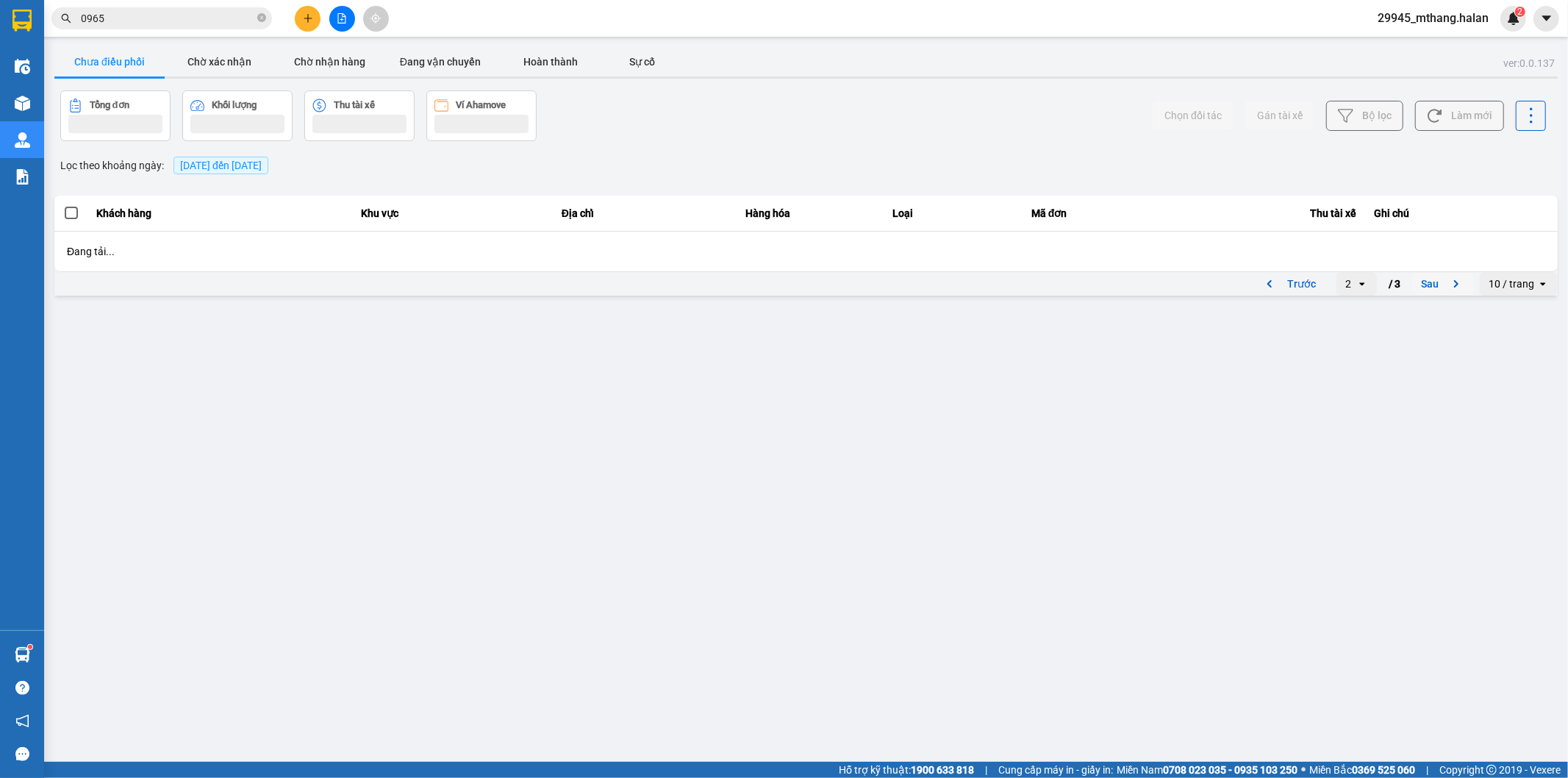
scroll to position [0, 0]
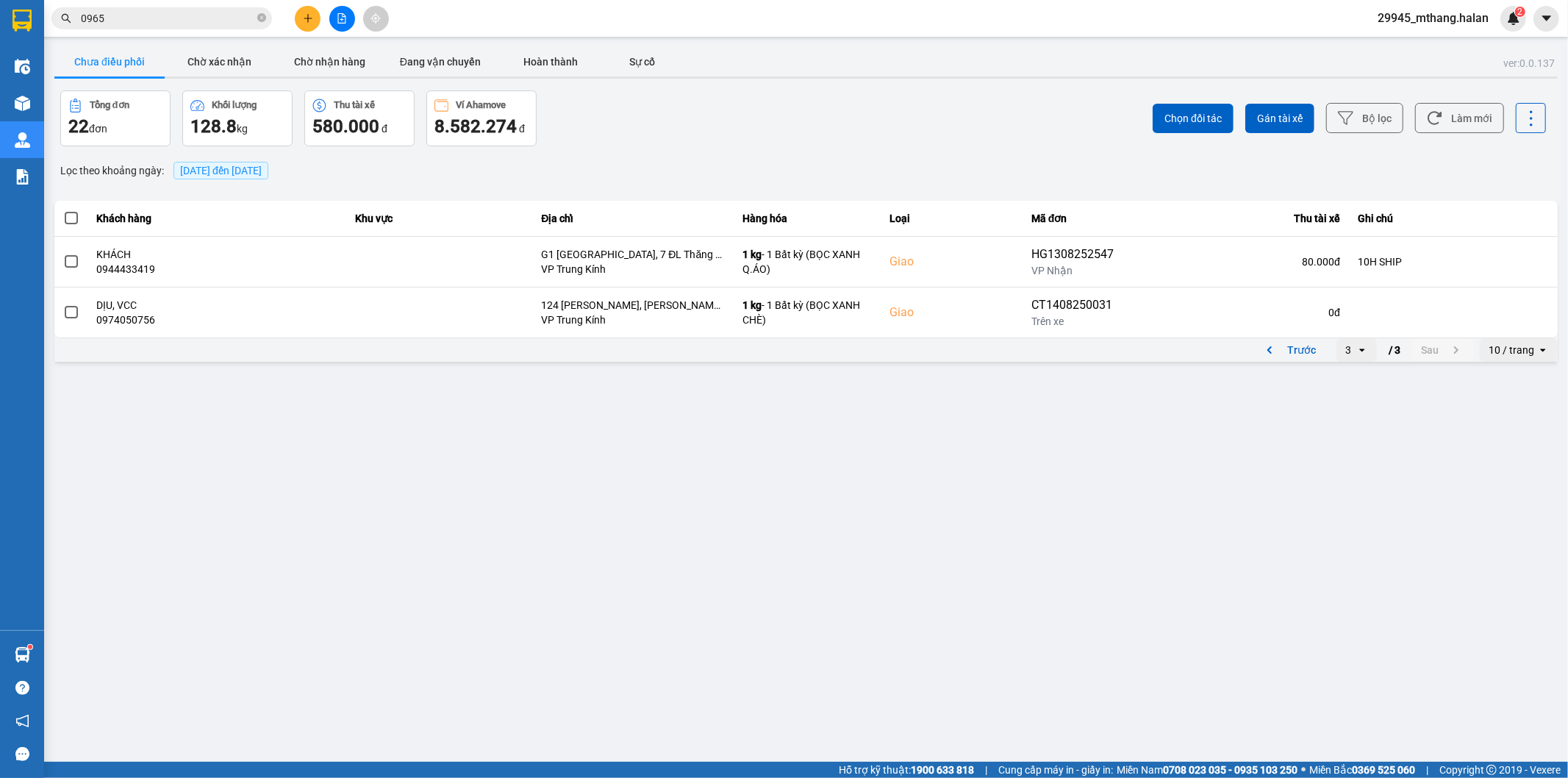
click at [1360, 351] on icon "open" at bounding box center [1361, 350] width 12 height 12
click at [1355, 367] on li "1" at bounding box center [1356, 380] width 41 height 26
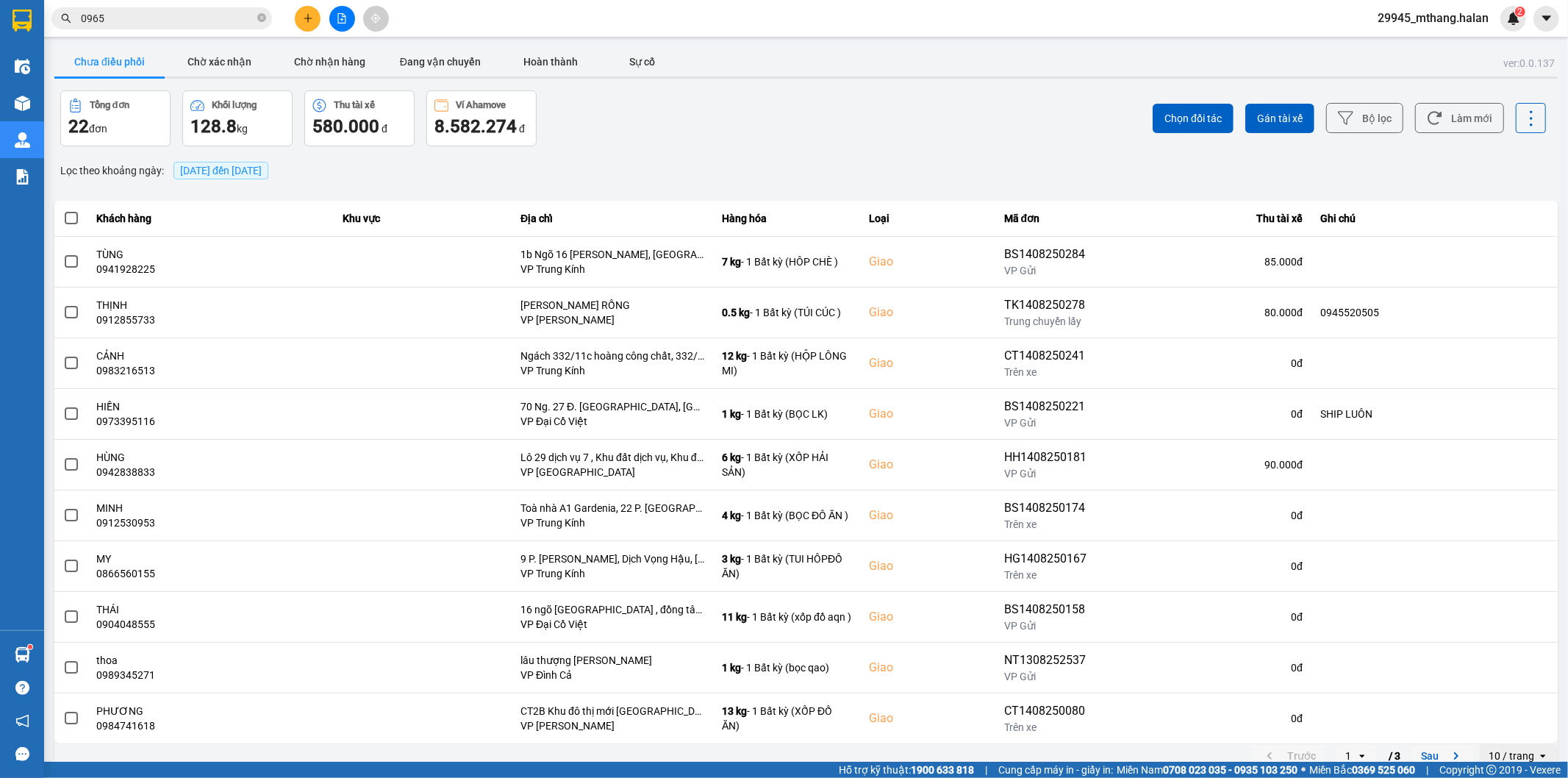
click at [688, 122] on div "Tổng đơn 22 đơn Khối lượng 128.8 kg Thu tài xế 580.000 đ Ví Ahamove 8.582.274 đ" at bounding box center [431, 119] width 743 height 56
click at [1400, 101] on div "Chọn đối tác Gán tài xế Bộ lọc Làm mới" at bounding box center [1175, 119] width 743 height 56
click at [1441, 109] on button "Làm mới" at bounding box center [1459, 118] width 89 height 30
drag, startPoint x: 582, startPoint y: 131, endPoint x: 490, endPoint y: 177, distance: 102.9
click at [582, 131] on div "Tổng đơn 22 đơn Khối lượng 128.8 kg Thu tài xế 580.000 đ Ví Ahamove 8.582.274 đ" at bounding box center [431, 119] width 743 height 56
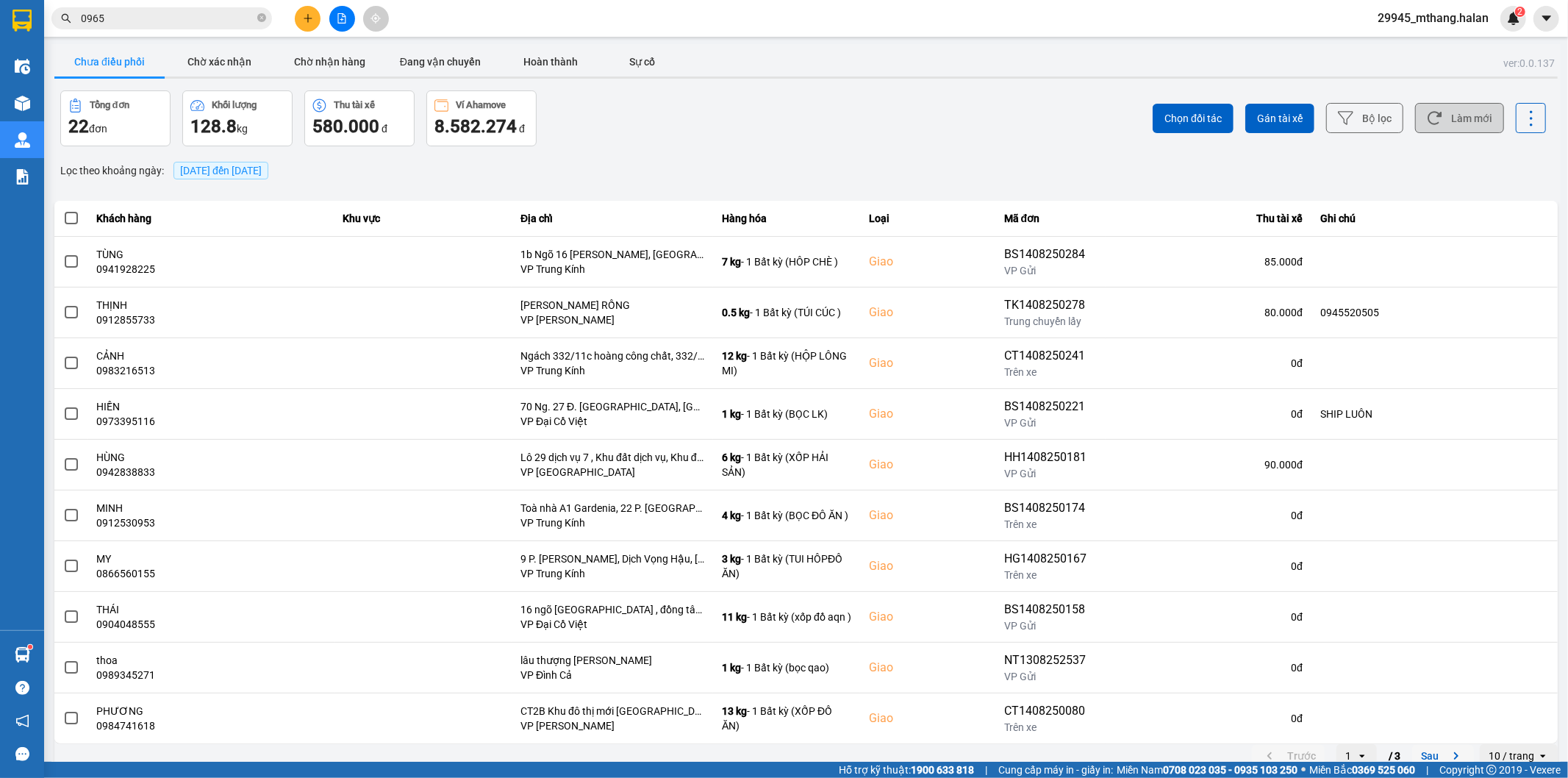
click at [1428, 118] on icon at bounding box center [1434, 118] width 15 height 15
click at [626, 141] on div "Tổng đơn 22 đơn Khối lượng 128.8 kg Thu tài xế 580.000 đ Ví Ahamove 8.582.274 đ" at bounding box center [431, 119] width 743 height 56
click at [1427, 122] on icon at bounding box center [1434, 118] width 15 height 15
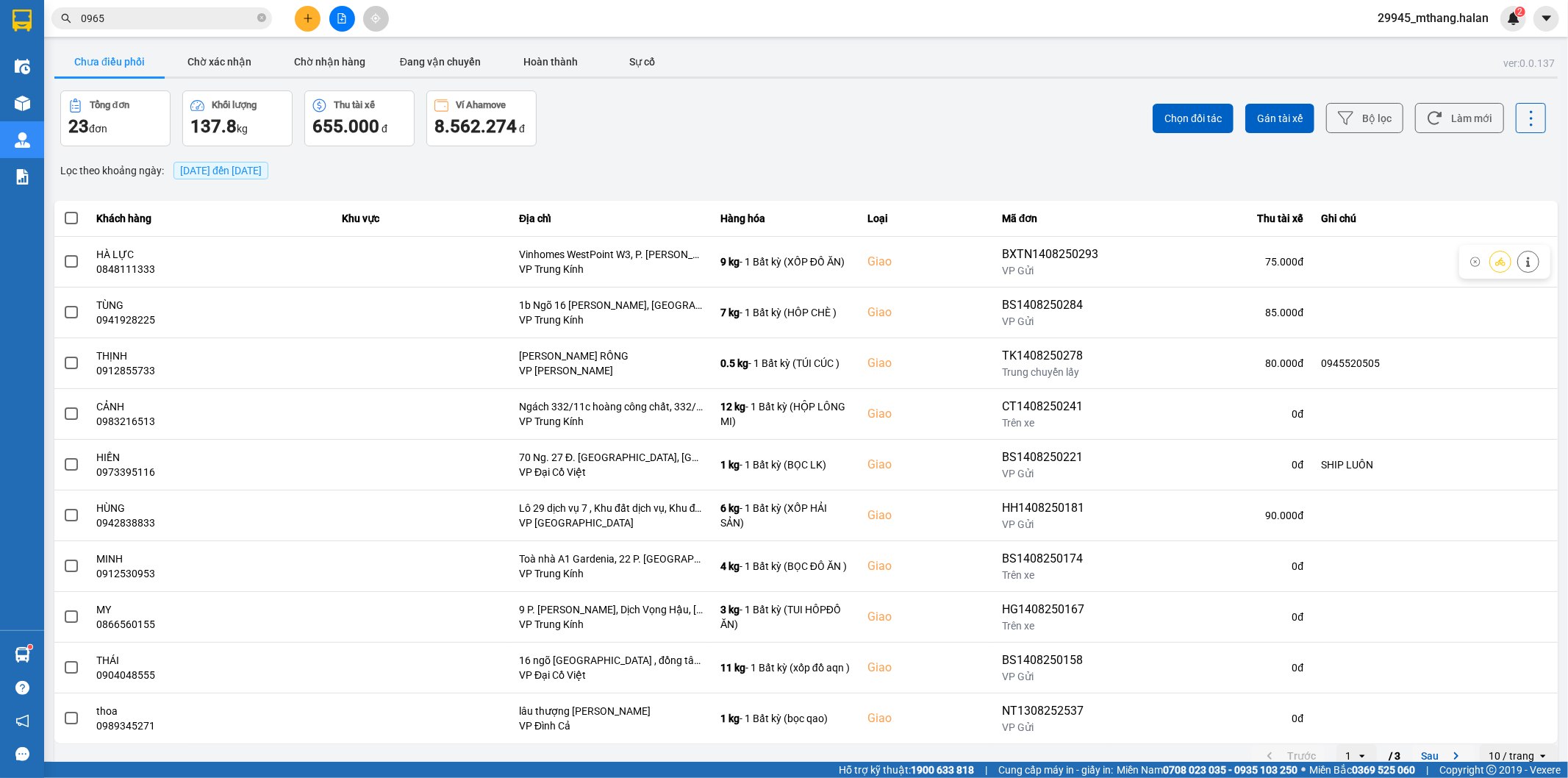
click at [173, 17] on input "0965" at bounding box center [167, 18] width 173 height 16
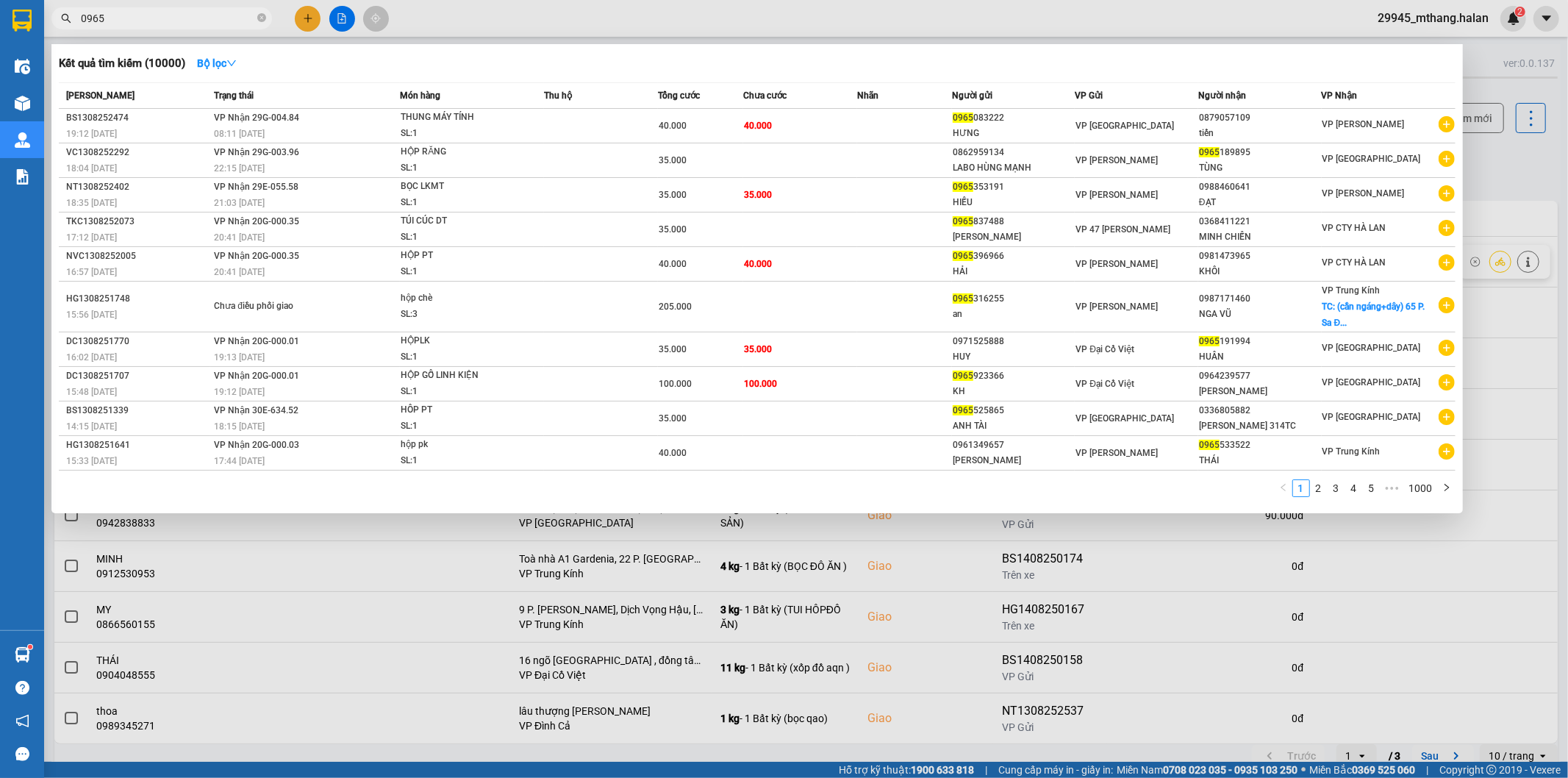
click at [173, 17] on input "0965" at bounding box center [167, 18] width 173 height 16
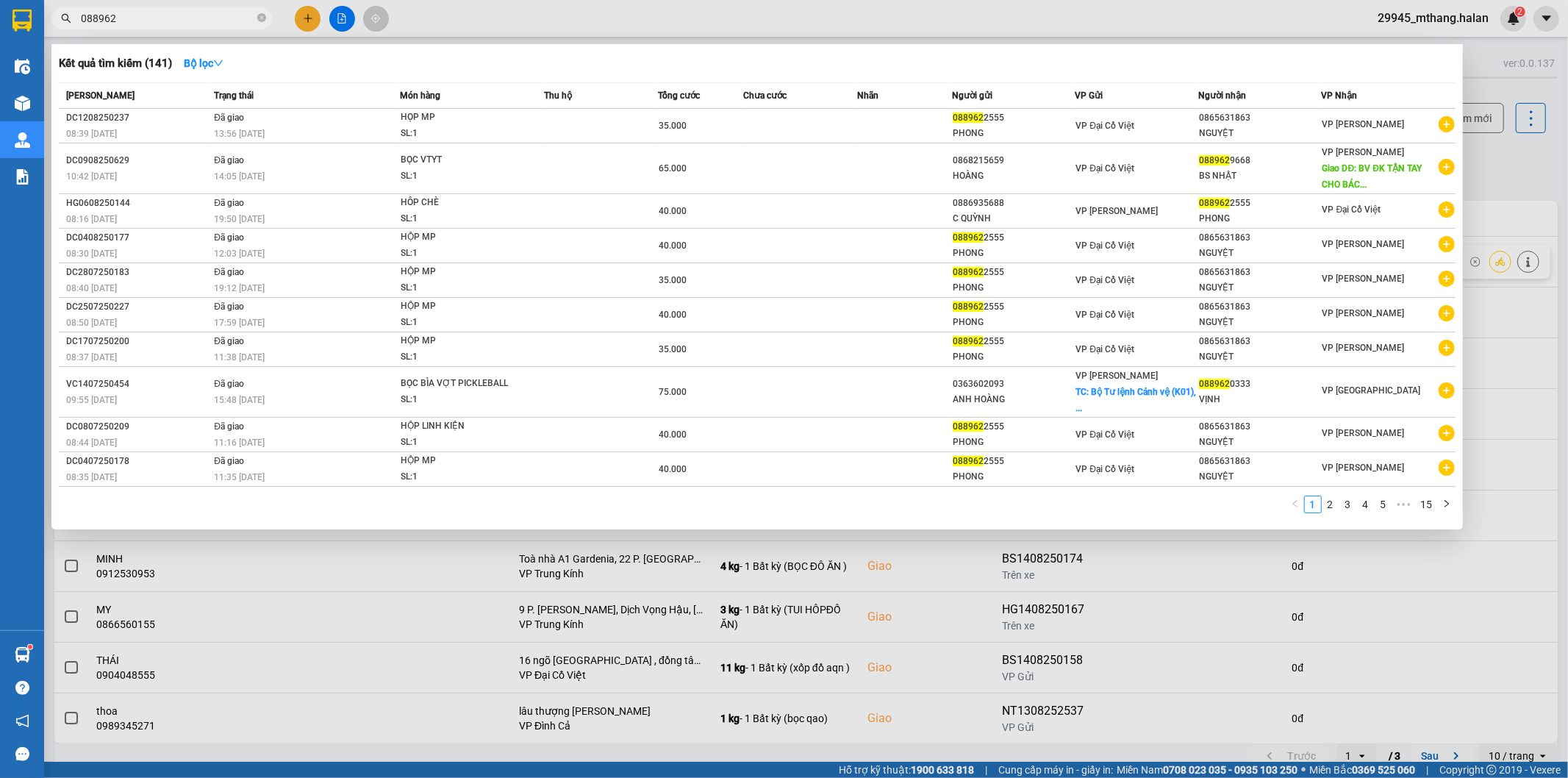
click at [173, 17] on input "088962" at bounding box center [167, 18] width 173 height 16
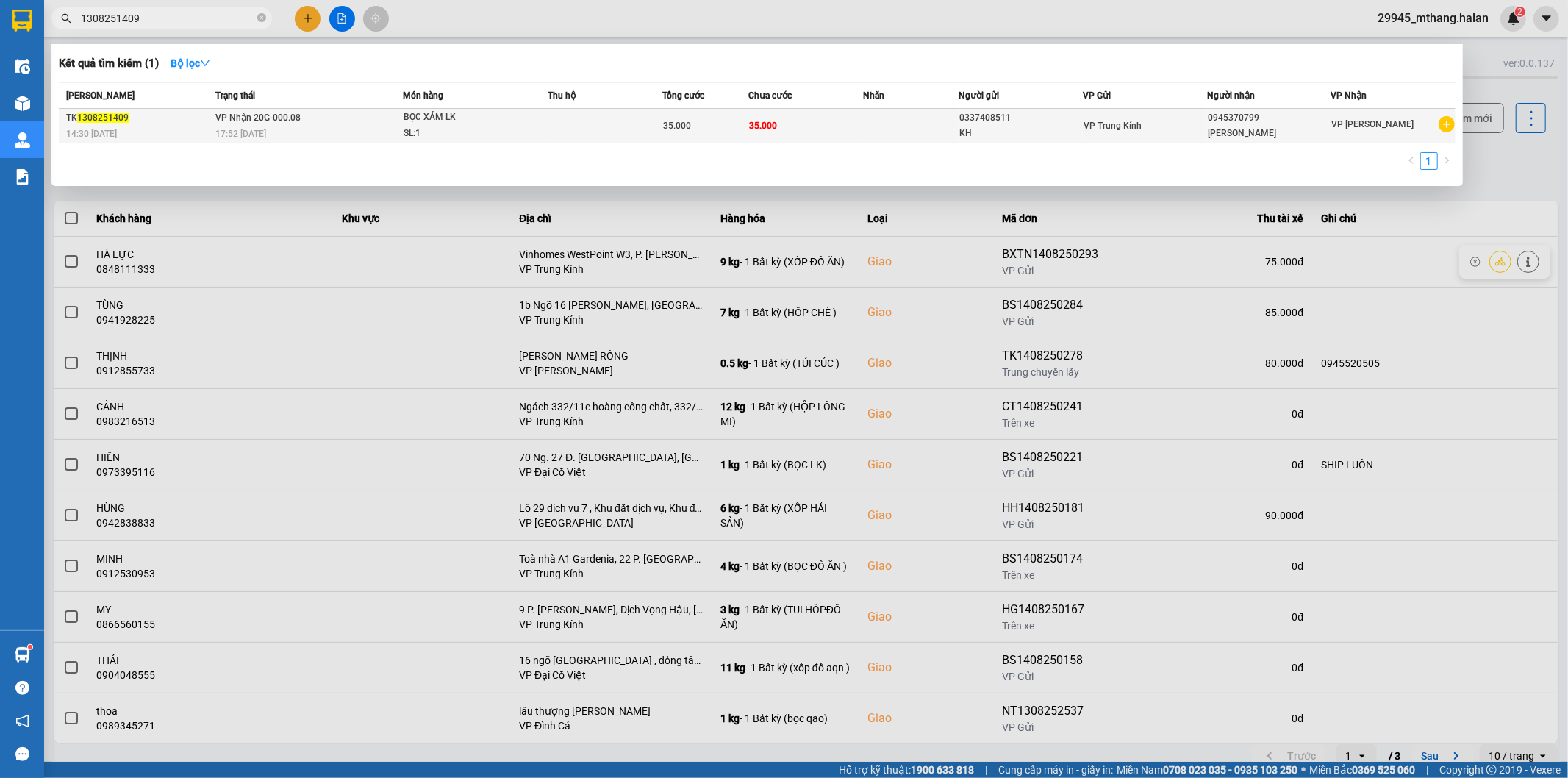
type input "1308251409"
click at [651, 122] on td at bounding box center [605, 126] width 115 height 34
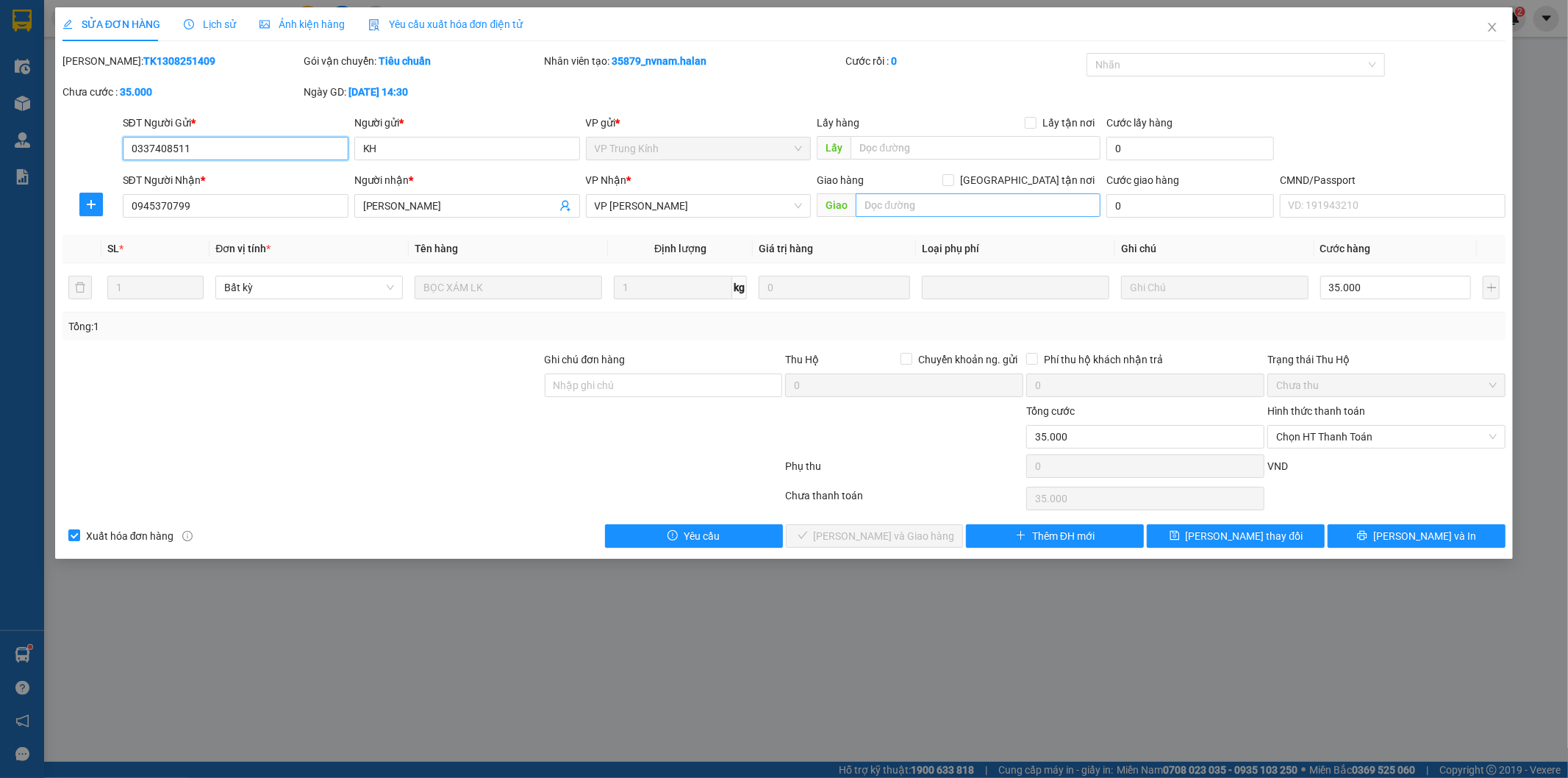
type input "0337408511"
type input "KH"
type input "0945370799"
type input "[PERSON_NAME]"
type input "35.000"
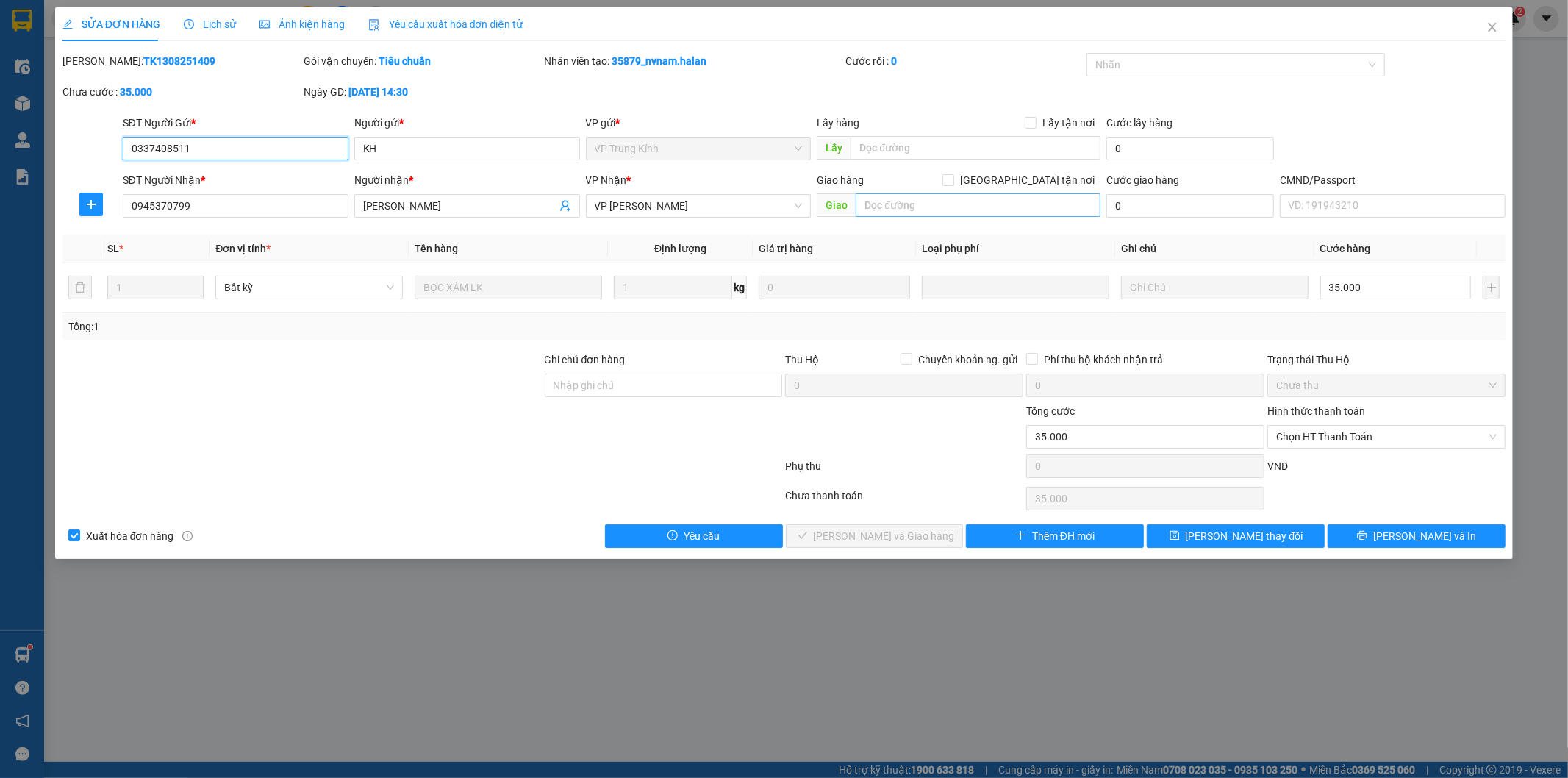
type input "35.000"
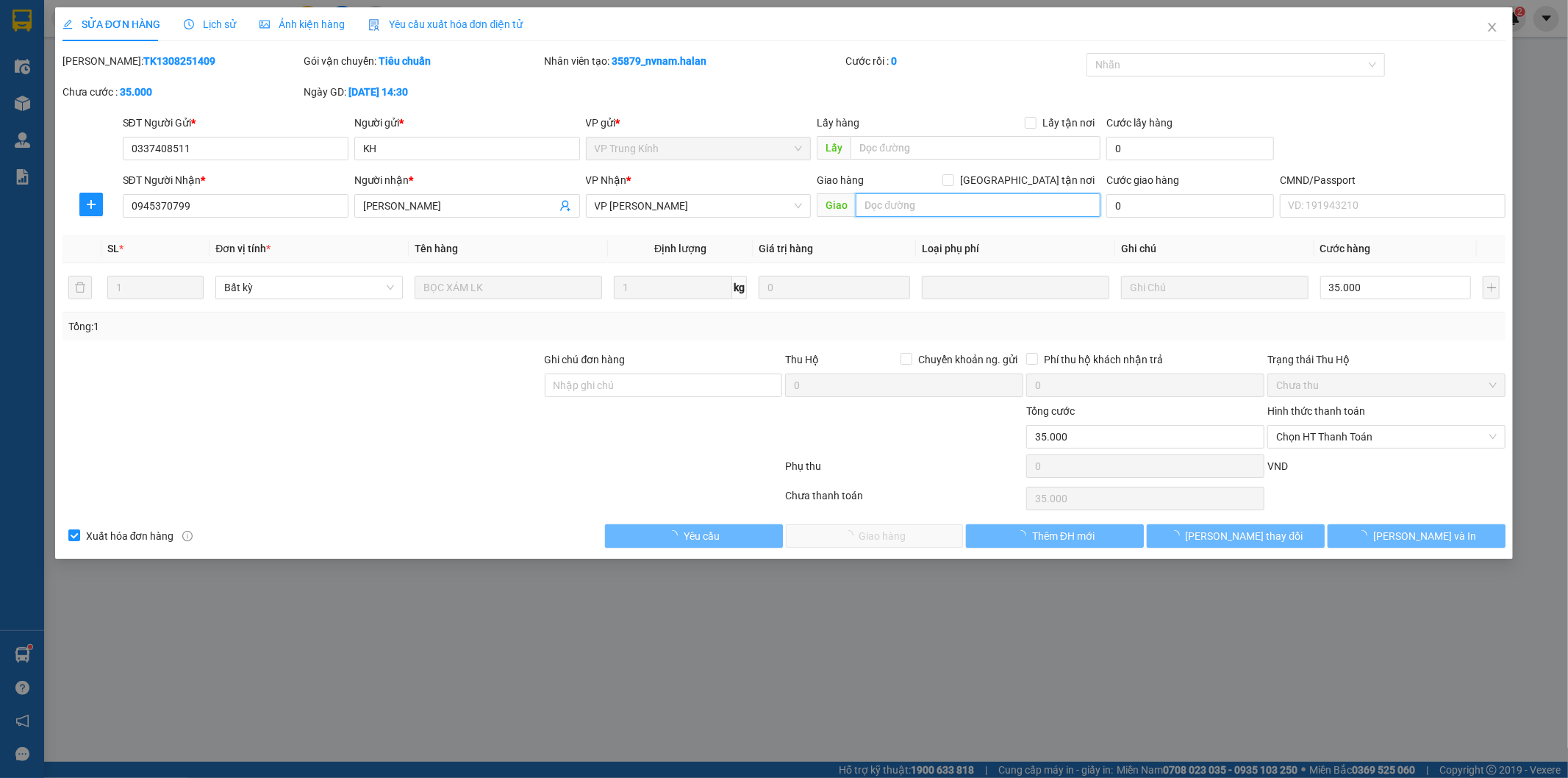
click at [929, 210] on input "text" at bounding box center [978, 205] width 245 height 24
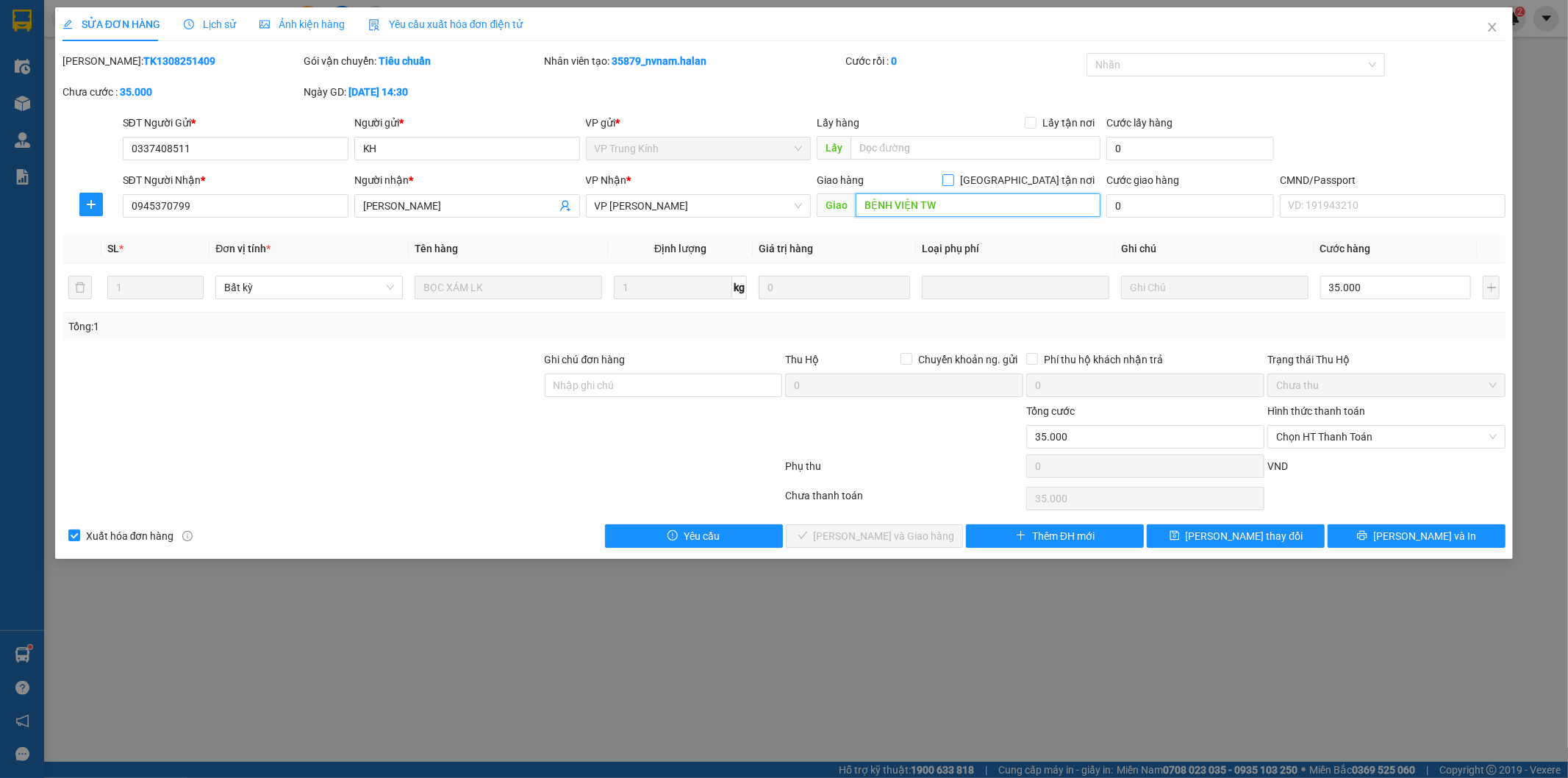
type input "BỆNH VIỆN TW"
click at [954, 180] on span at bounding box center [948, 180] width 12 height 12
click at [953, 180] on input "Giao tận nơi" at bounding box center [947, 179] width 10 height 10
checkbox input "true"
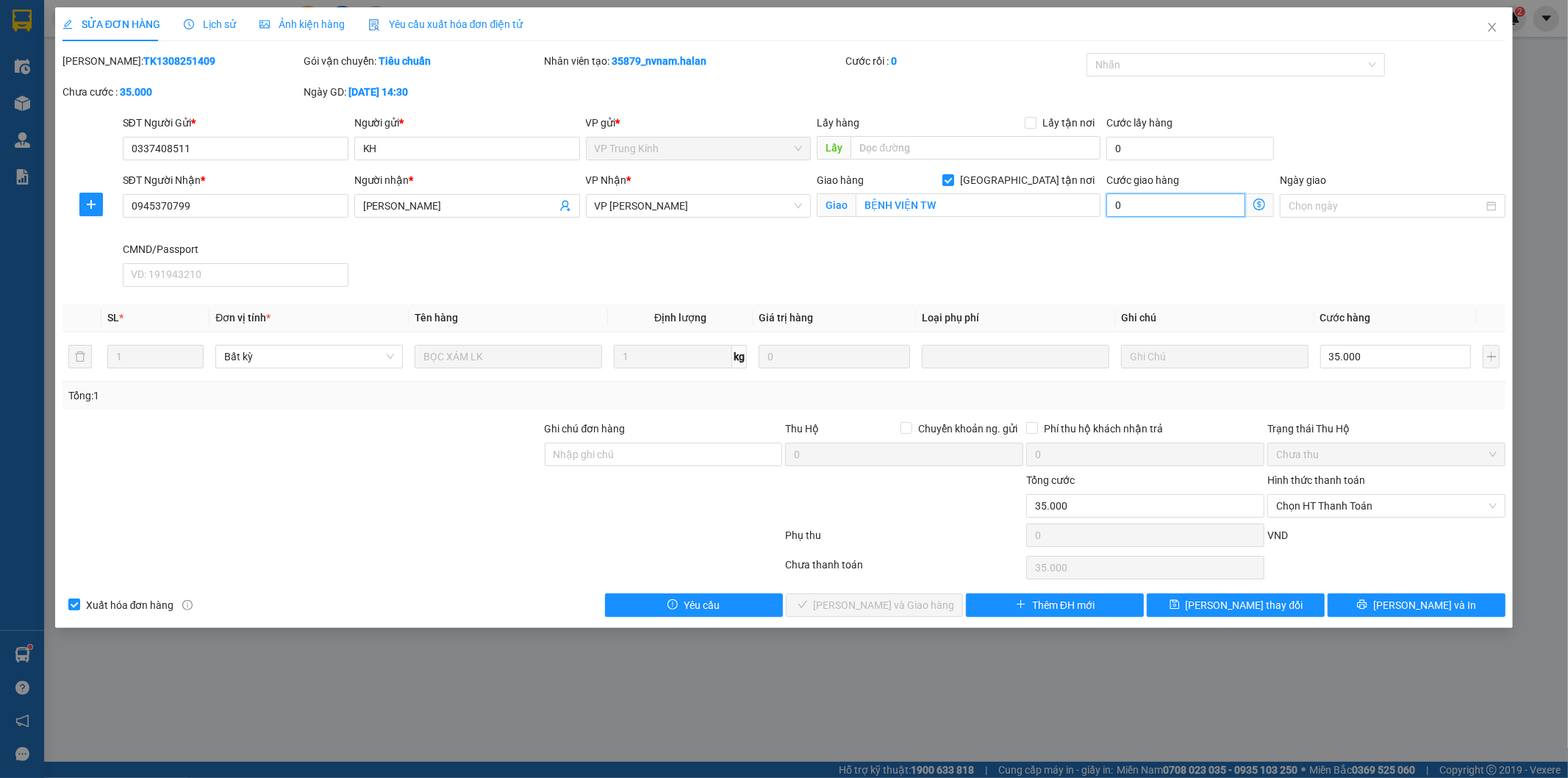
click at [1157, 194] on input "0" at bounding box center [1175, 205] width 139 height 24
click at [979, 194] on input "BỆNH VIỆN TW" at bounding box center [978, 205] width 245 height 24
click at [972, 207] on input "BỆNH VIỆN TW" at bounding box center [978, 205] width 245 height 24
type input "BỆNH VIỆN TW, CỔNG SỐ 2"
click at [1188, 202] on input "0" at bounding box center [1175, 205] width 139 height 24
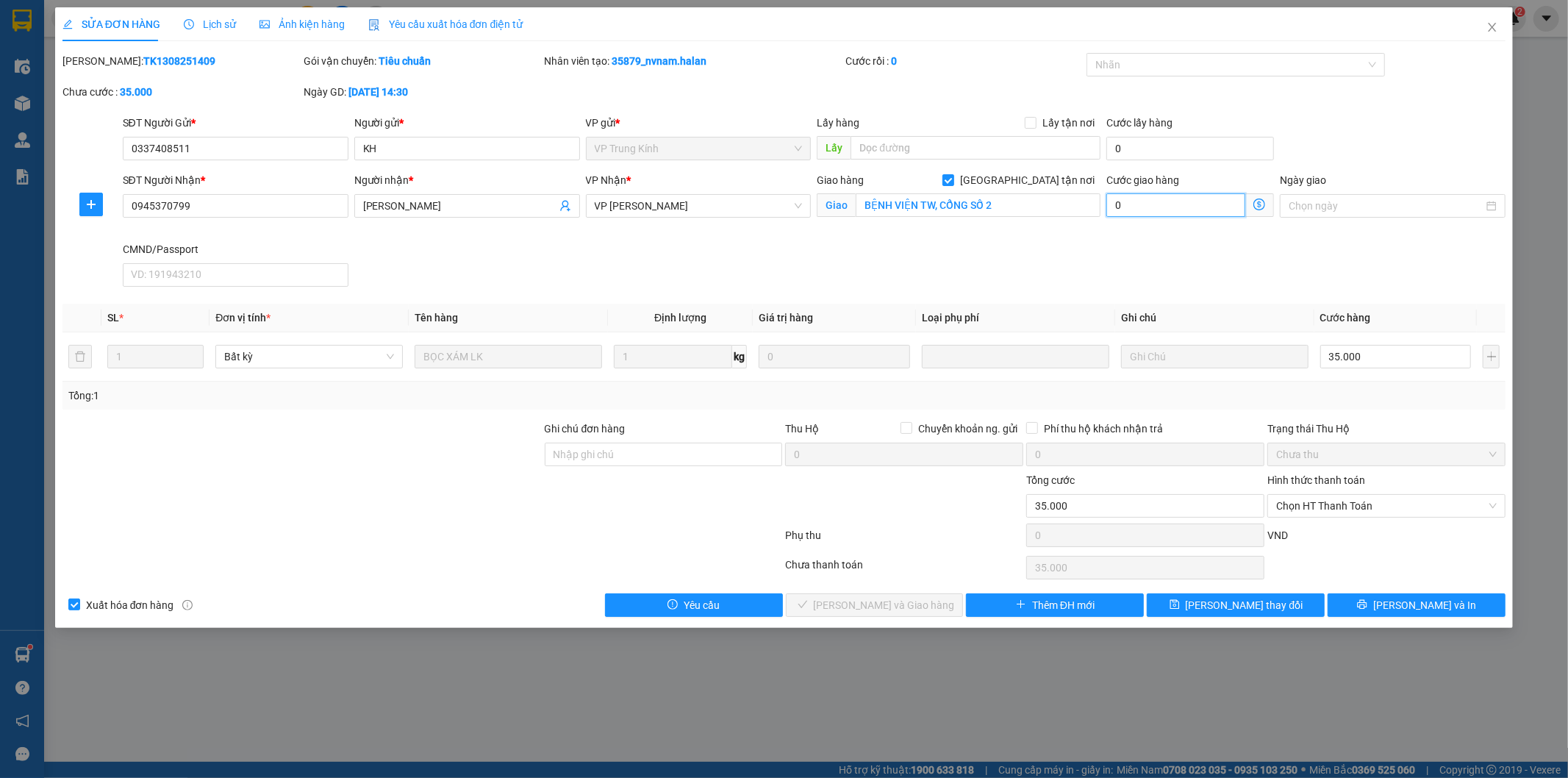
type input "35.001"
type input "165"
type input "35.165"
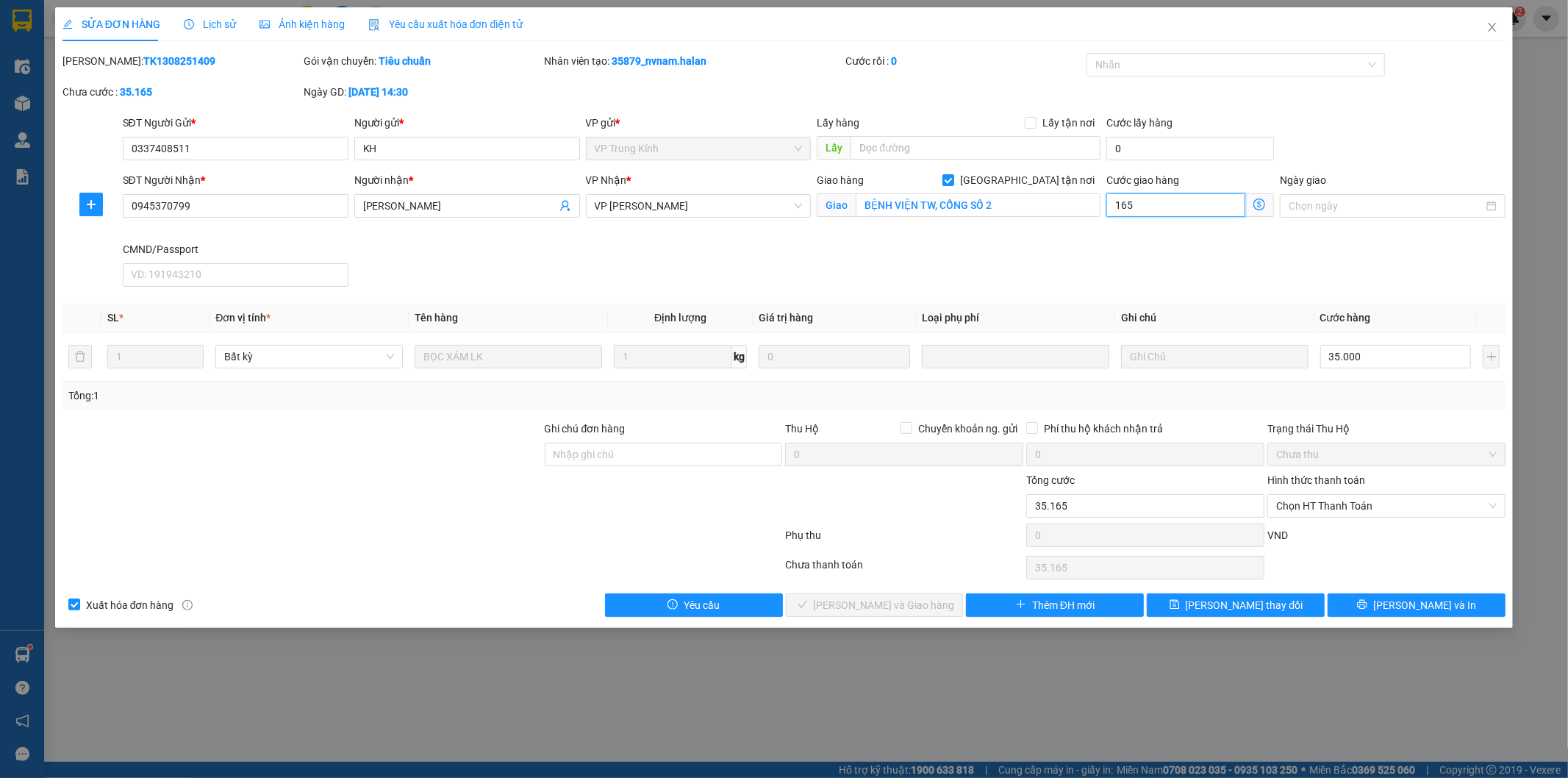
type input "16"
type input "35.016"
type input "1"
type input "35.001"
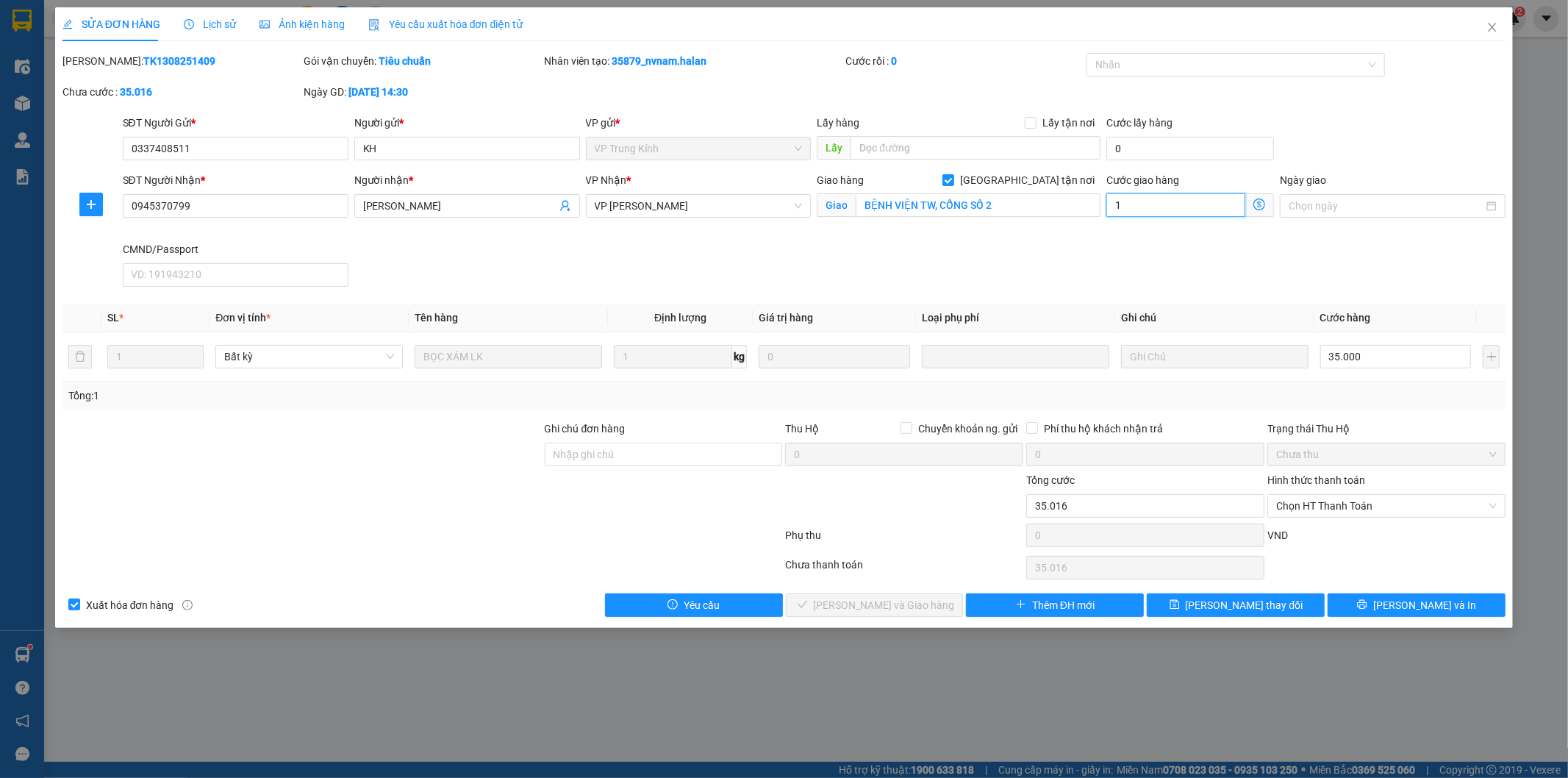
type input "35.001"
type input "145"
type input "35.145"
type input "14"
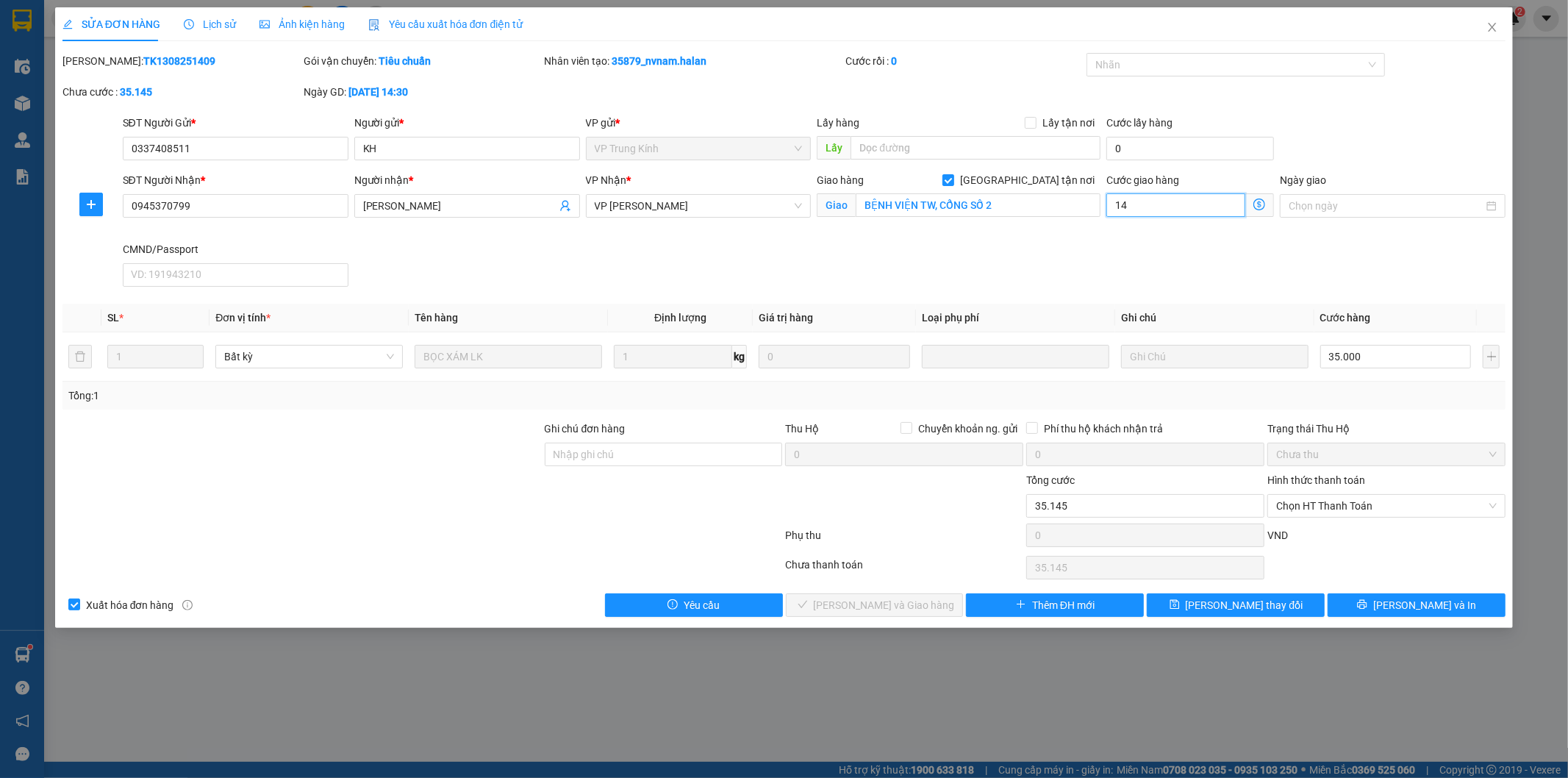
type input "35.014"
type input "1"
type input "35.001"
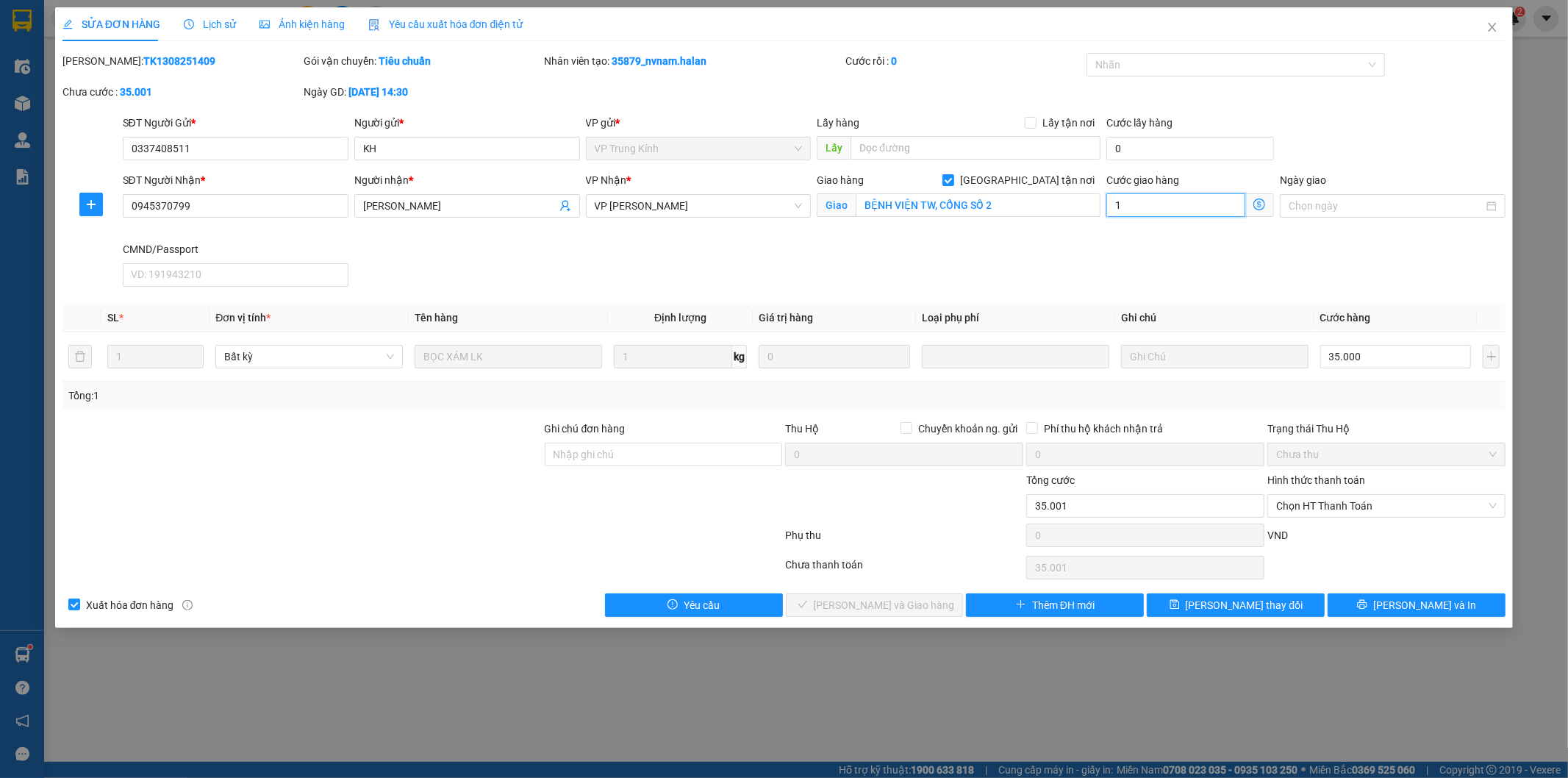
type input "15"
type input "35.015"
type input "15"
drag, startPoint x: 934, startPoint y: 263, endPoint x: 985, endPoint y: 268, distance: 51.2
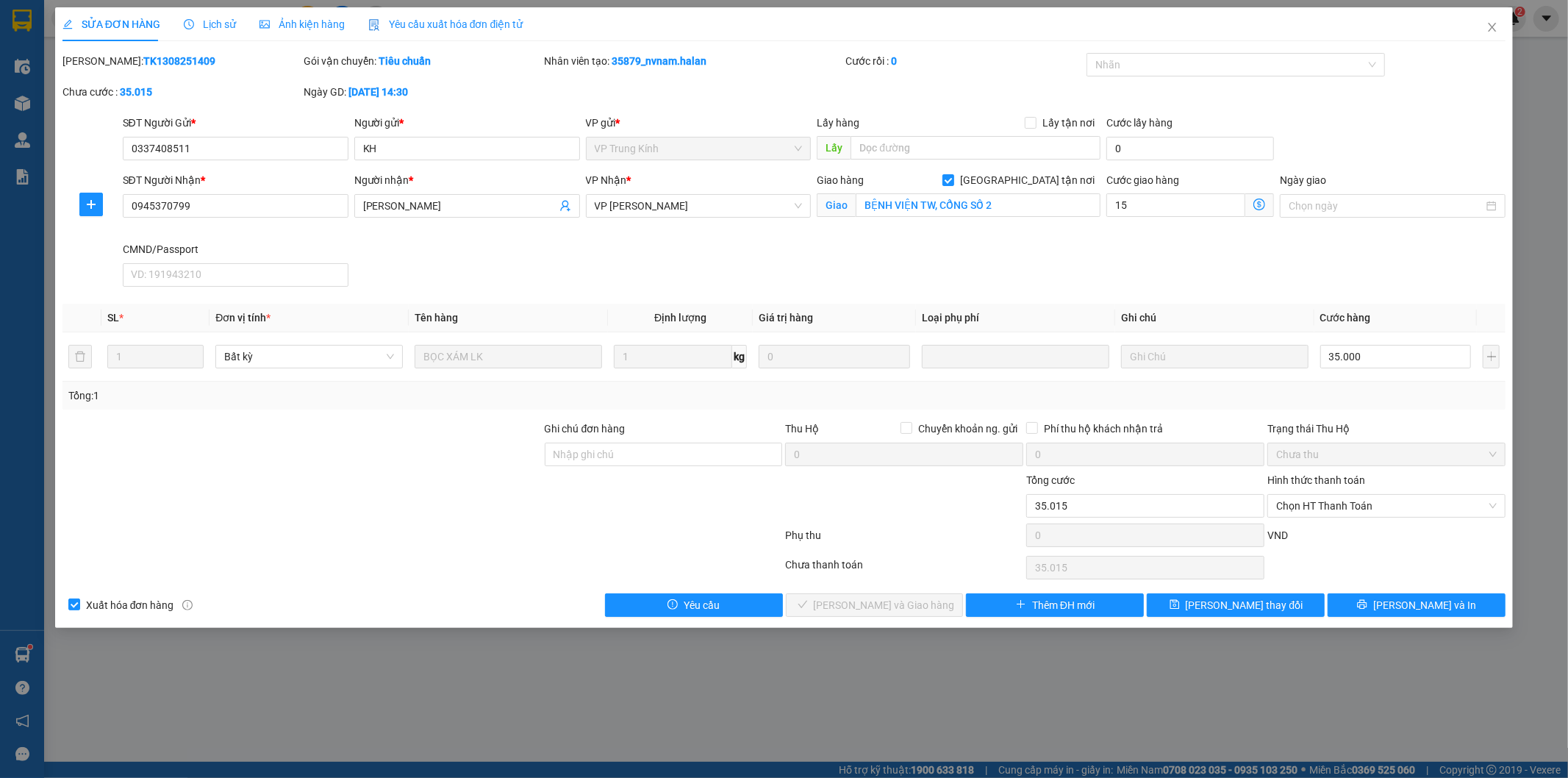
click at [934, 263] on div "SĐT Người Nhận * 0945370799 Người nhận * NHẬT QUANG VP Nhận * VP Hoàng Văn Thụ …" at bounding box center [814, 232] width 1389 height 121
type input "50.000"
type input "15.000"
click at [1220, 600] on span "Lưu thay đổi" at bounding box center [1244, 605] width 118 height 16
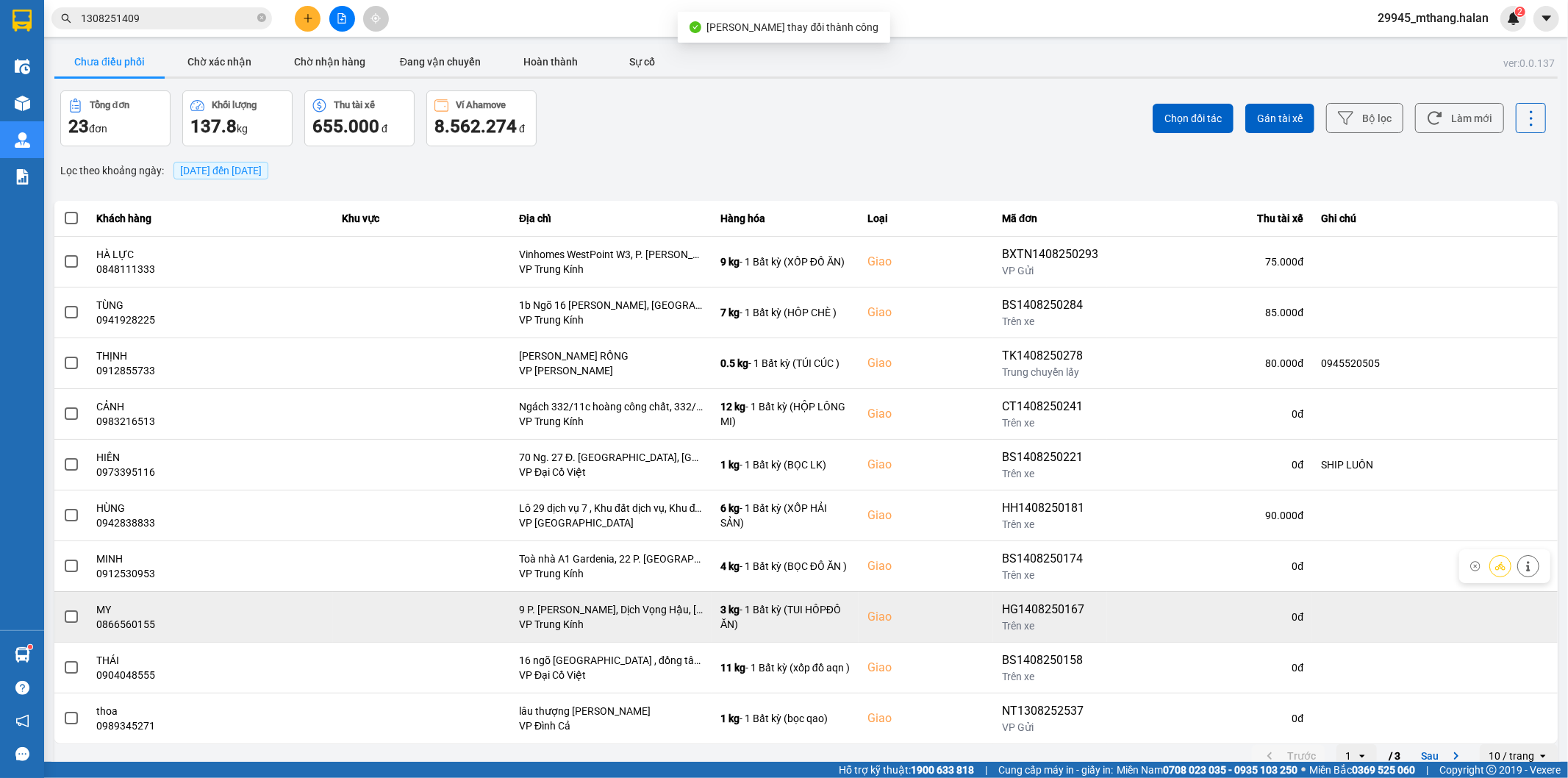
scroll to position [16, 0]
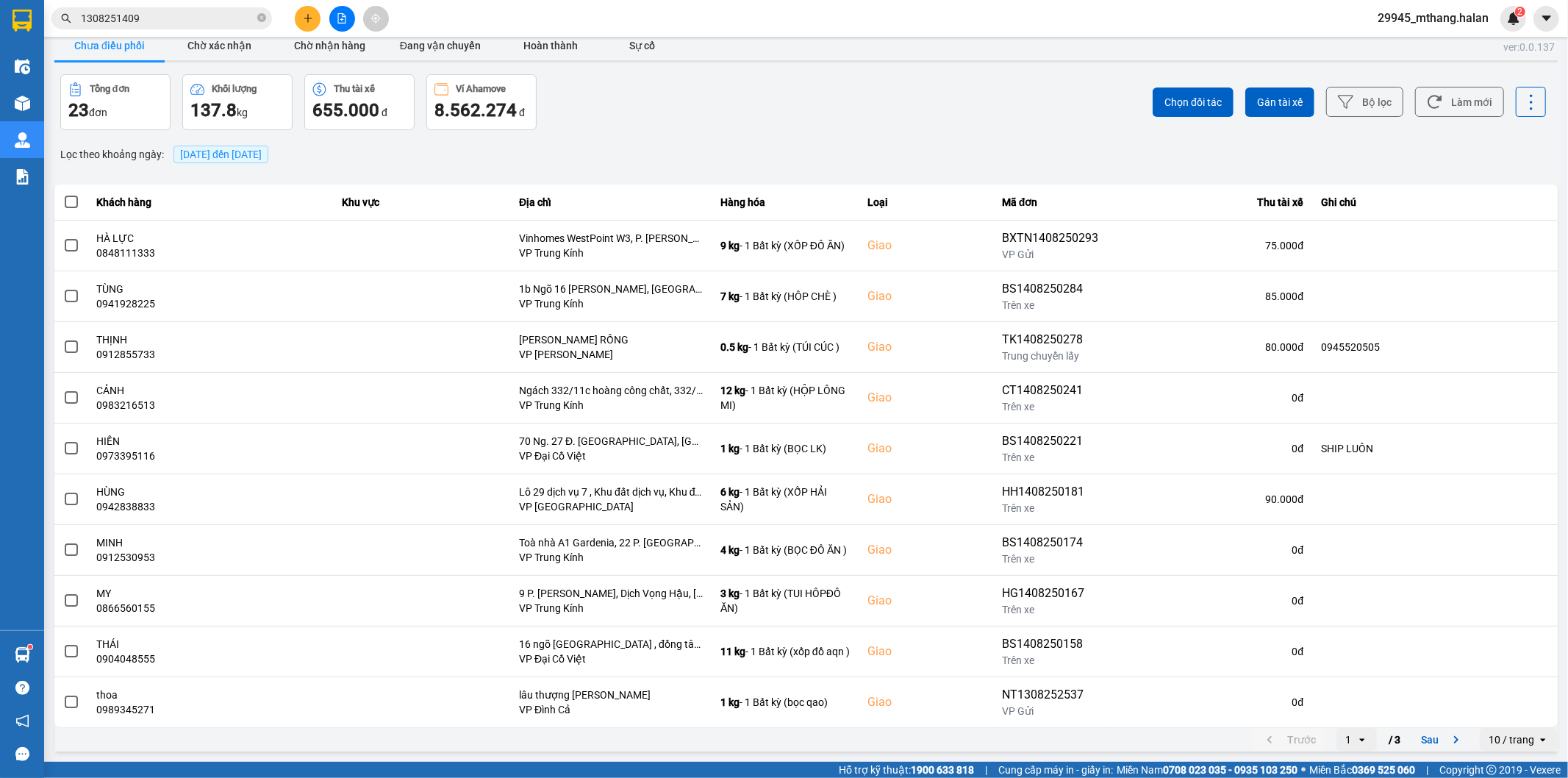
click at [1338, 748] on div "1" at bounding box center [1346, 740] width 20 height 24
click at [1334, 710] on li "3" at bounding box center [1344, 709] width 41 height 26
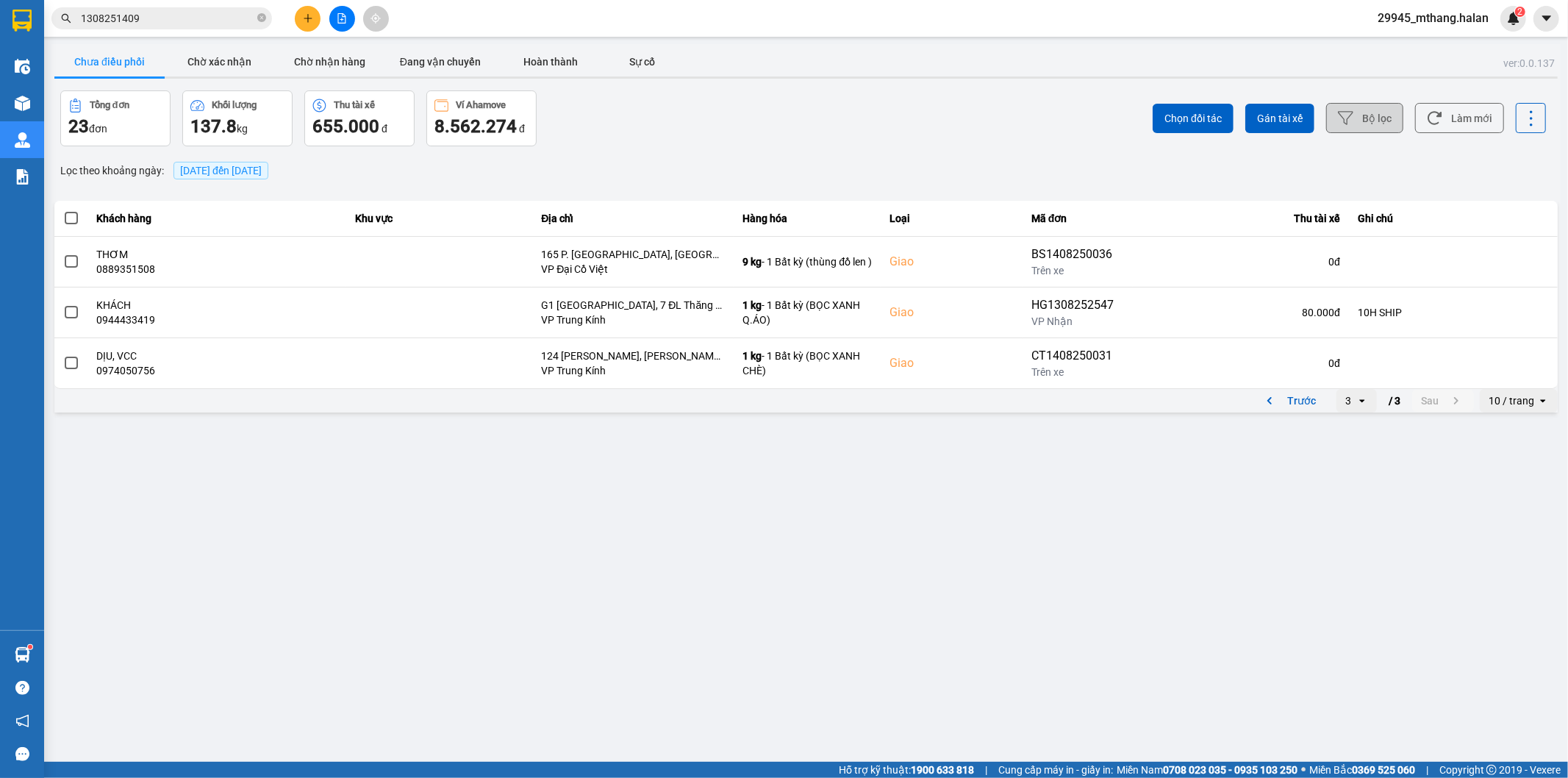
click at [1357, 115] on button "Bộ lọc" at bounding box center [1364, 118] width 77 height 30
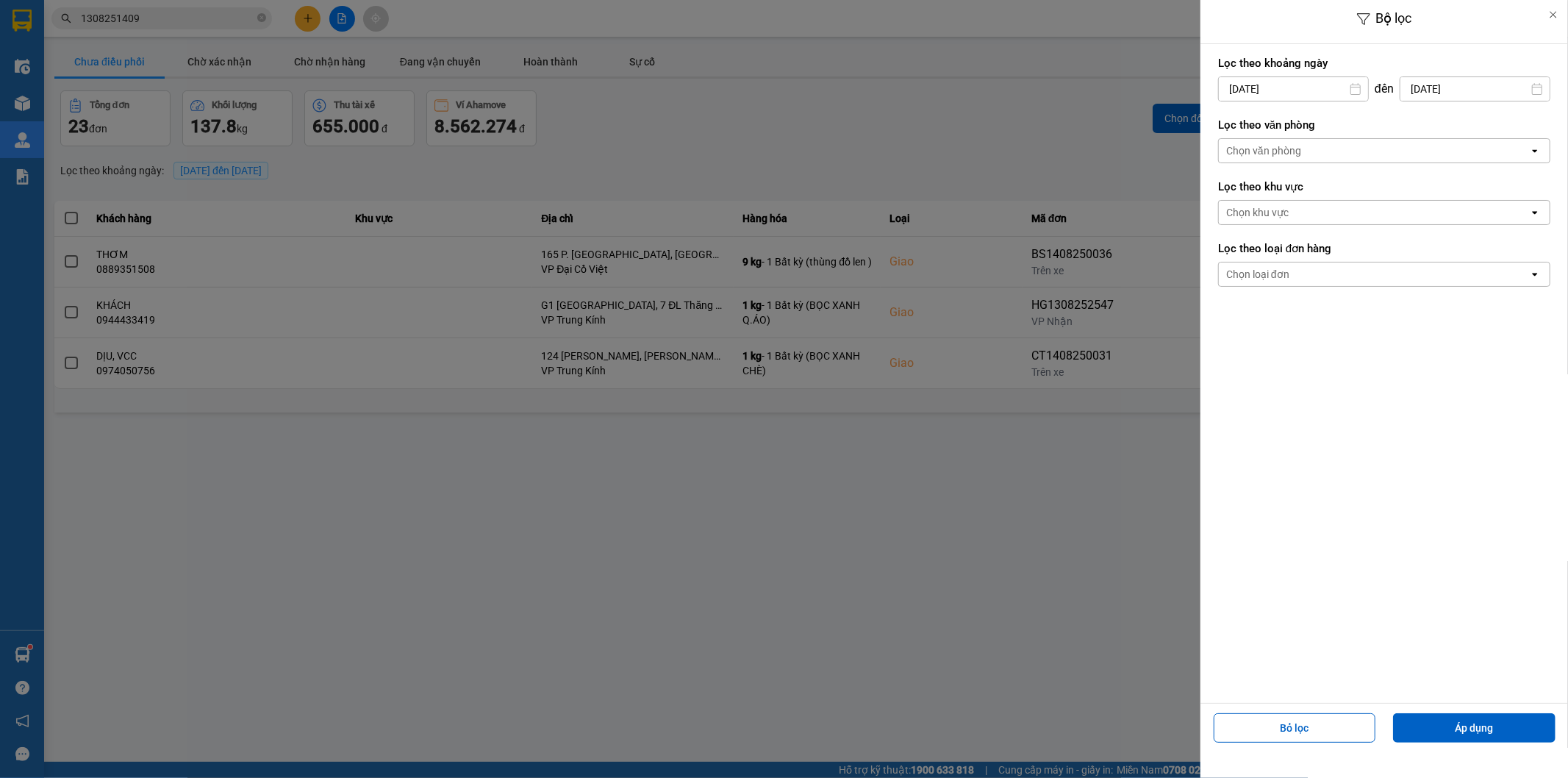
click at [1306, 89] on input "14/08/2025" at bounding box center [1293, 89] width 150 height 24
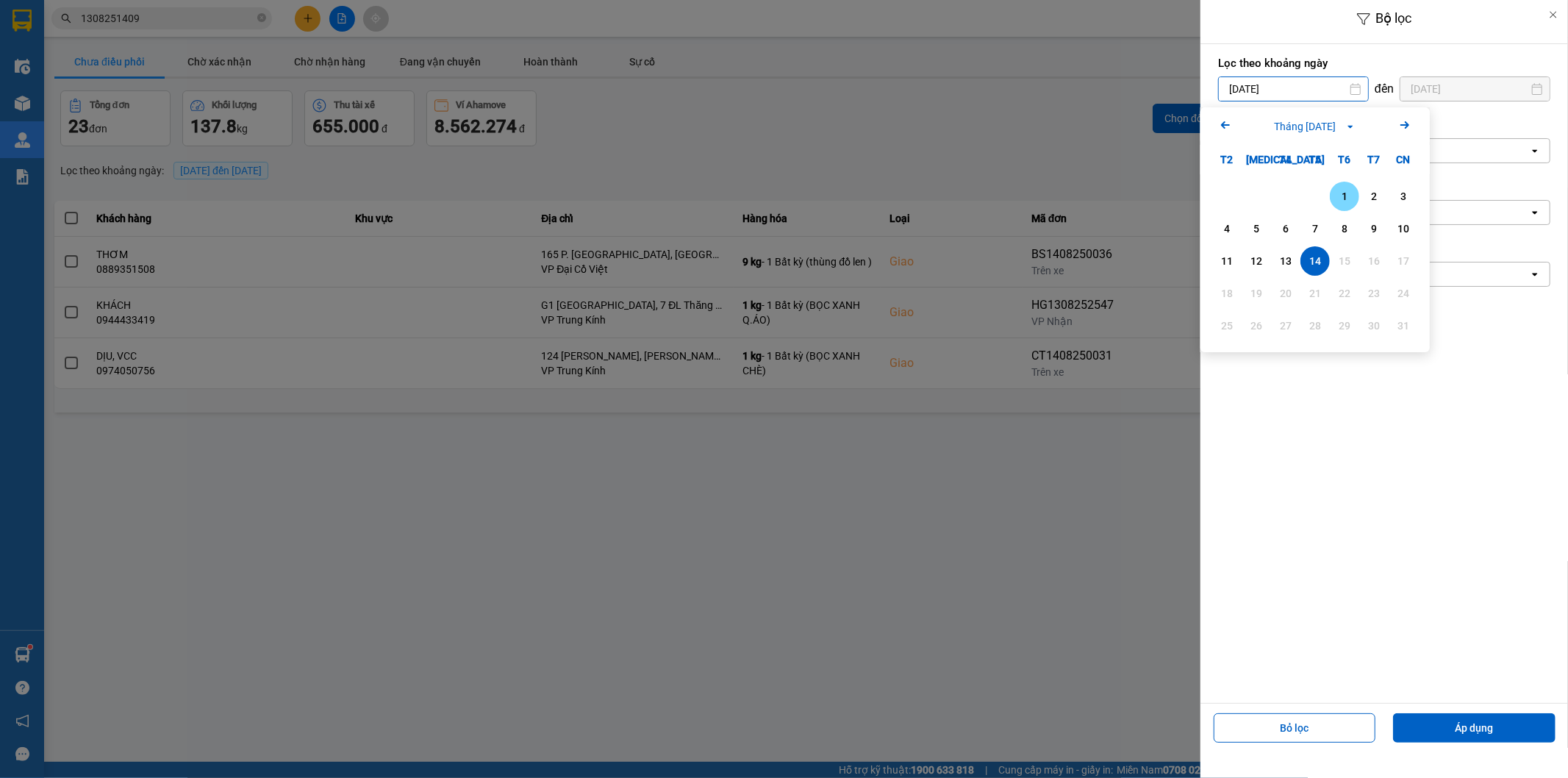
click at [1350, 188] on div "1" at bounding box center [1344, 196] width 21 height 17
type input "01/08/2025"
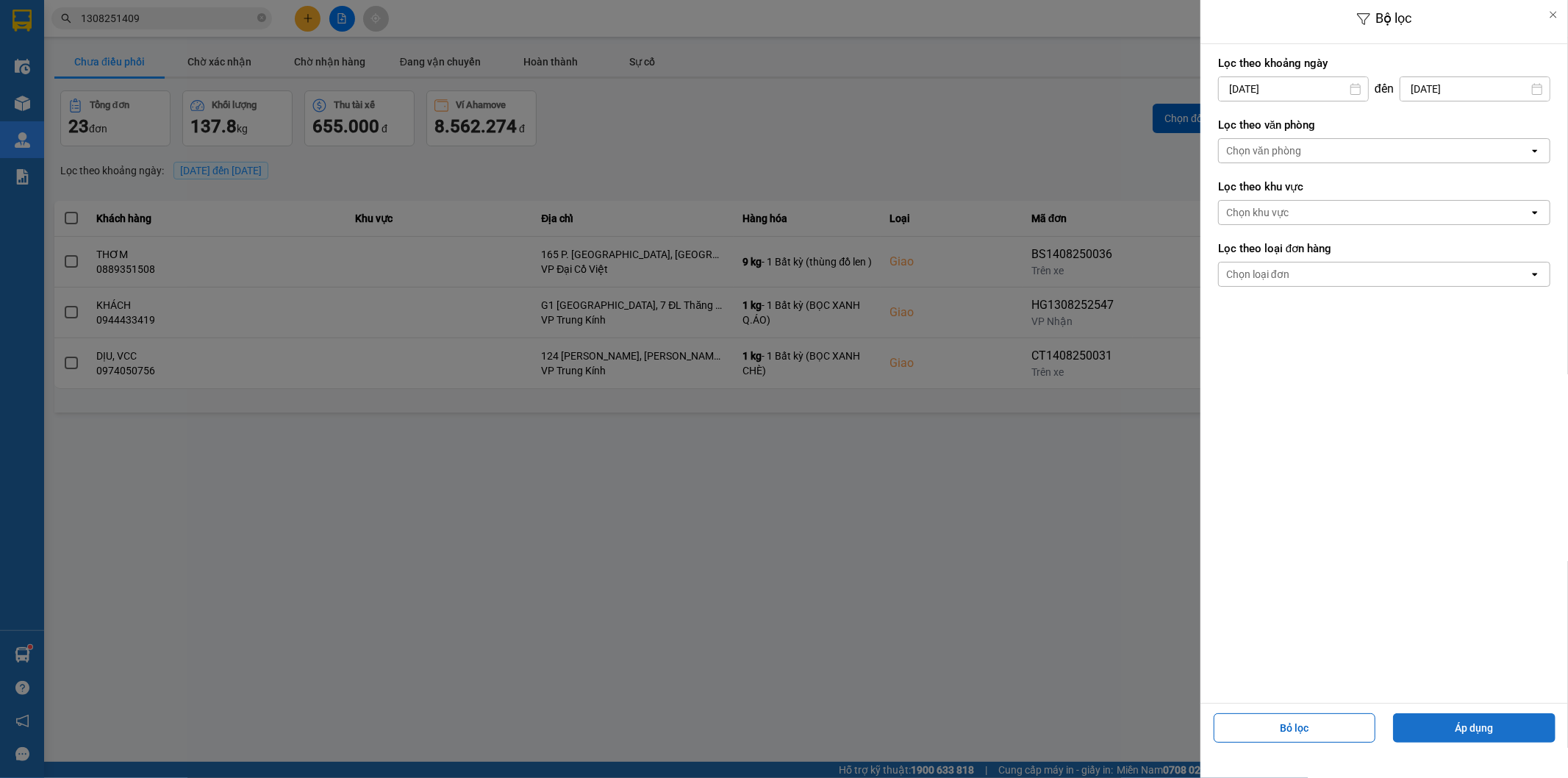
click at [1432, 730] on button "Áp dụng" at bounding box center [1474, 728] width 162 height 29
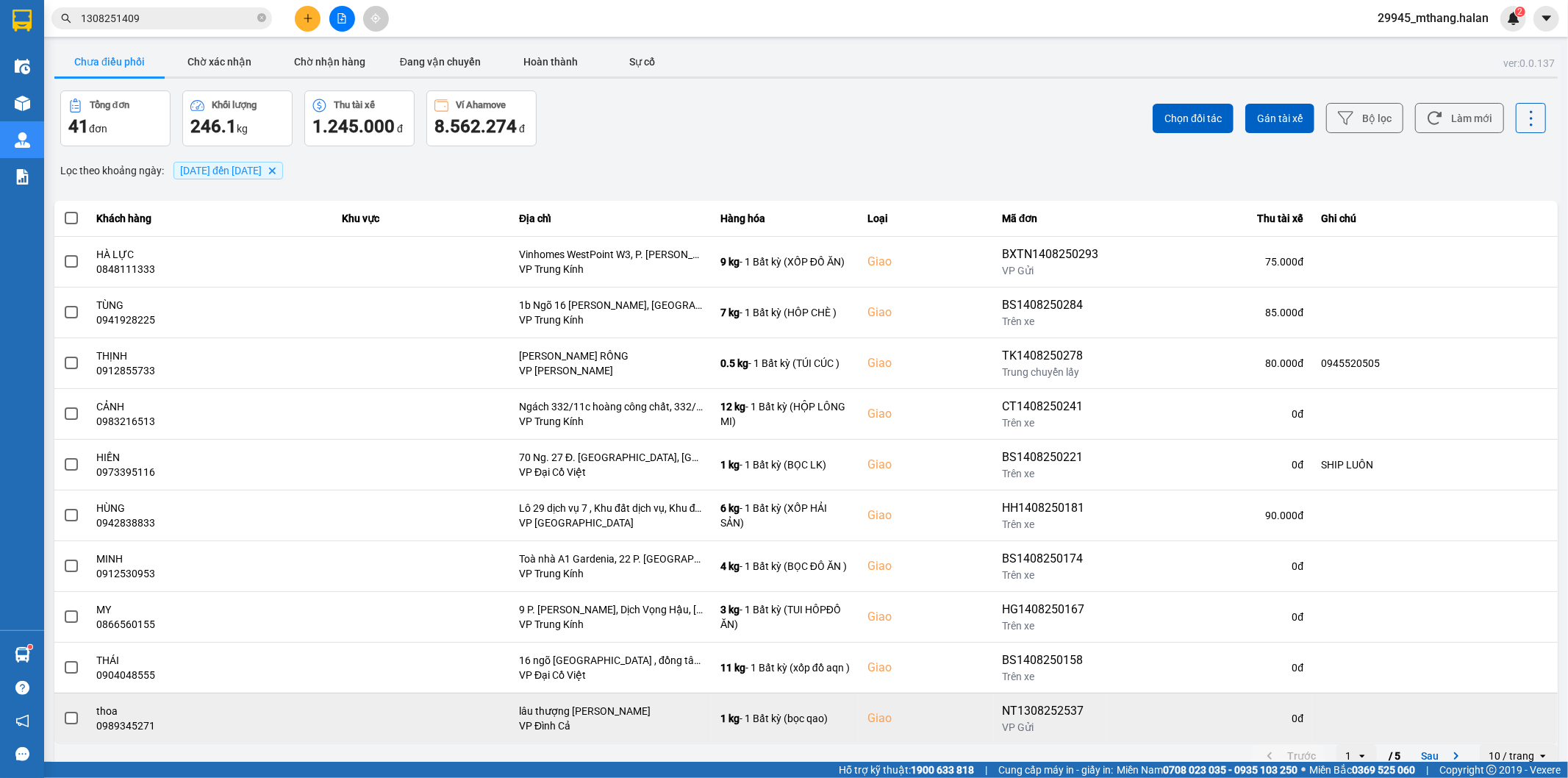
scroll to position [16, 0]
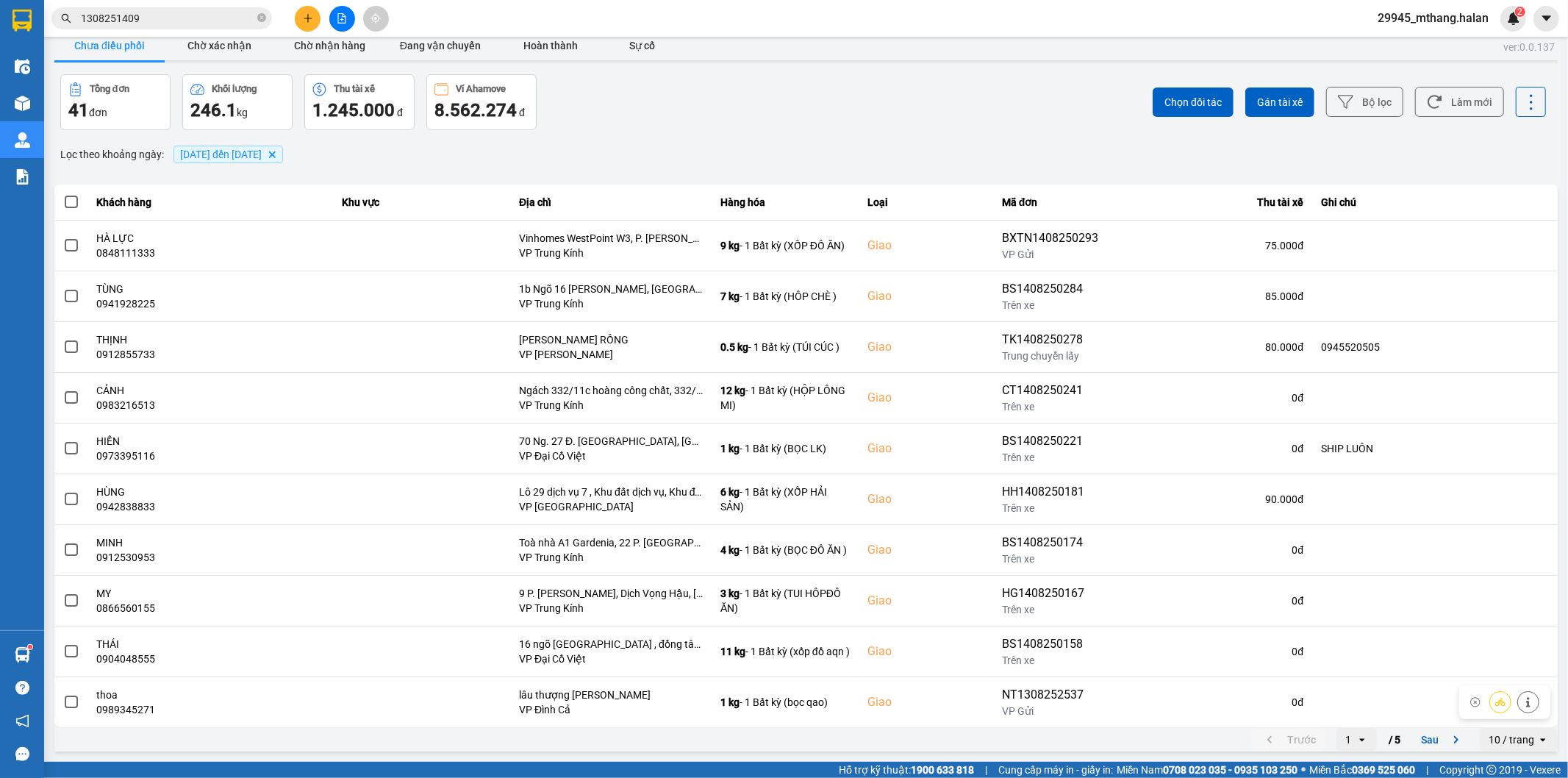
click at [1345, 736] on div "1" at bounding box center [1348, 740] width 5 height 15
click at [1340, 691] on li "4" at bounding box center [1344, 683] width 41 height 26
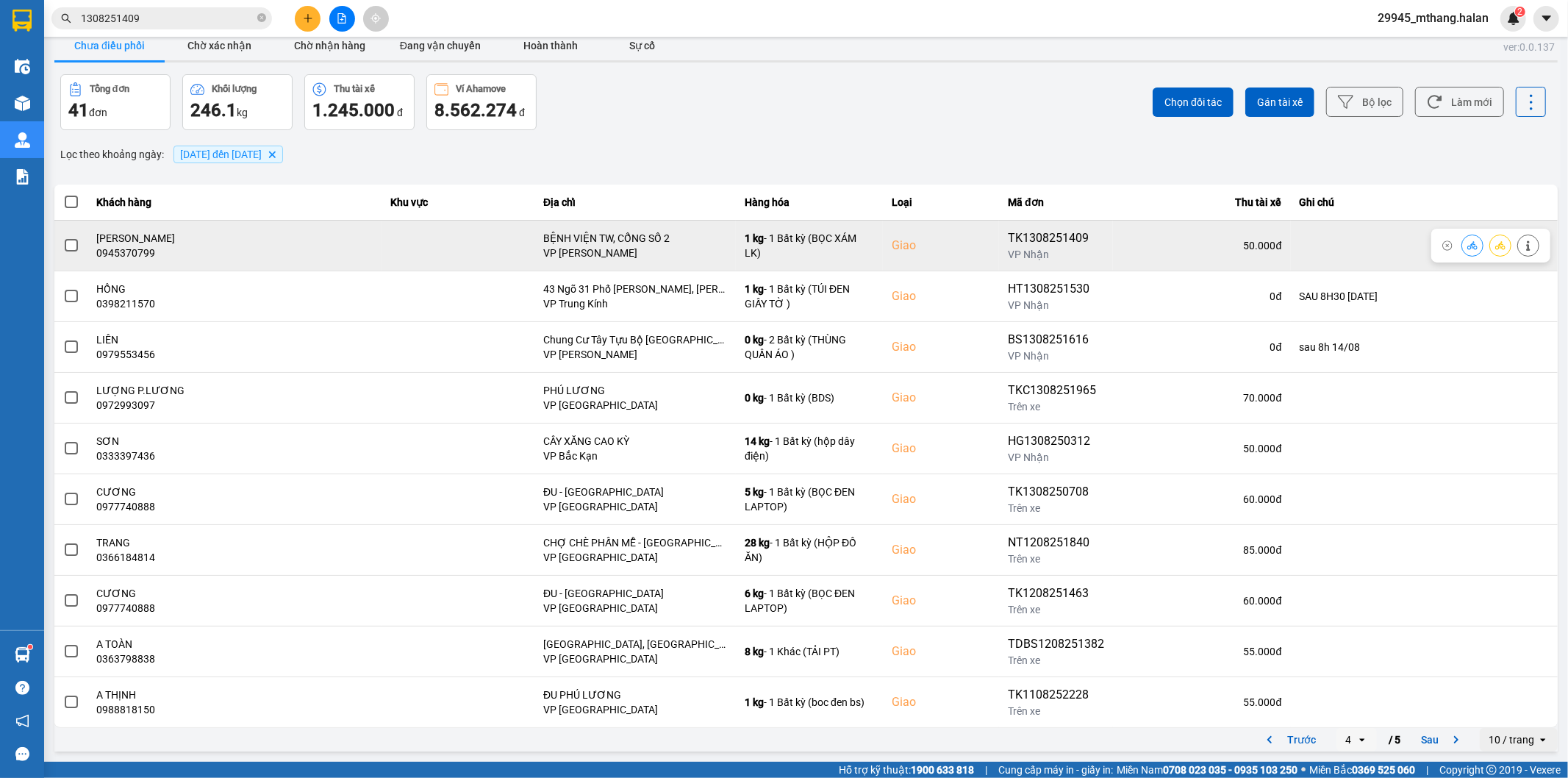
click at [74, 246] on span at bounding box center [71, 246] width 14 height 14
click at [63, 238] on input "checkbox" at bounding box center [63, 238] width 0 height 0
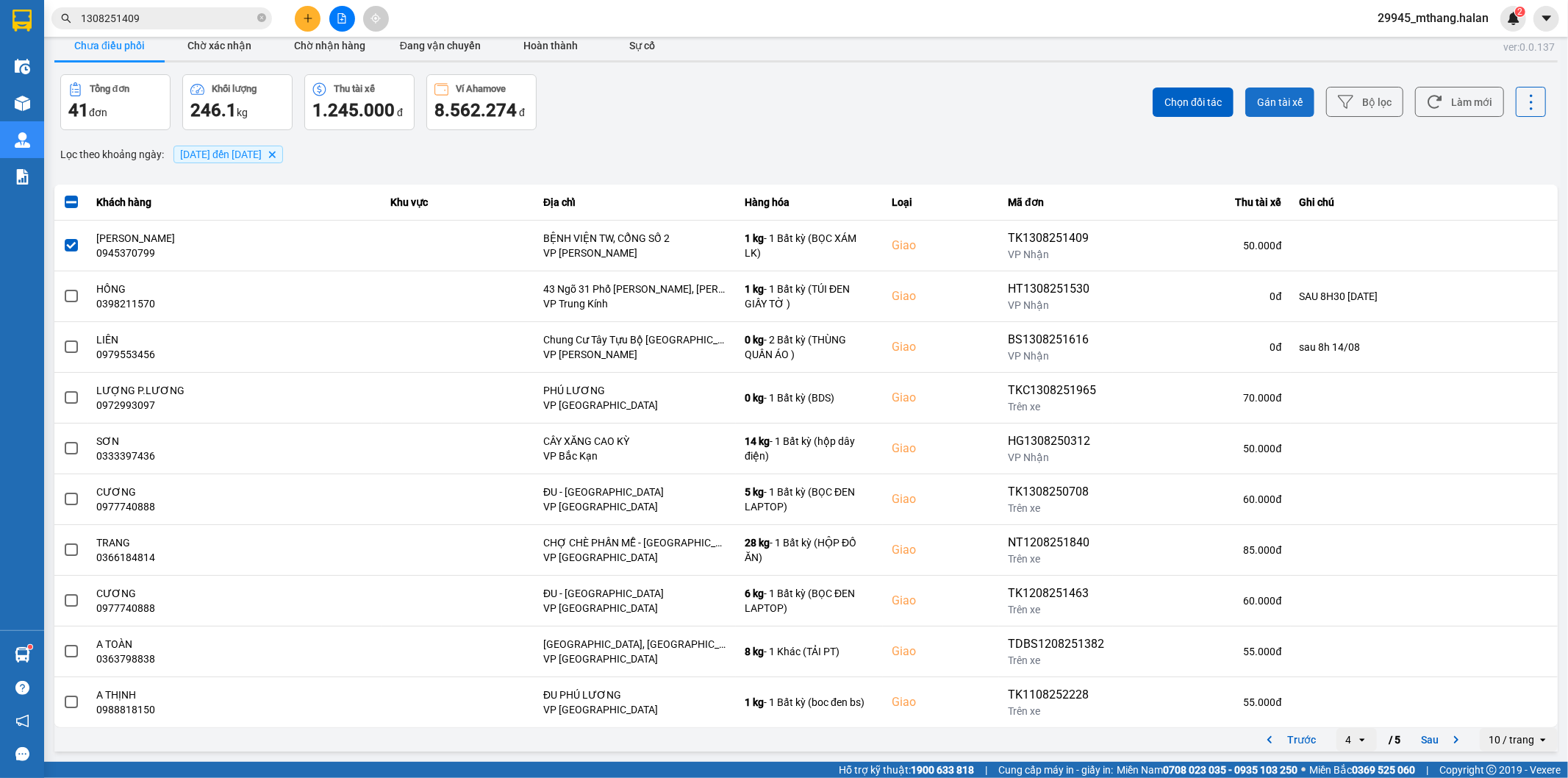
click at [1273, 104] on span "Gán tài xế" at bounding box center [1280, 102] width 45 height 15
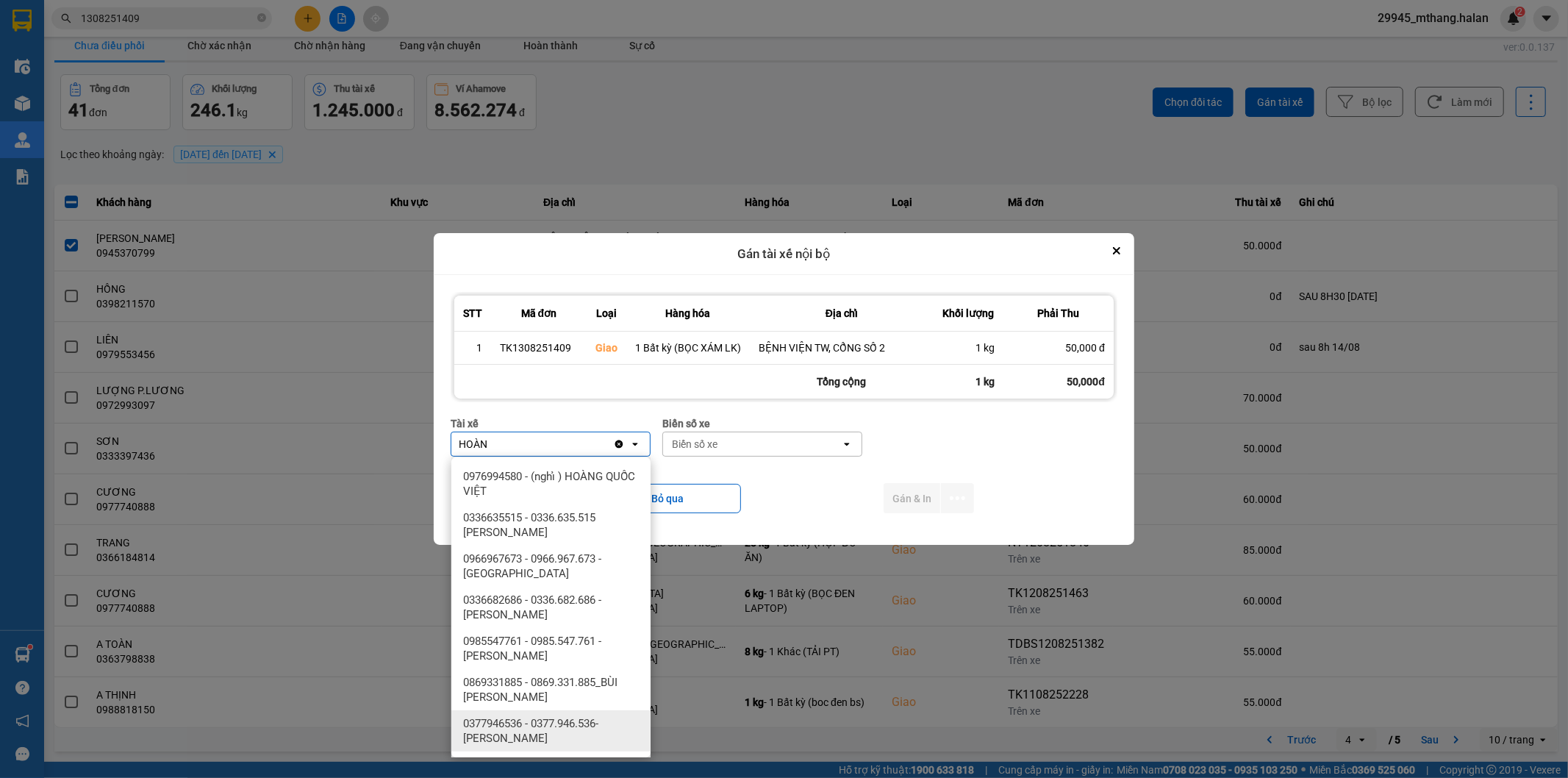
type input "HOÀN"
click at [557, 714] on div "0377946536 - 0377.946.536- Đào Duy Hoàn" at bounding box center [551, 730] width 199 height 41
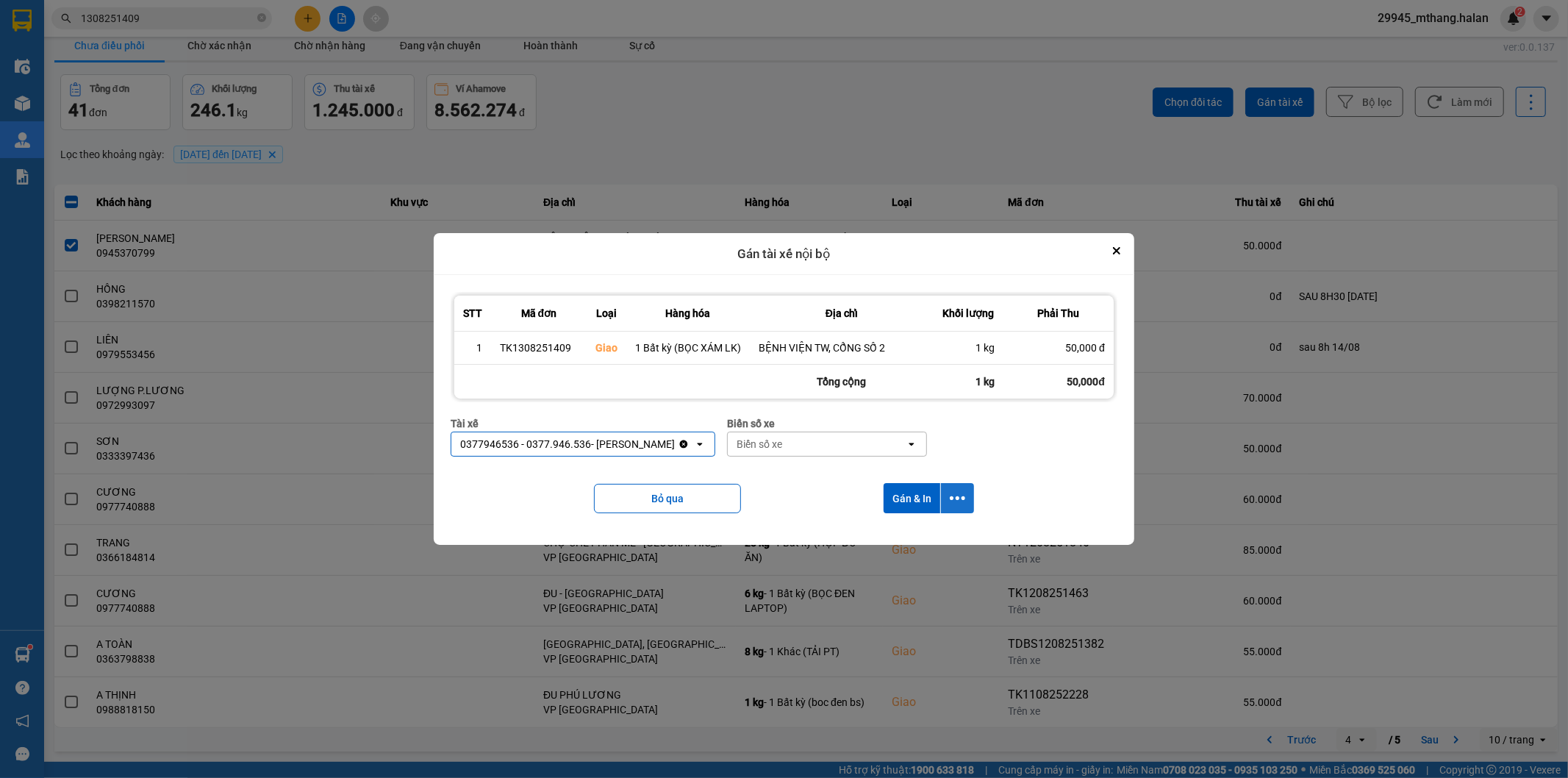
click at [963, 502] on icon "dialog" at bounding box center [957, 498] width 15 height 15
click at [895, 546] on span "Chỉ gán tài" at bounding box center [899, 539] width 49 height 15
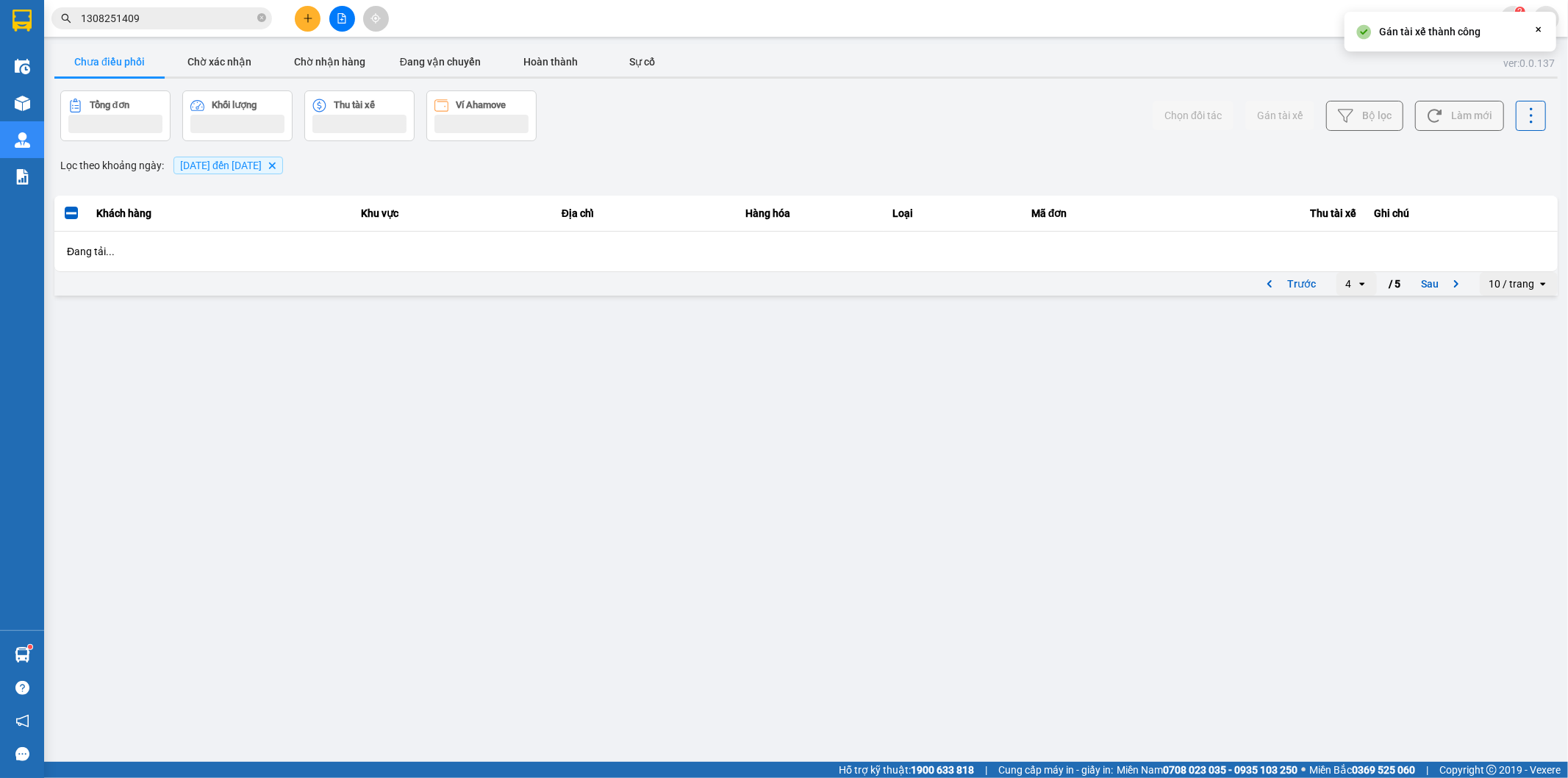
scroll to position [0, 0]
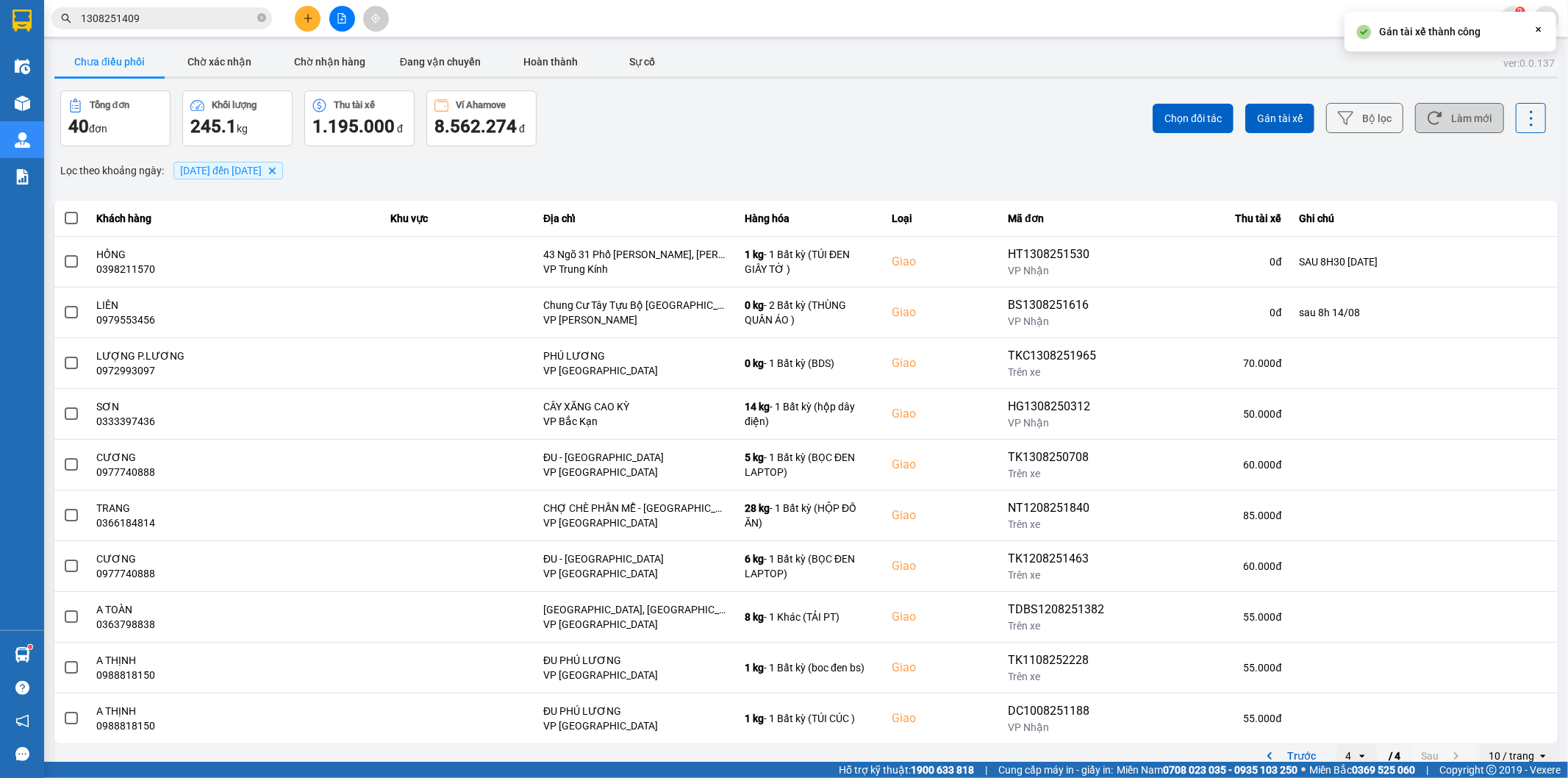
click at [1465, 122] on button "Làm mới" at bounding box center [1459, 118] width 89 height 30
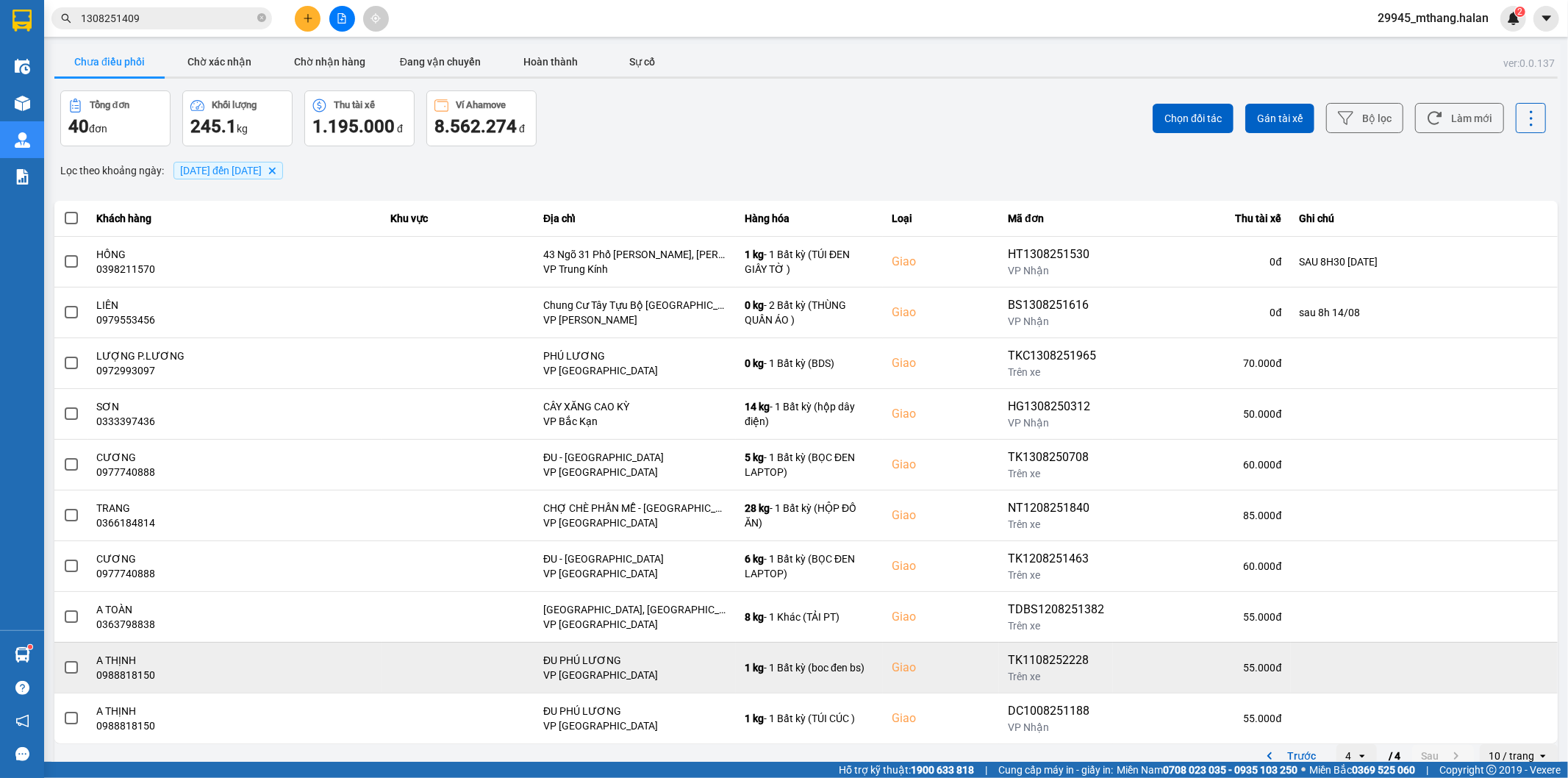
scroll to position [16, 0]
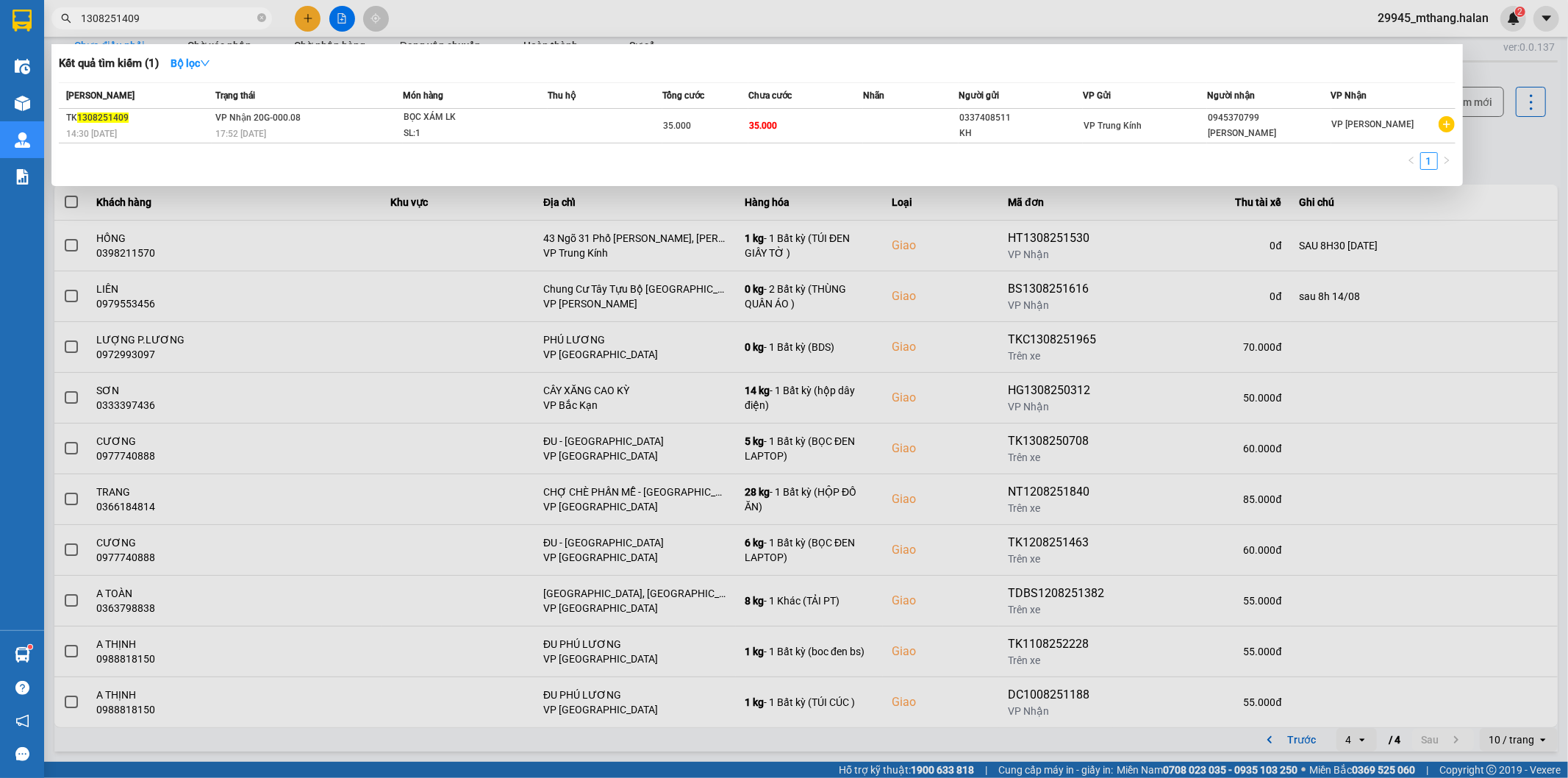
click at [218, 24] on input "1308251409" at bounding box center [167, 18] width 173 height 16
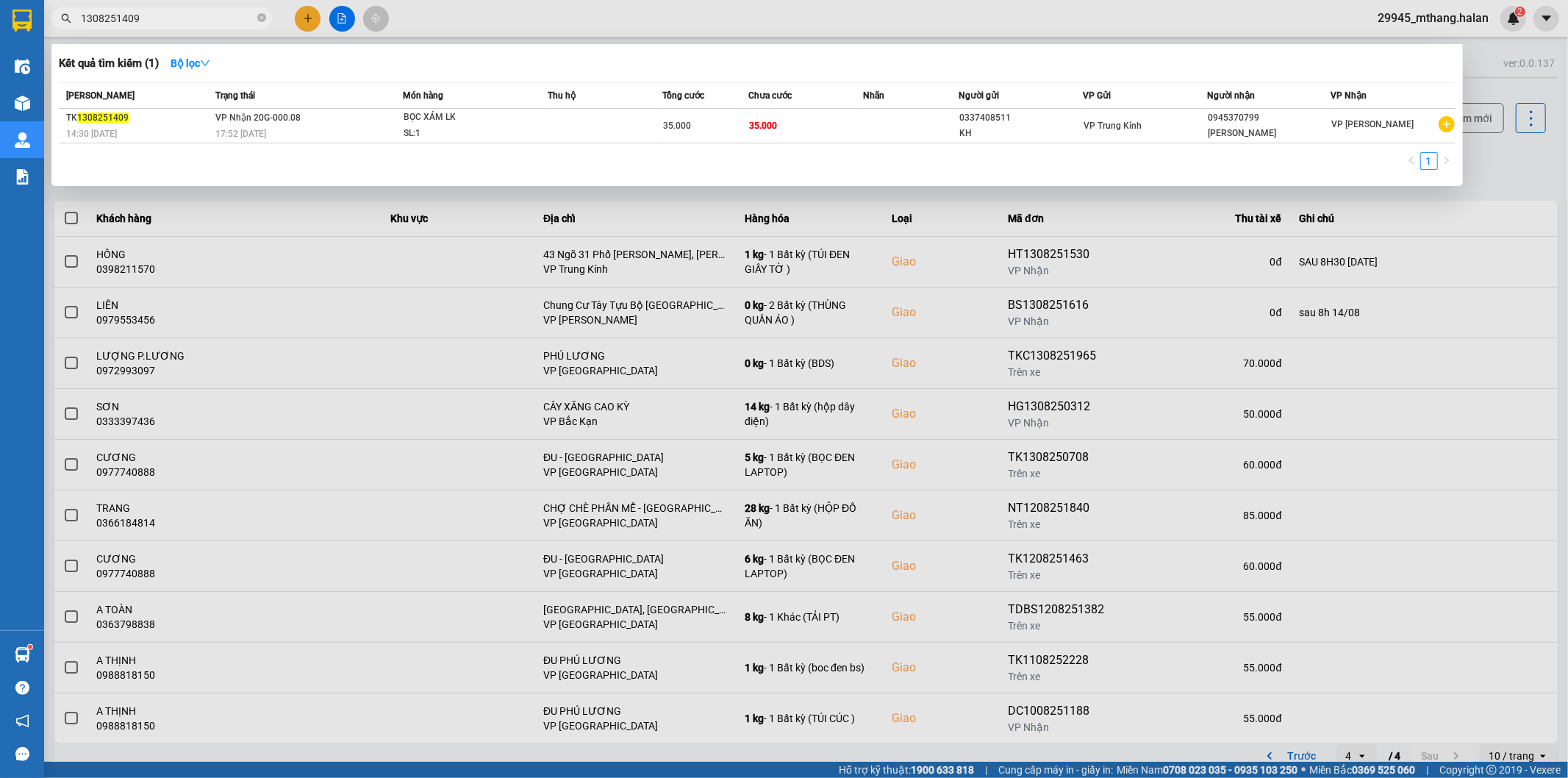
scroll to position [16, 0]
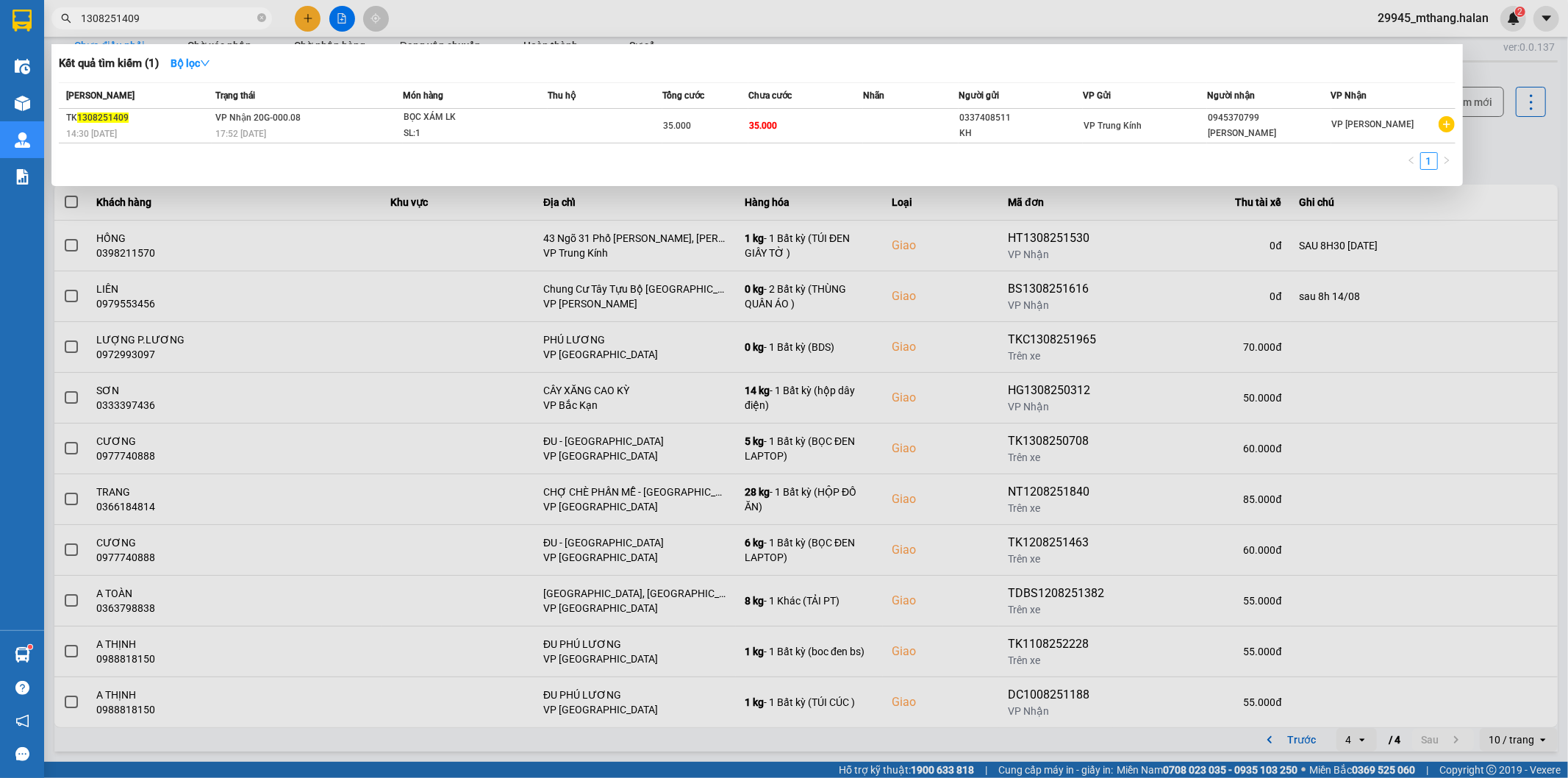
click at [185, 5] on div at bounding box center [784, 389] width 1568 height 778
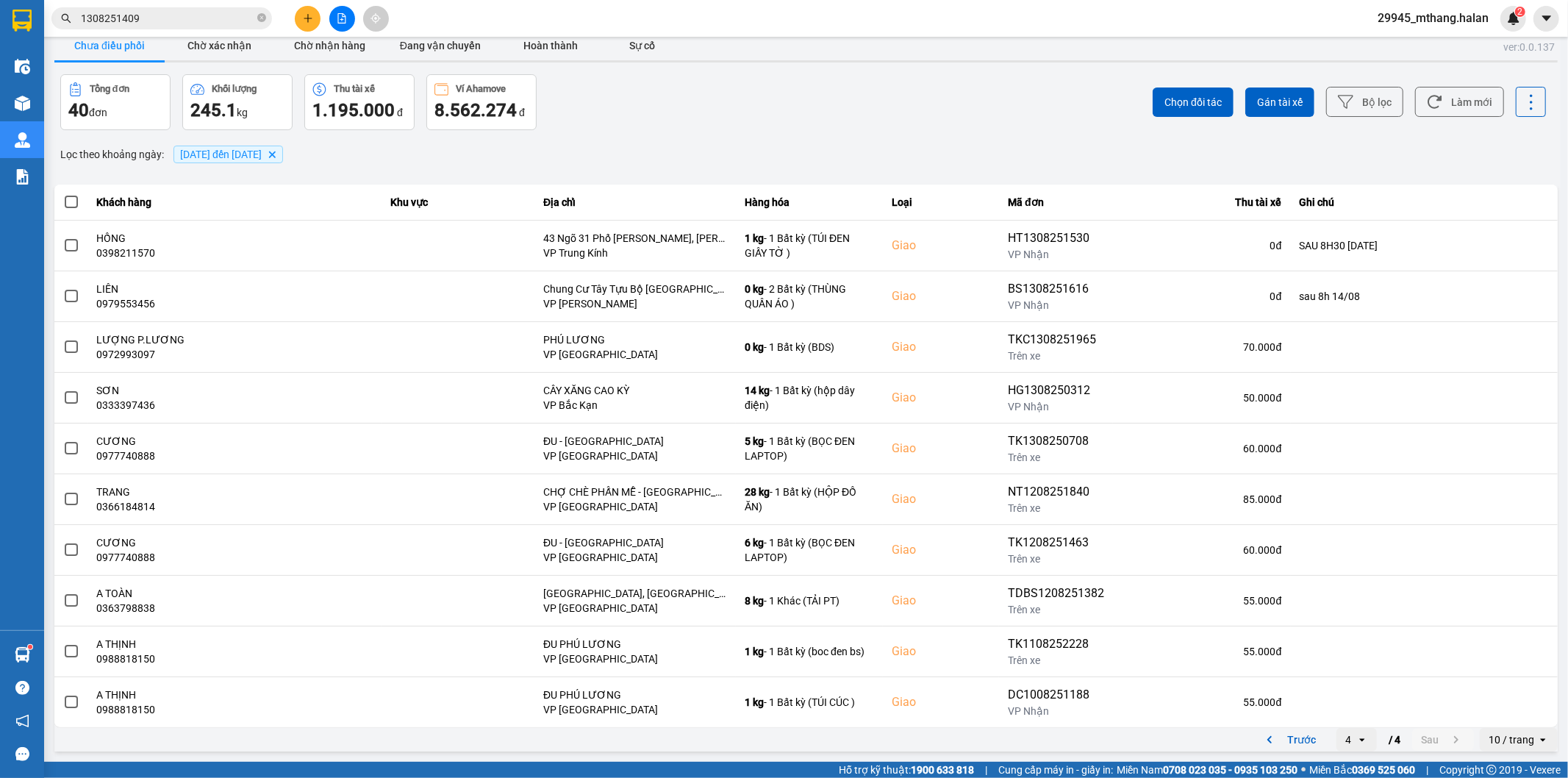
click at [185, 5] on div "Kết quả tìm kiếm ( 1 ) Bộ lọc Mã ĐH Trạng thái Món hàng Thu hộ Tổng cước Chưa c…" at bounding box center [143, 18] width 286 height 25
click at [185, 10] on input "1308251409" at bounding box center [167, 18] width 173 height 16
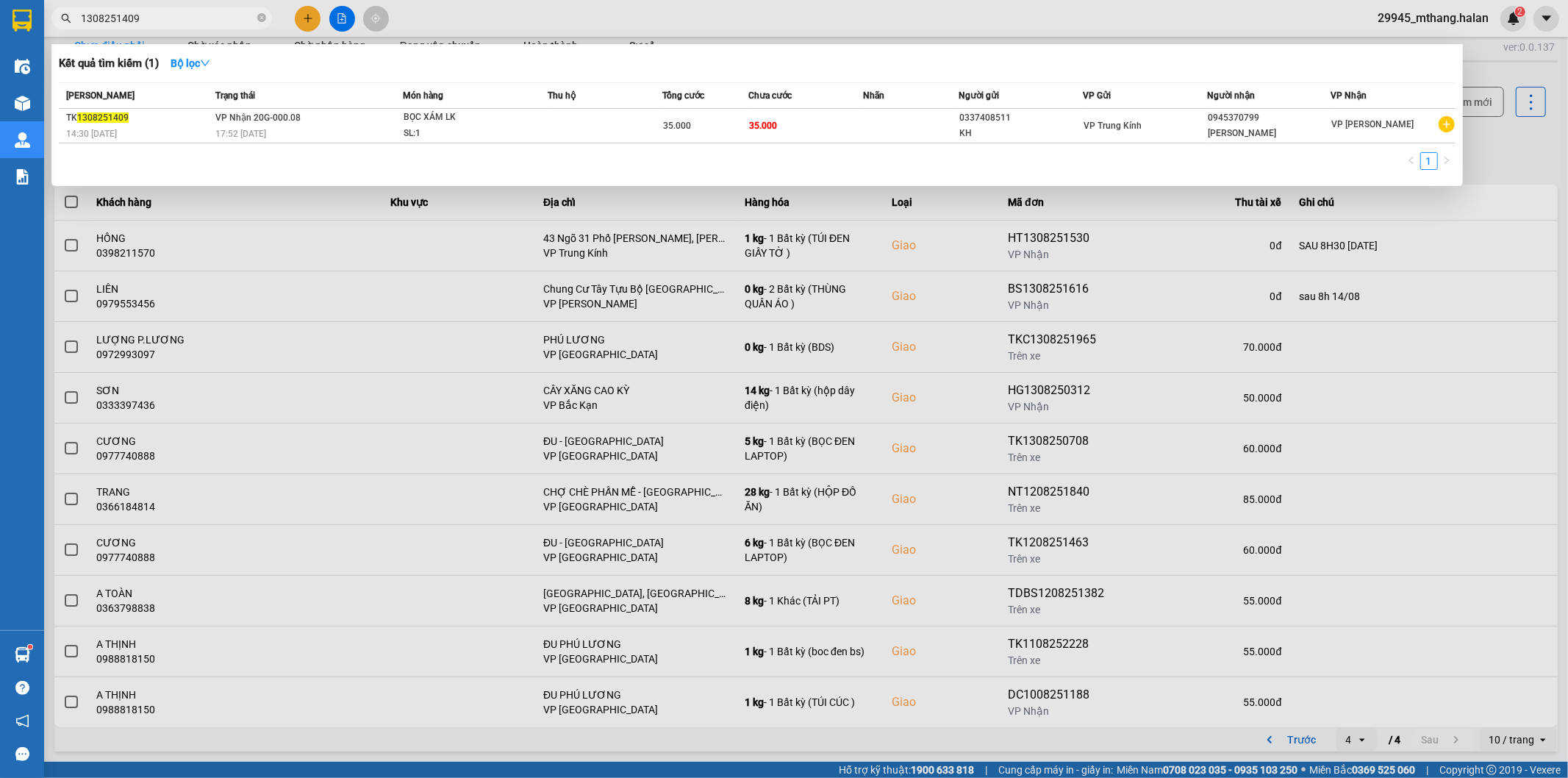
click at [185, 10] on input "1308251409" at bounding box center [167, 18] width 173 height 16
paste input "0915188226"
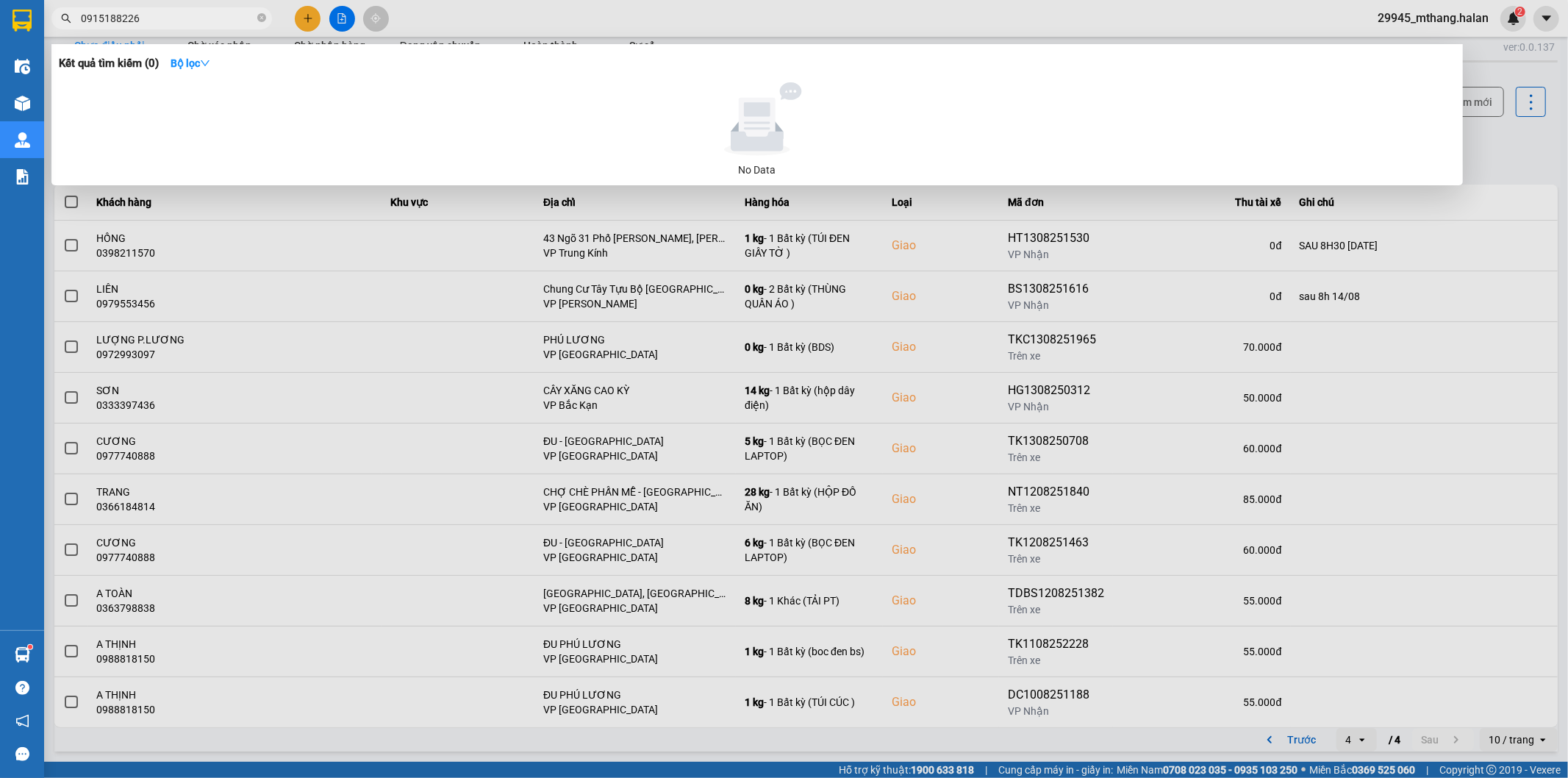
type input "0915188226"
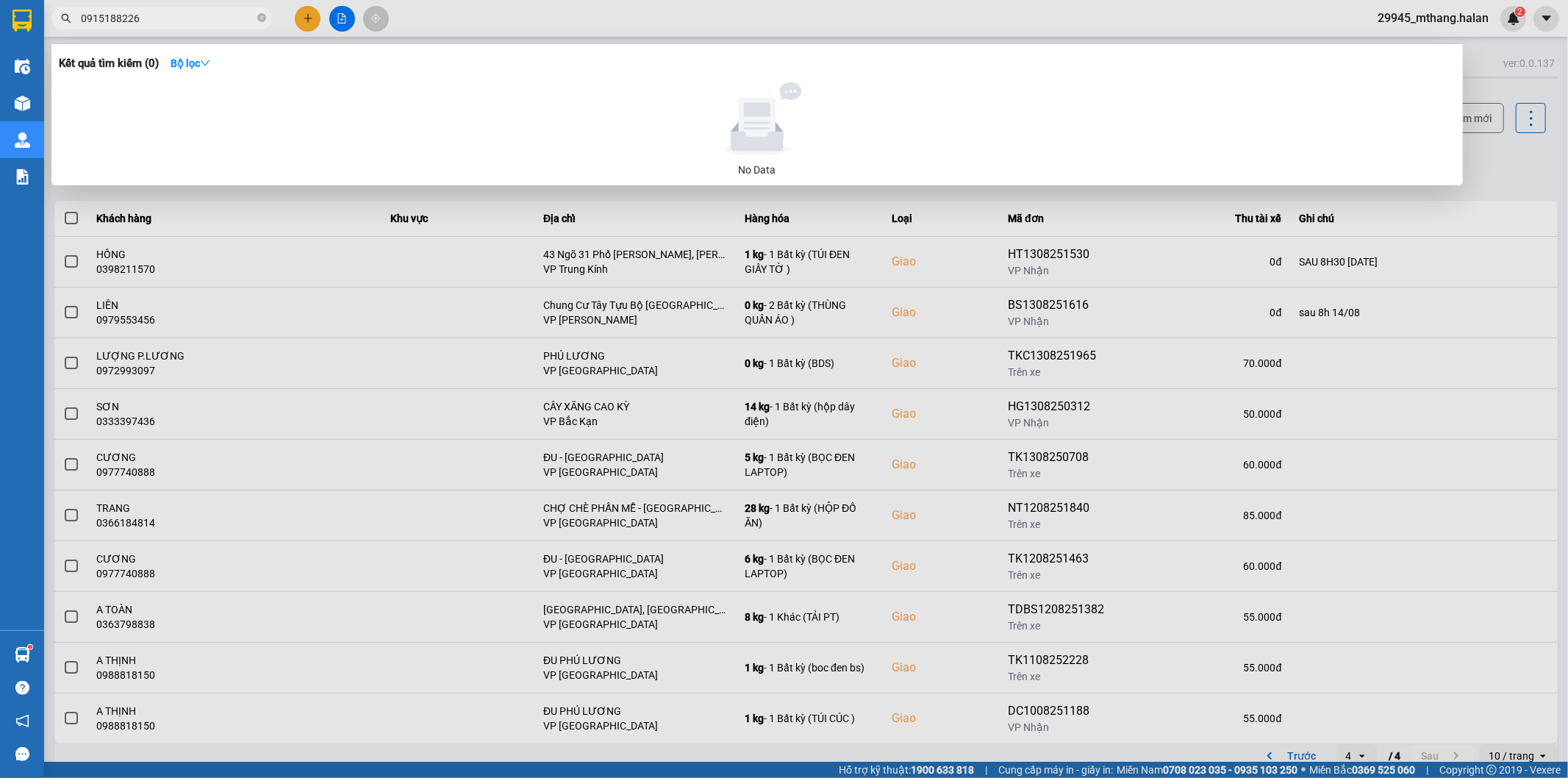
scroll to position [16, 0]
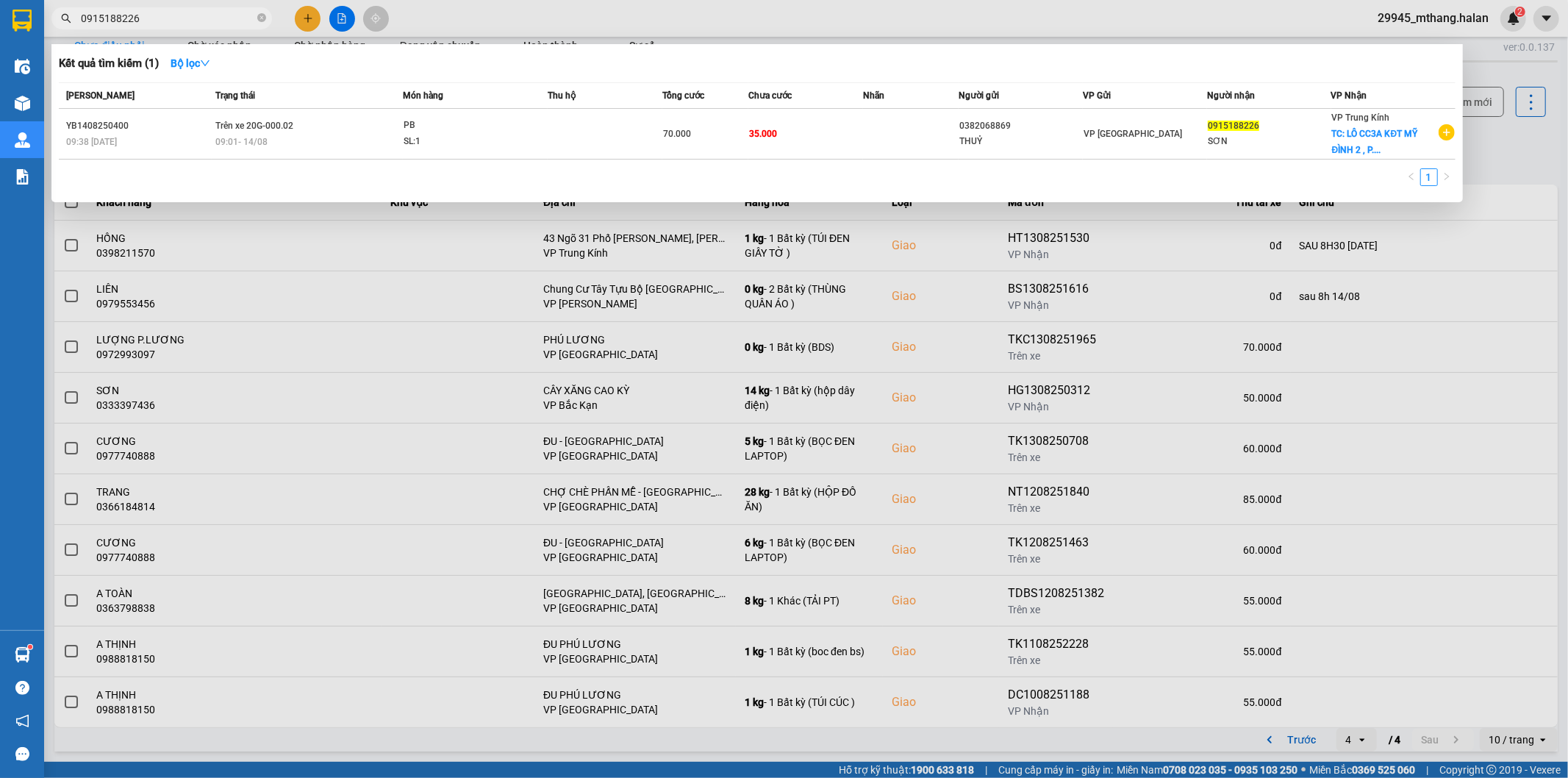
click at [1498, 170] on div at bounding box center [784, 389] width 1568 height 778
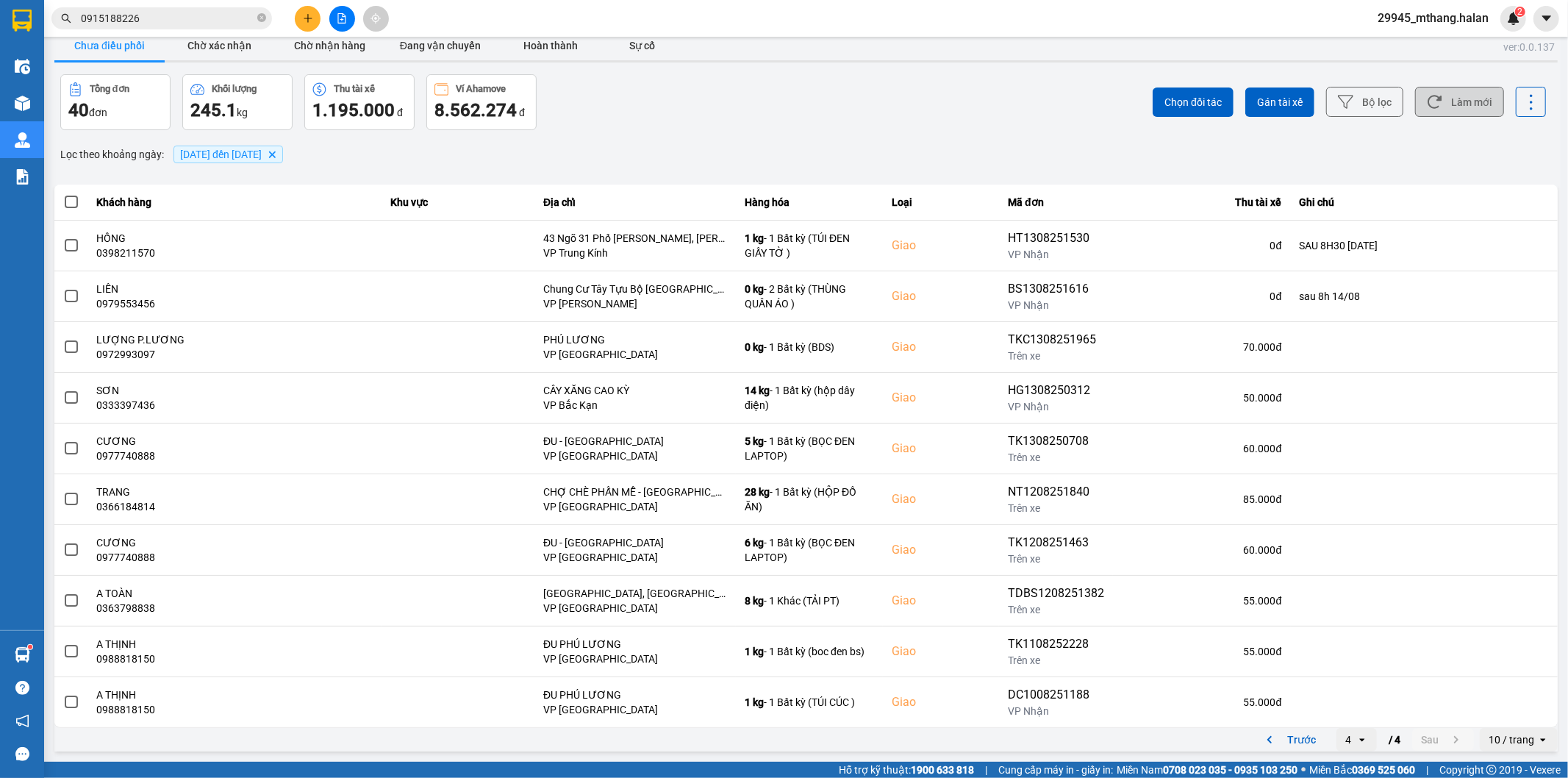
click at [1470, 99] on button "Làm mới" at bounding box center [1459, 102] width 89 height 30
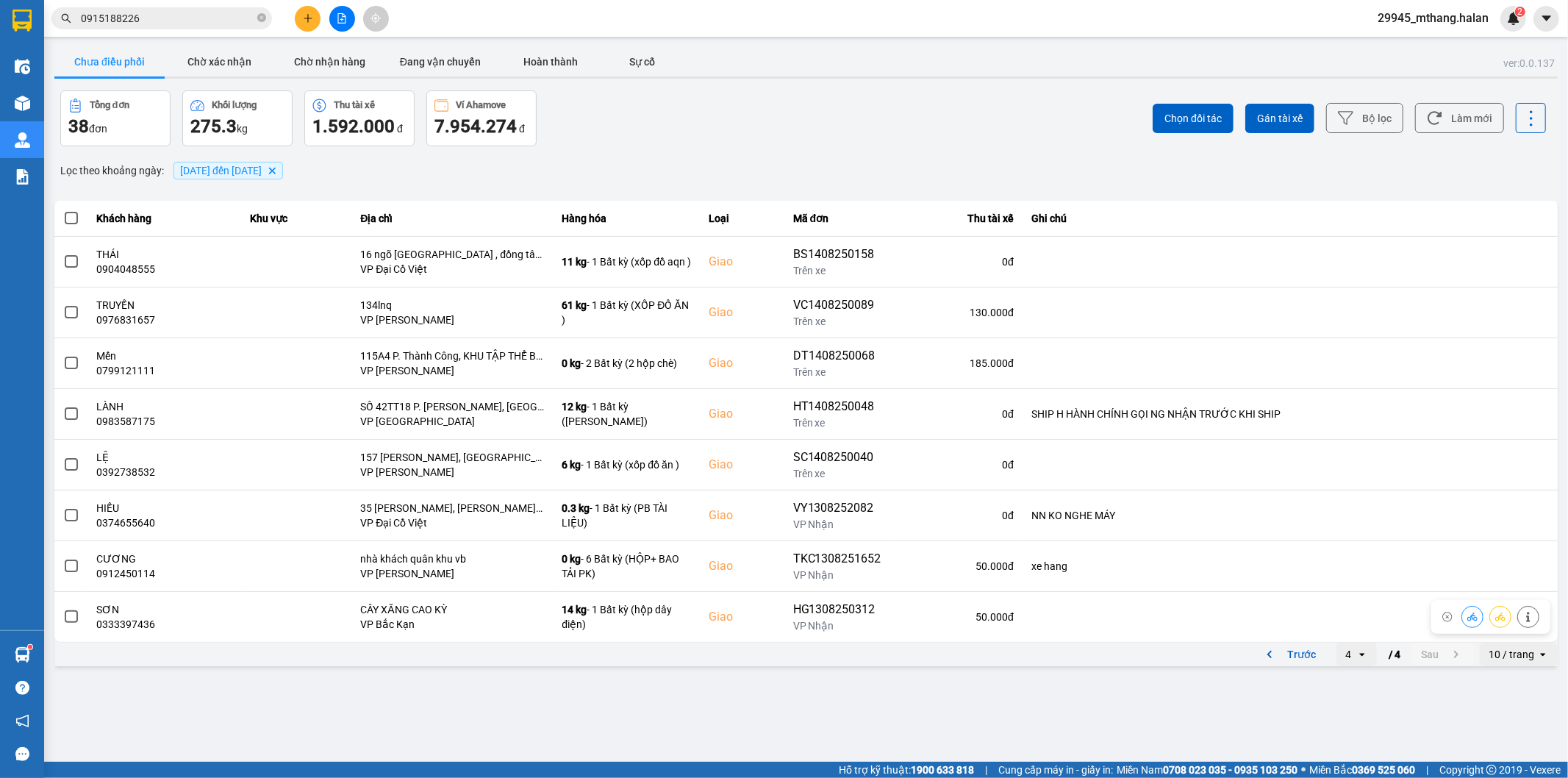
click at [1360, 656] on icon "open" at bounding box center [1361, 654] width 12 height 12
click at [1358, 540] on div "1" at bounding box center [1356, 545] width 17 height 15
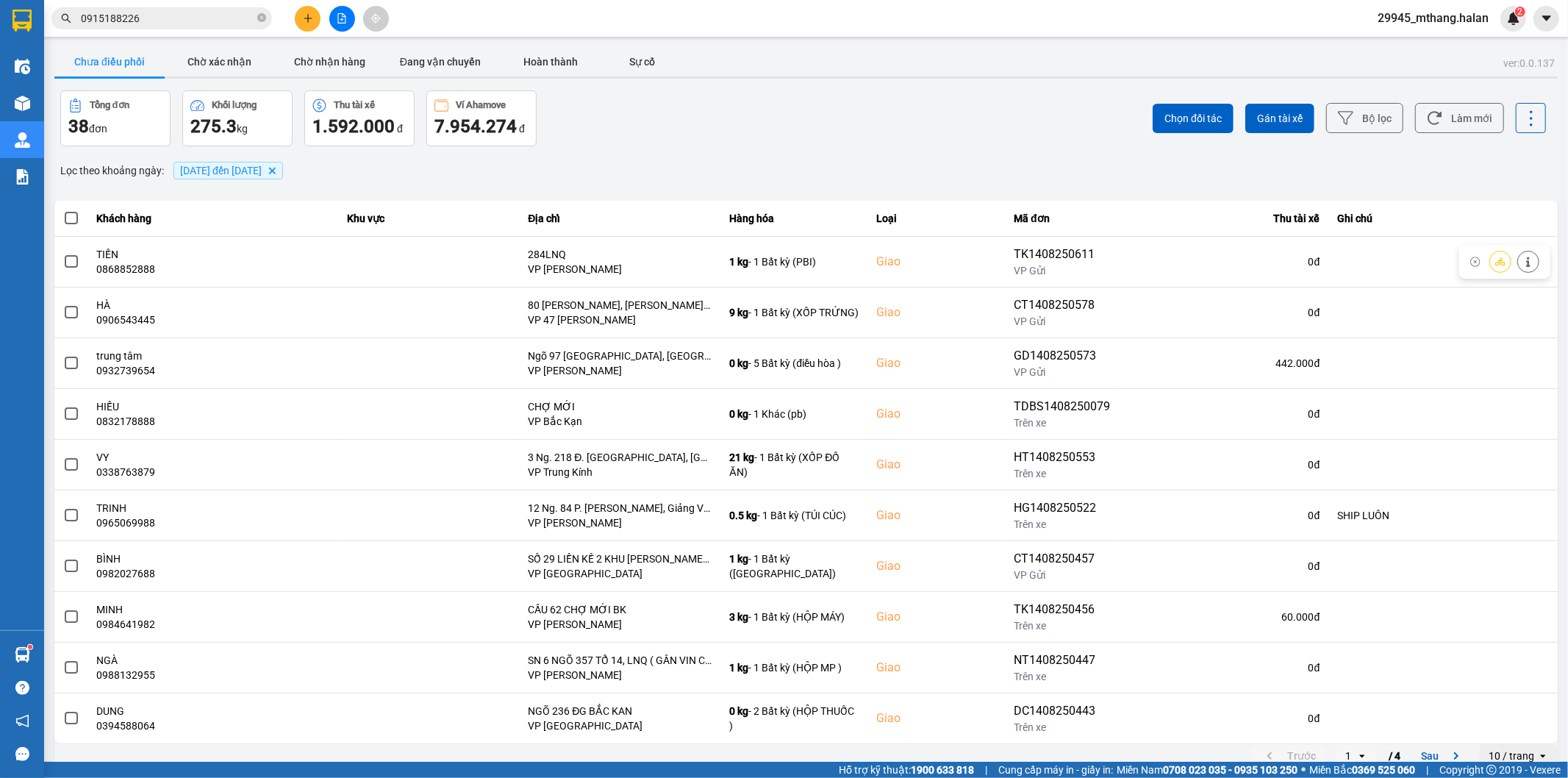
click at [669, 175] on div "Lọc theo khoảng ngày : [DATE] đến [DATE] [GEOGRAPHIC_DATA]" at bounding box center [806, 170] width 1503 height 25
click at [1415, 121] on button "Làm mới" at bounding box center [1459, 118] width 89 height 30
click at [1415, 122] on button "Làm mới" at bounding box center [1459, 118] width 89 height 30
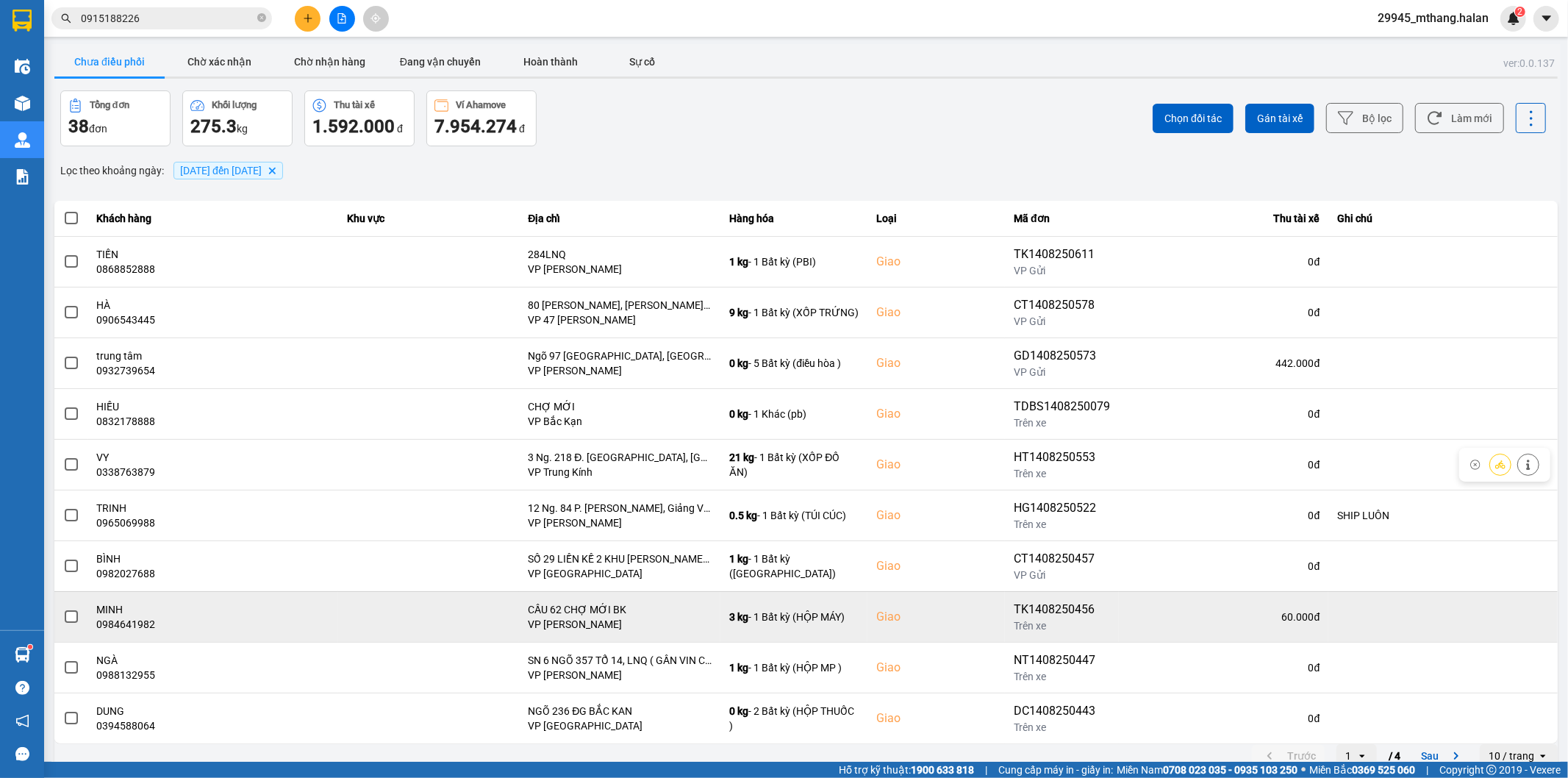
scroll to position [16, 0]
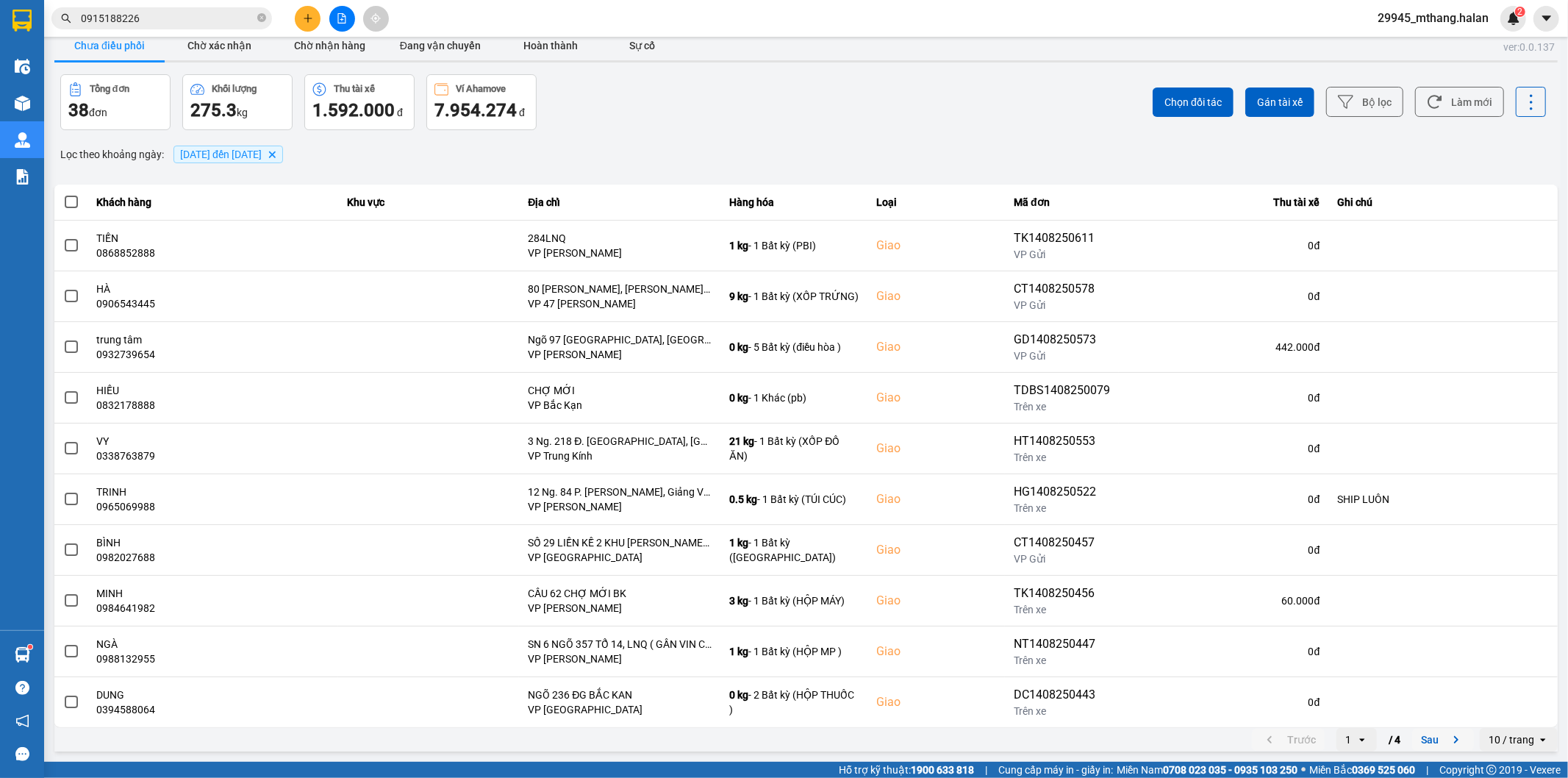
click at [1415, 740] on button "Sau" at bounding box center [1443, 740] width 62 height 22
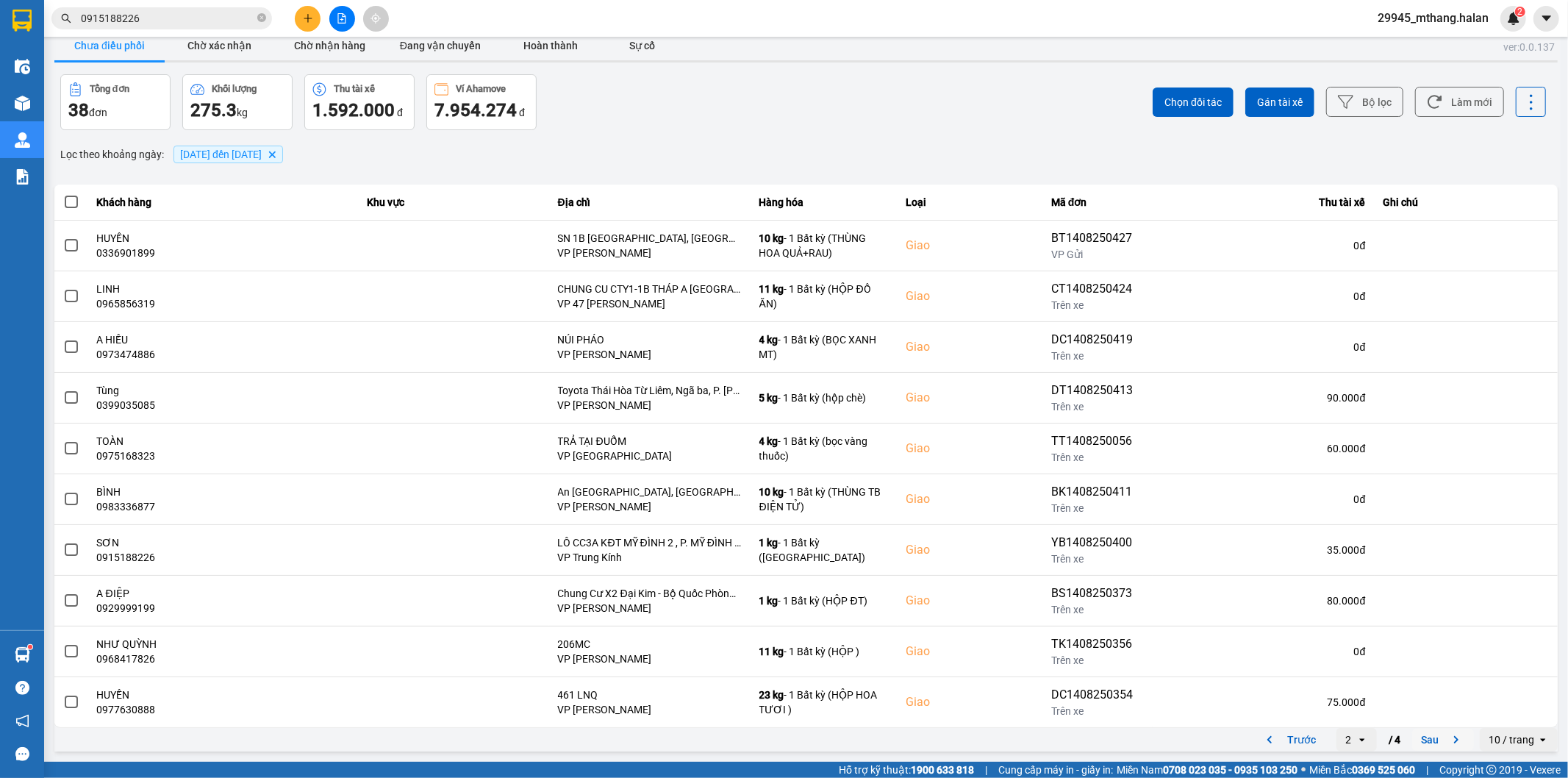
click at [1420, 735] on button "Sau" at bounding box center [1443, 740] width 62 height 22
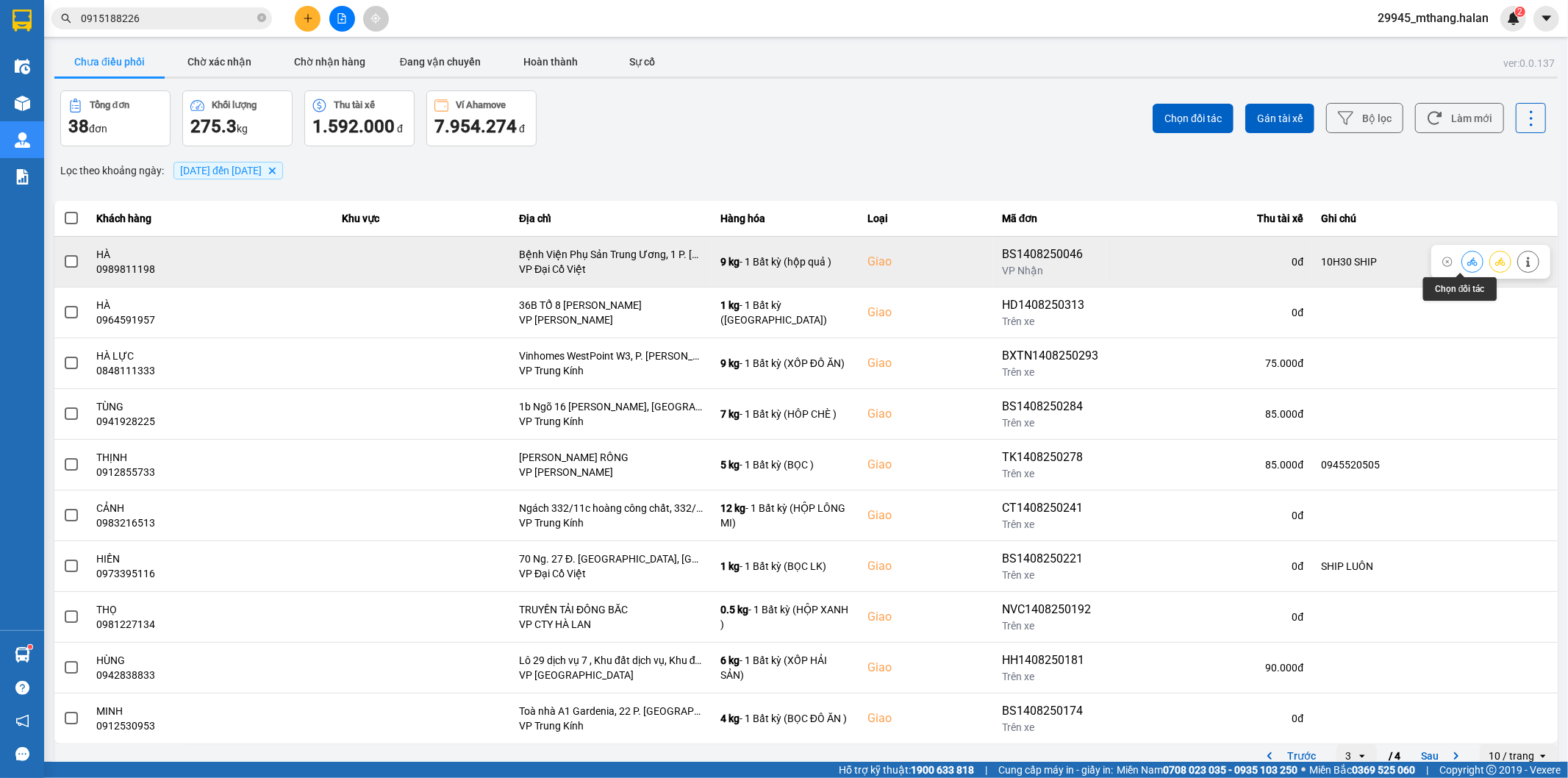
click at [1467, 262] on icon at bounding box center [1472, 261] width 10 height 8
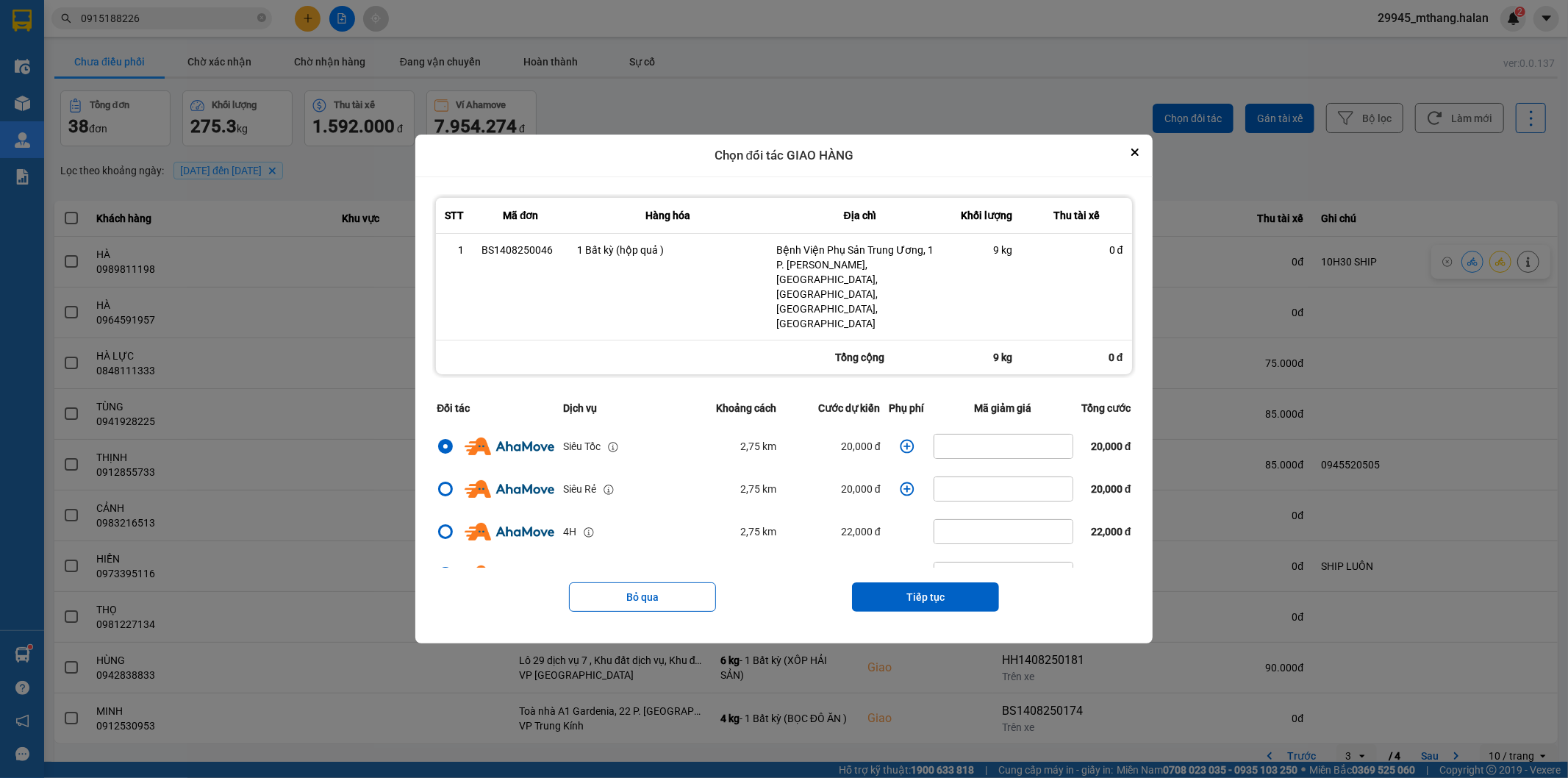
click at [900, 439] on icon "dialog" at bounding box center [907, 446] width 15 height 15
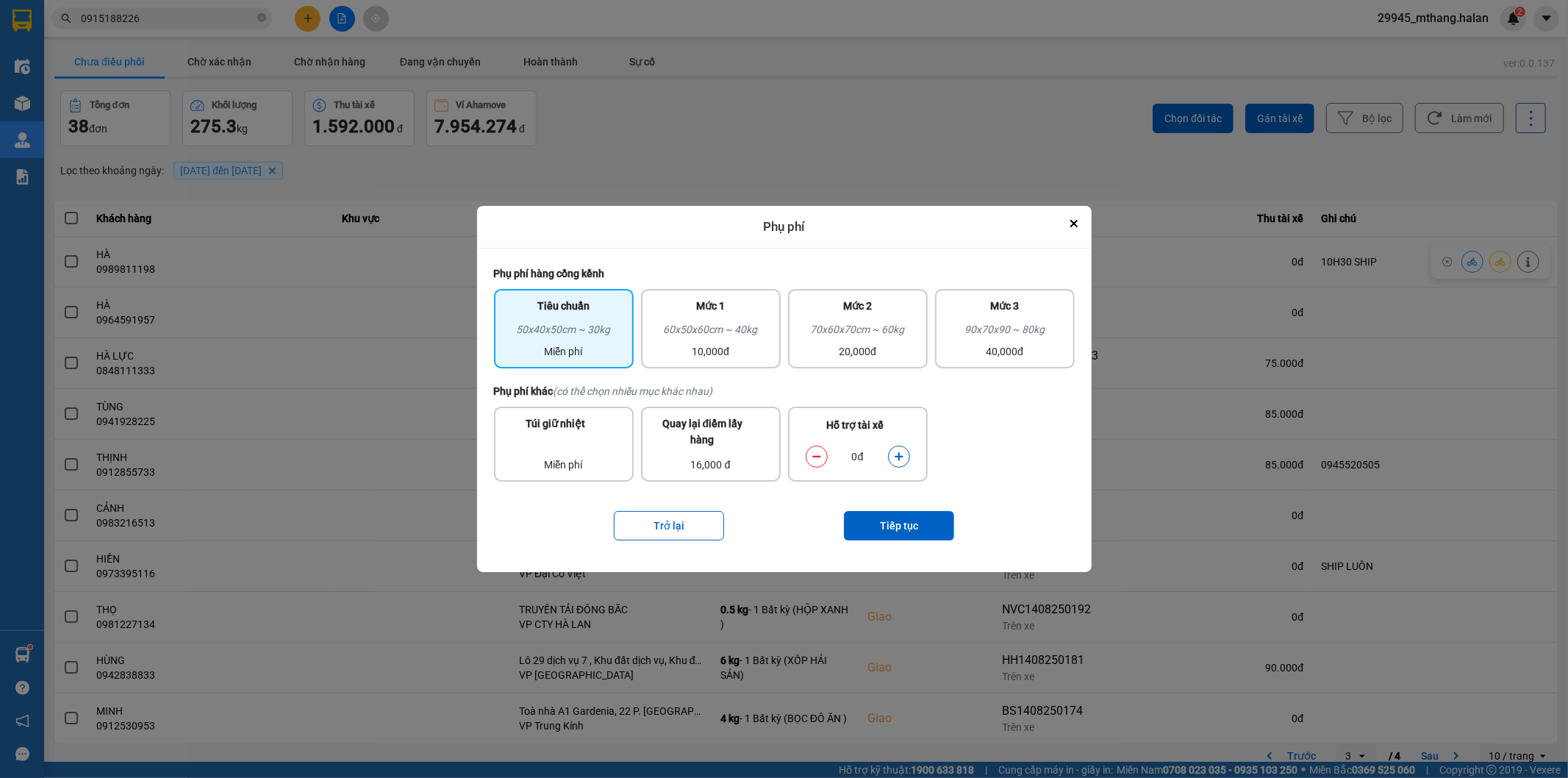
click at [900, 453] on icon "dialog" at bounding box center [898, 456] width 10 height 10
click at [914, 526] on button "Tiếp tục" at bounding box center [899, 526] width 111 height 29
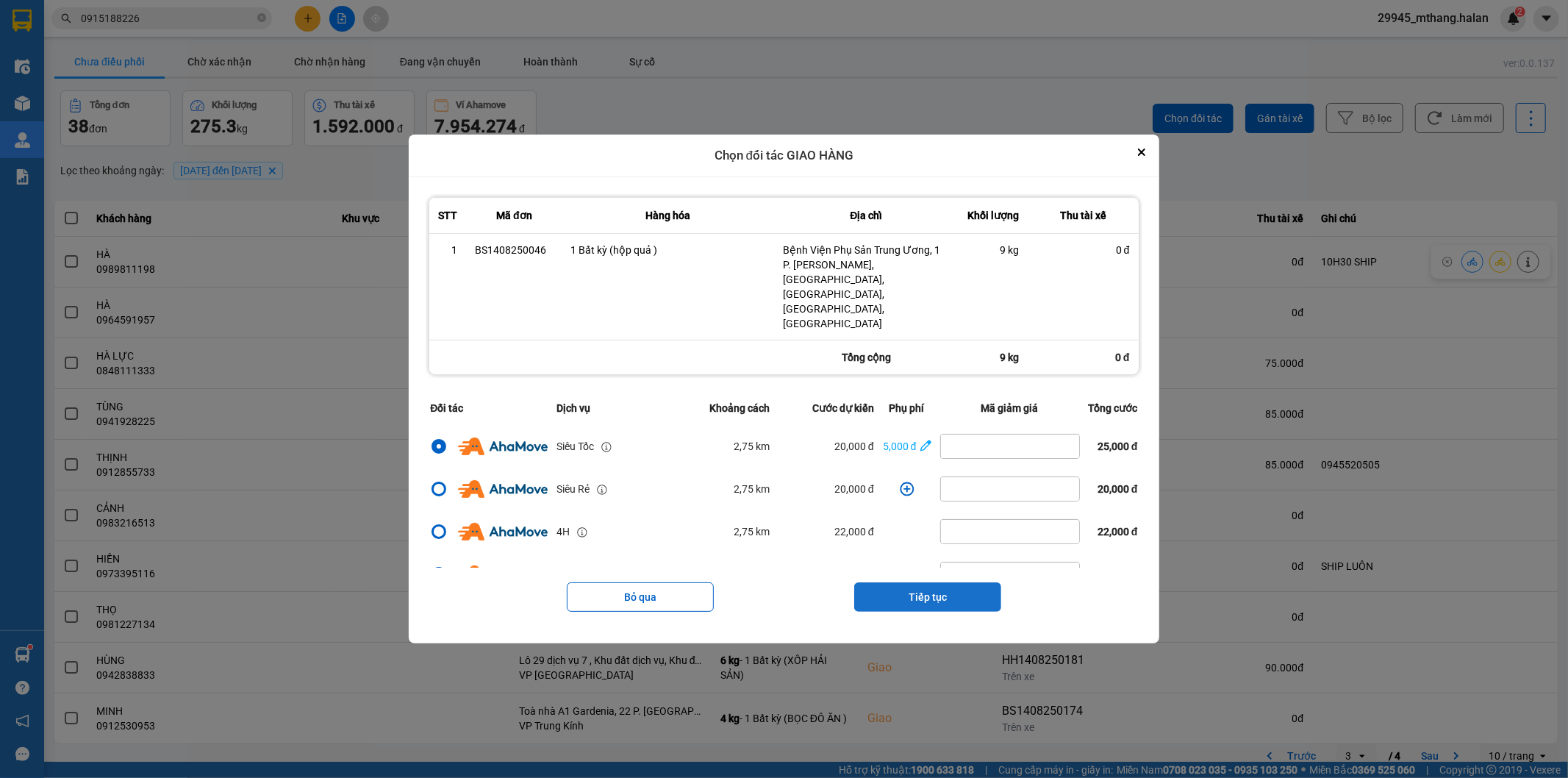
drag, startPoint x: 943, startPoint y: 587, endPoint x: 922, endPoint y: 547, distance: 45.2
click at [941, 584] on button "Tiếp tục" at bounding box center [927, 597] width 147 height 29
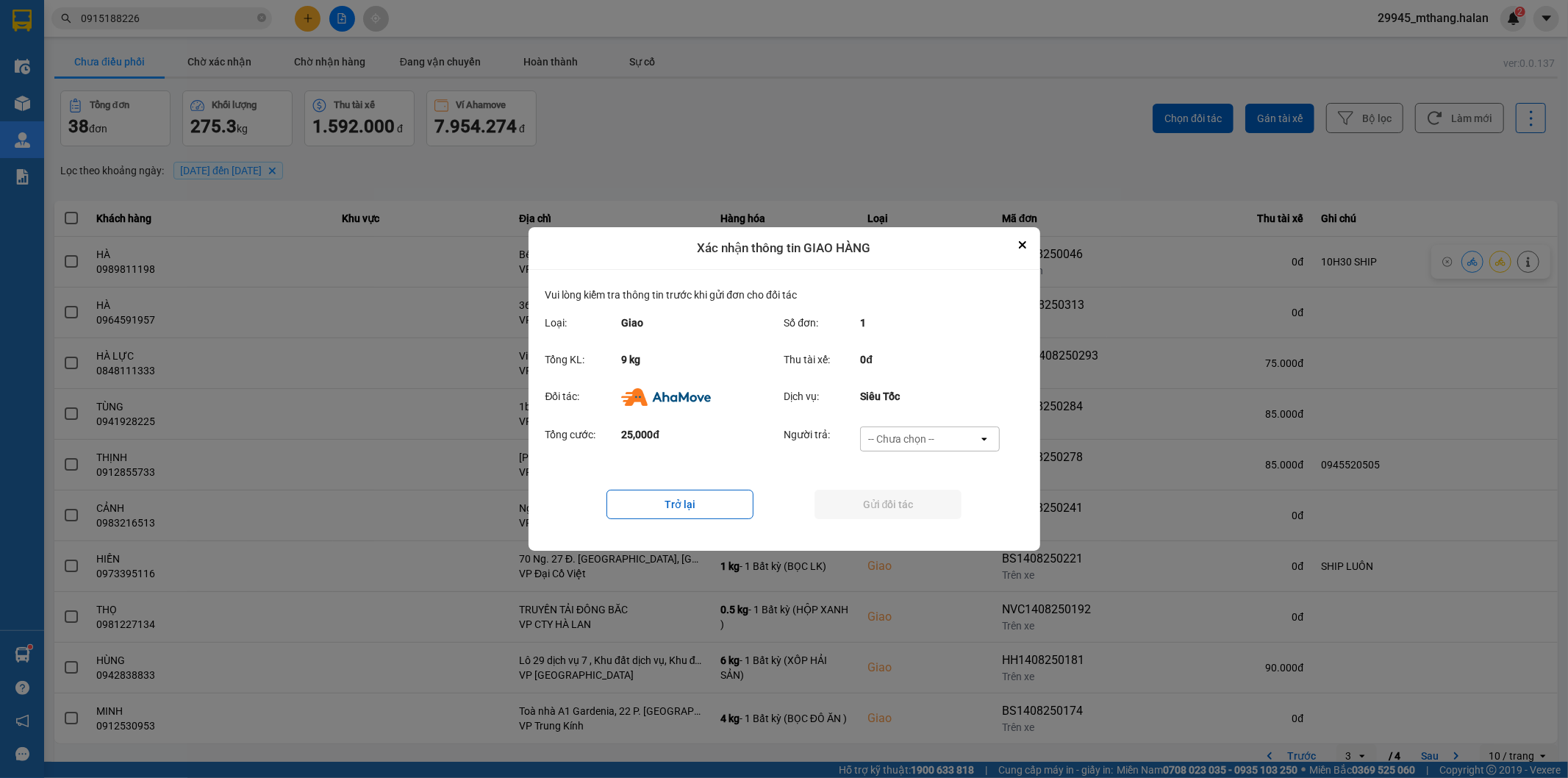
click at [887, 442] on div "-- Chưa chọn --" at bounding box center [901, 439] width 66 height 15
click at [885, 520] on span "Ví Ahamove" at bounding box center [902, 523] width 60 height 15
click at [843, 508] on button "Gửi đối tác" at bounding box center [888, 504] width 147 height 29
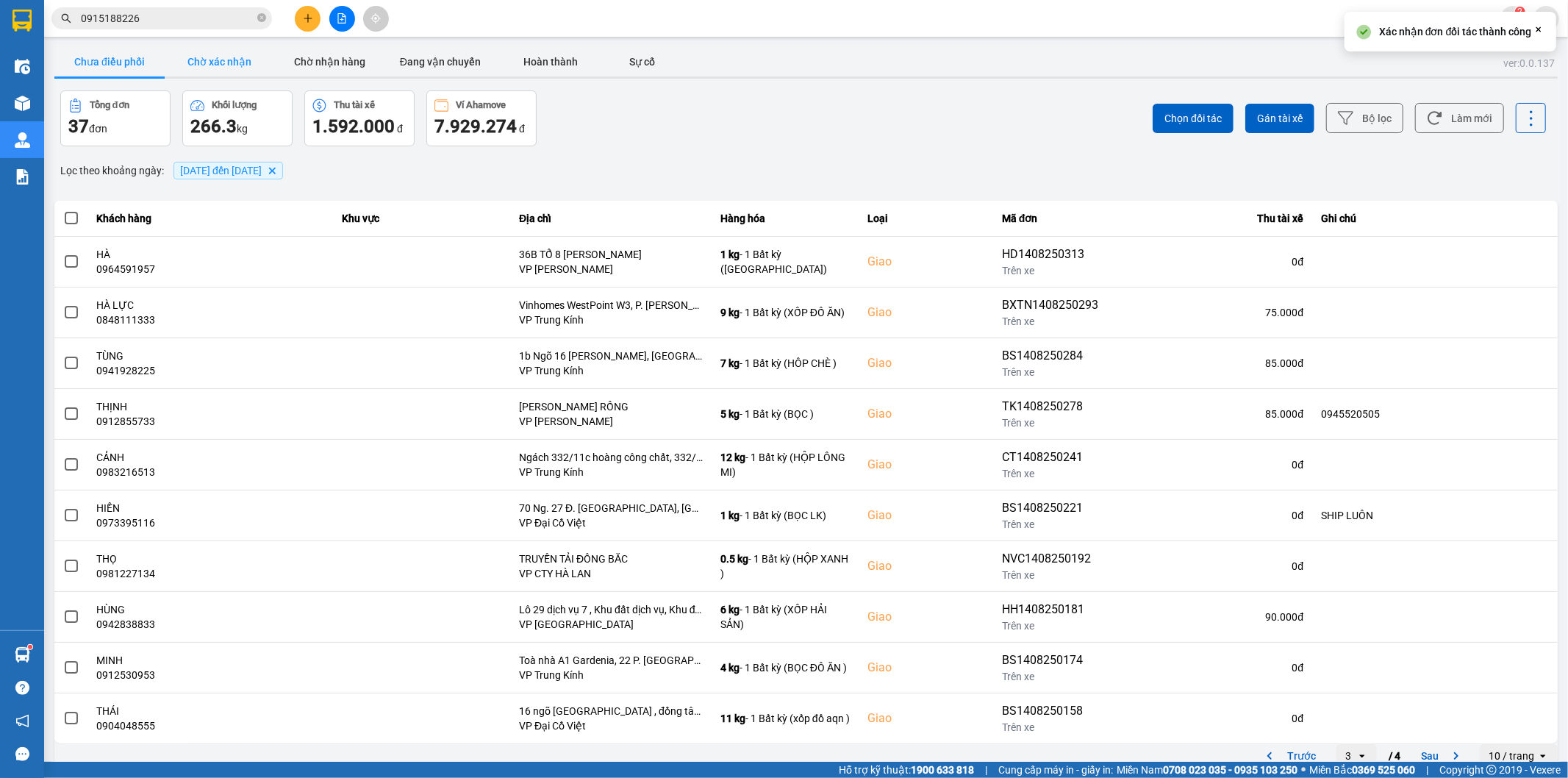
click at [261, 66] on button "Chờ xác nhận" at bounding box center [220, 62] width 111 height 29
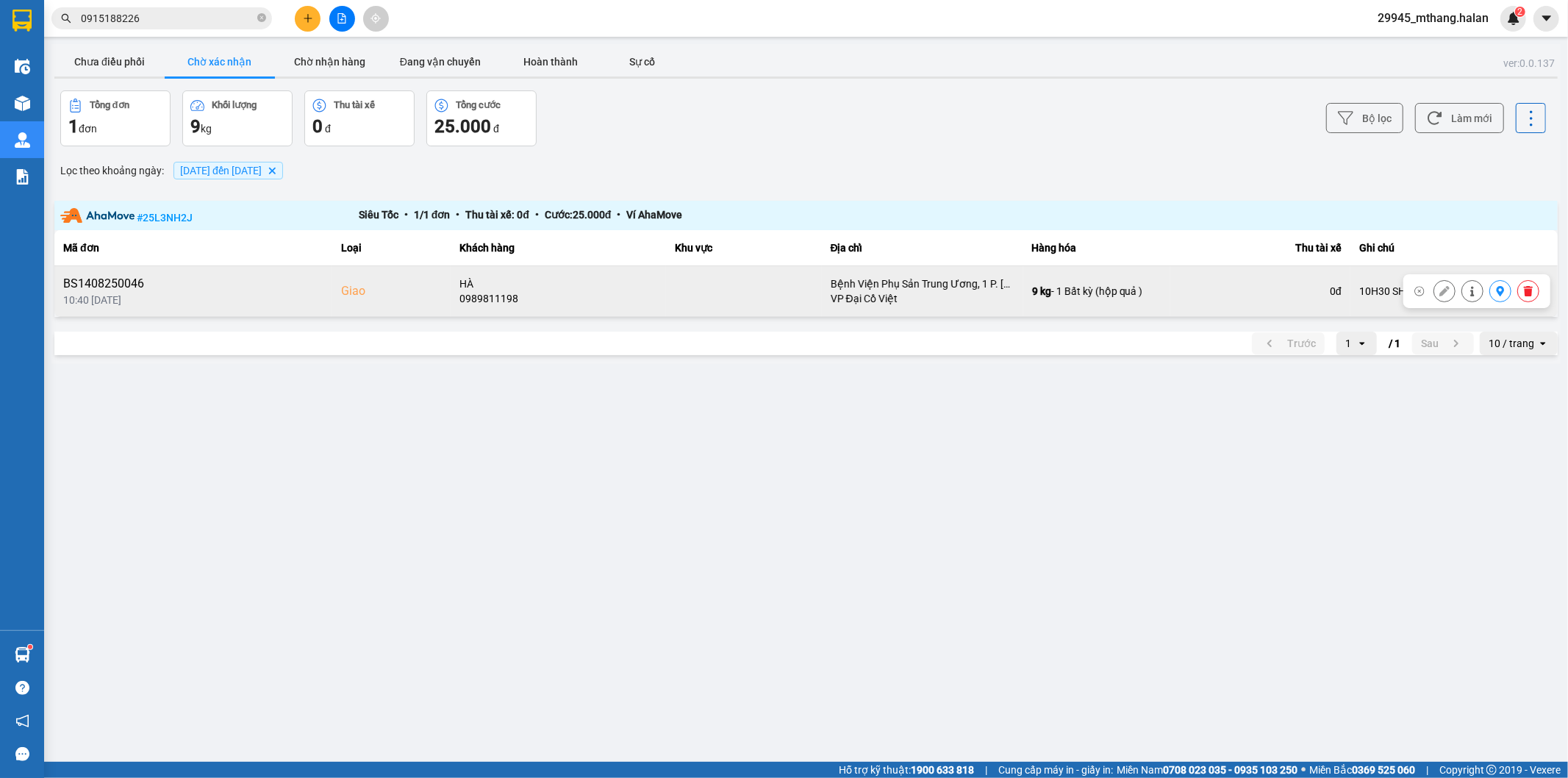
click at [1472, 294] on icon at bounding box center [1472, 291] width 4 height 10
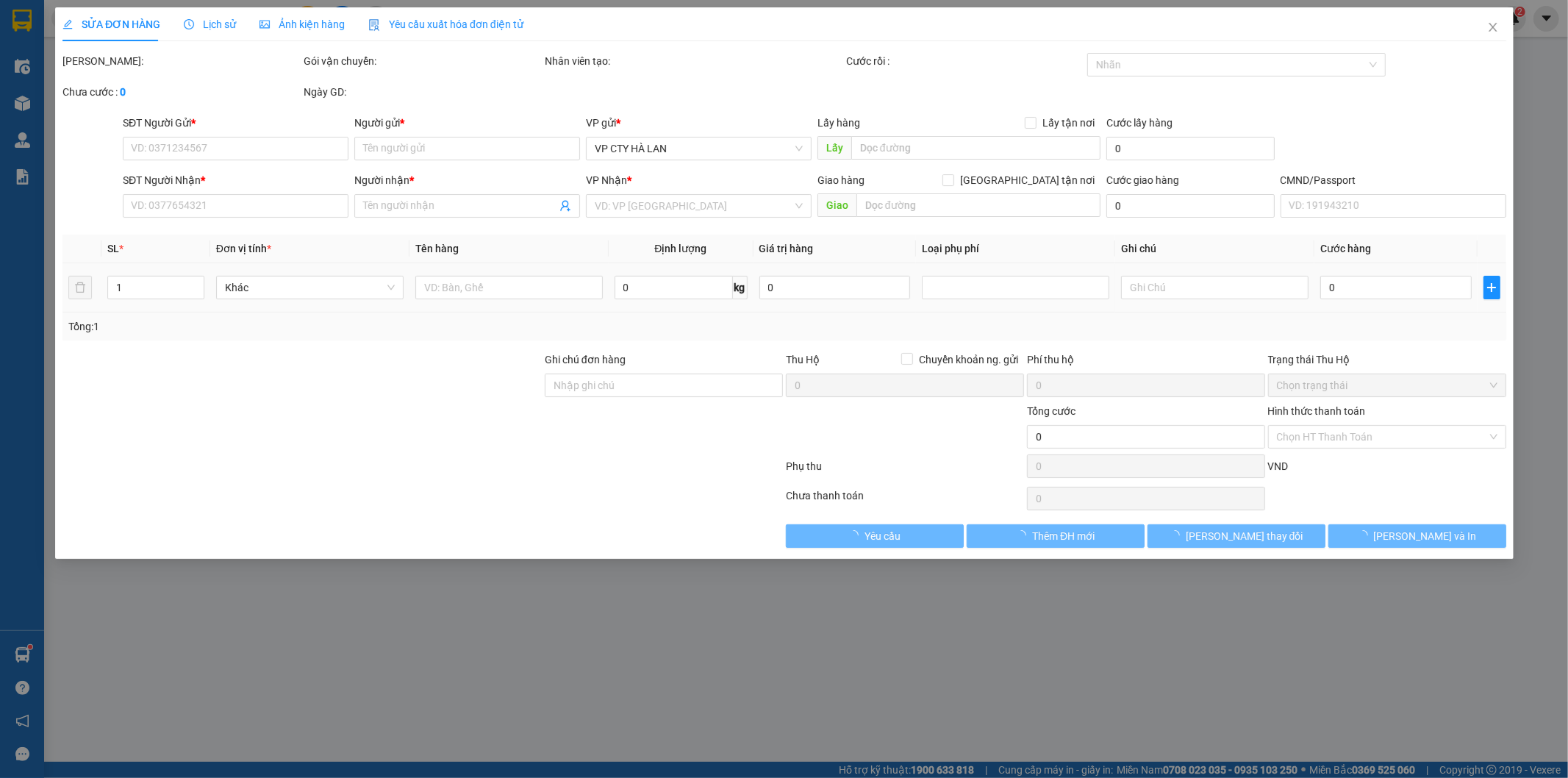
type input "0912436383"
type input "HÒA"
type input "0989811198"
type input "HÀ"
checkbox input "true"
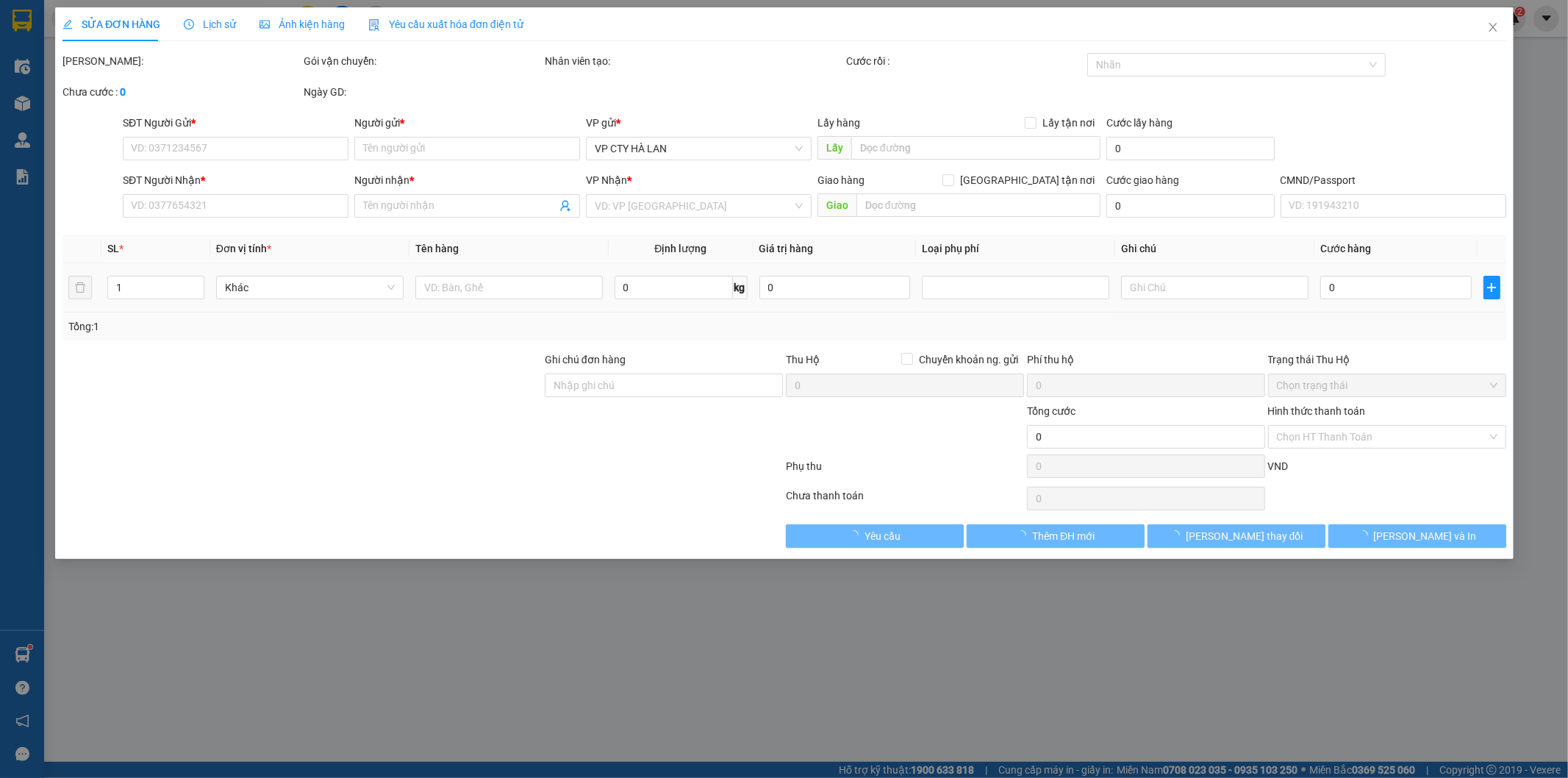
type input "Bệnh Viện Phụ Sản Trung Ương, 1 P. Triệu Quốc Đạt, Hàng Bông, Hoàn Kiếm, Hà Nội…"
type input "10H30 SHIP"
type input "75.000"
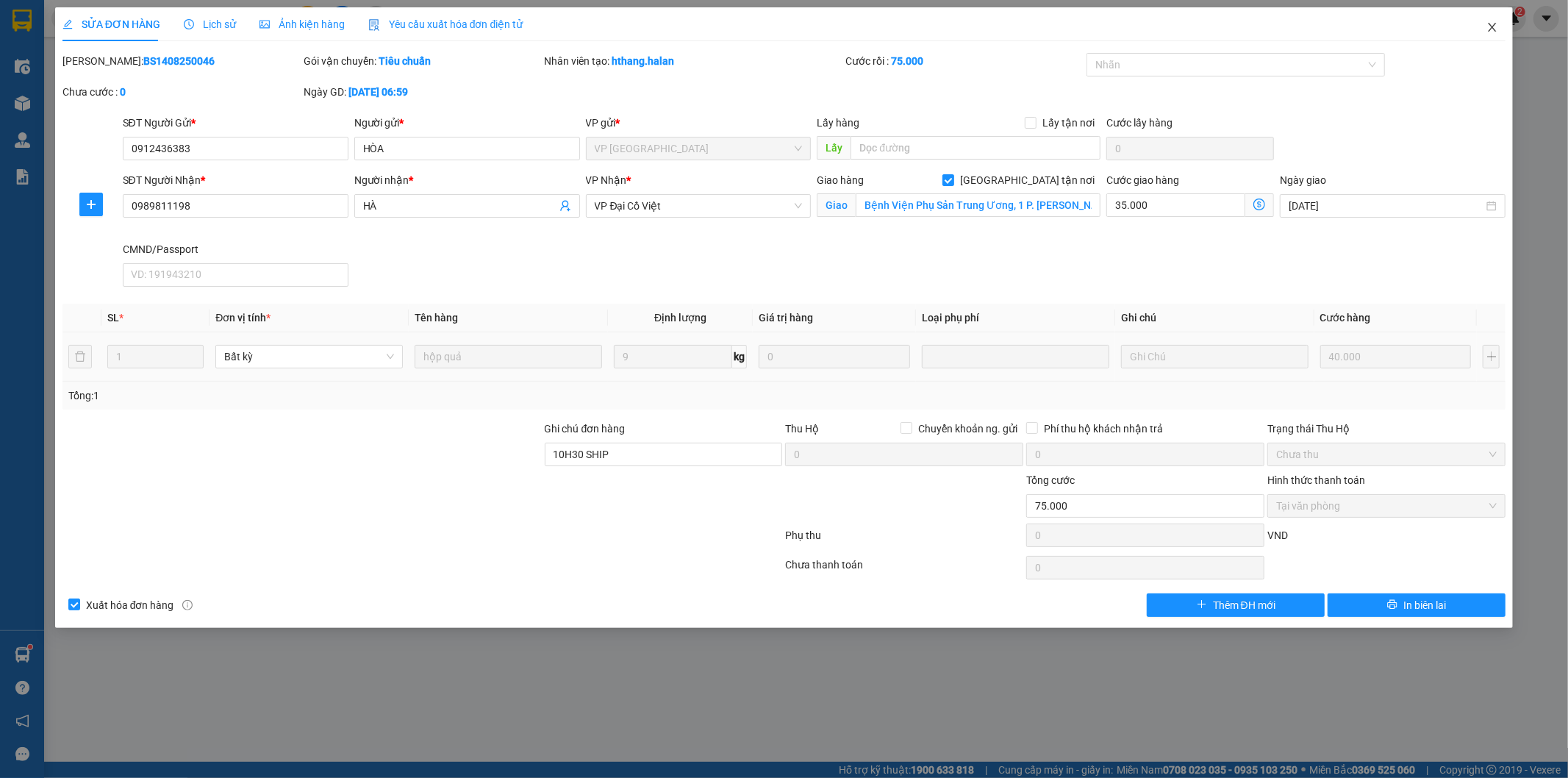
click at [1487, 24] on icon "close" at bounding box center [1492, 27] width 12 height 12
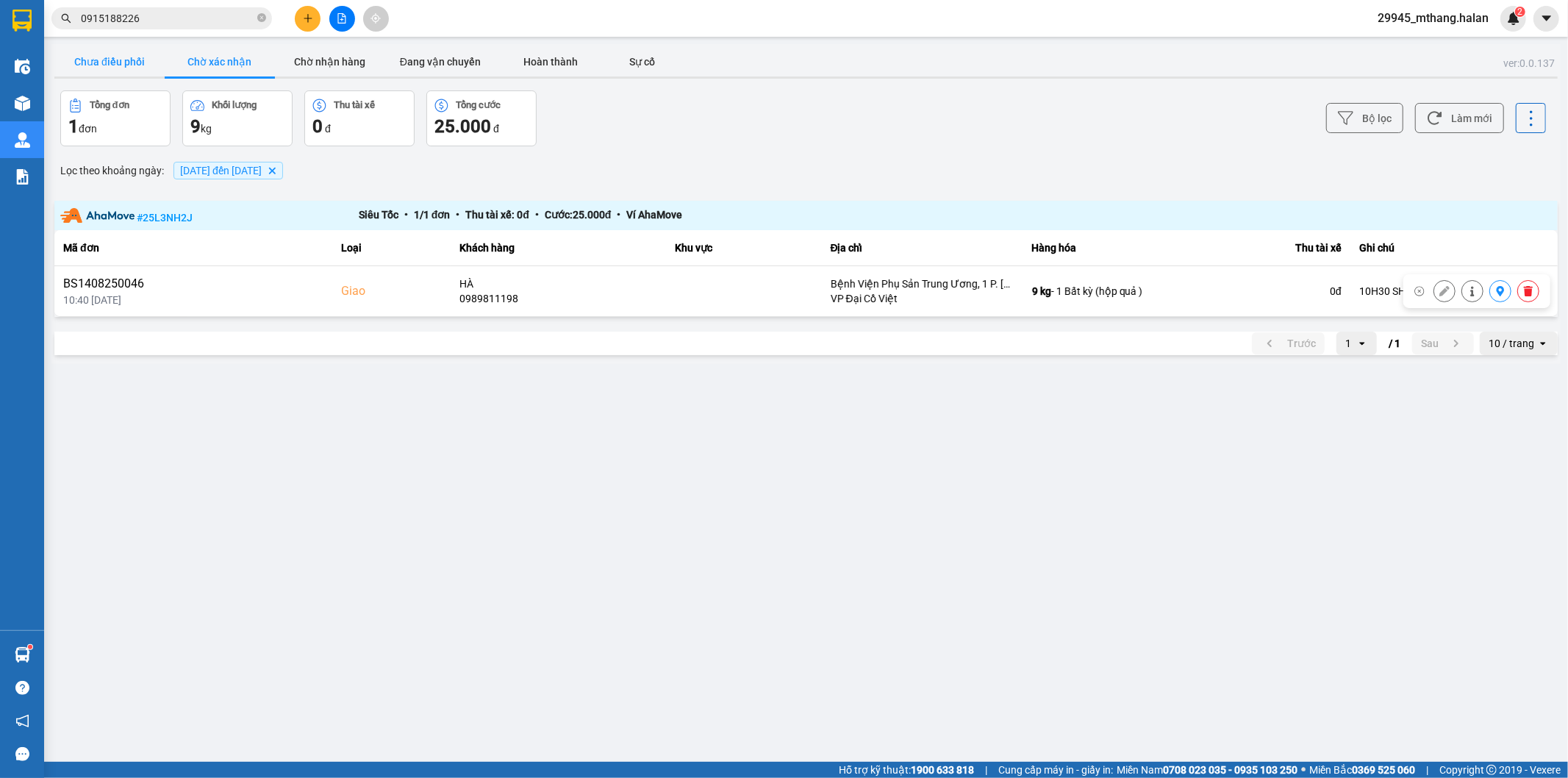
click at [85, 57] on button "Chưa điều phối" at bounding box center [110, 62] width 111 height 29
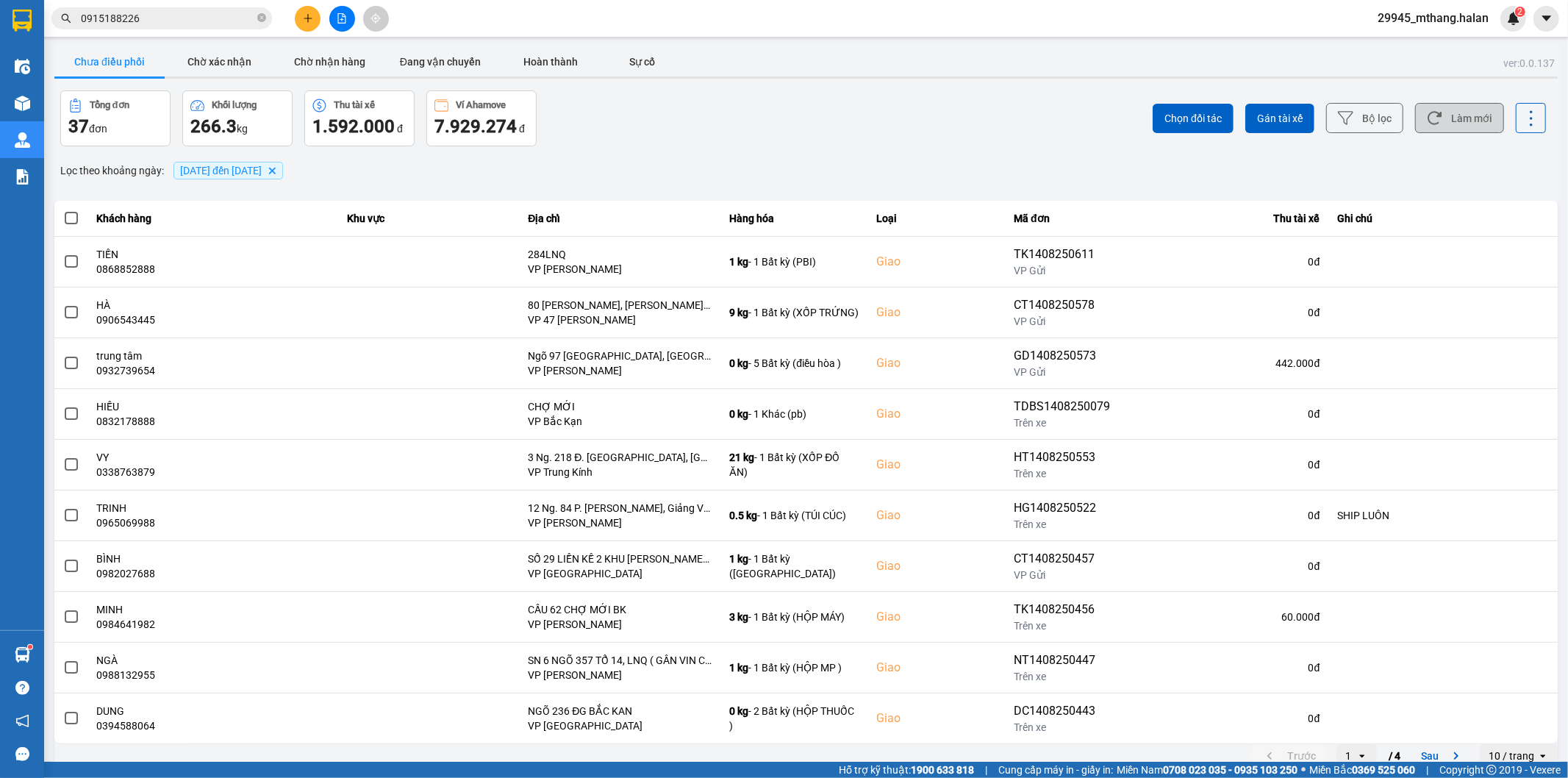
click at [1437, 122] on button "Làm mới" at bounding box center [1459, 118] width 89 height 30
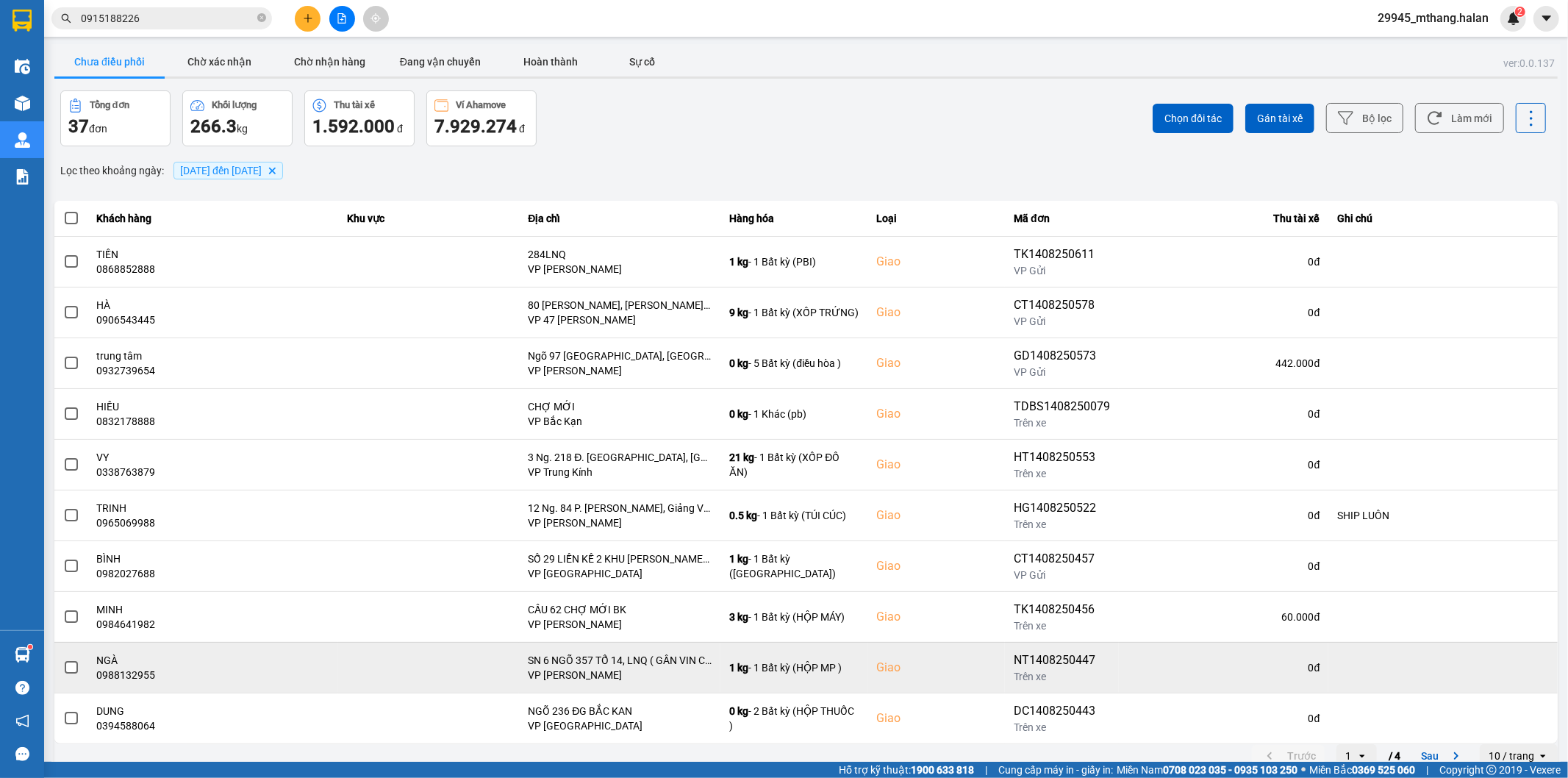
scroll to position [16, 0]
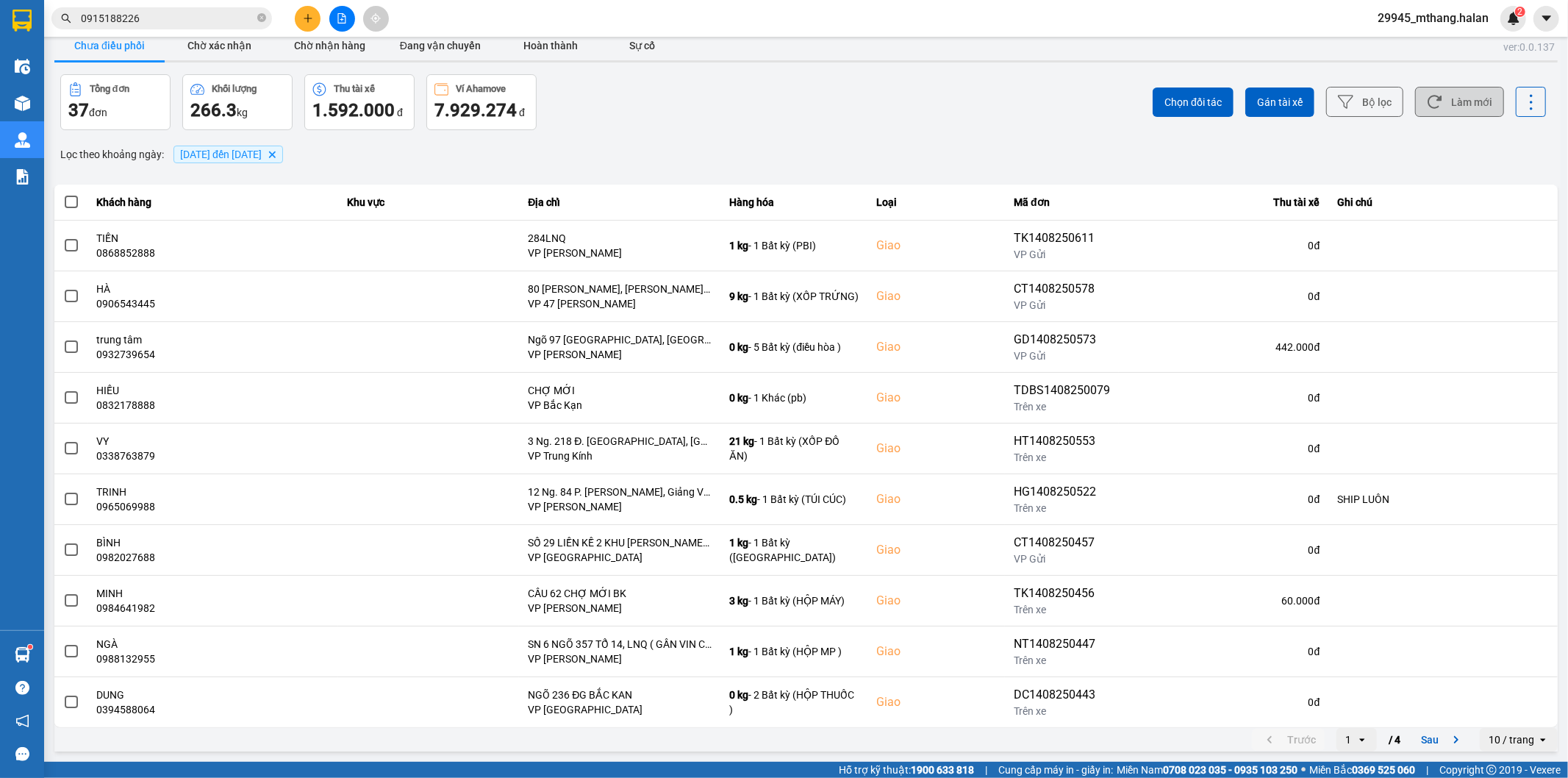
click at [1457, 105] on button "Làm mới" at bounding box center [1459, 102] width 89 height 30
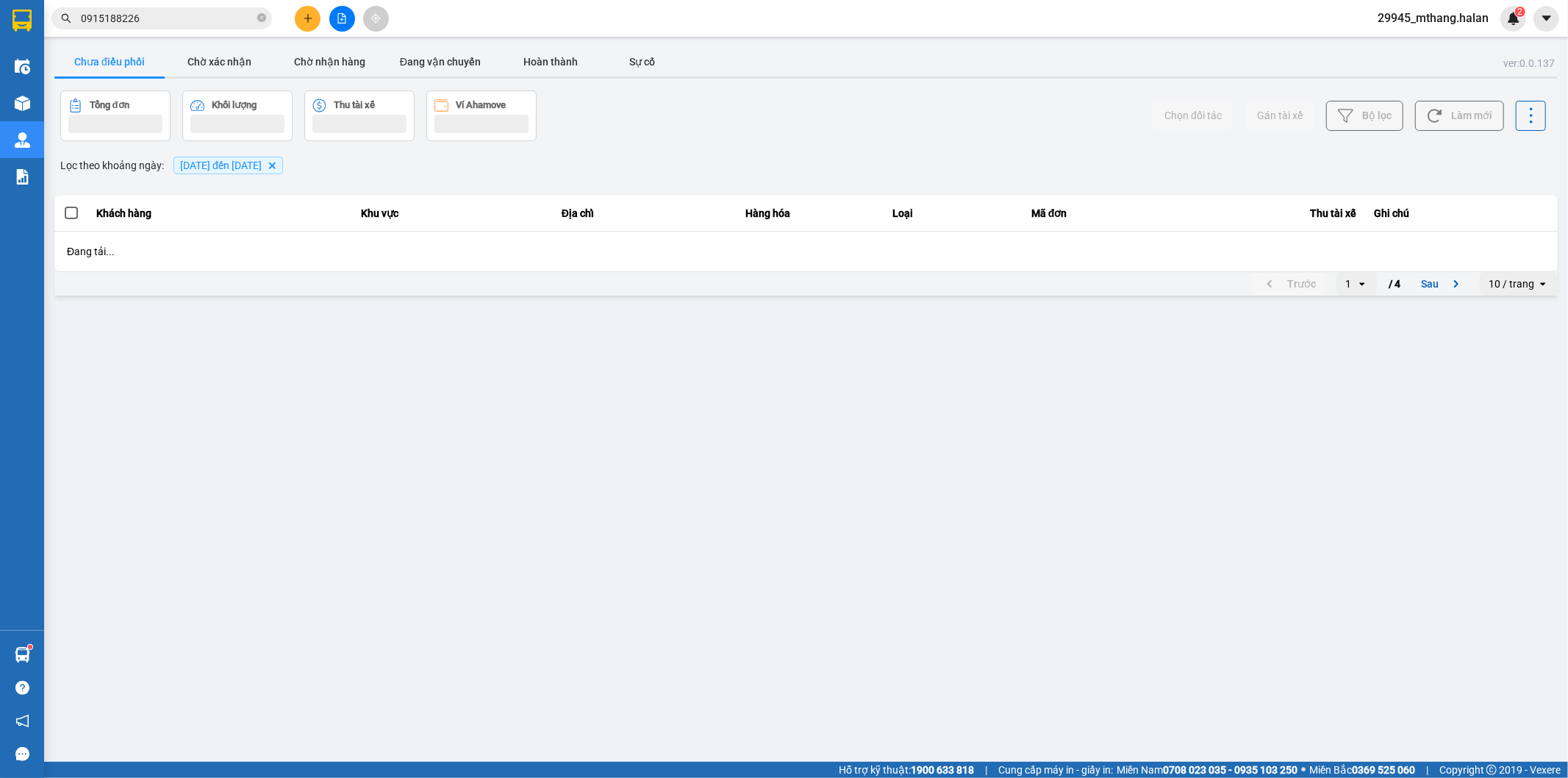
scroll to position [0, 0]
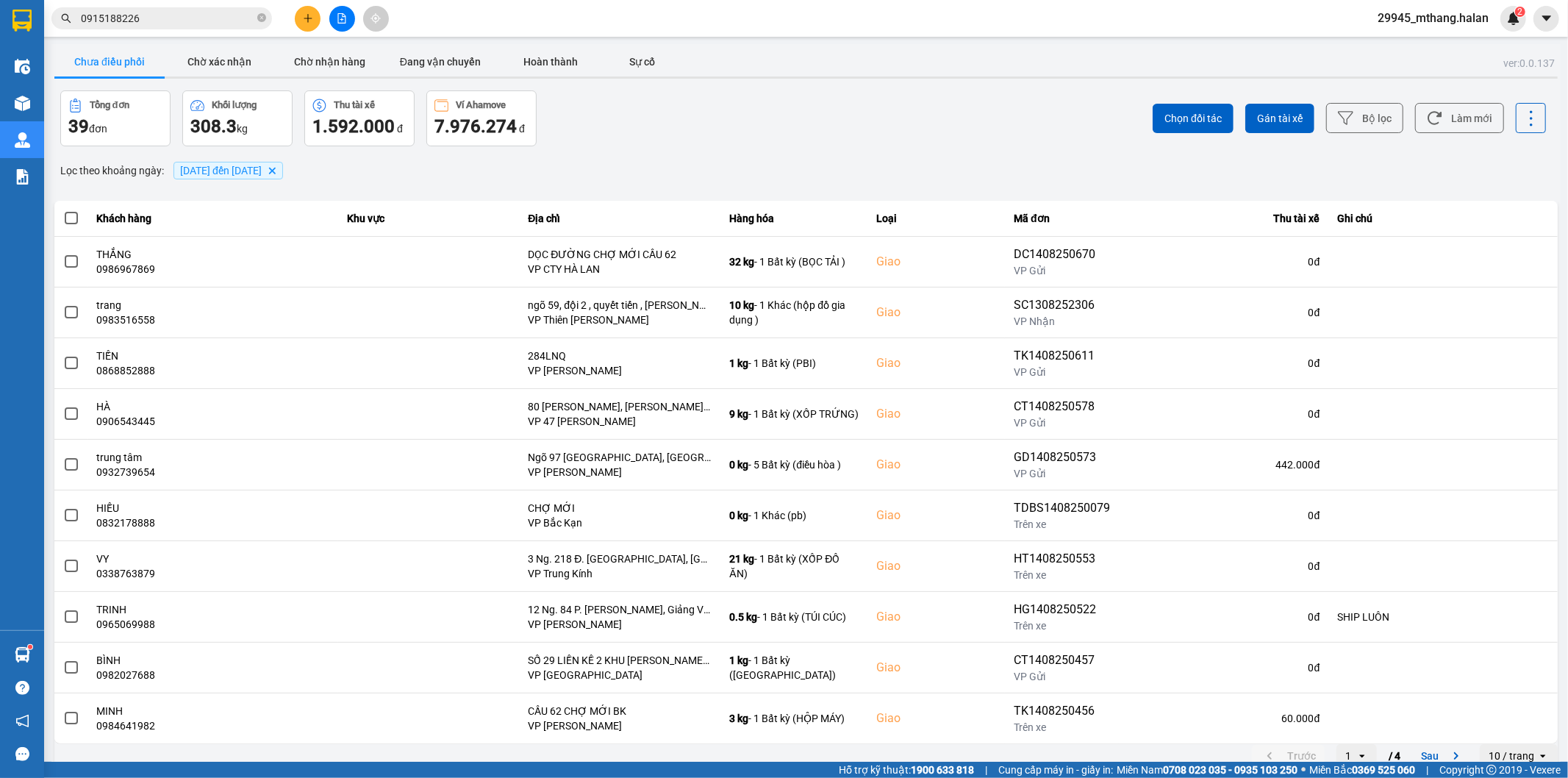
click at [659, 131] on div "Tổng đơn 39 đơn Khối lượng 308.3 kg Thu tài xế 1.592.000 đ Ví Ahamove 7.976.274…" at bounding box center [431, 119] width 743 height 56
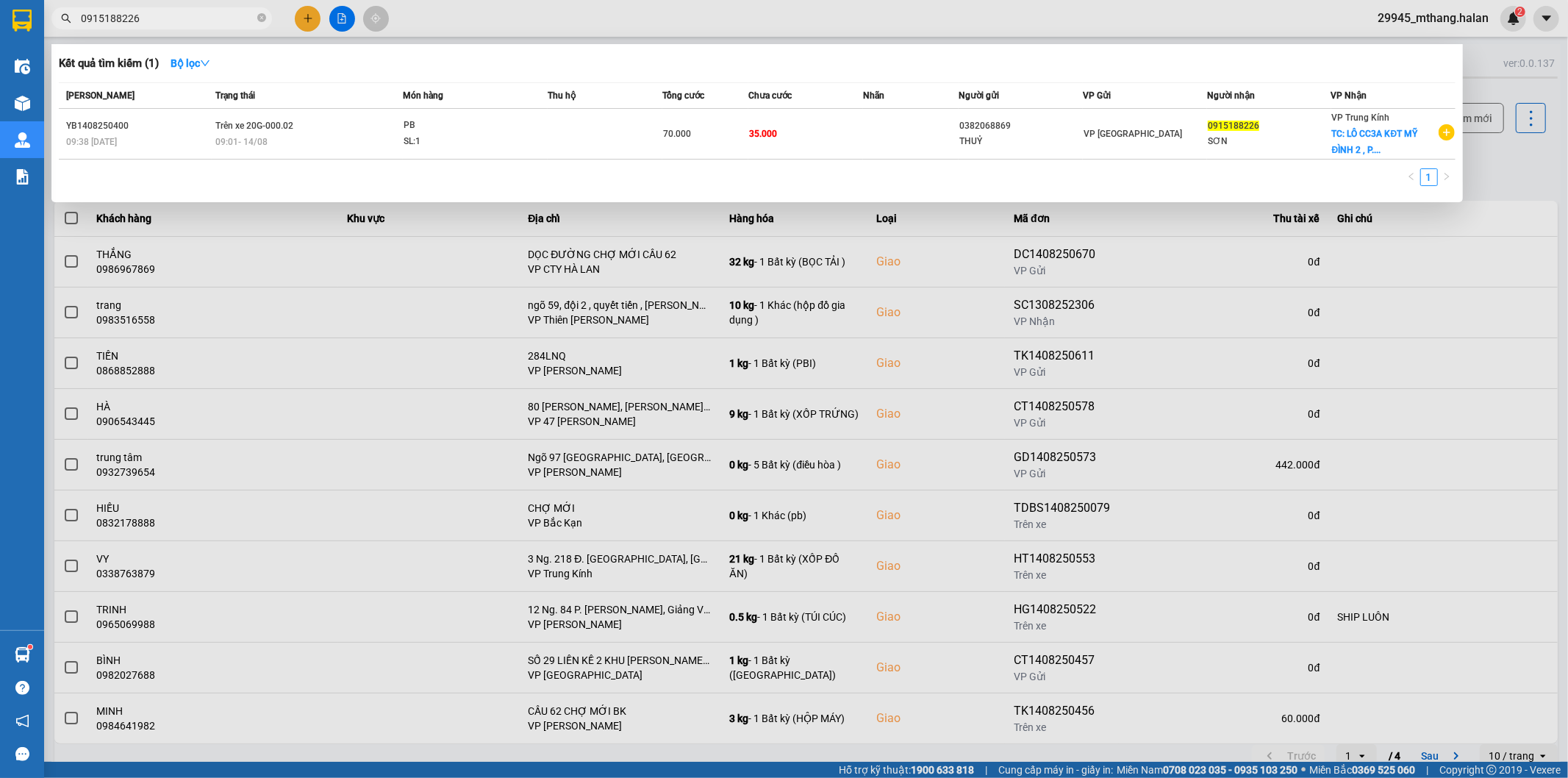
click at [189, 13] on input "0915188226" at bounding box center [167, 18] width 173 height 16
click at [1495, 179] on div at bounding box center [784, 389] width 1568 height 778
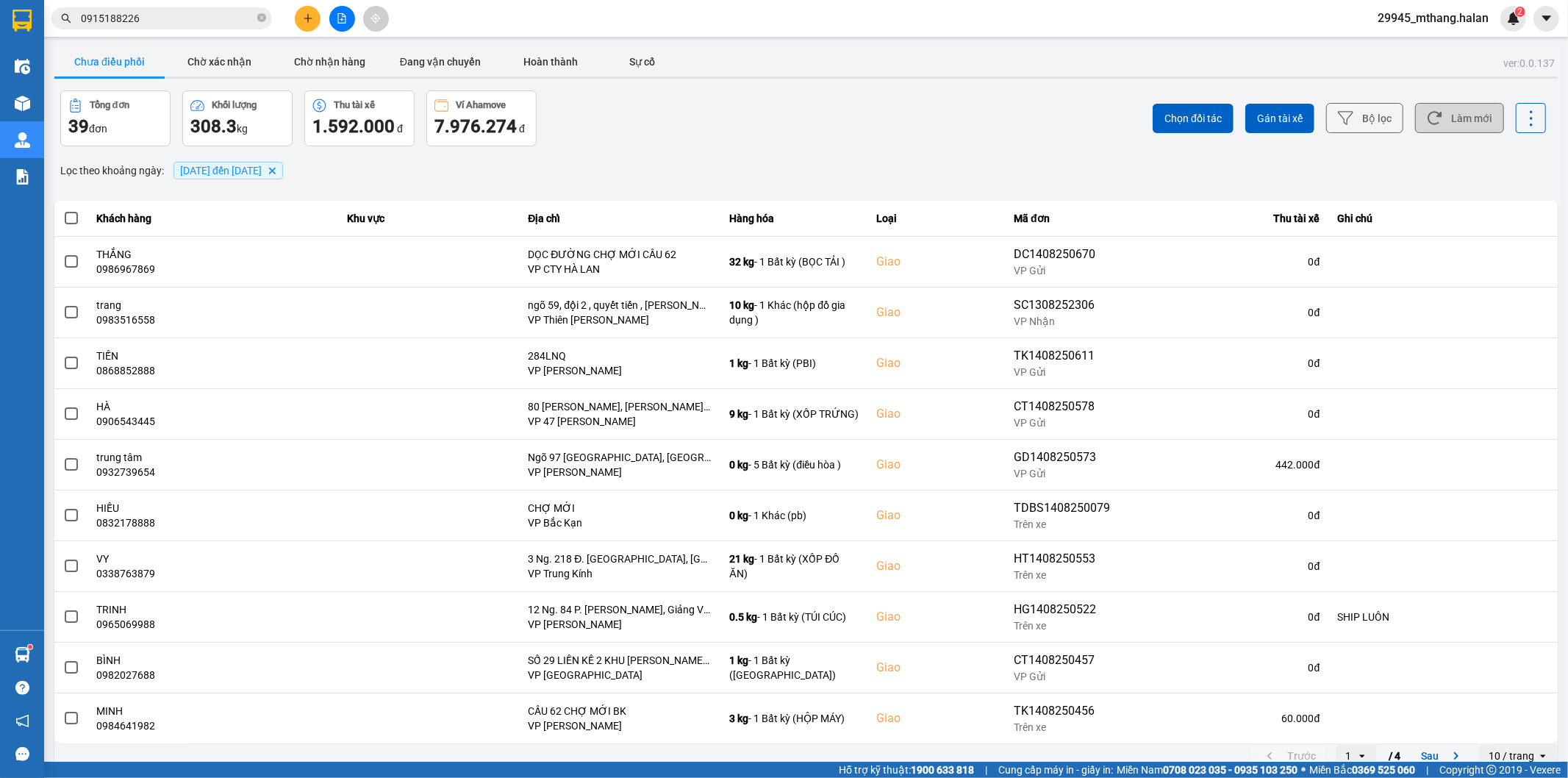
click at [1471, 107] on button "Làm mới" at bounding box center [1459, 118] width 89 height 30
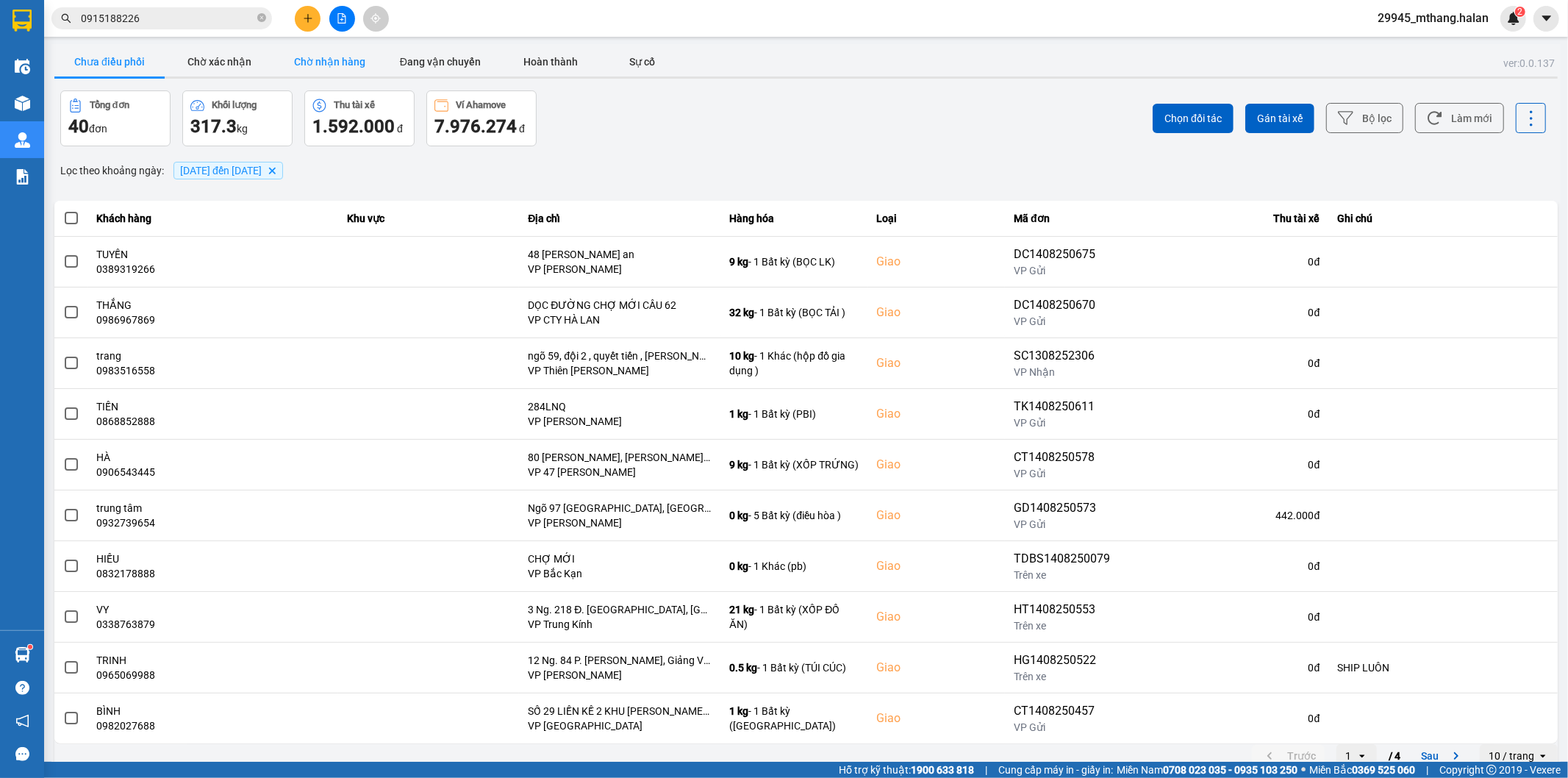
click at [336, 63] on button "Chờ nhận hàng" at bounding box center [330, 62] width 111 height 29
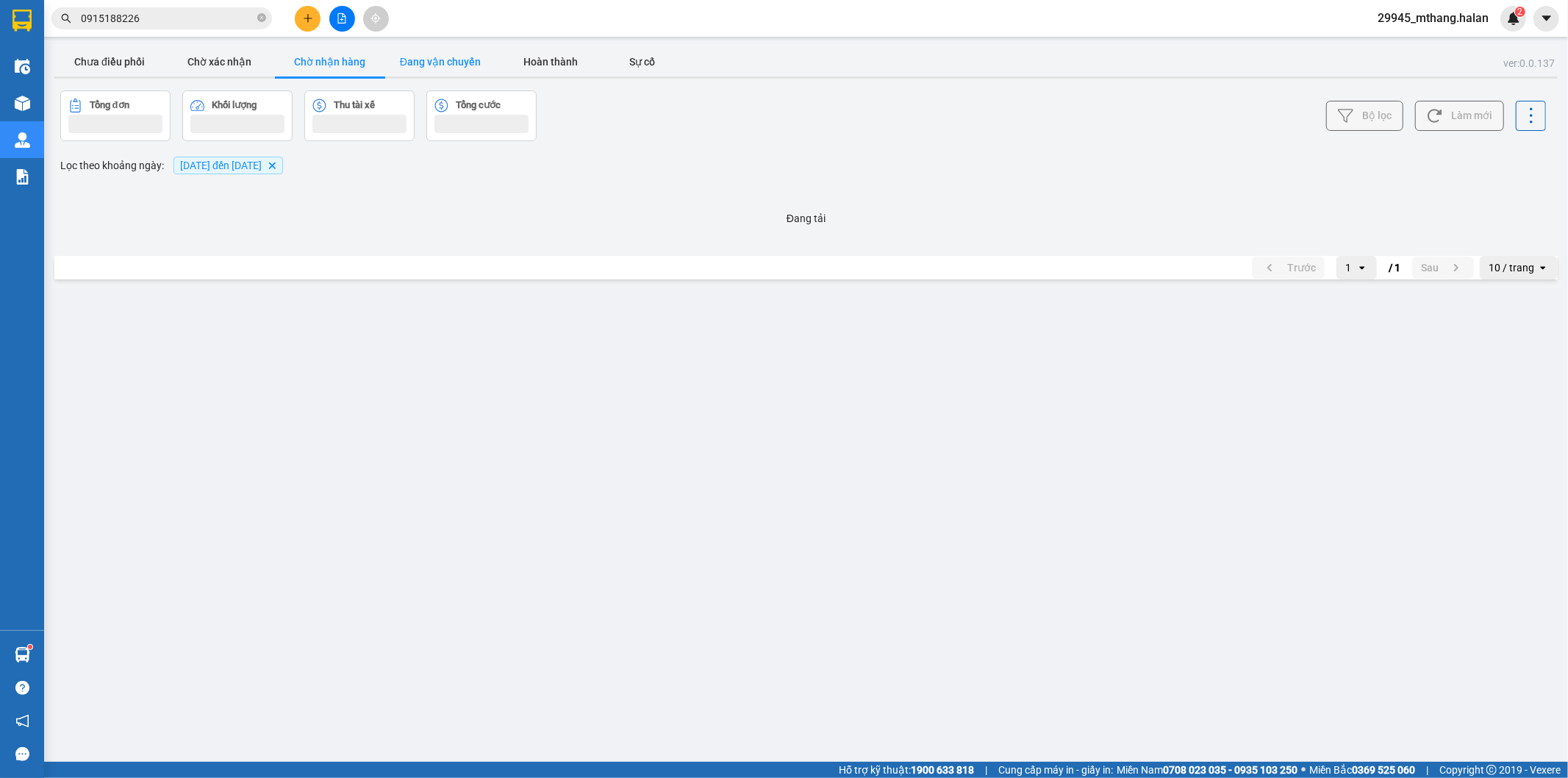
click at [473, 63] on button "Đang vận chuyển" at bounding box center [440, 62] width 111 height 29
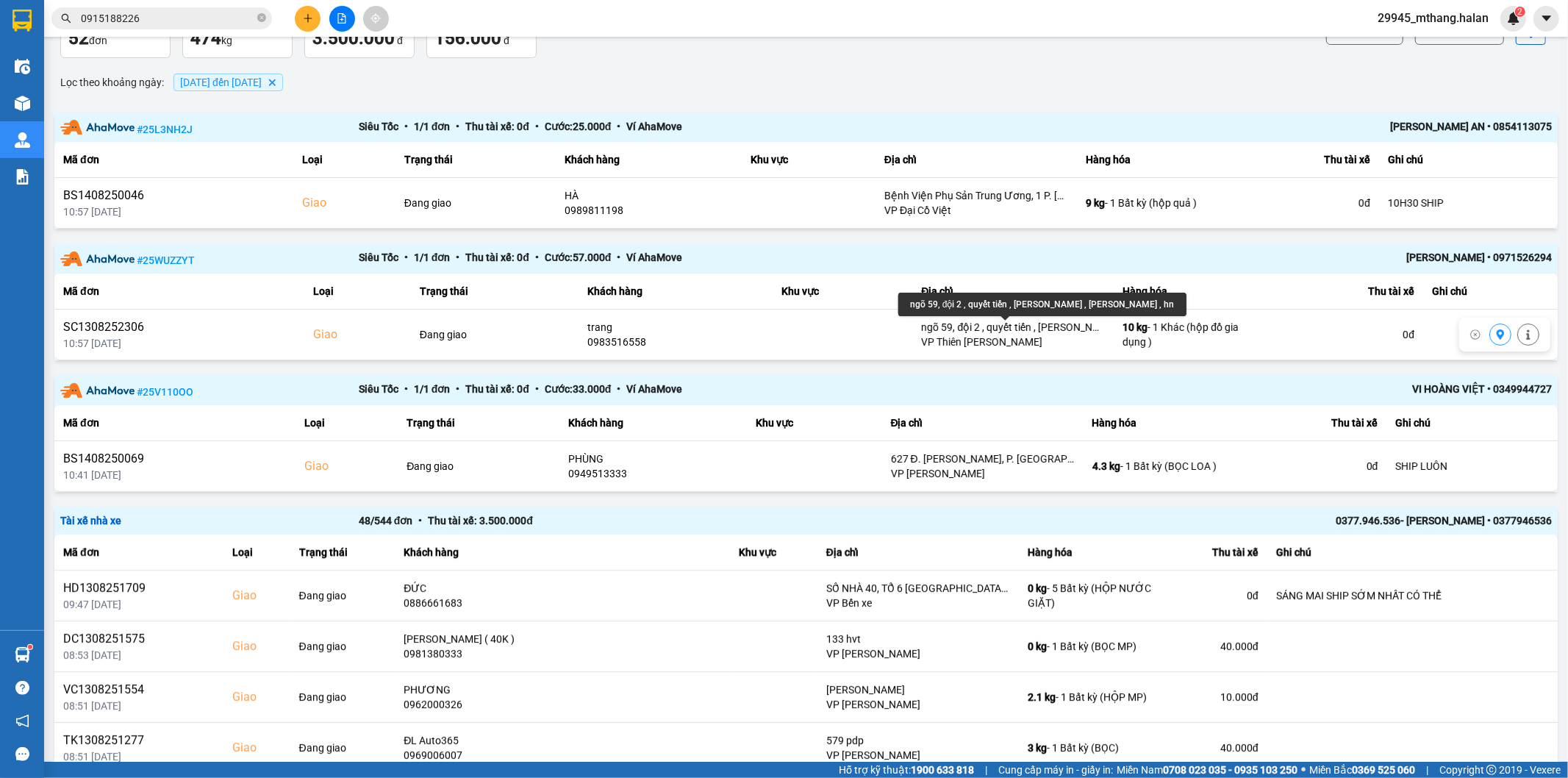
scroll to position [333, 0]
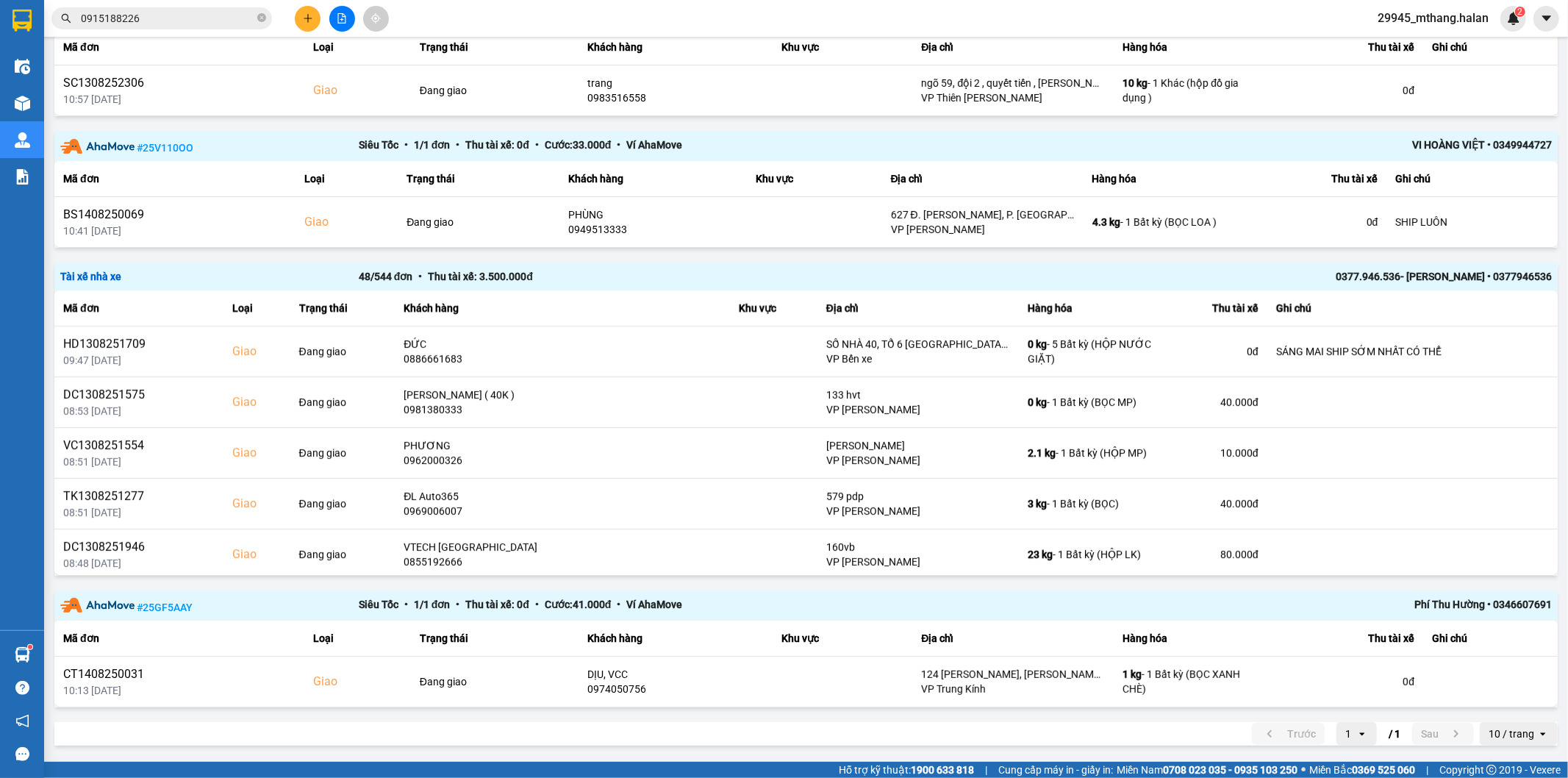
click at [199, 15] on input "0915188226" at bounding box center [167, 18] width 173 height 16
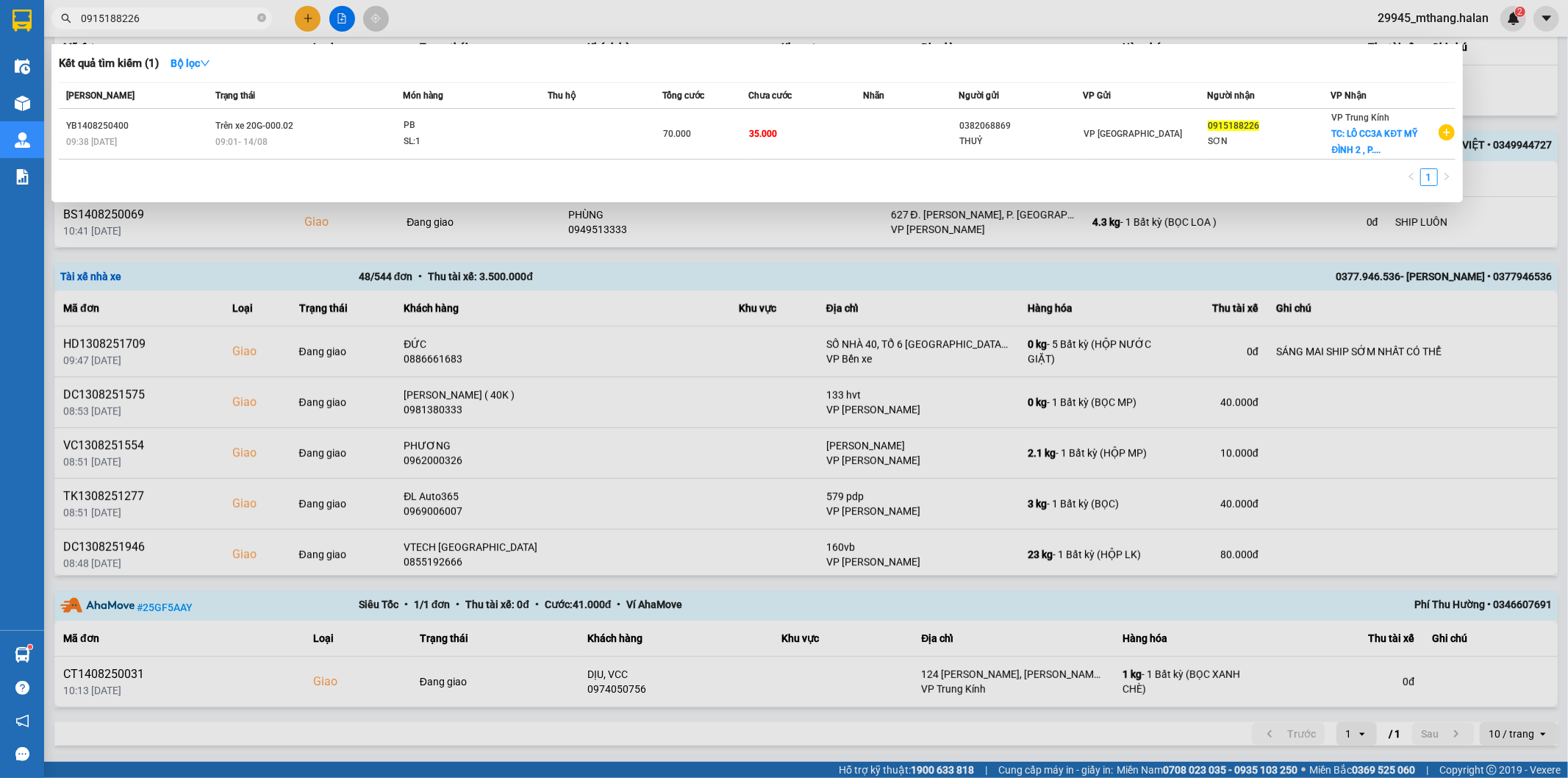
click at [199, 15] on input "0915188226" at bounding box center [167, 18] width 173 height 16
click at [1527, 121] on div at bounding box center [784, 389] width 1568 height 778
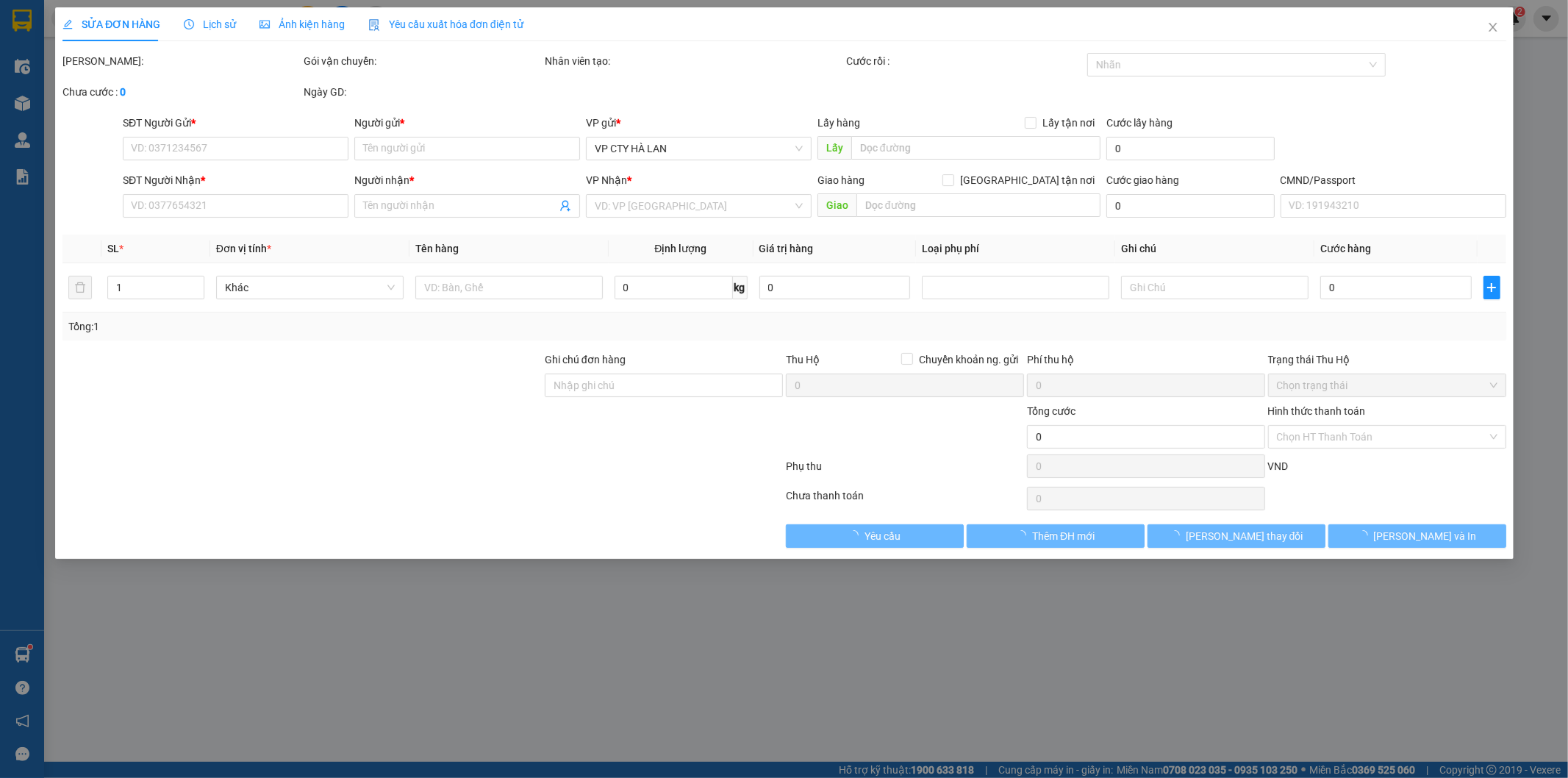
type input "0868002866"
type input "[PERSON_NAME], BK"
type input "0971188336"
type input "NHẤT"
type input "55.000"
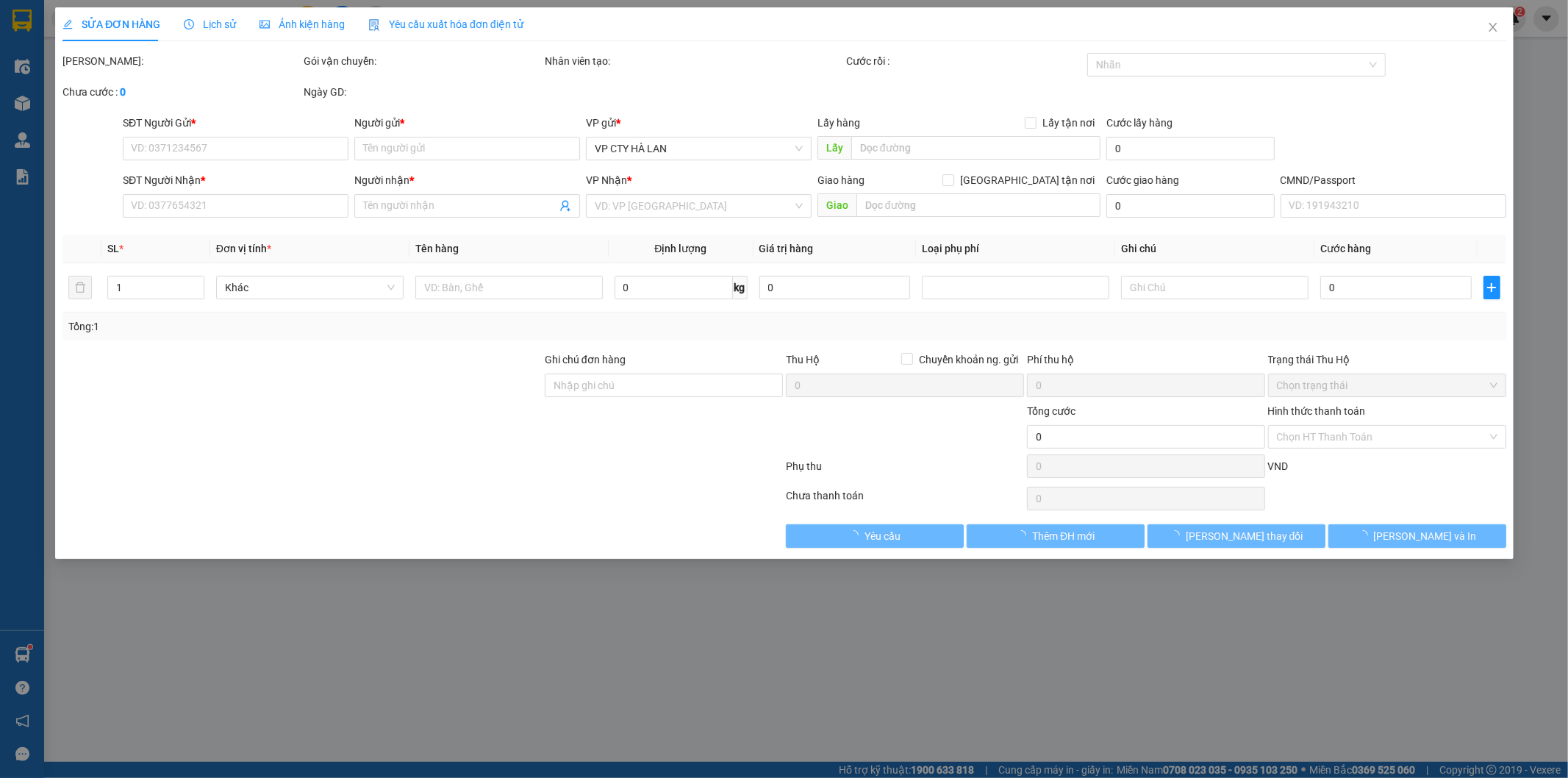
type input "55.000"
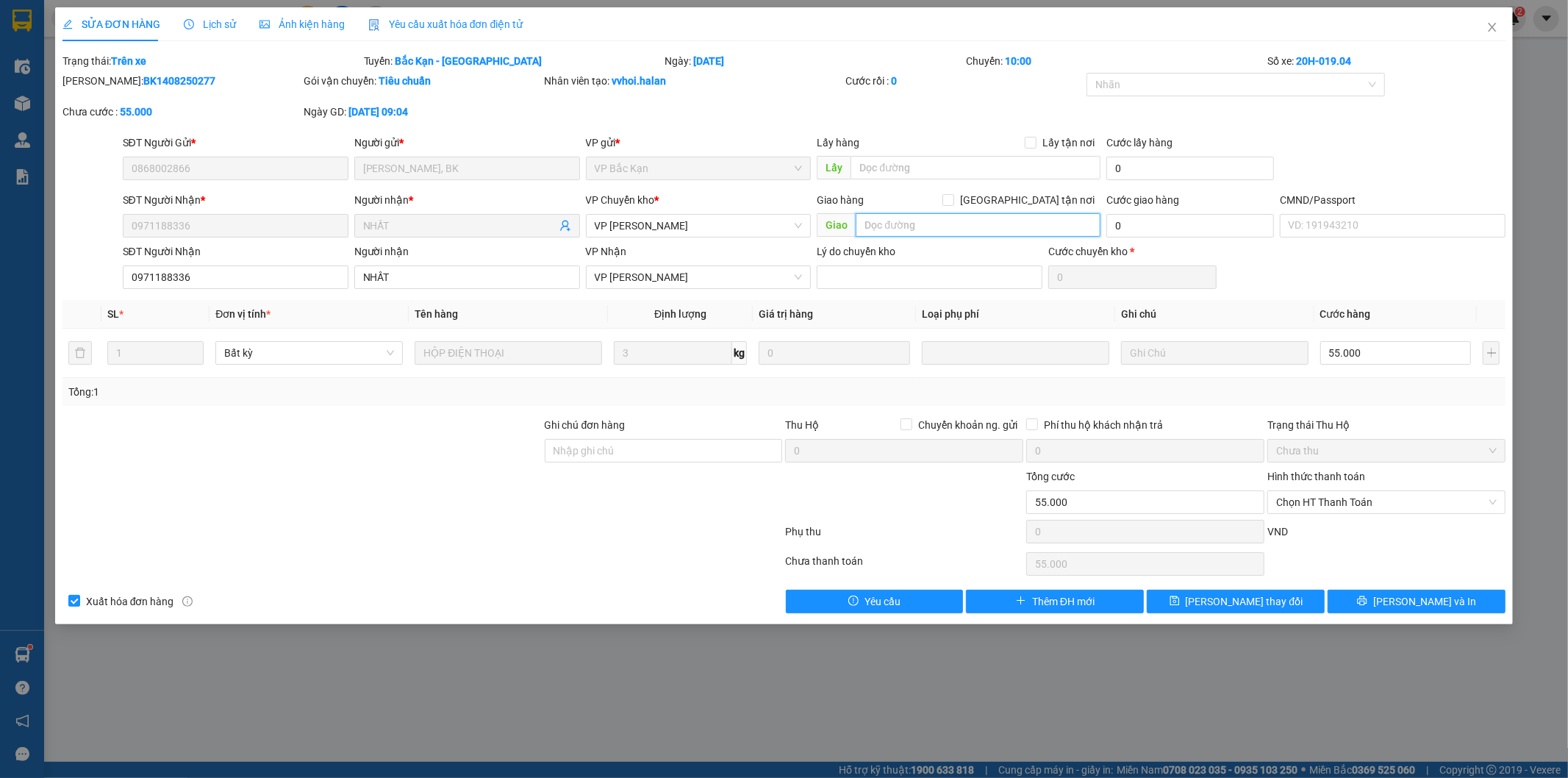
click at [967, 224] on input "text" at bounding box center [978, 225] width 245 height 24
paste input "24 Ng. 426 . Láng, [GEOGRAPHIC_DATA], ống Đa, [GEOGRAPHIC_DATA]"
type input "24 Ng. 426 . Láng, [GEOGRAPHIC_DATA], ống Đa, [GEOGRAPHIC_DATA]"
click at [1033, 200] on span "[GEOGRAPHIC_DATA] tận nơi" at bounding box center [1027, 200] width 146 height 16
click at [953, 200] on input "[GEOGRAPHIC_DATA] tận nơi" at bounding box center [947, 199] width 10 height 10
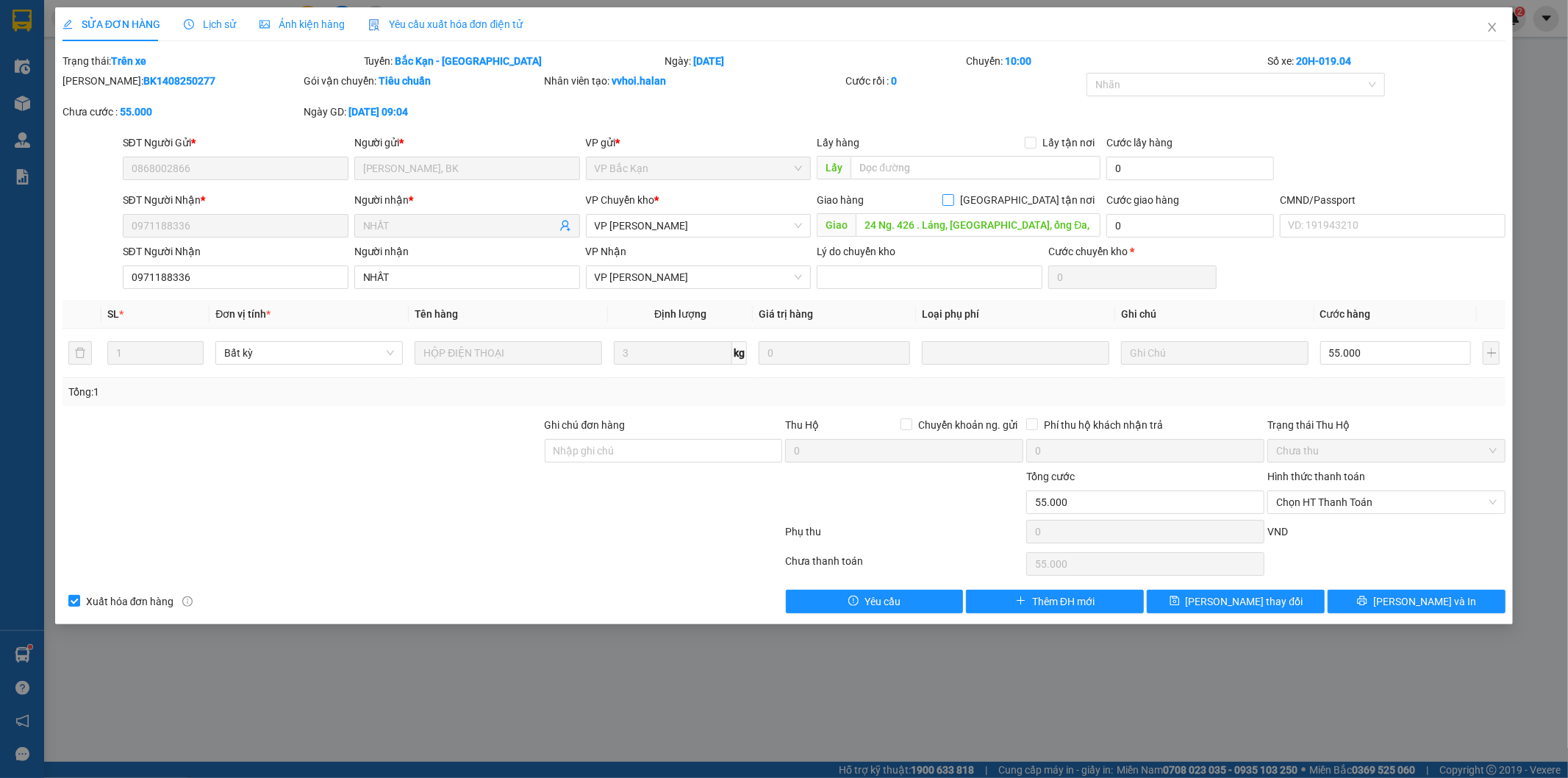
checkbox input "true"
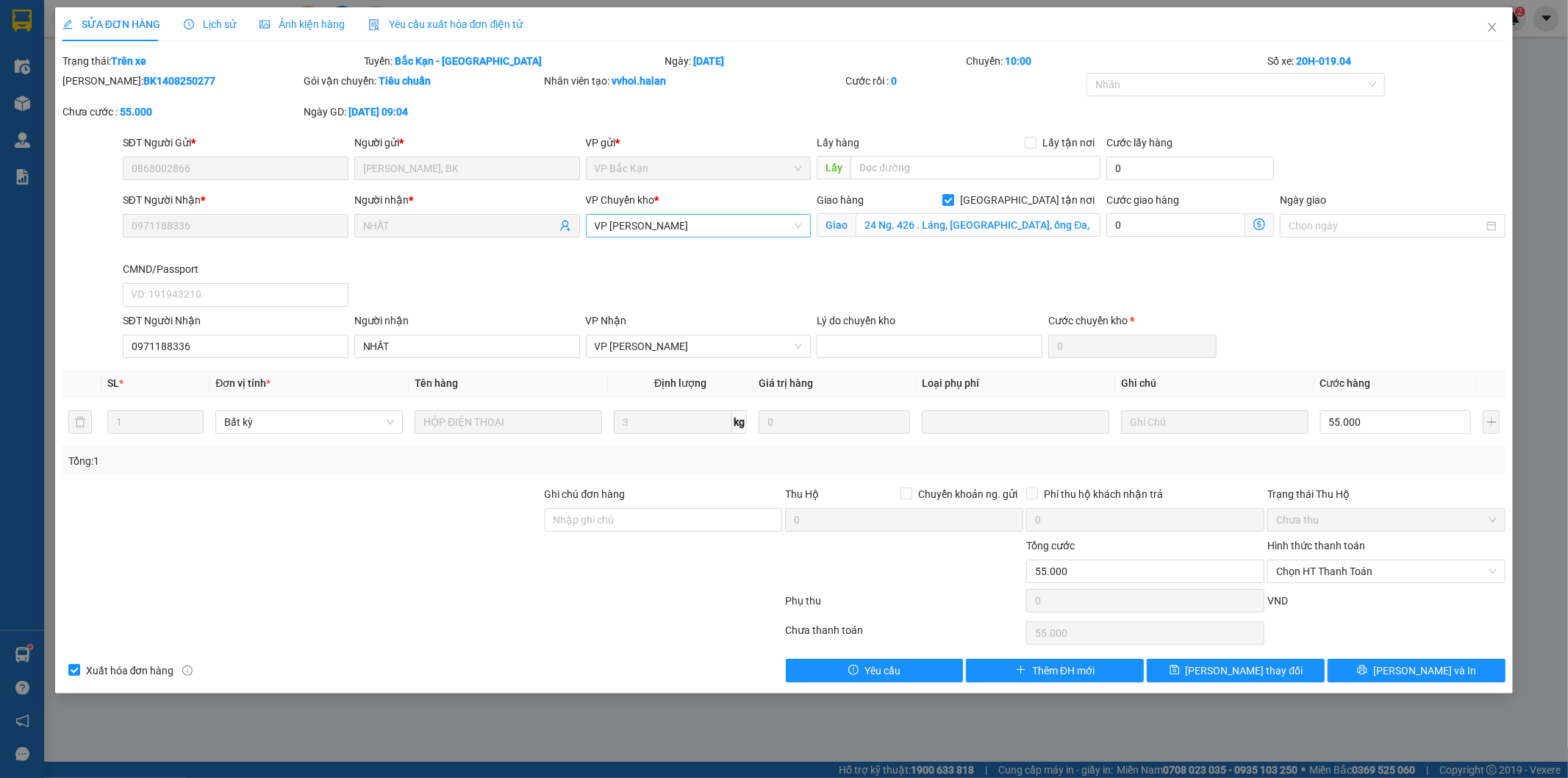
click at [706, 227] on span "VP [PERSON_NAME]" at bounding box center [699, 226] width 208 height 22
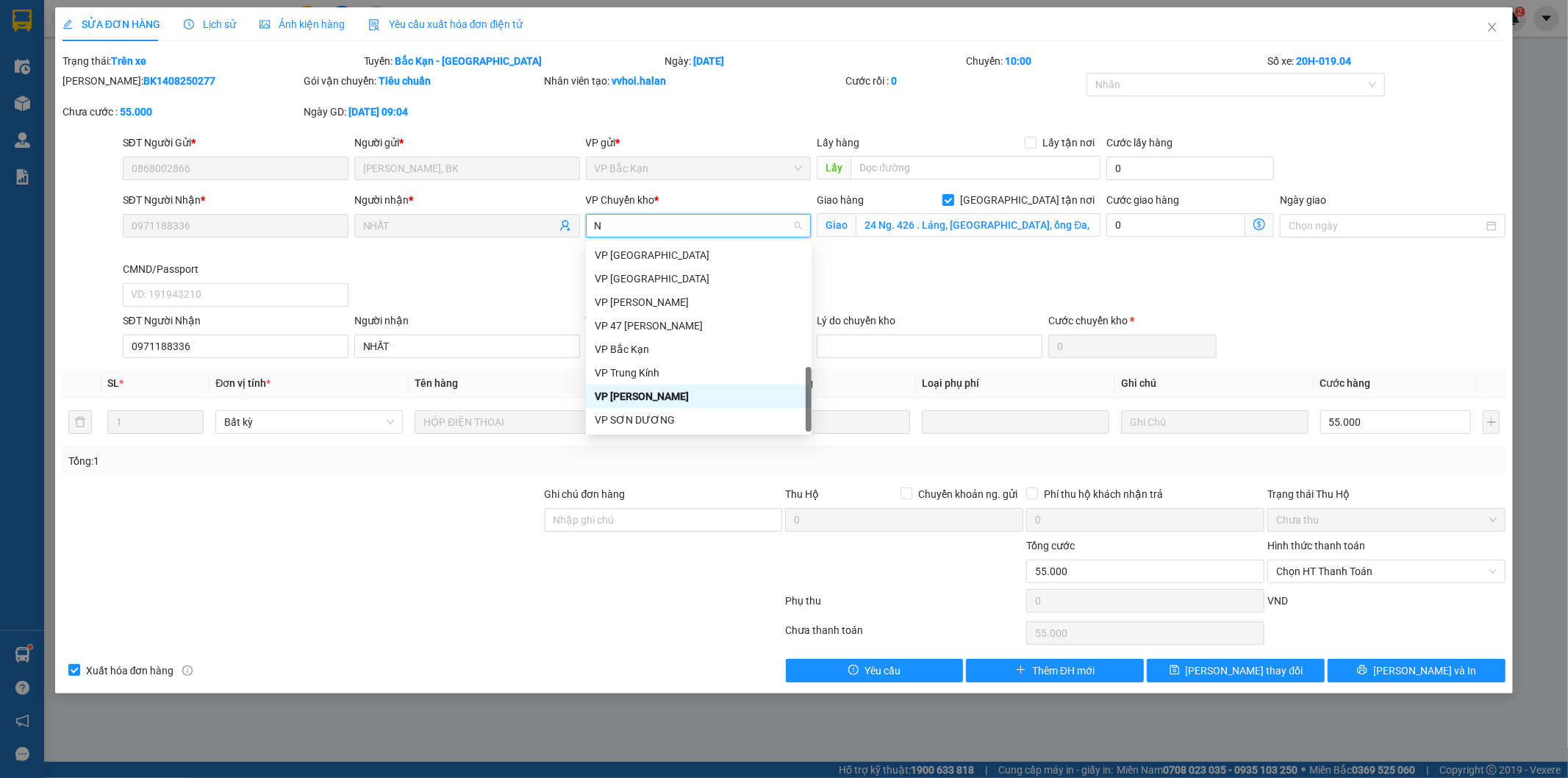
scroll to position [446, 0]
type input "NT"
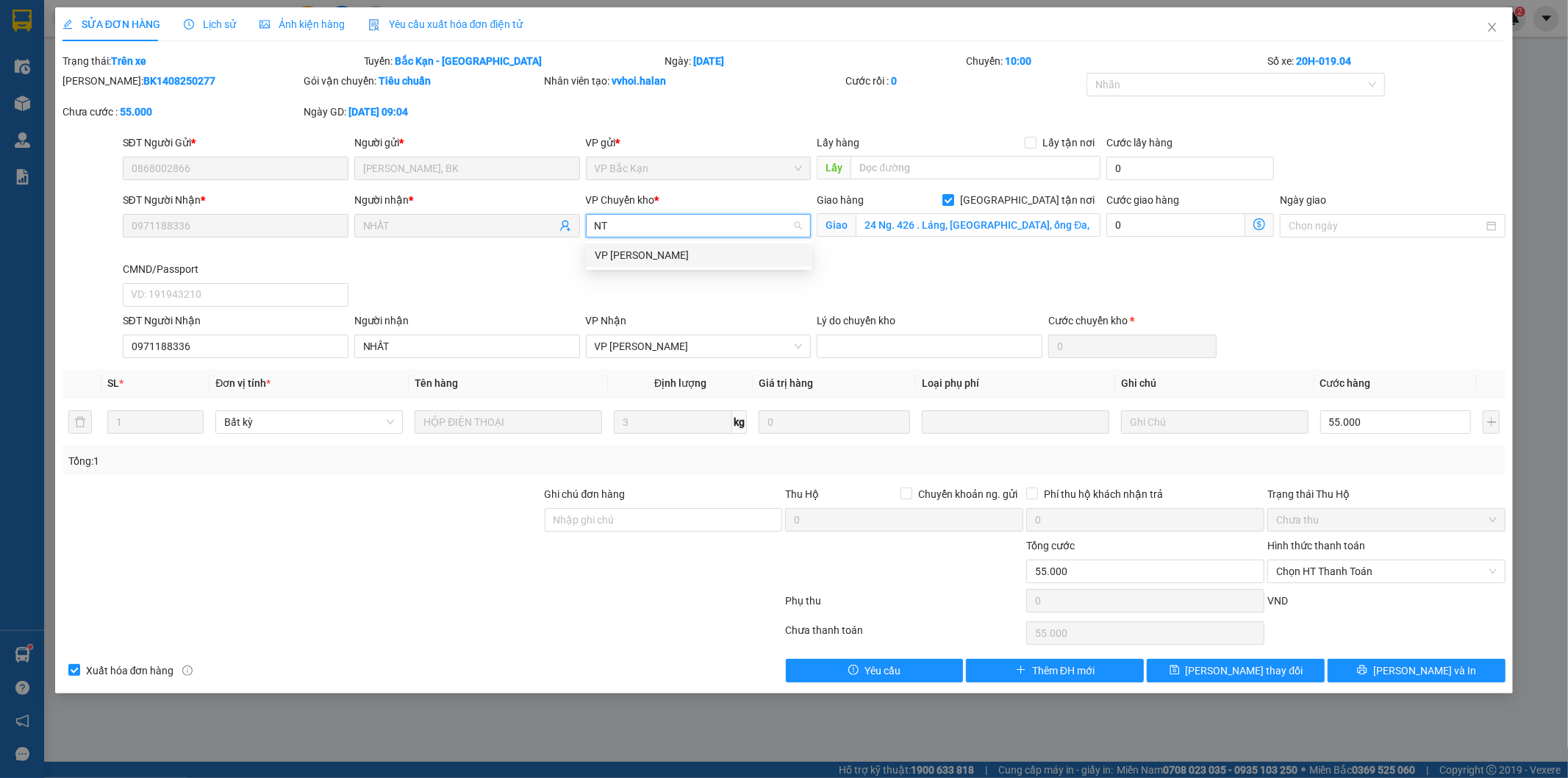
scroll to position [0, 0]
click at [676, 251] on div "VP [PERSON_NAME]" at bounding box center [699, 255] width 208 height 16
click at [1255, 228] on icon "dollar-circle" at bounding box center [1259, 224] width 12 height 12
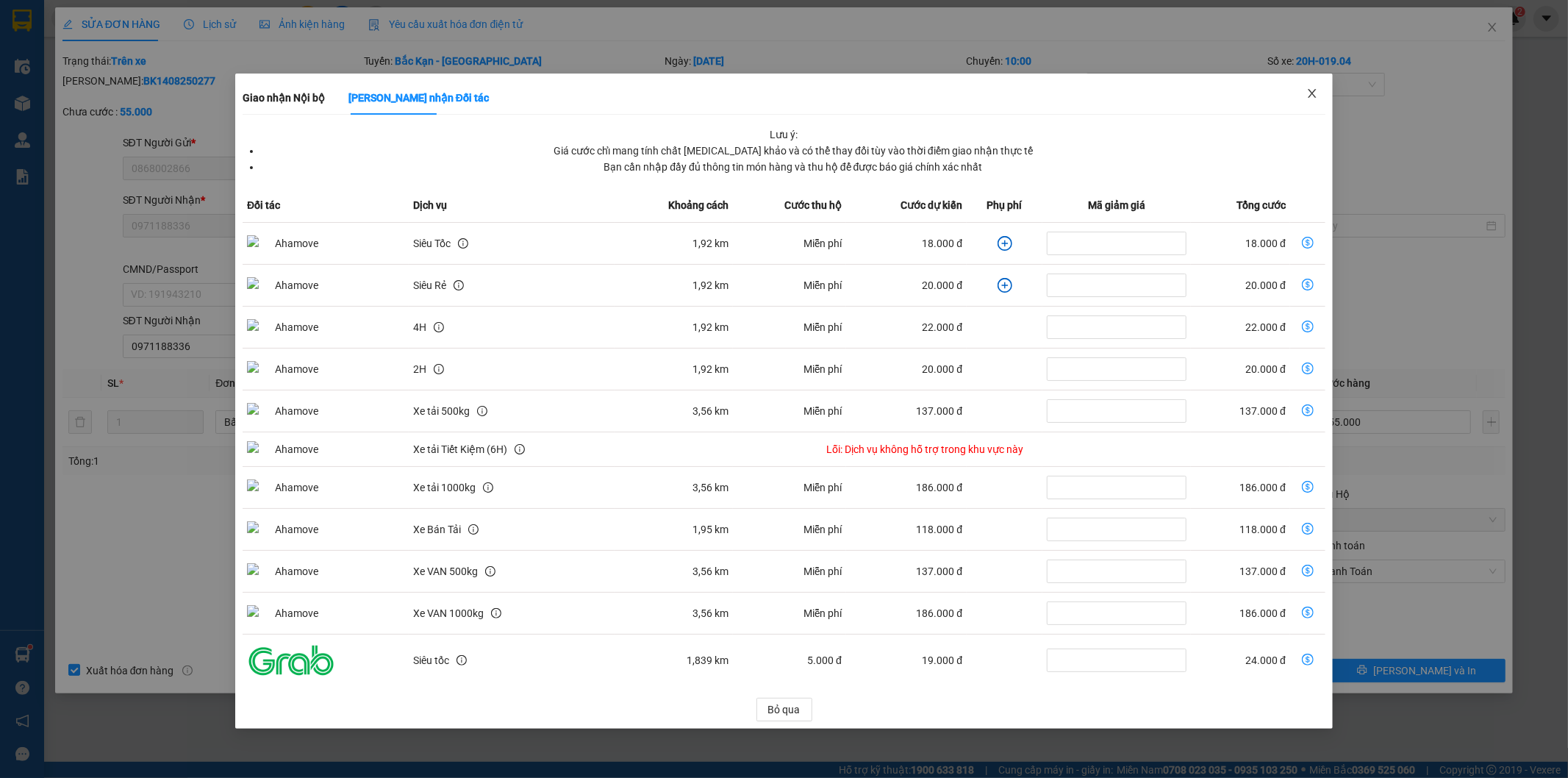
click at [1310, 100] on span "Close" at bounding box center [1312, 93] width 41 height 41
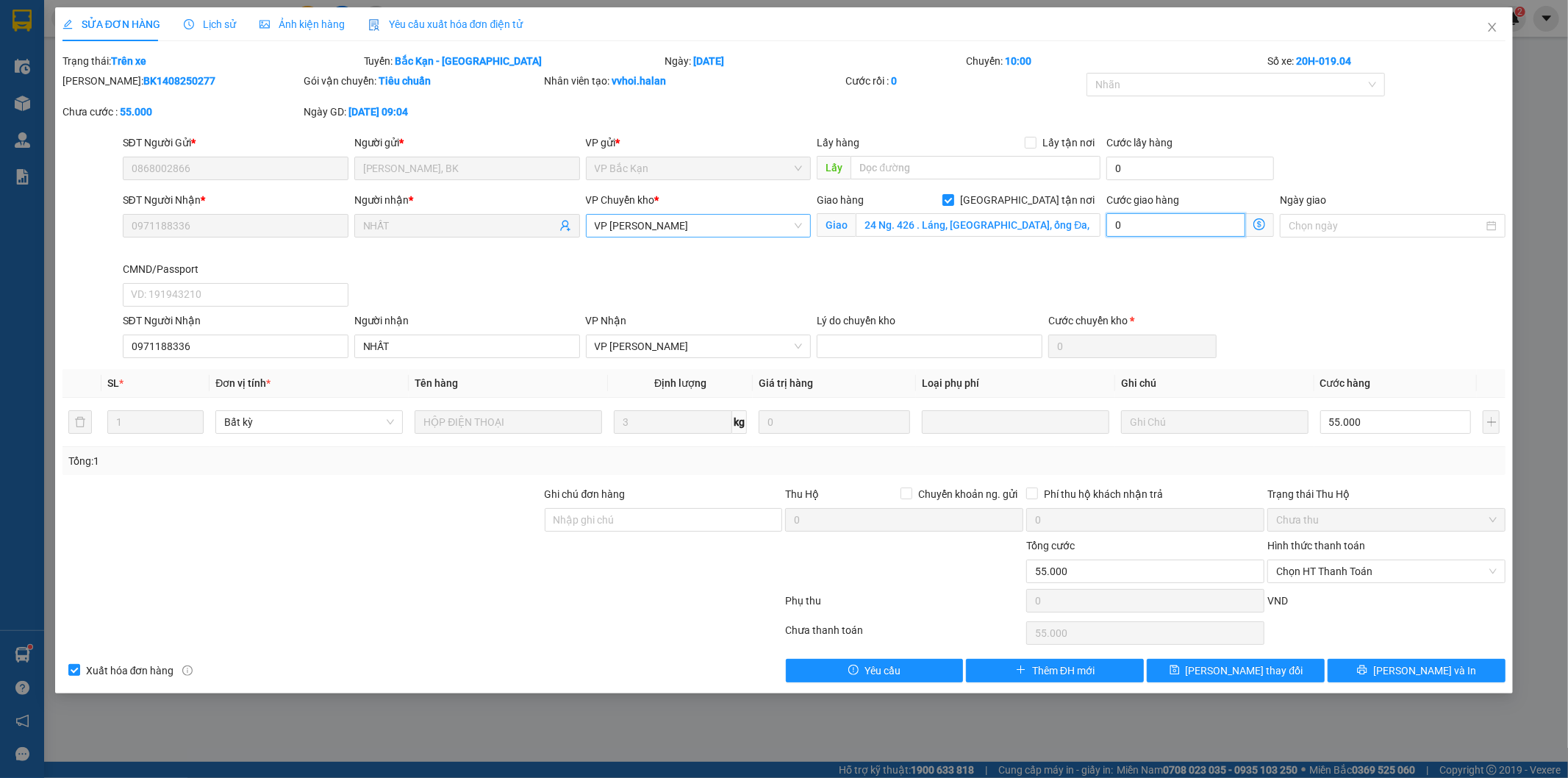
click at [1165, 224] on input "0" at bounding box center [1175, 225] width 139 height 24
type input "55.003"
type input "3"
type input "55.030"
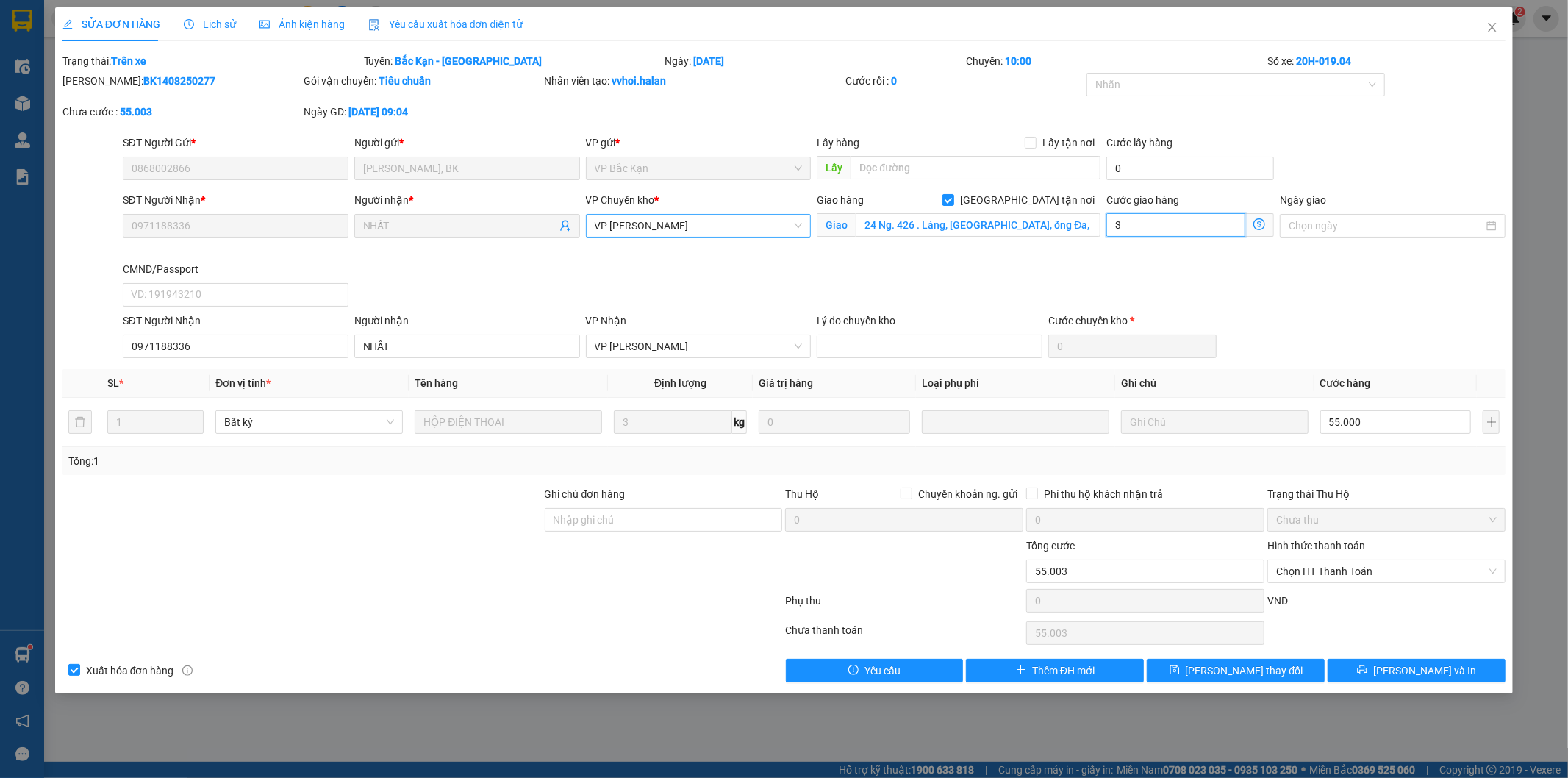
type input "55.030"
type input "30"
type input "85.000"
type input "30.000"
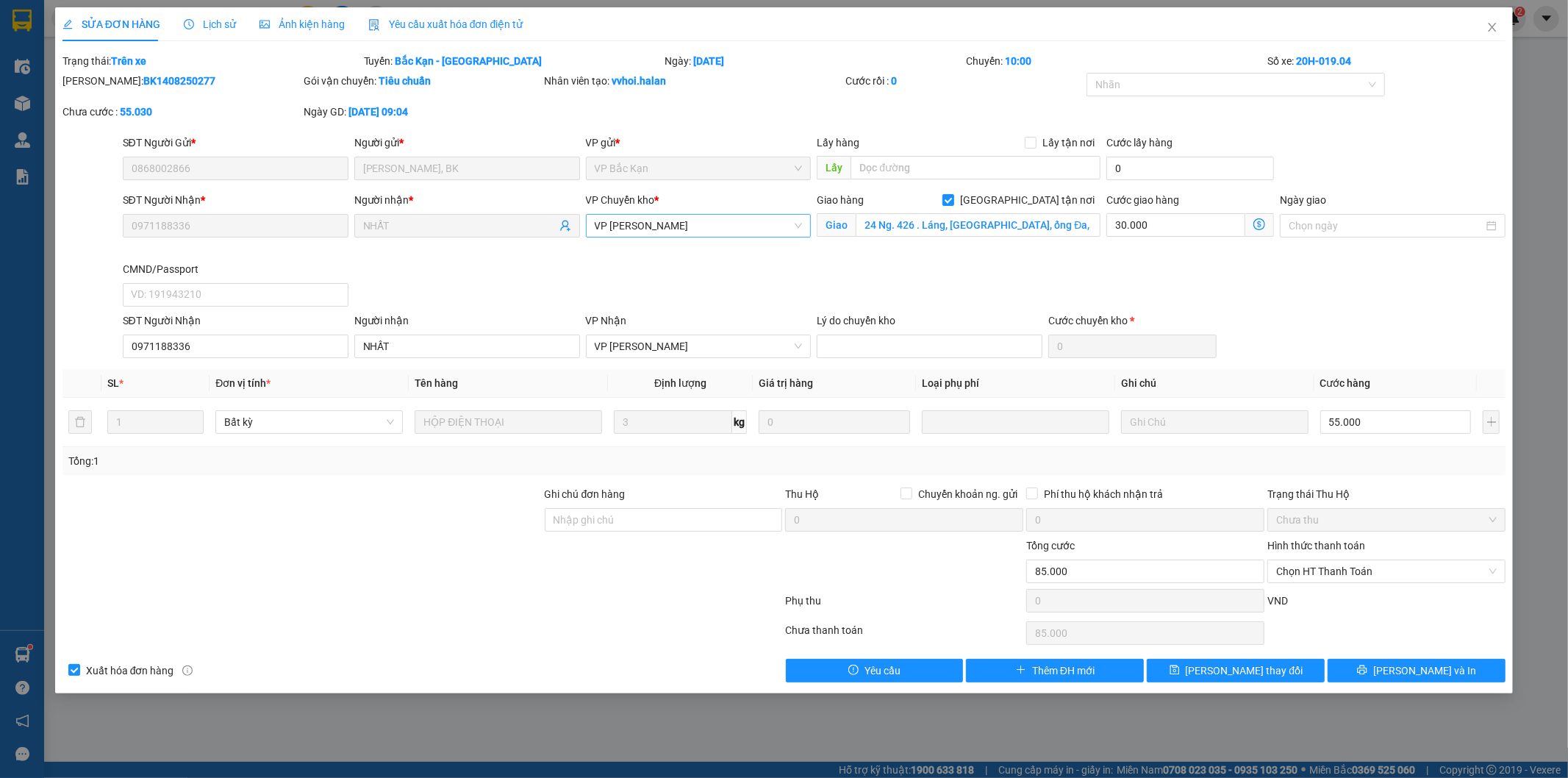
click at [1076, 270] on div "SĐT Người Nhận * 0971188336 Người nhận * NHẤT VP Chuyển kho * VP [PERSON_NAME] …" at bounding box center [814, 252] width 1389 height 121
click at [1180, 673] on icon "save" at bounding box center [1174, 669] width 10 height 10
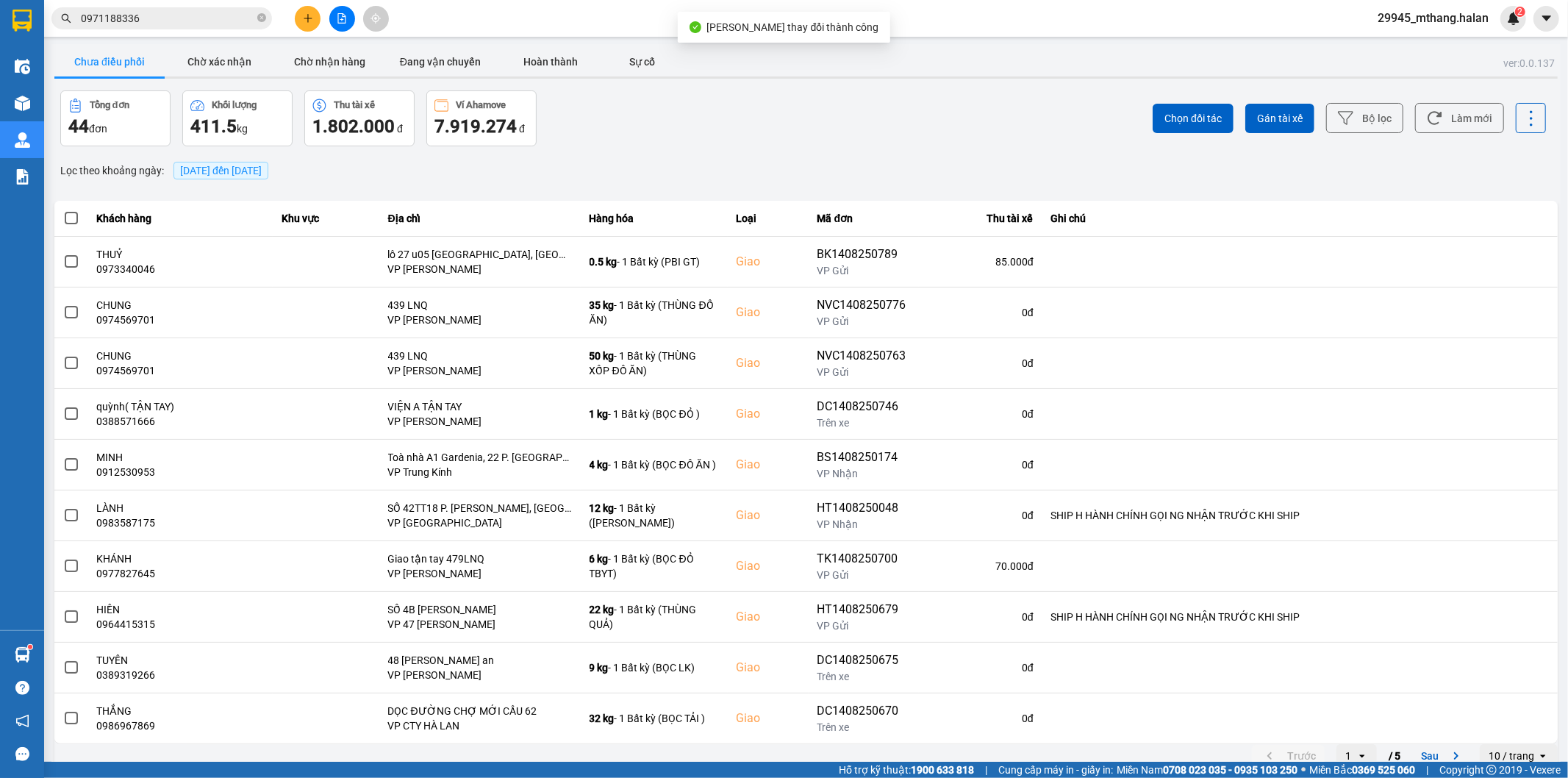
click at [150, 28] on span "0971188336" at bounding box center [161, 18] width 220 height 22
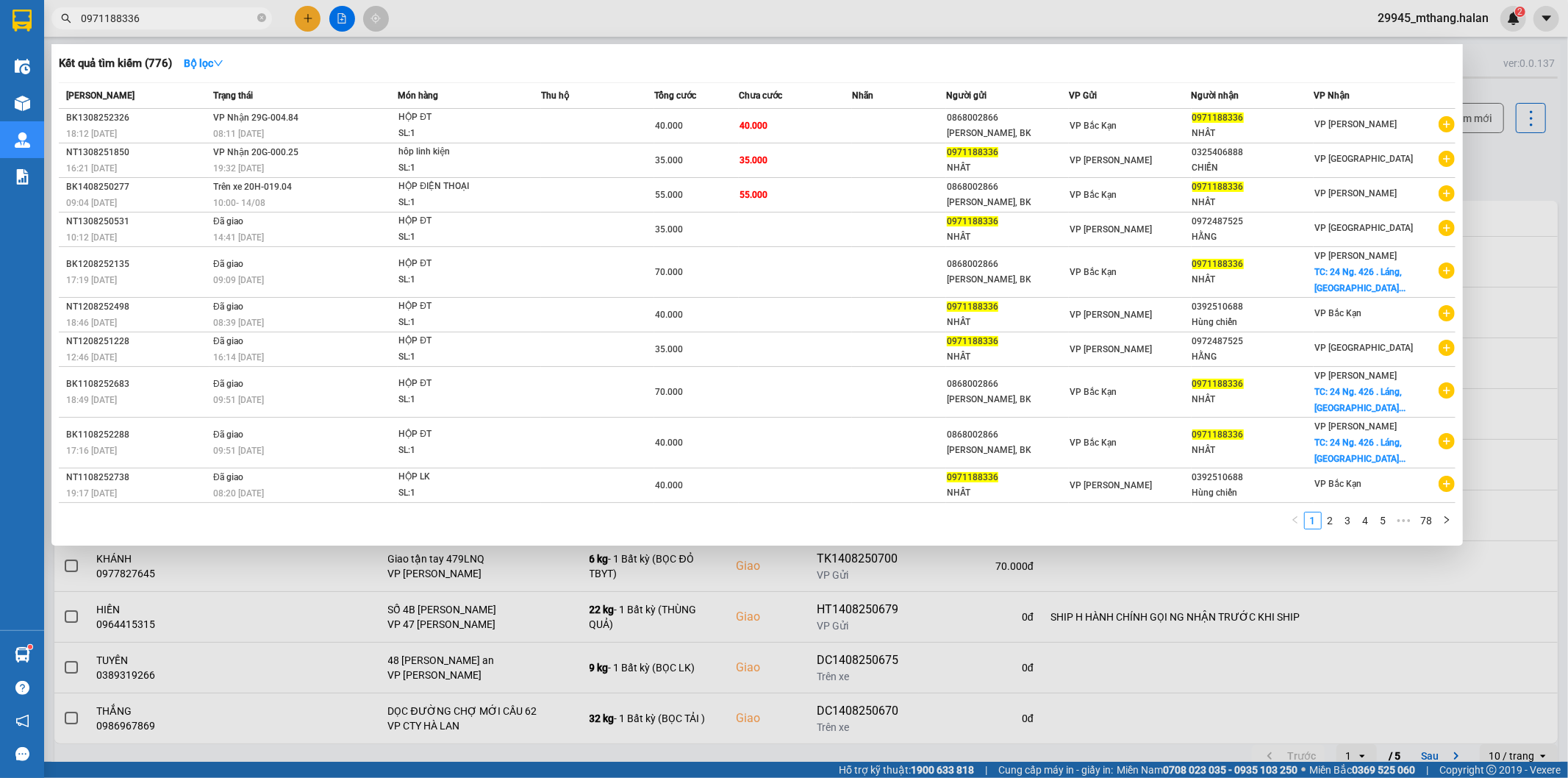
click at [178, 25] on input "0971188336" at bounding box center [167, 18] width 173 height 16
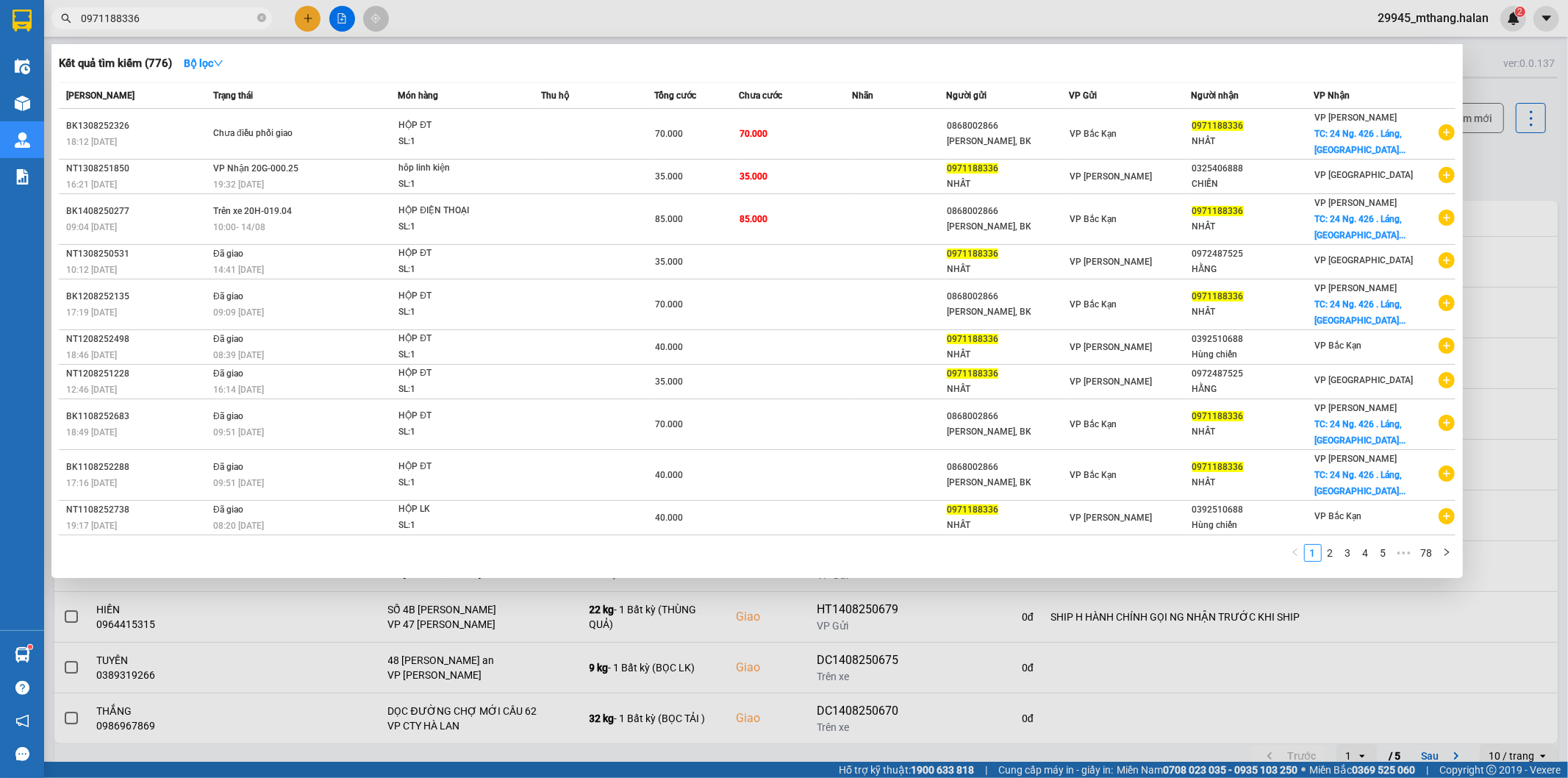
click at [1527, 184] on div at bounding box center [784, 389] width 1568 height 778
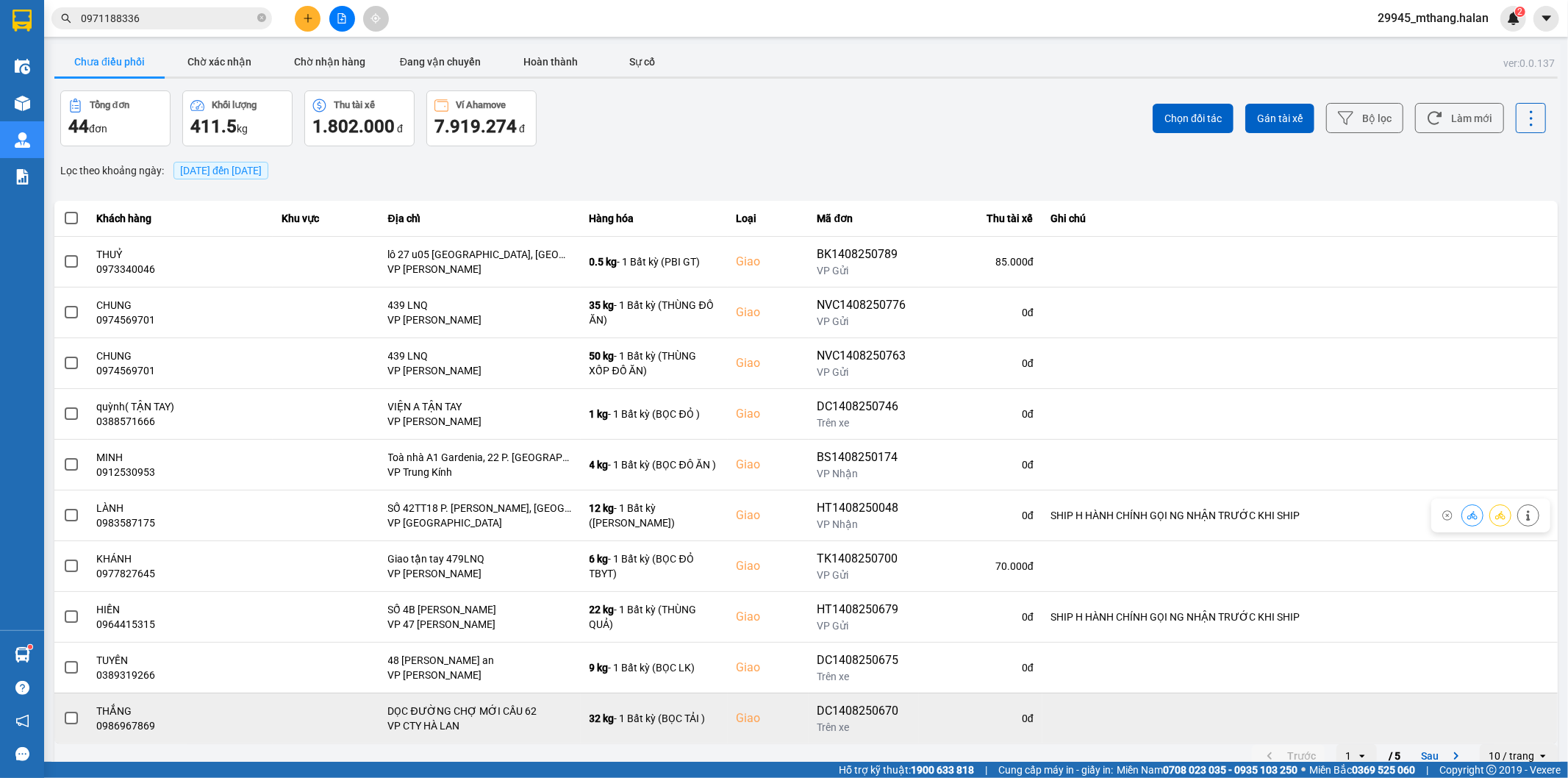
scroll to position [16, 0]
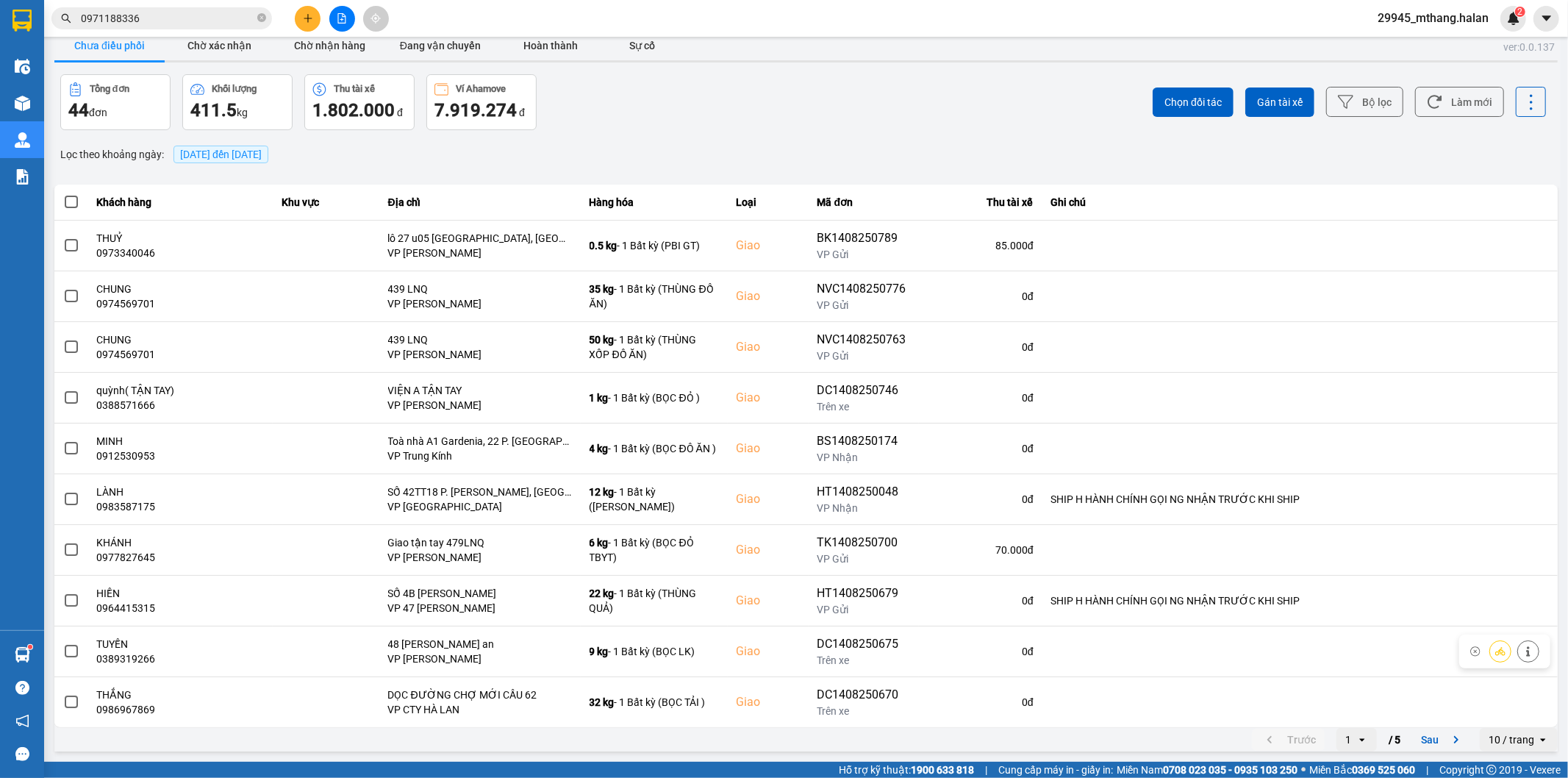
click at [1416, 741] on button "Sau" at bounding box center [1443, 740] width 62 height 22
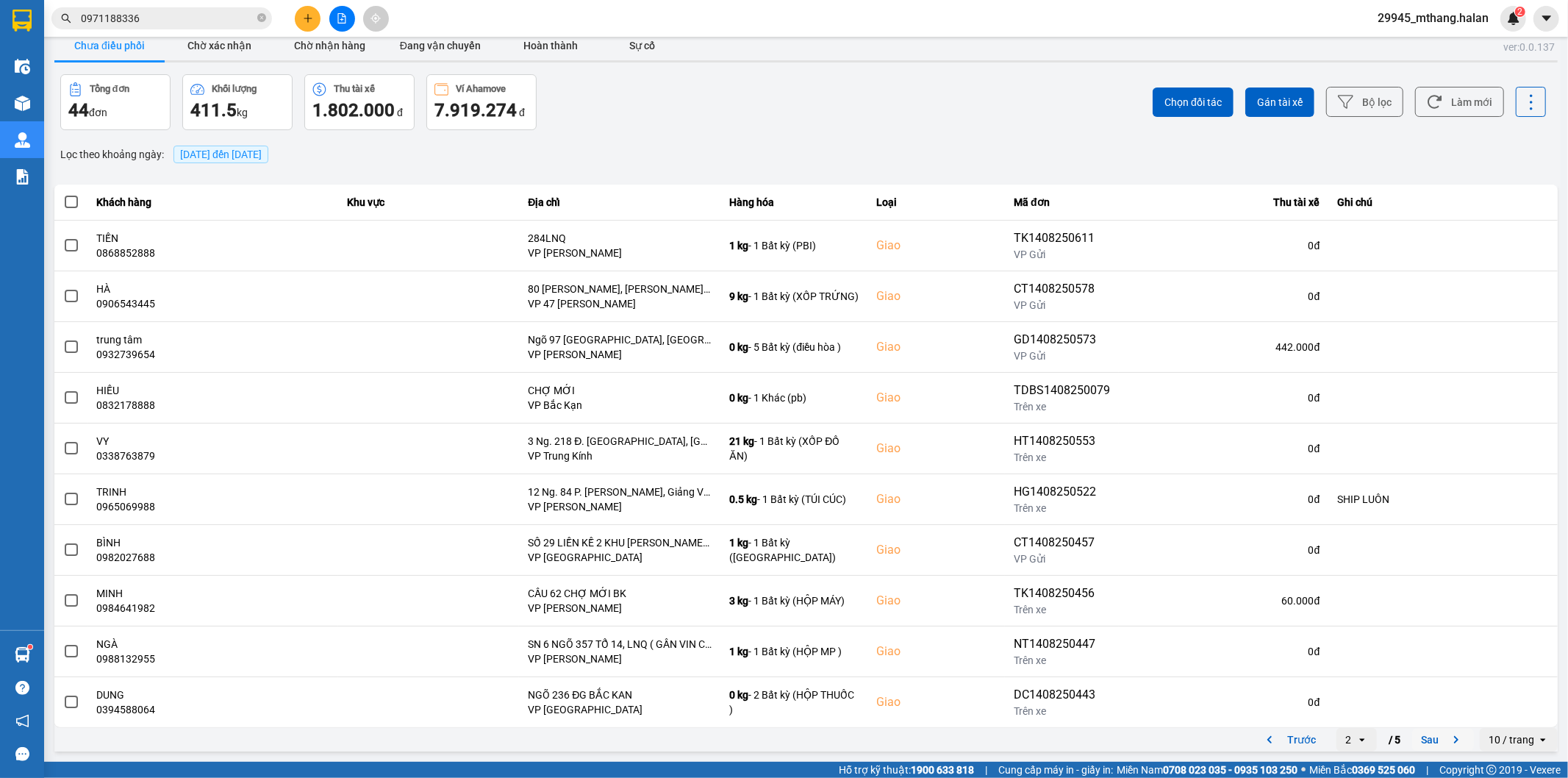
click at [1431, 741] on button "Sau" at bounding box center [1443, 740] width 62 height 22
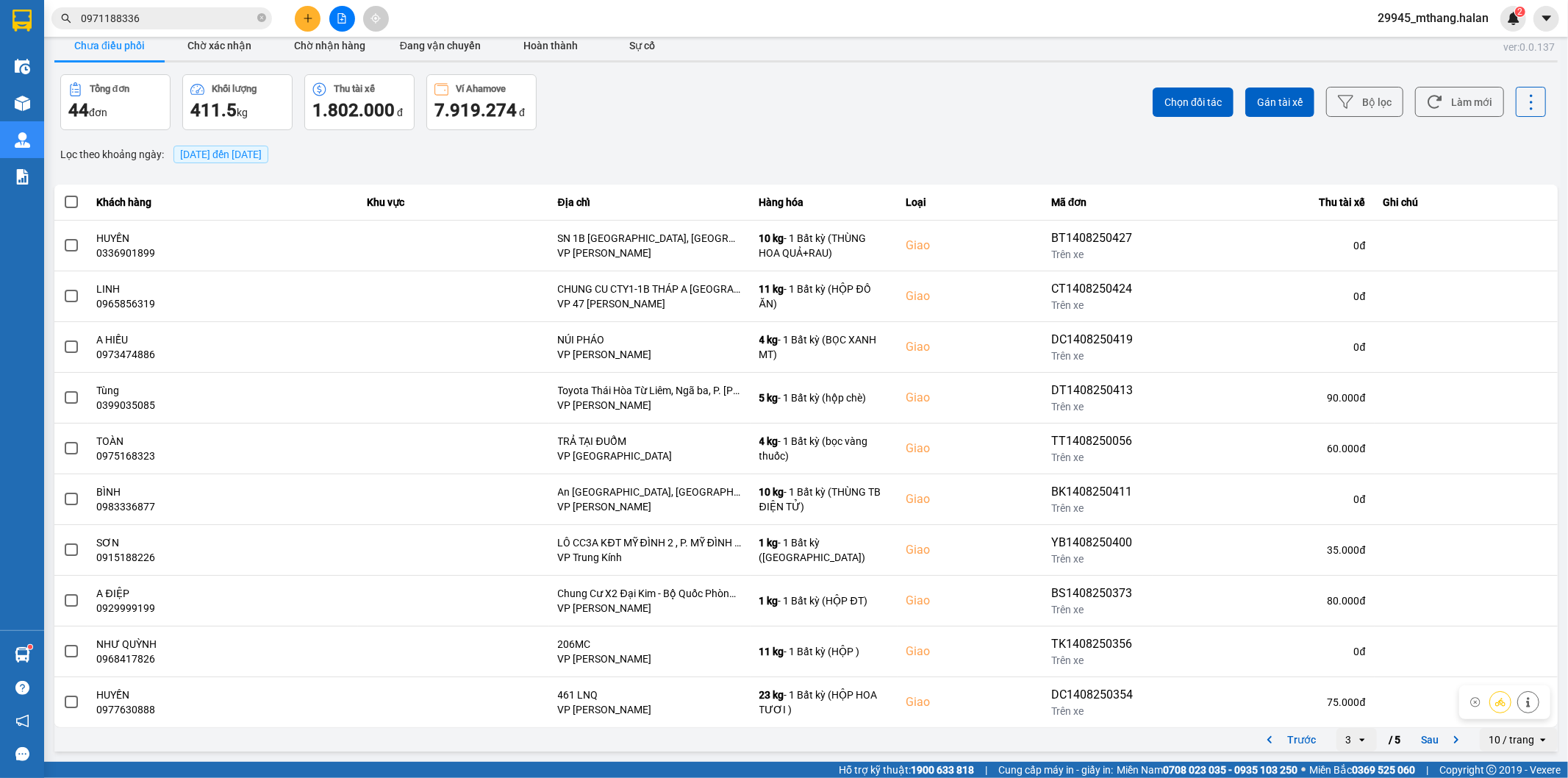
click at [1423, 735] on button "Sau" at bounding box center [1443, 740] width 62 height 22
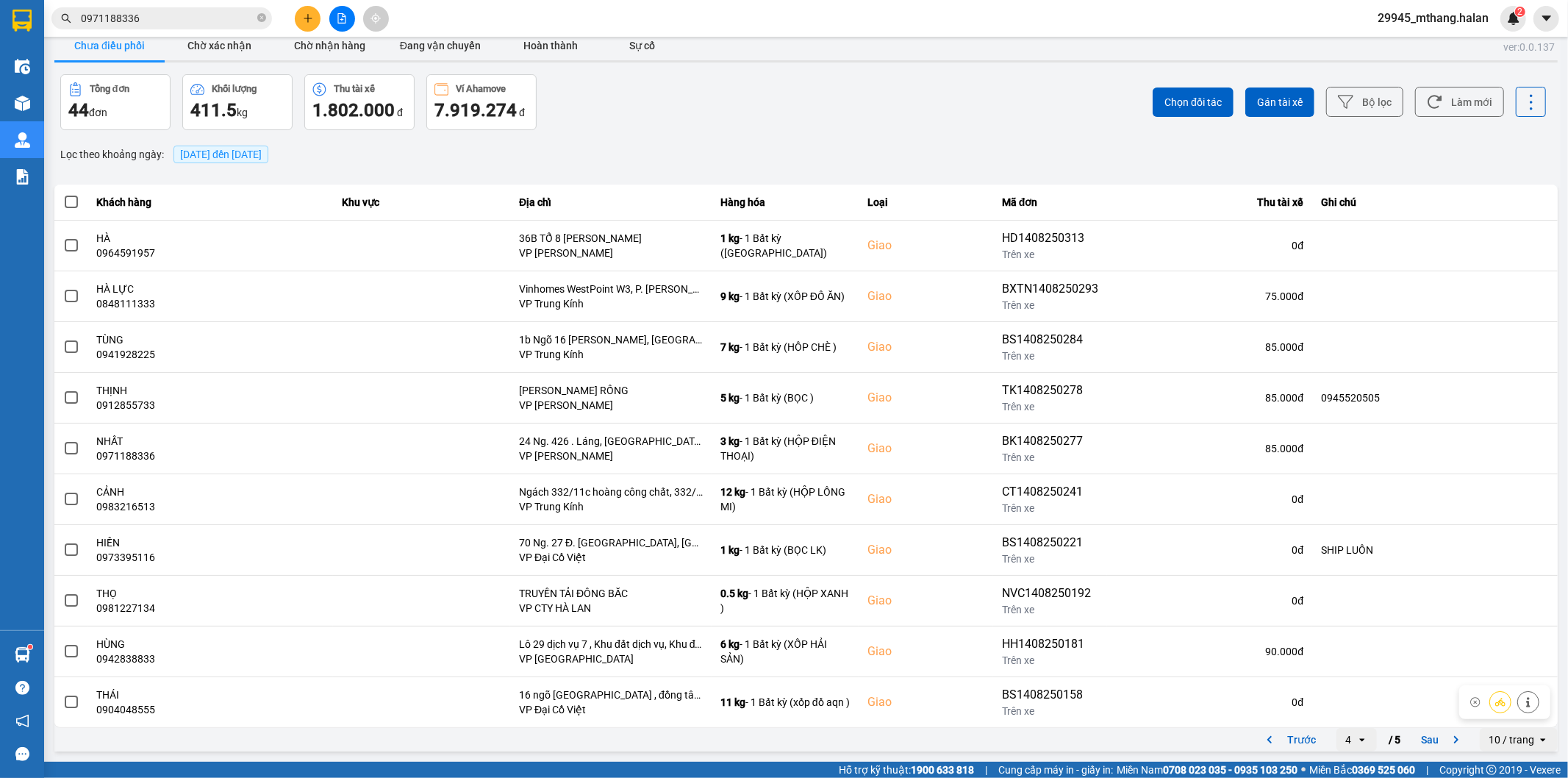
click at [1356, 739] on icon "open" at bounding box center [1361, 739] width 12 height 12
click at [1343, 605] on div "1" at bounding box center [1344, 604] width 17 height 15
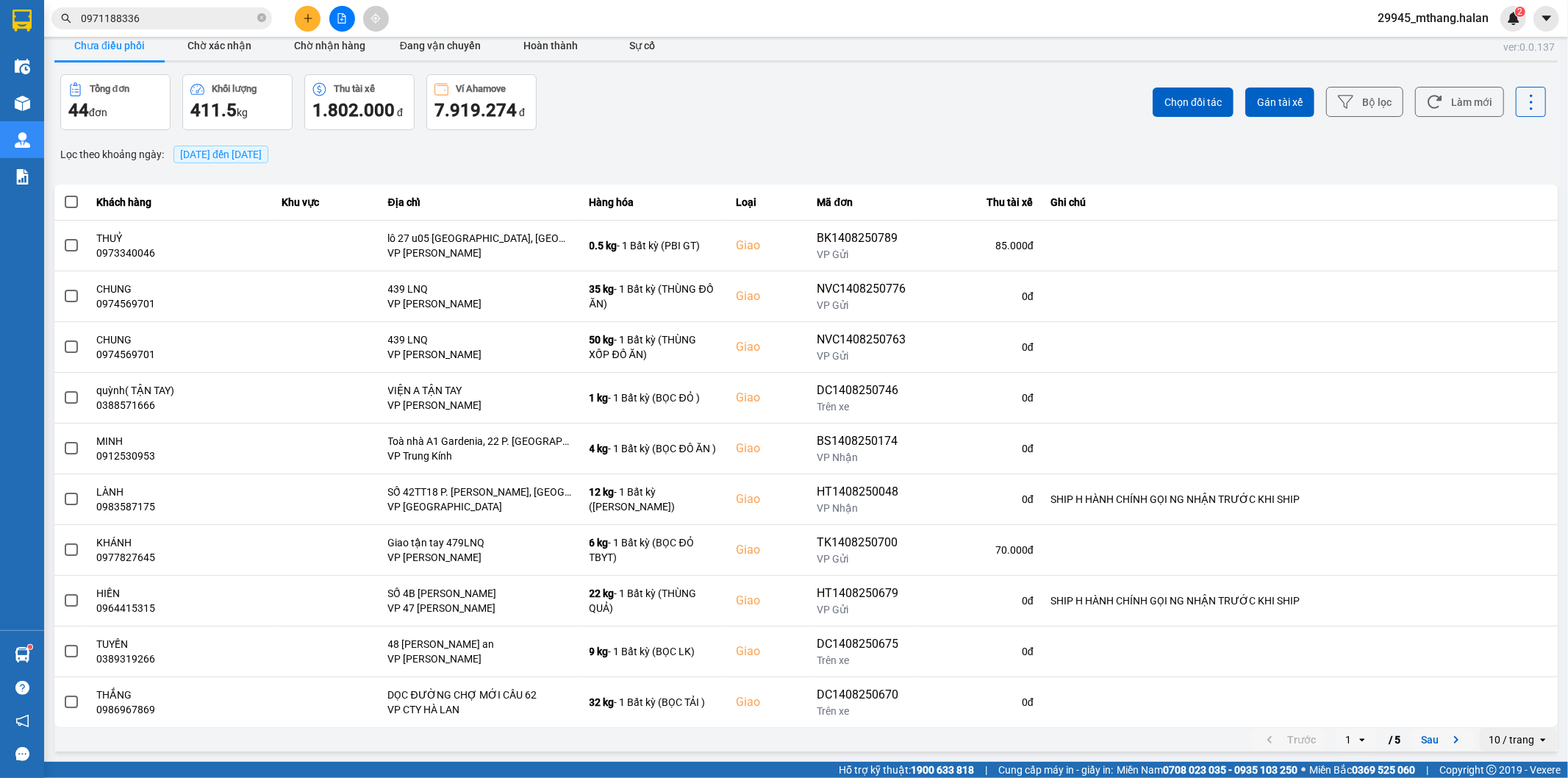
click at [1433, 749] on button "Sau" at bounding box center [1443, 740] width 62 height 22
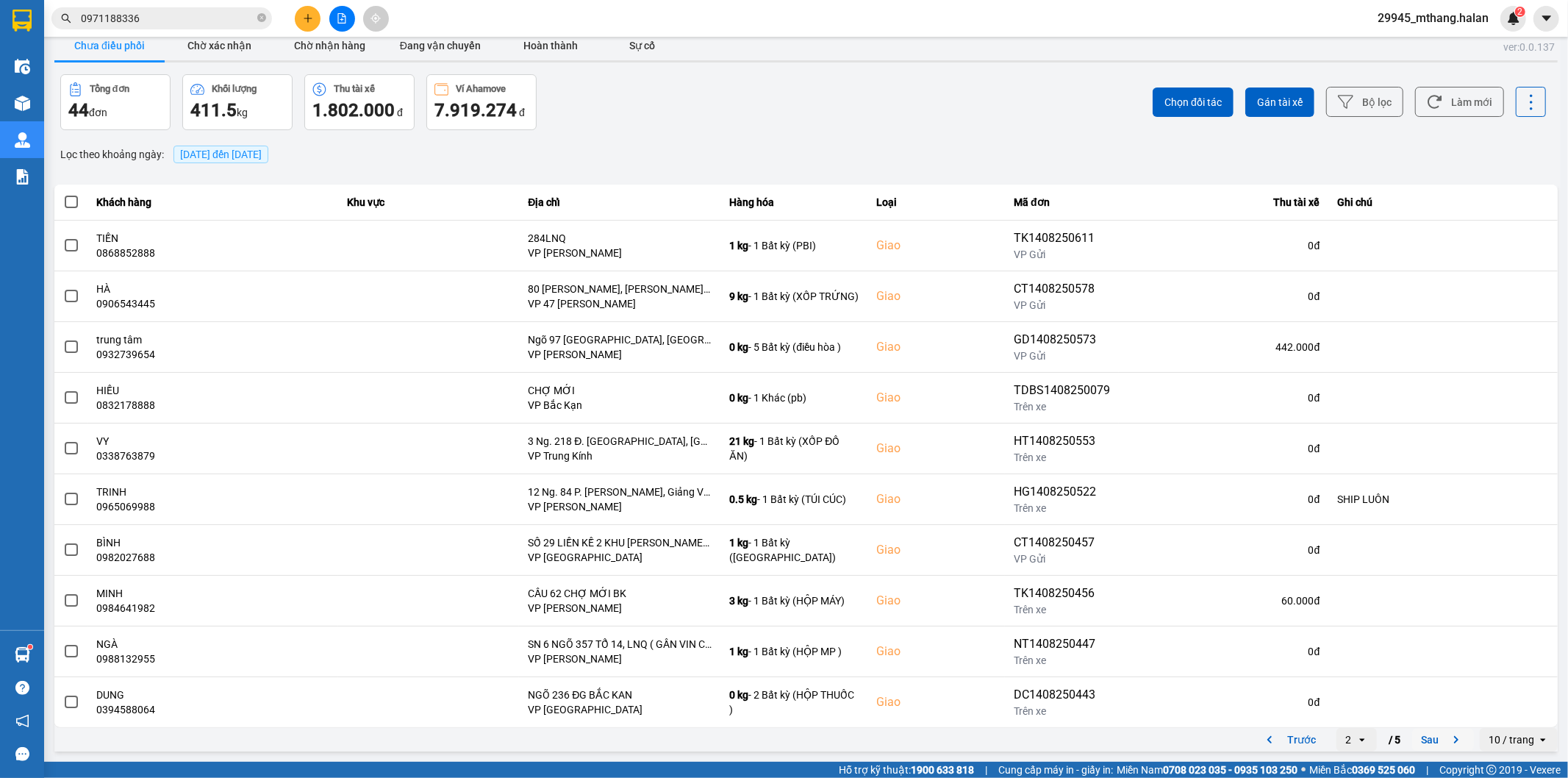
click at [1412, 741] on button "Sau" at bounding box center [1443, 740] width 62 height 22
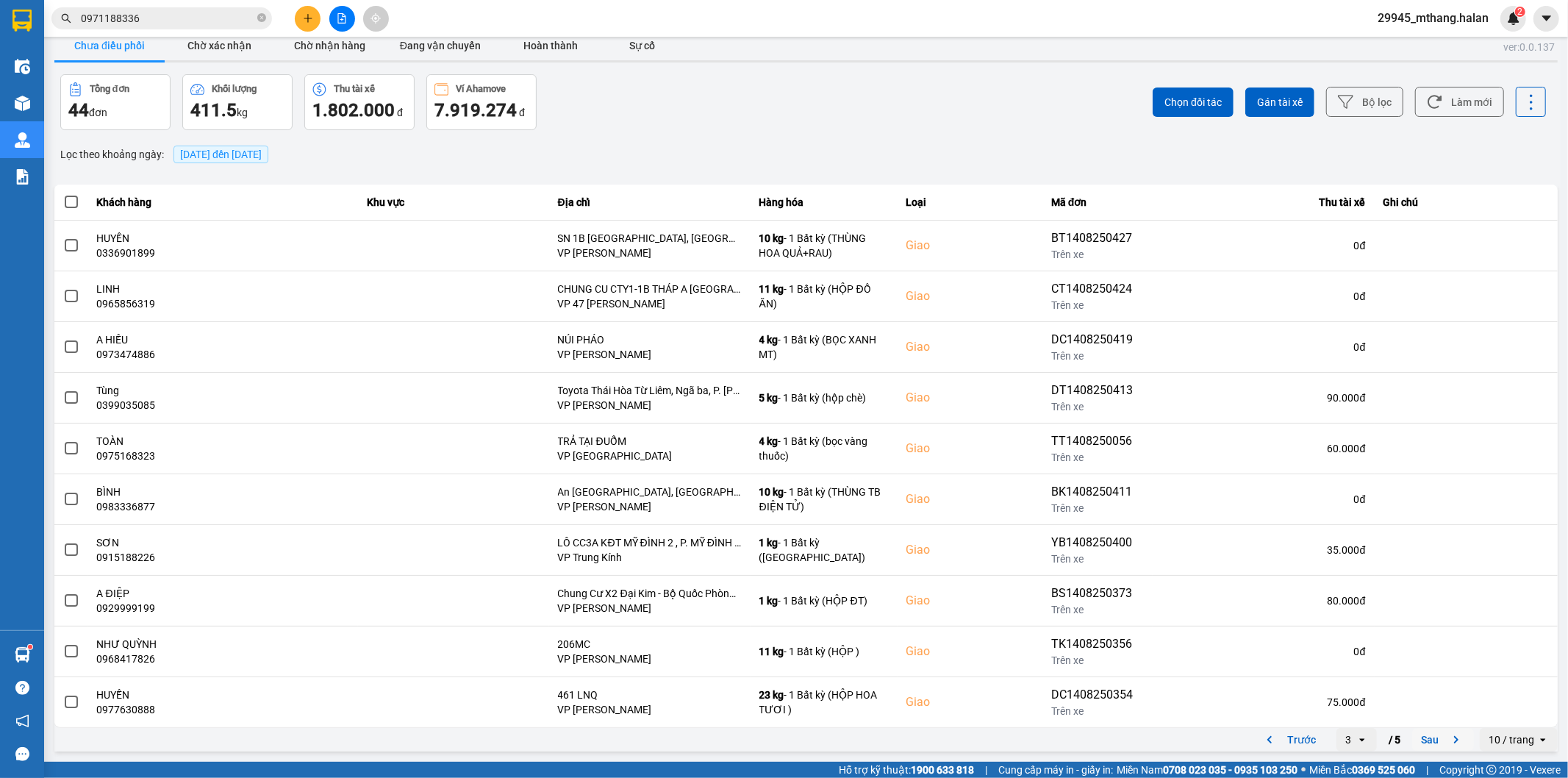
click at [1412, 744] on button "Sau" at bounding box center [1443, 740] width 62 height 22
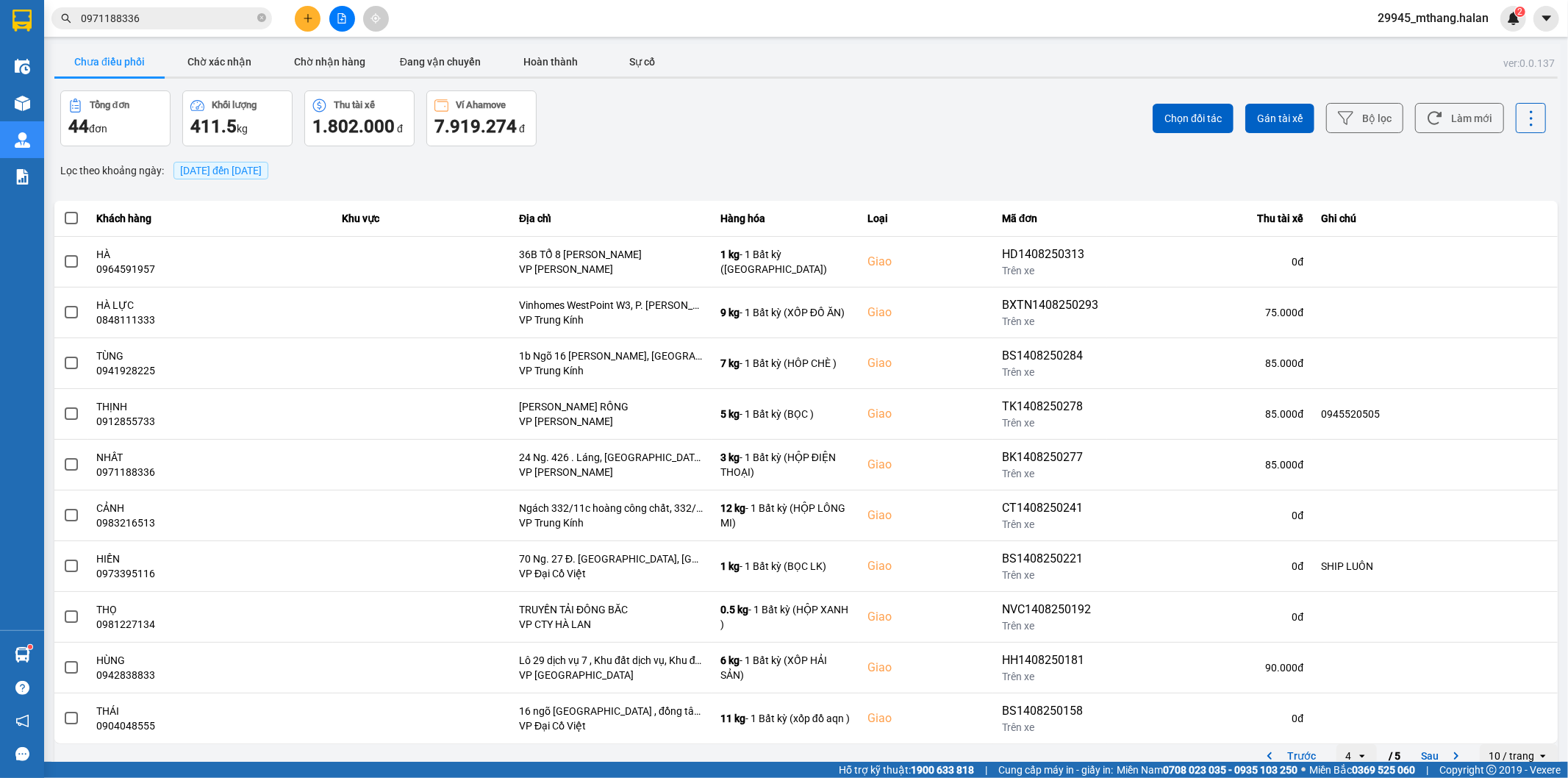
click at [662, 129] on div "Tổng đơn 44 đơn Khối lượng 411.5 kg Thu tài xế 1.802.000 đ Ví Ahamove 7.919.274…" at bounding box center [431, 119] width 743 height 56
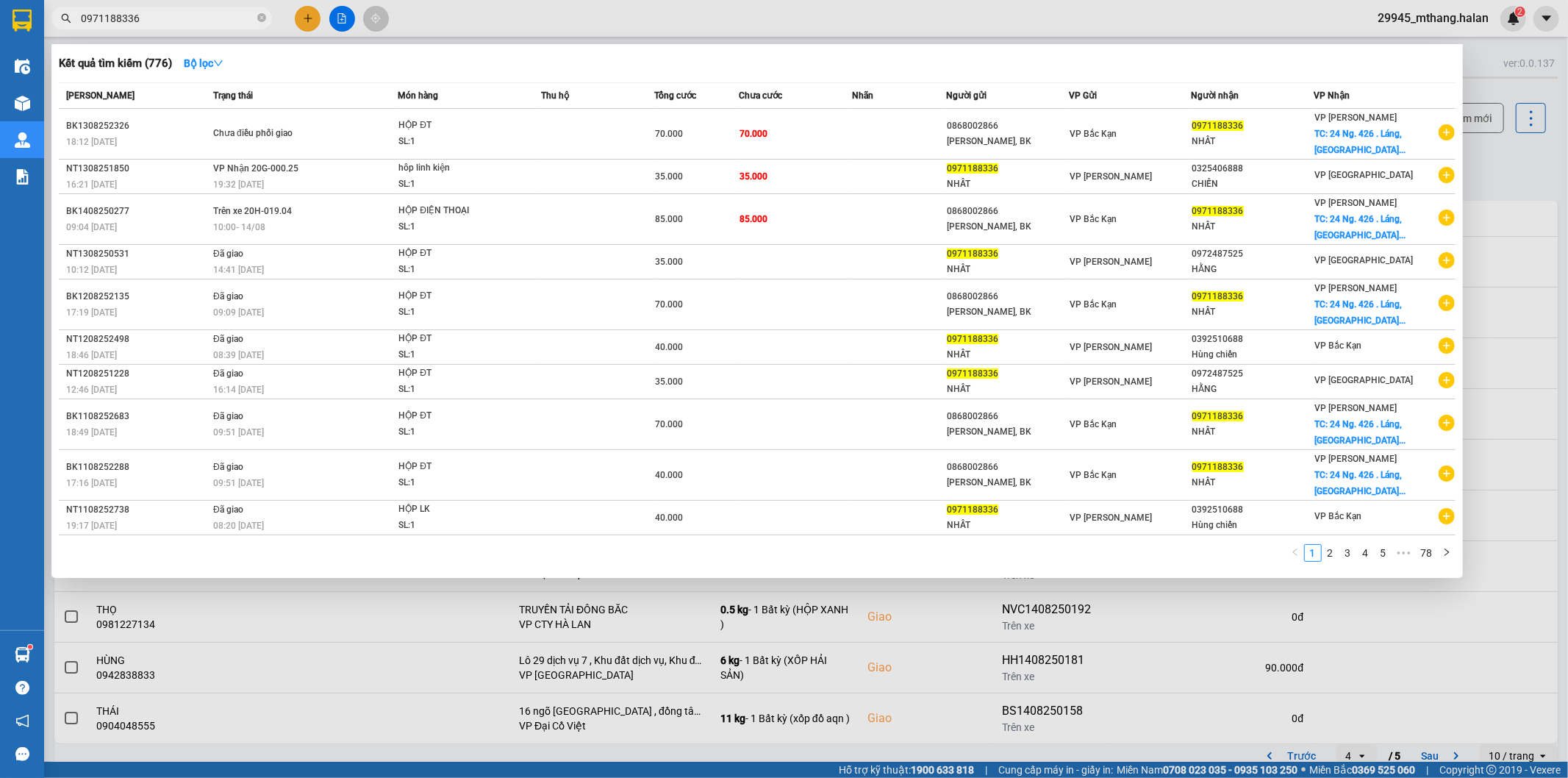
click at [165, 12] on input "0971188336" at bounding box center [167, 18] width 173 height 16
click at [1513, 188] on div at bounding box center [784, 389] width 1568 height 778
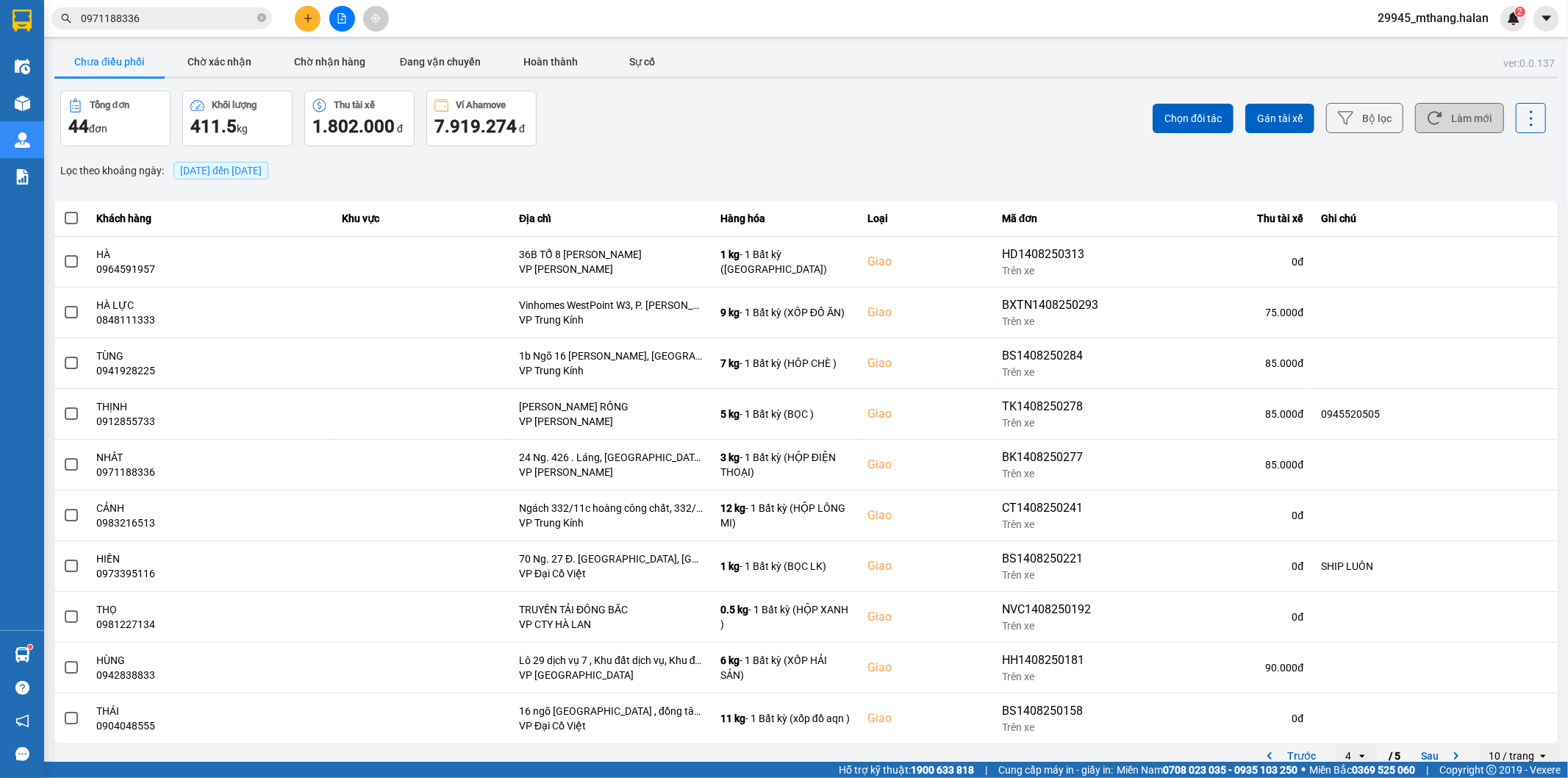
click at [1457, 122] on button "Làm mới" at bounding box center [1459, 118] width 89 height 30
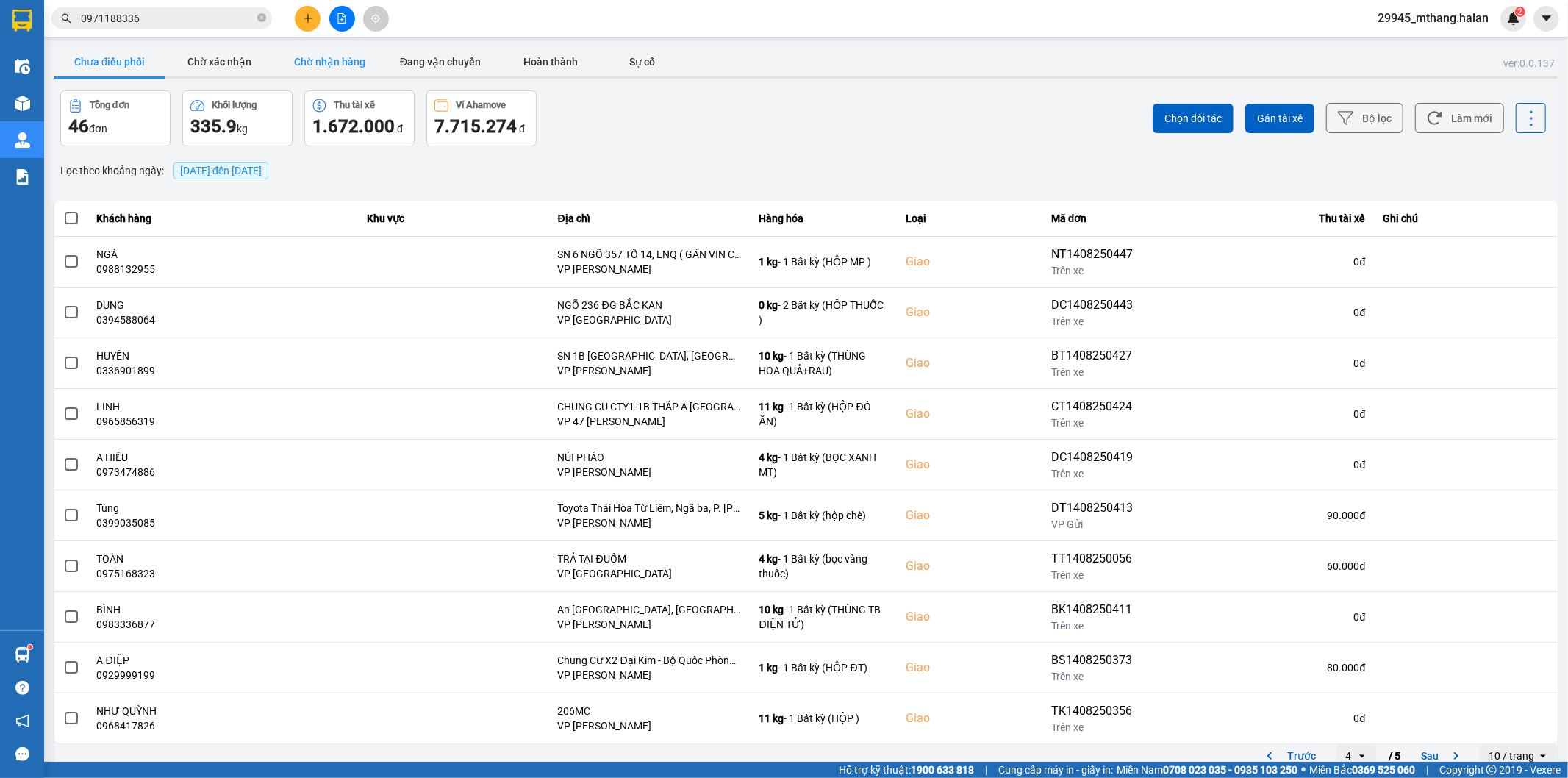
click at [348, 62] on button "Chờ nhận hàng" at bounding box center [330, 62] width 111 height 29
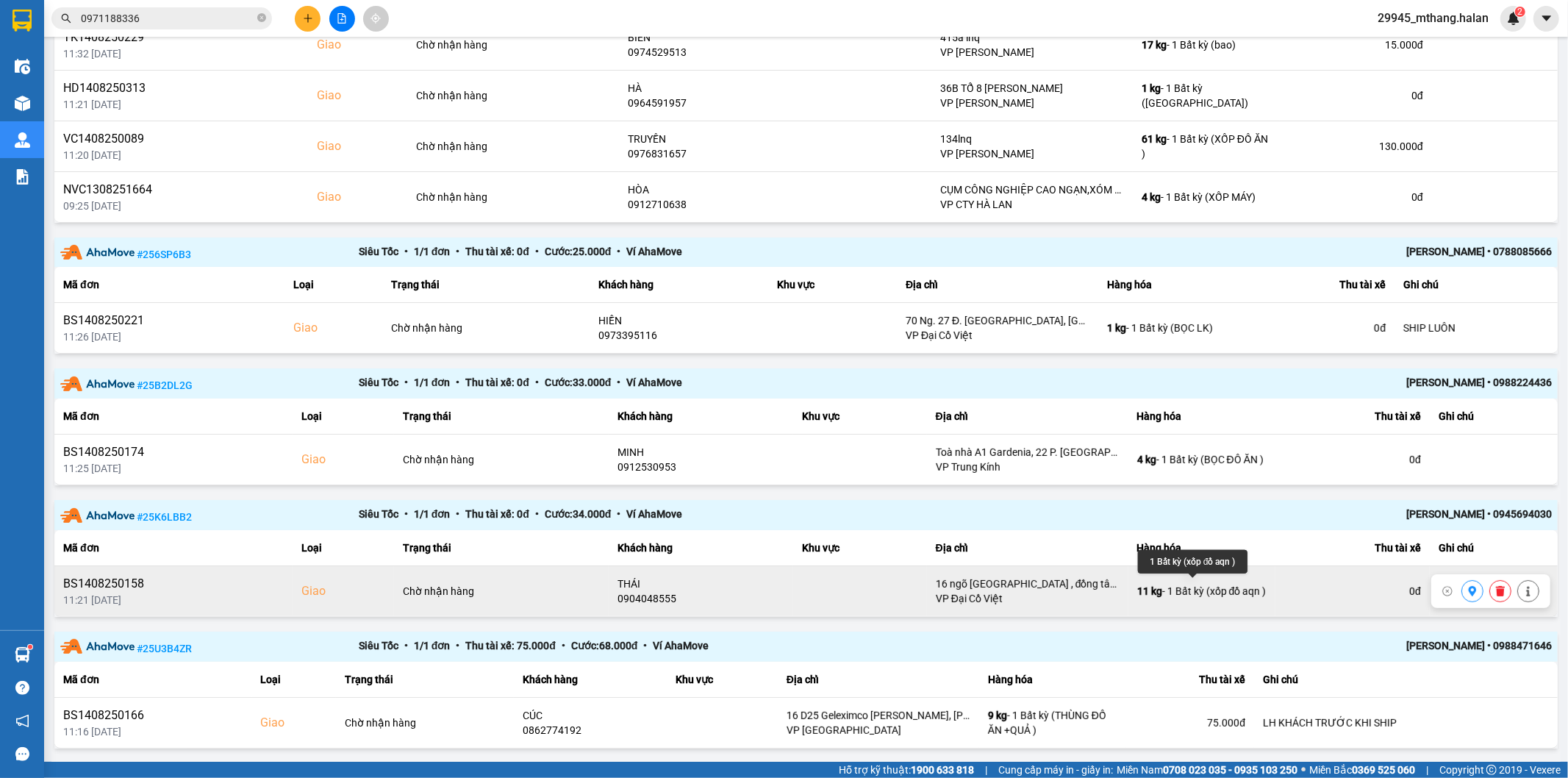
scroll to position [287, 0]
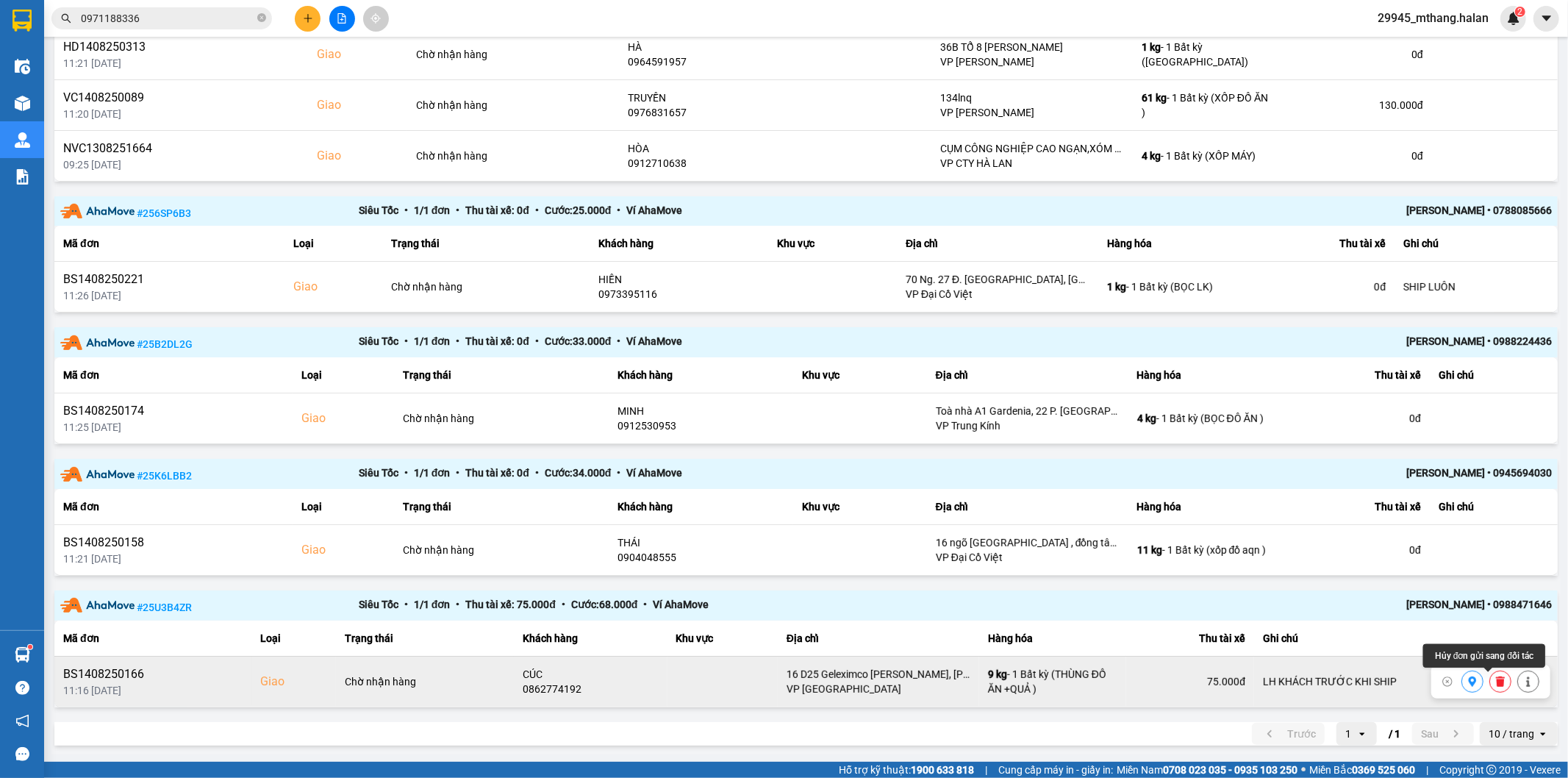
click at [1494, 679] on button at bounding box center [1500, 681] width 21 height 25
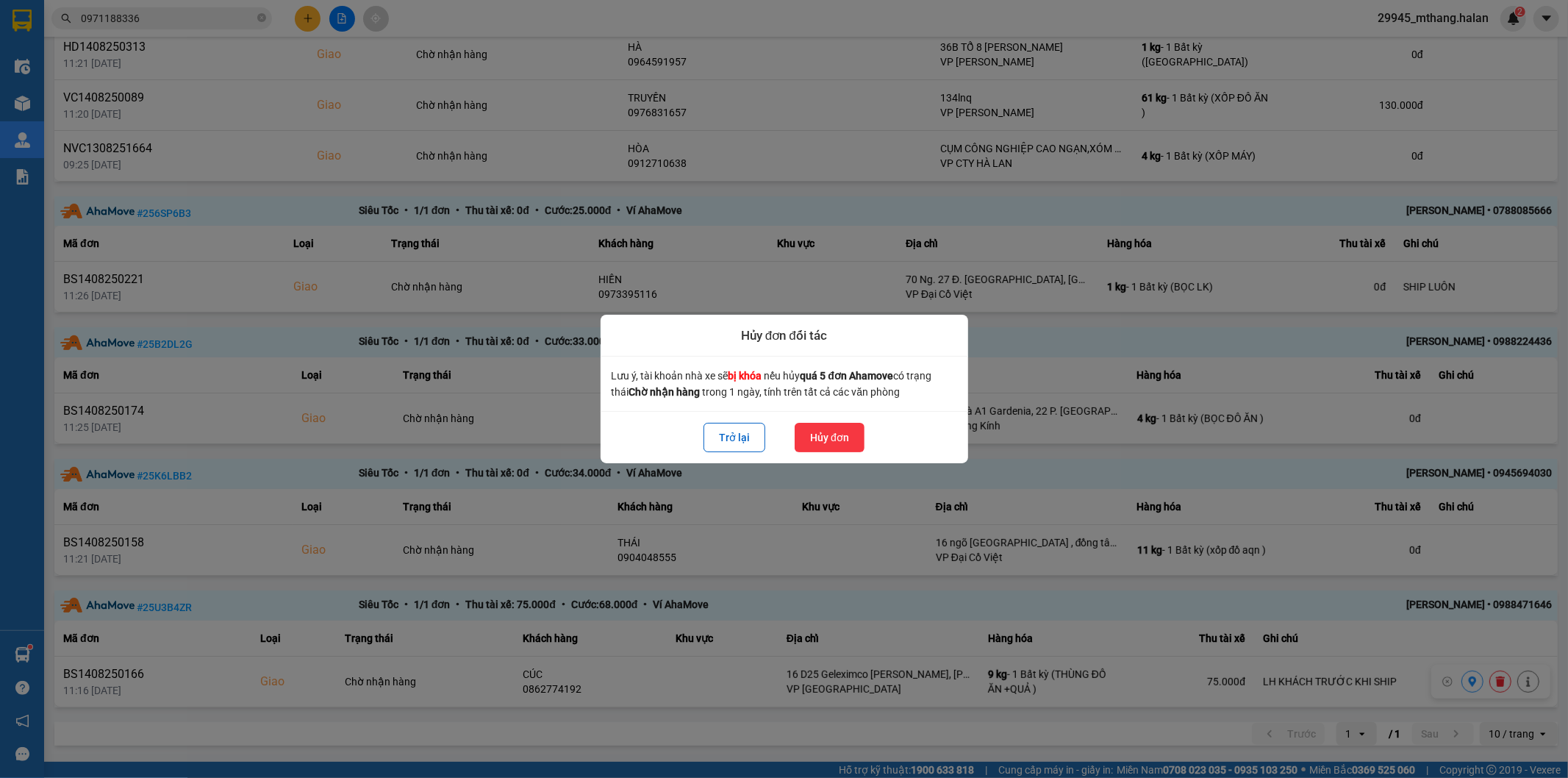
click at [854, 440] on button "Hủy đơn" at bounding box center [829, 437] width 70 height 29
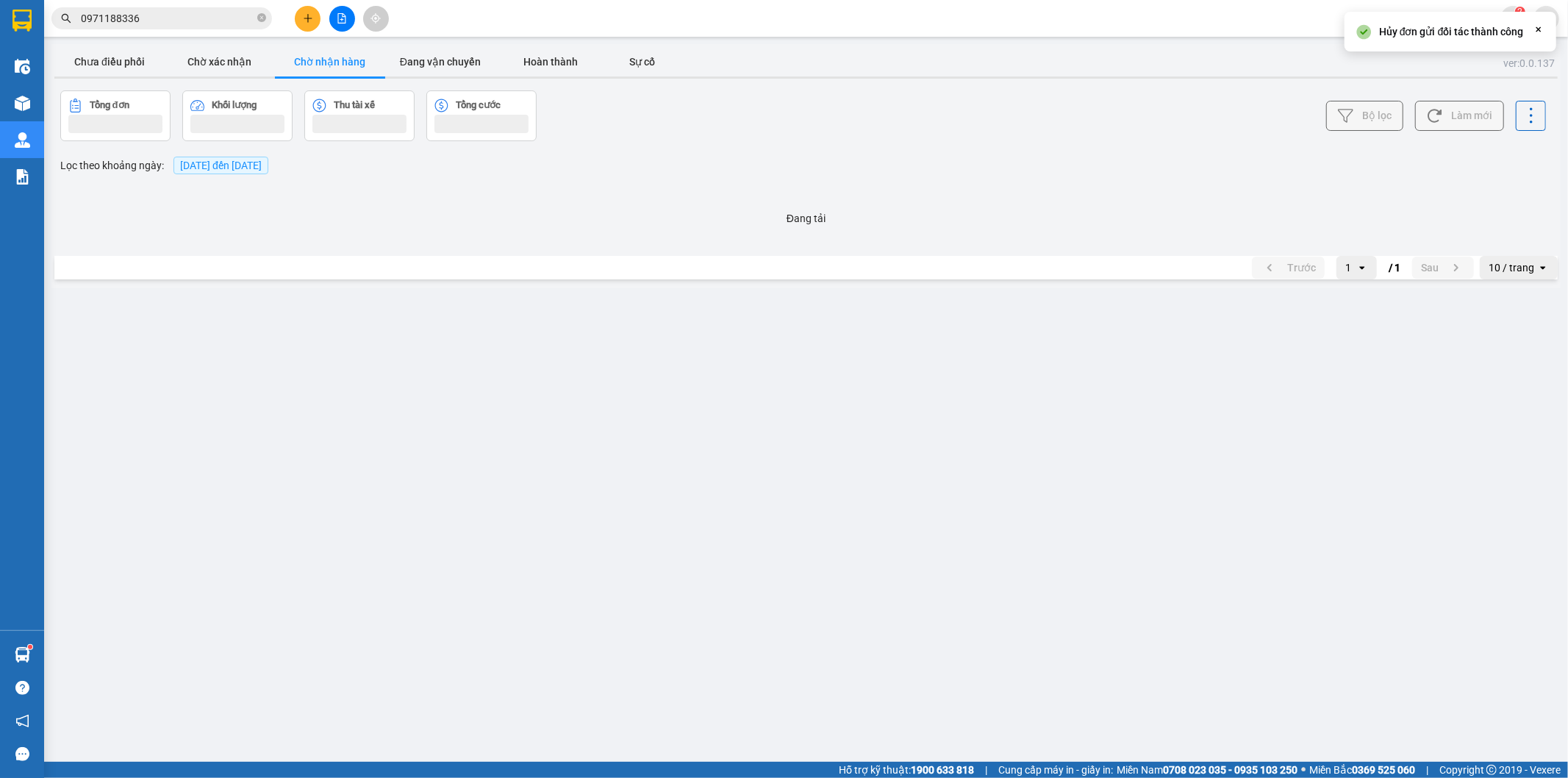
scroll to position [0, 0]
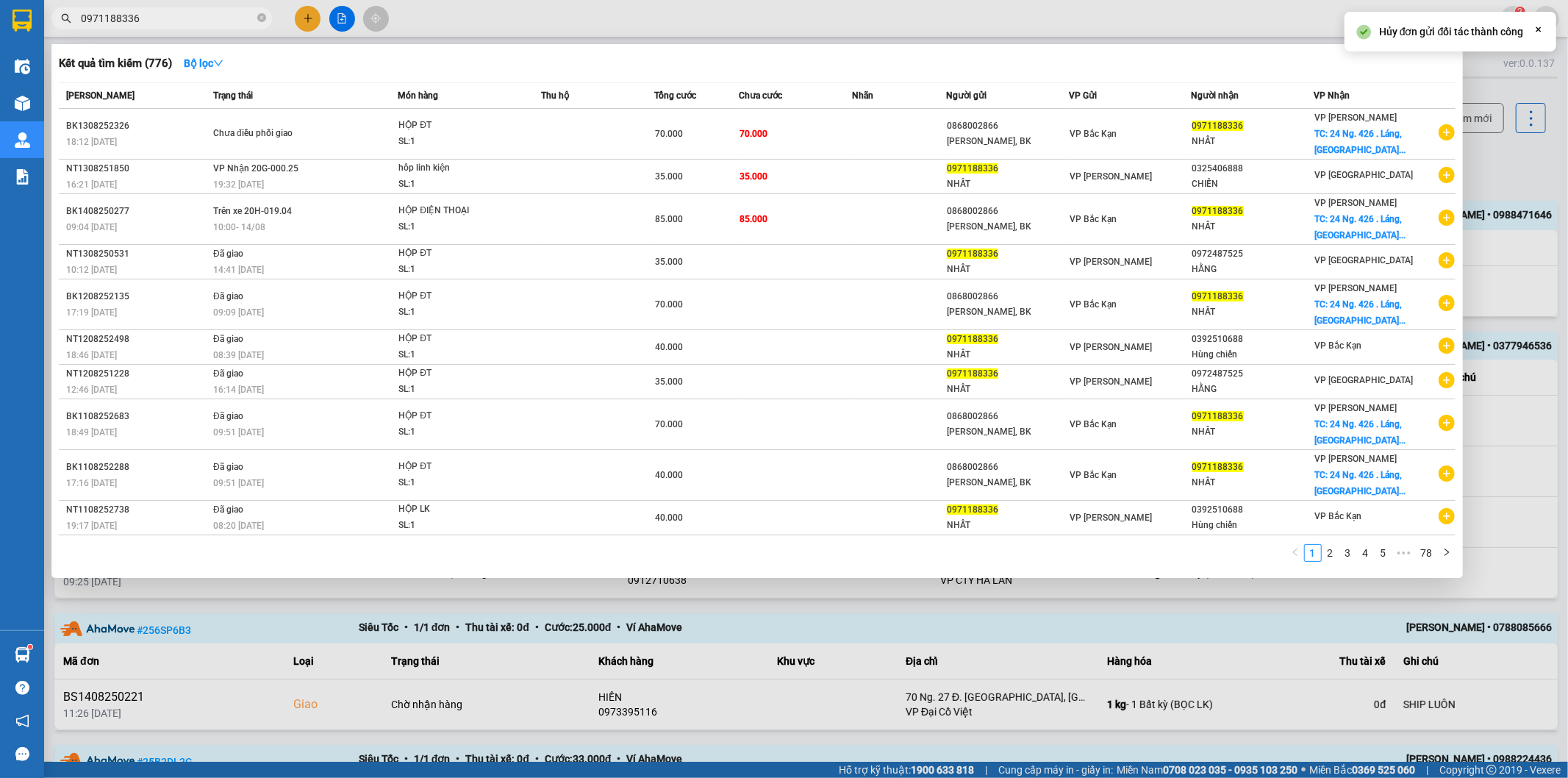
click at [148, 15] on input "0971188336" at bounding box center [167, 18] width 173 height 16
click at [1479, 173] on div at bounding box center [784, 389] width 1568 height 778
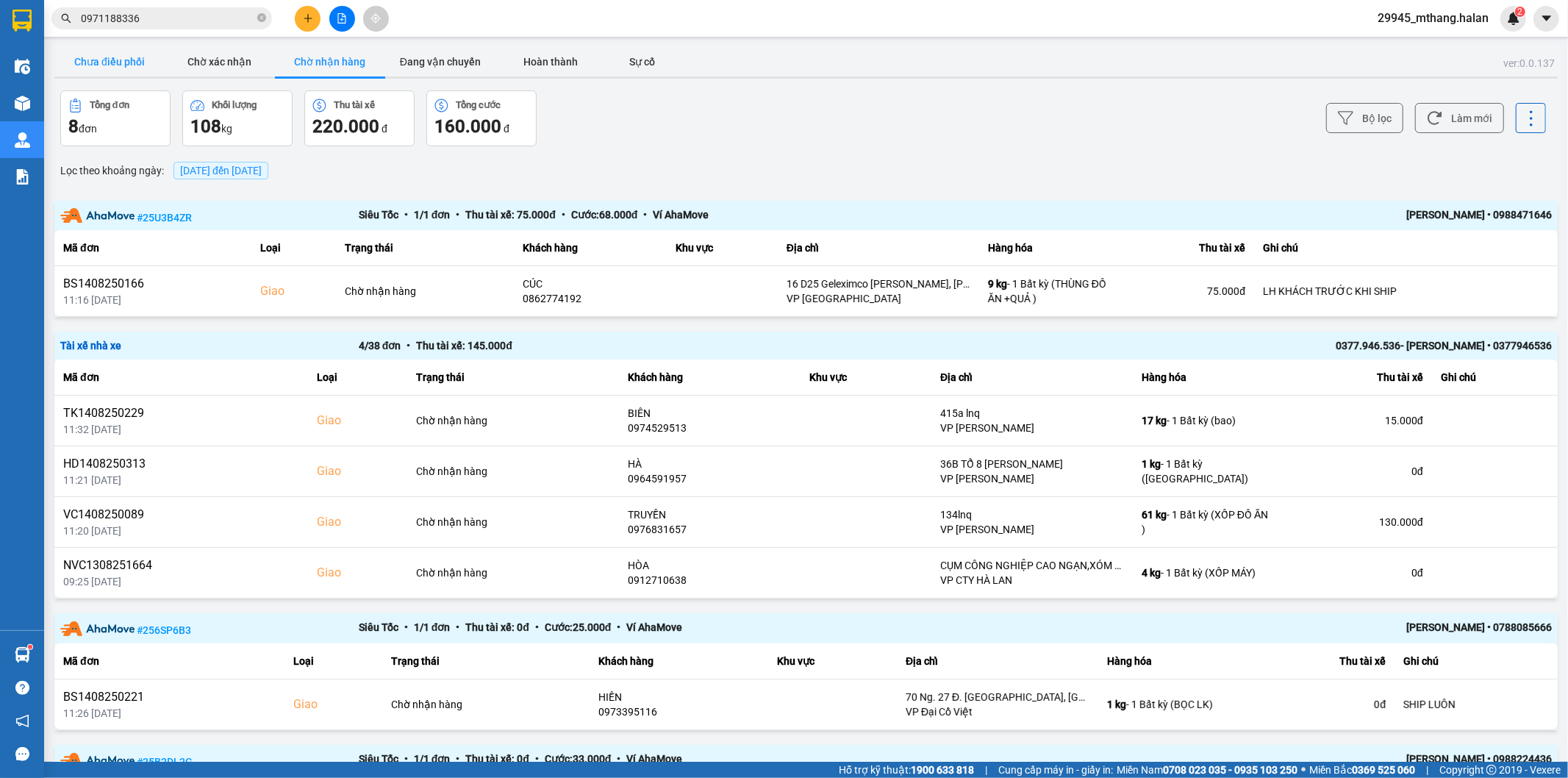
click at [119, 63] on button "Chưa điều phối" at bounding box center [110, 62] width 111 height 29
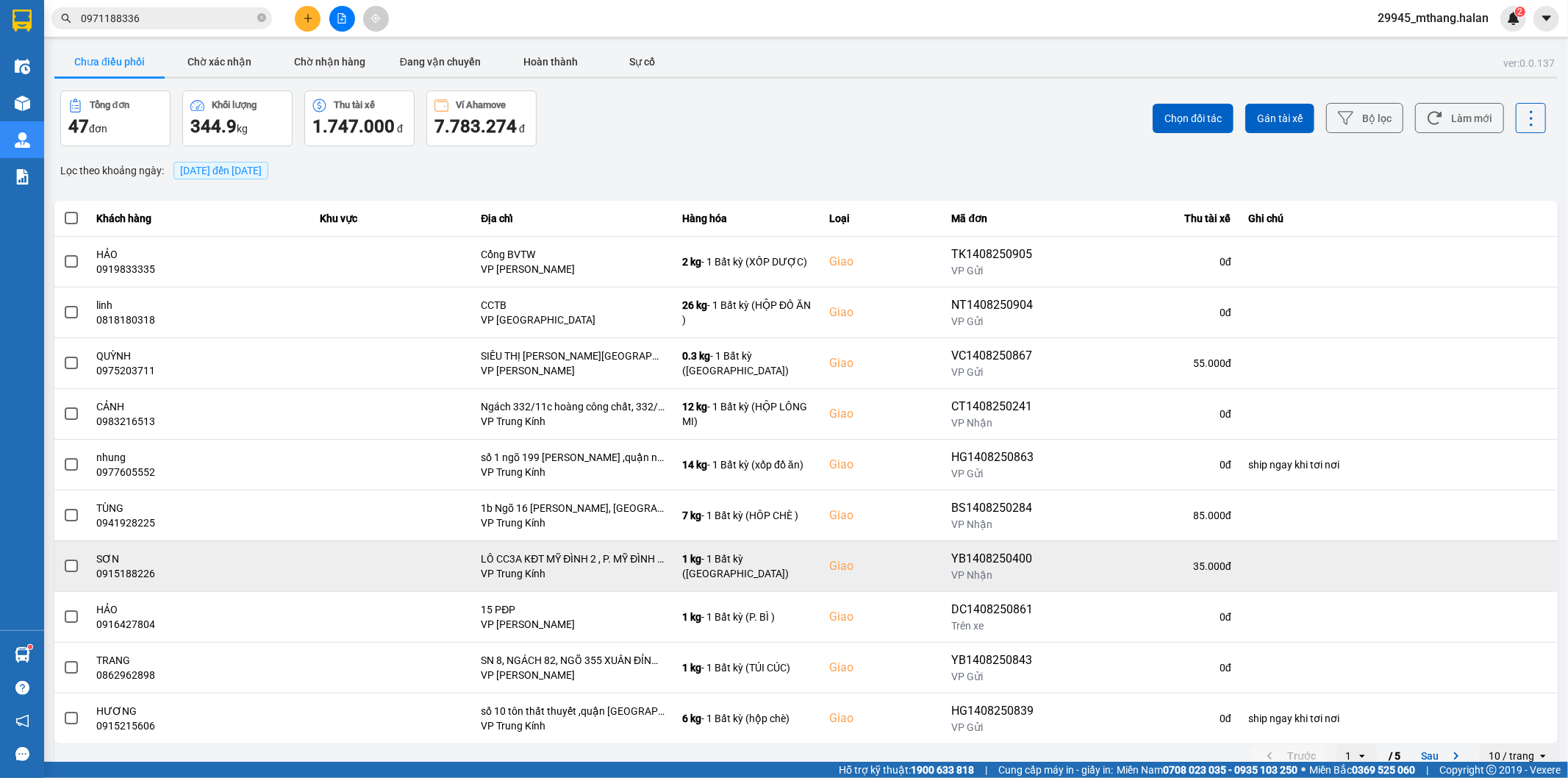
scroll to position [16, 0]
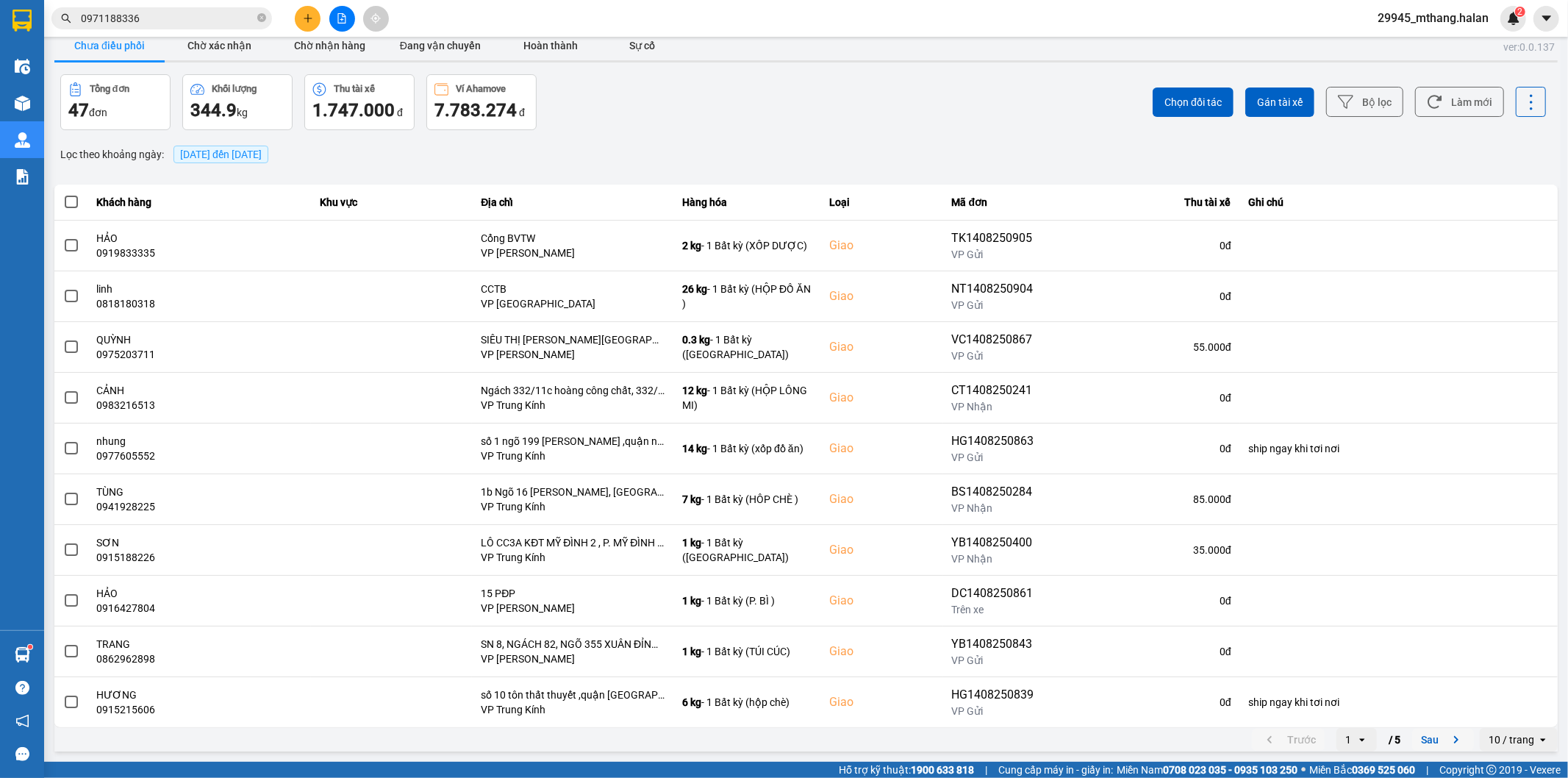
click at [1430, 735] on button "Sau" at bounding box center [1443, 740] width 62 height 22
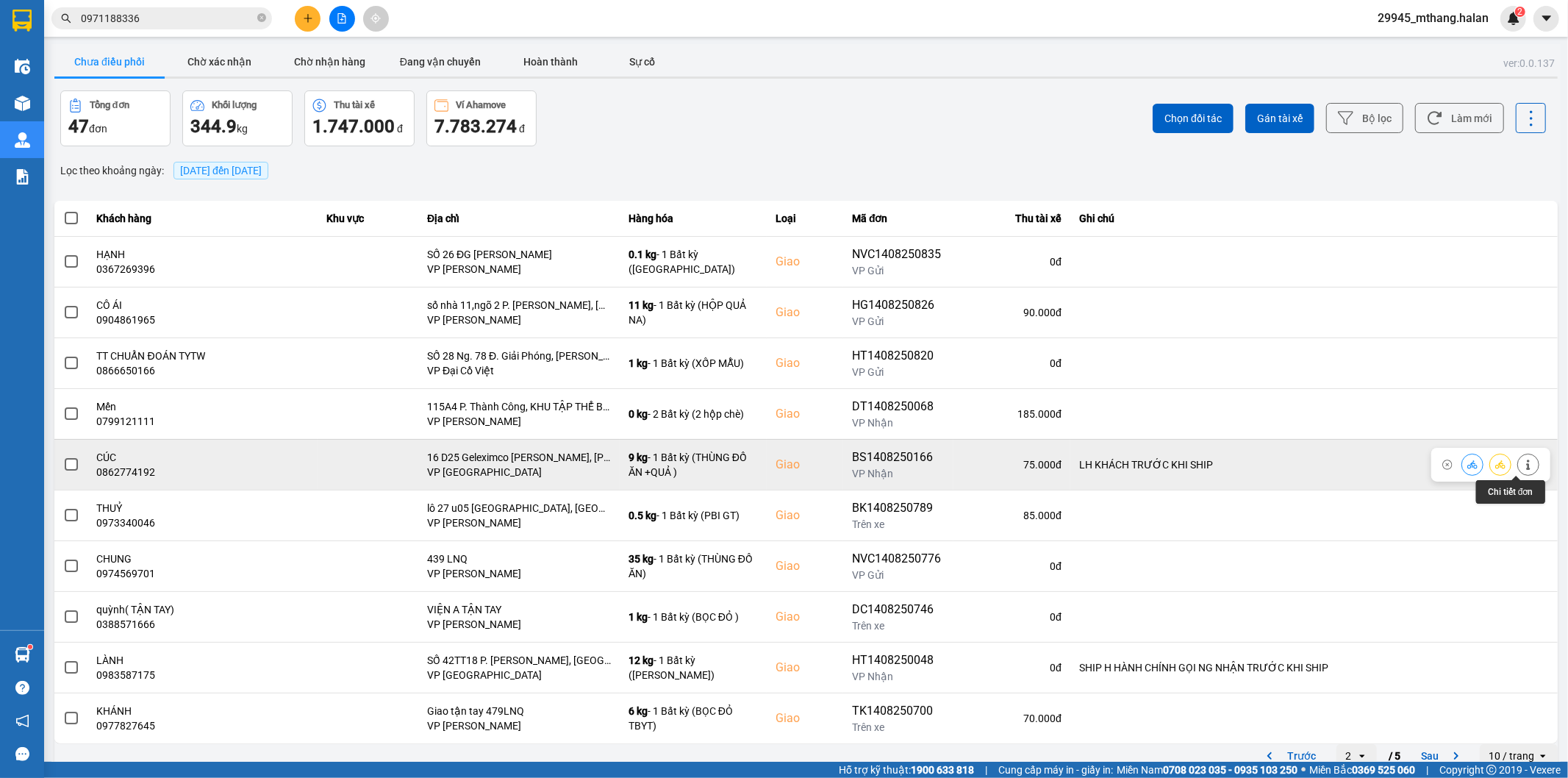
click at [1518, 472] on button at bounding box center [1528, 464] width 21 height 25
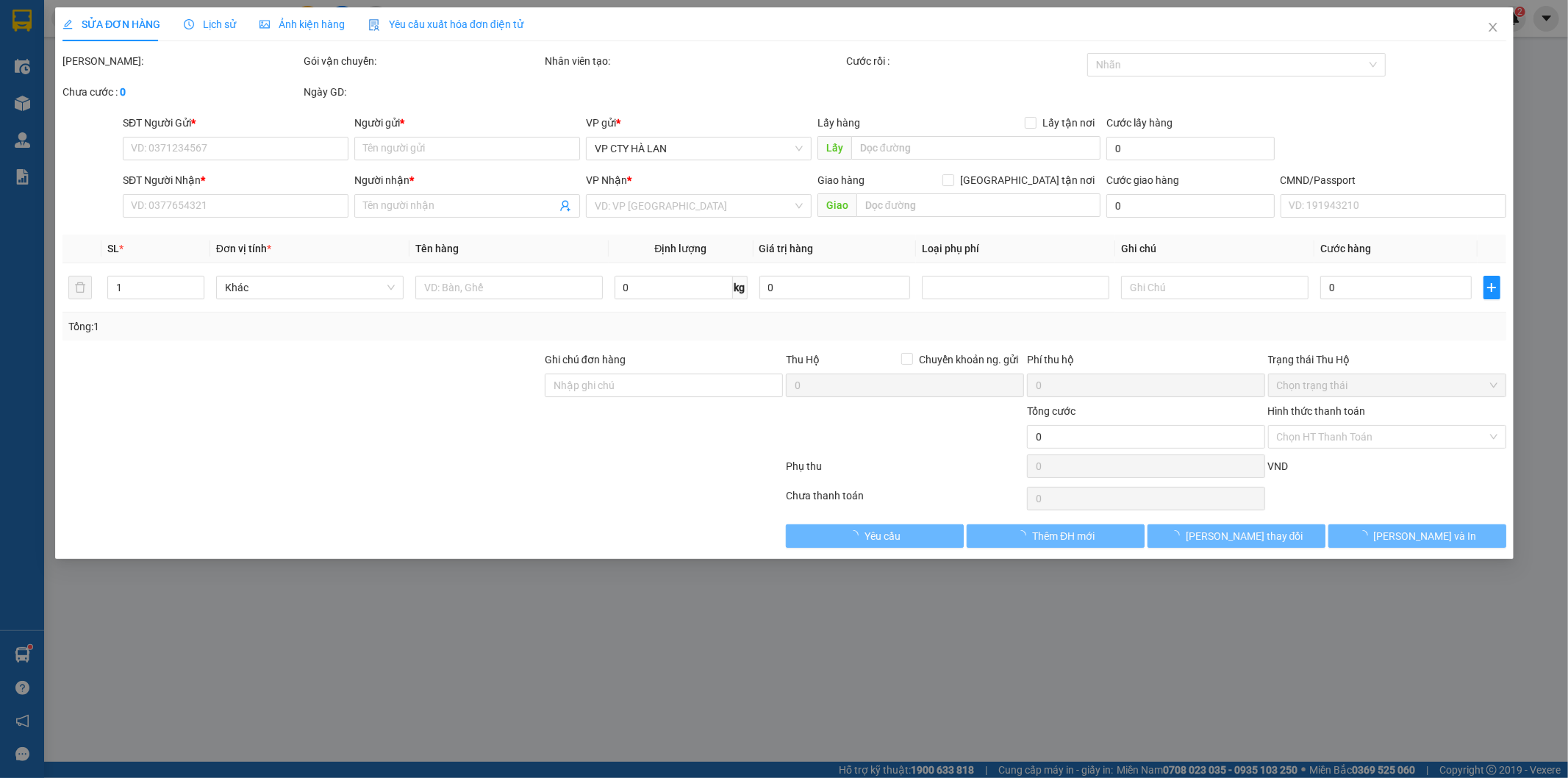
type input "0377749936"
type input "THƯ"
type input "0862774192"
type input "CÚC"
checkbox input "true"
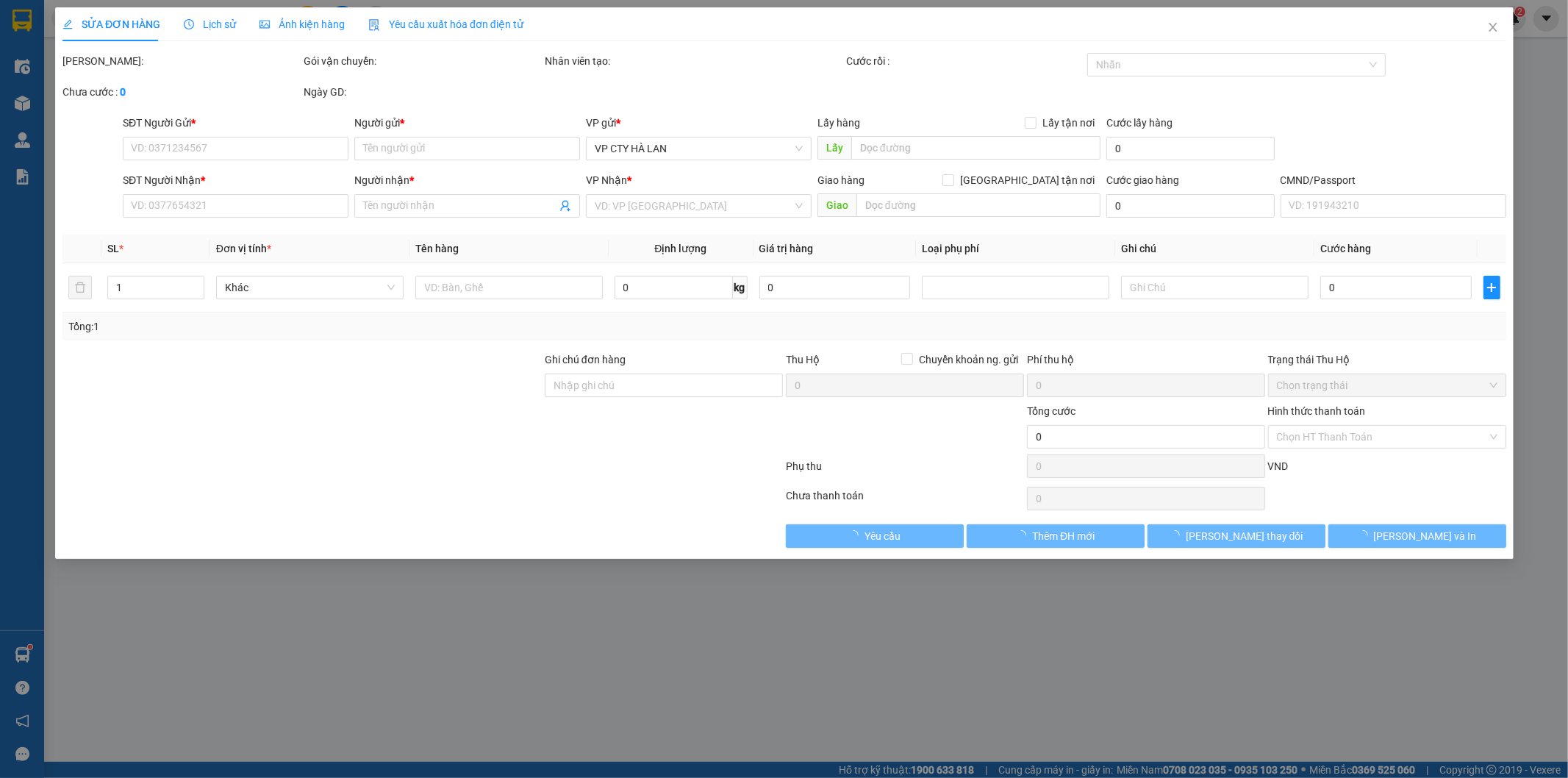
type input "16 D25 Geleximco [PERSON_NAME], [PERSON_NAME], [GEOGRAPHIC_DATA]"
type input "LH KHÁCH TRƯỚC KHI SHIP"
type input "115.000"
type input "40.000"
type input "75.000"
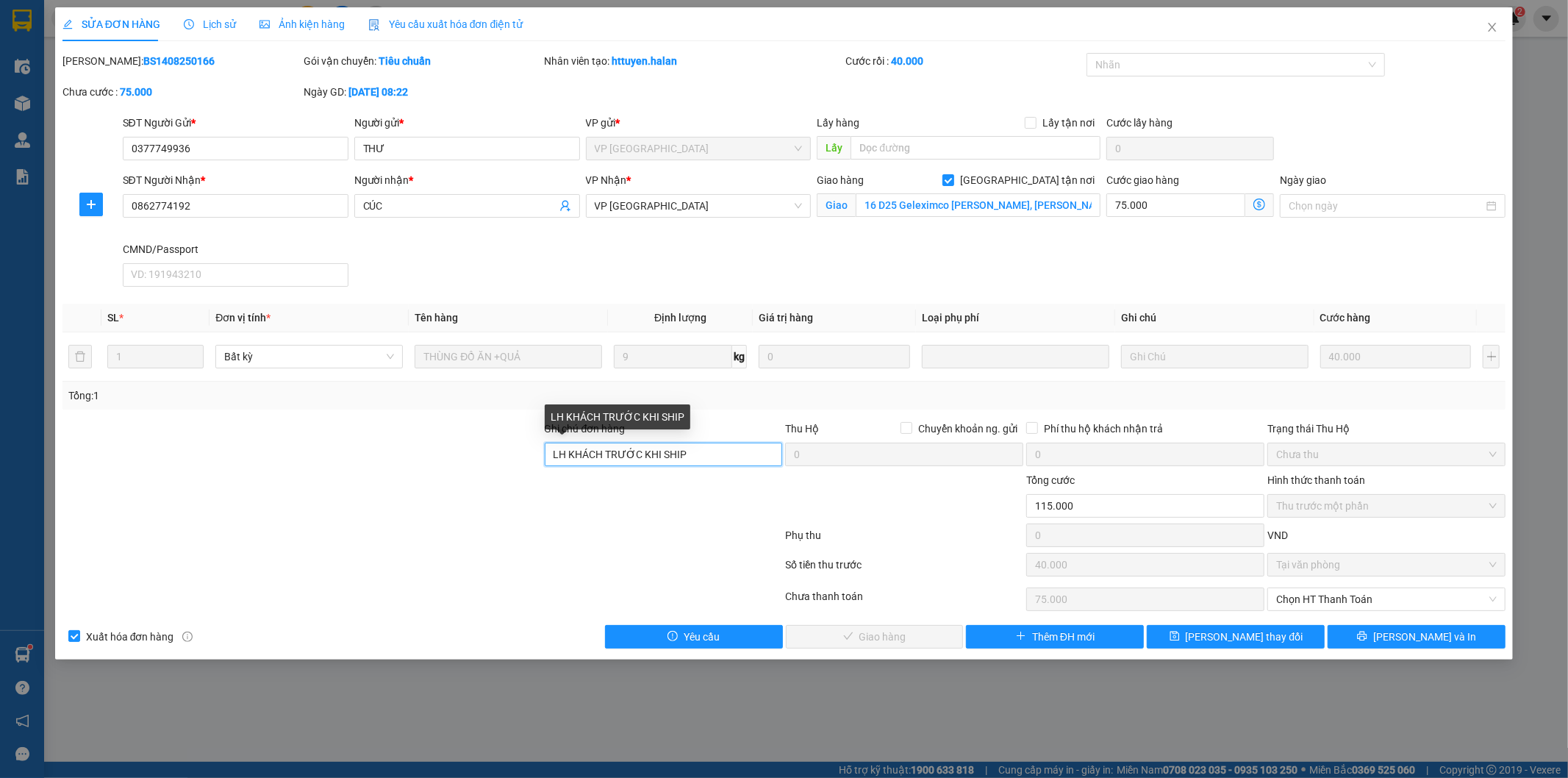
drag, startPoint x: 706, startPoint y: 450, endPoint x: 473, endPoint y: 451, distance: 233.0
click at [473, 451] on div "Ghi chú đơn hàng LH KHÁCH TRƯỚC KHI SHIP Thu Hộ Chuyển khoản ng. gửi 0 Phí thu …" at bounding box center [784, 446] width 1447 height 52
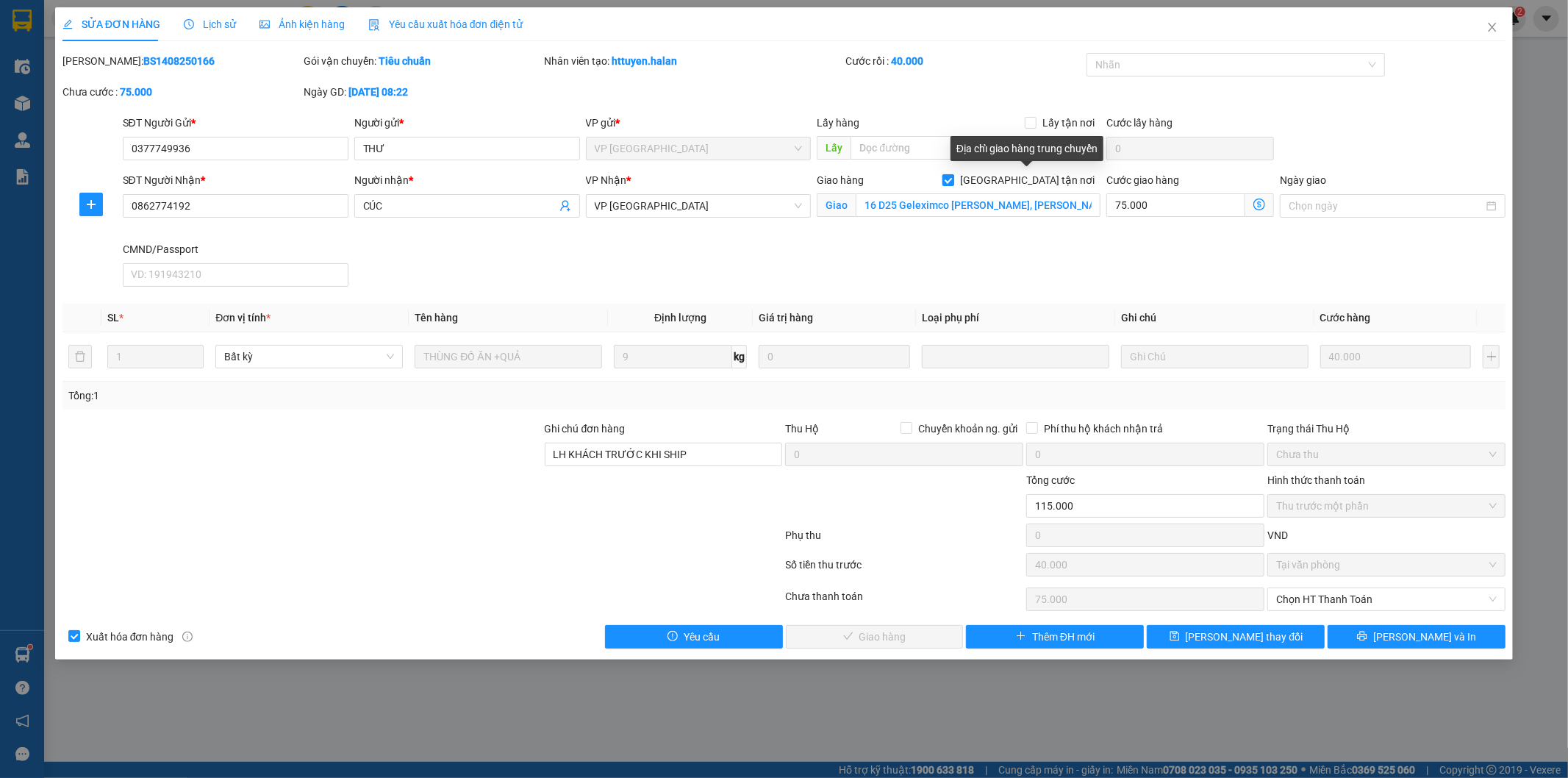
click at [1027, 173] on label "[GEOGRAPHIC_DATA] tận nơi" at bounding box center [1021, 180] width 158 height 16
click at [953, 174] on input "[GEOGRAPHIC_DATA] tận nơi" at bounding box center [947, 179] width 10 height 10
checkbox input "false"
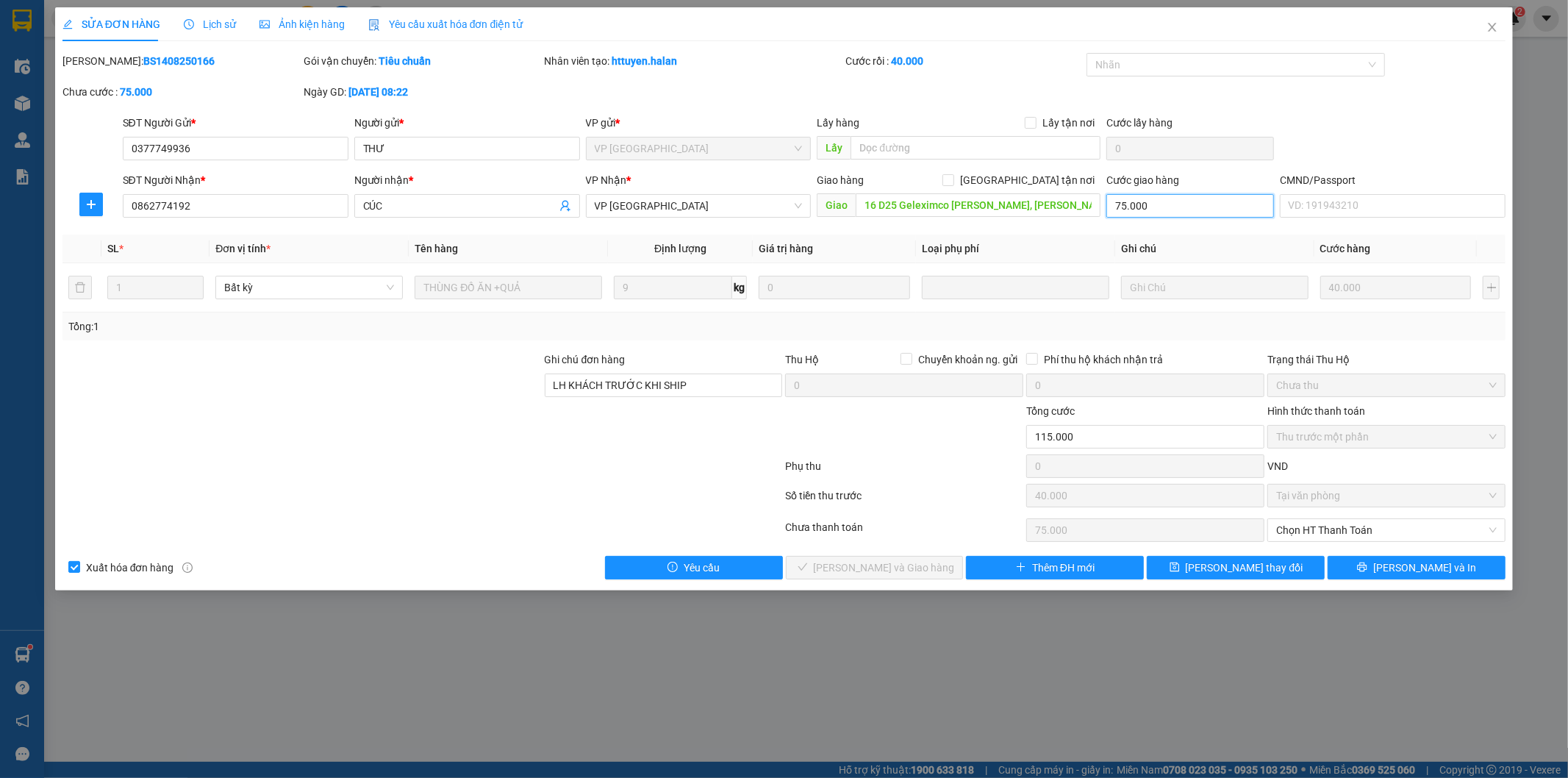
click at [1178, 209] on input "75.000" at bounding box center [1189, 206] width 168 height 24
type input "40.000"
type input "0"
drag, startPoint x: 704, startPoint y: 387, endPoint x: 485, endPoint y: 386, distance: 219.0
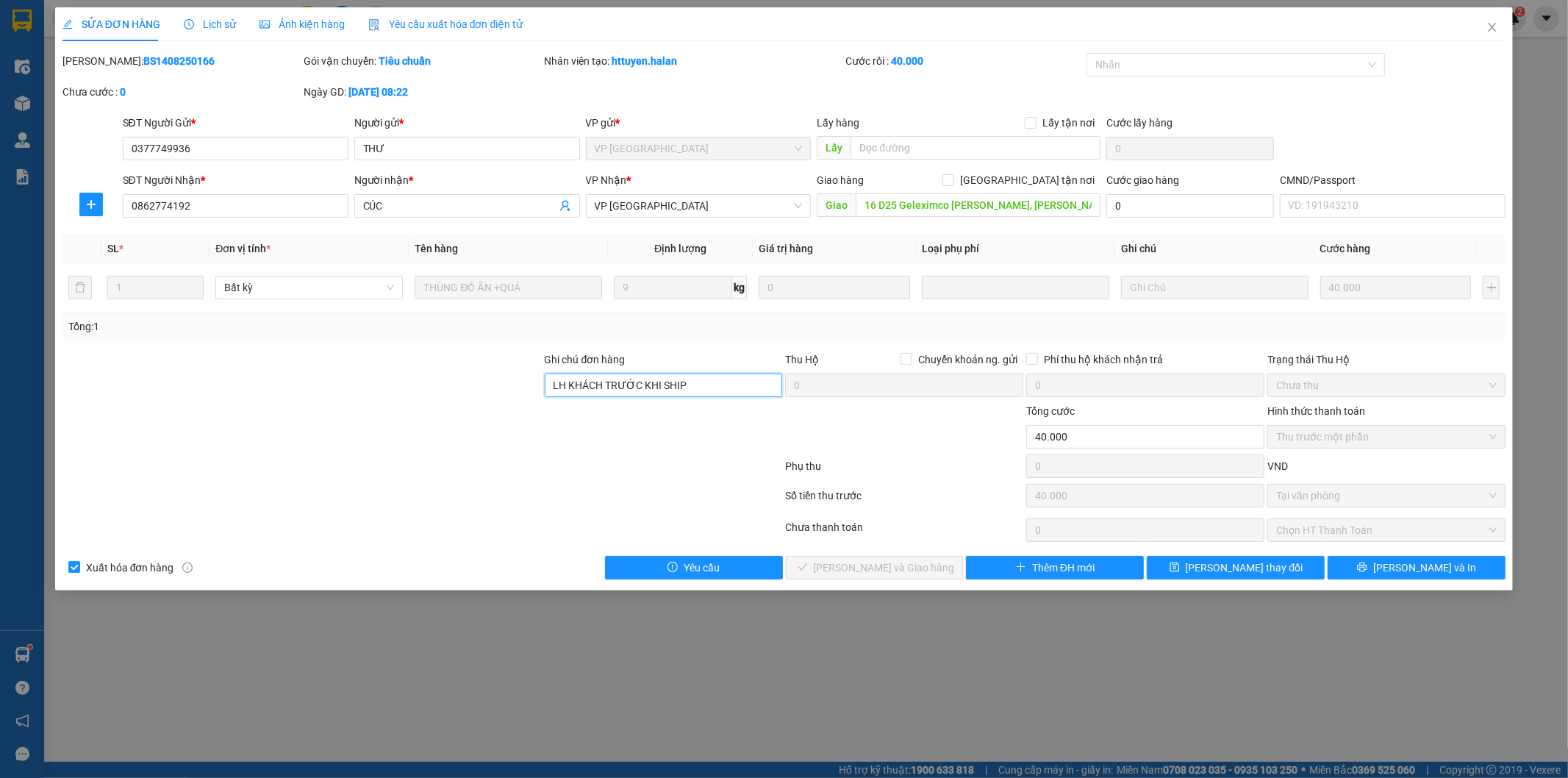
click at [485, 386] on div "Ghi chú đơn hàng LH KHÁCH TRƯỚC KHI SHIP Thu Hộ Chuyển khoản ng. gửi 0 Phí thu …" at bounding box center [784, 377] width 1447 height 52
click at [1250, 567] on span "[PERSON_NAME] thay đổi" at bounding box center [1244, 568] width 118 height 16
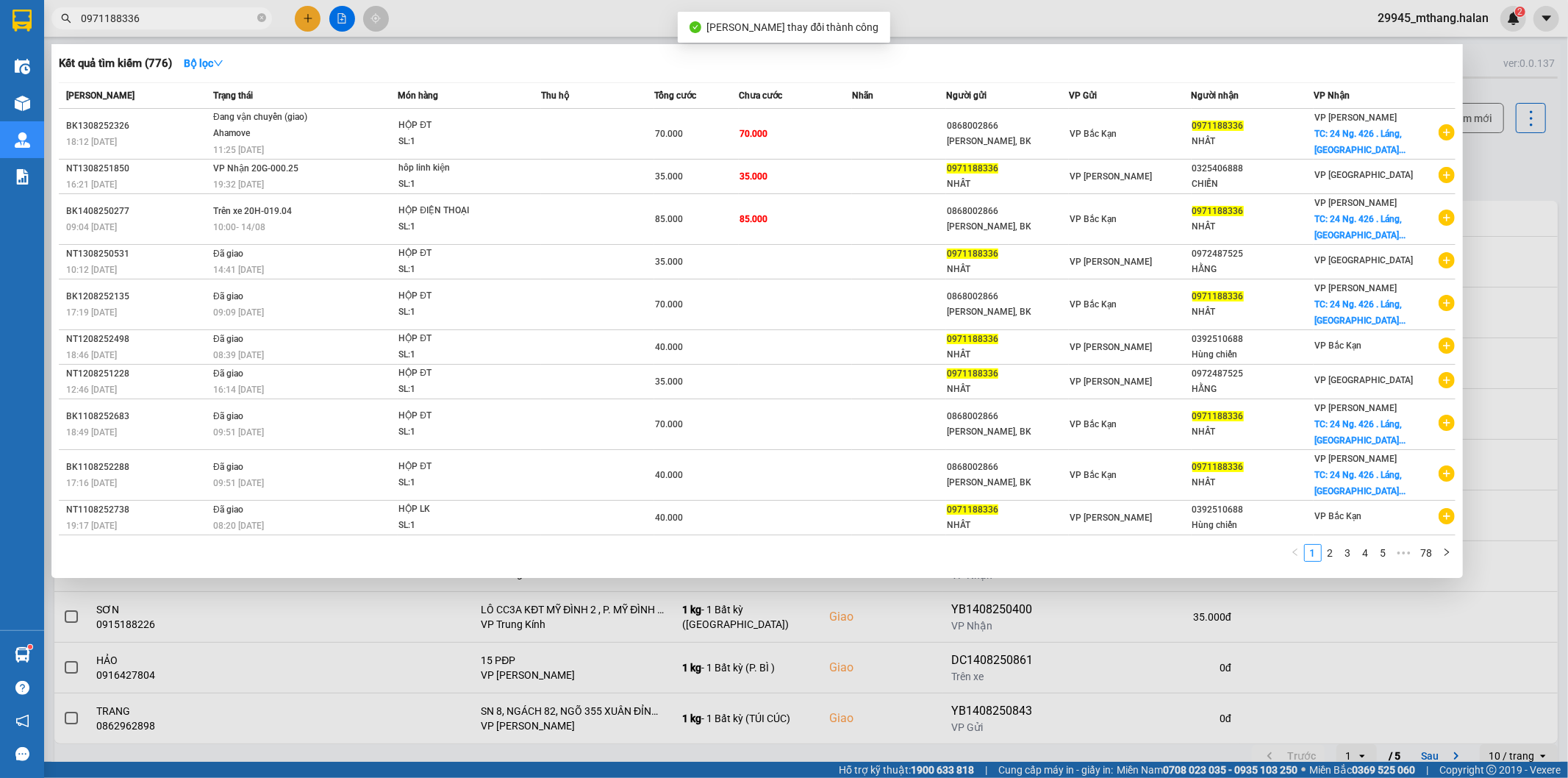
click at [185, 24] on input "0971188336" at bounding box center [167, 18] width 173 height 16
click at [1505, 170] on div at bounding box center [784, 389] width 1568 height 778
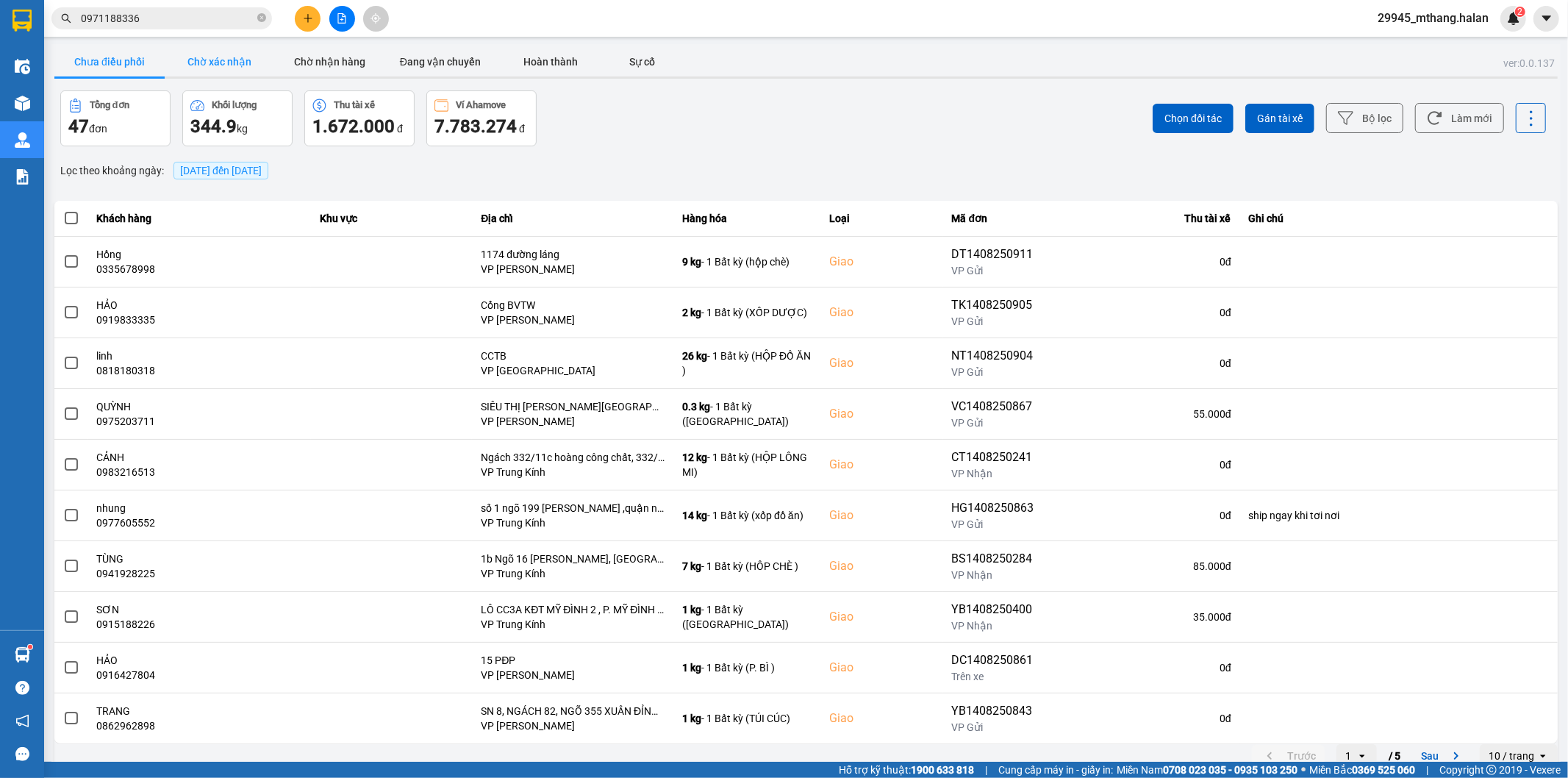
click at [208, 56] on button "Chờ xác nhận" at bounding box center [220, 62] width 111 height 29
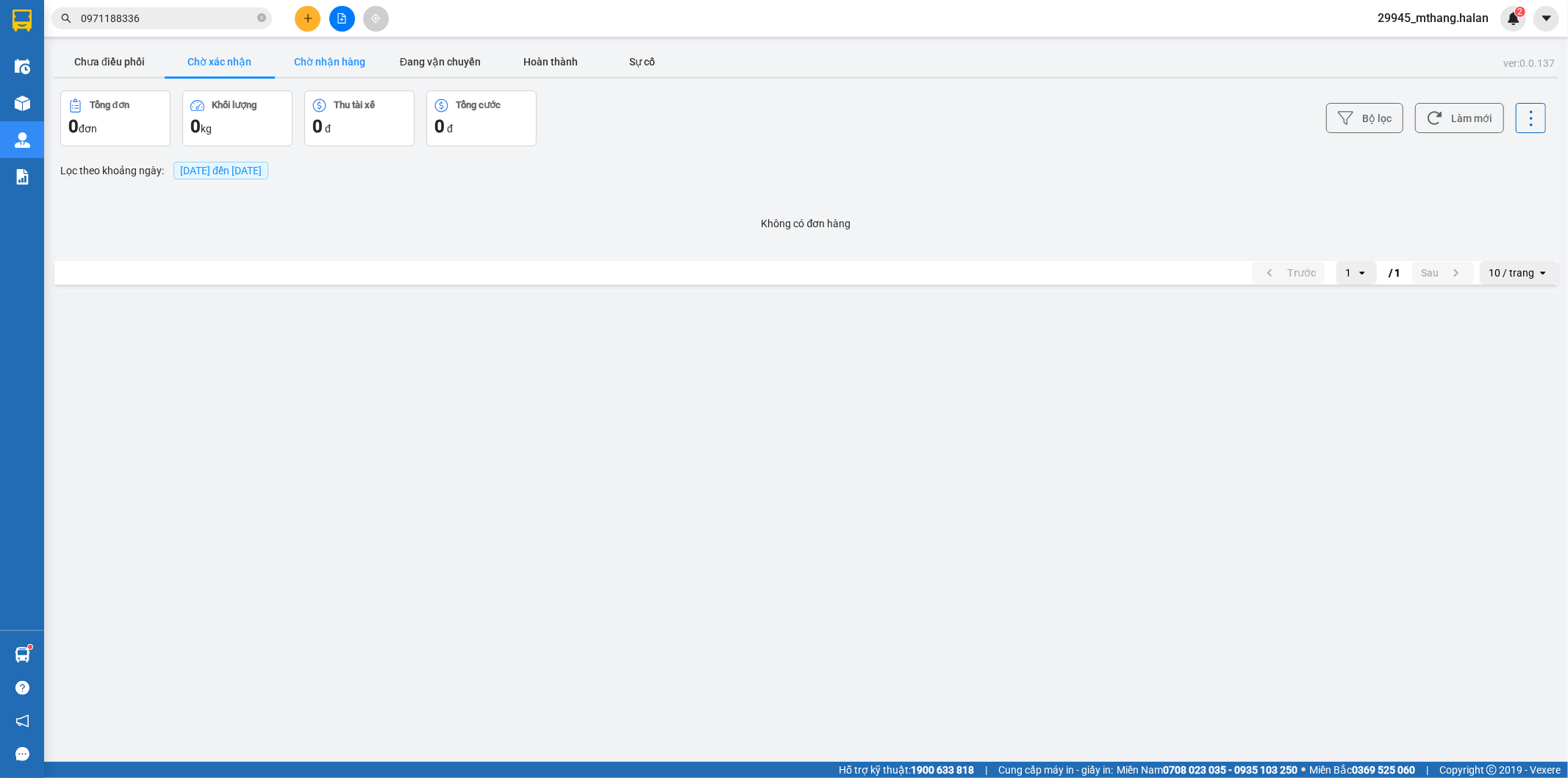
click at [326, 59] on button "Chờ nhận hàng" at bounding box center [330, 62] width 111 height 29
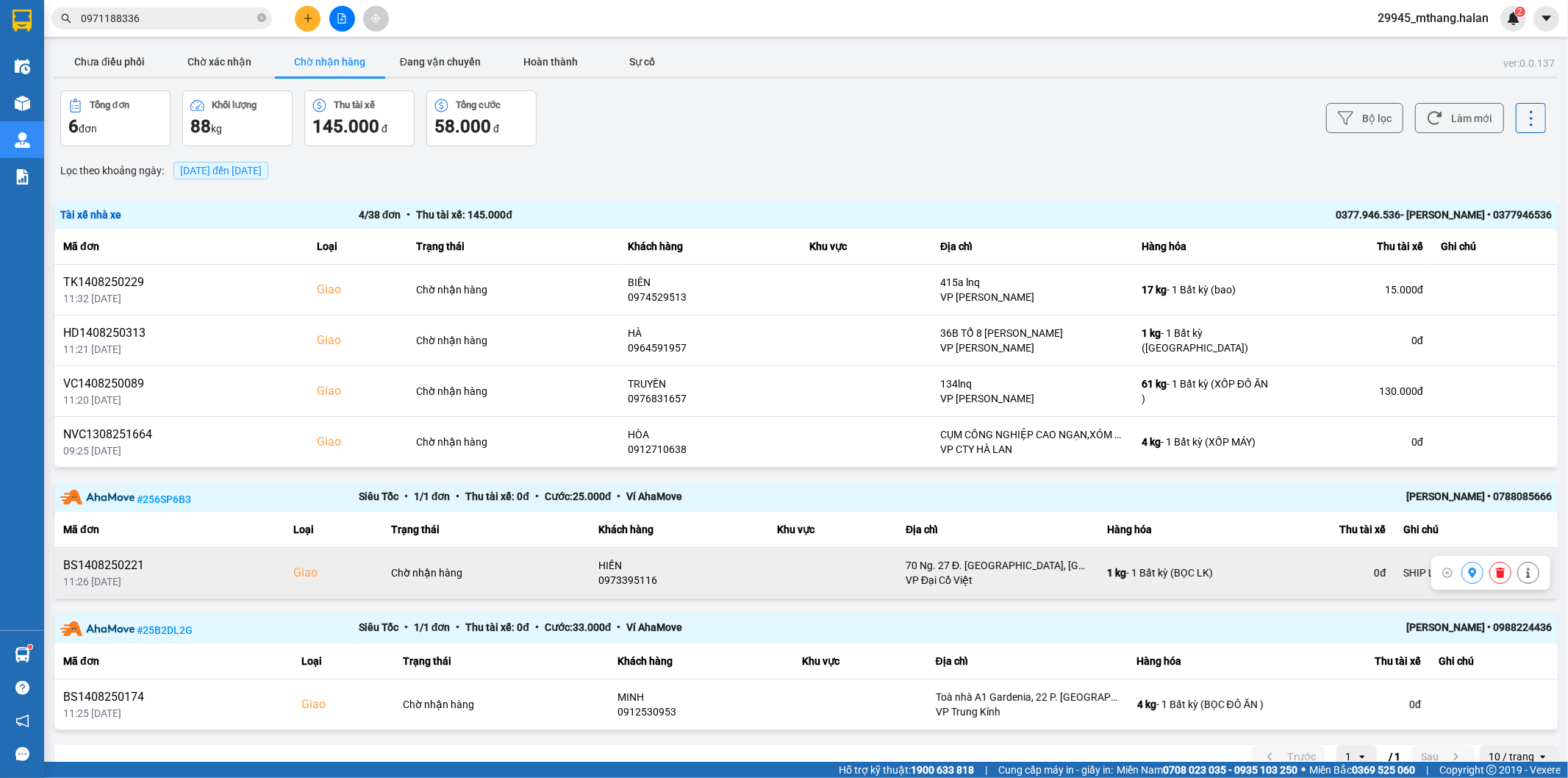
scroll to position [24, 0]
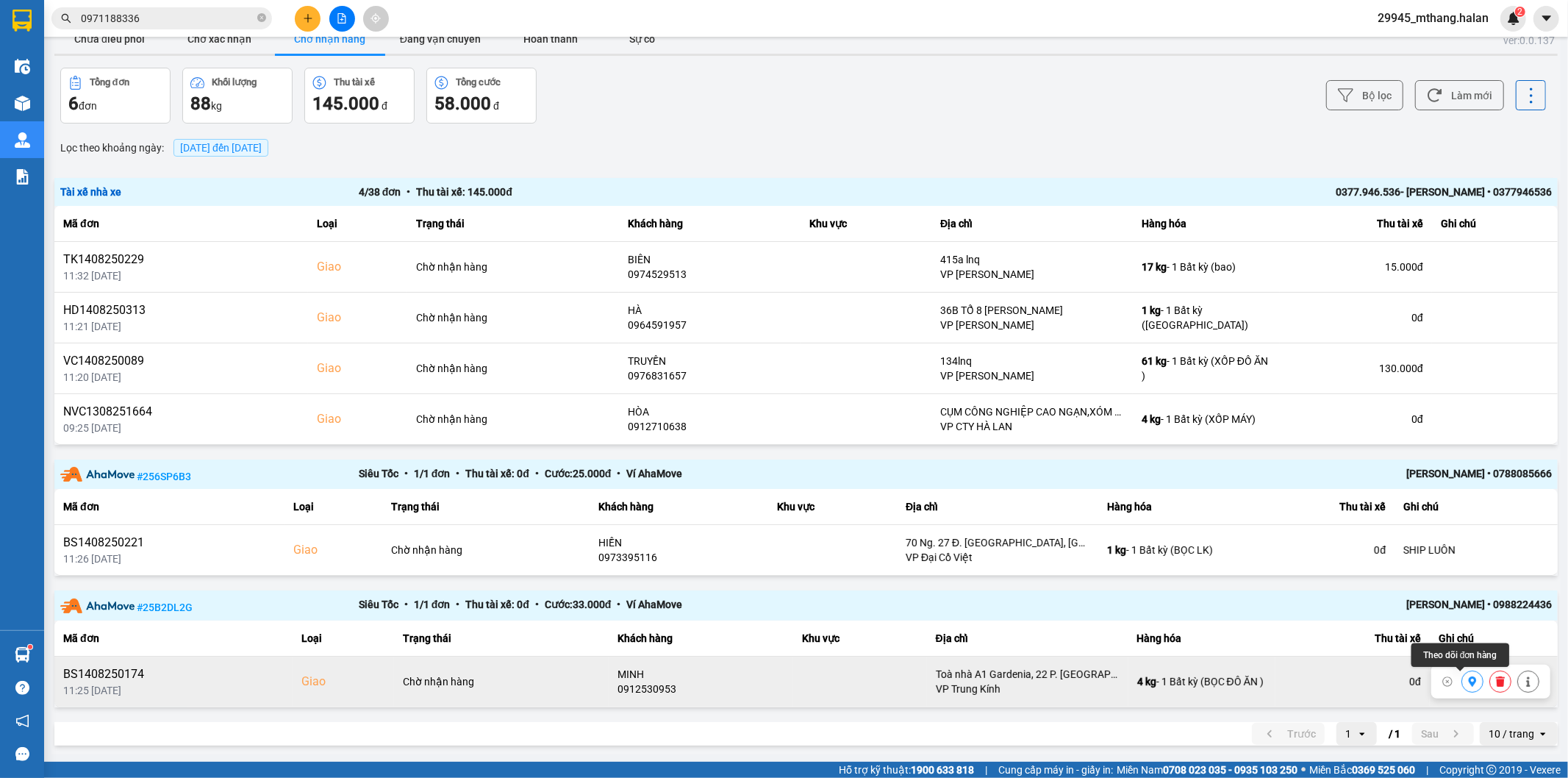
click at [1468, 682] on icon at bounding box center [1472, 681] width 8 height 10
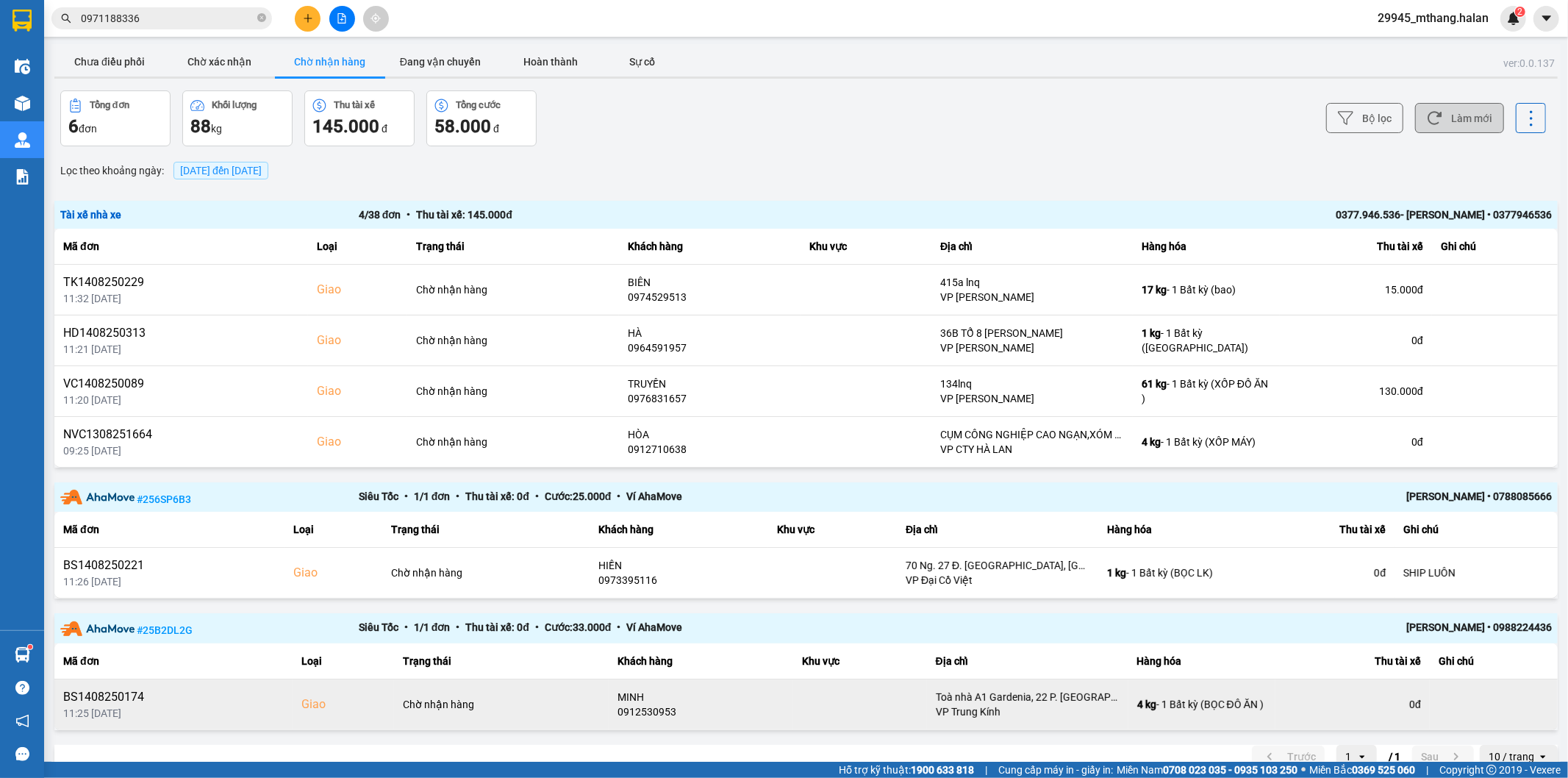
click at [1447, 119] on button "Làm mới" at bounding box center [1459, 118] width 89 height 30
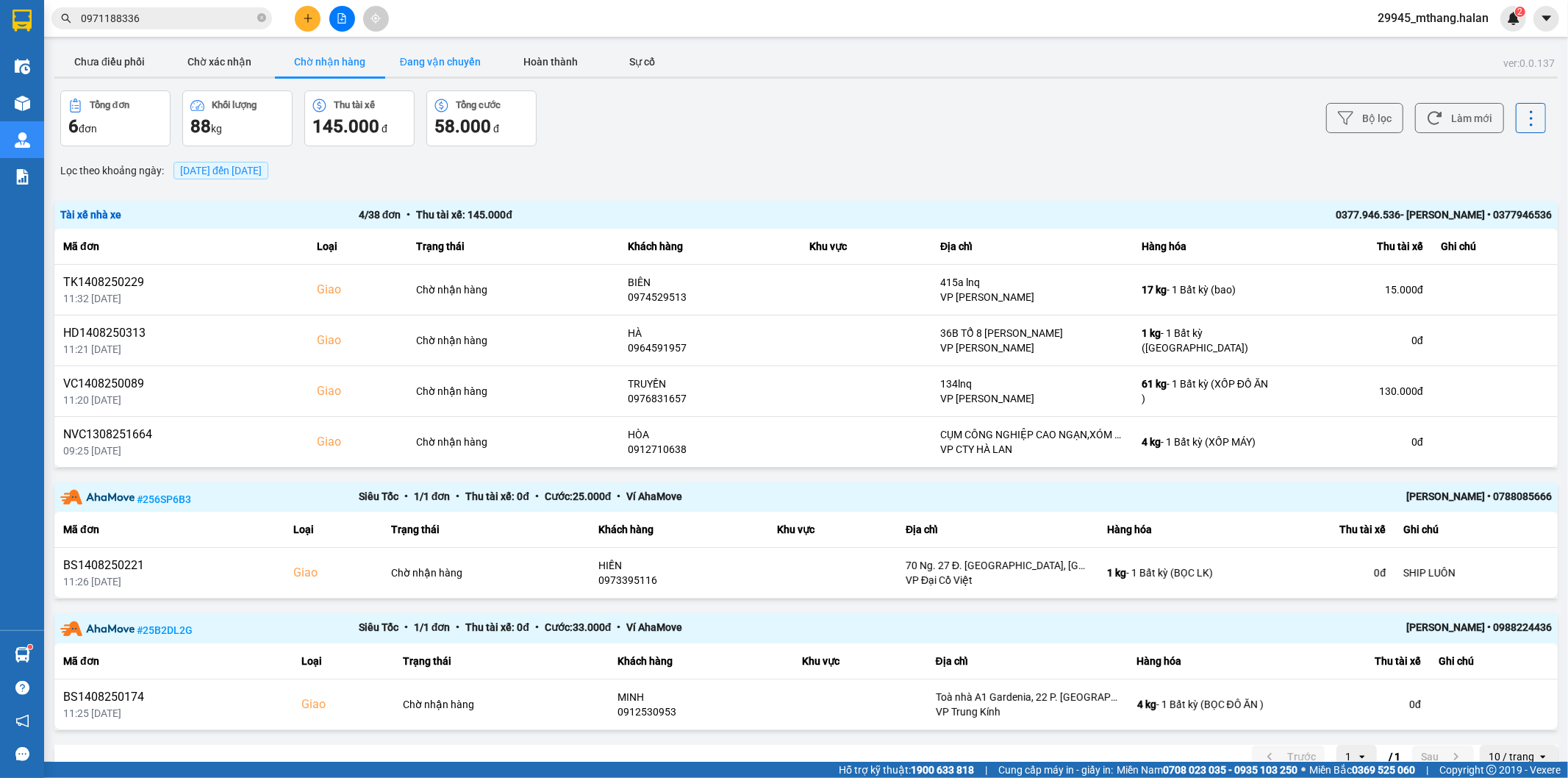
drag, startPoint x: 445, startPoint y: 40, endPoint x: 439, endPoint y: 48, distance: 10.0
click at [445, 44] on main "ver: 0.0.137 Chưa điều phối Chờ xác nhận Chờ nhận hàng Đang vận chuyển Hoàn thà…" at bounding box center [784, 381] width 1568 height 762
click at [439, 48] on button "Đang vận chuyển" at bounding box center [440, 62] width 111 height 29
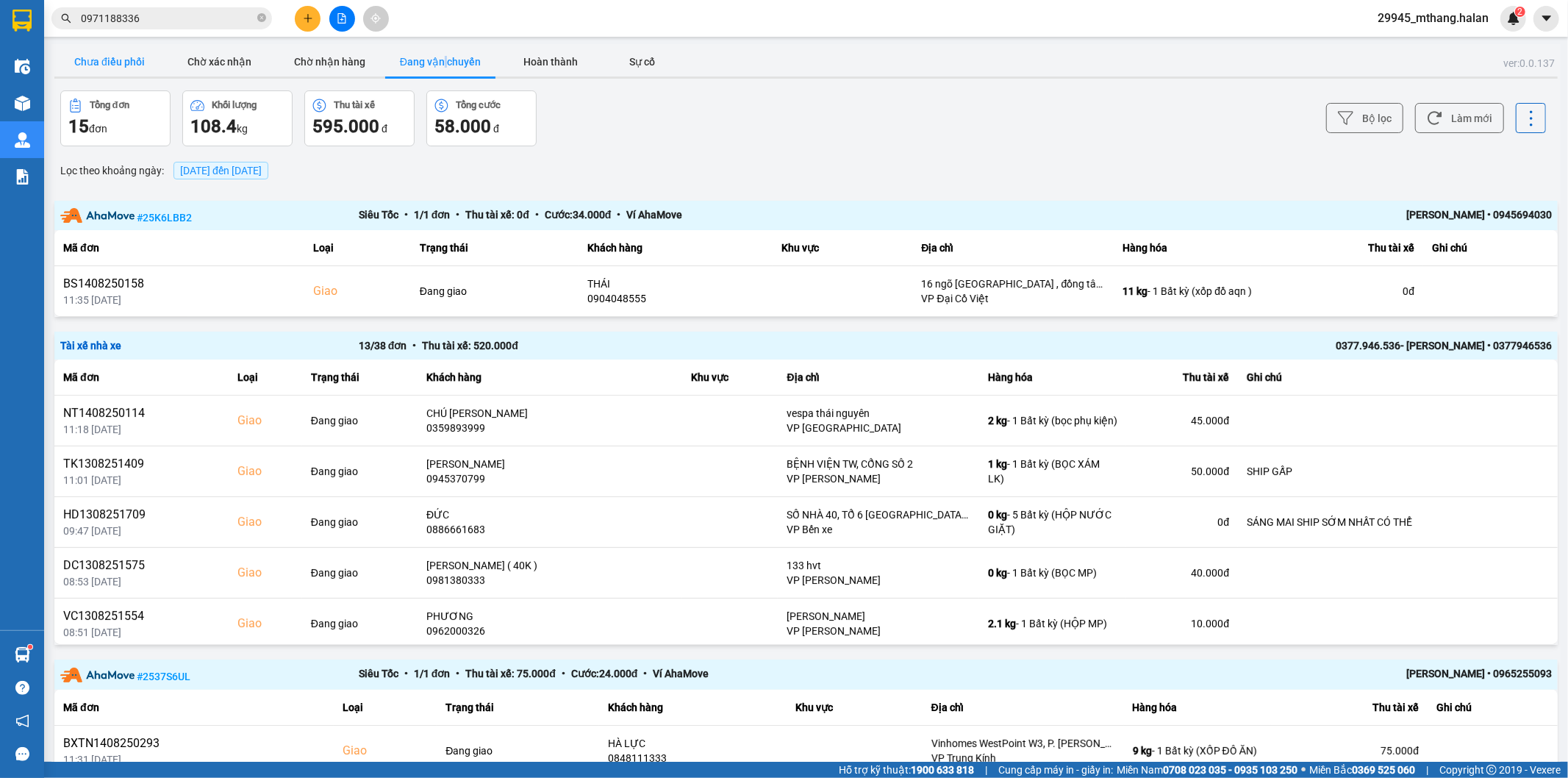
click at [142, 49] on button "Chưa điều phối" at bounding box center [110, 62] width 111 height 29
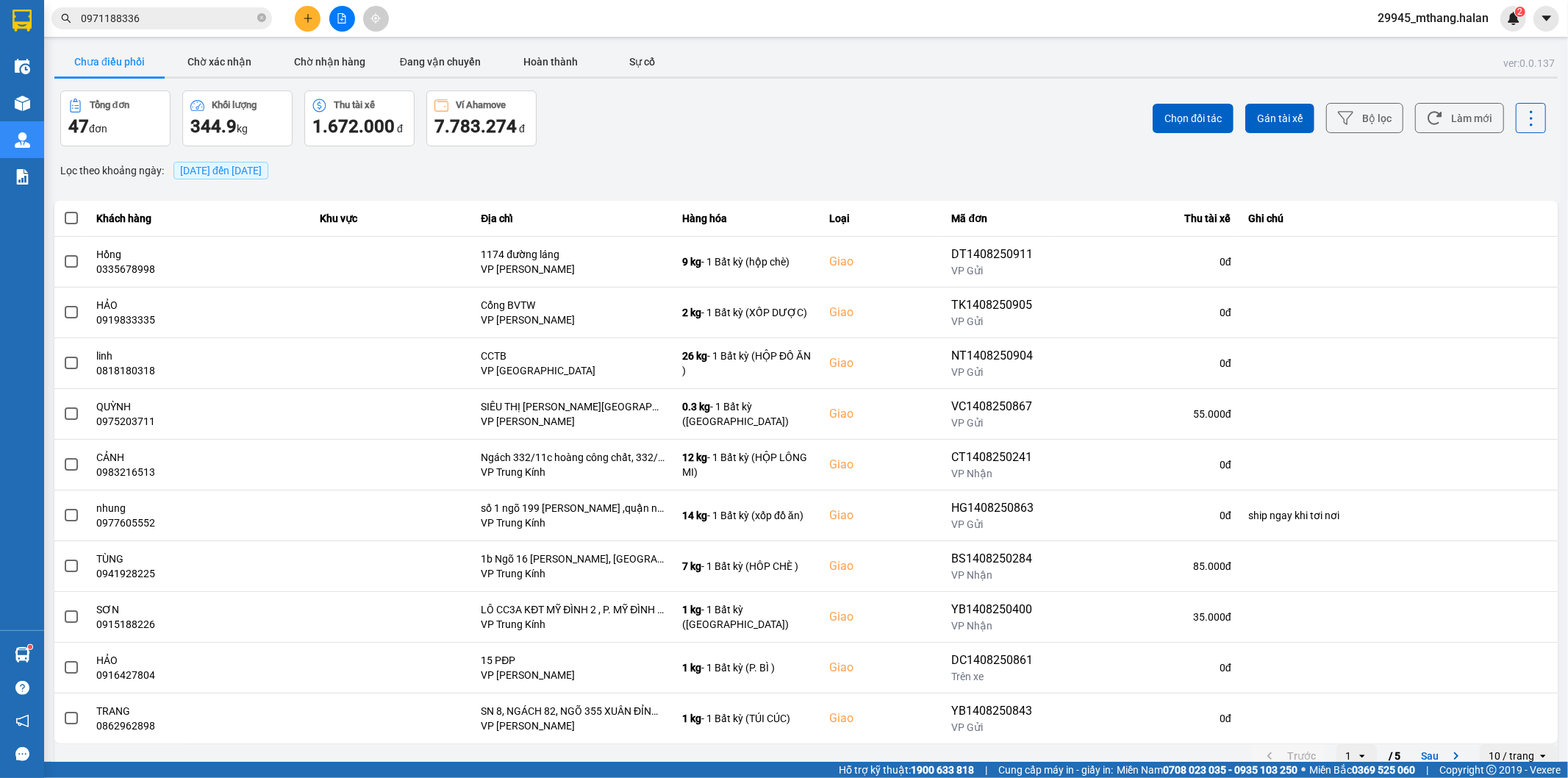
click at [223, 27] on span "0971188336" at bounding box center [161, 18] width 220 height 22
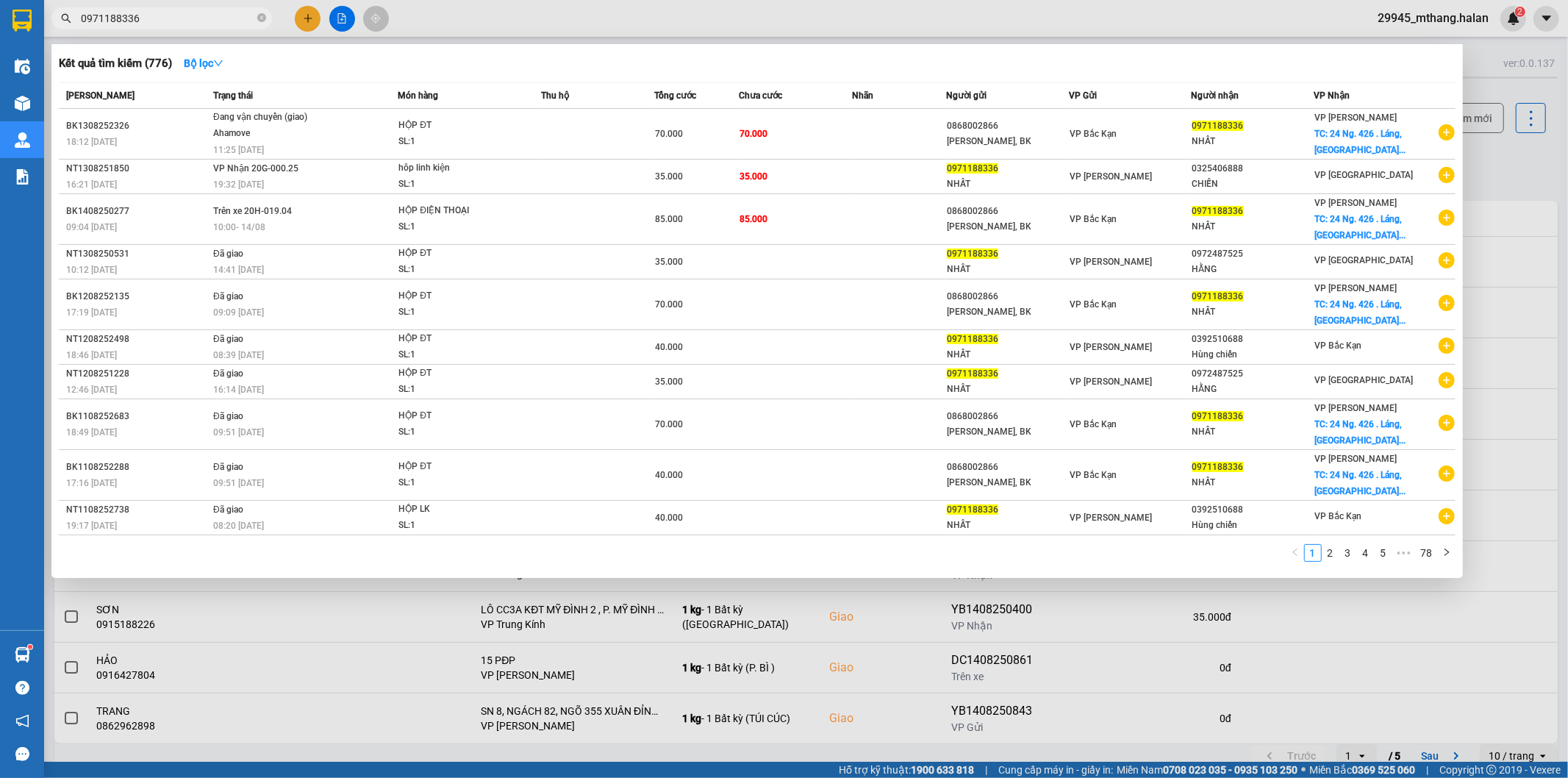
click at [221, 22] on input "0971188336" at bounding box center [167, 18] width 173 height 16
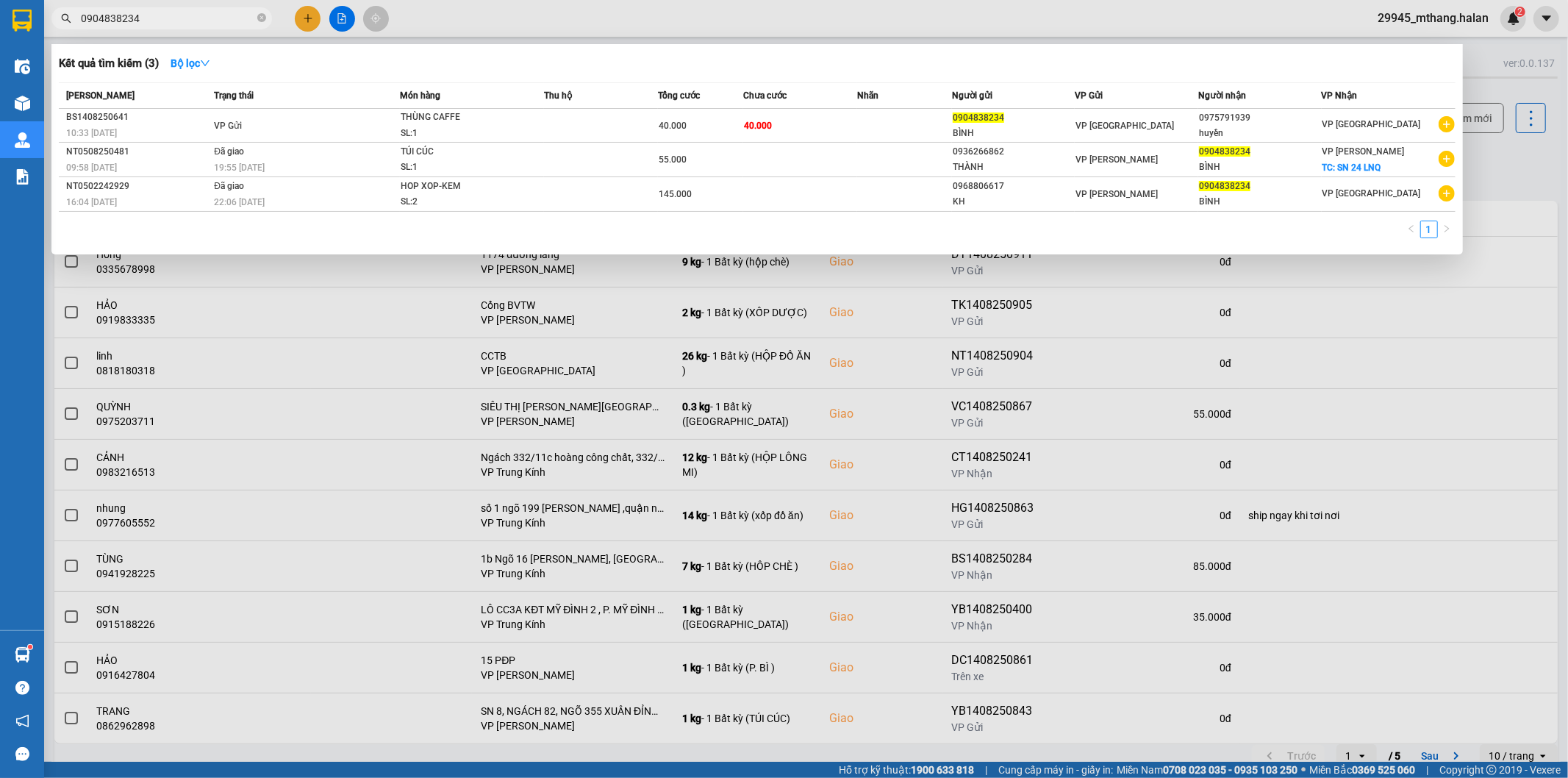
click at [191, 16] on input "0904838234" at bounding box center [167, 18] width 173 height 16
click at [181, 20] on input "0904838234" at bounding box center [167, 18] width 173 height 16
click at [208, 15] on input "0904838234" at bounding box center [167, 18] width 173 height 16
click at [169, 25] on input "0904838234" at bounding box center [167, 18] width 173 height 16
click at [1489, 172] on div at bounding box center [784, 389] width 1568 height 778
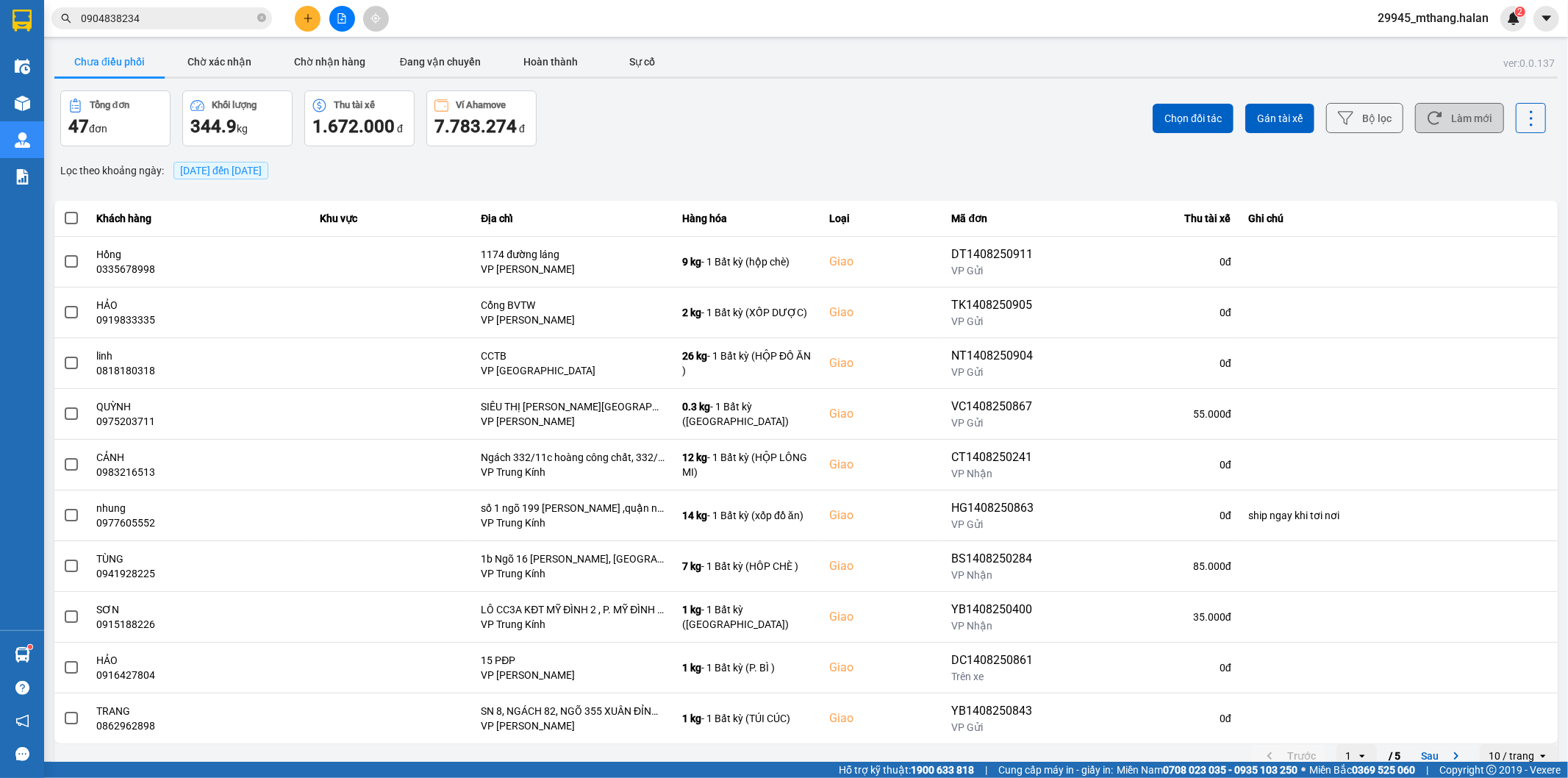
click at [1460, 116] on button "Làm mới" at bounding box center [1459, 118] width 89 height 30
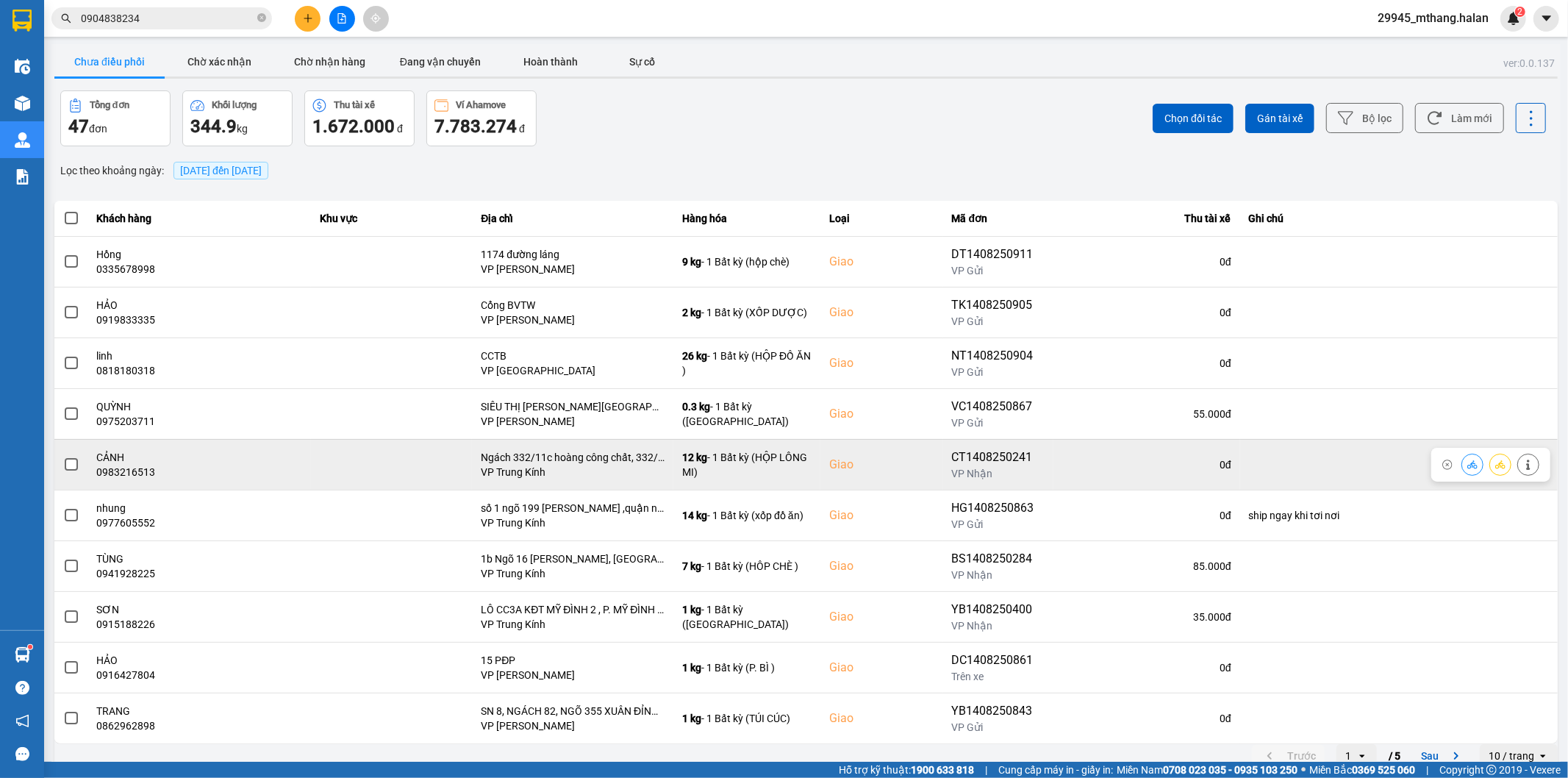
scroll to position [16, 0]
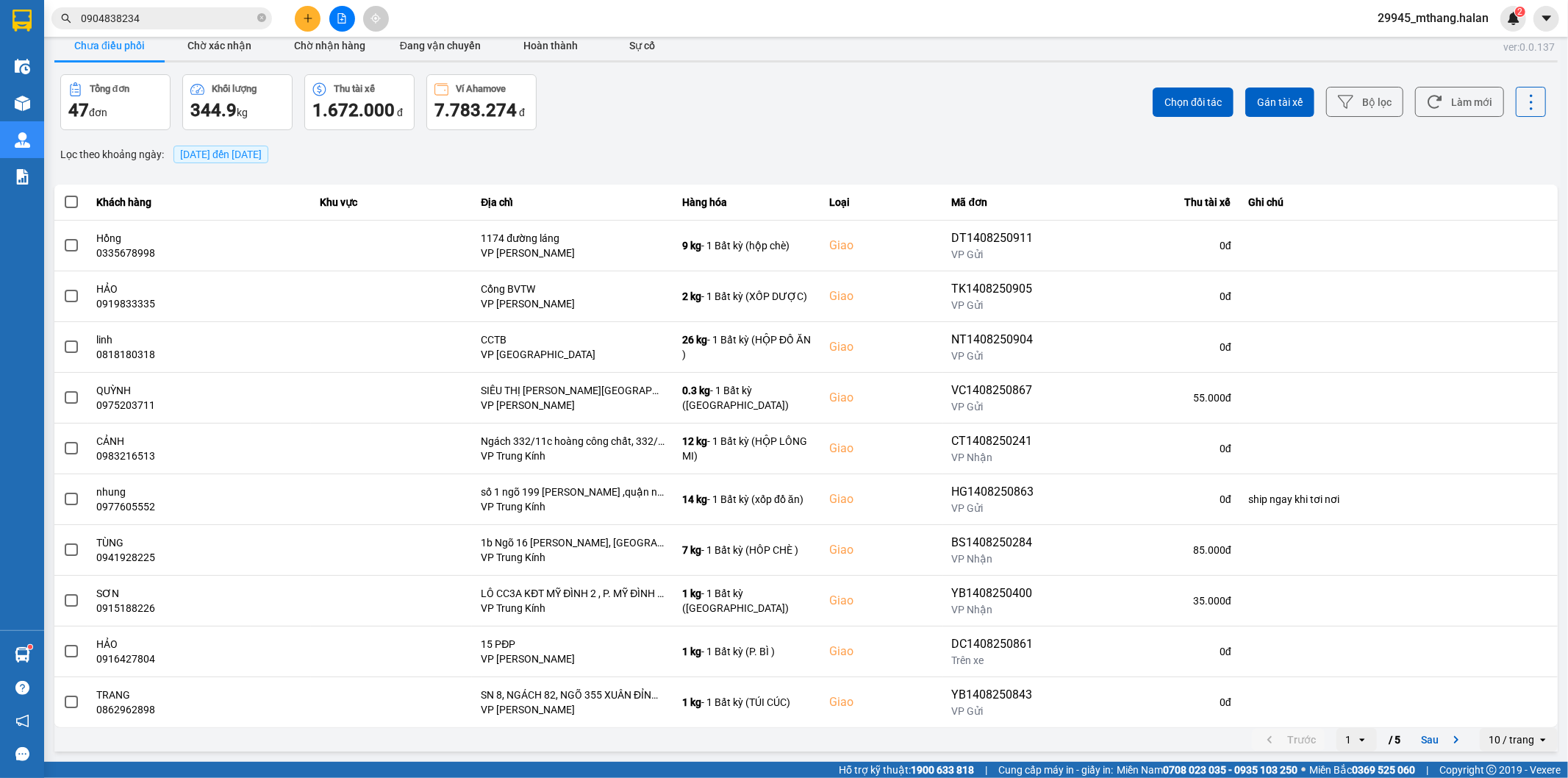
click at [232, 24] on input "0904838234" at bounding box center [167, 18] width 173 height 16
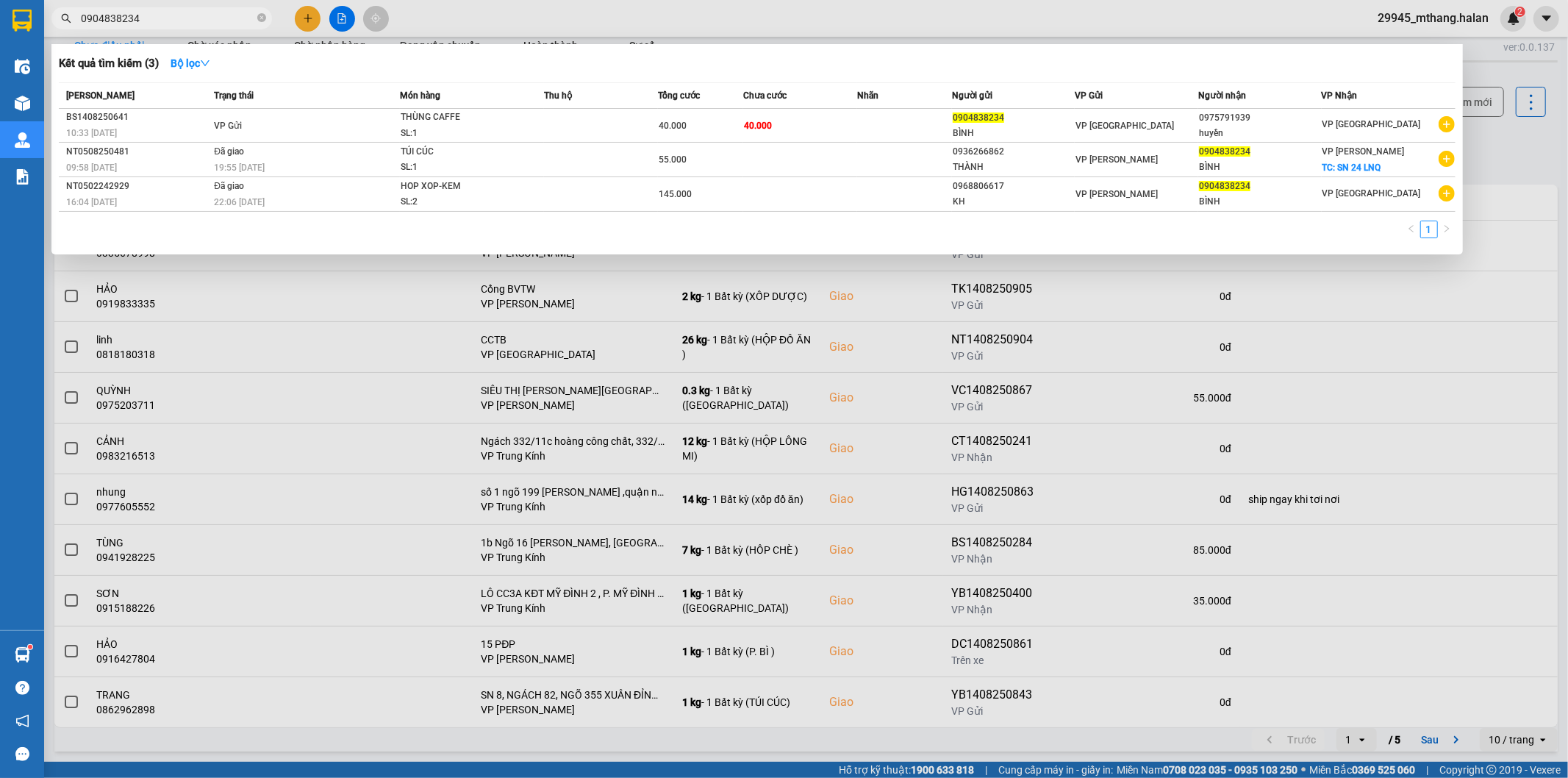
click at [231, 23] on input "0904838234" at bounding box center [167, 18] width 173 height 16
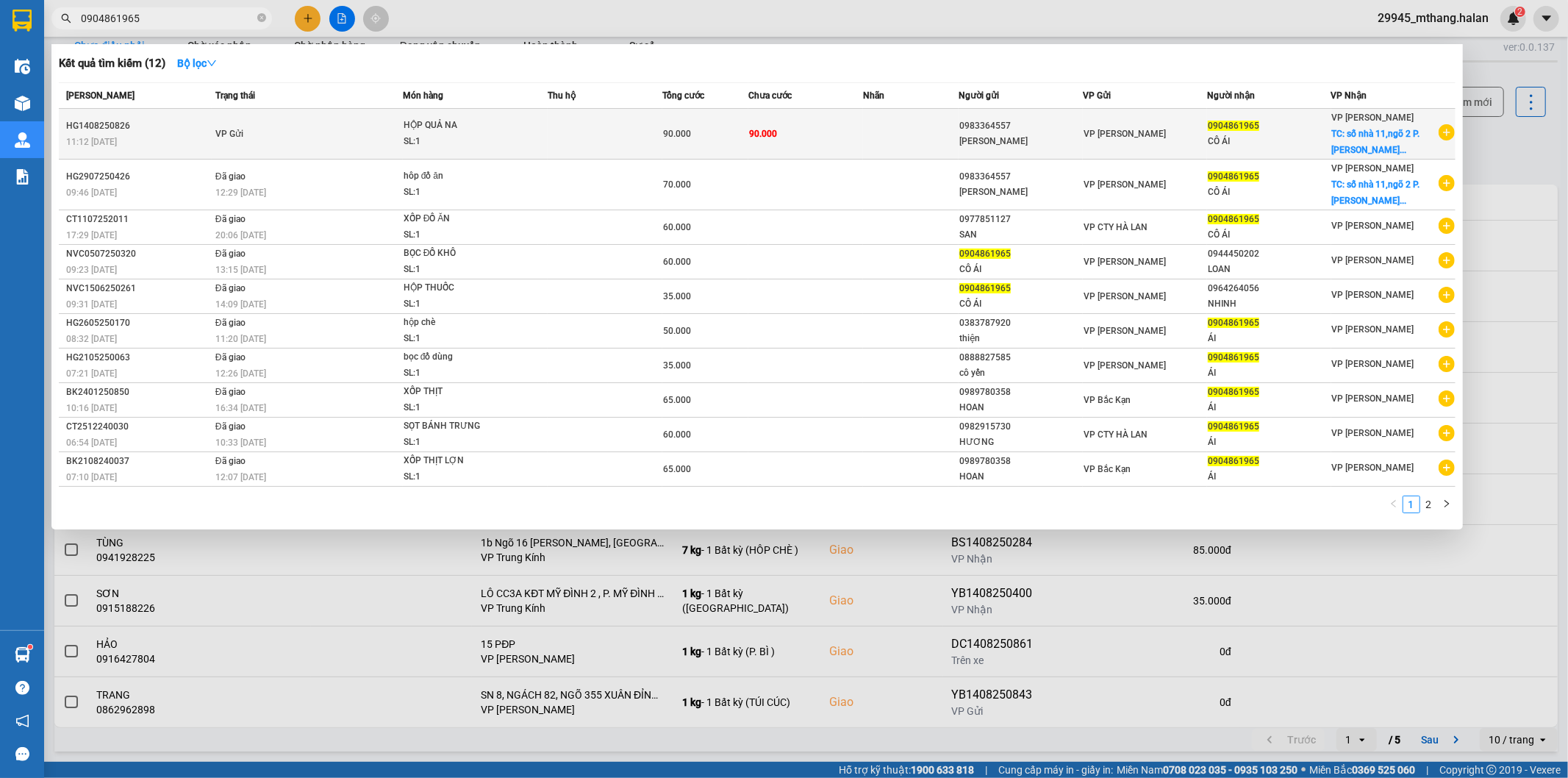
type input "0904861965"
click at [892, 126] on td at bounding box center [910, 134] width 95 height 51
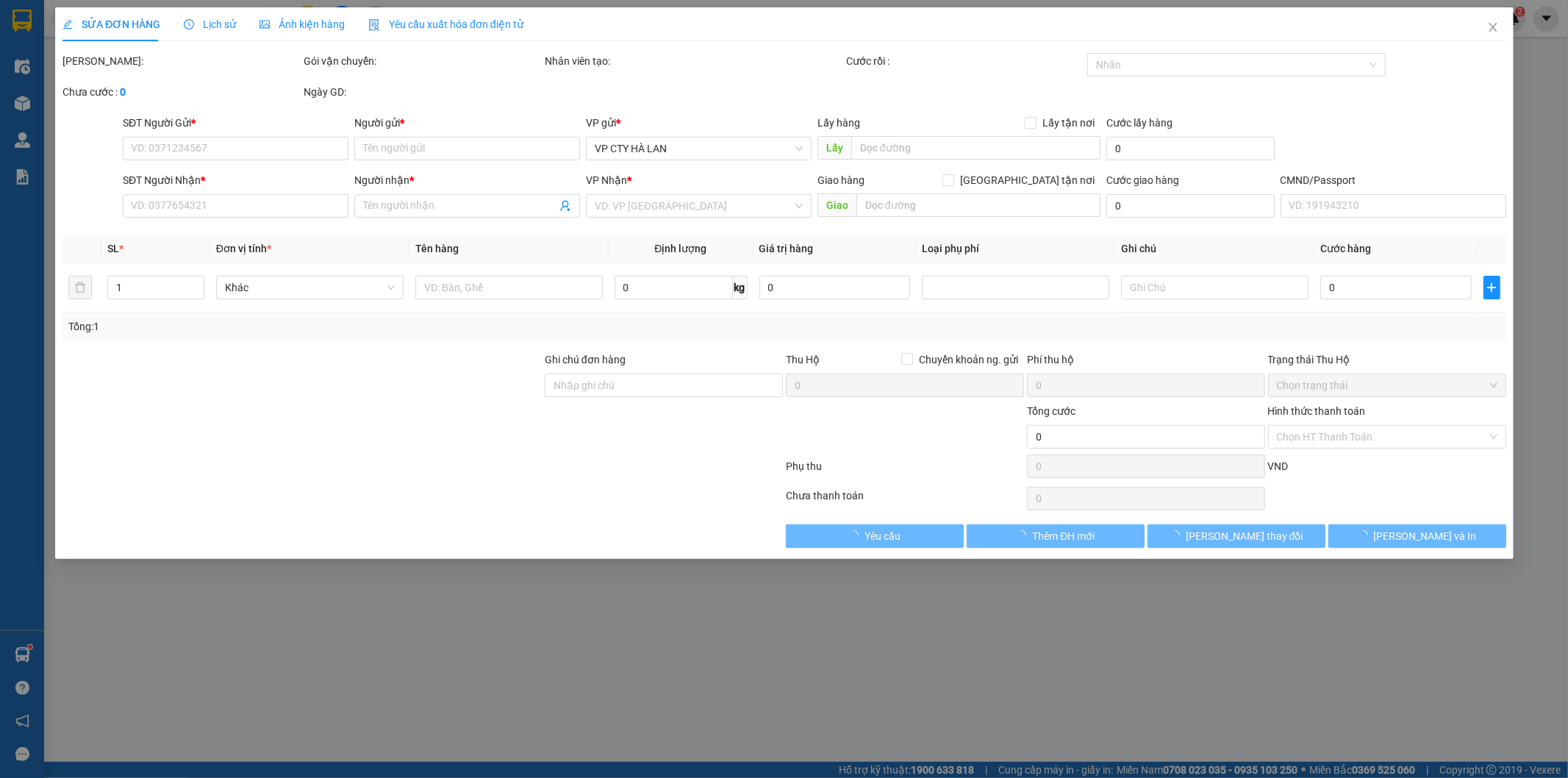
type input "0983364557"
type input "[PERSON_NAME]"
type input "0904861965"
type input "CÔ ÁI"
checkbox input "true"
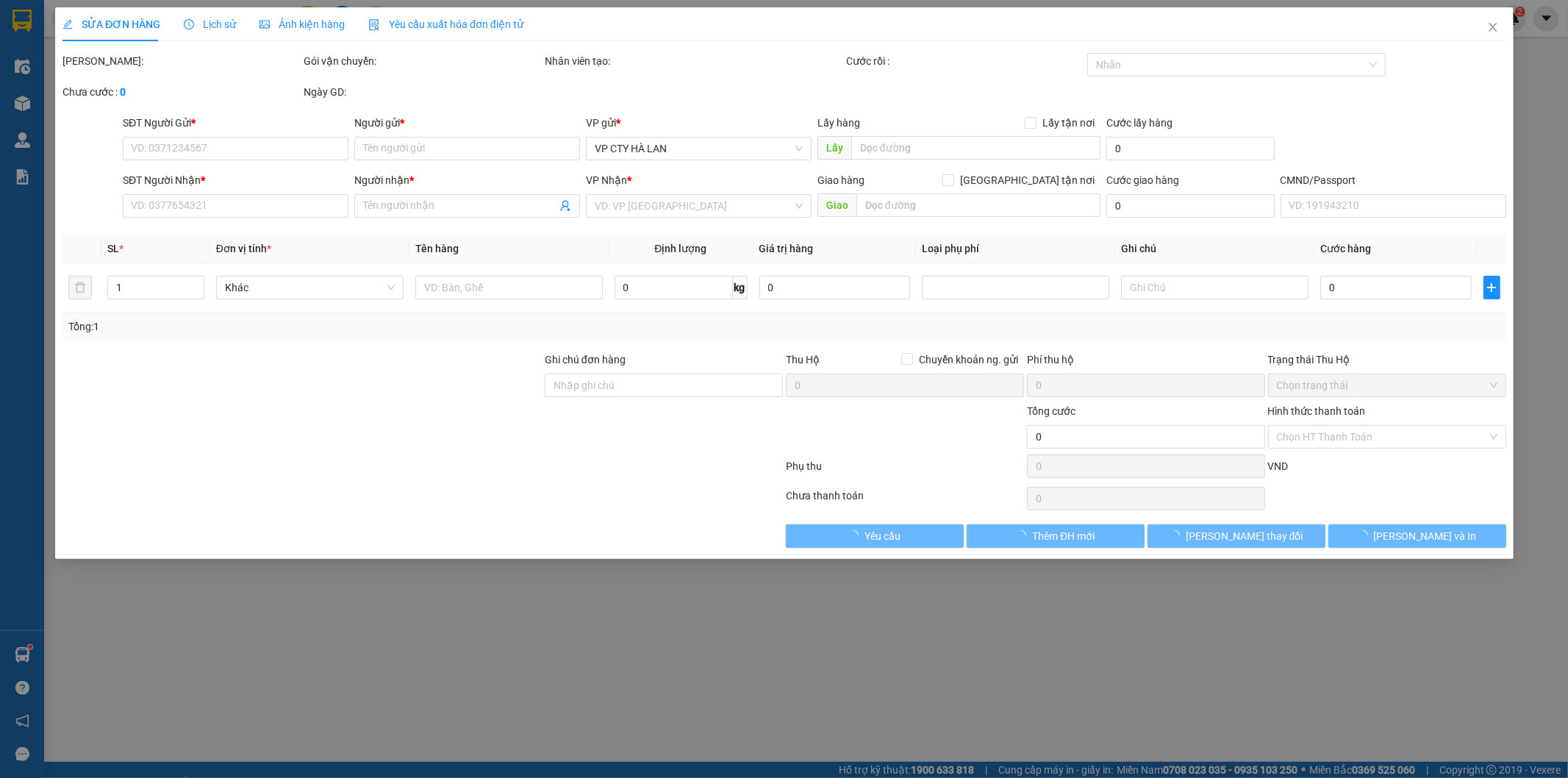
type input "số nhà 11,ngõ 2 P. [PERSON_NAME], [PERSON_NAME], [GEOGRAPHIC_DATA], [GEOGRAPHIC…"
type input "90.000"
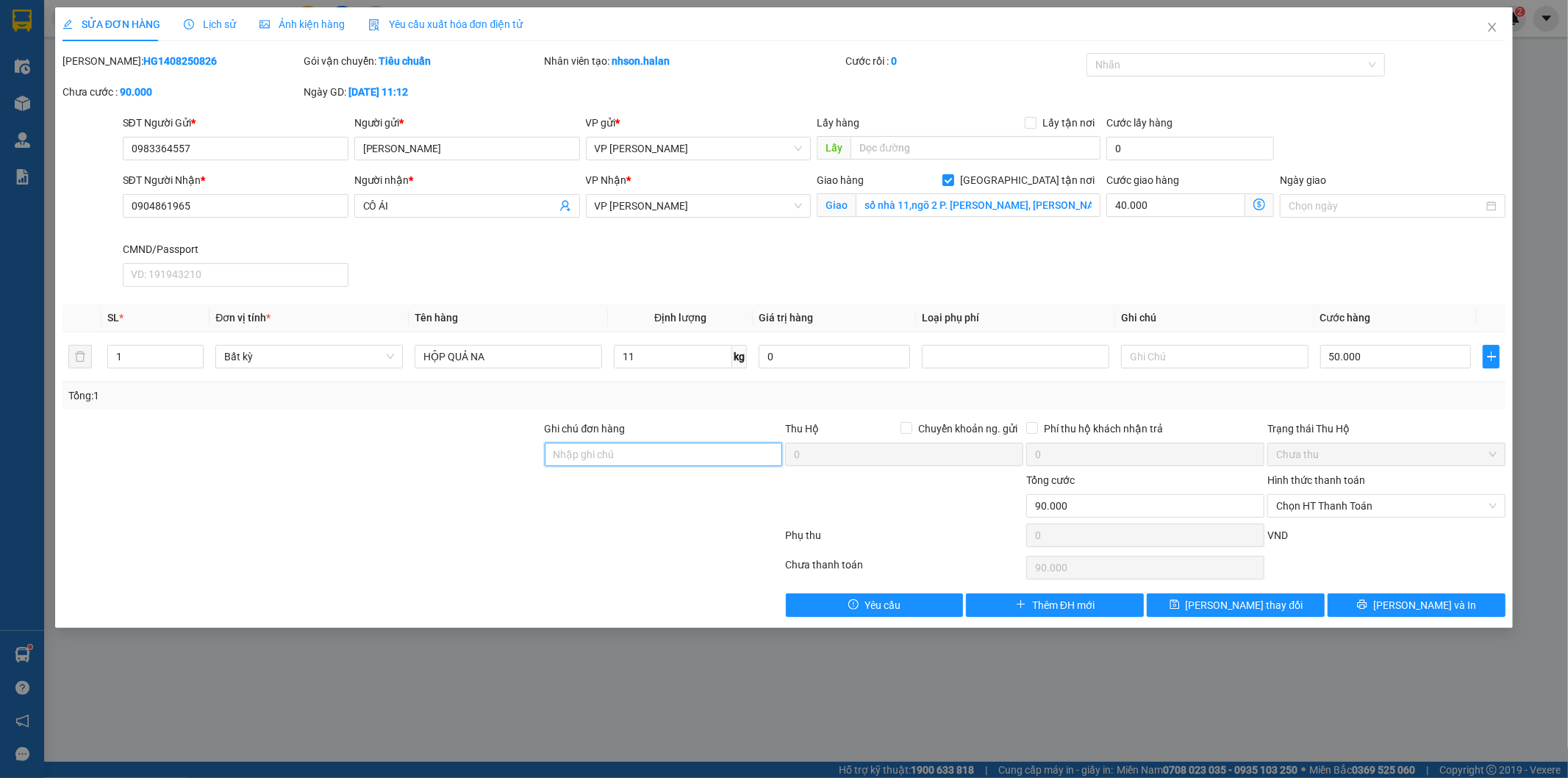
click at [641, 451] on input "Ghi chú đơn hàng" at bounding box center [663, 454] width 238 height 24
type input "NN QUA VP LẤY"
click at [647, 453] on input "NN QUA VP LẤY" at bounding box center [663, 454] width 238 height 24
click at [1210, 612] on button "[PERSON_NAME] thay đổi" at bounding box center [1235, 605] width 178 height 24
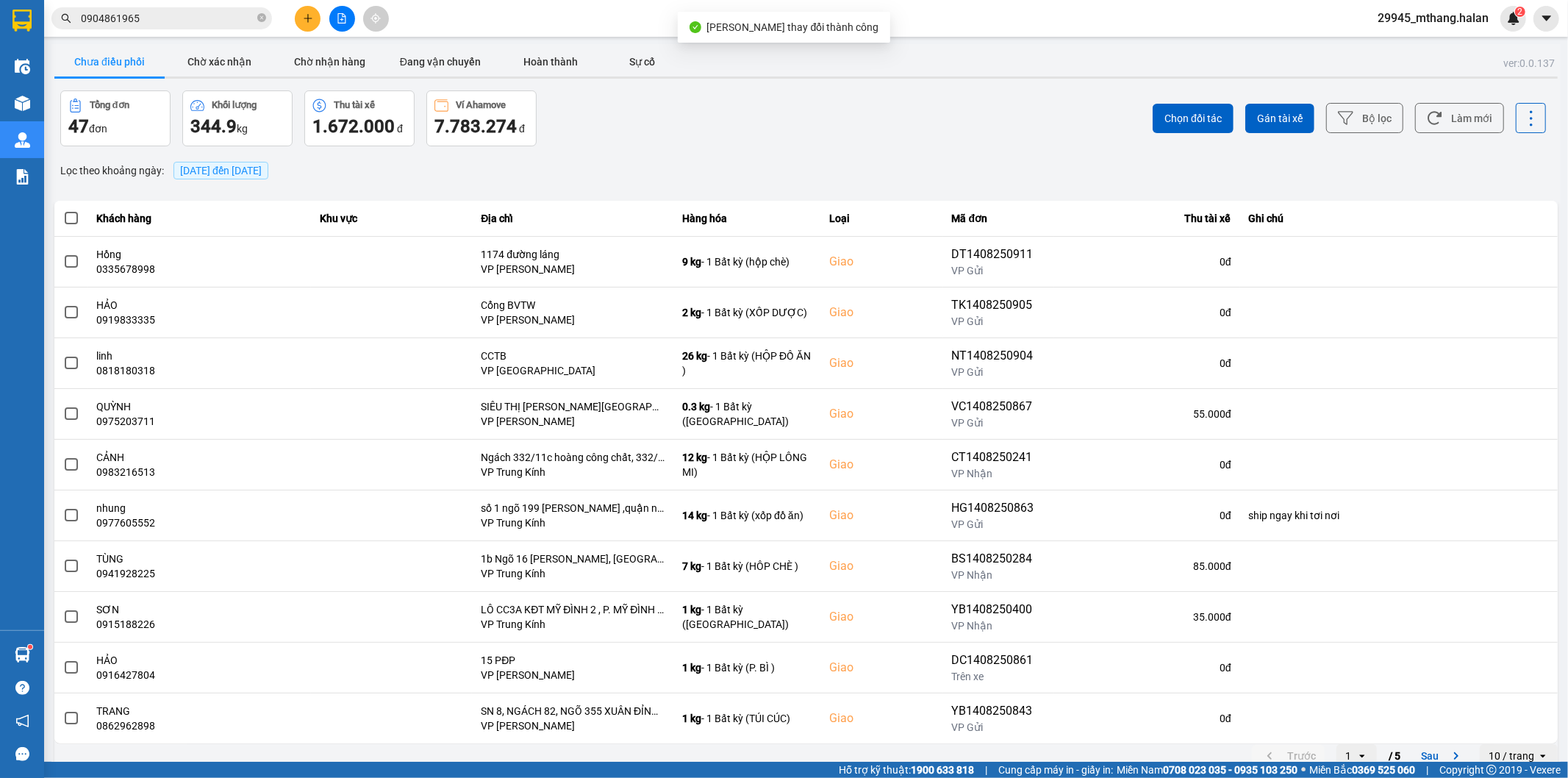
click at [169, 19] on input "0904861965" at bounding box center [167, 18] width 173 height 16
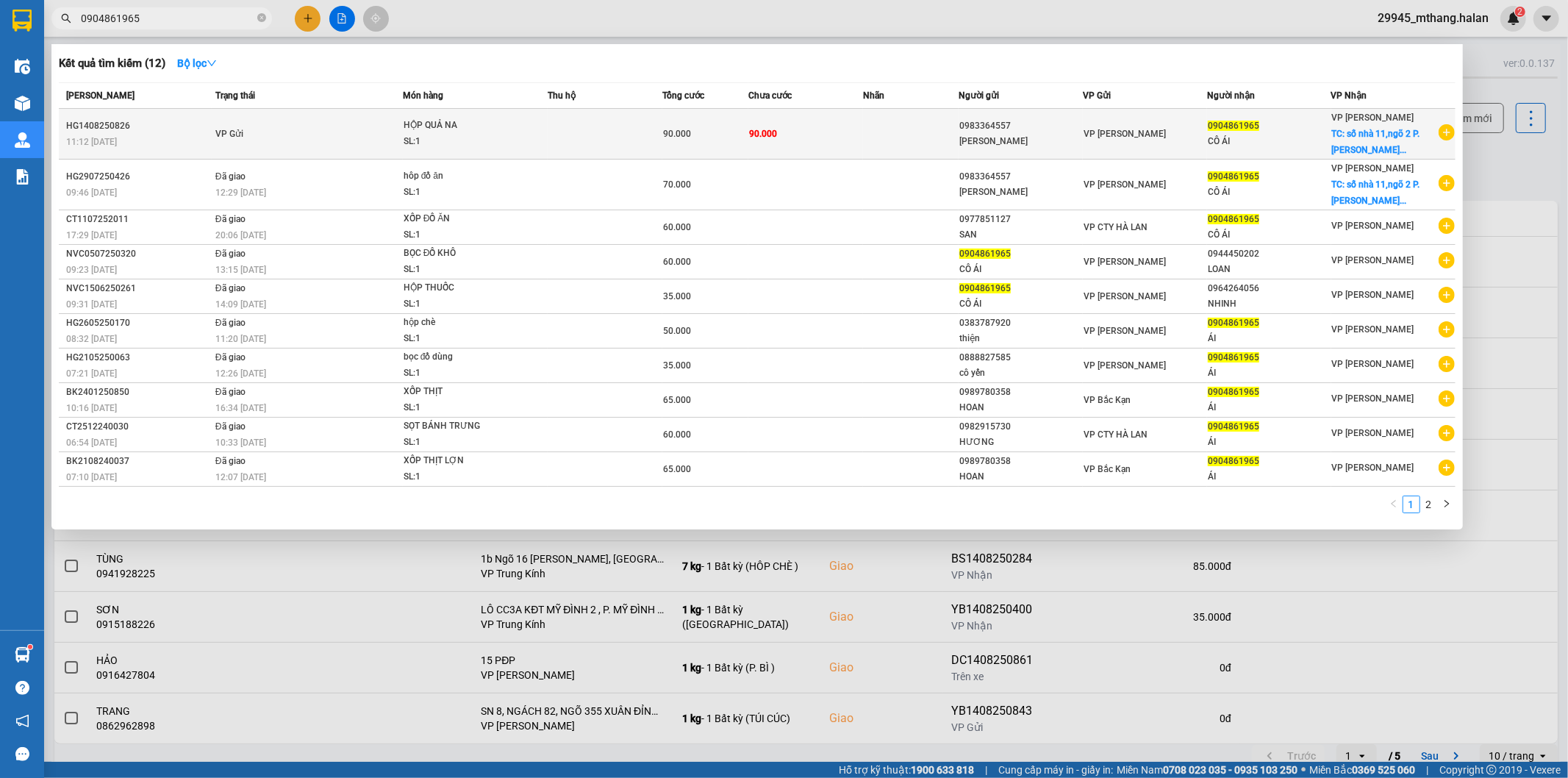
click at [522, 131] on span "HỘP QUẢ NA SL: 1" at bounding box center [475, 133] width 144 height 32
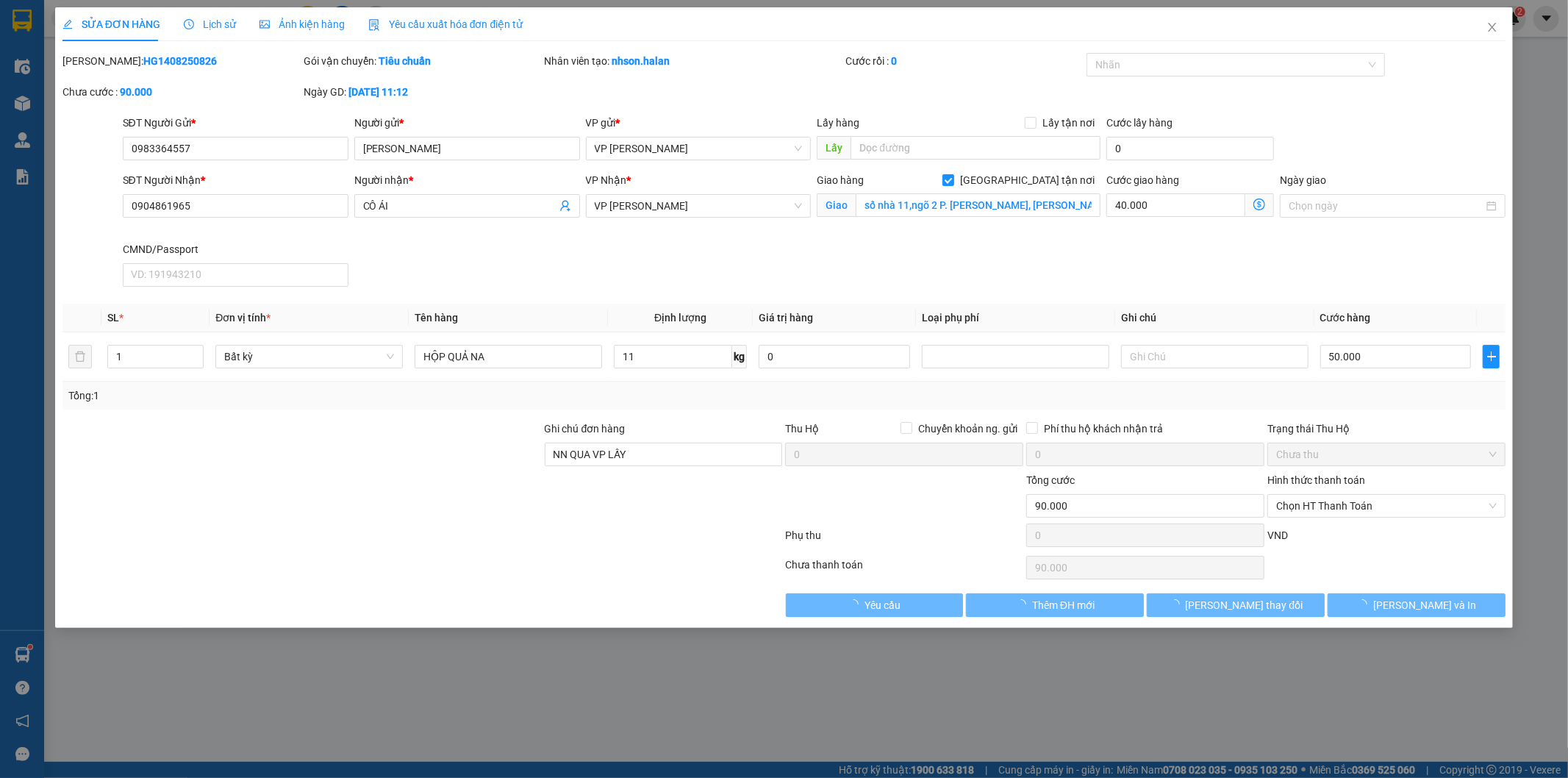
type input "0983364557"
type input "[PERSON_NAME]"
type input "0904861965"
type input "CÔ ÁI"
checkbox input "true"
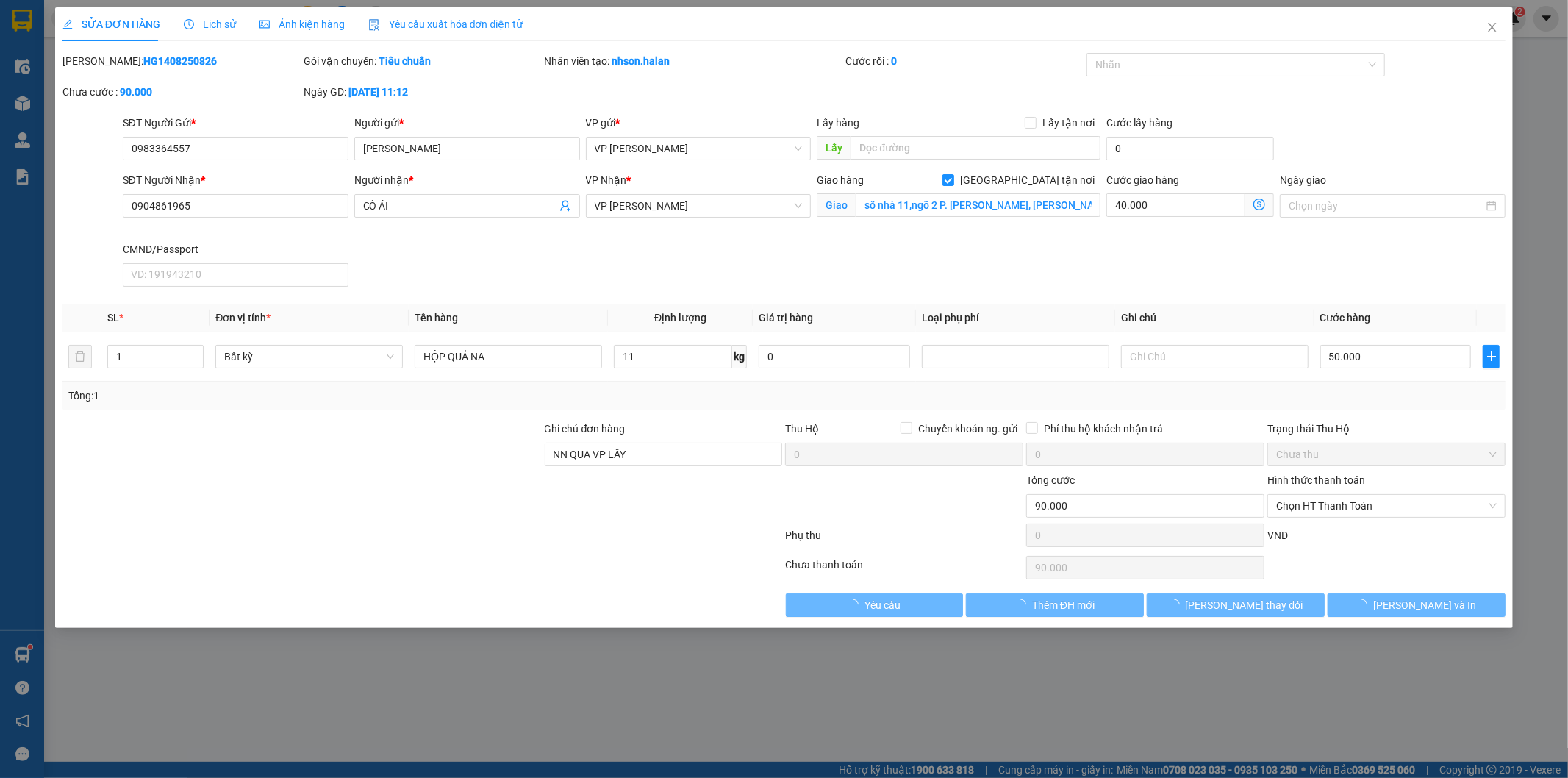
type input "số nhà 11,ngõ 2 P. [PERSON_NAME], [PERSON_NAME], [GEOGRAPHIC_DATA], [GEOGRAPHIC…"
type input "NN QUA VP LẤY"
type input "90.000"
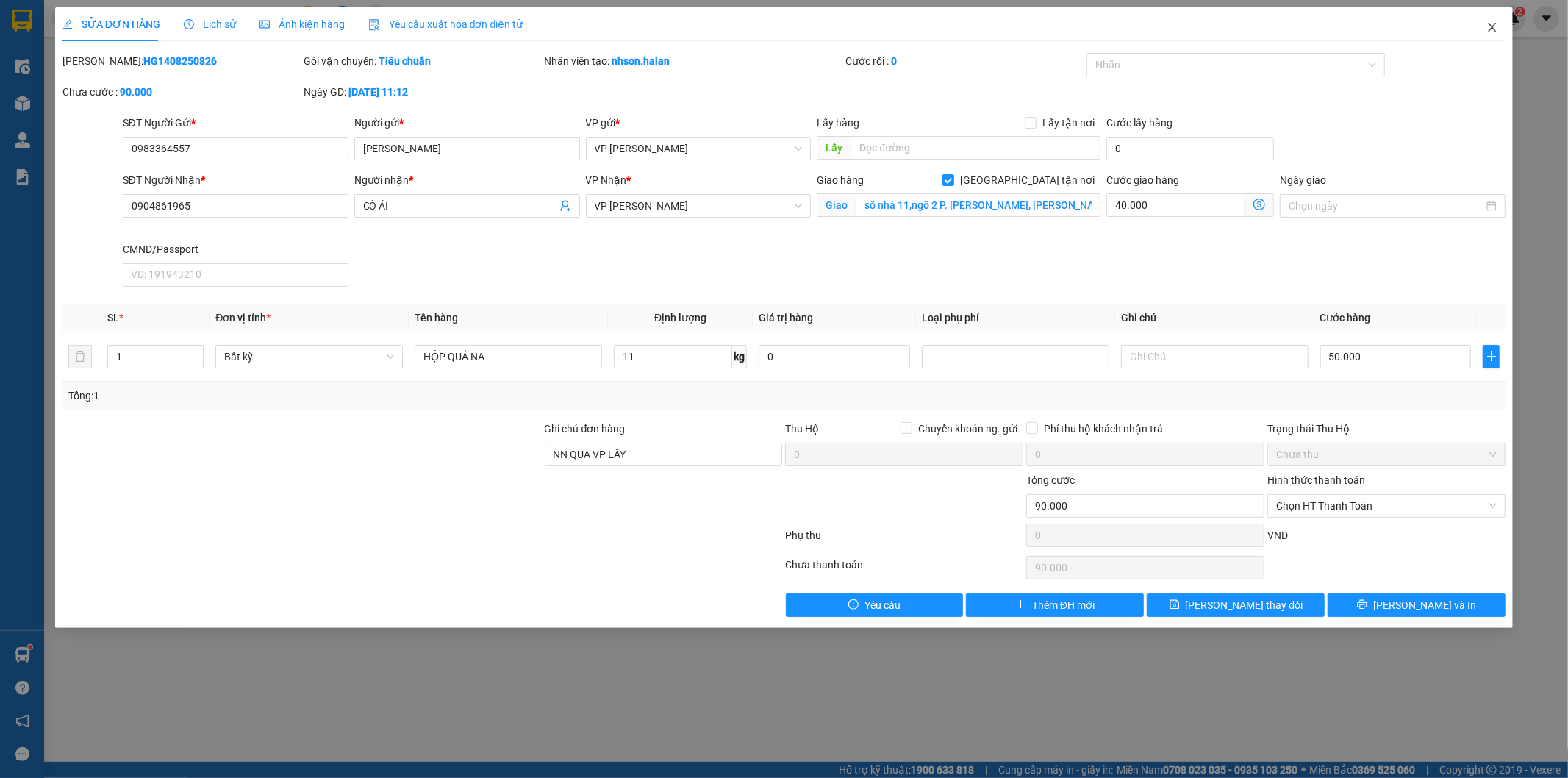
click at [1494, 26] on icon "close" at bounding box center [1492, 27] width 8 height 9
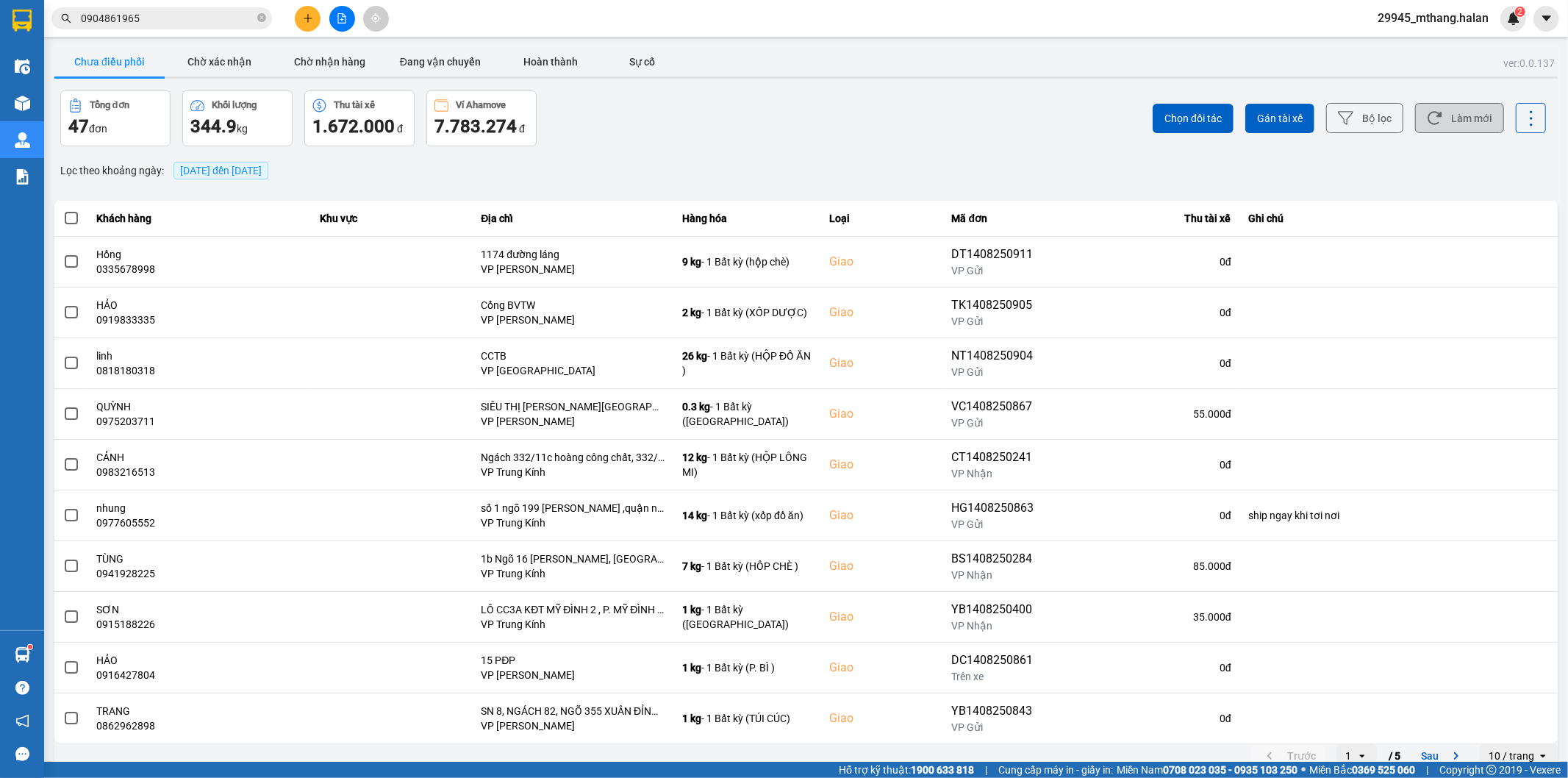
click at [1474, 122] on button "Làm mới" at bounding box center [1459, 118] width 89 height 30
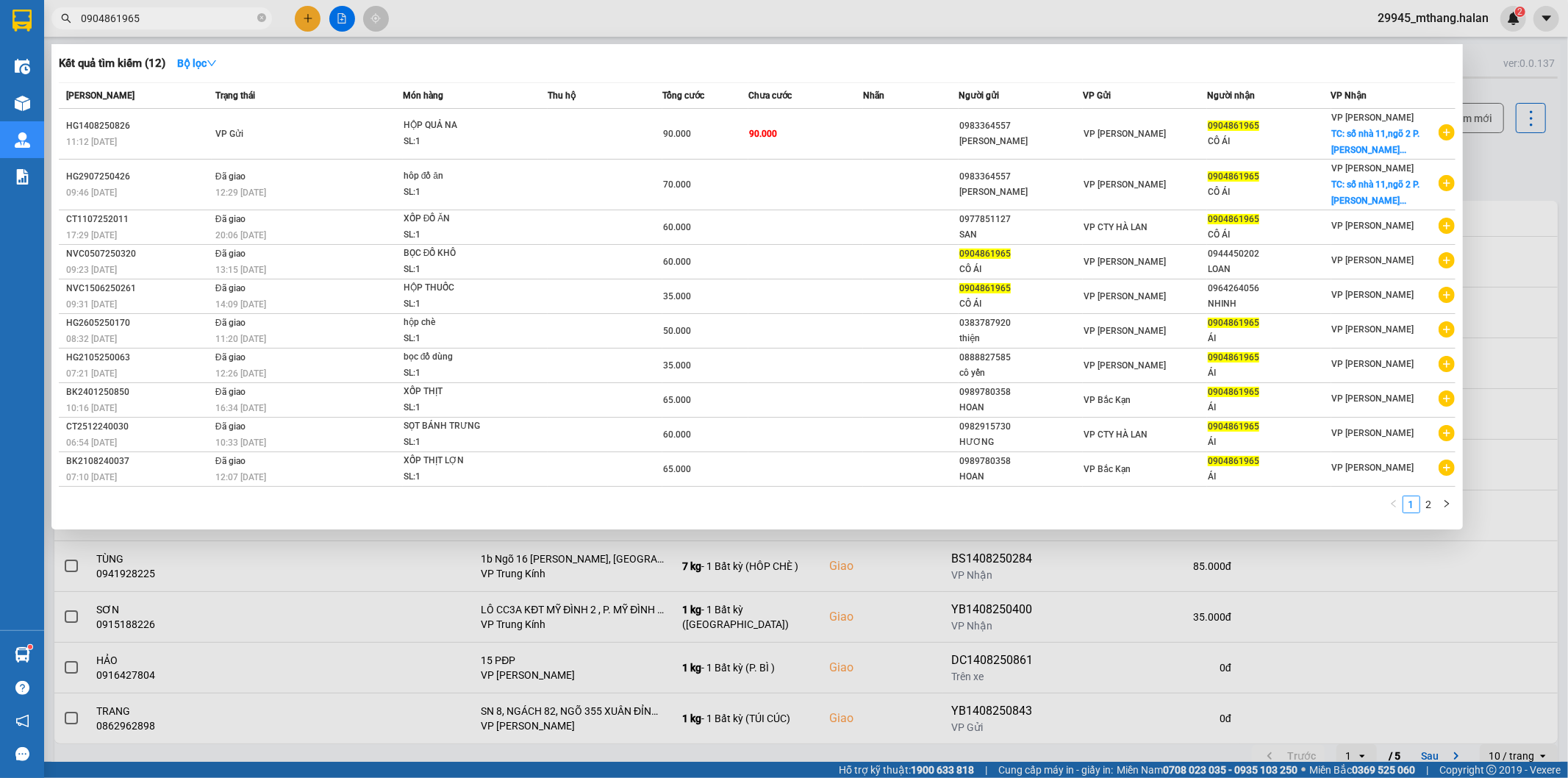
click at [185, 19] on input "0904861965" at bounding box center [167, 18] width 173 height 16
drag, startPoint x: 1492, startPoint y: 195, endPoint x: 1430, endPoint y: 84, distance: 127.1
click at [1492, 194] on div at bounding box center [784, 389] width 1568 height 778
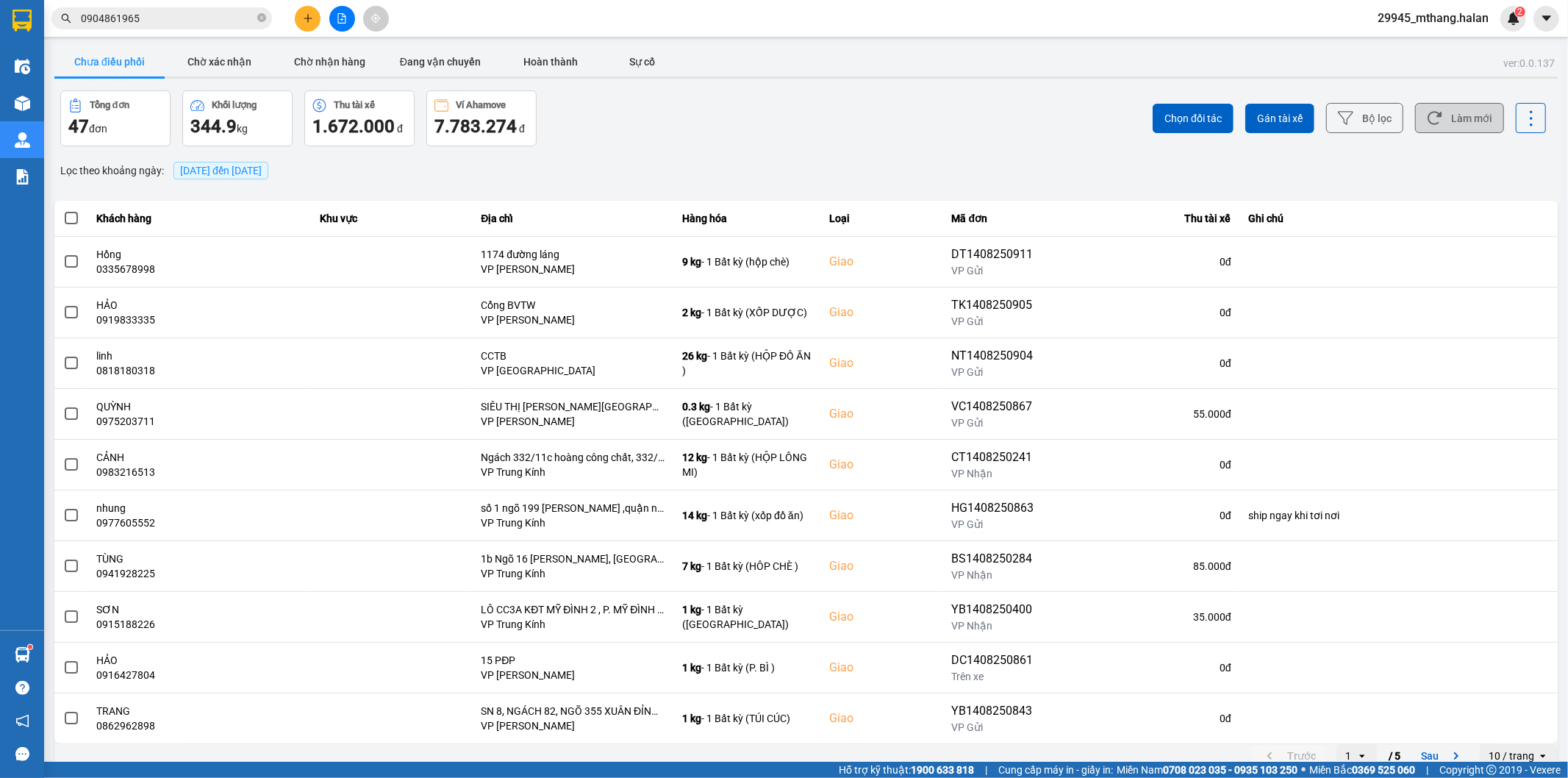
click at [1417, 114] on button "Làm mới" at bounding box center [1459, 118] width 89 height 30
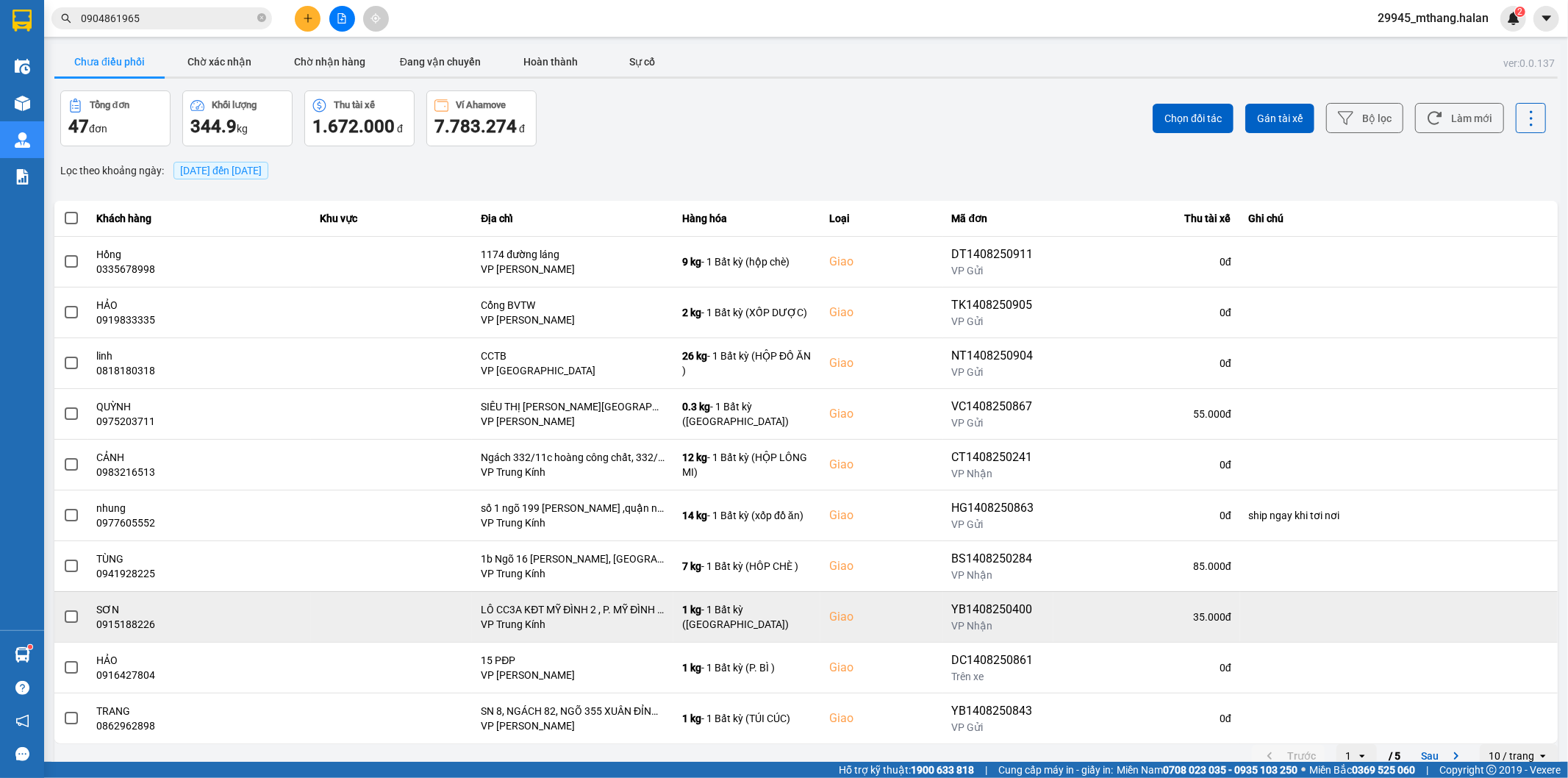
scroll to position [16, 0]
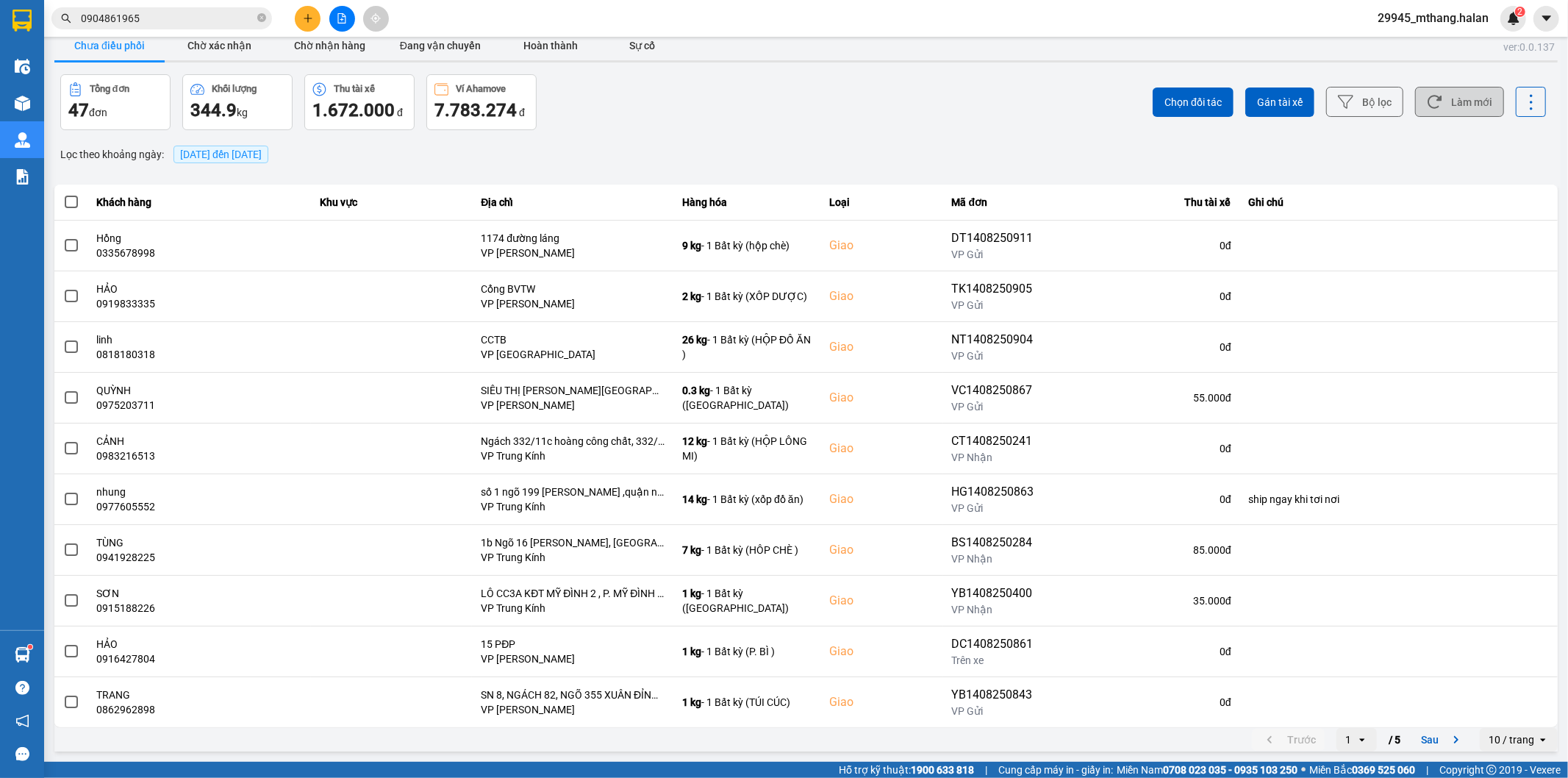
click at [1465, 109] on button "Làm mới" at bounding box center [1459, 102] width 89 height 30
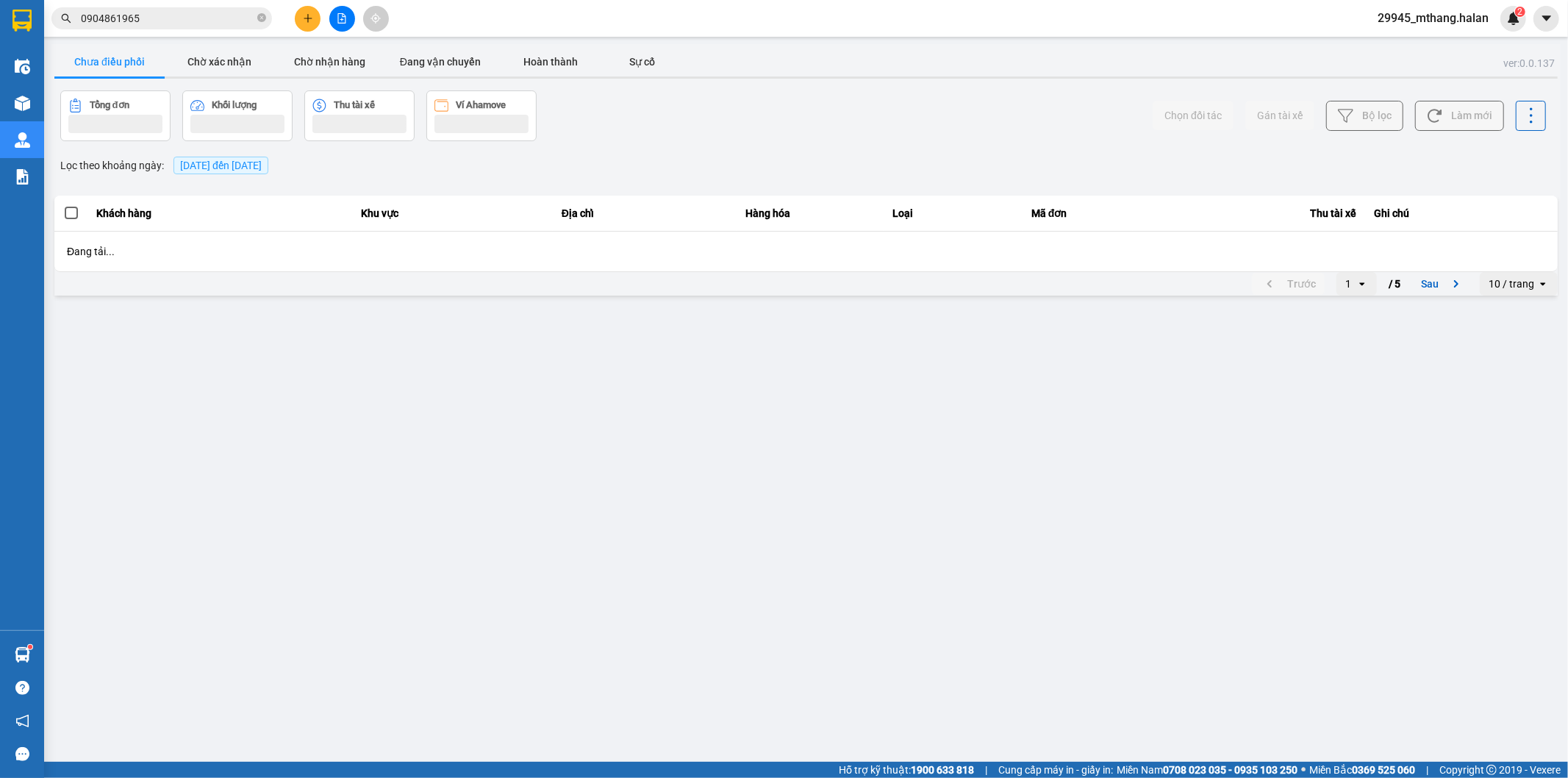
scroll to position [0, 0]
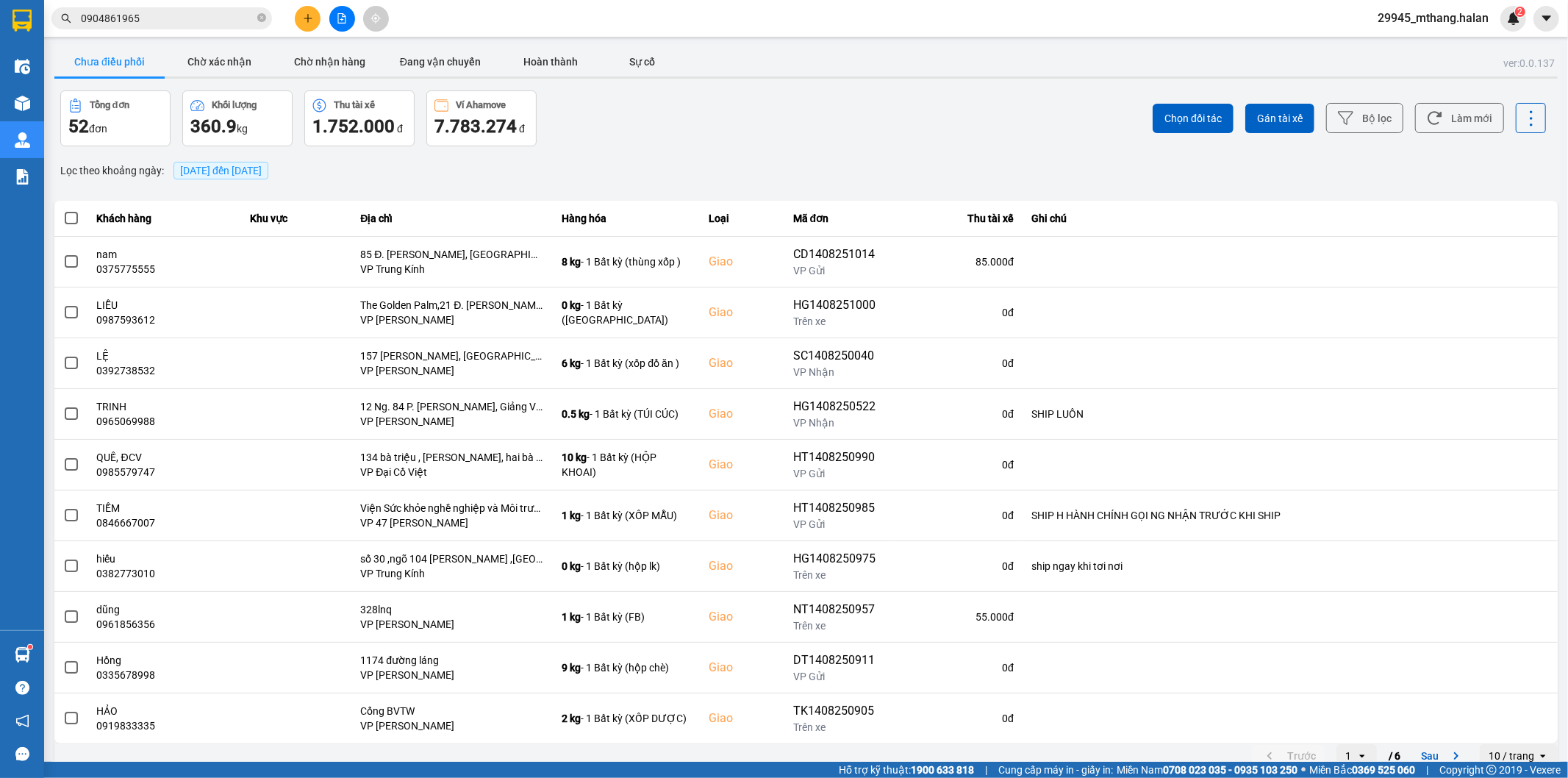
click at [194, 16] on input "0904861965" at bounding box center [167, 18] width 173 height 16
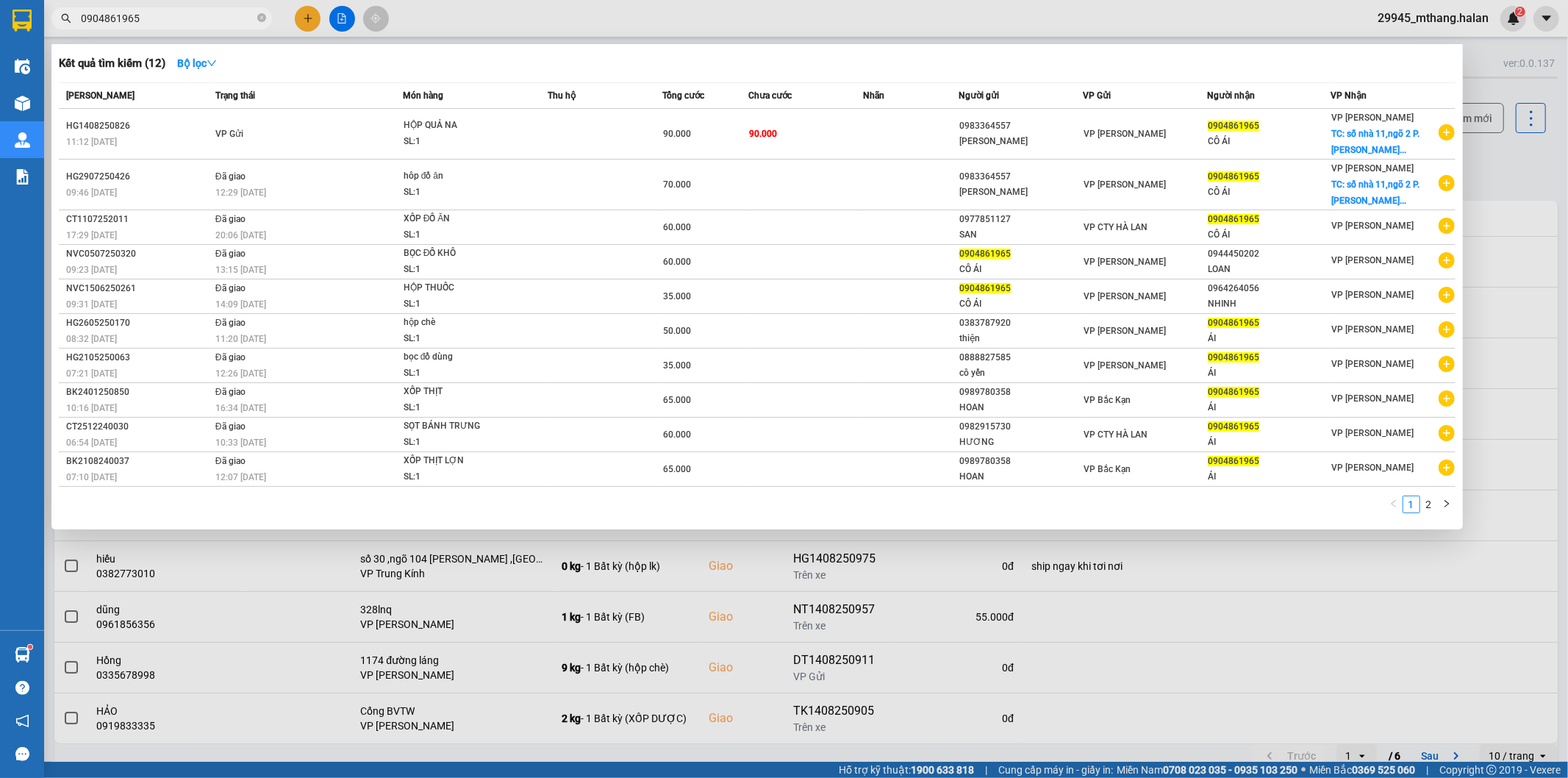
click at [194, 16] on input "0904861965" at bounding box center [167, 18] width 173 height 16
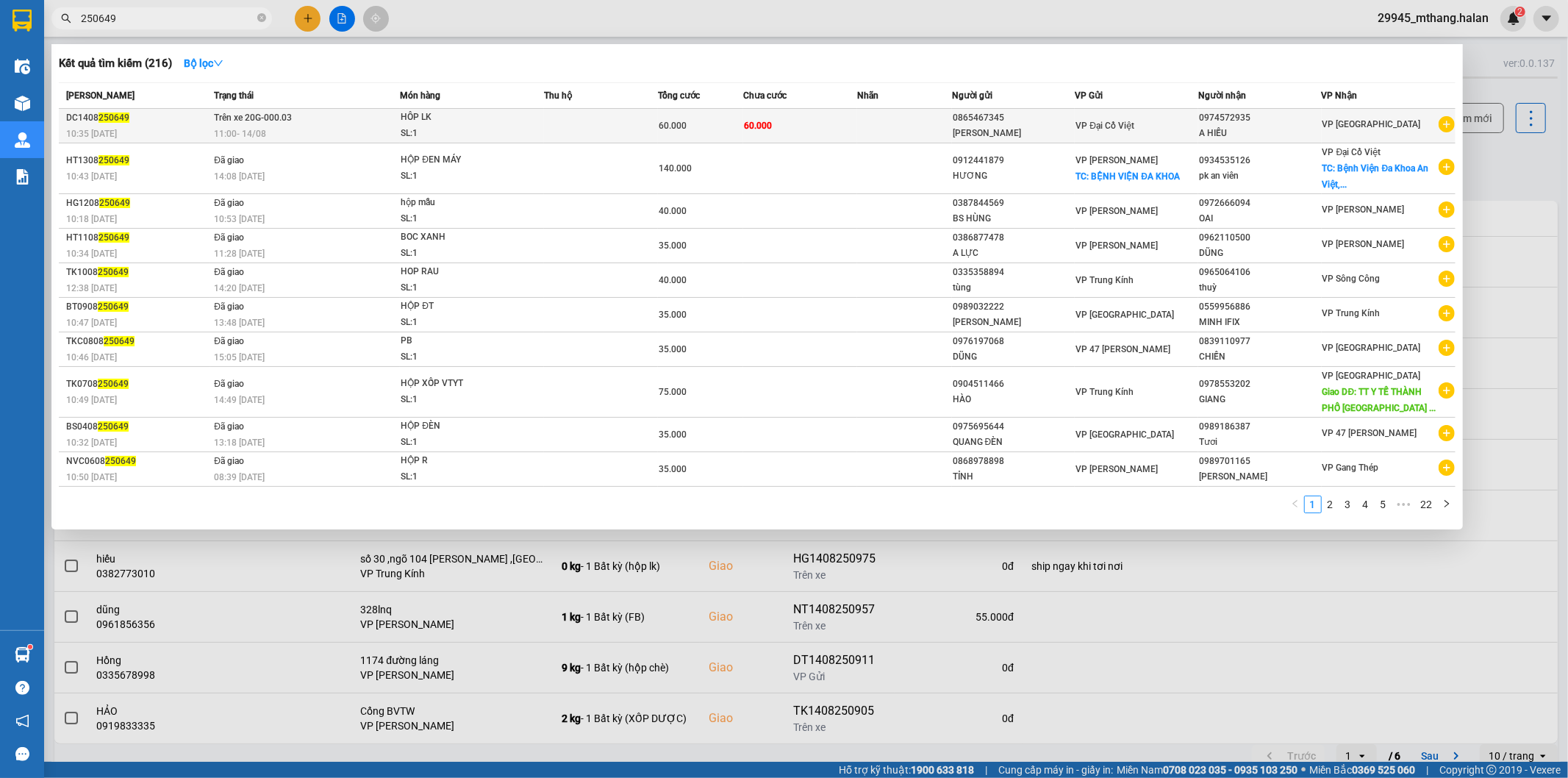
type input "250649"
click at [613, 122] on td at bounding box center [601, 126] width 114 height 34
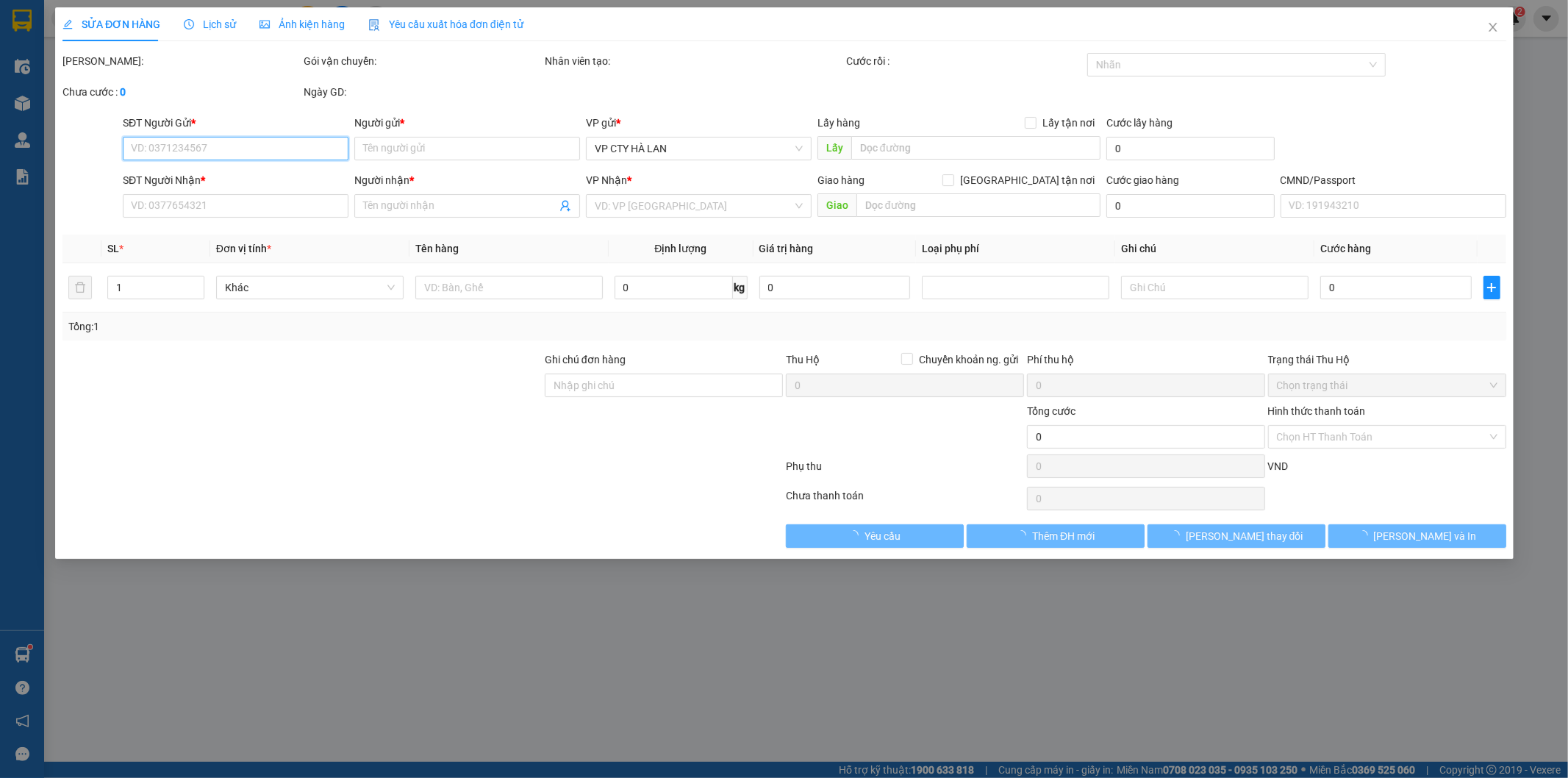
type input "0865467345"
type input "[PERSON_NAME]"
type input "0974572935"
type input "A HIẾU"
type input "60.000"
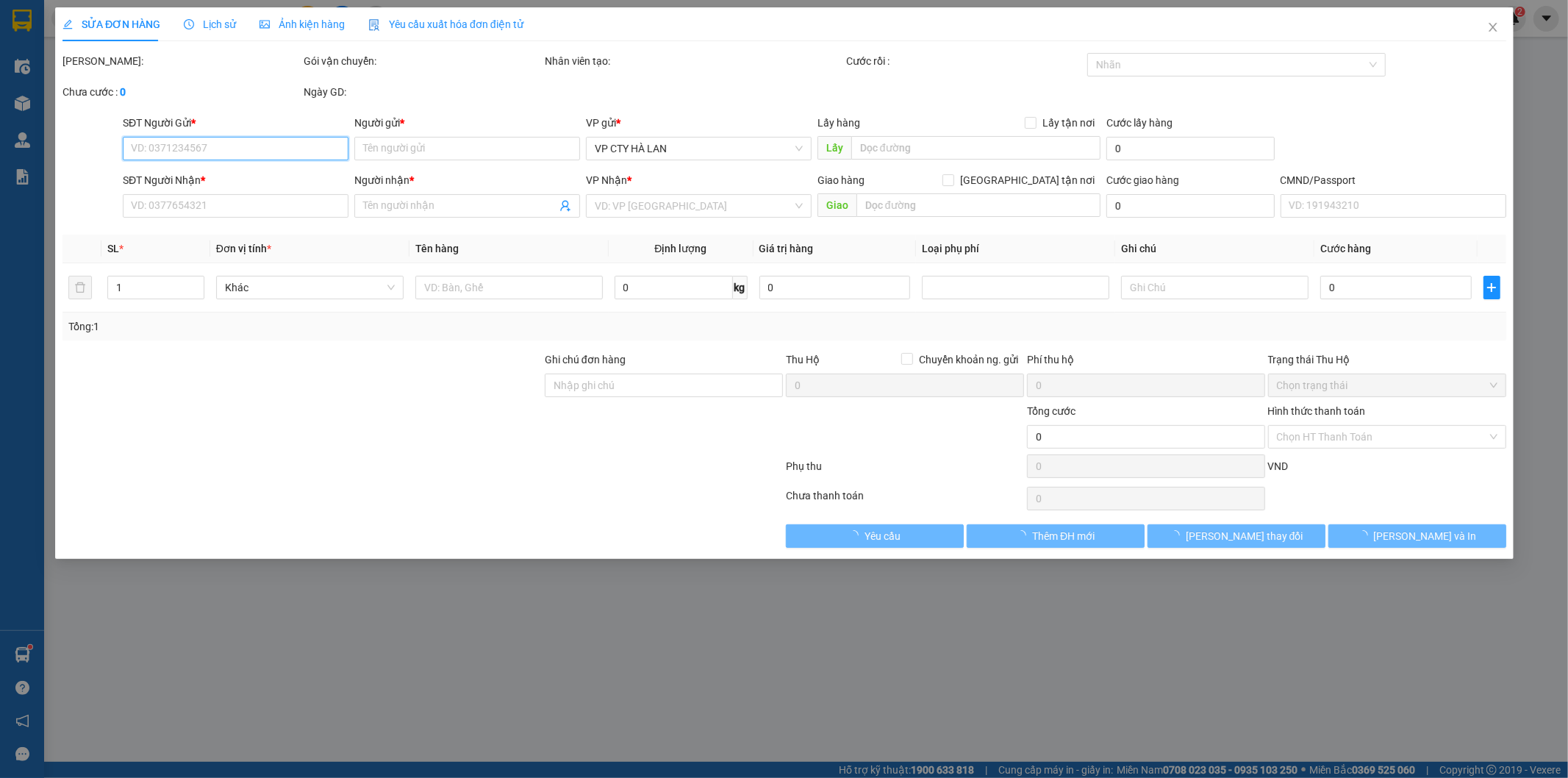
type input "60.000"
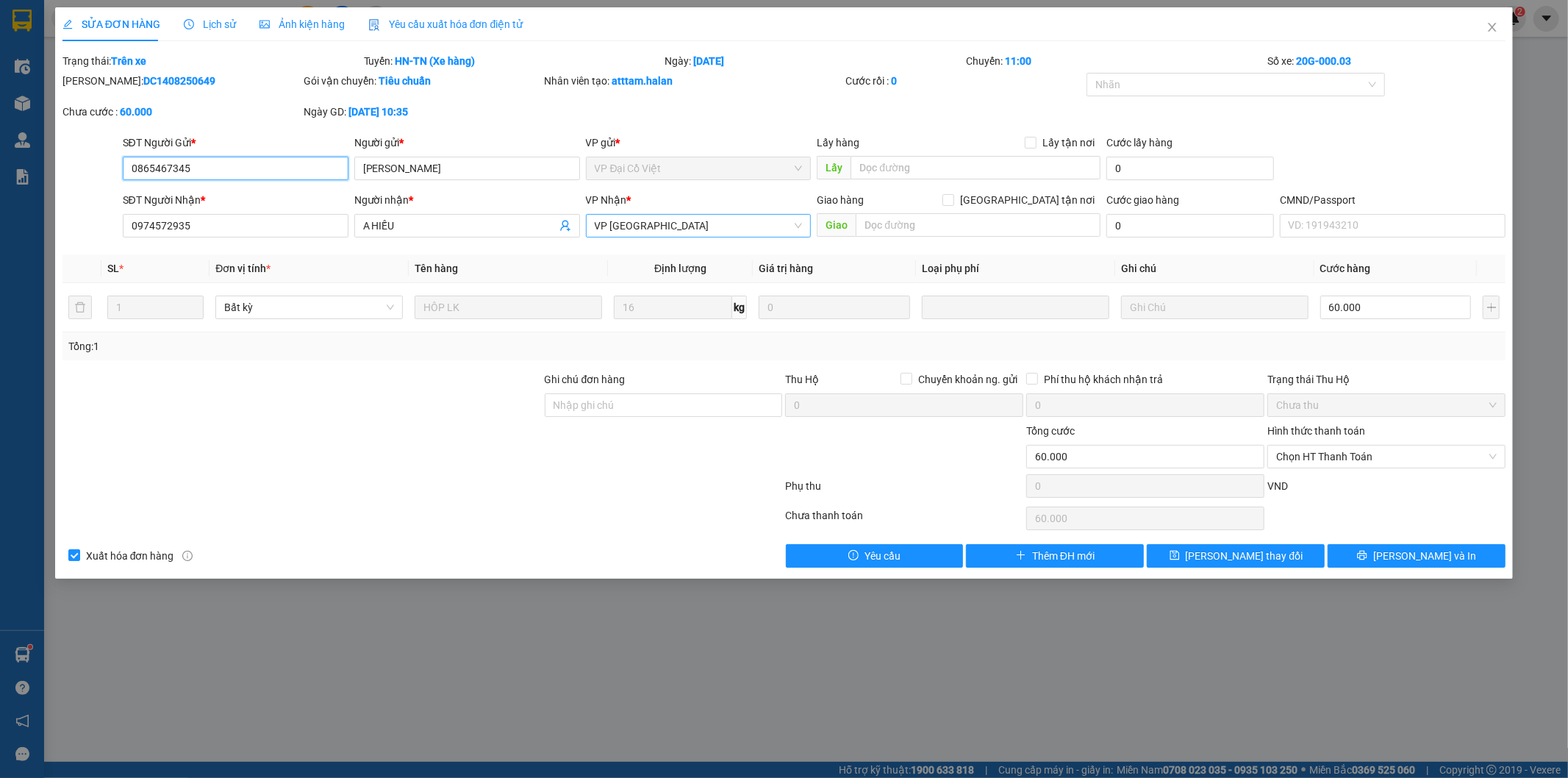
click at [701, 236] on span "VP [GEOGRAPHIC_DATA]" at bounding box center [699, 226] width 208 height 22
type input "BÉ"
click at [667, 255] on div "VP Bến xe" at bounding box center [699, 255] width 208 height 16
click at [1224, 561] on span "[PERSON_NAME] thay đổi" at bounding box center [1244, 556] width 118 height 16
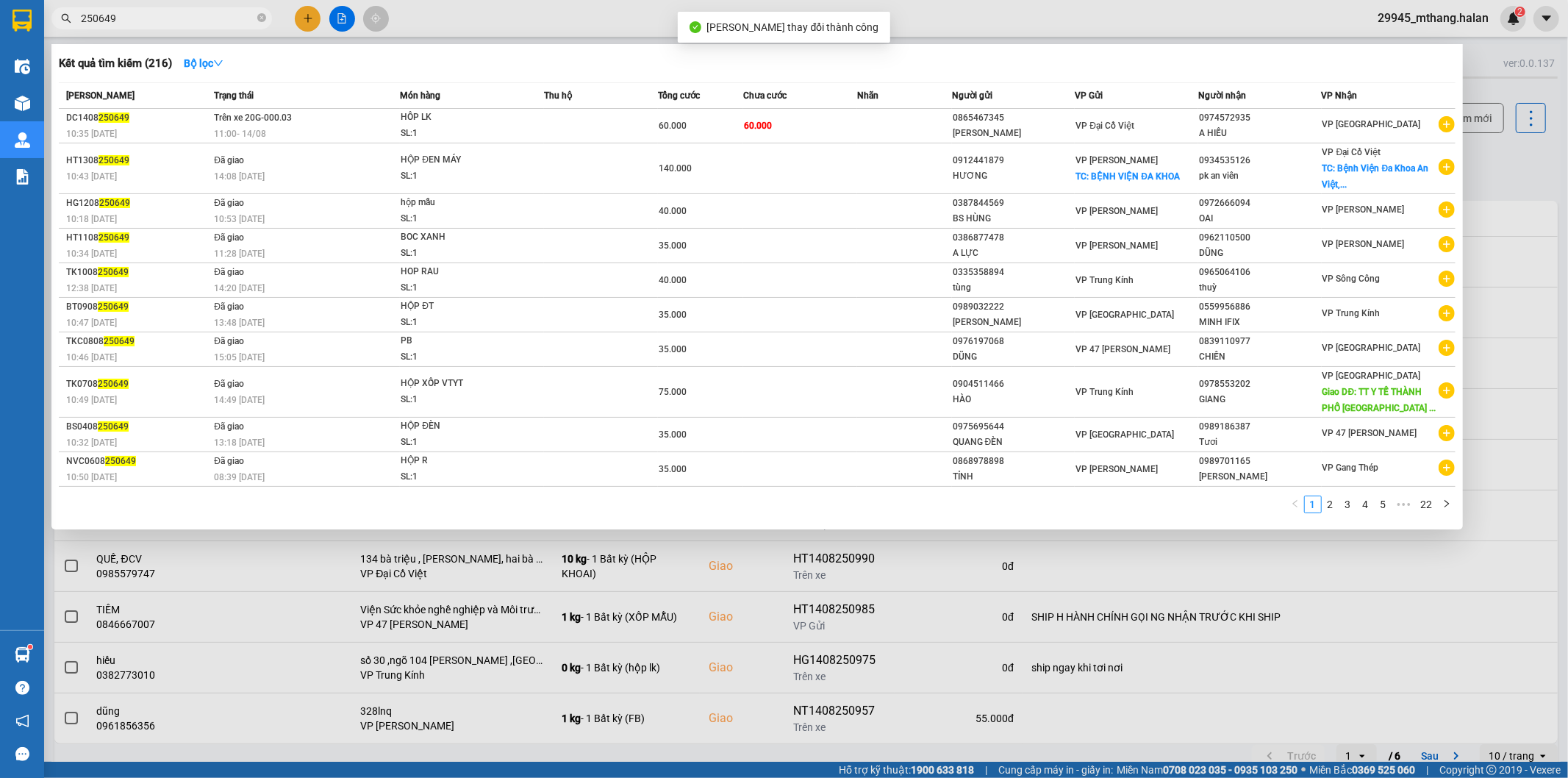
click at [178, 20] on input "250649" at bounding box center [167, 18] width 173 height 16
click at [164, 21] on input "250649" at bounding box center [167, 18] width 173 height 16
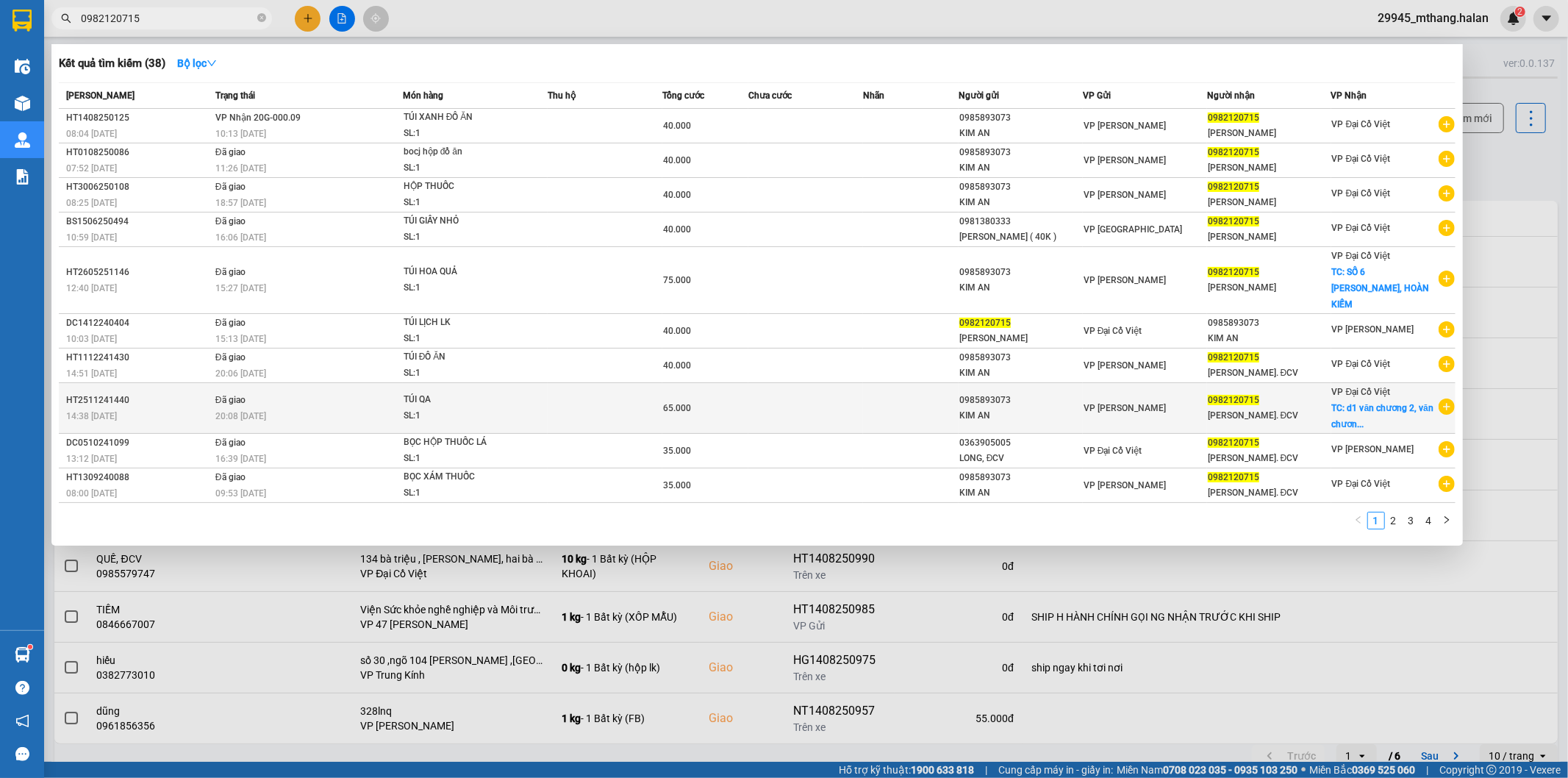
type input "0982120715"
click at [1329, 408] on div "[PERSON_NAME]. ĐCV" at bounding box center [1268, 415] width 122 height 15
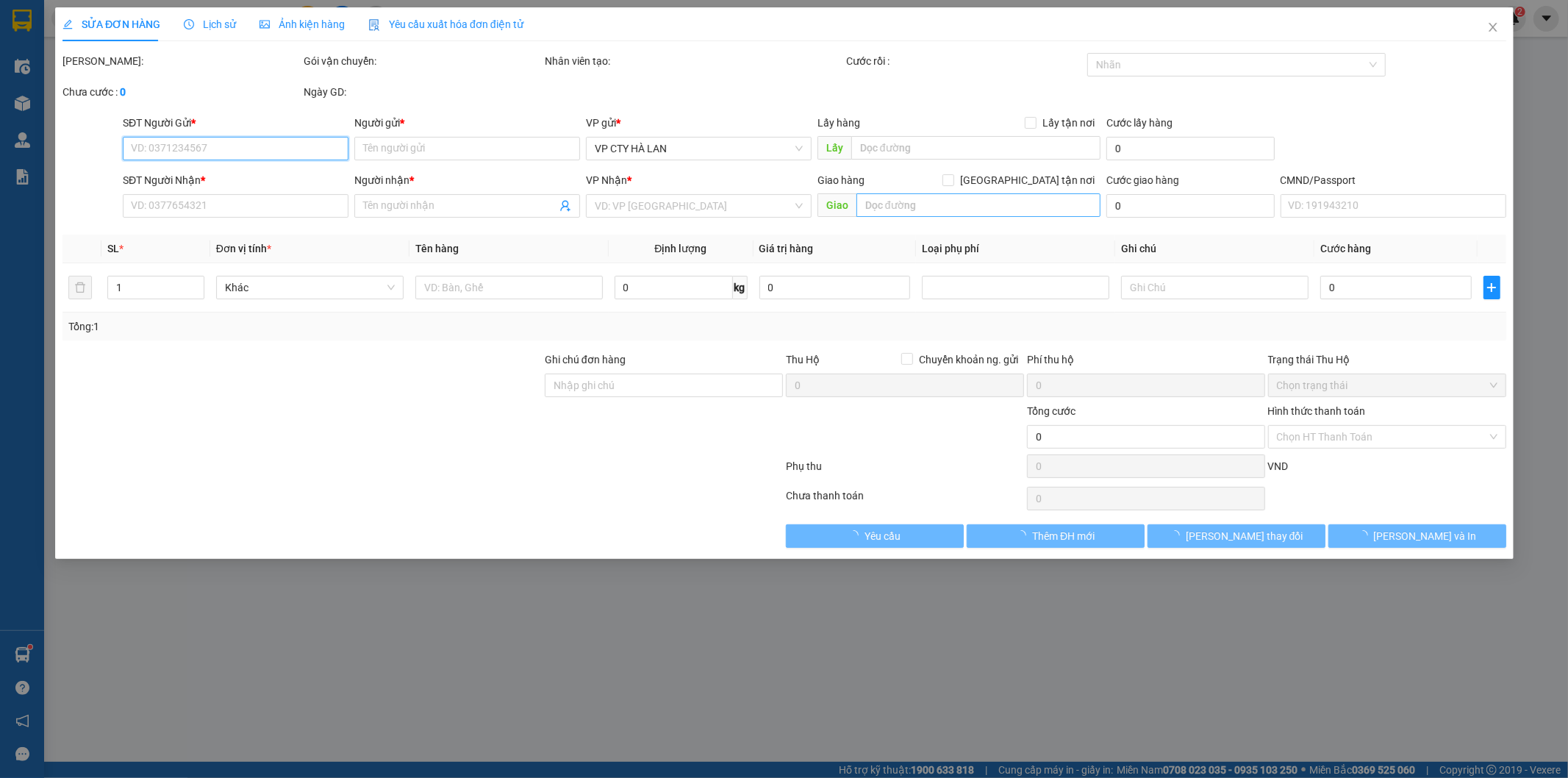
type input "0985893073"
type input "KIM AN"
type input "0982120715"
type input "[PERSON_NAME]. ĐCV"
checkbox input "true"
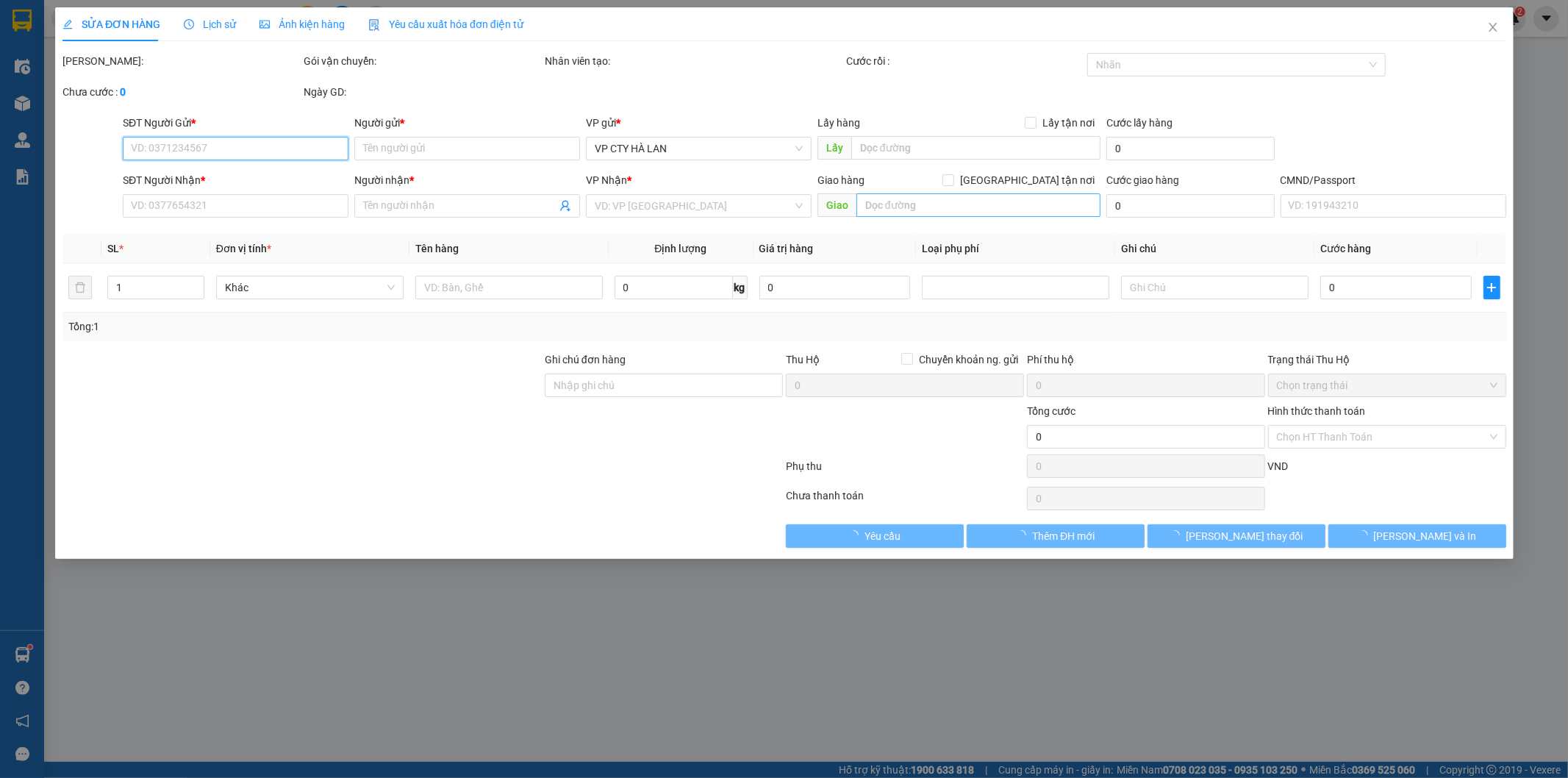
type input "d1 văn chương 2, văn chương, đống đa"
type input "30.000"
type input "65.000"
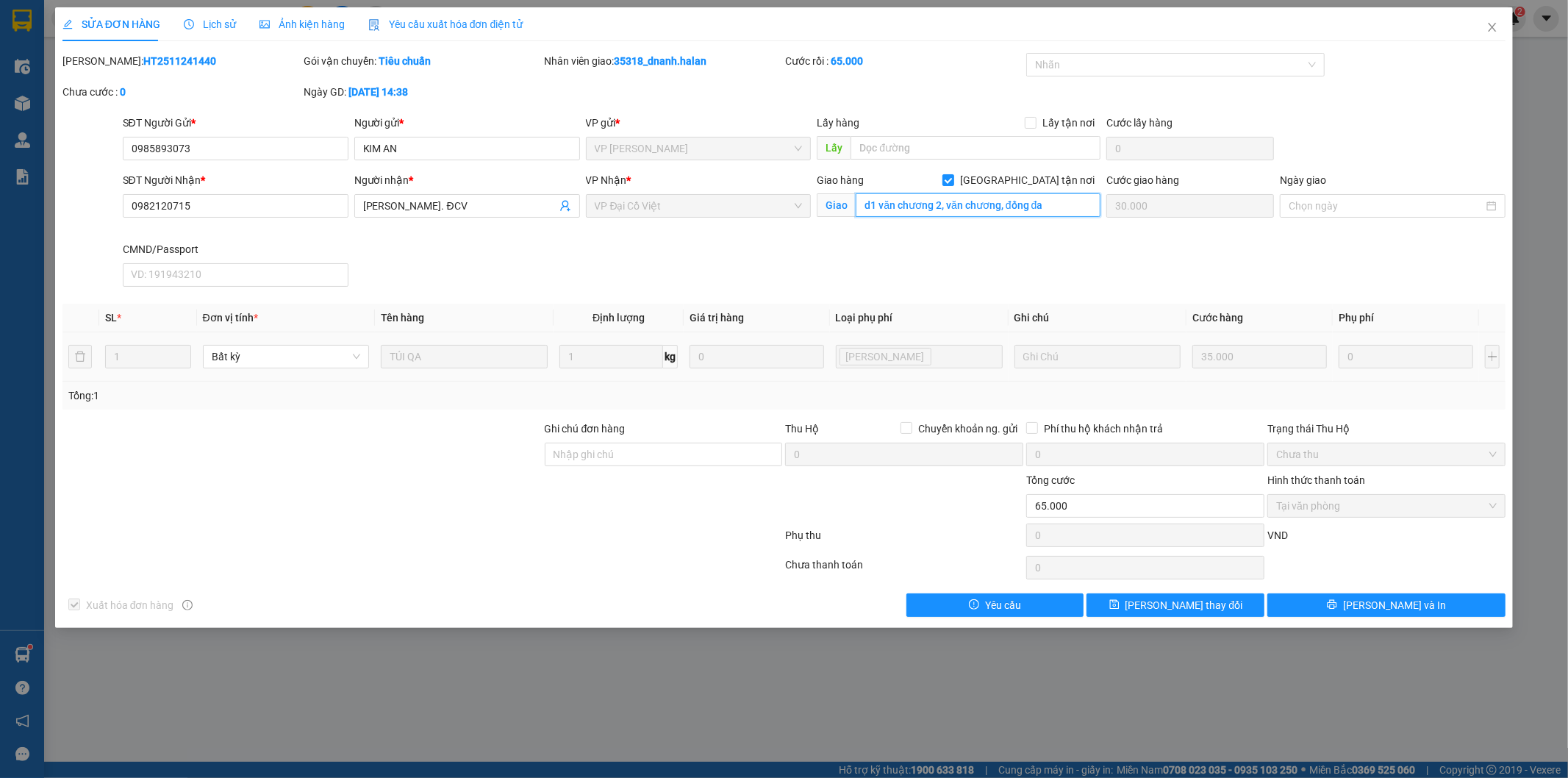
click at [971, 206] on input "d1 văn chương 2, văn chương, đống đa" at bounding box center [978, 205] width 245 height 24
click at [1500, 21] on span "Close" at bounding box center [1492, 27] width 41 height 41
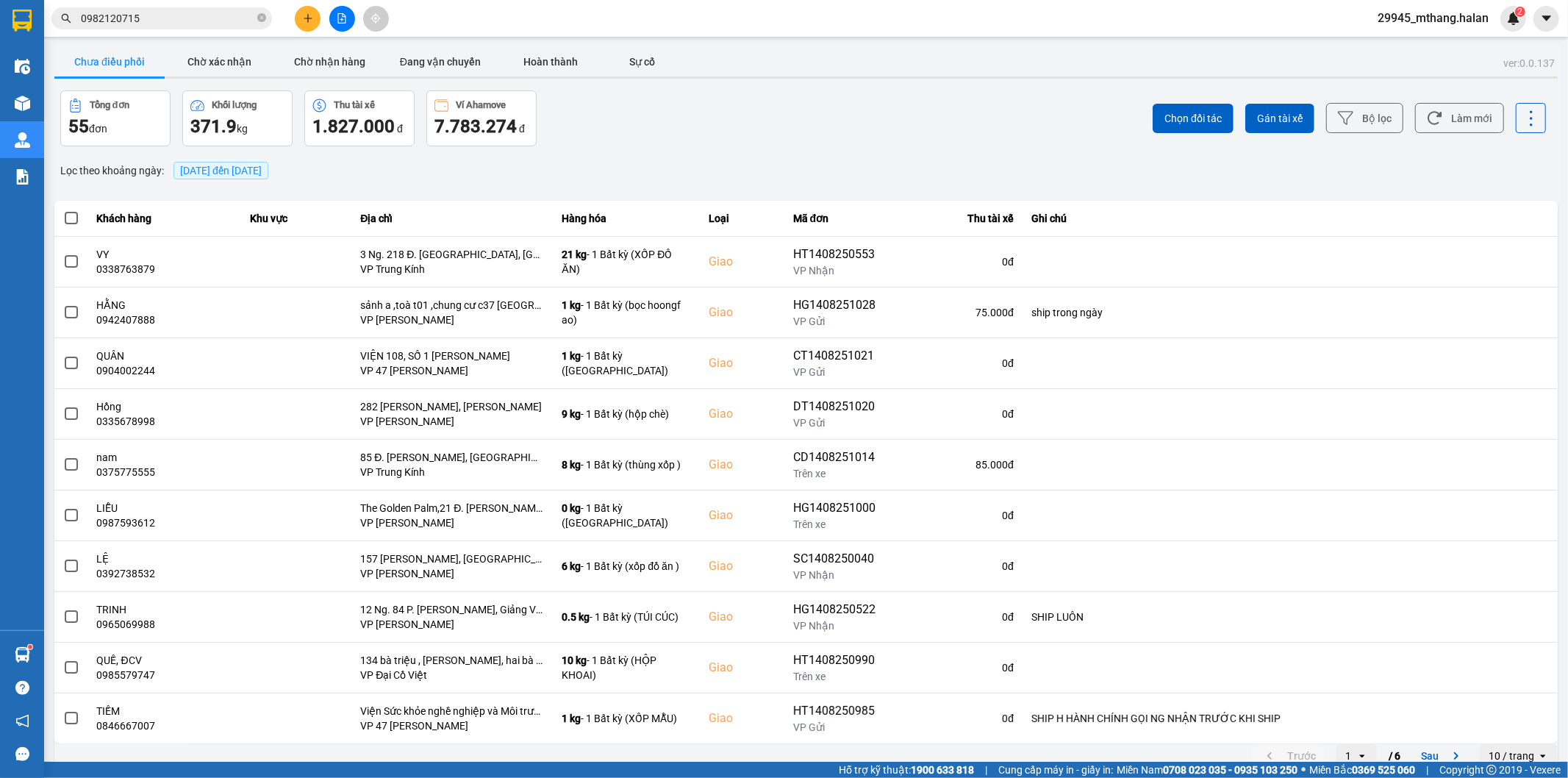
click at [192, 16] on input "0982120715" at bounding box center [167, 18] width 173 height 16
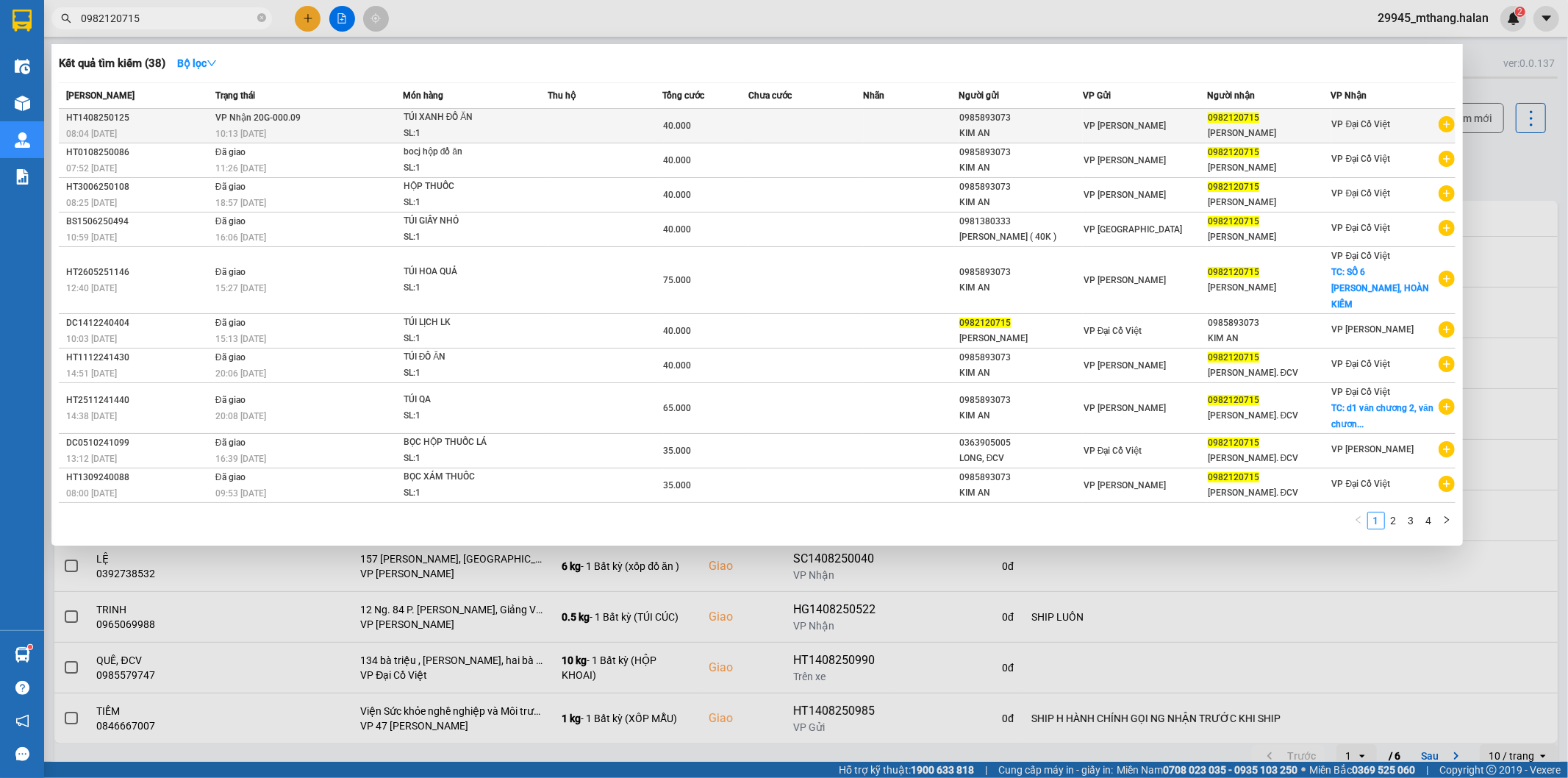
click at [523, 122] on span "TÚI XANH ĐỒ ĂN SL: 1" at bounding box center [475, 125] width 144 height 32
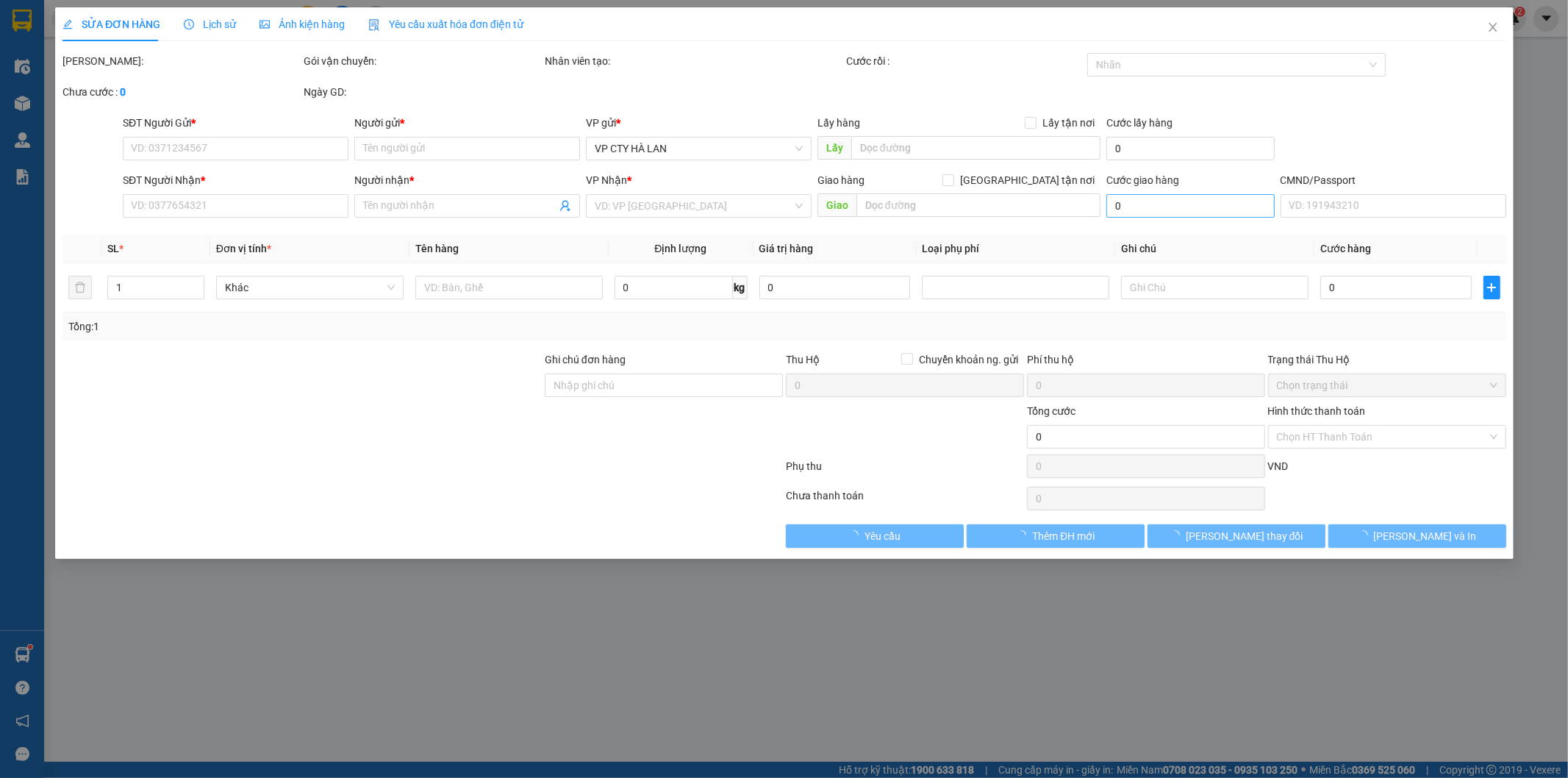
type input "0985893073"
type input "KIM AN"
type input "0982120715"
type input "[PERSON_NAME]"
type input "40.000"
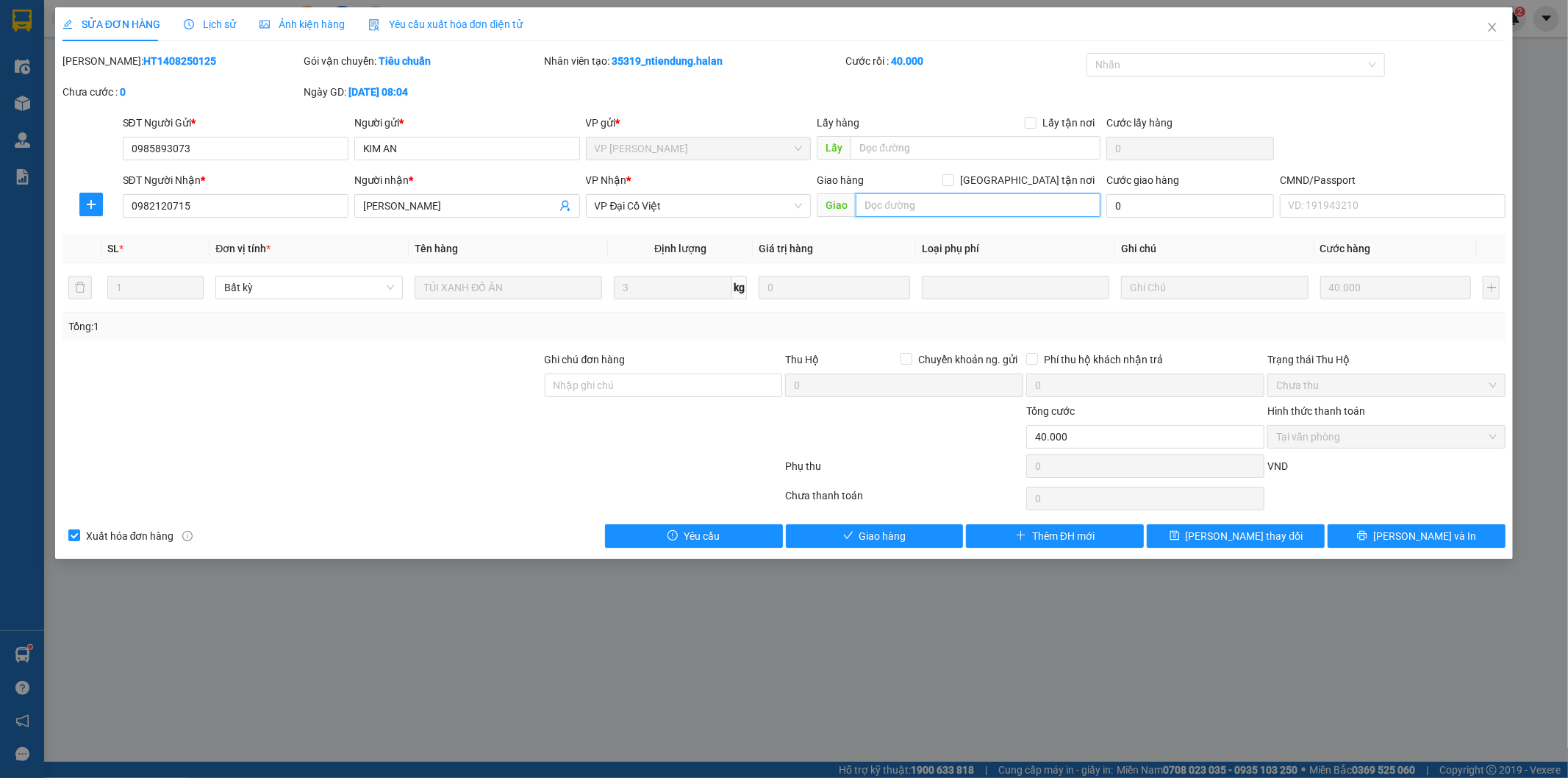
click at [969, 209] on input "text" at bounding box center [978, 205] width 245 height 24
paste input "d1 văn chương 2, văn chương, đống đa"
type input "103 d1 văn chương 2, văn chương, đống đa"
click at [954, 177] on span at bounding box center [948, 180] width 12 height 12
click at [953, 175] on input "[GEOGRAPHIC_DATA] tận nơi" at bounding box center [947, 179] width 10 height 10
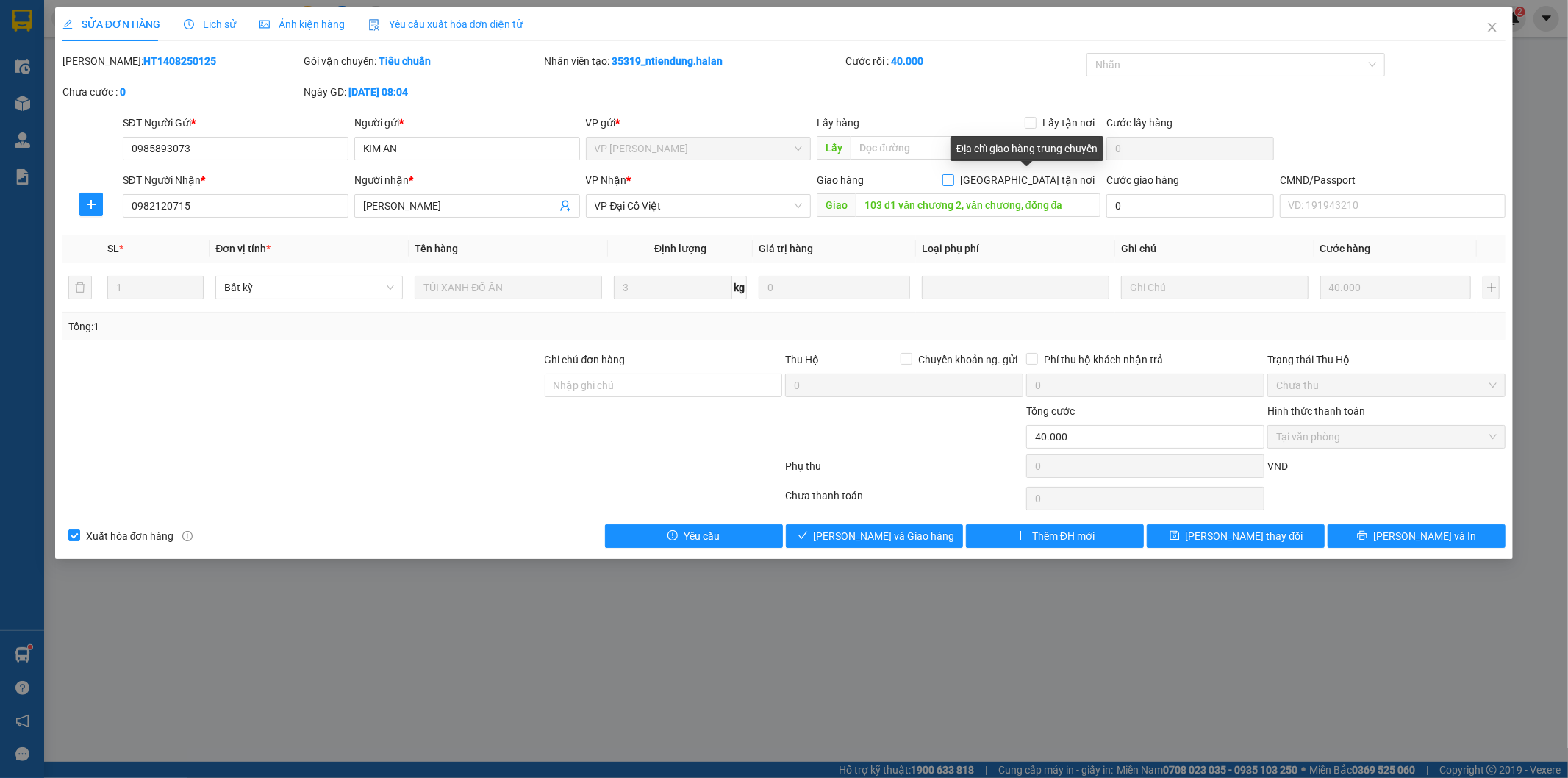
checkbox input "true"
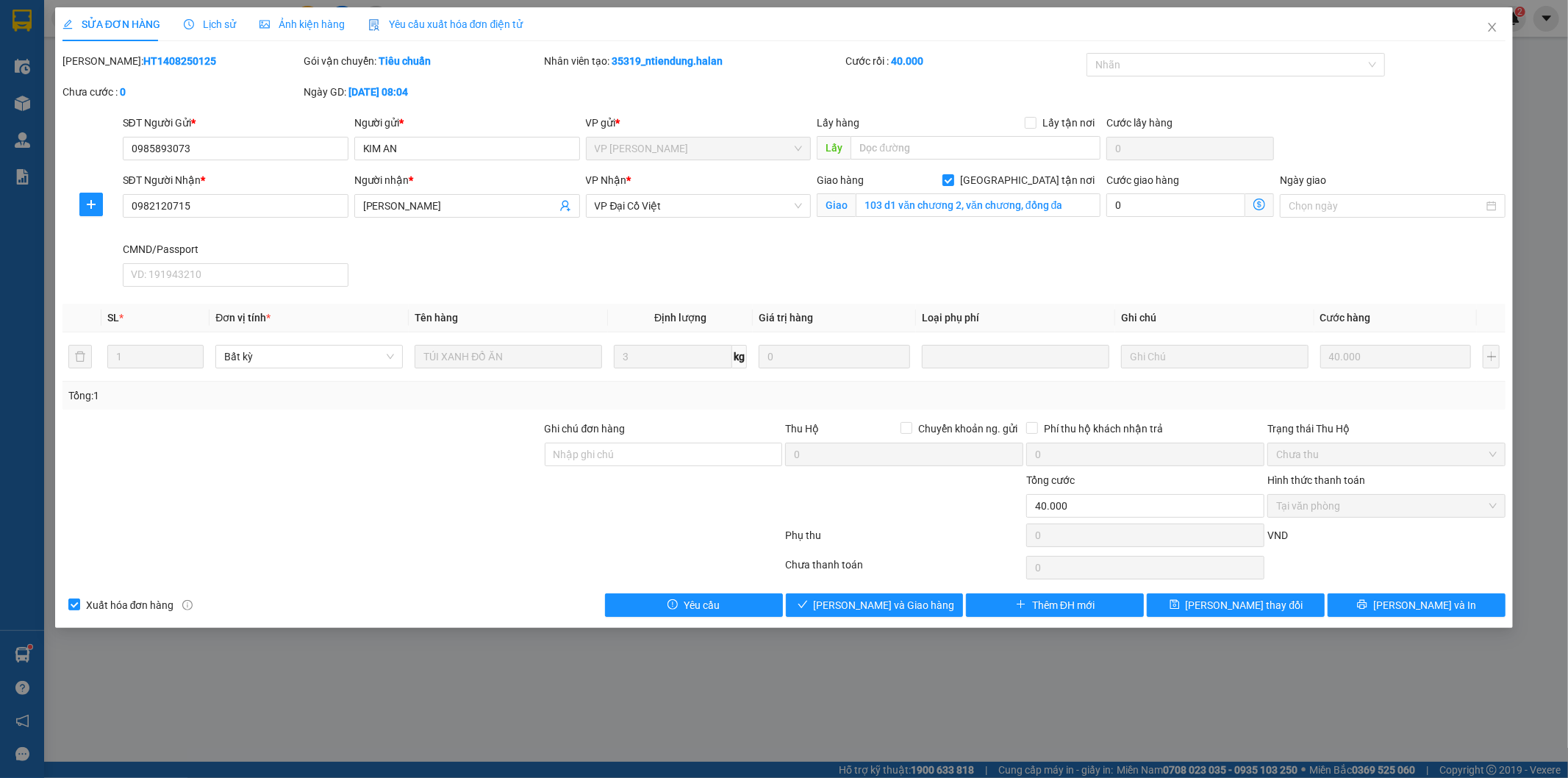
click at [1262, 209] on icon "dollar-circle" at bounding box center [1259, 204] width 12 height 12
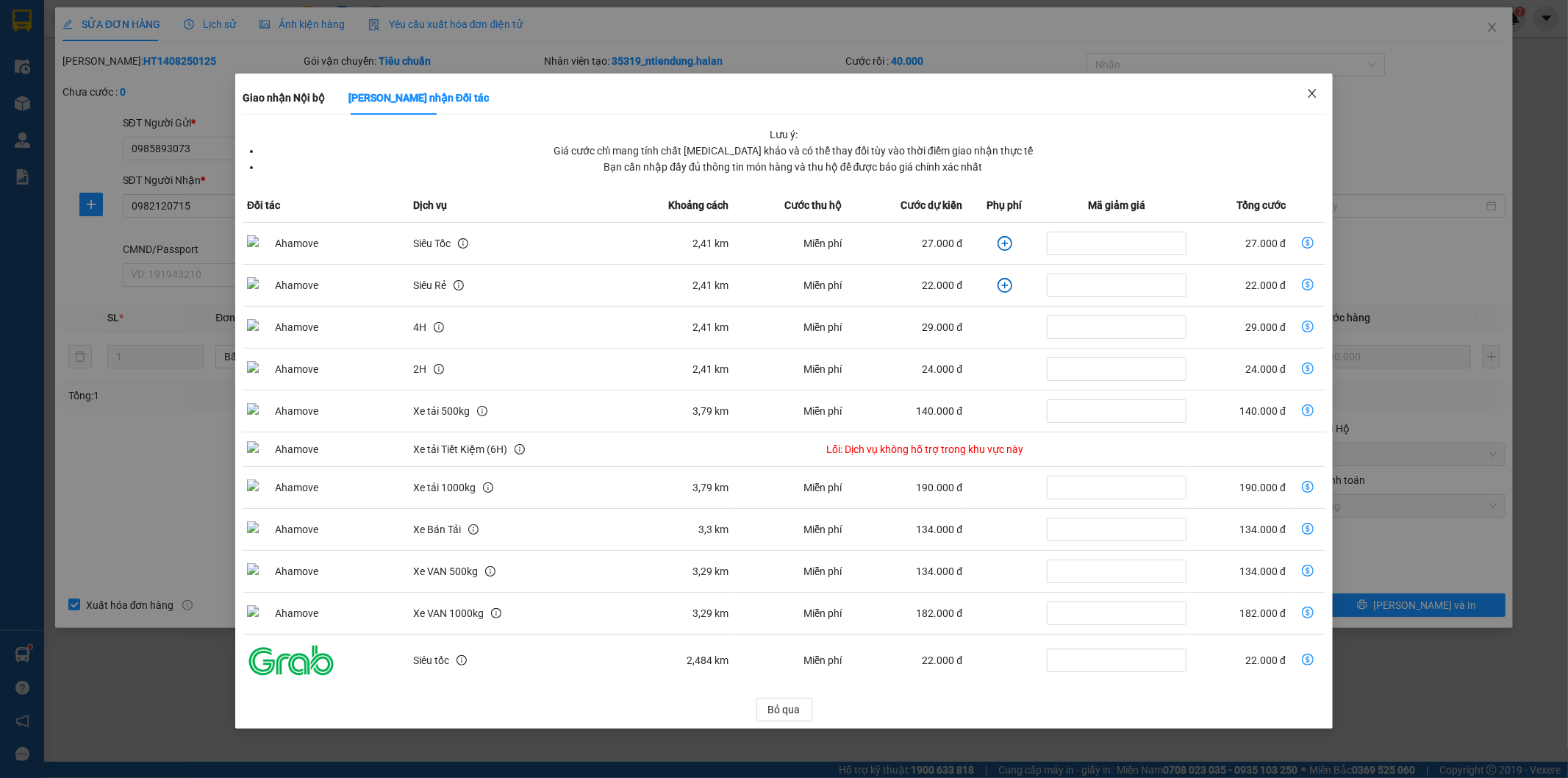
click at [1312, 91] on icon "close" at bounding box center [1312, 93] width 12 height 12
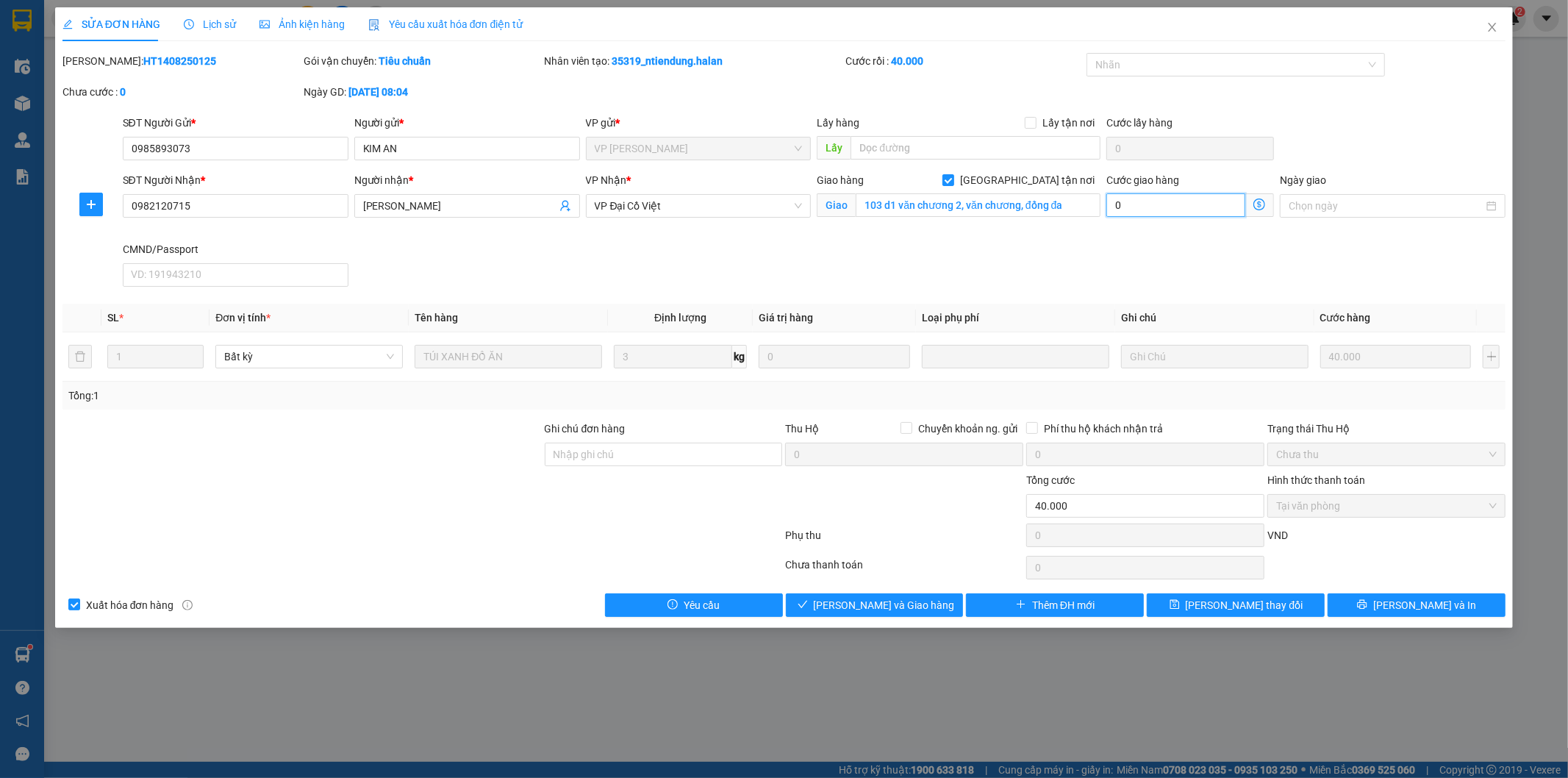
click at [1165, 210] on input "0" at bounding box center [1175, 205] width 139 height 24
type input "4"
type input "40.004"
type input "4"
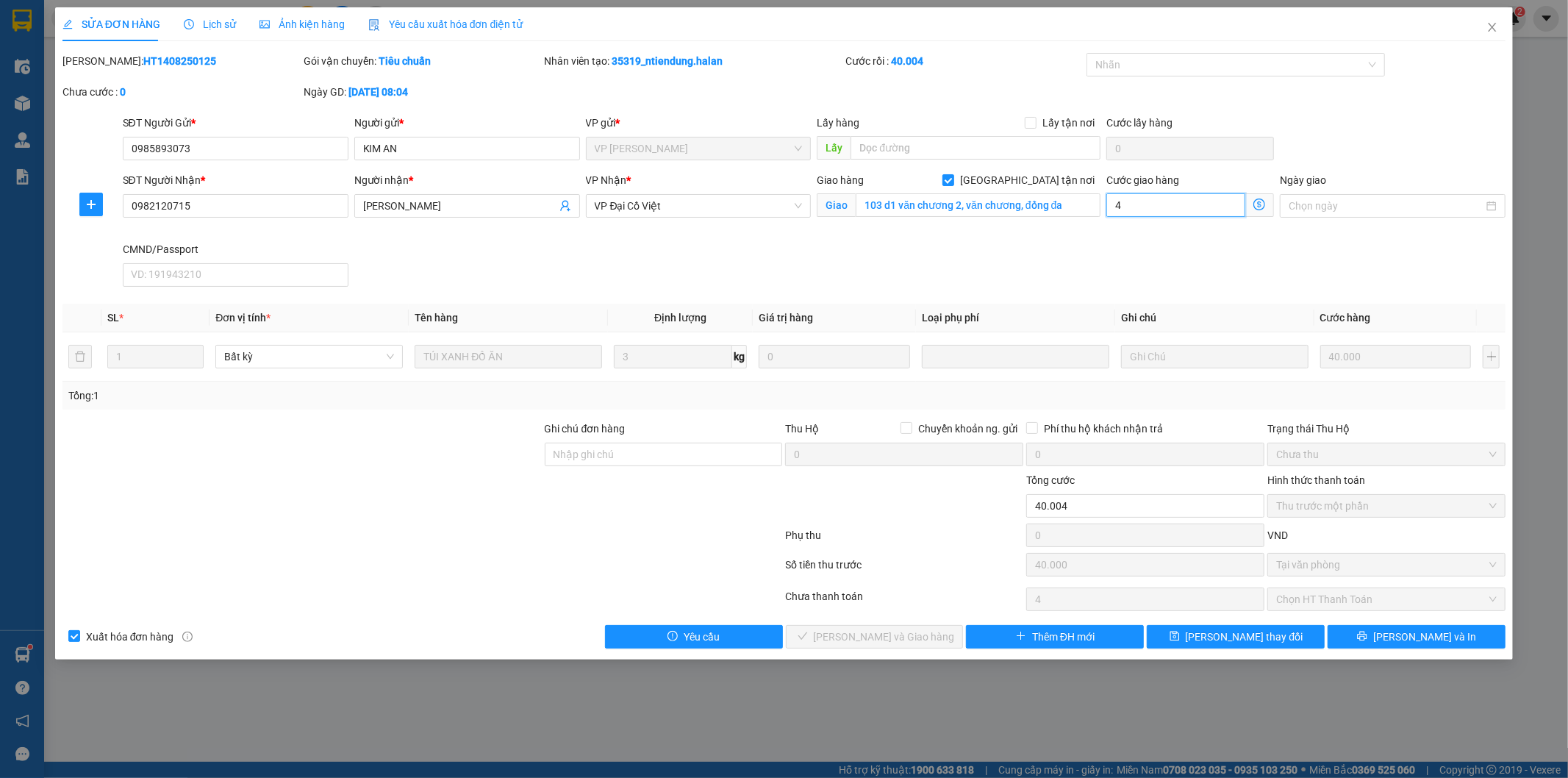
type input "40"
type input "40.040"
type input "40"
type input "80.000"
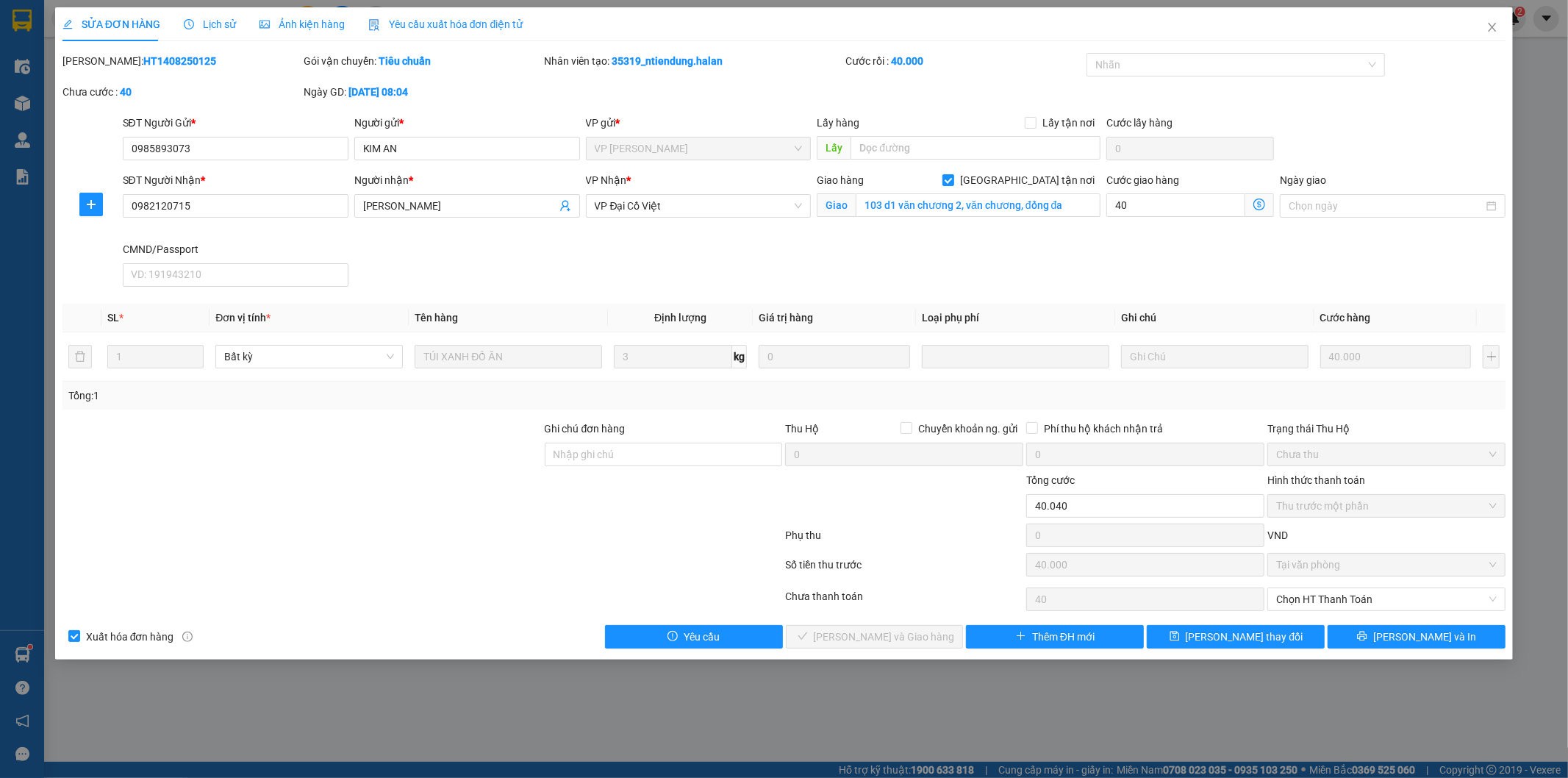
type input "40.000"
click at [1037, 250] on div "SĐT Người Nhận * 0982120715 Người nhận * GIANG ANH VP Nhận * VP Đại Cồ Việt Gia…" at bounding box center [814, 232] width 1389 height 121
click at [968, 206] on input "103 d1 văn chương 2, văn chương, đống đa" at bounding box center [978, 205] width 245 height 24
paste input "khu tập thể D1 văn chương, 103 D1 Ng. [PERSON_NAME] 2, [PERSON_NAME], Đống Đa, …"
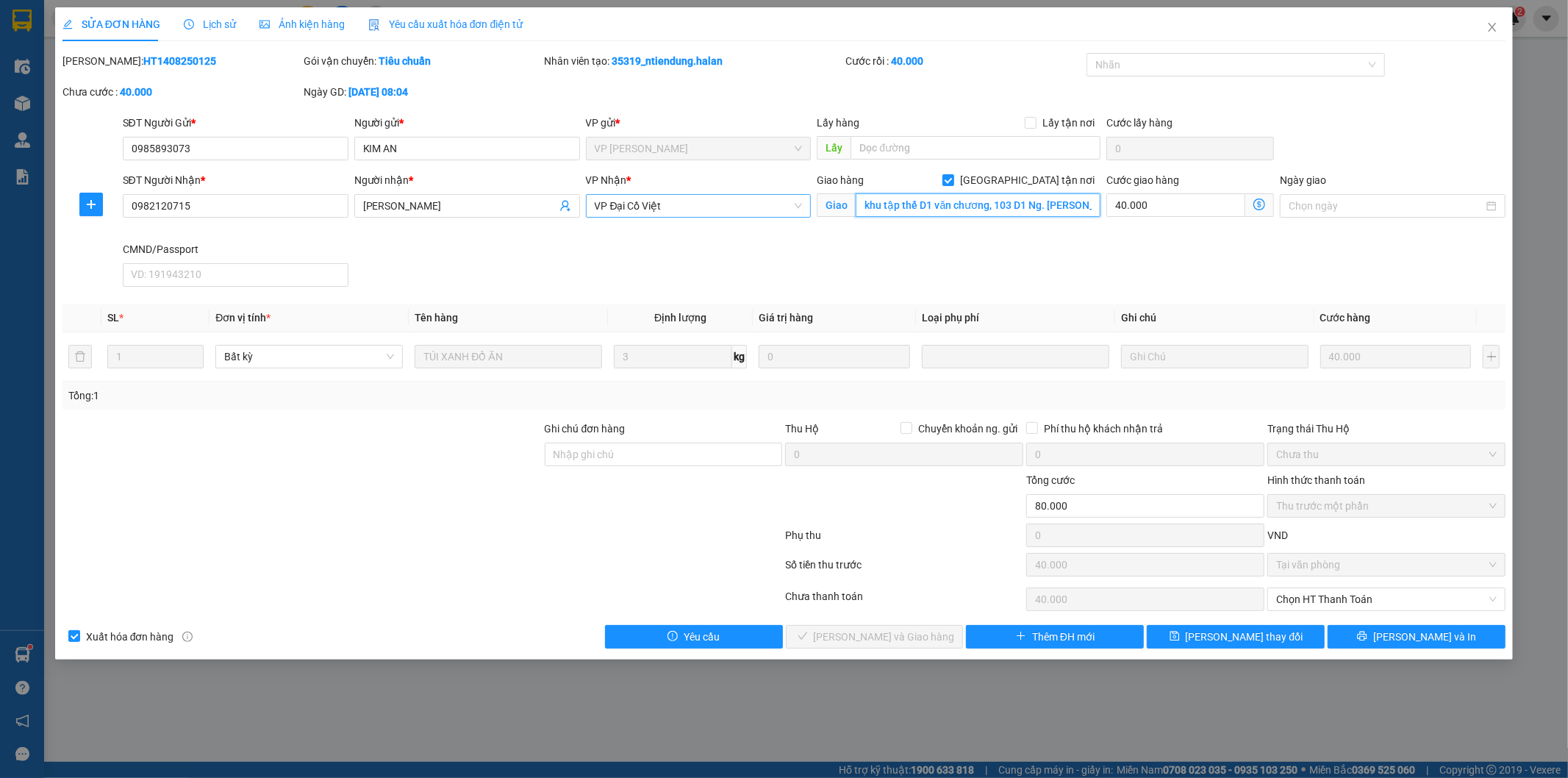
drag, startPoint x: 958, startPoint y: 201, endPoint x: 762, endPoint y: 199, distance: 196.0
click at [762, 199] on div "SĐT Người Nhận * 0982120715 Người nhận * GIANG ANH VP Nhận * VP Đại Cồ Việt Gia…" at bounding box center [814, 232] width 1389 height 121
click at [954, 211] on input "khu tập thể D1 văn chương, 103 D1 Ng. [PERSON_NAME] 2, [PERSON_NAME], Đống Đa, …" at bounding box center [978, 205] width 245 height 24
drag, startPoint x: 954, startPoint y: 209, endPoint x: 834, endPoint y: 208, distance: 120.0
click at [834, 208] on span "Giao khu tập thể D1 văn chương, 103 D1 Ng. [PERSON_NAME] 2, [PERSON_NAME], Đống…" at bounding box center [958, 205] width 284 height 24
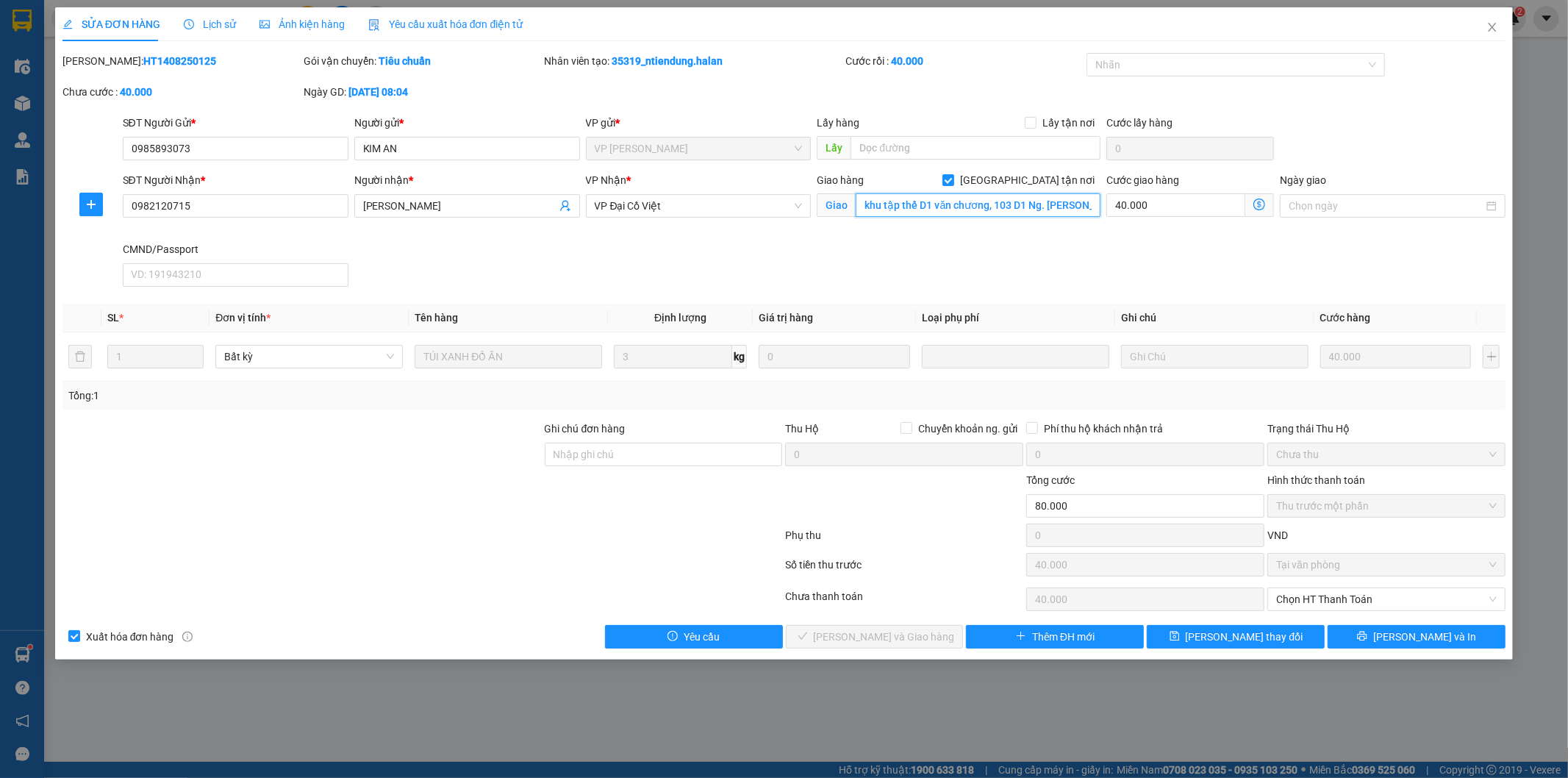
click at [992, 208] on input "khu tập thể D1 văn chương, 103 D1 Ng. [PERSON_NAME] 2, [PERSON_NAME], Đống Đa, …" at bounding box center [978, 205] width 245 height 24
type input "khu tập thể D1 văn chương, 103 D1 Ng. [PERSON_NAME] 2, [PERSON_NAME], Đống Đa, …"
click at [1254, 207] on icon "dollar-circle" at bounding box center [1259, 204] width 12 height 12
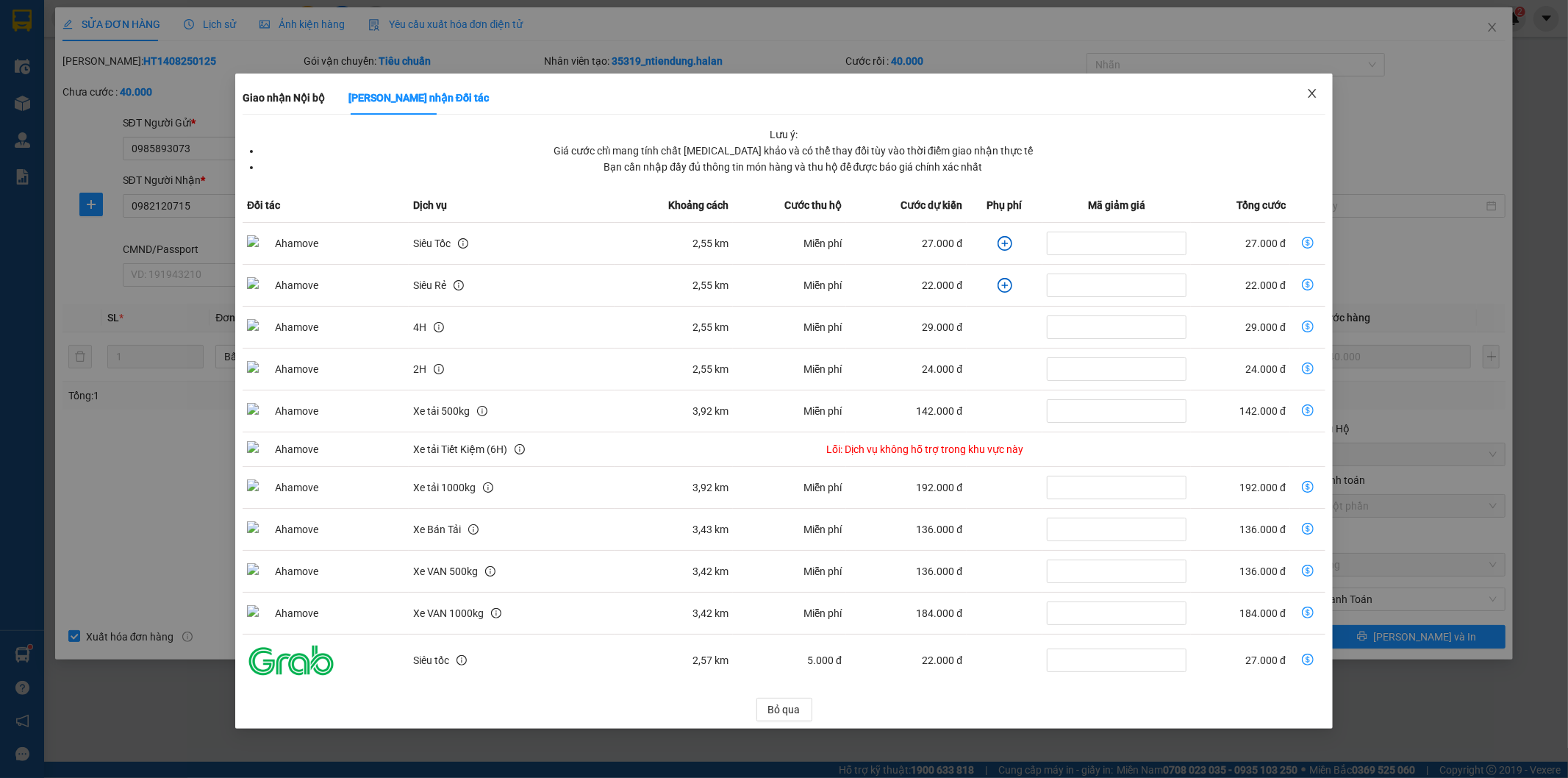
click at [1312, 84] on span "Close" at bounding box center [1312, 93] width 41 height 41
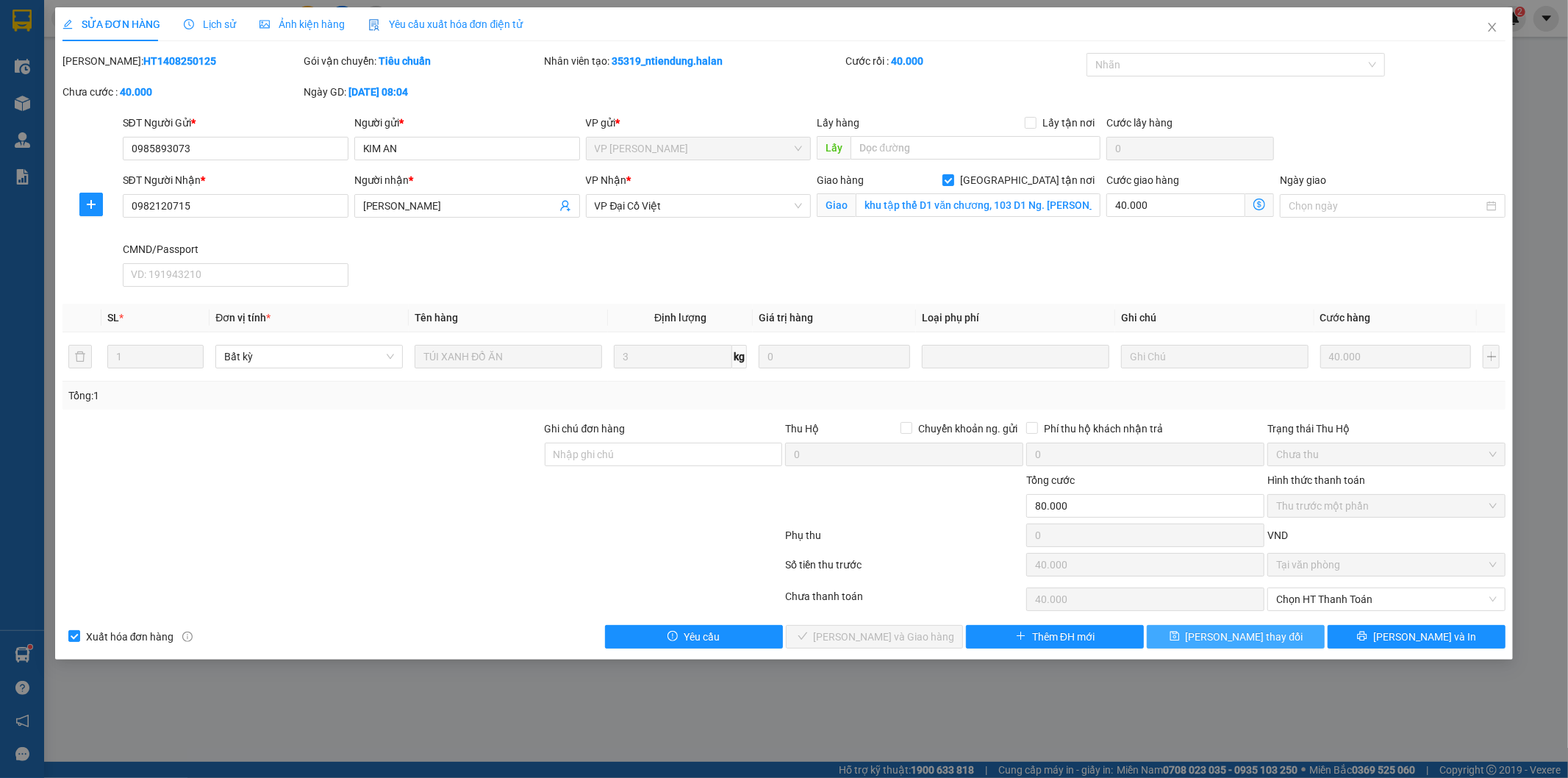
click at [1223, 630] on span "[PERSON_NAME] thay đổi" at bounding box center [1244, 637] width 118 height 16
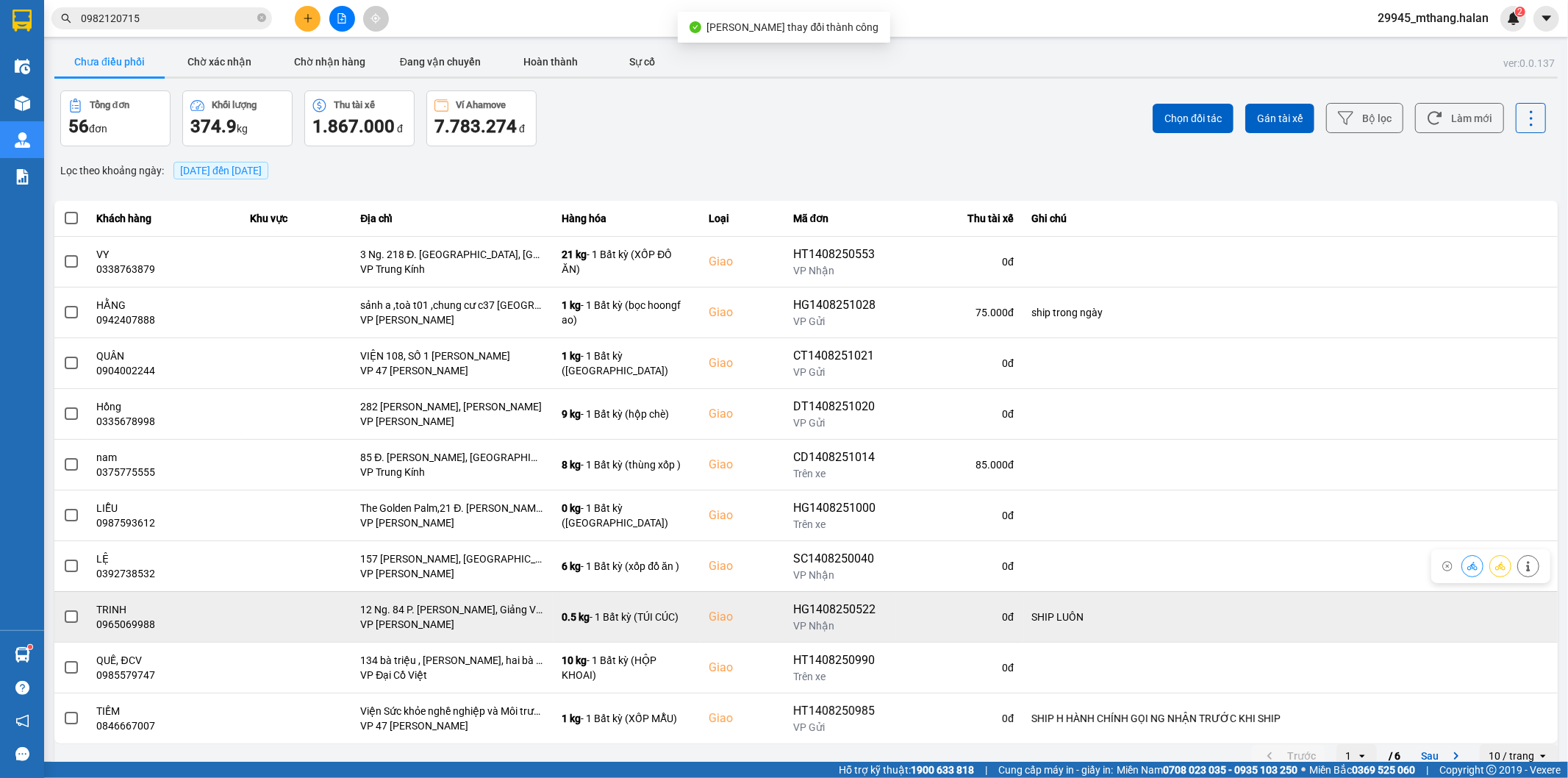
scroll to position [16, 0]
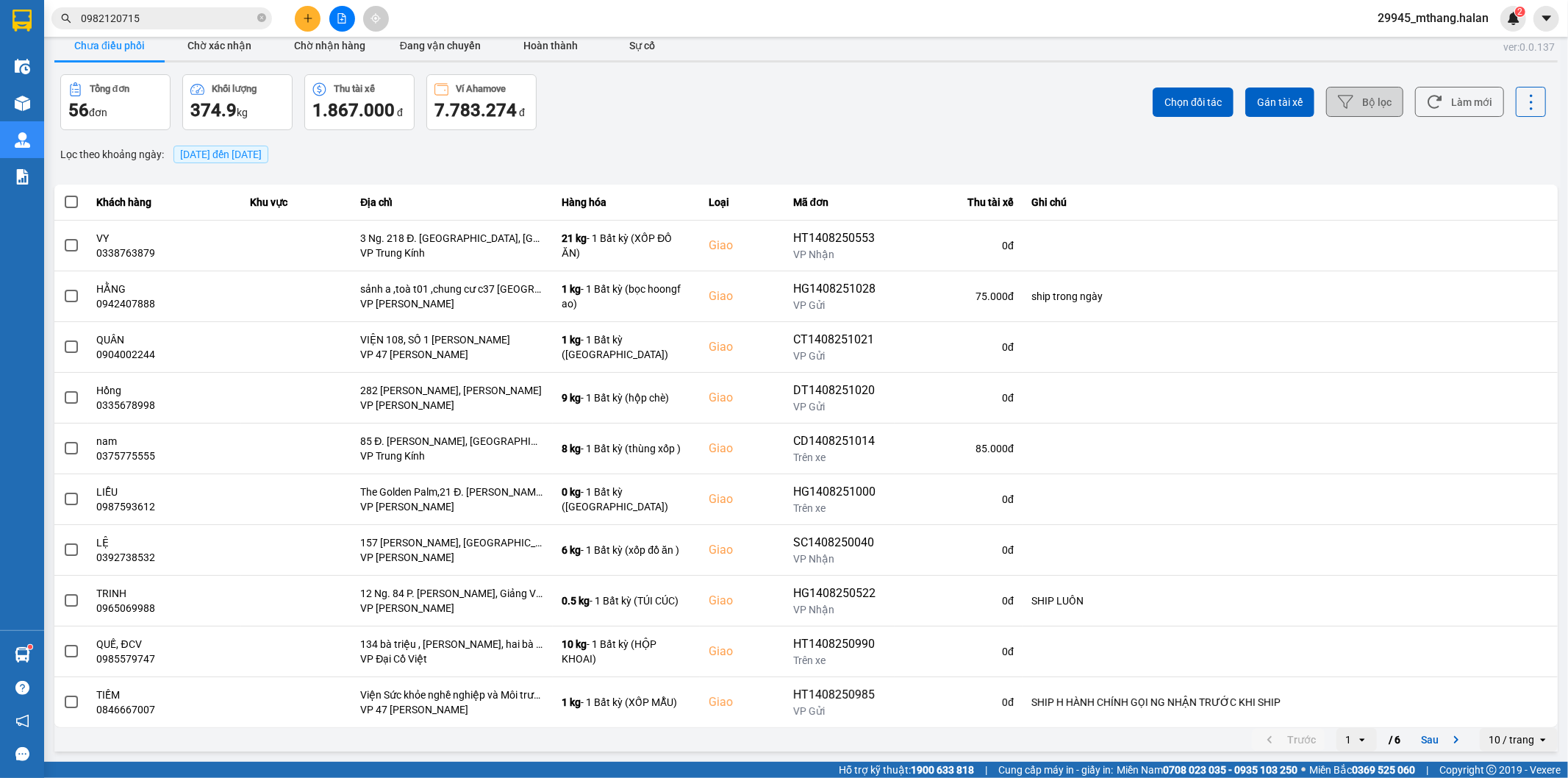
click at [1355, 104] on button "Bộ lọc" at bounding box center [1364, 102] width 77 height 30
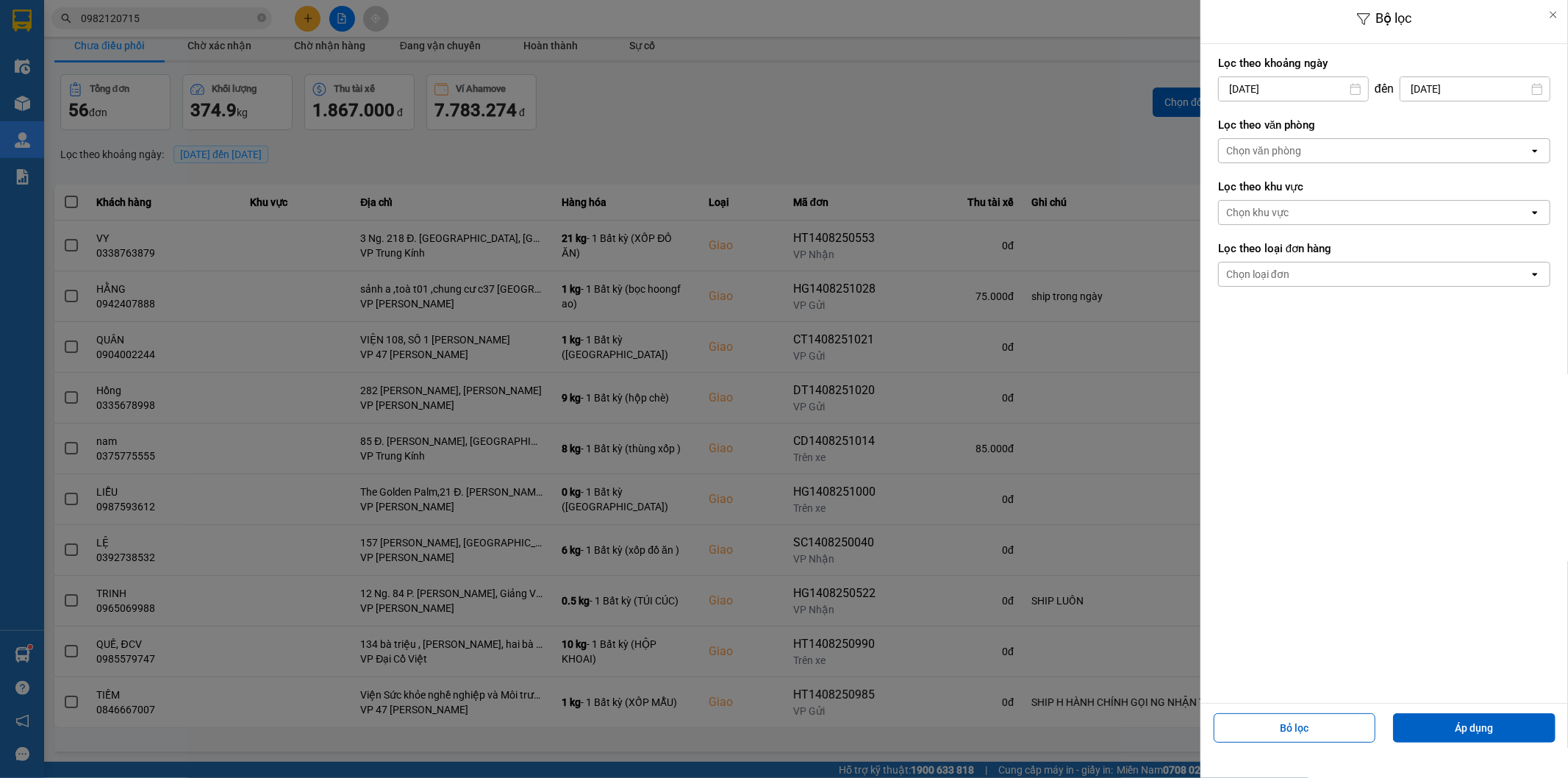
click at [1320, 92] on input "[DATE]" at bounding box center [1293, 89] width 150 height 24
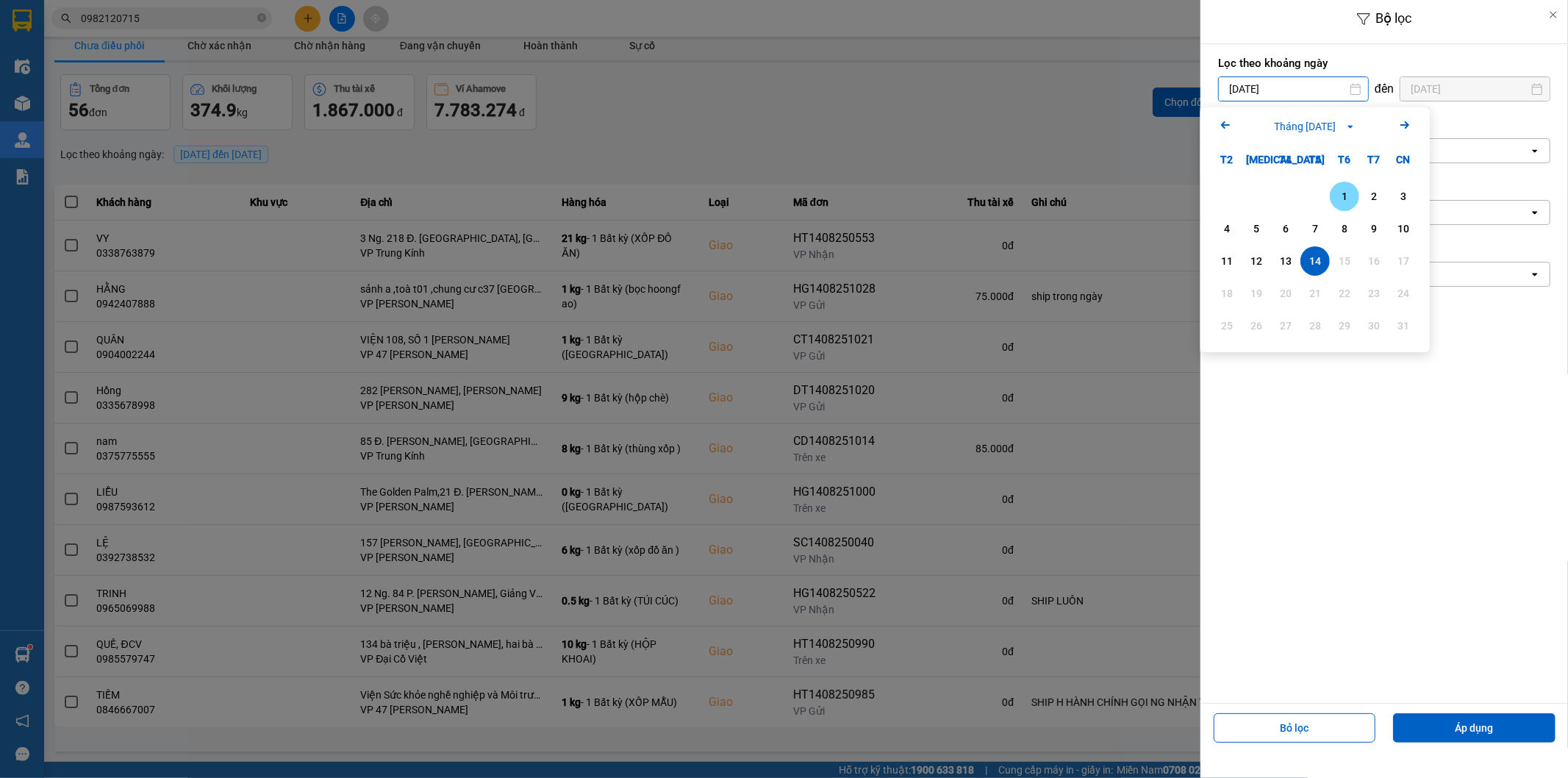
drag, startPoint x: 1350, startPoint y: 195, endPoint x: 1356, endPoint y: 248, distance: 53.3
click at [1350, 197] on div "1" at bounding box center [1344, 196] width 21 height 17
type input "[DATE]"
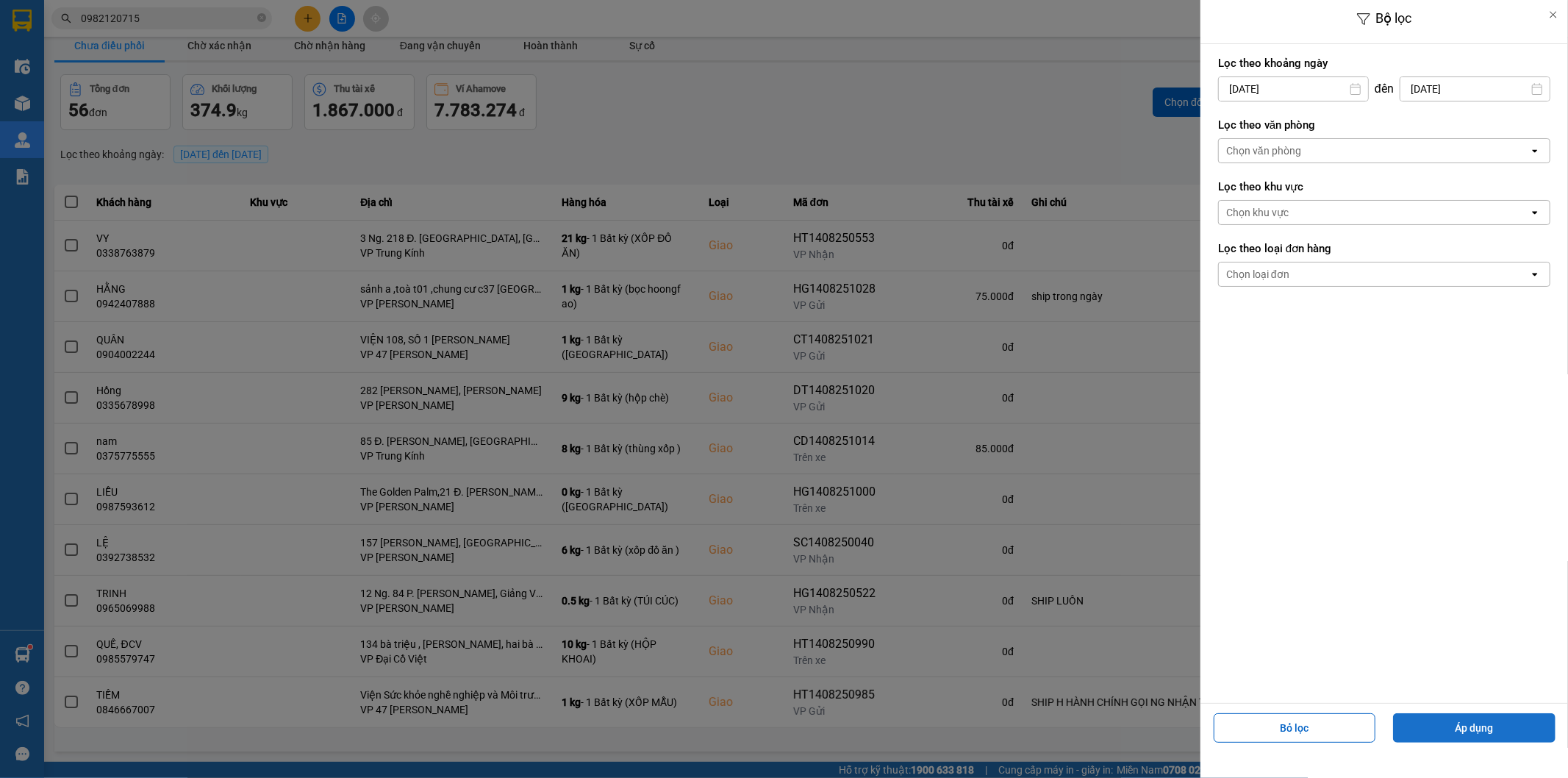
click at [1464, 730] on button "Áp dụng" at bounding box center [1474, 728] width 162 height 29
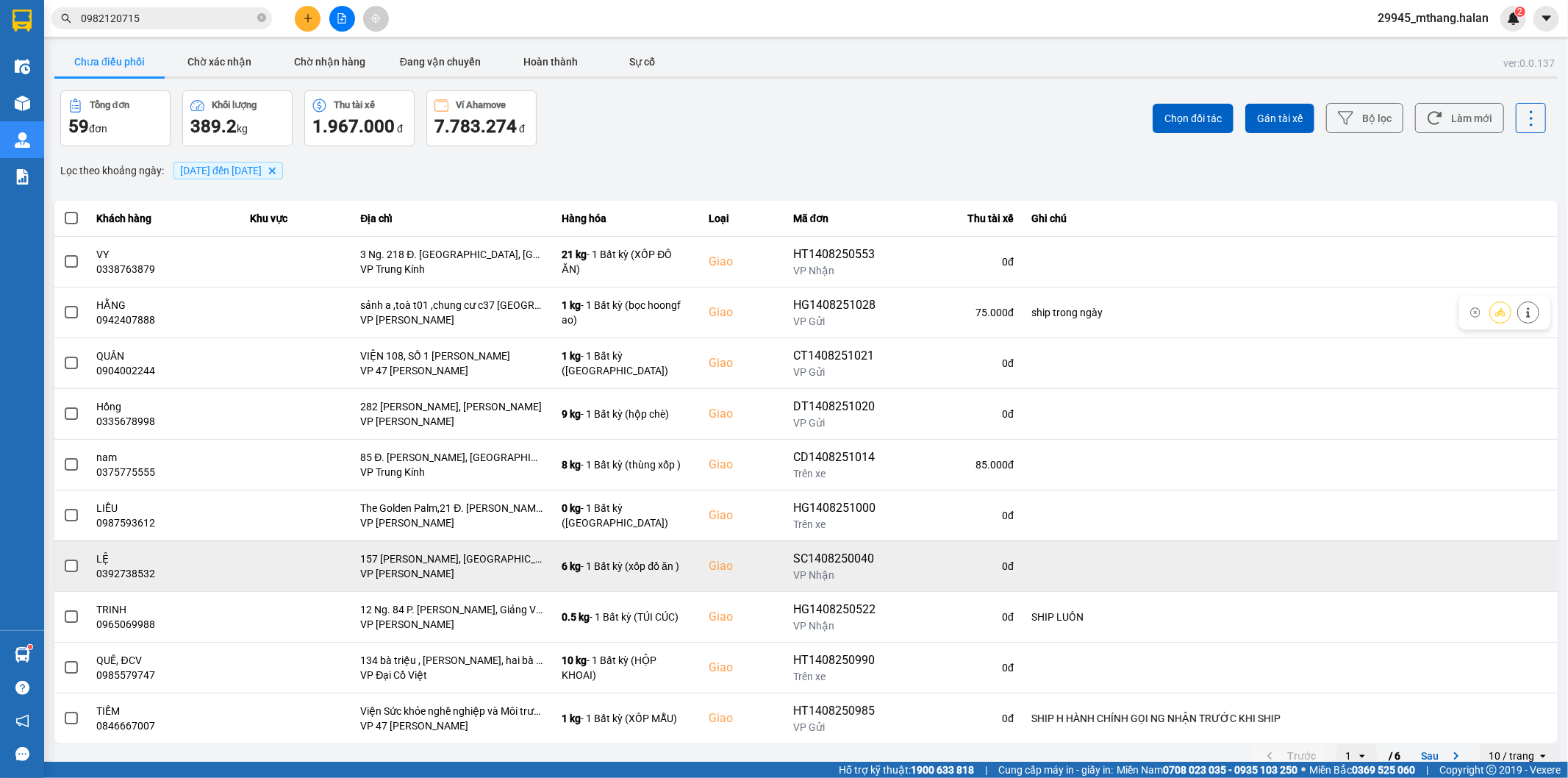
scroll to position [16, 0]
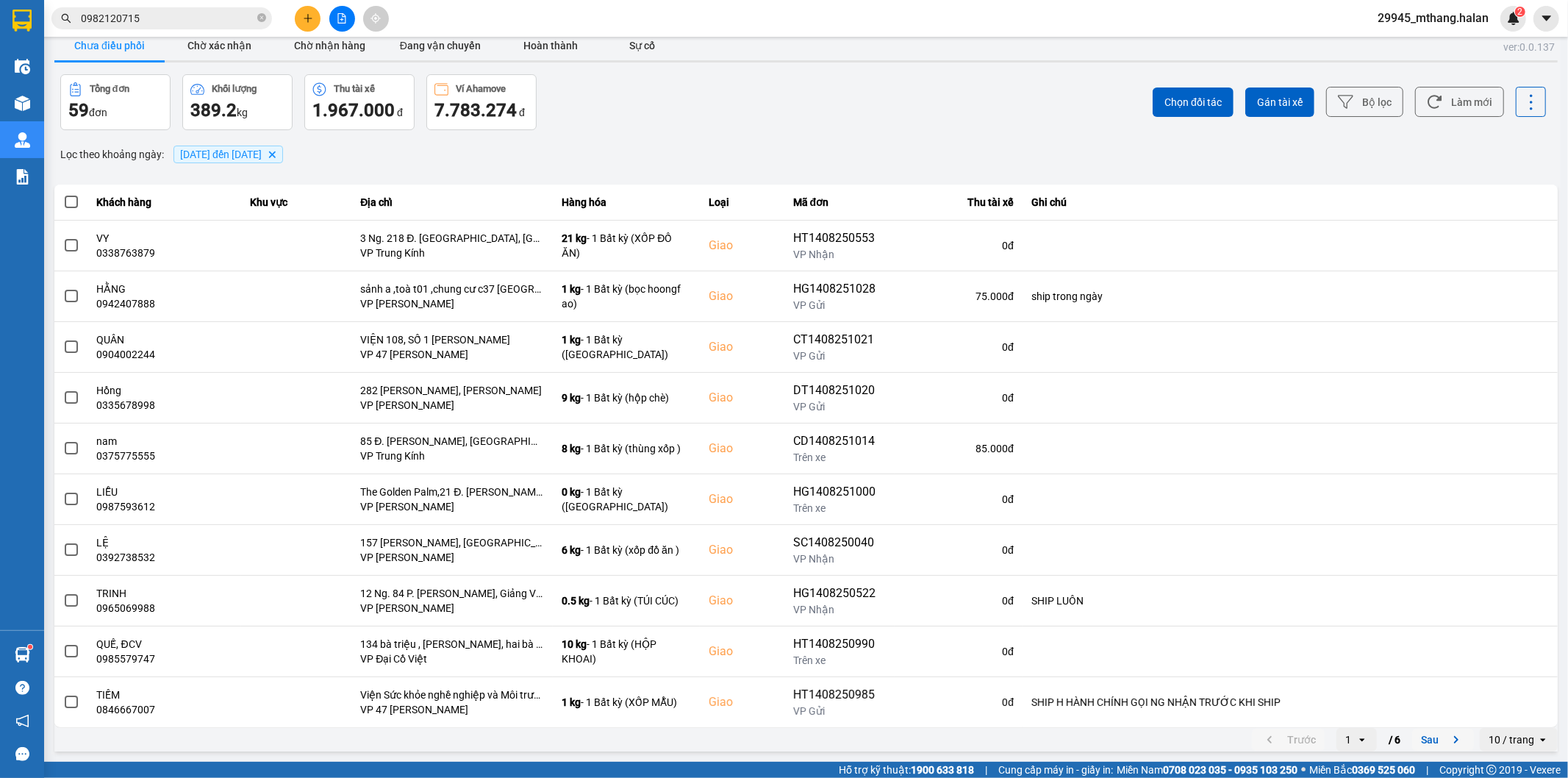
click at [1412, 744] on button "Sau" at bounding box center [1443, 740] width 62 height 22
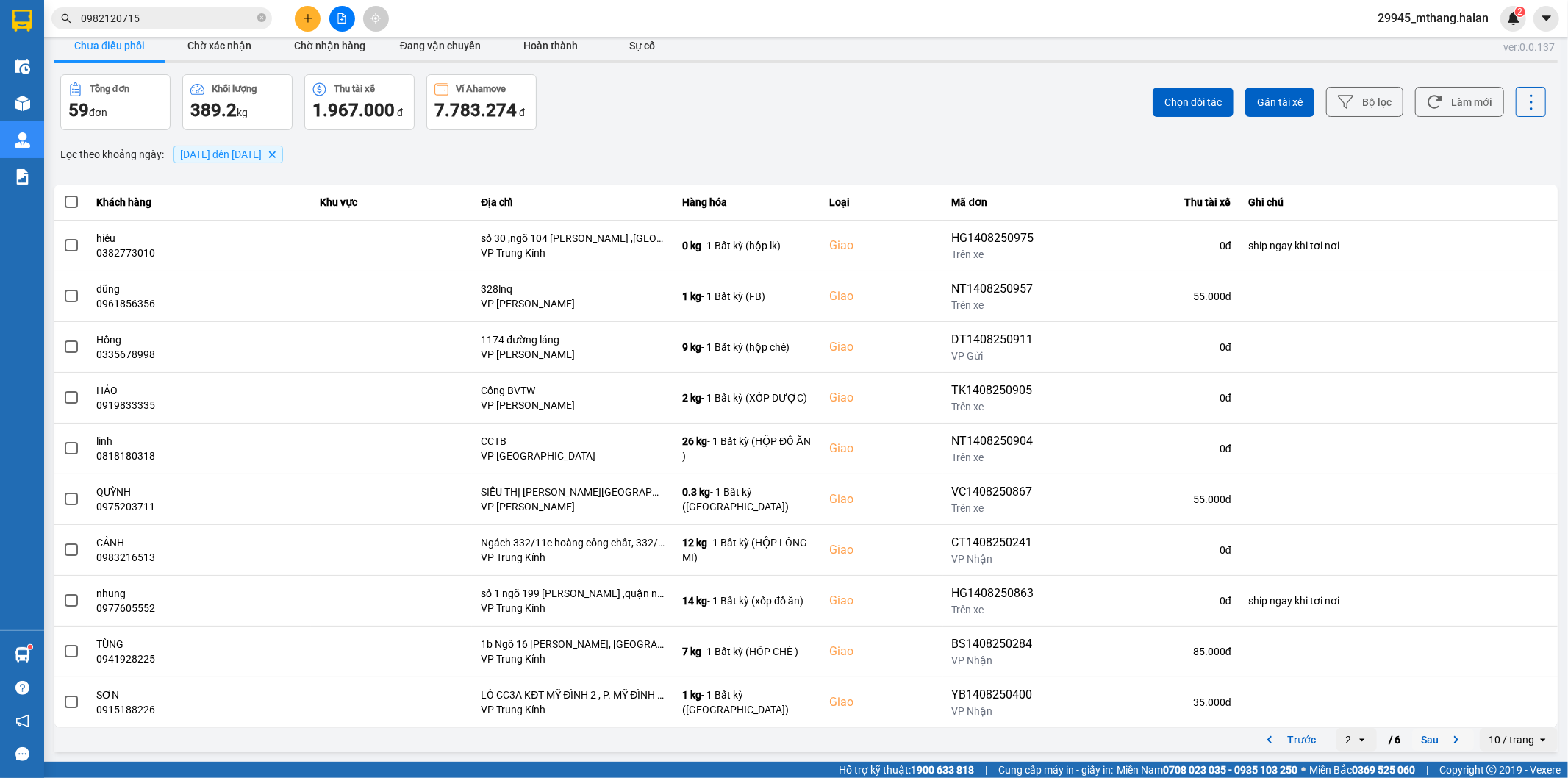
click at [1412, 736] on button "Sau" at bounding box center [1443, 740] width 62 height 22
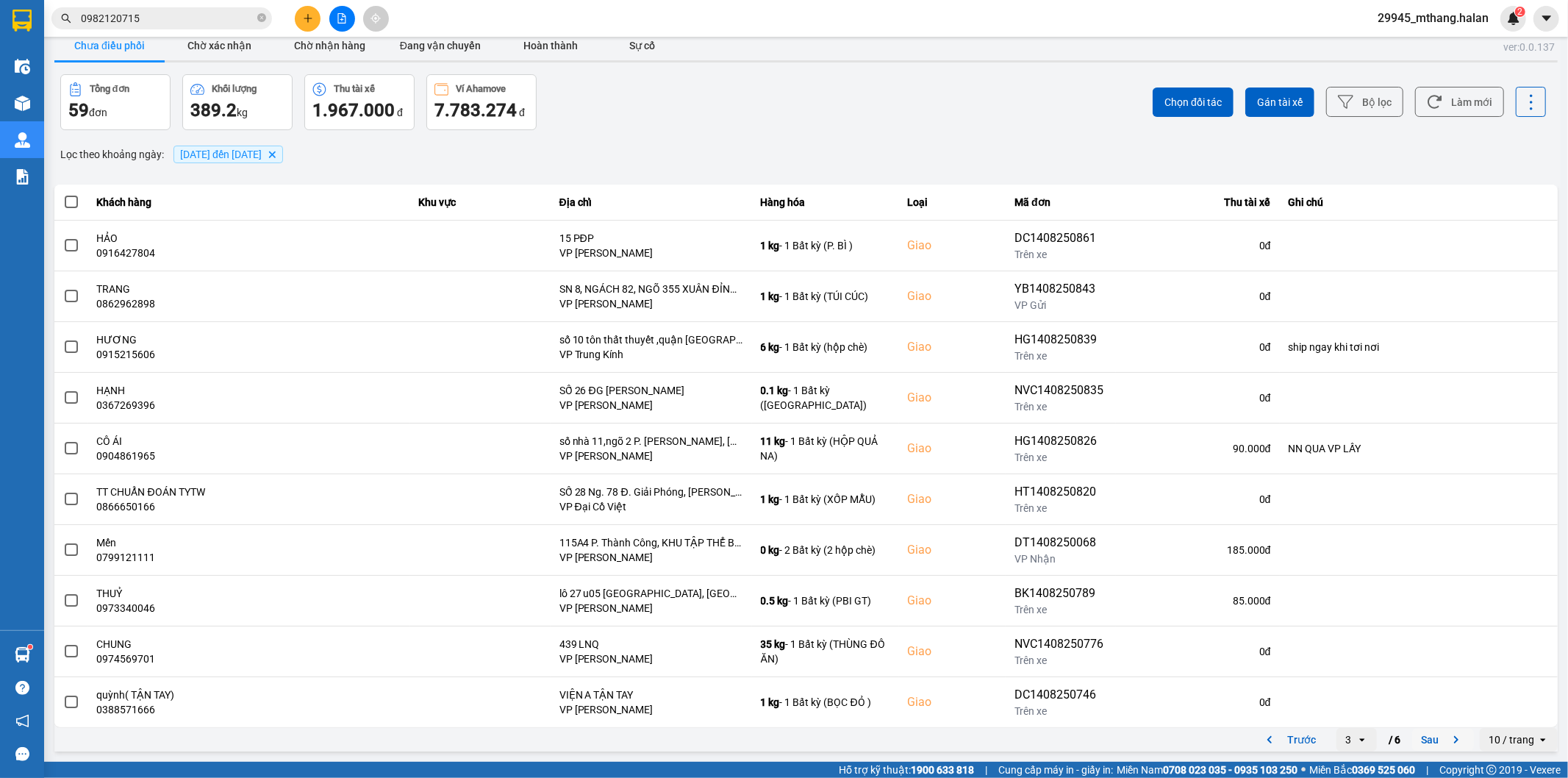
click at [1428, 745] on button "Sau" at bounding box center [1443, 740] width 62 height 22
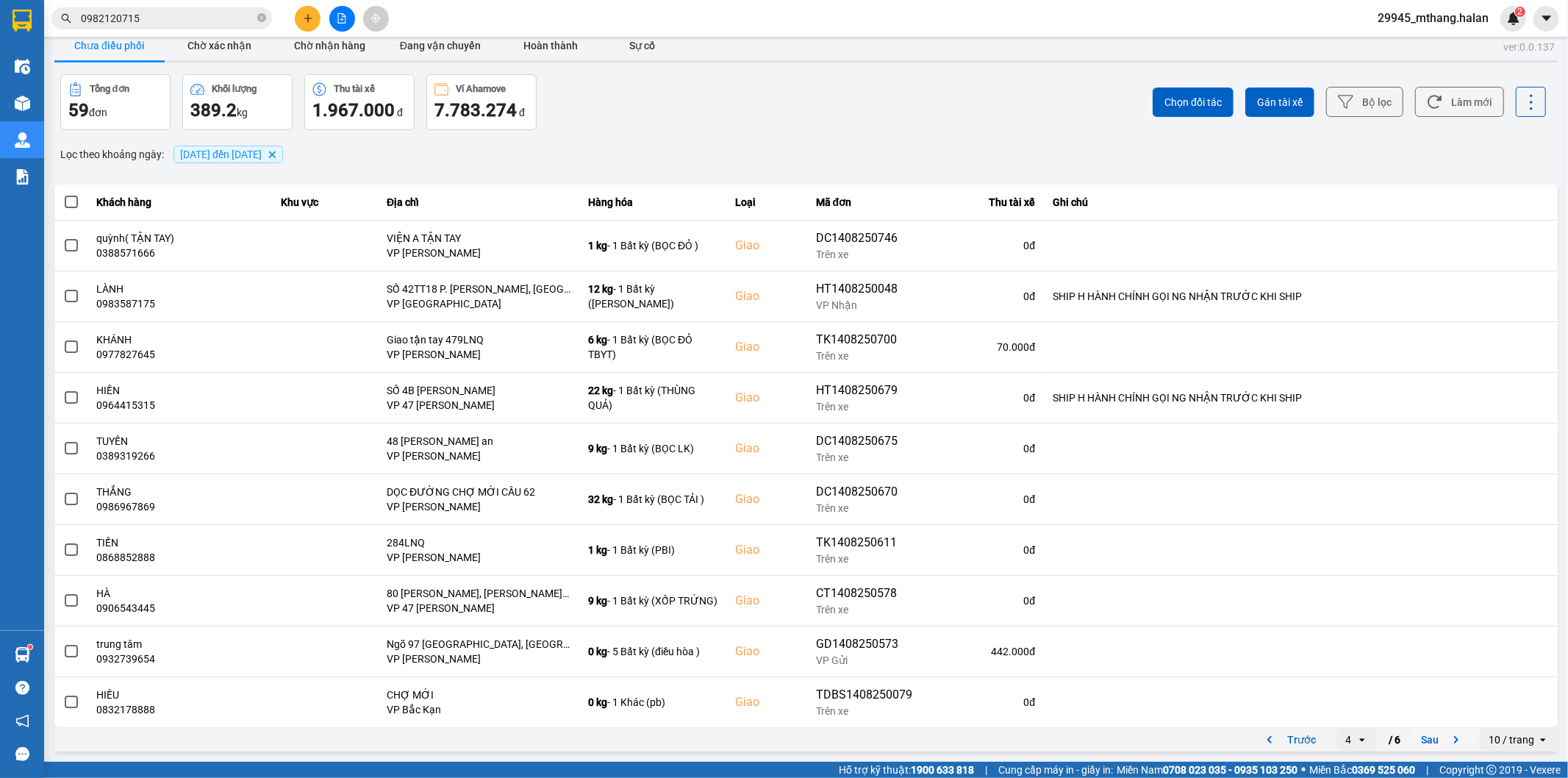
click at [1427, 738] on button "Sau" at bounding box center [1443, 740] width 62 height 22
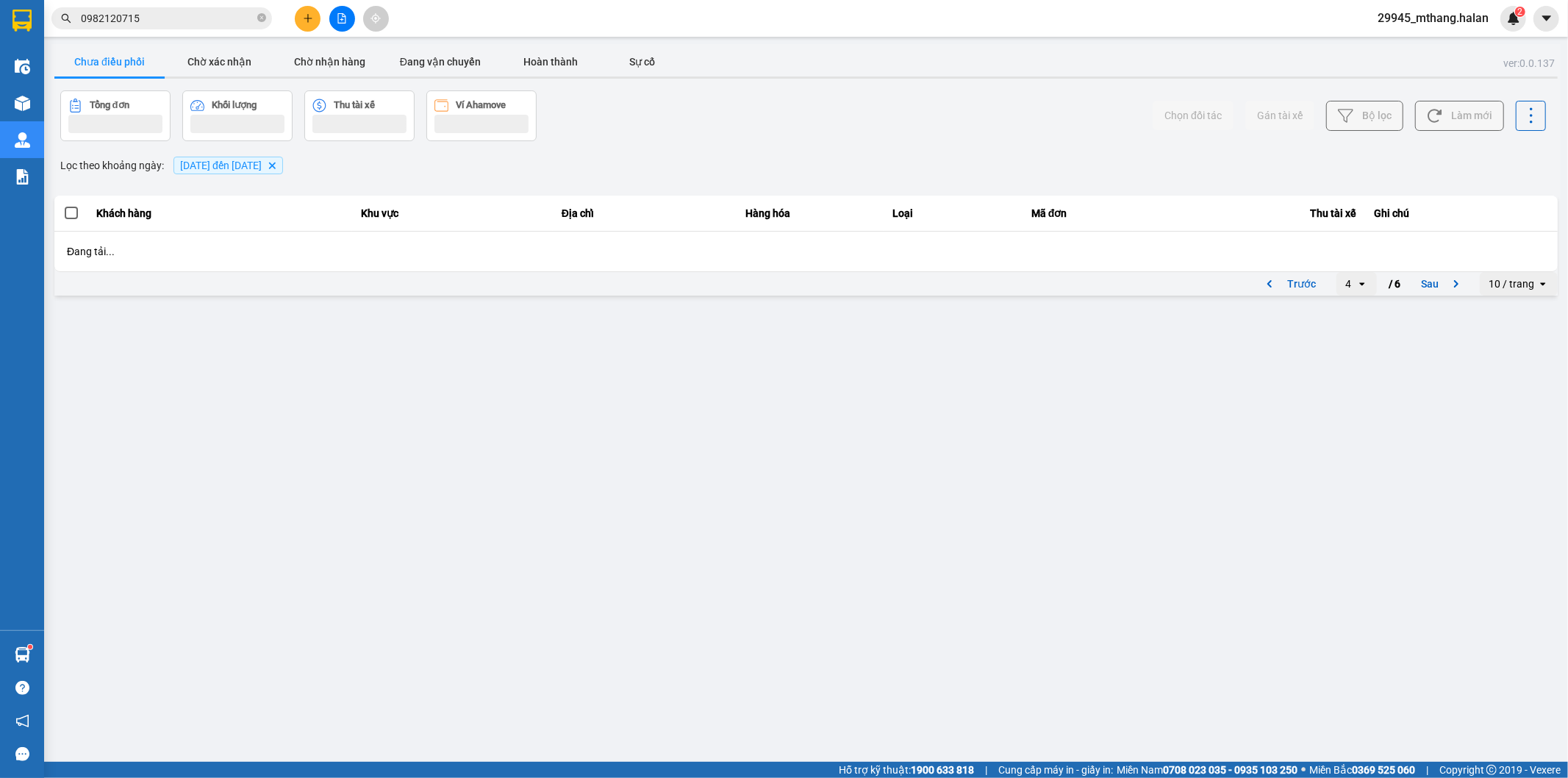
scroll to position [0, 0]
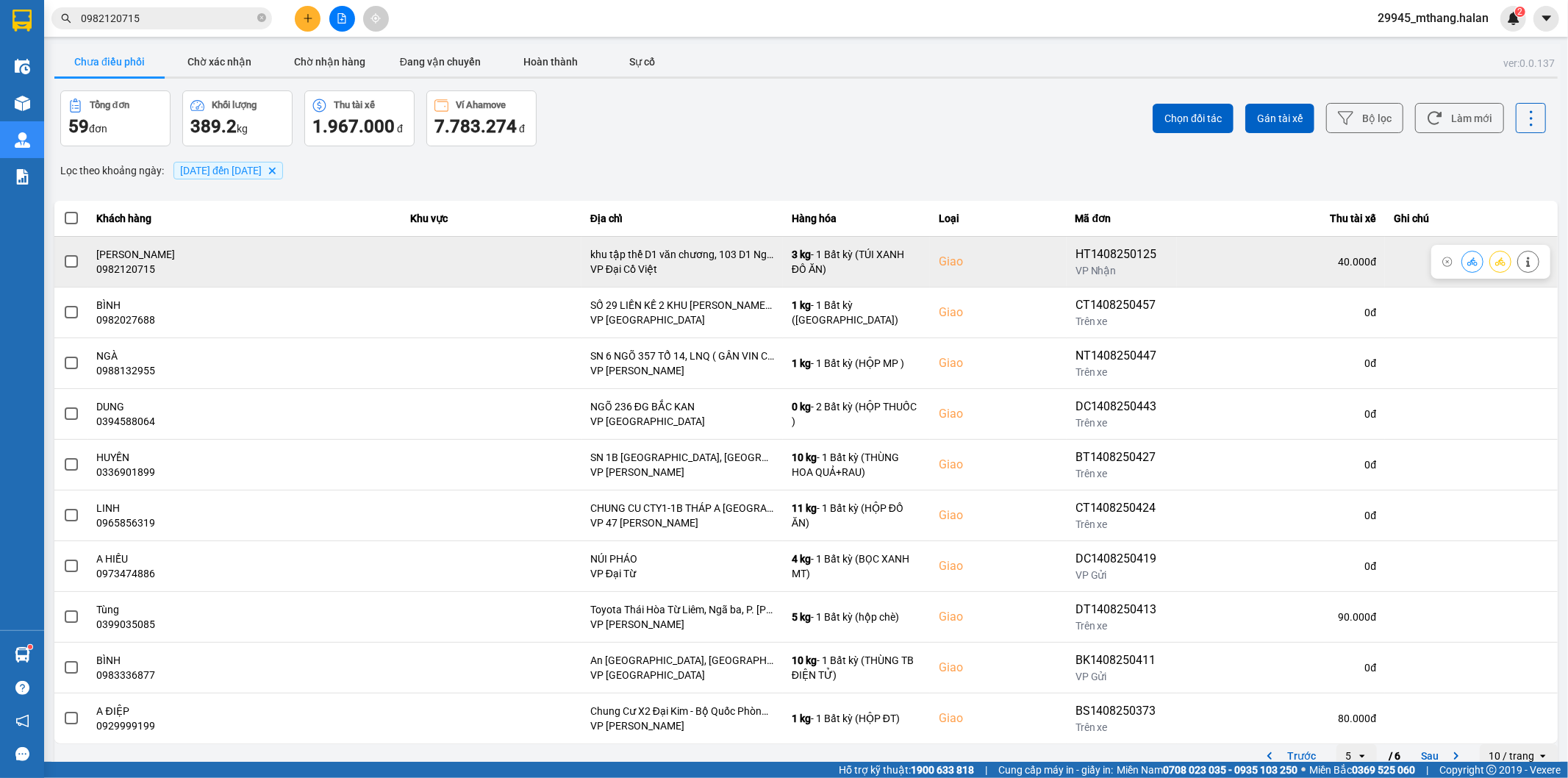
click at [1467, 261] on icon at bounding box center [1472, 261] width 10 height 10
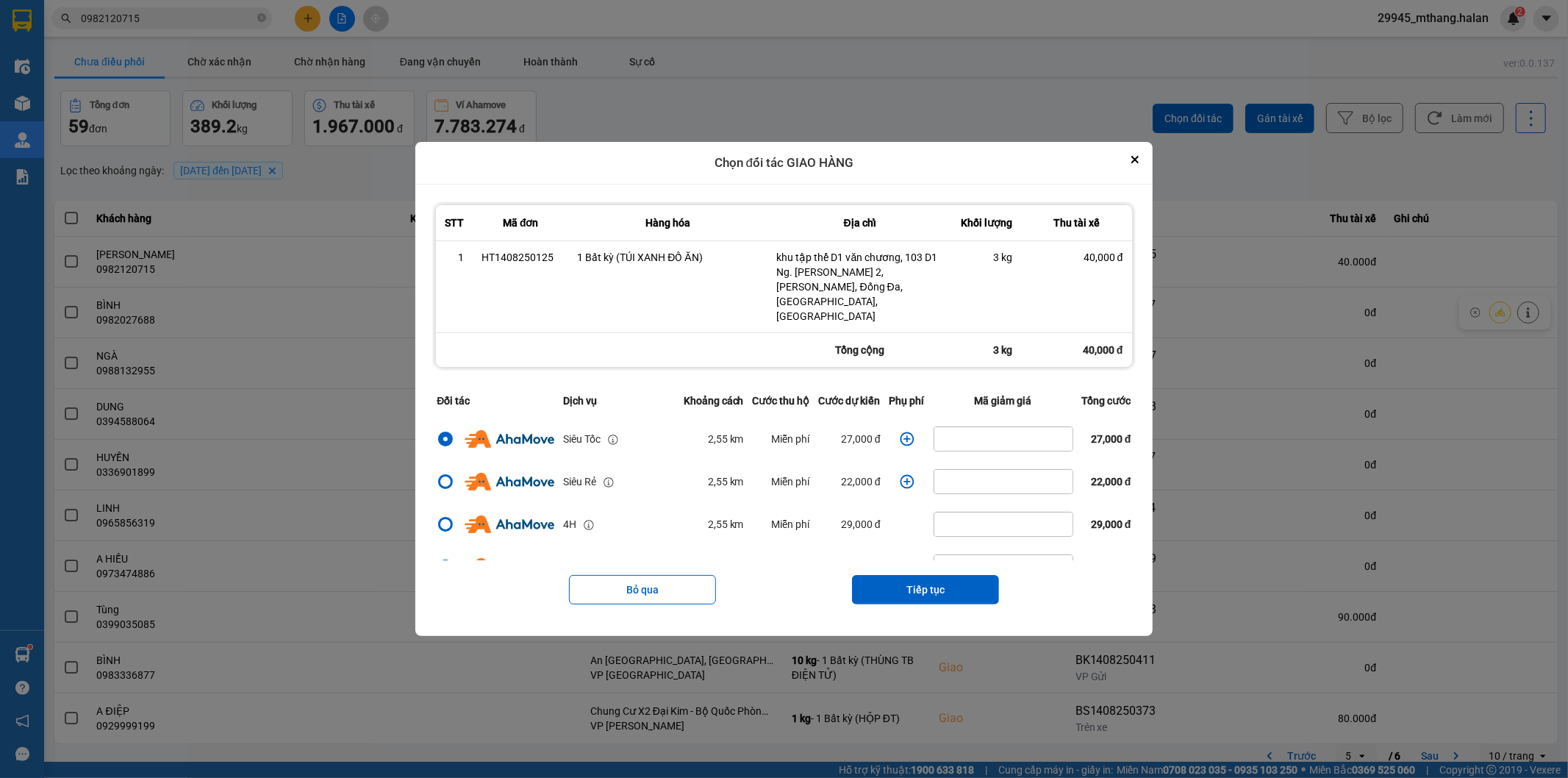
drag, startPoint x: 923, startPoint y: 578, endPoint x: 928, endPoint y: 537, distance: 41.3
click at [923, 575] on button "Tiếp tục" at bounding box center [925, 589] width 147 height 29
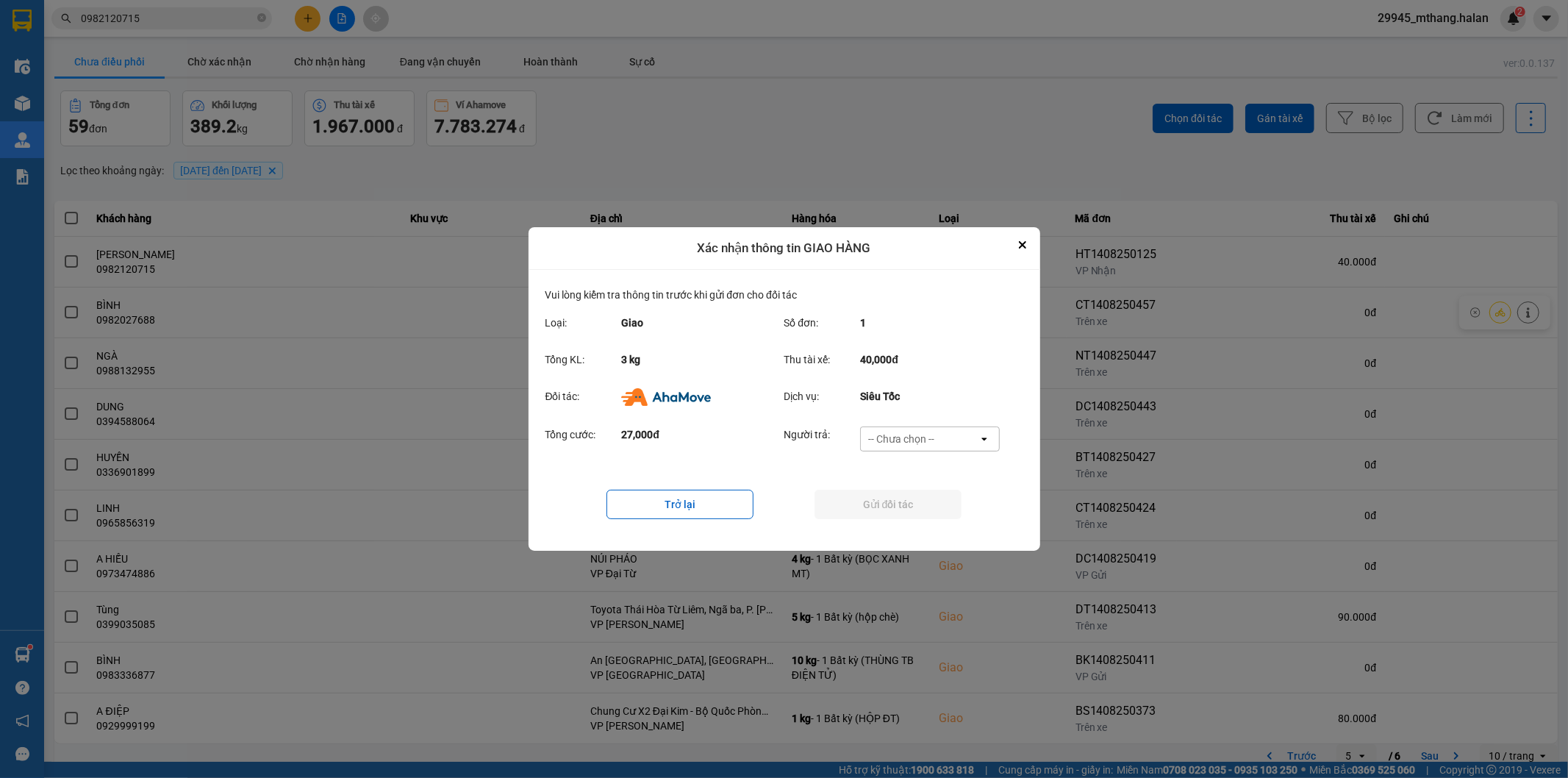
click at [908, 444] on div "-- Chưa chọn --" at bounding box center [901, 439] width 66 height 15
click at [890, 525] on span "Ví Ahamove" at bounding box center [902, 523] width 60 height 15
click at [846, 505] on button "Gửi đối tác" at bounding box center [888, 504] width 147 height 29
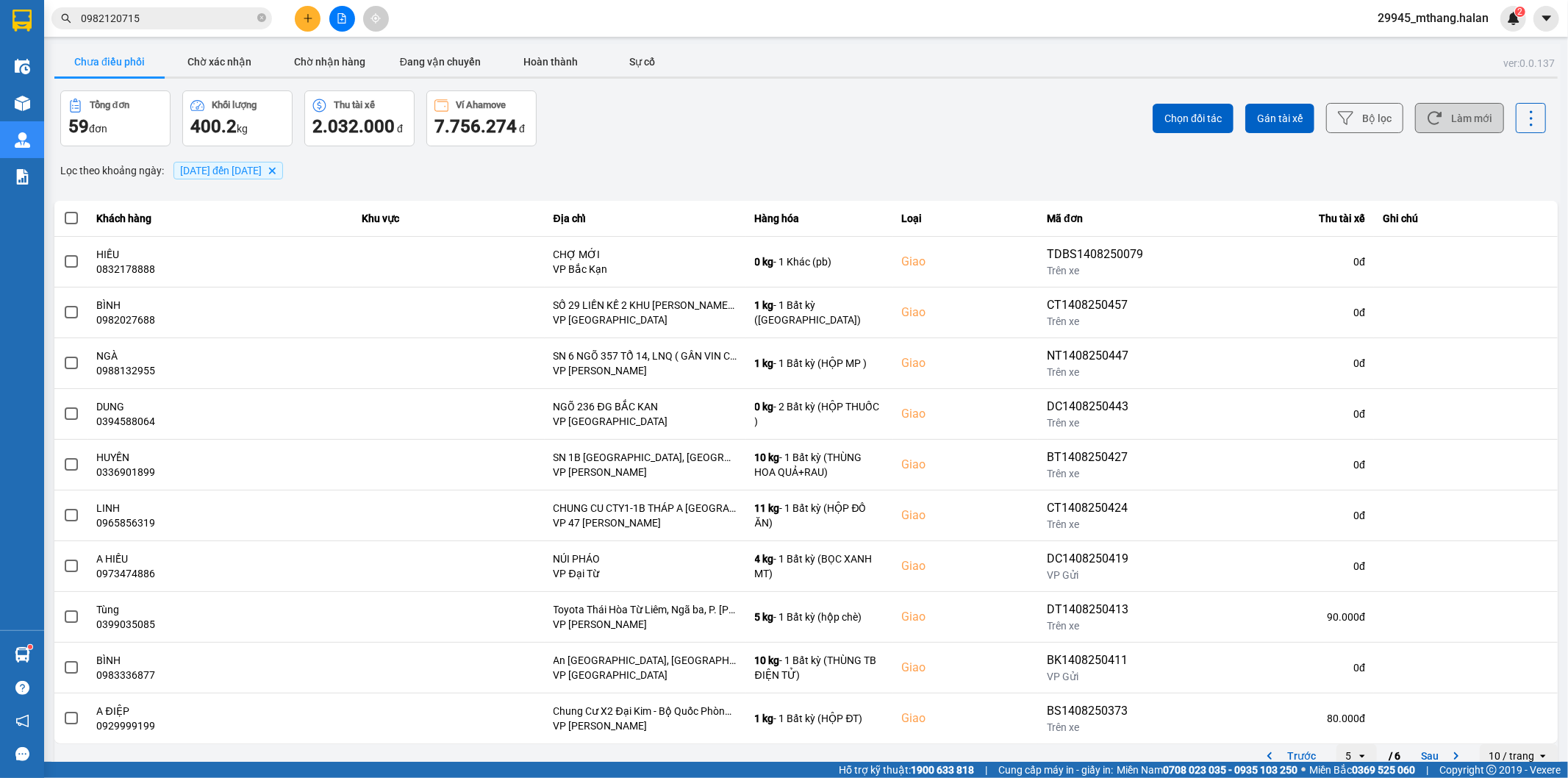
click at [1481, 125] on button "Làm mới" at bounding box center [1459, 118] width 89 height 30
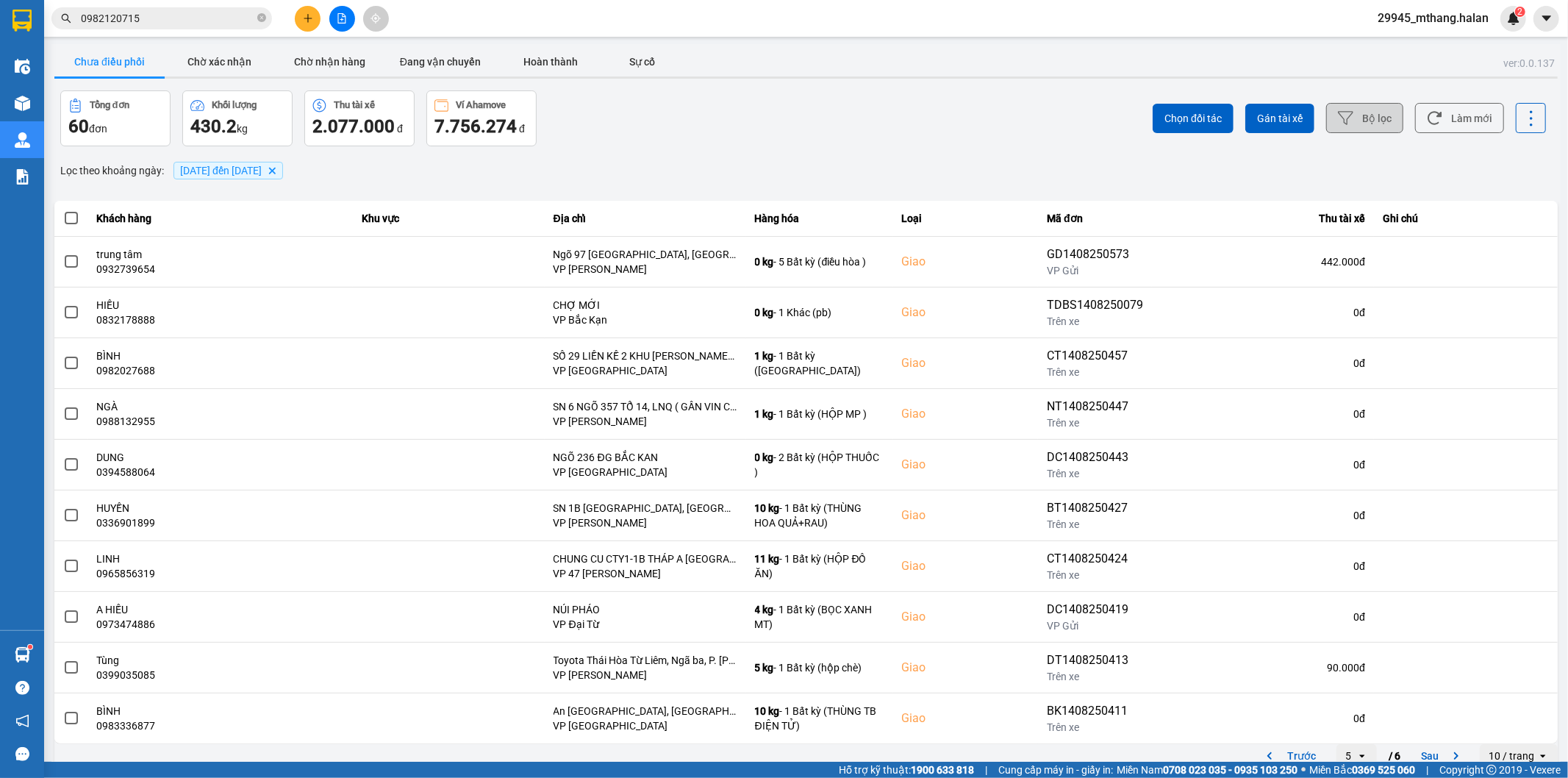
click at [1363, 122] on button "Bộ lọc" at bounding box center [1364, 118] width 77 height 30
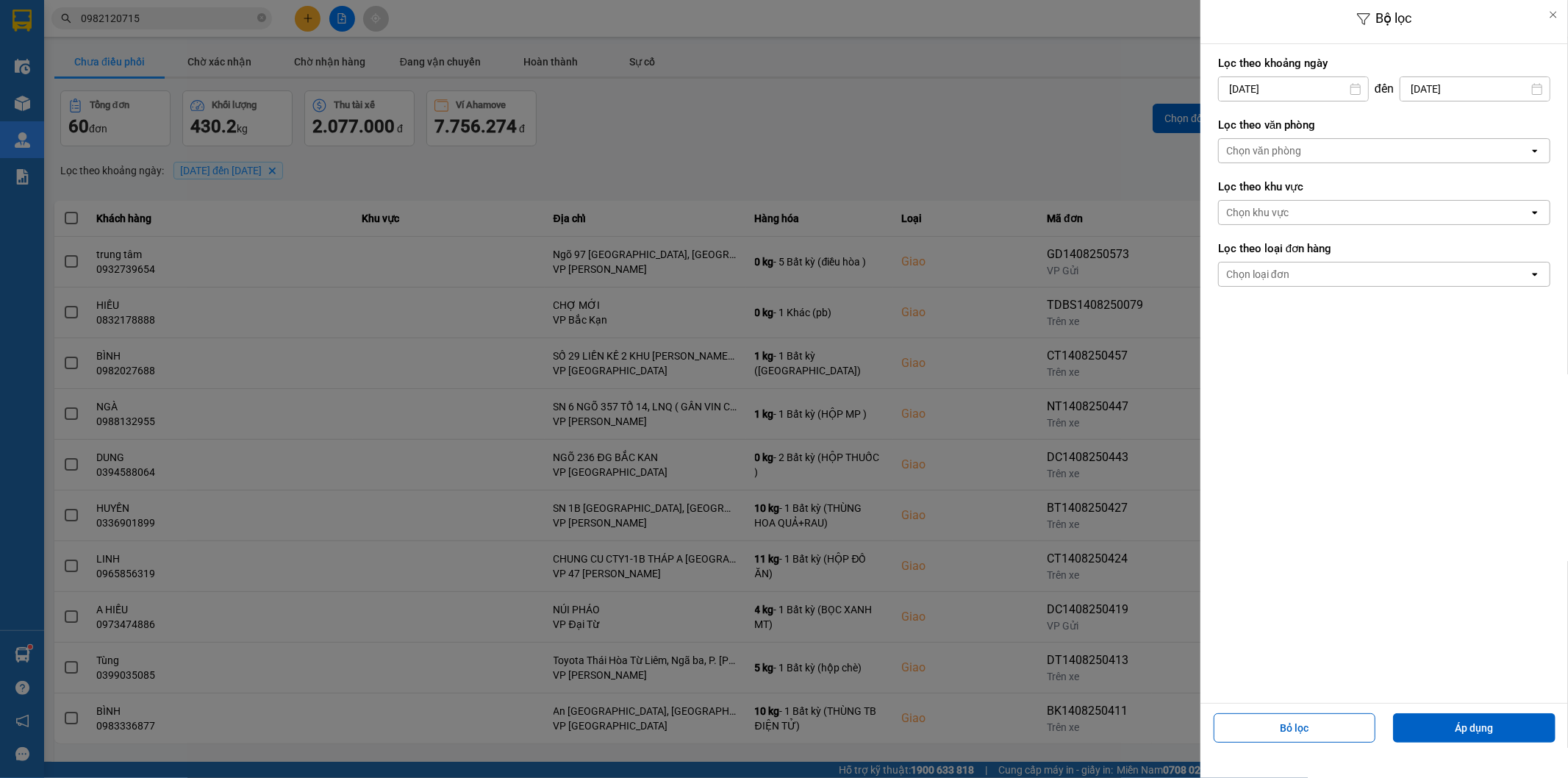
click at [1316, 89] on input "[DATE]" at bounding box center [1293, 89] width 150 height 24
click at [1027, 123] on div at bounding box center [784, 389] width 1568 height 778
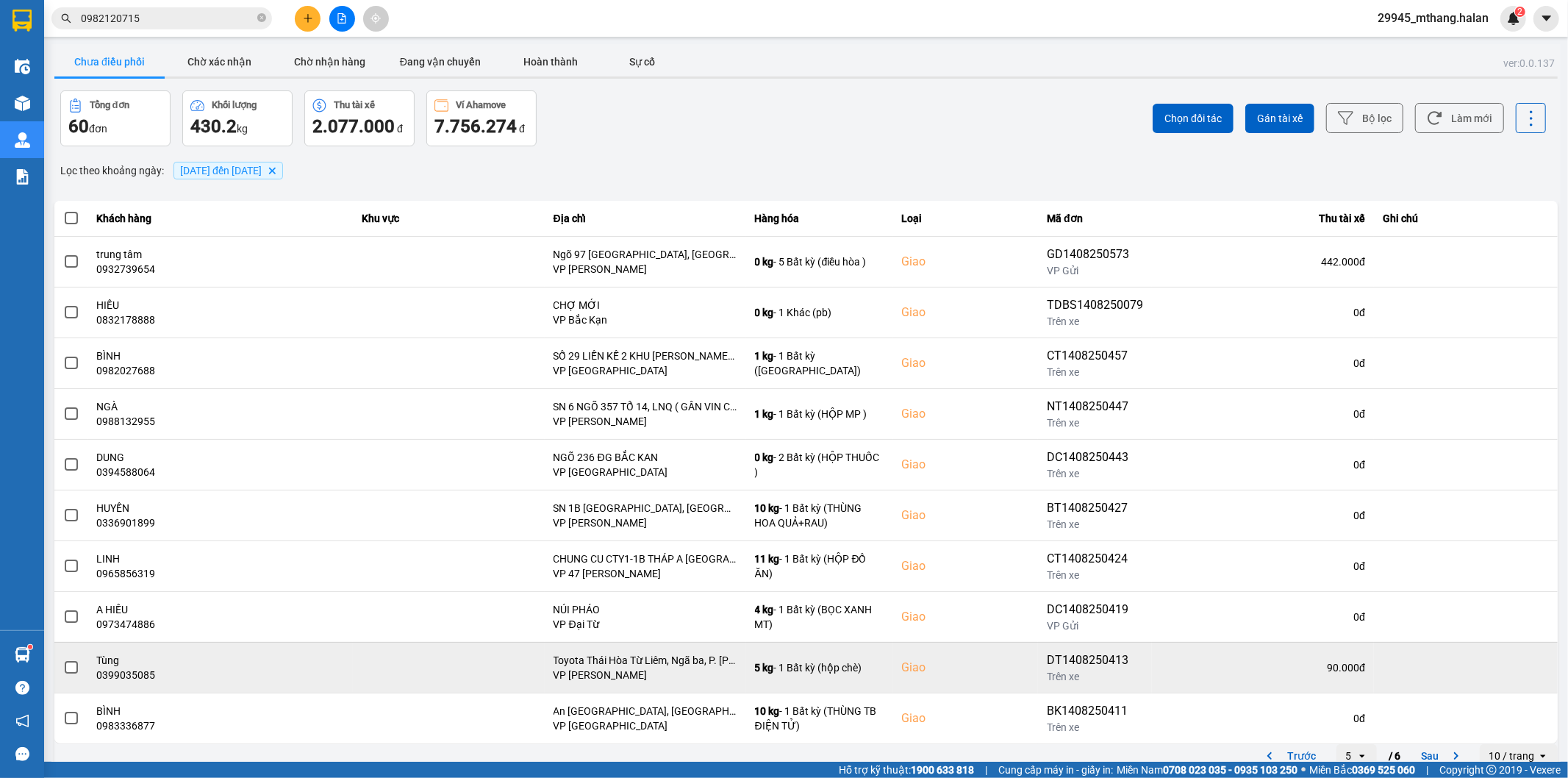
scroll to position [16, 0]
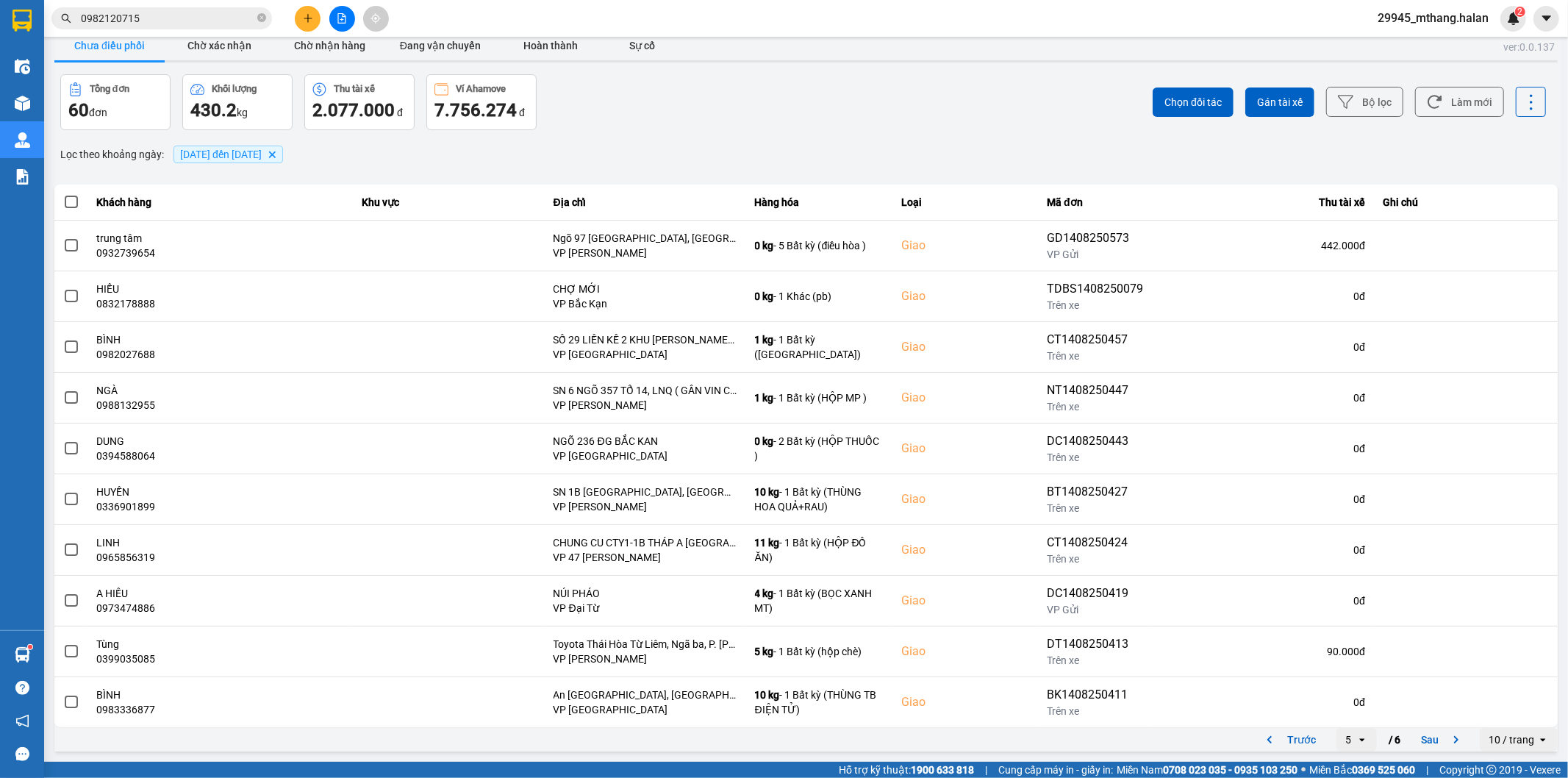
click at [1343, 741] on div "5" at bounding box center [1346, 740] width 20 height 24
click at [1332, 601] on li "1" at bounding box center [1344, 600] width 41 height 26
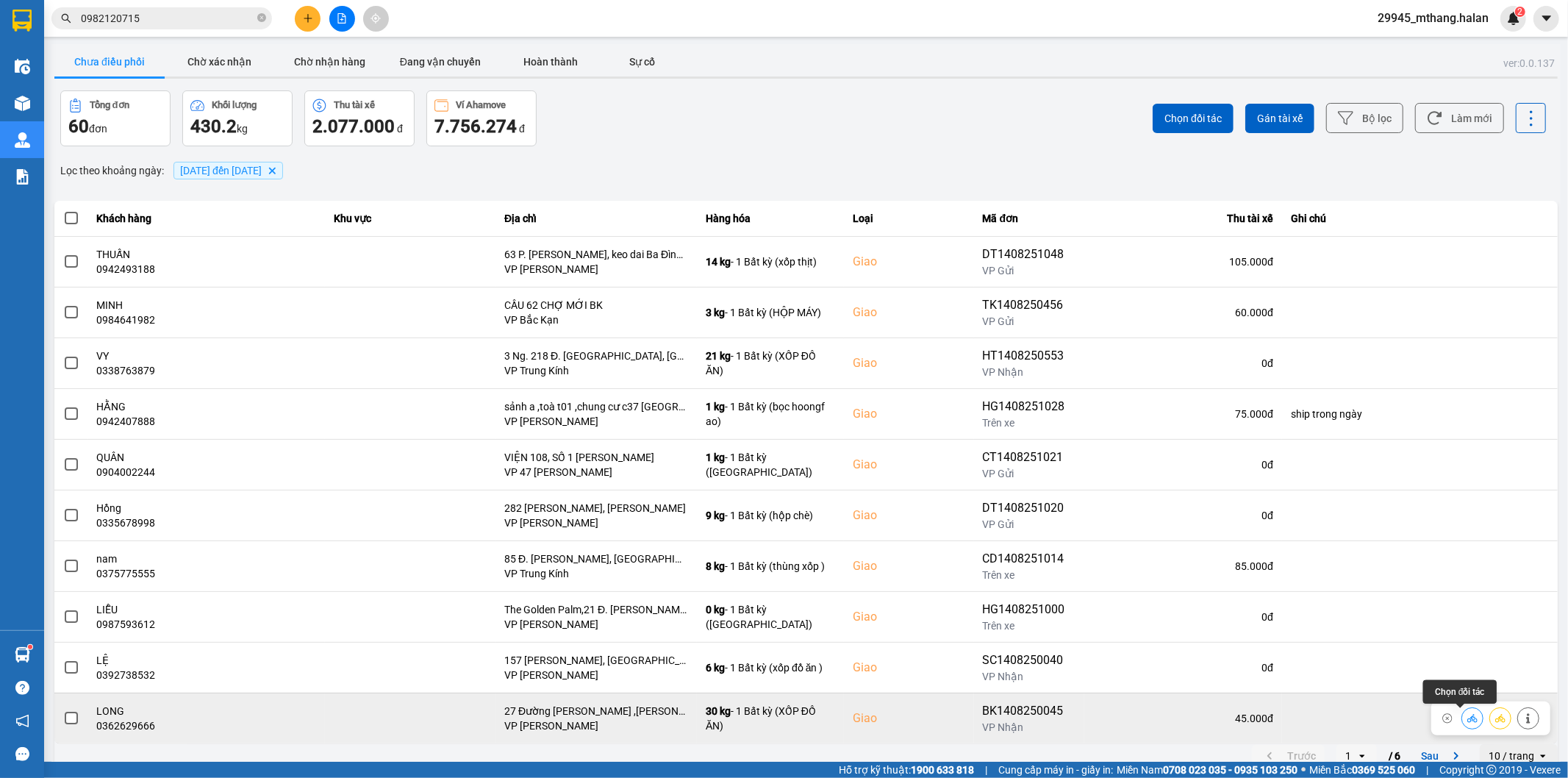
click at [1467, 717] on icon at bounding box center [1472, 717] width 10 height 8
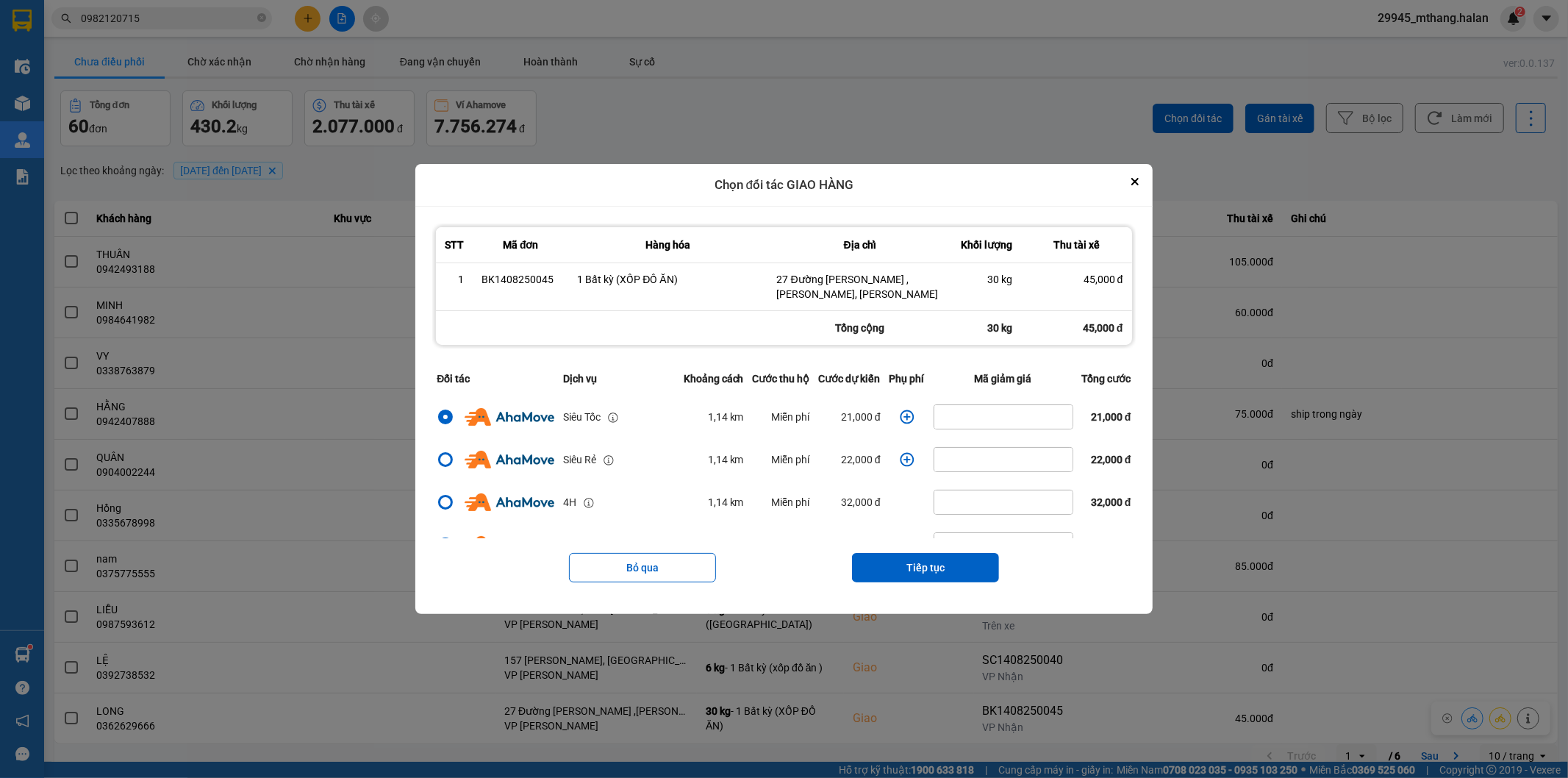
click at [900, 413] on icon "dialog" at bounding box center [907, 417] width 15 height 15
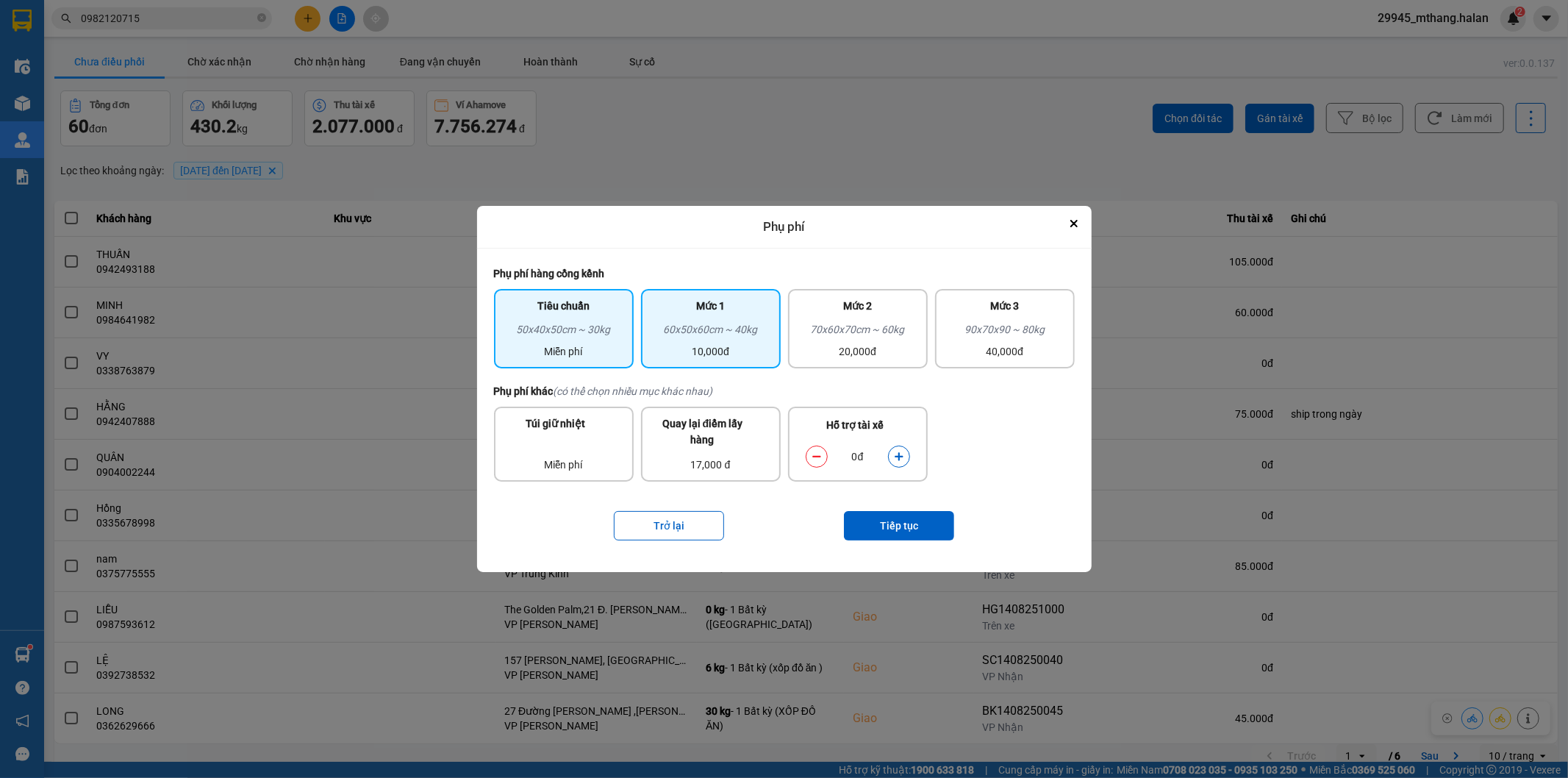
click at [766, 339] on div "60x50x60cm ~ 40kg" at bounding box center [711, 332] width 122 height 22
click at [905, 456] on button "dialog" at bounding box center [898, 456] width 21 height 25
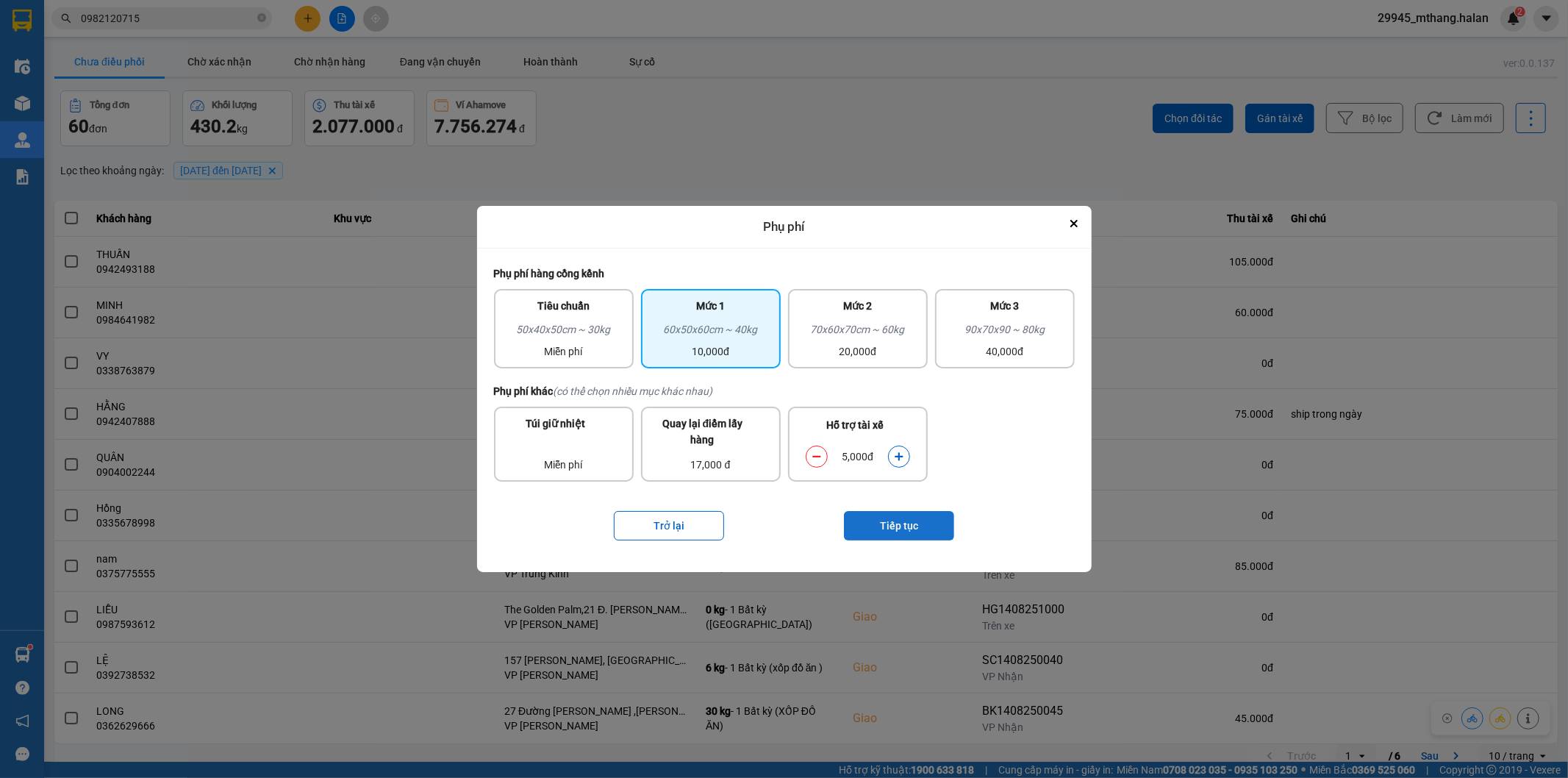
click at [904, 531] on button "Tiếp tục" at bounding box center [899, 526] width 111 height 29
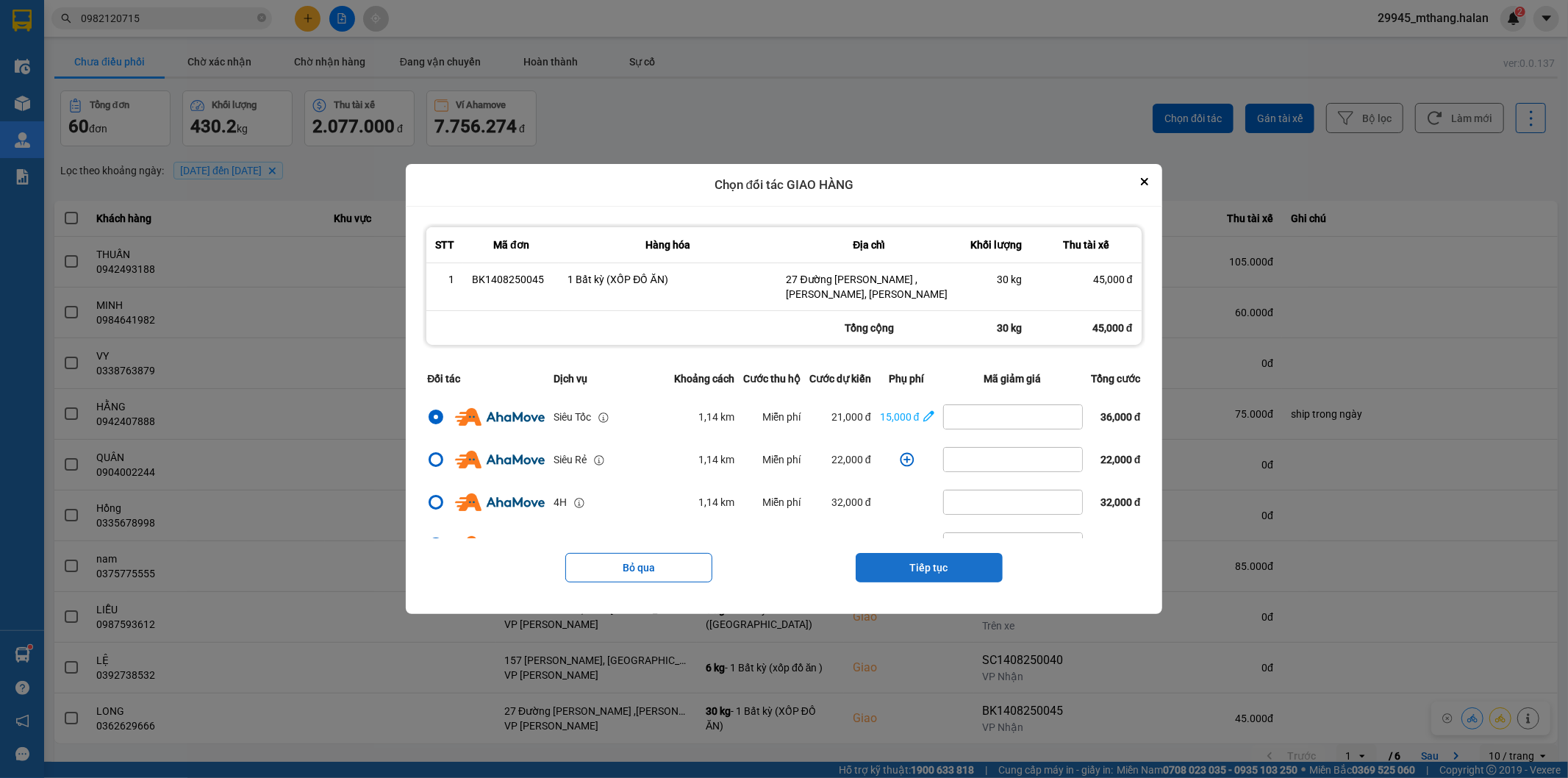
click at [915, 564] on button "Tiếp tục" at bounding box center [929, 568] width 147 height 29
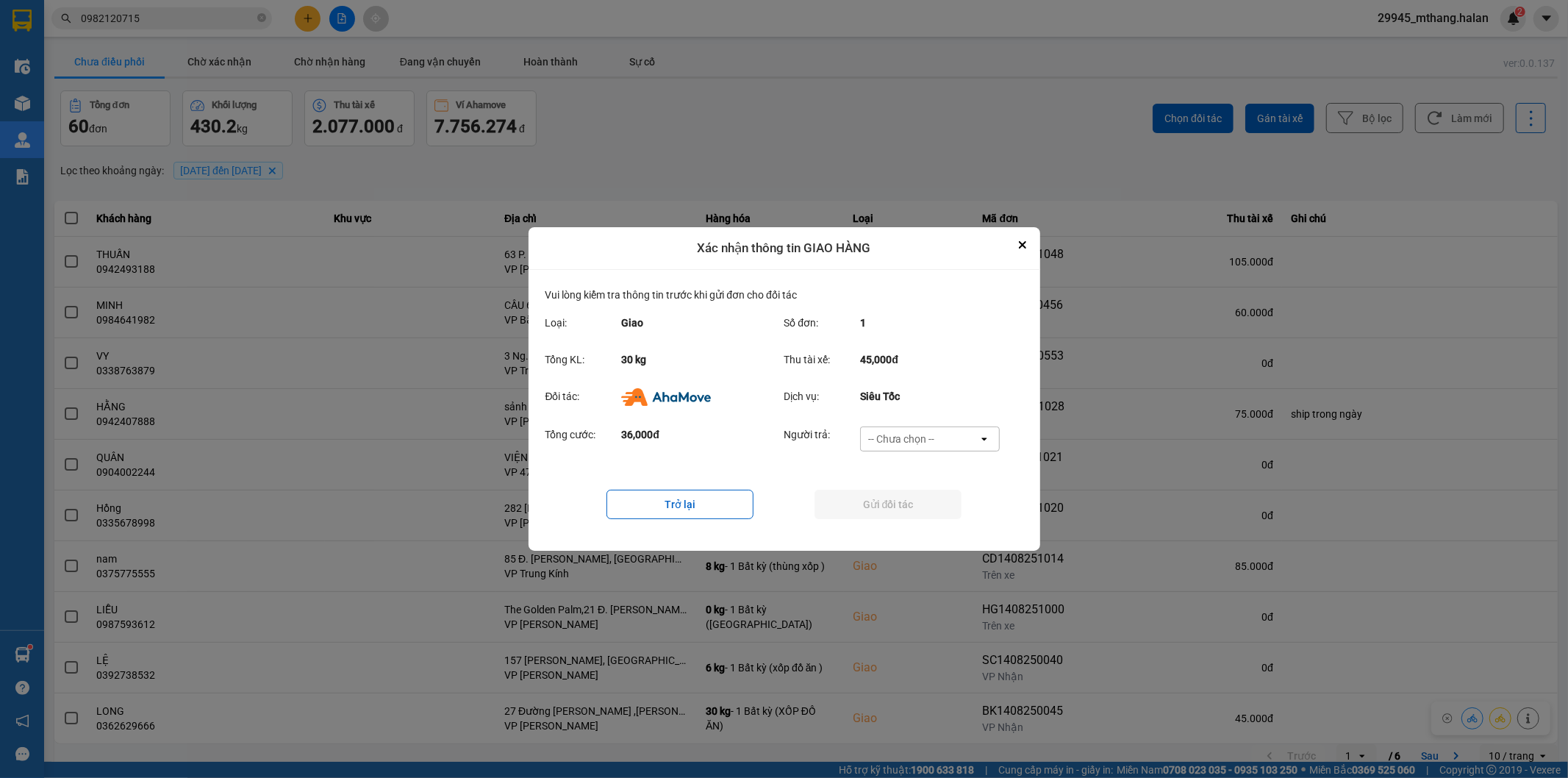
click at [902, 439] on div "-- Chưa chọn --" at bounding box center [901, 439] width 66 height 15
click at [919, 527] on span "Ví Ahamove" at bounding box center [902, 523] width 60 height 15
click at [869, 501] on button "Gửi đối tác" at bounding box center [888, 504] width 147 height 29
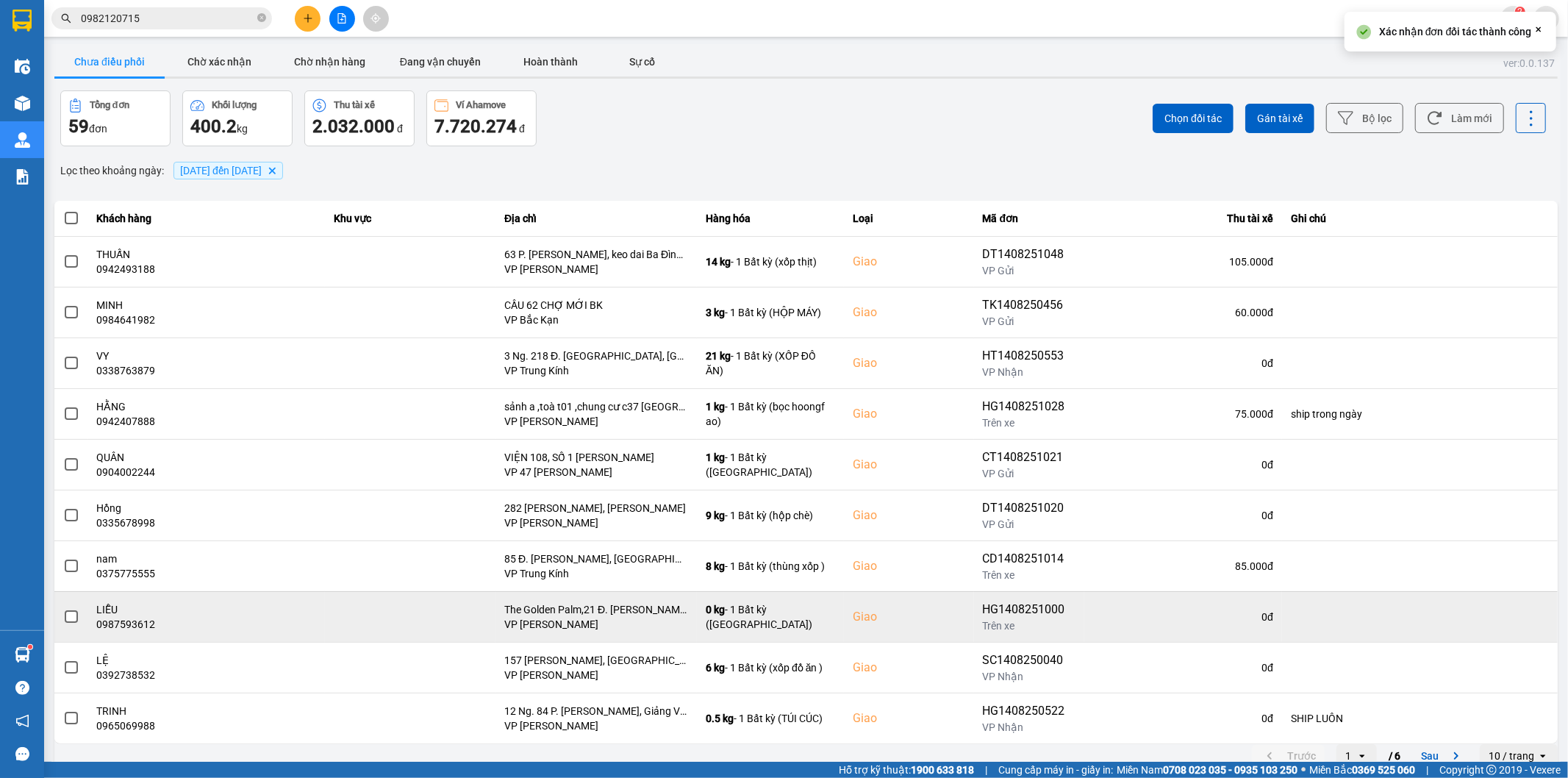
scroll to position [16, 0]
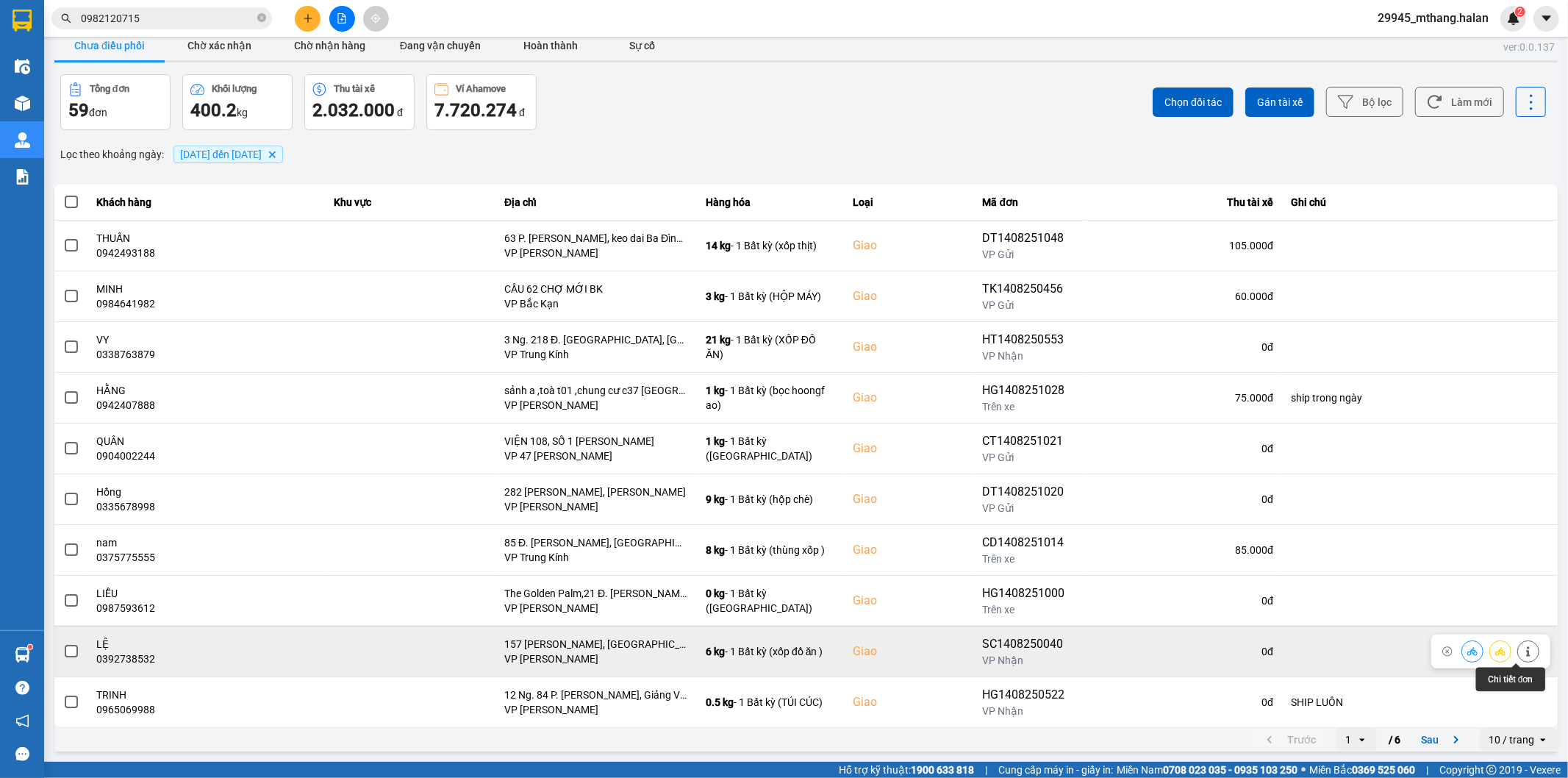
click at [1526, 648] on icon at bounding box center [1528, 651] width 4 height 10
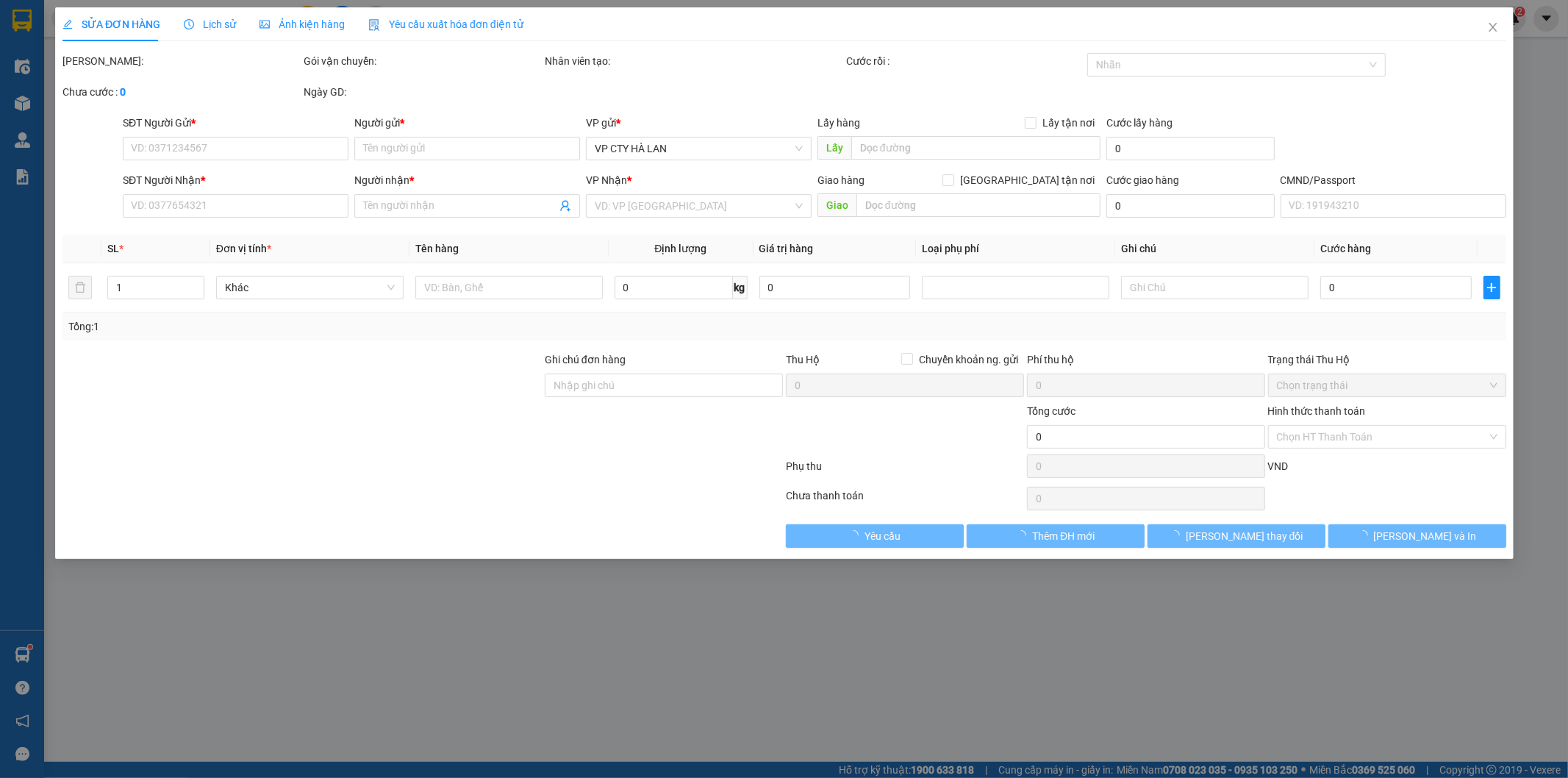
type input "0865968313"
type input "Hương"
type input "0392738532"
type input "LỆ"
checkbox input "true"
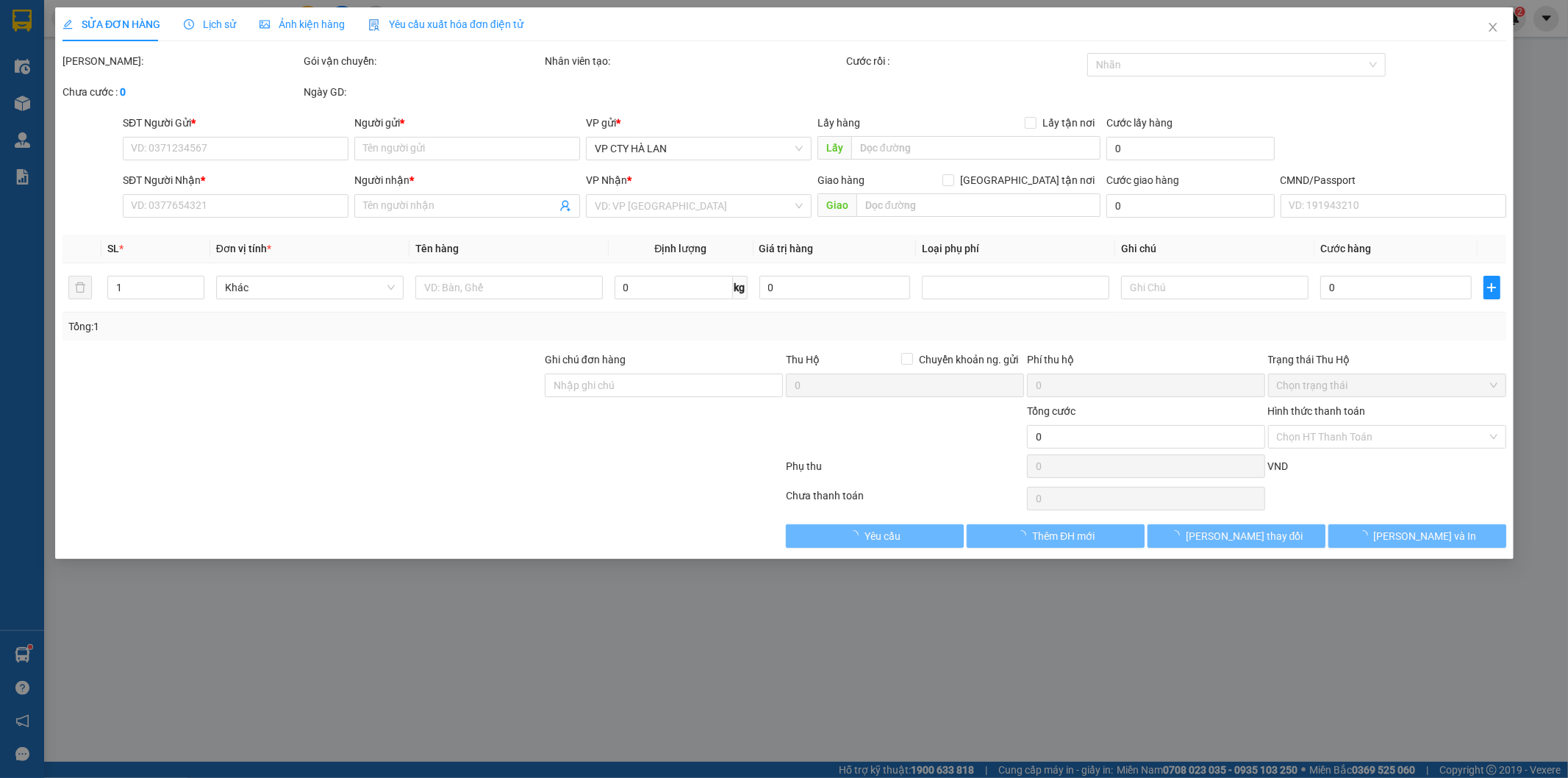
type input "157 [PERSON_NAME], [GEOGRAPHIC_DATA], [GEOGRAPHIC_DATA], [GEOGRAPHIC_DATA], [GE…"
type input "75.000"
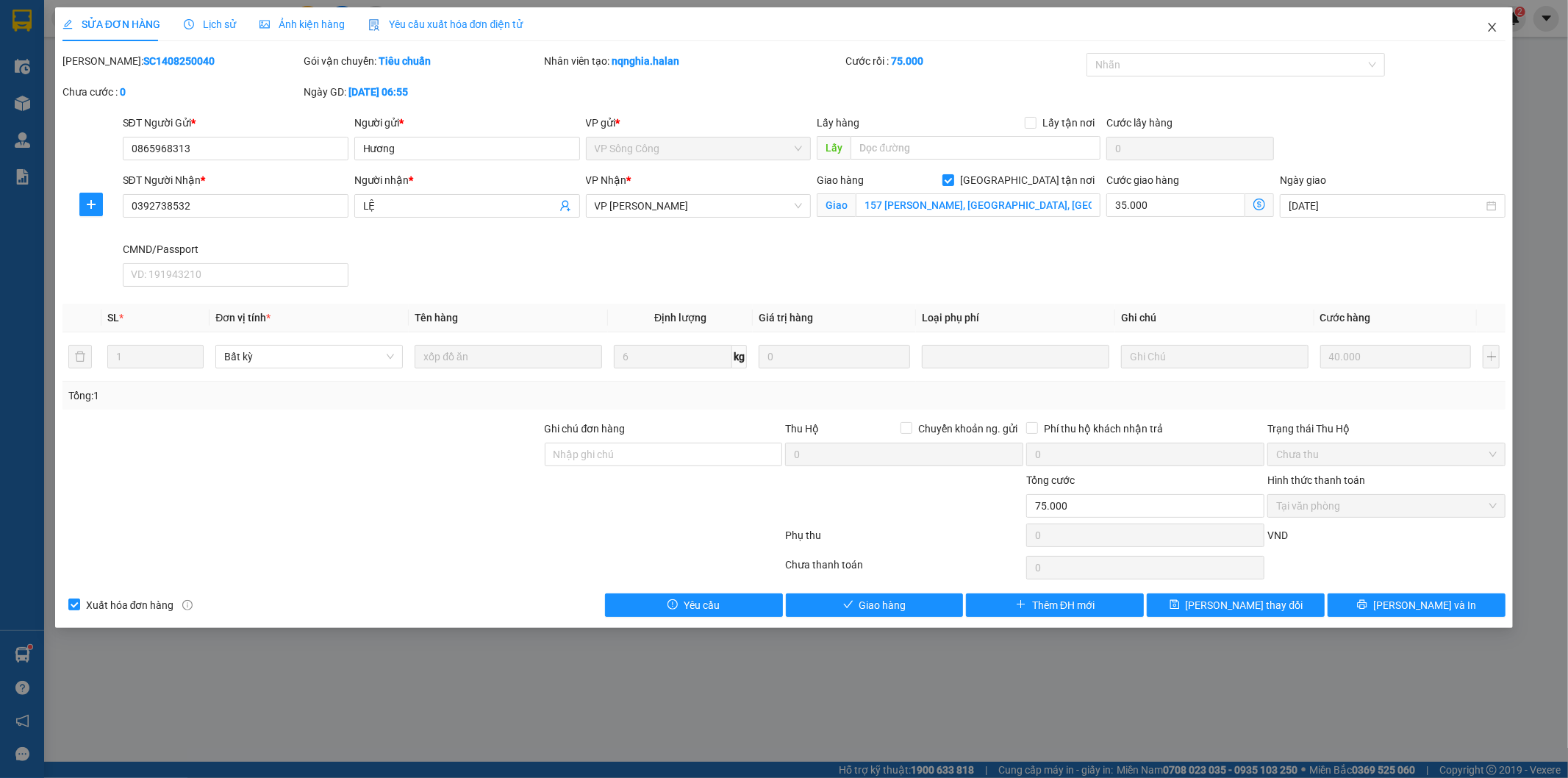
click at [1491, 31] on icon "close" at bounding box center [1492, 27] width 12 height 12
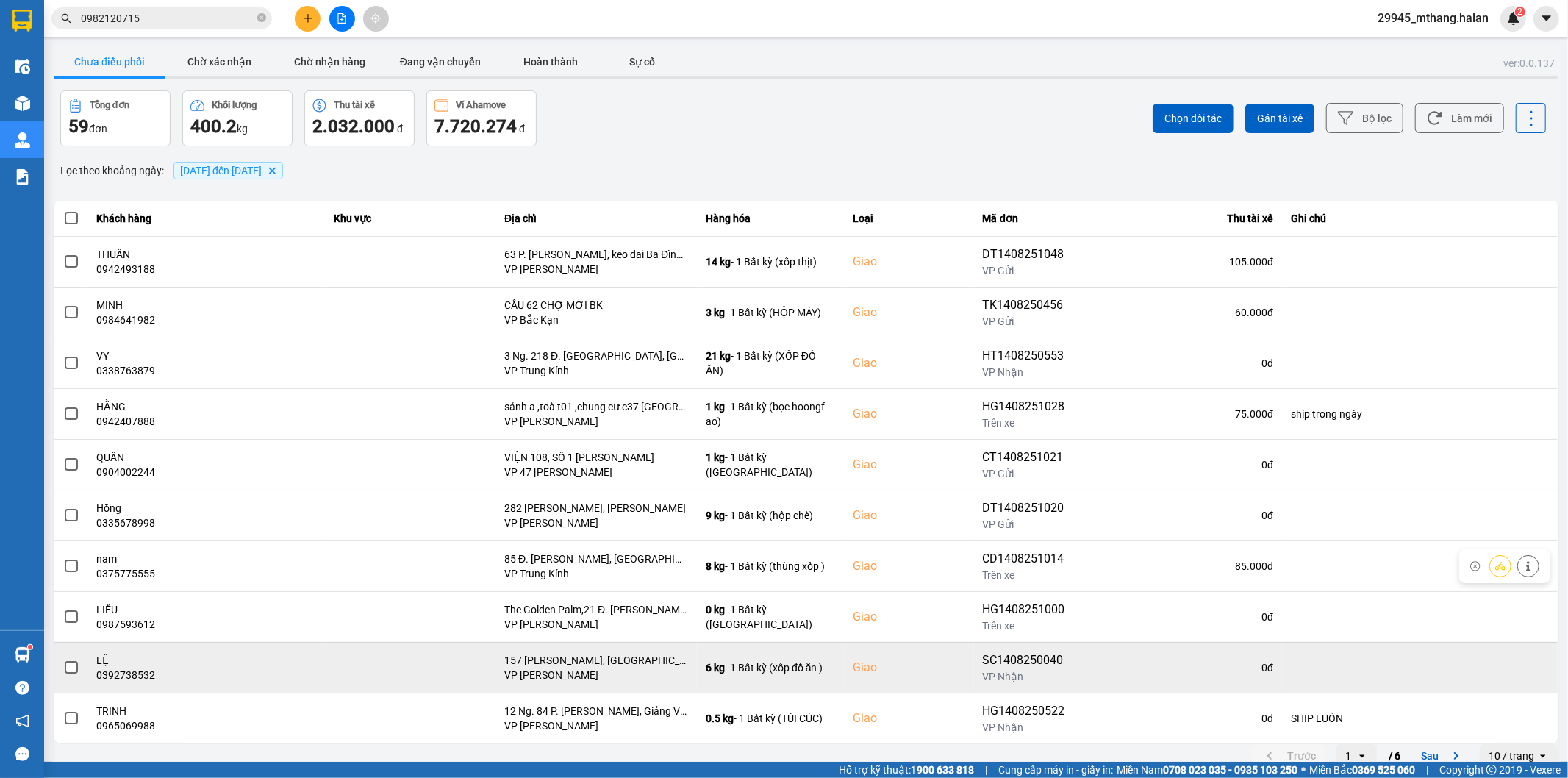
scroll to position [16, 0]
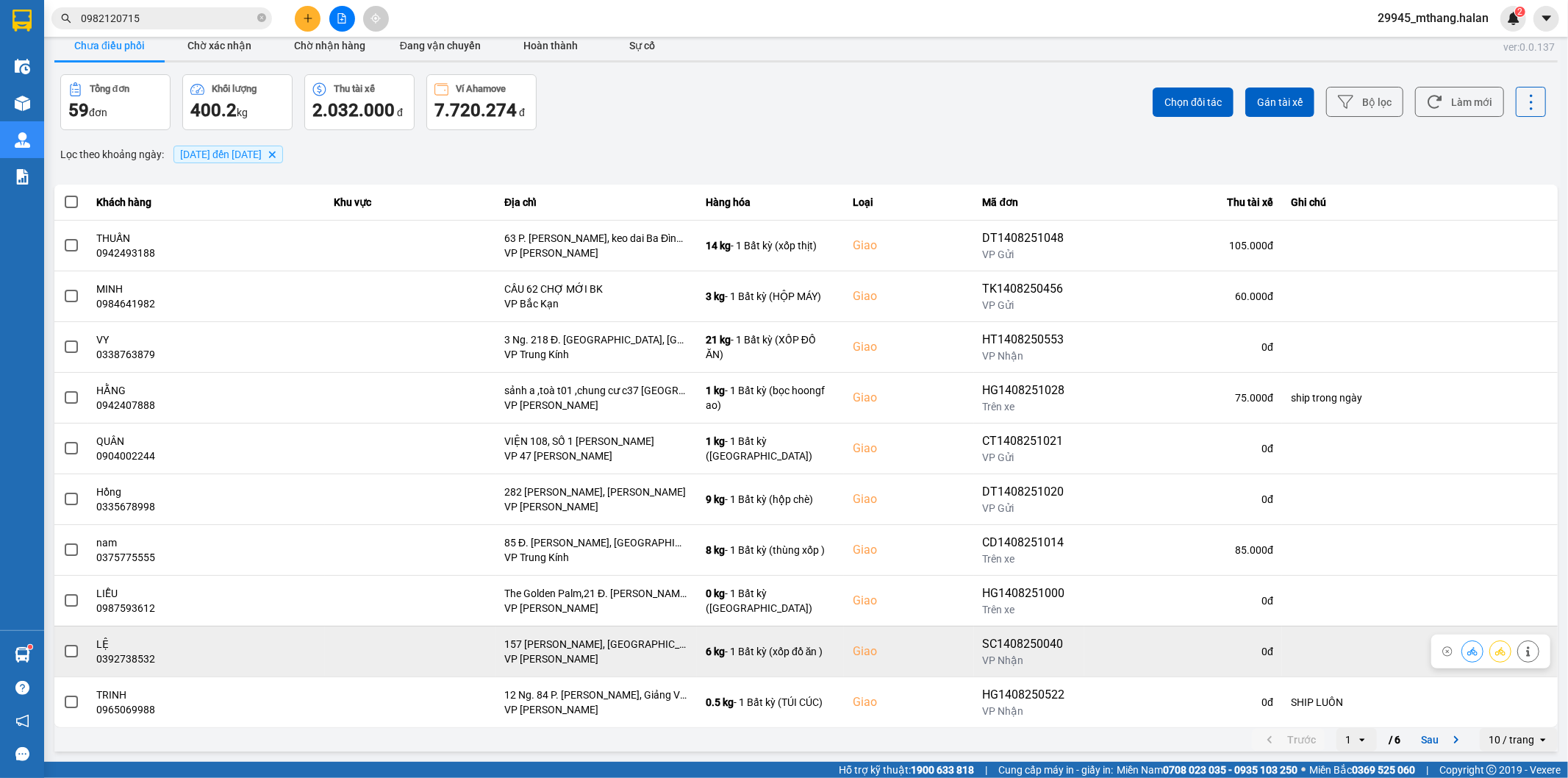
click at [1462, 652] on button at bounding box center [1472, 651] width 21 height 25
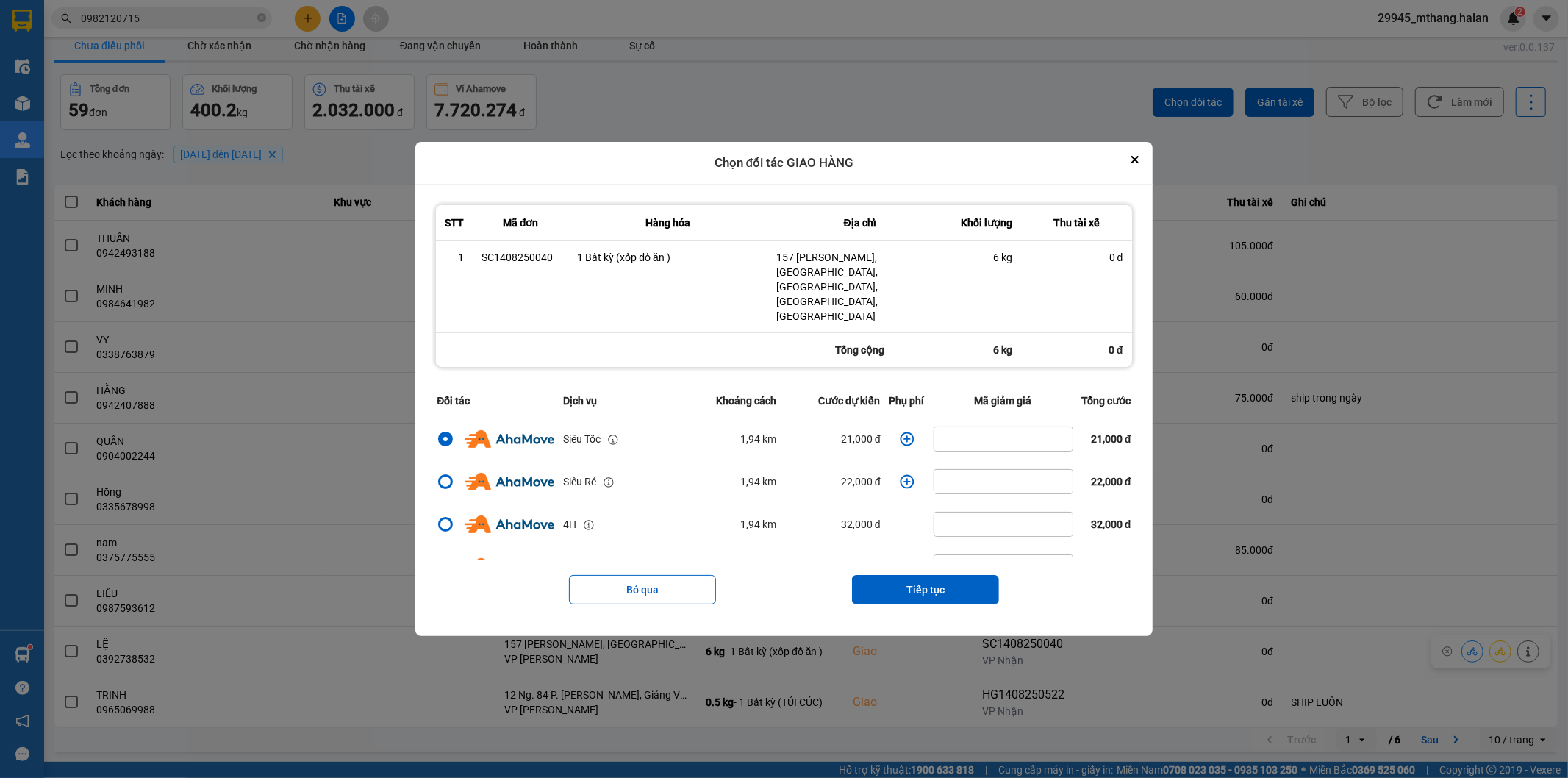
click at [900, 432] on icon "dialog" at bounding box center [906, 438] width 14 height 14
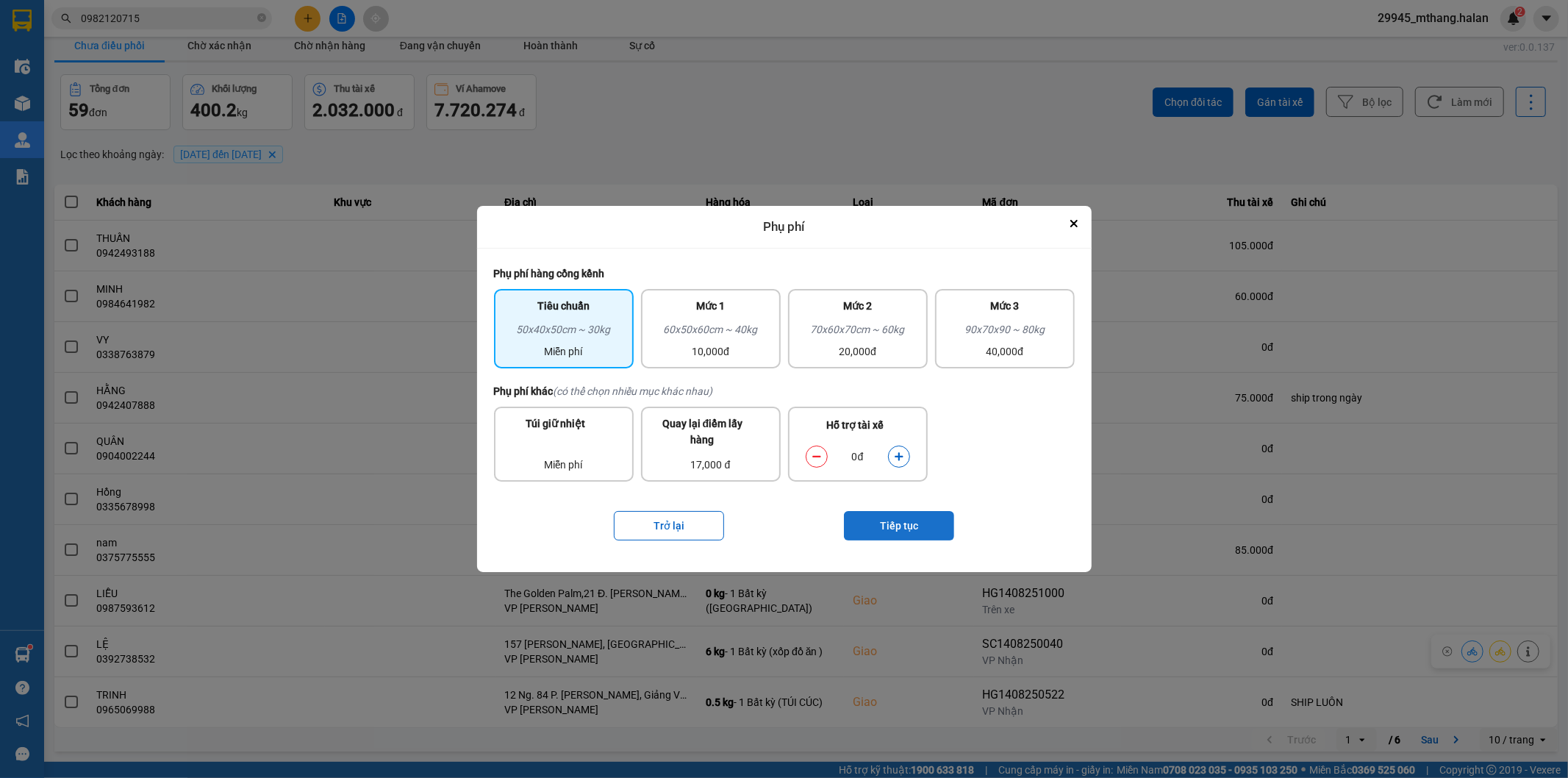
drag, startPoint x: 895, startPoint y: 461, endPoint x: 915, endPoint y: 511, distance: 53.9
click at [898, 461] on button "dialog" at bounding box center [898, 456] width 21 height 25
click at [914, 531] on button "Tiếp tục" at bounding box center [899, 526] width 111 height 29
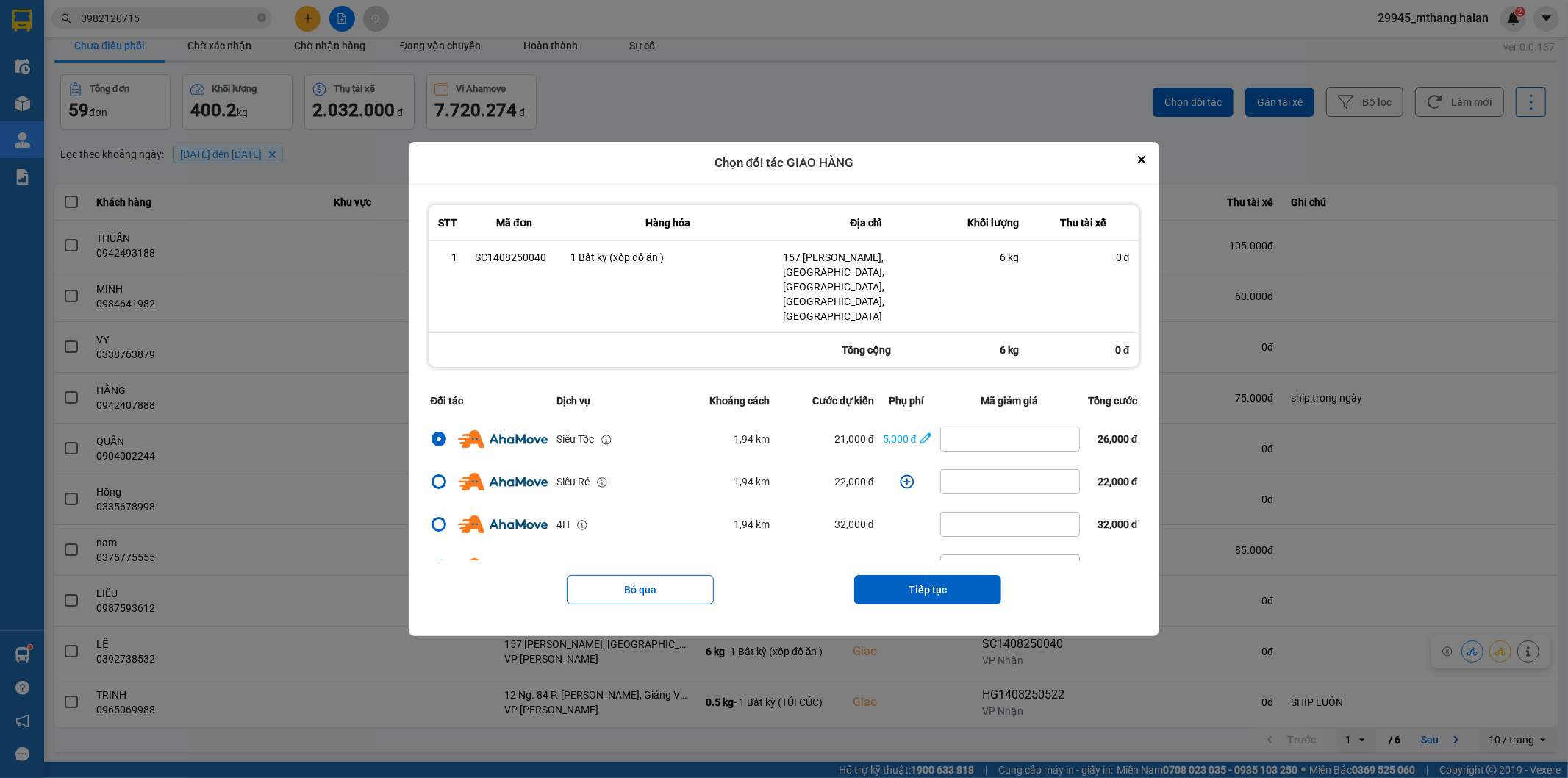
drag, startPoint x: 914, startPoint y: 570, endPoint x: 914, endPoint y: 546, distance: 24.0
click at [914, 575] on button "Tiếp tục" at bounding box center [927, 589] width 147 height 29
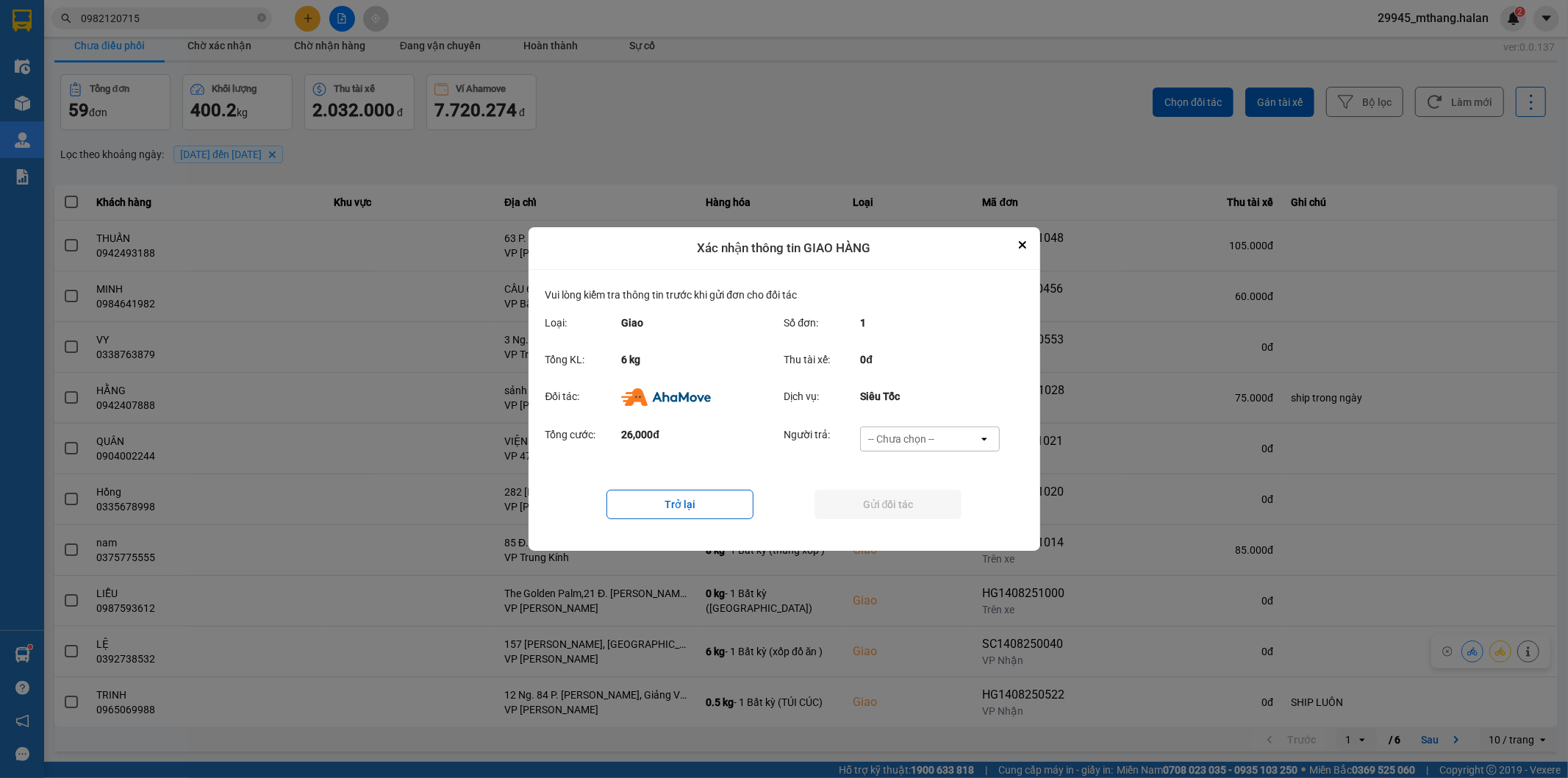
click at [909, 438] on div "-- Chưa chọn --" at bounding box center [901, 439] width 66 height 15
drag, startPoint x: 902, startPoint y: 520, endPoint x: 878, endPoint y: 513, distance: 25.0
click at [900, 520] on span "Ví Ahamove" at bounding box center [902, 524] width 60 height 15
click at [855, 508] on button "Gửi đối tác" at bounding box center [888, 504] width 147 height 29
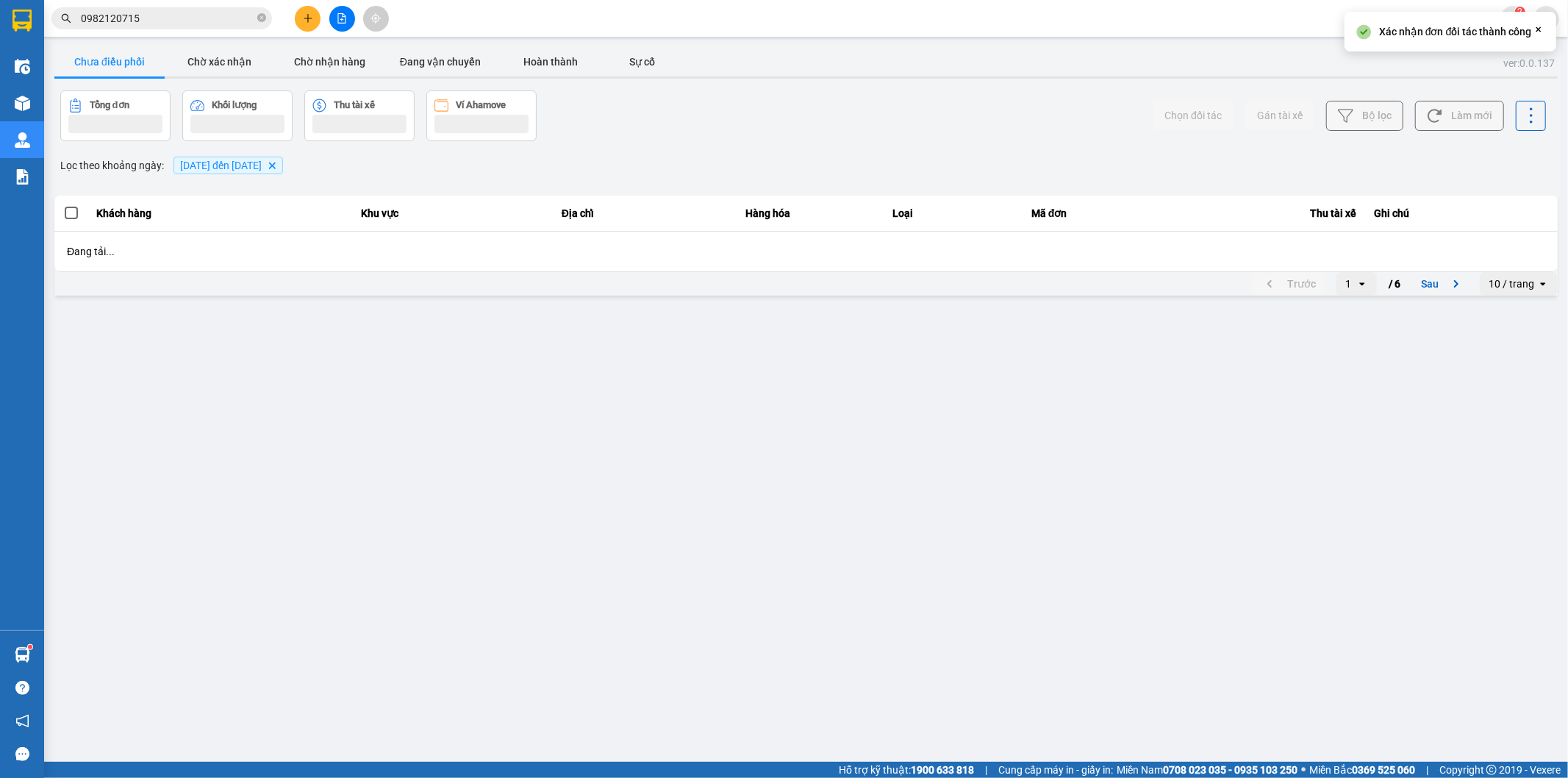
scroll to position [0, 0]
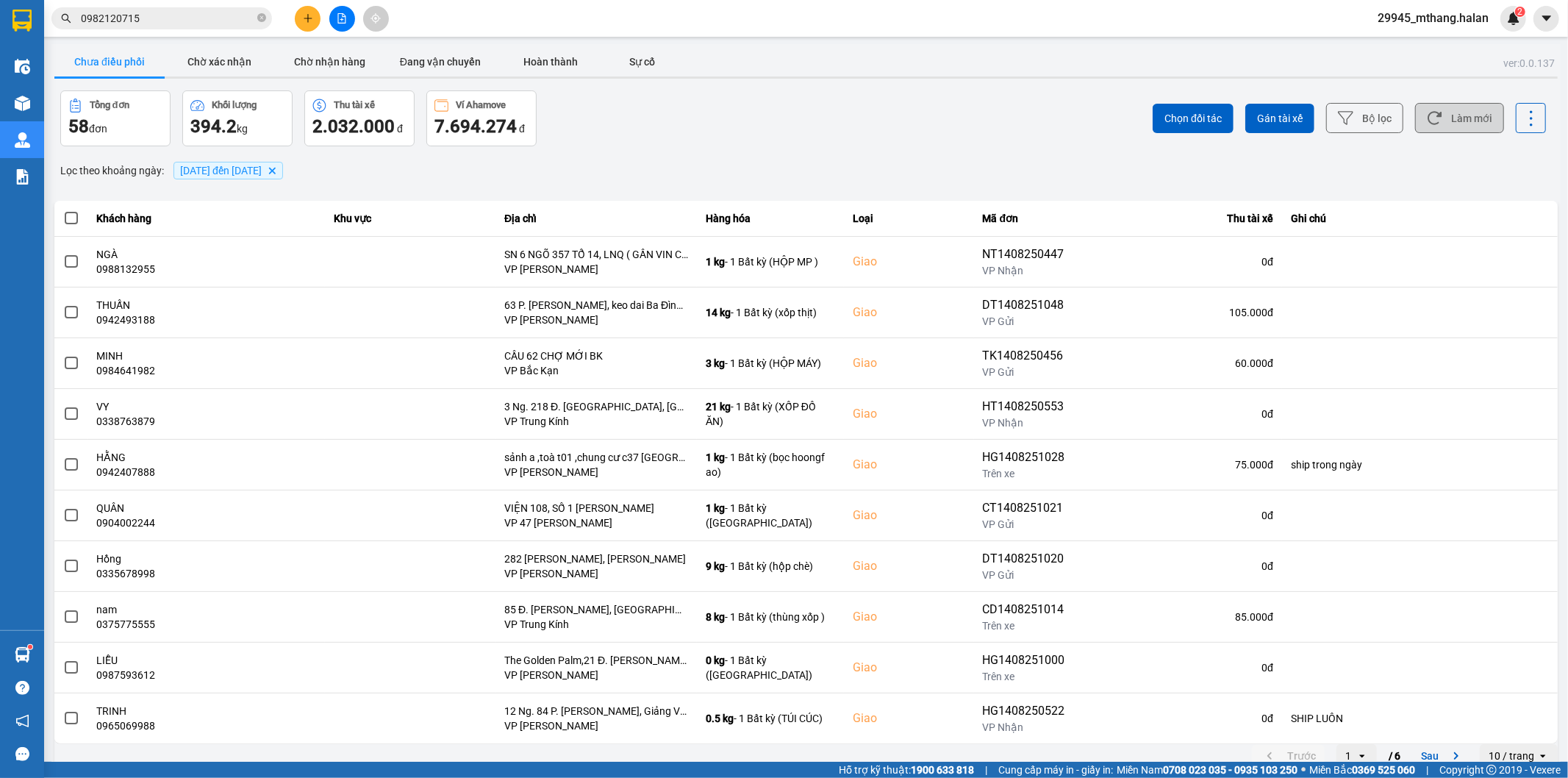
click at [1465, 125] on button "Làm mới" at bounding box center [1459, 118] width 89 height 30
click at [218, 20] on input "0982120715" at bounding box center [167, 18] width 173 height 16
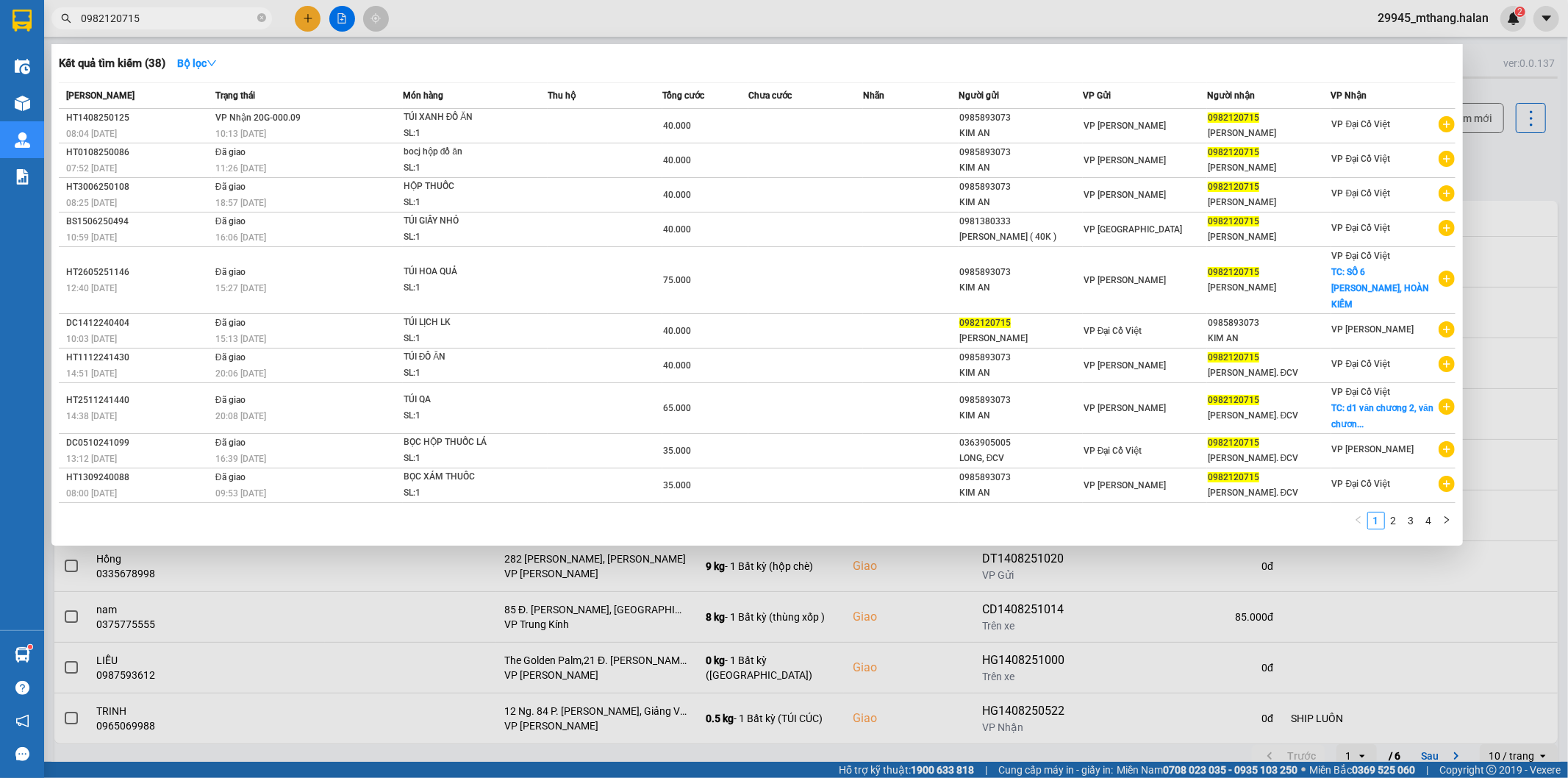
click at [218, 20] on input "0982120715" at bounding box center [167, 18] width 173 height 16
click at [1515, 208] on div at bounding box center [784, 389] width 1568 height 778
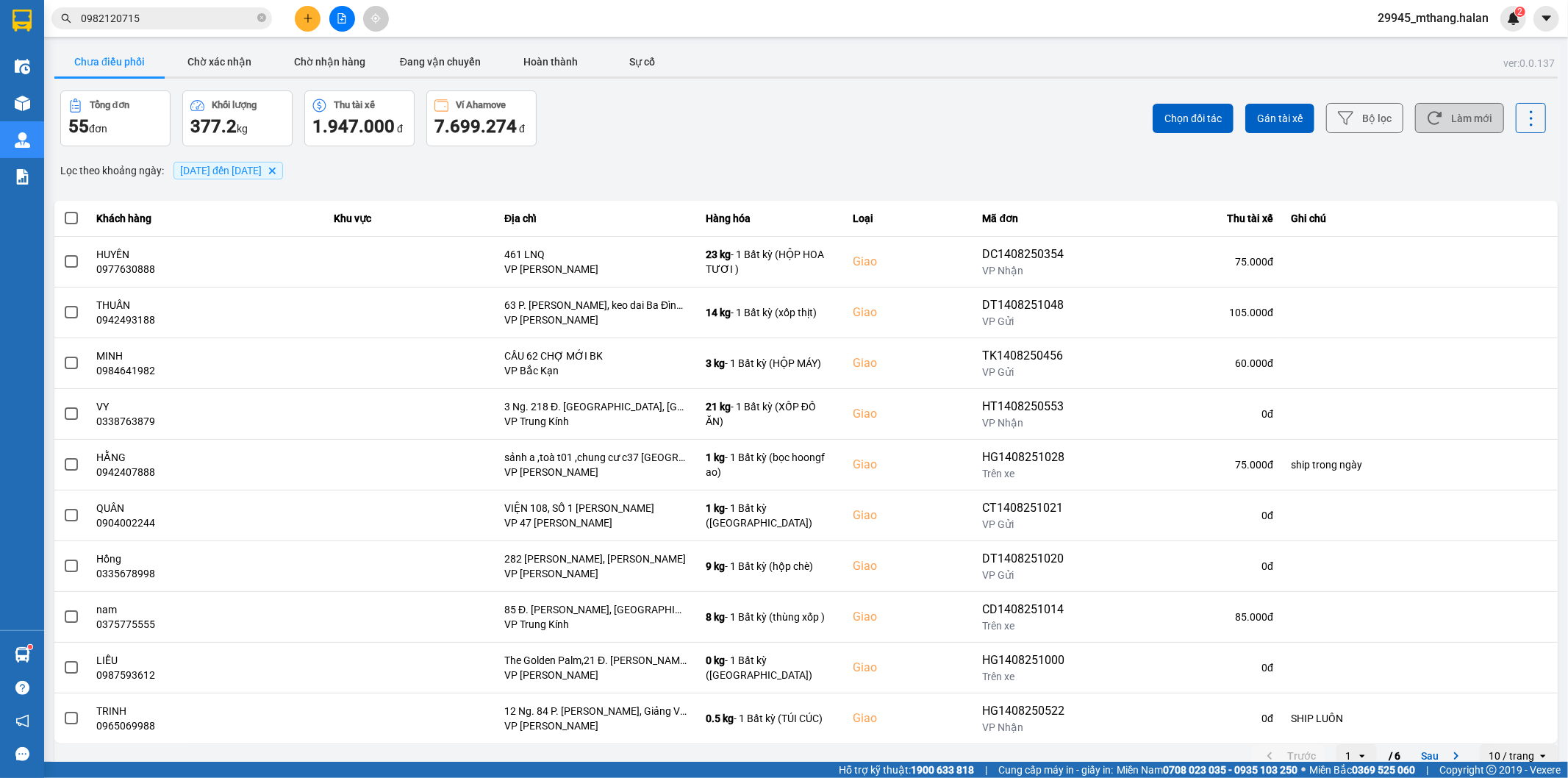
click at [1475, 127] on button "Làm mới" at bounding box center [1459, 118] width 89 height 30
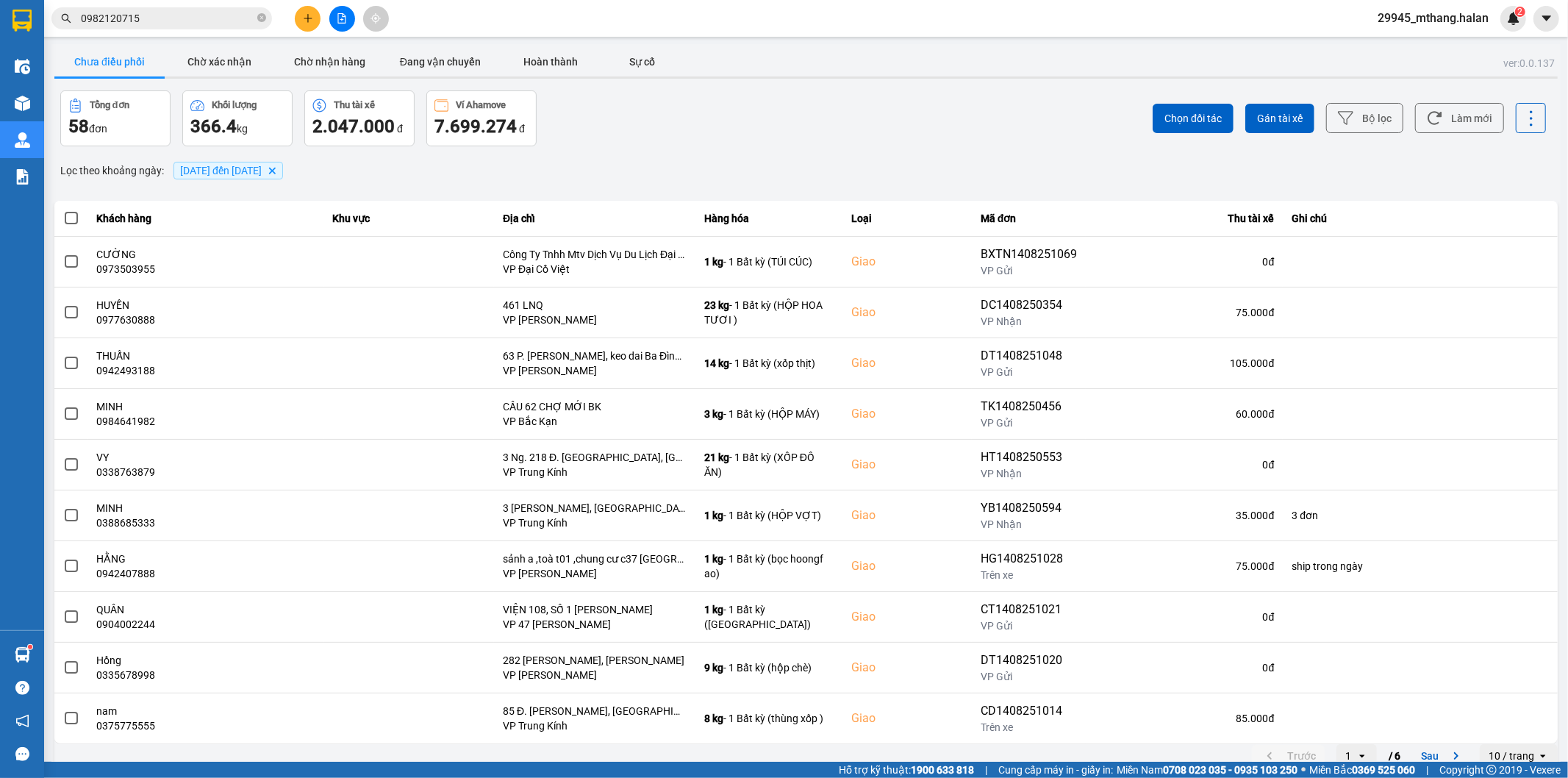
click at [178, 20] on input "0982120715" at bounding box center [167, 18] width 173 height 16
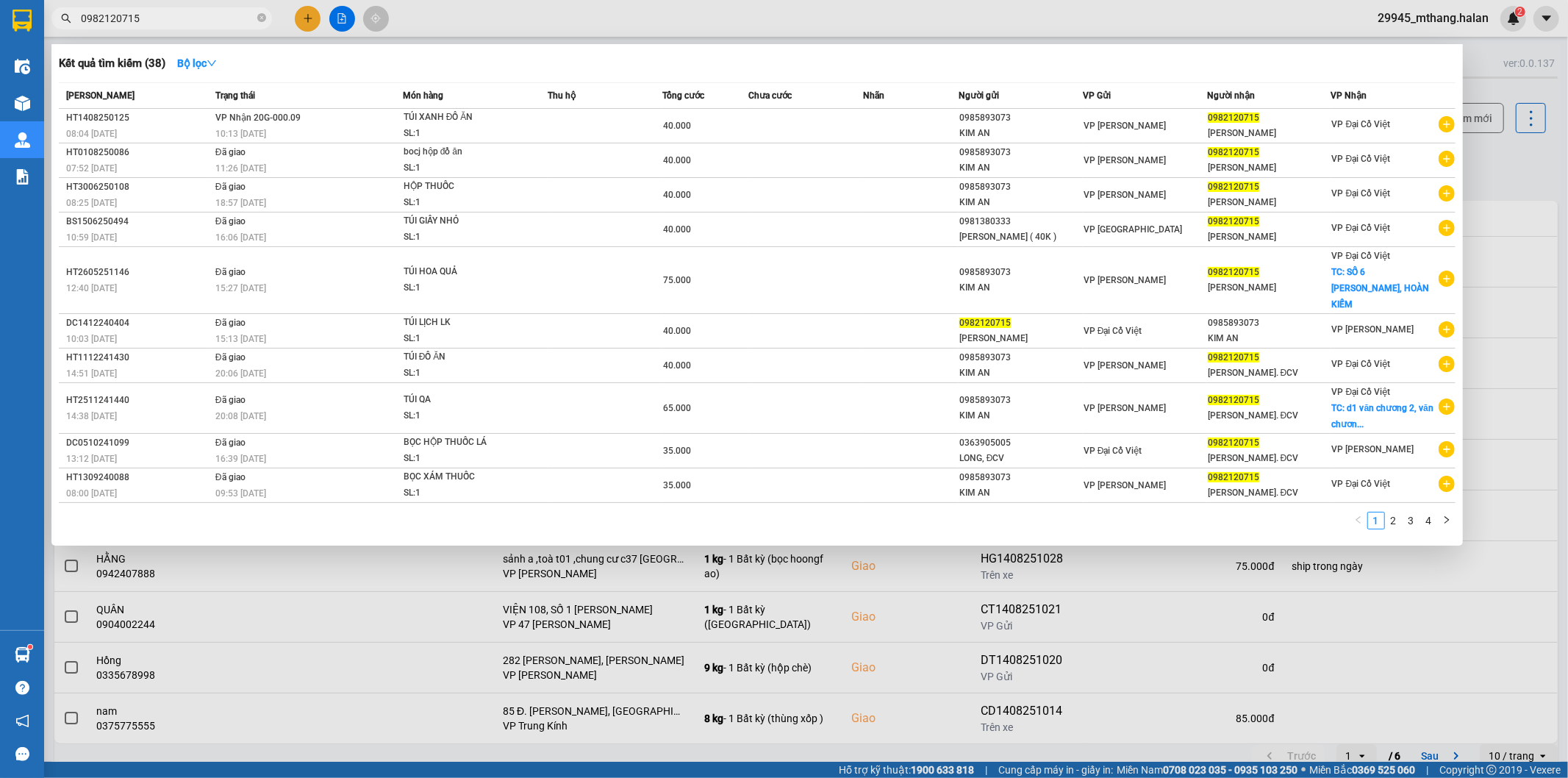
click at [179, 20] on input "0982120715" at bounding box center [167, 18] width 173 height 16
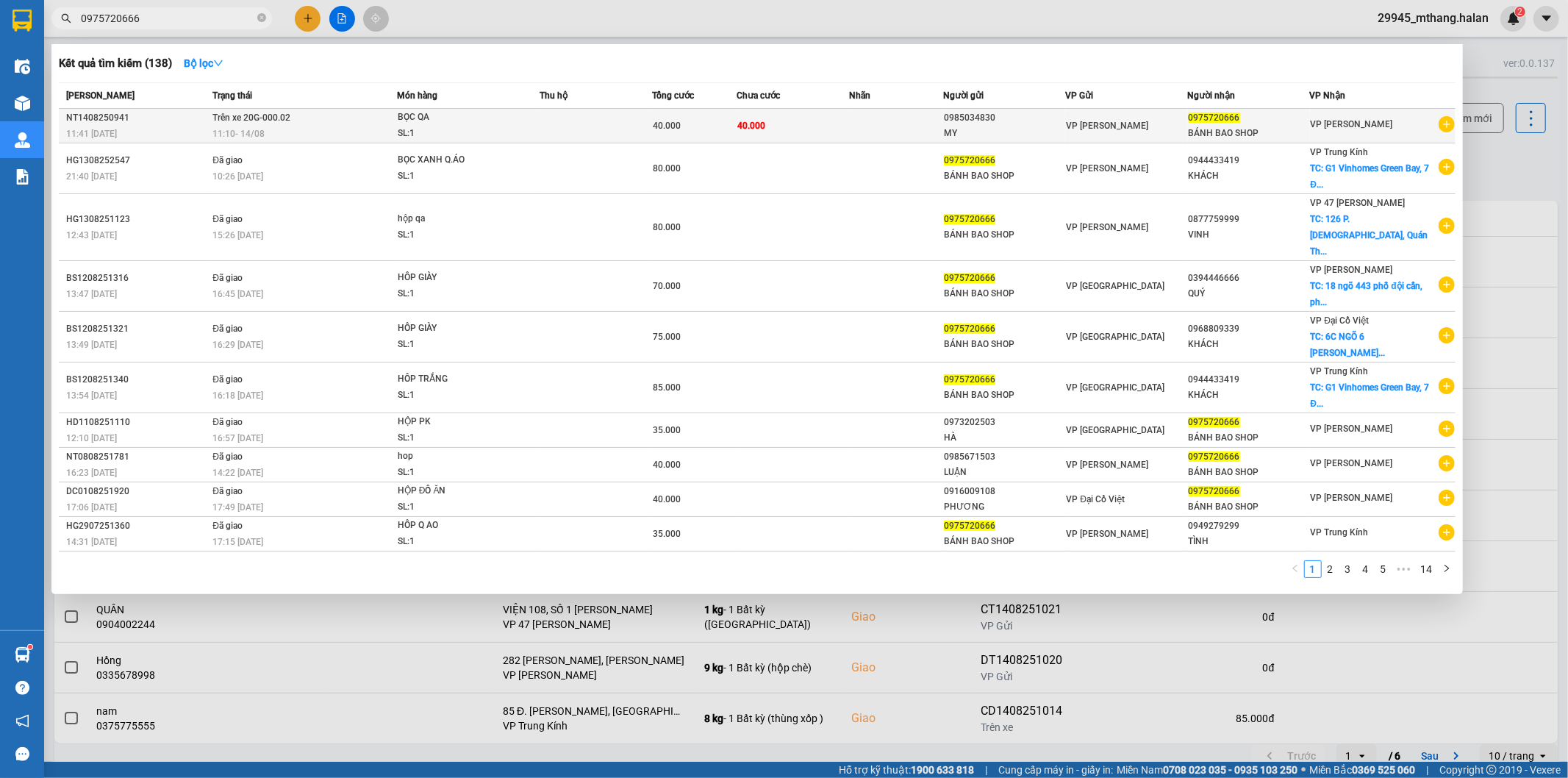
type input "0975720666"
click at [470, 130] on div "SL: 1" at bounding box center [453, 134] width 111 height 16
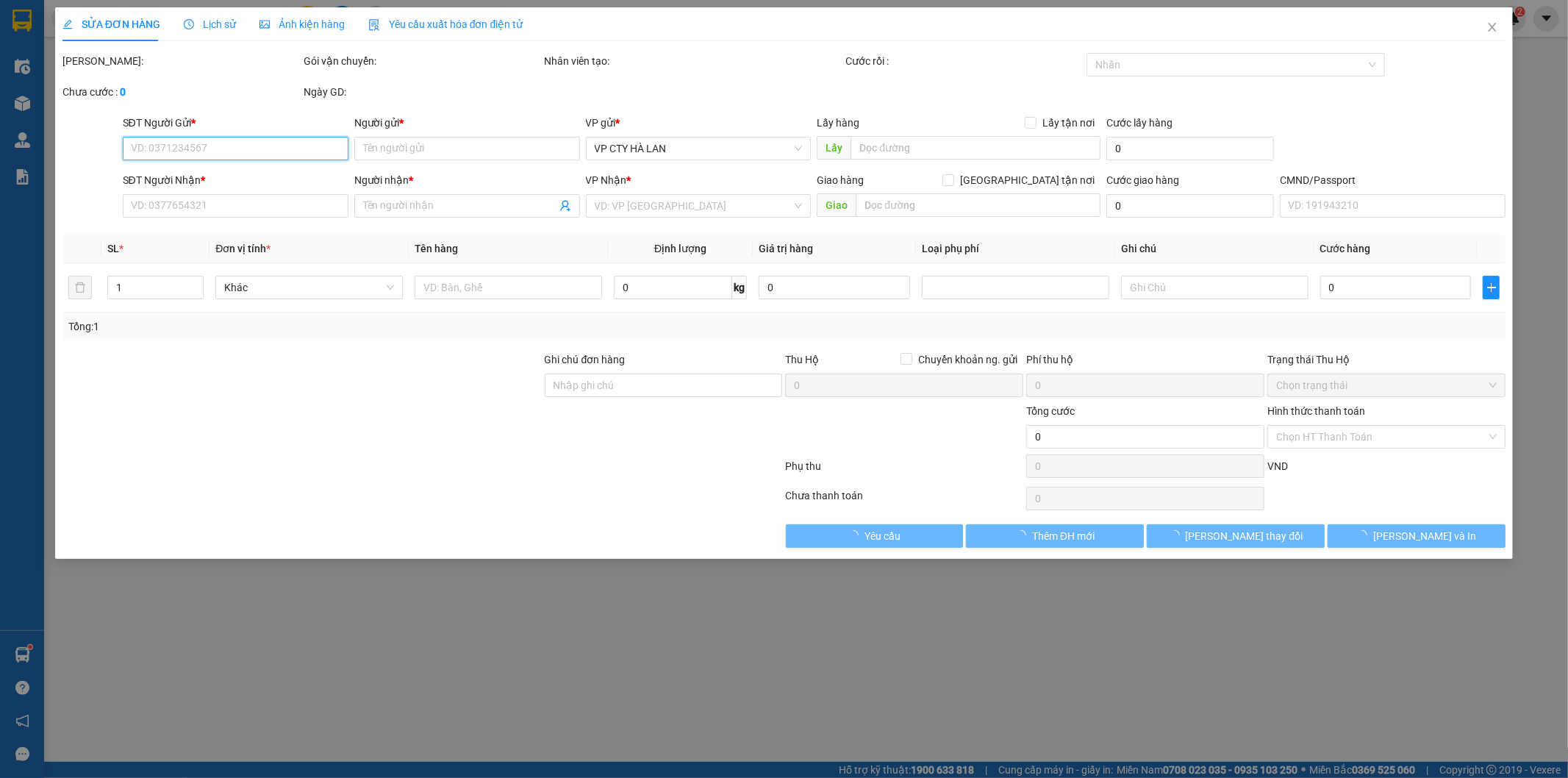
type input "0985034830"
type input "MY"
type input "0975720666"
type input "BÁNH BAO SHOP"
type input "40.000"
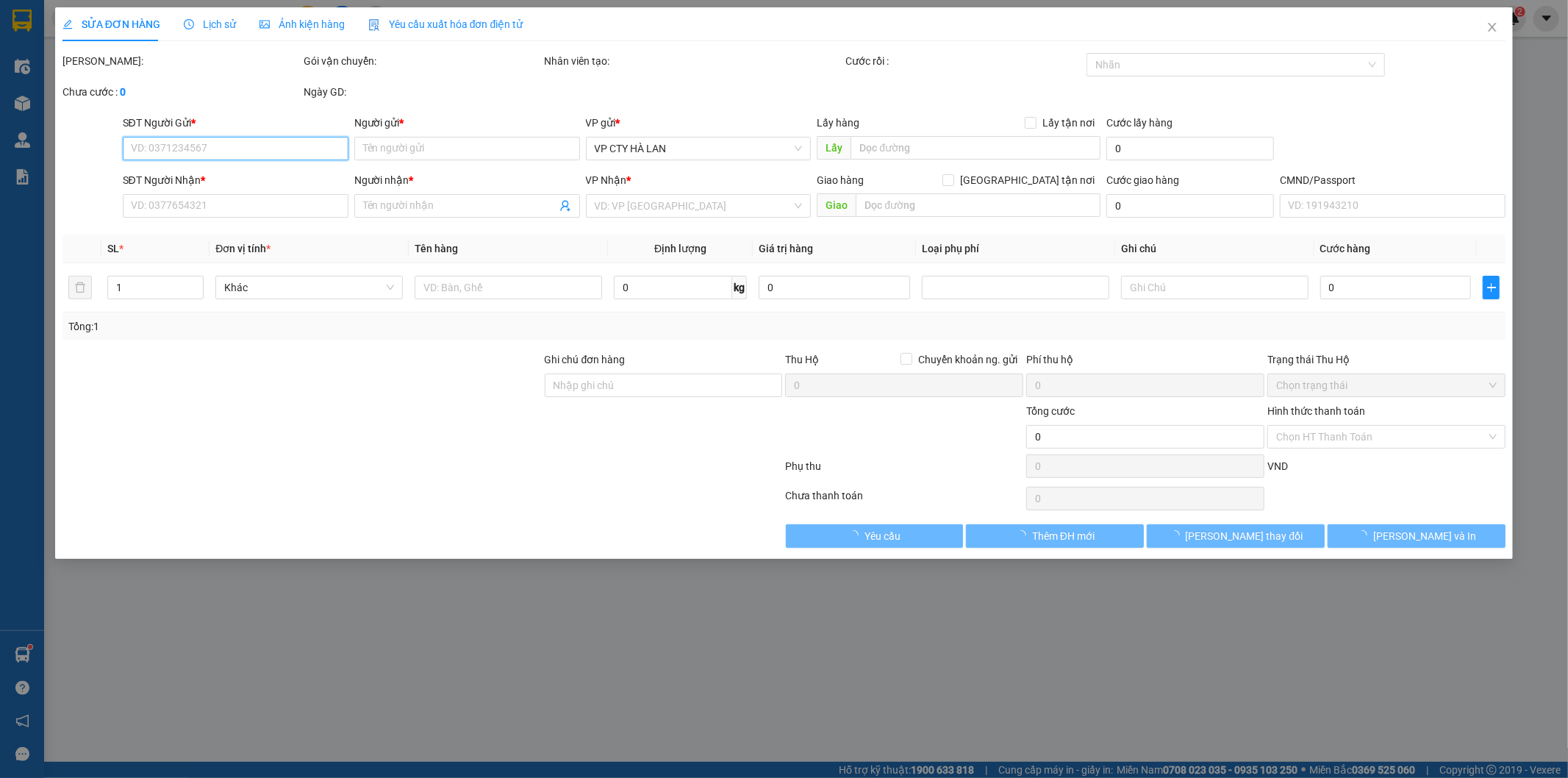
type input "40.000"
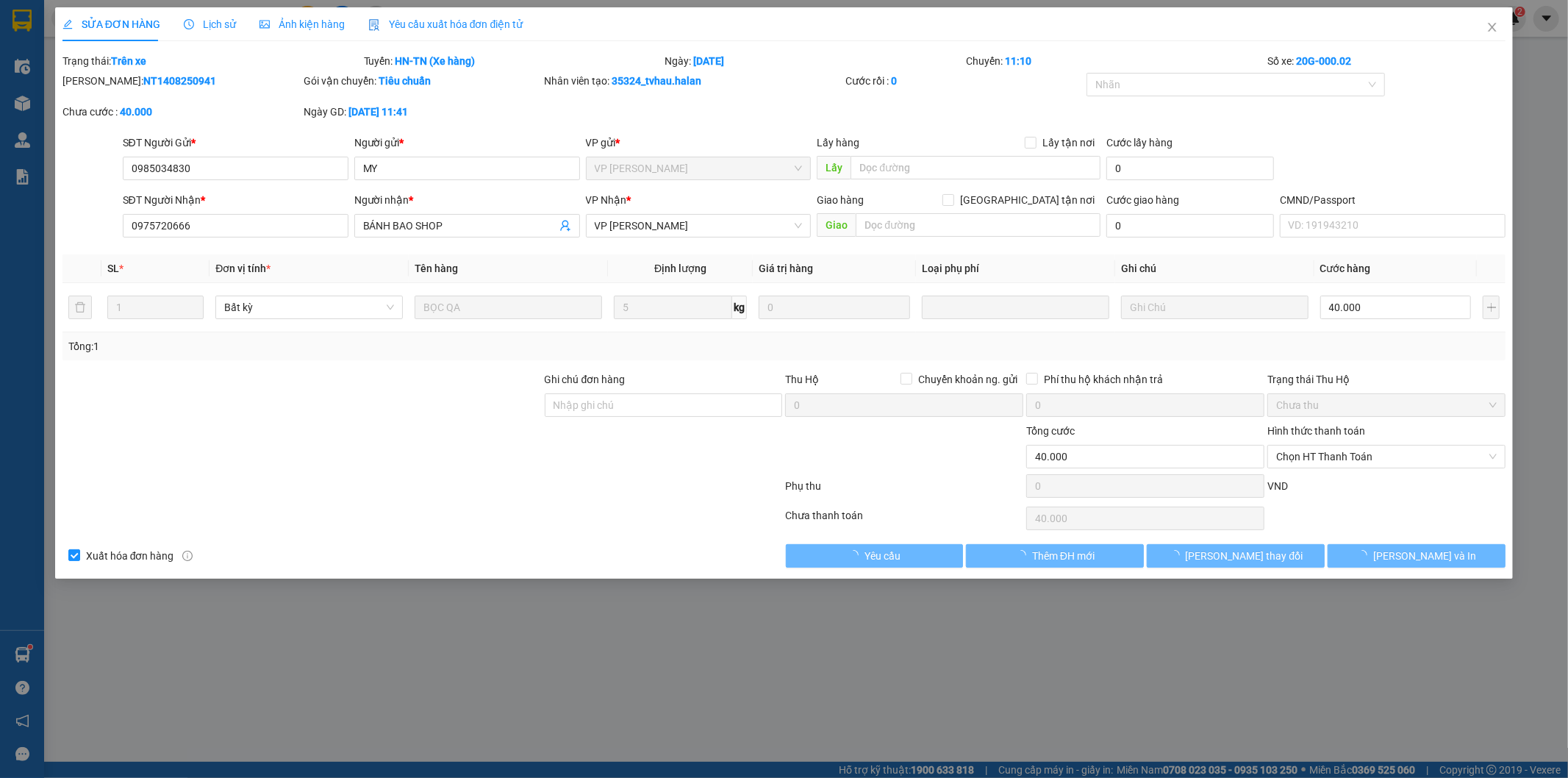
click at [213, 24] on span "Lịch sử" at bounding box center [210, 24] width 53 height 12
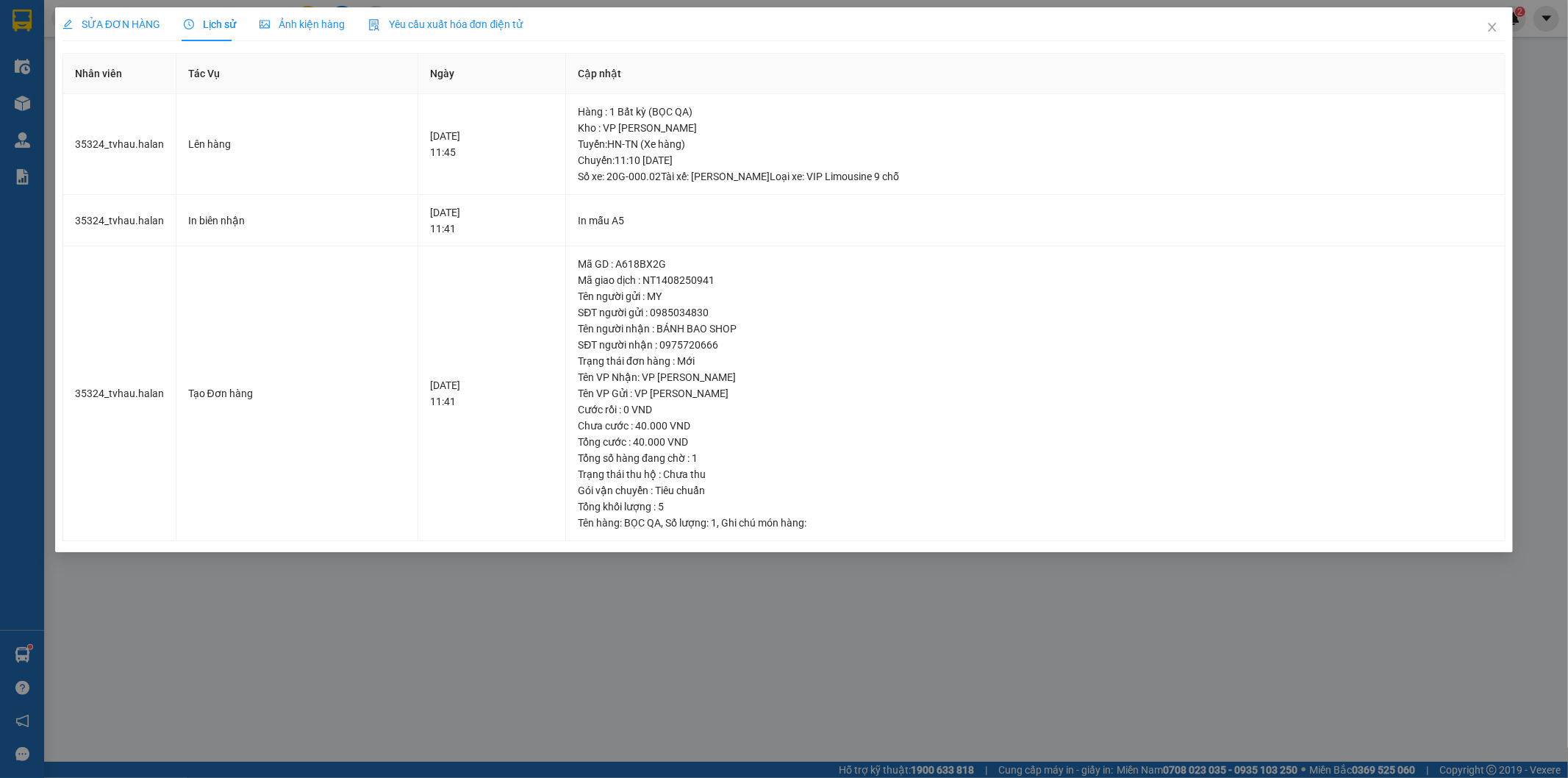
click at [111, 28] on span "SỬA ĐƠN HÀNG" at bounding box center [111, 24] width 98 height 12
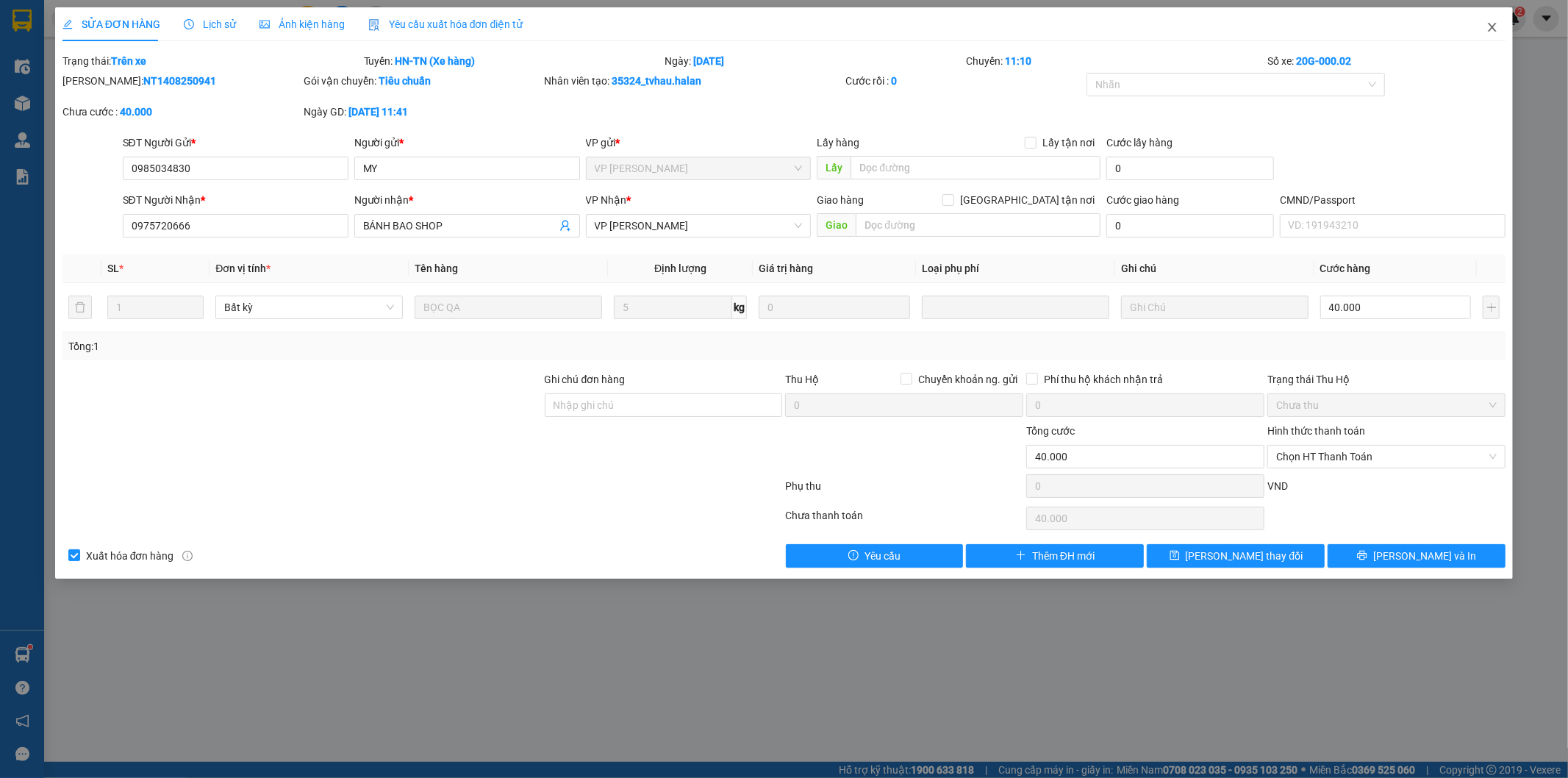
click at [1487, 20] on span "Close" at bounding box center [1492, 27] width 41 height 41
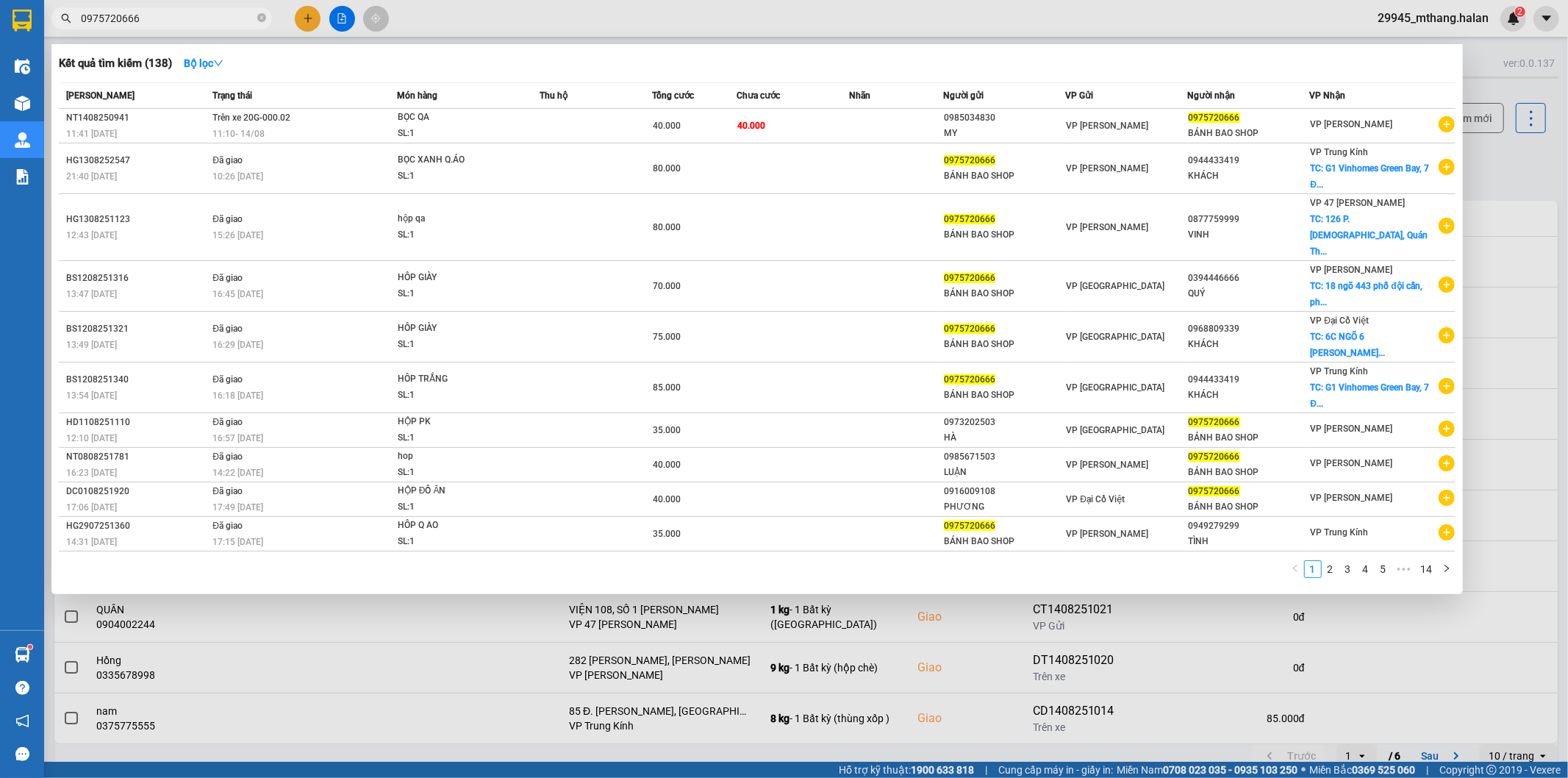
click at [192, 15] on input "0975720666" at bounding box center [167, 18] width 173 height 16
click at [188, 15] on input "0975720666" at bounding box center [167, 18] width 173 height 16
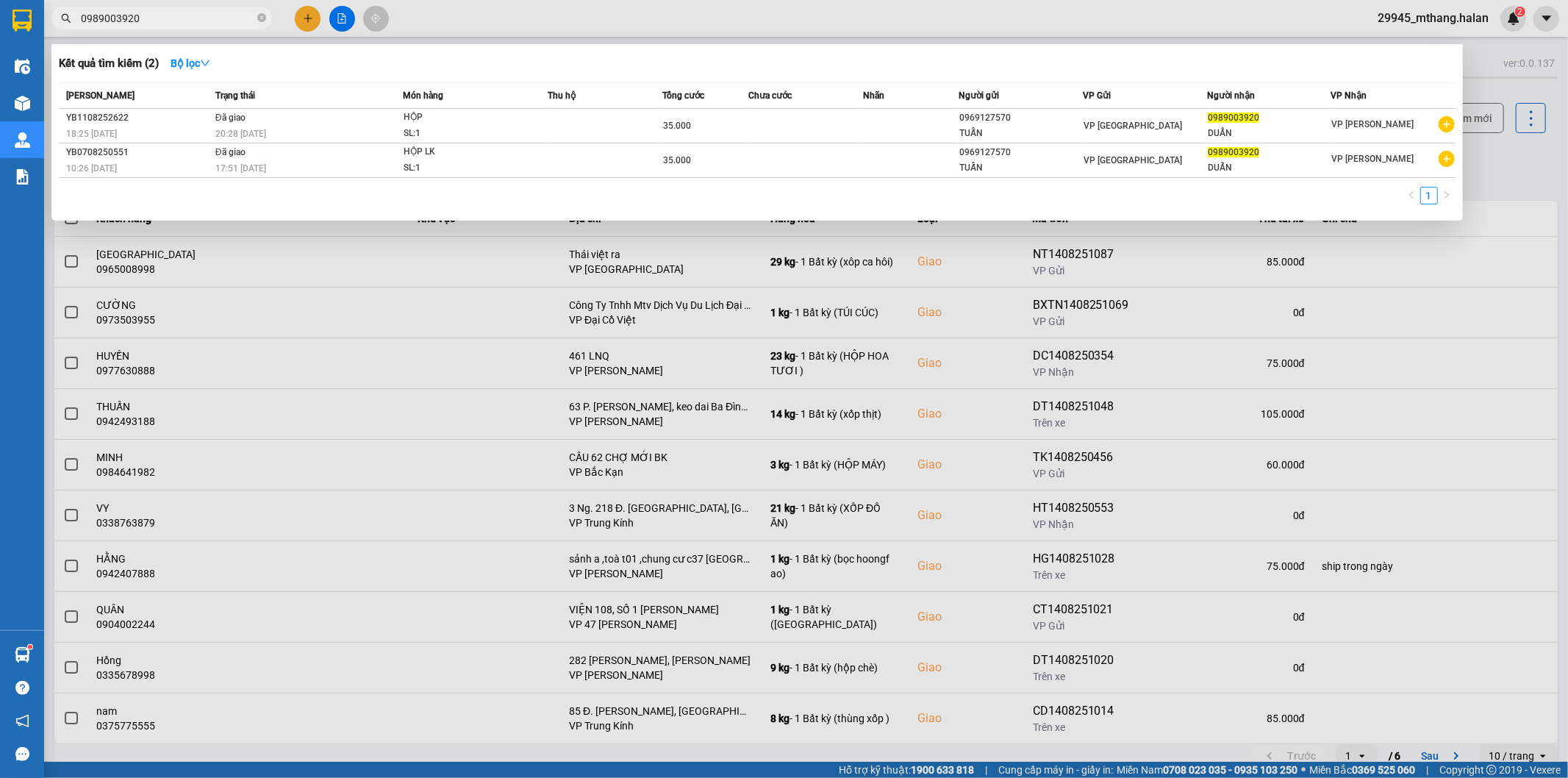
click at [238, 8] on span "0989003920" at bounding box center [161, 18] width 220 height 22
click at [209, 19] on input "0989003920" at bounding box center [167, 18] width 173 height 16
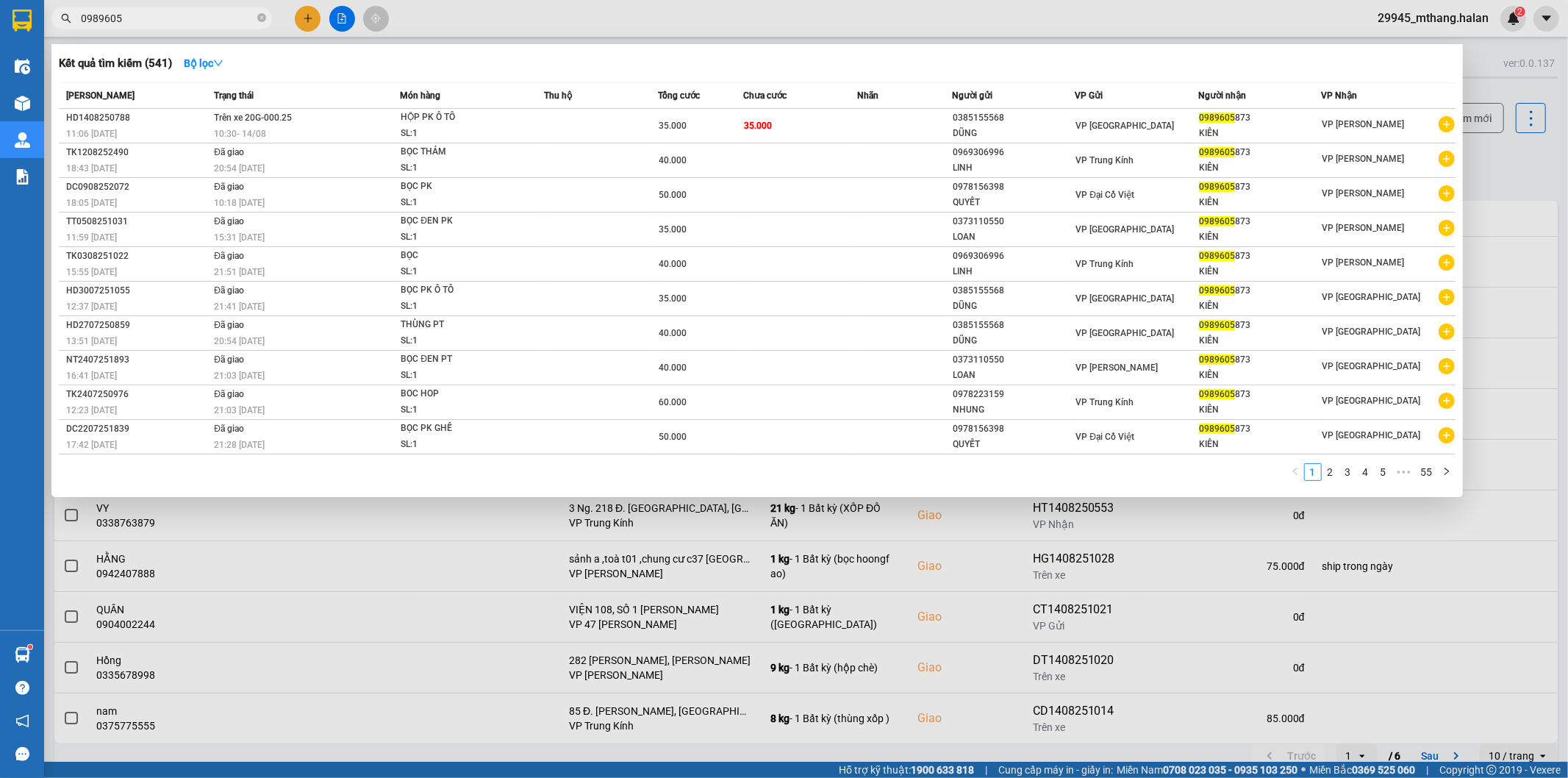
click at [216, 17] on input "0989605" at bounding box center [167, 18] width 173 height 16
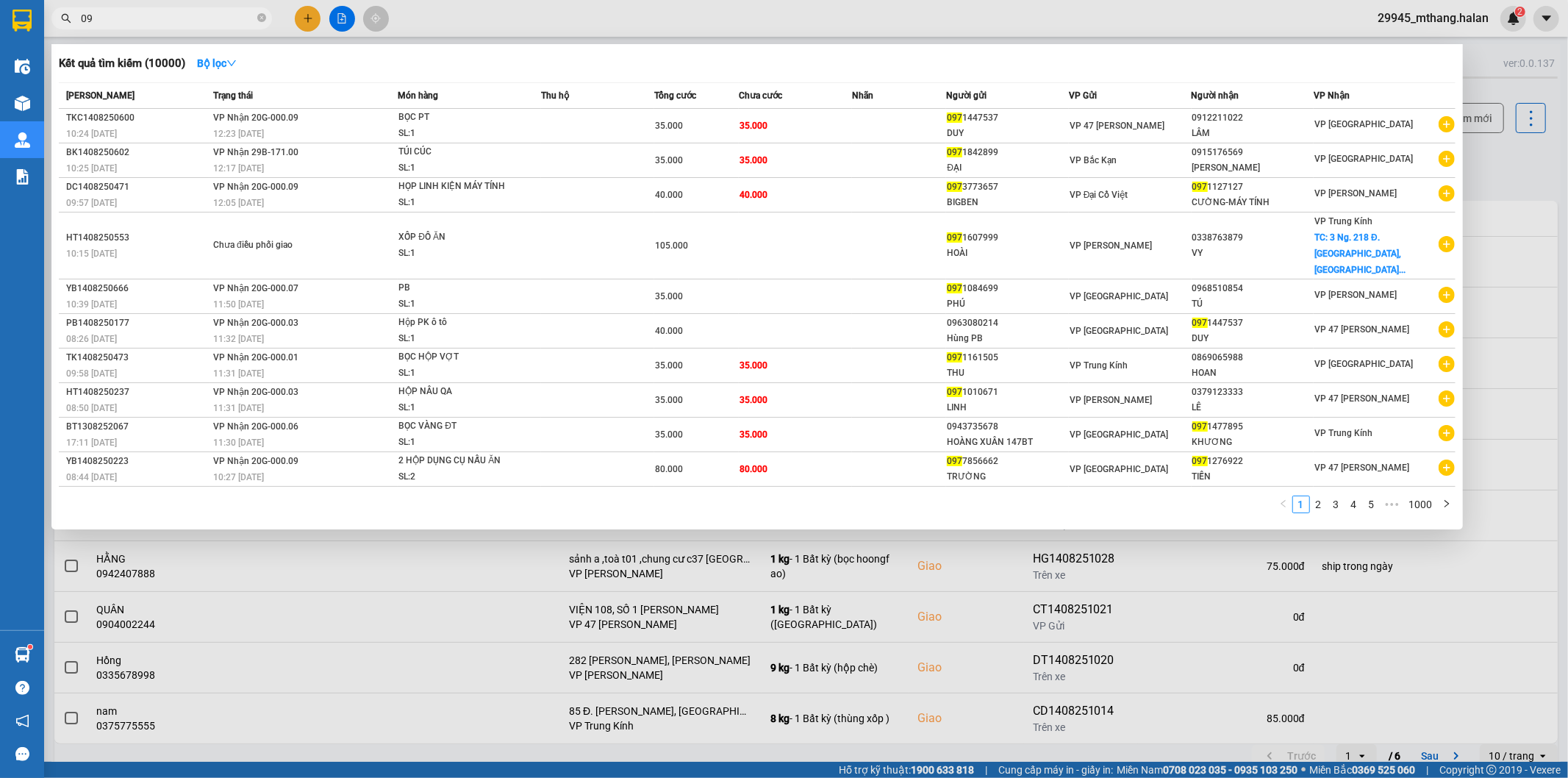
type input "0"
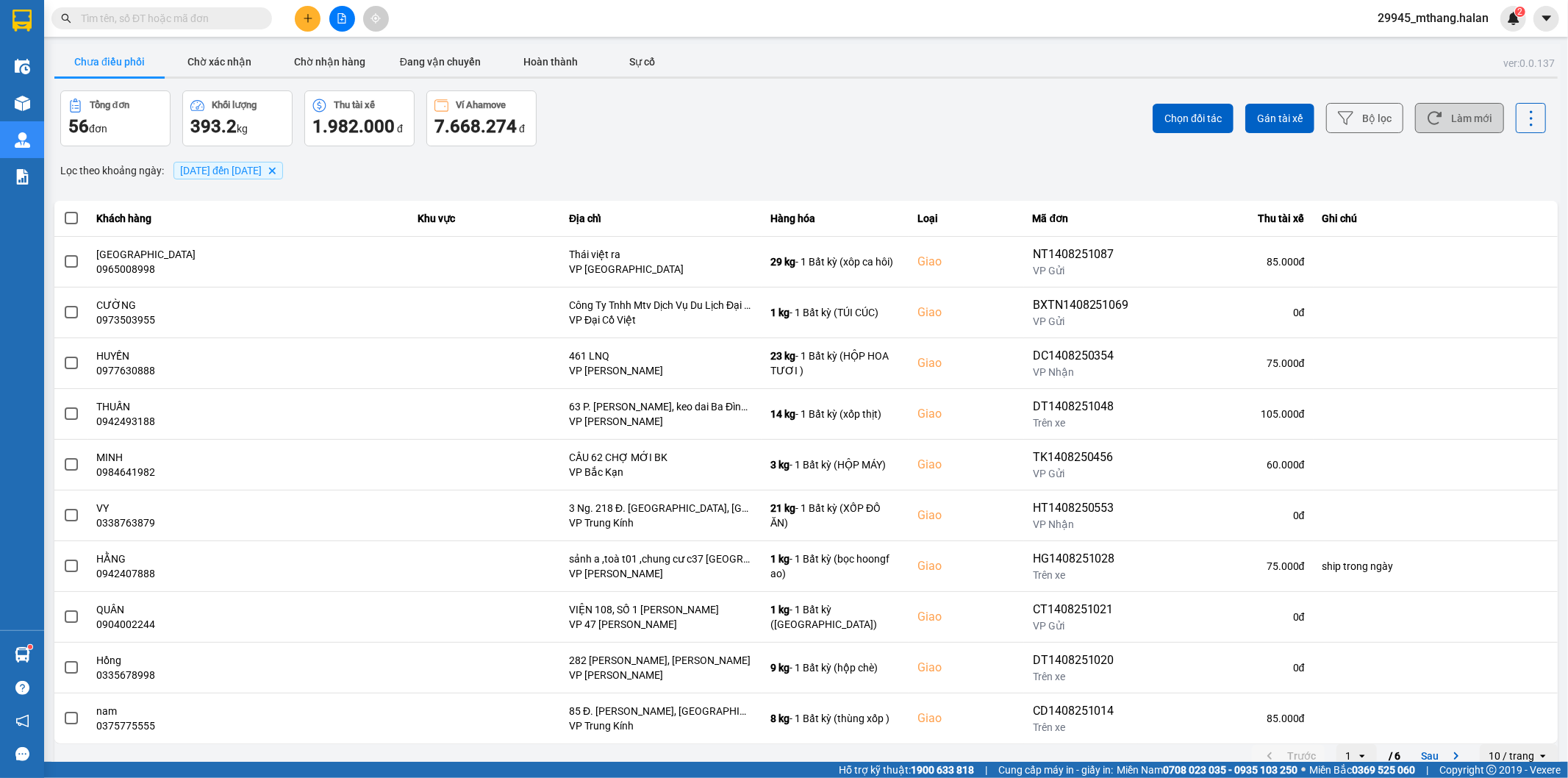
click at [1451, 126] on button "Làm mới" at bounding box center [1459, 118] width 89 height 30
